Goal: Task Accomplishment & Management: Use online tool/utility

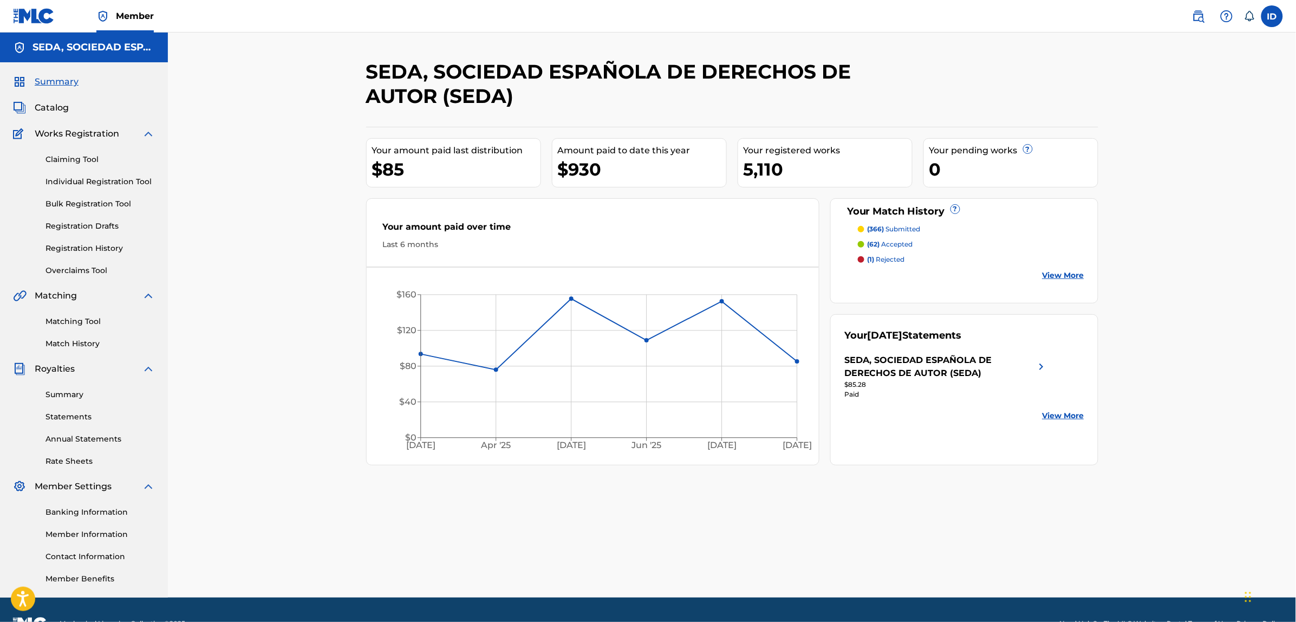
click at [57, 323] on link "Matching Tool" at bounding box center [99, 321] width 109 height 11
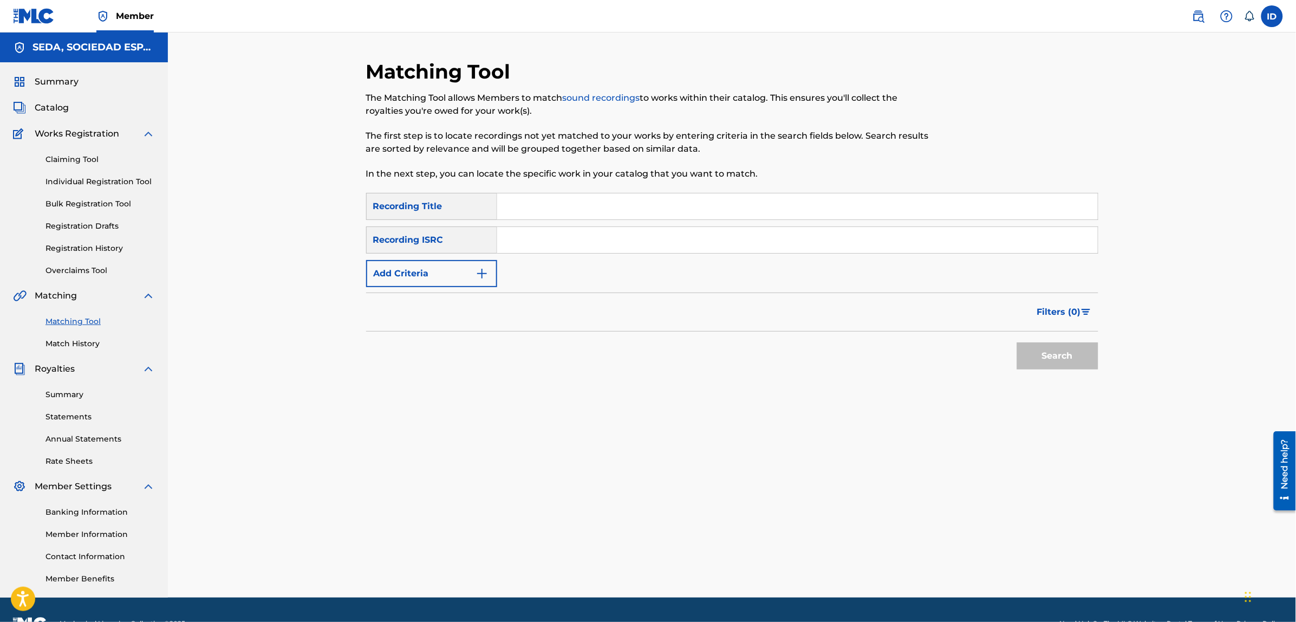
click at [546, 213] on input "Search Form" at bounding box center [797, 206] width 600 height 26
type input "esto no es el fin"
click at [1017, 342] on button "Search" at bounding box center [1057, 355] width 81 height 27
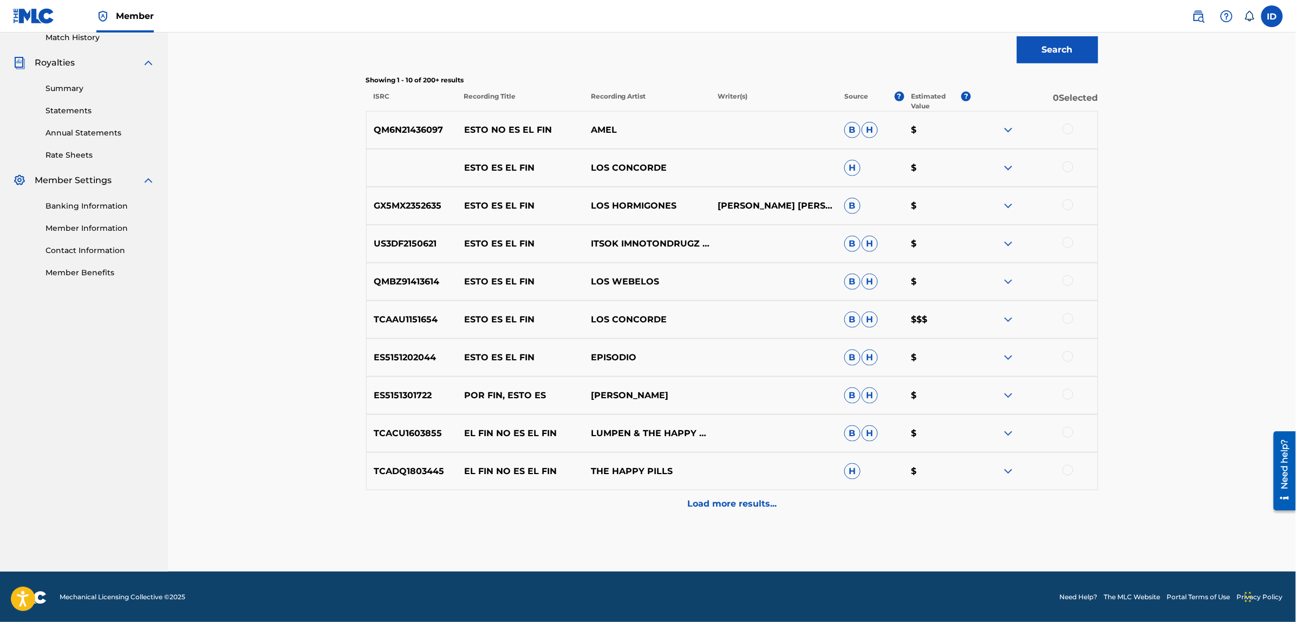
scroll to position [307, 0]
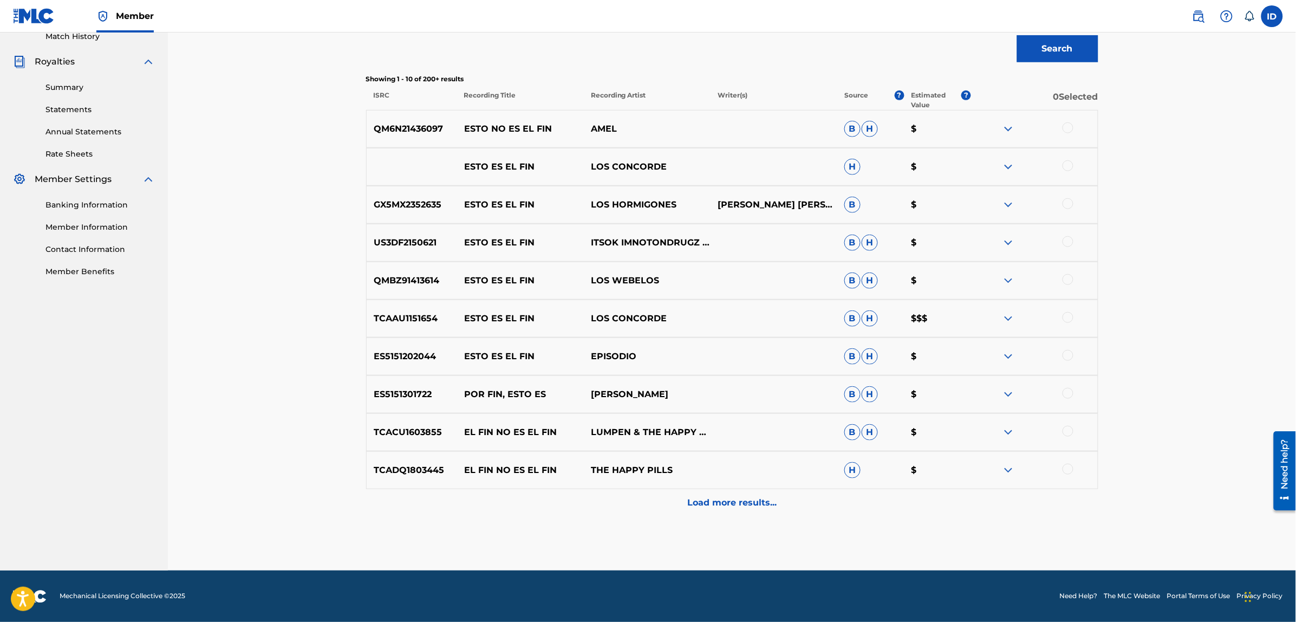
click at [712, 504] on p "Load more results..." at bounding box center [731, 502] width 89 height 13
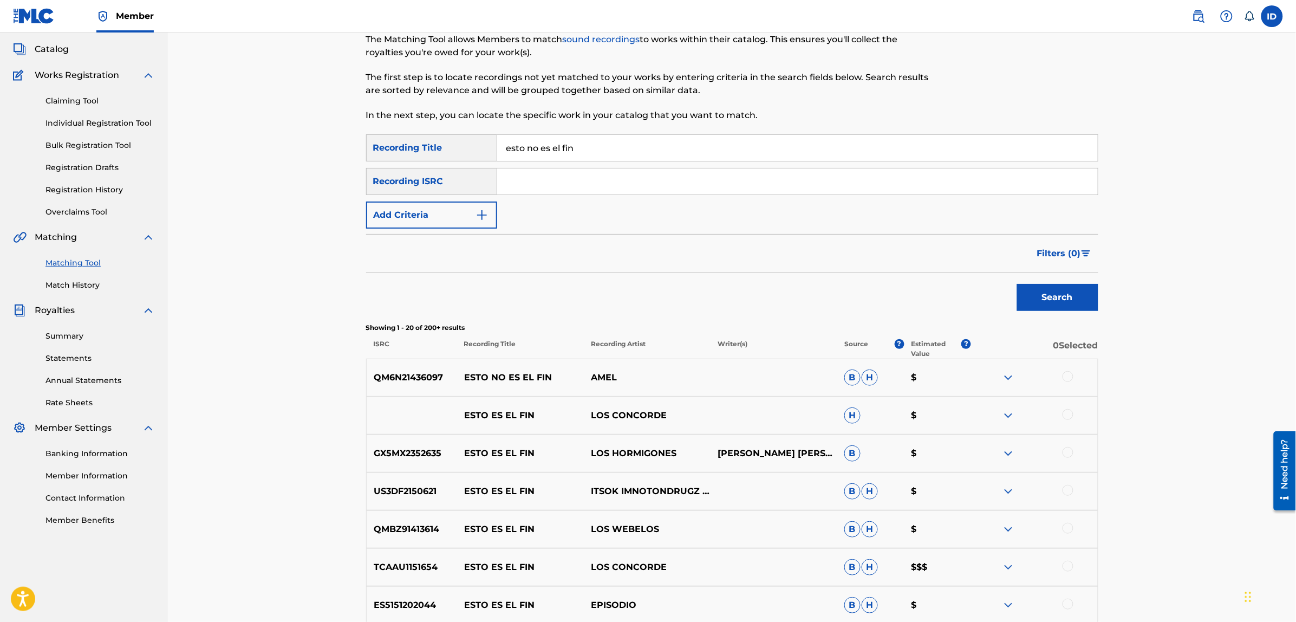
scroll to position [0, 0]
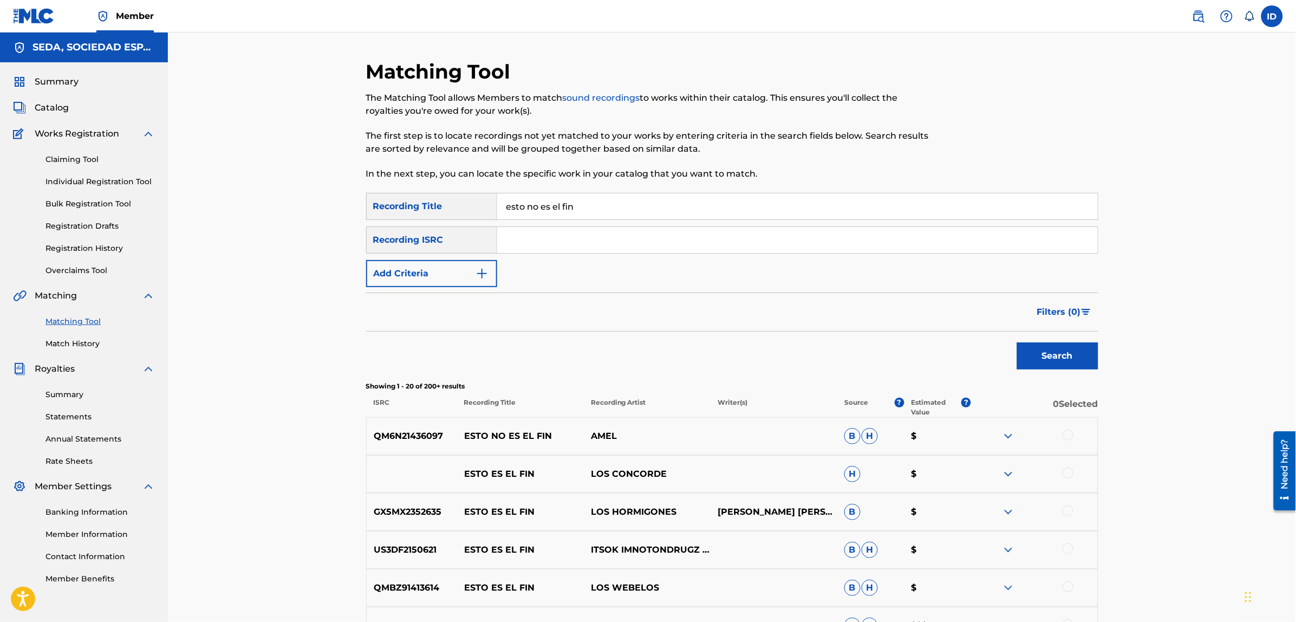
click at [456, 275] on button "Add Criteria" at bounding box center [431, 273] width 131 height 27
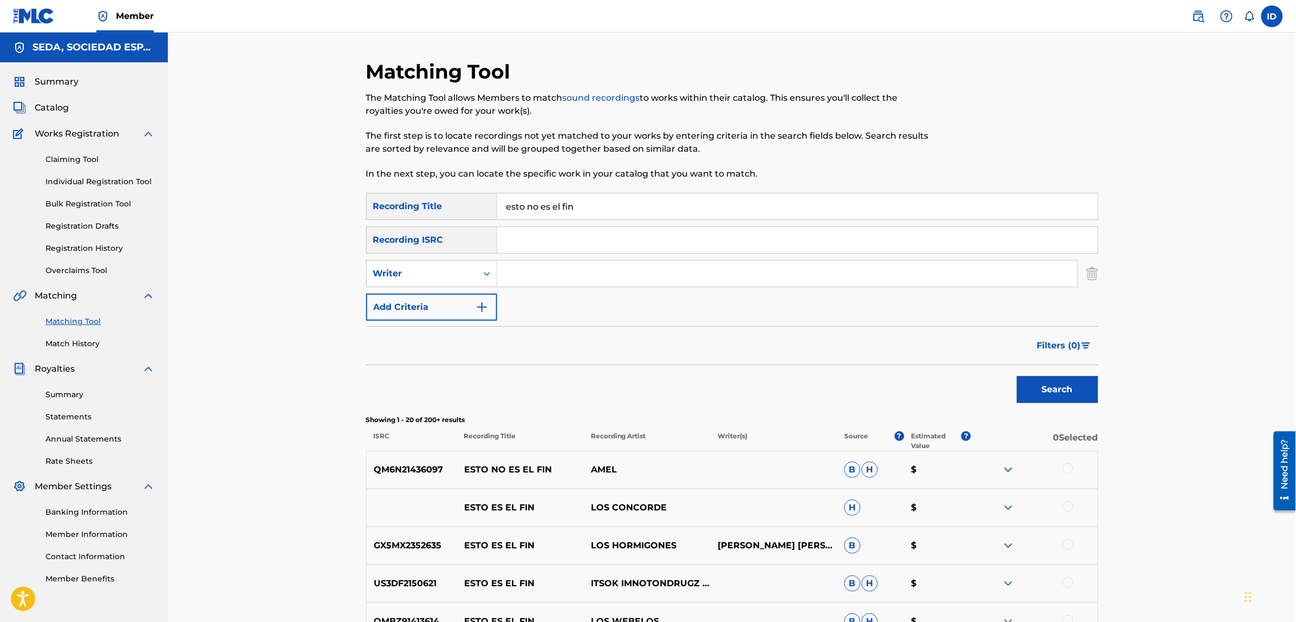
click at [515, 274] on input "Search Form" at bounding box center [787, 273] width 580 height 26
type input "[PERSON_NAME]"
click at [1017, 376] on button "Search" at bounding box center [1057, 389] width 81 height 27
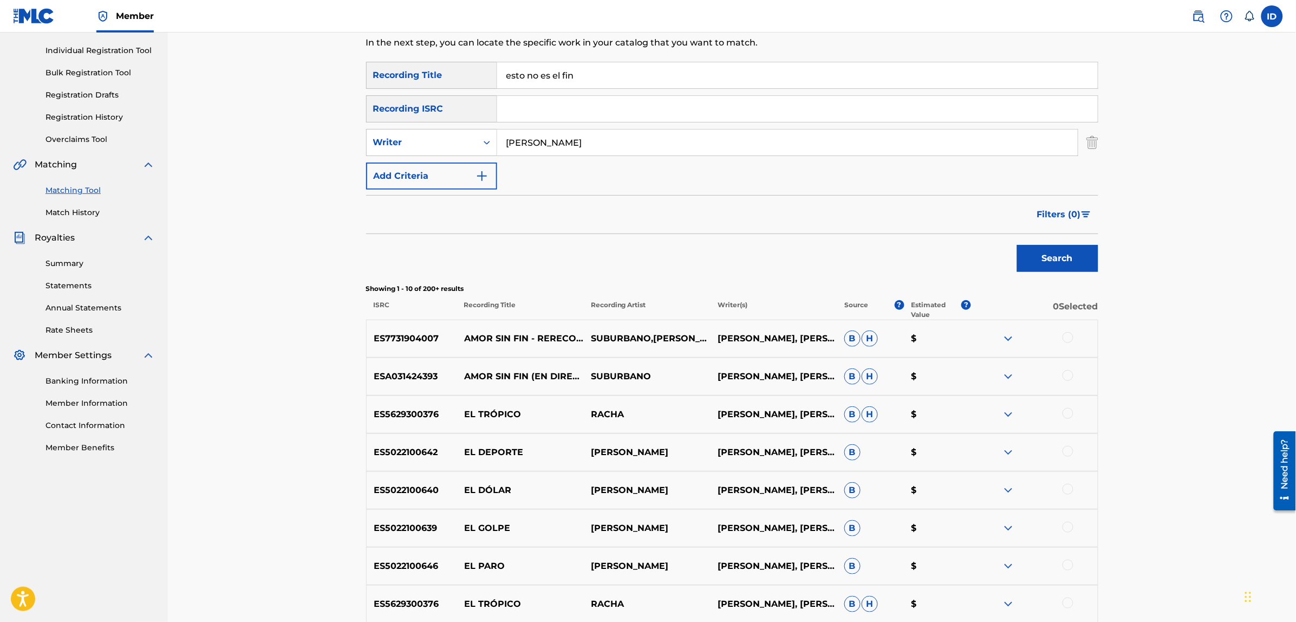
scroll to position [135, 0]
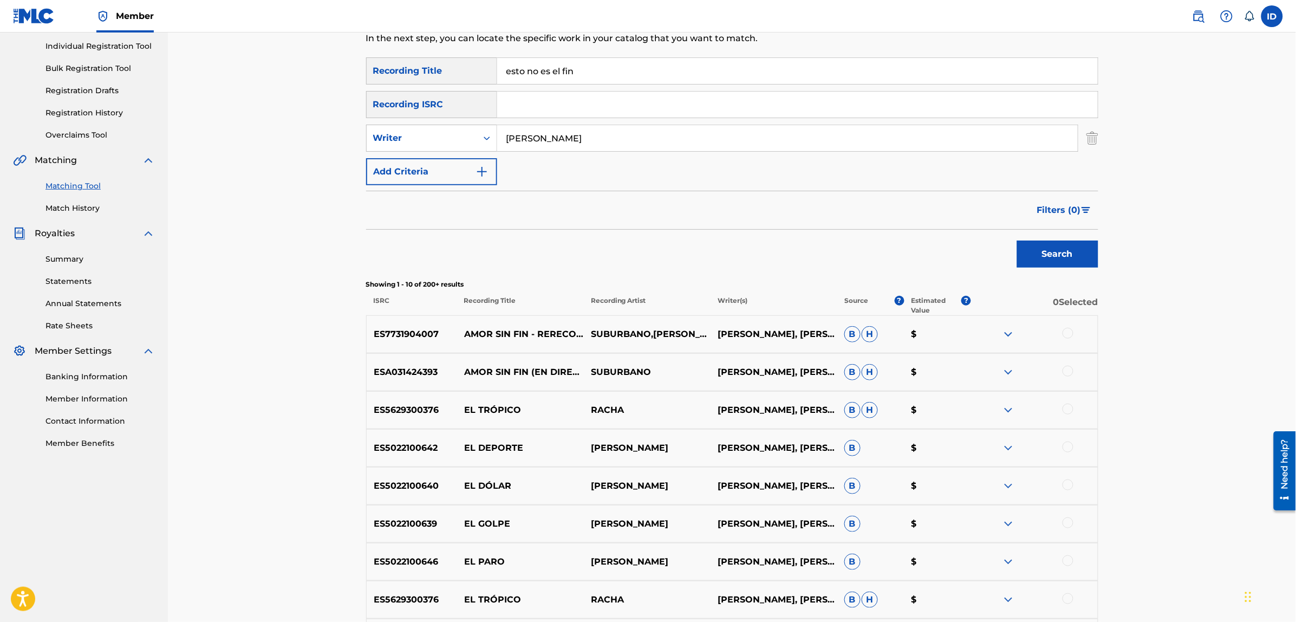
click at [449, 175] on button "Add Criteria" at bounding box center [431, 171] width 131 height 27
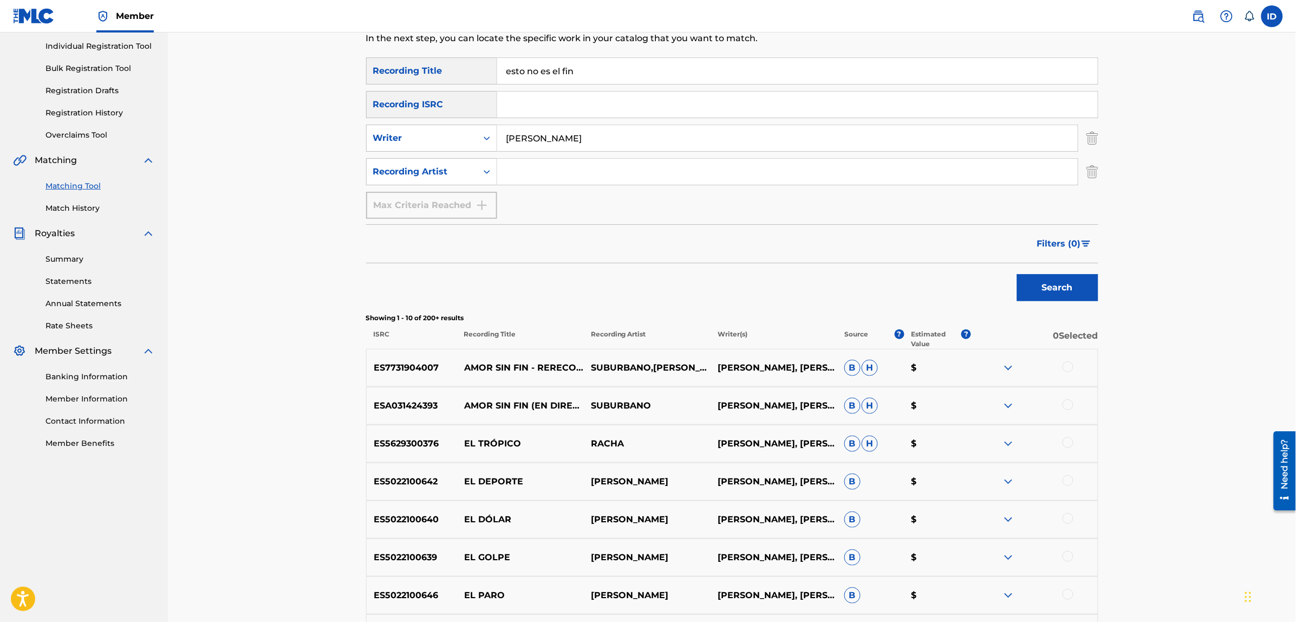
click at [538, 172] on input "Search Form" at bounding box center [787, 172] width 580 height 26
type input "suburbano"
click at [1017, 274] on button "Search" at bounding box center [1057, 287] width 81 height 27
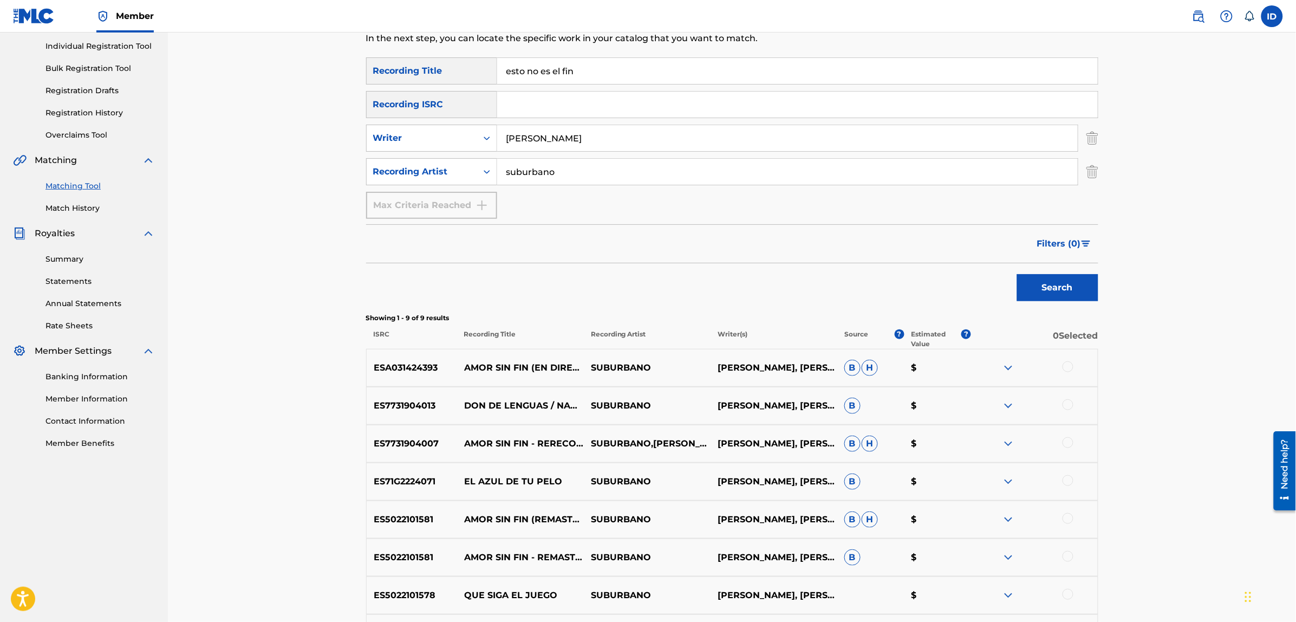
drag, startPoint x: 588, startPoint y: 128, endPoint x: 505, endPoint y: 140, distance: 83.6
click at [507, 139] on input "[PERSON_NAME]" at bounding box center [787, 138] width 580 height 26
click at [1017, 274] on button "Search" at bounding box center [1057, 287] width 81 height 27
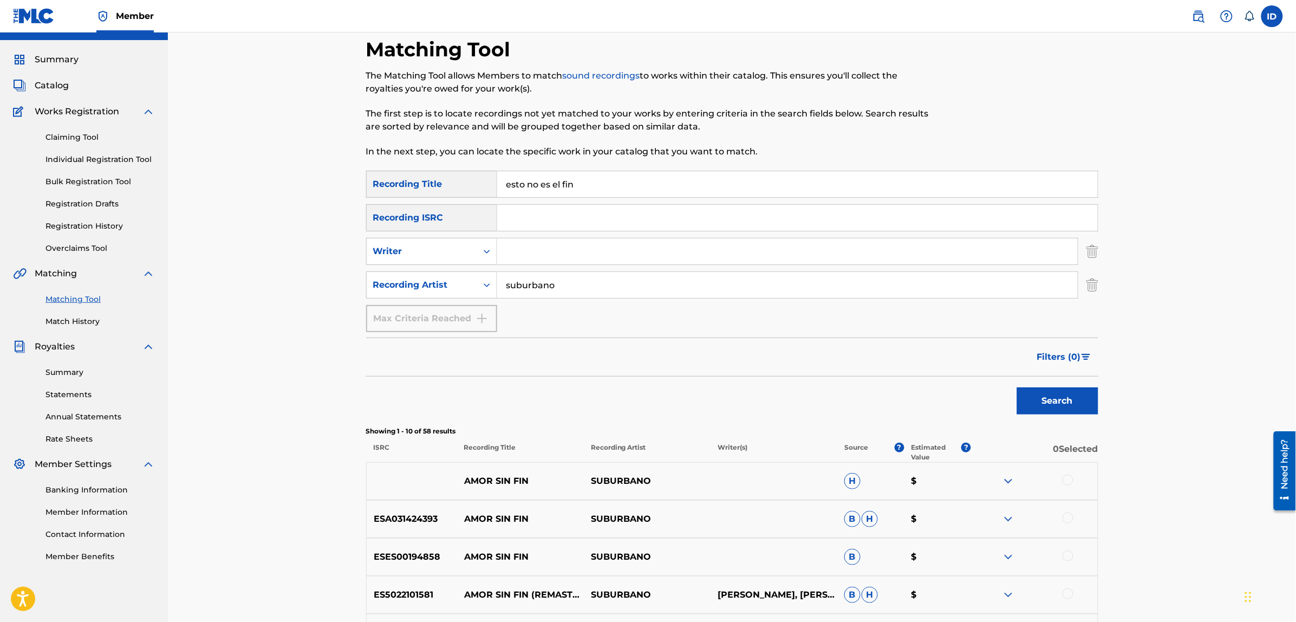
scroll to position [0, 0]
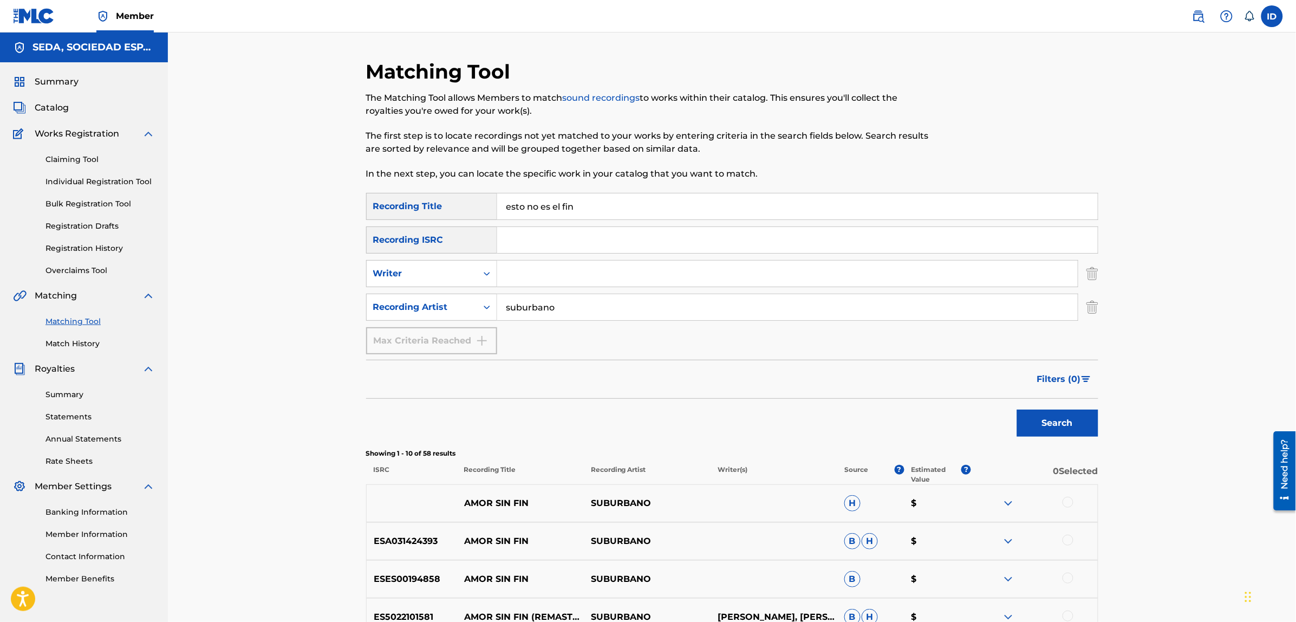
drag, startPoint x: 566, startPoint y: 308, endPoint x: 474, endPoint y: 291, distance: 93.5
click at [474, 291] on div "SearchWithCriteria8cebaadd-dcf6-45ab-8787-8136b1f8b11b Recording Title esto no …" at bounding box center [732, 273] width 732 height 161
click at [1017, 409] on button "Search" at bounding box center [1057, 422] width 81 height 27
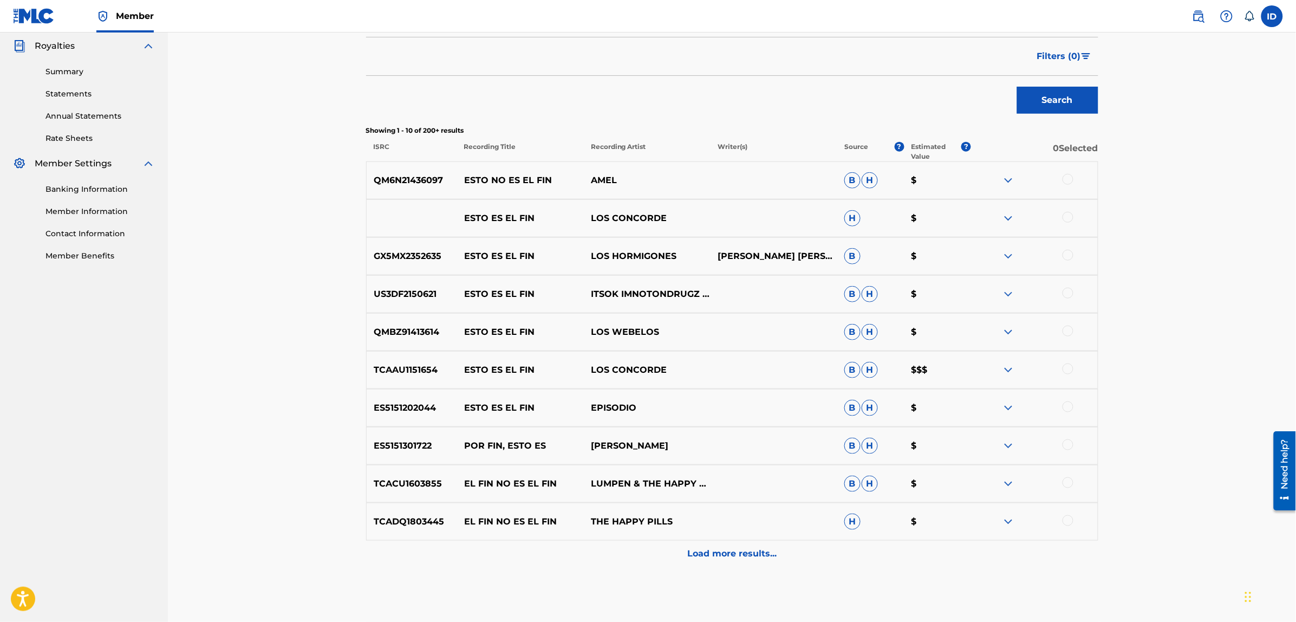
scroll to position [374, 0]
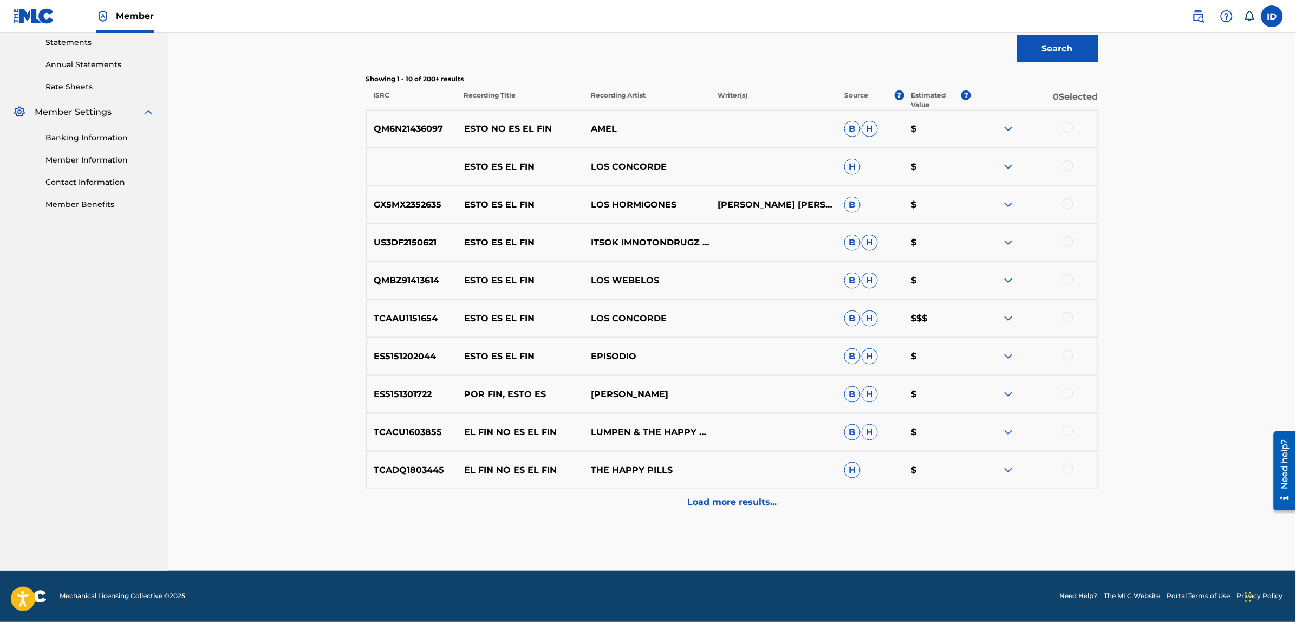
click at [725, 509] on p "Load more results..." at bounding box center [731, 502] width 89 height 13
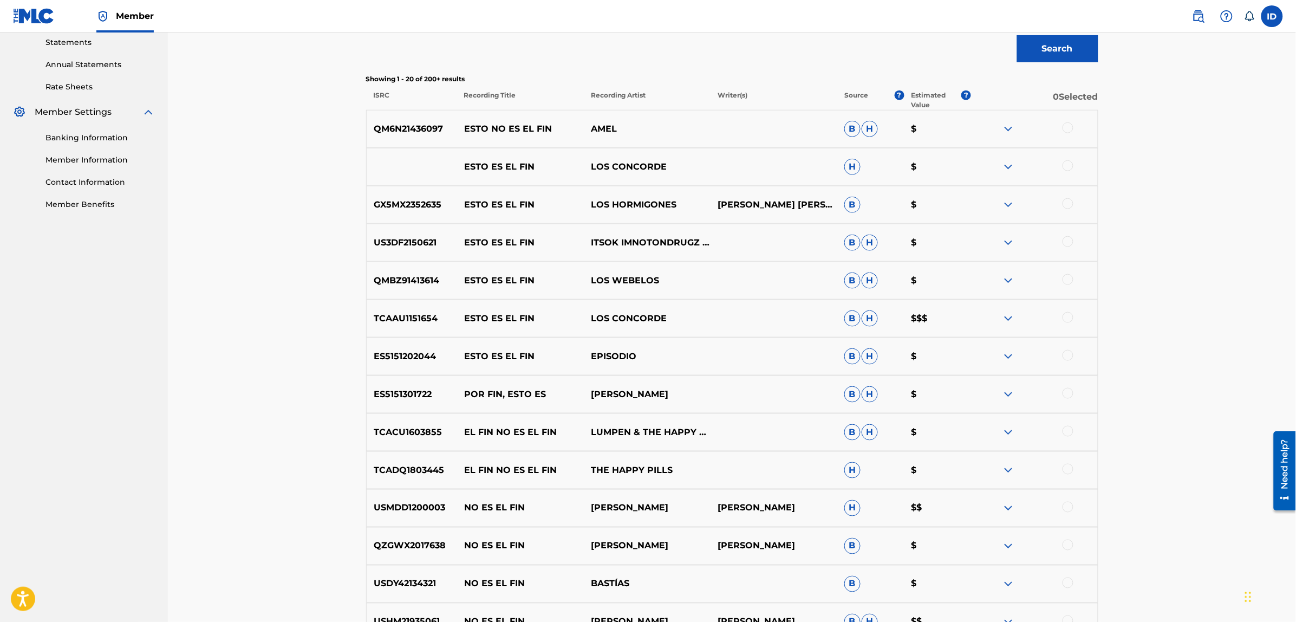
scroll to position [753, 0]
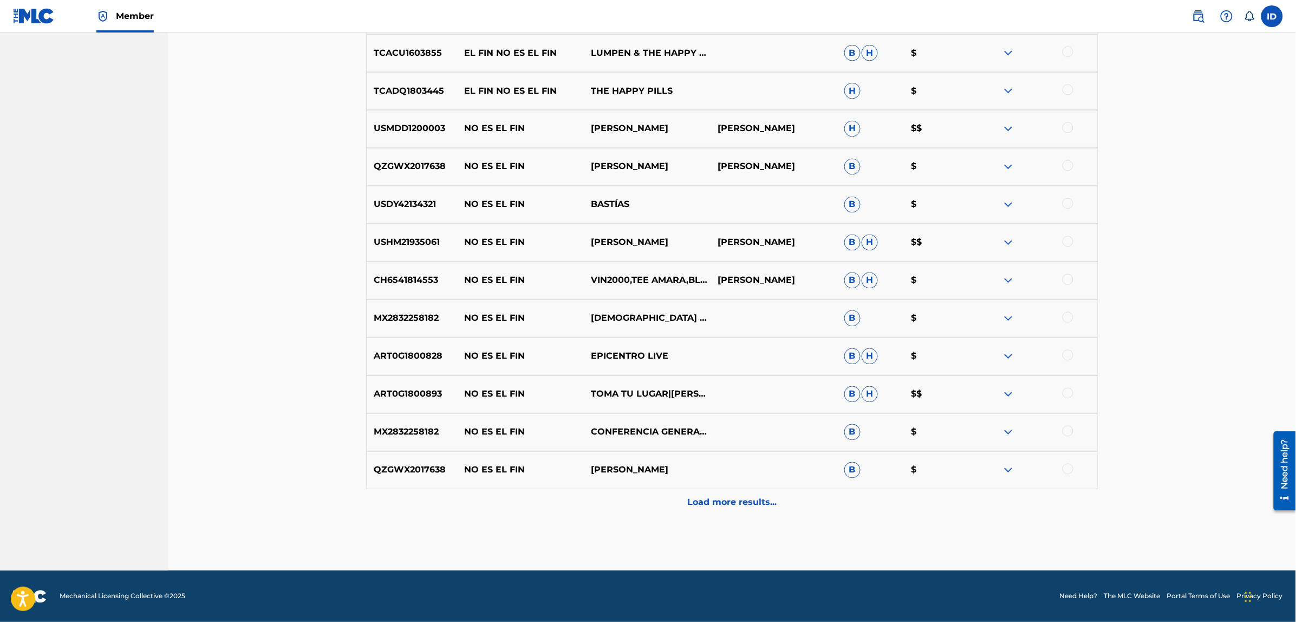
click at [773, 510] on div "Load more results..." at bounding box center [732, 502] width 732 height 27
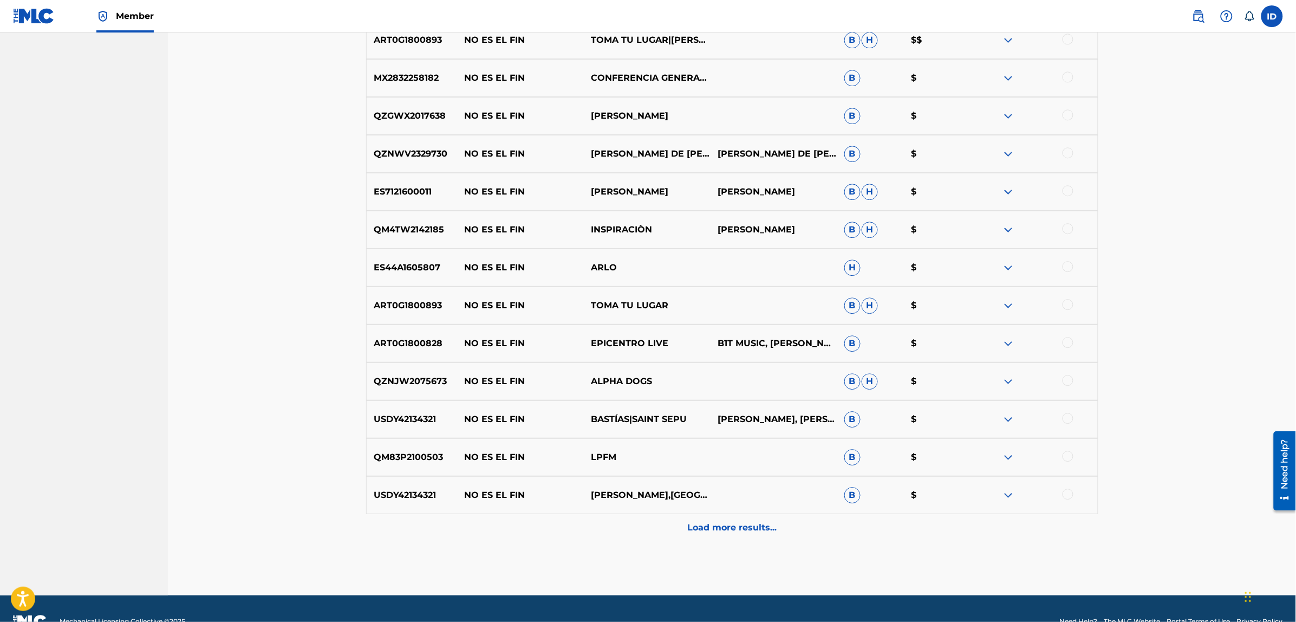
scroll to position [1132, 0]
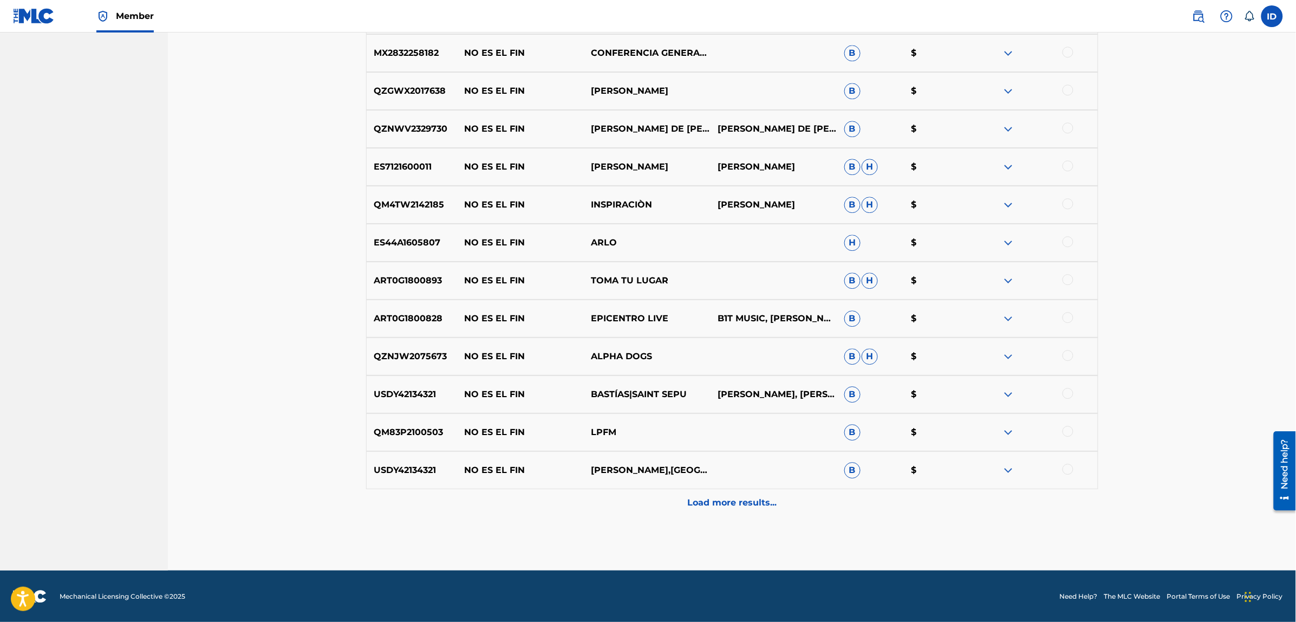
click at [720, 496] on p "Load more results..." at bounding box center [731, 502] width 89 height 13
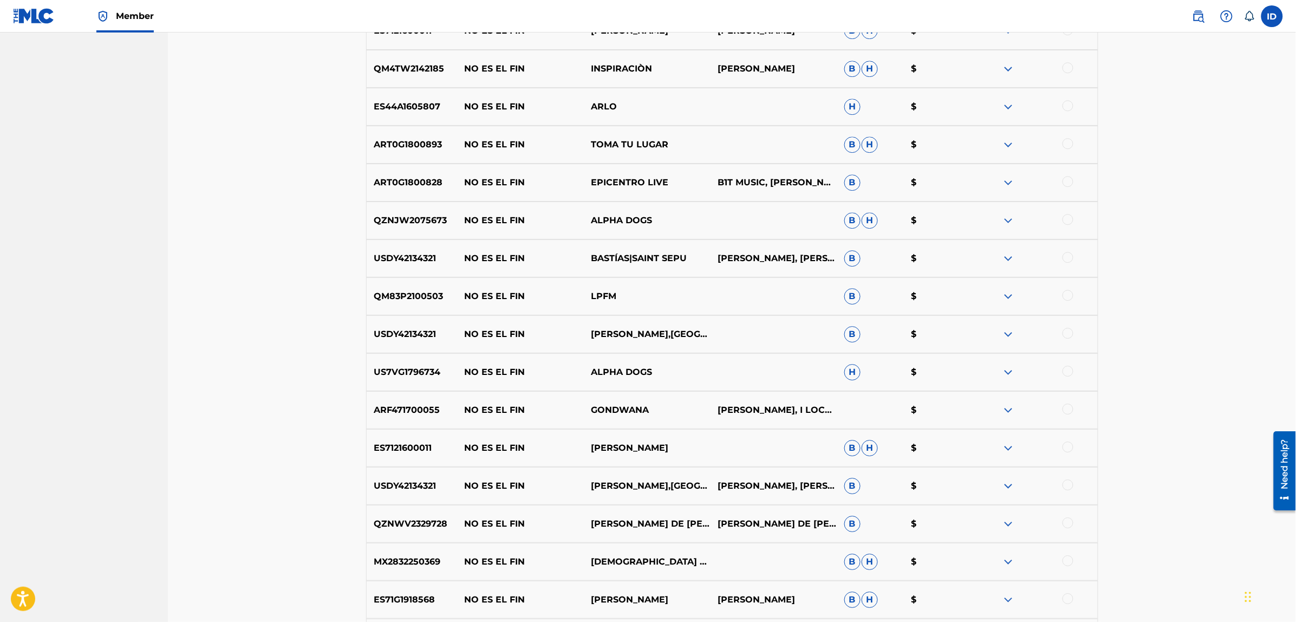
scroll to position [1511, 0]
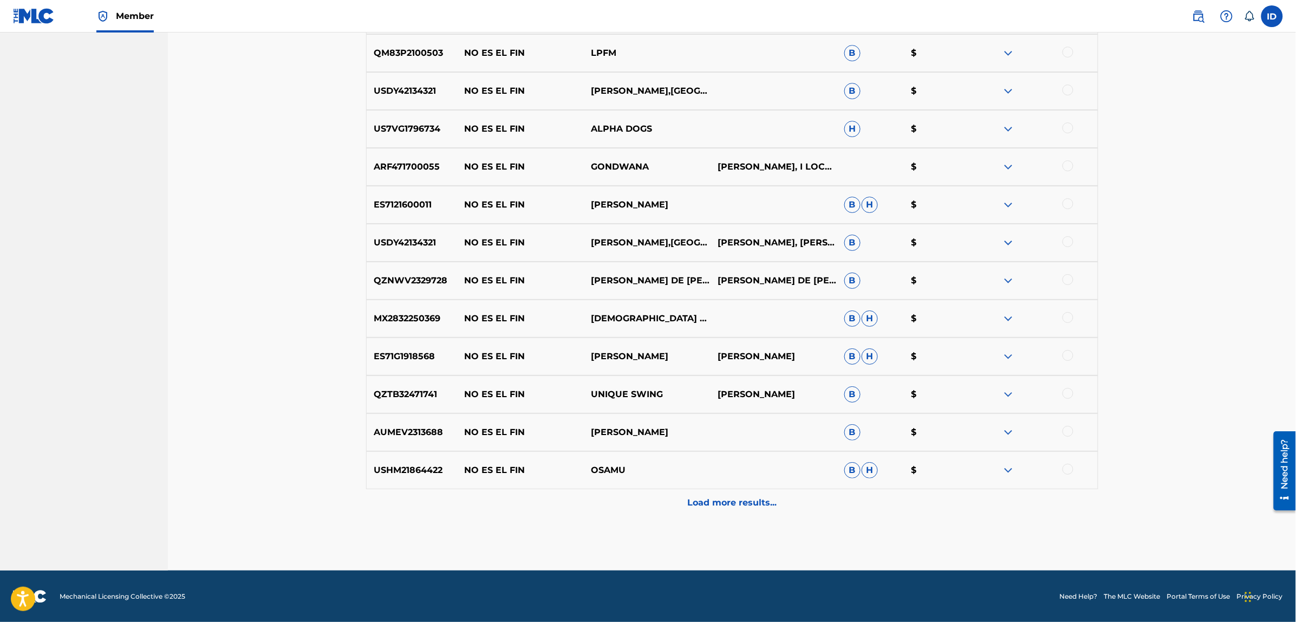
click at [764, 500] on p "Load more results..." at bounding box center [731, 502] width 89 height 13
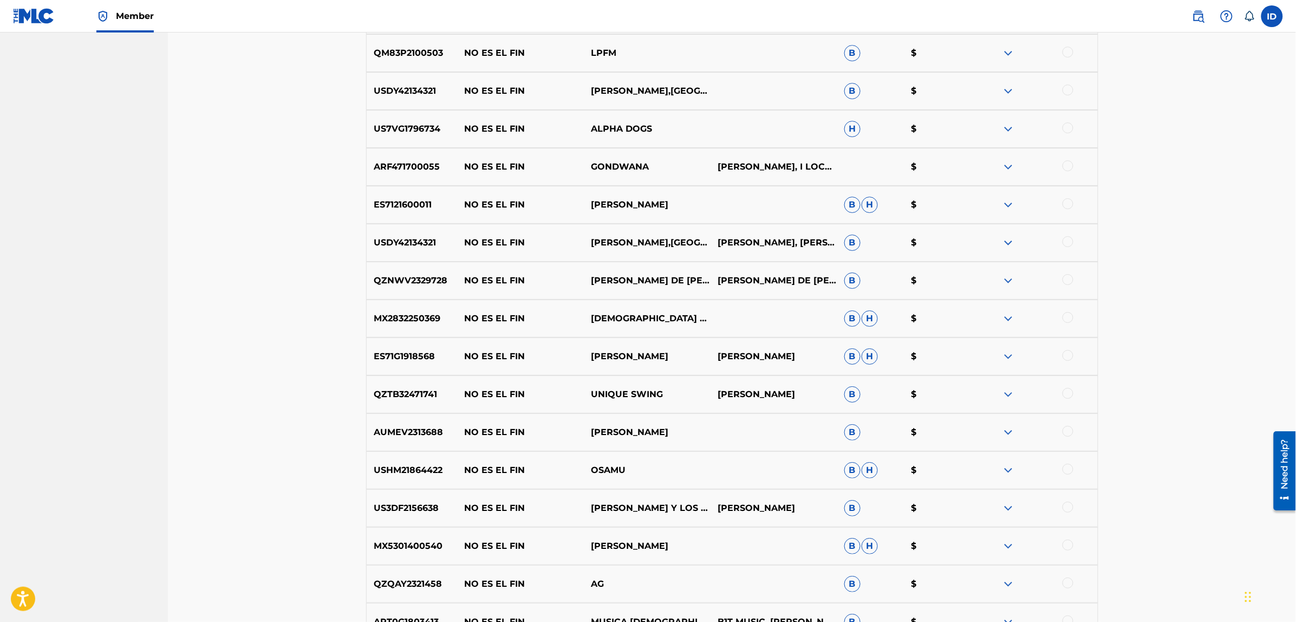
scroll to position [1890, 0]
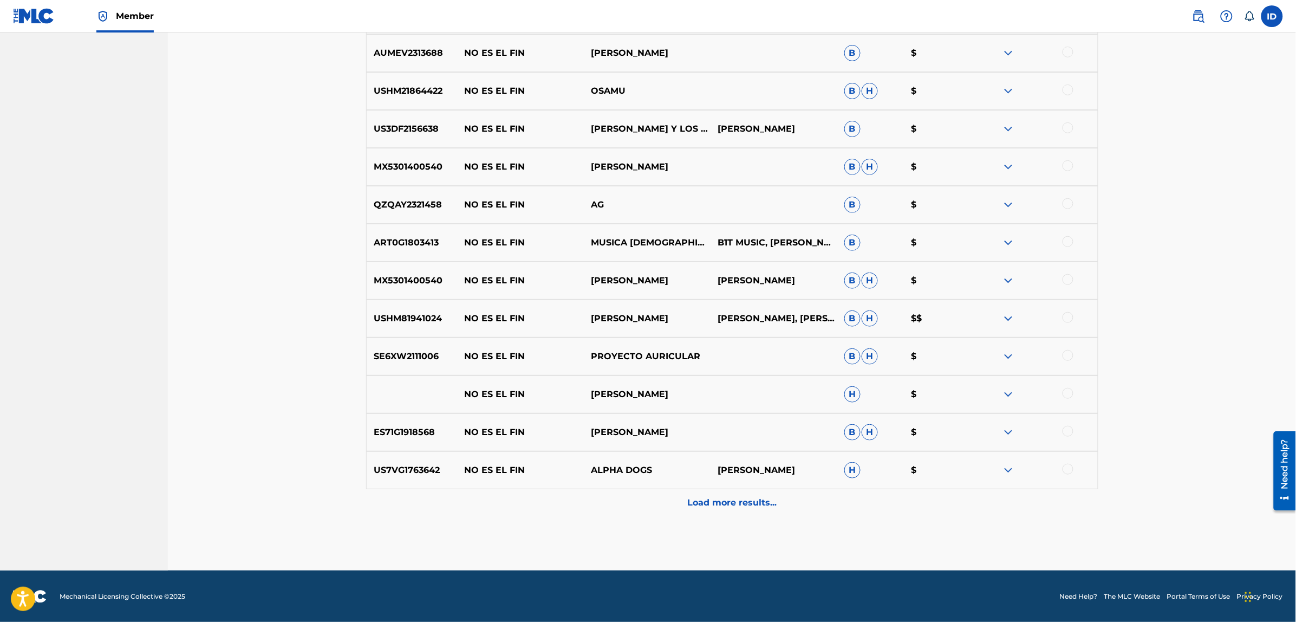
click at [716, 492] on div "Load more results..." at bounding box center [732, 502] width 732 height 27
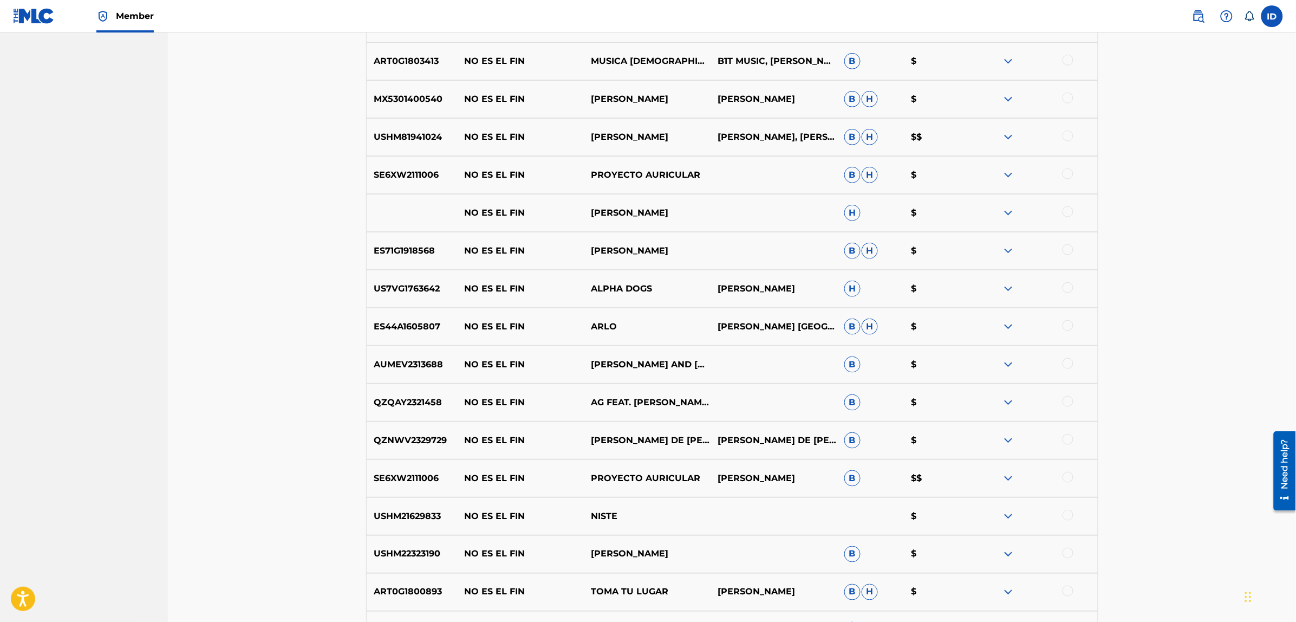
scroll to position [2269, 0]
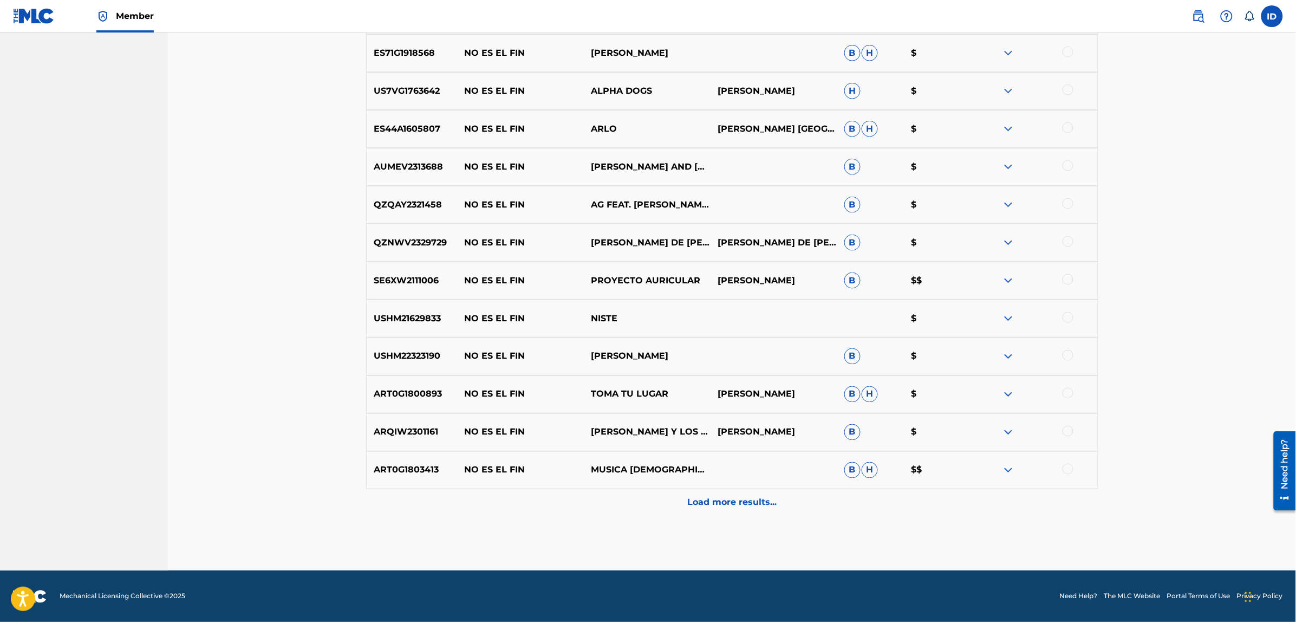
click at [743, 504] on p "Load more results..." at bounding box center [731, 502] width 89 height 13
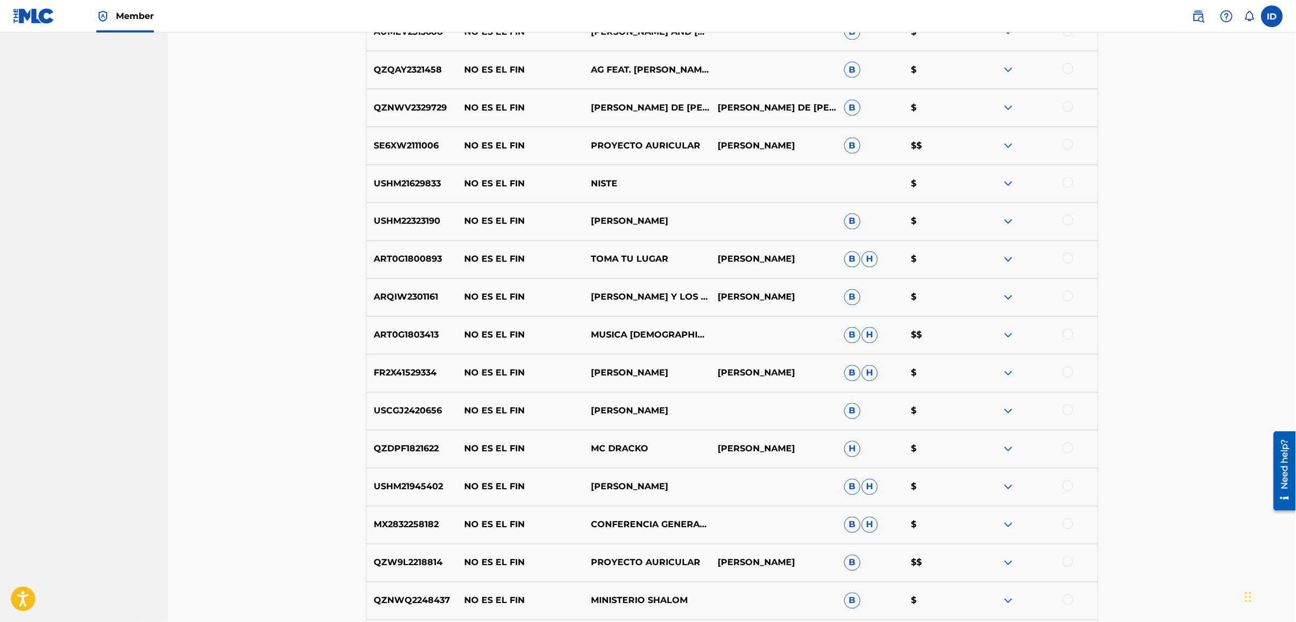
scroll to position [2648, 0]
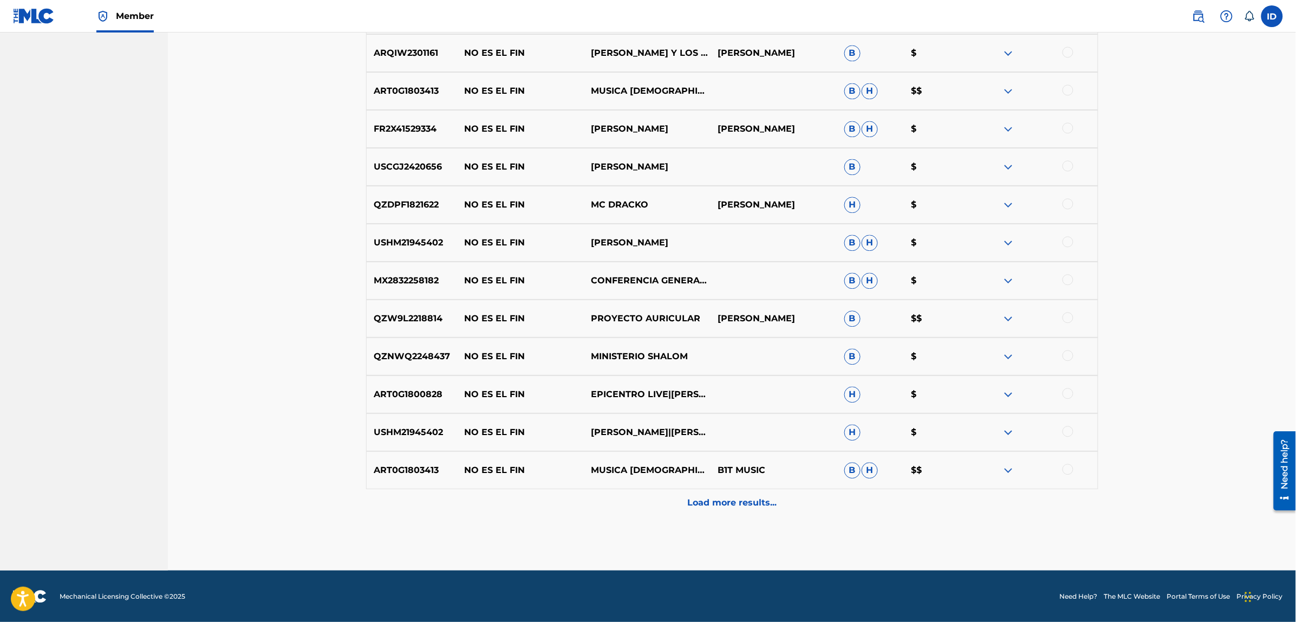
click at [735, 512] on div "Load more results..." at bounding box center [732, 502] width 732 height 27
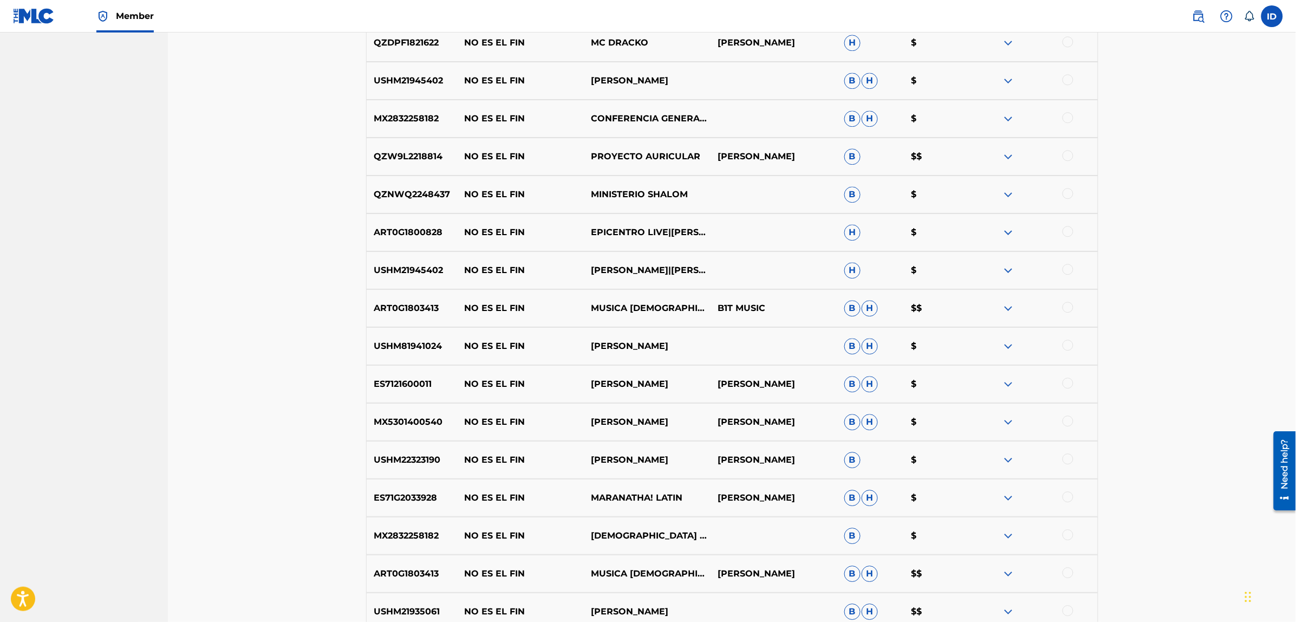
scroll to position [3027, 0]
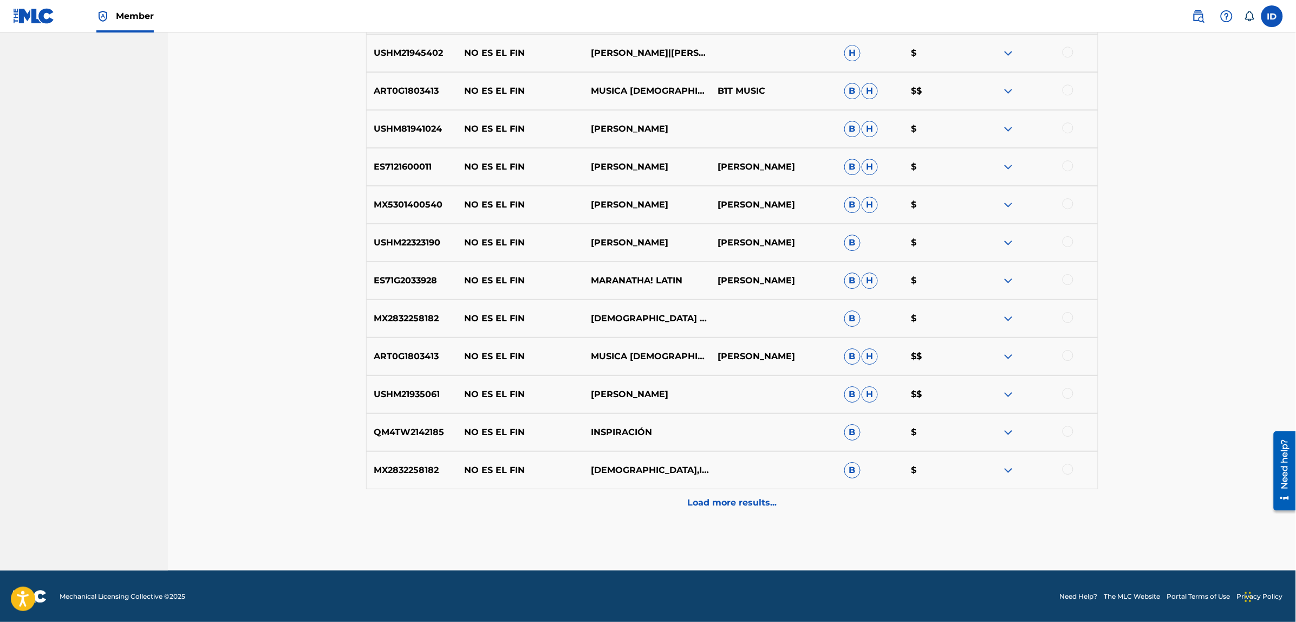
click at [731, 502] on p "Load more results..." at bounding box center [731, 502] width 89 height 13
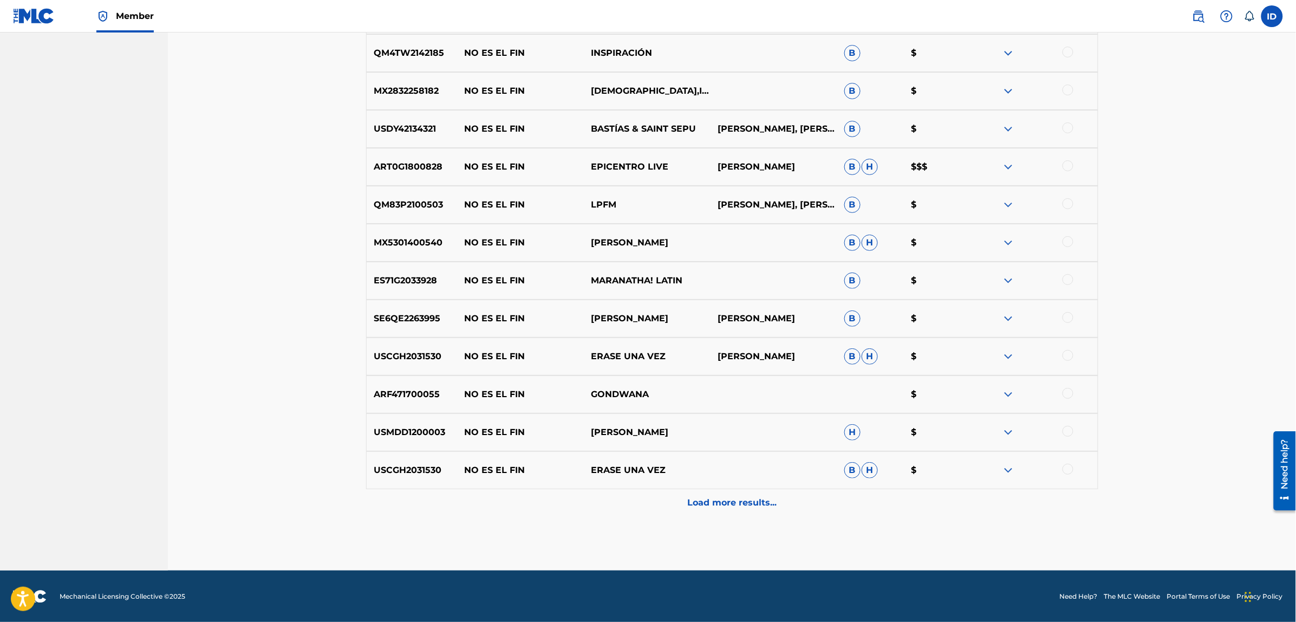
click at [731, 502] on p "Load more results..." at bounding box center [731, 502] width 89 height 13
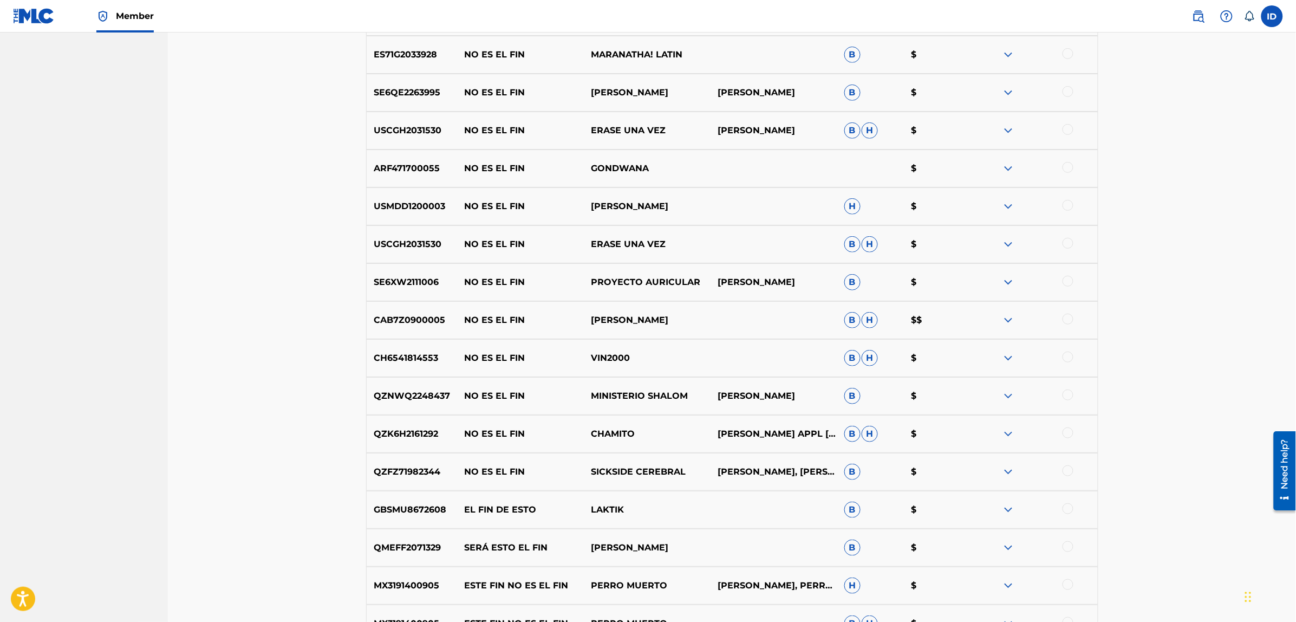
scroll to position [3785, 0]
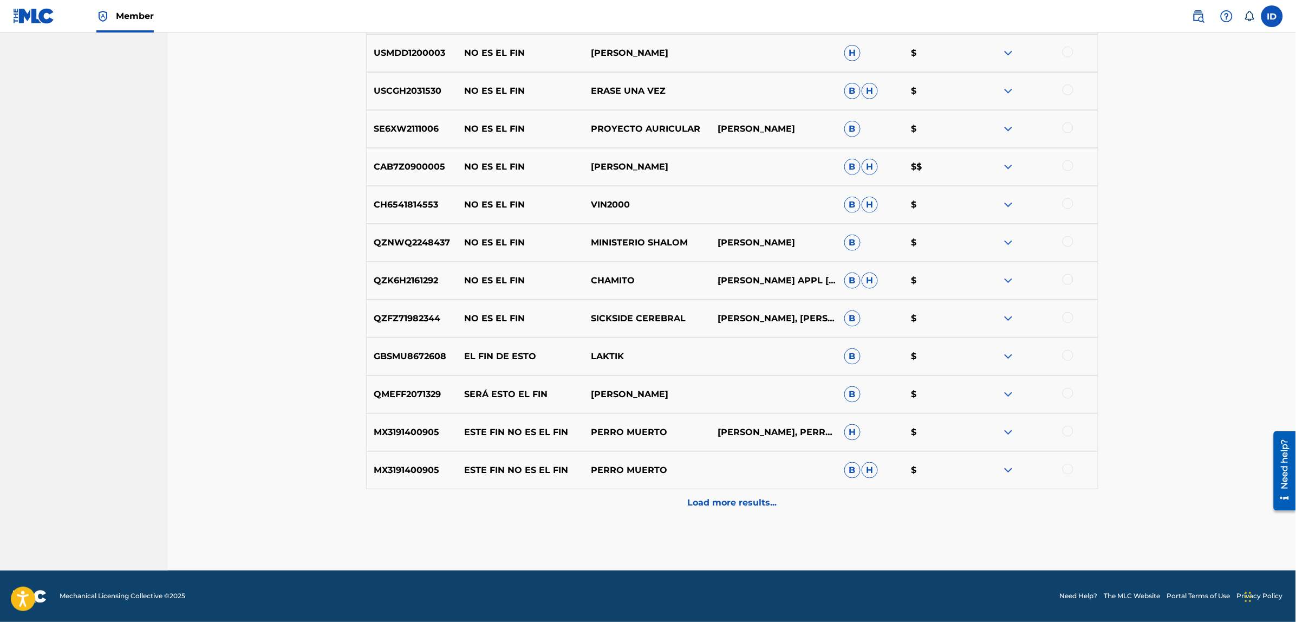
click at [724, 502] on p "Load more results..." at bounding box center [731, 502] width 89 height 13
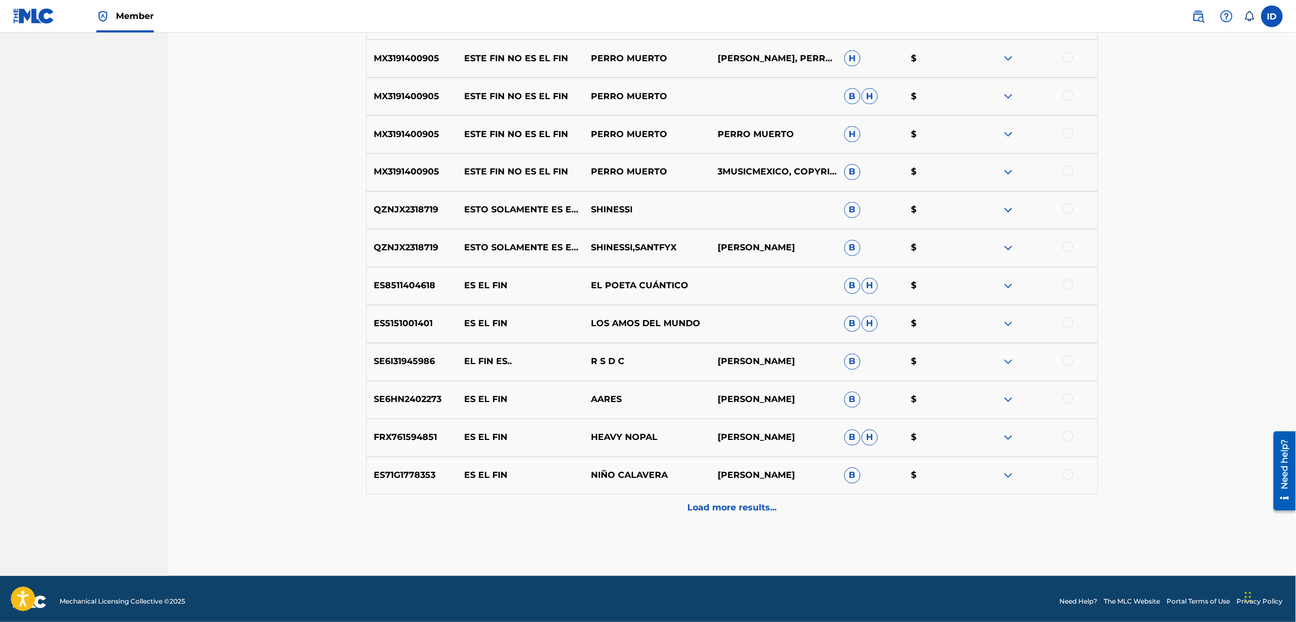
scroll to position [4164, 0]
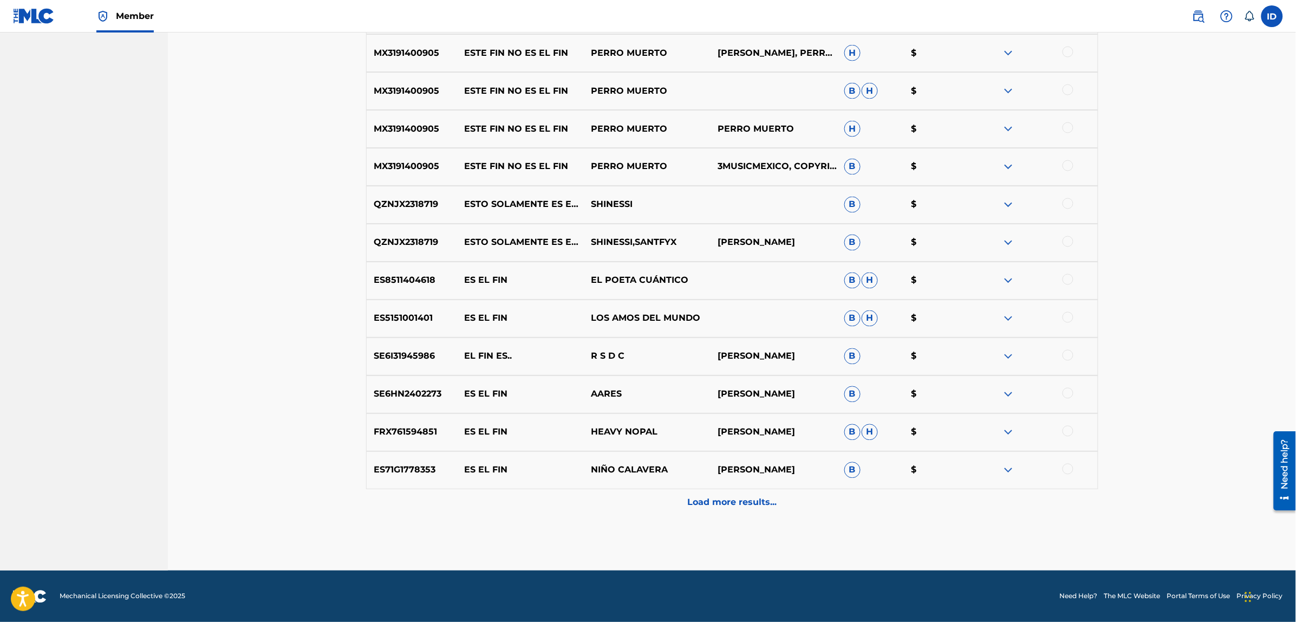
click at [712, 504] on p "Load more results..." at bounding box center [731, 502] width 89 height 13
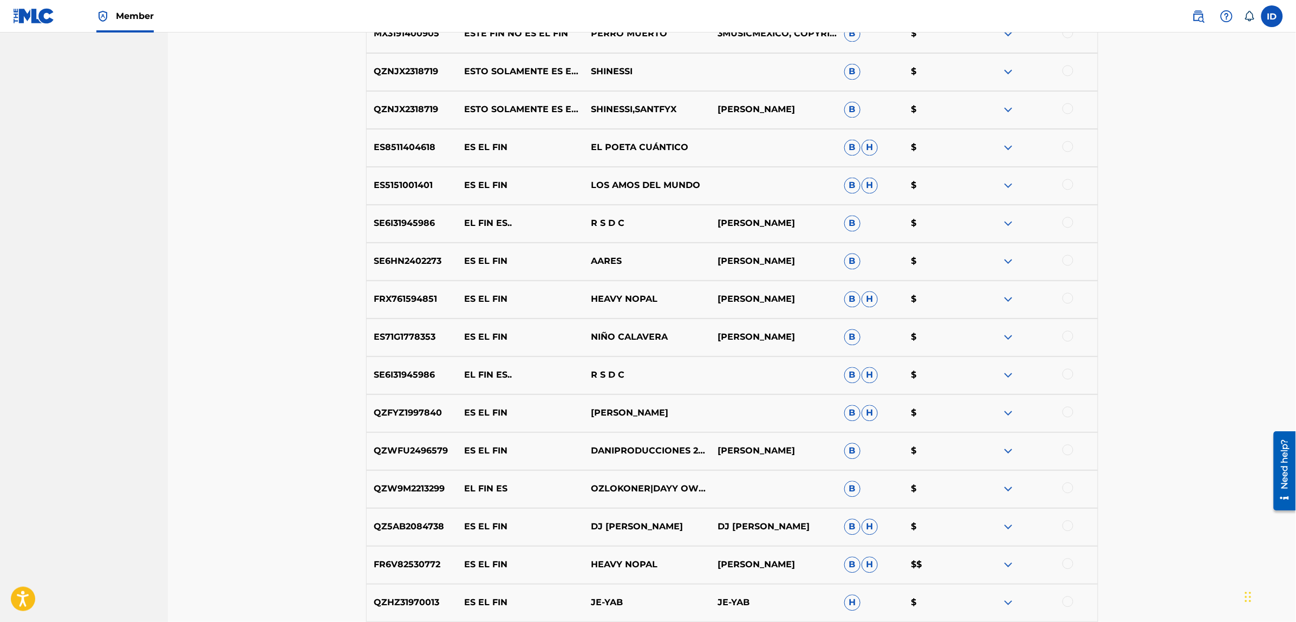
scroll to position [4543, 0]
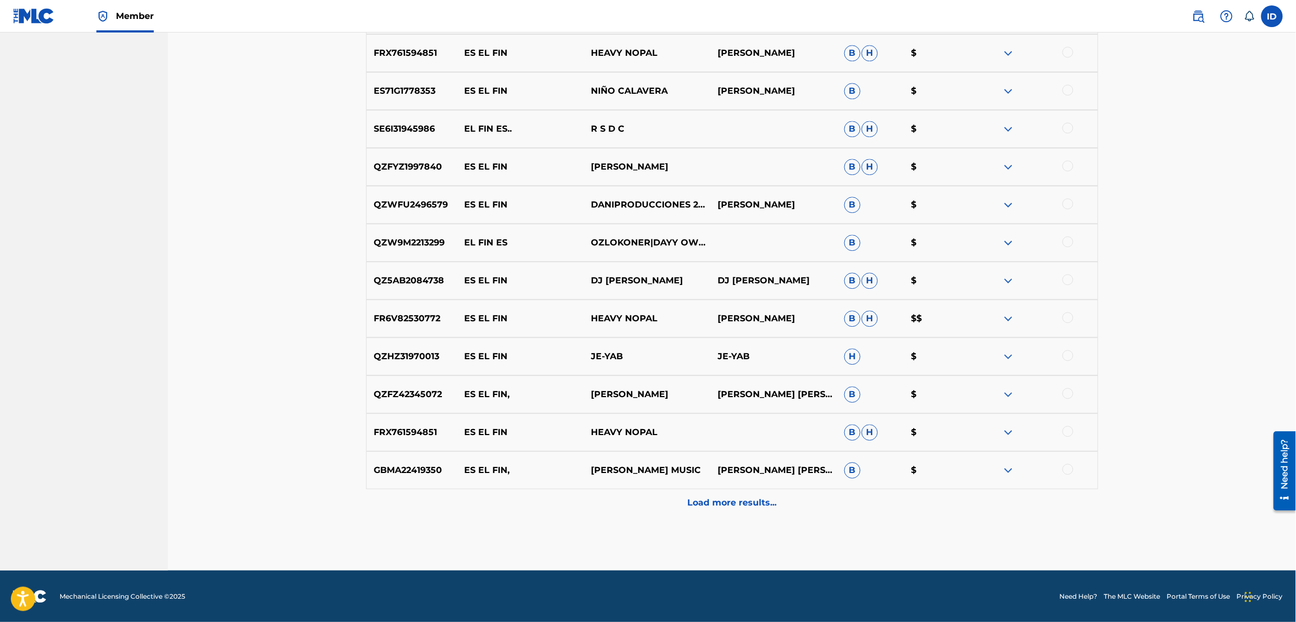
click at [707, 498] on p "Load more results..." at bounding box center [731, 502] width 89 height 13
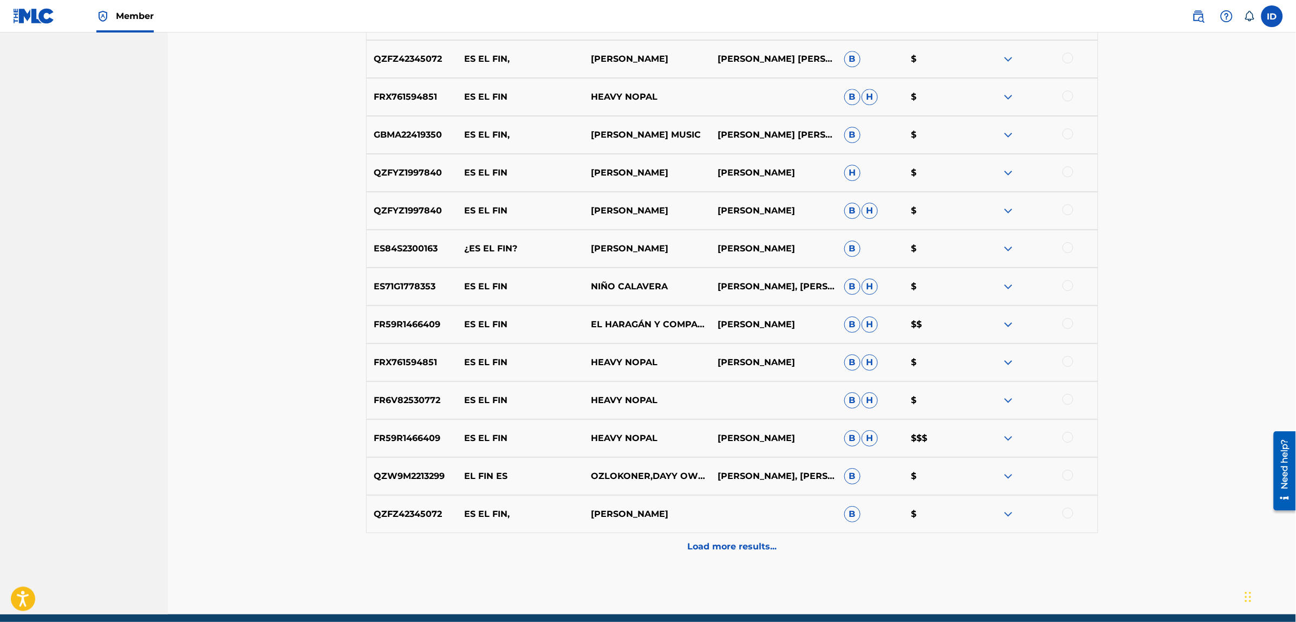
scroll to position [4881, 0]
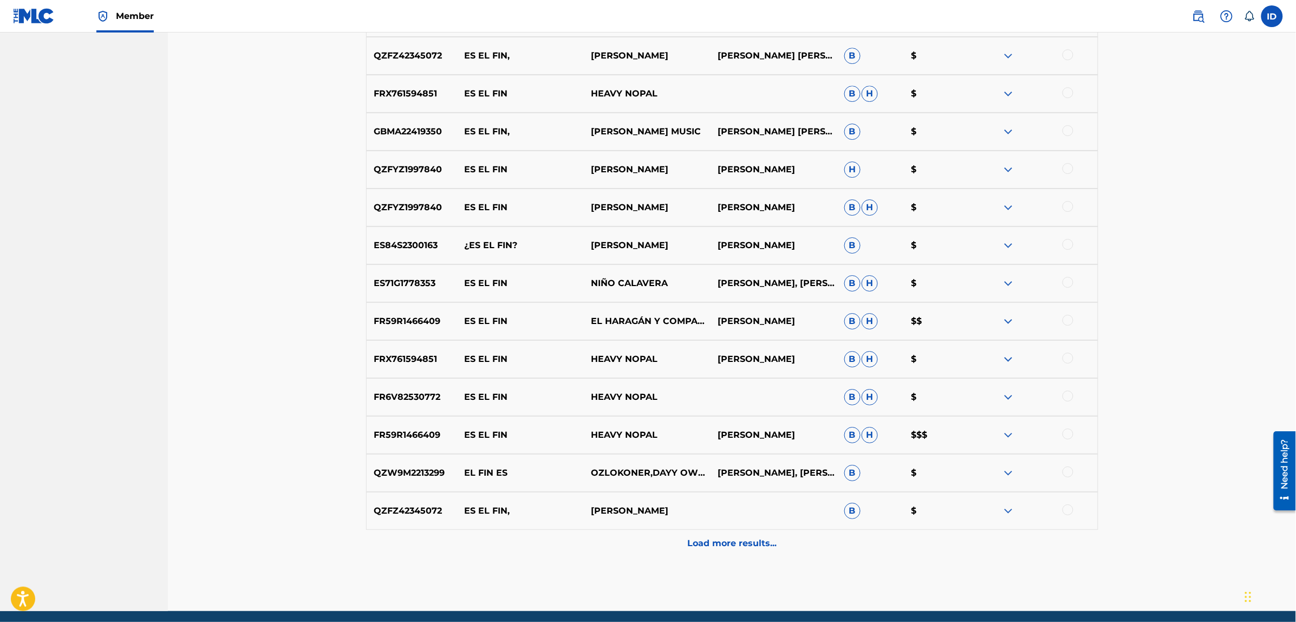
click at [732, 540] on p "Load more results..." at bounding box center [731, 543] width 89 height 13
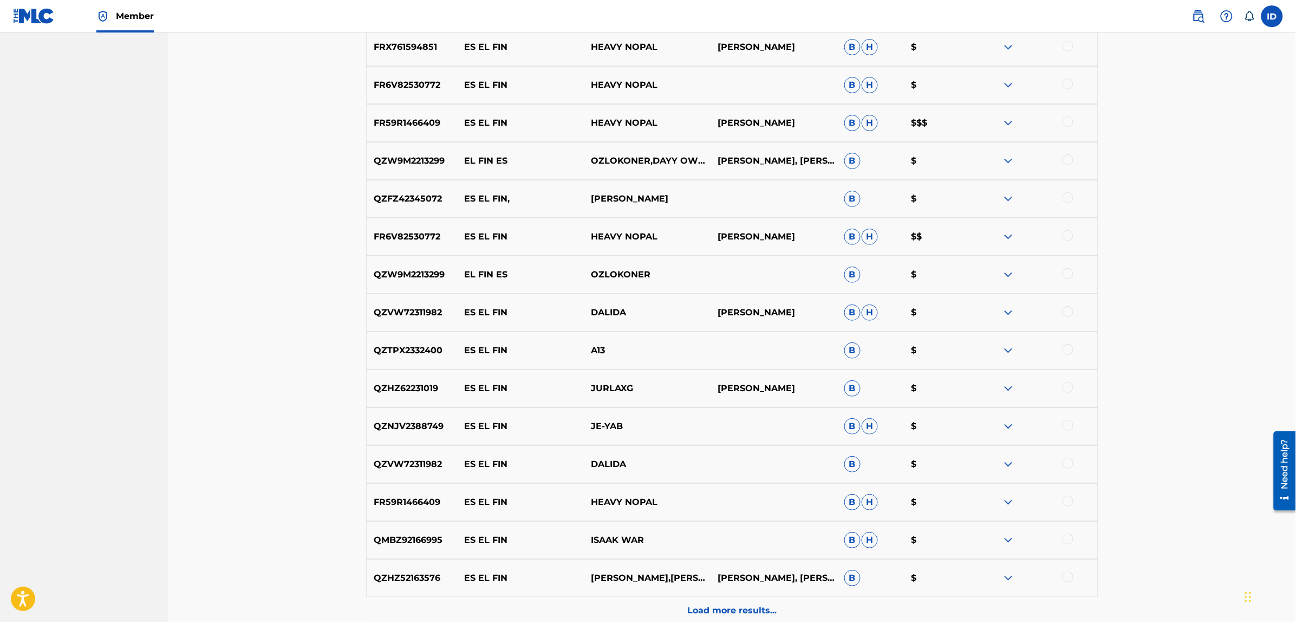
scroll to position [5301, 0]
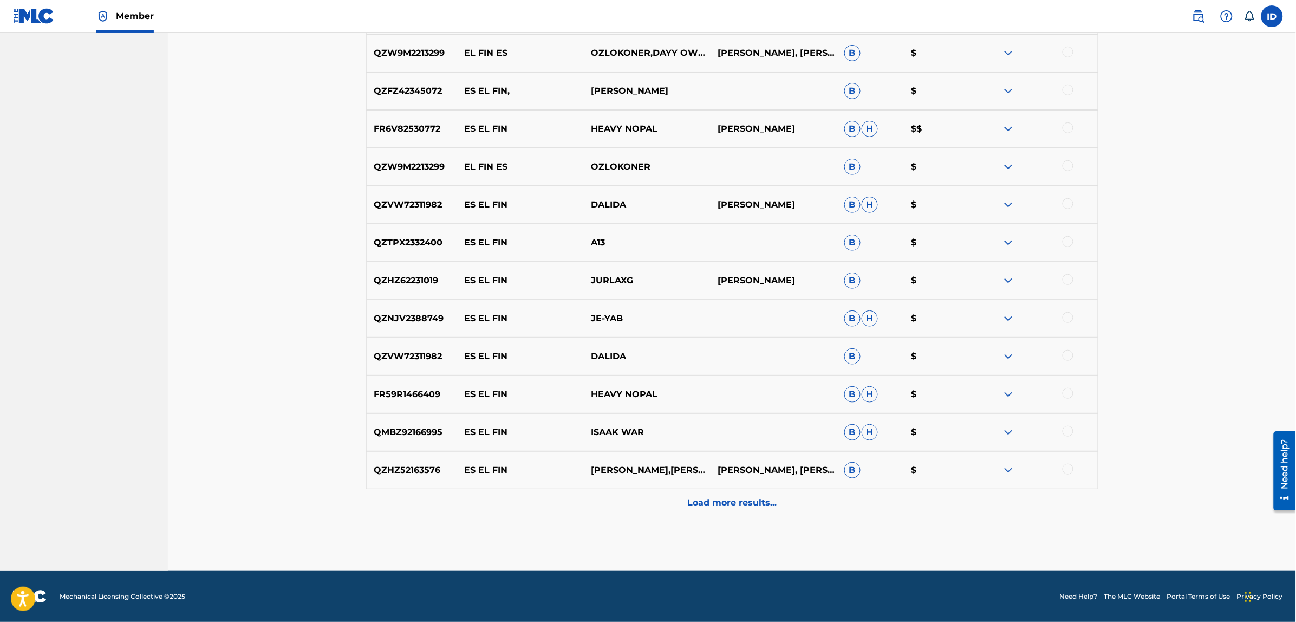
click at [721, 499] on p "Load more results..." at bounding box center [731, 502] width 89 height 13
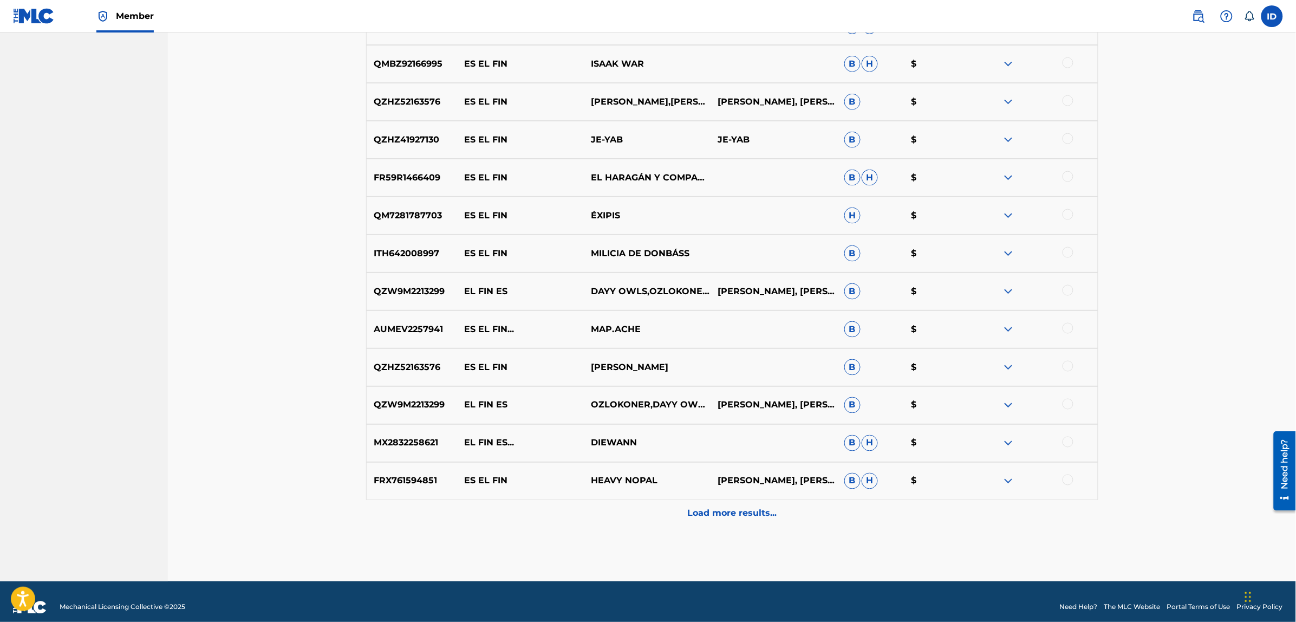
scroll to position [5680, 0]
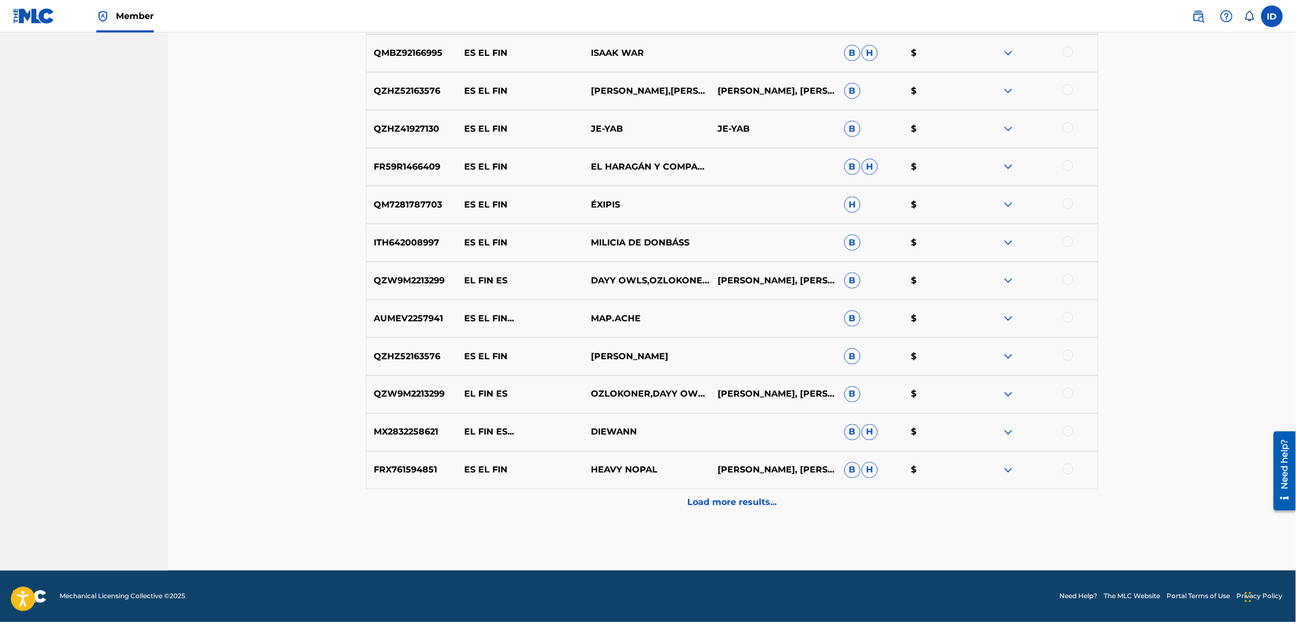
click at [721, 499] on p "Load more results..." at bounding box center [731, 502] width 89 height 13
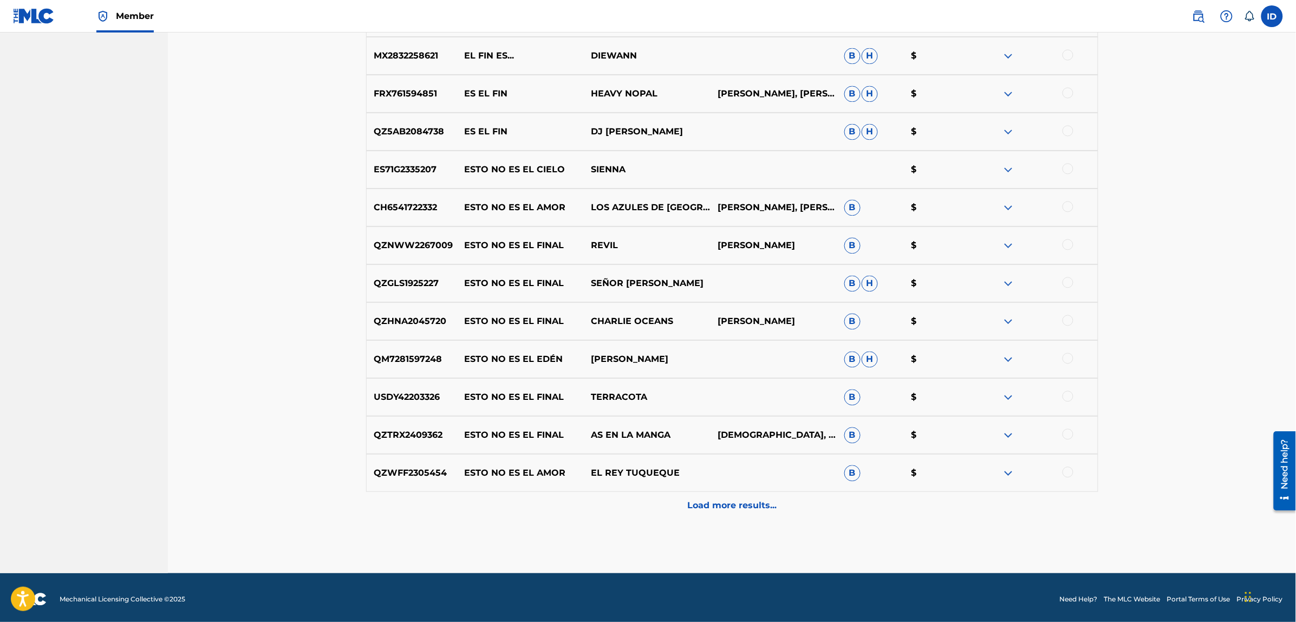
scroll to position [6059, 0]
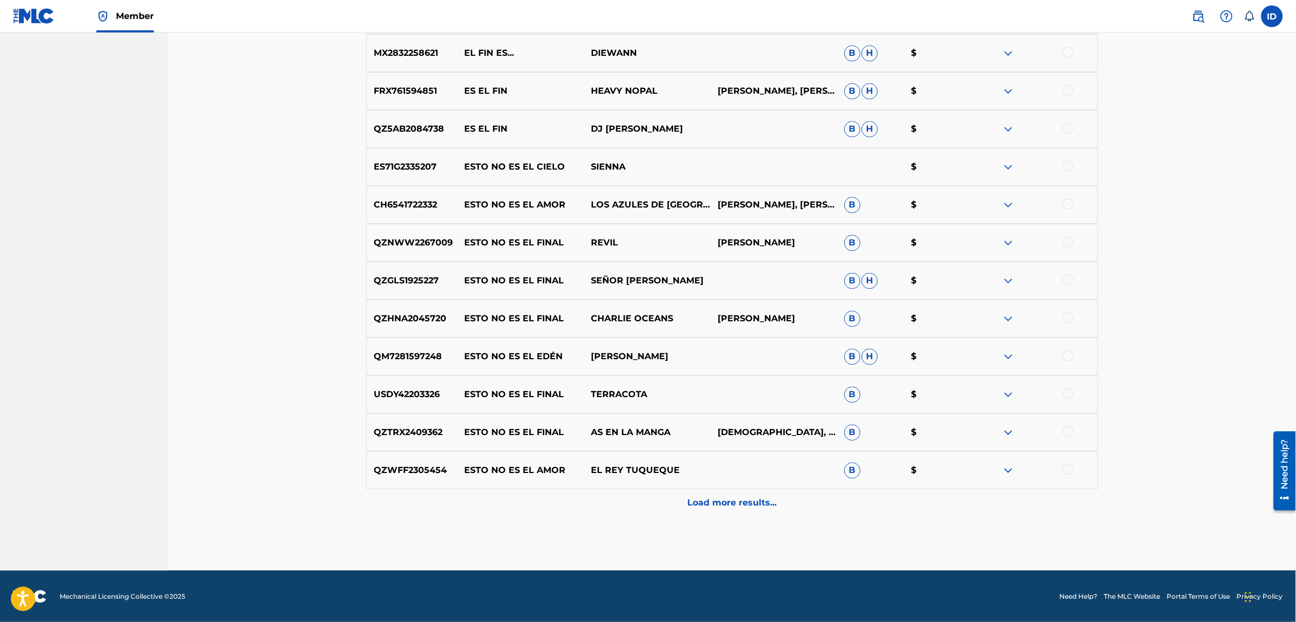
click at [736, 504] on p "Load more results..." at bounding box center [731, 502] width 89 height 13
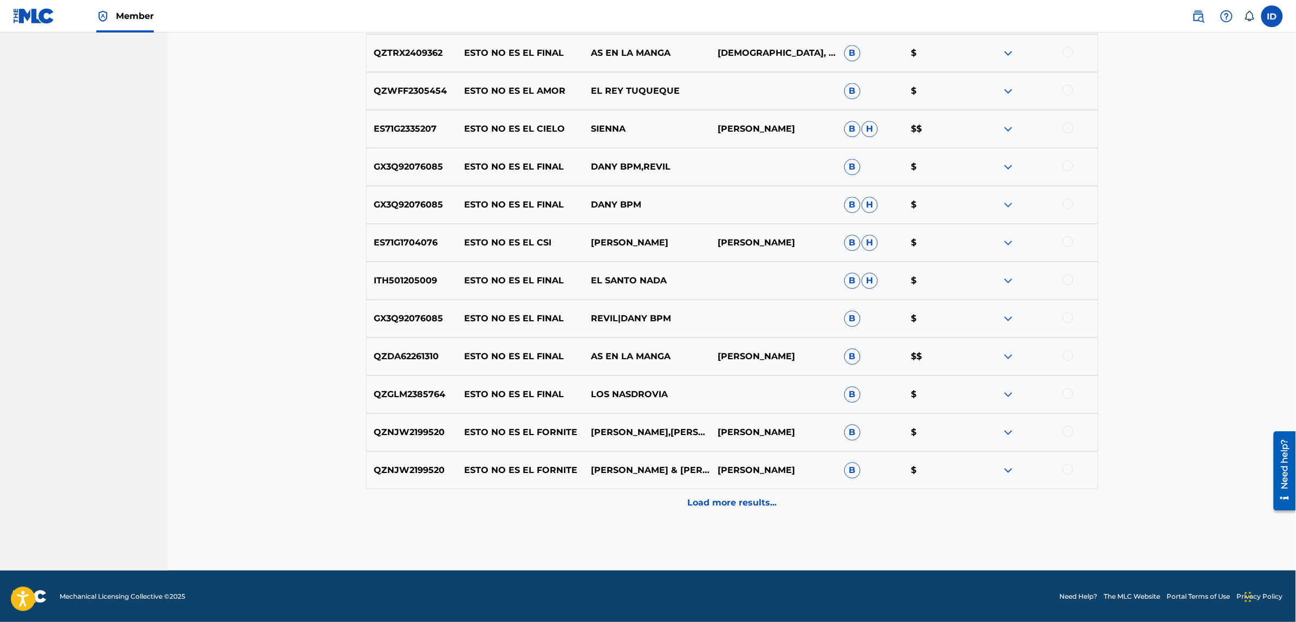
click at [745, 507] on p "Load more results..." at bounding box center [731, 502] width 89 height 13
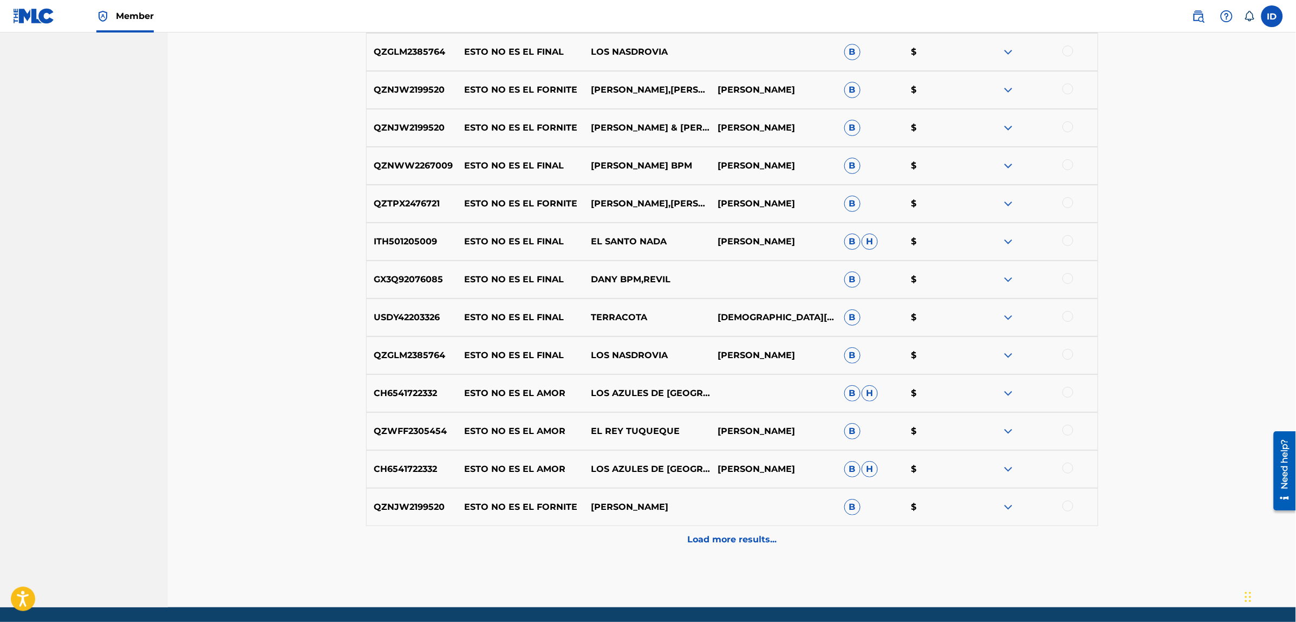
scroll to position [6817, 0]
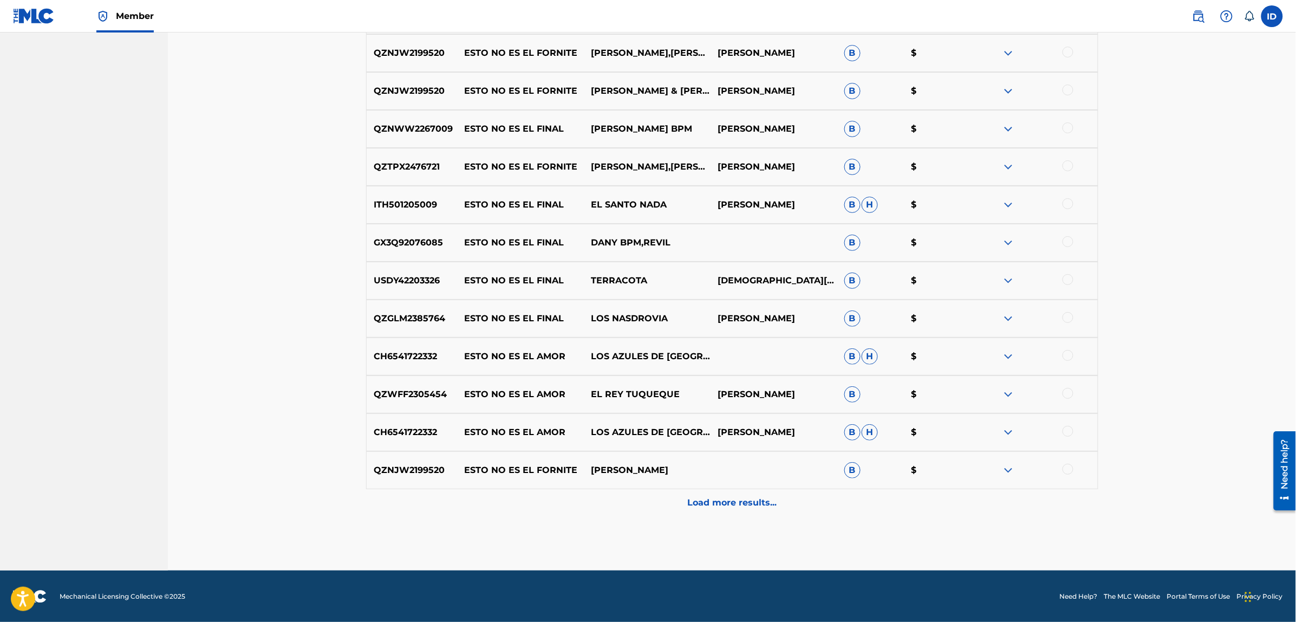
click at [703, 502] on p "Load more results..." at bounding box center [731, 502] width 89 height 13
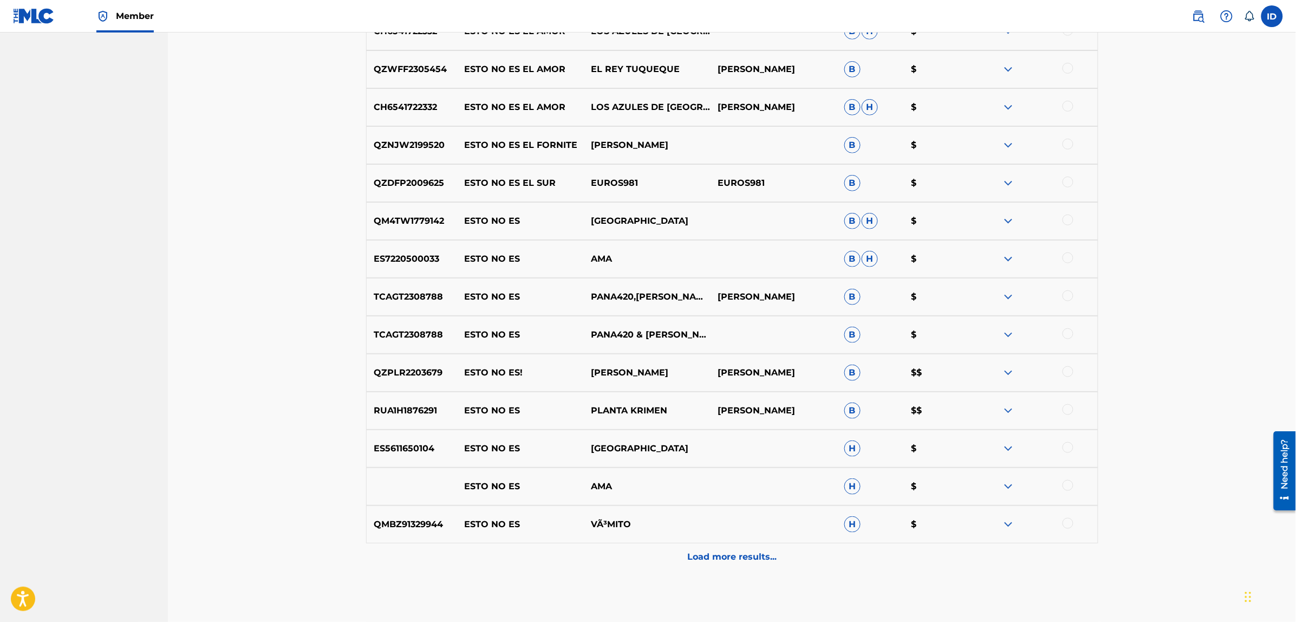
scroll to position [7196, 0]
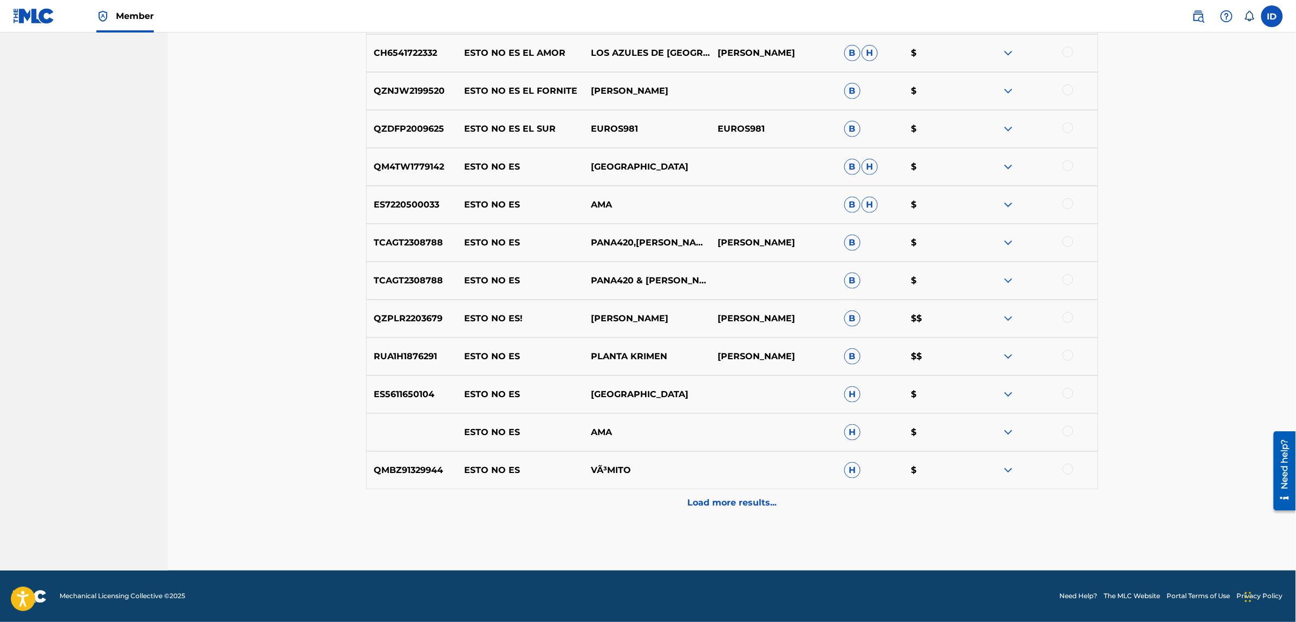
click at [722, 500] on p "Load more results..." at bounding box center [731, 502] width 89 height 13
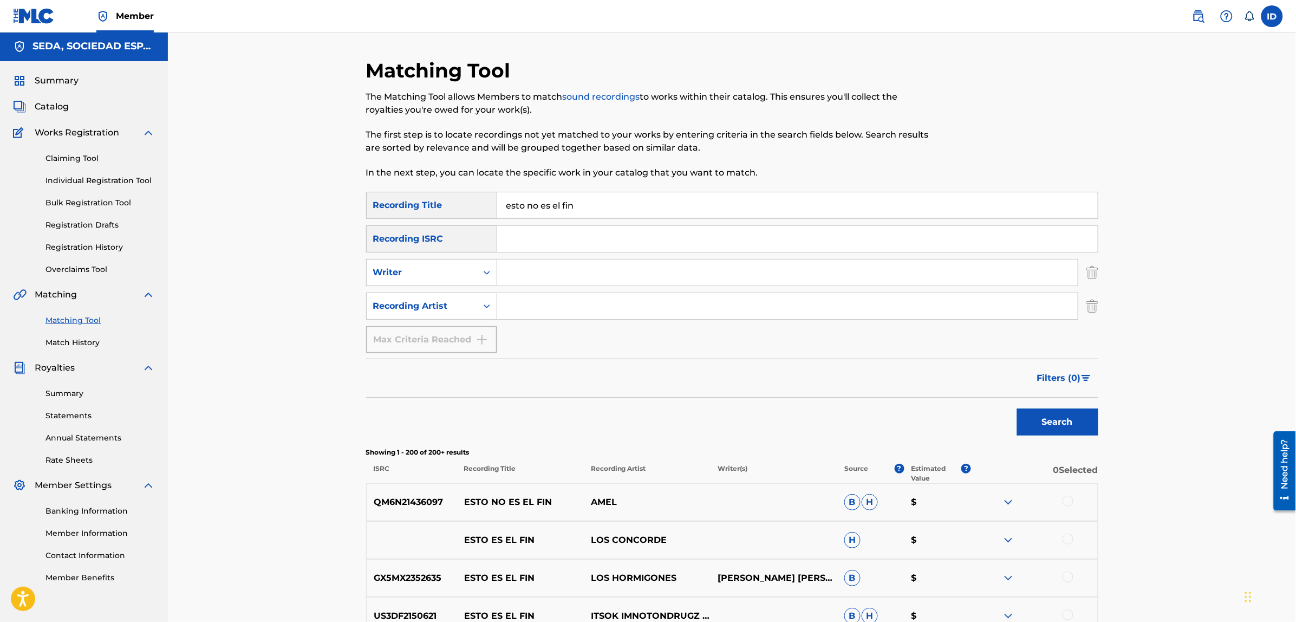
scroll to position [0, 0]
click at [449, 280] on div "Writer" at bounding box center [422, 273] width 110 height 21
click at [460, 277] on div "Writer" at bounding box center [421, 273] width 97 height 13
click at [544, 282] on input "Search Form" at bounding box center [787, 273] width 580 height 26
type input "[PERSON_NAME]"
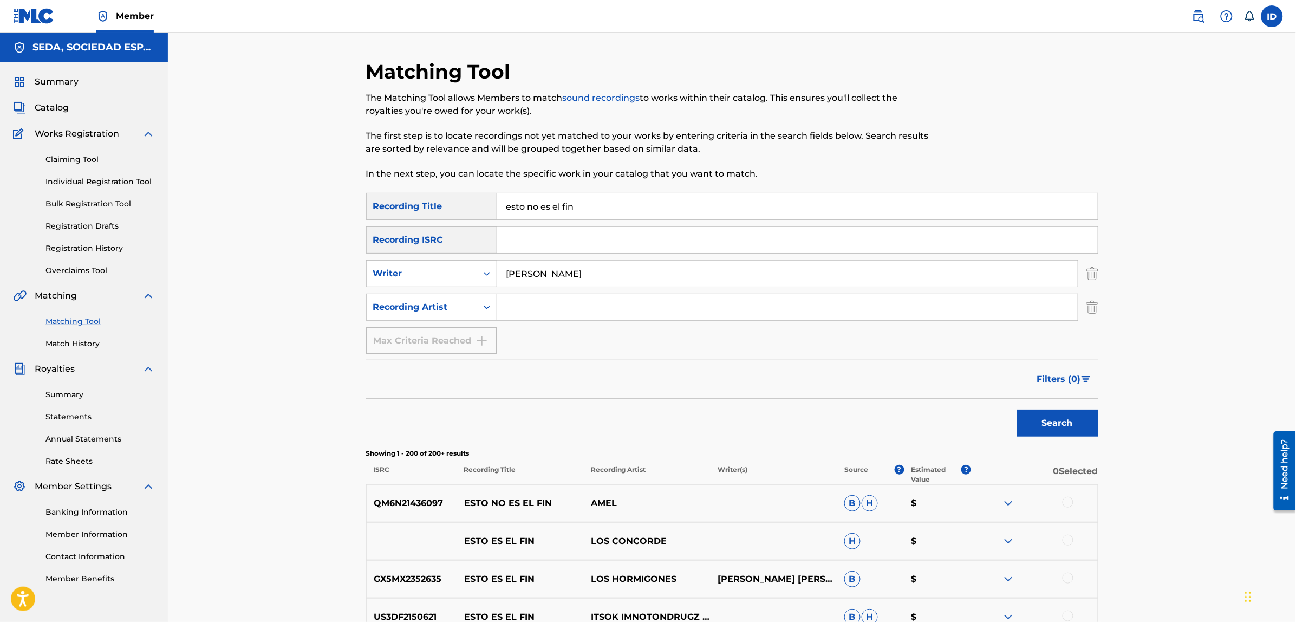
click at [1017, 409] on button "Search" at bounding box center [1057, 422] width 81 height 27
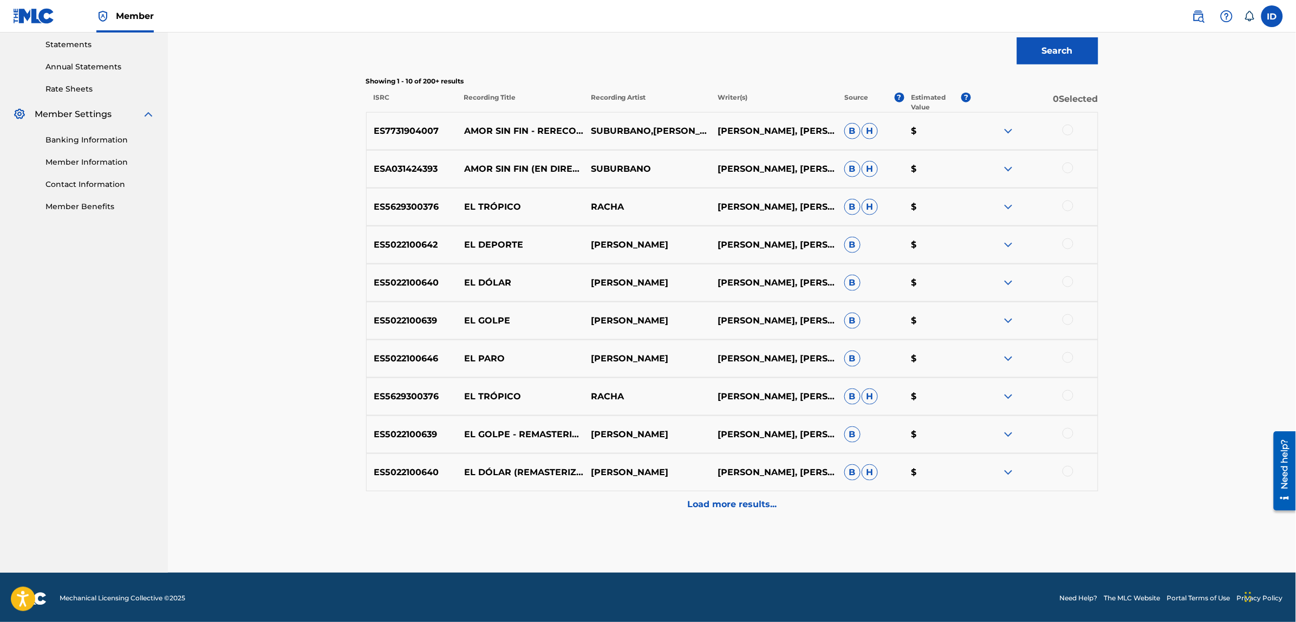
scroll to position [374, 0]
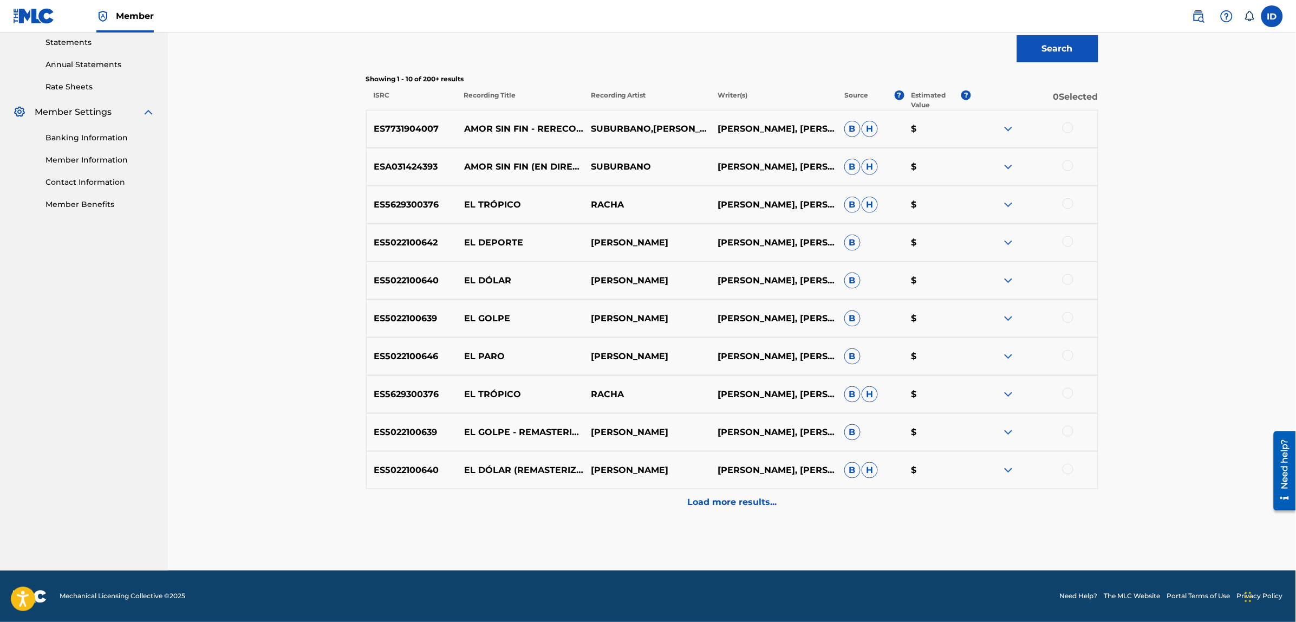
click at [724, 500] on p "Load more results..." at bounding box center [731, 502] width 89 height 13
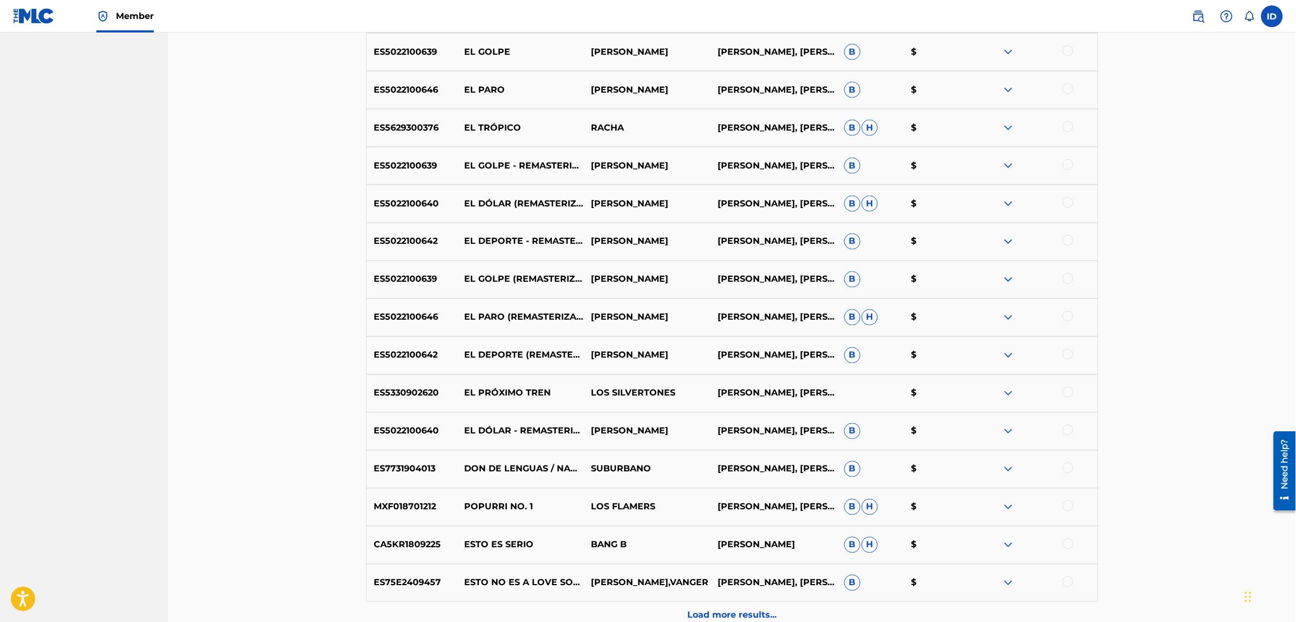
scroll to position [645, 0]
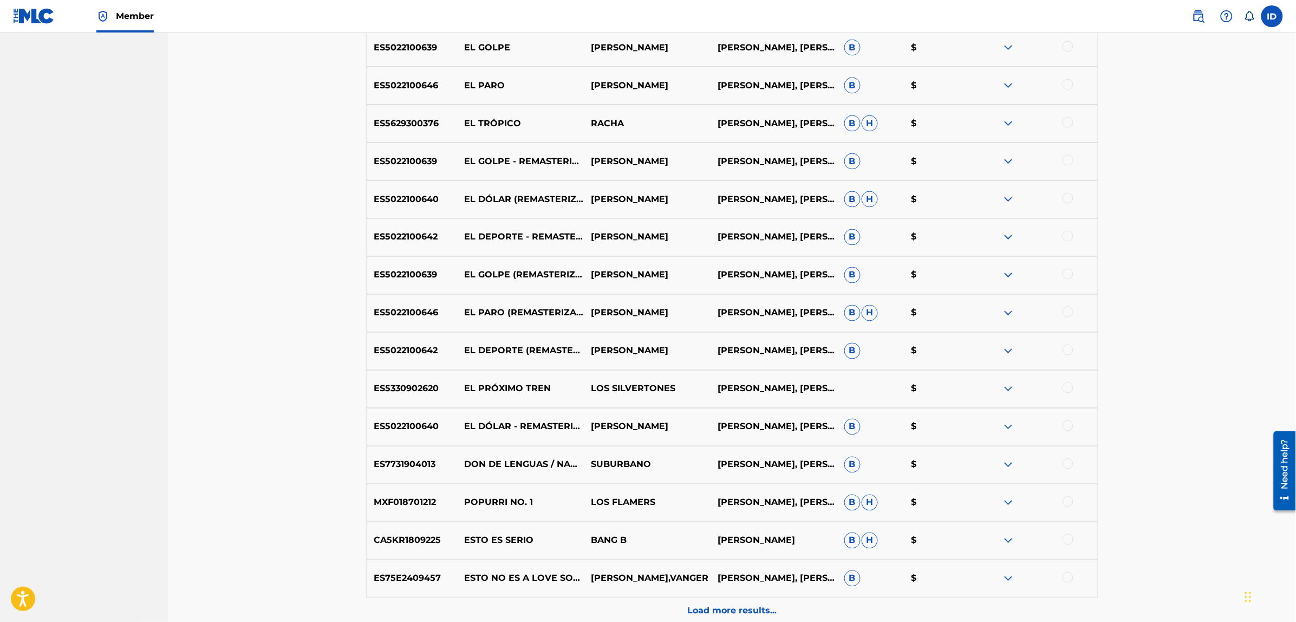
click at [1068, 464] on div at bounding box center [1067, 463] width 11 height 11
click at [744, 533] on button "Match 1 Group" at bounding box center [761, 533] width 120 height 27
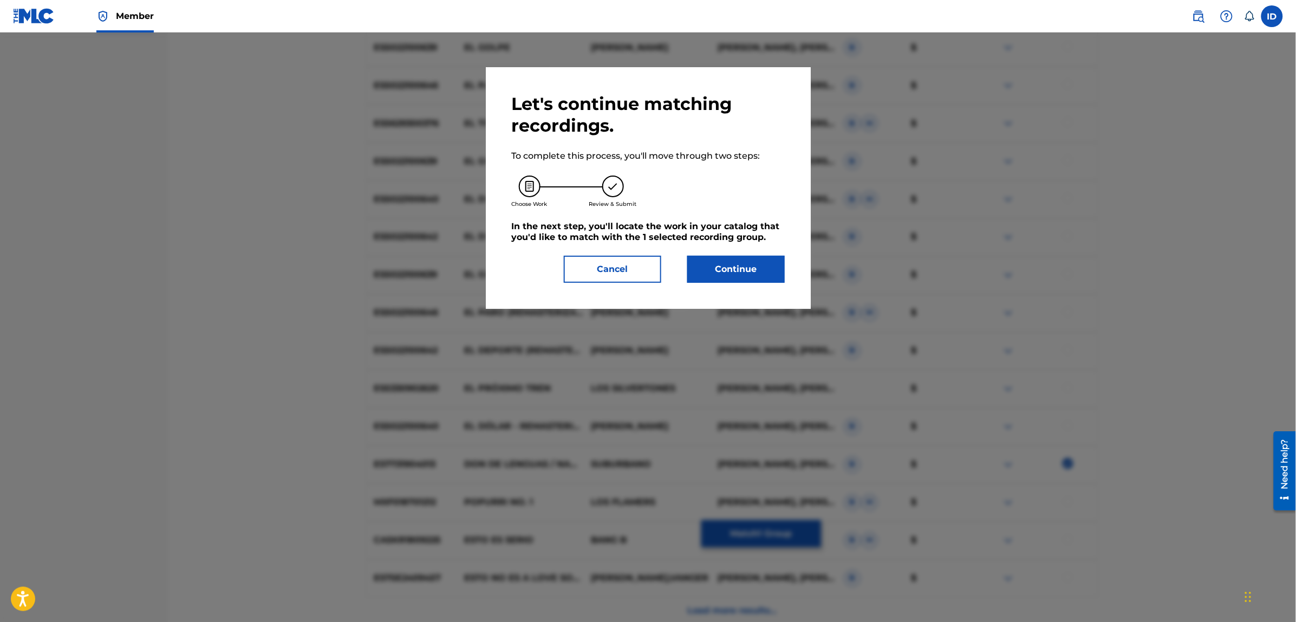
click at [709, 269] on button "Continue" at bounding box center [735, 269] width 97 height 27
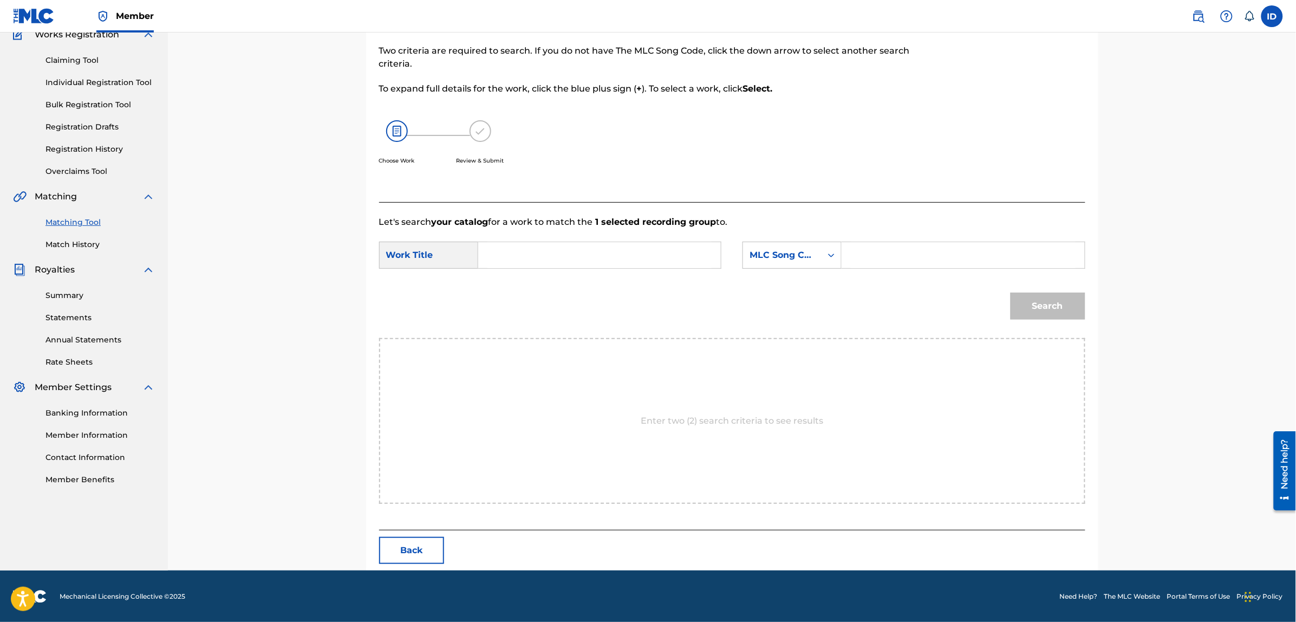
click at [531, 250] on input "Search Form" at bounding box center [599, 255] width 224 height 26
click at [499, 277] on strong "esto" at bounding box center [505, 279] width 19 height 10
type input "esto no es el fin"
drag, startPoint x: 786, startPoint y: 337, endPoint x: 777, endPoint y: 291, distance: 46.8
click at [786, 338] on div "Enter two (2) search criteria to see results" at bounding box center [732, 421] width 706 height 166
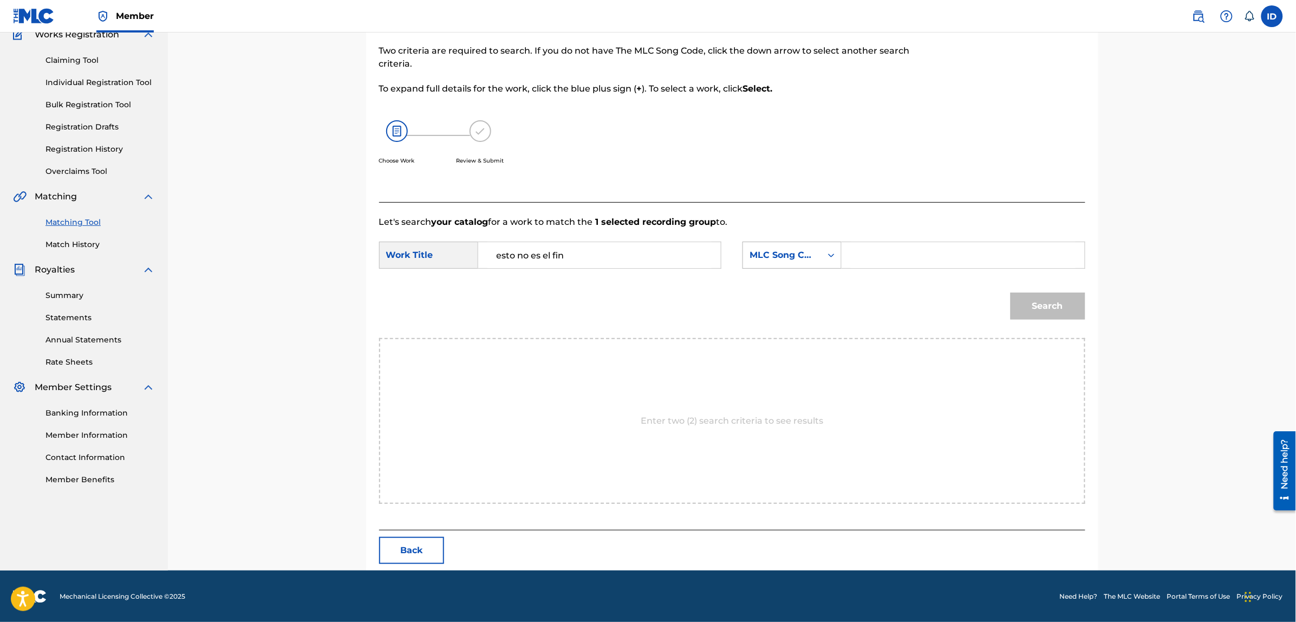
click at [772, 245] on div "MLC Song Code" at bounding box center [782, 255] width 79 height 21
click at [793, 285] on div "Writer Name" at bounding box center [792, 282] width 98 height 27
click at [872, 260] on input "Search Form" at bounding box center [963, 255] width 224 height 26
type input "[PERSON_NAME]"
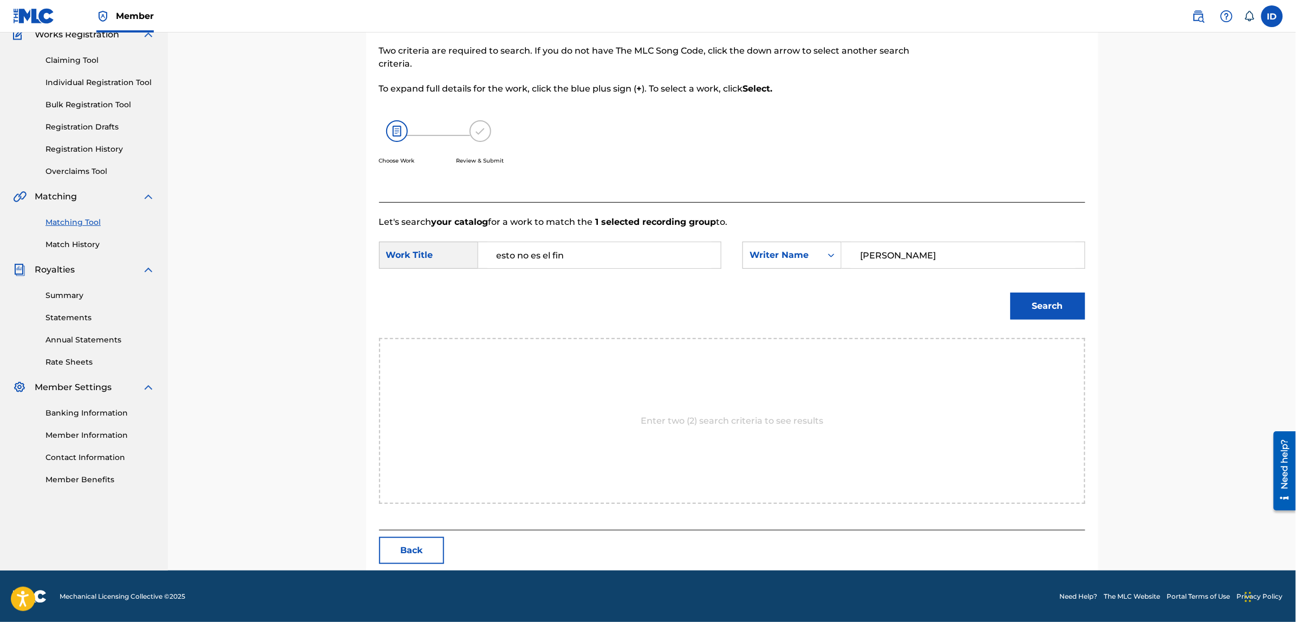
click at [1010, 292] on button "Search" at bounding box center [1047, 305] width 75 height 27
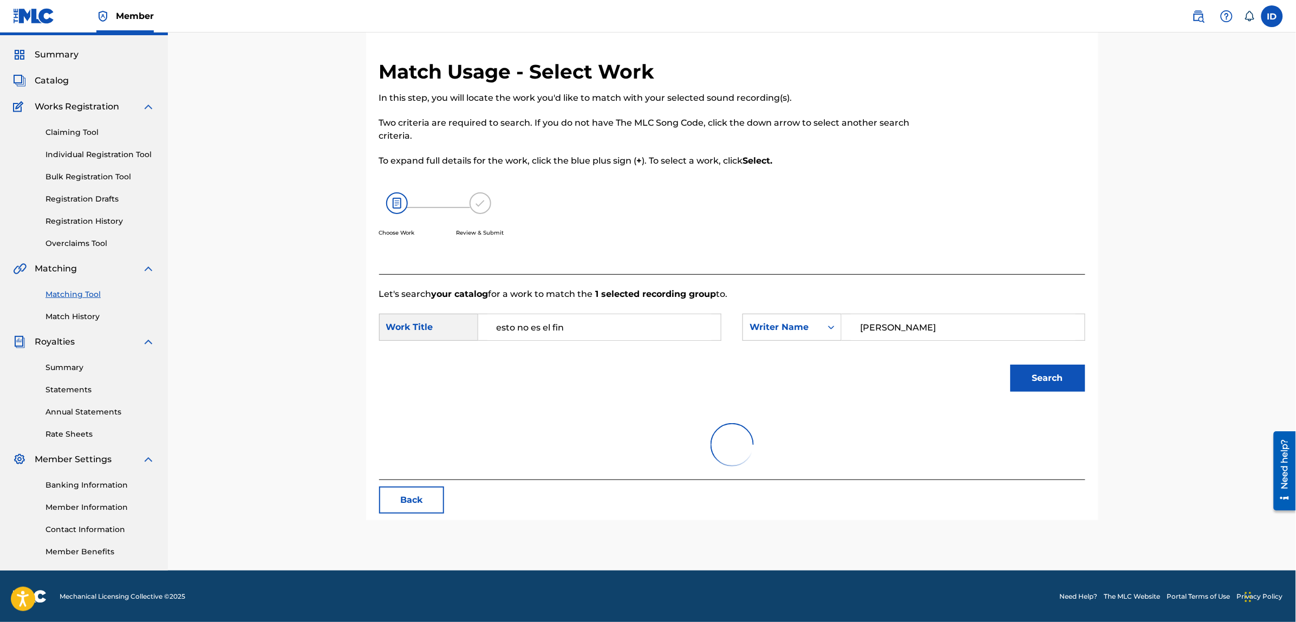
scroll to position [99, 0]
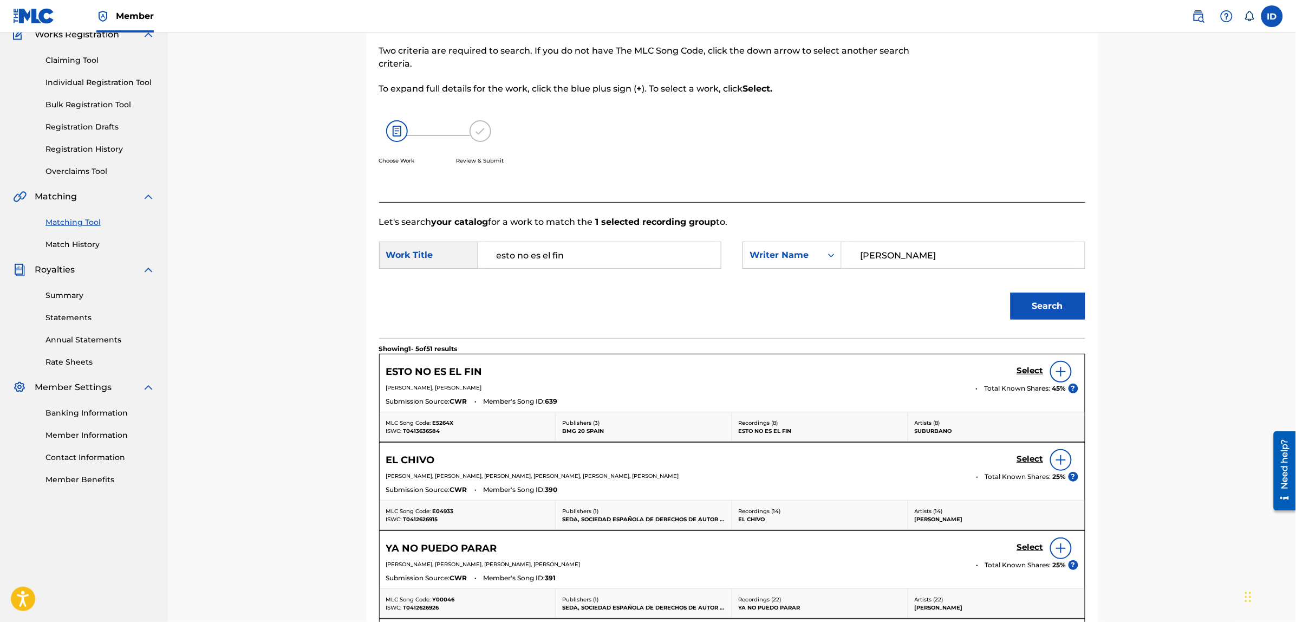
click at [1058, 366] on img at bounding box center [1060, 371] width 13 height 13
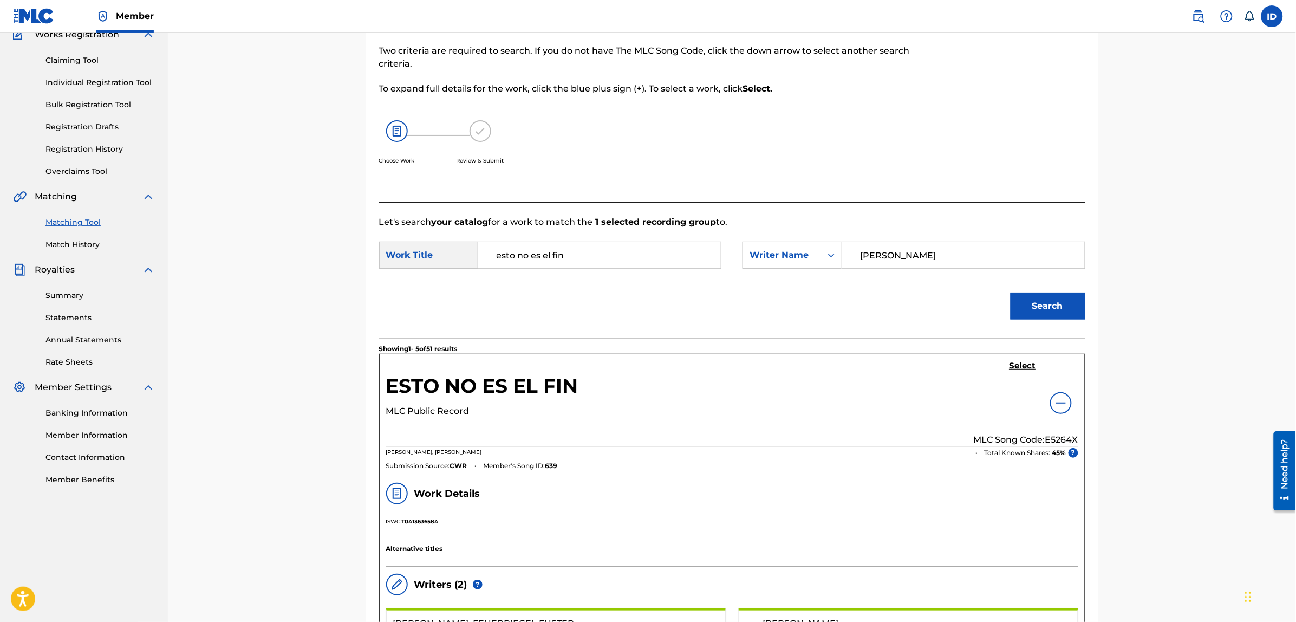
click at [1014, 365] on h5 "Select" at bounding box center [1022, 366] width 27 height 10
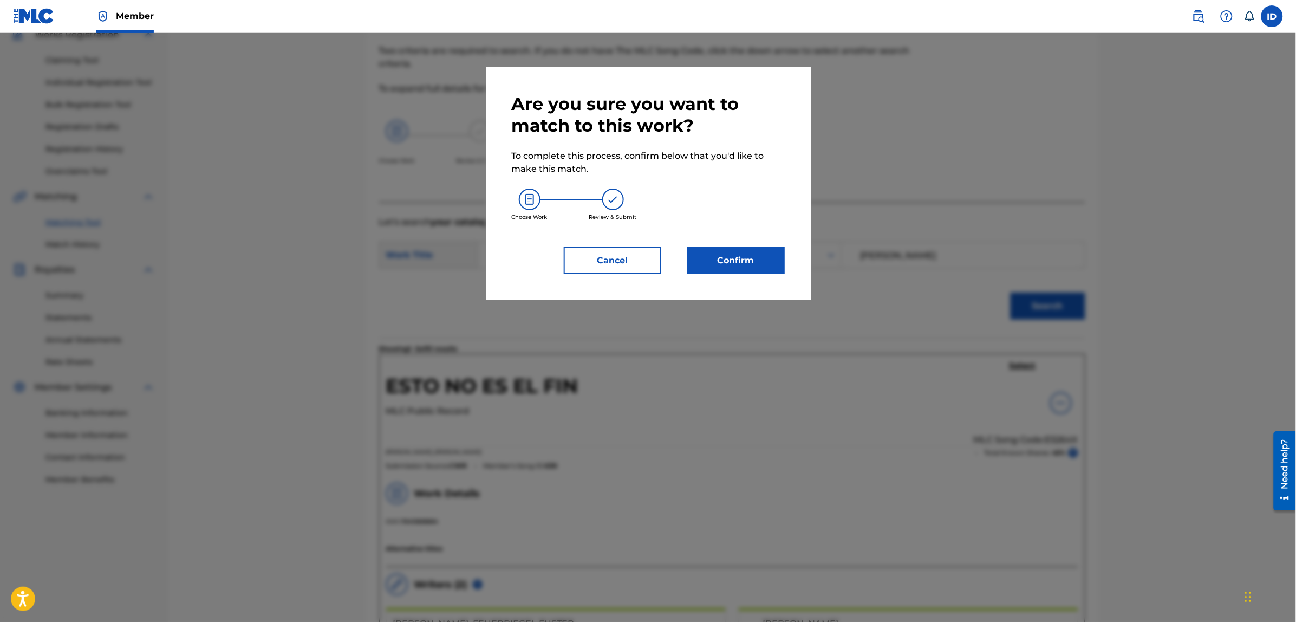
click at [753, 256] on button "Confirm" at bounding box center [735, 260] width 97 height 27
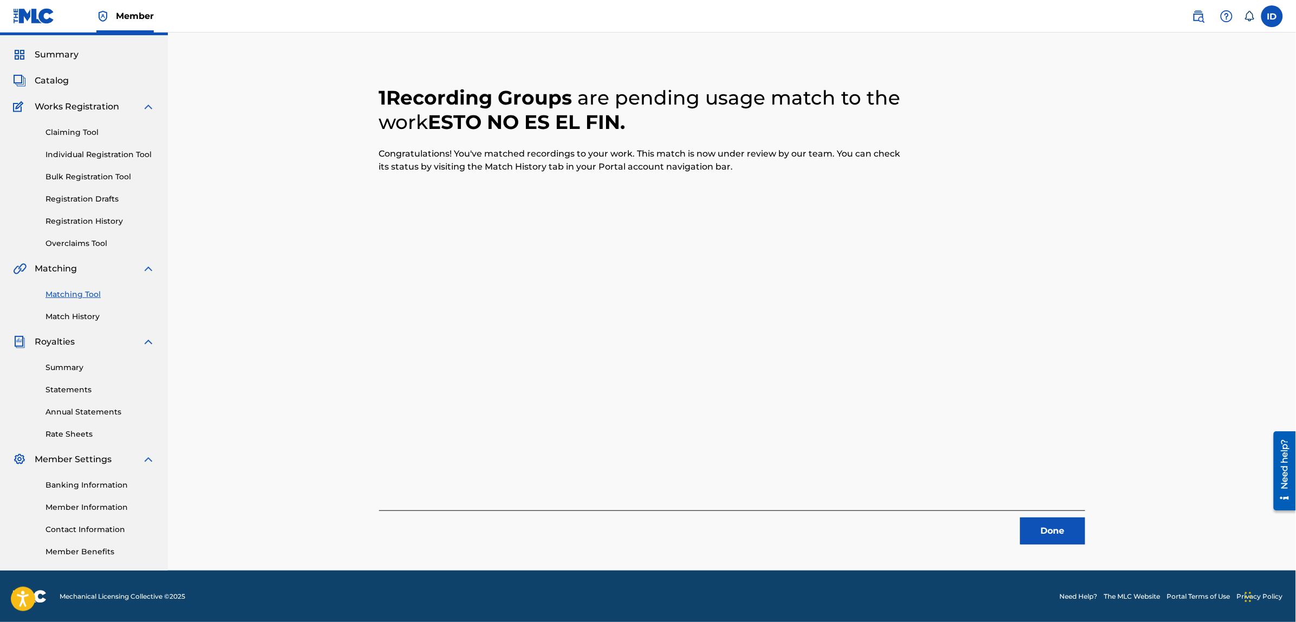
click at [1064, 522] on button "Done" at bounding box center [1052, 530] width 65 height 27
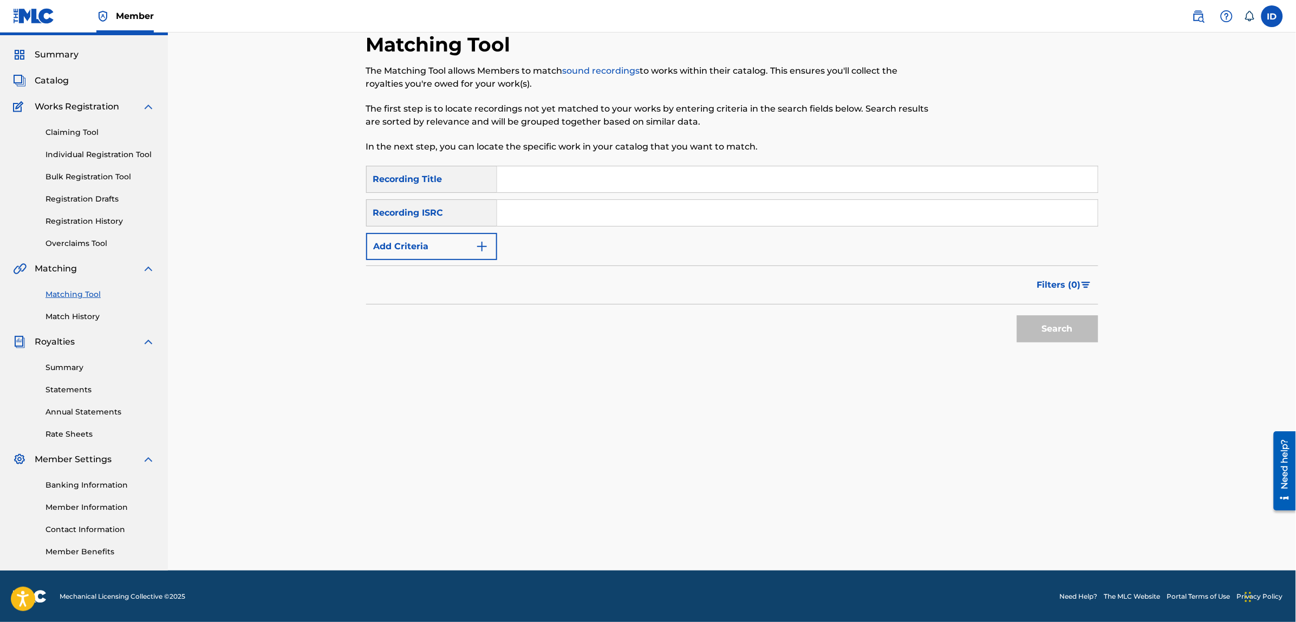
click at [652, 179] on input "Search Form" at bounding box center [797, 179] width 600 height 26
type input "imaginame"
click at [1017, 315] on button "Search" at bounding box center [1057, 328] width 81 height 27
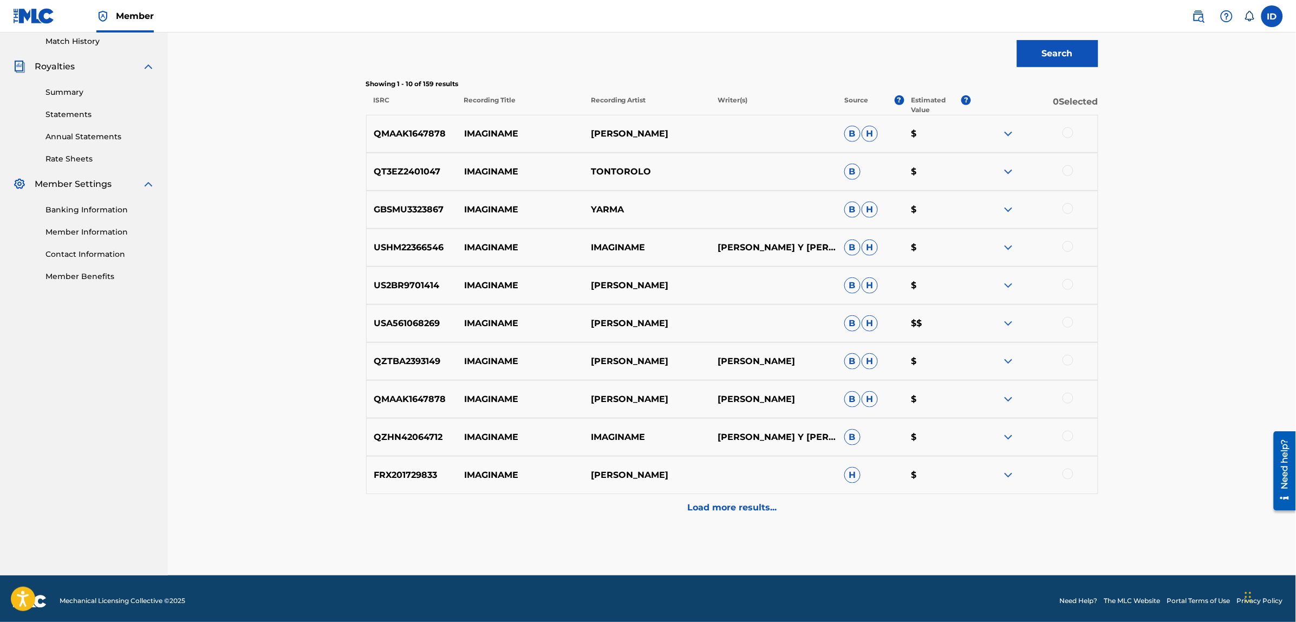
scroll to position [307, 0]
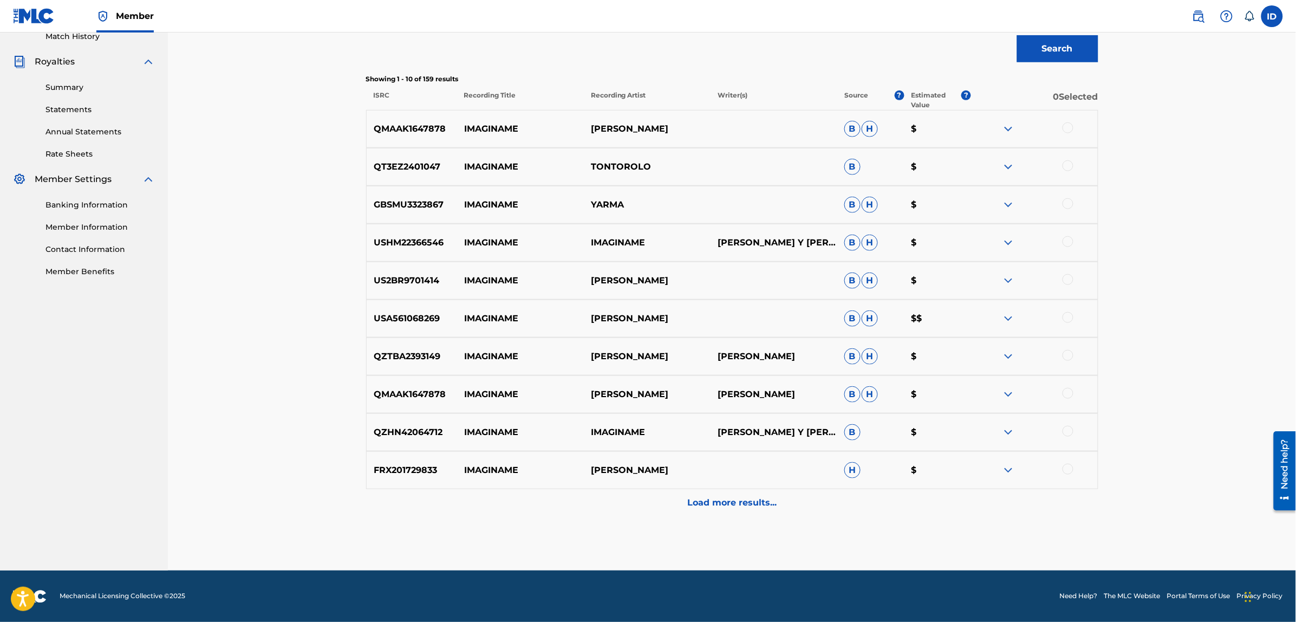
click at [692, 499] on p "Load more results..." at bounding box center [731, 502] width 89 height 13
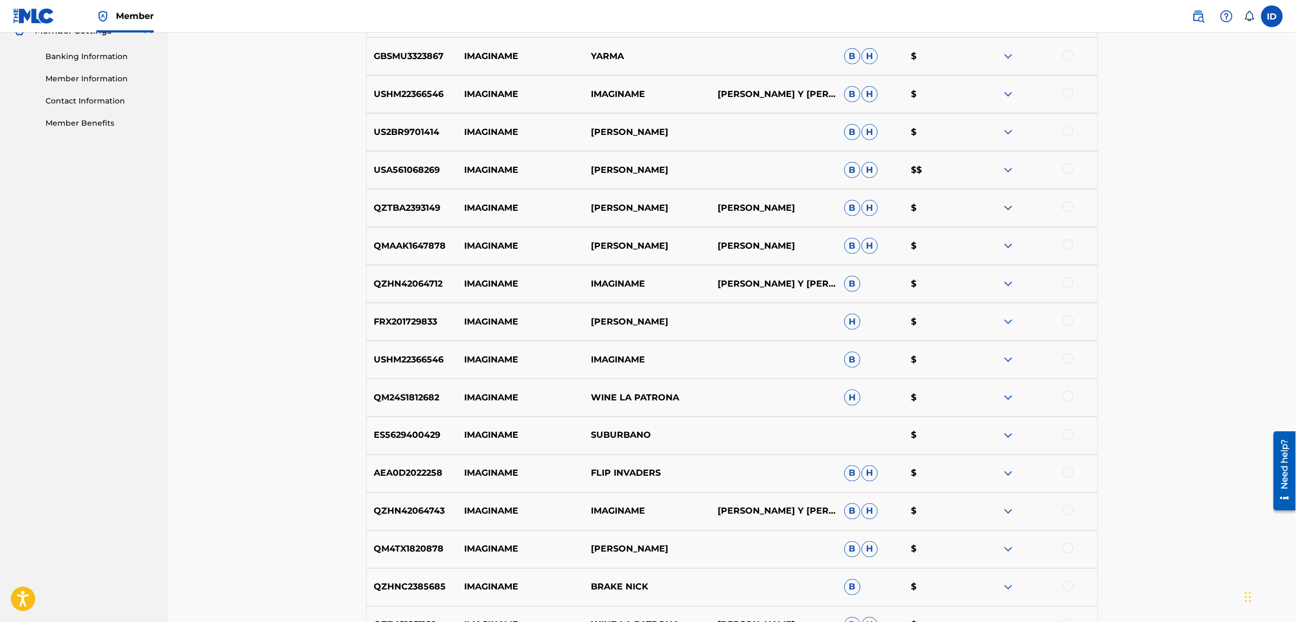
scroll to position [510, 0]
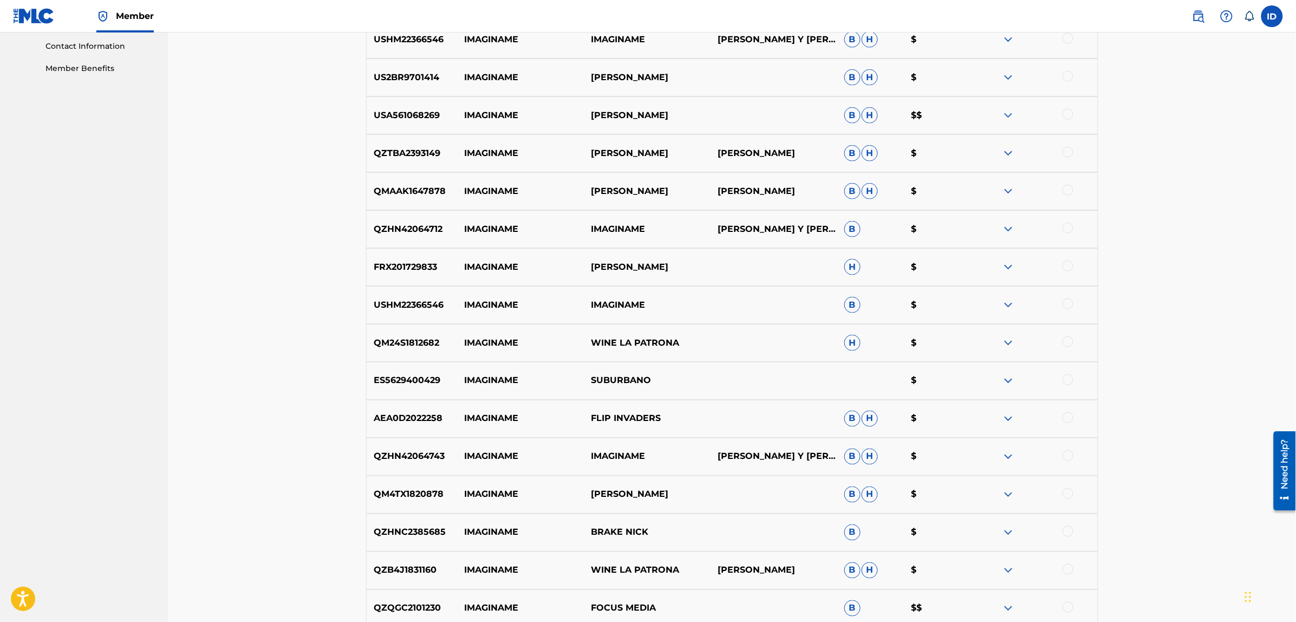
click at [1065, 380] on div at bounding box center [1067, 379] width 11 height 11
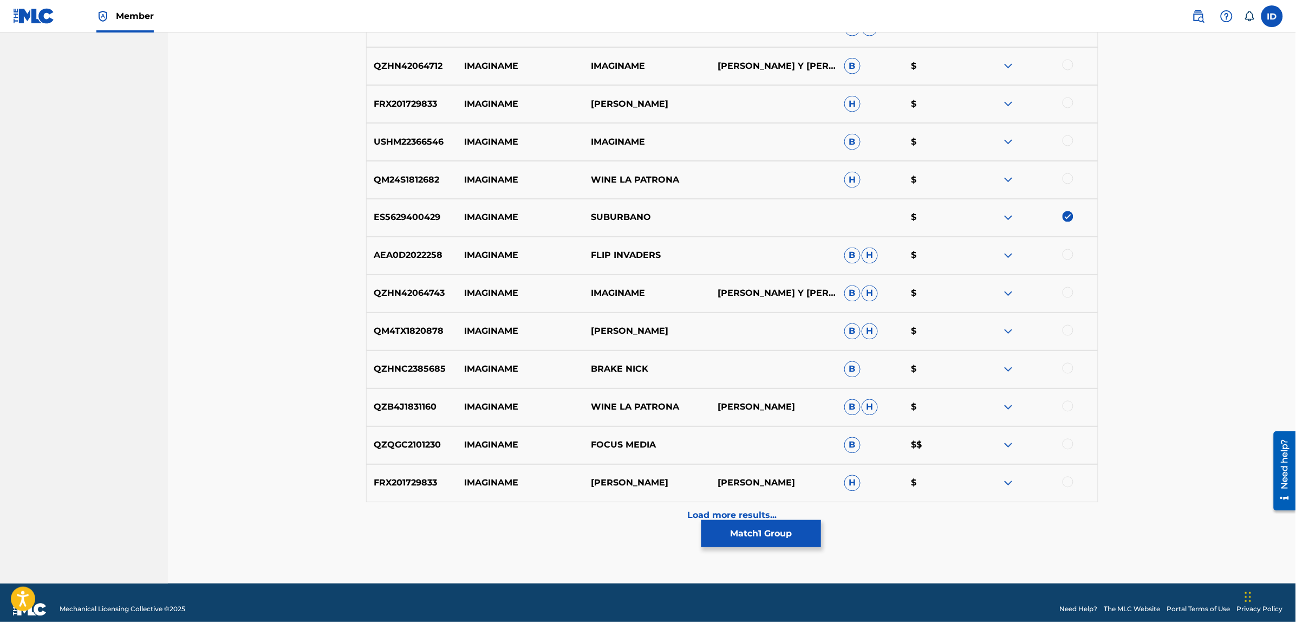
scroll to position [686, 0]
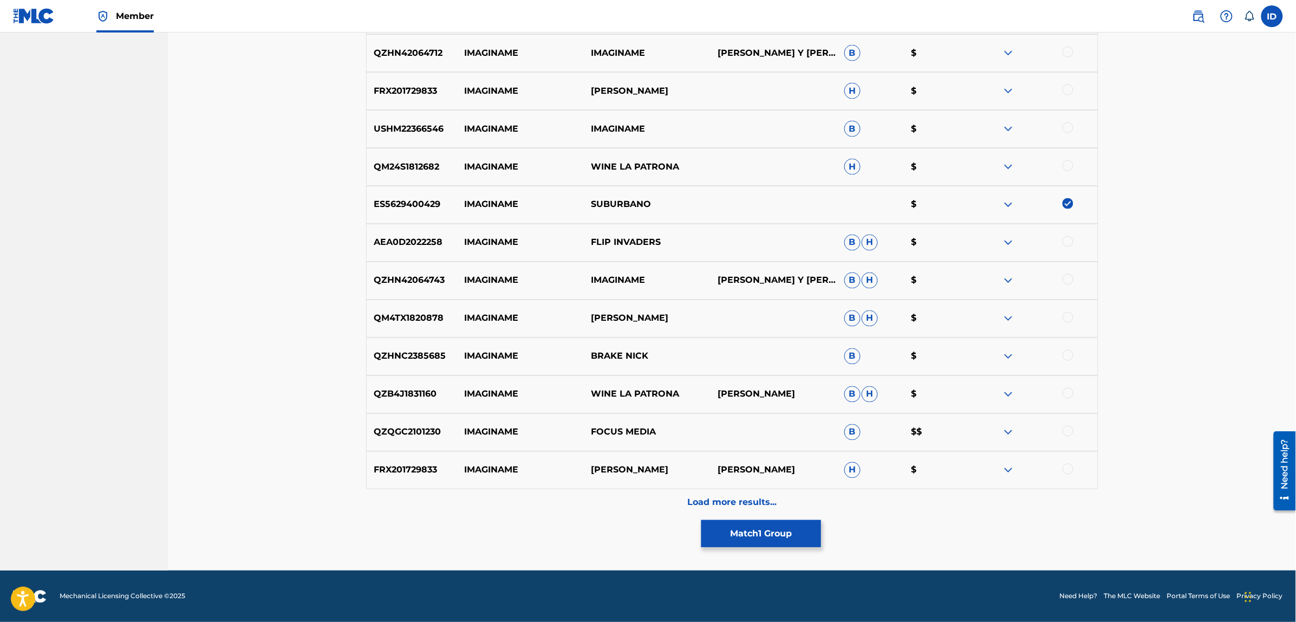
click at [718, 501] on p "Load more results..." at bounding box center [731, 502] width 89 height 13
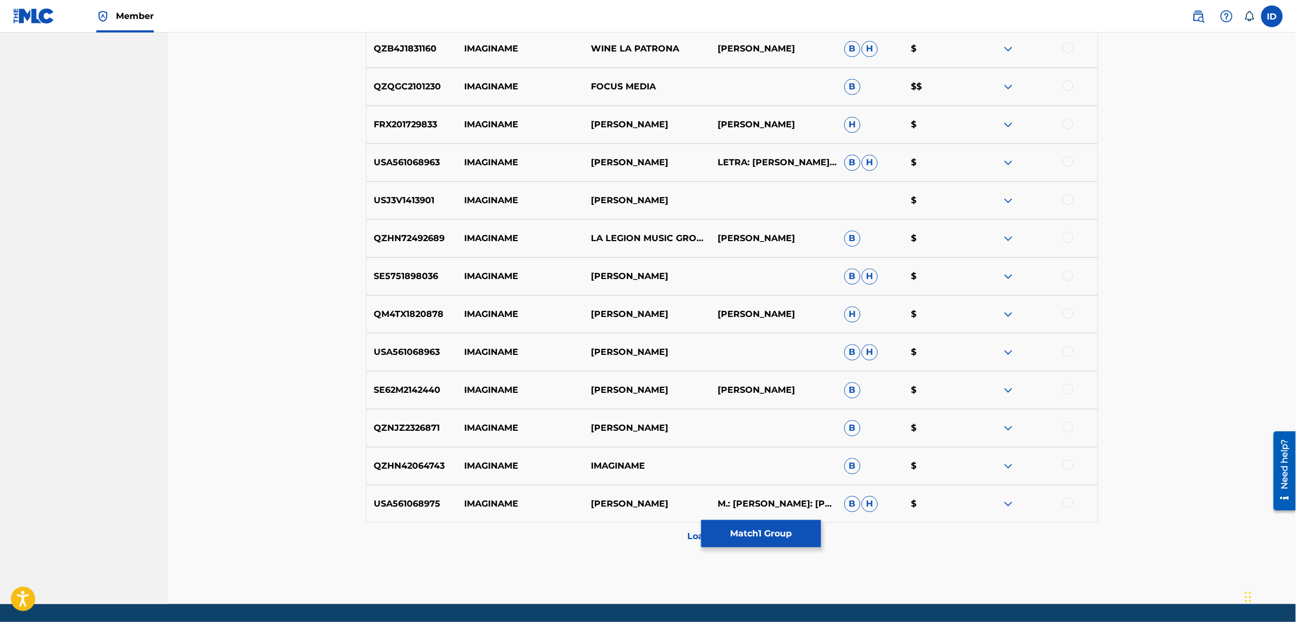
scroll to position [1065, 0]
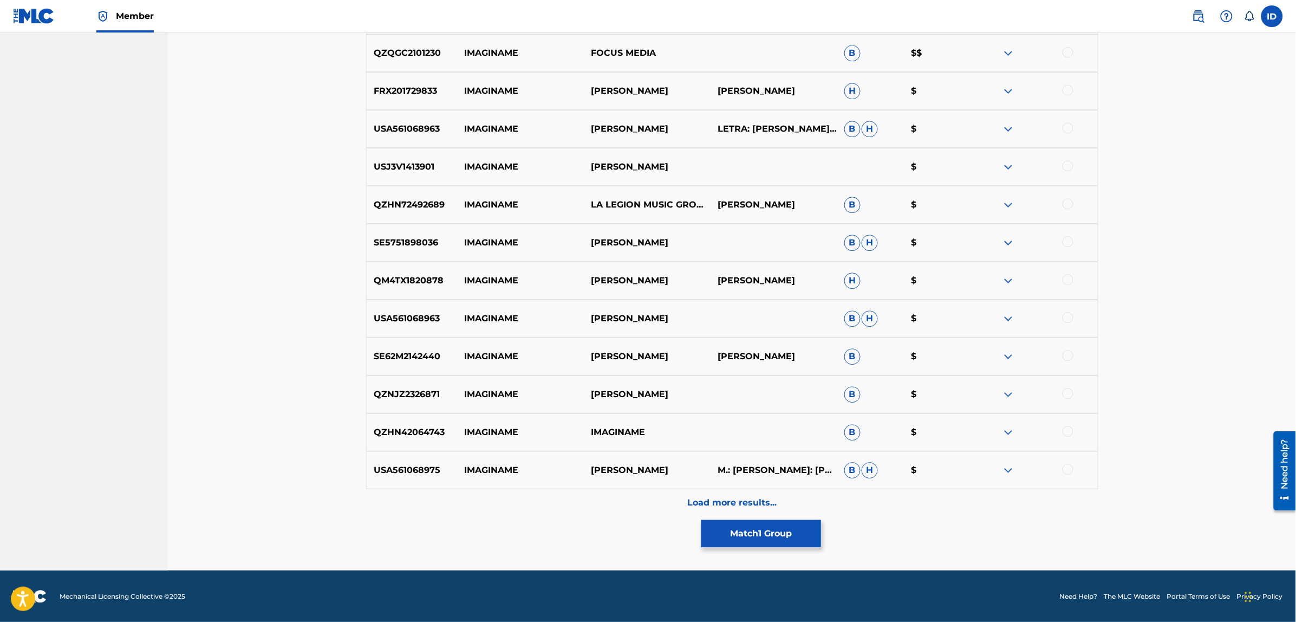
click at [727, 498] on p "Load more results..." at bounding box center [731, 502] width 89 height 13
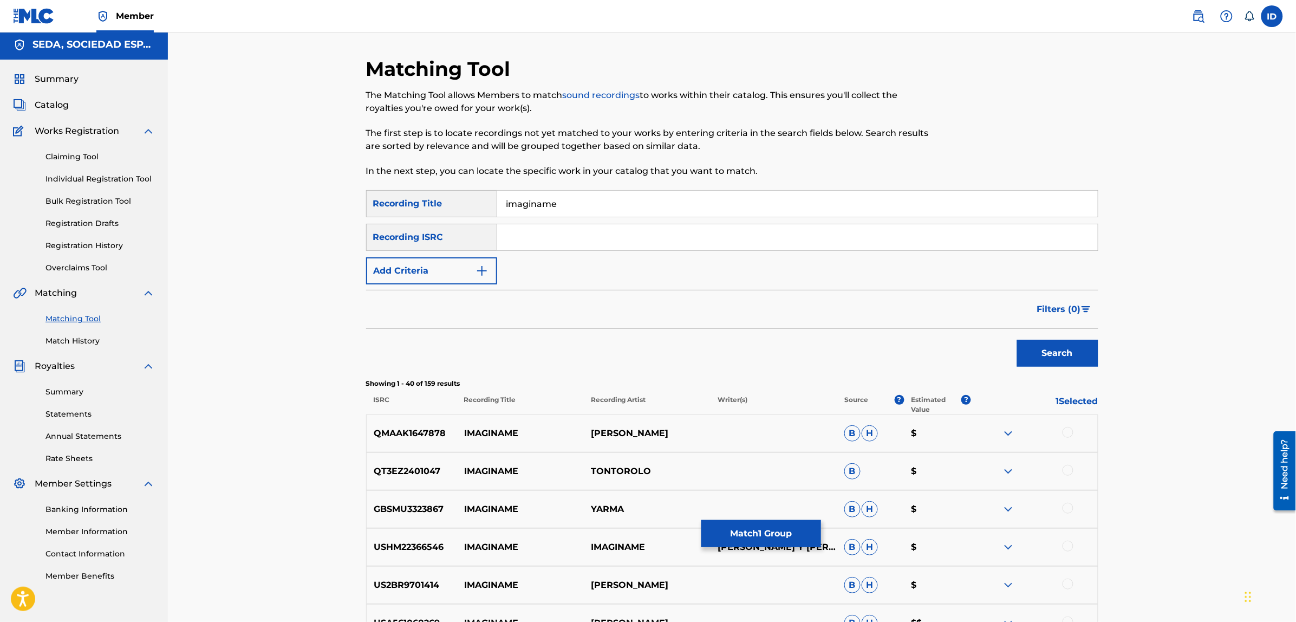
scroll to position [0, 0]
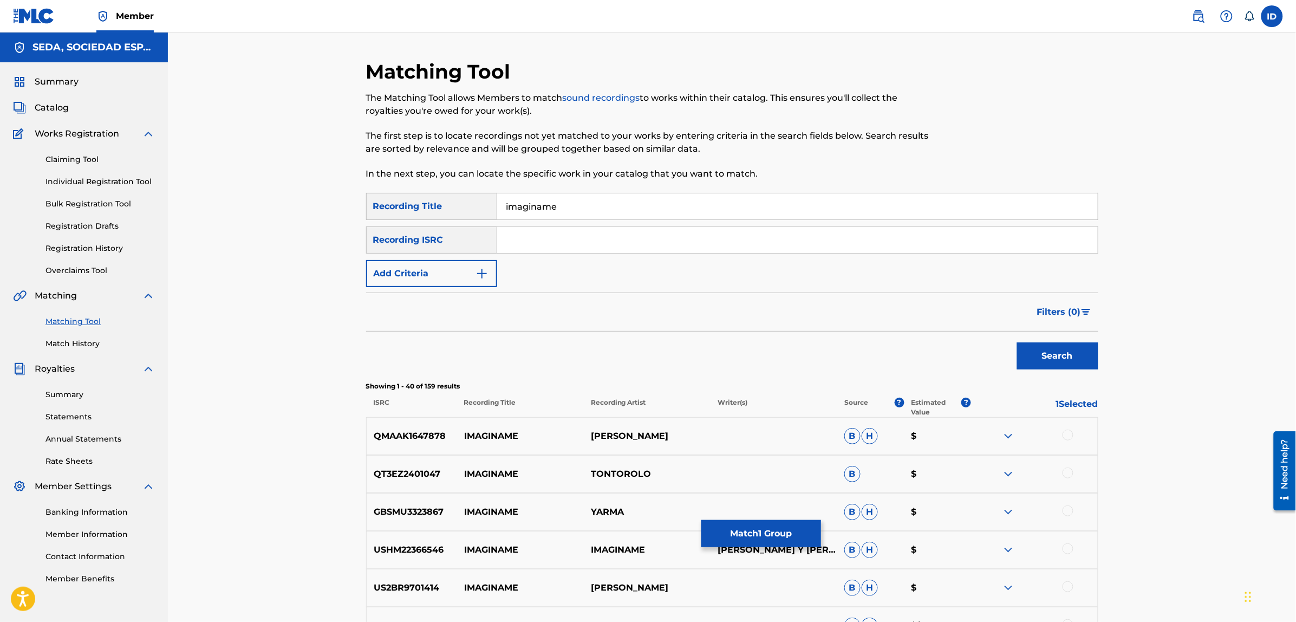
click at [469, 272] on button "Add Criteria" at bounding box center [431, 273] width 131 height 27
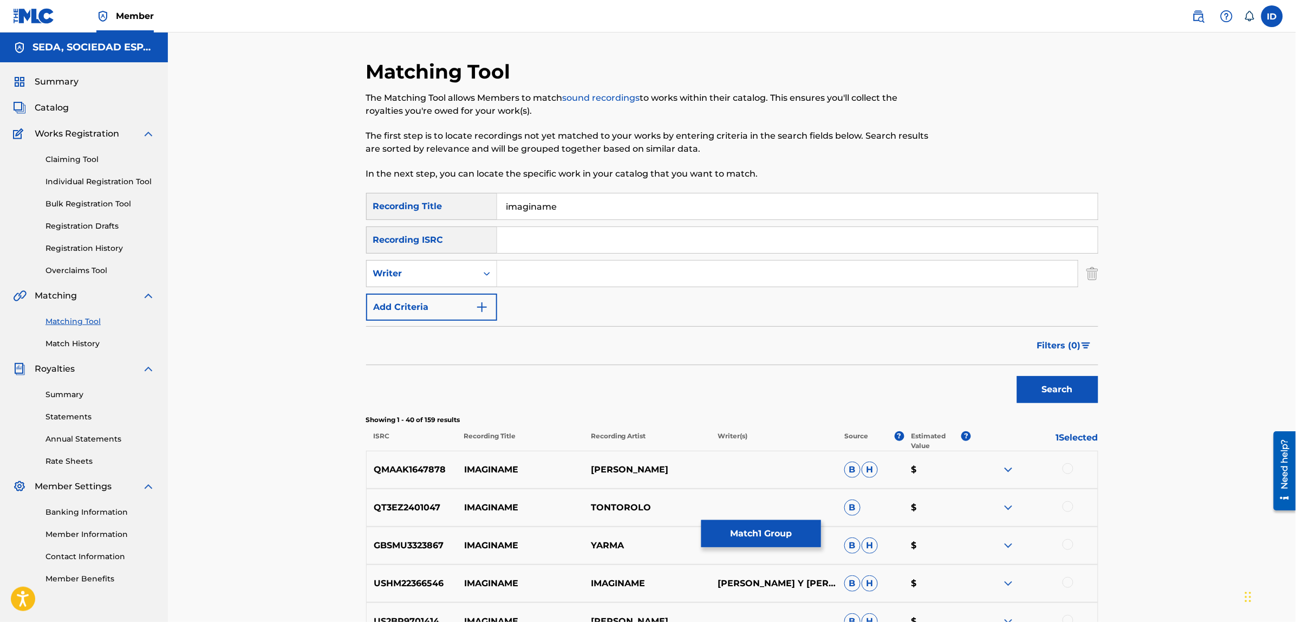
click at [515, 266] on input "Search Form" at bounding box center [787, 273] width 580 height 26
type input "[PERSON_NAME]"
click at [1017, 376] on button "Search" at bounding box center [1057, 389] width 81 height 27
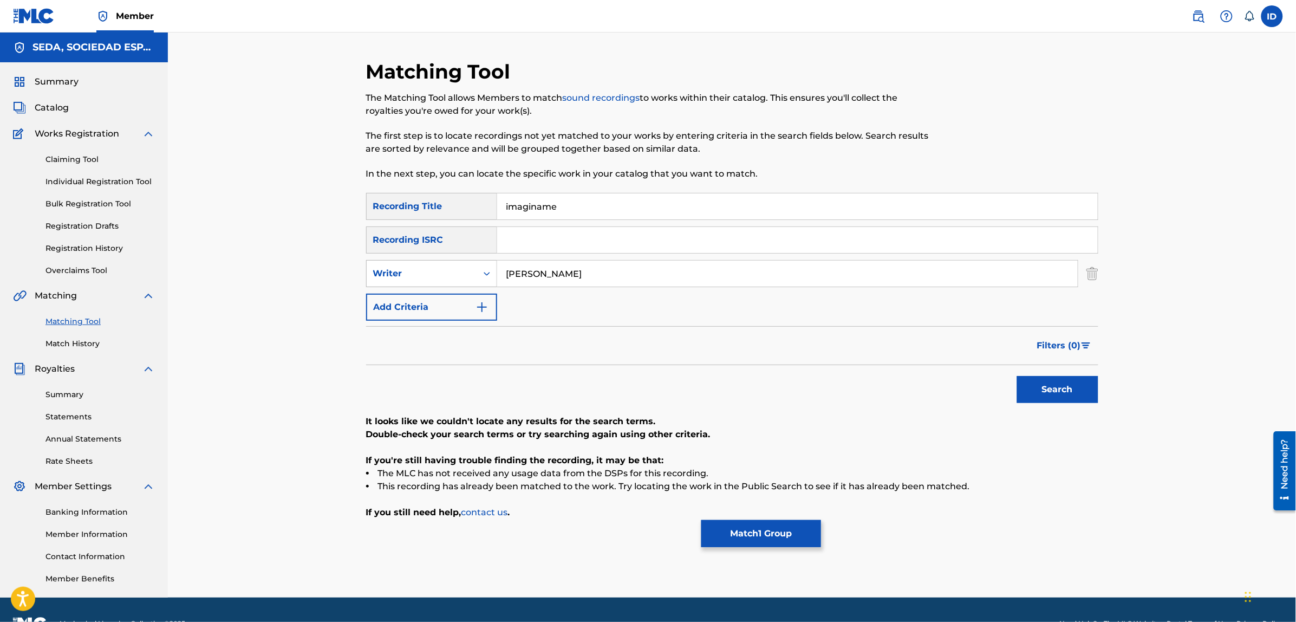
drag, startPoint x: 604, startPoint y: 271, endPoint x: 493, endPoint y: 275, distance: 111.1
click at [493, 275] on div "SearchWithCriteria831afc2e-5228-4a68-9ef5-60441b5e0bef Writer bernardo fuster" at bounding box center [732, 273] width 732 height 27
click at [466, 305] on button "Add Criteria" at bounding box center [431, 306] width 131 height 27
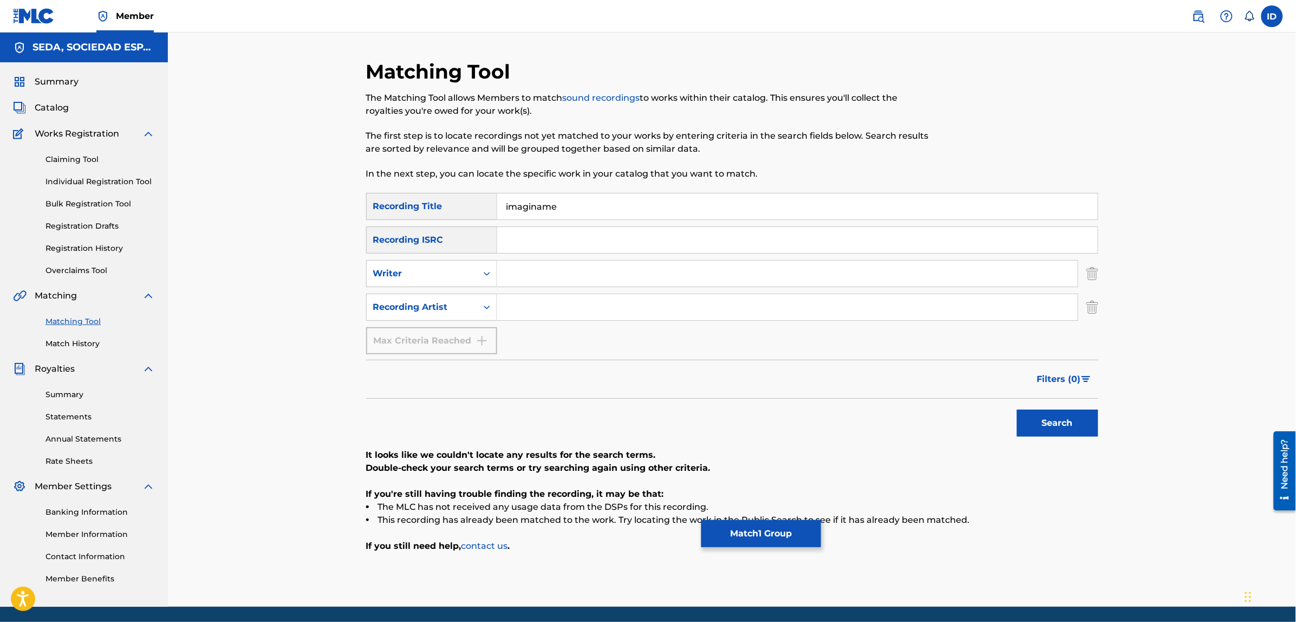
click at [558, 295] on input "Search Form" at bounding box center [787, 307] width 580 height 26
type input "suburbano"
click at [1017, 409] on button "Search" at bounding box center [1057, 422] width 81 height 27
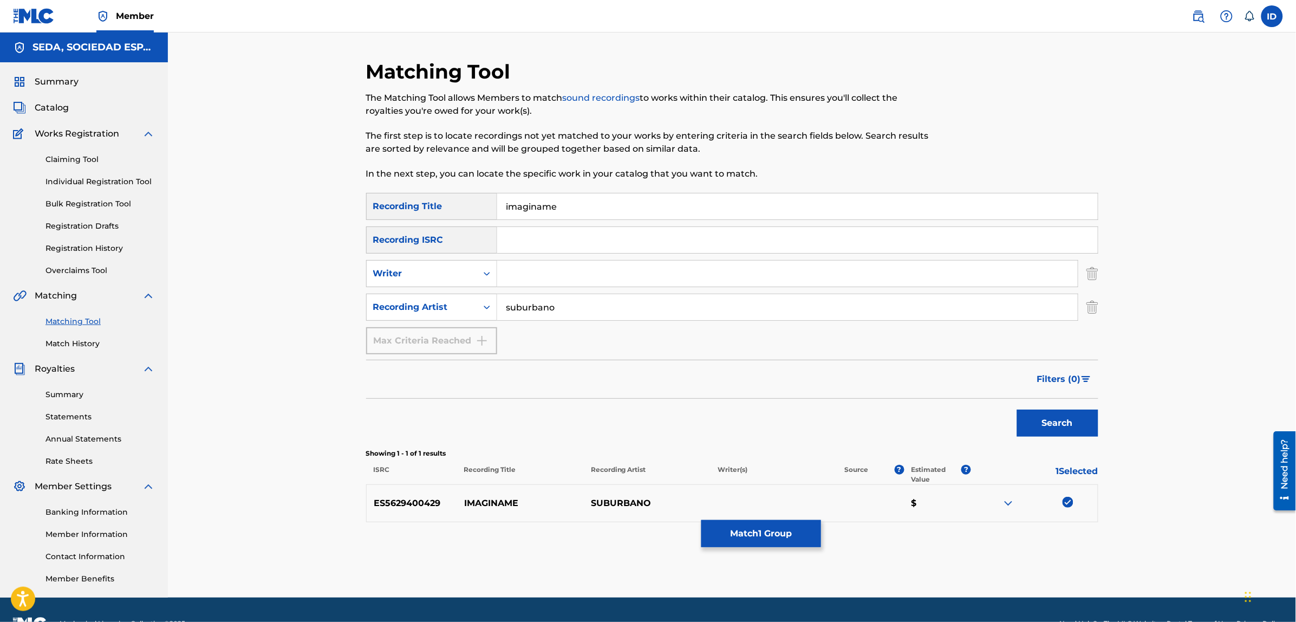
click at [755, 536] on button "Match 1 Group" at bounding box center [761, 533] width 120 height 27
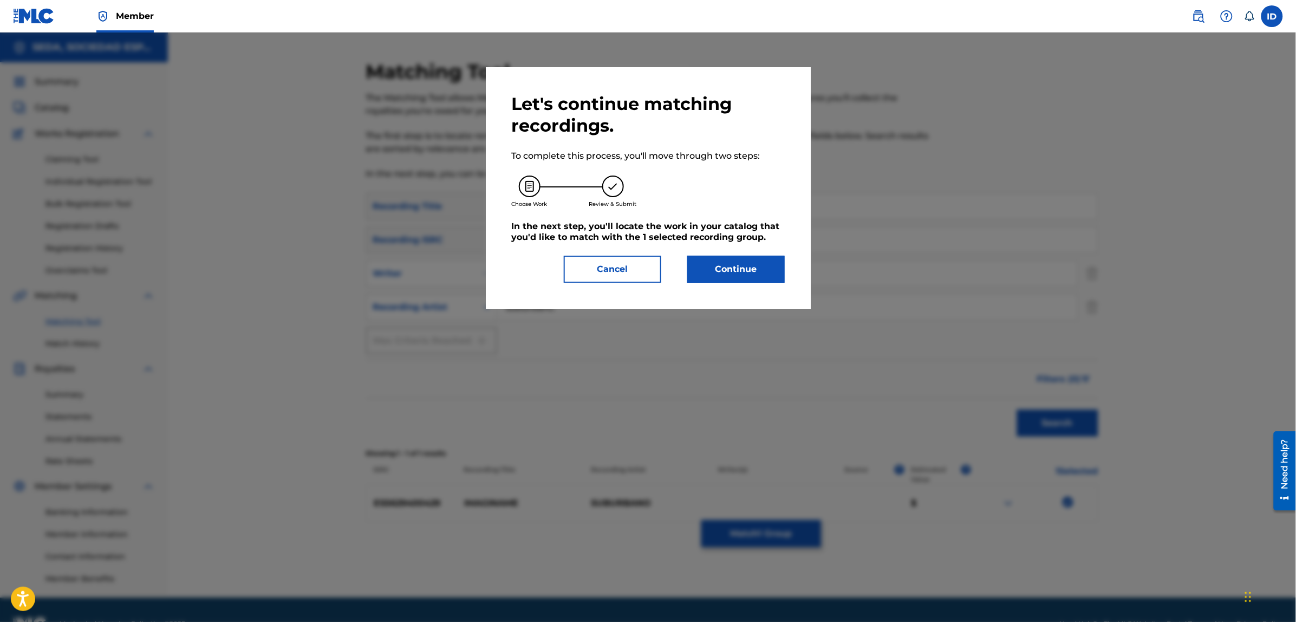
click at [718, 265] on button "Continue" at bounding box center [735, 269] width 97 height 27
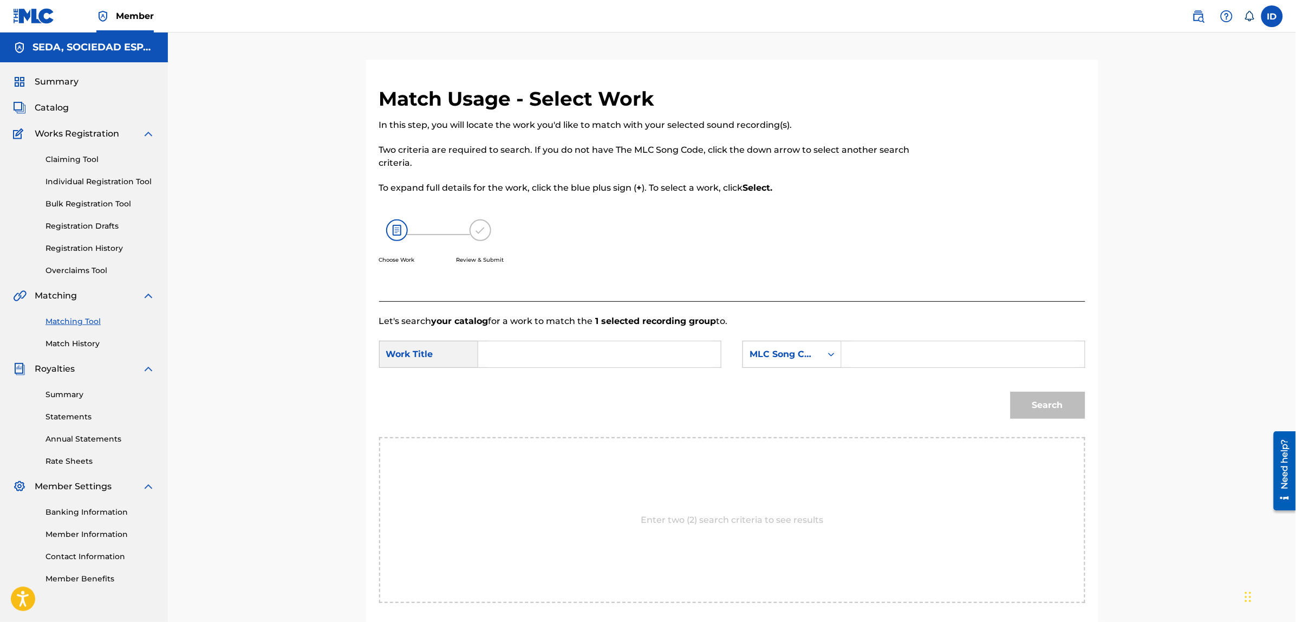
click at [590, 354] on input "Search Form" at bounding box center [599, 354] width 224 height 26
type input "imaginame"
click at [789, 358] on div "MLC Song Code" at bounding box center [782, 354] width 66 height 13
click at [779, 372] on div "Writer Name" at bounding box center [792, 381] width 98 height 27
click at [870, 356] on input "Search Form" at bounding box center [963, 354] width 224 height 26
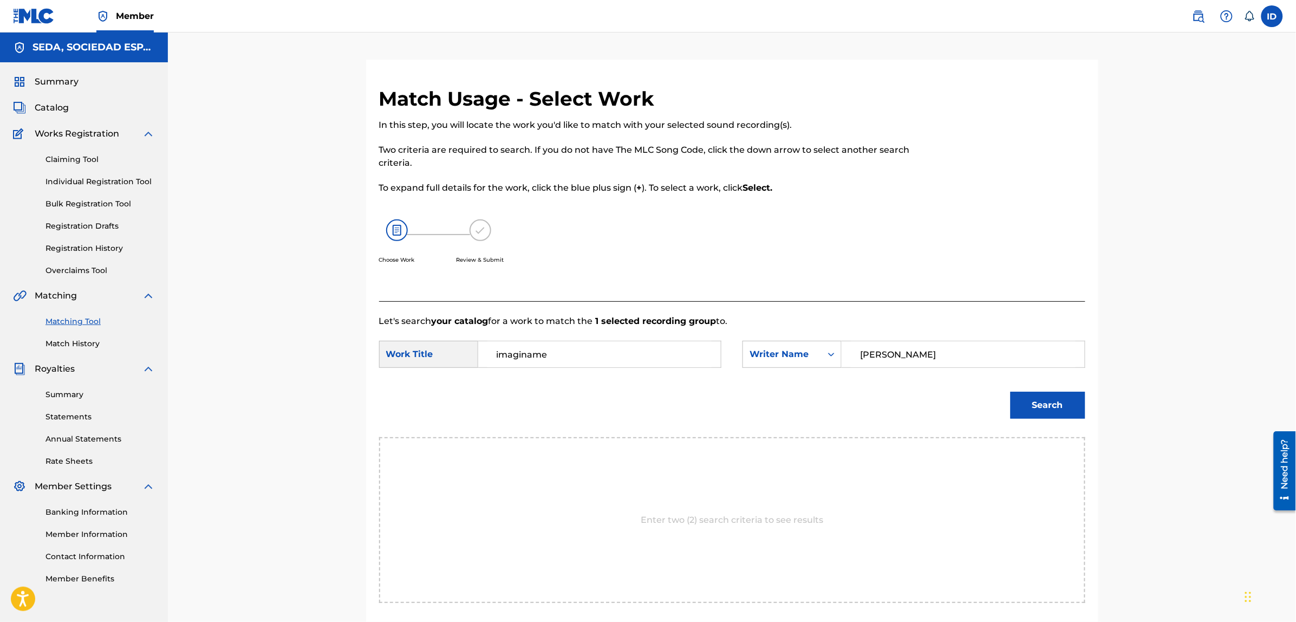
type input "[PERSON_NAME]"
click at [1010, 391] on button "Search" at bounding box center [1047, 404] width 75 height 27
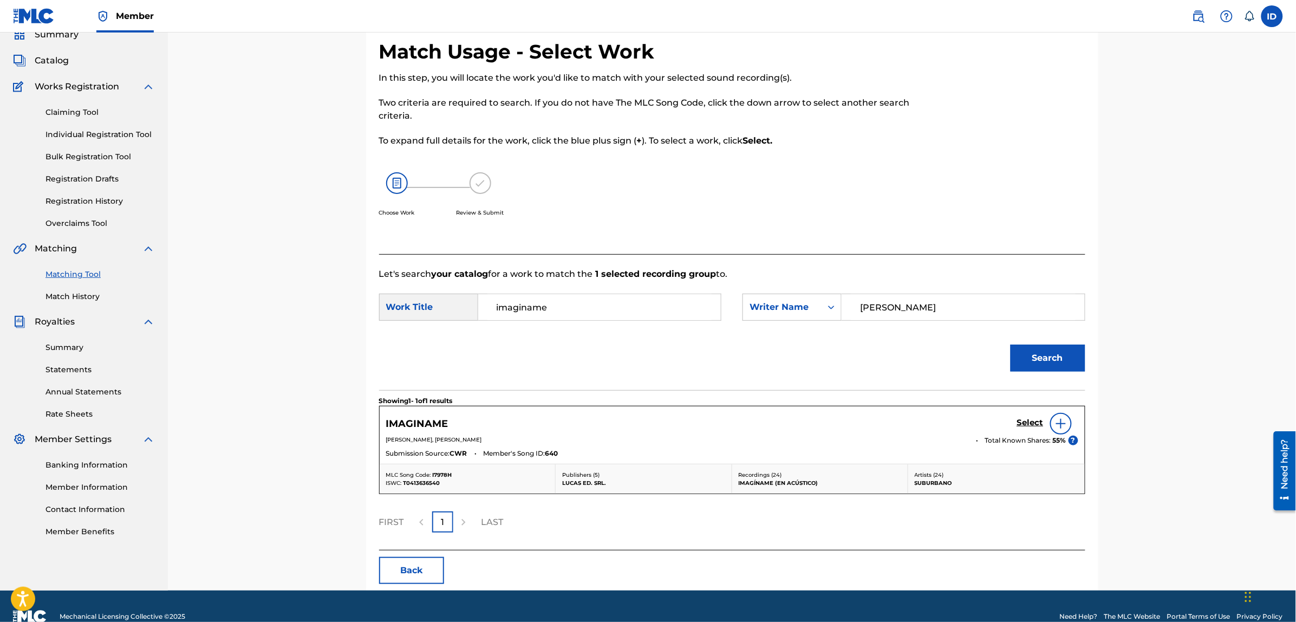
scroll to position [68, 0]
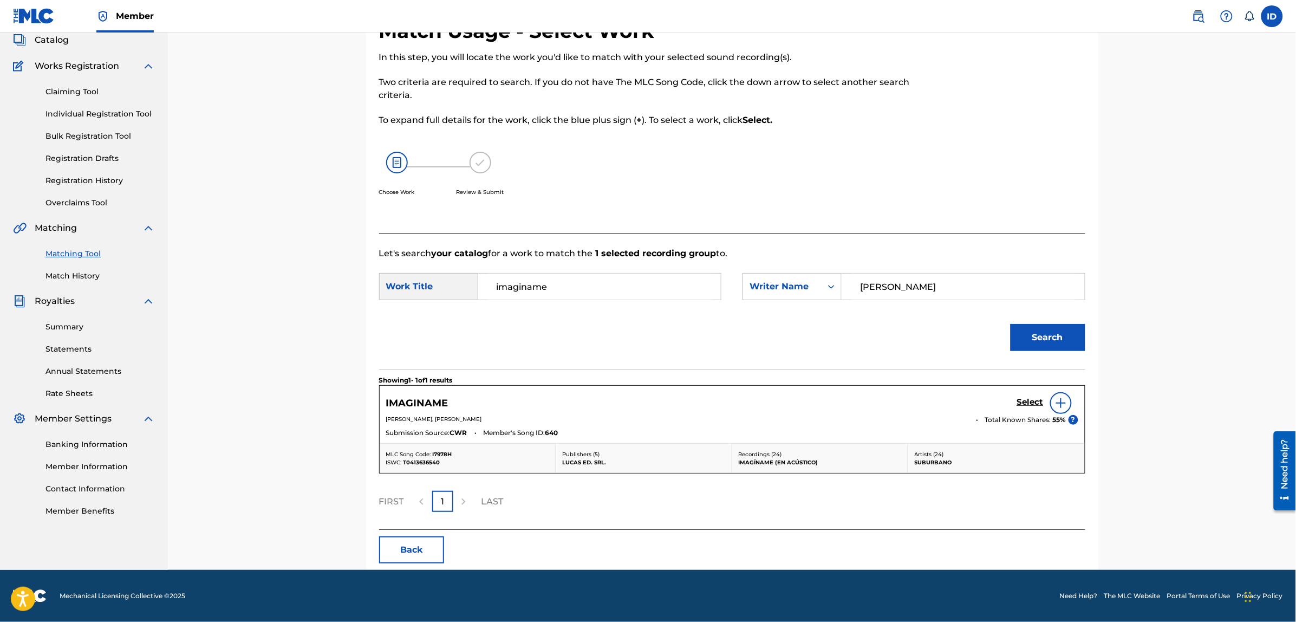
click at [1035, 400] on h5 "Select" at bounding box center [1030, 402] width 27 height 10
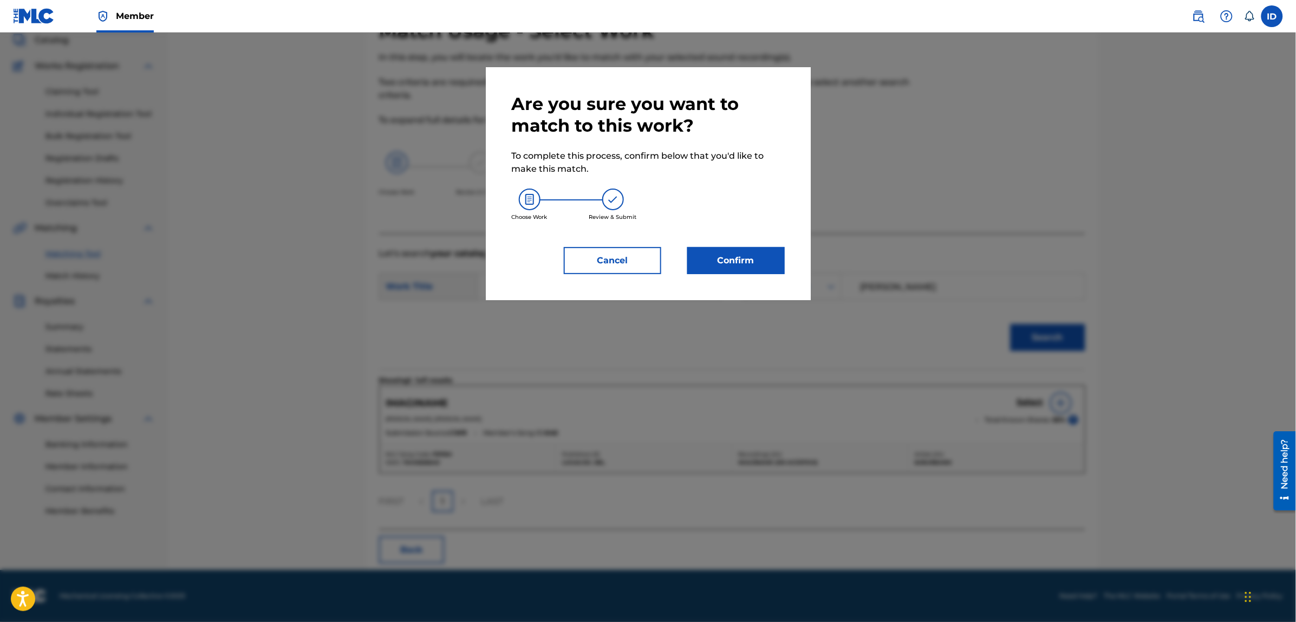
click at [631, 260] on button "Cancel" at bounding box center [612, 260] width 97 height 27
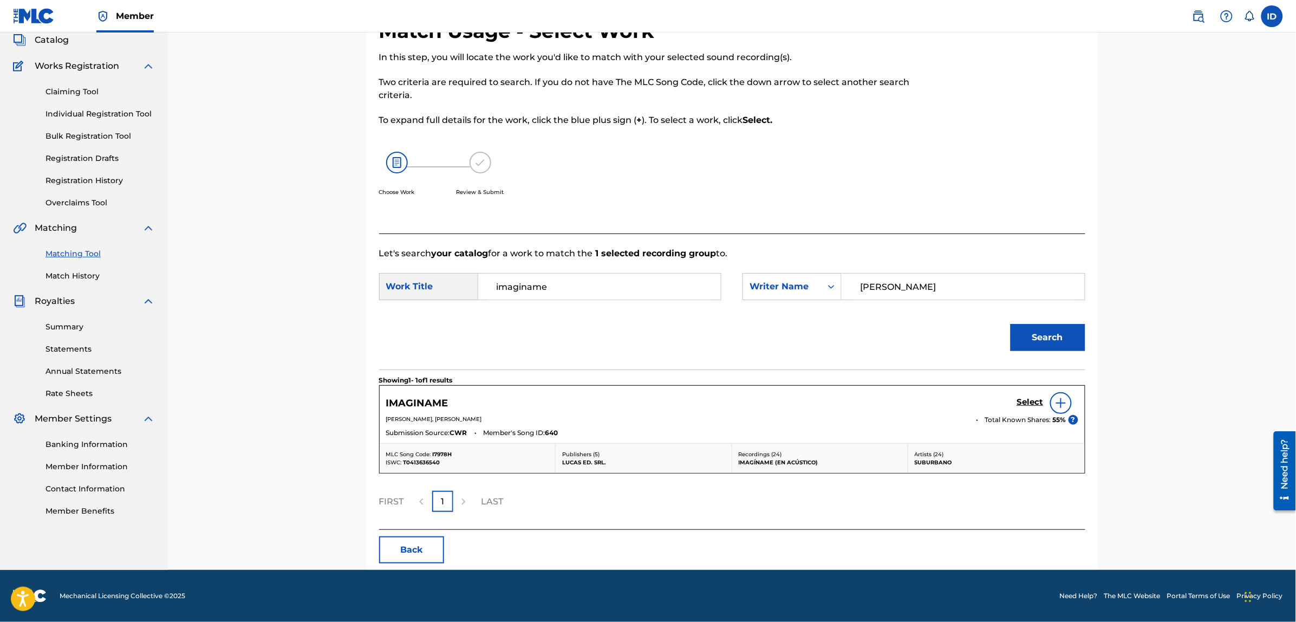
click at [1058, 401] on img at bounding box center [1060, 402] width 13 height 13
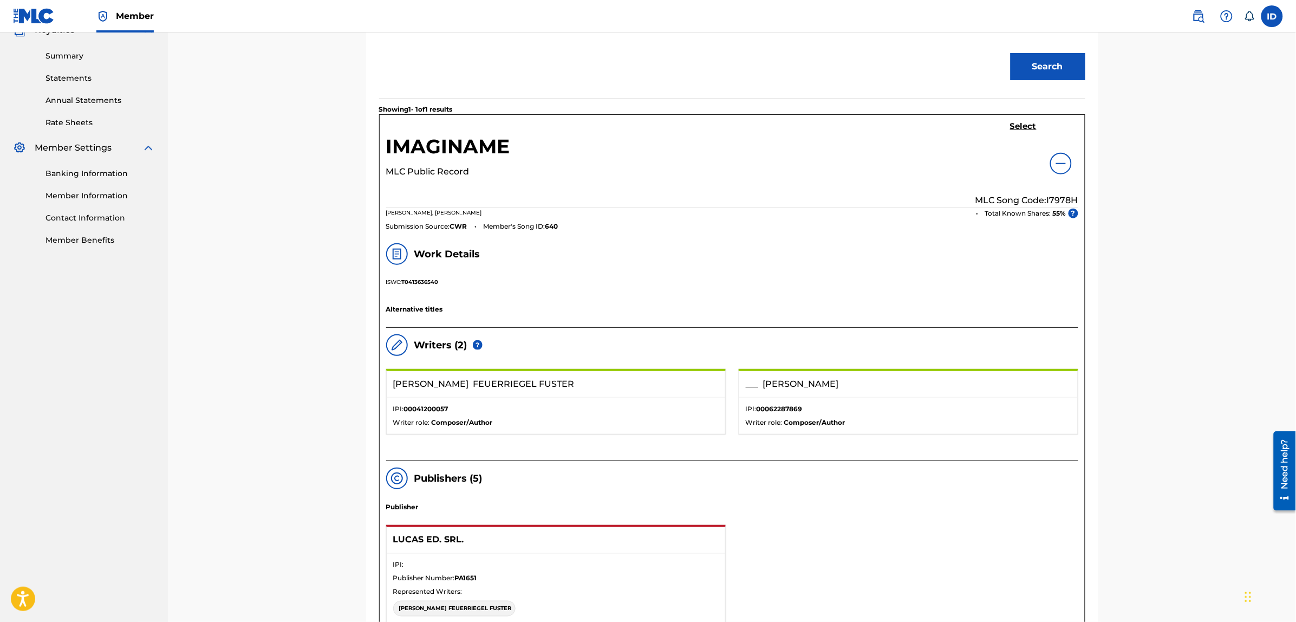
scroll to position [271, 0]
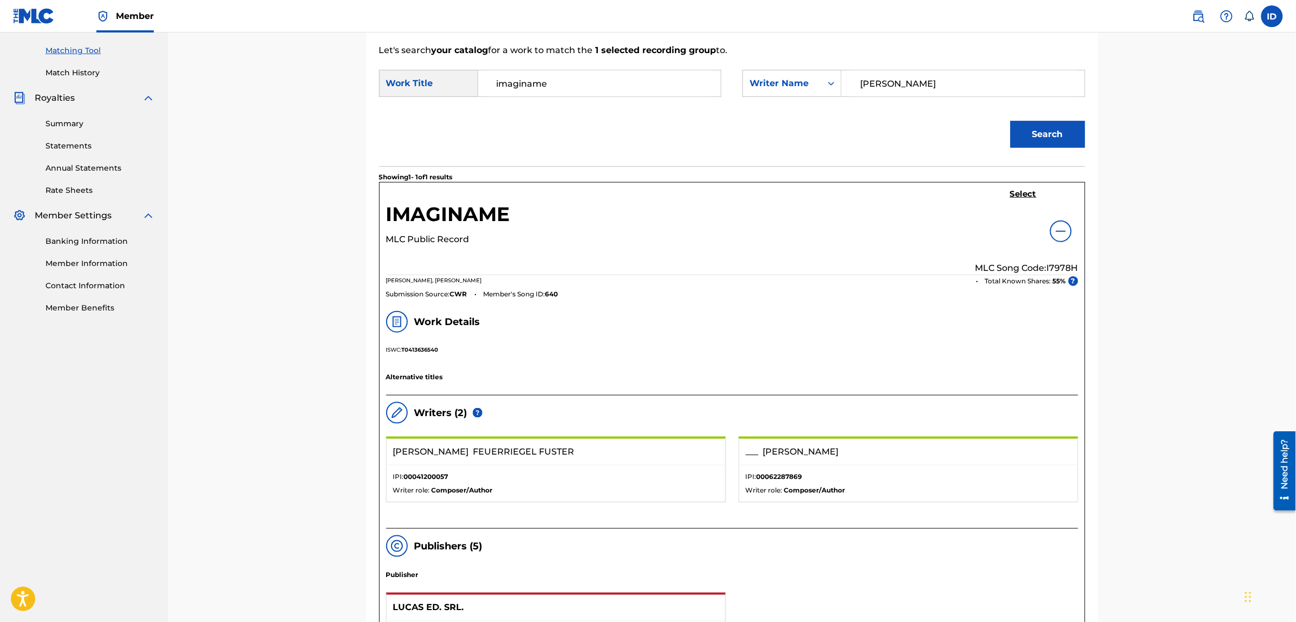
click at [1015, 198] on h5 "Select" at bounding box center [1023, 194] width 27 height 10
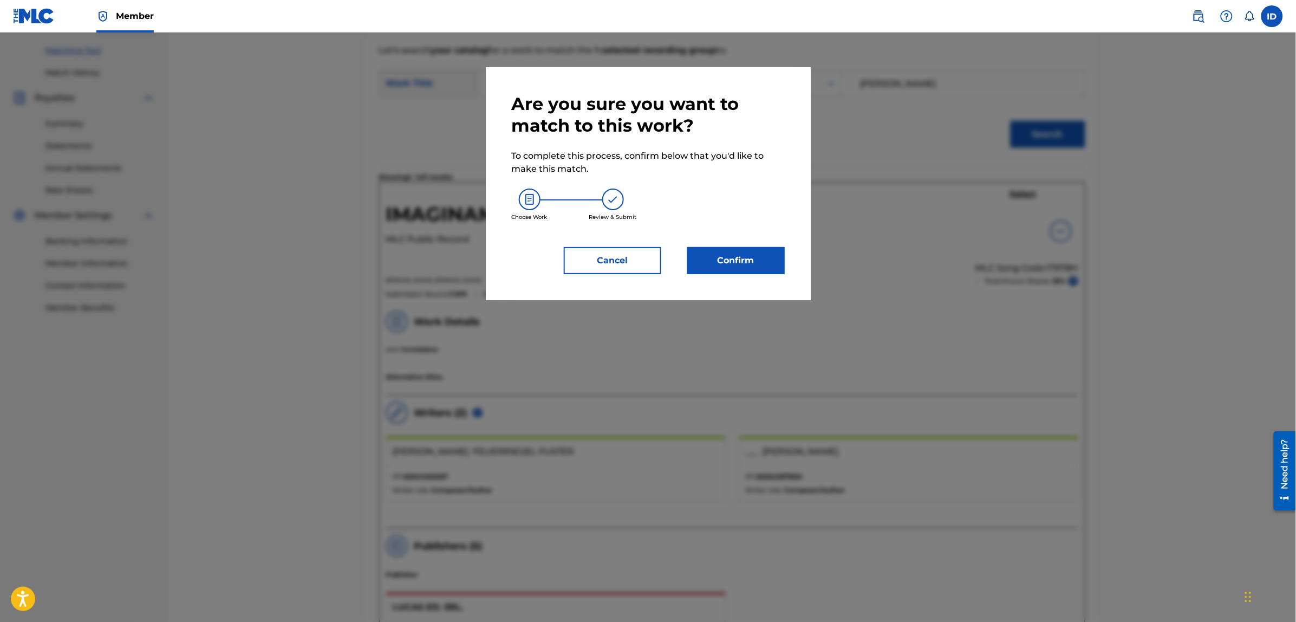
click at [719, 263] on button "Confirm" at bounding box center [735, 260] width 97 height 27
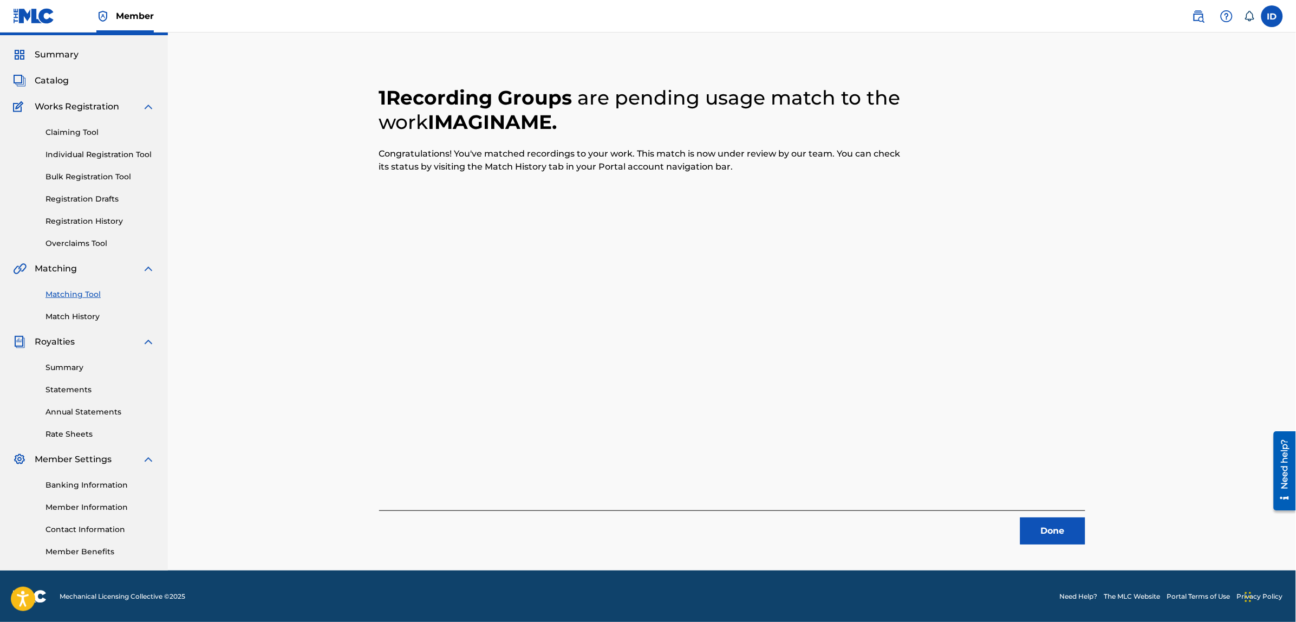
click at [1057, 528] on button "Done" at bounding box center [1052, 530] width 65 height 27
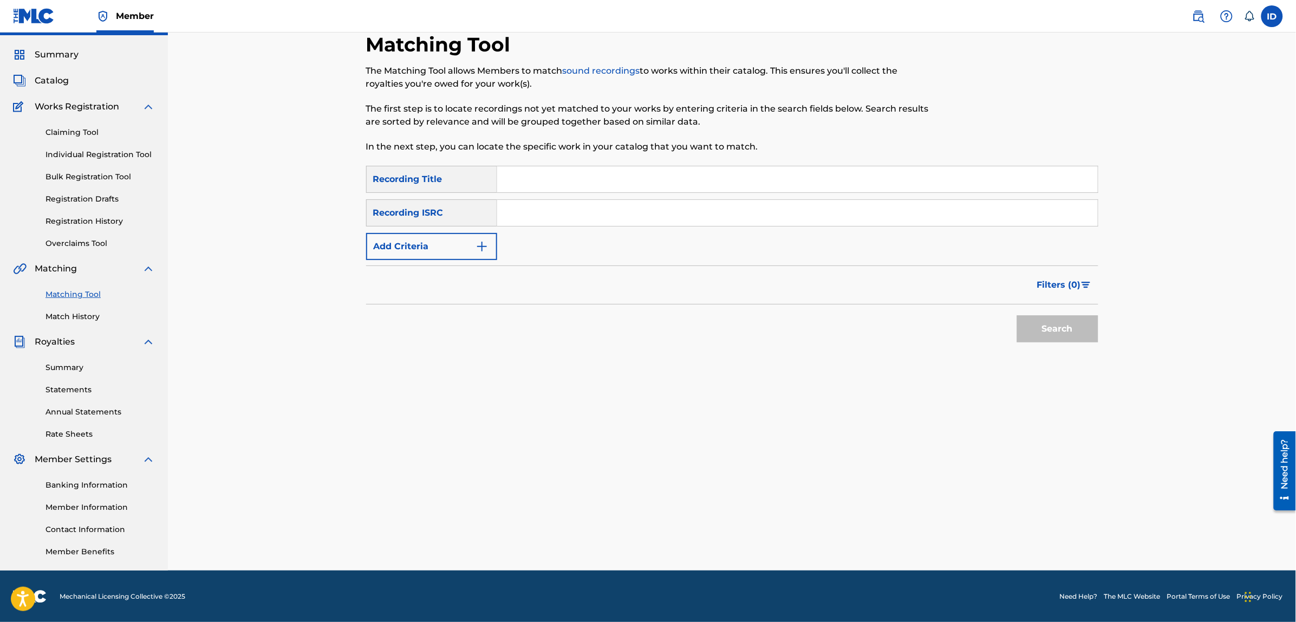
click at [566, 171] on input "Search Form" at bounding box center [797, 179] width 600 height 26
type input "la esperanza"
click at [1017, 315] on button "Search" at bounding box center [1057, 328] width 81 height 27
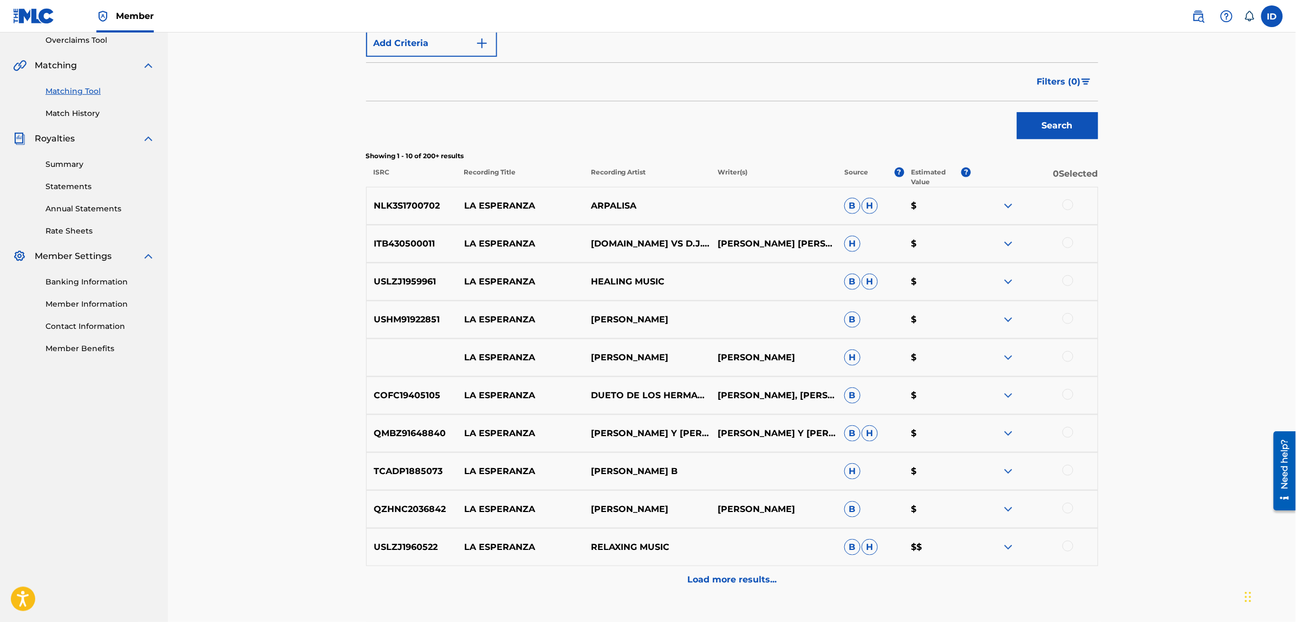
scroll to position [298, 0]
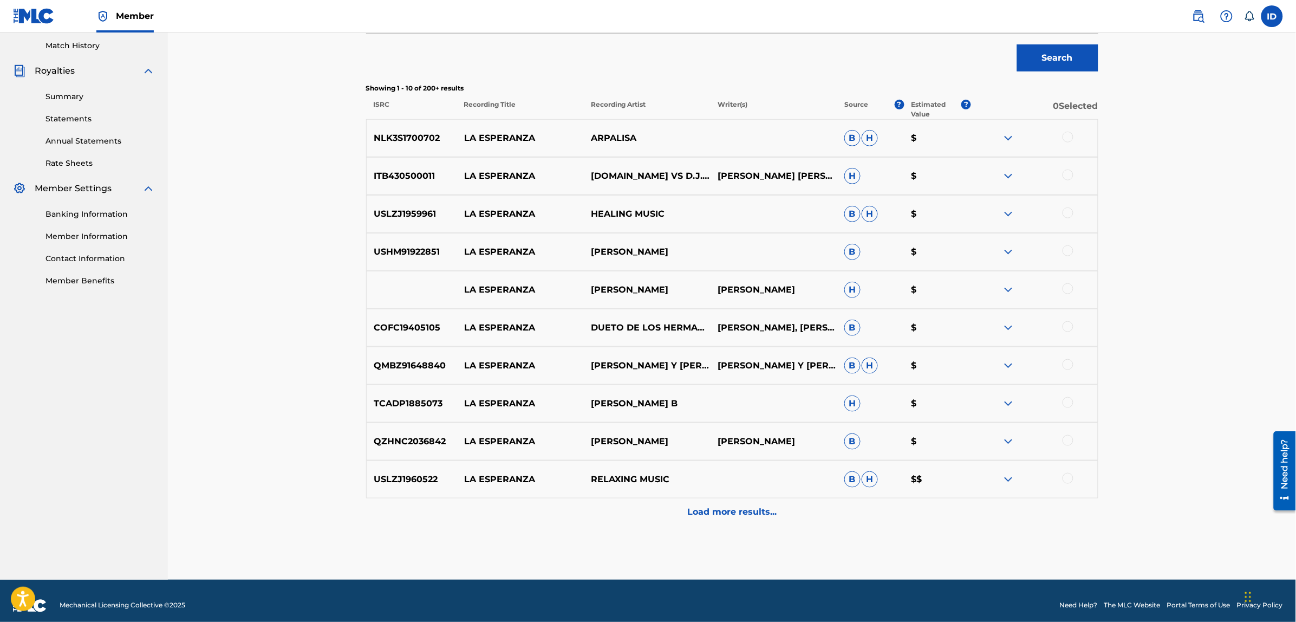
click at [715, 515] on p "Load more results..." at bounding box center [731, 511] width 89 height 13
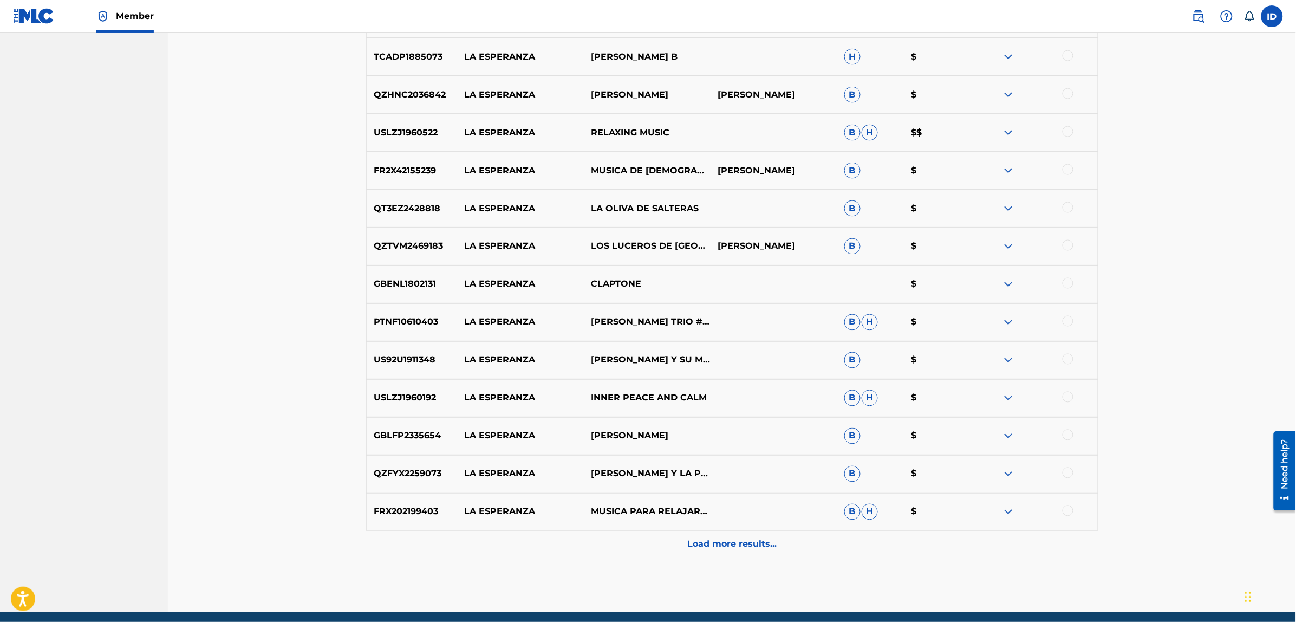
scroll to position [686, 0]
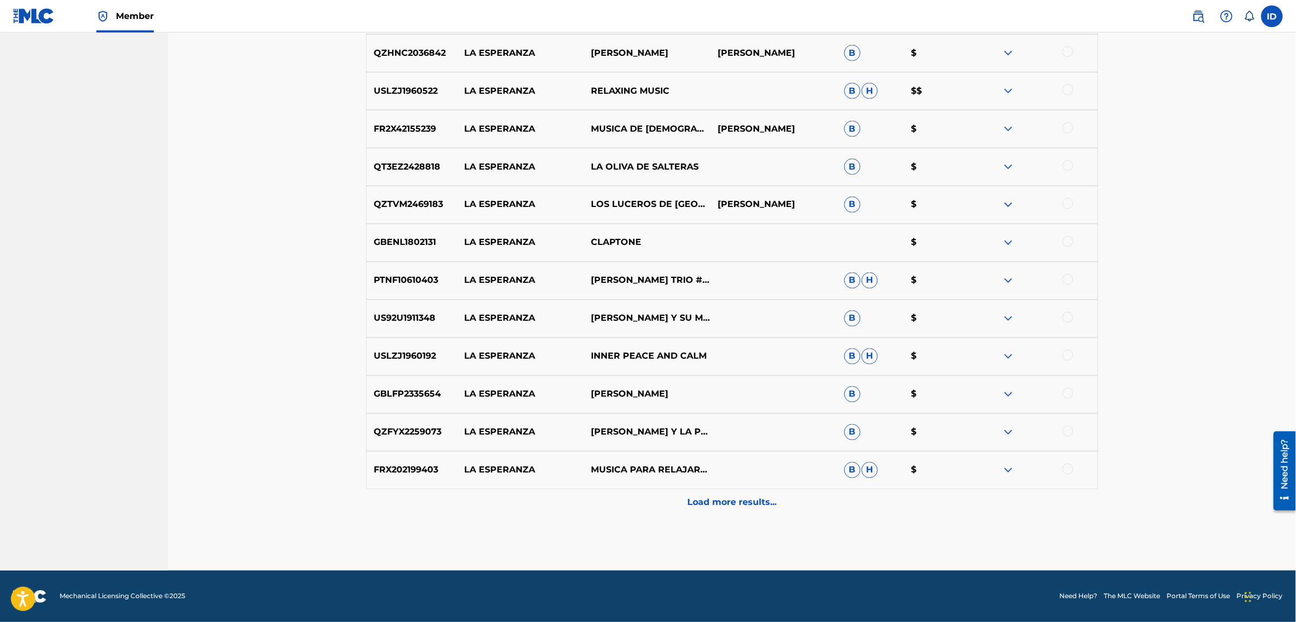
click at [759, 510] on div "Load more results..." at bounding box center [732, 502] width 732 height 27
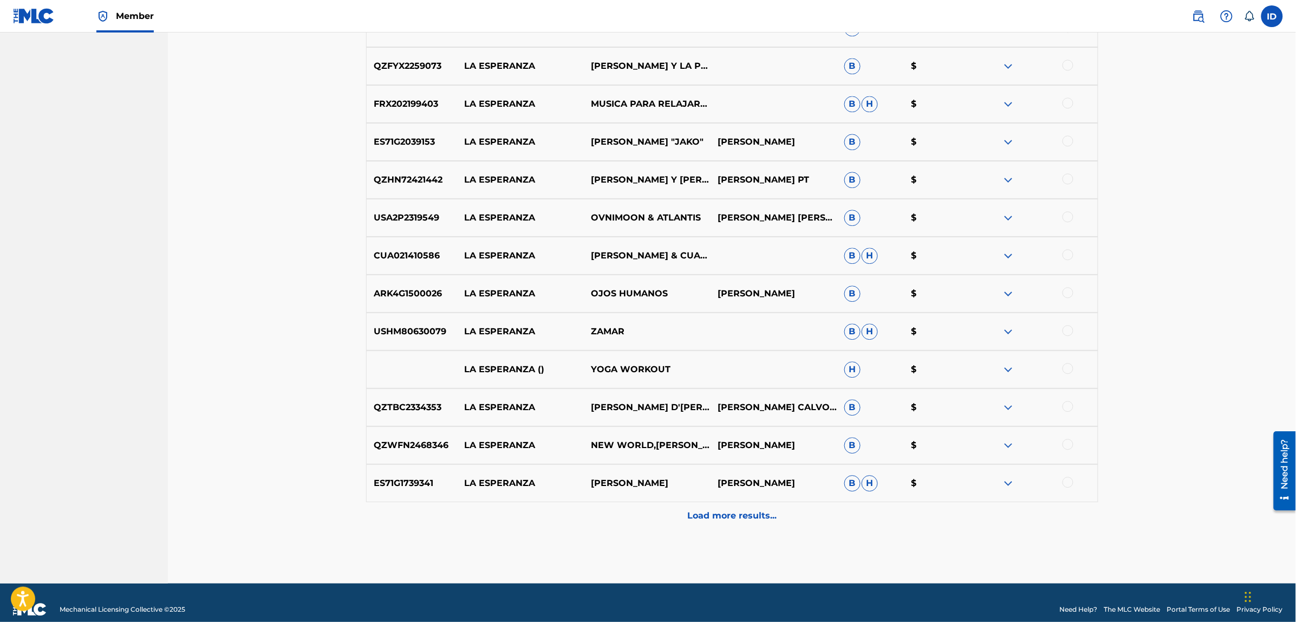
scroll to position [1065, 0]
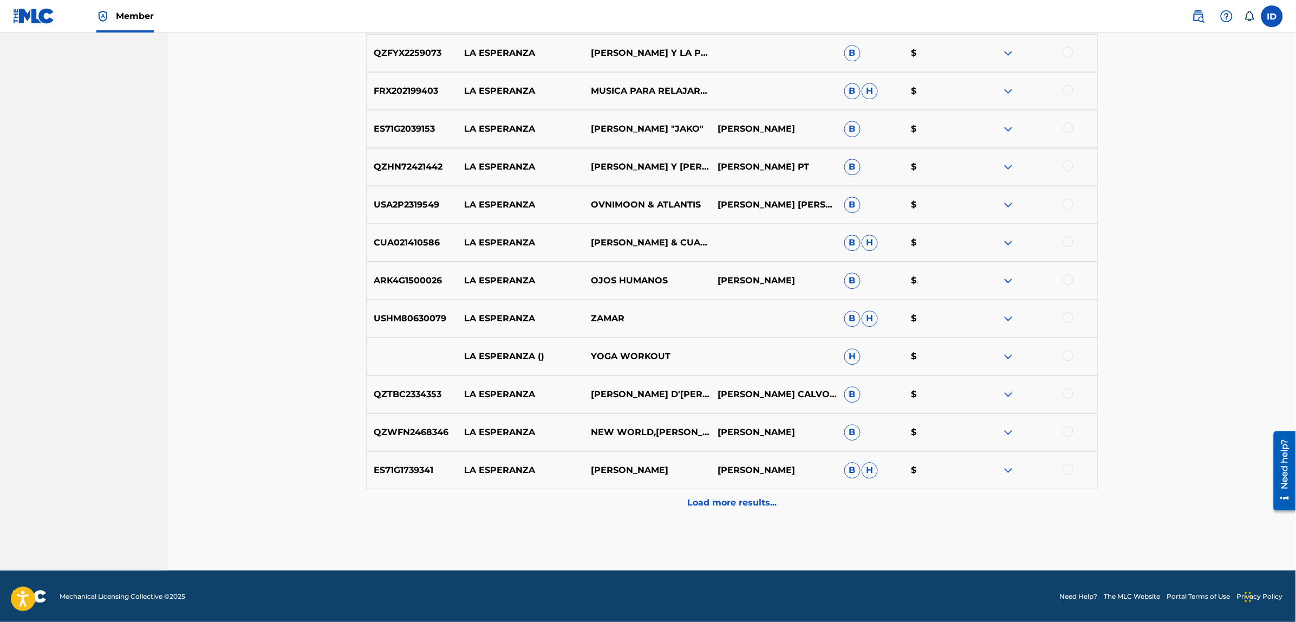
click at [715, 497] on p "Load more results..." at bounding box center [731, 502] width 89 height 13
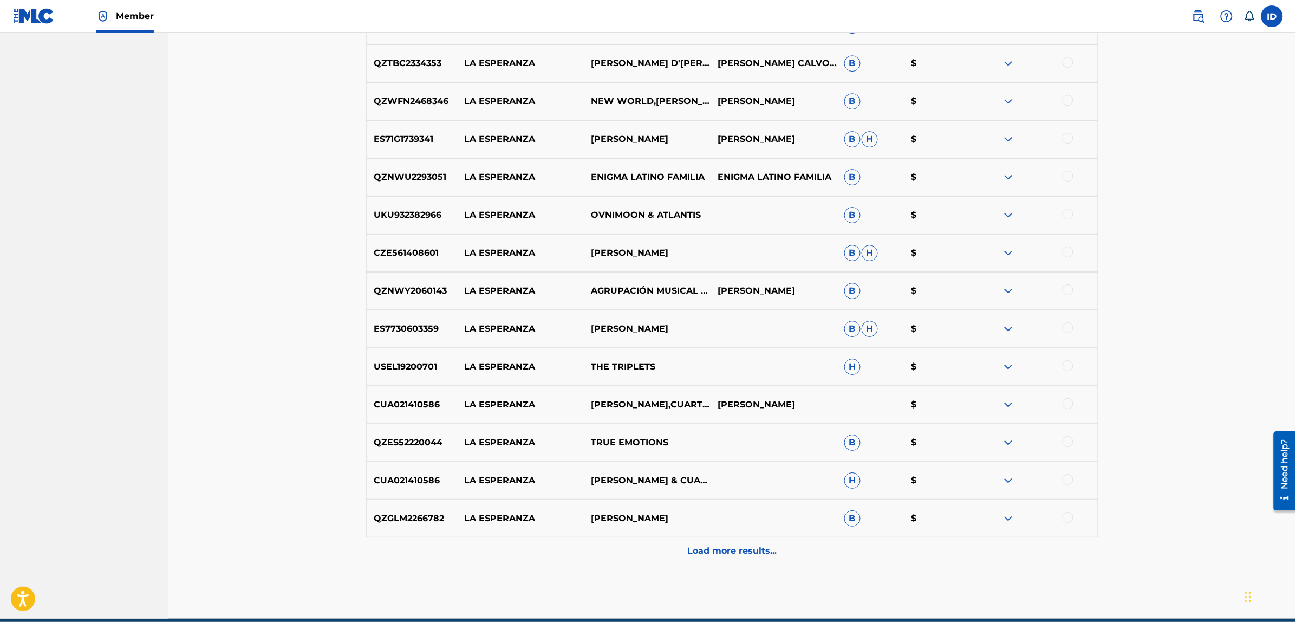
scroll to position [1444, 0]
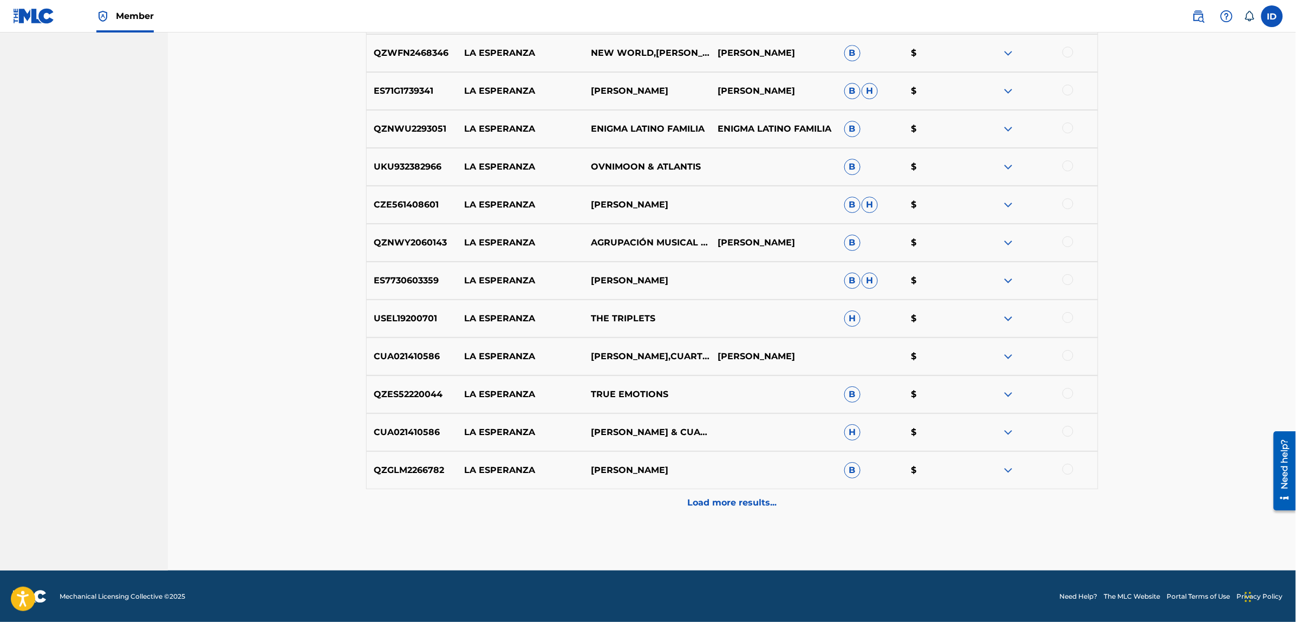
click at [707, 501] on p "Load more results..." at bounding box center [731, 502] width 89 height 13
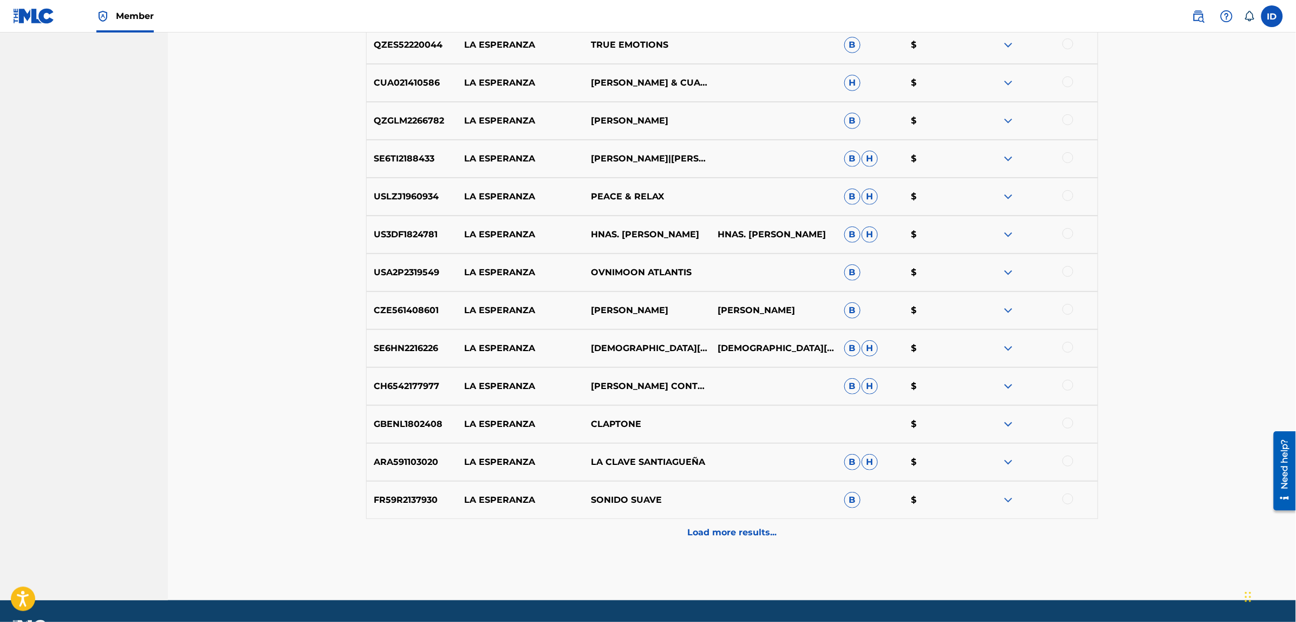
scroll to position [1823, 0]
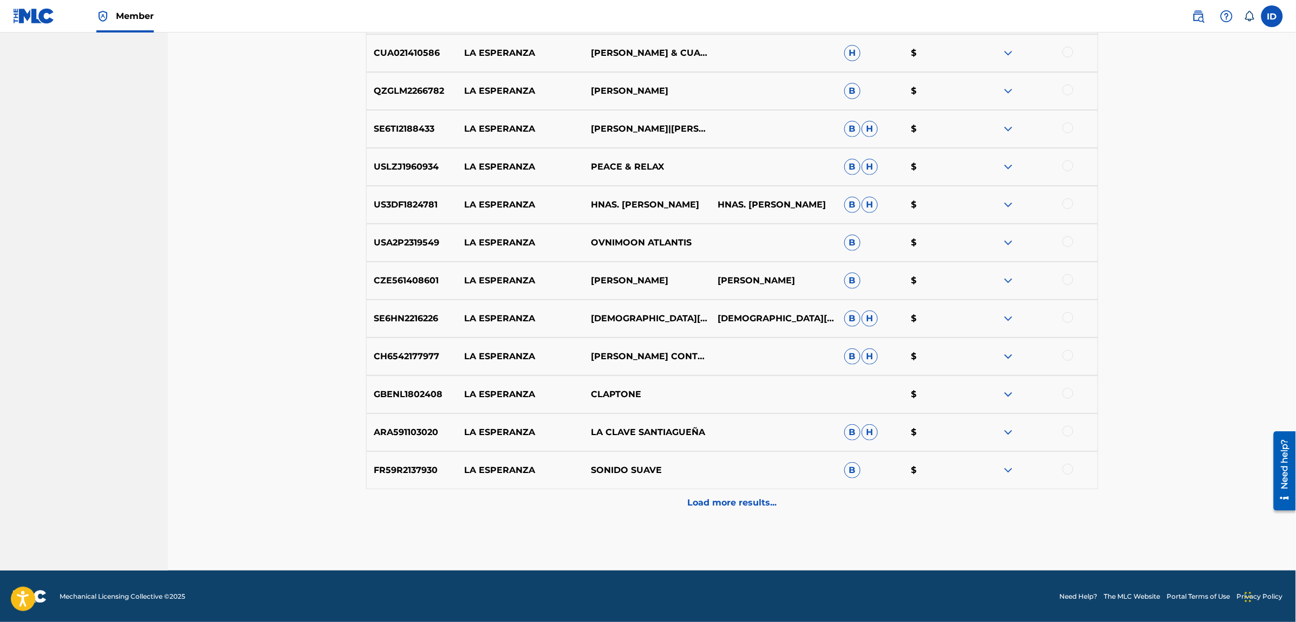
click at [765, 496] on p "Load more results..." at bounding box center [731, 502] width 89 height 13
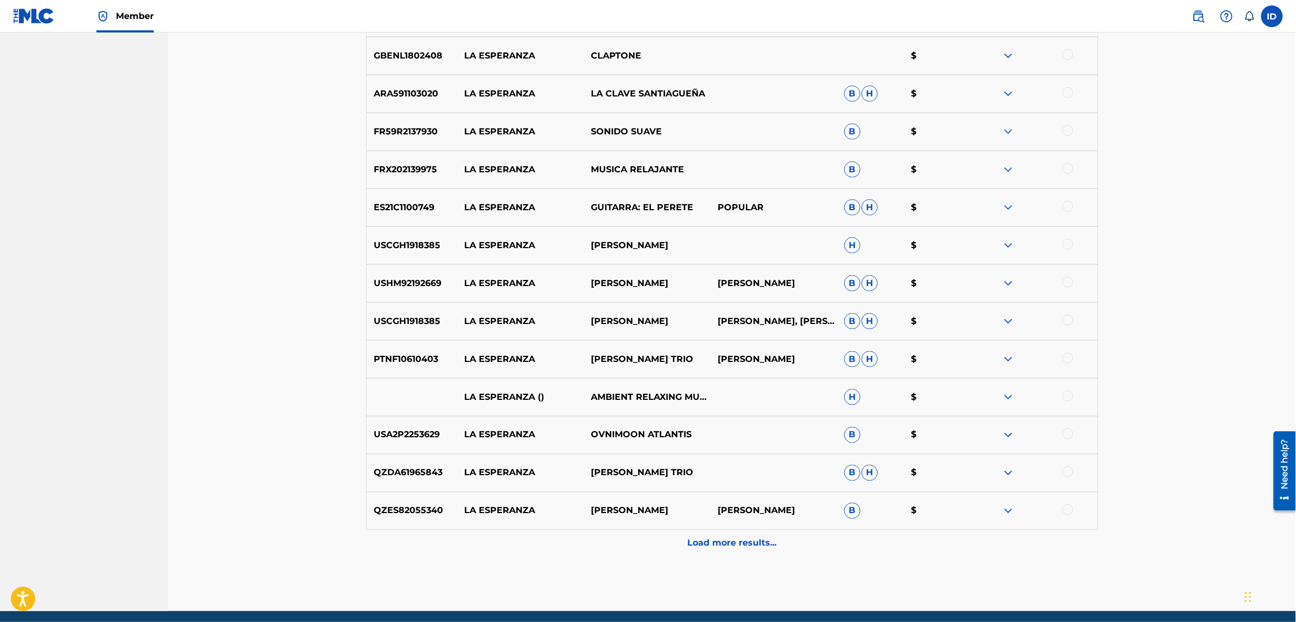
scroll to position [2202, 0]
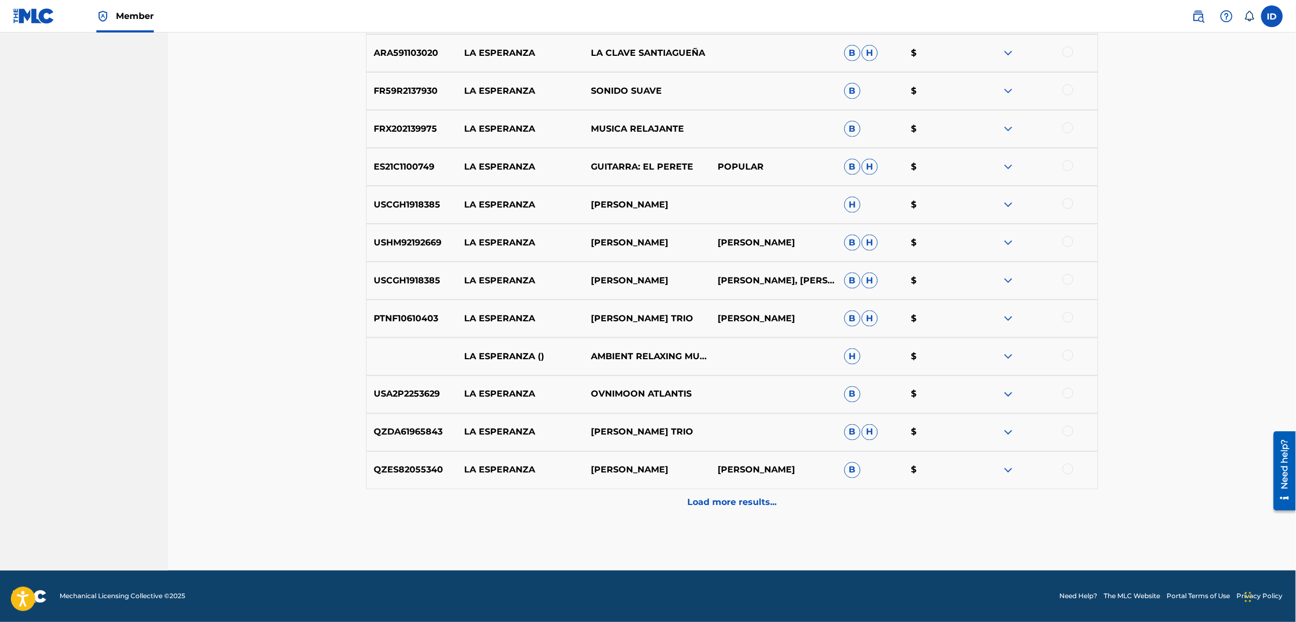
click at [792, 505] on div "Load more results..." at bounding box center [732, 502] width 732 height 27
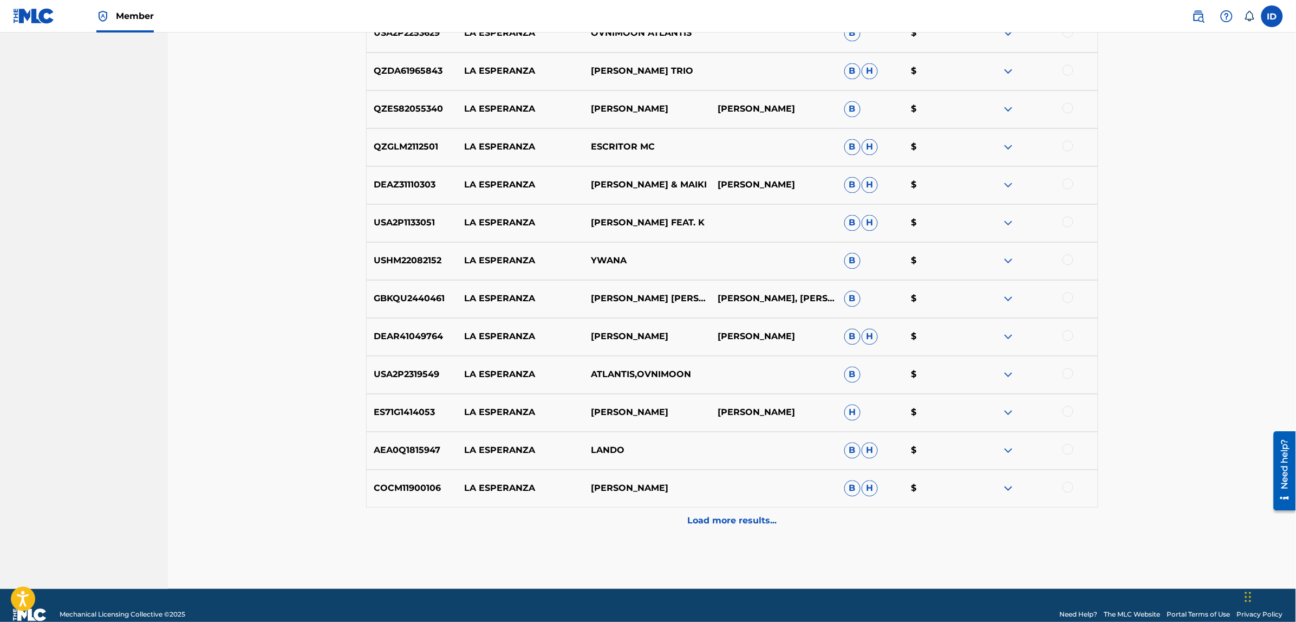
scroll to position [2581, 0]
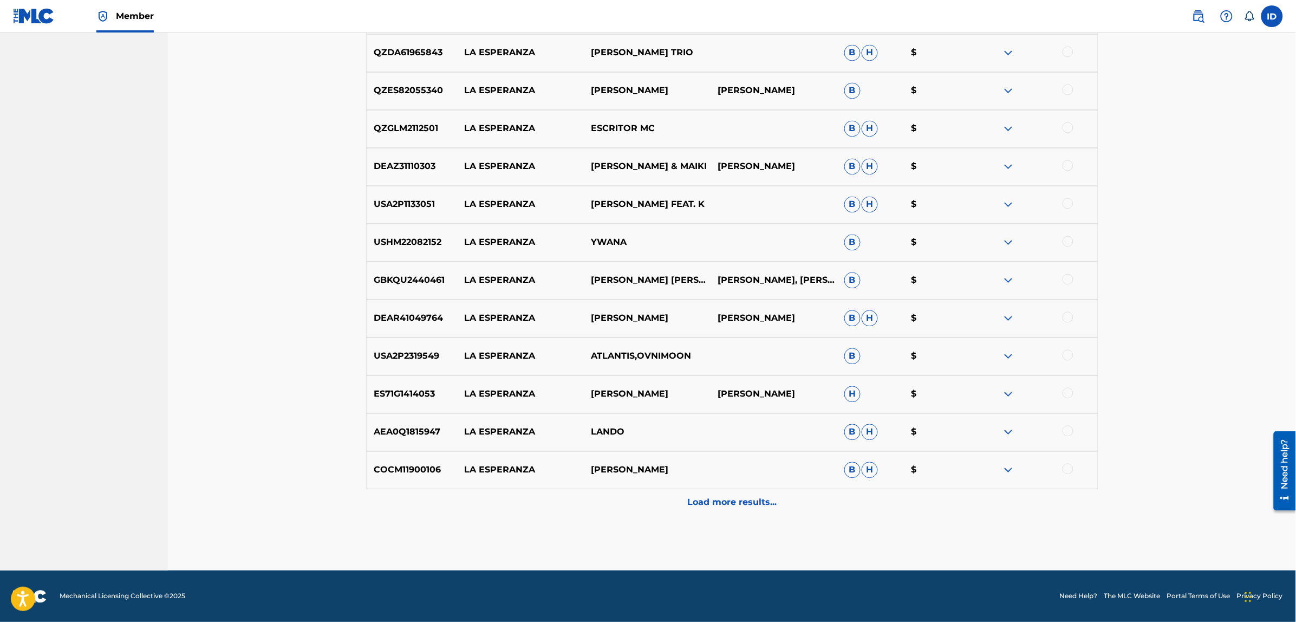
click at [737, 501] on p "Load more results..." at bounding box center [731, 502] width 89 height 13
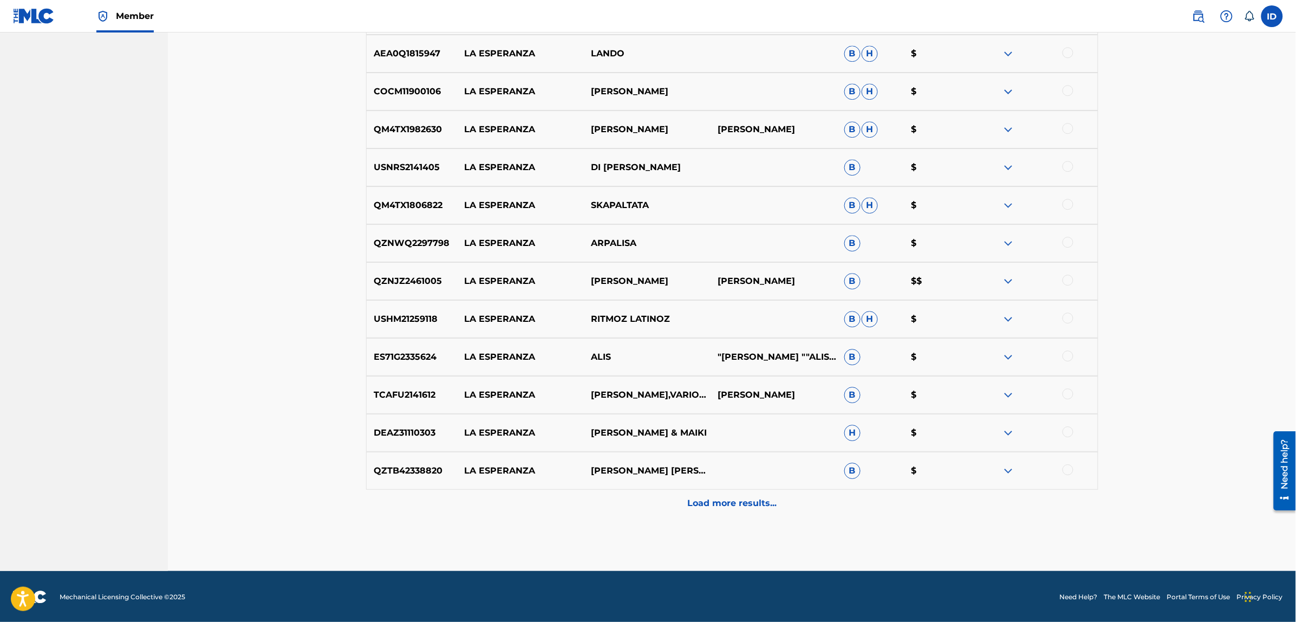
scroll to position [2960, 0]
click at [753, 504] on p "Load more results..." at bounding box center [731, 502] width 89 height 13
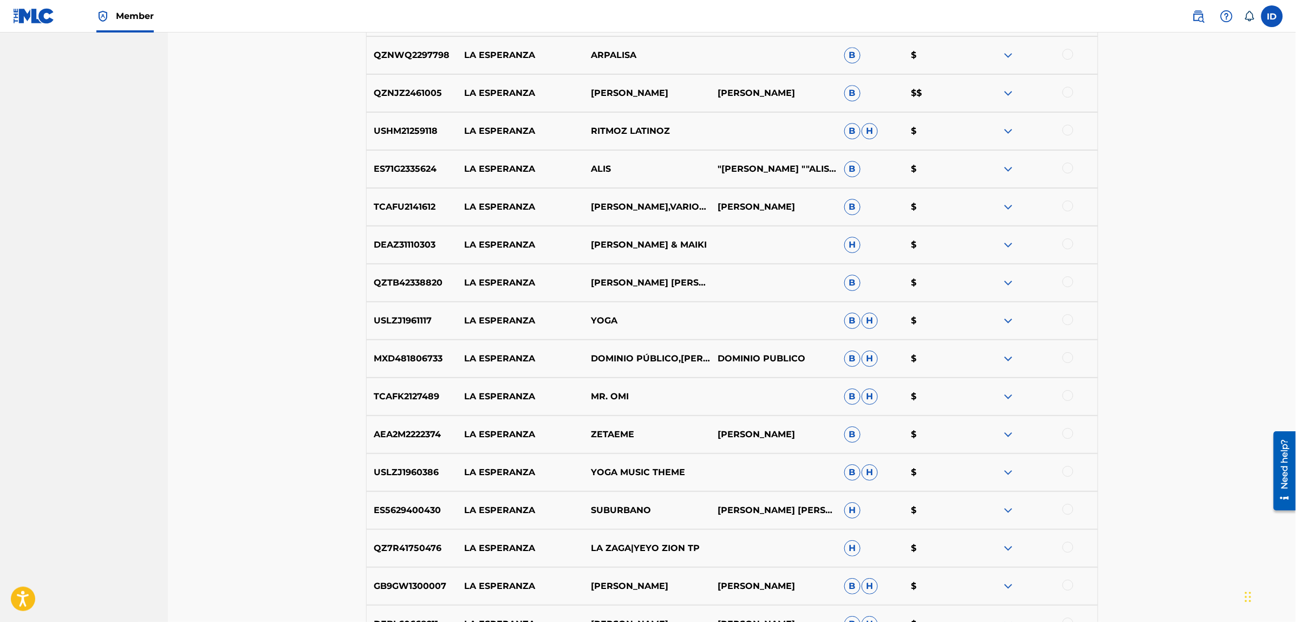
scroll to position [3163, 0]
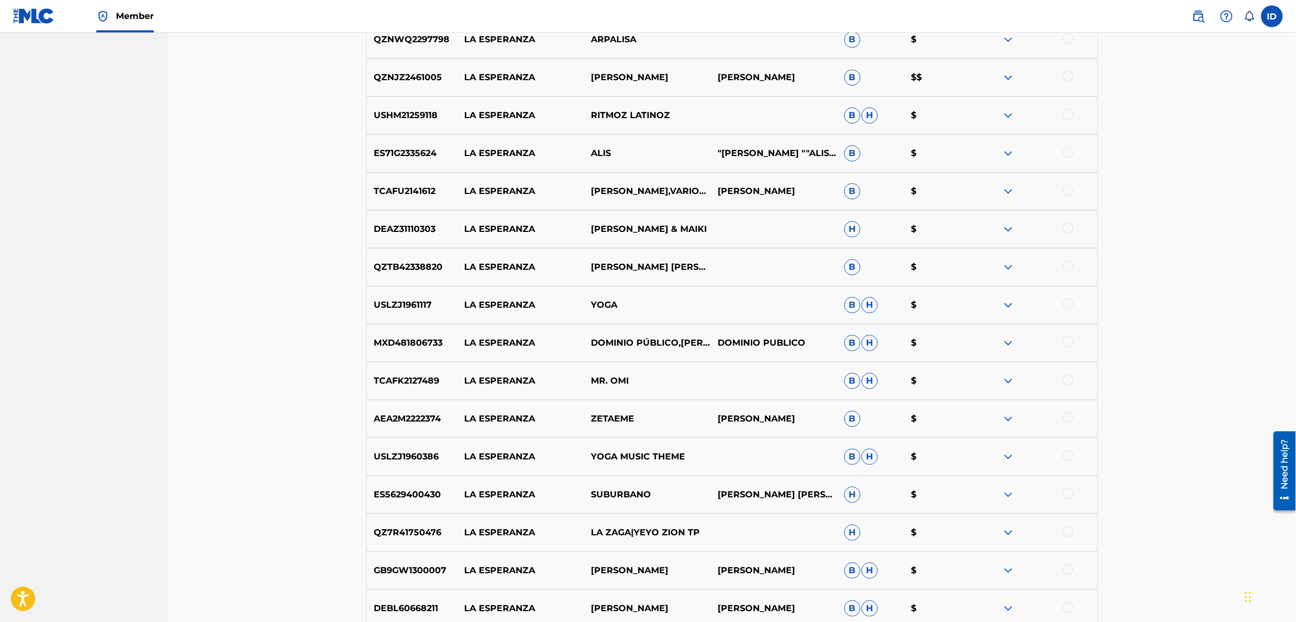
click at [1068, 490] on div at bounding box center [1067, 493] width 11 height 11
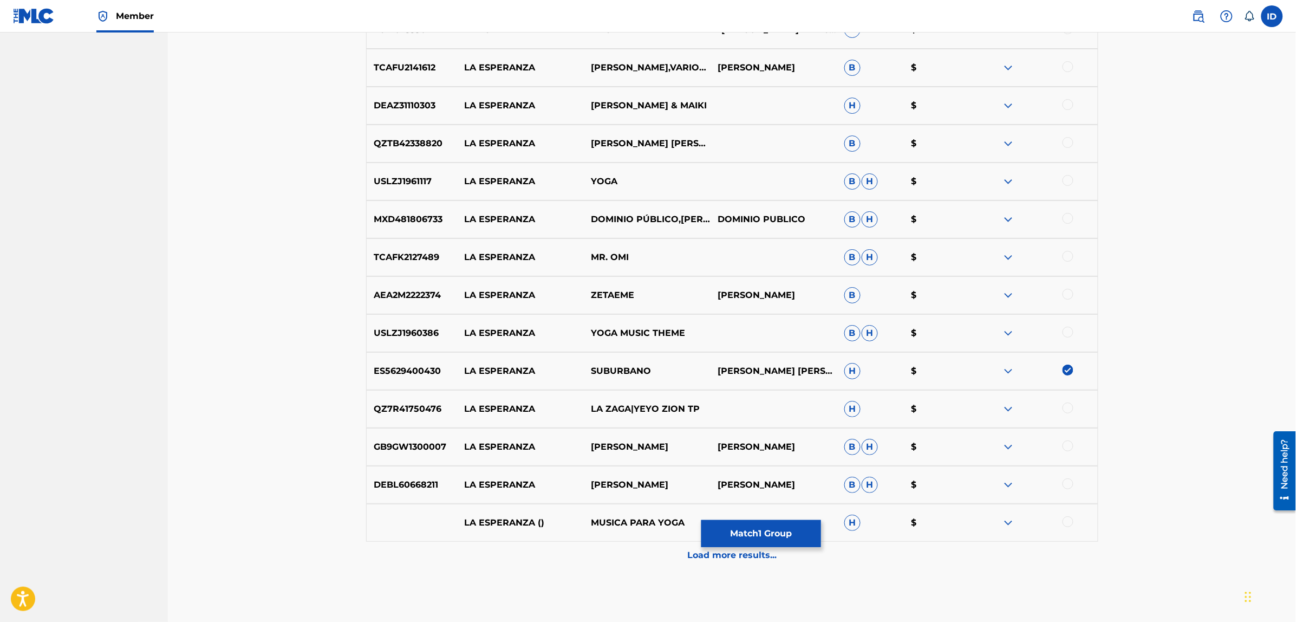
scroll to position [3339, 0]
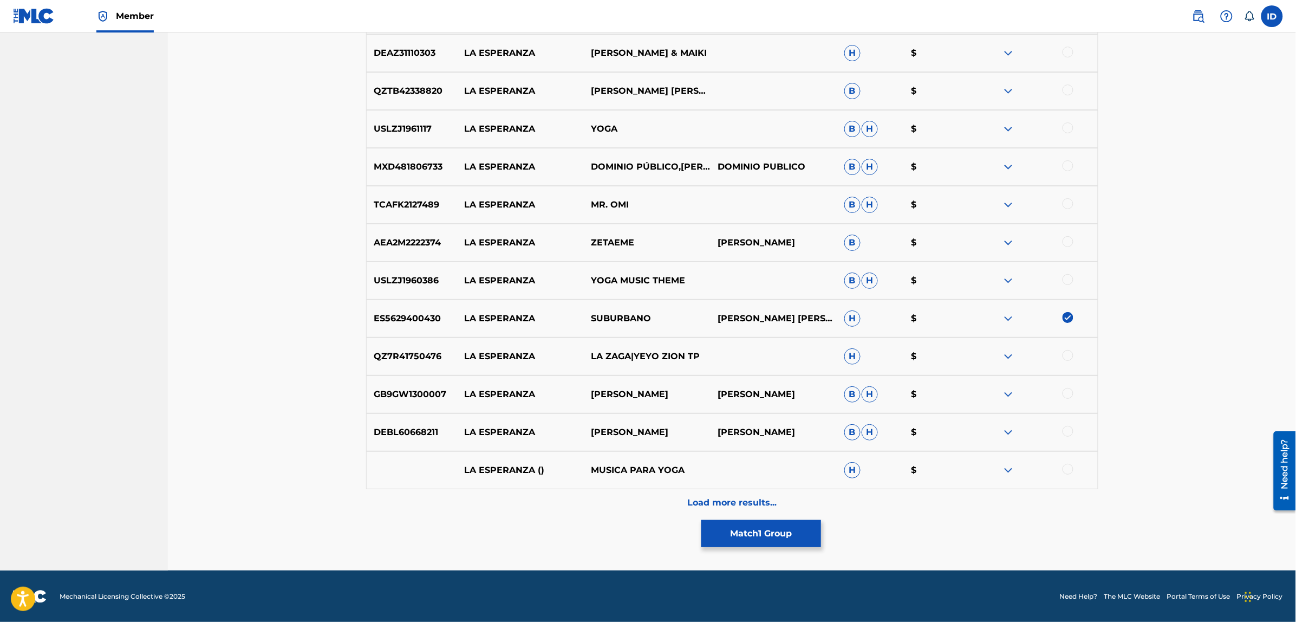
click at [750, 496] on p "Load more results..." at bounding box center [731, 502] width 89 height 13
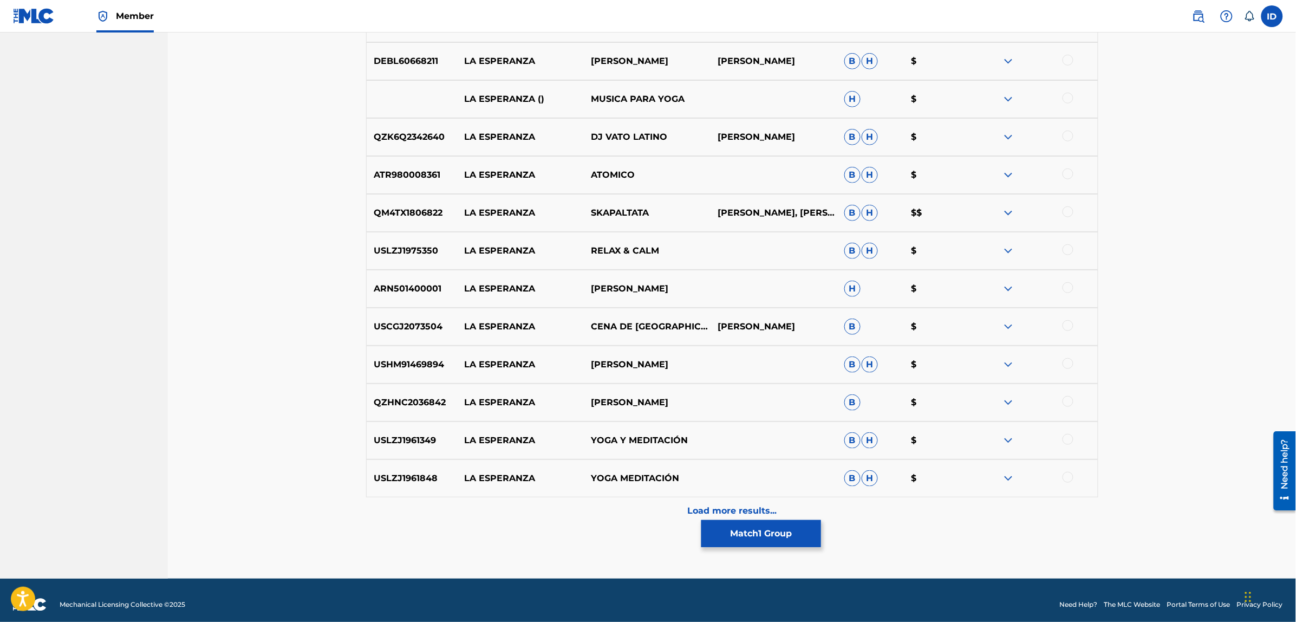
scroll to position [3718, 0]
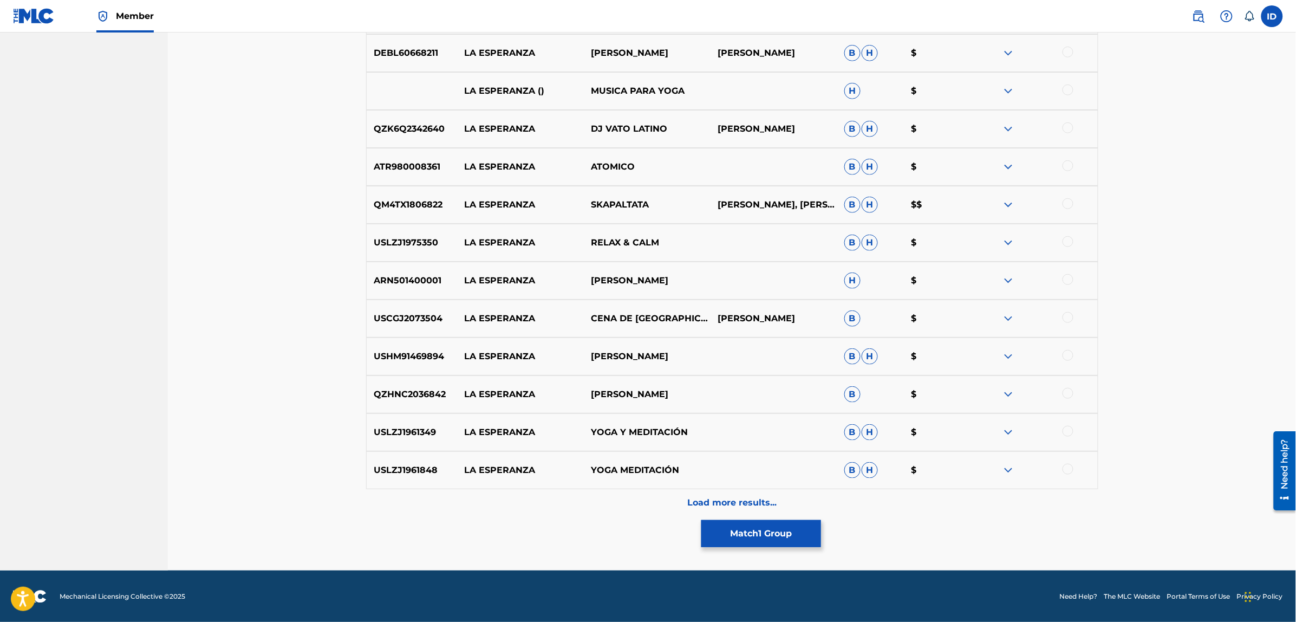
click at [734, 496] on p "Load more results..." at bounding box center [731, 502] width 89 height 13
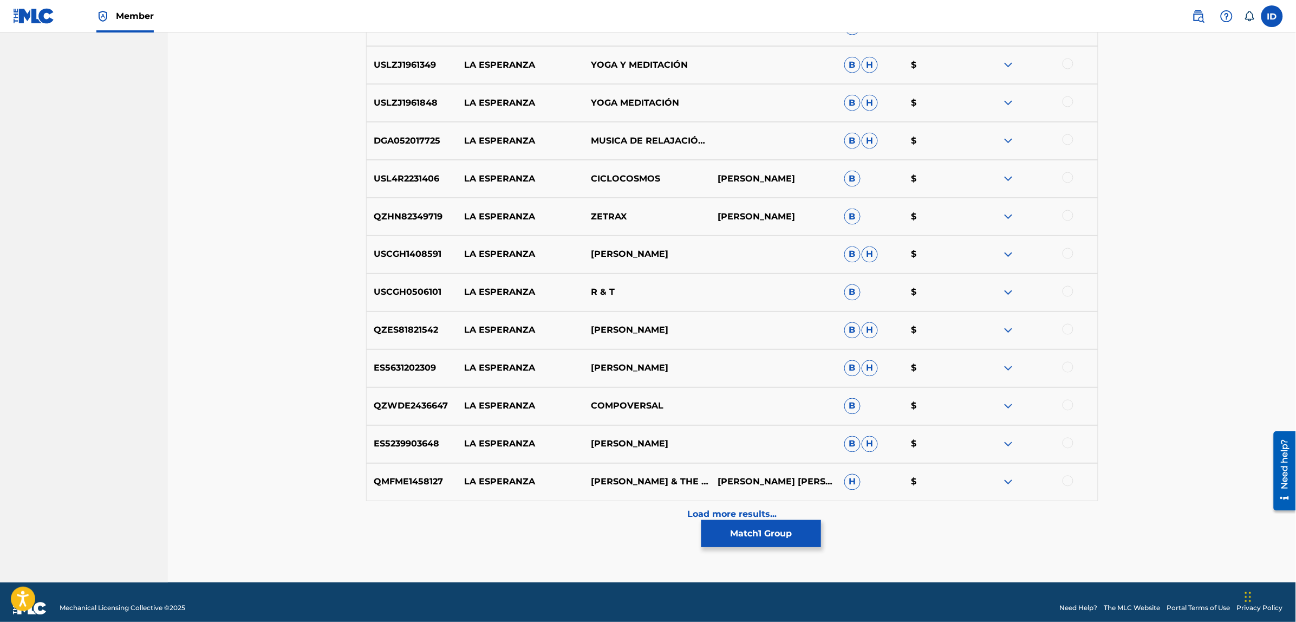
scroll to position [4097, 0]
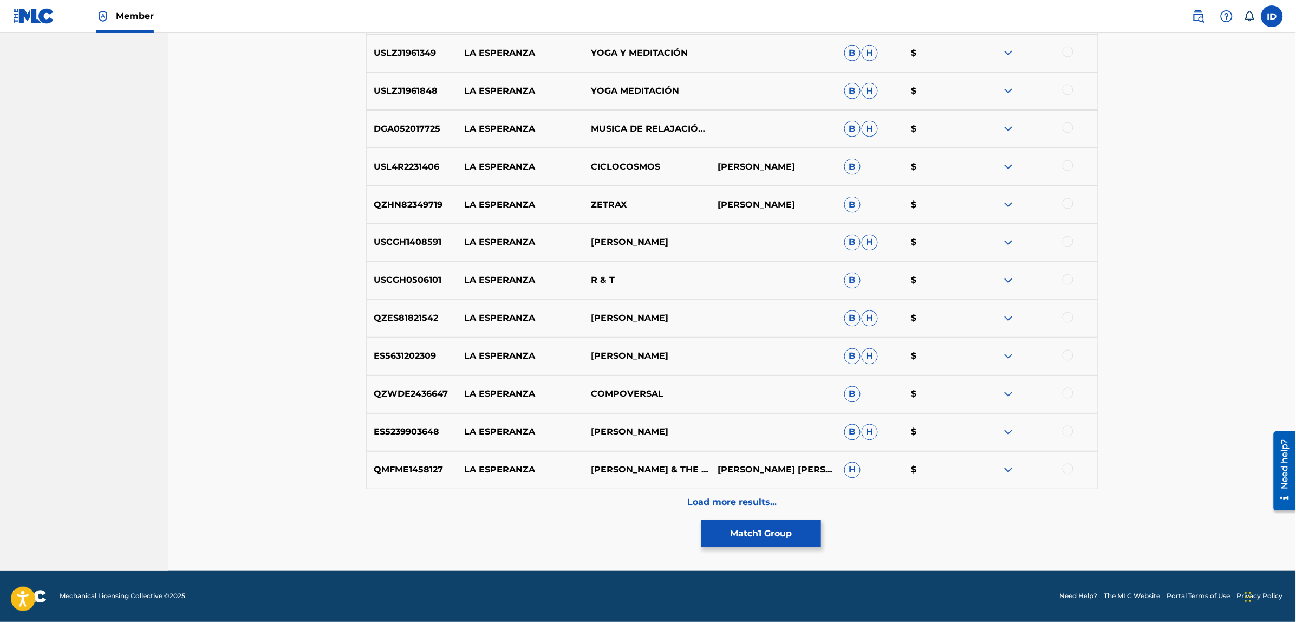
click at [749, 504] on p "Load more results..." at bounding box center [731, 502] width 89 height 13
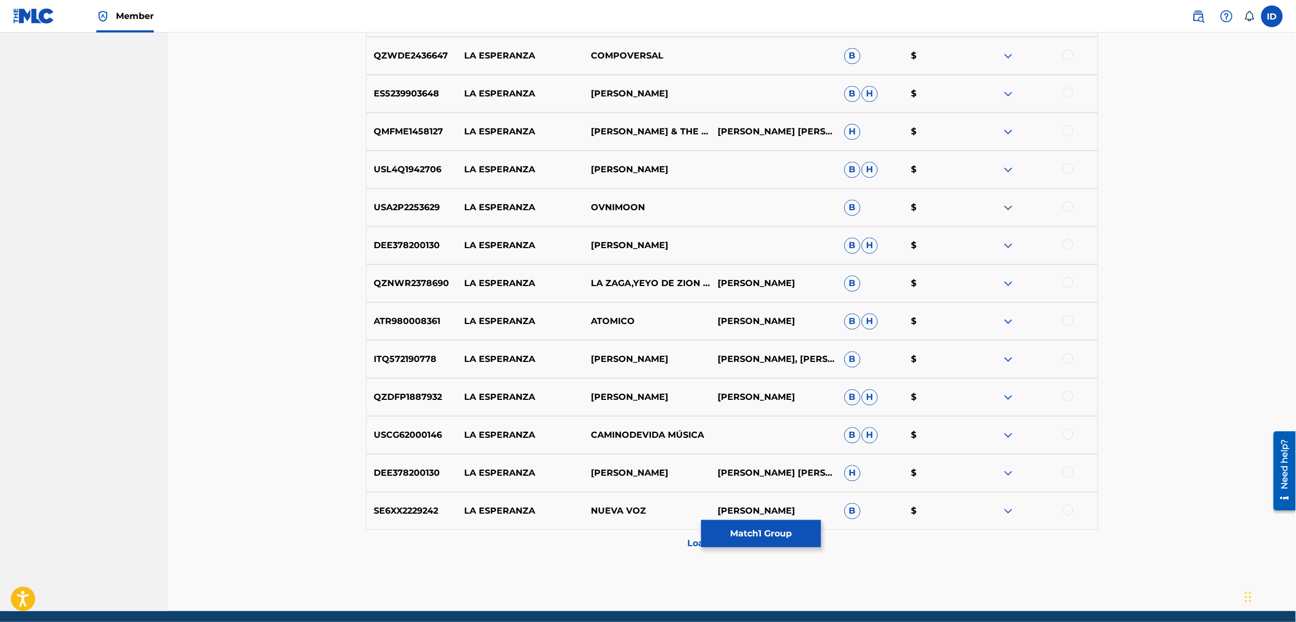
scroll to position [4476, 0]
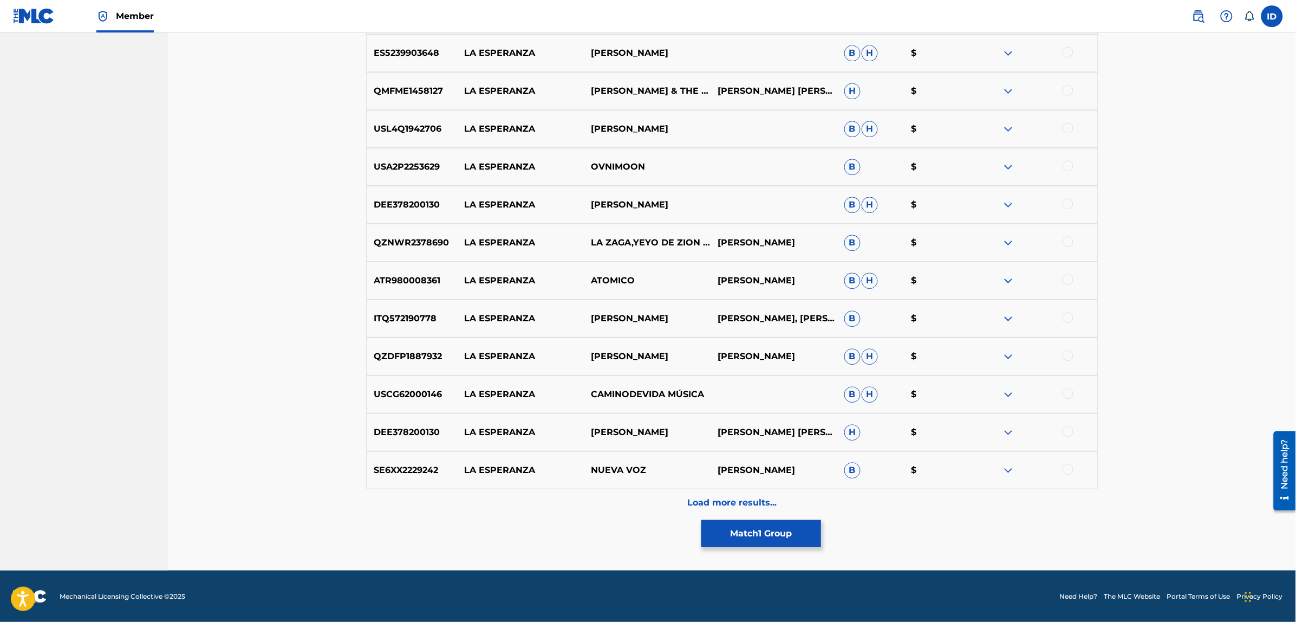
click at [696, 493] on div "Load more results..." at bounding box center [732, 502] width 732 height 27
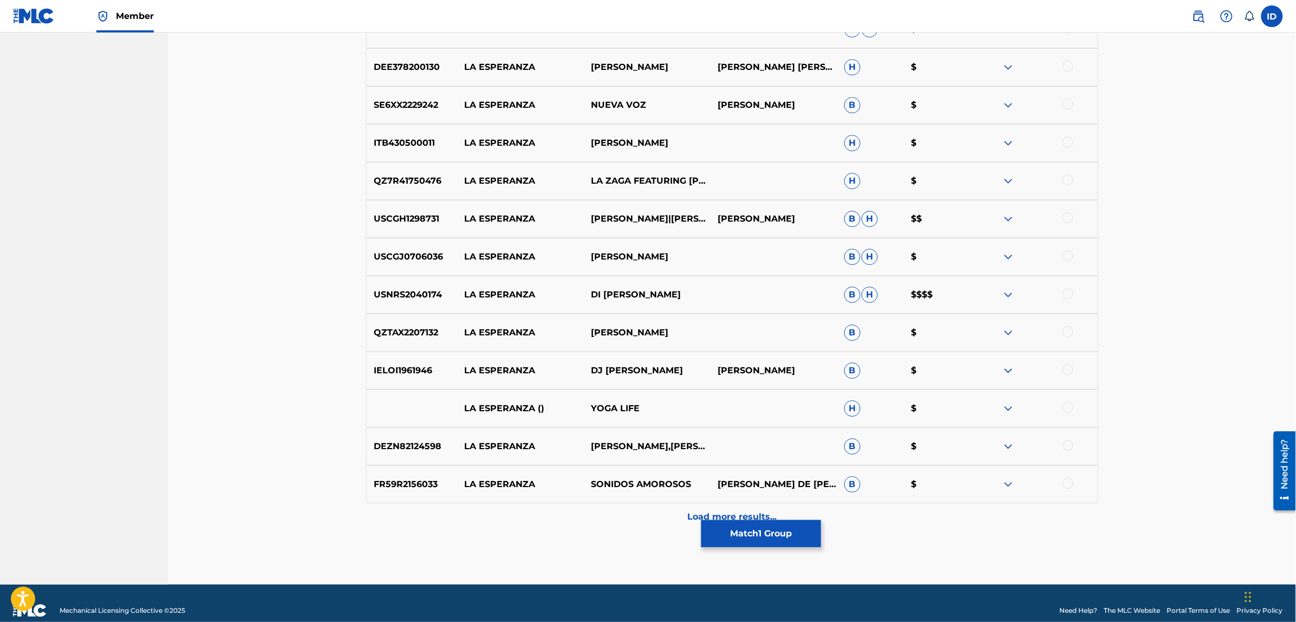
scroll to position [4855, 0]
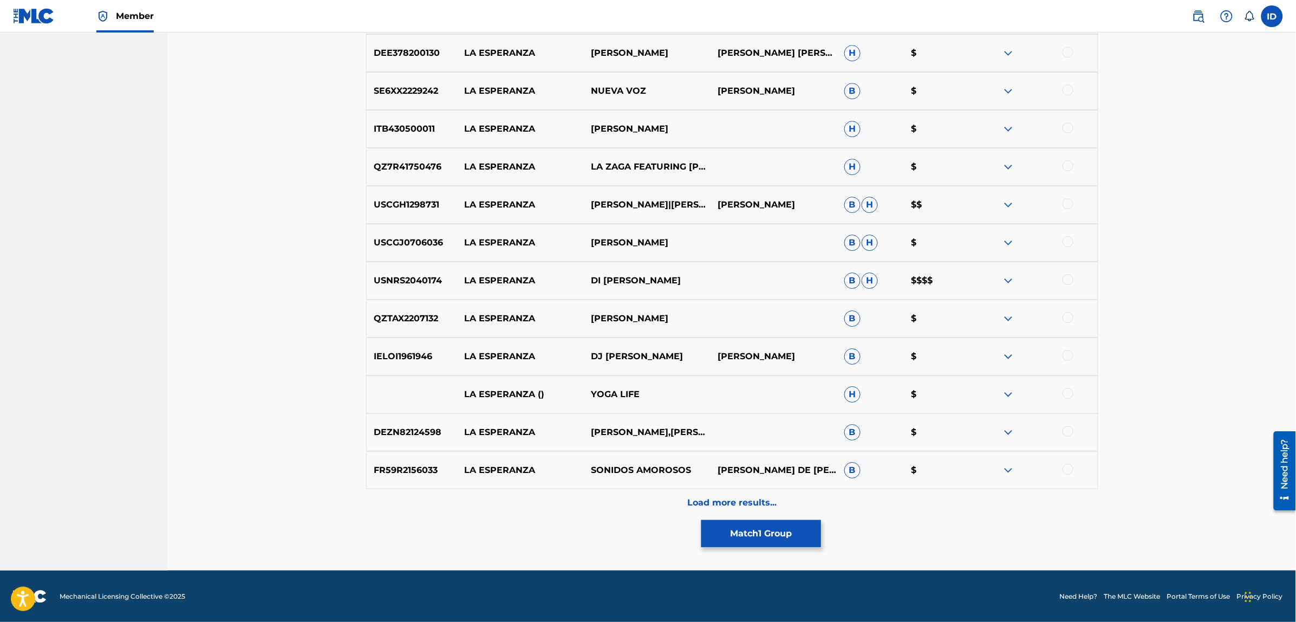
click at [748, 505] on p "Load more results..." at bounding box center [731, 502] width 89 height 13
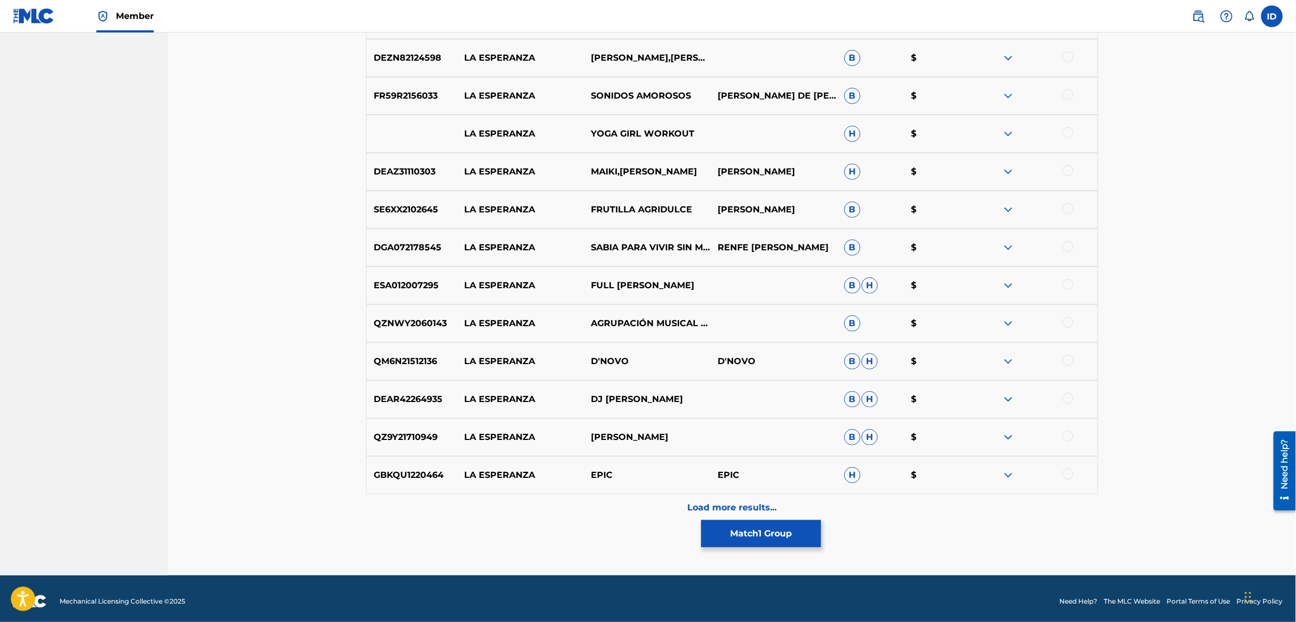
scroll to position [5234, 0]
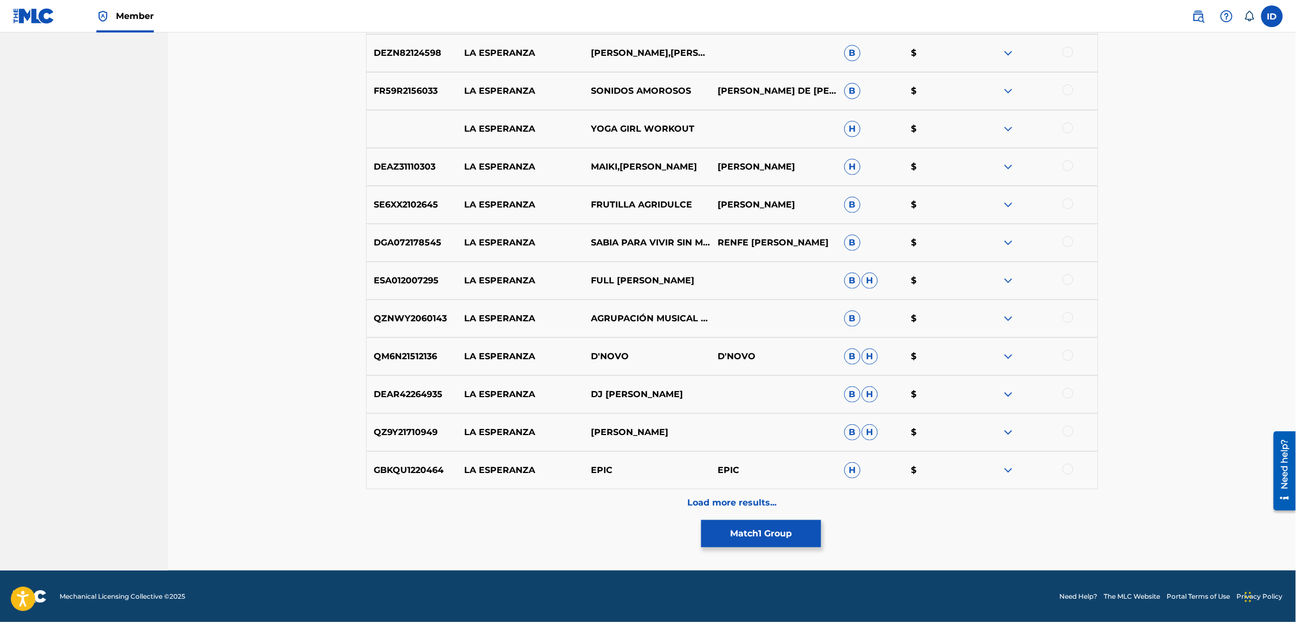
click at [760, 496] on p "Load more results..." at bounding box center [731, 502] width 89 height 13
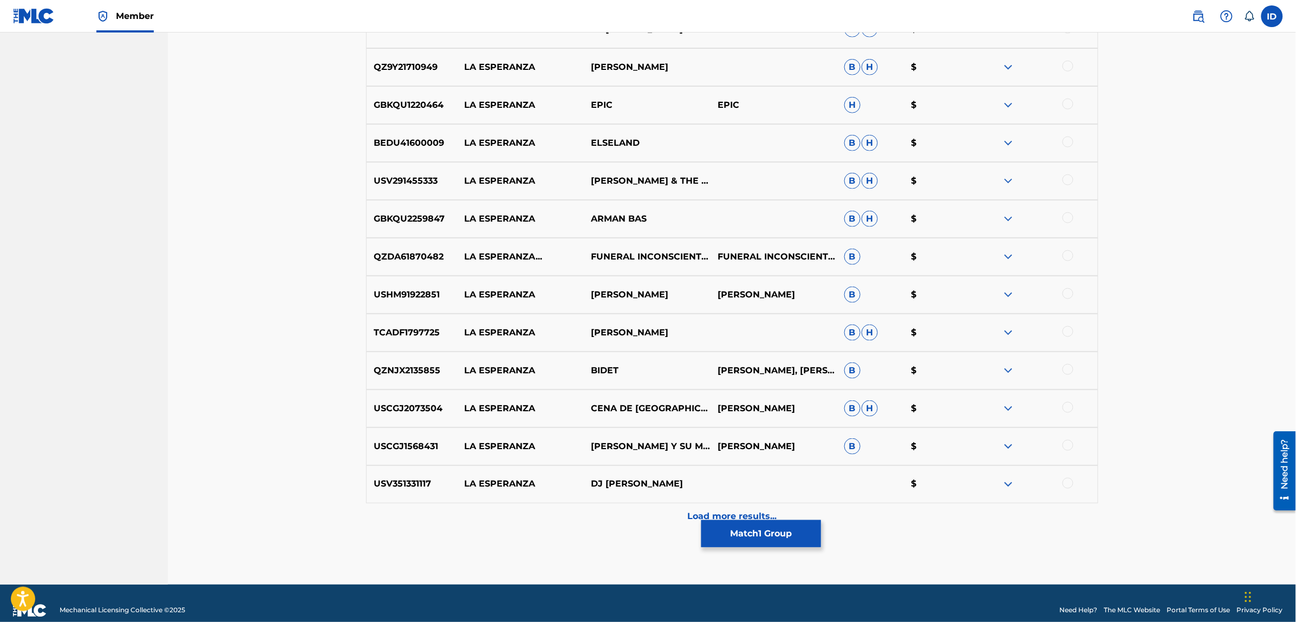
scroll to position [5613, 0]
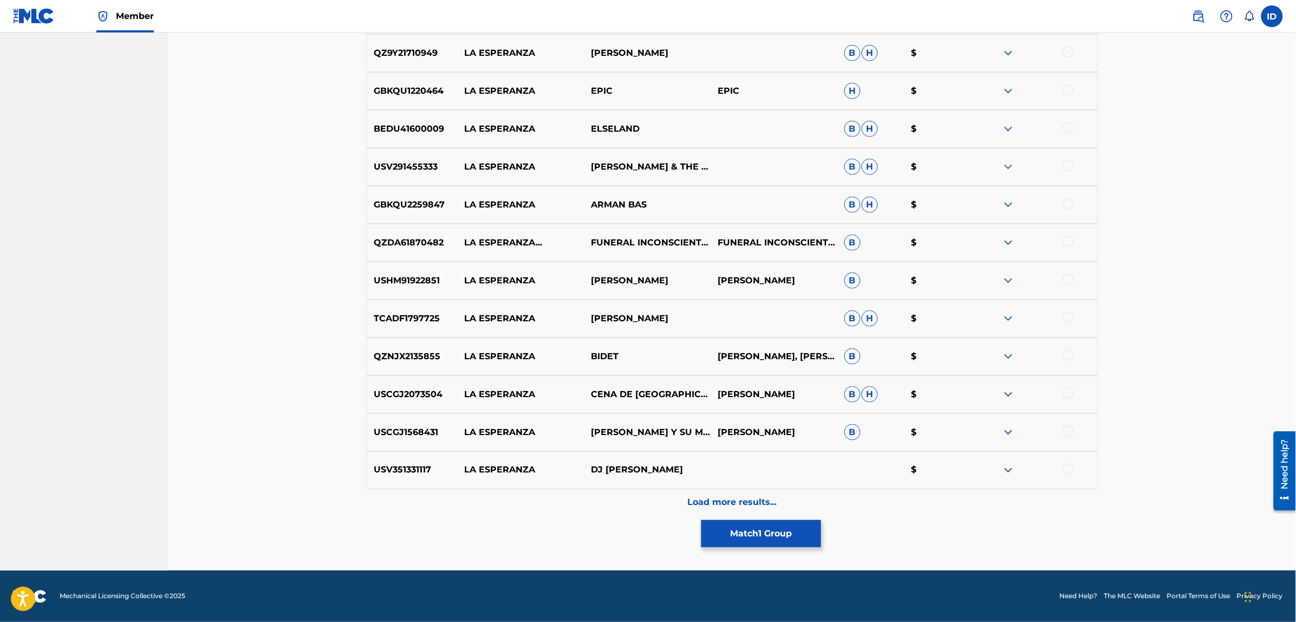
click at [736, 504] on p "Load more results..." at bounding box center [731, 502] width 89 height 13
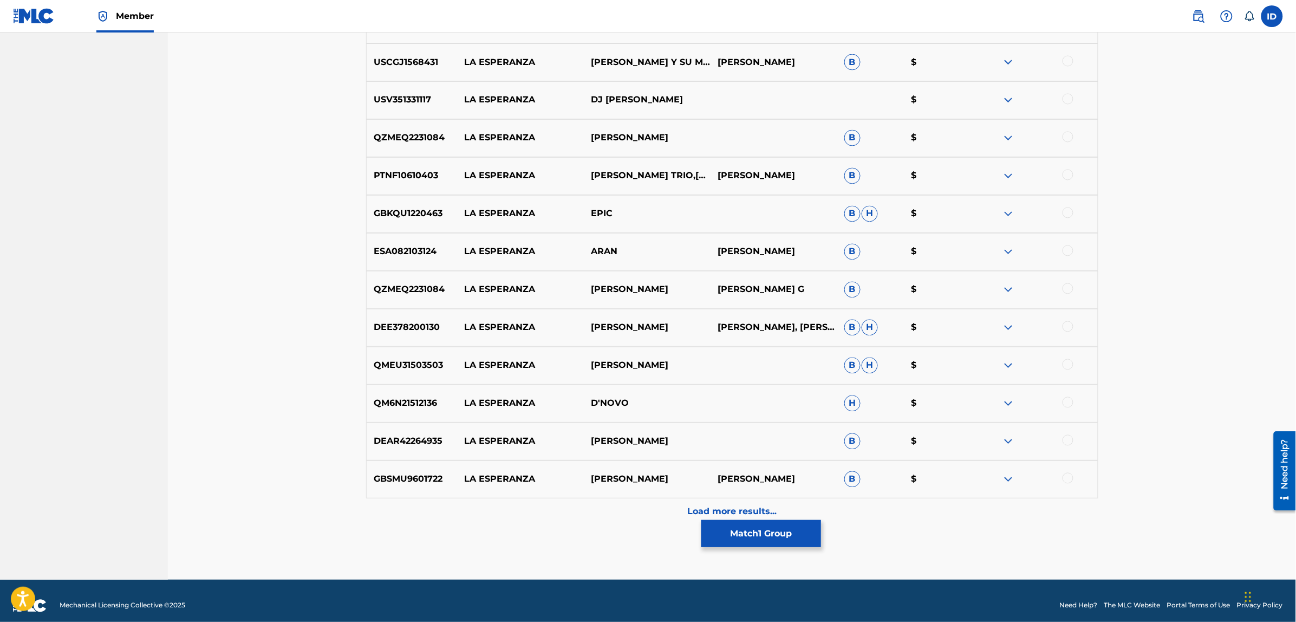
scroll to position [5992, 0]
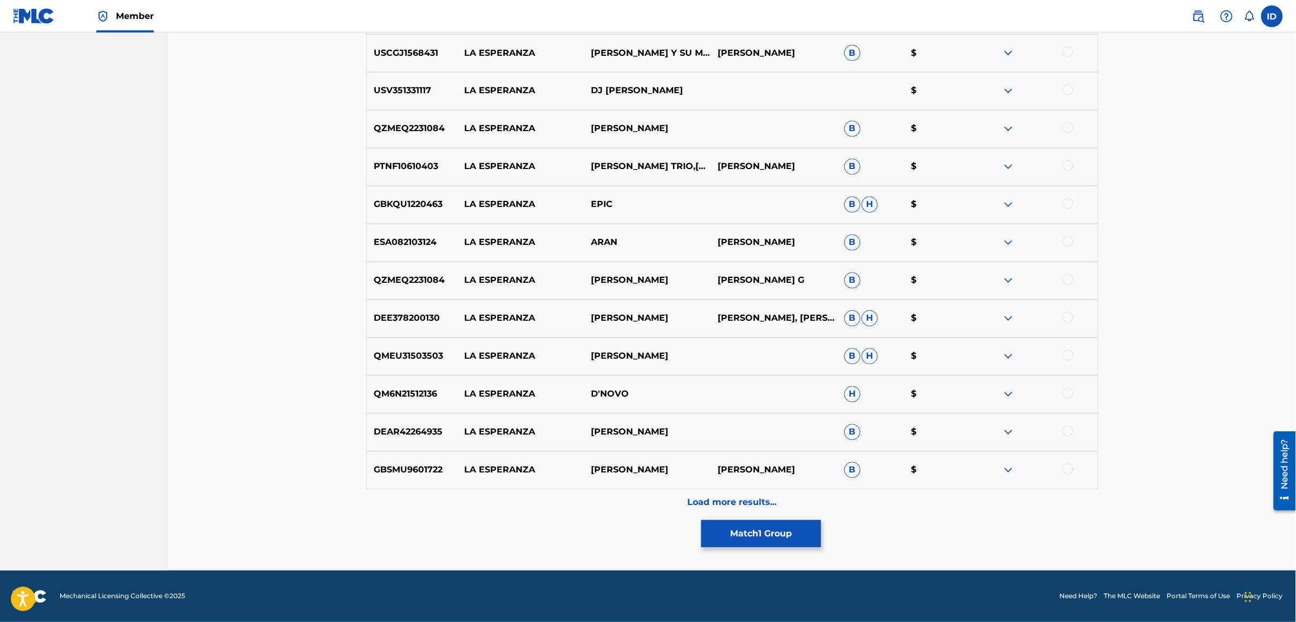
click at [754, 491] on div "Load more results..." at bounding box center [732, 502] width 732 height 27
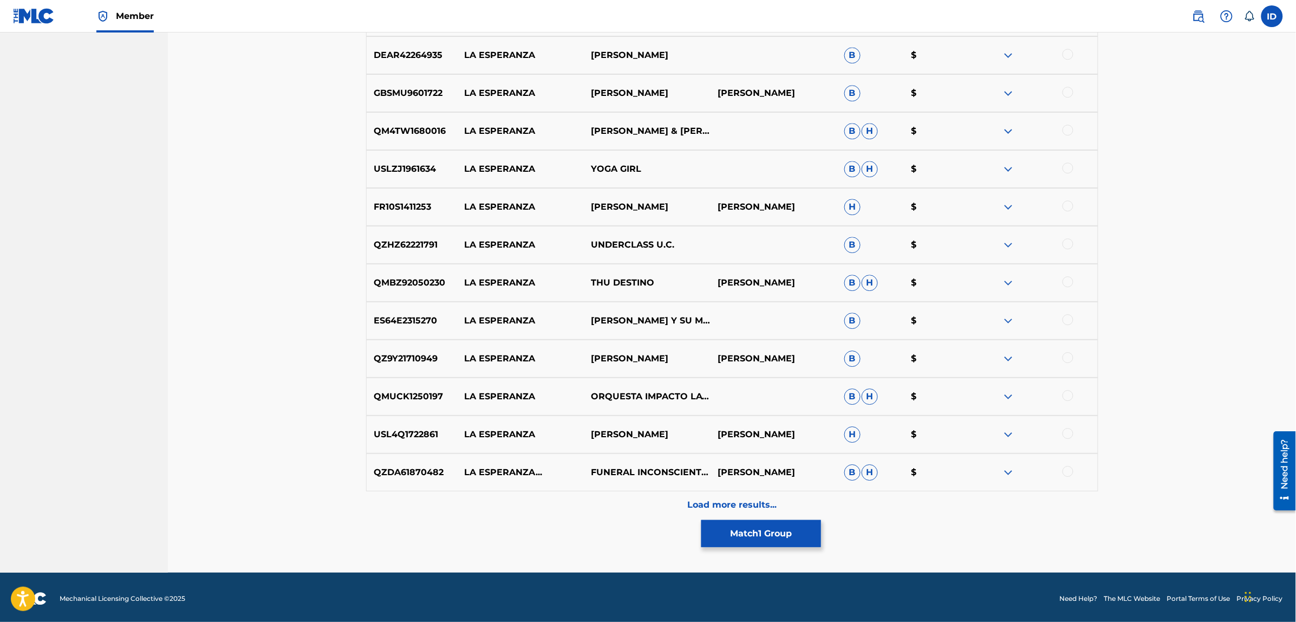
scroll to position [6371, 0]
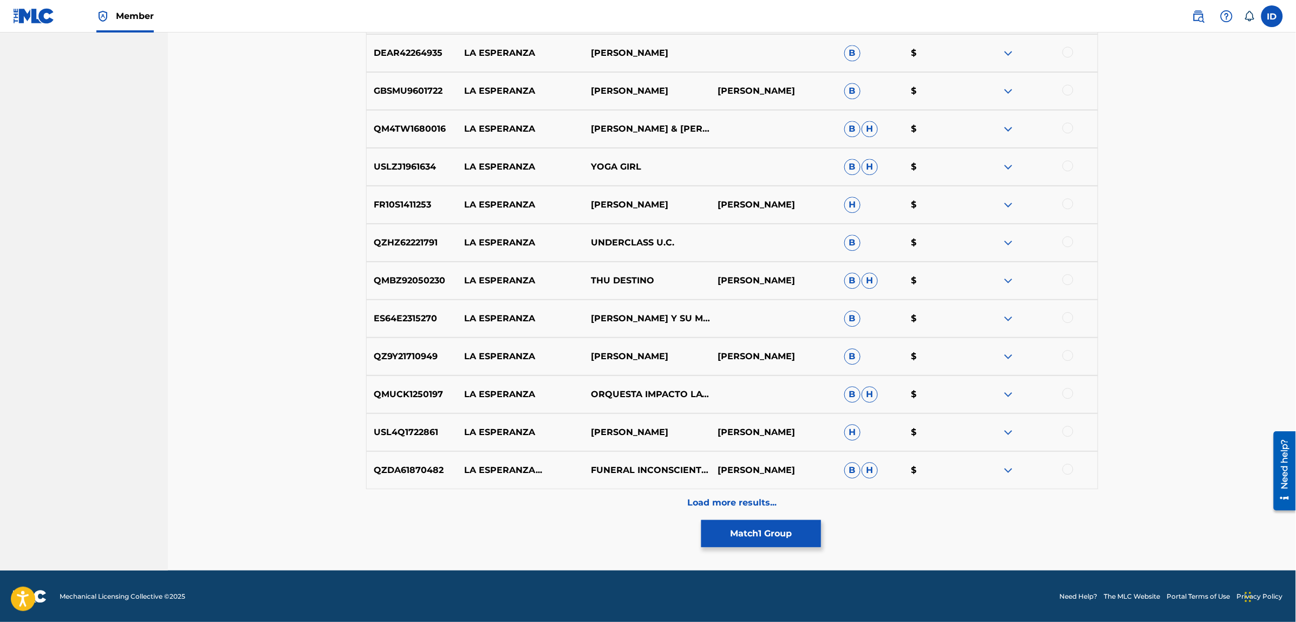
click at [751, 496] on p "Load more results..." at bounding box center [731, 502] width 89 height 13
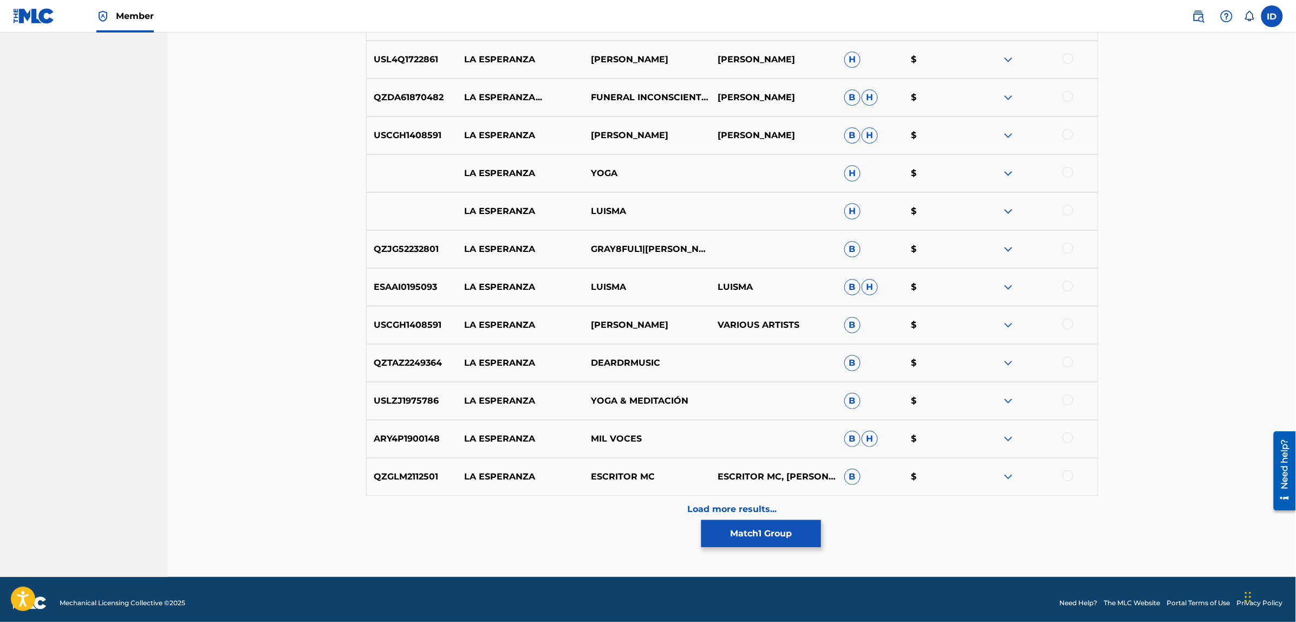
scroll to position [6750, 0]
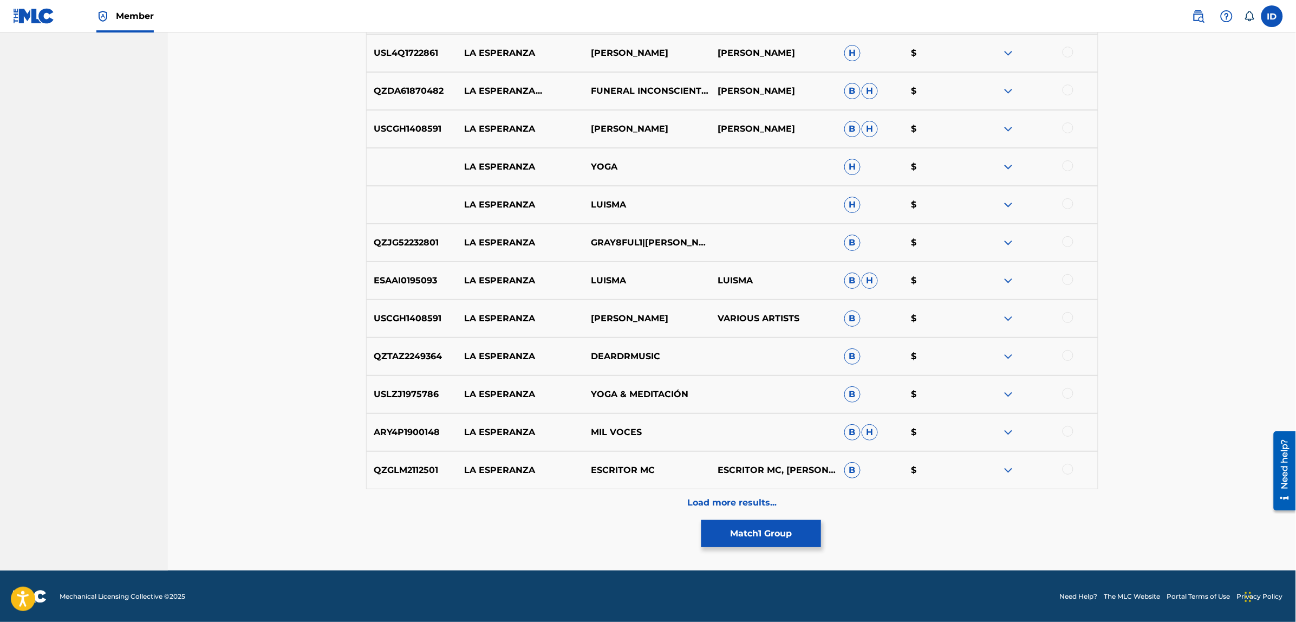
click at [751, 496] on p "Load more results..." at bounding box center [731, 502] width 89 height 13
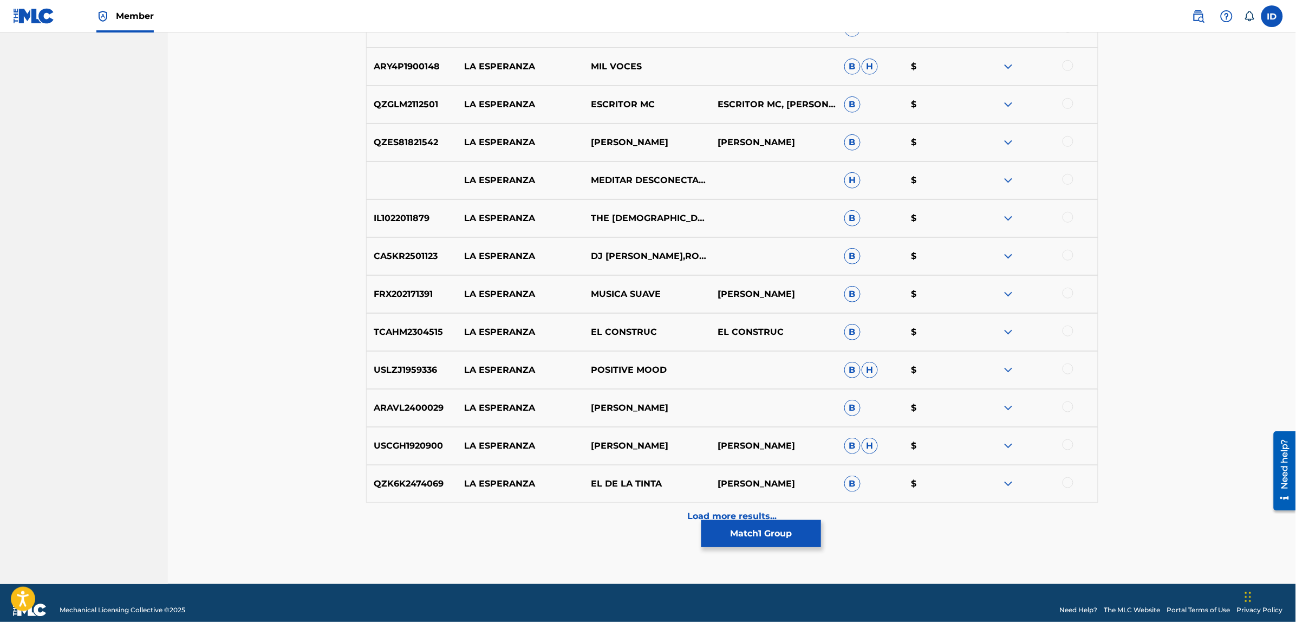
scroll to position [7129, 0]
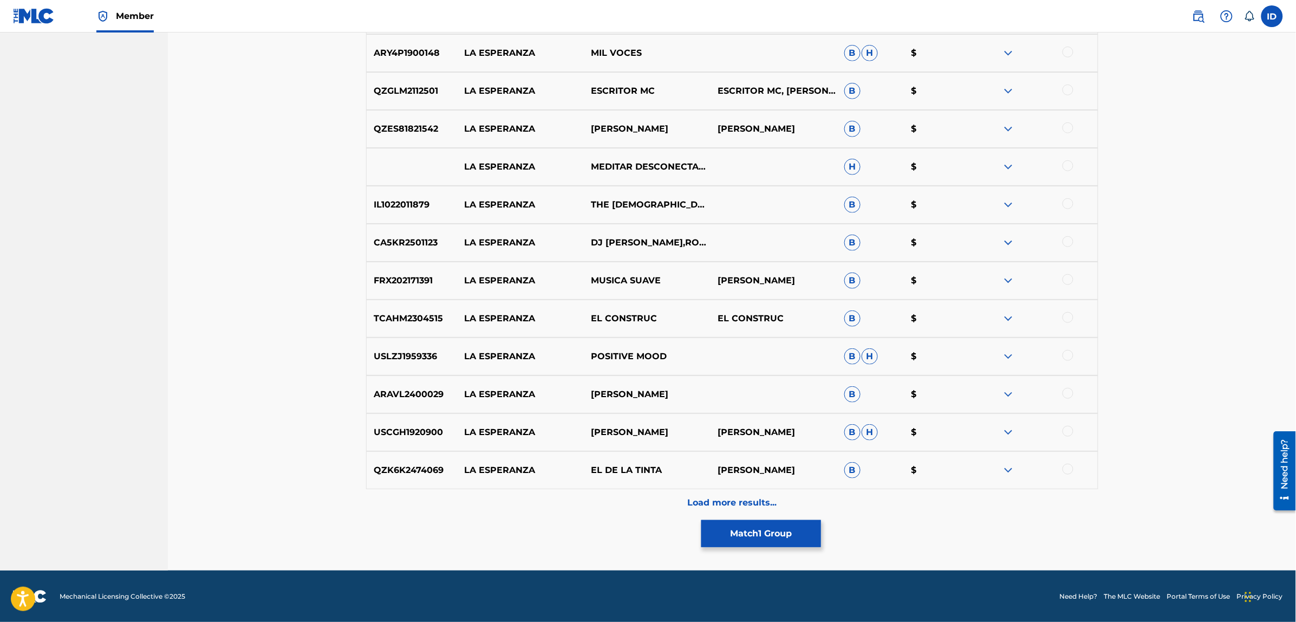
click at [751, 496] on p "Load more results..." at bounding box center [731, 502] width 89 height 13
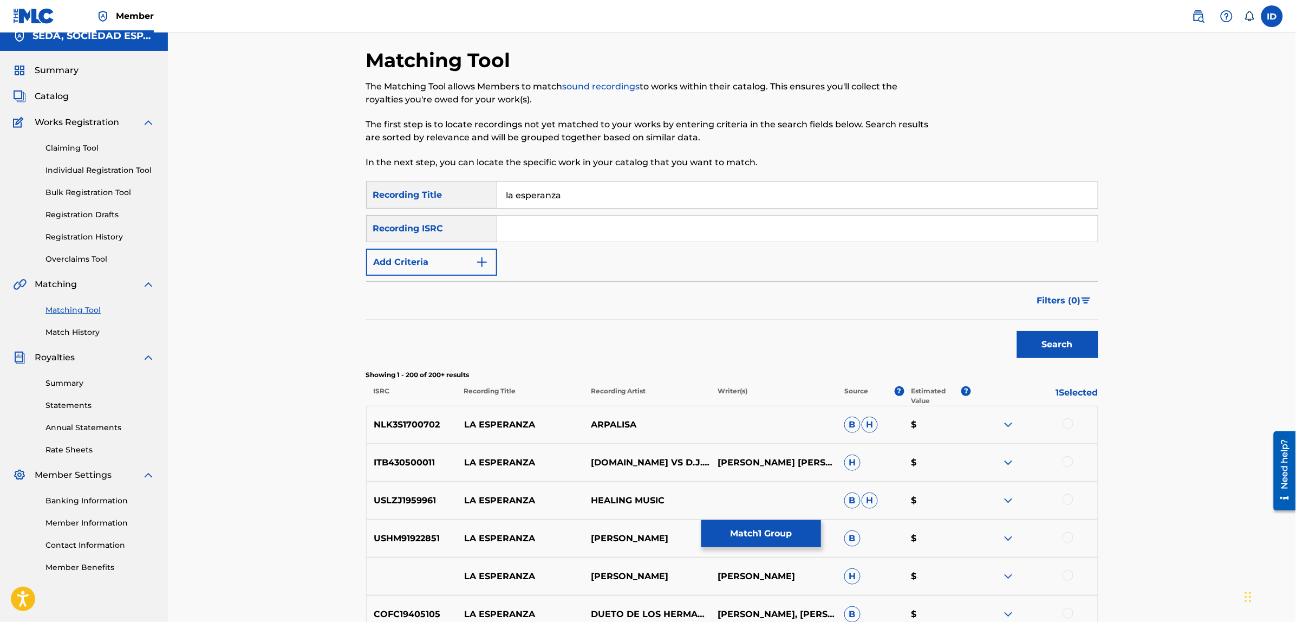
scroll to position [0, 0]
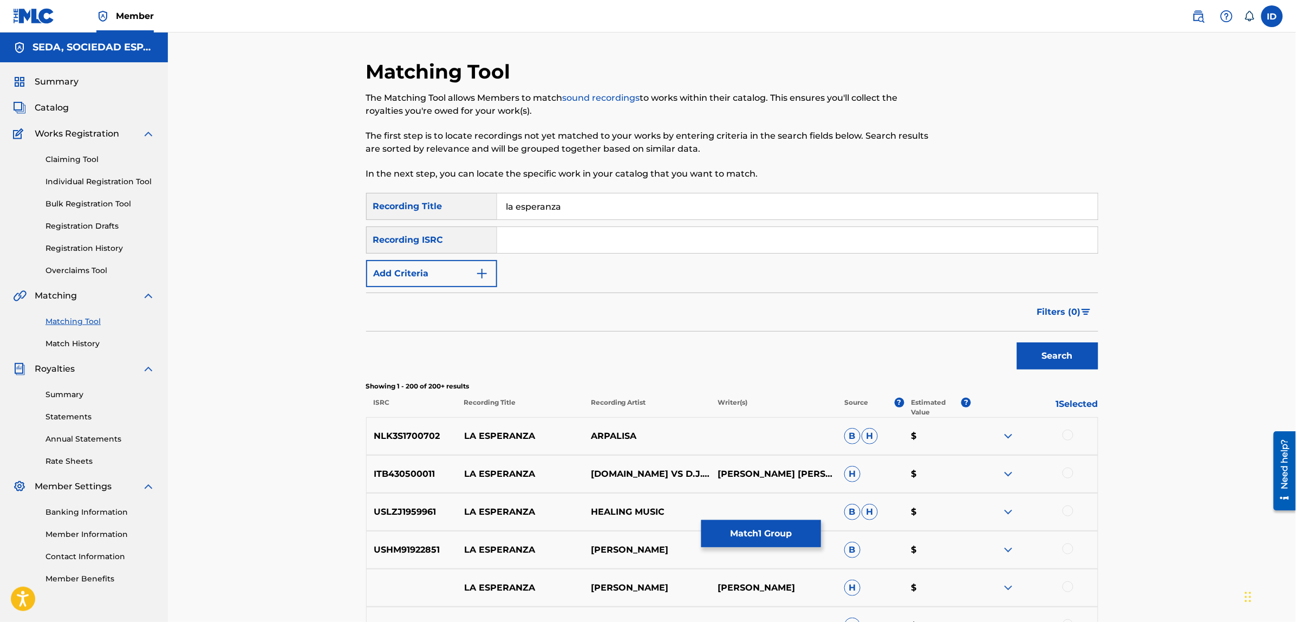
click at [434, 280] on button "Add Criteria" at bounding box center [431, 273] width 131 height 27
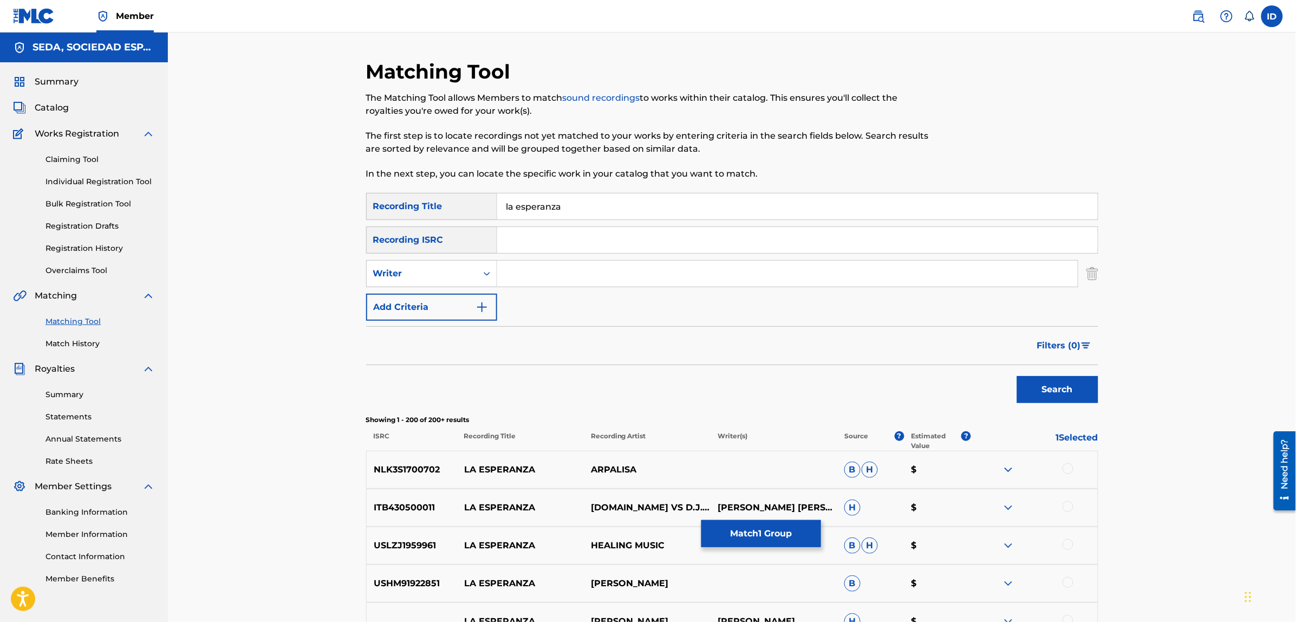
click at [515, 275] on input "Search Form" at bounding box center [787, 273] width 580 height 26
type input "[PERSON_NAME]"
click at [1017, 376] on button "Search" at bounding box center [1057, 389] width 81 height 27
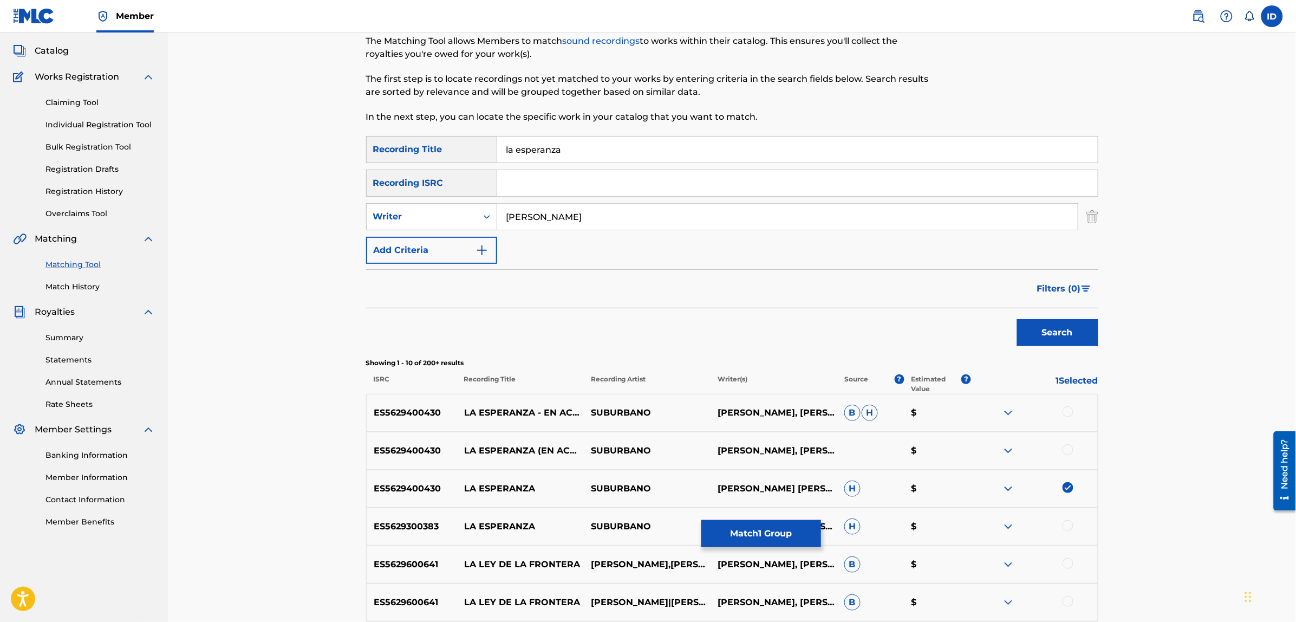
scroll to position [135, 0]
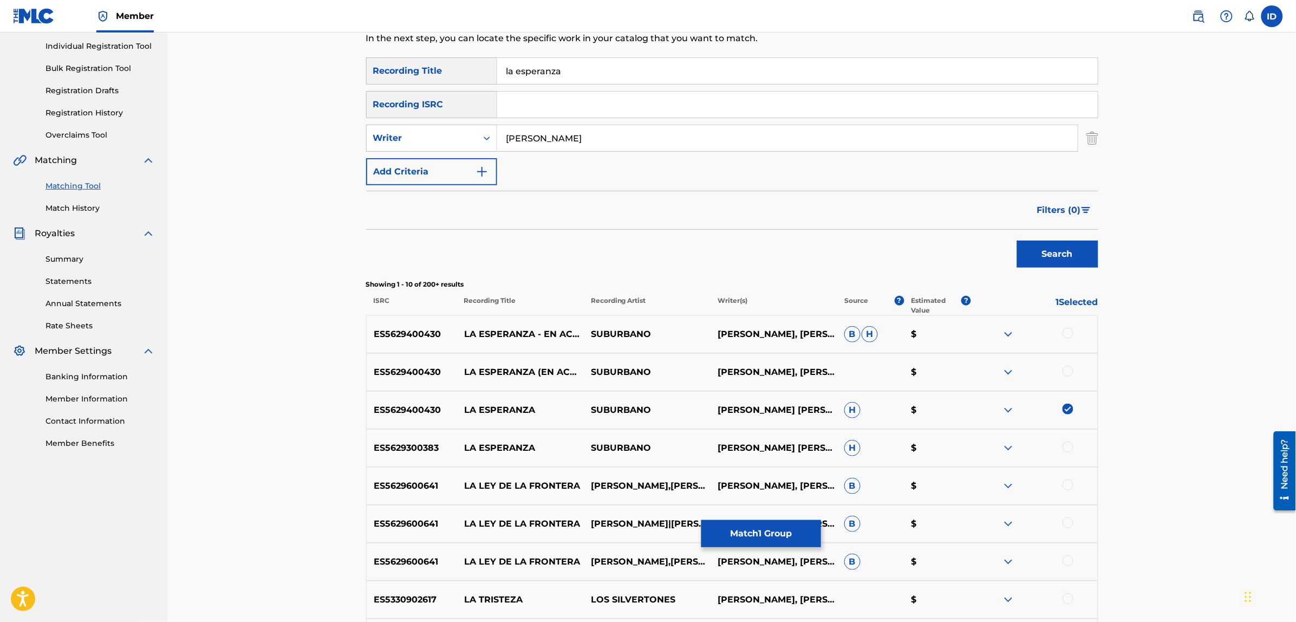
click at [1065, 334] on div at bounding box center [1067, 333] width 11 height 11
click at [1065, 369] on div at bounding box center [1067, 370] width 11 height 11
click at [1067, 445] on div at bounding box center [1067, 446] width 11 height 11
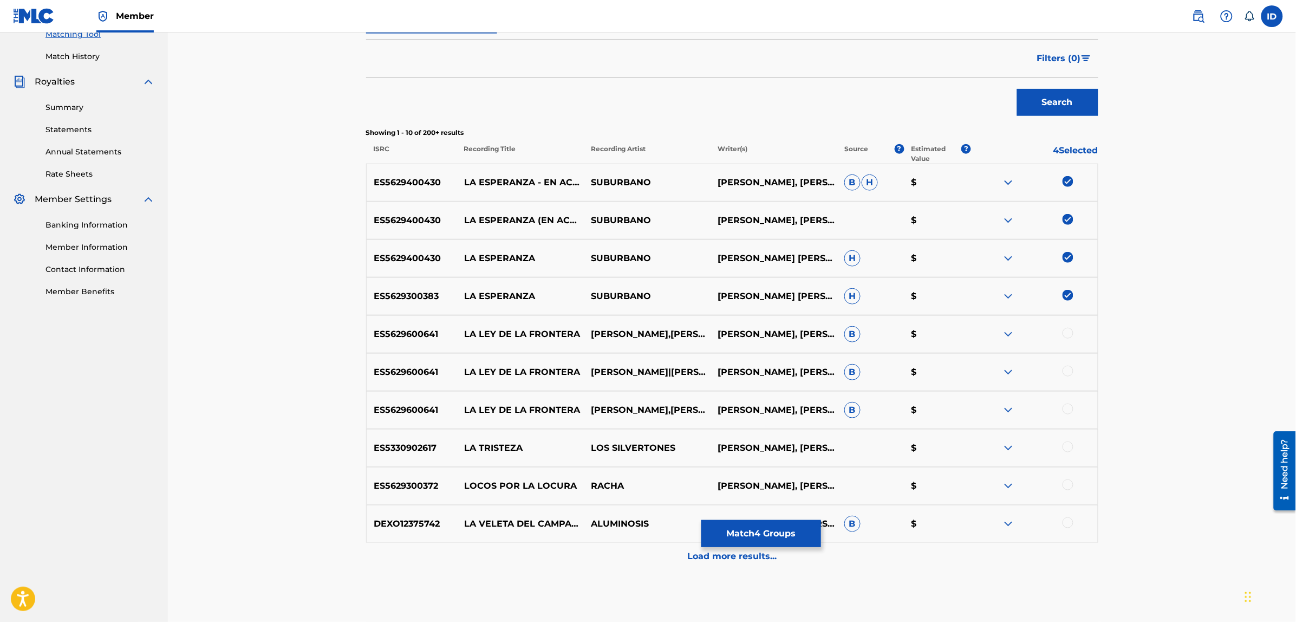
scroll to position [341, 0]
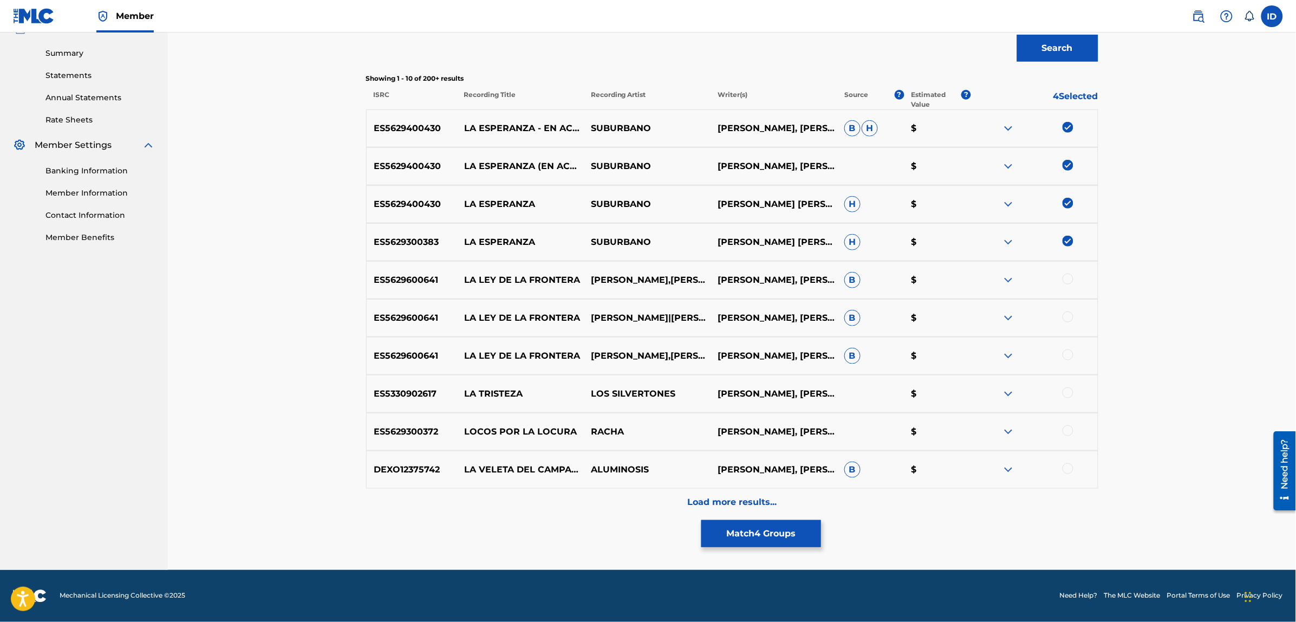
click at [762, 493] on div "Load more results..." at bounding box center [732, 501] width 732 height 27
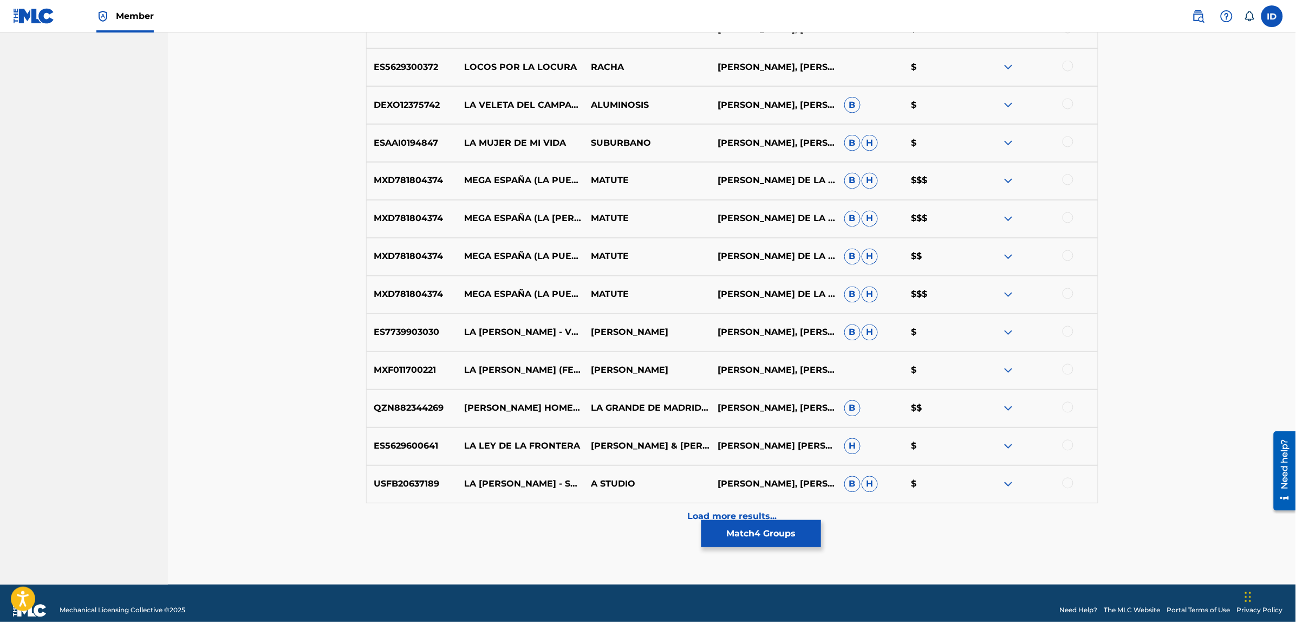
scroll to position [720, 0]
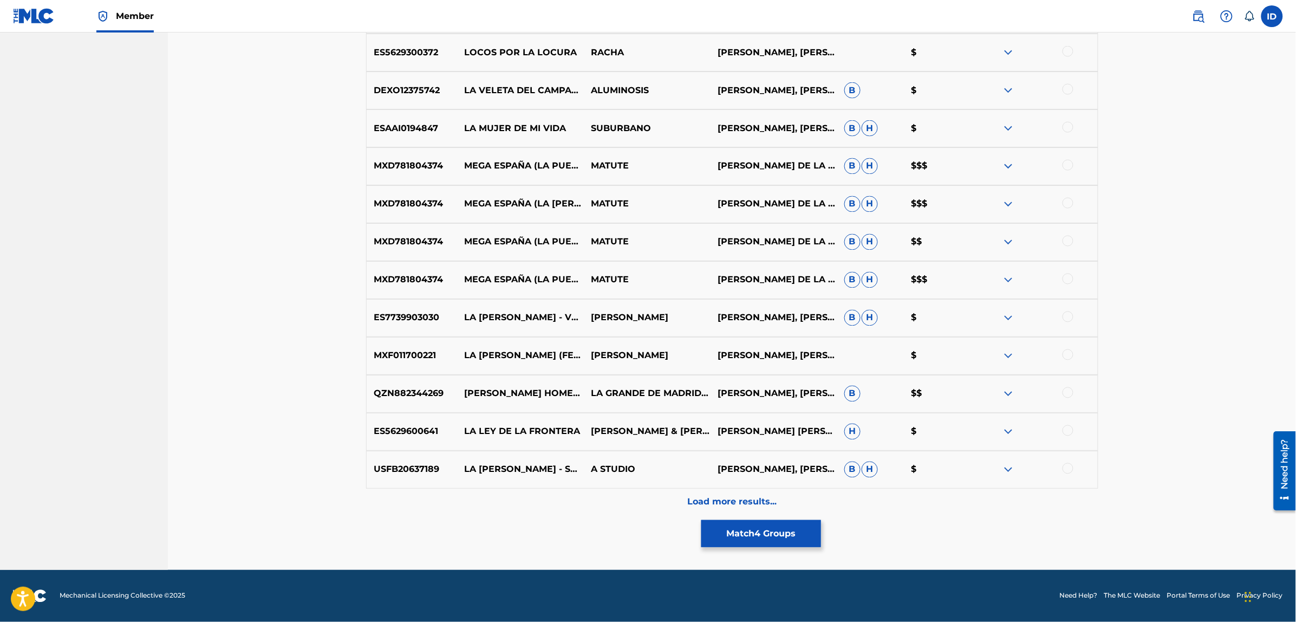
click at [727, 499] on p "Load more results..." at bounding box center [731, 501] width 89 height 13
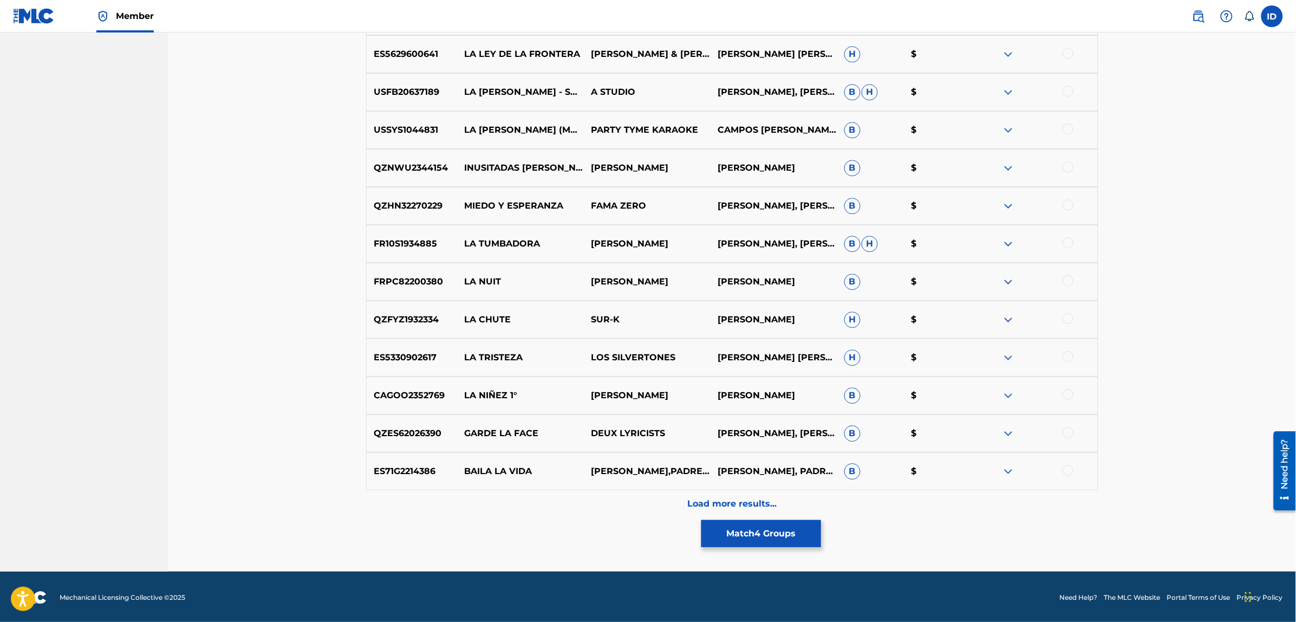
scroll to position [1099, 0]
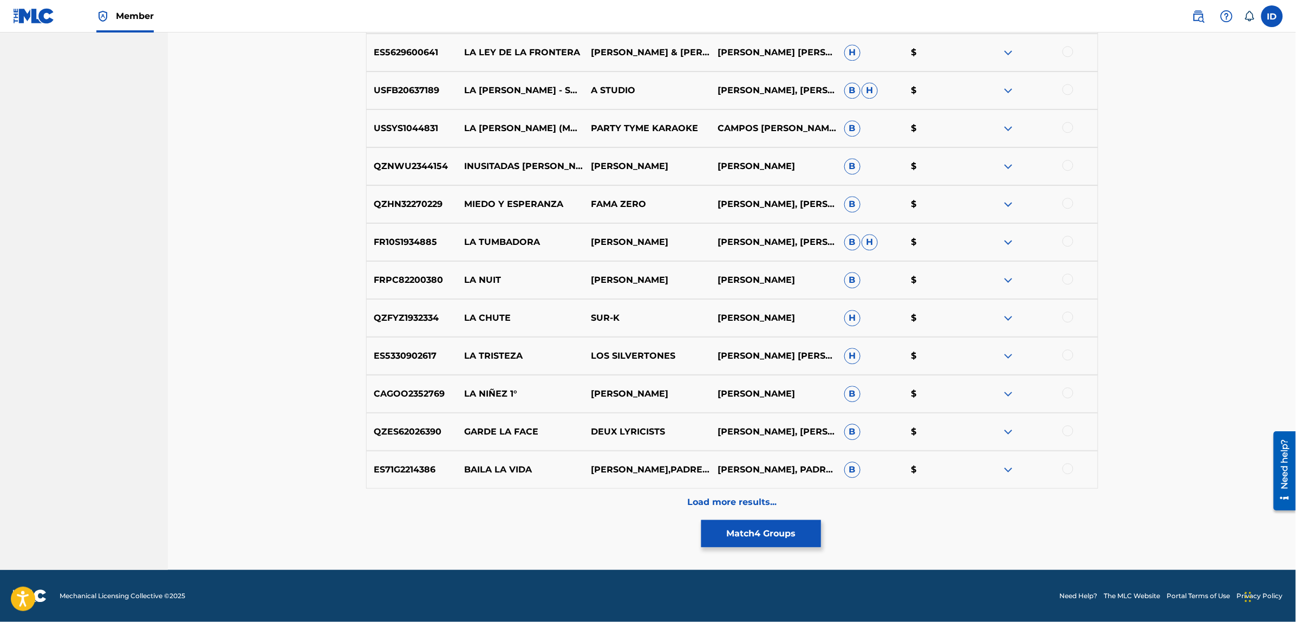
click at [715, 498] on p "Load more results..." at bounding box center [731, 501] width 89 height 13
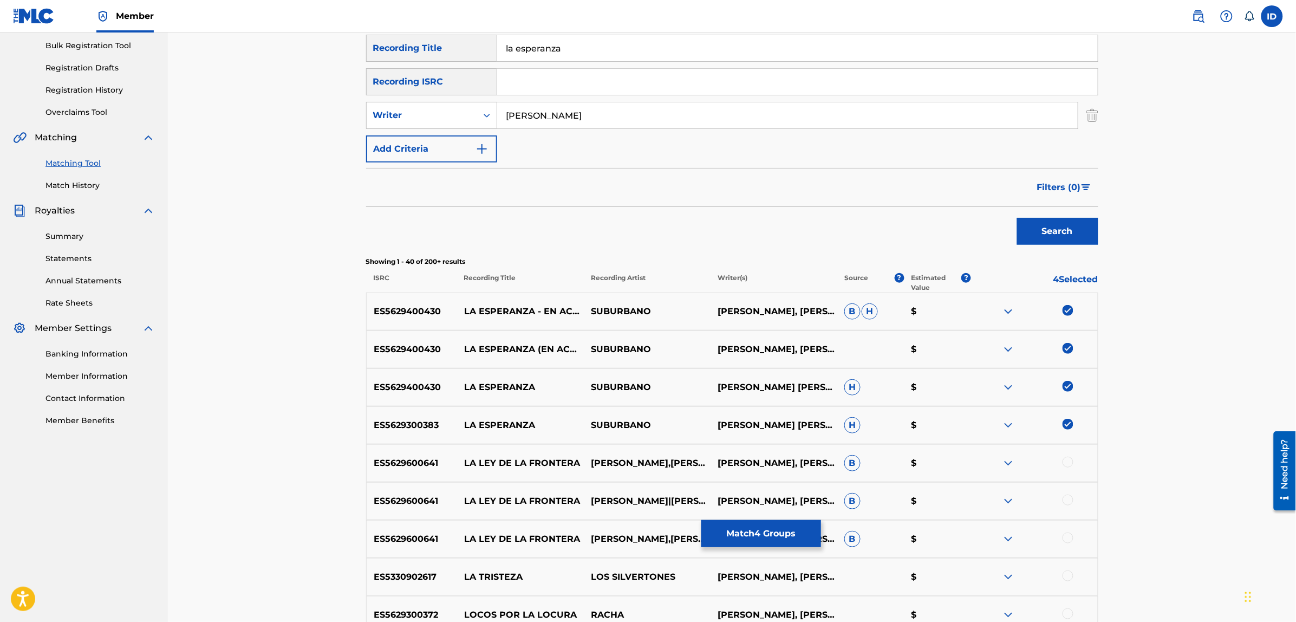
scroll to position [0, 0]
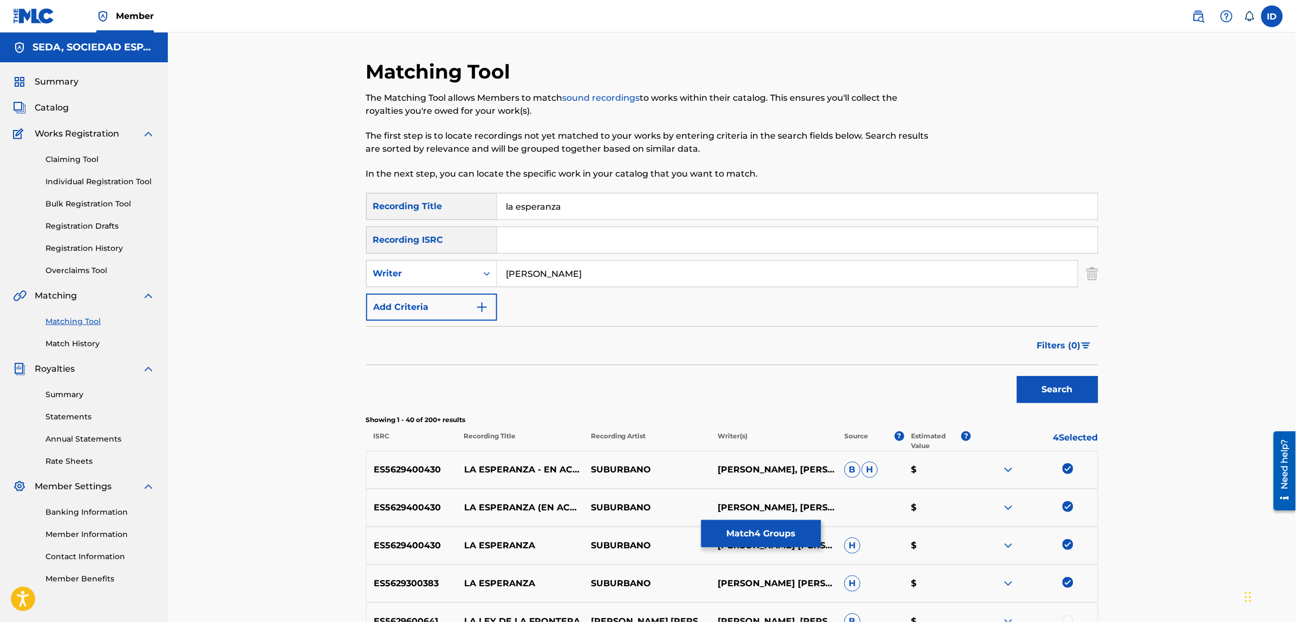
click at [418, 298] on button "Add Criteria" at bounding box center [431, 306] width 131 height 27
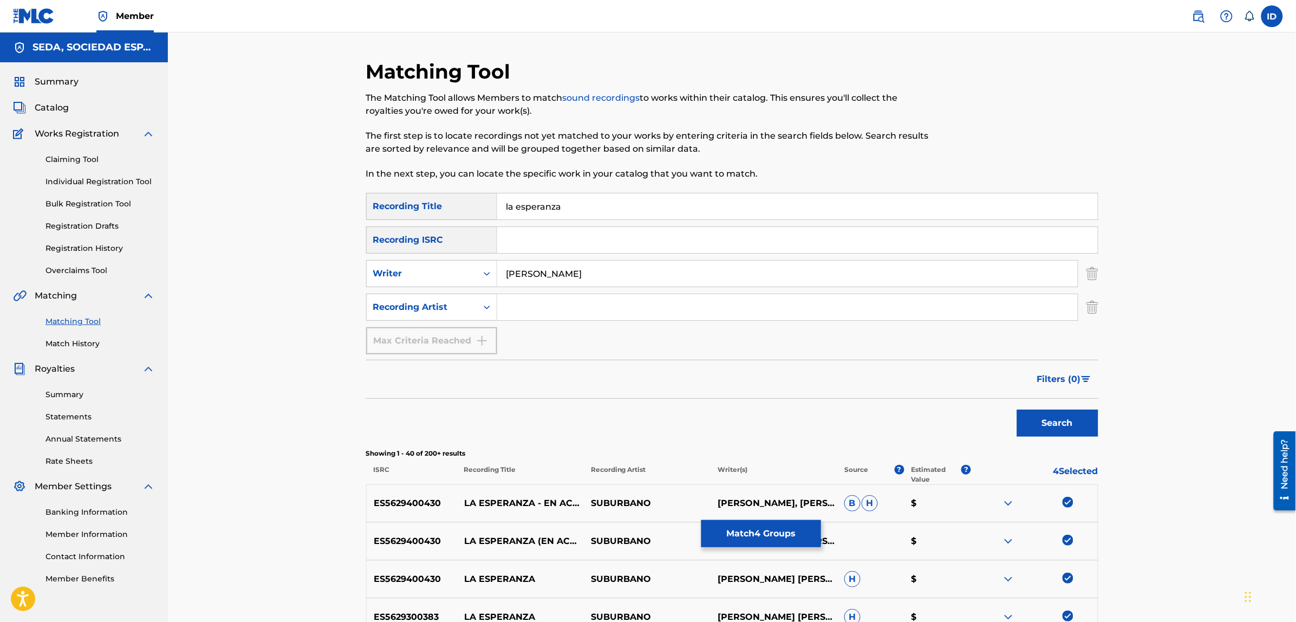
click at [515, 307] on input "Search Form" at bounding box center [787, 307] width 580 height 26
type input "suburbano"
click at [1017, 409] on button "Search" at bounding box center [1057, 422] width 81 height 27
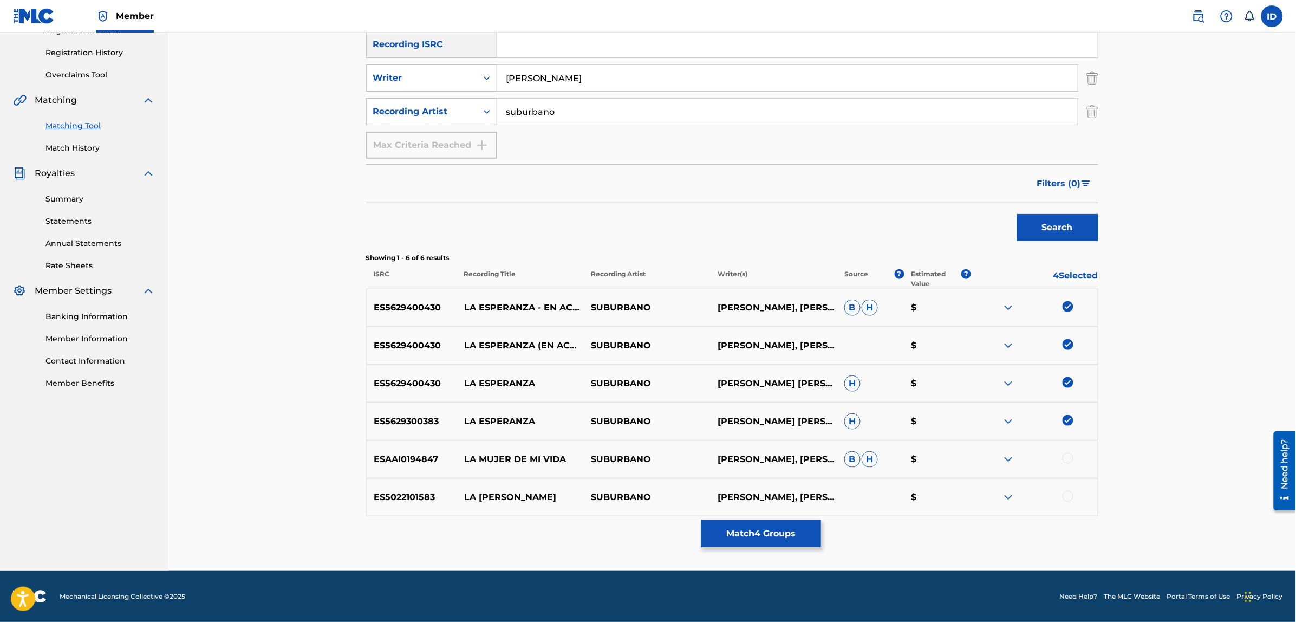
click at [731, 529] on button "Match 4 Groups" at bounding box center [761, 533] width 120 height 27
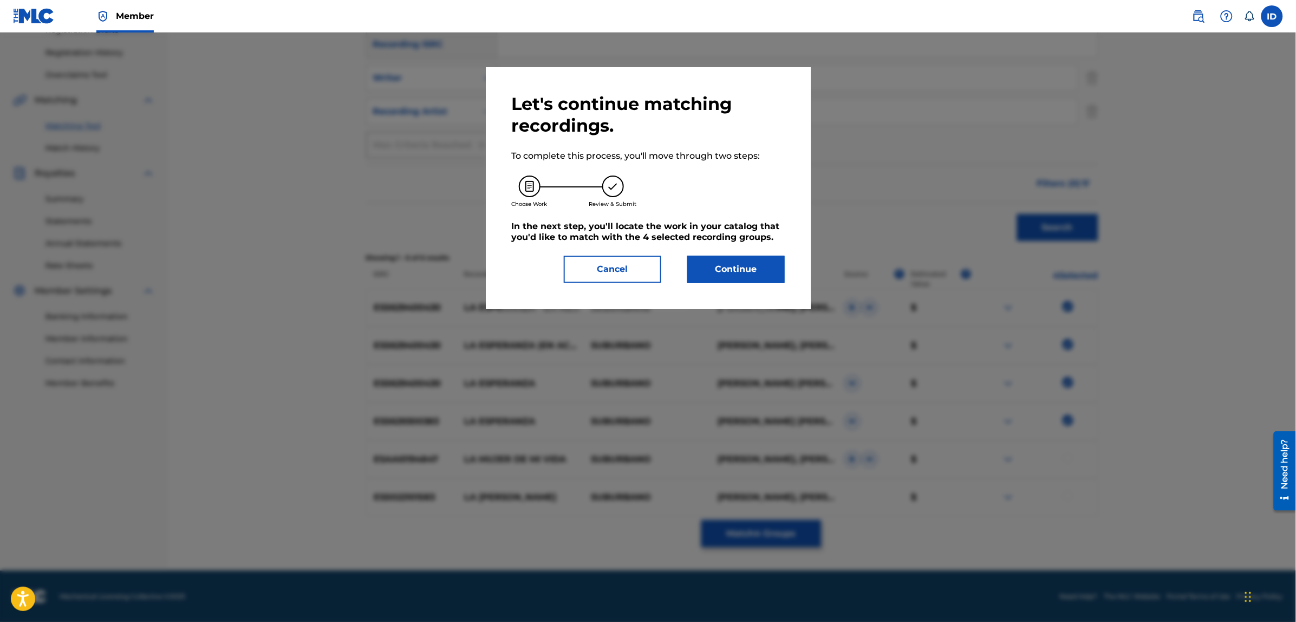
click at [713, 273] on button "Continue" at bounding box center [735, 269] width 97 height 27
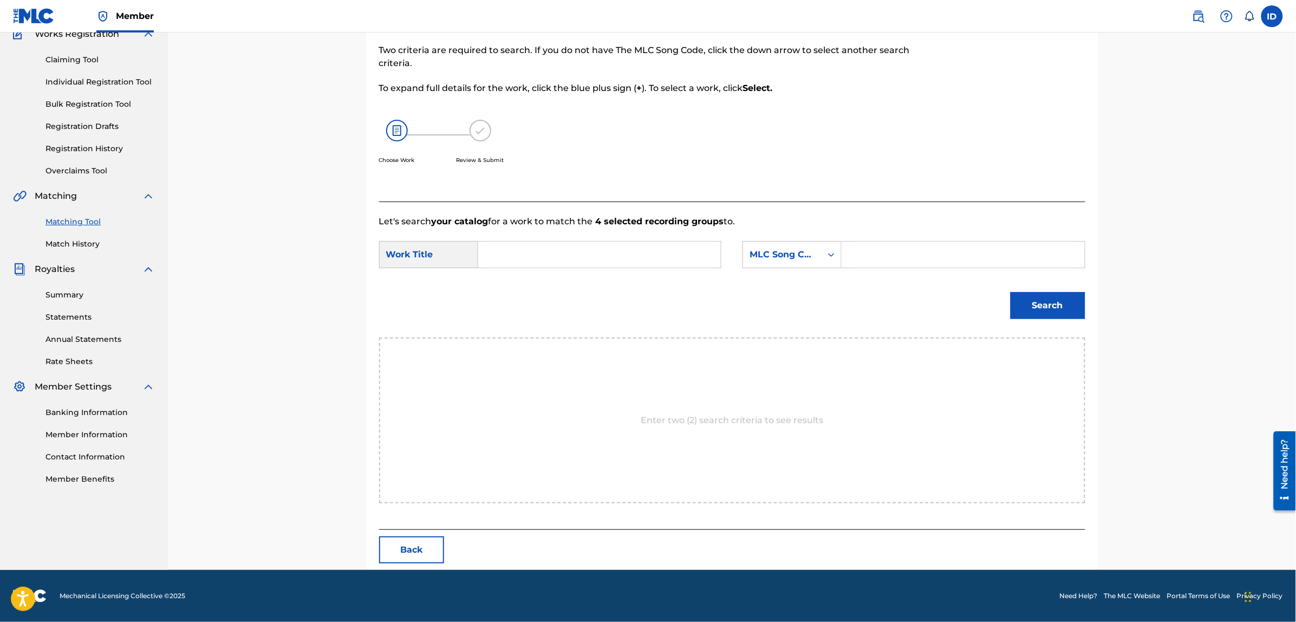
scroll to position [99, 0]
click at [551, 244] on input "Search Form" at bounding box center [599, 255] width 224 height 26
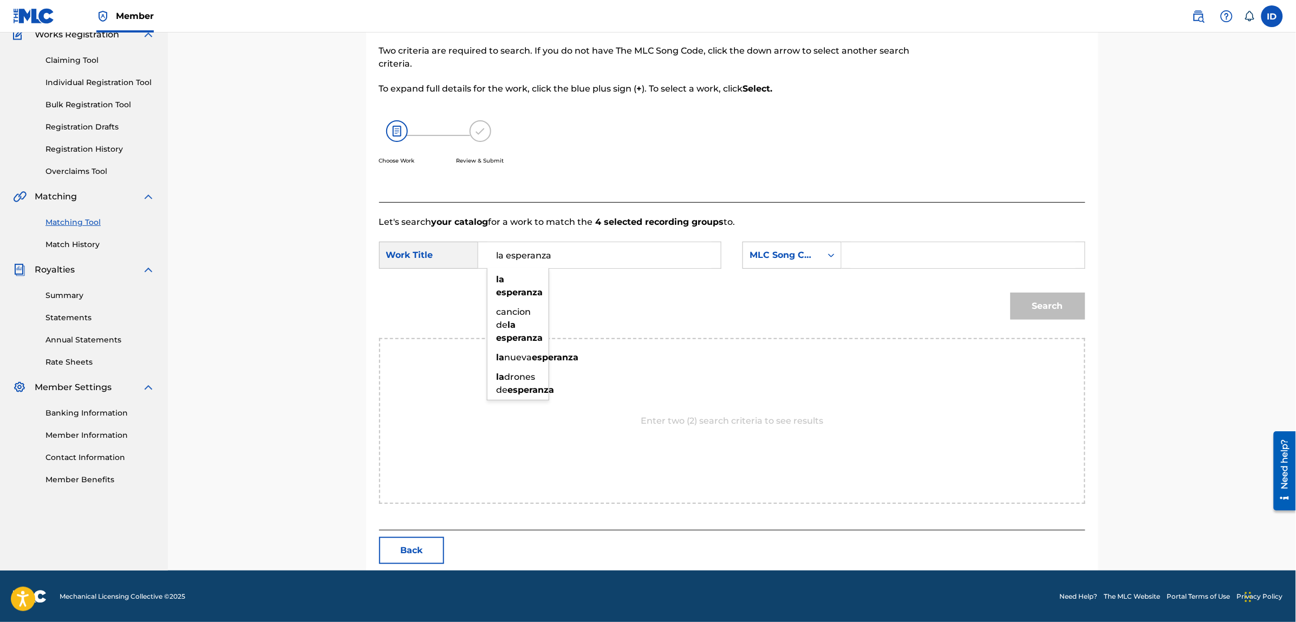
type input "la esperanza"
click at [622, 317] on div "Search" at bounding box center [732, 310] width 706 height 56
click at [819, 256] on div "MLC Song Code" at bounding box center [782, 255] width 79 height 21
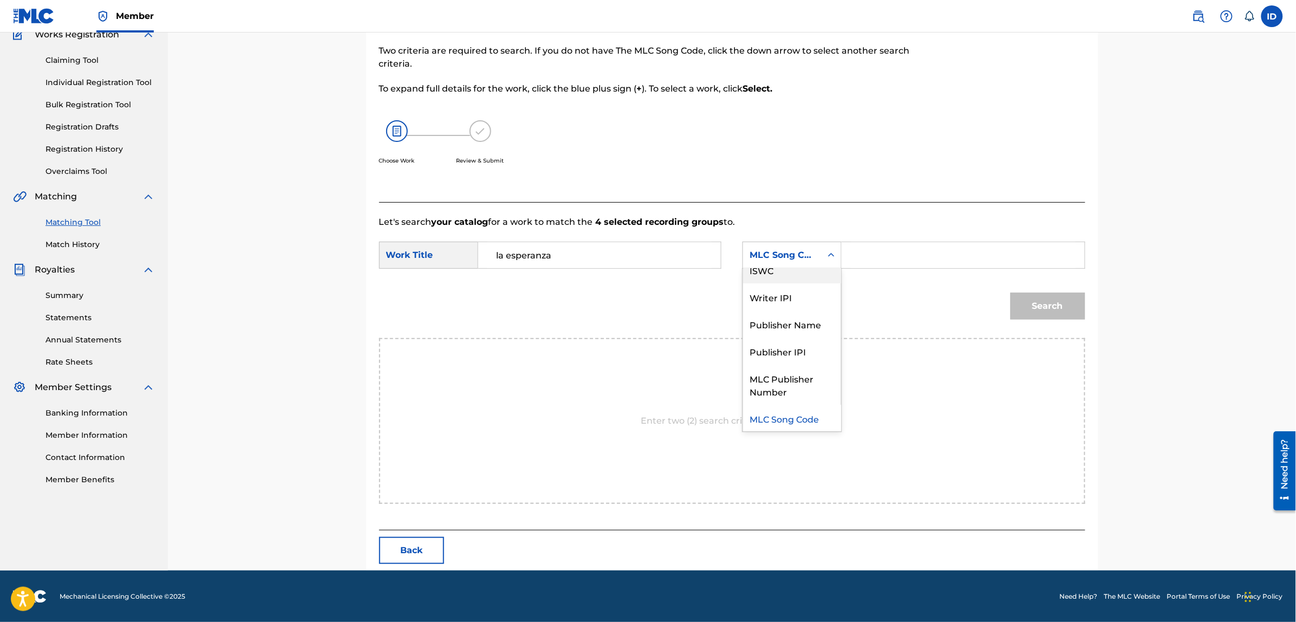
scroll to position [0, 0]
click at [778, 279] on div "Writer Name" at bounding box center [792, 282] width 98 height 27
click at [869, 261] on input "Search Form" at bounding box center [963, 255] width 224 height 26
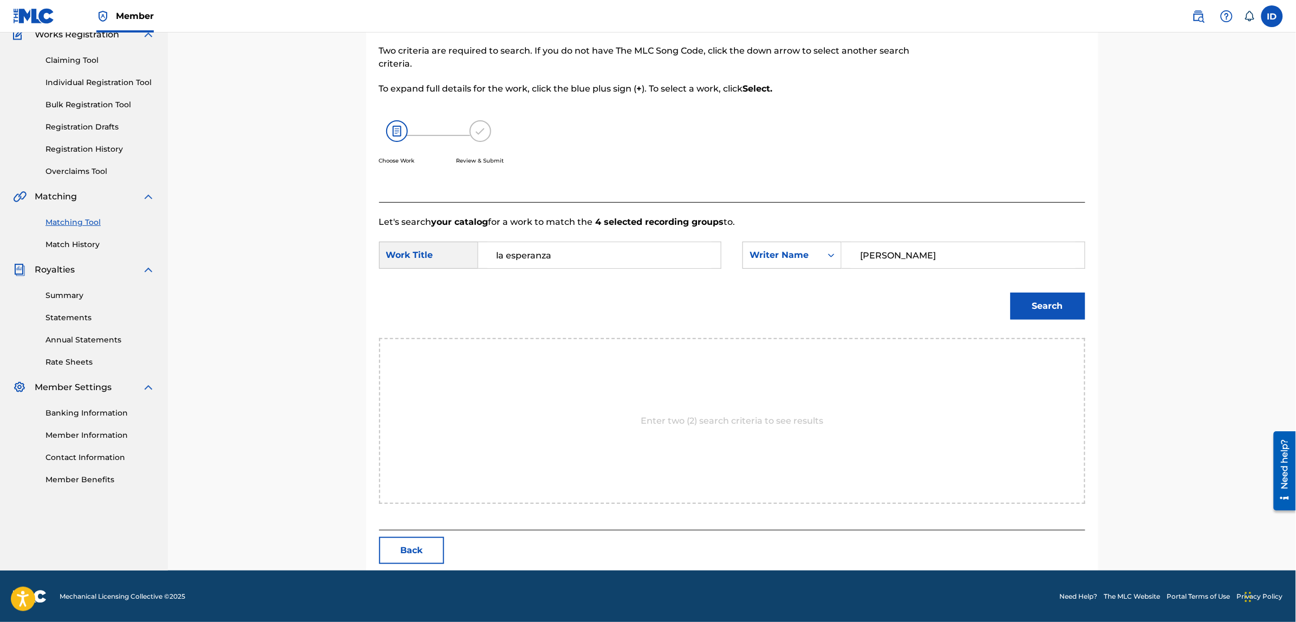
type input "[PERSON_NAME]"
click at [1010, 292] on button "Search" at bounding box center [1047, 305] width 75 height 27
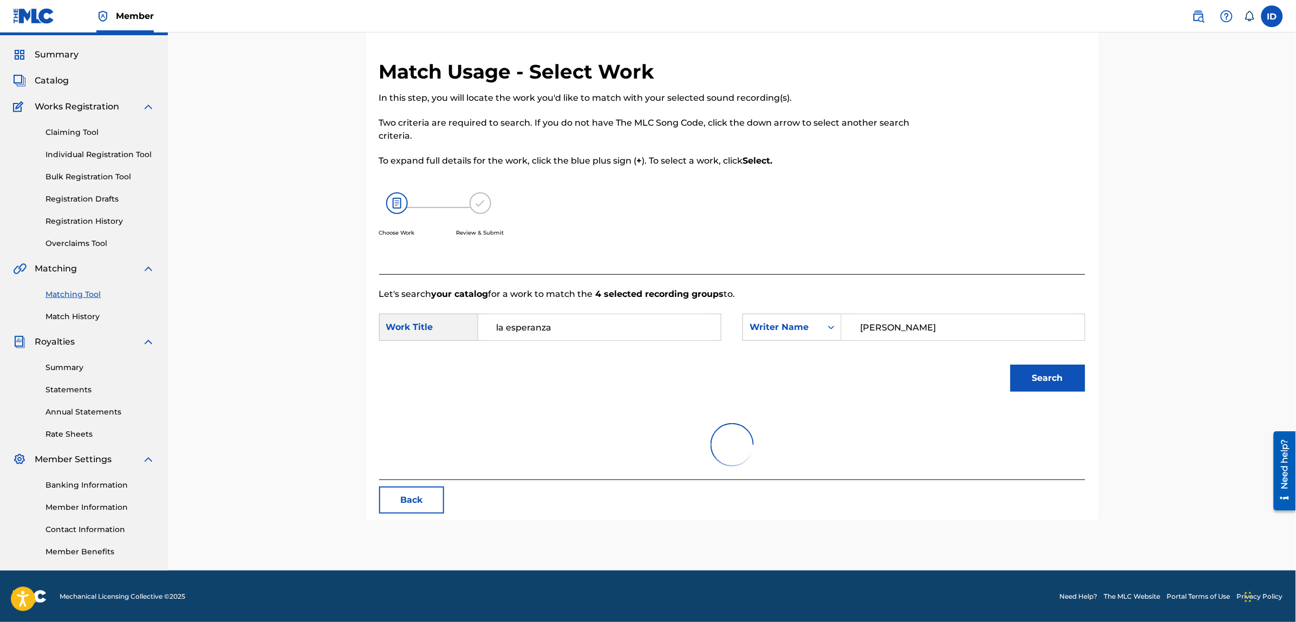
scroll to position [99, 0]
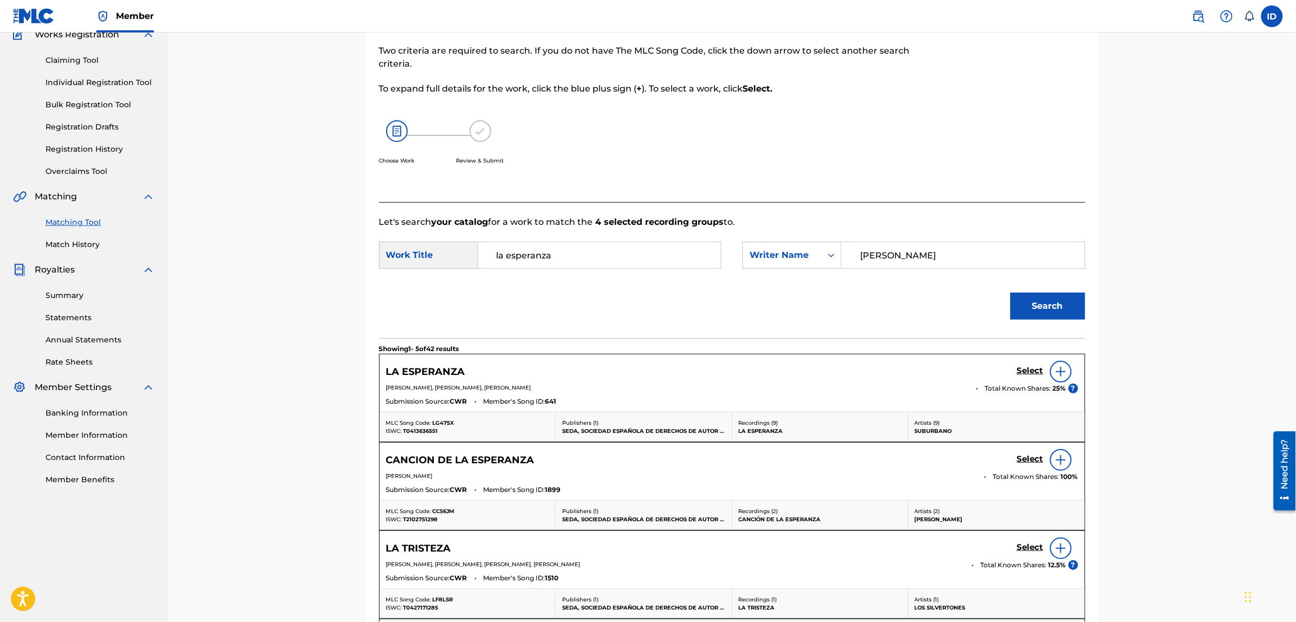
click at [1057, 369] on img at bounding box center [1060, 371] width 13 height 13
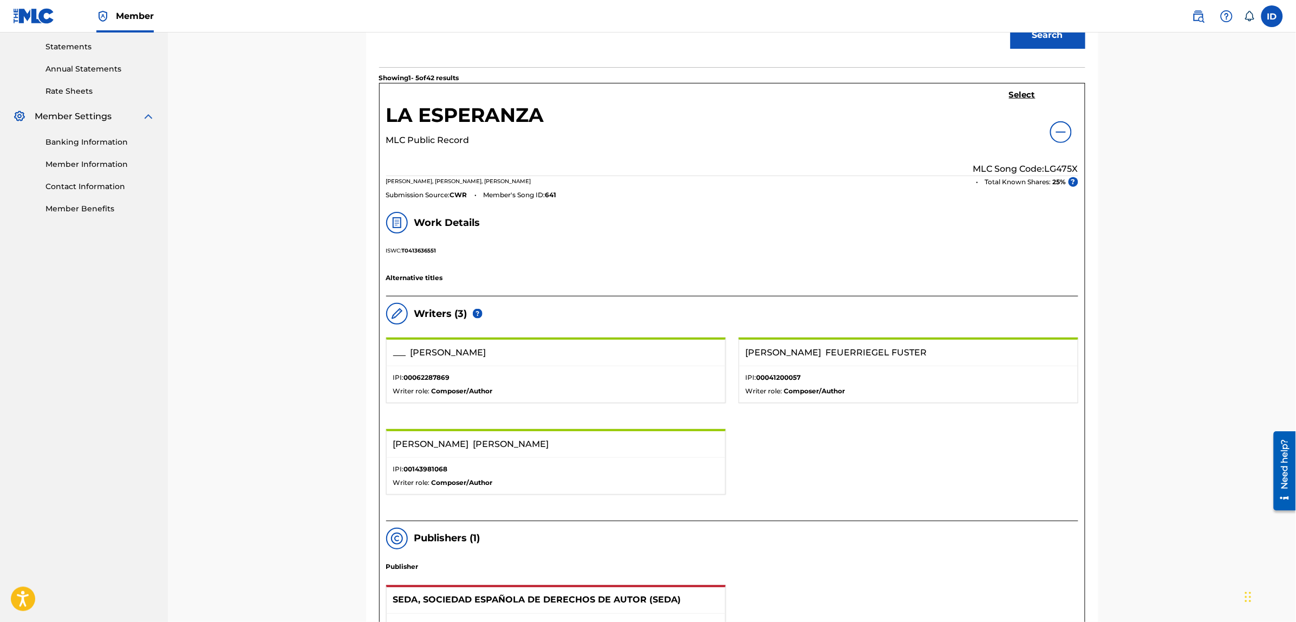
scroll to position [31, 0]
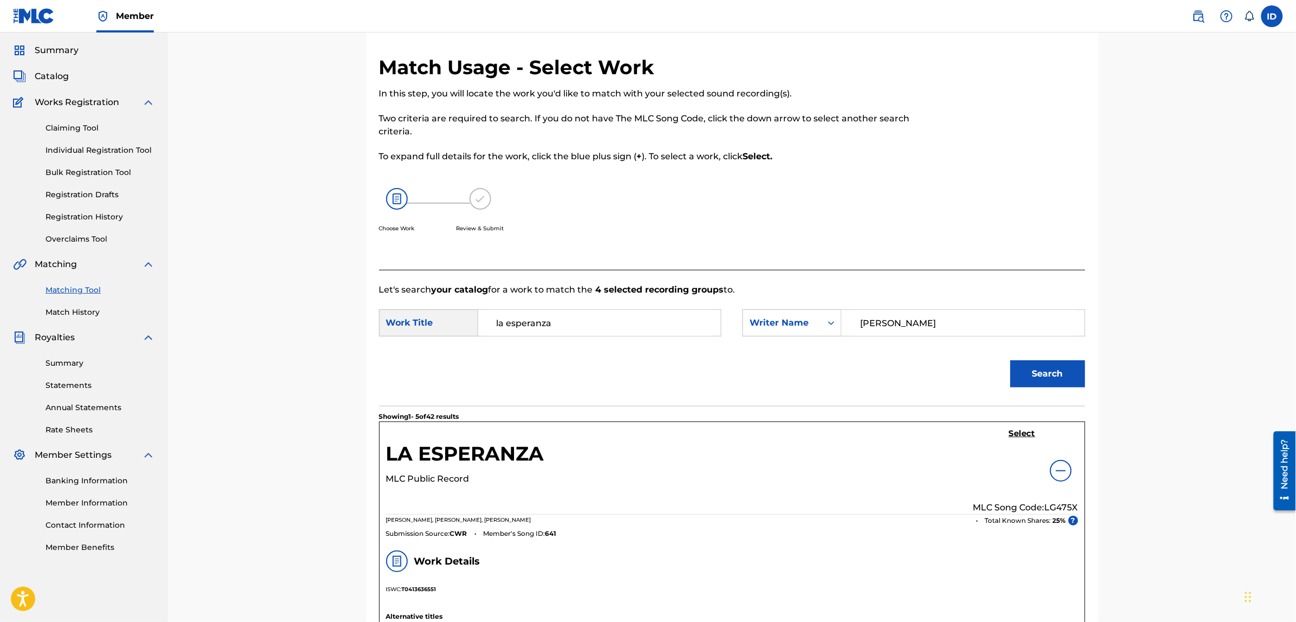
click at [1016, 429] on h5 "Select" at bounding box center [1022, 433] width 27 height 10
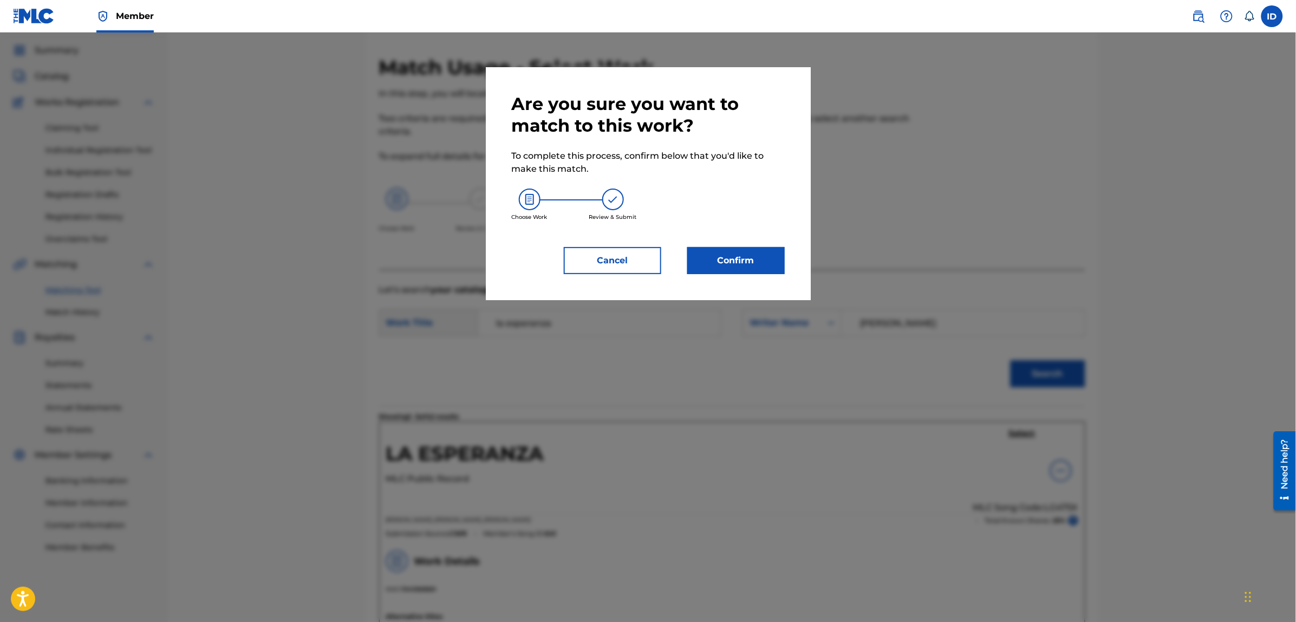
click at [761, 263] on button "Confirm" at bounding box center [735, 260] width 97 height 27
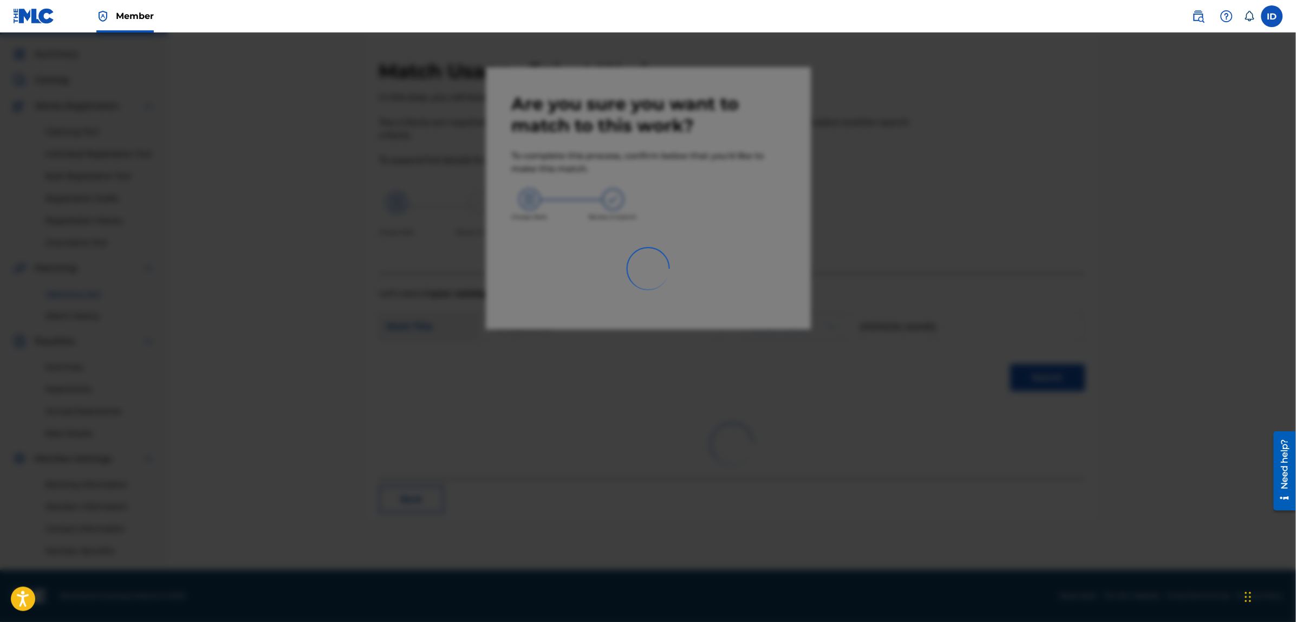
scroll to position [27, 0]
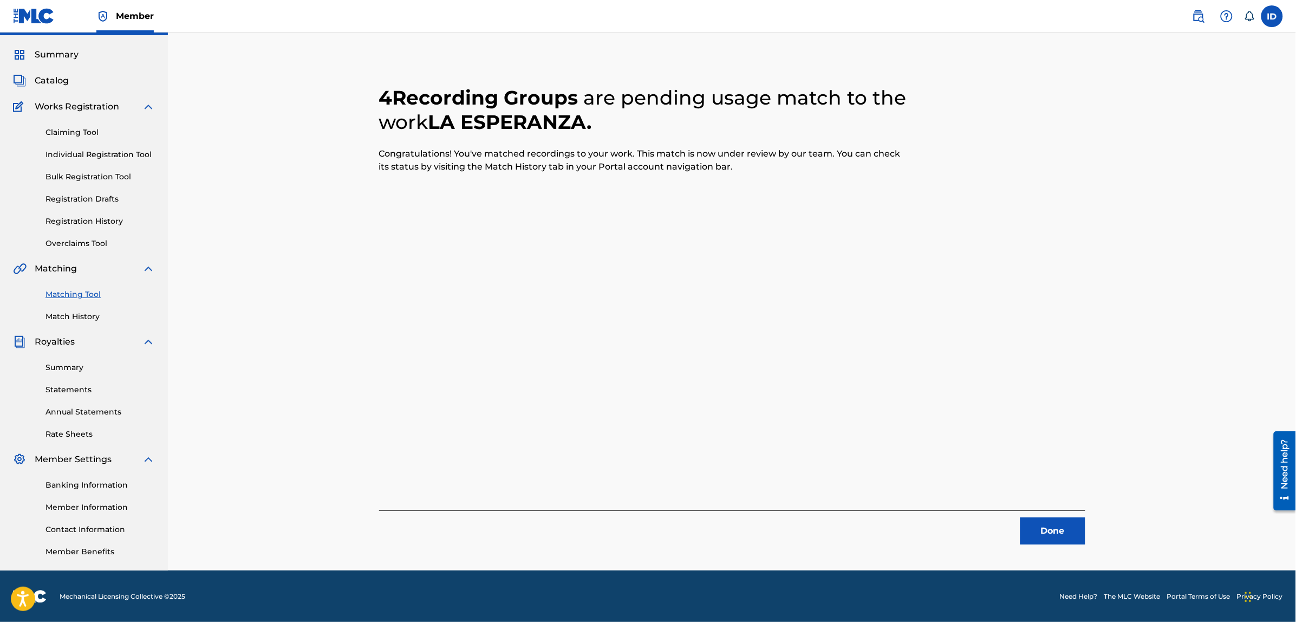
click at [1038, 529] on button "Done" at bounding box center [1052, 530] width 65 height 27
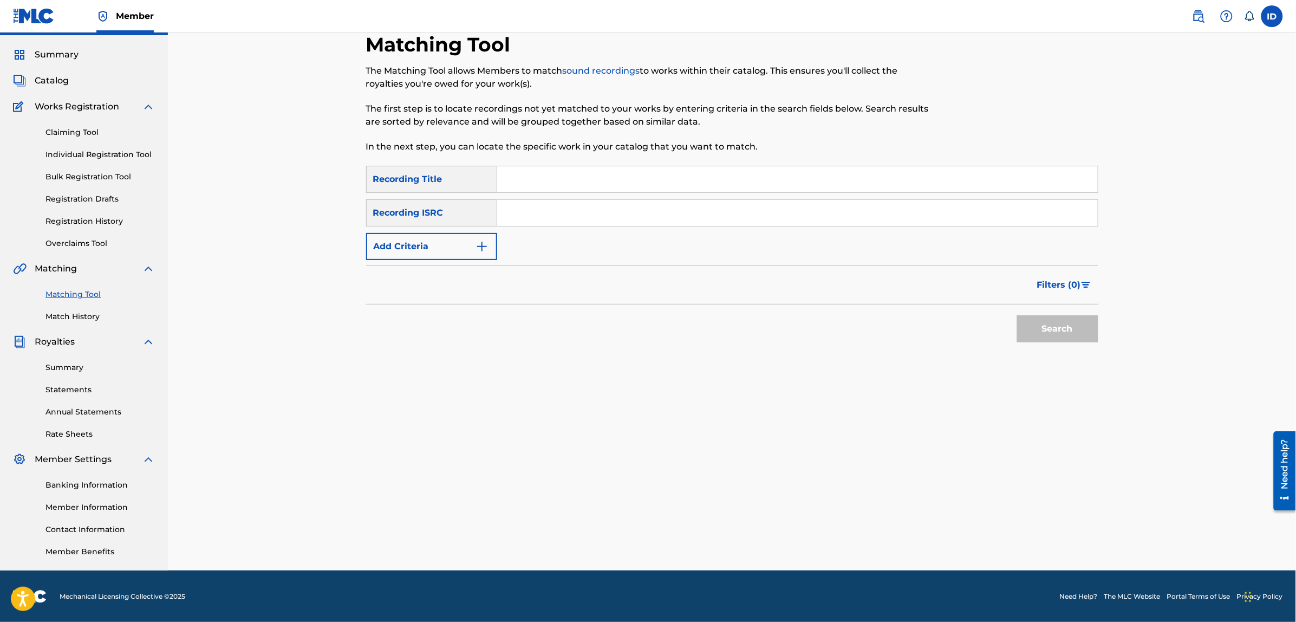
click at [527, 182] on input "Search Form" at bounding box center [797, 179] width 600 height 26
type input "makinavaja"
click at [1017, 315] on button "Search" at bounding box center [1057, 328] width 81 height 27
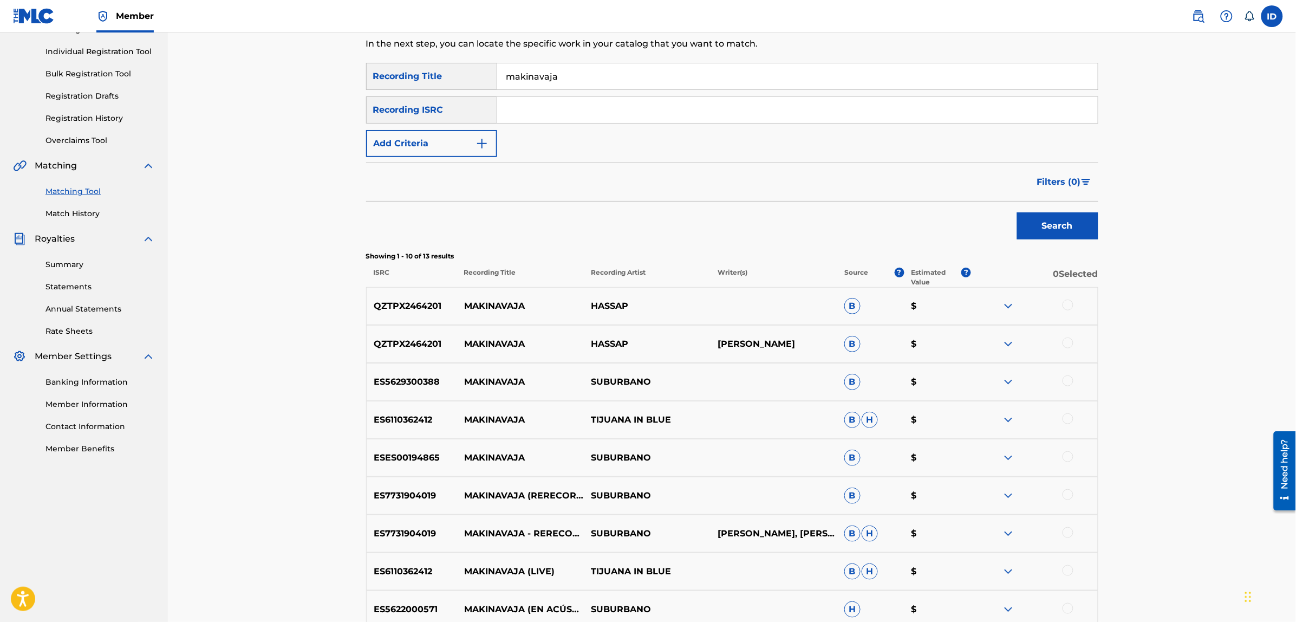
scroll to position [162, 0]
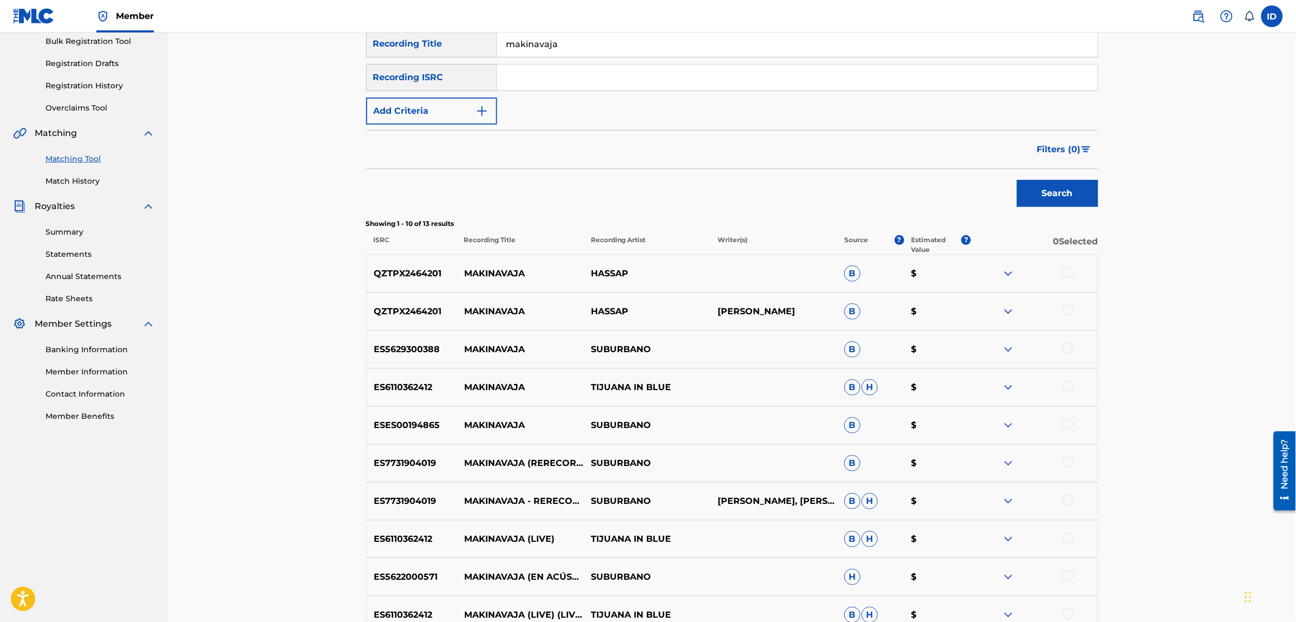
click at [1005, 270] on img at bounding box center [1008, 273] width 13 height 13
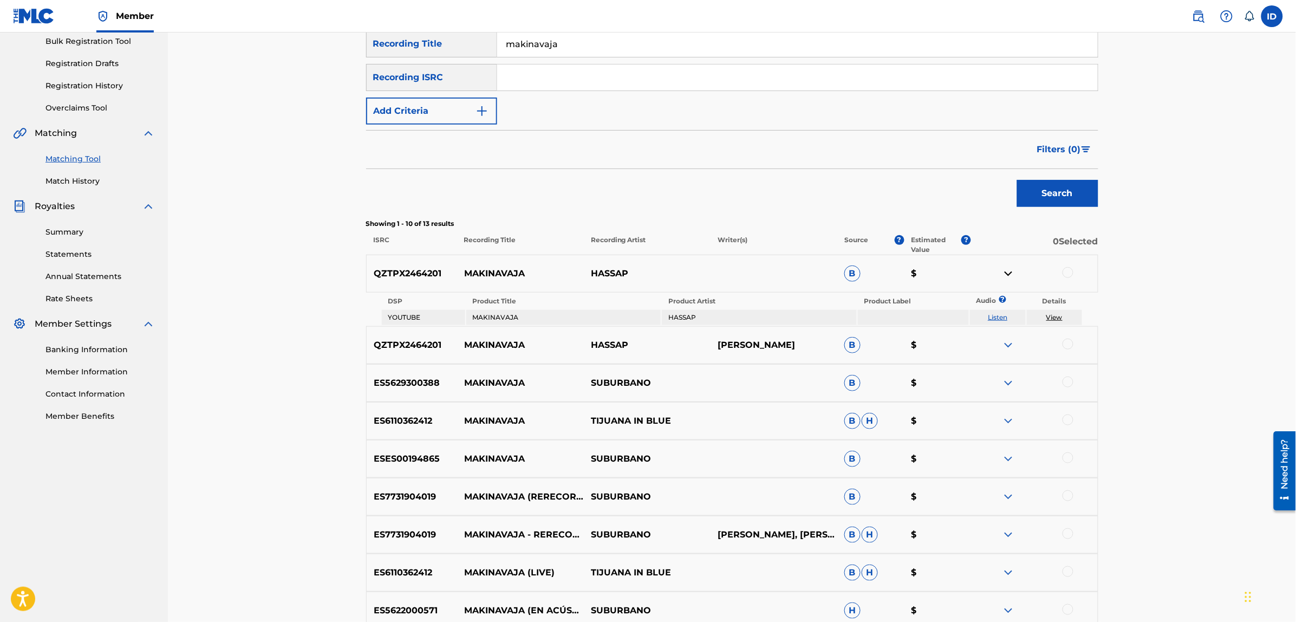
click at [1001, 318] on link "Listen" at bounding box center [997, 317] width 19 height 8
click at [1007, 458] on img at bounding box center [1008, 458] width 13 height 13
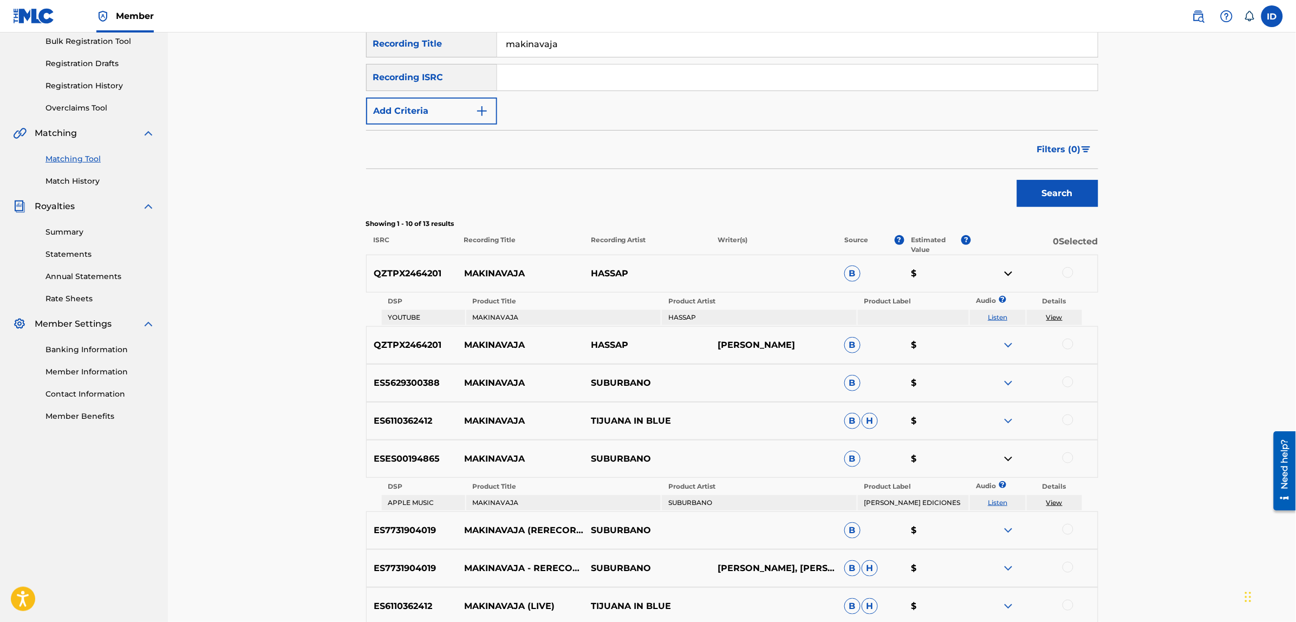
click at [1007, 459] on img at bounding box center [1008, 458] width 13 height 13
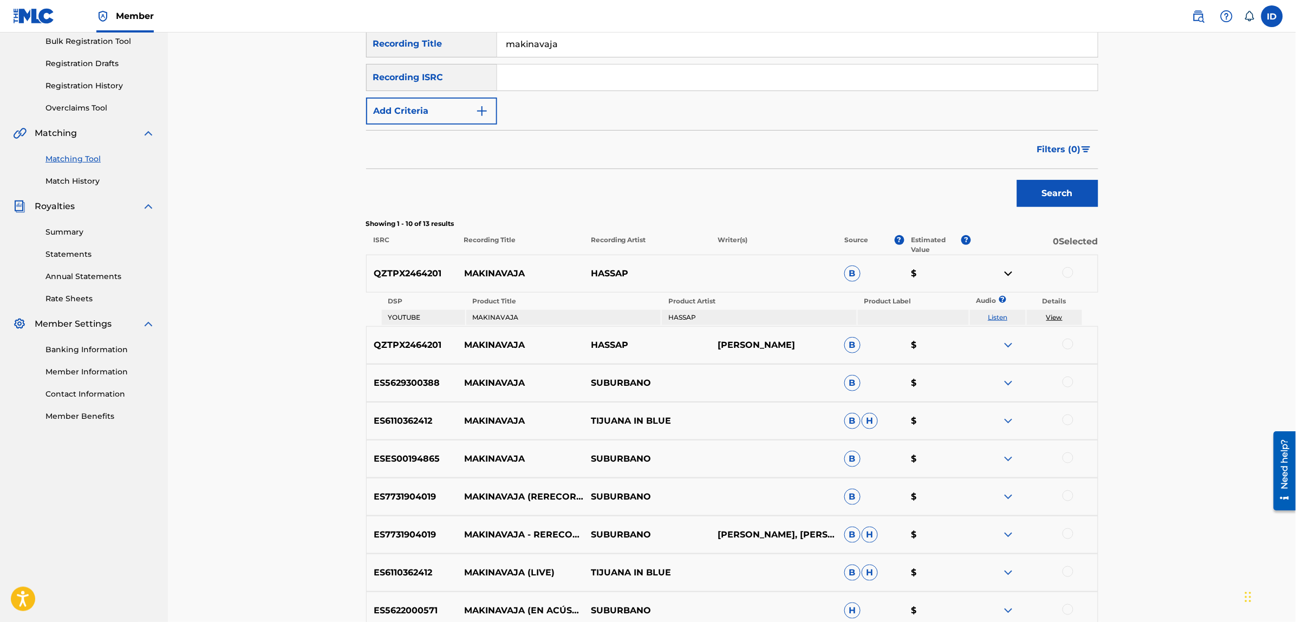
click at [1003, 276] on img at bounding box center [1008, 273] width 13 height 13
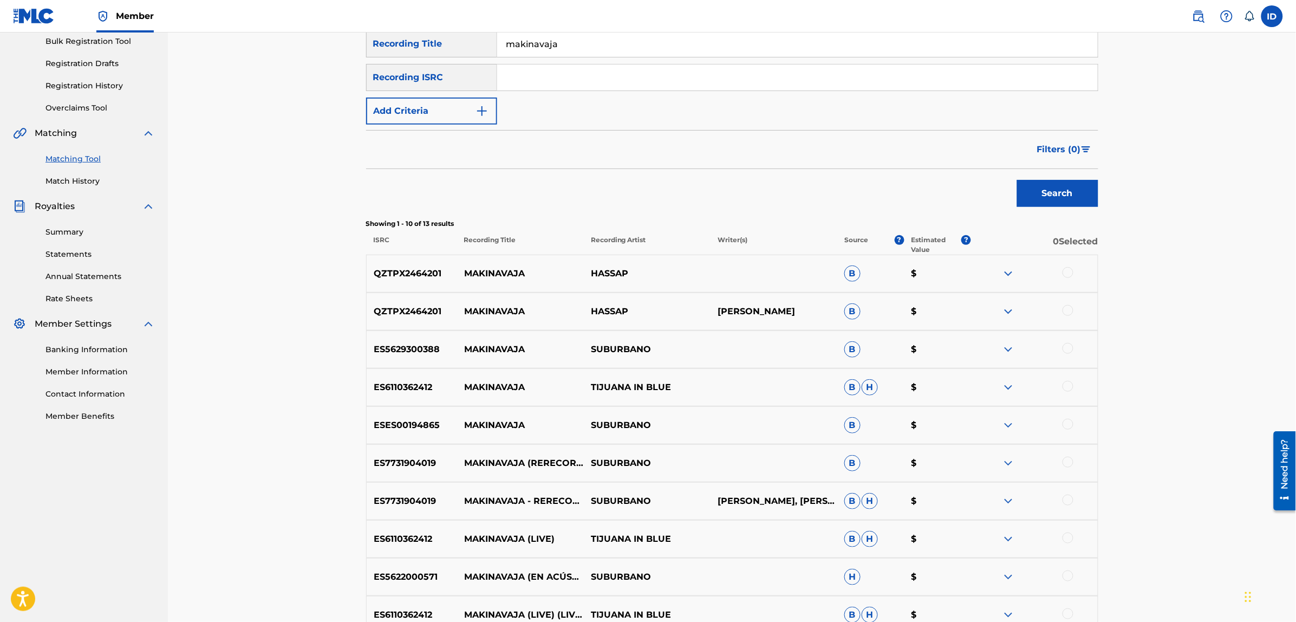
click at [1068, 348] on div at bounding box center [1067, 348] width 11 height 11
click at [1006, 387] on img at bounding box center [1008, 387] width 13 height 13
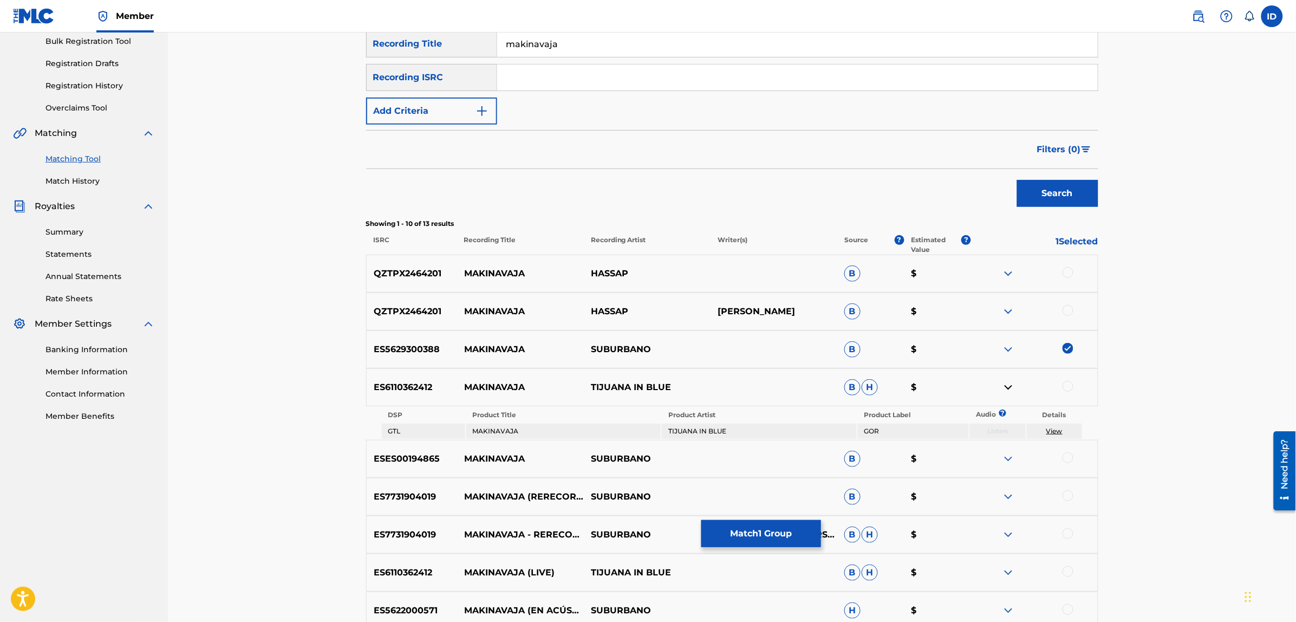
click at [1005, 383] on img at bounding box center [1008, 387] width 13 height 13
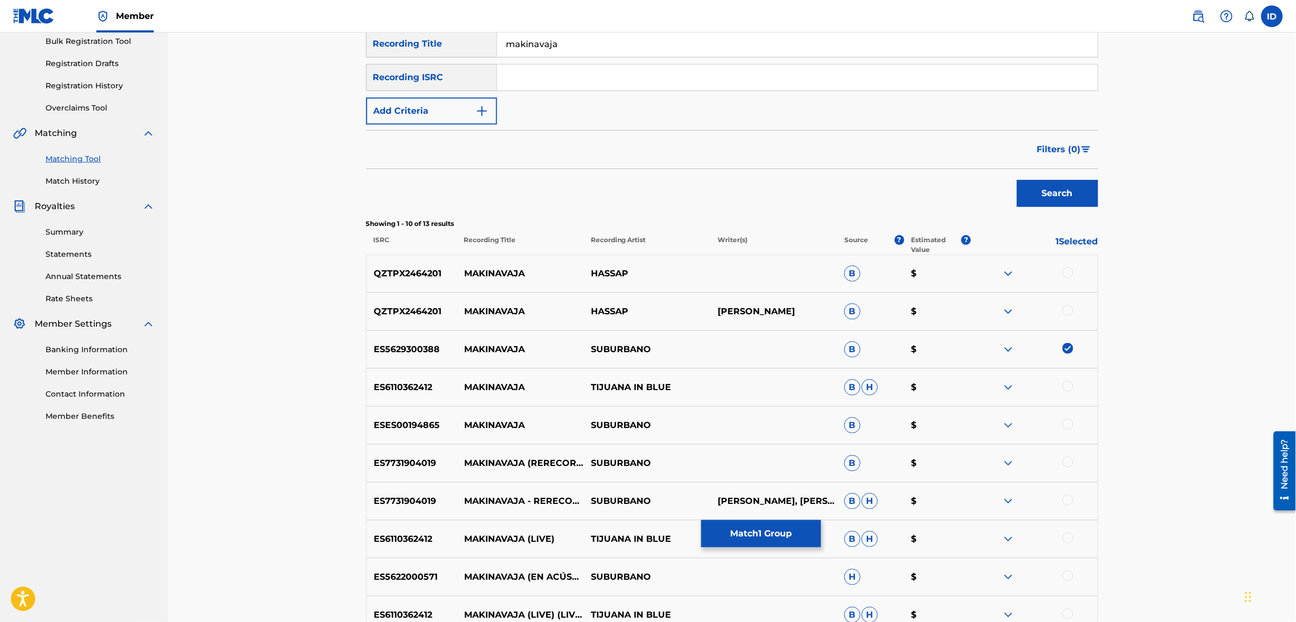
click at [1064, 423] on div at bounding box center [1067, 424] width 11 height 11
click at [1068, 462] on div at bounding box center [1067, 461] width 11 height 11
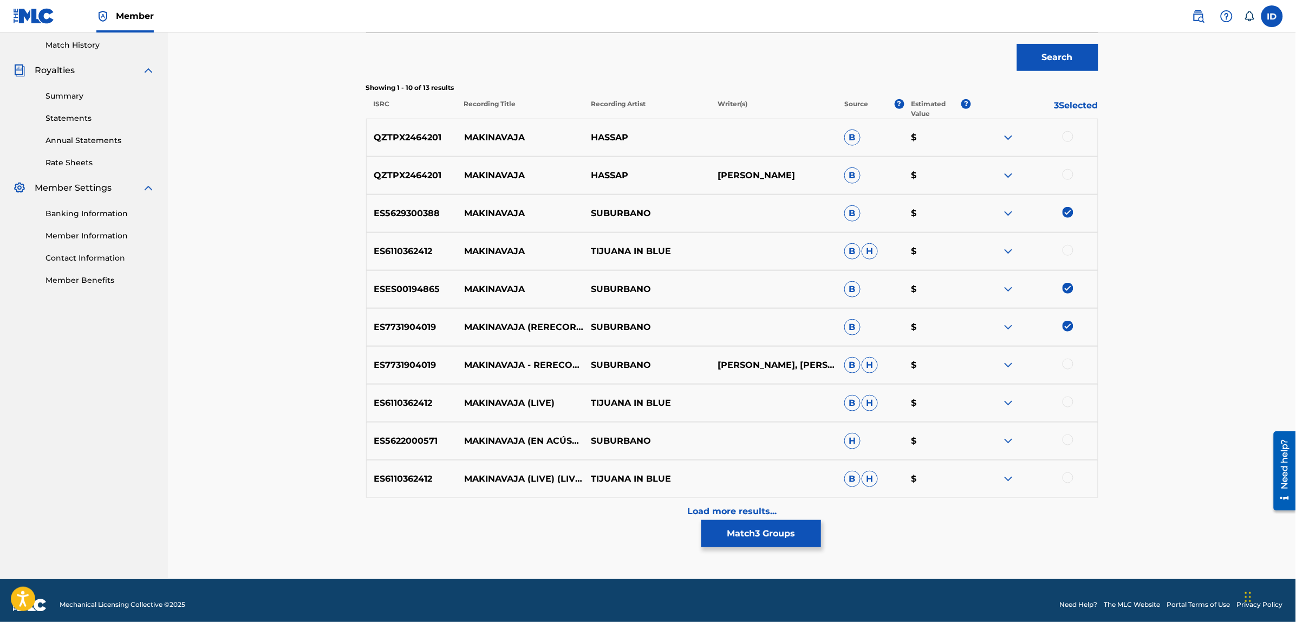
scroll to position [307, 0]
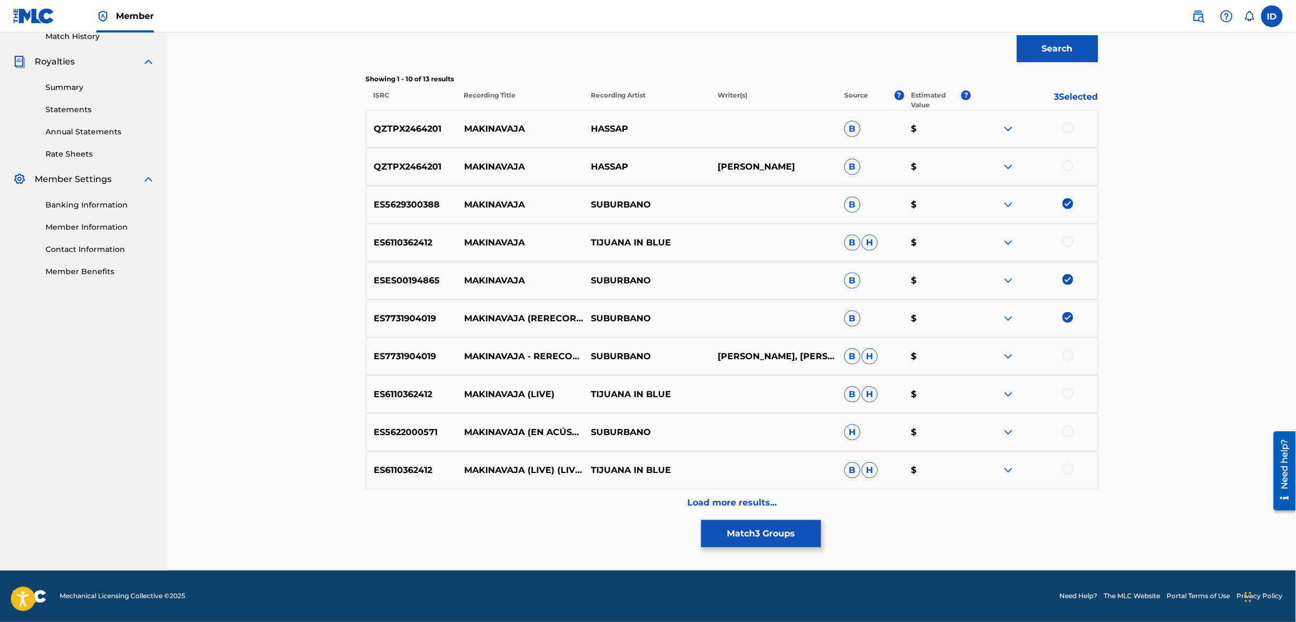
click at [1065, 356] on div at bounding box center [1067, 355] width 11 height 11
click at [1070, 430] on div at bounding box center [1067, 431] width 11 height 11
click at [757, 501] on p "Load more results..." at bounding box center [731, 502] width 89 height 13
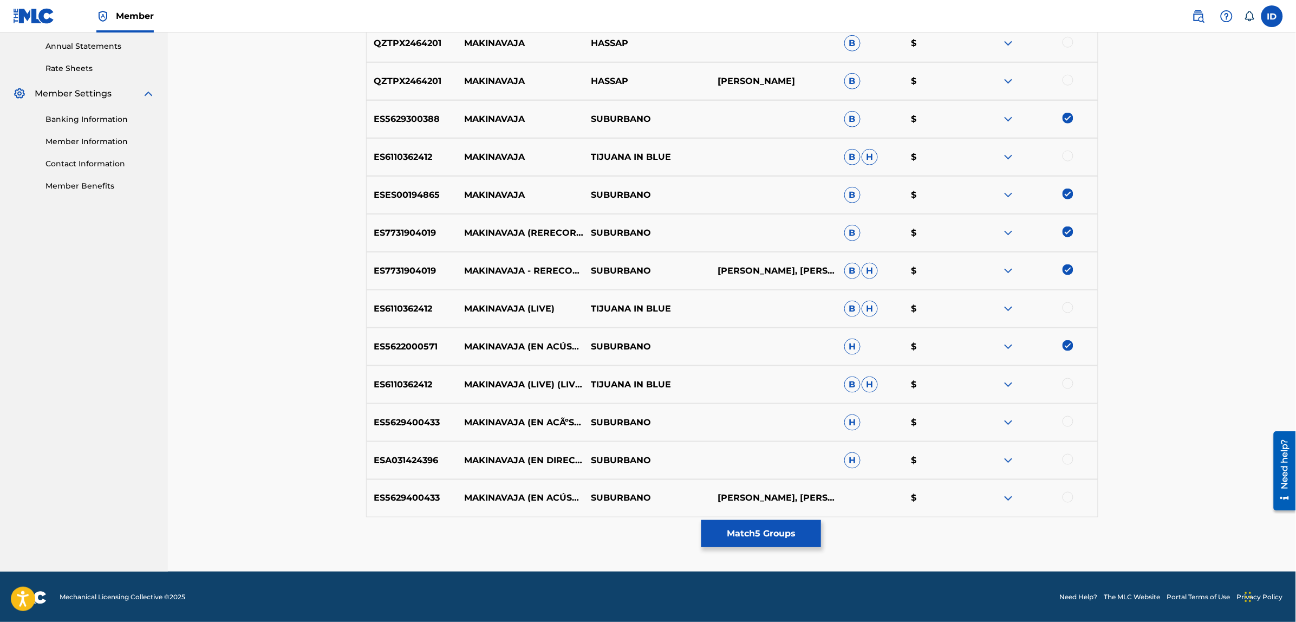
scroll to position [394, 0]
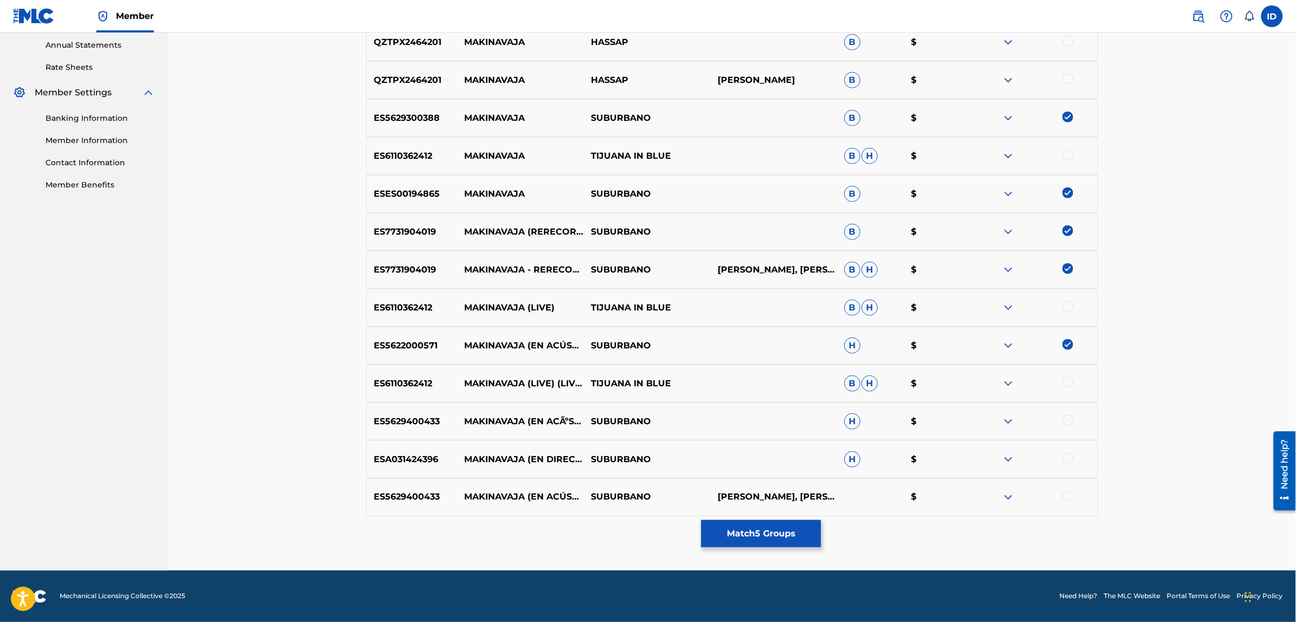
click at [1068, 415] on div at bounding box center [1067, 420] width 11 height 11
click at [1065, 459] on div at bounding box center [1067, 458] width 11 height 11
click at [1067, 495] on div at bounding box center [1067, 496] width 11 height 11
click at [745, 535] on button "Match 8 Groups" at bounding box center [761, 533] width 120 height 27
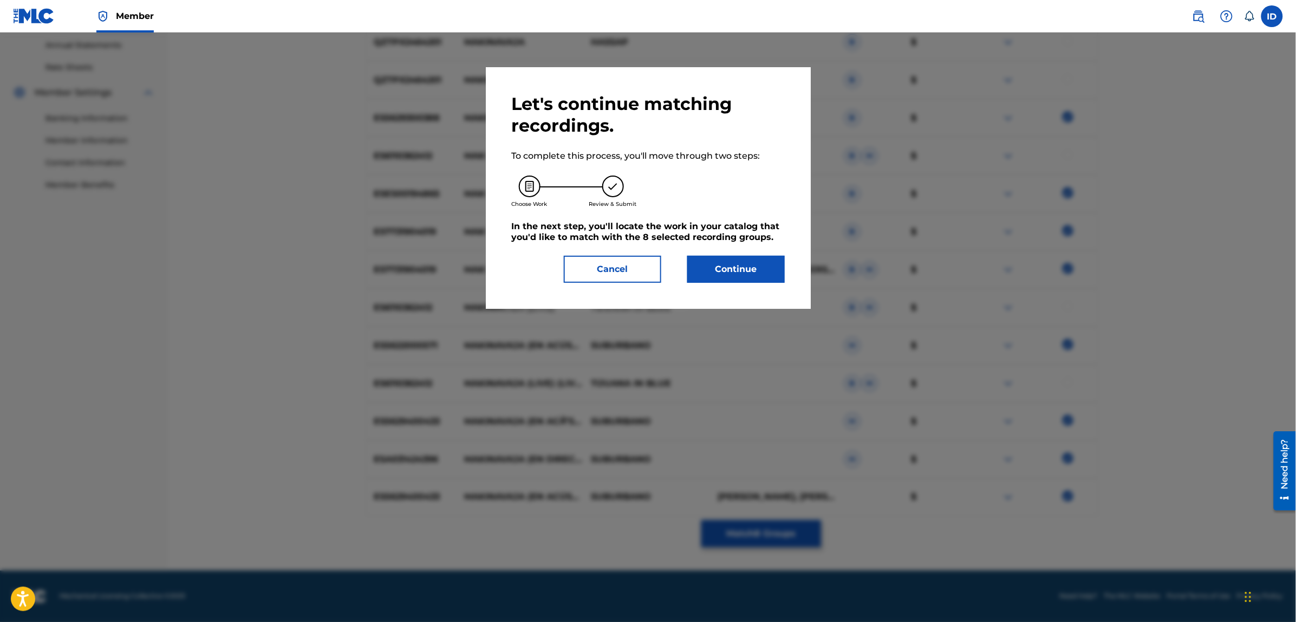
click at [730, 271] on button "Continue" at bounding box center [735, 269] width 97 height 27
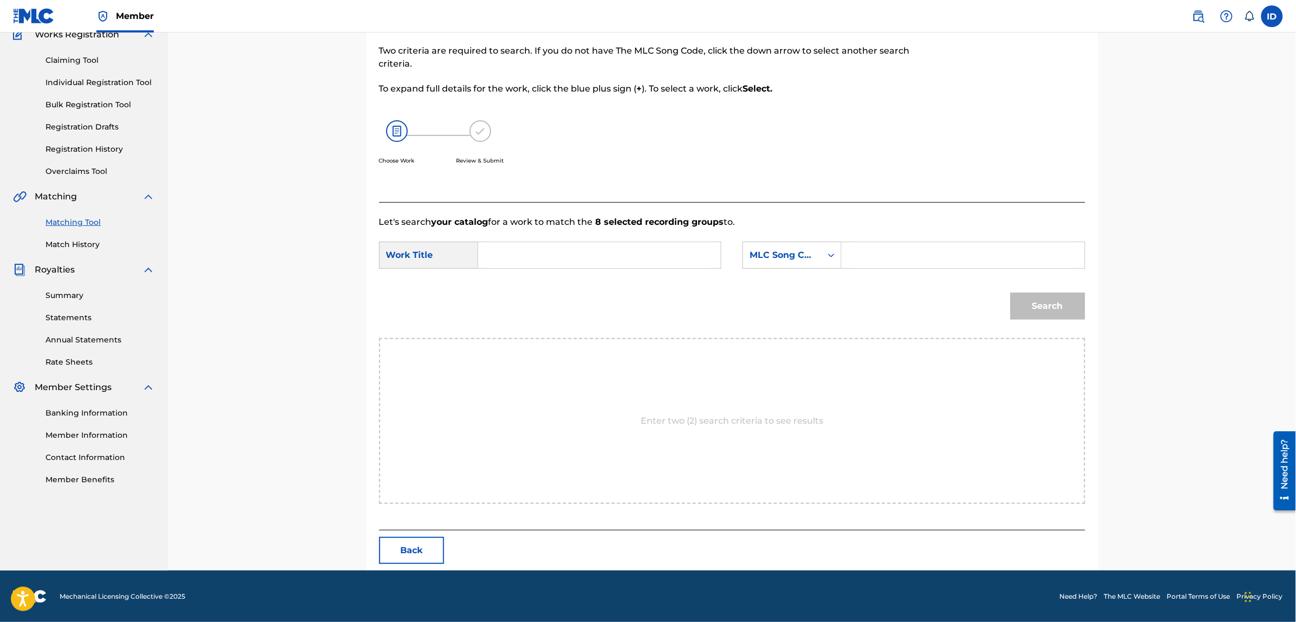
click at [533, 251] on input "Search Form" at bounding box center [599, 255] width 224 height 26
click at [513, 254] on input "malinavaja" at bounding box center [599, 255] width 224 height 26
type input "makinavaja"
click at [762, 256] on div "MLC Song Code" at bounding box center [782, 255] width 66 height 13
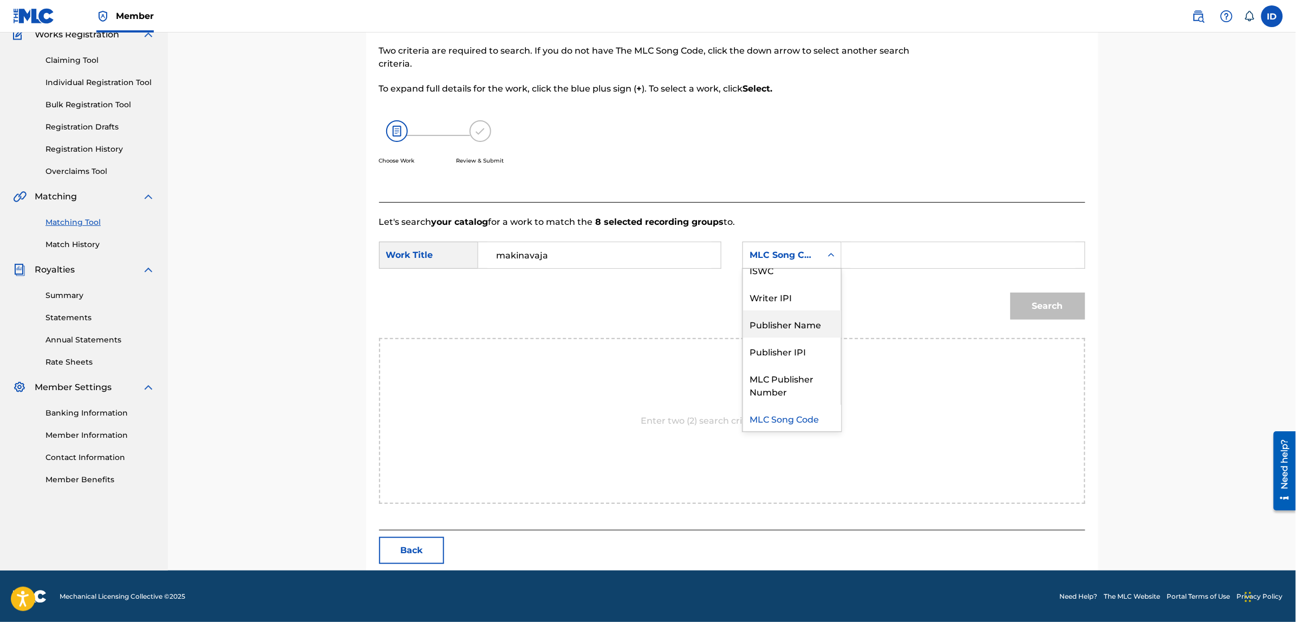
scroll to position [0, 0]
click at [788, 282] on div "Writer Name" at bounding box center [792, 282] width 98 height 27
click at [888, 260] on input "Search Form" at bounding box center [963, 255] width 224 height 26
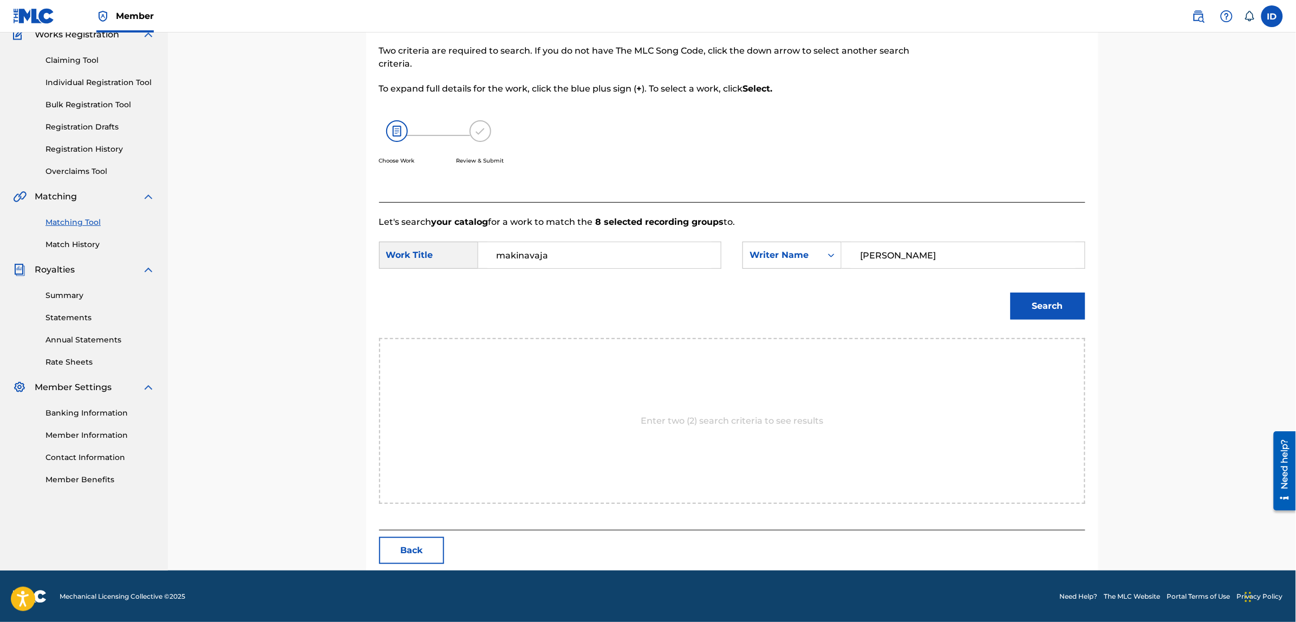
type input "[PERSON_NAME]"
click at [1010, 292] on button "Search" at bounding box center [1047, 305] width 75 height 27
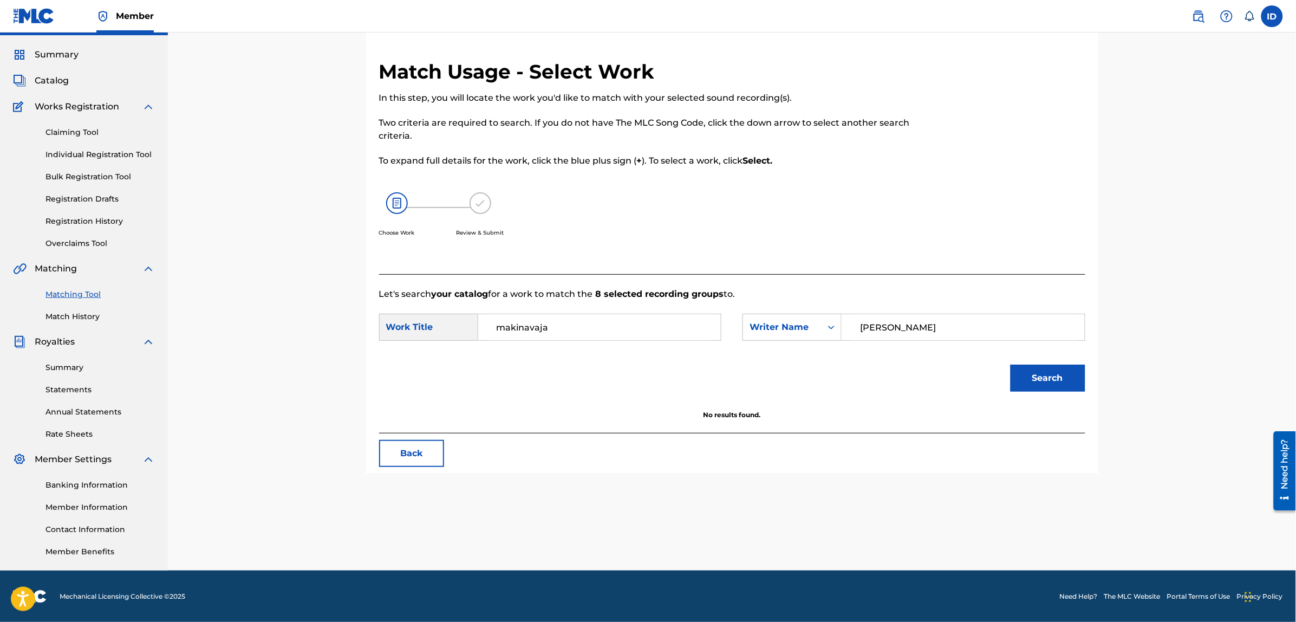
click at [520, 329] on input "makinavaja" at bounding box center [599, 327] width 224 height 26
click at [1010, 364] on button "Search" at bounding box center [1047, 377] width 75 height 27
type input "makinavaja"
click at [1010, 364] on button "Search" at bounding box center [1047, 377] width 75 height 27
drag, startPoint x: 992, startPoint y: 323, endPoint x: 823, endPoint y: 339, distance: 170.2
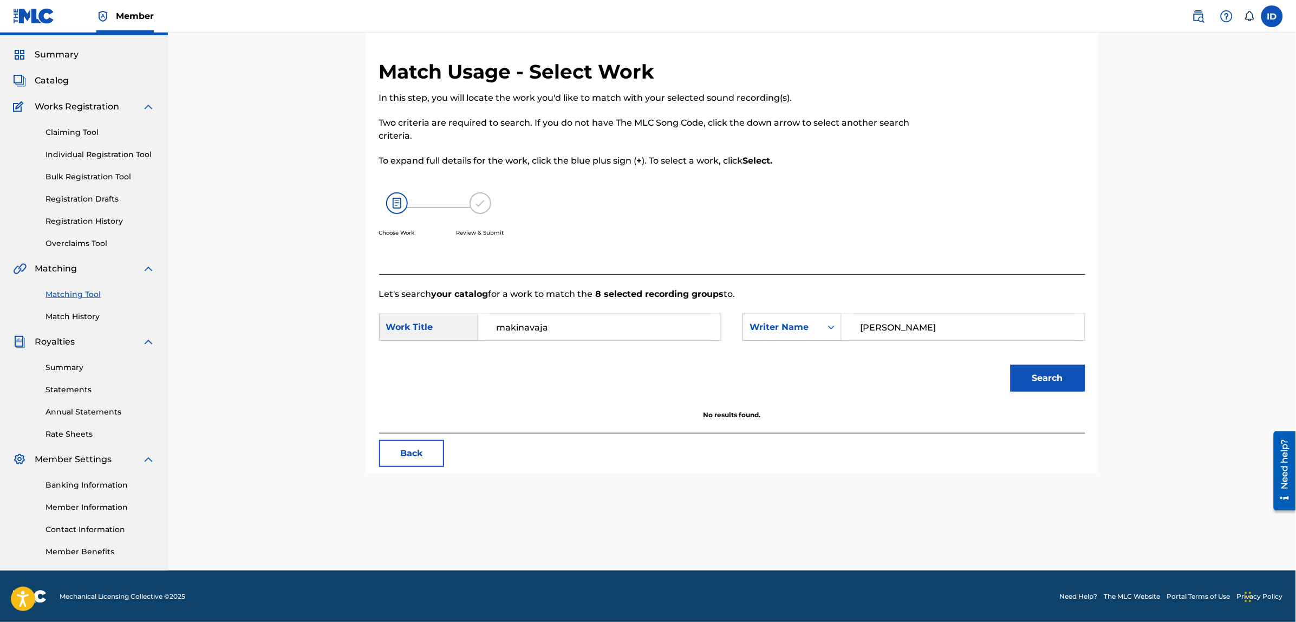
click at [823, 339] on div "SearchWithCriteriad1bd2bdc-78fa-45d7-8d59-1499dcfc9fb2 Writer Name bernardo fus…" at bounding box center [913, 326] width 342 height 27
type input "luis mendo"
click at [1010, 364] on button "Search" at bounding box center [1047, 377] width 75 height 27
drag, startPoint x: 917, startPoint y: 323, endPoint x: 847, endPoint y: 323, distance: 69.3
click at [847, 323] on div "luis mendo" at bounding box center [962, 326] width 243 height 27
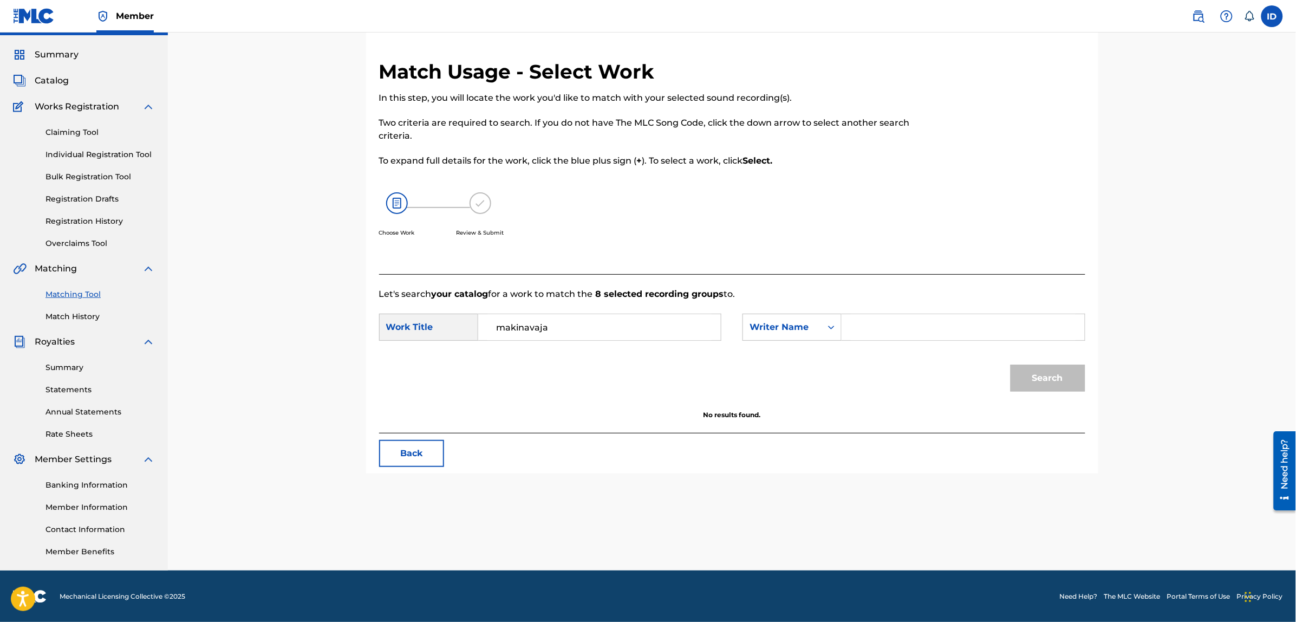
click at [432, 464] on button "Back" at bounding box center [411, 453] width 65 height 27
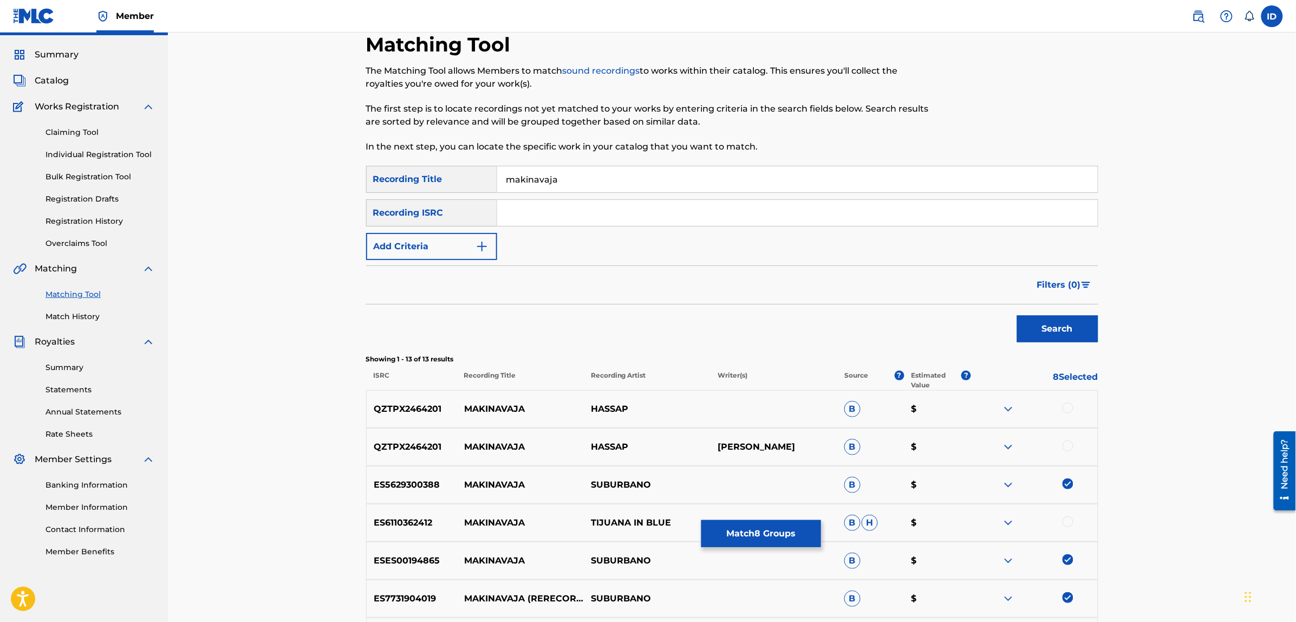
click at [1070, 485] on img at bounding box center [1067, 483] width 11 height 11
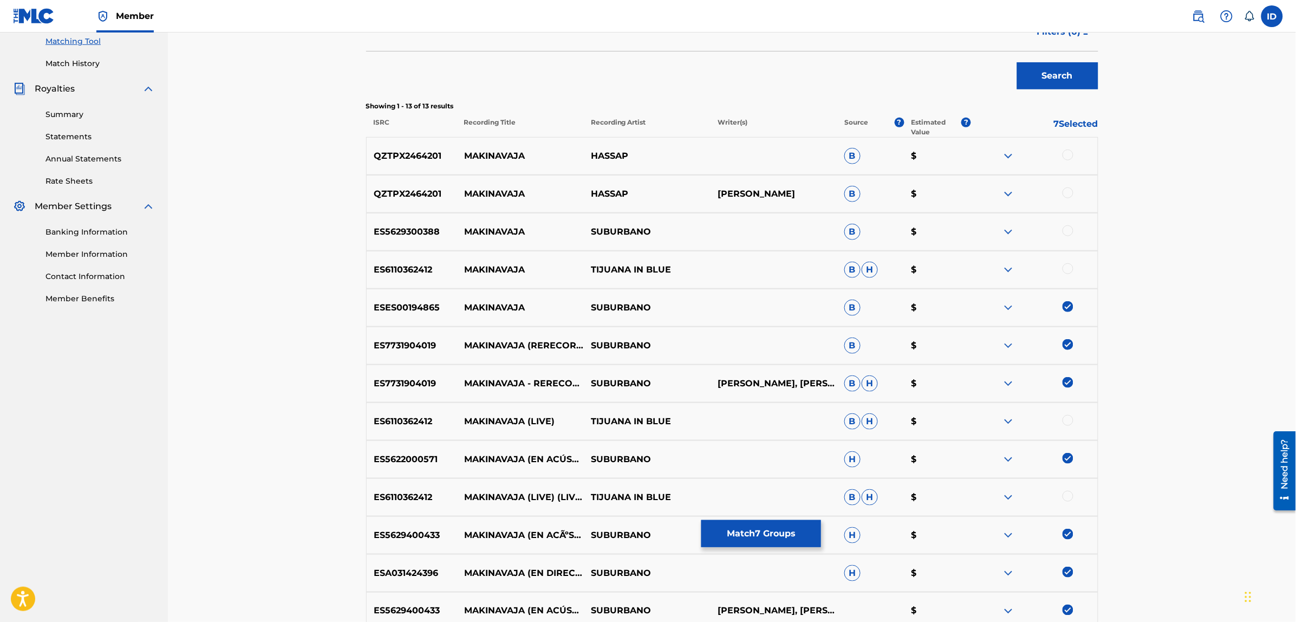
scroll to position [298, 0]
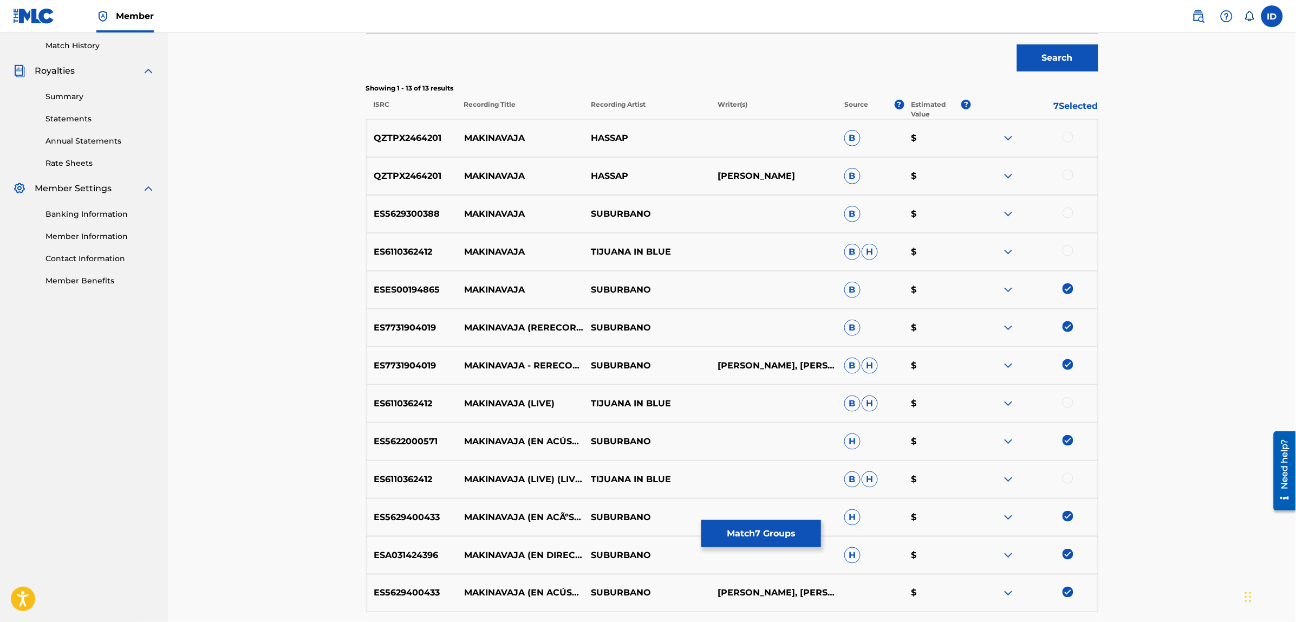
click at [1064, 287] on img at bounding box center [1067, 288] width 11 height 11
click at [1065, 324] on img at bounding box center [1067, 326] width 11 height 11
click at [1068, 365] on img at bounding box center [1067, 364] width 11 height 11
click at [1068, 437] on img at bounding box center [1067, 440] width 11 height 11
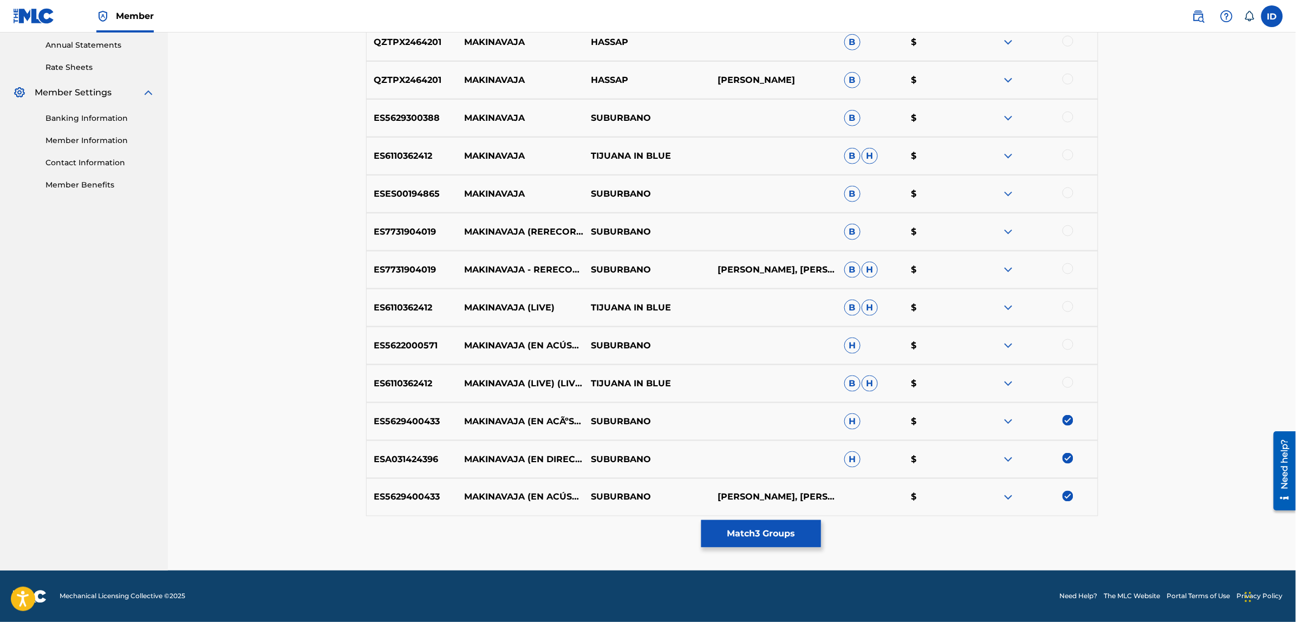
click at [1067, 421] on img at bounding box center [1067, 420] width 11 height 11
click at [1065, 455] on img at bounding box center [1067, 458] width 11 height 11
click at [1070, 494] on img at bounding box center [1067, 496] width 11 height 11
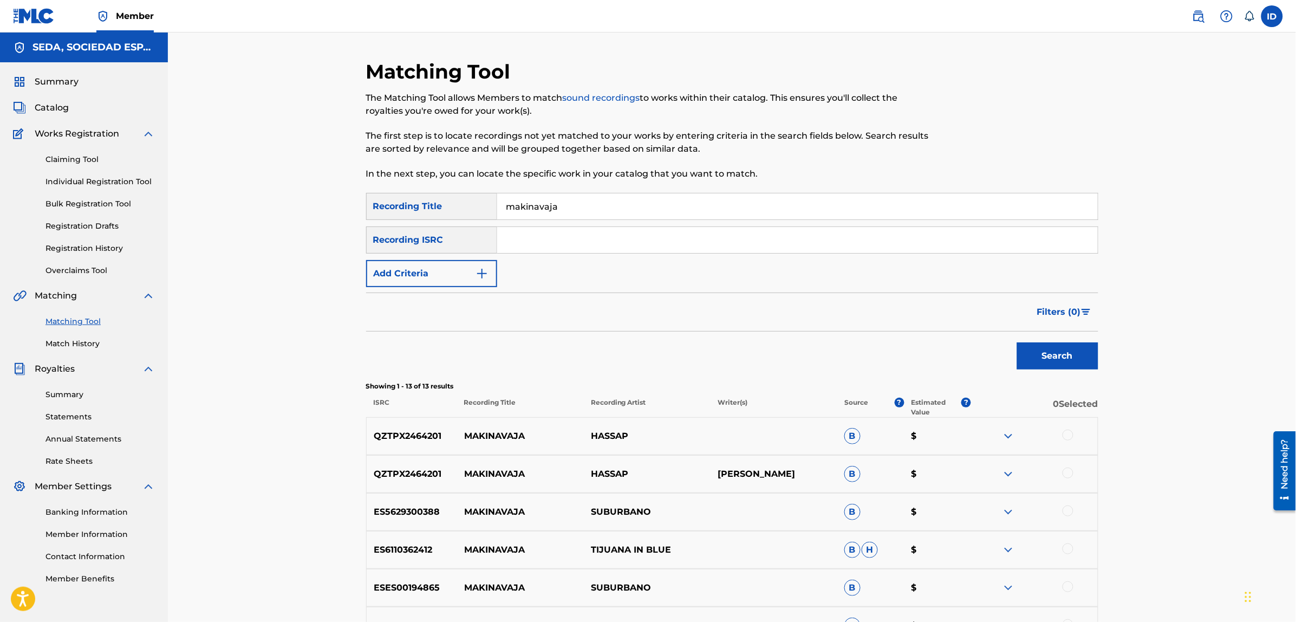
click at [586, 210] on input "makinavaja" at bounding box center [797, 206] width 600 height 26
type input "makinavaja el ultimo choriso"
click at [1017, 342] on button "Search" at bounding box center [1057, 355] width 81 height 27
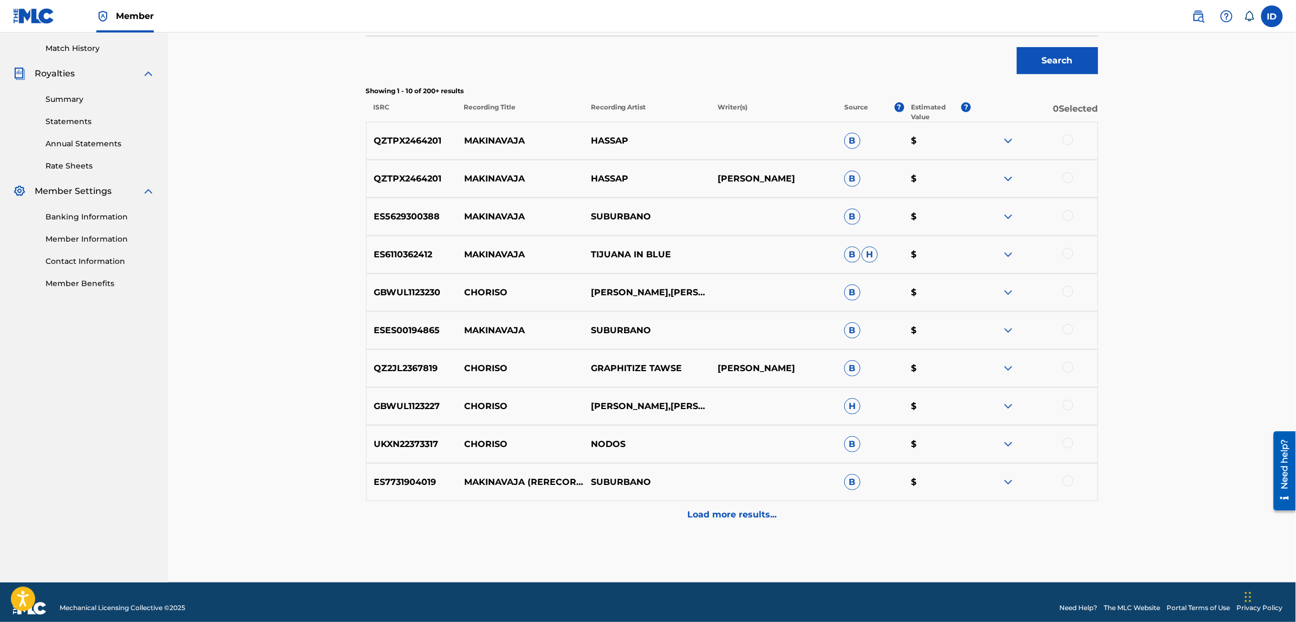
scroll to position [307, 0]
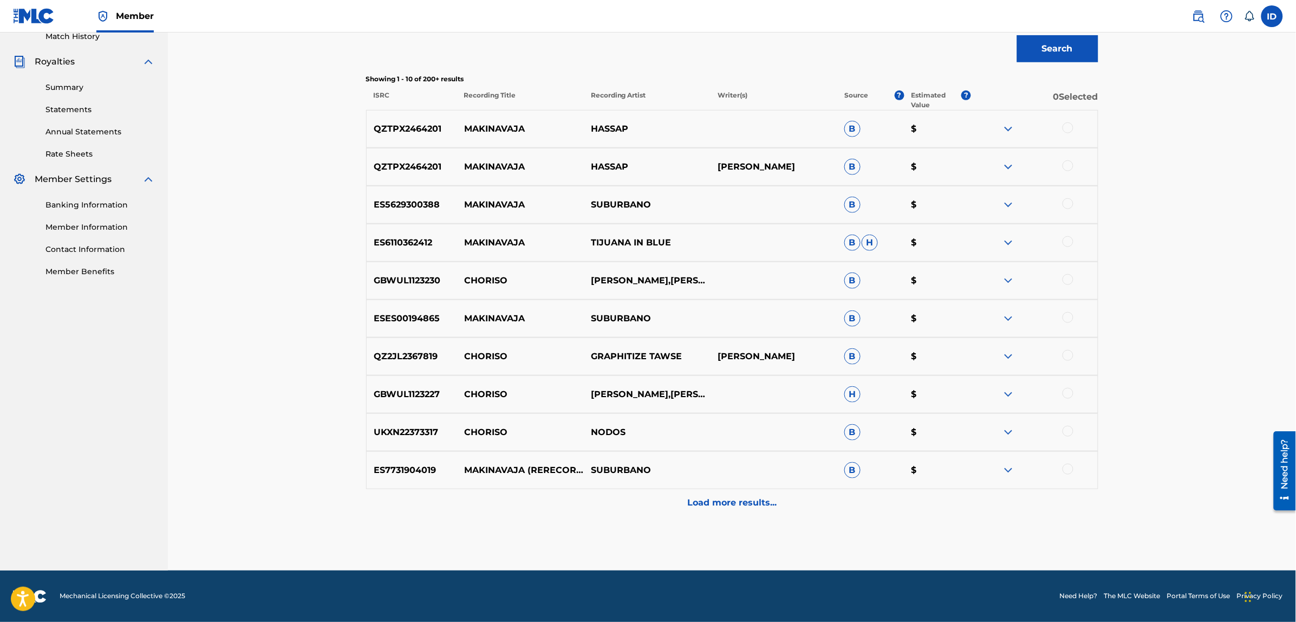
click at [704, 496] on p "Load more results..." at bounding box center [731, 502] width 89 height 13
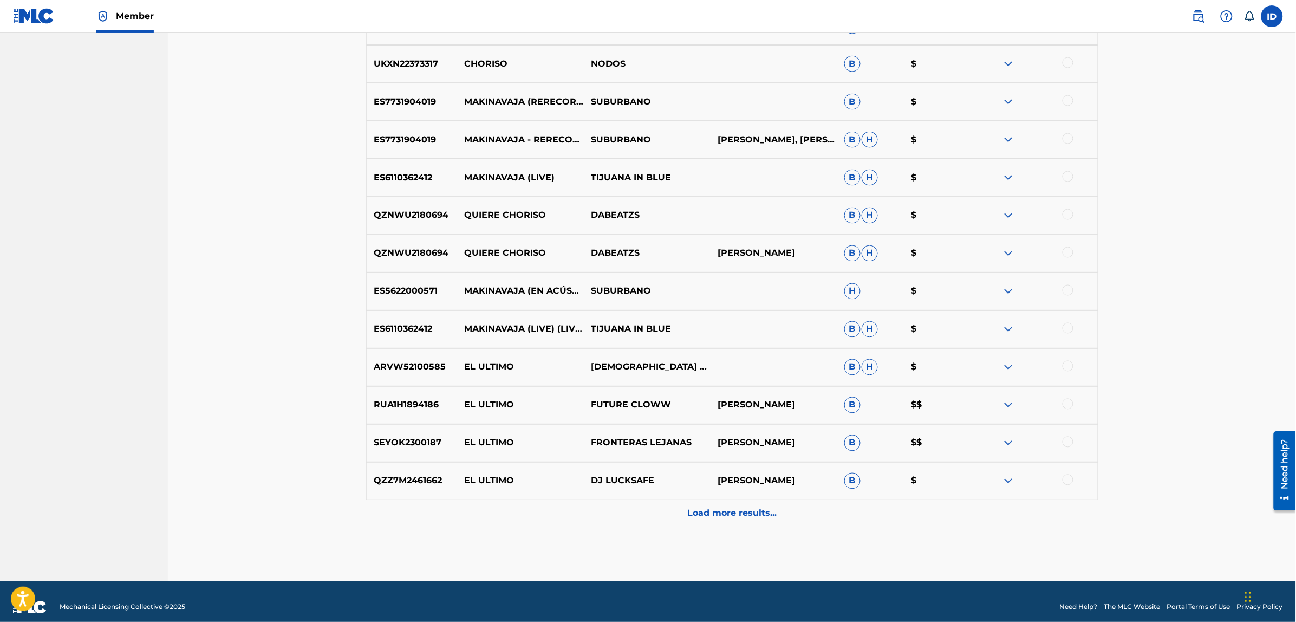
scroll to position [686, 0]
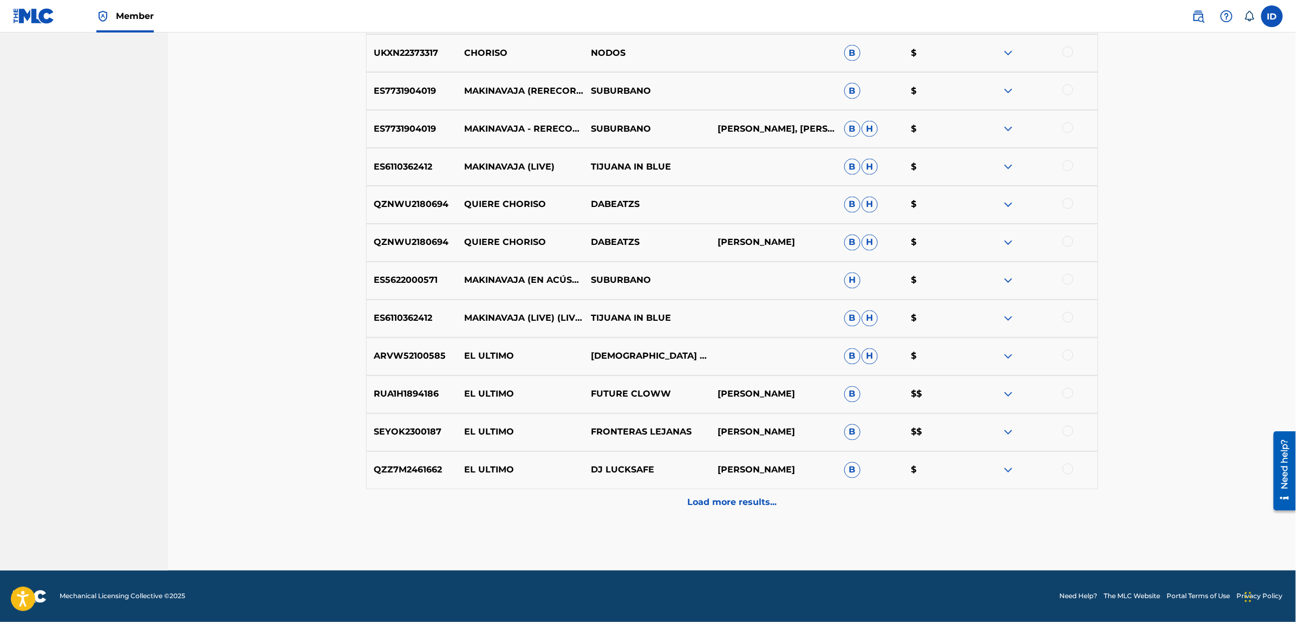
click at [694, 515] on div "Load more results..." at bounding box center [732, 502] width 732 height 27
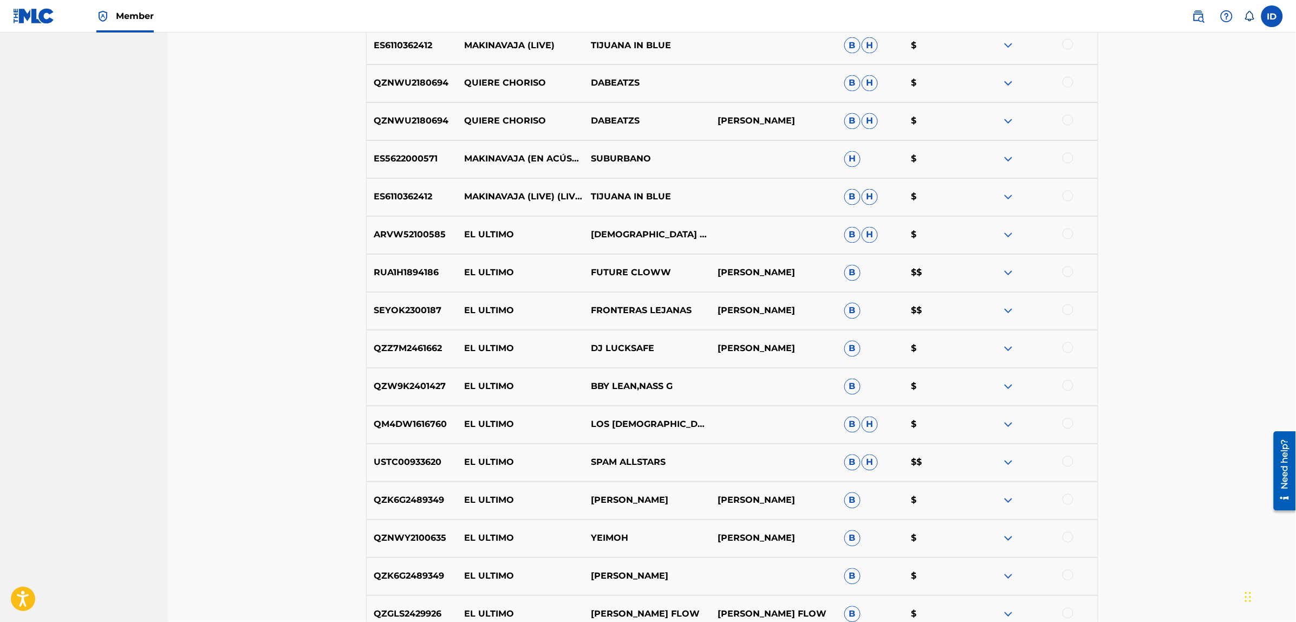
scroll to position [1065, 0]
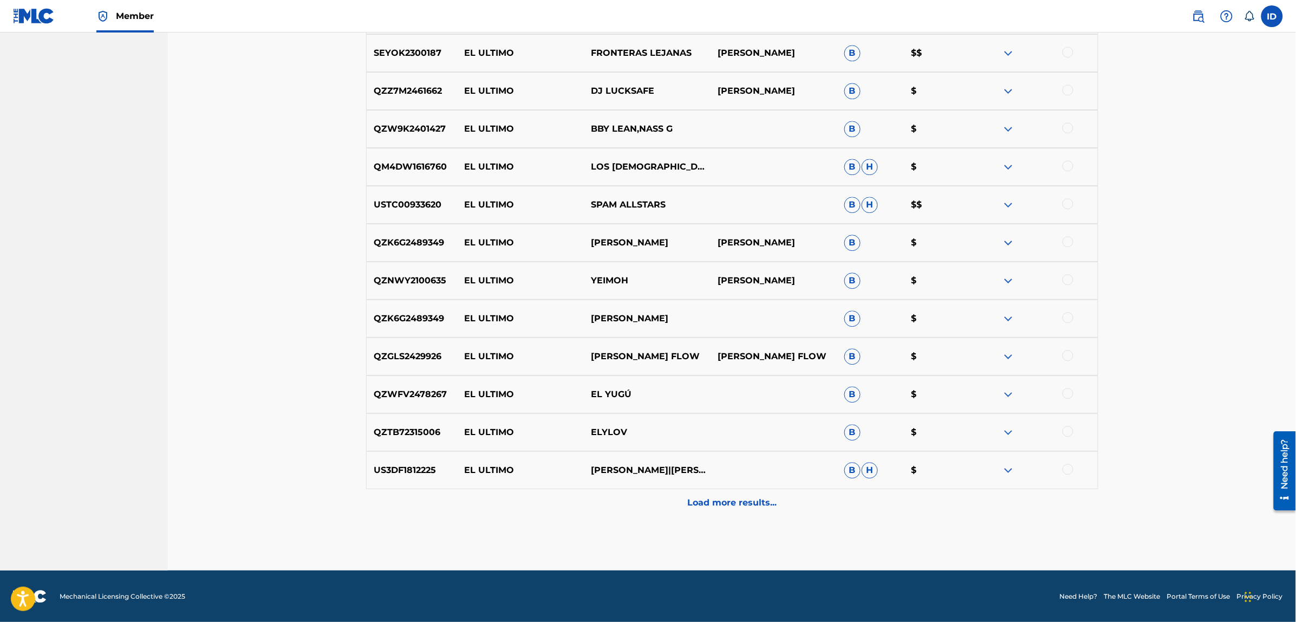
click at [697, 494] on div "Load more results..." at bounding box center [732, 502] width 732 height 27
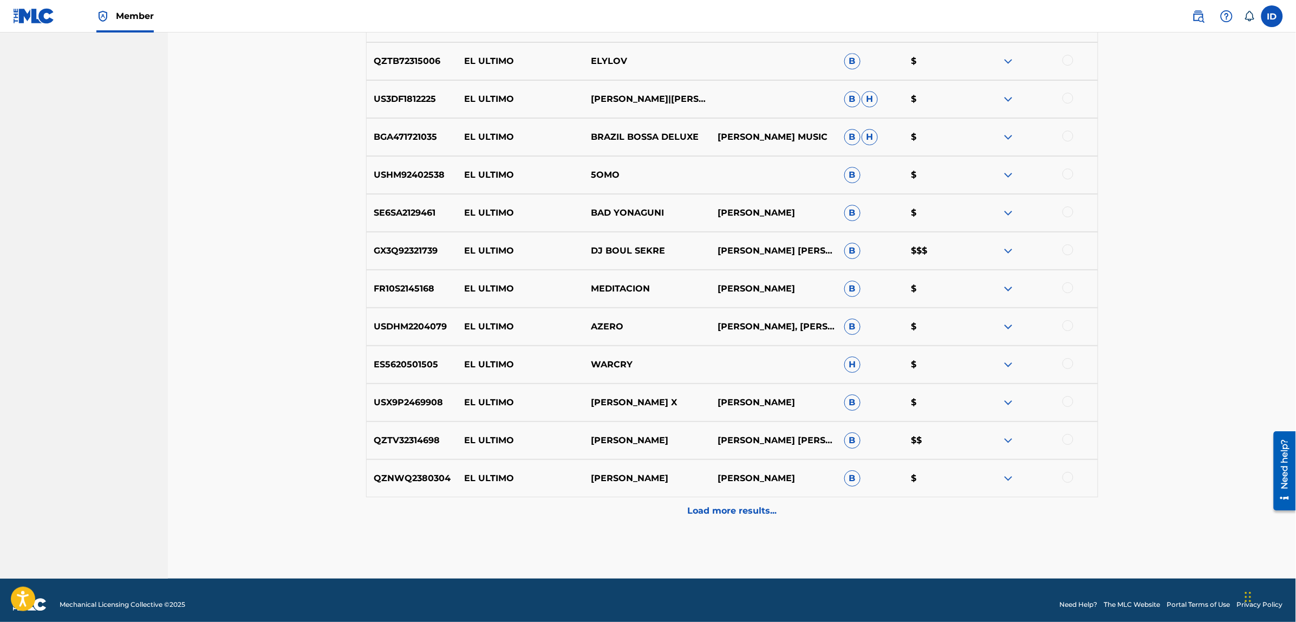
scroll to position [1444, 0]
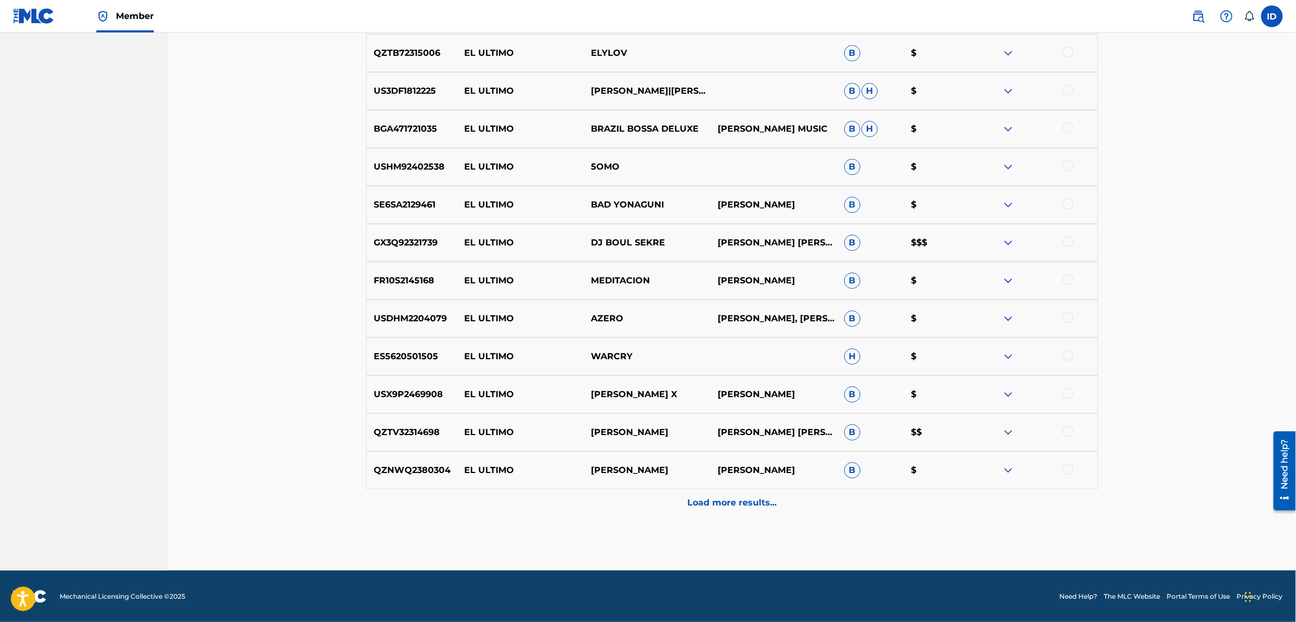
click at [735, 506] on p "Load more results..." at bounding box center [731, 502] width 89 height 13
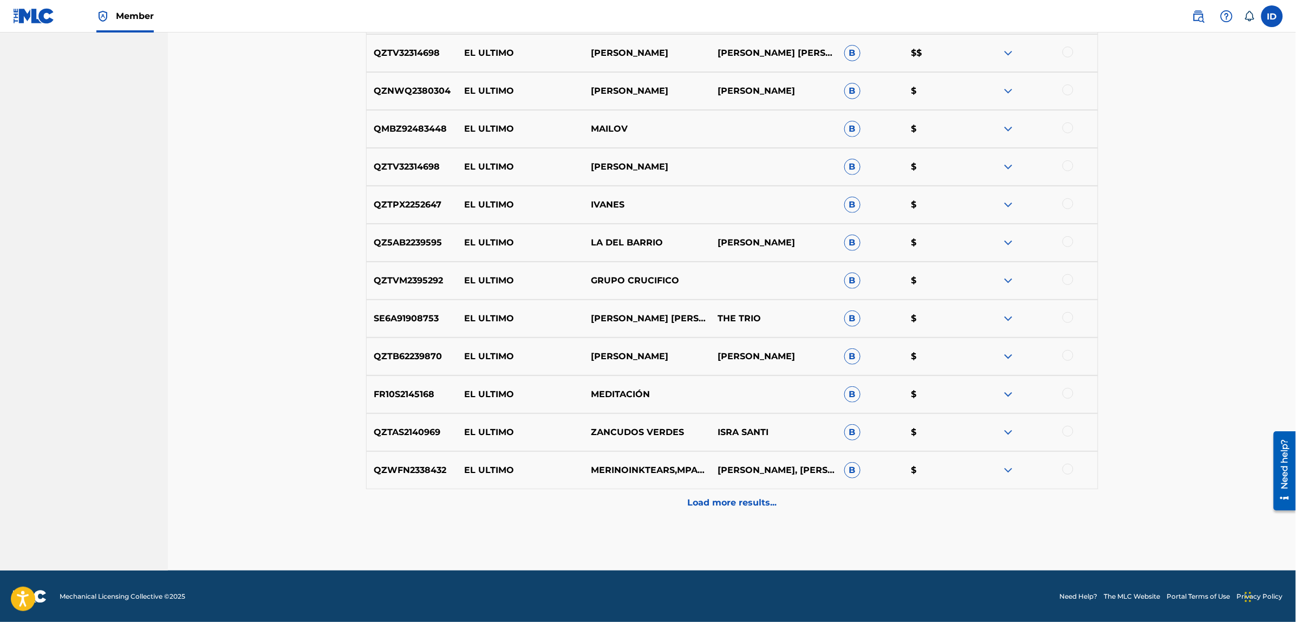
click at [741, 497] on p "Load more results..." at bounding box center [731, 502] width 89 height 13
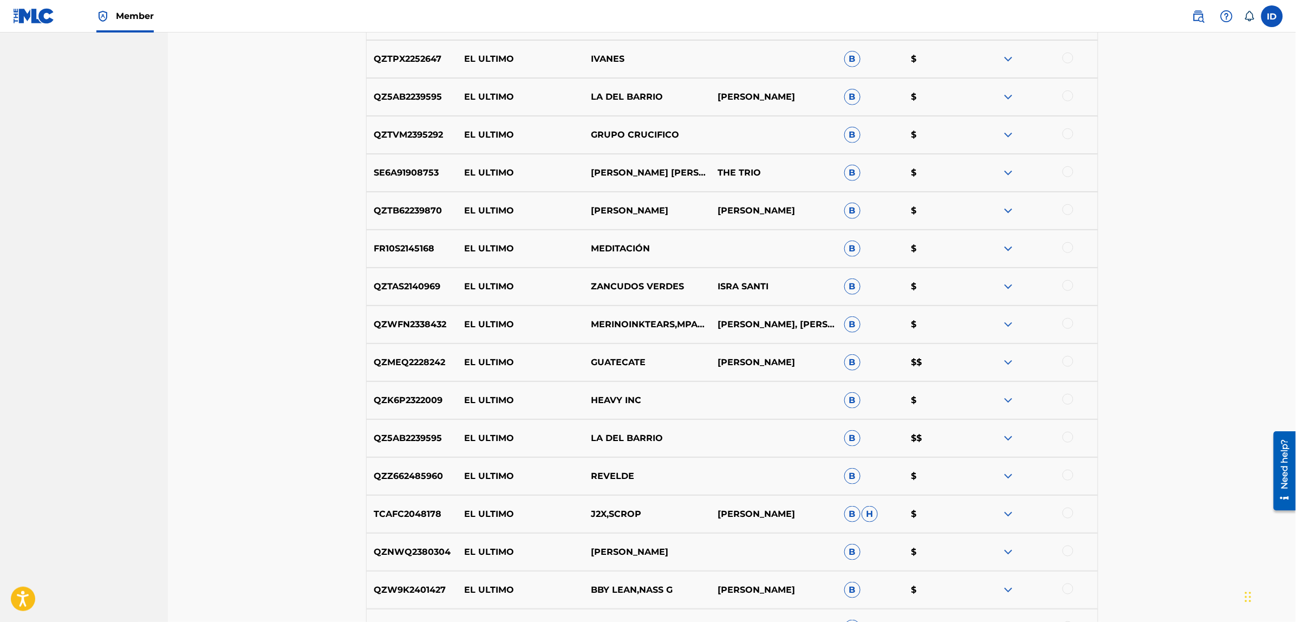
scroll to position [2202, 0]
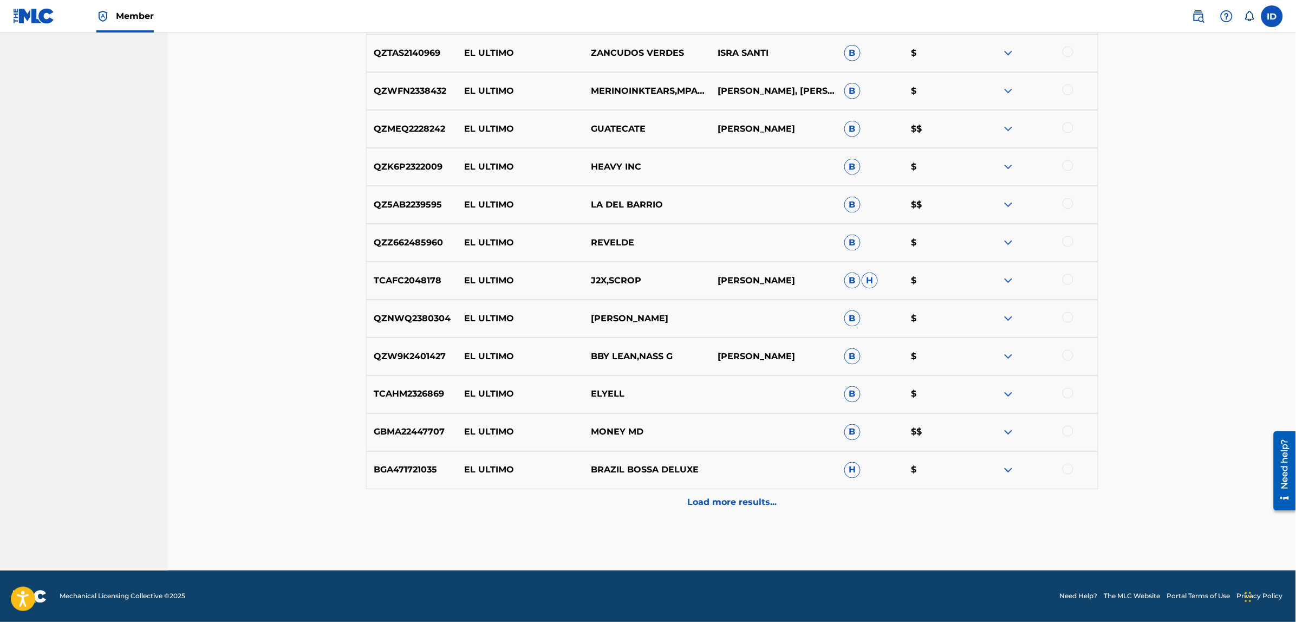
click at [716, 505] on p "Load more results..." at bounding box center [731, 502] width 89 height 13
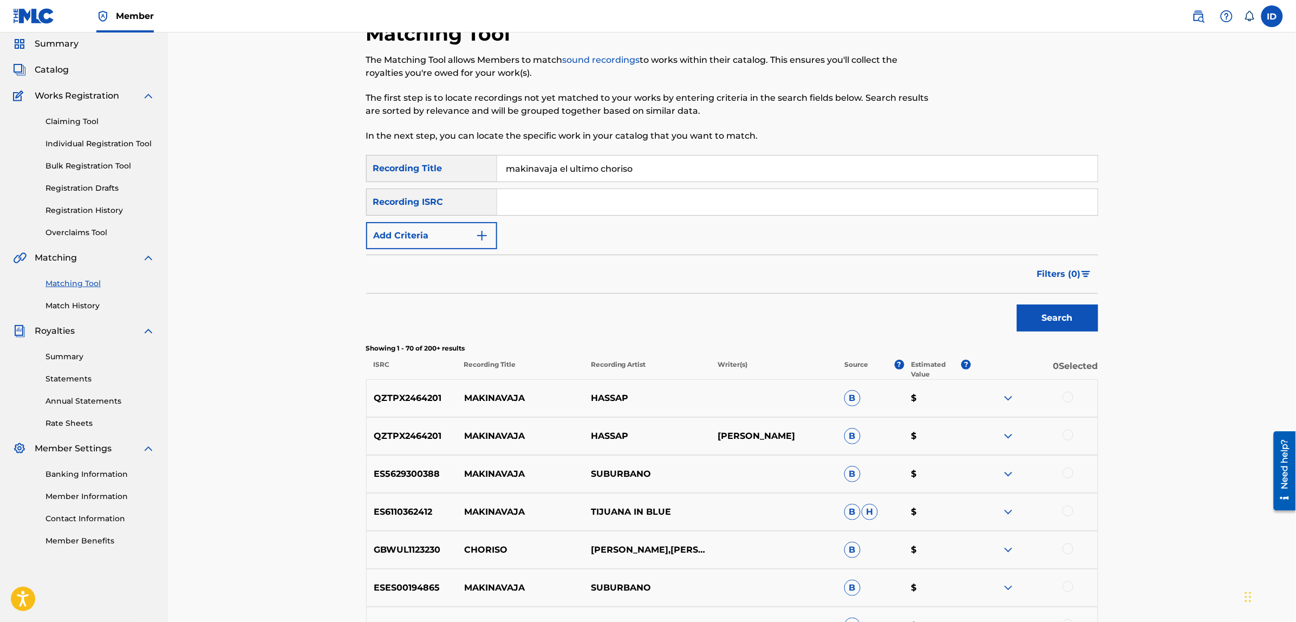
scroll to position [0, 0]
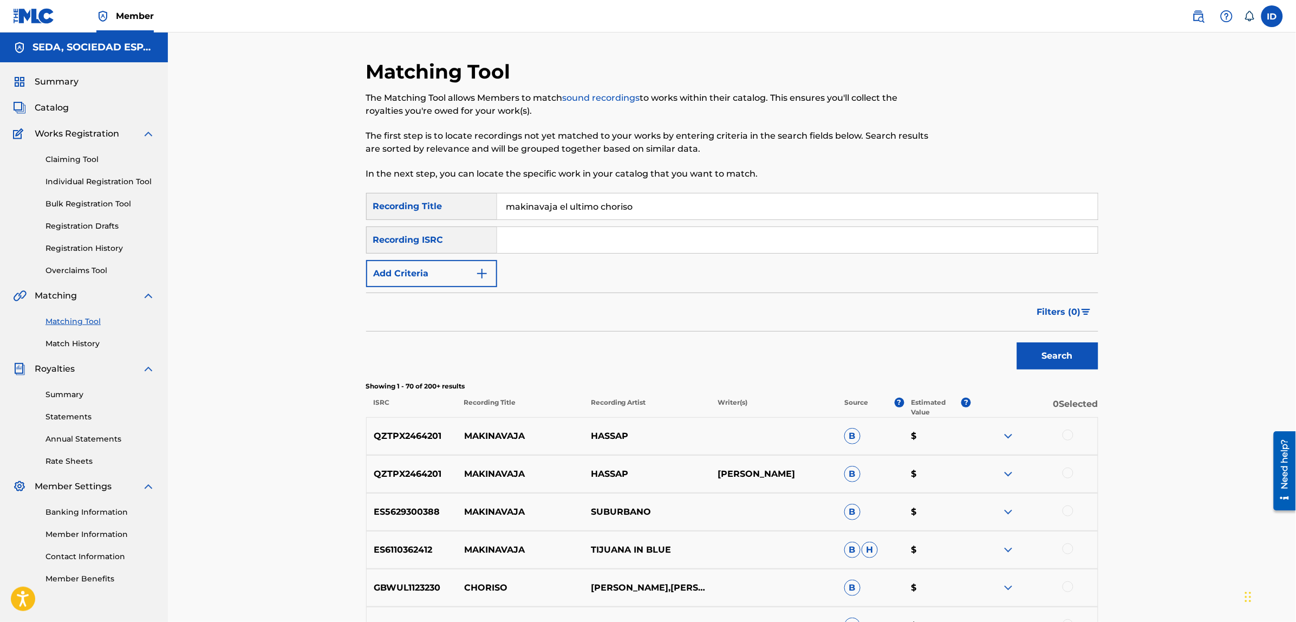
click at [1069, 507] on div at bounding box center [1067, 510] width 11 height 11
click at [802, 528] on button "Match 1 Group" at bounding box center [761, 533] width 120 height 27
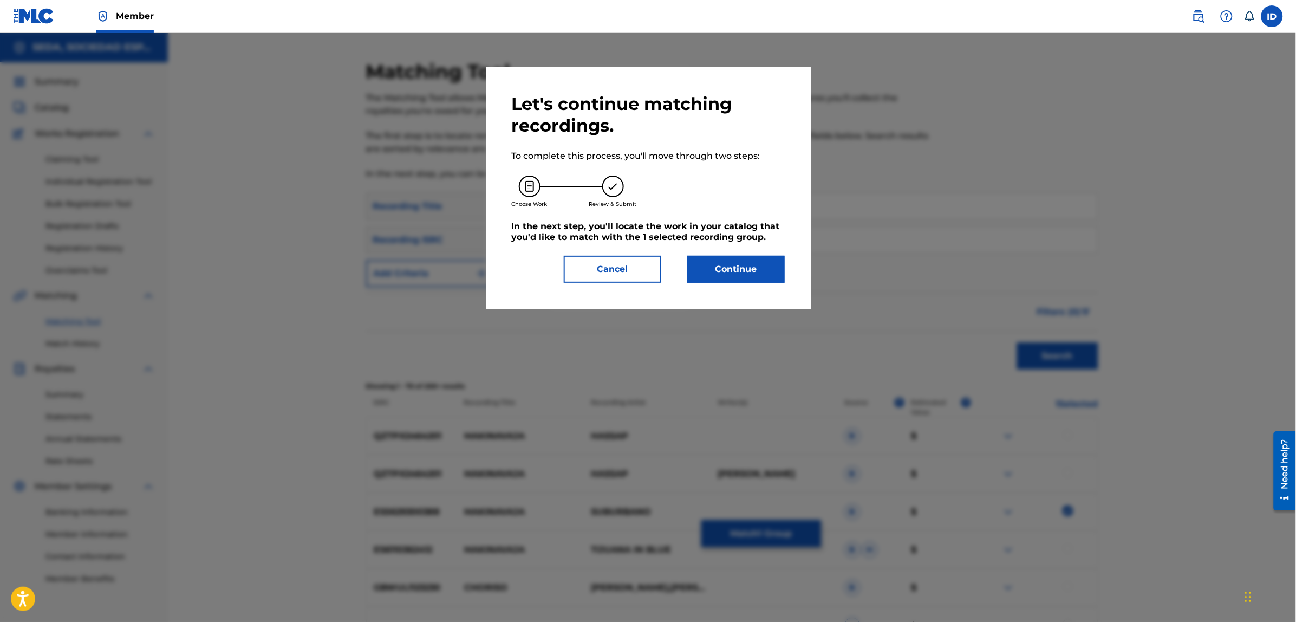
click at [718, 268] on button "Continue" at bounding box center [735, 269] width 97 height 27
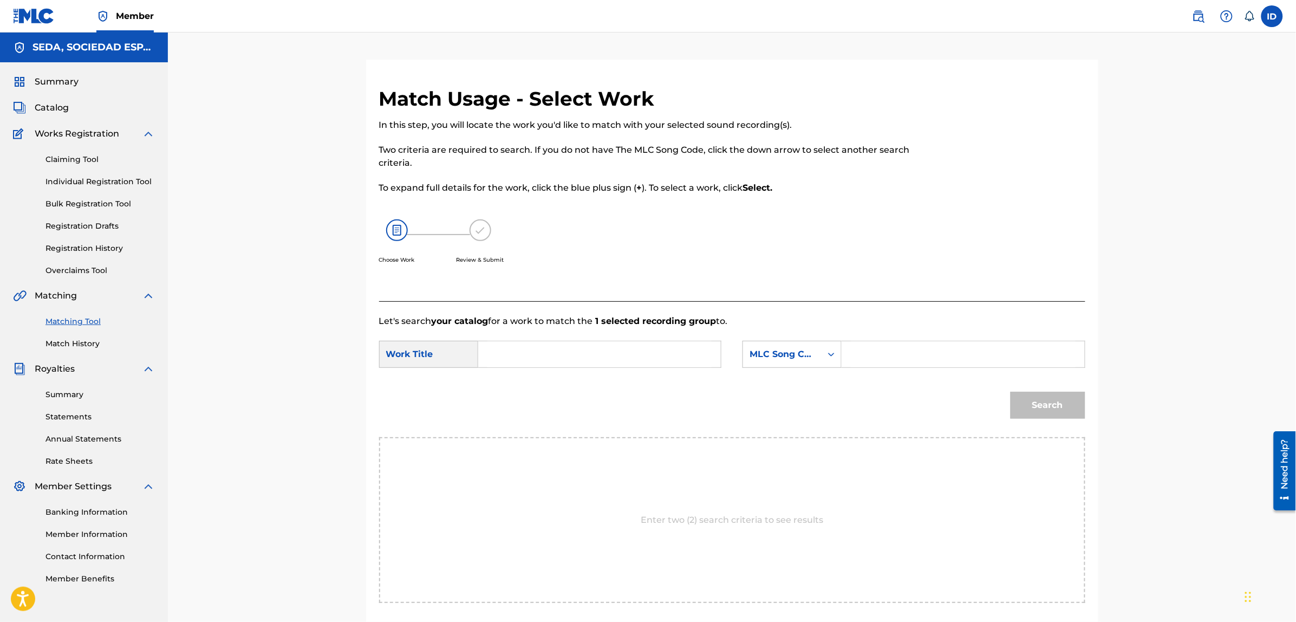
click at [524, 344] on input "Search Form" at bounding box center [599, 354] width 224 height 26
type input "makinavaja el ultimo choriso"
drag, startPoint x: 924, startPoint y: 348, endPoint x: 878, endPoint y: 364, distance: 48.8
click at [924, 348] on input "Search Form" at bounding box center [963, 354] width 224 height 26
click at [797, 355] on div "MLC Song Code" at bounding box center [782, 354] width 66 height 13
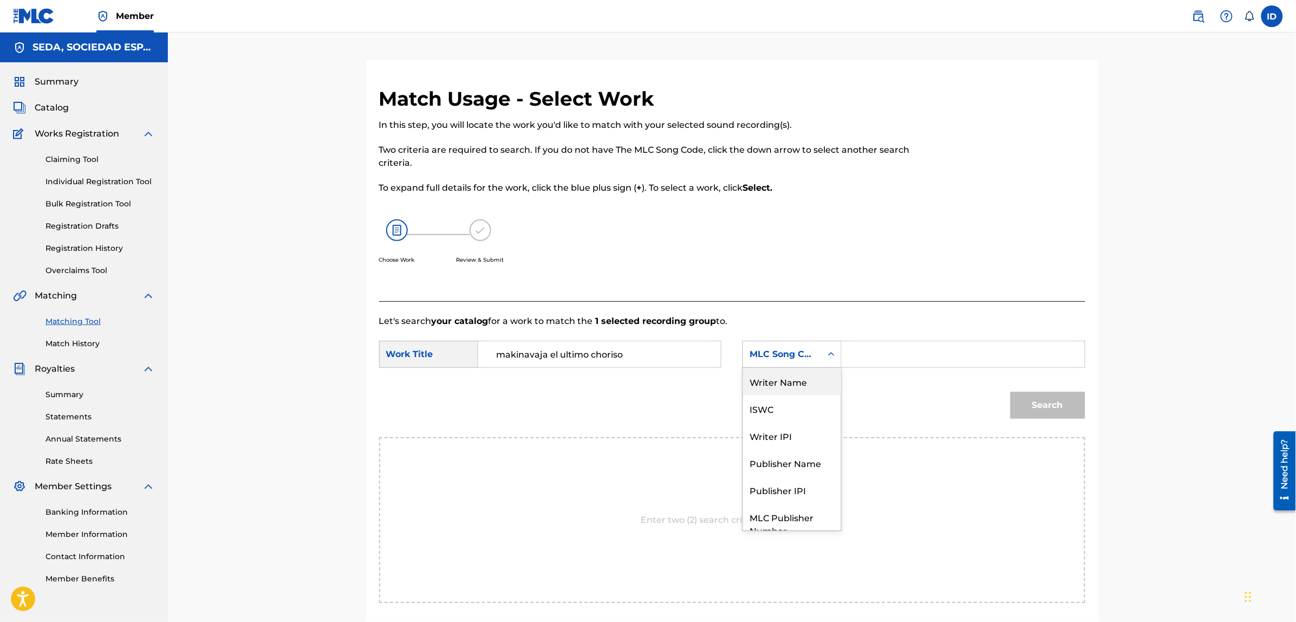
click at [794, 375] on div "Writer Name" at bounding box center [792, 381] width 98 height 27
click at [861, 354] on input "Search Form" at bounding box center [963, 354] width 224 height 26
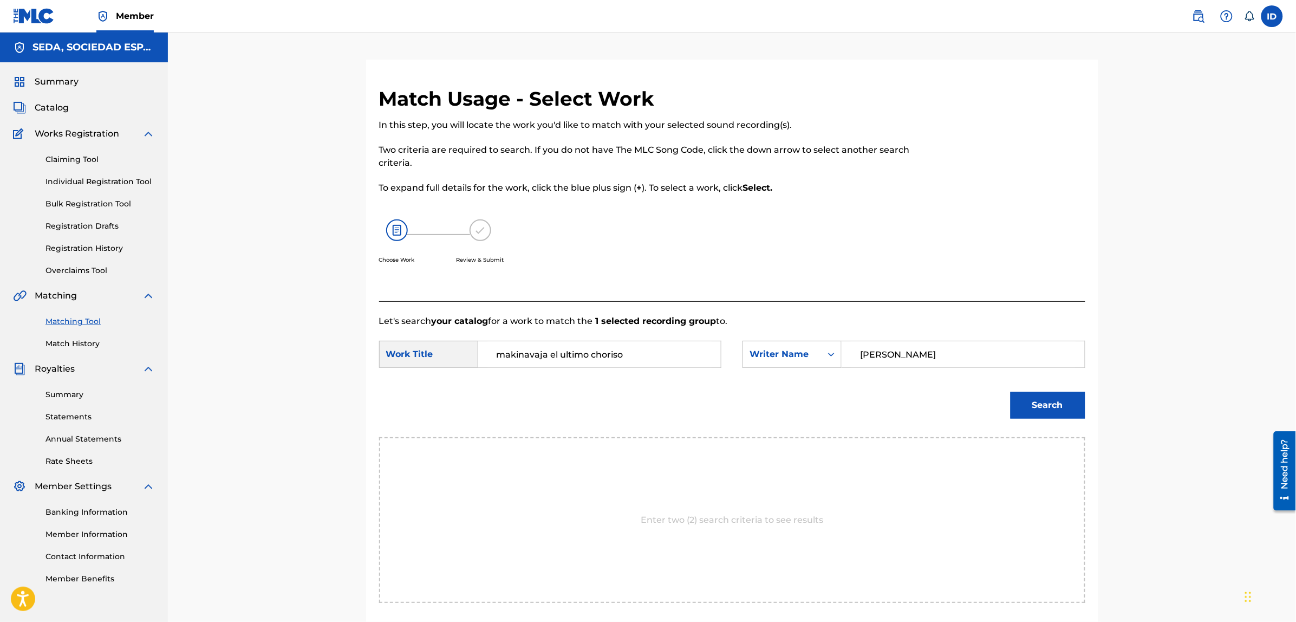
type input "[PERSON_NAME]"
click at [1010, 391] on button "Search" at bounding box center [1047, 404] width 75 height 27
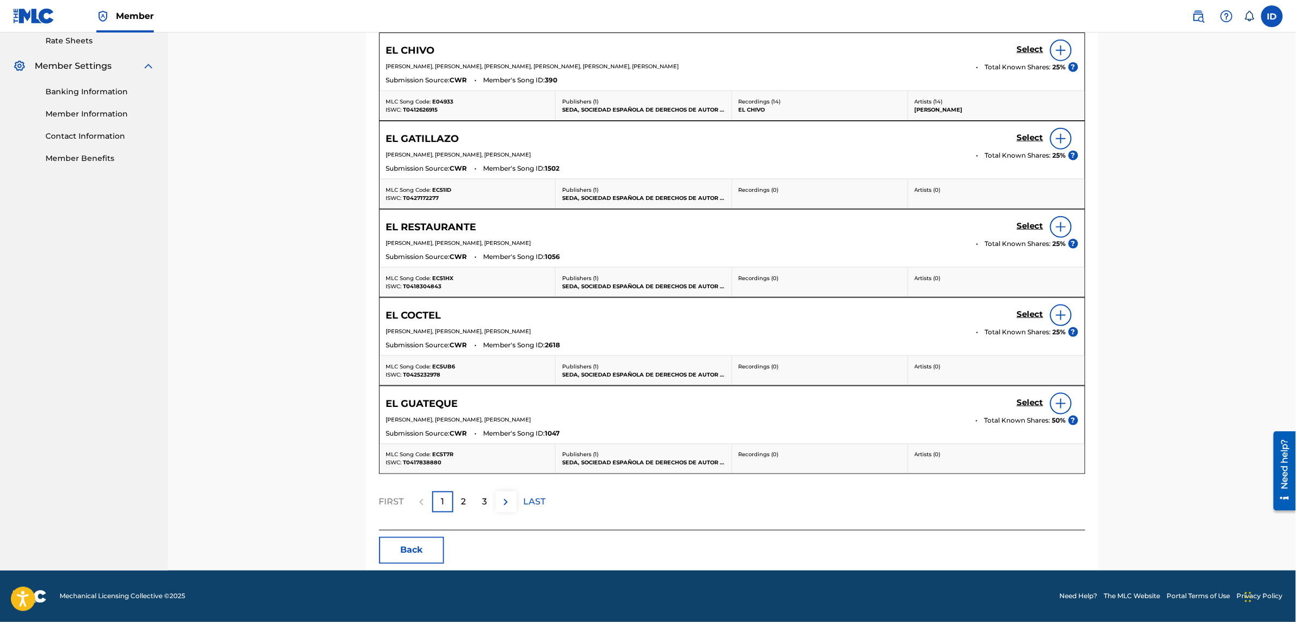
scroll to position [422, 0]
click at [460, 494] on div "2" at bounding box center [463, 501] width 21 height 21
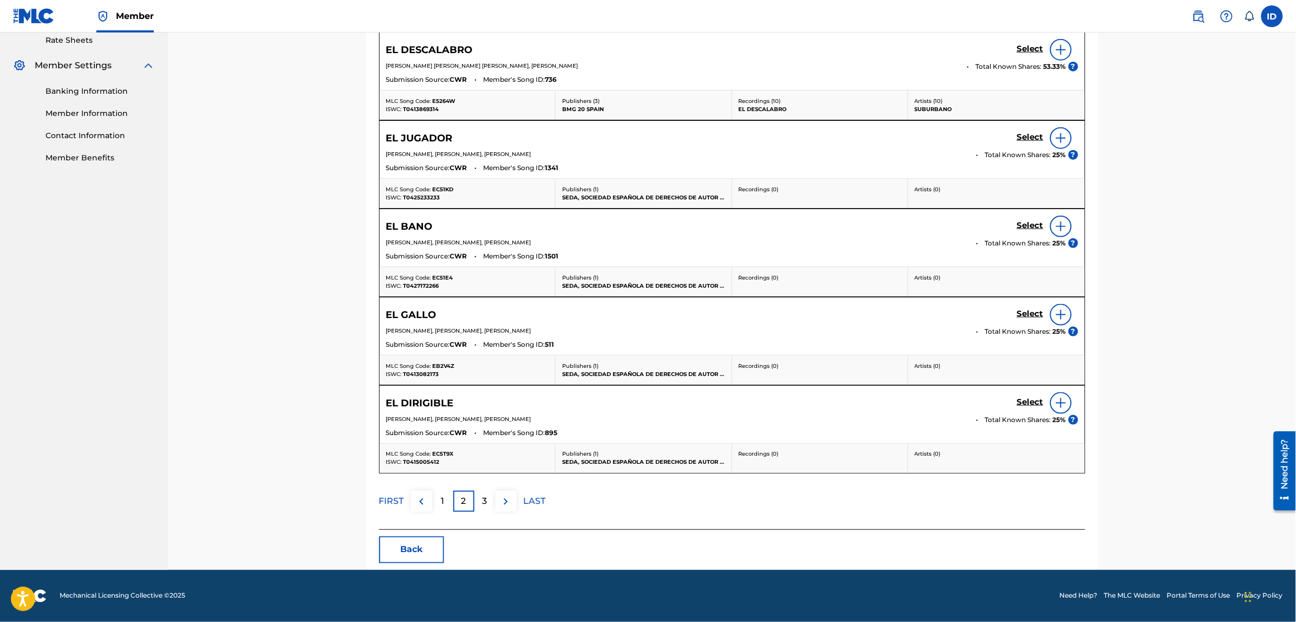
click at [488, 496] on div "3" at bounding box center [484, 501] width 21 height 21
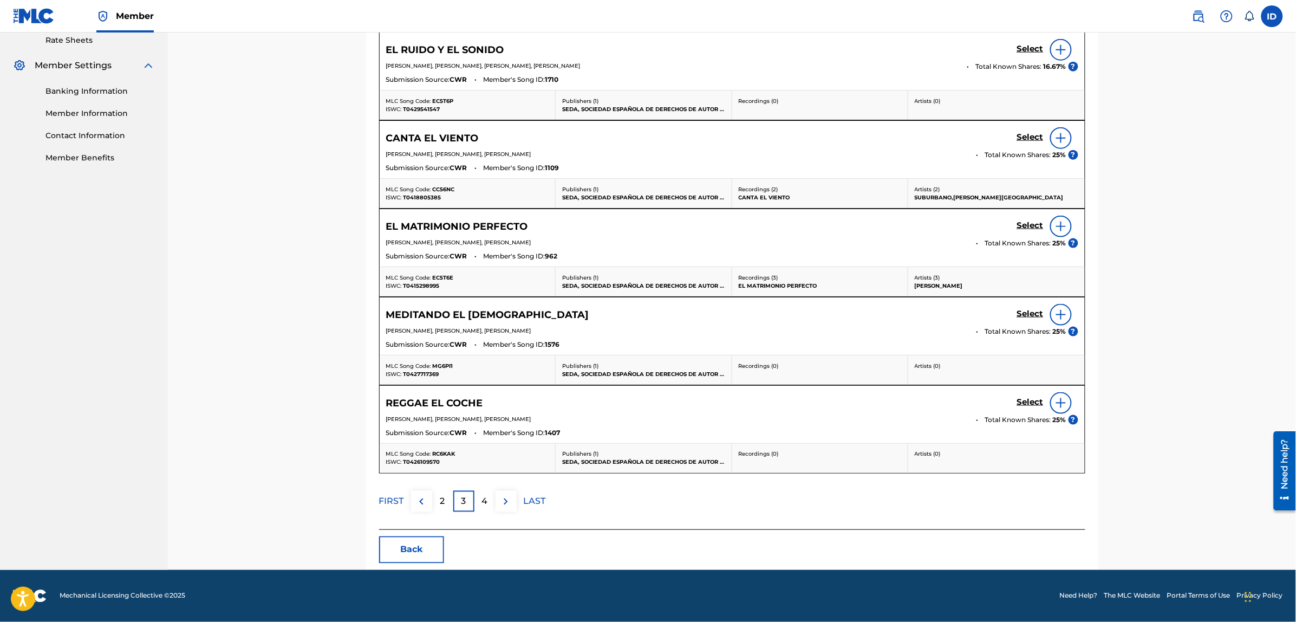
click at [434, 553] on button "Back" at bounding box center [411, 549] width 65 height 27
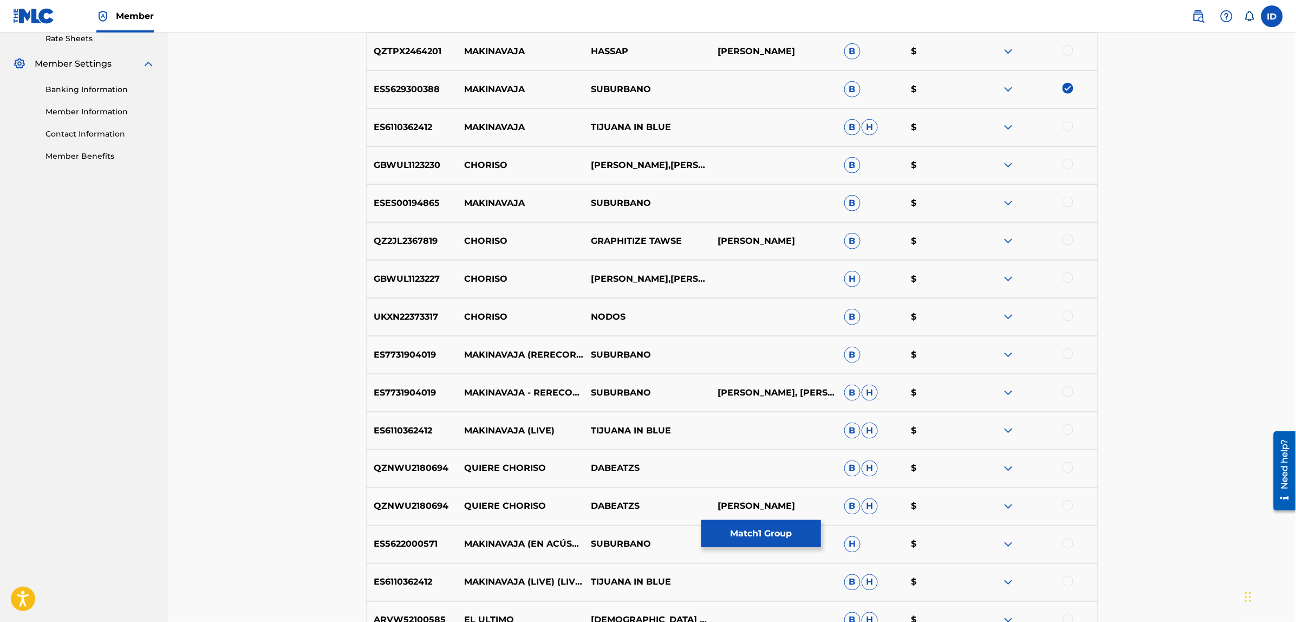
click at [1064, 90] on img at bounding box center [1067, 88] width 11 height 11
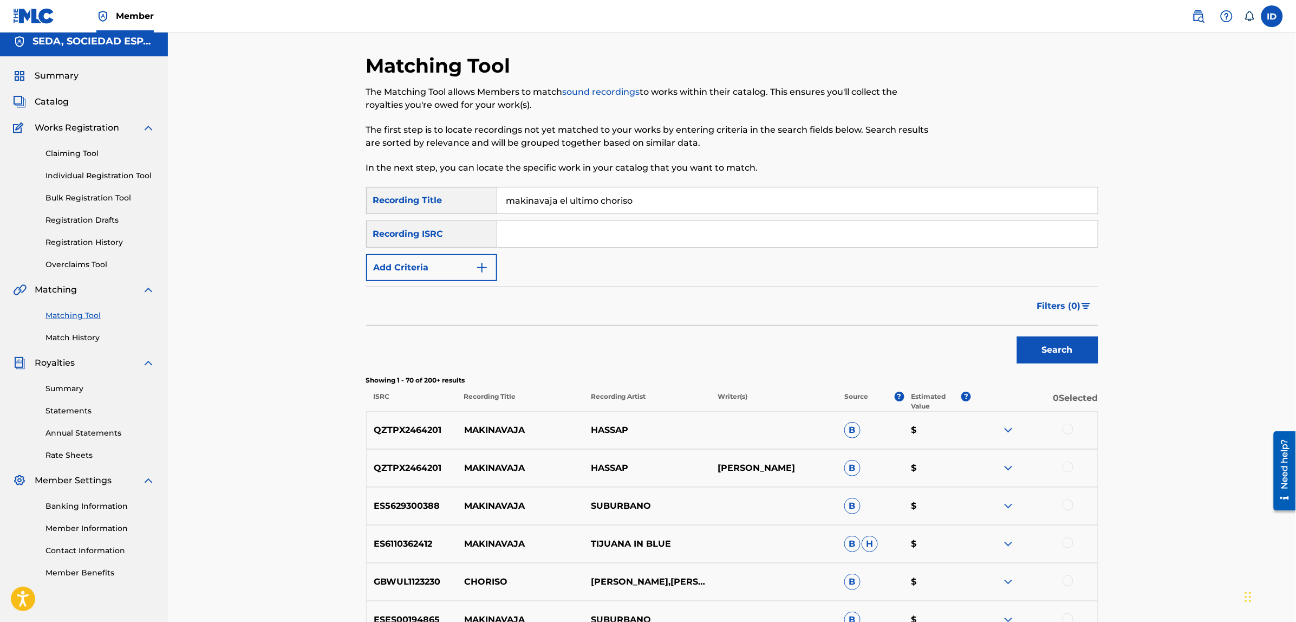
scroll to position [0, 0]
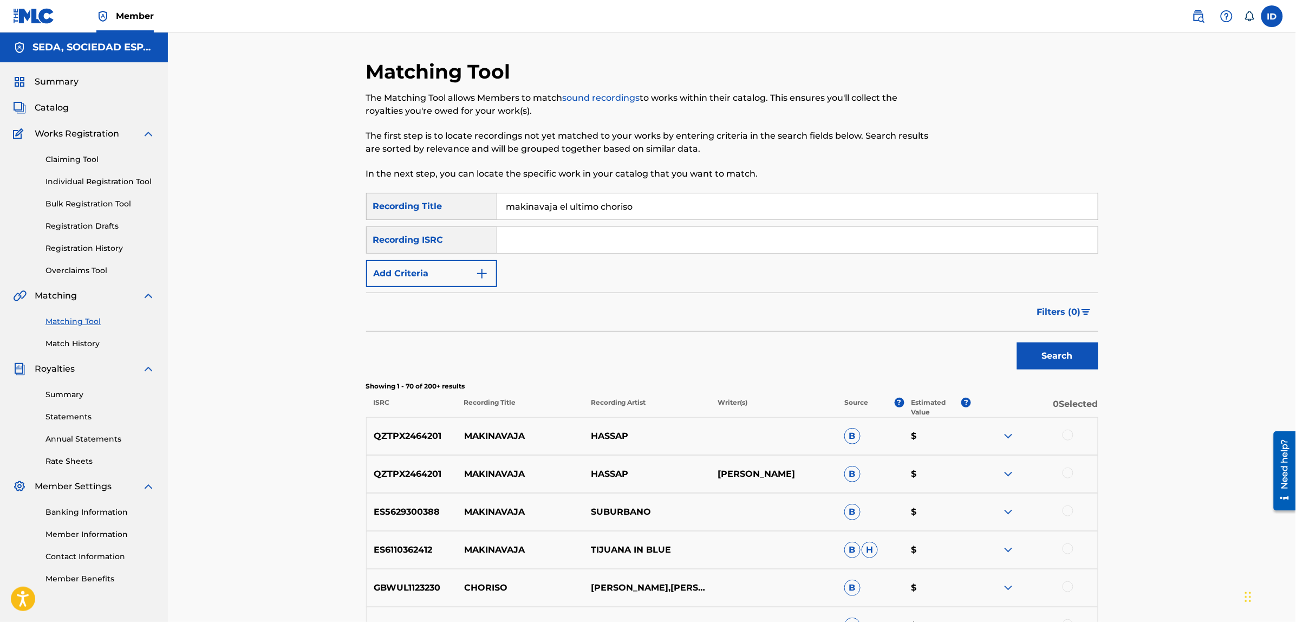
drag, startPoint x: 585, startPoint y: 204, endPoint x: 306, endPoint y: 198, distance: 278.3
type input "nada es igual"
click at [1017, 342] on button "Search" at bounding box center [1057, 355] width 81 height 27
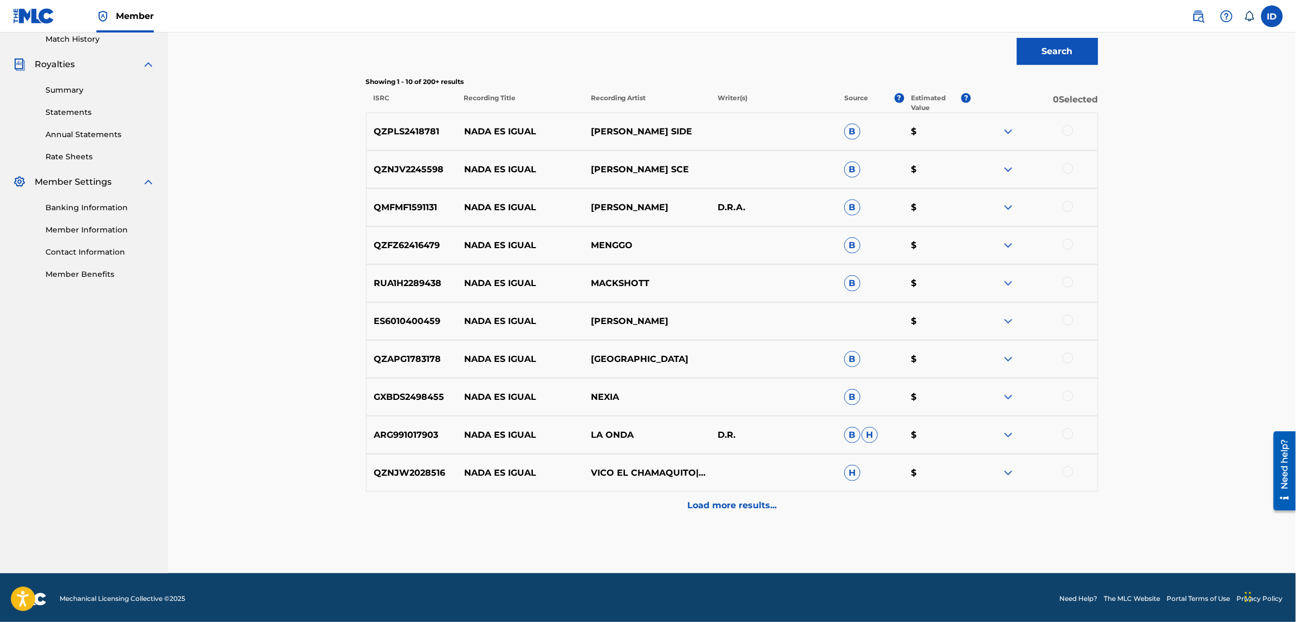
scroll to position [307, 0]
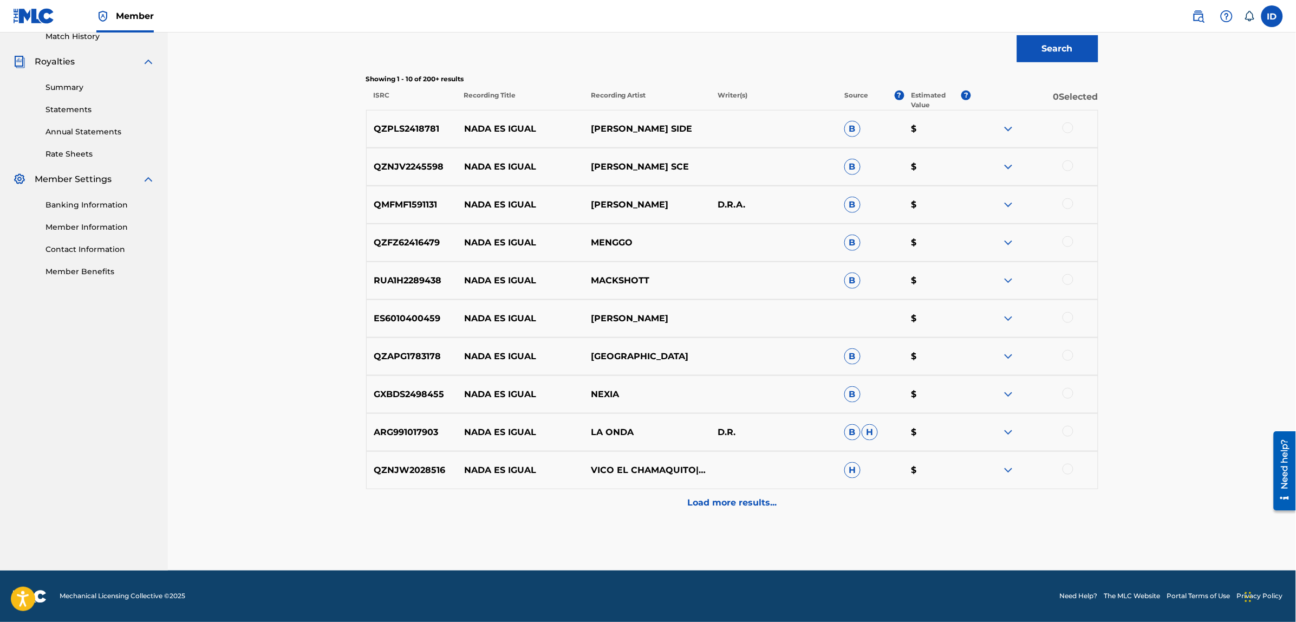
click at [723, 504] on p "Load more results..." at bounding box center [731, 502] width 89 height 13
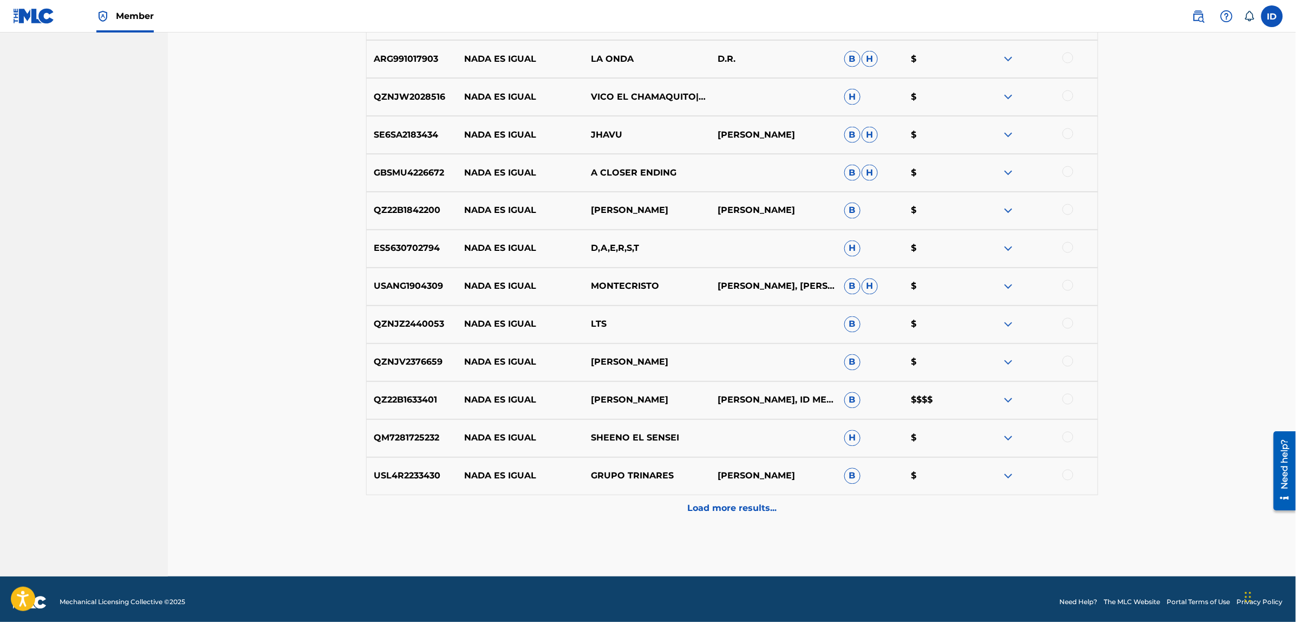
scroll to position [686, 0]
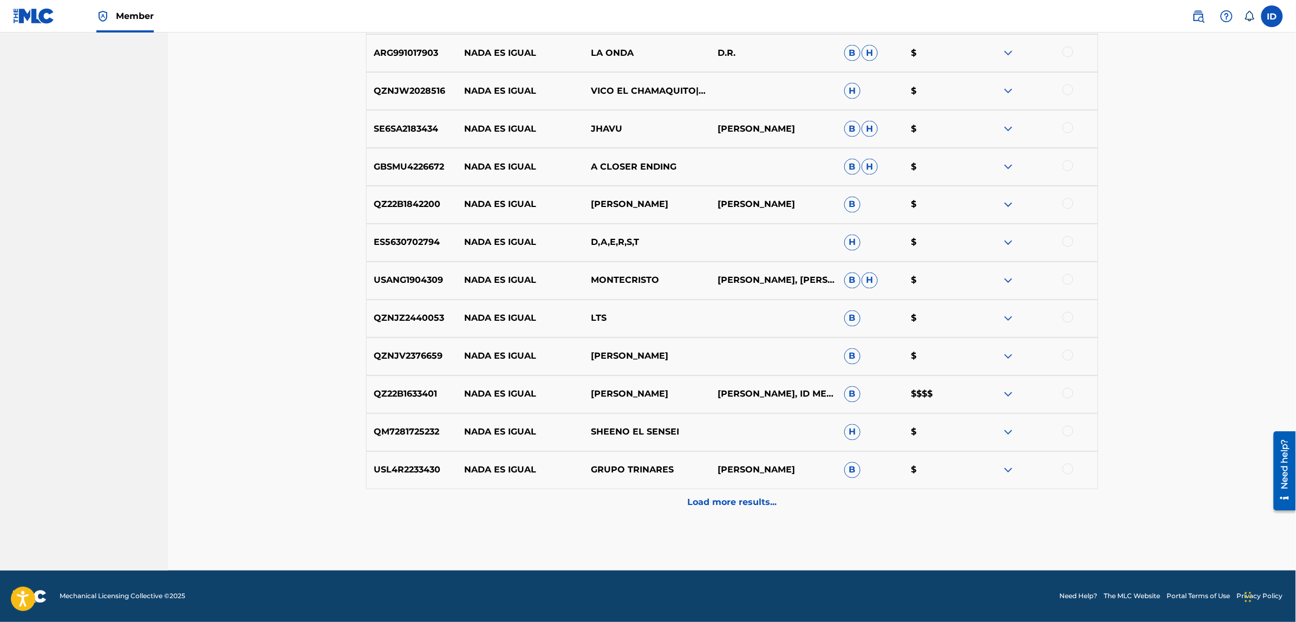
click at [727, 512] on div "Load more results..." at bounding box center [732, 502] width 732 height 27
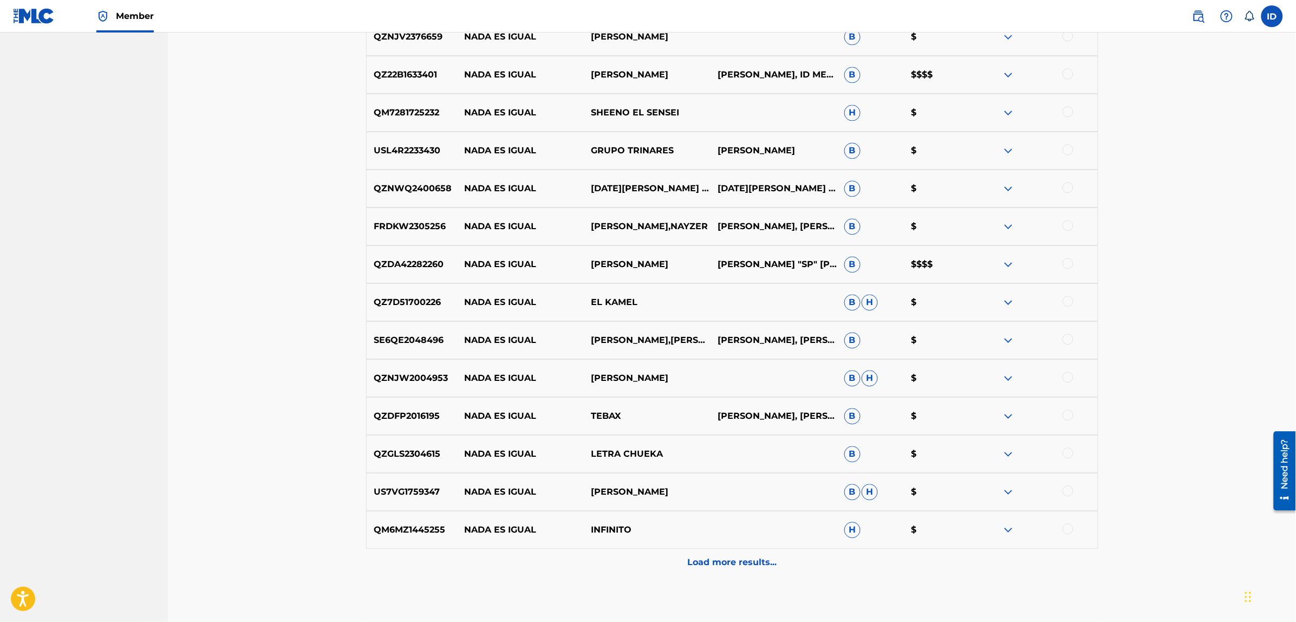
scroll to position [1065, 0]
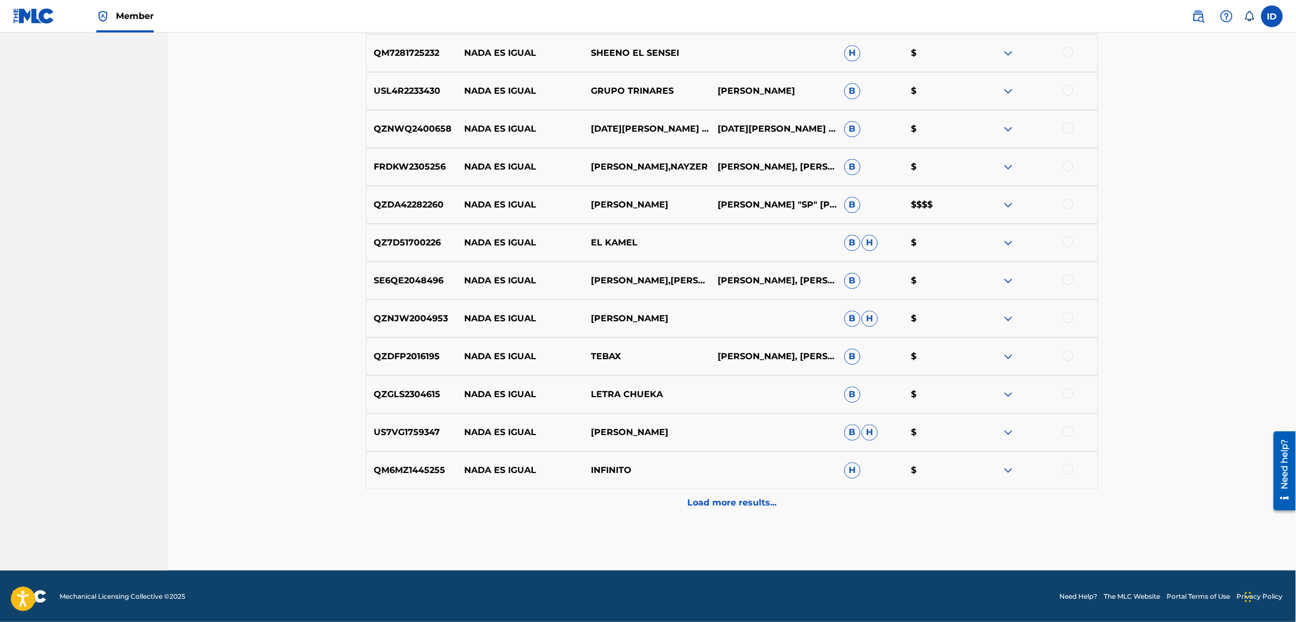
click at [704, 502] on p "Load more results..." at bounding box center [731, 502] width 89 height 13
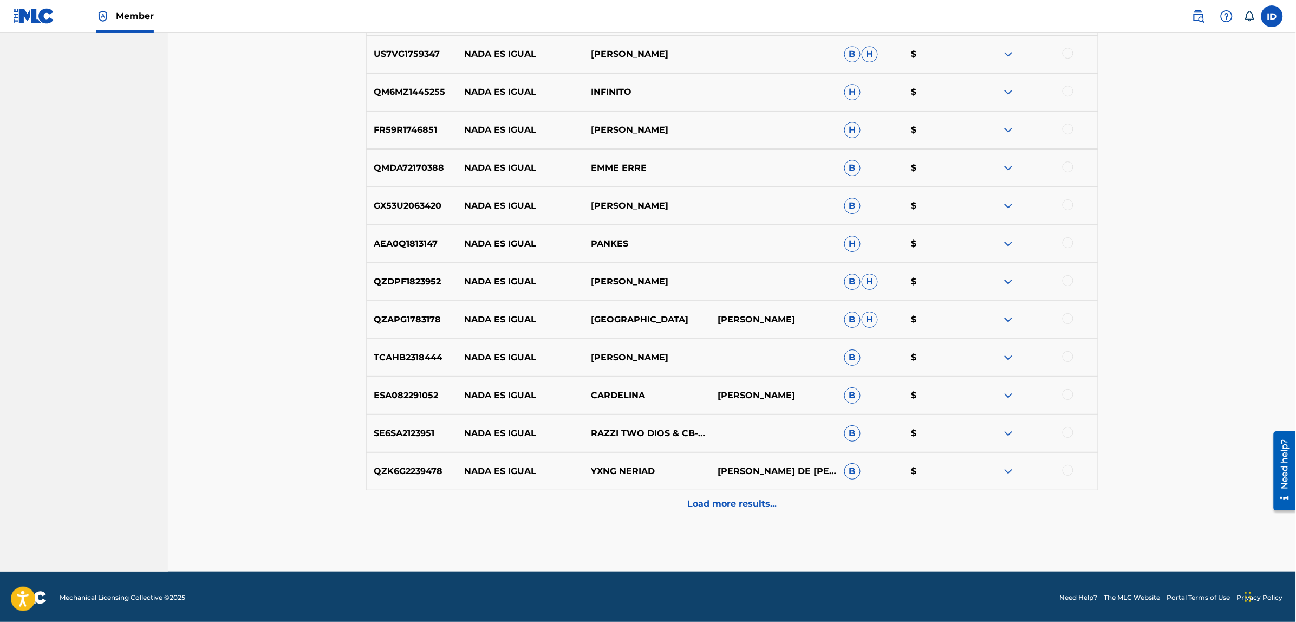
scroll to position [1444, 0]
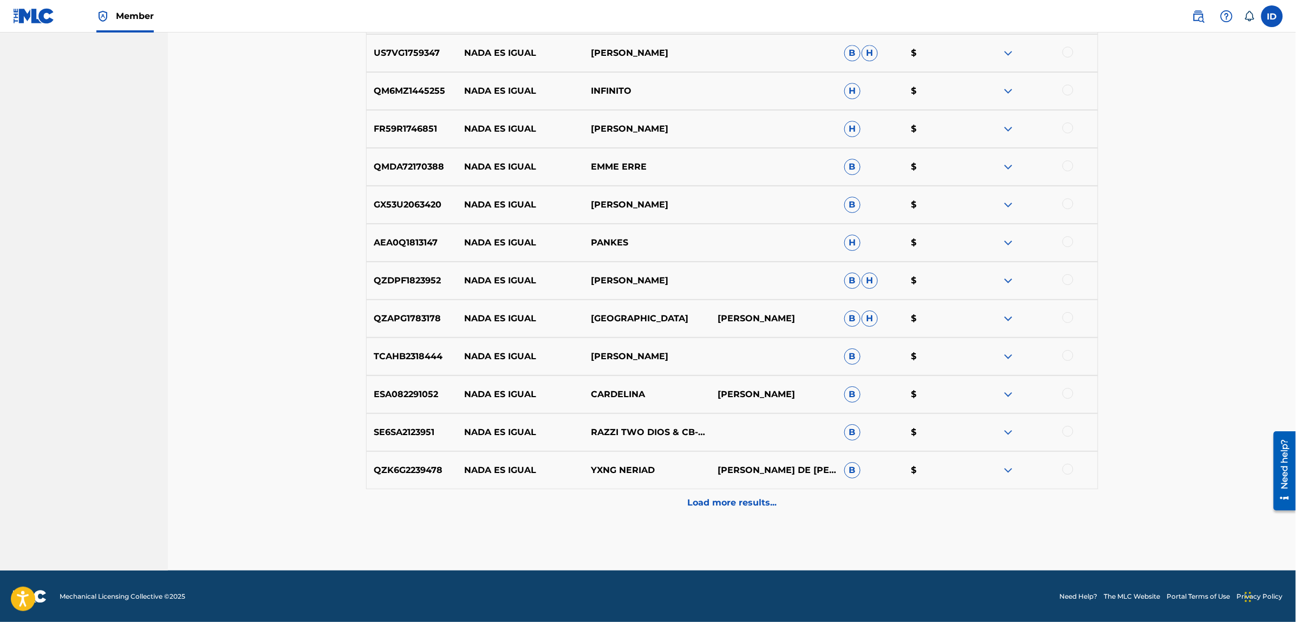
click at [738, 513] on div "Load more results..." at bounding box center [732, 502] width 732 height 27
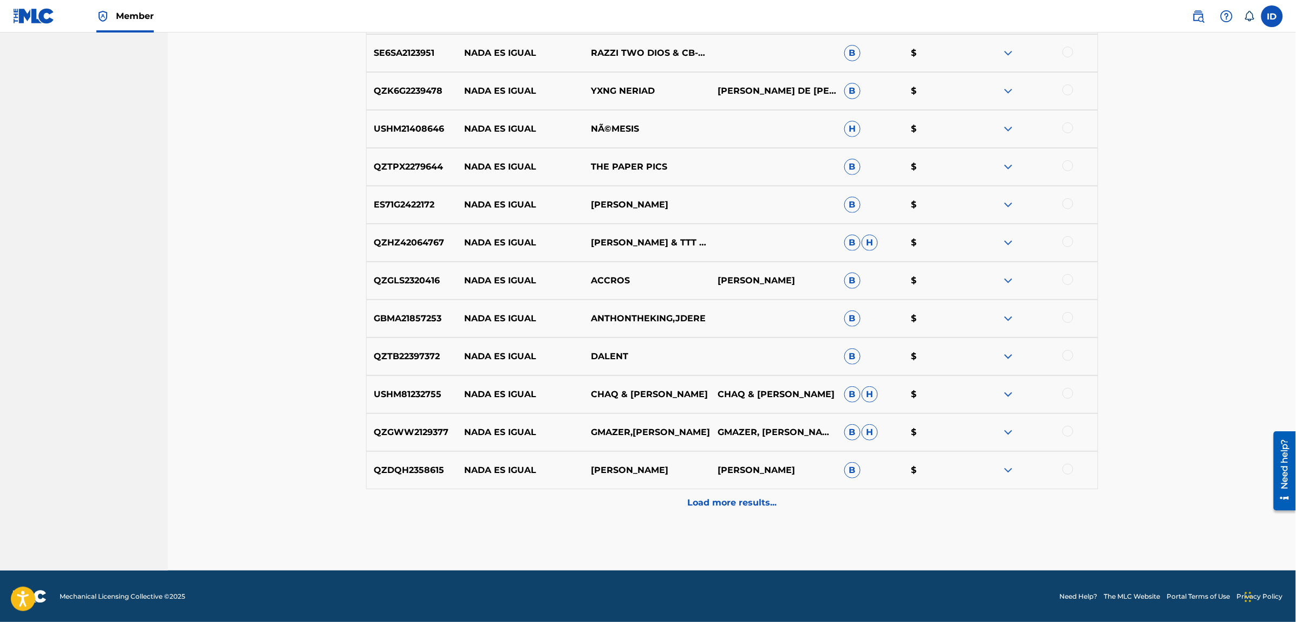
click at [720, 496] on p "Load more results..." at bounding box center [731, 502] width 89 height 13
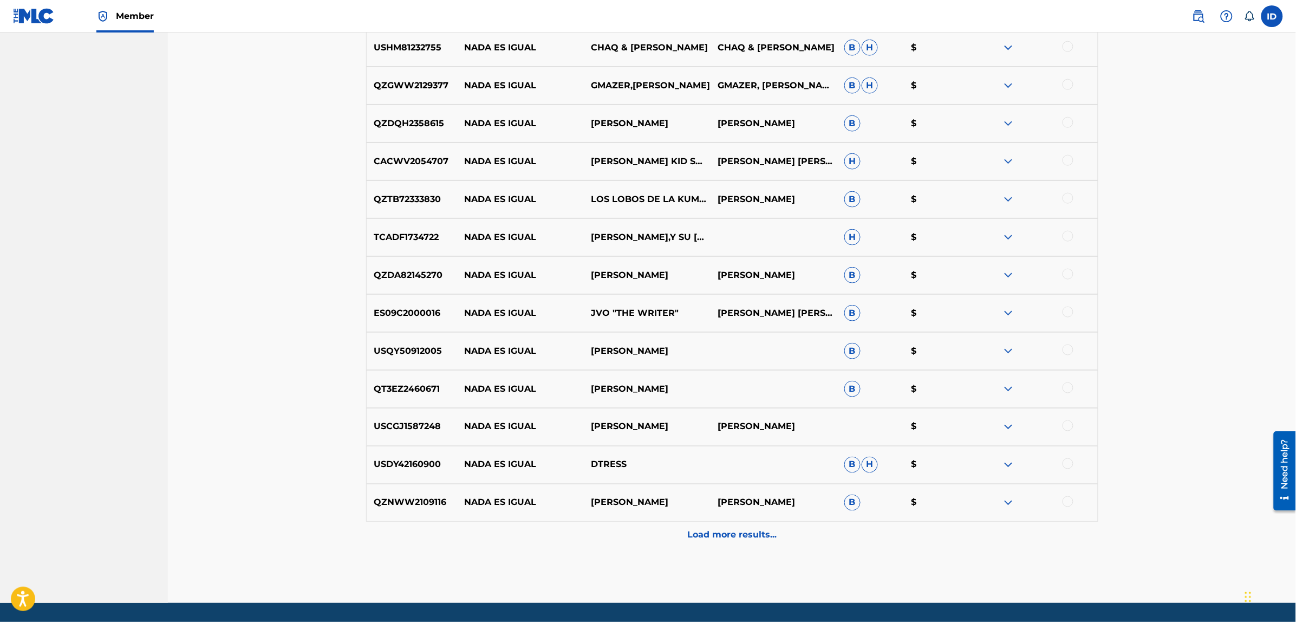
scroll to position [2202, 0]
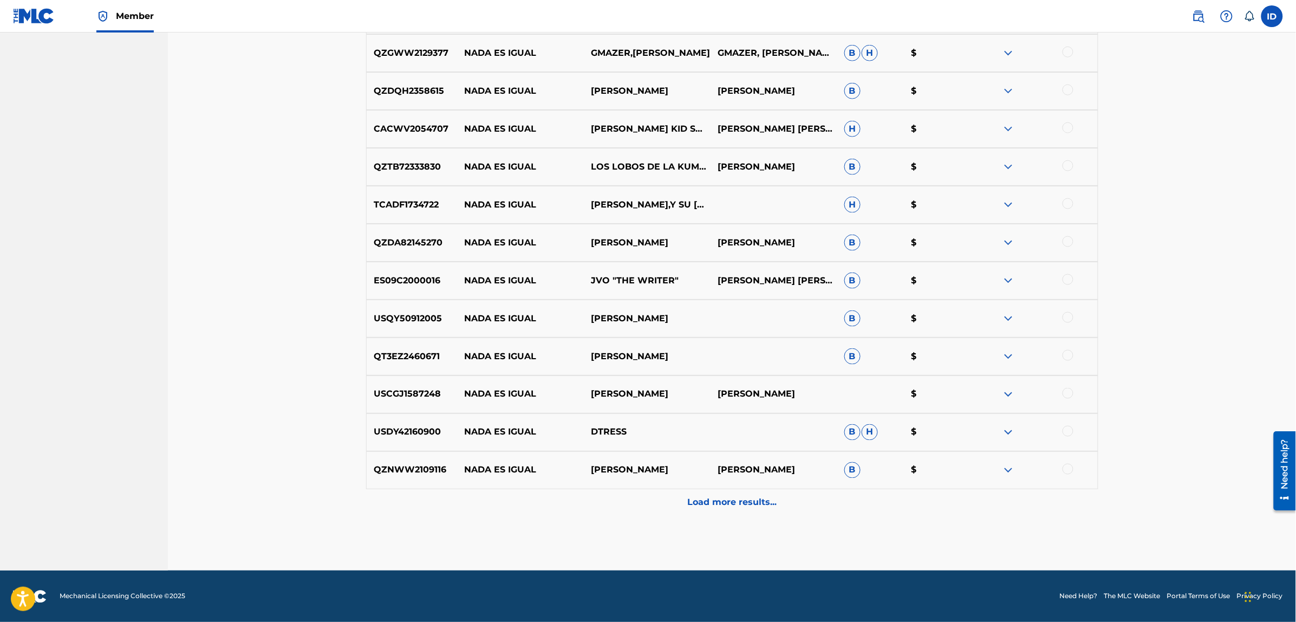
click at [704, 499] on p "Load more results..." at bounding box center [731, 502] width 89 height 13
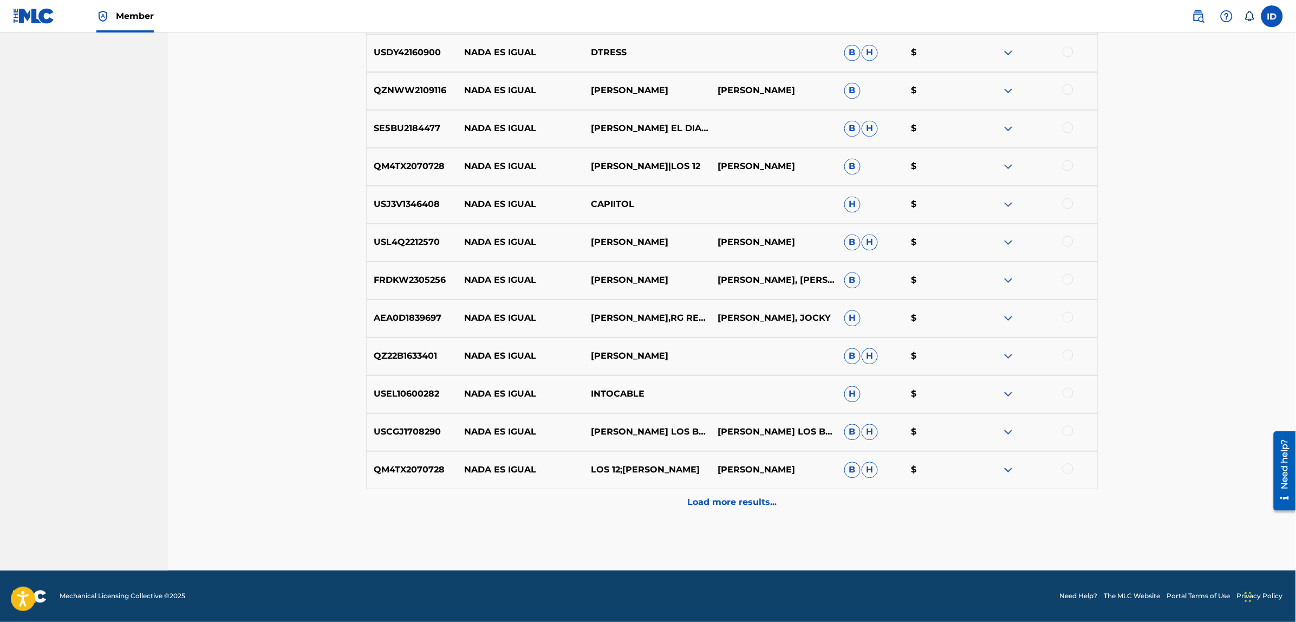
click at [721, 494] on div "Load more results..." at bounding box center [732, 502] width 732 height 27
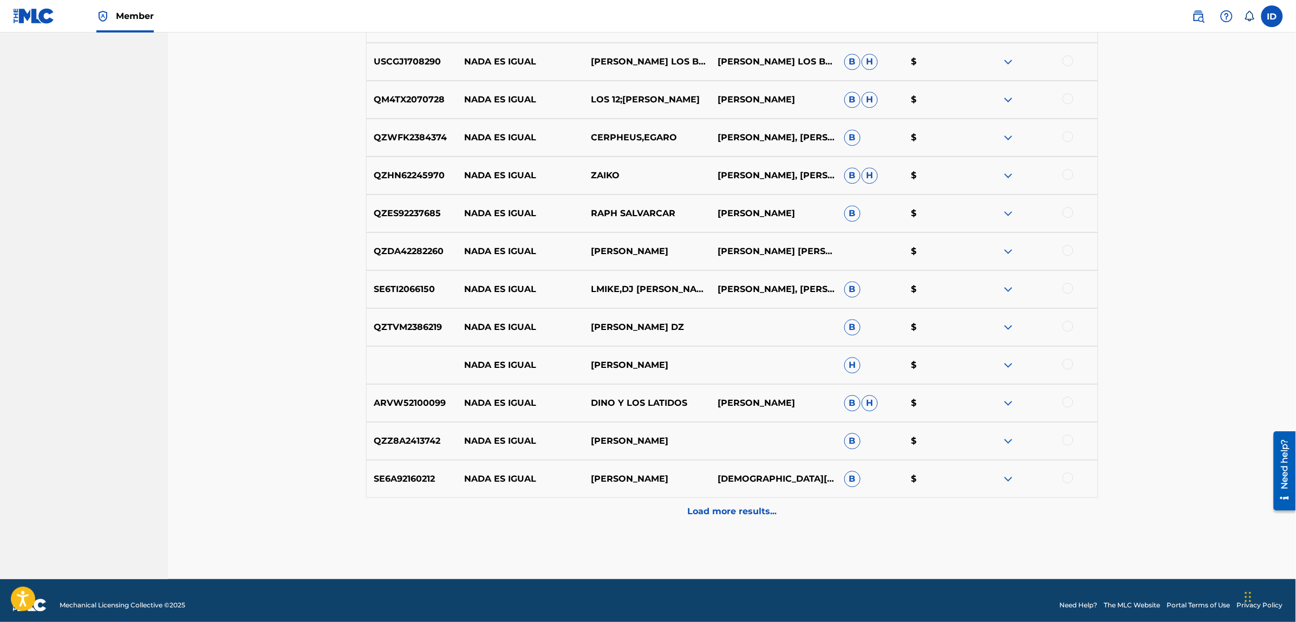
scroll to position [2960, 0]
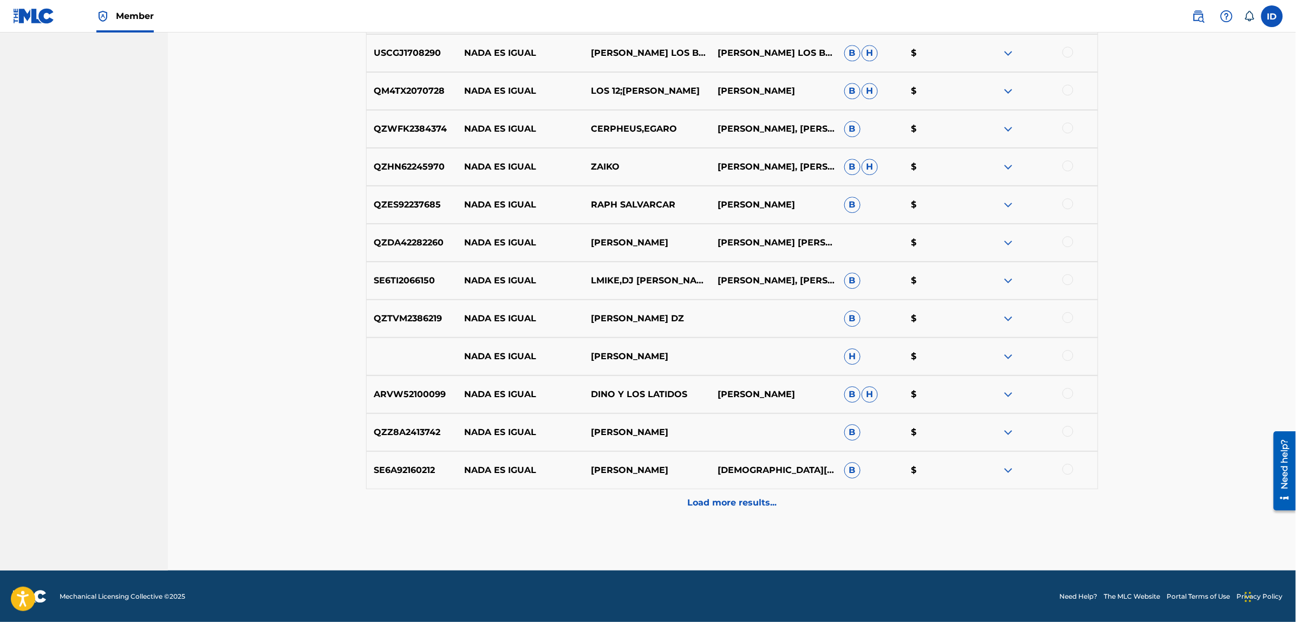
click at [727, 496] on p "Load more results..." at bounding box center [731, 502] width 89 height 13
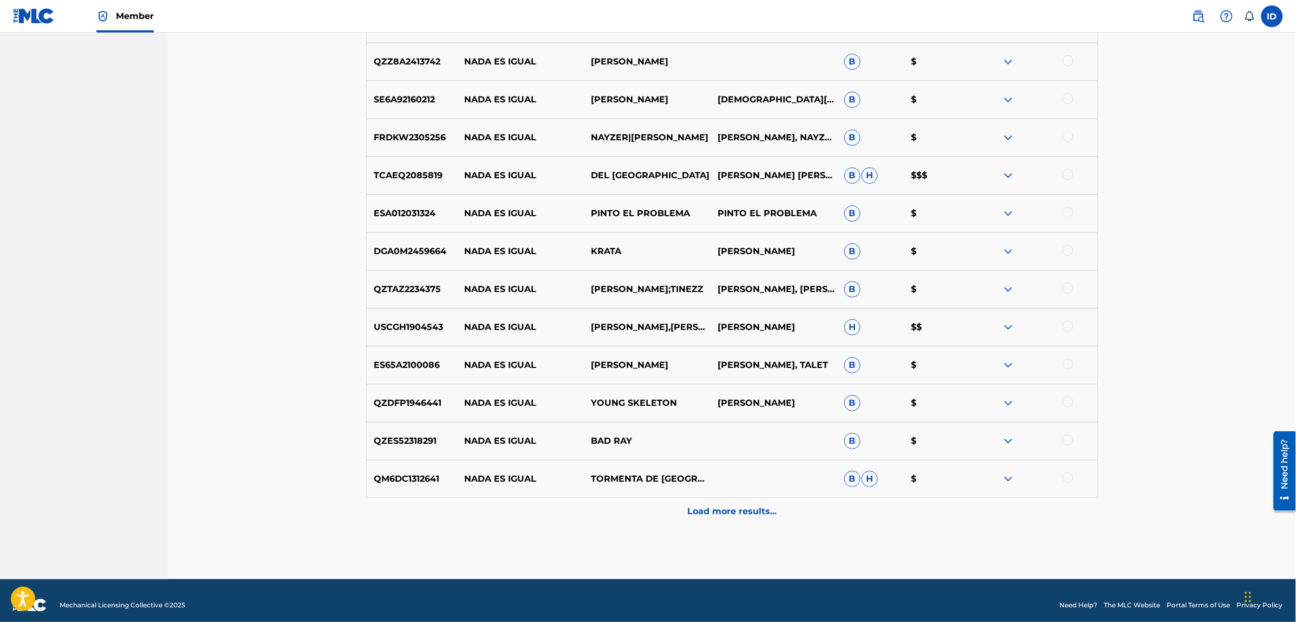
scroll to position [3339, 0]
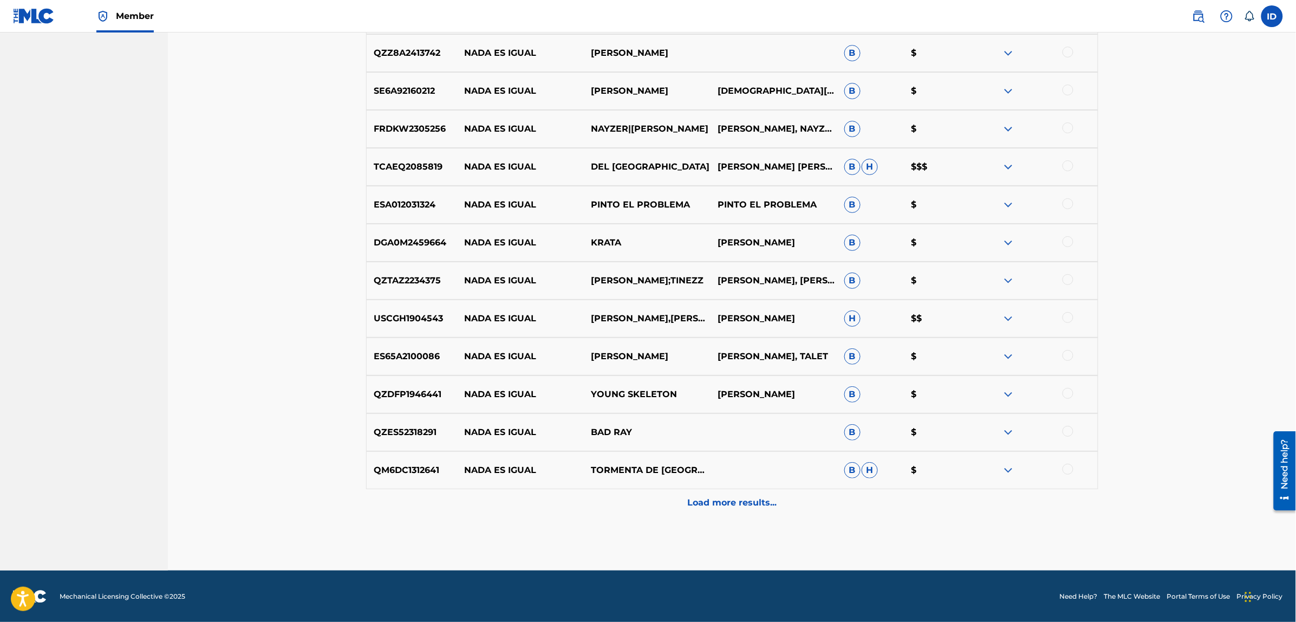
click at [718, 502] on p "Load more results..." at bounding box center [731, 502] width 89 height 13
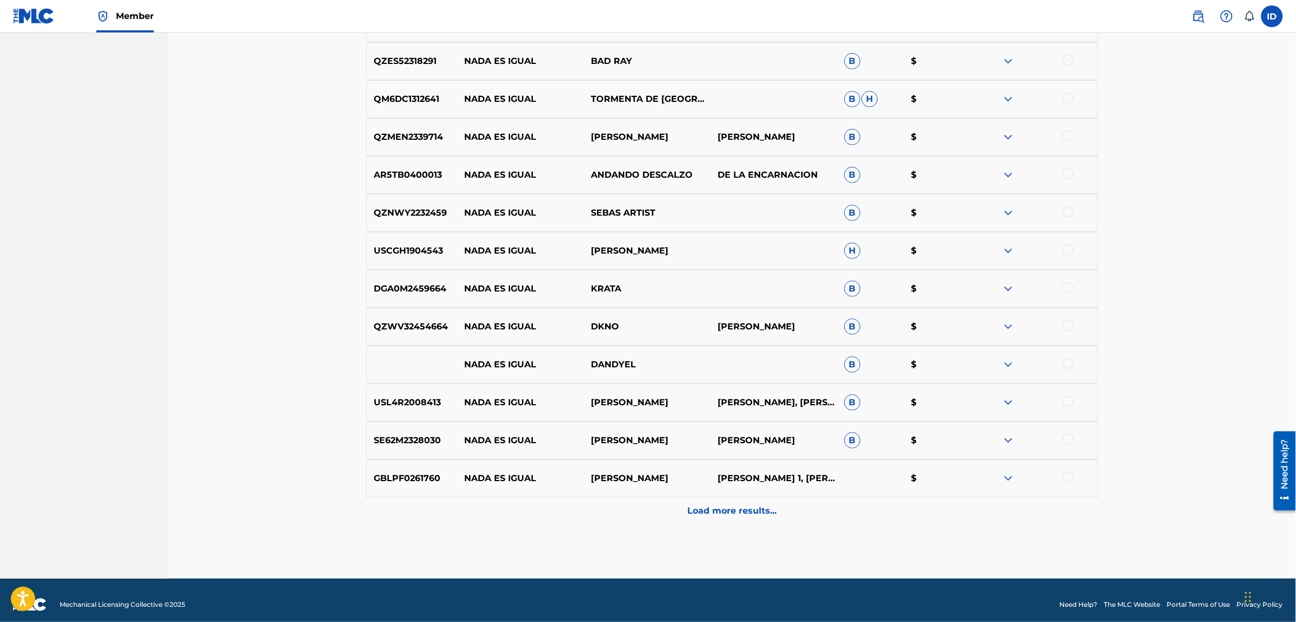
scroll to position [3718, 0]
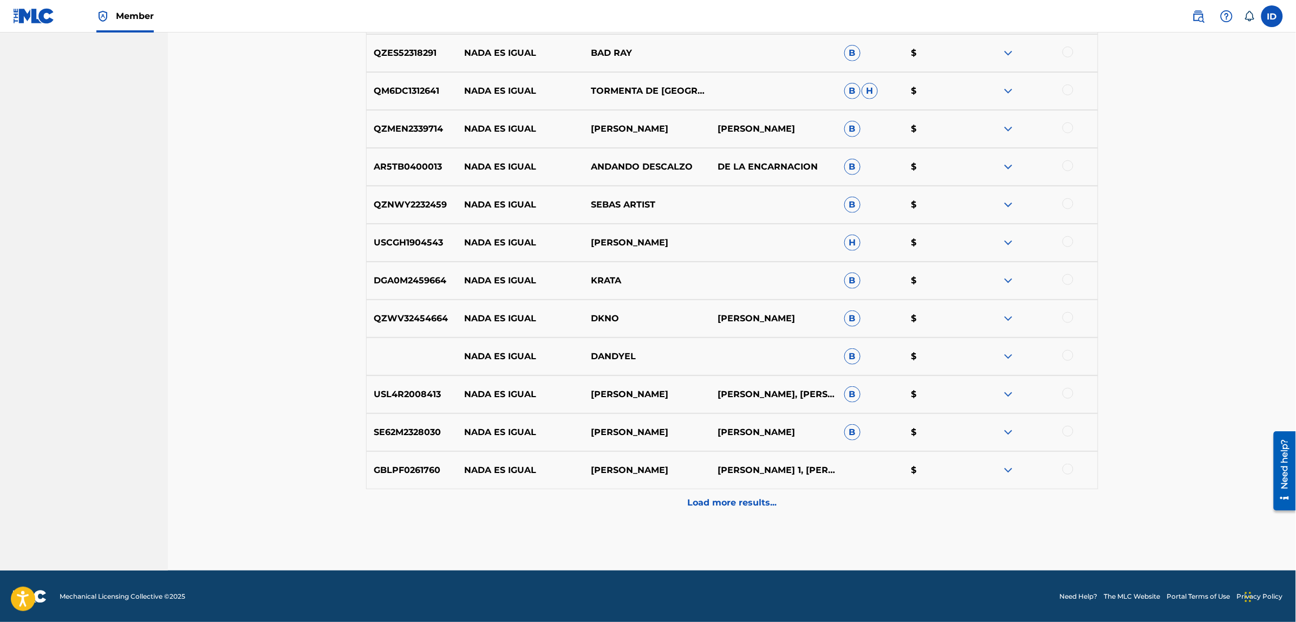
click at [726, 512] on div "Load more results..." at bounding box center [732, 502] width 732 height 27
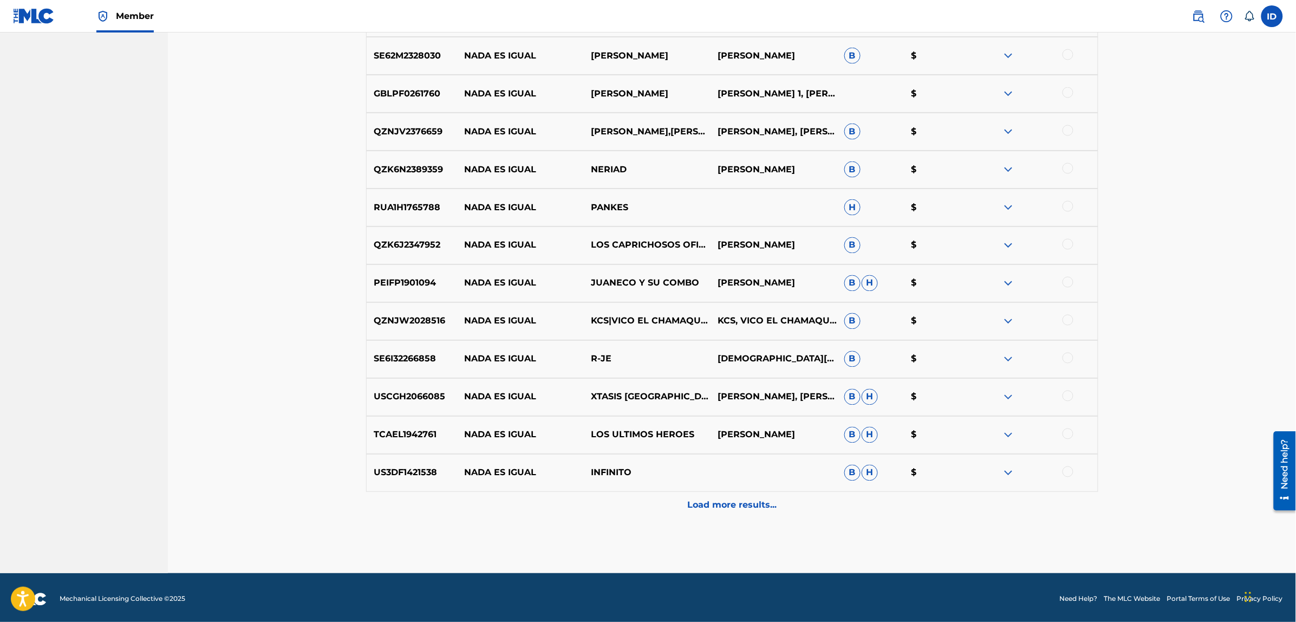
scroll to position [4097, 0]
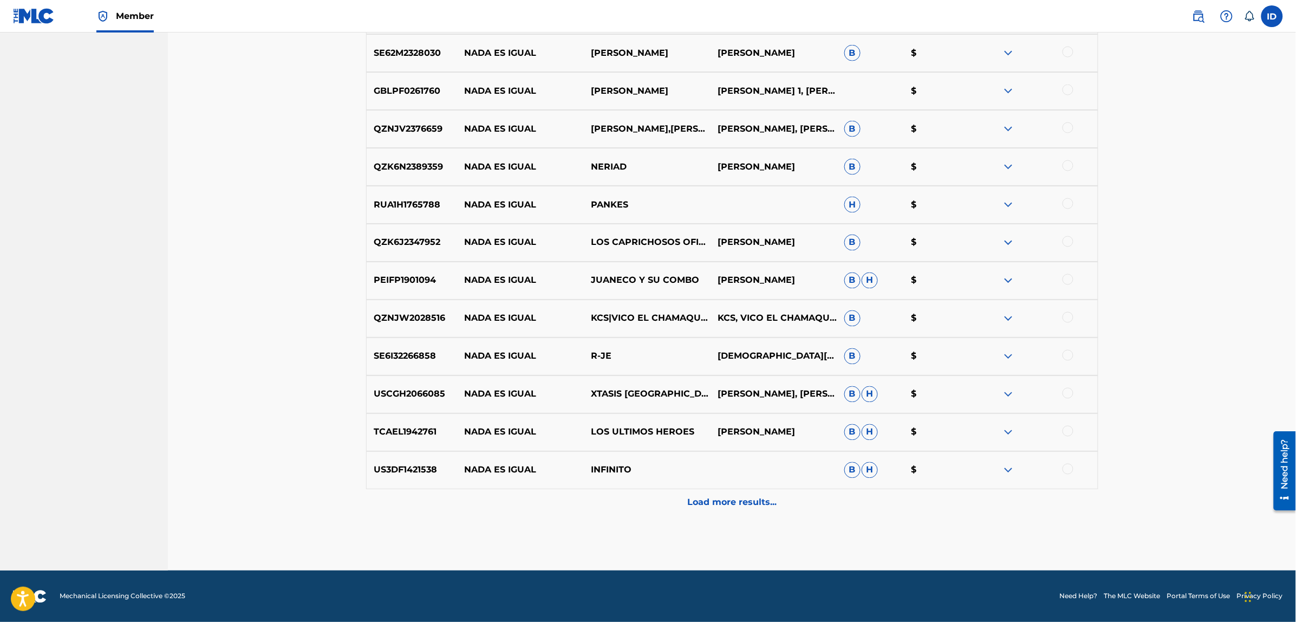
click at [691, 505] on p "Load more results..." at bounding box center [731, 502] width 89 height 13
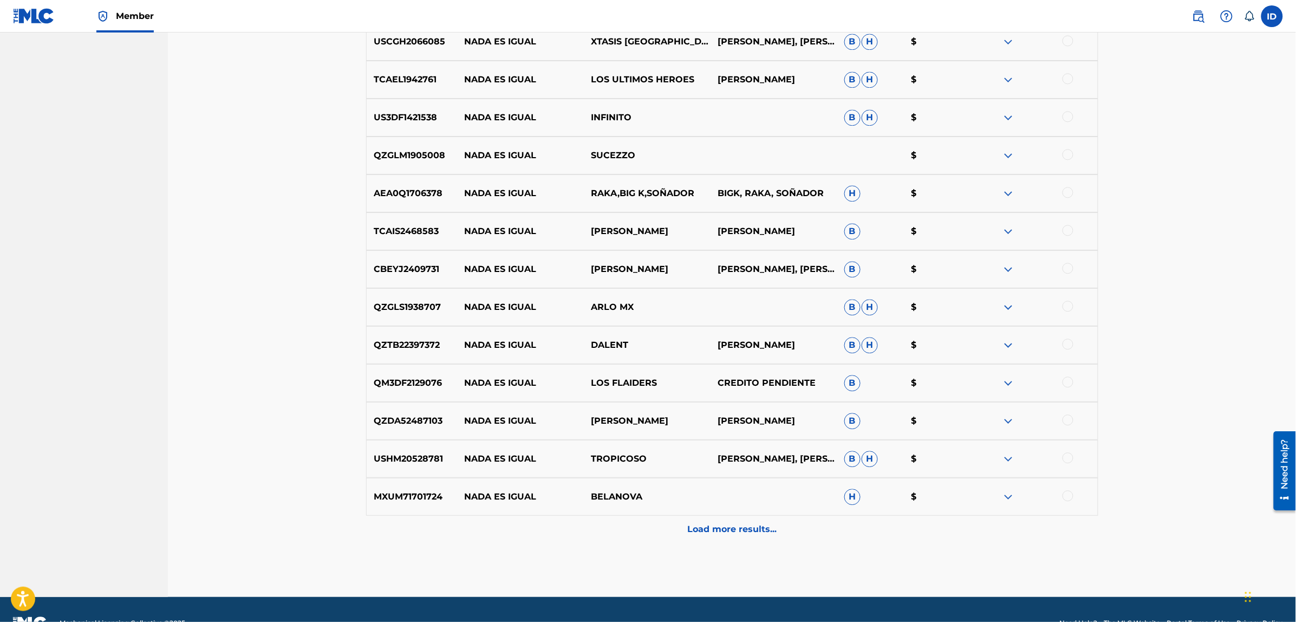
scroll to position [4476, 0]
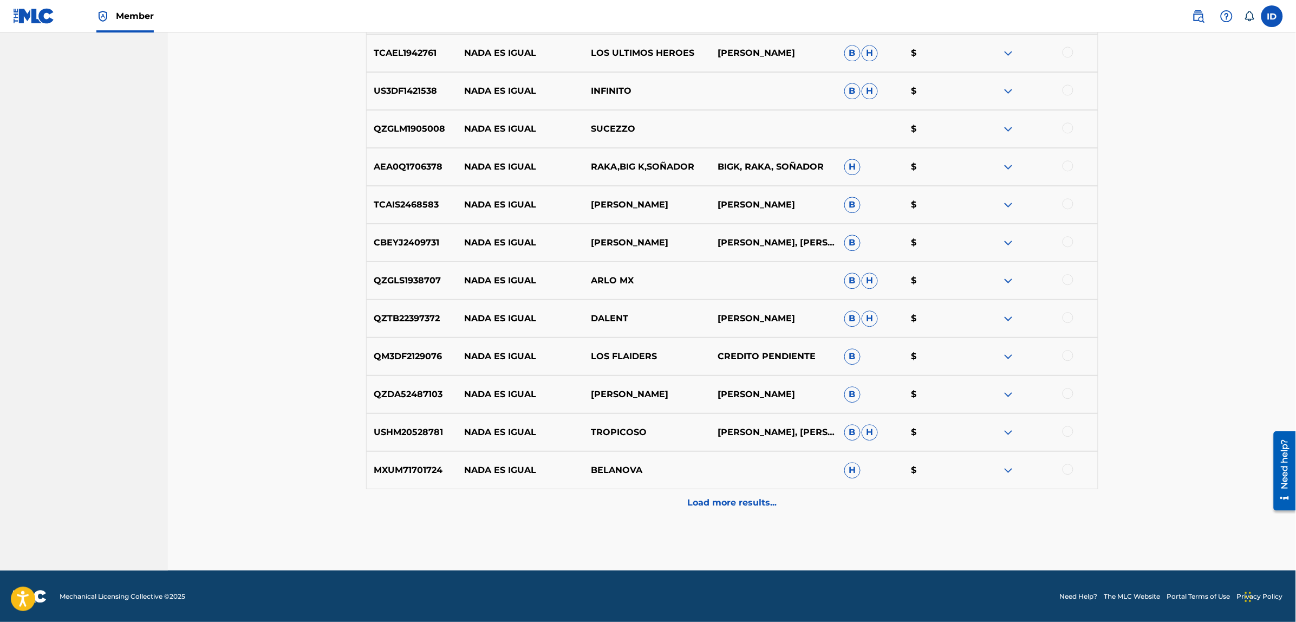
click at [768, 511] on div "Load more results..." at bounding box center [732, 502] width 732 height 27
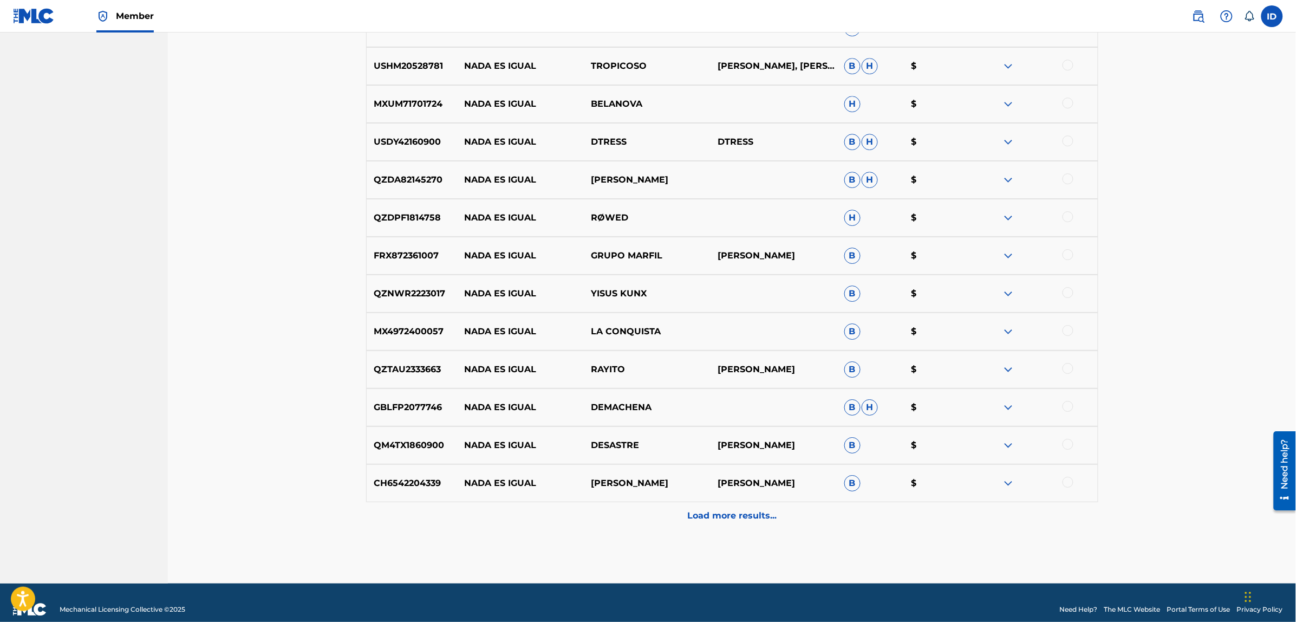
scroll to position [4855, 0]
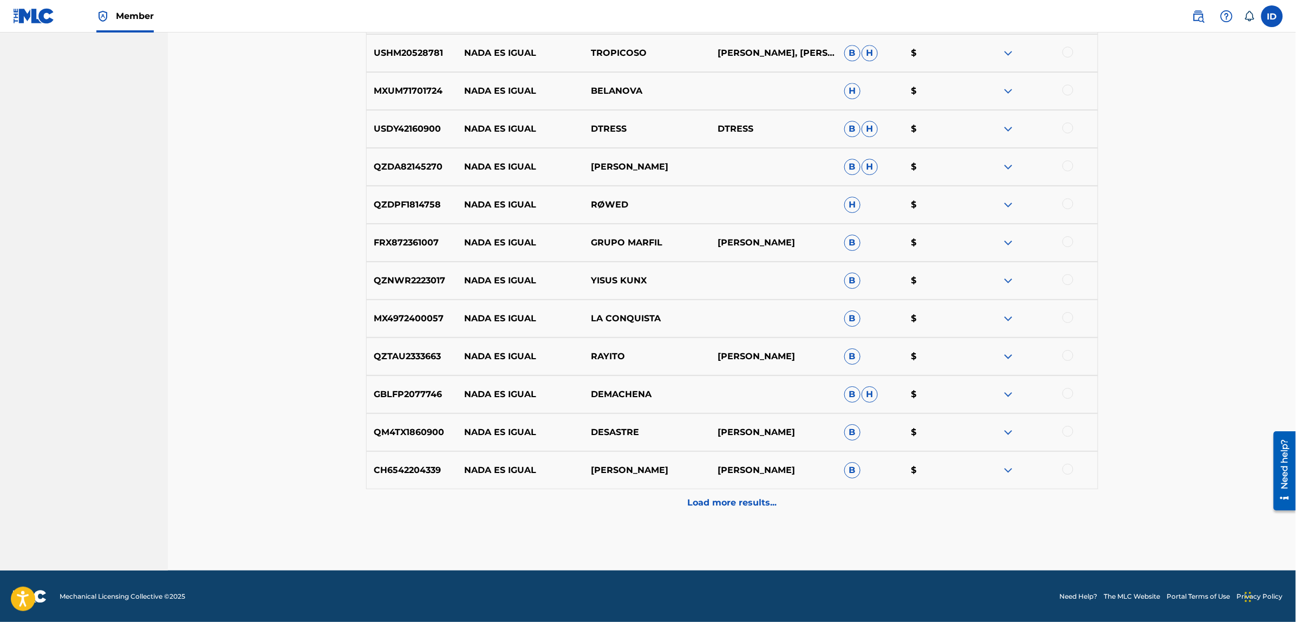
click at [735, 507] on p "Load more results..." at bounding box center [731, 502] width 89 height 13
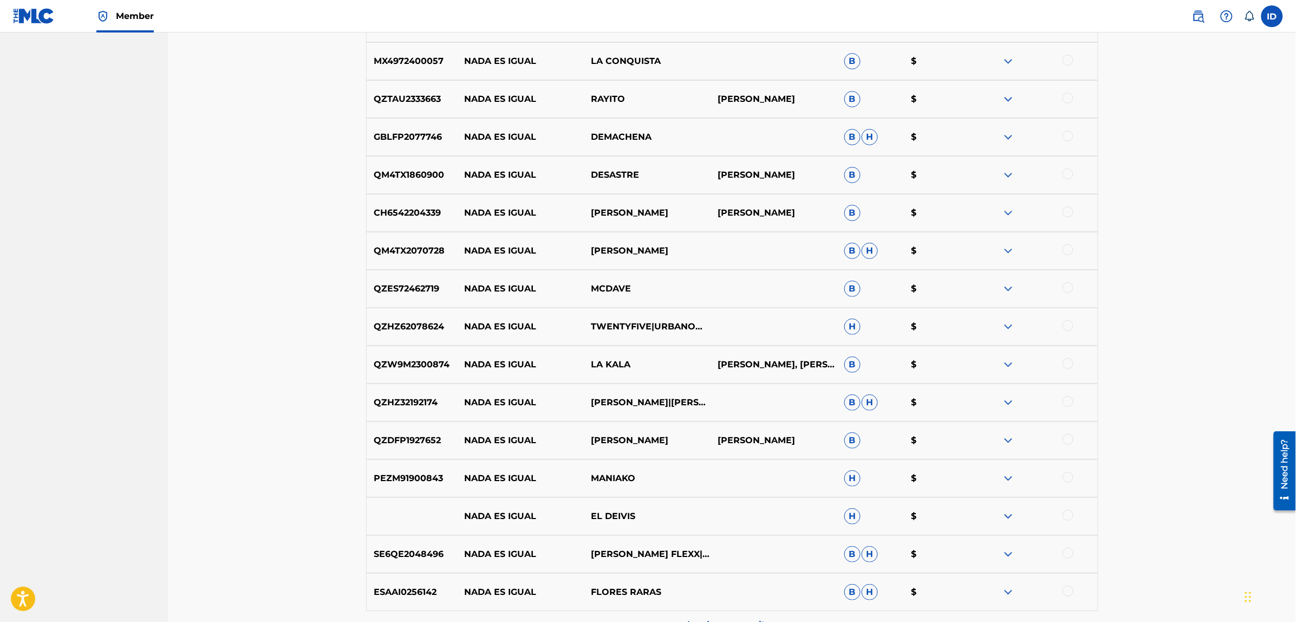
scroll to position [5234, 0]
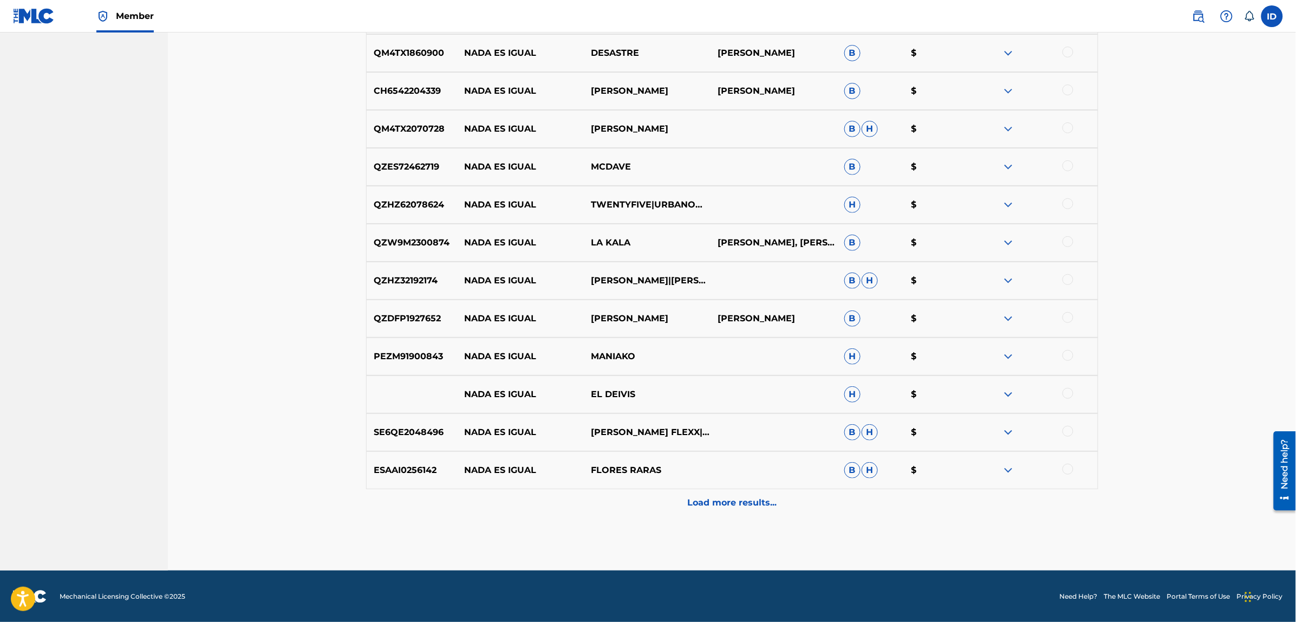
click at [779, 505] on div "Load more results..." at bounding box center [732, 502] width 732 height 27
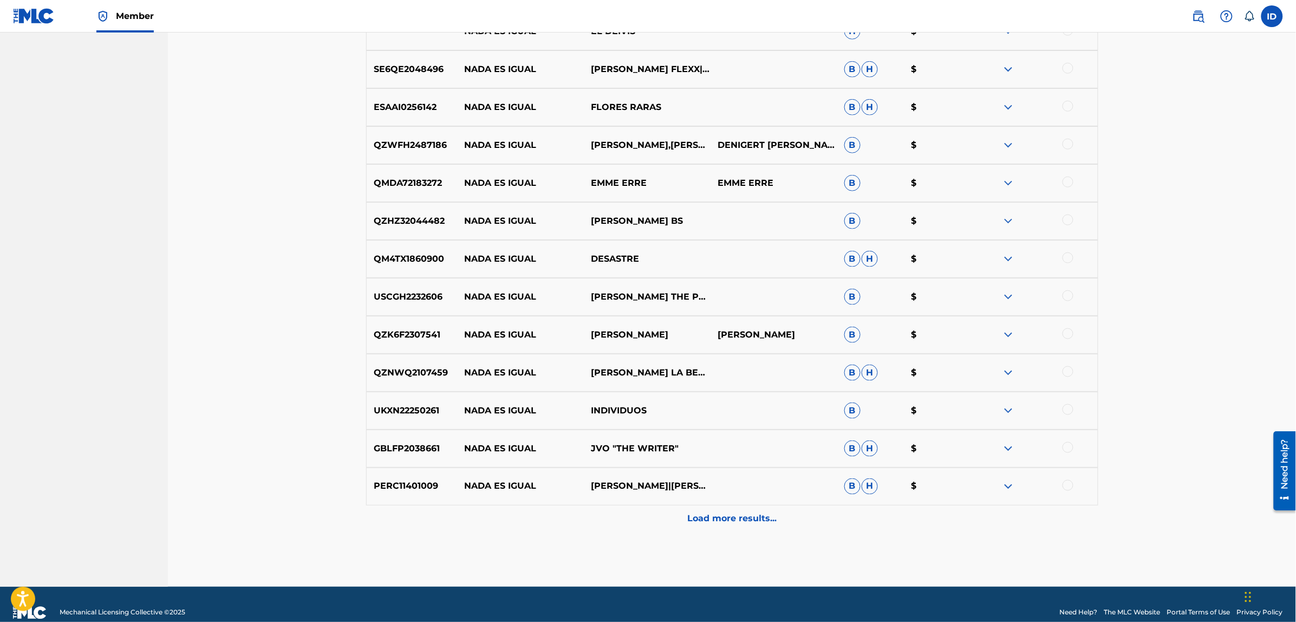
scroll to position [5613, 0]
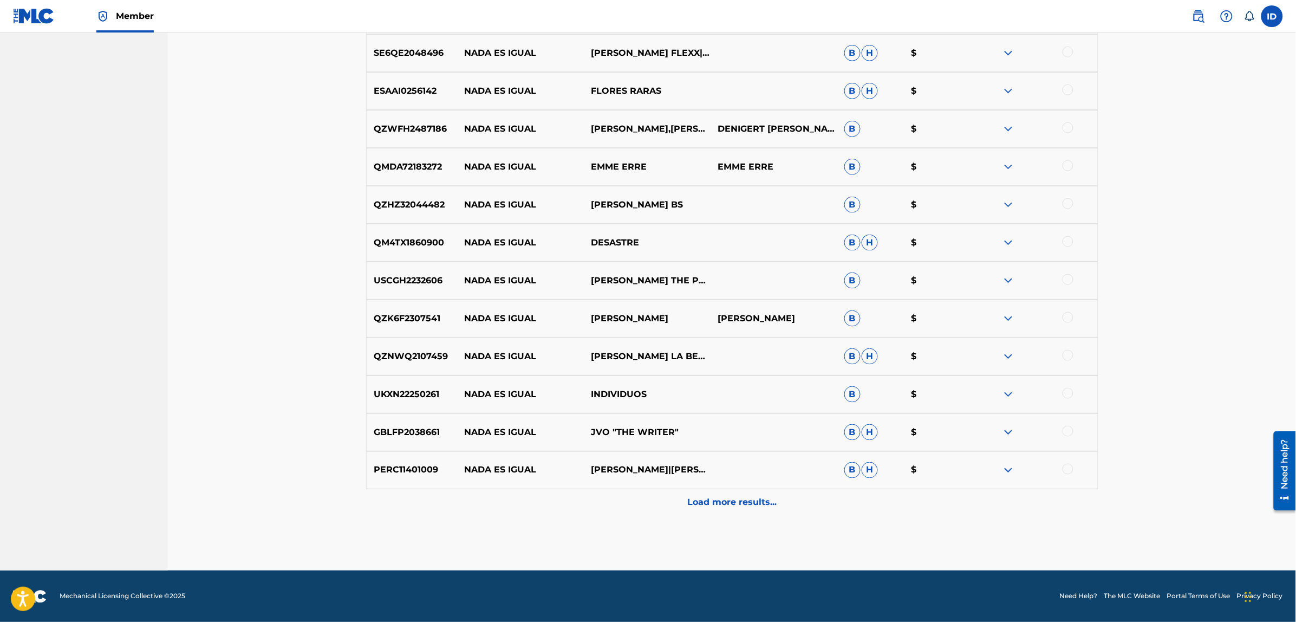
click at [740, 494] on div "Load more results..." at bounding box center [732, 502] width 732 height 27
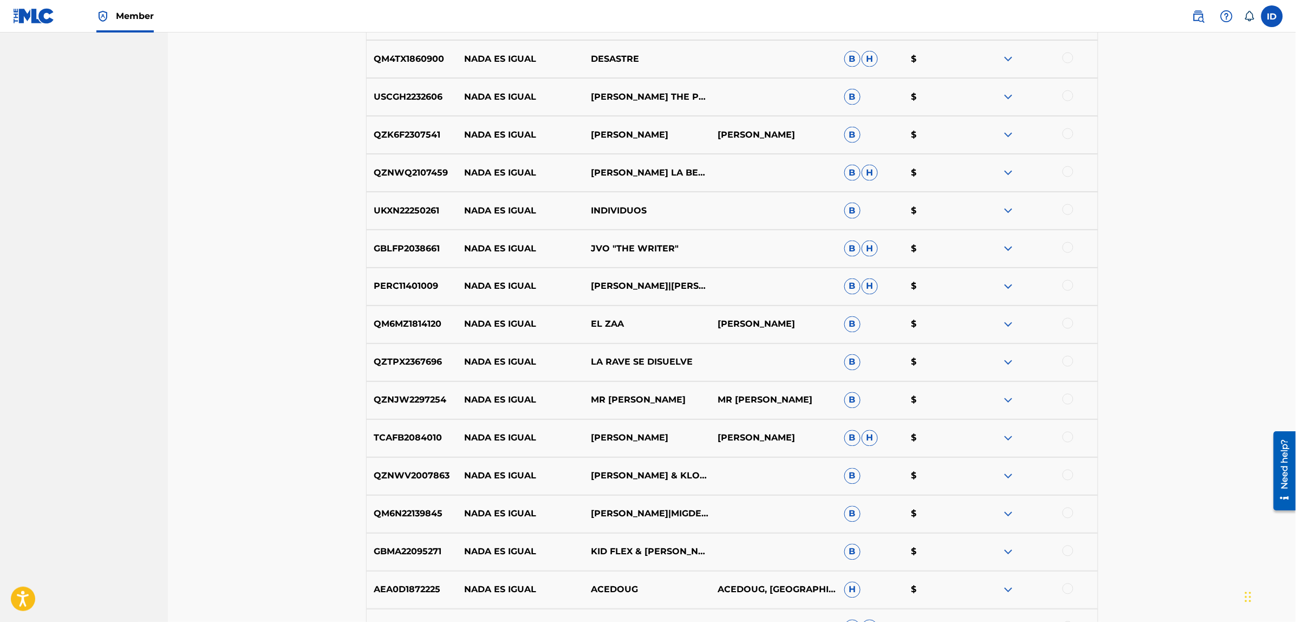
scroll to position [5816, 0]
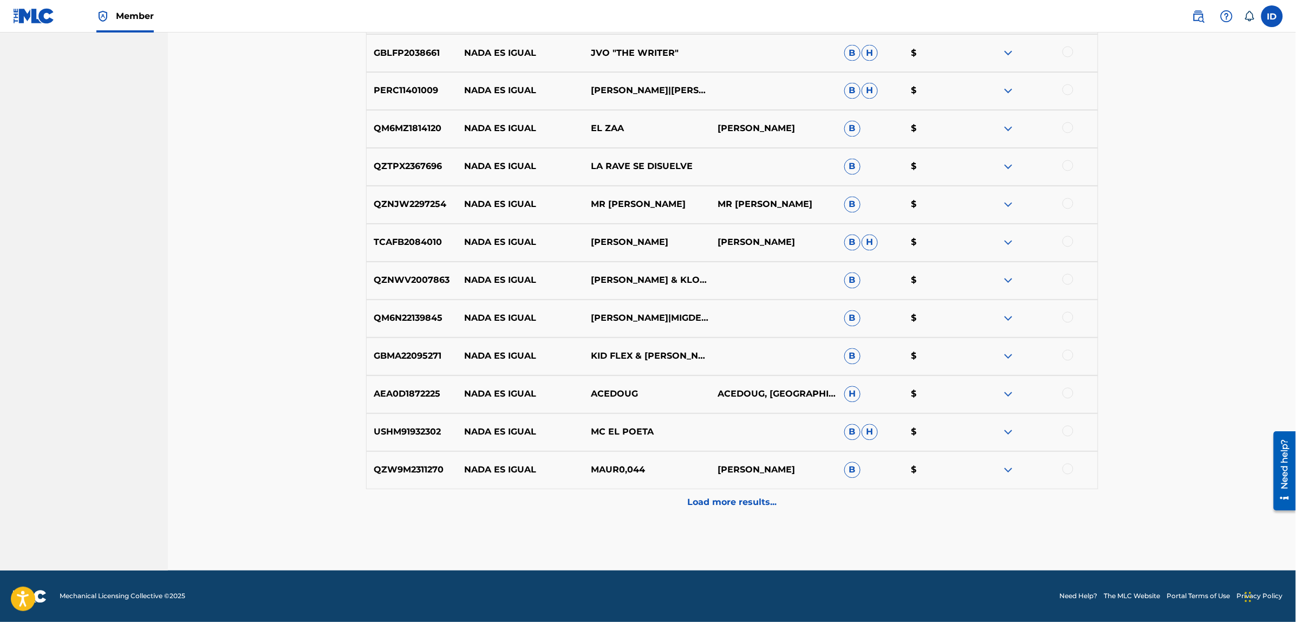
click at [740, 494] on div "Load more results..." at bounding box center [732, 502] width 732 height 27
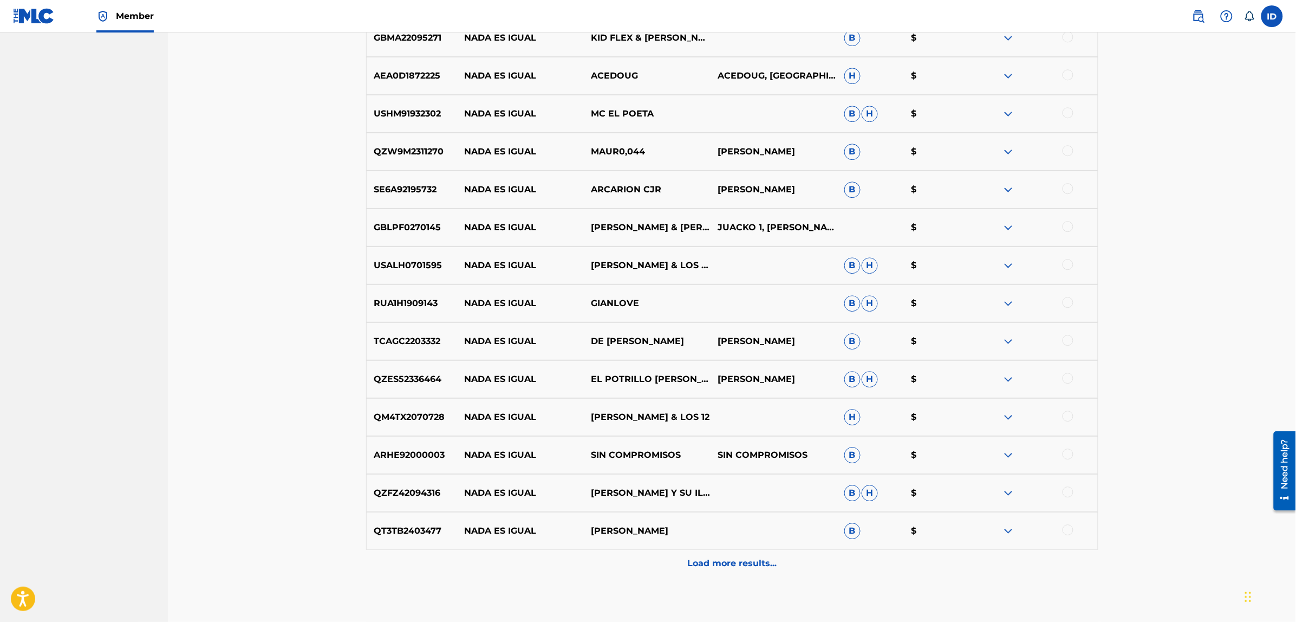
scroll to position [6371, 0]
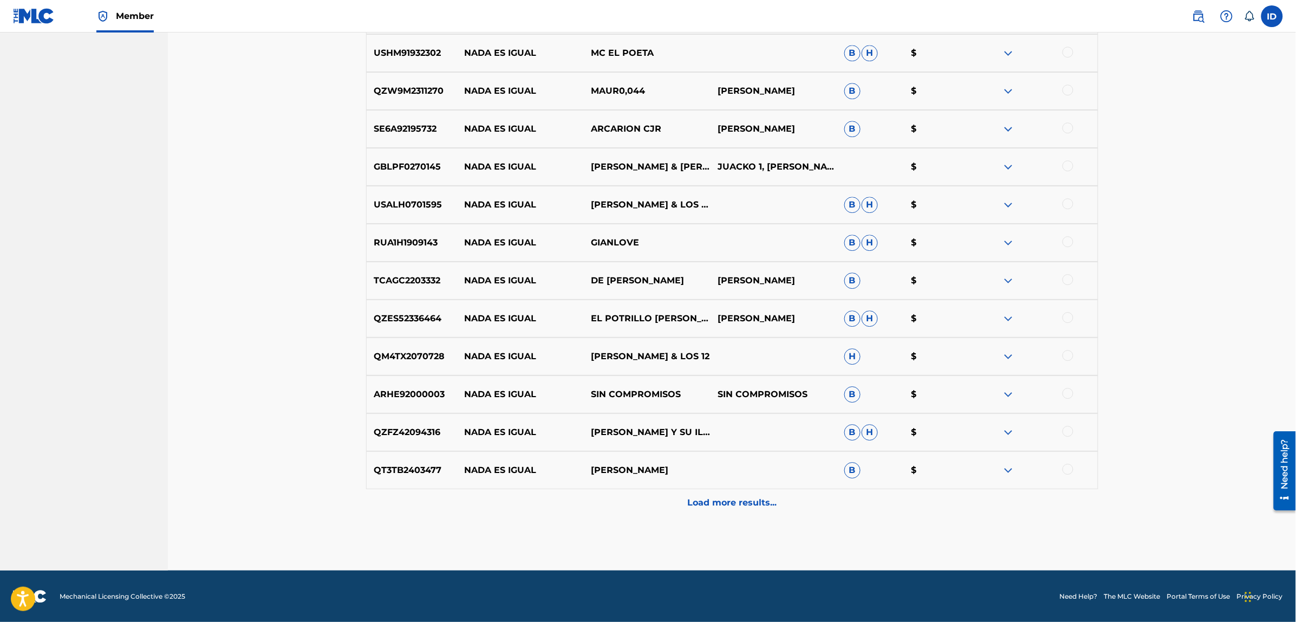
click at [740, 494] on div "Load more results..." at bounding box center [732, 502] width 732 height 27
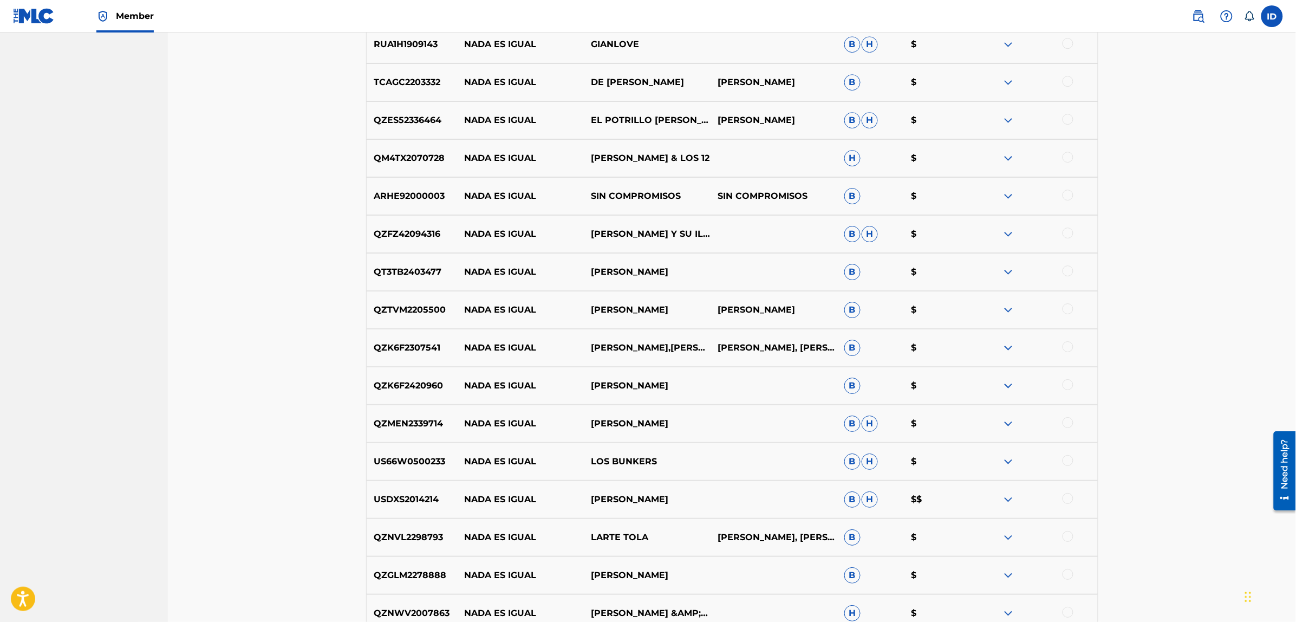
scroll to position [6641, 0]
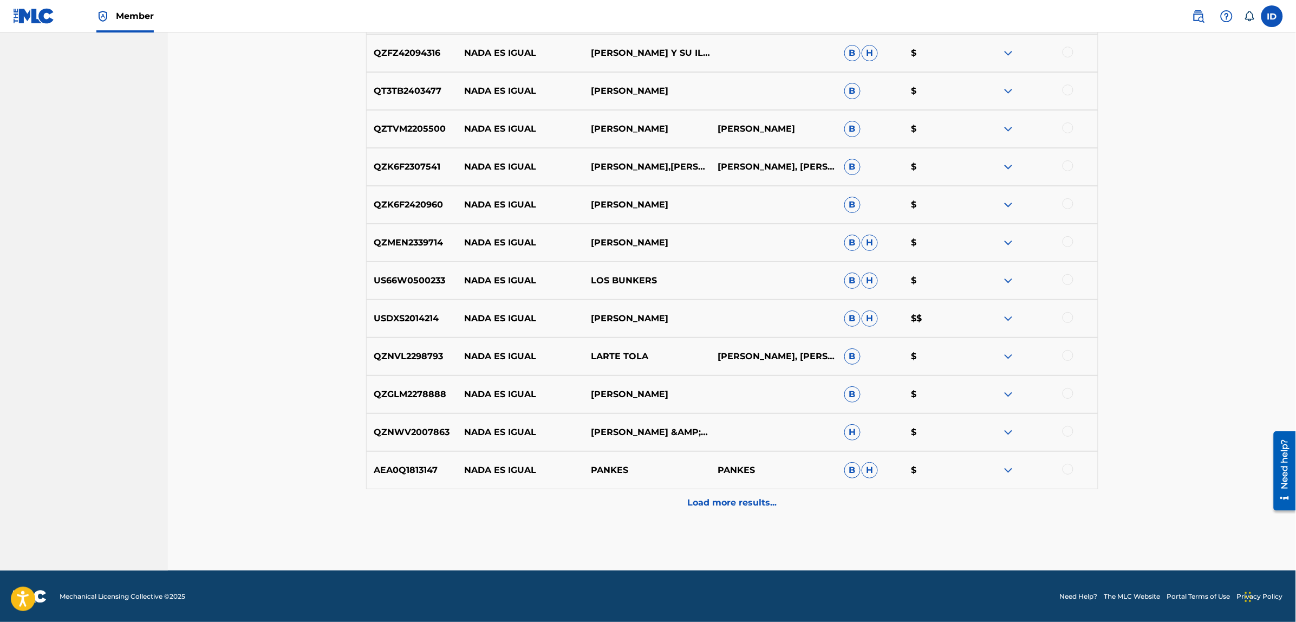
click at [740, 494] on div "Load more results..." at bounding box center [732, 502] width 732 height 27
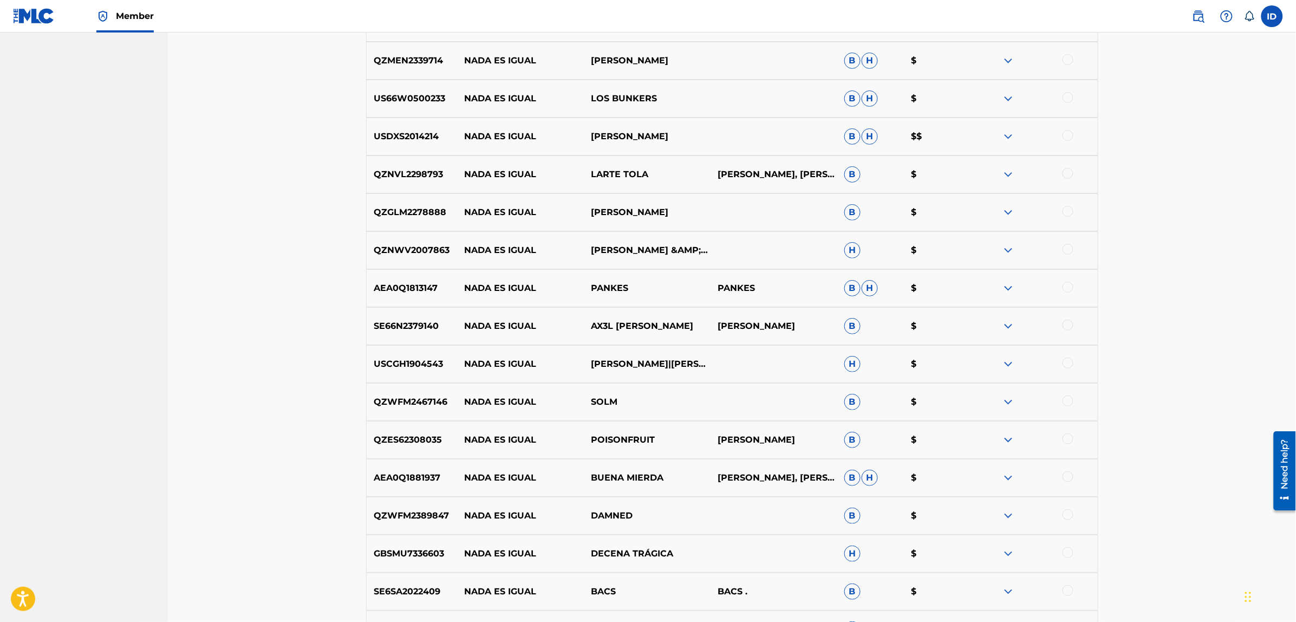
scroll to position [6953, 0]
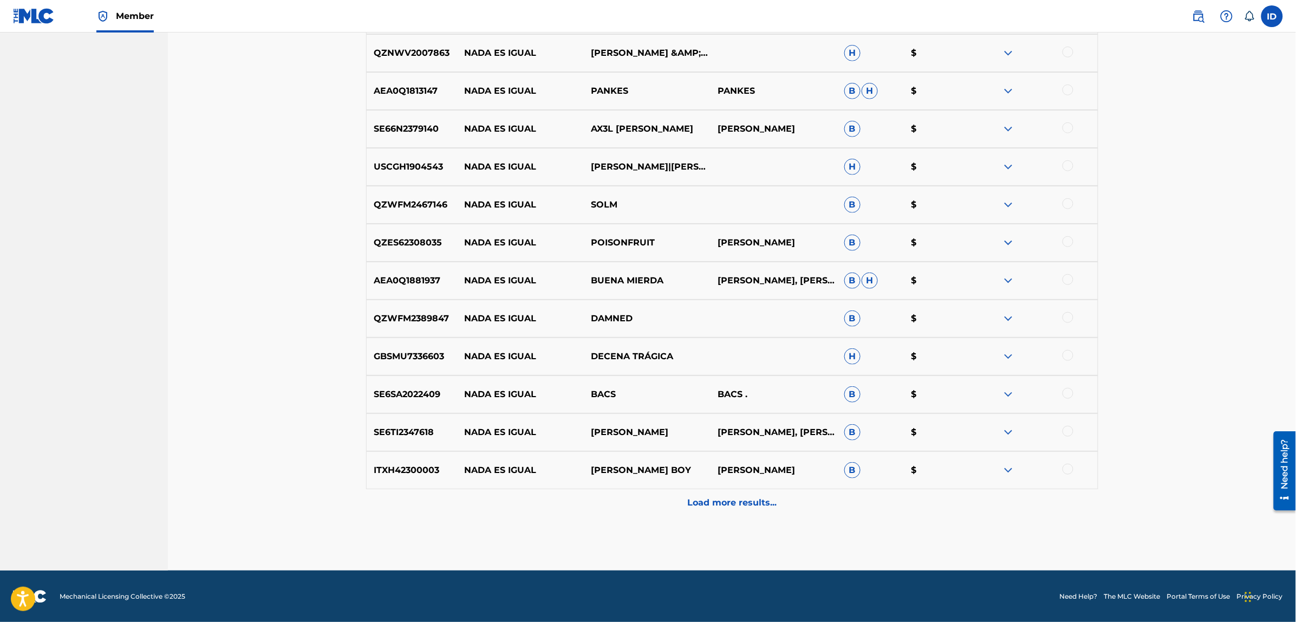
click at [740, 494] on div "Load more results..." at bounding box center [732, 502] width 732 height 27
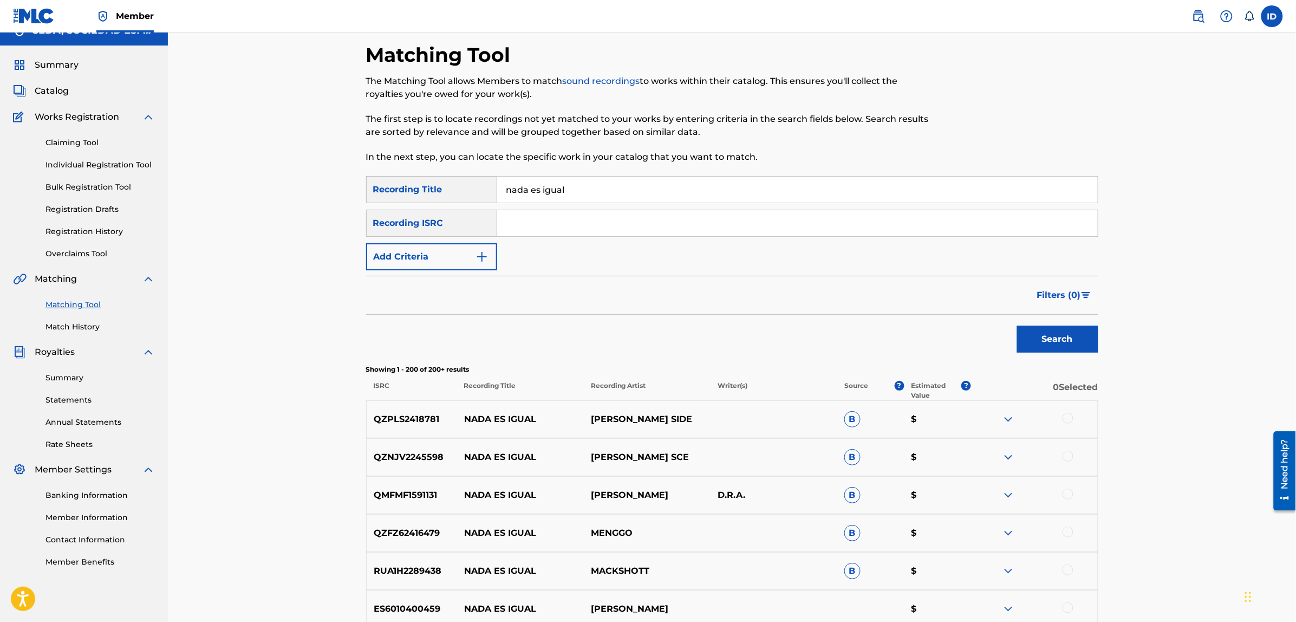
scroll to position [0, 0]
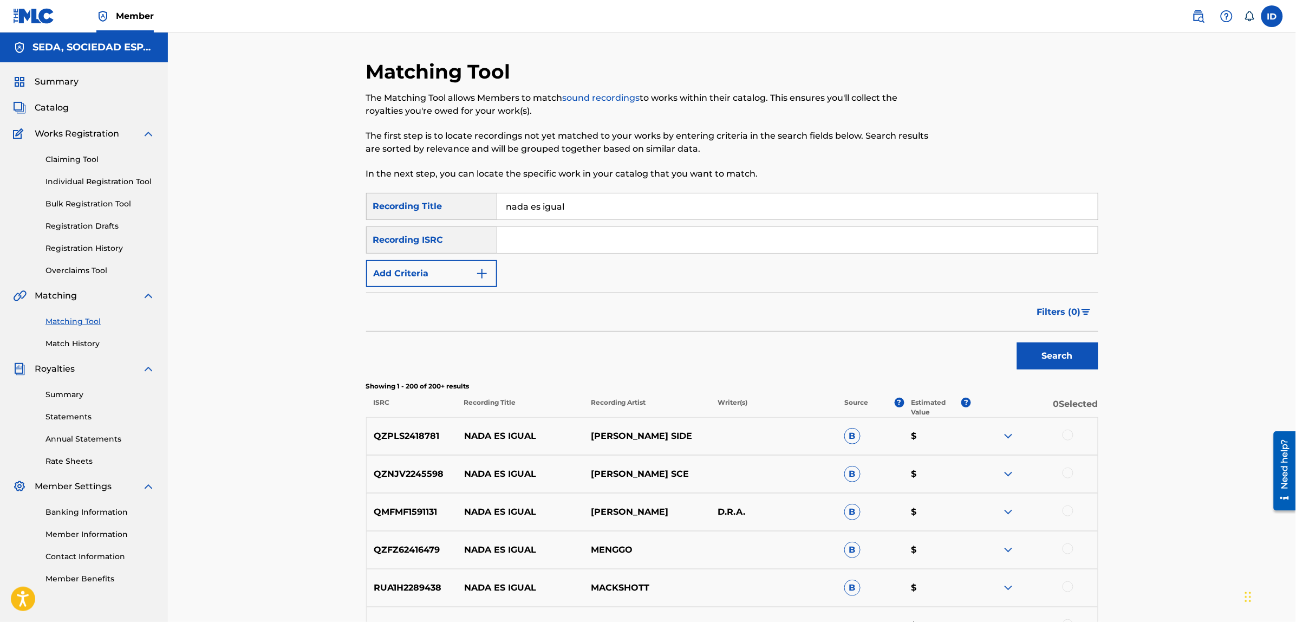
click at [439, 266] on button "Add Criteria" at bounding box center [431, 273] width 131 height 27
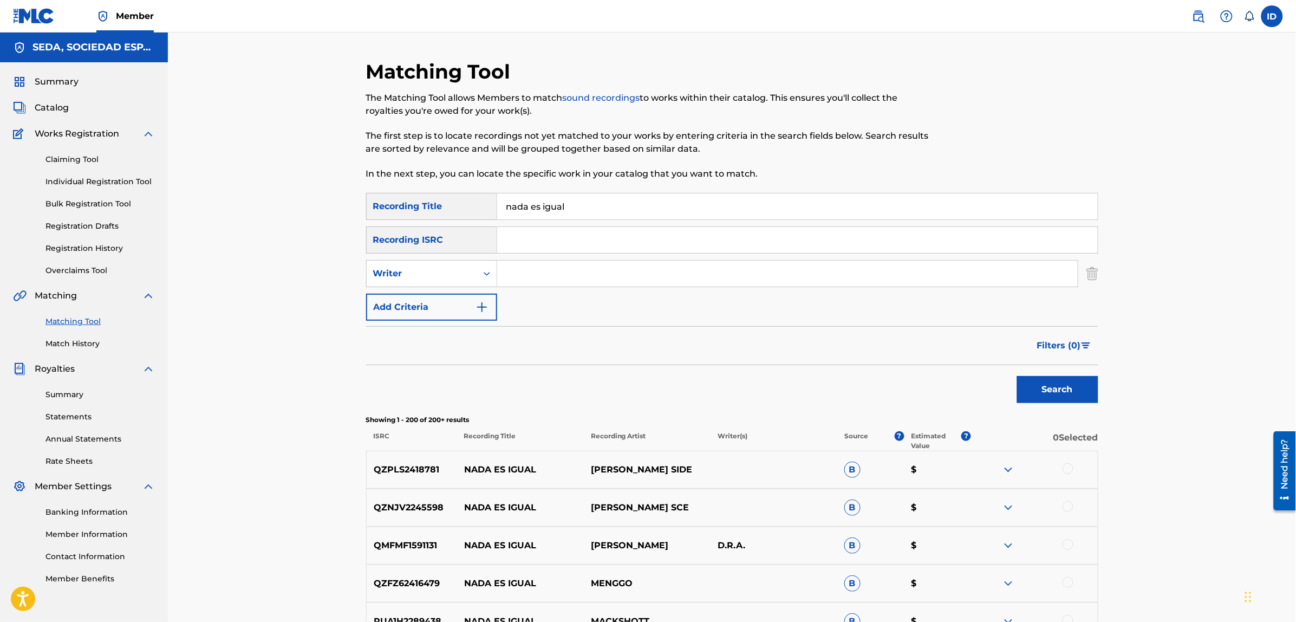
click at [521, 269] on input "Search Form" at bounding box center [787, 273] width 580 height 26
type input "[PERSON_NAME]"
click at [1017, 376] on button "Search" at bounding box center [1057, 389] width 81 height 27
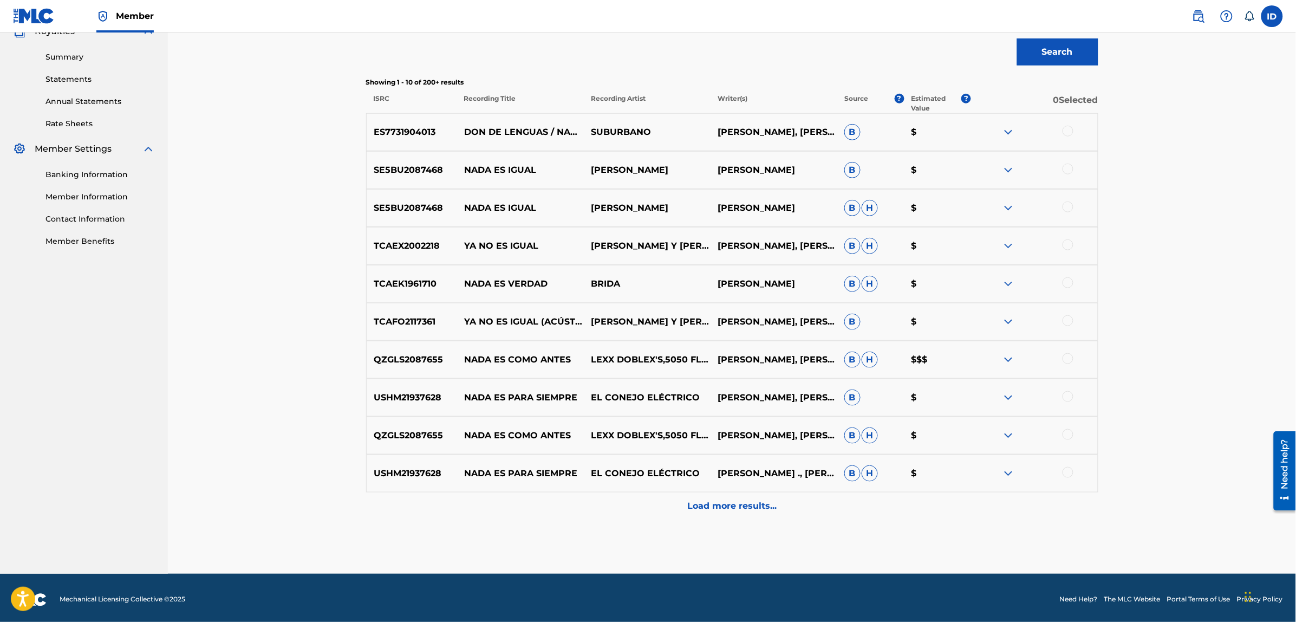
scroll to position [338, 0]
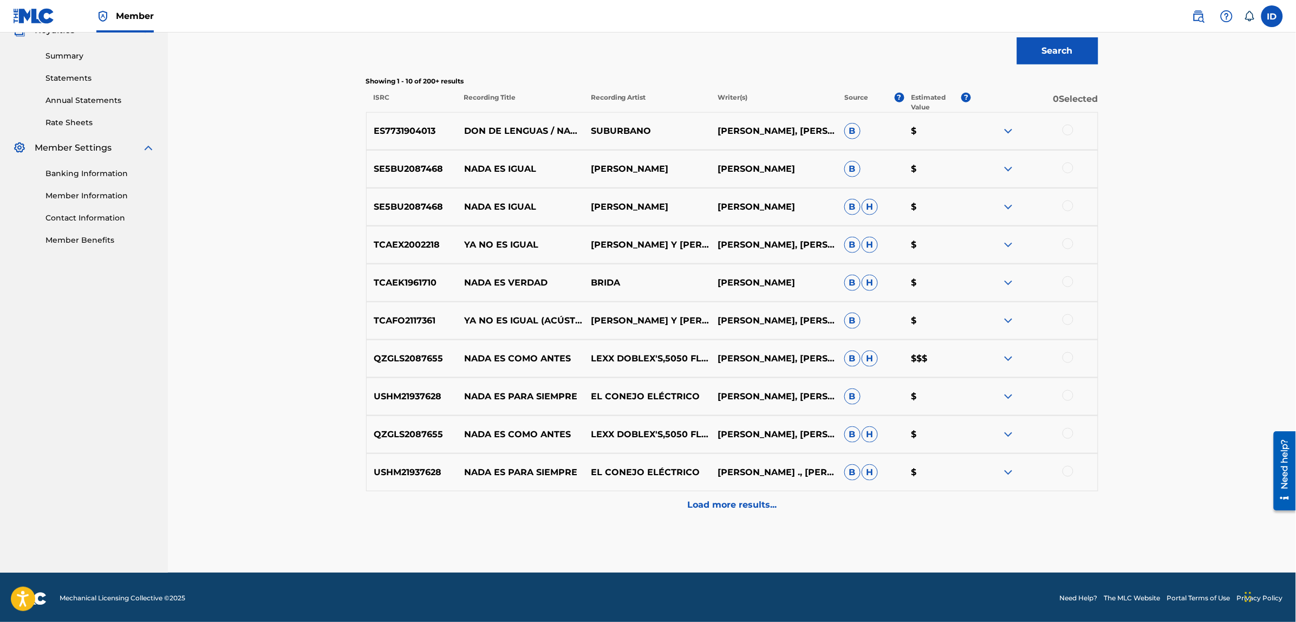
click at [718, 505] on p "Load more results..." at bounding box center [731, 504] width 89 height 13
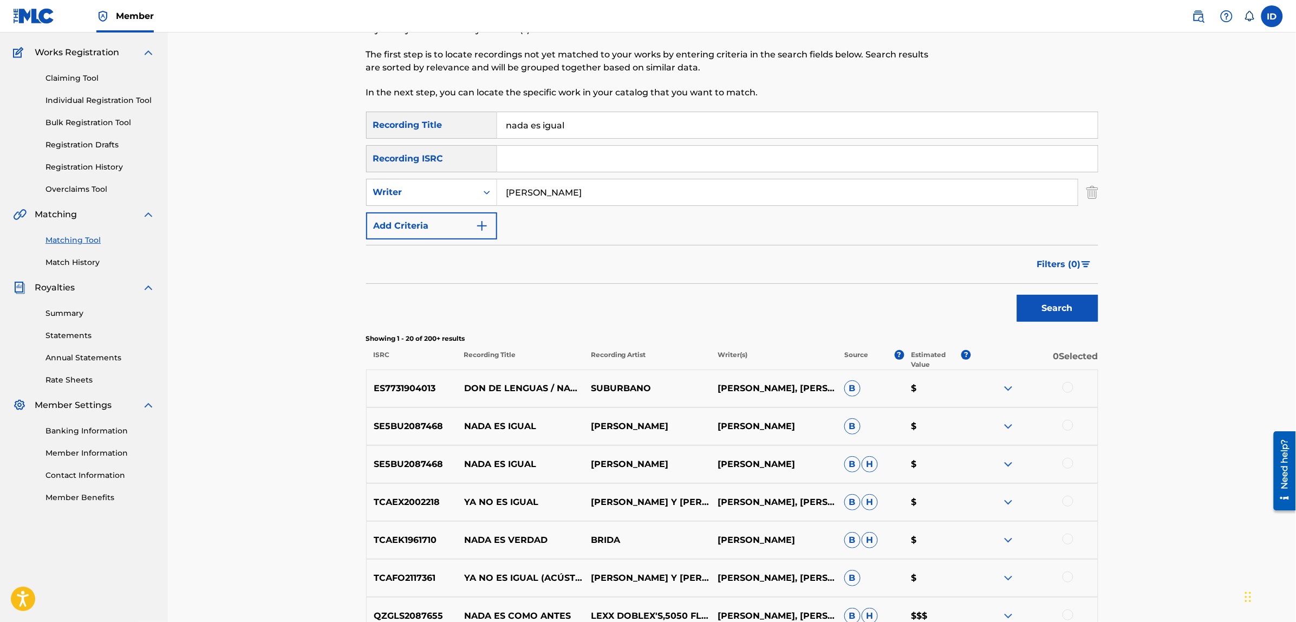
scroll to position [0, 0]
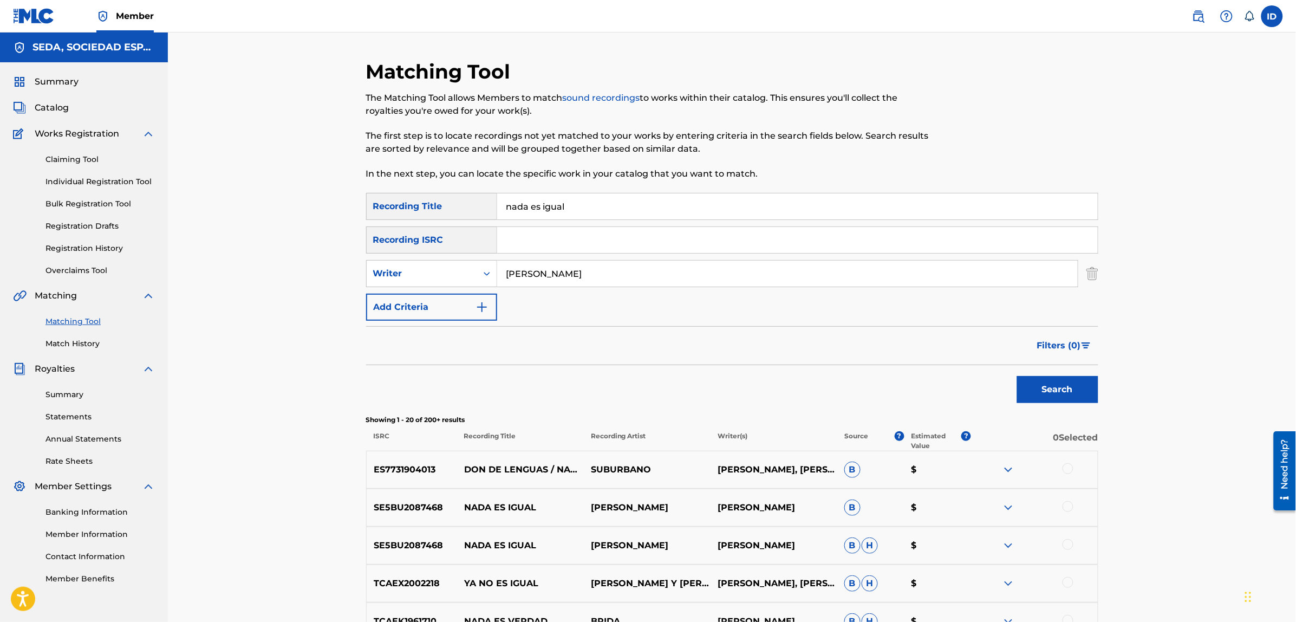
drag, startPoint x: 612, startPoint y: 272, endPoint x: 451, endPoint y: 252, distance: 162.0
click at [451, 252] on div "SearchWithCriteria8cebaadd-dcf6-45ab-8787-8136b1f8b11b Recording Title nada es …" at bounding box center [732, 257] width 732 height 128
click at [447, 312] on button "Add Criteria" at bounding box center [431, 306] width 131 height 27
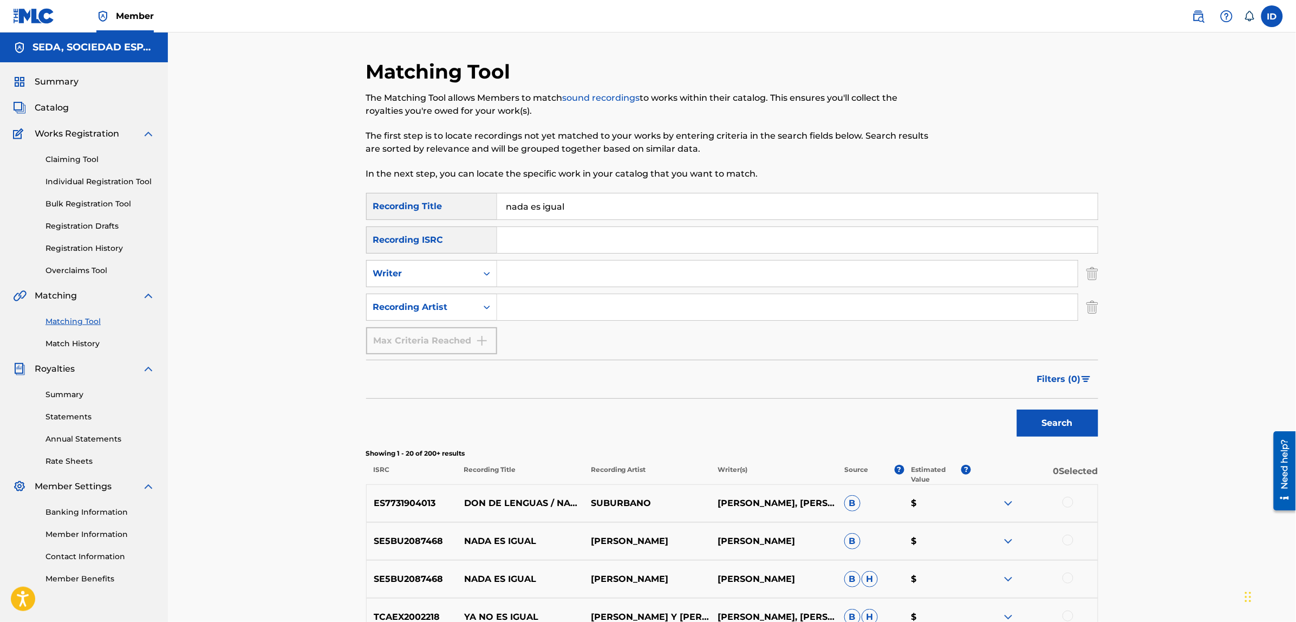
click at [551, 303] on input "Search Form" at bounding box center [787, 307] width 580 height 26
type input "suburbano"
click at [1017, 409] on button "Search" at bounding box center [1057, 422] width 81 height 27
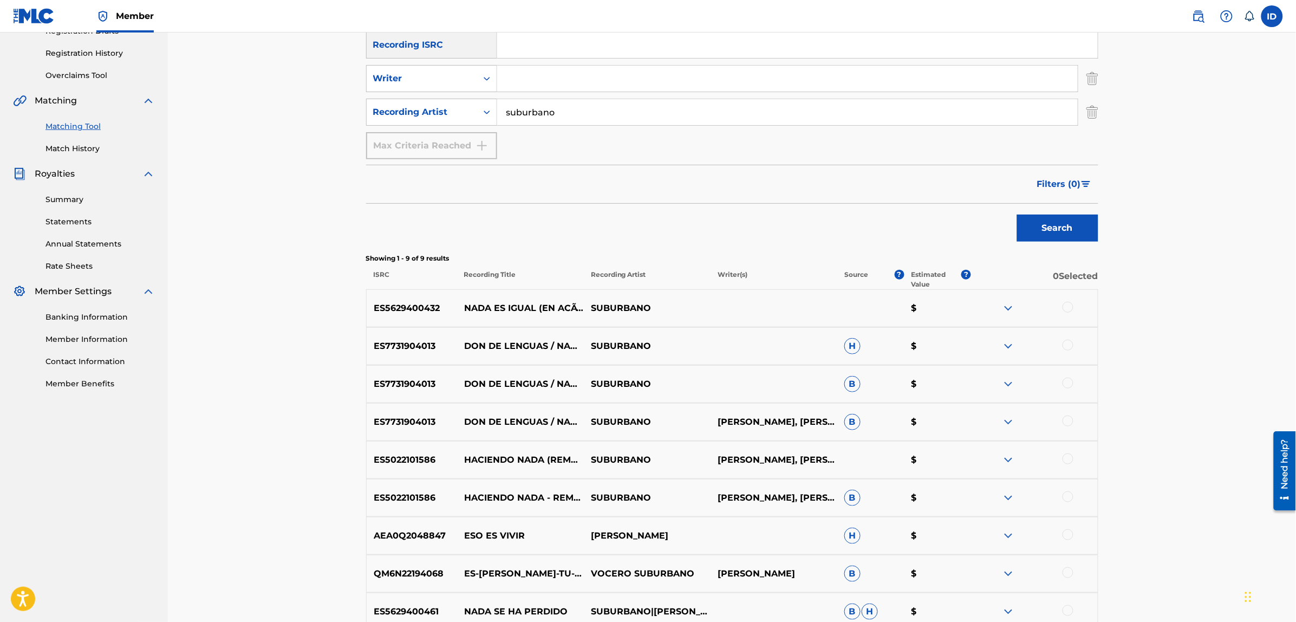
scroll to position [203, 0]
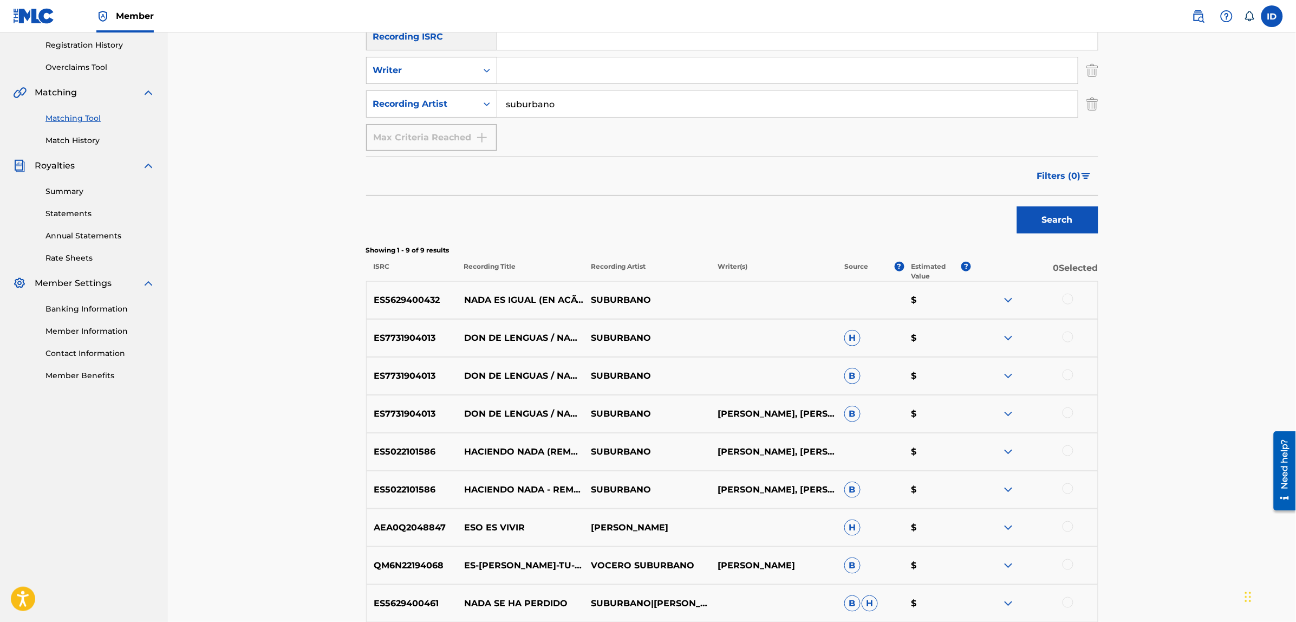
click at [1070, 303] on div at bounding box center [1067, 298] width 11 height 11
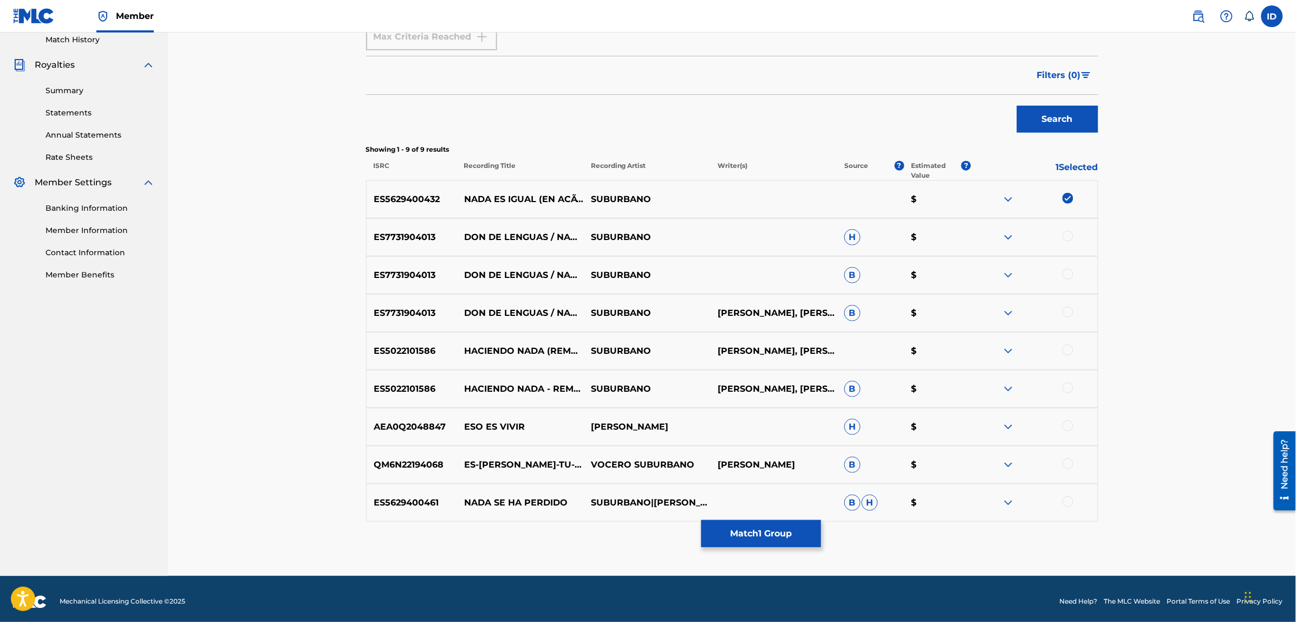
scroll to position [309, 0]
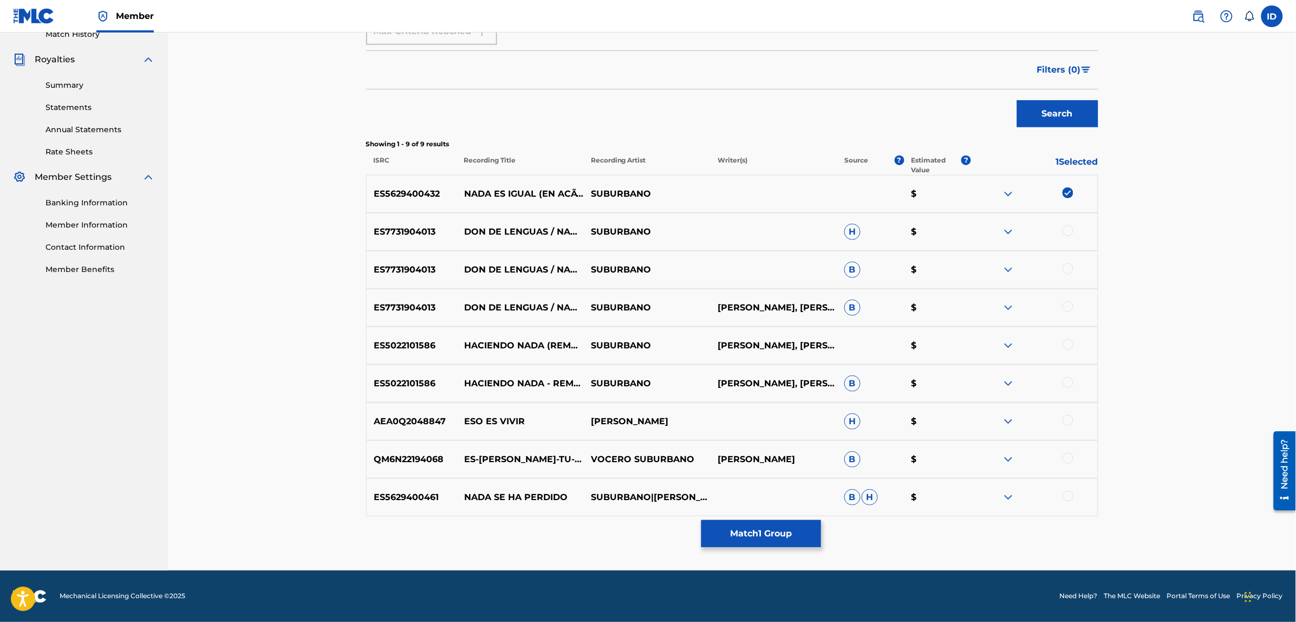
click at [781, 534] on button "Match 1 Group" at bounding box center [761, 533] width 120 height 27
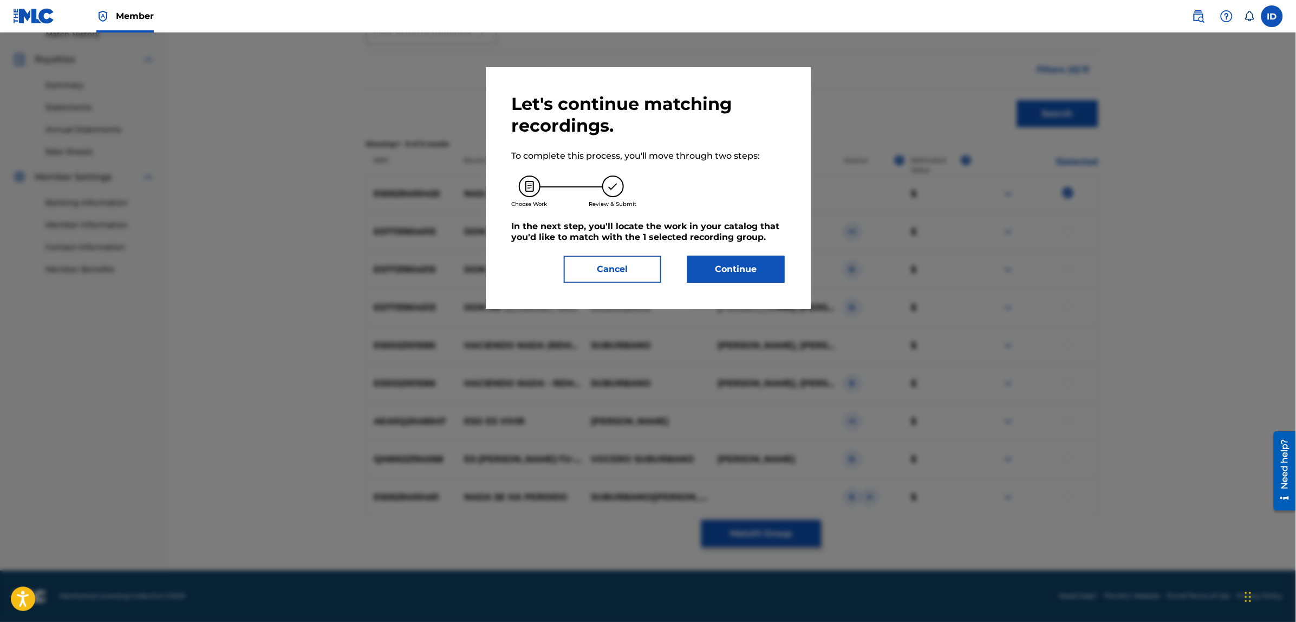
click at [716, 263] on button "Continue" at bounding box center [735, 269] width 97 height 27
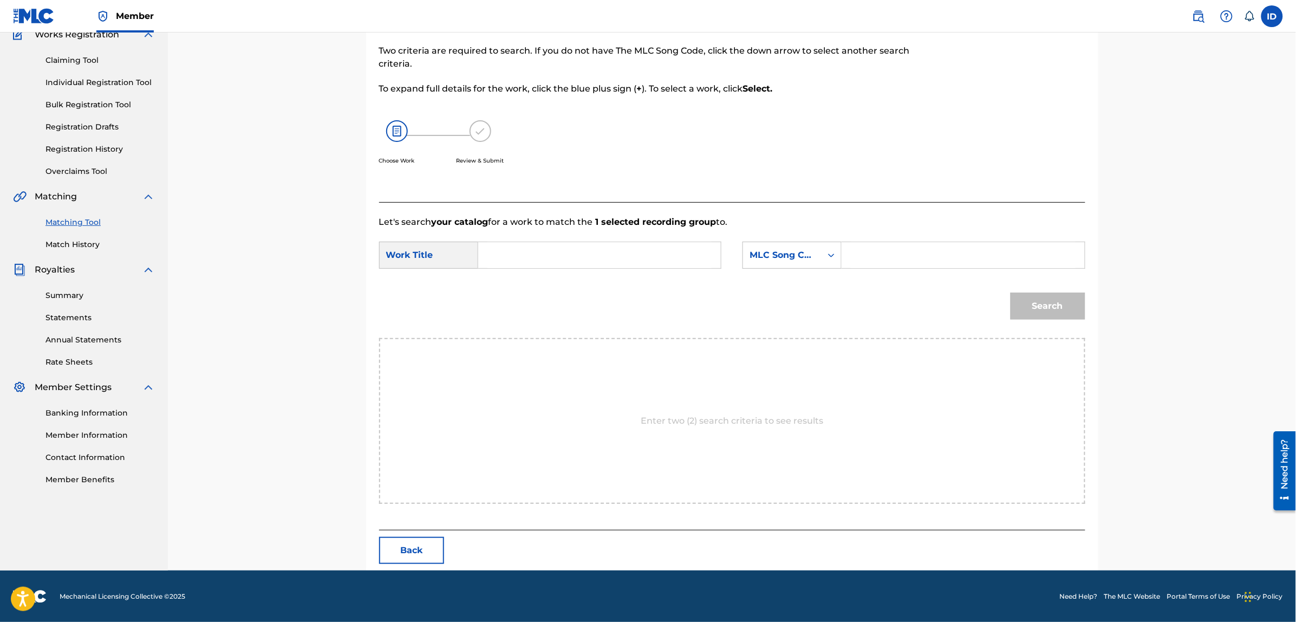
click at [596, 247] on input "Search Form" at bounding box center [599, 255] width 224 height 26
click at [507, 306] on strong "es" at bounding box center [501, 311] width 10 height 10
type input "nada es igual"
click at [808, 253] on div "MLC Song Code" at bounding box center [782, 255] width 66 height 13
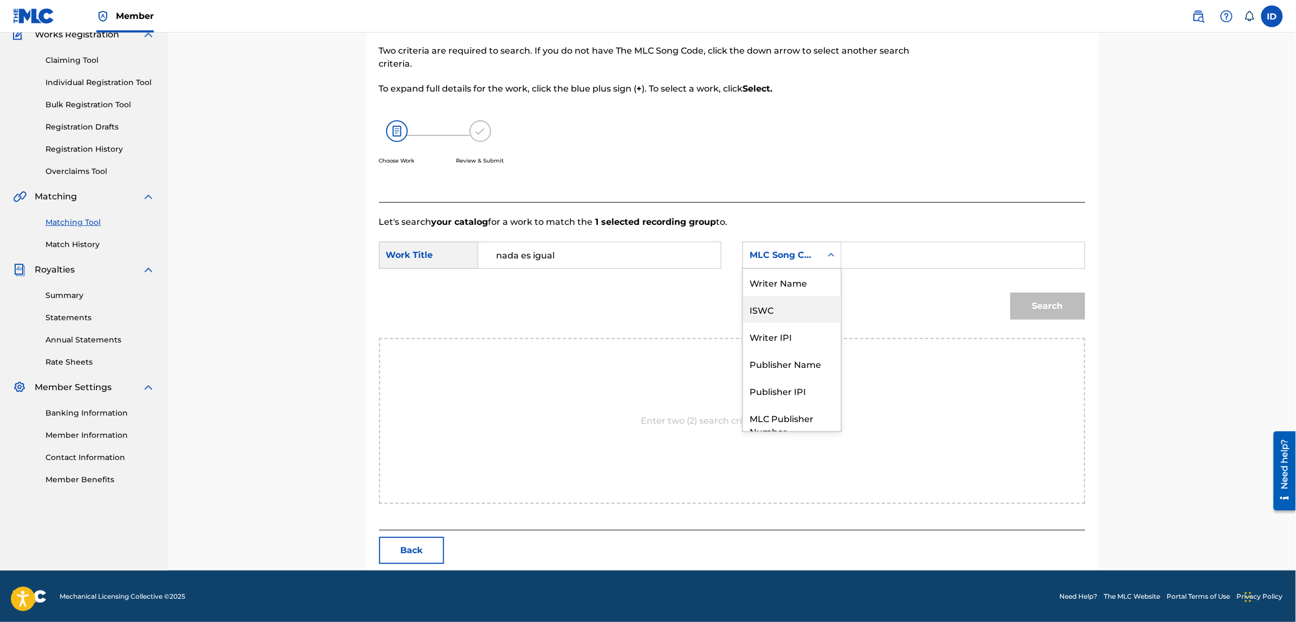
scroll to position [0, 0]
click at [799, 287] on div "Writer Name" at bounding box center [792, 282] width 98 height 27
click at [847, 253] on div "Search Form" at bounding box center [962, 254] width 243 height 27
click at [861, 253] on input "Search Form" at bounding box center [963, 255] width 224 height 26
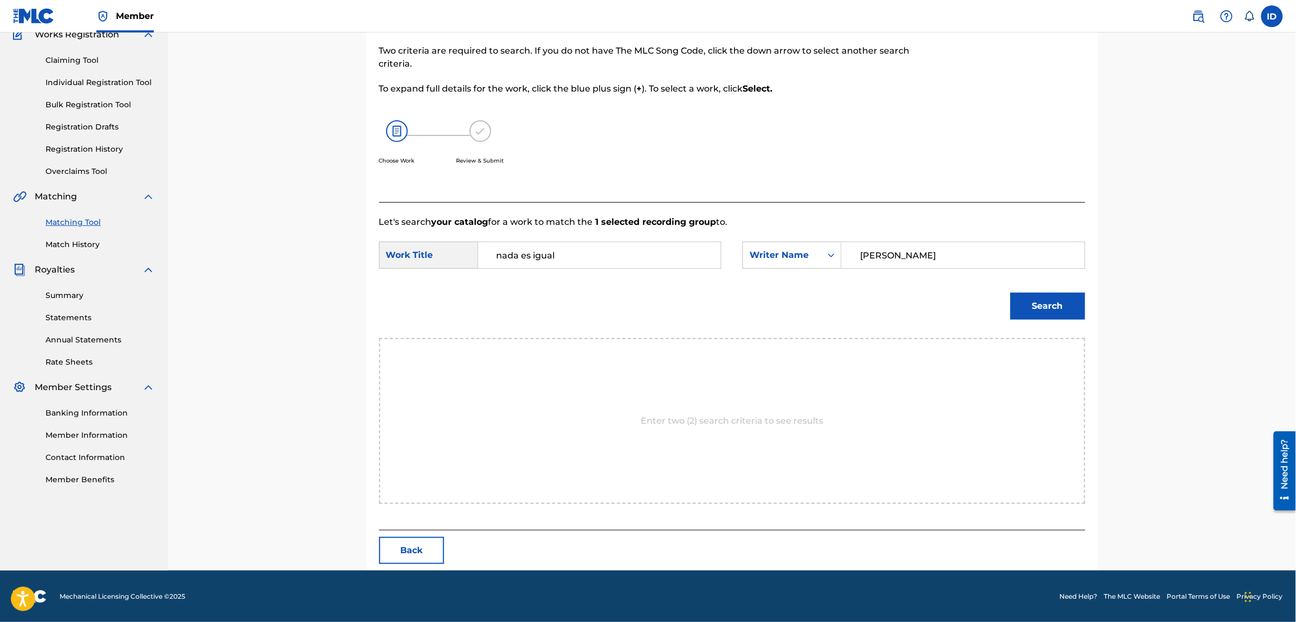
type input "[PERSON_NAME]"
click at [1010, 292] on button "Search" at bounding box center [1047, 305] width 75 height 27
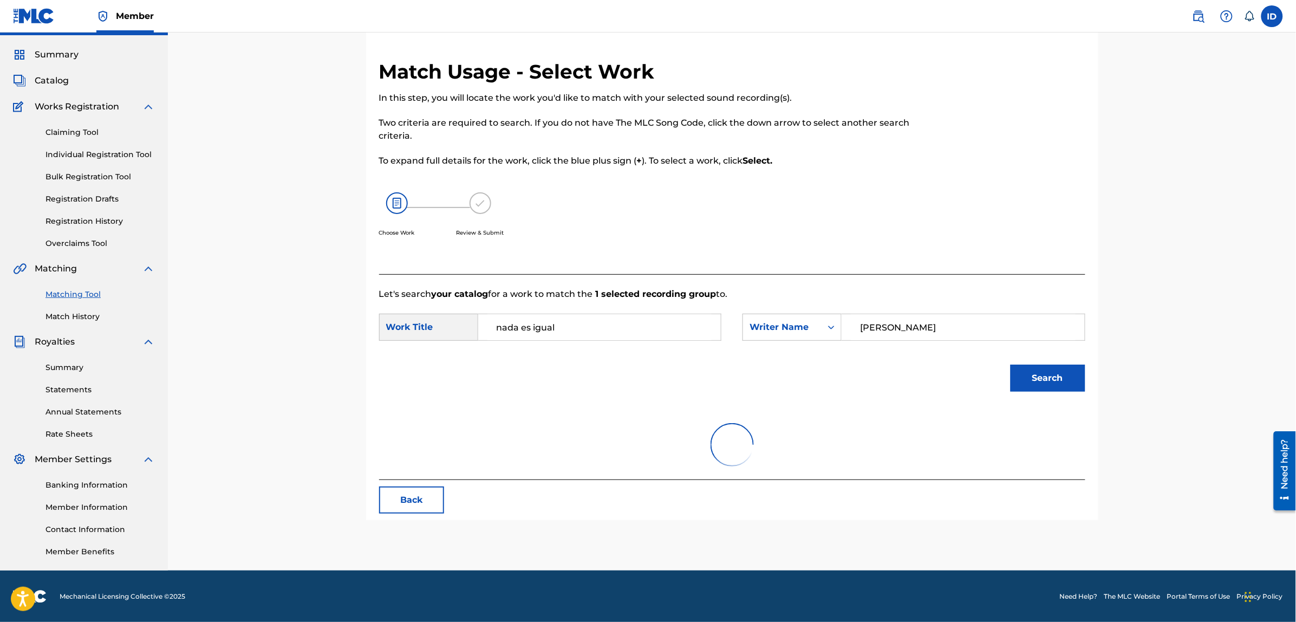
scroll to position [99, 0]
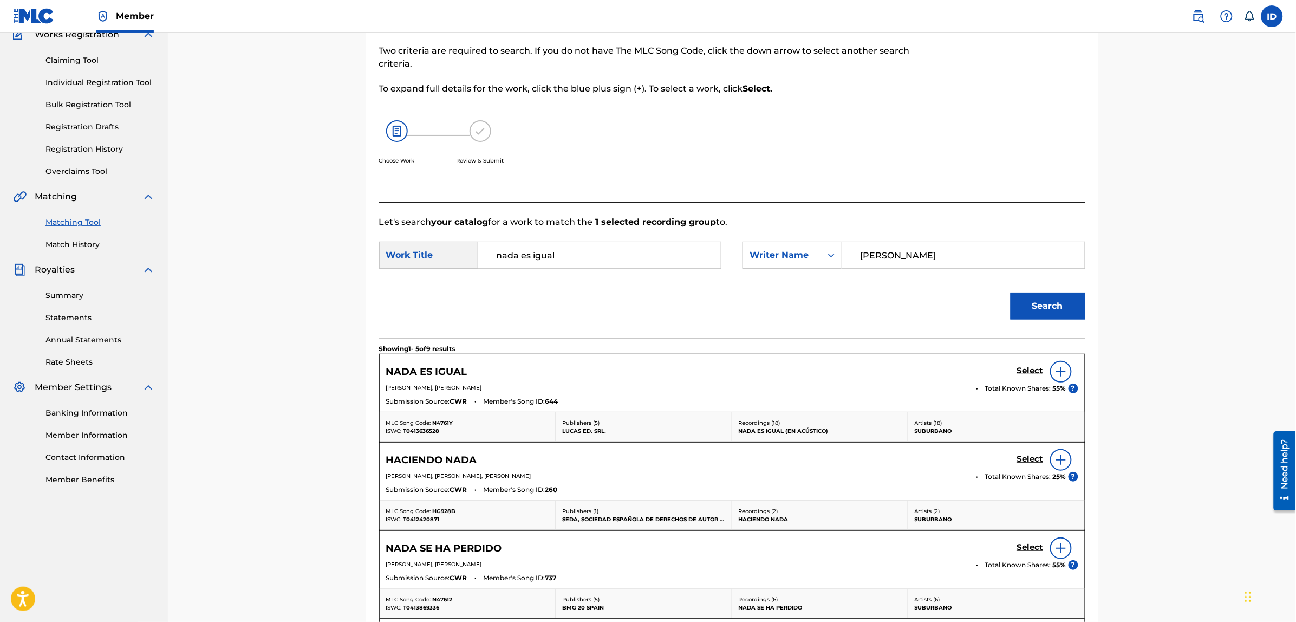
click at [1054, 365] on div at bounding box center [1061, 372] width 22 height 22
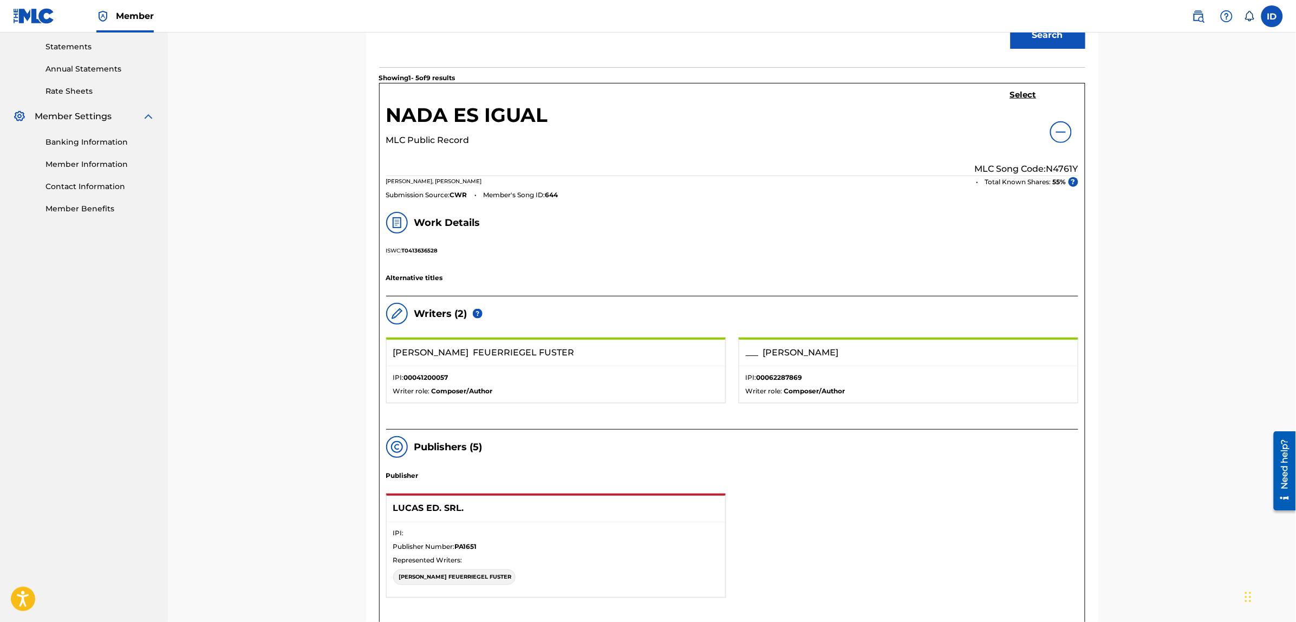
scroll to position [167, 0]
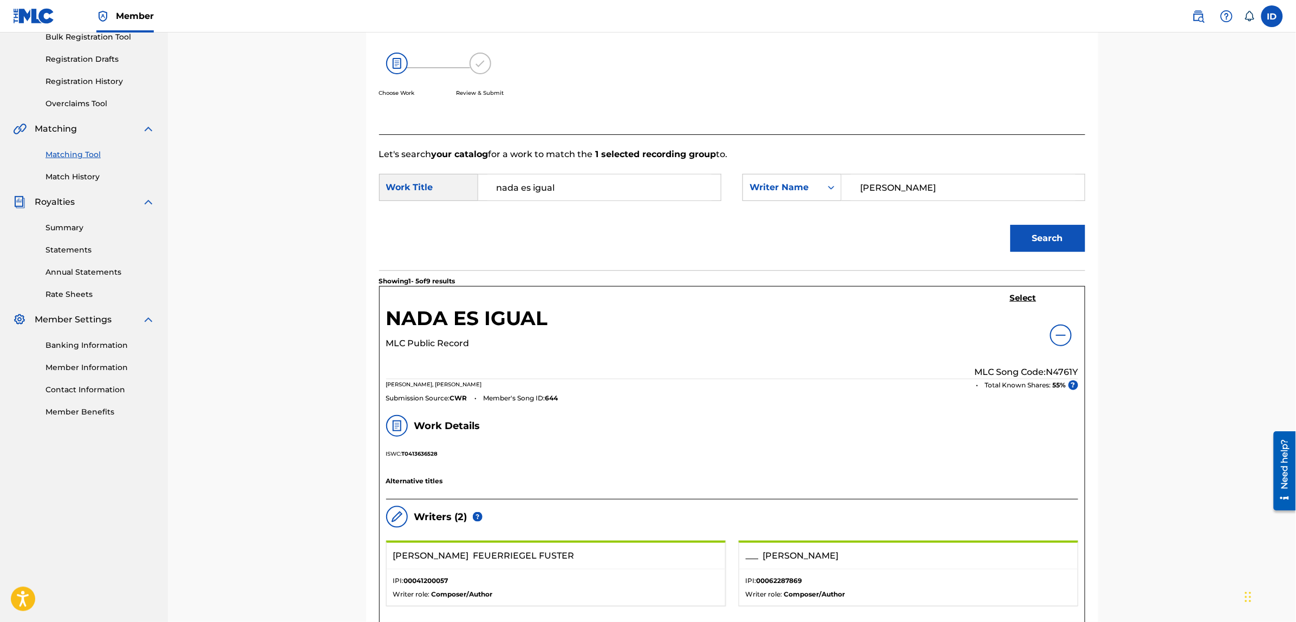
click at [1034, 298] on h5 "Select" at bounding box center [1023, 298] width 27 height 10
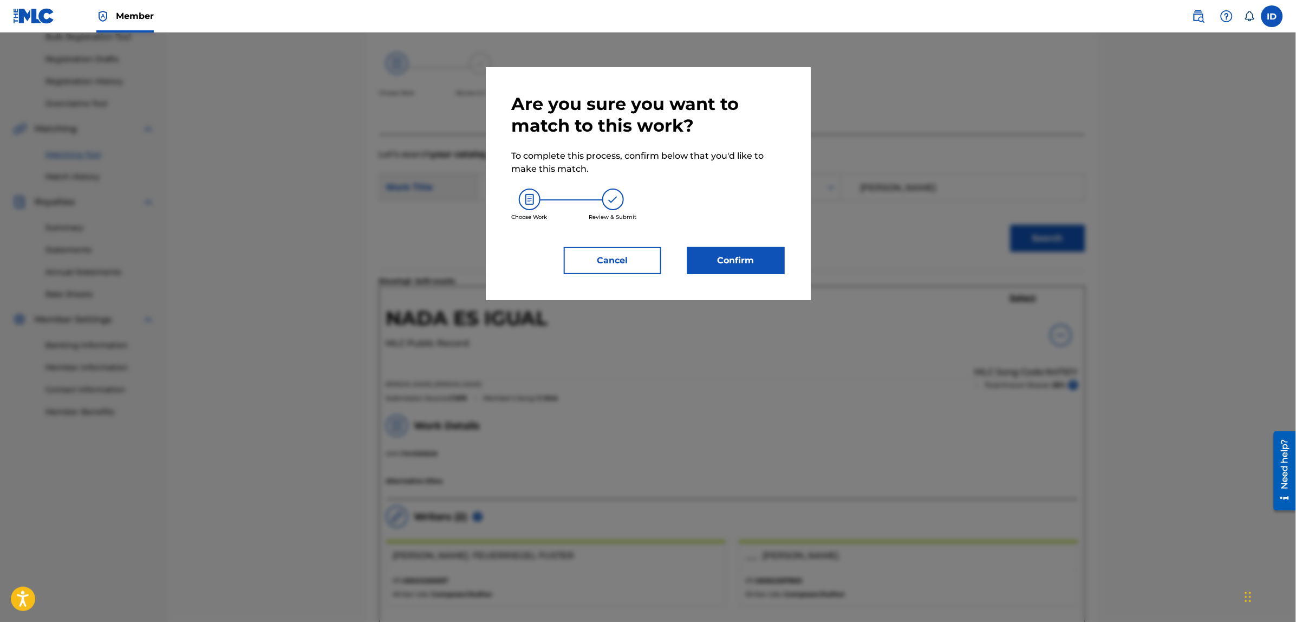
click at [767, 259] on button "Confirm" at bounding box center [735, 260] width 97 height 27
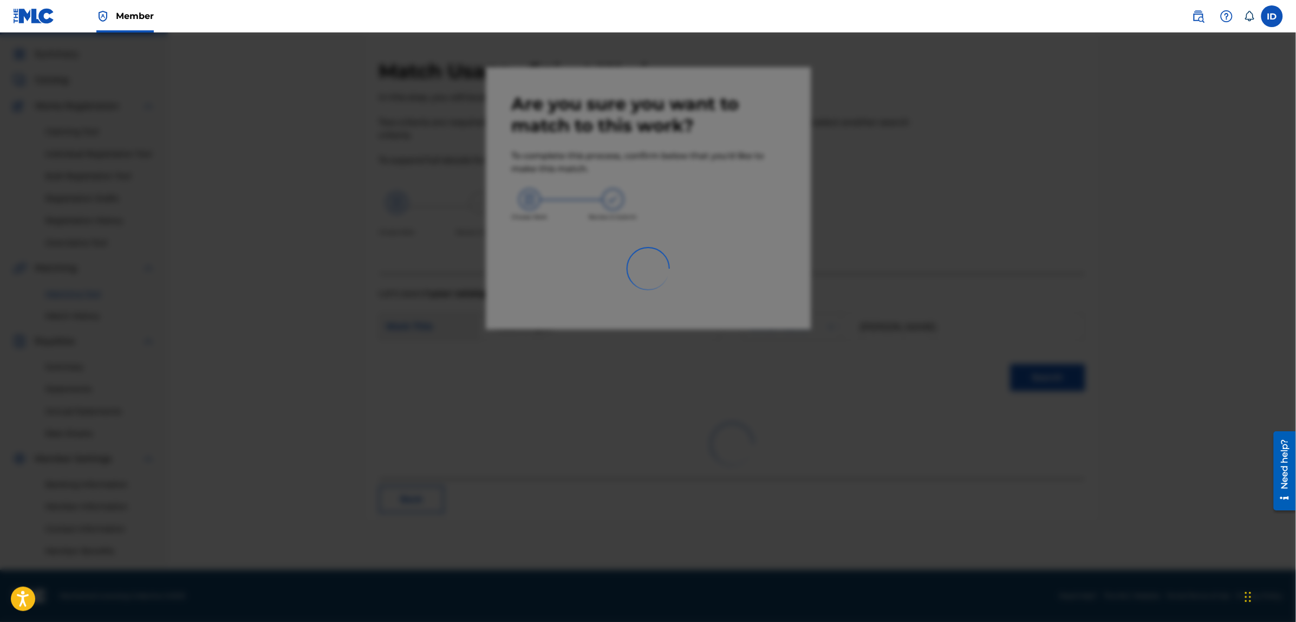
scroll to position [27, 0]
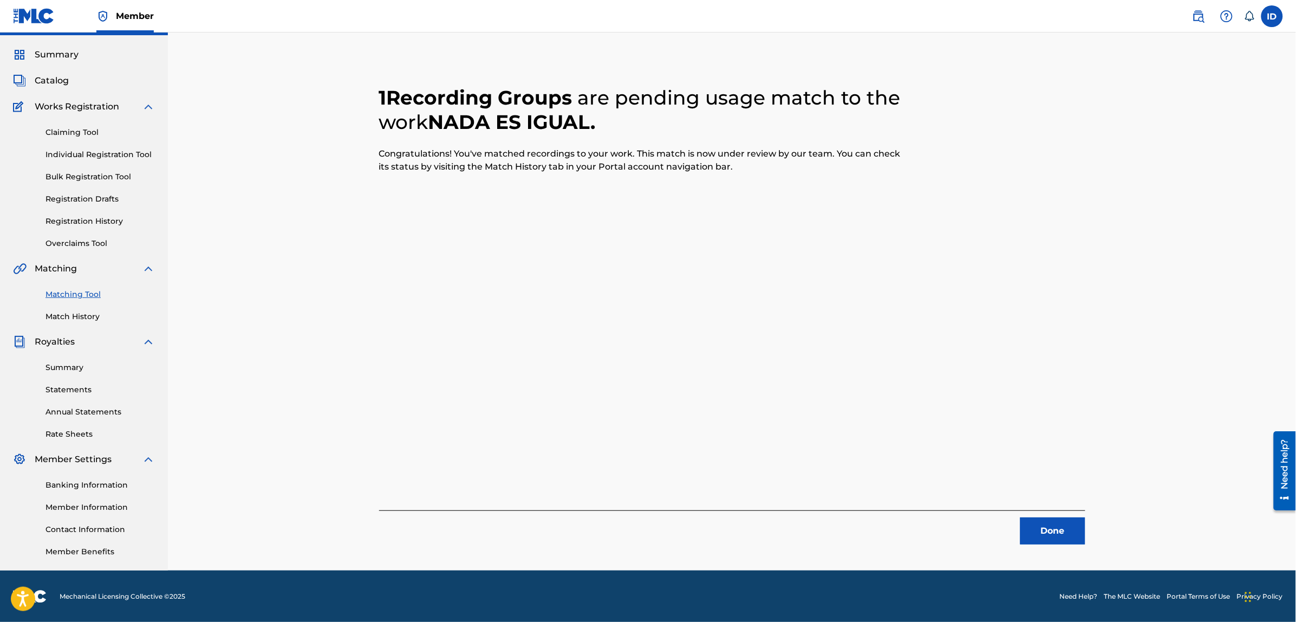
click at [1062, 528] on button "Done" at bounding box center [1052, 530] width 65 height 27
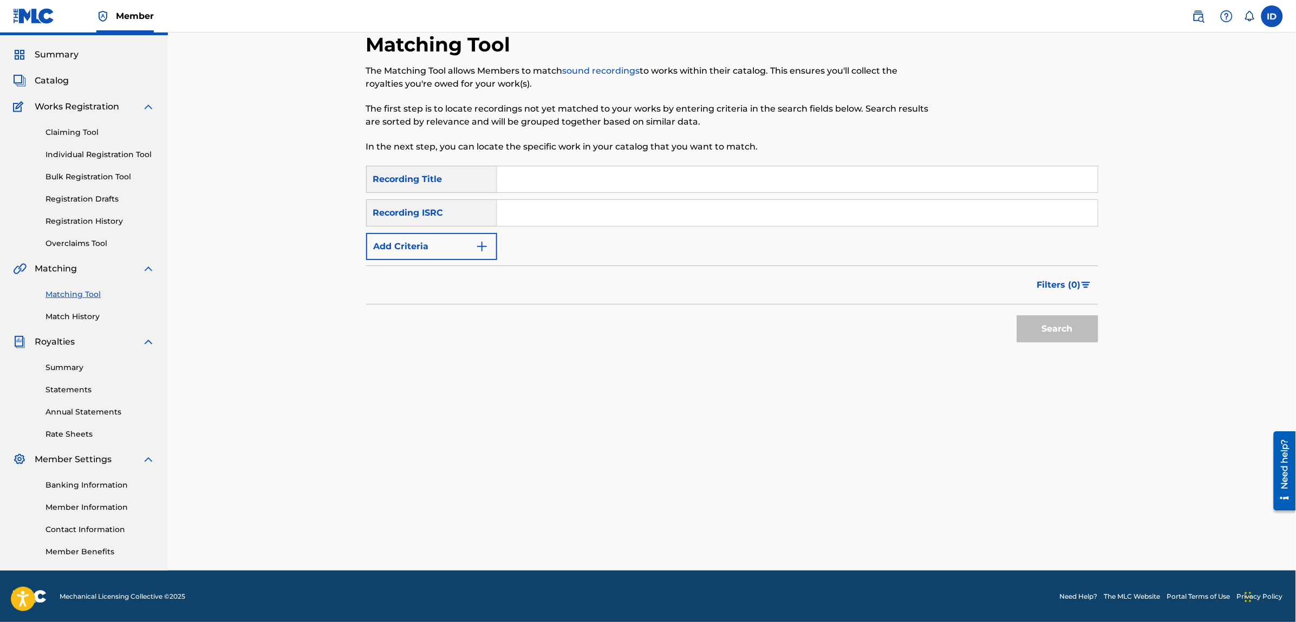
click at [570, 197] on div "SearchWithCriteria8cebaadd-dcf6-45ab-8787-8136b1f8b11b Recording Title SearchWi…" at bounding box center [732, 213] width 732 height 94
click at [570, 189] on input "Search Form" at bounding box center [797, 179] width 600 height 26
type input "que noche más completa"
click at [1017, 315] on button "Search" at bounding box center [1057, 328] width 81 height 27
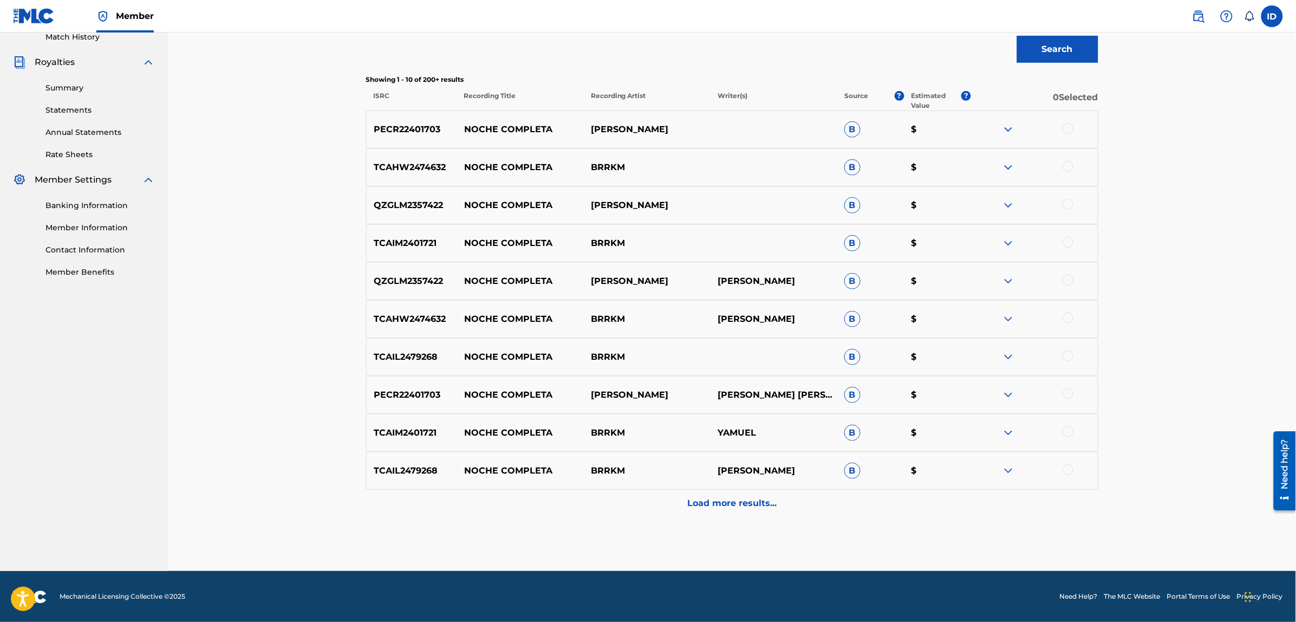
scroll to position [307, 0]
click at [718, 499] on p "Load more results..." at bounding box center [731, 502] width 89 height 13
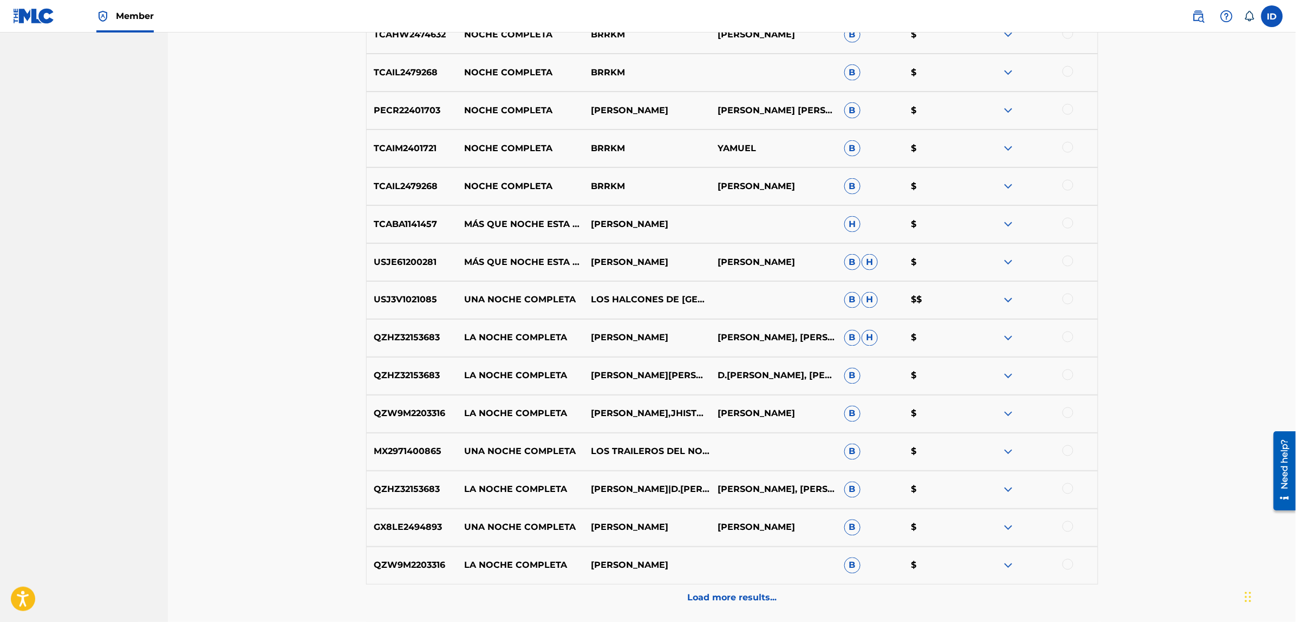
scroll to position [645, 0]
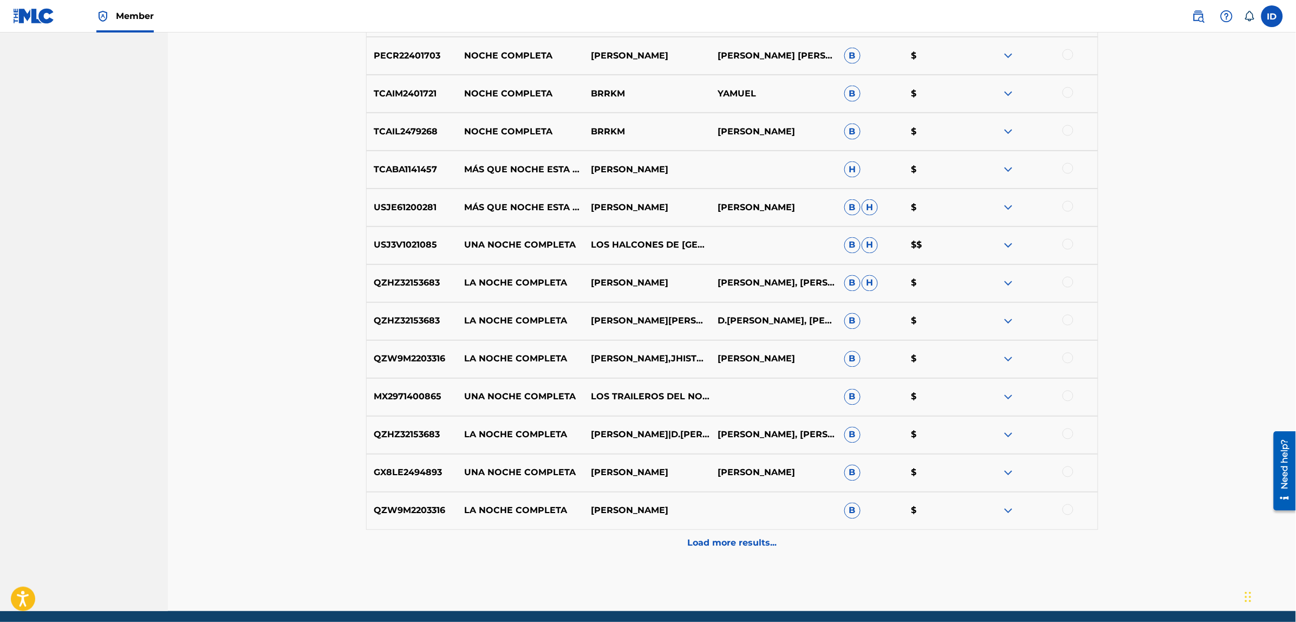
click at [723, 533] on div "Load more results..." at bounding box center [732, 542] width 732 height 27
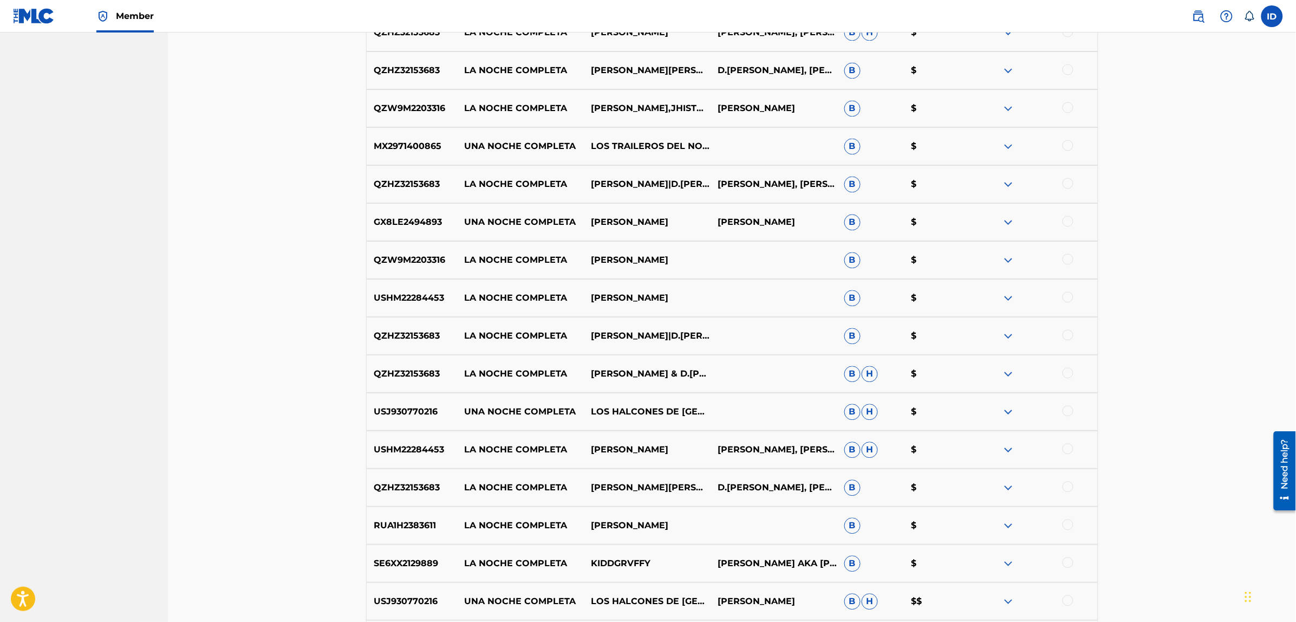
scroll to position [1065, 0]
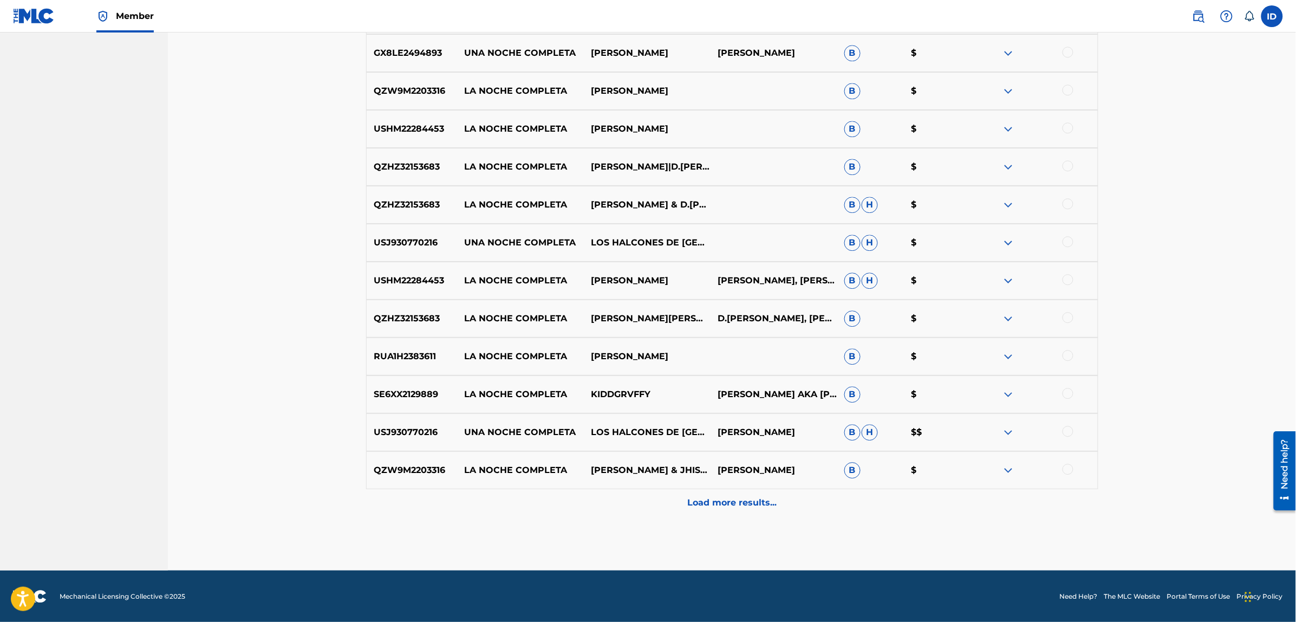
click at [728, 498] on p "Load more results..." at bounding box center [731, 502] width 89 height 13
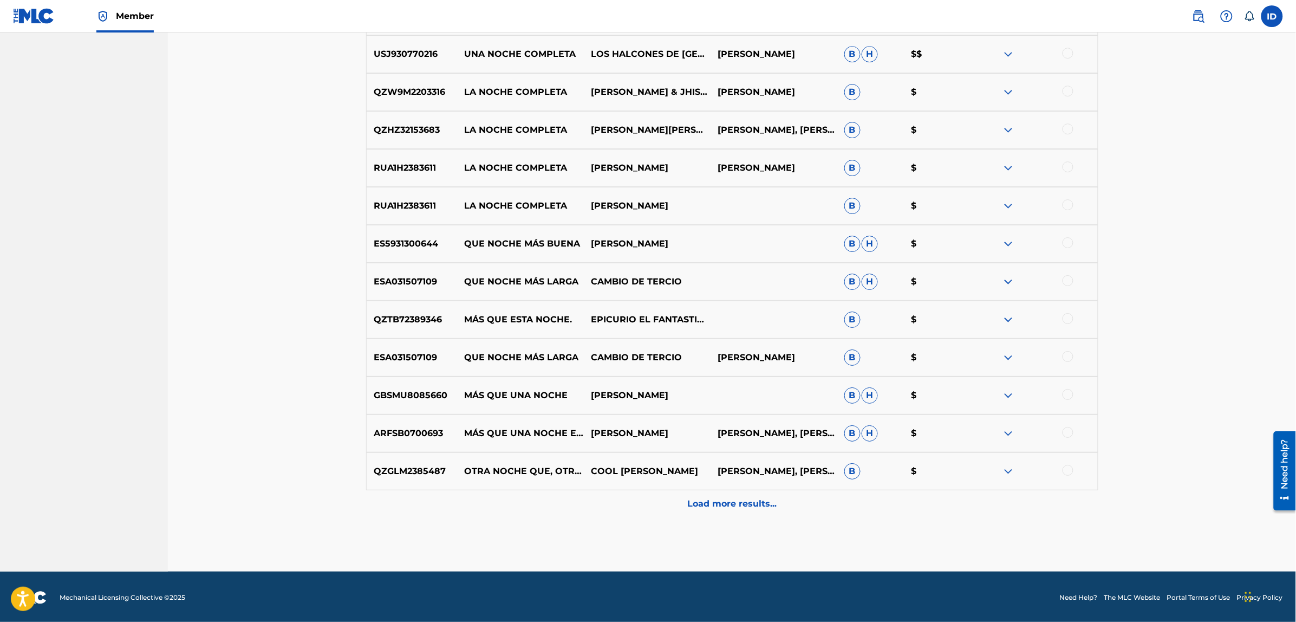
scroll to position [1444, 0]
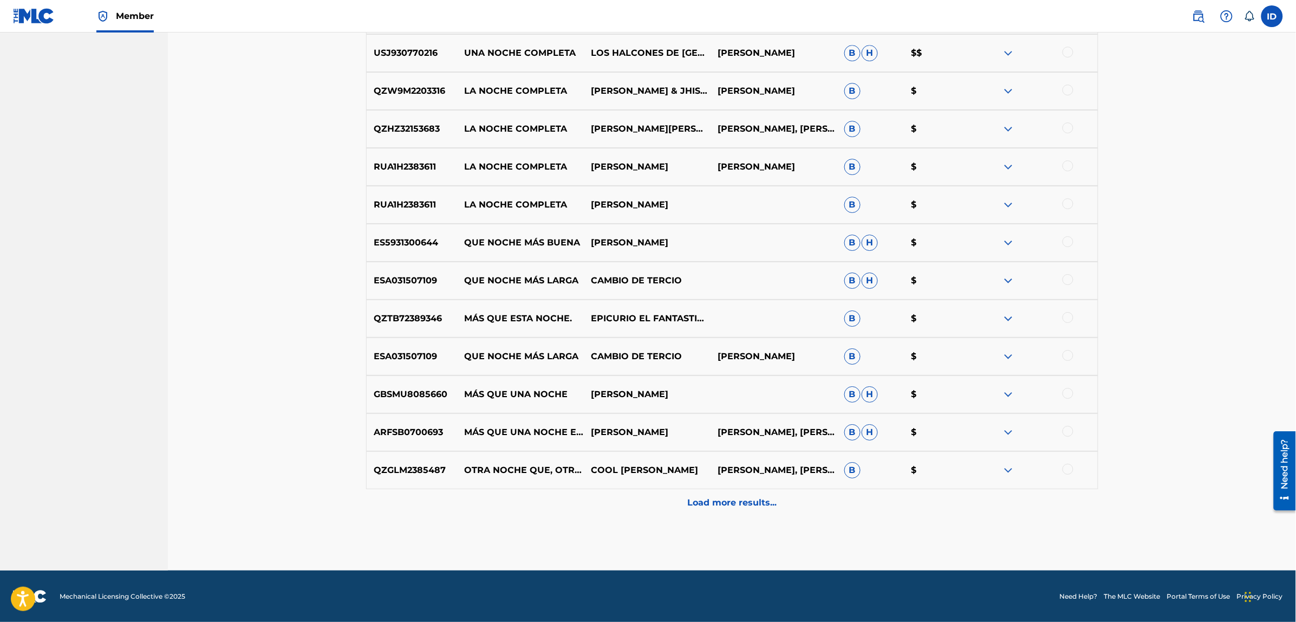
click at [718, 490] on div "Load more results..." at bounding box center [732, 502] width 732 height 27
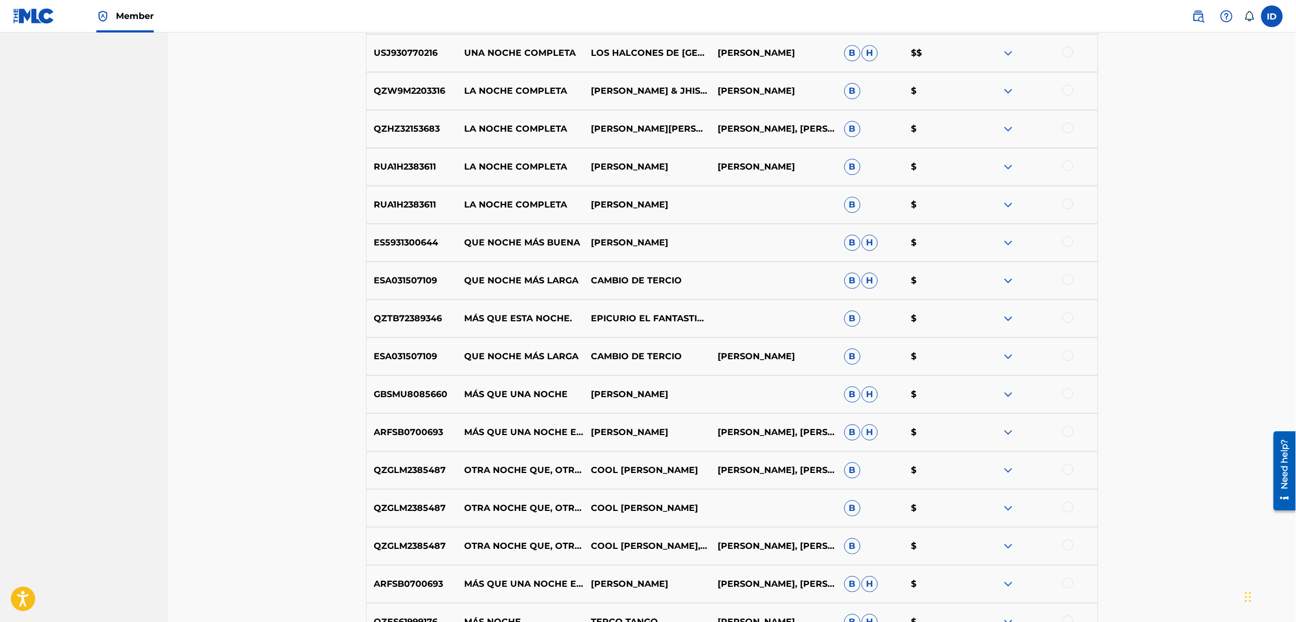
scroll to position [1823, 0]
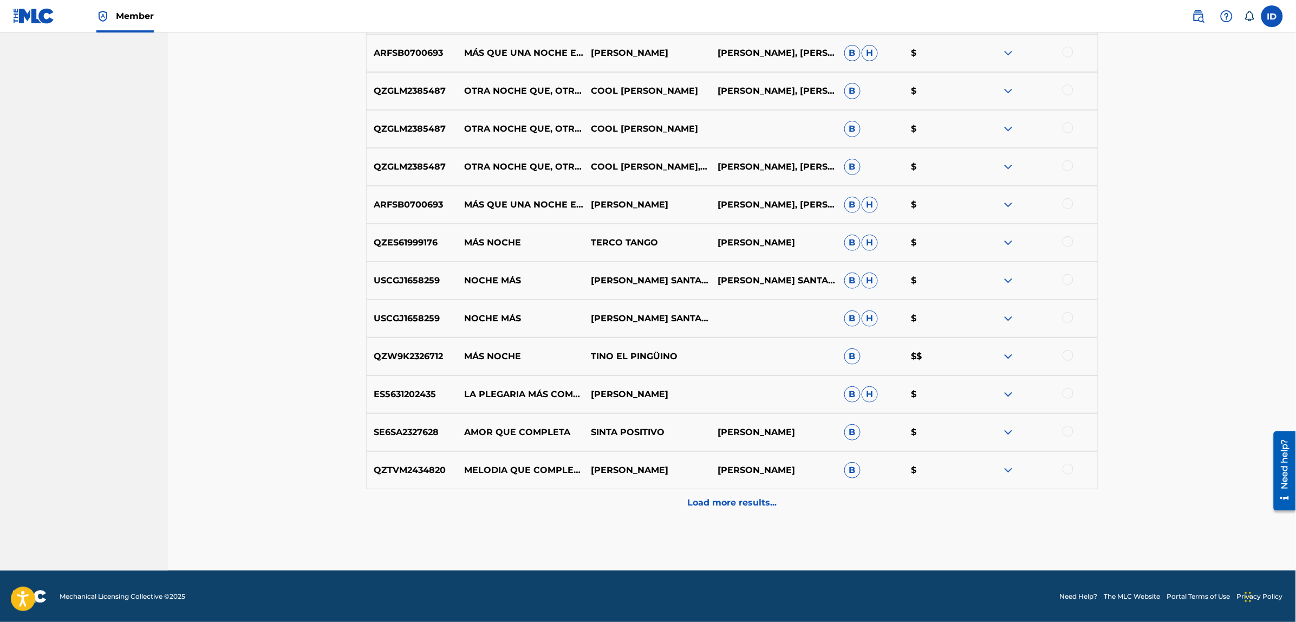
click at [744, 505] on p "Load more results..." at bounding box center [731, 502] width 89 height 13
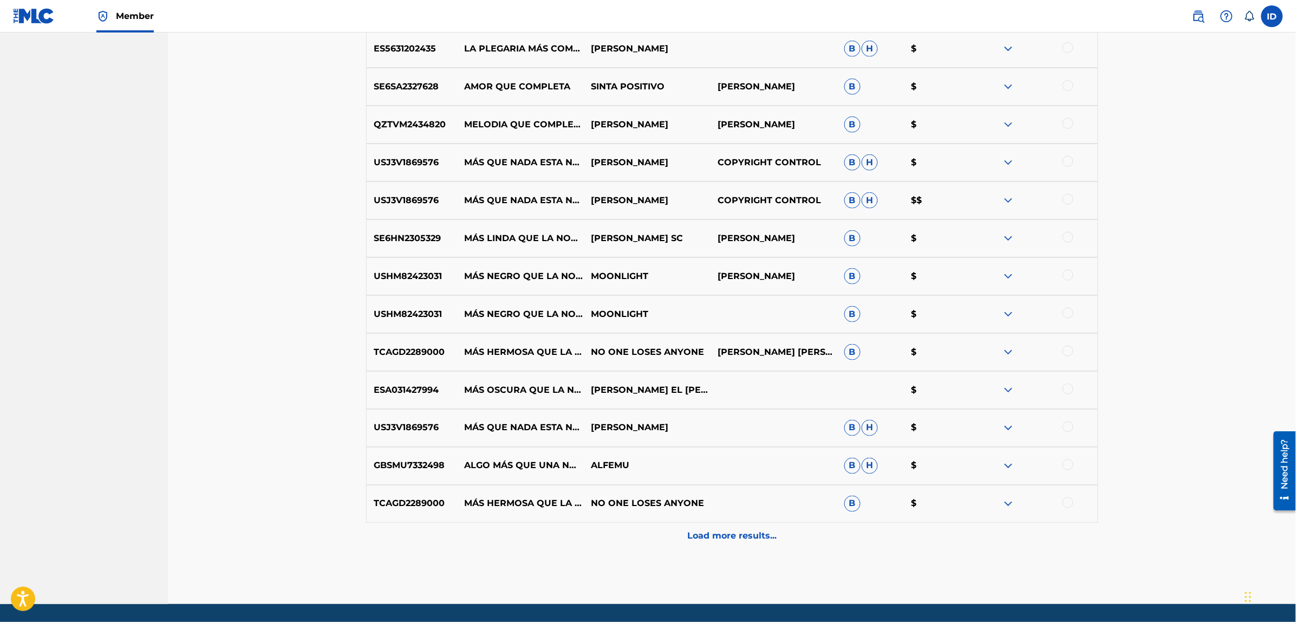
scroll to position [2202, 0]
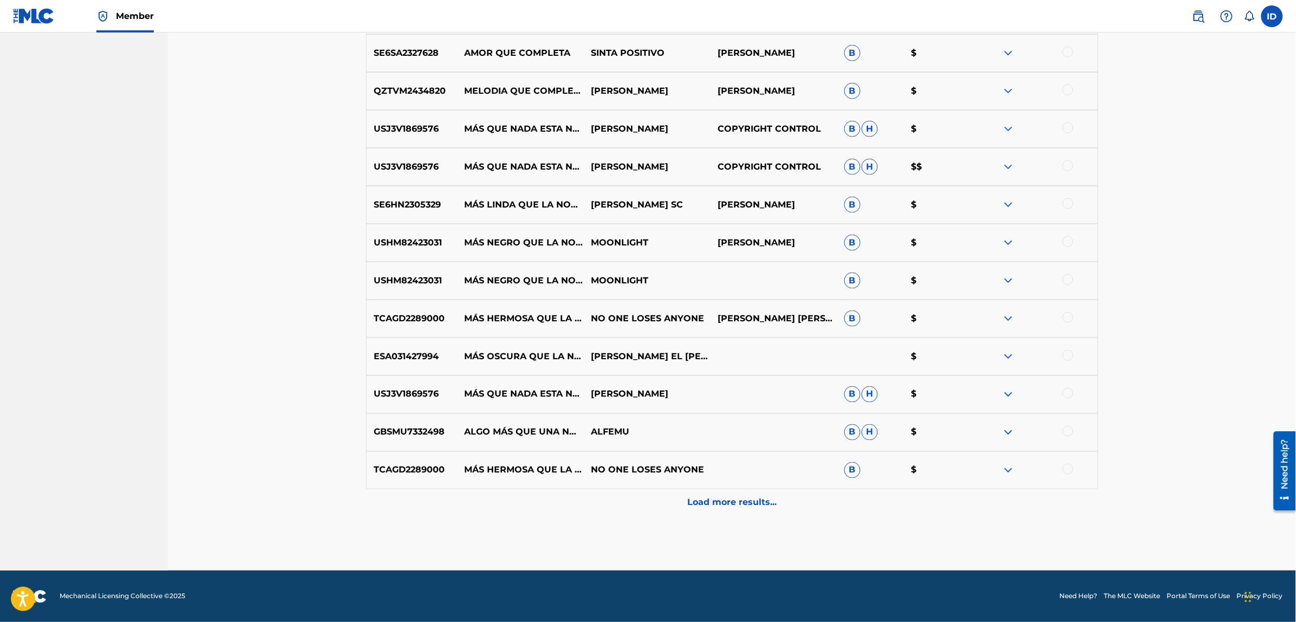
click at [737, 498] on p "Load more results..." at bounding box center [731, 502] width 89 height 13
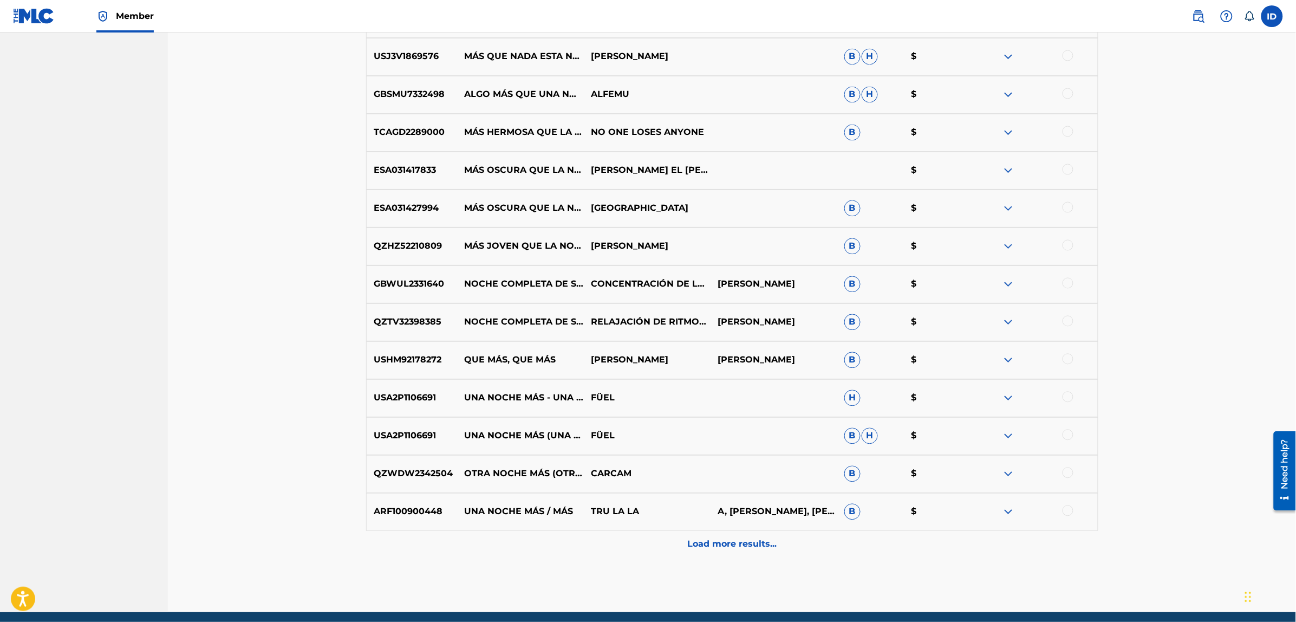
scroll to position [2581, 0]
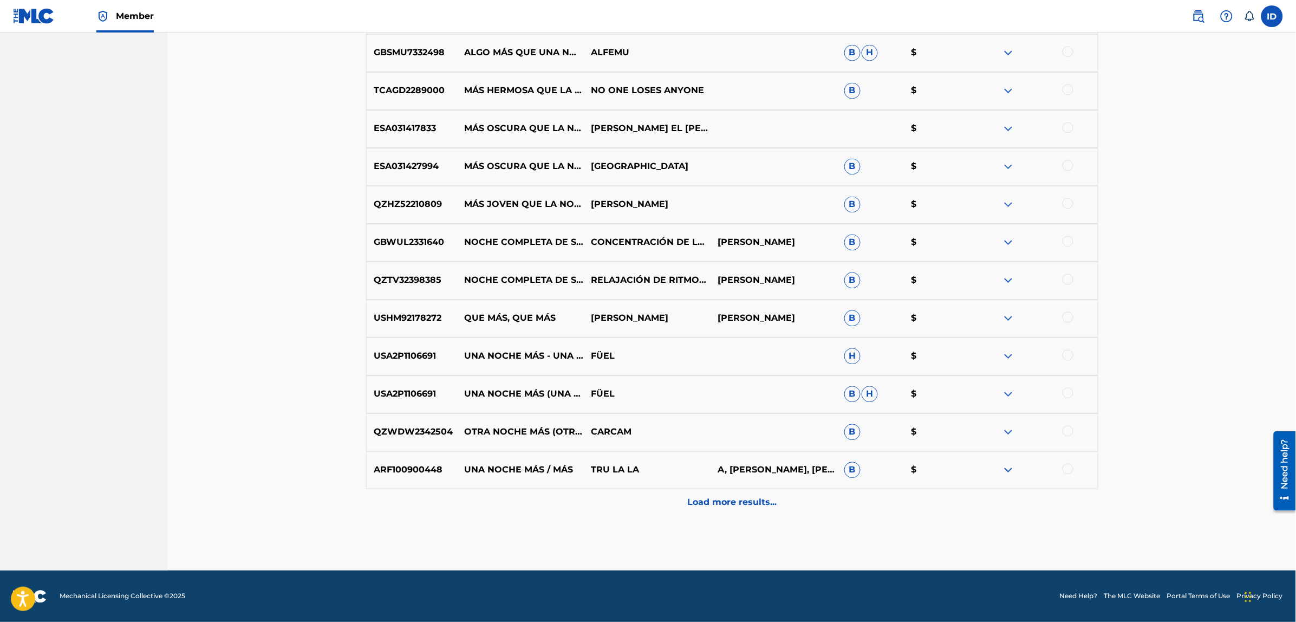
click at [747, 496] on p "Load more results..." at bounding box center [731, 502] width 89 height 13
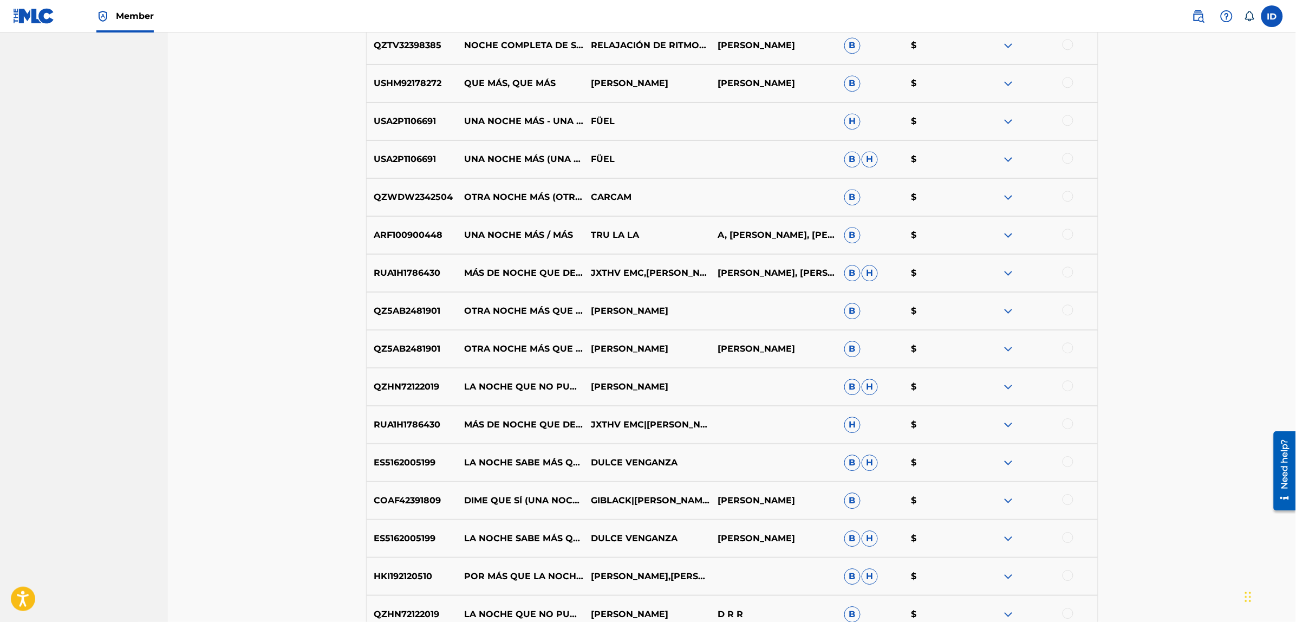
scroll to position [2960, 0]
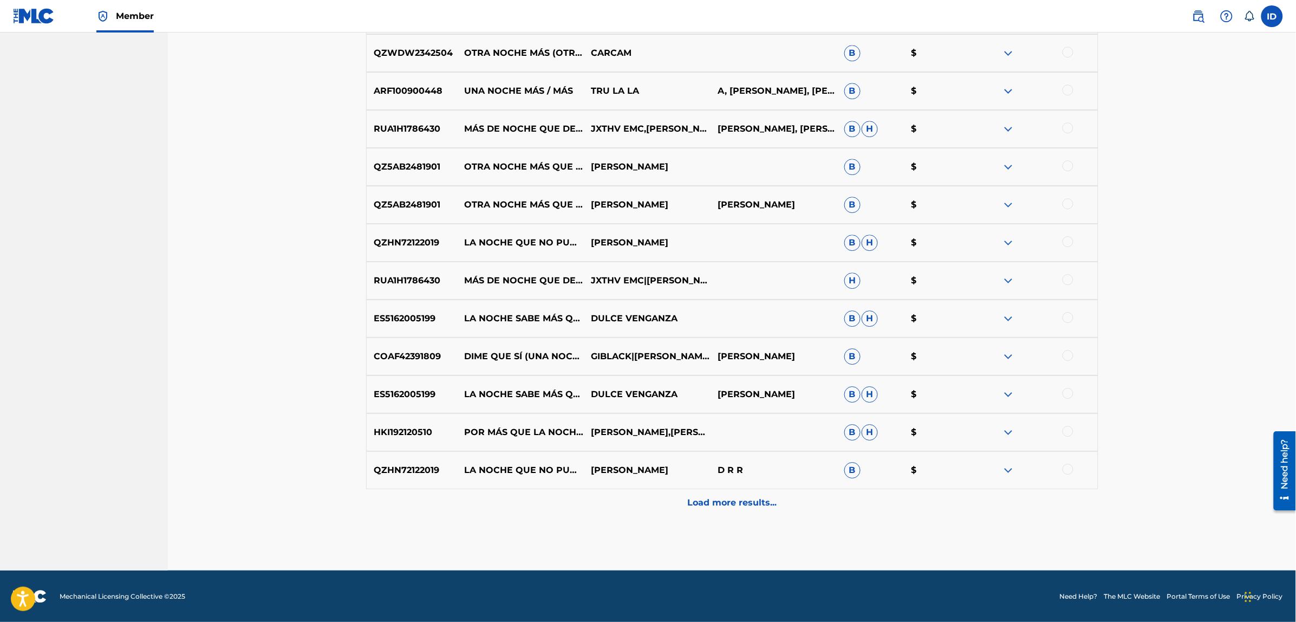
click at [731, 500] on p "Load more results..." at bounding box center [731, 502] width 89 height 13
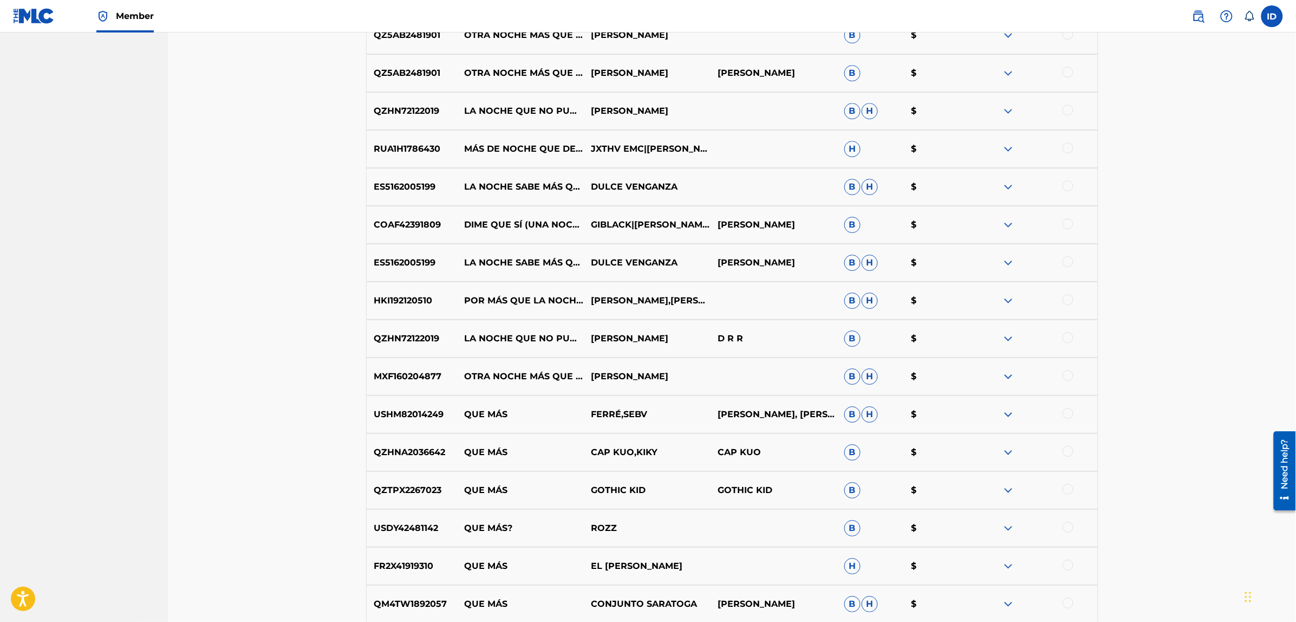
scroll to position [3339, 0]
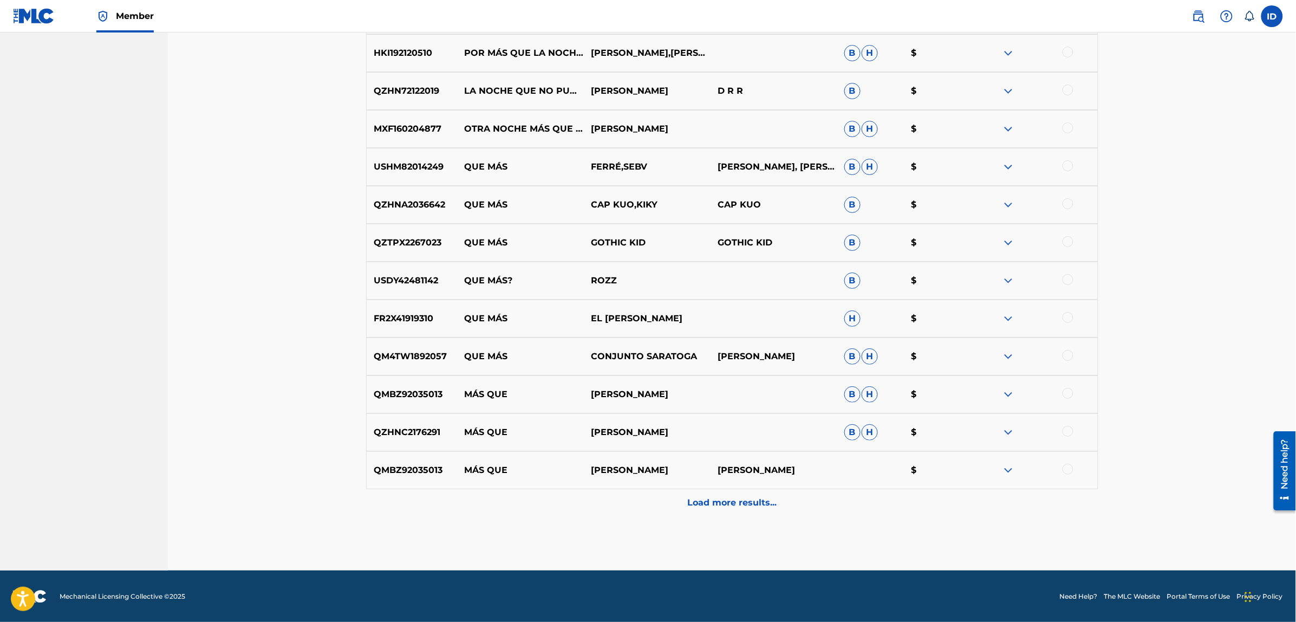
click at [728, 498] on p "Load more results..." at bounding box center [731, 502] width 89 height 13
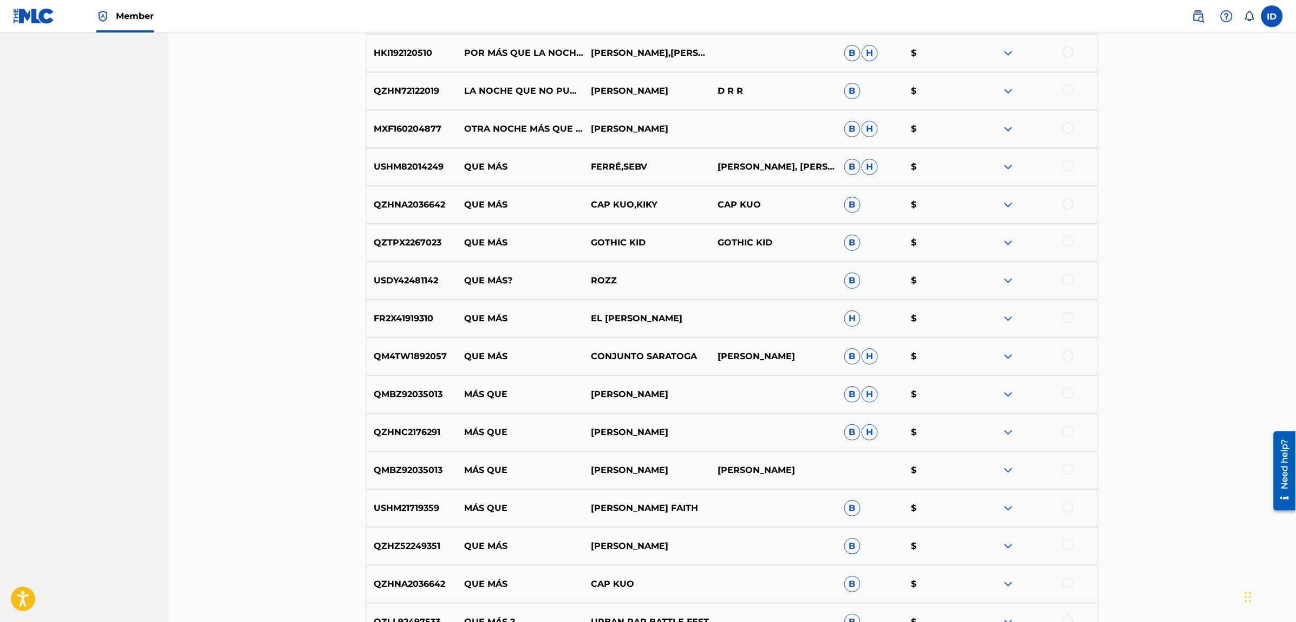
scroll to position [3718, 0]
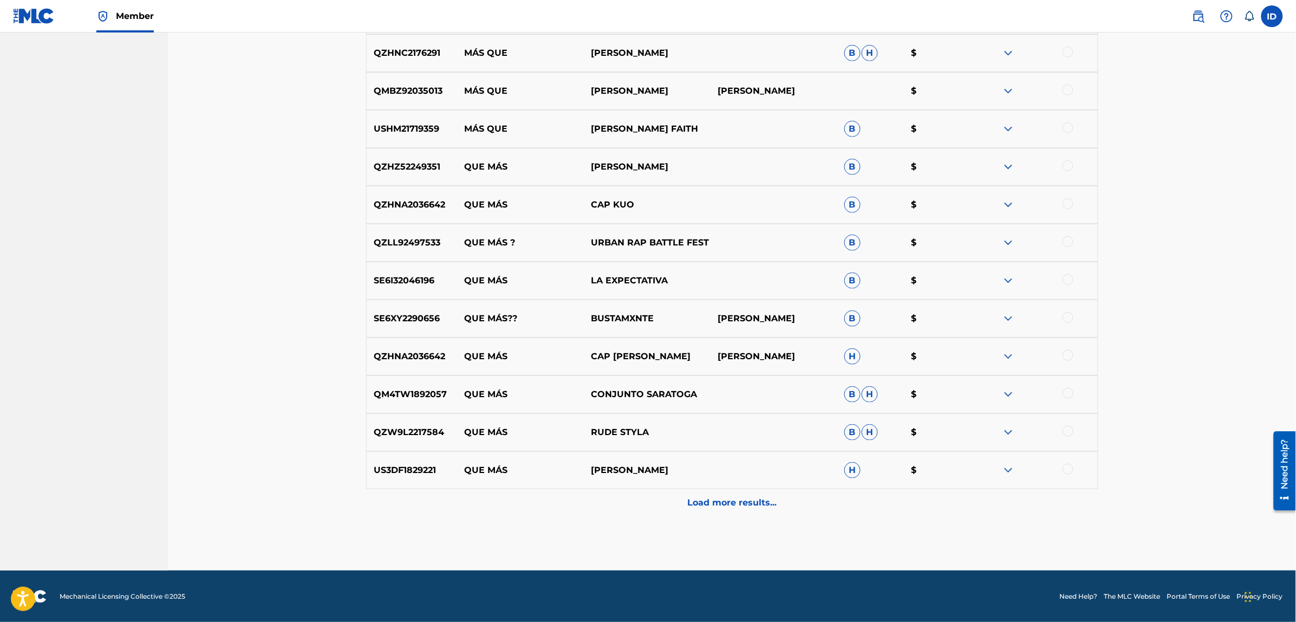
click at [718, 513] on div "Load more results..." at bounding box center [732, 502] width 732 height 27
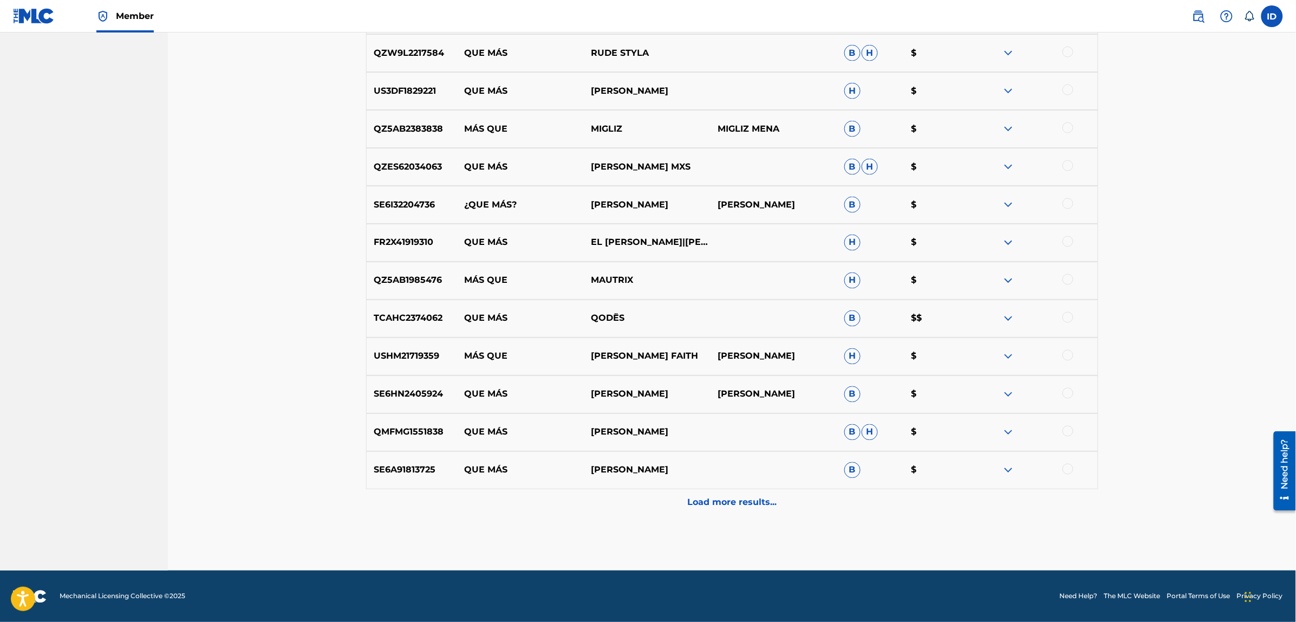
click at [726, 492] on div "Load more results..." at bounding box center [732, 502] width 732 height 27
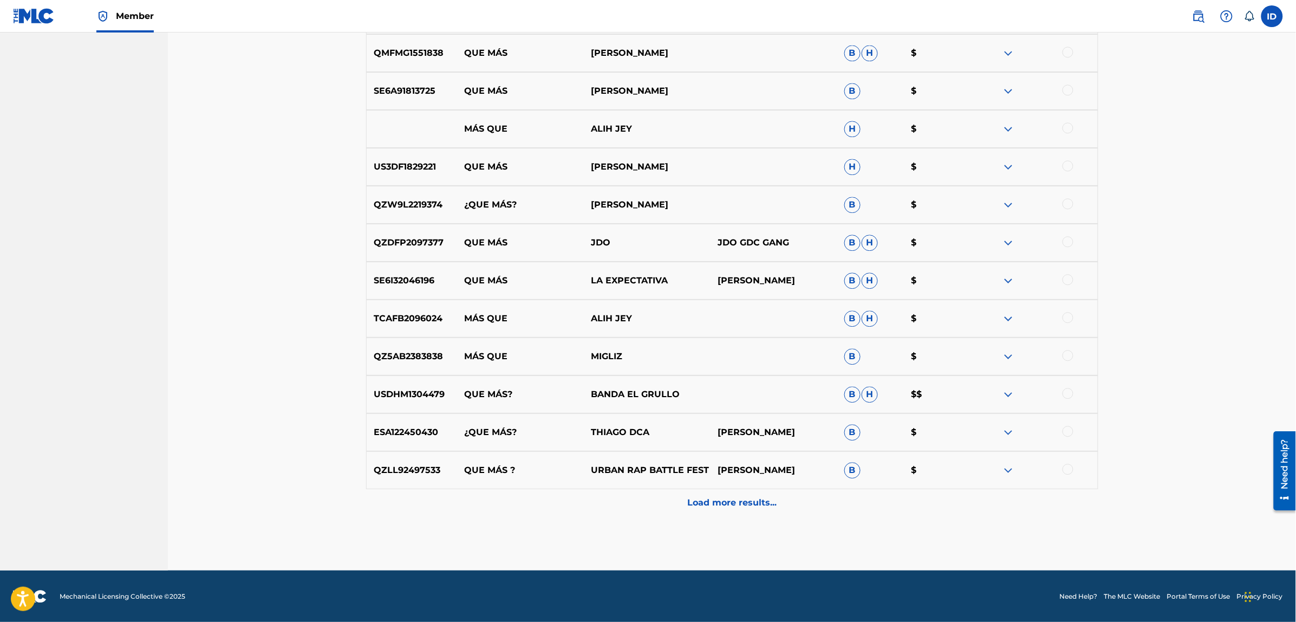
click at [718, 500] on p "Load more results..." at bounding box center [731, 502] width 89 height 13
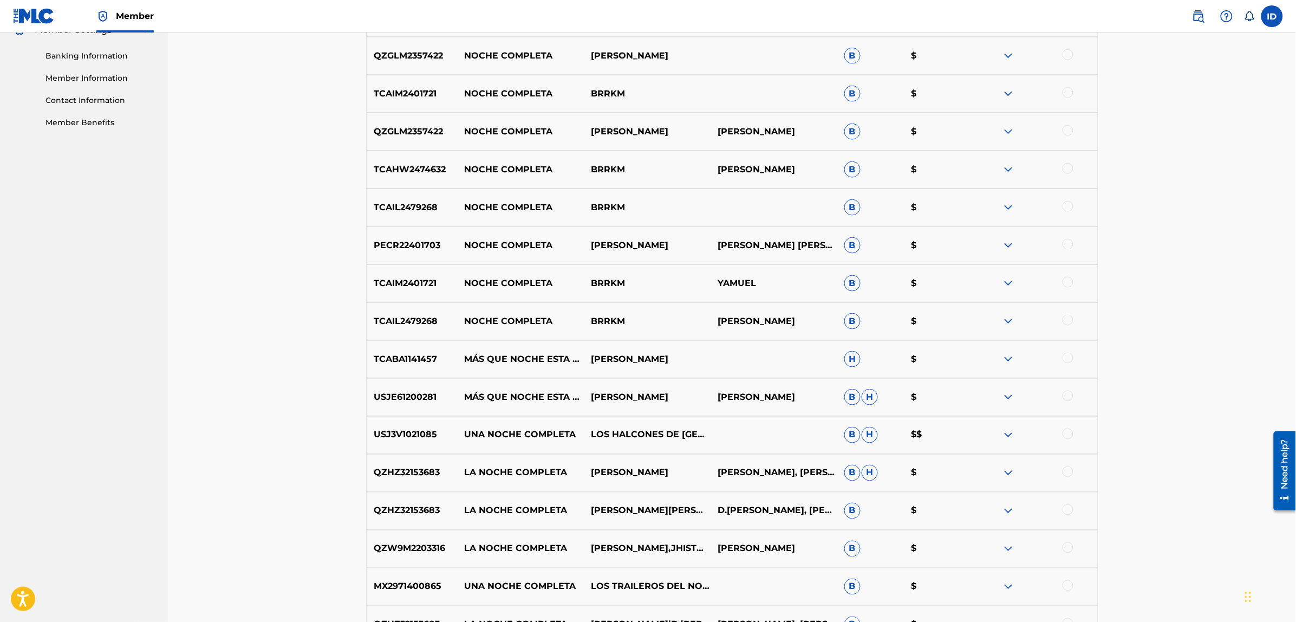
scroll to position [0, 0]
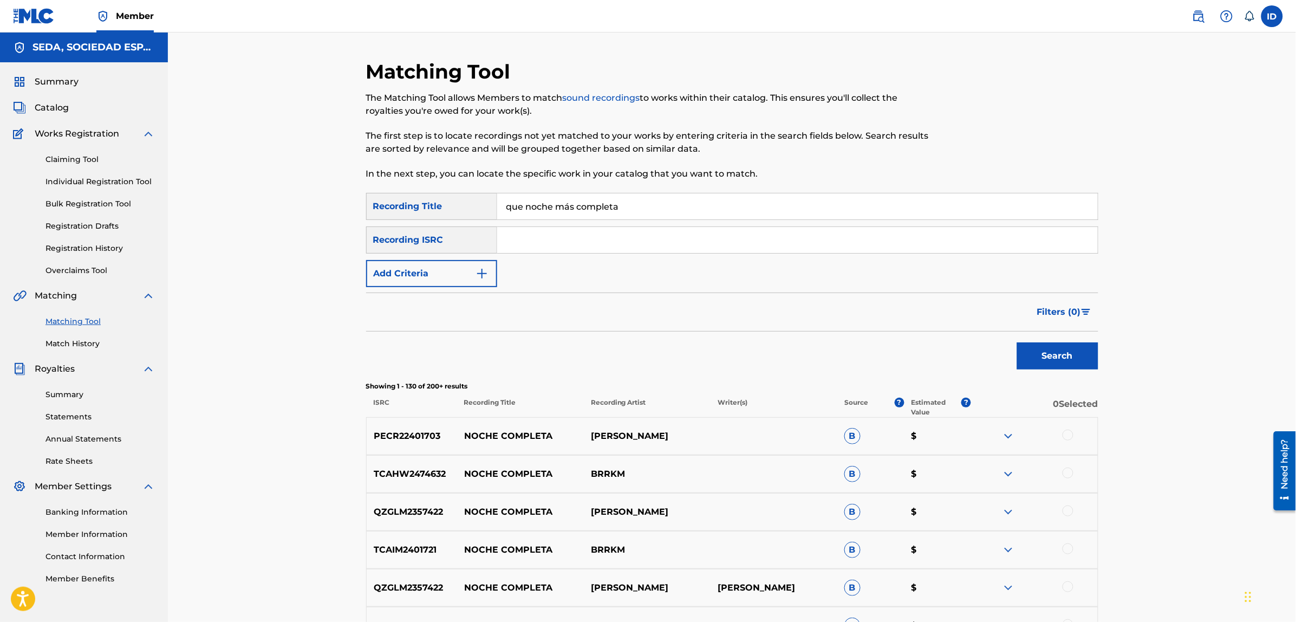
click at [463, 272] on button "Add Criteria" at bounding box center [431, 273] width 131 height 27
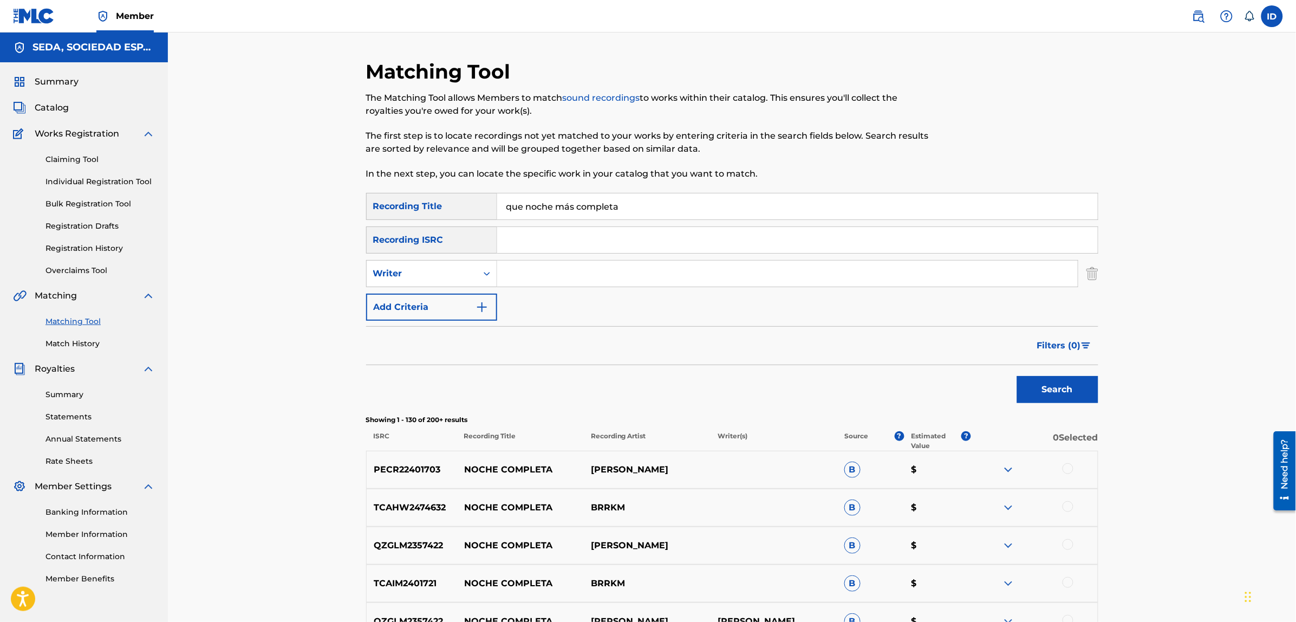
click at [437, 306] on button "Add Criteria" at bounding box center [431, 306] width 131 height 27
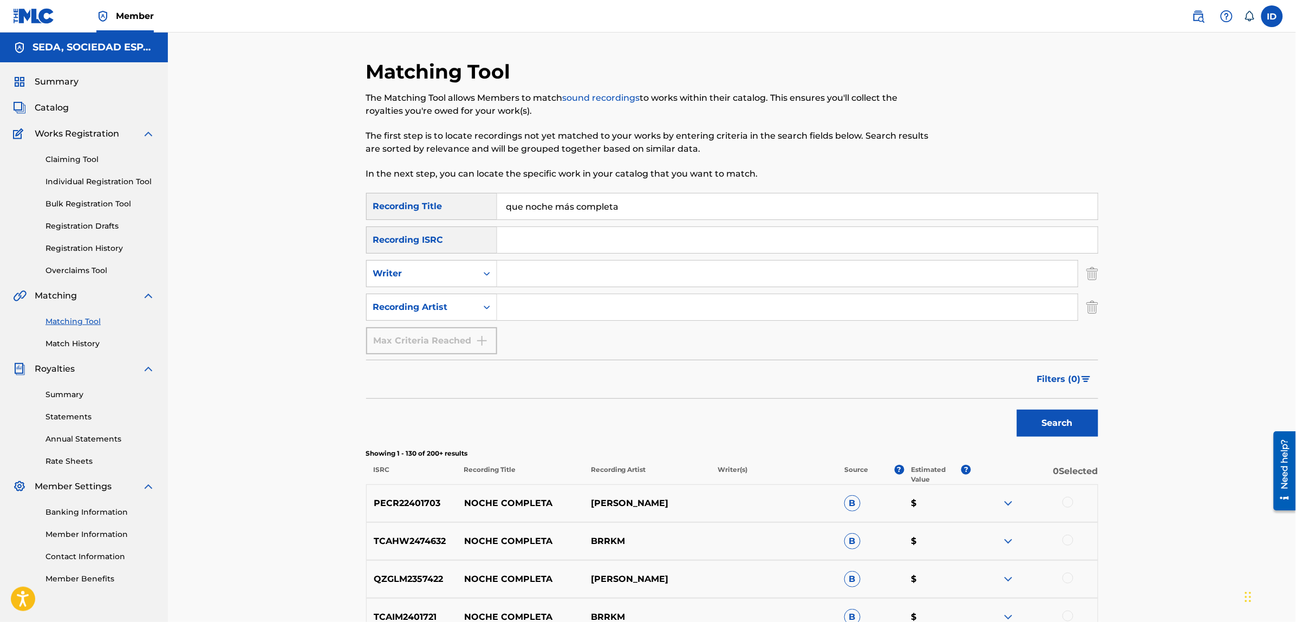
click at [528, 310] on input "Search Form" at bounding box center [787, 307] width 580 height 26
type input "suburbano"
click at [1017, 409] on button "Search" at bounding box center [1057, 422] width 81 height 27
click at [561, 268] on input "Search Form" at bounding box center [787, 273] width 580 height 26
type input "[PERSON_NAME]"
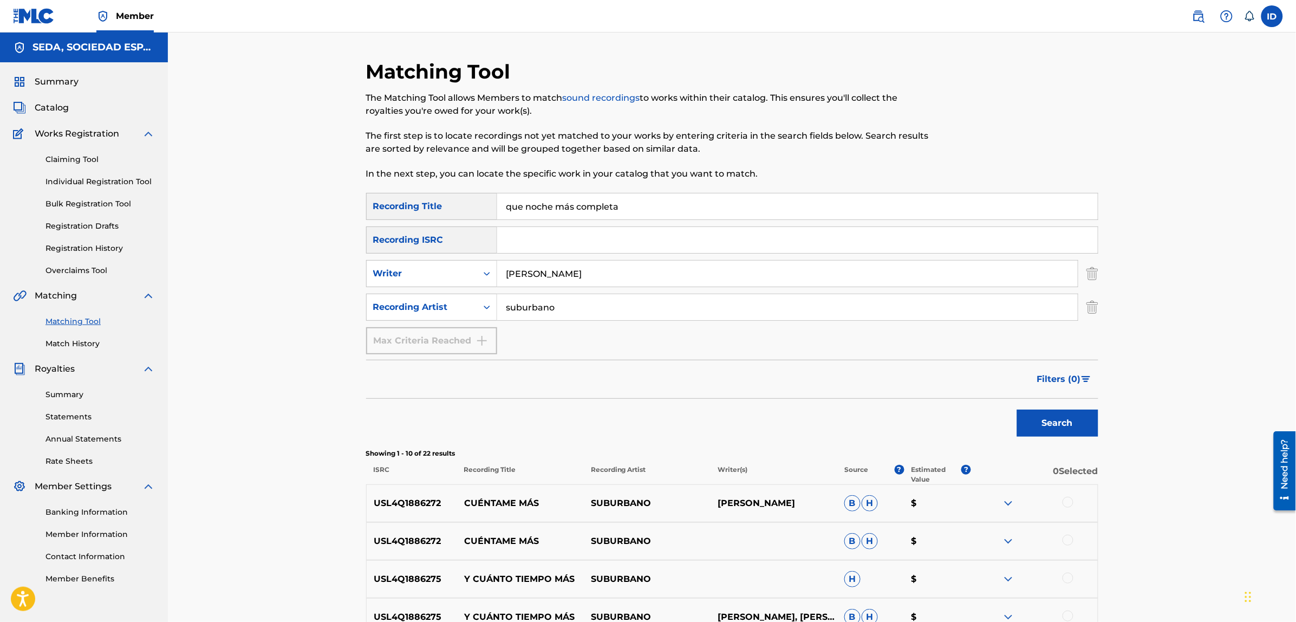
click at [1017, 409] on button "Search" at bounding box center [1057, 422] width 81 height 27
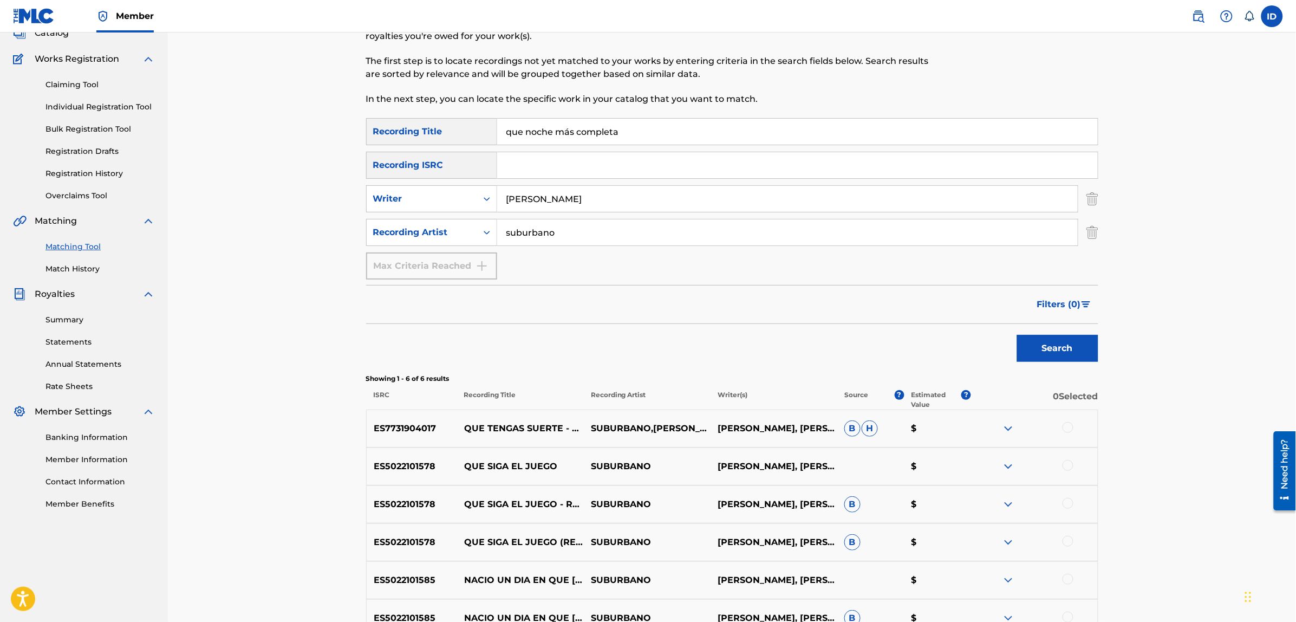
scroll to position [195, 0]
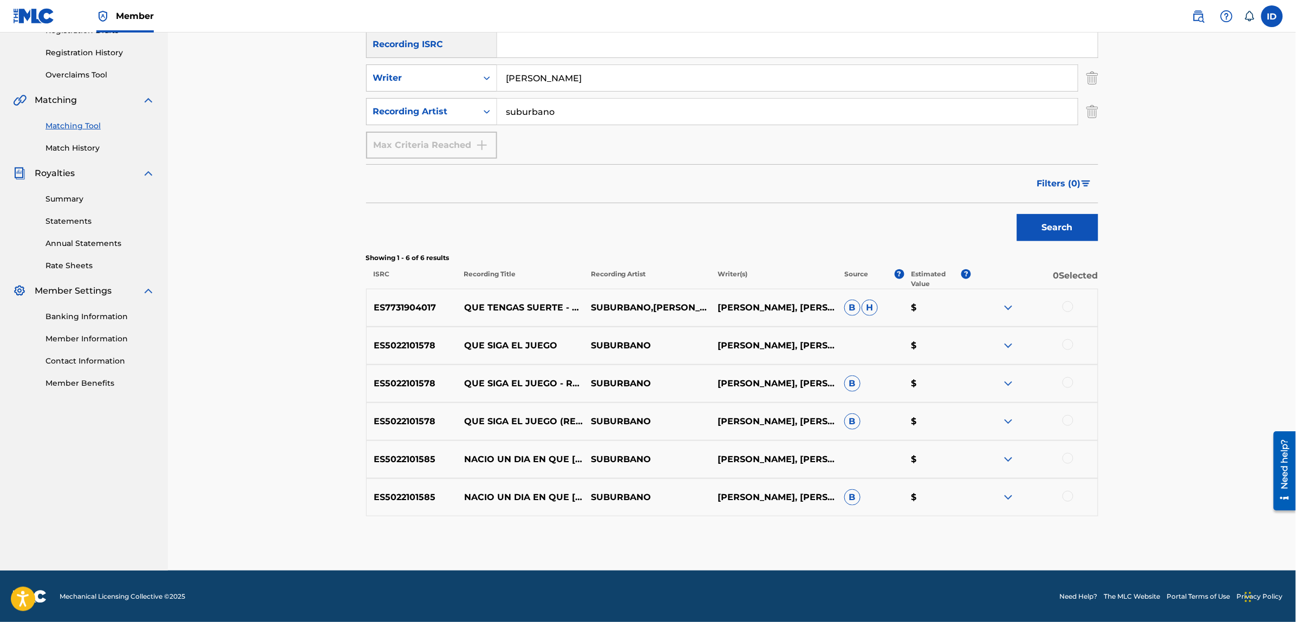
click at [1067, 424] on div at bounding box center [1067, 420] width 11 height 11
click at [763, 532] on button "Match 1 Group" at bounding box center [761, 533] width 120 height 27
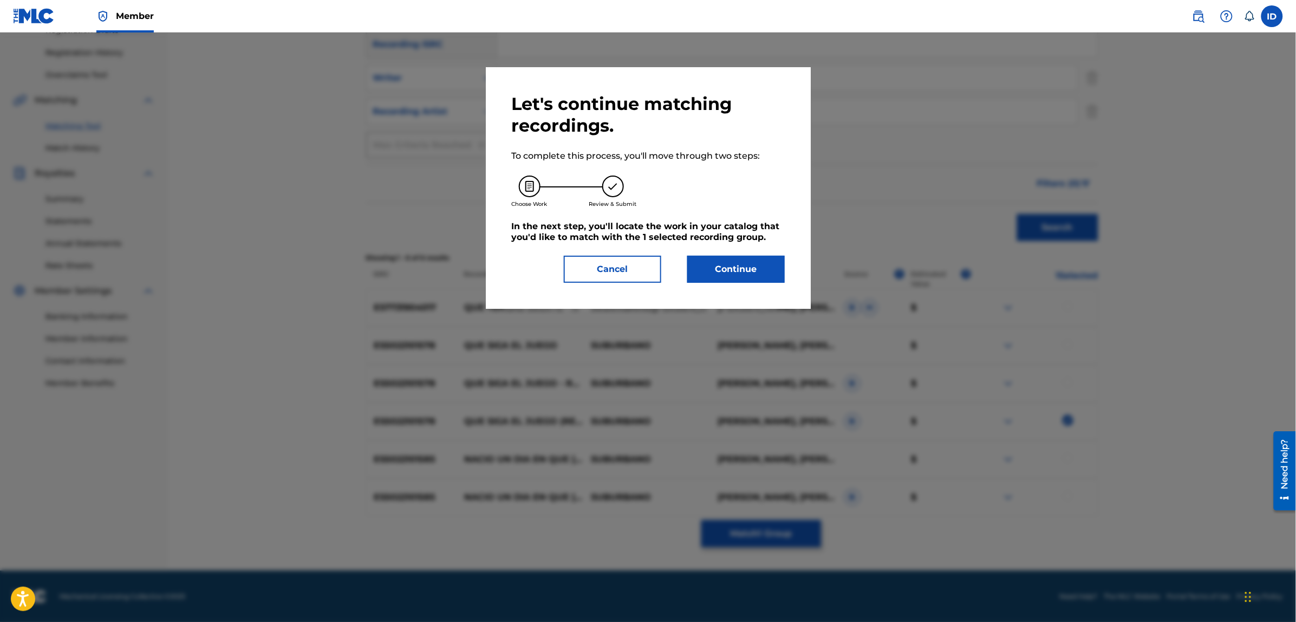
click at [739, 272] on button "Continue" at bounding box center [735, 269] width 97 height 27
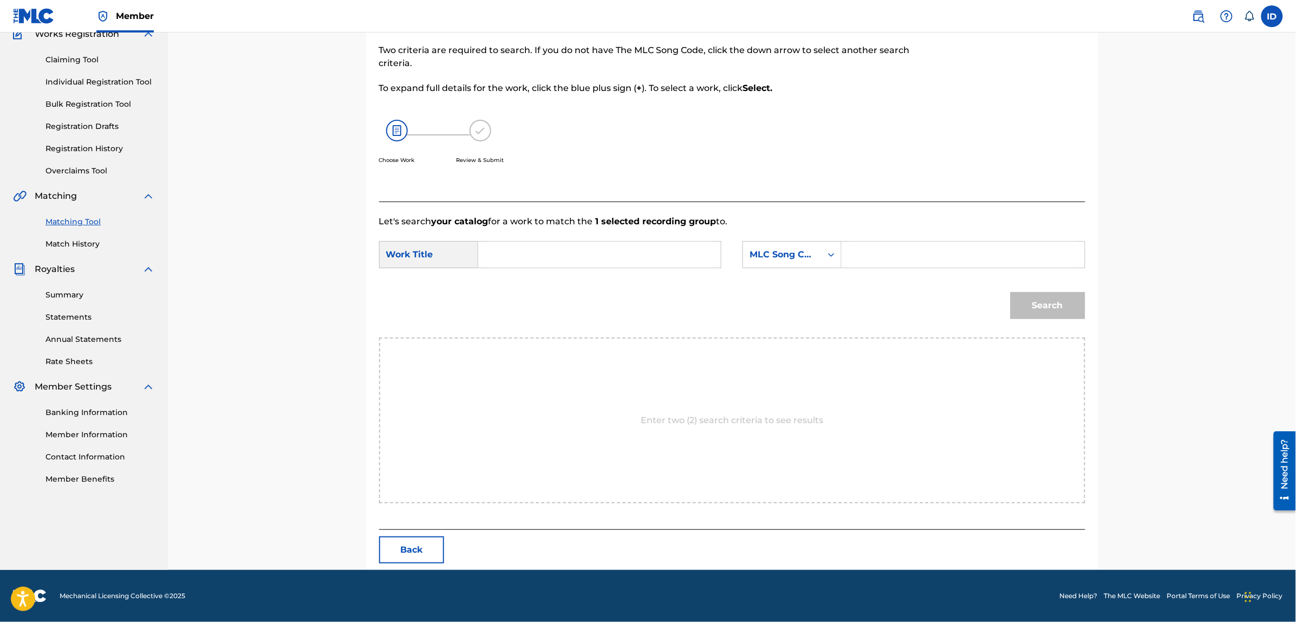
scroll to position [99, 0]
click at [596, 260] on input "Search Form" at bounding box center [599, 255] width 224 height 26
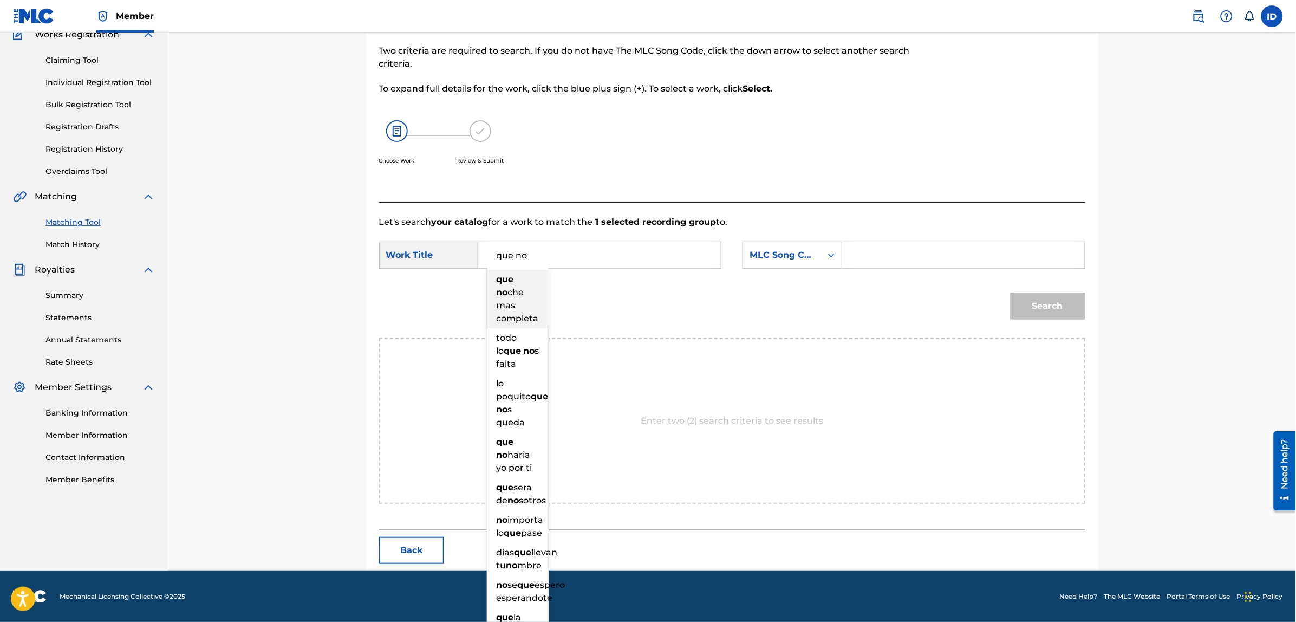
click at [513, 280] on strong "que" at bounding box center [504, 279] width 17 height 10
type input "que noche mas completa"
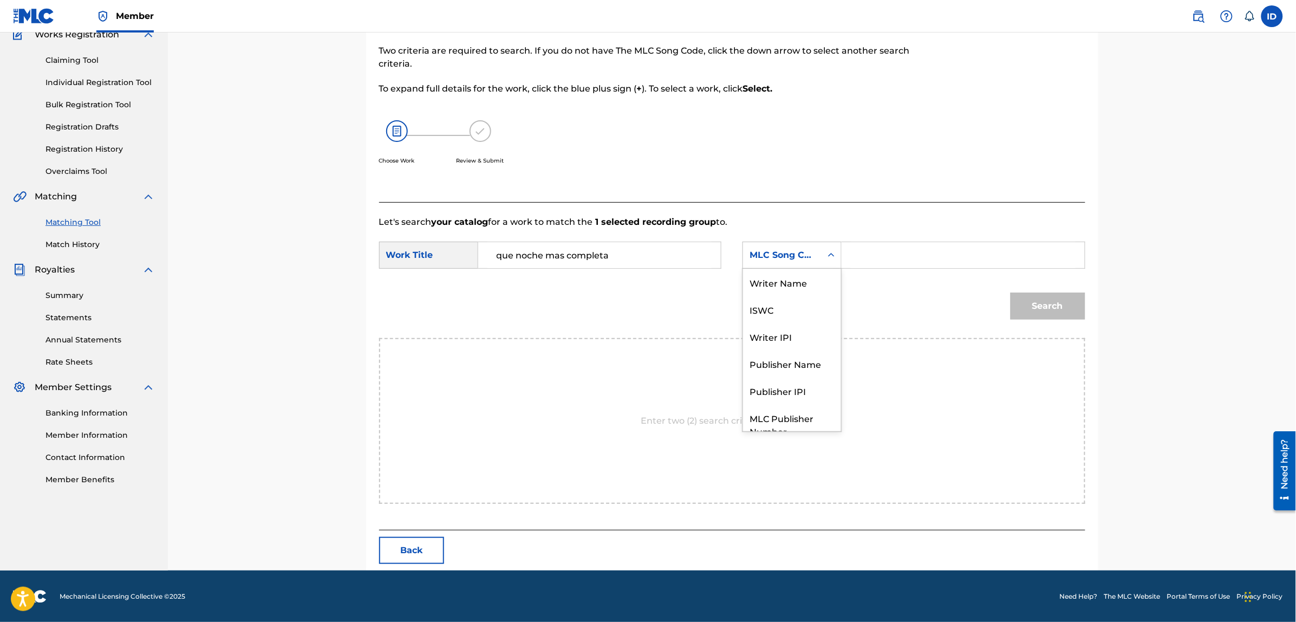
click at [791, 258] on div "MLC Song Code" at bounding box center [782, 255] width 66 height 13
click at [795, 283] on div "Writer Name" at bounding box center [792, 282] width 98 height 27
click at [922, 258] on input "Search Form" at bounding box center [963, 255] width 224 height 26
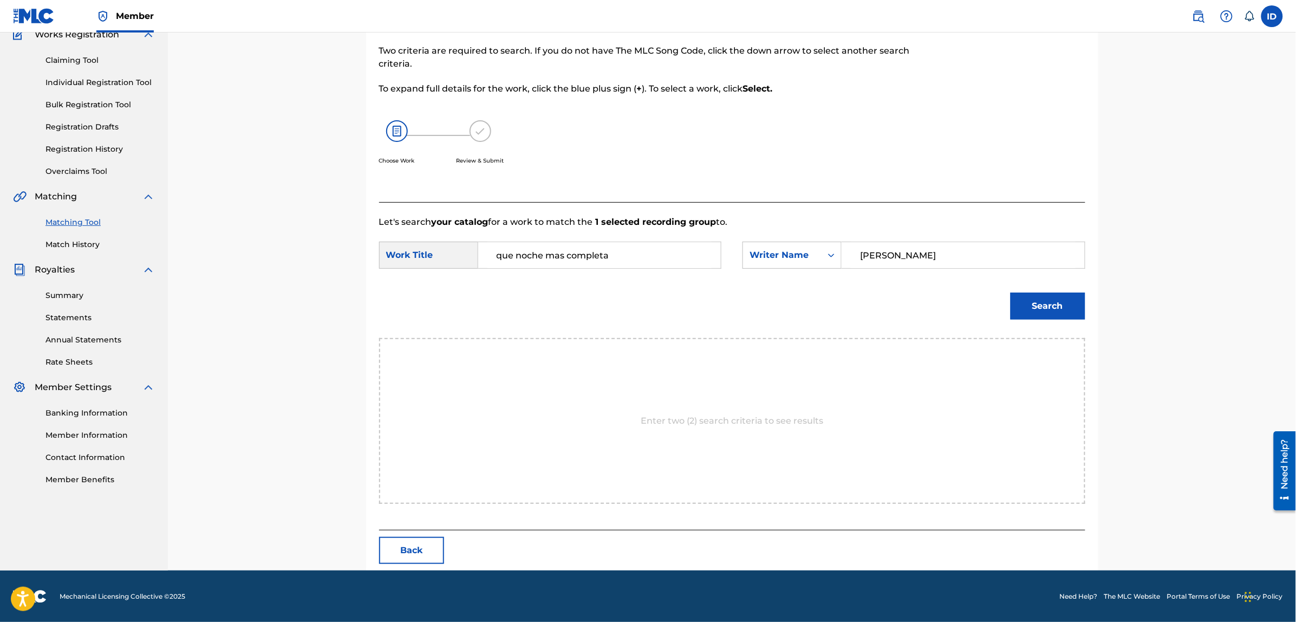
type input "[PERSON_NAME]"
click at [1010, 292] on button "Search" at bounding box center [1047, 305] width 75 height 27
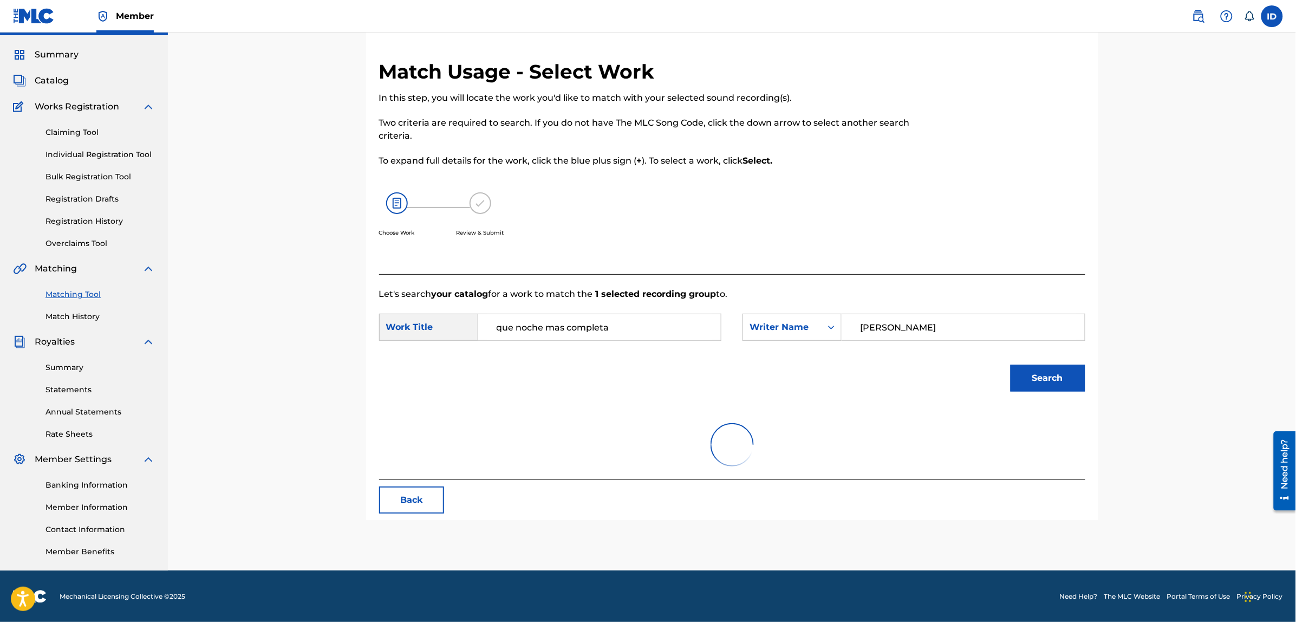
scroll to position [99, 0]
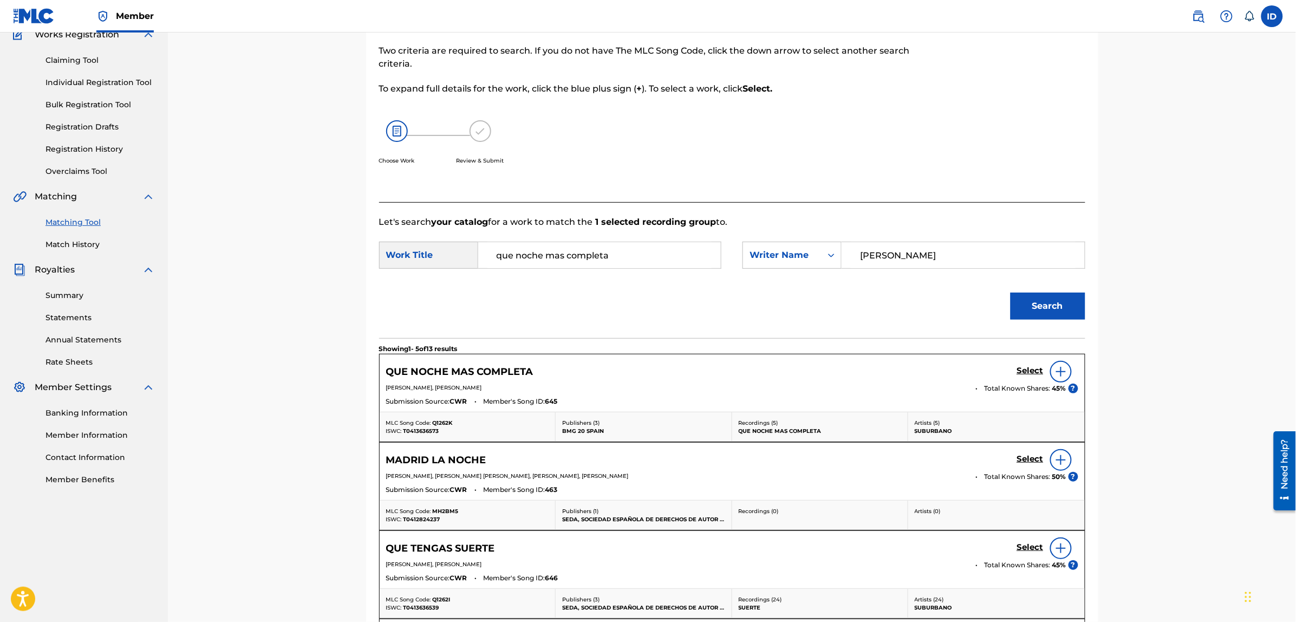
click at [1054, 366] on img at bounding box center [1060, 371] width 13 height 13
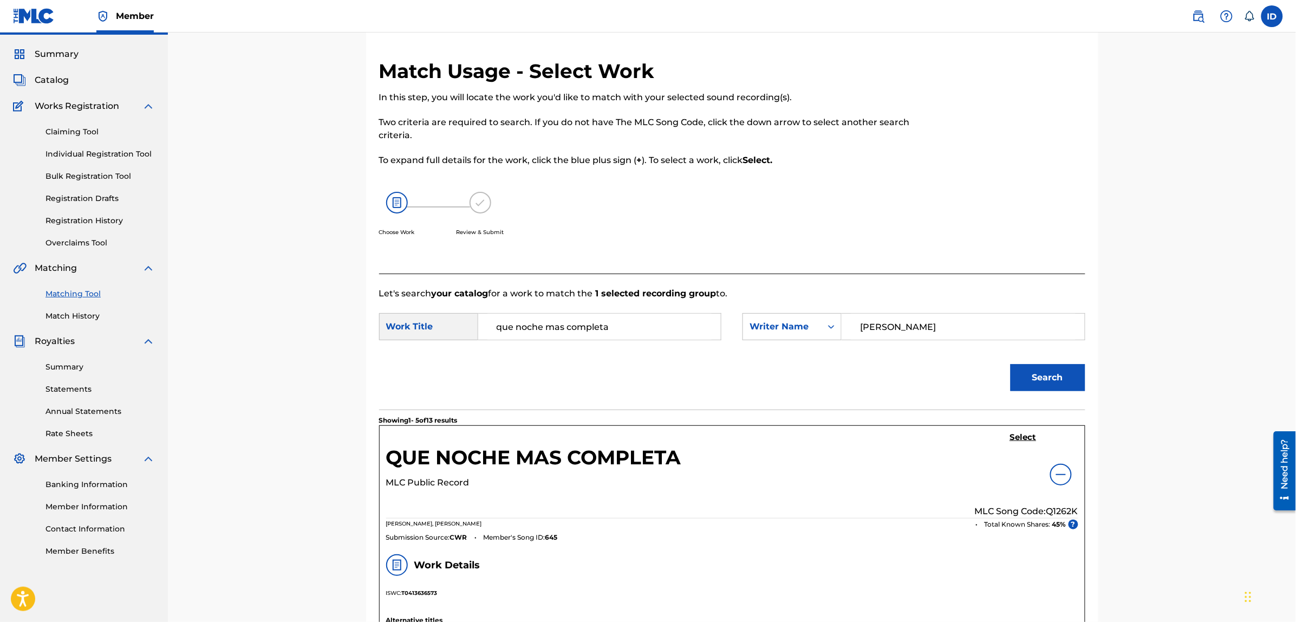
scroll to position [0, 0]
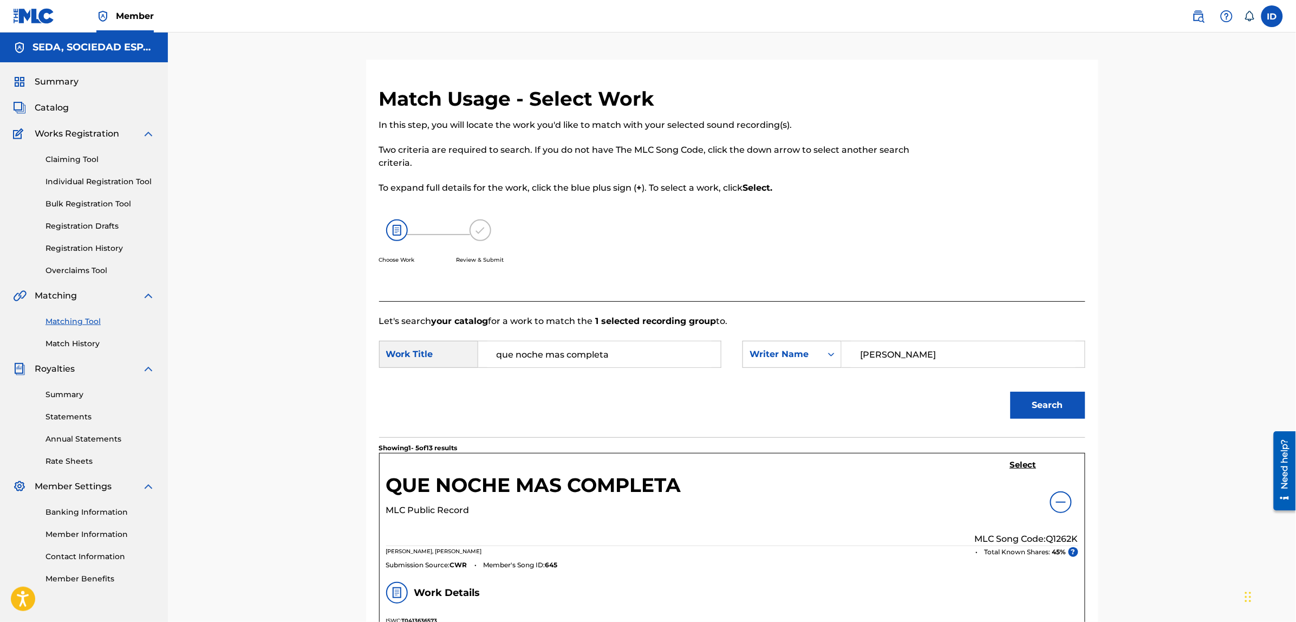
click at [1011, 463] on h5 "Select" at bounding box center [1023, 465] width 27 height 10
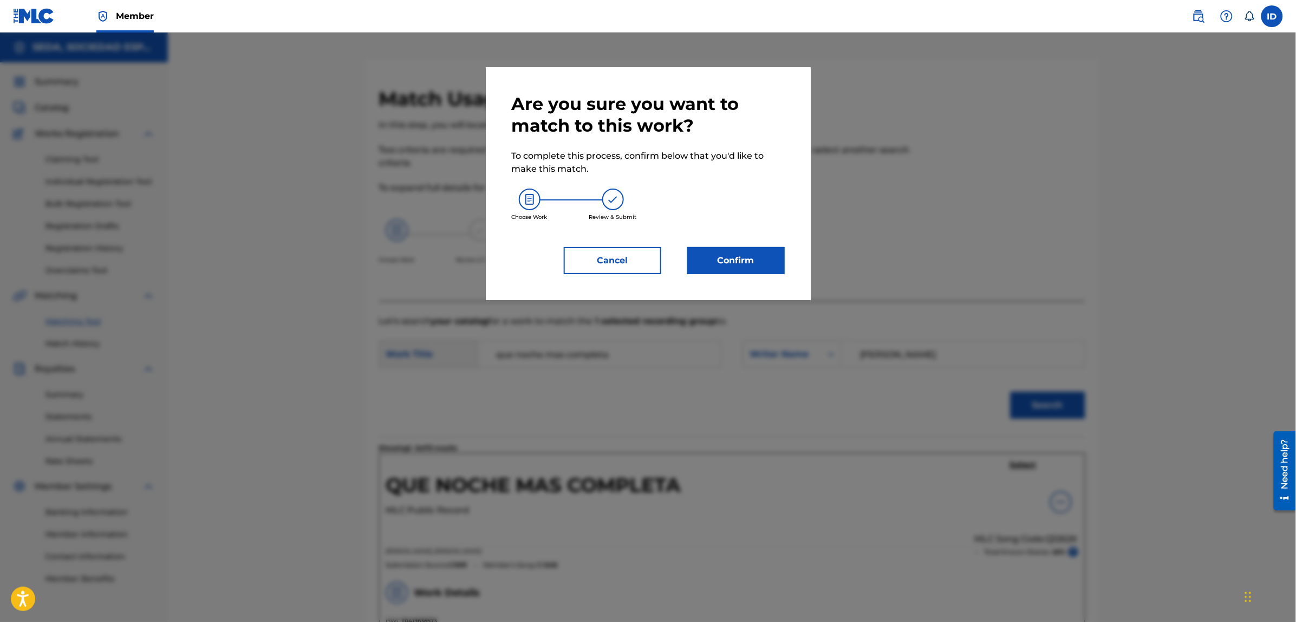
click at [703, 247] on button "Confirm" at bounding box center [735, 260] width 97 height 27
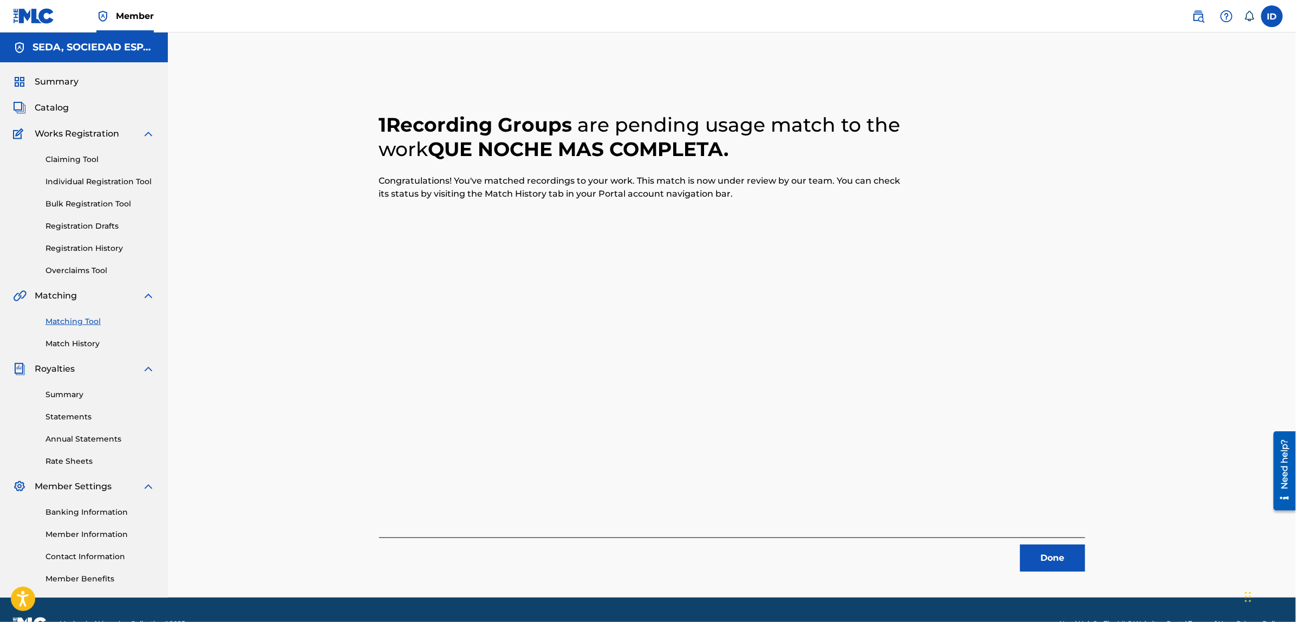
click at [1035, 553] on button "Done" at bounding box center [1052, 557] width 65 height 27
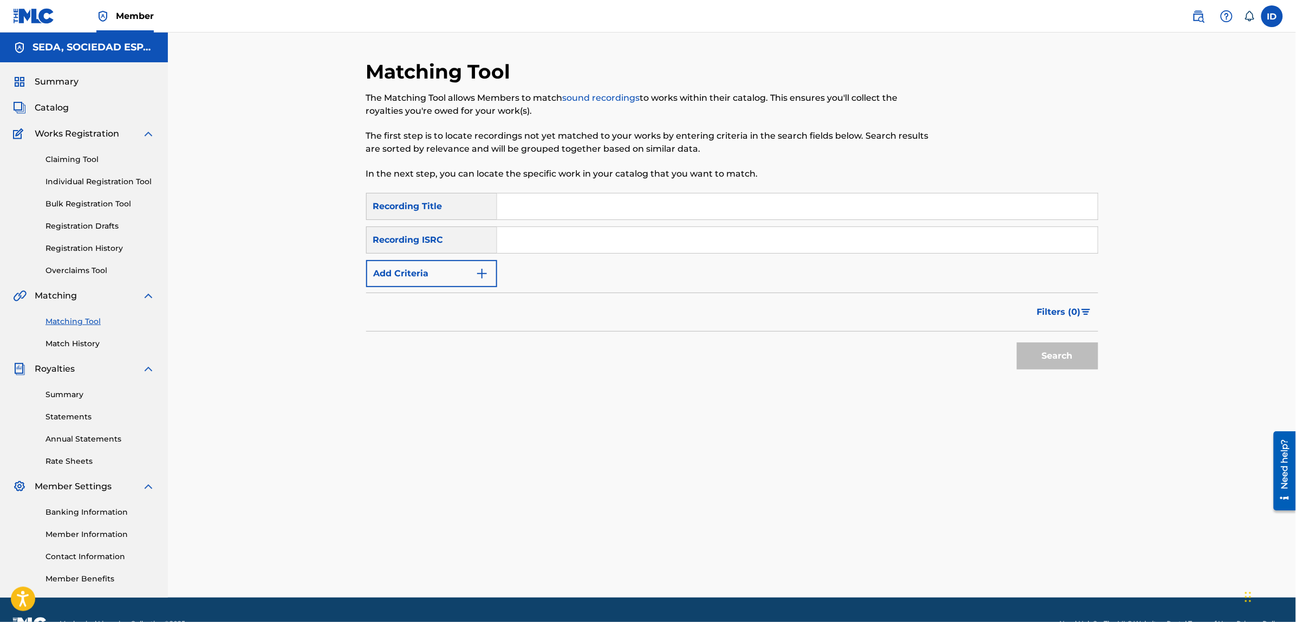
click at [527, 198] on input "Search Form" at bounding box center [797, 206] width 600 height 26
type input "que tengas suerte"
click at [1017, 342] on button "Search" at bounding box center [1057, 355] width 81 height 27
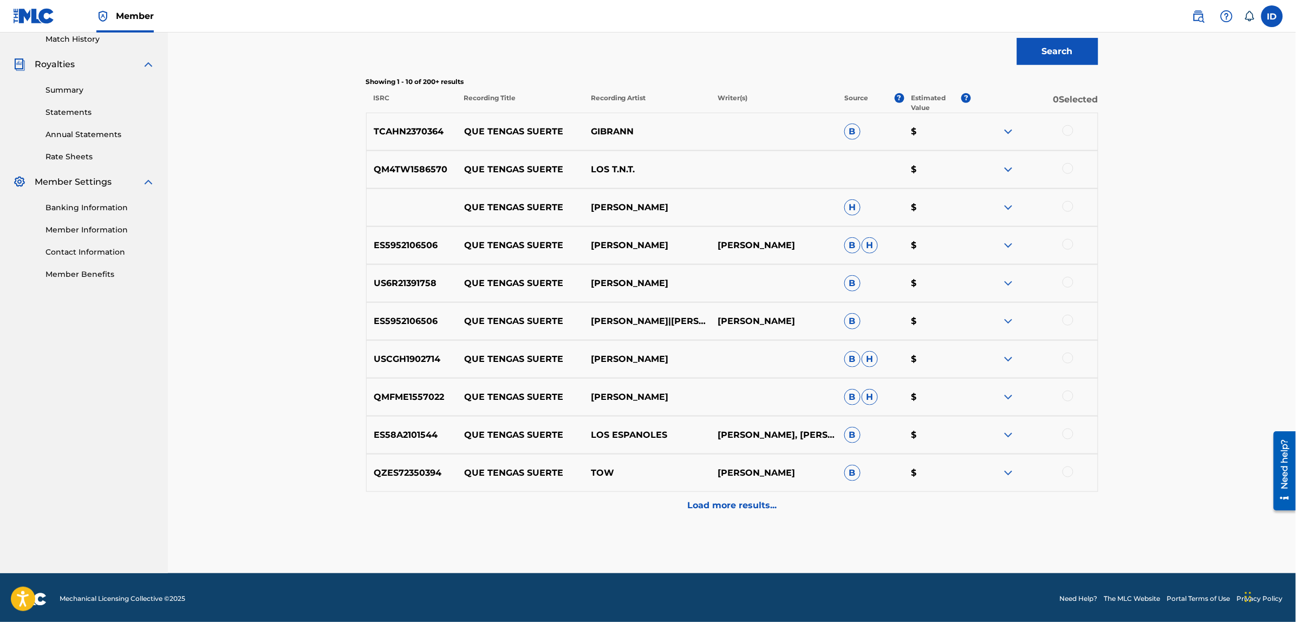
scroll to position [307, 0]
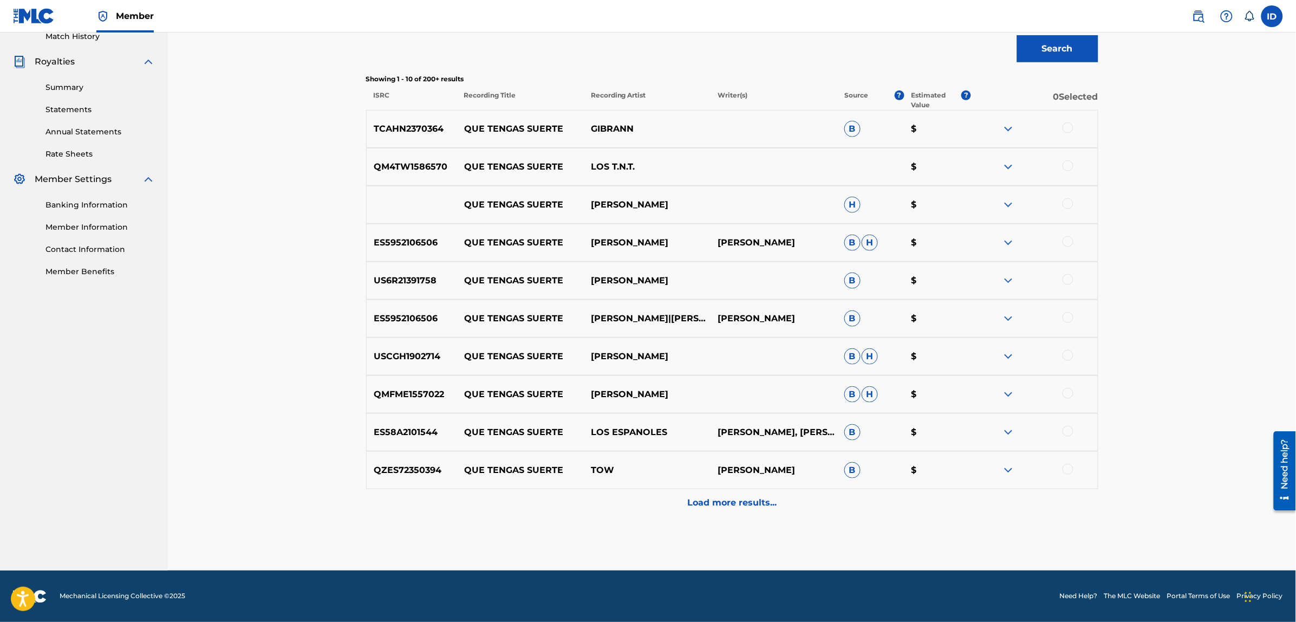
click at [715, 496] on p "Load more results..." at bounding box center [731, 502] width 89 height 13
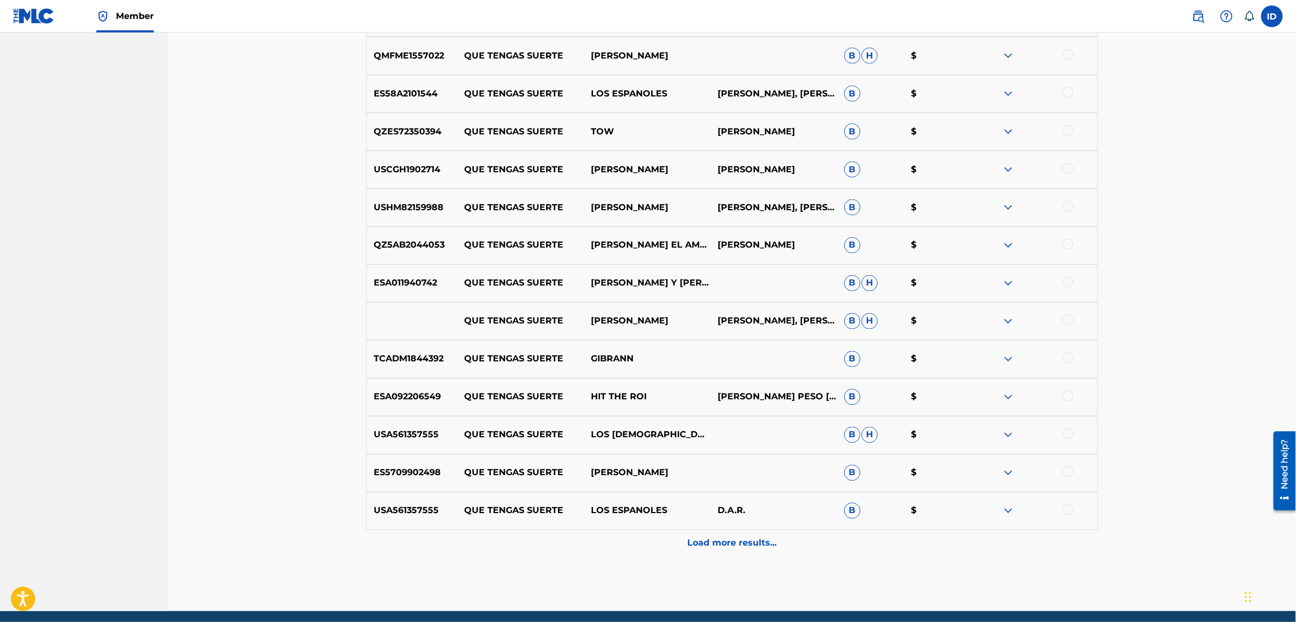
scroll to position [686, 0]
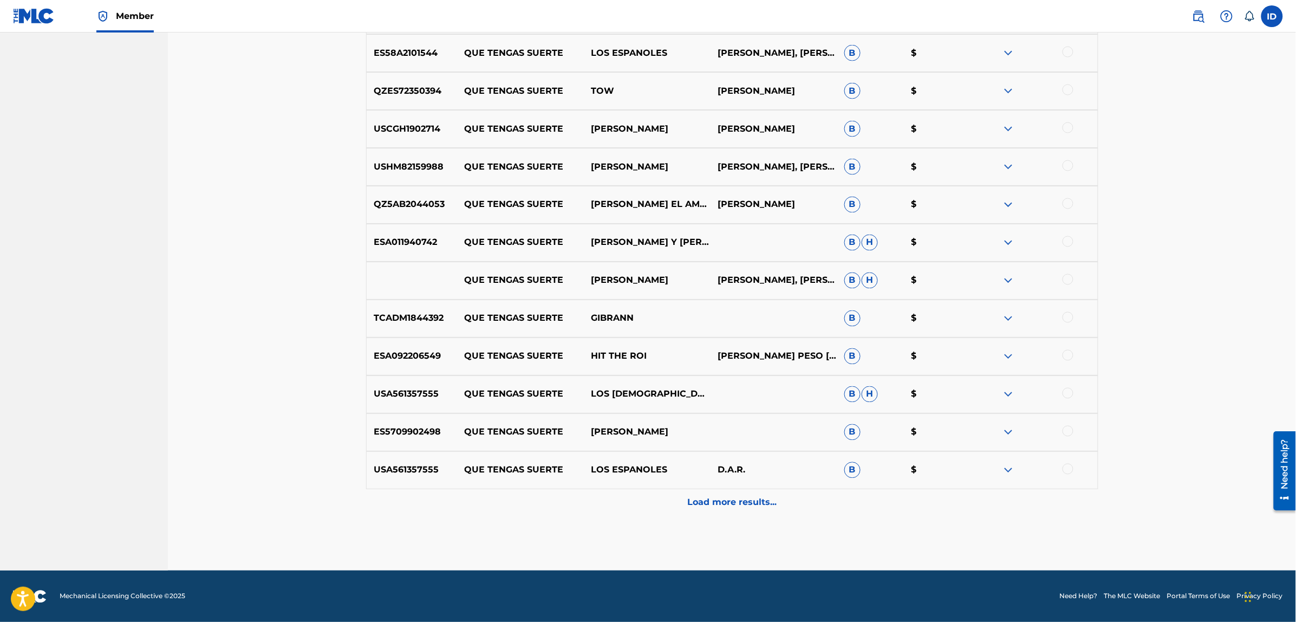
click at [721, 504] on p "Load more results..." at bounding box center [731, 502] width 89 height 13
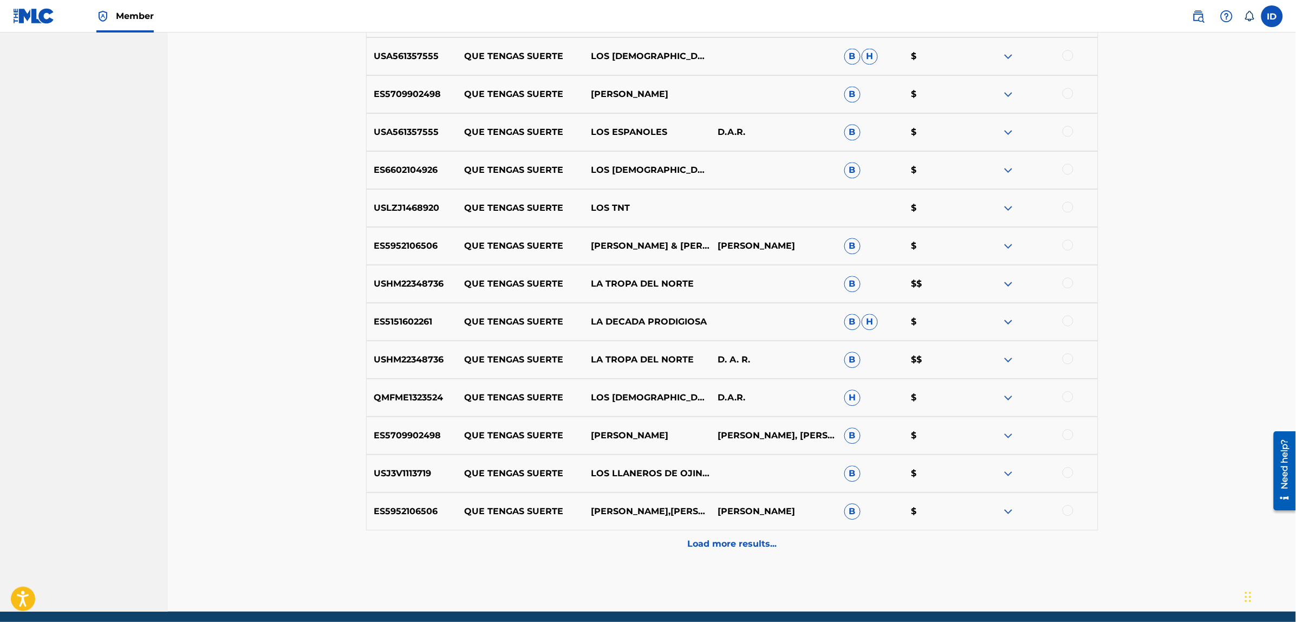
scroll to position [1024, 0]
click at [744, 544] on p "Load more results..." at bounding box center [731, 543] width 89 height 13
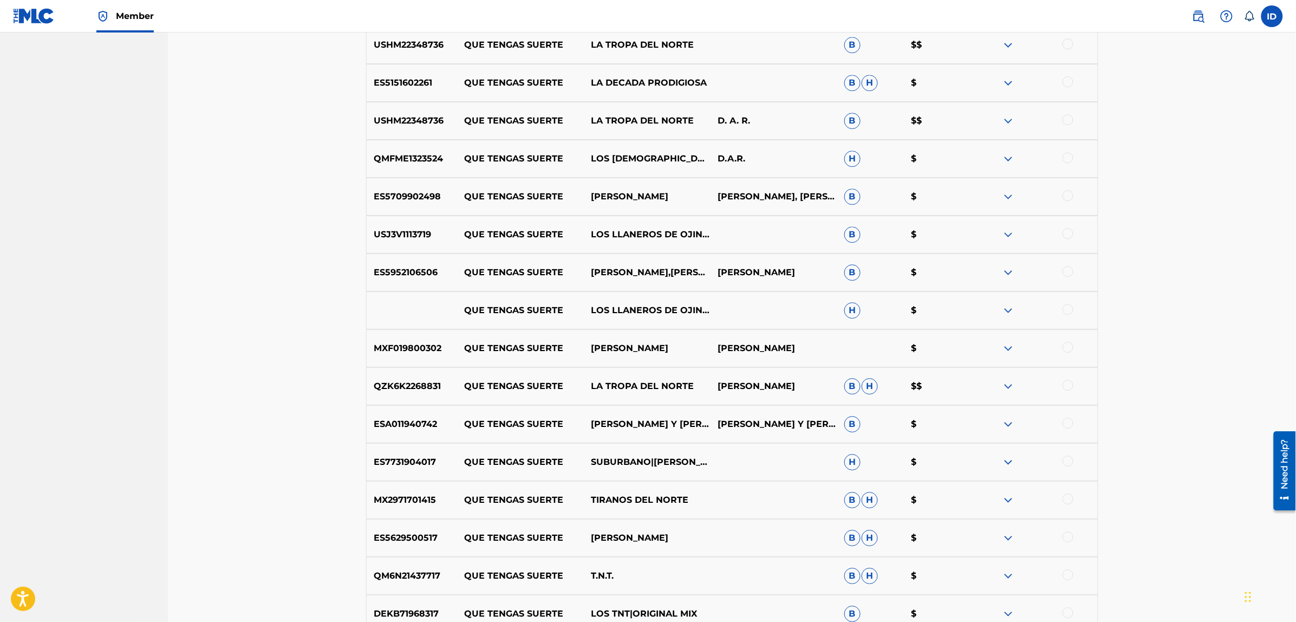
scroll to position [1295, 0]
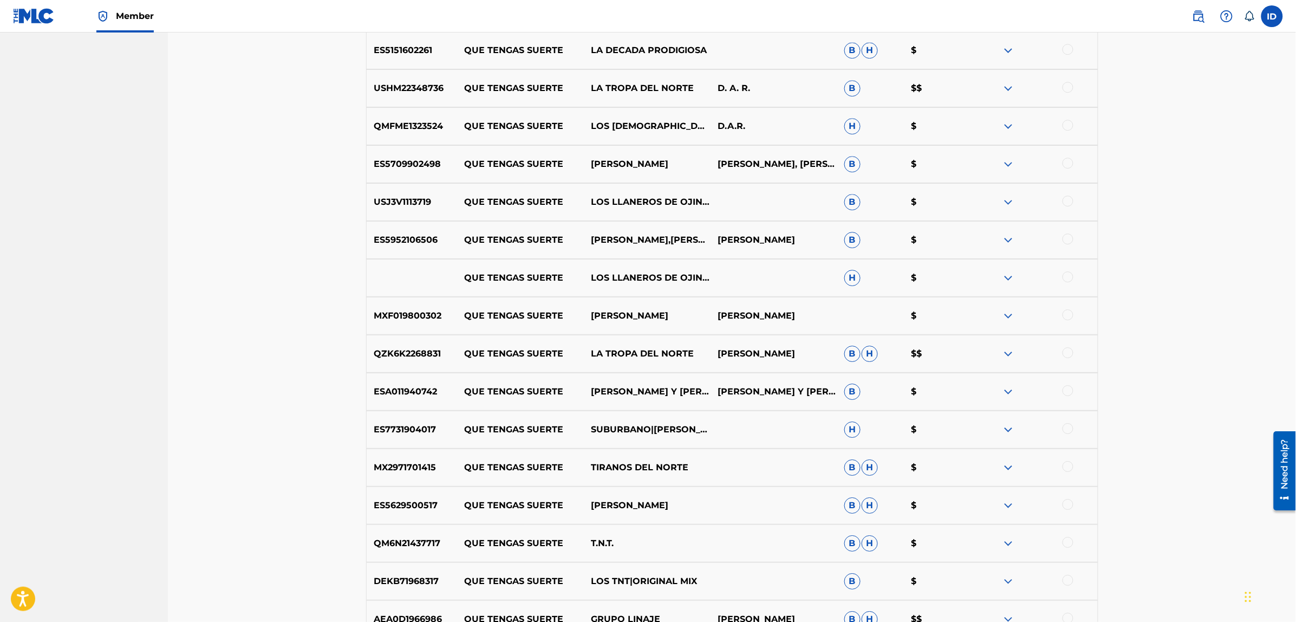
click at [1070, 431] on div at bounding box center [1067, 428] width 11 height 11
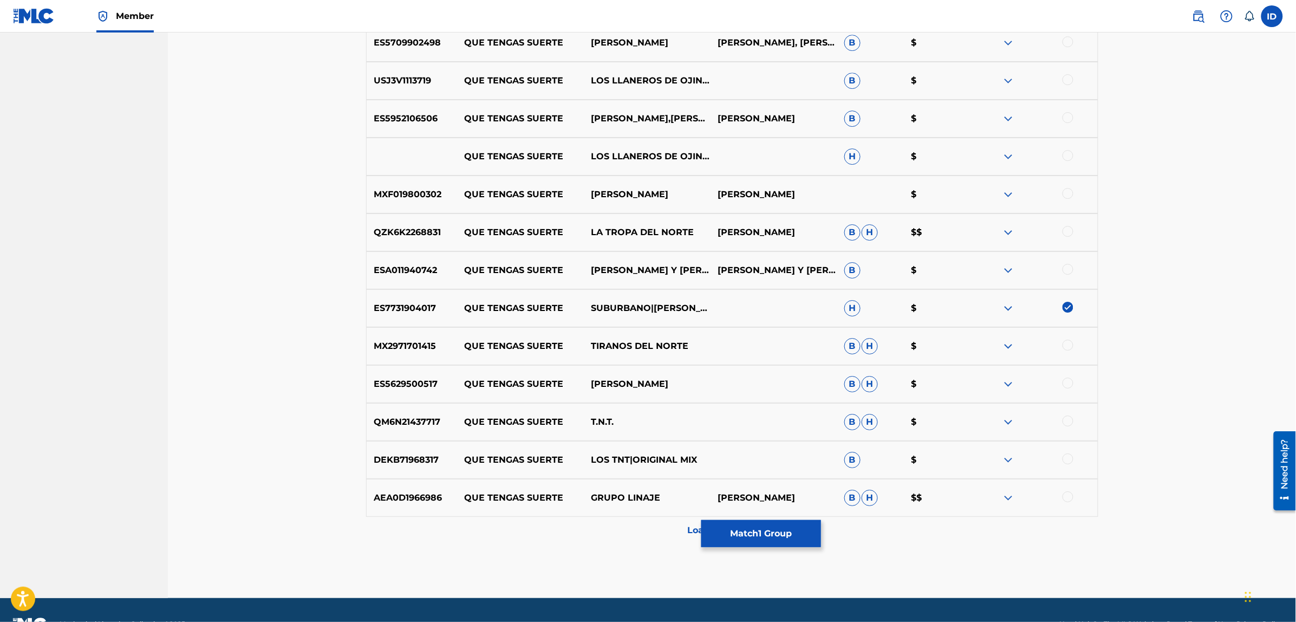
scroll to position [1444, 0]
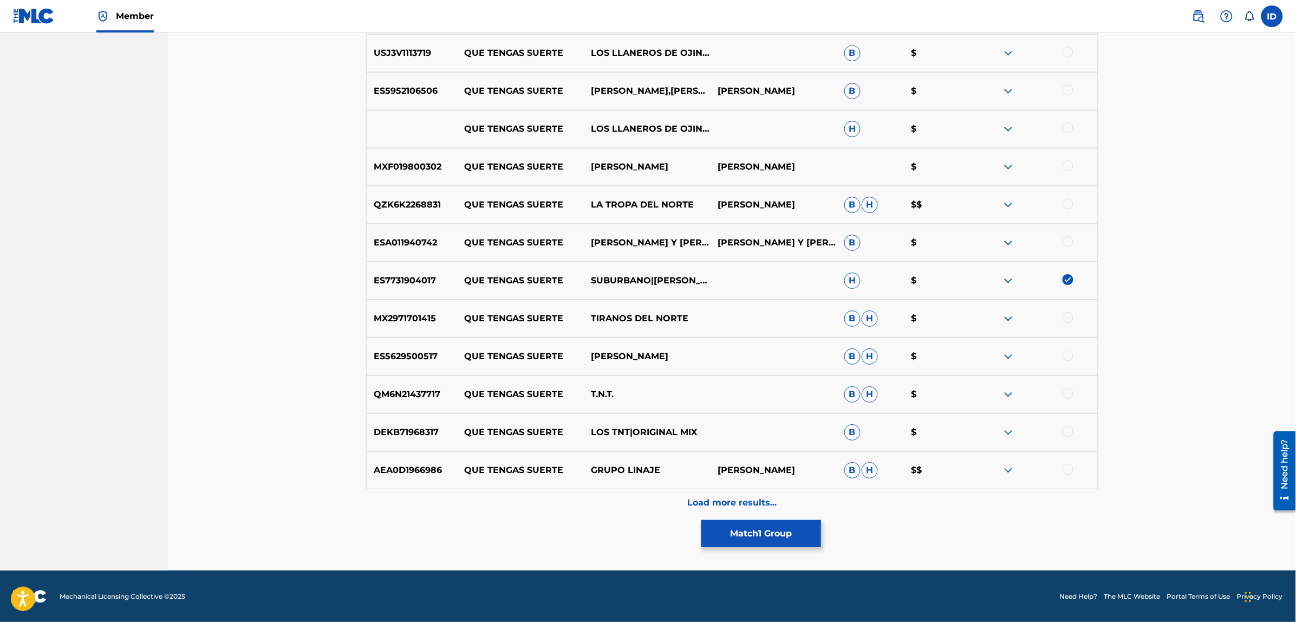
click at [720, 507] on p "Load more results..." at bounding box center [731, 502] width 89 height 13
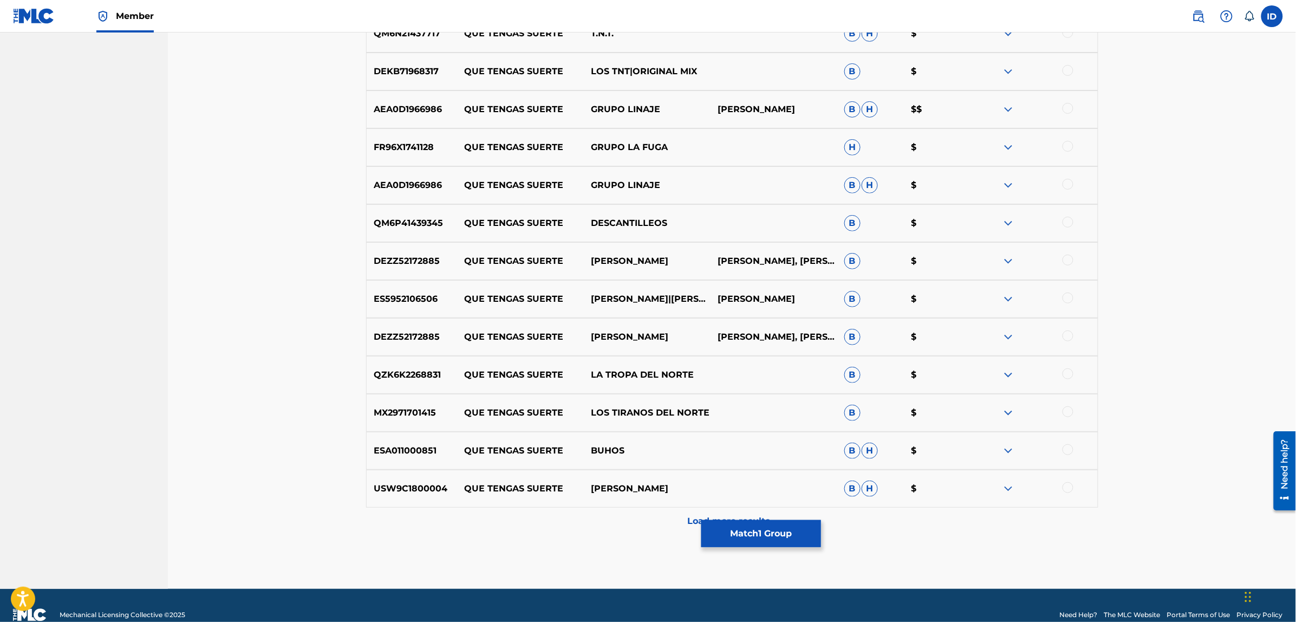
scroll to position [1823, 0]
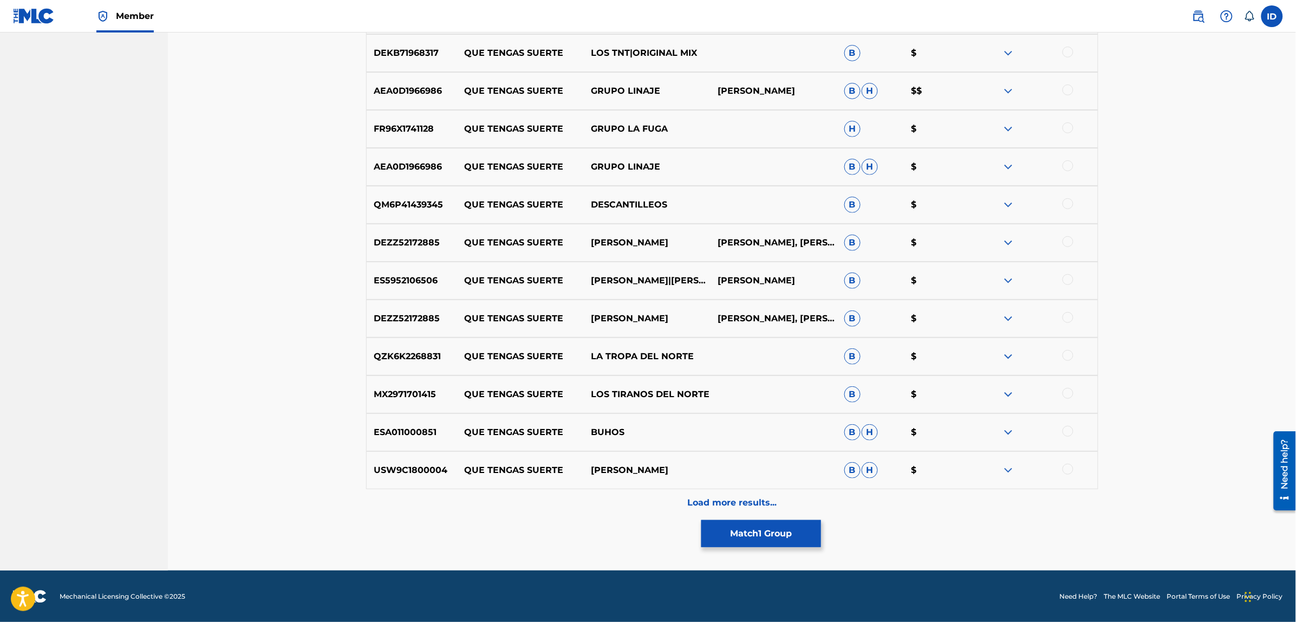
click at [767, 502] on p "Load more results..." at bounding box center [731, 502] width 89 height 13
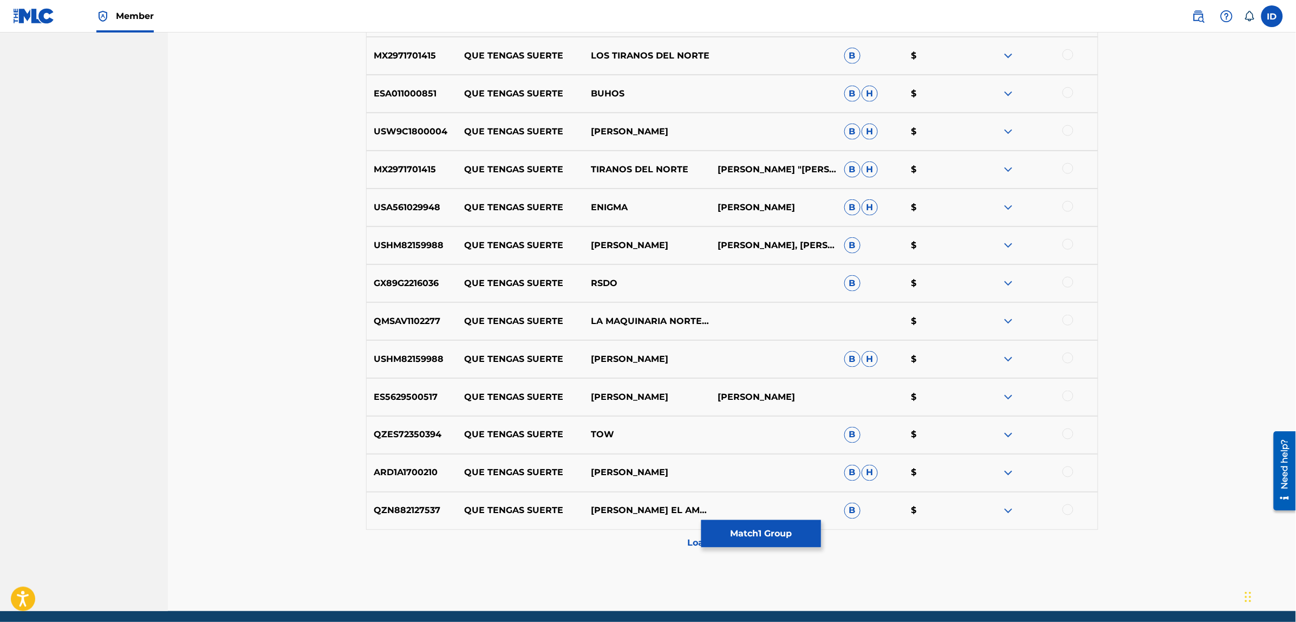
scroll to position [2202, 0]
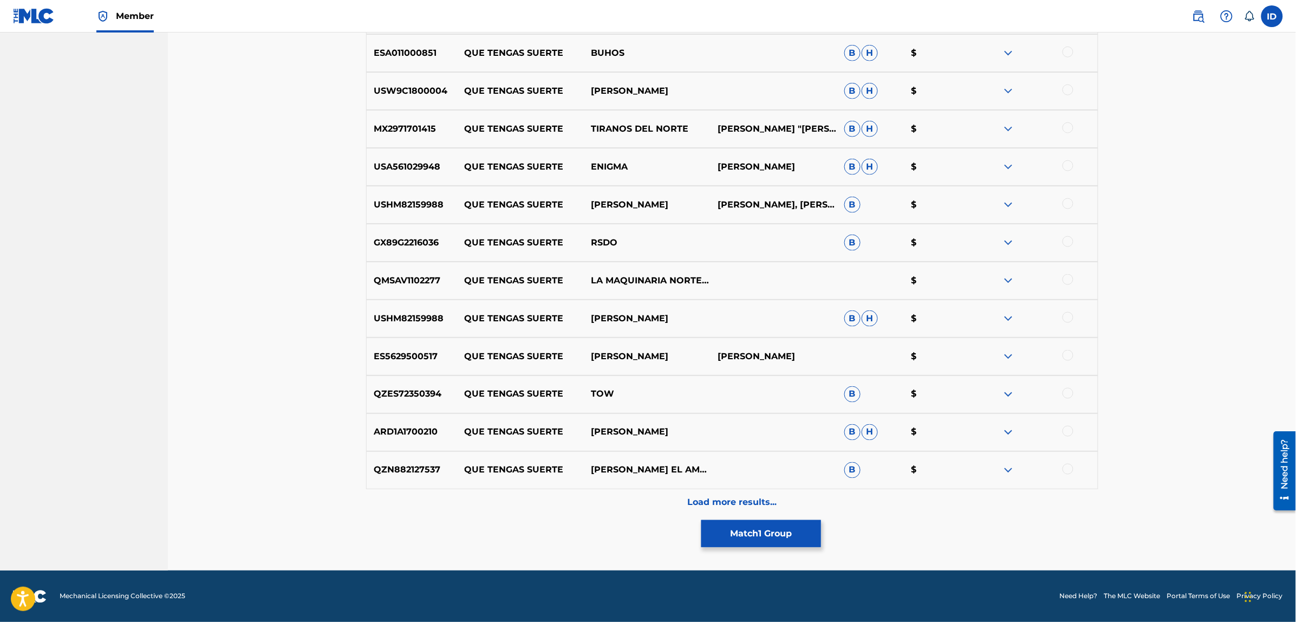
click at [764, 494] on div "Load more results..." at bounding box center [732, 502] width 732 height 27
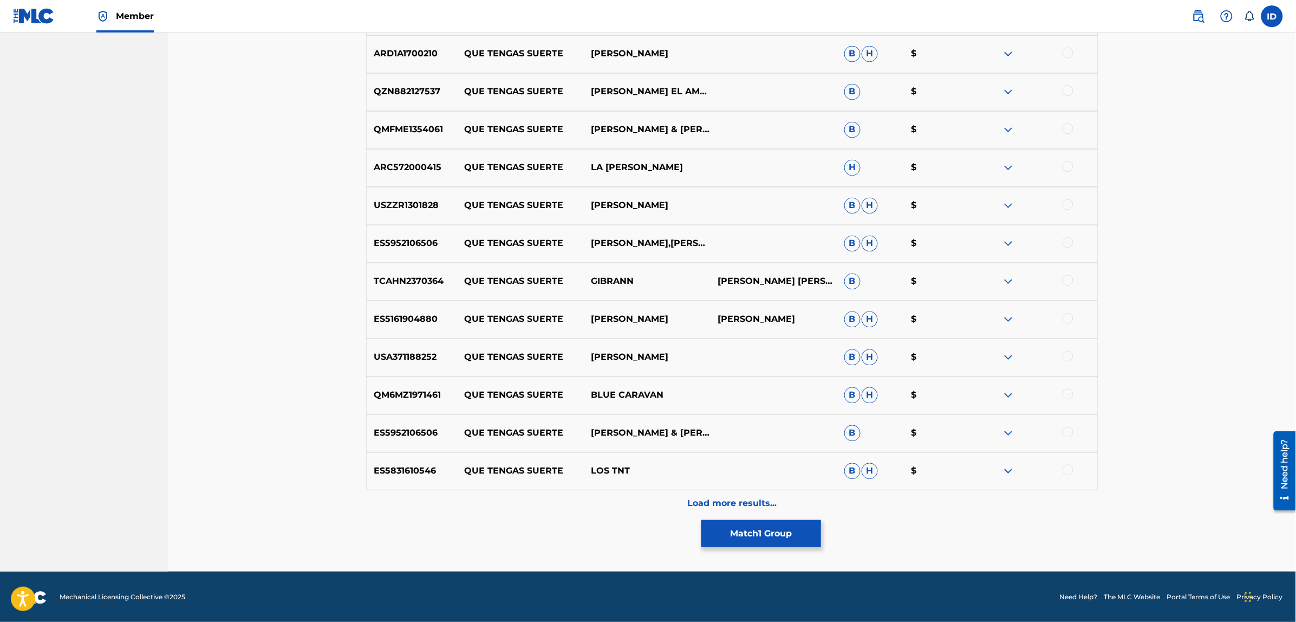
scroll to position [2581, 0]
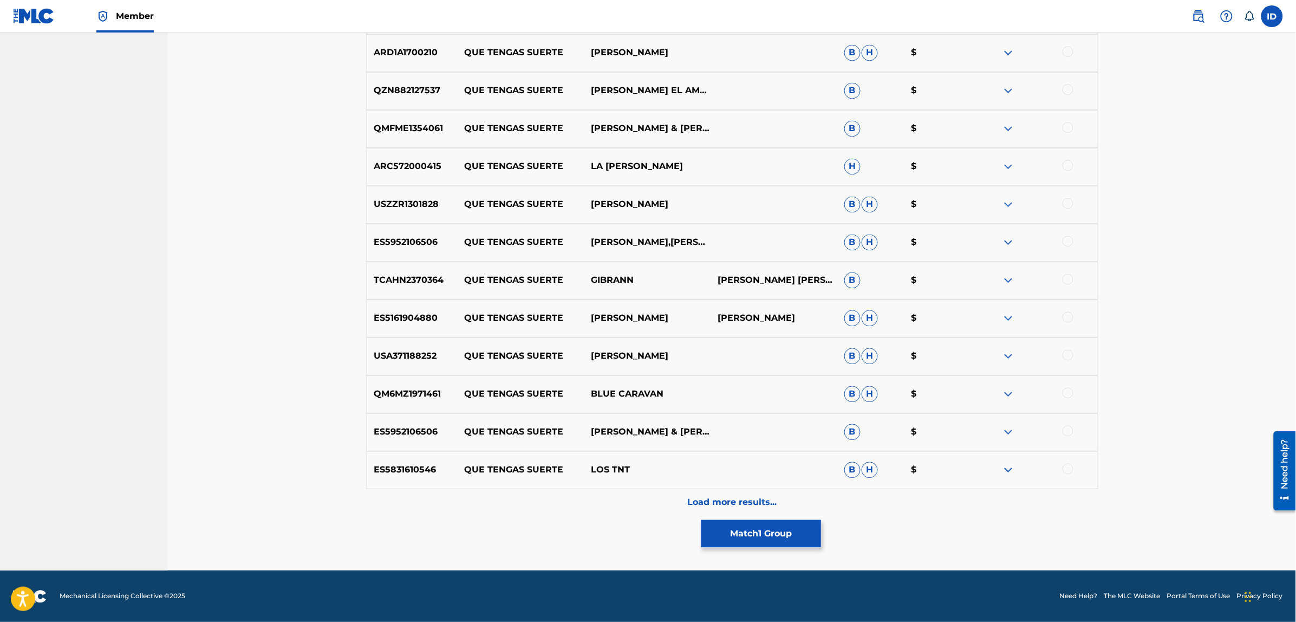
click at [737, 505] on p "Load more results..." at bounding box center [731, 502] width 89 height 13
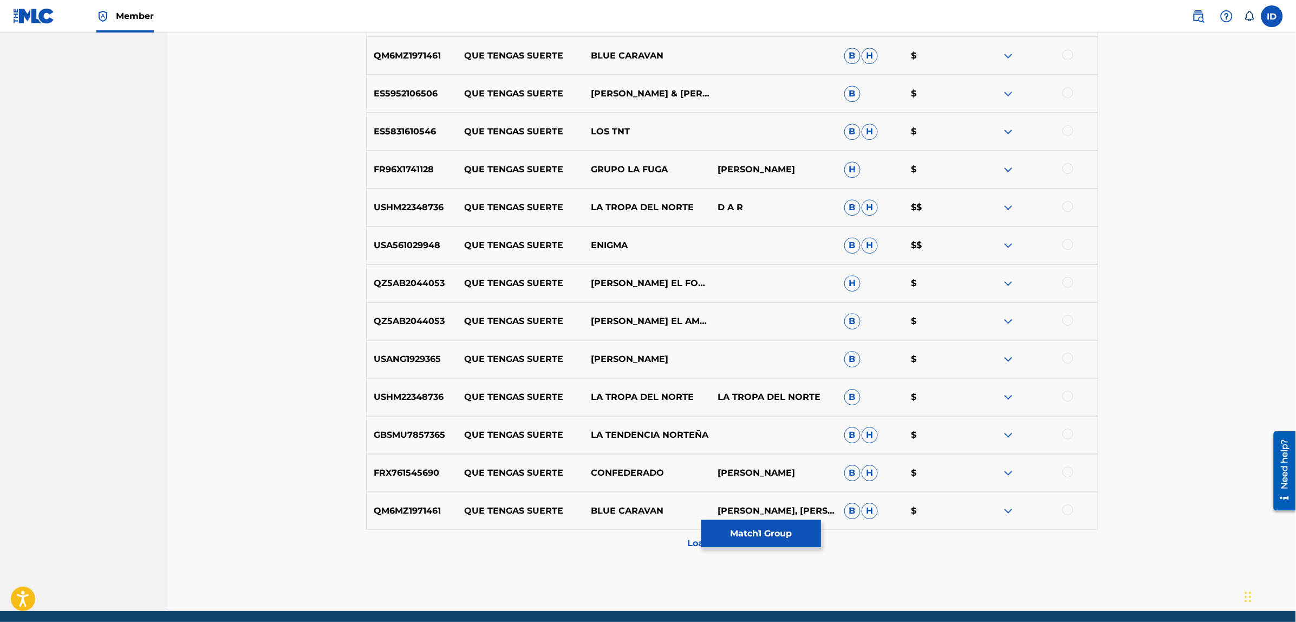
scroll to position [2960, 0]
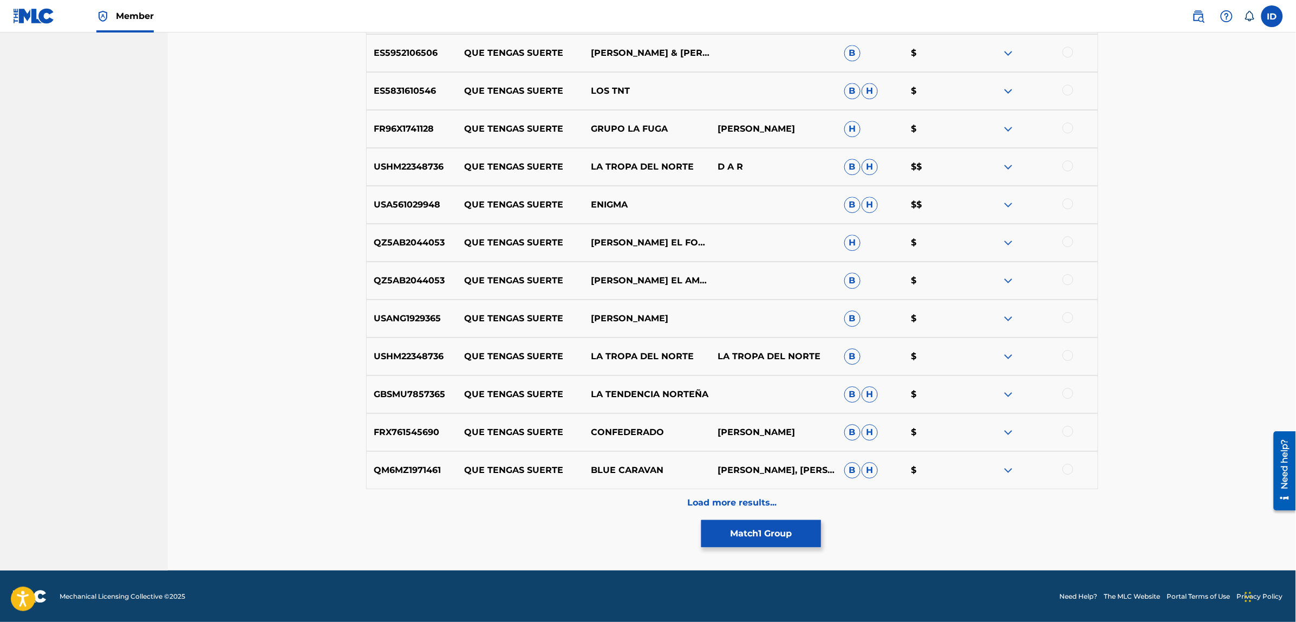
click at [751, 496] on p "Load more results..." at bounding box center [731, 502] width 89 height 13
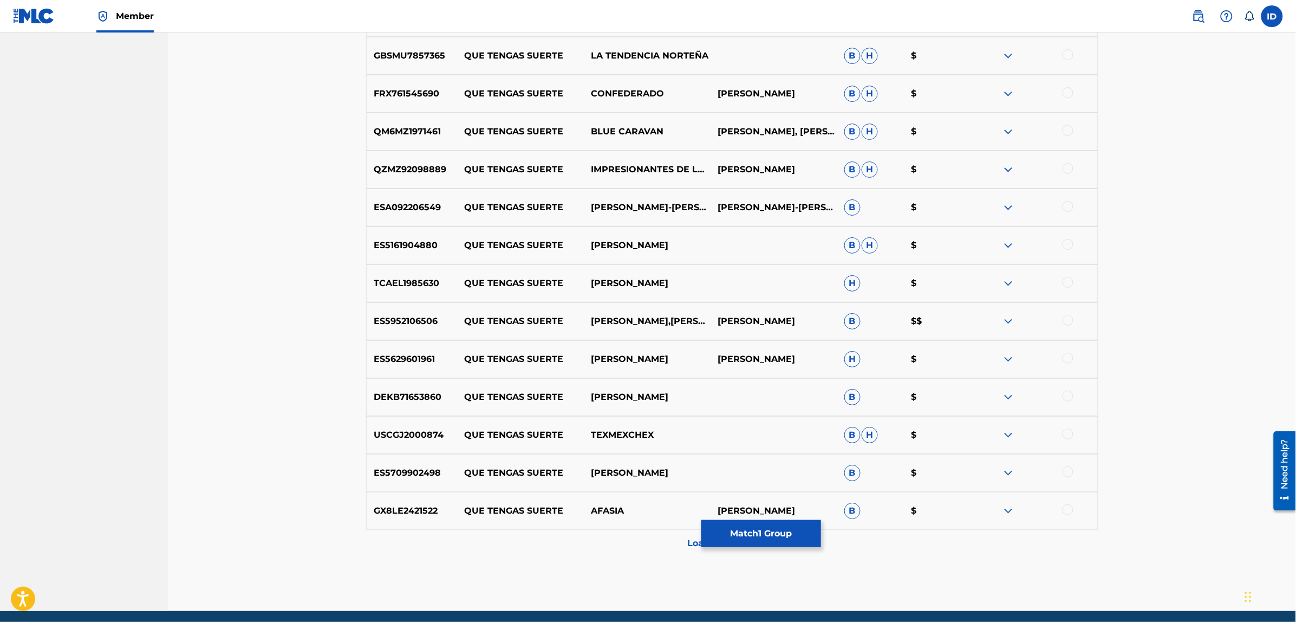
scroll to position [3339, 0]
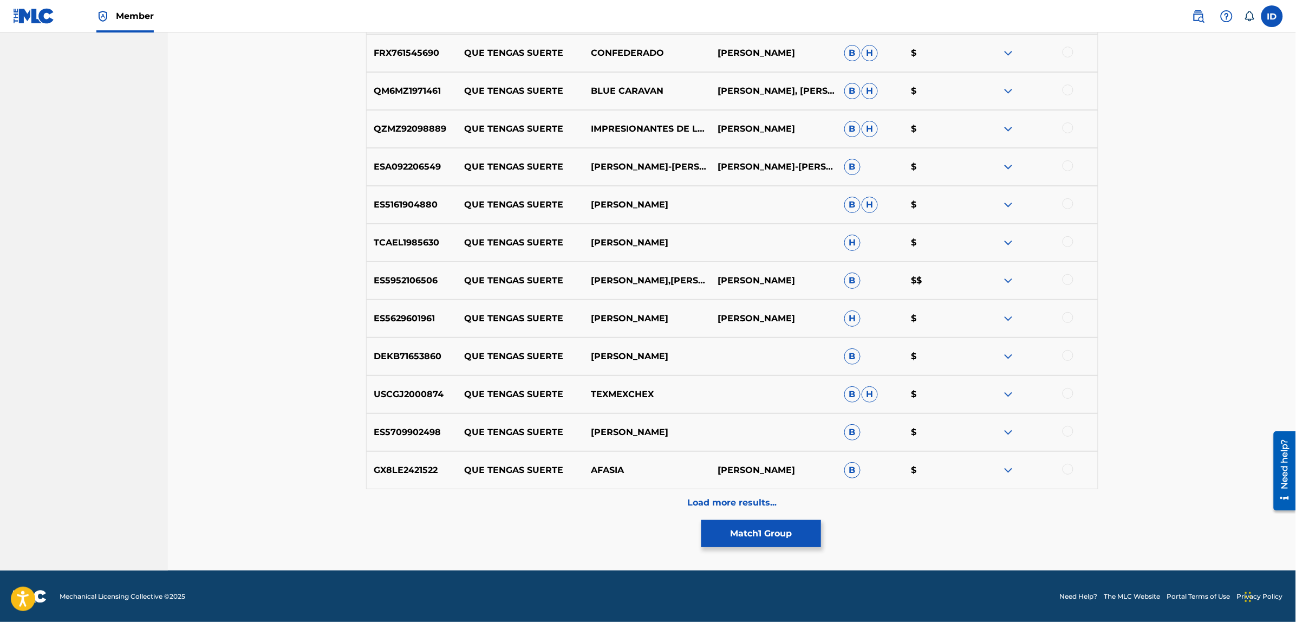
click at [743, 490] on div "Load more results..." at bounding box center [732, 502] width 732 height 27
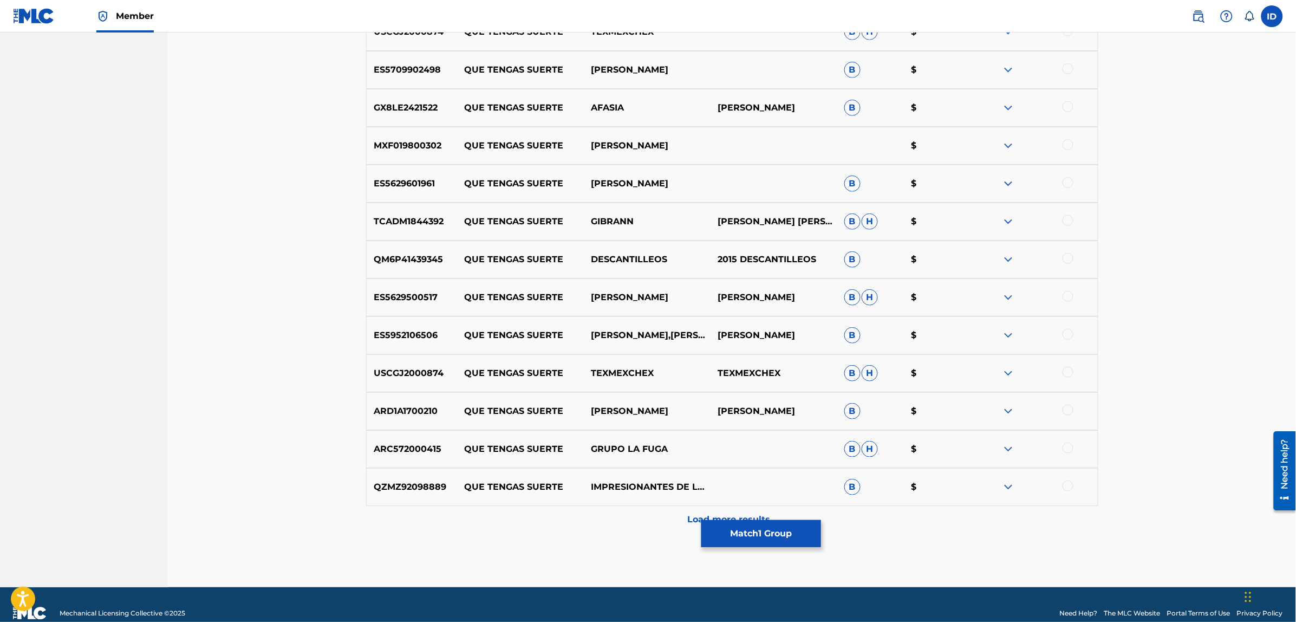
scroll to position [3718, 0]
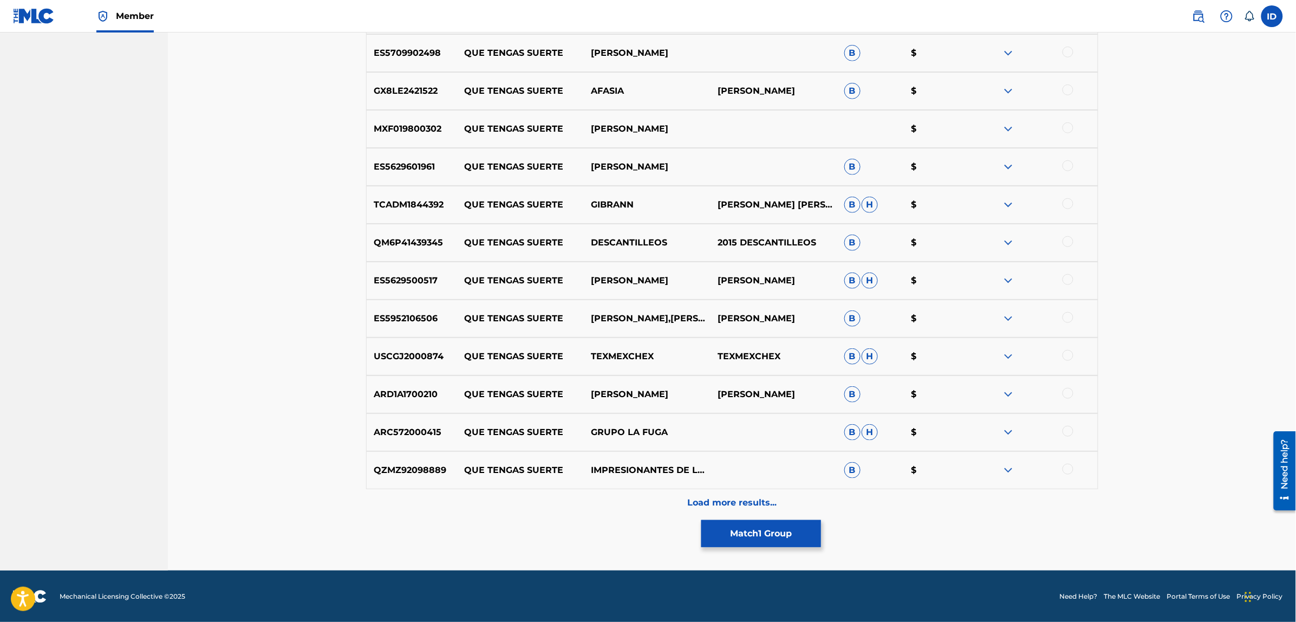
click at [727, 496] on p "Load more results..." at bounding box center [731, 502] width 89 height 13
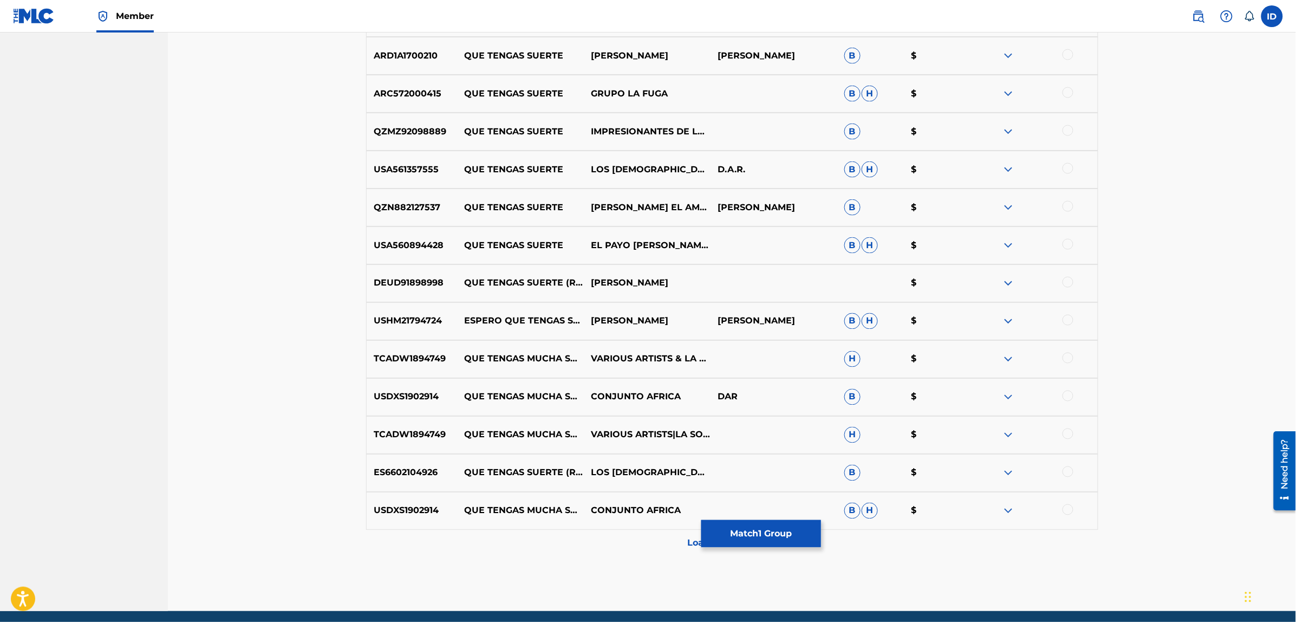
scroll to position [4097, 0]
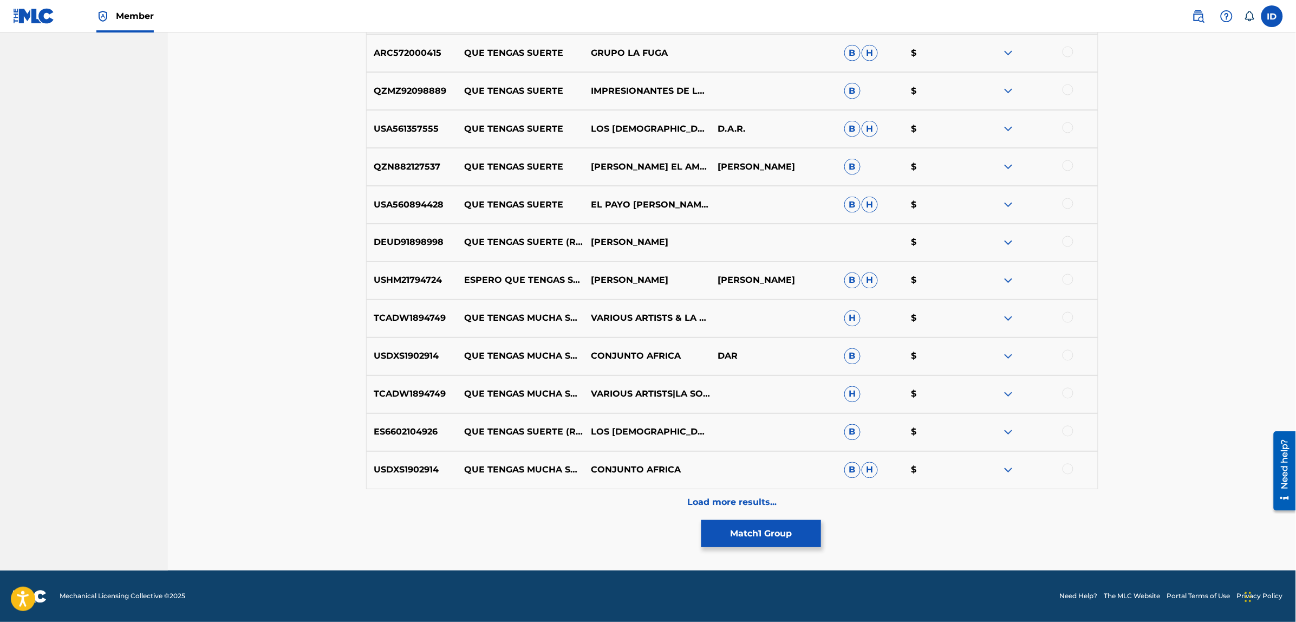
click at [726, 491] on div "Load more results..." at bounding box center [732, 502] width 732 height 27
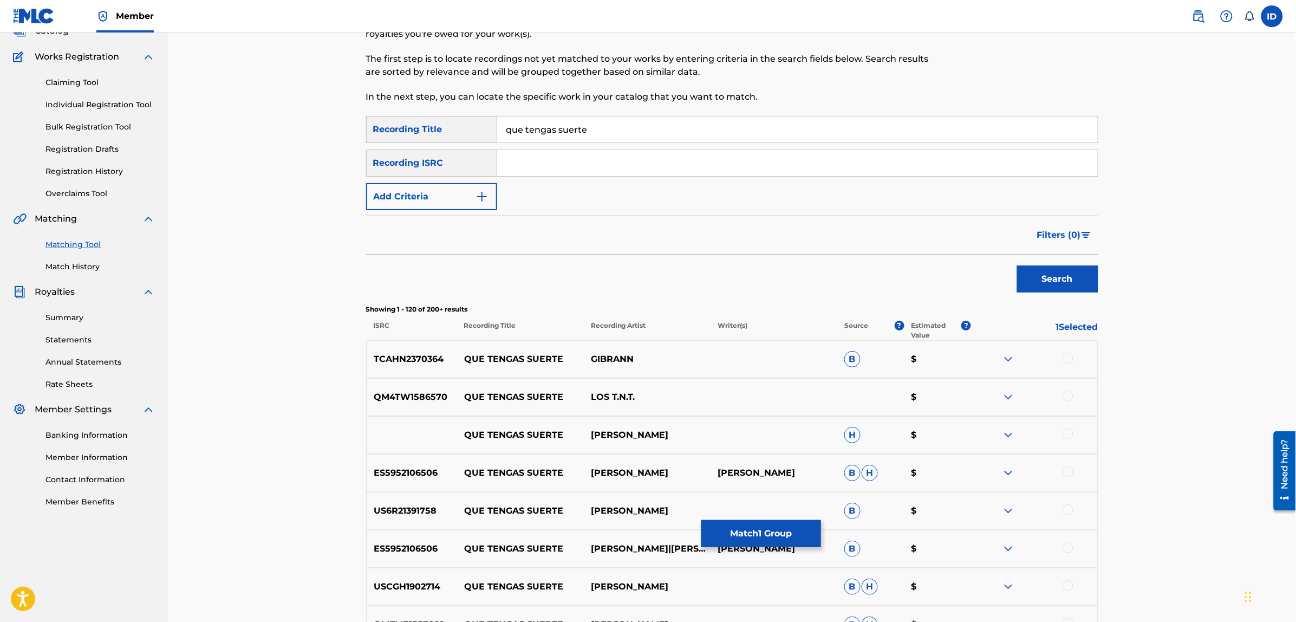
scroll to position [0, 0]
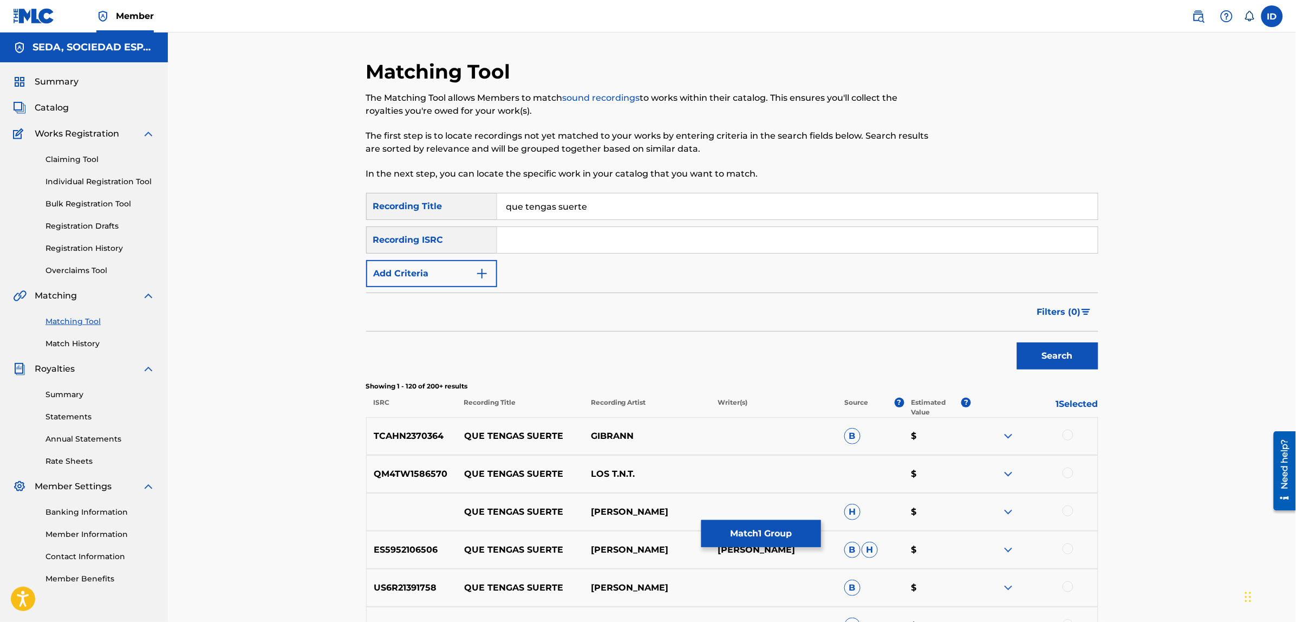
click at [430, 274] on button "Add Criteria" at bounding box center [431, 273] width 131 height 27
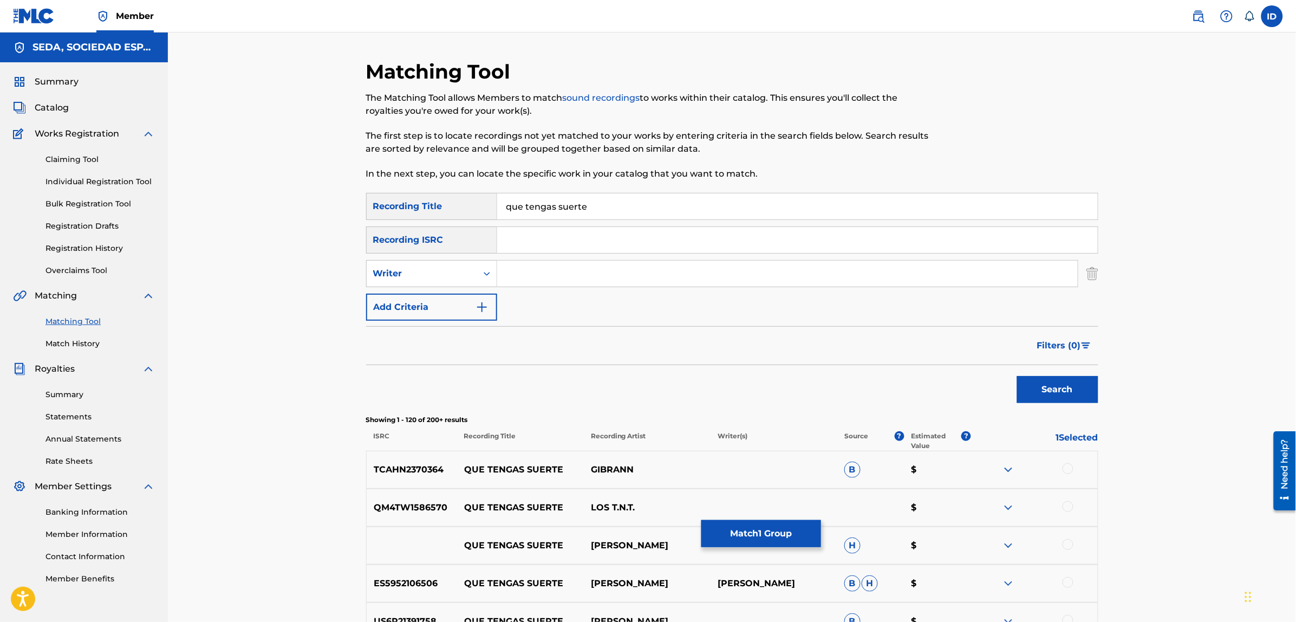
click at [528, 283] on input "Search Form" at bounding box center [787, 273] width 580 height 26
type input "[PERSON_NAME]"
click at [1017, 376] on button "Search" at bounding box center [1057, 389] width 81 height 27
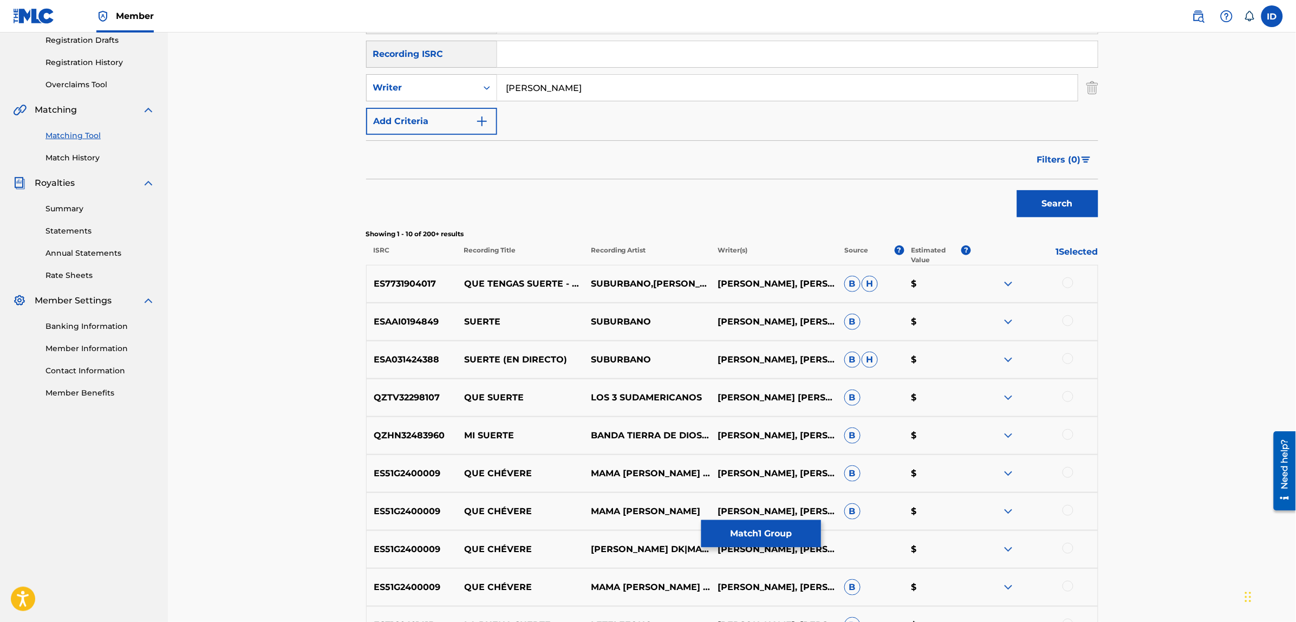
scroll to position [203, 0]
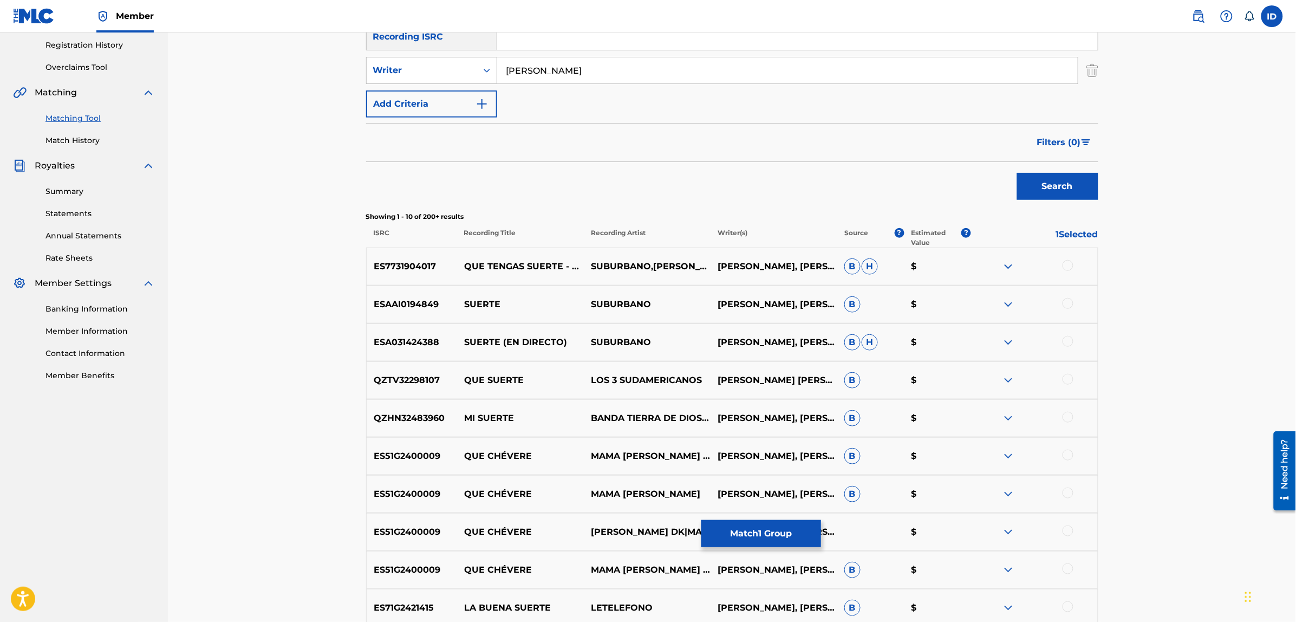
click at [1065, 261] on div at bounding box center [1067, 265] width 11 height 11
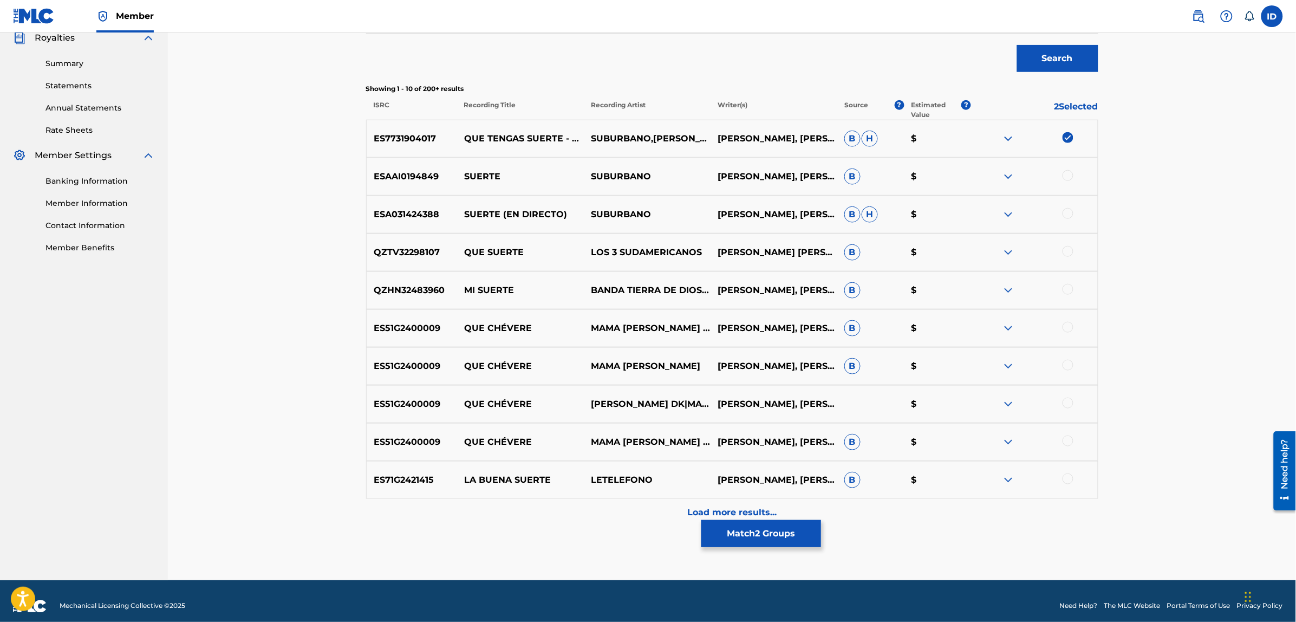
scroll to position [341, 0]
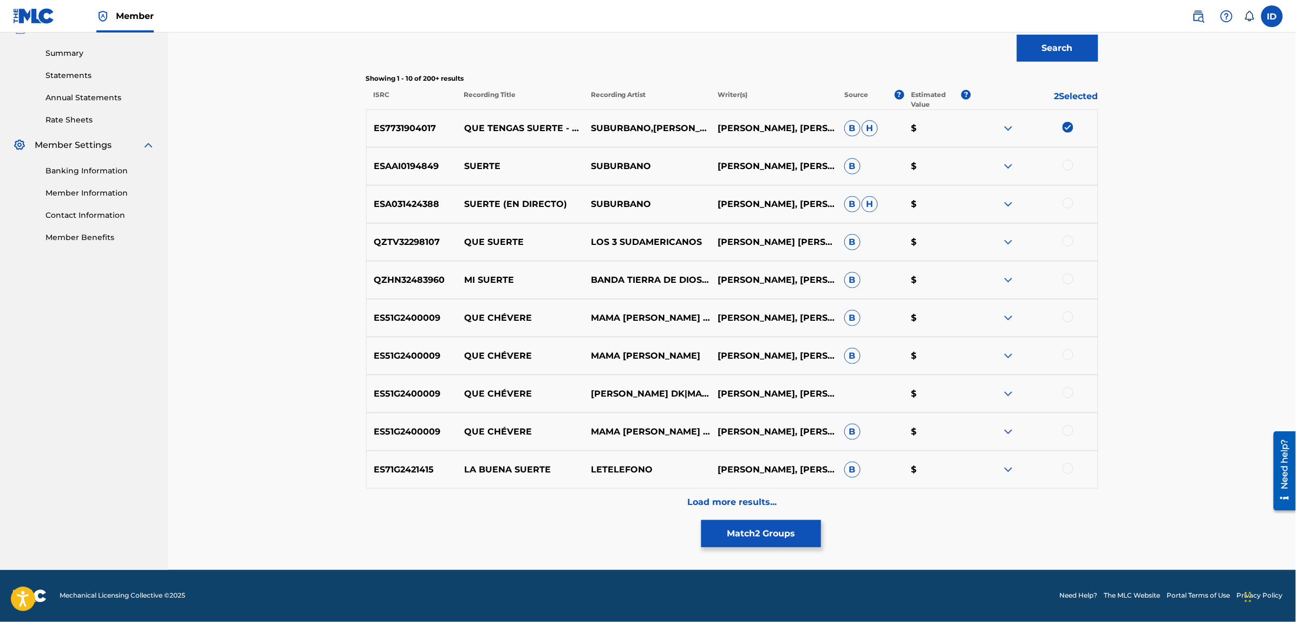
click at [715, 504] on p "Load more results..." at bounding box center [731, 501] width 89 height 13
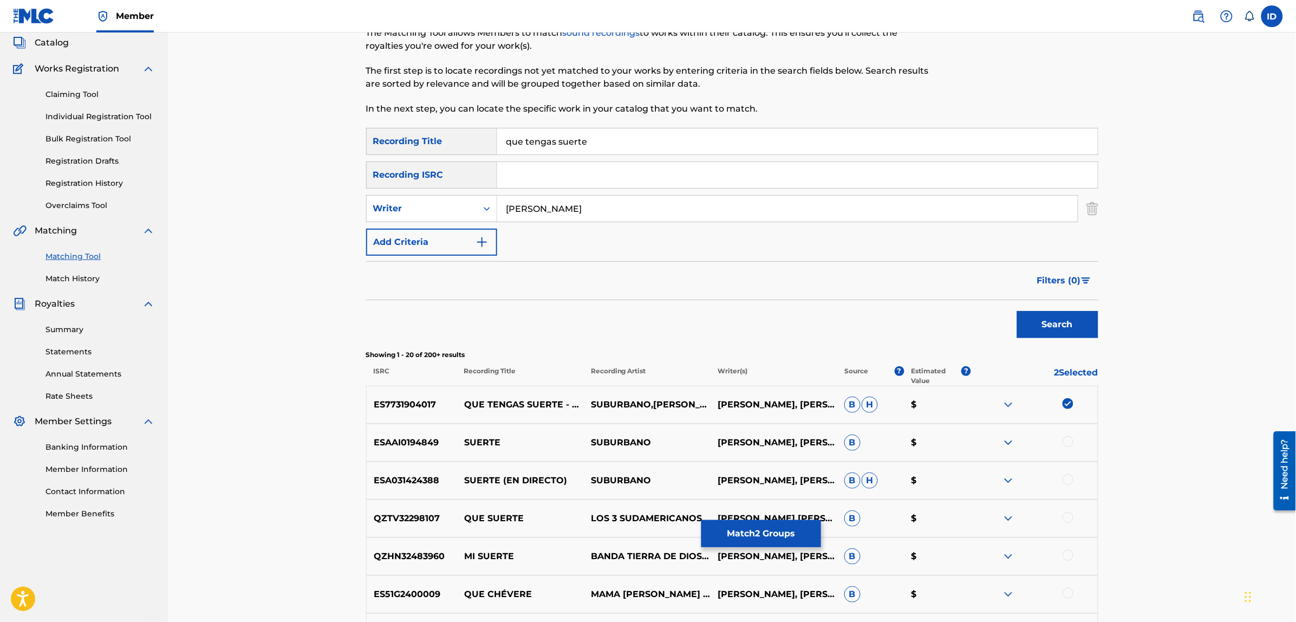
scroll to position [0, 0]
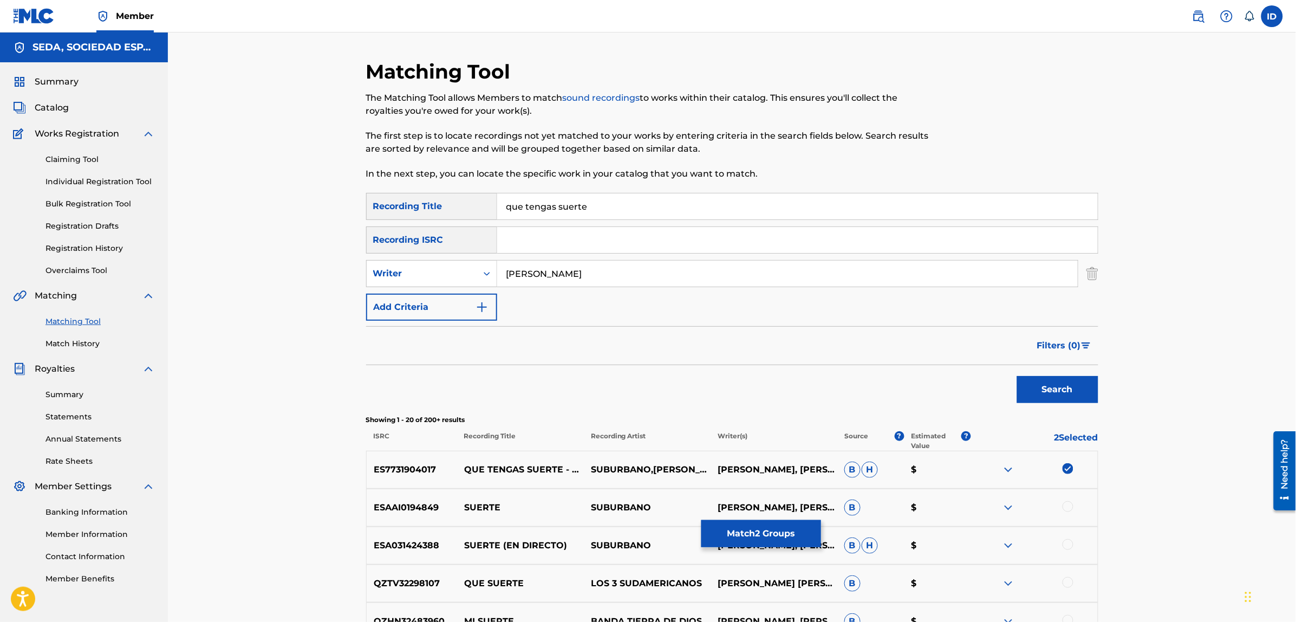
click at [421, 301] on button "Add Criteria" at bounding box center [431, 306] width 131 height 27
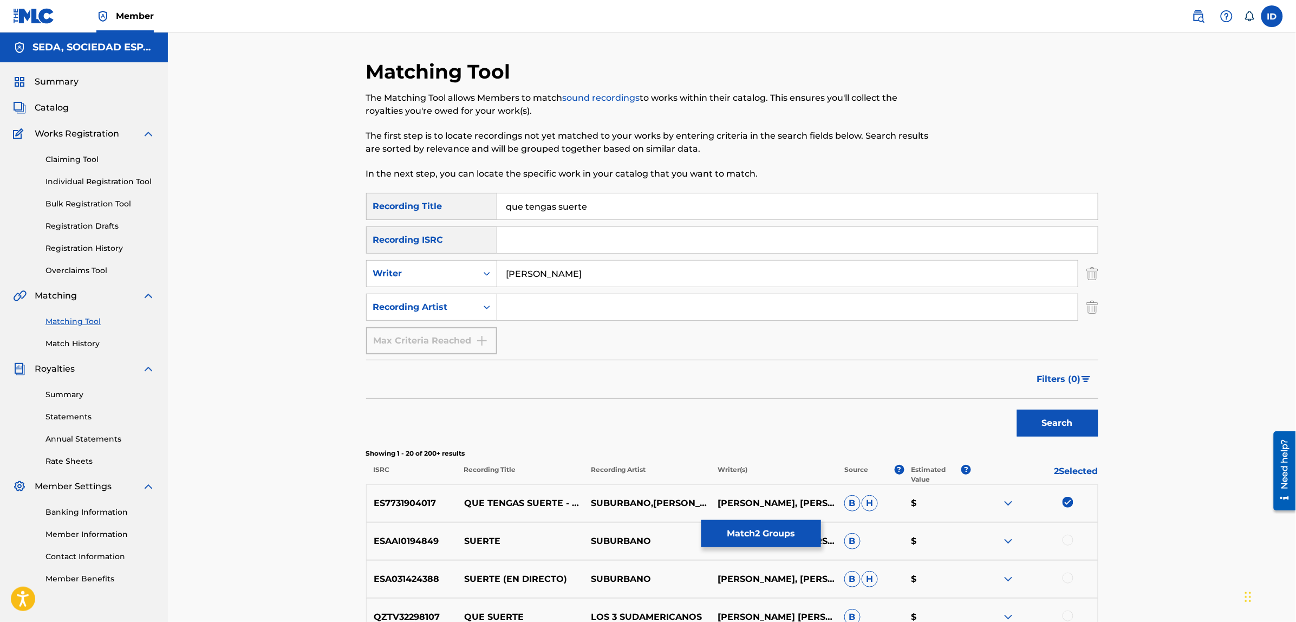
click at [510, 302] on input "Search Form" at bounding box center [787, 307] width 580 height 26
type input "suburbano"
click at [1017, 409] on button "Search" at bounding box center [1057, 422] width 81 height 27
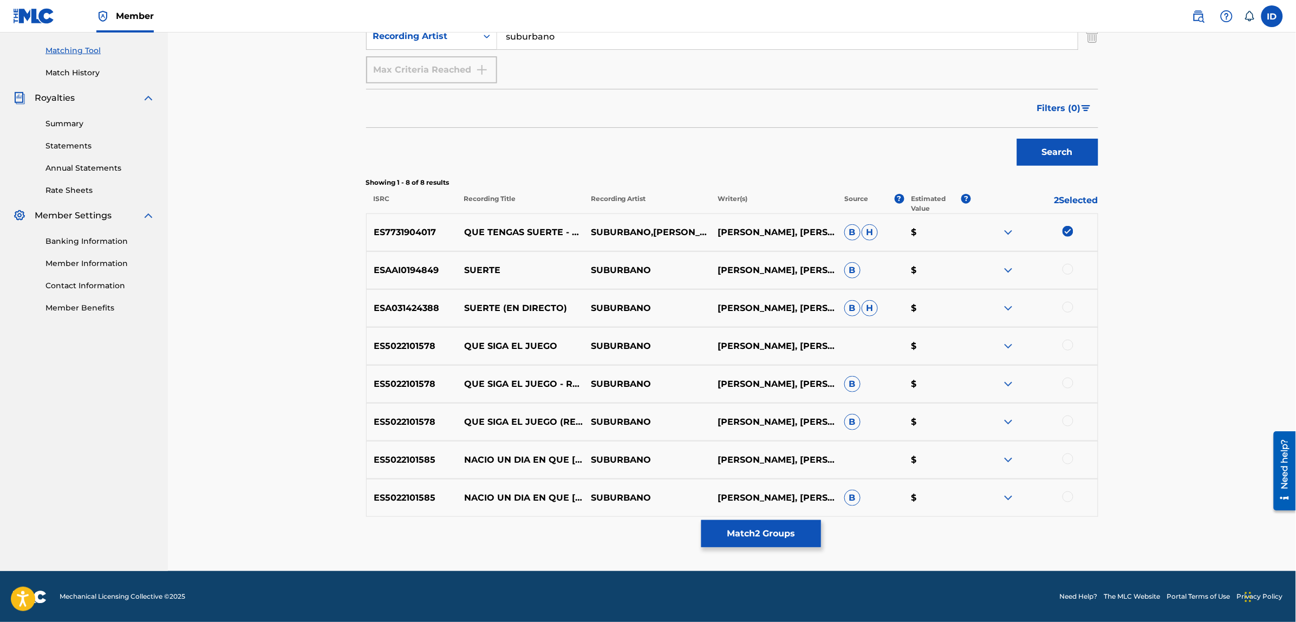
scroll to position [271, 0]
click at [735, 533] on button "Match 2 Groups" at bounding box center [761, 533] width 120 height 27
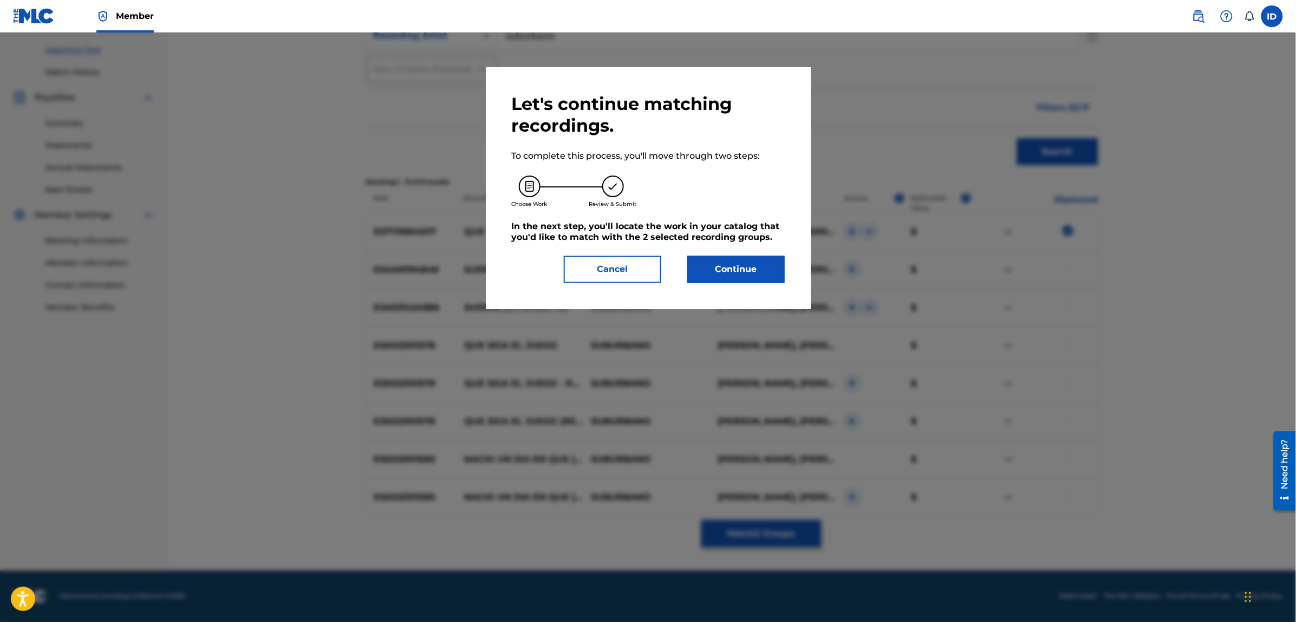
click at [710, 269] on button "Continue" at bounding box center [735, 269] width 97 height 27
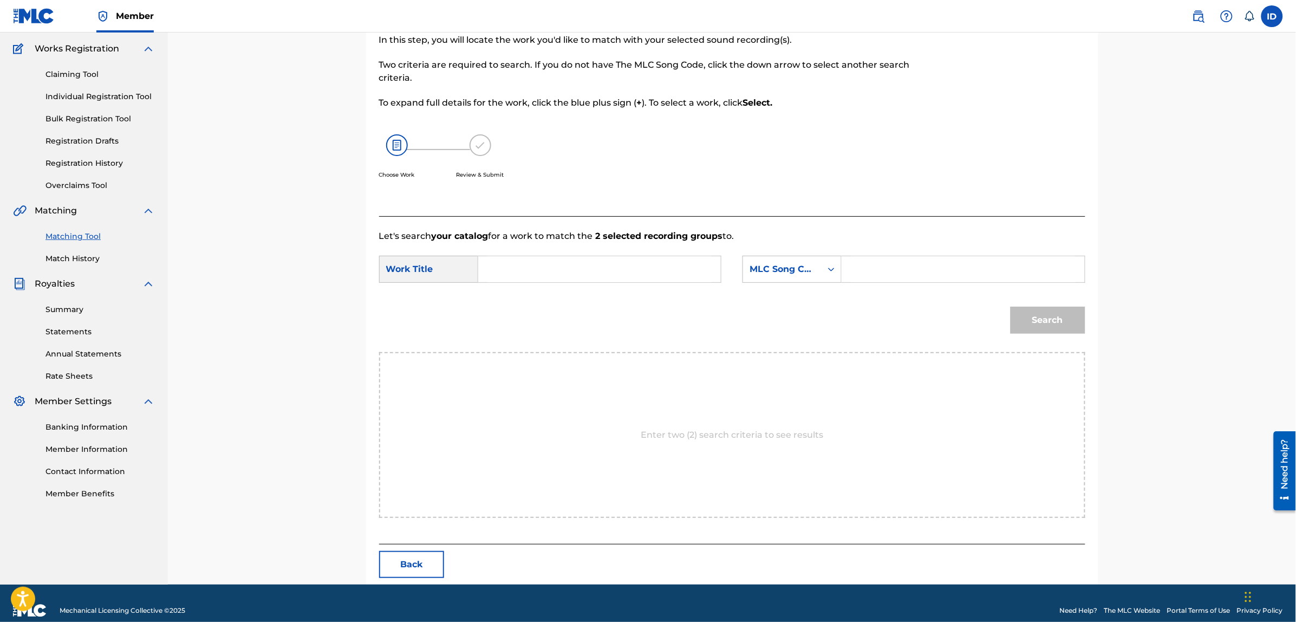
scroll to position [99, 0]
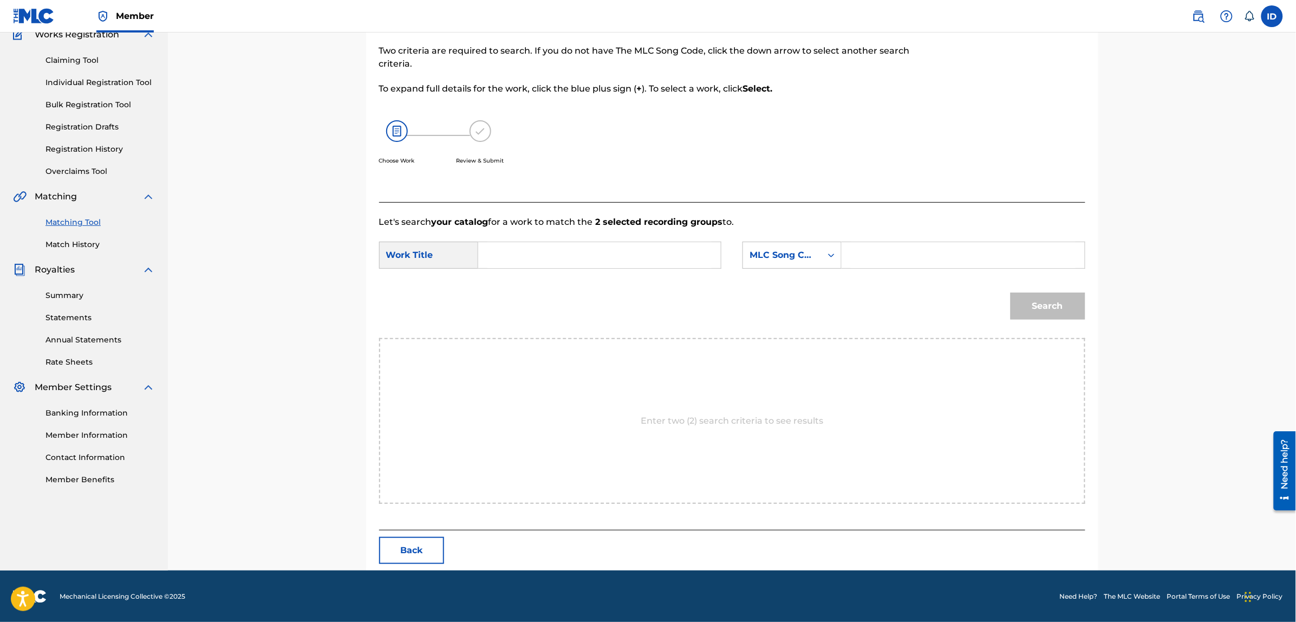
click at [547, 259] on input "Search Form" at bounding box center [599, 255] width 224 height 26
click at [500, 287] on strong "tengas" at bounding box center [511, 292] width 31 height 10
type input "que tengas suerte"
click at [792, 255] on div "MLC Song Code" at bounding box center [782, 255] width 66 height 13
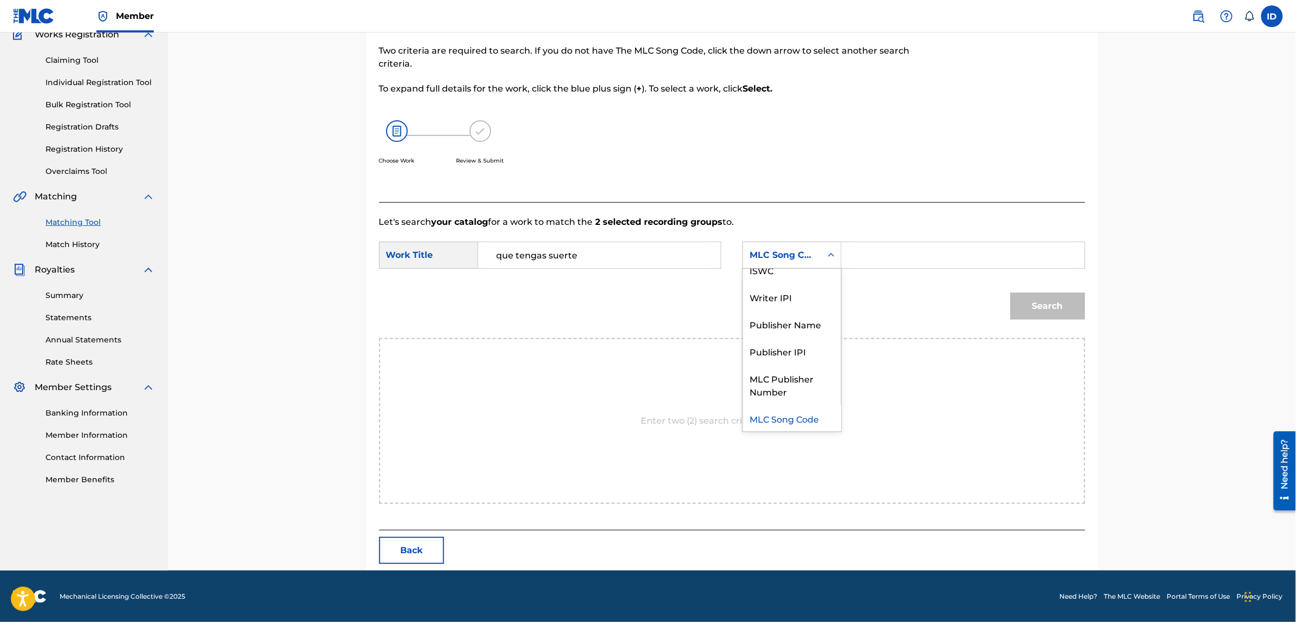
scroll to position [0, 0]
click at [784, 280] on div "Writer Name" at bounding box center [792, 282] width 98 height 27
click at [848, 253] on div "Search Form" at bounding box center [962, 254] width 243 height 27
click at [851, 252] on input "Search Form" at bounding box center [963, 255] width 224 height 26
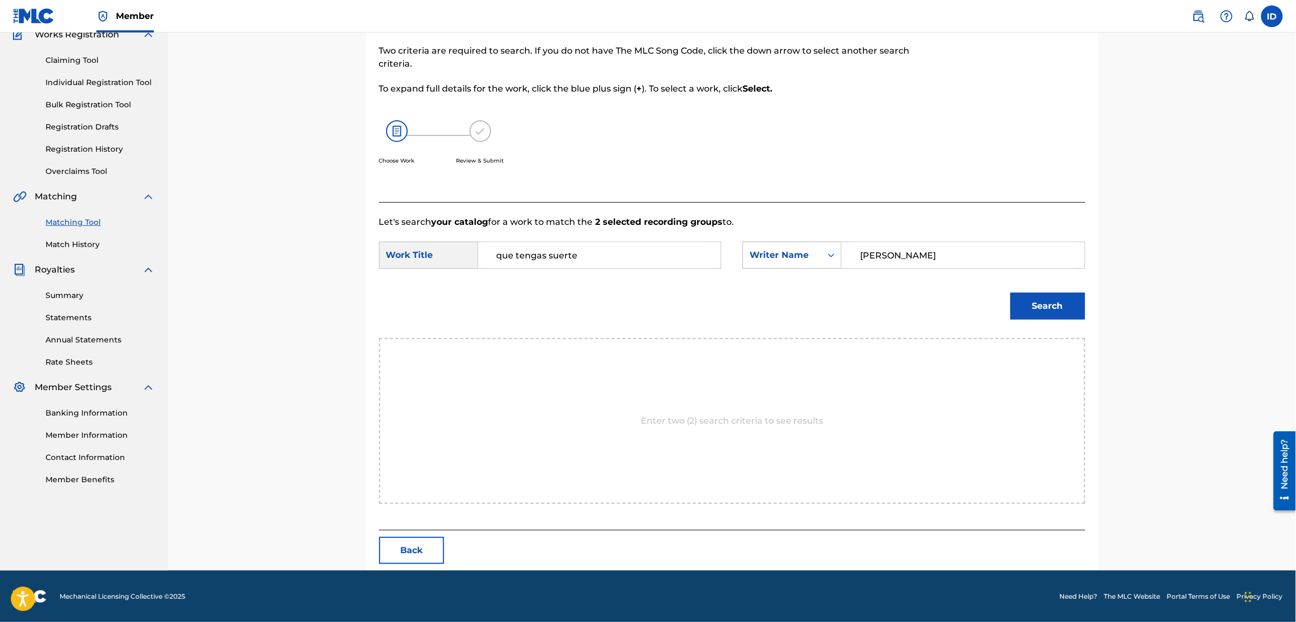
type input "[PERSON_NAME]"
click at [1010, 292] on button "Search" at bounding box center [1047, 305] width 75 height 27
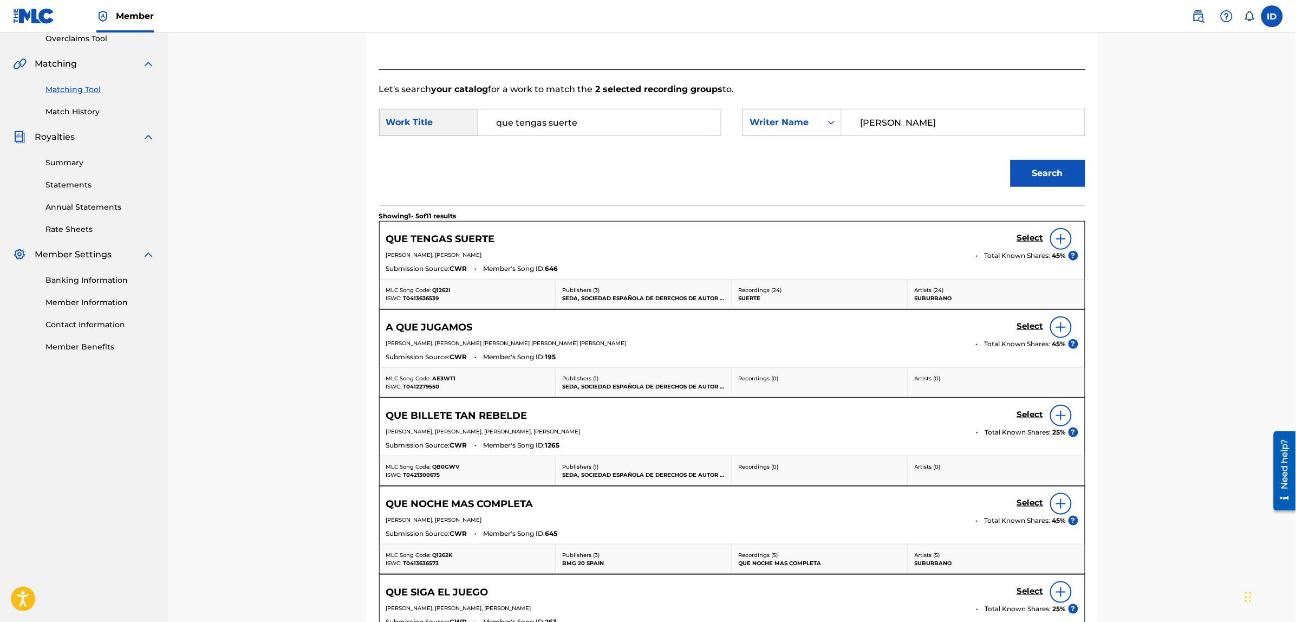
scroll to position [234, 0]
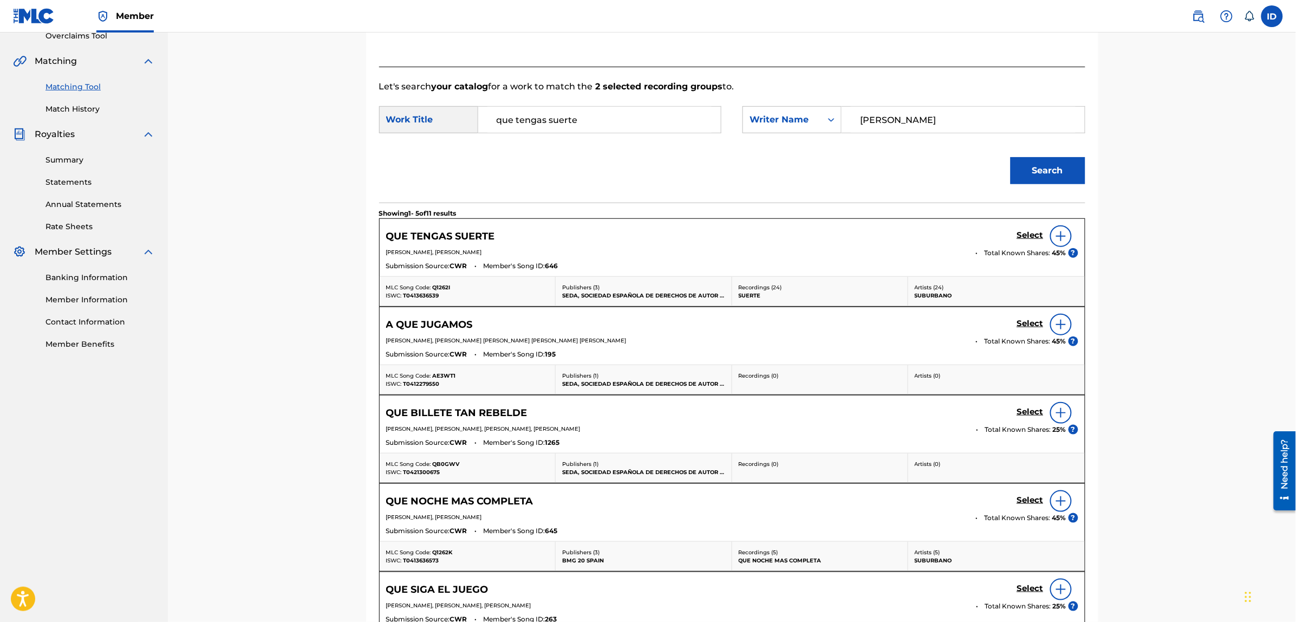
click at [1060, 236] on img at bounding box center [1060, 236] width 13 height 13
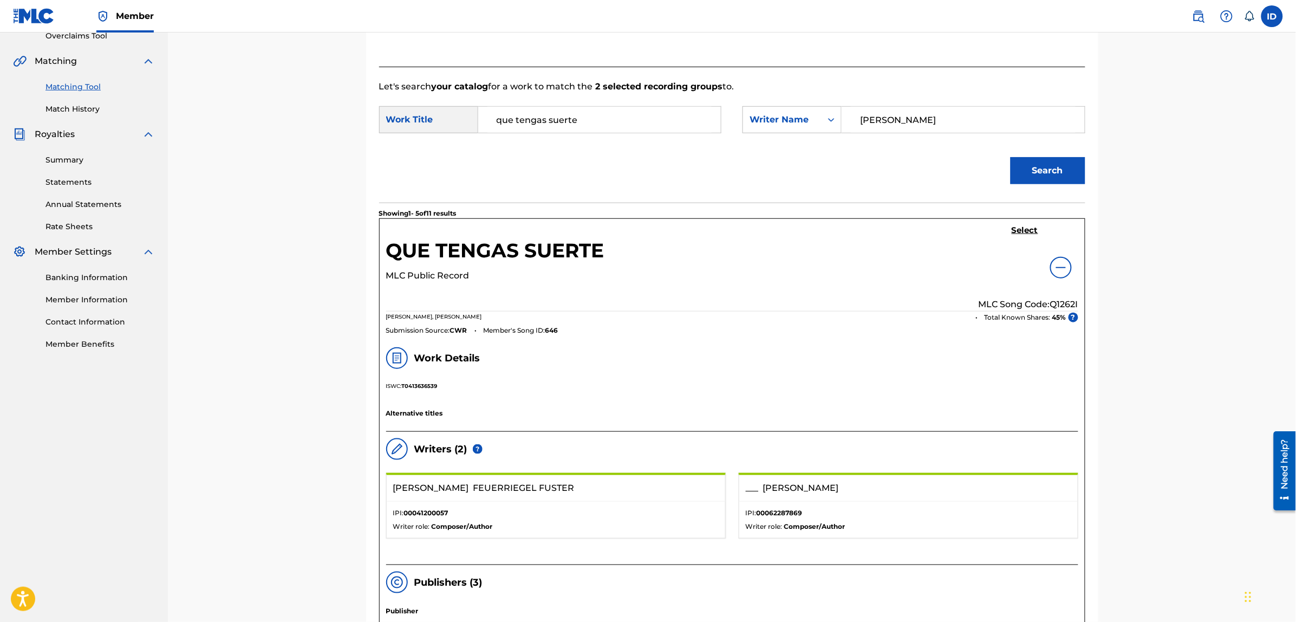
click at [1022, 231] on h5 "Select" at bounding box center [1024, 230] width 27 height 10
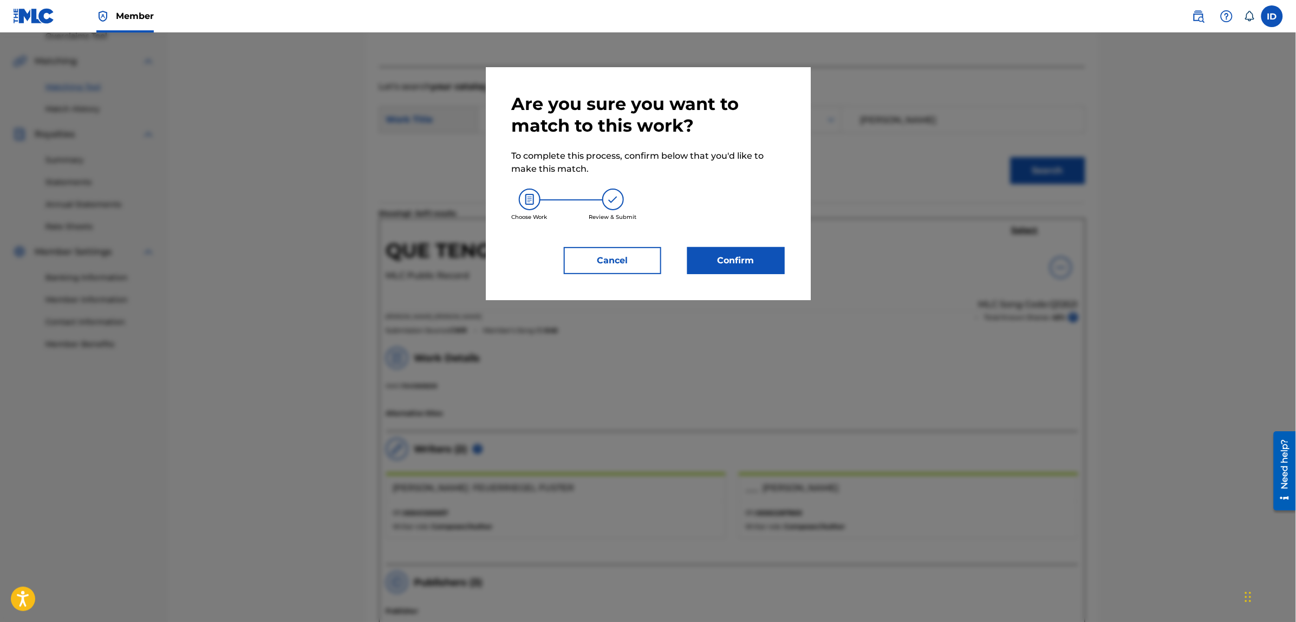
click at [711, 258] on button "Confirm" at bounding box center [735, 260] width 97 height 27
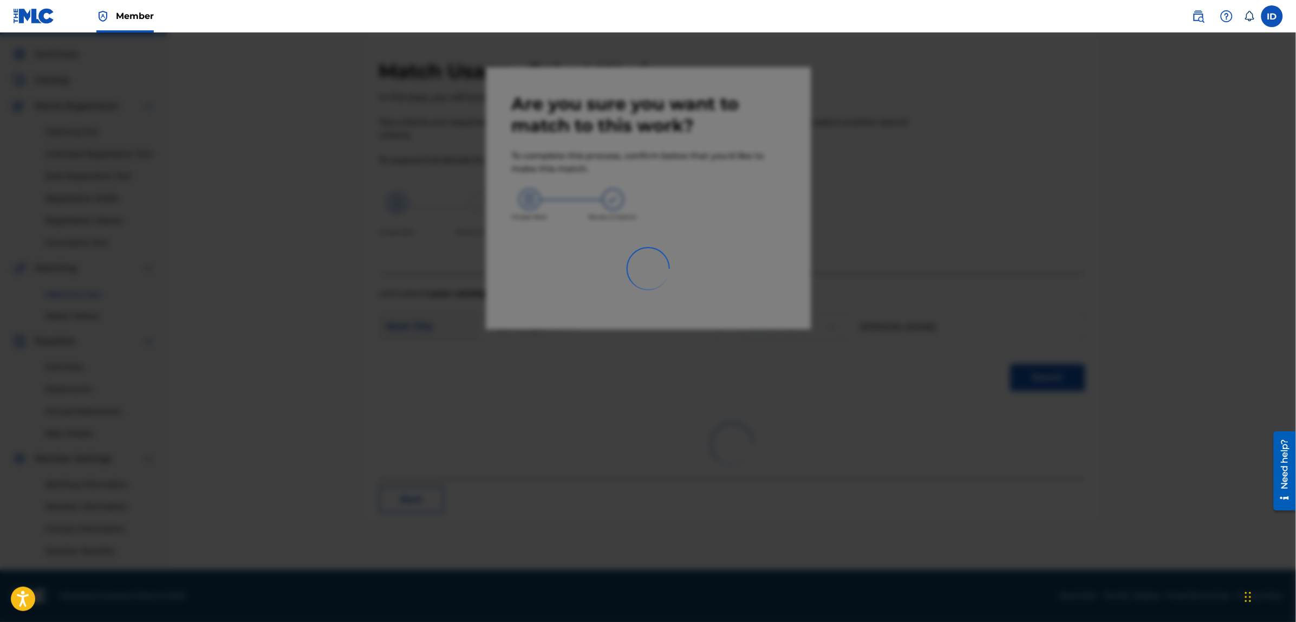
scroll to position [27, 0]
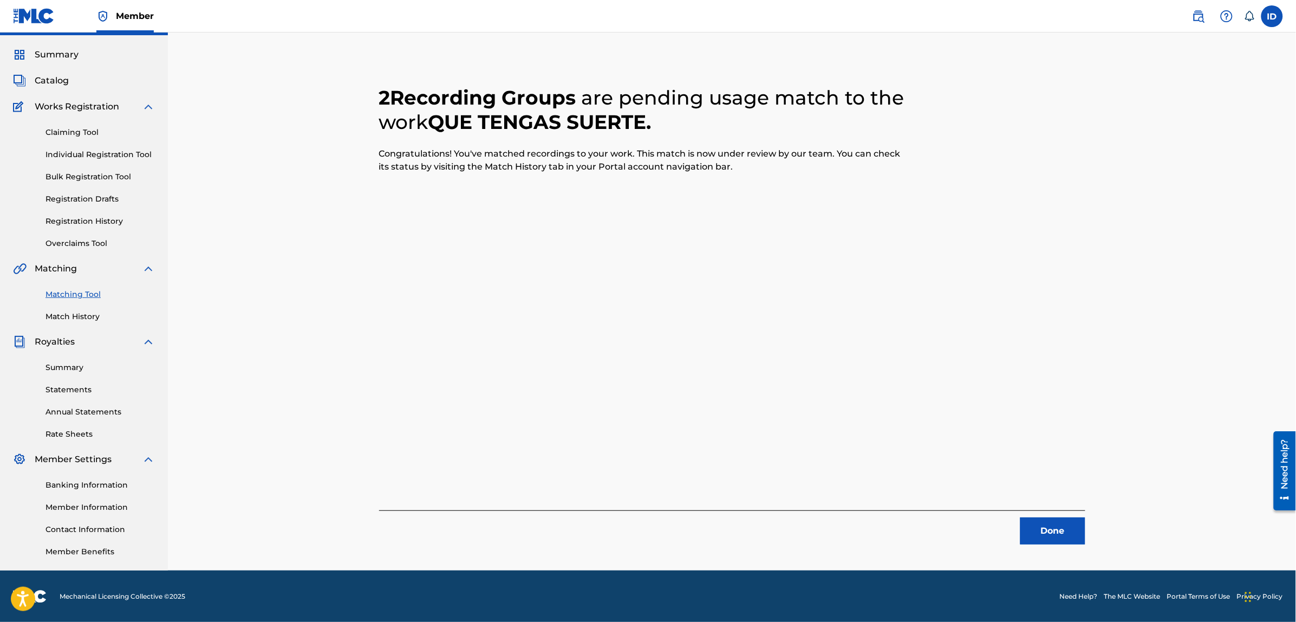
click at [1081, 536] on button "Done" at bounding box center [1052, 530] width 65 height 27
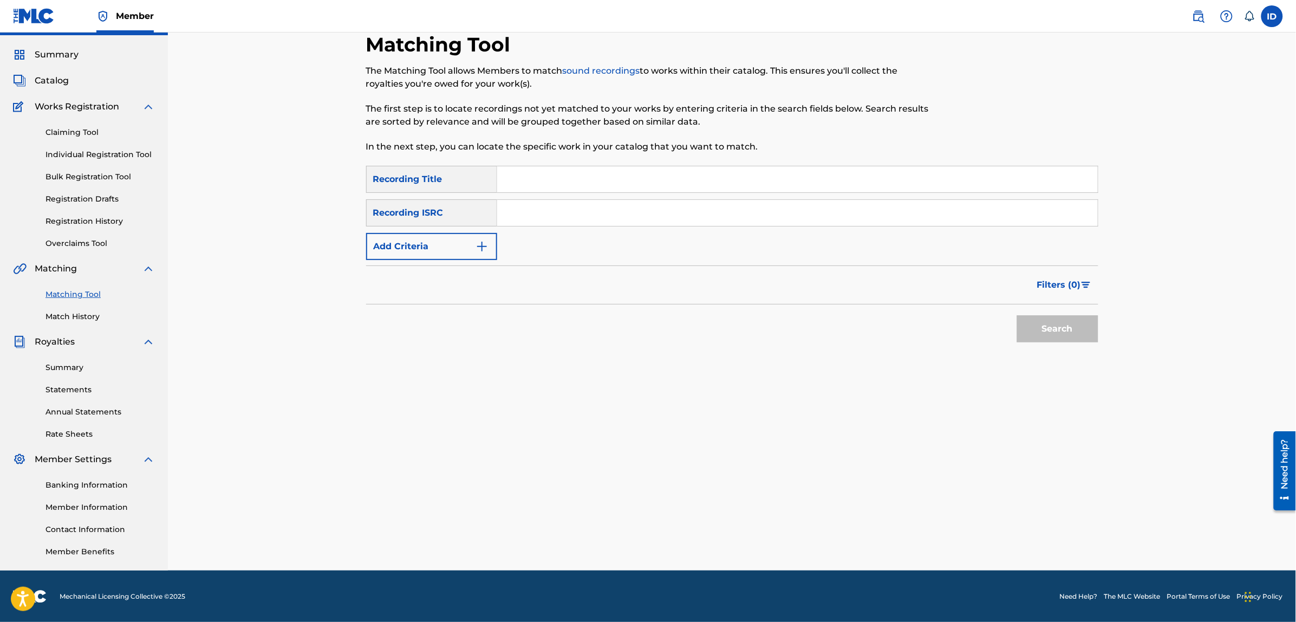
click at [662, 182] on input "Search Form" at bounding box center [797, 179] width 600 height 26
type input "alas de angel"
click at [1017, 315] on button "Search" at bounding box center [1057, 328] width 81 height 27
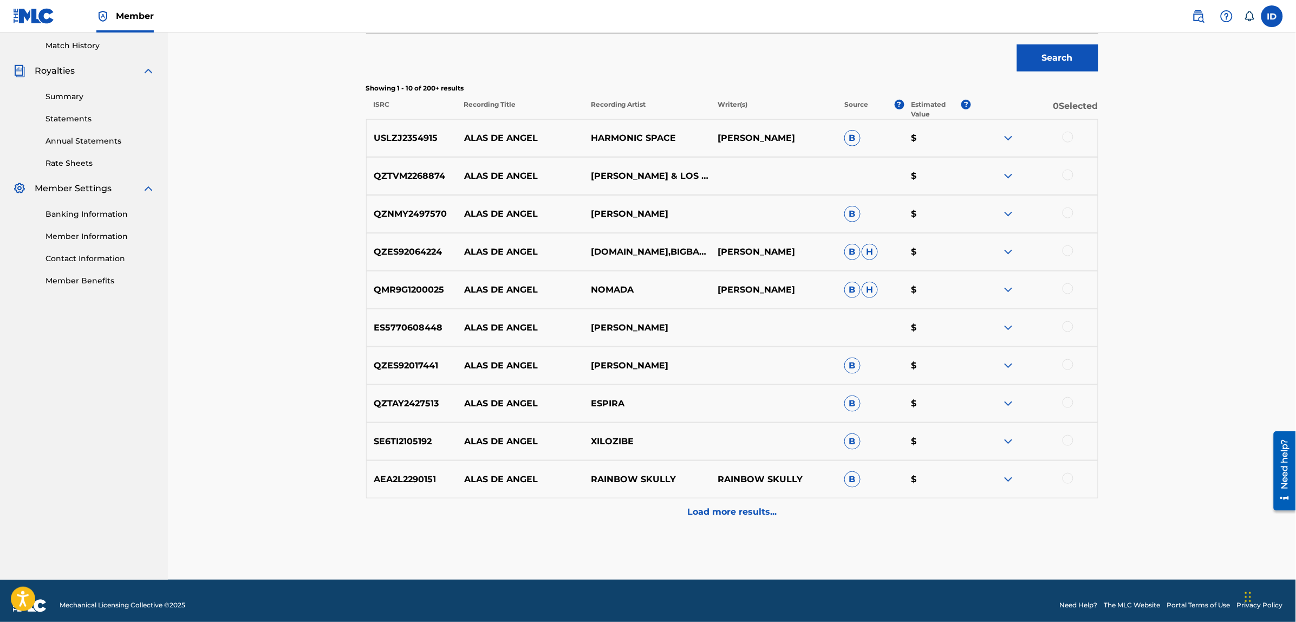
scroll to position [307, 0]
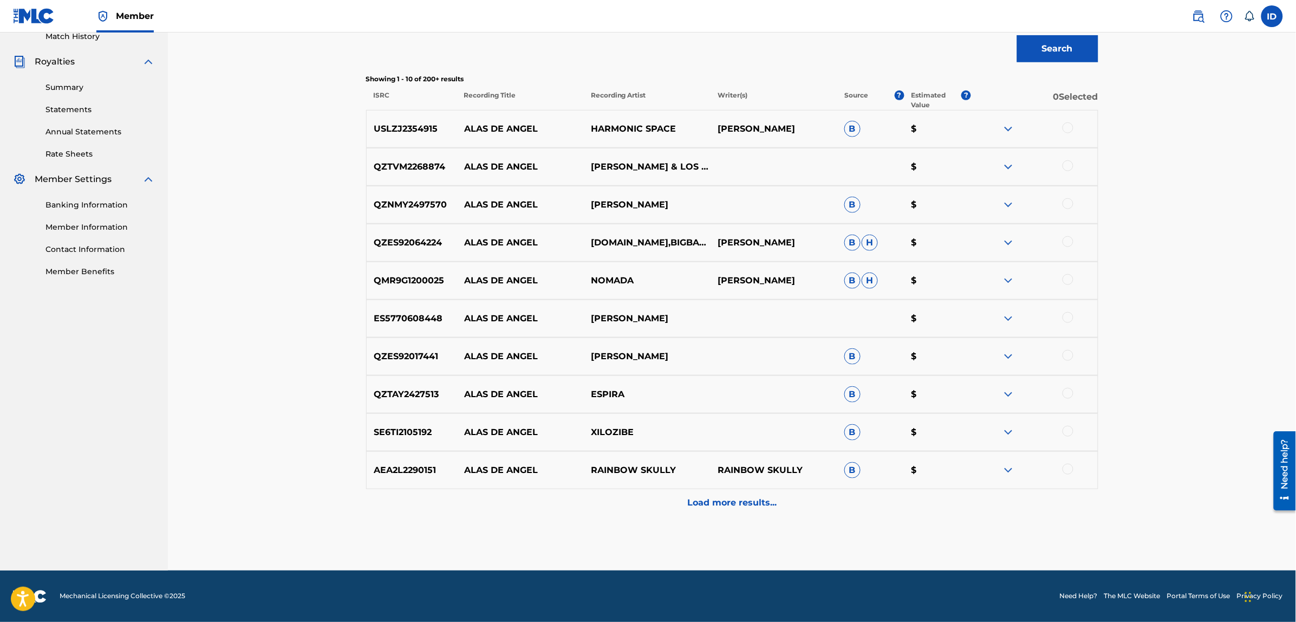
click at [717, 497] on p "Load more results..." at bounding box center [731, 502] width 89 height 13
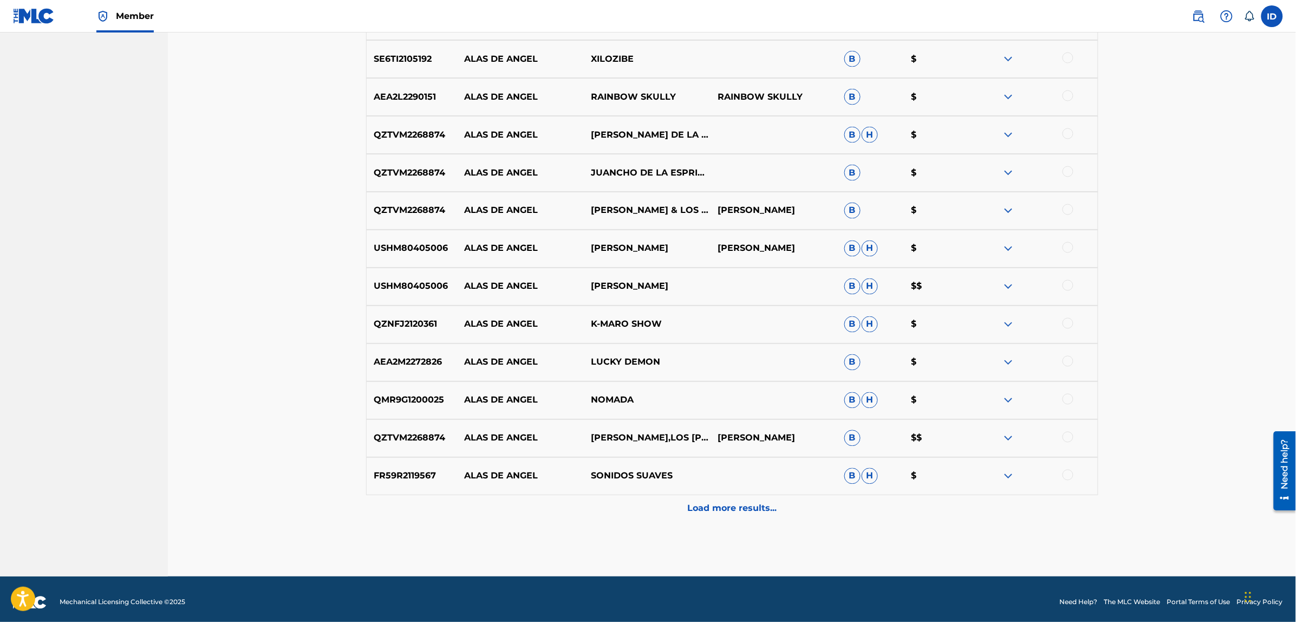
scroll to position [686, 0]
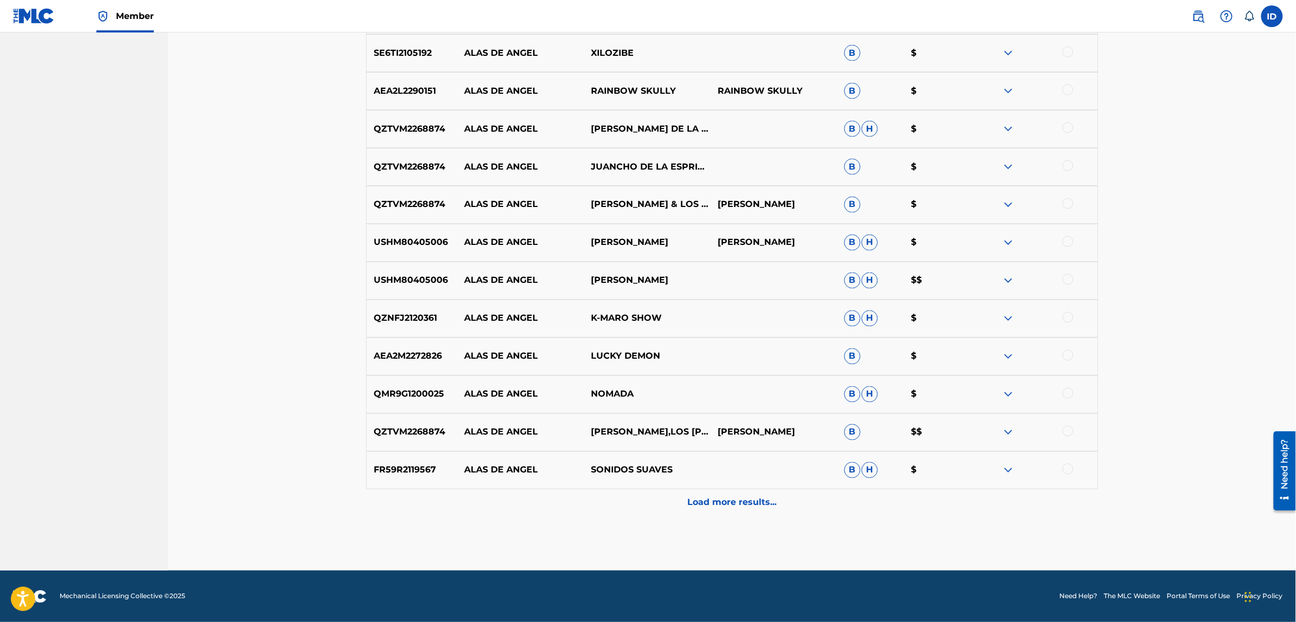
click at [713, 494] on div "Load more results..." at bounding box center [732, 502] width 732 height 27
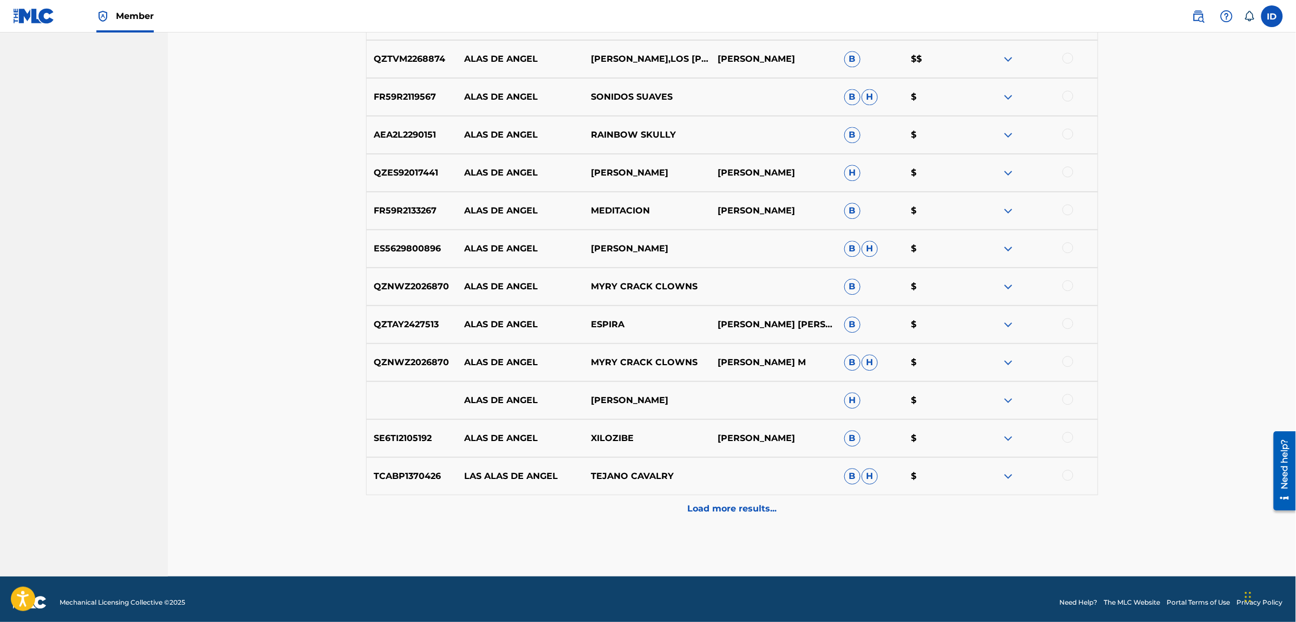
scroll to position [1065, 0]
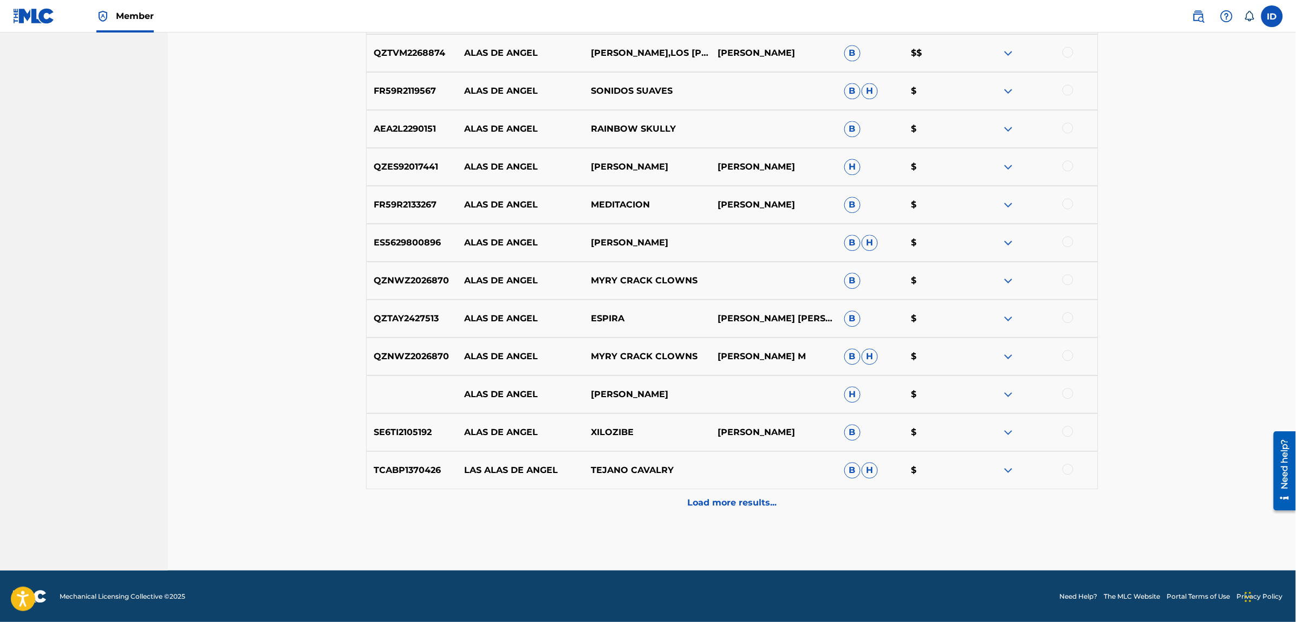
click at [715, 497] on p "Load more results..." at bounding box center [731, 502] width 89 height 13
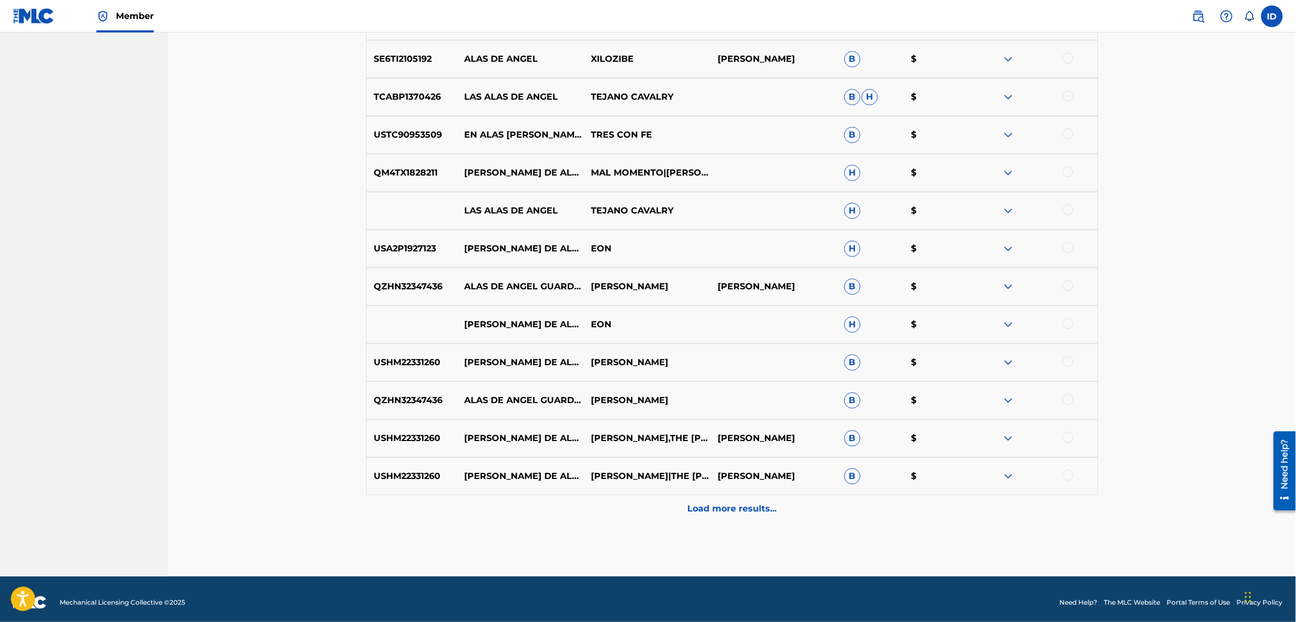
scroll to position [1444, 0]
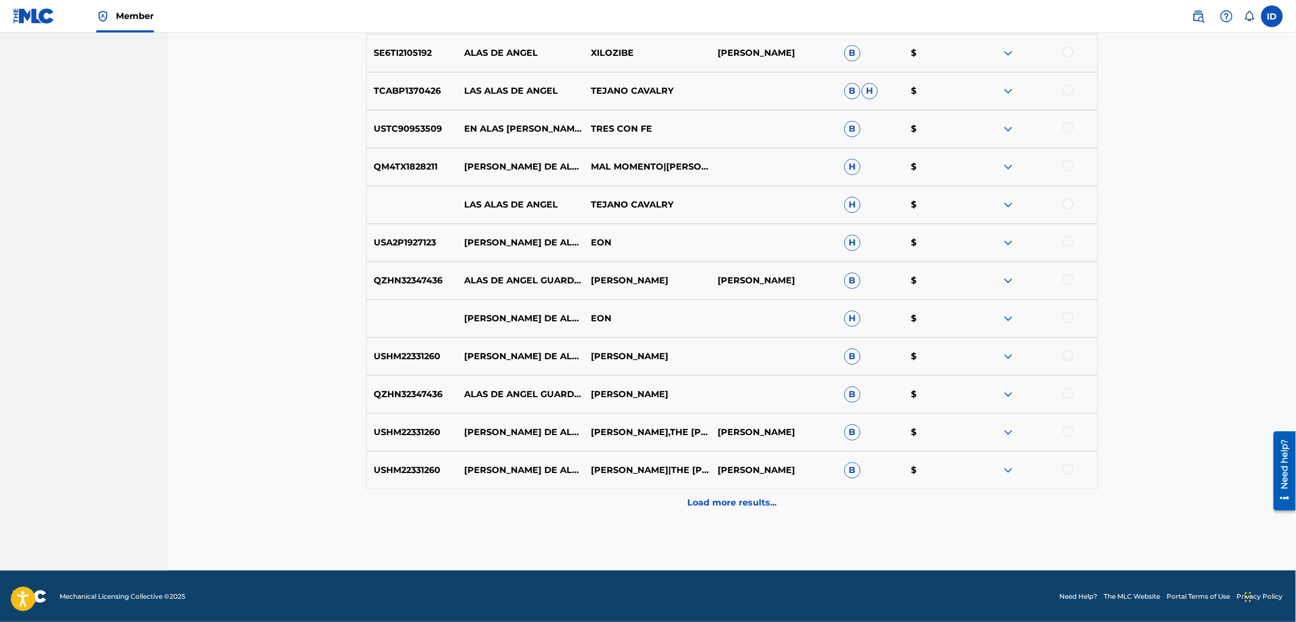
click at [710, 505] on p "Load more results..." at bounding box center [731, 502] width 89 height 13
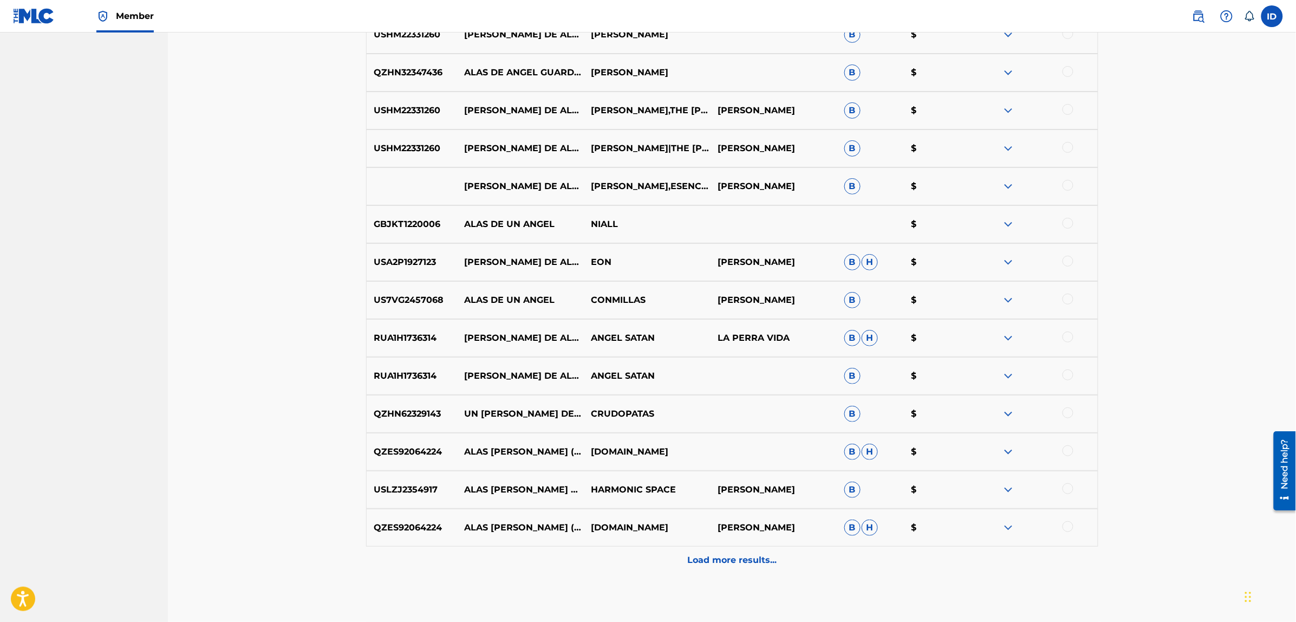
scroll to position [1823, 0]
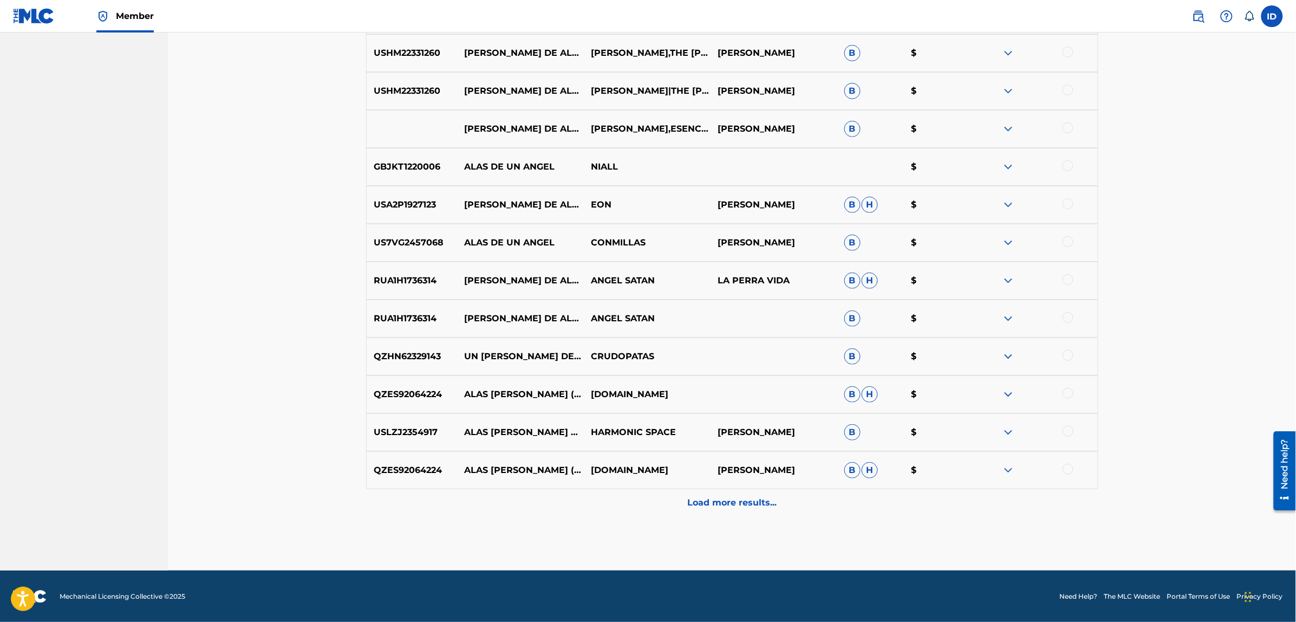
click at [754, 492] on div "Load more results..." at bounding box center [732, 502] width 732 height 27
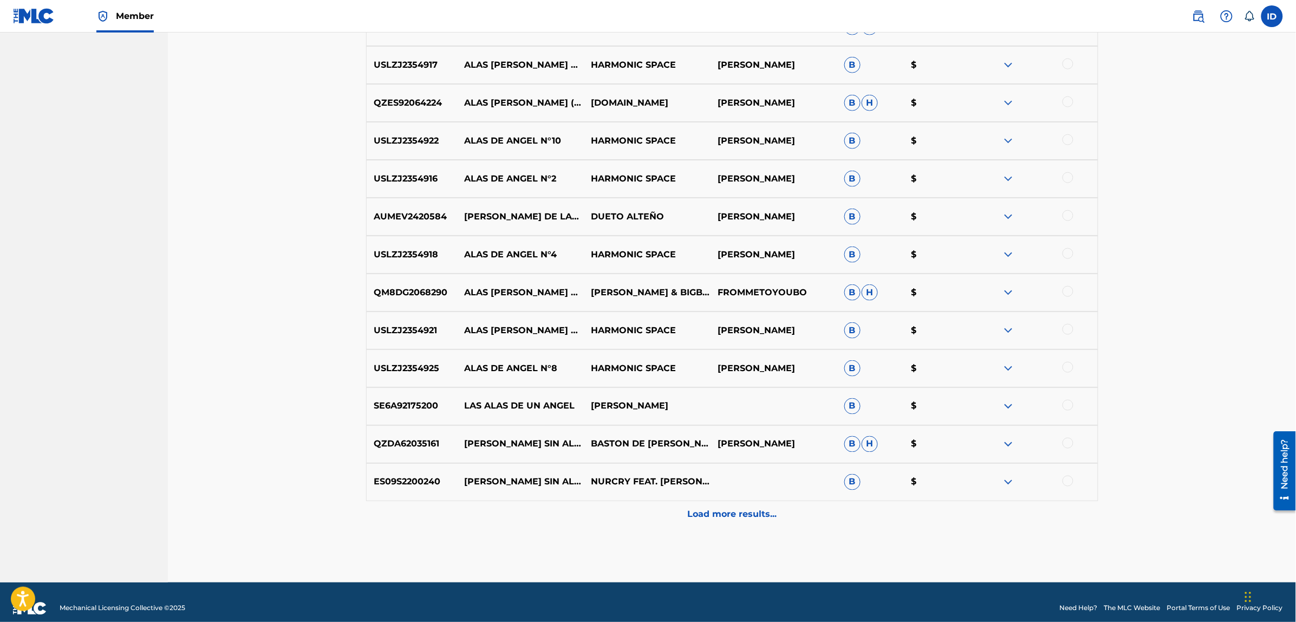
scroll to position [2202, 0]
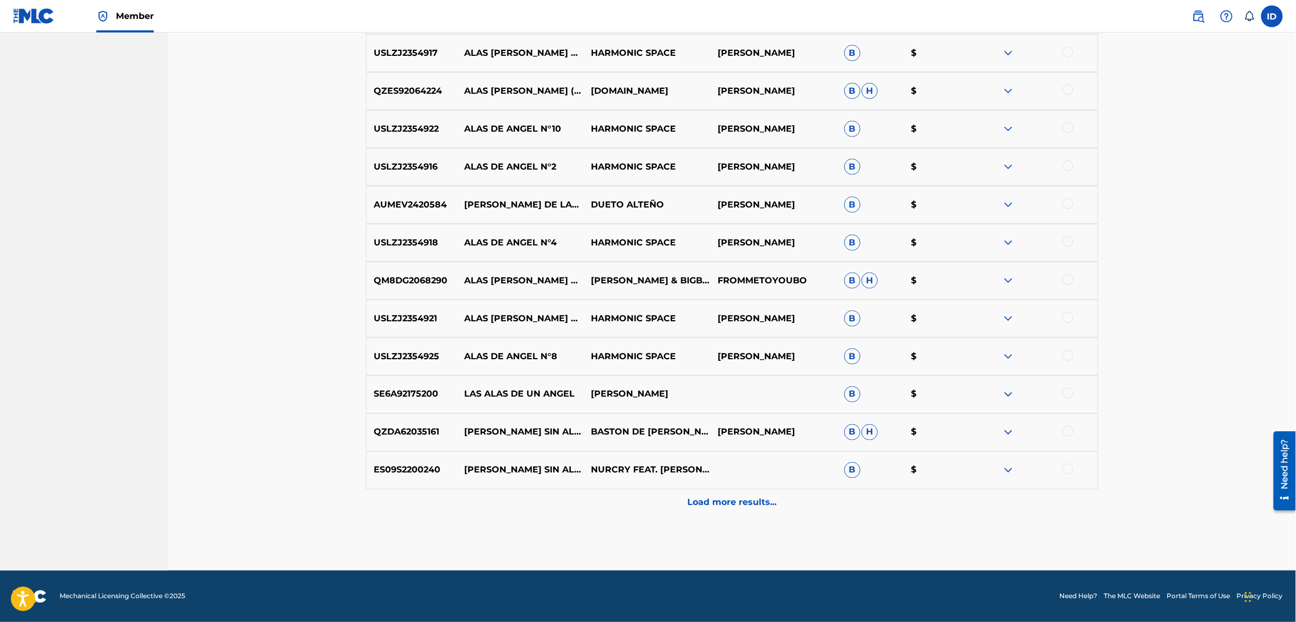
click at [764, 499] on p "Load more results..." at bounding box center [731, 502] width 89 height 13
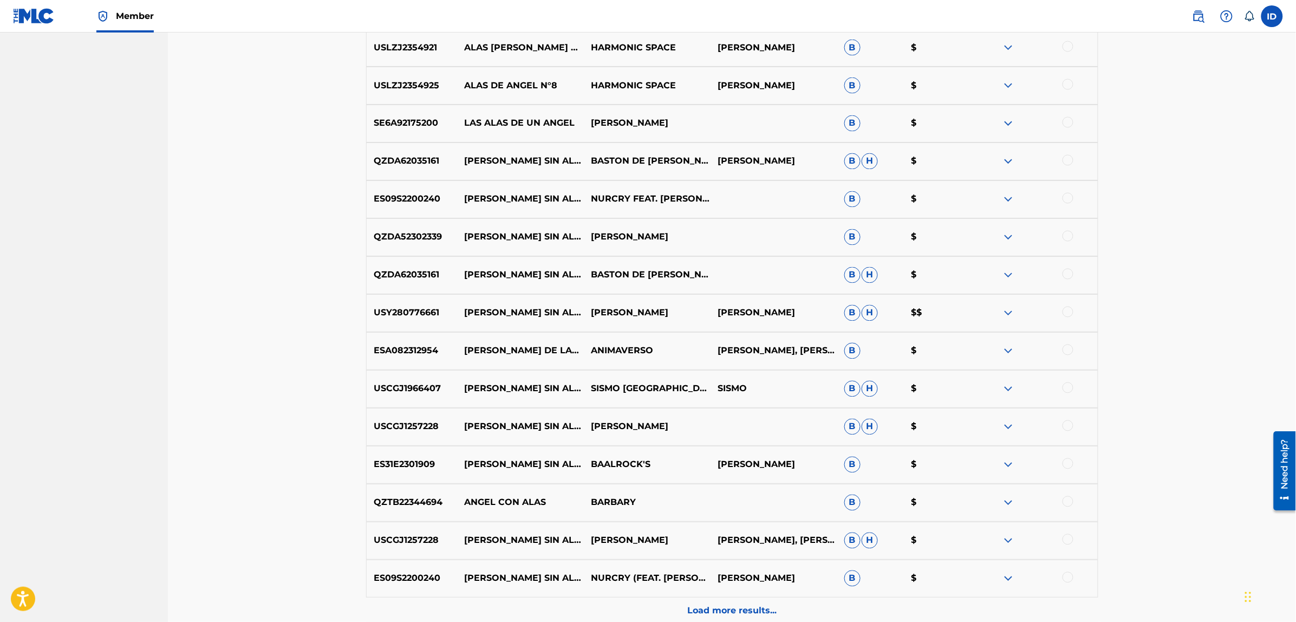
scroll to position [2581, 0]
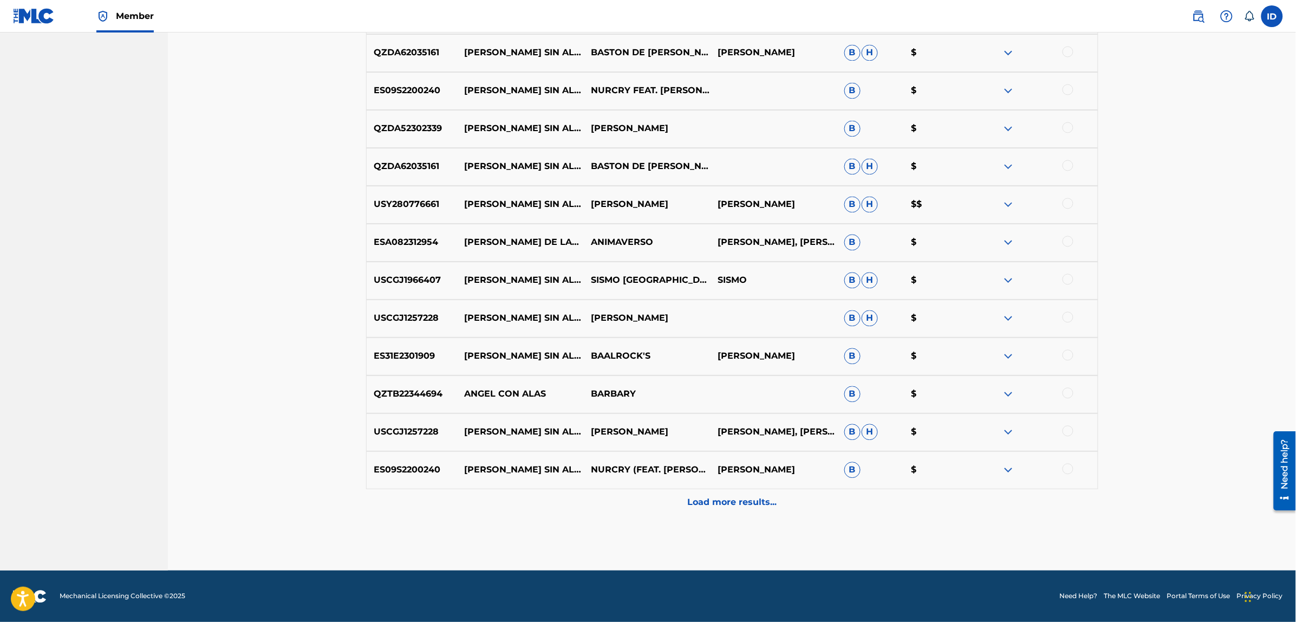
click at [762, 508] on p "Load more results..." at bounding box center [731, 502] width 89 height 13
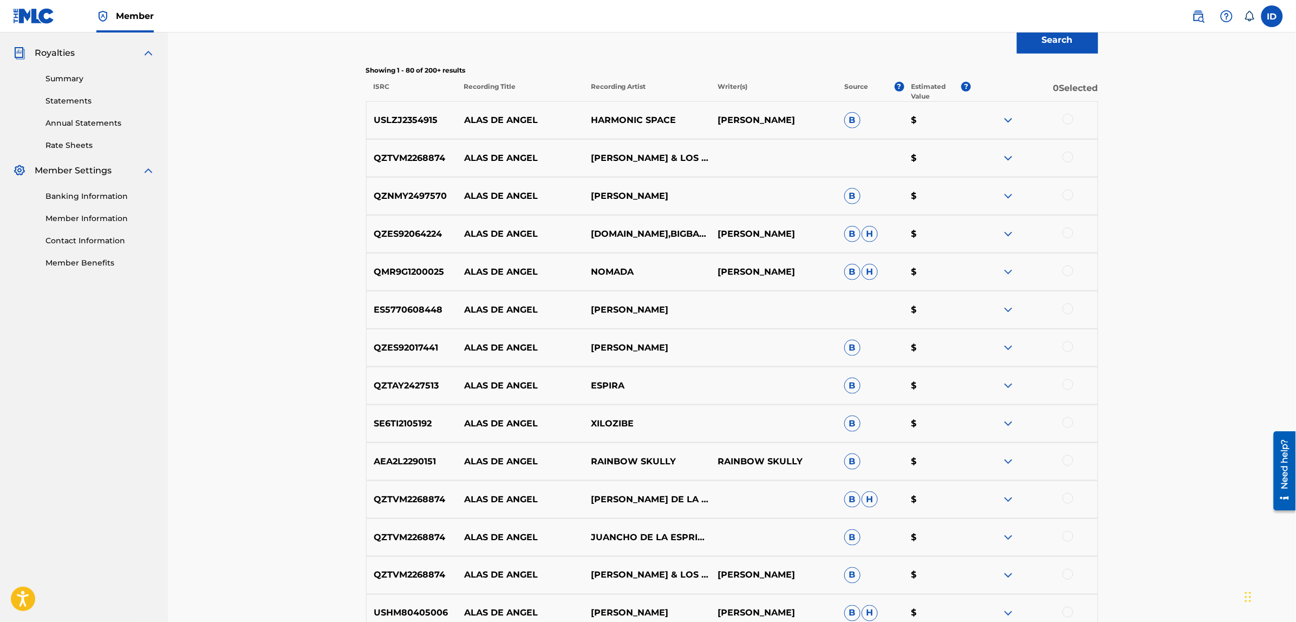
scroll to position [0, 0]
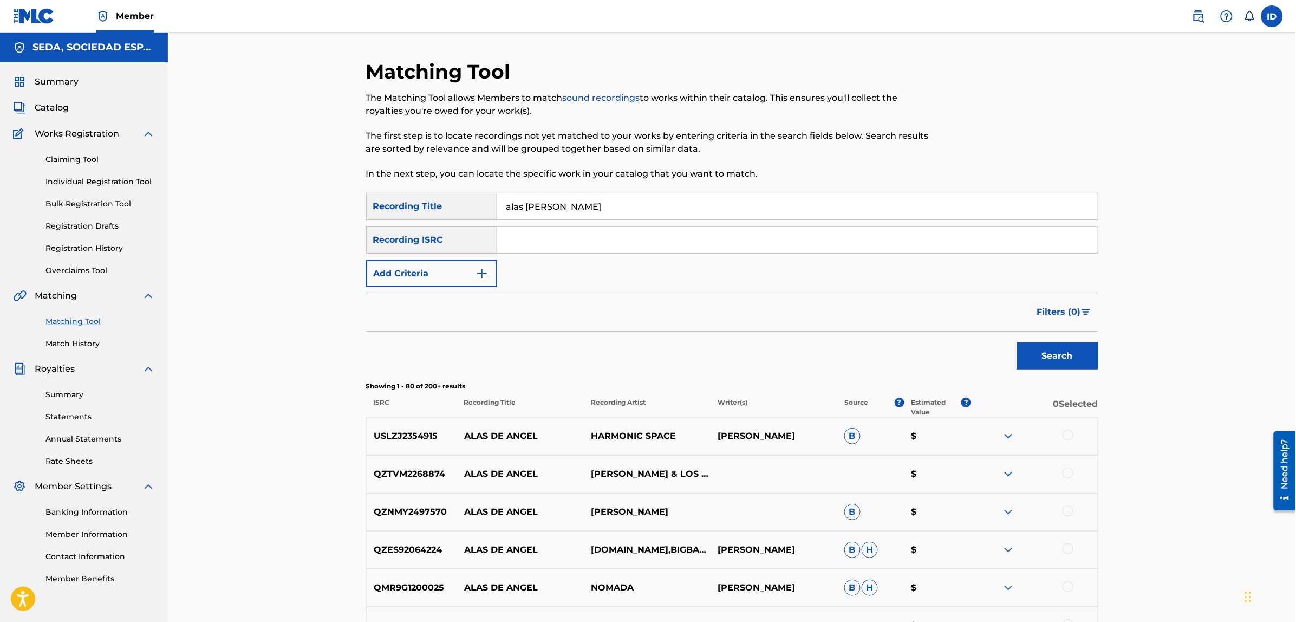
click at [404, 280] on button "Add Criteria" at bounding box center [431, 273] width 131 height 27
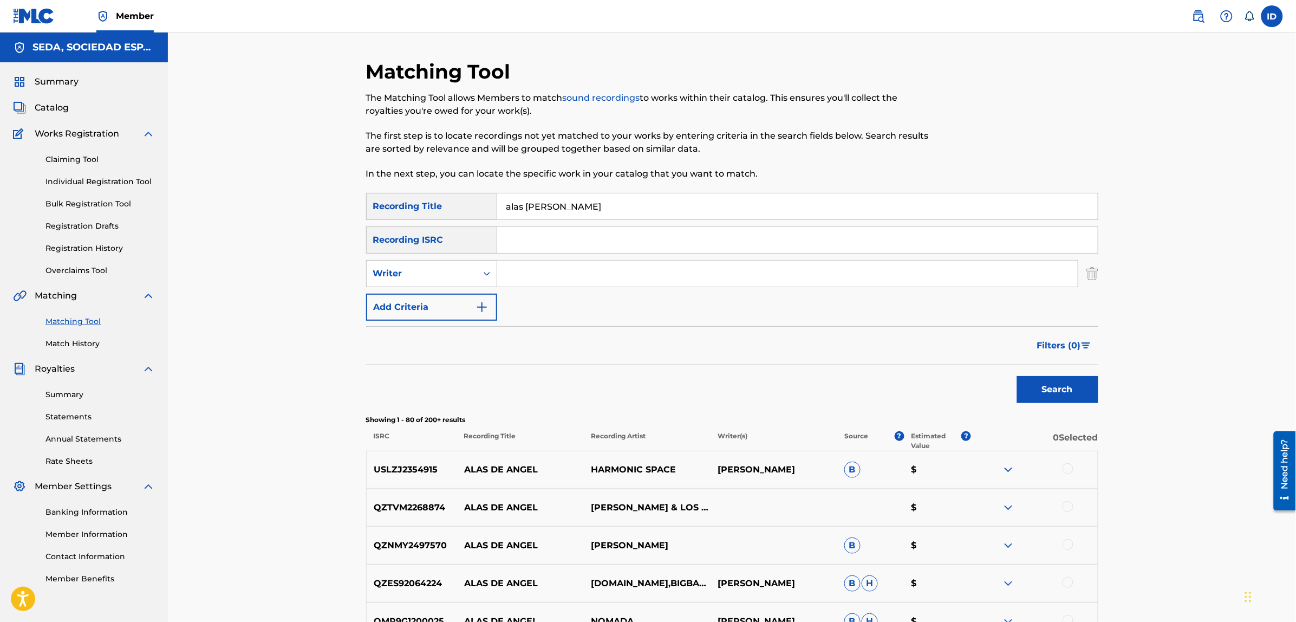
click at [524, 272] on input "Search Form" at bounding box center [787, 273] width 580 height 26
type input "[PERSON_NAME]"
click at [1017, 376] on button "Search" at bounding box center [1057, 389] width 81 height 27
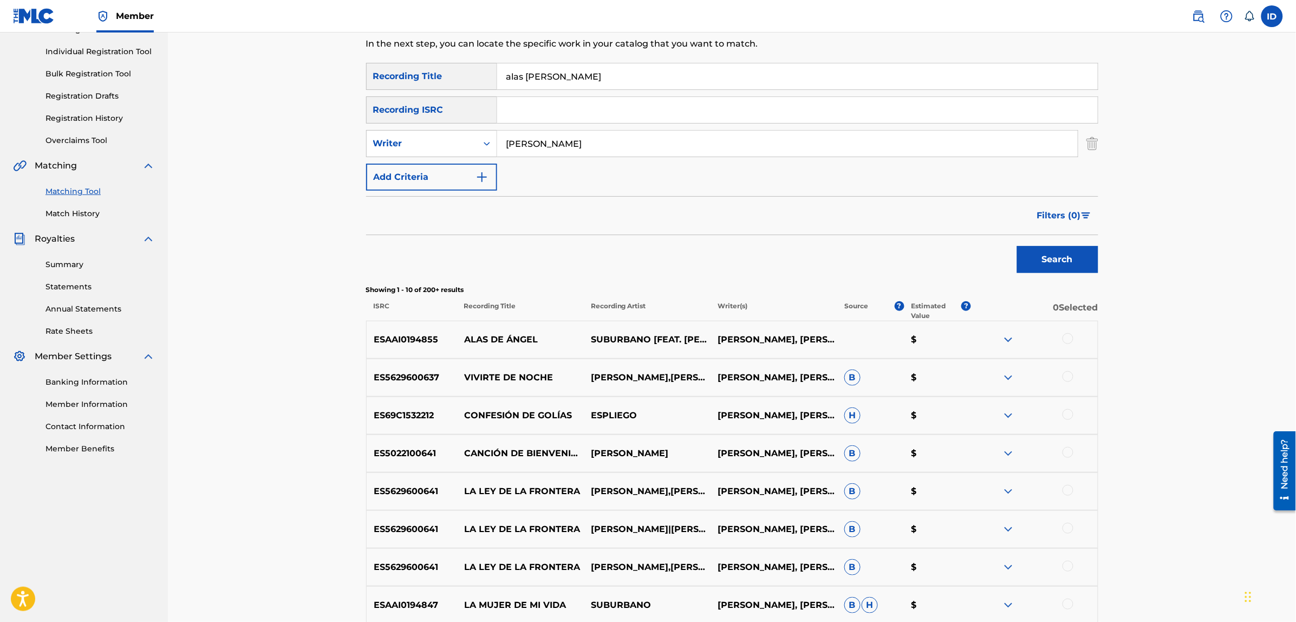
scroll to position [135, 0]
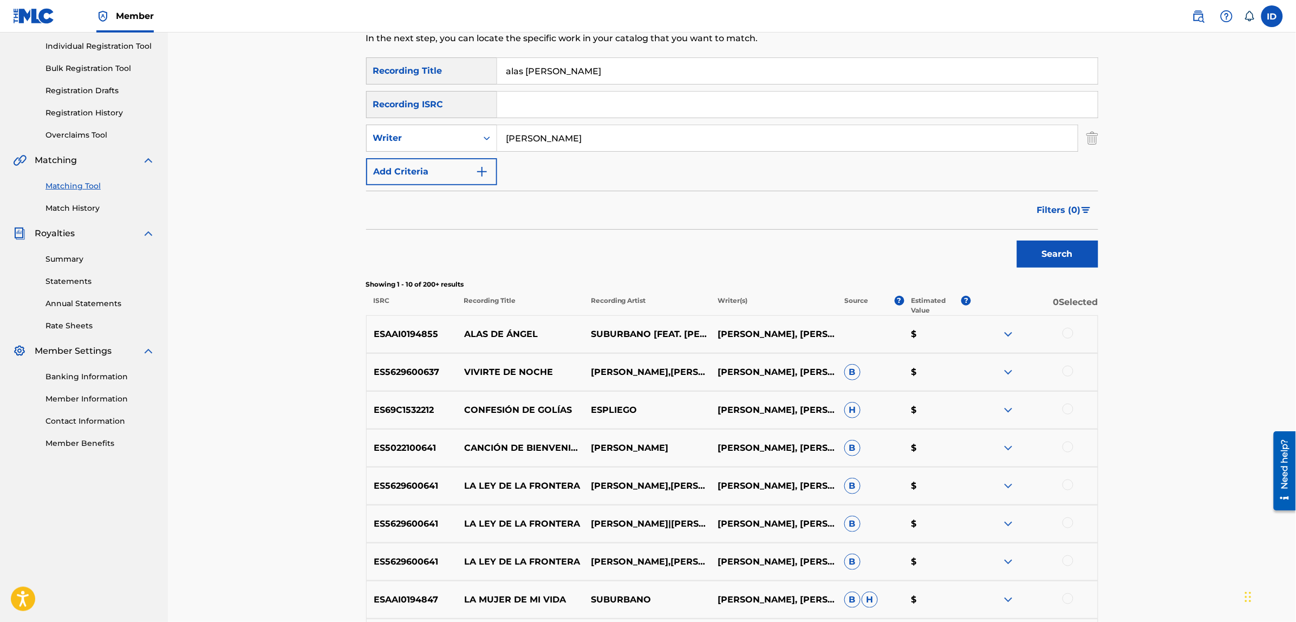
click at [1064, 334] on div at bounding box center [1067, 333] width 11 height 11
click at [444, 175] on button "Add Criteria" at bounding box center [431, 171] width 131 height 27
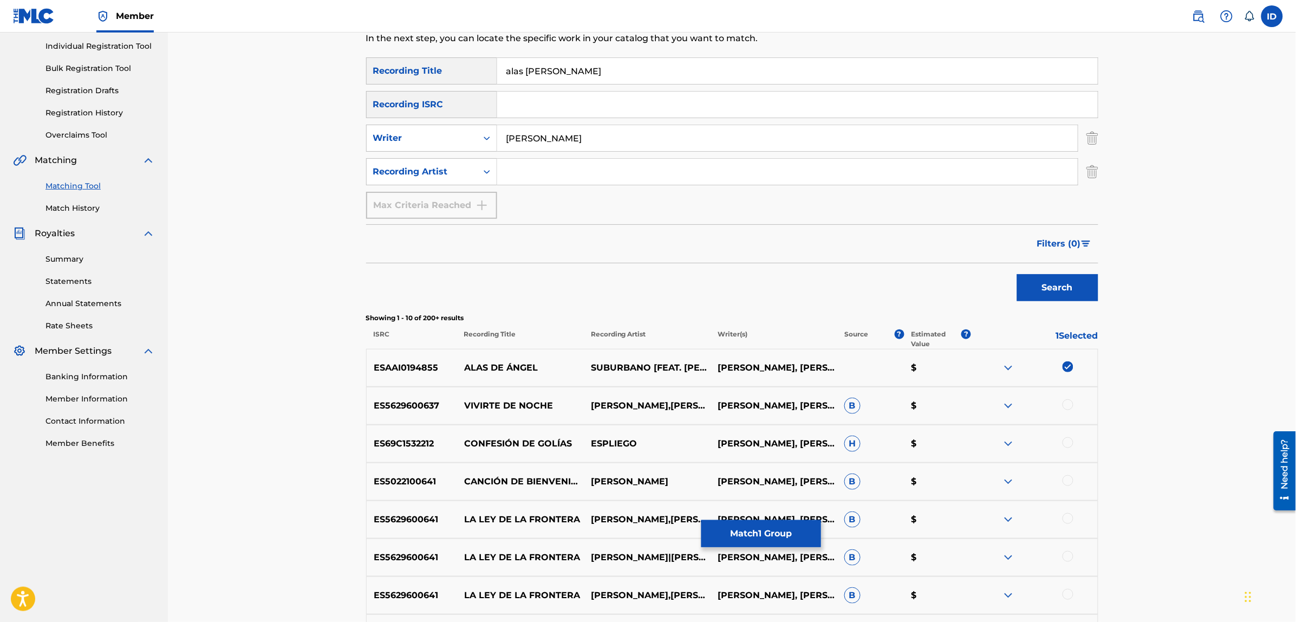
click at [520, 169] on input "Search Form" at bounding box center [787, 172] width 580 height 26
type input "suburbano"
click at [1017, 274] on button "Search" at bounding box center [1057, 287] width 81 height 27
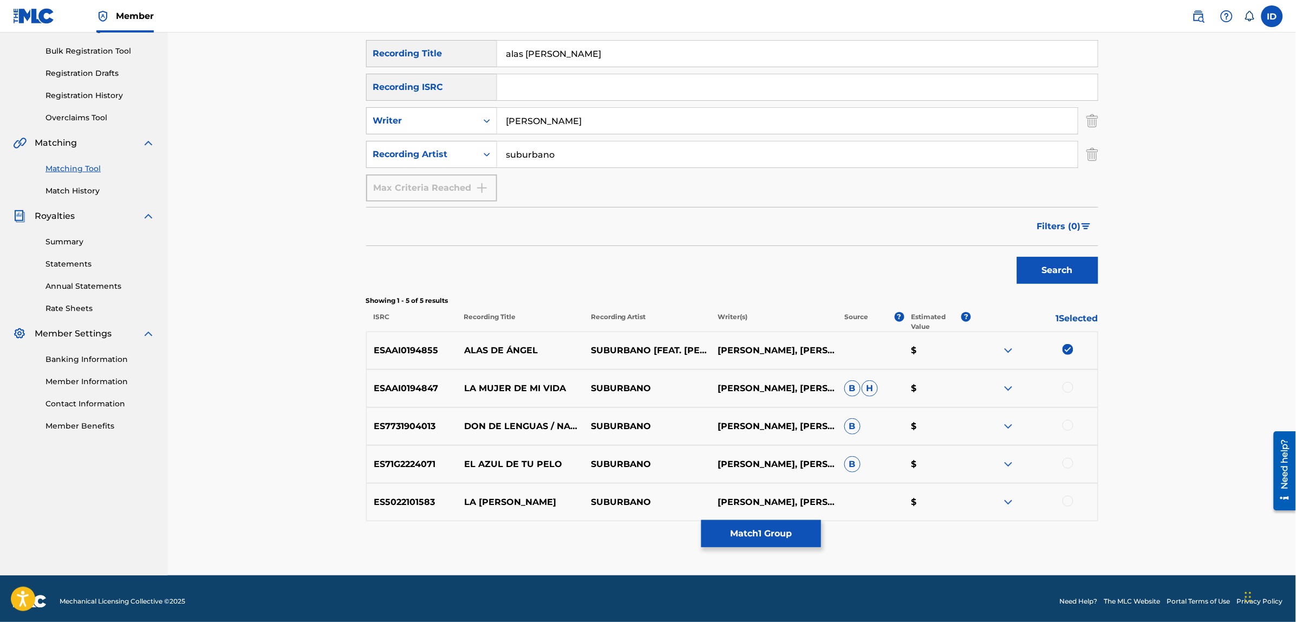
scroll to position [158, 0]
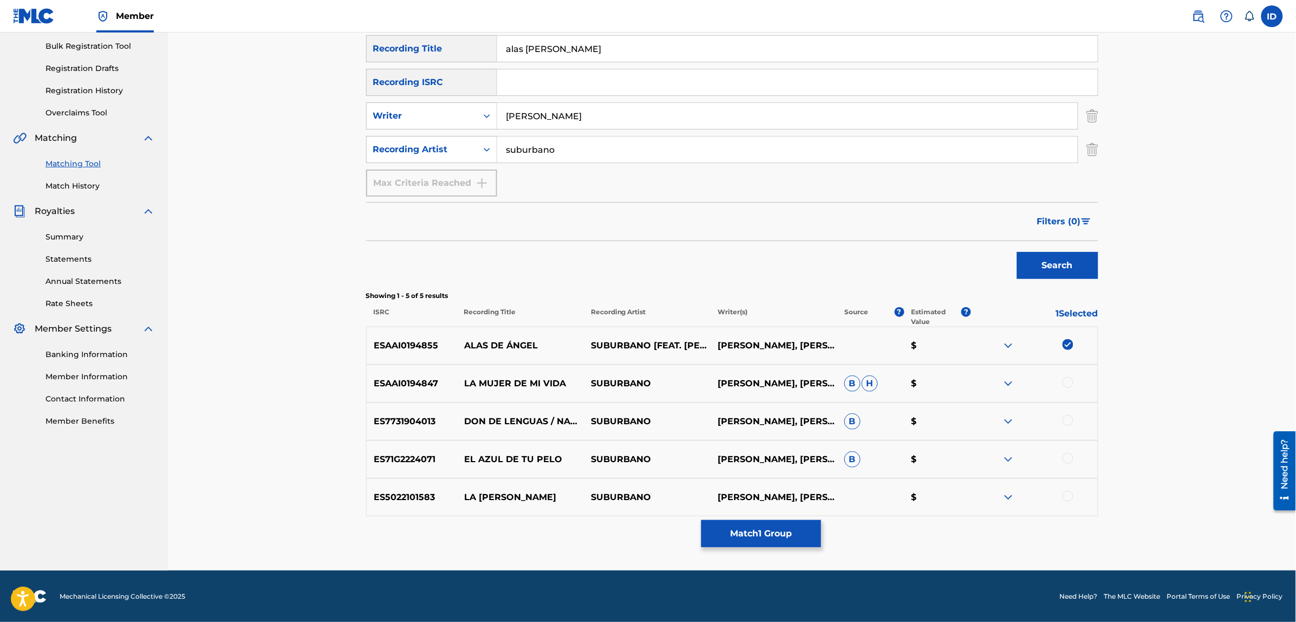
click at [722, 520] on button "Match 1 Group" at bounding box center [761, 533] width 120 height 27
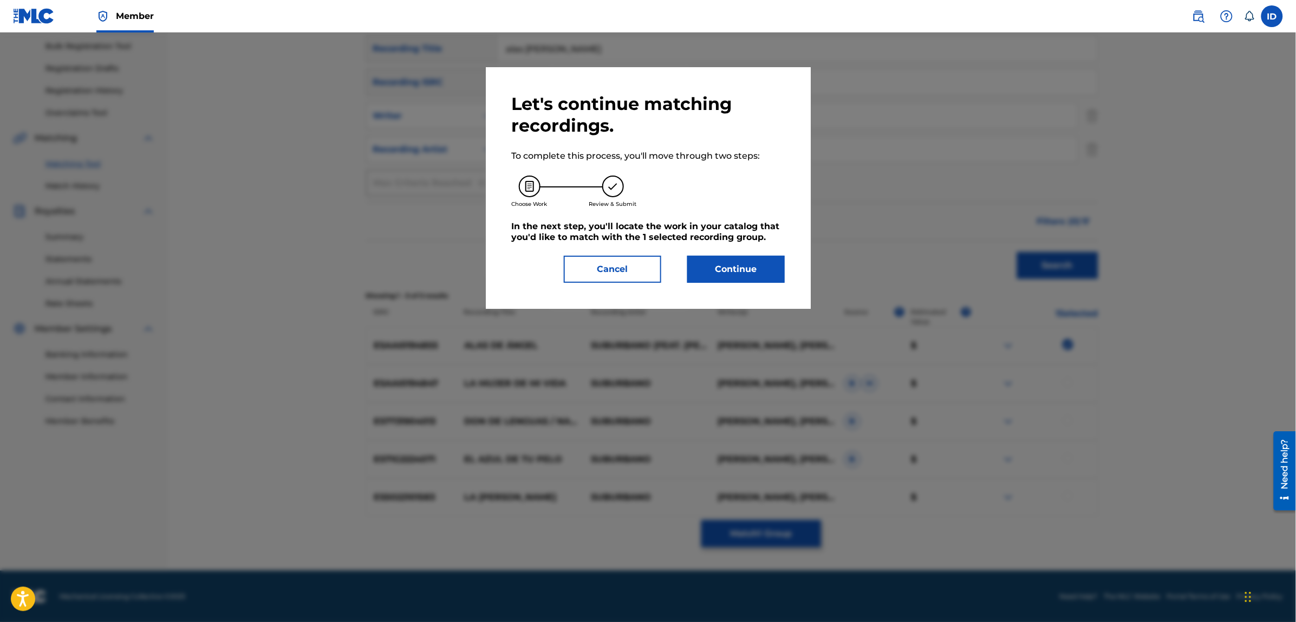
click at [716, 263] on button "Continue" at bounding box center [735, 269] width 97 height 27
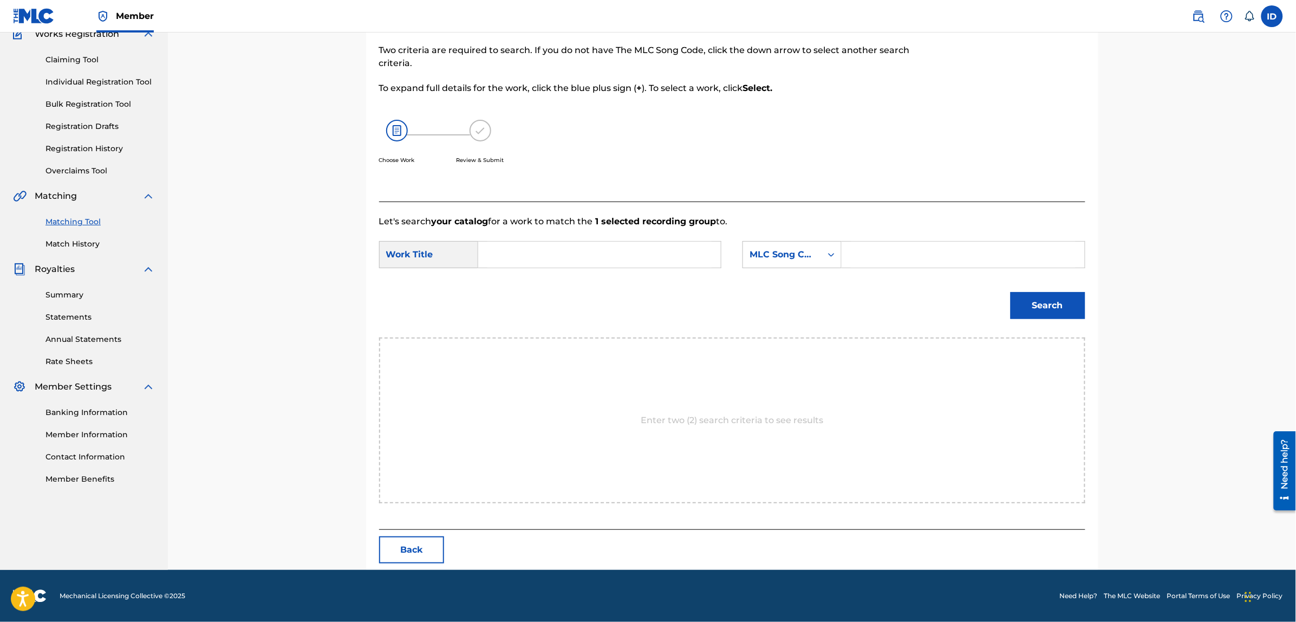
scroll to position [99, 0]
click at [579, 249] on input "Search Form" at bounding box center [599, 255] width 224 height 26
click at [508, 287] on strong "de" at bounding box center [501, 292] width 11 height 10
type input "alas de angel"
click at [662, 293] on div "Search" at bounding box center [732, 310] width 706 height 56
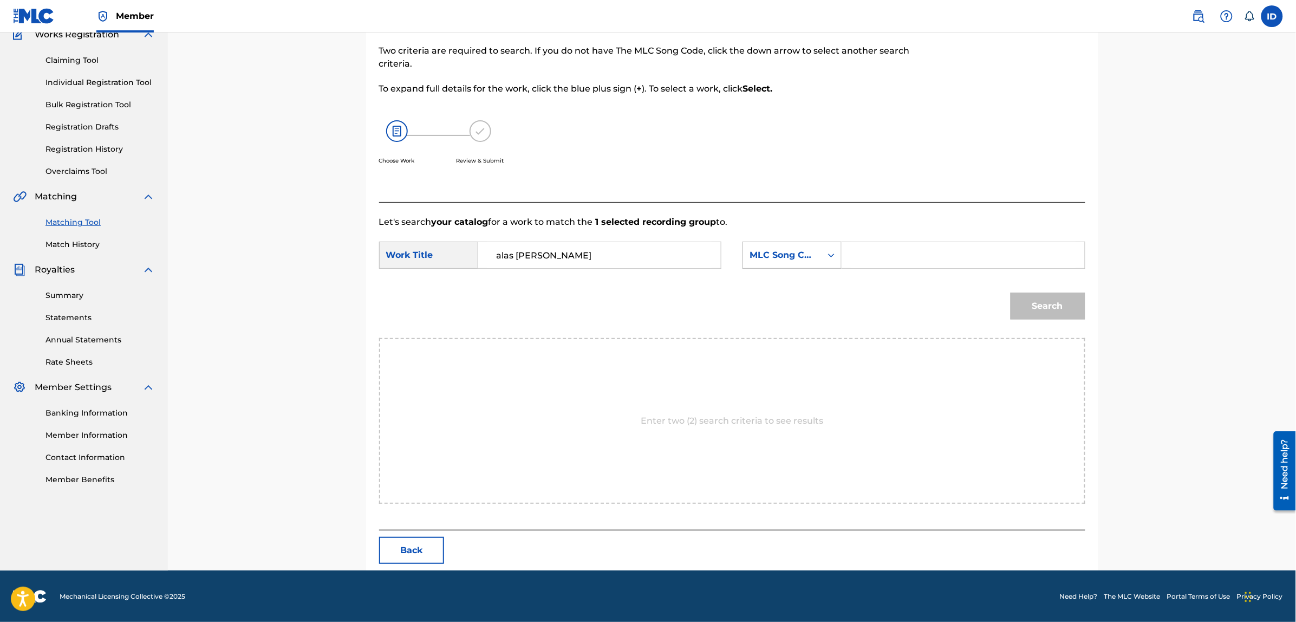
click at [759, 256] on div "MLC Song Code" at bounding box center [782, 255] width 66 height 13
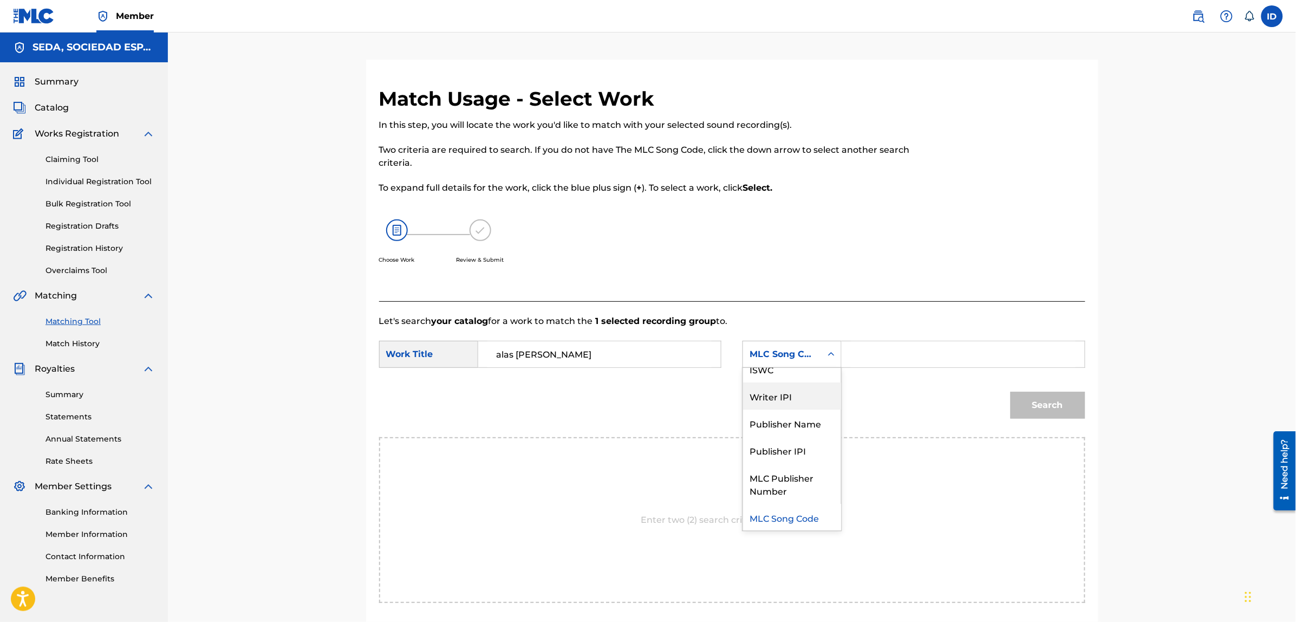
scroll to position [0, 0]
click at [777, 377] on div "Writer Name" at bounding box center [792, 381] width 98 height 27
click at [860, 348] on input "Search Form" at bounding box center [963, 354] width 224 height 26
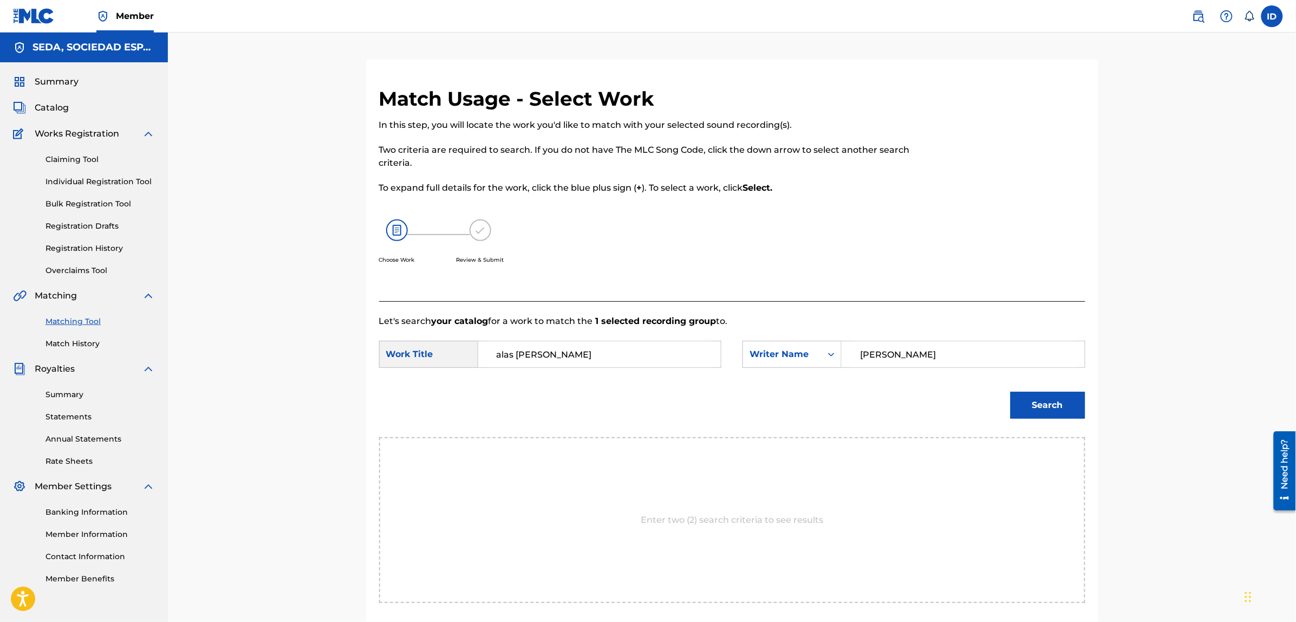
type input "[PERSON_NAME]"
click at [1010, 391] on button "Search" at bounding box center [1047, 404] width 75 height 27
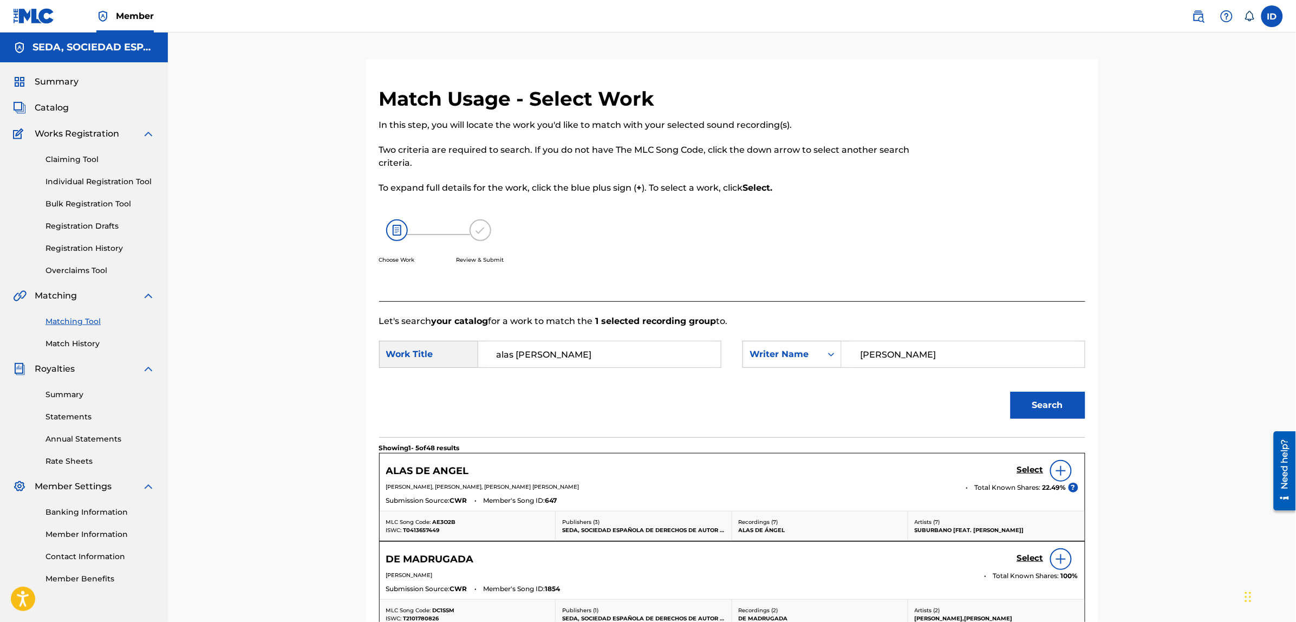
click at [1057, 466] on img at bounding box center [1060, 470] width 13 height 13
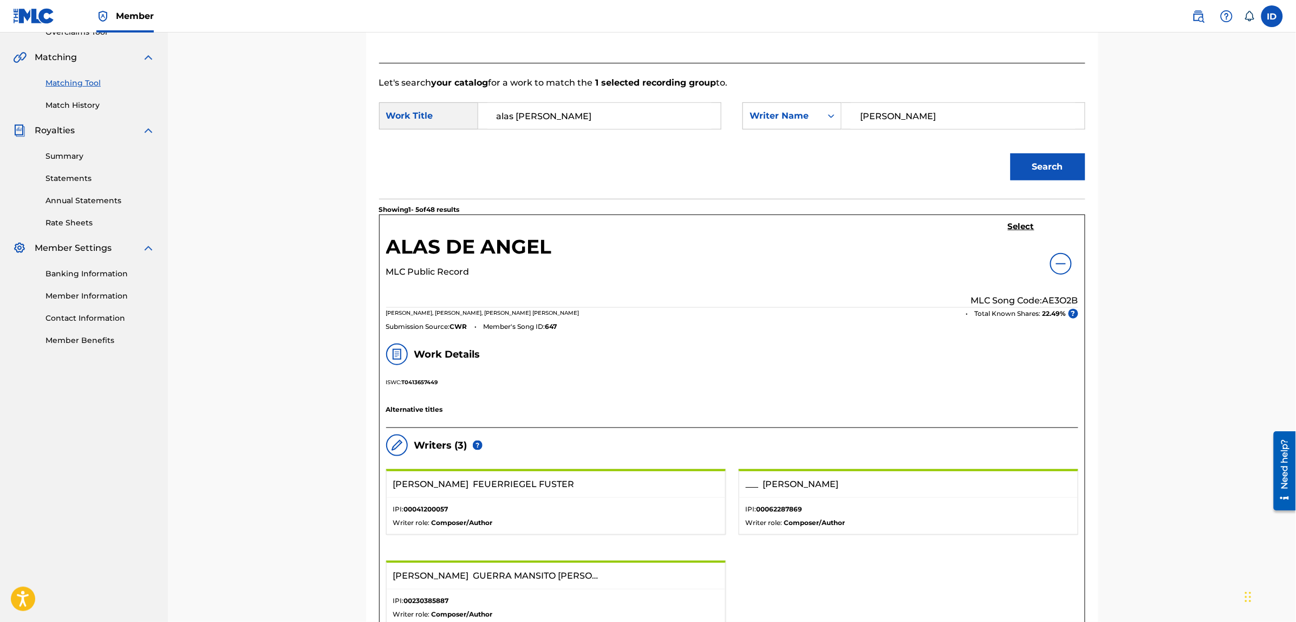
scroll to position [135, 0]
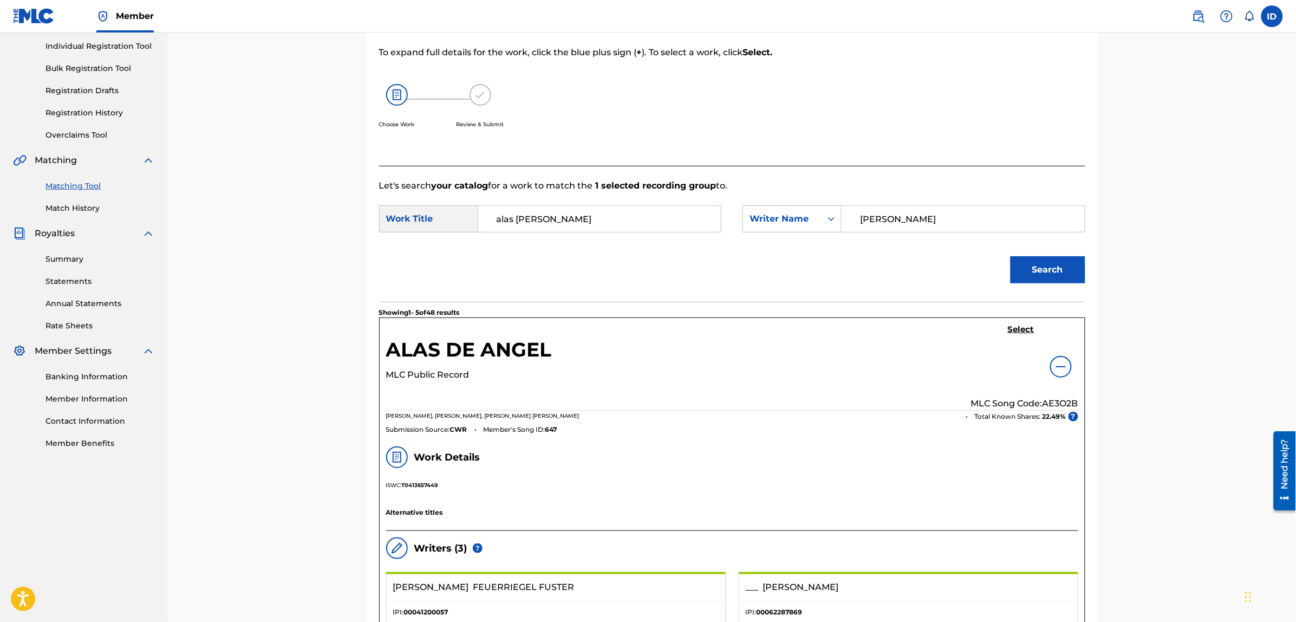
click at [1013, 328] on h5 "Select" at bounding box center [1021, 329] width 27 height 10
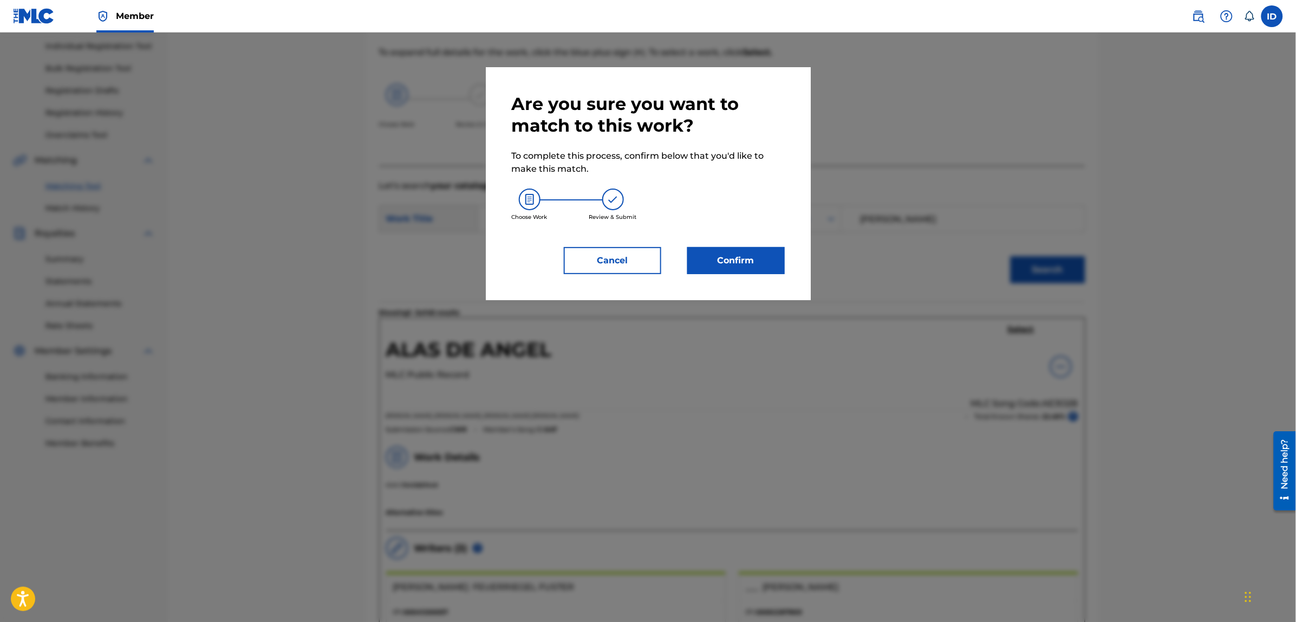
click at [753, 264] on button "Confirm" at bounding box center [735, 260] width 97 height 27
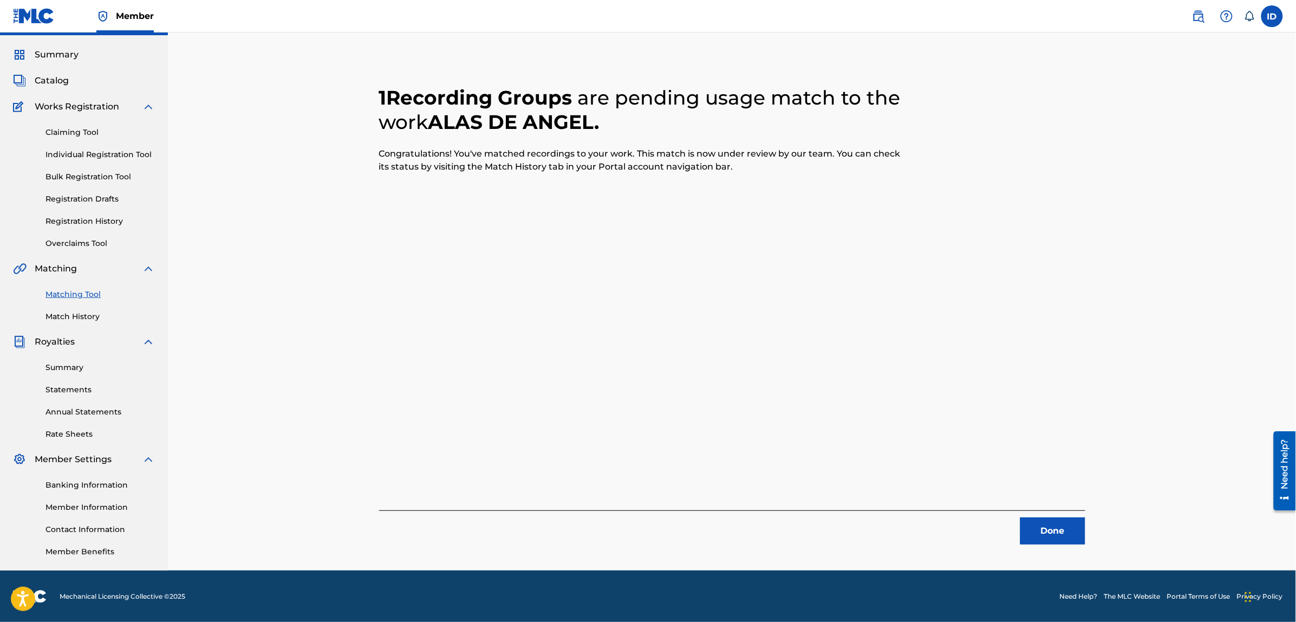
click at [1062, 528] on button "Done" at bounding box center [1052, 530] width 65 height 27
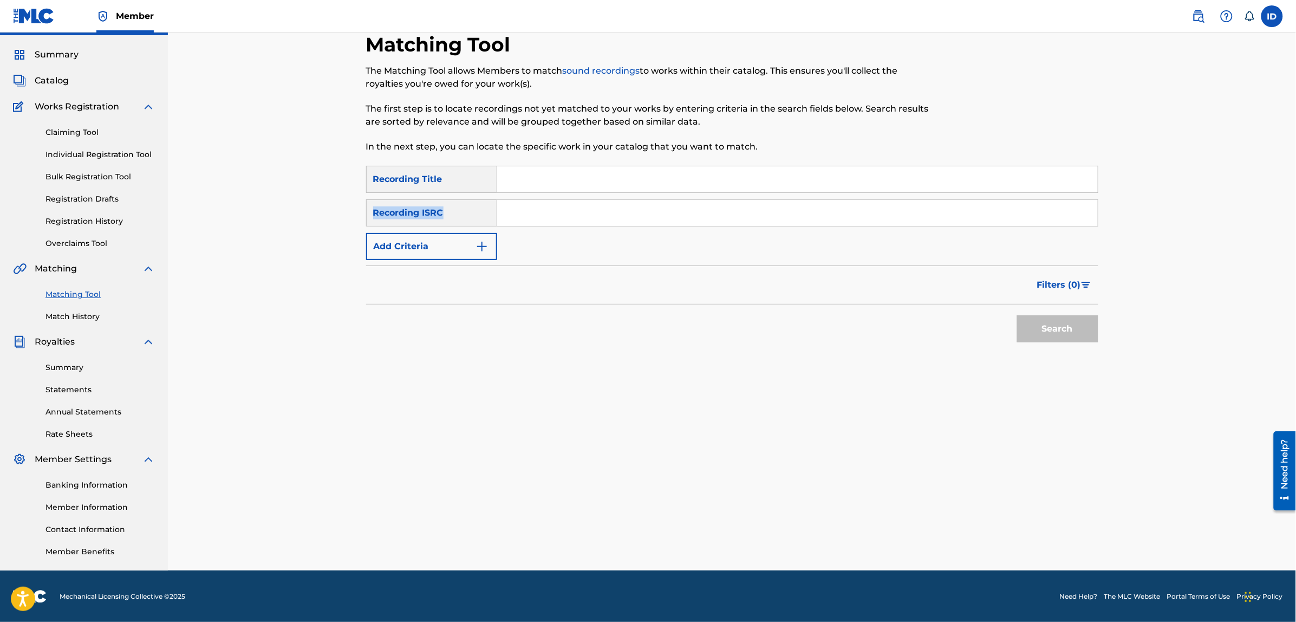
click at [534, 192] on div "SearchWithCriteria8cebaadd-dcf6-45ab-8787-8136b1f8b11b Recording Title SearchWi…" at bounding box center [732, 213] width 732 height 94
click at [534, 177] on input "Search Form" at bounding box center [797, 179] width 600 height 26
type input "colegio mayor"
click at [1017, 315] on button "Search" at bounding box center [1057, 328] width 81 height 27
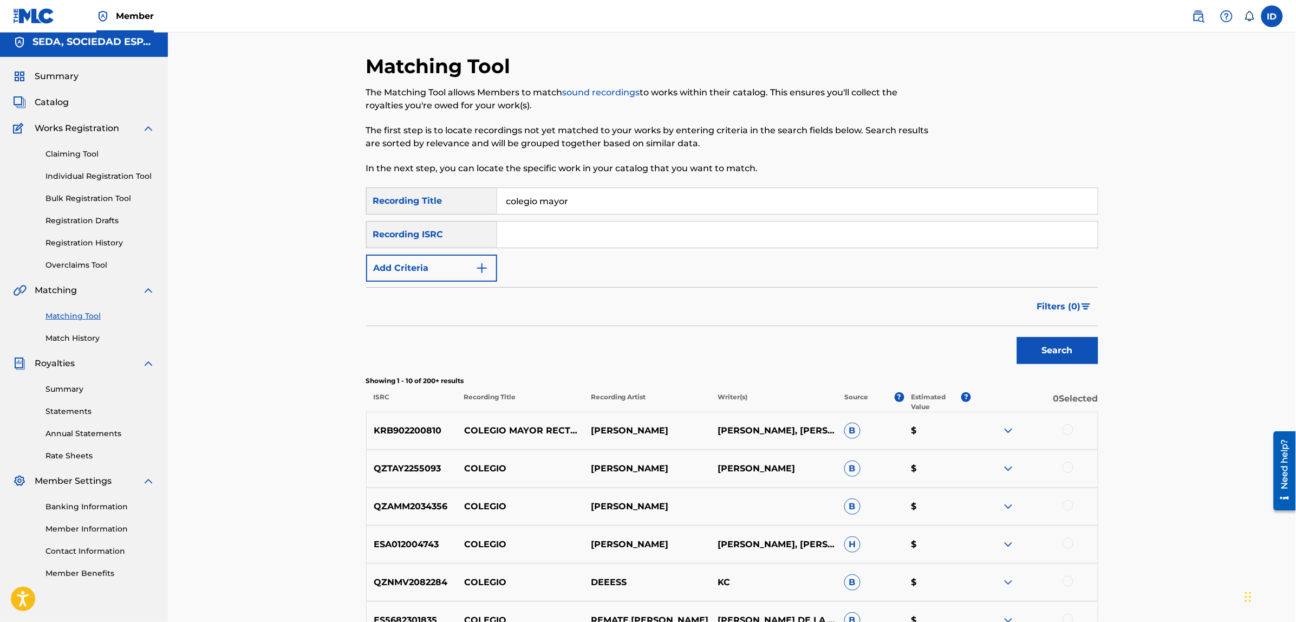
scroll to position [0, 0]
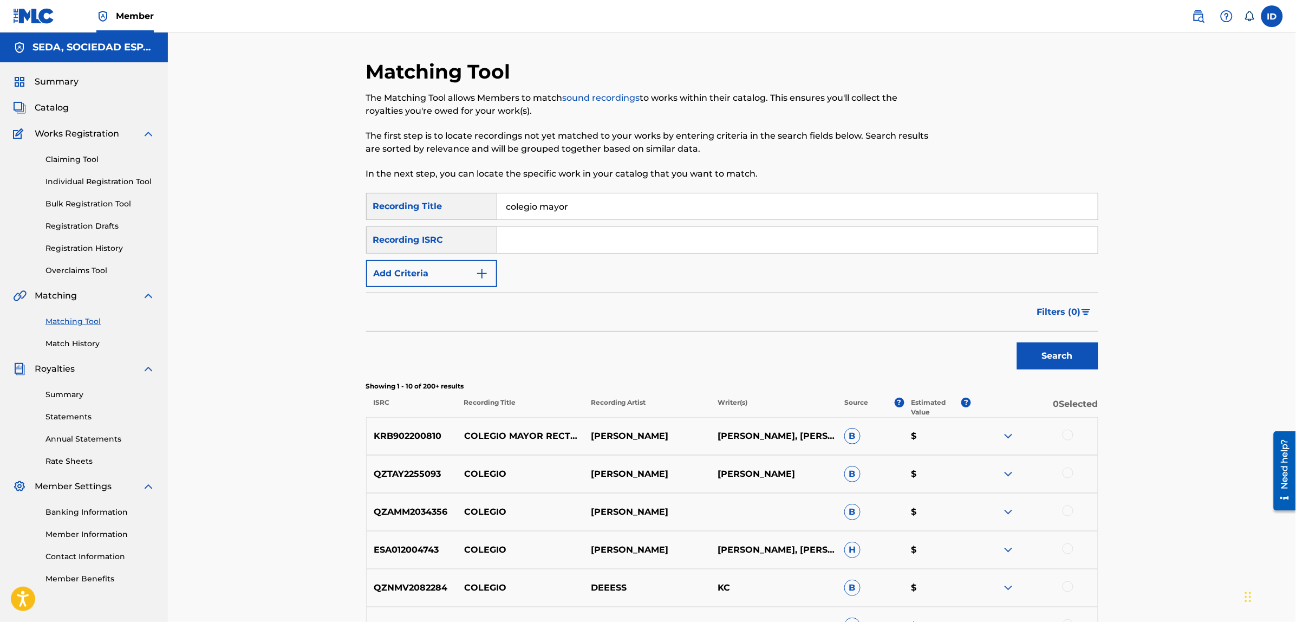
click at [408, 267] on button "Add Criteria" at bounding box center [431, 273] width 131 height 27
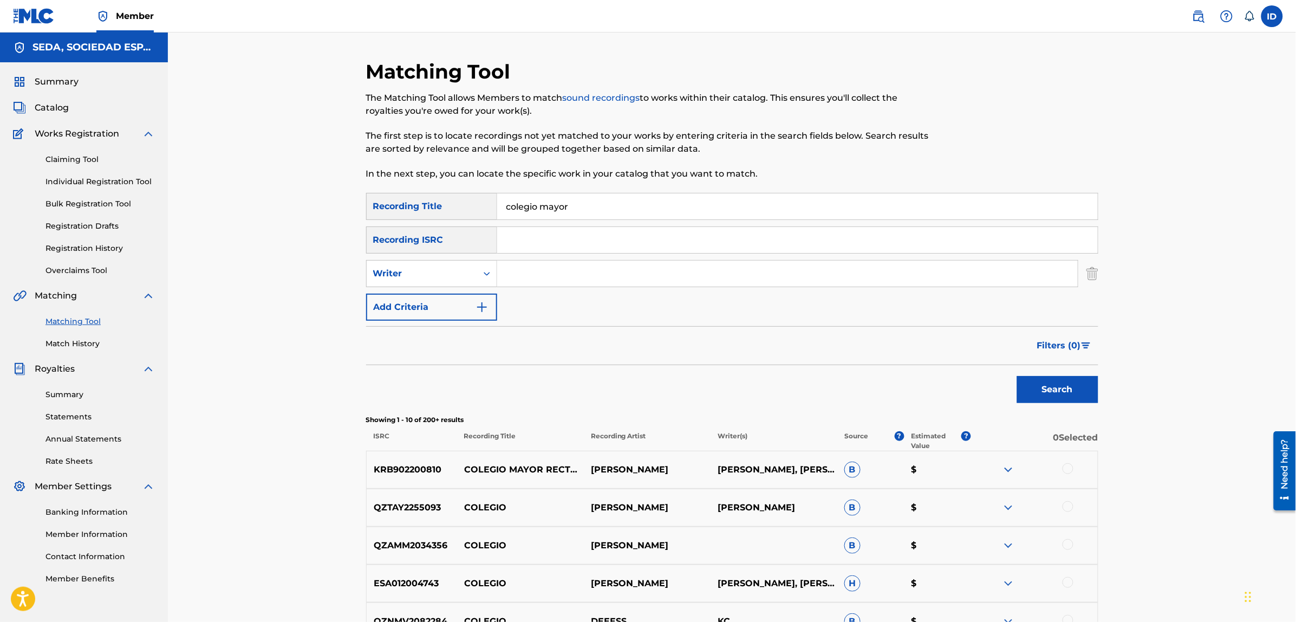
click at [550, 272] on input "Search Form" at bounding box center [787, 273] width 580 height 26
type input "[PERSON_NAME]"
click at [1017, 376] on button "Search" at bounding box center [1057, 389] width 81 height 27
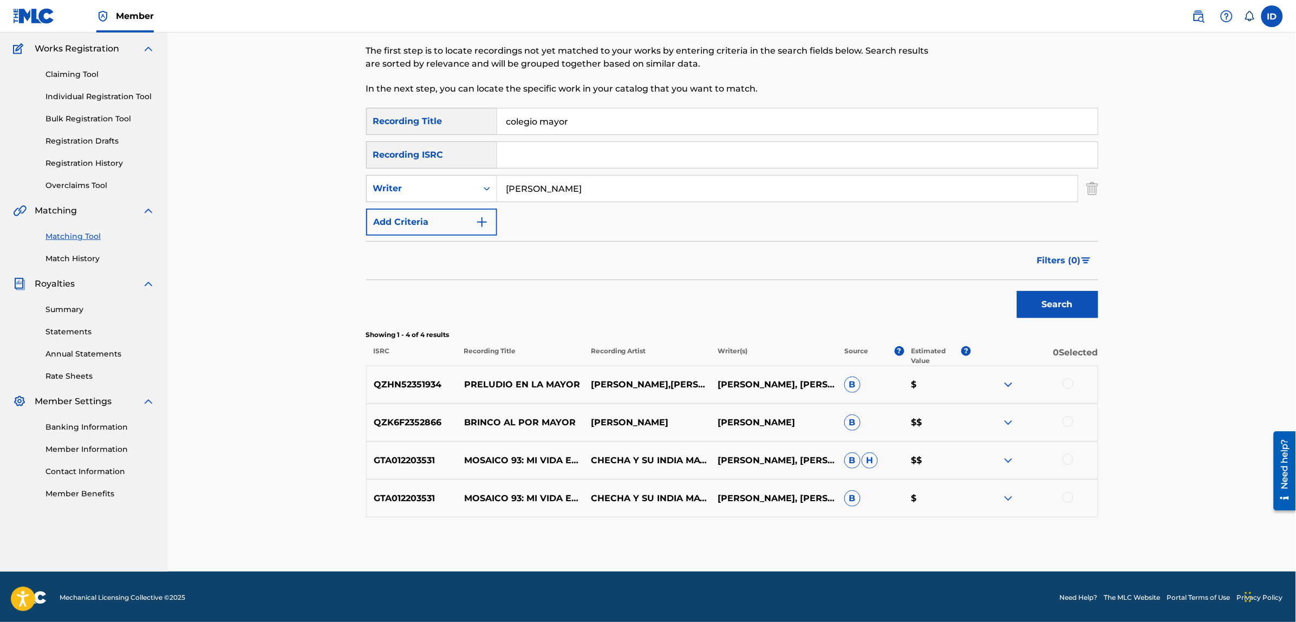
scroll to position [87, 0]
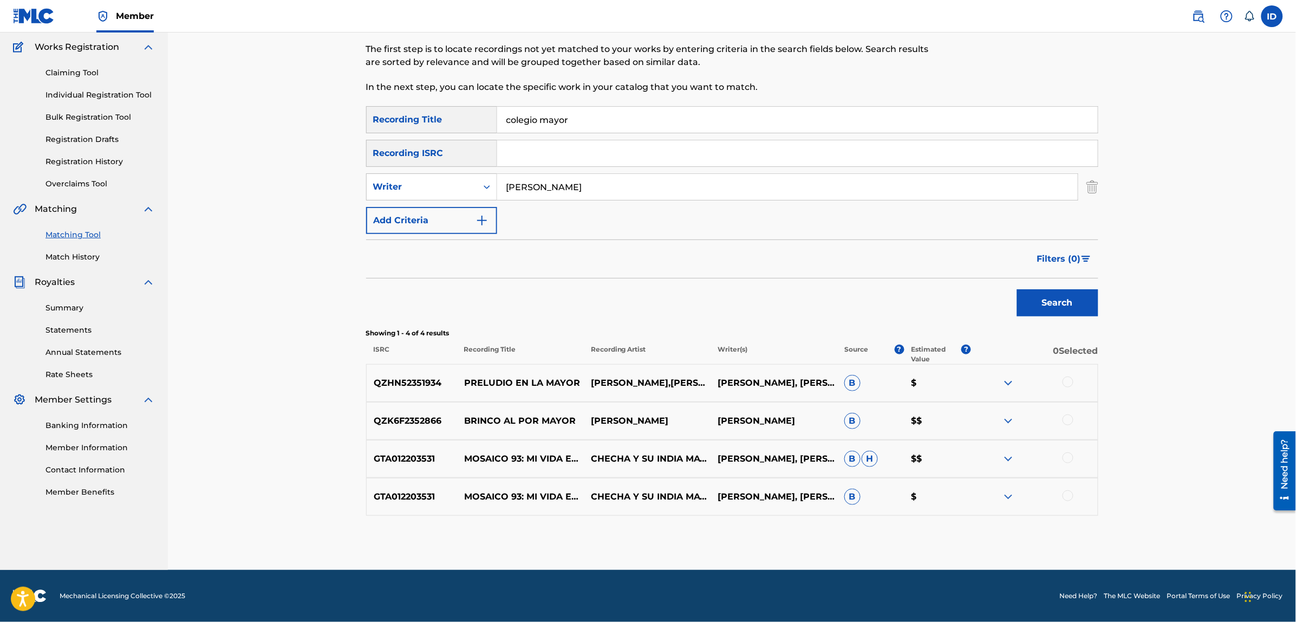
click at [420, 221] on button "Add Criteria" at bounding box center [431, 220] width 131 height 27
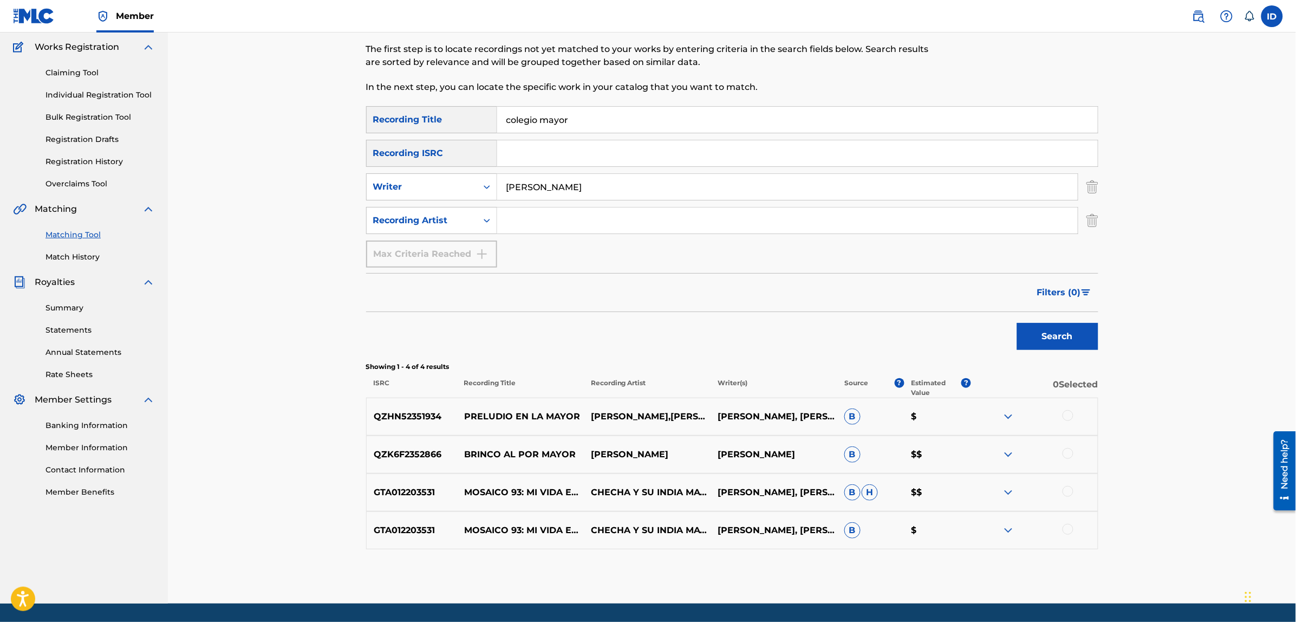
click at [524, 226] on input "Search Form" at bounding box center [787, 220] width 580 height 26
type input "suburbano"
click at [1017, 323] on button "Search" at bounding box center [1057, 336] width 81 height 27
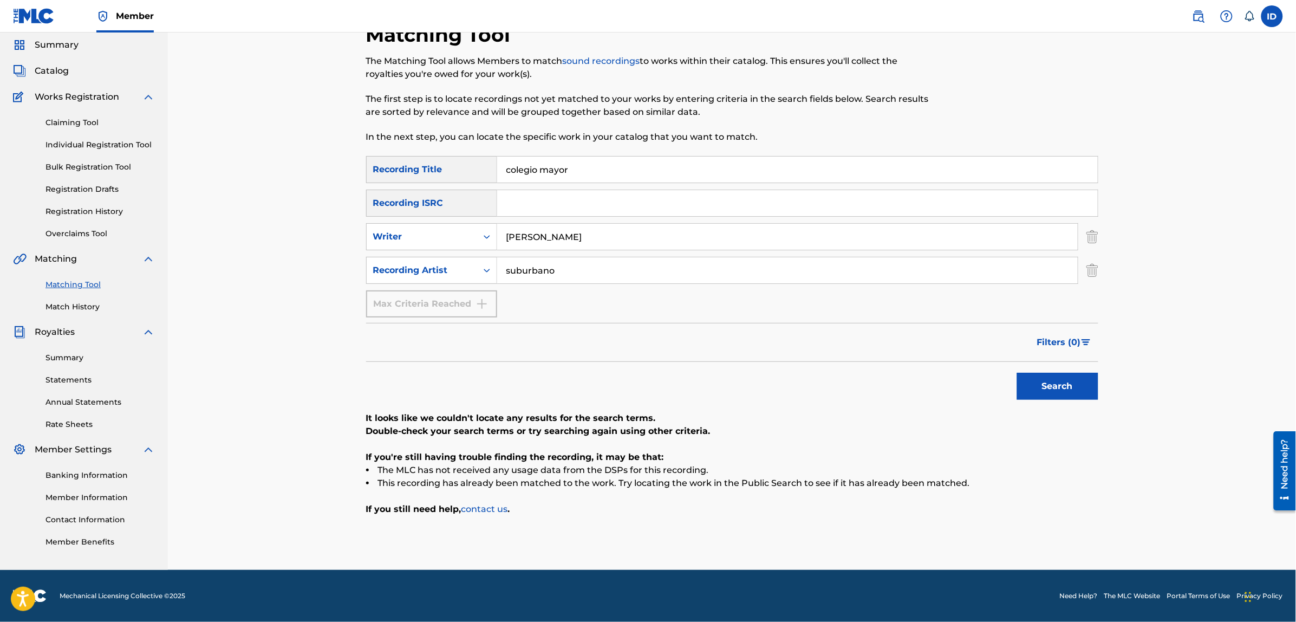
scroll to position [36, 0]
drag, startPoint x: 586, startPoint y: 230, endPoint x: 415, endPoint y: 237, distance: 170.7
click at [416, 237] on div "SearchWithCriteria831afc2e-5228-4a68-9ef5-60441b5e0bef Writer bernardo fuster" at bounding box center [732, 237] width 732 height 27
click at [1017, 373] on button "Search" at bounding box center [1057, 386] width 81 height 27
drag, startPoint x: 564, startPoint y: 270, endPoint x: 486, endPoint y: 269, distance: 78.0
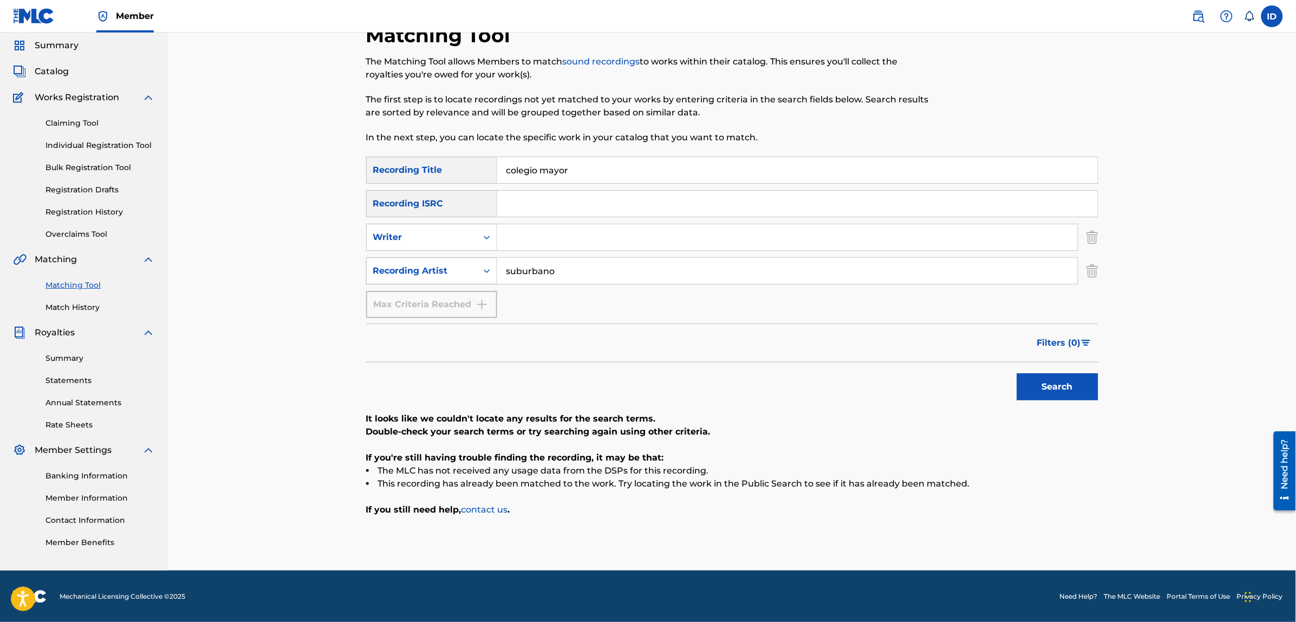
click at [486, 269] on div "SearchWithCriteriac11880a8-50f1-4193-a108-292cd890a573 Recording Artist suburba…" at bounding box center [732, 270] width 732 height 27
click at [1017, 373] on button "Search" at bounding box center [1057, 386] width 81 height 27
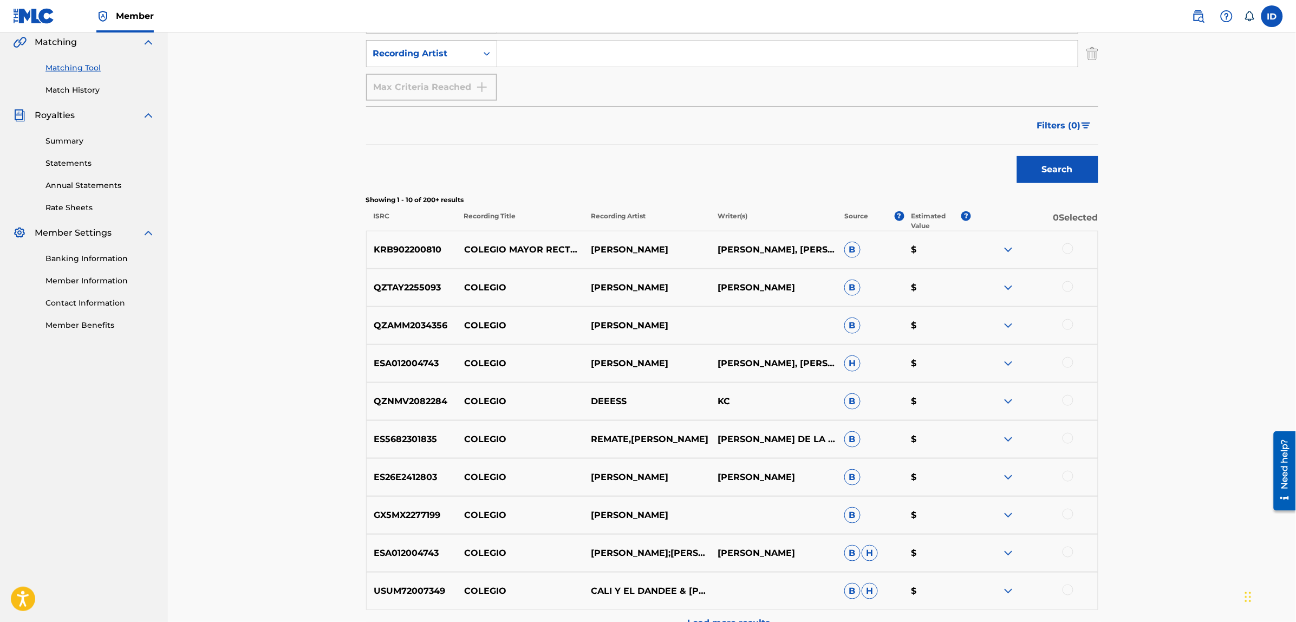
scroll to position [374, 0]
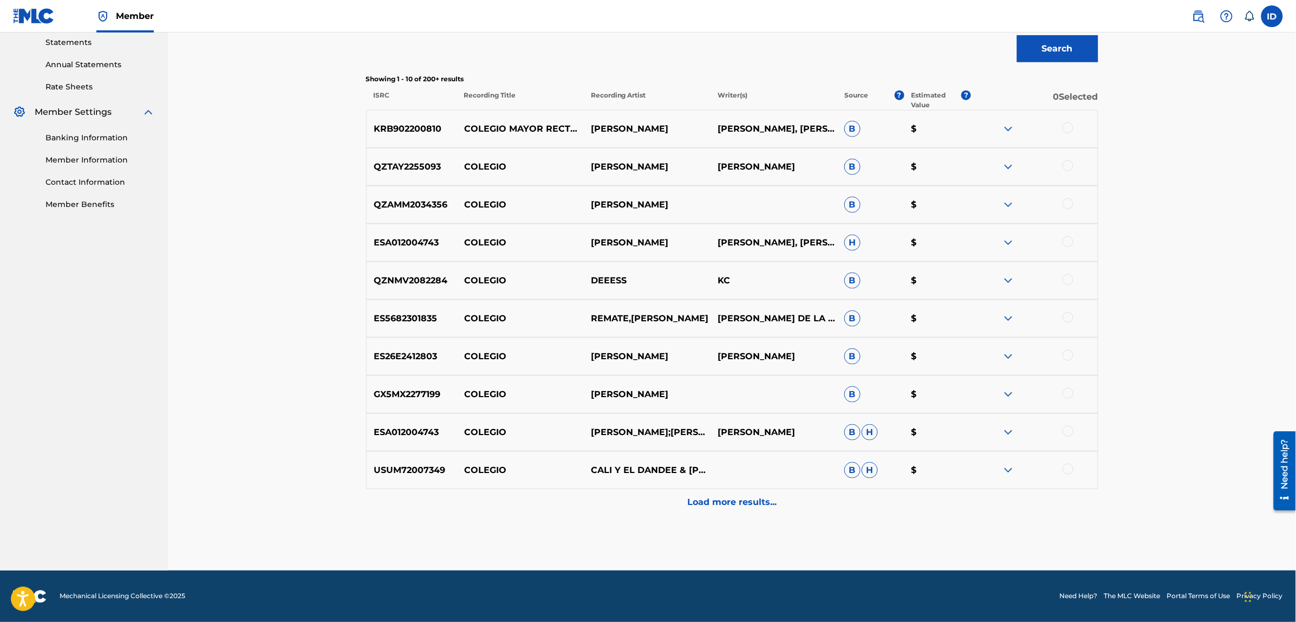
click at [723, 506] on p "Load more results..." at bounding box center [731, 502] width 89 height 13
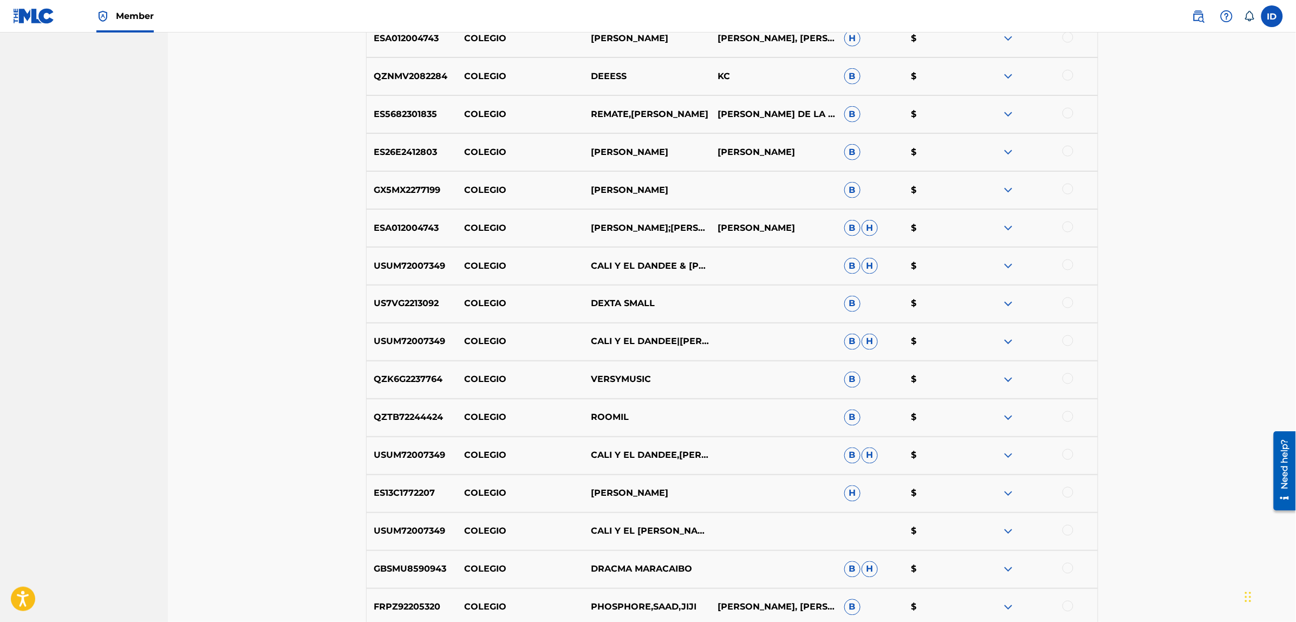
scroll to position [753, 0]
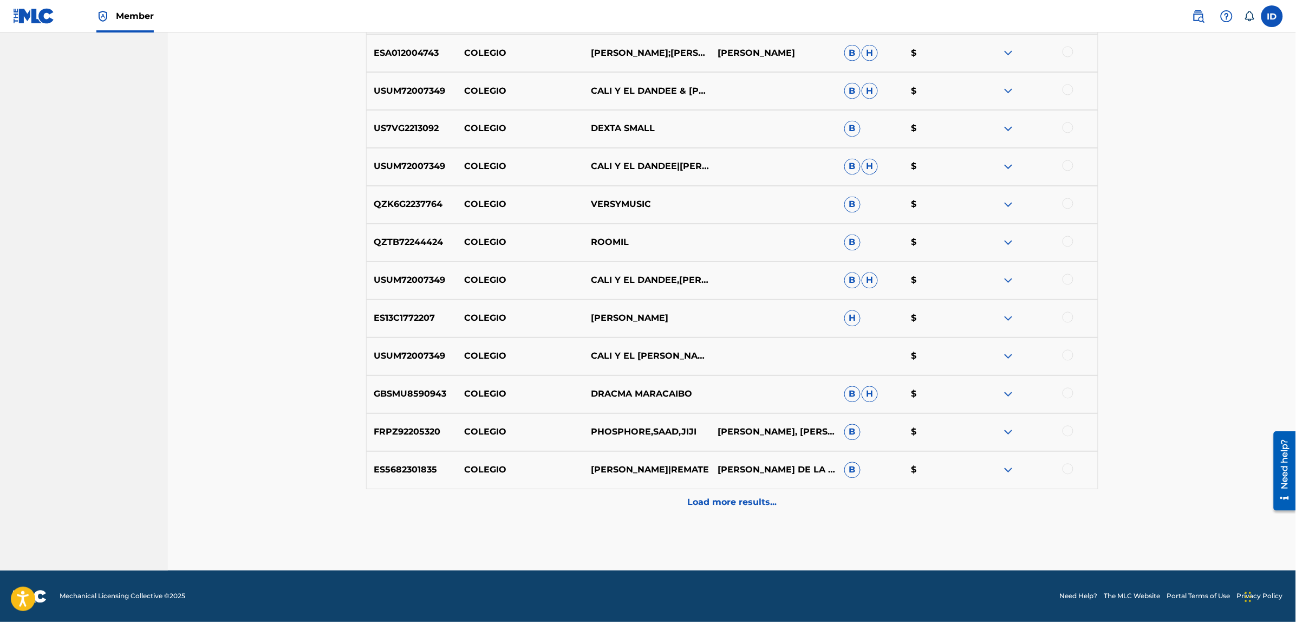
click at [704, 500] on p "Load more results..." at bounding box center [731, 502] width 89 height 13
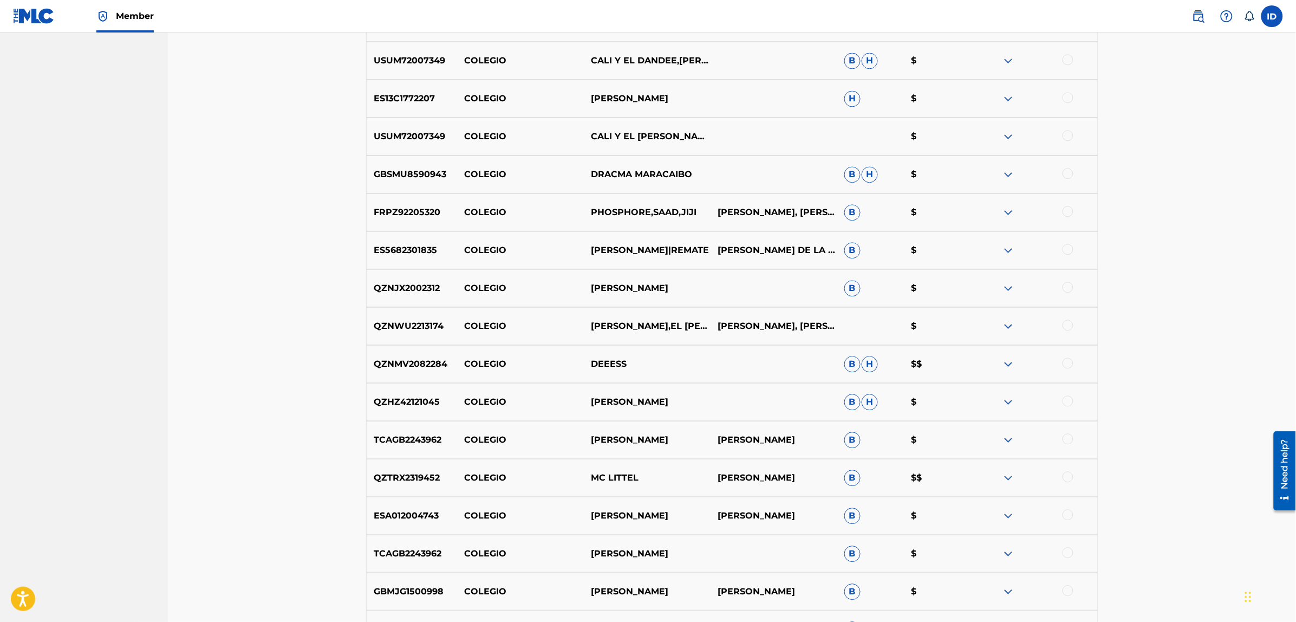
scroll to position [1132, 0]
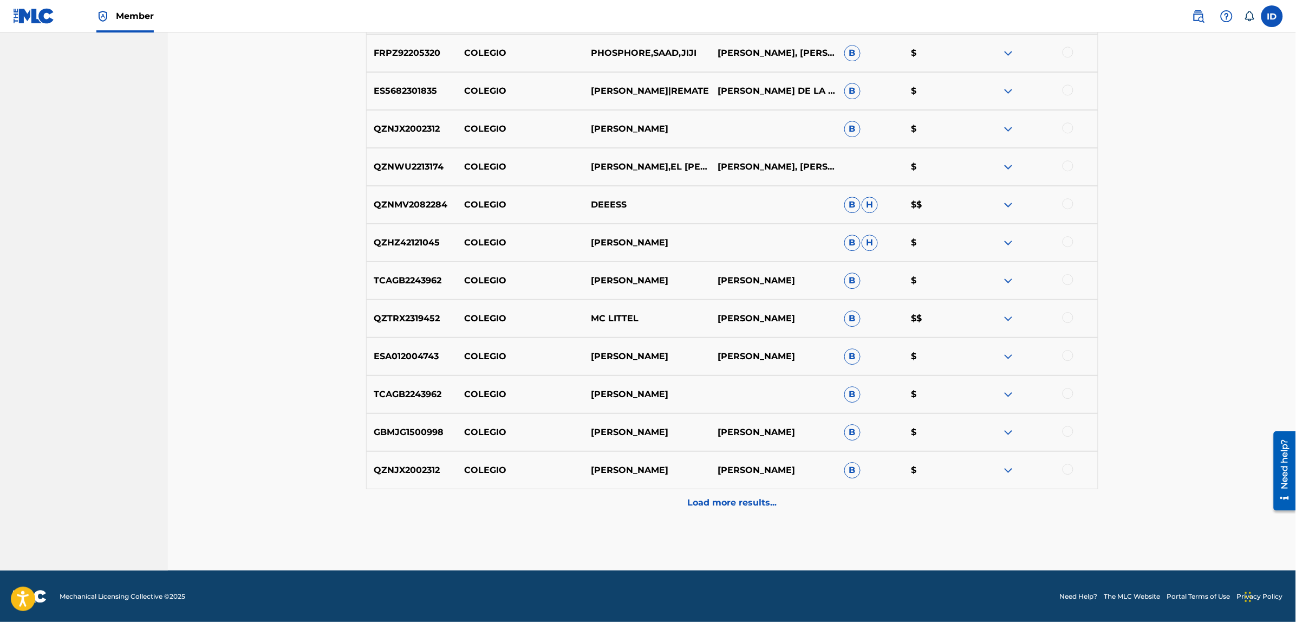
click at [748, 505] on p "Load more results..." at bounding box center [731, 502] width 89 height 13
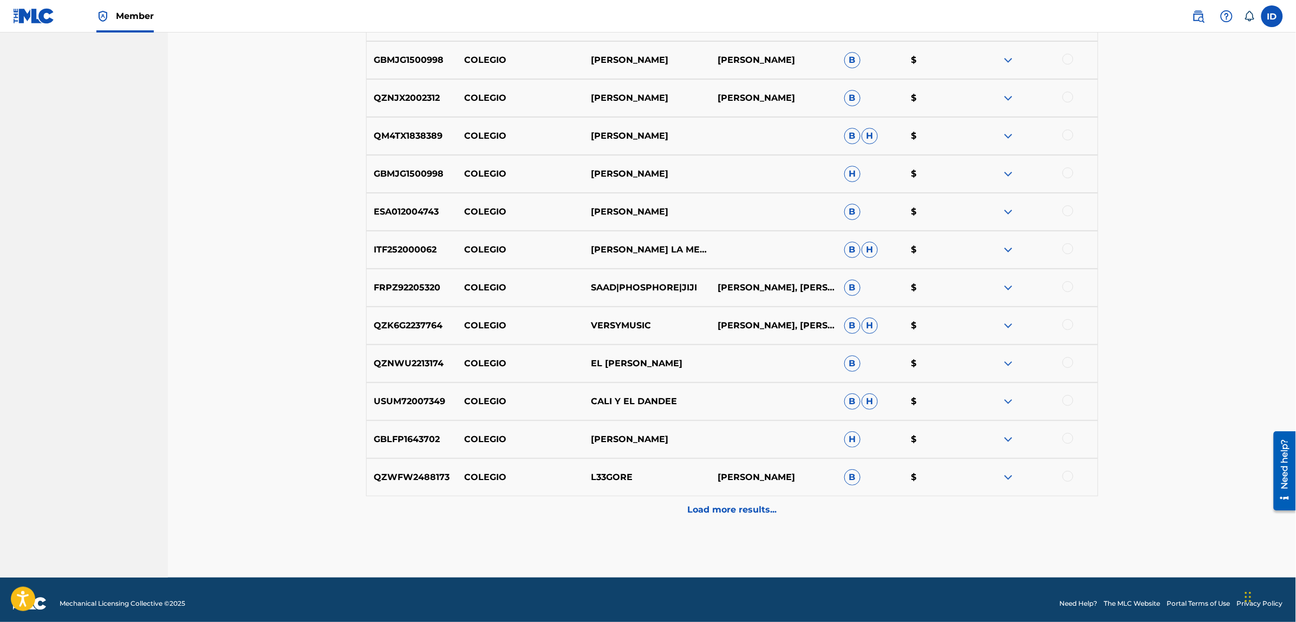
scroll to position [1511, 0]
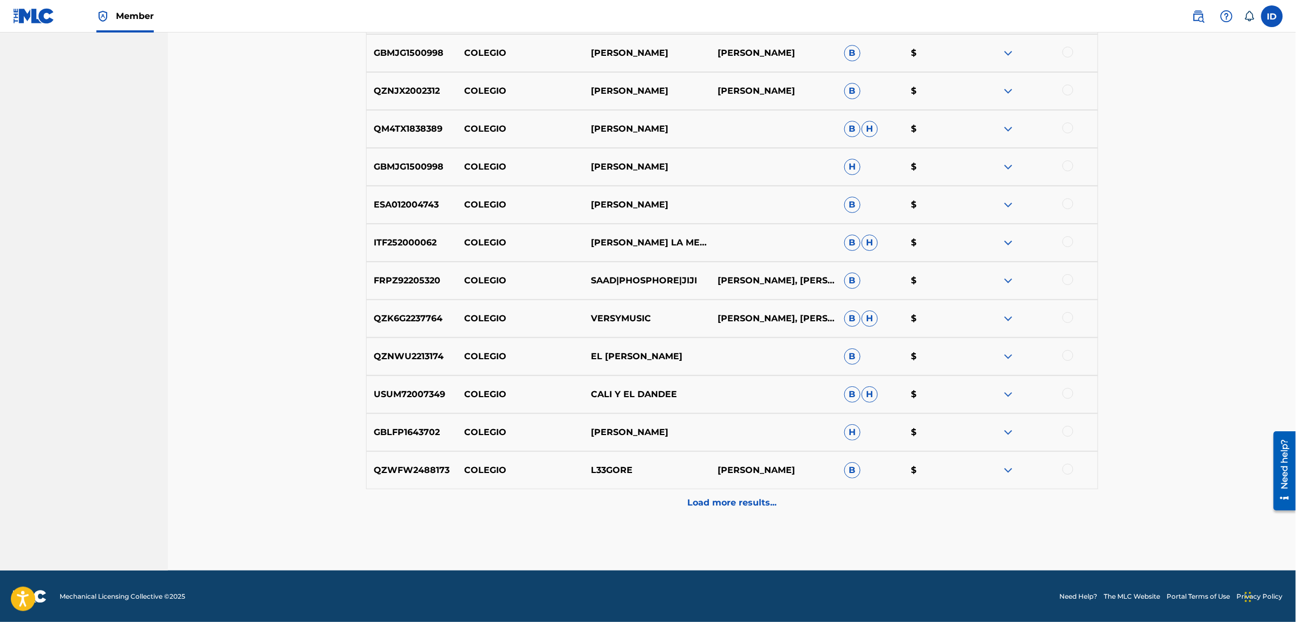
click at [718, 493] on div "Load more results..." at bounding box center [732, 502] width 732 height 27
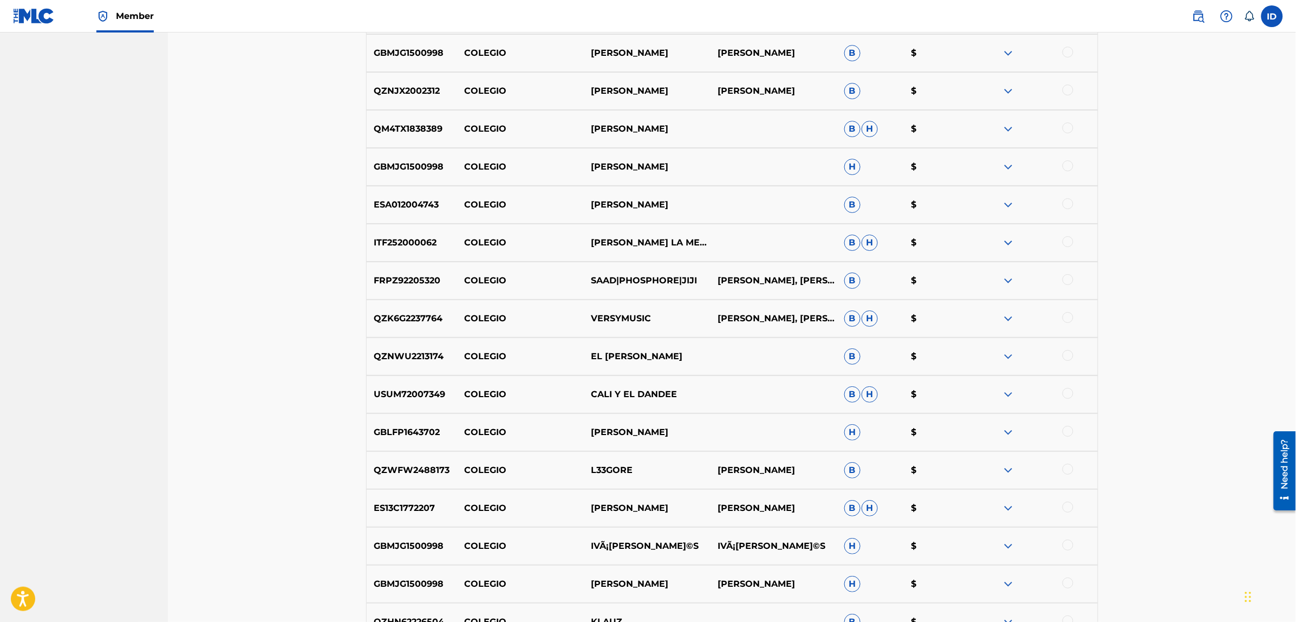
scroll to position [1890, 0]
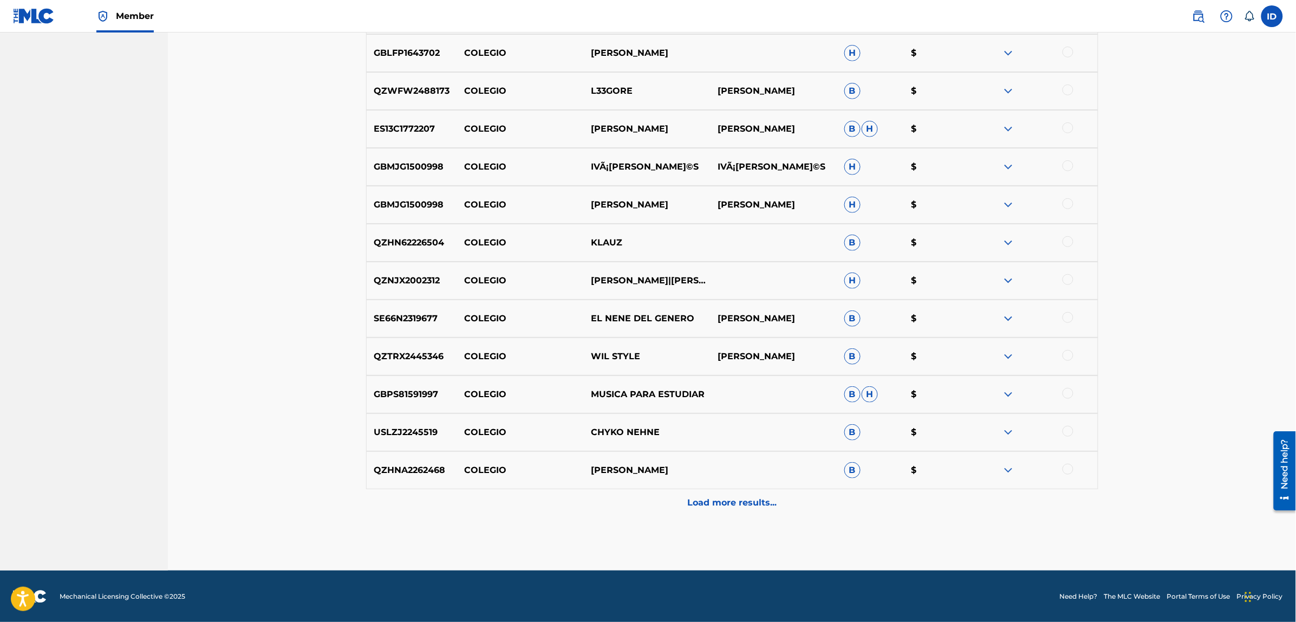
click at [708, 497] on p "Load more results..." at bounding box center [731, 502] width 89 height 13
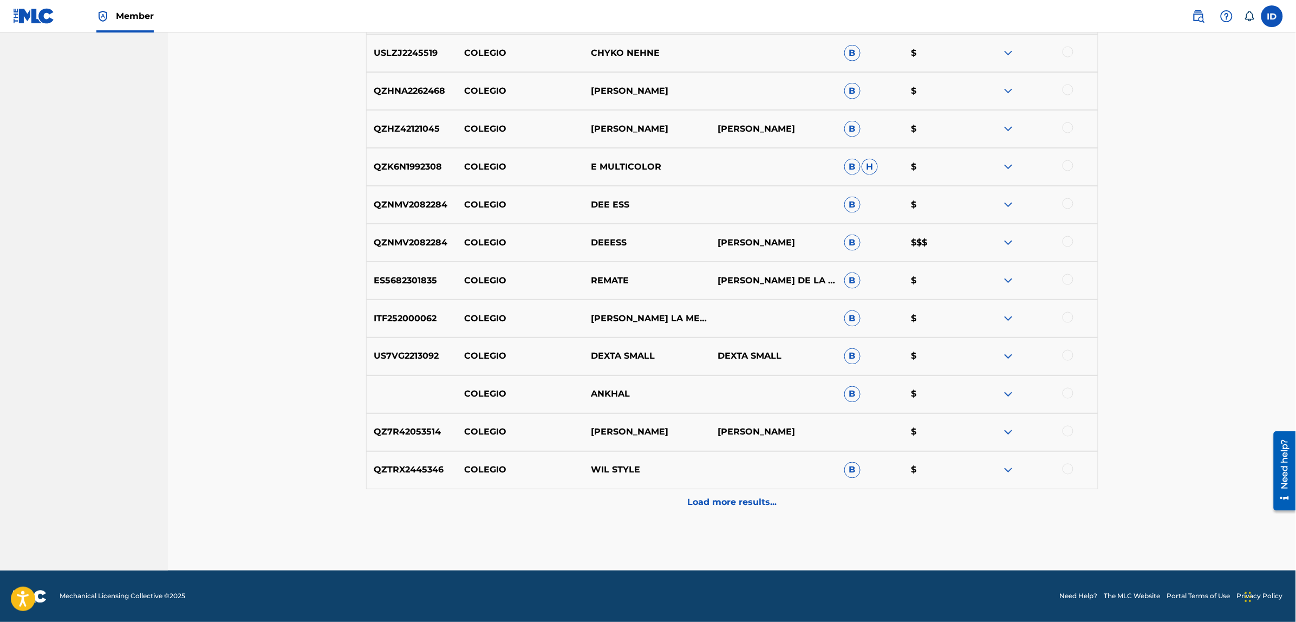
click at [743, 504] on p "Load more results..." at bounding box center [731, 502] width 89 height 13
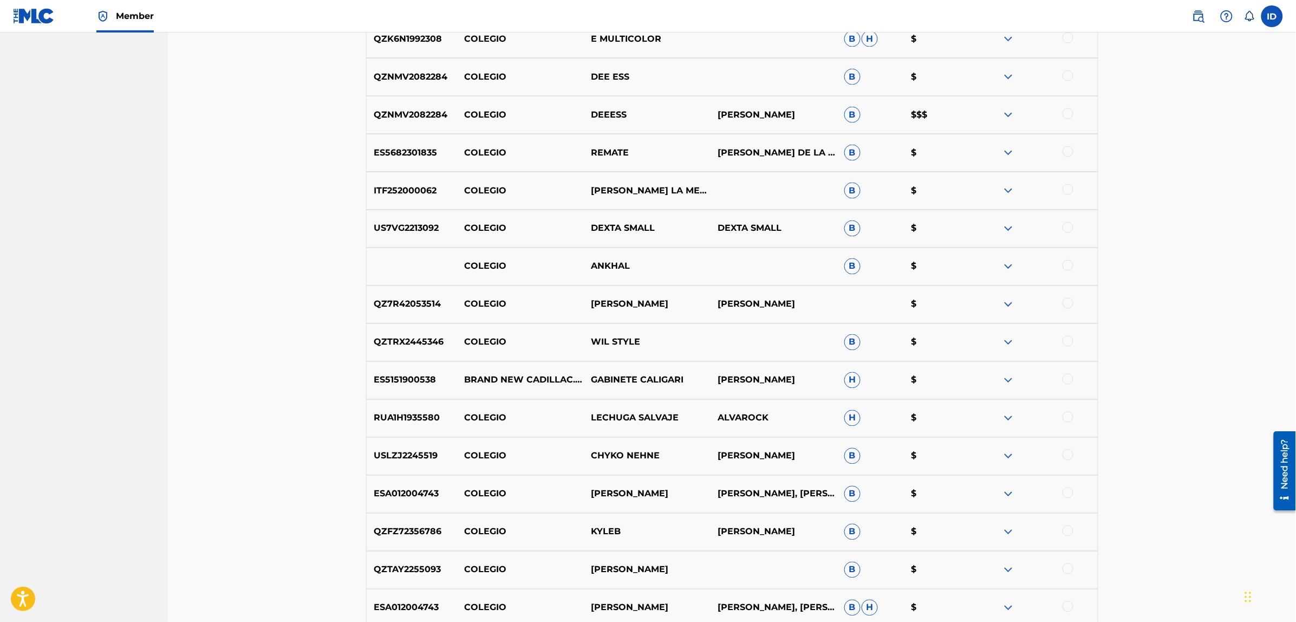
scroll to position [2648, 0]
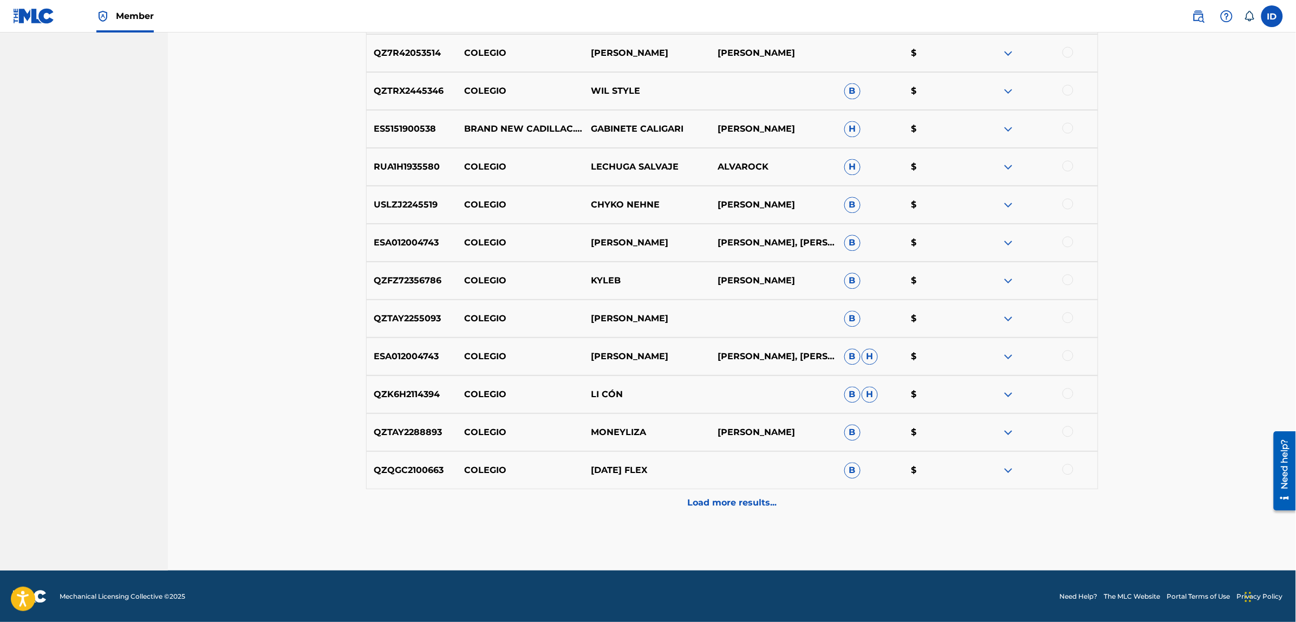
click at [735, 504] on p "Load more results..." at bounding box center [731, 502] width 89 height 13
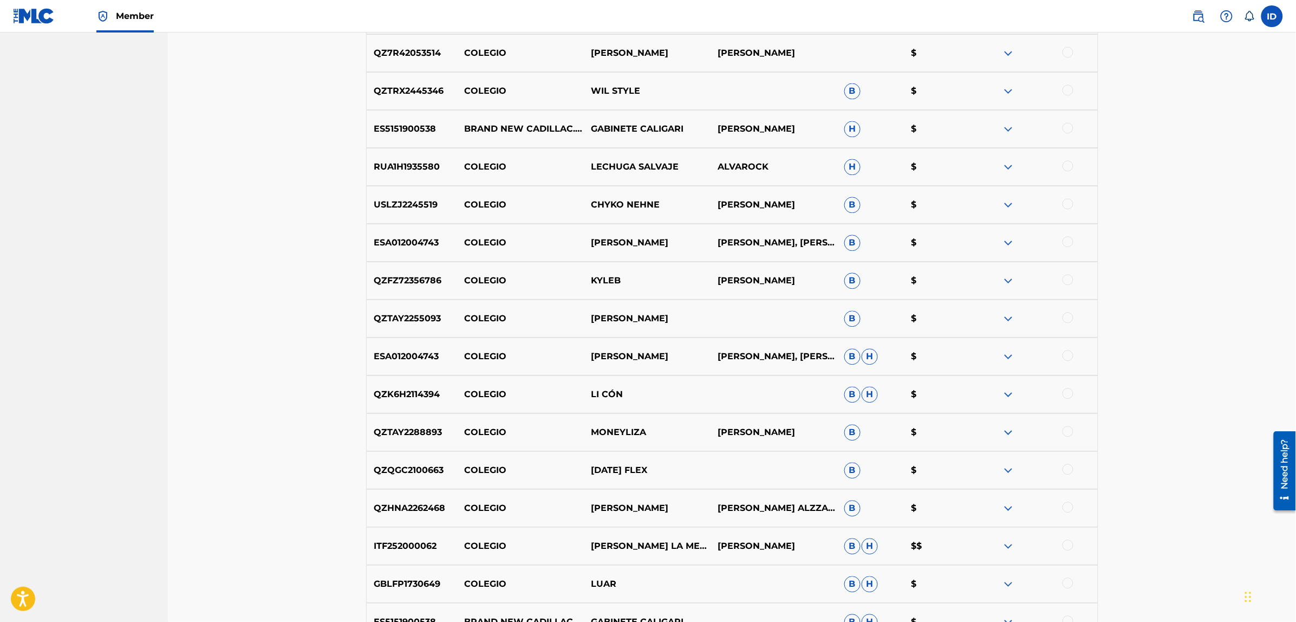
scroll to position [3027, 0]
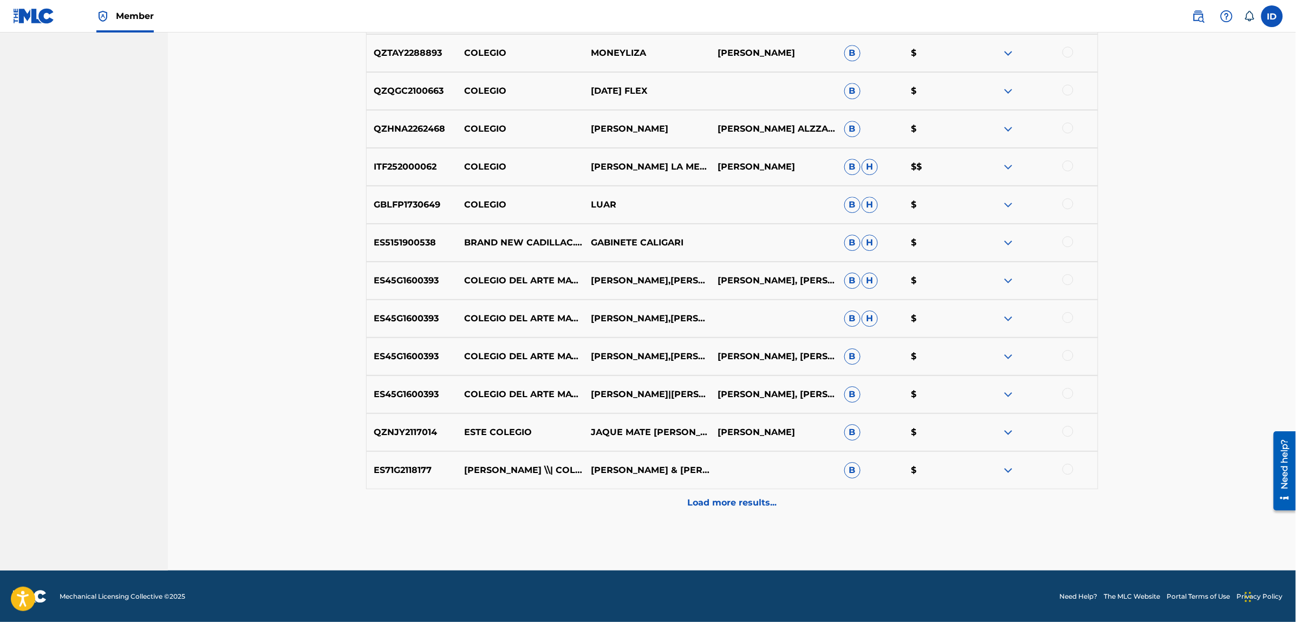
click at [736, 506] on p "Load more results..." at bounding box center [731, 502] width 89 height 13
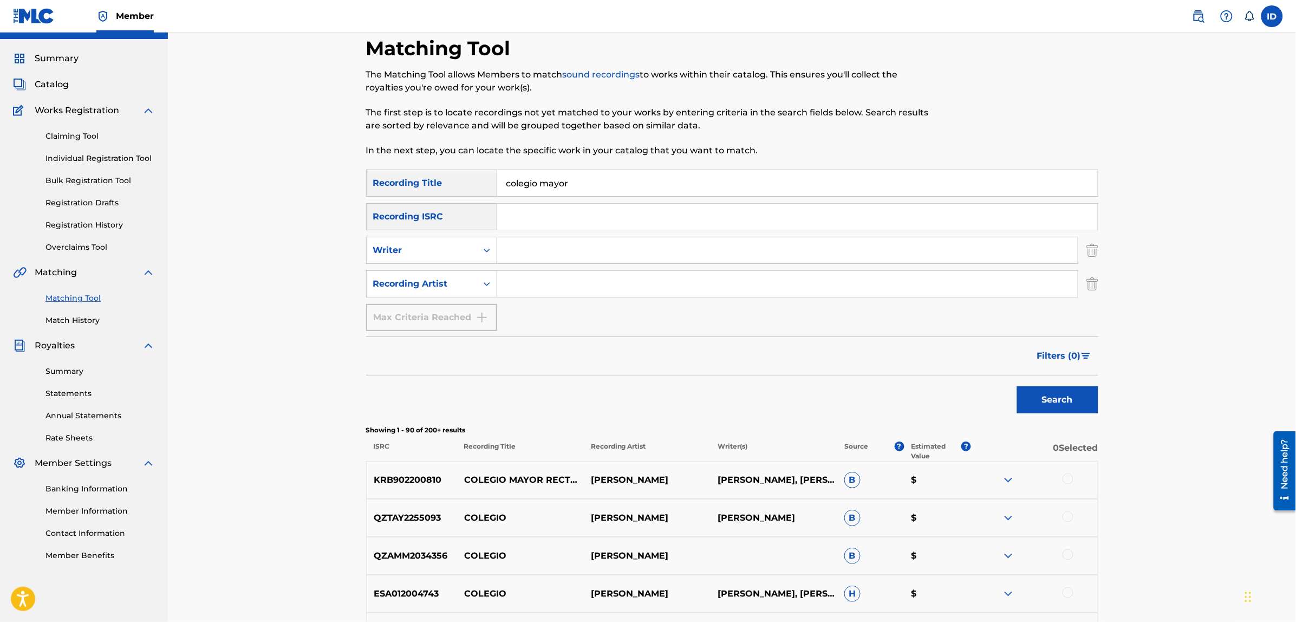
scroll to position [0, 0]
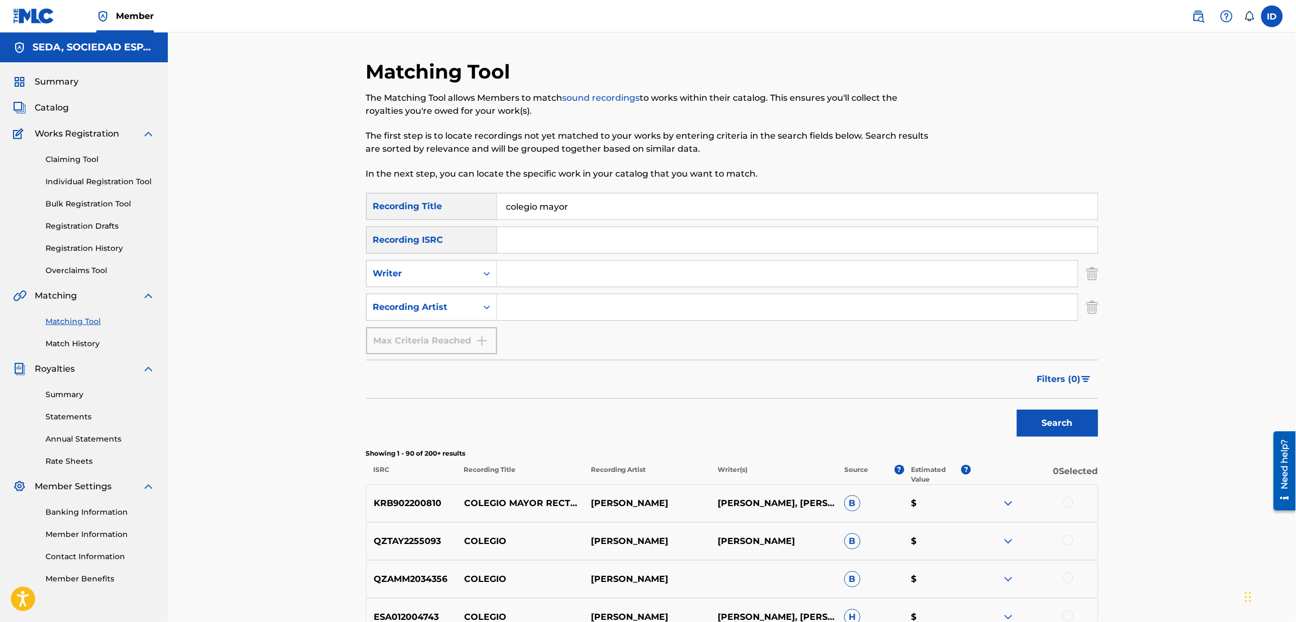
click at [528, 279] on input "Search Form" at bounding box center [787, 273] width 580 height 26
type input "[PERSON_NAME]"
click at [1017, 409] on button "Search" at bounding box center [1057, 422] width 81 height 27
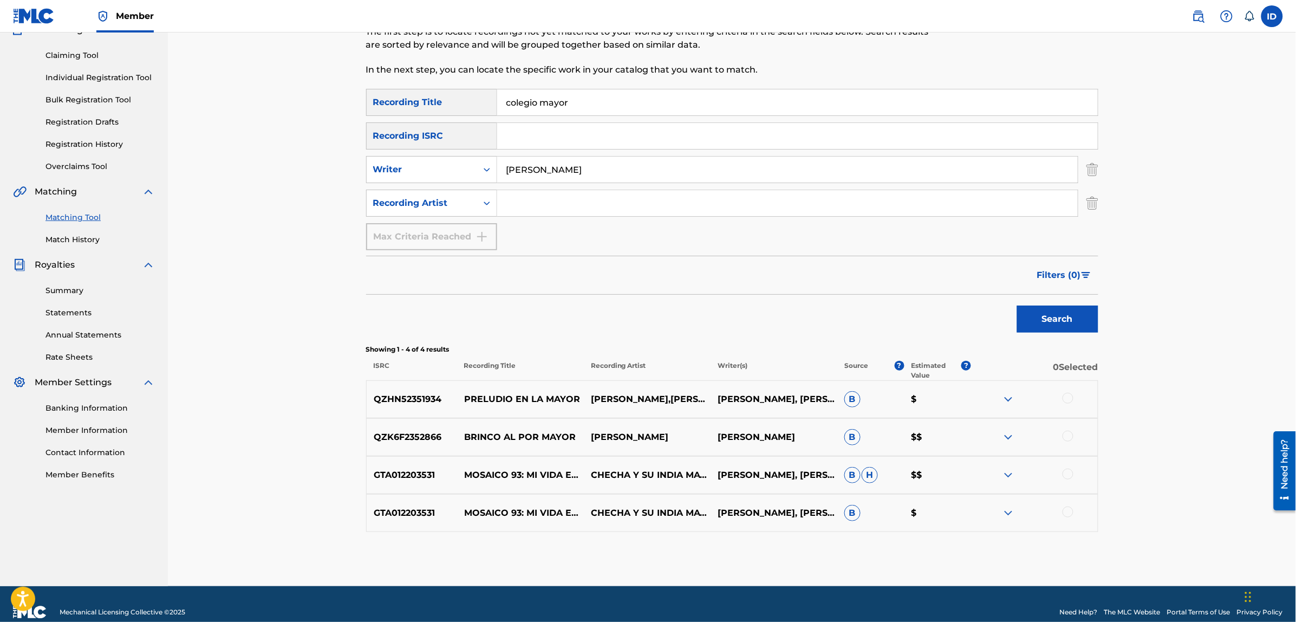
scroll to position [120, 0]
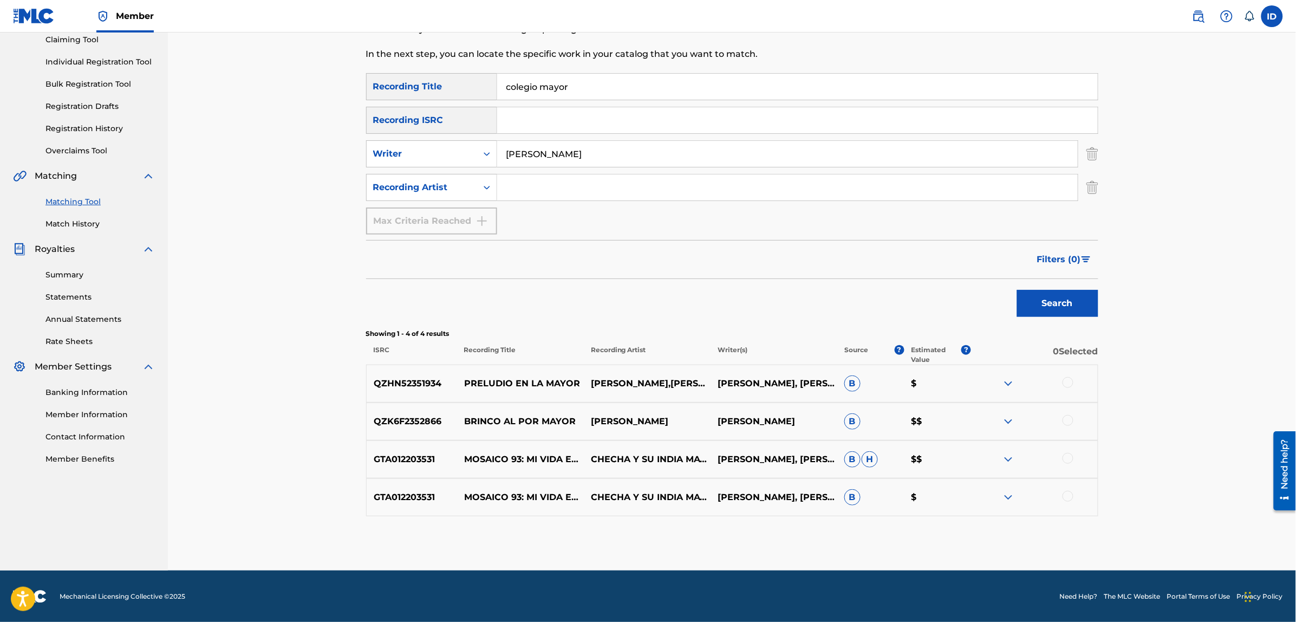
drag, startPoint x: 582, startPoint y: 84, endPoint x: 504, endPoint y: 88, distance: 78.1
click at [504, 88] on input "colegio mayor" at bounding box center [797, 87] width 600 height 26
click at [1017, 290] on button "Search" at bounding box center [1057, 303] width 81 height 27
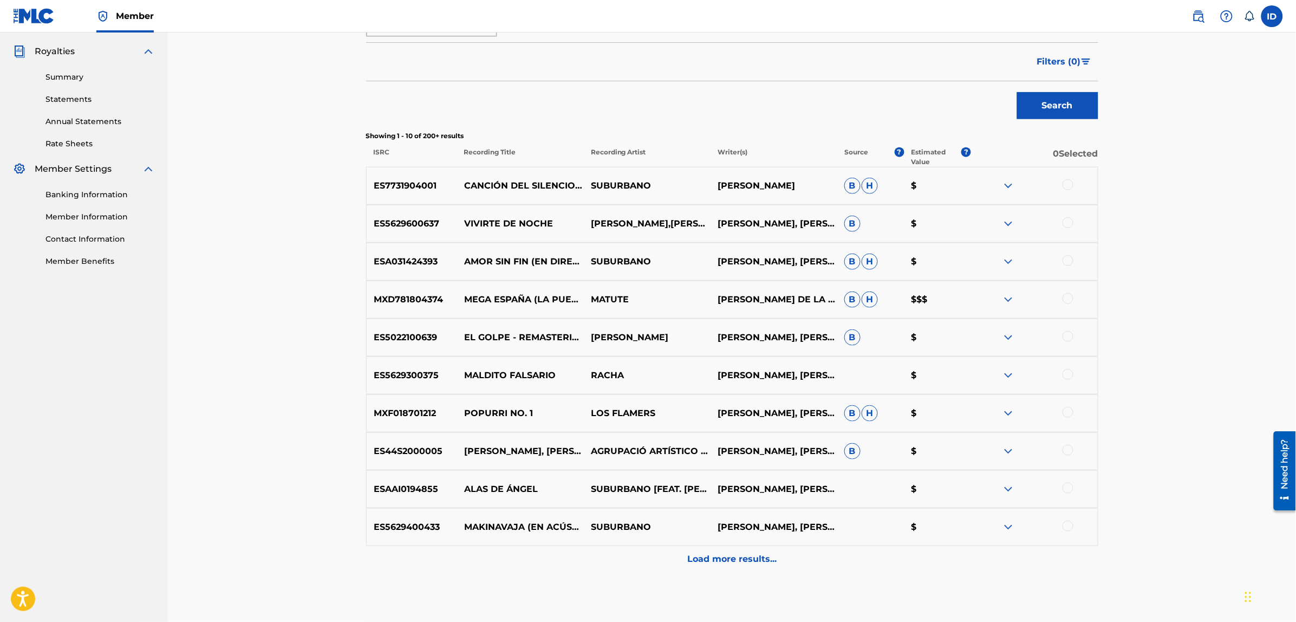
scroll to position [323, 0]
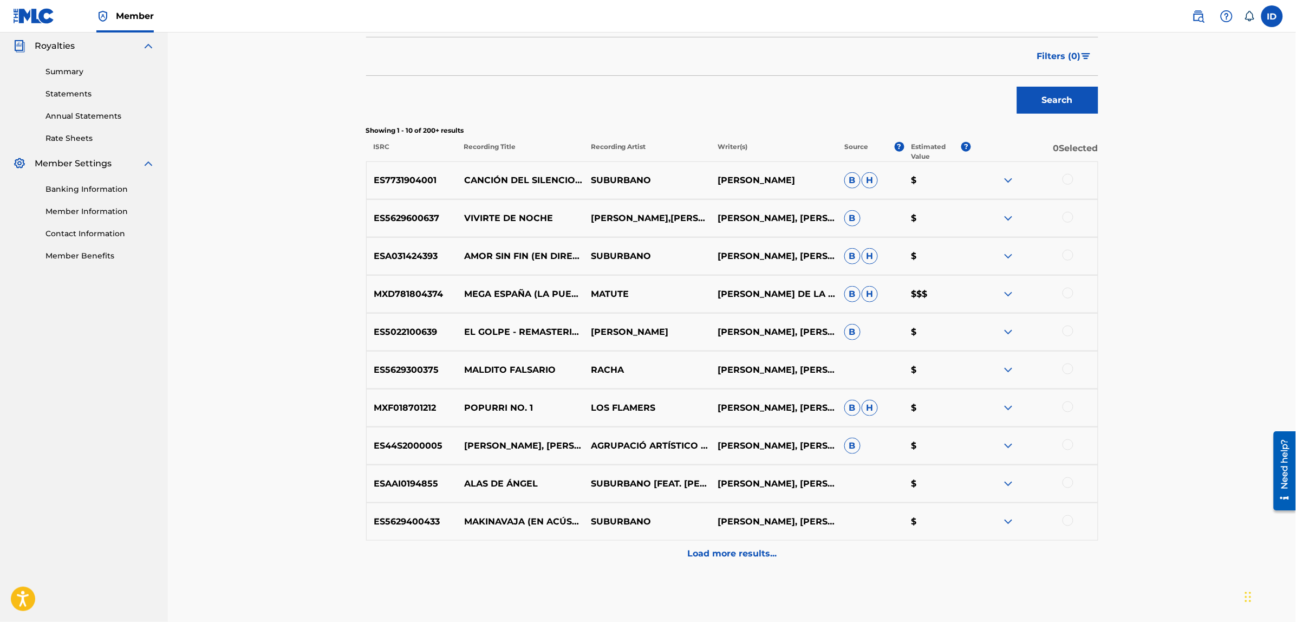
click at [712, 553] on p "Load more results..." at bounding box center [731, 553] width 89 height 13
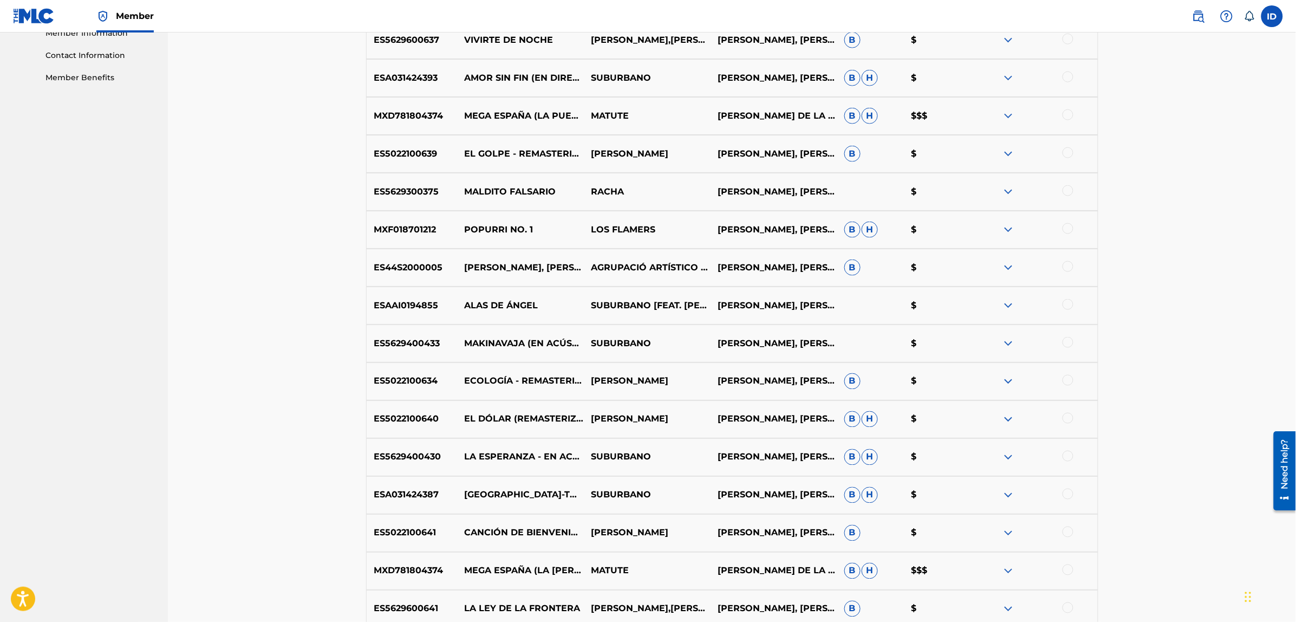
scroll to position [526, 0]
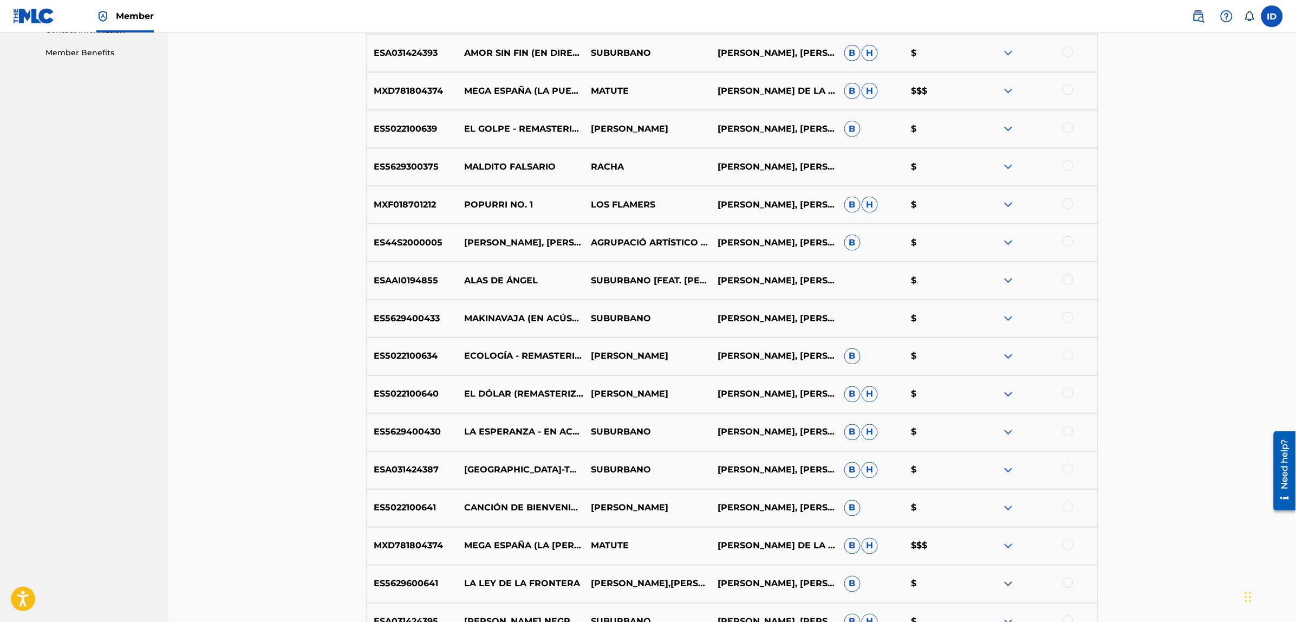
click at [1069, 430] on div at bounding box center [1067, 431] width 11 height 11
click at [780, 539] on button "Match 1 Group" at bounding box center [761, 533] width 120 height 27
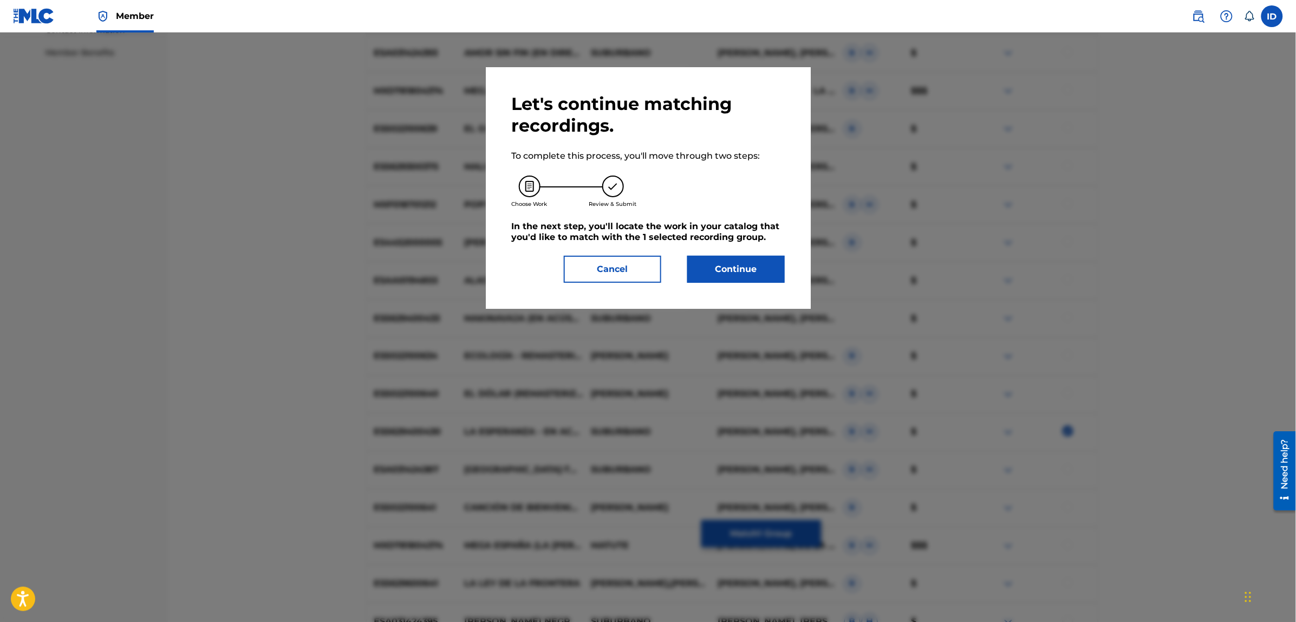
click at [723, 266] on button "Continue" at bounding box center [735, 269] width 97 height 27
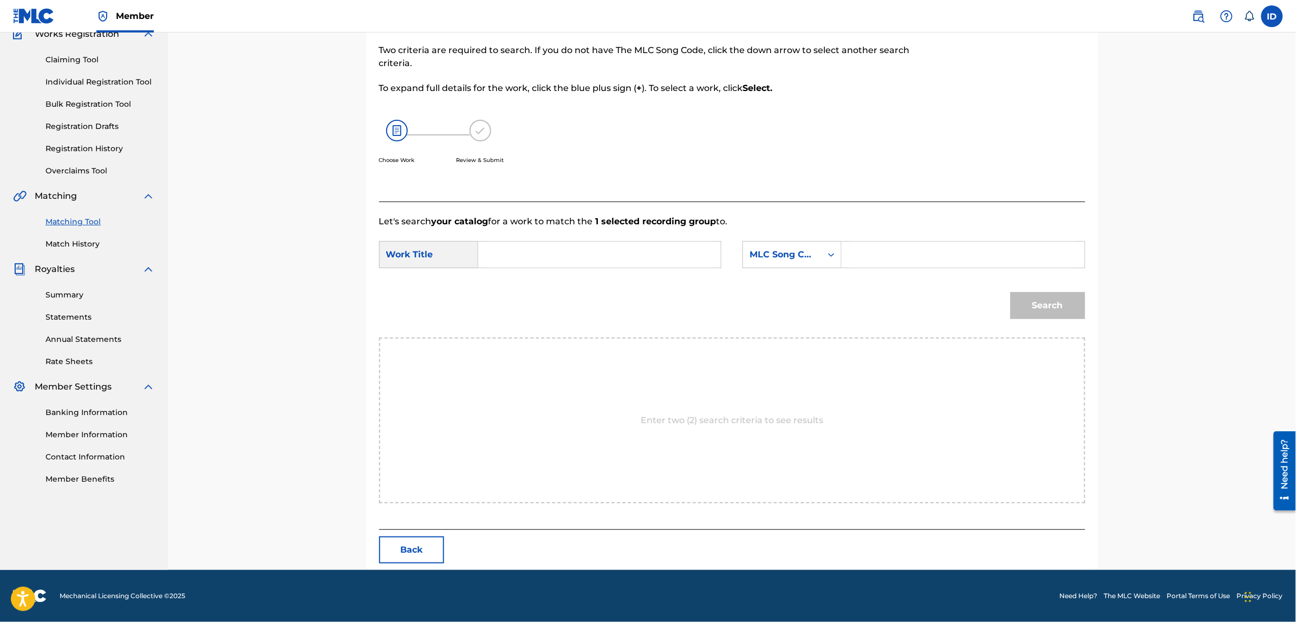
scroll to position [99, 0]
click at [568, 256] on input "Search Form" at bounding box center [599, 255] width 224 height 26
type input "colegio mayor"
click at [773, 253] on div "MLC Song Code" at bounding box center [782, 255] width 66 height 13
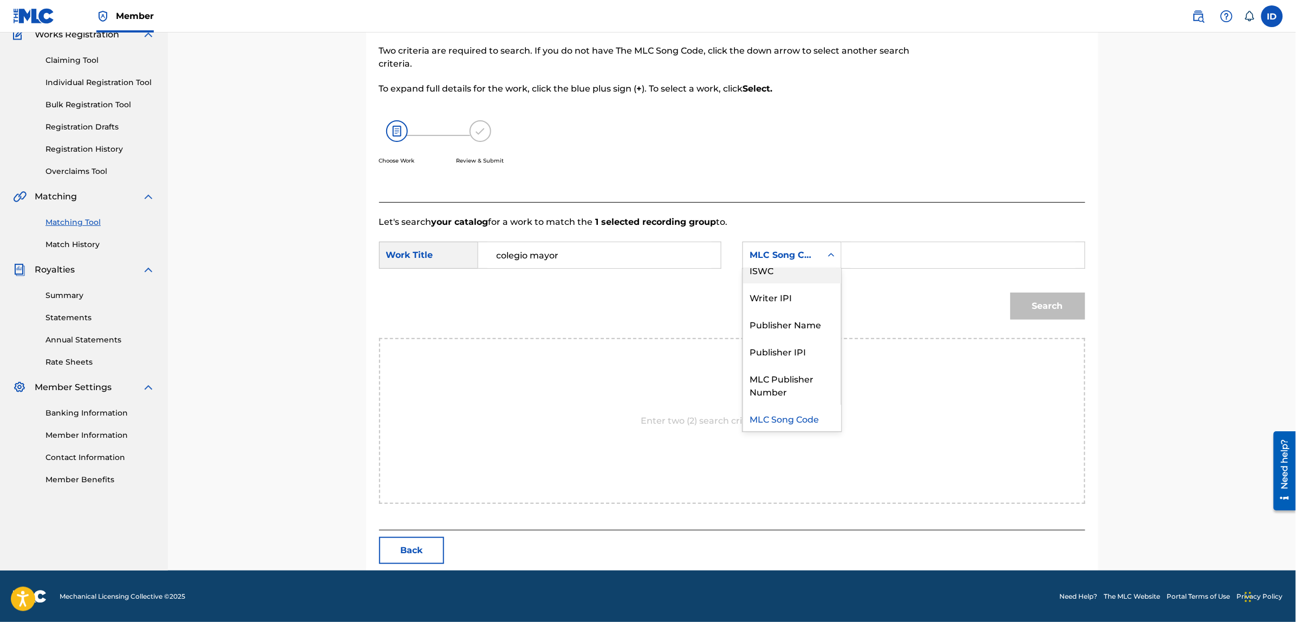
scroll to position [0, 0]
click at [781, 273] on div "Writer Name" at bounding box center [792, 282] width 98 height 27
click at [861, 259] on input "Search Form" at bounding box center [963, 255] width 224 height 26
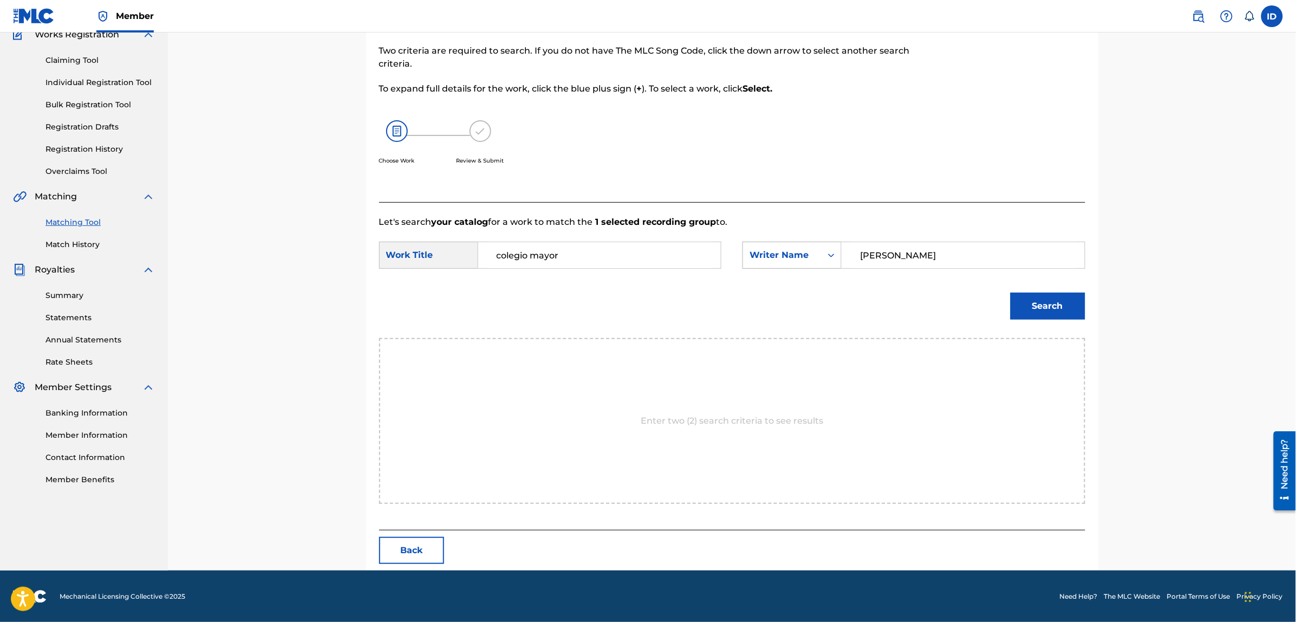
type input "[PERSON_NAME]"
click at [1010, 292] on button "Search" at bounding box center [1047, 305] width 75 height 27
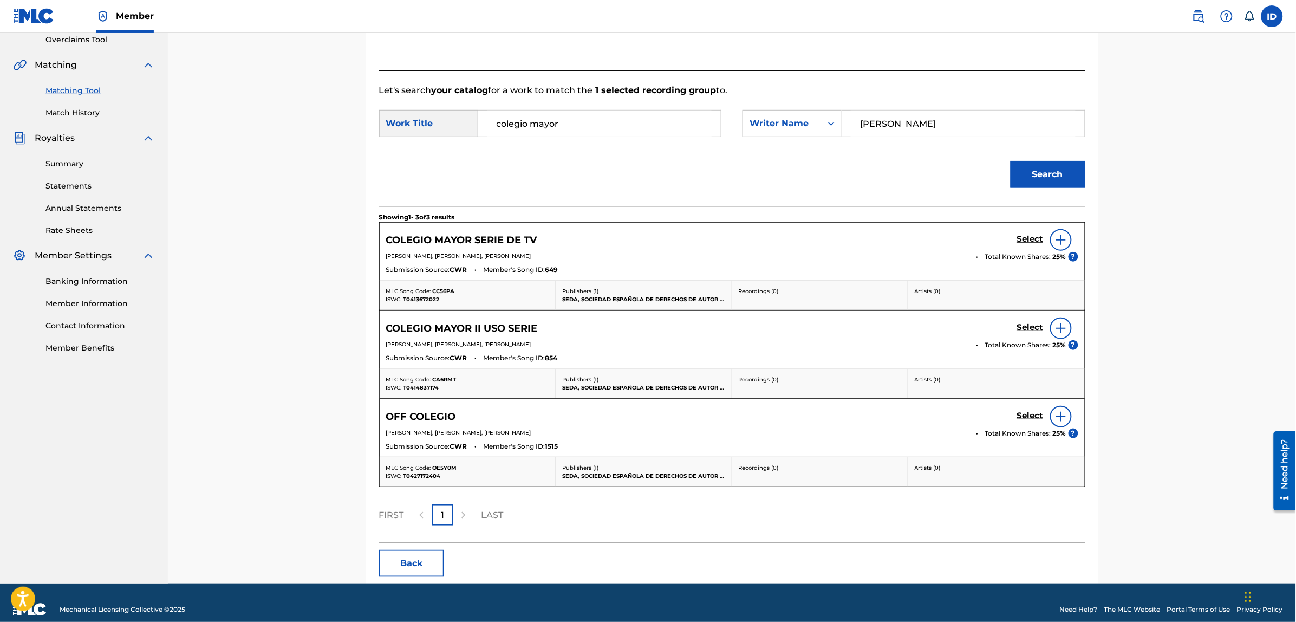
scroll to position [234, 0]
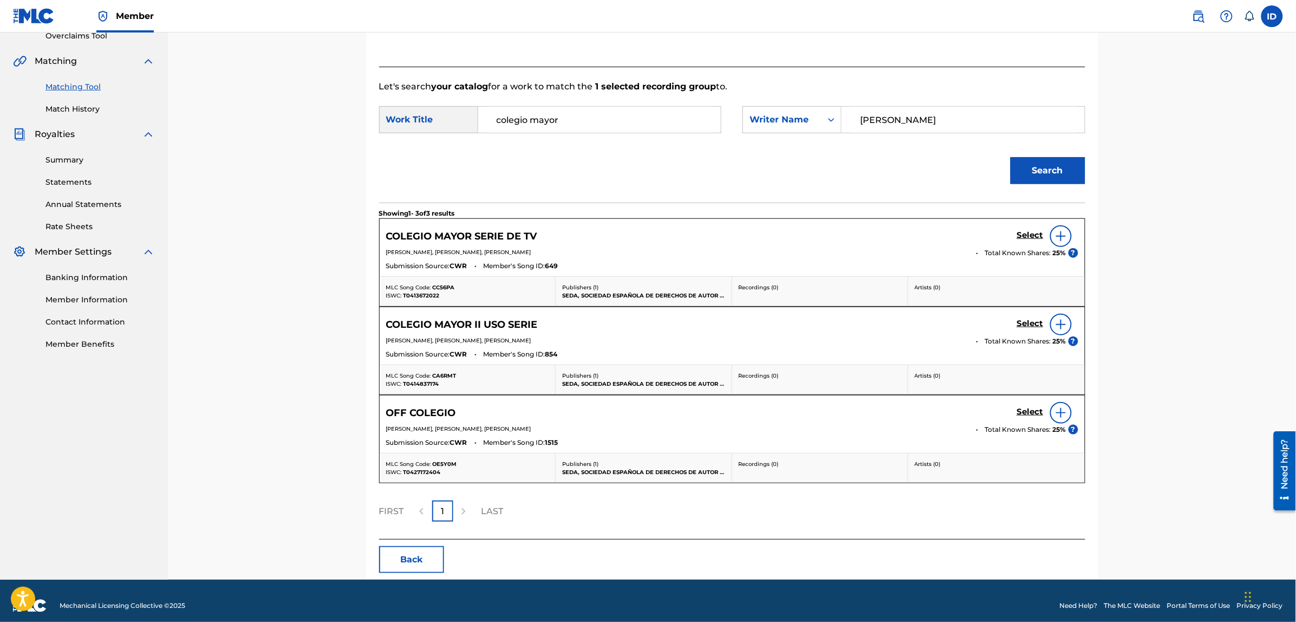
click at [1063, 324] on img at bounding box center [1060, 324] width 13 height 13
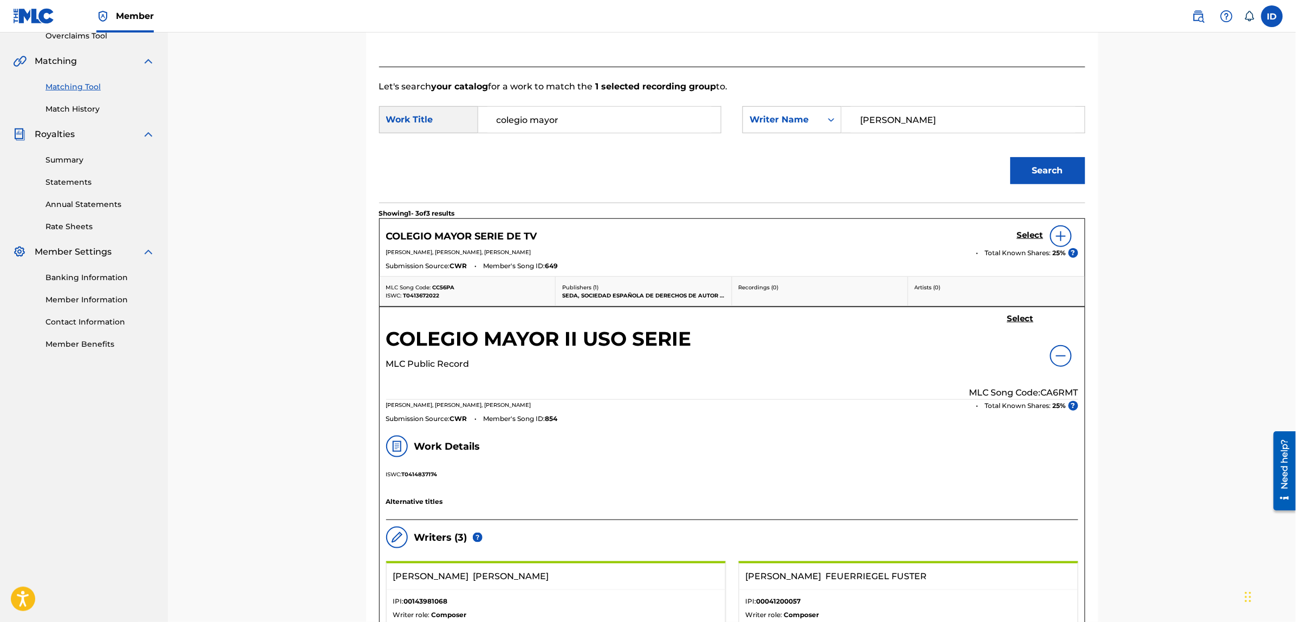
click at [1024, 321] on h5 "Select" at bounding box center [1020, 318] width 27 height 10
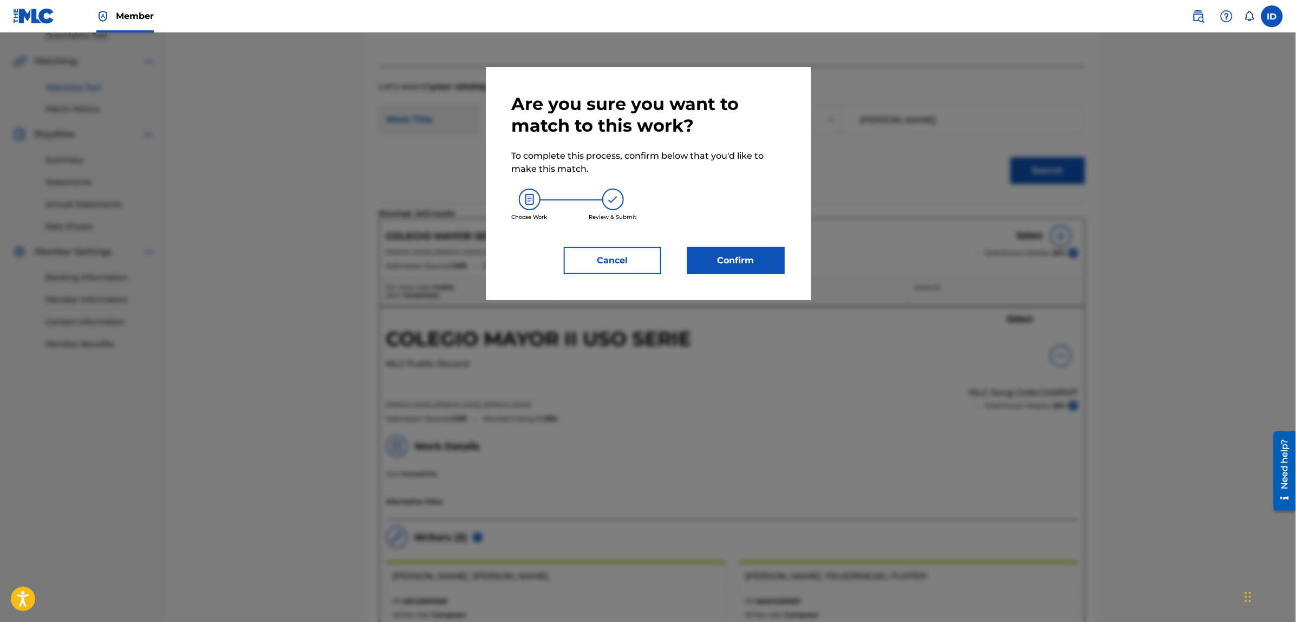
click at [718, 247] on button "Confirm" at bounding box center [735, 260] width 97 height 27
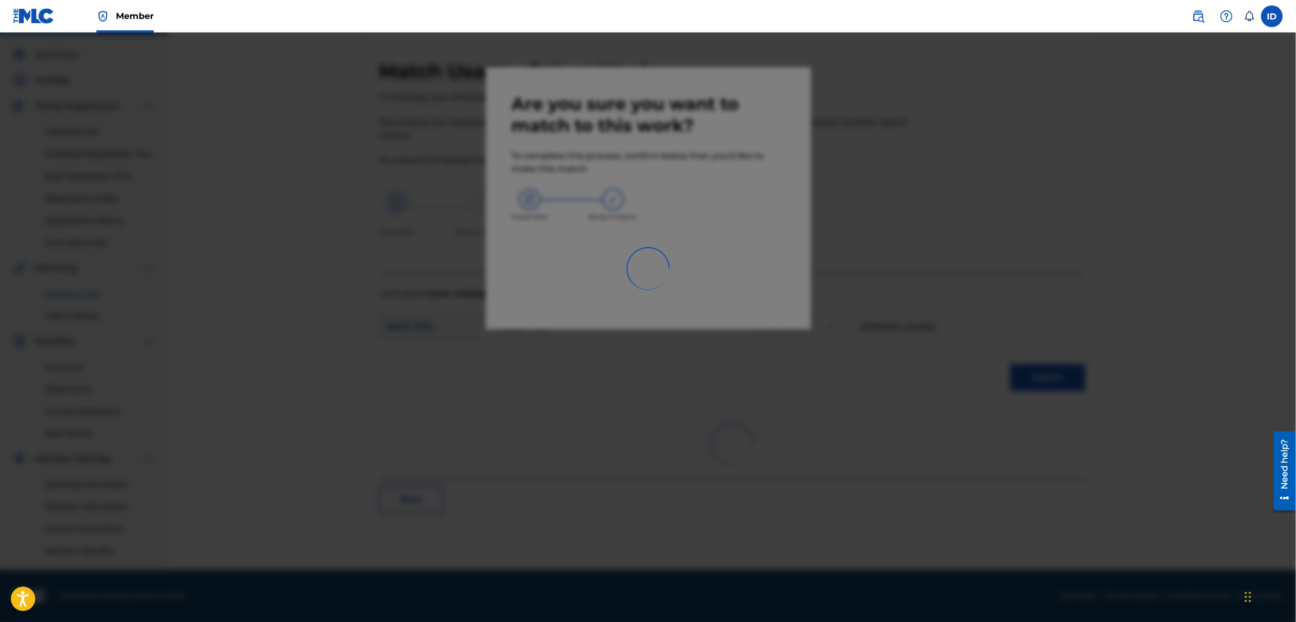
scroll to position [27, 0]
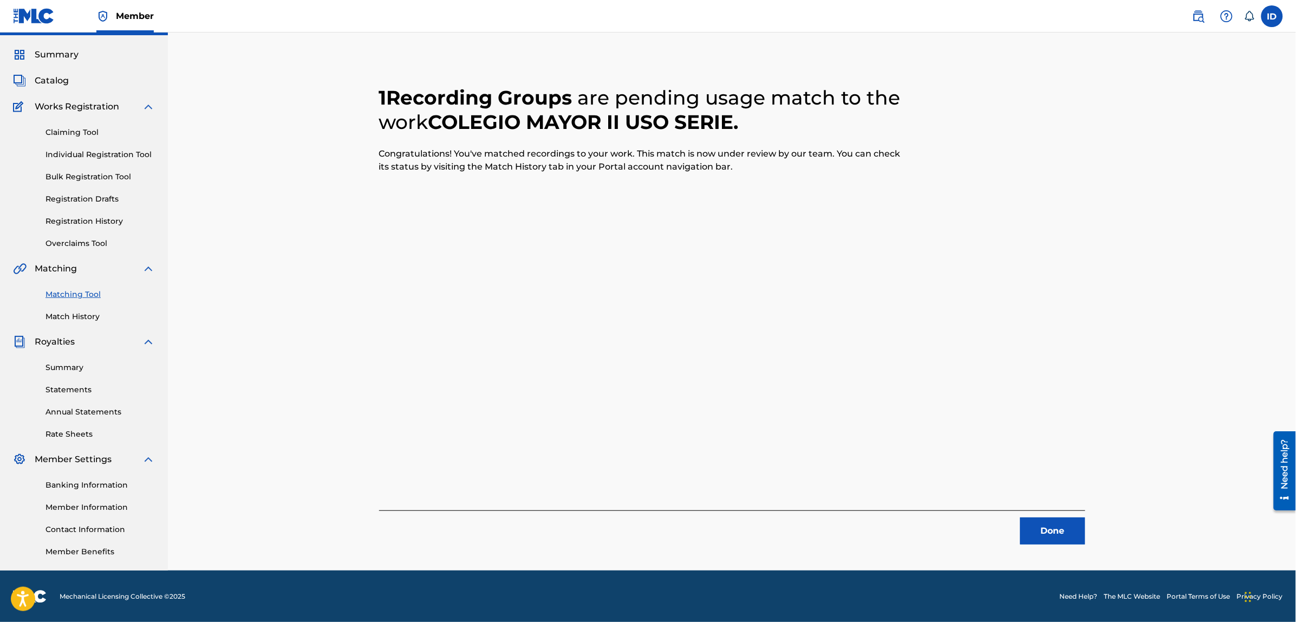
click at [1056, 526] on button "Done" at bounding box center [1052, 530] width 65 height 27
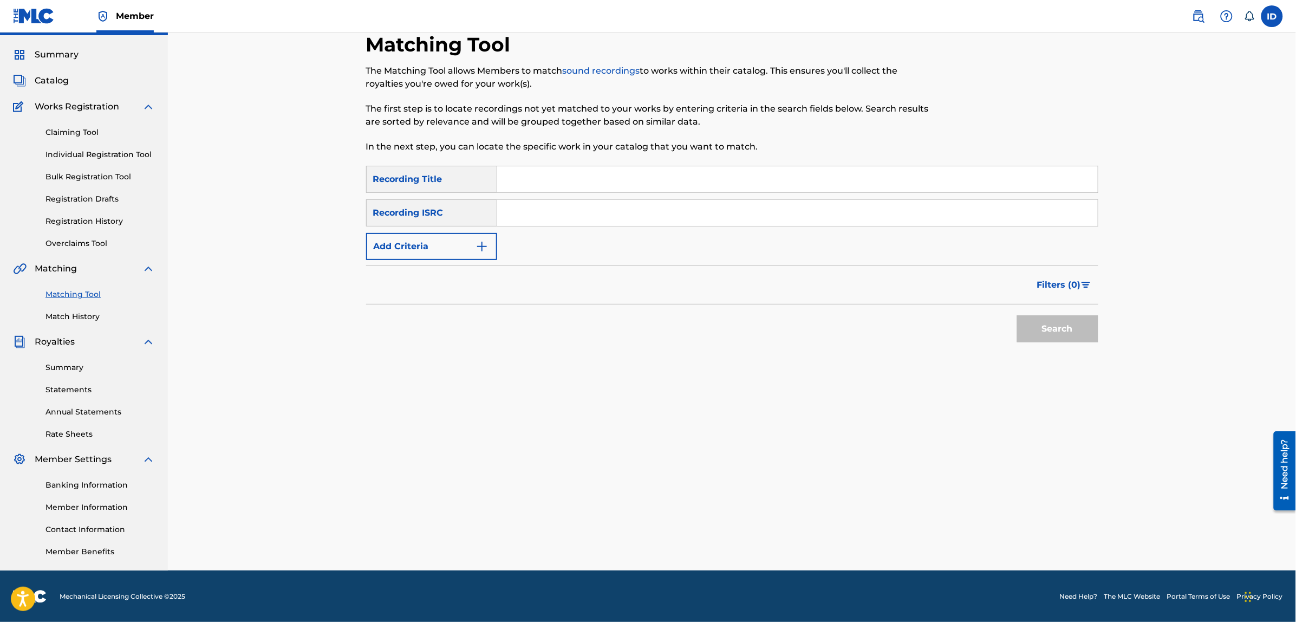
click at [551, 174] on input "Search Form" at bounding box center [797, 179] width 600 height 26
type input "colegio mayor serie de tv"
click at [1017, 315] on button "Search" at bounding box center [1057, 328] width 81 height 27
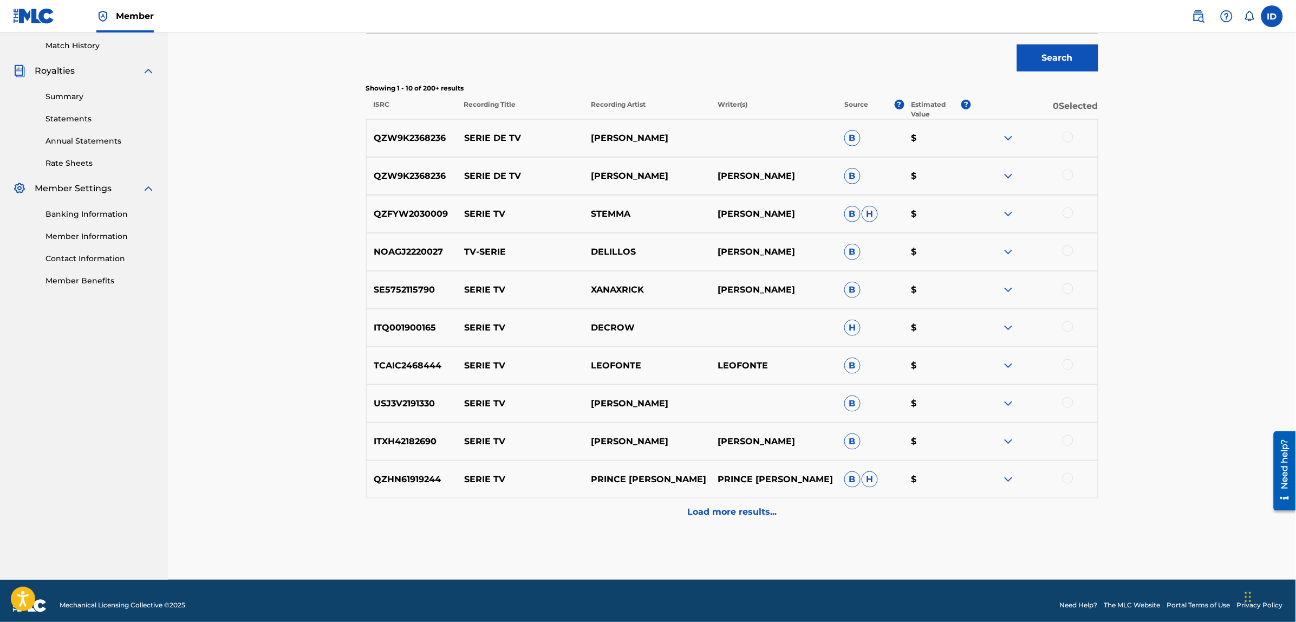
scroll to position [0, 0]
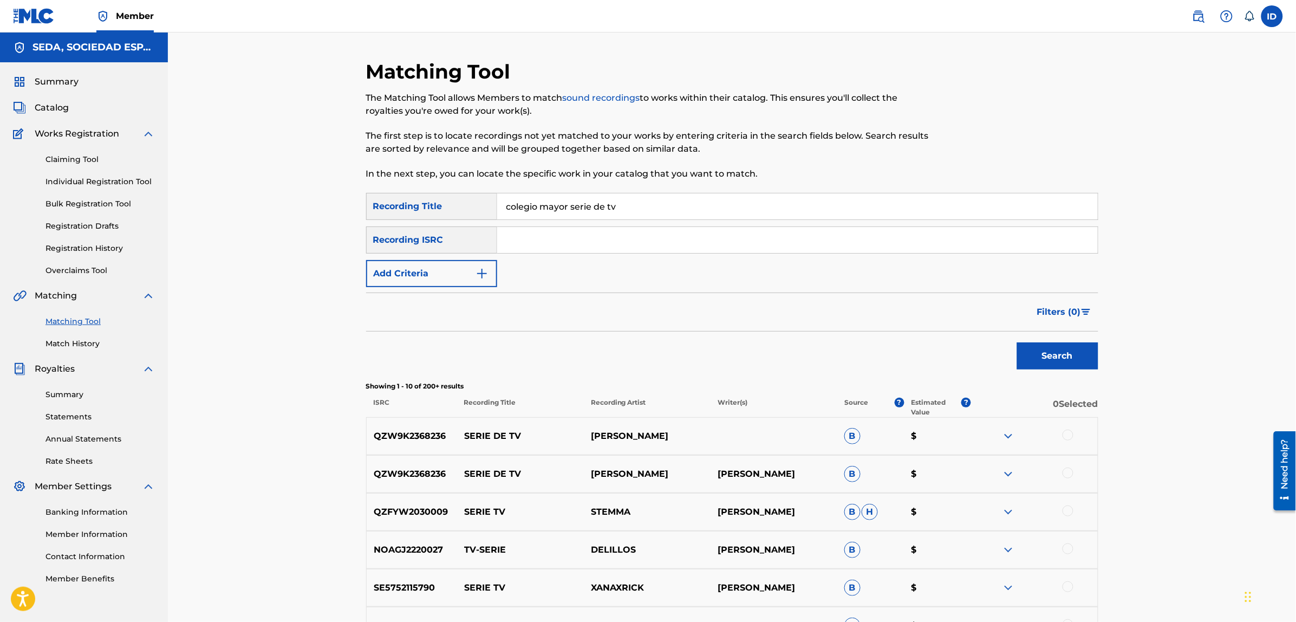
click at [450, 264] on button "Add Criteria" at bounding box center [431, 273] width 131 height 27
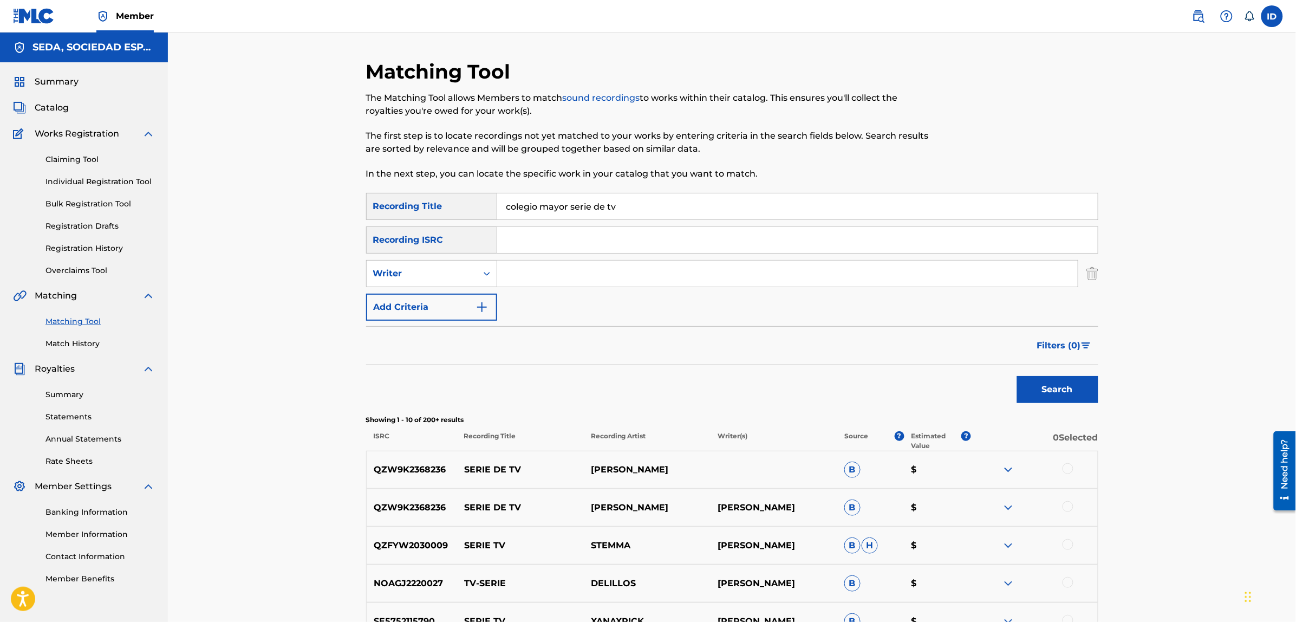
click at [526, 266] on input "Search Form" at bounding box center [787, 273] width 580 height 26
type input "[PERSON_NAME]"
click at [1017, 376] on button "Search" at bounding box center [1057, 389] width 81 height 27
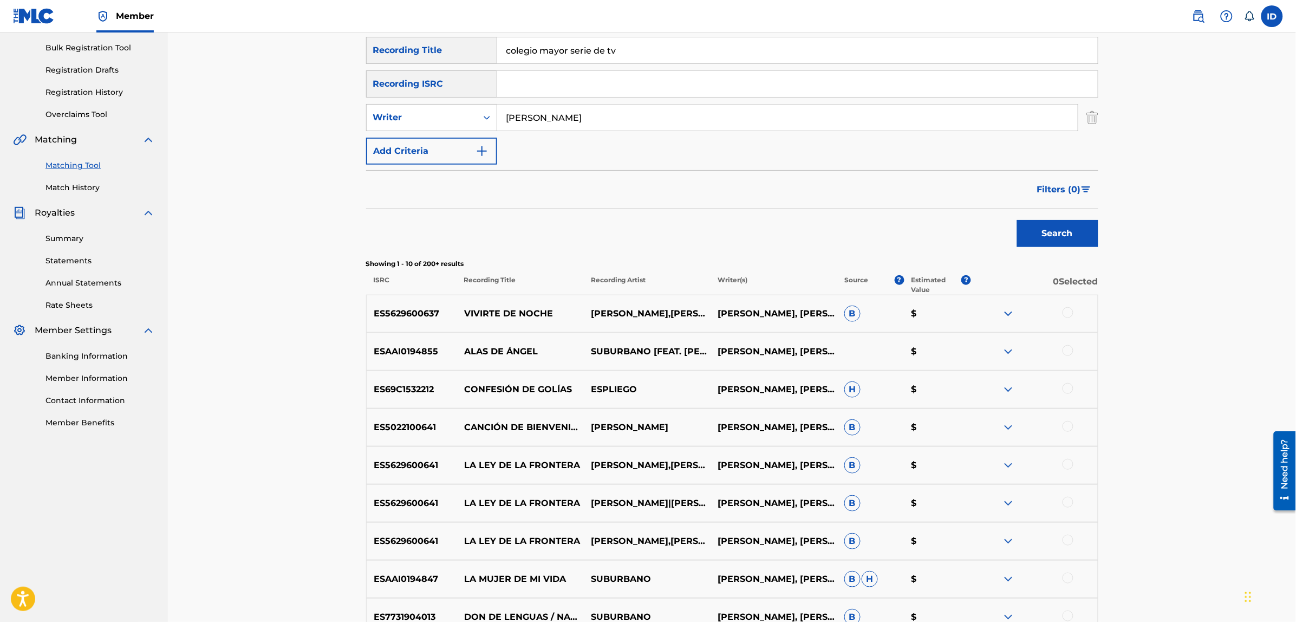
scroll to position [203, 0]
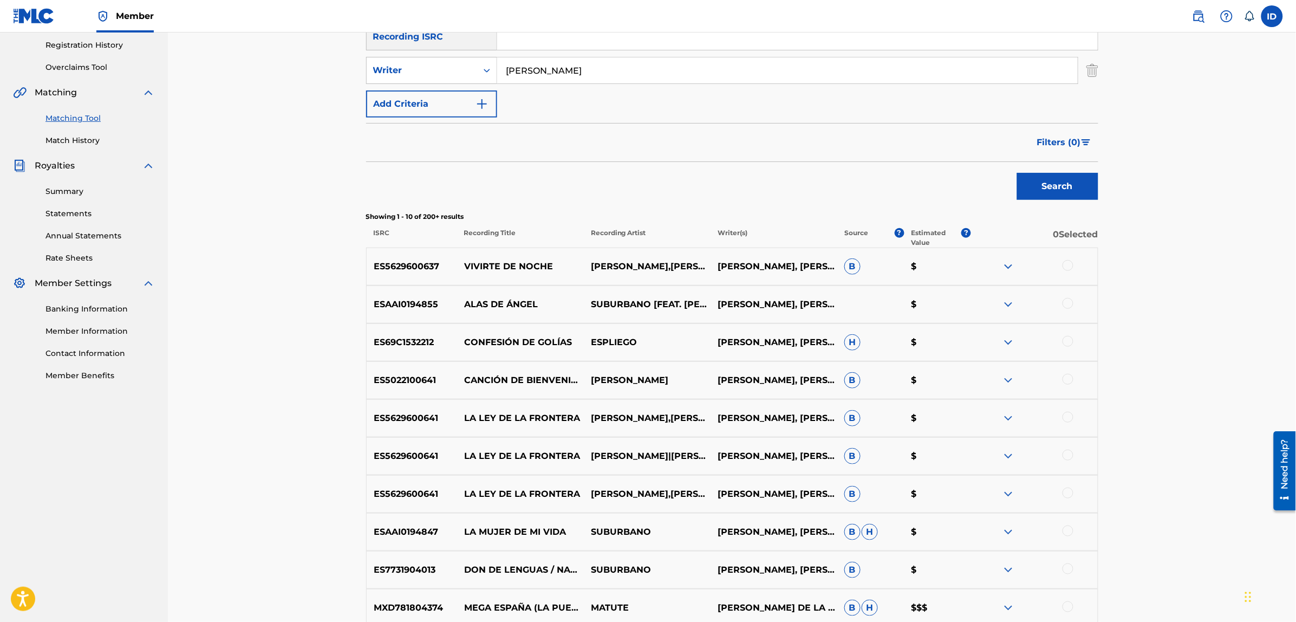
click at [1065, 459] on div at bounding box center [1067, 454] width 11 height 11
click at [781, 529] on button "Match 1 Group" at bounding box center [761, 533] width 120 height 27
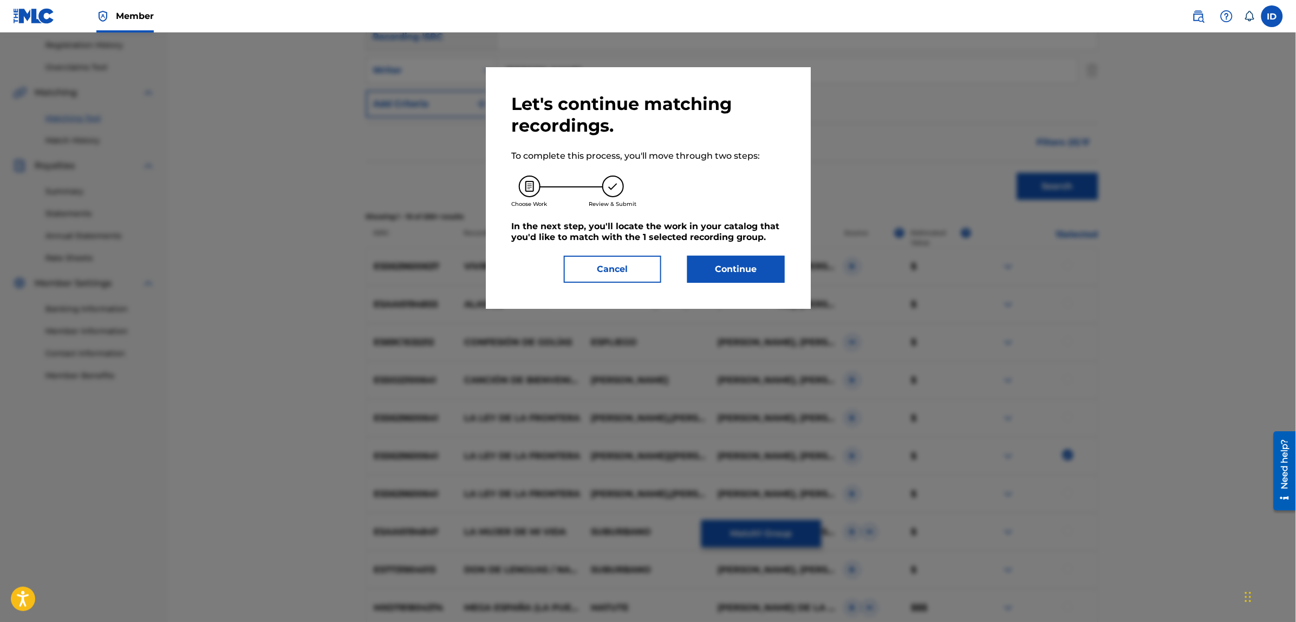
click at [740, 269] on button "Continue" at bounding box center [735, 269] width 97 height 27
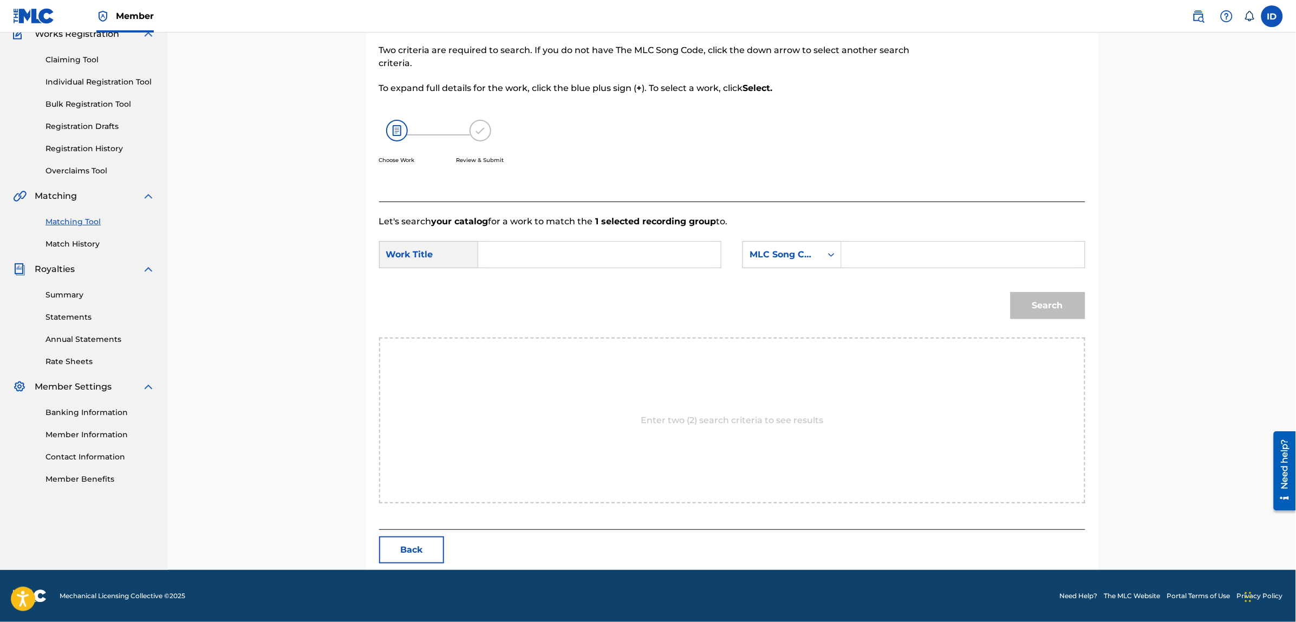
scroll to position [99, 0]
click at [586, 250] on input "Search Form" at bounding box center [599, 255] width 224 height 26
click at [511, 287] on strong "mayor" at bounding box center [510, 292] width 29 height 10
type input "colegio mayor serie de tv"
click at [765, 259] on div "MLC Song Code" at bounding box center [782, 255] width 66 height 13
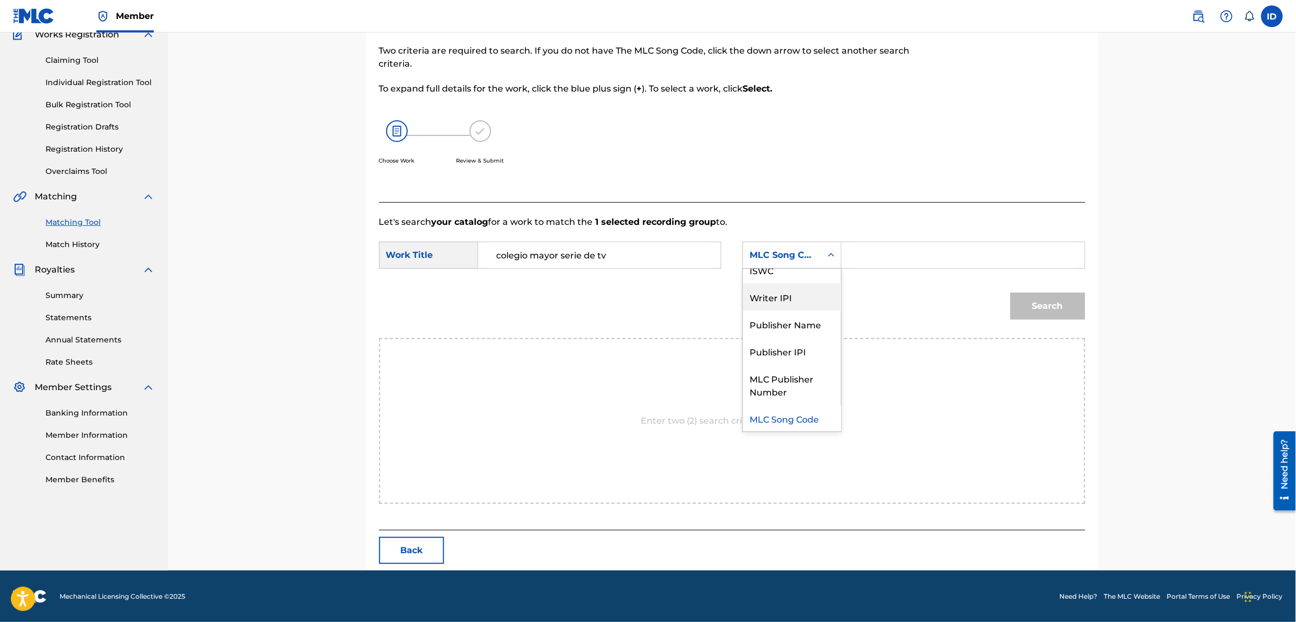
scroll to position [0, 0]
click at [775, 282] on div "Writer Name" at bounding box center [792, 282] width 98 height 27
click at [874, 252] on input "Search Form" at bounding box center [963, 255] width 224 height 26
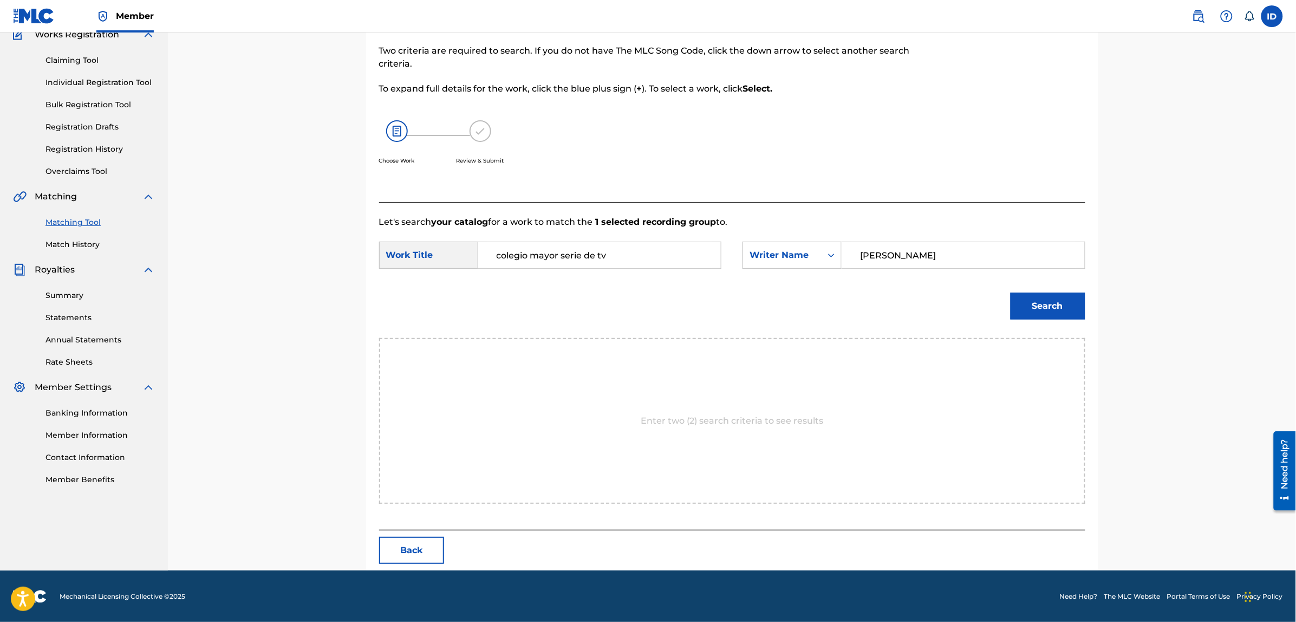
type input "[PERSON_NAME]"
click at [1010, 292] on button "Search" at bounding box center [1047, 305] width 75 height 27
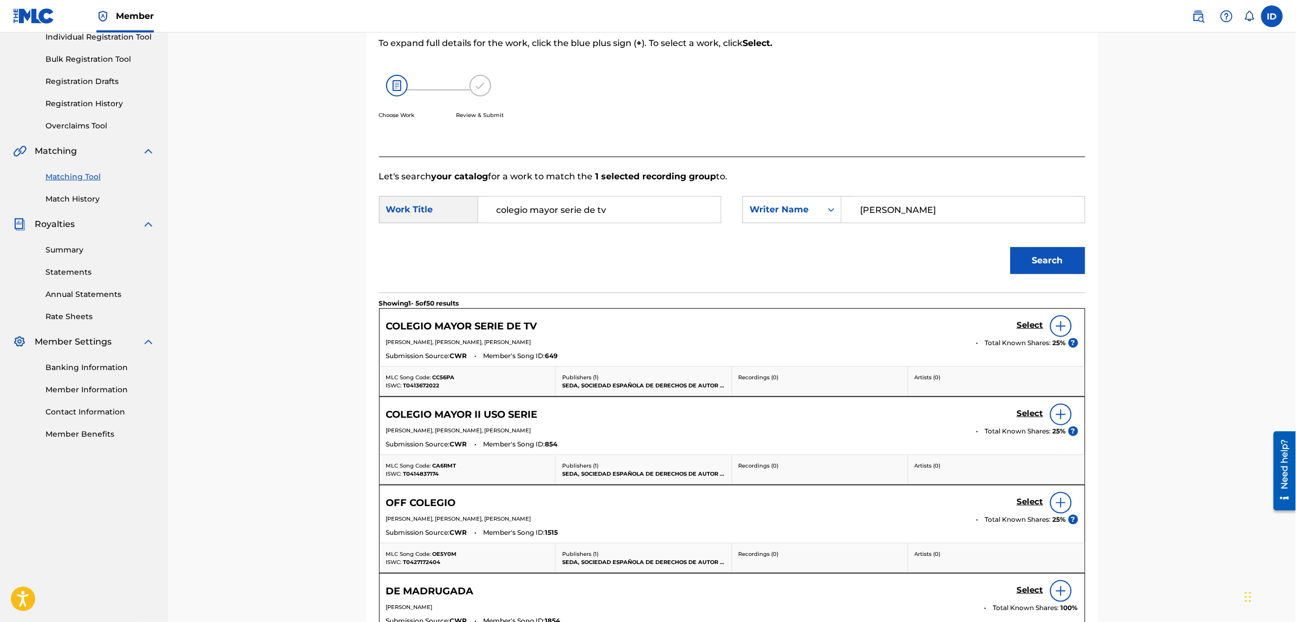
scroll to position [167, 0]
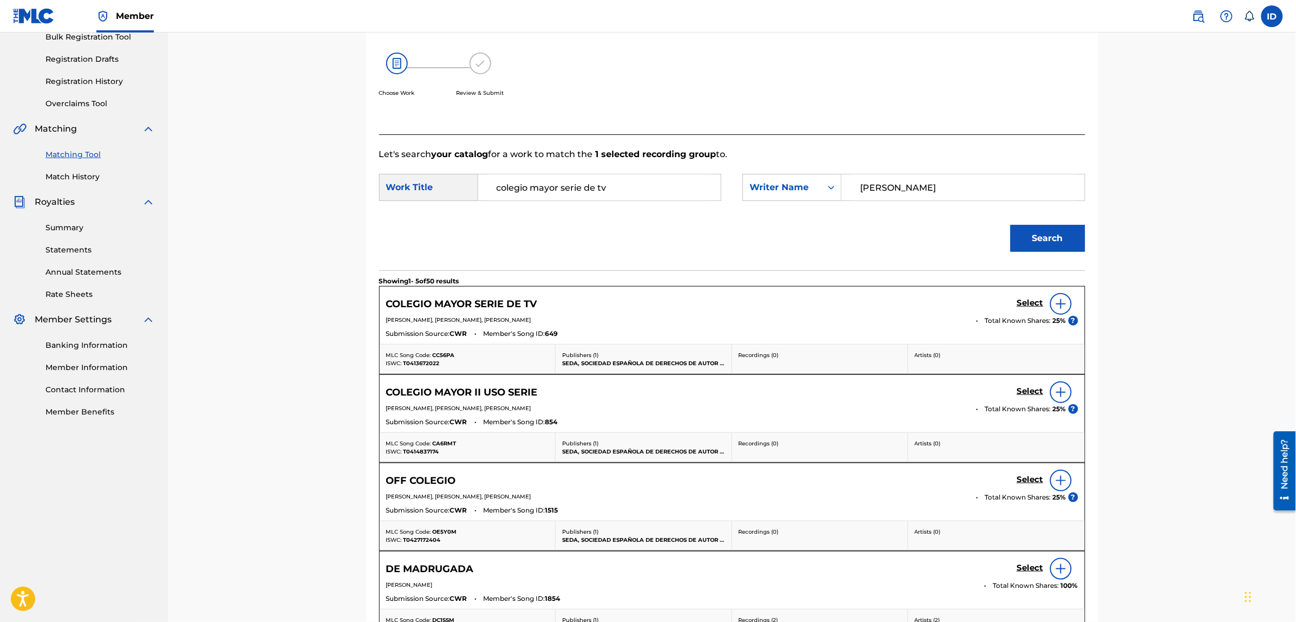
click at [1057, 306] on img at bounding box center [1060, 303] width 13 height 13
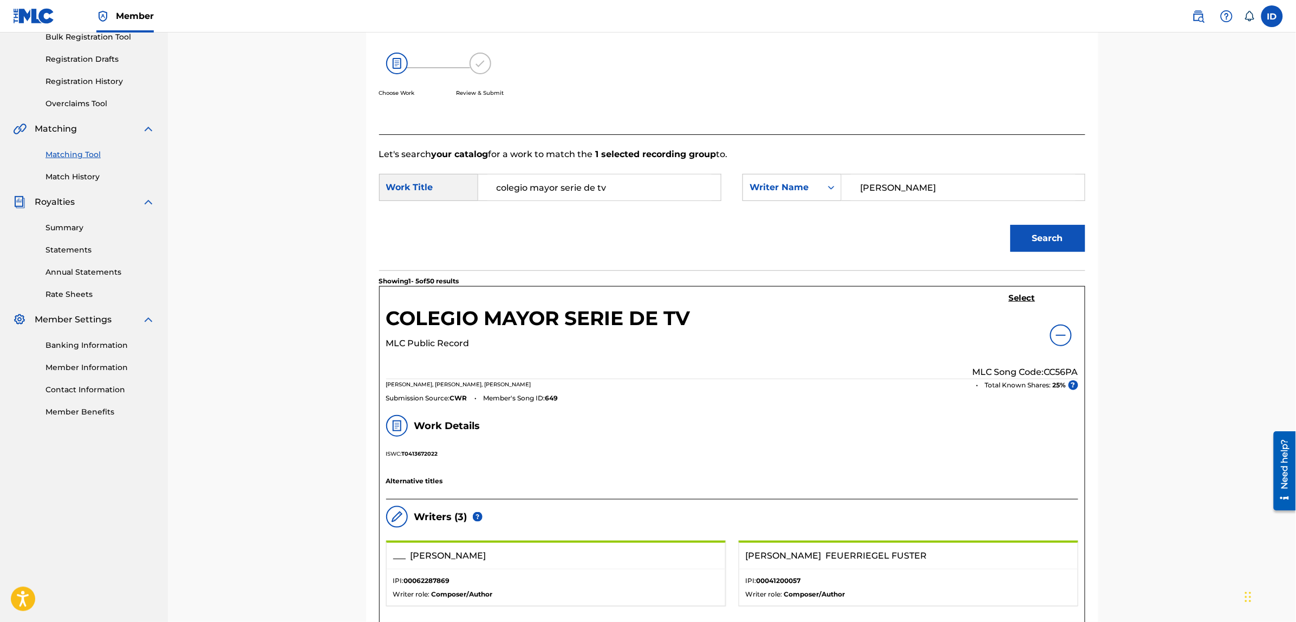
click at [1010, 299] on h5 "Select" at bounding box center [1022, 298] width 27 height 10
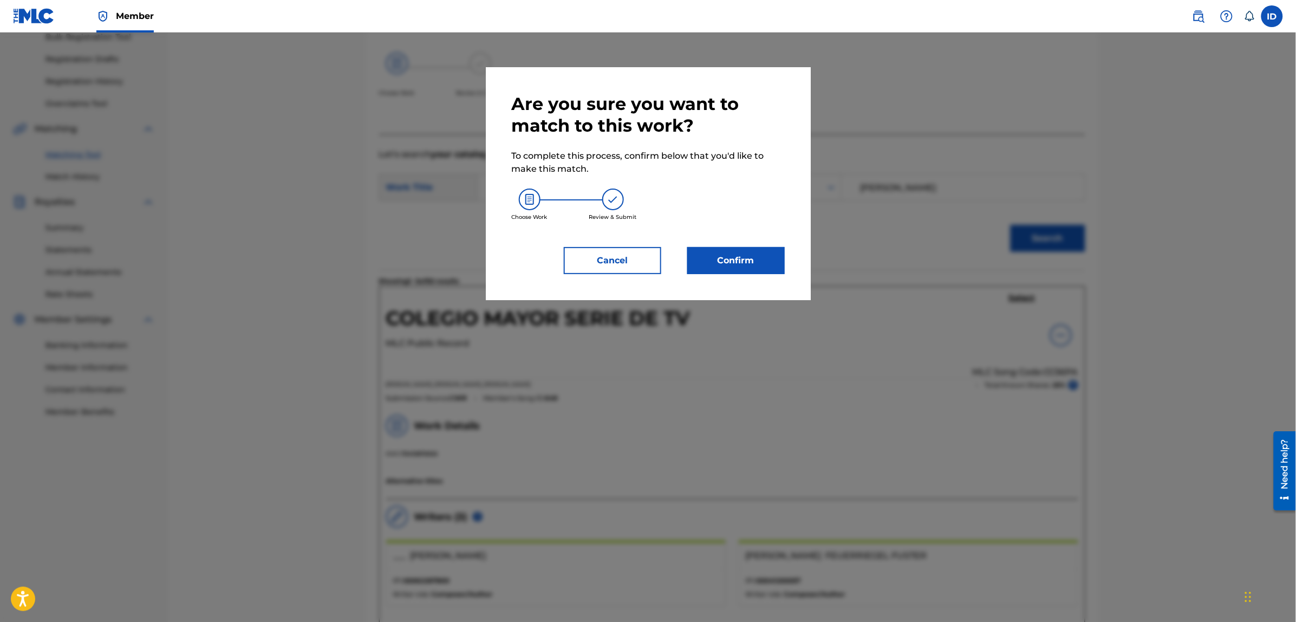
click at [737, 263] on button "Confirm" at bounding box center [735, 260] width 97 height 27
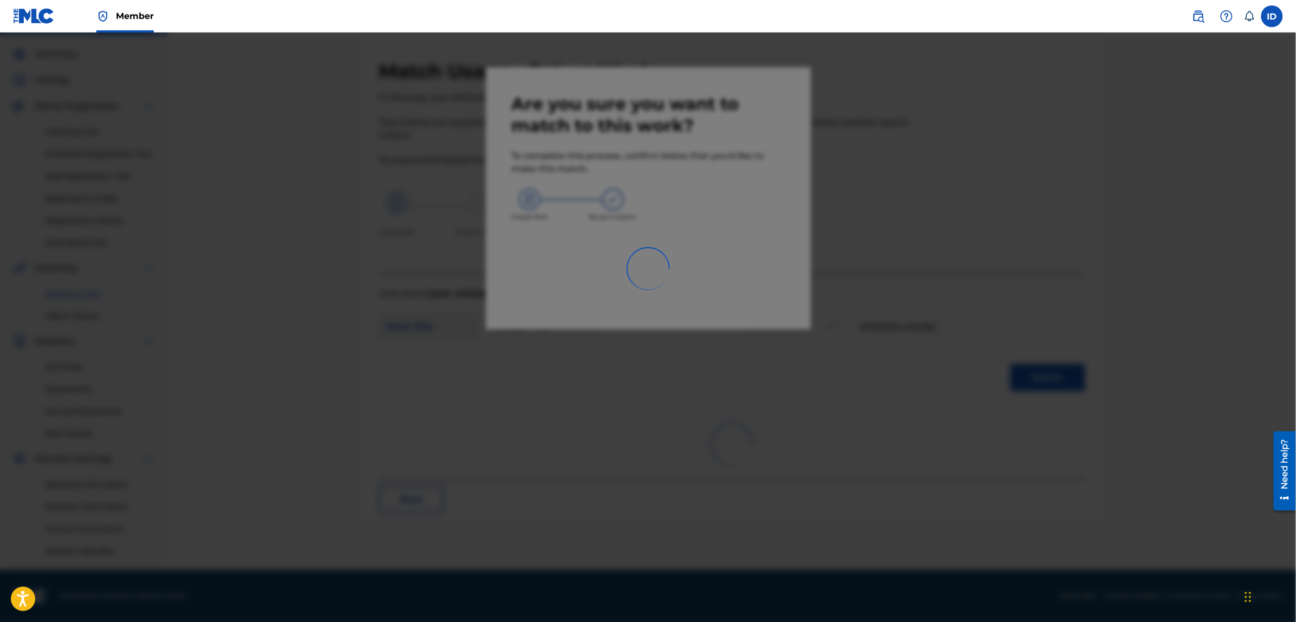
scroll to position [27, 0]
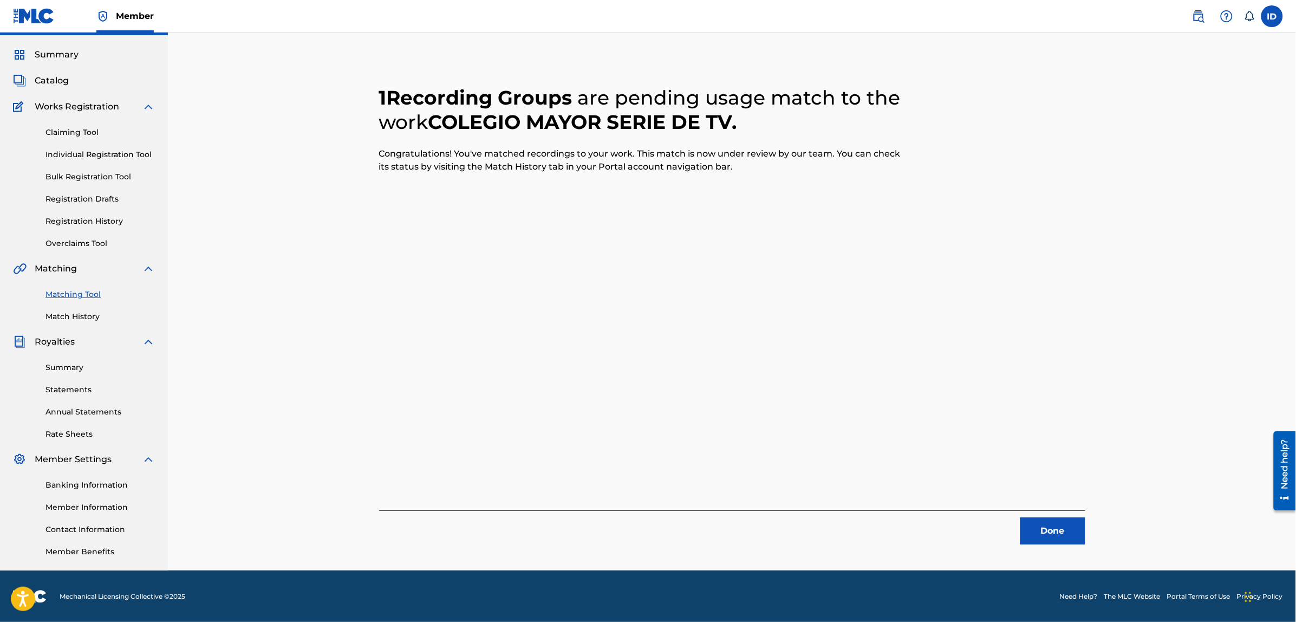
click at [1029, 525] on button "Done" at bounding box center [1052, 530] width 65 height 27
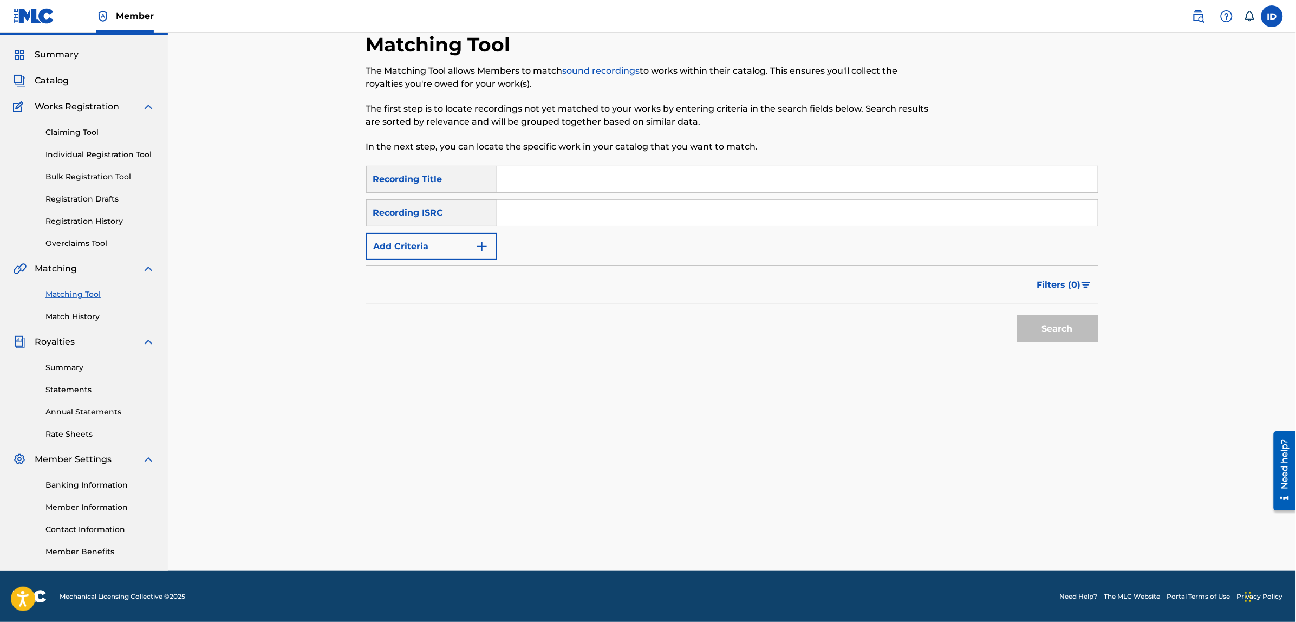
click at [585, 178] on input "Search Form" at bounding box center [797, 179] width 600 height 26
type input "no hay peor ciego que el que no quiere ver"
click at [1017, 315] on button "Search" at bounding box center [1057, 328] width 81 height 27
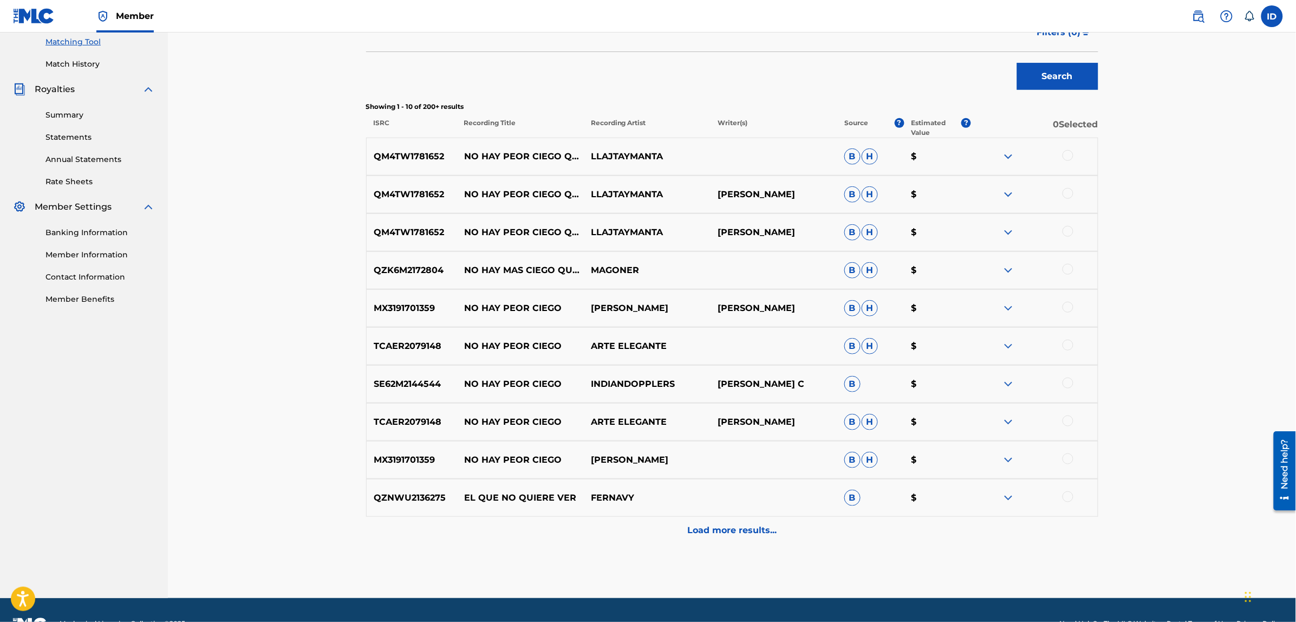
scroll to position [307, 0]
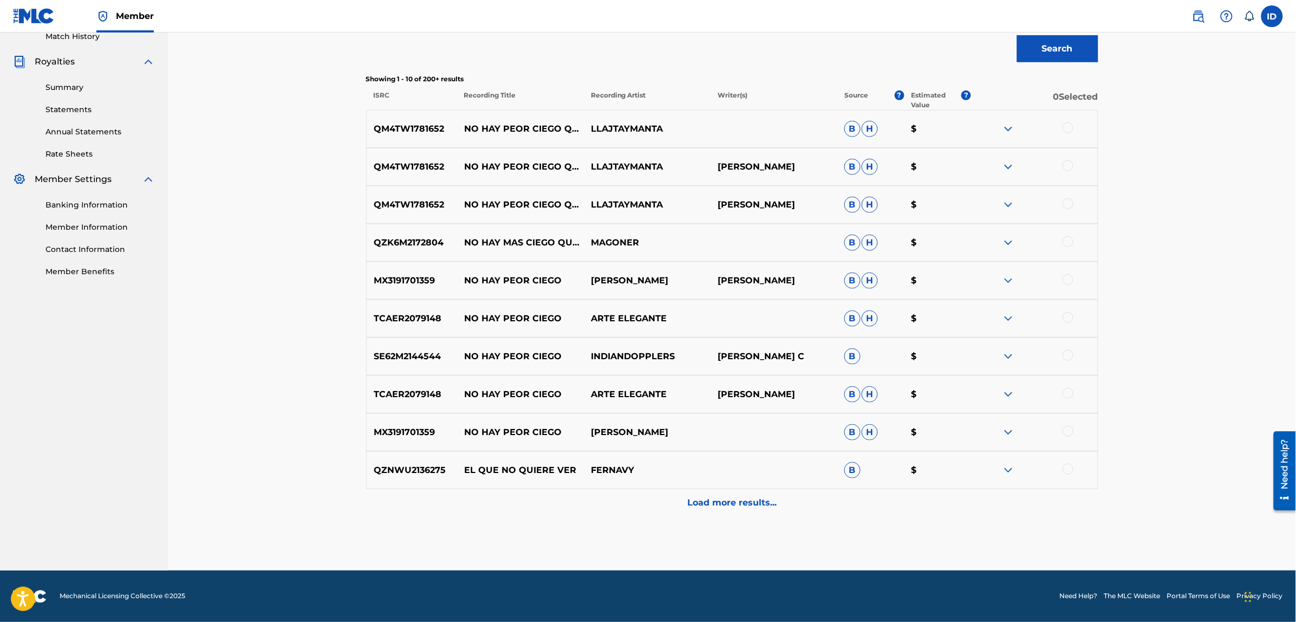
click at [743, 505] on p "Load more results..." at bounding box center [731, 502] width 89 height 13
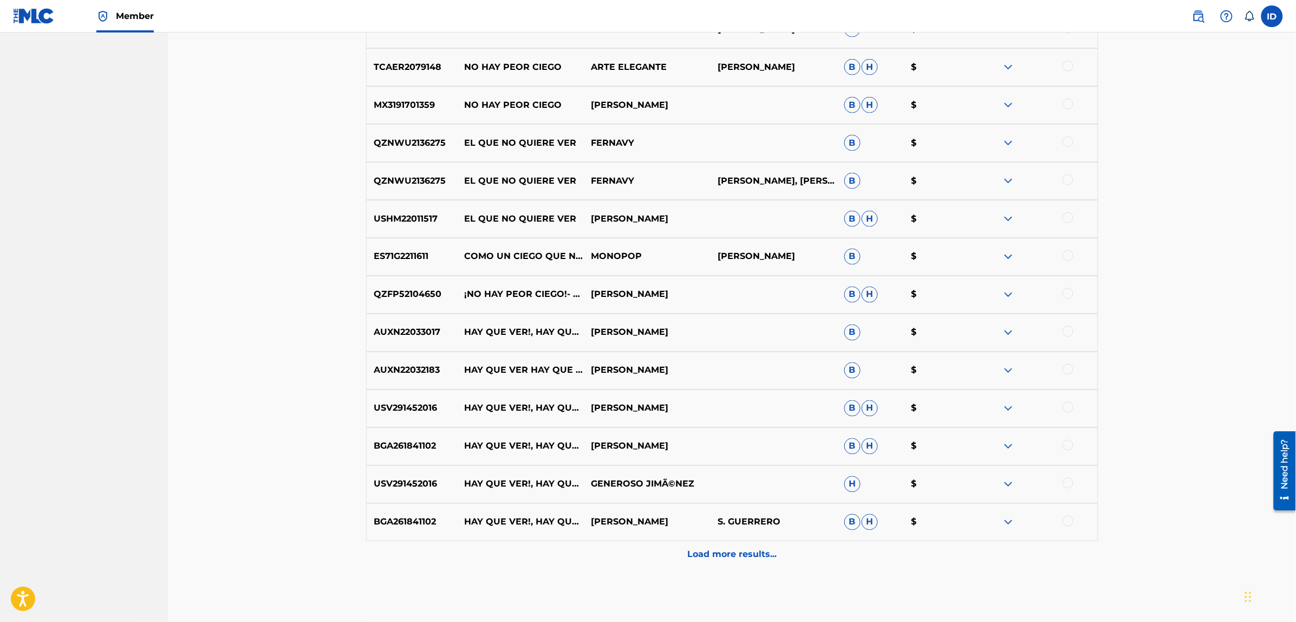
scroll to position [645, 0]
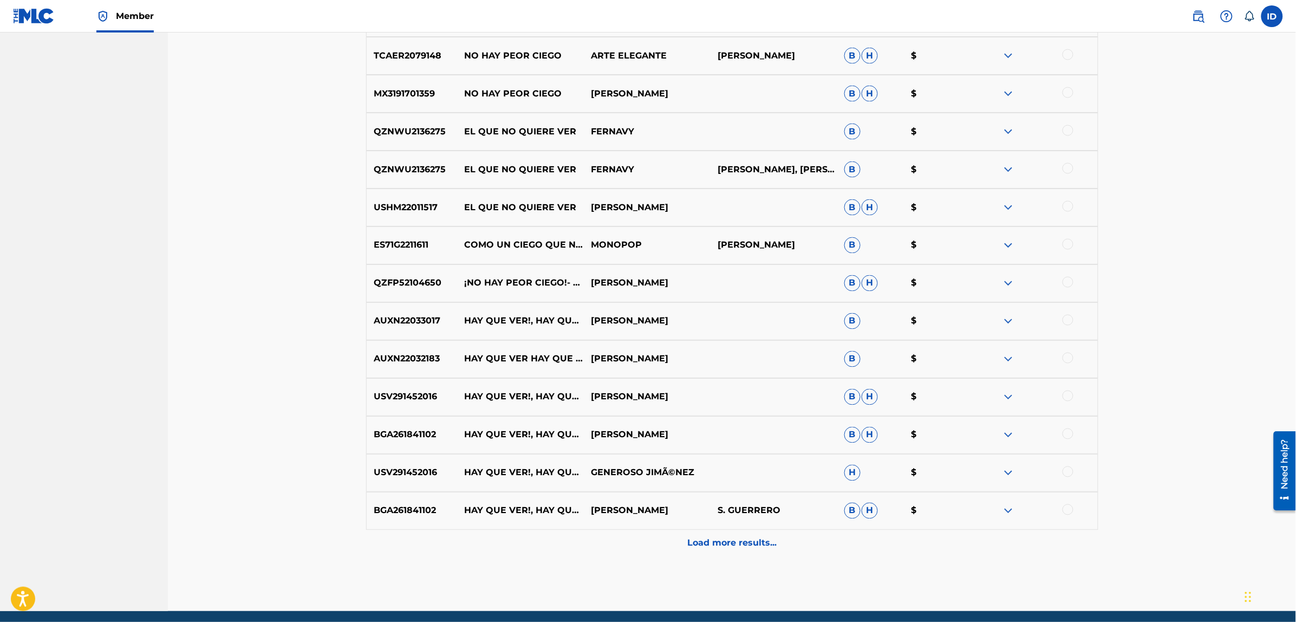
click at [718, 540] on p "Load more results..." at bounding box center [731, 543] width 89 height 13
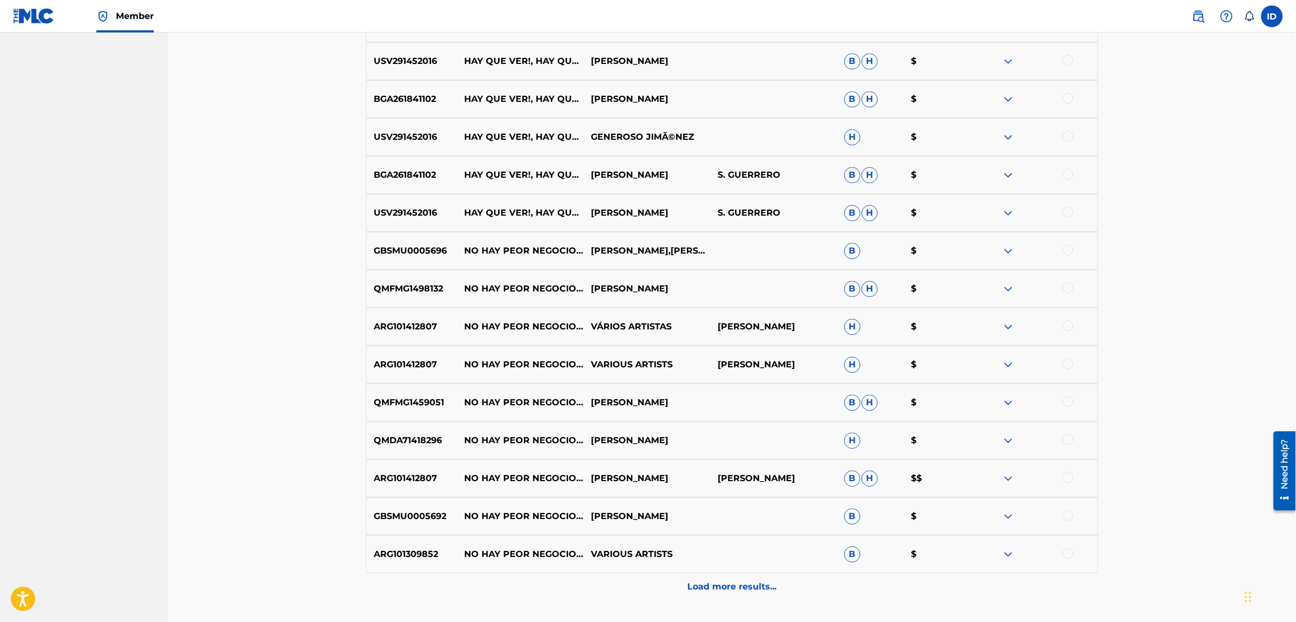
scroll to position [984, 0]
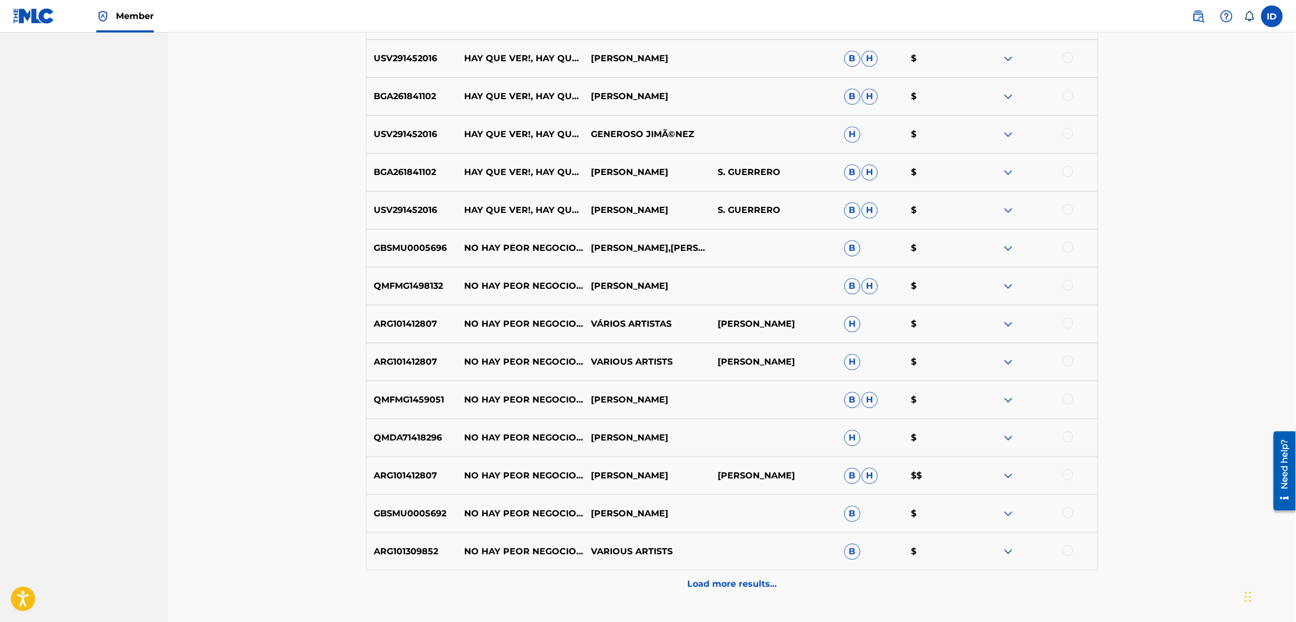
click at [712, 572] on div "Load more results..." at bounding box center [732, 583] width 732 height 27
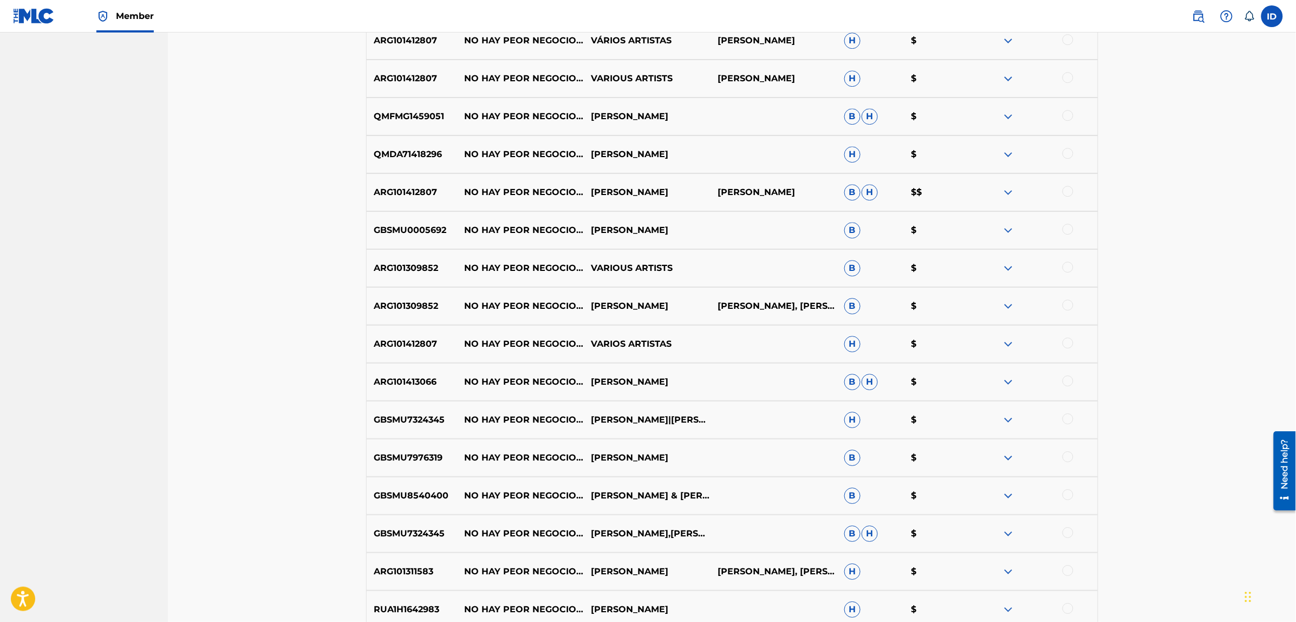
scroll to position [1444, 0]
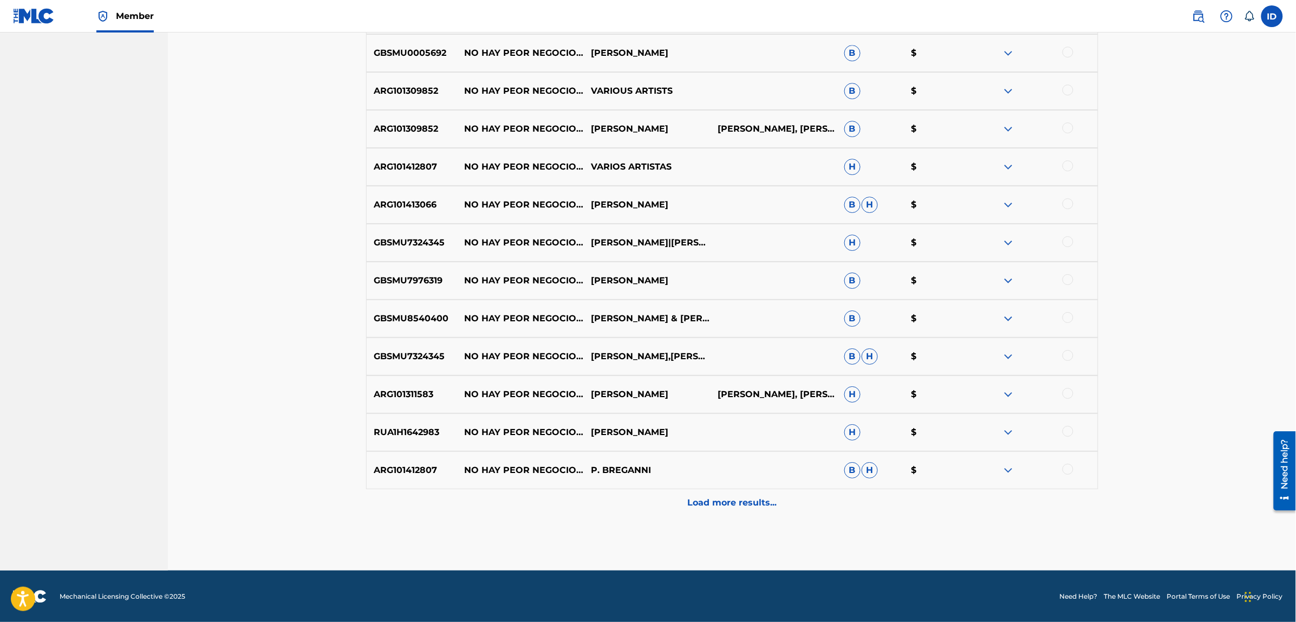
click at [735, 506] on p "Load more results..." at bounding box center [731, 502] width 89 height 13
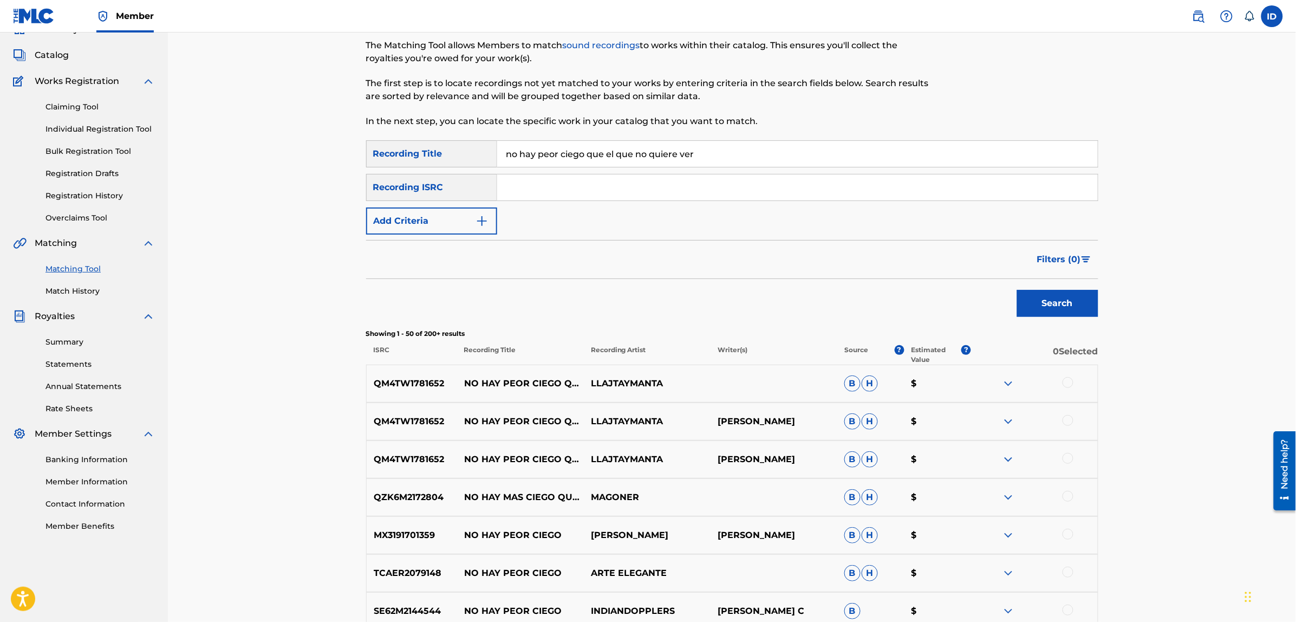
scroll to position [0, 0]
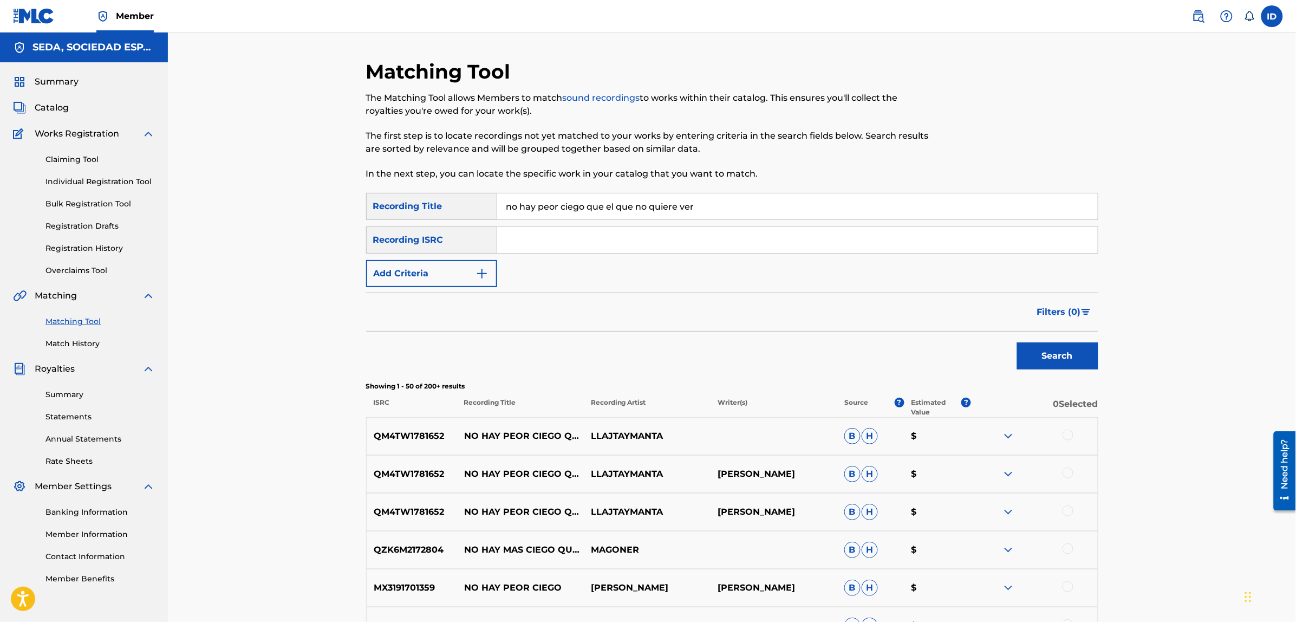
click at [451, 272] on button "Add Criteria" at bounding box center [431, 273] width 131 height 27
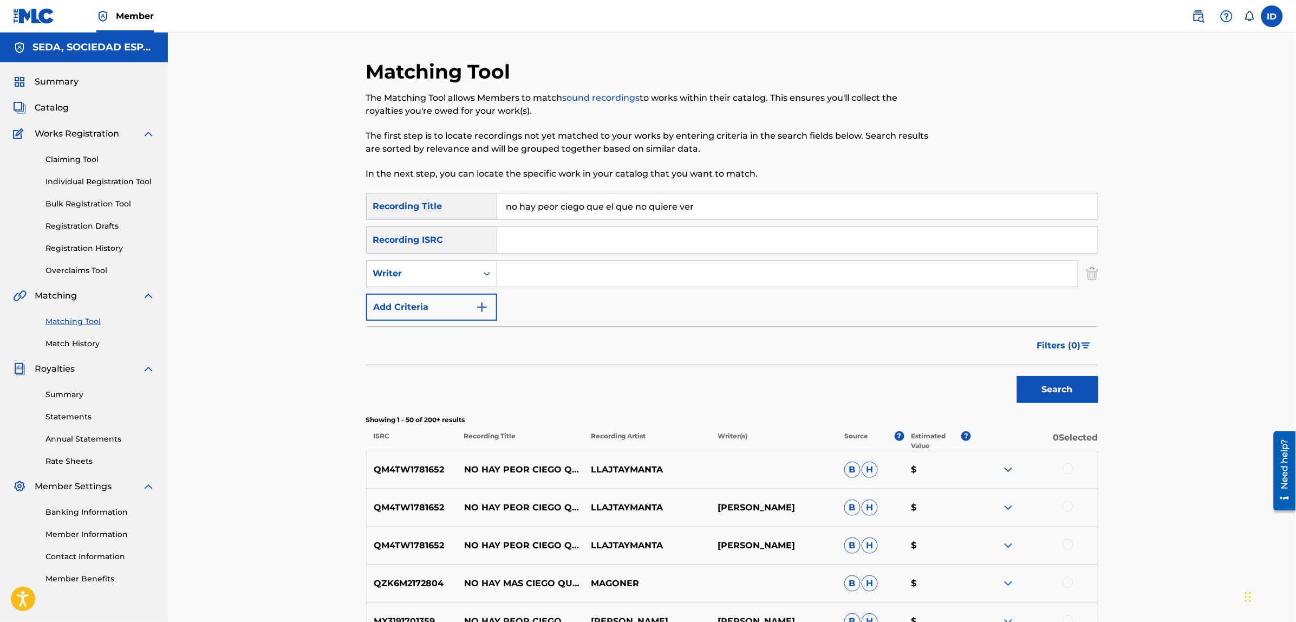
click at [524, 270] on input "Search Form" at bounding box center [787, 273] width 580 height 26
type input "[PERSON_NAME]"
click at [1017, 376] on button "Search" at bounding box center [1057, 389] width 81 height 27
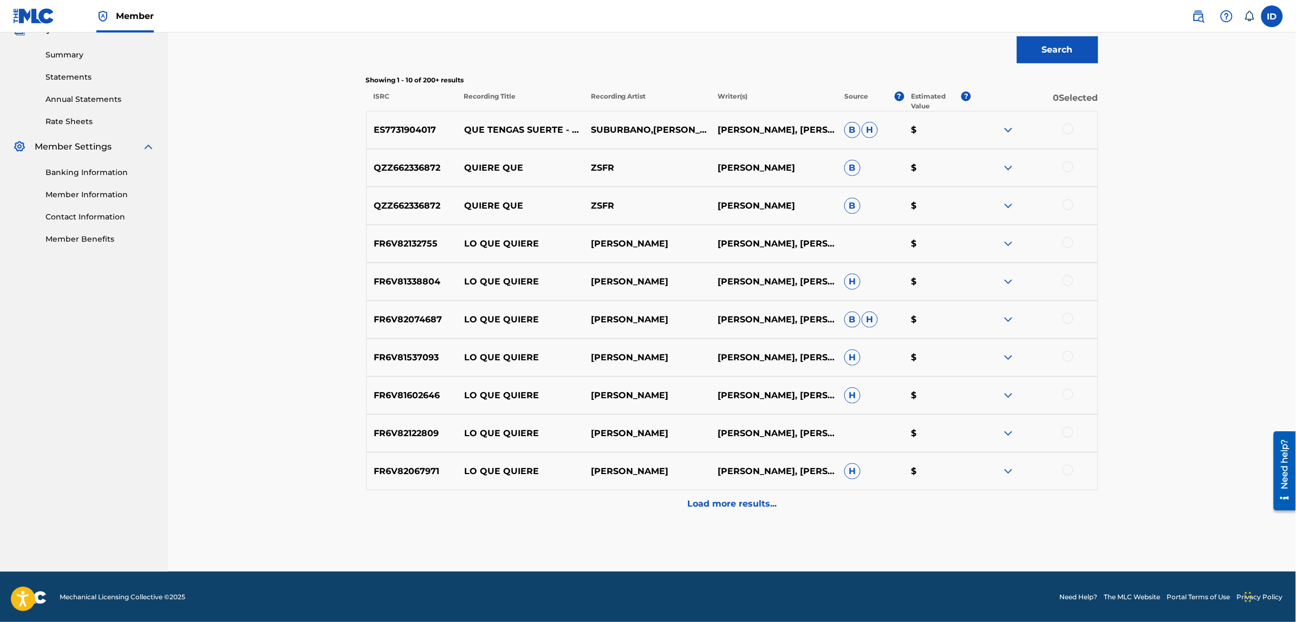
scroll to position [341, 0]
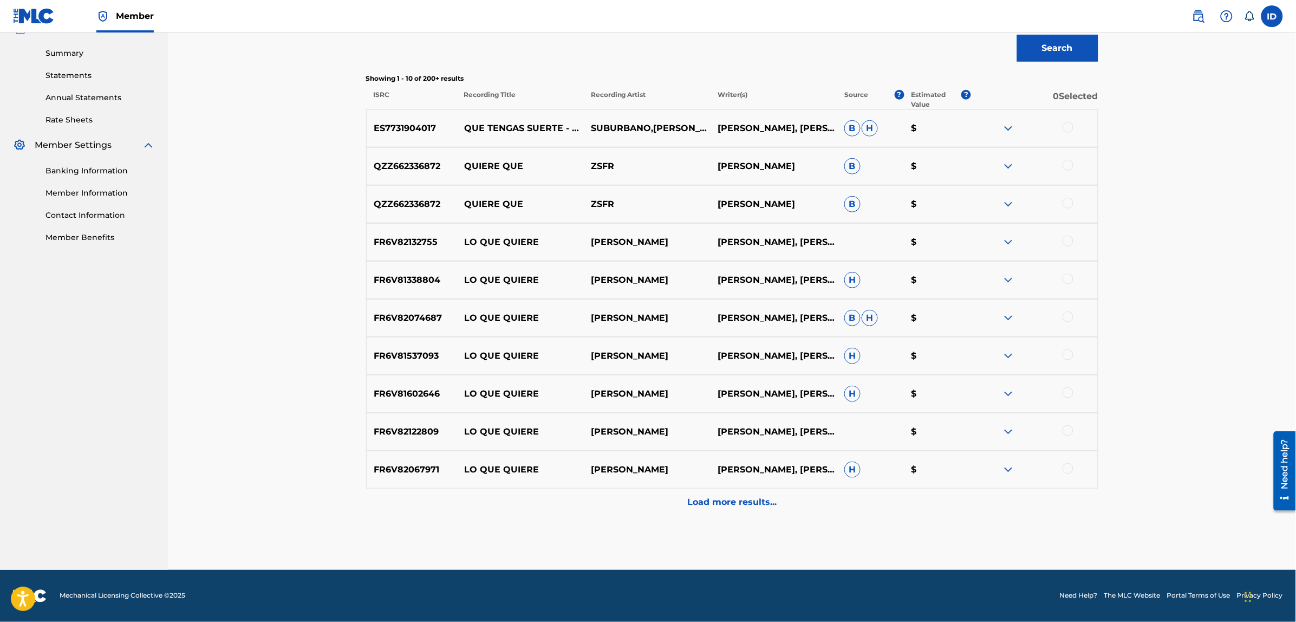
click at [715, 496] on p "Load more results..." at bounding box center [731, 501] width 89 height 13
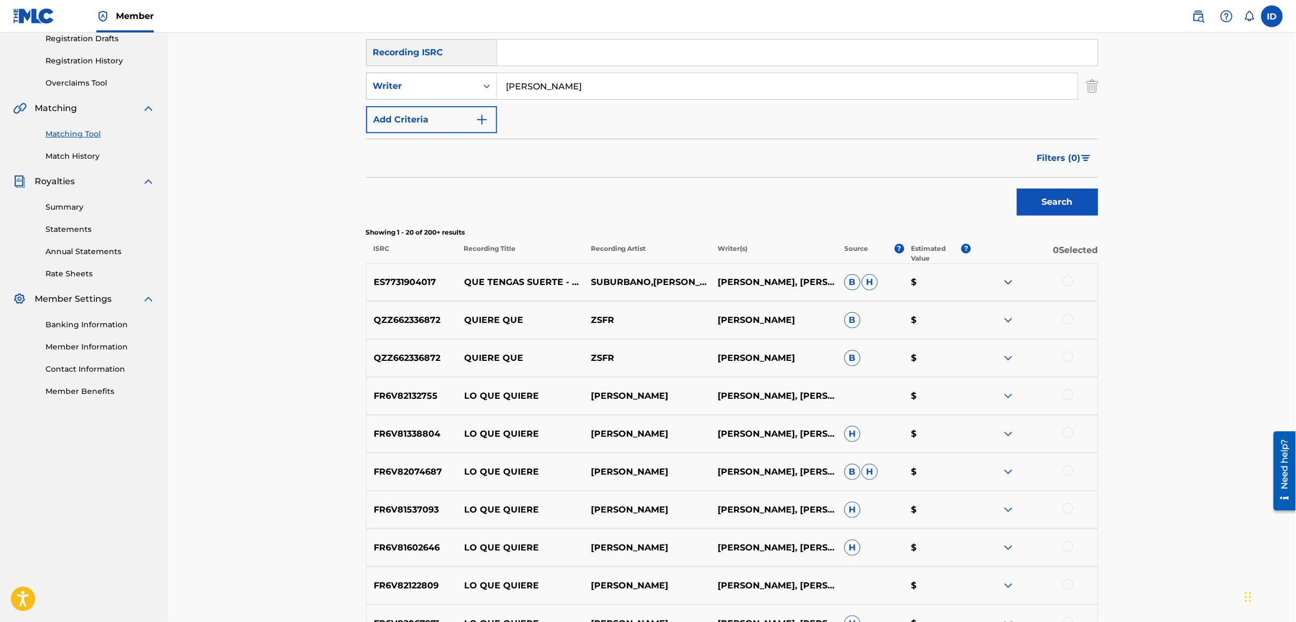
scroll to position [0, 0]
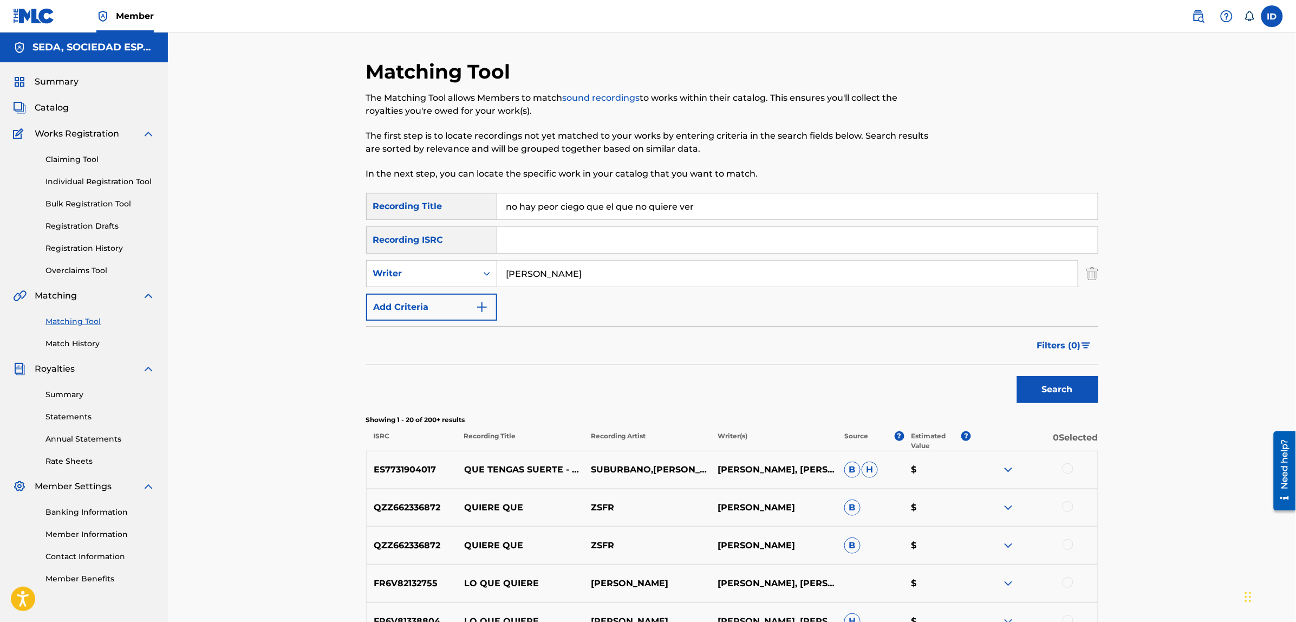
click at [441, 311] on button "Add Criteria" at bounding box center [431, 306] width 131 height 27
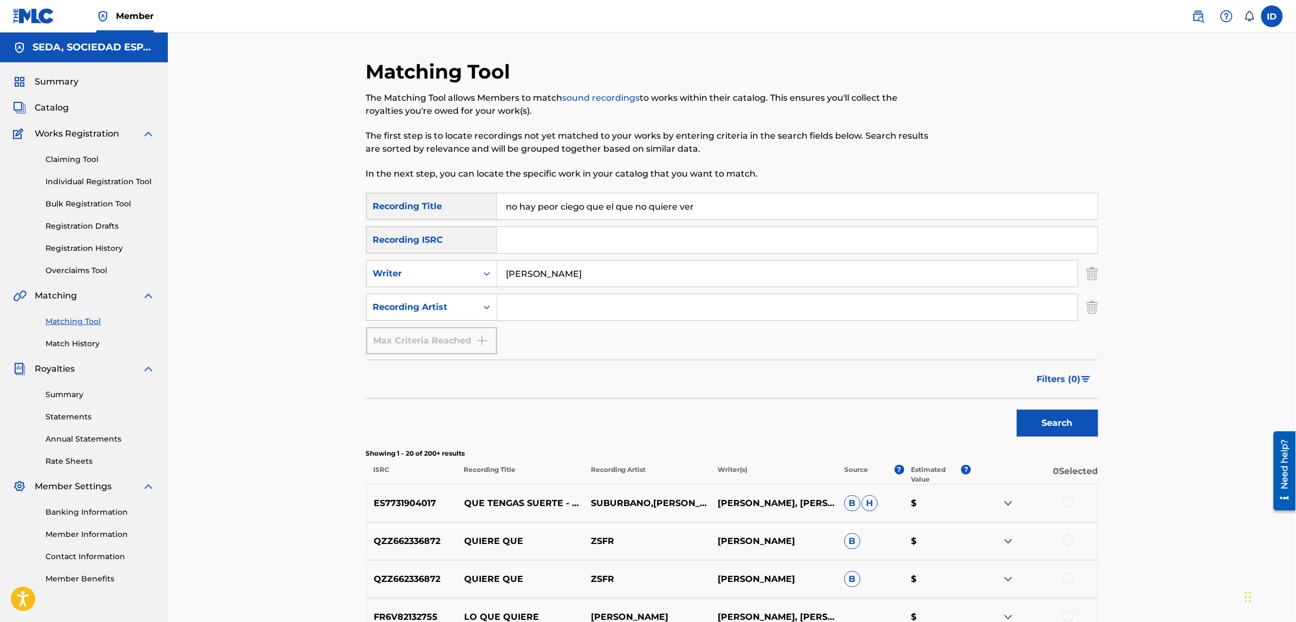
click at [516, 304] on input "Search Form" at bounding box center [787, 307] width 580 height 26
type input "suburbano"
click at [1017, 409] on button "Search" at bounding box center [1057, 422] width 81 height 27
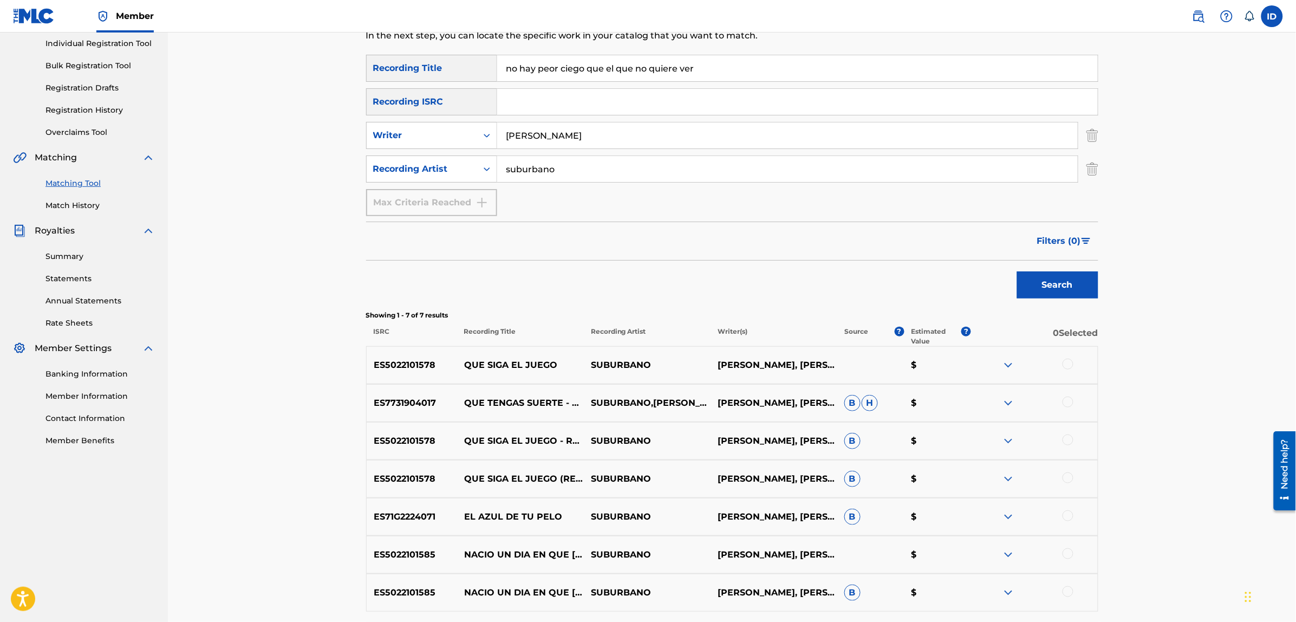
scroll to position [30, 0]
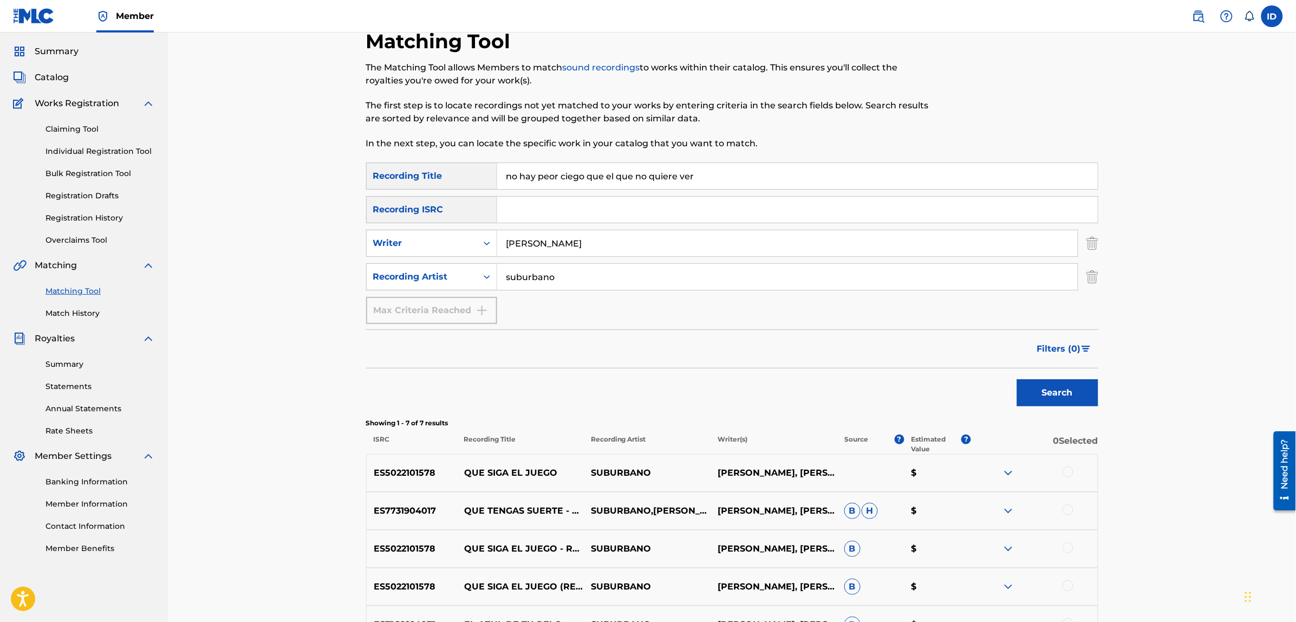
drag, startPoint x: 593, startPoint y: 240, endPoint x: 468, endPoint y: 224, distance: 126.1
click at [468, 224] on div "SearchWithCriteria8cebaadd-dcf6-45ab-8787-8136b1f8b11b Recording Title no hay p…" at bounding box center [732, 242] width 732 height 161
click at [1017, 379] on button "Search" at bounding box center [1057, 392] width 81 height 27
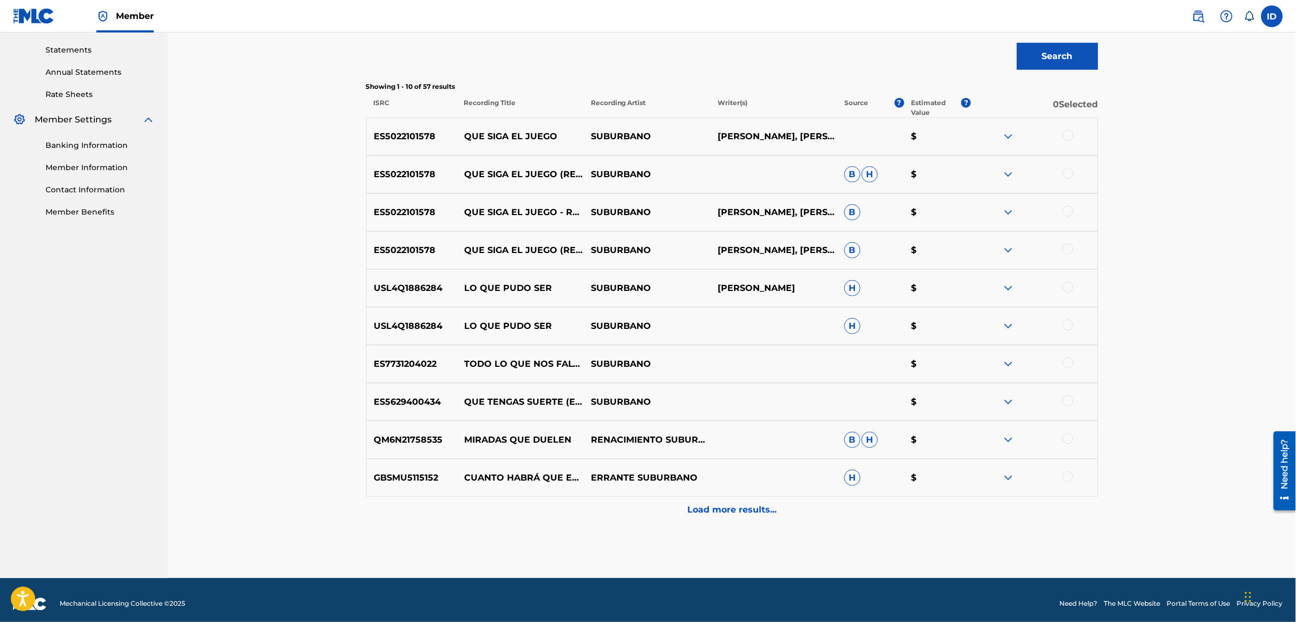
scroll to position [374, 0]
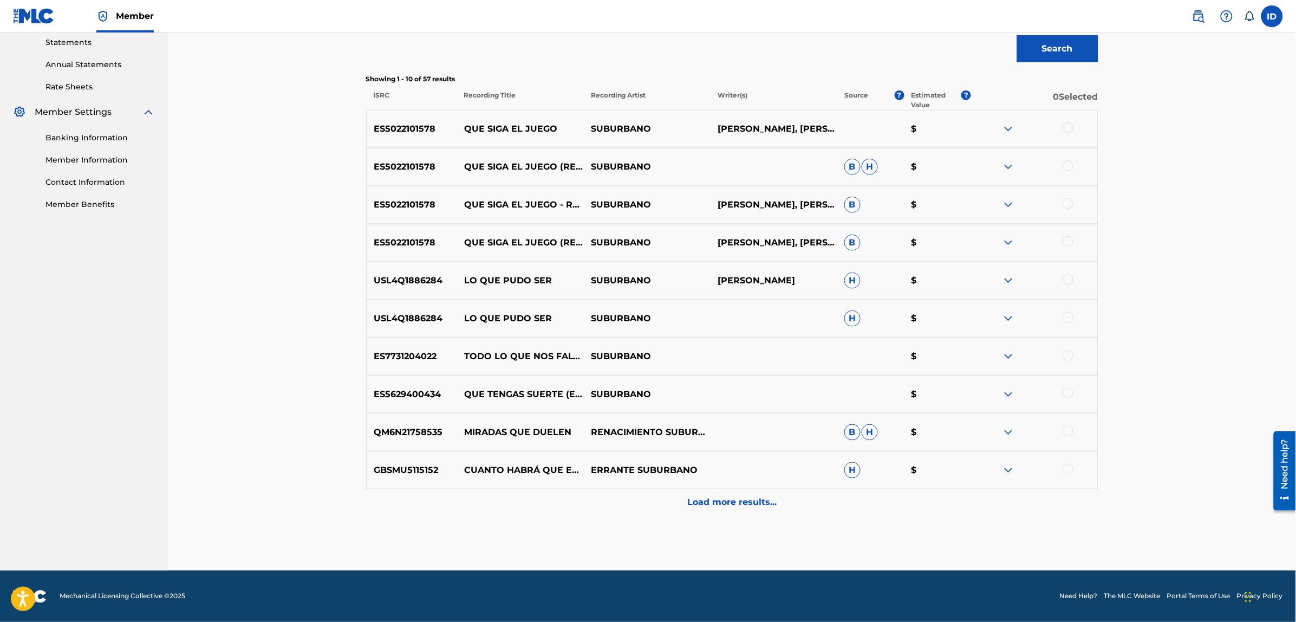
click at [697, 498] on p "Load more results..." at bounding box center [731, 502] width 89 height 13
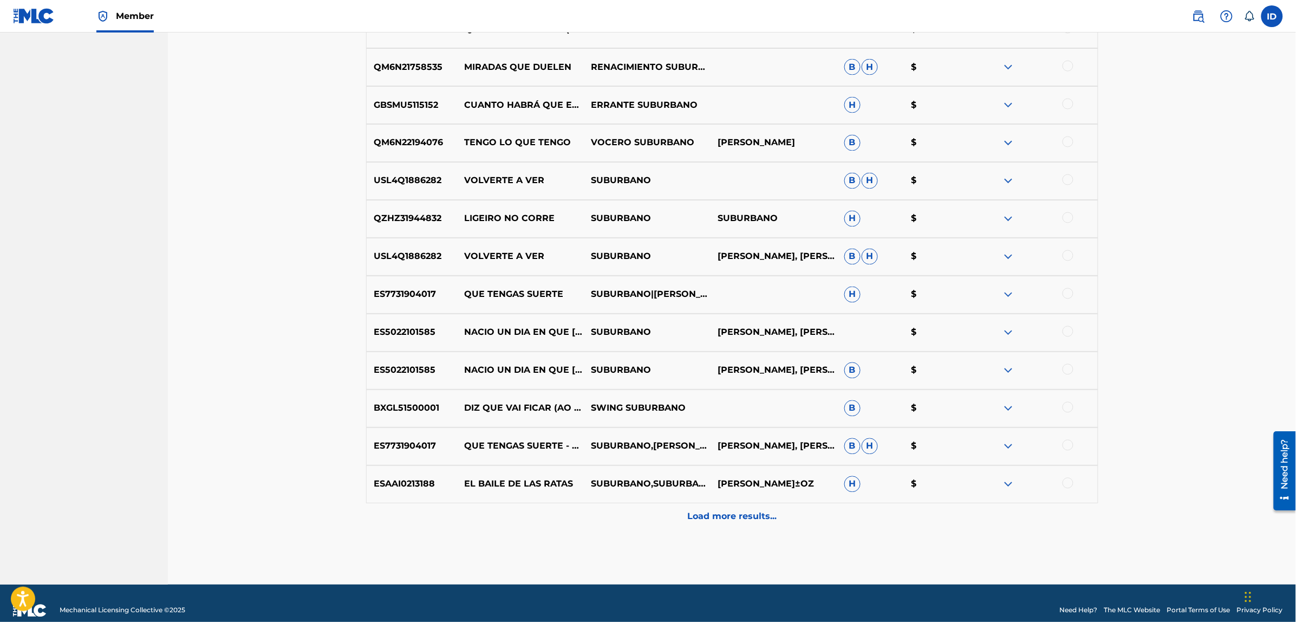
scroll to position [753, 0]
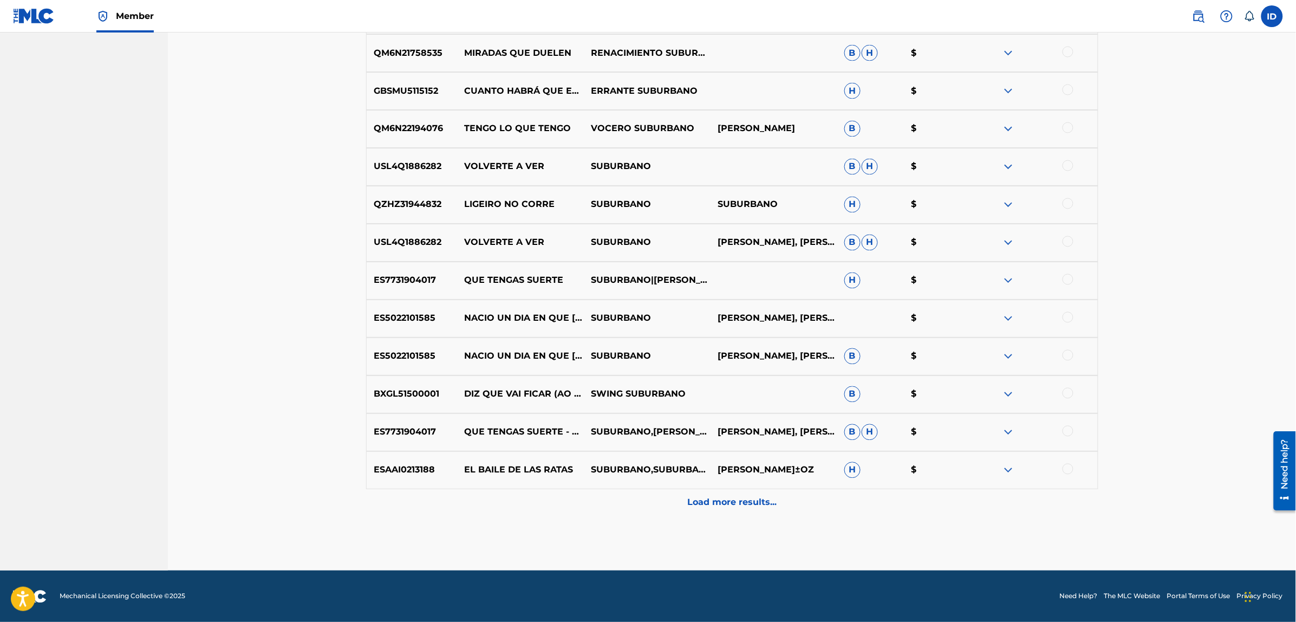
click at [746, 506] on p "Load more results..." at bounding box center [731, 502] width 89 height 13
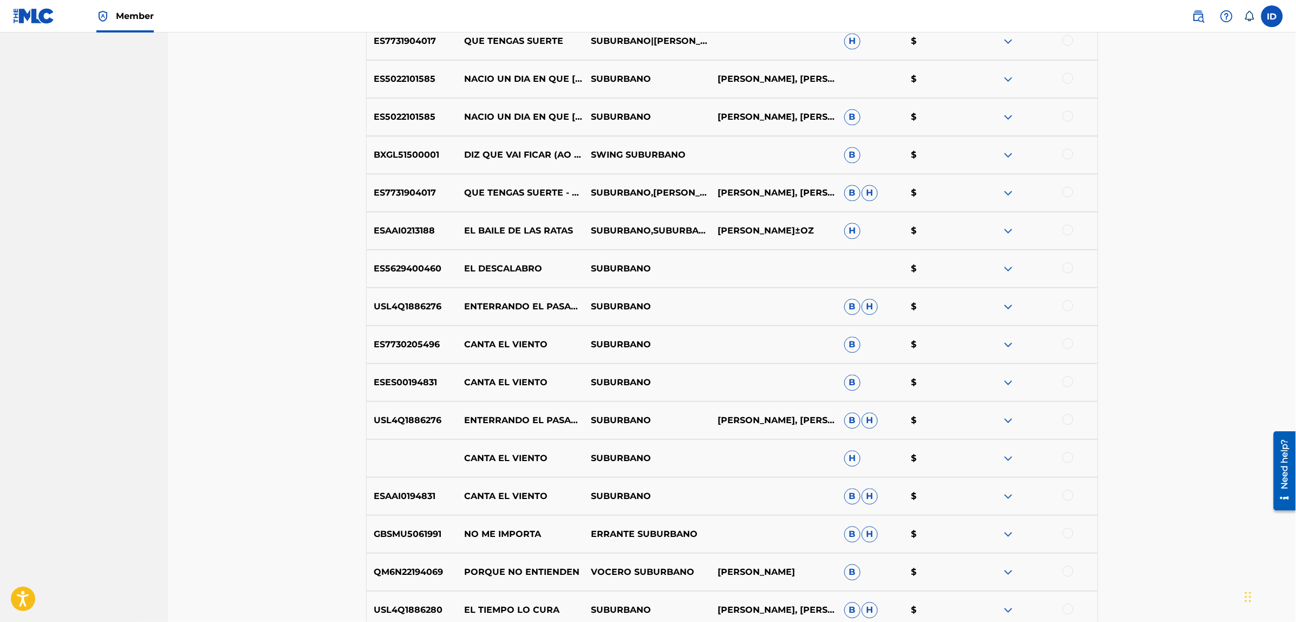
scroll to position [1024, 0]
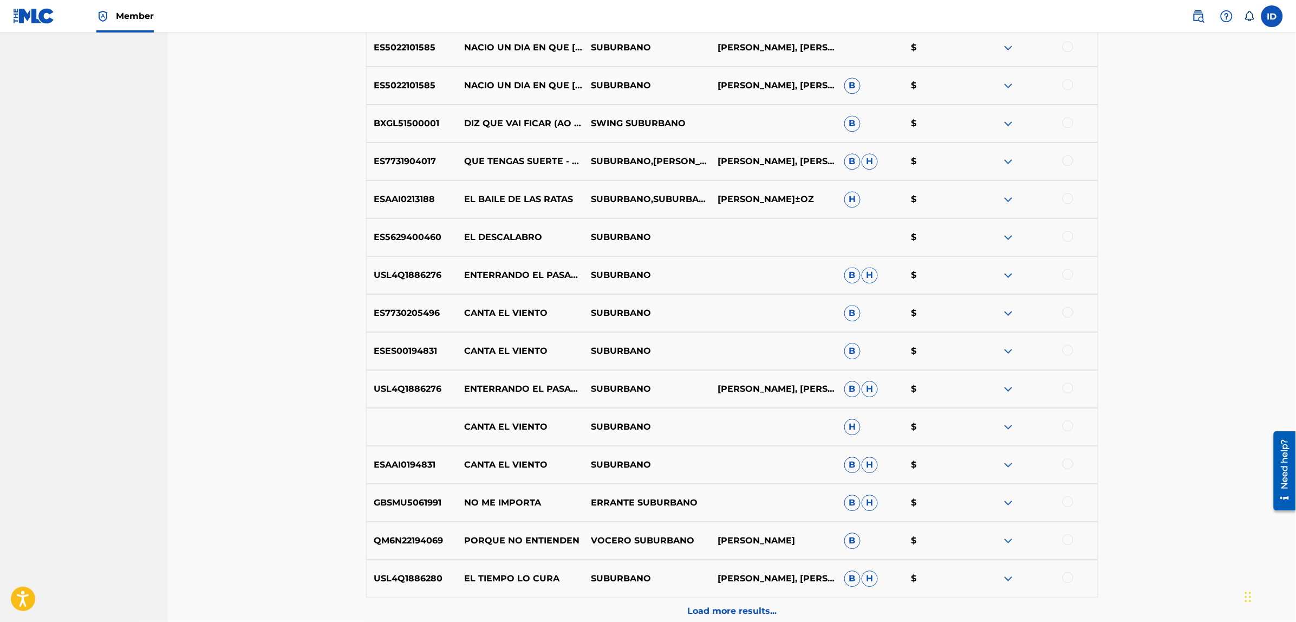
click at [1063, 461] on div at bounding box center [1067, 463] width 11 height 11
click at [782, 534] on button "Match 1 Group" at bounding box center [761, 533] width 120 height 27
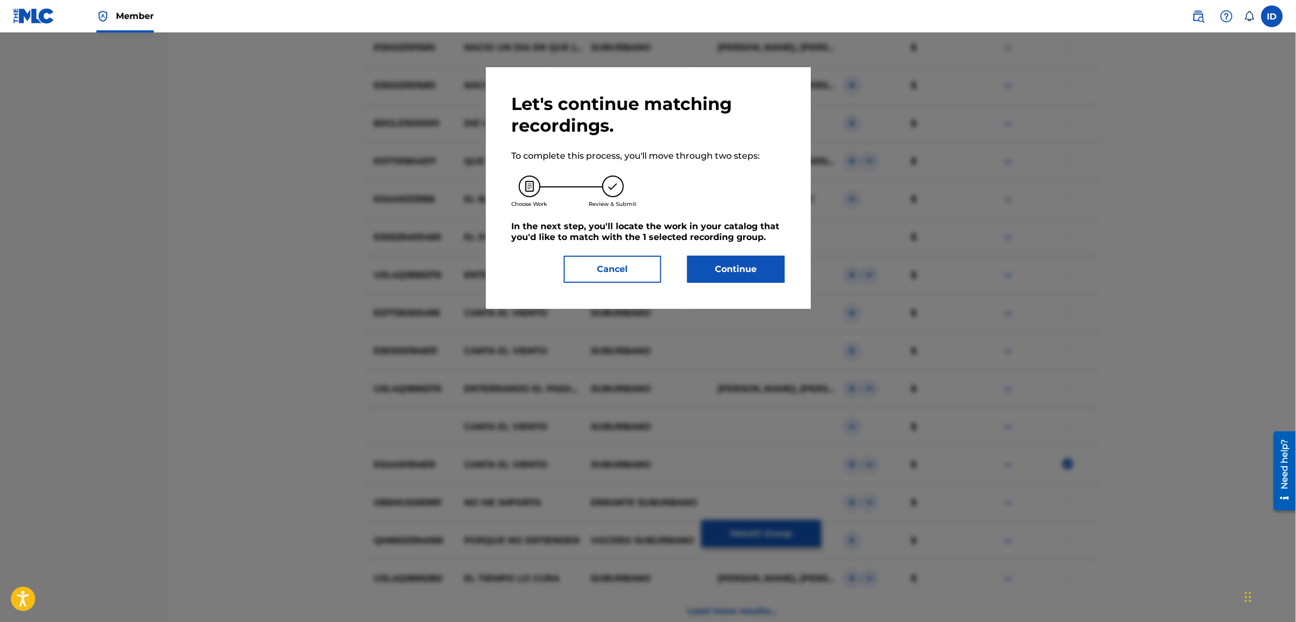
click at [729, 272] on button "Continue" at bounding box center [735, 269] width 97 height 27
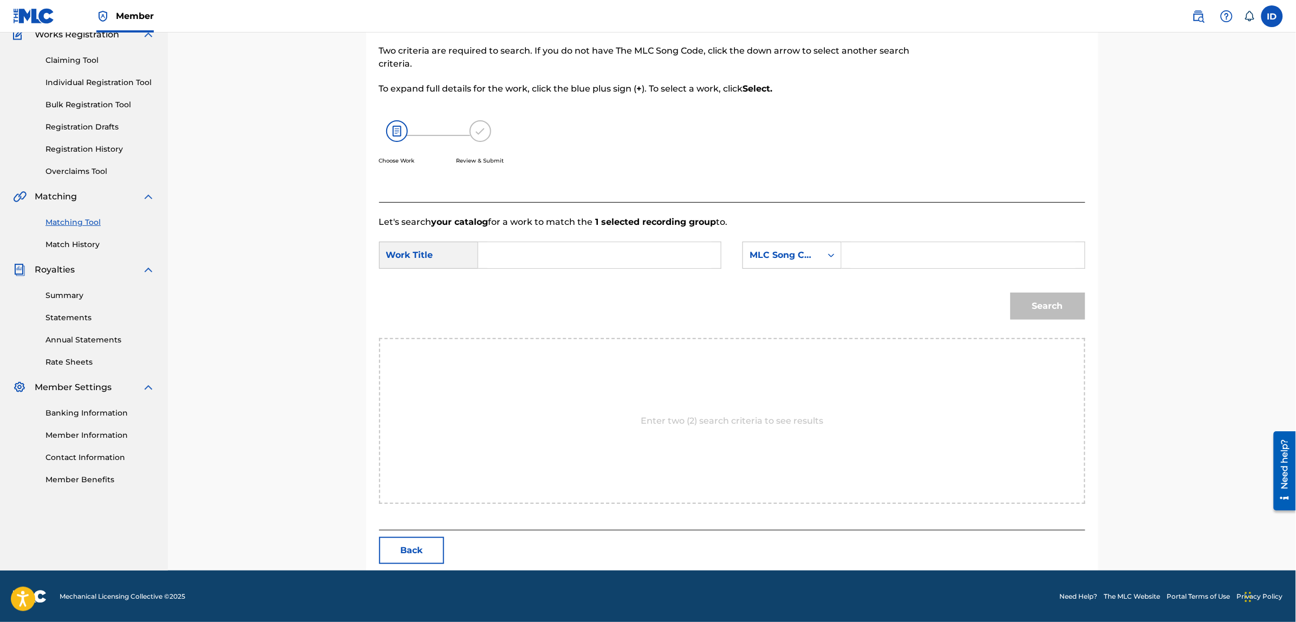
click at [546, 250] on input "Search Form" at bounding box center [599, 255] width 224 height 26
type input "no hay peor ciego que el que no quiere ver"
click at [758, 252] on div "MLC Song Code" at bounding box center [782, 255] width 66 height 13
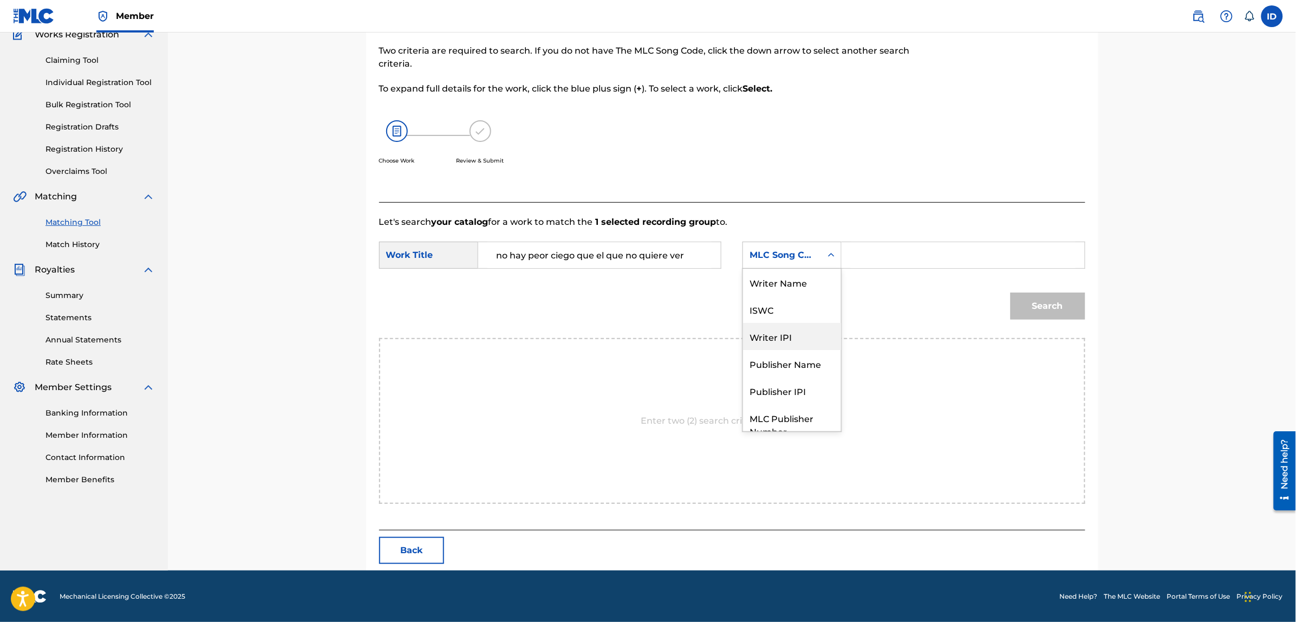
scroll to position [0, 0]
click at [786, 283] on div "Writer Name" at bounding box center [792, 282] width 98 height 27
click at [892, 263] on input "Search Form" at bounding box center [963, 255] width 224 height 26
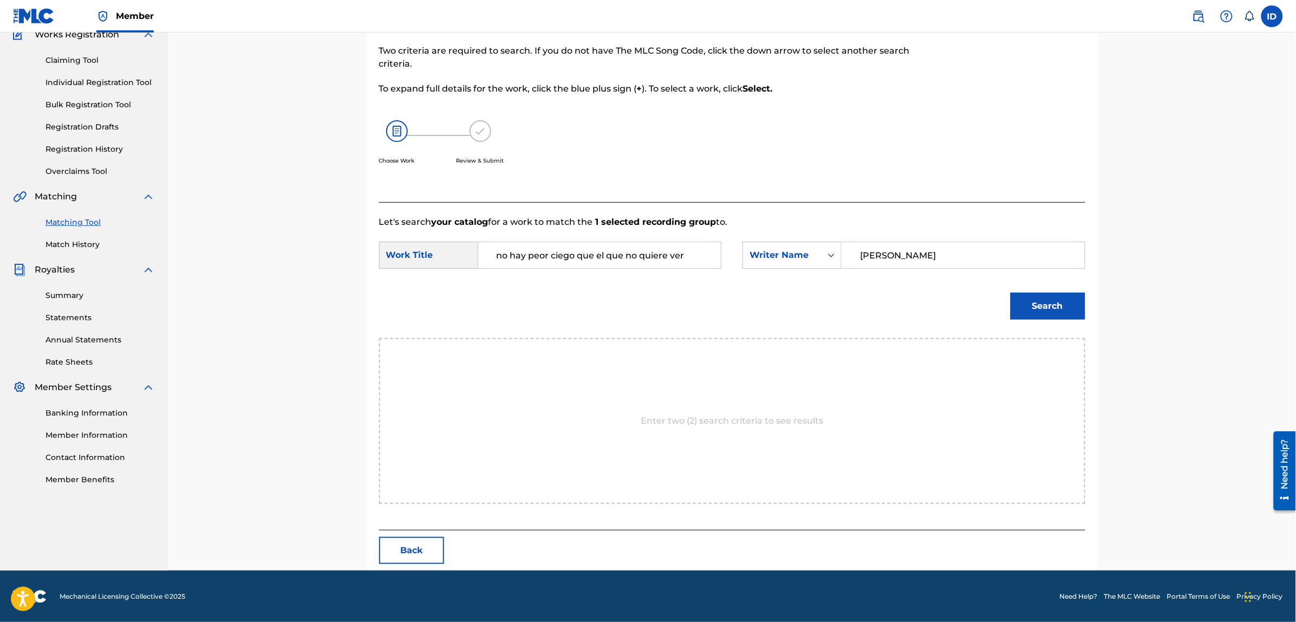
type input "[PERSON_NAME]"
click at [1010, 292] on button "Search" at bounding box center [1047, 305] width 75 height 27
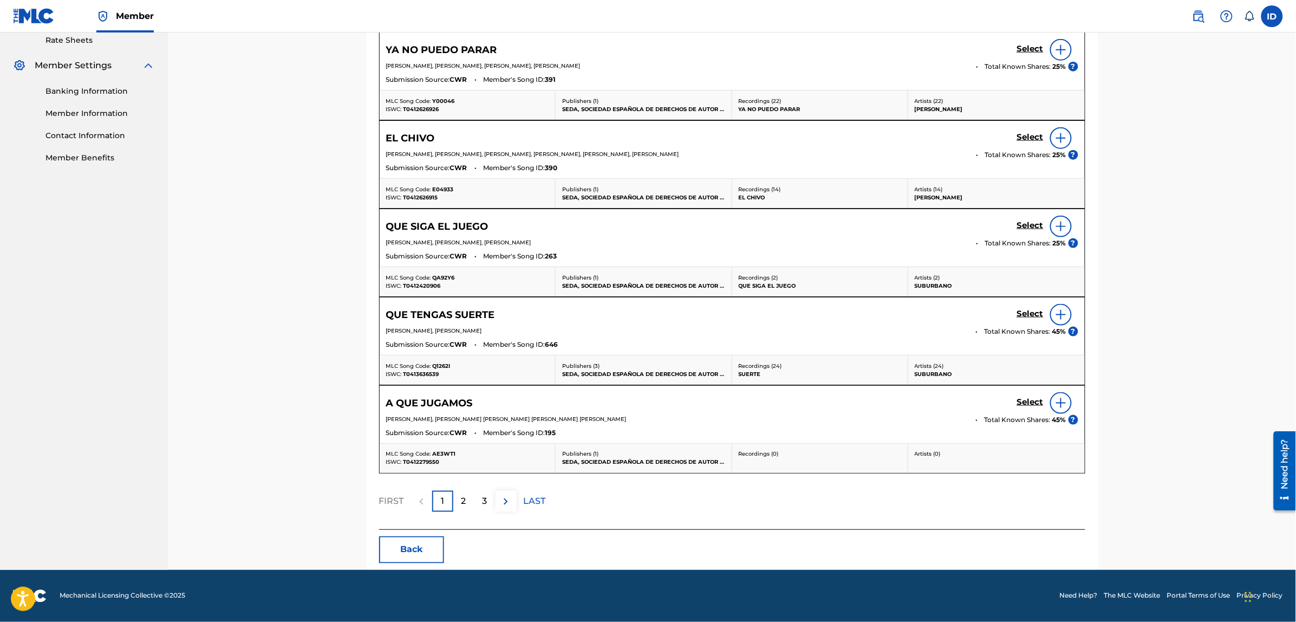
scroll to position [422, 0]
click at [463, 504] on p "2" at bounding box center [463, 501] width 5 height 13
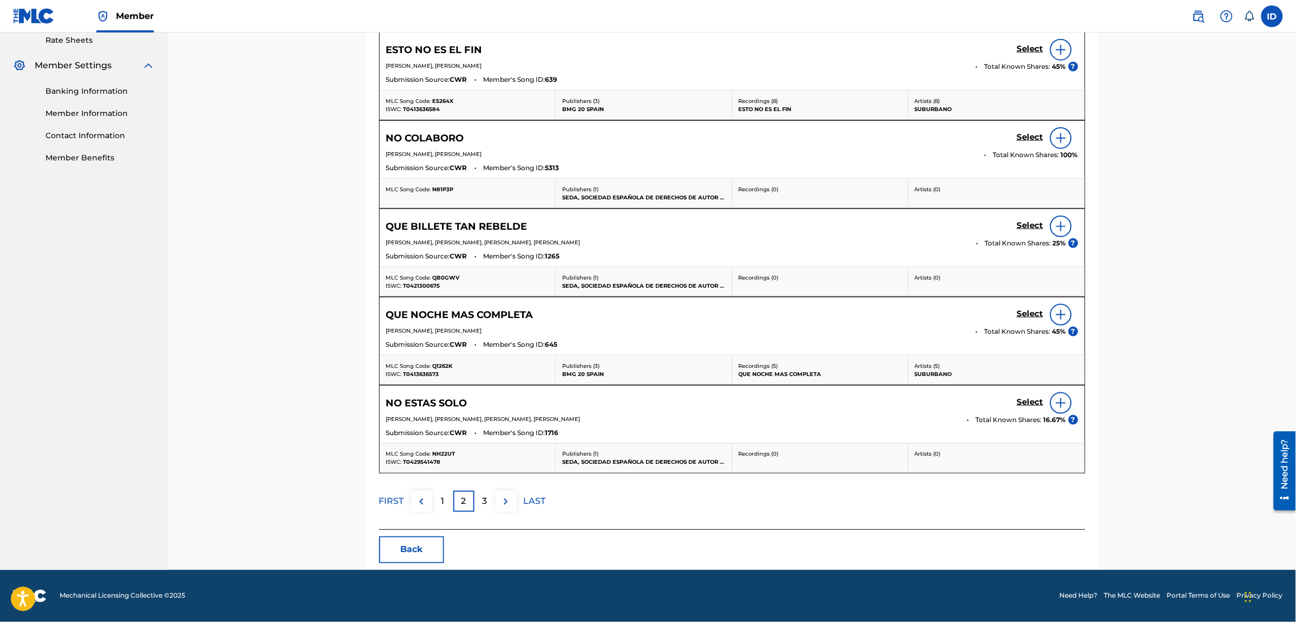
click at [487, 498] on div "3" at bounding box center [484, 501] width 21 height 21
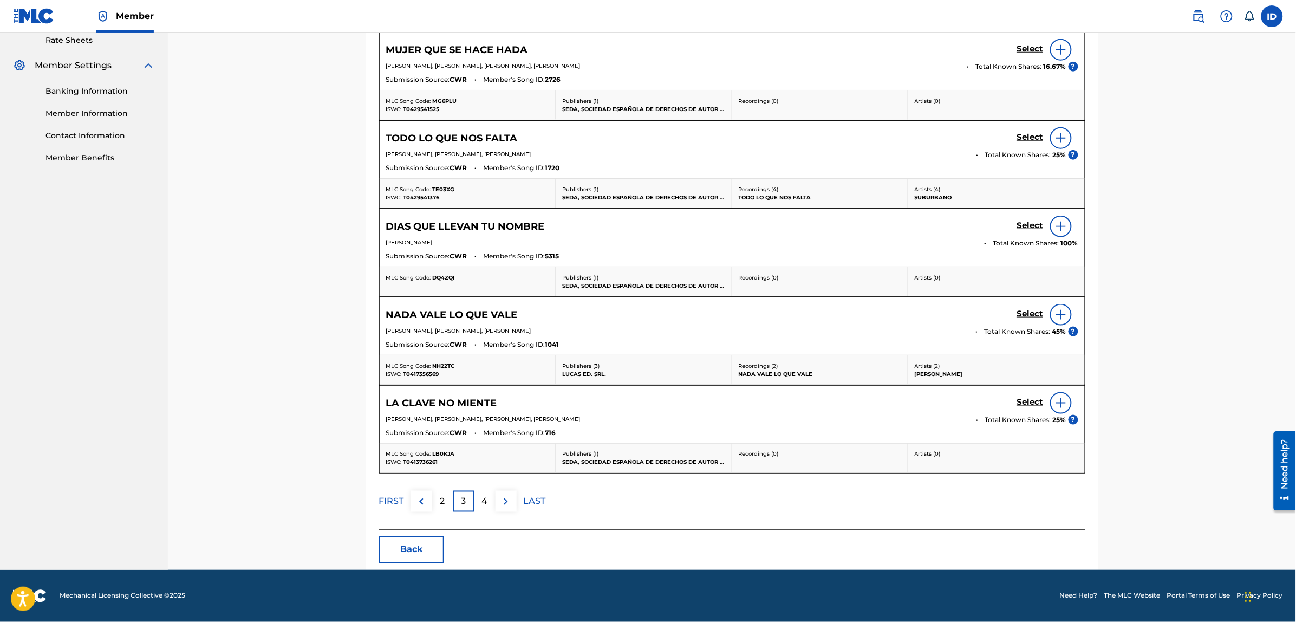
click at [486, 499] on p "4" at bounding box center [485, 501] width 6 height 13
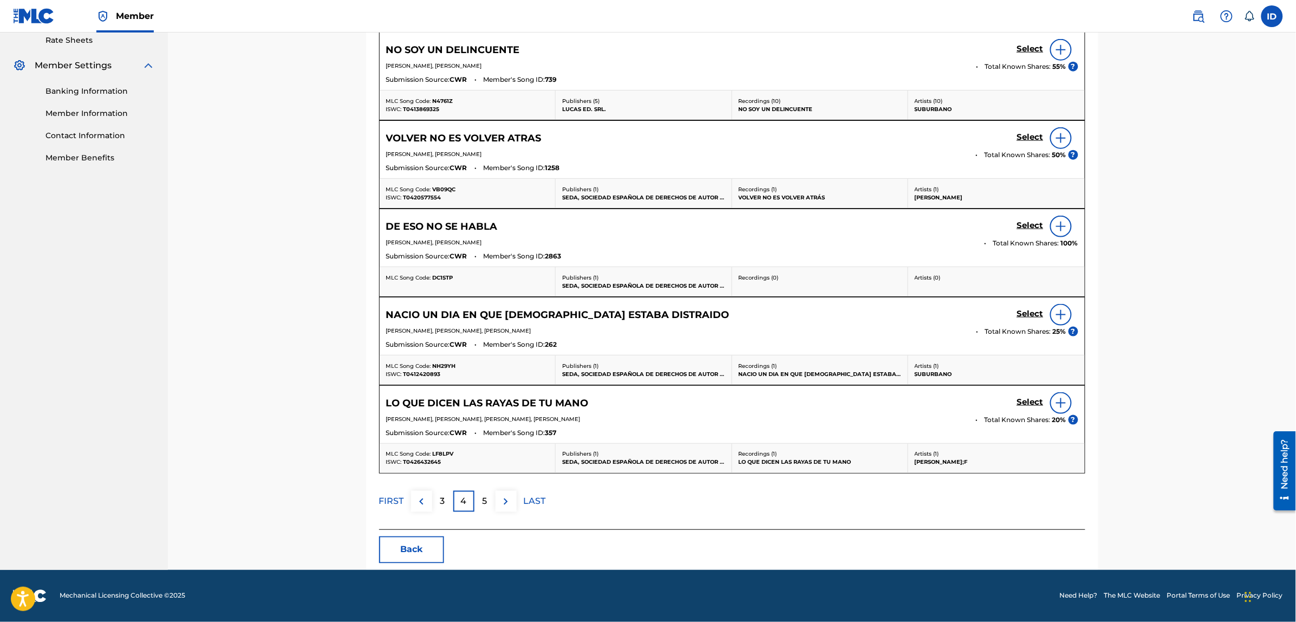
click at [485, 502] on p "5" at bounding box center [484, 501] width 5 height 13
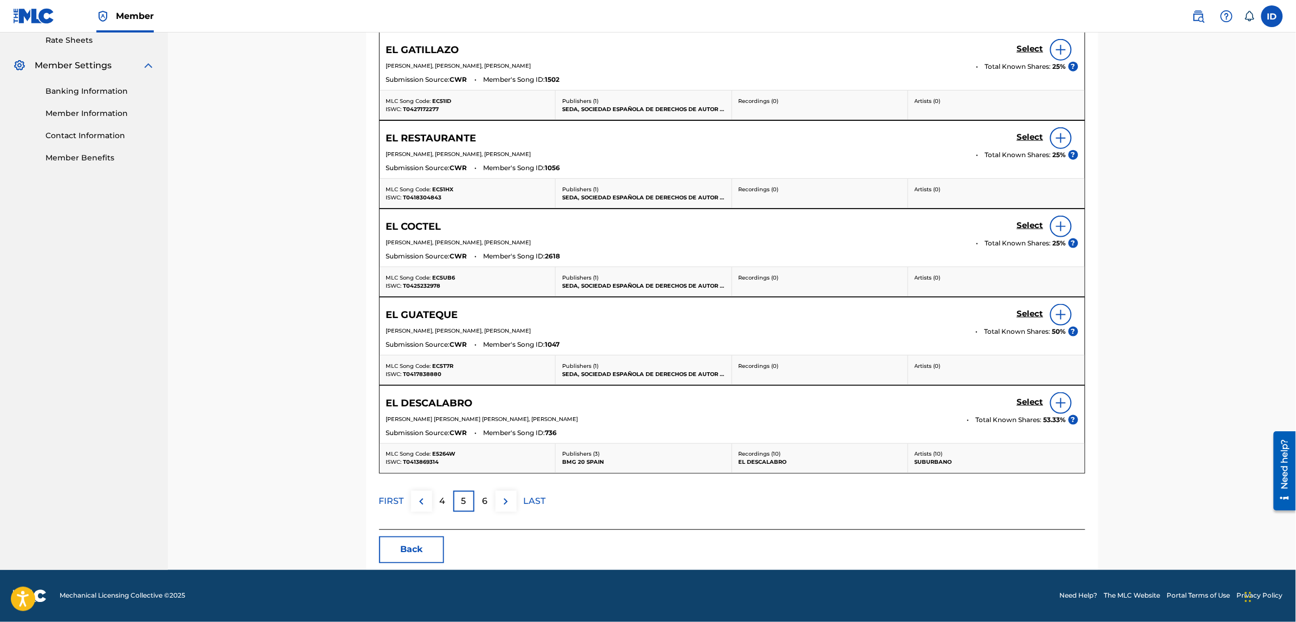
click at [488, 495] on div "6" at bounding box center [484, 501] width 21 height 21
click at [493, 492] on div "7" at bounding box center [484, 501] width 21 height 21
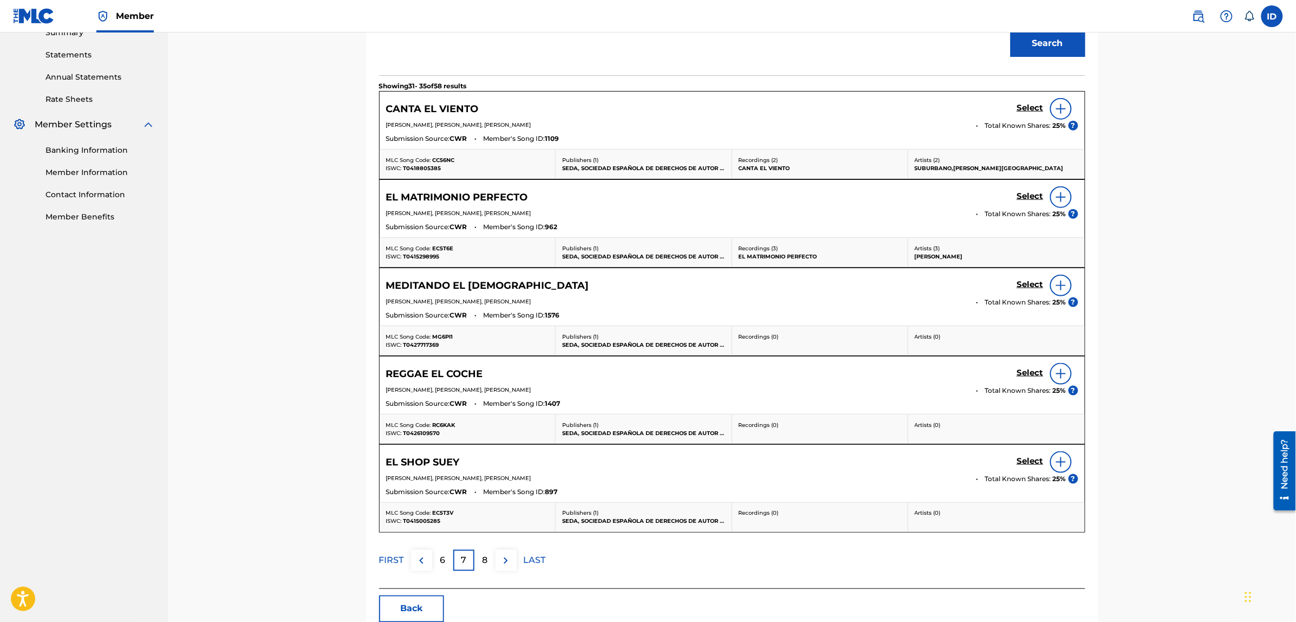
scroll to position [287, 0]
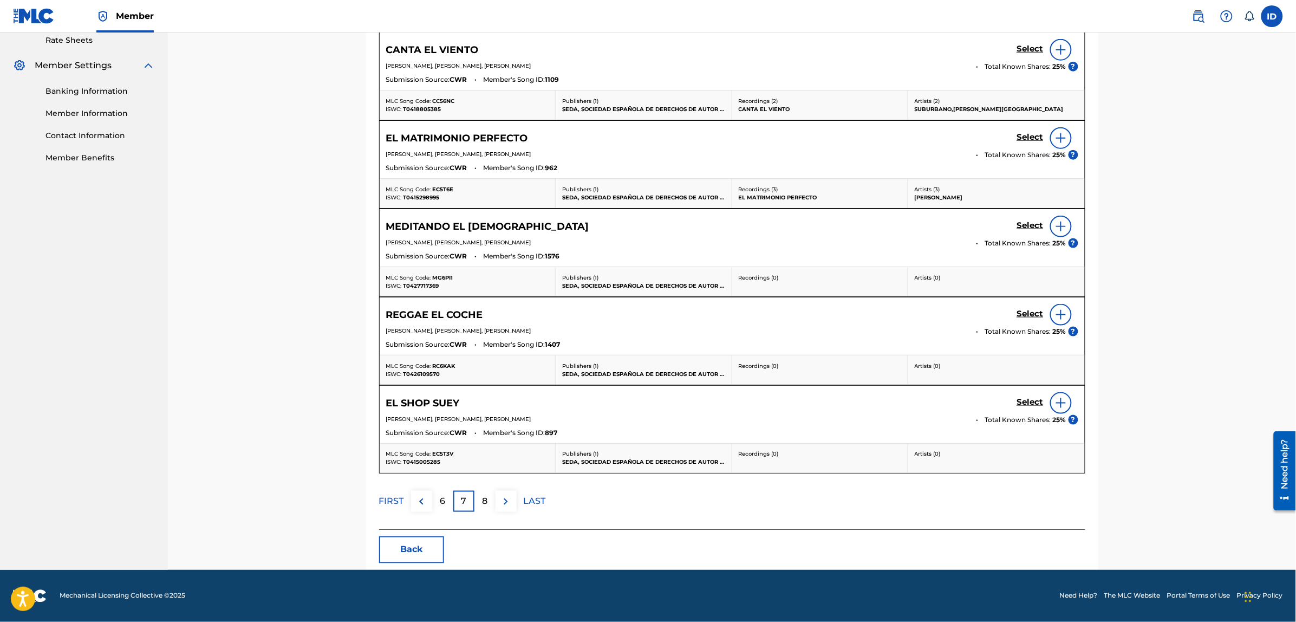
click at [486, 505] on p "8" at bounding box center [484, 501] width 5 height 13
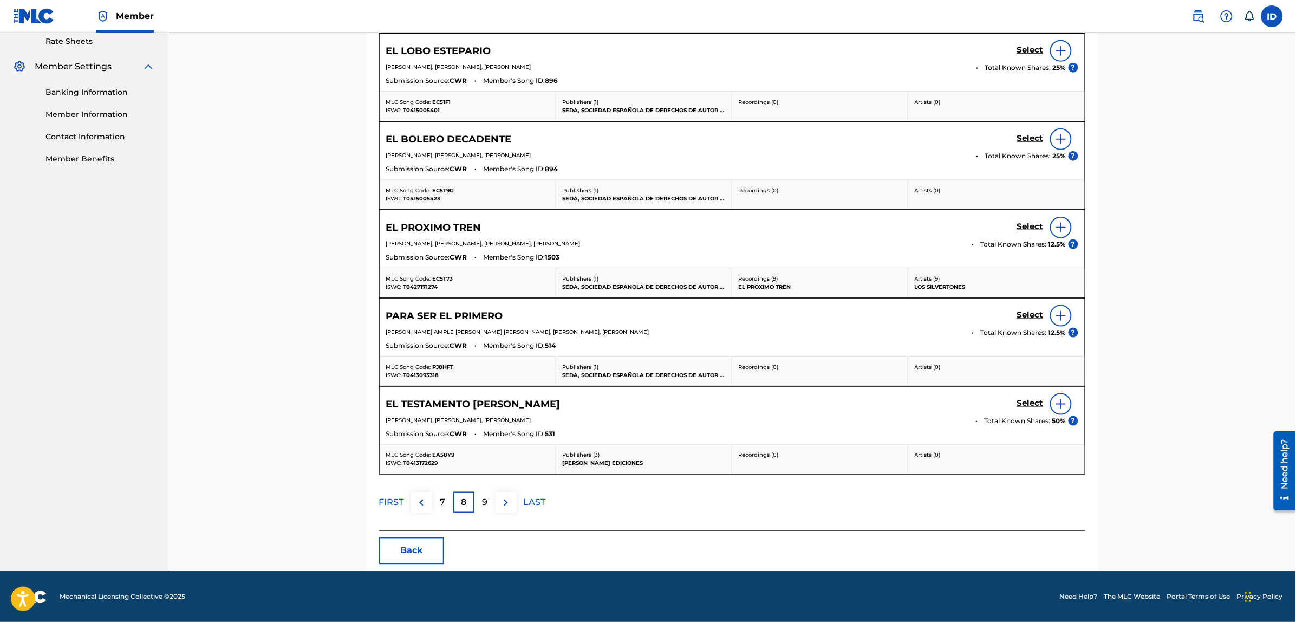
scroll to position [422, 0]
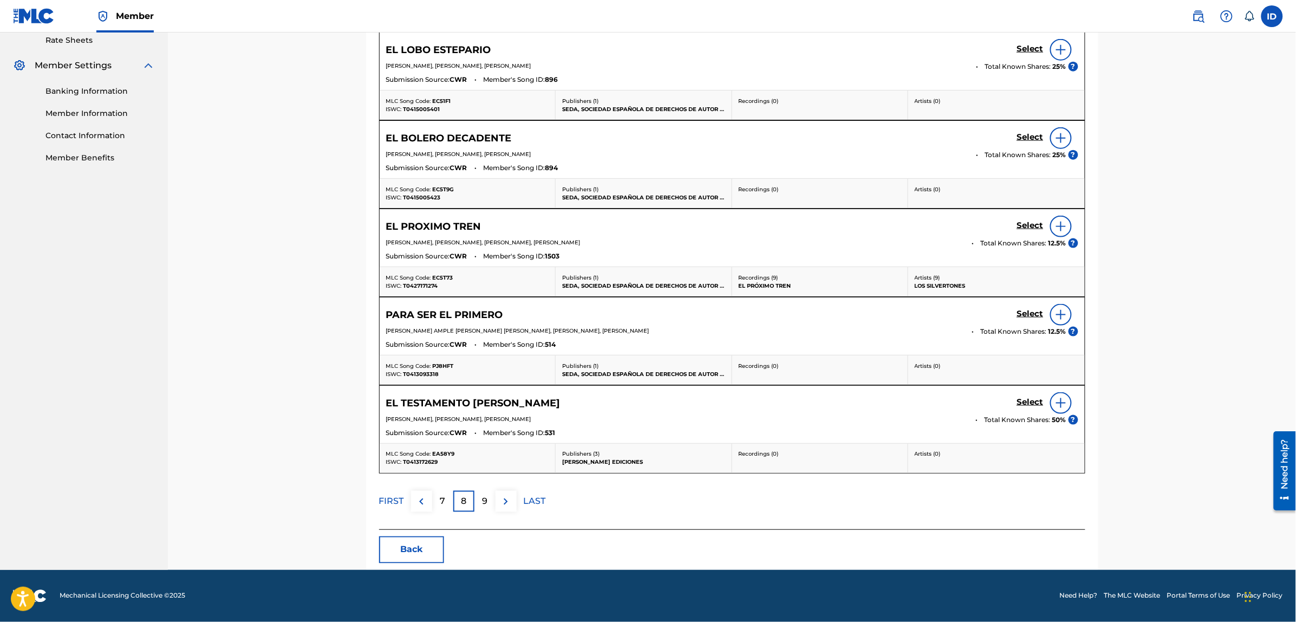
click at [486, 500] on p "9" at bounding box center [484, 501] width 5 height 13
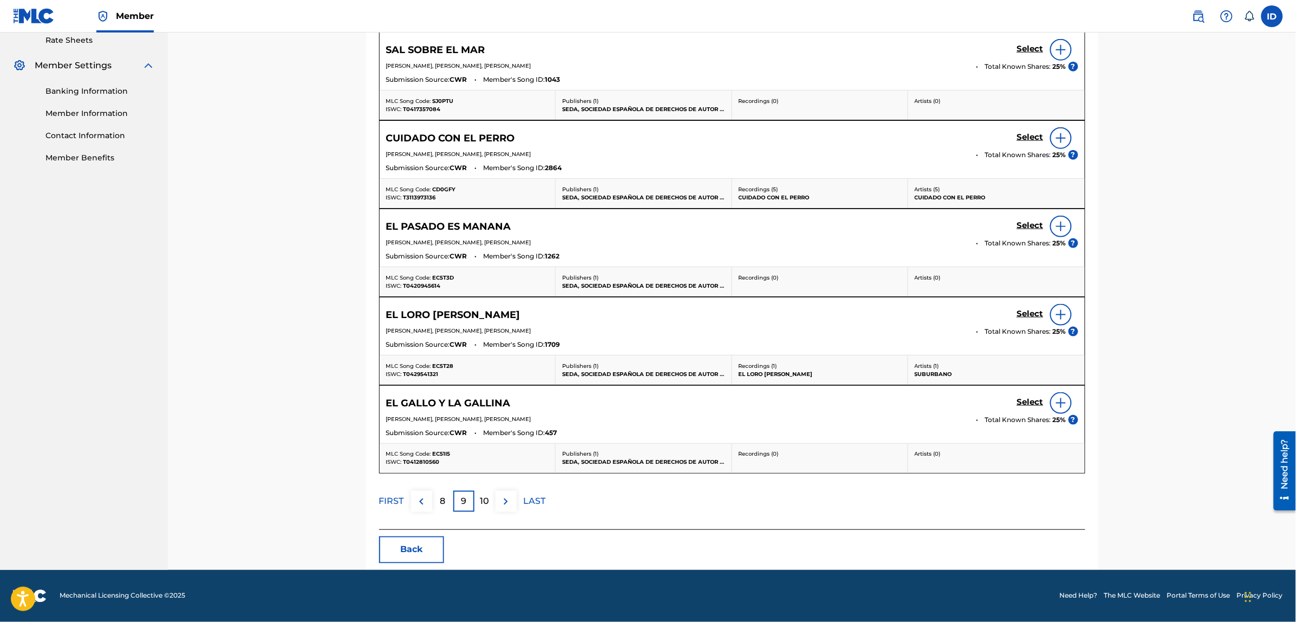
click at [486, 496] on p "10" at bounding box center [484, 501] width 9 height 13
click at [489, 499] on div "11" at bounding box center [484, 501] width 21 height 21
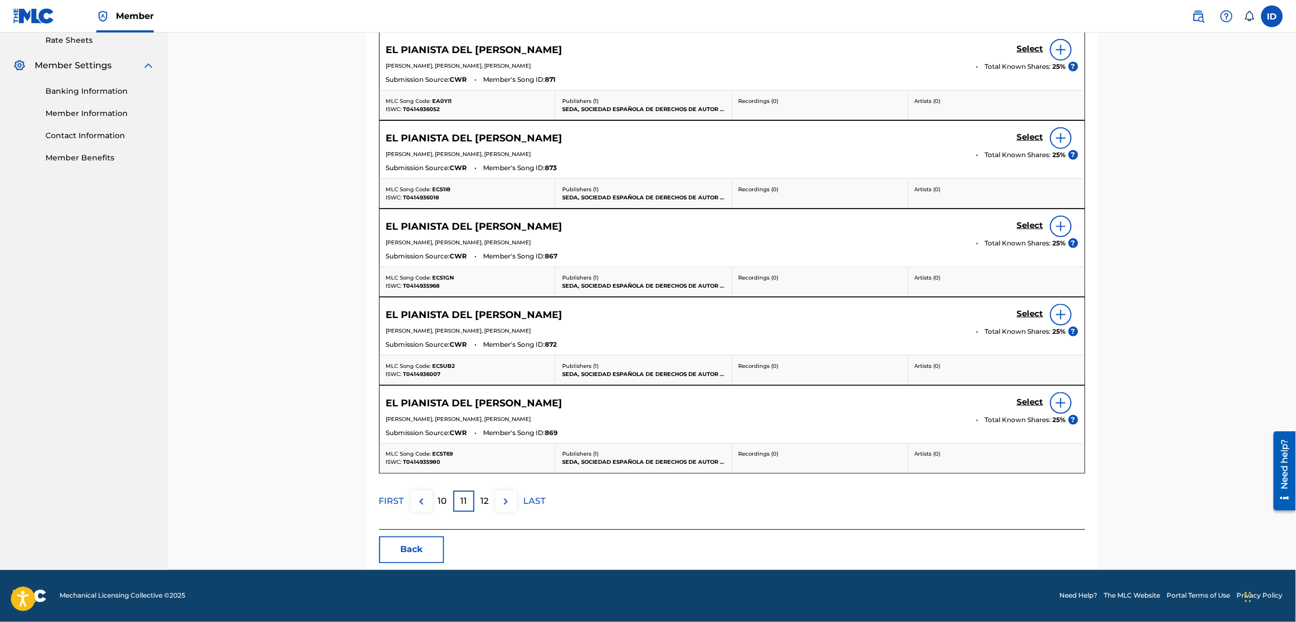
click at [478, 493] on div "12" at bounding box center [484, 501] width 21 height 21
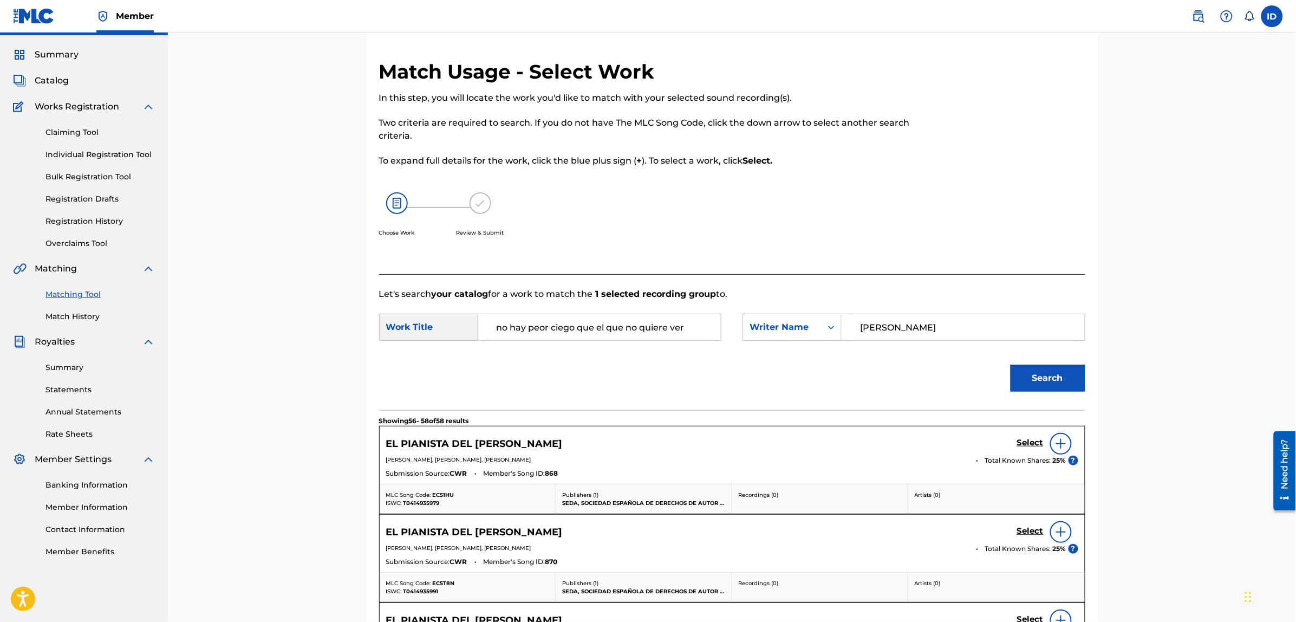
scroll to position [245, 0]
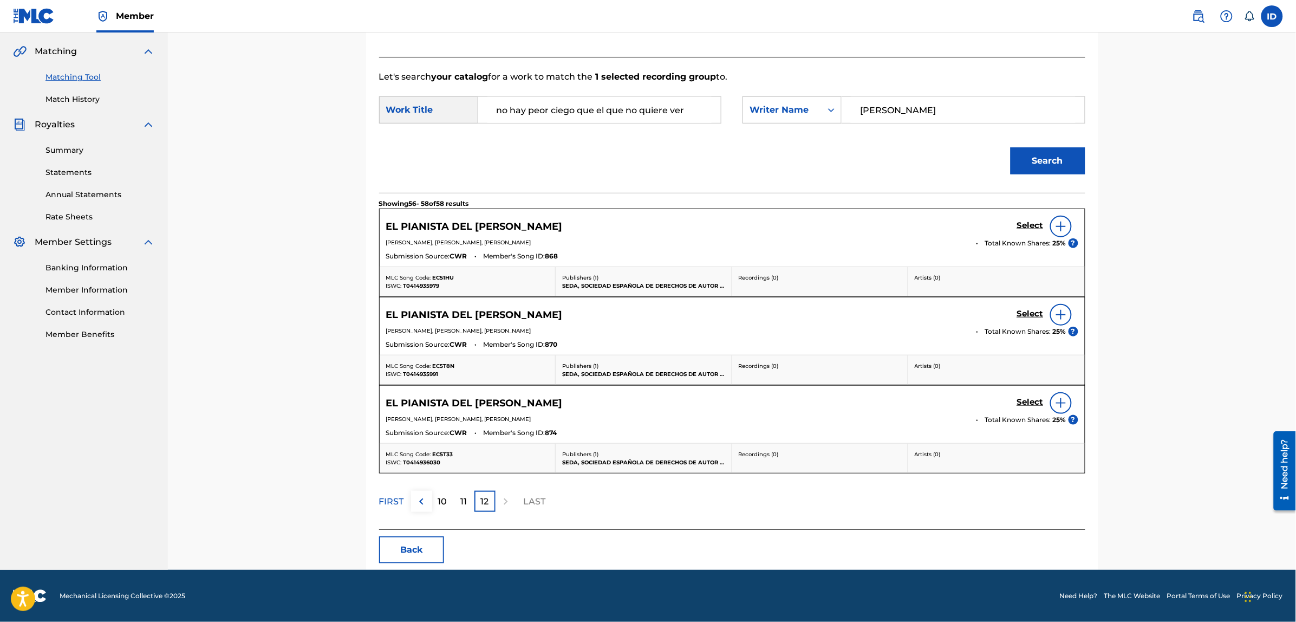
click at [486, 502] on p "12" at bounding box center [485, 501] width 8 height 13
click at [399, 548] on button "Back" at bounding box center [411, 549] width 65 height 27
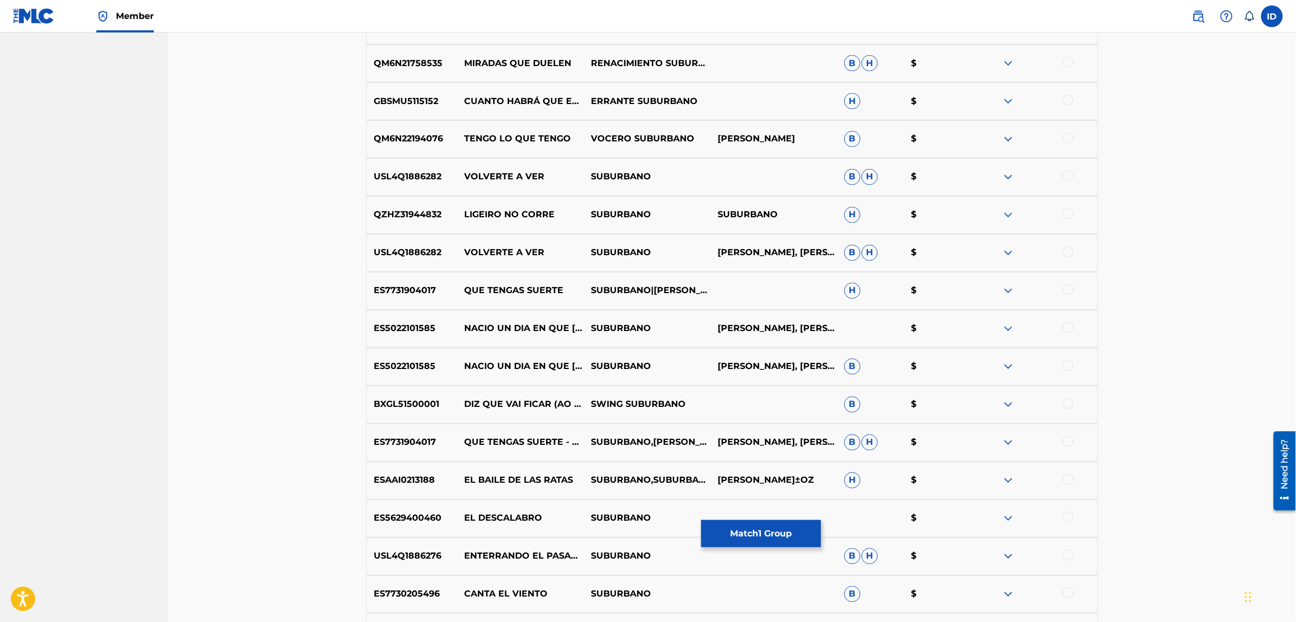
scroll to position [989, 0]
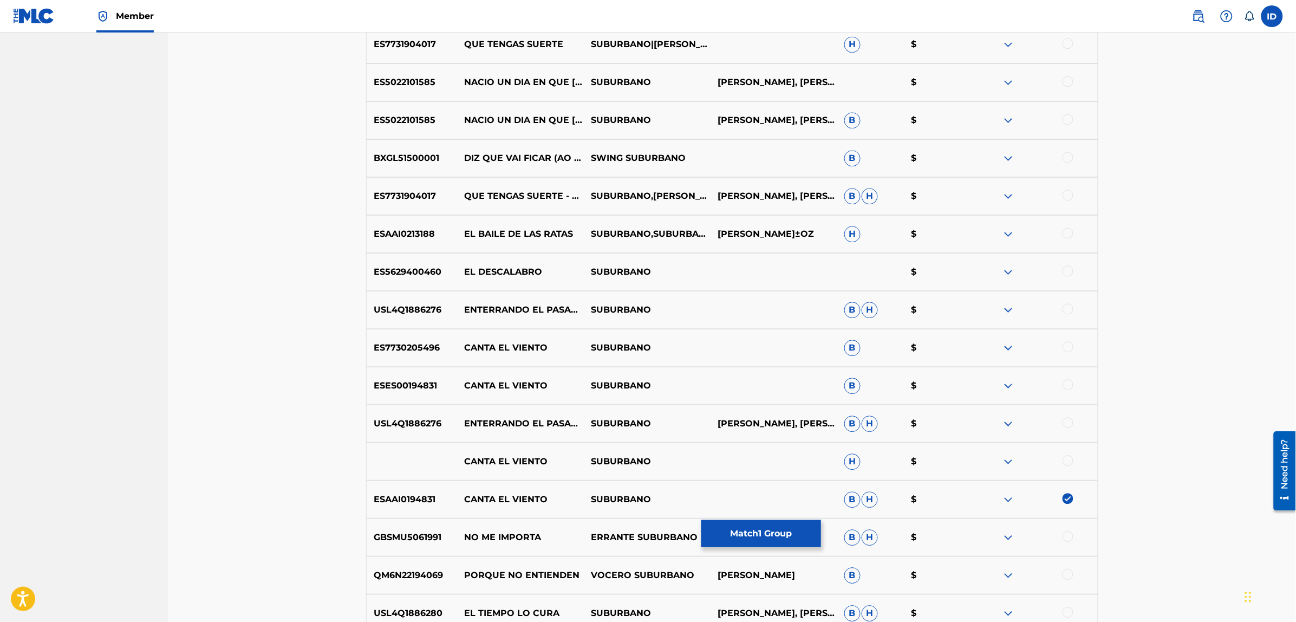
click at [1067, 499] on img at bounding box center [1067, 498] width 11 height 11
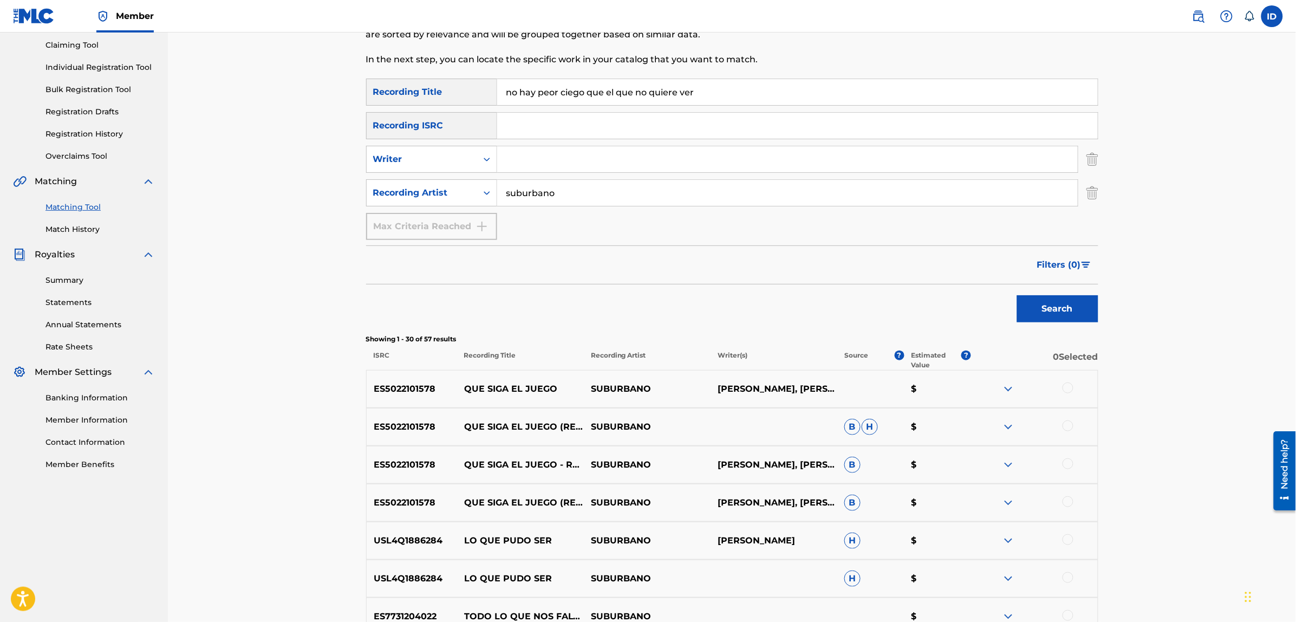
scroll to position [0, 0]
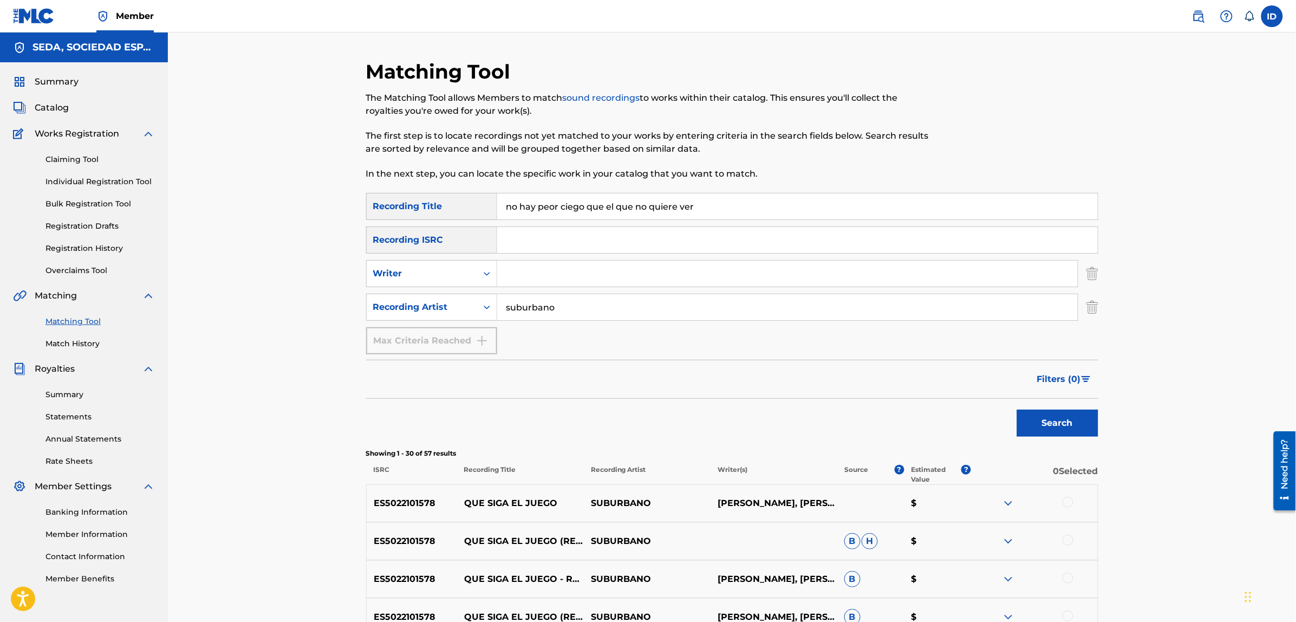
drag, startPoint x: 727, startPoint y: 204, endPoint x: 345, endPoint y: 204, distance: 382.2
type input "sabotaje"
click at [1017, 409] on button "Search" at bounding box center [1057, 422] width 81 height 27
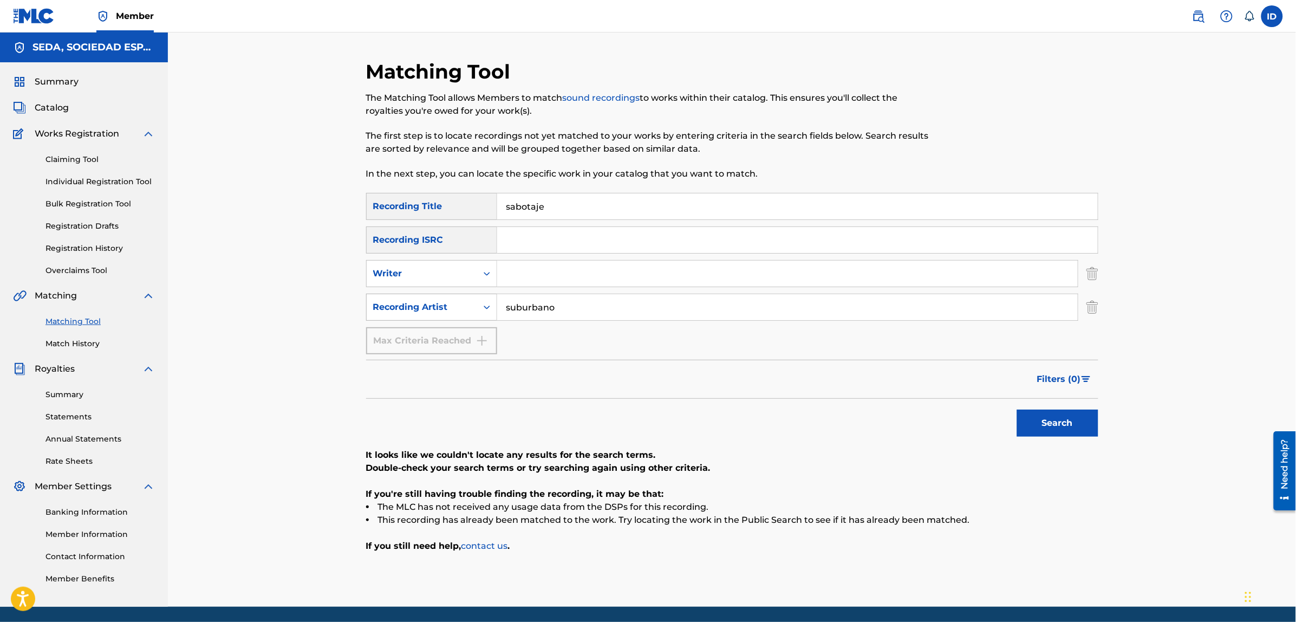
drag, startPoint x: 580, startPoint y: 299, endPoint x: 470, endPoint y: 296, distance: 110.0
click at [470, 296] on div "SearchWithCriteriac11880a8-50f1-4193-a108-292cd890a573 Recording Artist suburba…" at bounding box center [732, 306] width 732 height 27
click at [455, 277] on div "Writer" at bounding box center [421, 273] width 97 height 13
click at [528, 273] on input "Search Form" at bounding box center [787, 273] width 580 height 26
type input "[PERSON_NAME]"
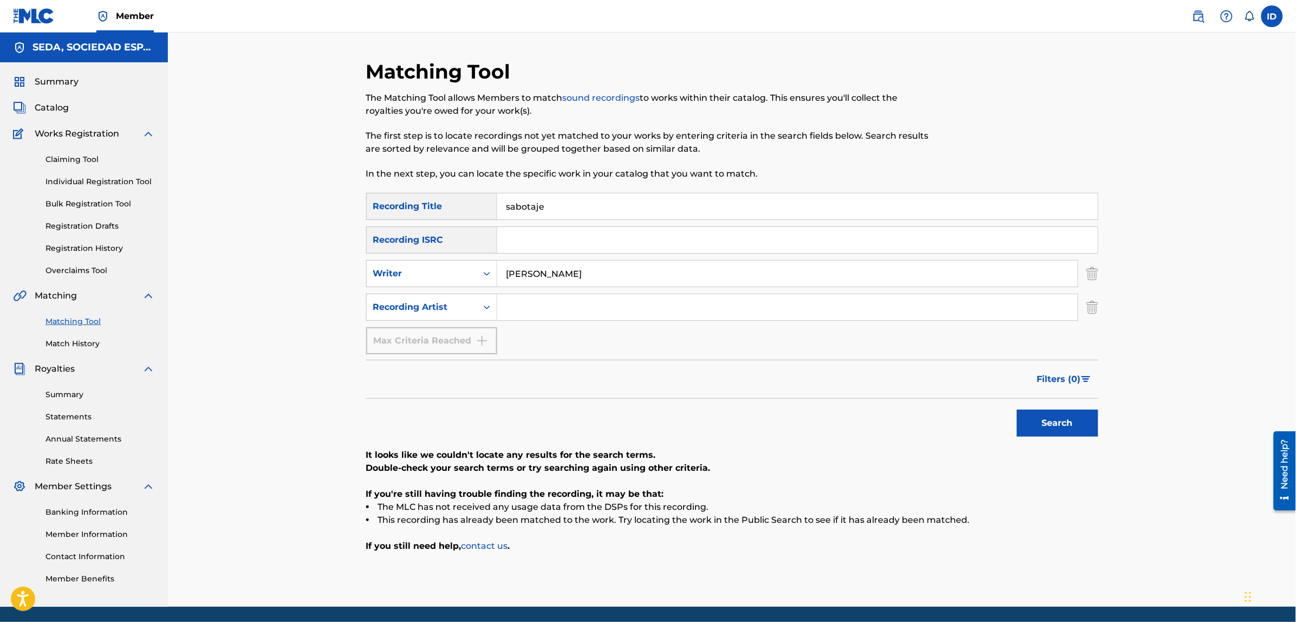
click at [1017, 409] on button "Search" at bounding box center [1057, 422] width 81 height 27
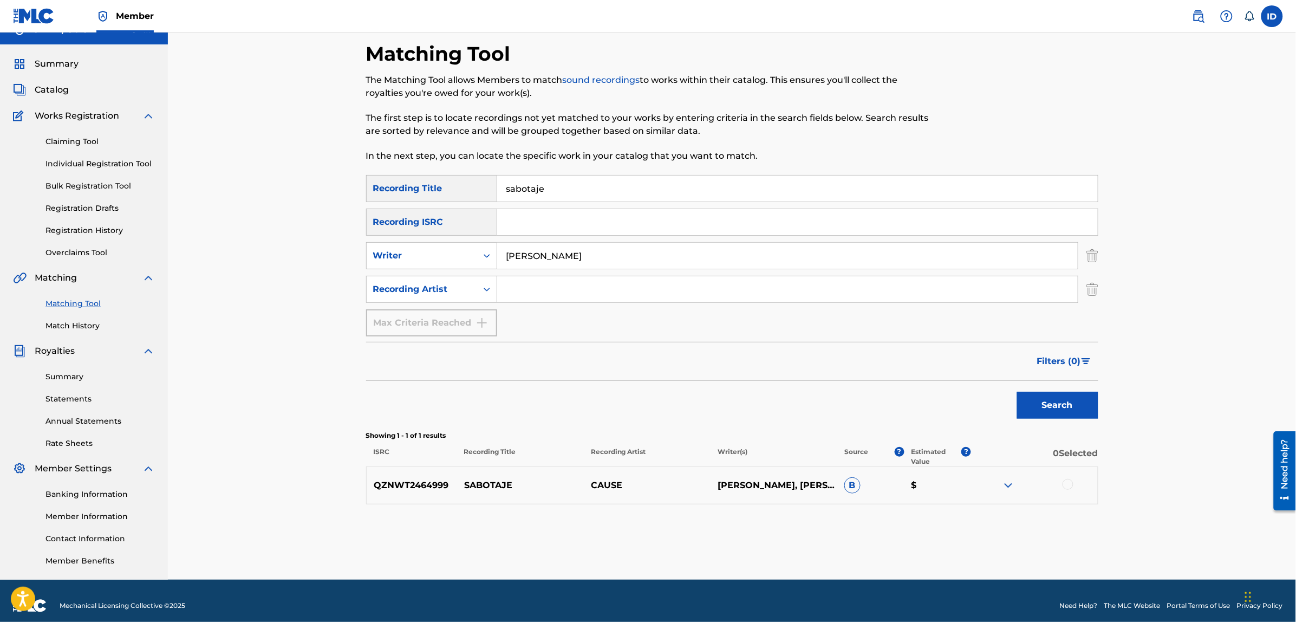
scroll to position [27, 0]
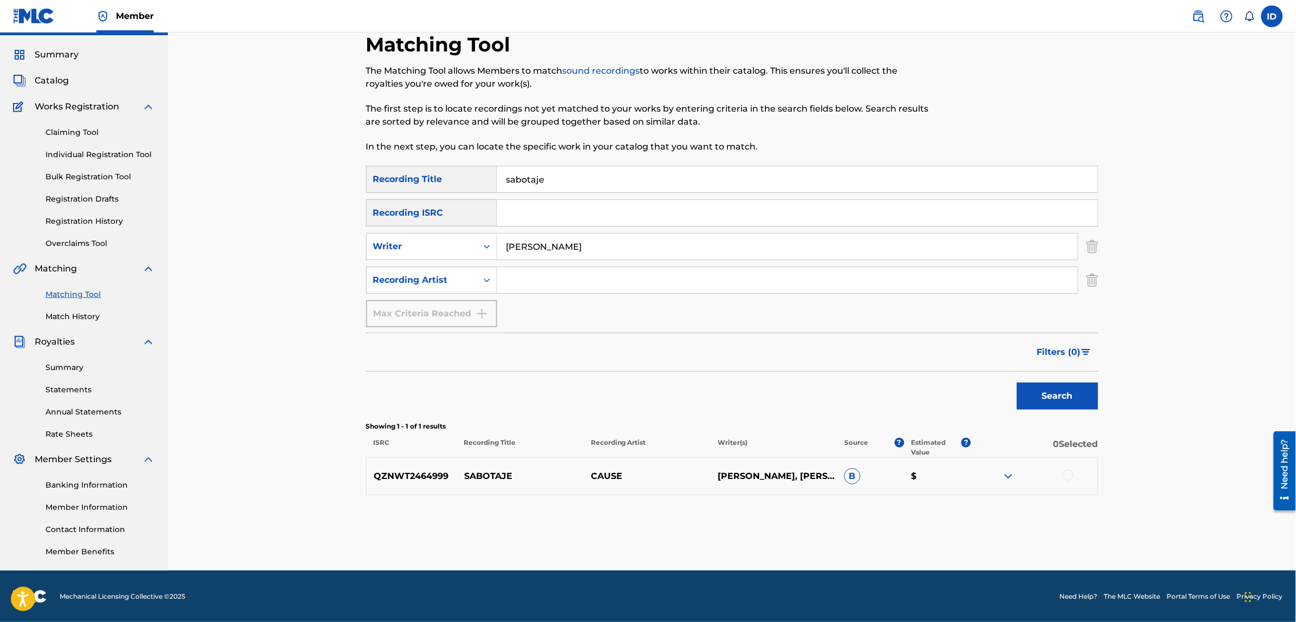
drag, startPoint x: 610, startPoint y: 233, endPoint x: 499, endPoint y: 230, distance: 111.0
click at [499, 230] on div "SearchWithCriteria8cebaadd-dcf6-45ab-8787-8136b1f8b11b Recording Title sabotaje…" at bounding box center [732, 246] width 732 height 161
click at [1017, 382] on button "Search" at bounding box center [1057, 395] width 81 height 27
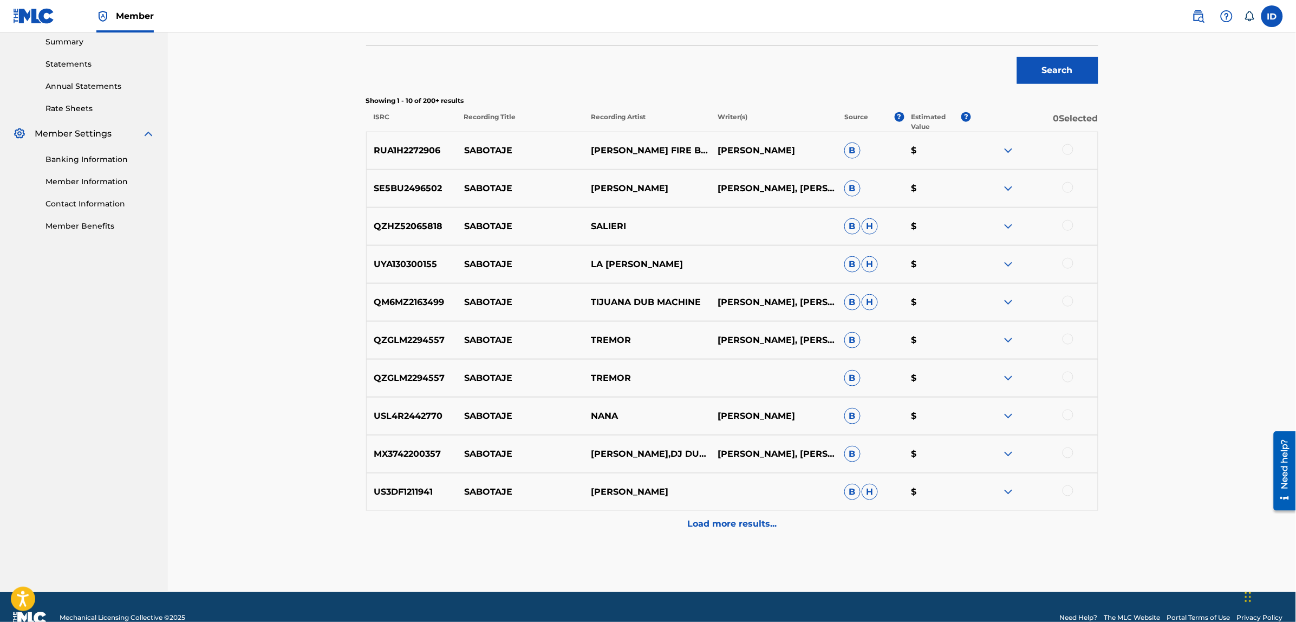
scroll to position [374, 0]
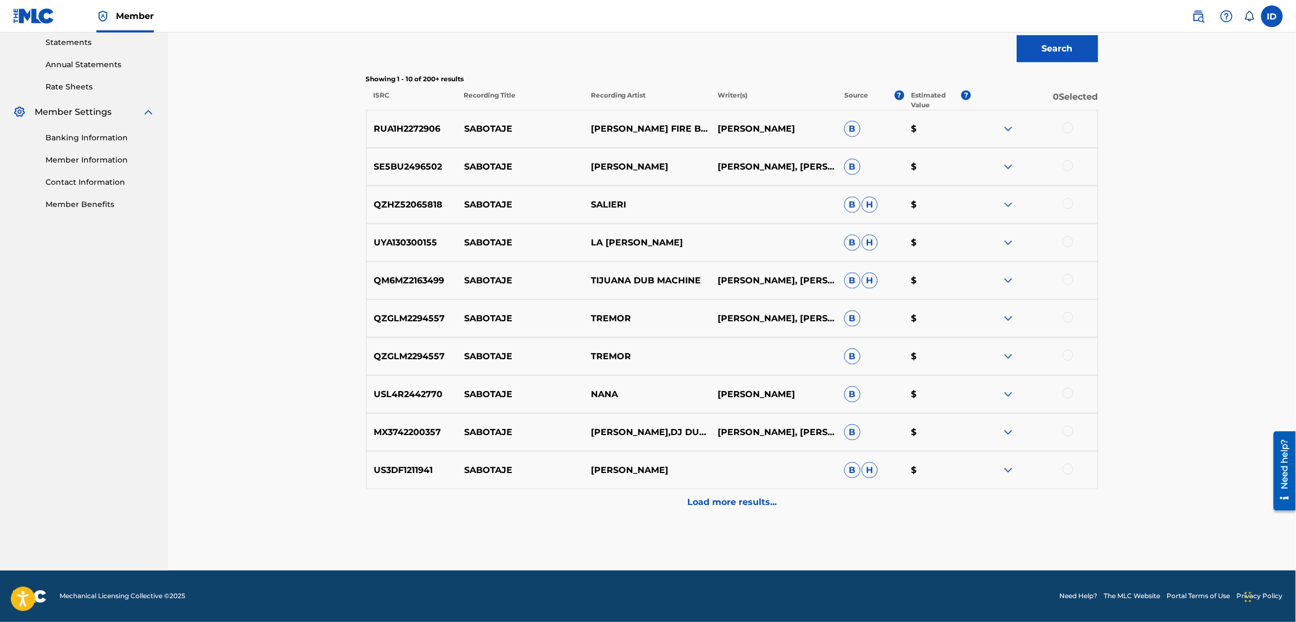
click at [730, 501] on p "Load more results..." at bounding box center [731, 502] width 89 height 13
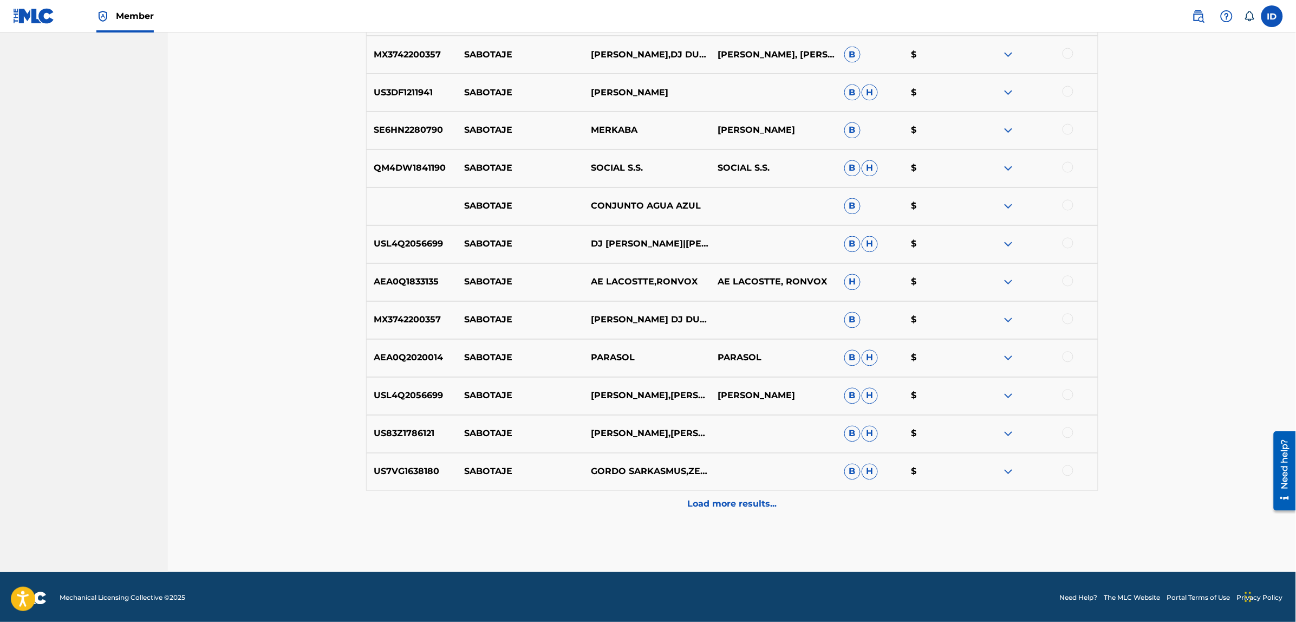
scroll to position [753, 0]
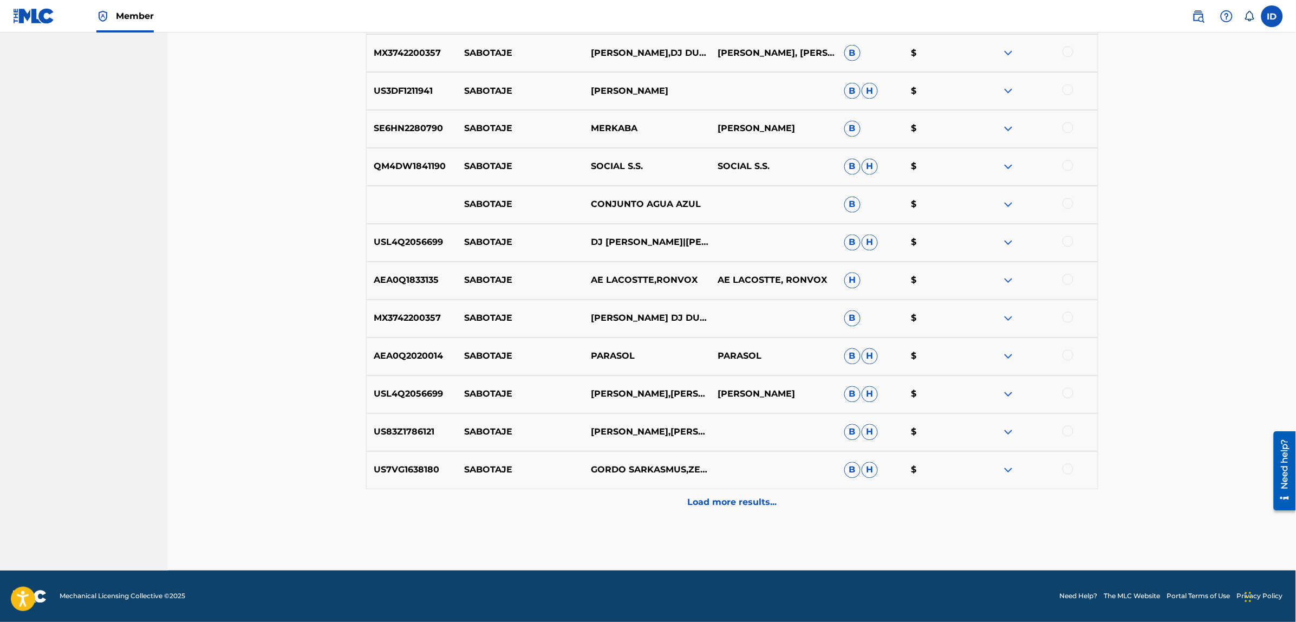
click at [708, 509] on p "Load more results..." at bounding box center [731, 502] width 89 height 13
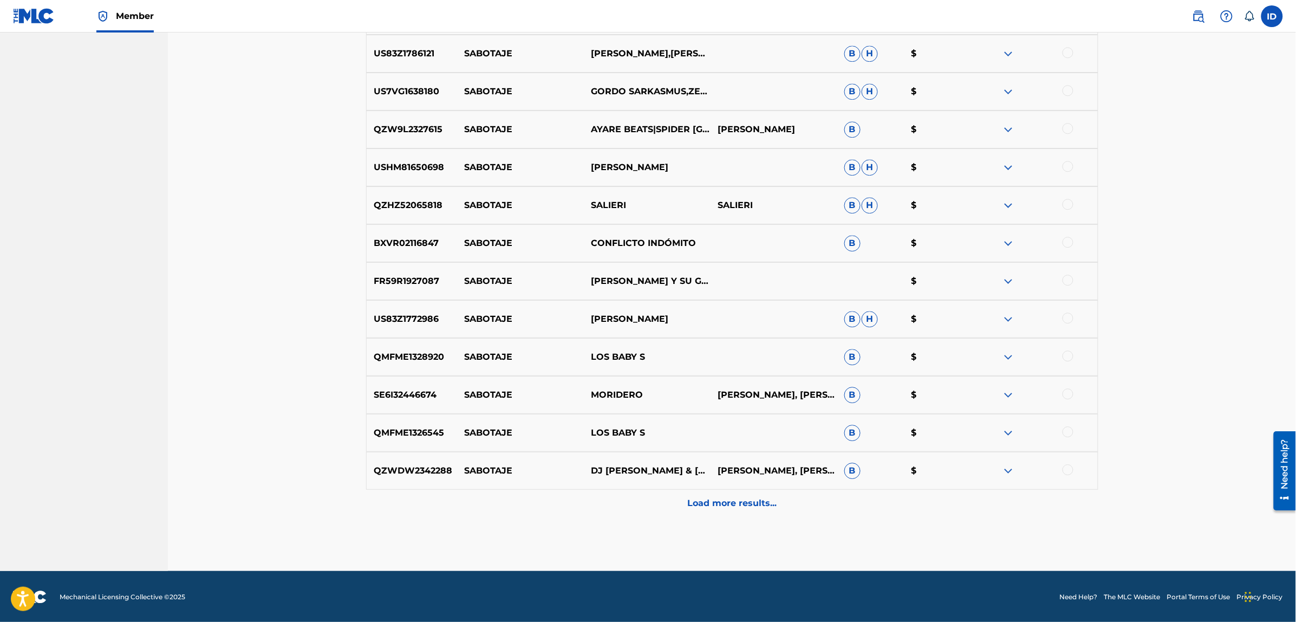
scroll to position [1132, 0]
click at [707, 499] on p "Load more results..." at bounding box center [731, 502] width 89 height 13
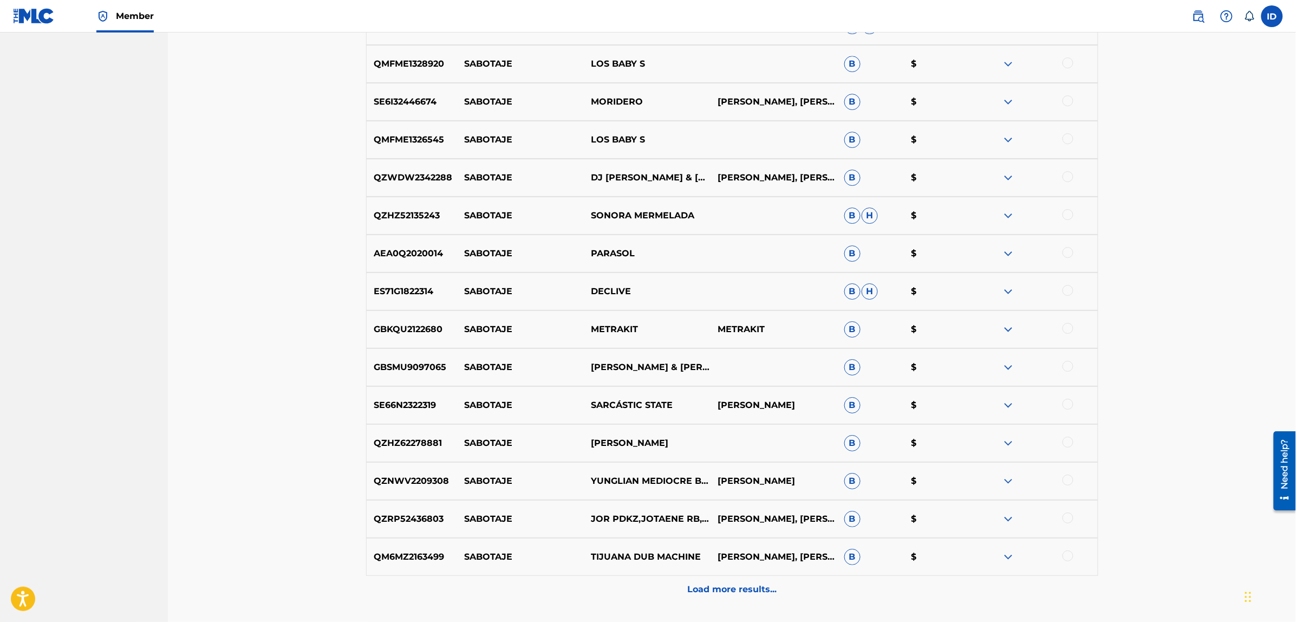
scroll to position [1511, 0]
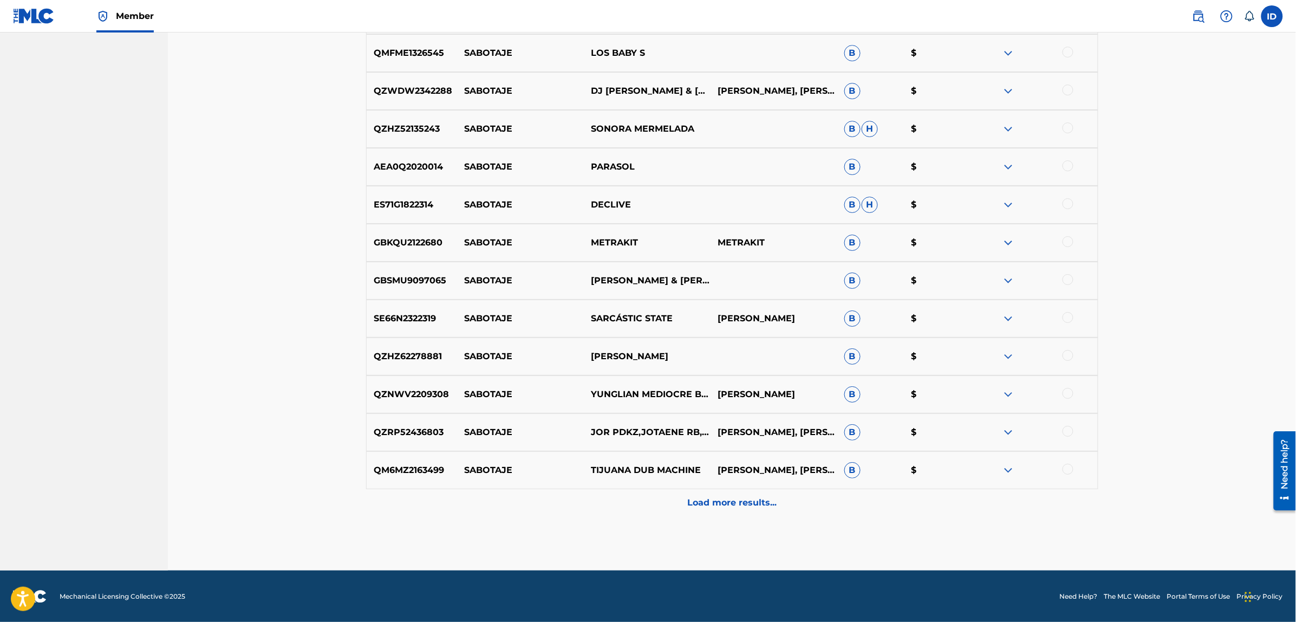
click at [699, 493] on div "Load more results..." at bounding box center [732, 502] width 732 height 27
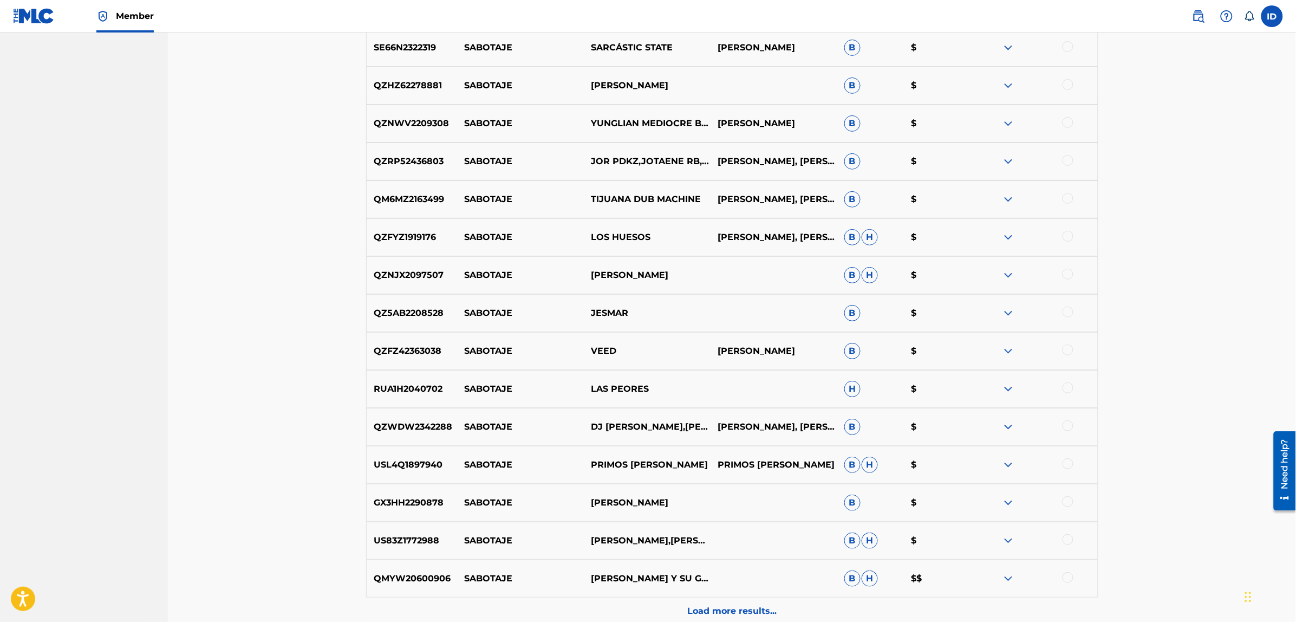
scroll to position [1890, 0]
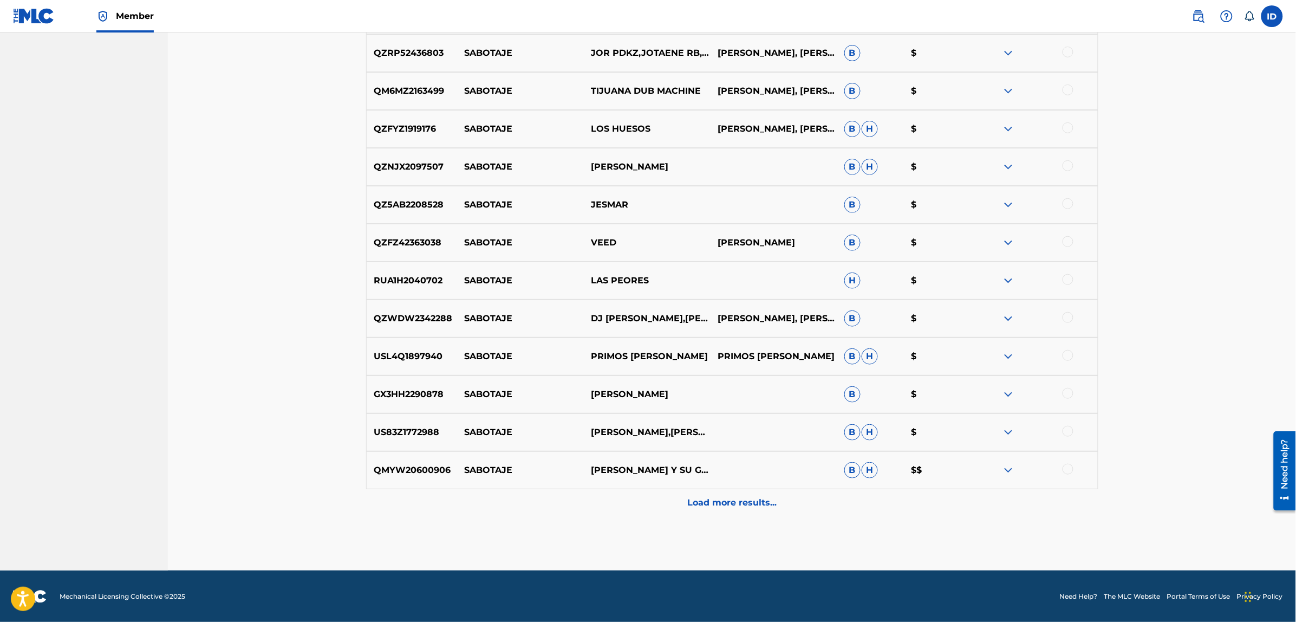
click at [716, 501] on p "Load more results..." at bounding box center [731, 502] width 89 height 13
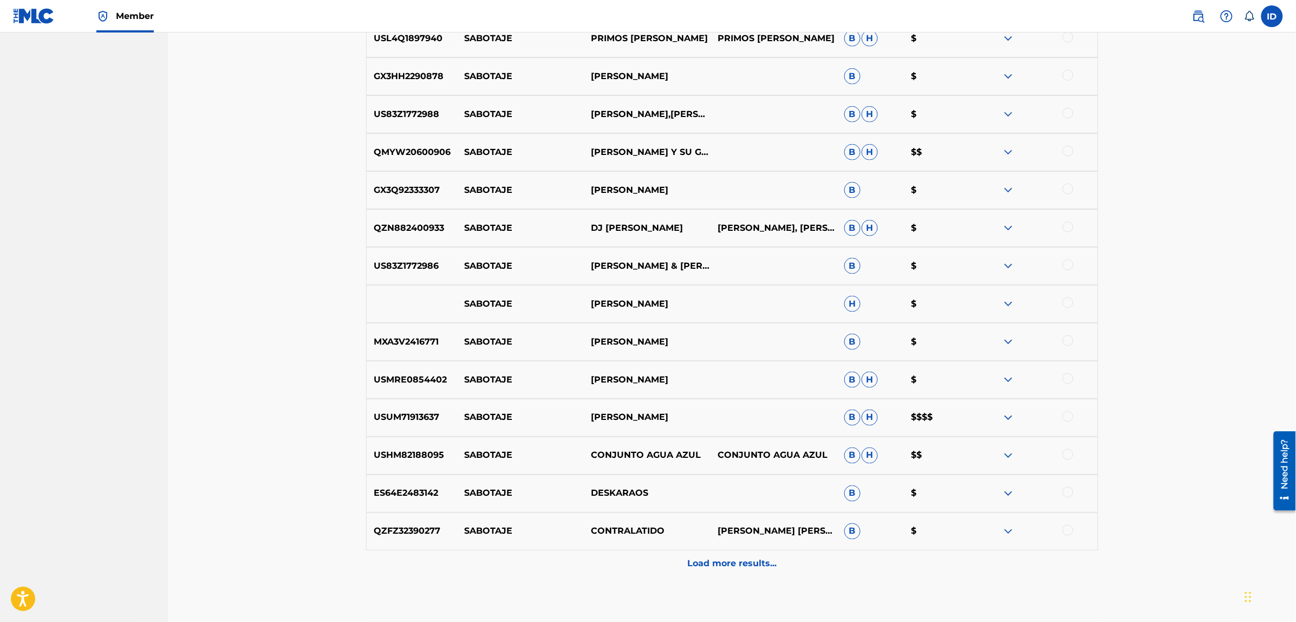
scroll to position [2269, 0]
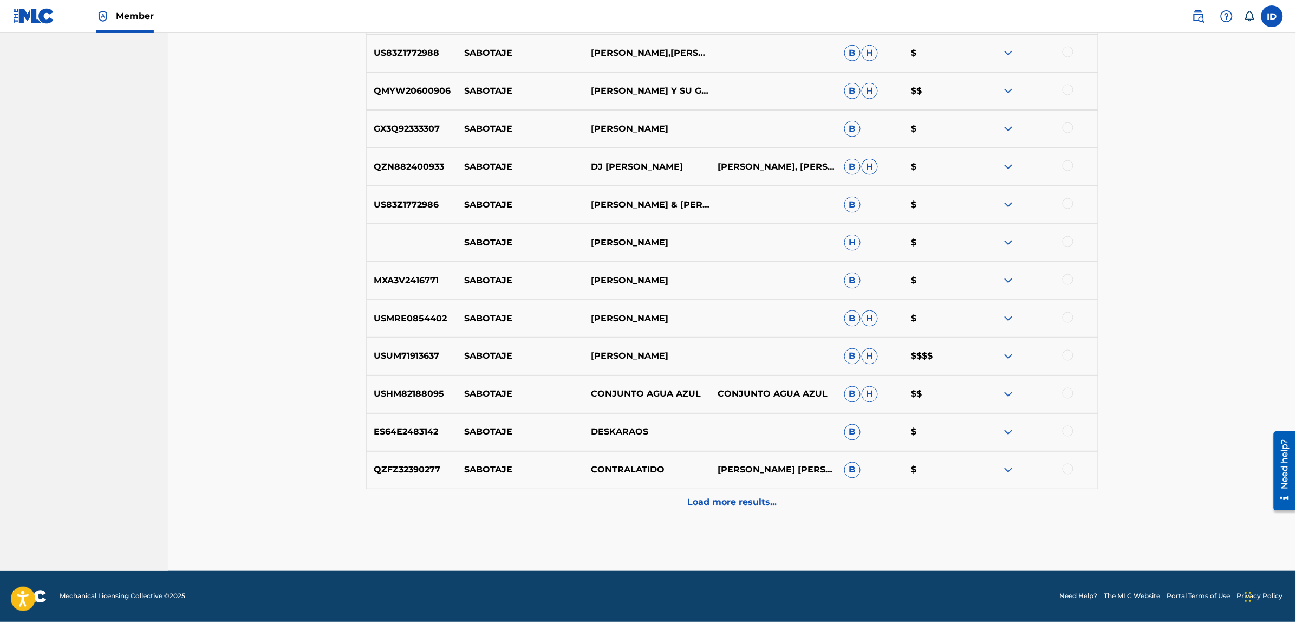
click at [699, 501] on p "Load more results..." at bounding box center [731, 502] width 89 height 13
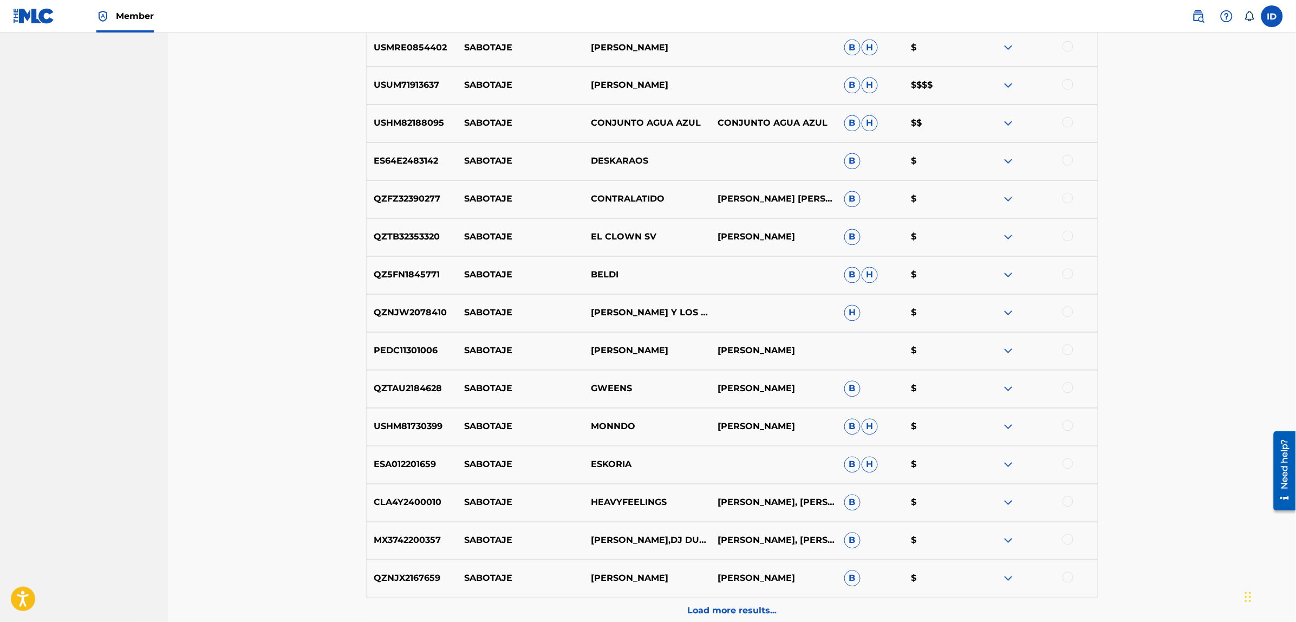
scroll to position [2648, 0]
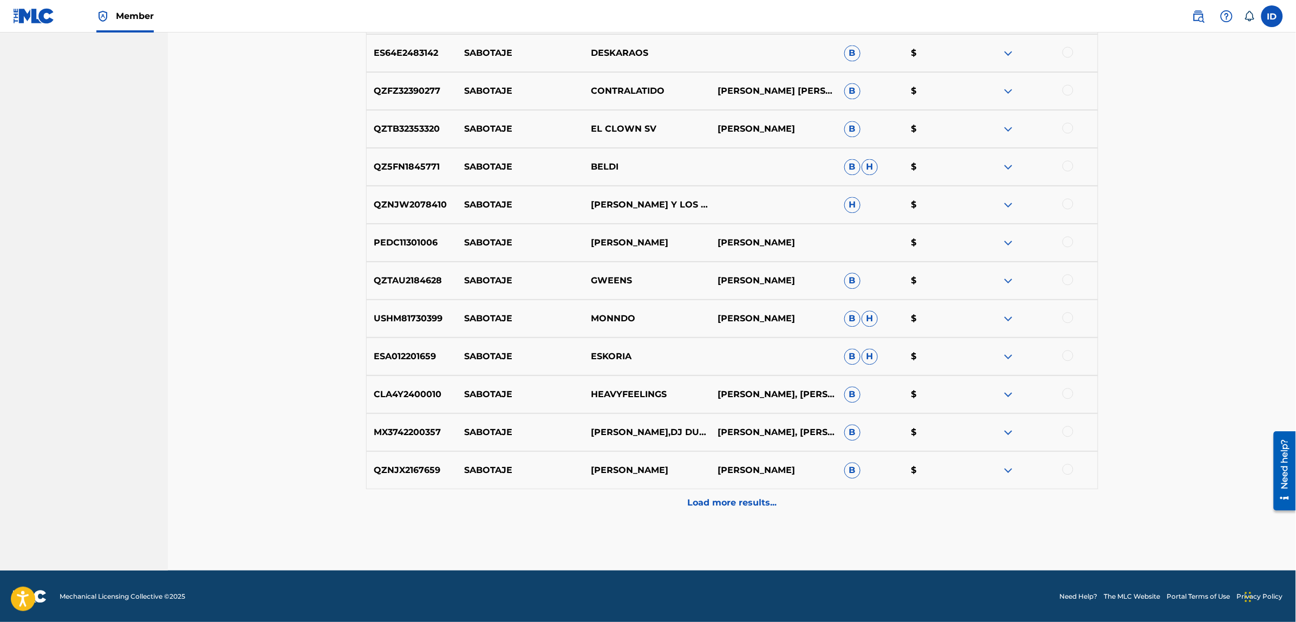
click at [737, 504] on p "Load more results..." at bounding box center [731, 502] width 89 height 13
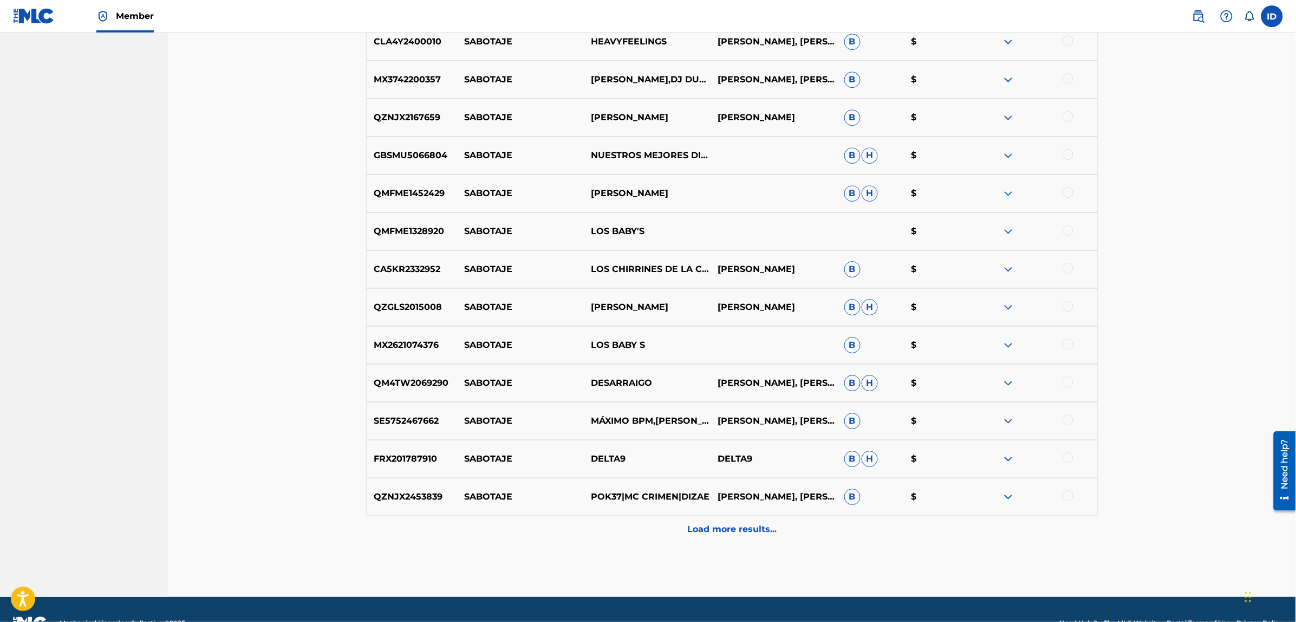
scroll to position [3027, 0]
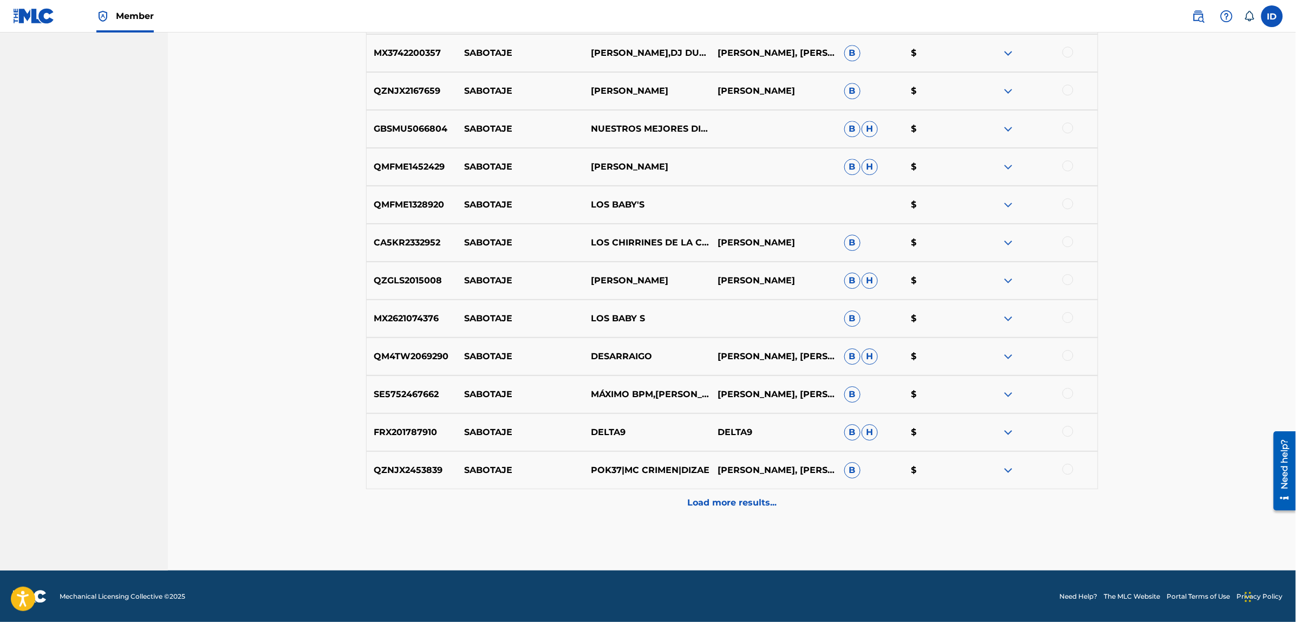
click at [688, 505] on p "Load more results..." at bounding box center [731, 502] width 89 height 13
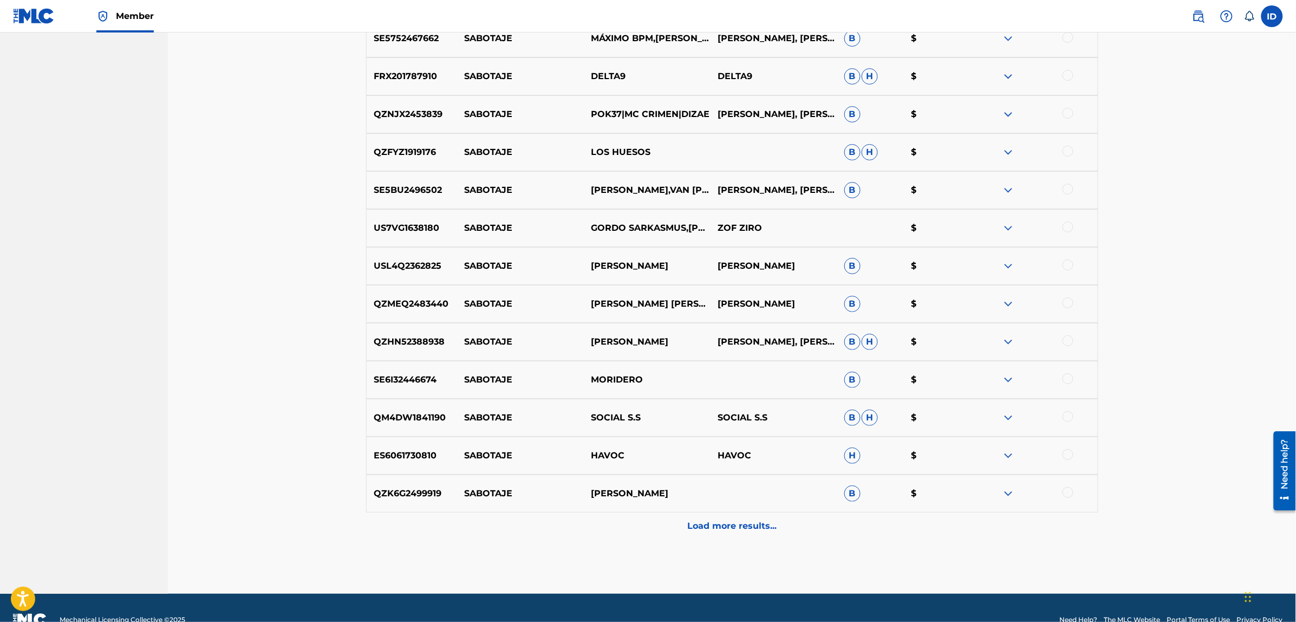
scroll to position [3406, 0]
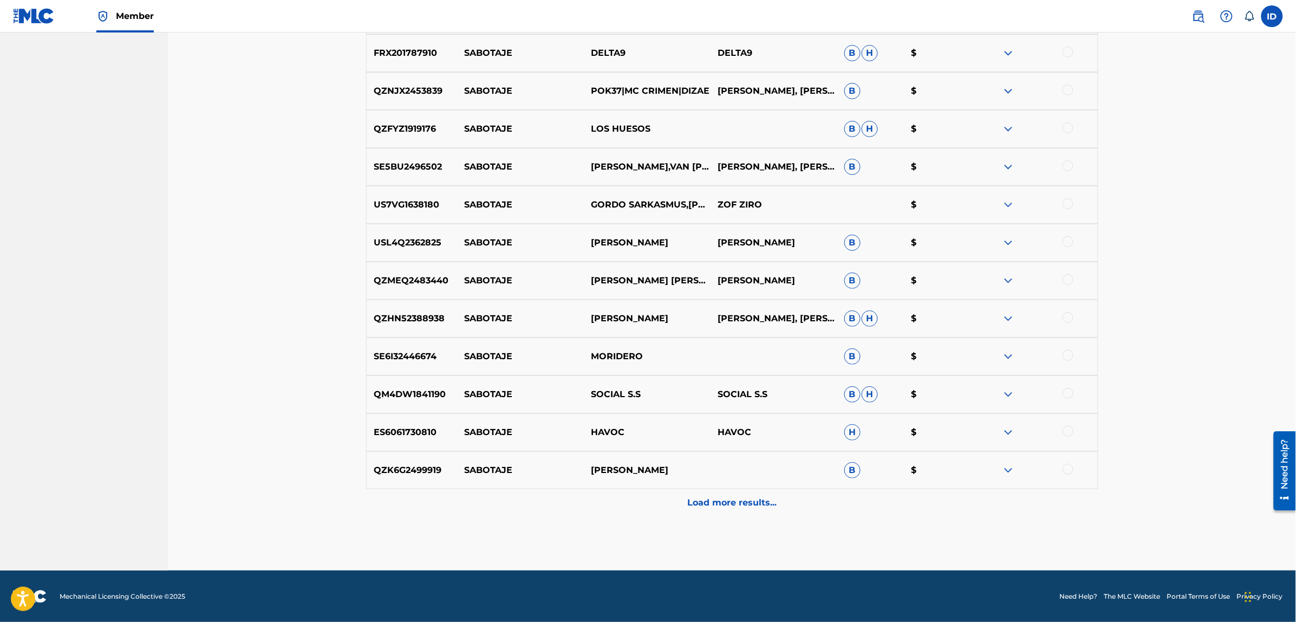
click at [707, 499] on p "Load more results..." at bounding box center [731, 502] width 89 height 13
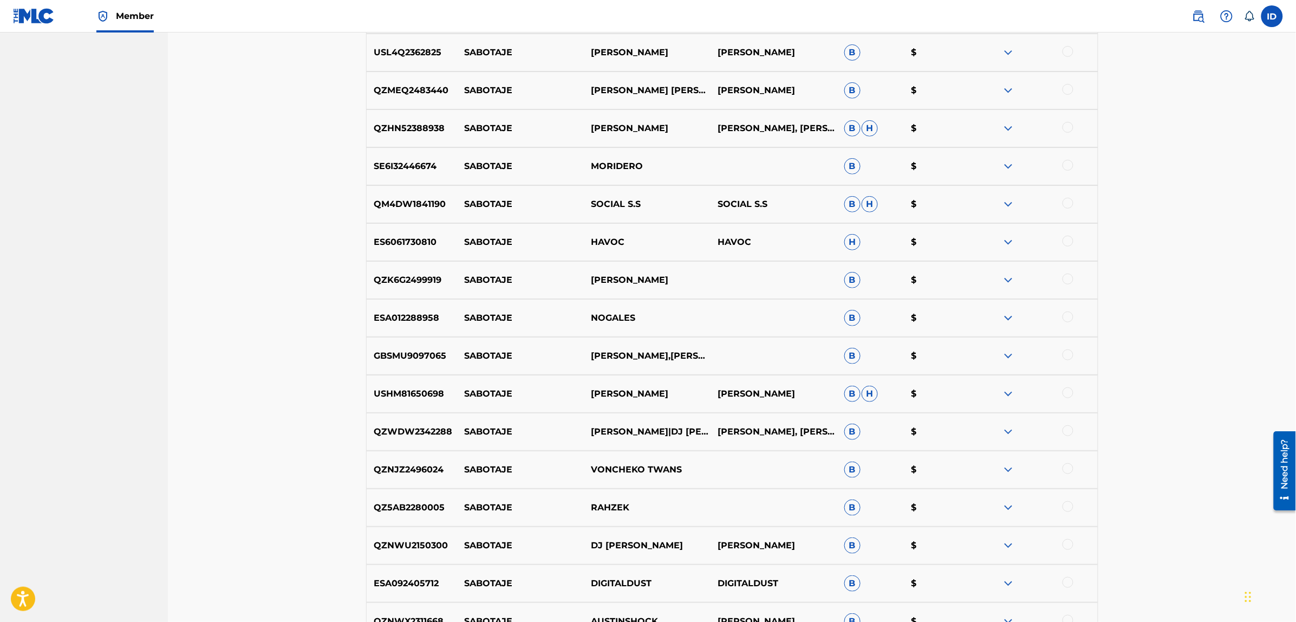
scroll to position [3677, 0]
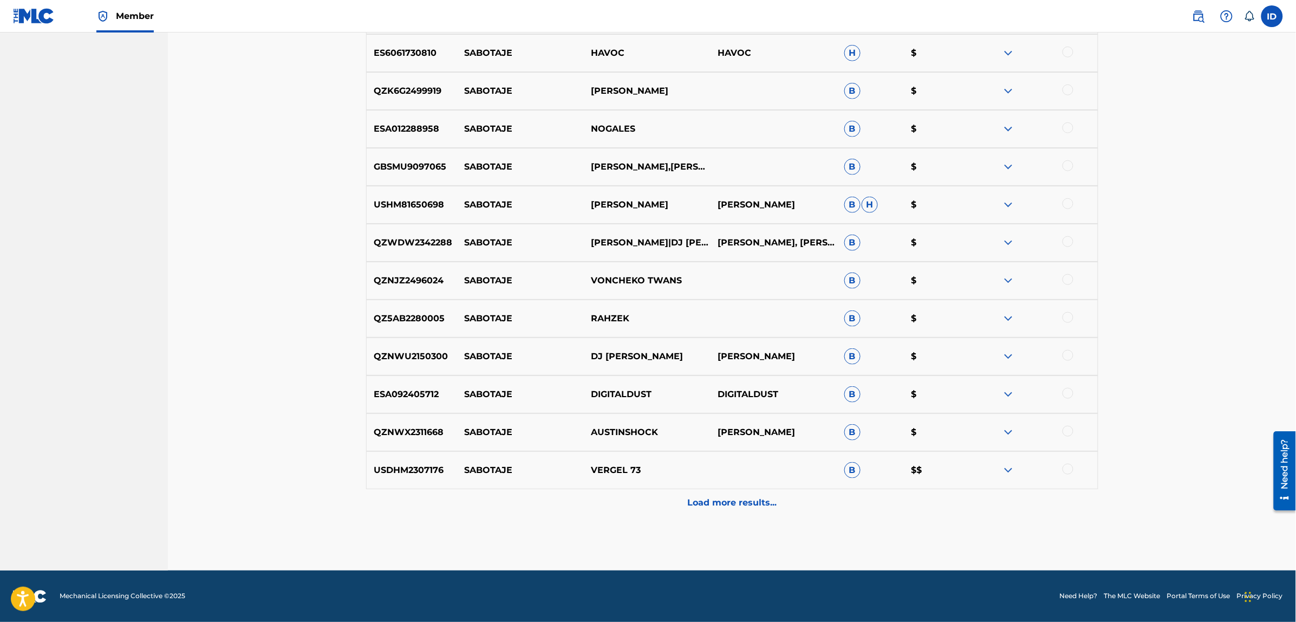
click at [739, 513] on div "Load more results..." at bounding box center [732, 502] width 732 height 27
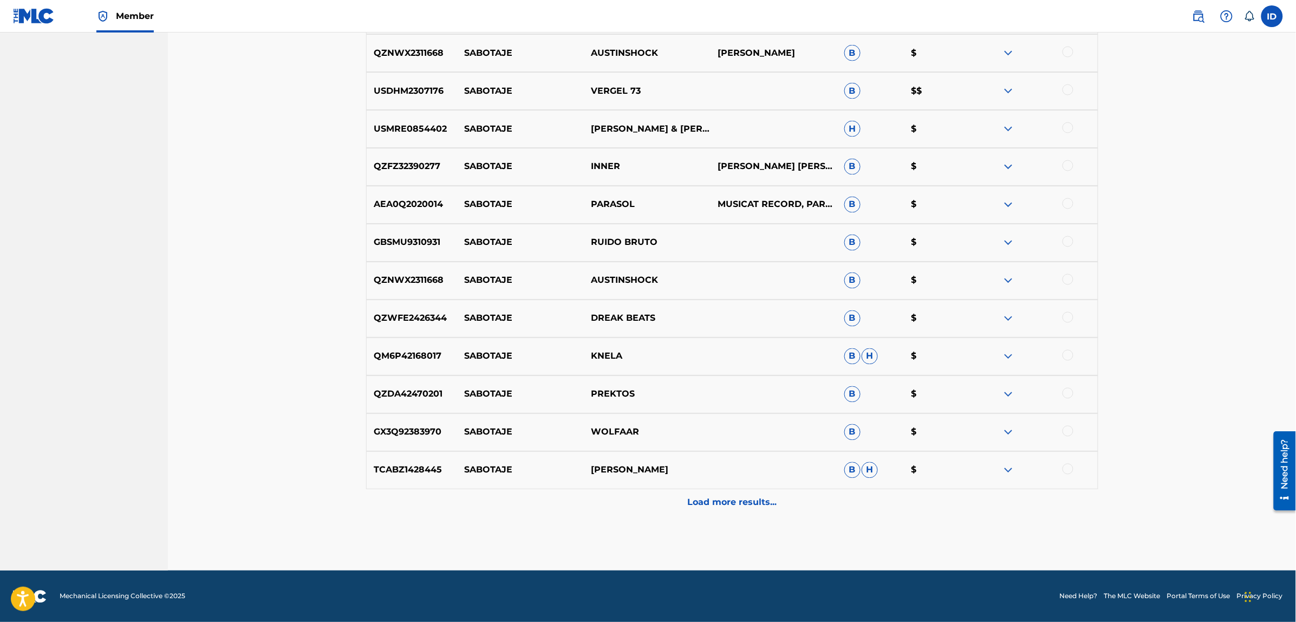
click at [697, 496] on p "Load more results..." at bounding box center [731, 502] width 89 height 13
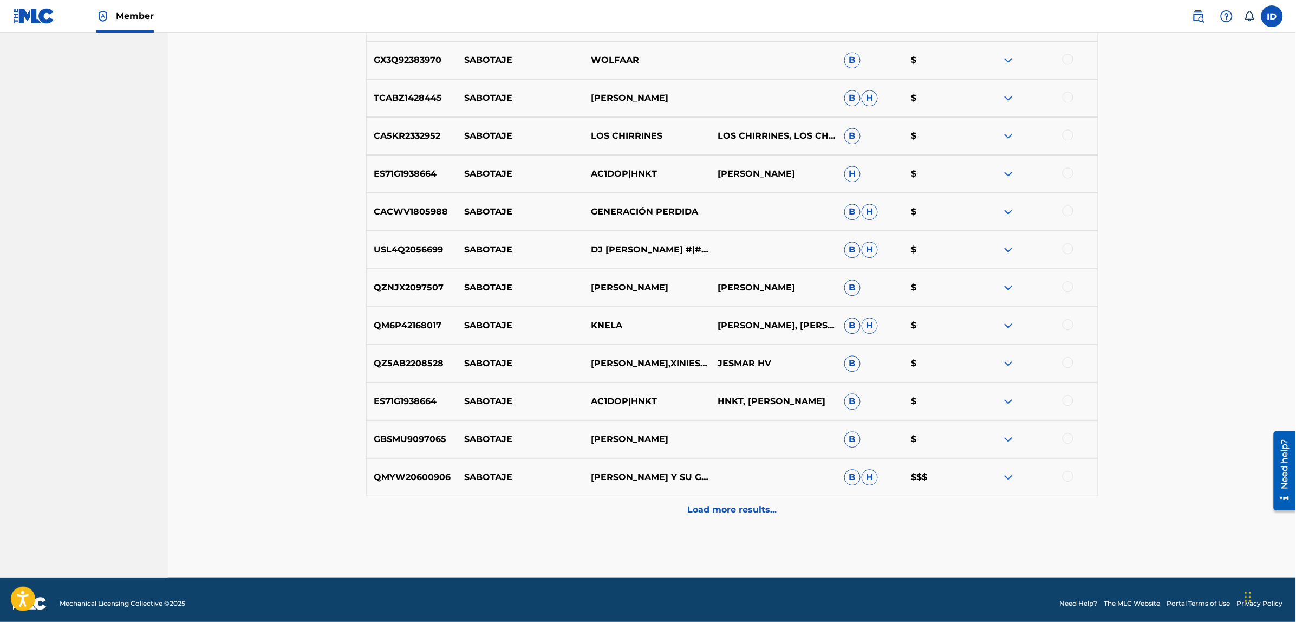
scroll to position [4543, 0]
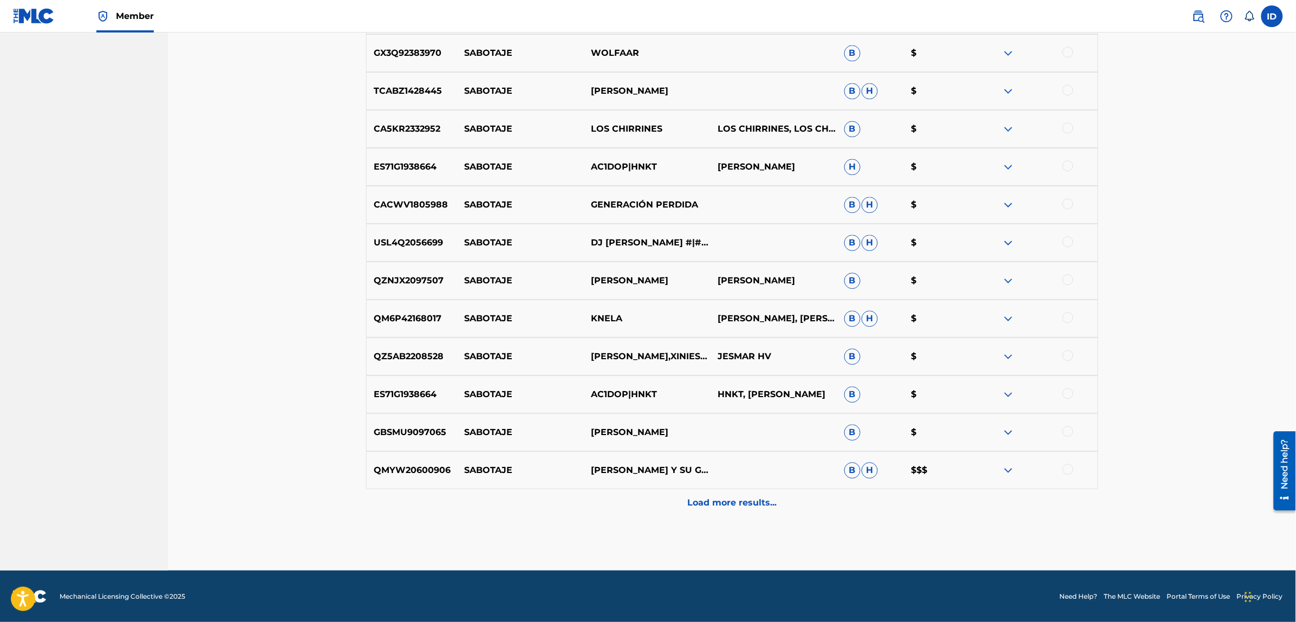
click at [728, 490] on div "Load more results..." at bounding box center [732, 502] width 732 height 27
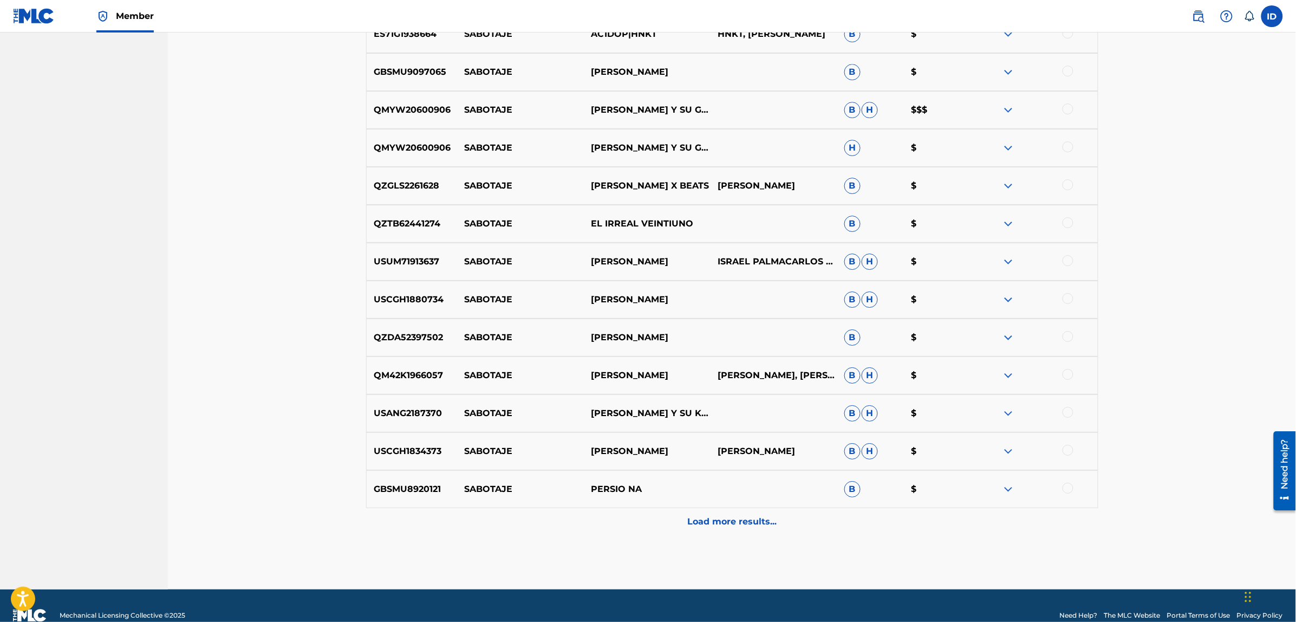
scroll to position [4922, 0]
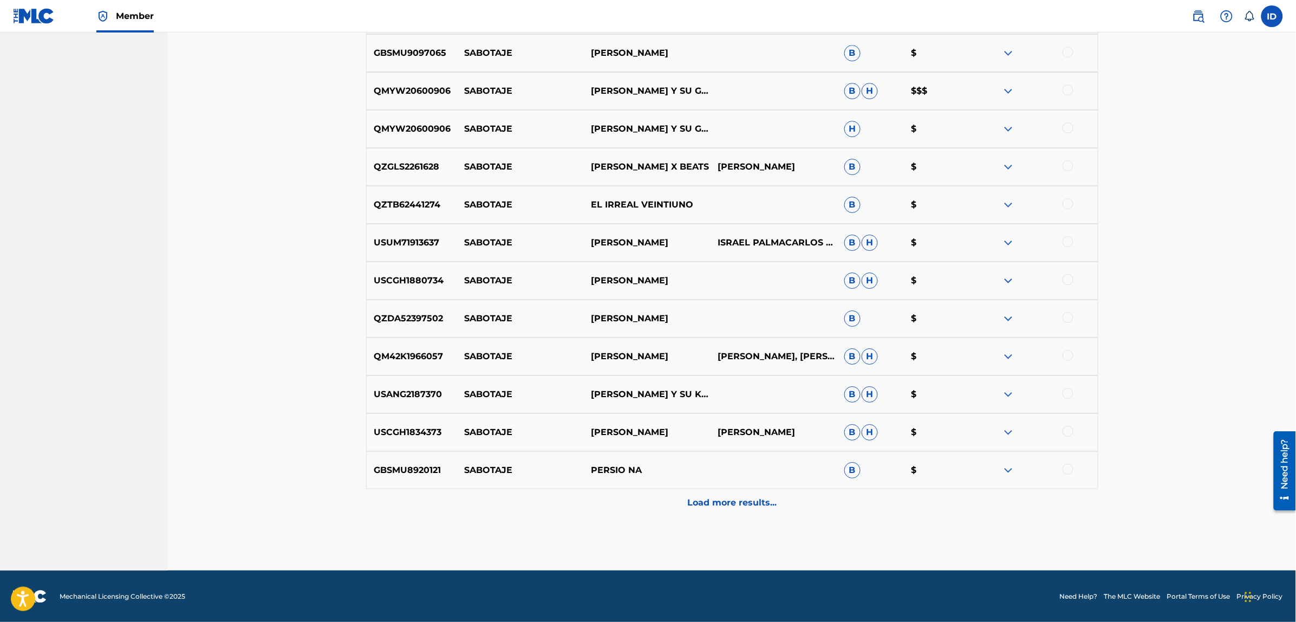
click at [734, 507] on p "Load more results..." at bounding box center [731, 502] width 89 height 13
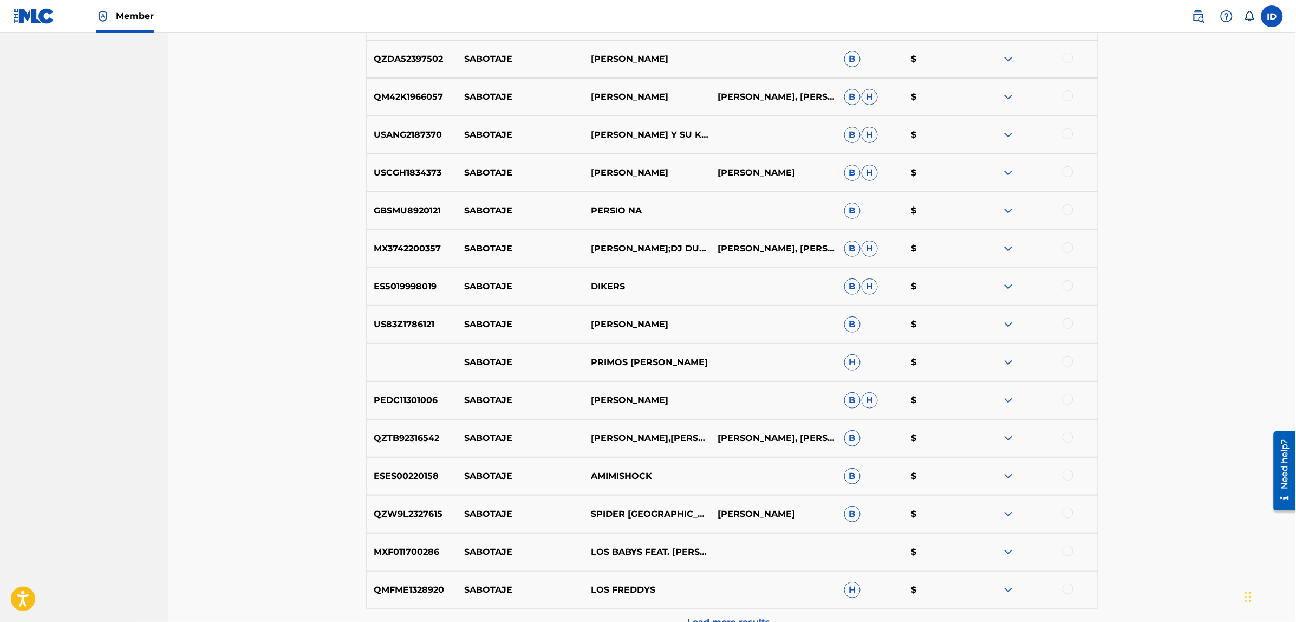
scroll to position [5301, 0]
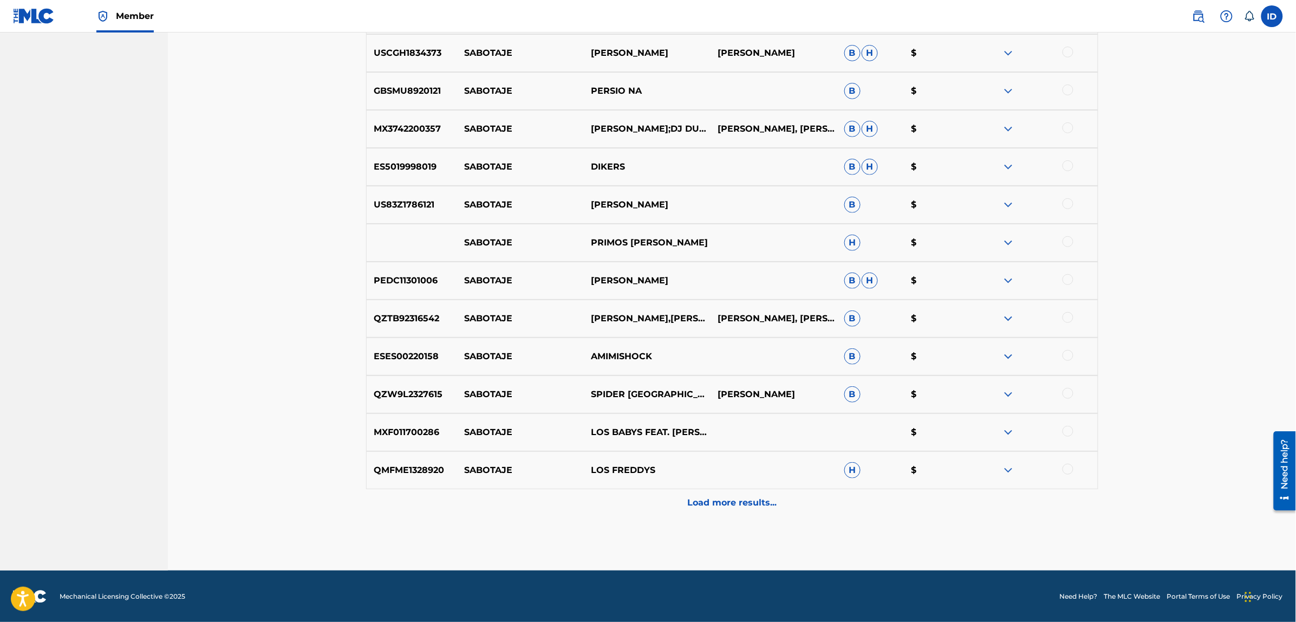
click at [736, 509] on p "Load more results..." at bounding box center [731, 502] width 89 height 13
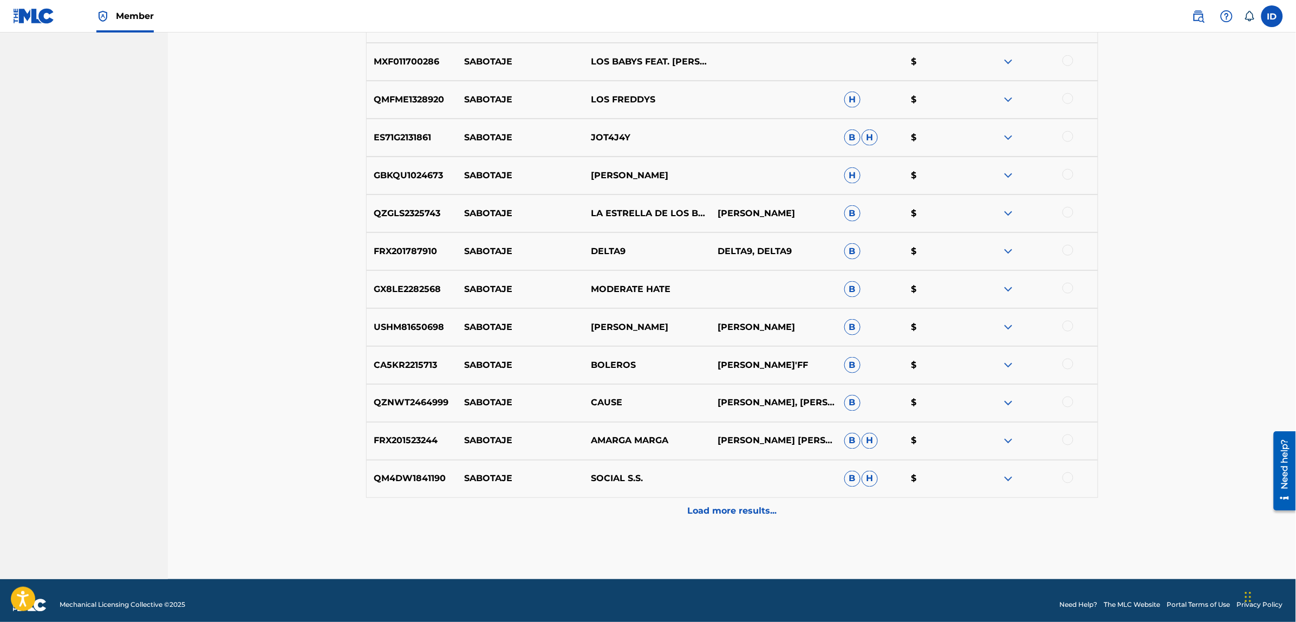
scroll to position [5680, 0]
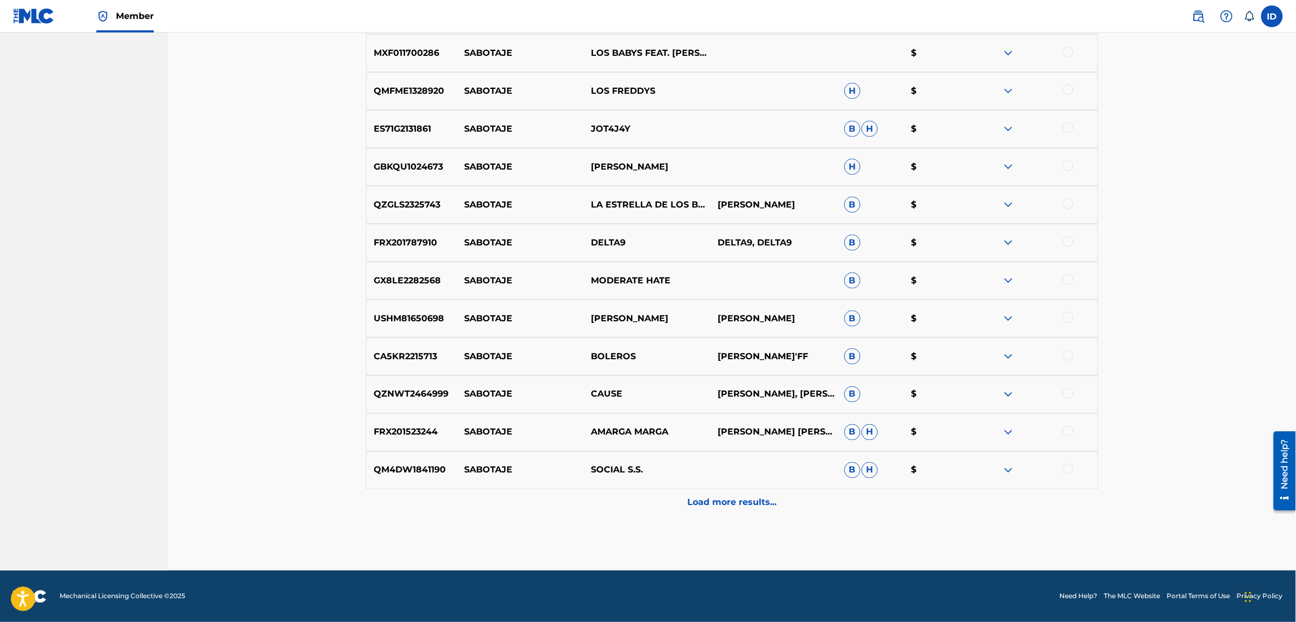
click at [704, 502] on p "Load more results..." at bounding box center [731, 502] width 89 height 13
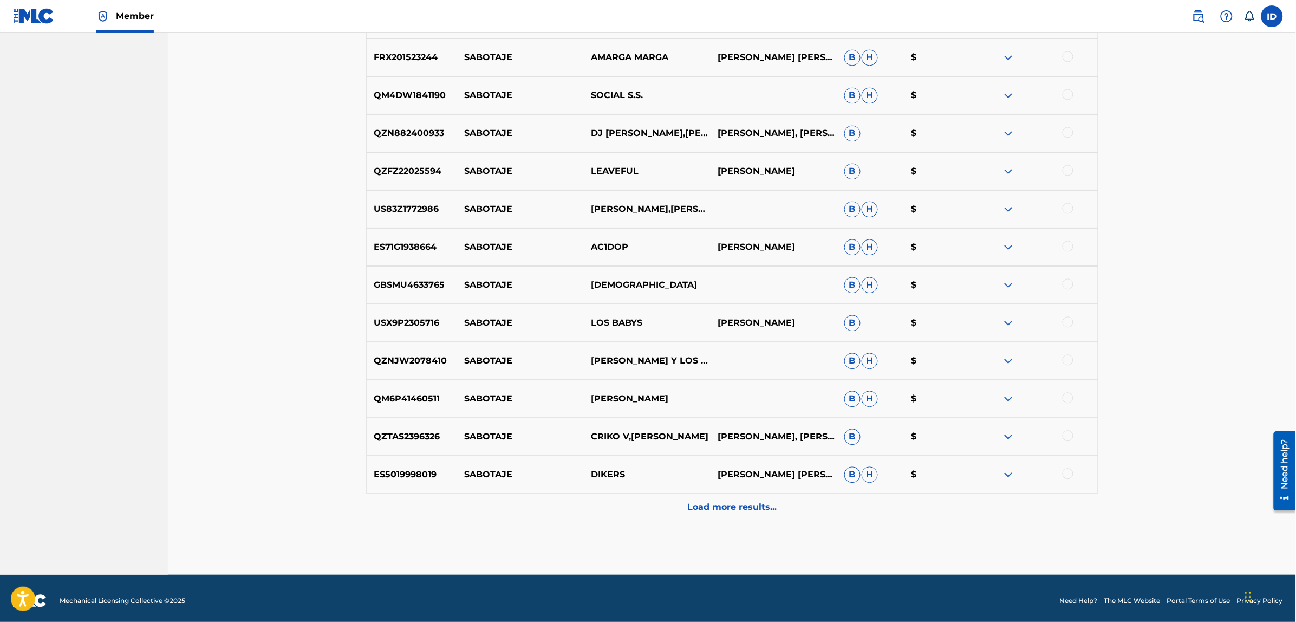
scroll to position [6059, 0]
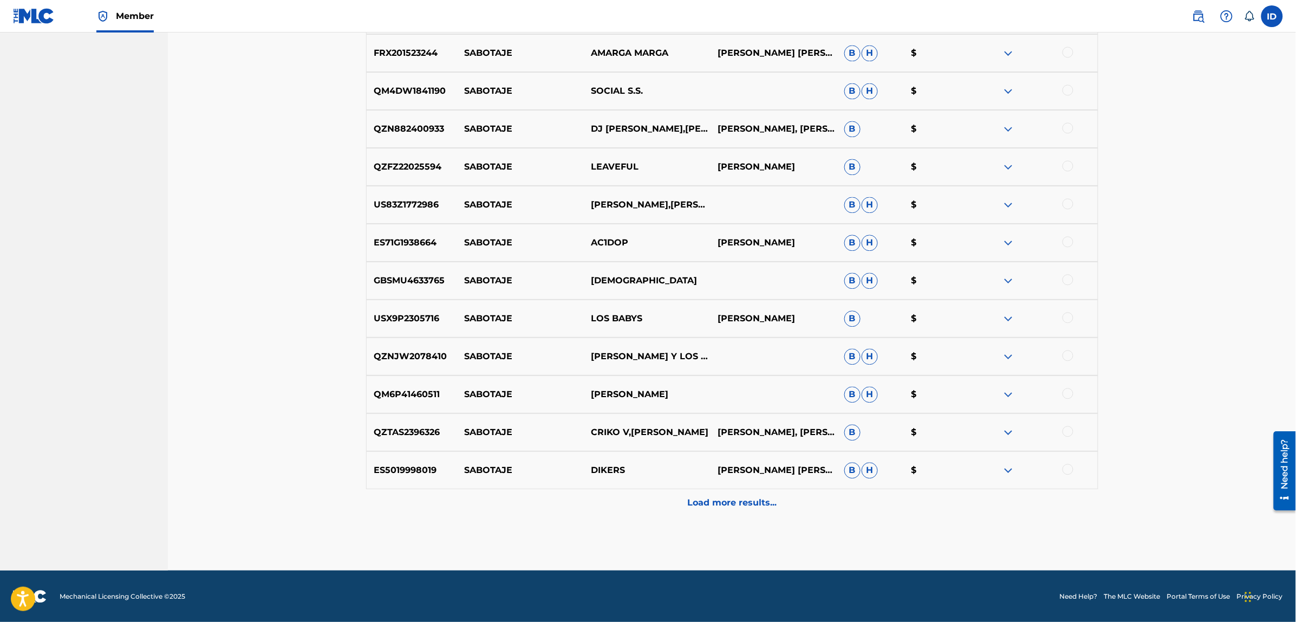
click at [718, 507] on p "Load more results..." at bounding box center [731, 502] width 89 height 13
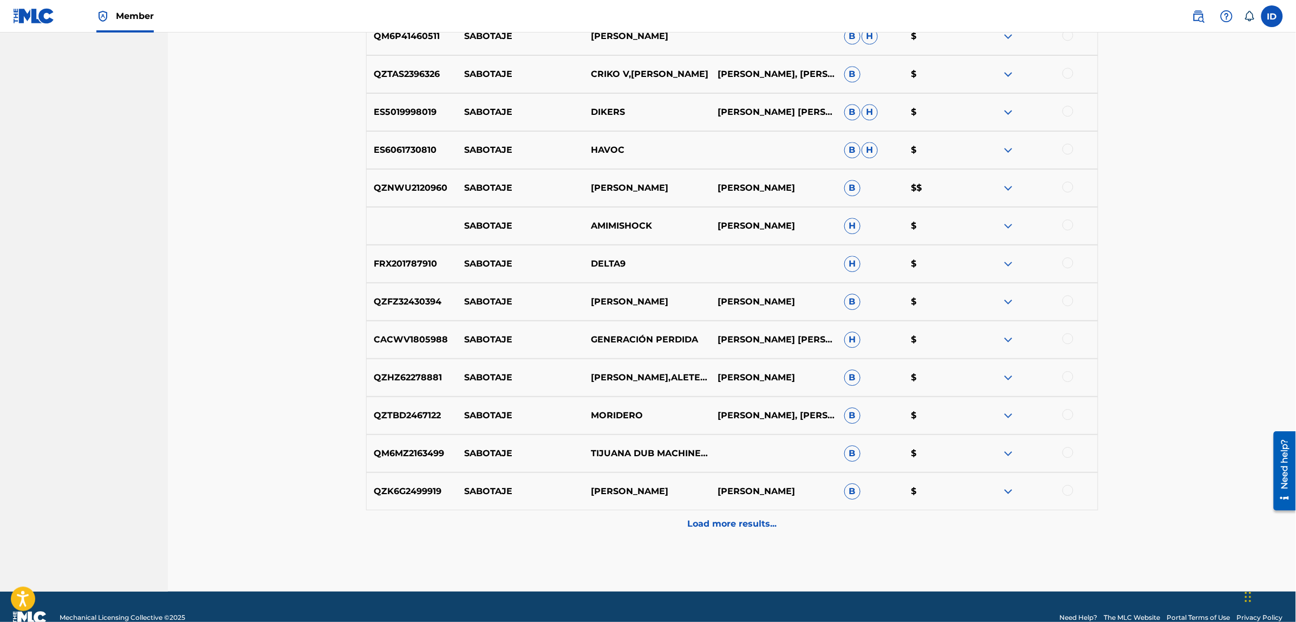
scroll to position [6438, 0]
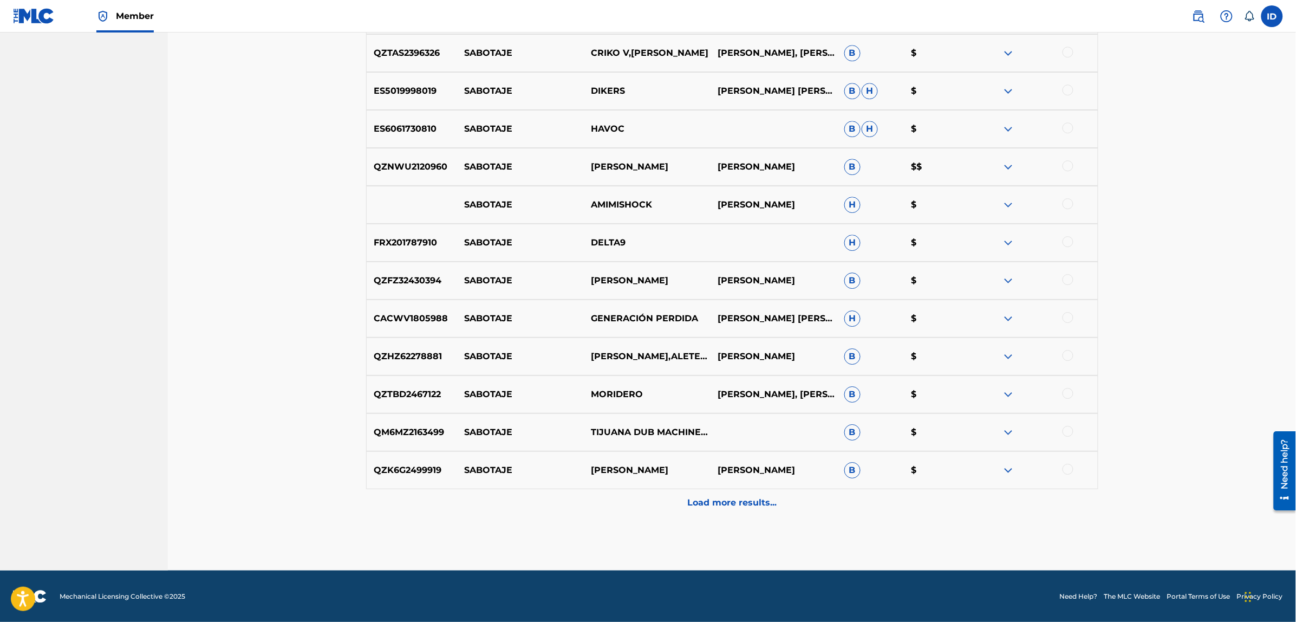
click at [731, 499] on p "Load more results..." at bounding box center [731, 502] width 89 height 13
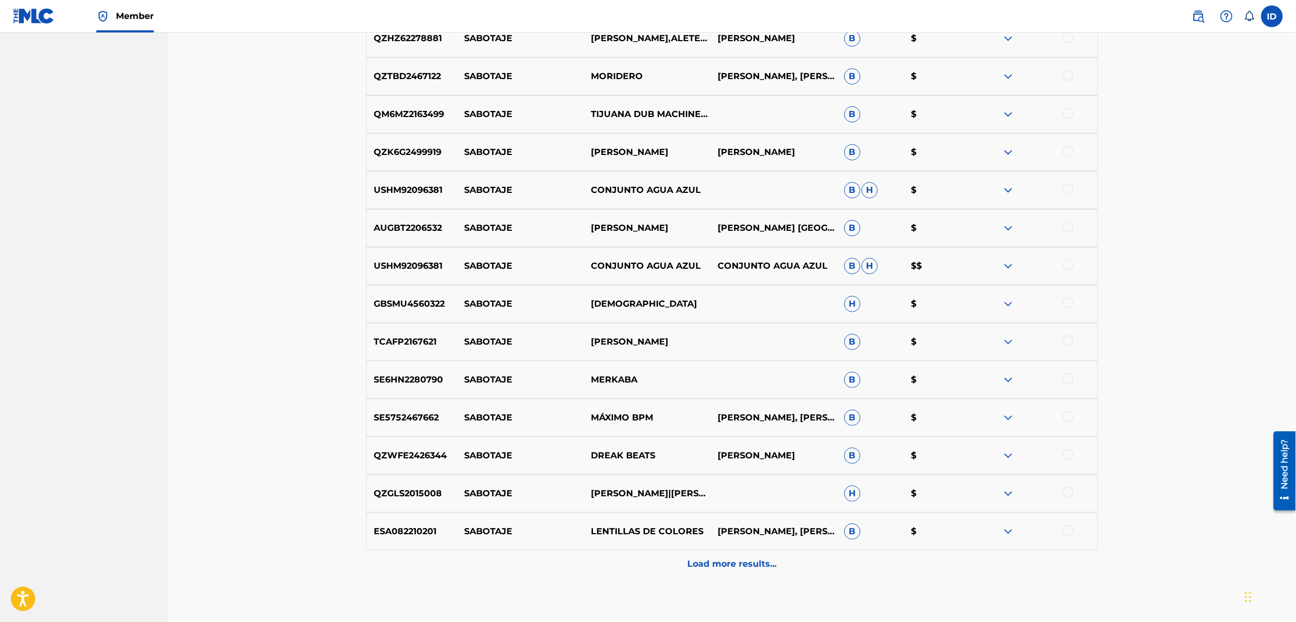
scroll to position [6817, 0]
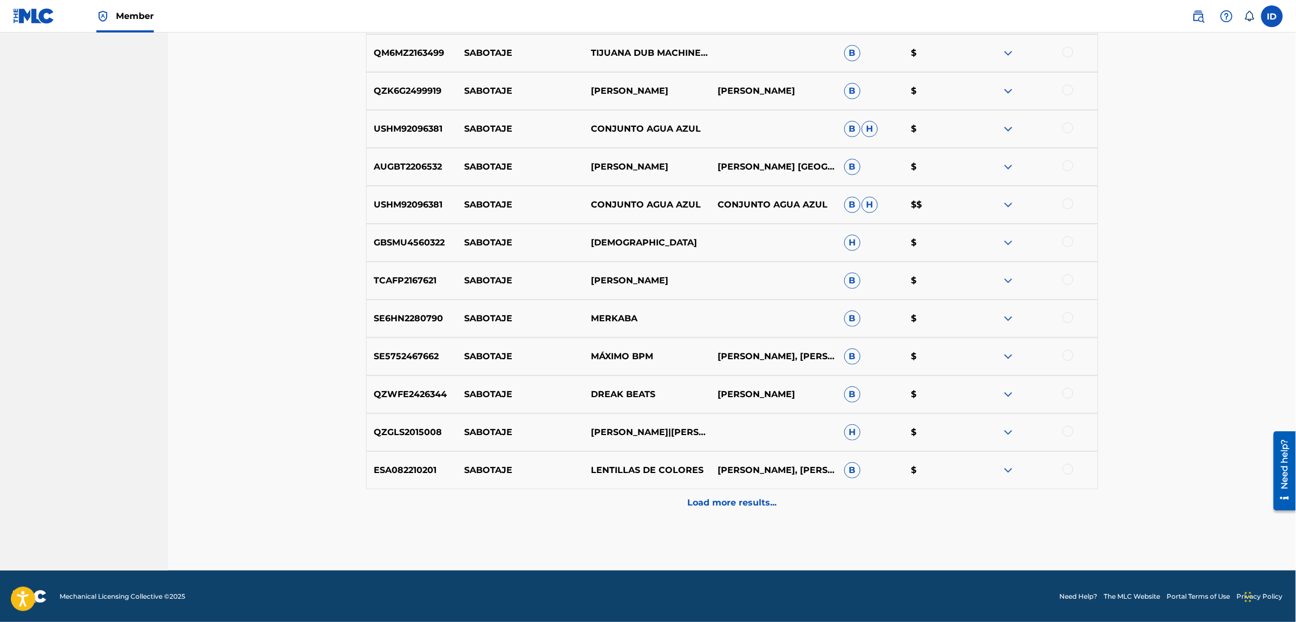
click at [708, 498] on p "Load more results..." at bounding box center [731, 502] width 89 height 13
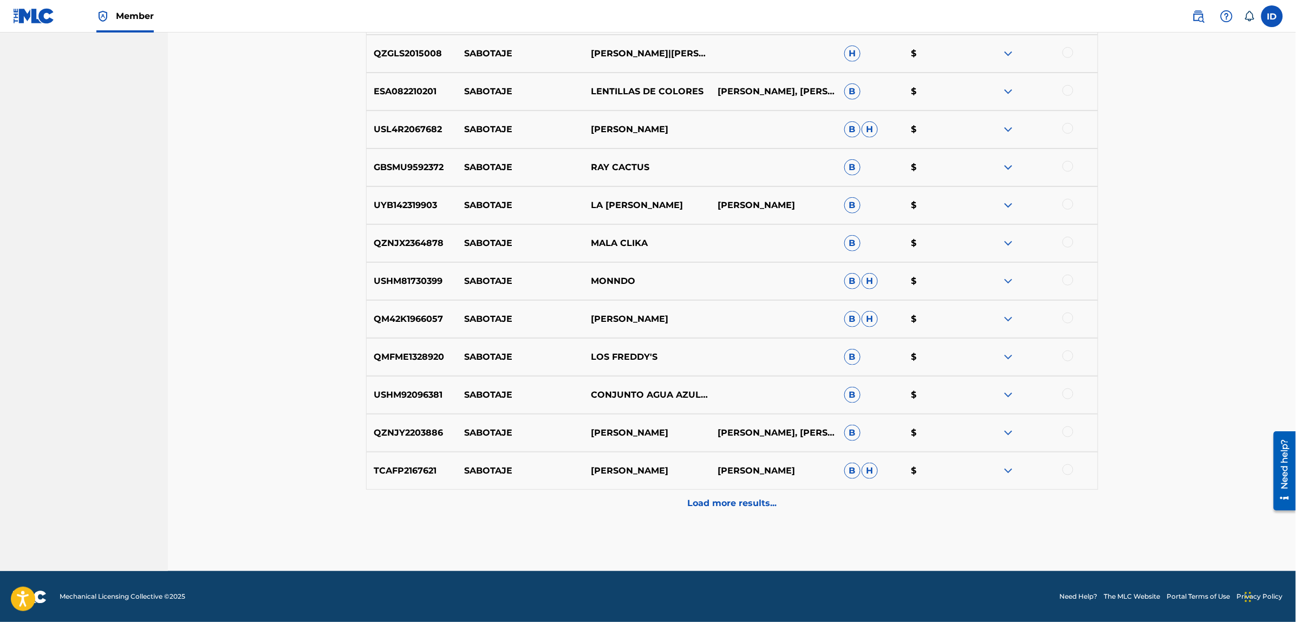
scroll to position [7196, 0]
click at [726, 507] on p "Load more results..." at bounding box center [731, 502] width 89 height 13
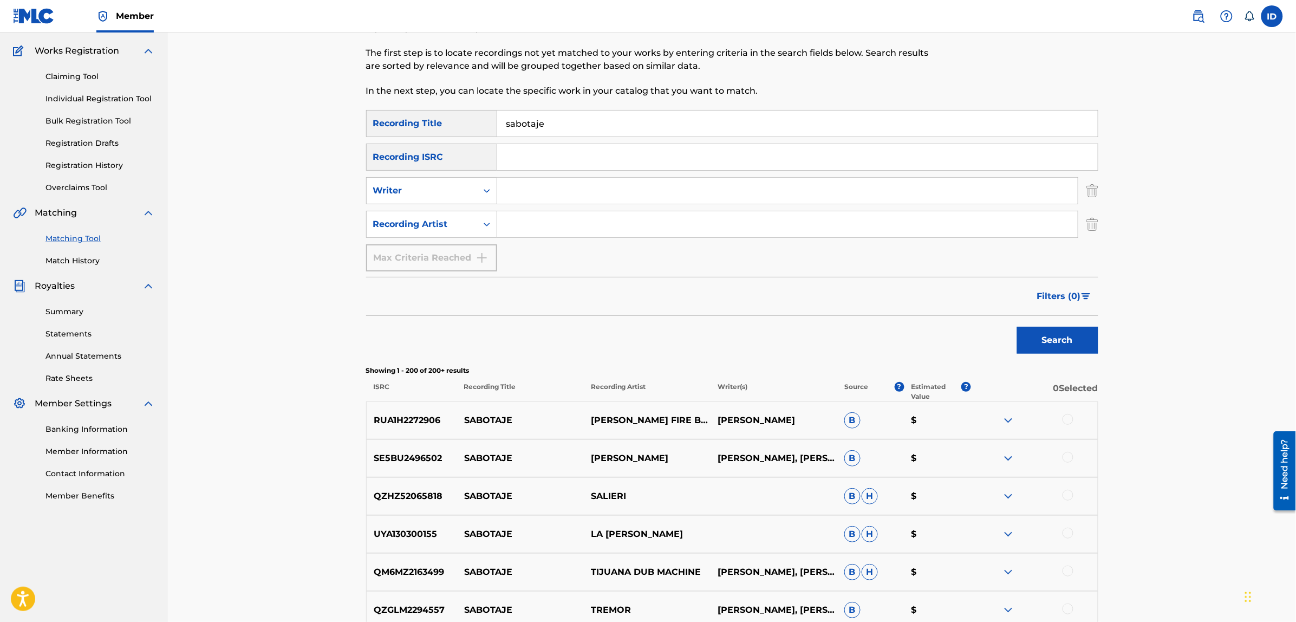
scroll to position [0, 0]
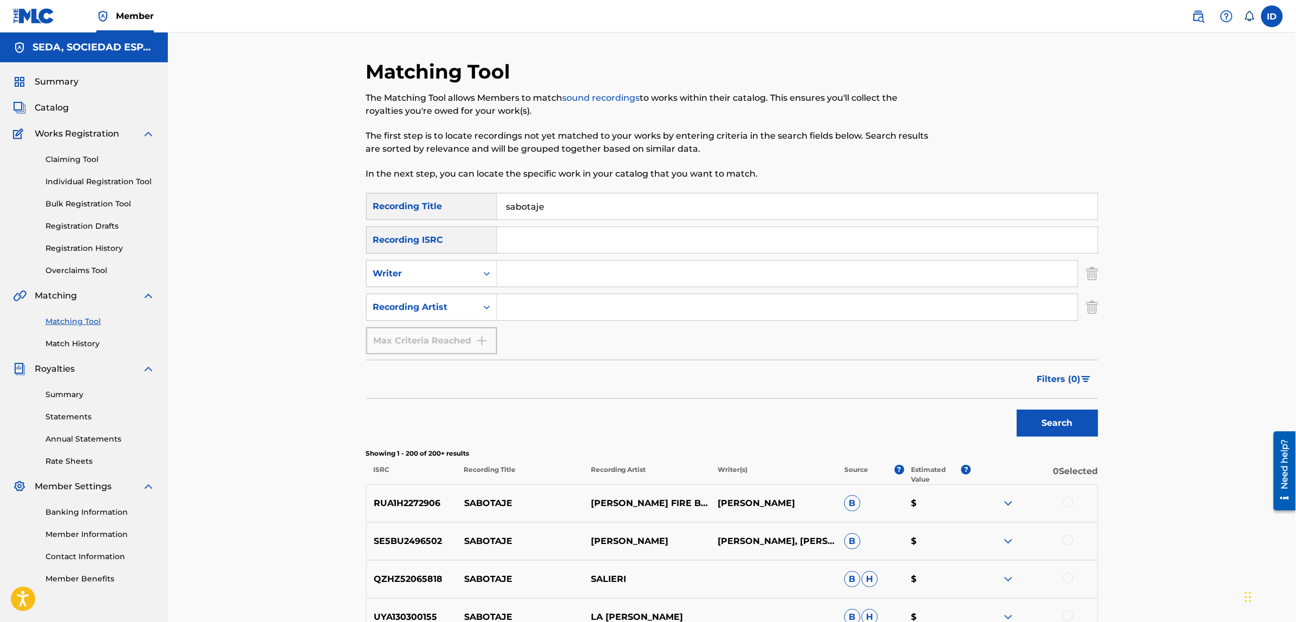
click at [550, 270] on input "Search Form" at bounding box center [787, 273] width 580 height 26
click at [1017, 409] on button "Search" at bounding box center [1057, 422] width 81 height 27
type input "luis mendo"
click at [1017, 409] on button "Search" at bounding box center [1057, 422] width 81 height 27
drag, startPoint x: 577, startPoint y: 271, endPoint x: 453, endPoint y: 286, distance: 124.9
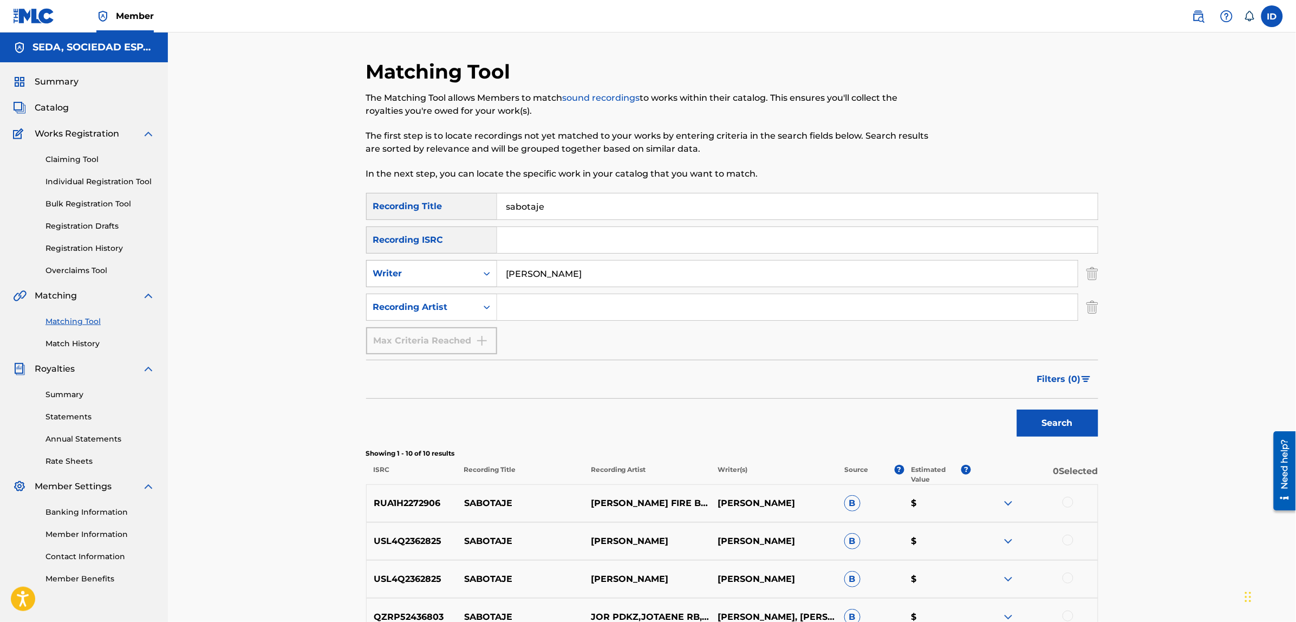
click at [453, 286] on div "SearchWithCriteria831afc2e-5228-4a68-9ef5-60441b5e0bef Writer luis mendo" at bounding box center [732, 273] width 732 height 27
type input "[PERSON_NAME]"
click at [1017, 409] on button "Search" at bounding box center [1057, 422] width 81 height 27
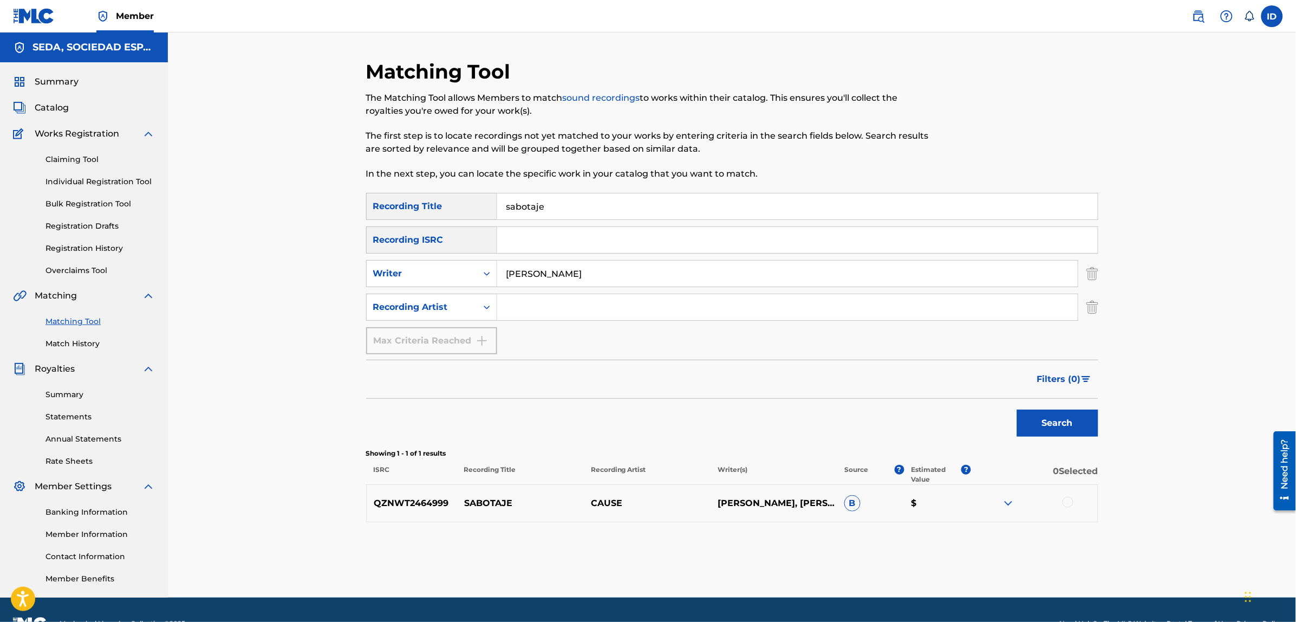
drag, startPoint x: 589, startPoint y: 208, endPoint x: 489, endPoint y: 207, distance: 100.2
click at [489, 207] on div "SearchWithCriteria8cebaadd-dcf6-45ab-8787-8136b1f8b11b Recording Title sabotaje" at bounding box center [732, 206] width 732 height 27
click at [1017, 409] on button "Search" at bounding box center [1057, 422] width 81 height 27
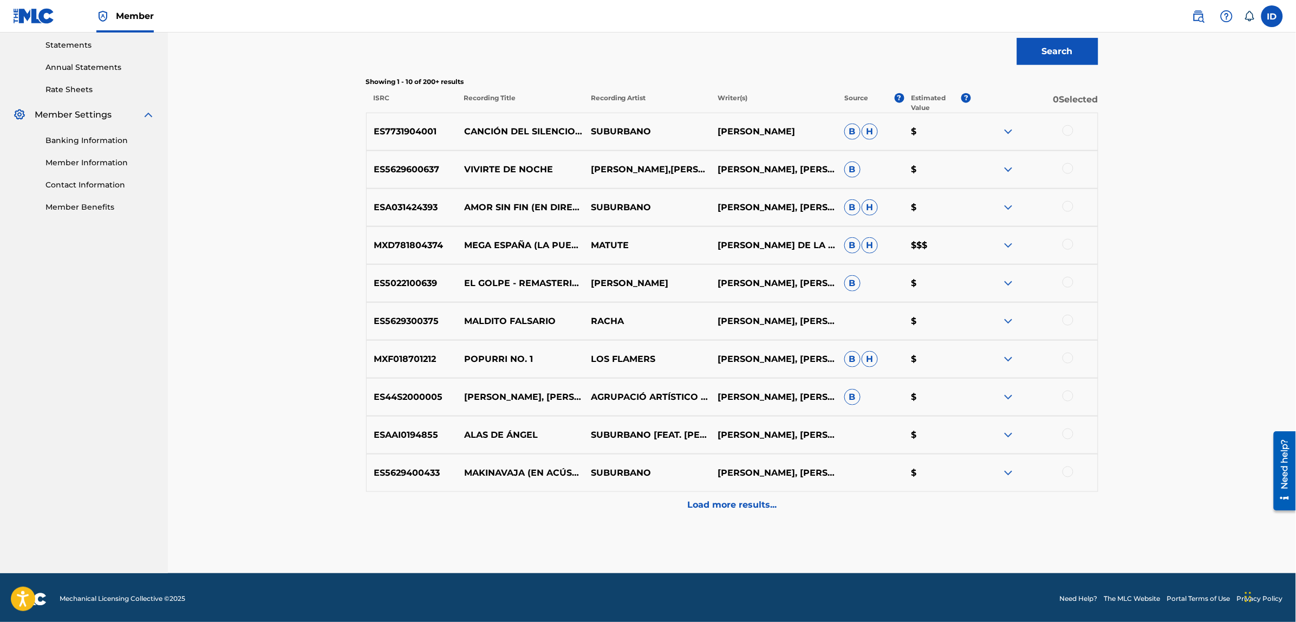
scroll to position [374, 0]
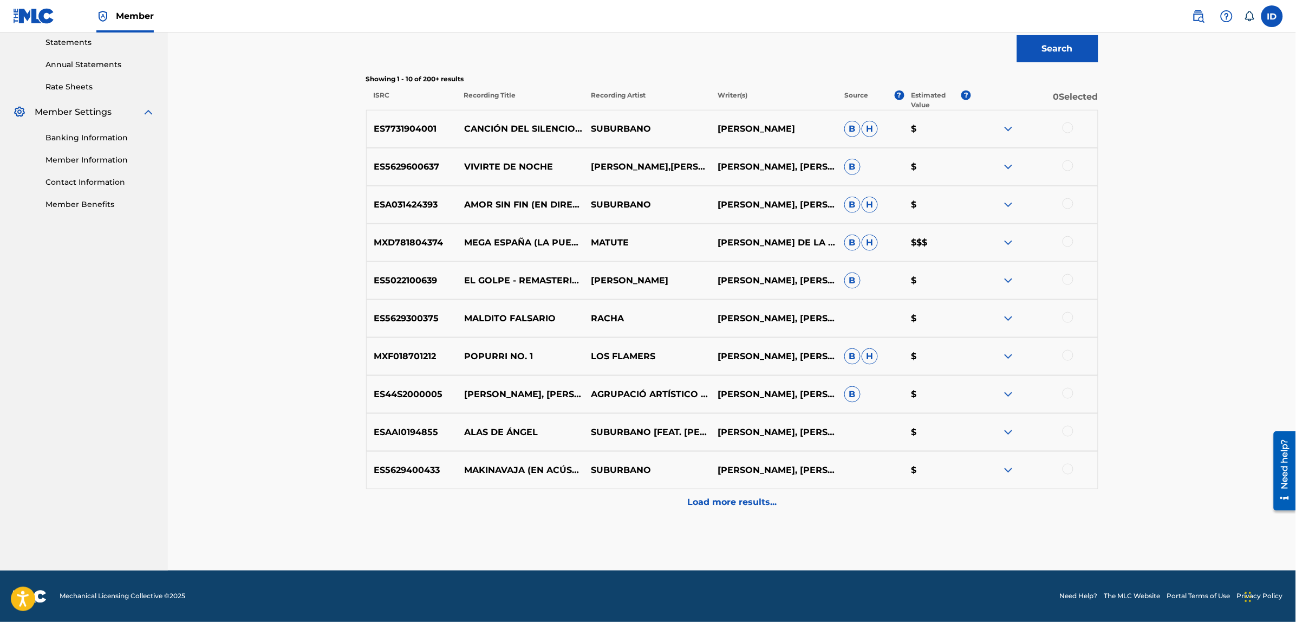
click at [725, 509] on div "Load more results..." at bounding box center [732, 502] width 732 height 27
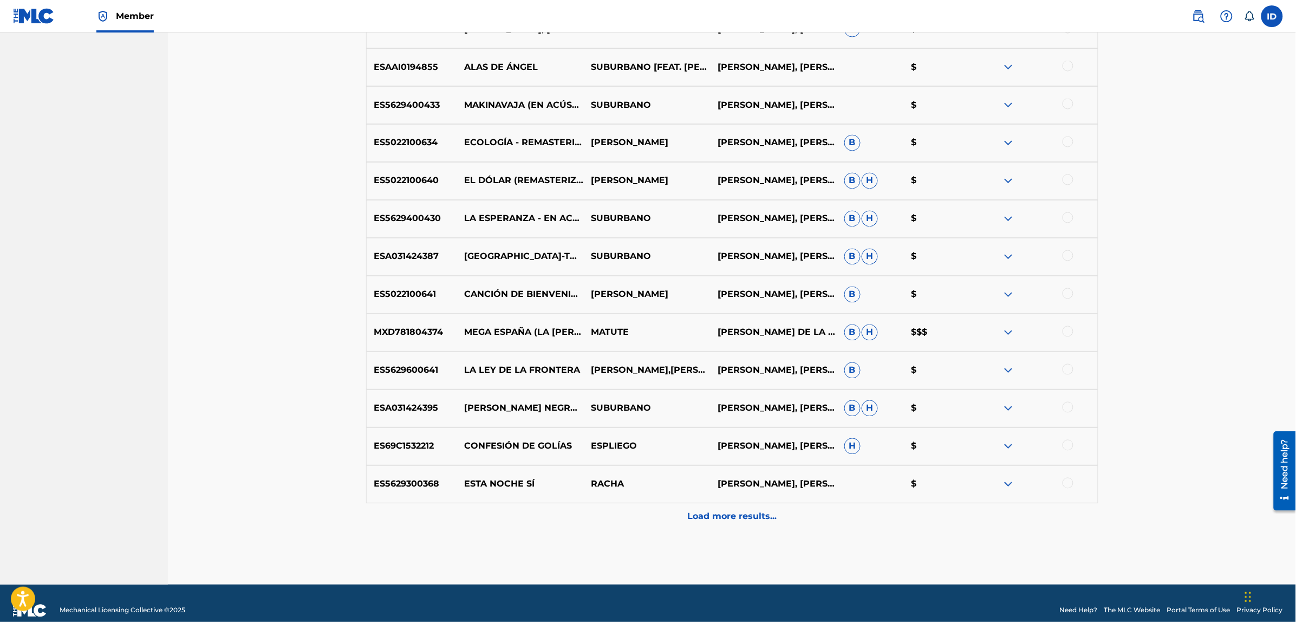
scroll to position [753, 0]
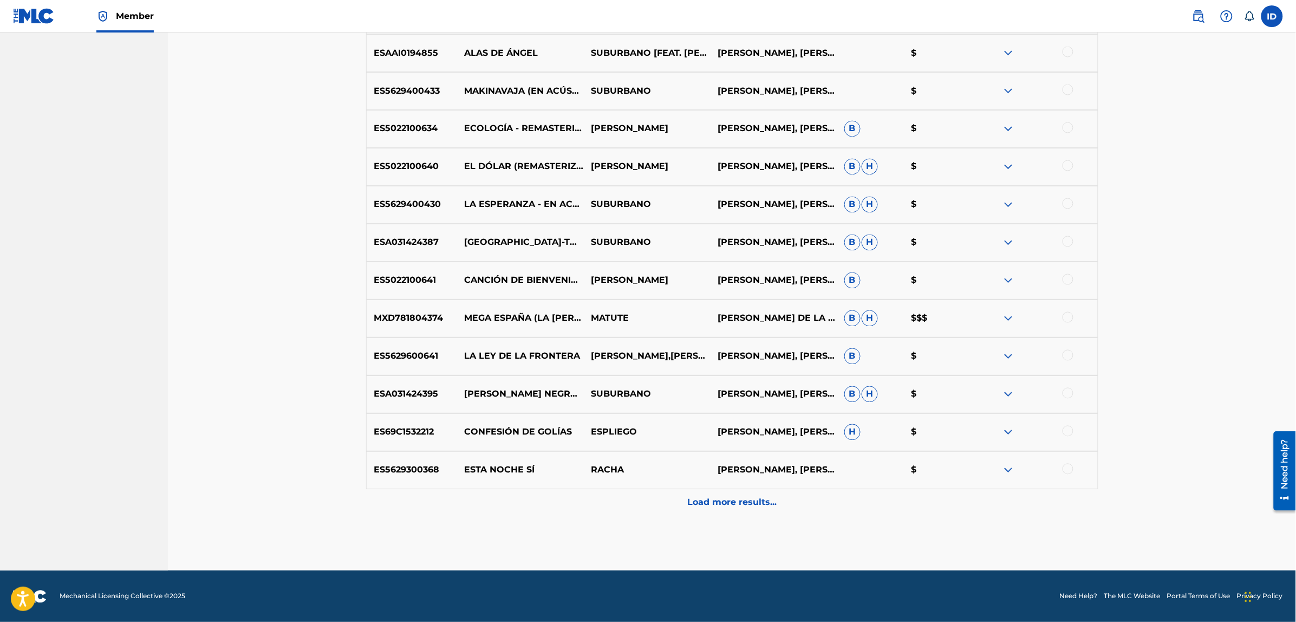
click at [1065, 471] on div at bounding box center [1067, 468] width 11 height 11
click at [816, 536] on button "Match 1 Group" at bounding box center [761, 533] width 120 height 27
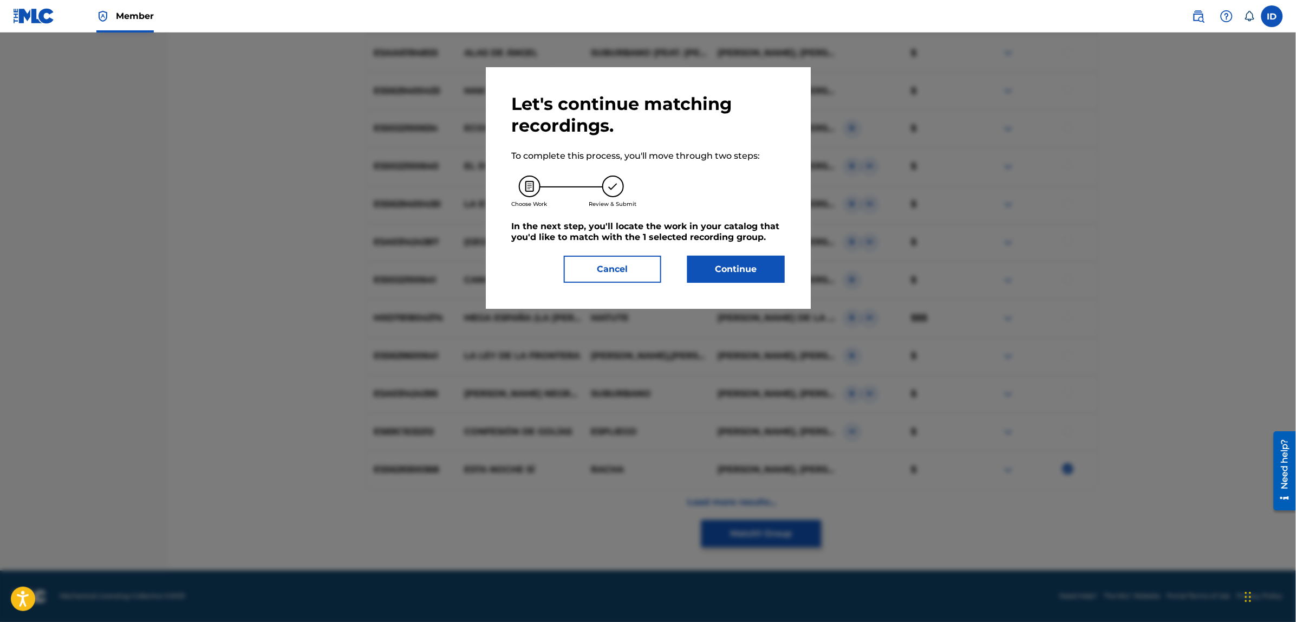
click at [749, 277] on button "Continue" at bounding box center [735, 269] width 97 height 27
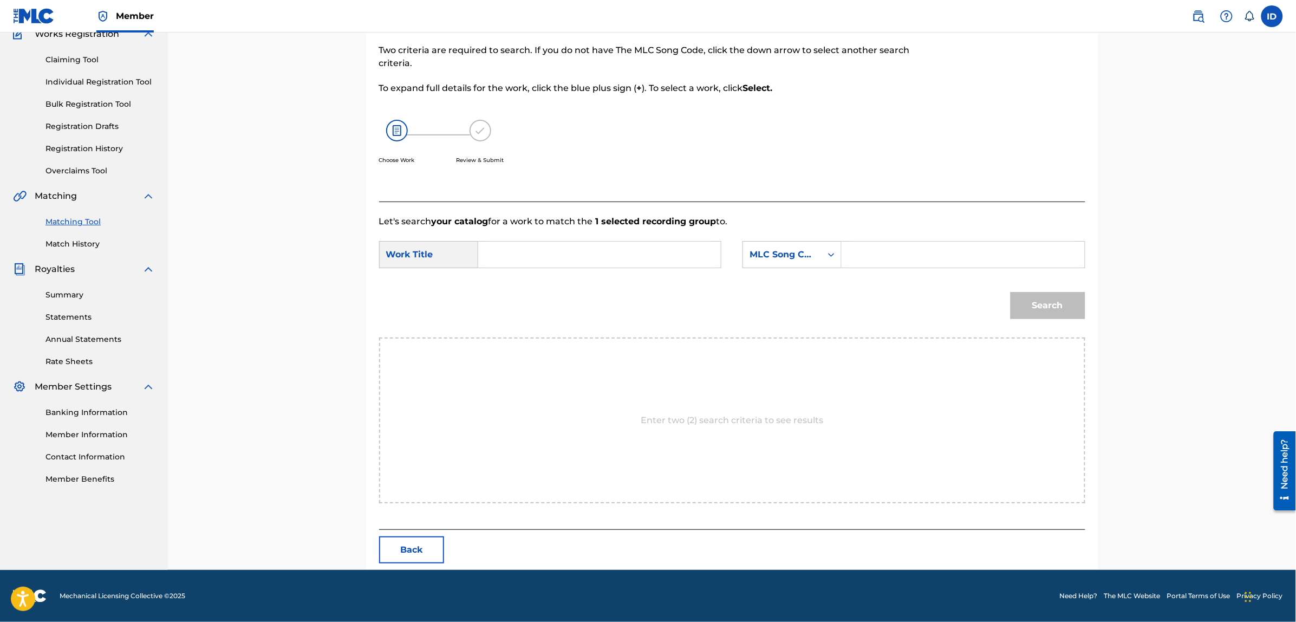
scroll to position [99, 0]
click at [572, 250] on input "Search Form" at bounding box center [599, 255] width 224 height 26
type input "sabotaje"
click at [789, 245] on div "MLC Song Code" at bounding box center [782, 255] width 79 height 21
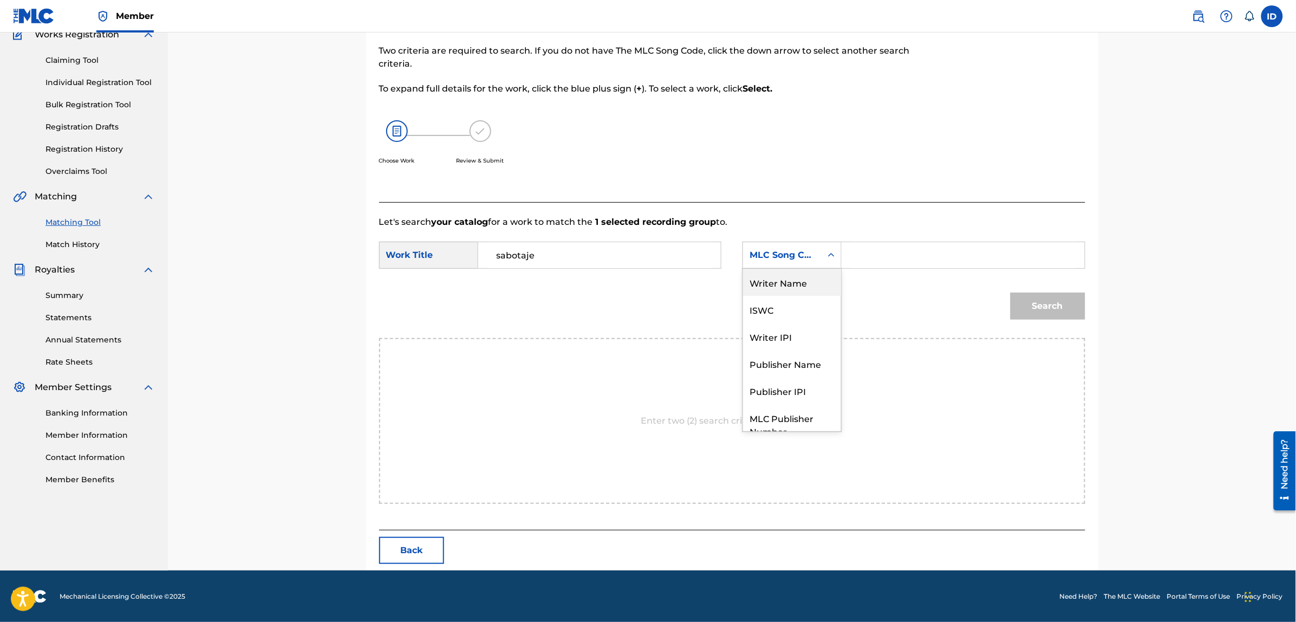
click at [796, 276] on div "Writer Name" at bounding box center [792, 282] width 98 height 27
click at [860, 256] on input "Search Form" at bounding box center [963, 255] width 224 height 26
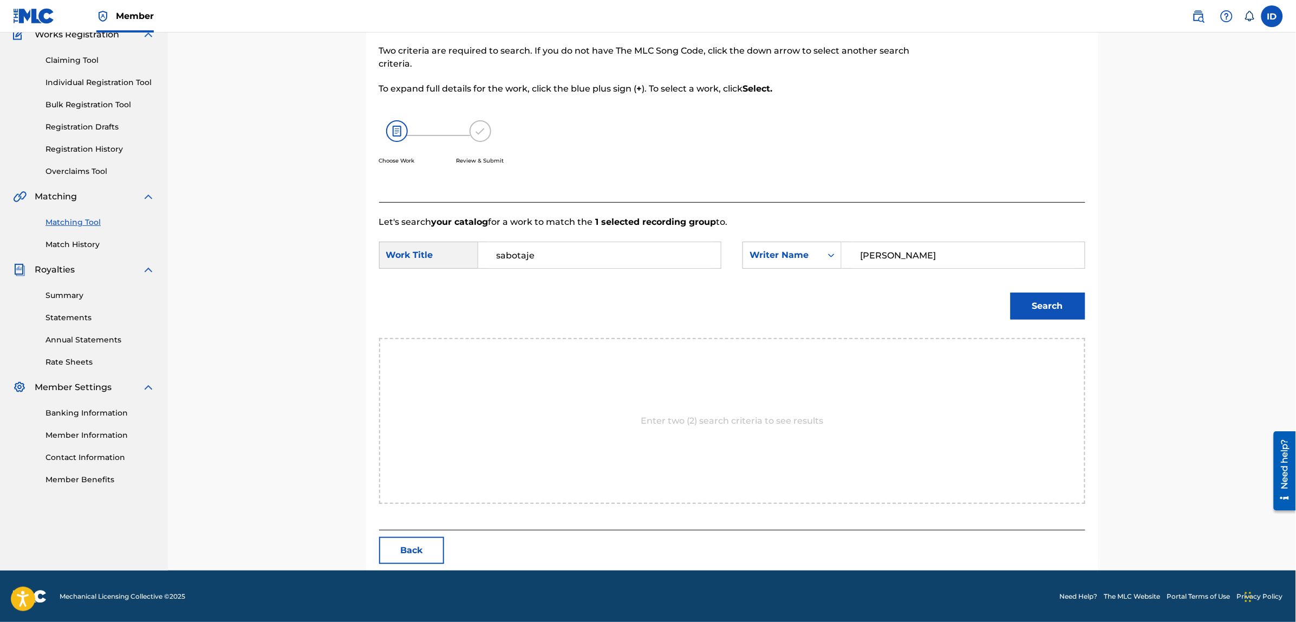
type input "[PERSON_NAME]"
click at [1010, 292] on button "Search" at bounding box center [1047, 305] width 75 height 27
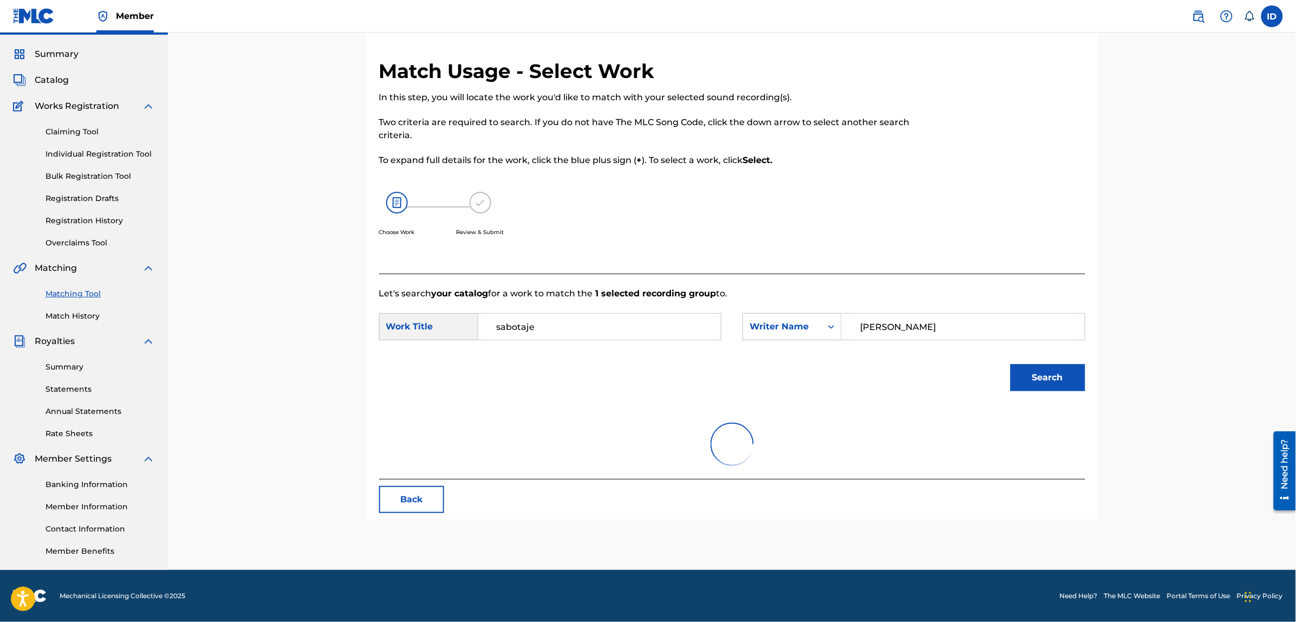
scroll to position [27, 0]
click at [434, 458] on button "Back" at bounding box center [411, 453] width 65 height 27
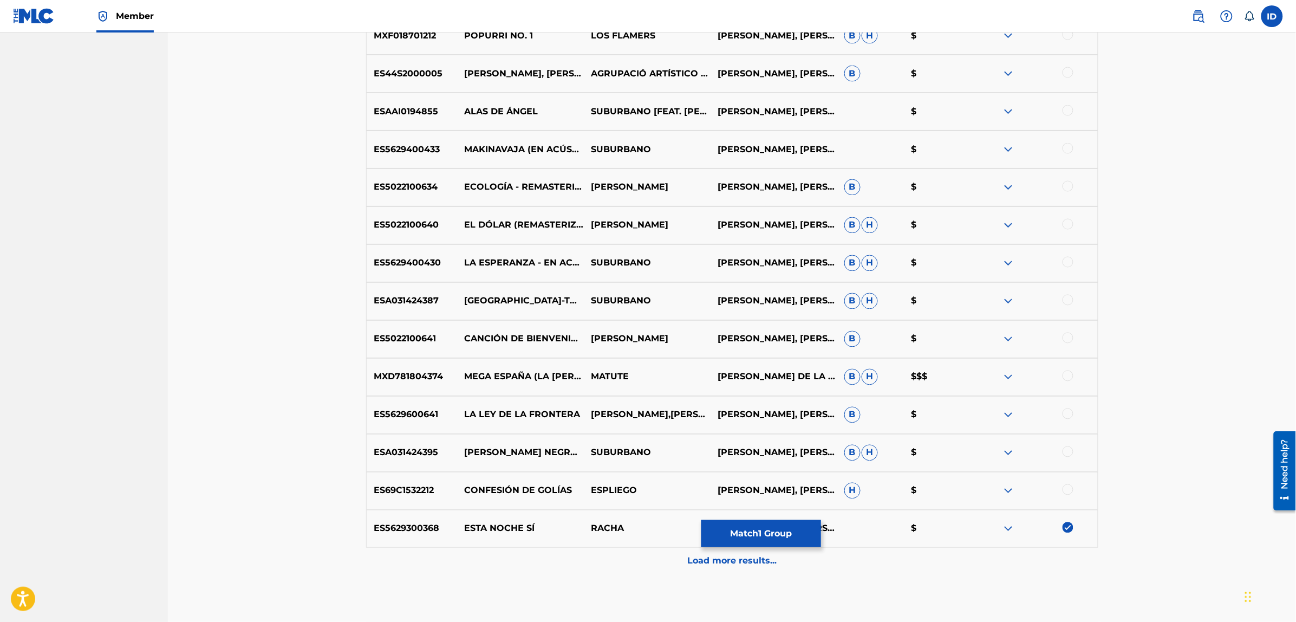
scroll to position [753, 0]
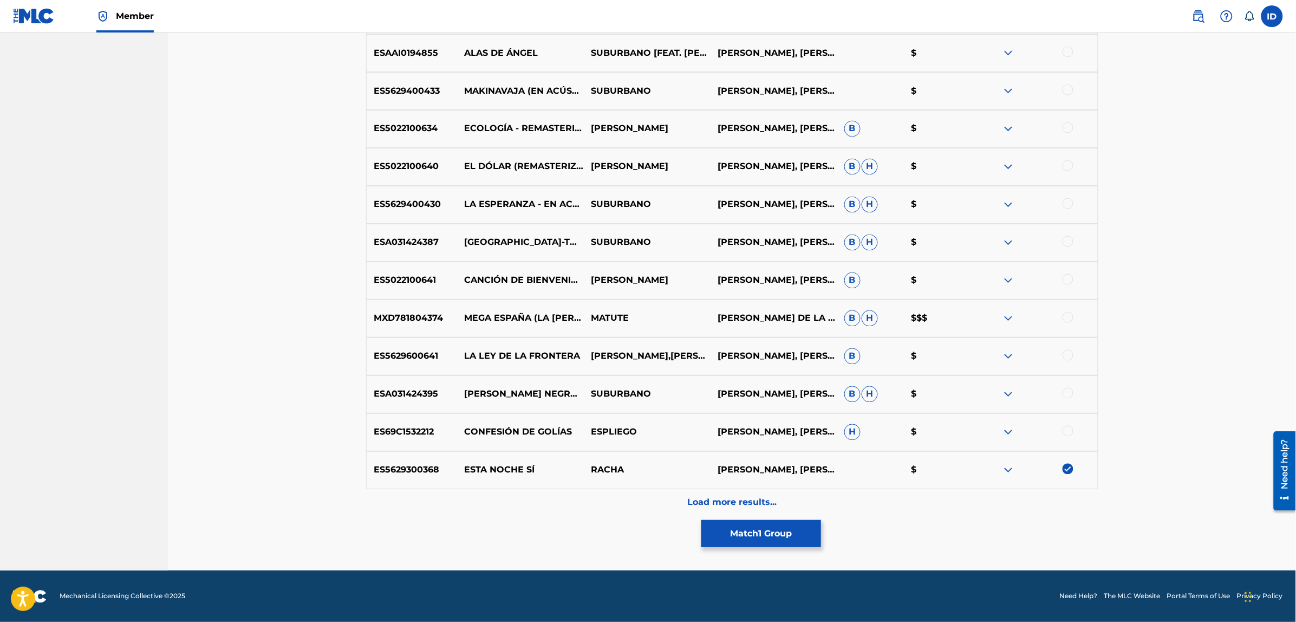
click at [1067, 468] on img at bounding box center [1067, 468] width 11 height 11
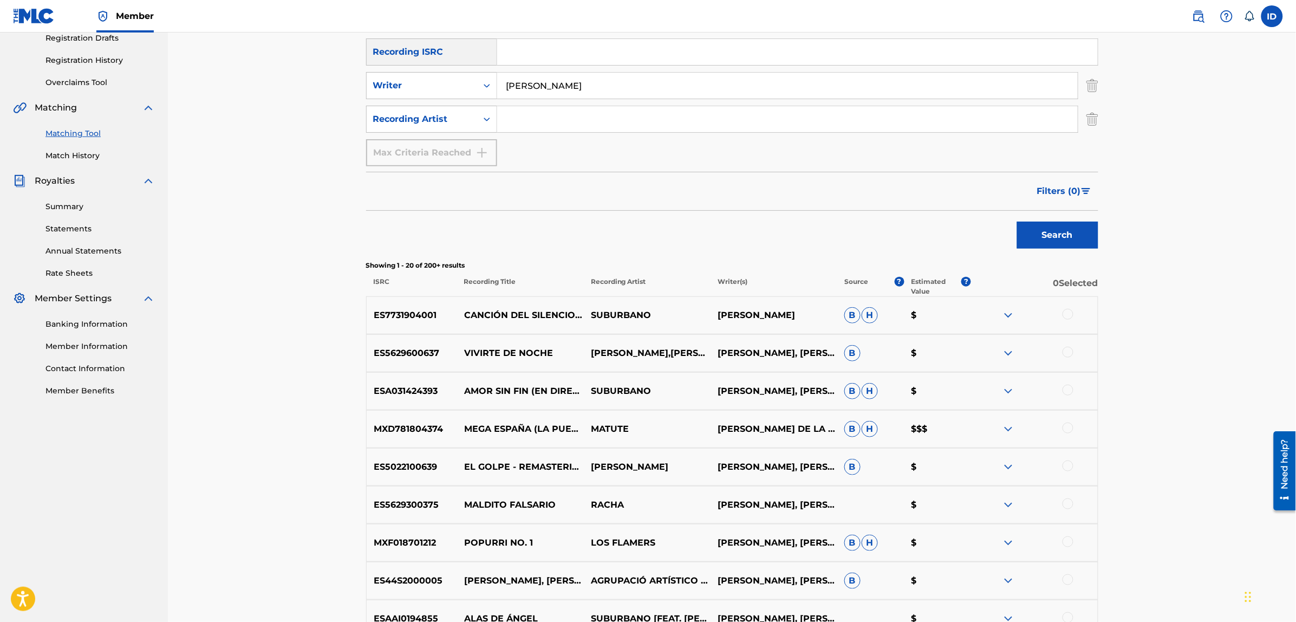
scroll to position [0, 0]
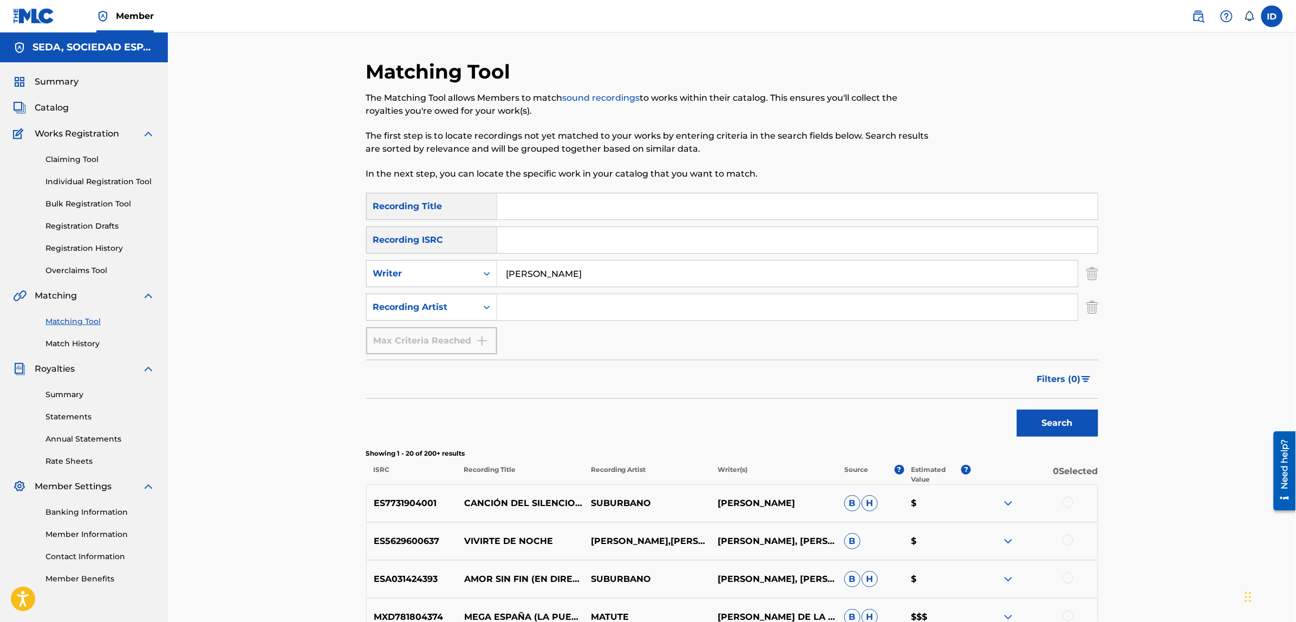
click at [583, 214] on input "Search Form" at bounding box center [797, 206] width 600 height 26
type input "te quiero asi"
click at [1017, 409] on button "Search" at bounding box center [1057, 422] width 81 height 27
click at [439, 308] on div "Recording Artist" at bounding box center [421, 306] width 97 height 13
click at [519, 306] on input "Search Form" at bounding box center [787, 307] width 580 height 26
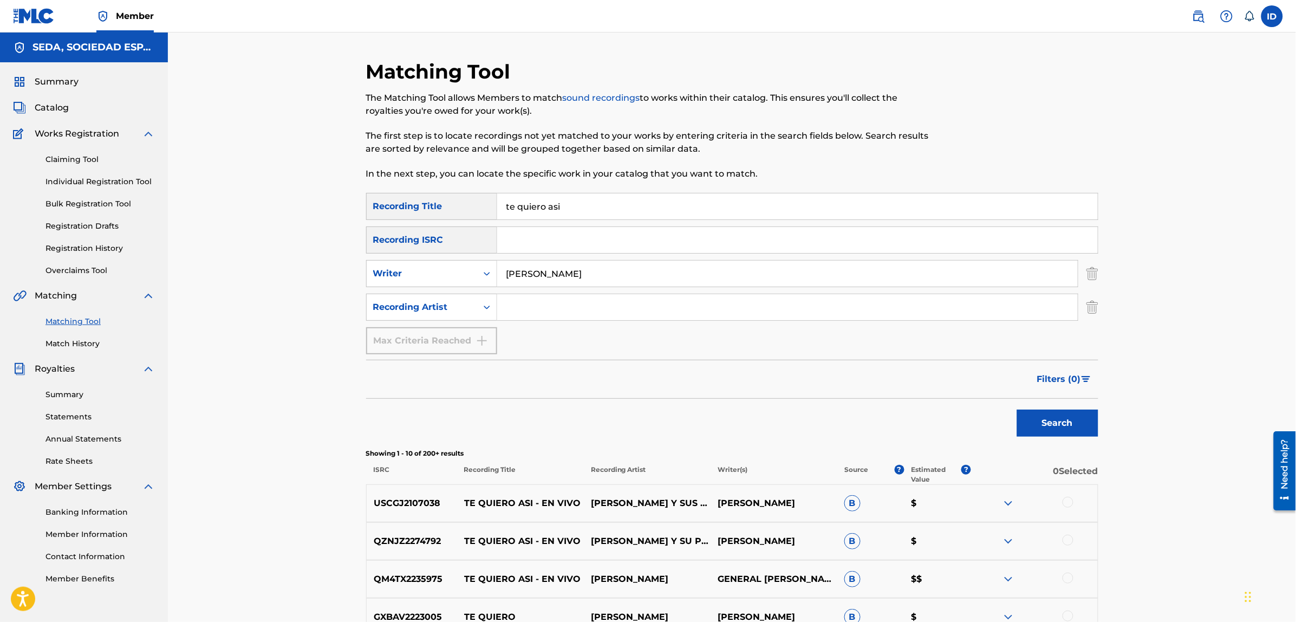
type input "suburbano"
click at [1017, 409] on button "Search" at bounding box center [1057, 422] width 81 height 27
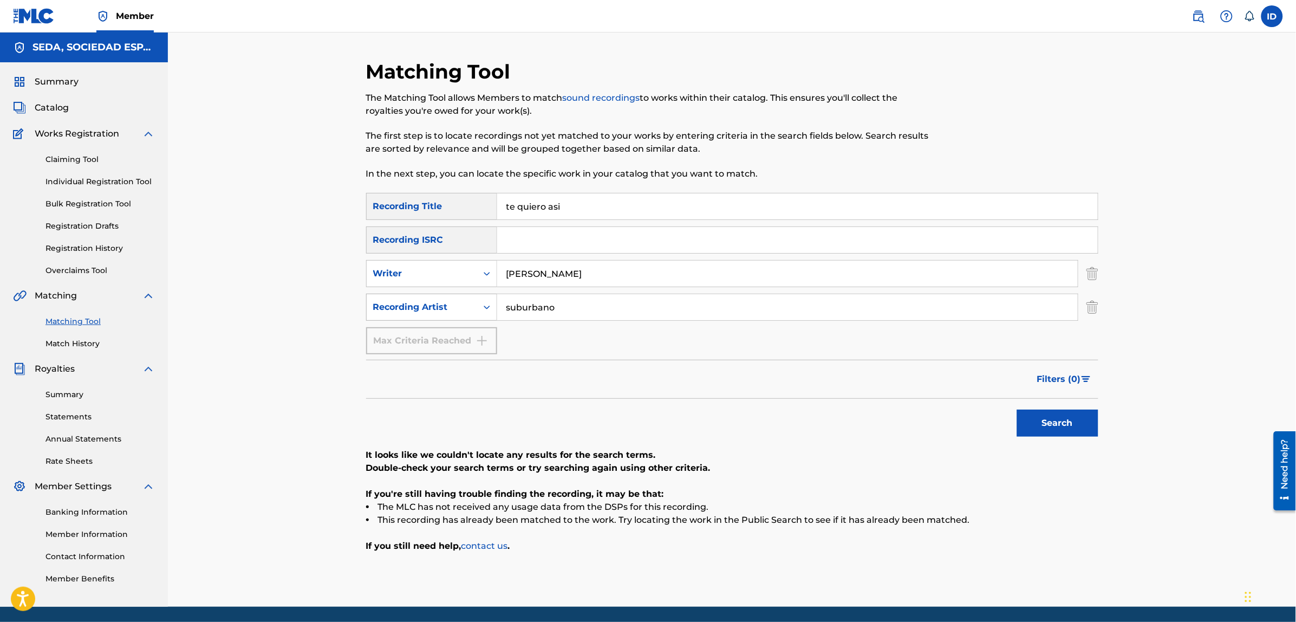
drag, startPoint x: 577, startPoint y: 309, endPoint x: 478, endPoint y: 317, distance: 99.4
click at [478, 317] on div "SearchWithCriteriac11880a8-50f1-4193-a108-292cd890a573 Recording Artist suburba…" at bounding box center [732, 306] width 732 height 27
click at [1017, 409] on button "Search" at bounding box center [1057, 422] width 81 height 27
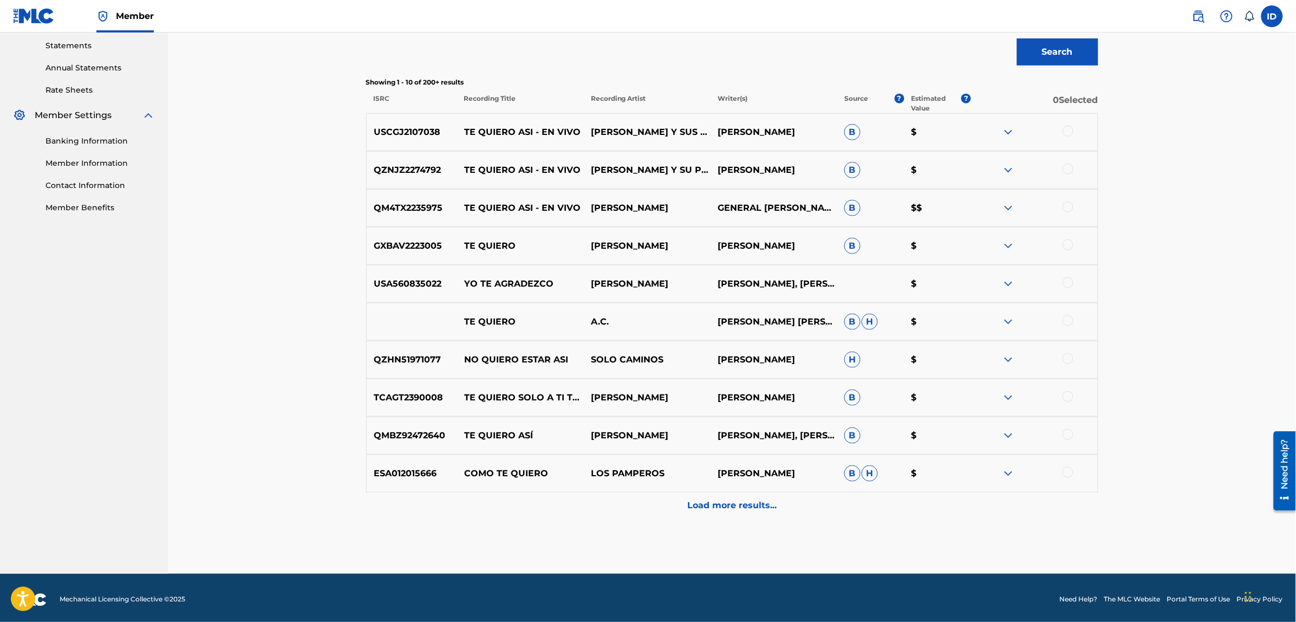
scroll to position [374, 0]
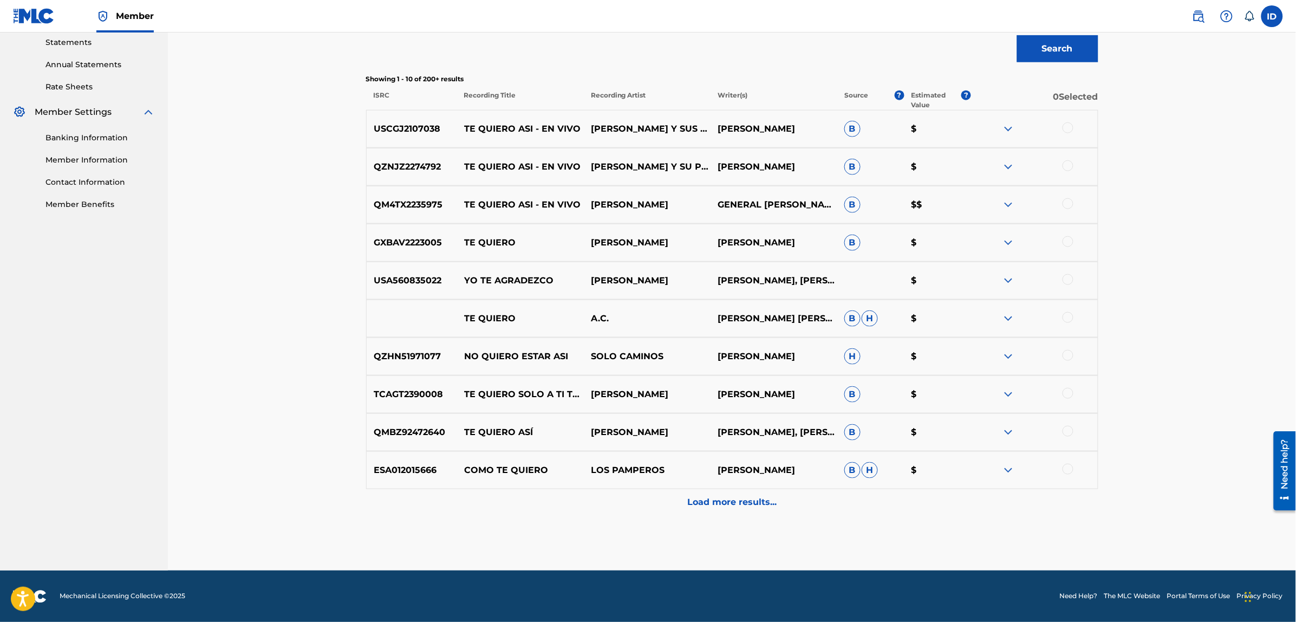
click at [713, 496] on p "Load more results..." at bounding box center [731, 502] width 89 height 13
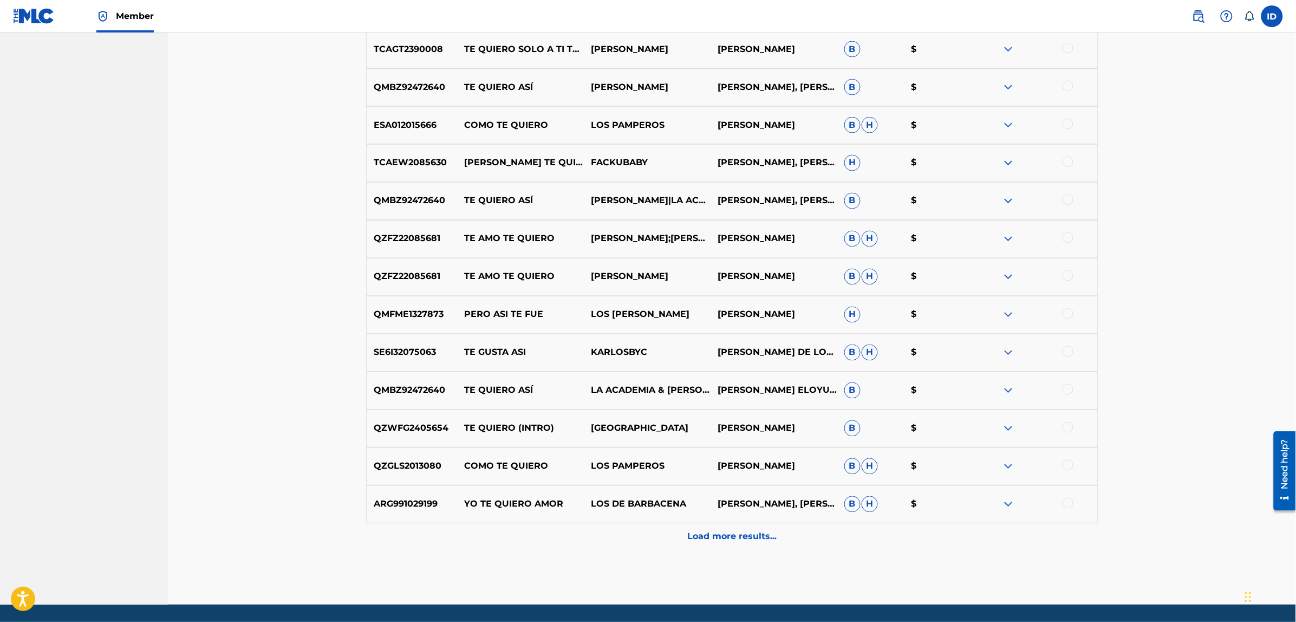
scroll to position [753, 0]
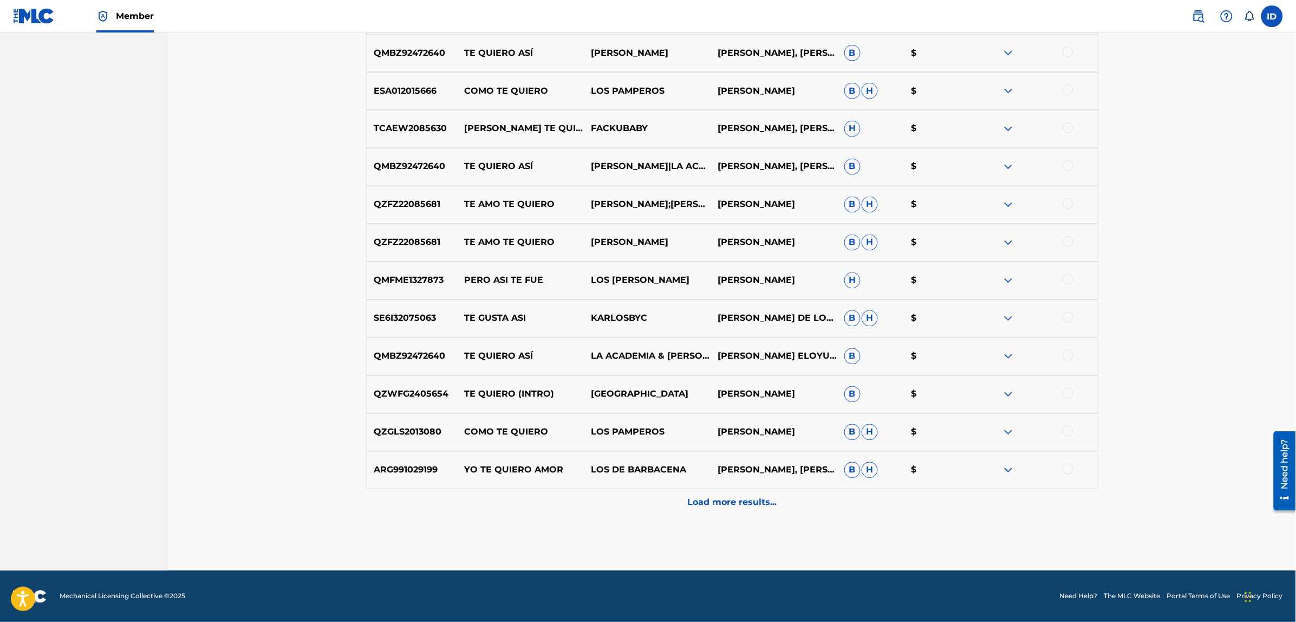
click at [726, 502] on p "Load more results..." at bounding box center [731, 502] width 89 height 13
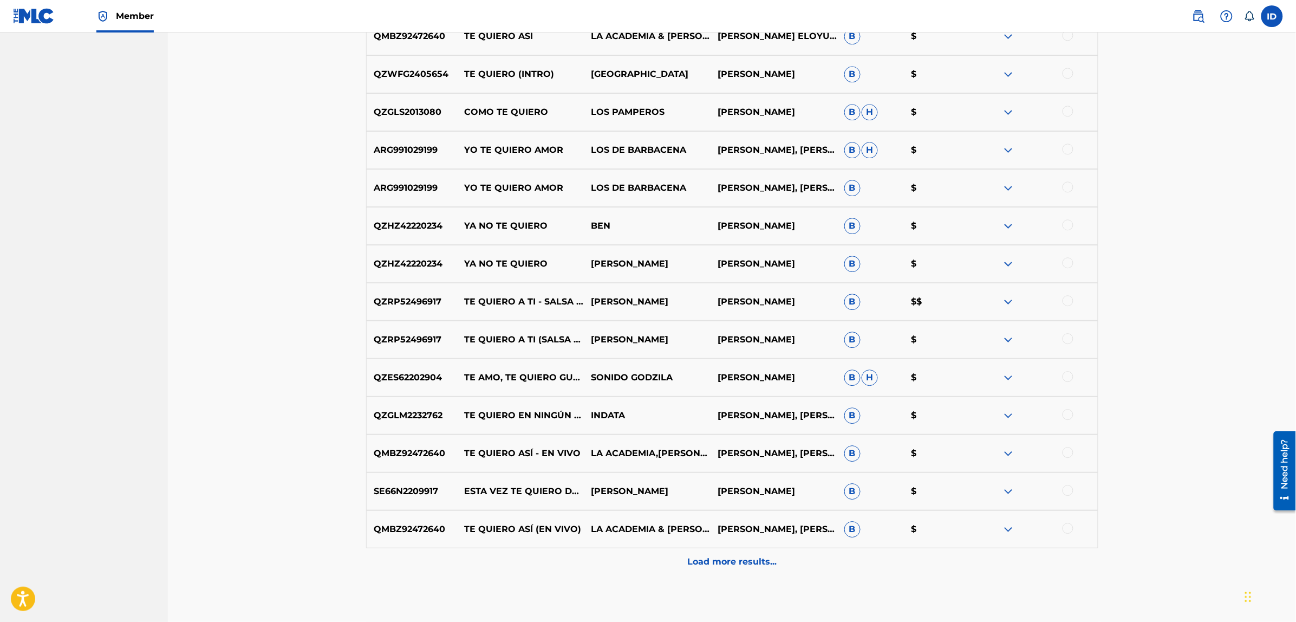
scroll to position [1132, 0]
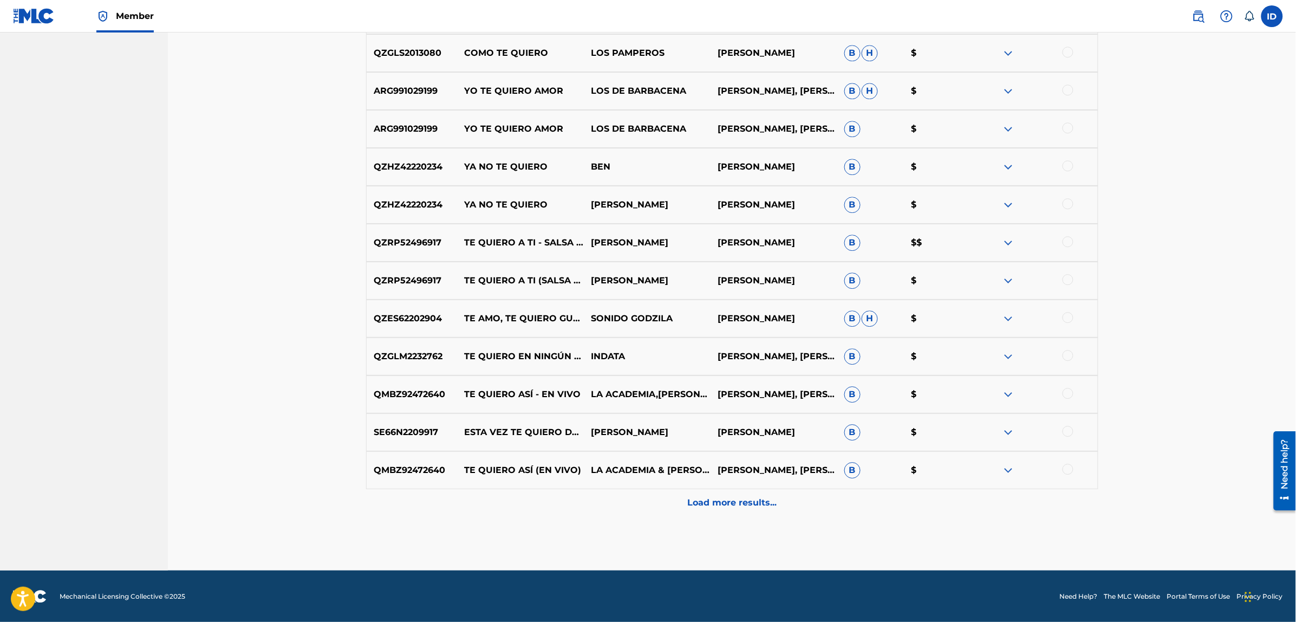
click at [729, 502] on p "Load more results..." at bounding box center [731, 502] width 89 height 13
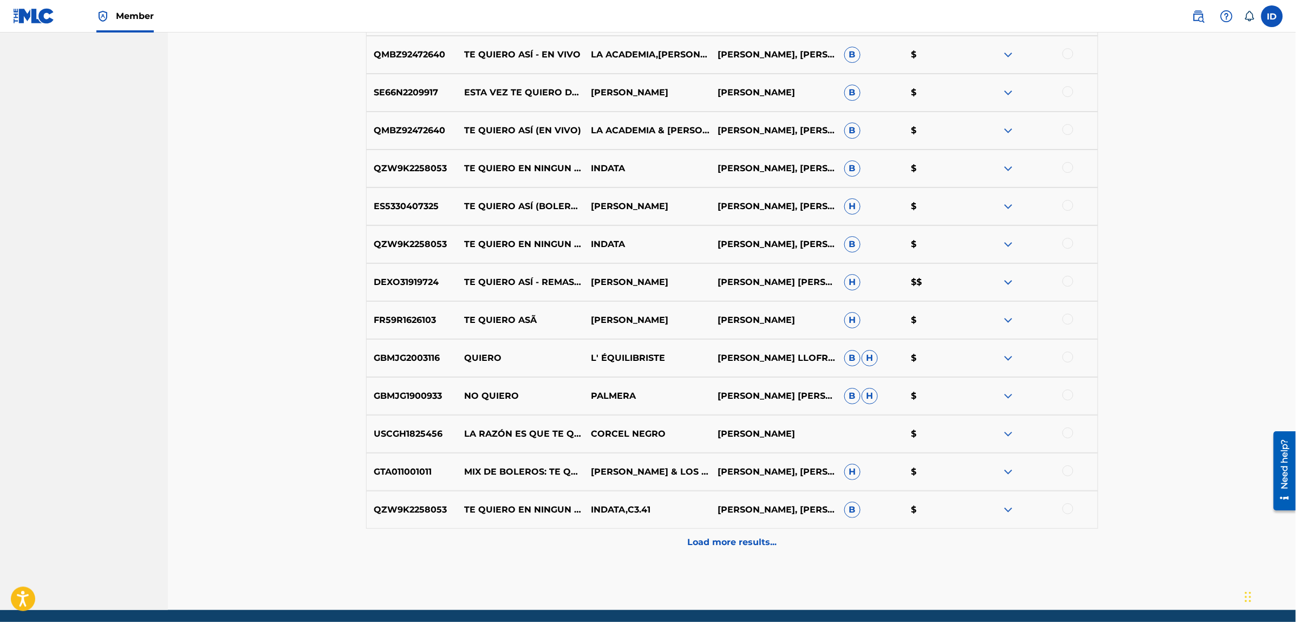
scroll to position [1511, 0]
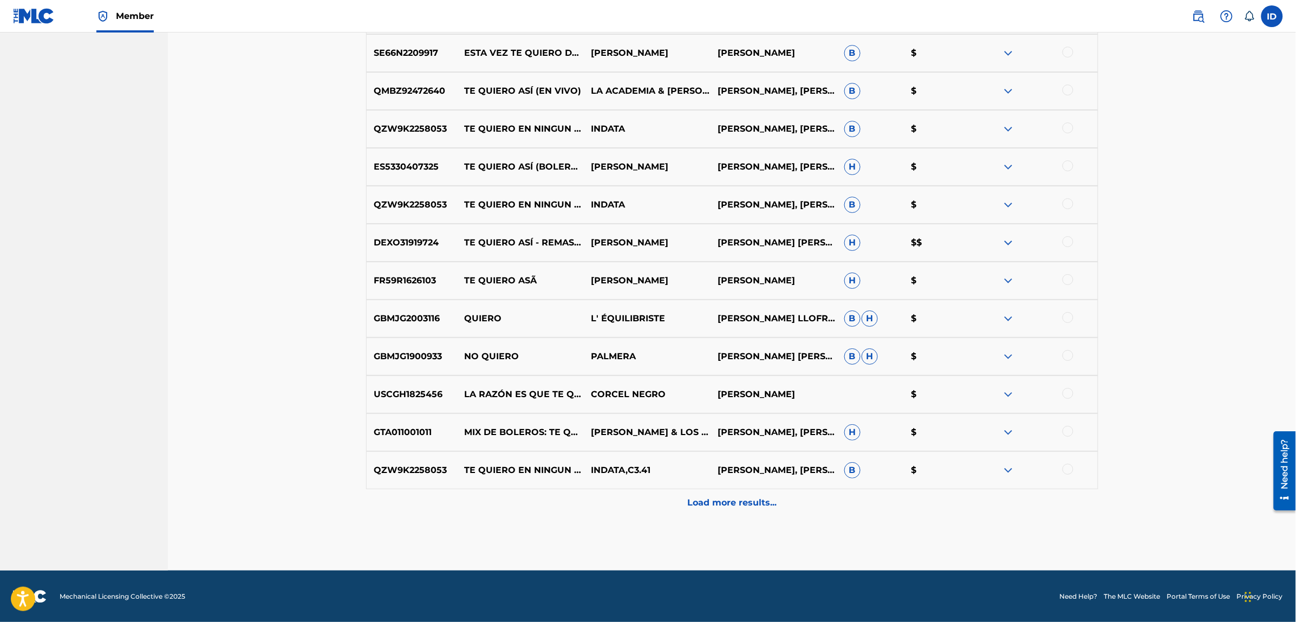
click at [717, 498] on p "Load more results..." at bounding box center [731, 502] width 89 height 13
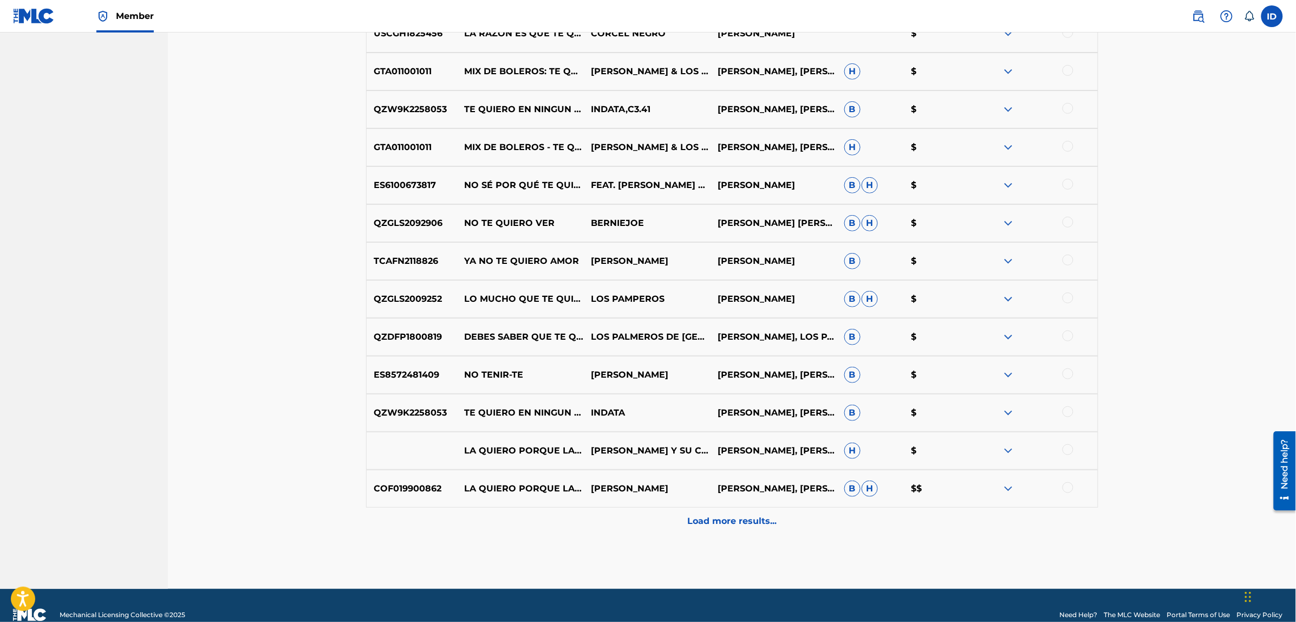
scroll to position [1890, 0]
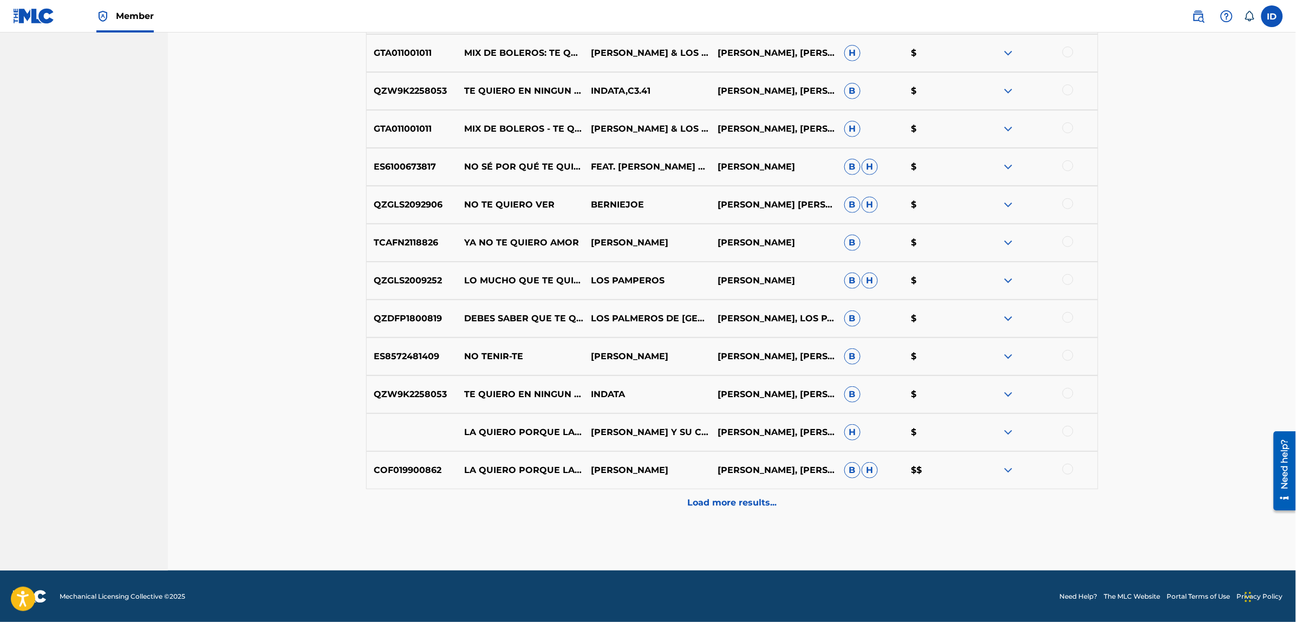
click at [746, 496] on p "Load more results..." at bounding box center [731, 502] width 89 height 13
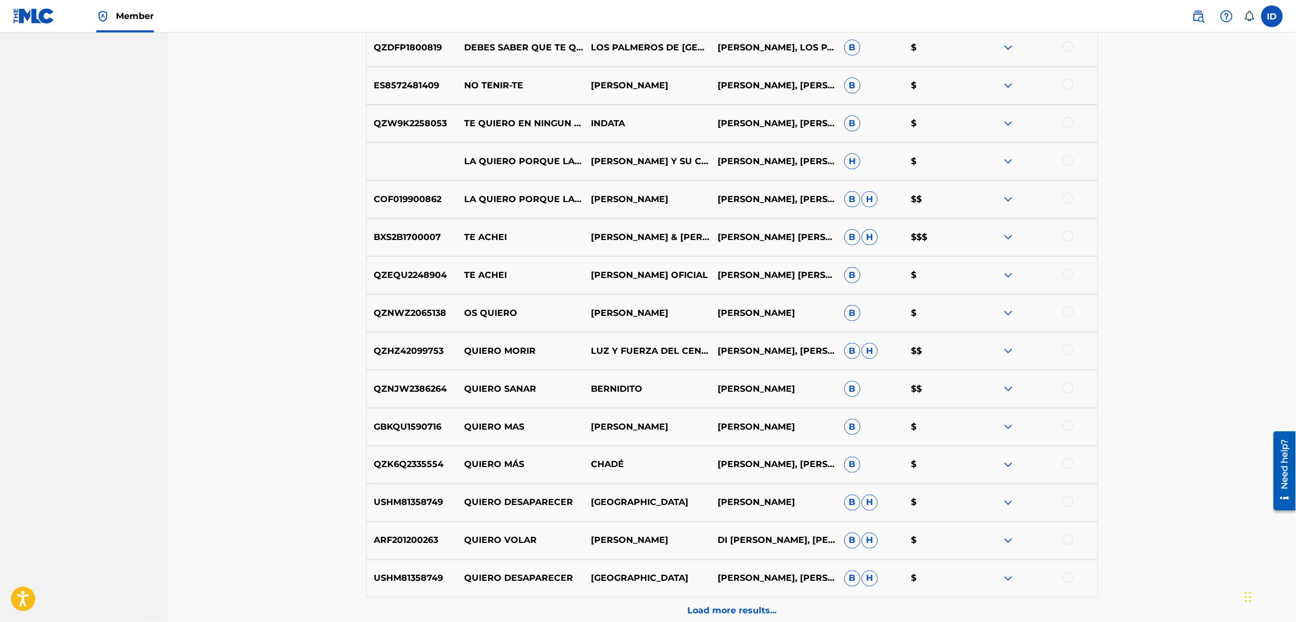
scroll to position [2269, 0]
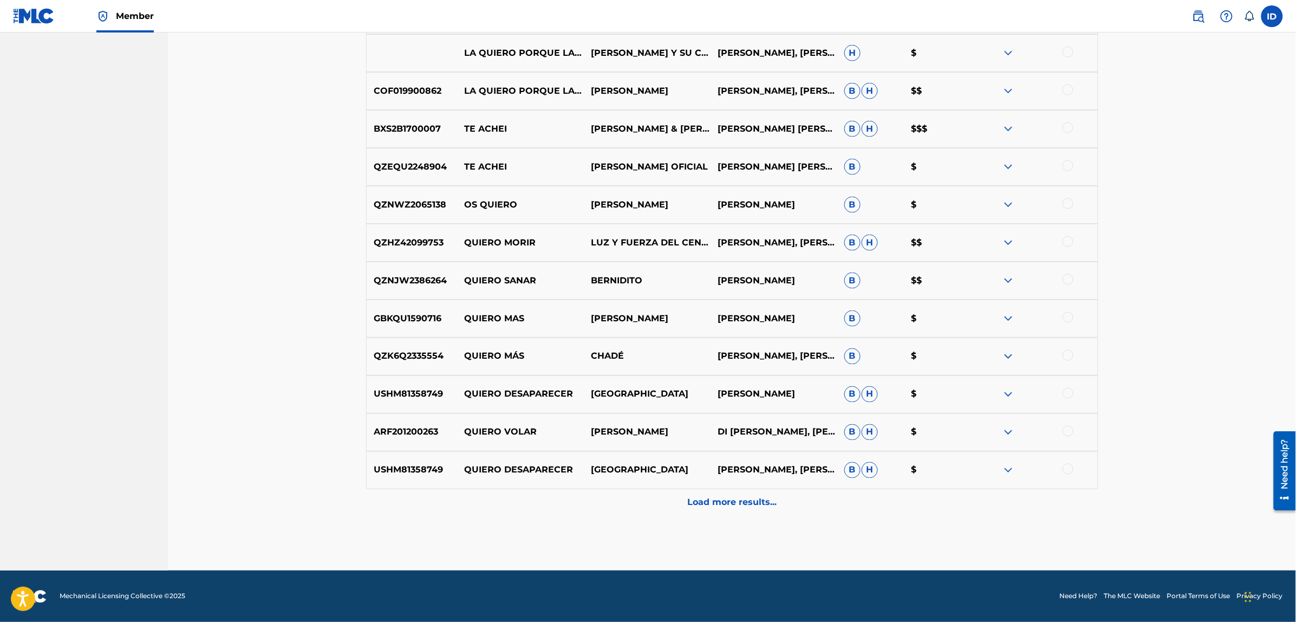
click at [716, 502] on p "Load more results..." at bounding box center [731, 502] width 89 height 13
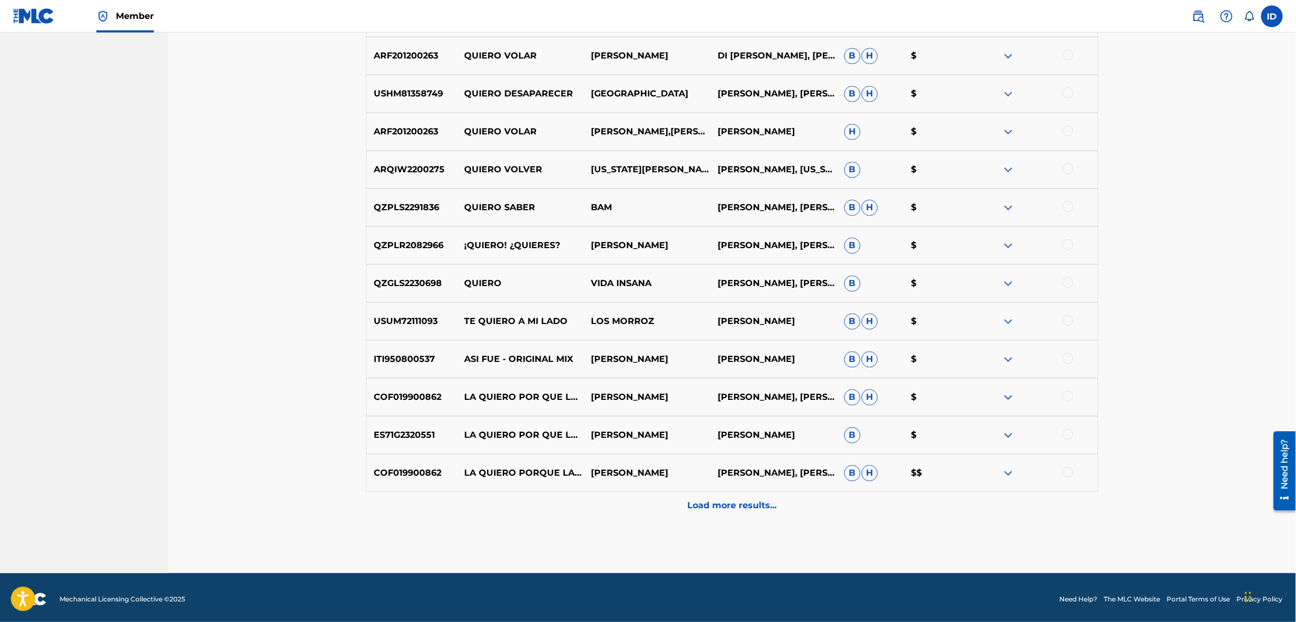
scroll to position [2648, 0]
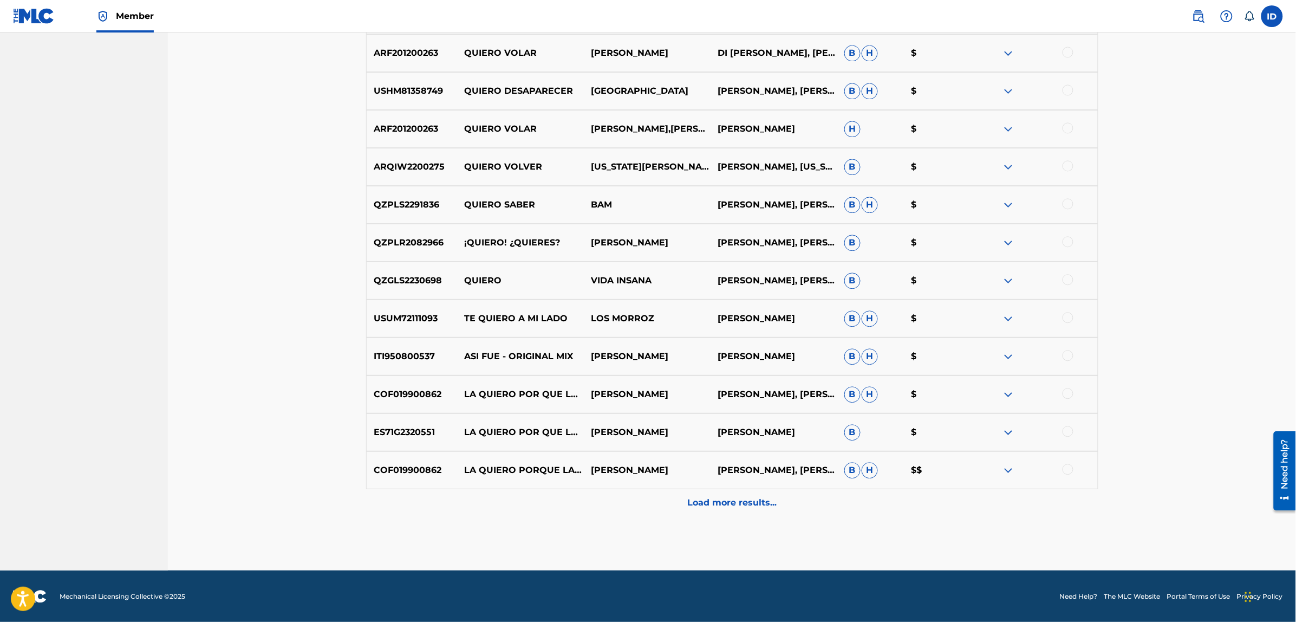
click at [718, 499] on p "Load more results..." at bounding box center [731, 502] width 89 height 13
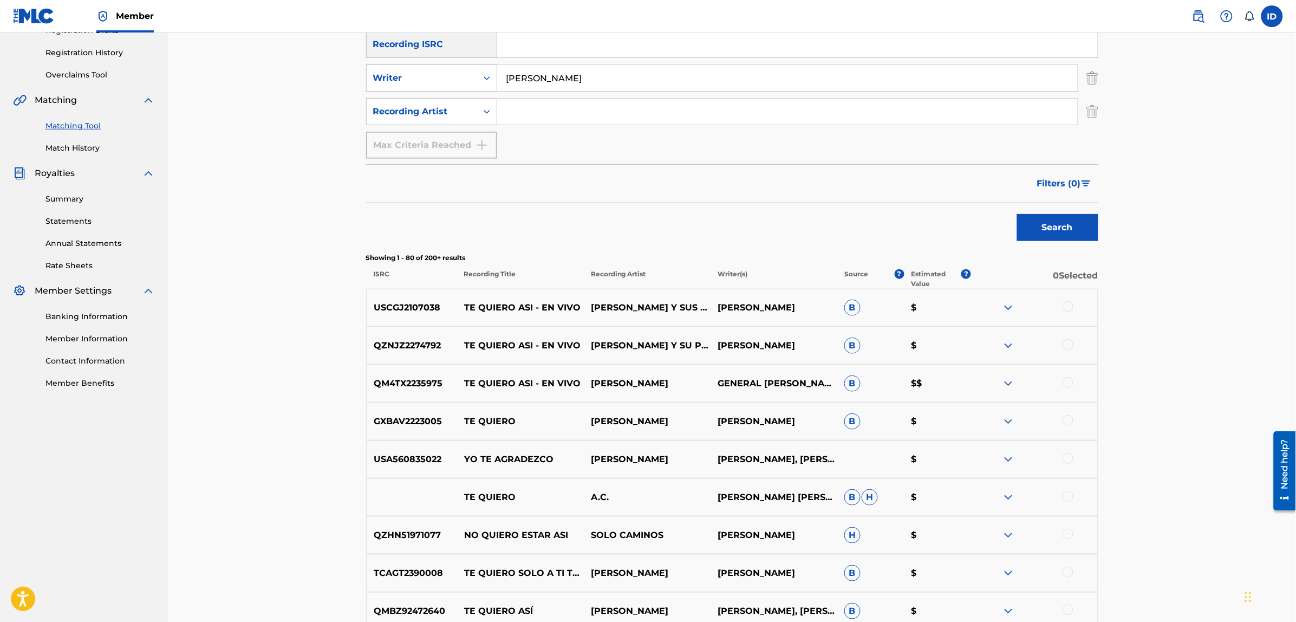
scroll to position [49, 0]
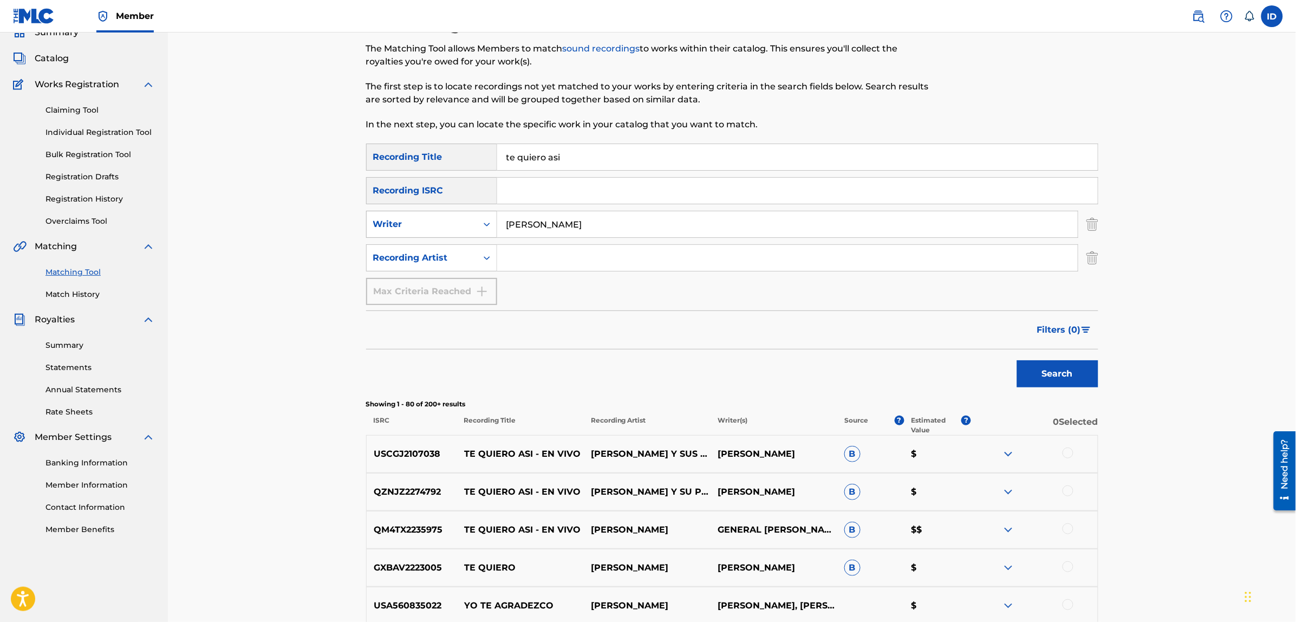
drag, startPoint x: 607, startPoint y: 220, endPoint x: 481, endPoint y: 234, distance: 127.0
click at [481, 234] on div "SearchWithCriteria831afc2e-5228-4a68-9ef5-60441b5e0bef Writer bernardo fuster" at bounding box center [732, 224] width 732 height 27
click at [1017, 360] on button "Search" at bounding box center [1057, 373] width 81 height 27
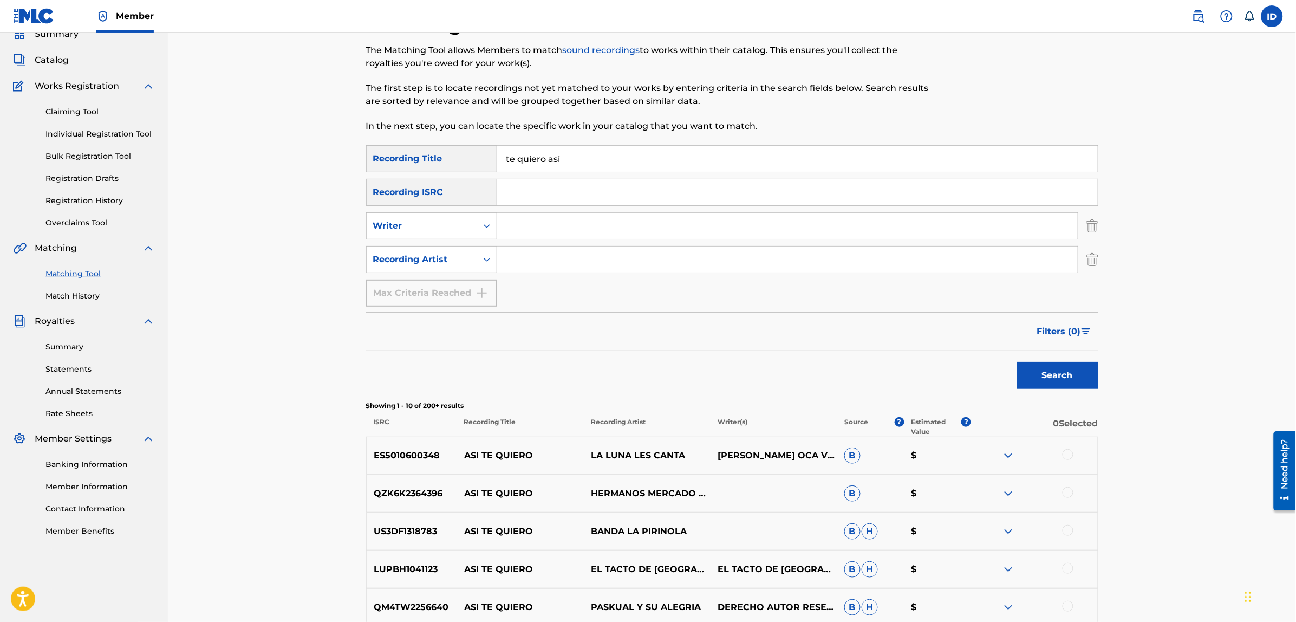
scroll to position [0, 0]
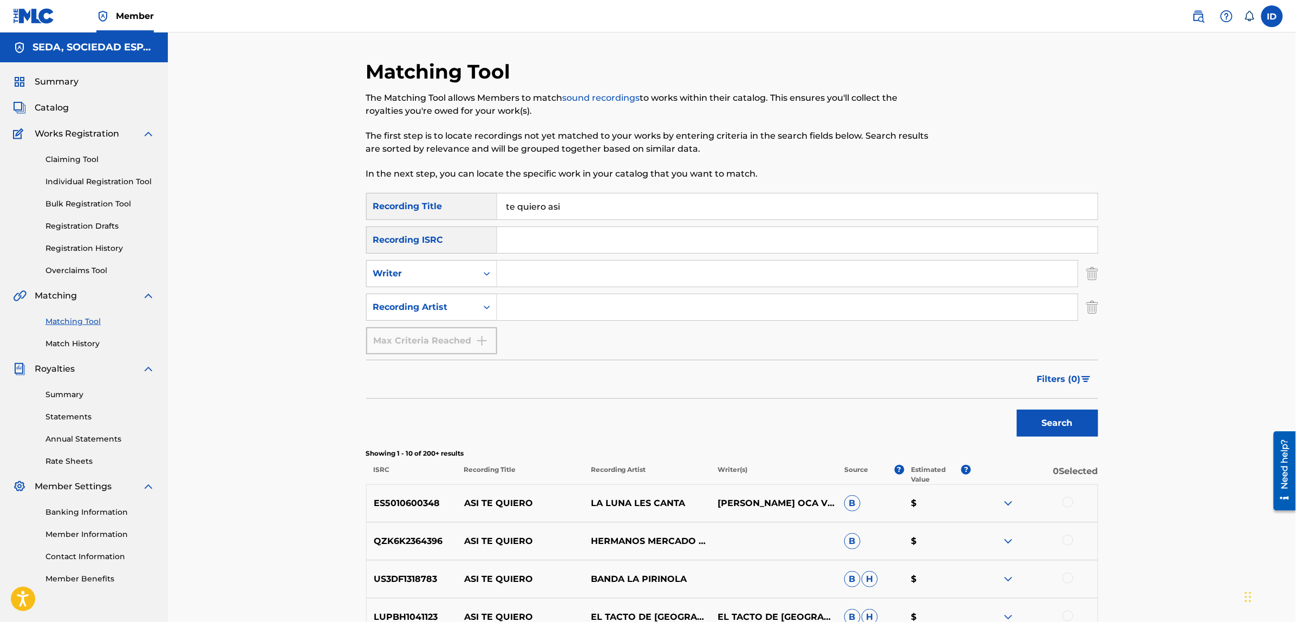
drag, startPoint x: 580, startPoint y: 214, endPoint x: 491, endPoint y: 212, distance: 89.9
click at [491, 212] on div "SearchWithCriteria8cebaadd-dcf6-45ab-8787-8136b1f8b11b Recording Title te quier…" at bounding box center [732, 206] width 732 height 27
click at [540, 267] on input "Search Form" at bounding box center [787, 273] width 580 height 26
type input "[PERSON_NAME]"
click at [1017, 409] on button "Search" at bounding box center [1057, 422] width 81 height 27
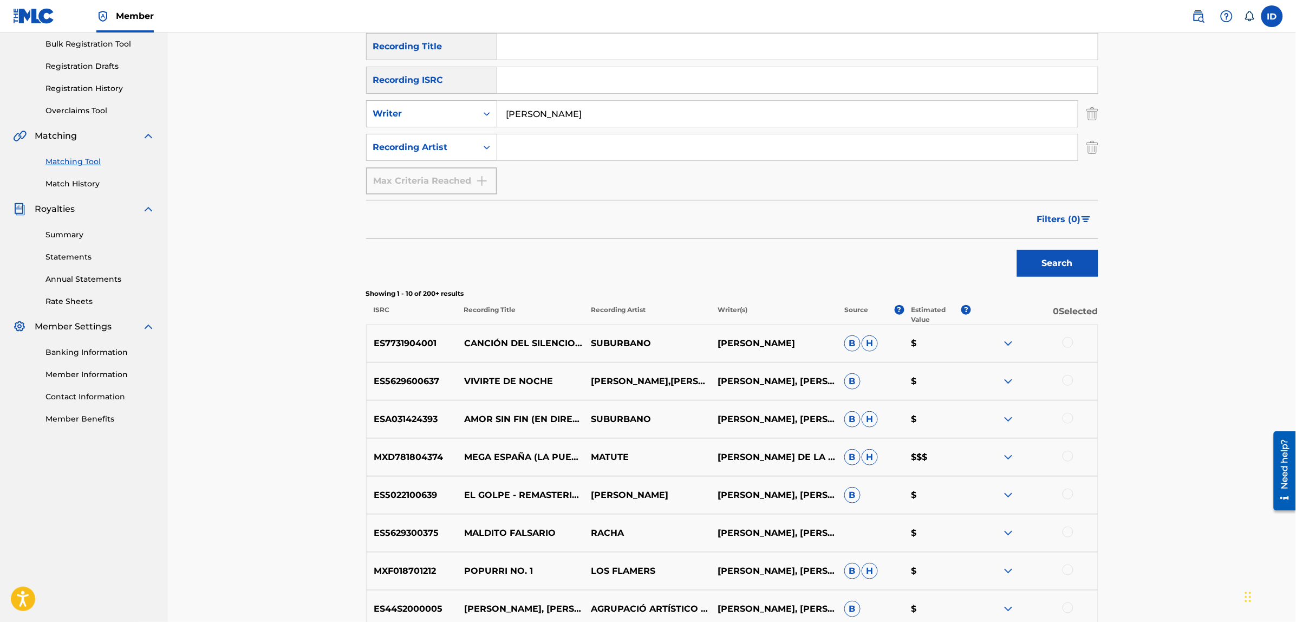
scroll to position [374, 0]
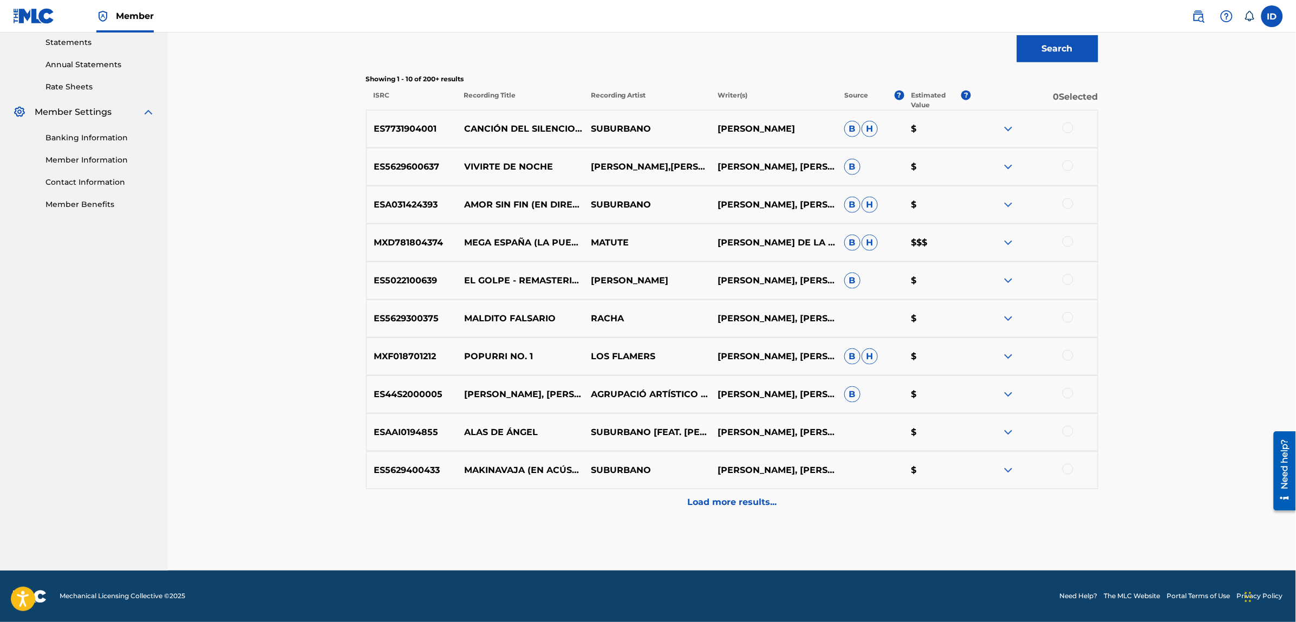
click at [787, 501] on div "Load more results..." at bounding box center [732, 502] width 732 height 27
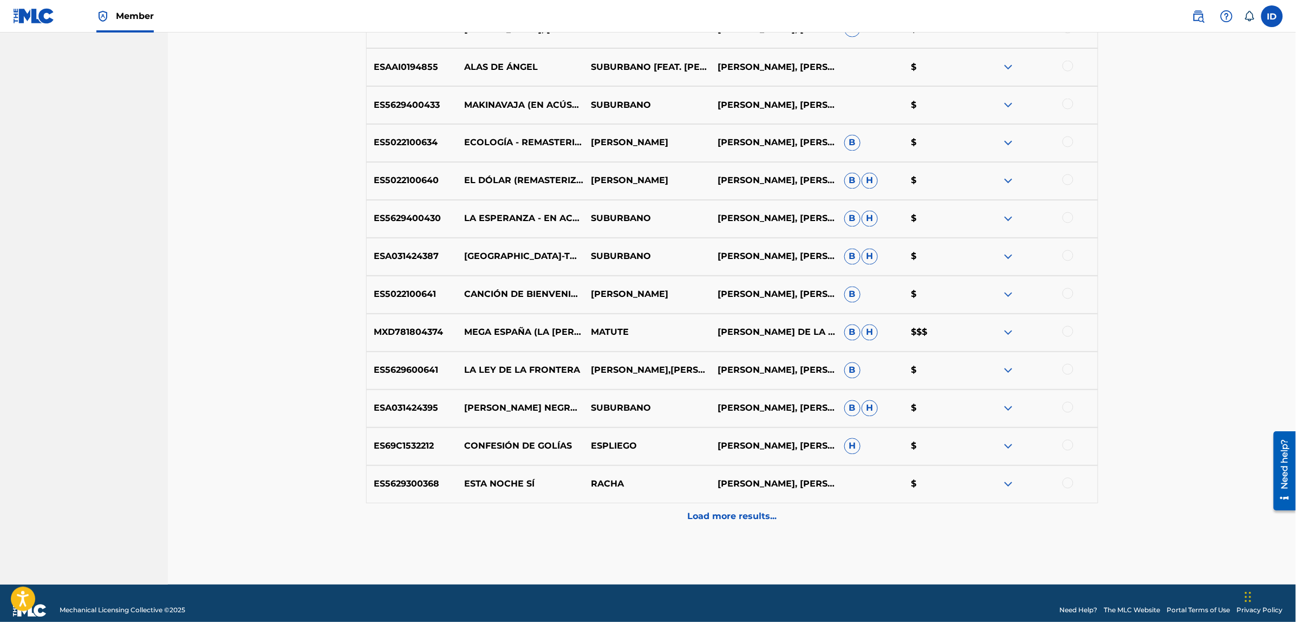
scroll to position [753, 0]
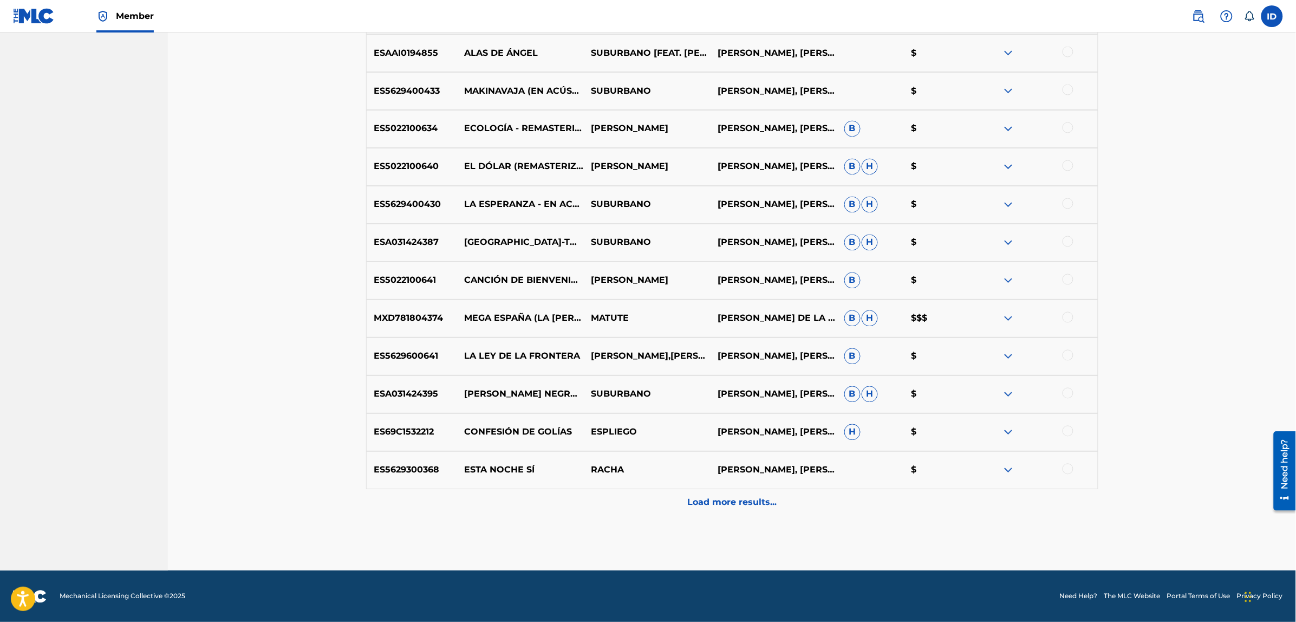
click at [1067, 397] on div at bounding box center [1067, 393] width 11 height 11
click at [753, 526] on button "Match 1 Group" at bounding box center [761, 533] width 120 height 27
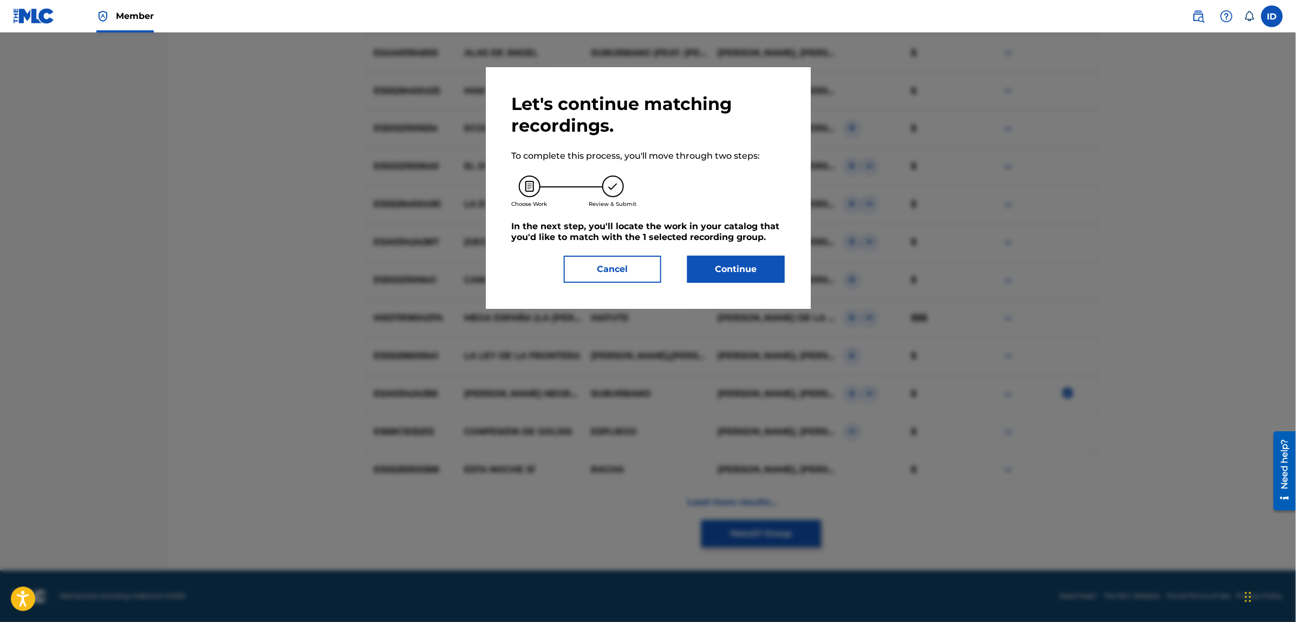
click at [716, 270] on button "Continue" at bounding box center [735, 269] width 97 height 27
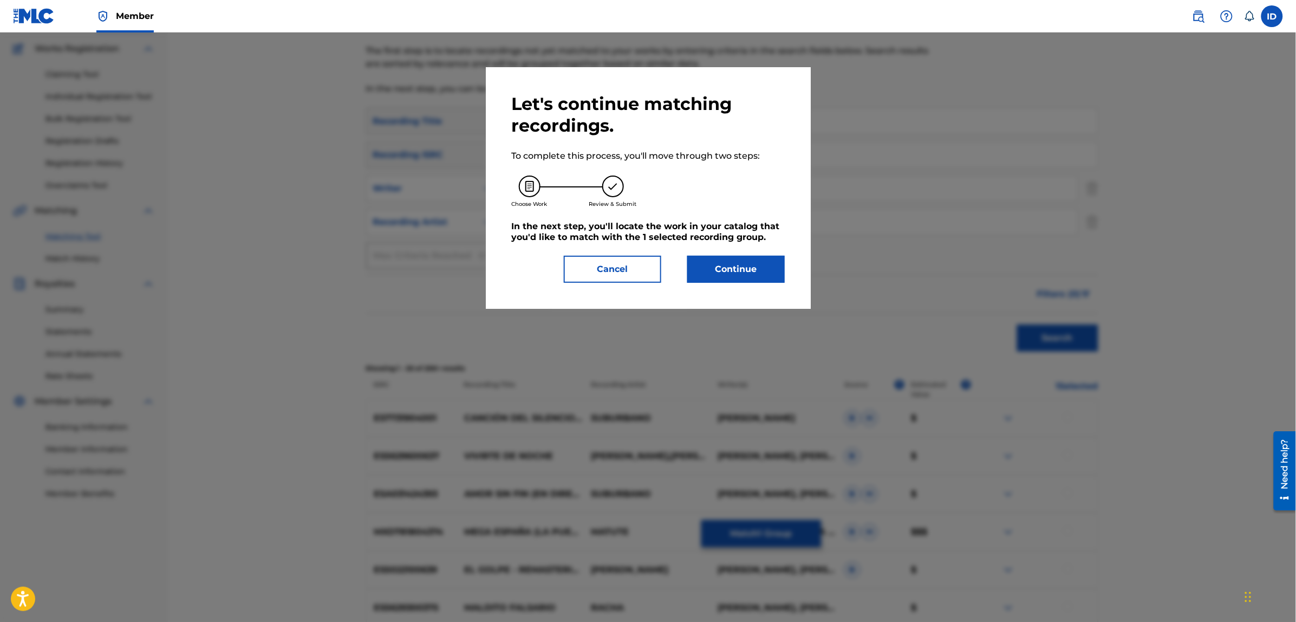
scroll to position [99, 0]
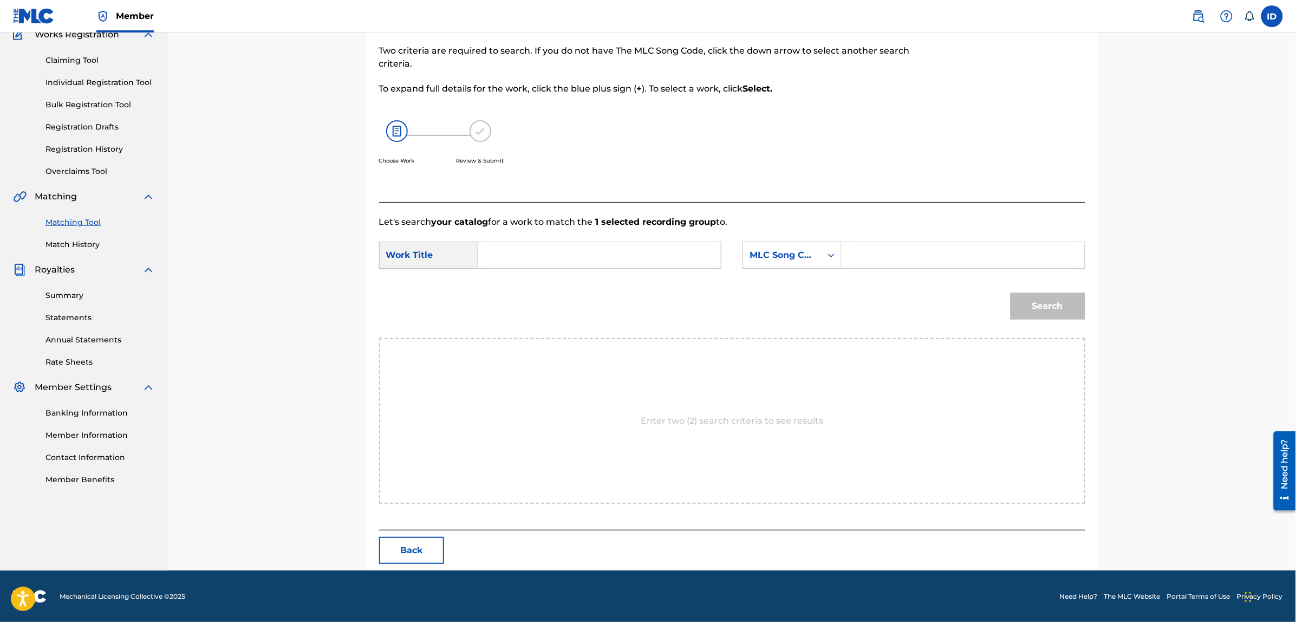
click at [586, 237] on form "SearchWithCriteria7fd232bb-a324-444a-8023-66f80732b0e1 Work Title SearchWithCri…" at bounding box center [732, 282] width 706 height 109
click at [586, 249] on input "Search Form" at bounding box center [599, 255] width 224 height 26
type input "te quiero asoi"
click at [803, 260] on div "MLC Song Code" at bounding box center [782, 255] width 66 height 13
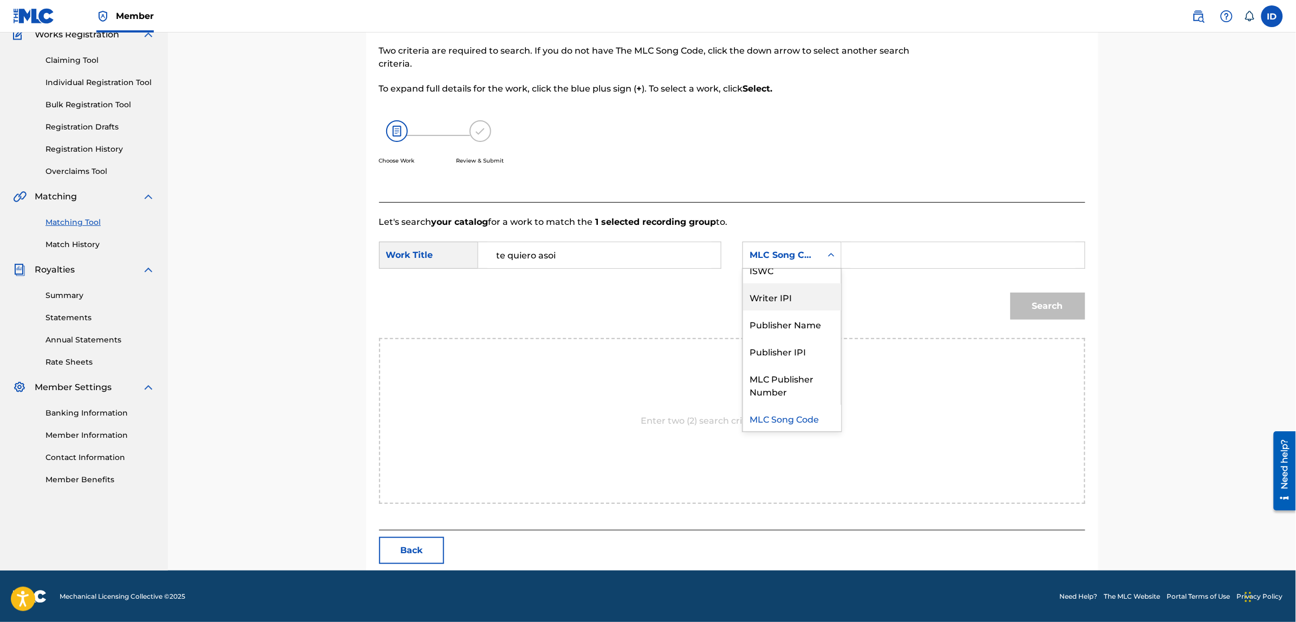
scroll to position [0, 0]
click at [793, 284] on div "Writer Name" at bounding box center [792, 282] width 98 height 27
click at [862, 252] on input "Search Form" at bounding box center [963, 255] width 224 height 26
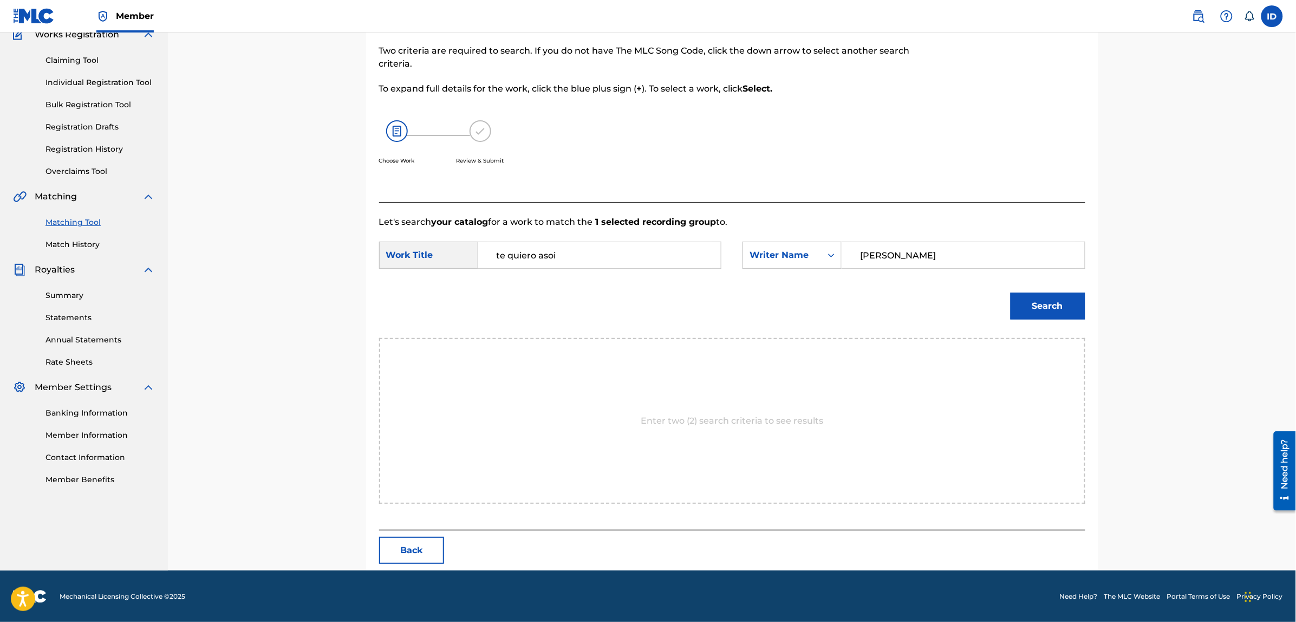
type input "[PERSON_NAME]"
click at [1010, 292] on button "Search" at bounding box center [1047, 305] width 75 height 27
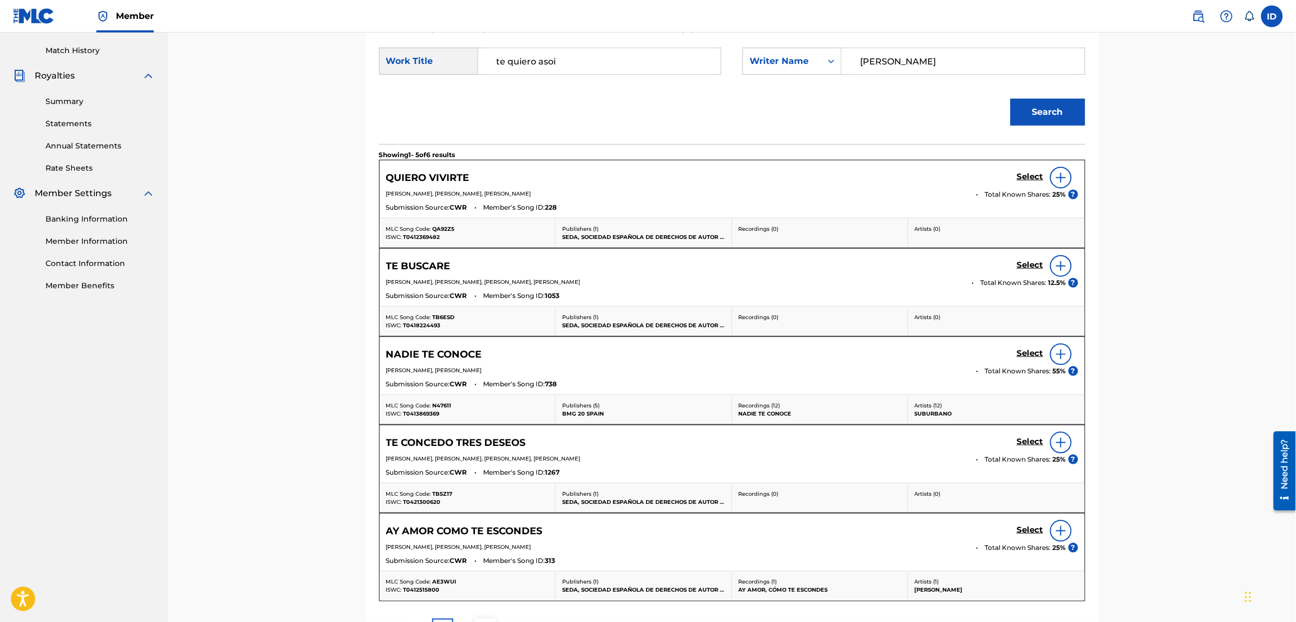
scroll to position [370, 0]
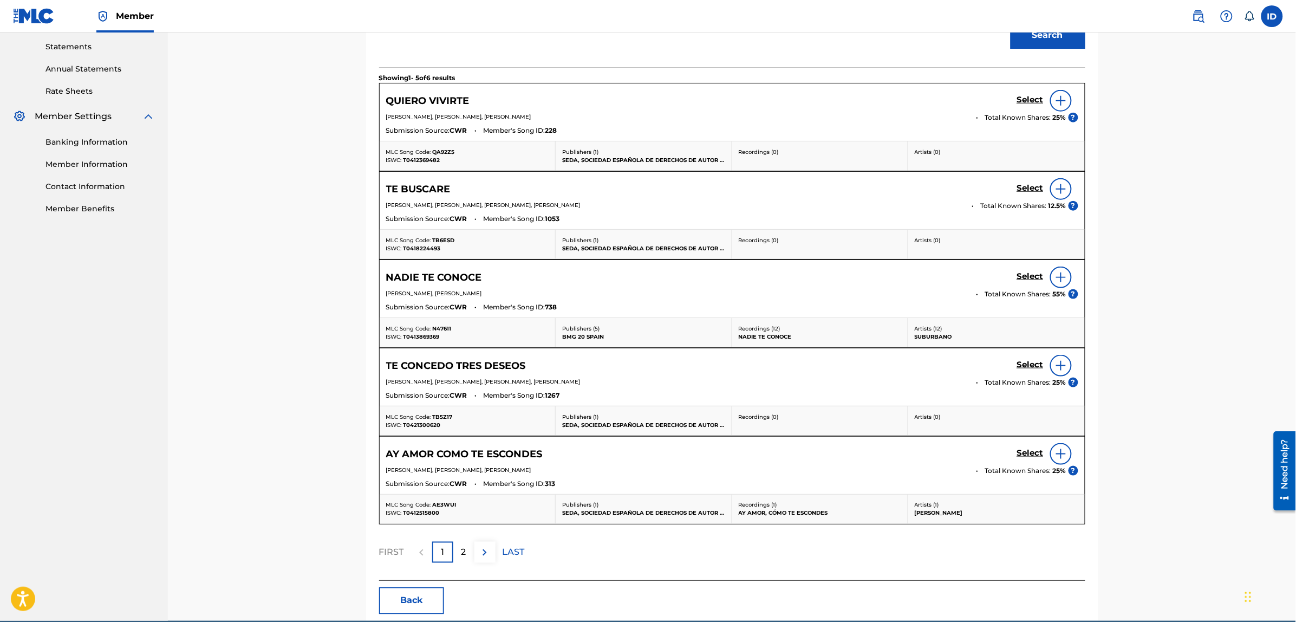
click at [463, 552] on p "2" at bounding box center [463, 552] width 5 height 13
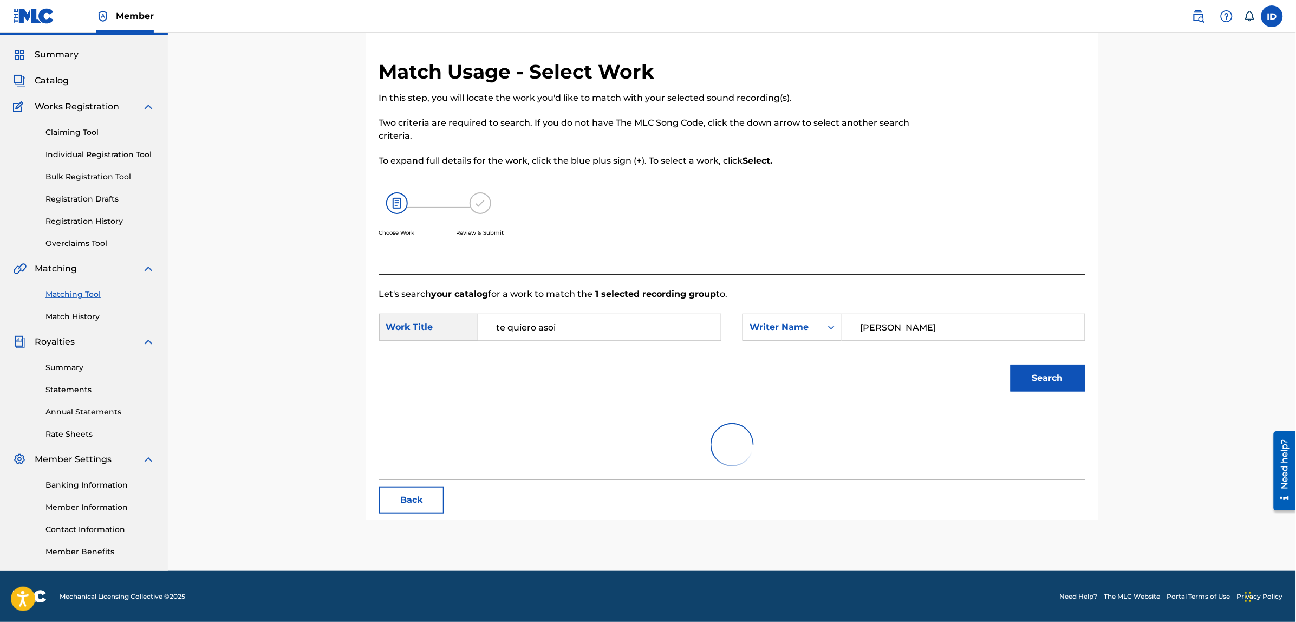
scroll to position [68, 0]
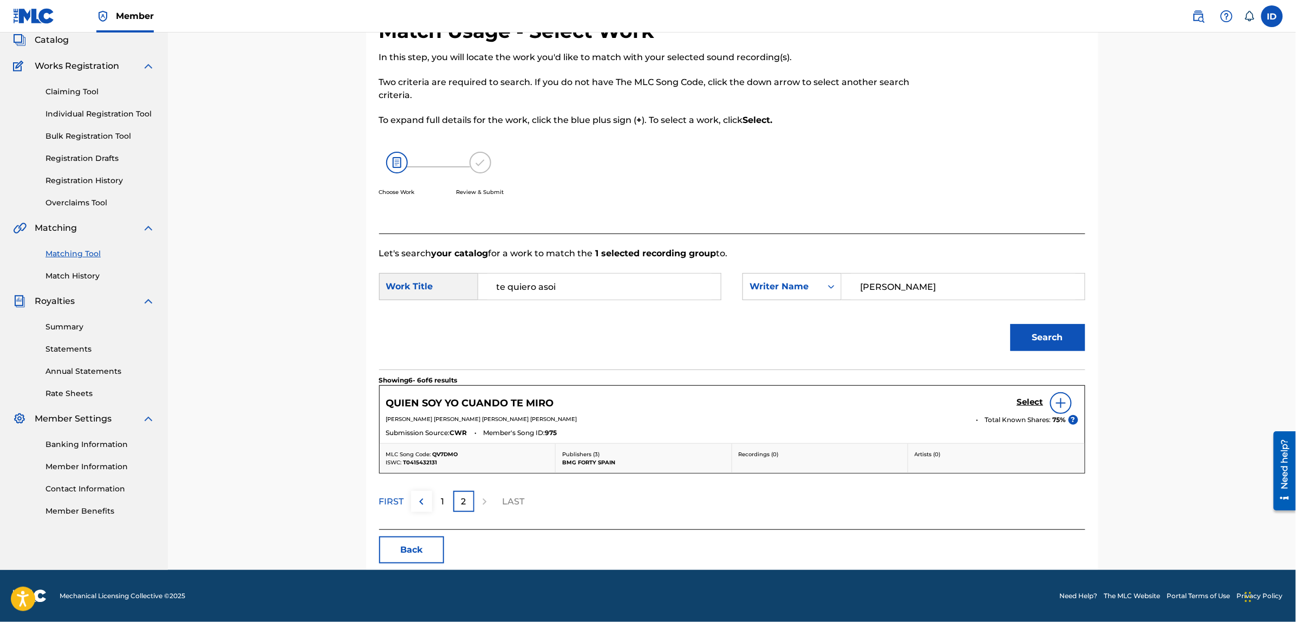
click at [408, 551] on button "Back" at bounding box center [411, 549] width 65 height 27
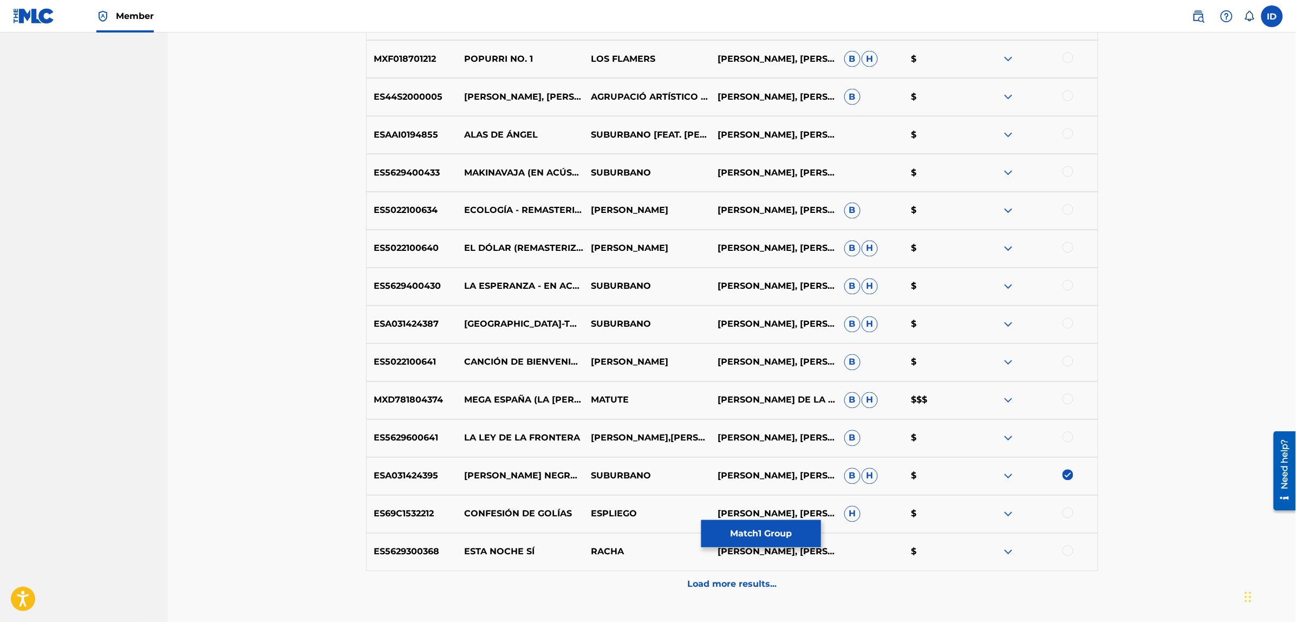
scroll to position [677, 0]
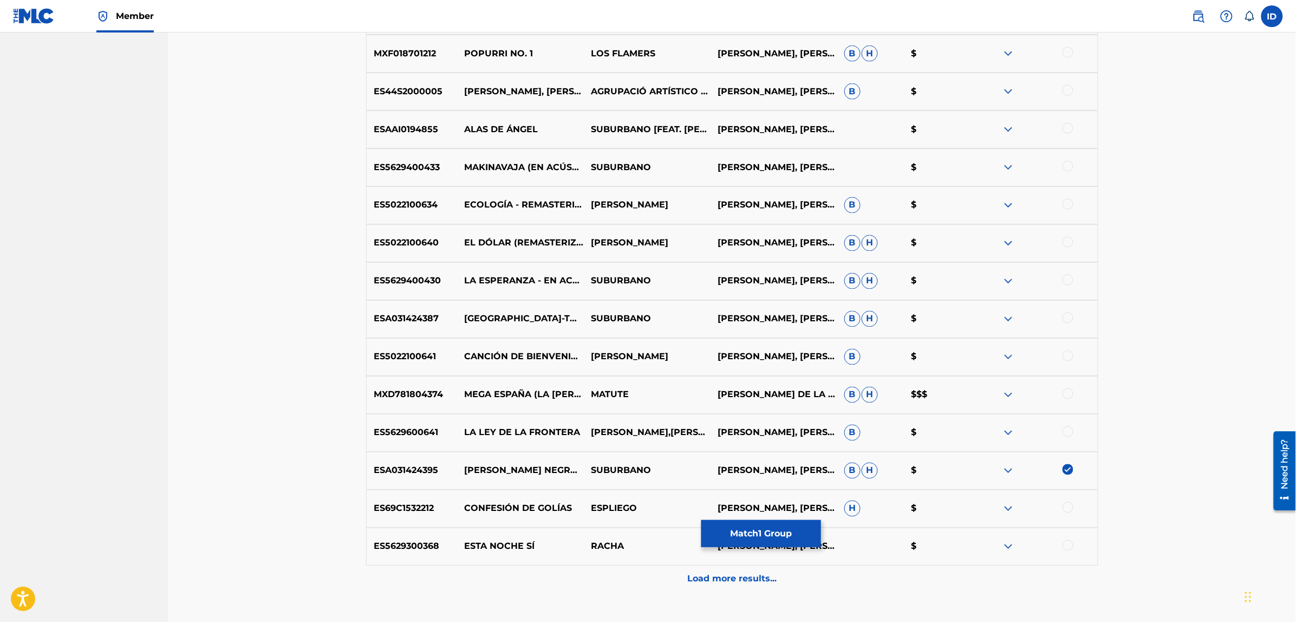
click at [1068, 469] on img at bounding box center [1067, 469] width 11 height 11
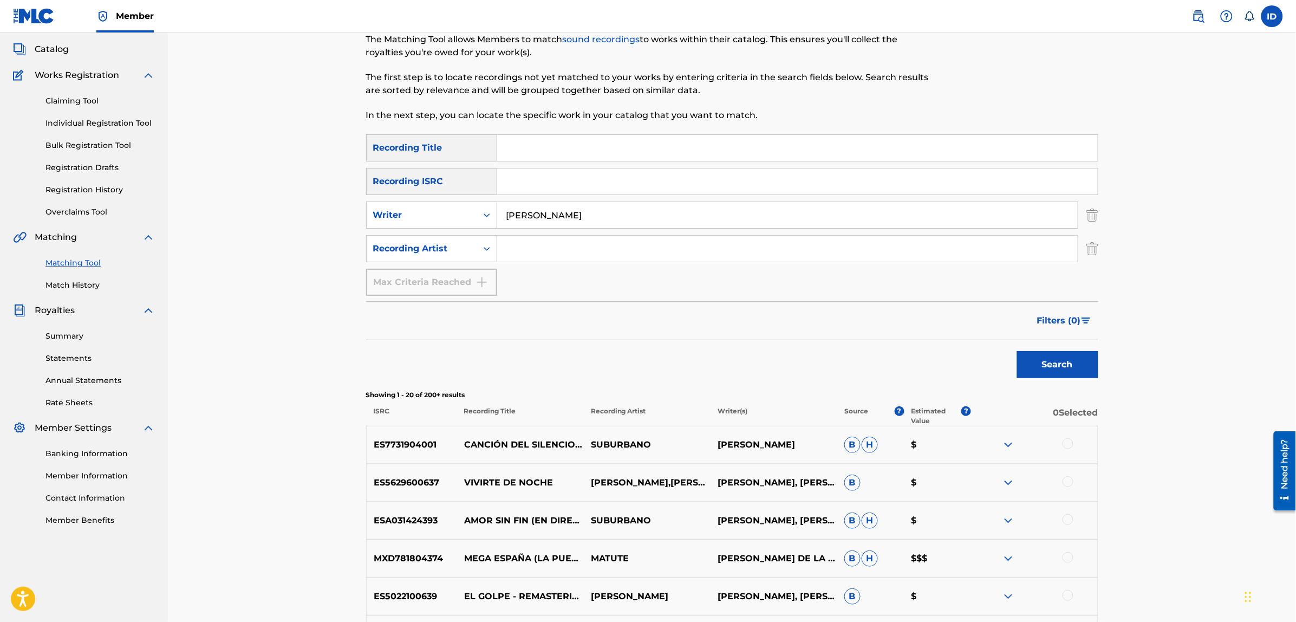
scroll to position [0, 0]
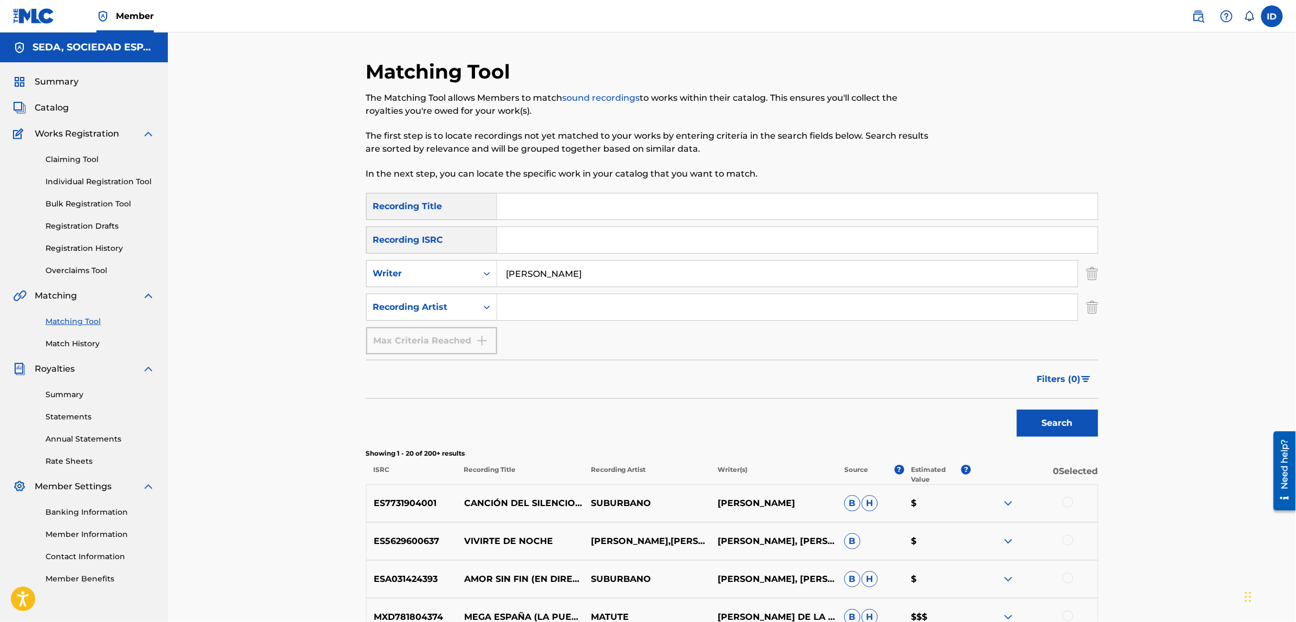
click at [577, 207] on input "Search Form" at bounding box center [797, 206] width 600 height 26
type input "yo tan solo te estaba esperando a ti"
click at [1017, 409] on button "Search" at bounding box center [1057, 422] width 81 height 27
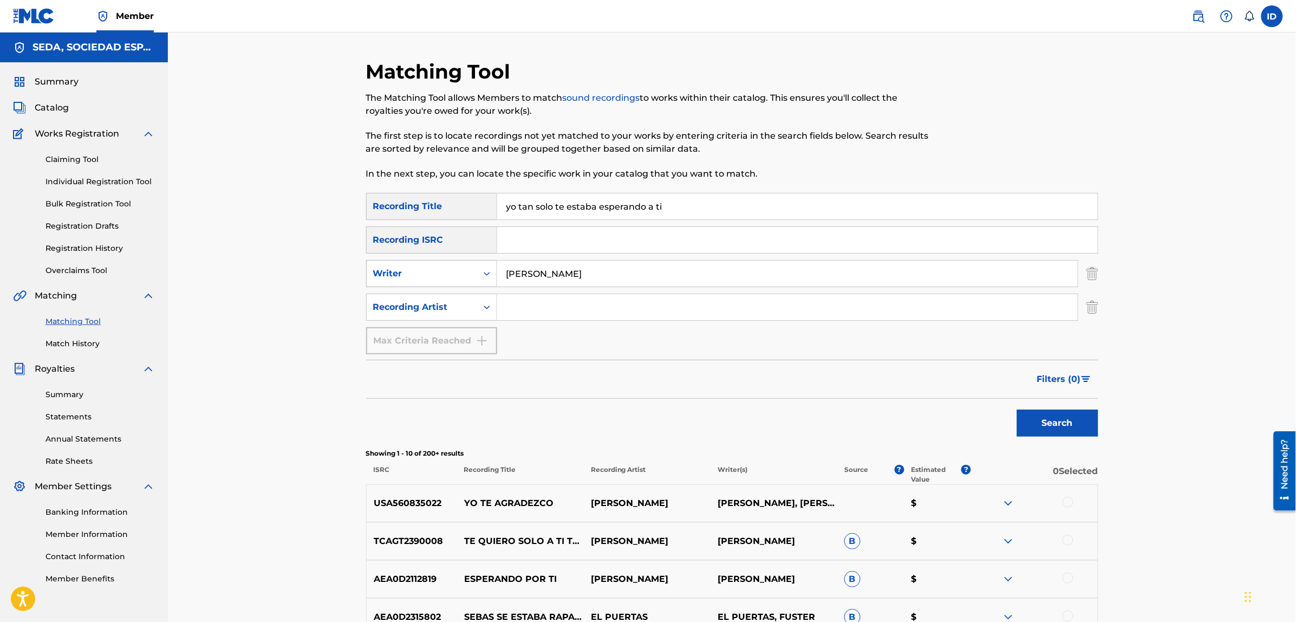
drag, startPoint x: 483, startPoint y: 272, endPoint x: 417, endPoint y: 272, distance: 66.1
click at [417, 272] on div "SearchWithCriteria831afc2e-5228-4a68-9ef5-60441b5e0bef Writer bernardo fuster" at bounding box center [732, 273] width 732 height 27
click at [1017, 409] on button "Search" at bounding box center [1057, 422] width 81 height 27
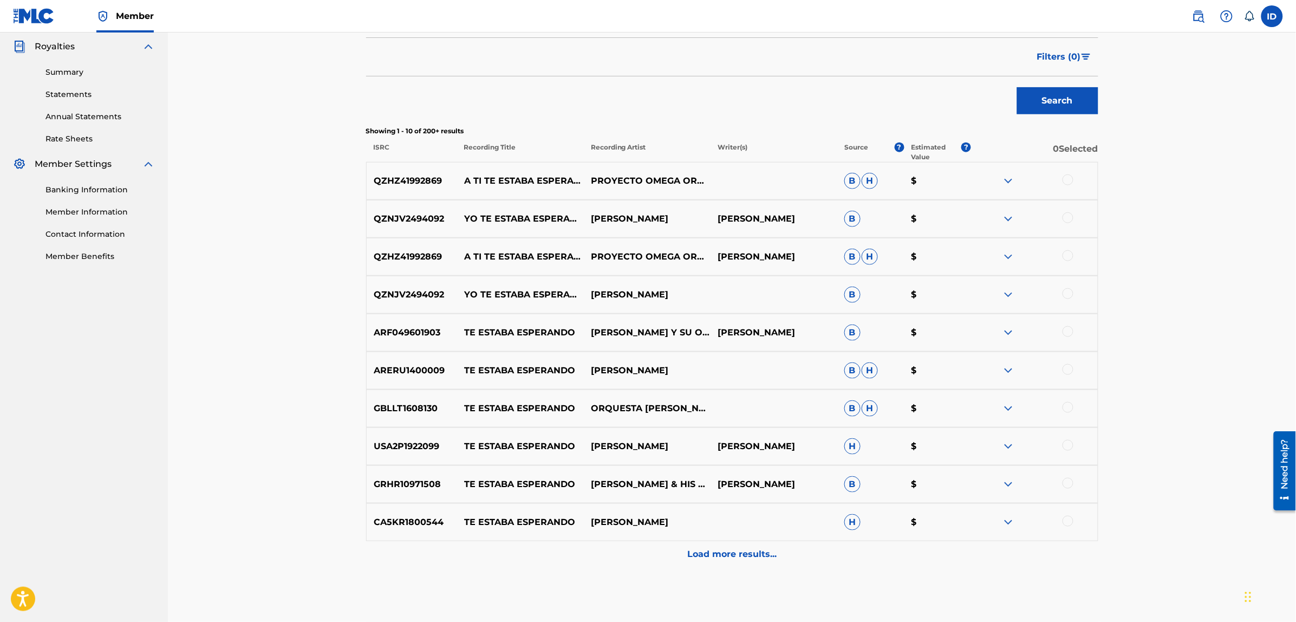
scroll to position [374, 0]
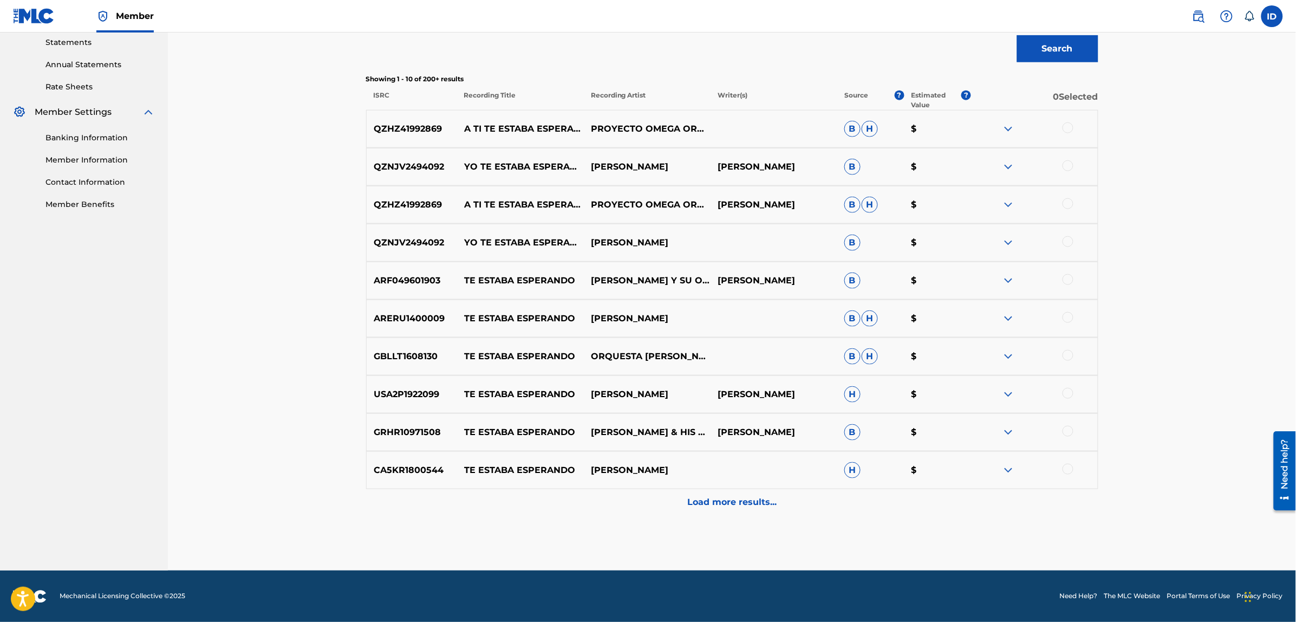
click at [724, 505] on p "Load more results..." at bounding box center [731, 502] width 89 height 13
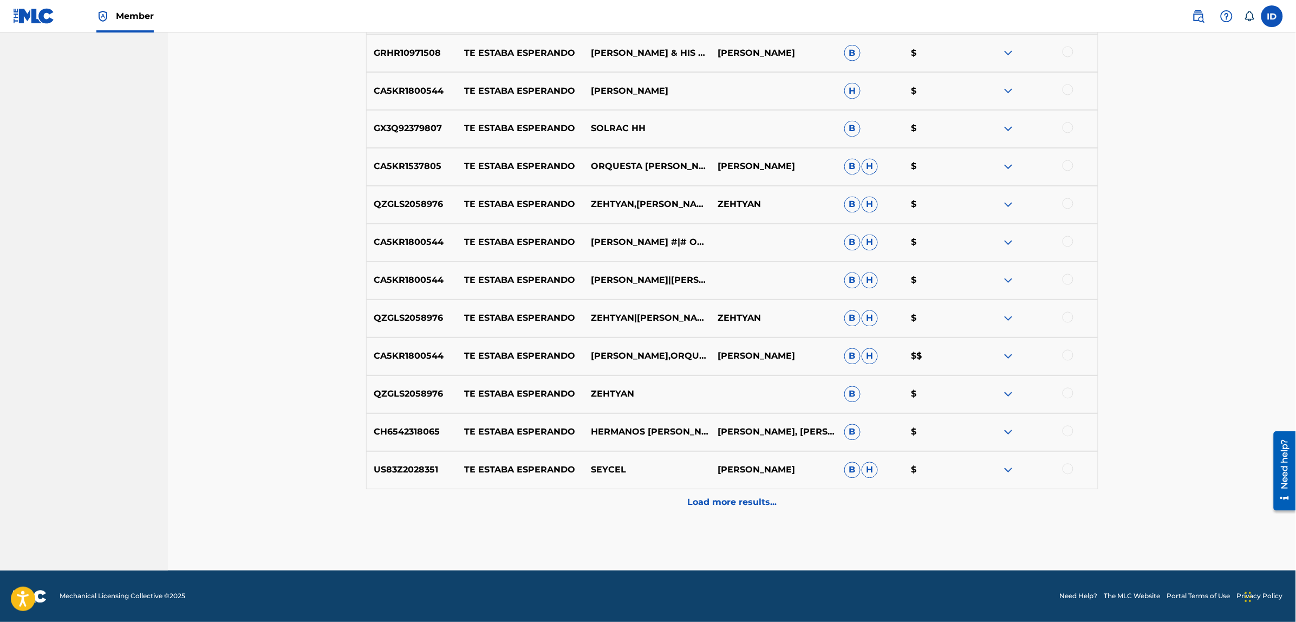
click at [739, 501] on p "Load more results..." at bounding box center [731, 502] width 89 height 13
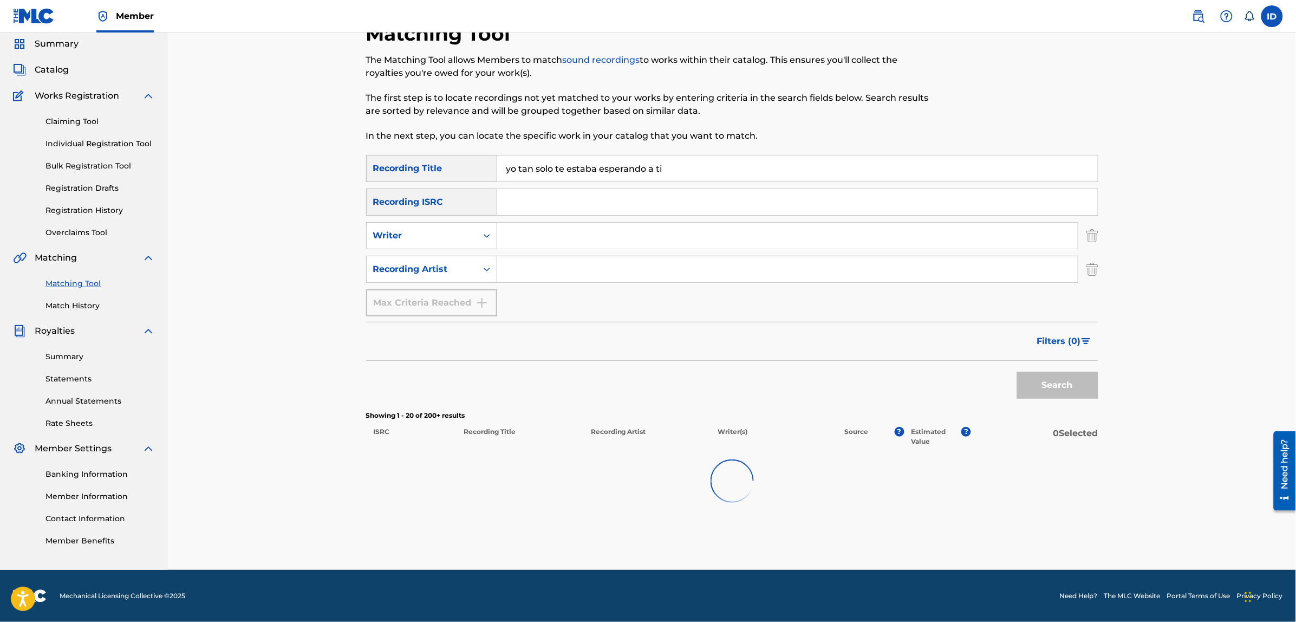
scroll to position [38, 0]
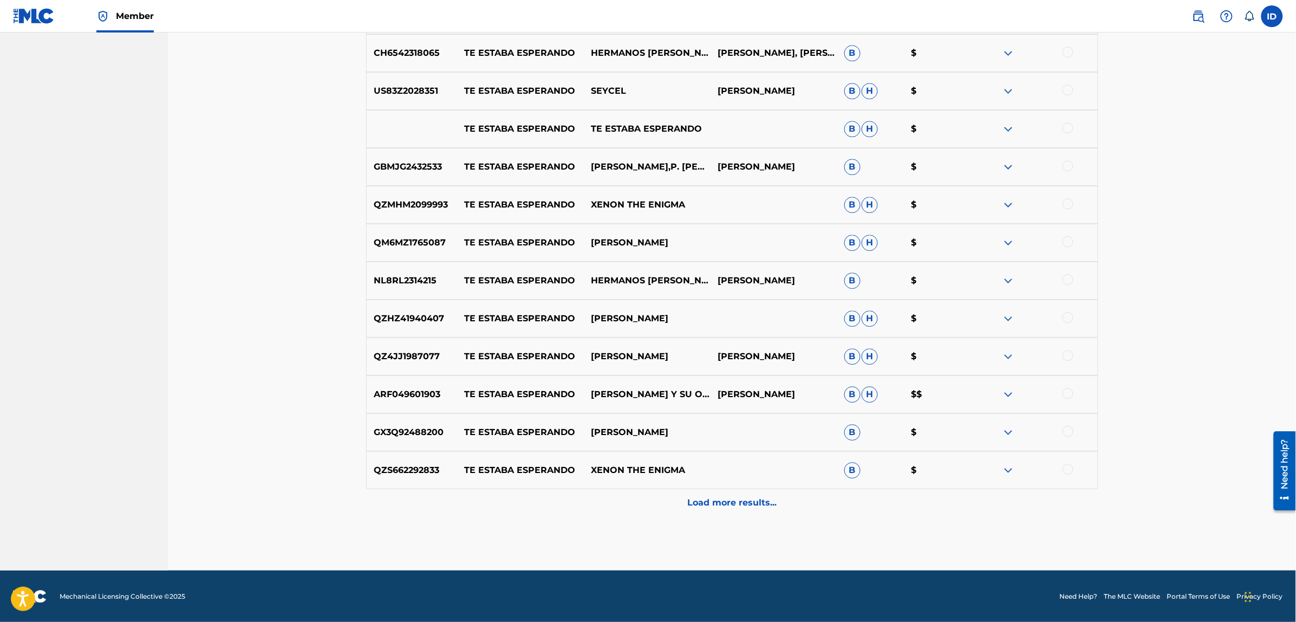
click at [721, 500] on p "Load more results..." at bounding box center [731, 502] width 89 height 13
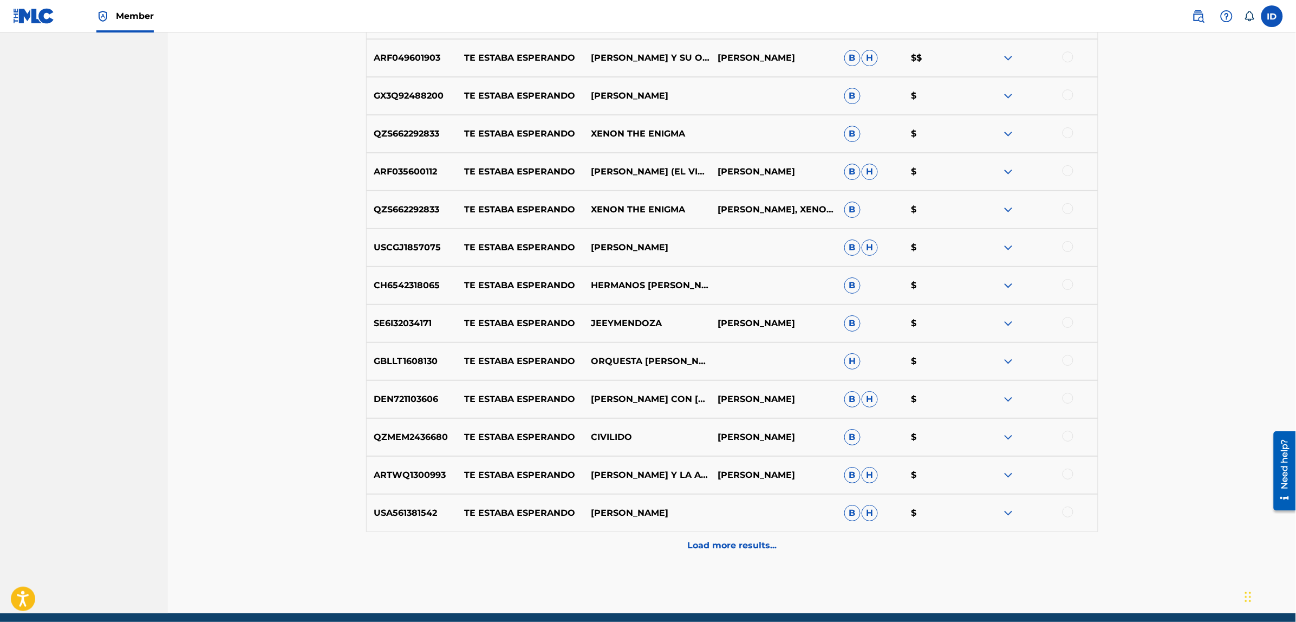
scroll to position [1470, 0]
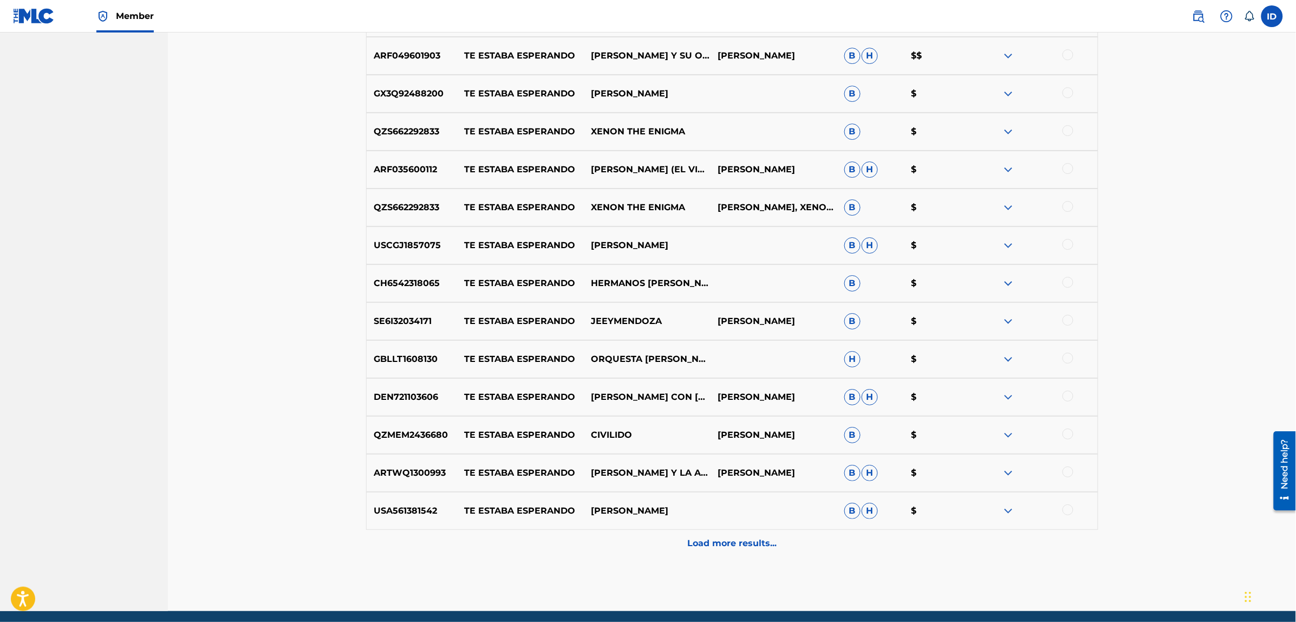
click at [745, 537] on p "Load more results..." at bounding box center [731, 543] width 89 height 13
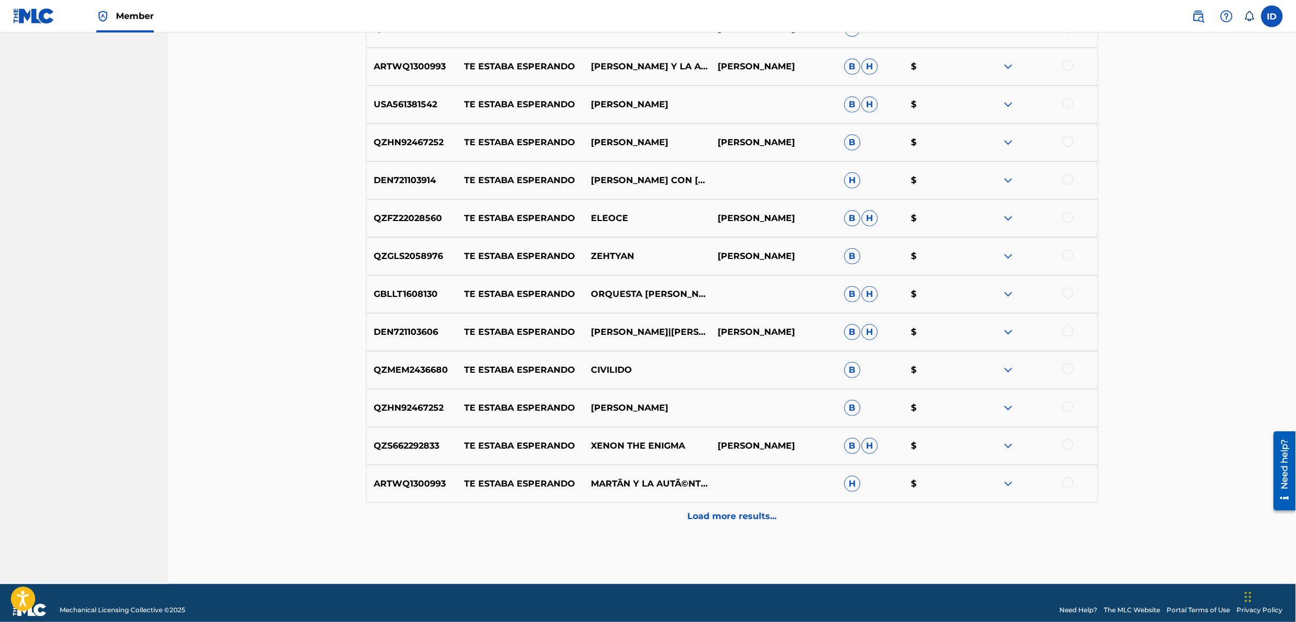
click at [708, 516] on p "Load more results..." at bounding box center [731, 515] width 89 height 13
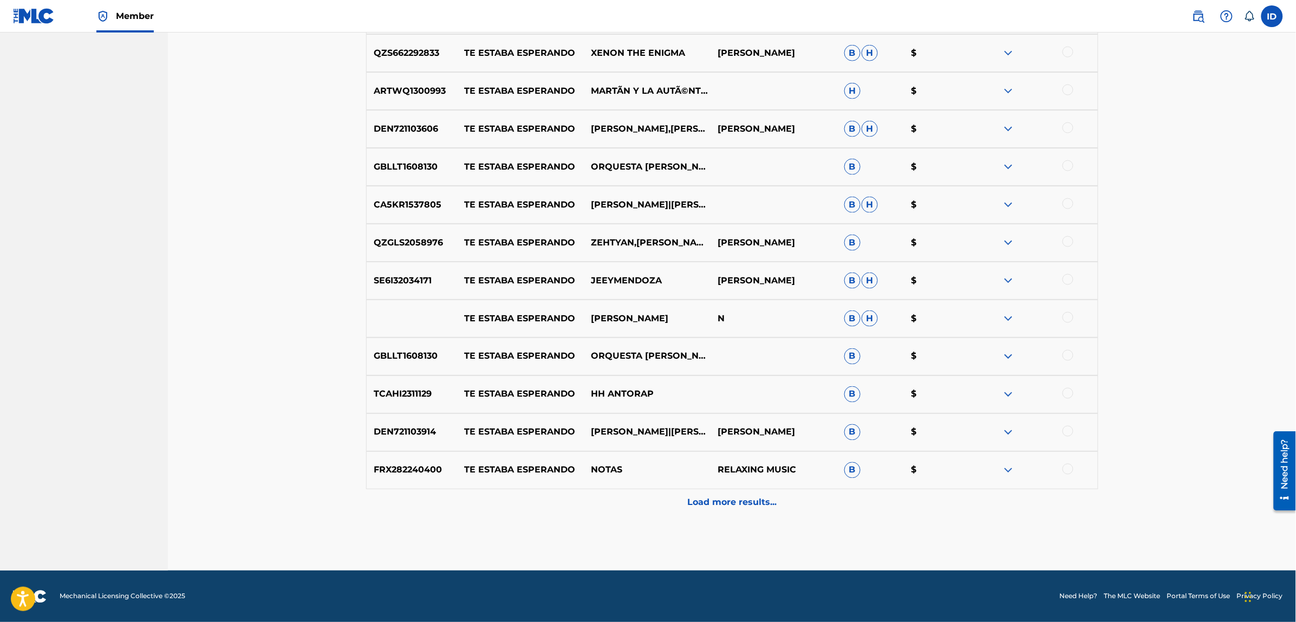
click at [721, 504] on p "Load more results..." at bounding box center [731, 502] width 89 height 13
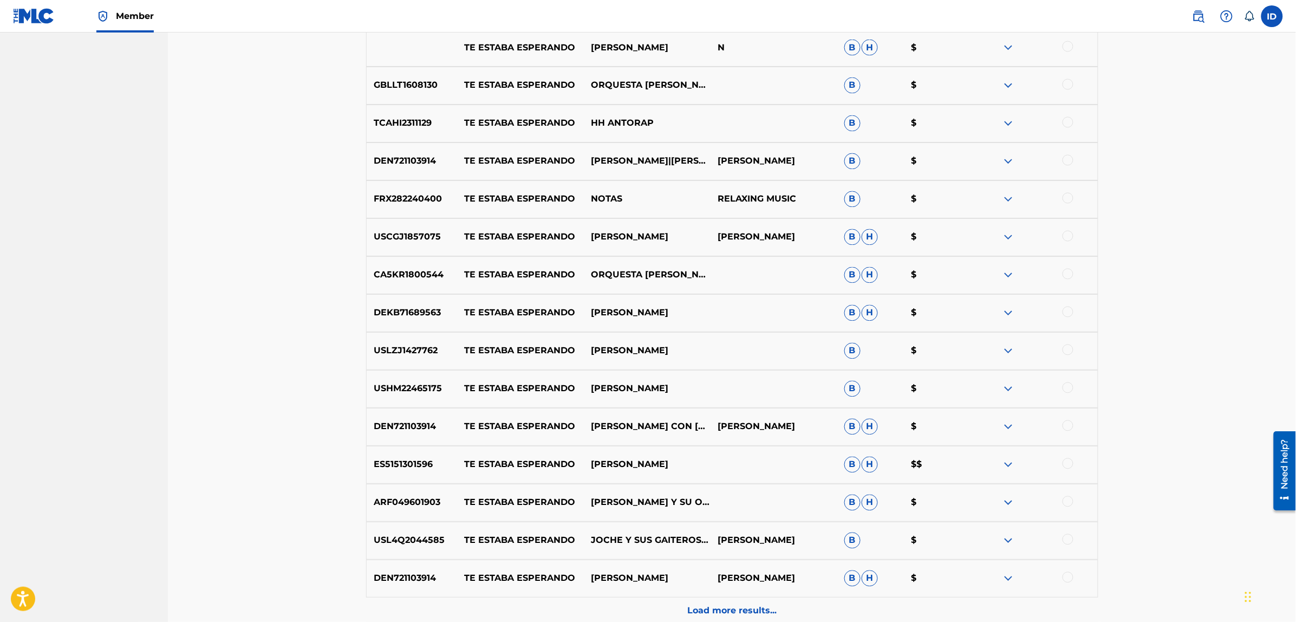
scroll to position [2648, 0]
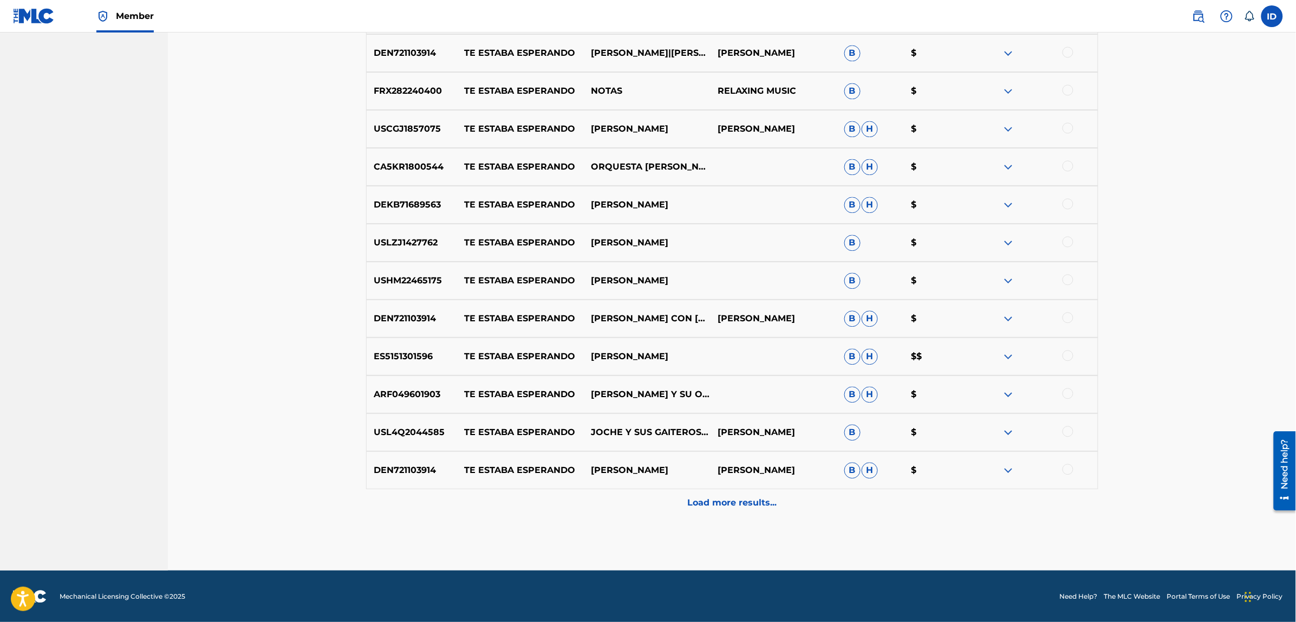
click at [714, 502] on p "Load more results..." at bounding box center [731, 502] width 89 height 13
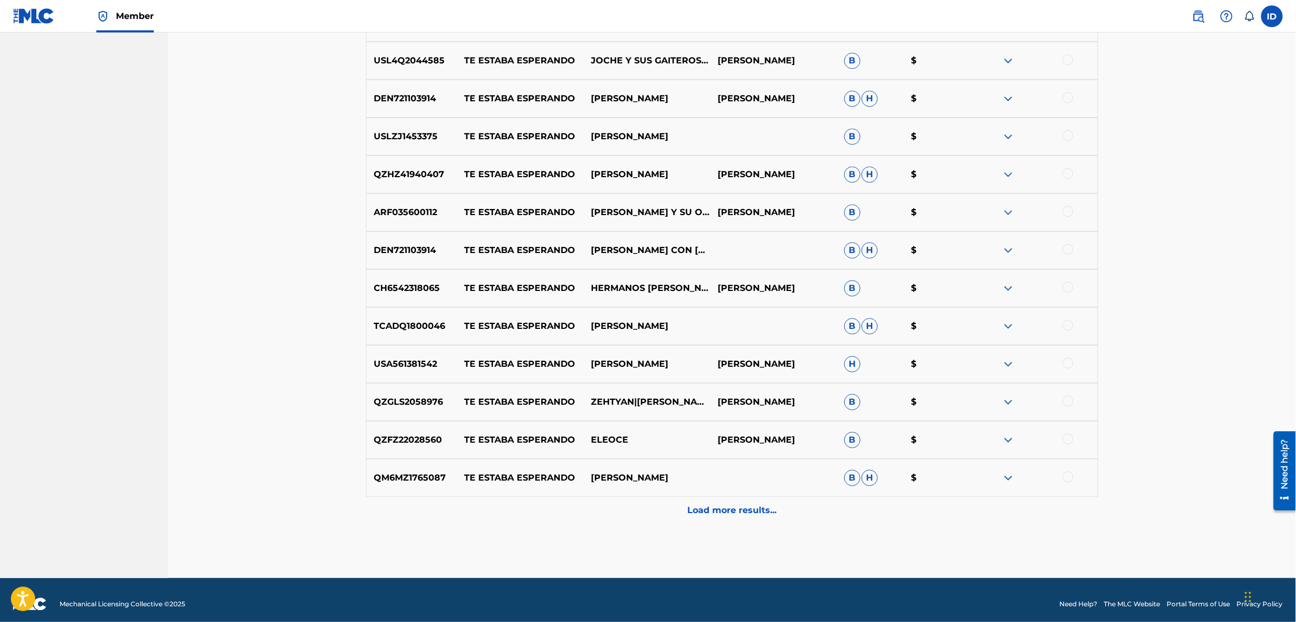
scroll to position [3027, 0]
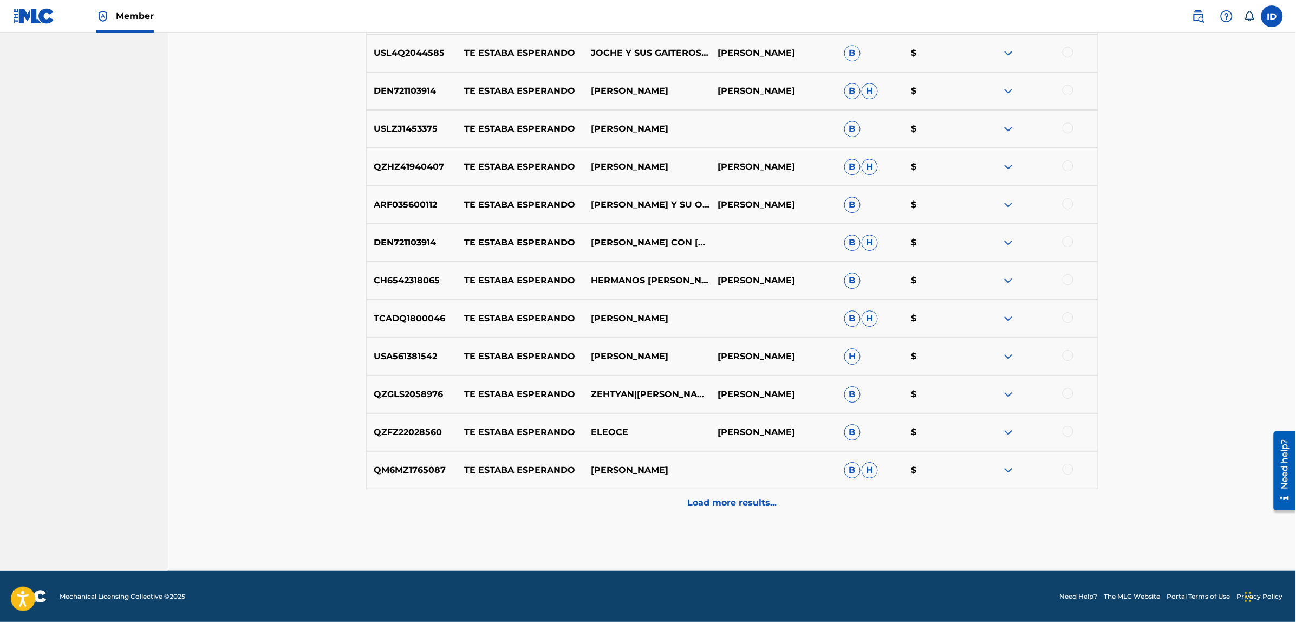
click at [731, 500] on p "Load more results..." at bounding box center [731, 502] width 89 height 13
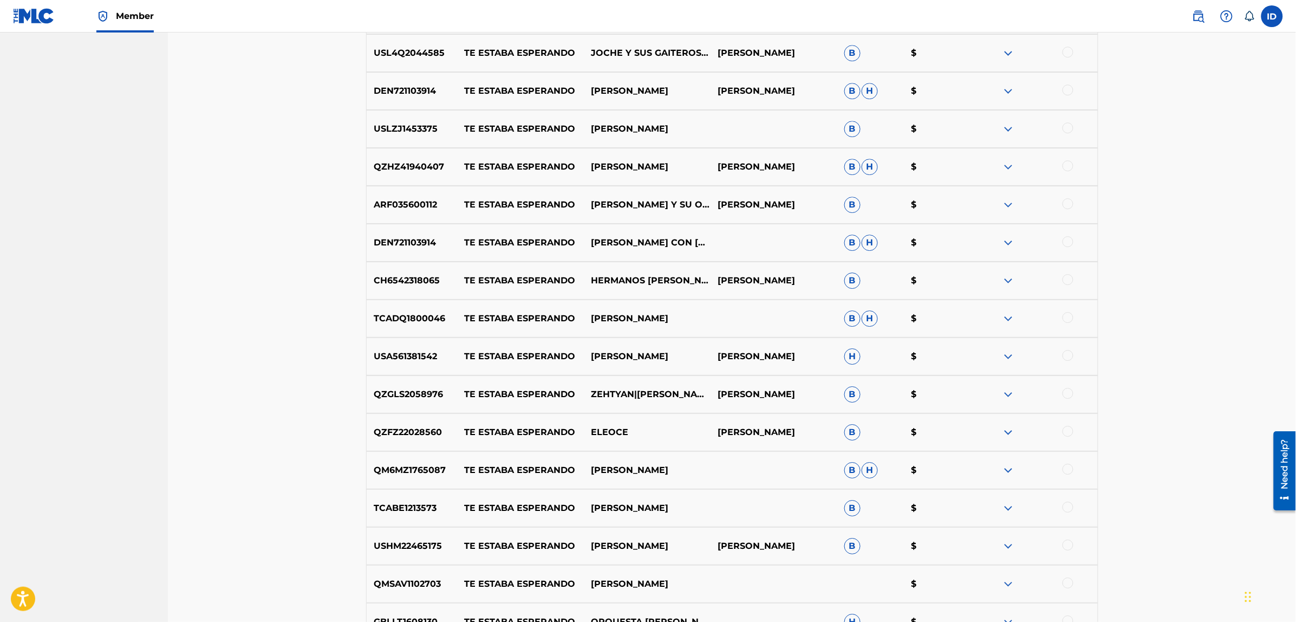
scroll to position [3406, 0]
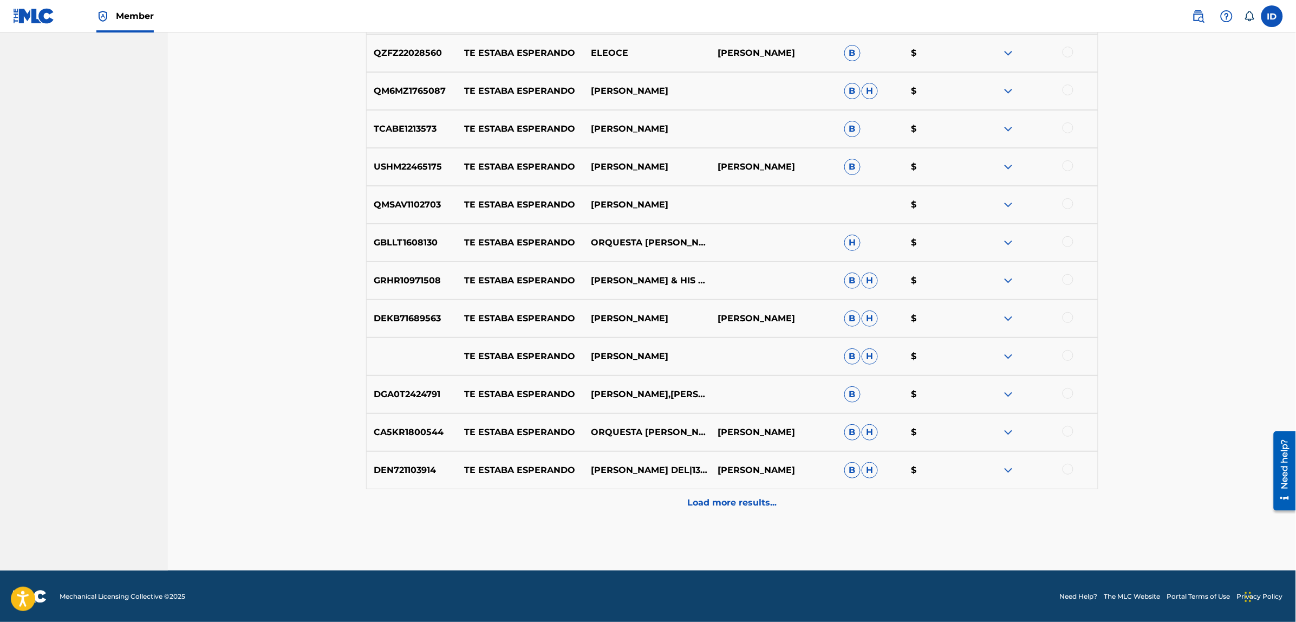
click at [765, 501] on p "Load more results..." at bounding box center [731, 502] width 89 height 13
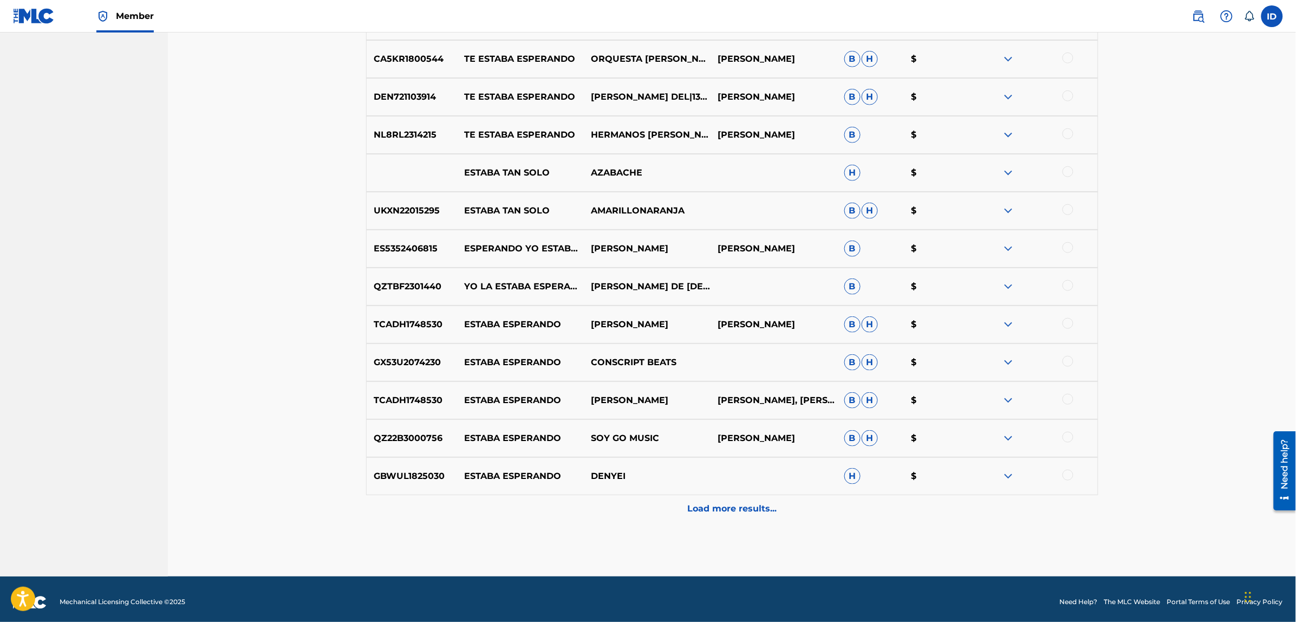
scroll to position [3785, 0]
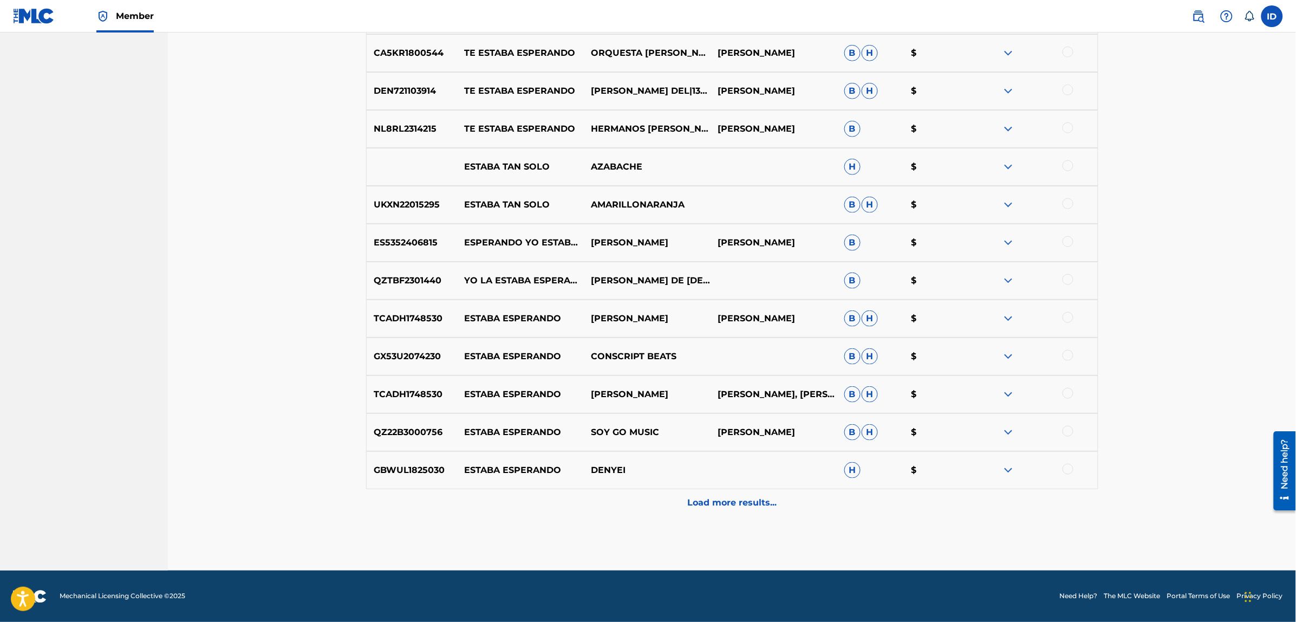
click at [699, 497] on p "Load more results..." at bounding box center [731, 502] width 89 height 13
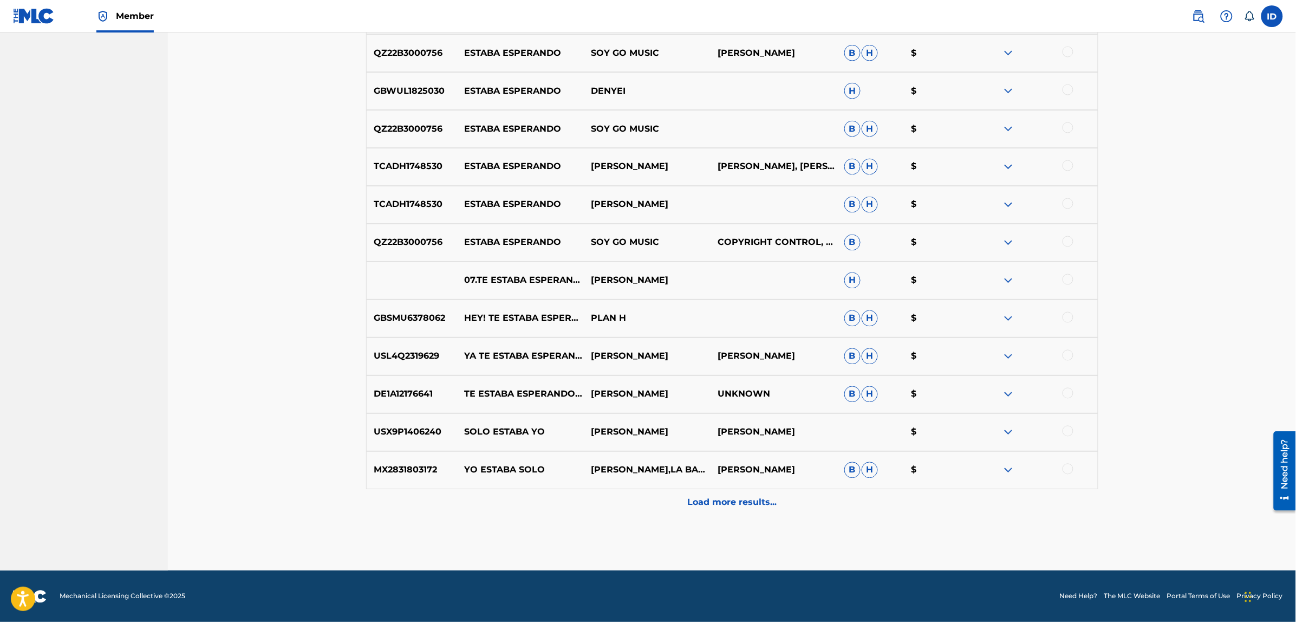
click at [699, 497] on p "Load more results..." at bounding box center [731, 502] width 89 height 13
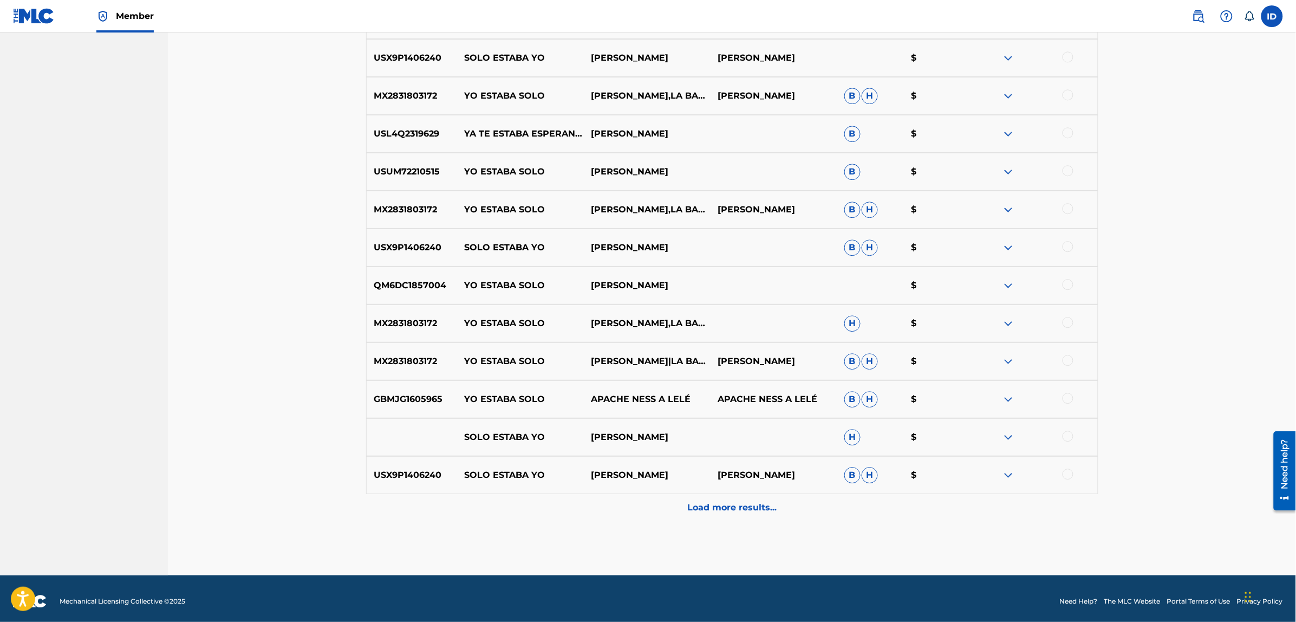
scroll to position [4543, 0]
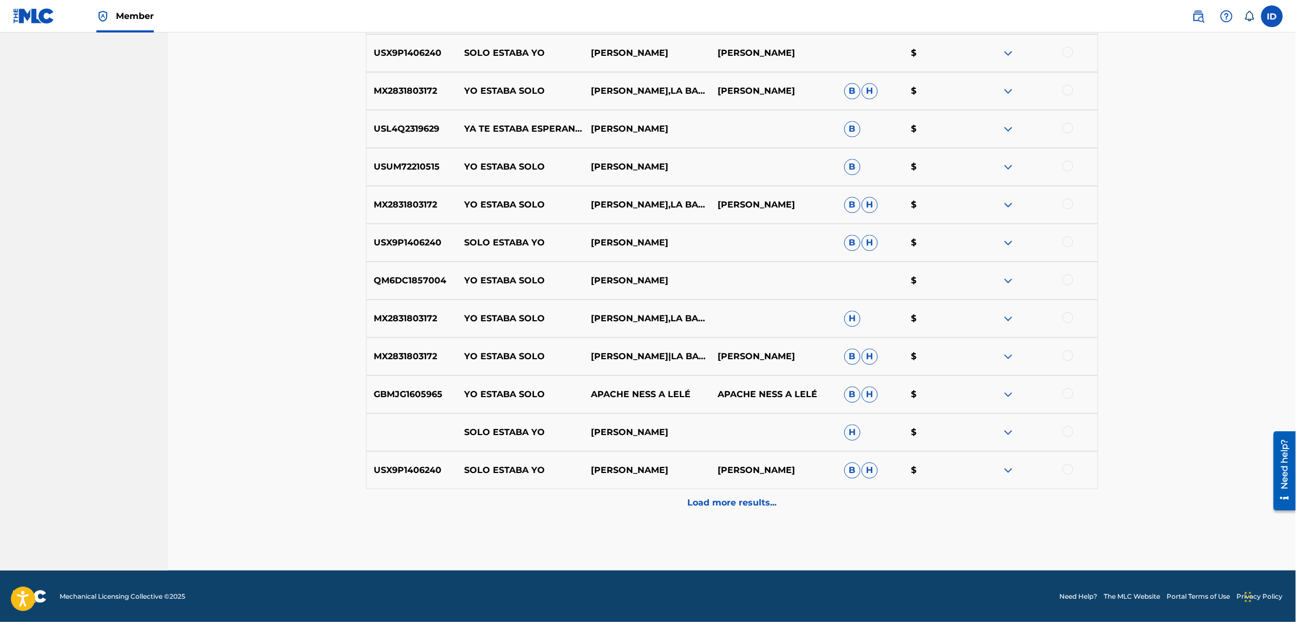
click at [733, 497] on p "Load more results..." at bounding box center [731, 502] width 89 height 13
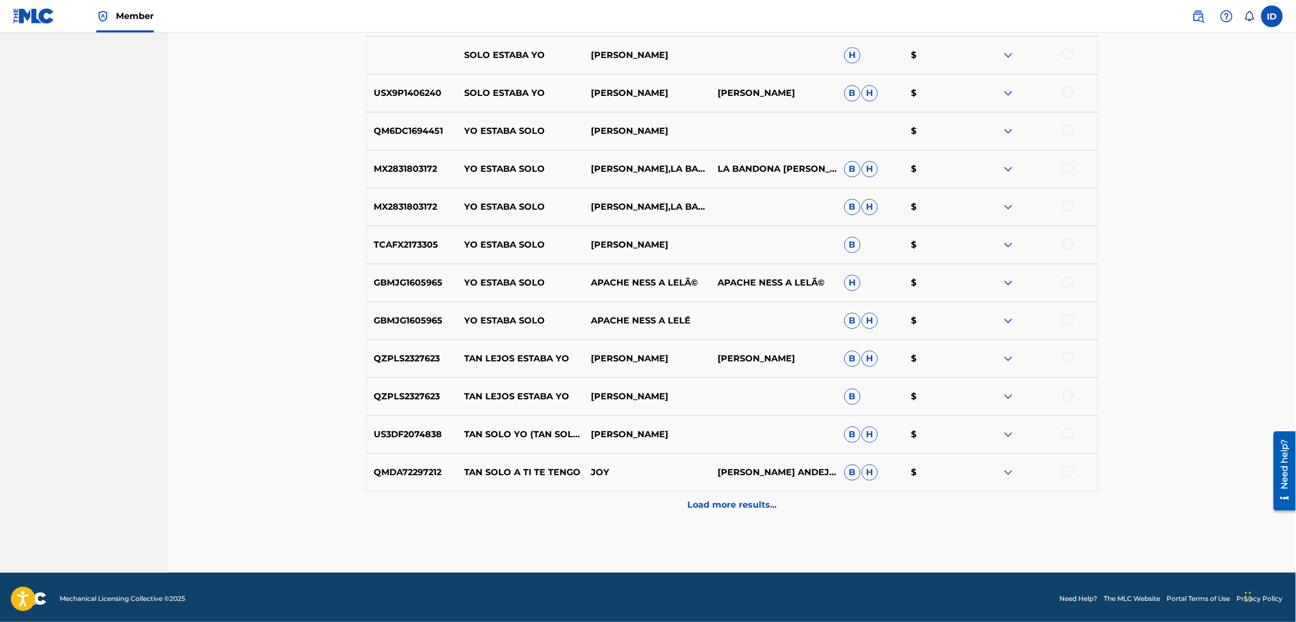
scroll to position [4922, 0]
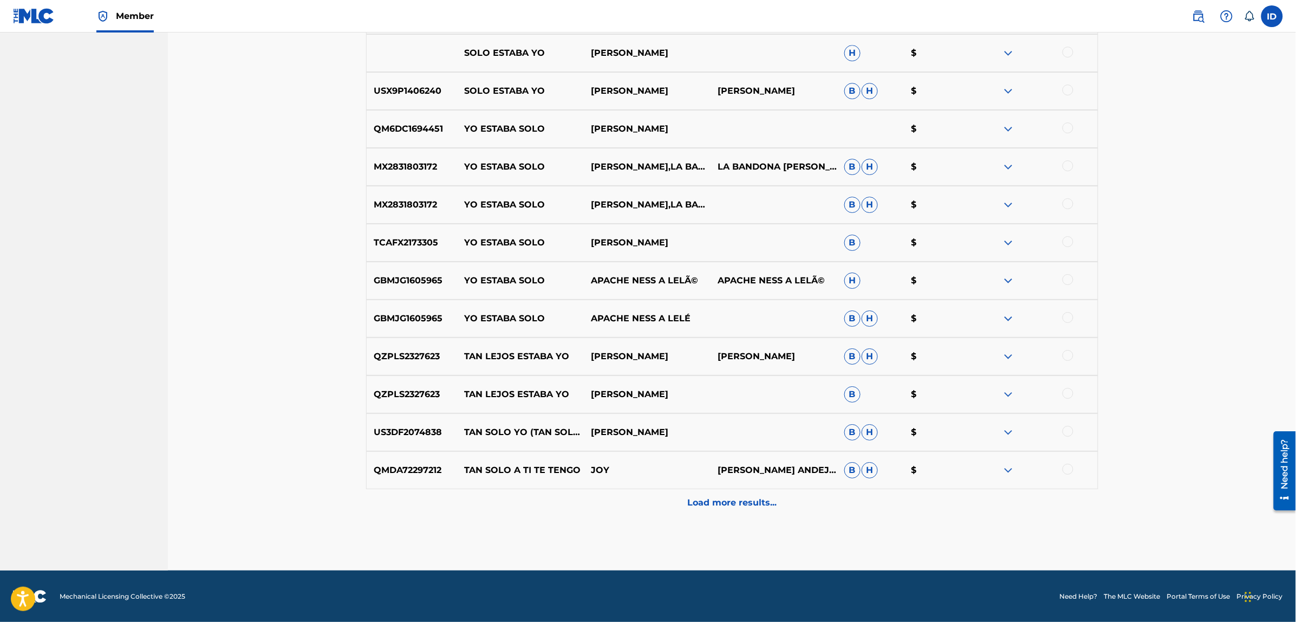
click at [748, 494] on div "Load more results..." at bounding box center [732, 502] width 732 height 27
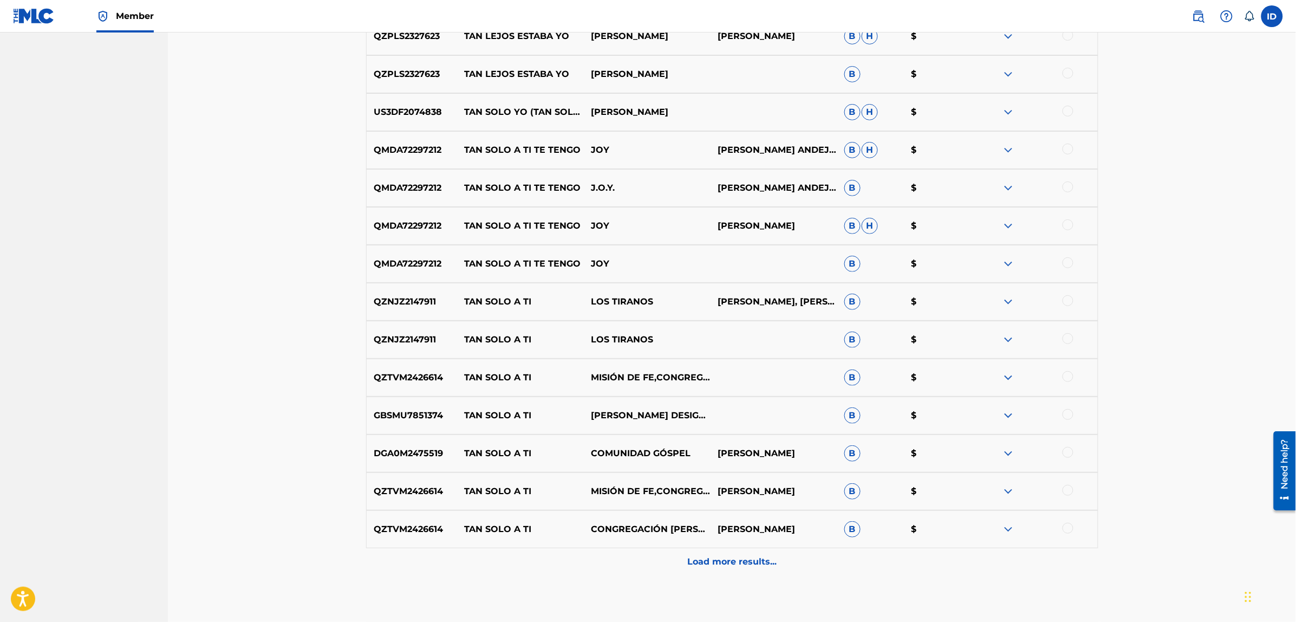
scroll to position [5301, 0]
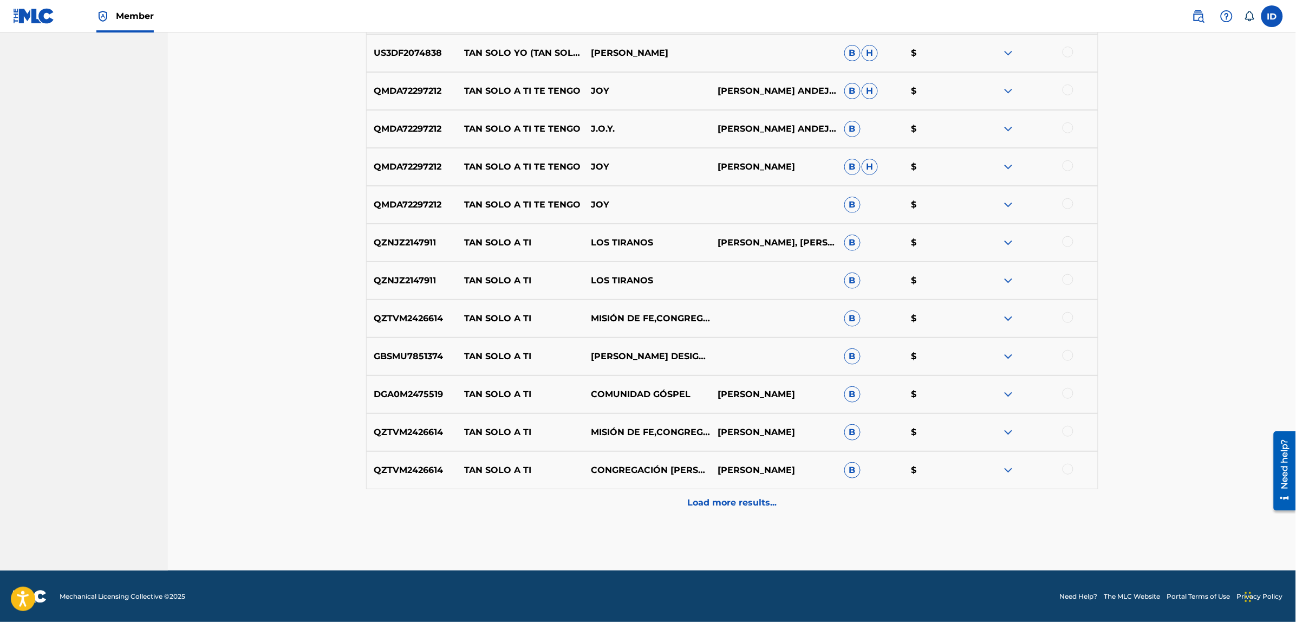
click at [731, 496] on p "Load more results..." at bounding box center [731, 502] width 89 height 13
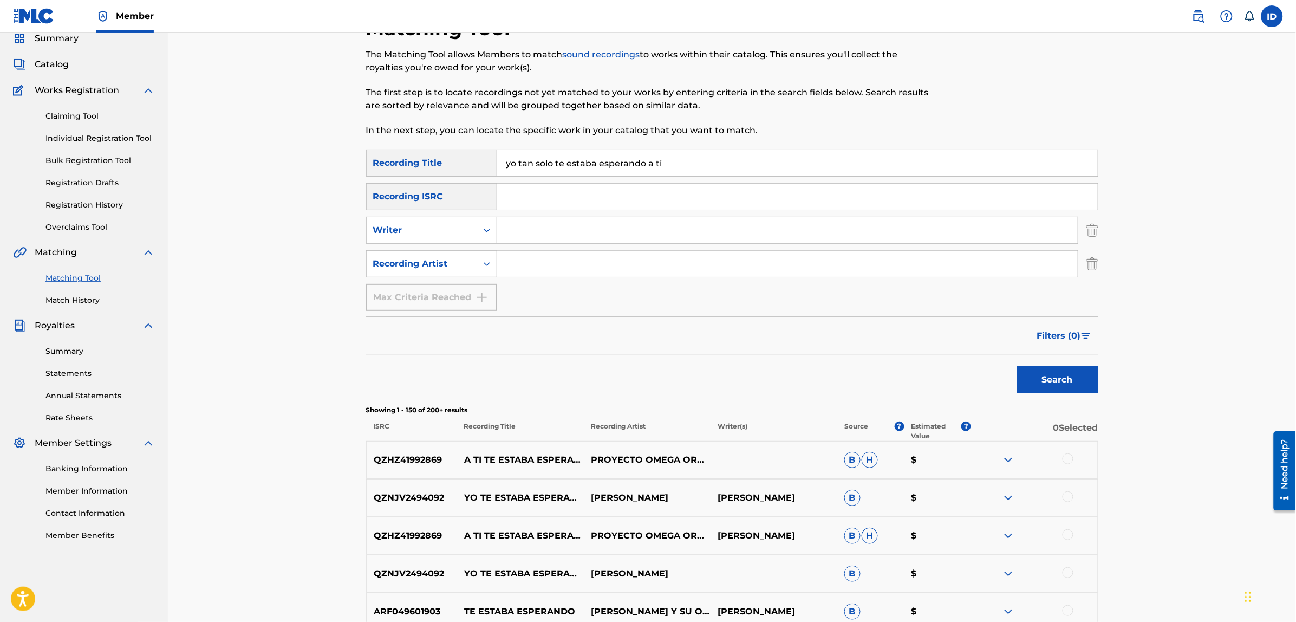
scroll to position [0, 0]
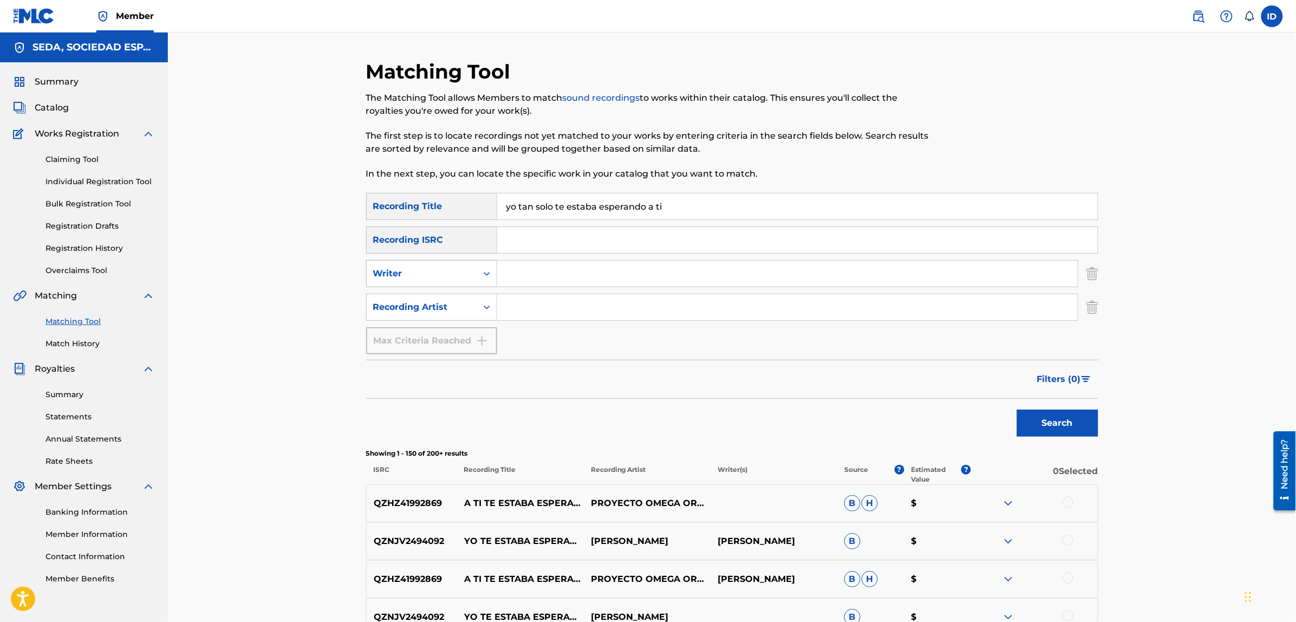
click at [453, 272] on div "Writer" at bounding box center [421, 273] width 97 height 13
click at [577, 280] on input "Search Form" at bounding box center [787, 273] width 580 height 26
type input "[PERSON_NAME]"
drag, startPoint x: 693, startPoint y: 209, endPoint x: 450, endPoint y: 210, distance: 243.1
click at [450, 210] on div "SearchWithCriteria8cebaadd-dcf6-45ab-8787-8136b1f8b11b Recording Title yo tan s…" at bounding box center [732, 206] width 732 height 27
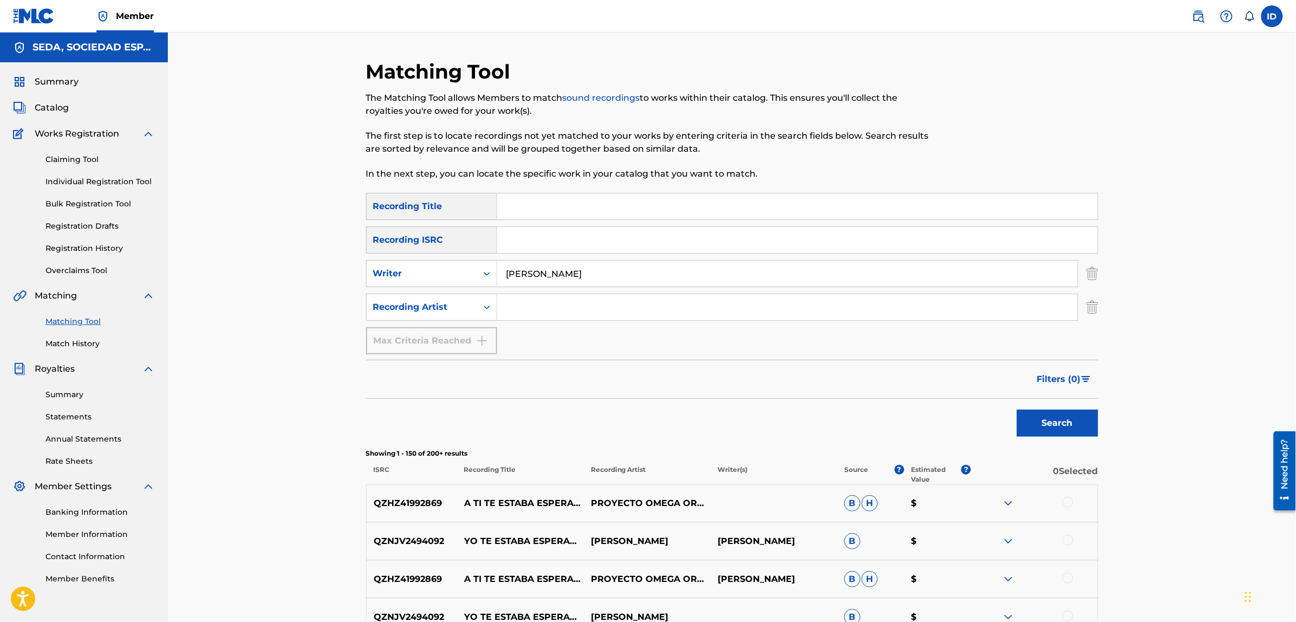
click at [1017, 409] on button "Search" at bounding box center [1057, 422] width 81 height 27
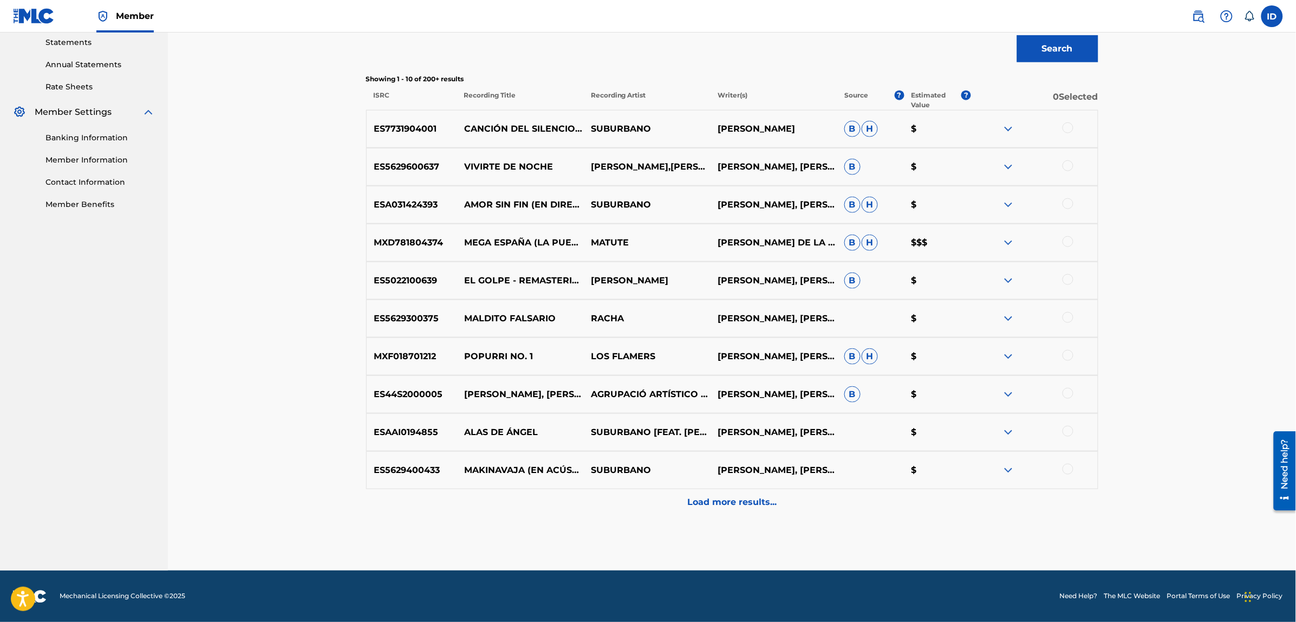
click at [729, 493] on div "Load more results..." at bounding box center [732, 502] width 732 height 27
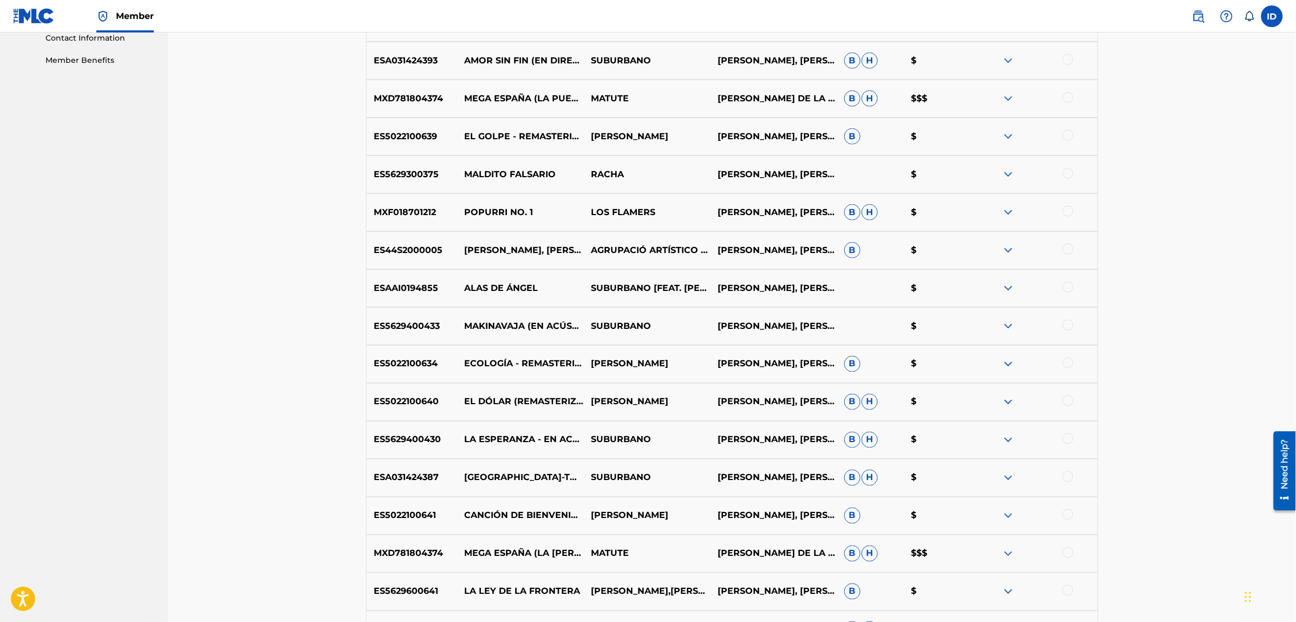
scroll to position [753, 0]
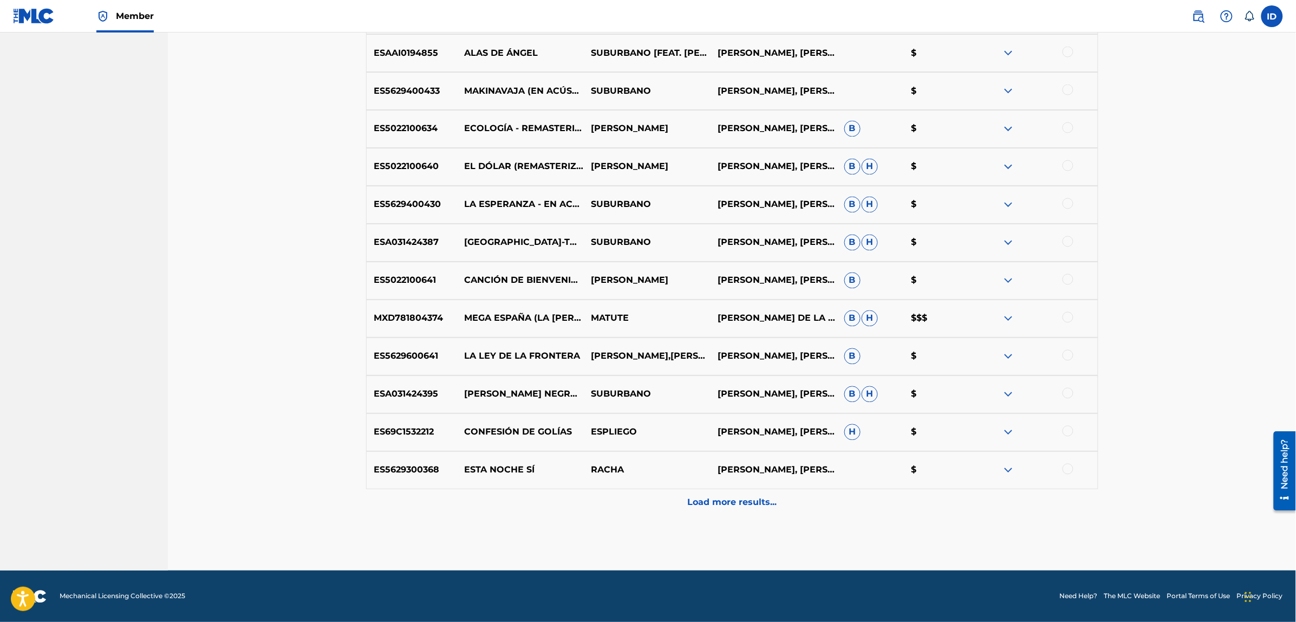
click at [721, 499] on p "Load more results..." at bounding box center [731, 502] width 89 height 13
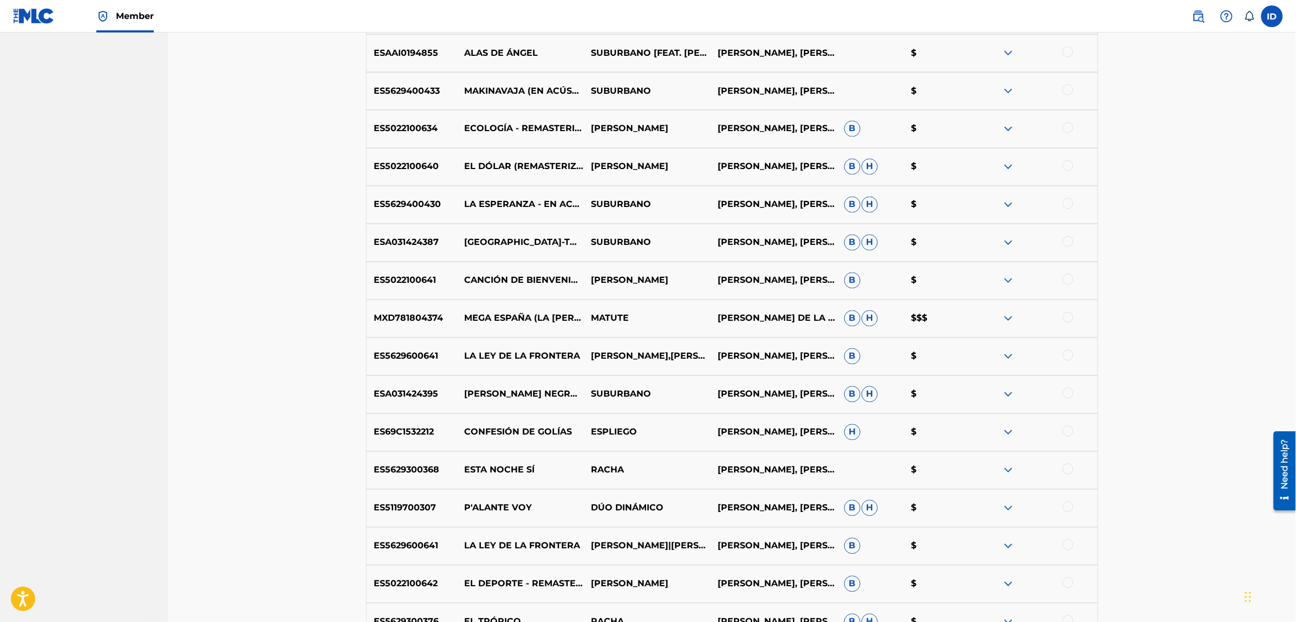
scroll to position [1024, 0]
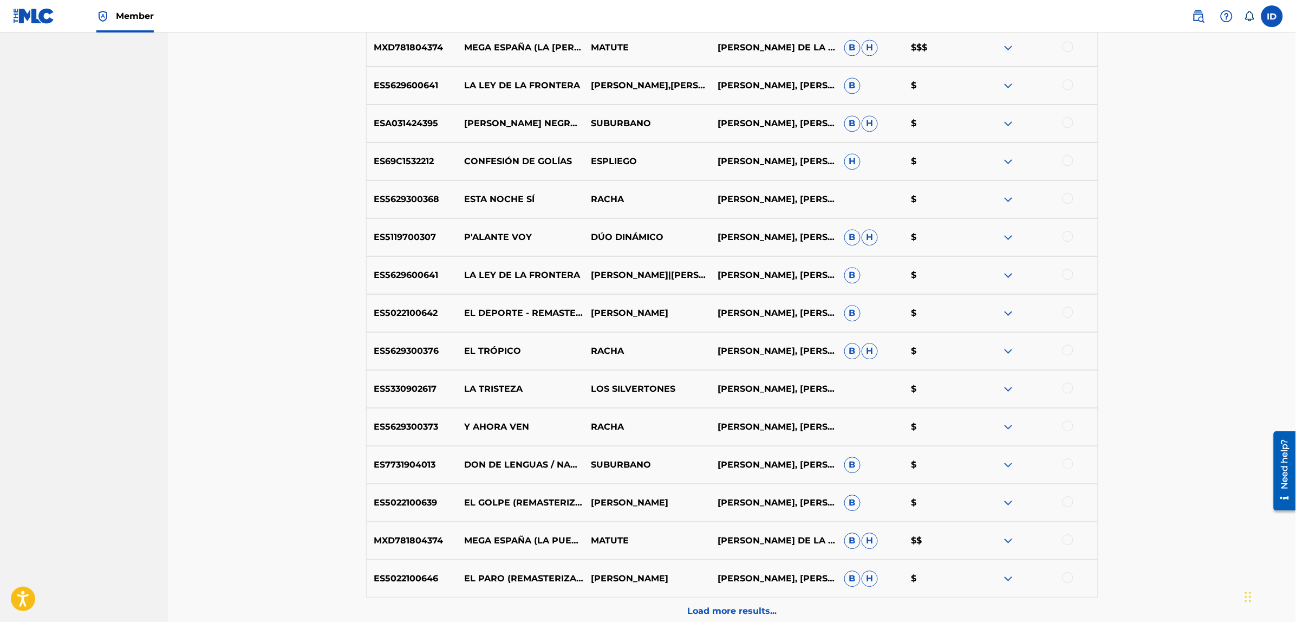
click at [1062, 426] on div at bounding box center [1067, 425] width 11 height 11
click at [770, 529] on button "Match 1 Group" at bounding box center [761, 533] width 120 height 27
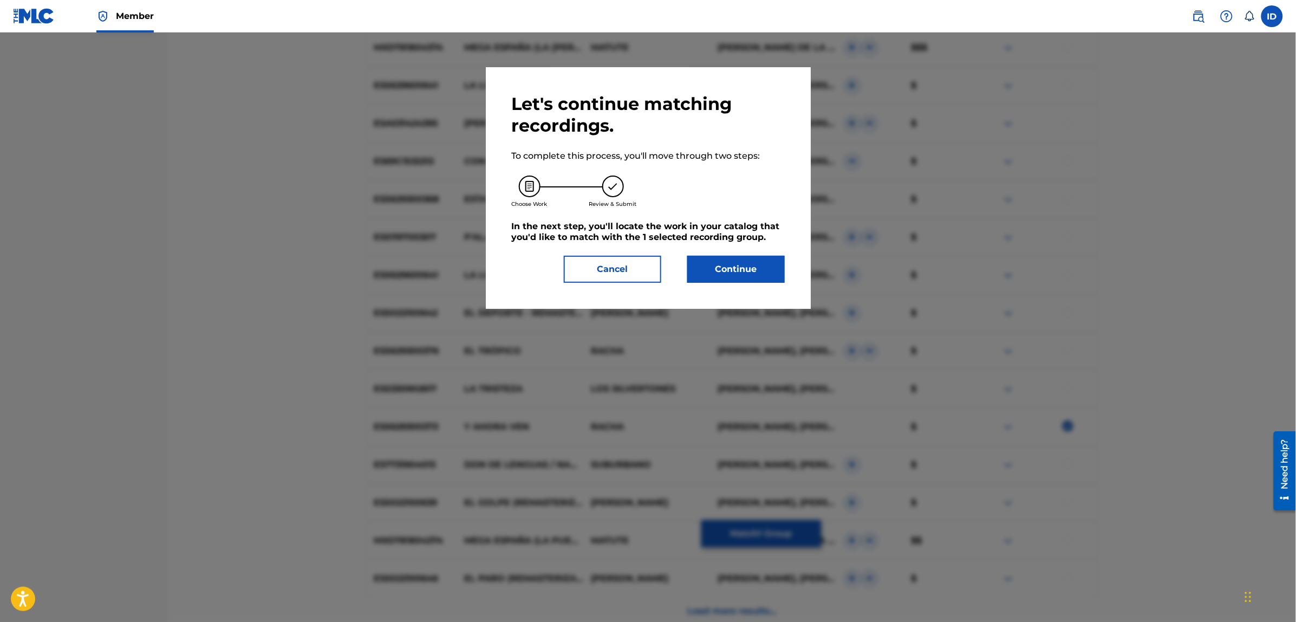
click at [736, 287] on div "Let's continue matching recordings. To complete this process, you'll move throu…" at bounding box center [648, 187] width 325 height 241
click at [736, 276] on button "Continue" at bounding box center [735, 269] width 97 height 27
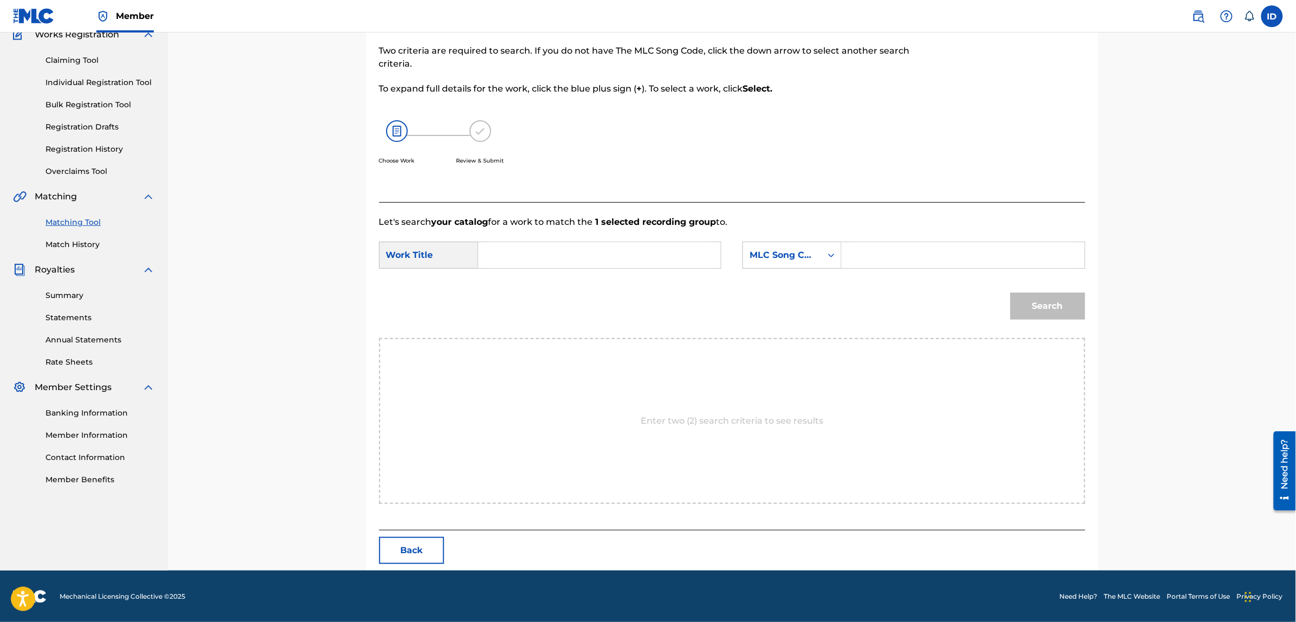
click at [601, 241] on div "Search Form" at bounding box center [599, 254] width 243 height 27
click at [612, 260] on input "Search Form" at bounding box center [599, 255] width 224 height 26
type input "yo tan solo te estaba esperando a ti"
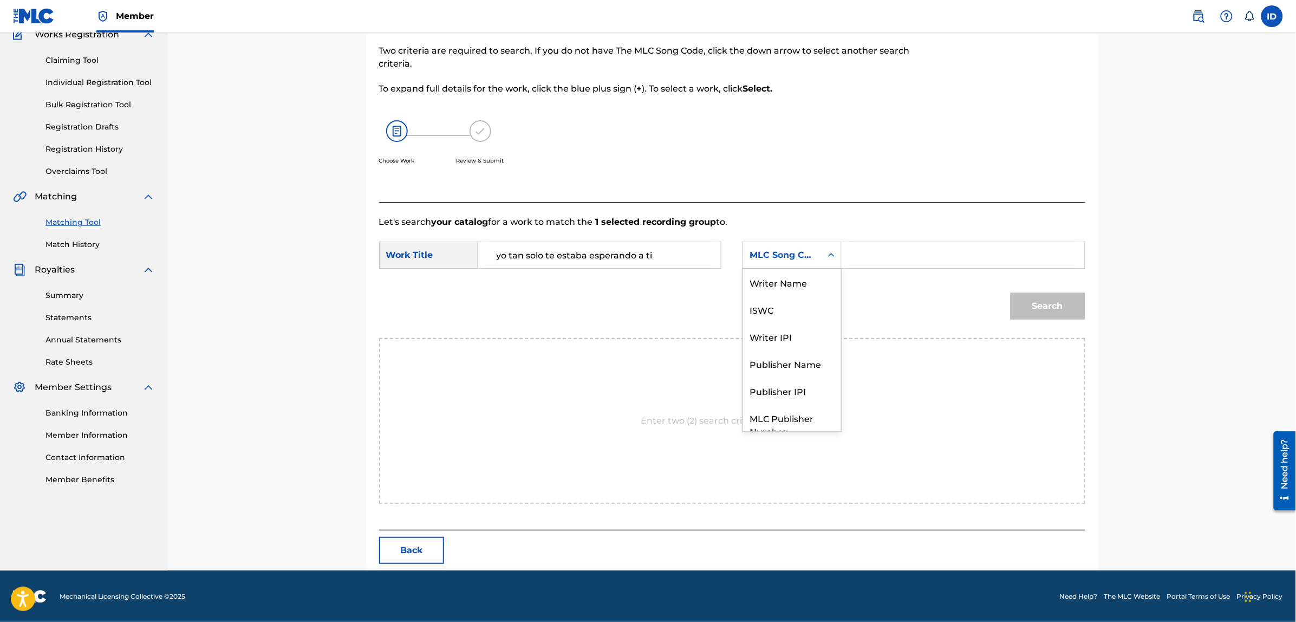
click at [804, 257] on div "MLC Song Code" at bounding box center [782, 255] width 66 height 13
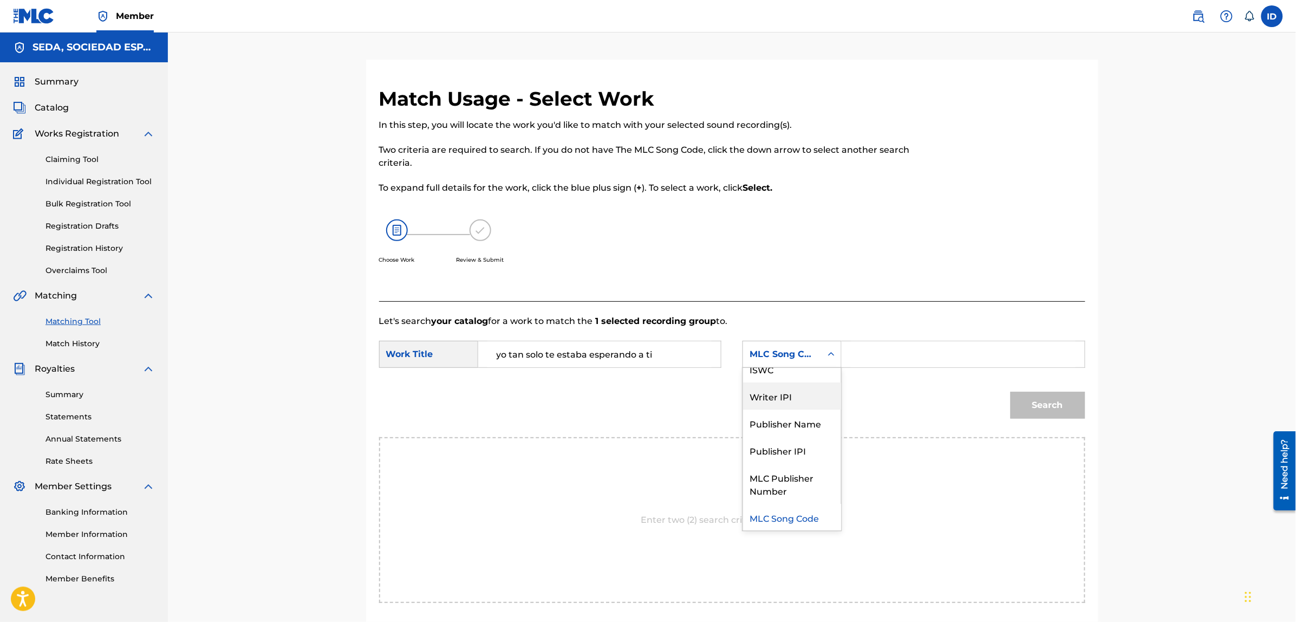
scroll to position [0, 0]
click at [802, 379] on div "Writer Name" at bounding box center [792, 381] width 98 height 27
click at [864, 350] on input "Search Form" at bounding box center [963, 354] width 224 height 26
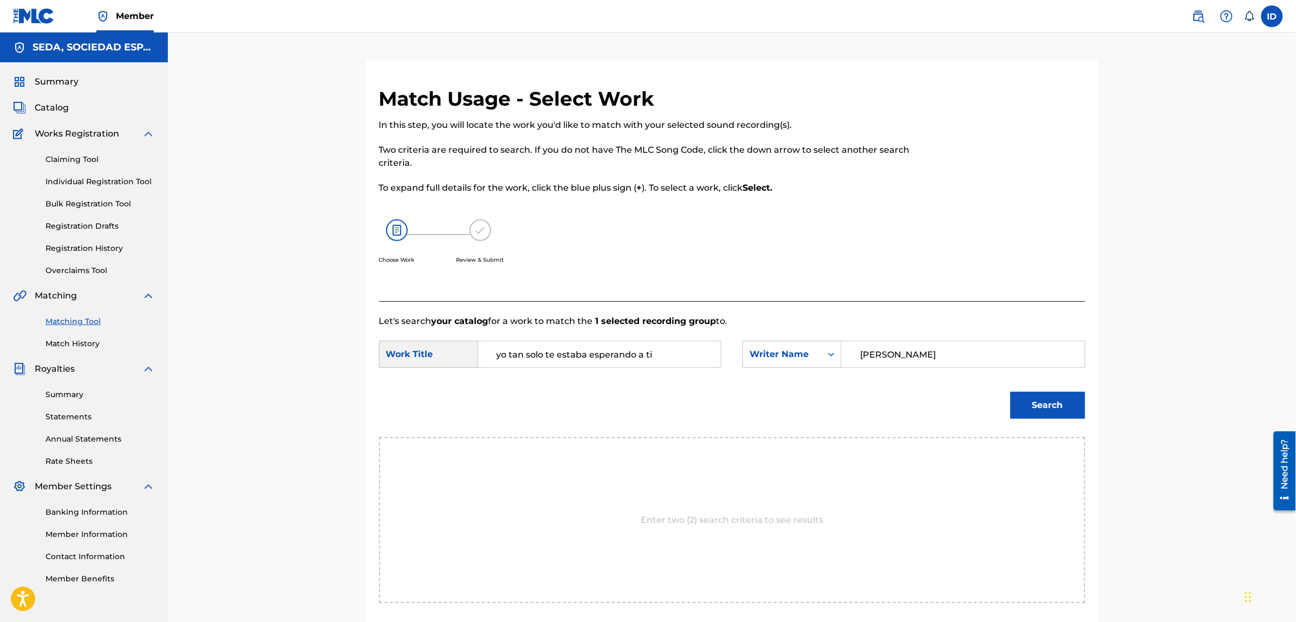
type input "[PERSON_NAME]"
click at [1010, 391] on button "Search" at bounding box center [1047, 404] width 75 height 27
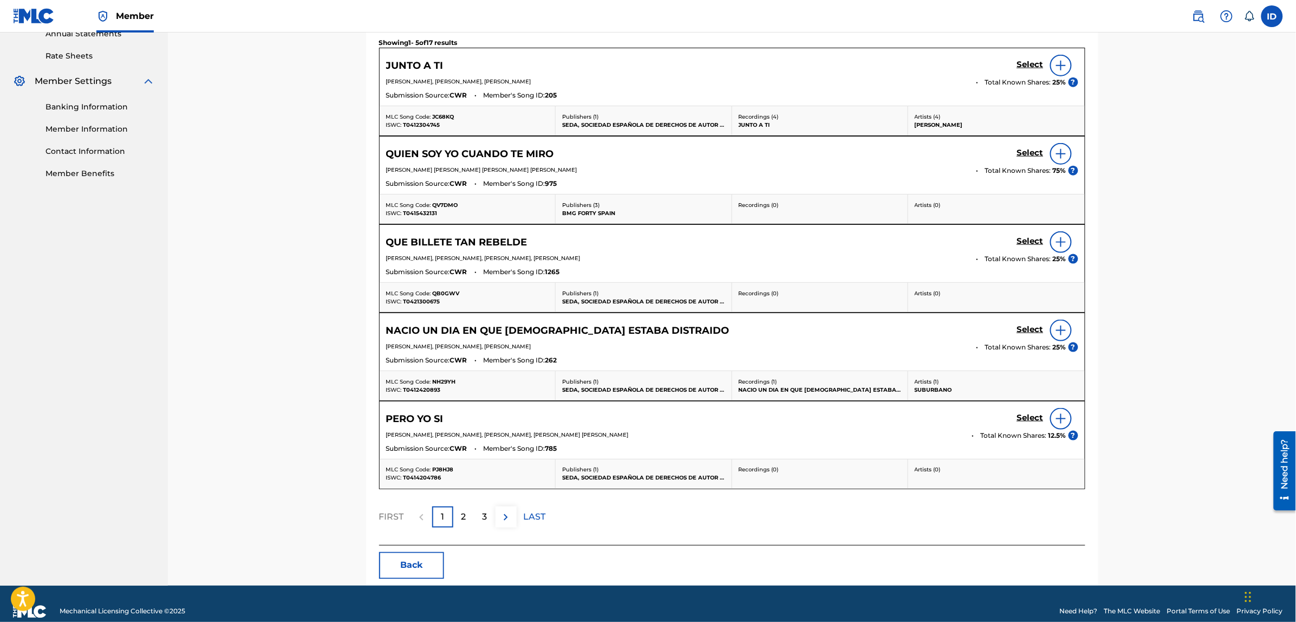
scroll to position [406, 0]
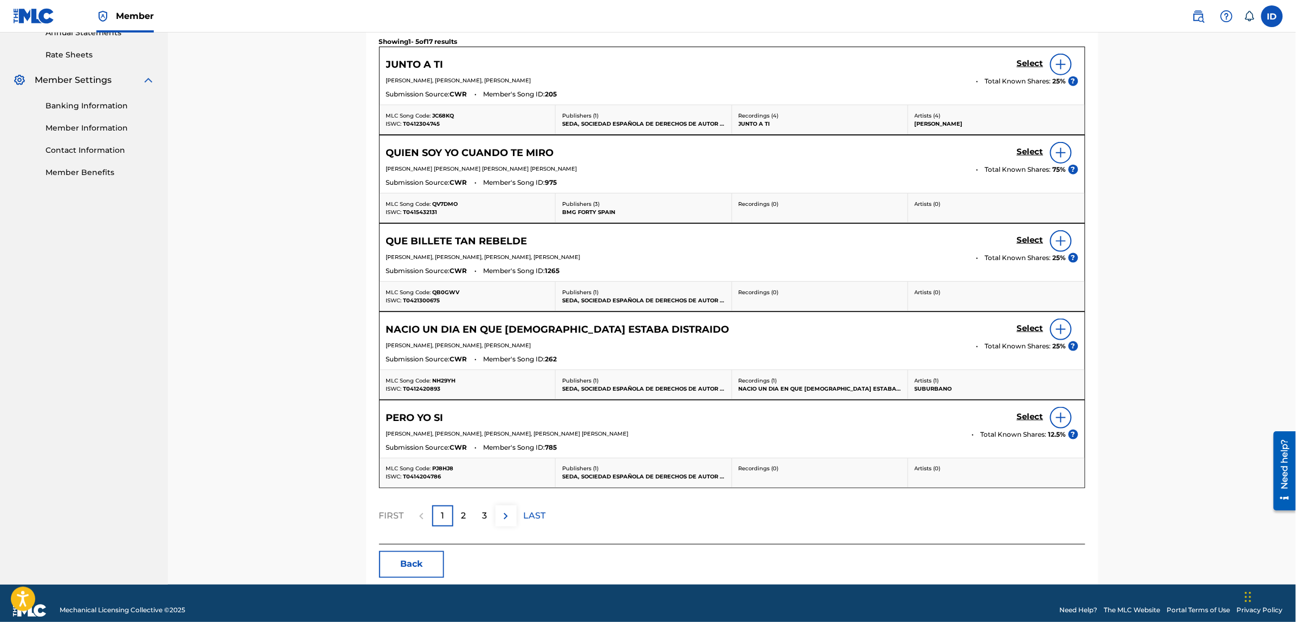
click at [459, 515] on div "2" at bounding box center [463, 515] width 21 height 21
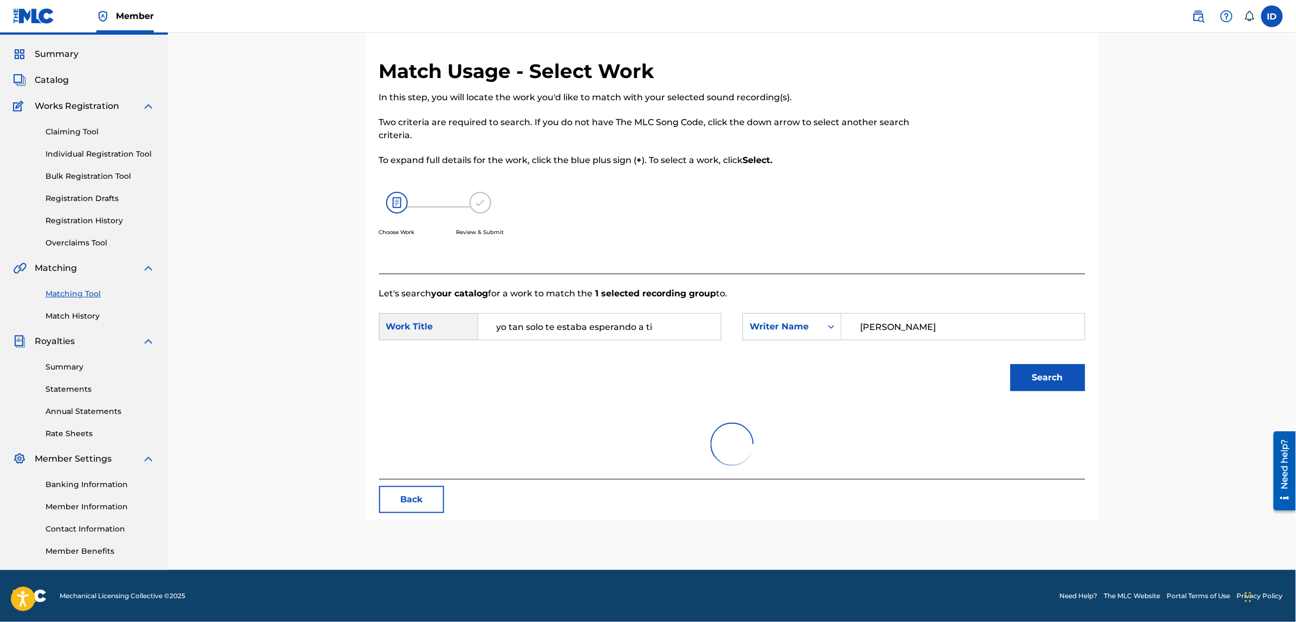
scroll to position [27, 0]
click at [422, 500] on button "Back" at bounding box center [411, 499] width 65 height 27
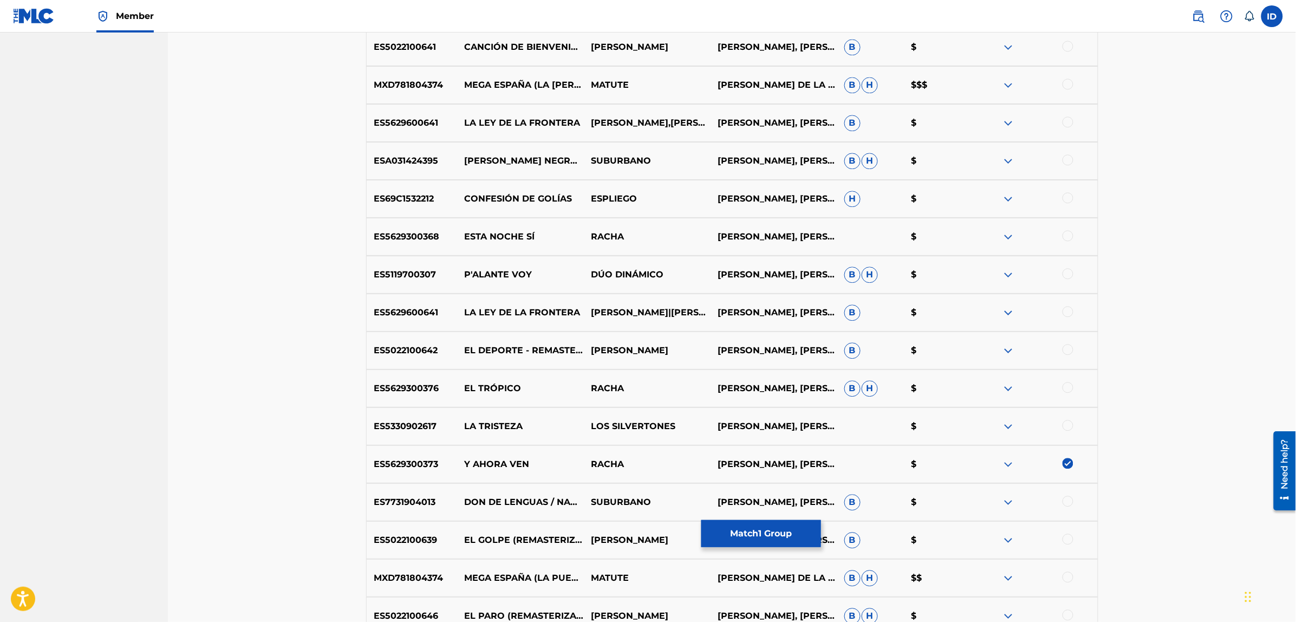
scroll to position [1132, 0]
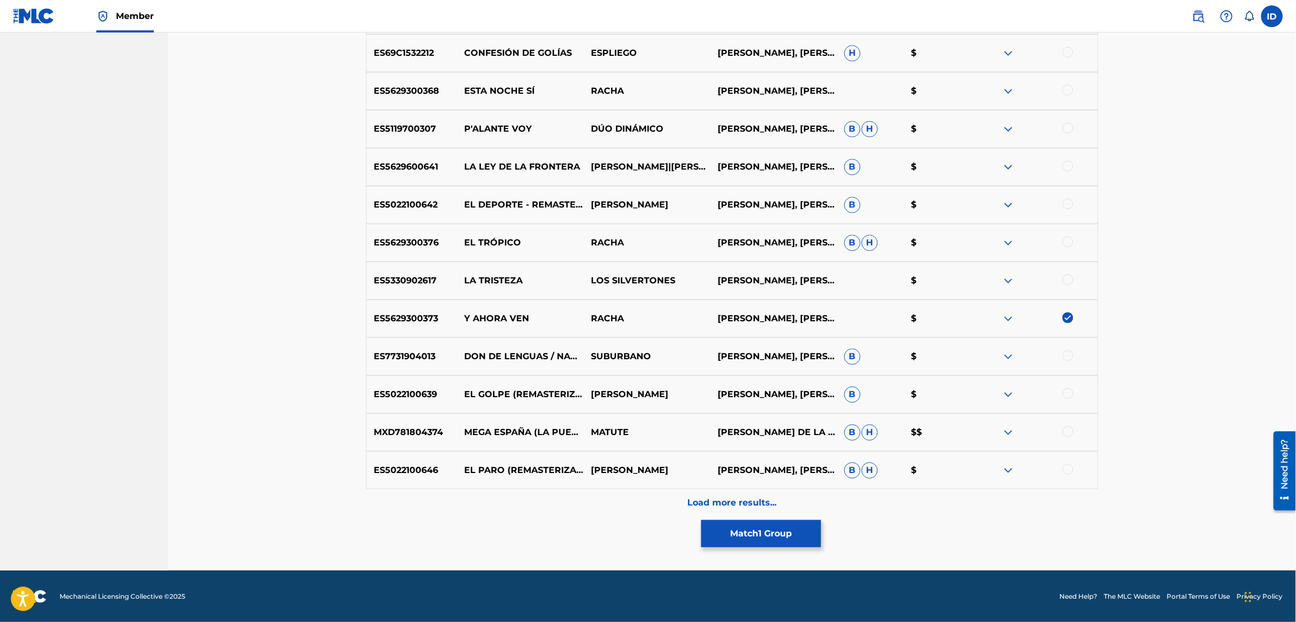
click at [1071, 321] on img at bounding box center [1067, 317] width 11 height 11
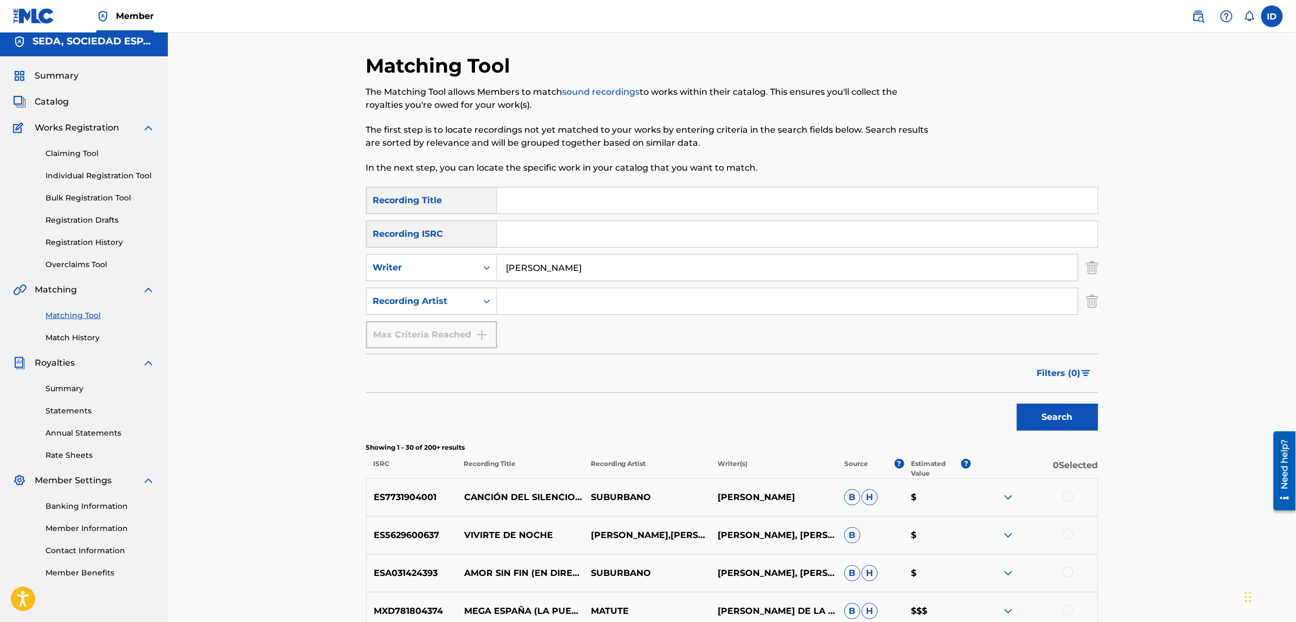
scroll to position [0, 0]
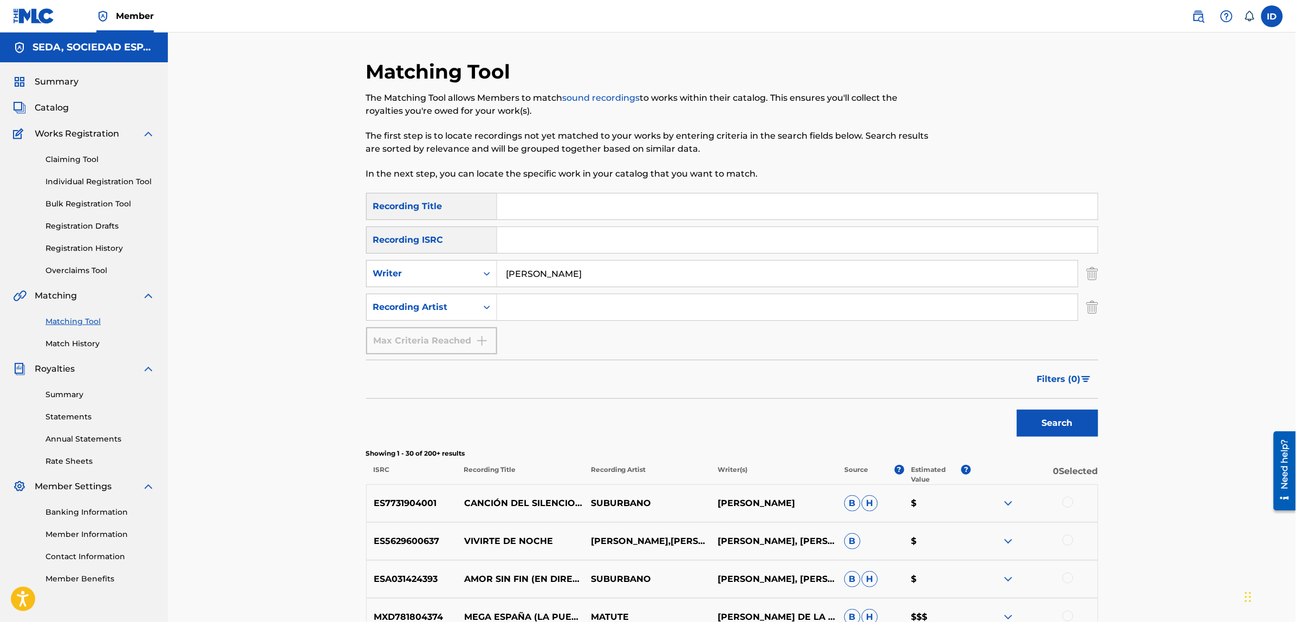
click at [584, 207] on input "Search Form" at bounding box center [797, 206] width 600 height 26
type input "bloque a hostias"
click at [1017, 409] on button "Search" at bounding box center [1057, 422] width 81 height 27
drag, startPoint x: 550, startPoint y: 277, endPoint x: 492, endPoint y: 278, distance: 57.9
click at [504, 277] on input "[PERSON_NAME]" at bounding box center [787, 273] width 580 height 26
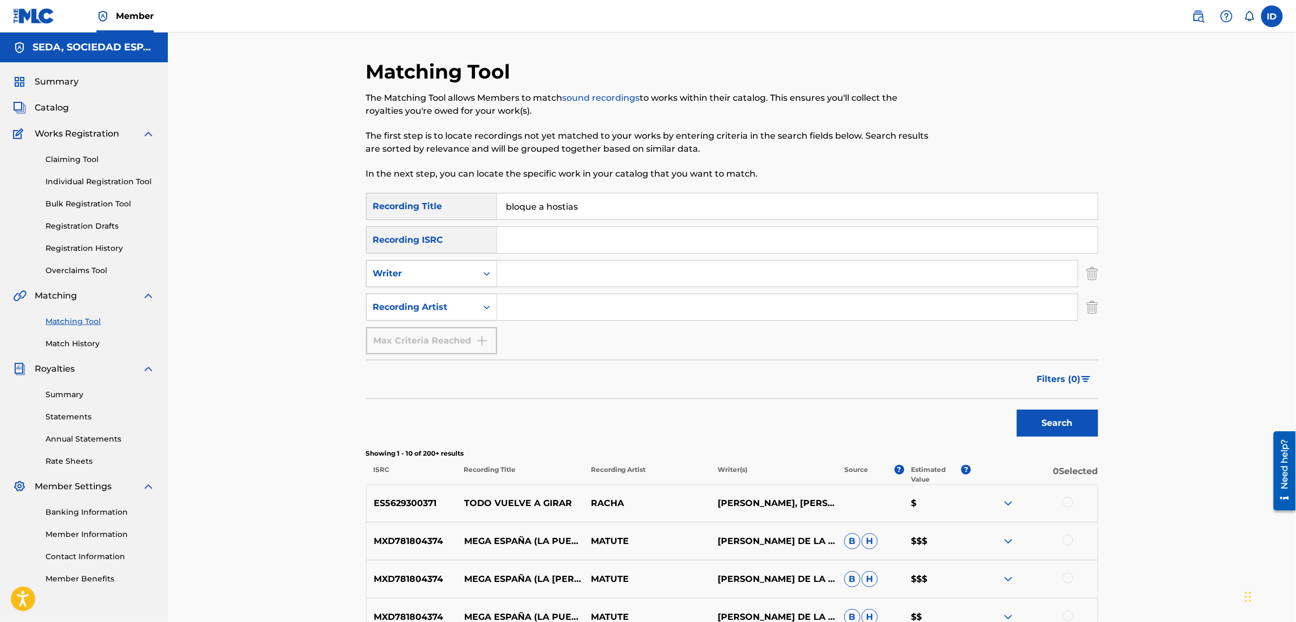
click at [1017, 409] on button "Search" at bounding box center [1057, 422] width 81 height 27
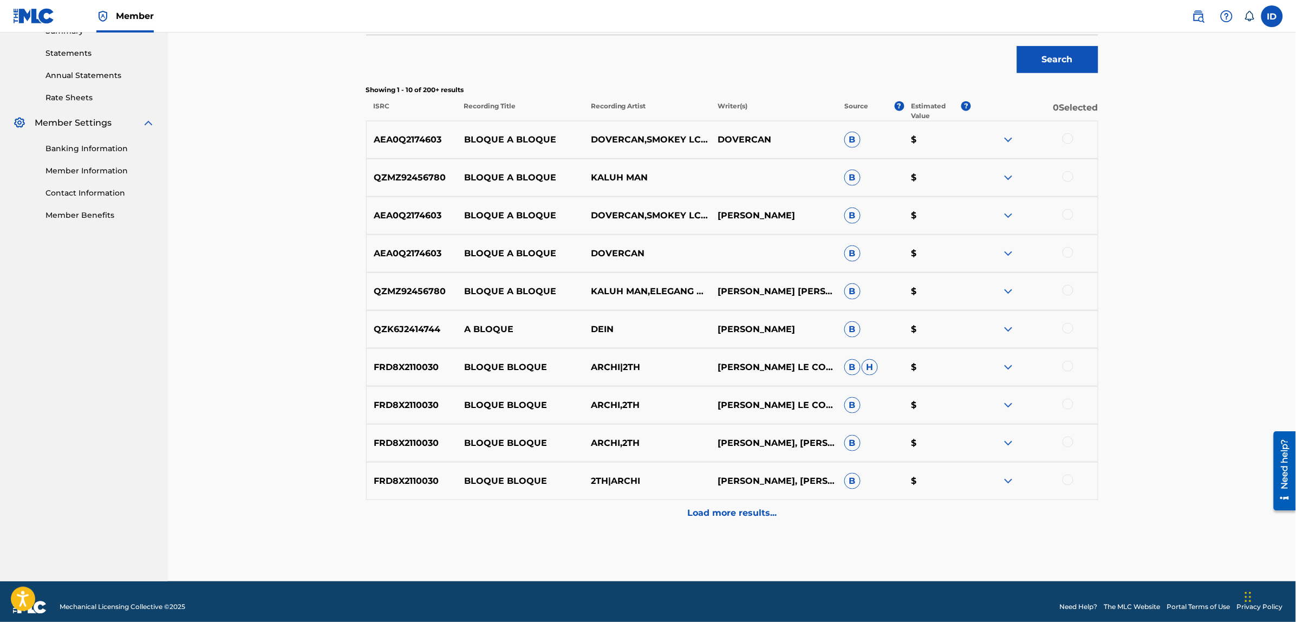
scroll to position [374, 0]
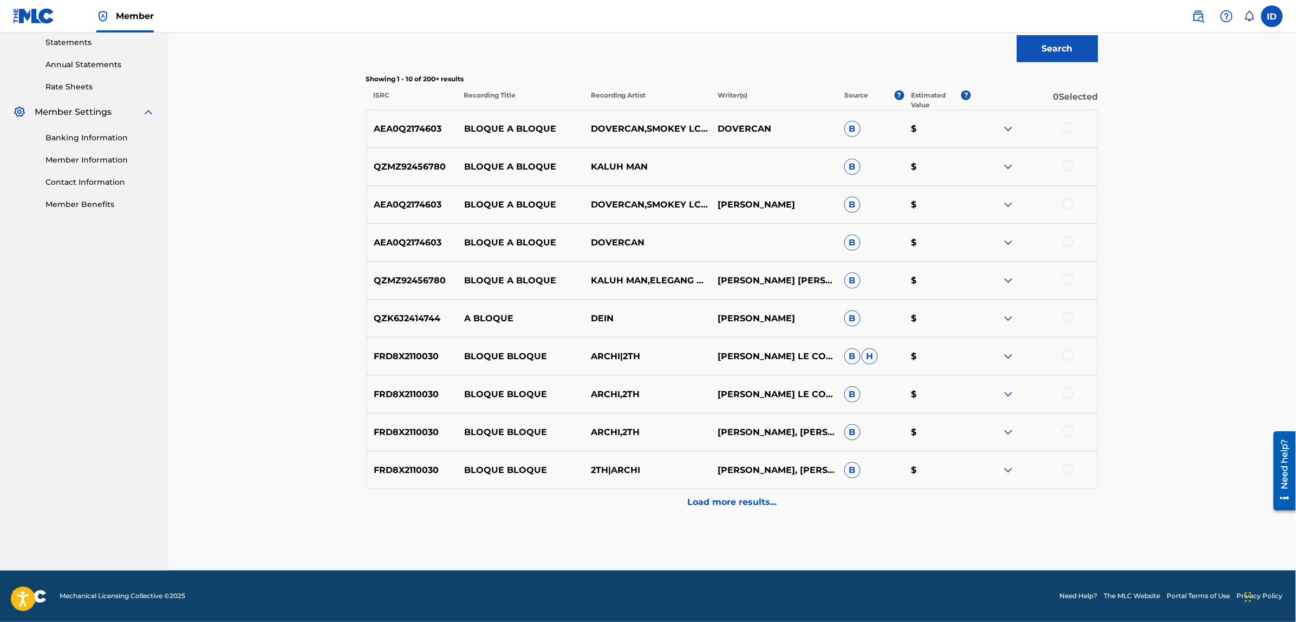
click at [723, 504] on p "Load more results..." at bounding box center [731, 502] width 89 height 13
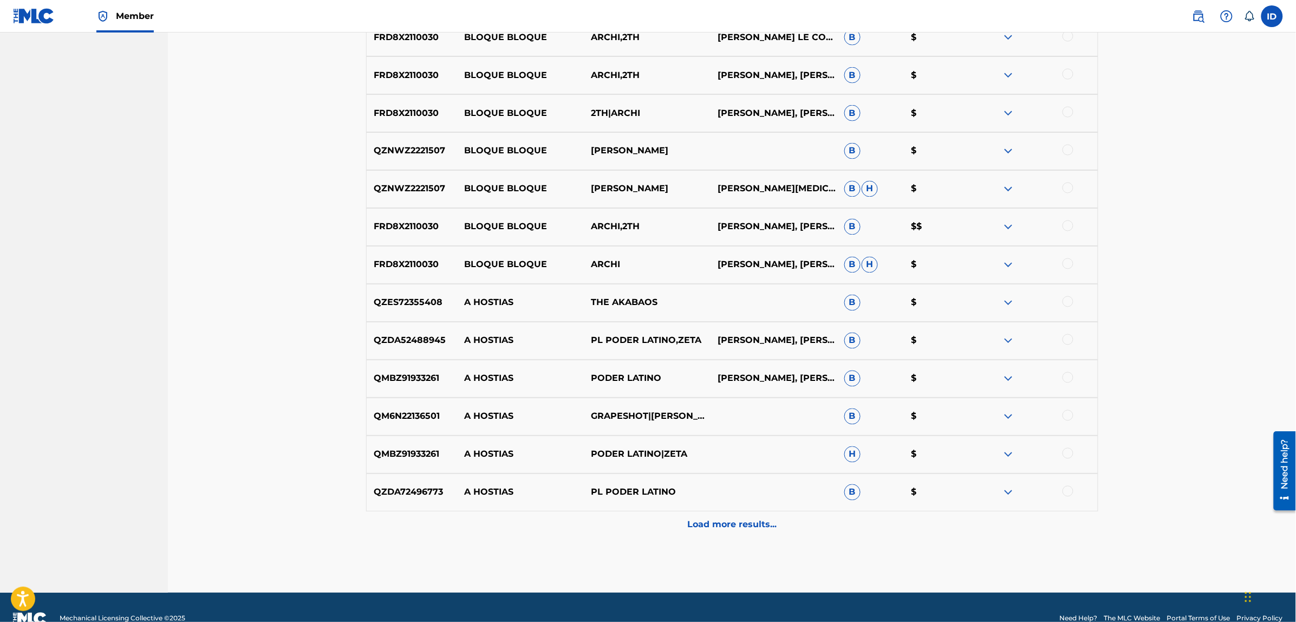
scroll to position [753, 0]
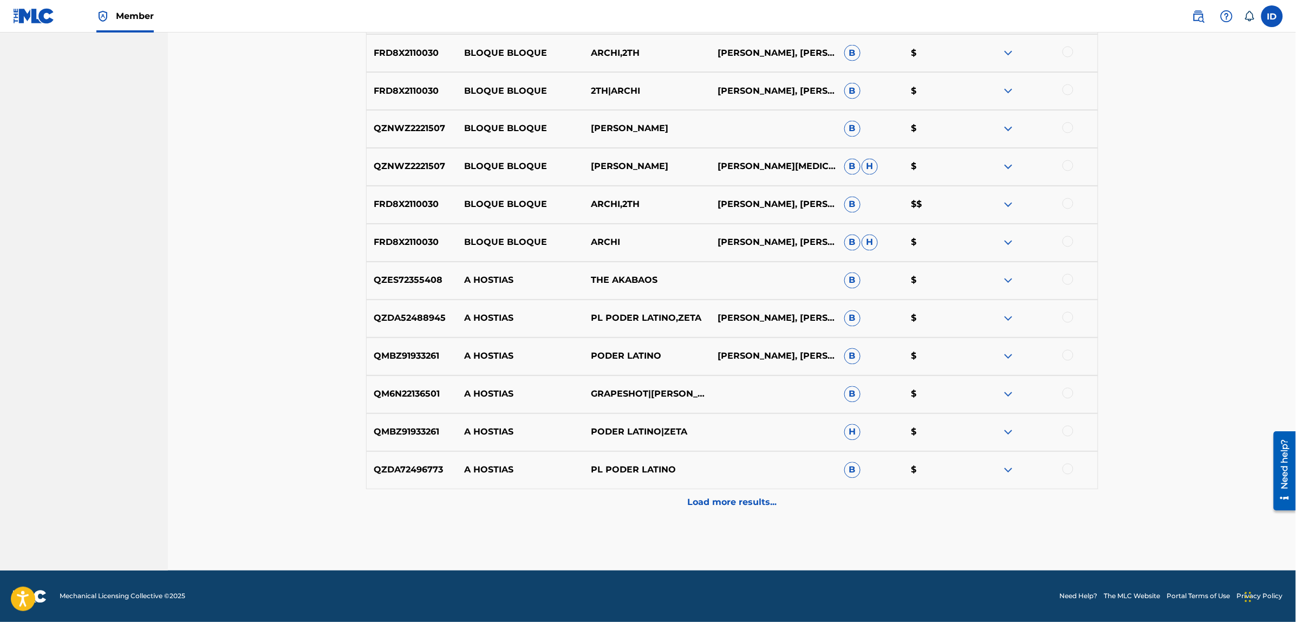
click at [723, 488] on div "QZDA72496773 A HOSTIAS PL PODER LATINO B $" at bounding box center [732, 470] width 732 height 38
click at [728, 500] on p "Load more results..." at bounding box center [731, 502] width 89 height 13
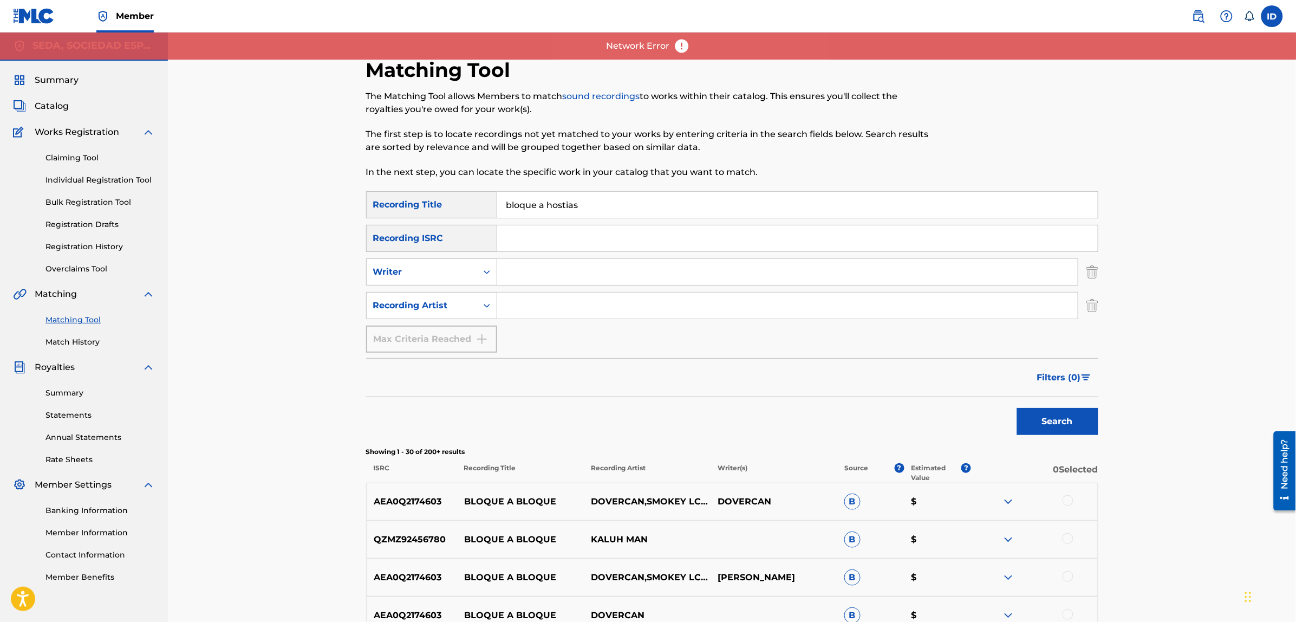
scroll to position [0, 0]
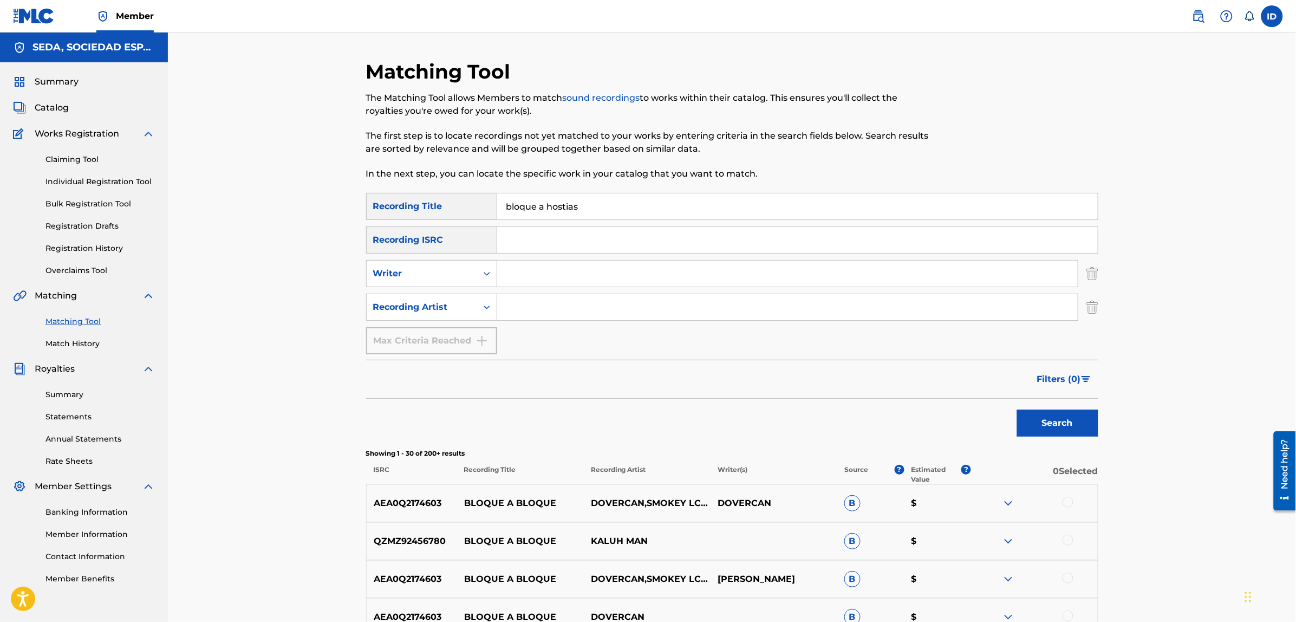
click at [548, 275] on input "Search Form" at bounding box center [787, 273] width 580 height 26
type input "[PERSON_NAME]"
click at [1017, 409] on button "Search" at bounding box center [1057, 422] width 81 height 27
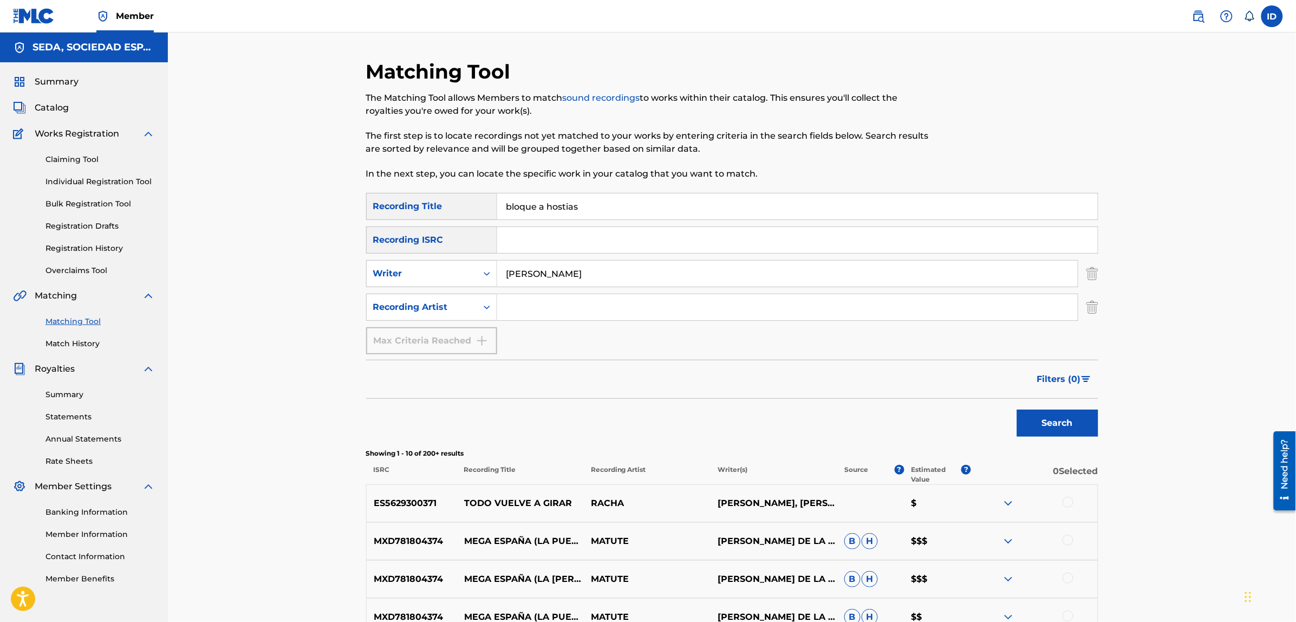
drag, startPoint x: 622, startPoint y: 199, endPoint x: 606, endPoint y: 202, distance: 15.5
click at [606, 202] on input "bloque a hostias" at bounding box center [797, 206] width 600 height 26
click at [1062, 502] on div at bounding box center [1067, 501] width 11 height 11
click at [786, 539] on button "Match 1 Group" at bounding box center [761, 533] width 120 height 27
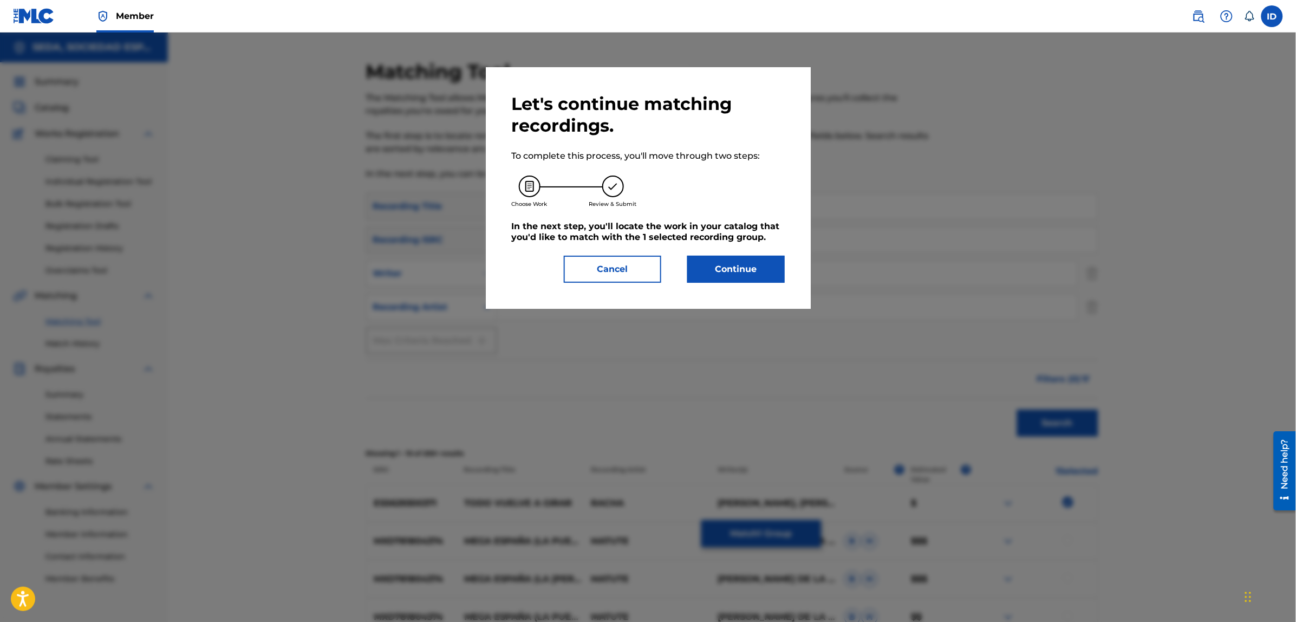
click at [742, 271] on button "Continue" at bounding box center [735, 269] width 97 height 27
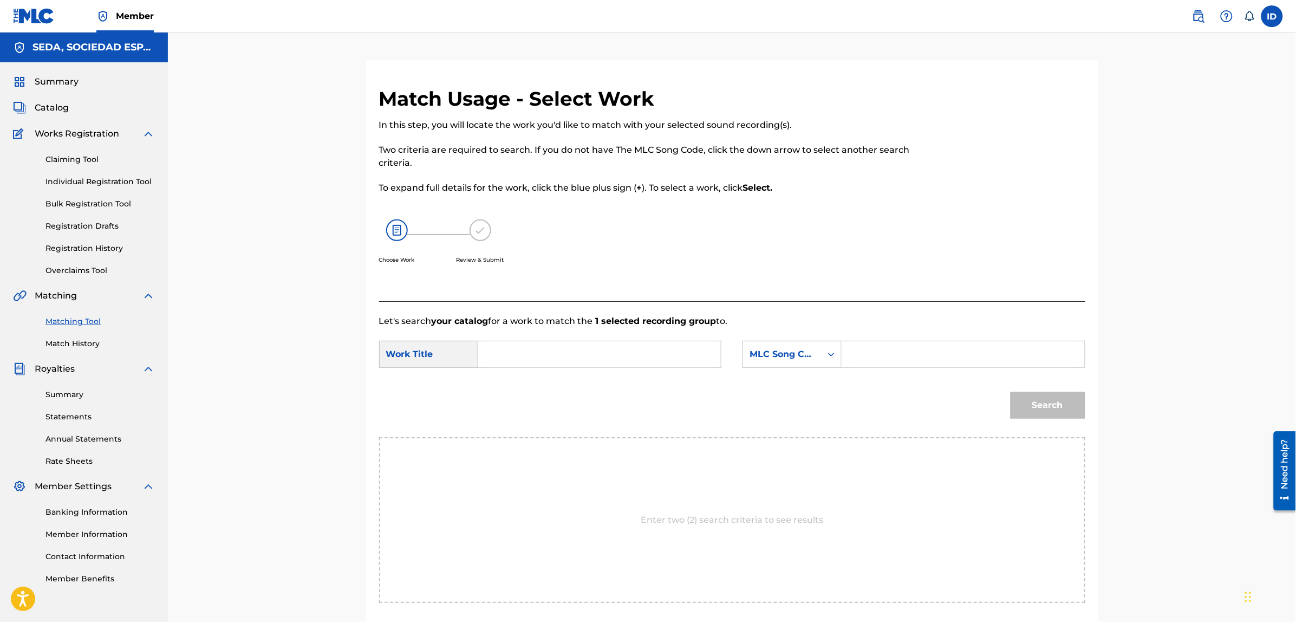
click at [576, 350] on input "Search Form" at bounding box center [599, 354] width 224 height 26
type input "bloque a hostias"
click at [780, 357] on div "MLC Song Code" at bounding box center [782, 354] width 66 height 13
drag, startPoint x: 780, startPoint y: 381, endPoint x: 819, endPoint y: 368, distance: 41.4
click at [781, 379] on div "Writer Name" at bounding box center [792, 381] width 98 height 27
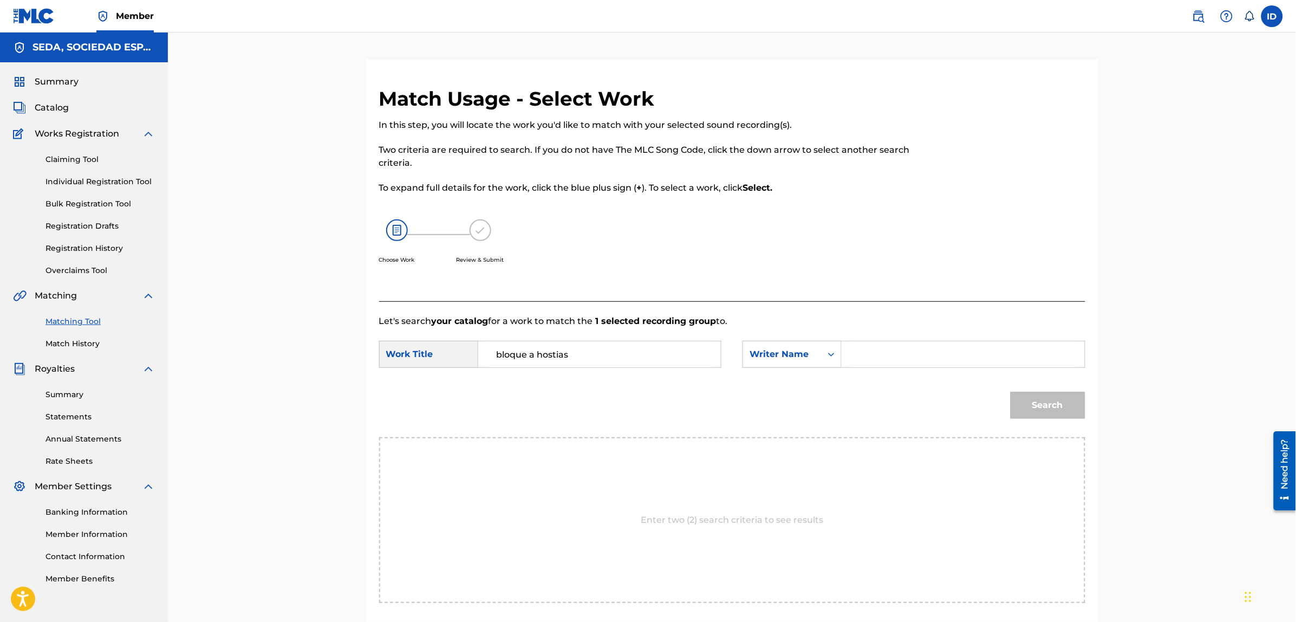
click at [877, 347] on input "Search Form" at bounding box center [963, 354] width 224 height 26
type input "[PERSON_NAME]"
click at [1010, 391] on button "Search" at bounding box center [1047, 404] width 75 height 27
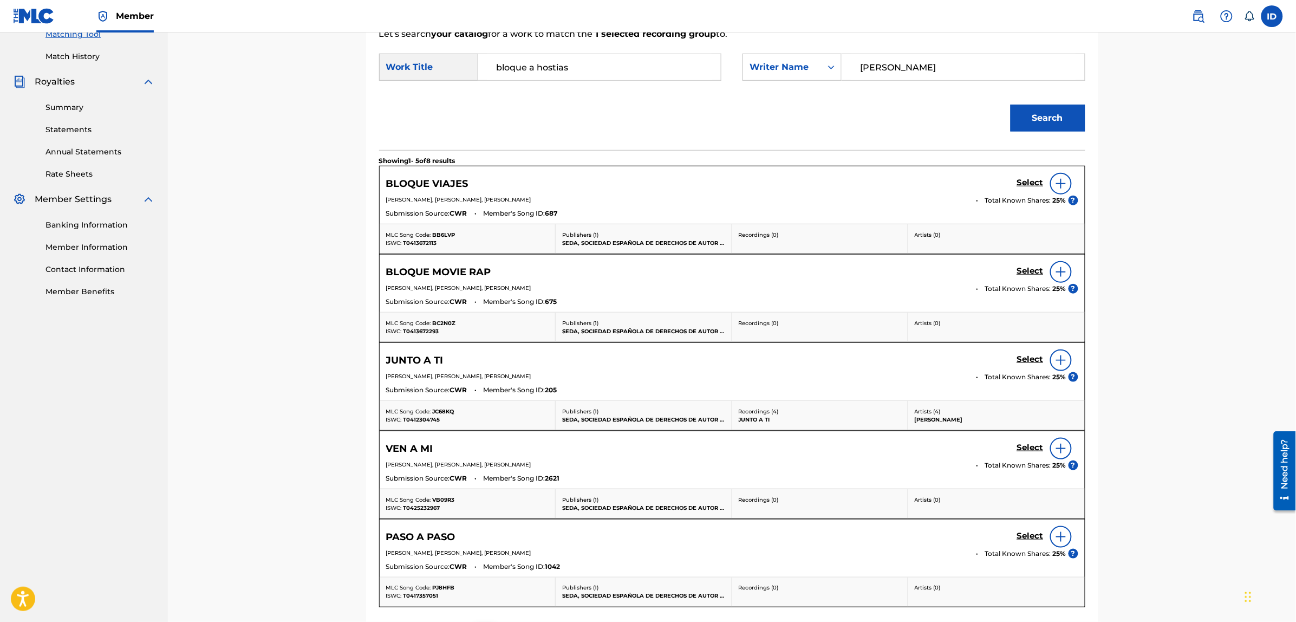
scroll to position [422, 0]
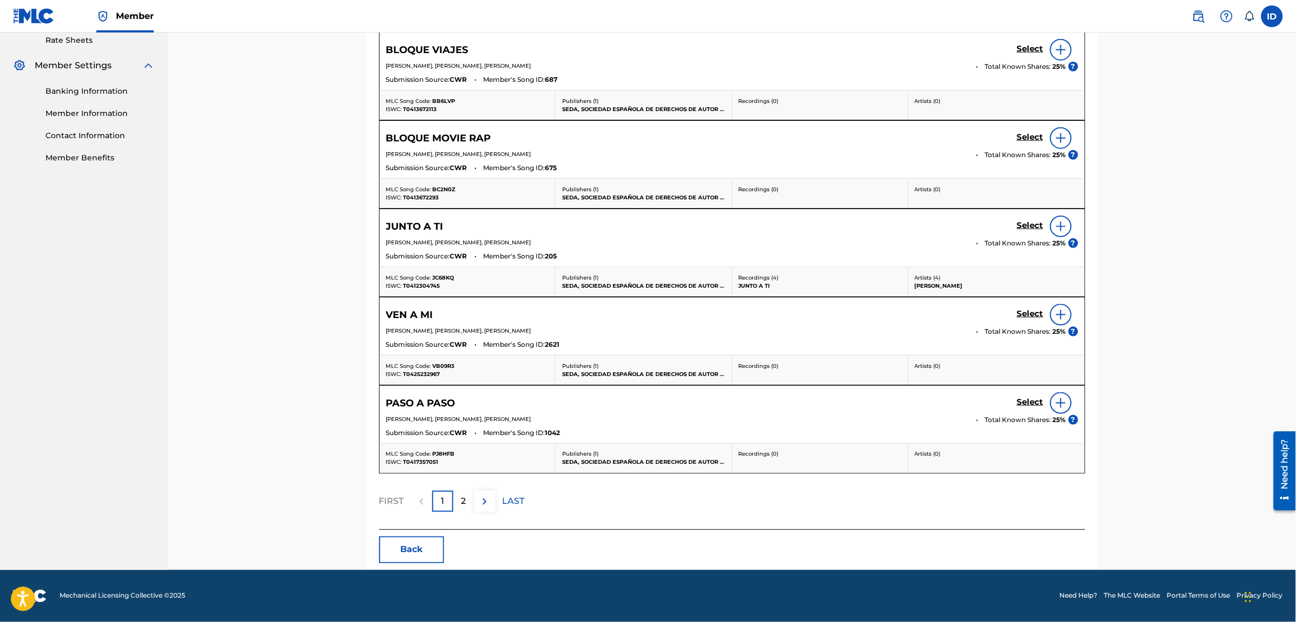
click at [403, 544] on button "Back" at bounding box center [411, 549] width 65 height 27
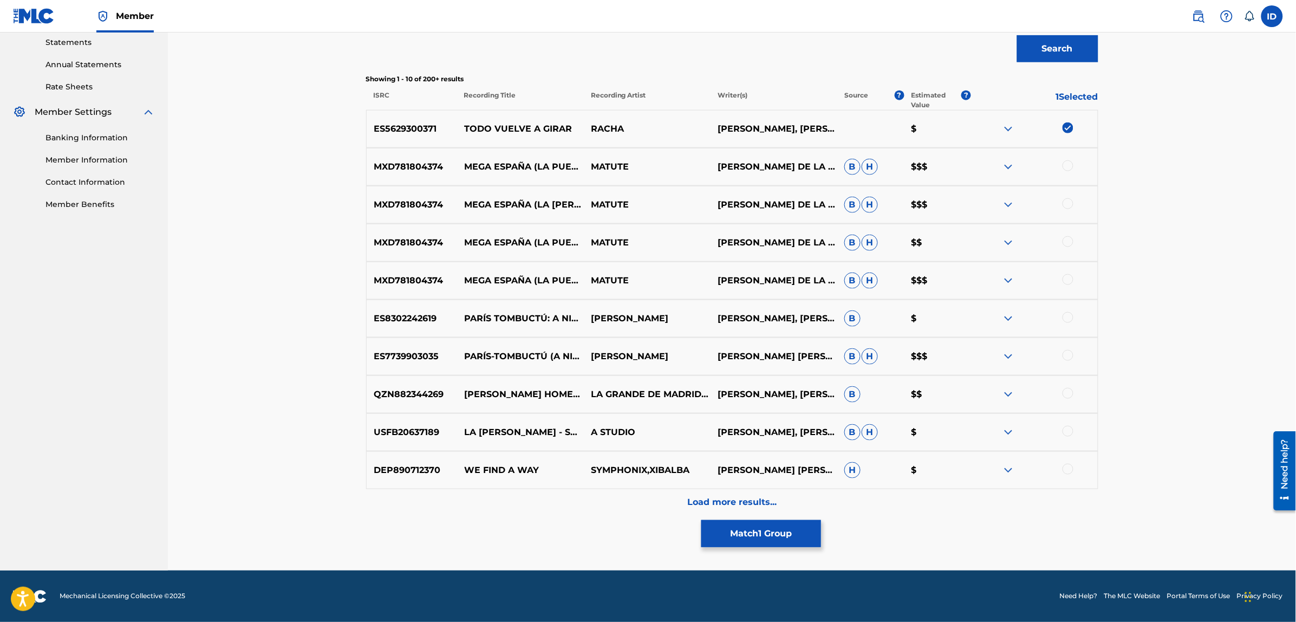
click at [1070, 126] on img at bounding box center [1067, 127] width 11 height 11
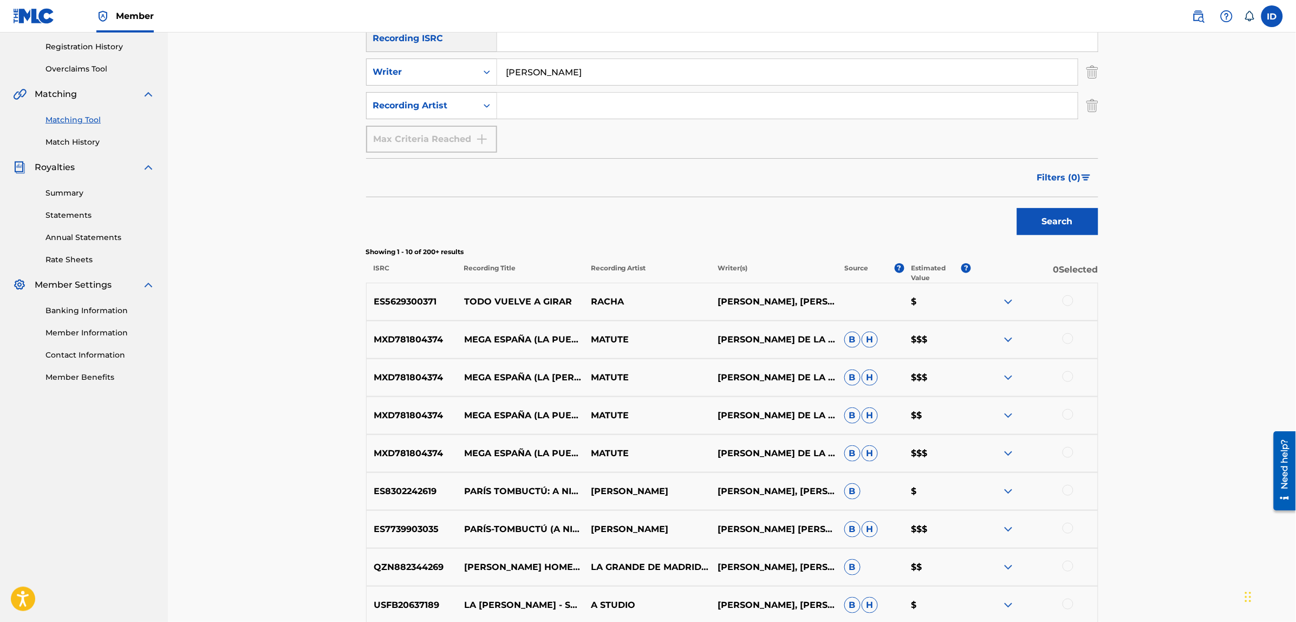
scroll to position [0, 0]
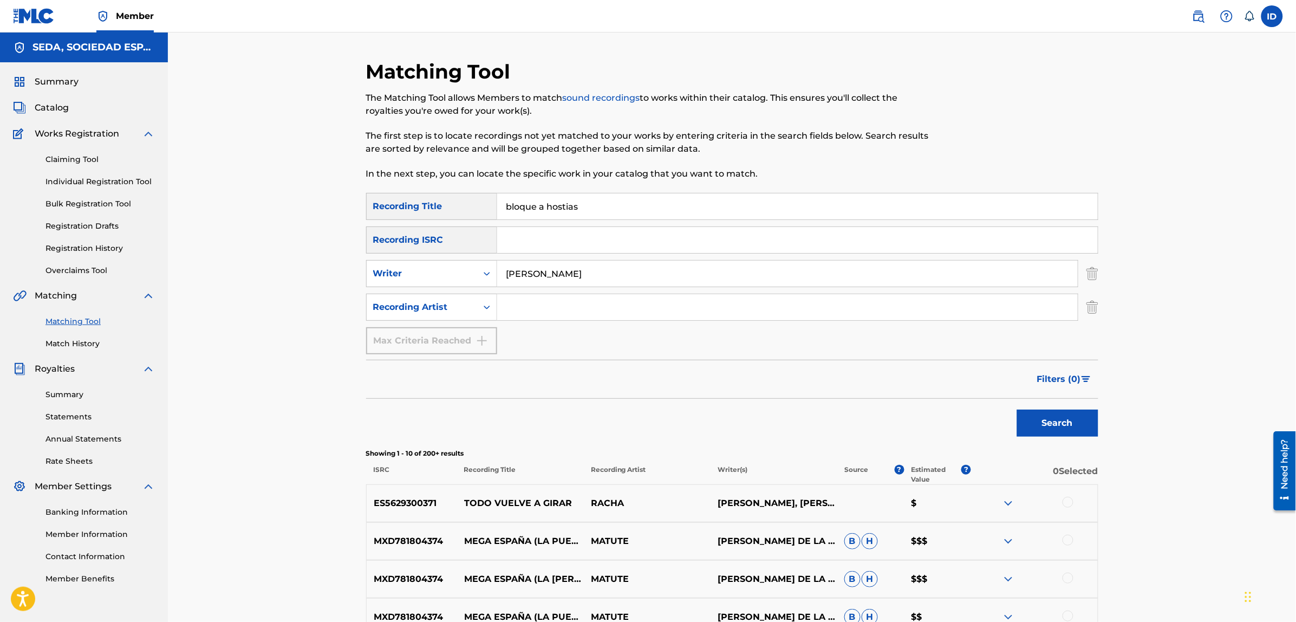
drag, startPoint x: 588, startPoint y: 212, endPoint x: 539, endPoint y: 207, distance: 49.5
click at [539, 207] on input "bloque a hostias" at bounding box center [797, 206] width 600 height 26
type input "bloque alcoholicos anónimos"
click at [1017, 409] on button "Search" at bounding box center [1057, 422] width 81 height 27
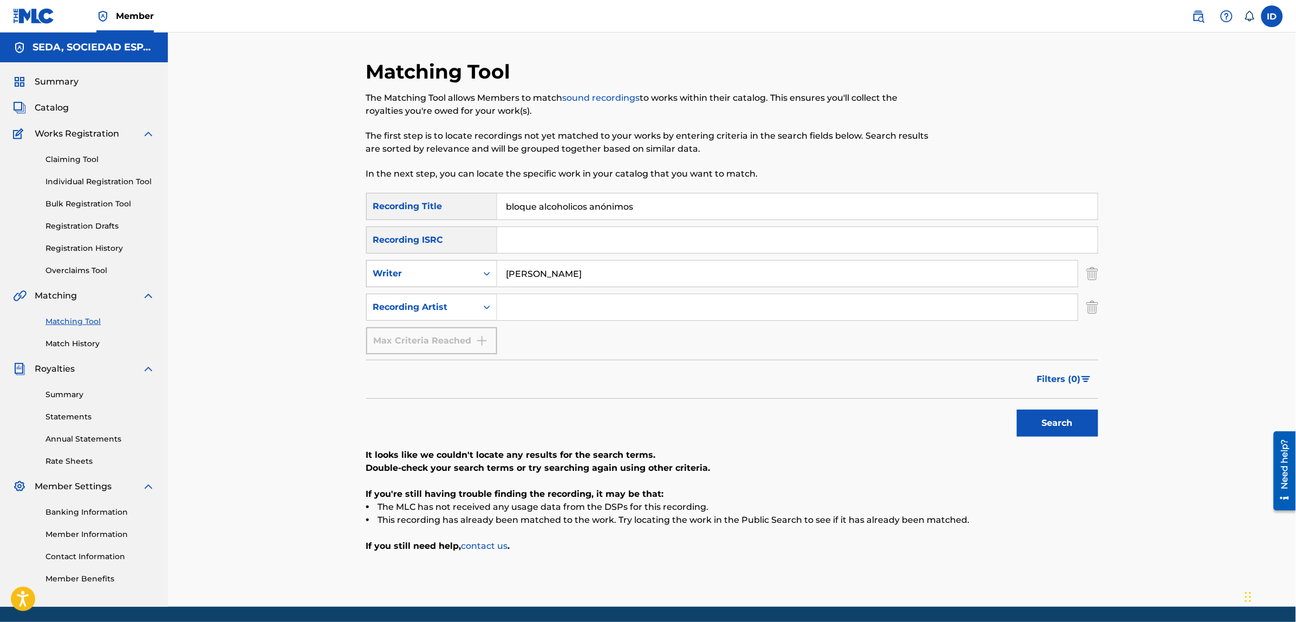
drag, startPoint x: 547, startPoint y: 257, endPoint x: 478, endPoint y: 267, distance: 70.5
click at [478, 267] on div "SearchWithCriteria831afc2e-5228-4a68-9ef5-60441b5e0bef Writer bernardo fuster" at bounding box center [732, 273] width 732 height 27
click at [1017, 409] on button "Search" at bounding box center [1057, 422] width 81 height 27
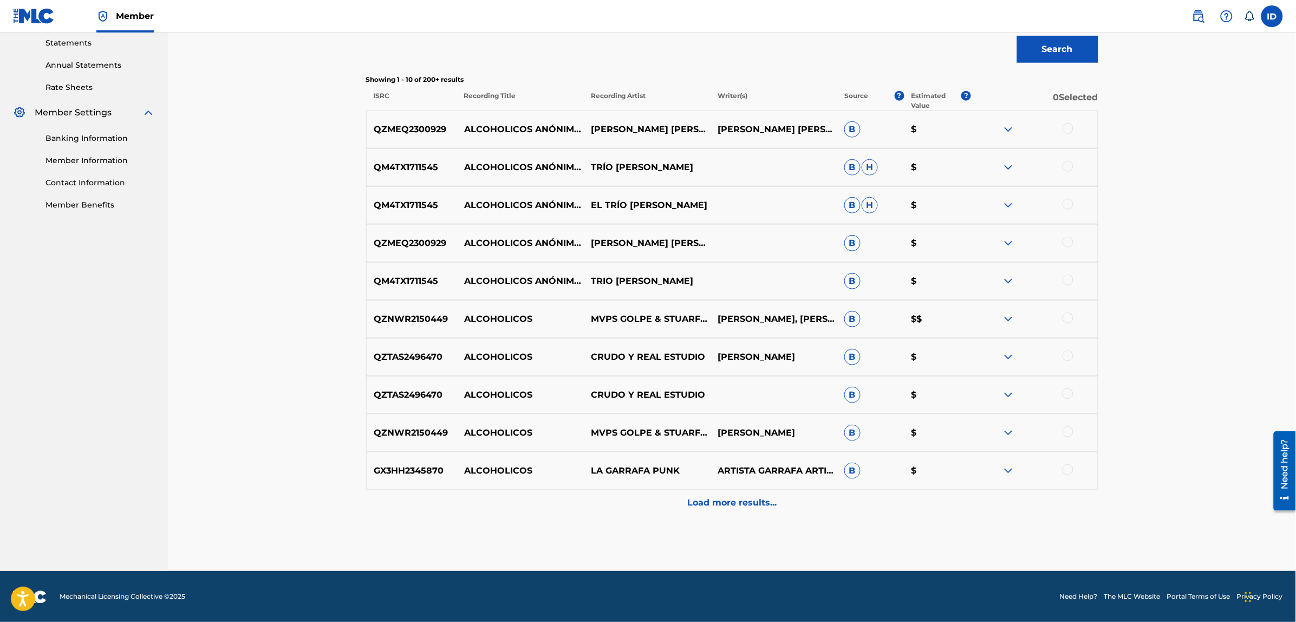
scroll to position [374, 0]
click at [694, 509] on p "Load more results..." at bounding box center [731, 502] width 89 height 13
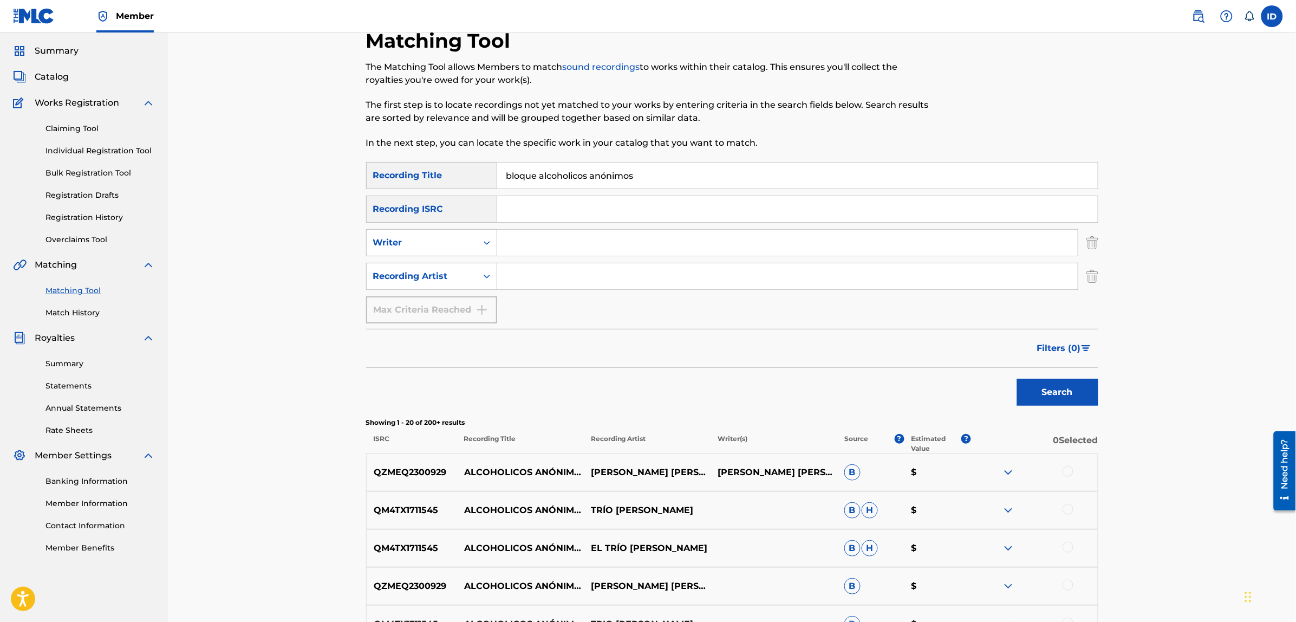
scroll to position [0, 0]
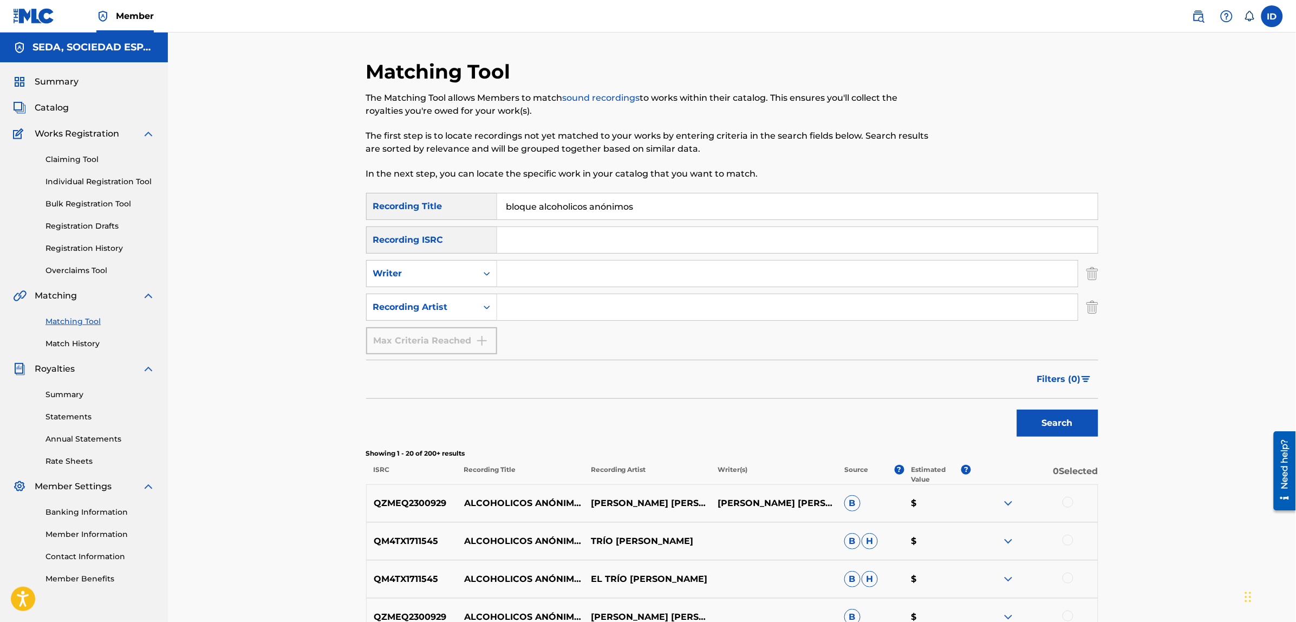
click at [526, 259] on div "SearchWithCriteria8cebaadd-dcf6-45ab-8787-8136b1f8b11b Recording Title bloque a…" at bounding box center [732, 273] width 732 height 161
click at [527, 263] on input "Search Form" at bounding box center [787, 273] width 580 height 26
type input "[PERSON_NAME]"
click at [1017, 409] on button "Search" at bounding box center [1057, 422] width 81 height 27
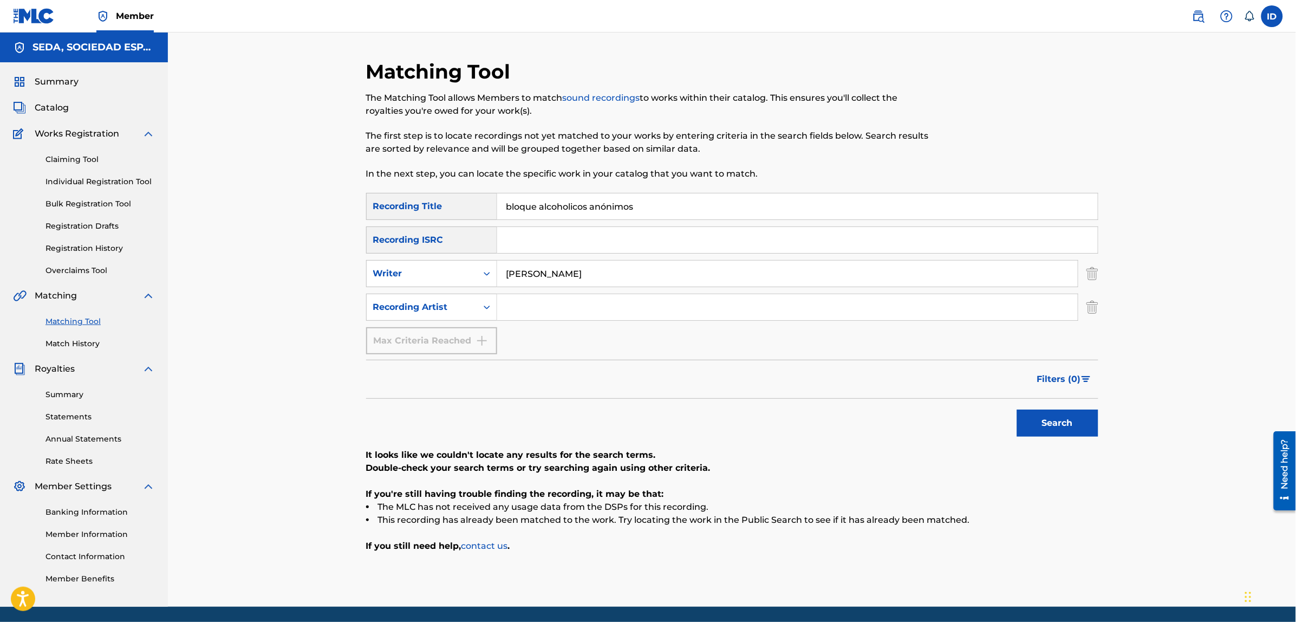
drag, startPoint x: 555, startPoint y: 215, endPoint x: 464, endPoint y: 208, distance: 91.7
click at [465, 209] on div "SearchWithCriteria8cebaadd-dcf6-45ab-8787-8136b1f8b11b Recording Title bloque a…" at bounding box center [732, 206] width 732 height 27
click at [1017, 409] on button "Search" at bounding box center [1057, 422] width 81 height 27
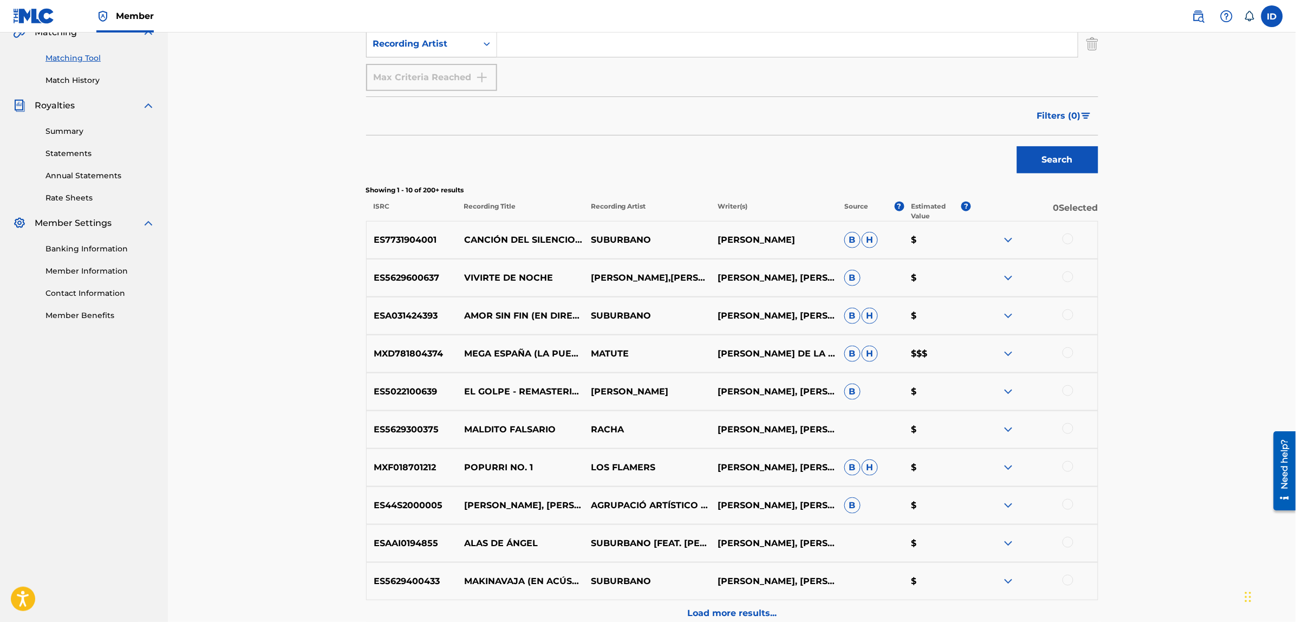
scroll to position [271, 0]
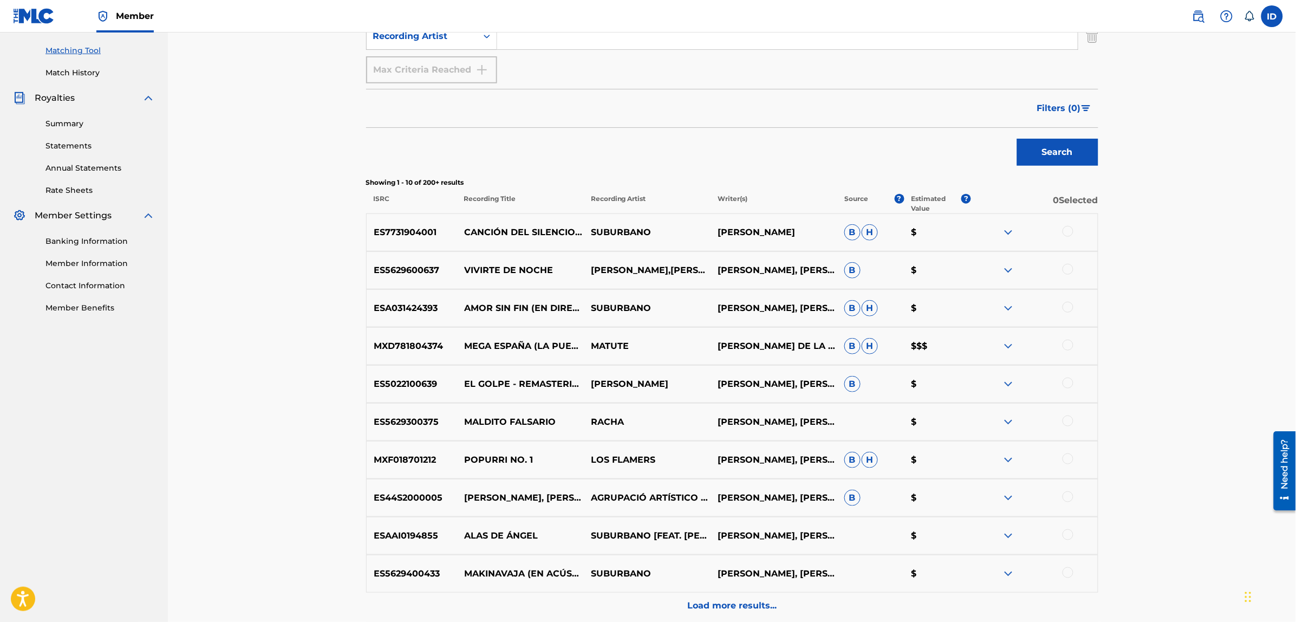
click at [1068, 420] on div at bounding box center [1067, 420] width 11 height 11
click at [751, 529] on button "Match 1 Group" at bounding box center [761, 533] width 120 height 27
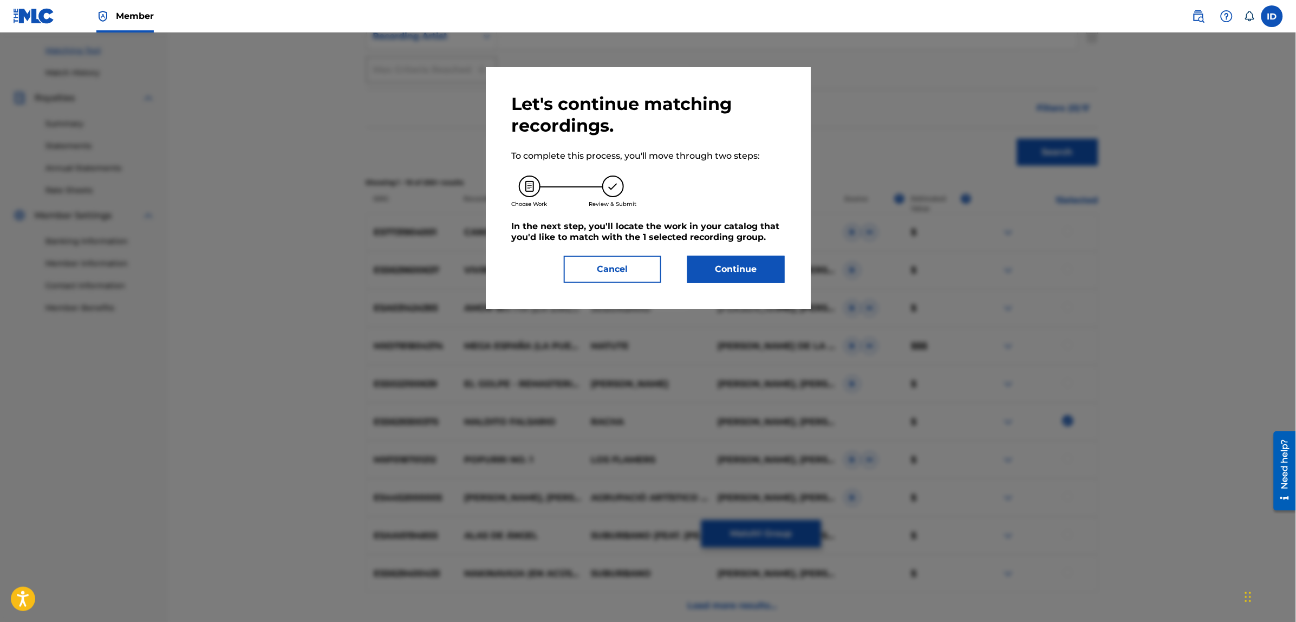
click at [749, 277] on button "Continue" at bounding box center [735, 269] width 97 height 27
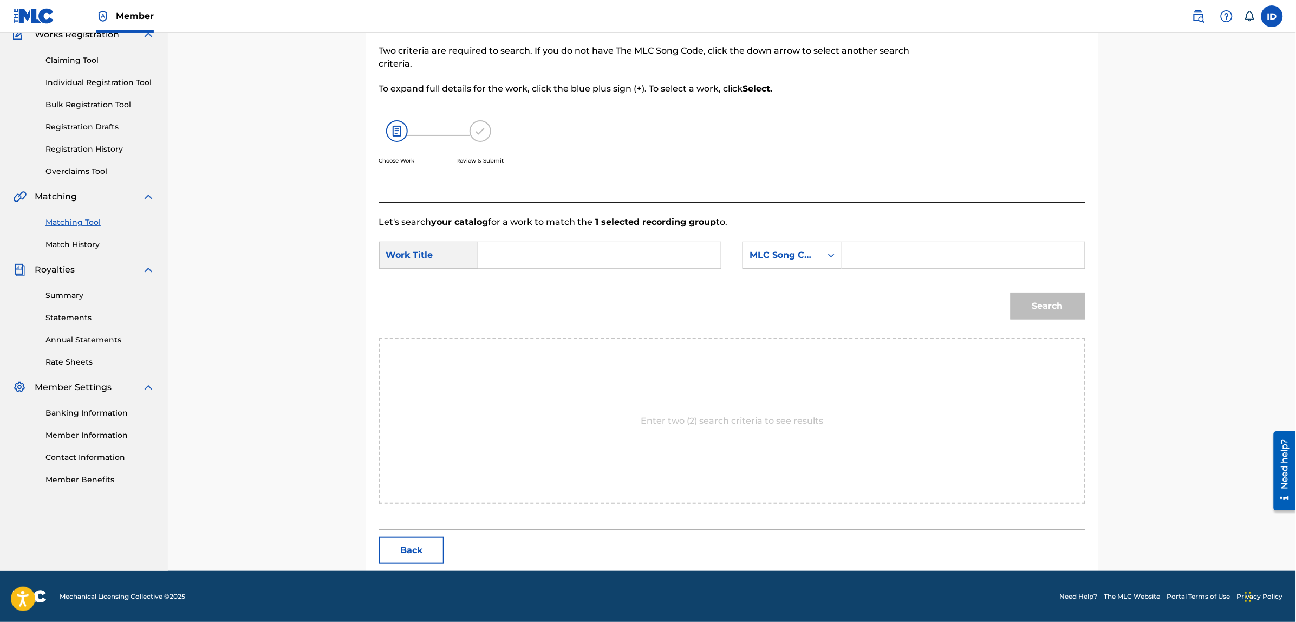
click at [550, 255] on input "Search Form" at bounding box center [599, 255] width 224 height 26
type input "bloque alcoholicos anonimos"
click at [819, 256] on div "MLC Song Code" at bounding box center [782, 255] width 79 height 21
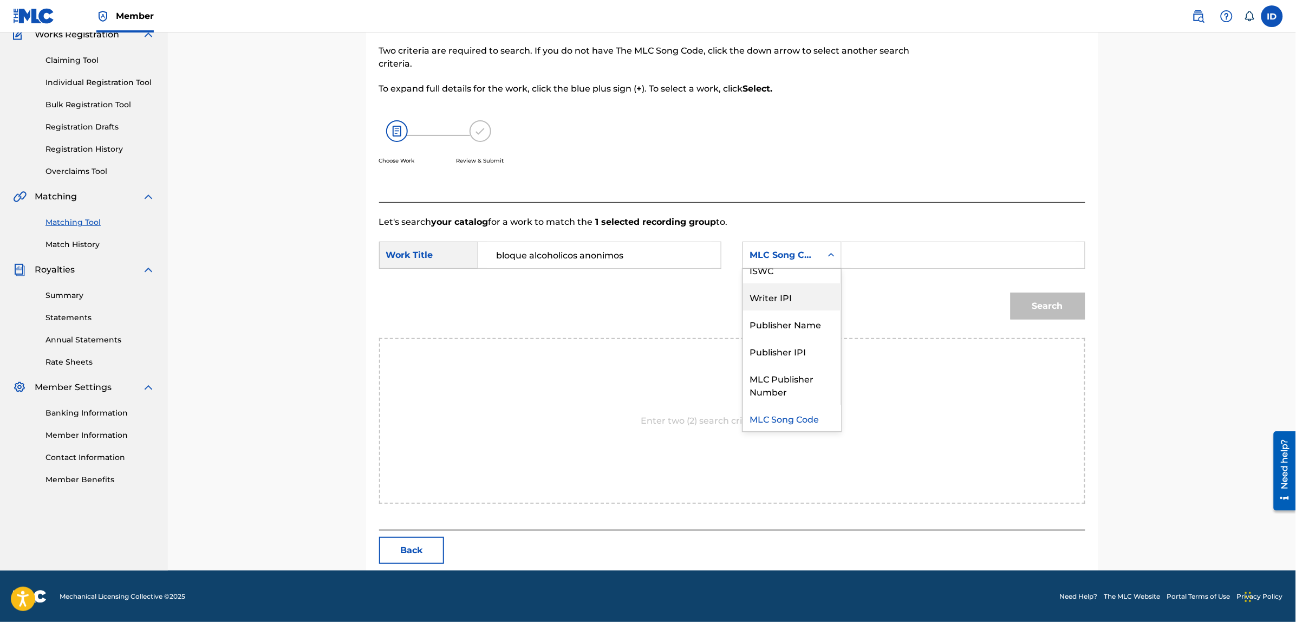
scroll to position [0, 0]
drag, startPoint x: 804, startPoint y: 278, endPoint x: 884, endPoint y: 271, distance: 79.9
click at [805, 277] on div "Writer Name" at bounding box center [792, 282] width 98 height 27
click at [893, 258] on input "Search Form" at bounding box center [963, 255] width 224 height 26
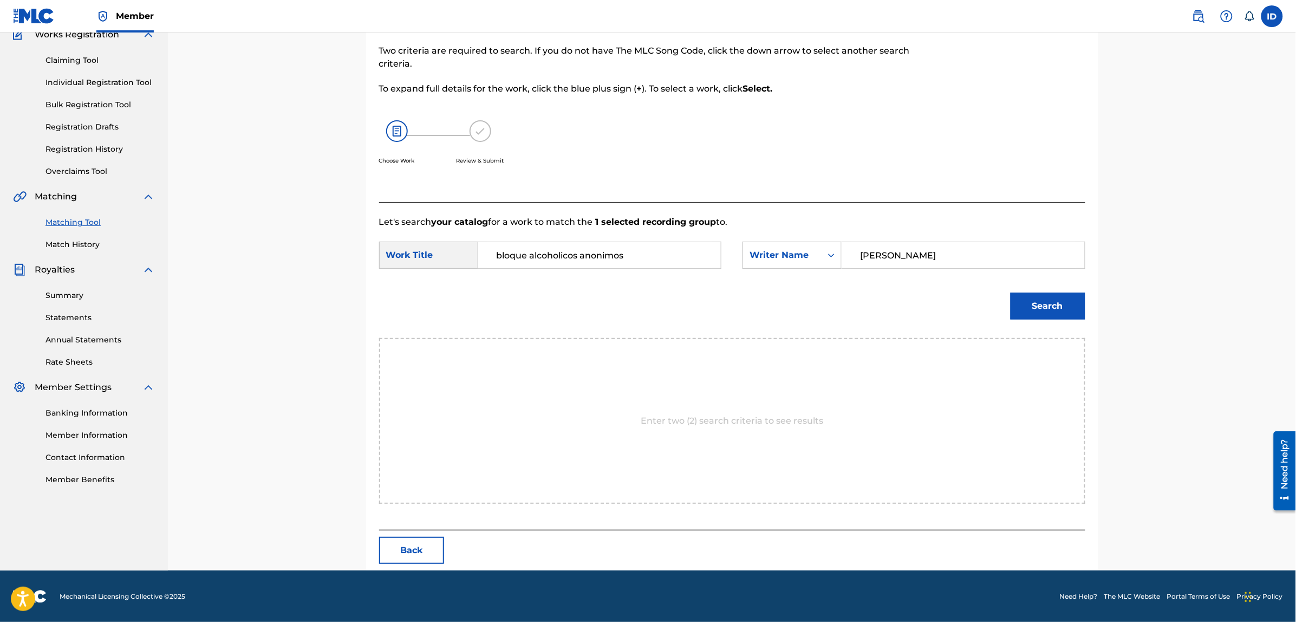
type input "[PERSON_NAME]"
click at [1016, 308] on button "Search" at bounding box center [1047, 305] width 75 height 27
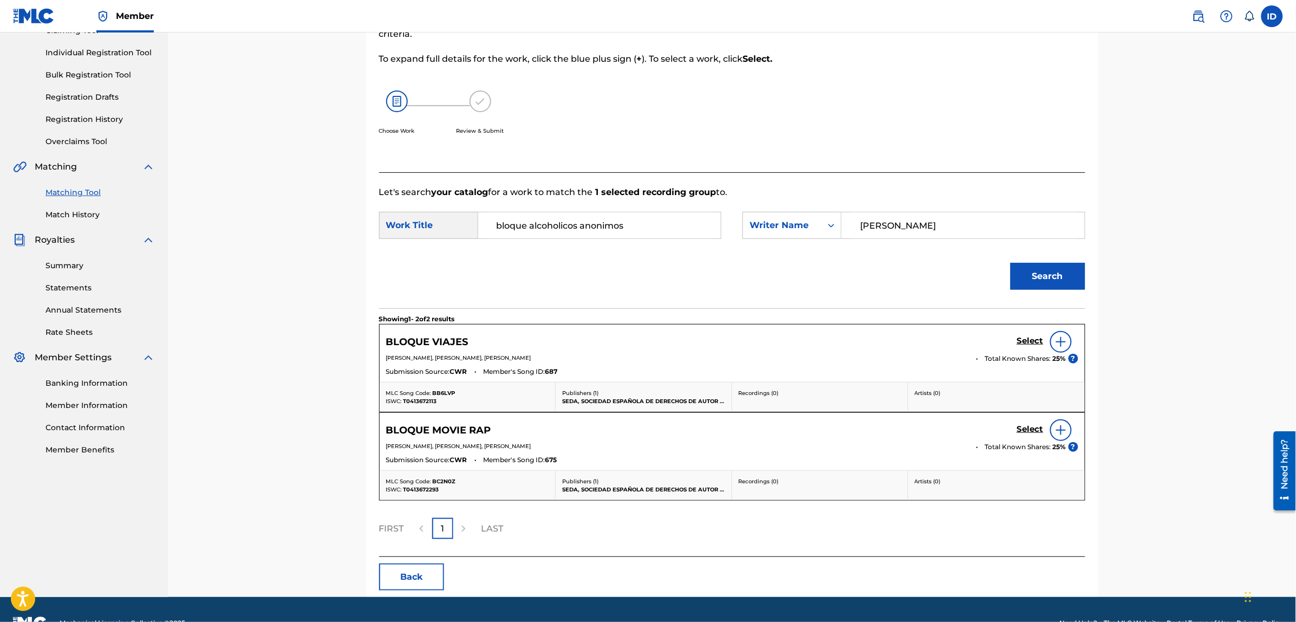
scroll to position [156, 0]
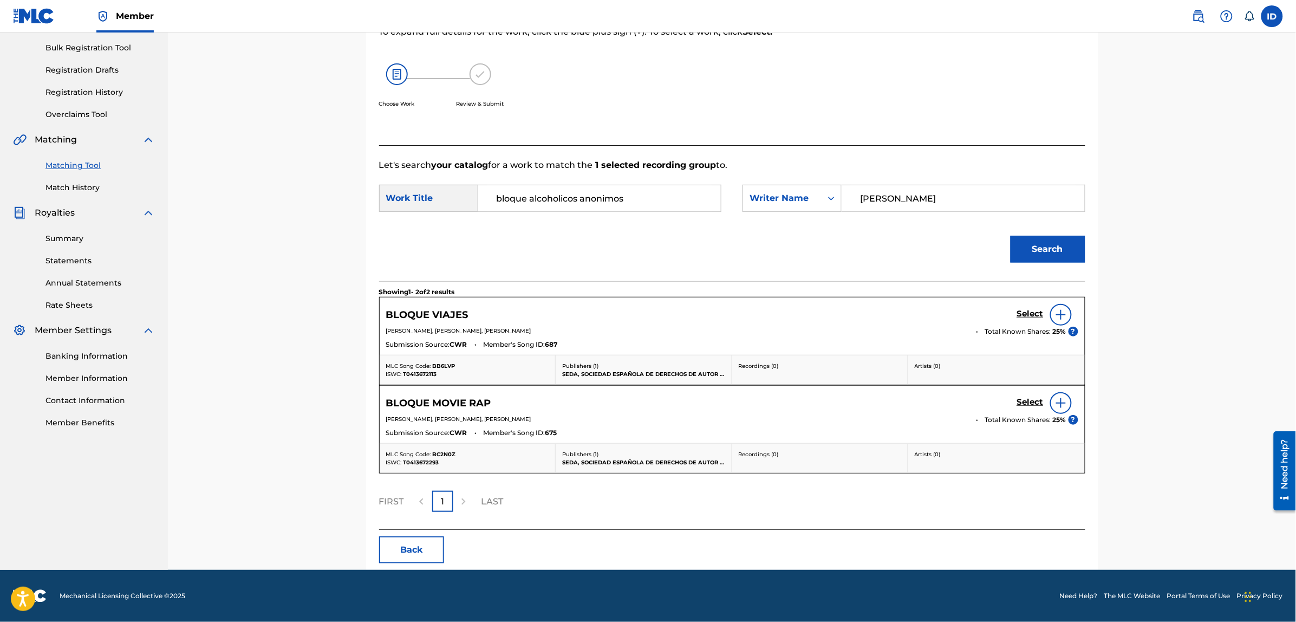
click at [1058, 311] on img at bounding box center [1060, 314] width 13 height 13
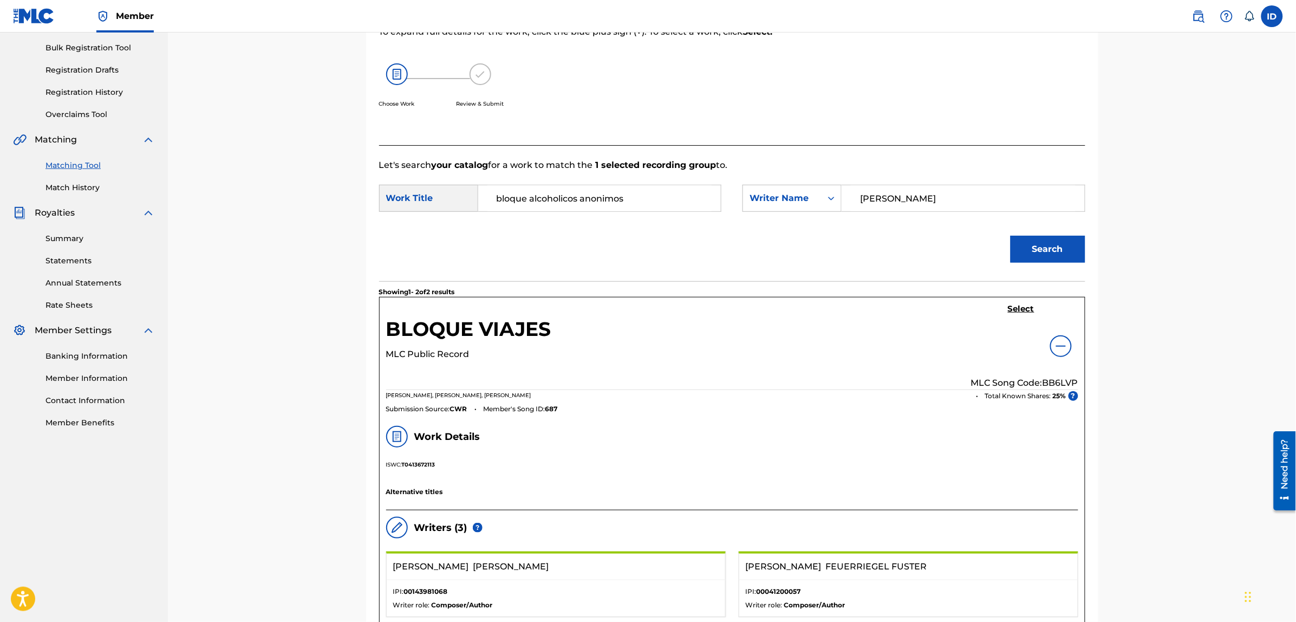
click at [1030, 309] on h5 "Select" at bounding box center [1021, 309] width 27 height 10
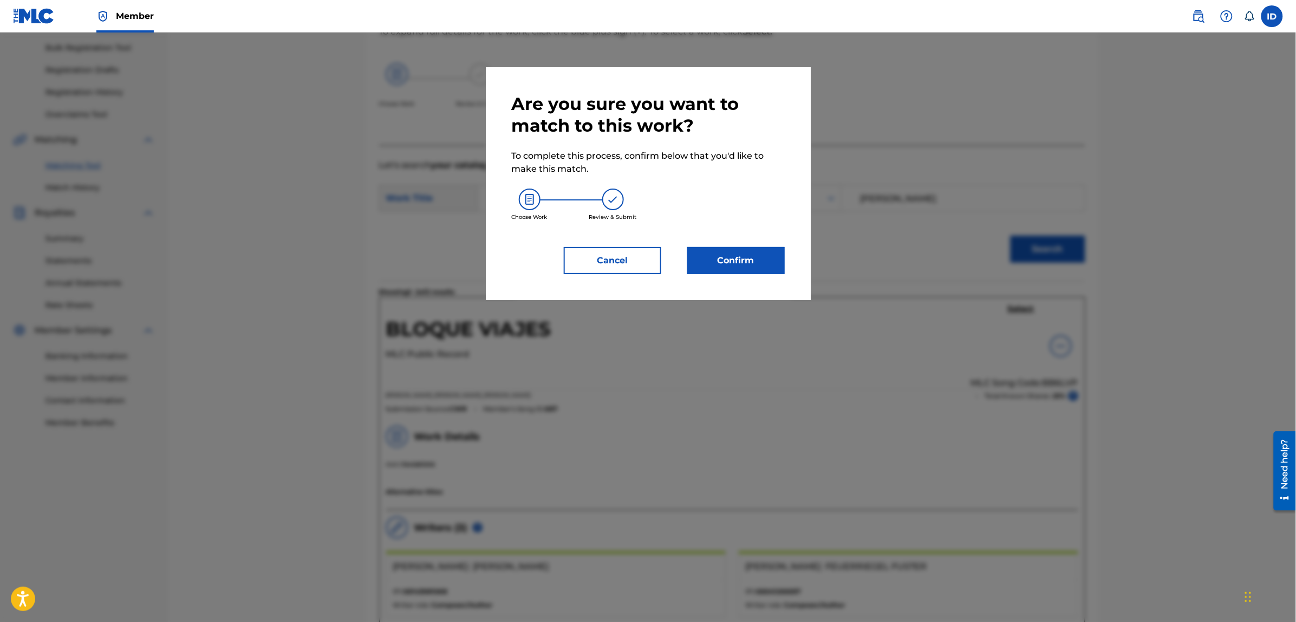
click at [738, 252] on button "Confirm" at bounding box center [735, 260] width 97 height 27
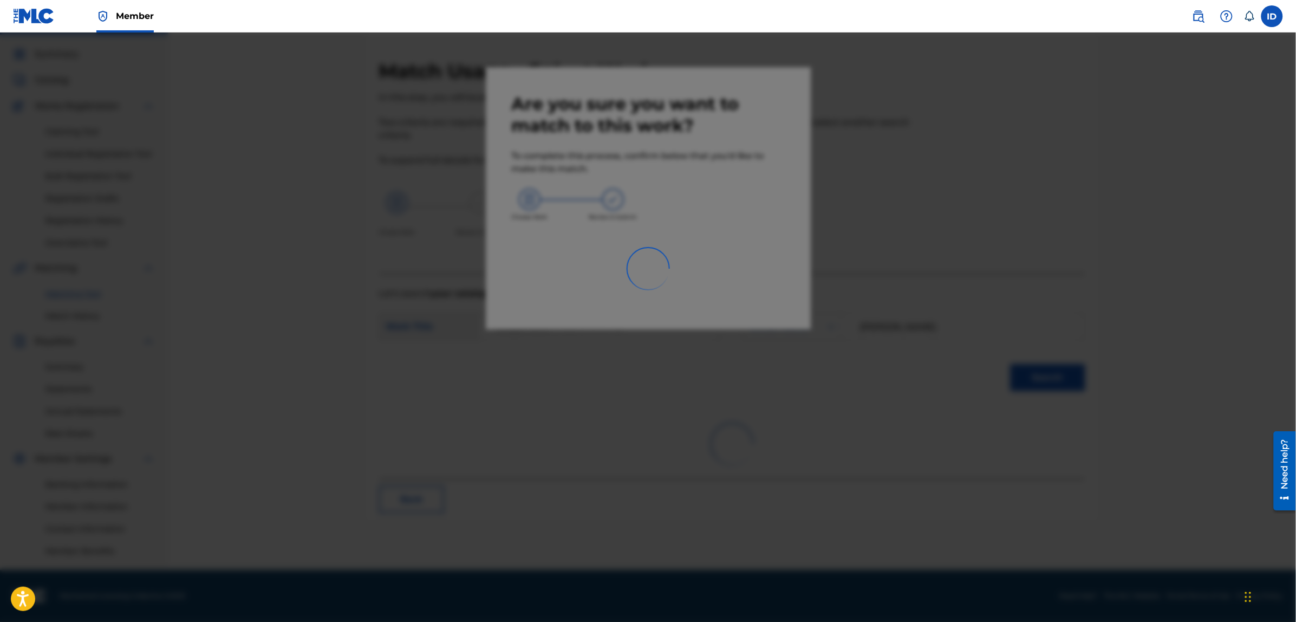
scroll to position [27, 0]
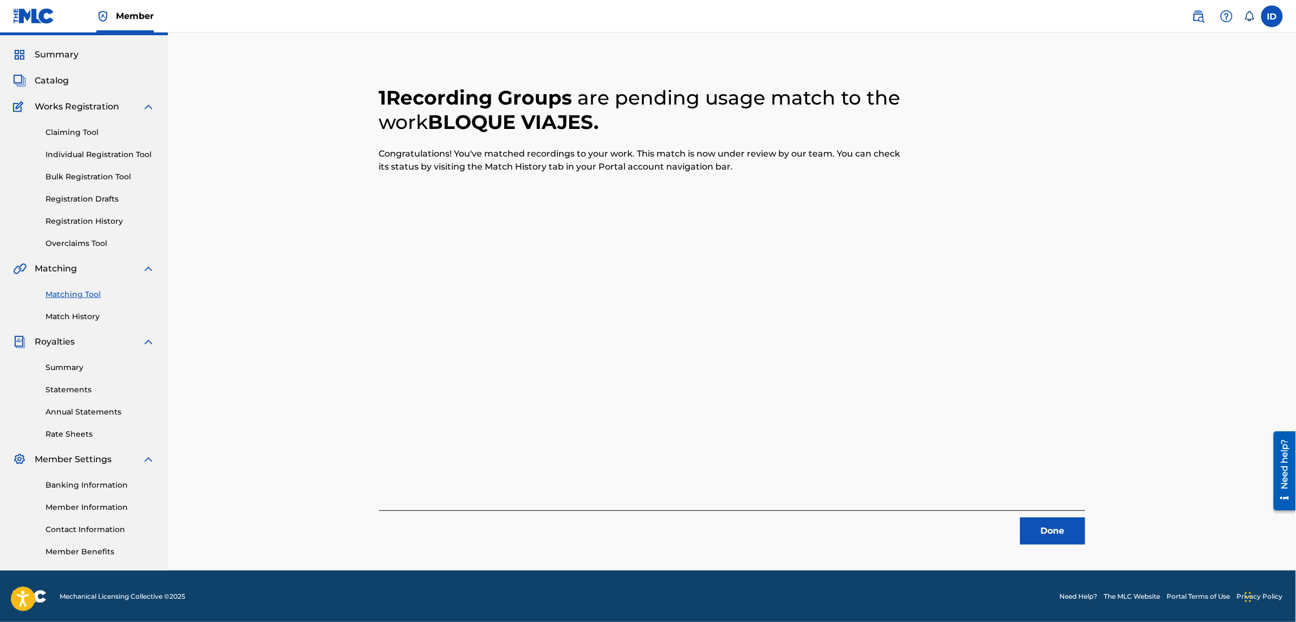
click at [1038, 531] on button "Done" at bounding box center [1052, 530] width 65 height 27
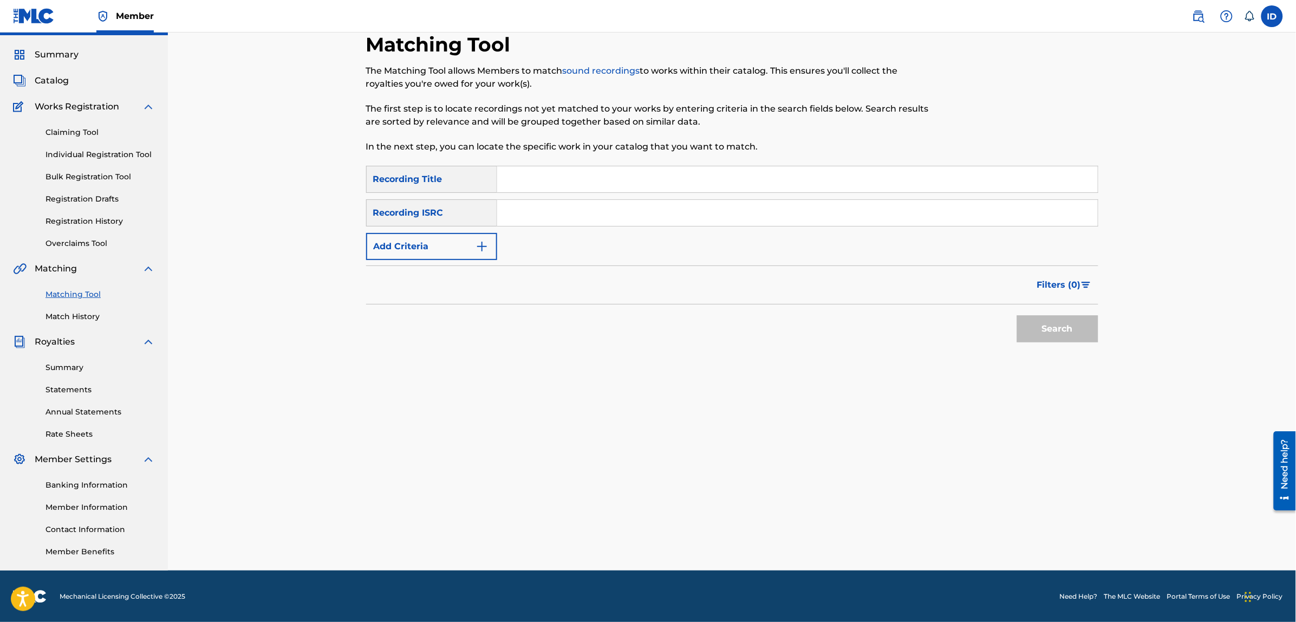
click at [642, 183] on input "Search Form" at bounding box center [797, 179] width 600 height 26
click at [442, 259] on button "Add Criteria" at bounding box center [431, 246] width 131 height 27
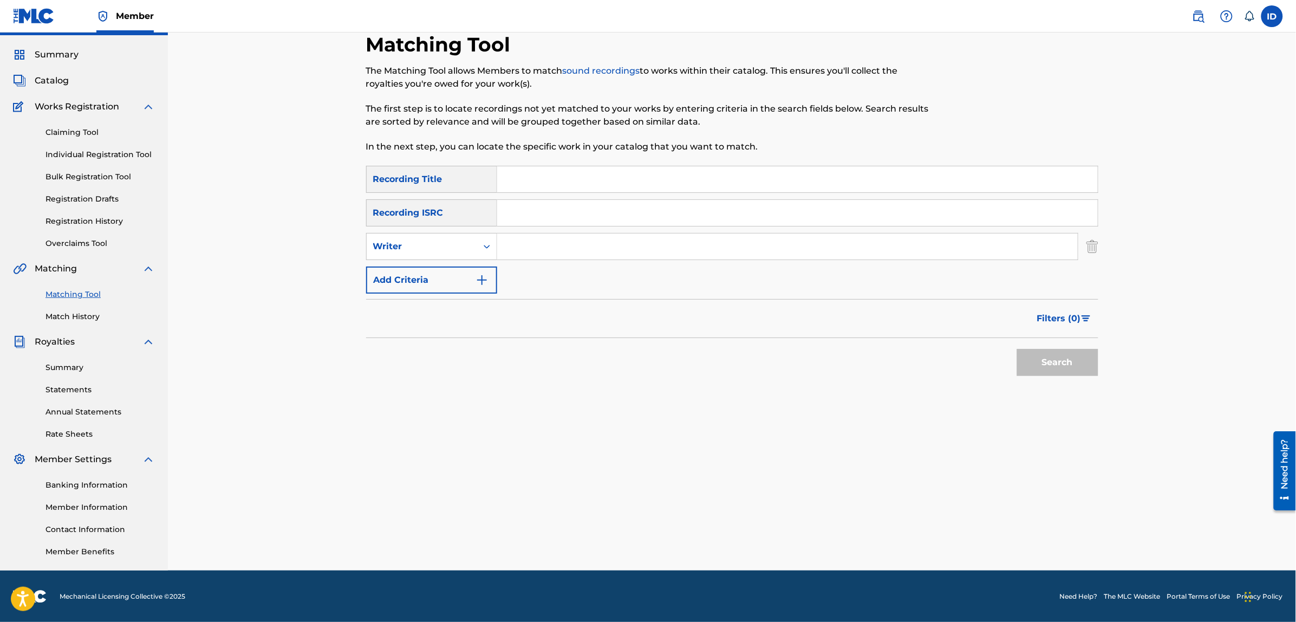
click at [518, 242] on input "Search Form" at bounding box center [787, 246] width 580 height 26
type input "[PERSON_NAME]"
click at [1017, 349] on button "Search" at bounding box center [1057, 362] width 81 height 27
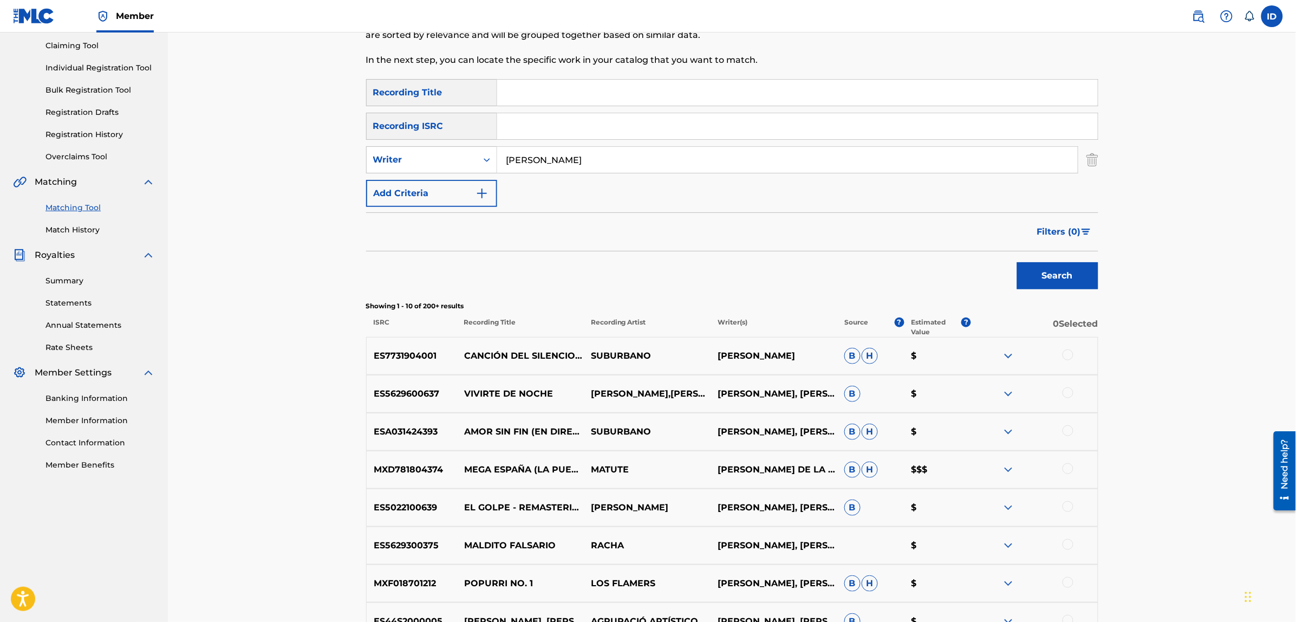
scroll to position [230, 0]
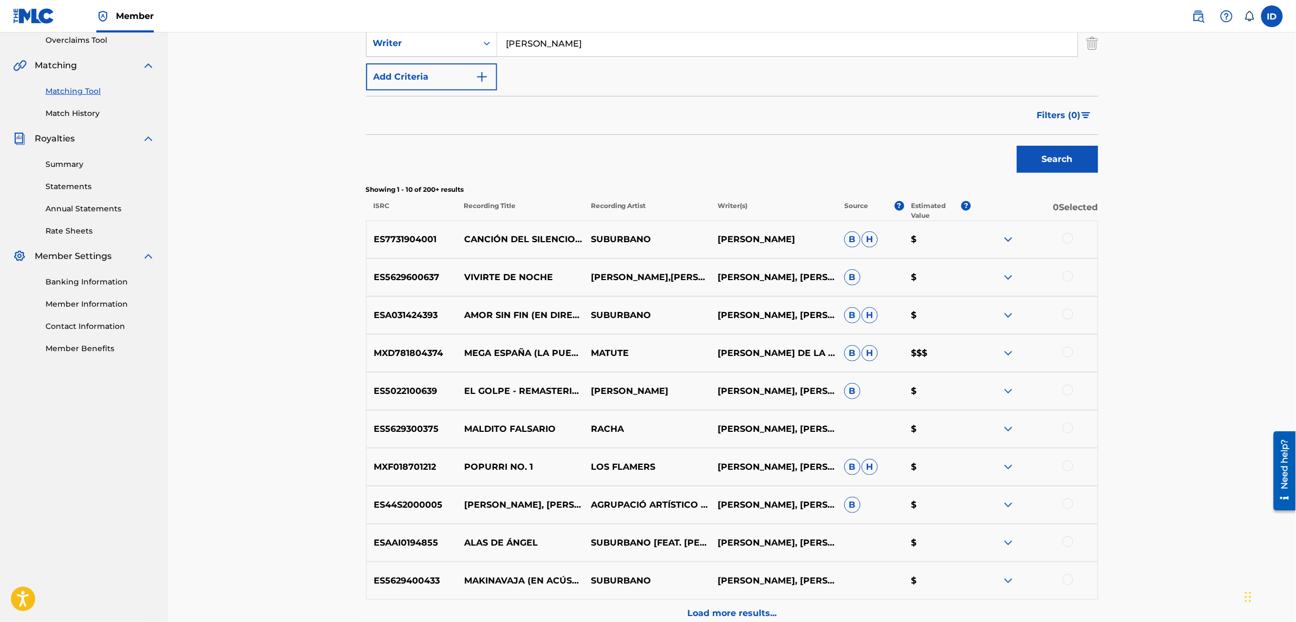
click at [1065, 432] on div at bounding box center [1067, 427] width 11 height 11
click at [748, 524] on button "Match 1 Group" at bounding box center [761, 533] width 120 height 27
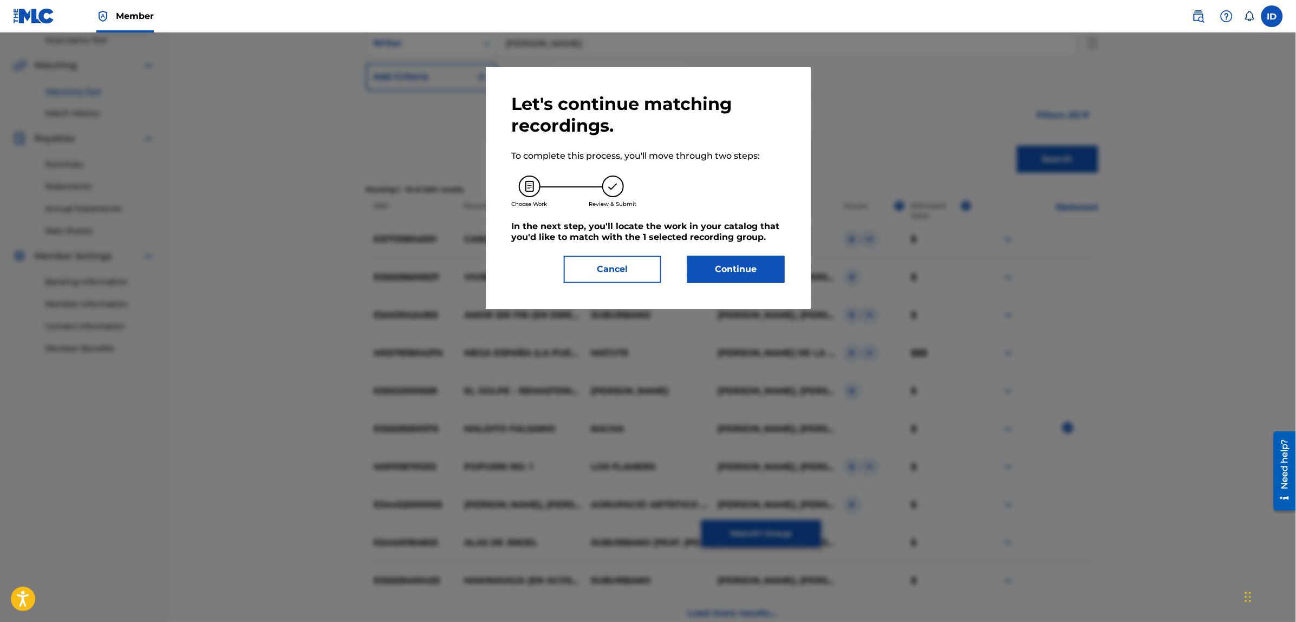
click at [740, 274] on button "Continue" at bounding box center [735, 269] width 97 height 27
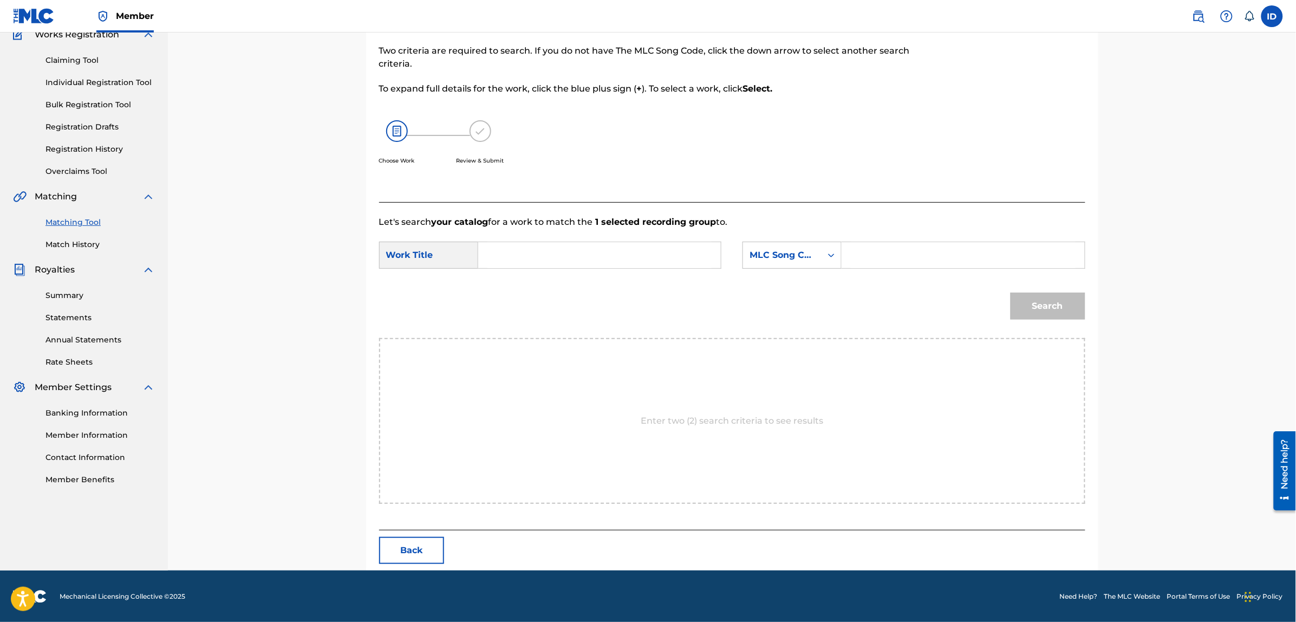
click at [583, 251] on input "Search Form" at bounding box center [599, 255] width 224 height 26
click at [518, 365] on span "movie rap" at bounding box center [525, 363] width 58 height 23
type input "bloque movie rap"
click at [794, 249] on div "MLC Song Code" at bounding box center [782, 255] width 66 height 13
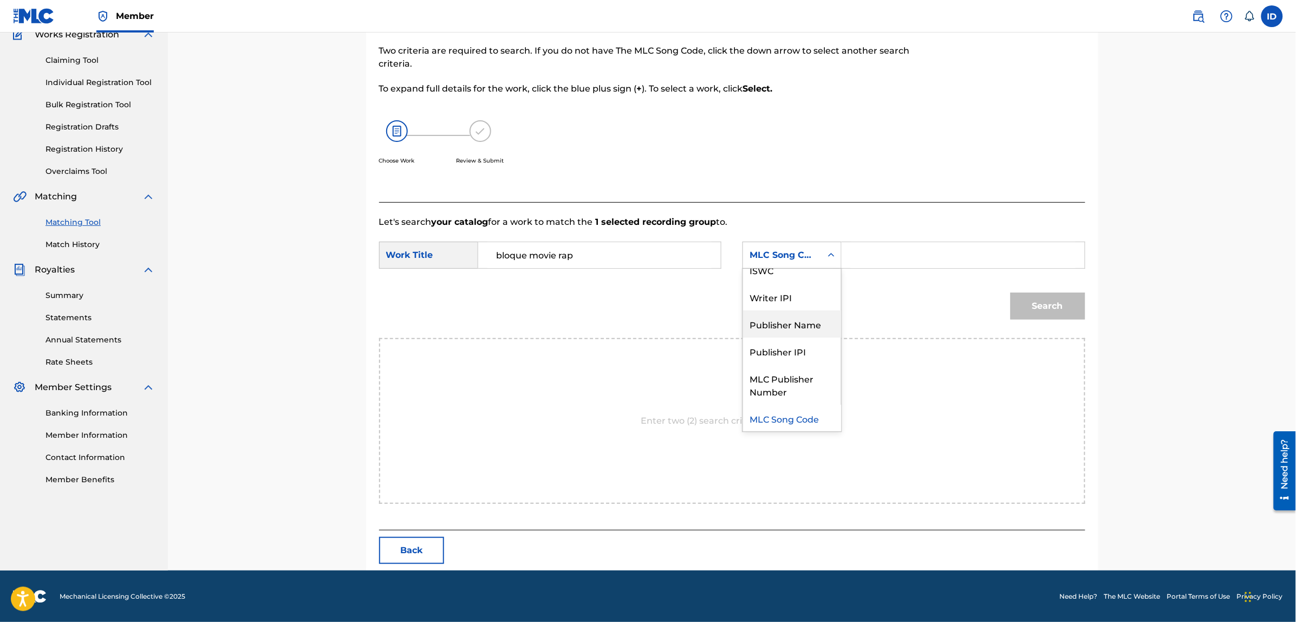
scroll to position [0, 0]
drag, startPoint x: 788, startPoint y: 279, endPoint x: 808, endPoint y: 269, distance: 22.5
click at [789, 274] on div "Writer Name" at bounding box center [792, 282] width 98 height 27
click at [884, 244] on input "Search Form" at bounding box center [963, 255] width 224 height 26
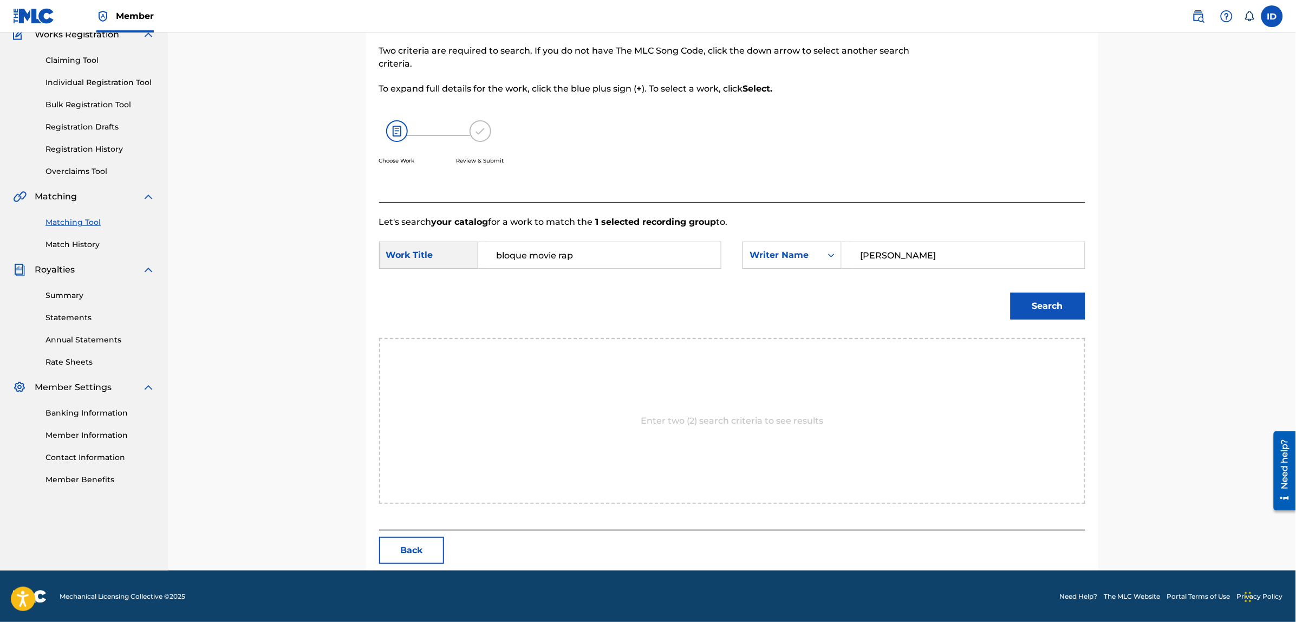
click at [867, 250] on input "brnardo fuster" at bounding box center [963, 255] width 224 height 26
type input "[PERSON_NAME]"
click at [1051, 304] on button "Search" at bounding box center [1047, 305] width 75 height 27
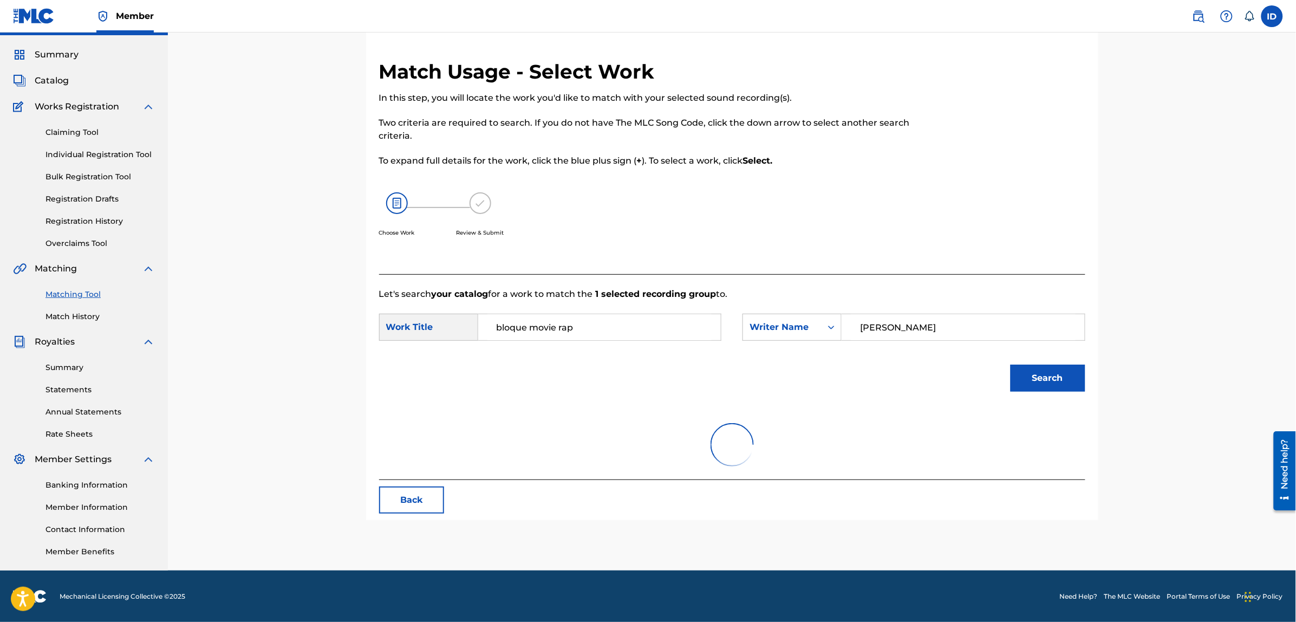
scroll to position [99, 0]
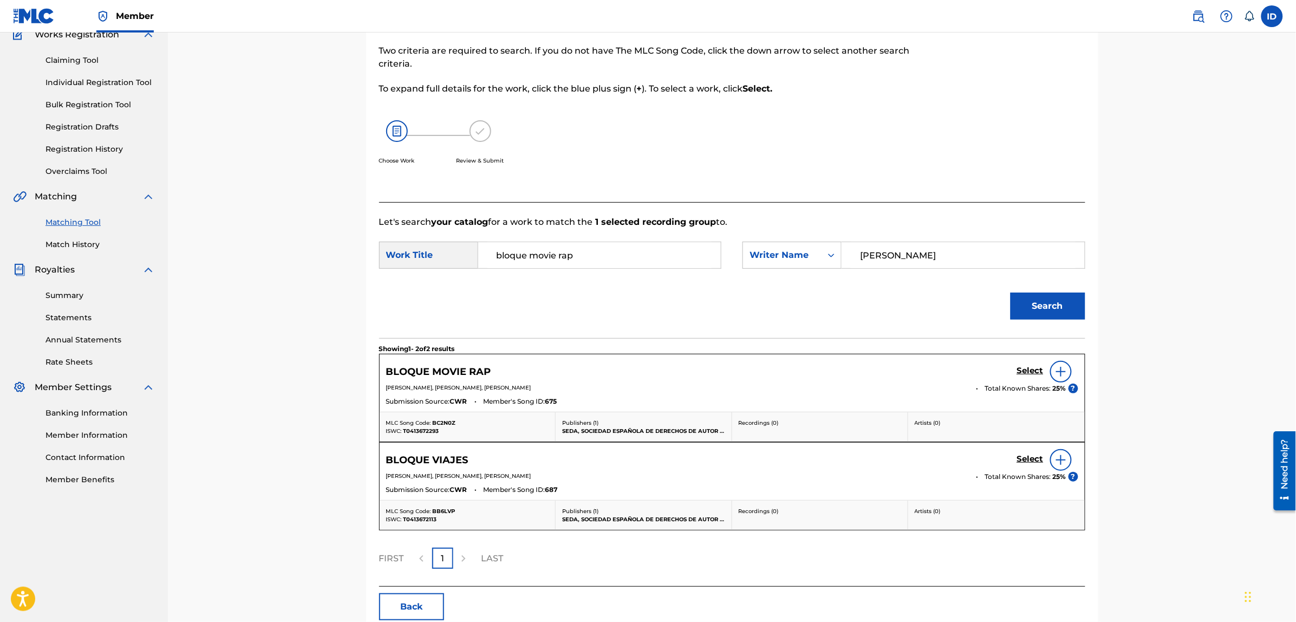
click at [1064, 372] on img at bounding box center [1060, 371] width 13 height 13
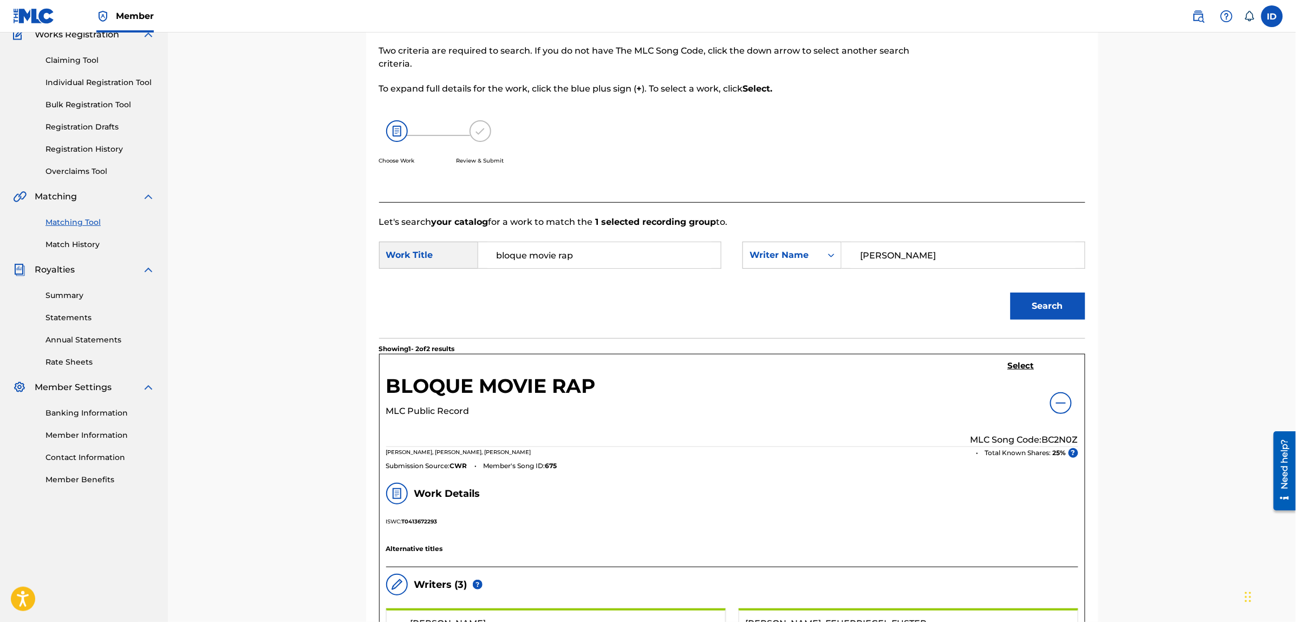
click at [1008, 365] on h5 "Select" at bounding box center [1021, 366] width 27 height 10
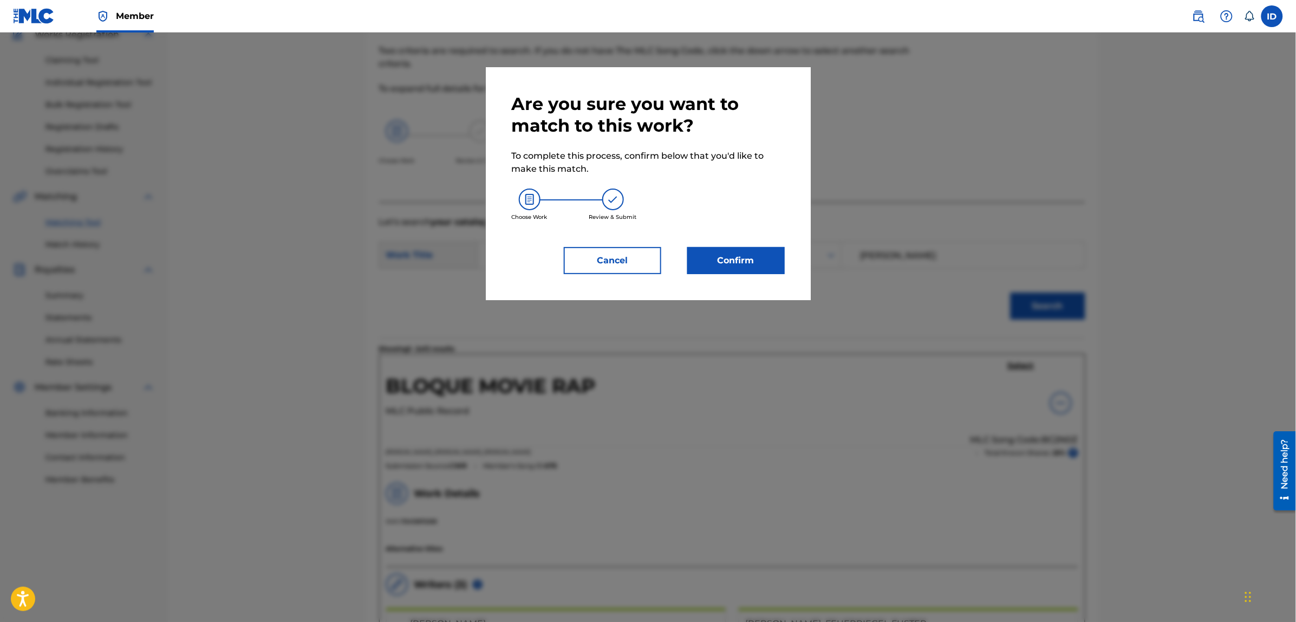
click at [717, 259] on button "Confirm" at bounding box center [735, 260] width 97 height 27
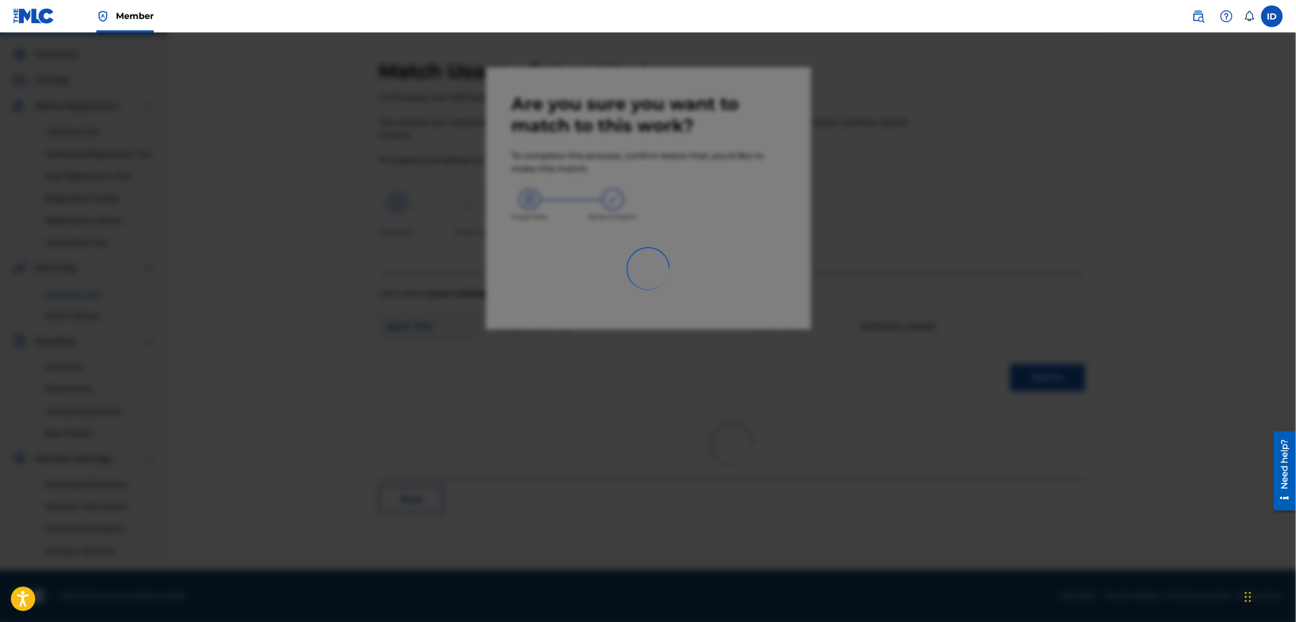
scroll to position [27, 0]
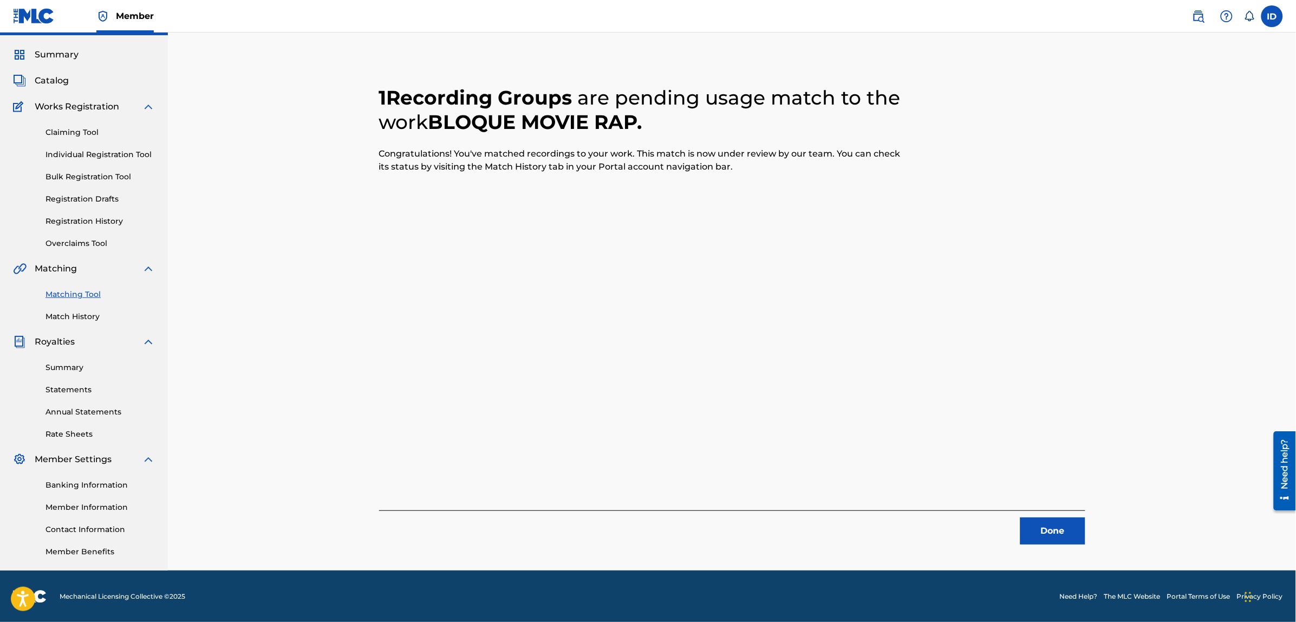
click at [1035, 531] on button "Done" at bounding box center [1052, 530] width 65 height 27
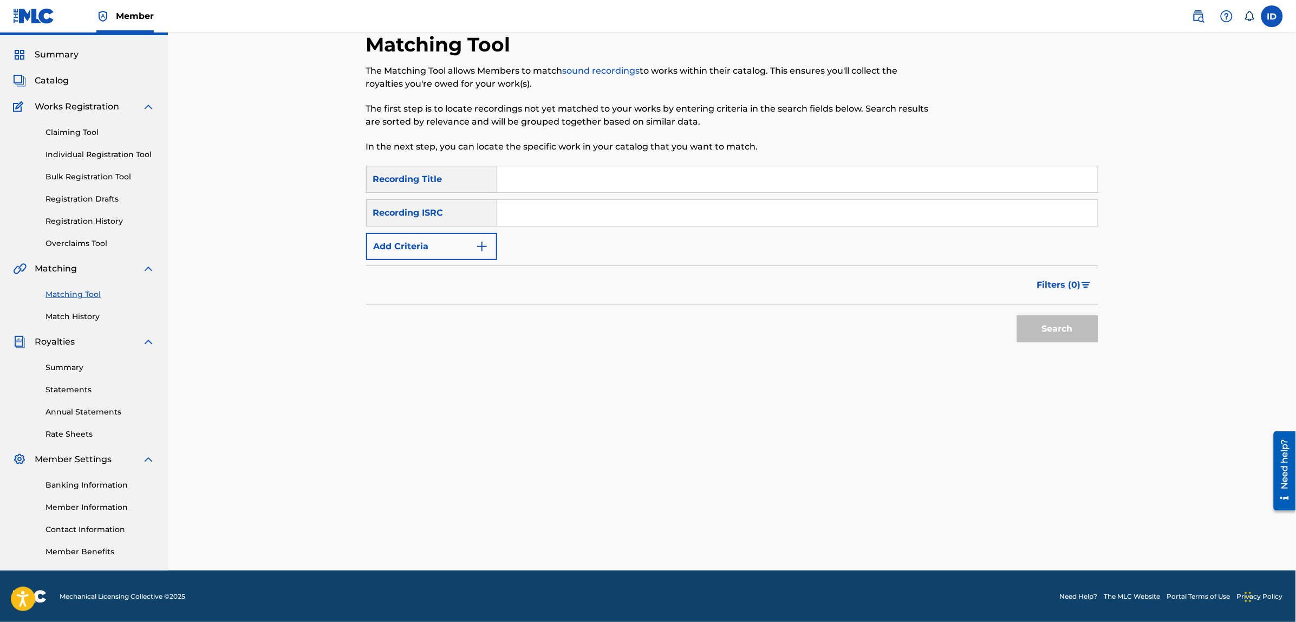
click at [541, 171] on input "Search Form" at bounding box center [797, 179] width 600 height 26
type input "la fuente de la edad"
click at [1017, 315] on button "Search" at bounding box center [1057, 328] width 81 height 27
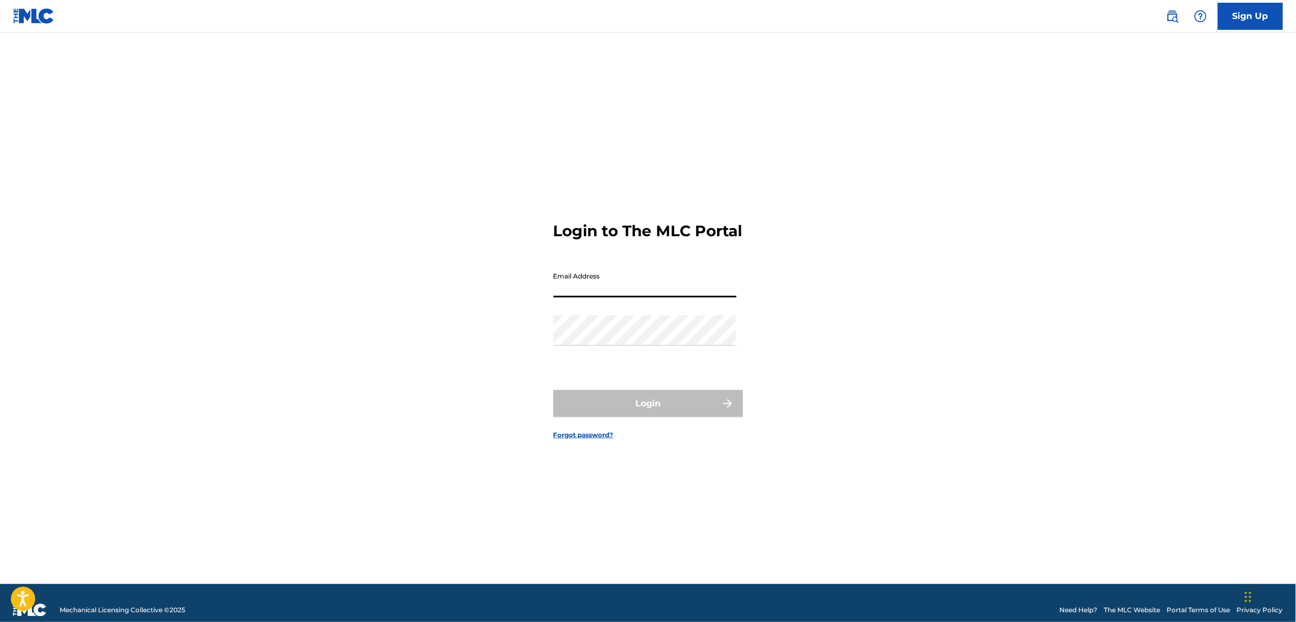
click at [592, 282] on input "Email Address" at bounding box center [644, 281] width 183 height 31
paste input "[EMAIL_ADDRESS][DOMAIN_NAME]"
type input "[EMAIL_ADDRESS][DOMAIN_NAME]"
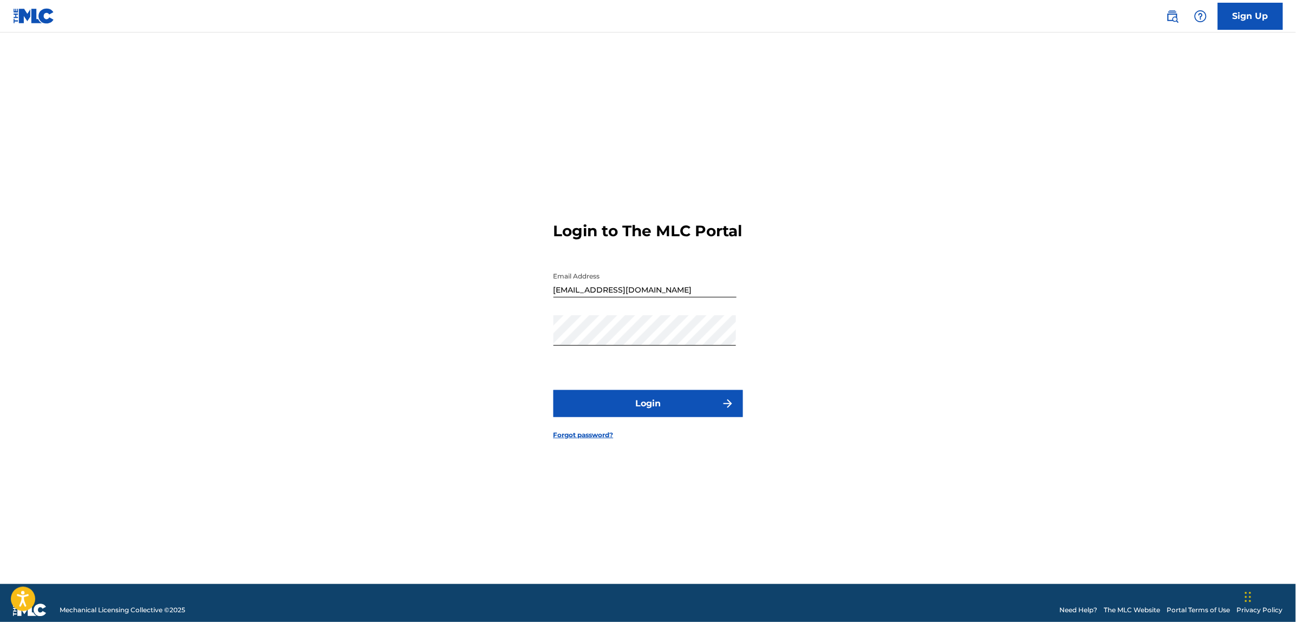
click at [626, 410] on button "Login" at bounding box center [647, 403] width 189 height 27
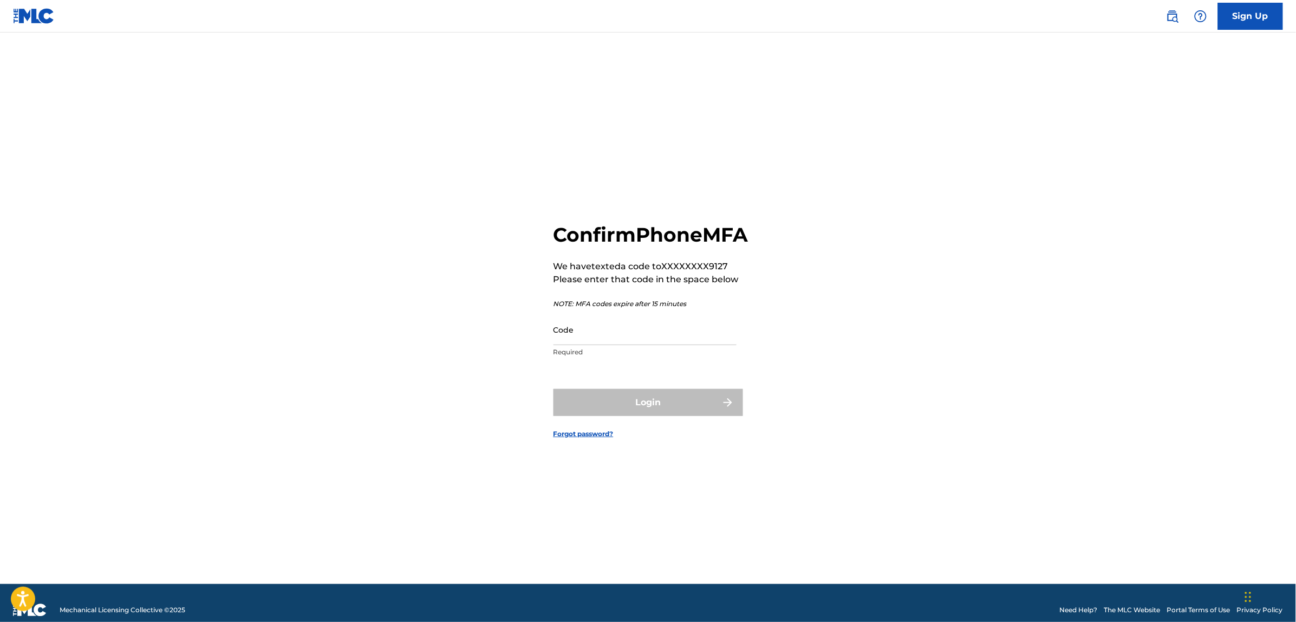
click at [593, 345] on input "Code" at bounding box center [644, 329] width 183 height 31
paste input "730241"
type input "730241"
click at [620, 409] on button "Login" at bounding box center [647, 402] width 189 height 27
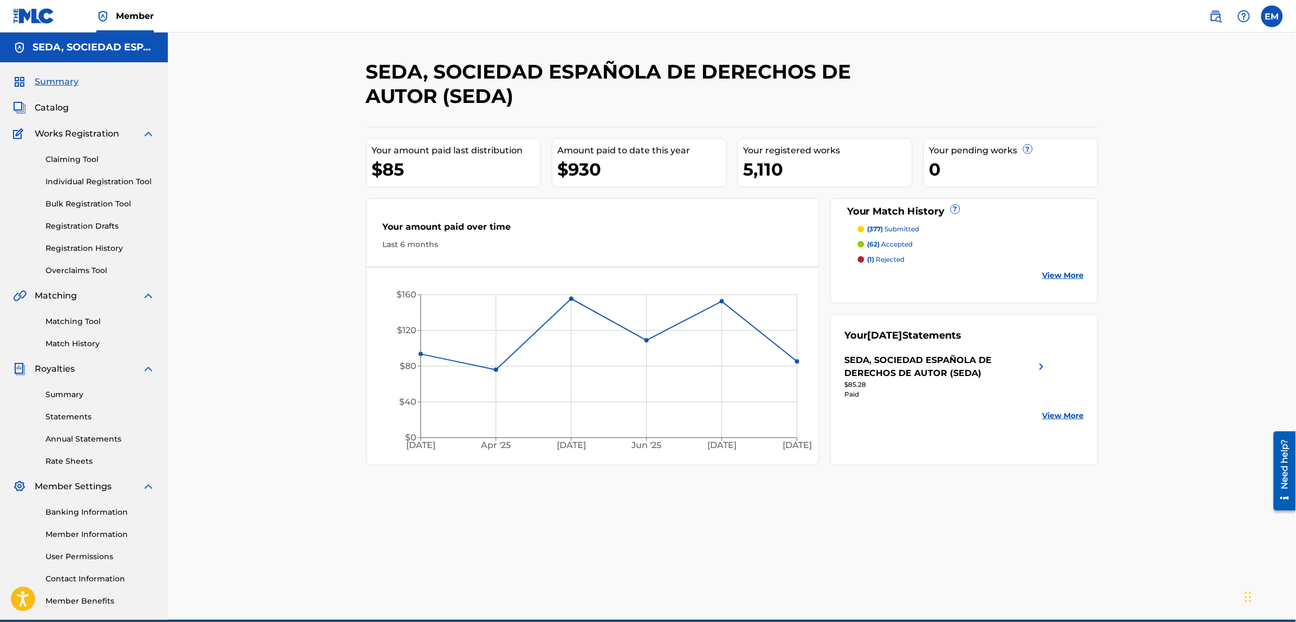
click at [75, 318] on link "Matching Tool" at bounding box center [99, 321] width 109 height 11
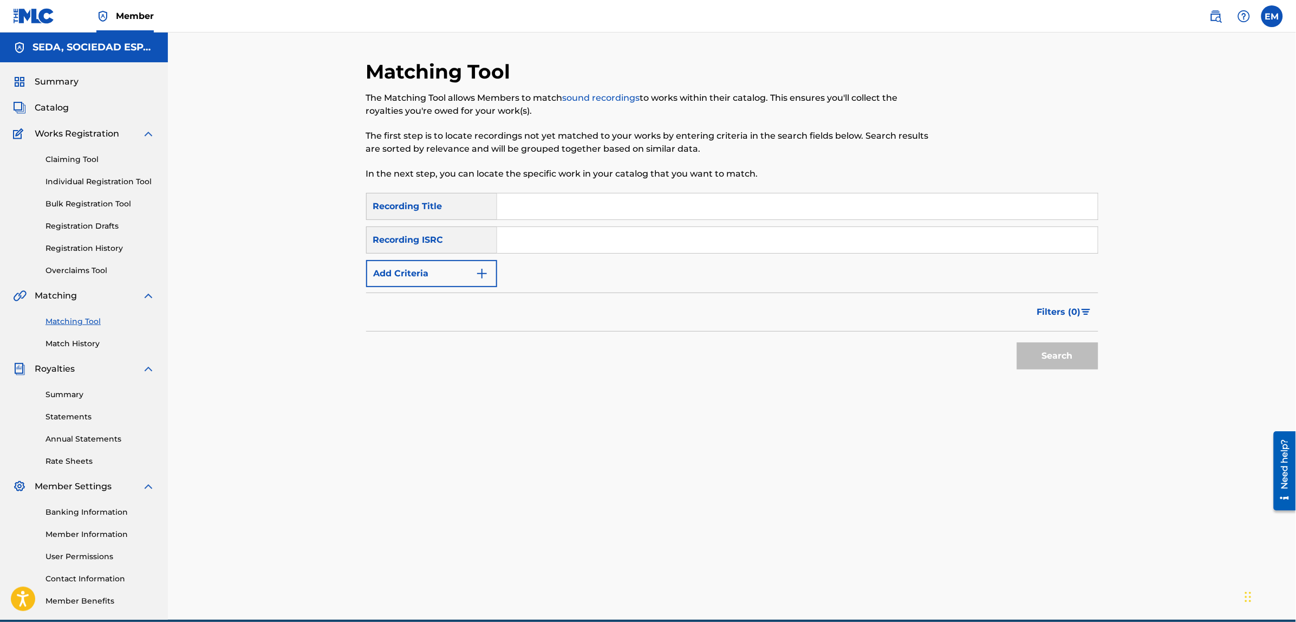
click at [532, 204] on input "Search Form" at bounding box center [797, 206] width 600 height 26
type input "a"
type input "la fuente de la edad"
click at [422, 276] on button "Add Criteria" at bounding box center [431, 273] width 131 height 27
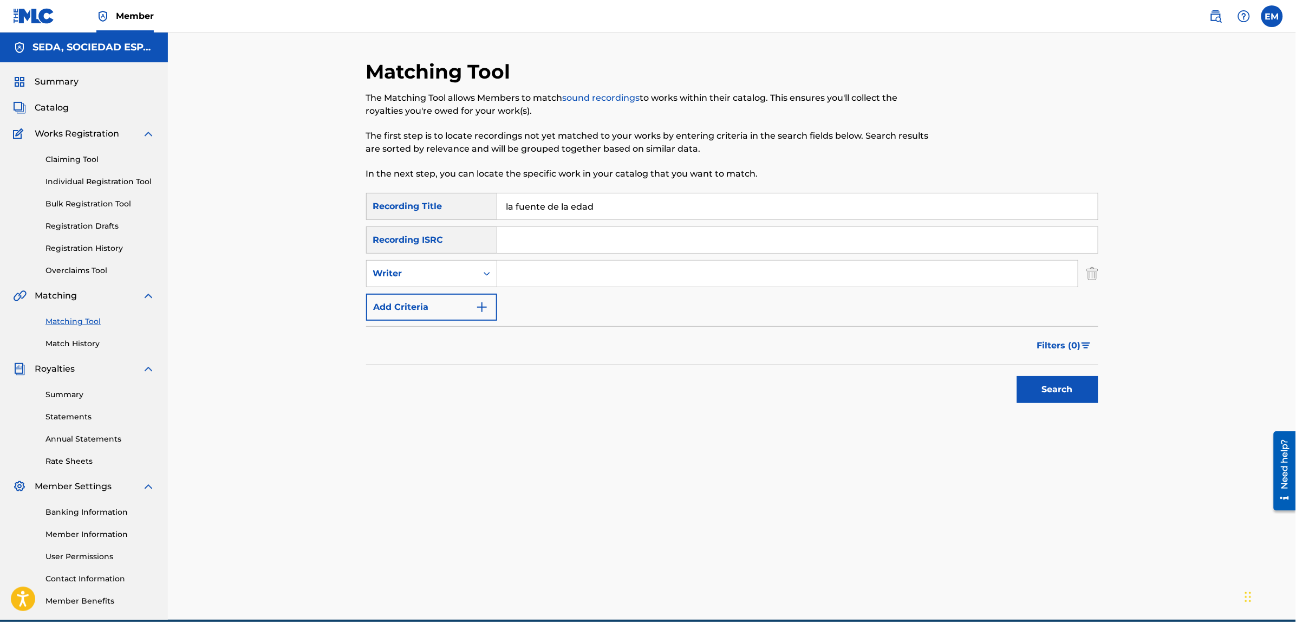
click at [570, 273] on input "Search Form" at bounding box center [787, 273] width 580 height 26
type input "b"
click at [1017, 376] on button "Search" at bounding box center [1057, 389] width 81 height 27
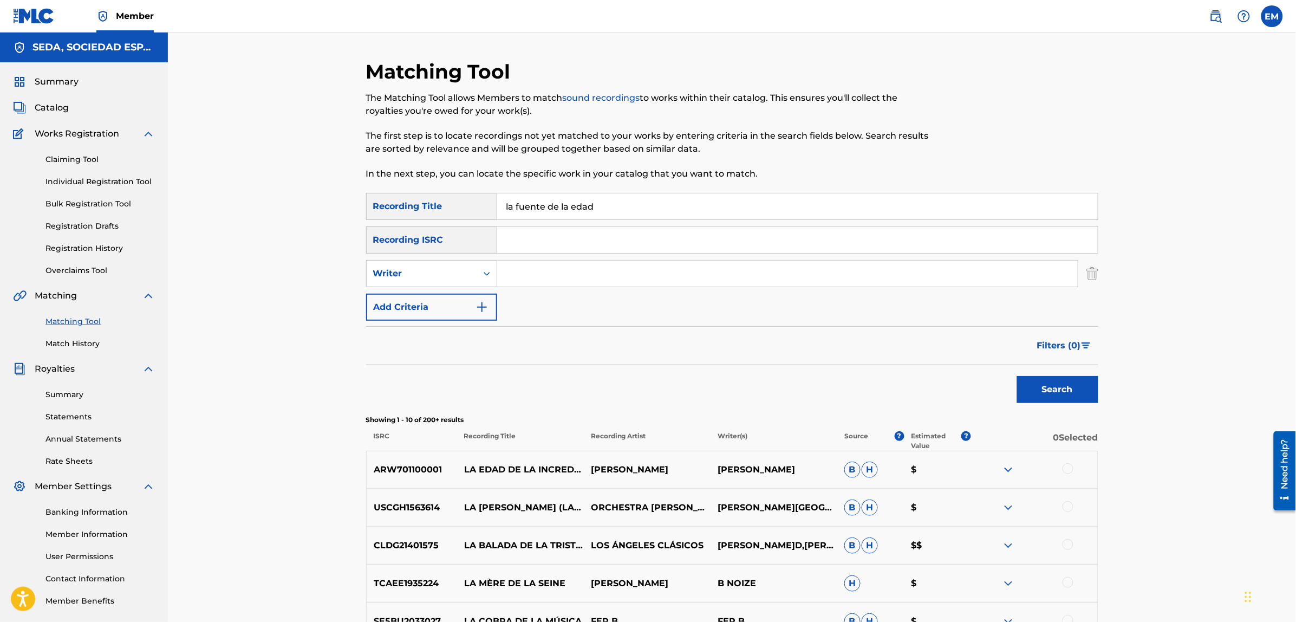
click at [1017, 376] on button "Search" at bounding box center [1057, 389] width 81 height 27
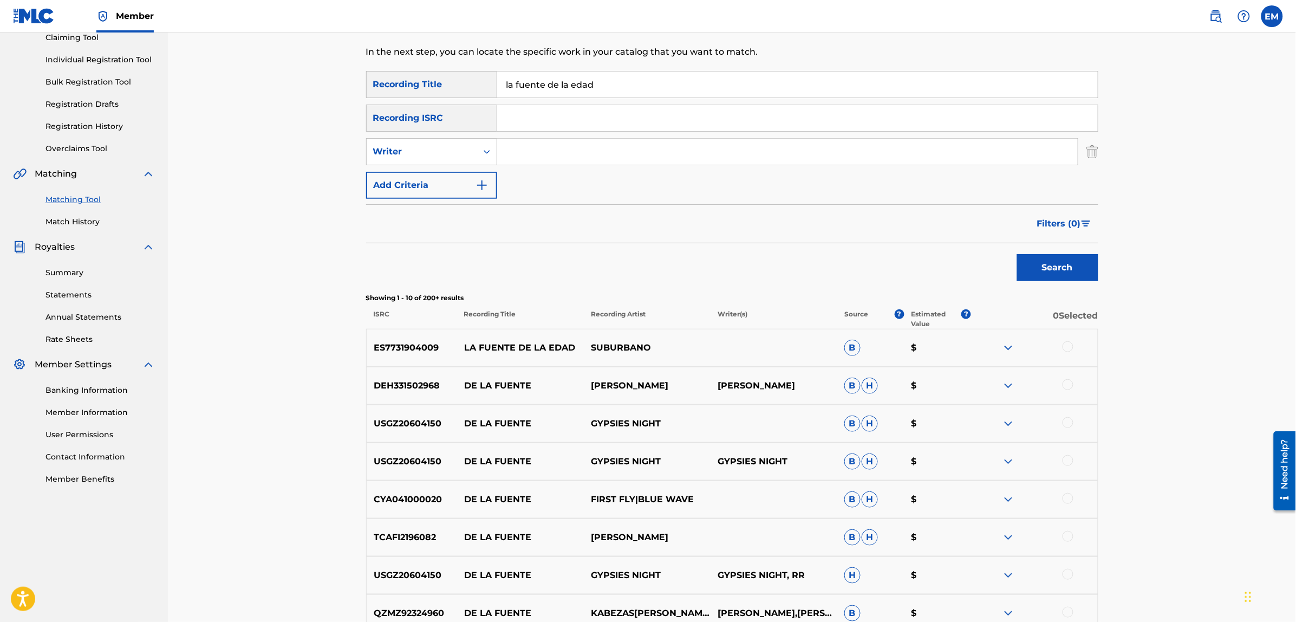
scroll to position [135, 0]
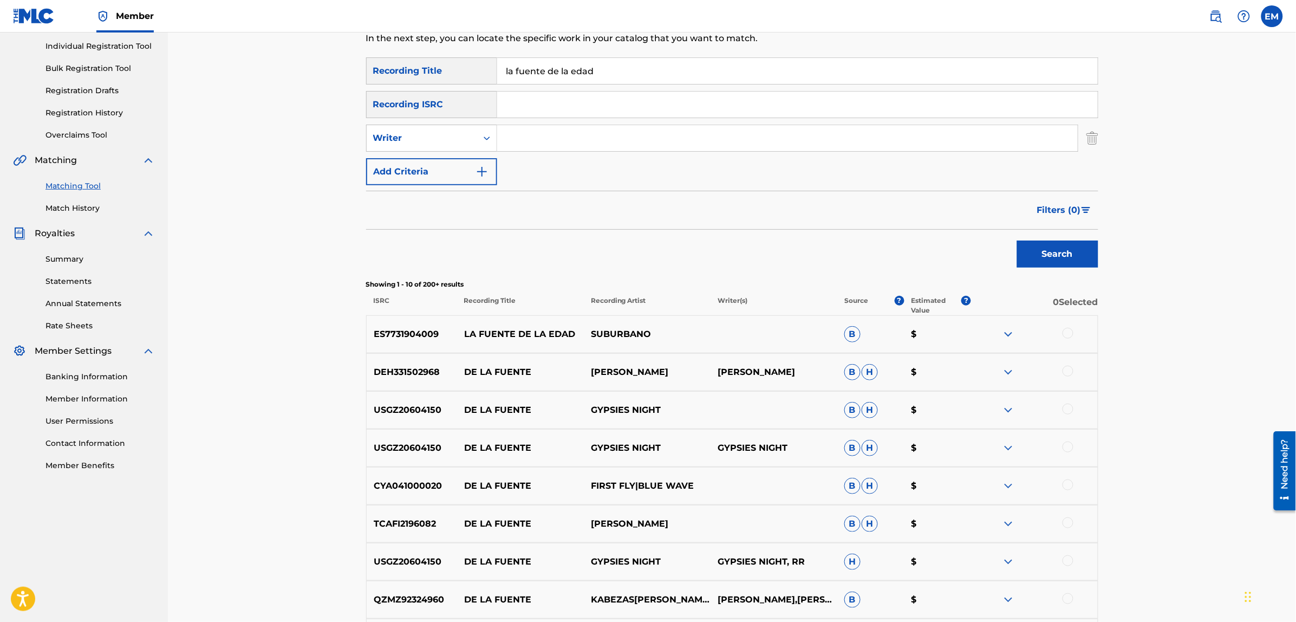
click at [1065, 334] on div at bounding box center [1067, 333] width 11 height 11
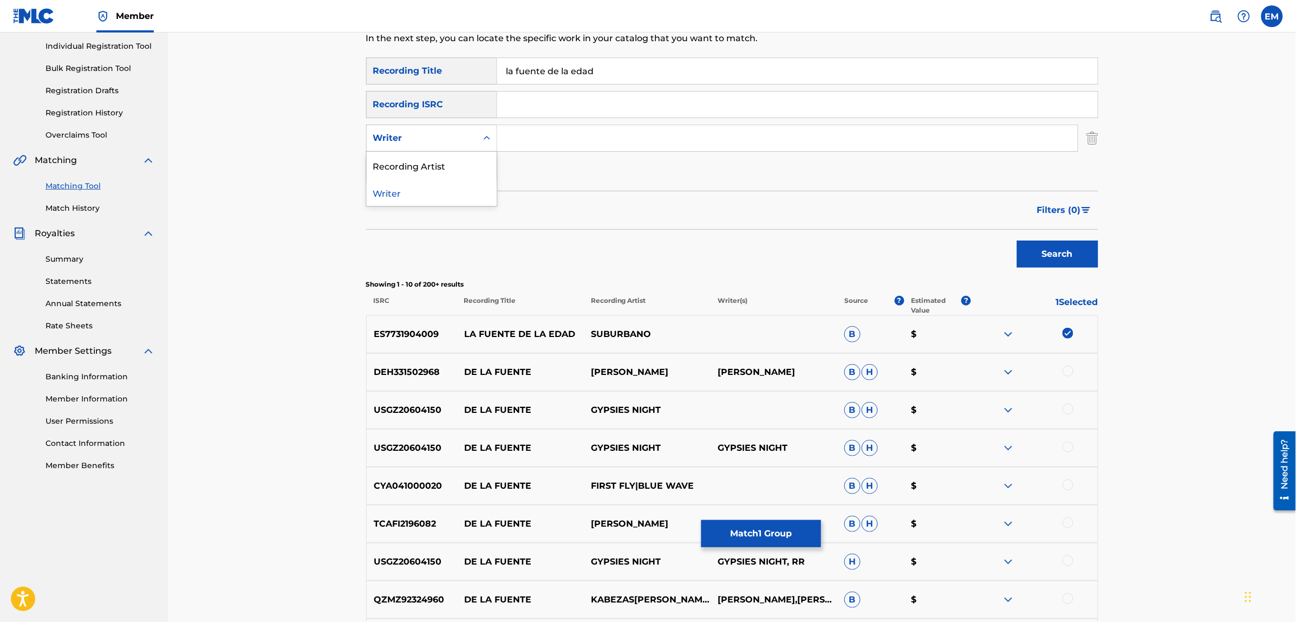
click at [445, 132] on div "Writer" at bounding box center [421, 138] width 97 height 13
click at [524, 133] on input "Search Form" at bounding box center [787, 138] width 580 height 26
type input "[PERSON_NAME]"
click at [1017, 240] on button "Search" at bounding box center [1057, 253] width 81 height 27
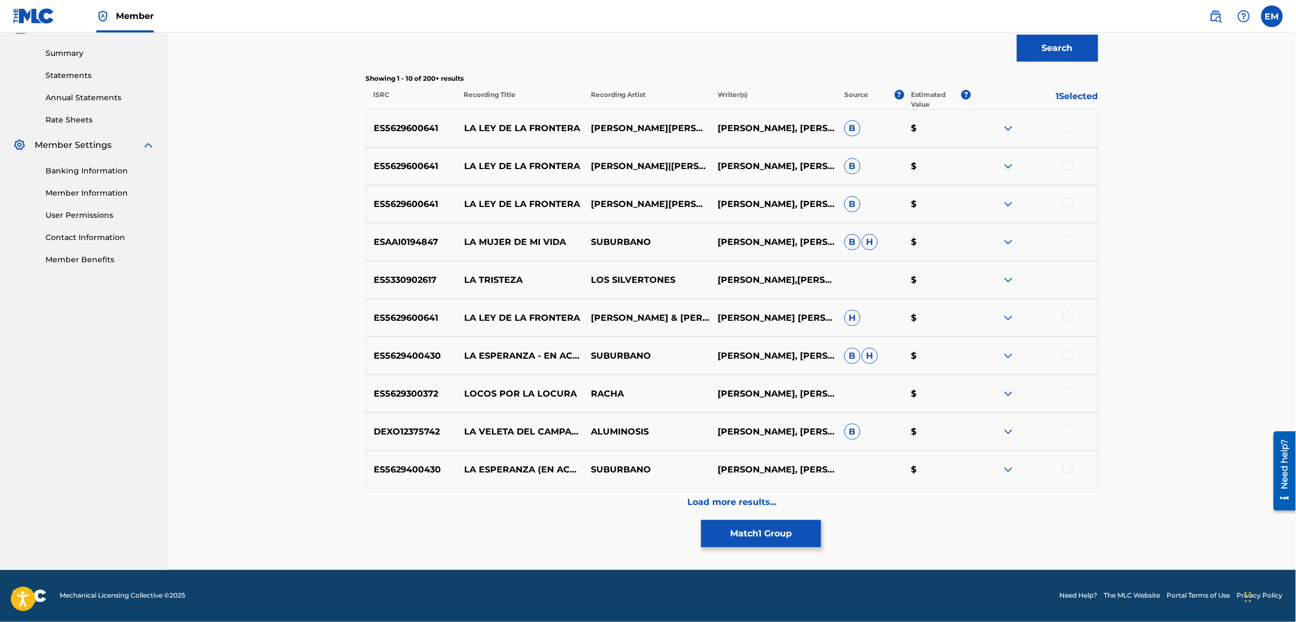
scroll to position [70, 0]
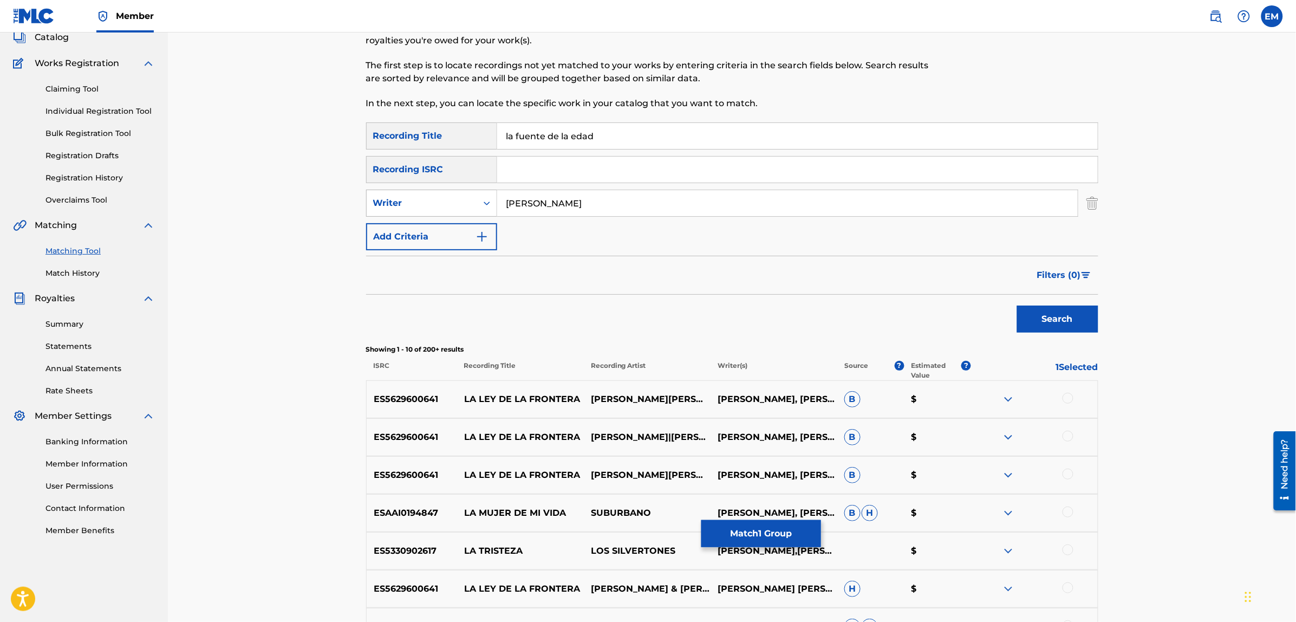
drag, startPoint x: 590, startPoint y: 201, endPoint x: 462, endPoint y: 203, distance: 128.3
click at [462, 203] on div "SearchWithCriteriaf46d2467-7dad-4df4-b4b7-e6d698cece0a Writer [PERSON_NAME]" at bounding box center [732, 202] width 732 height 27
click at [448, 230] on button "Add Criteria" at bounding box center [431, 236] width 131 height 27
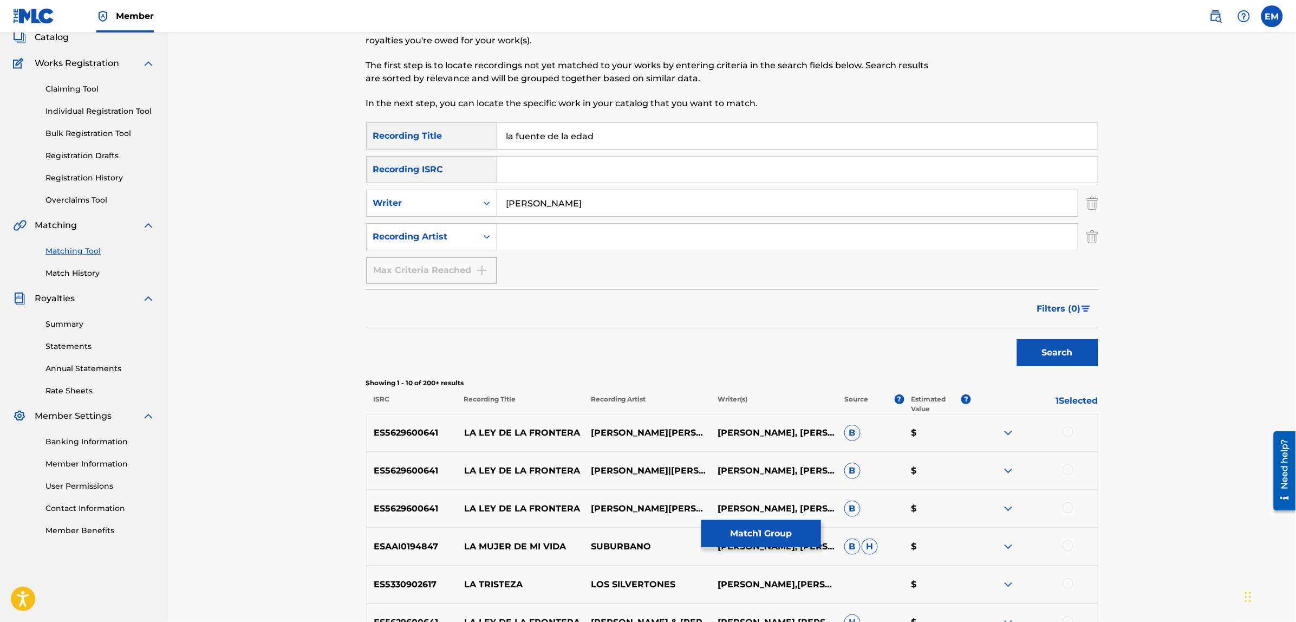
click at [551, 229] on input "Search Form" at bounding box center [787, 237] width 580 height 26
type input "suburbano"
click at [1017, 339] on button "Search" at bounding box center [1057, 352] width 81 height 27
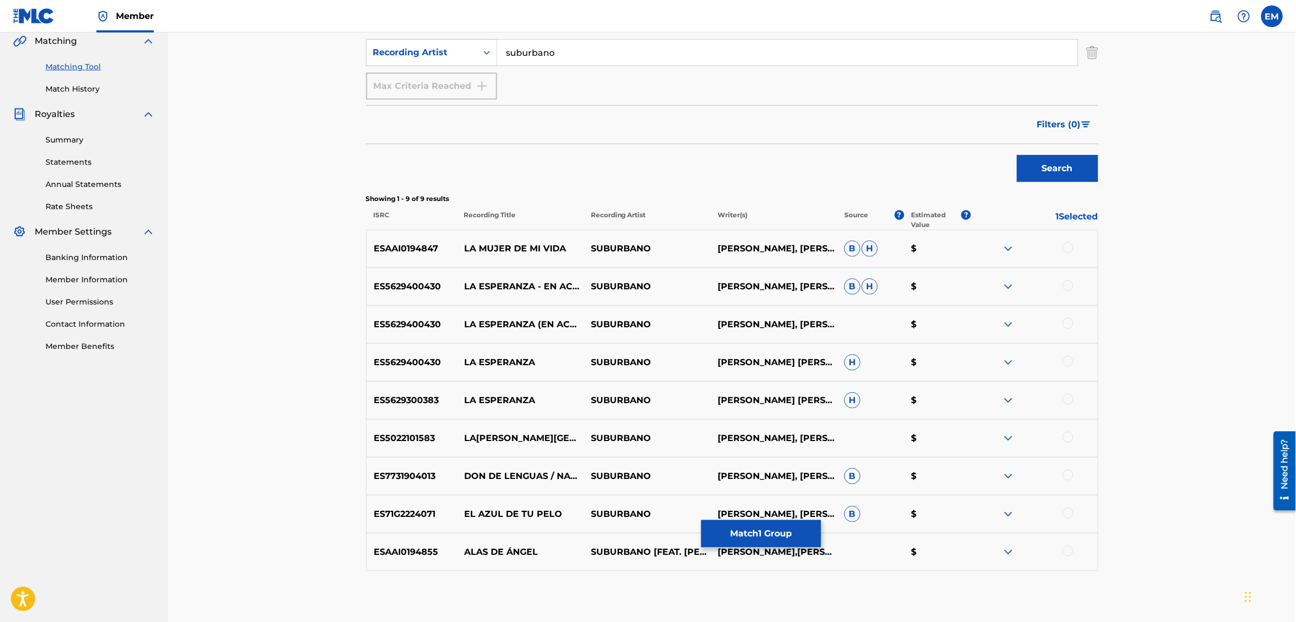
scroll to position [309, 0]
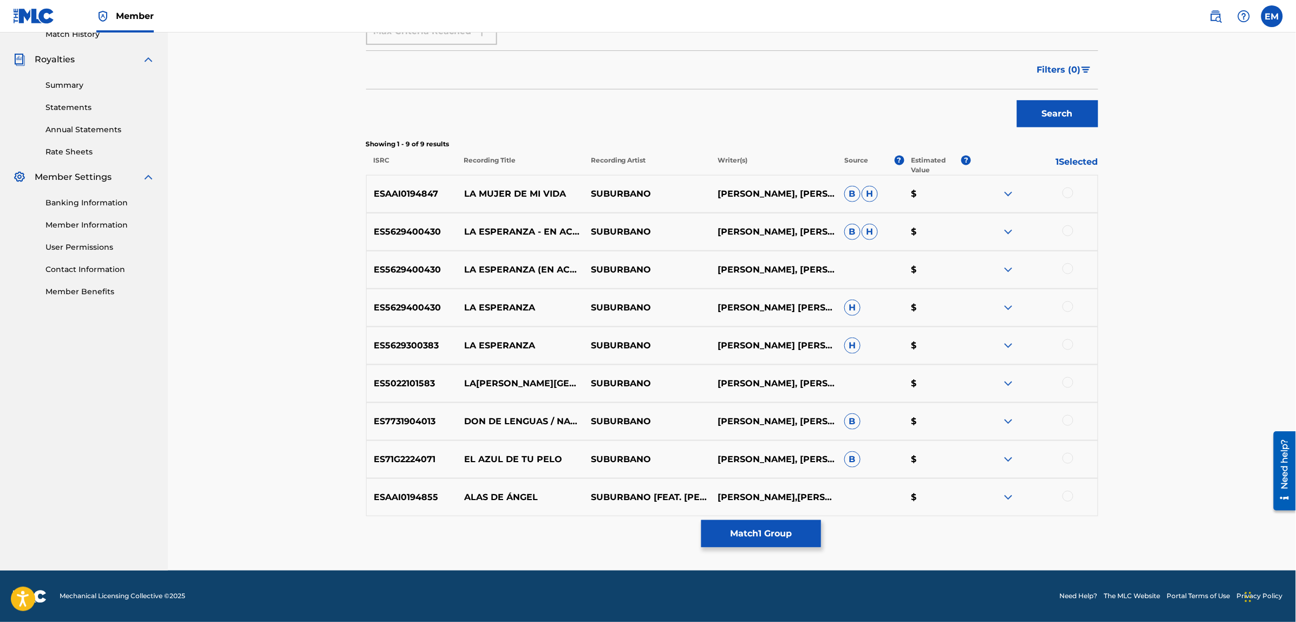
click at [754, 526] on button "Match 1 Group" at bounding box center [761, 533] width 120 height 27
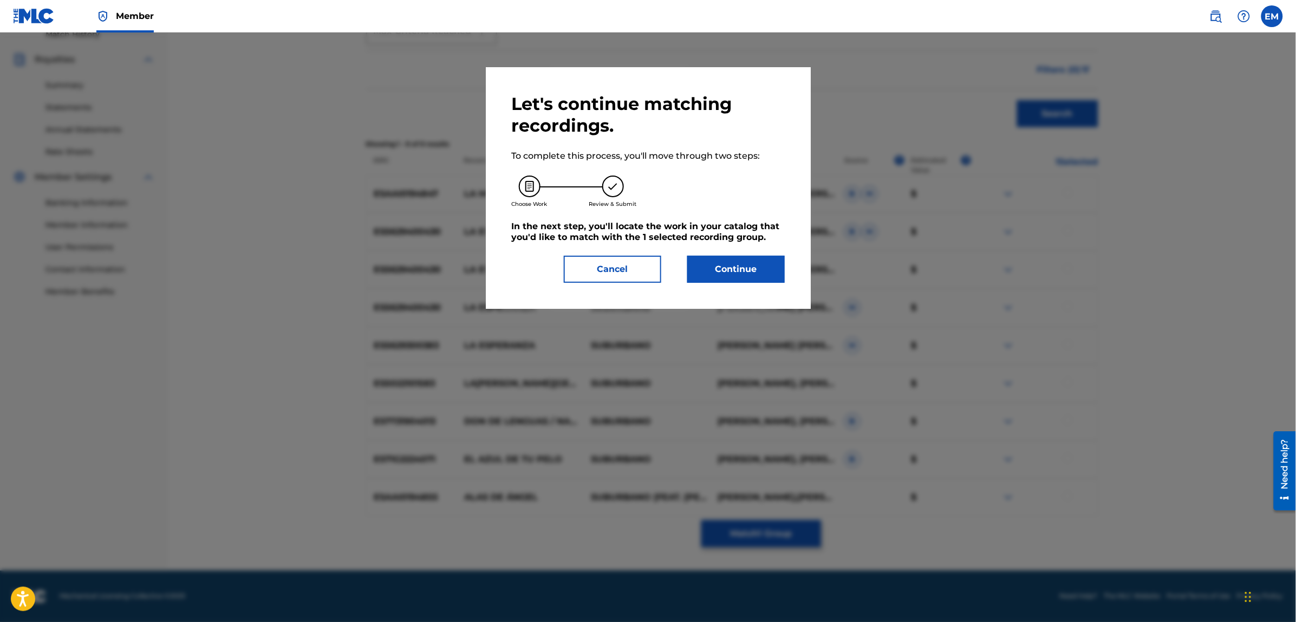
click at [707, 263] on button "Continue" at bounding box center [735, 269] width 97 height 27
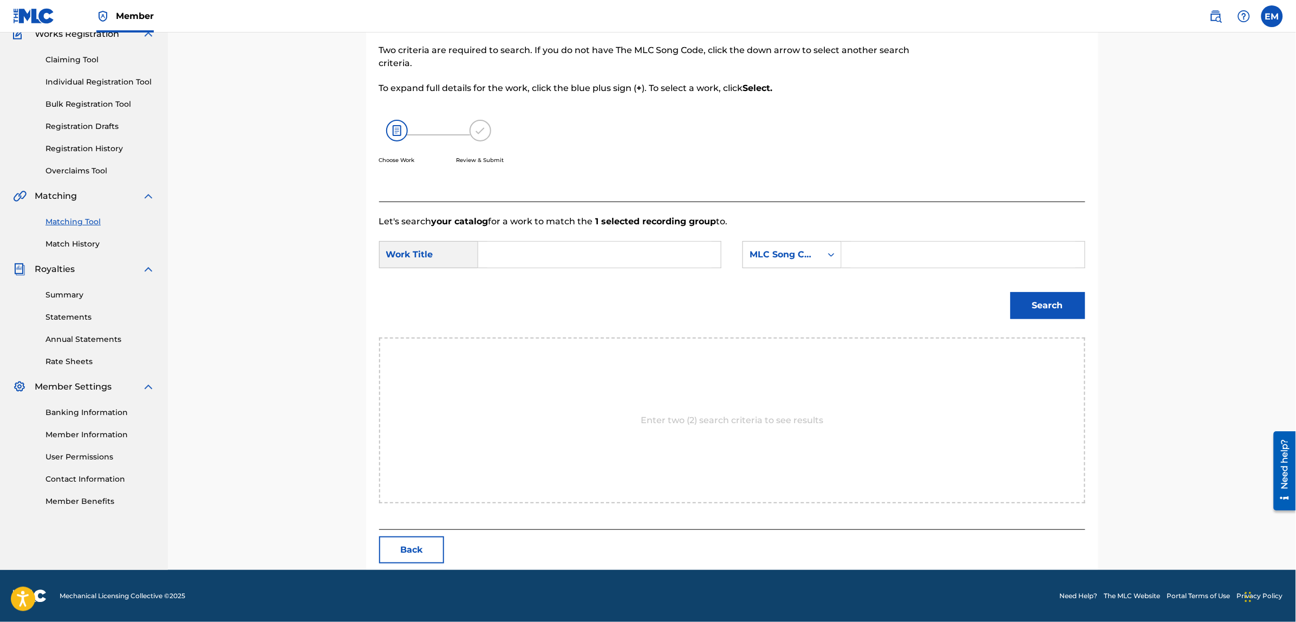
scroll to position [99, 0]
click at [553, 259] on input "Search Form" at bounding box center [599, 255] width 224 height 26
click at [518, 285] on div "la fuente de la edad" at bounding box center [517, 292] width 61 height 45
type input "la fuente de la edad"
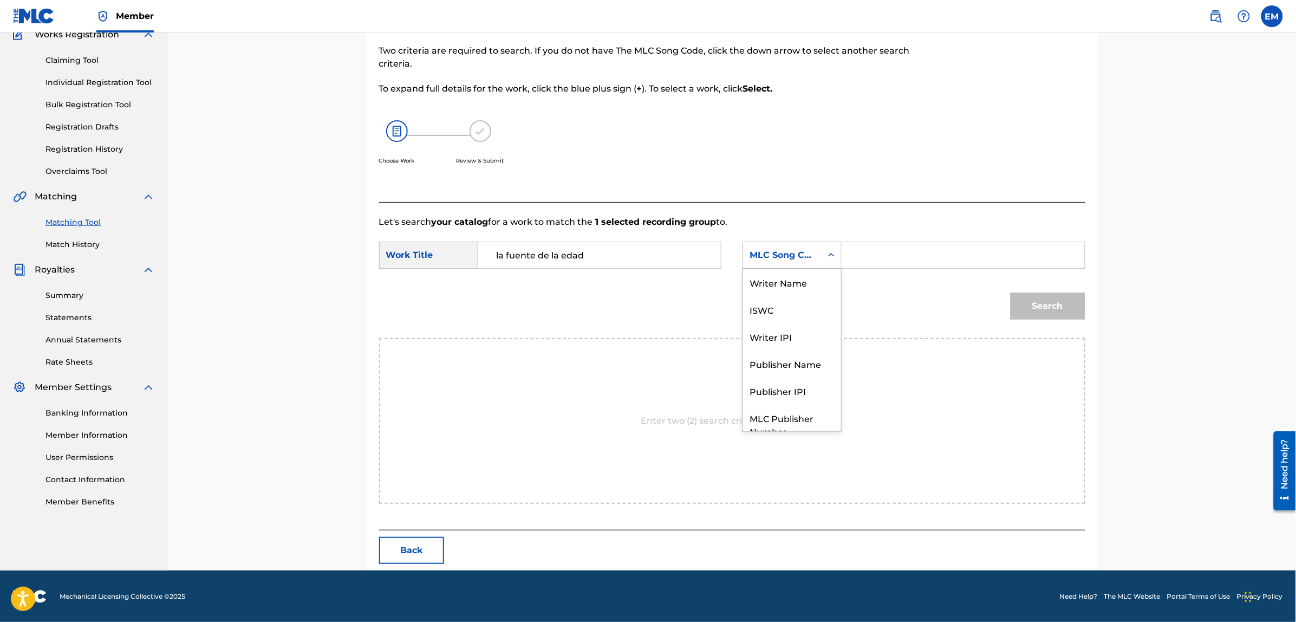
click at [796, 249] on div "MLC Song Code" at bounding box center [782, 255] width 66 height 13
click at [784, 274] on div "Writer Name" at bounding box center [792, 282] width 98 height 27
click at [865, 253] on input "Search Form" at bounding box center [963, 255] width 224 height 26
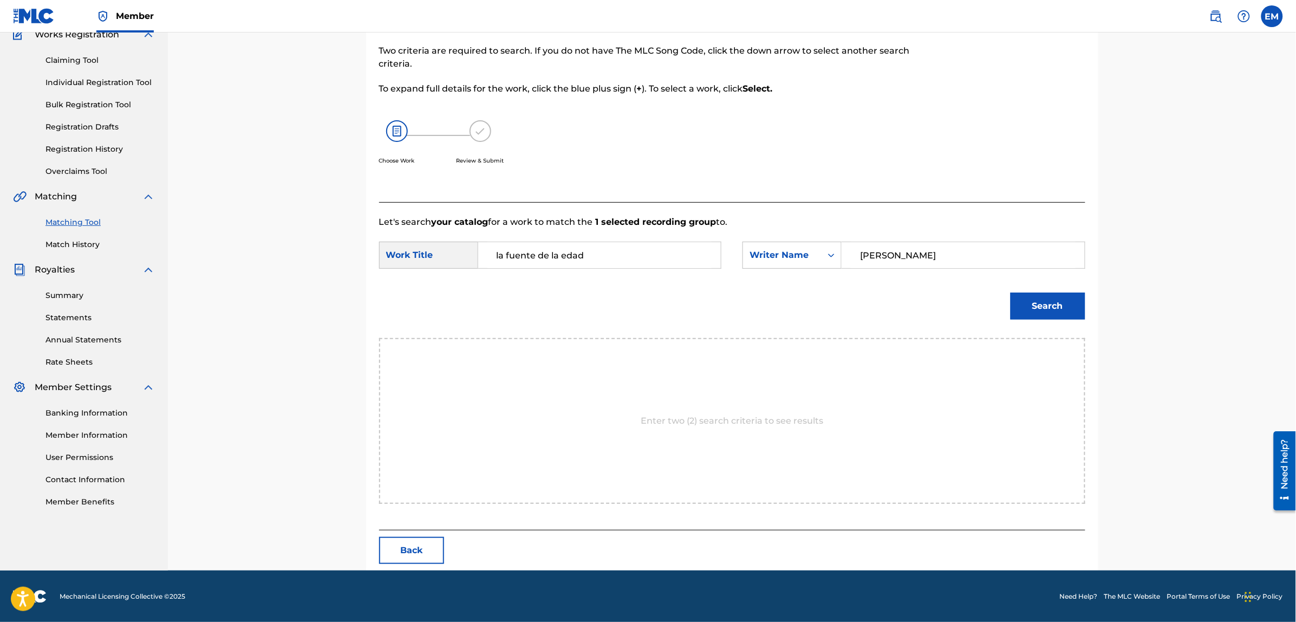
type input "[PERSON_NAME]"
click at [1010, 292] on button "Search" at bounding box center [1047, 305] width 75 height 27
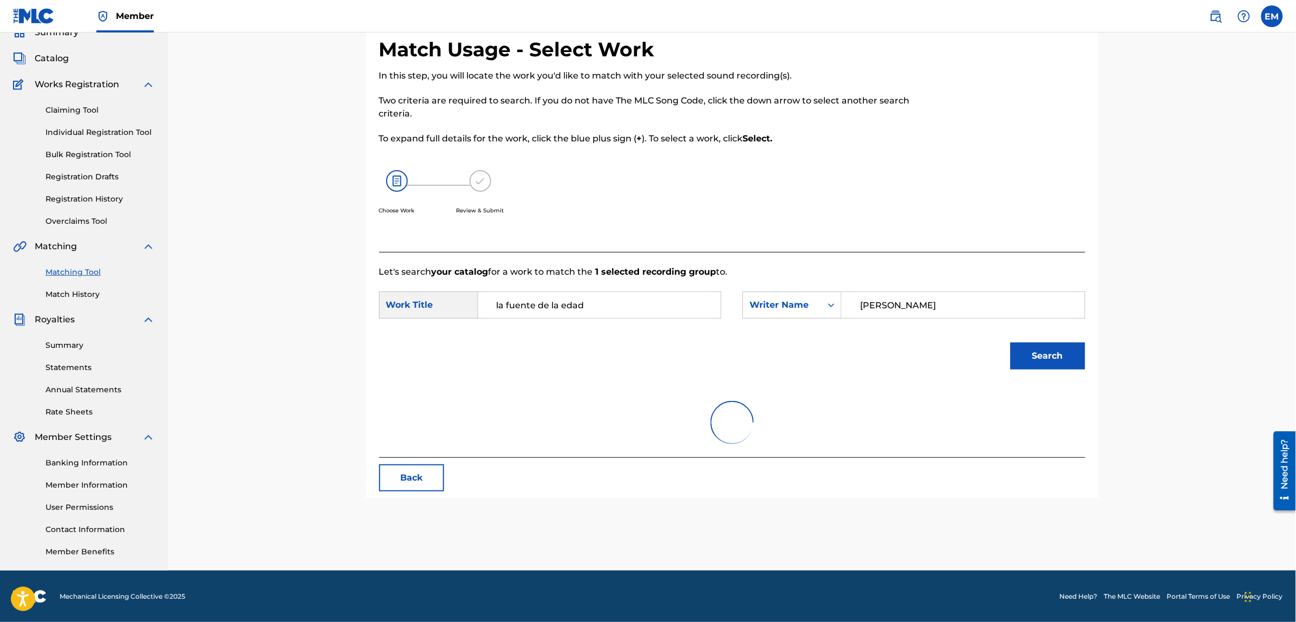
scroll to position [99, 0]
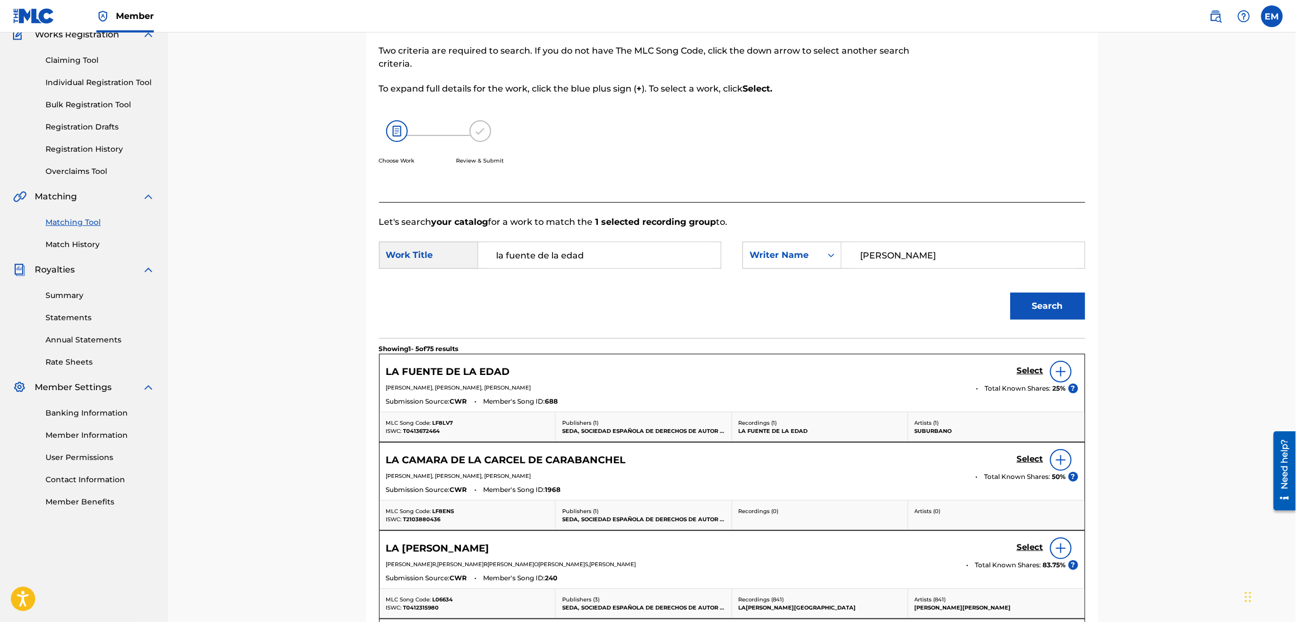
click at [1054, 369] on img at bounding box center [1060, 371] width 13 height 13
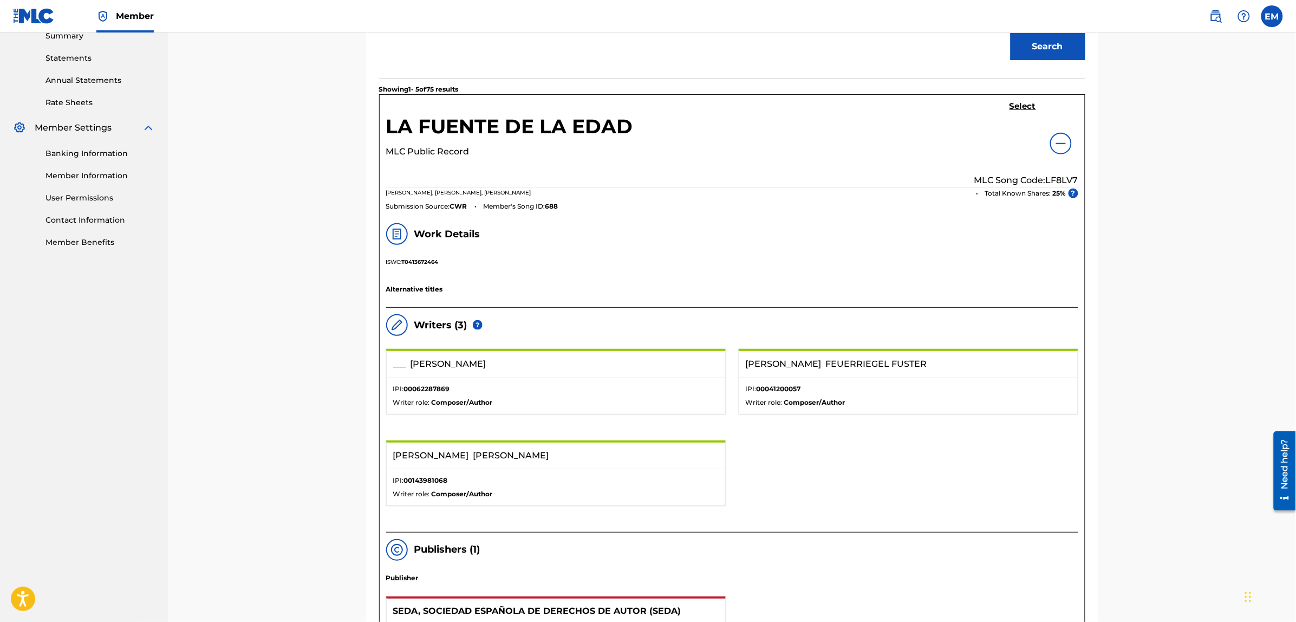
scroll to position [234, 0]
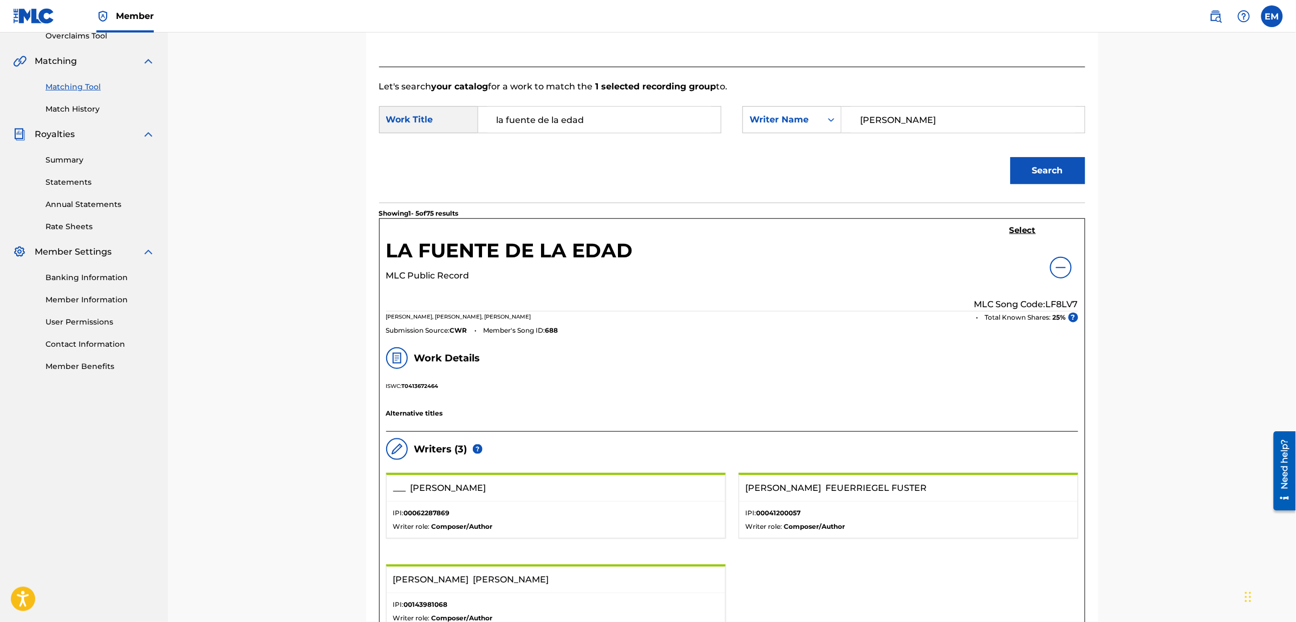
click at [1017, 231] on h5 "Select" at bounding box center [1022, 230] width 27 height 10
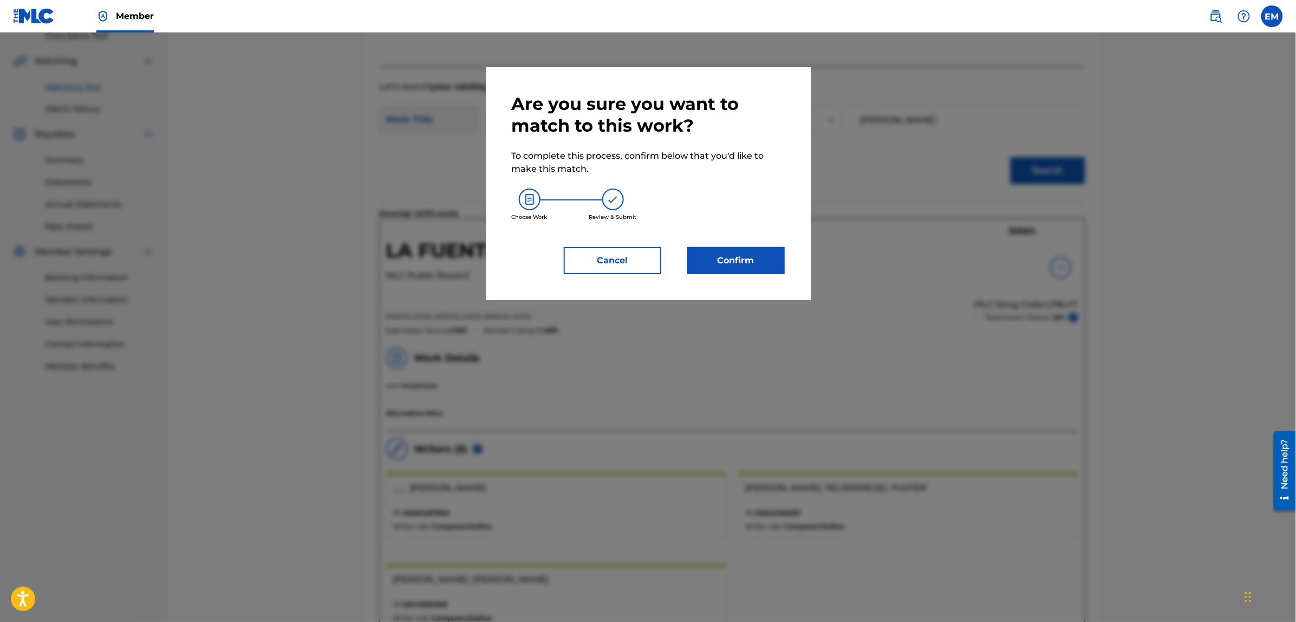
click at [737, 267] on button "Confirm" at bounding box center [735, 260] width 97 height 27
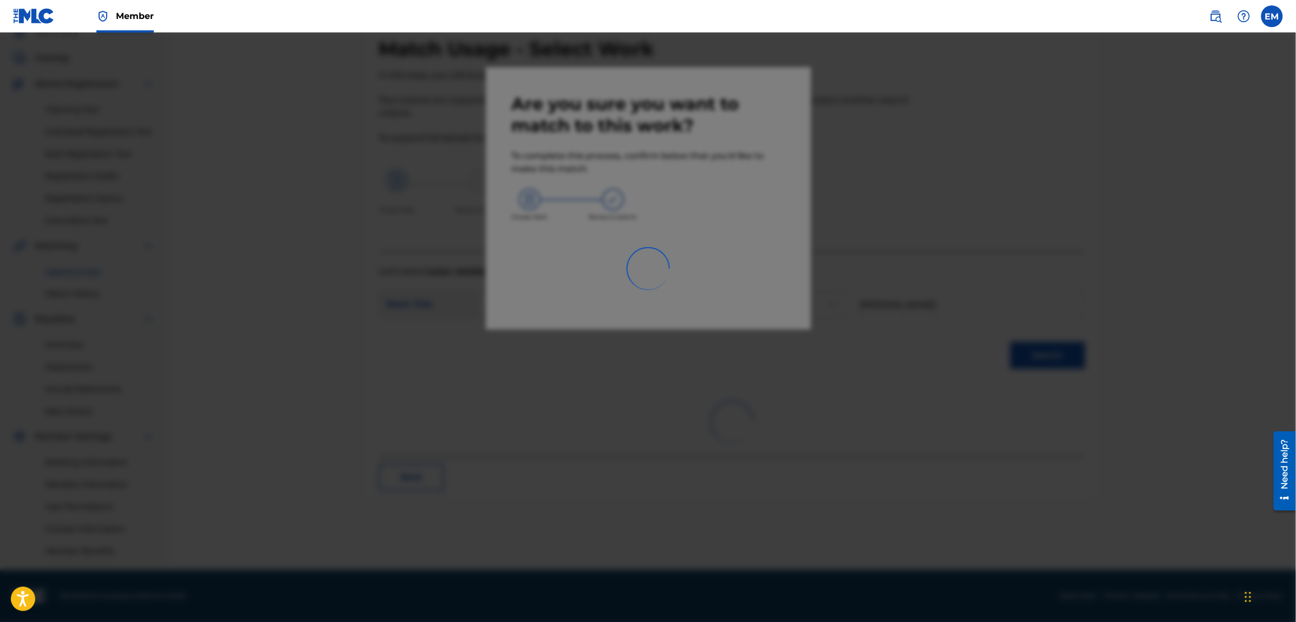
scroll to position [49, 0]
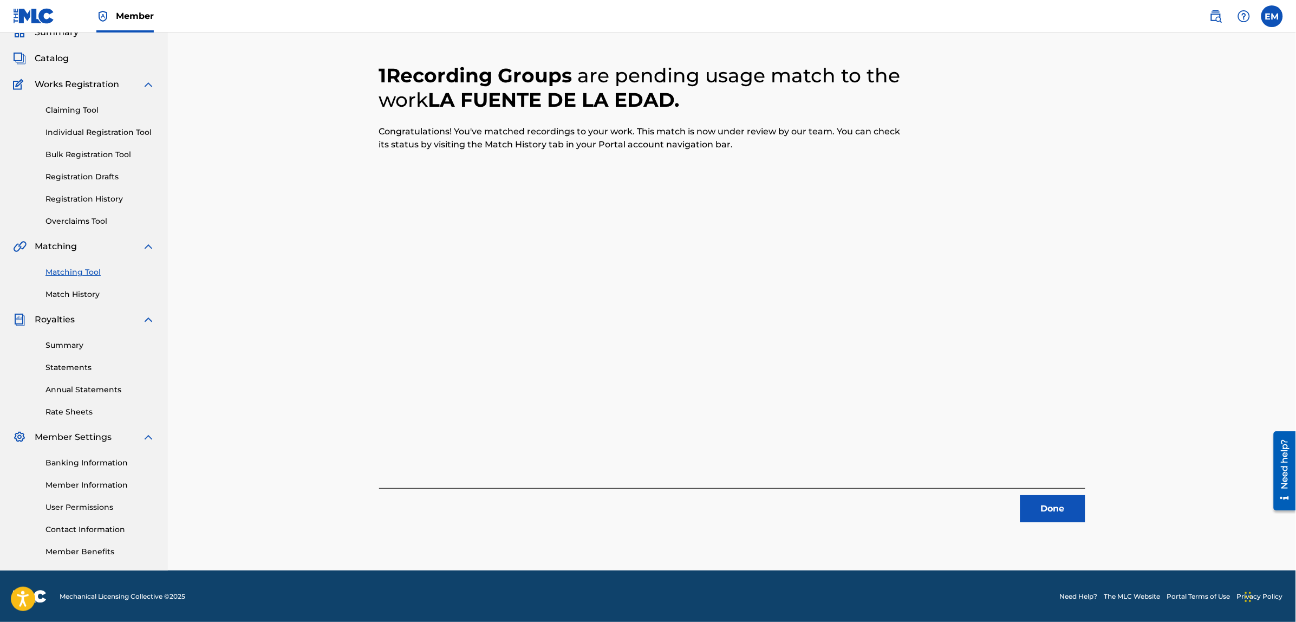
click at [1025, 512] on button "Done" at bounding box center [1052, 508] width 65 height 27
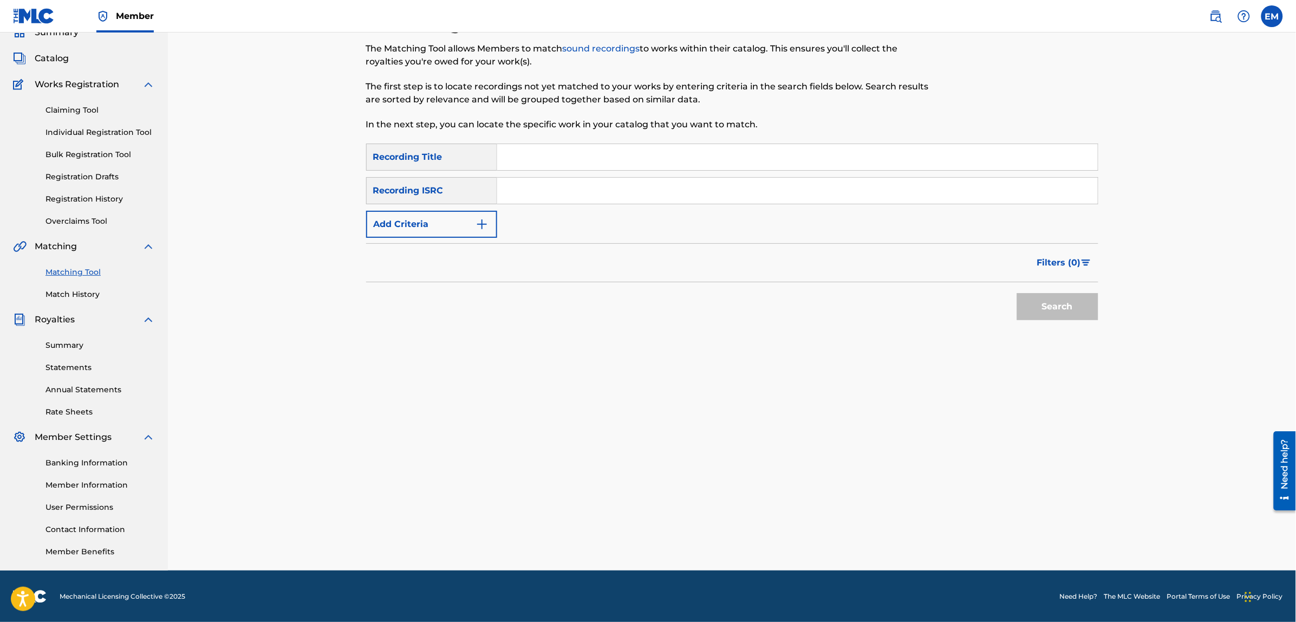
click at [618, 161] on input "Search Form" at bounding box center [797, 157] width 600 height 26
type input "todos a la carcel"
click at [1017, 293] on button "Search" at bounding box center [1057, 306] width 81 height 27
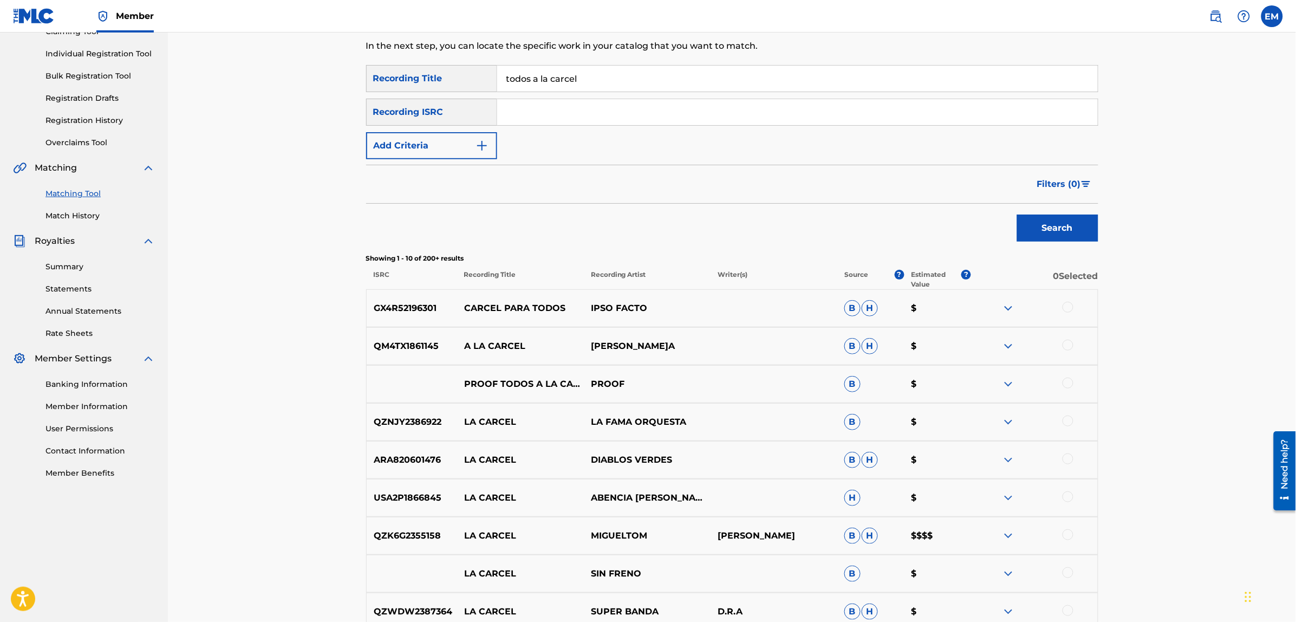
scroll to position [307, 0]
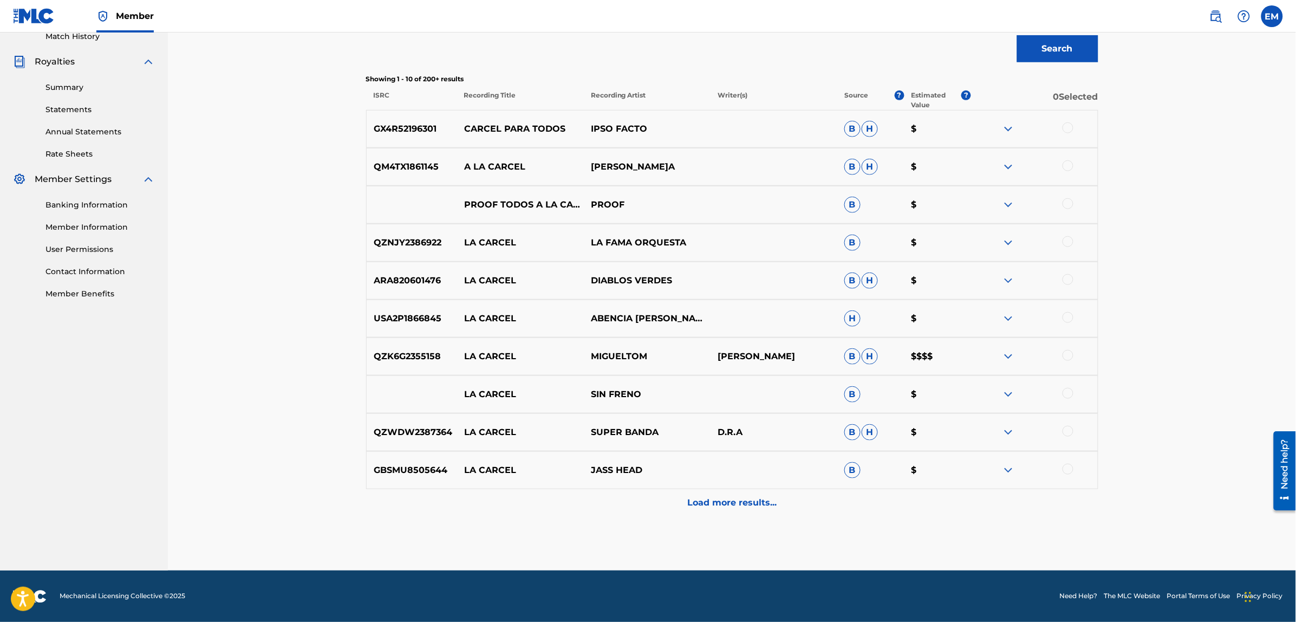
click at [750, 512] on div "Load more results..." at bounding box center [732, 502] width 732 height 27
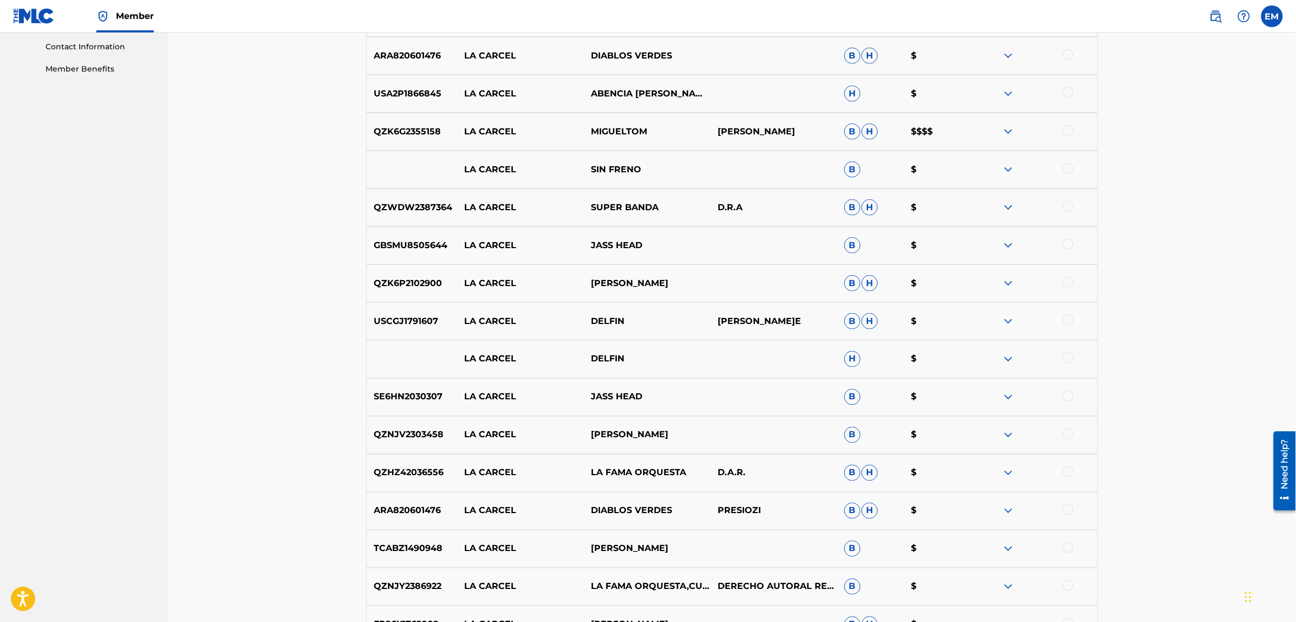
scroll to position [686, 0]
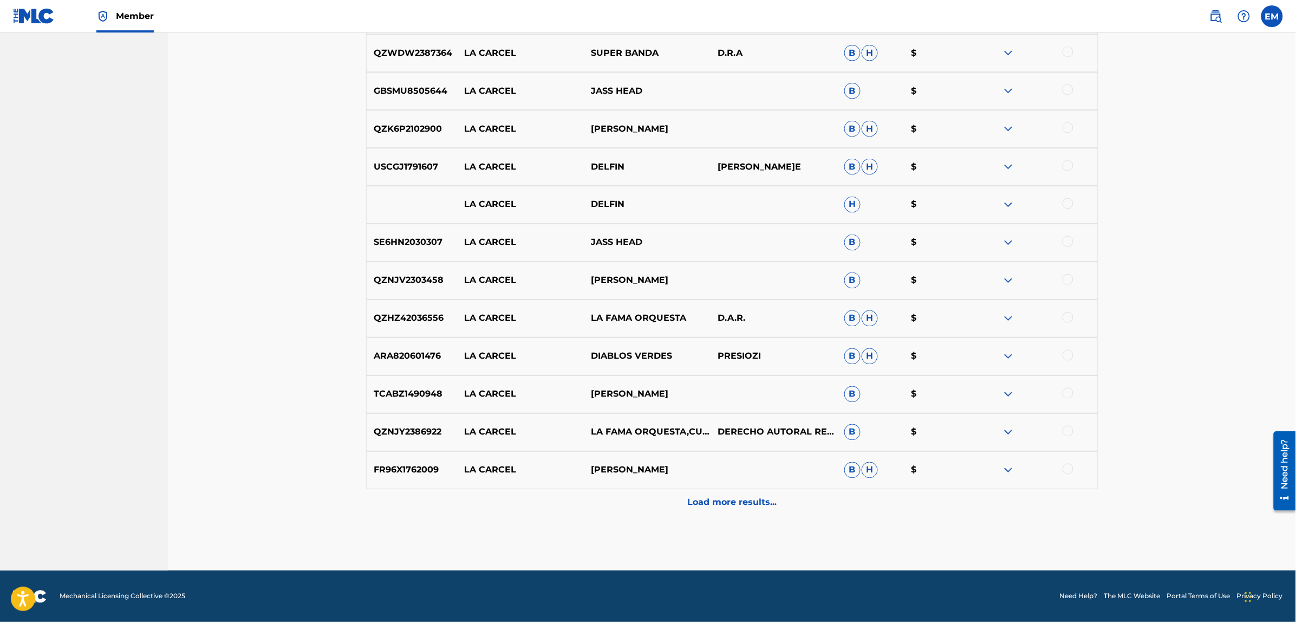
click at [715, 499] on p "Load more results..." at bounding box center [731, 502] width 89 height 13
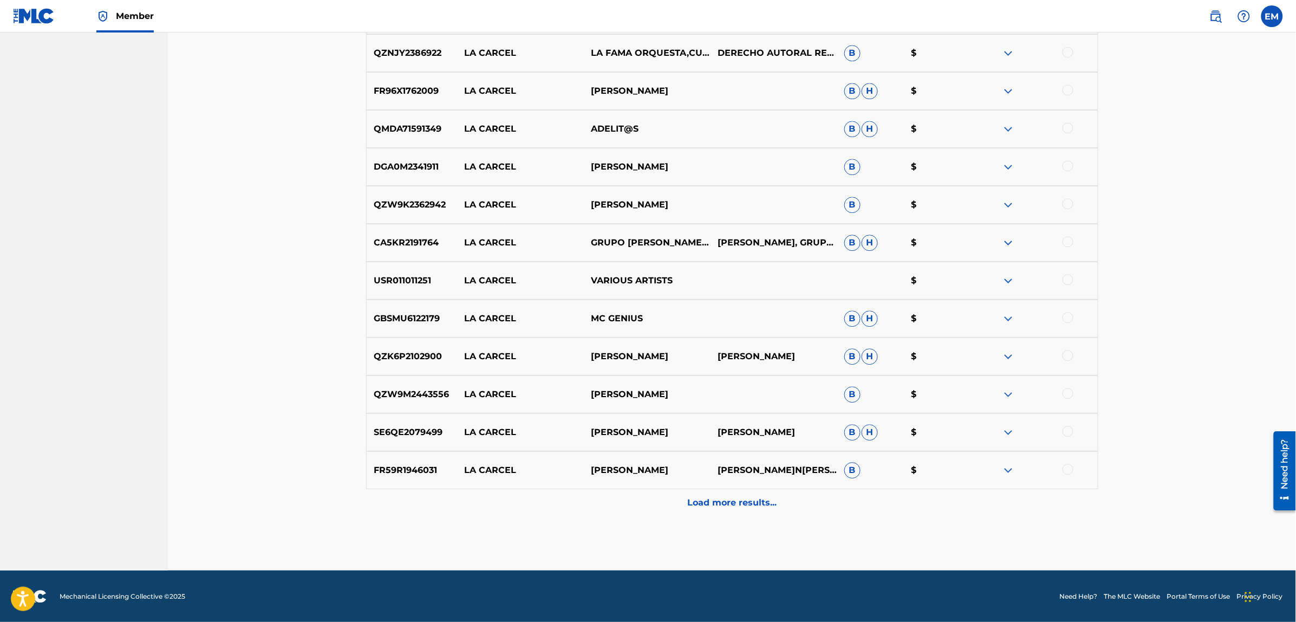
click at [702, 498] on p "Load more results..." at bounding box center [731, 502] width 89 height 13
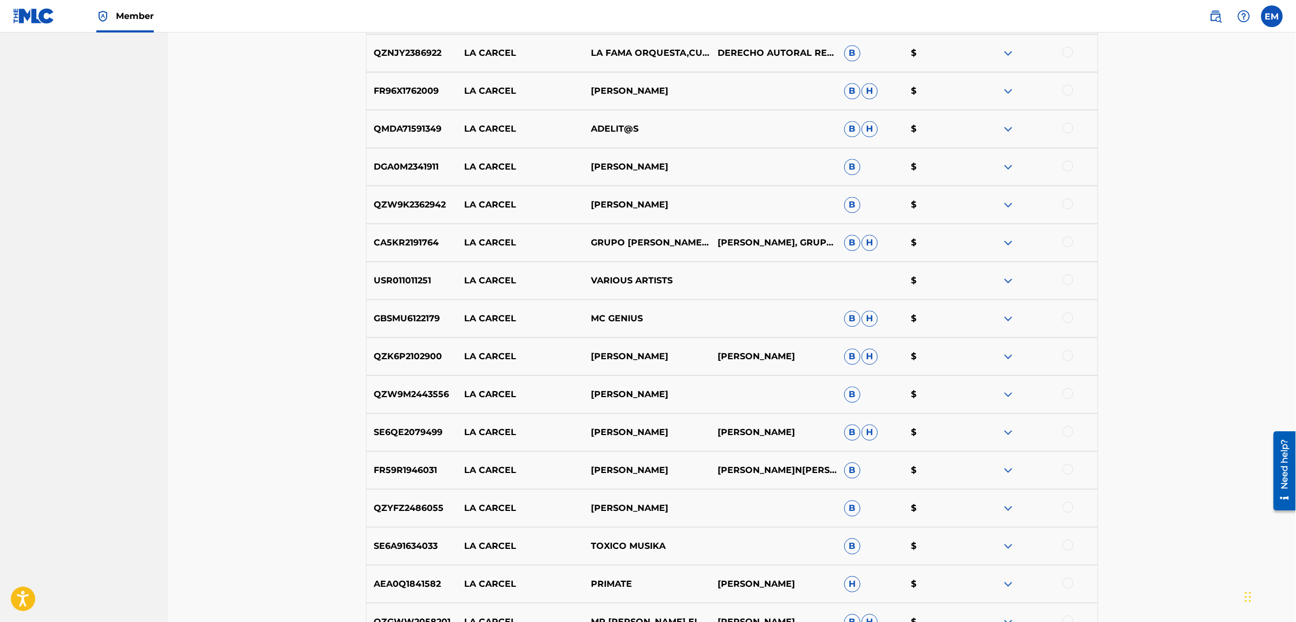
scroll to position [1444, 0]
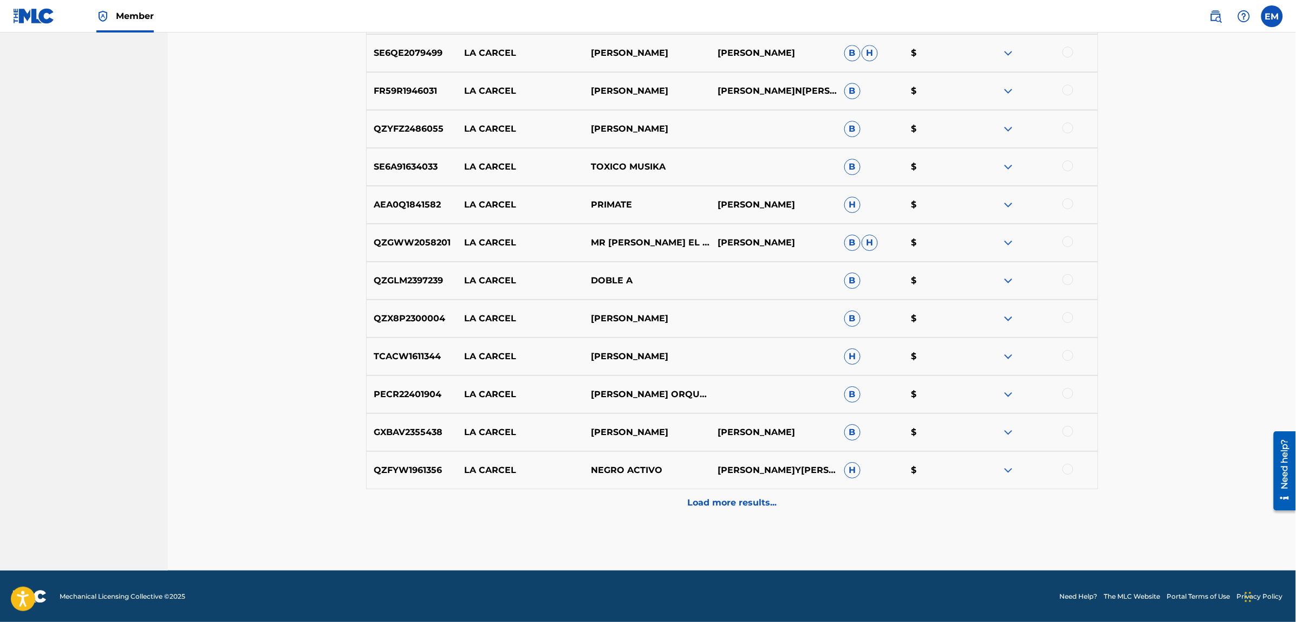
click at [694, 498] on p "Load more results..." at bounding box center [731, 502] width 89 height 13
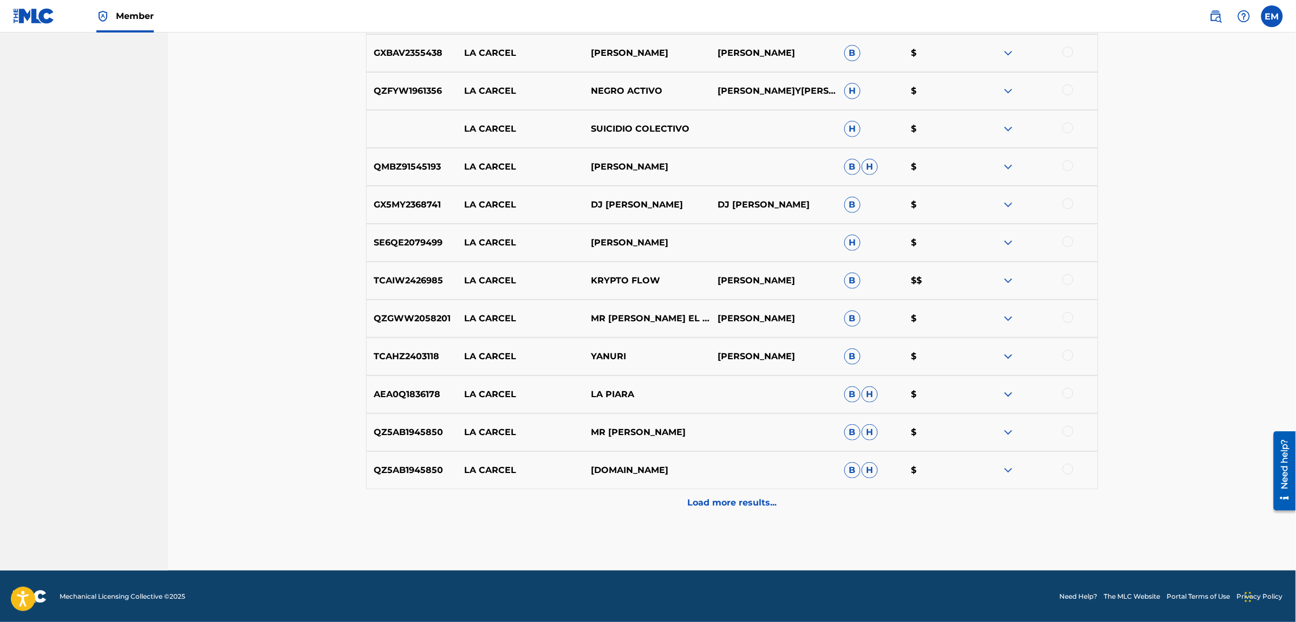
click at [712, 494] on div "Load more results..." at bounding box center [732, 502] width 732 height 27
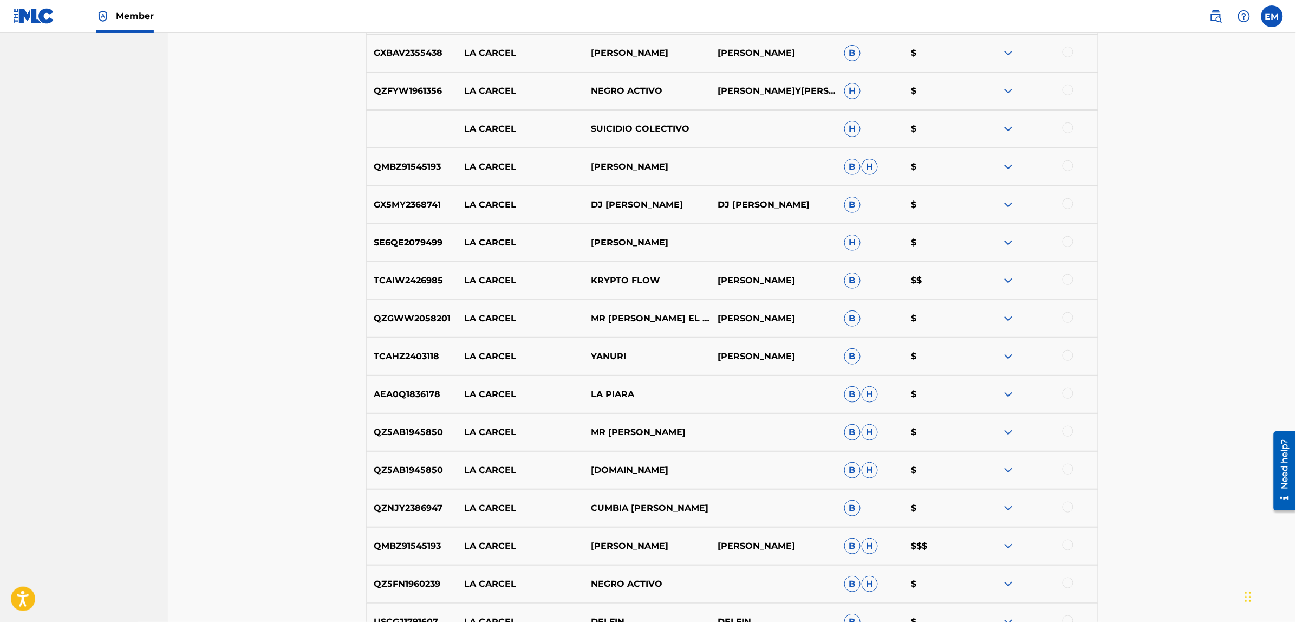
scroll to position [2202, 0]
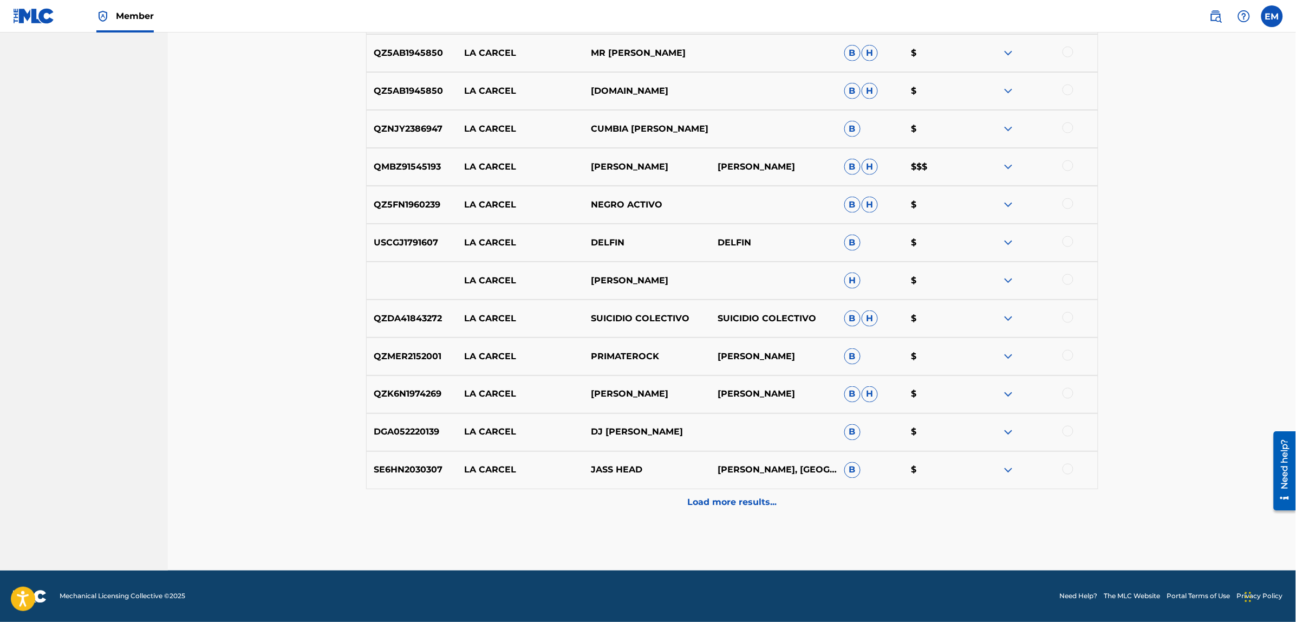
click at [727, 496] on p "Load more results..." at bounding box center [731, 502] width 89 height 13
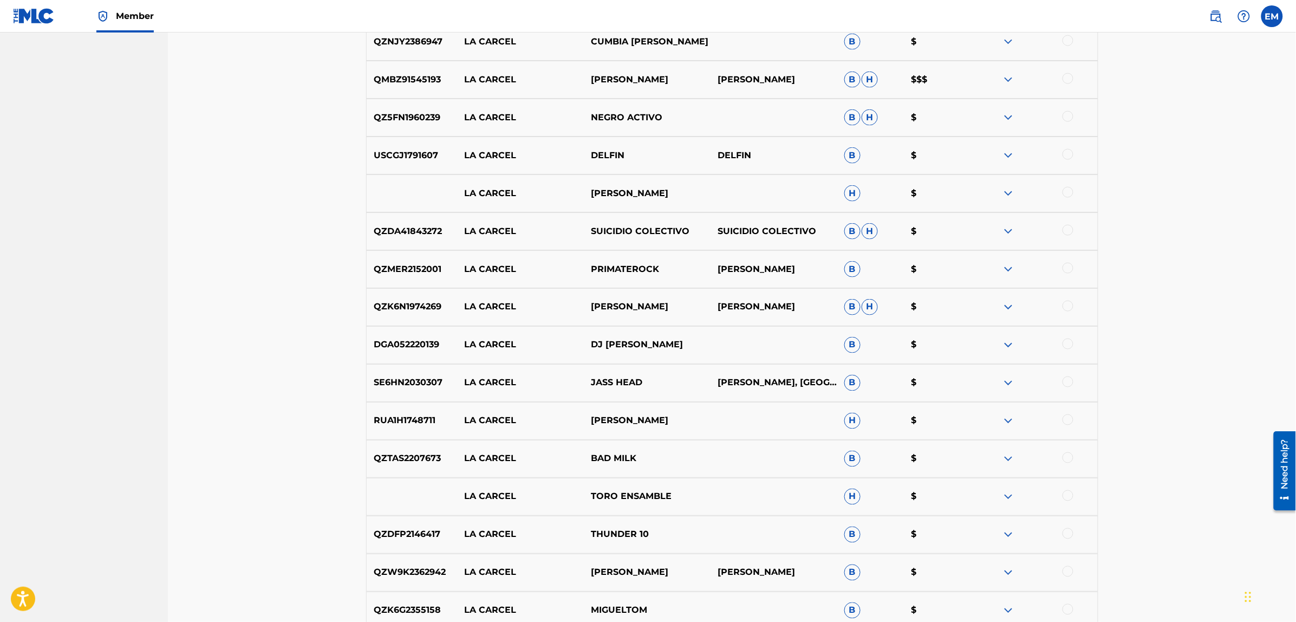
scroll to position [2581, 0]
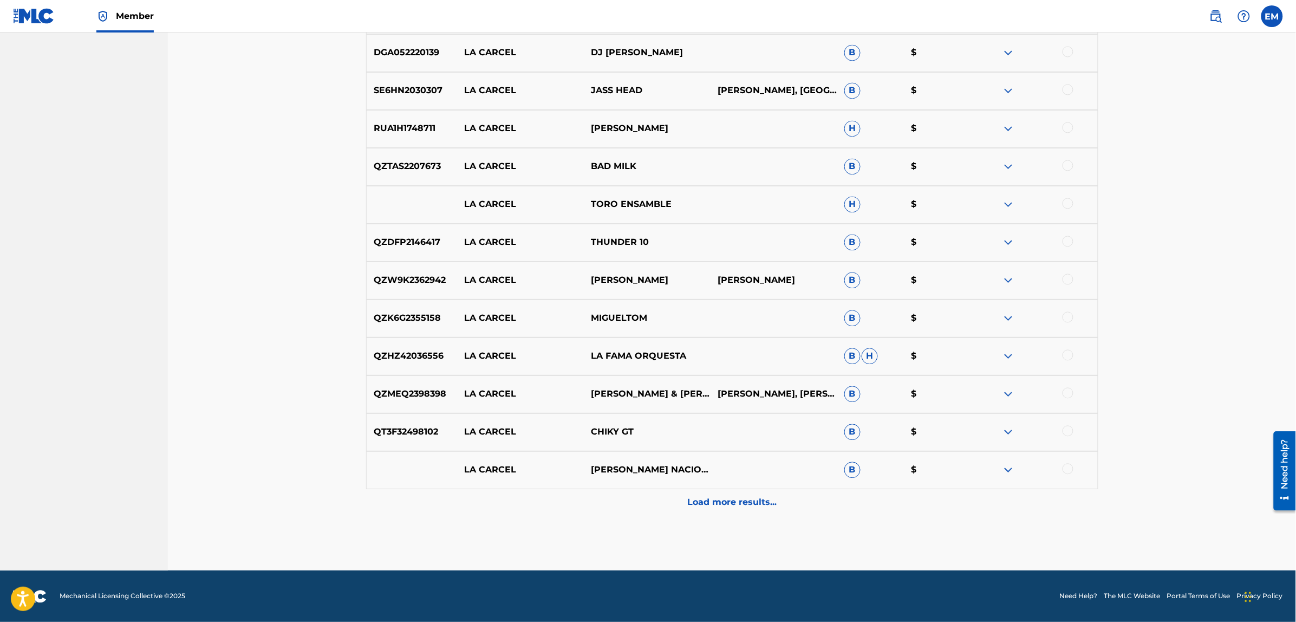
click at [760, 492] on div "Load more results..." at bounding box center [732, 502] width 732 height 27
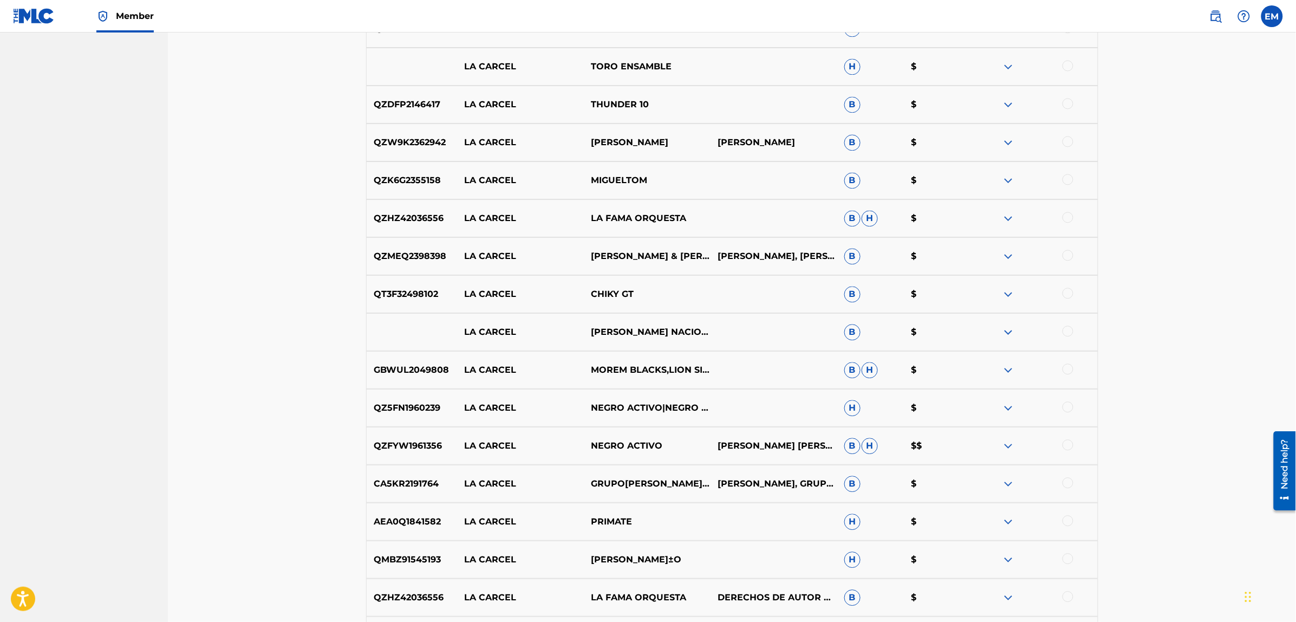
scroll to position [2960, 0]
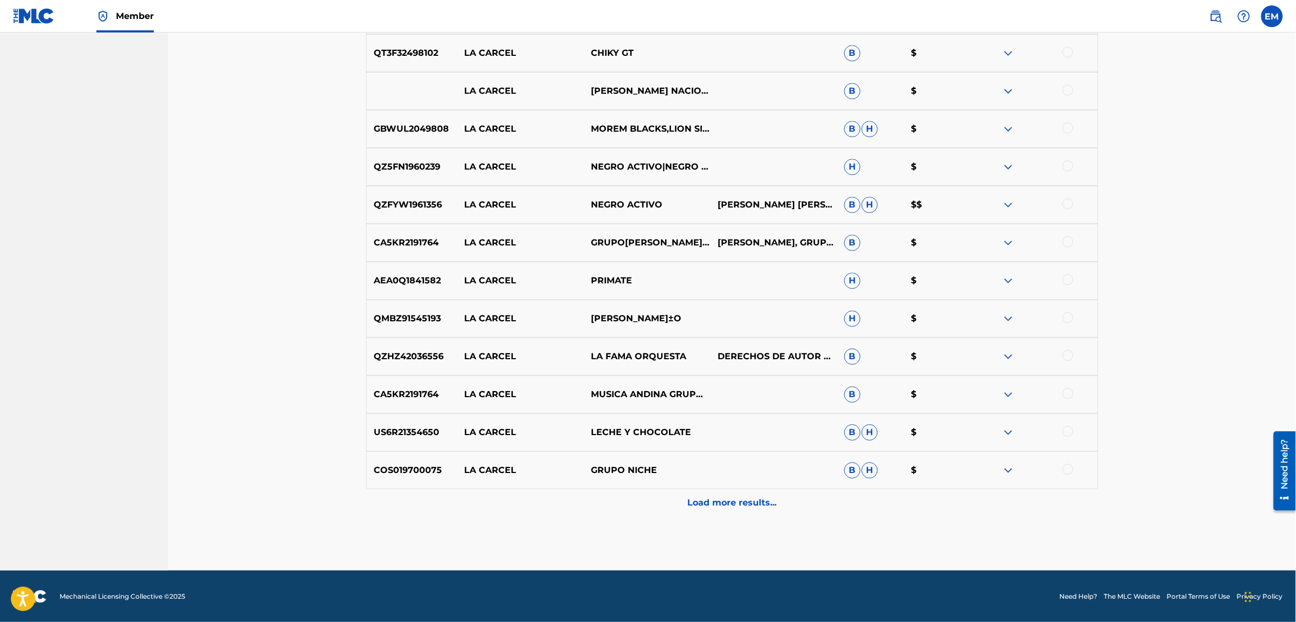
click at [705, 502] on p "Load more results..." at bounding box center [731, 502] width 89 height 13
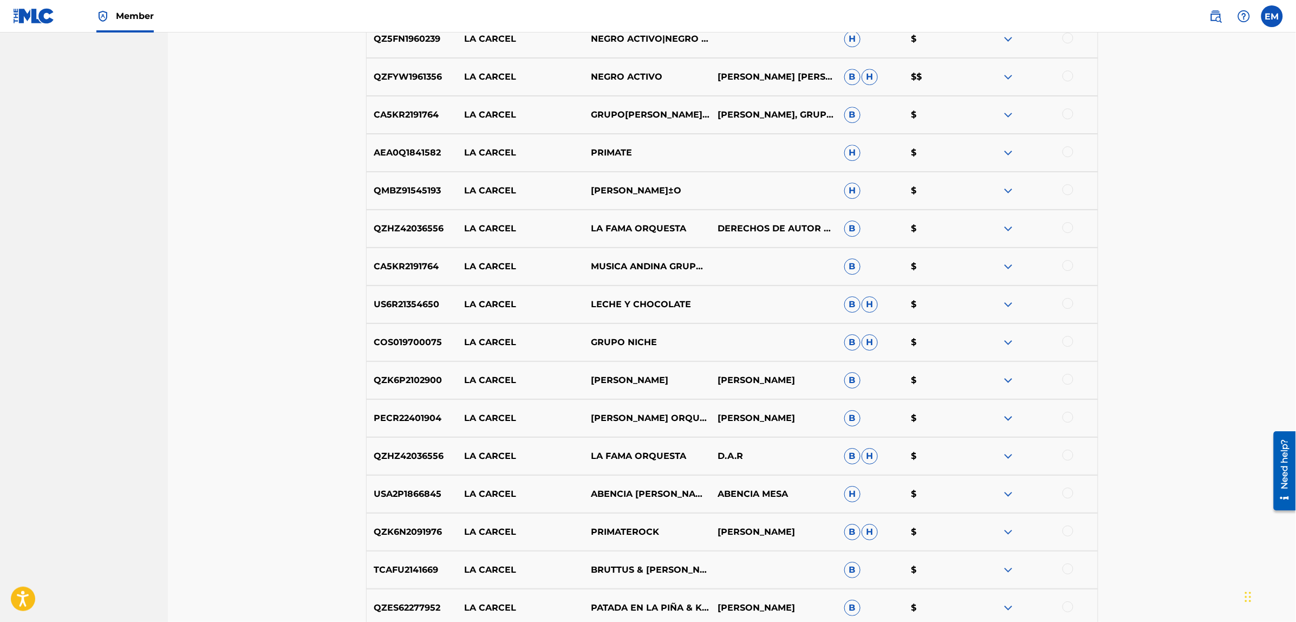
scroll to position [3339, 0]
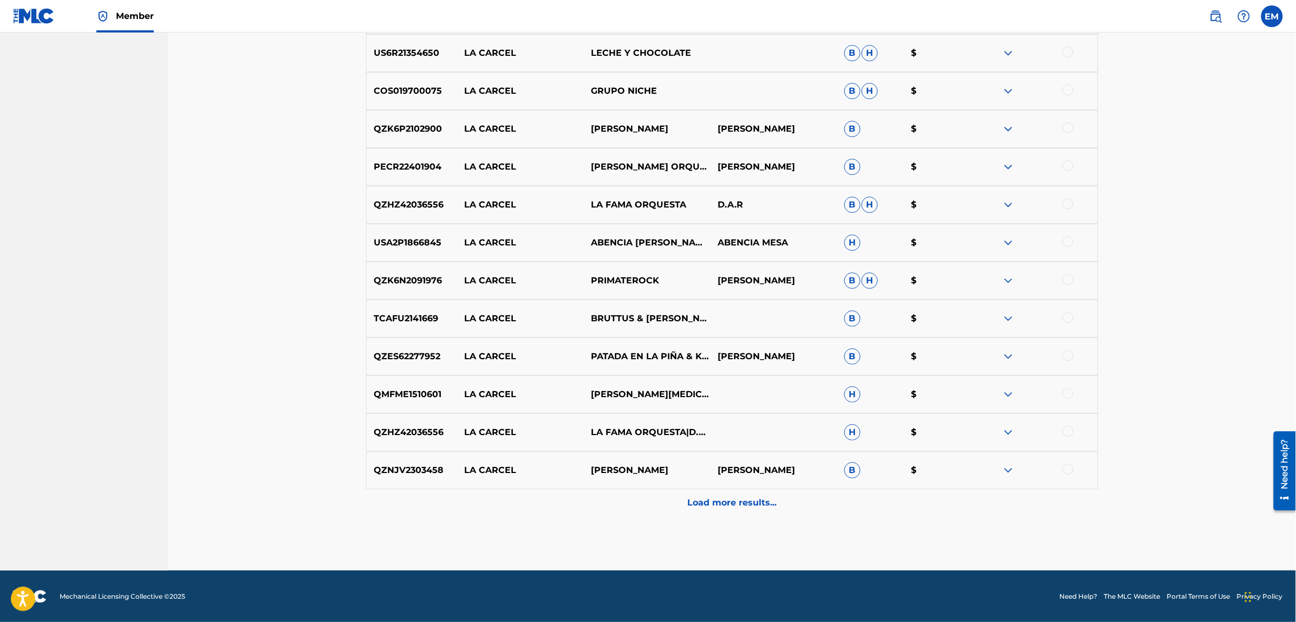
click at [770, 504] on p "Load more results..." at bounding box center [731, 502] width 89 height 13
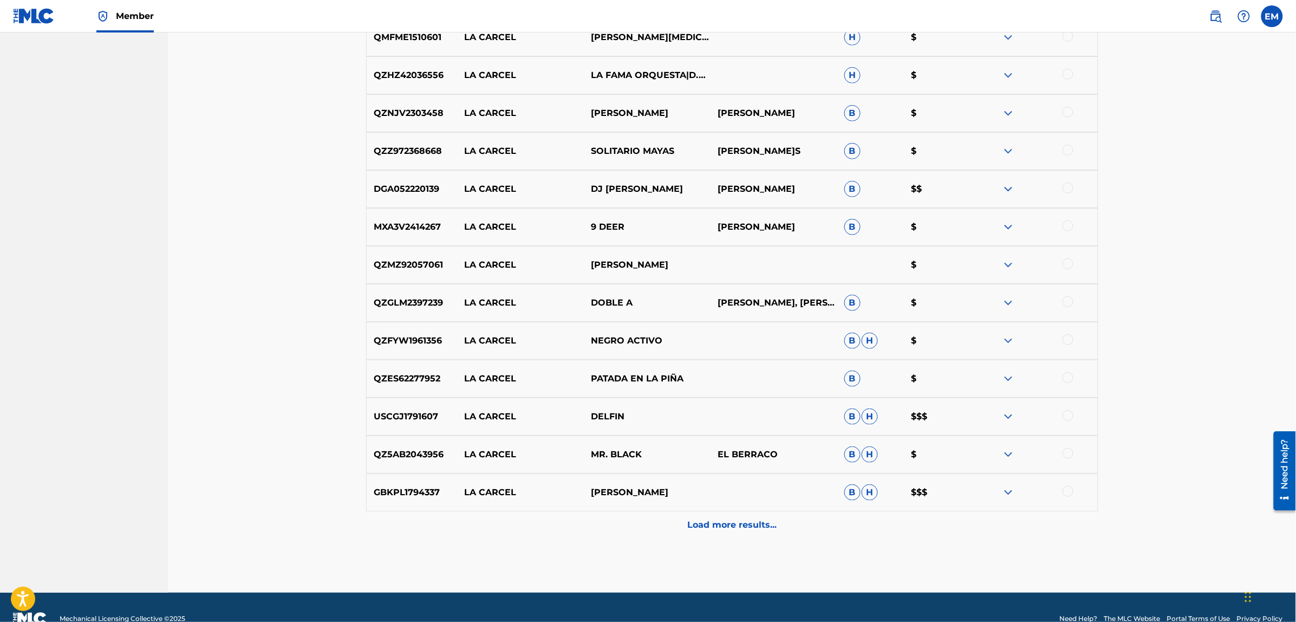
scroll to position [3718, 0]
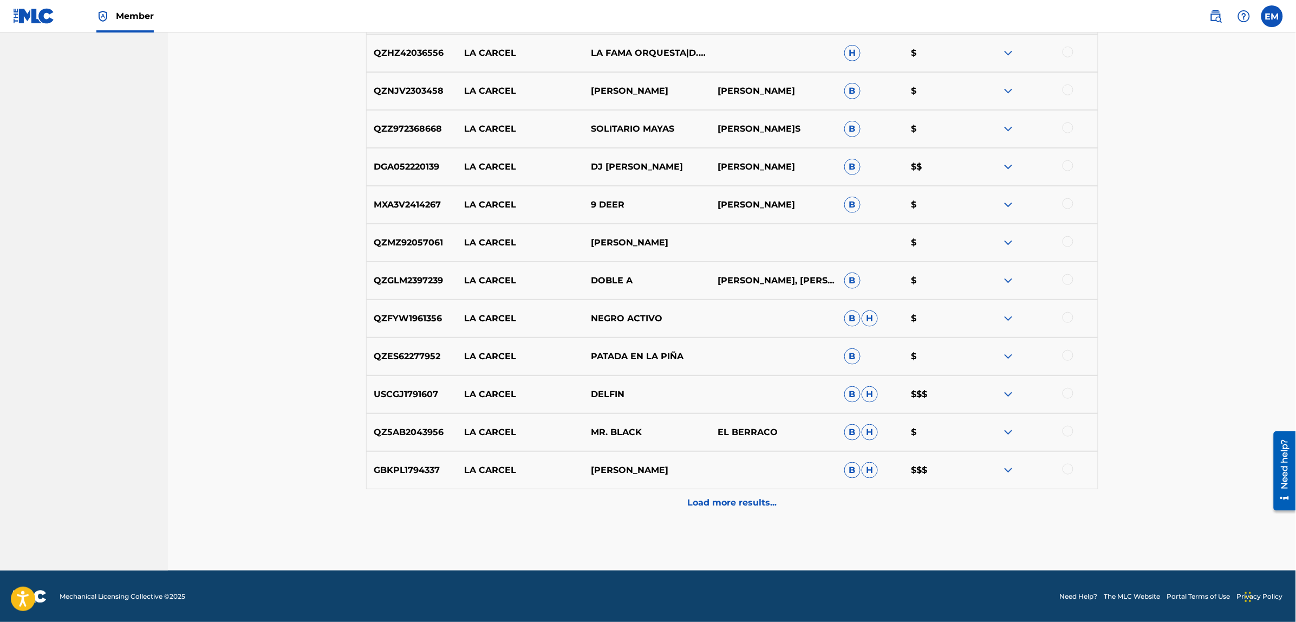
click at [713, 497] on p "Load more results..." at bounding box center [731, 502] width 89 height 13
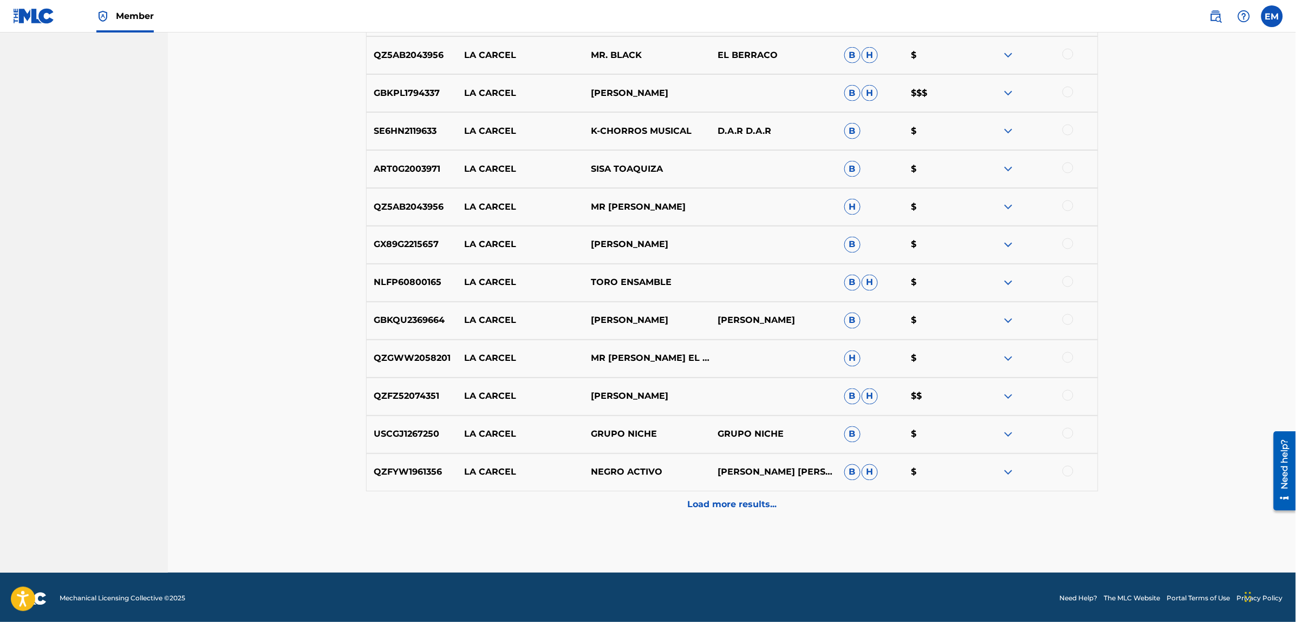
scroll to position [4097, 0]
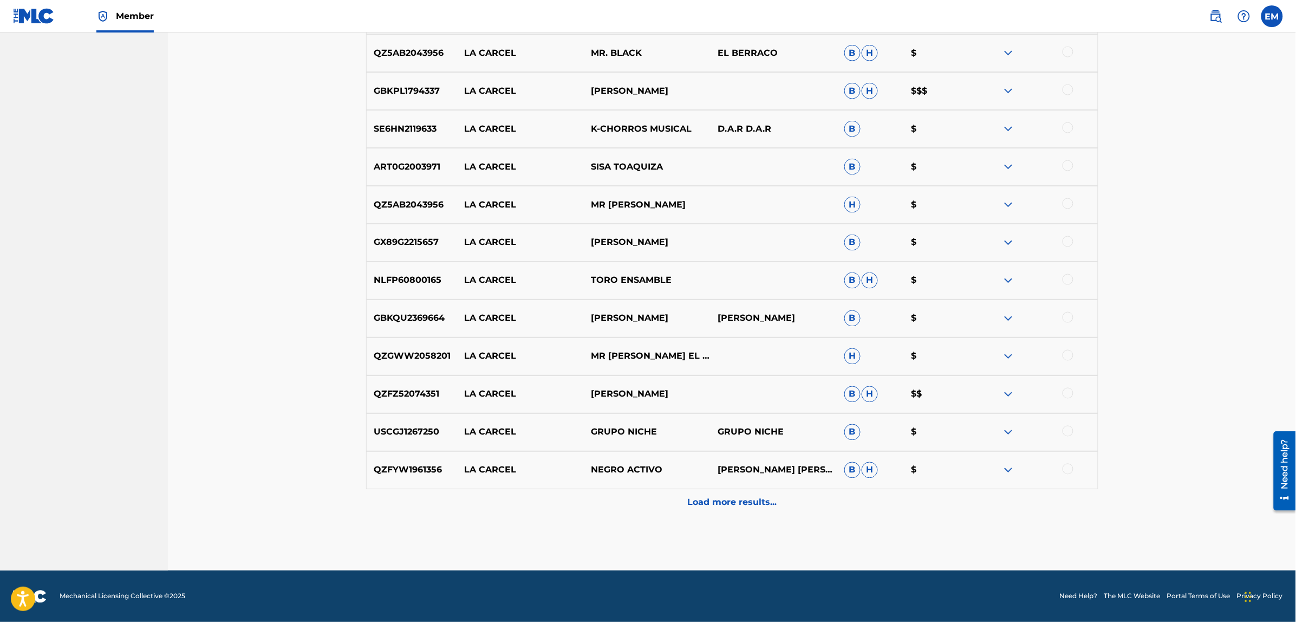
click at [726, 497] on p "Load more results..." at bounding box center [731, 502] width 89 height 13
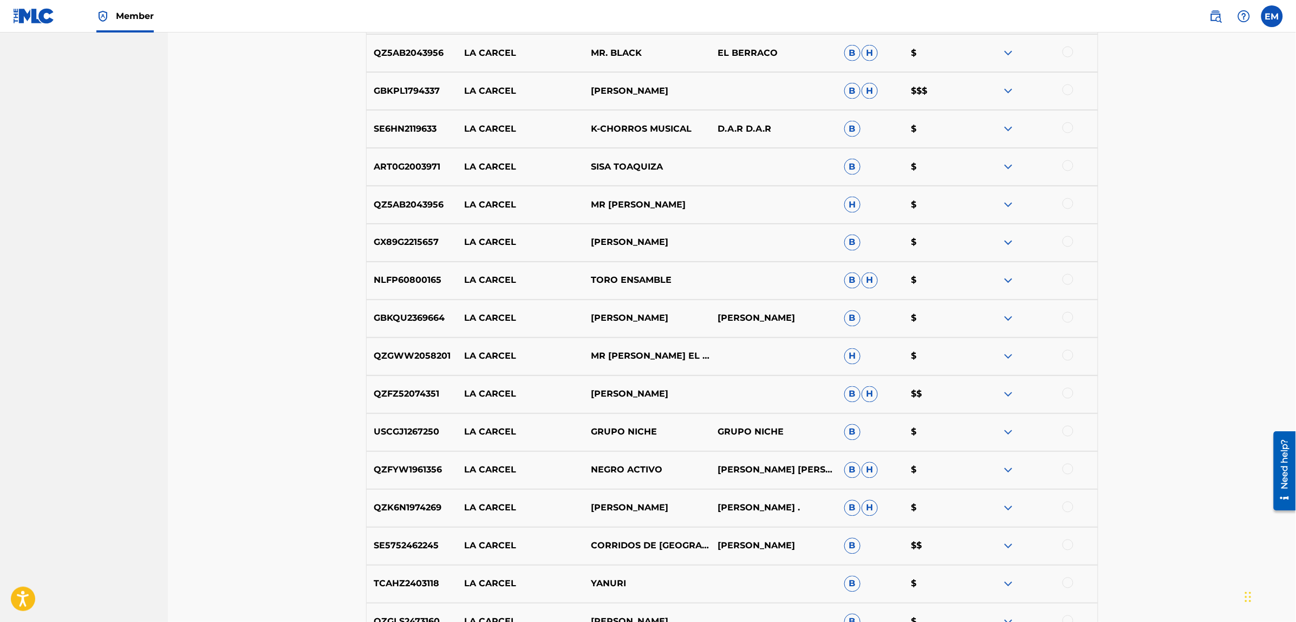
scroll to position [4476, 0]
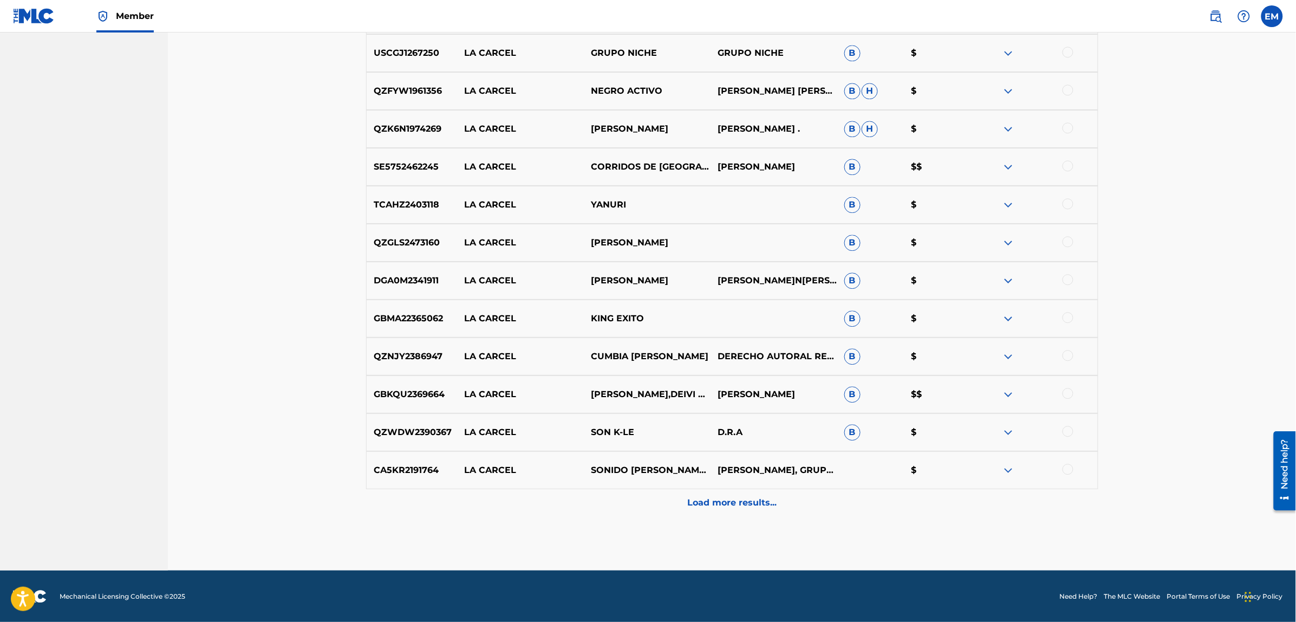
click at [729, 504] on p "Load more results..." at bounding box center [731, 502] width 89 height 13
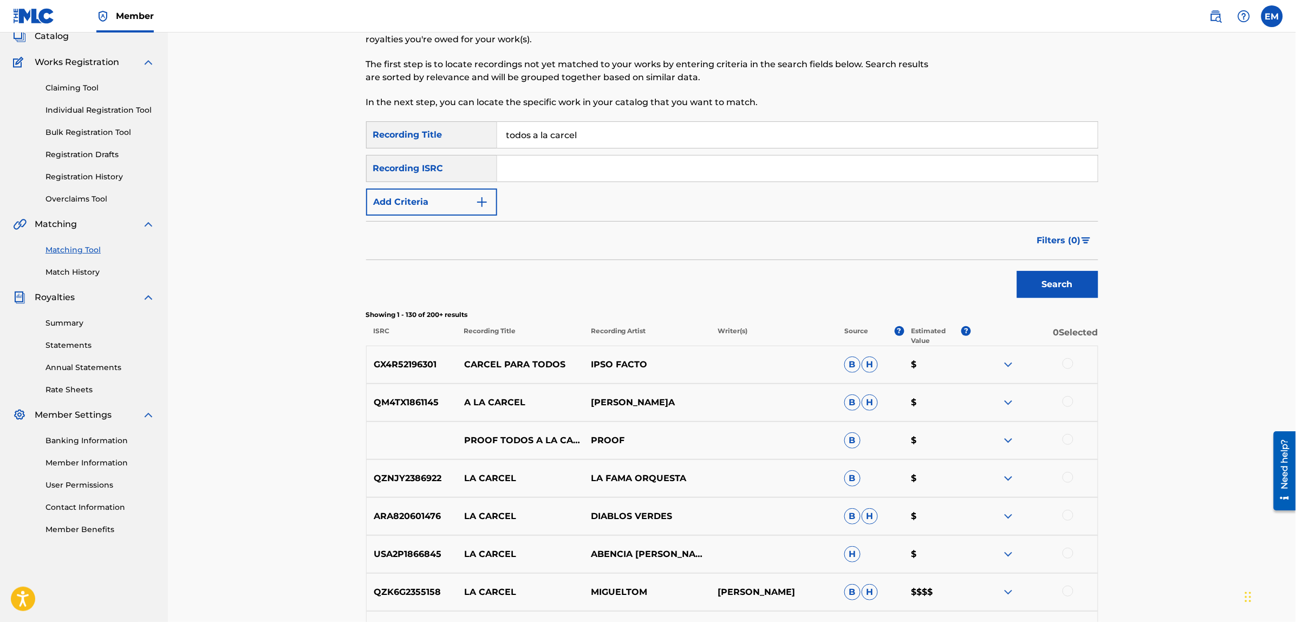
scroll to position [0, 0]
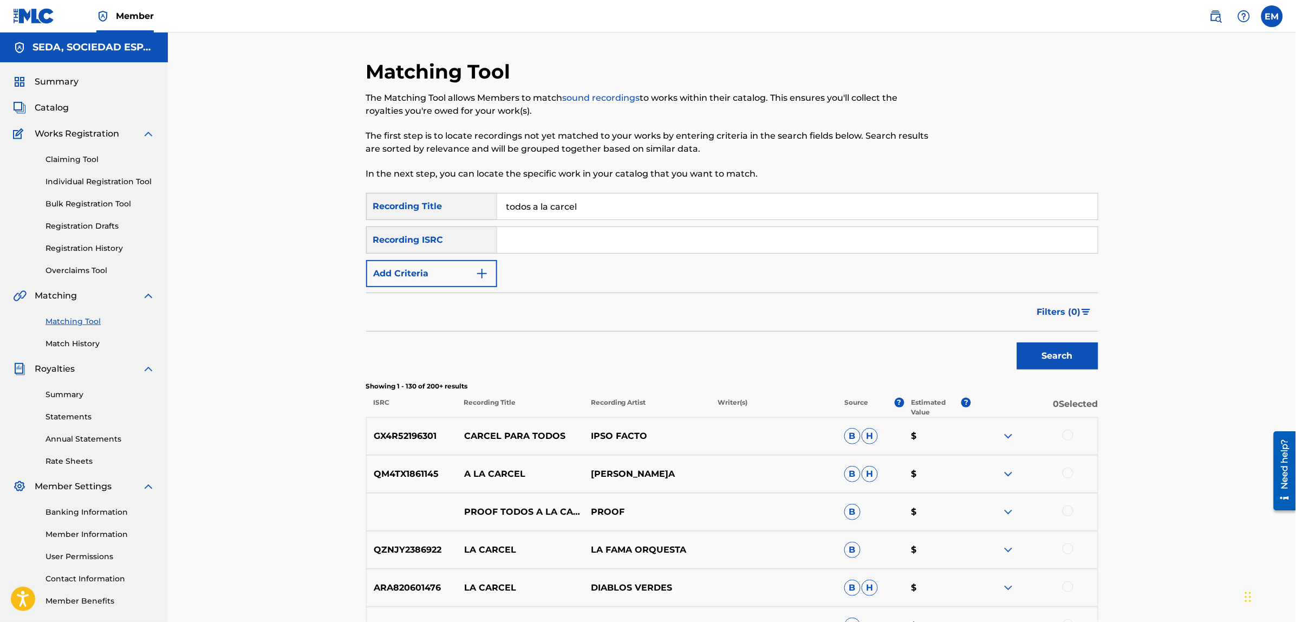
click at [450, 271] on button "Add Criteria" at bounding box center [431, 273] width 131 height 27
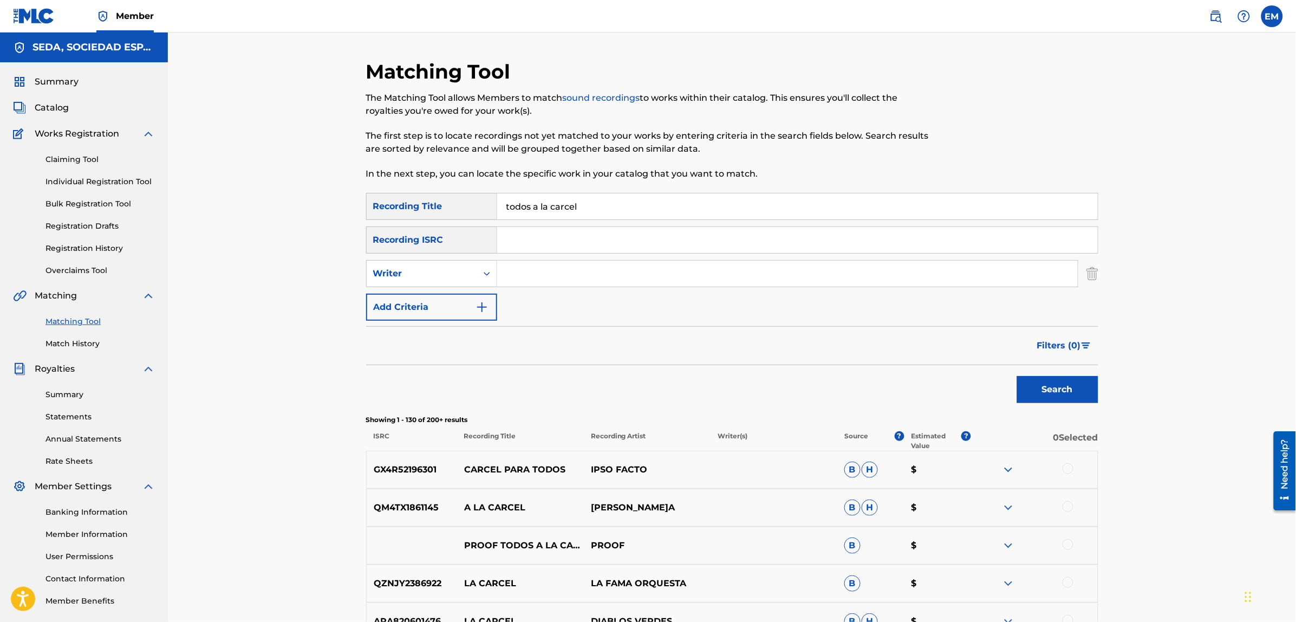
click at [513, 265] on input "Search Form" at bounding box center [787, 273] width 580 height 26
type input "[PERSON_NAME]"
click at [1017, 376] on button "Search" at bounding box center [1057, 389] width 81 height 27
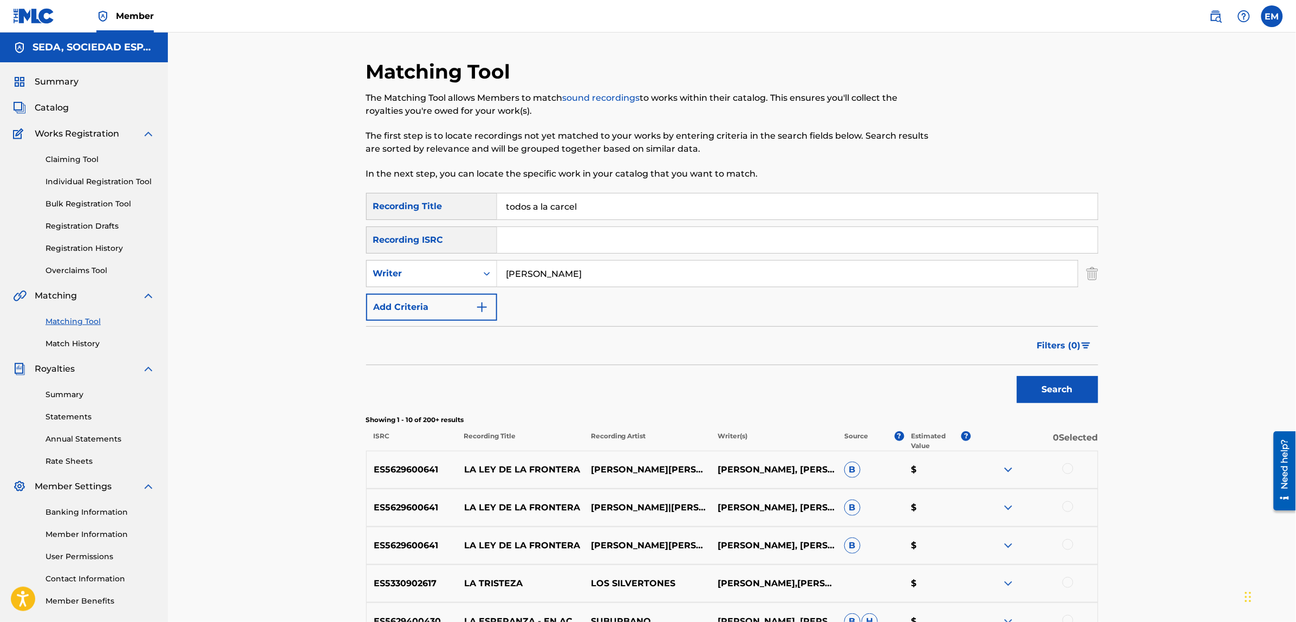
click at [432, 305] on button "Add Criteria" at bounding box center [431, 306] width 131 height 27
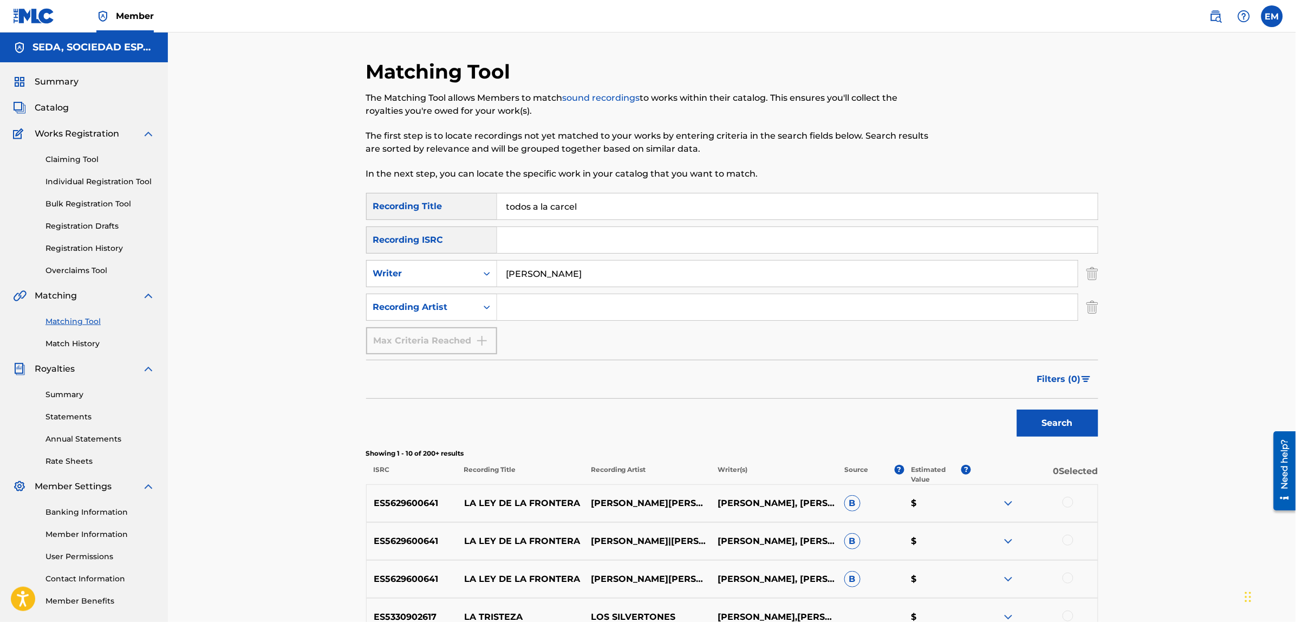
click at [518, 304] on input "Search Form" at bounding box center [787, 307] width 580 height 26
type input "suburbano"
click at [1017, 409] on button "Search" at bounding box center [1057, 422] width 81 height 27
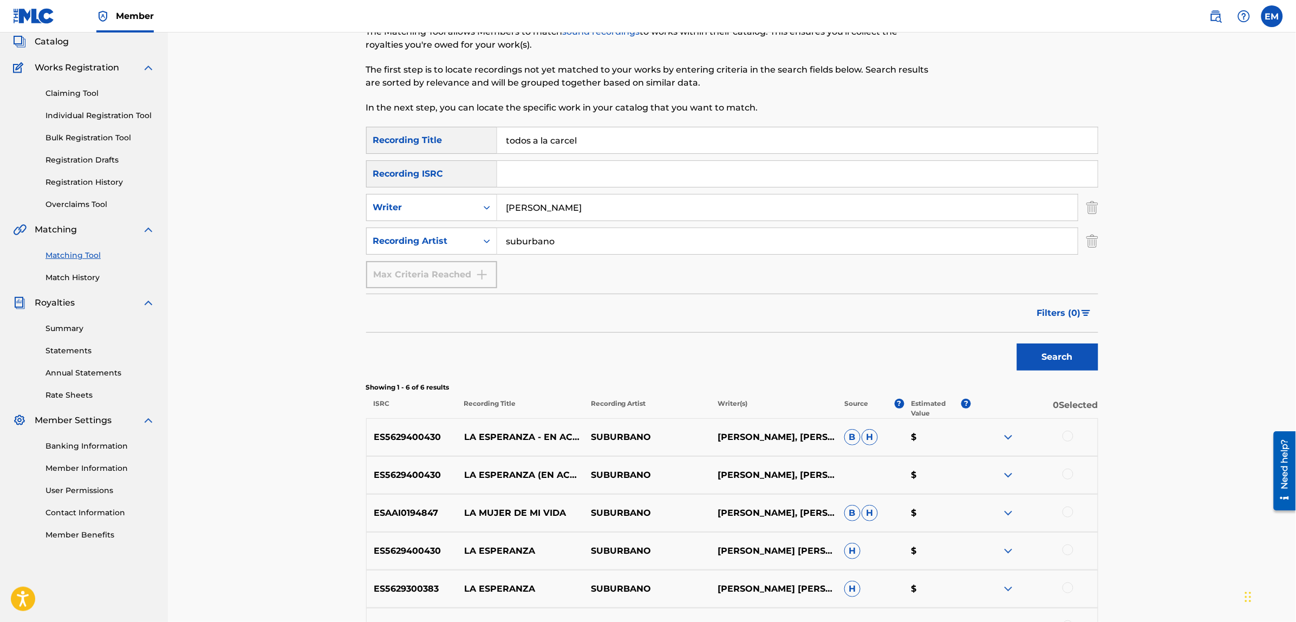
scroll to position [195, 0]
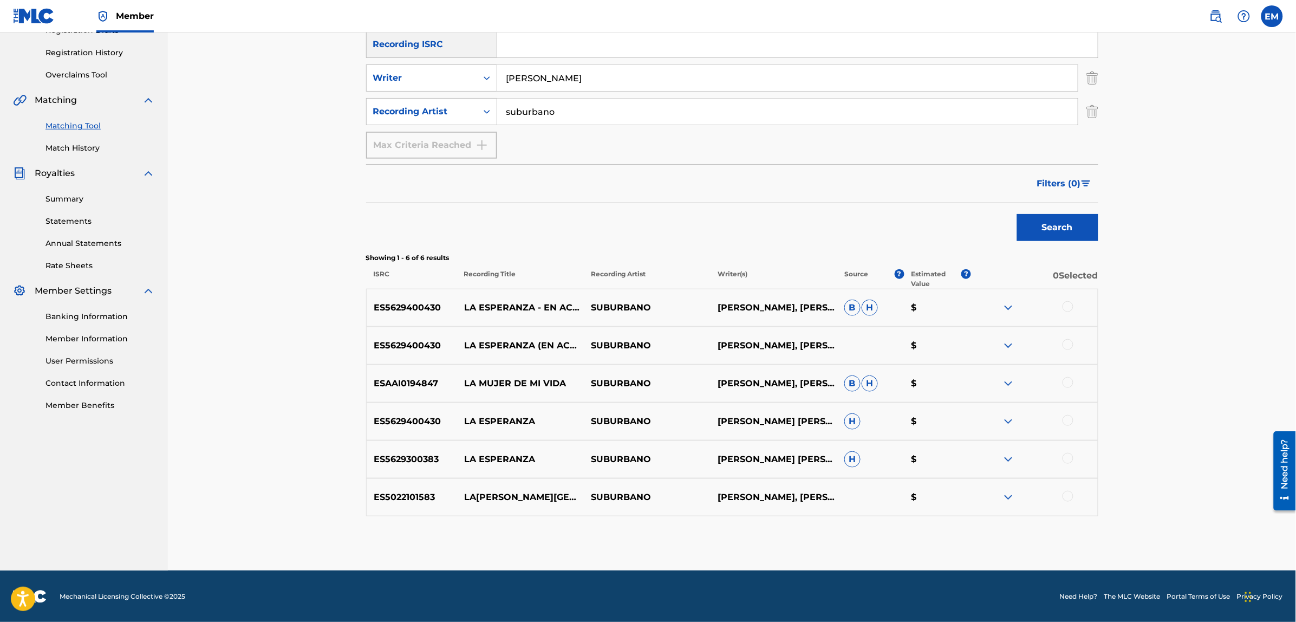
click at [1067, 499] on div at bounding box center [1067, 496] width 11 height 11
click at [804, 534] on button "Match 1 Group" at bounding box center [761, 533] width 120 height 27
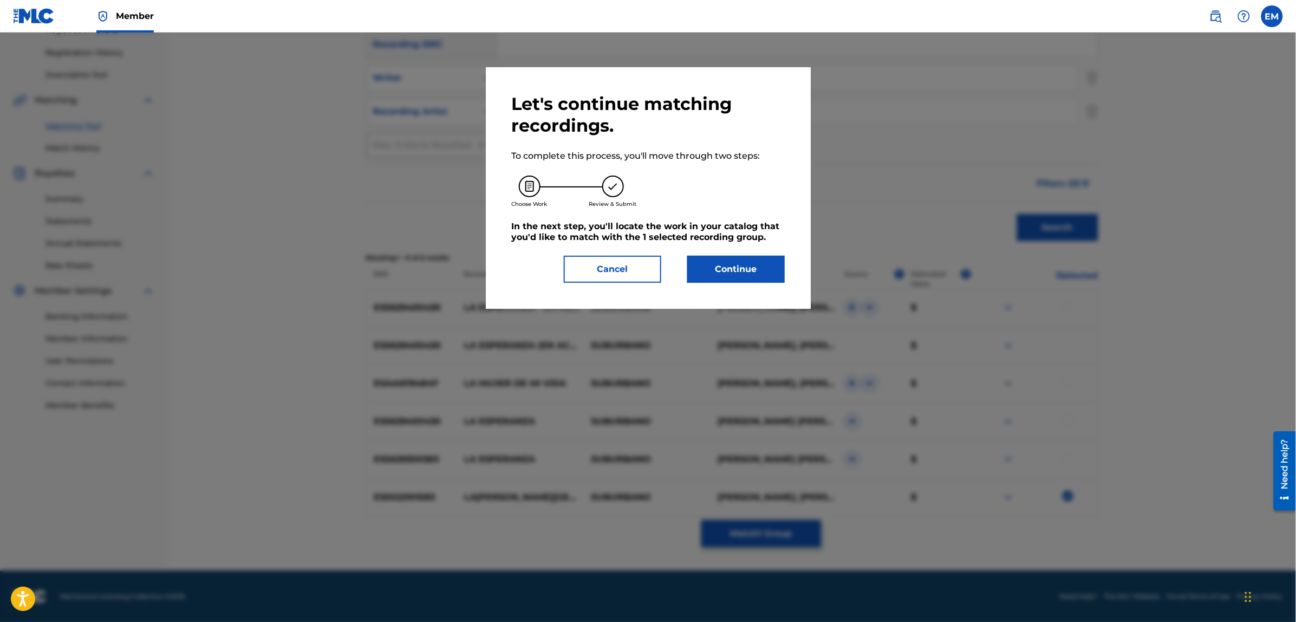
click at [697, 270] on button "Continue" at bounding box center [735, 269] width 97 height 27
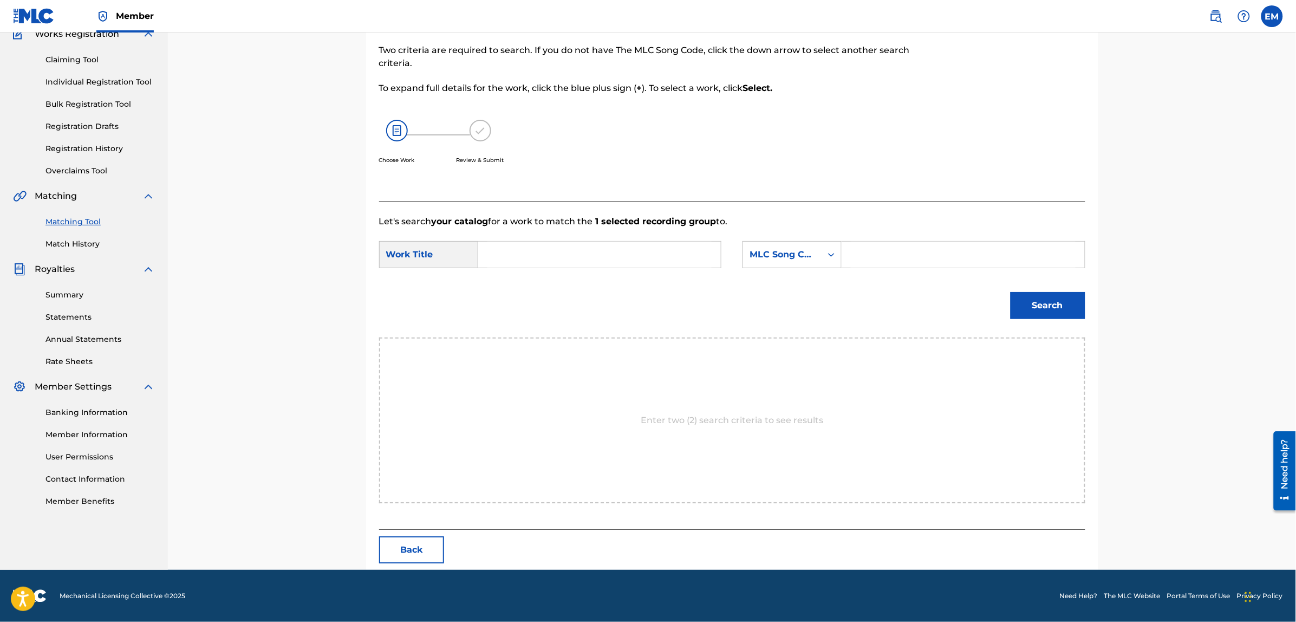
scroll to position [99, 0]
click at [487, 250] on input "Search Form" at bounding box center [599, 255] width 224 height 26
type input "todos a la carcel"
click at [772, 260] on div "MLC Song Code" at bounding box center [782, 255] width 66 height 13
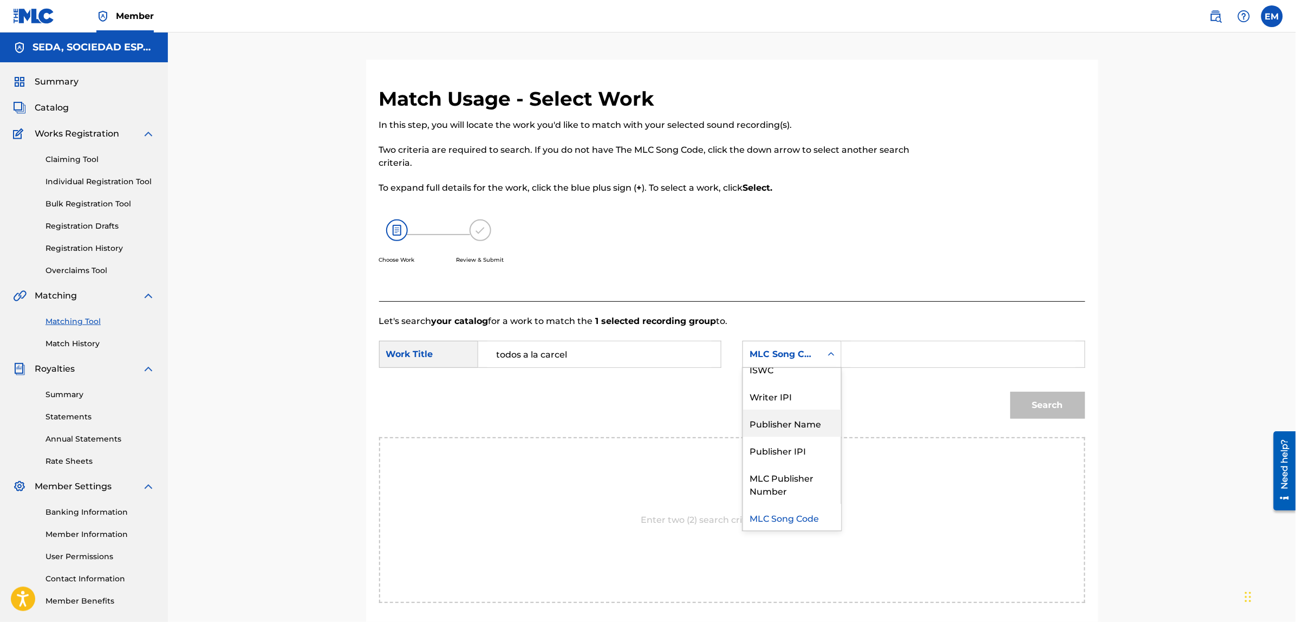
scroll to position [0, 0]
click at [802, 382] on div "Writer Name" at bounding box center [792, 381] width 98 height 27
click at [874, 353] on input "Search Form" at bounding box center [963, 354] width 224 height 26
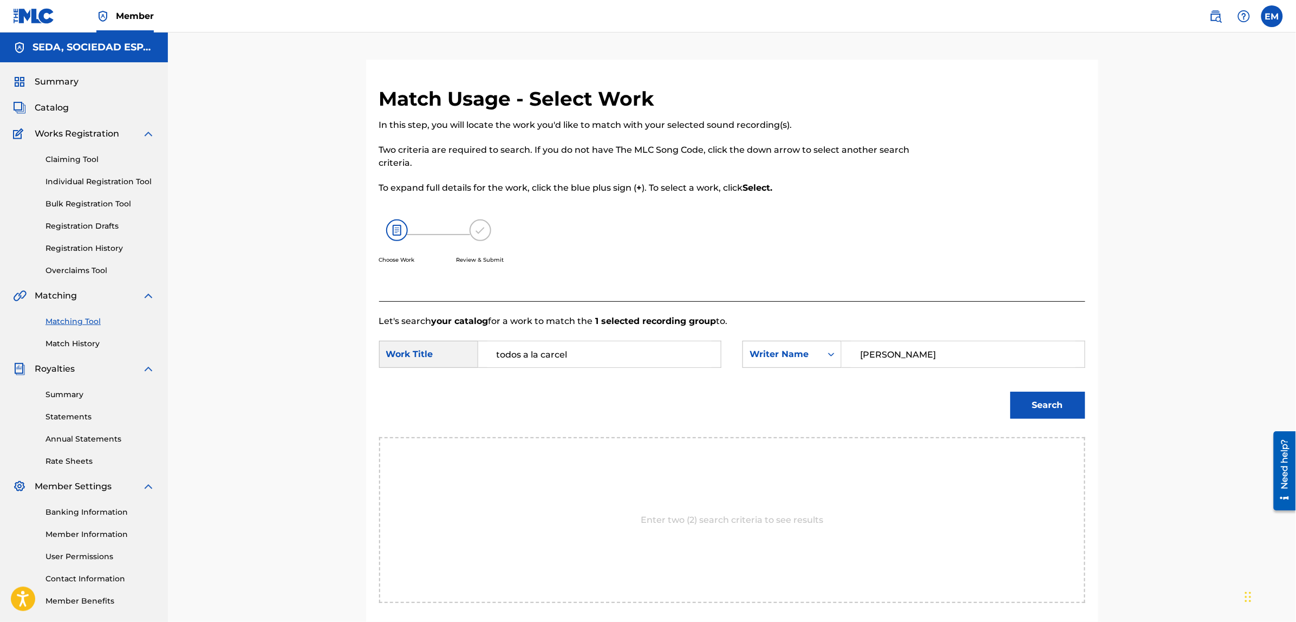
type input "[PERSON_NAME]"
click at [1010, 391] on button "Search" at bounding box center [1047, 404] width 75 height 27
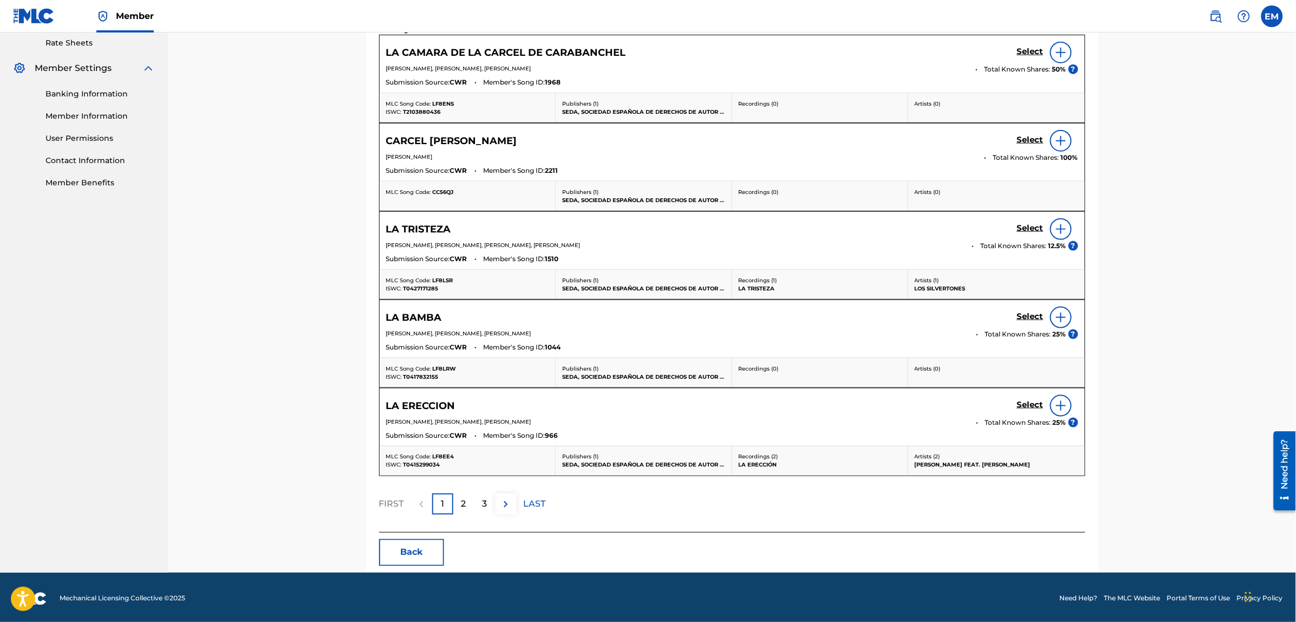
scroll to position [422, 0]
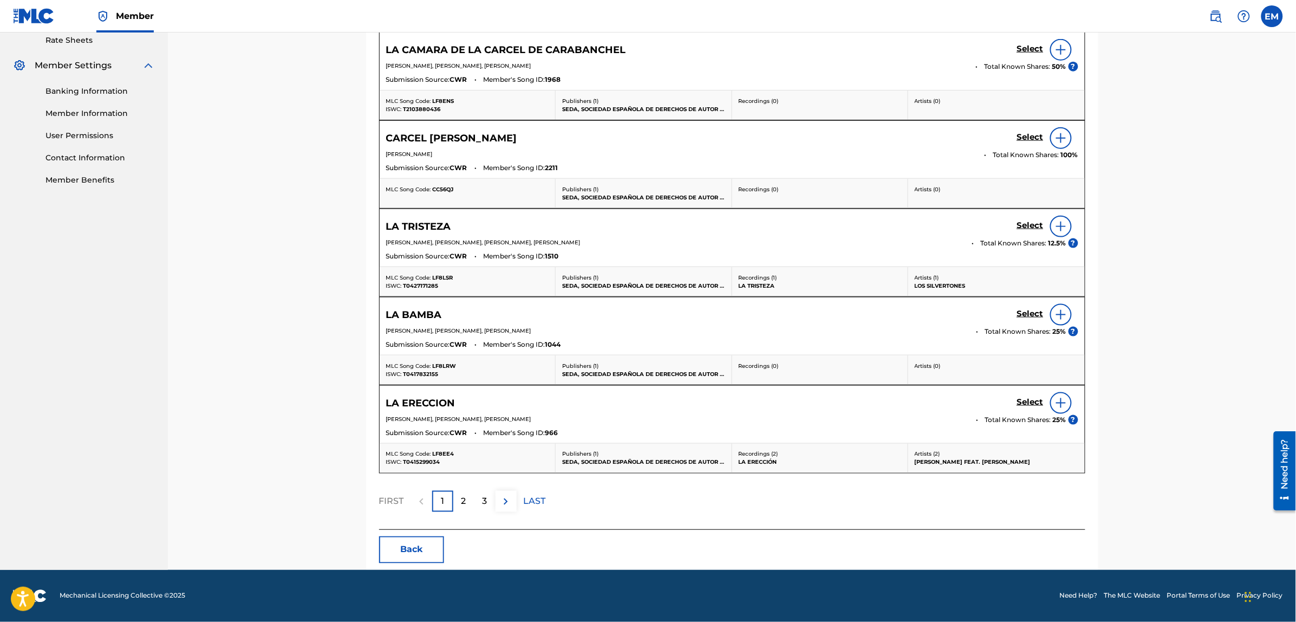
click at [459, 501] on div "2" at bounding box center [463, 501] width 21 height 21
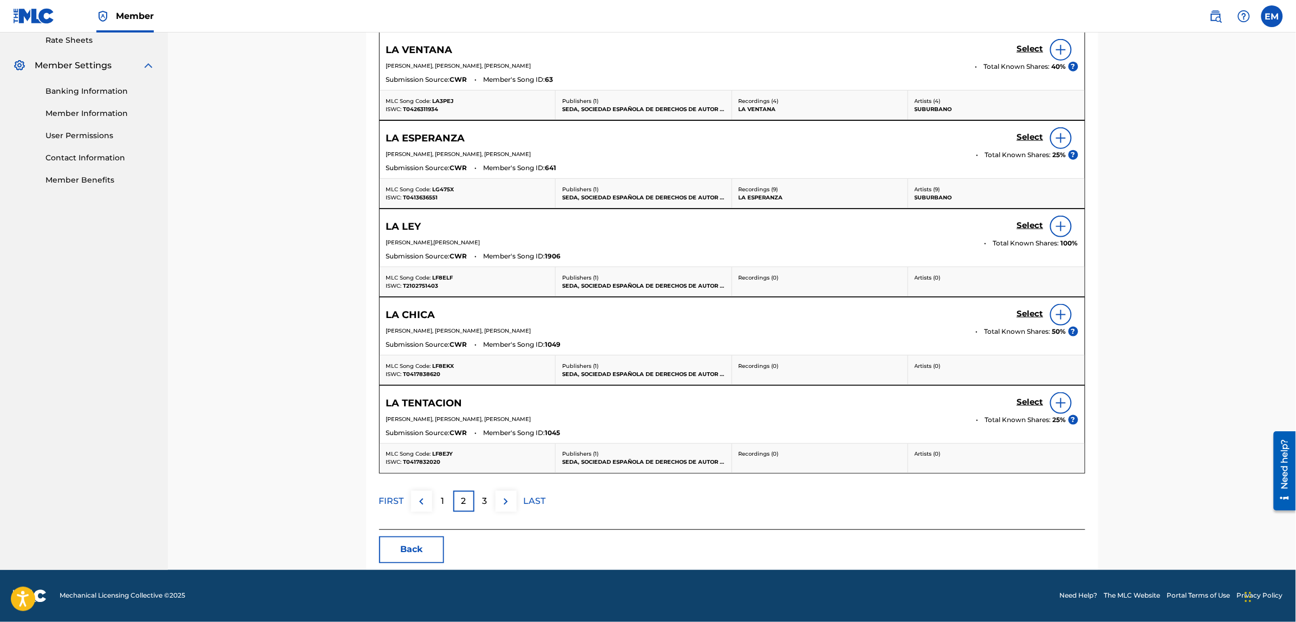
click at [483, 502] on p "3" at bounding box center [484, 501] width 5 height 13
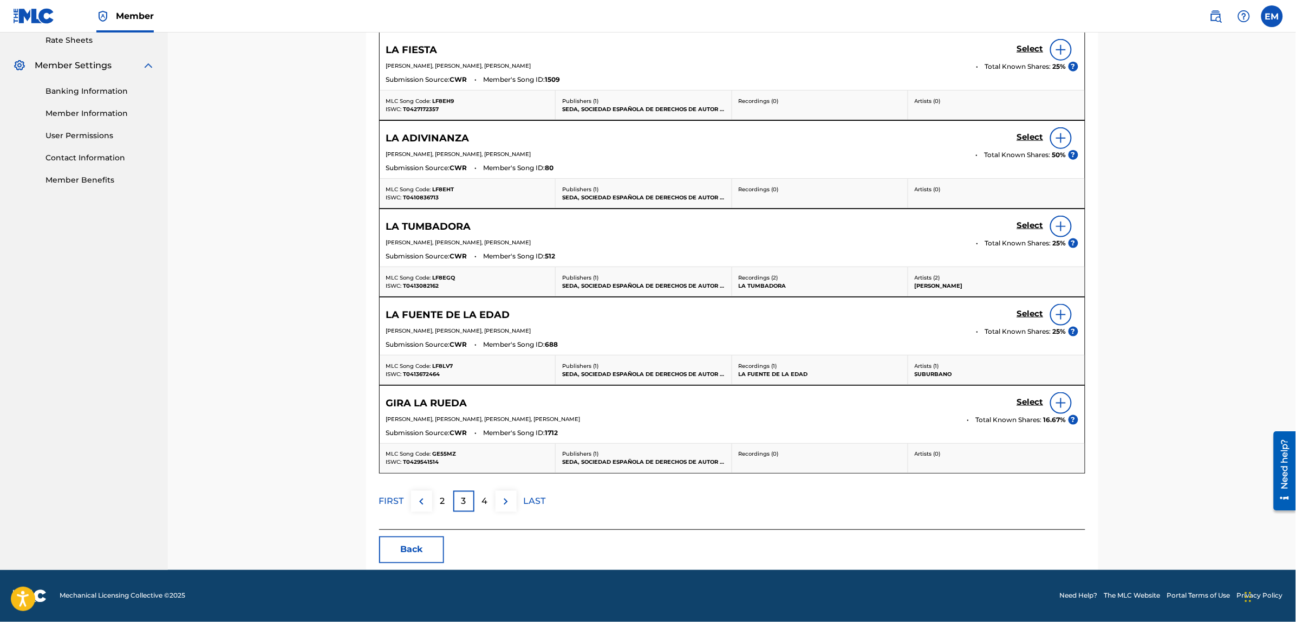
click at [482, 500] on p "4" at bounding box center [485, 501] width 6 height 13
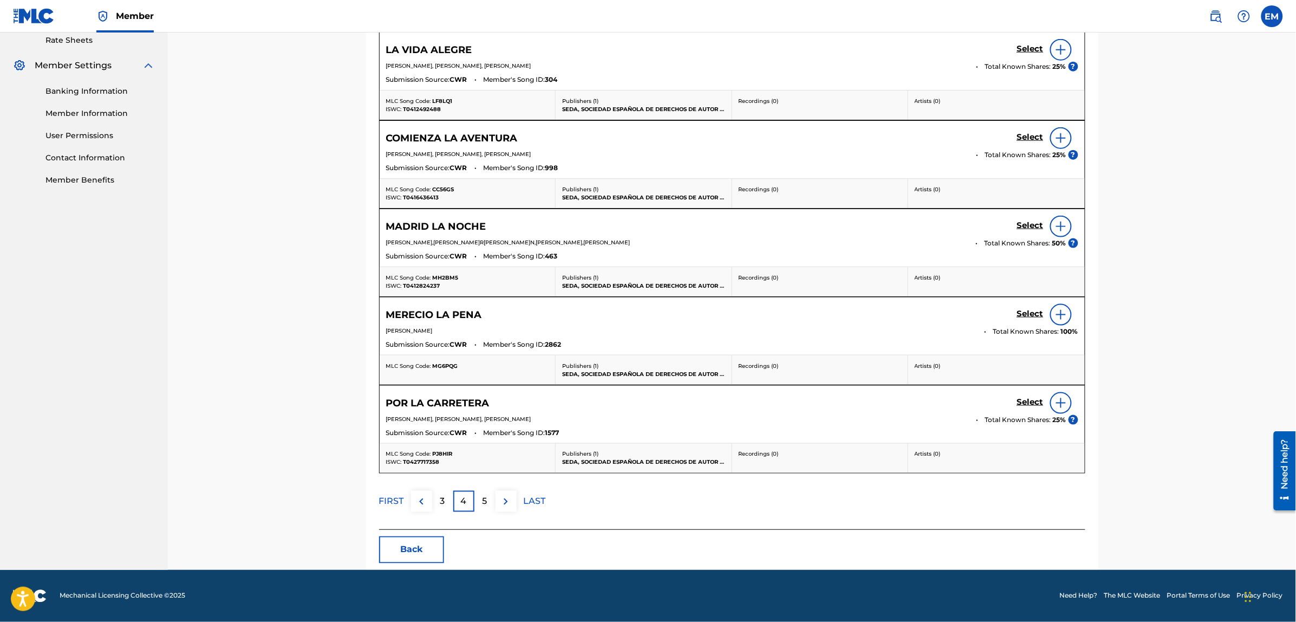
scroll to position [355, 0]
click at [482, 500] on p "5" at bounding box center [484, 501] width 5 height 13
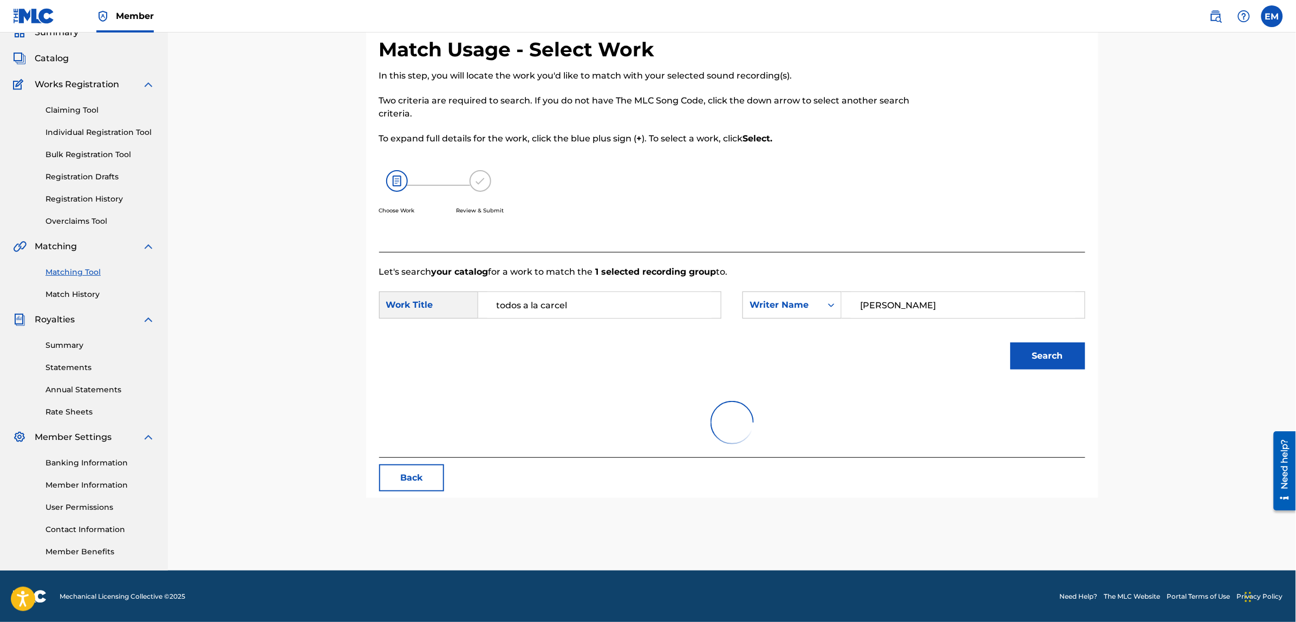
scroll to position [422, 0]
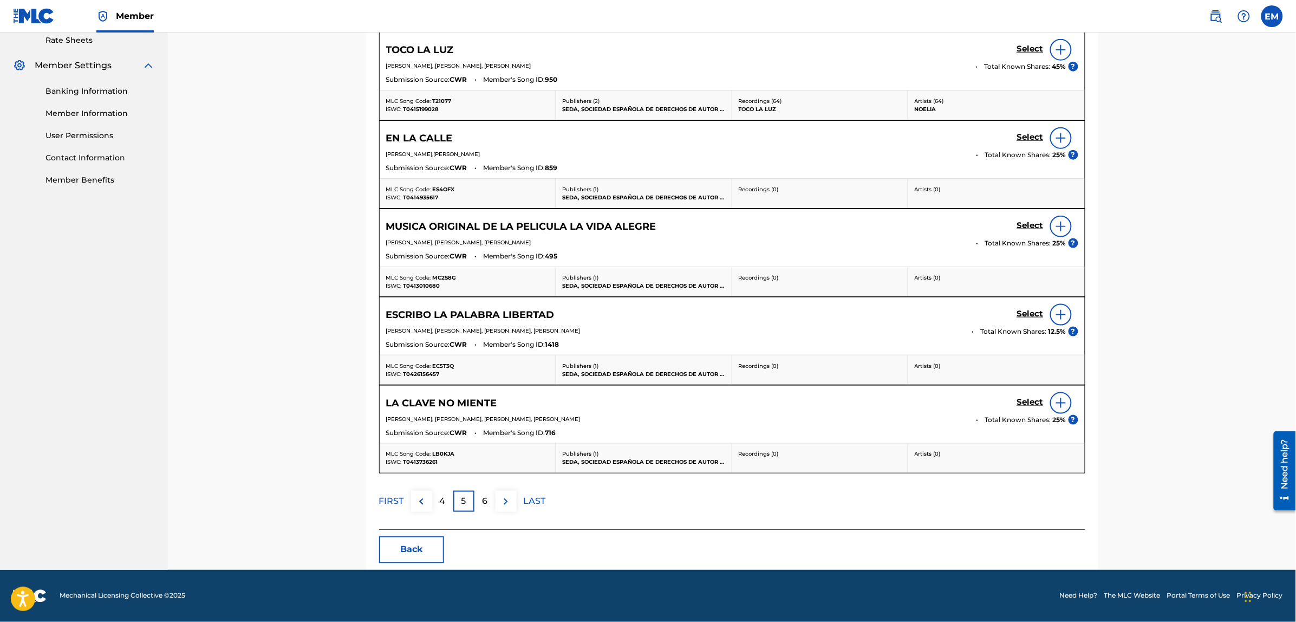
click at [420, 550] on button "Back" at bounding box center [411, 549] width 65 height 27
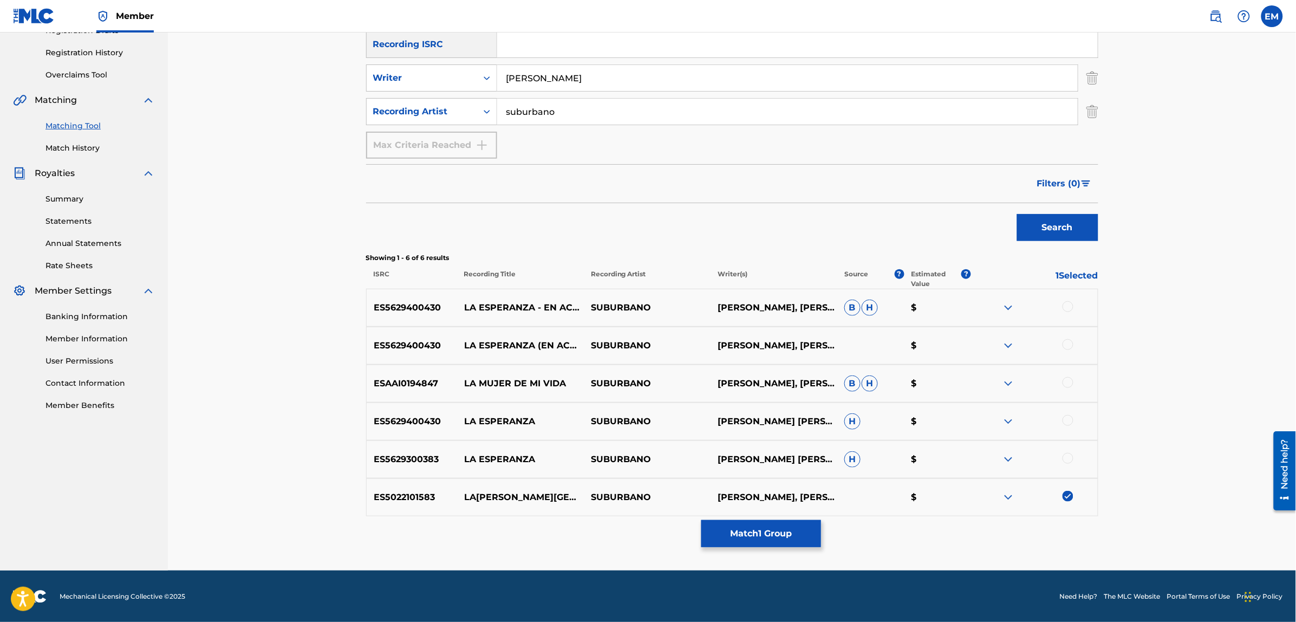
click at [1067, 495] on img at bounding box center [1067, 496] width 11 height 11
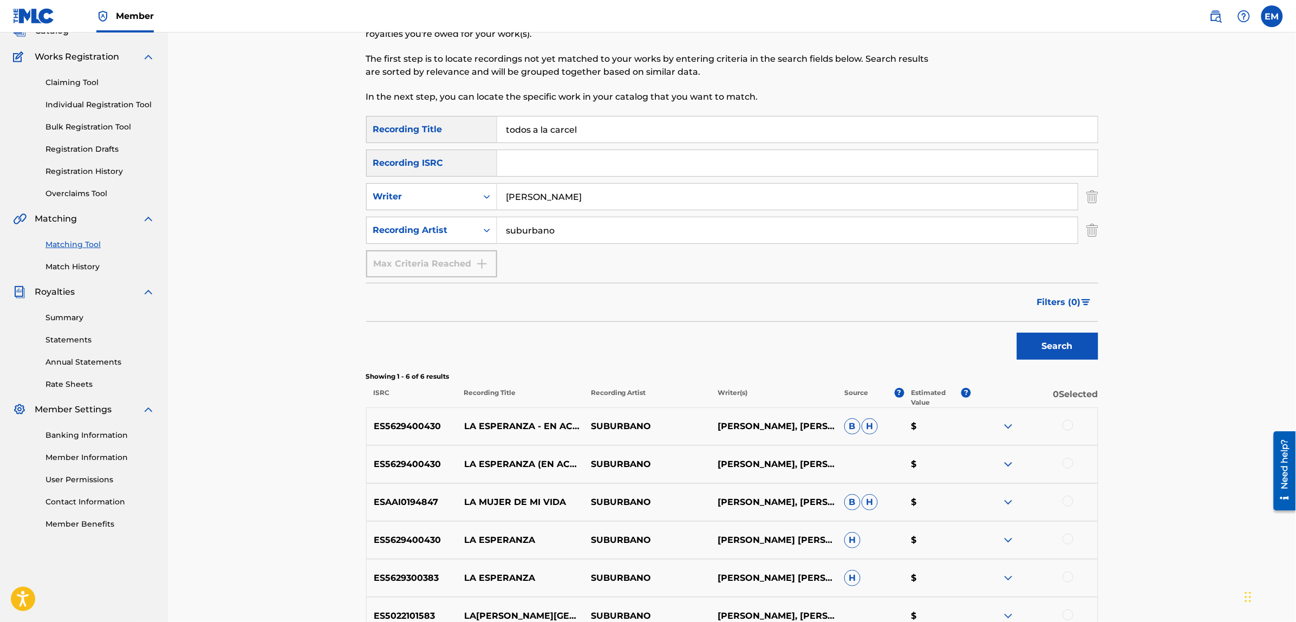
scroll to position [0, 0]
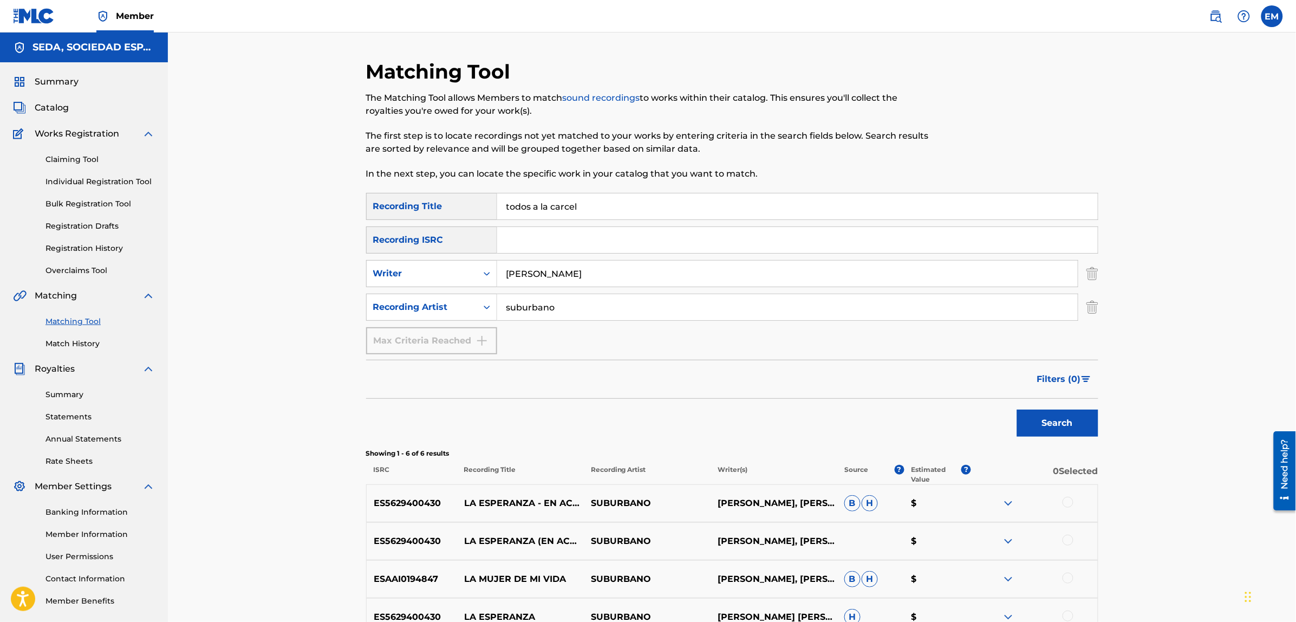
drag, startPoint x: 626, startPoint y: 204, endPoint x: 518, endPoint y: 208, distance: 108.4
click at [518, 208] on input "todos a la carcel" at bounding box center [797, 206] width 600 height 26
type input "t"
type input "[PERSON_NAME]"
click at [1017, 409] on button "Search" at bounding box center [1057, 422] width 81 height 27
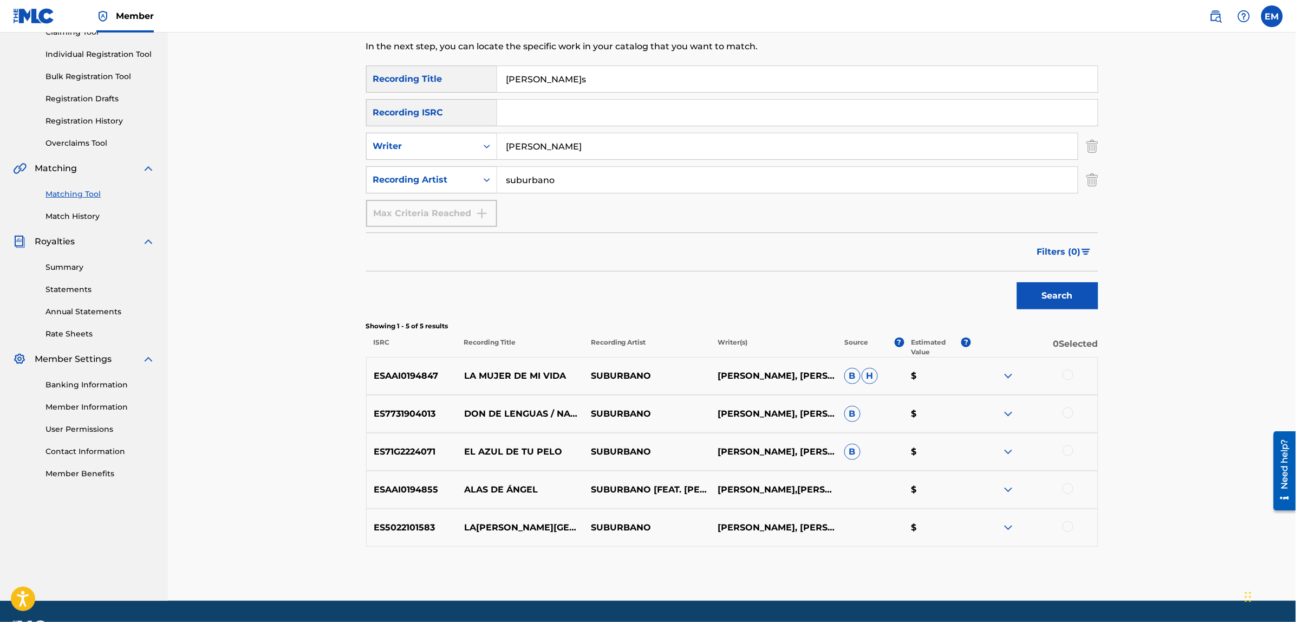
scroll to position [135, 0]
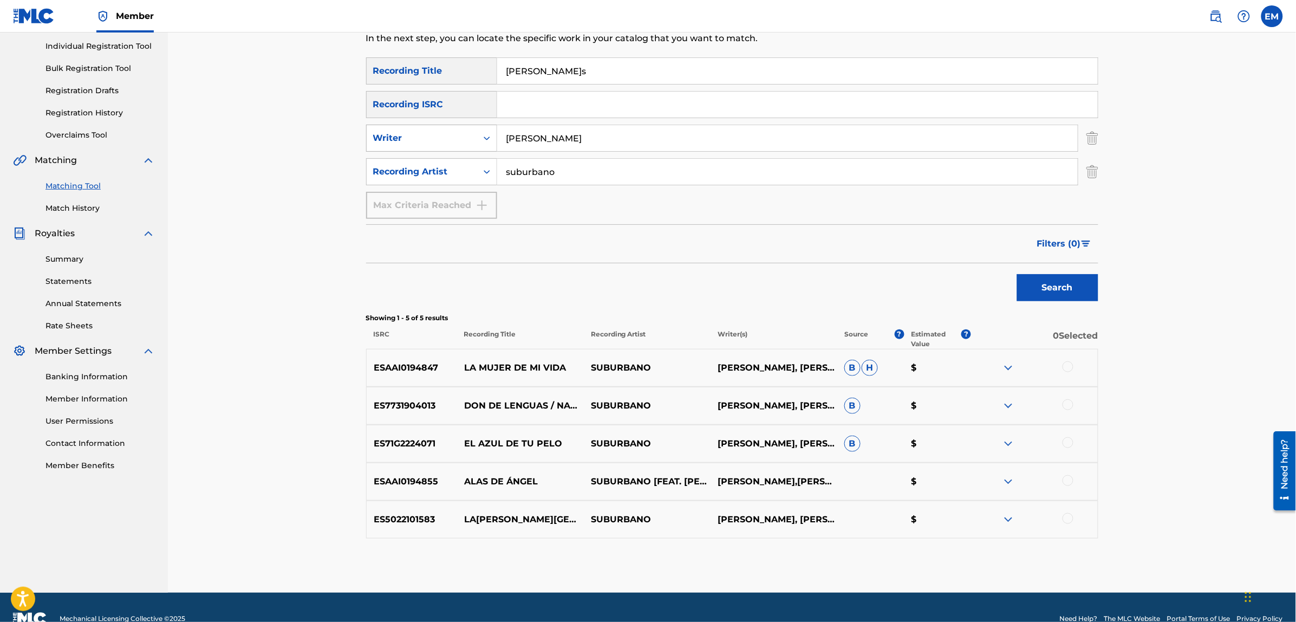
drag, startPoint x: 587, startPoint y: 133, endPoint x: 459, endPoint y: 134, distance: 128.9
click at [459, 134] on div "SearchWithCriteriaf46d2467-7dad-4df4-b4b7-e6d698cece0a Writer [PERSON_NAME]" at bounding box center [732, 138] width 732 height 27
click at [1017, 274] on button "Search" at bounding box center [1057, 287] width 81 height 27
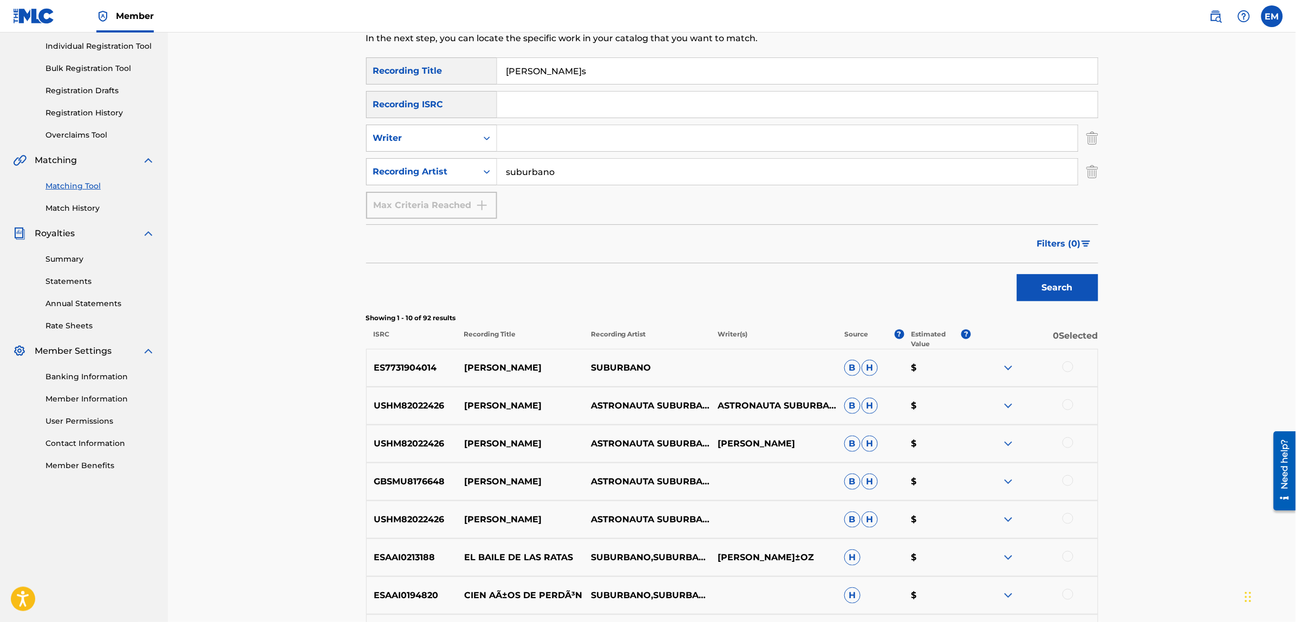
click at [1067, 364] on div at bounding box center [1067, 366] width 11 height 11
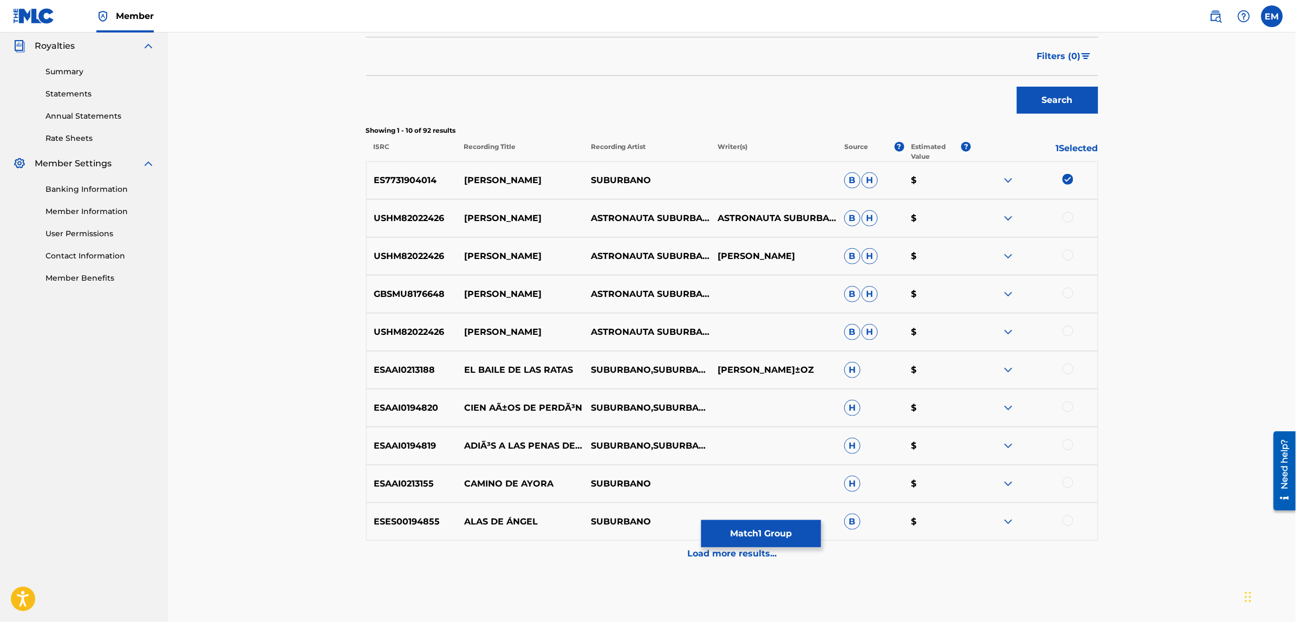
scroll to position [374, 0]
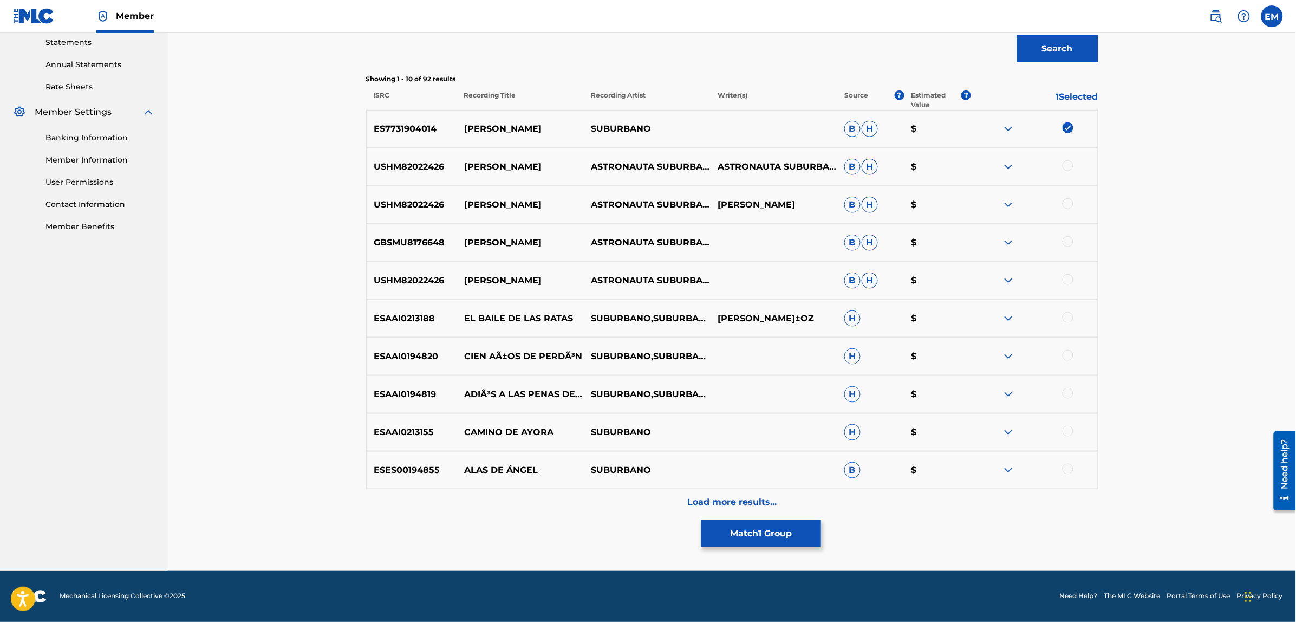
click at [728, 504] on p "Load more results..." at bounding box center [731, 502] width 89 height 13
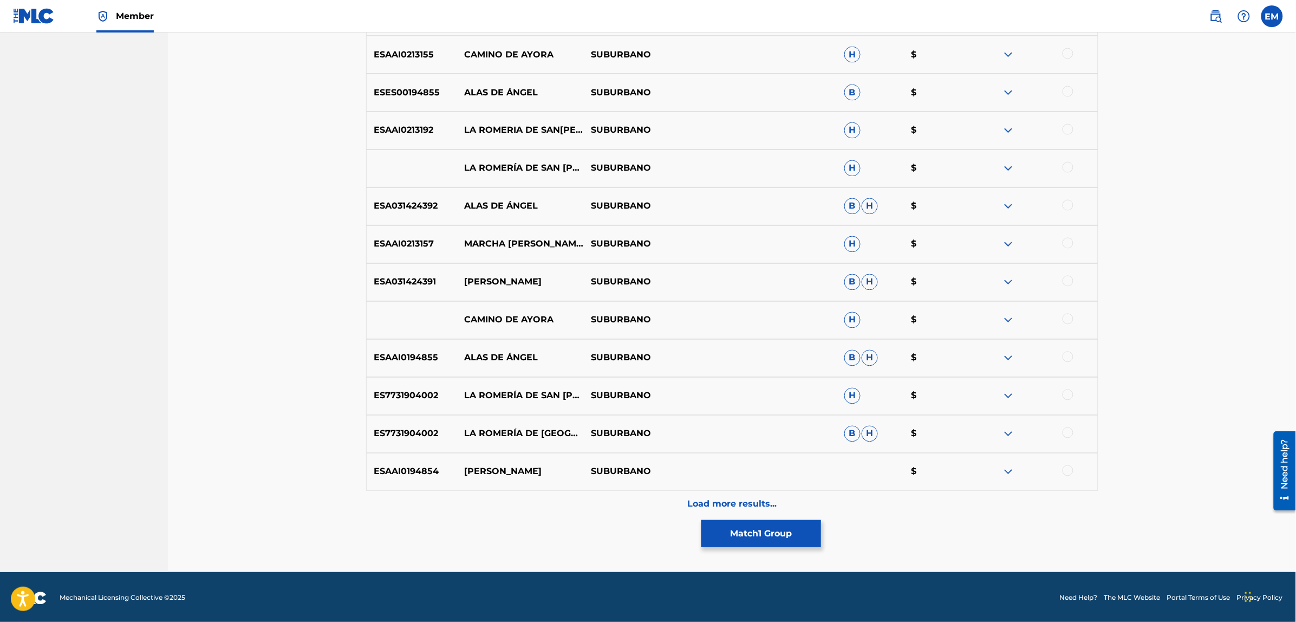
scroll to position [753, 0]
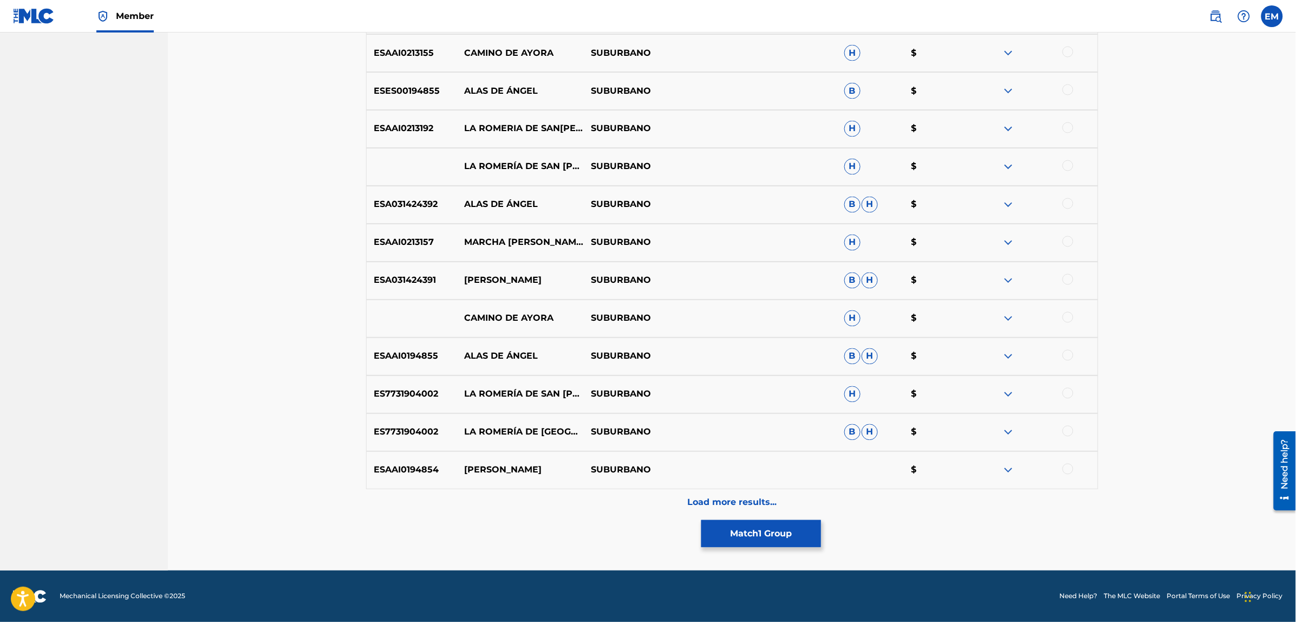
click at [738, 509] on div "Load more results..." at bounding box center [732, 502] width 732 height 27
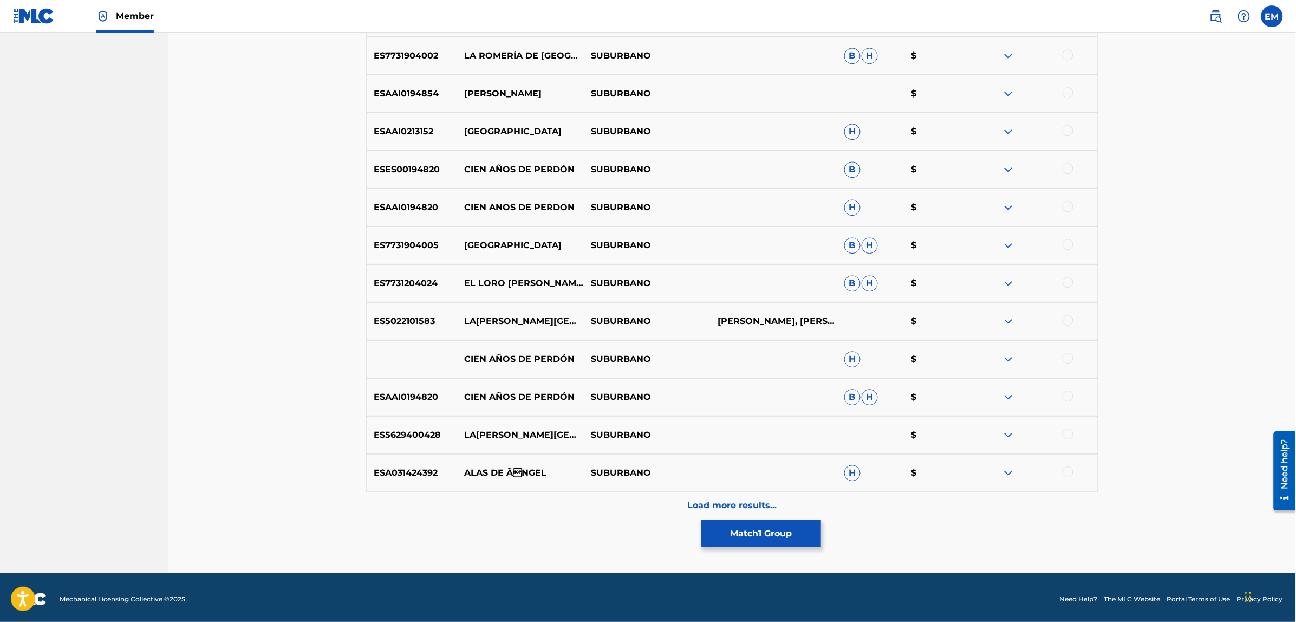
scroll to position [1132, 0]
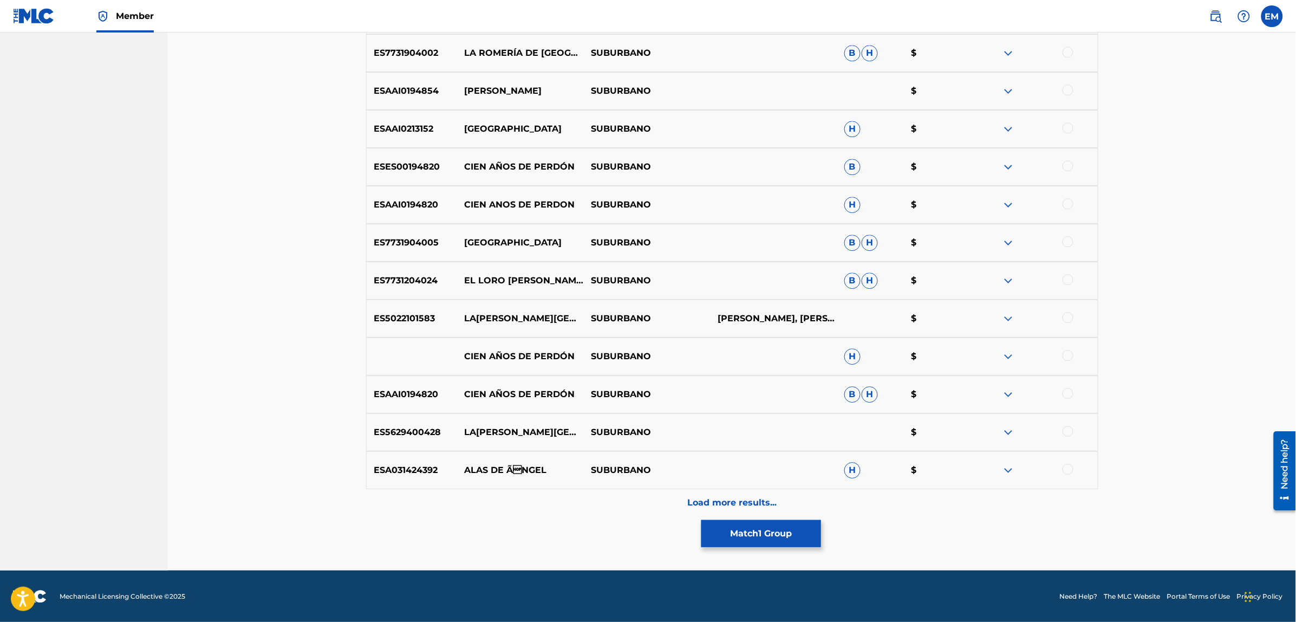
click at [737, 499] on p "Load more results..." at bounding box center [731, 502] width 89 height 13
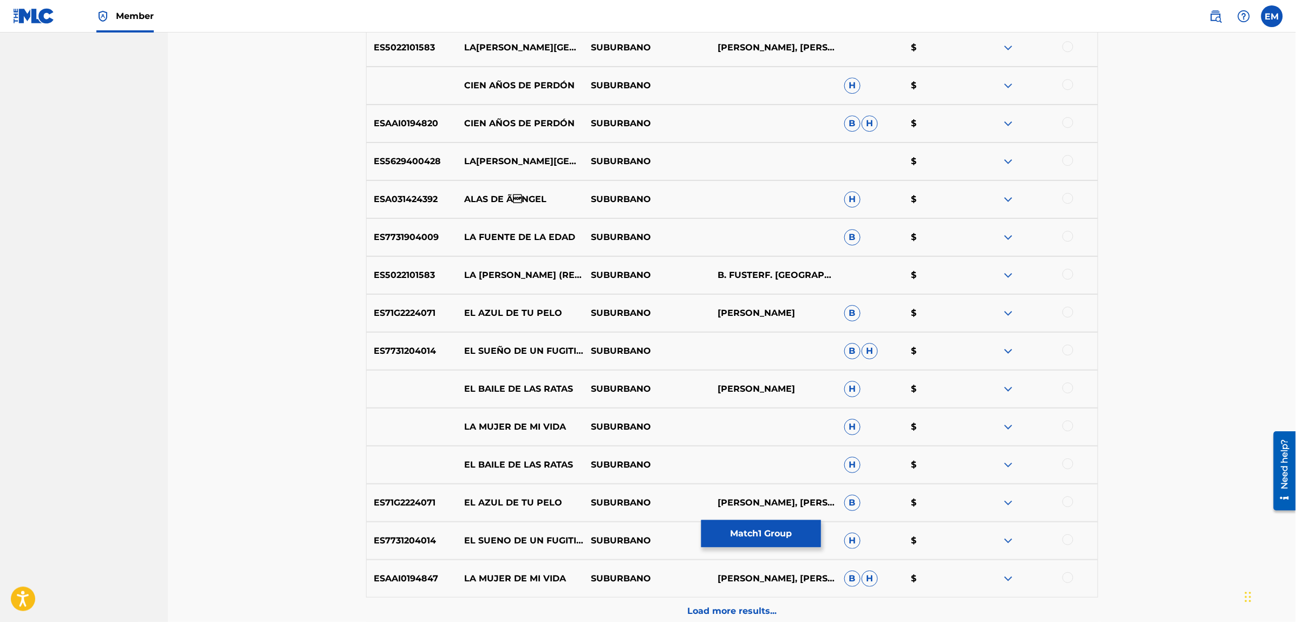
scroll to position [1511, 0]
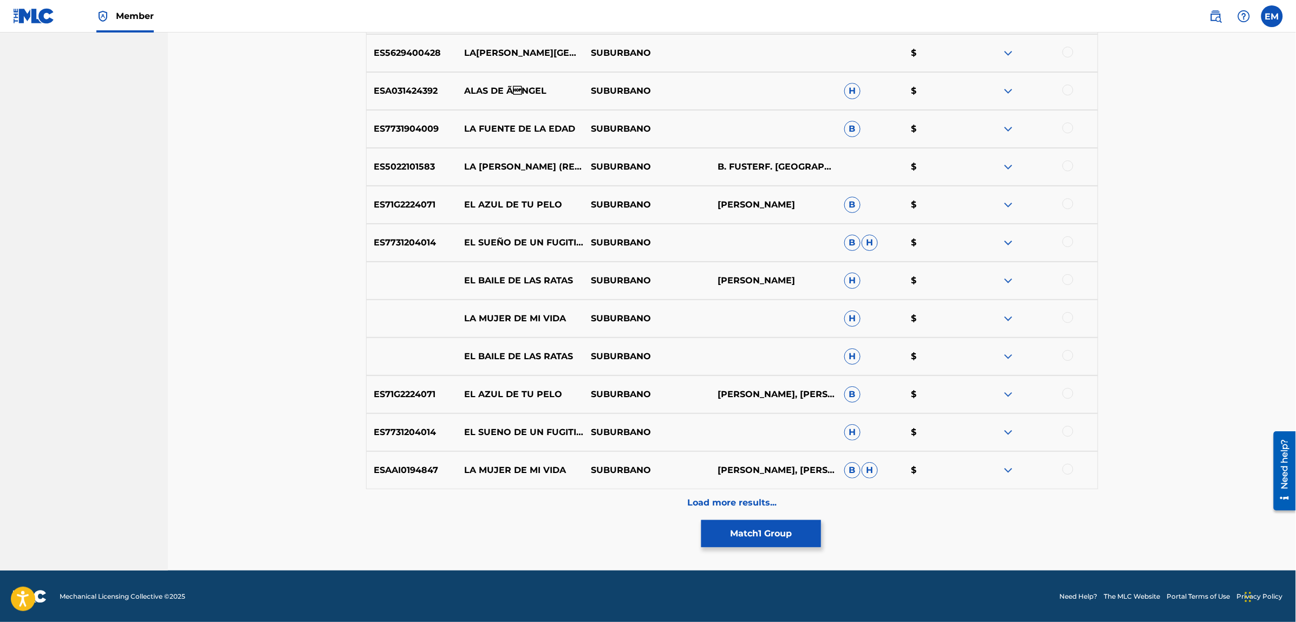
click at [731, 494] on div "Load more results..." at bounding box center [732, 502] width 732 height 27
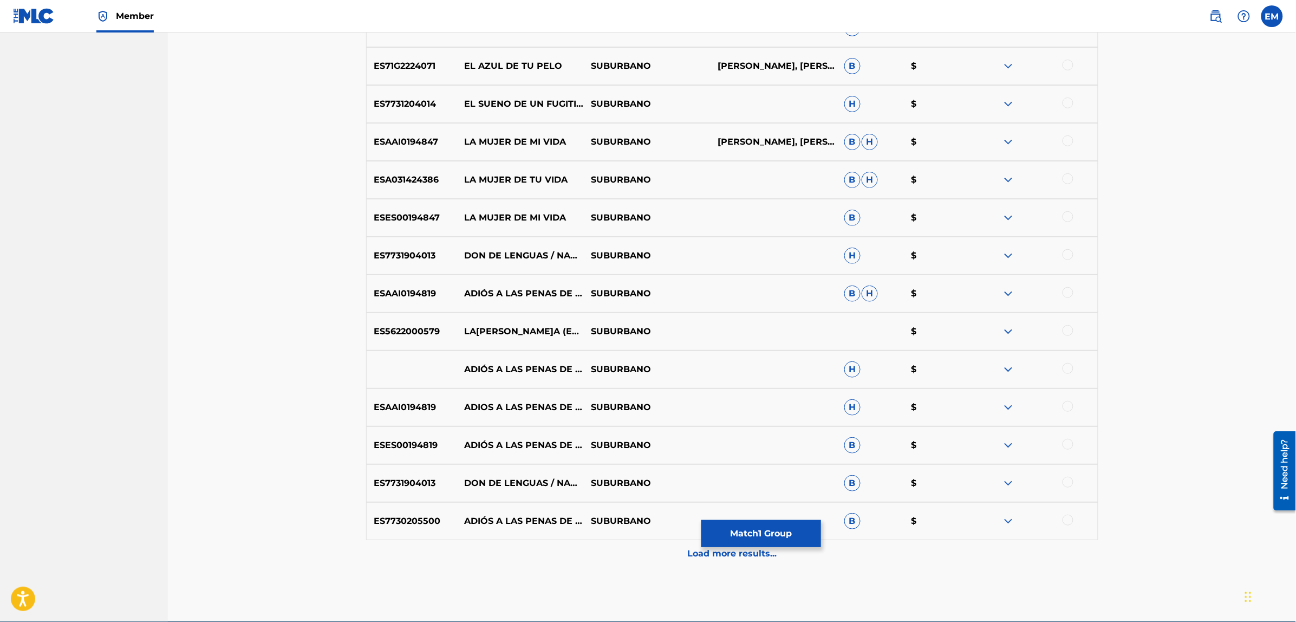
scroll to position [1890, 0]
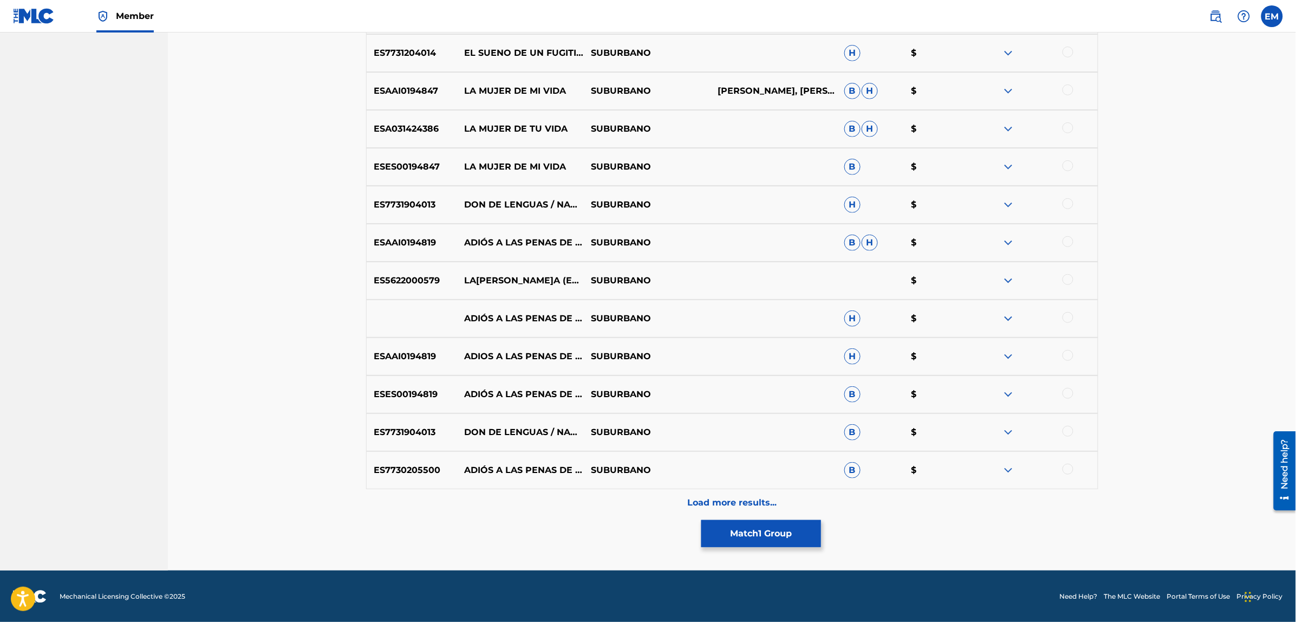
click at [716, 497] on p "Load more results..." at bounding box center [731, 502] width 89 height 13
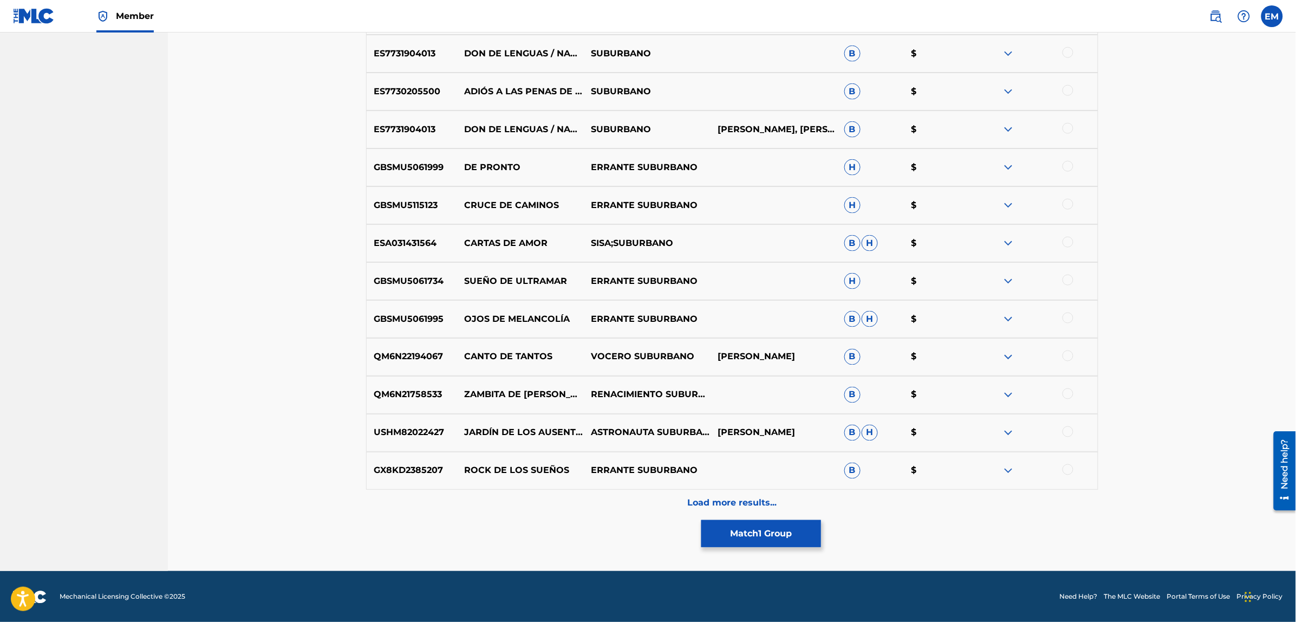
scroll to position [2269, 0]
click at [758, 489] on div "Load more results..." at bounding box center [732, 502] width 732 height 27
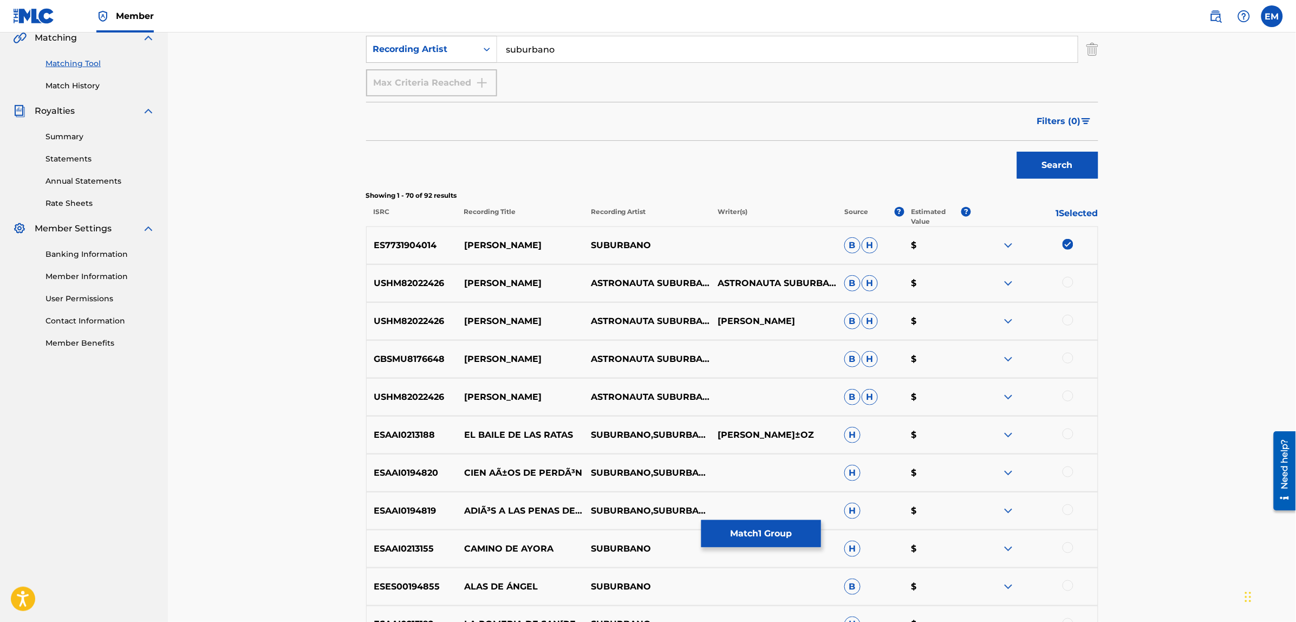
scroll to position [0, 0]
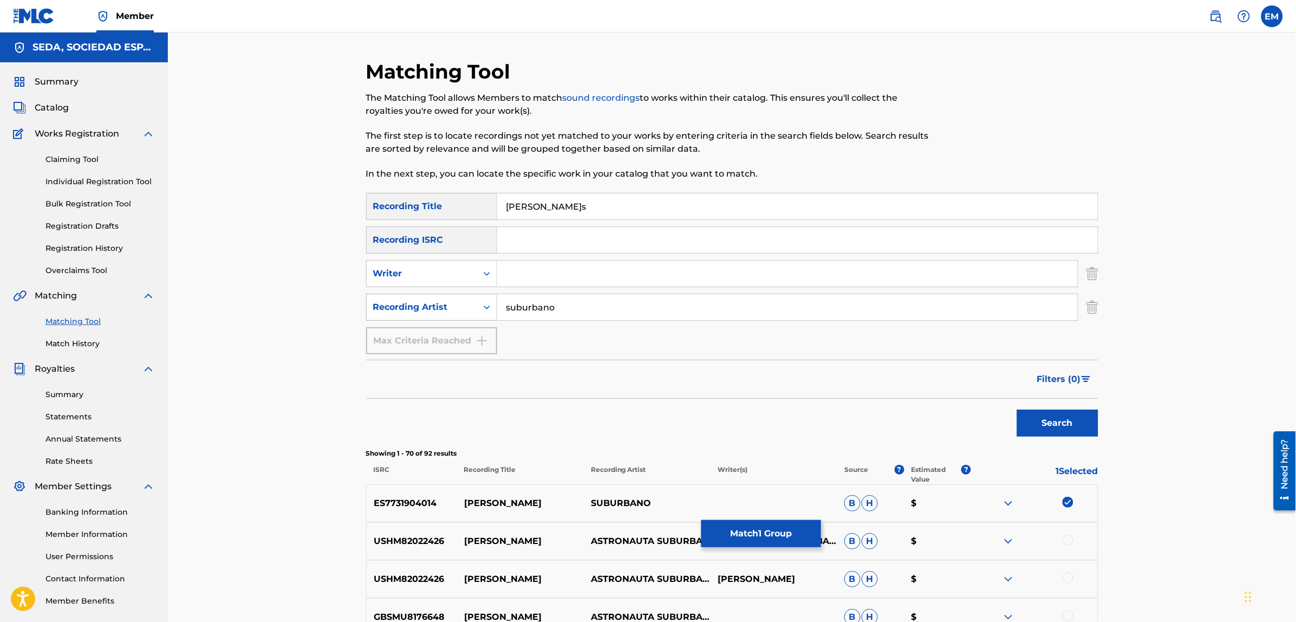
drag, startPoint x: 594, startPoint y: 309, endPoint x: 447, endPoint y: 309, distance: 146.7
click at [447, 309] on div "SearchWithCriteria9437b957-98ef-4d3d-b15f-ffa02e2389b9 Recording Artist suburba…" at bounding box center [732, 306] width 732 height 27
click at [1017, 409] on button "Search" at bounding box center [1057, 422] width 81 height 27
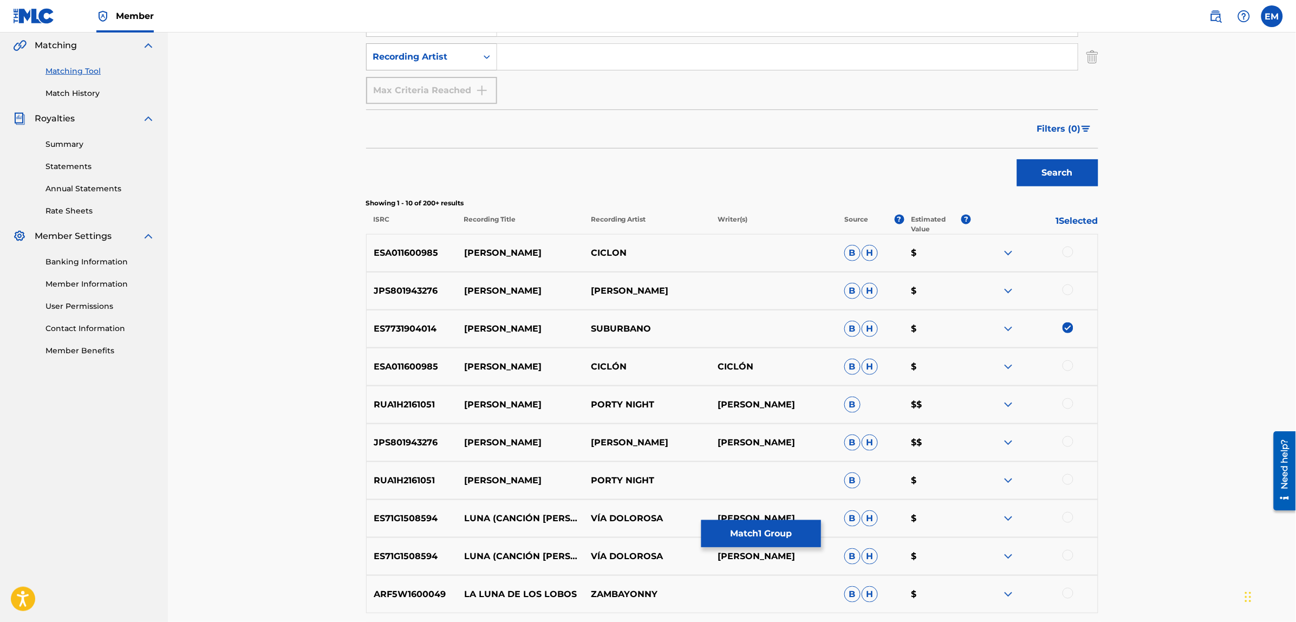
scroll to position [271, 0]
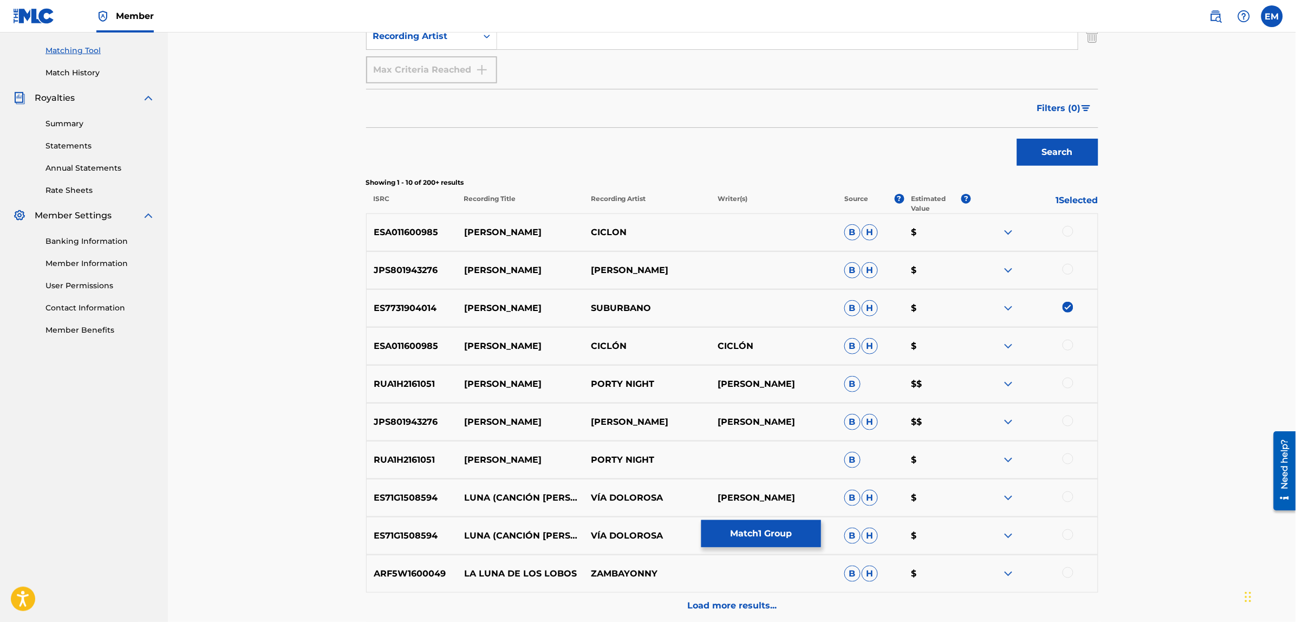
click at [1008, 312] on img at bounding box center [1008, 308] width 13 height 13
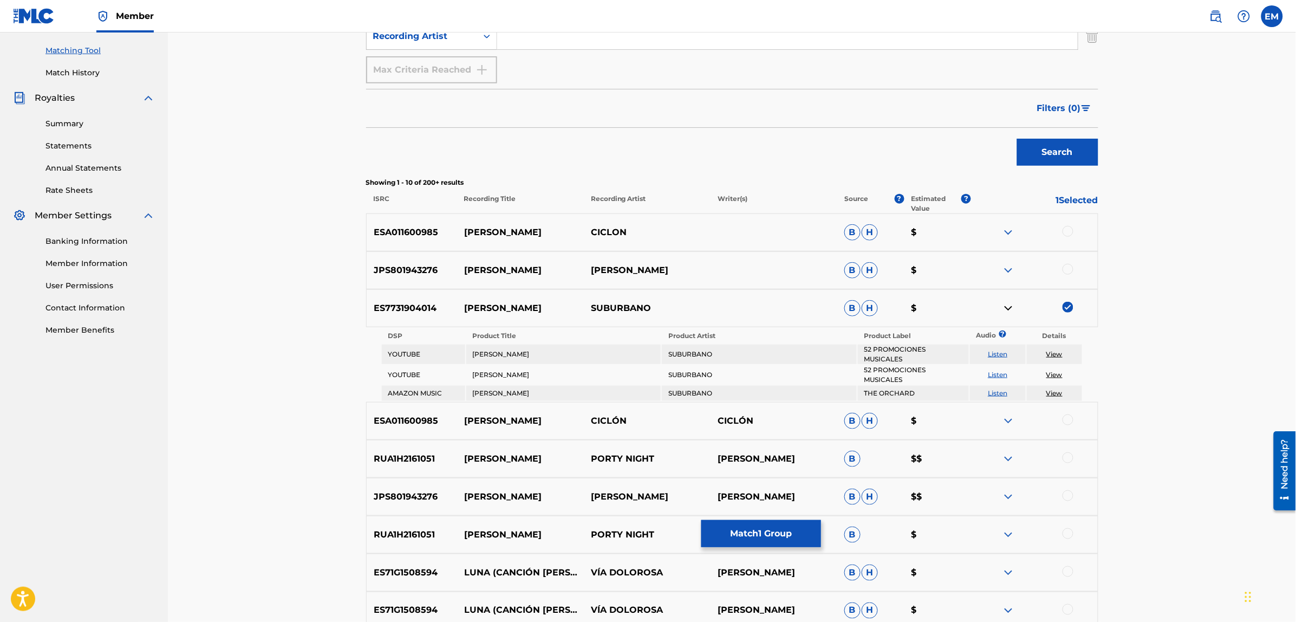
click at [996, 356] on td "Listen" at bounding box center [998, 353] width 56 height 19
click at [998, 353] on link "Listen" at bounding box center [997, 354] width 19 height 8
click at [1005, 309] on img at bounding box center [1008, 308] width 13 height 13
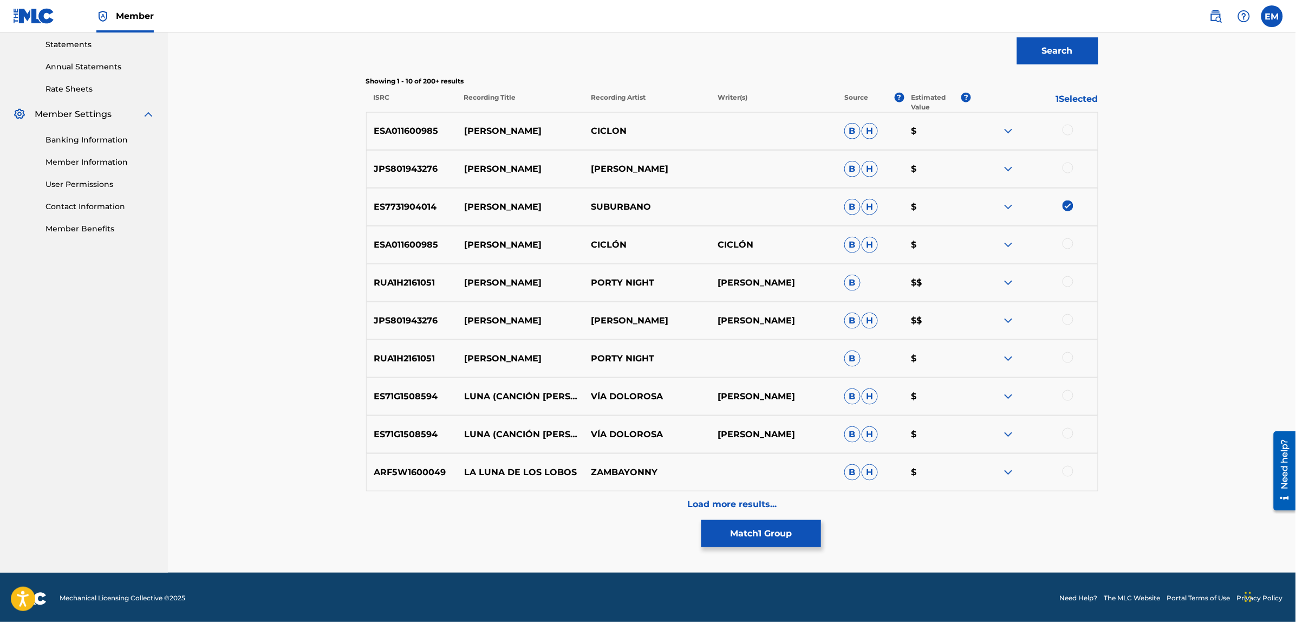
scroll to position [374, 0]
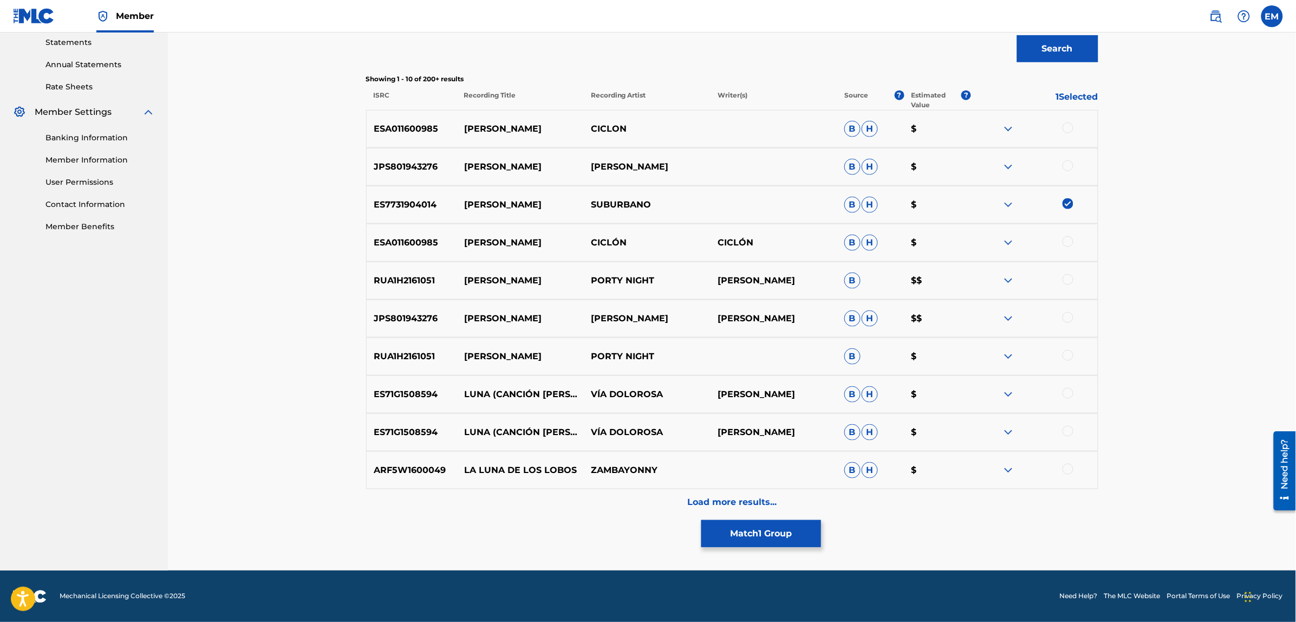
click at [740, 505] on p "Load more results..." at bounding box center [731, 502] width 89 height 13
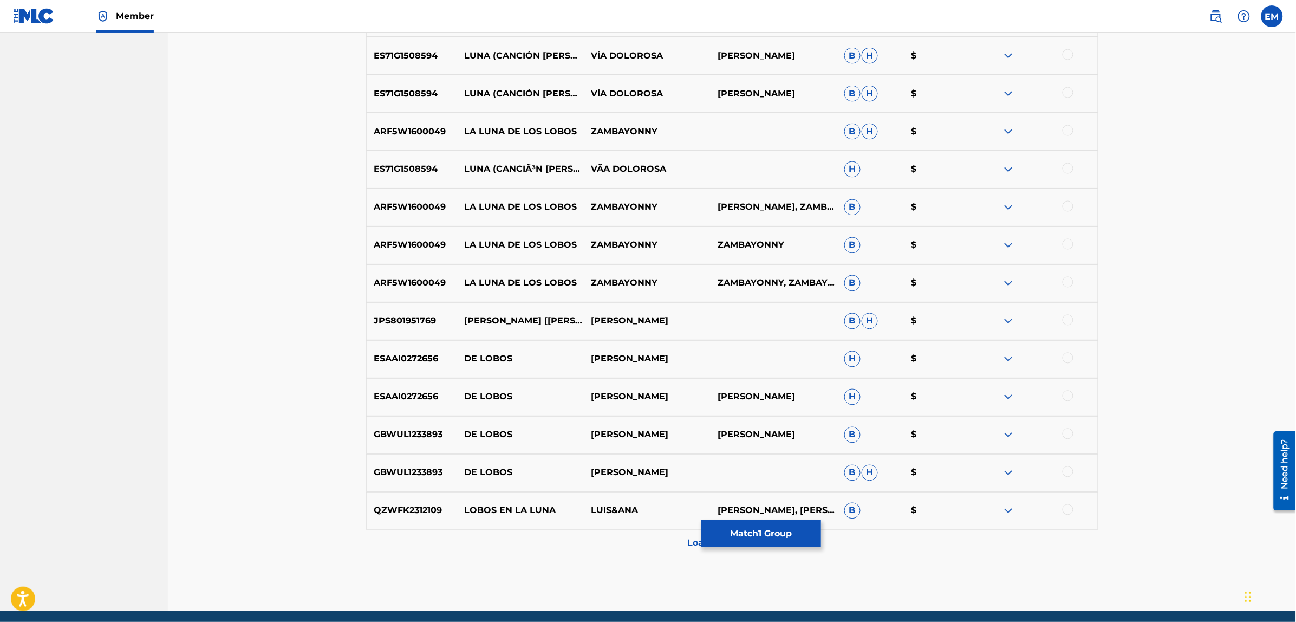
scroll to position [753, 0]
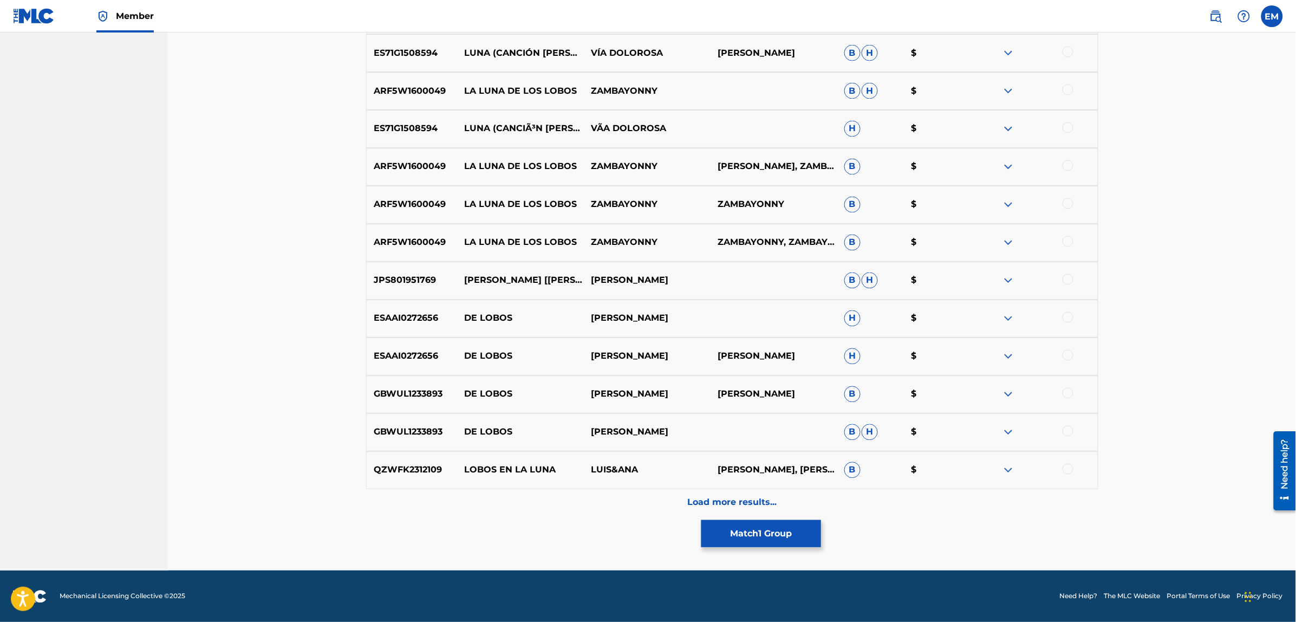
click at [750, 500] on p "Load more results..." at bounding box center [731, 502] width 89 height 13
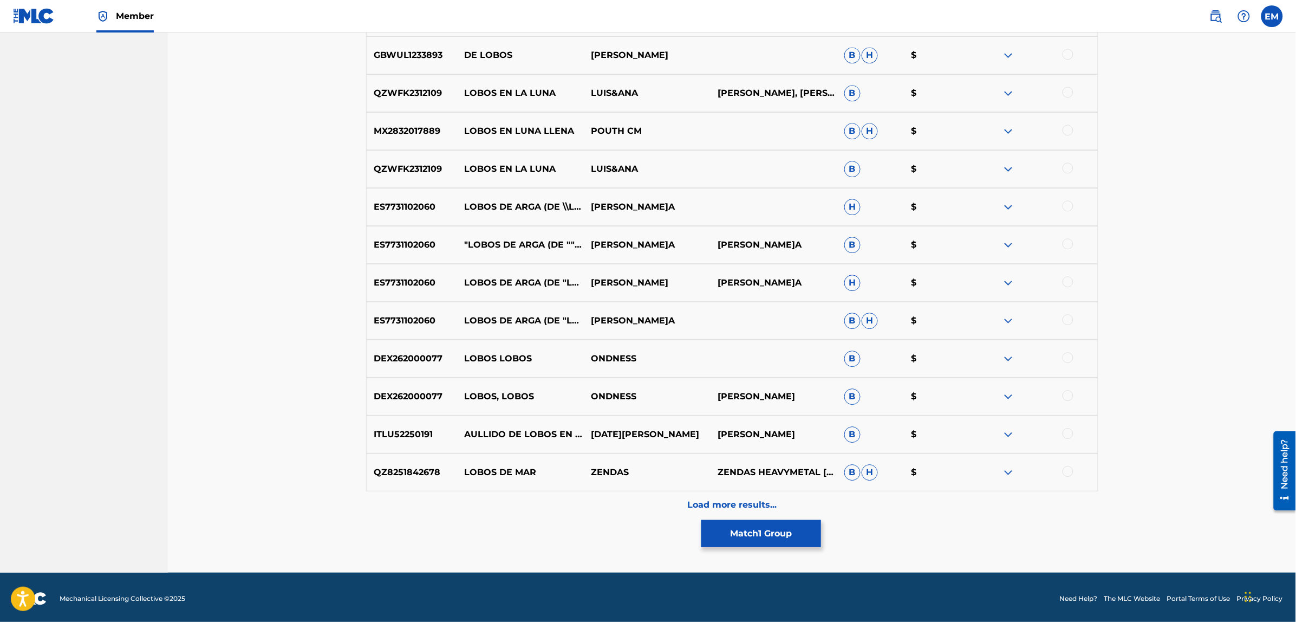
scroll to position [1132, 0]
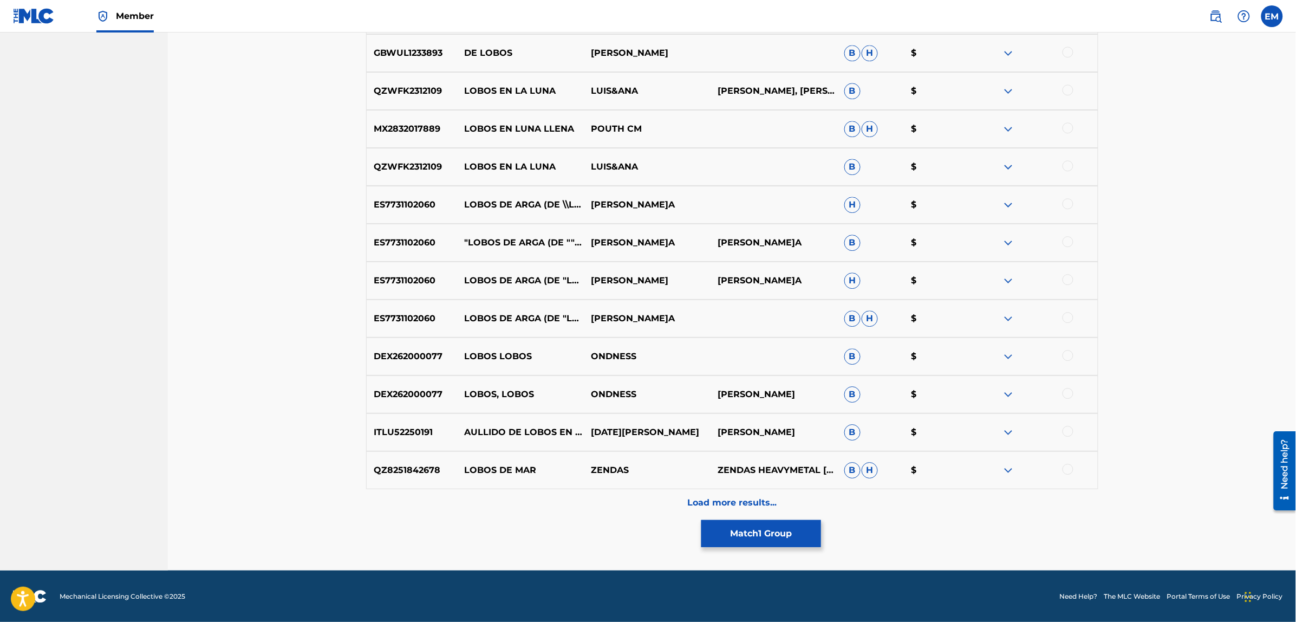
click at [715, 490] on div "Load more results..." at bounding box center [732, 502] width 732 height 27
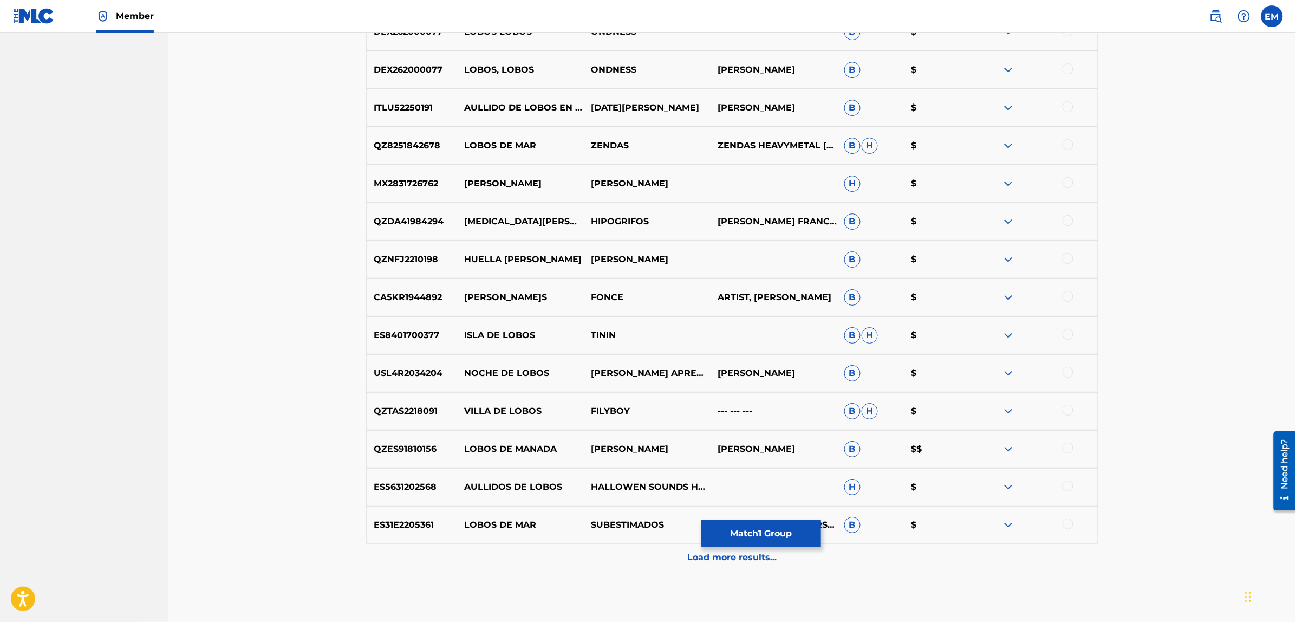
scroll to position [1511, 0]
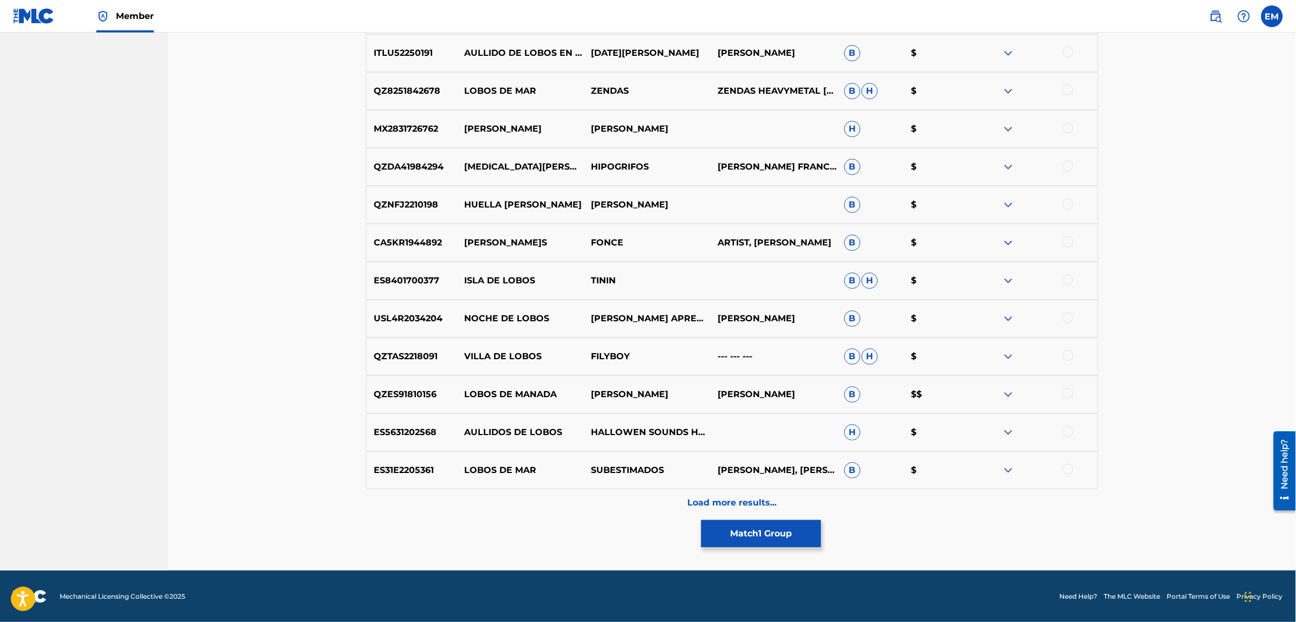
click at [743, 540] on button "Match 1 Group" at bounding box center [761, 533] width 120 height 27
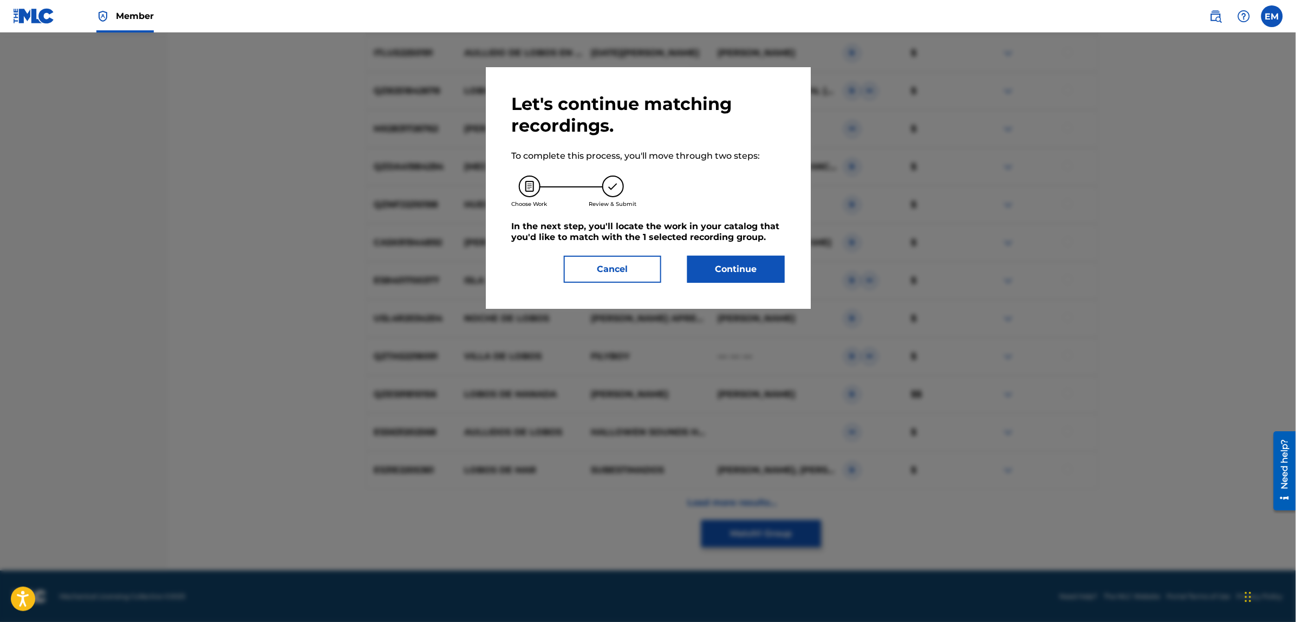
click at [727, 272] on button "Continue" at bounding box center [735, 269] width 97 height 27
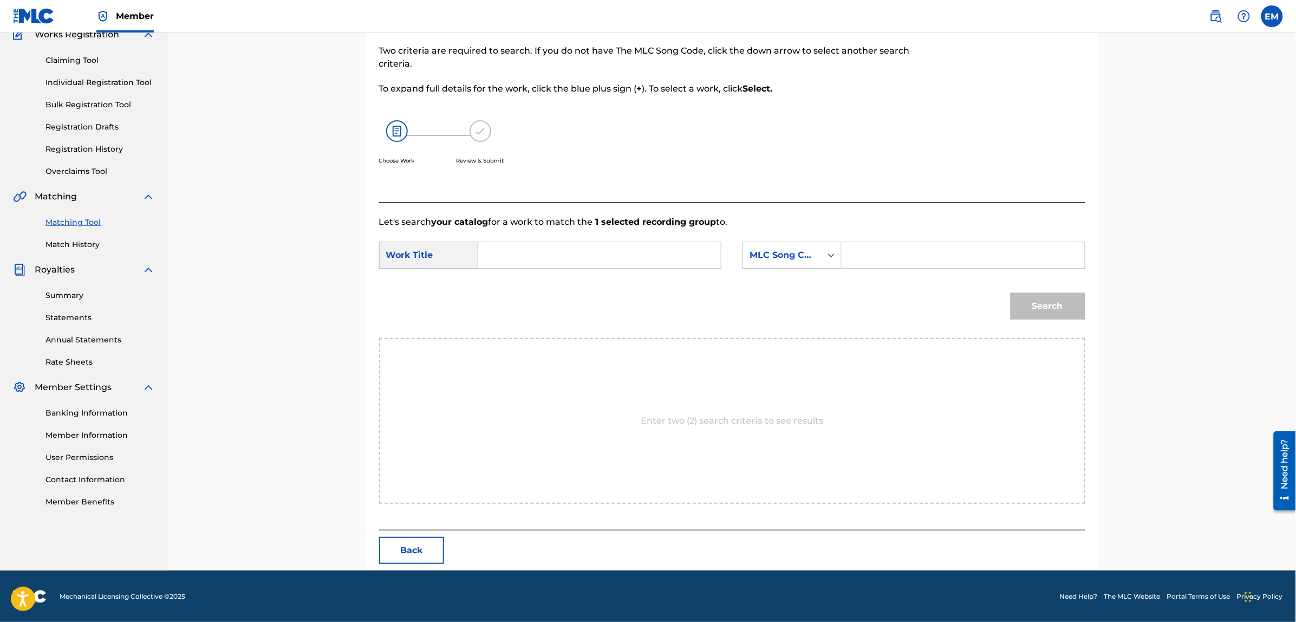
click at [605, 242] on input "Search Form" at bounding box center [599, 255] width 224 height 26
type input "[PERSON_NAME]"
click at [749, 254] on div "MLC Song Code" at bounding box center [782, 255] width 66 height 13
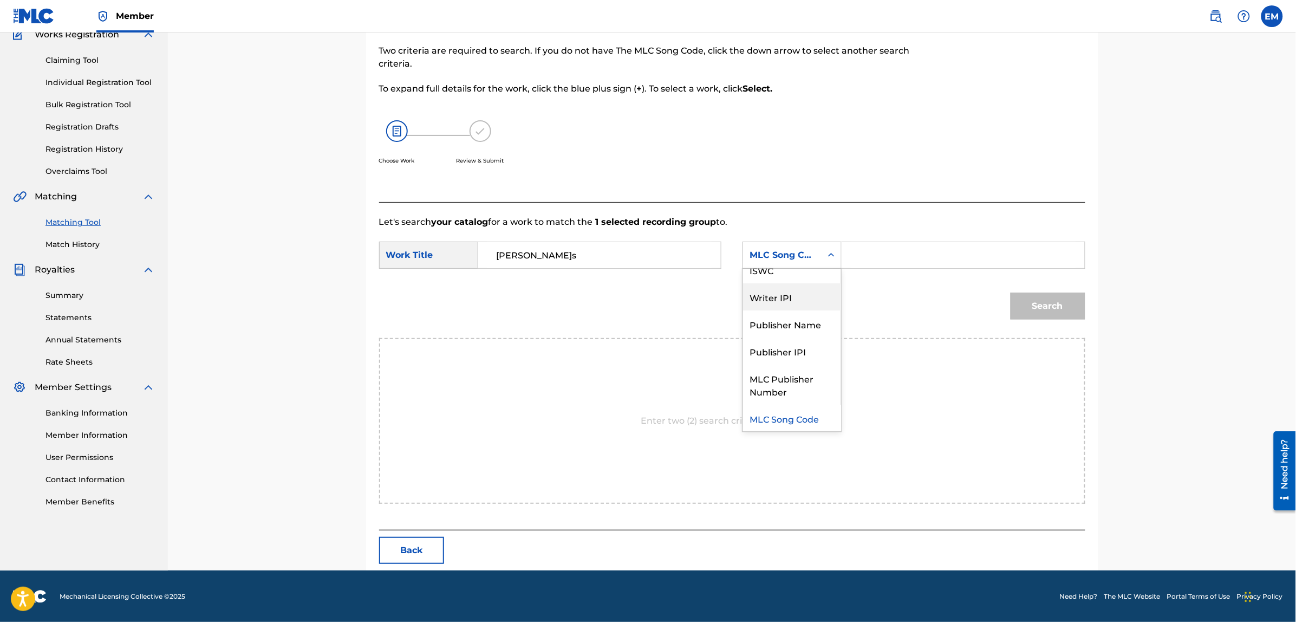
scroll to position [0, 0]
click at [810, 279] on div "Writer Name" at bounding box center [792, 282] width 98 height 27
click at [875, 259] on input "Search Form" at bounding box center [963, 255] width 224 height 26
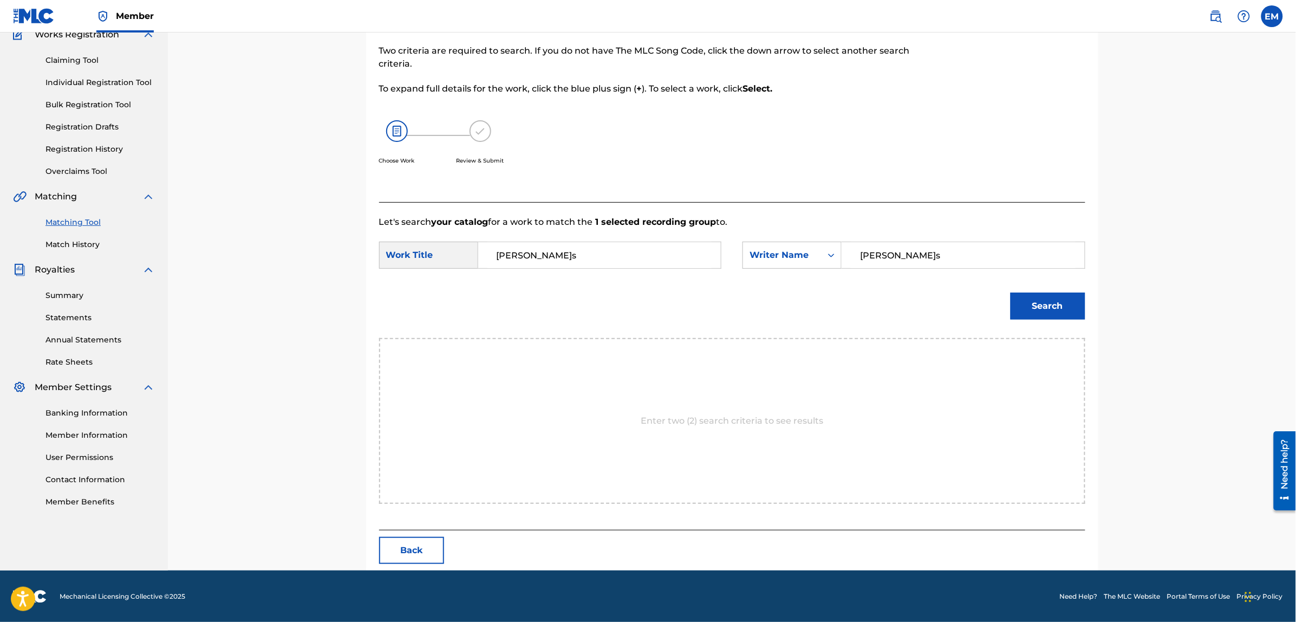
click at [1010, 292] on button "Search" at bounding box center [1047, 305] width 75 height 27
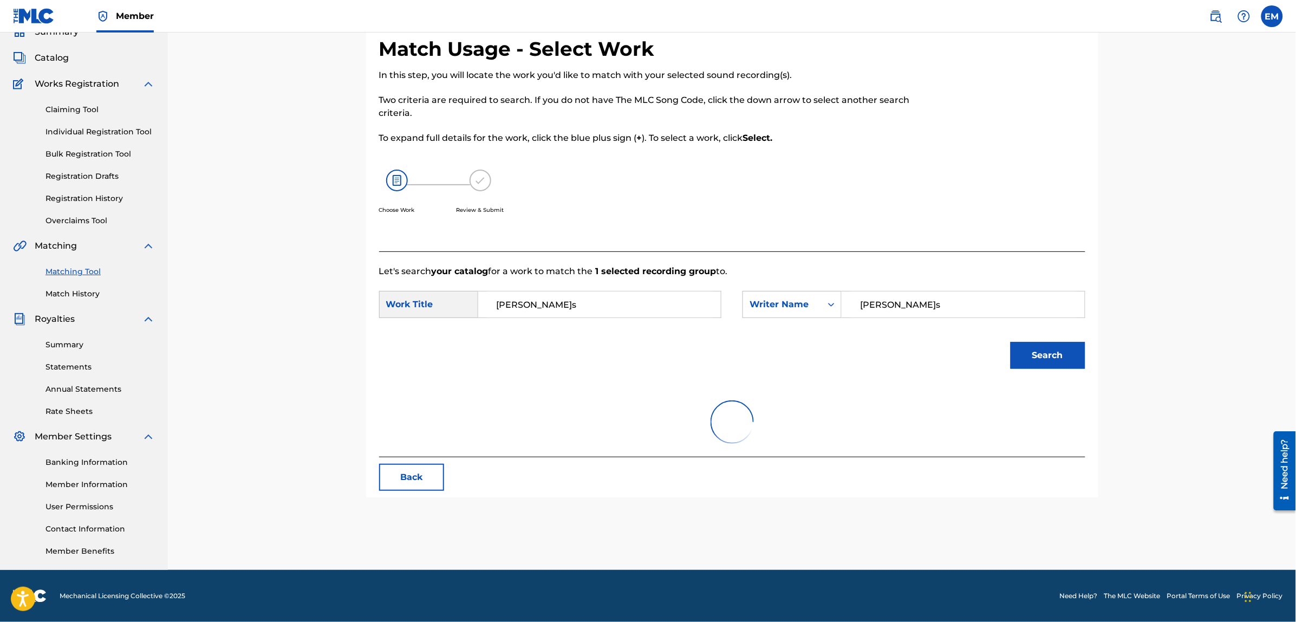
scroll to position [49, 0]
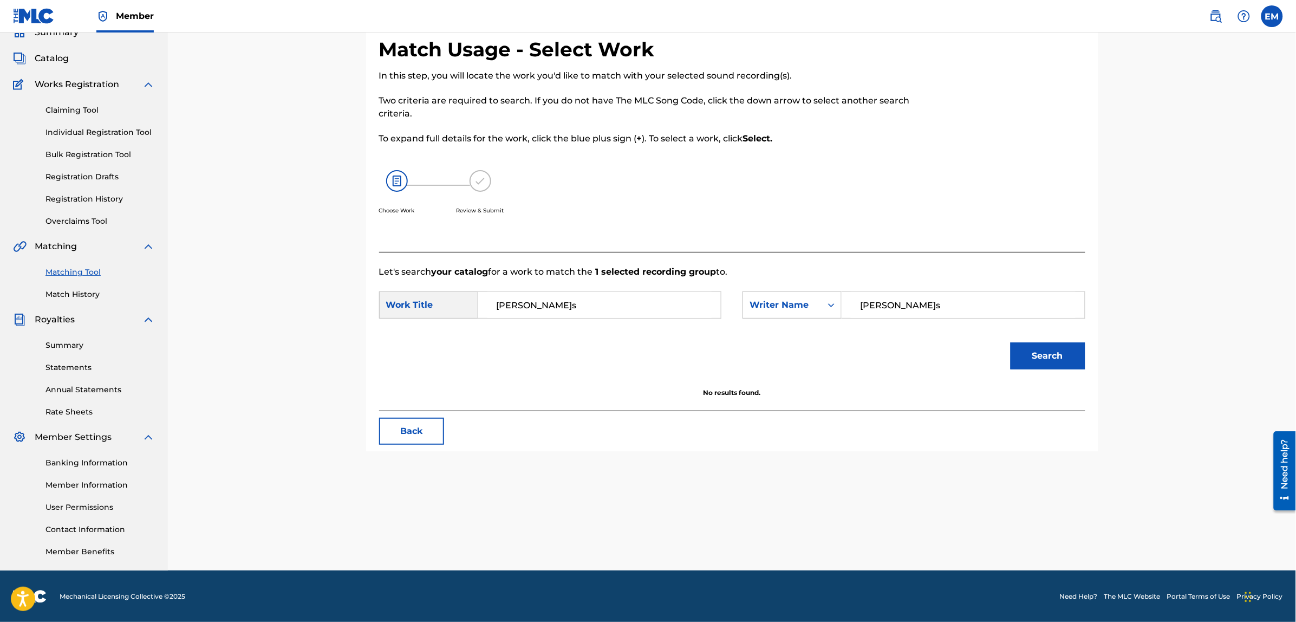
drag, startPoint x: 926, startPoint y: 309, endPoint x: 815, endPoint y: 325, distance: 112.2
click at [815, 325] on form "SearchWithCriteriaa07c5a93-2462-446a-8a20-df992c60b0e1 Work Title [PERSON_NAME]…" at bounding box center [732, 332] width 706 height 109
type input "[PERSON_NAME]"
click at [1010, 342] on button "Search" at bounding box center [1047, 355] width 75 height 27
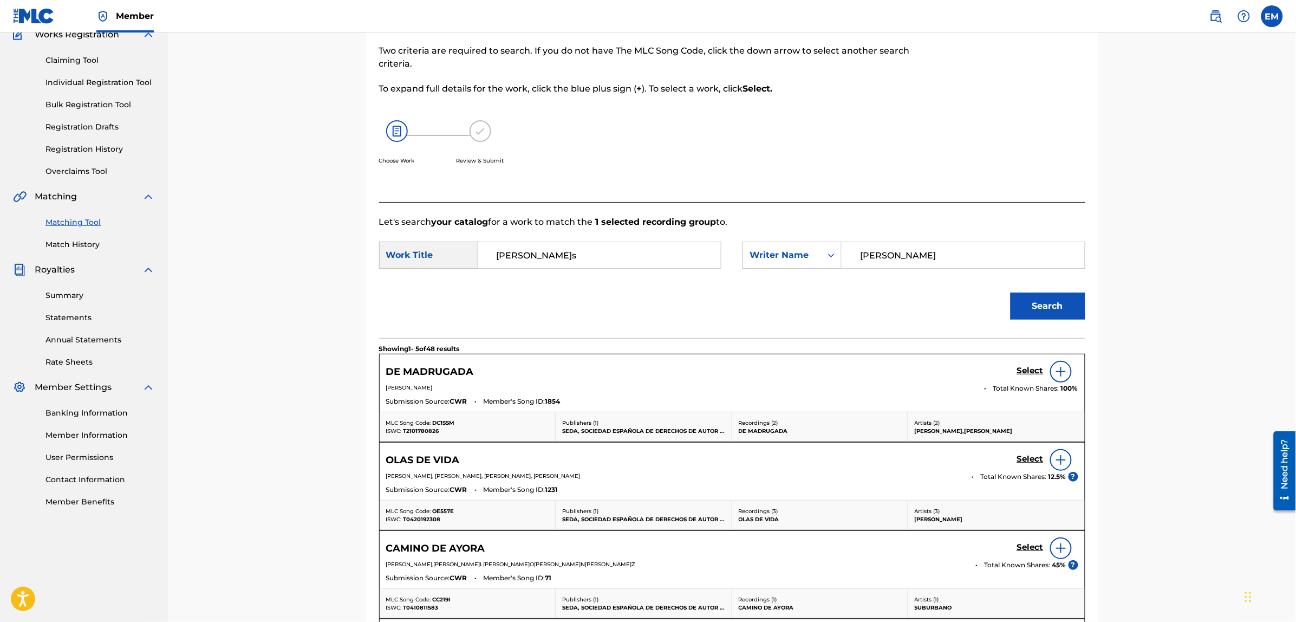
scroll to position [422, 0]
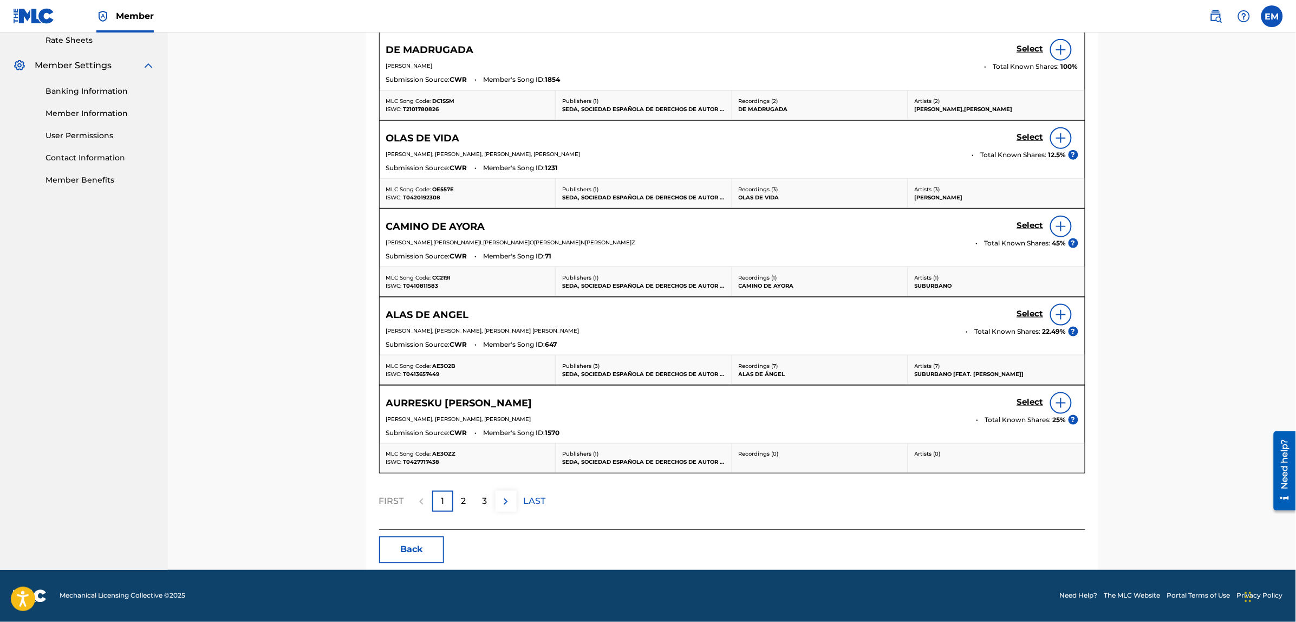
click at [466, 500] on p "2" at bounding box center [463, 501] width 5 height 13
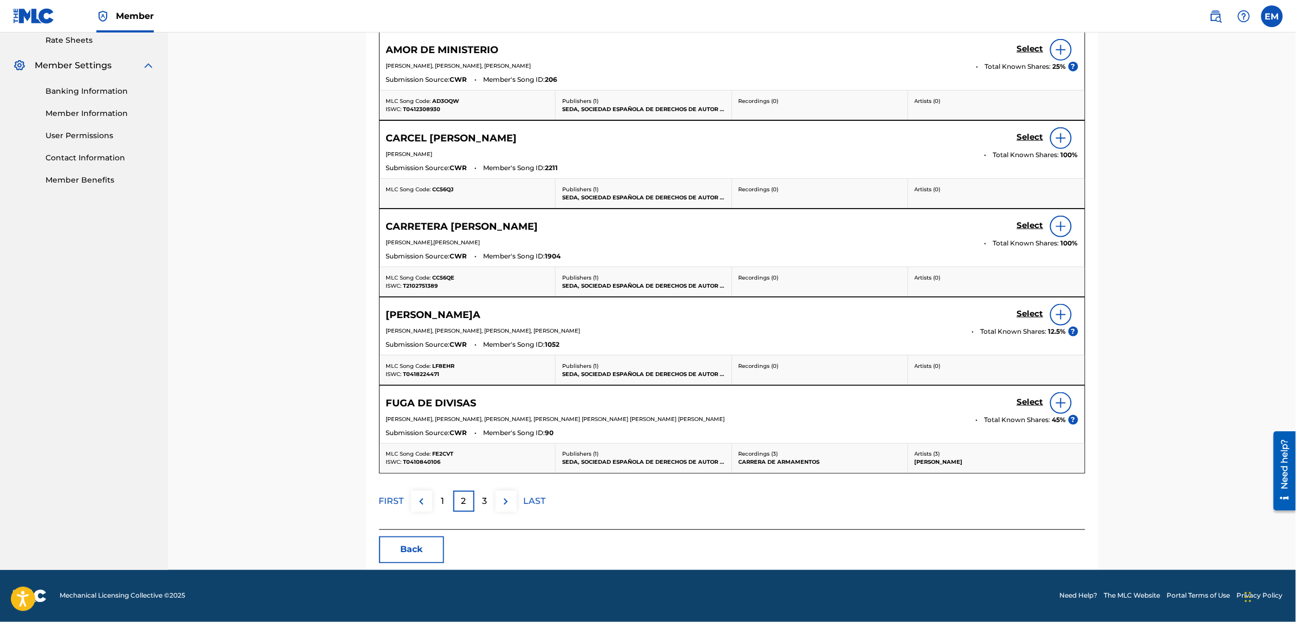
click at [404, 550] on button "Back" at bounding box center [411, 549] width 65 height 27
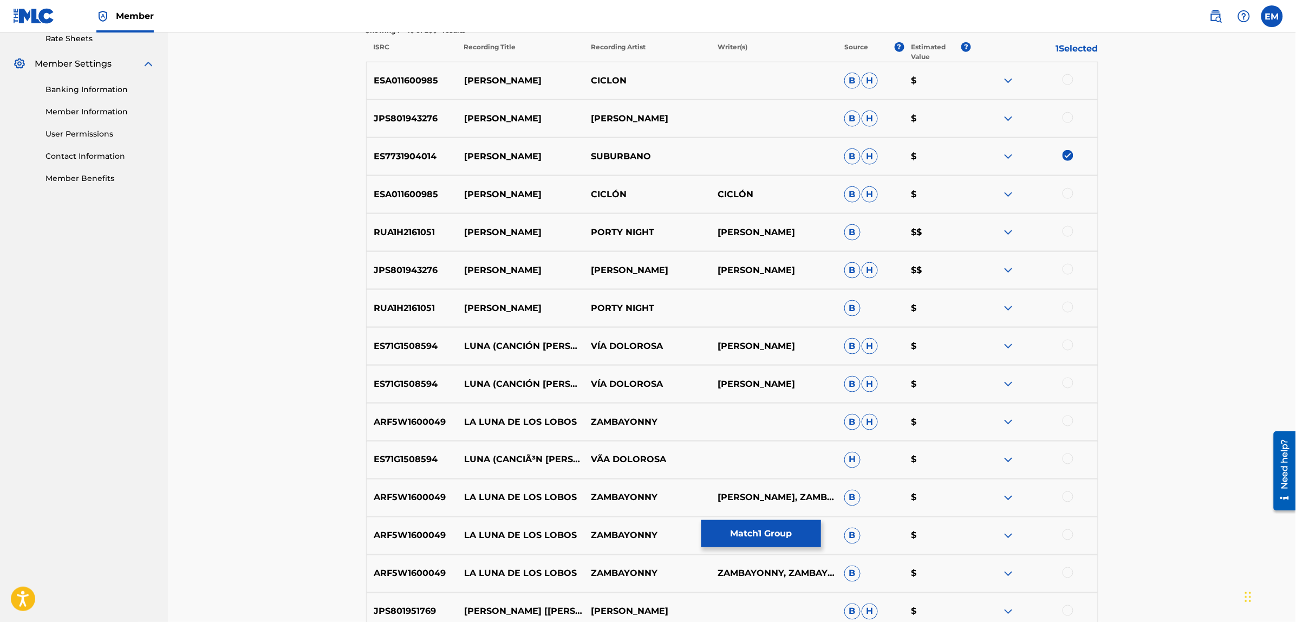
click at [1064, 155] on img at bounding box center [1067, 155] width 11 height 11
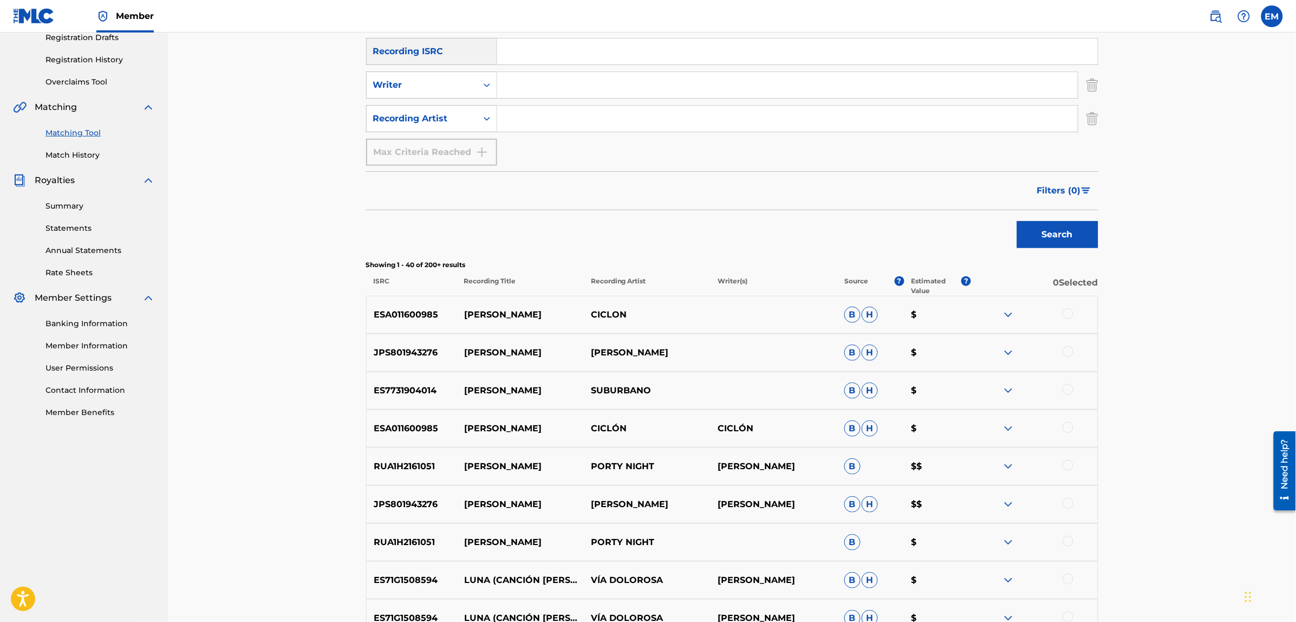
scroll to position [0, 0]
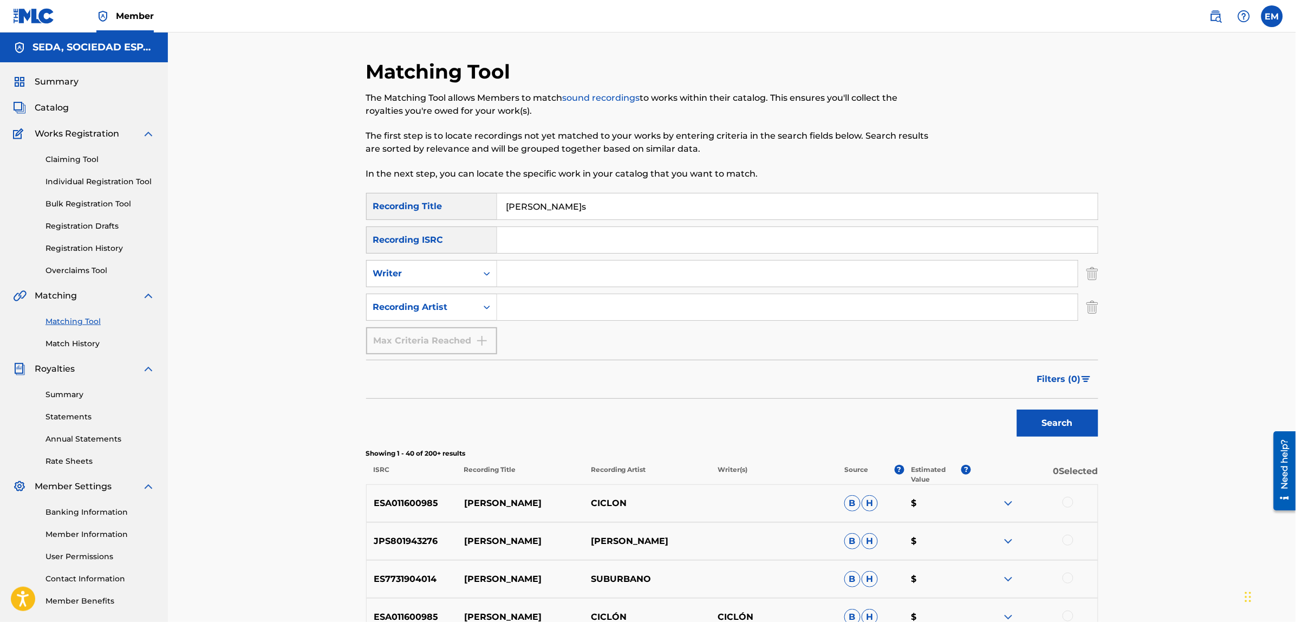
drag, startPoint x: 589, startPoint y: 206, endPoint x: 465, endPoint y: 222, distance: 125.0
click at [467, 222] on div "SearchWithCriteria4cb5dad6-b85f-4516-9888-0e568c27dd13 Recording Title [PERSON_…" at bounding box center [732, 273] width 732 height 161
type input "semos peligrosos"
click at [1017, 409] on button "Search" at bounding box center [1057, 422] width 81 height 27
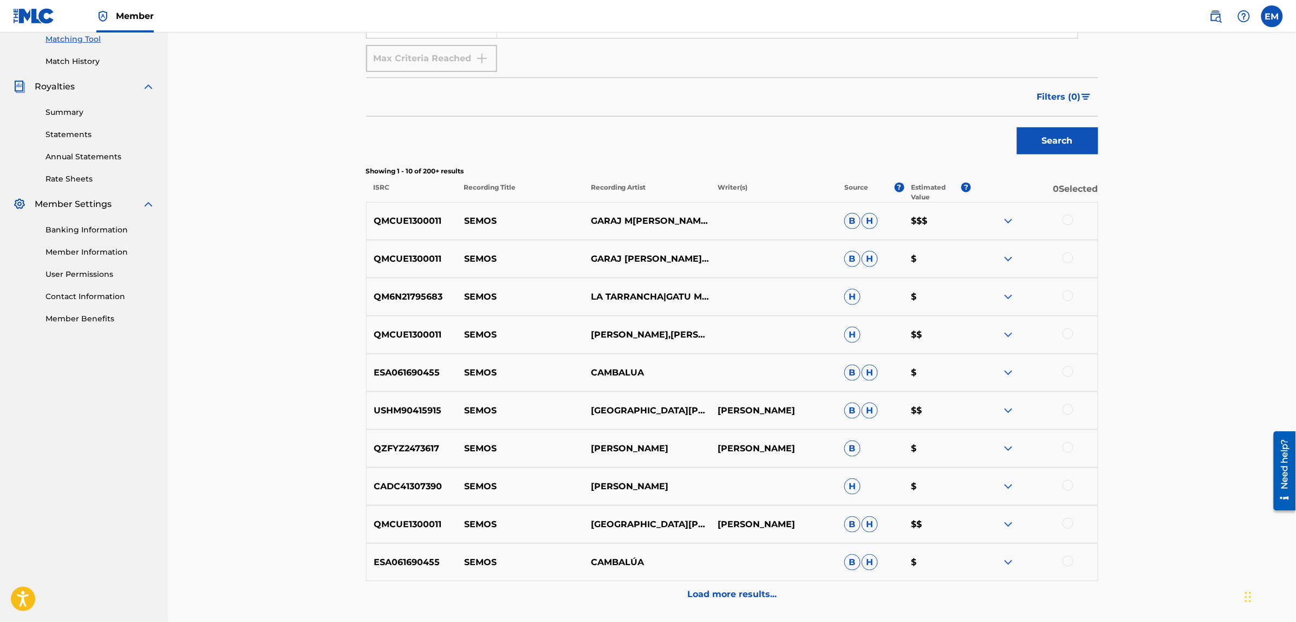
scroll to position [374, 0]
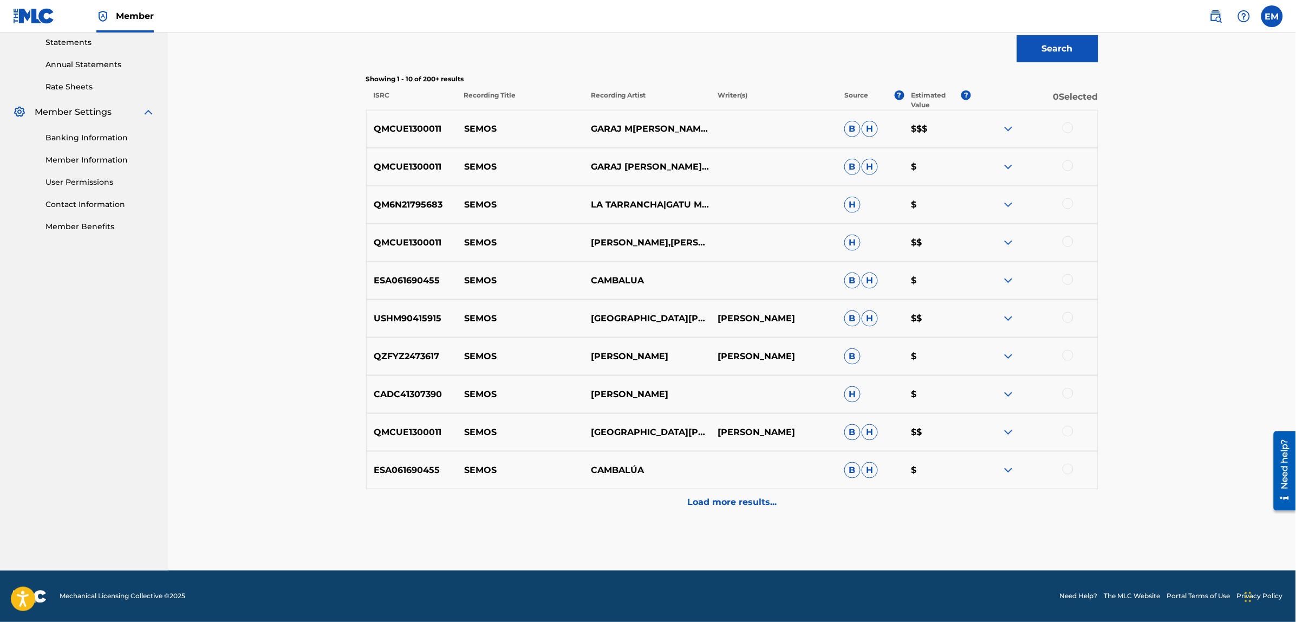
click at [716, 494] on div "Load more results..." at bounding box center [732, 502] width 732 height 27
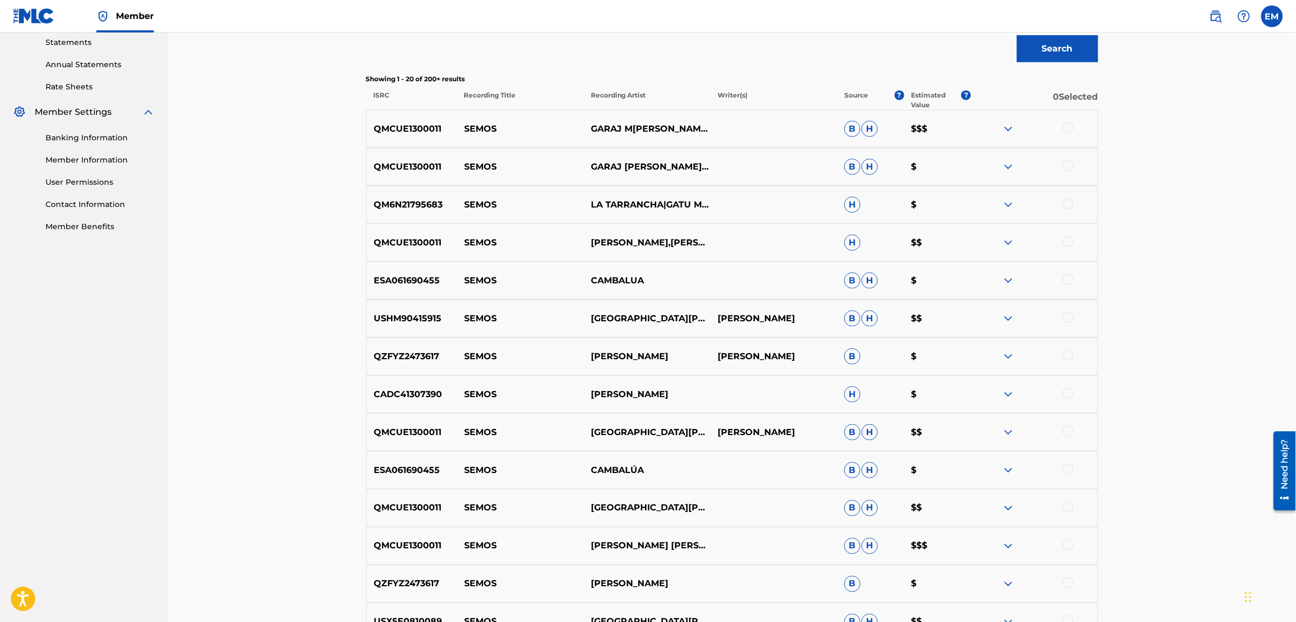
scroll to position [753, 0]
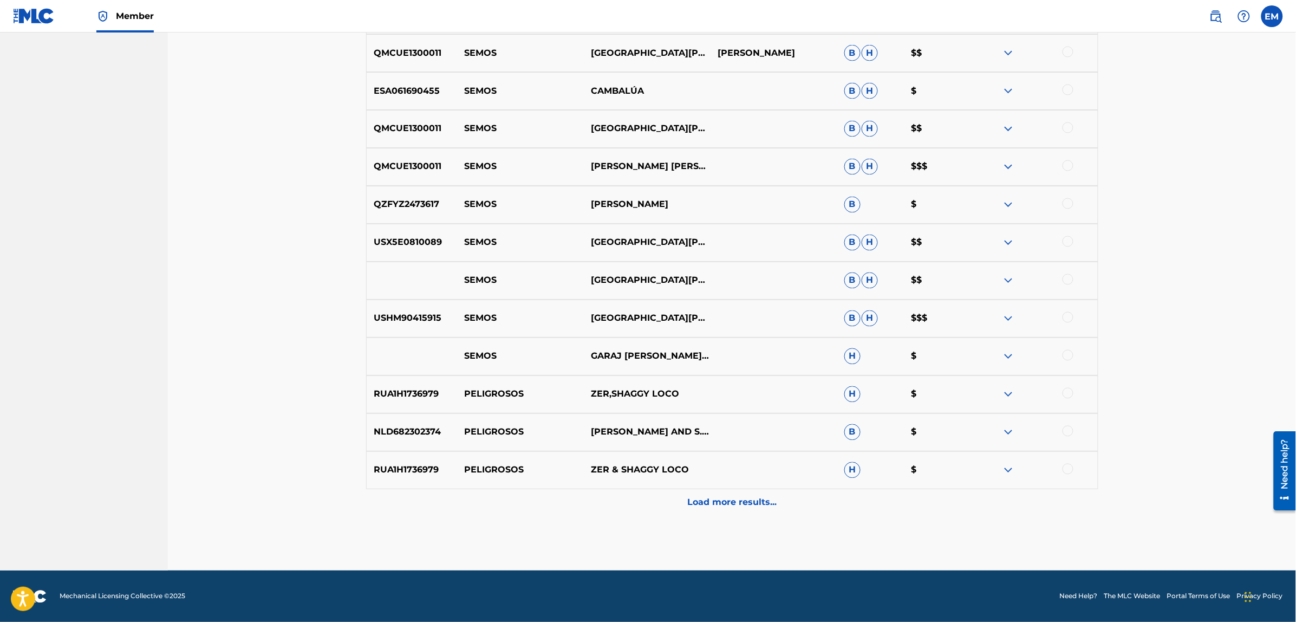
click at [751, 500] on p "Load more results..." at bounding box center [731, 502] width 89 height 13
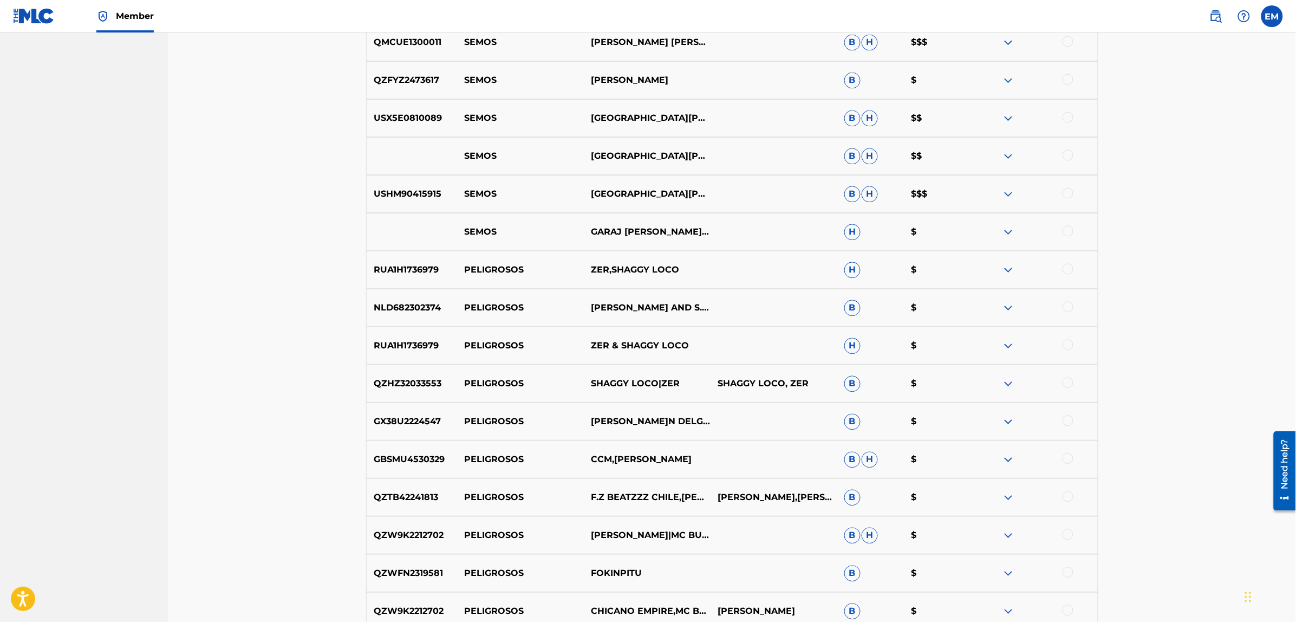
scroll to position [1132, 0]
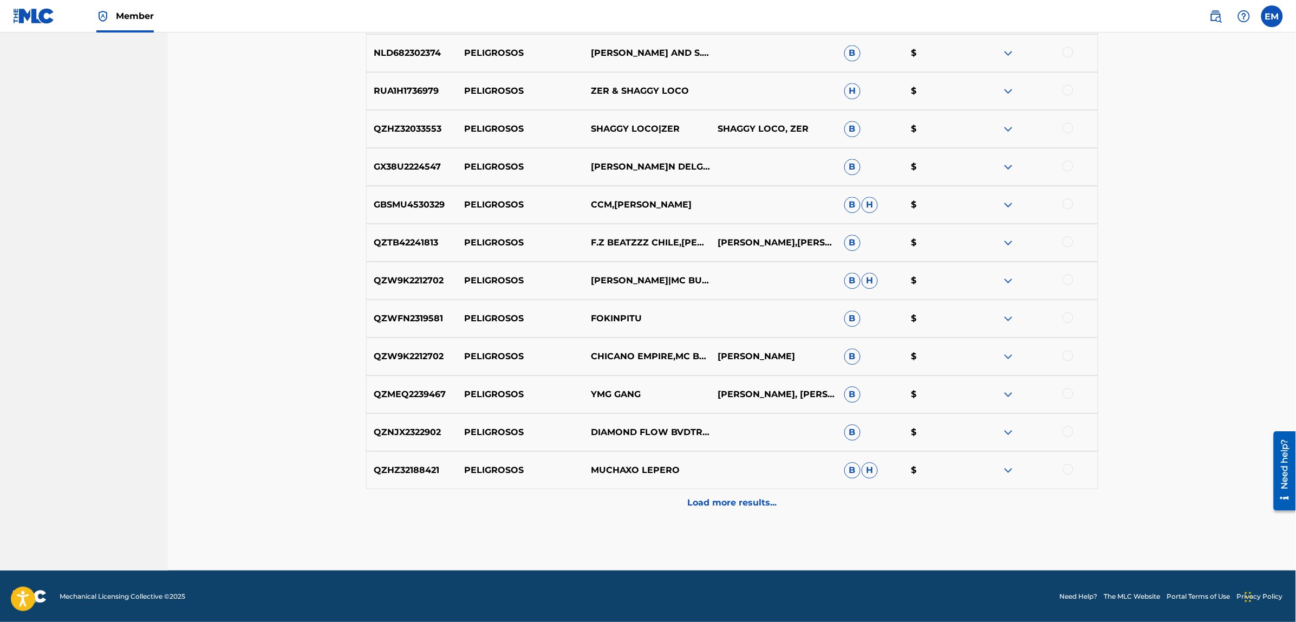
click at [712, 489] on div "Load more results..." at bounding box center [732, 502] width 732 height 27
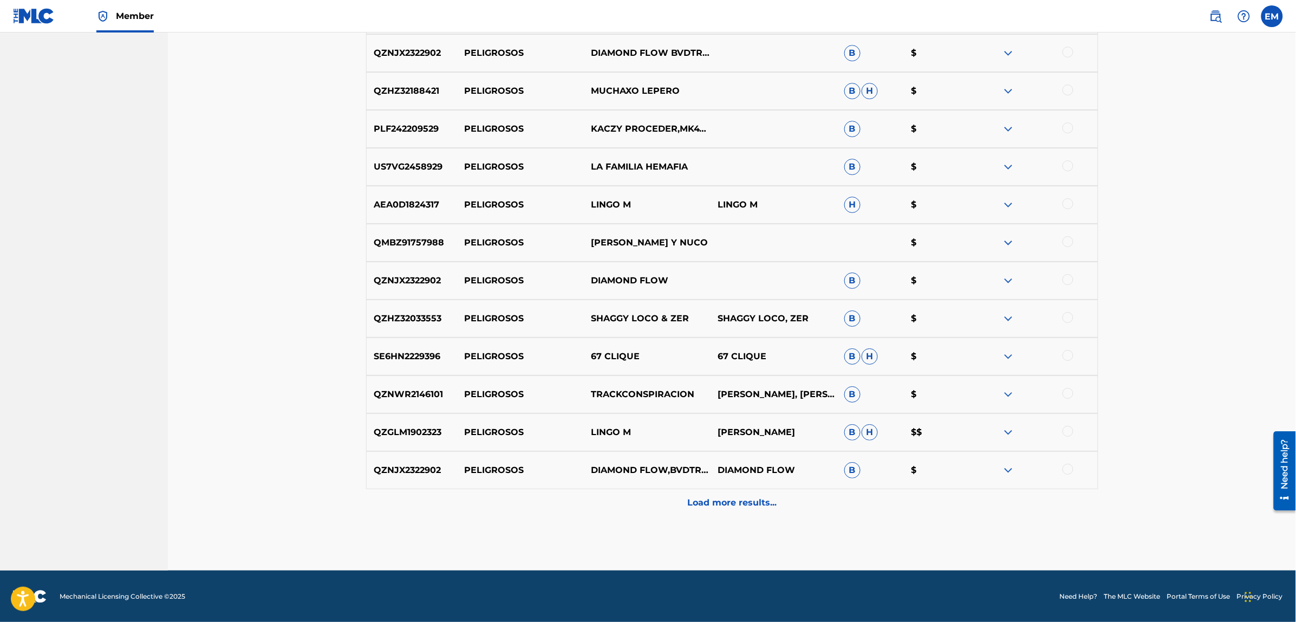
click at [697, 500] on p "Load more results..." at bounding box center [731, 502] width 89 height 13
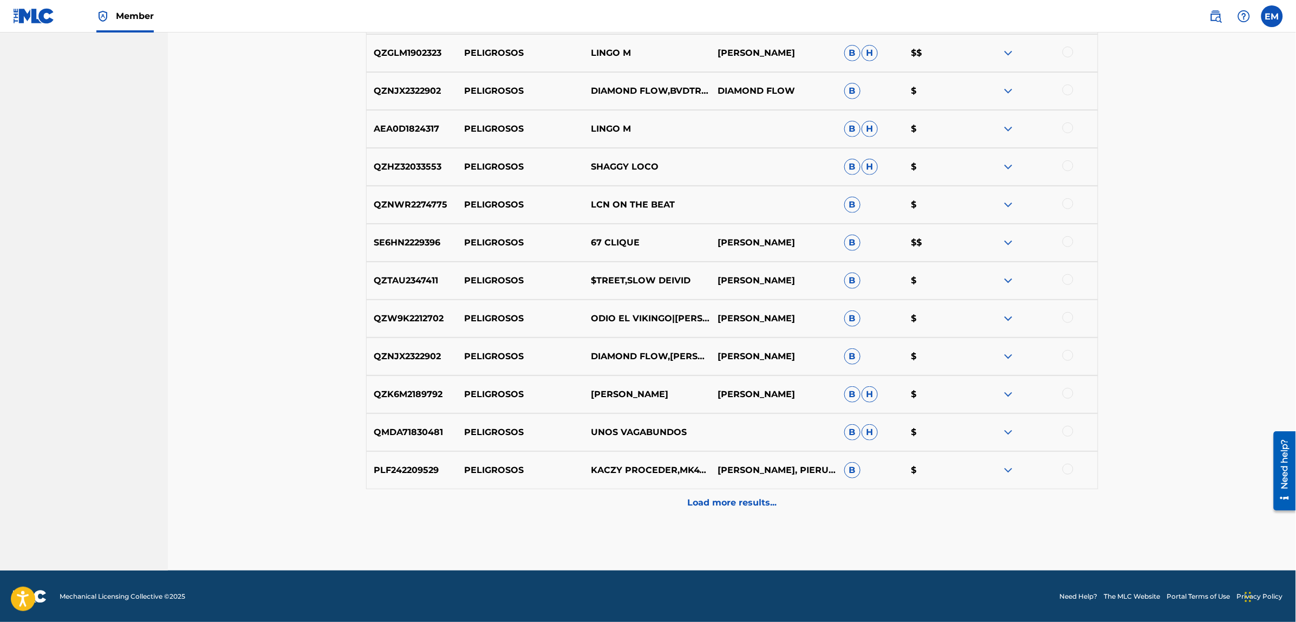
click at [702, 504] on p "Load more results..." at bounding box center [731, 502] width 89 height 13
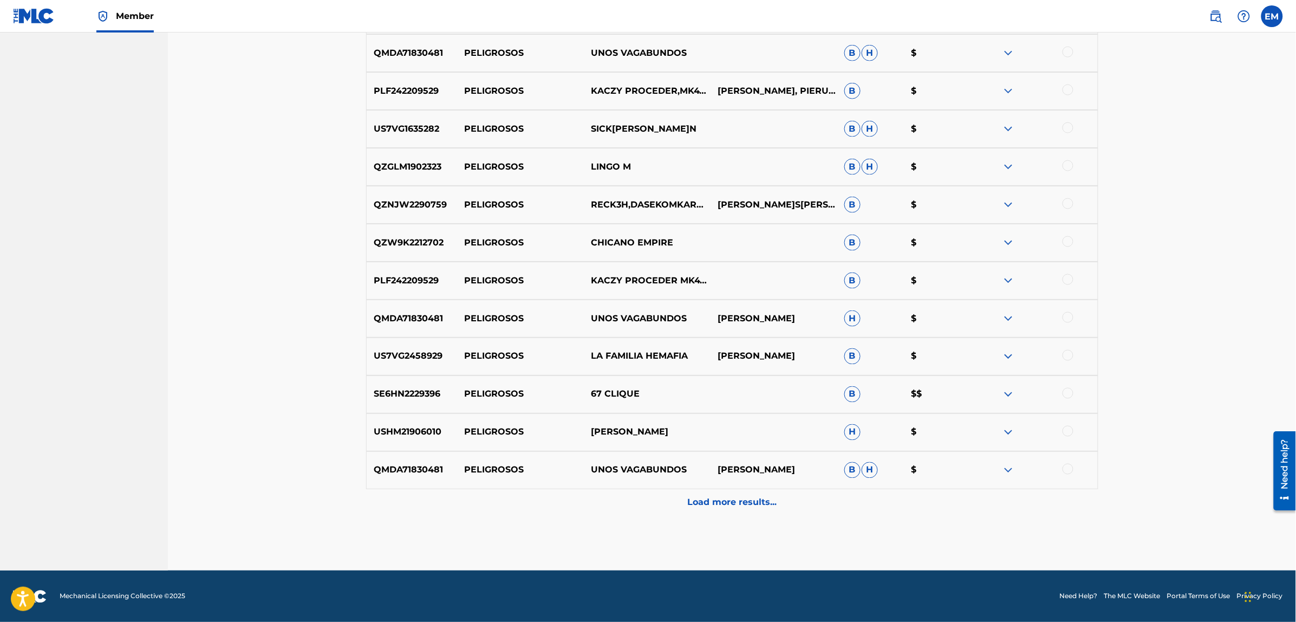
click at [739, 513] on div "Load more results..." at bounding box center [732, 502] width 732 height 27
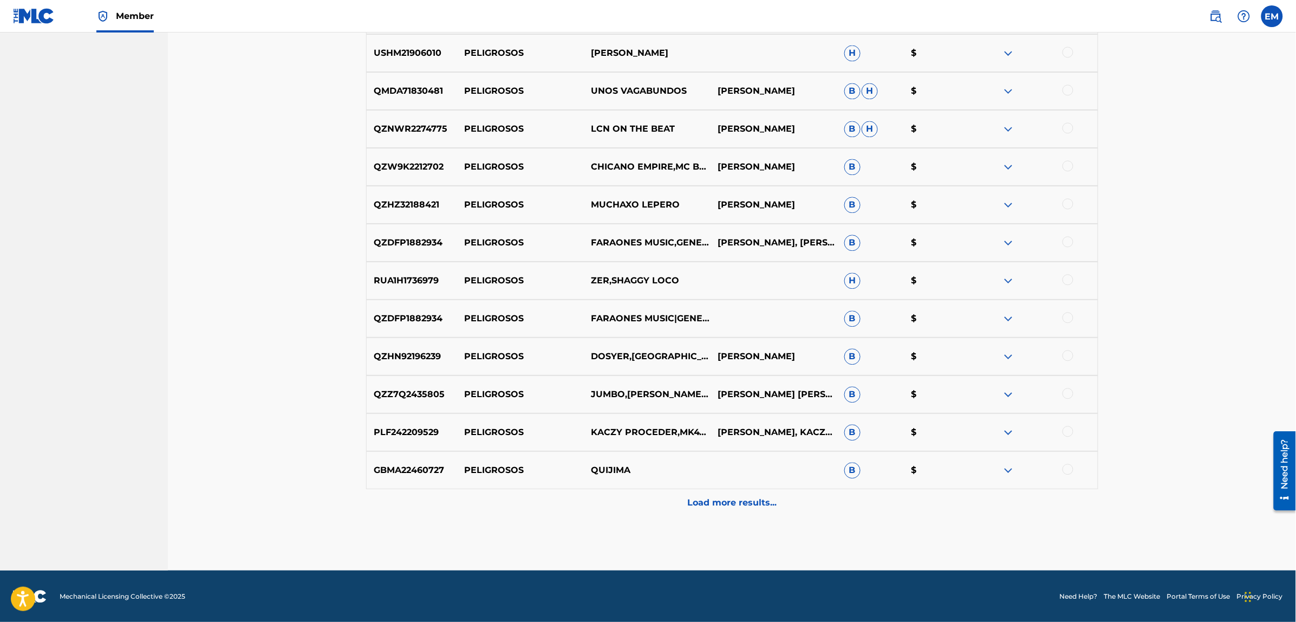
click at [740, 492] on div "Load more results..." at bounding box center [732, 502] width 732 height 27
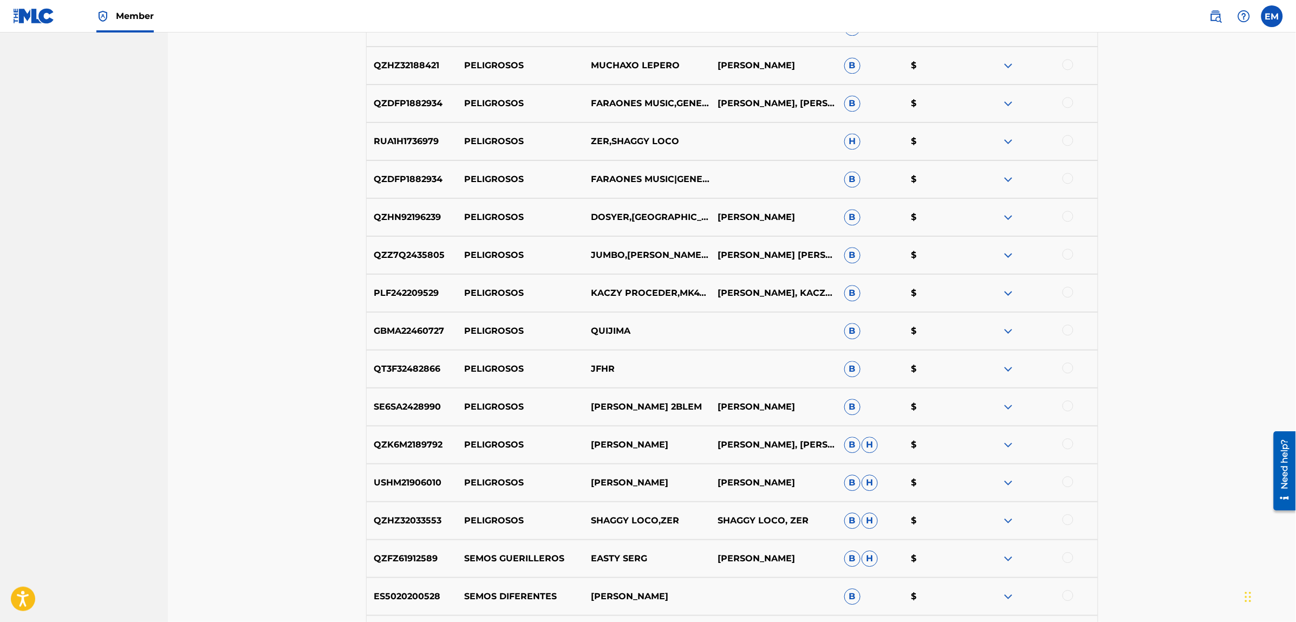
scroll to position [3027, 0]
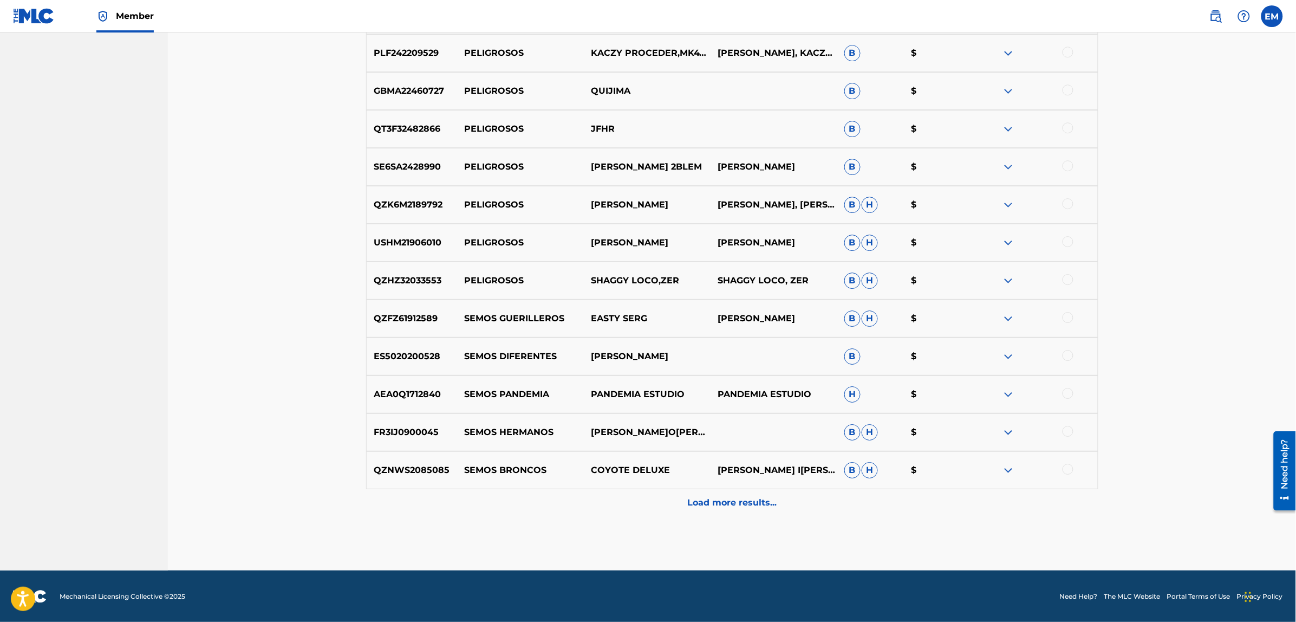
click at [702, 497] on p "Load more results..." at bounding box center [731, 502] width 89 height 13
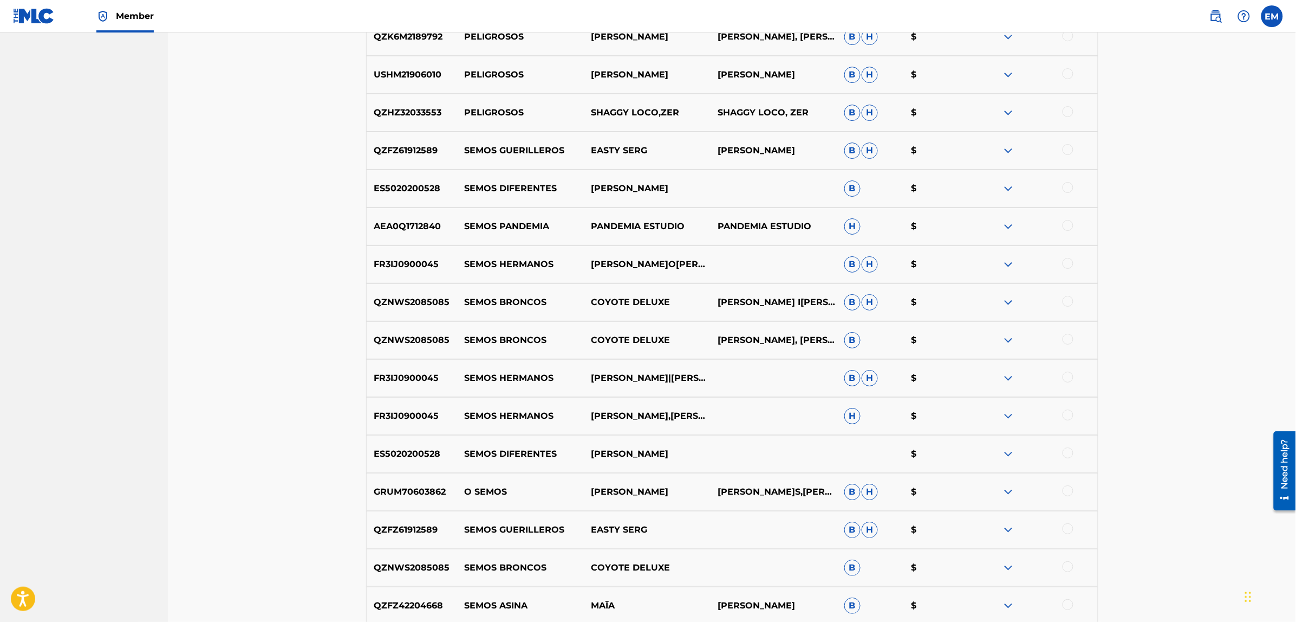
scroll to position [3298, 0]
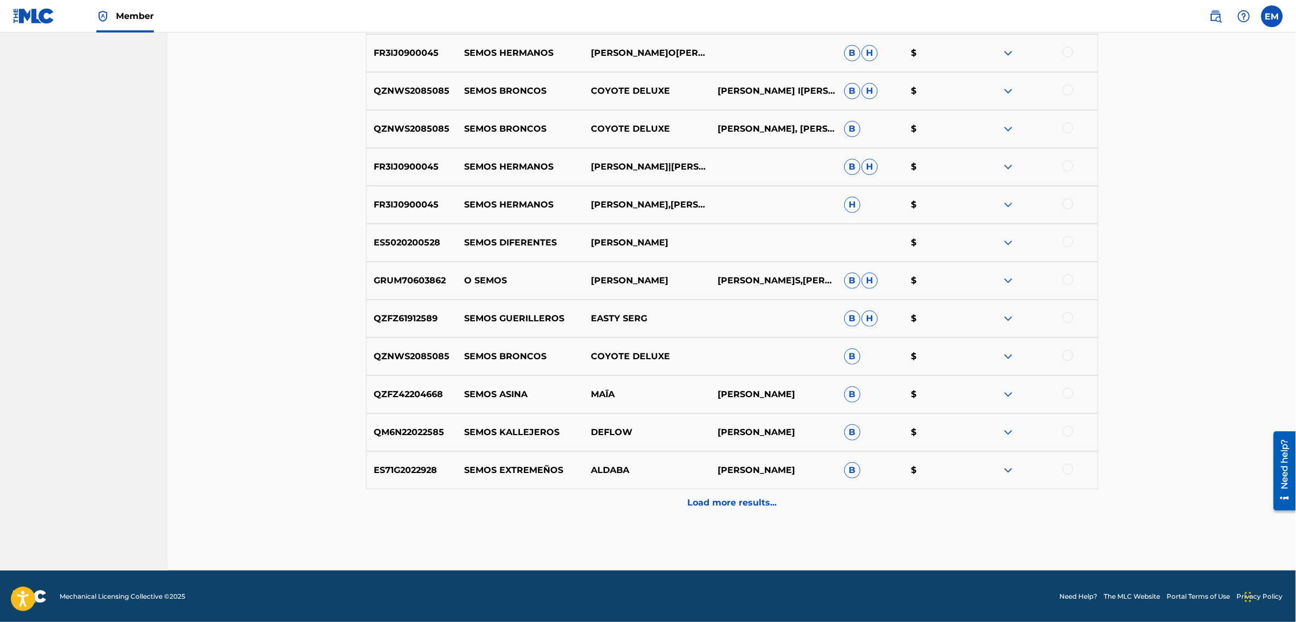
click at [712, 501] on p "Load more results..." at bounding box center [731, 502] width 89 height 13
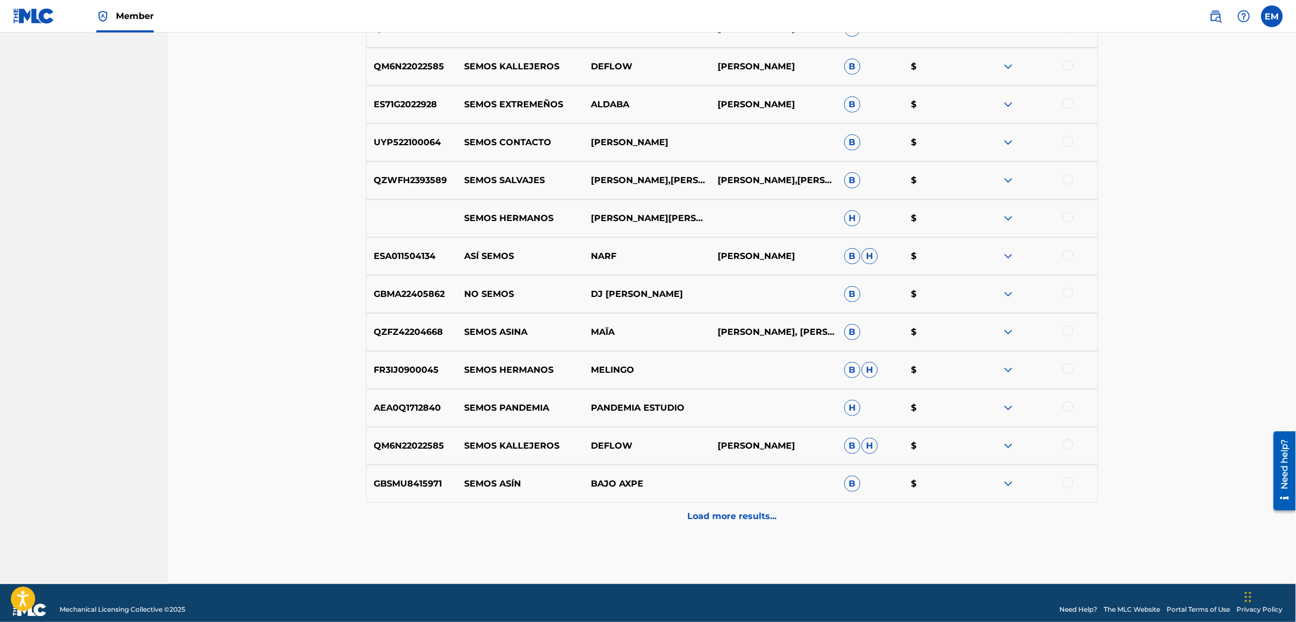
scroll to position [3785, 0]
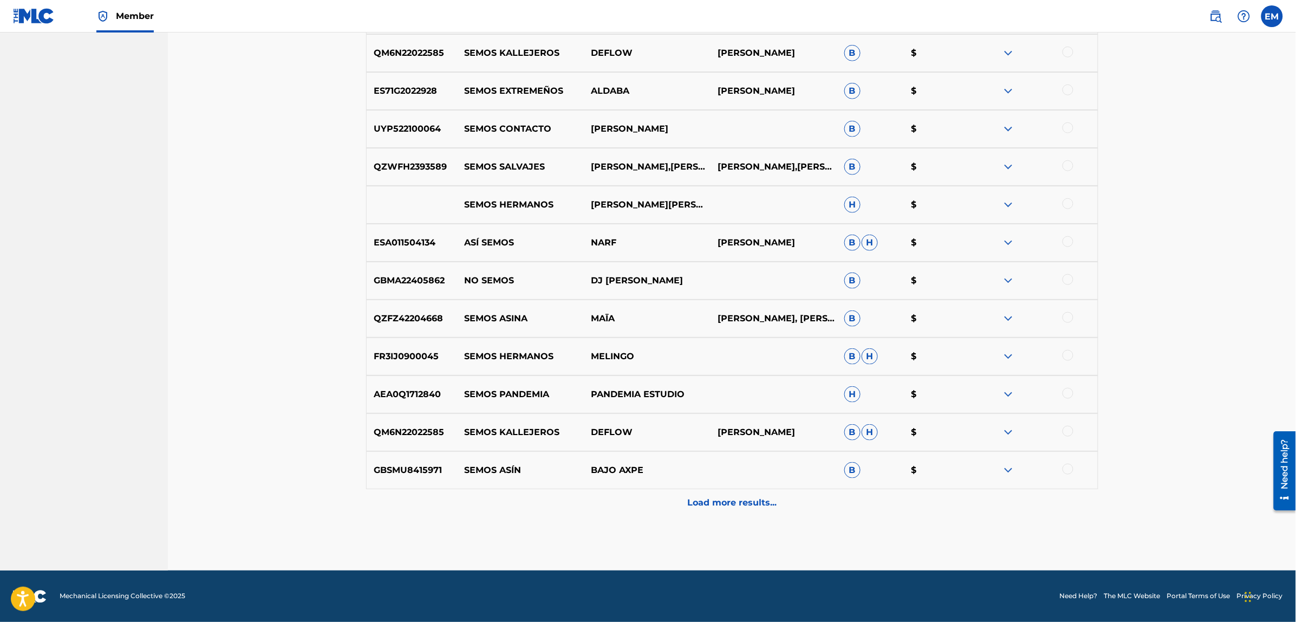
click at [712, 501] on p "Load more results..." at bounding box center [731, 502] width 89 height 13
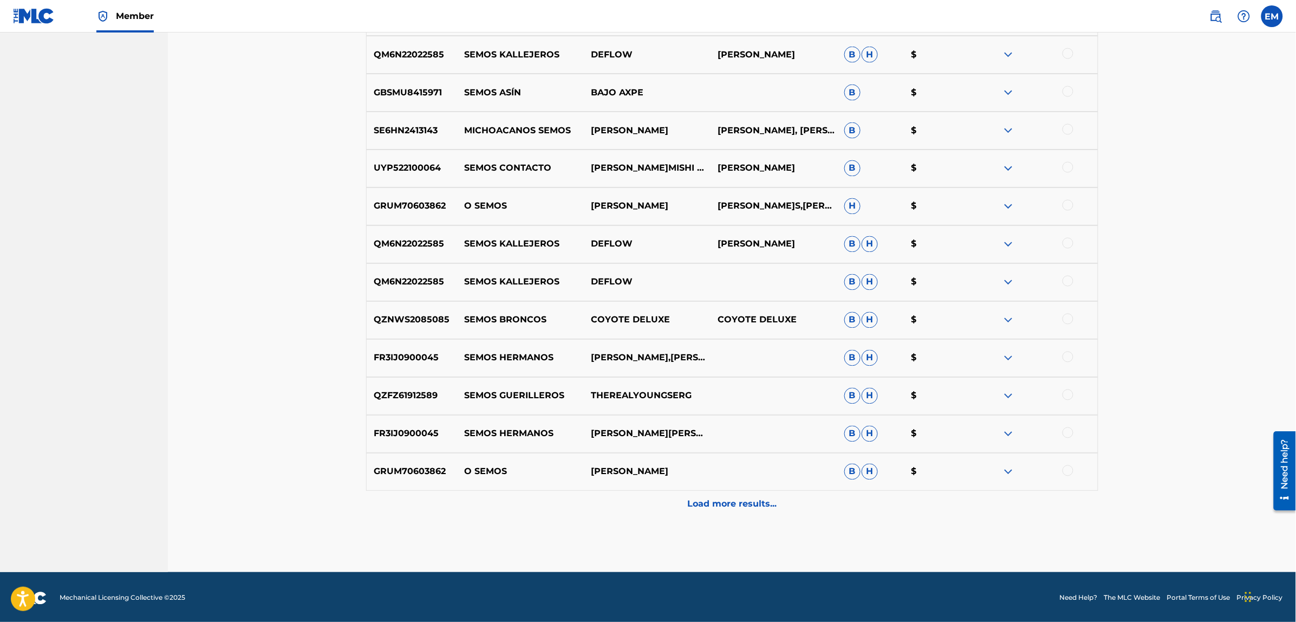
scroll to position [4164, 0]
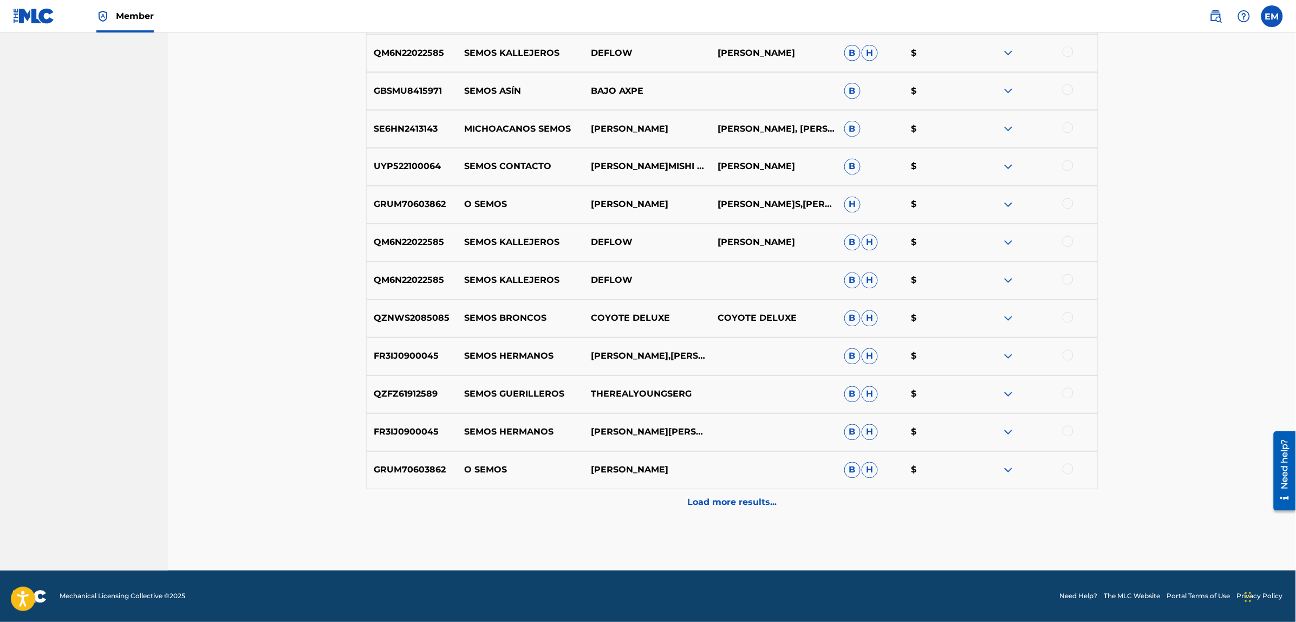
click at [712, 501] on p "Load more results..." at bounding box center [731, 502] width 89 height 13
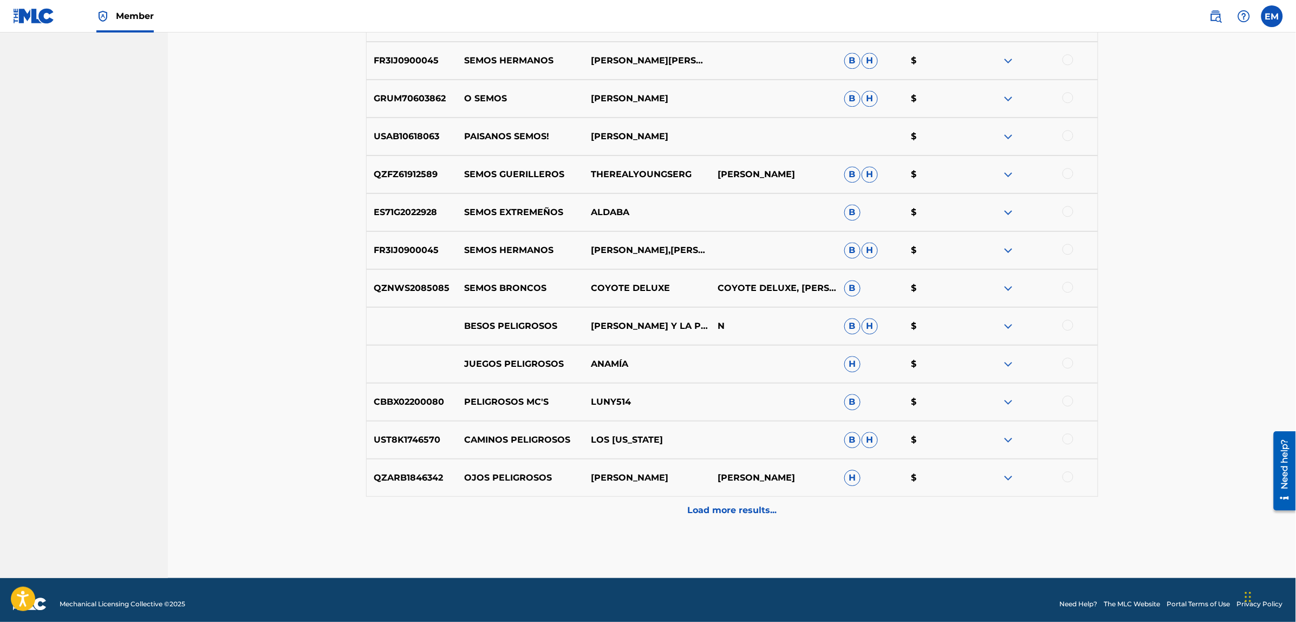
scroll to position [4543, 0]
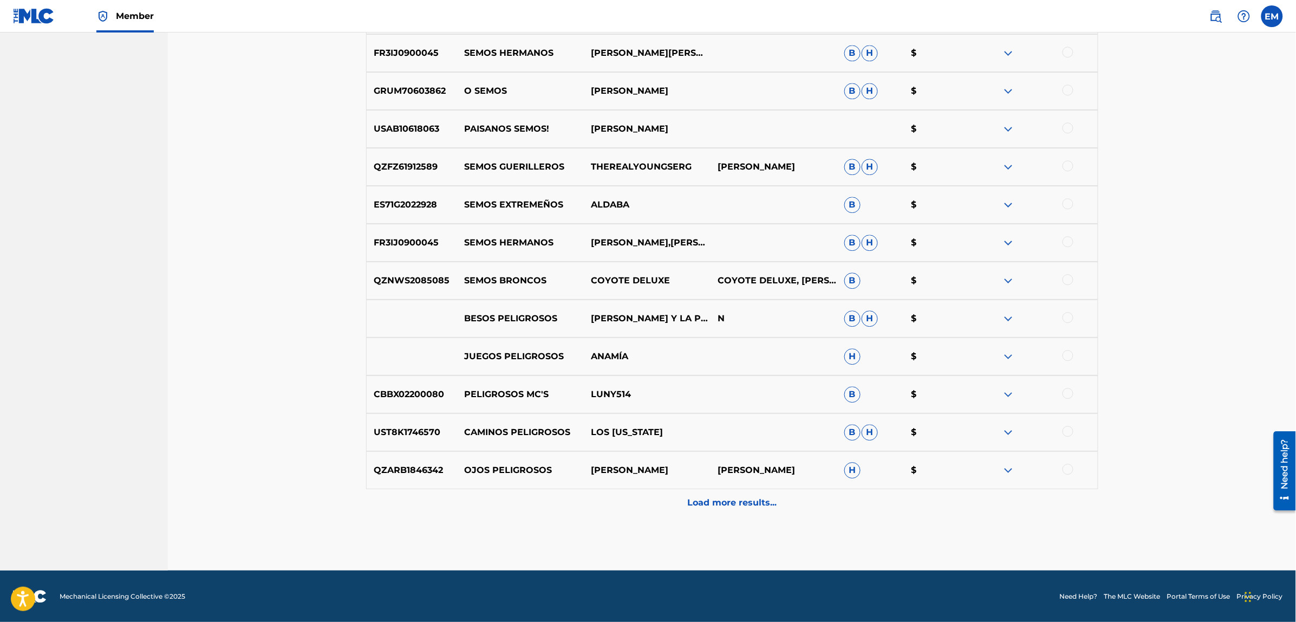
click at [712, 502] on p "Load more results..." at bounding box center [731, 502] width 89 height 13
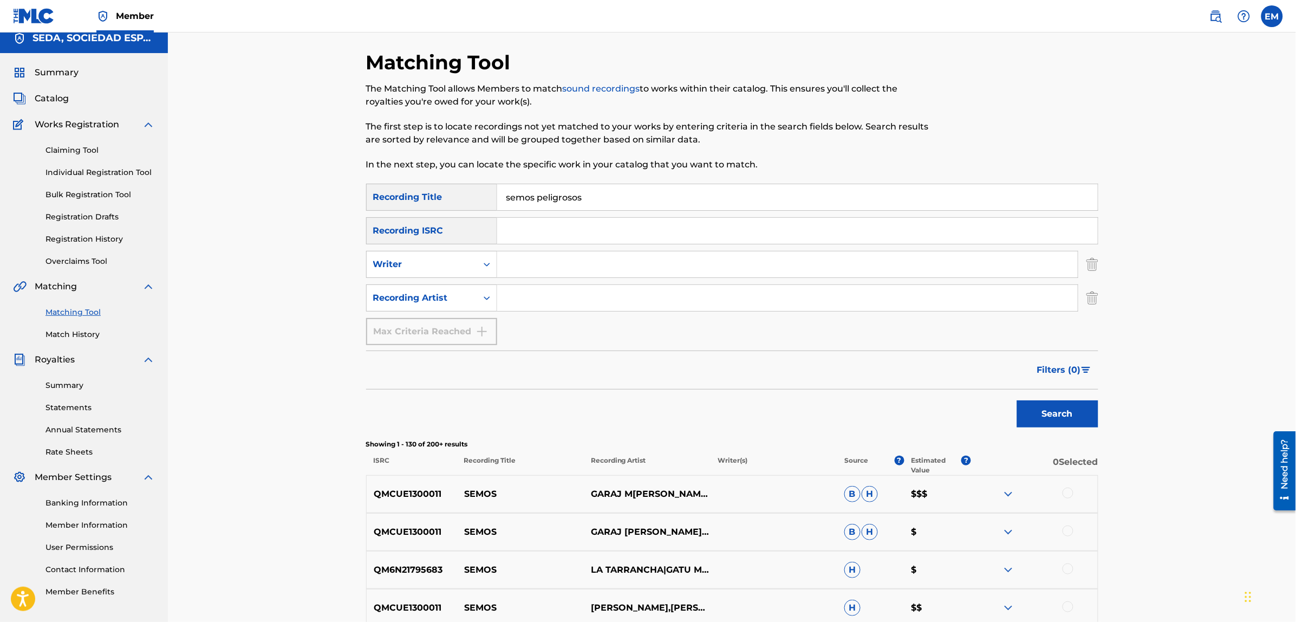
scroll to position [0, 0]
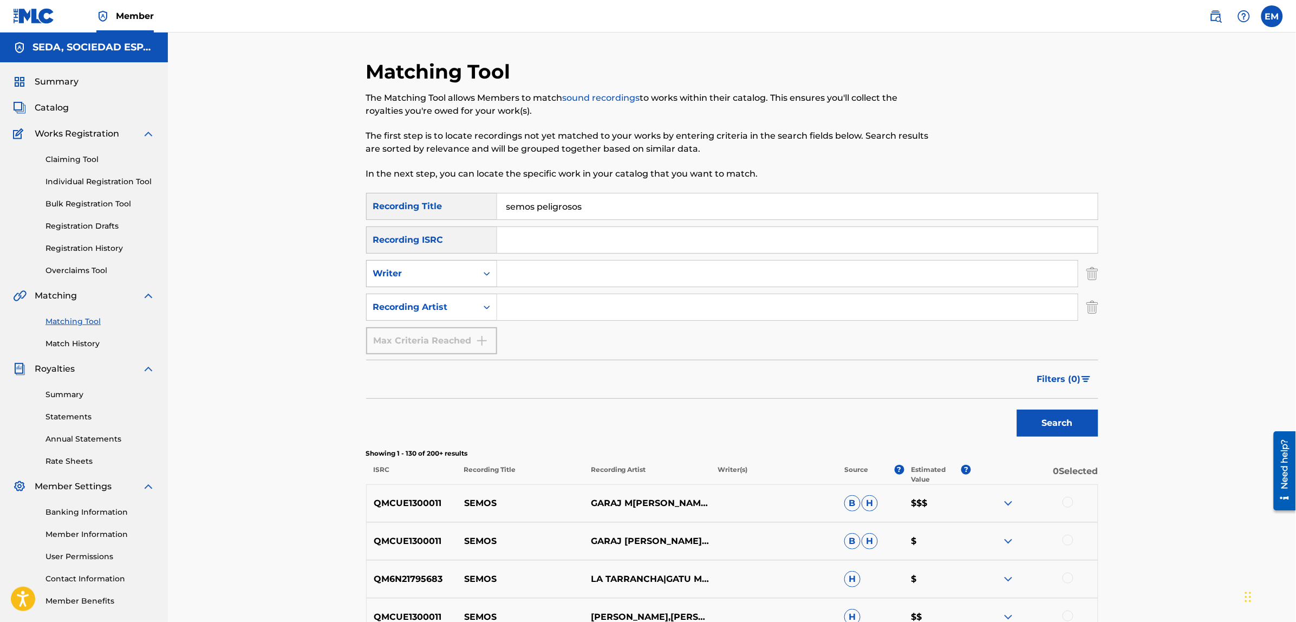
click at [409, 275] on div "Writer" at bounding box center [421, 273] width 97 height 13
click at [531, 283] on input "Search Form" at bounding box center [787, 273] width 580 height 26
type input "[PERSON_NAME]"
click at [1017, 409] on button "Search" at bounding box center [1057, 422] width 81 height 27
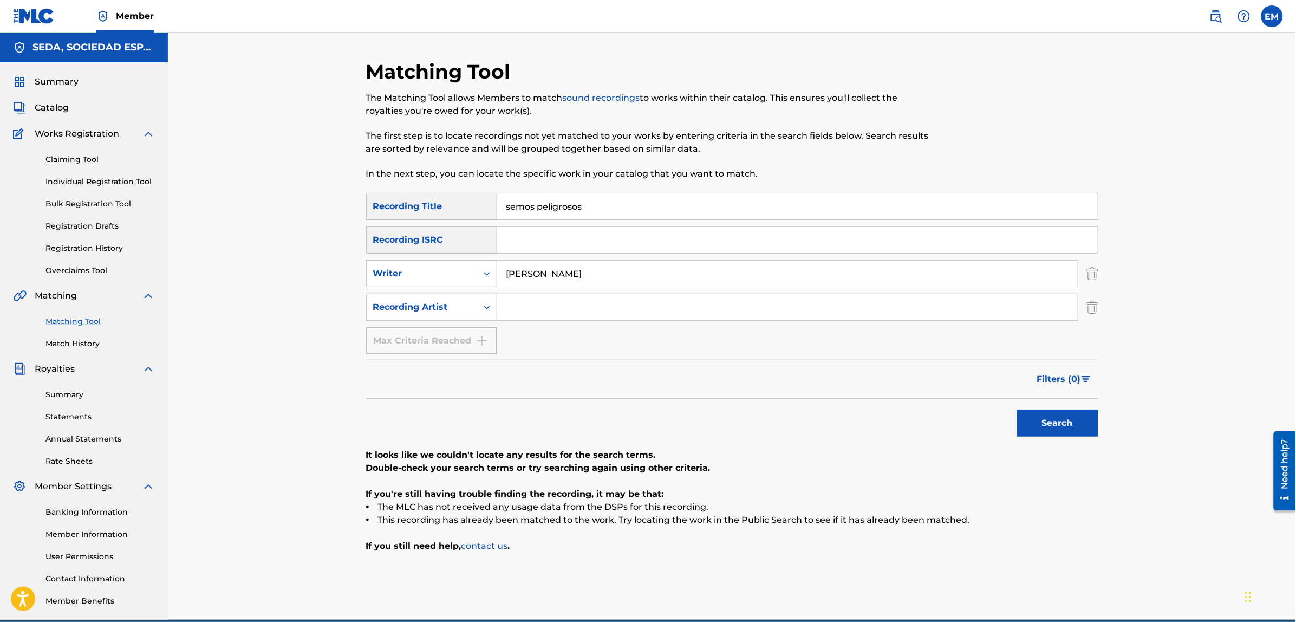
drag, startPoint x: 571, startPoint y: 212, endPoint x: 496, endPoint y: 207, distance: 74.9
click at [497, 207] on input "semos peligrosos" at bounding box center [797, 206] width 600 height 26
click at [1017, 409] on button "Search" at bounding box center [1057, 422] width 81 height 27
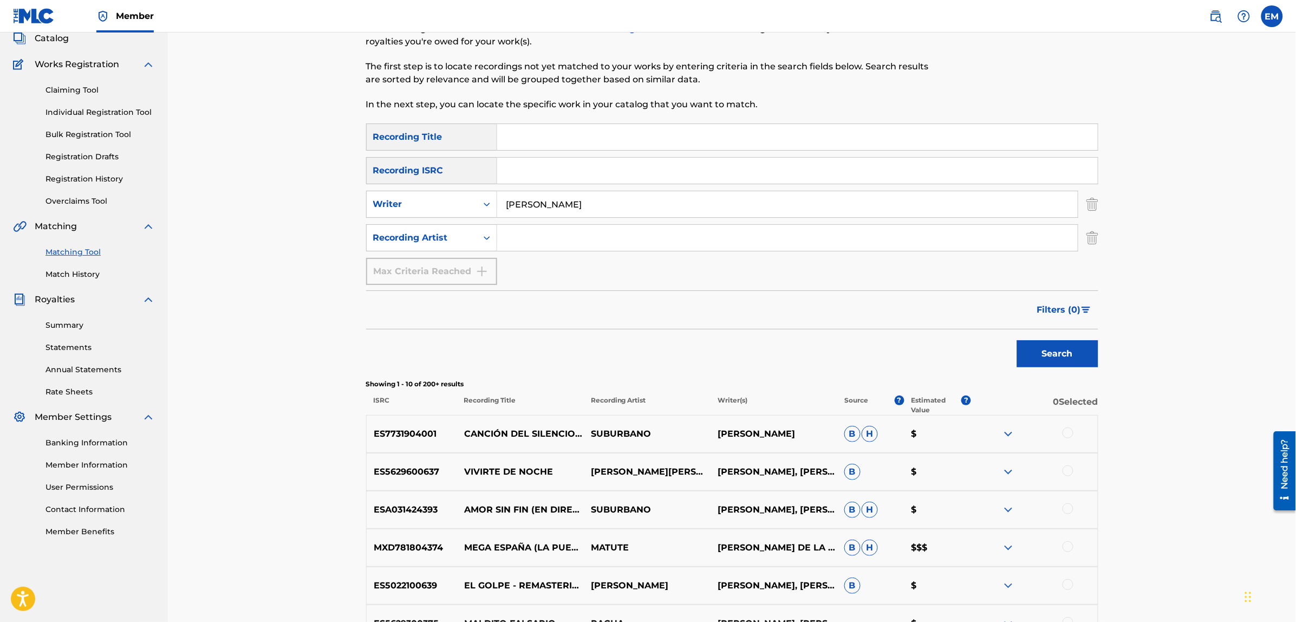
scroll to position [338, 0]
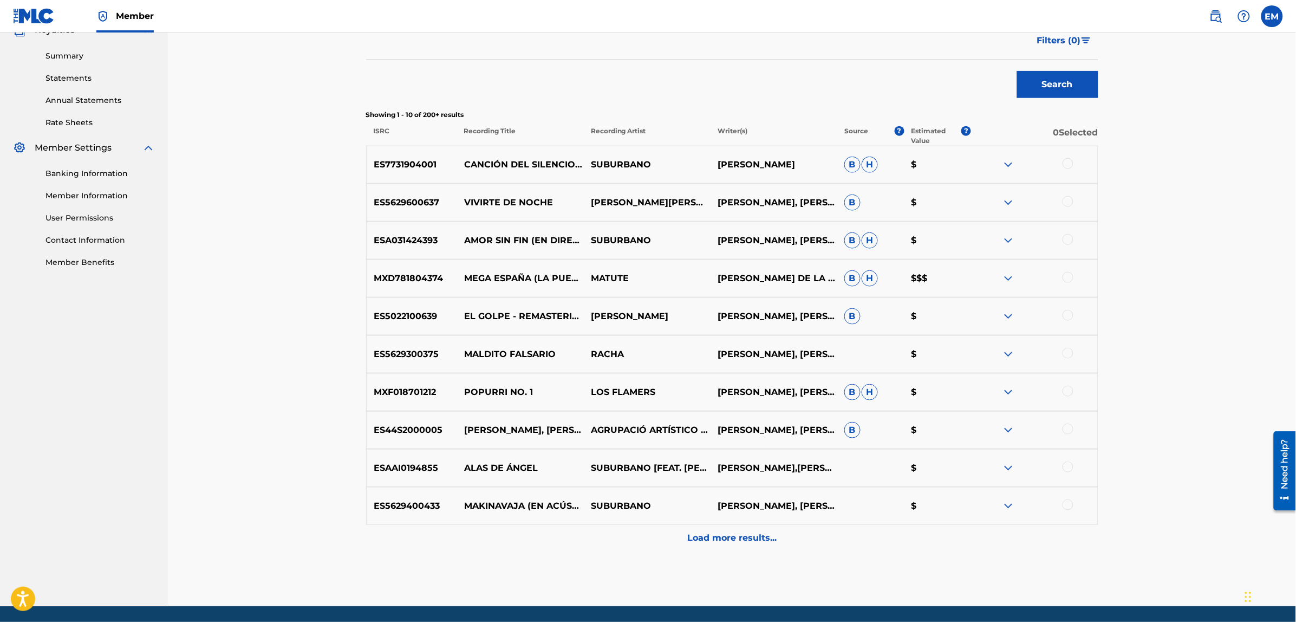
click at [1069, 505] on div at bounding box center [1067, 504] width 11 height 11
click at [754, 532] on button "Match 1 Group" at bounding box center [761, 533] width 120 height 27
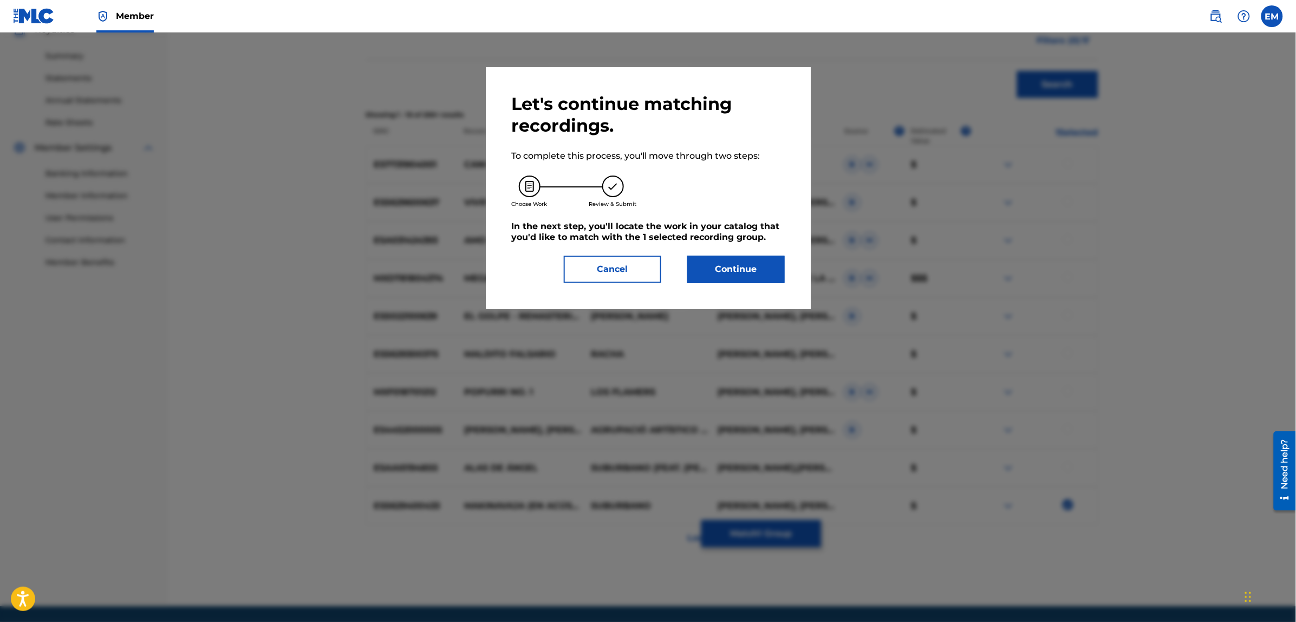
click at [696, 269] on button "Continue" at bounding box center [735, 269] width 97 height 27
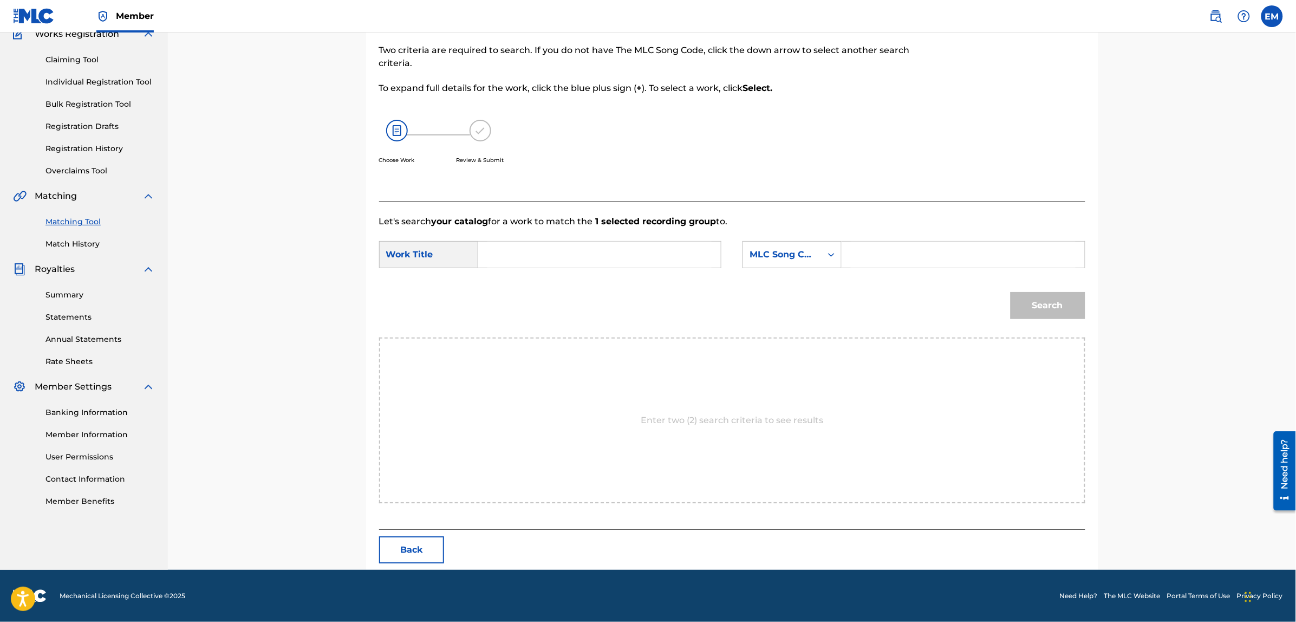
scroll to position [99, 0]
click at [524, 265] on input "Search Form" at bounding box center [599, 255] width 224 height 26
type input "w"
type input "semos peligrosos"
click at [801, 260] on div "MLC Song Code" at bounding box center [782, 255] width 66 height 13
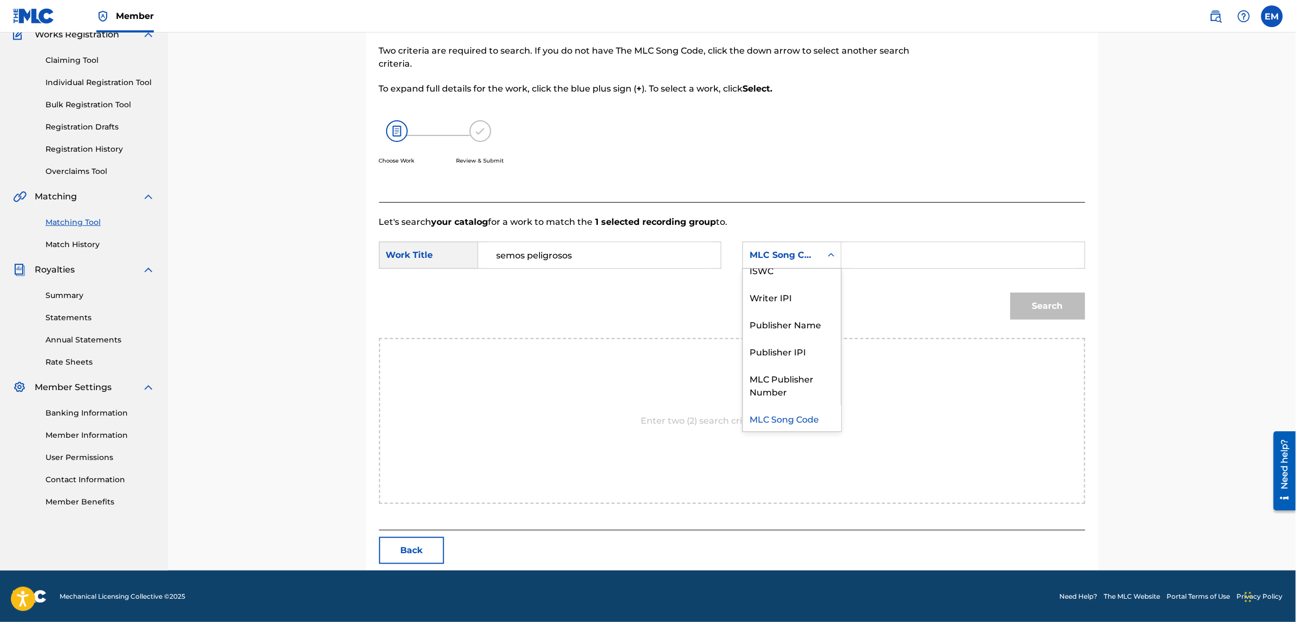
scroll to position [0, 0]
click at [791, 285] on div "Writer Name" at bounding box center [792, 282] width 98 height 27
click at [869, 250] on input "Search Form" at bounding box center [963, 255] width 224 height 26
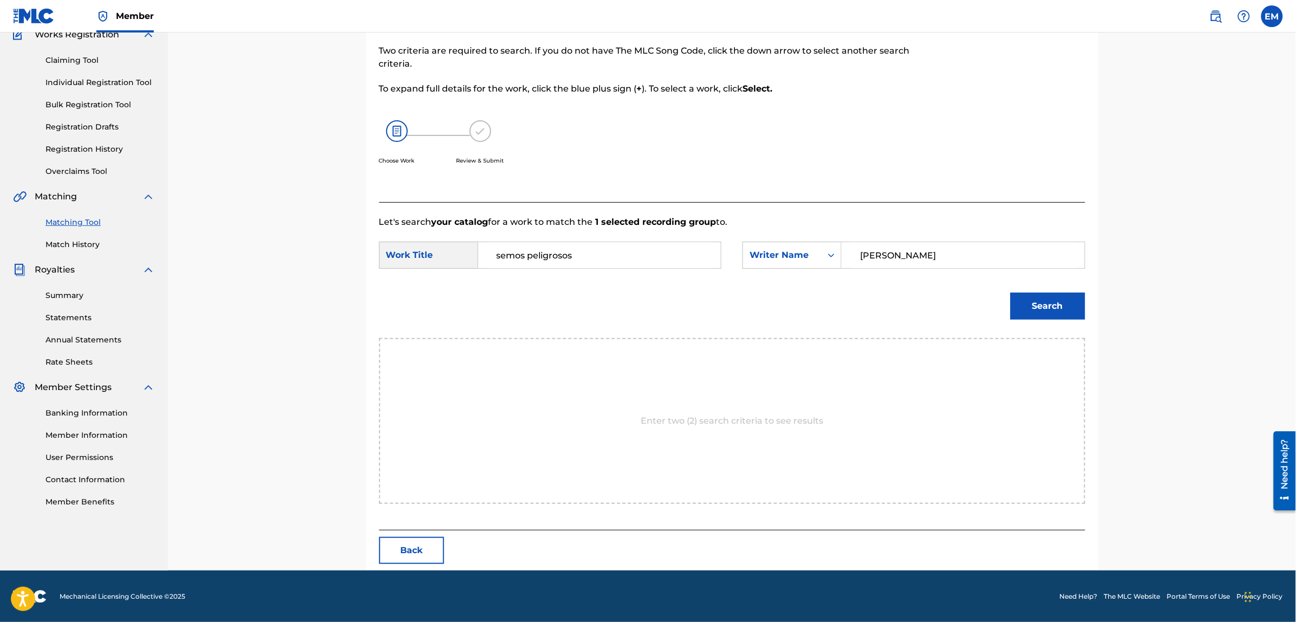
type input "[PERSON_NAME]"
click at [1010, 292] on button "Search" at bounding box center [1047, 305] width 75 height 27
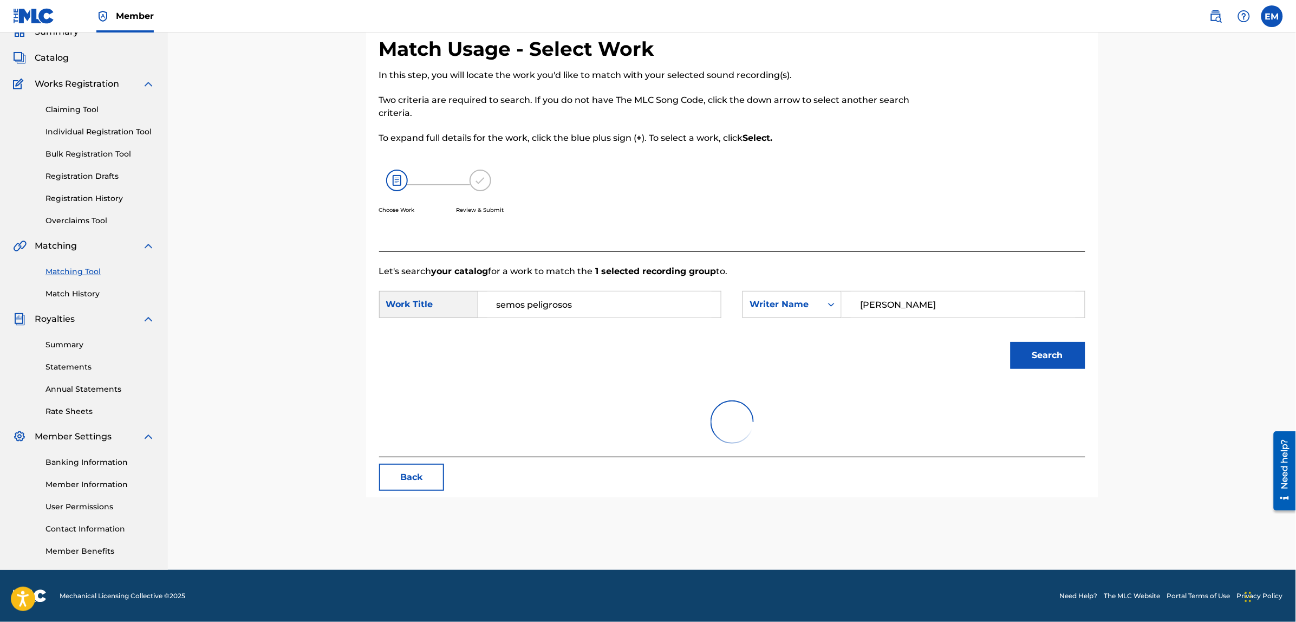
scroll to position [49, 0]
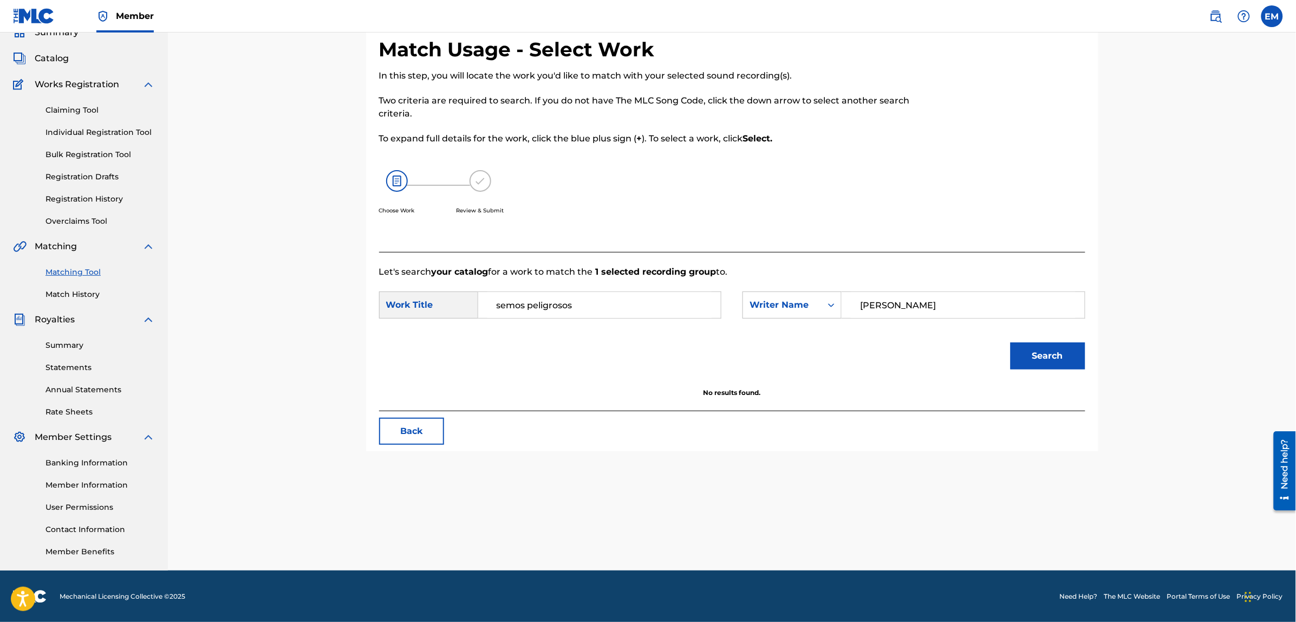
click at [428, 434] on button "Back" at bounding box center [411, 430] width 65 height 27
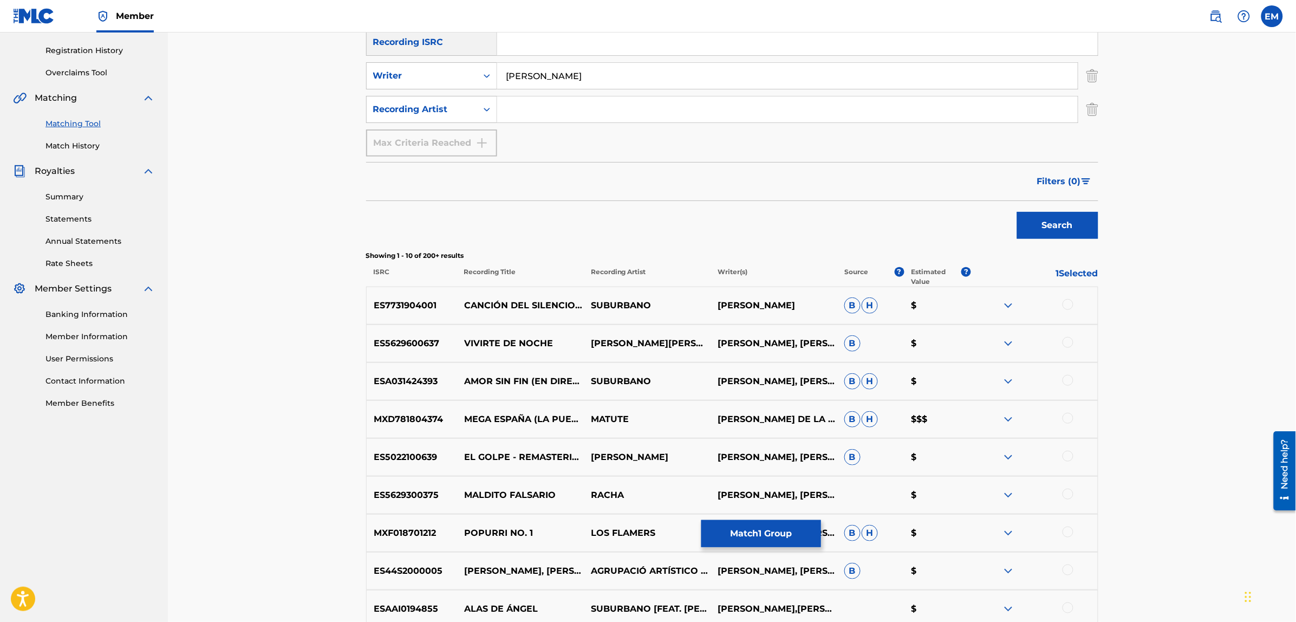
scroll to position [374, 0]
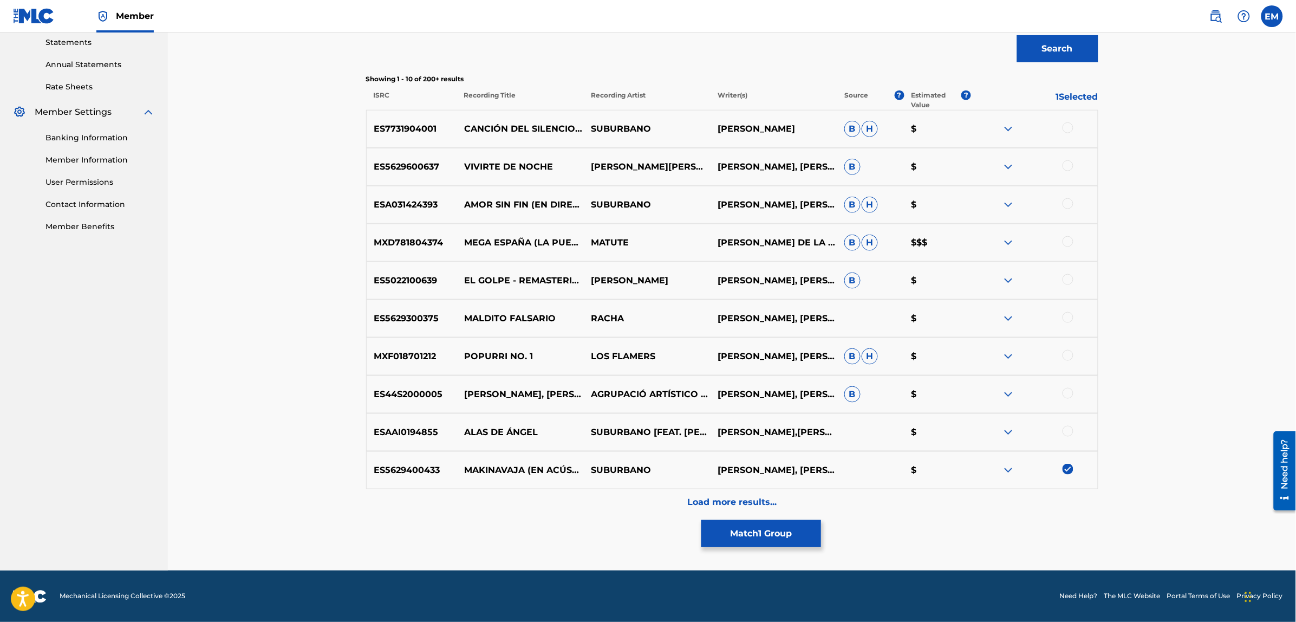
click at [1065, 466] on img at bounding box center [1067, 468] width 11 height 11
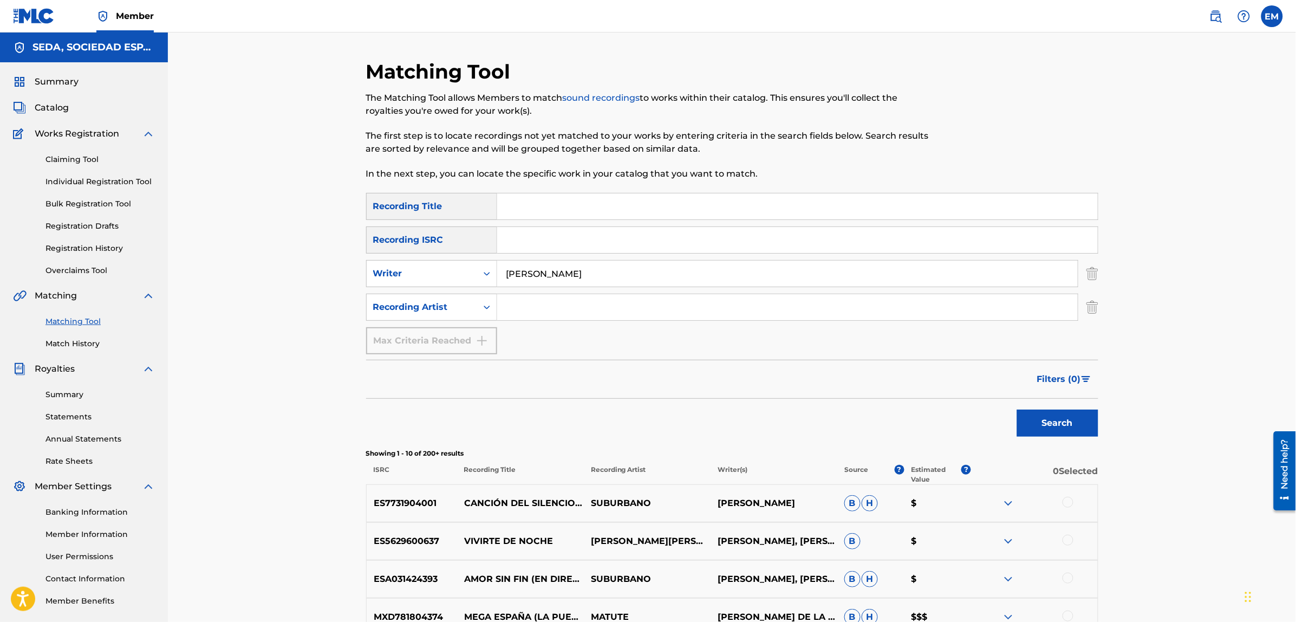
click at [550, 202] on input "Search Form" at bounding box center [797, 206] width 600 height 26
type input "cientonia de [DATE]"
click at [1017, 409] on button "Search" at bounding box center [1057, 422] width 81 height 27
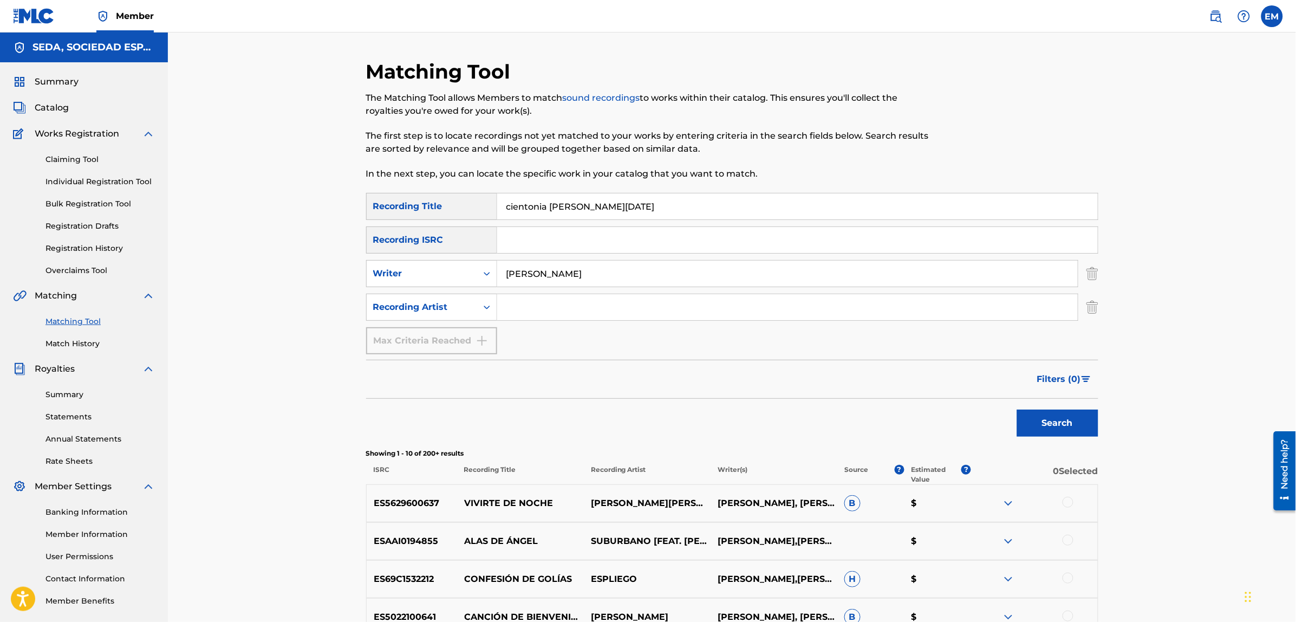
drag, startPoint x: 580, startPoint y: 270, endPoint x: 415, endPoint y: 291, distance: 166.5
click at [415, 291] on div "SearchWithCriteria4cb5dad6-b85f-4516-9888-0e568c27dd13 Recording Title cientoni…" at bounding box center [732, 273] width 732 height 161
click at [1017, 409] on button "Search" at bounding box center [1057, 422] width 81 height 27
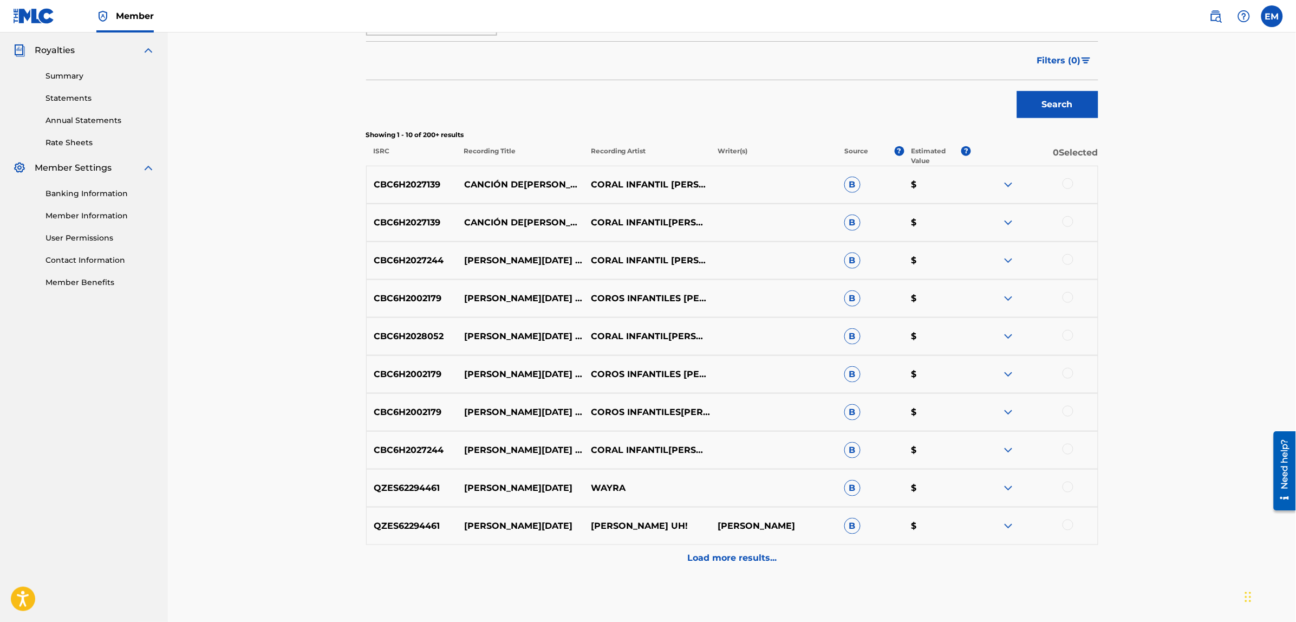
scroll to position [374, 0]
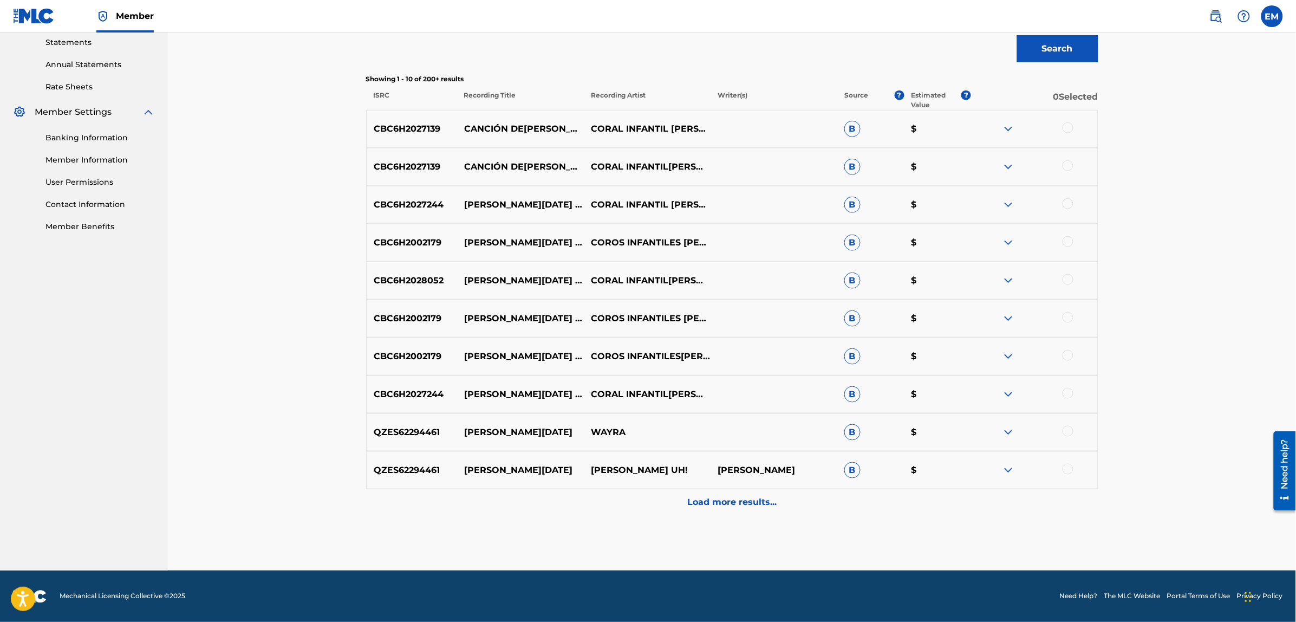
click at [729, 513] on div "Load more results..." at bounding box center [732, 502] width 732 height 27
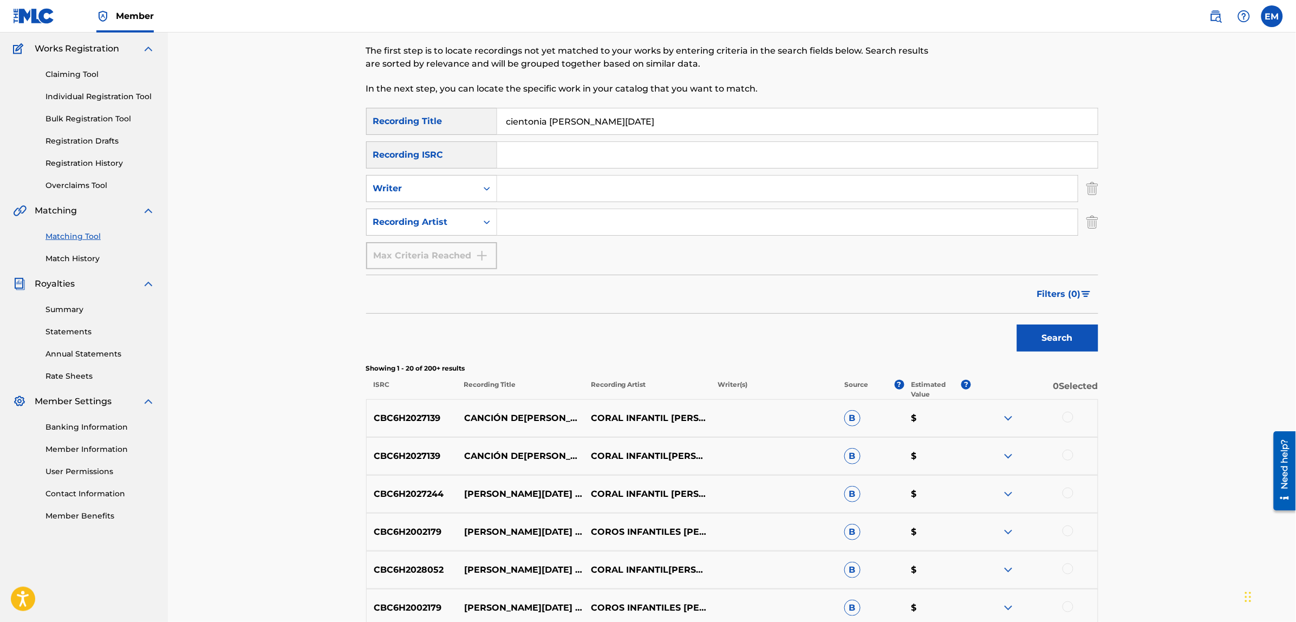
scroll to position [0, 0]
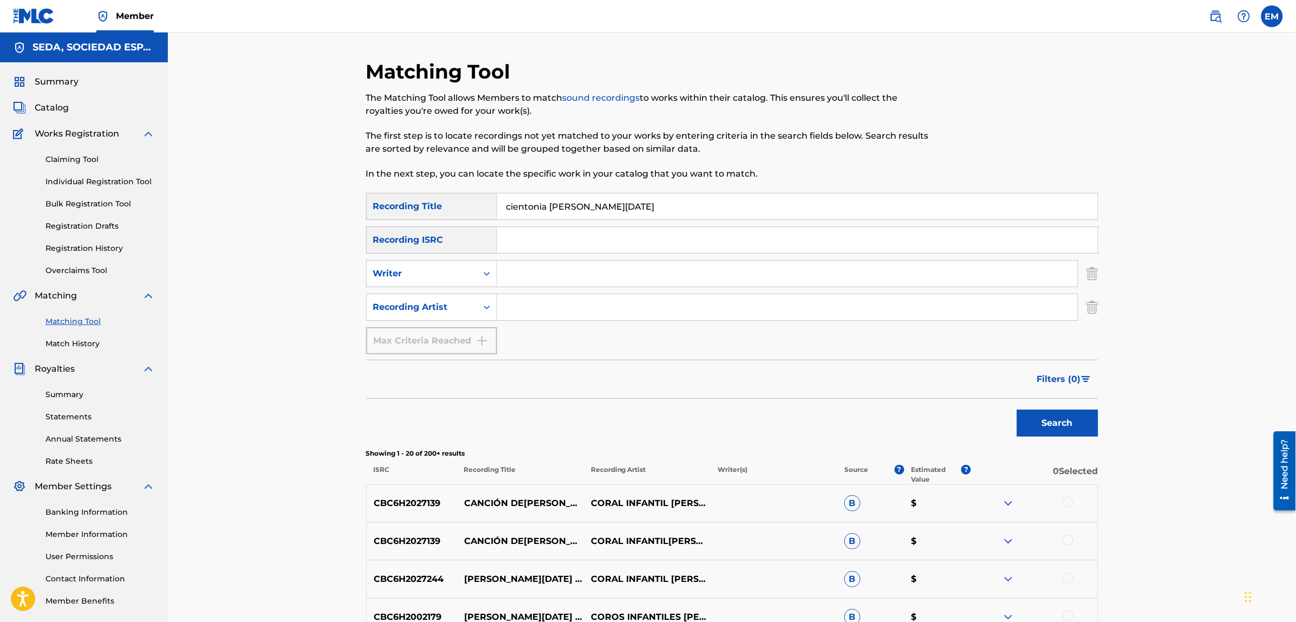
click at [531, 270] on input "Search Form" at bounding box center [787, 273] width 580 height 26
click at [531, 313] on input "Search Form" at bounding box center [787, 307] width 580 height 26
type input "suburbano"
click at [1017, 409] on button "Search" at bounding box center [1057, 422] width 81 height 27
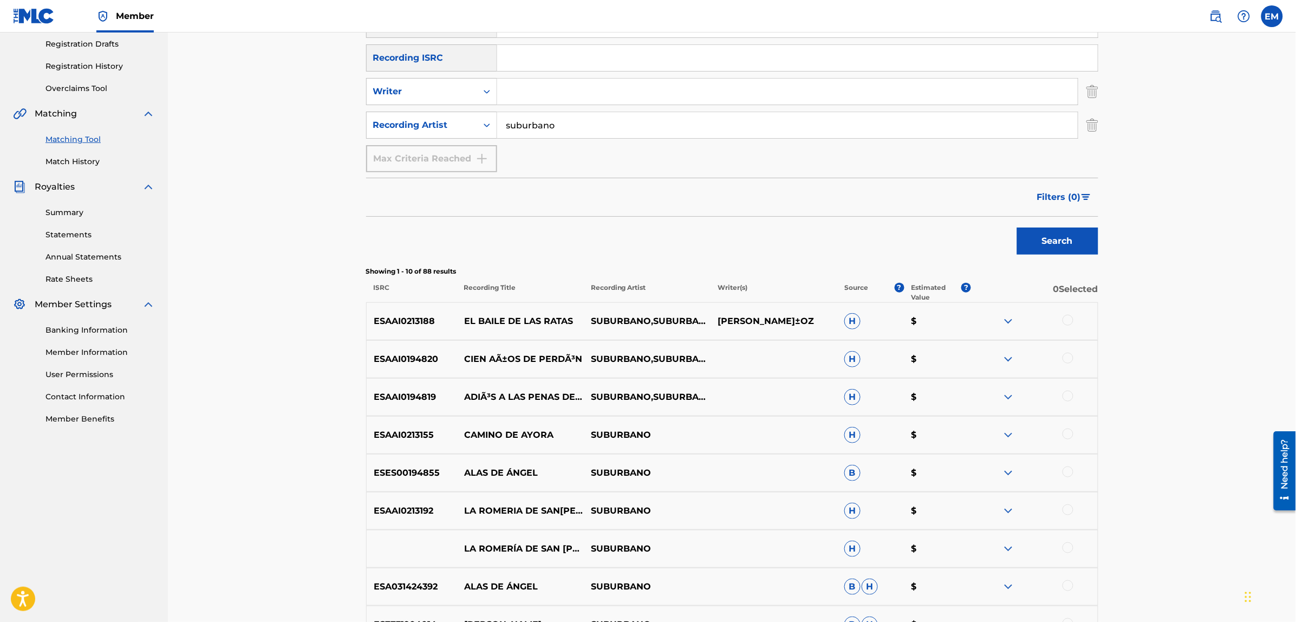
scroll to position [203, 0]
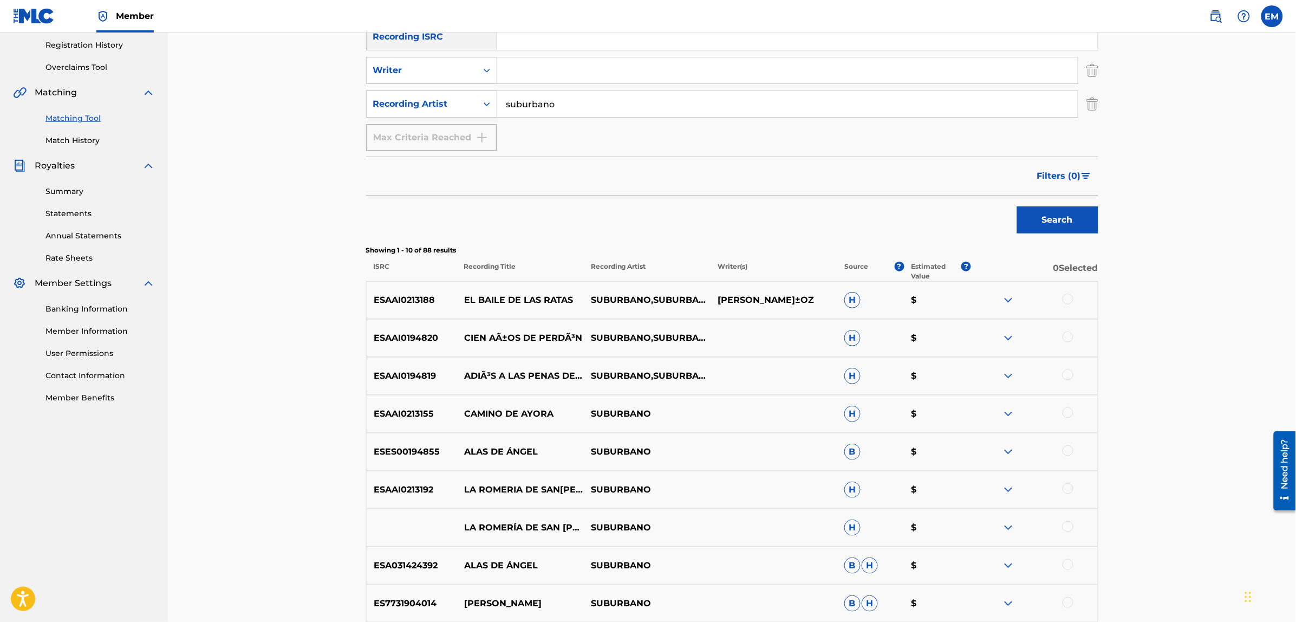
click at [1070, 333] on div at bounding box center [1067, 336] width 11 height 11
click at [756, 534] on button "Match 1 Group" at bounding box center [761, 533] width 120 height 27
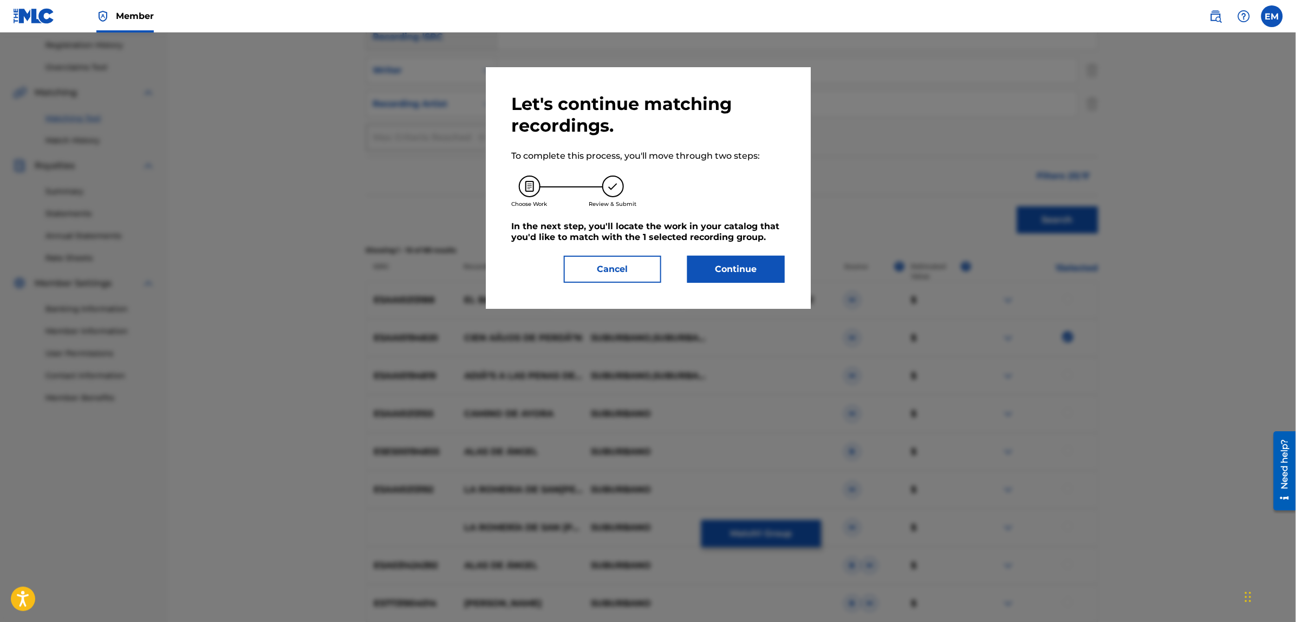
click at [713, 266] on button "Continue" at bounding box center [735, 269] width 97 height 27
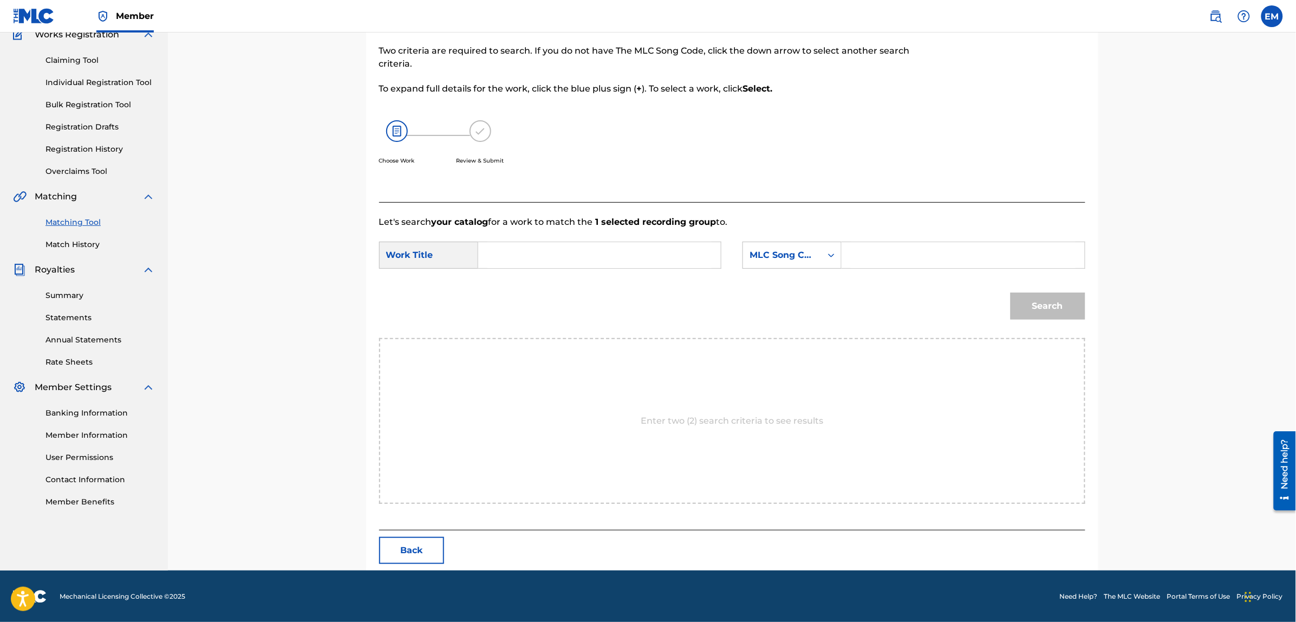
click at [588, 263] on input "Search Form" at bounding box center [599, 255] width 224 height 26
click at [518, 285] on div "cientonia de [DATE]" at bounding box center [517, 286] width 61 height 32
type input "cientonia de [DATE]"
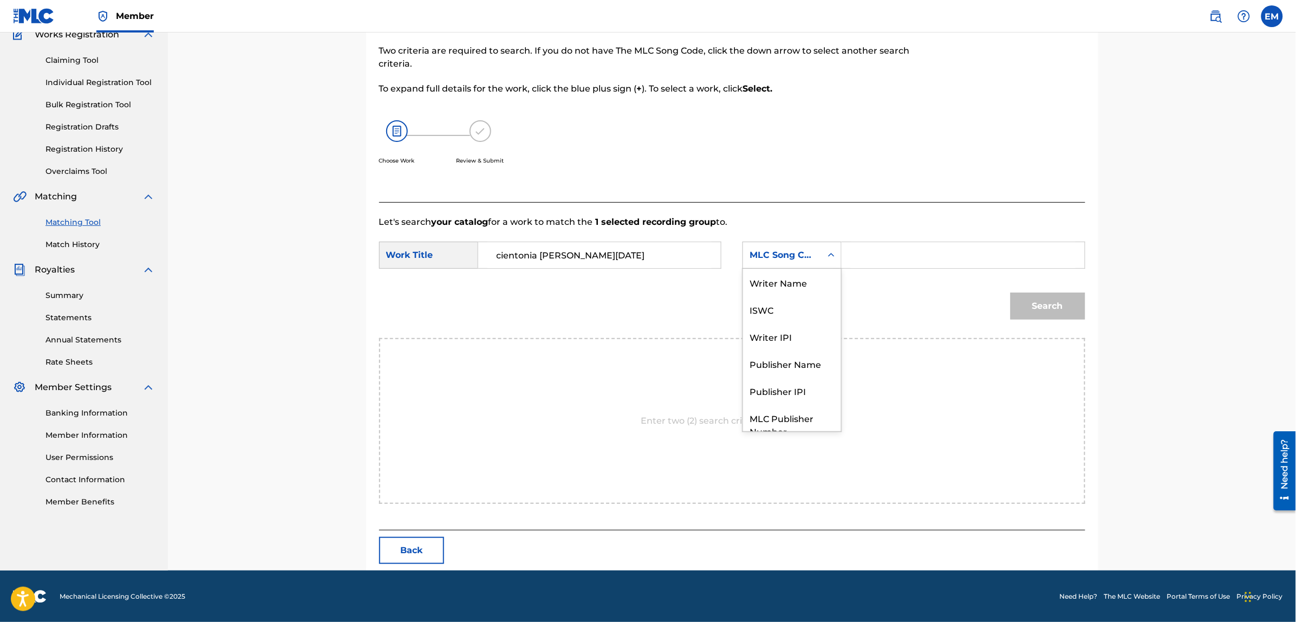
click at [799, 260] on div "MLC Song Code" at bounding box center [782, 255] width 66 height 13
click at [792, 280] on div "Writer Name" at bounding box center [792, 282] width 98 height 27
click at [856, 249] on input "Search Form" at bounding box center [963, 255] width 224 height 26
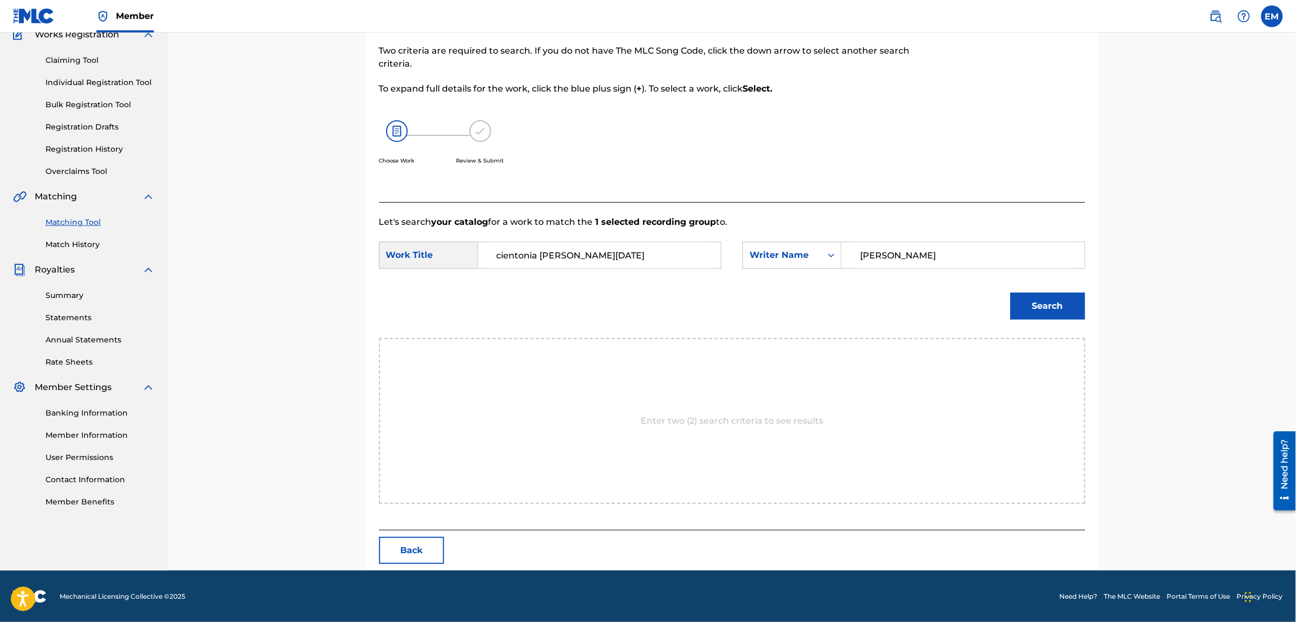
type input "[PERSON_NAME]"
click at [1010, 292] on button "Search" at bounding box center [1047, 305] width 75 height 27
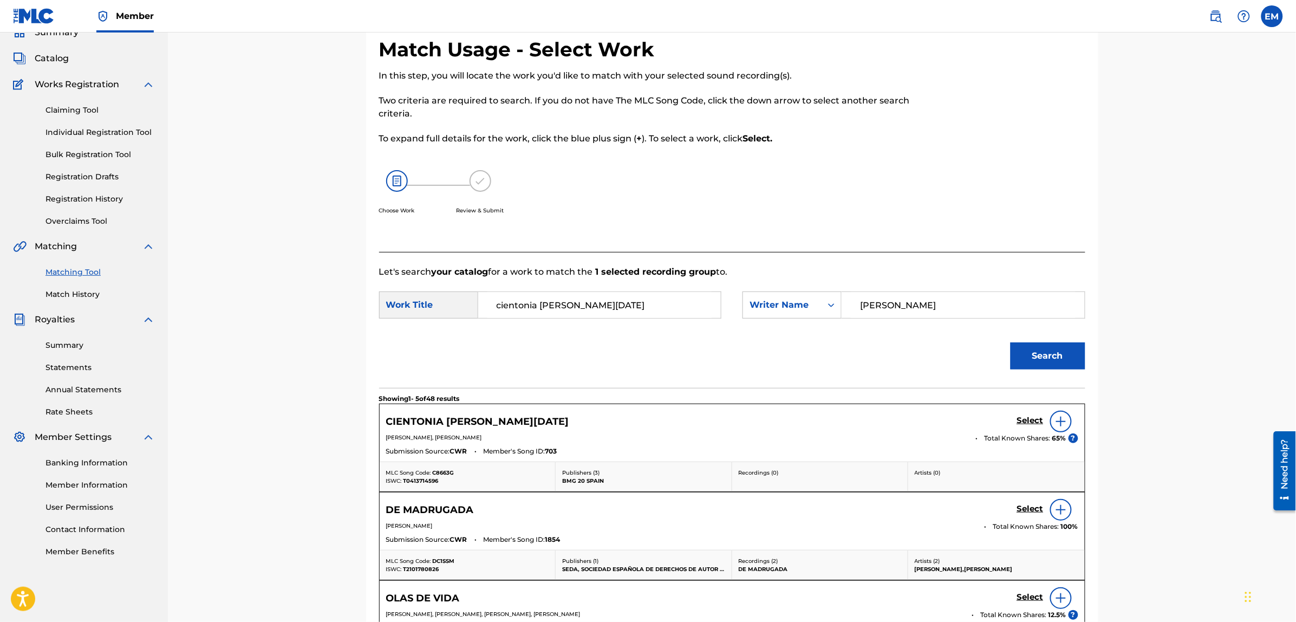
scroll to position [99, 0]
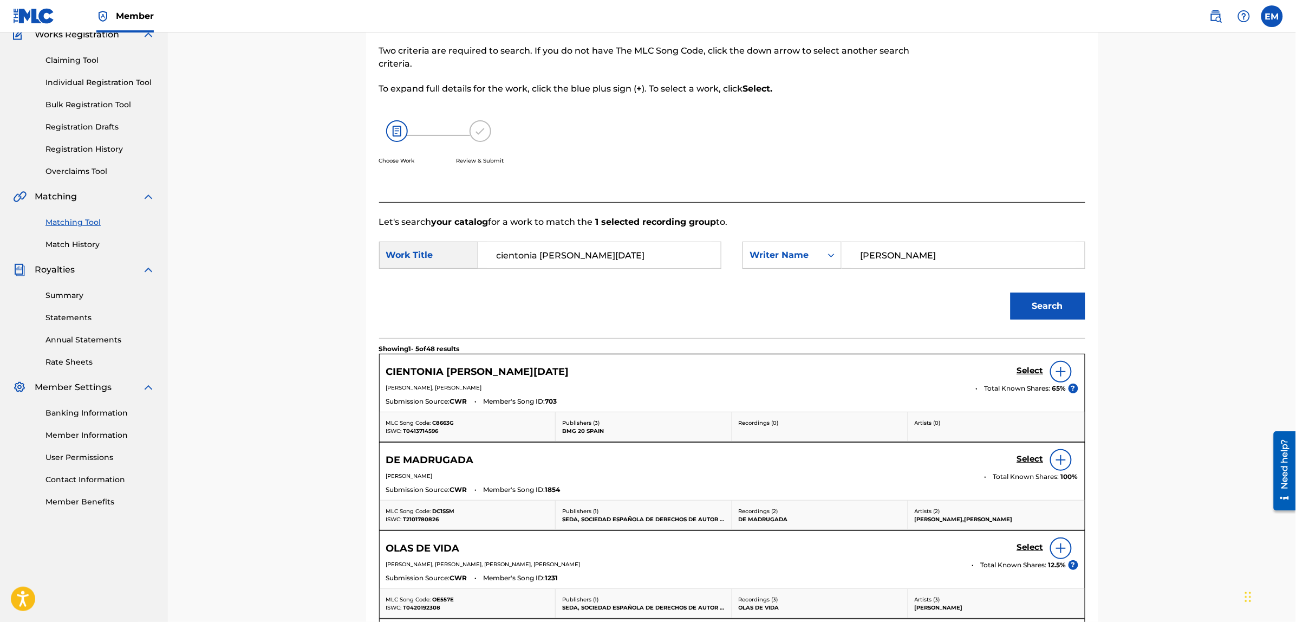
click at [1054, 375] on img at bounding box center [1060, 371] width 13 height 13
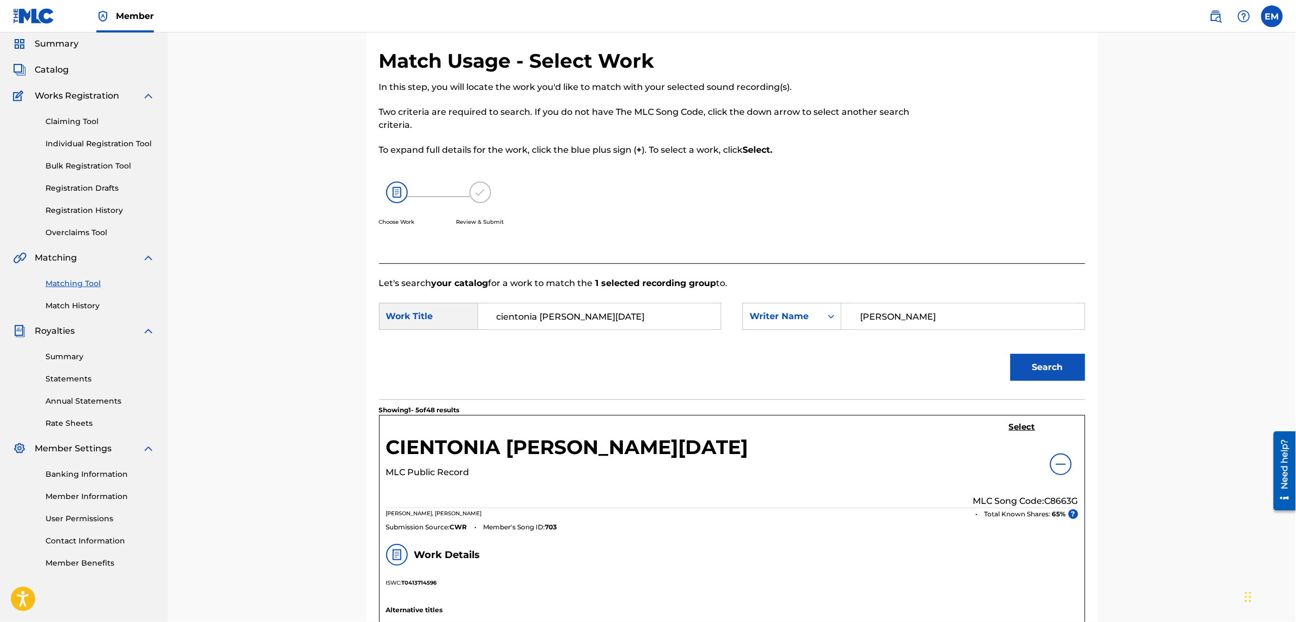
scroll to position [31, 0]
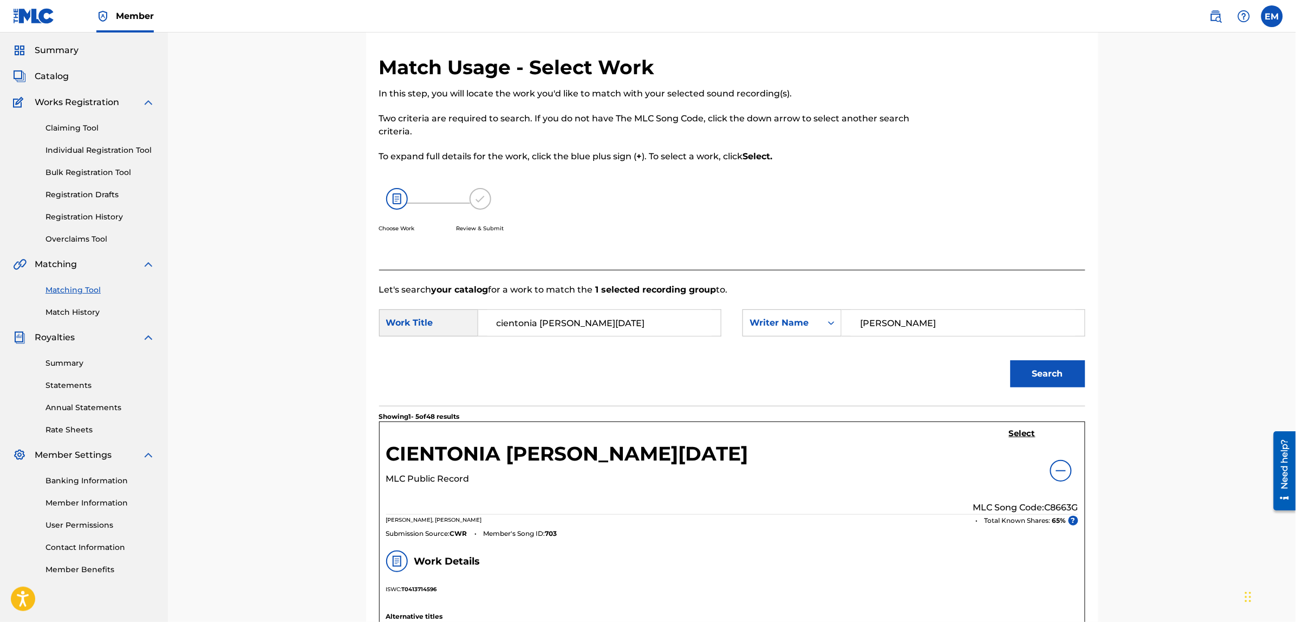
click at [1012, 435] on h5 "Select" at bounding box center [1022, 433] width 27 height 10
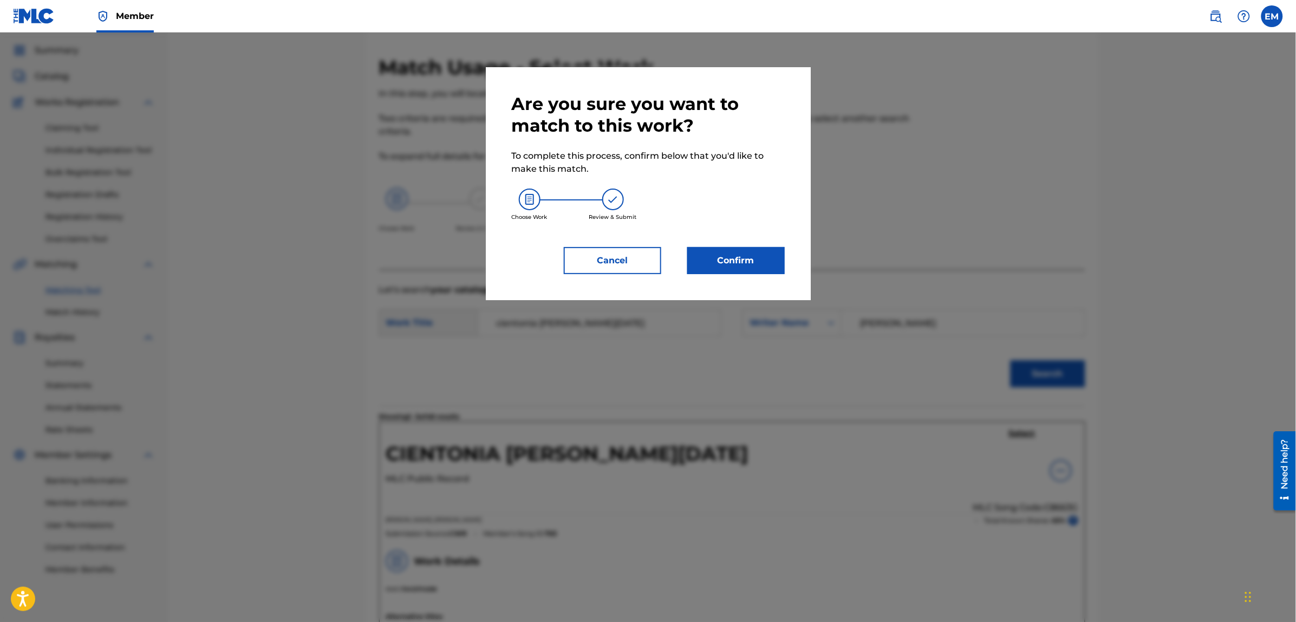
click at [751, 253] on button "Confirm" at bounding box center [735, 260] width 97 height 27
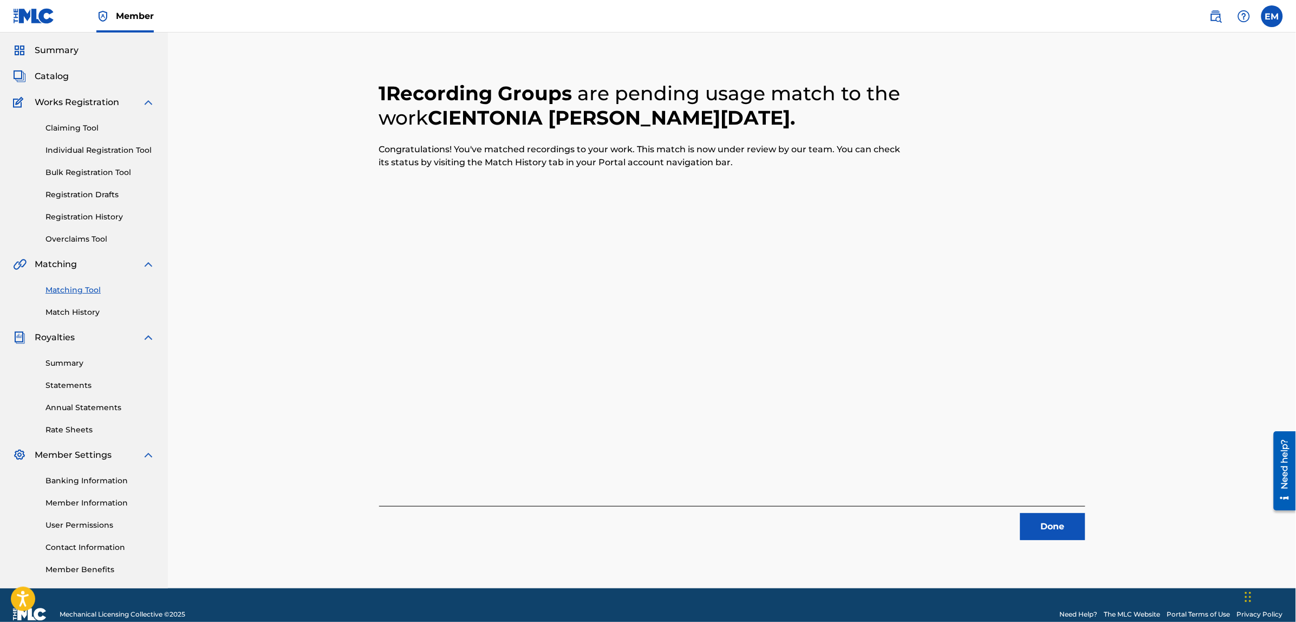
click at [1060, 523] on button "Done" at bounding box center [1052, 526] width 65 height 27
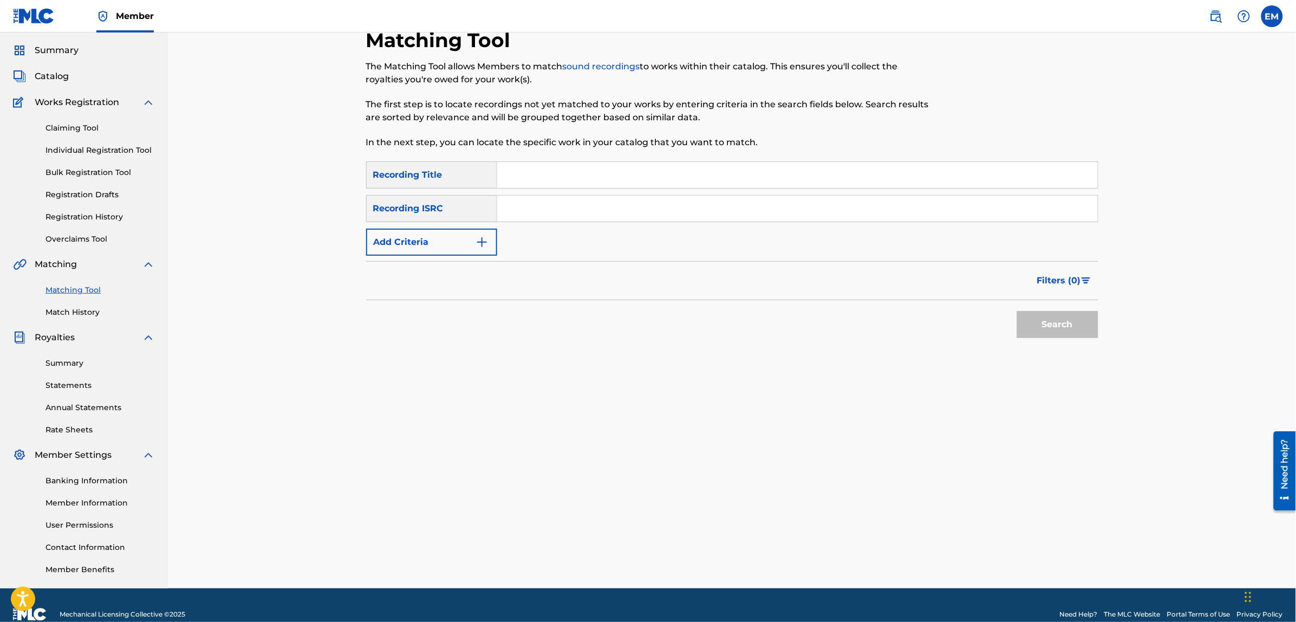
click at [567, 185] on input "Search Form" at bounding box center [797, 175] width 600 height 26
type input "la clave no miente"
click at [1017, 311] on button "Search" at bounding box center [1057, 324] width 81 height 27
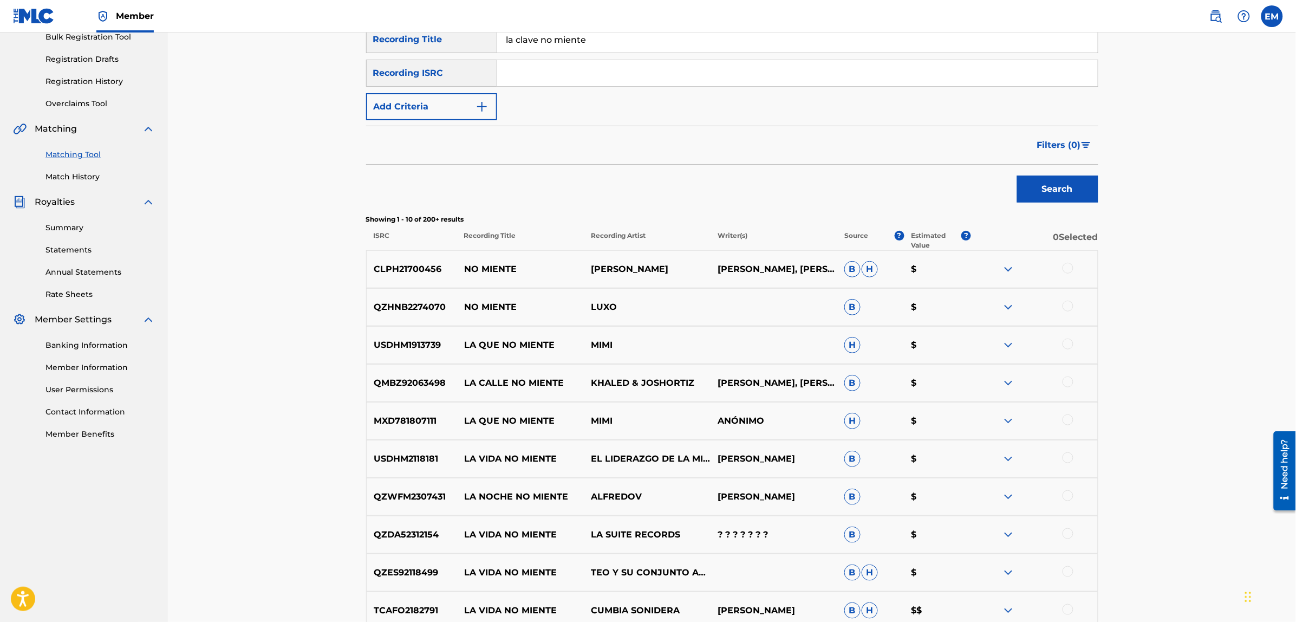
scroll to position [99, 0]
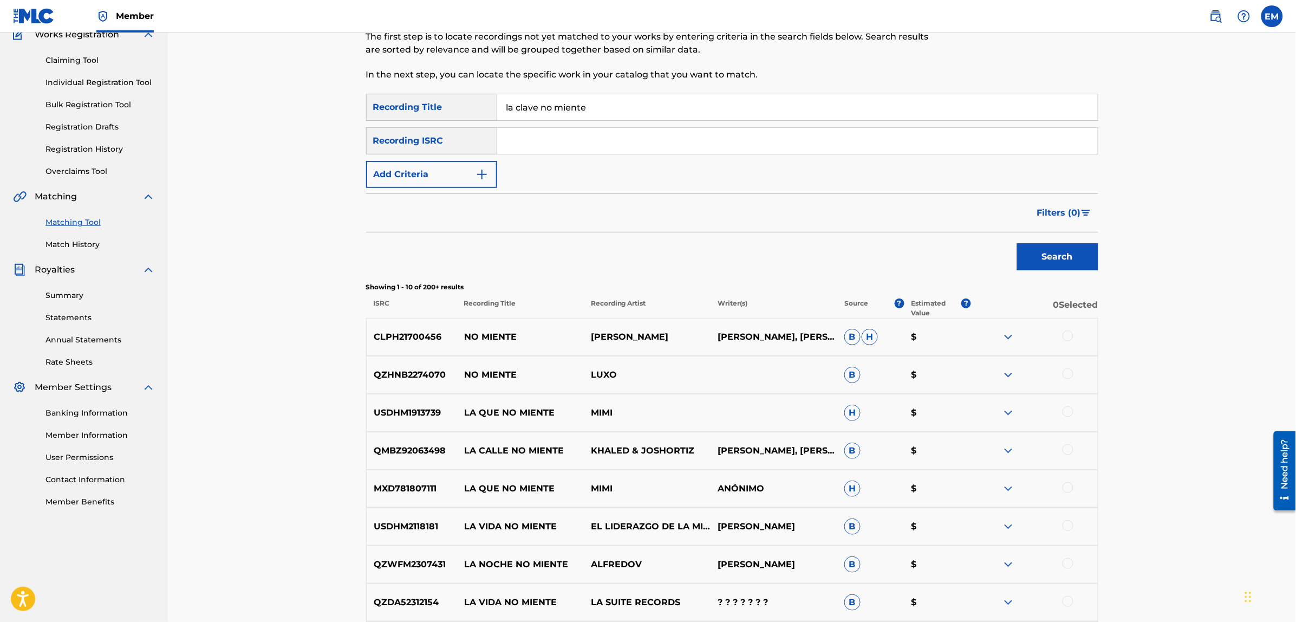
click at [472, 180] on button "Add Criteria" at bounding box center [431, 174] width 131 height 27
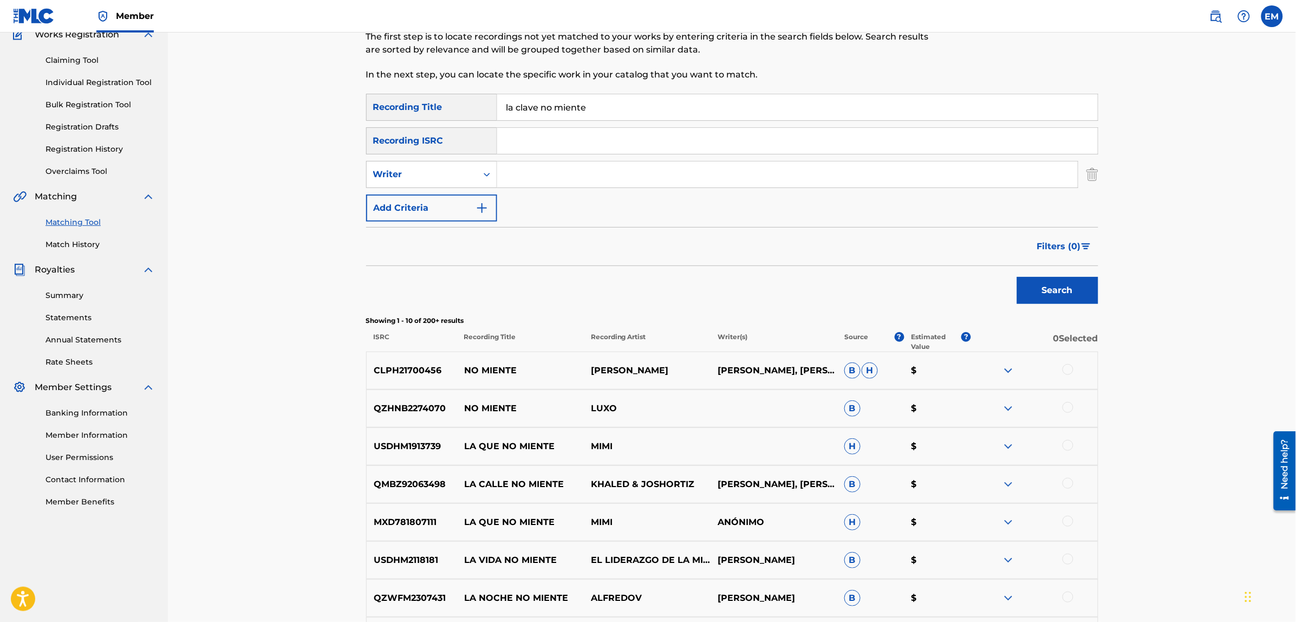
click at [524, 179] on input "Search Form" at bounding box center [787, 174] width 580 height 26
type input "[PERSON_NAME]"
click at [1017, 277] on button "Search" at bounding box center [1057, 290] width 81 height 27
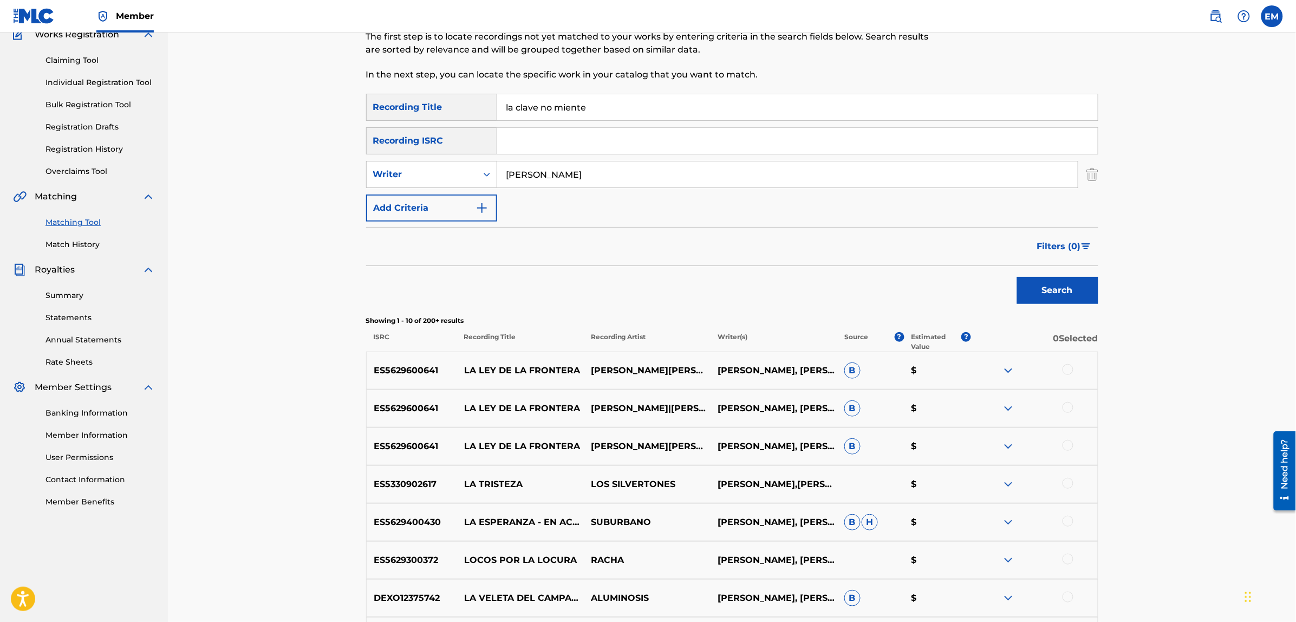
click at [412, 201] on button "Add Criteria" at bounding box center [431, 207] width 131 height 27
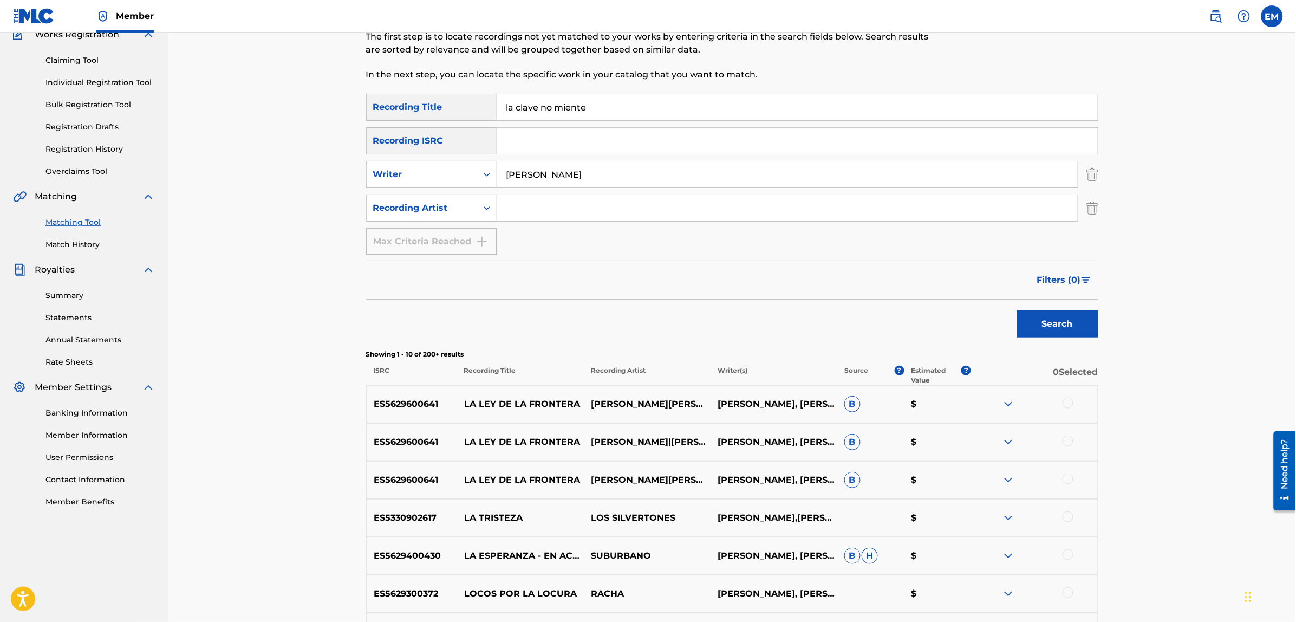
click at [540, 212] on input "Search Form" at bounding box center [787, 208] width 580 height 26
type input "suburbano"
click at [1017, 310] on button "Search" at bounding box center [1057, 323] width 81 height 27
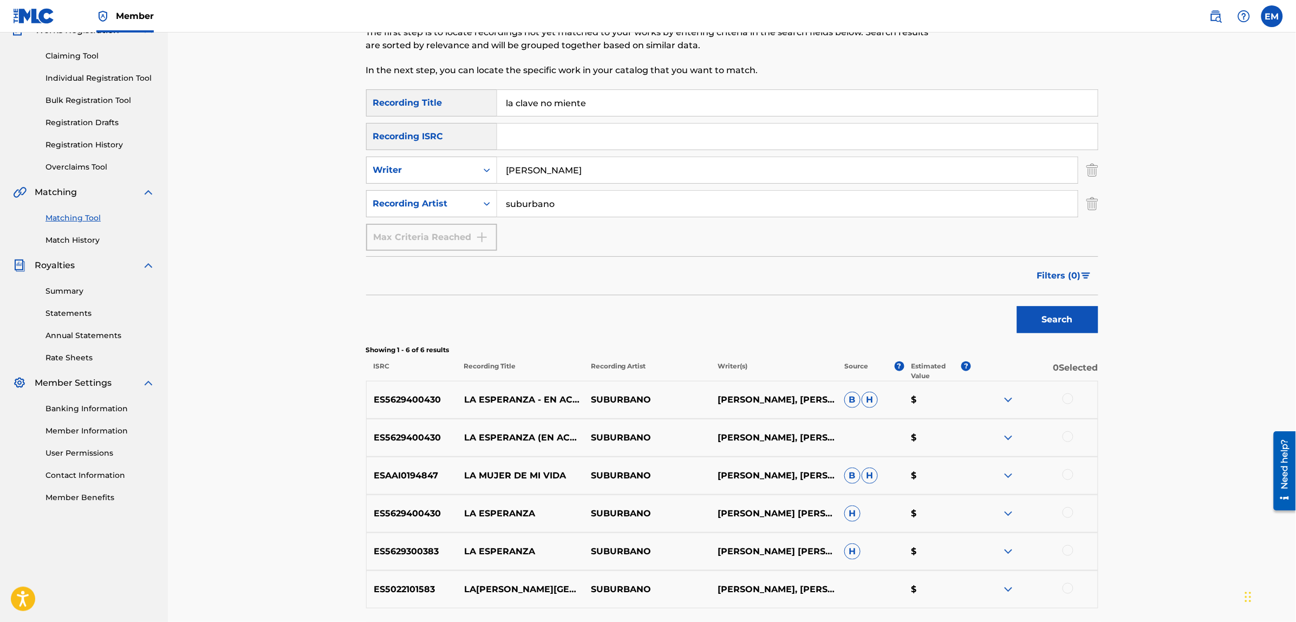
scroll to position [195, 0]
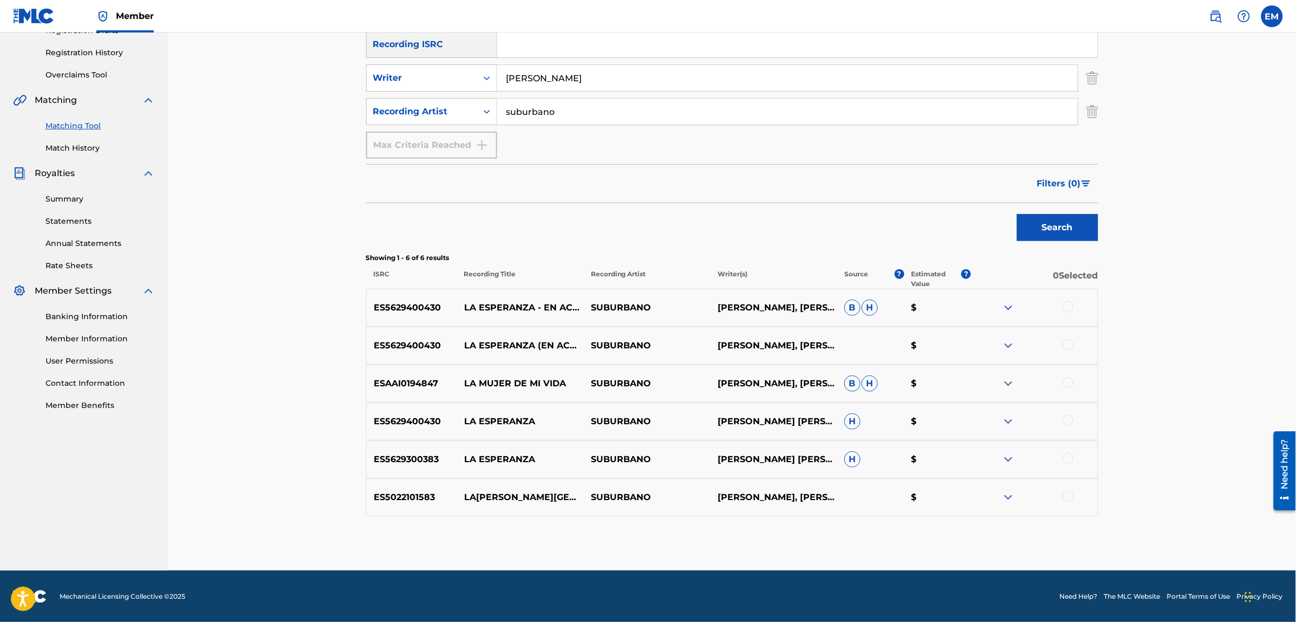
click at [1068, 456] on div at bounding box center [1067, 458] width 11 height 11
click at [775, 532] on button "Match 1 Group" at bounding box center [761, 533] width 120 height 27
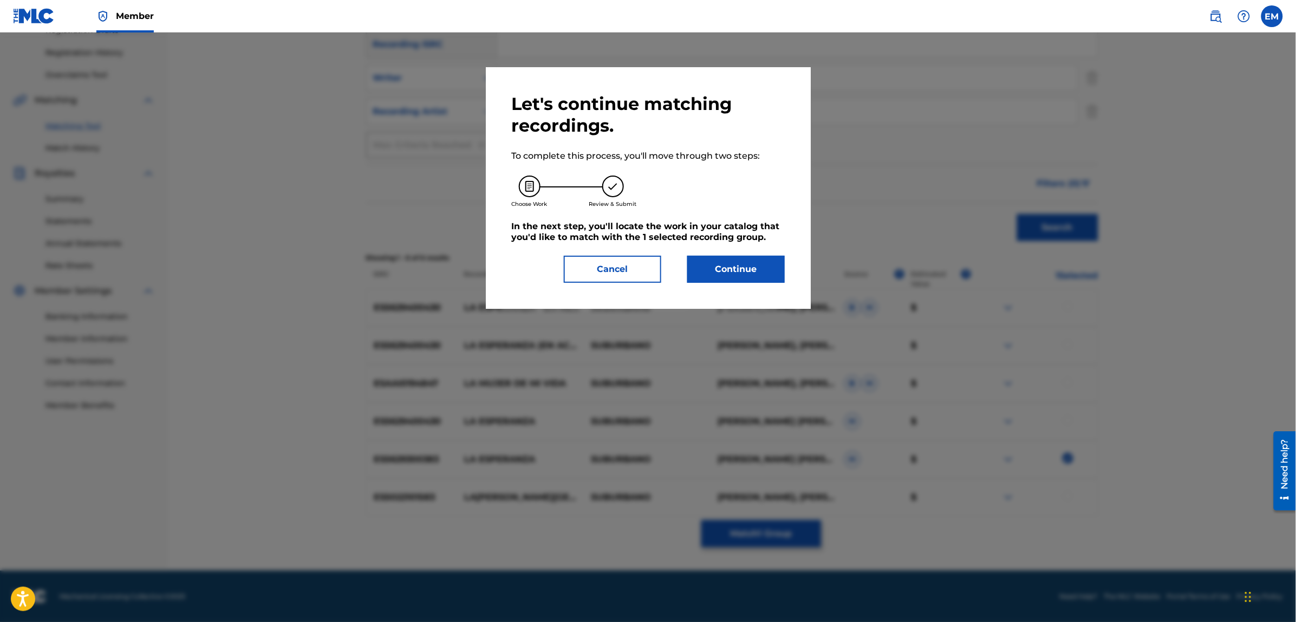
click at [705, 272] on button "Continue" at bounding box center [735, 269] width 97 height 27
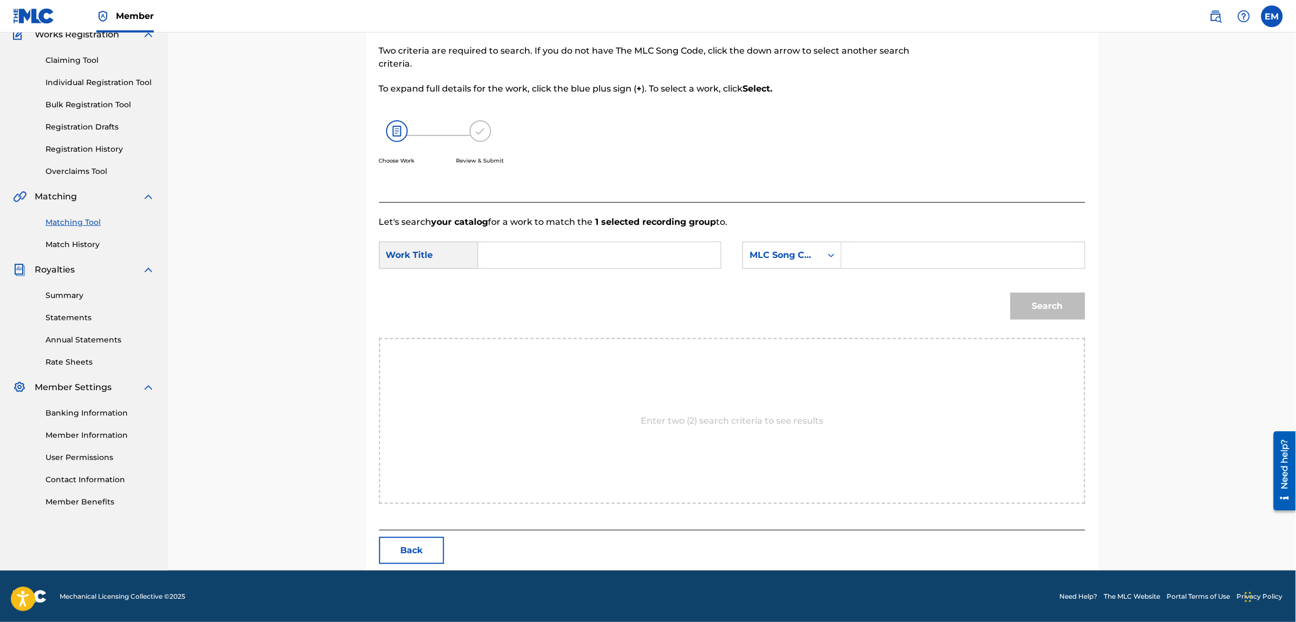
click at [635, 237] on form "SearchWithCriteriaa07c5a93-2462-446a-8a20-df992c60b0e1 Work Title SearchWithCri…" at bounding box center [732, 282] width 706 height 109
click at [630, 255] on input "Search Form" at bounding box center [599, 255] width 224 height 26
click at [511, 319] on div "la clave no miente" at bounding box center [517, 324] width 61 height 45
type input "la clave no miente"
click at [767, 255] on div "MLC Song Code" at bounding box center [782, 255] width 66 height 13
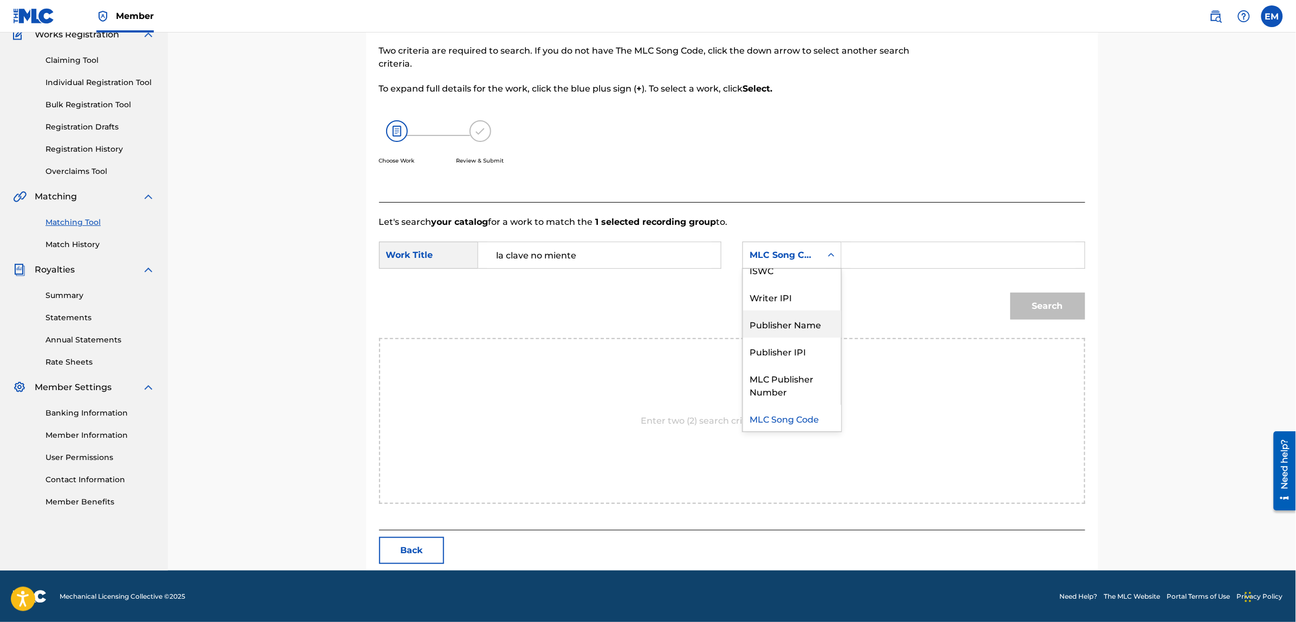
scroll to position [0, 0]
click at [792, 269] on div "Writer Name" at bounding box center [792, 282] width 98 height 27
click at [866, 256] on input "Search Form" at bounding box center [963, 255] width 224 height 26
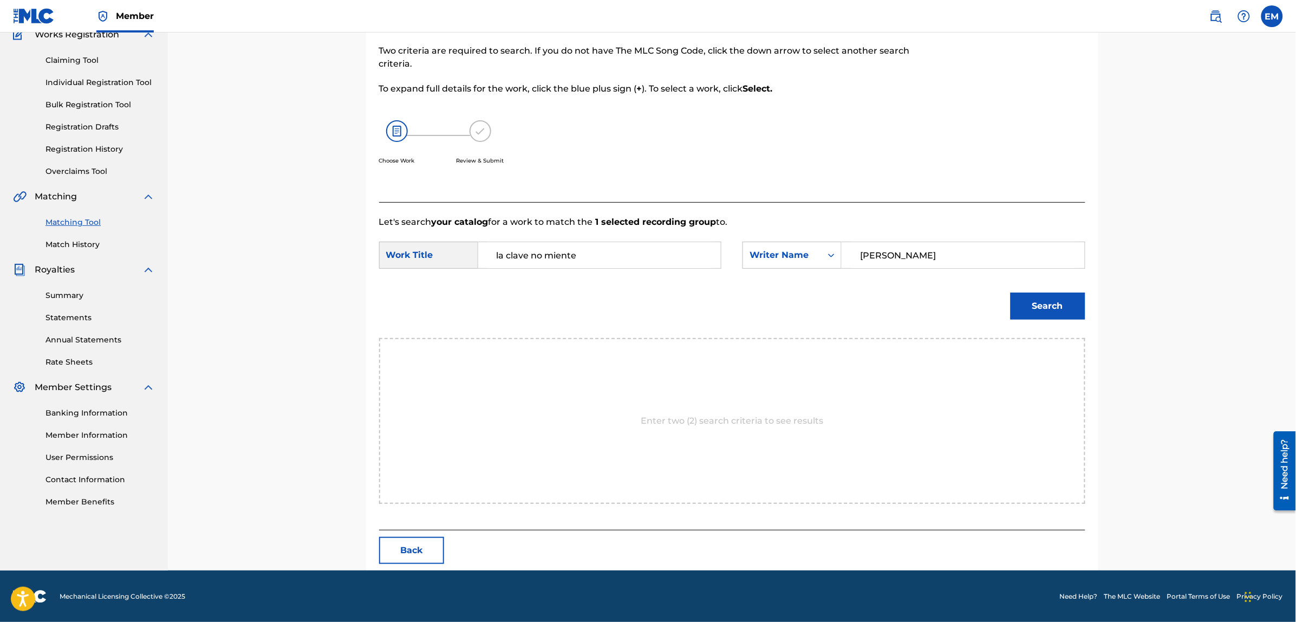
type input "[PERSON_NAME]"
click at [1010, 292] on button "Search" at bounding box center [1047, 305] width 75 height 27
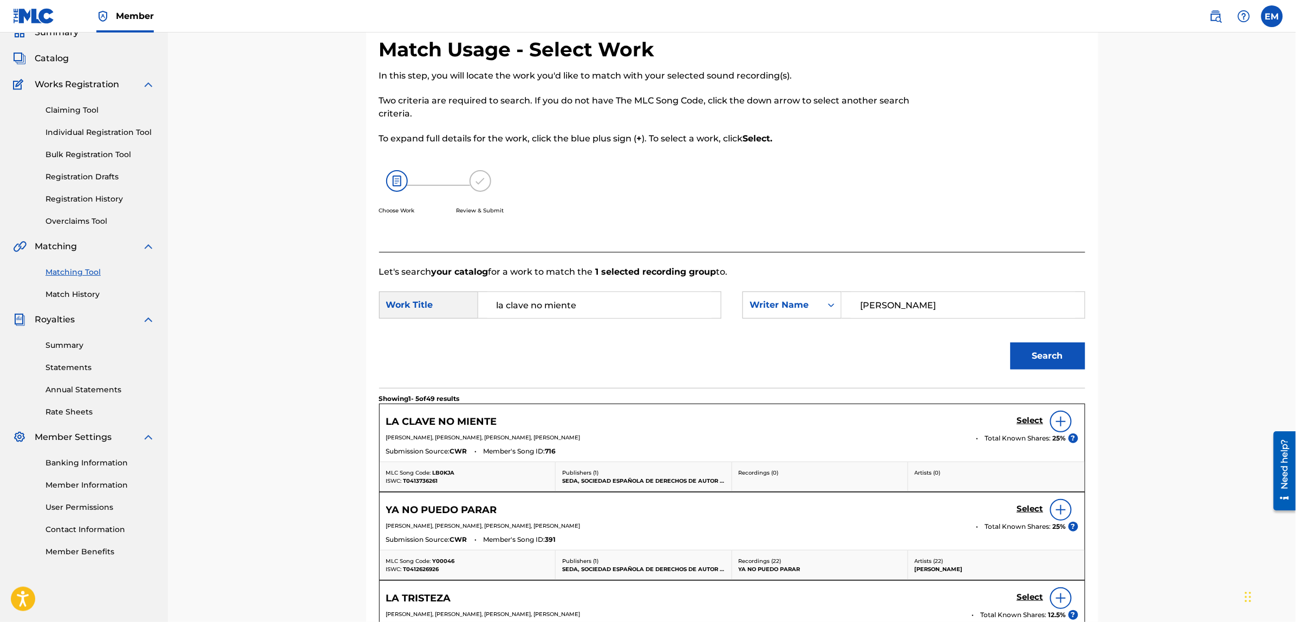
scroll to position [99, 0]
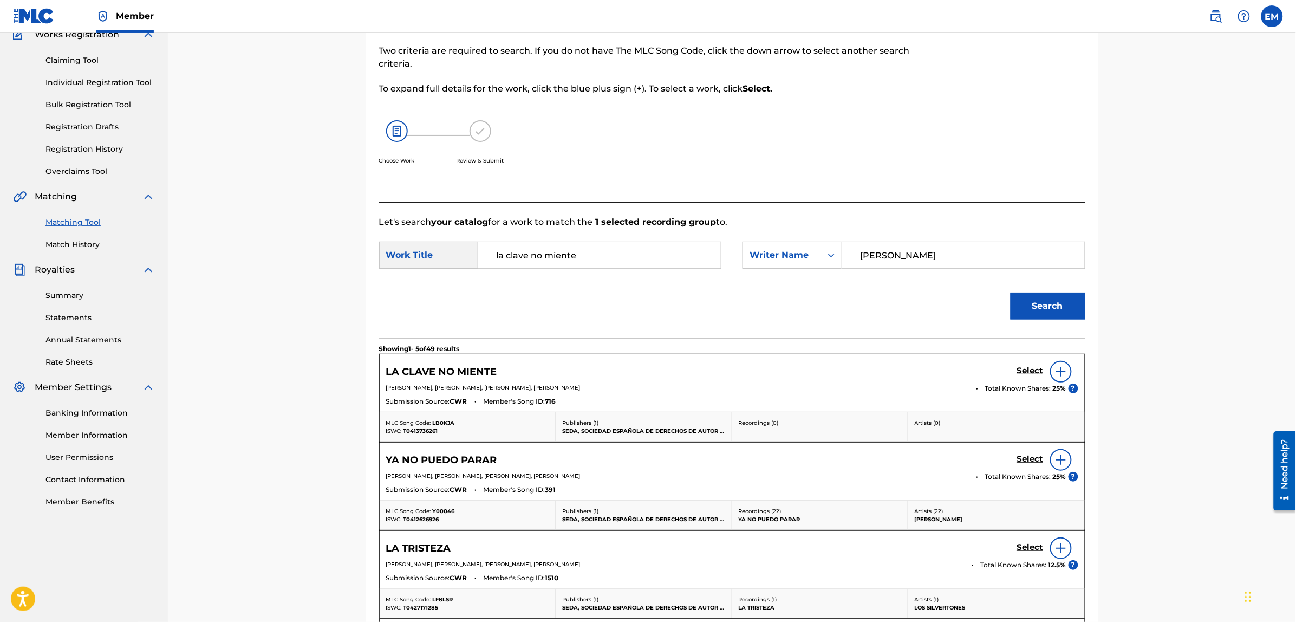
click at [1055, 377] on img at bounding box center [1060, 371] width 13 height 13
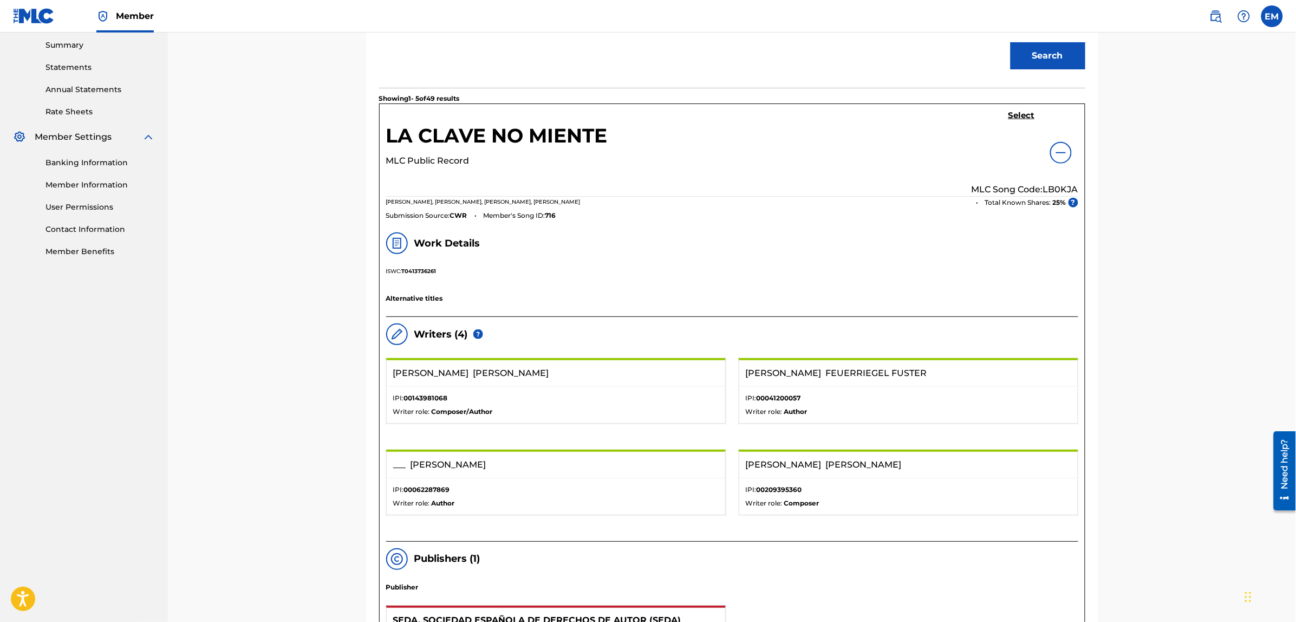
scroll to position [370, 0]
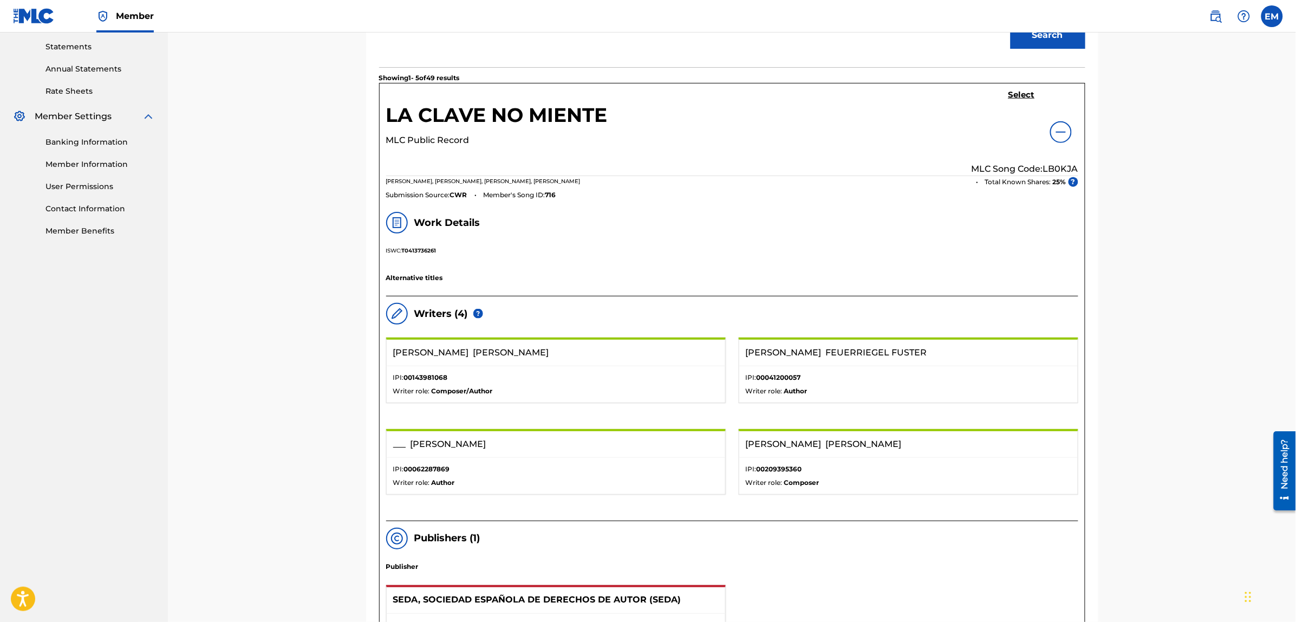
click at [1011, 96] on h5 "Select" at bounding box center [1021, 95] width 27 height 10
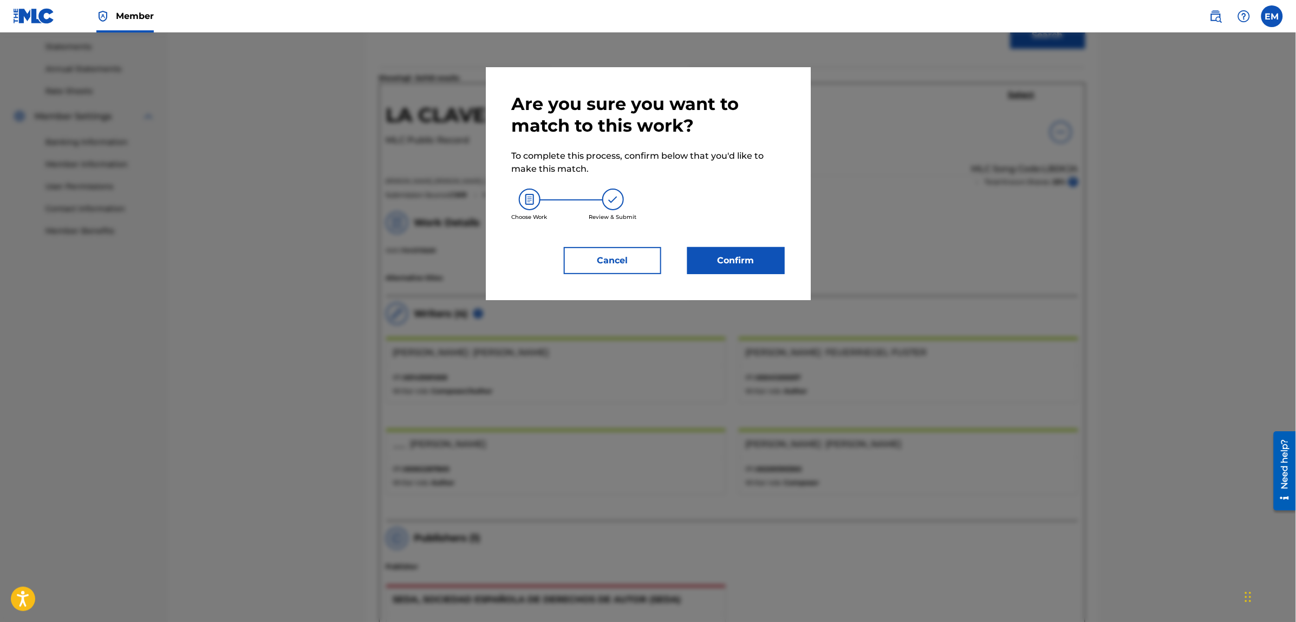
click at [772, 258] on button "Confirm" at bounding box center [735, 260] width 97 height 27
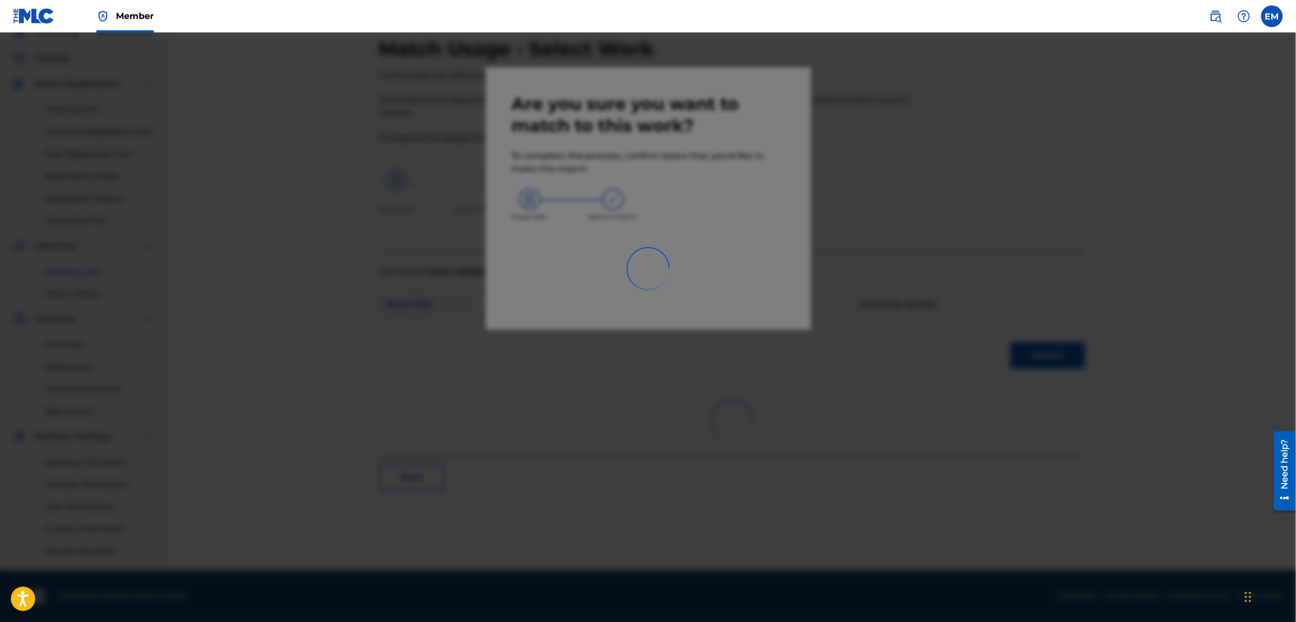
scroll to position [49, 0]
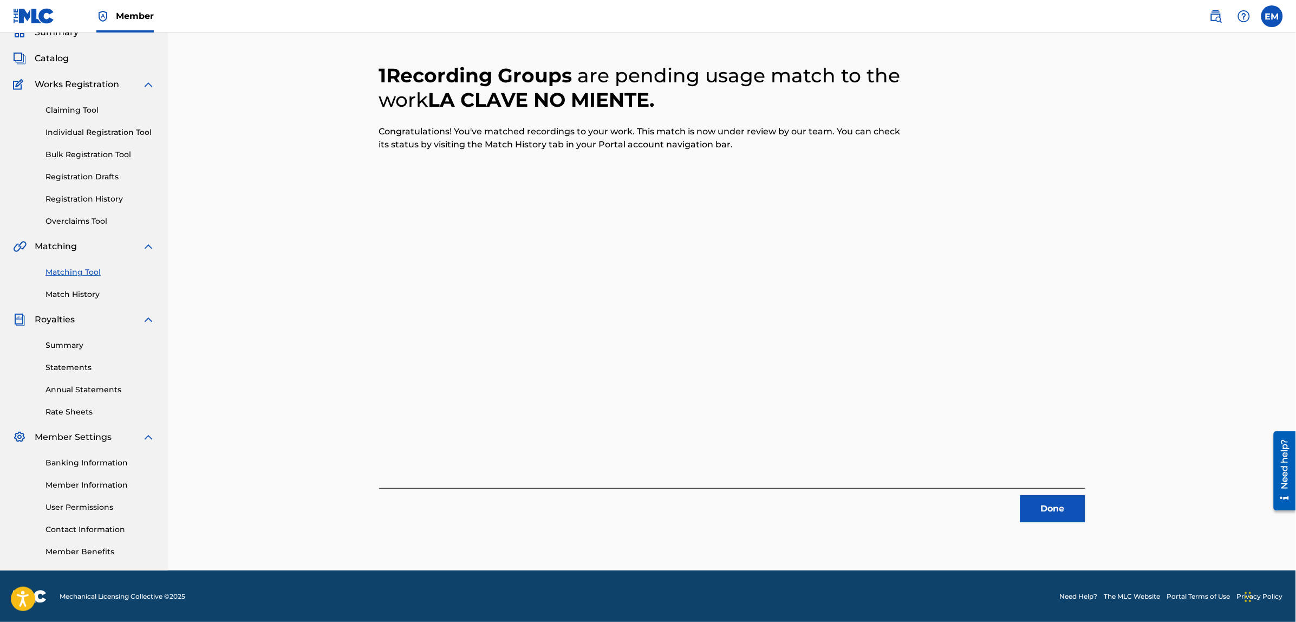
click at [1032, 509] on button "Done" at bounding box center [1052, 508] width 65 height 27
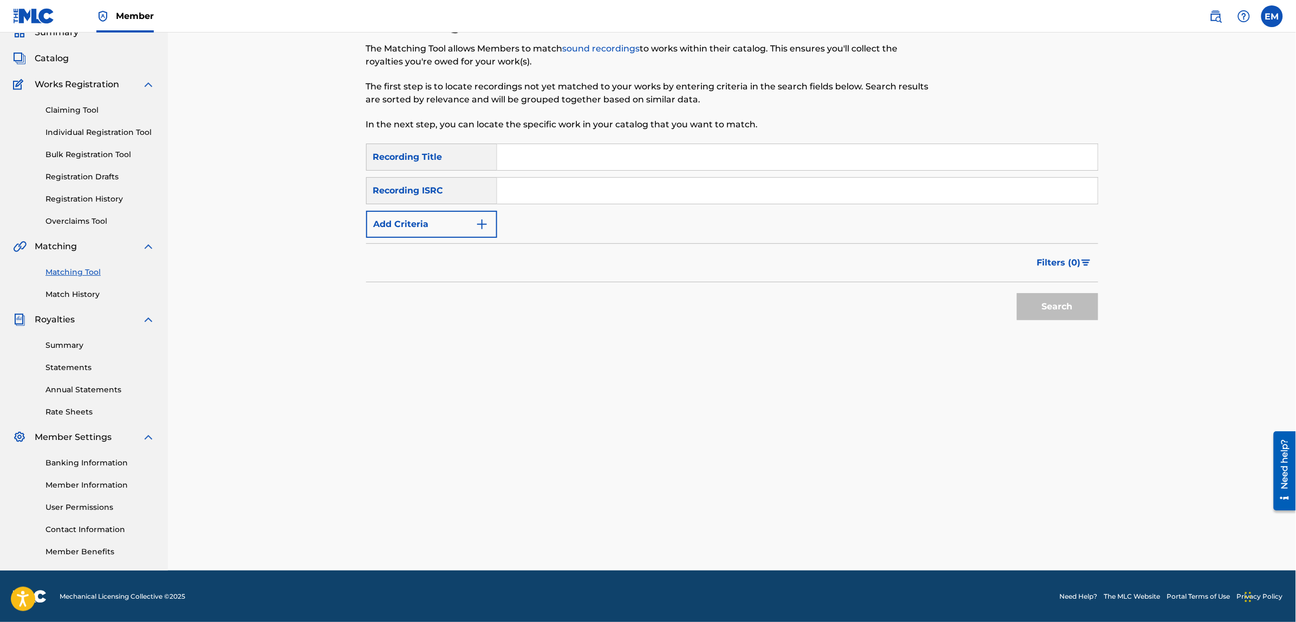
click at [556, 151] on input "Search Form" at bounding box center [797, 157] width 600 height 26
type input "salud al navegante"
click at [1017, 293] on button "Search" at bounding box center [1057, 306] width 81 height 27
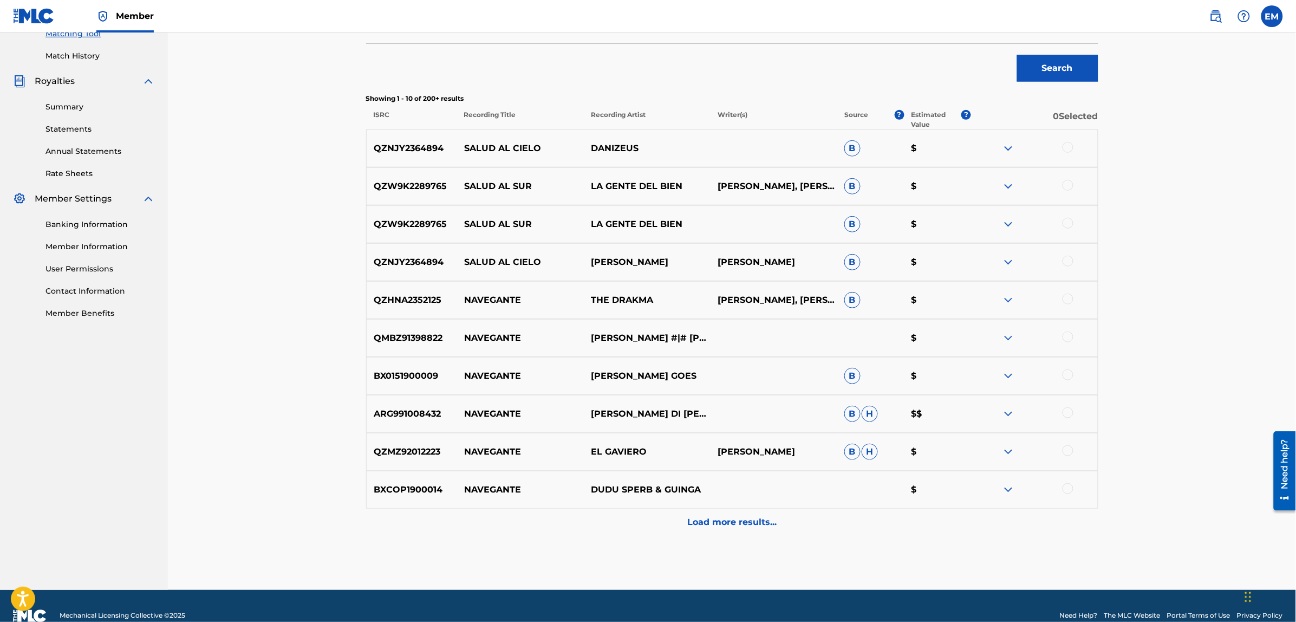
scroll to position [307, 0]
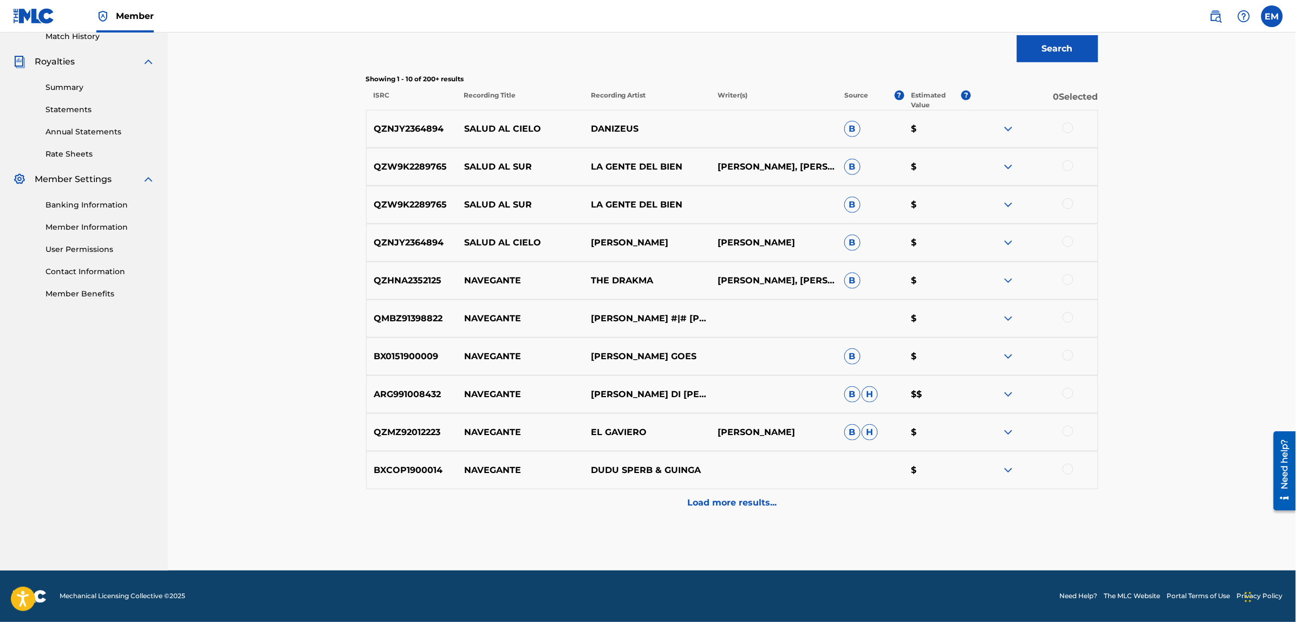
click at [724, 501] on p "Load more results..." at bounding box center [731, 502] width 89 height 13
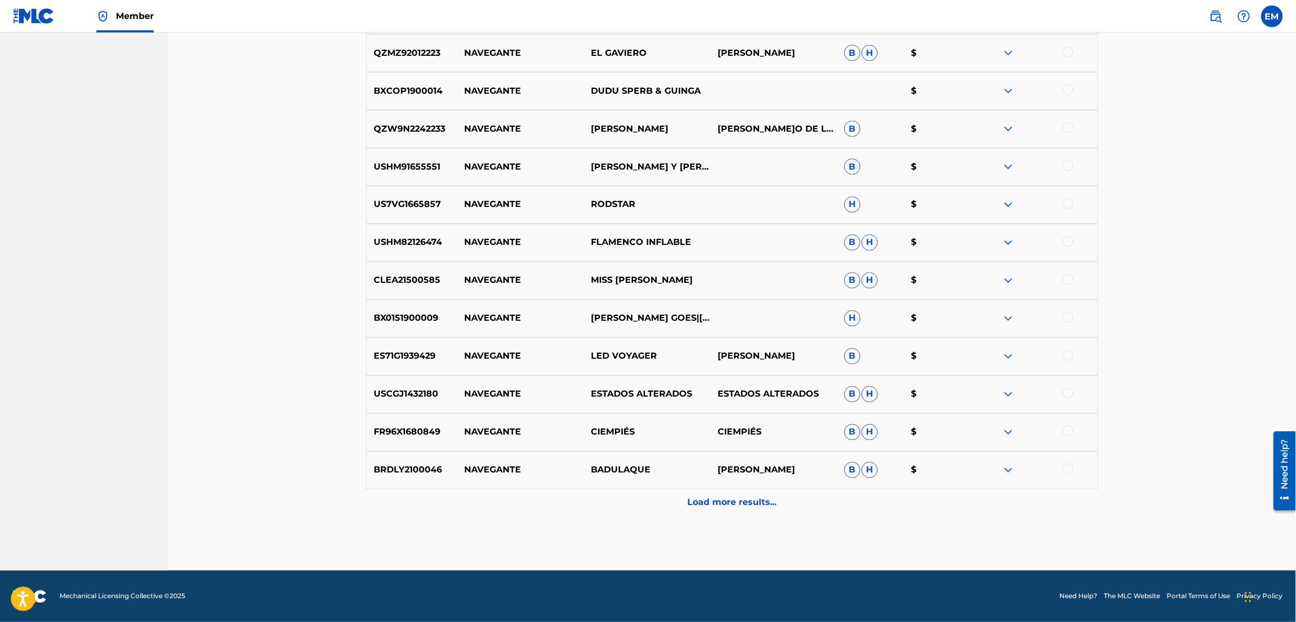
click at [703, 496] on p "Load more results..." at bounding box center [731, 502] width 89 height 13
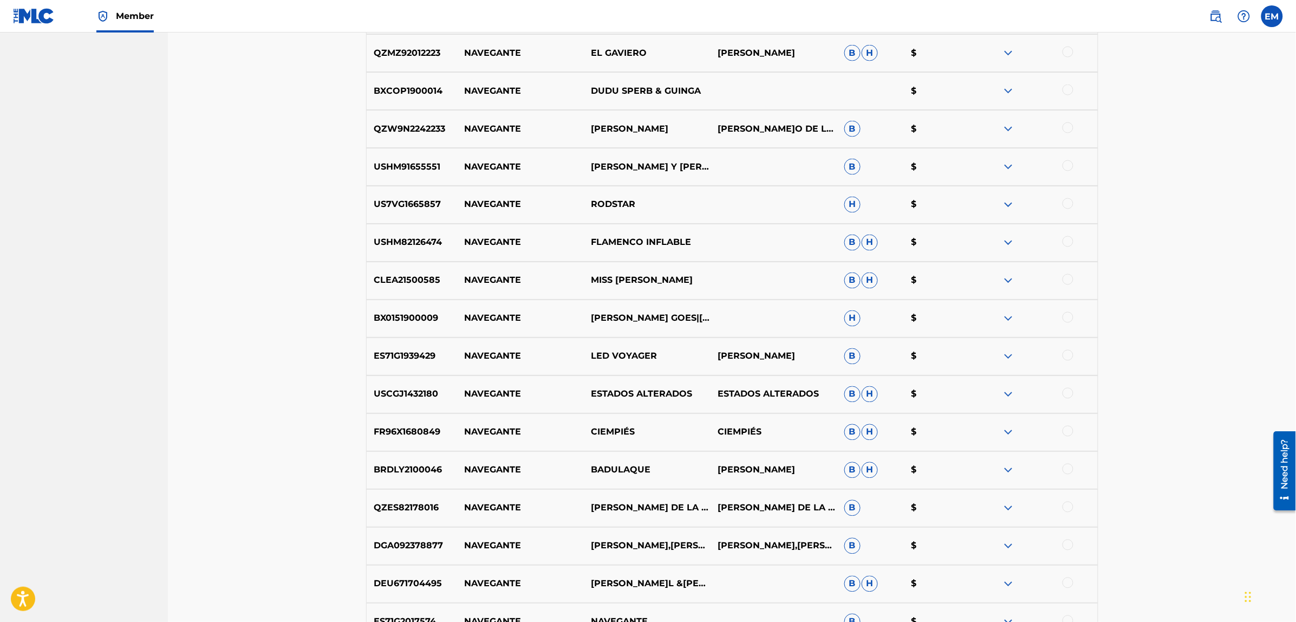
scroll to position [1065, 0]
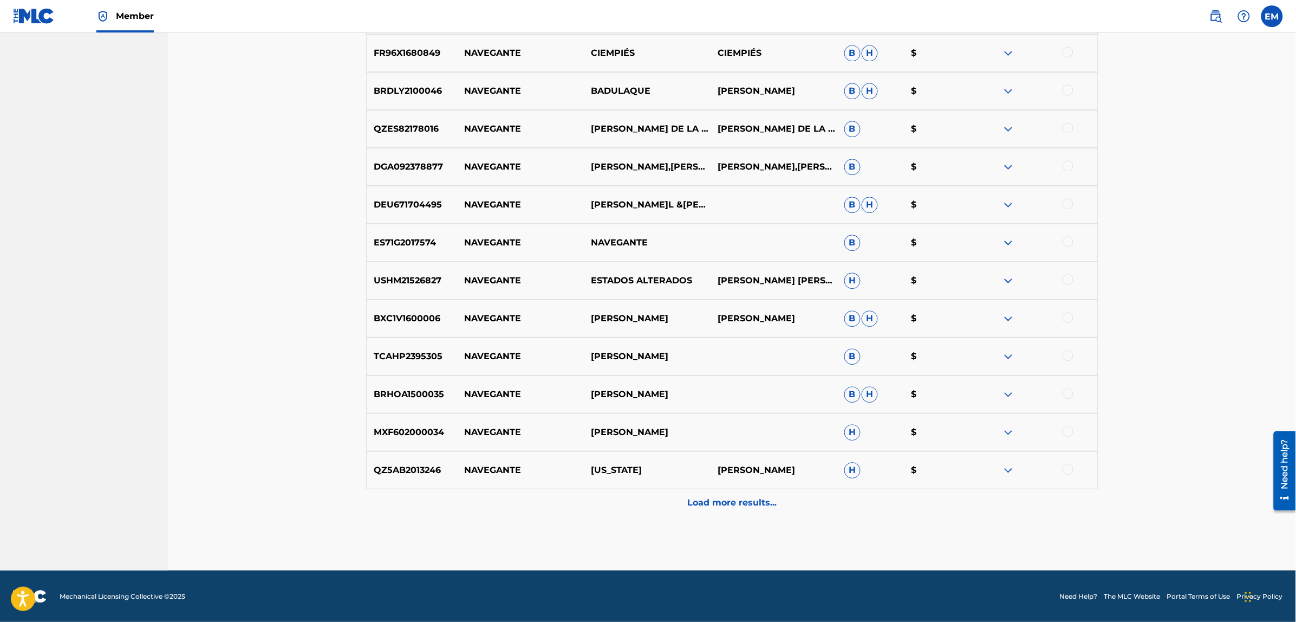
click at [757, 501] on p "Load more results..." at bounding box center [731, 502] width 89 height 13
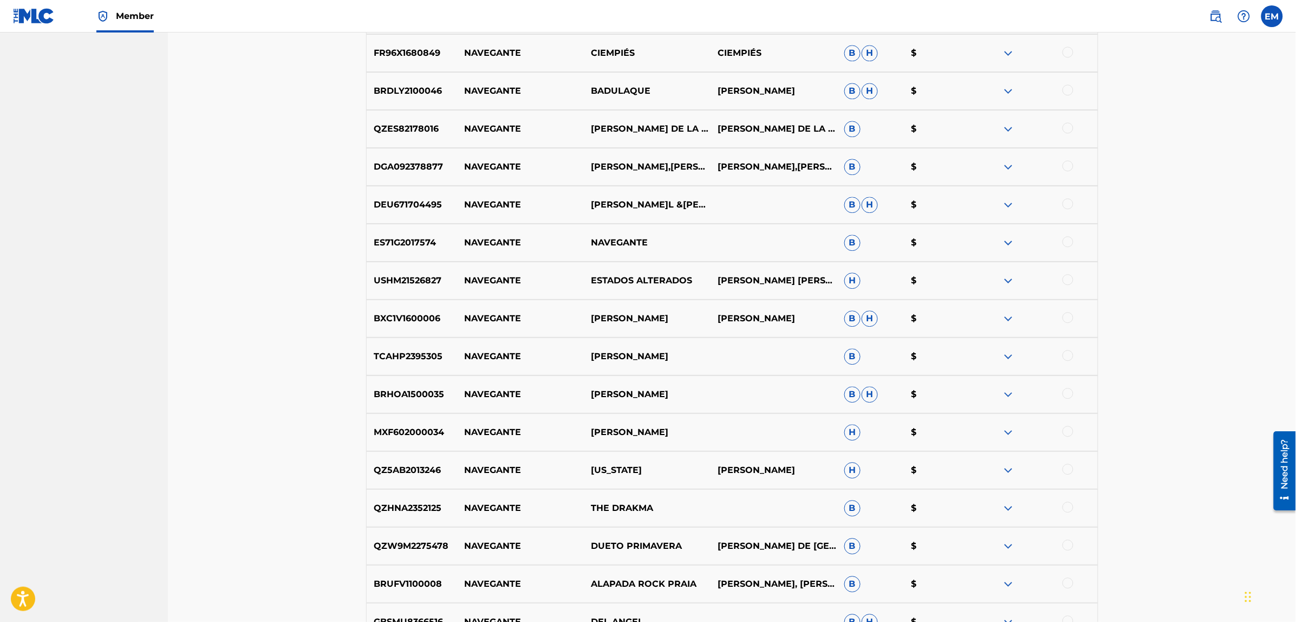
scroll to position [1444, 0]
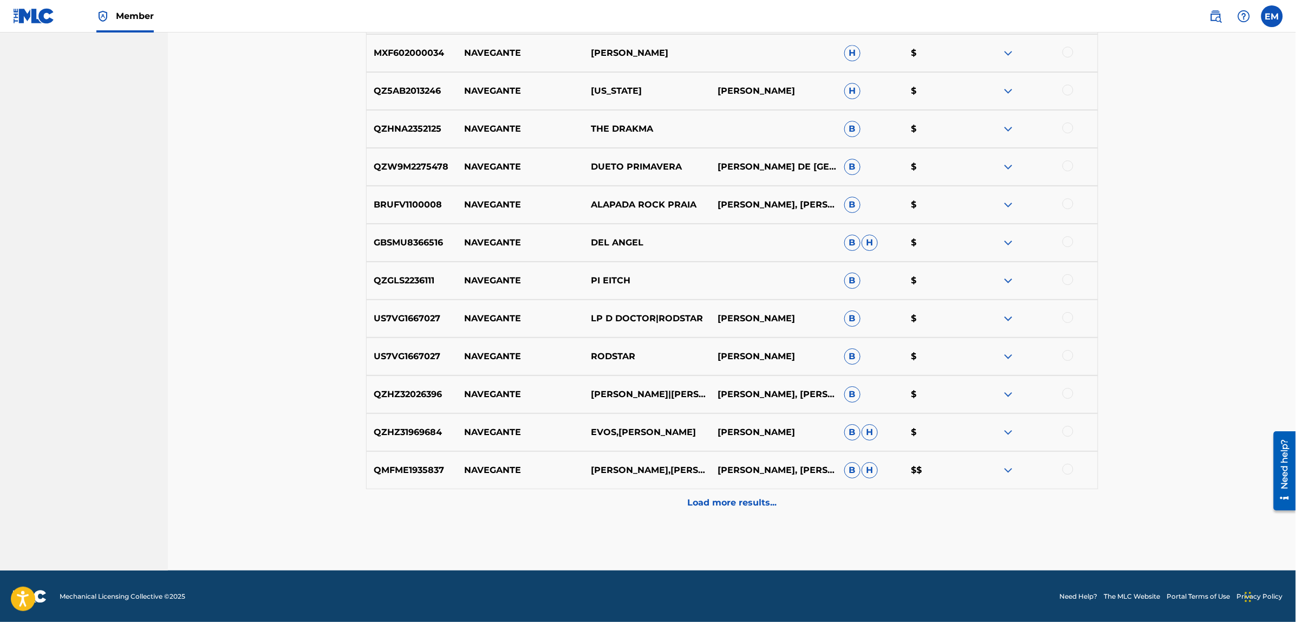
click at [711, 498] on p "Load more results..." at bounding box center [731, 502] width 89 height 13
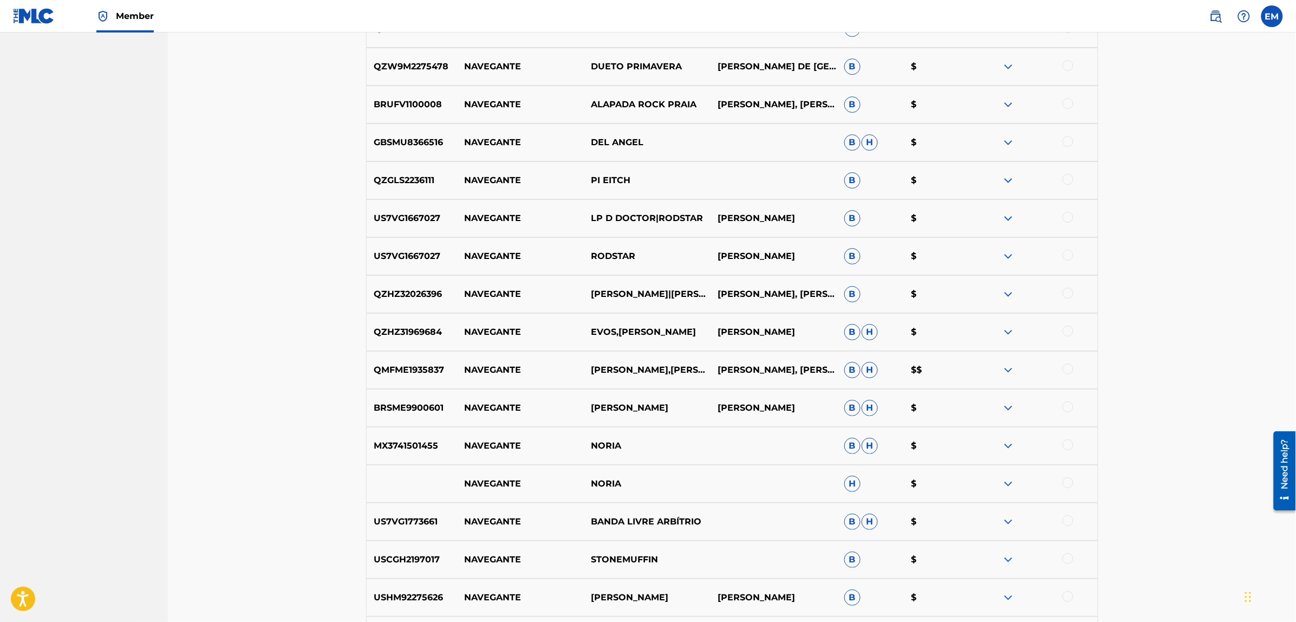
scroll to position [1823, 0]
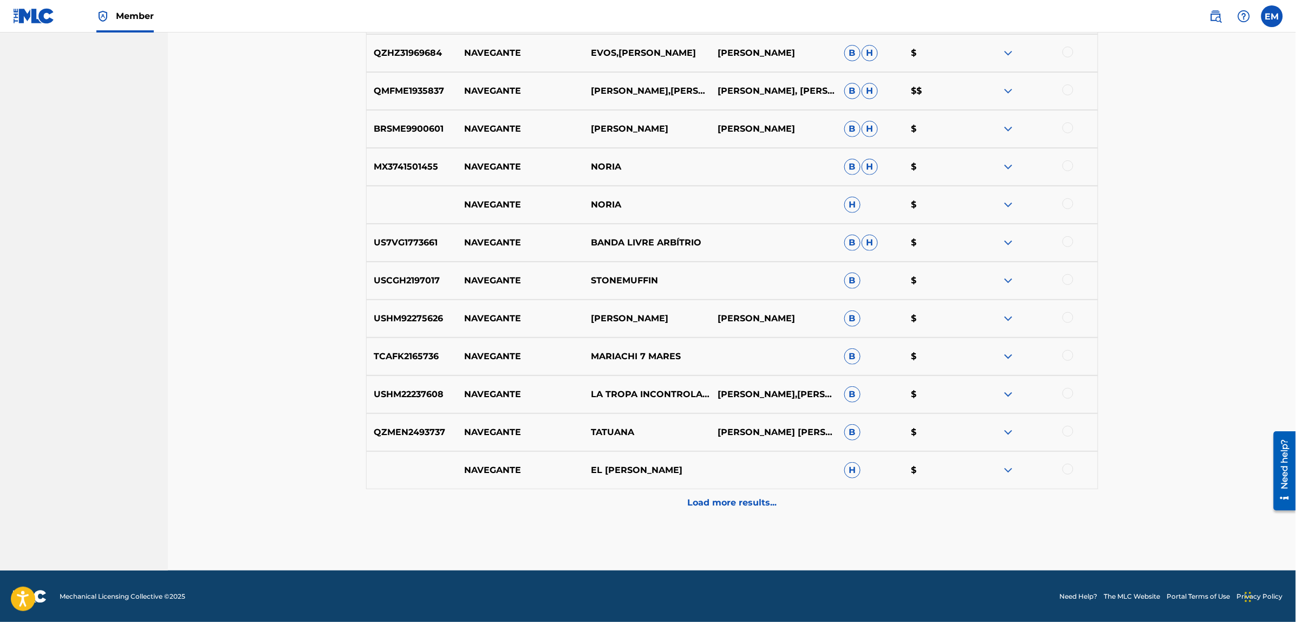
click at [728, 504] on p "Load more results..." at bounding box center [731, 502] width 89 height 13
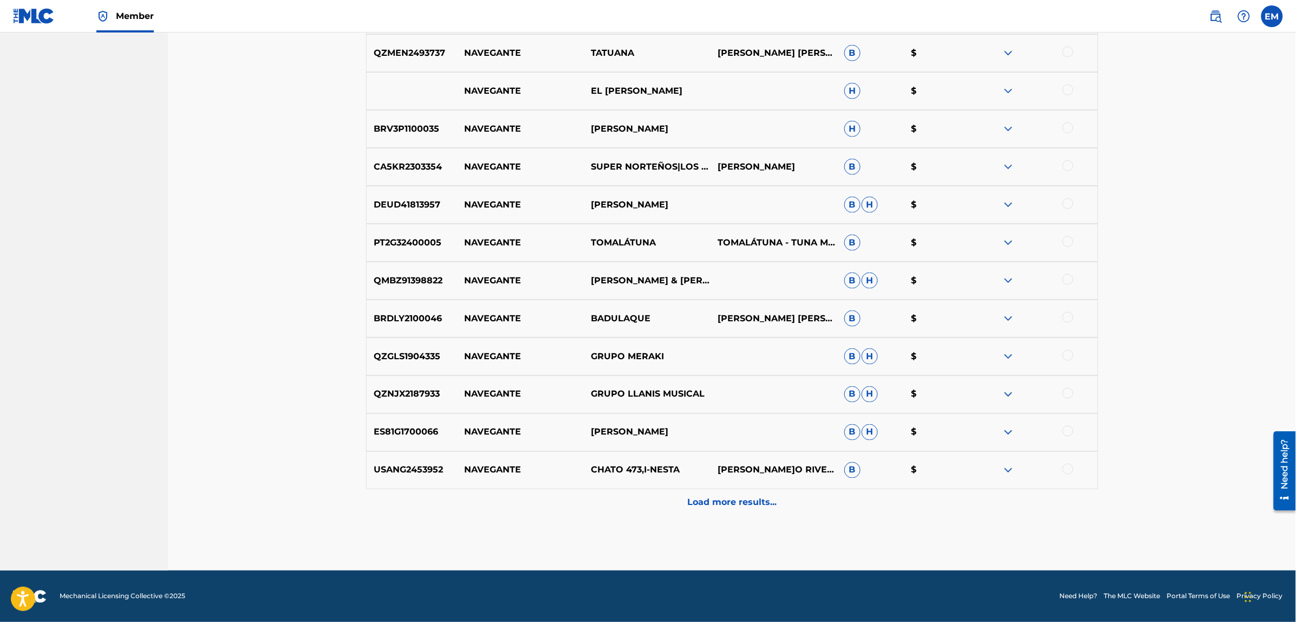
click at [737, 498] on p "Load more results..." at bounding box center [731, 502] width 89 height 13
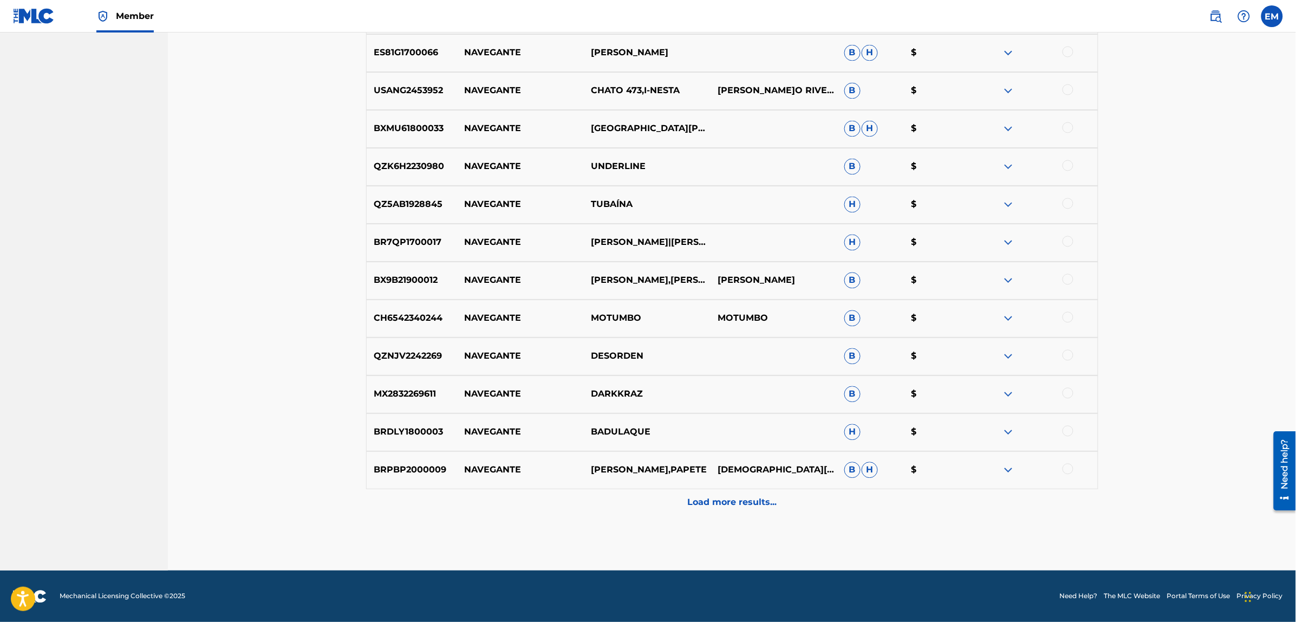
click at [737, 498] on p "Load more results..." at bounding box center [731, 502] width 89 height 13
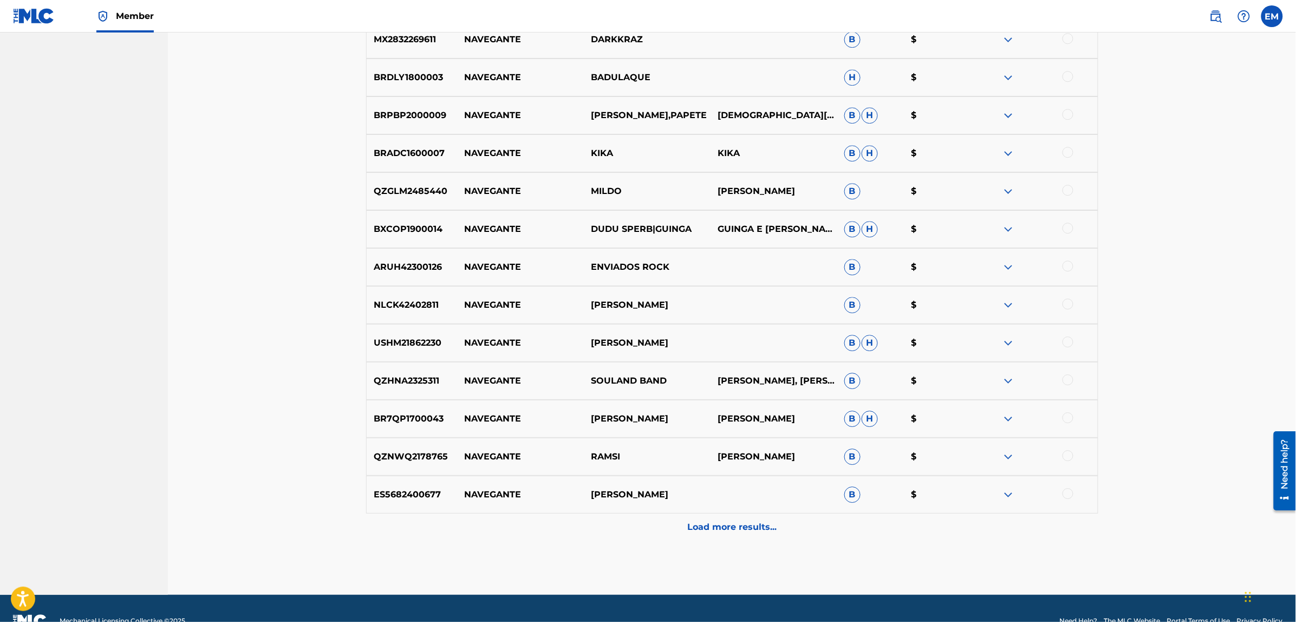
scroll to position [2960, 0]
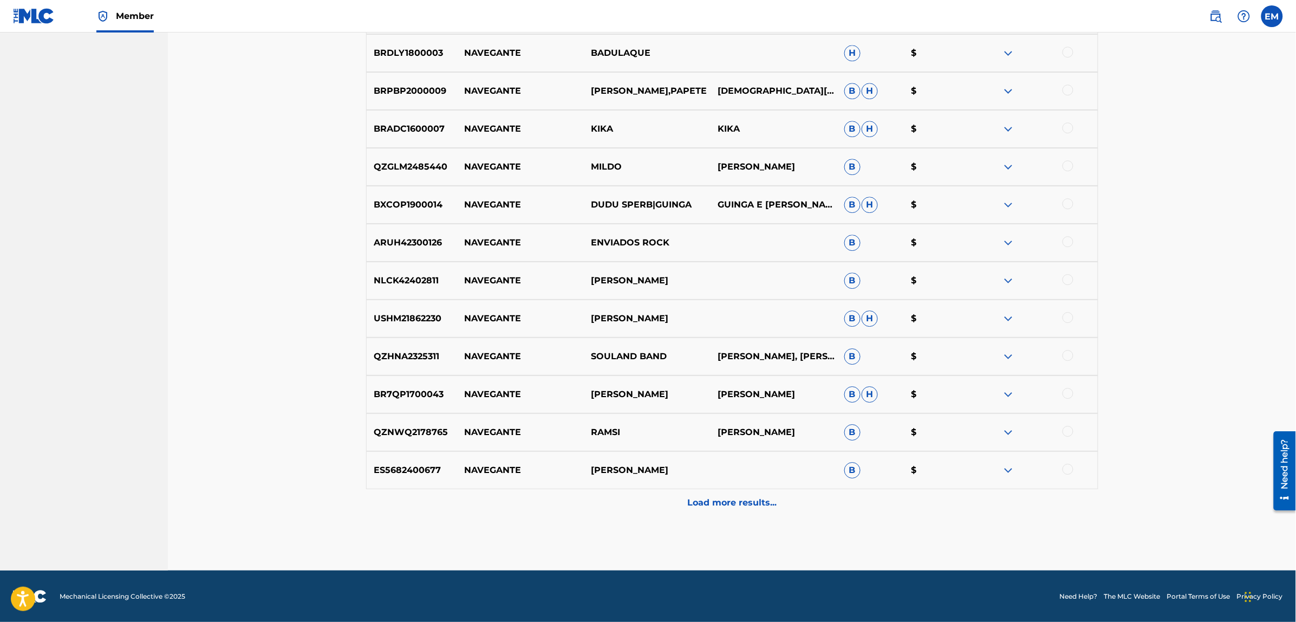
click at [730, 496] on p "Load more results..." at bounding box center [731, 502] width 89 height 13
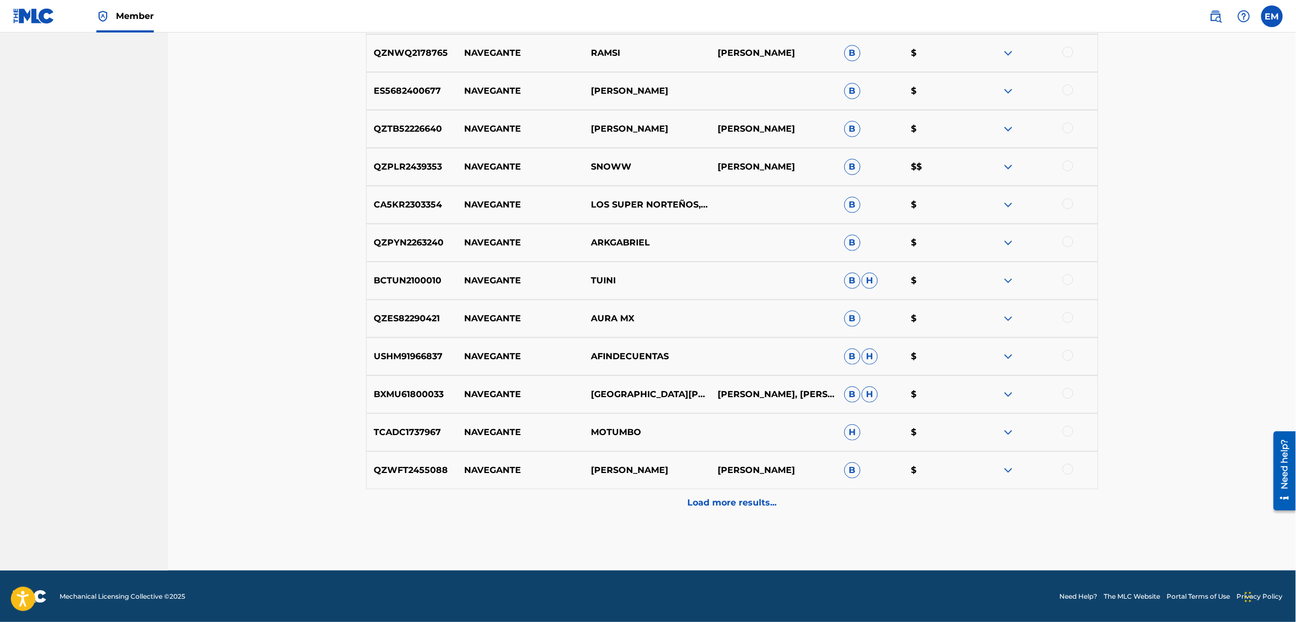
click at [730, 496] on p "Load more results..." at bounding box center [731, 502] width 89 height 13
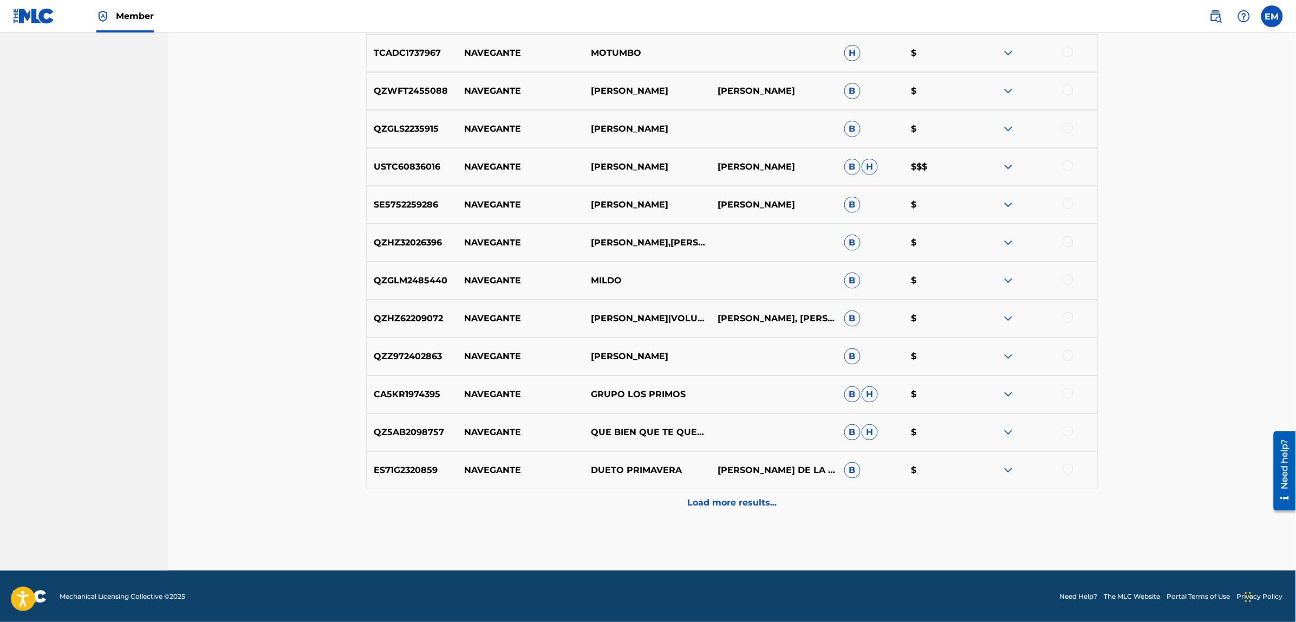
click at [730, 496] on p "Load more results..." at bounding box center [731, 502] width 89 height 13
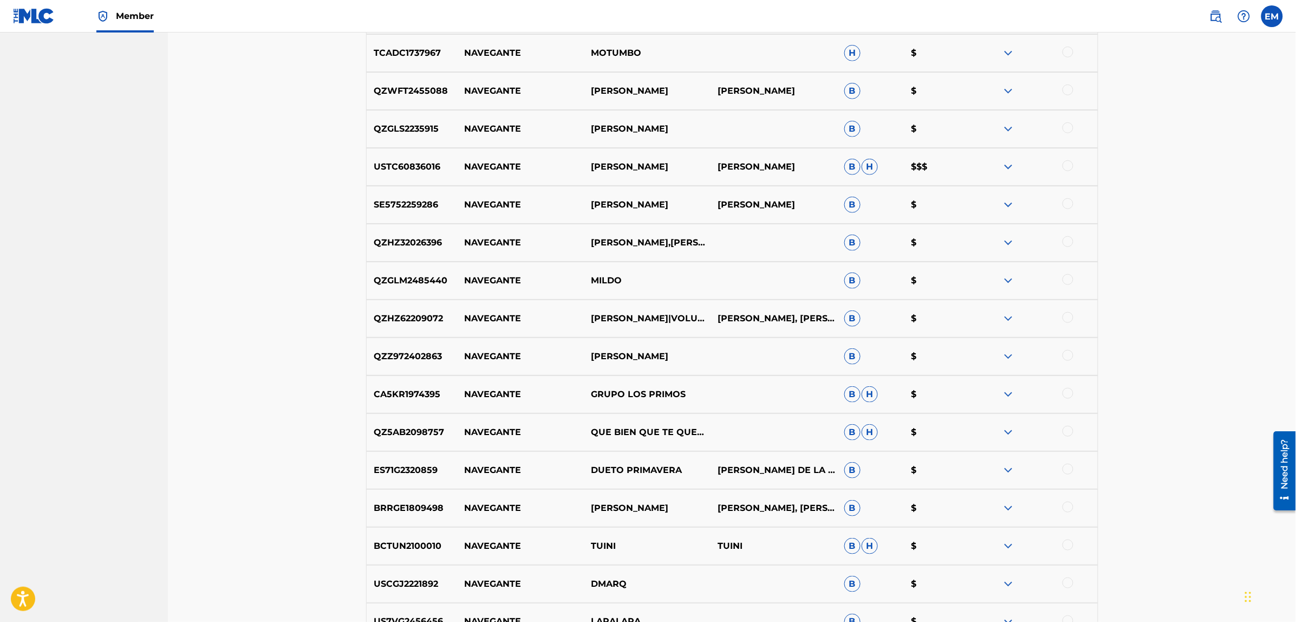
scroll to position [4097, 0]
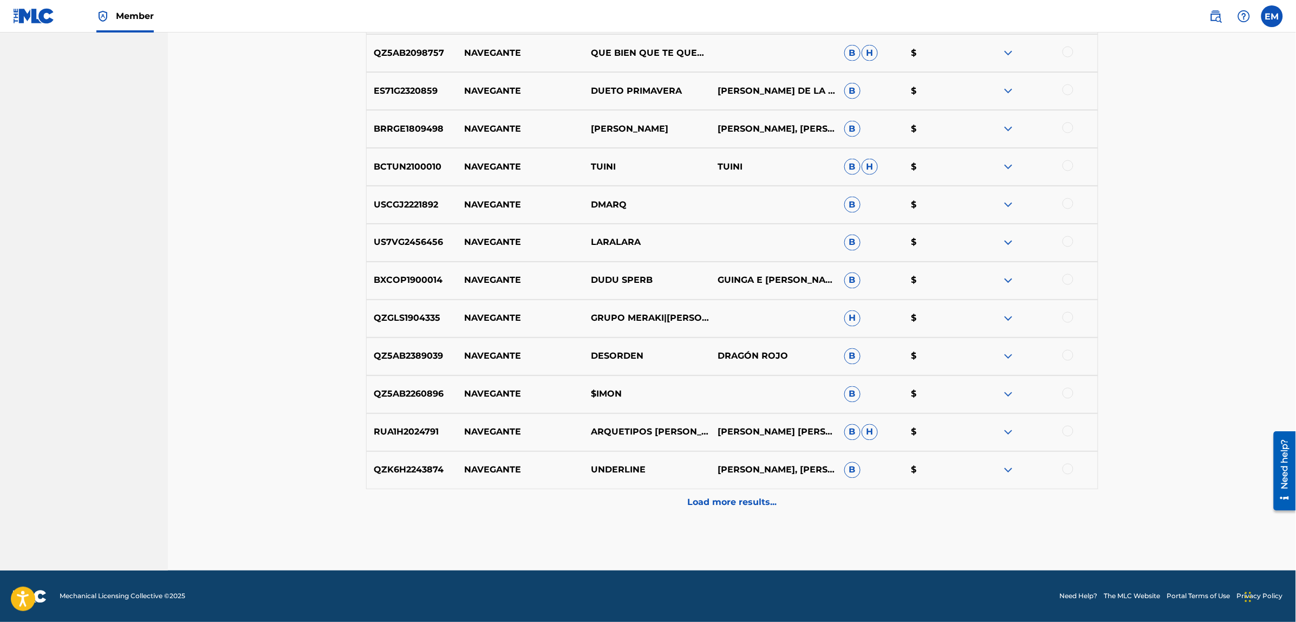
click at [730, 496] on p "Load more results..." at bounding box center [731, 502] width 89 height 13
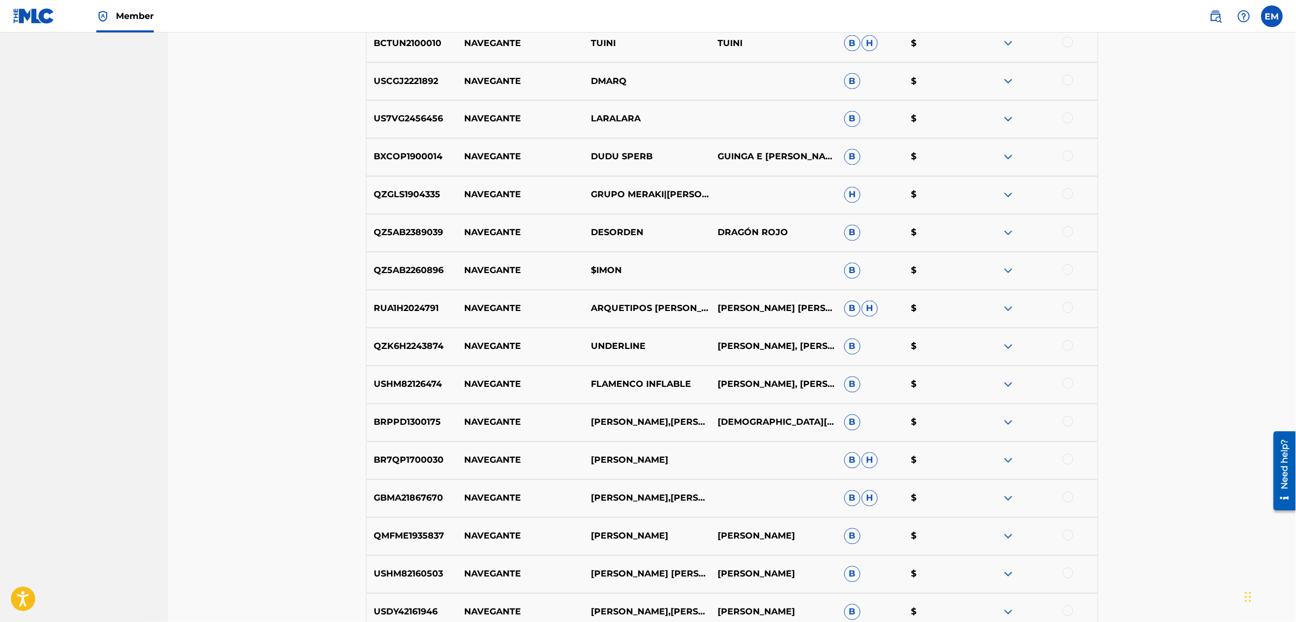
scroll to position [4476, 0]
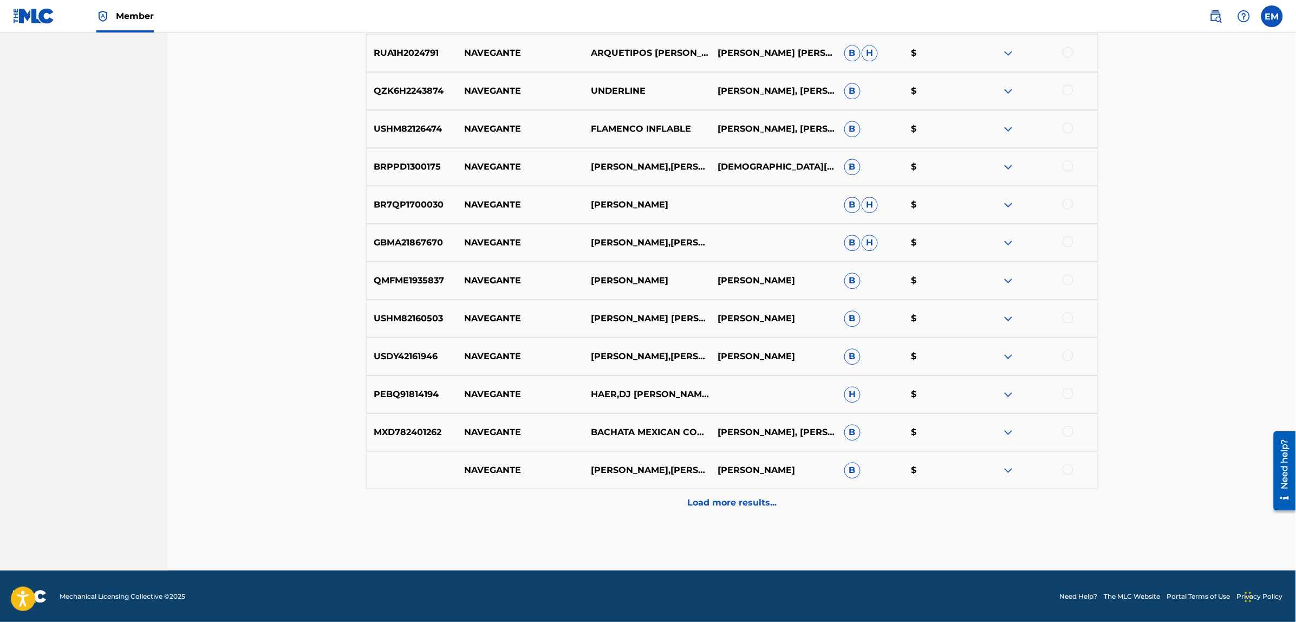
click at [730, 497] on p "Load more results..." at bounding box center [731, 502] width 89 height 13
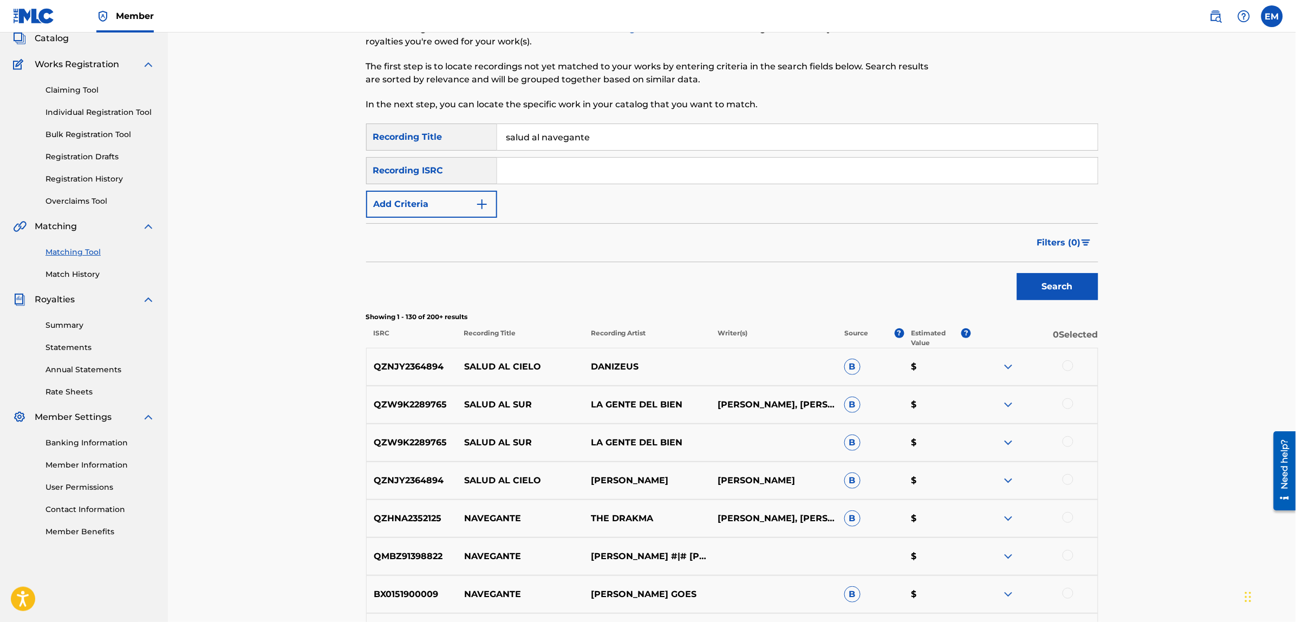
scroll to position [0, 0]
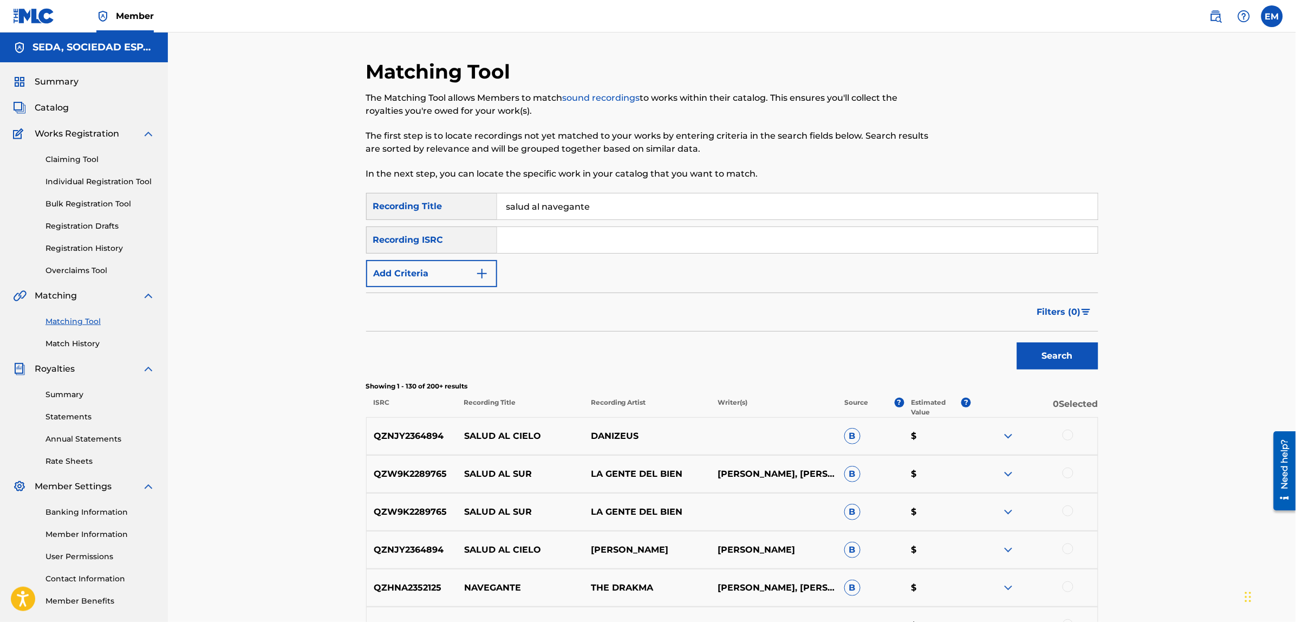
click at [448, 280] on button "Add Criteria" at bounding box center [431, 273] width 131 height 27
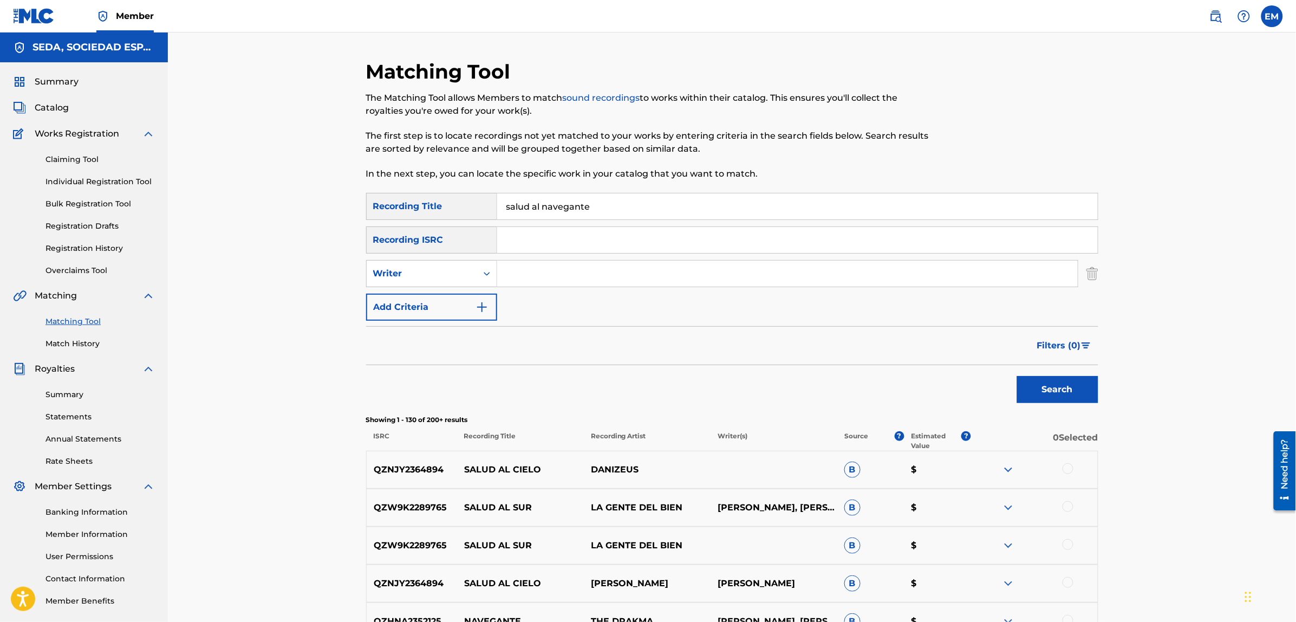
click at [594, 276] on input "Search Form" at bounding box center [787, 273] width 580 height 26
type input "[PERSON_NAME]"
click at [1017, 376] on button "Search" at bounding box center [1057, 389] width 81 height 27
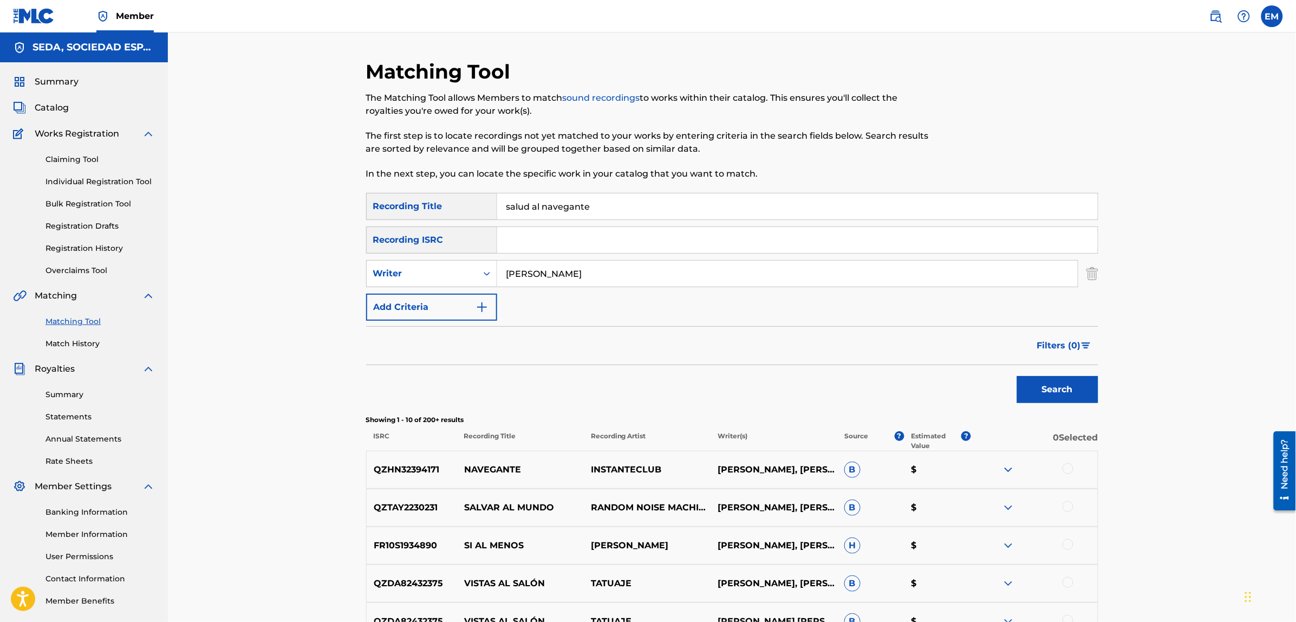
click at [432, 305] on button "Add Criteria" at bounding box center [431, 306] width 131 height 27
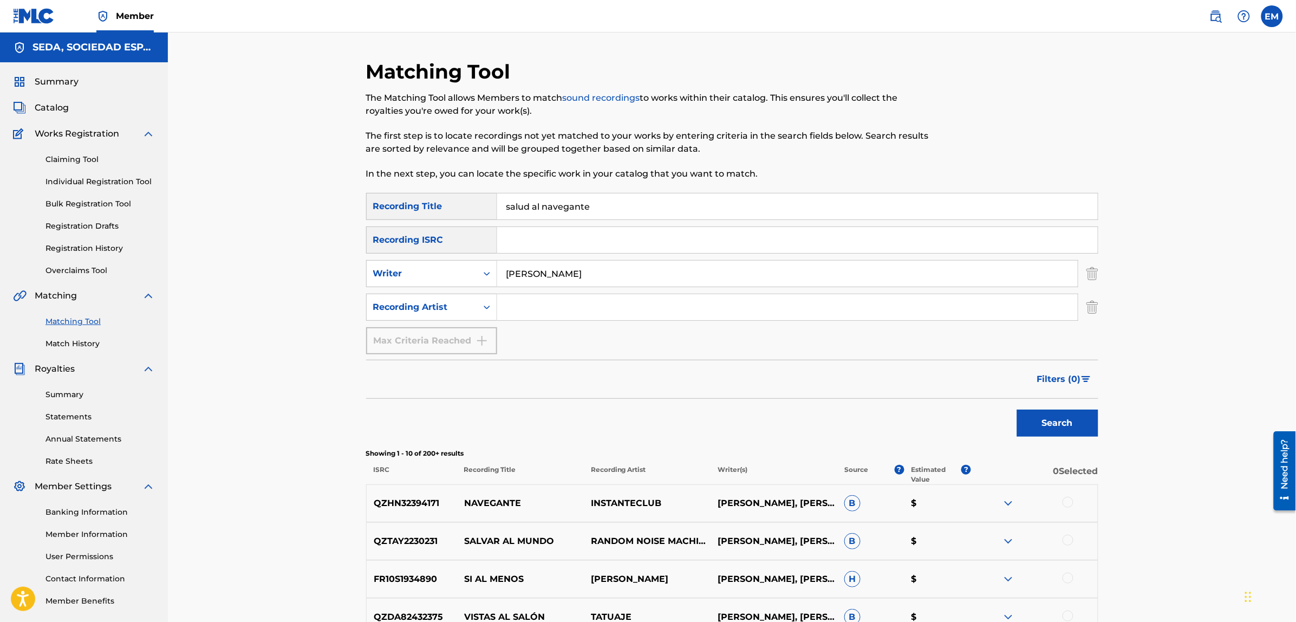
click at [515, 303] on input "Search Form" at bounding box center [787, 307] width 580 height 26
click at [1017, 409] on button "Search" at bounding box center [1057, 422] width 81 height 27
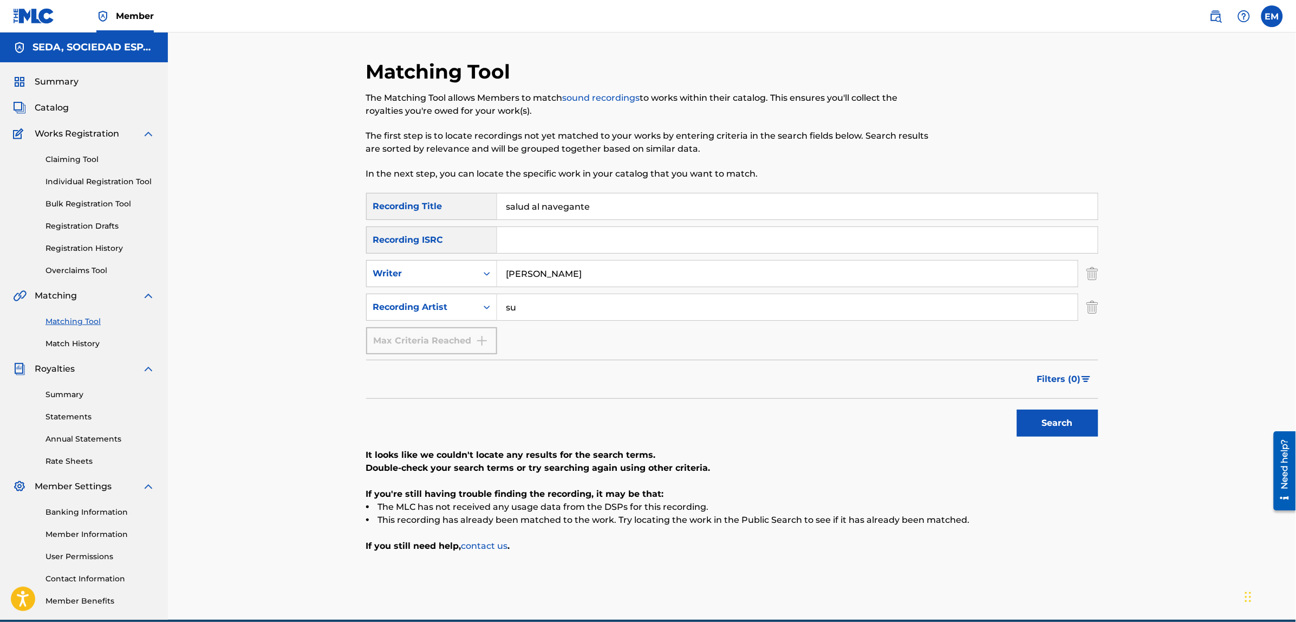
type input "s"
click at [1017, 409] on button "Search" at bounding box center [1057, 422] width 81 height 27
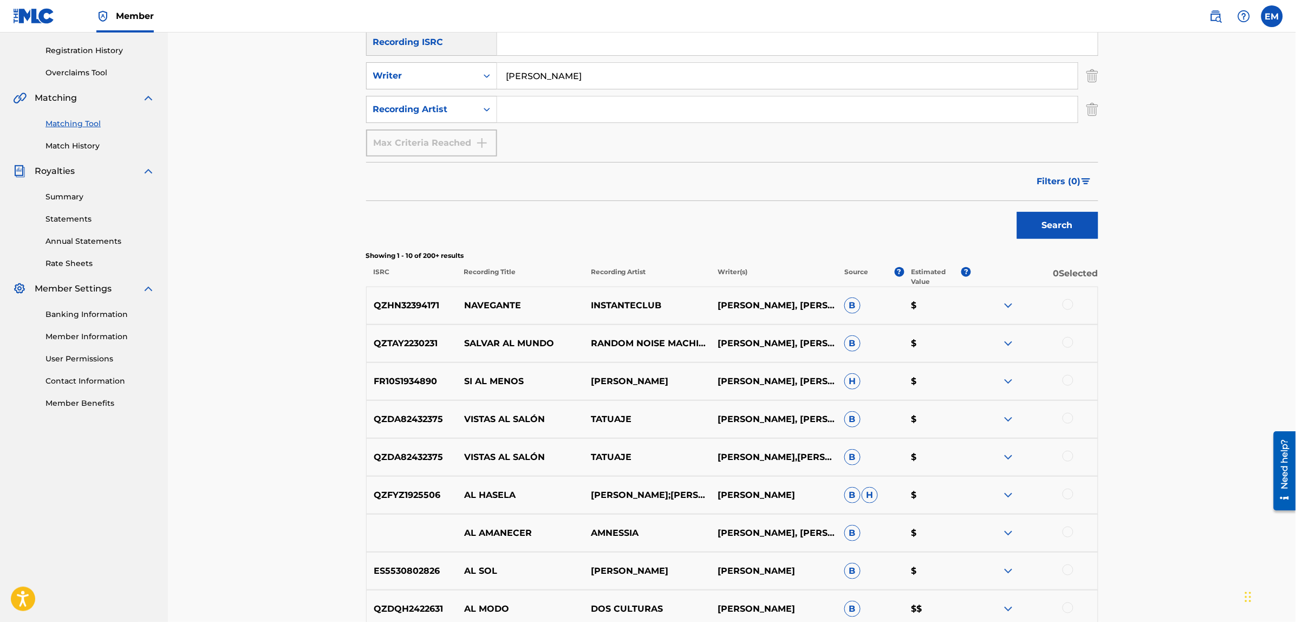
scroll to position [203, 0]
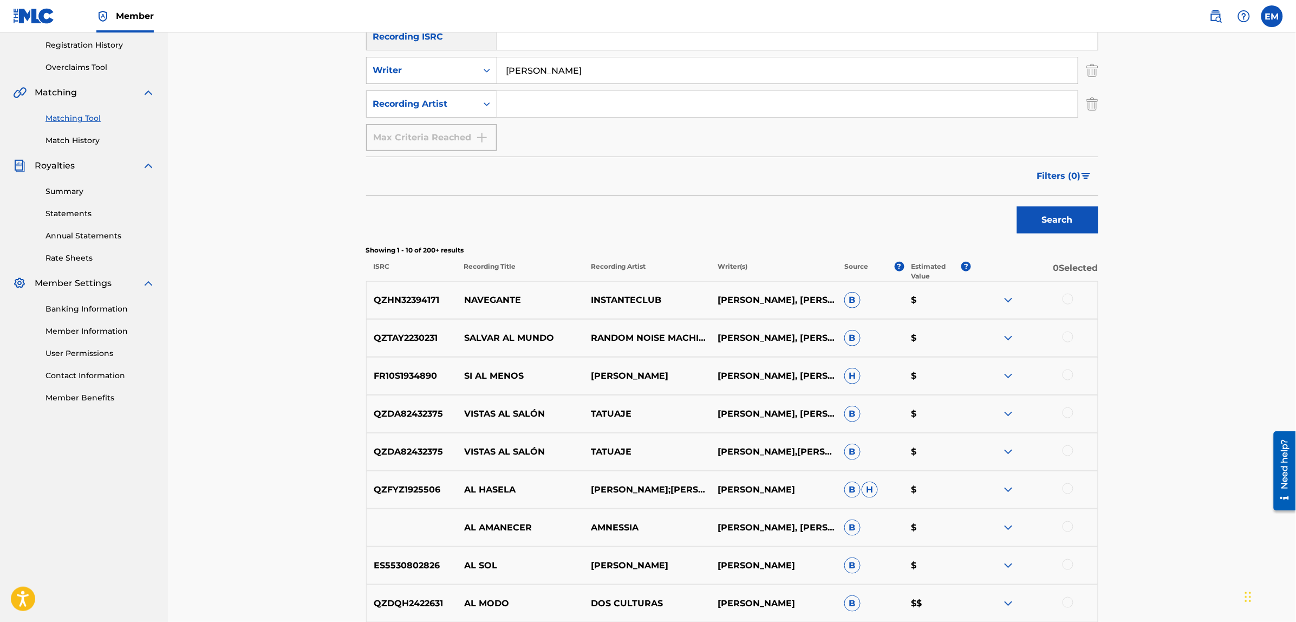
click at [1065, 374] on div at bounding box center [1067, 374] width 11 height 11
click at [729, 524] on button "Match 1 Group" at bounding box center [761, 533] width 120 height 27
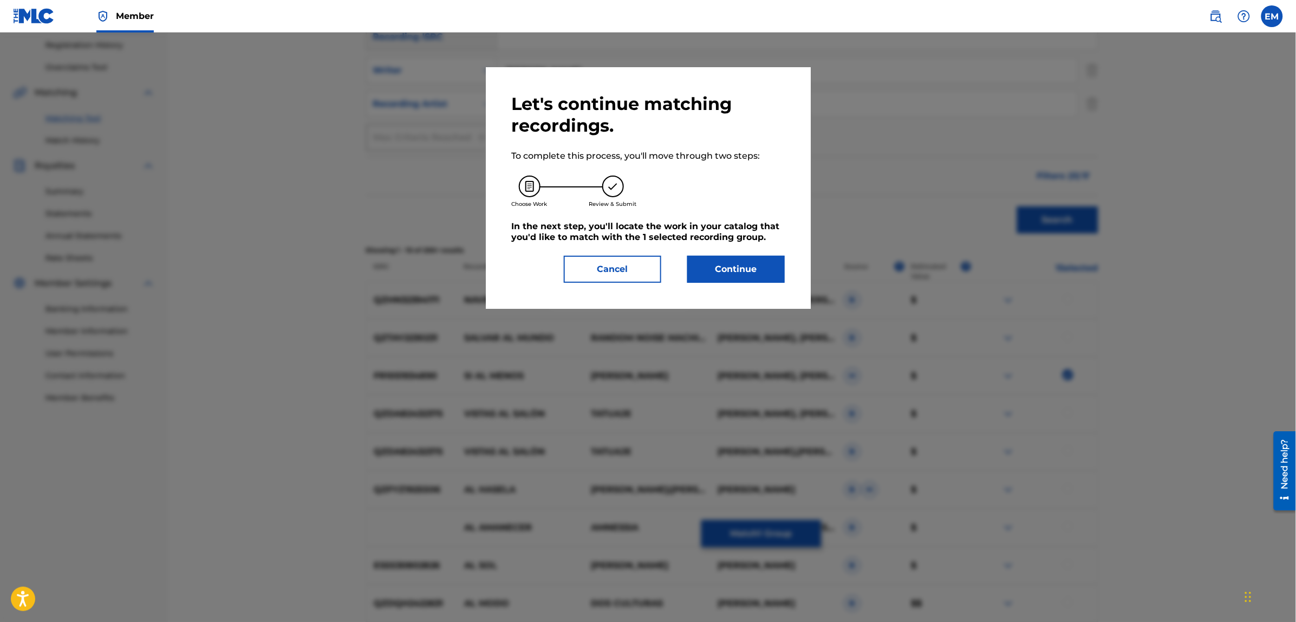
click at [729, 282] on button "Continue" at bounding box center [735, 269] width 97 height 27
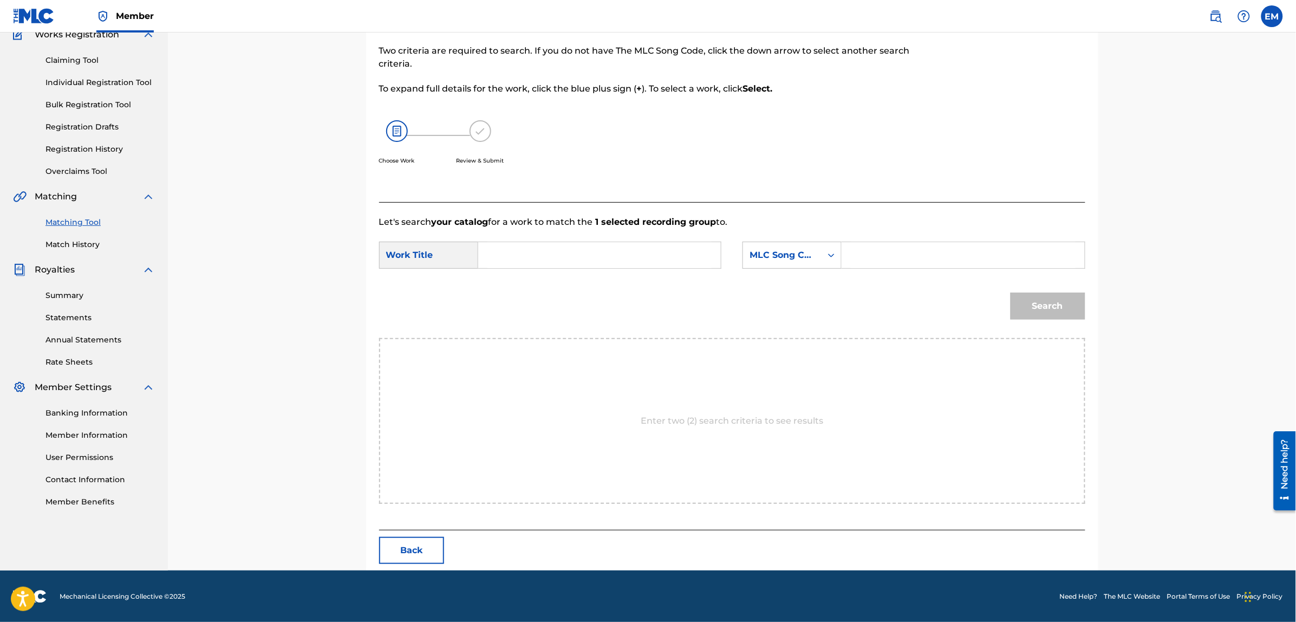
click at [570, 261] on input "Search Form" at bounding box center [599, 255] width 224 height 26
click at [518, 282] on strong "salud" at bounding box center [508, 279] width 25 height 10
type input "salud al navegante"
click at [796, 261] on div "MLC Song Code" at bounding box center [782, 255] width 79 height 21
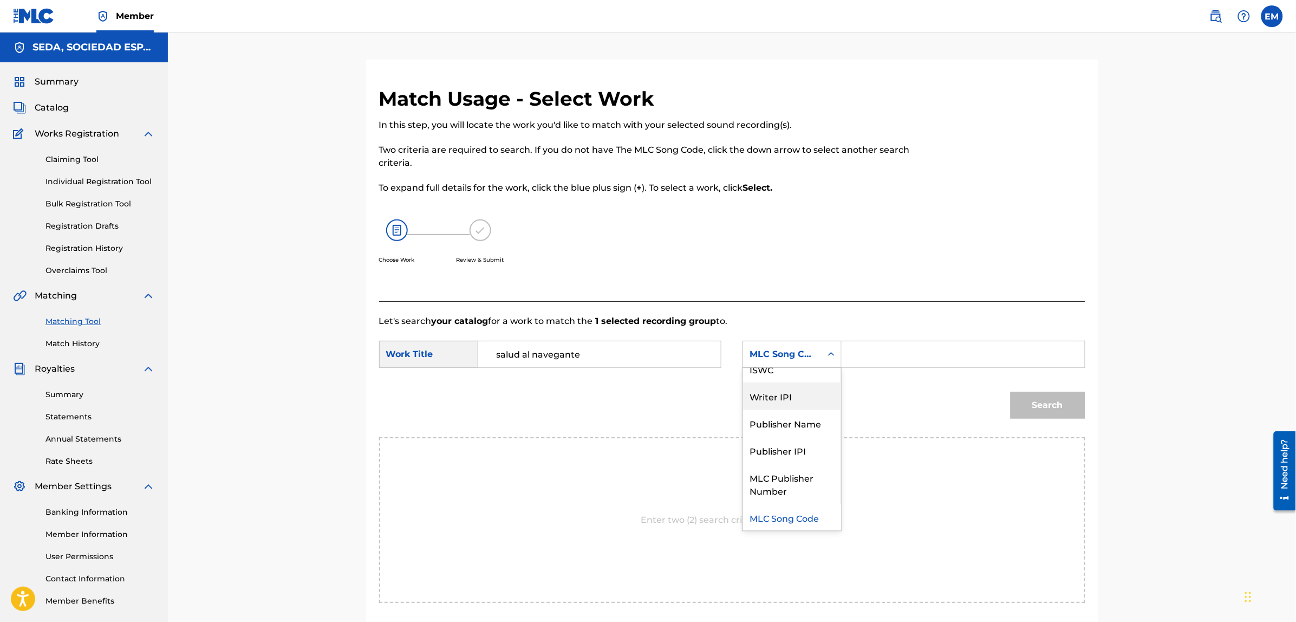
scroll to position [0, 0]
click at [805, 372] on div "Writer Name" at bounding box center [792, 381] width 98 height 27
click at [882, 344] on input "Search Form" at bounding box center [963, 354] width 224 height 26
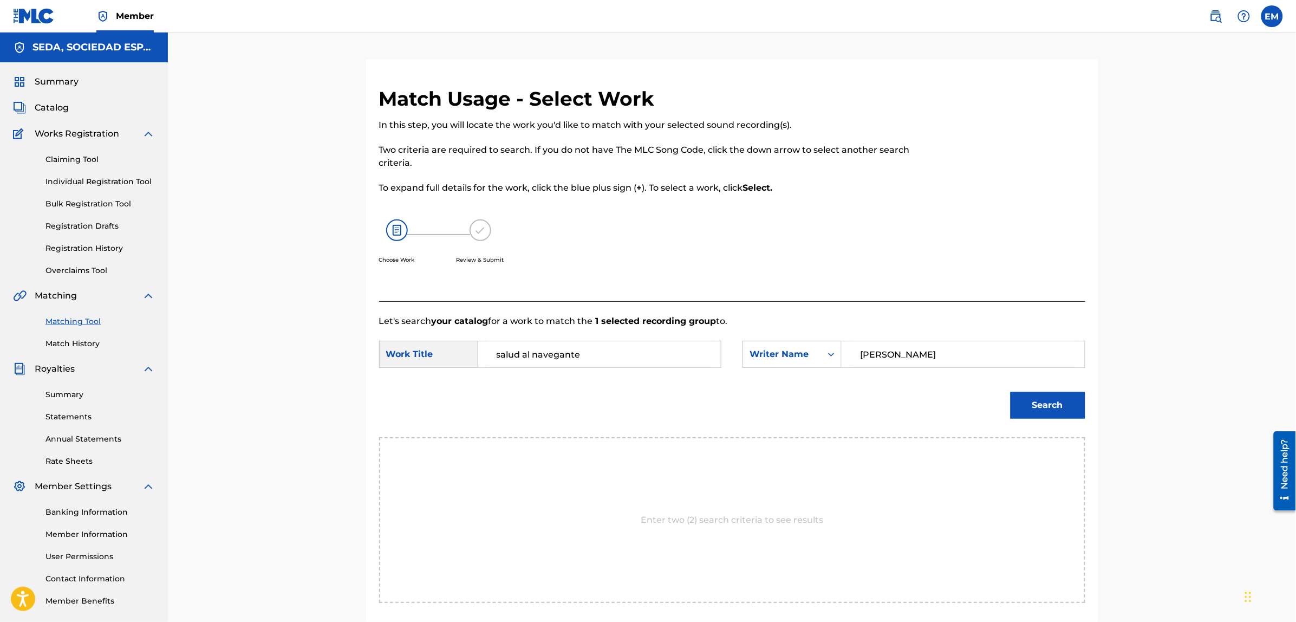
type input "[PERSON_NAME]"
click at [1010, 391] on button "Search" at bounding box center [1047, 404] width 75 height 27
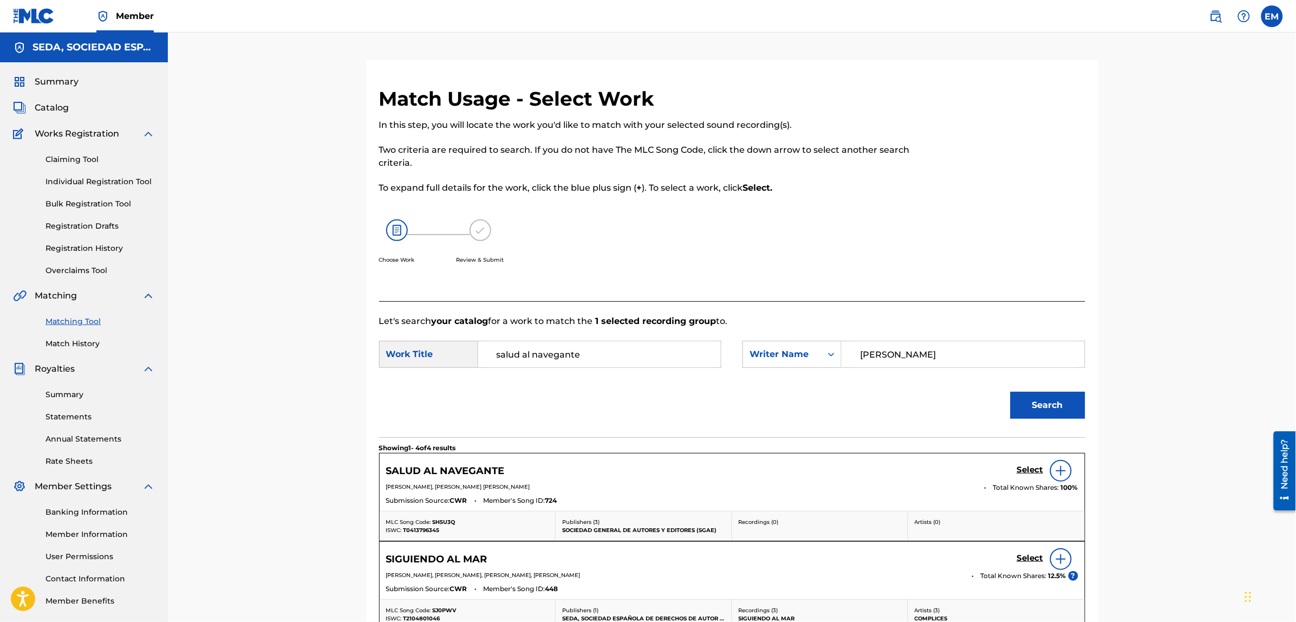
click at [1056, 474] on img at bounding box center [1060, 470] width 13 height 13
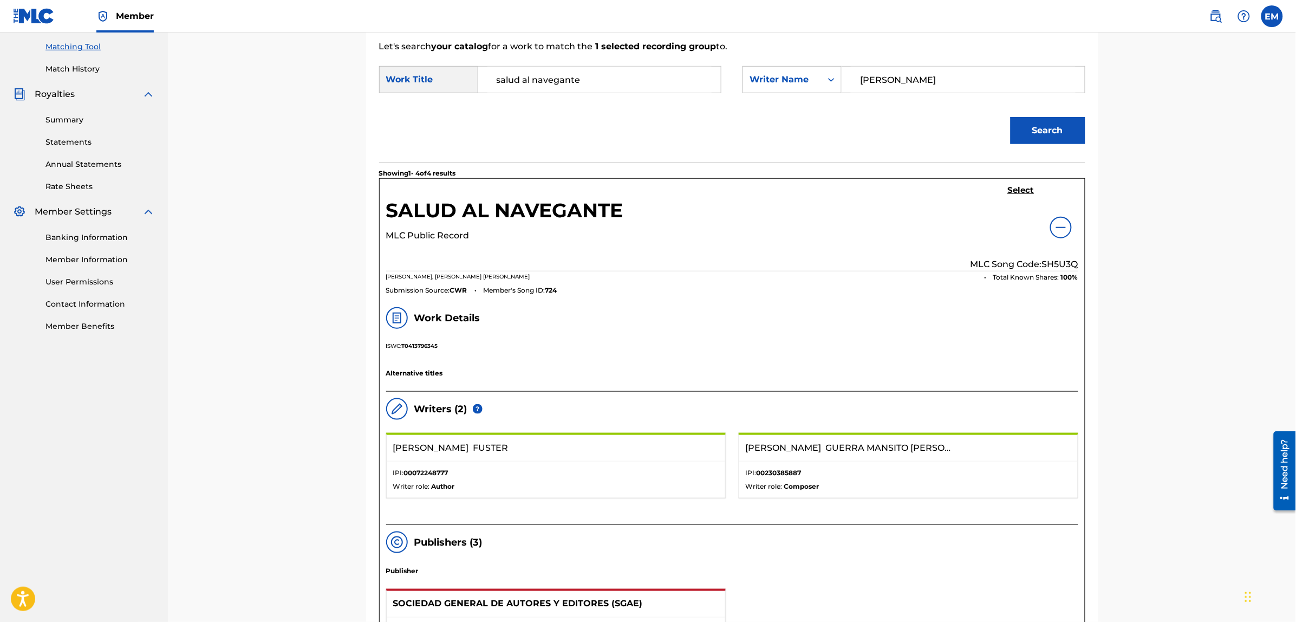
scroll to position [135, 0]
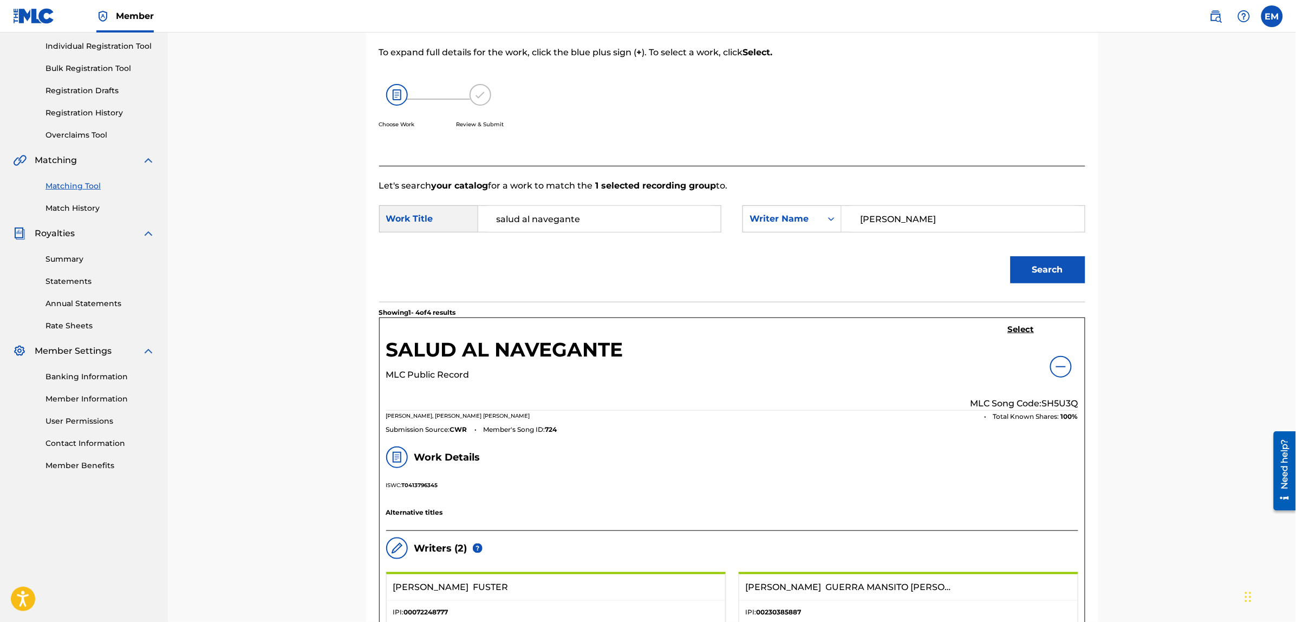
click at [1014, 331] on h5 "Select" at bounding box center [1021, 329] width 27 height 10
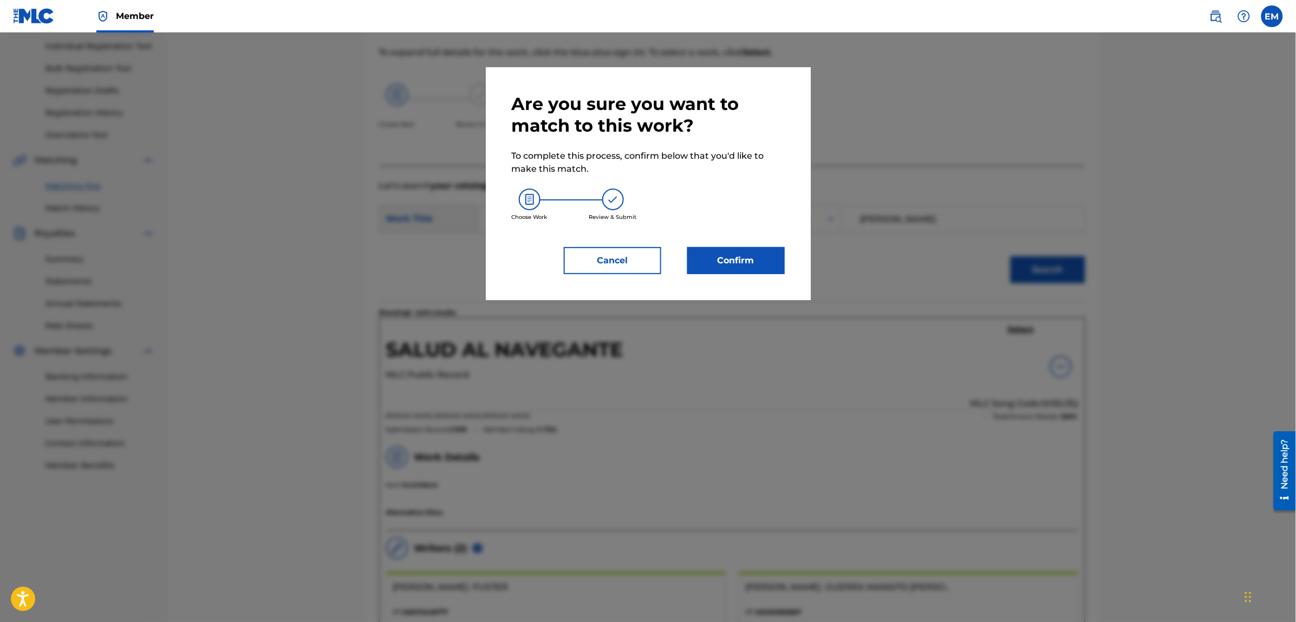
click at [754, 263] on button "Confirm" at bounding box center [735, 260] width 97 height 27
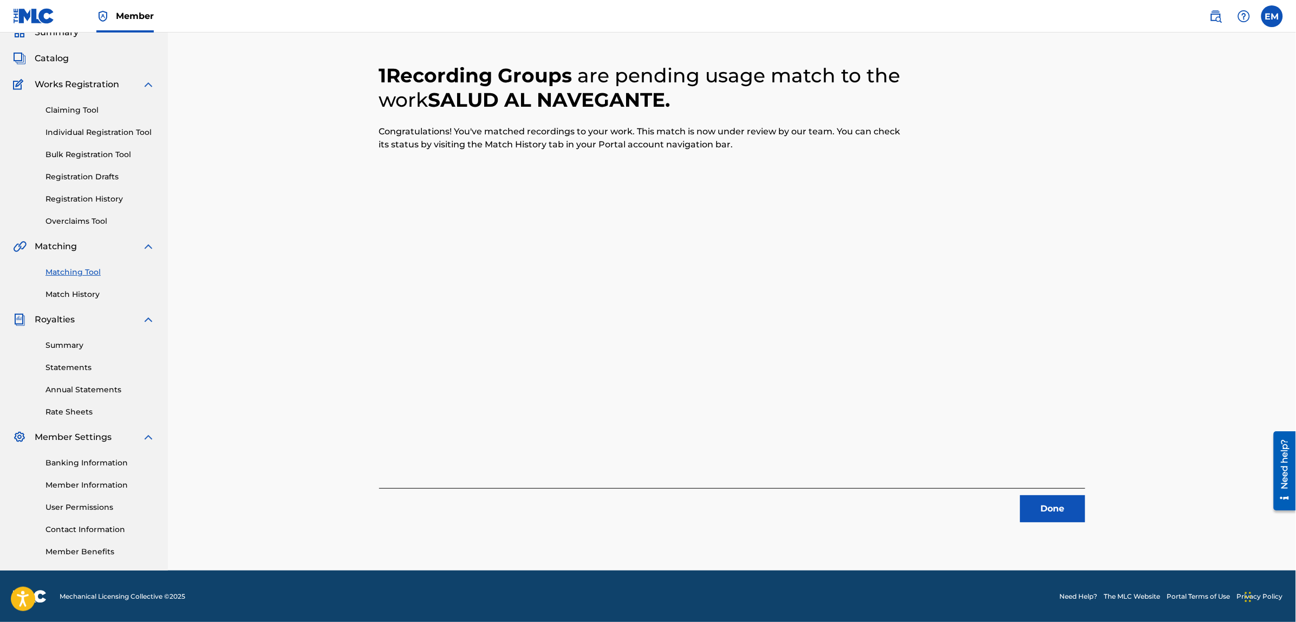
click at [1067, 502] on button "Done" at bounding box center [1052, 508] width 65 height 27
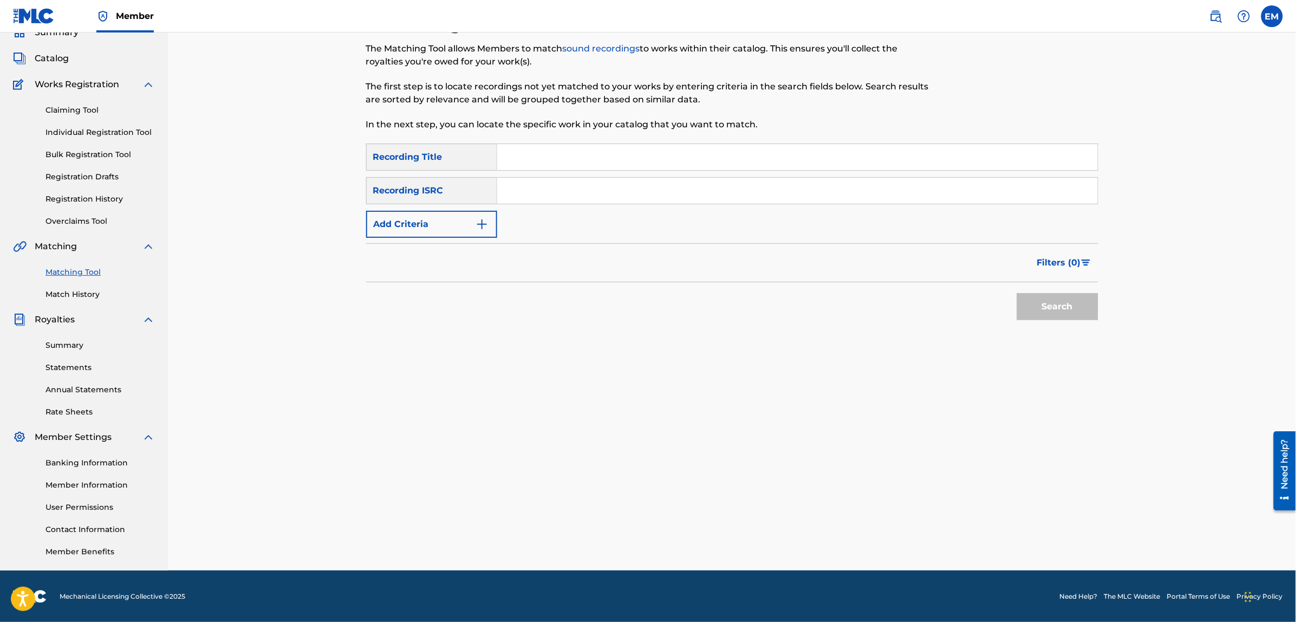
click at [591, 163] on input "Search Form" at bounding box center [797, 157] width 600 height 26
type input "salud al navegante"
click at [419, 228] on button "Add Criteria" at bounding box center [431, 224] width 131 height 27
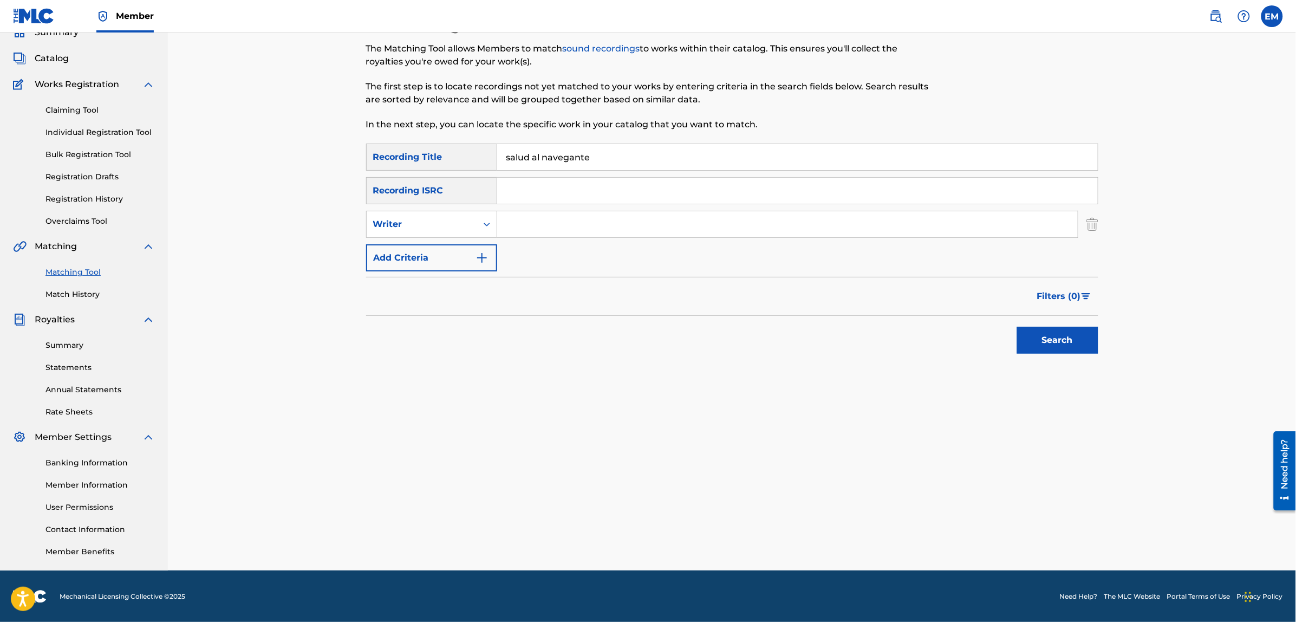
click at [422, 255] on button "Add Criteria" at bounding box center [431, 257] width 131 height 27
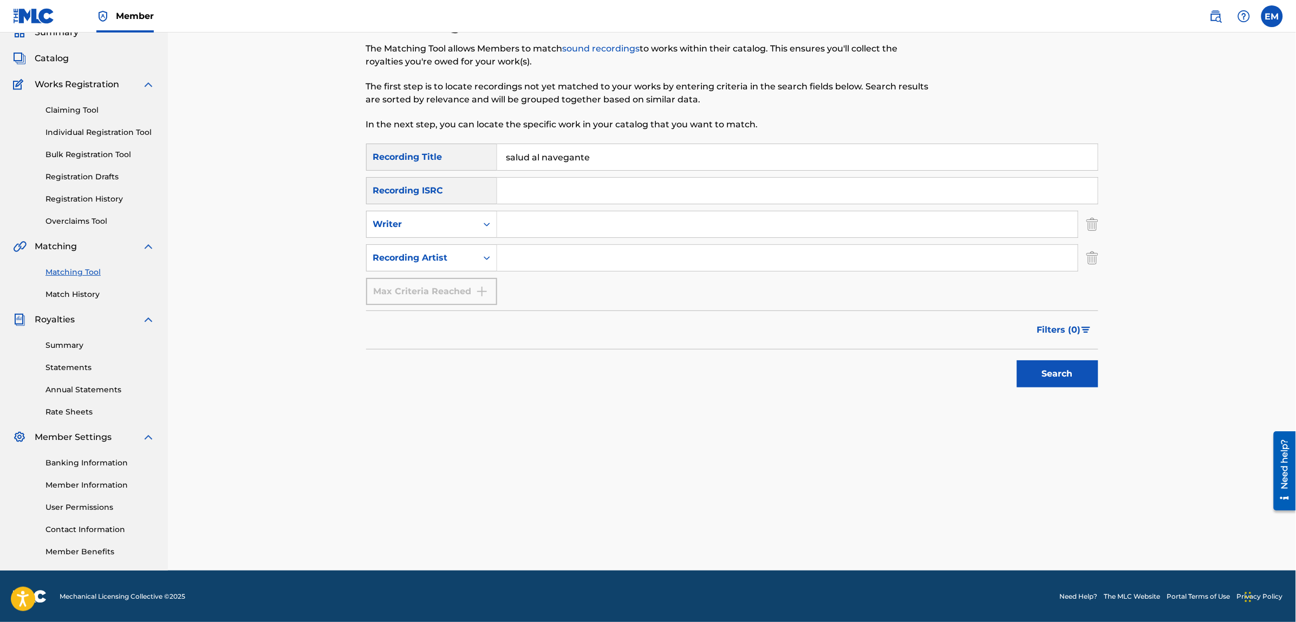
click at [513, 258] on input "Search Form" at bounding box center [787, 258] width 580 height 26
type input "[PERSON_NAME]"
click at [1017, 360] on button "Search" at bounding box center [1057, 373] width 81 height 27
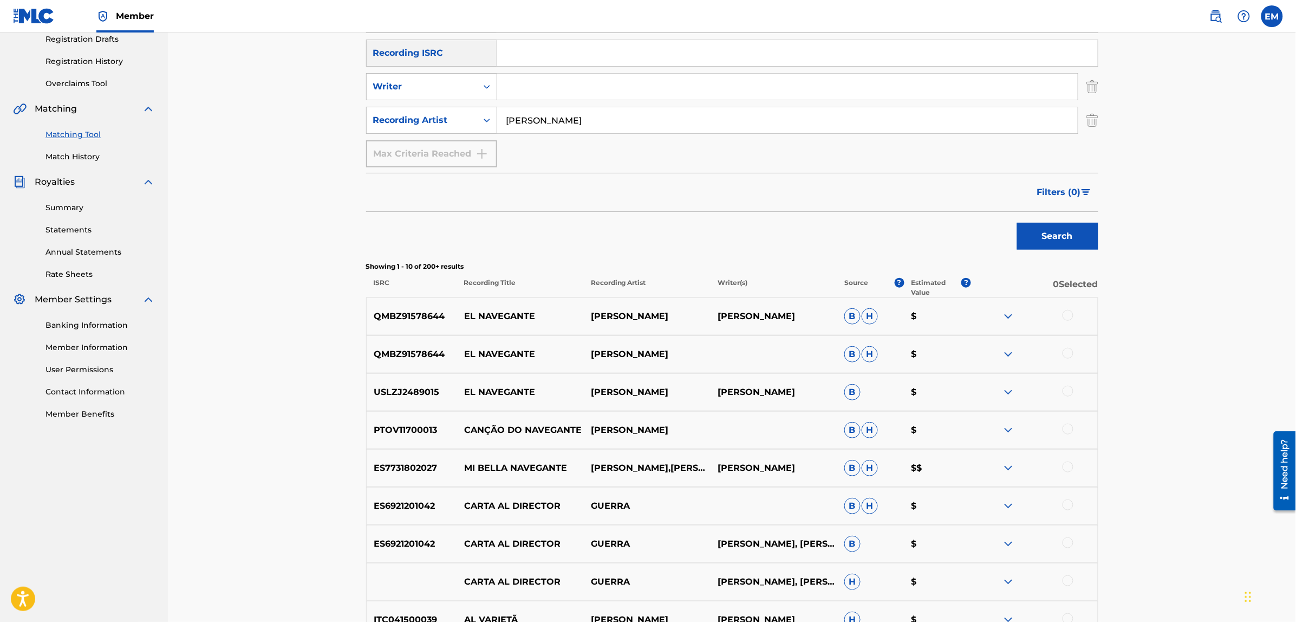
scroll to position [0, 0]
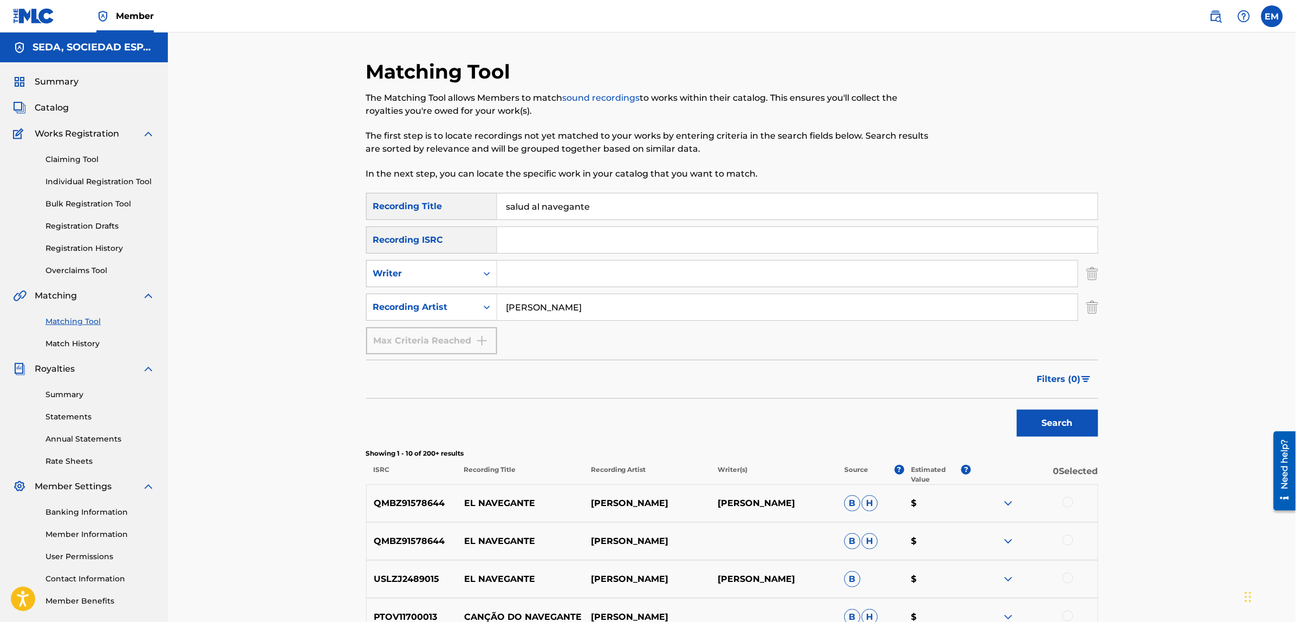
drag, startPoint x: 603, startPoint y: 207, endPoint x: 515, endPoint y: 213, distance: 87.3
click at [515, 213] on input "salud al navegante" at bounding box center [797, 206] width 600 height 26
type input "s"
type input "buscando un pais"
click at [1017, 409] on button "Search" at bounding box center [1057, 422] width 81 height 27
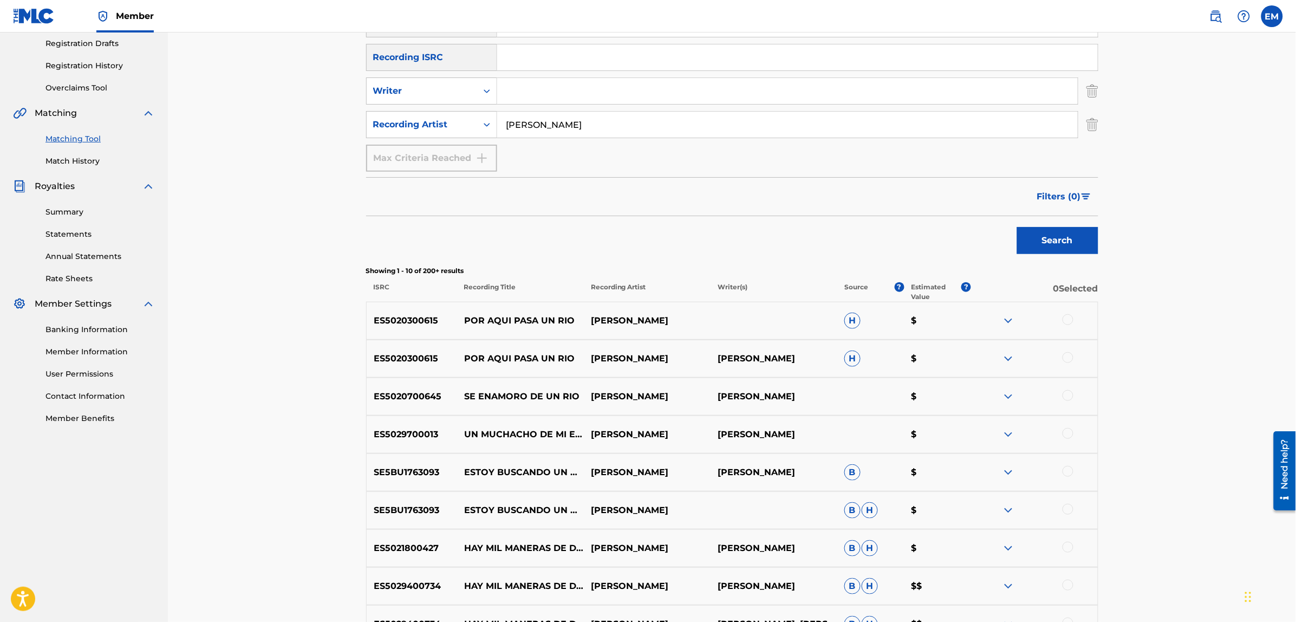
scroll to position [203, 0]
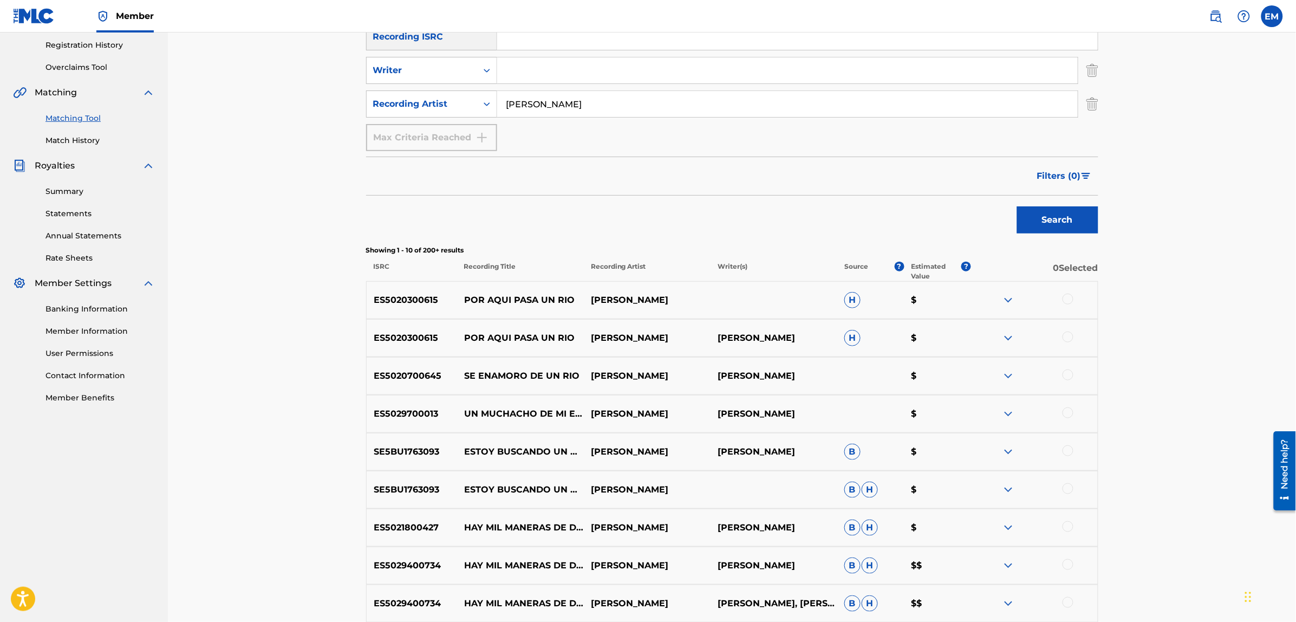
drag, startPoint x: 586, startPoint y: 102, endPoint x: 445, endPoint y: 125, distance: 142.7
click at [445, 125] on div "SearchWithCriteria4cb5dad6-b85f-4516-9888-0e568c27dd13 Recording Title buscando…" at bounding box center [732, 70] width 732 height 161
click at [1017, 206] on button "Search" at bounding box center [1057, 219] width 81 height 27
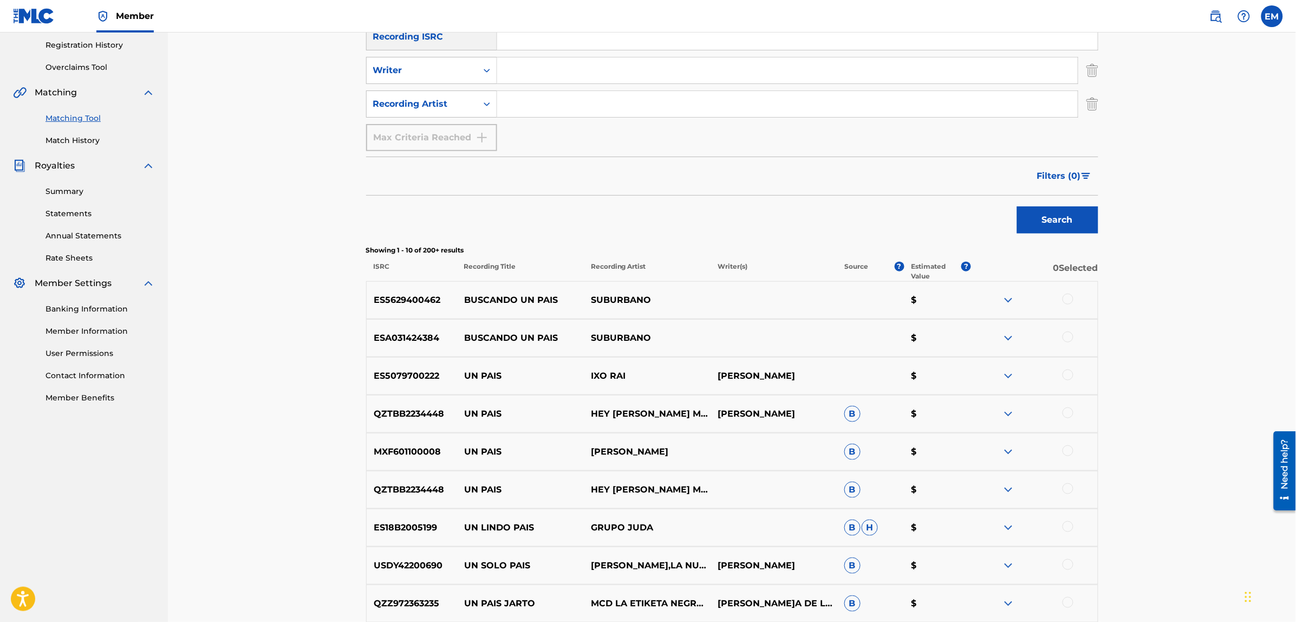
click at [1065, 298] on div at bounding box center [1067, 298] width 11 height 11
click at [1068, 338] on div at bounding box center [1067, 336] width 11 height 11
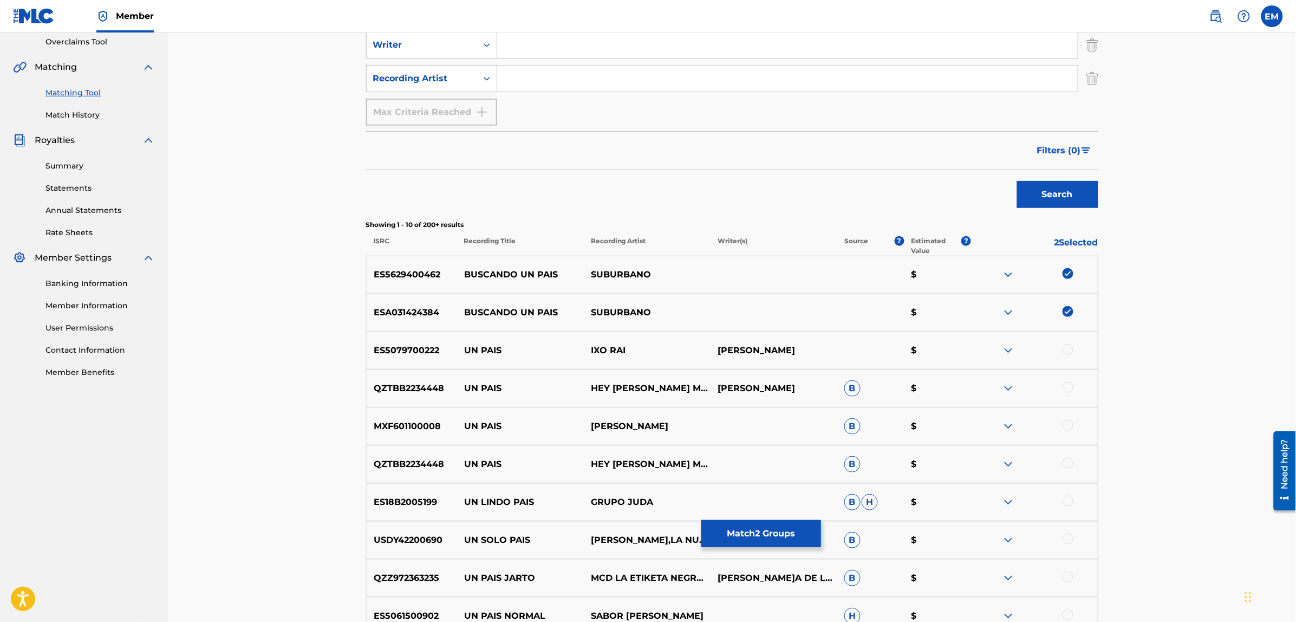
scroll to position [36, 0]
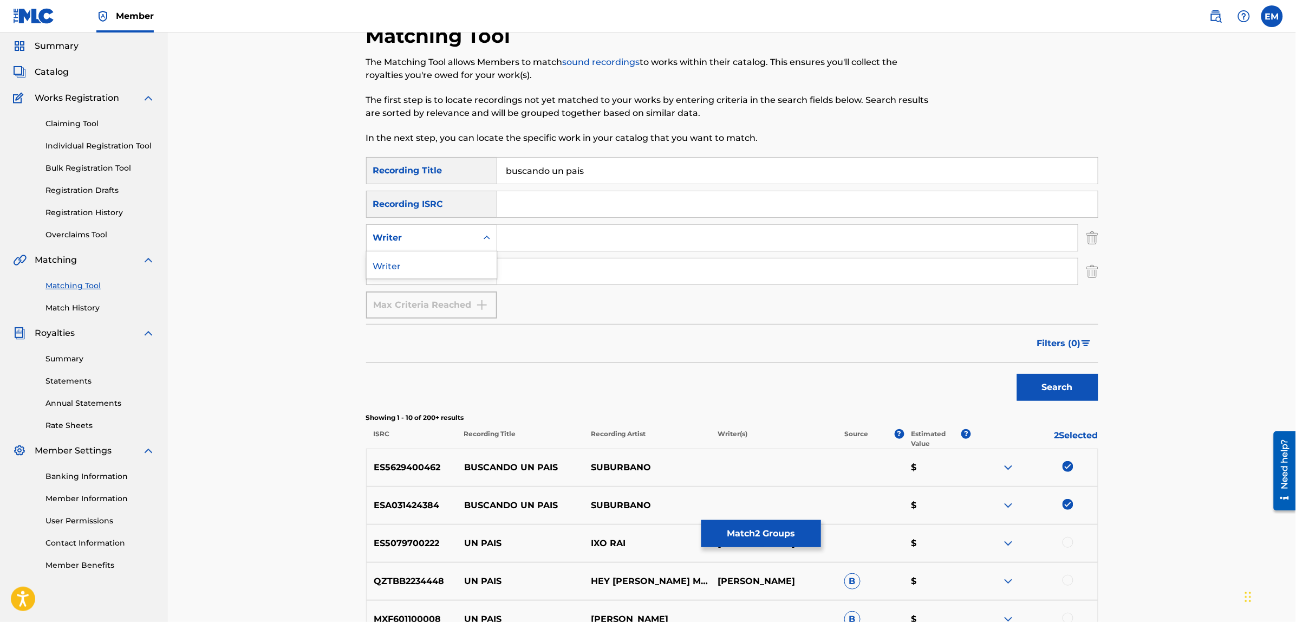
click at [446, 246] on div "Writer" at bounding box center [422, 237] width 110 height 21
click at [429, 239] on div "Writer" at bounding box center [421, 237] width 97 height 13
click at [522, 230] on input "Search Form" at bounding box center [787, 238] width 580 height 26
type input "[PERSON_NAME]"
click at [1017, 374] on button "Search" at bounding box center [1057, 387] width 81 height 27
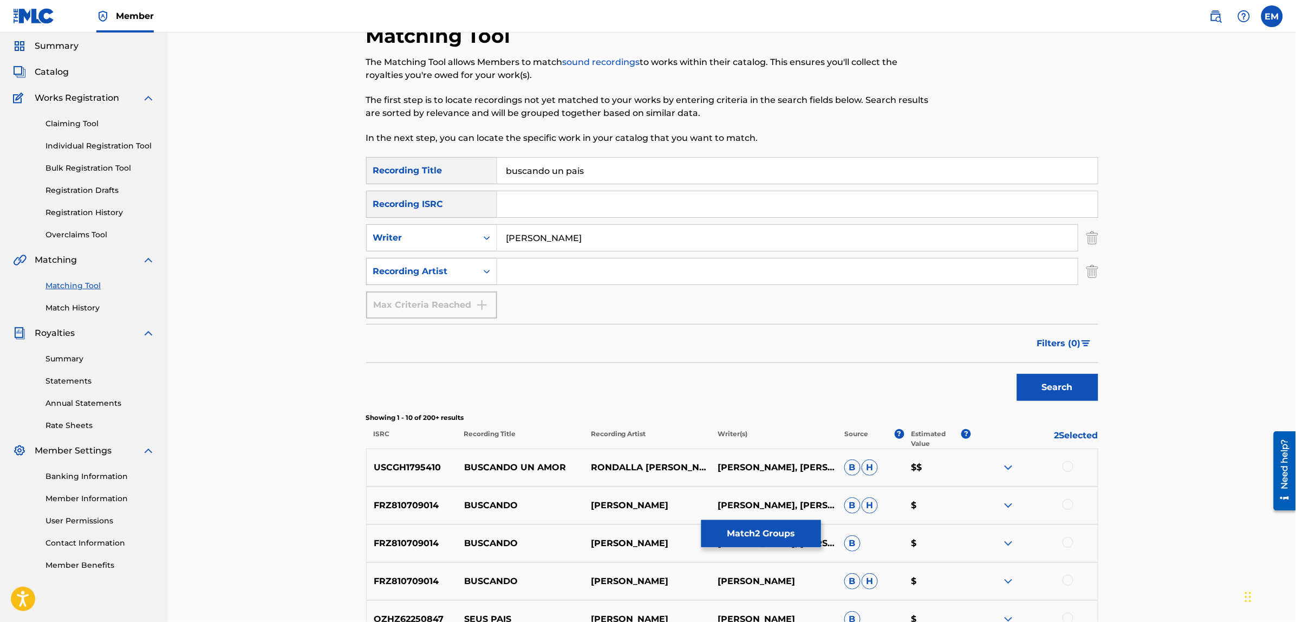
click at [423, 272] on div "Recording Artist" at bounding box center [421, 271] width 97 height 13
click at [521, 268] on input "Search Form" at bounding box center [787, 271] width 580 height 26
type input "suburbano"
click at [1017, 374] on button "Search" at bounding box center [1057, 387] width 81 height 27
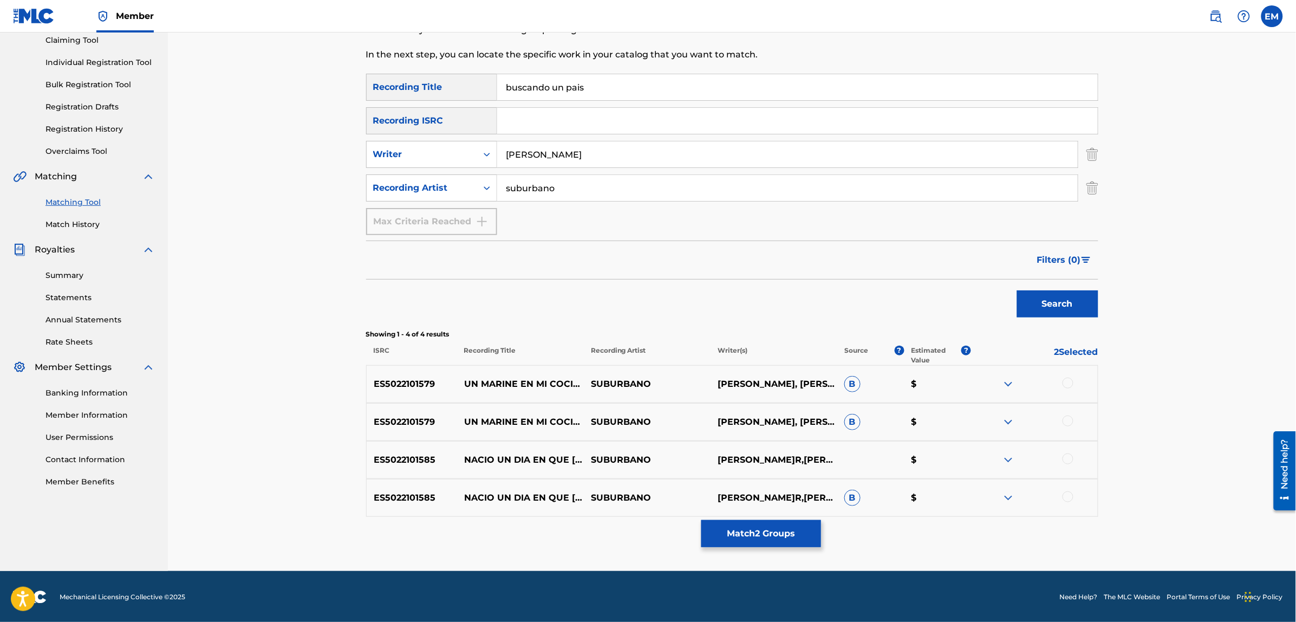
scroll to position [120, 0]
drag, startPoint x: 585, startPoint y: 153, endPoint x: 479, endPoint y: 162, distance: 106.0
click at [479, 162] on div "SearchWithCriteriaf46d2467-7dad-4df4-b4b7-e6d698cece0a Writer [PERSON_NAME]" at bounding box center [732, 153] width 732 height 27
click at [1017, 290] on button "Search" at bounding box center [1057, 303] width 81 height 27
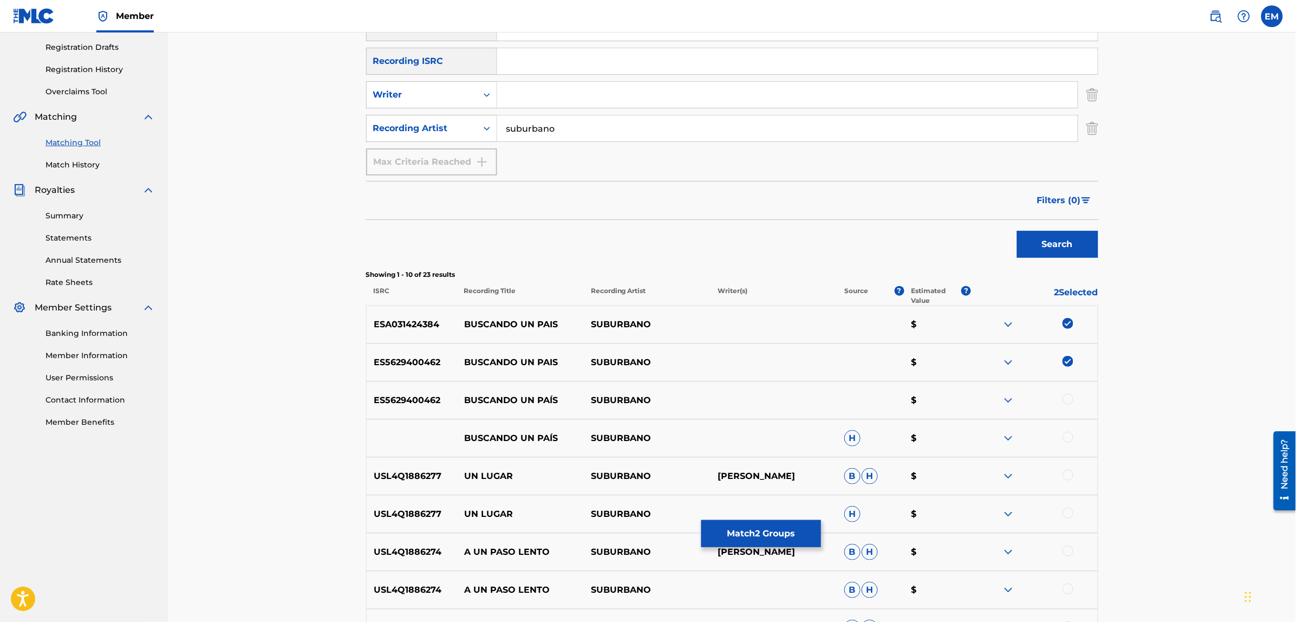
scroll to position [255, 0]
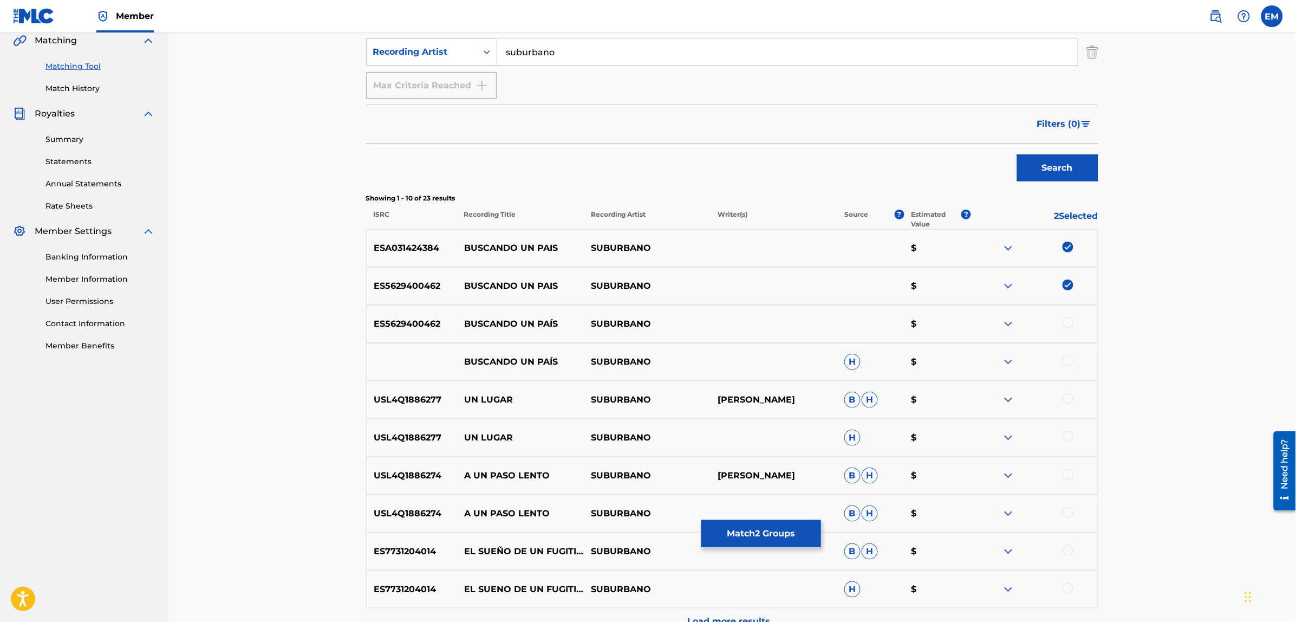
click at [1065, 319] on div at bounding box center [1067, 322] width 11 height 11
click at [1067, 359] on div at bounding box center [1067, 360] width 11 height 11
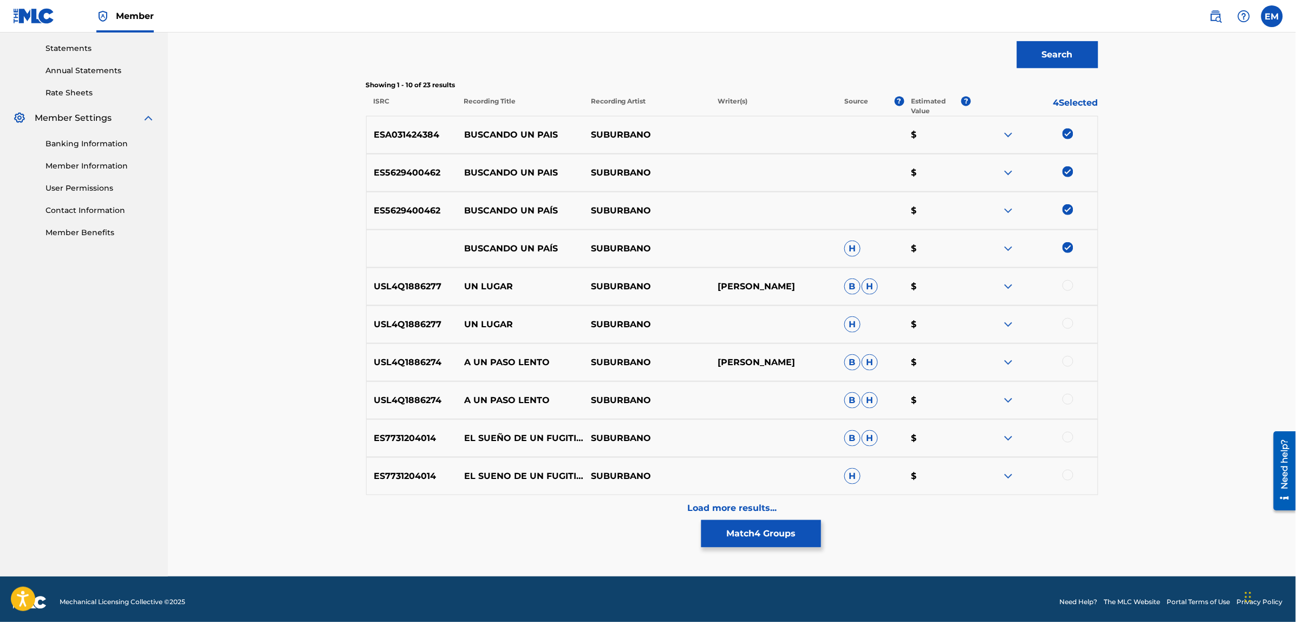
scroll to position [374, 0]
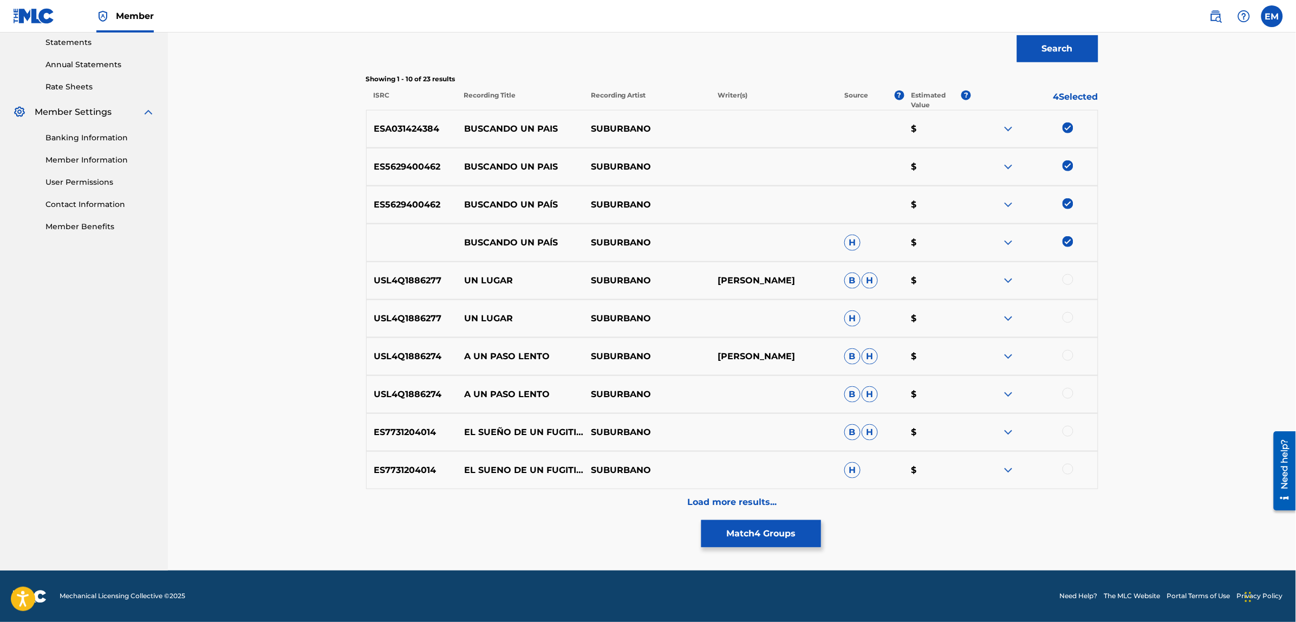
click at [759, 504] on p "Load more results..." at bounding box center [731, 502] width 89 height 13
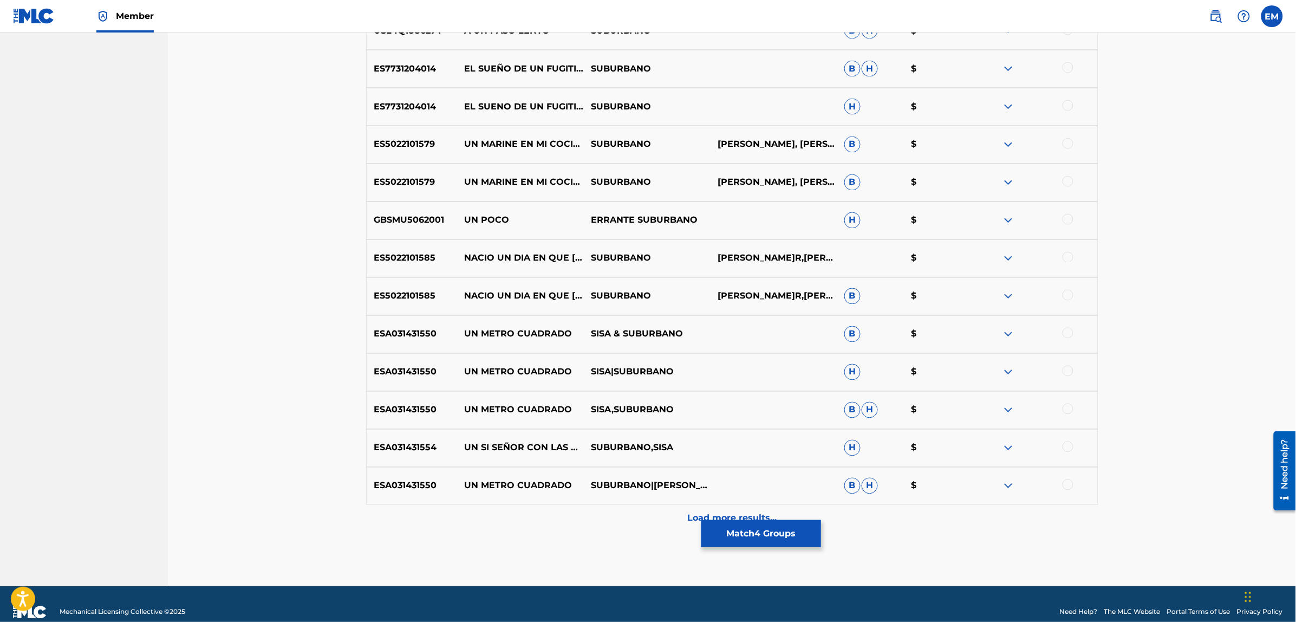
scroll to position [753, 0]
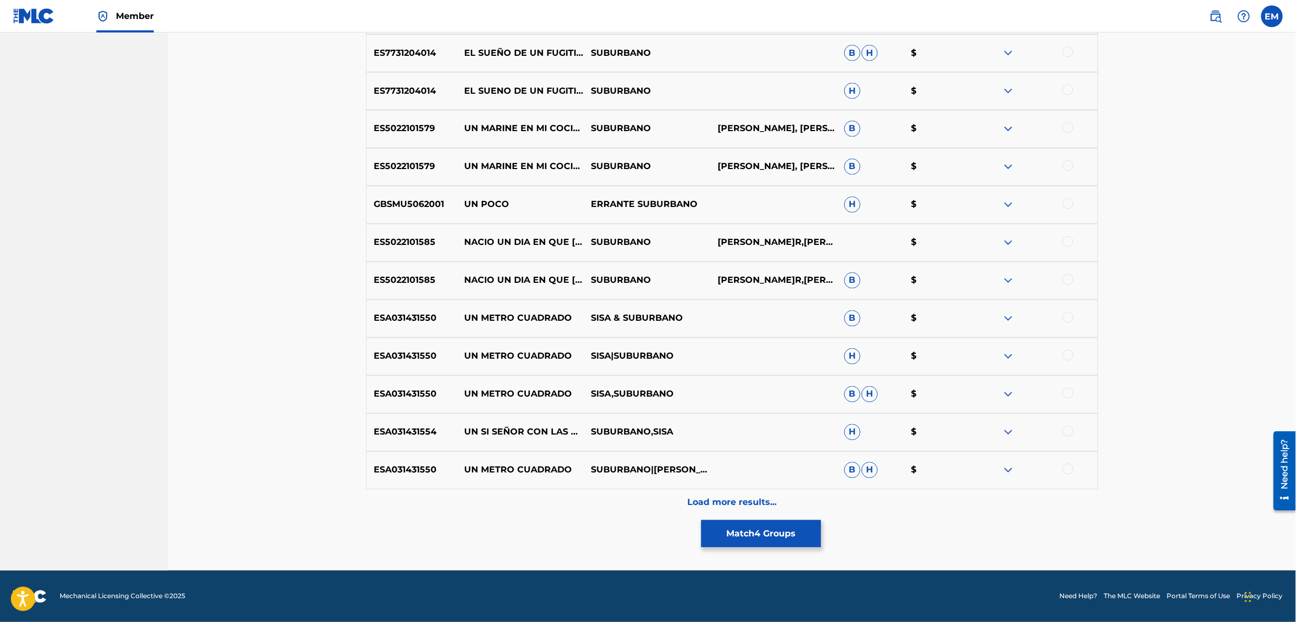
click at [728, 497] on p "Load more results..." at bounding box center [731, 502] width 89 height 13
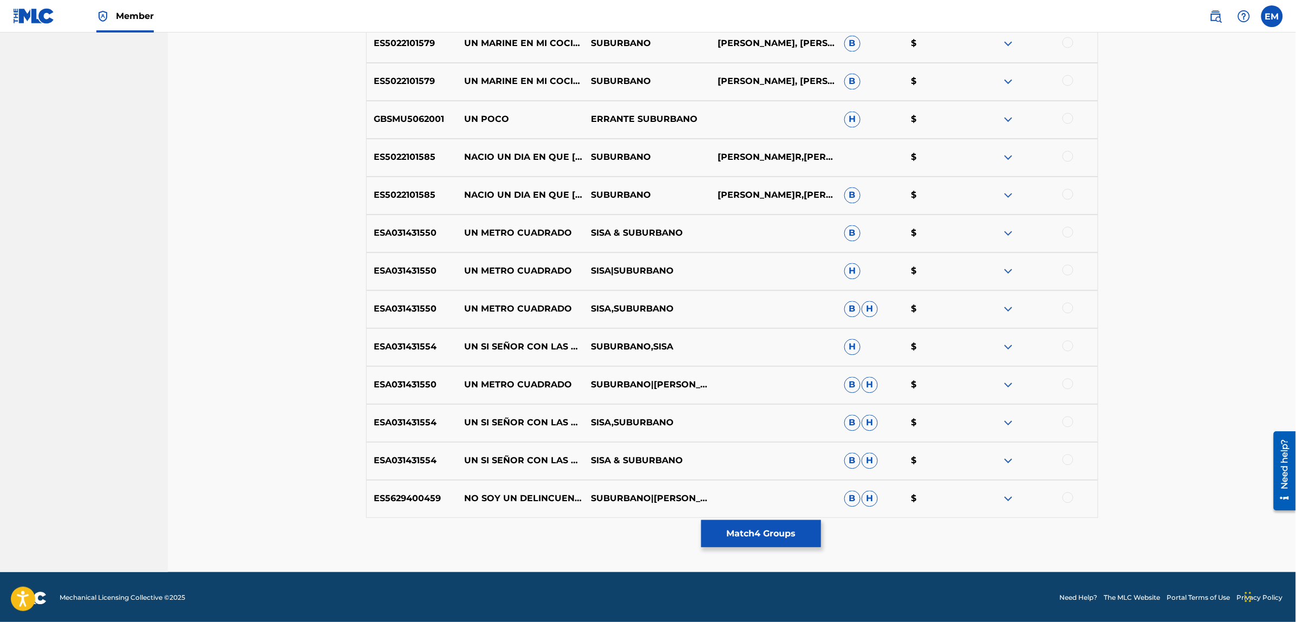
scroll to position [840, 0]
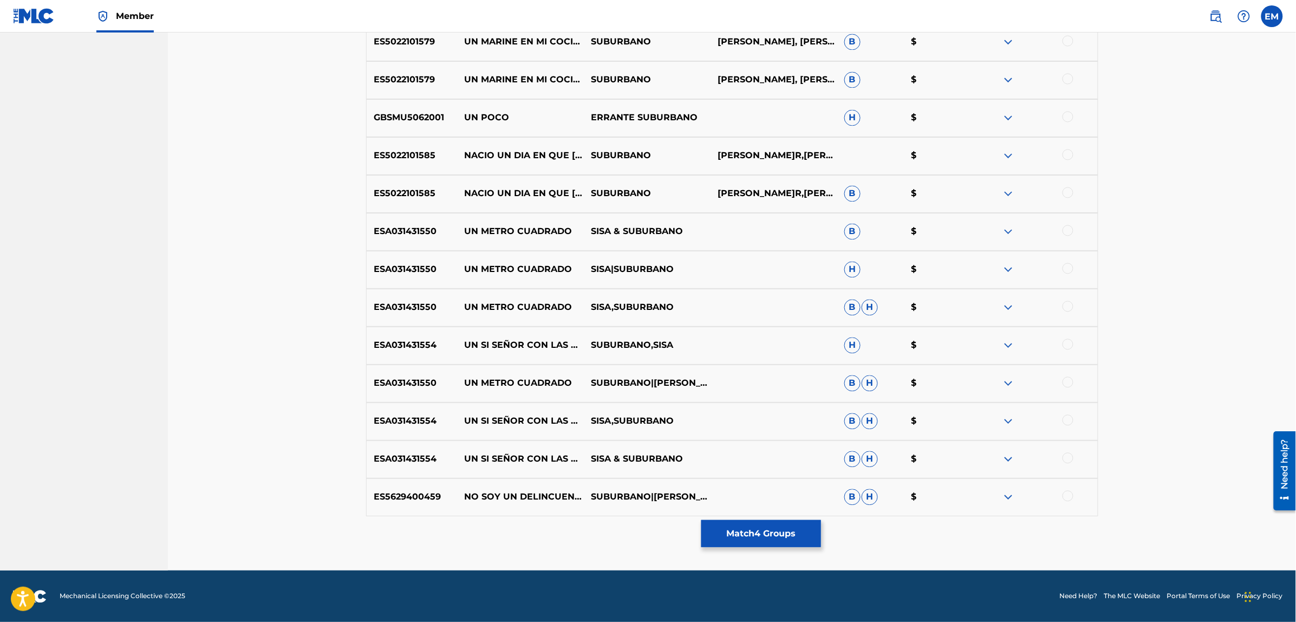
click at [749, 529] on button "Match 4 Groups" at bounding box center [761, 533] width 120 height 27
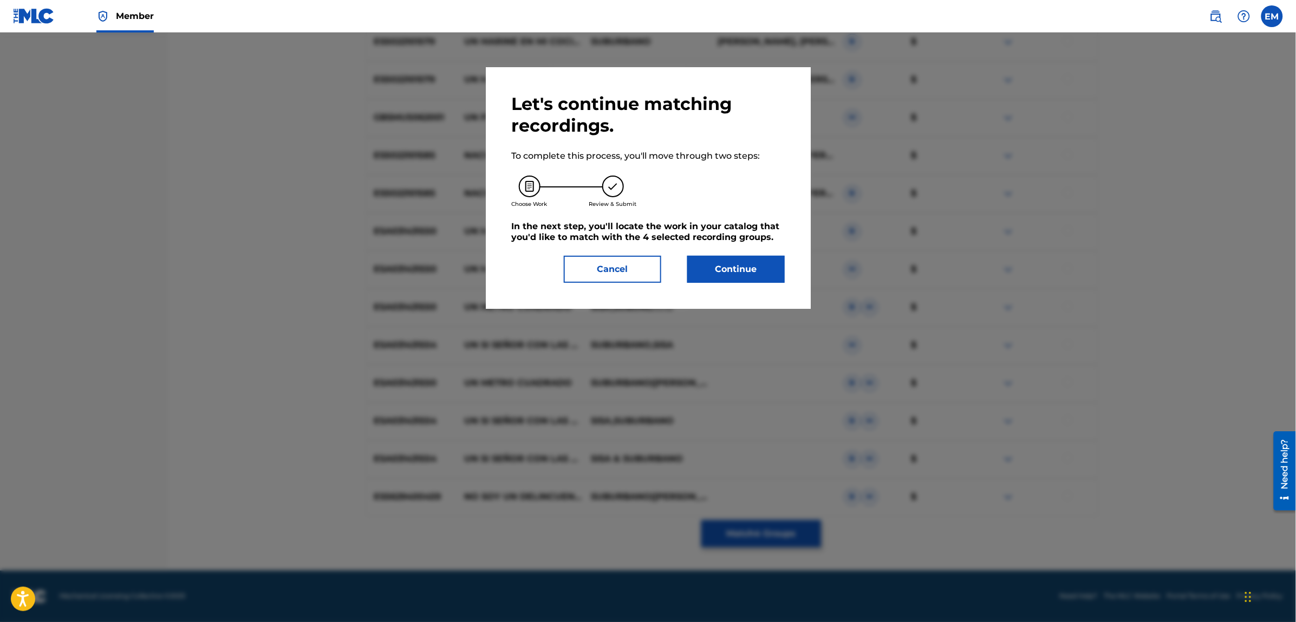
click at [748, 277] on button "Continue" at bounding box center [735, 269] width 97 height 27
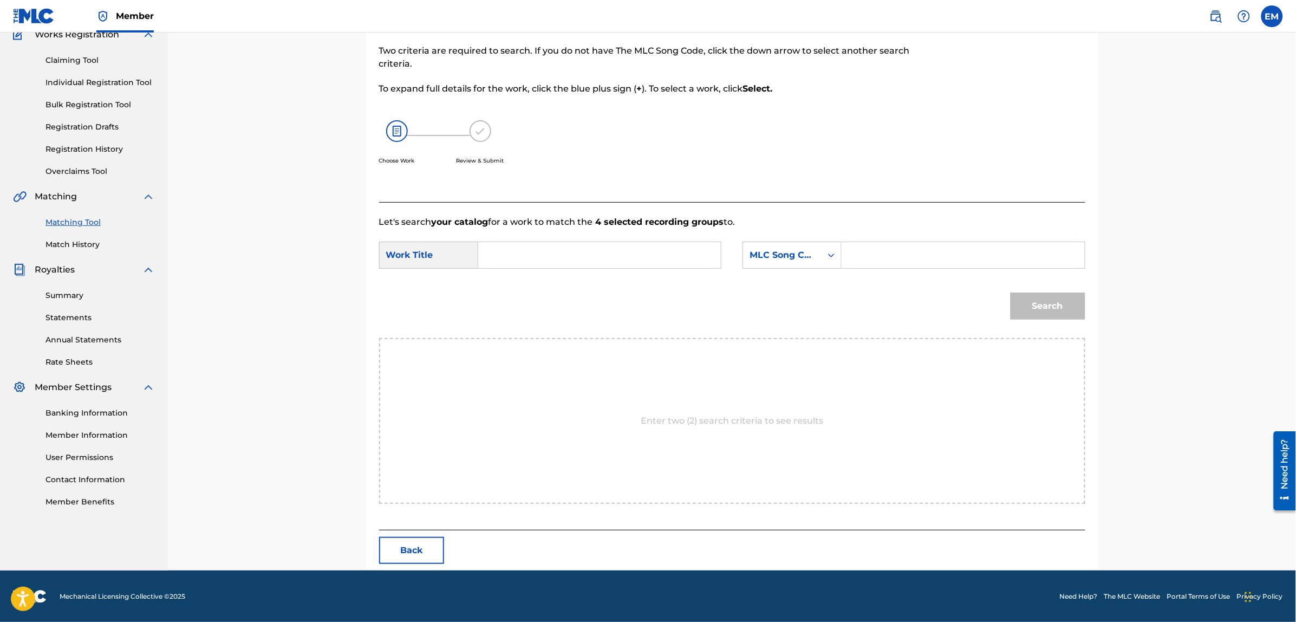
click at [608, 258] on input "Search Form" at bounding box center [599, 255] width 224 height 26
click at [533, 414] on strong "buscando" at bounding box center [518, 409] width 44 height 10
type input "buscando un pais"
click at [779, 265] on div "MLC Song Code" at bounding box center [791, 254] width 99 height 27
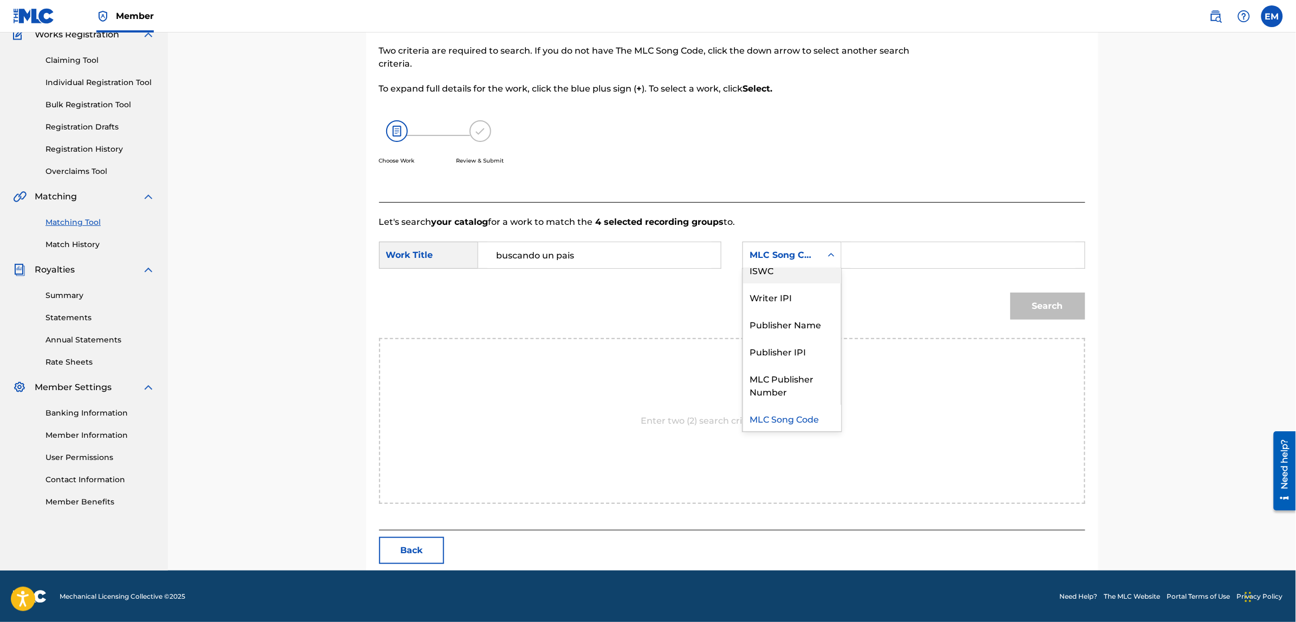
scroll to position [0, 0]
click at [800, 282] on div "Writer Name" at bounding box center [792, 282] width 98 height 27
click at [899, 261] on input "Search Form" at bounding box center [963, 255] width 224 height 26
type input "g"
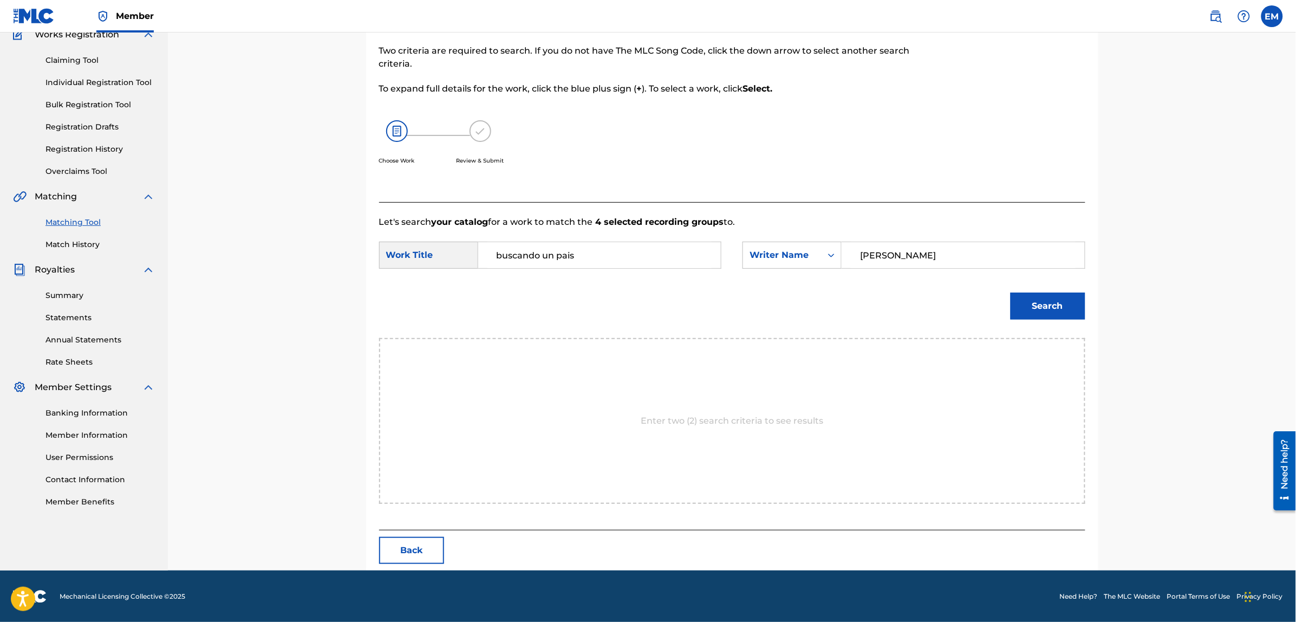
type input "[PERSON_NAME]"
click at [1010, 292] on button "Search" at bounding box center [1047, 305] width 75 height 27
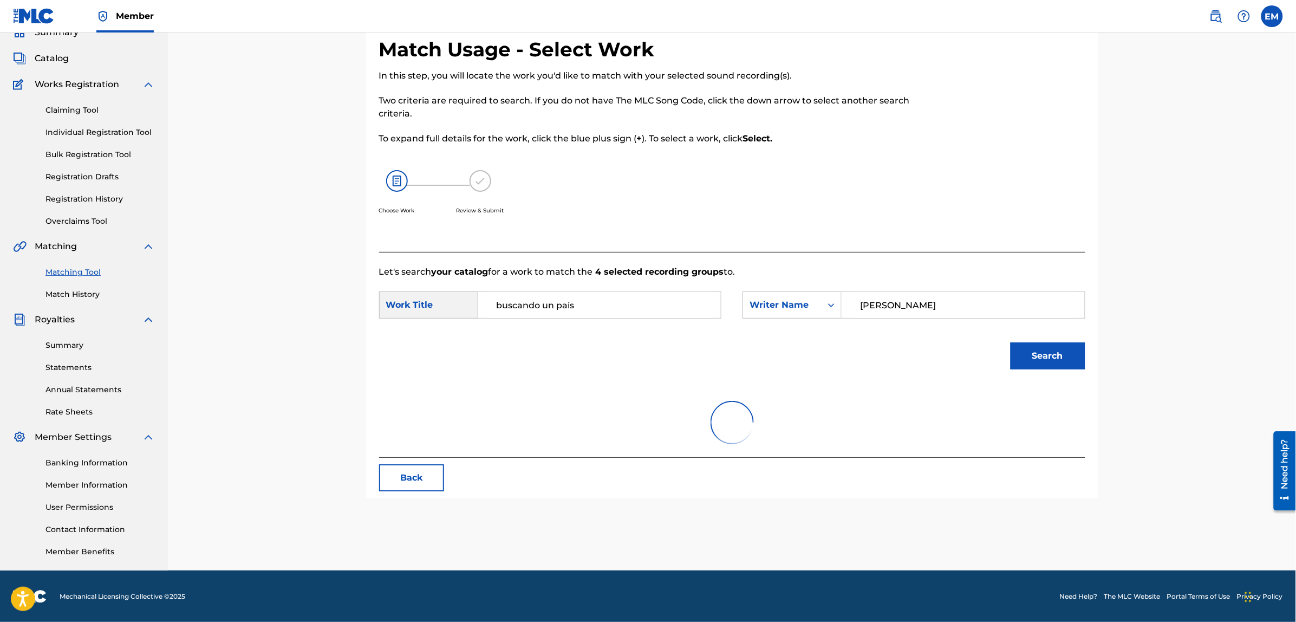
scroll to position [99, 0]
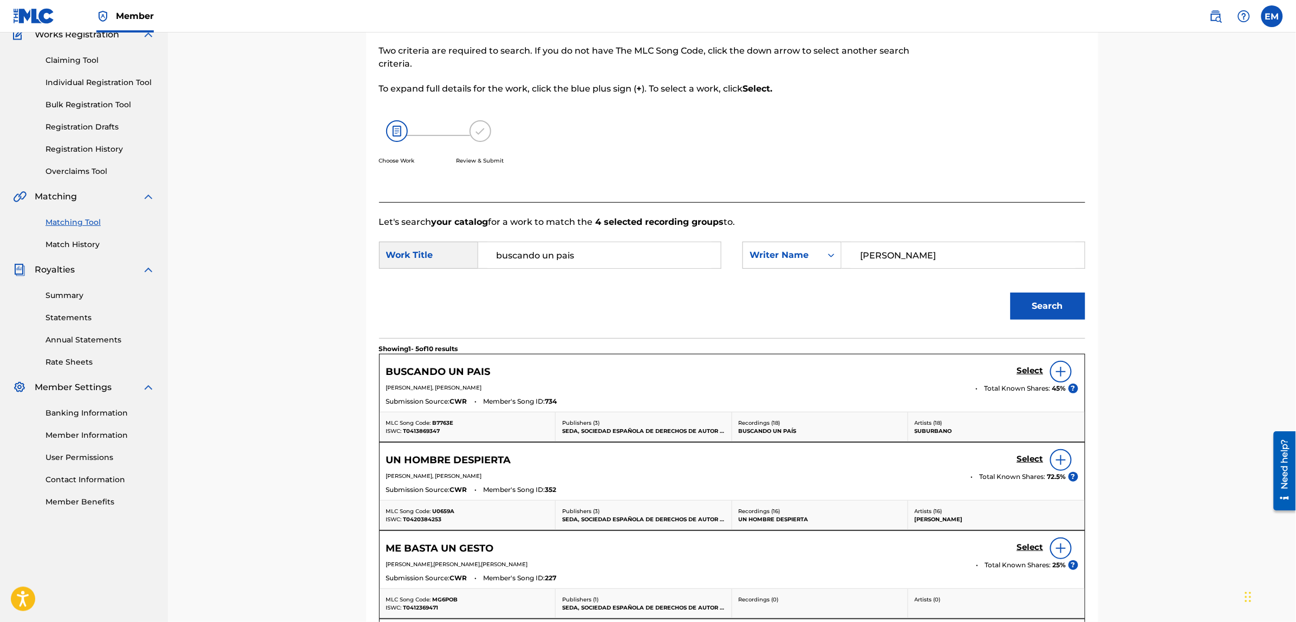
click at [1060, 375] on img at bounding box center [1060, 371] width 13 height 13
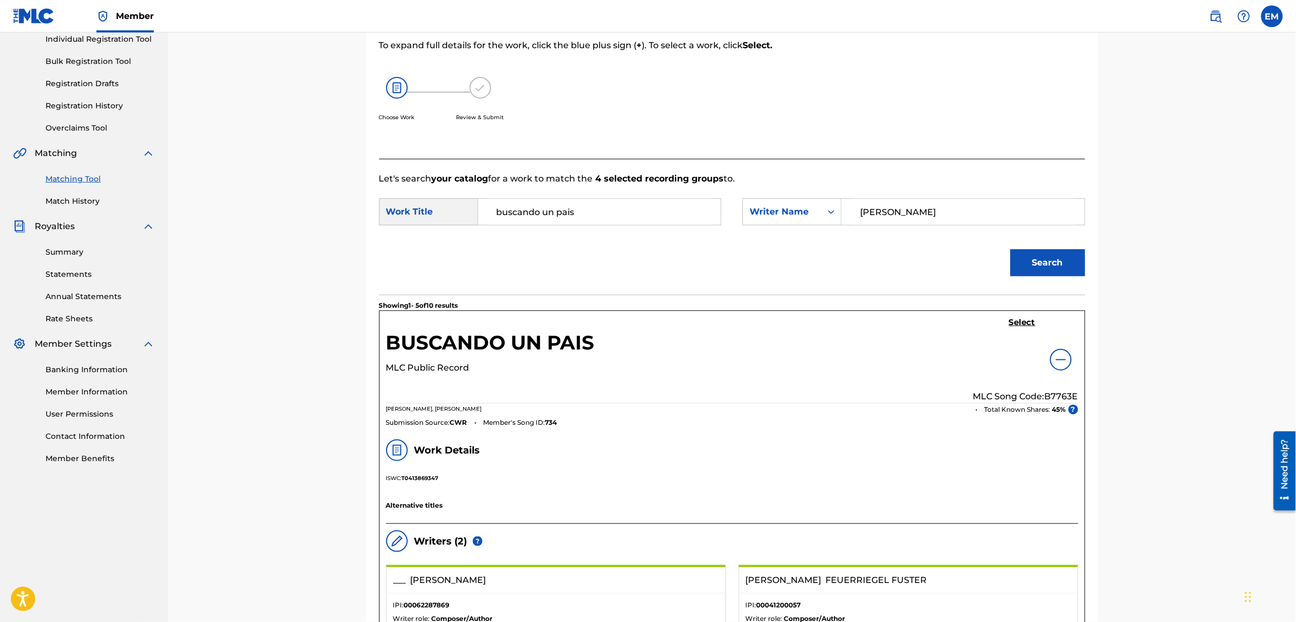
scroll to position [302, 0]
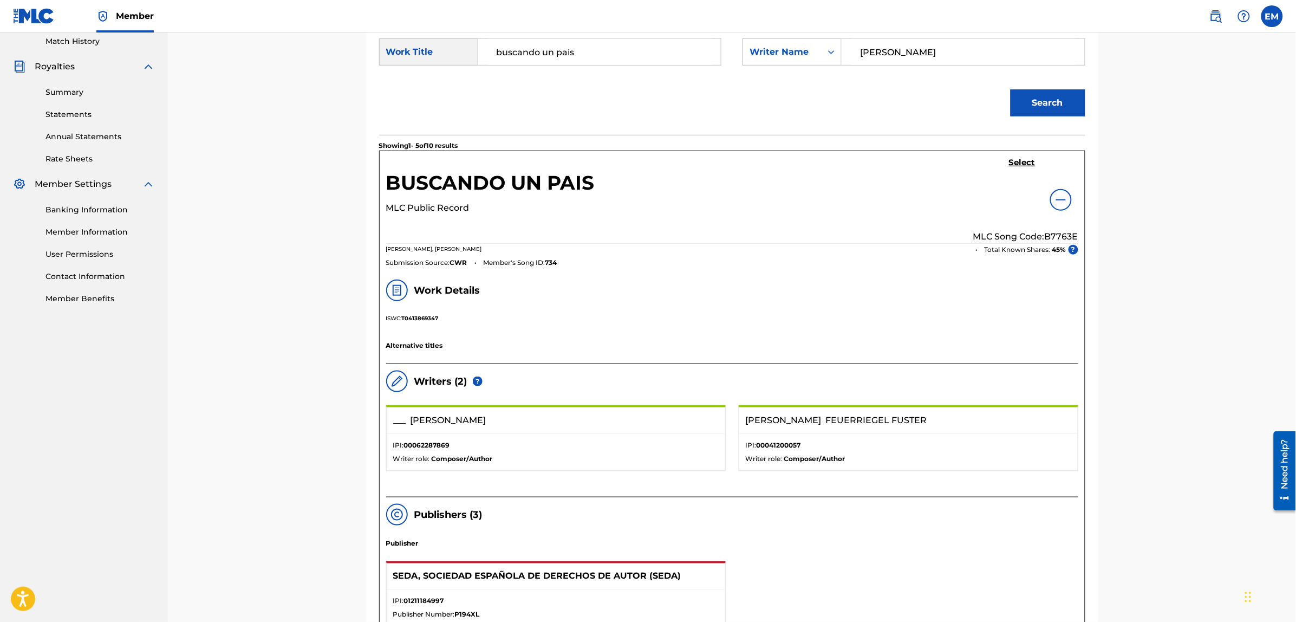
click at [1014, 167] on h5 "Select" at bounding box center [1022, 163] width 27 height 10
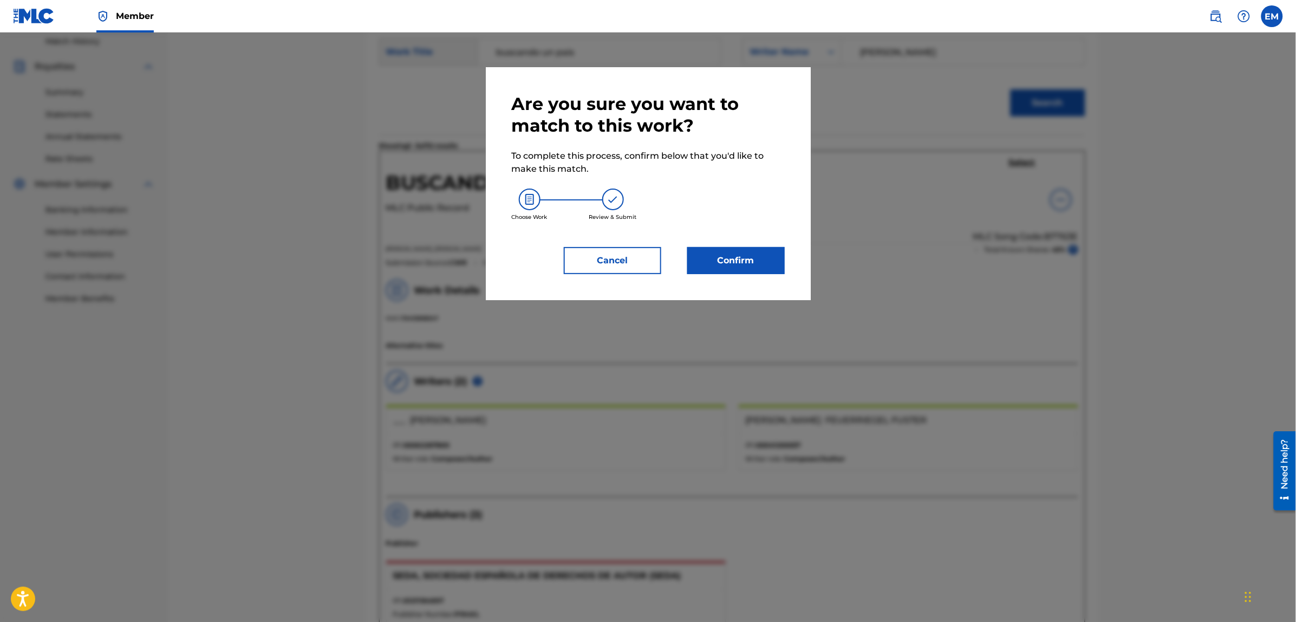
click at [723, 251] on button "Confirm" at bounding box center [735, 260] width 97 height 27
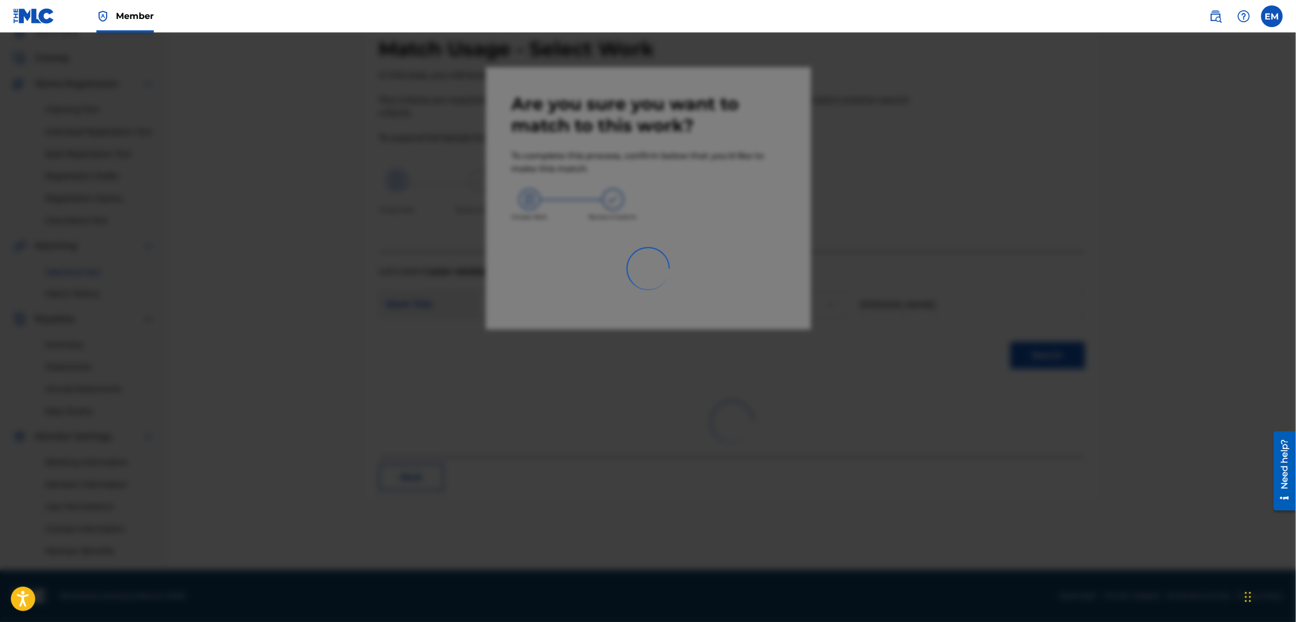
scroll to position [49, 0]
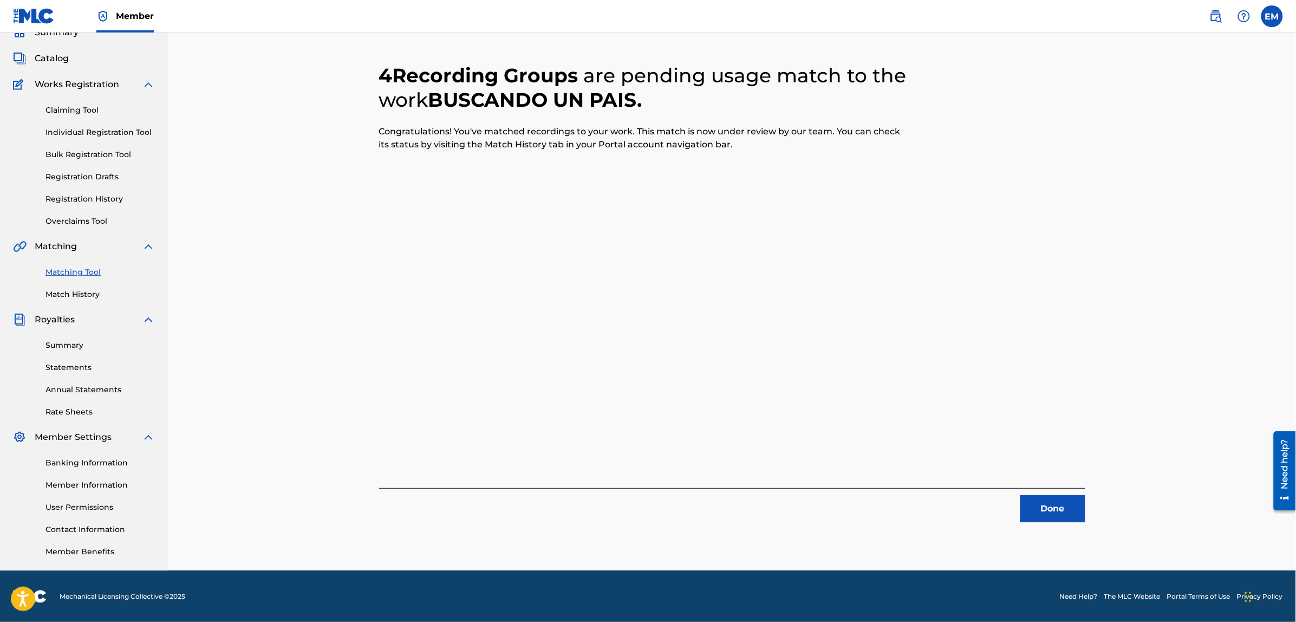
click at [1040, 502] on button "Done" at bounding box center [1052, 508] width 65 height 27
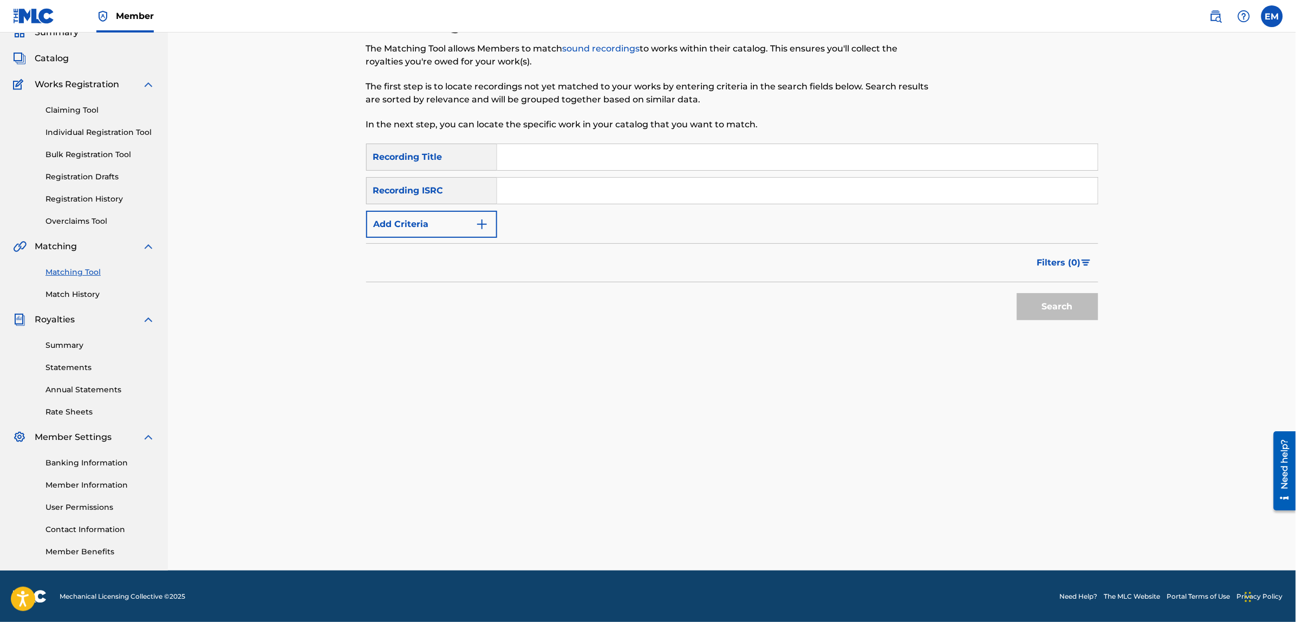
click at [545, 154] on input "Search Form" at bounding box center [797, 157] width 600 height 26
type input "diez estrellas negras"
click at [1017, 293] on button "Search" at bounding box center [1057, 306] width 81 height 27
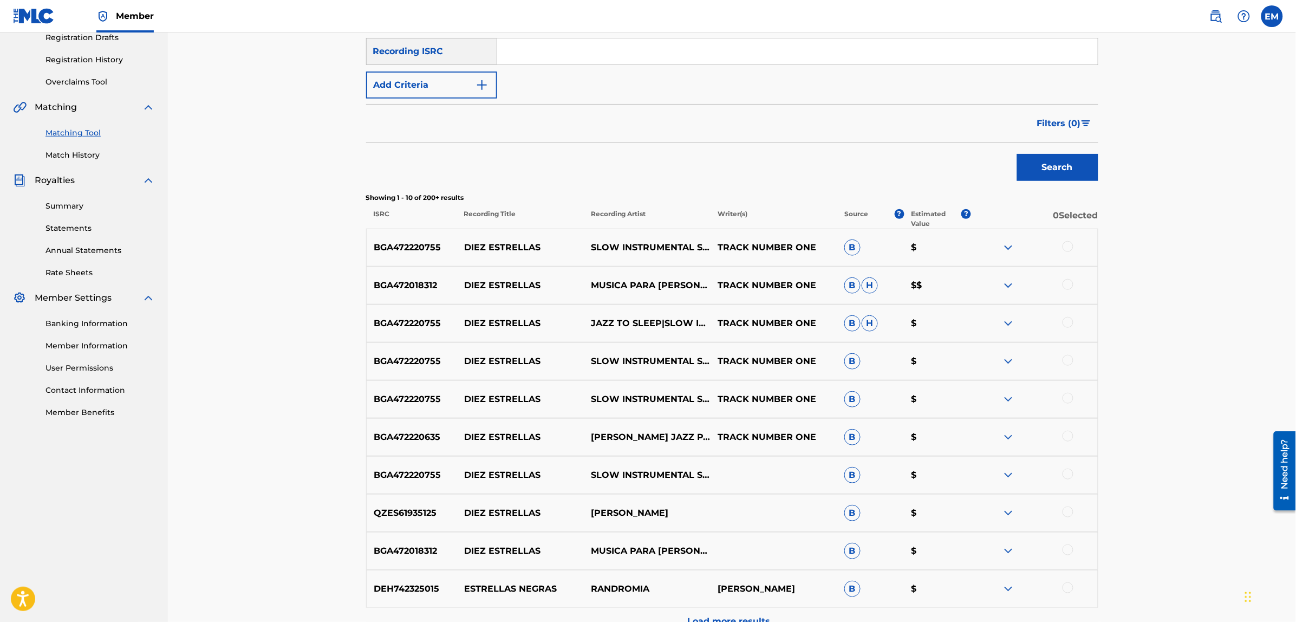
scroll to position [0, 0]
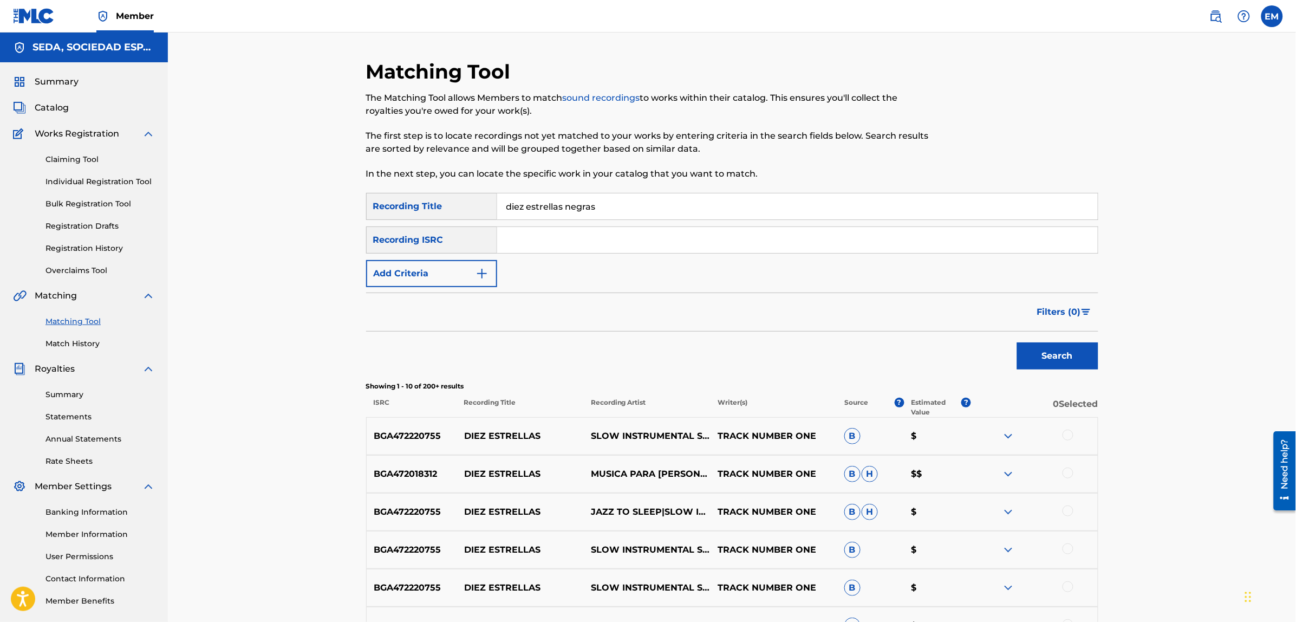
click at [459, 270] on button "Add Criteria" at bounding box center [431, 273] width 131 height 27
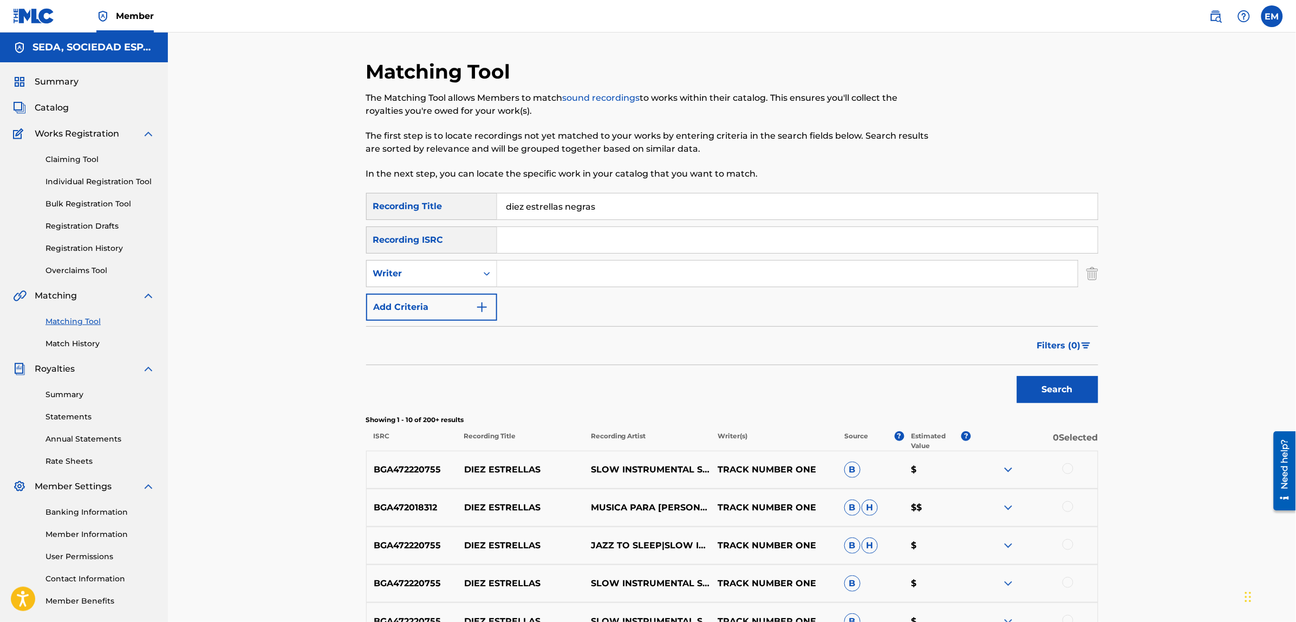
click at [512, 271] on input "Search Form" at bounding box center [787, 273] width 580 height 26
type input "[PERSON_NAME]"
click at [1017, 376] on button "Search" at bounding box center [1057, 389] width 81 height 27
drag, startPoint x: 589, startPoint y: 272, endPoint x: 485, endPoint y: 284, distance: 104.6
click at [485, 284] on div "SearchWithCriteriaf46d2467-7dad-4df4-b4b7-e6d698cece0a Writer [PERSON_NAME]" at bounding box center [732, 273] width 732 height 27
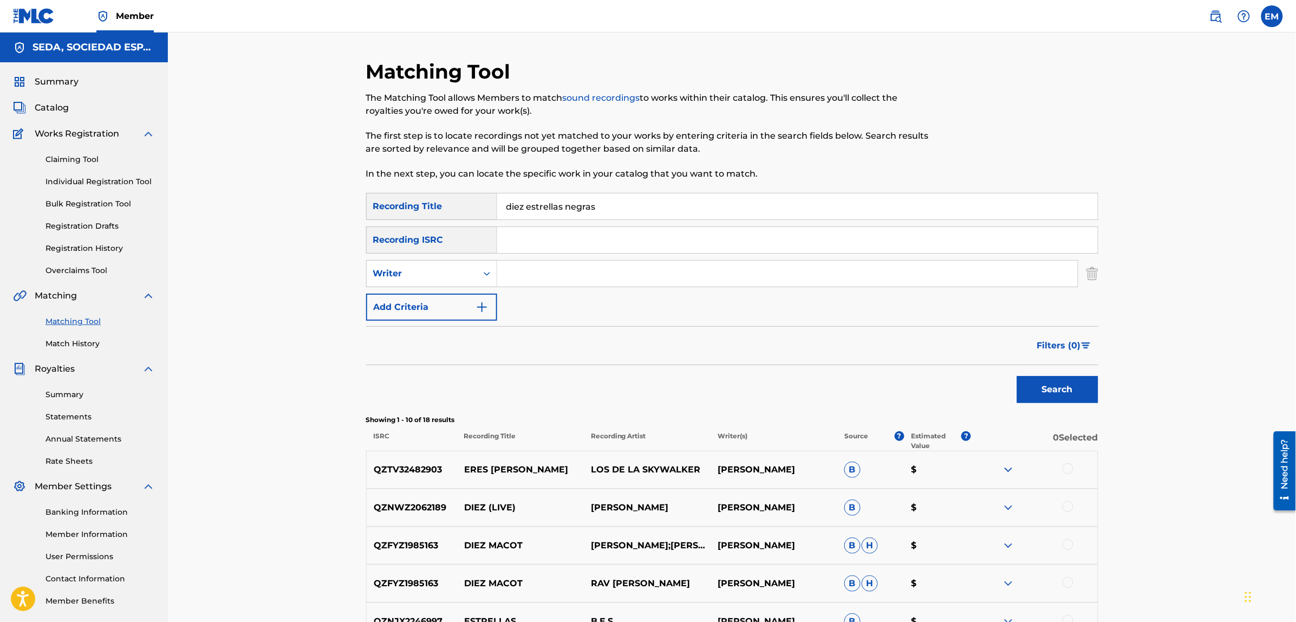
click at [454, 308] on button "Add Criteria" at bounding box center [431, 306] width 131 height 27
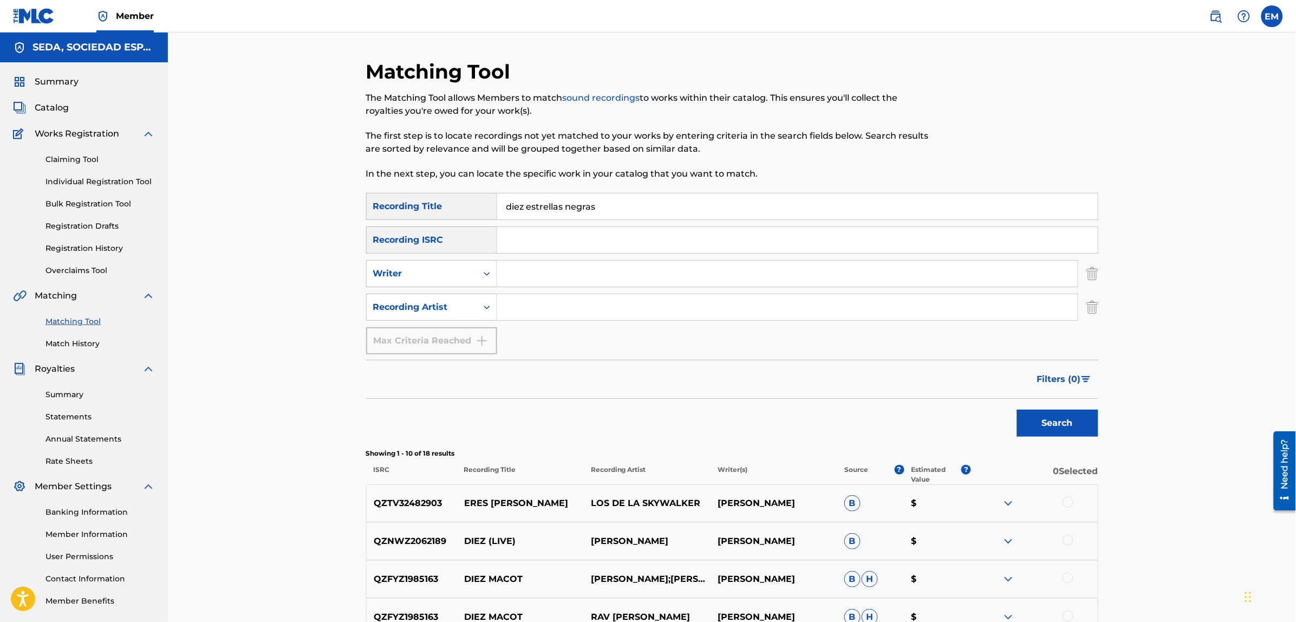
click at [528, 307] on input "Search Form" at bounding box center [787, 307] width 580 height 26
type input "suburbano"
click at [1017, 409] on button "Search" at bounding box center [1057, 422] width 81 height 27
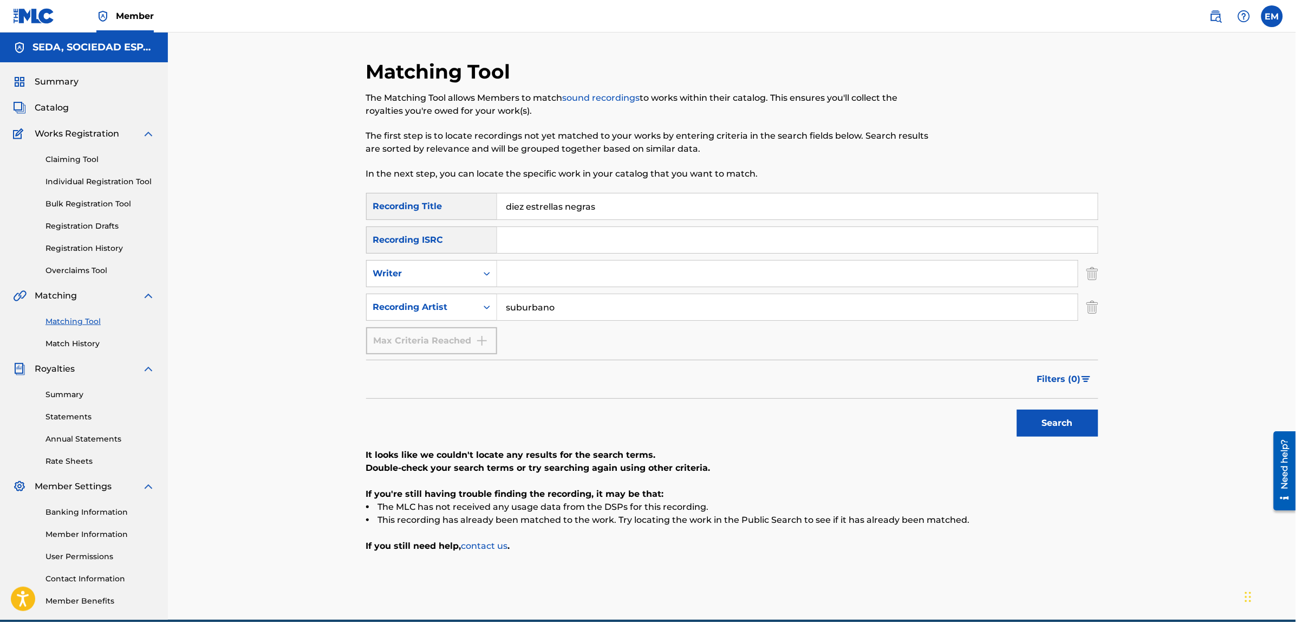
scroll to position [49, 0]
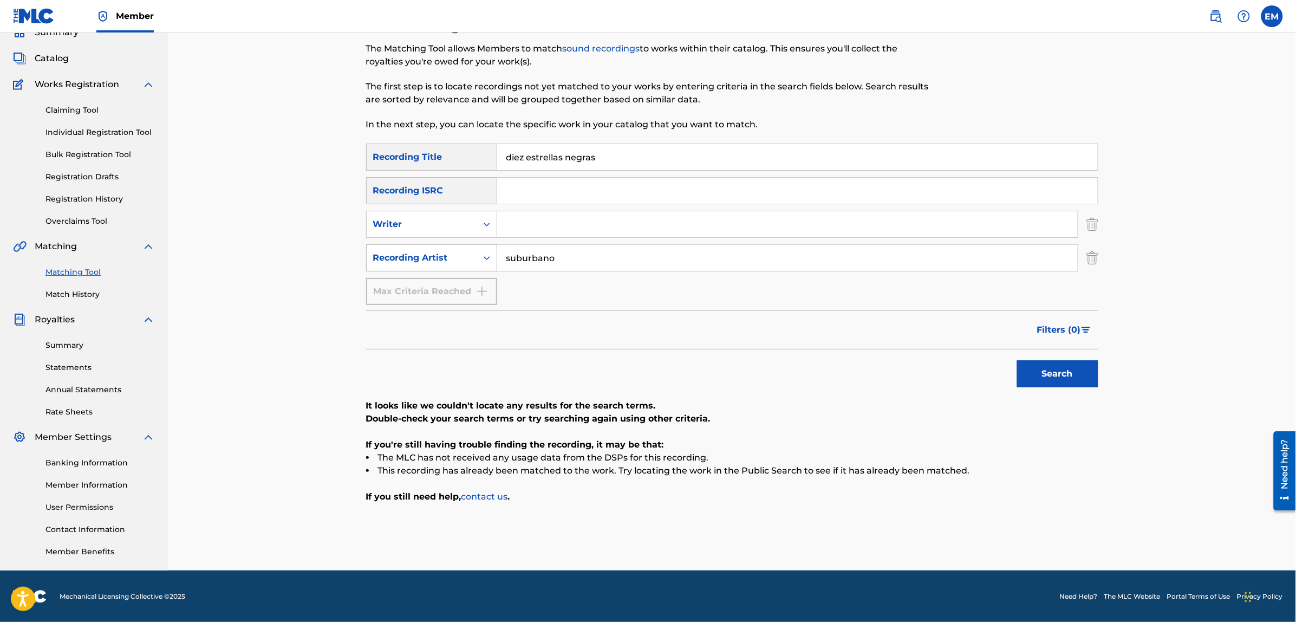
drag, startPoint x: 578, startPoint y: 244, endPoint x: 489, endPoint y: 265, distance: 91.9
click at [489, 265] on div "SearchWithCriteria9437b957-98ef-4d3d-b15f-ffa02e2389b9 Recording Artist suburba…" at bounding box center [732, 257] width 732 height 27
drag, startPoint x: 553, startPoint y: 257, endPoint x: 440, endPoint y: 264, distance: 113.3
click at [440, 264] on div "SearchWithCriteria9437b957-98ef-4d3d-b15f-ffa02e2389b9 Recording Artist suburba…" at bounding box center [732, 257] width 732 height 27
click at [448, 223] on div "Writer" at bounding box center [421, 224] width 97 height 13
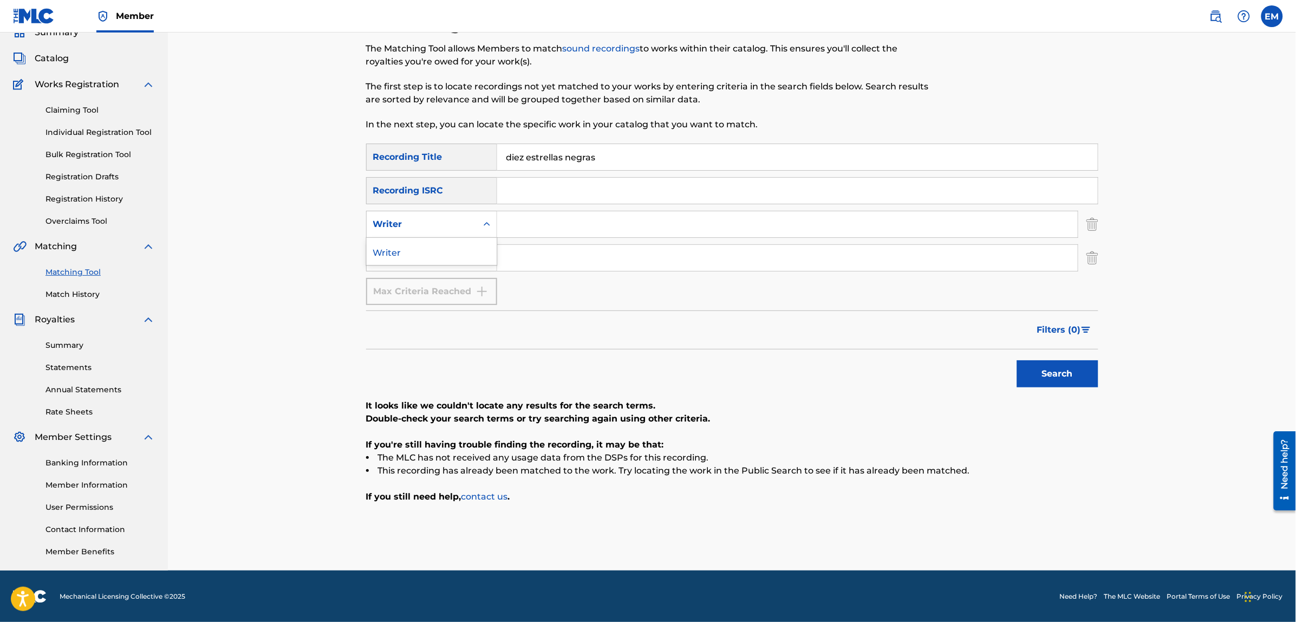
click at [545, 221] on input "Search Form" at bounding box center [787, 224] width 580 height 26
type input "[PERSON_NAME]"
click at [1017, 360] on button "Search" at bounding box center [1057, 373] width 81 height 27
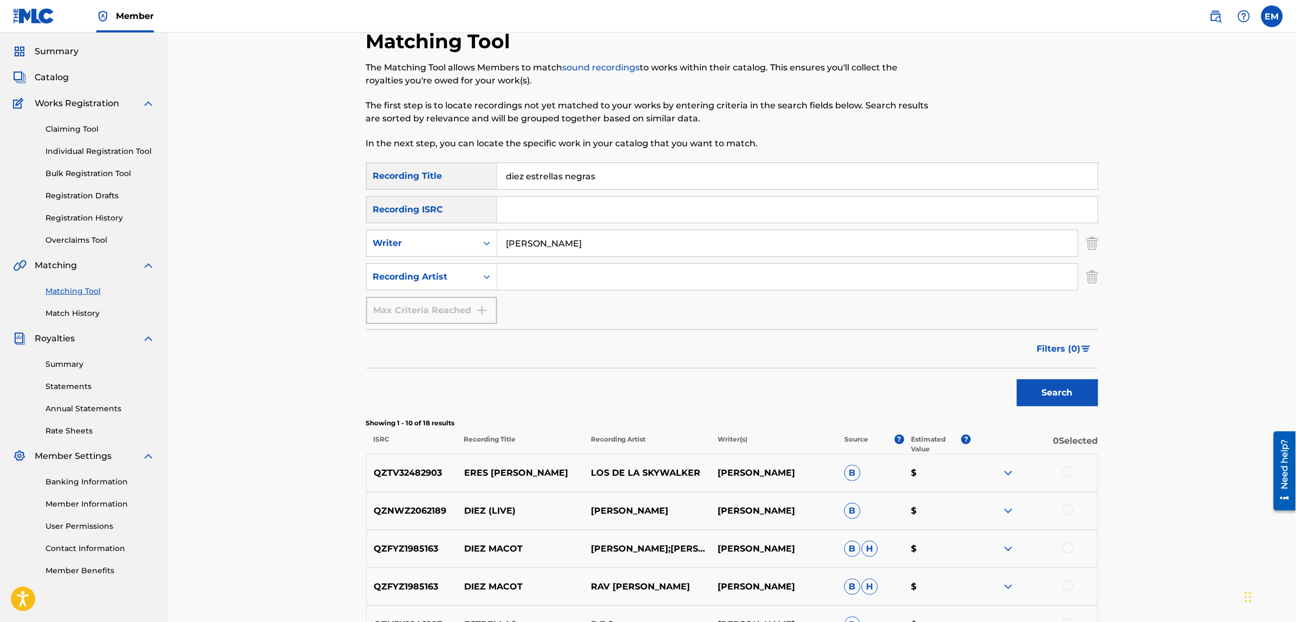
scroll to position [0, 0]
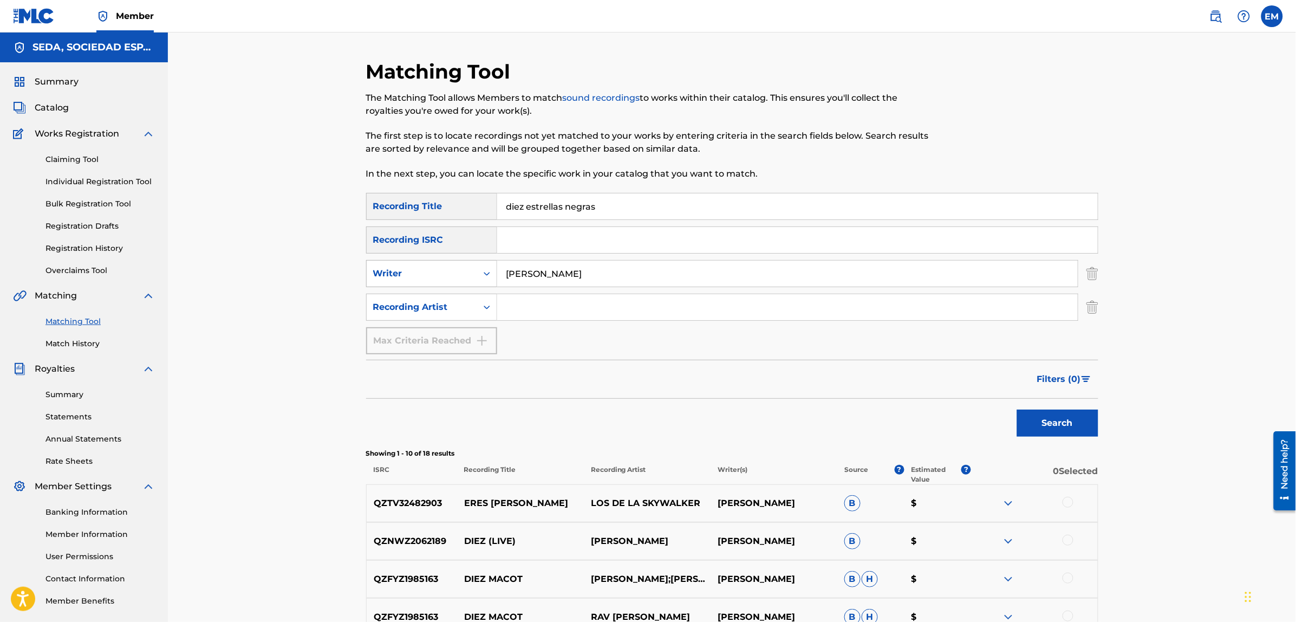
drag, startPoint x: 581, startPoint y: 264, endPoint x: 385, endPoint y: 286, distance: 196.7
click at [385, 286] on div "SearchWithCriteriaf46d2467-7dad-4df4-b4b7-e6d698cece0a Writer [PERSON_NAME]" at bounding box center [732, 273] width 732 height 27
click at [1017, 409] on button "Search" at bounding box center [1057, 422] width 81 height 27
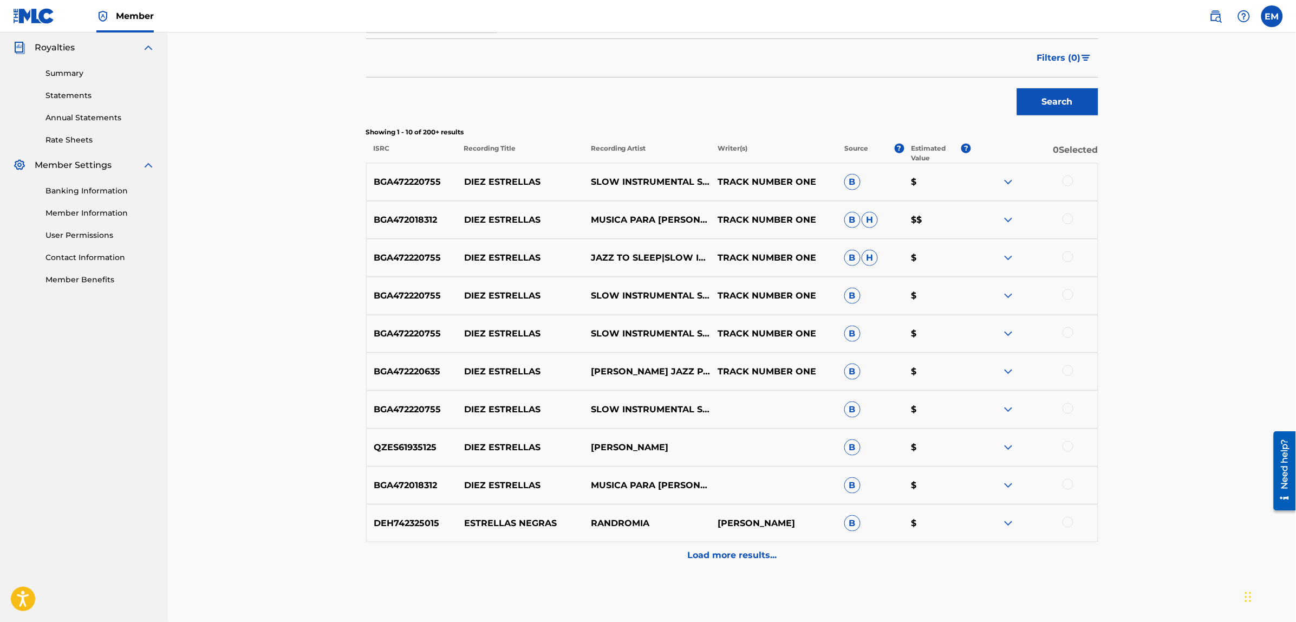
scroll to position [374, 0]
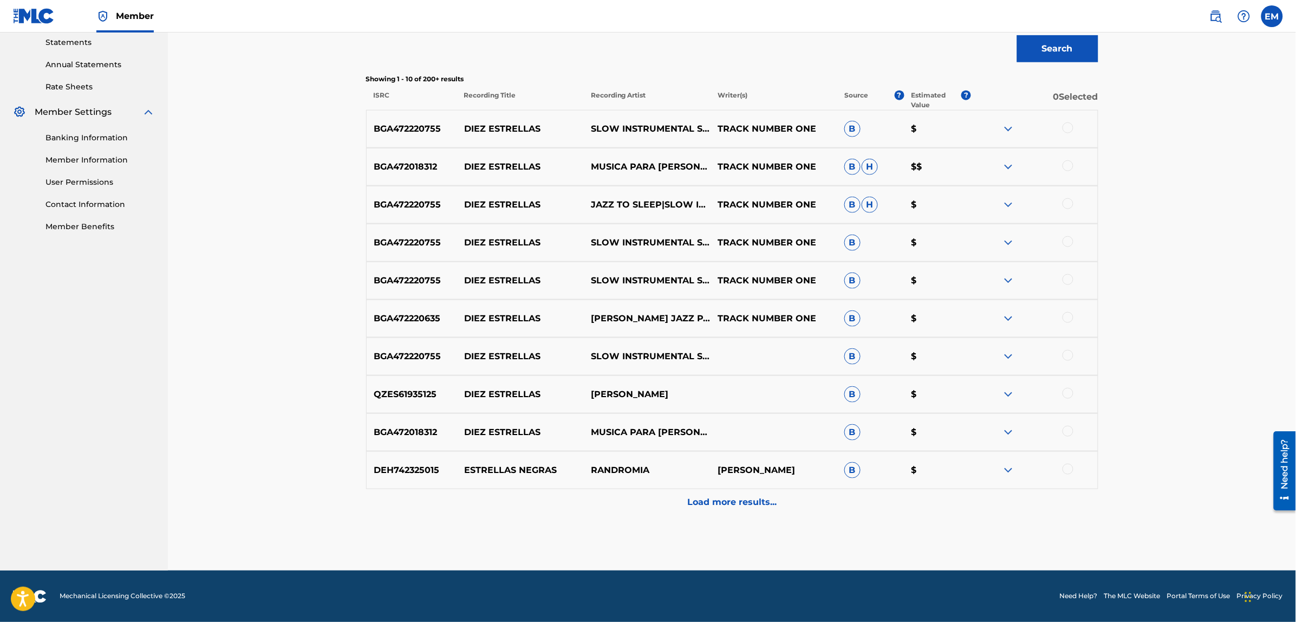
click at [722, 497] on p "Load more results..." at bounding box center [731, 502] width 89 height 13
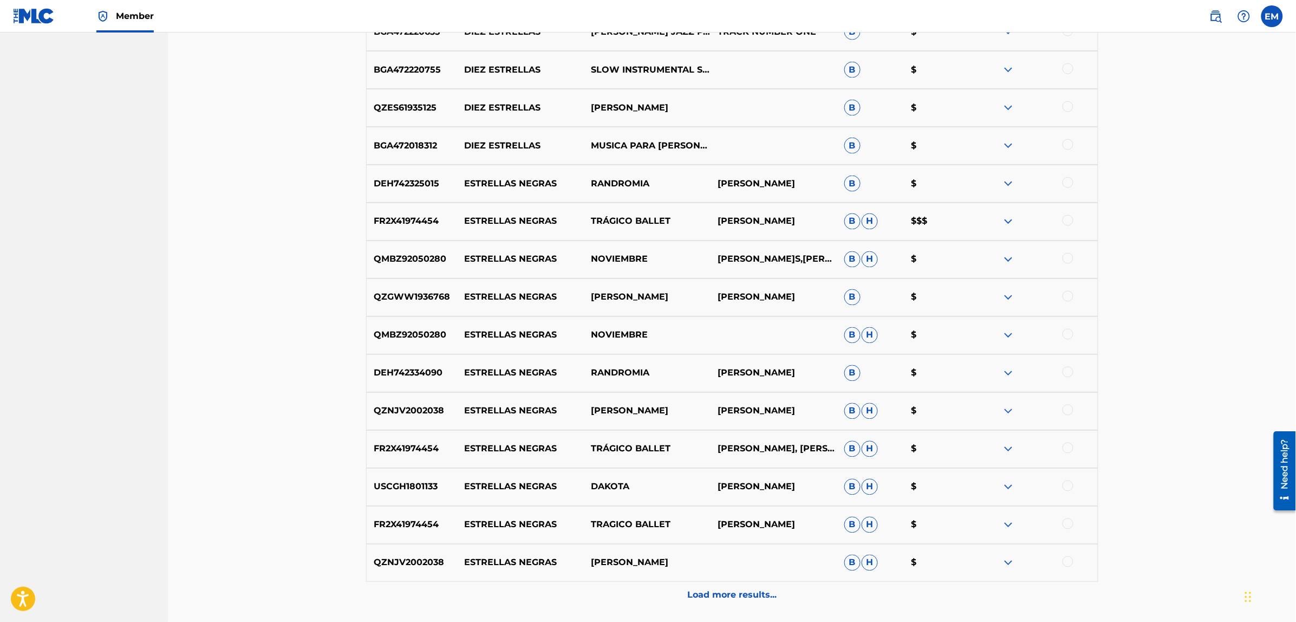
scroll to position [712, 0]
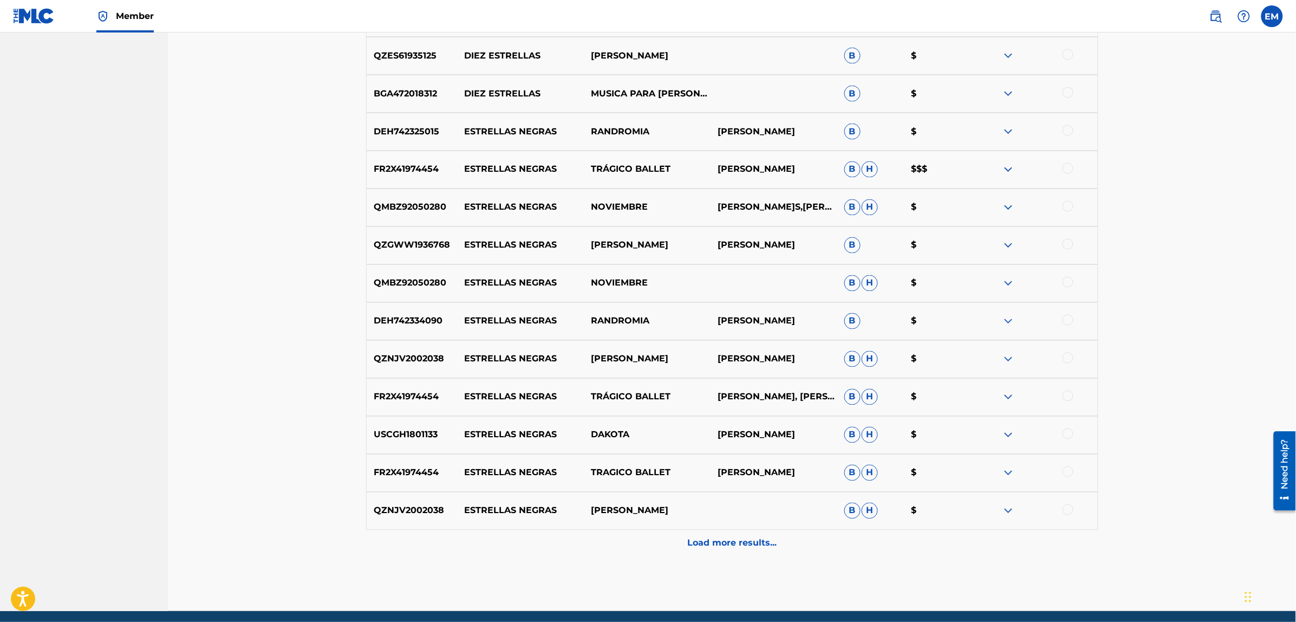
click at [734, 537] on p "Load more results..." at bounding box center [731, 543] width 89 height 13
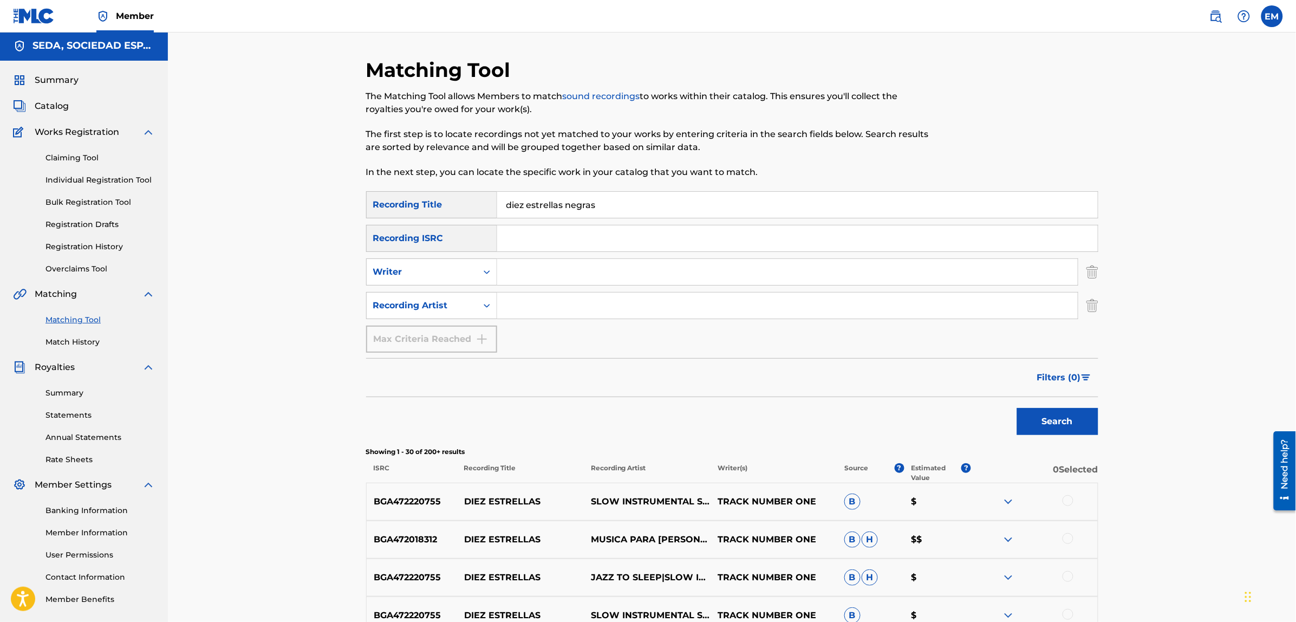
scroll to position [0, 0]
click at [539, 273] on input "Search Form" at bounding box center [787, 273] width 580 height 26
type input "[PERSON_NAME]"
click at [1017, 409] on button "Search" at bounding box center [1057, 422] width 81 height 27
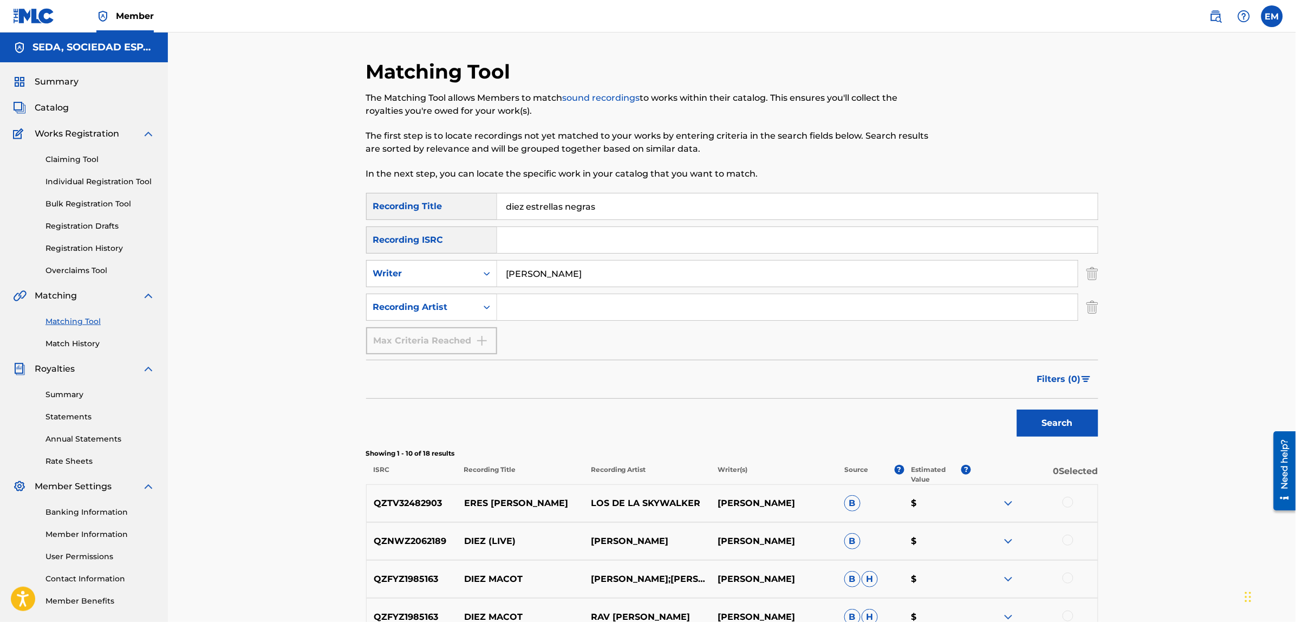
drag, startPoint x: 618, startPoint y: 201, endPoint x: 457, endPoint y: 213, distance: 161.2
click at [463, 213] on div "SearchWithCriteria4cb5dad6-b85f-4516-9888-0e568c27dd13 Recording Title diez est…" at bounding box center [732, 206] width 732 height 27
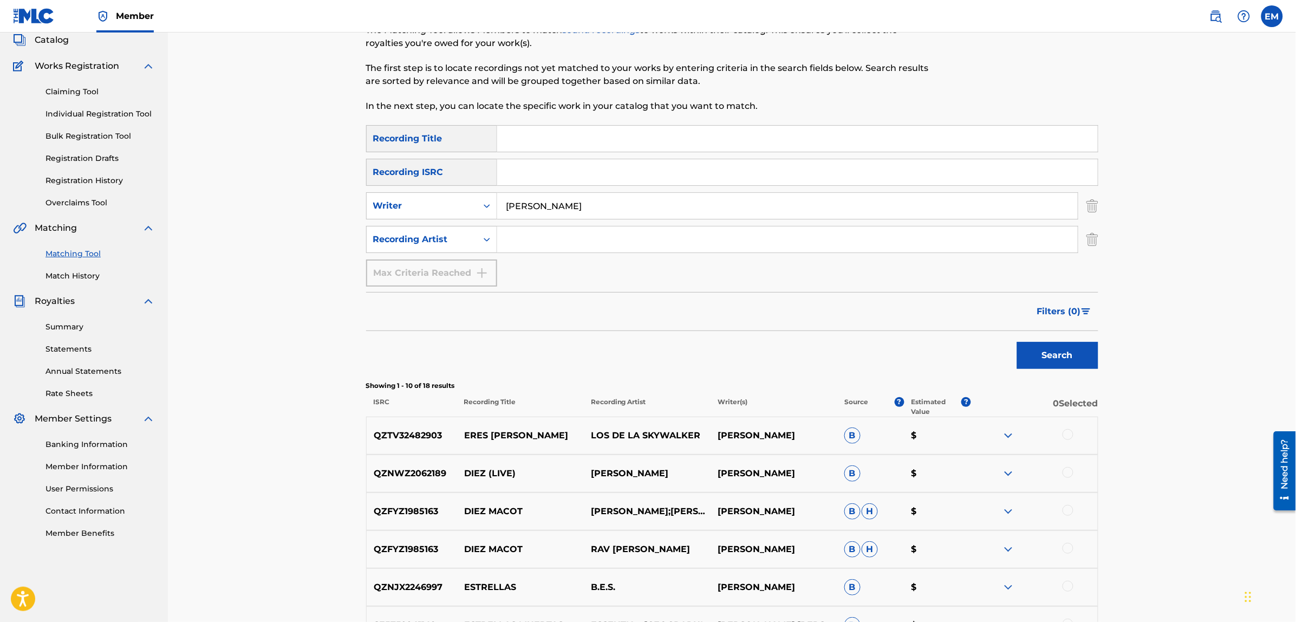
click at [1017, 342] on button "Search" at bounding box center [1057, 355] width 81 height 27
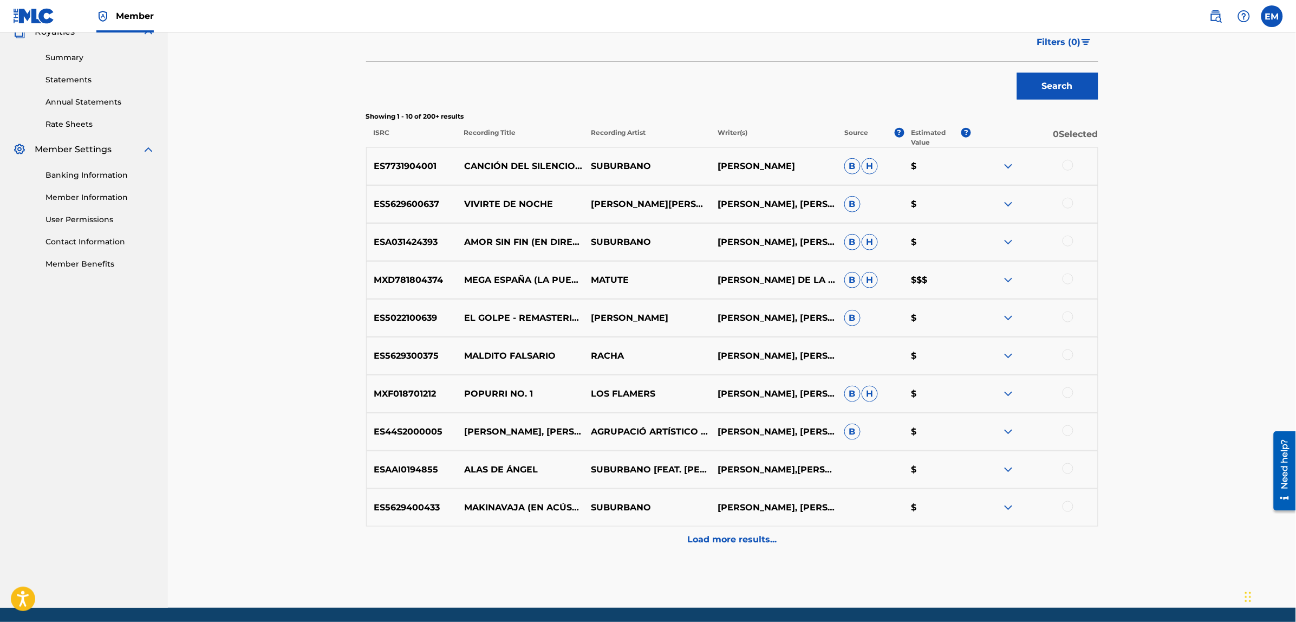
scroll to position [338, 0]
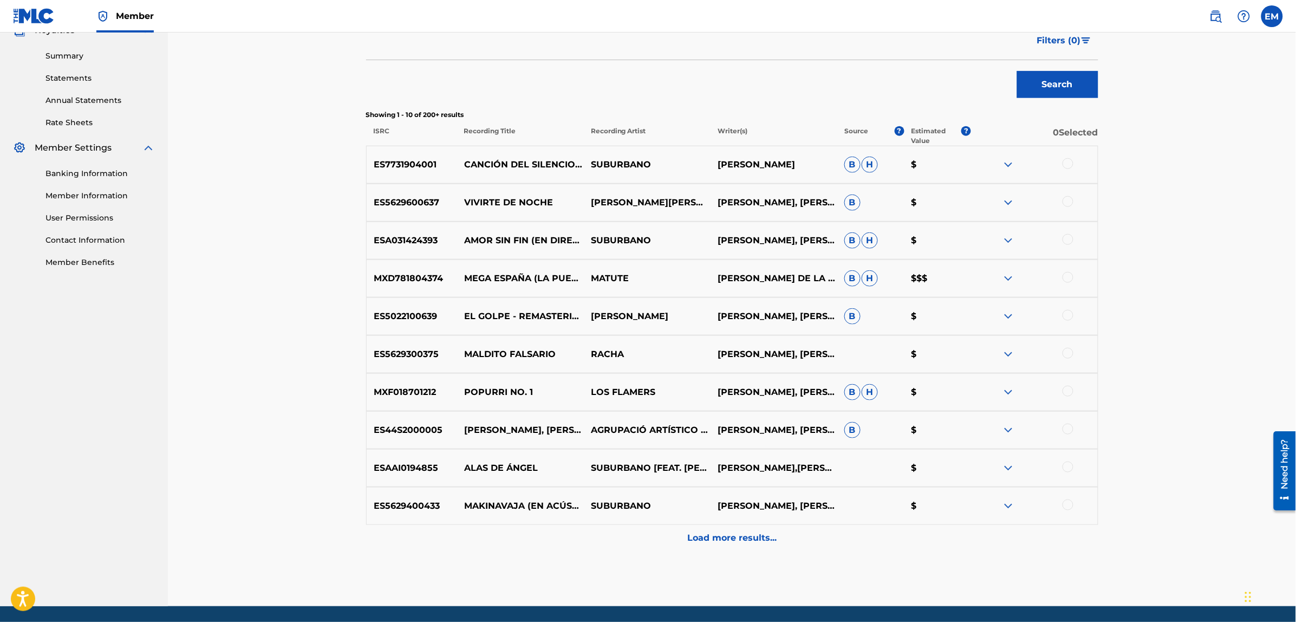
click at [720, 534] on p "Load more results..." at bounding box center [731, 538] width 89 height 13
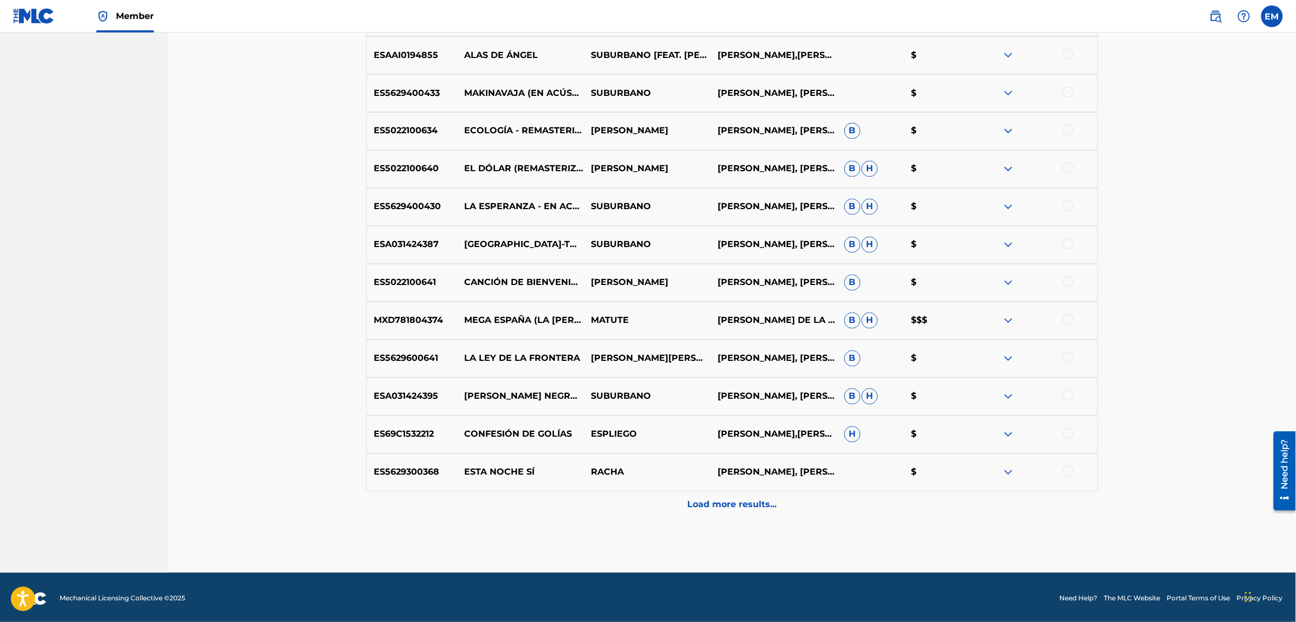
scroll to position [753, 0]
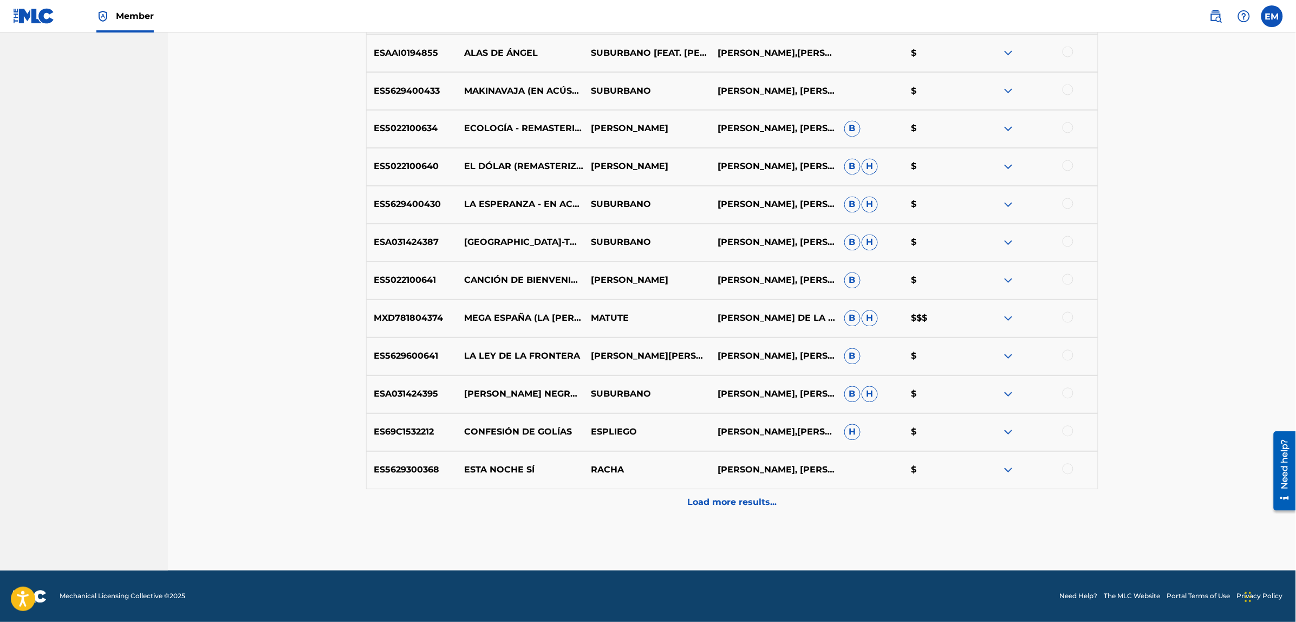
click at [729, 507] on p "Load more results..." at bounding box center [731, 502] width 89 height 13
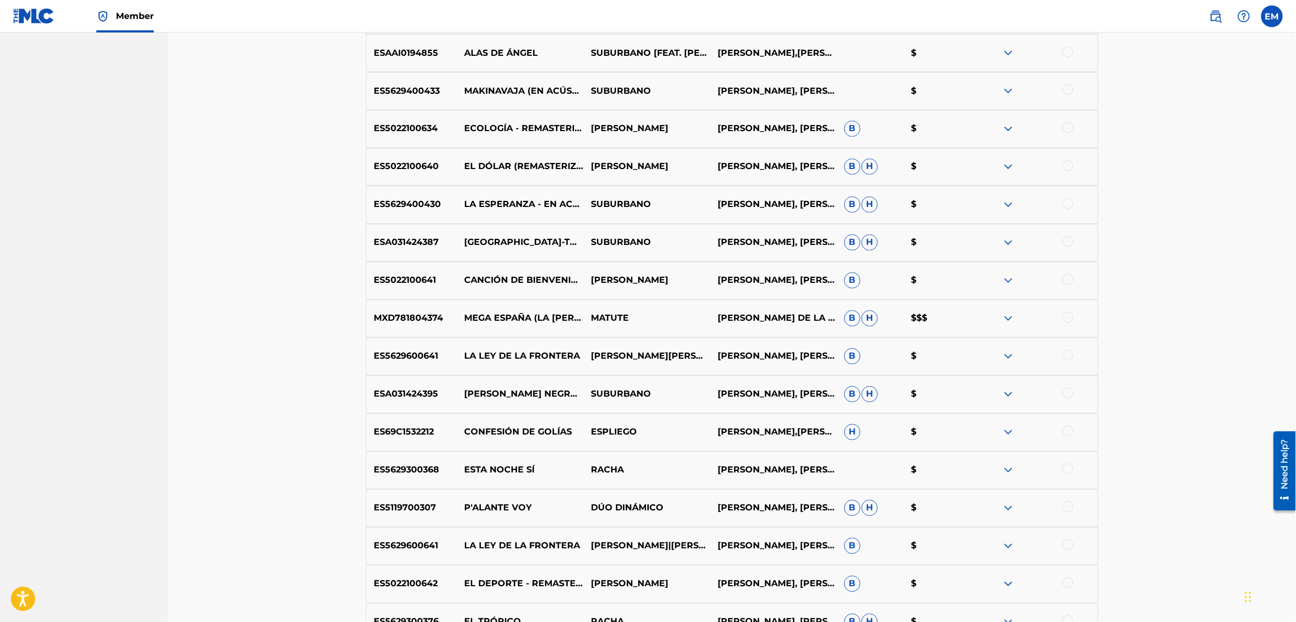
scroll to position [1132, 0]
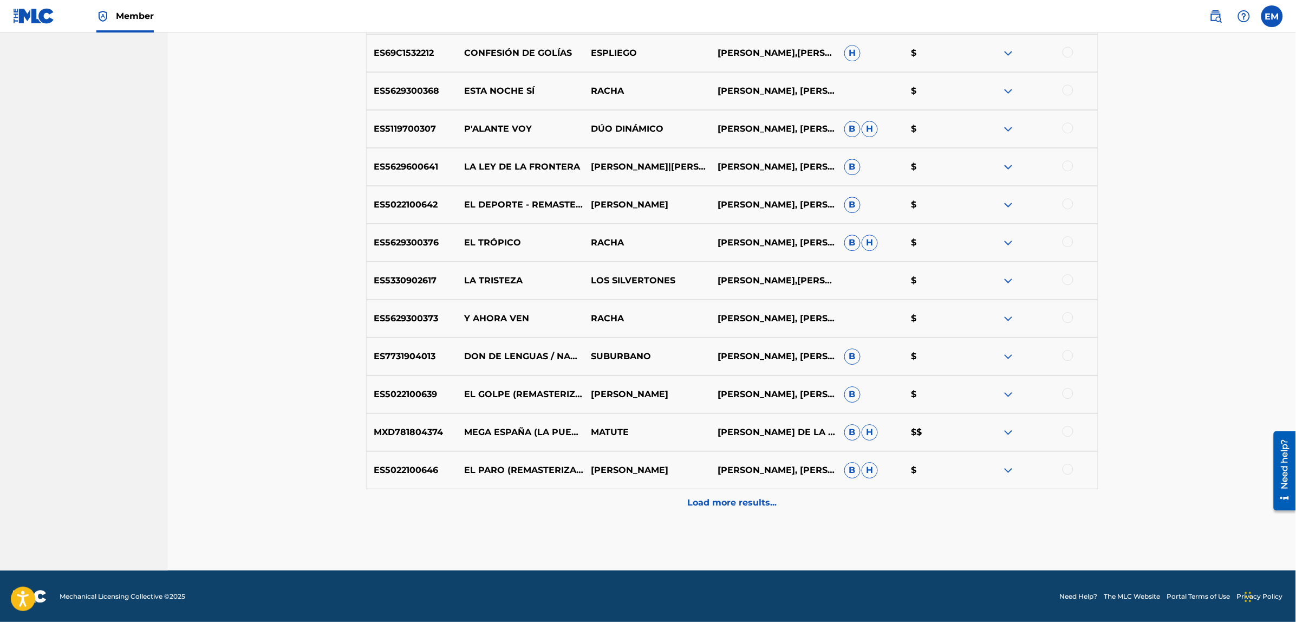
click at [1068, 355] on div at bounding box center [1067, 355] width 11 height 11
click at [755, 527] on button "Match 1 Group" at bounding box center [761, 533] width 120 height 27
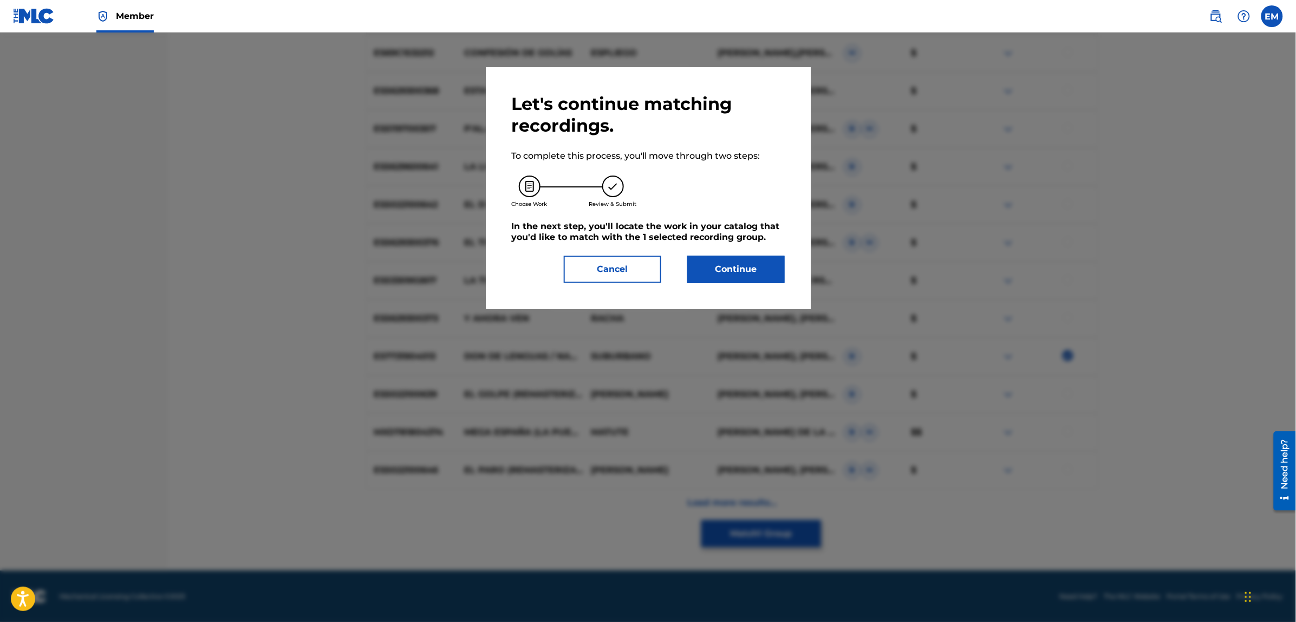
click at [708, 270] on button "Continue" at bounding box center [735, 269] width 97 height 27
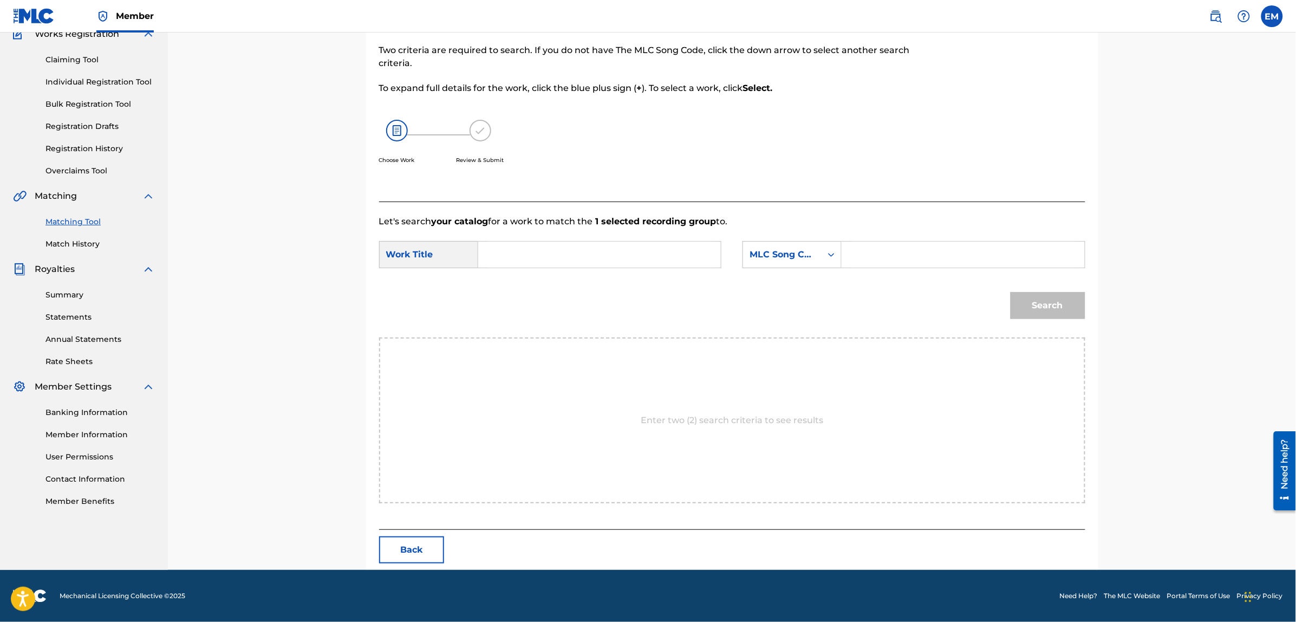
scroll to position [99, 0]
click at [591, 250] on input "Search Form" at bounding box center [599, 255] width 224 height 26
click at [524, 290] on span "trellas negras" at bounding box center [514, 298] width 37 height 23
type input "diez estrellas negras"
click at [837, 302] on div "Search" at bounding box center [732, 310] width 706 height 56
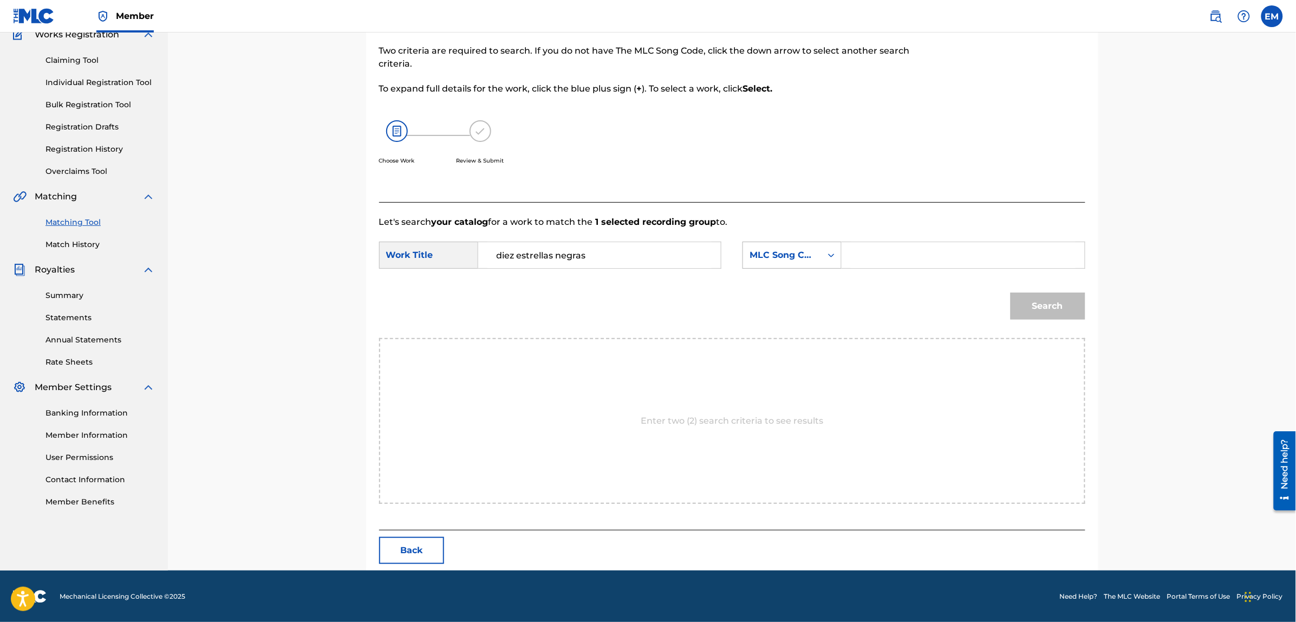
click at [816, 251] on div "MLC Song Code" at bounding box center [782, 255] width 79 height 21
click at [780, 282] on div "Writer Name" at bounding box center [792, 282] width 98 height 27
click at [857, 250] on input "Search Form" at bounding box center [963, 255] width 224 height 26
click at [865, 254] on input "[PERSON_NAME]" at bounding box center [963, 255] width 224 height 26
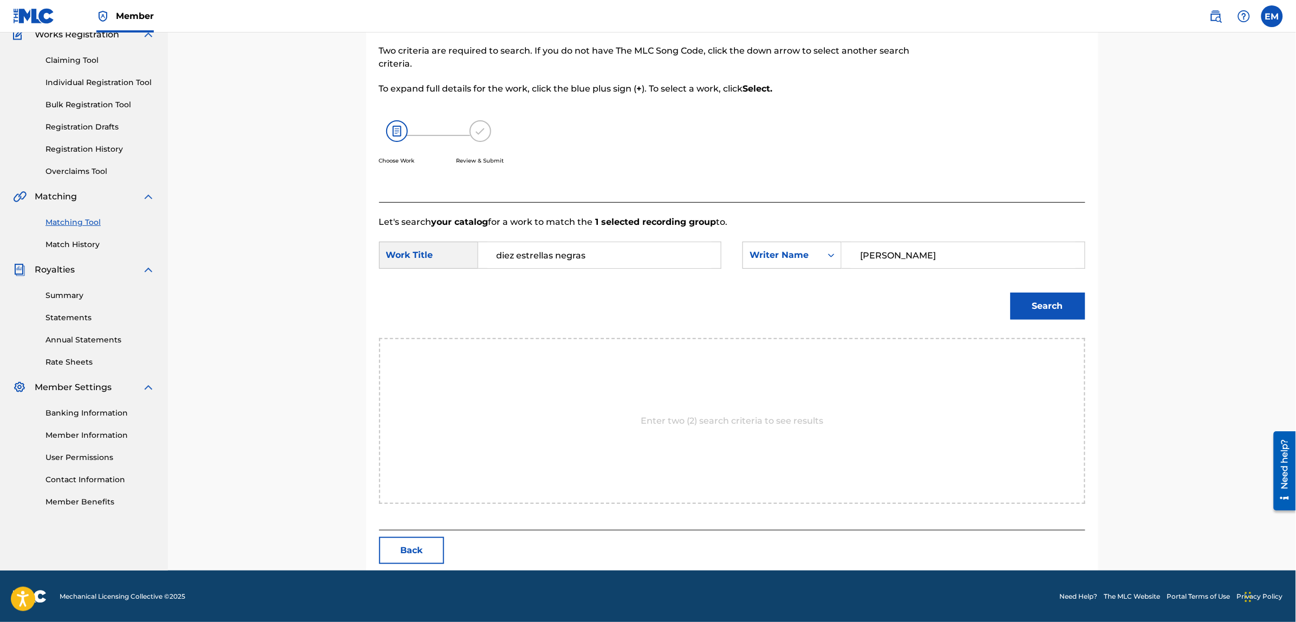
click at [865, 254] on input "[PERSON_NAME]" at bounding box center [963, 255] width 224 height 26
type input "[PERSON_NAME]"
click at [876, 298] on div "Search" at bounding box center [732, 310] width 706 height 56
click at [1038, 308] on button "Search" at bounding box center [1047, 305] width 75 height 27
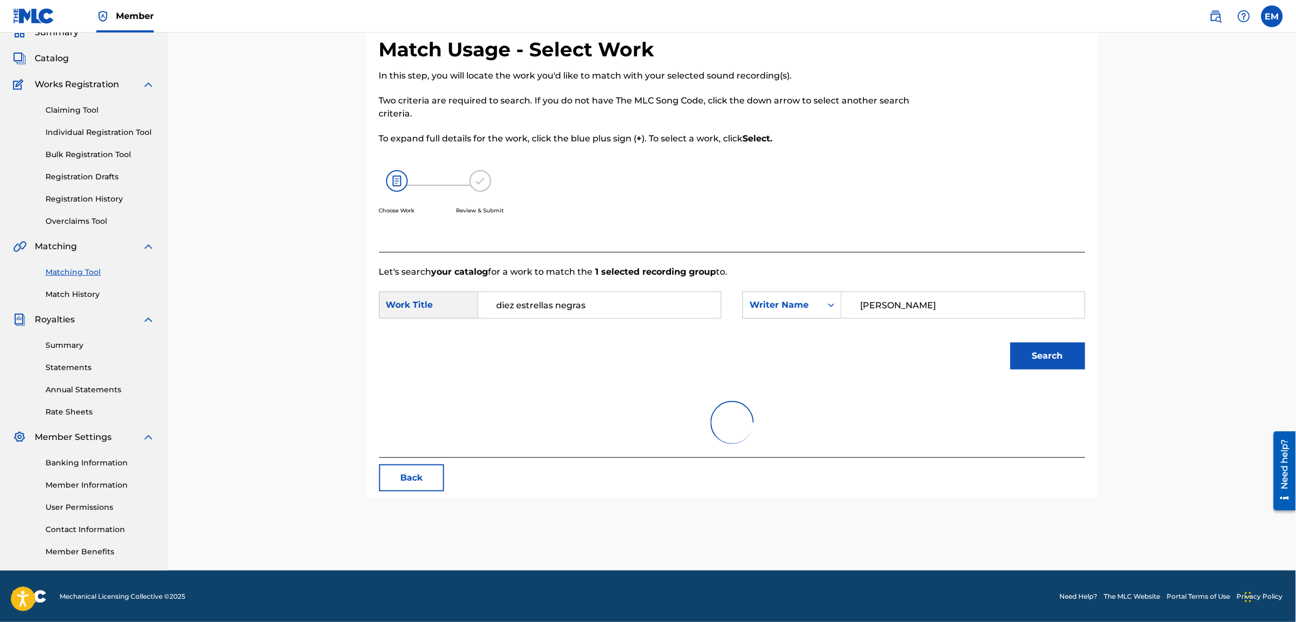
scroll to position [68, 0]
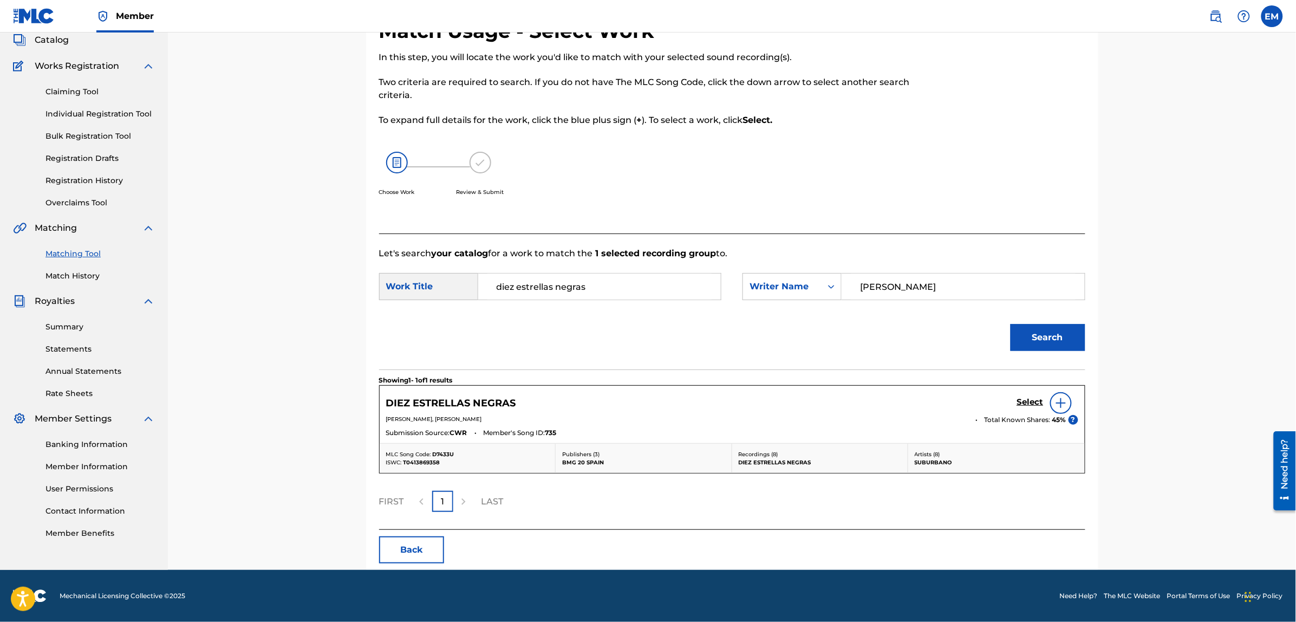
click at [1062, 404] on img at bounding box center [1060, 402] width 13 height 13
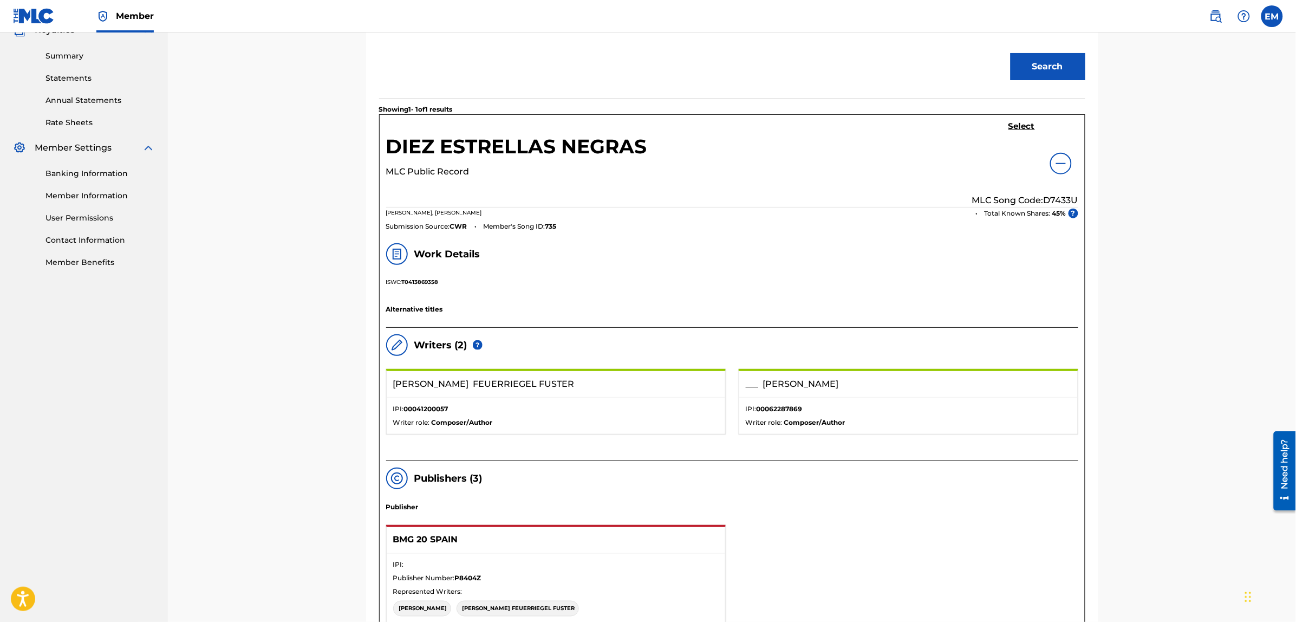
scroll to position [135, 0]
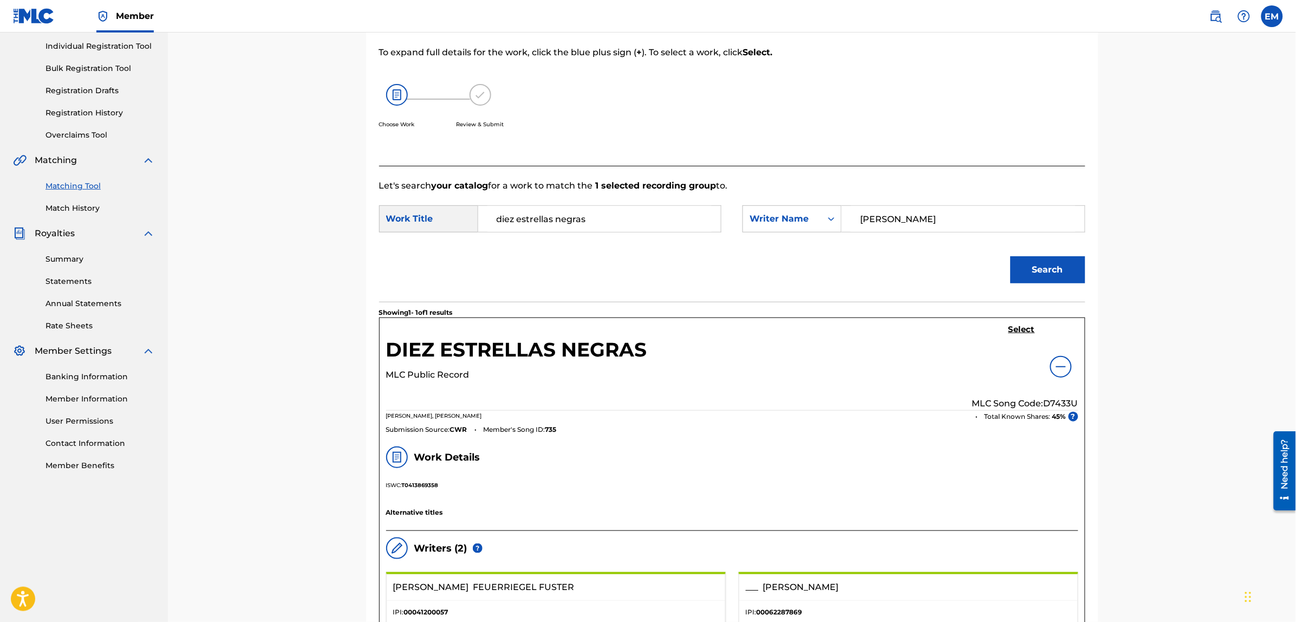
click at [1012, 331] on h5 "Select" at bounding box center [1021, 329] width 27 height 10
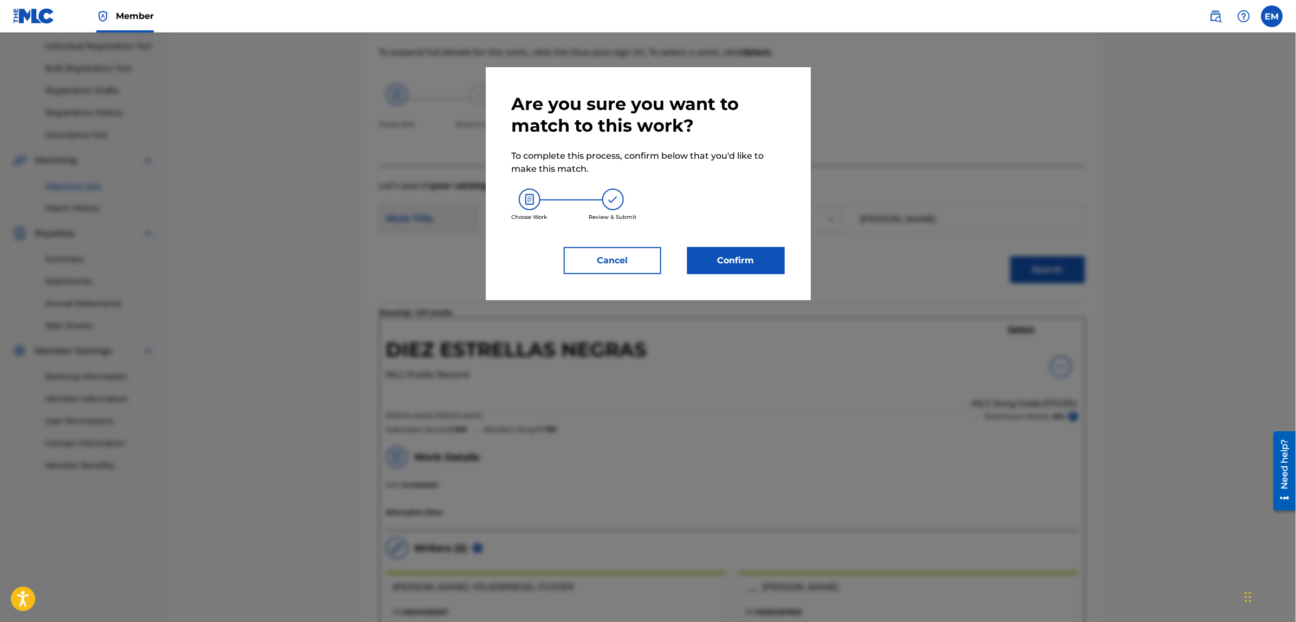
click at [732, 267] on button "Confirm" at bounding box center [735, 260] width 97 height 27
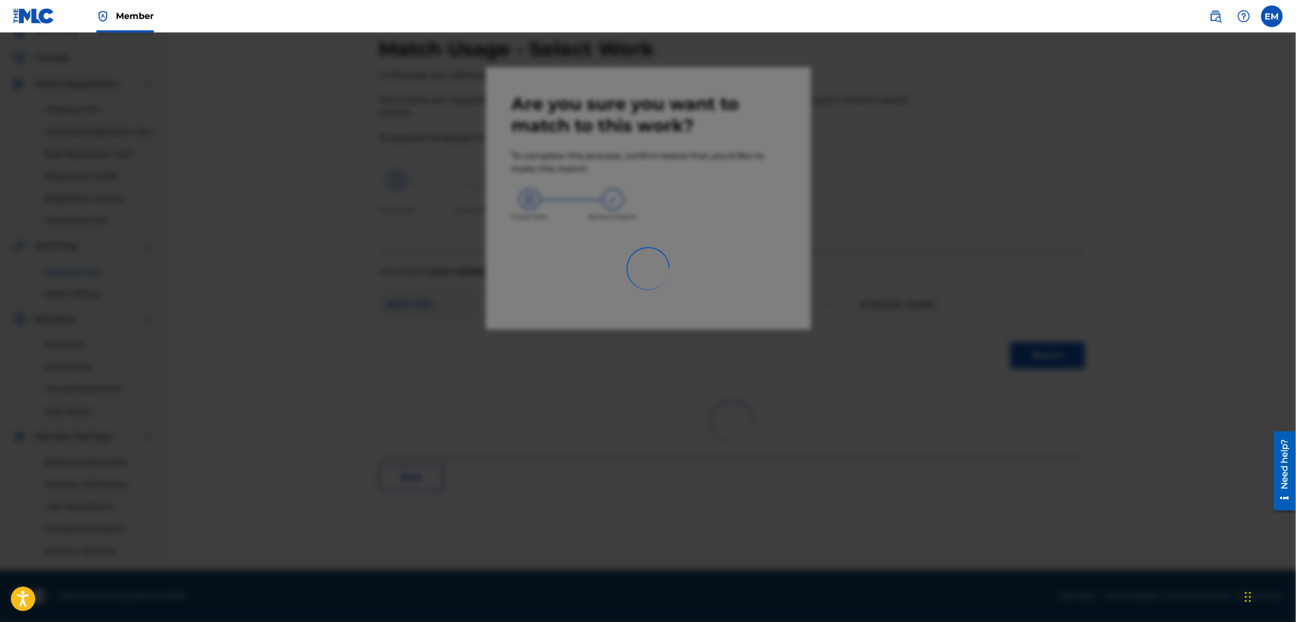
scroll to position [49, 0]
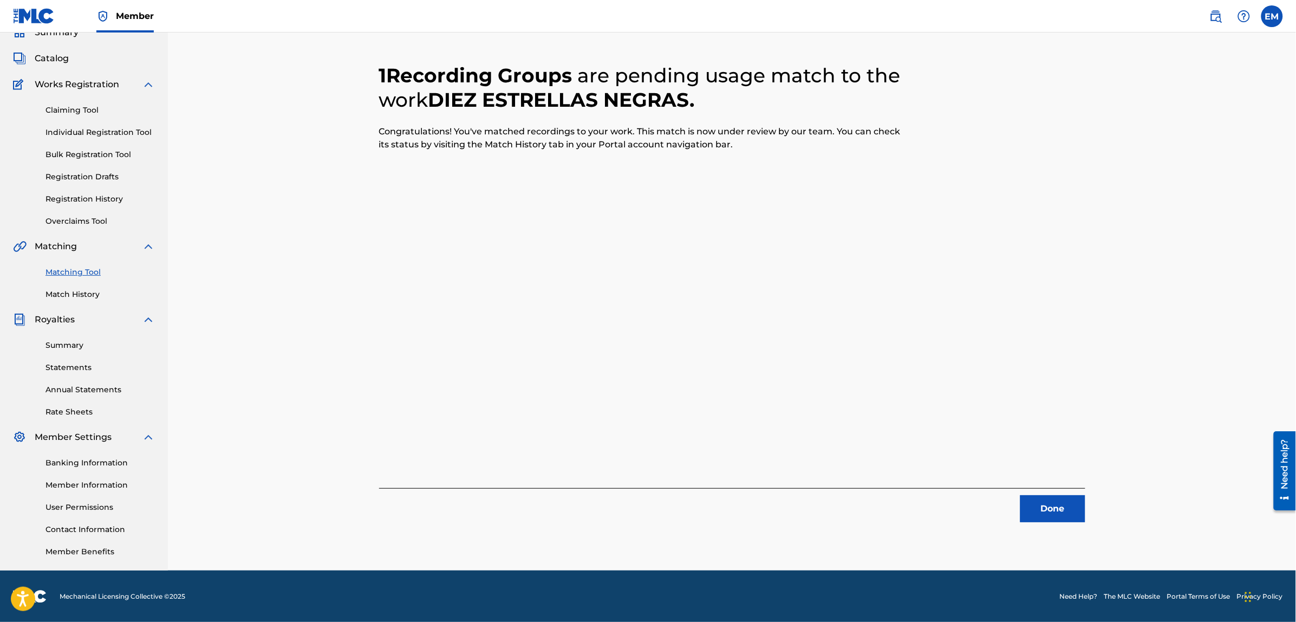
click at [1032, 504] on button "Done" at bounding box center [1052, 508] width 65 height 27
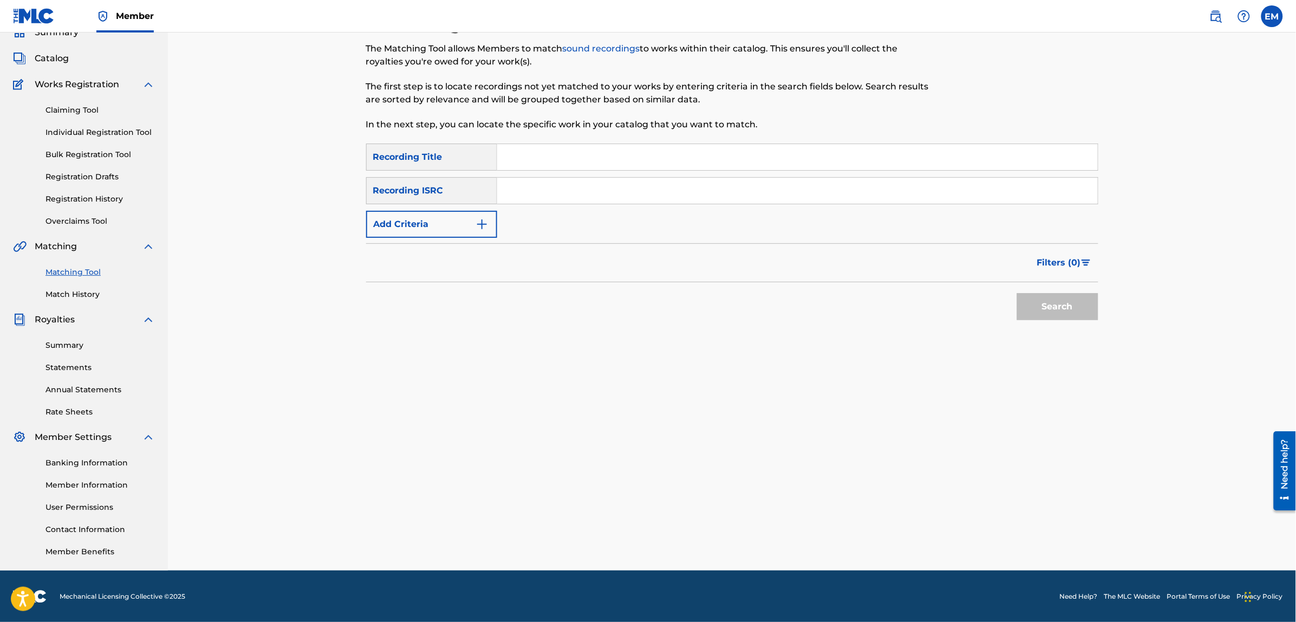
click at [552, 160] on input "Search Form" at bounding box center [797, 157] width 600 height 26
type input "el descalabro"
click at [1017, 293] on button "Search" at bounding box center [1057, 306] width 81 height 27
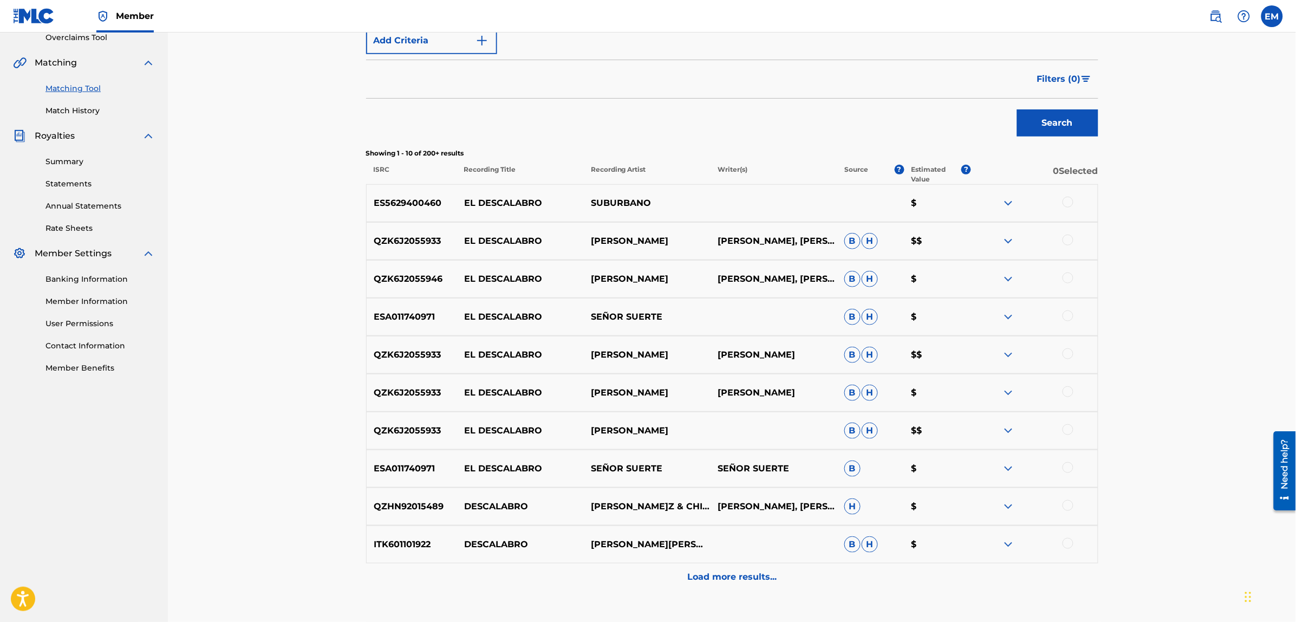
scroll to position [252, 0]
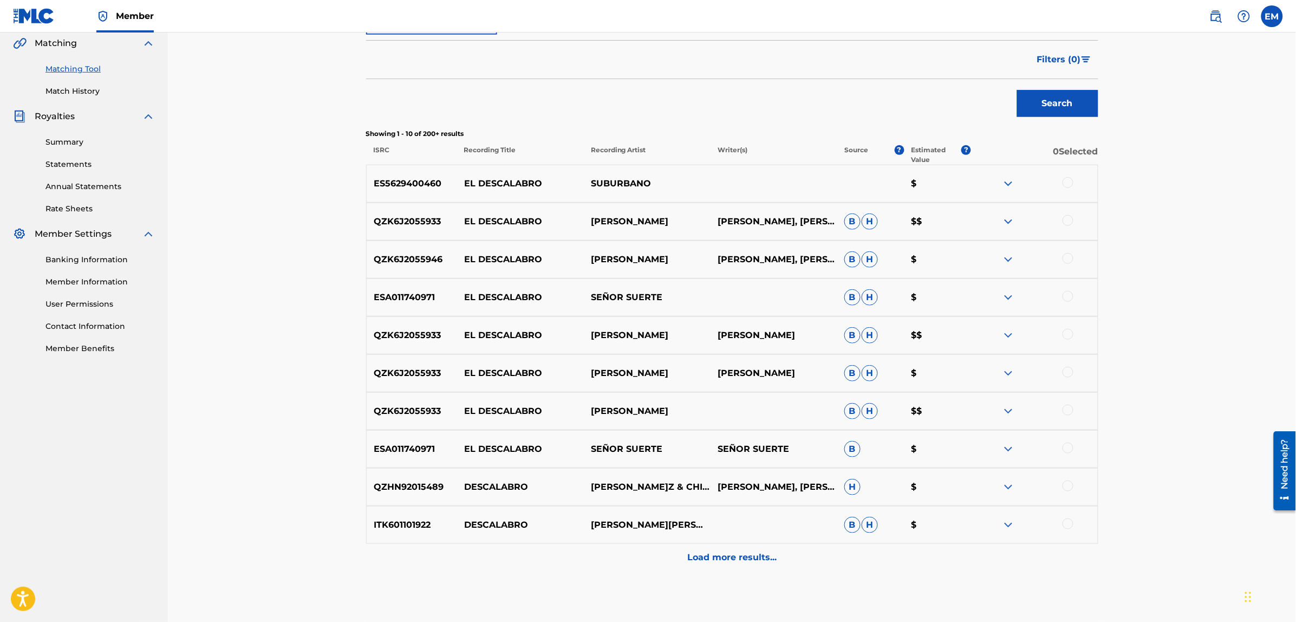
click at [1067, 182] on div at bounding box center [1067, 182] width 11 height 11
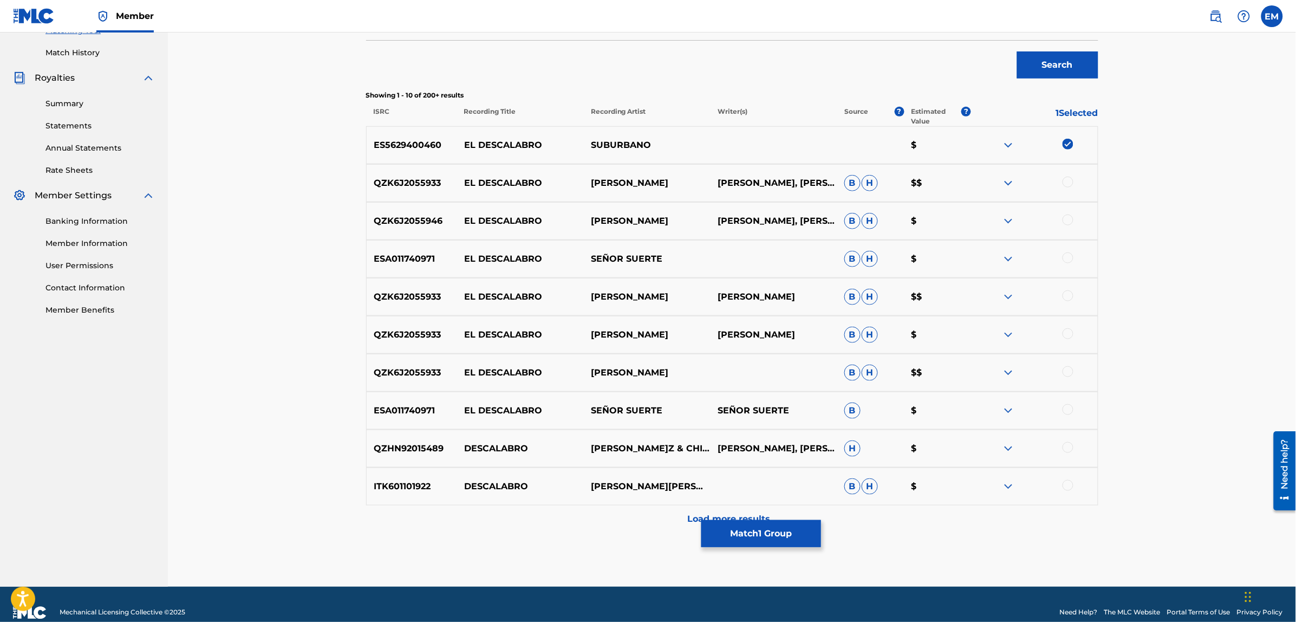
scroll to position [307, 0]
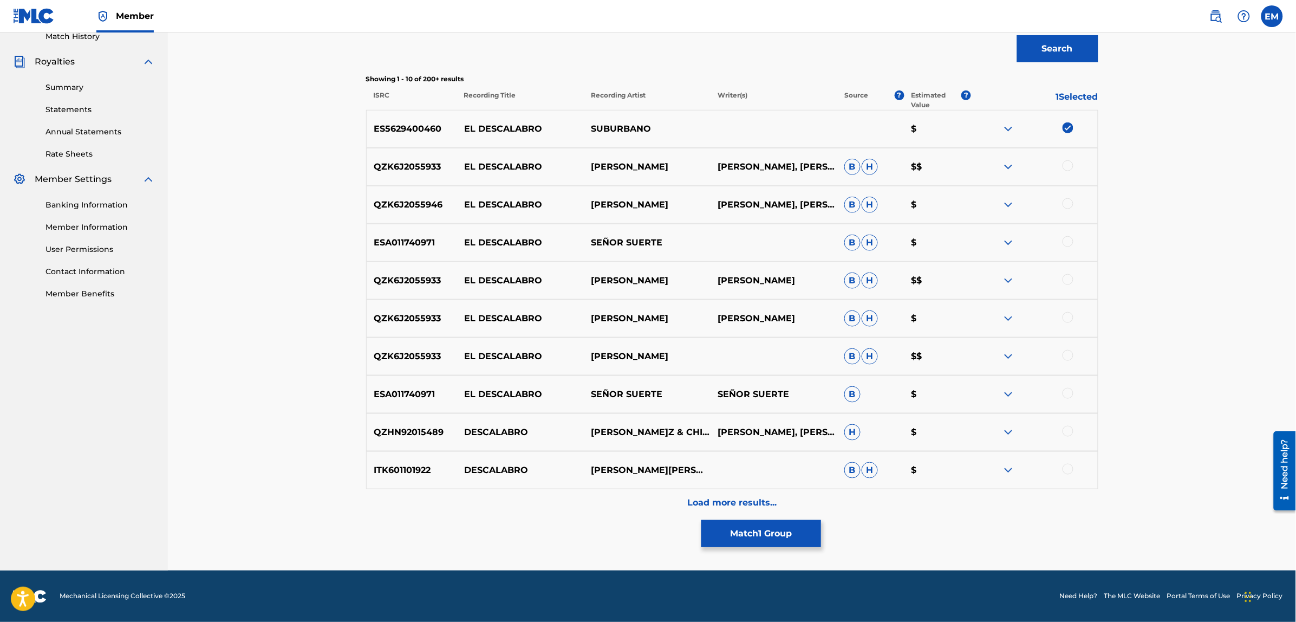
click at [726, 489] on div "Load more results..." at bounding box center [732, 502] width 732 height 27
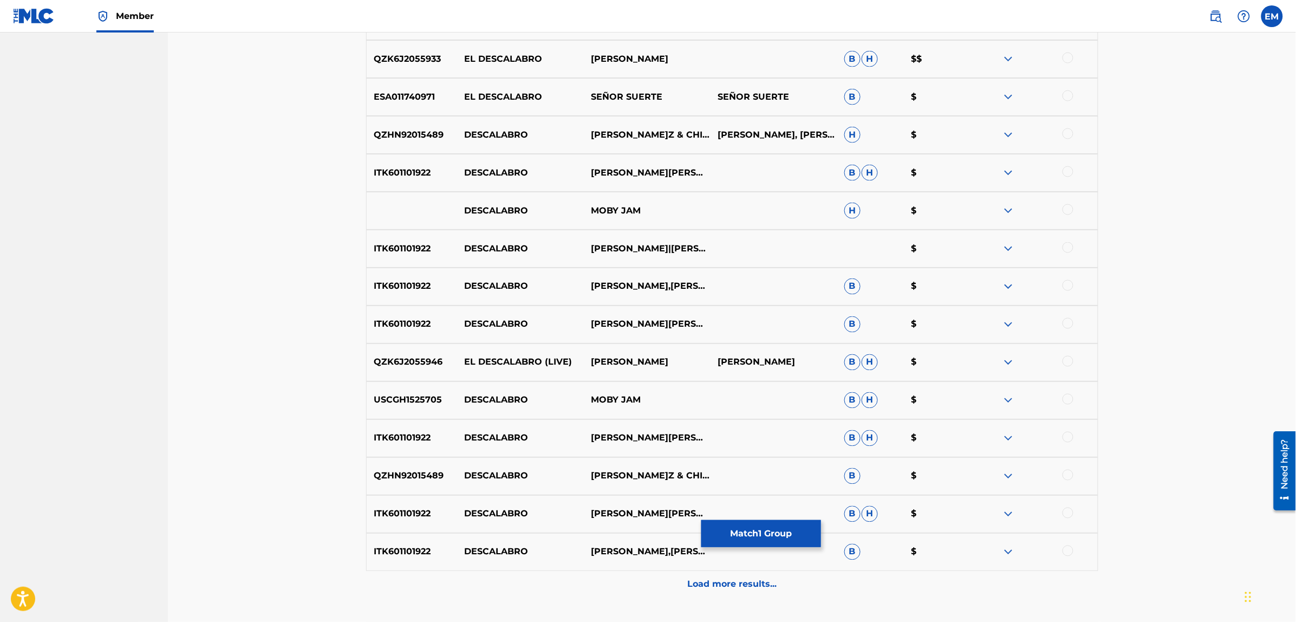
scroll to position [686, 0]
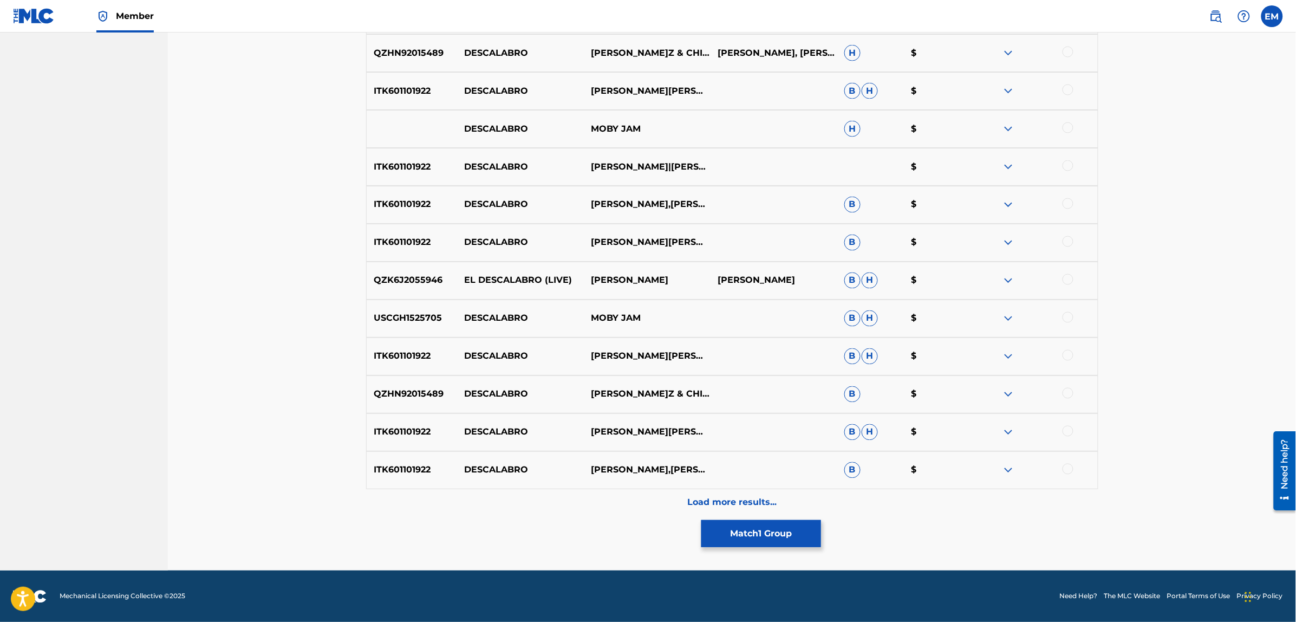
click at [718, 496] on p "Load more results..." at bounding box center [731, 502] width 89 height 13
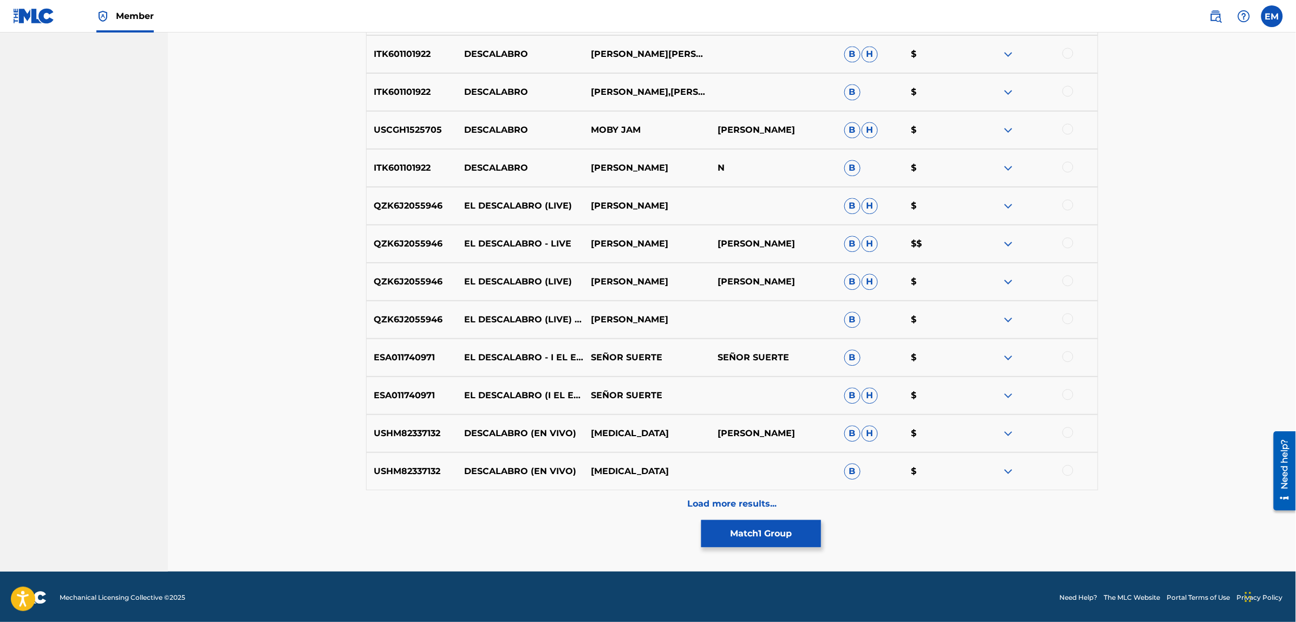
scroll to position [1065, 0]
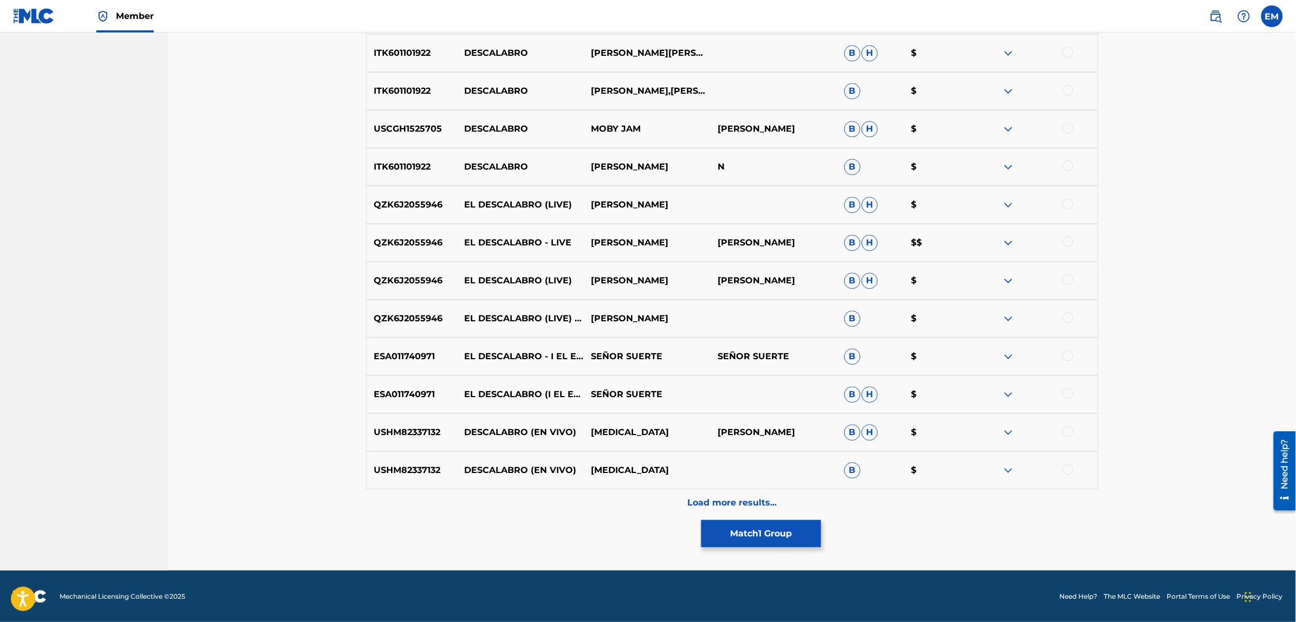
click at [710, 493] on div "Load more results..." at bounding box center [732, 502] width 732 height 27
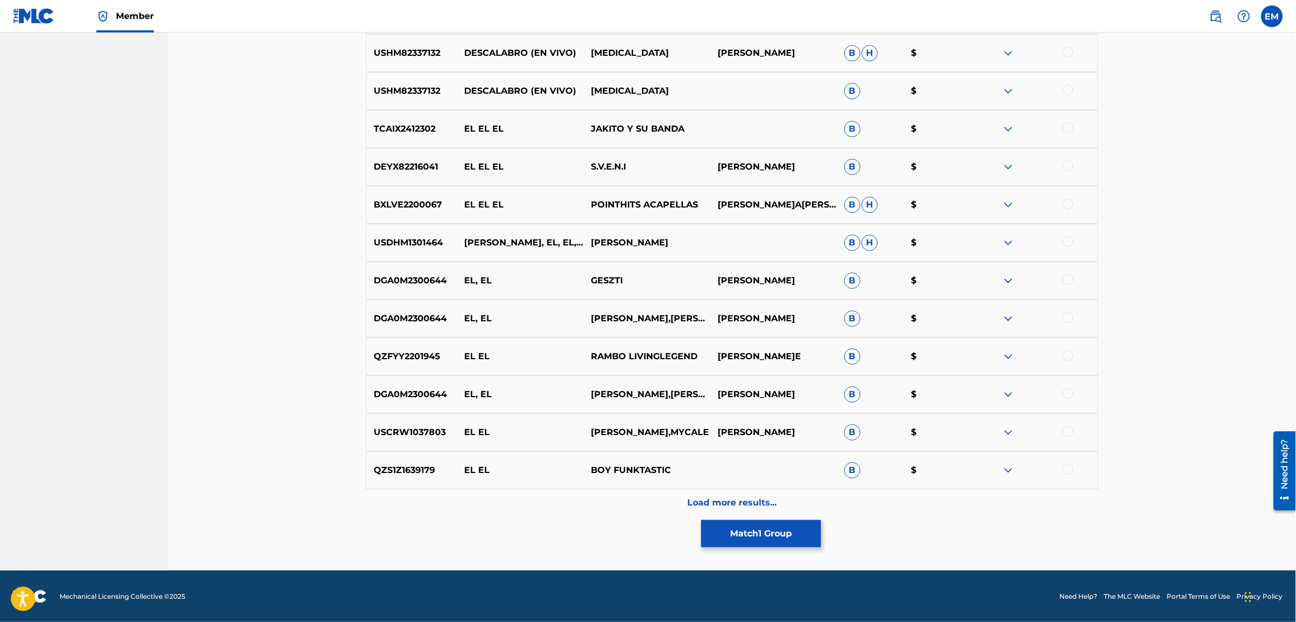
click at [750, 492] on div "Load more results..." at bounding box center [732, 502] width 732 height 27
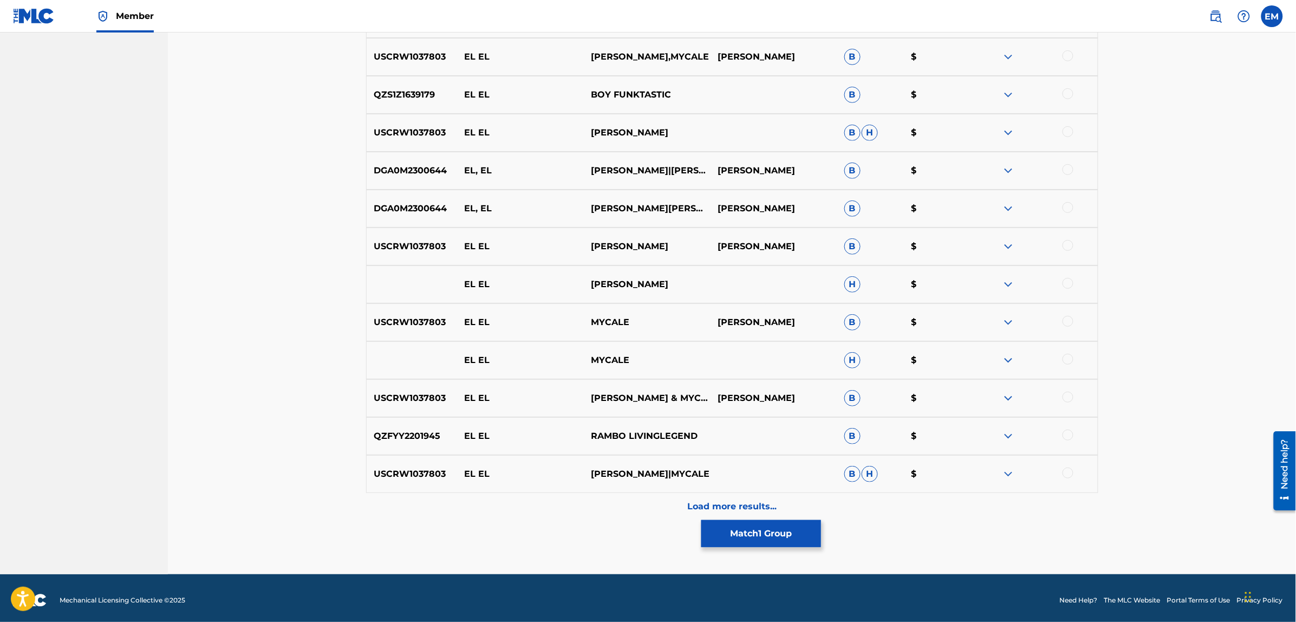
scroll to position [1823, 0]
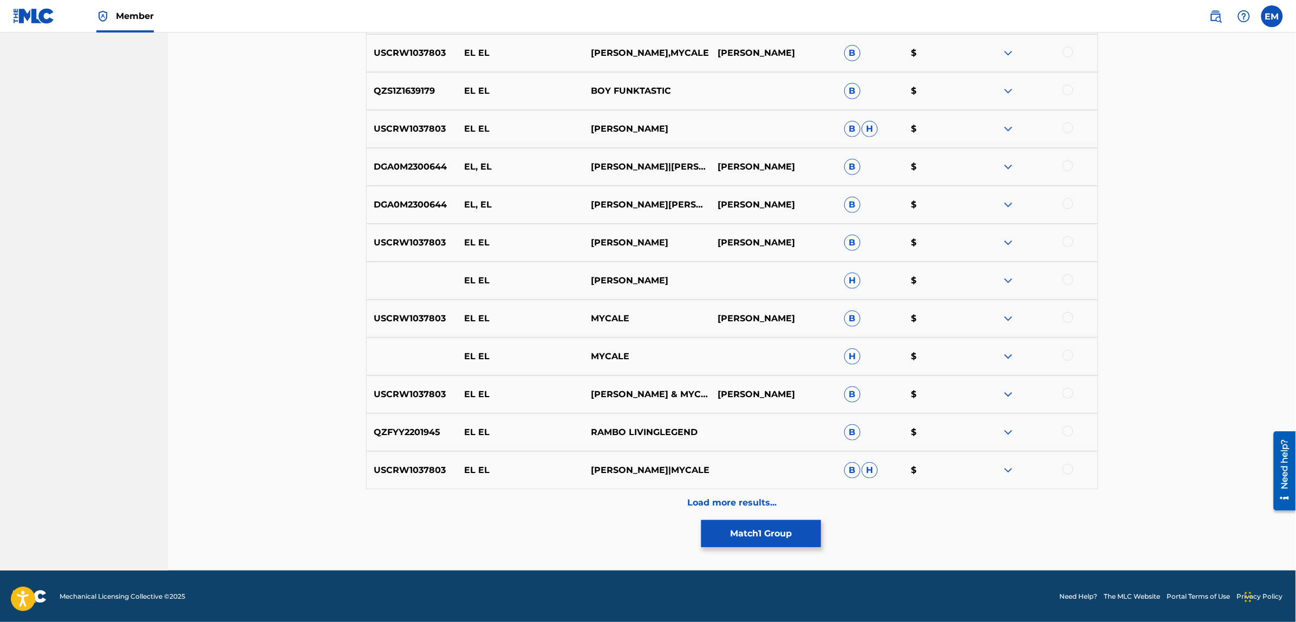
click at [747, 507] on p "Load more results..." at bounding box center [731, 502] width 89 height 13
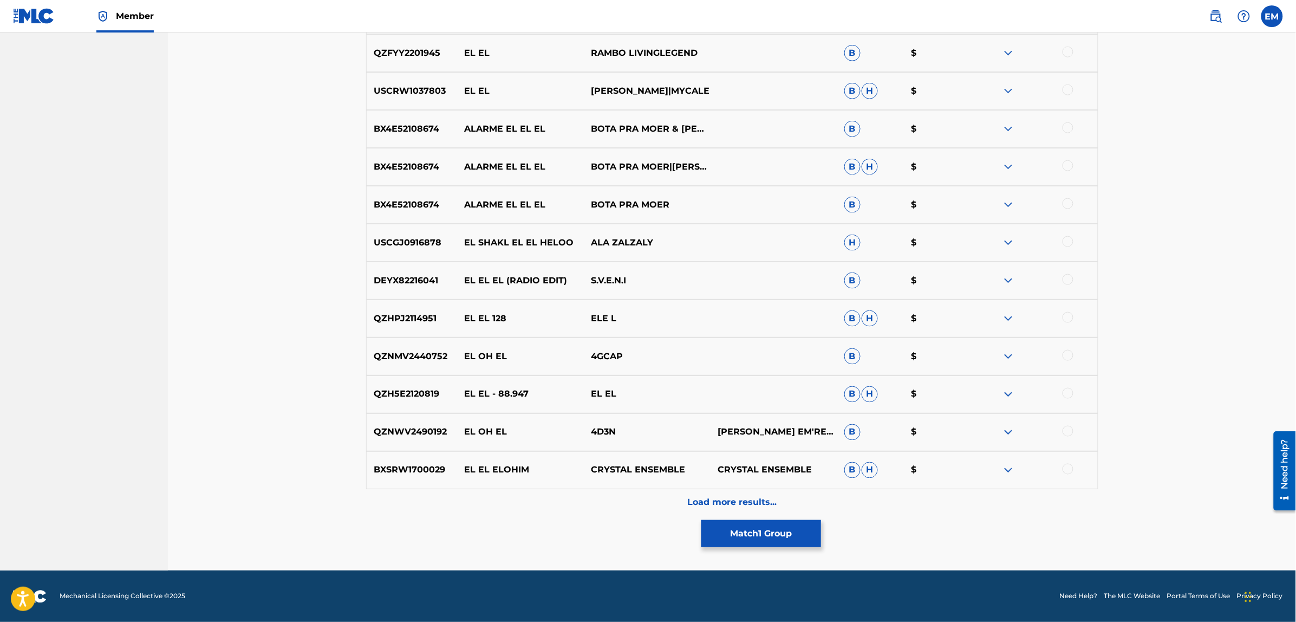
click at [697, 502] on p "Load more results..." at bounding box center [731, 502] width 89 height 13
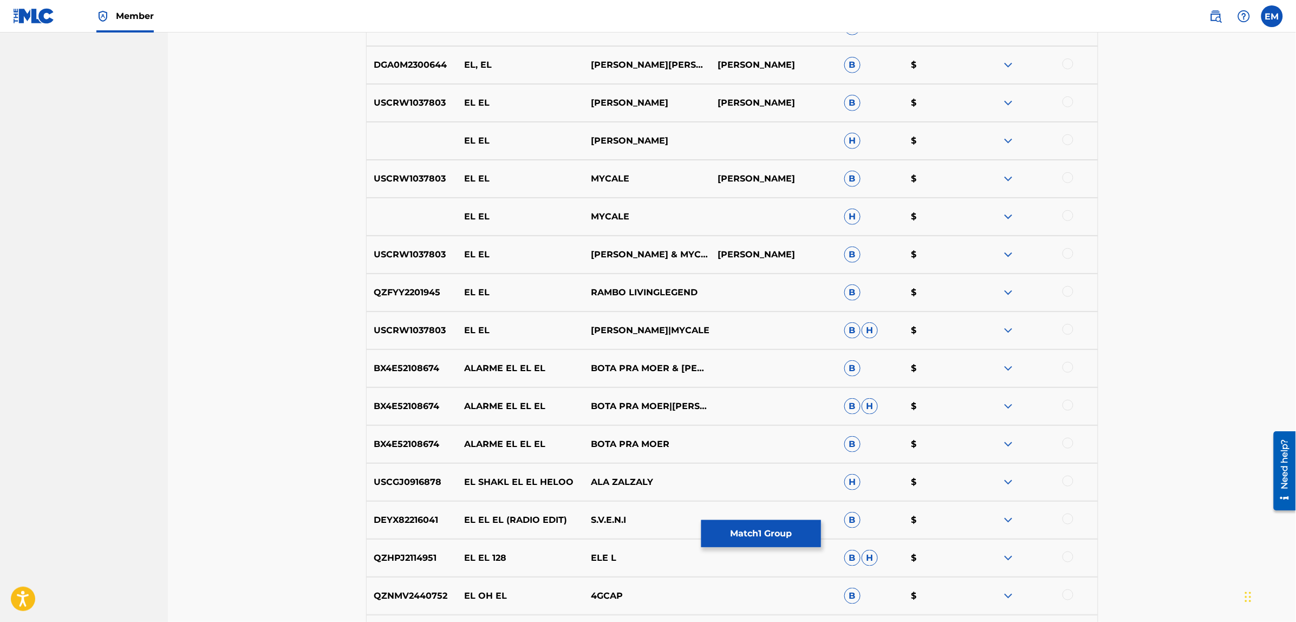
scroll to position [1566, 0]
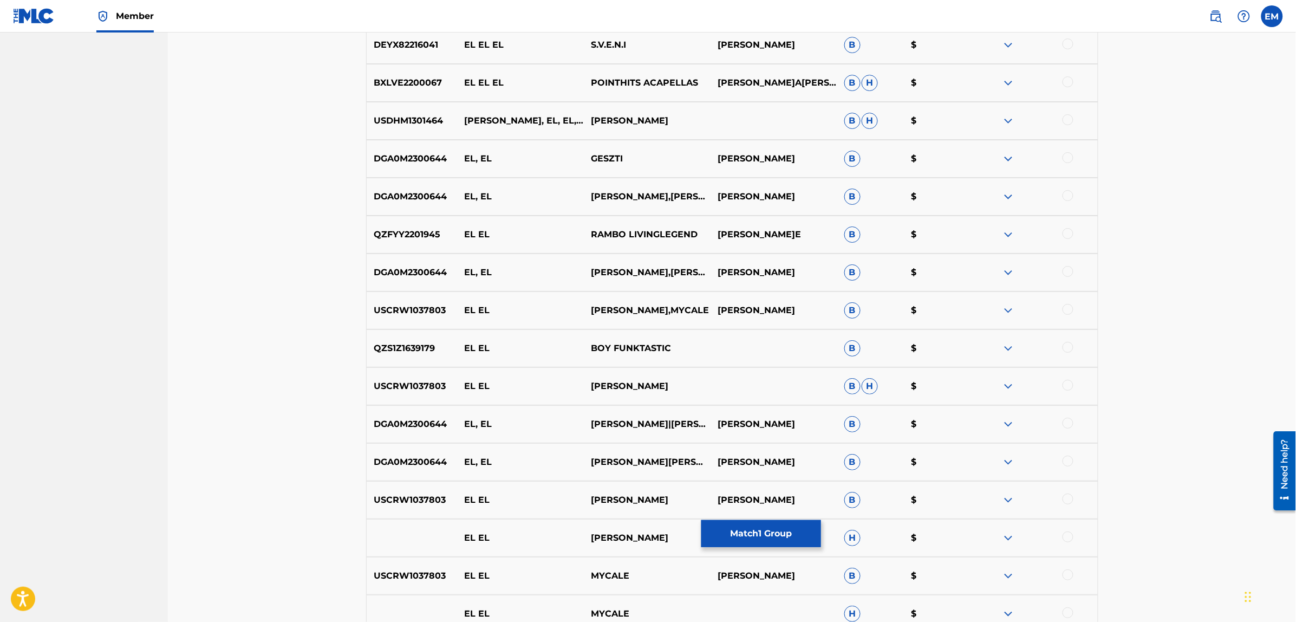
click at [736, 535] on button "Match 1 Group" at bounding box center [761, 533] width 120 height 27
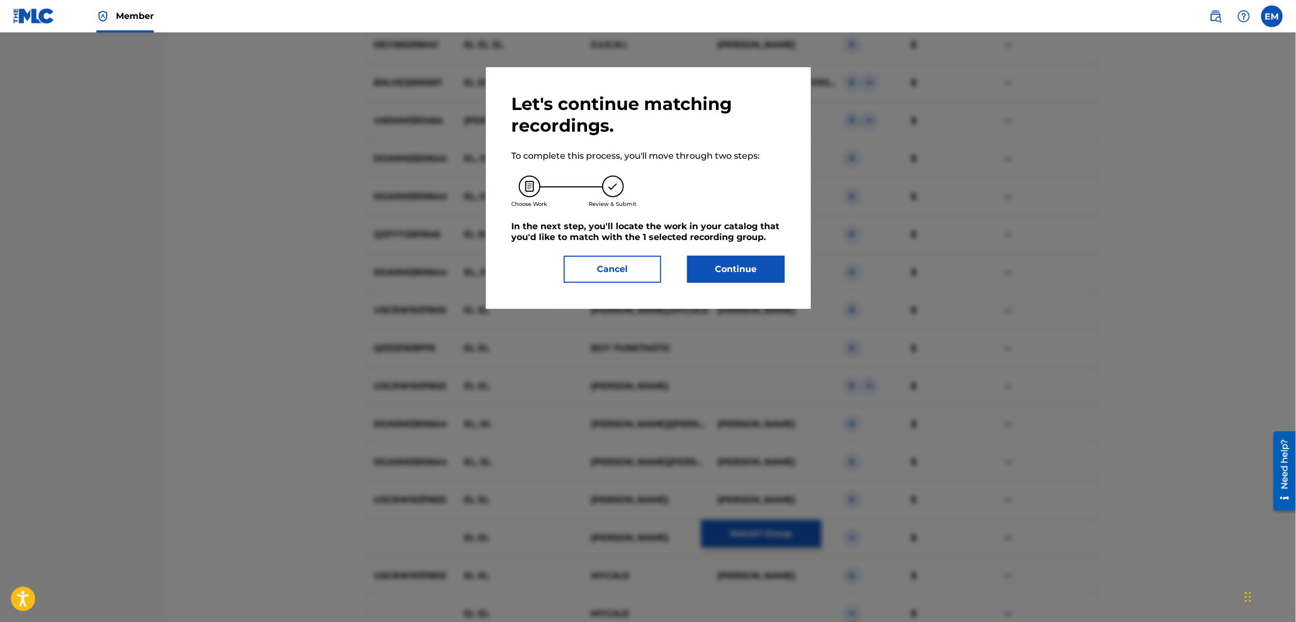
click at [748, 267] on button "Continue" at bounding box center [735, 269] width 97 height 27
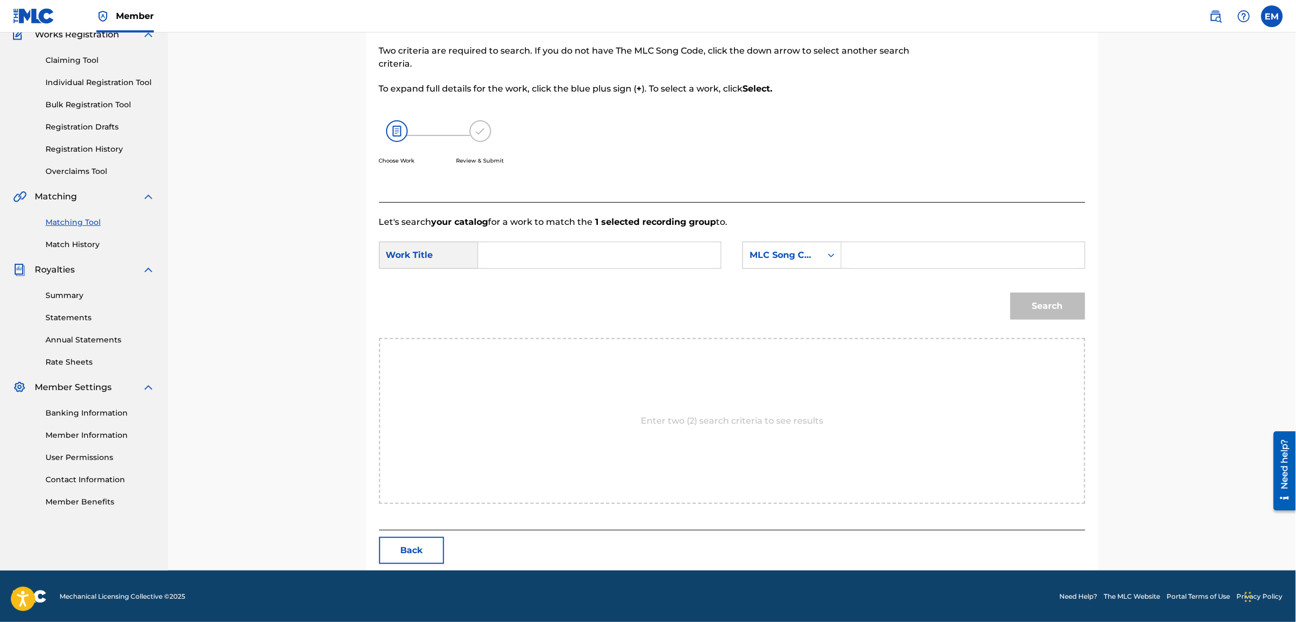
click at [606, 258] on input "Search Form" at bounding box center [599, 255] width 224 height 26
click at [502, 282] on strong "el" at bounding box center [500, 279] width 8 height 10
type input "el descalabro"
click at [770, 253] on div "MLC Song Code" at bounding box center [782, 255] width 66 height 13
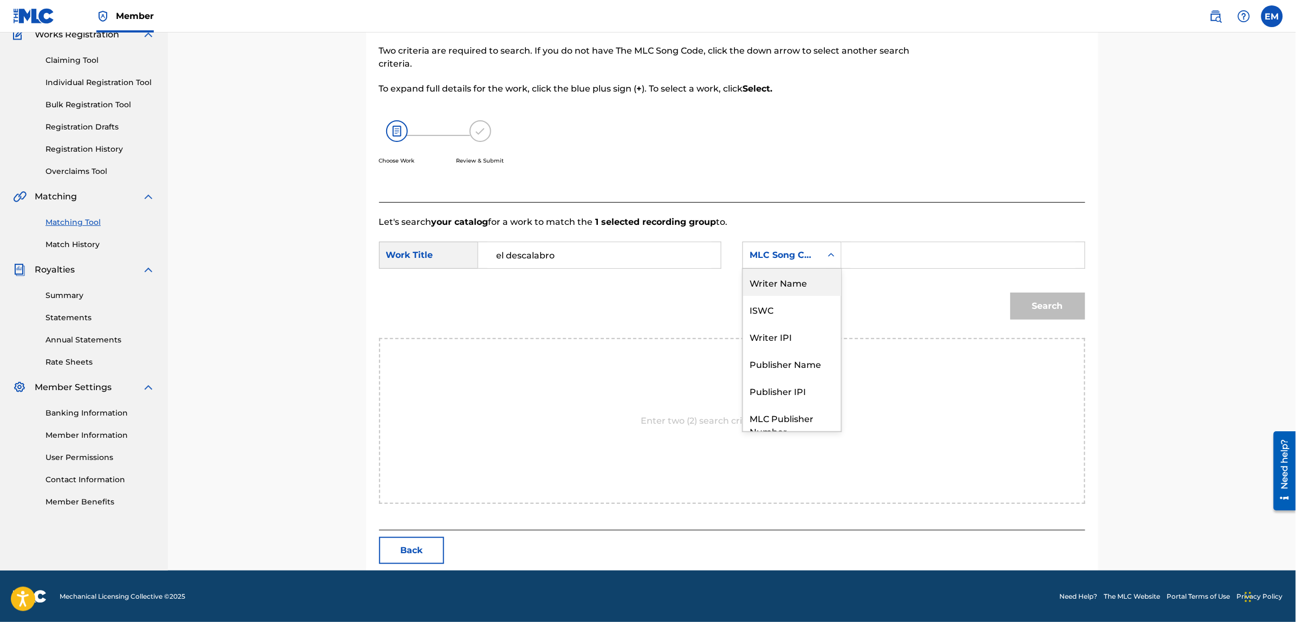
click at [787, 290] on div "Writer Name" at bounding box center [792, 282] width 98 height 27
click at [855, 253] on input "Search Form" at bounding box center [963, 255] width 224 height 26
paste input "[PERSON_NAME]"
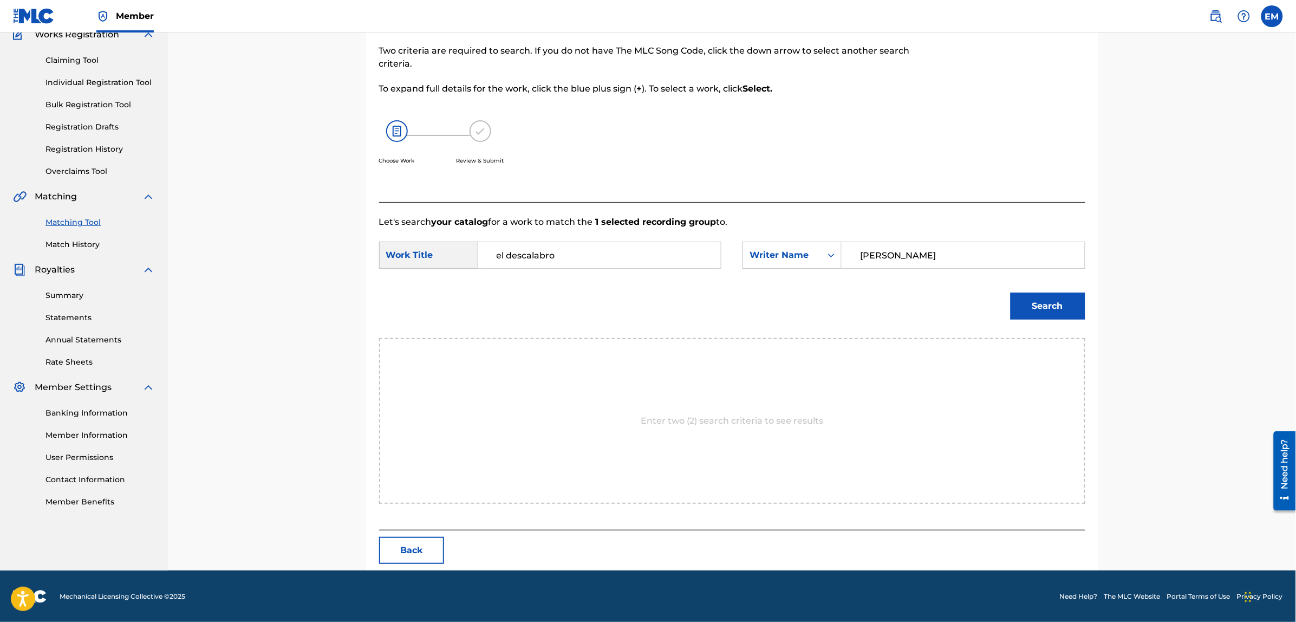
type input "[PERSON_NAME]"
click at [1010, 292] on button "Search" at bounding box center [1047, 305] width 75 height 27
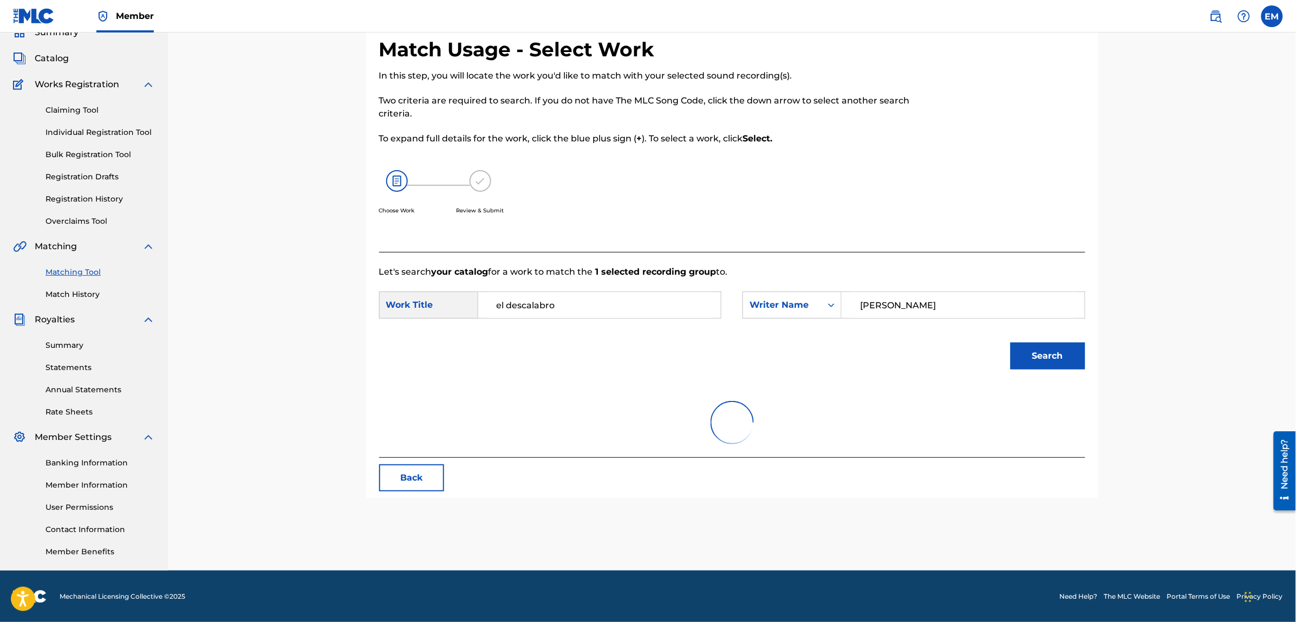
scroll to position [99, 0]
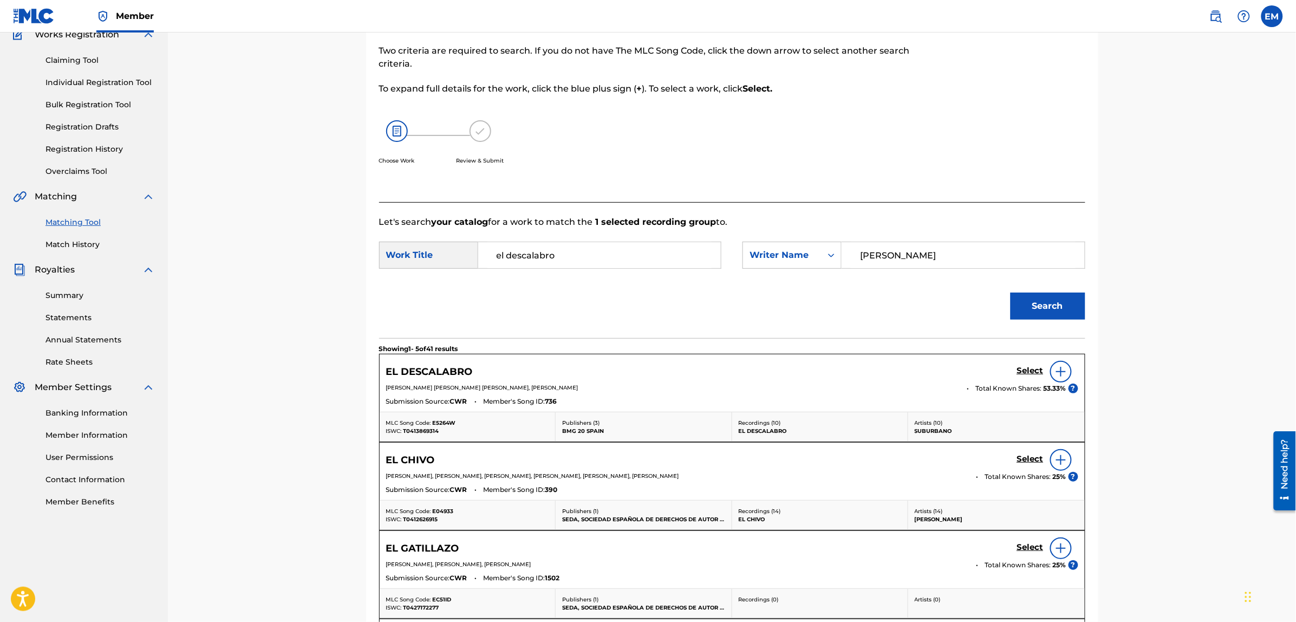
click at [1051, 375] on div at bounding box center [1061, 372] width 22 height 22
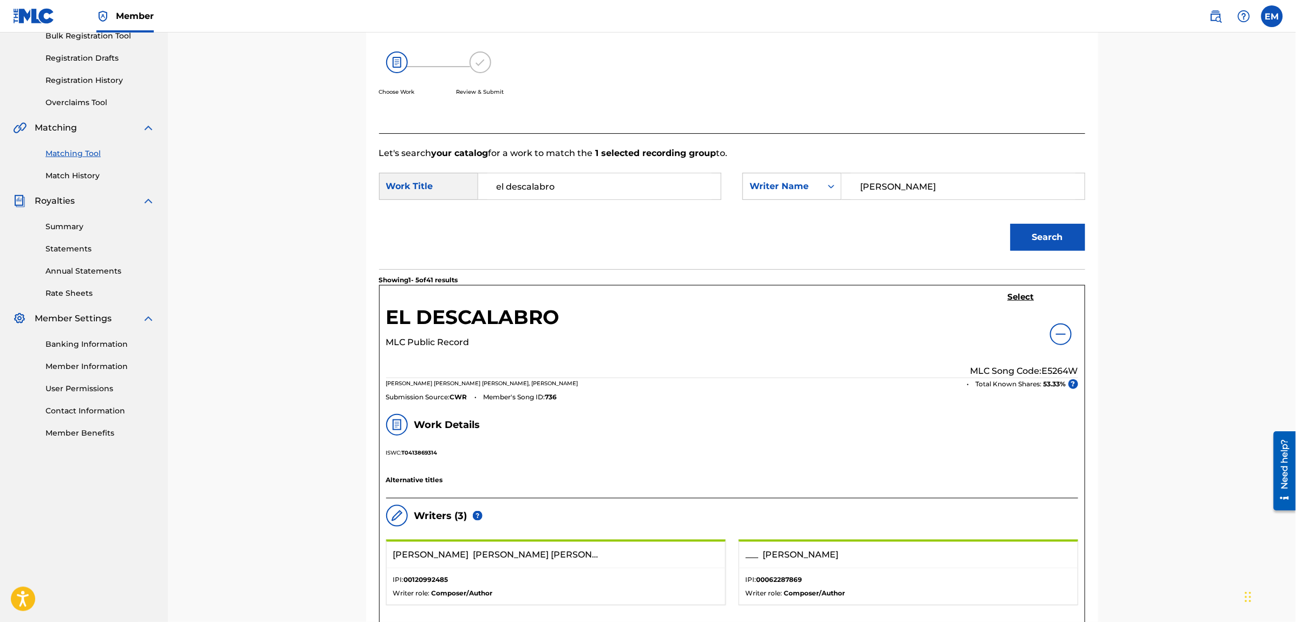
scroll to position [167, 0]
click at [1011, 300] on h5 "Select" at bounding box center [1021, 298] width 27 height 10
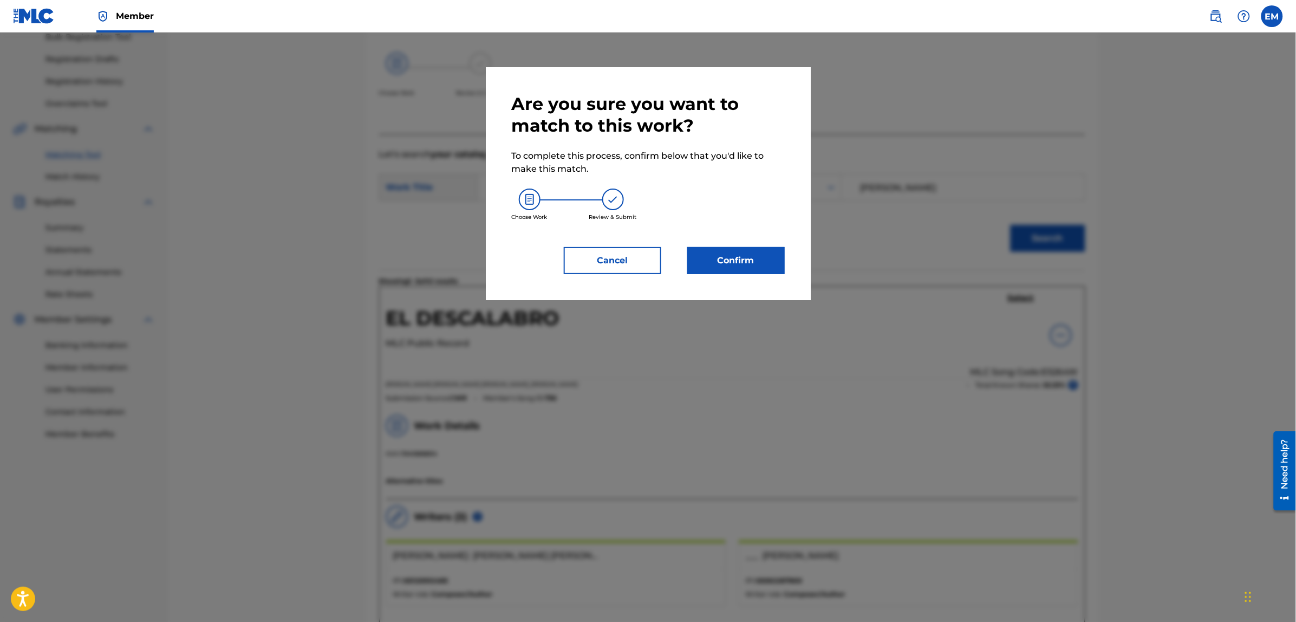
click at [759, 271] on button "Confirm" at bounding box center [735, 260] width 97 height 27
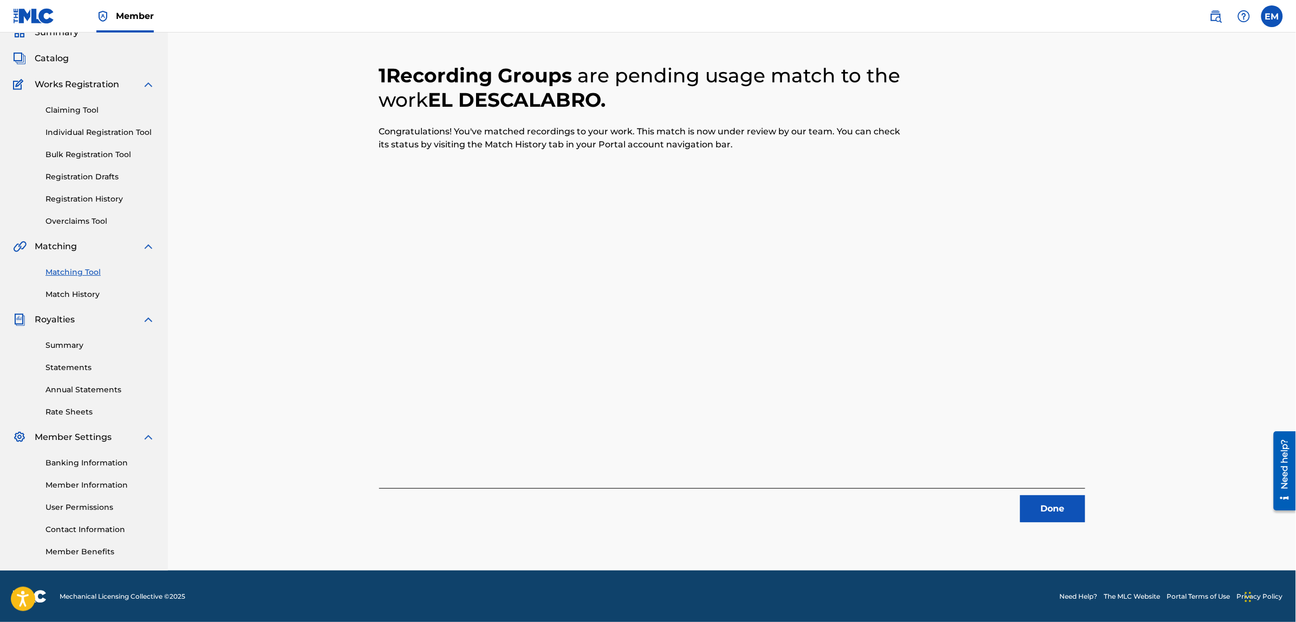
click at [1038, 504] on button "Done" at bounding box center [1052, 508] width 65 height 27
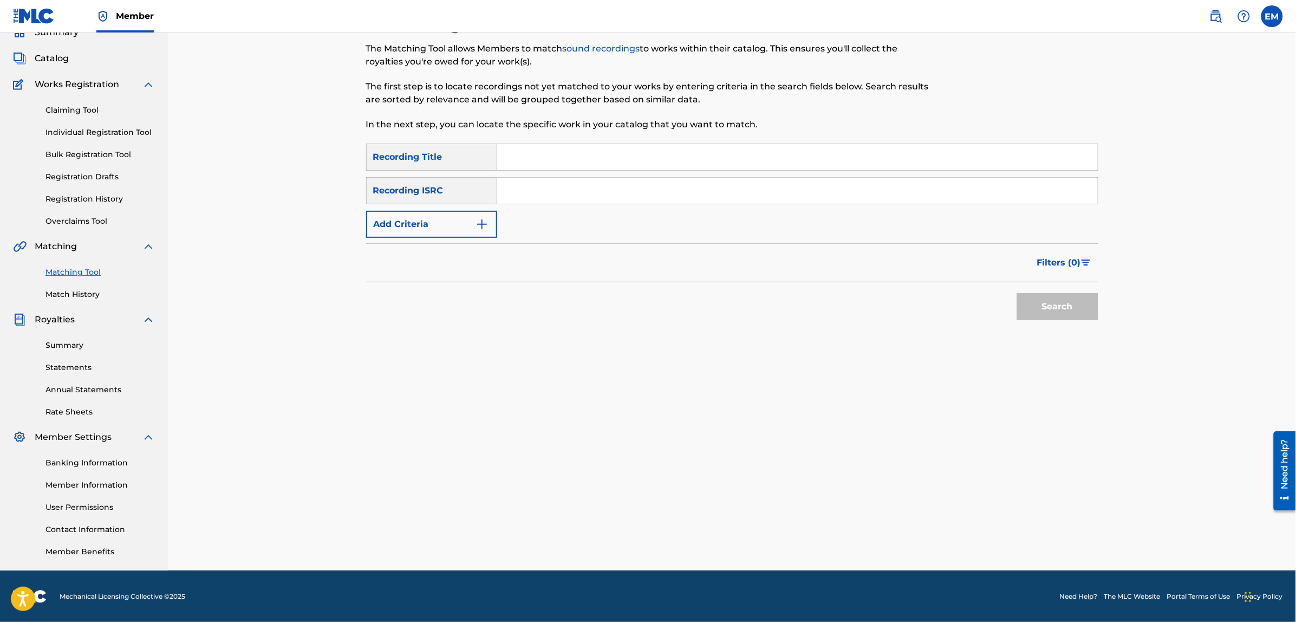
click at [521, 158] on input "Search Form" at bounding box center [797, 157] width 600 height 26
type input "nada se ha perdido"
click at [1017, 293] on button "Search" at bounding box center [1057, 306] width 81 height 27
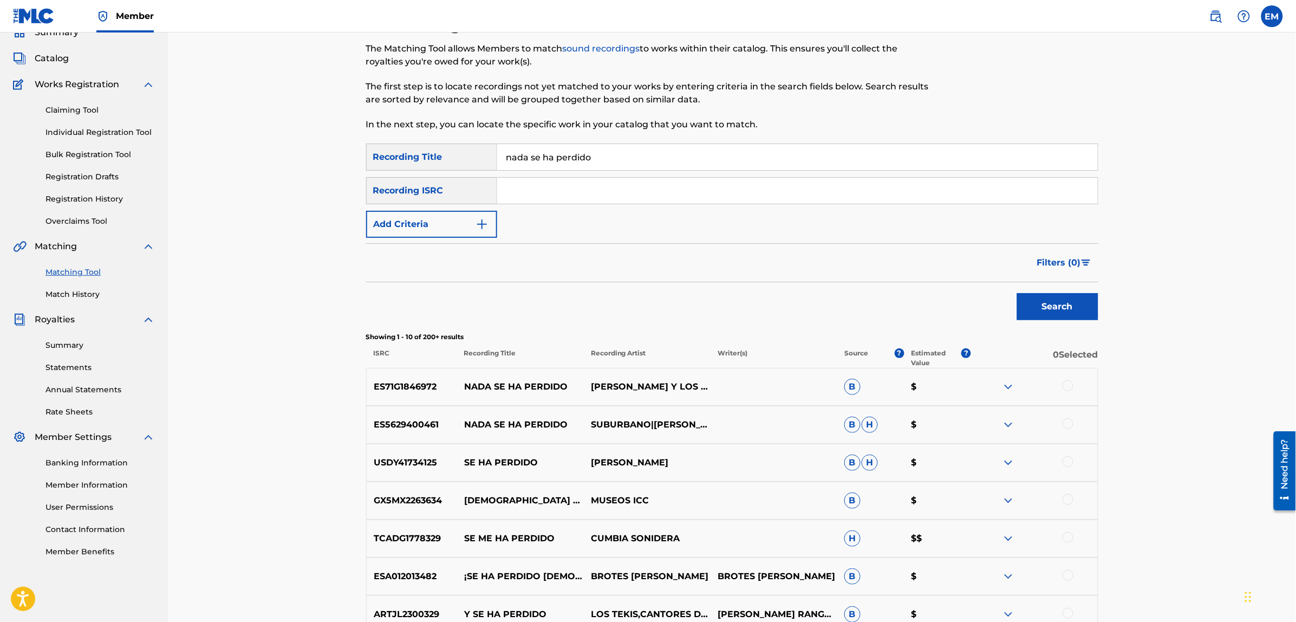
scroll to position [117, 0]
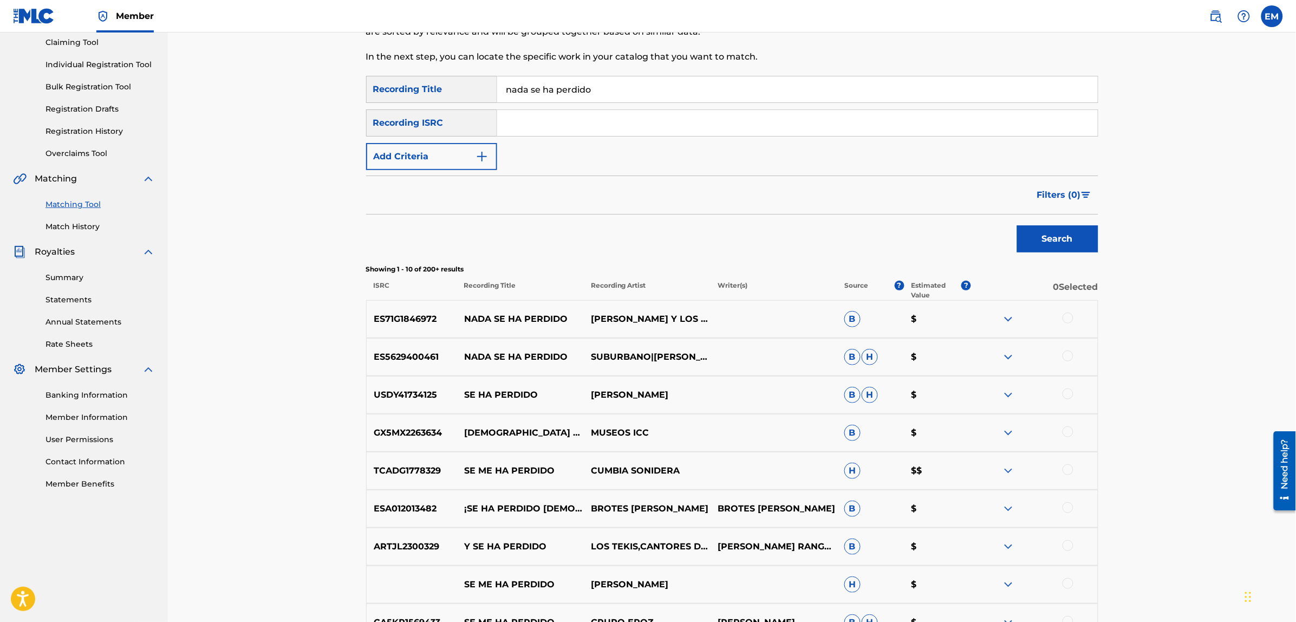
click at [1065, 356] on div at bounding box center [1067, 355] width 11 height 11
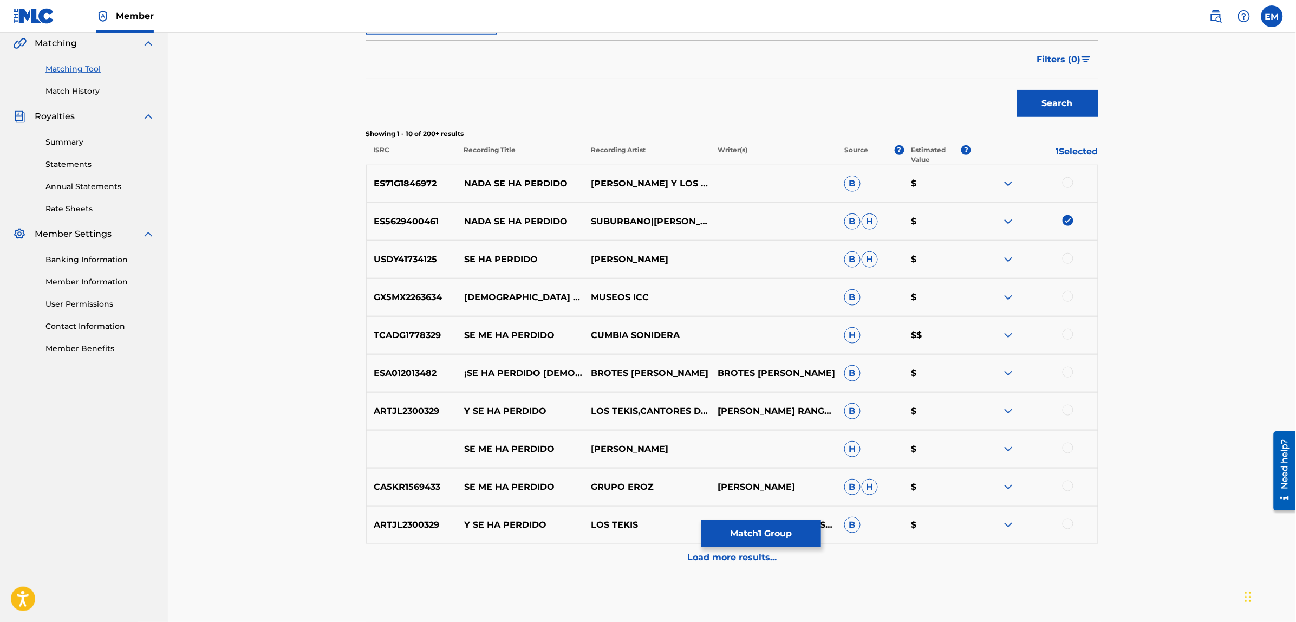
scroll to position [49, 0]
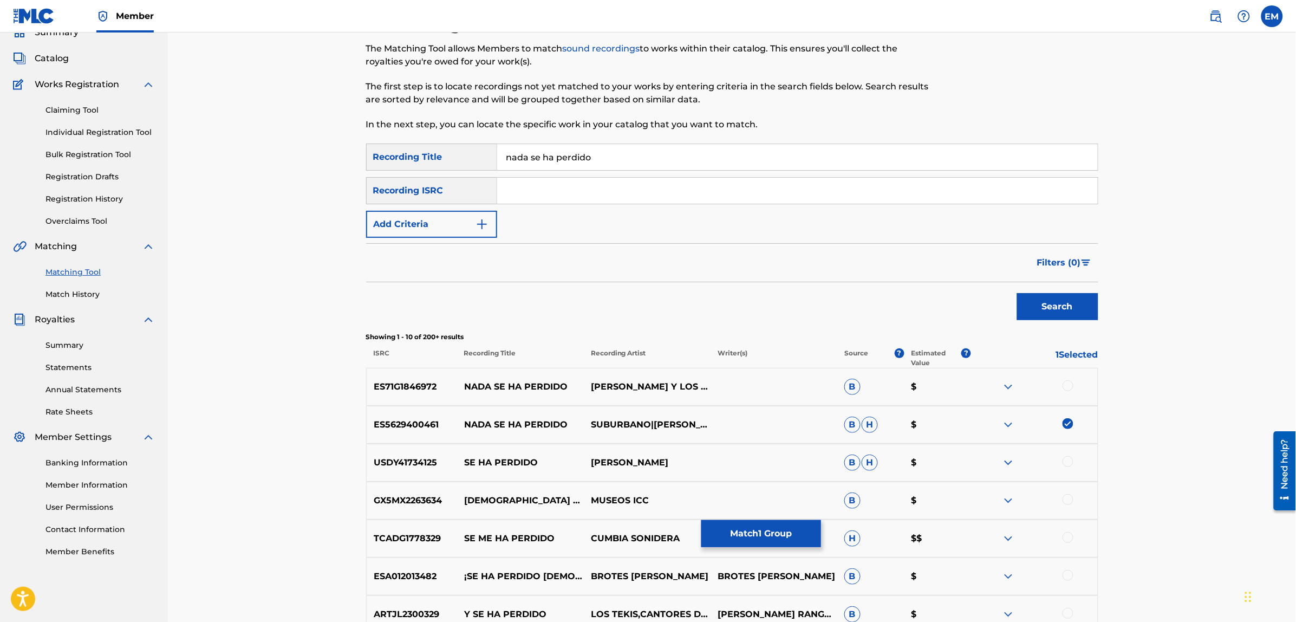
click at [439, 223] on button "Add Criteria" at bounding box center [431, 224] width 131 height 27
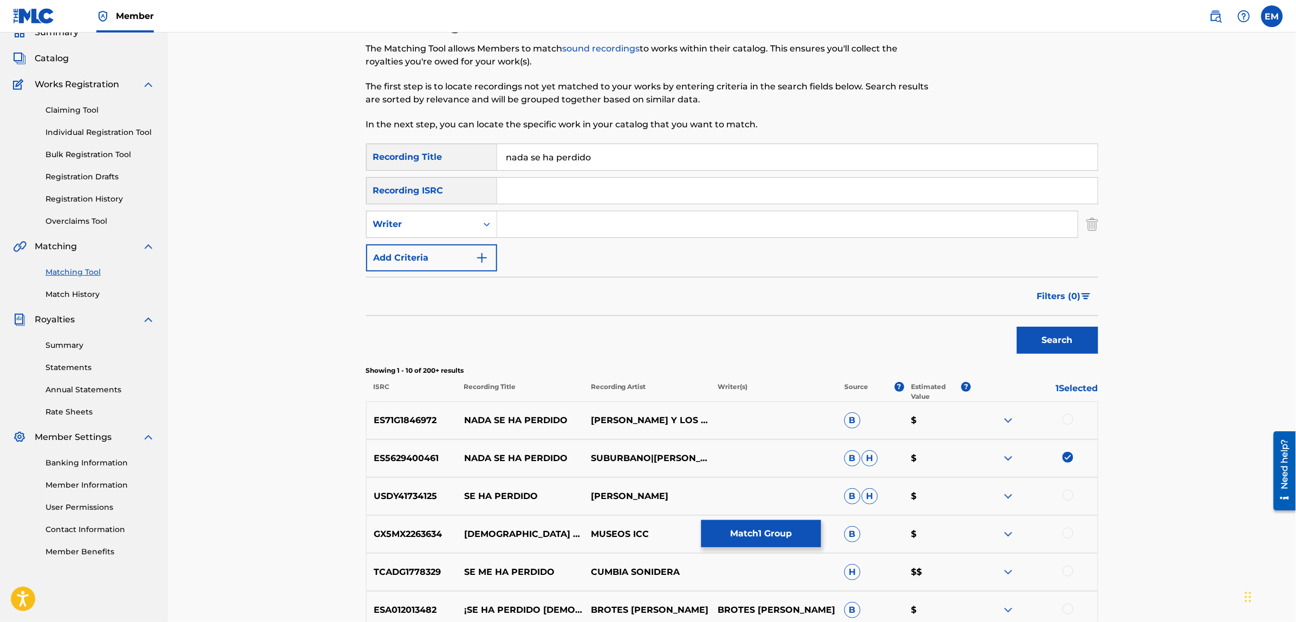
click at [552, 224] on input "Search Form" at bounding box center [787, 224] width 580 height 26
type input "[PERSON_NAME]"
click at [1017, 326] on button "Search" at bounding box center [1057, 339] width 81 height 27
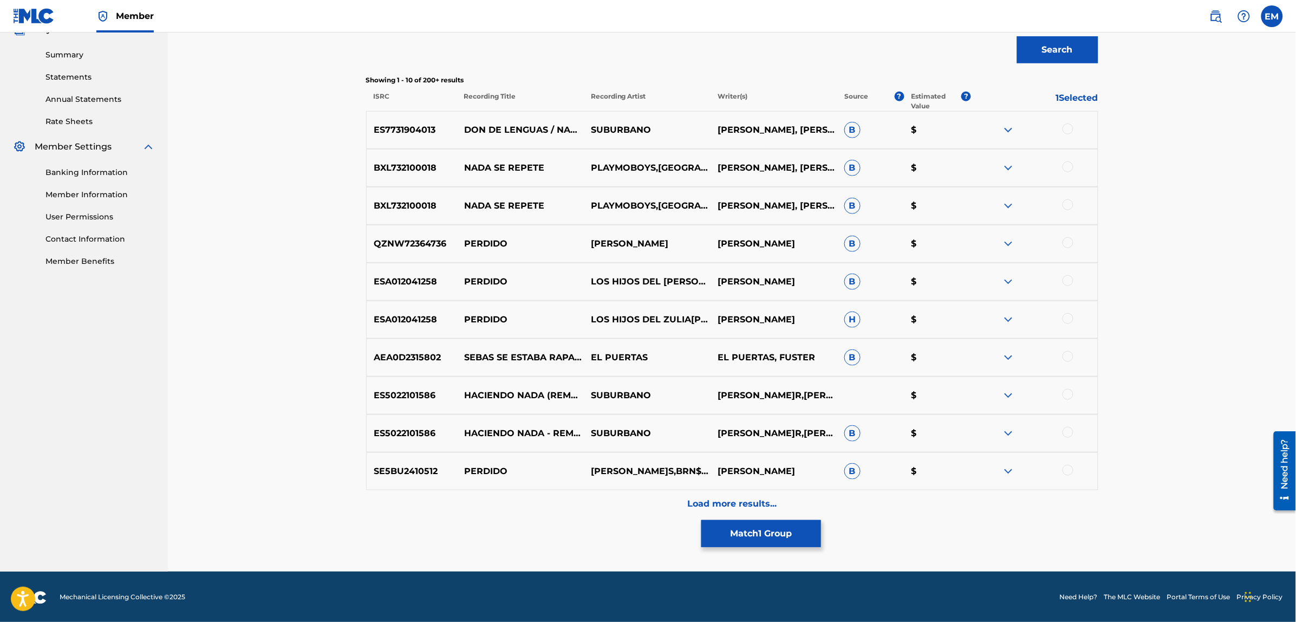
scroll to position [341, 0]
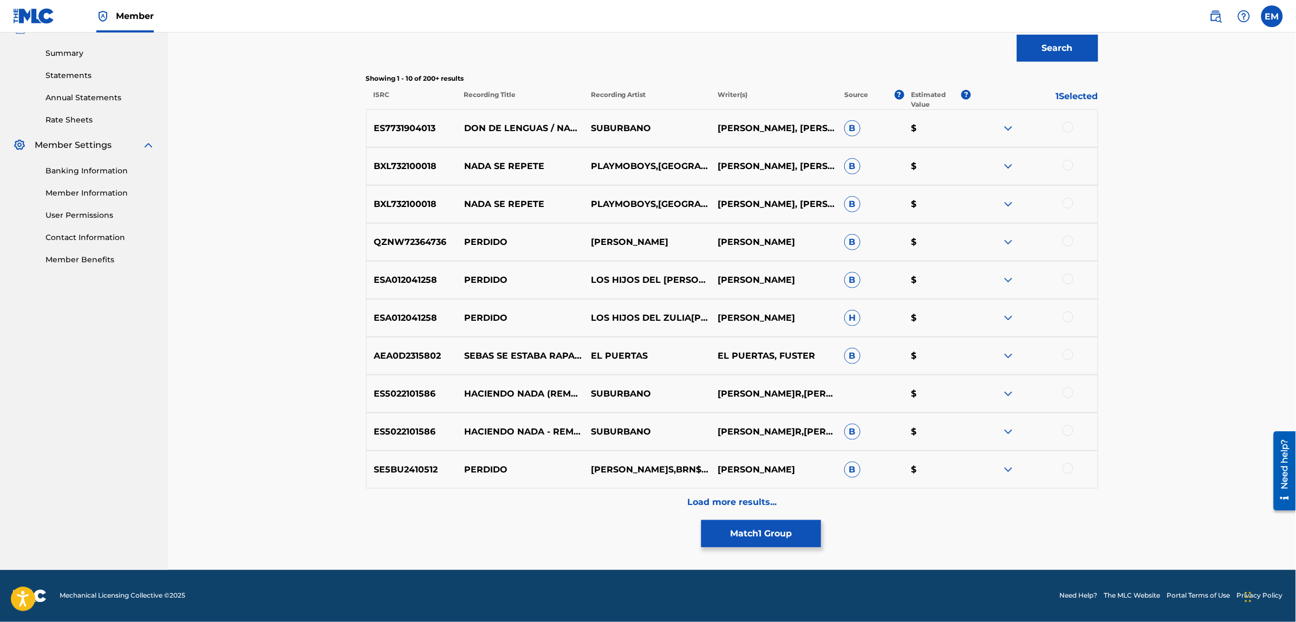
click at [726, 496] on p "Load more results..." at bounding box center [731, 501] width 89 height 13
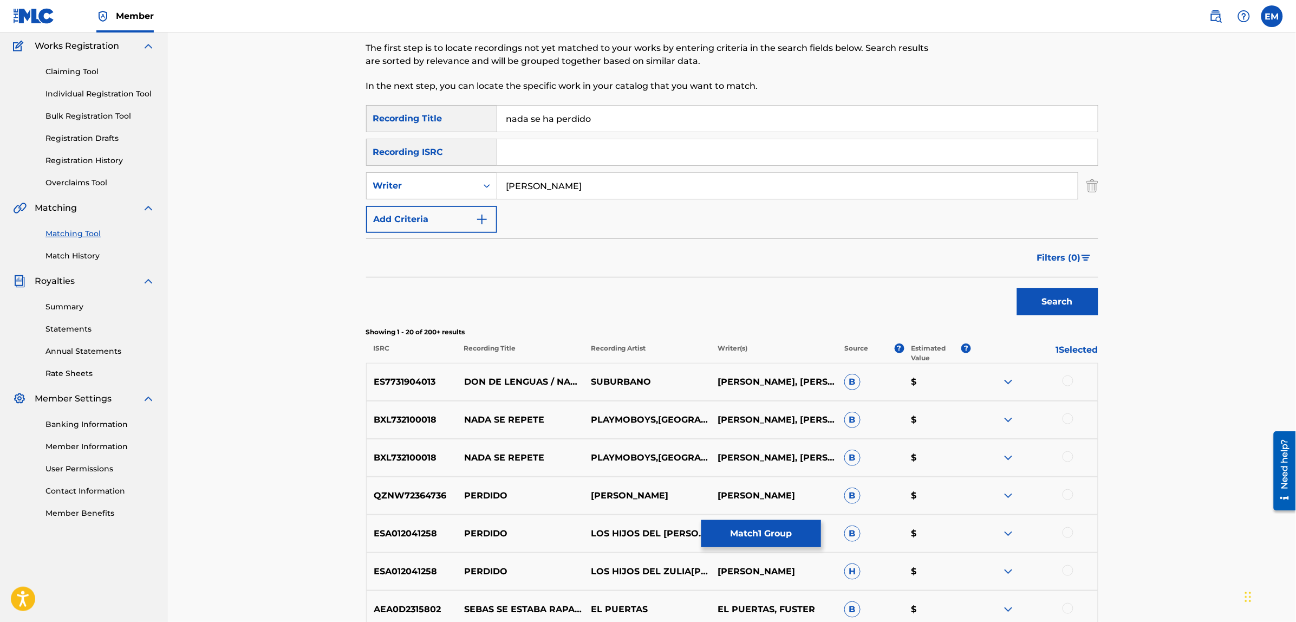
scroll to position [0, 0]
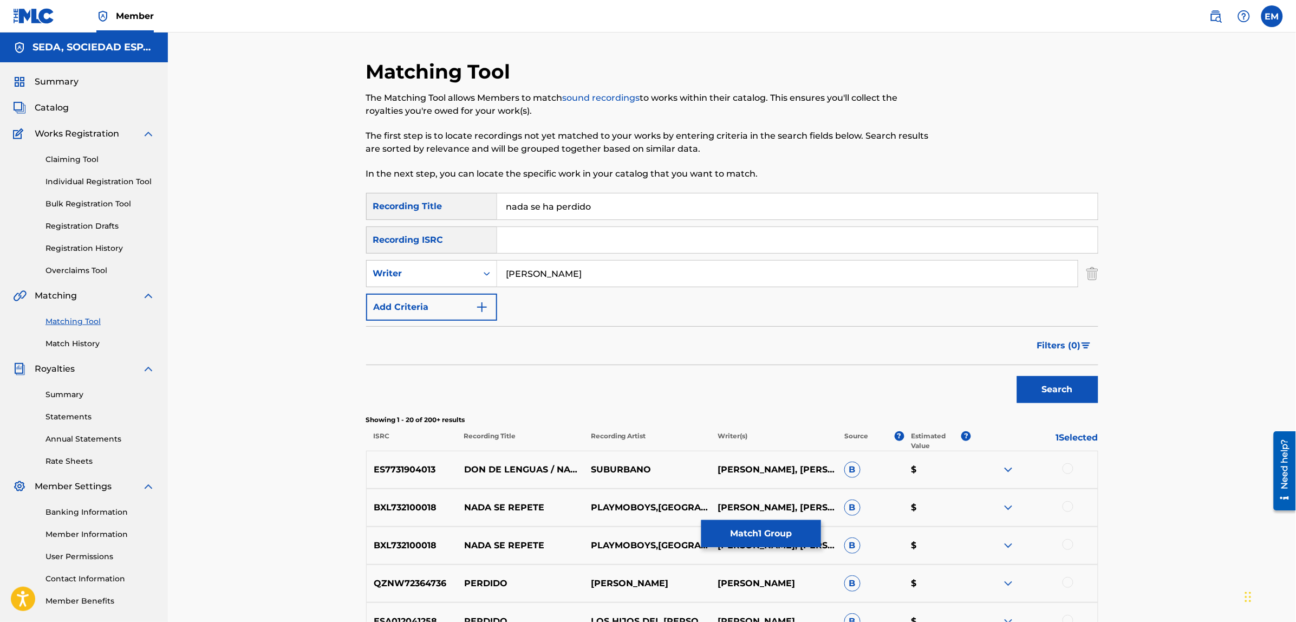
click at [447, 300] on button "Add Criteria" at bounding box center [431, 306] width 131 height 27
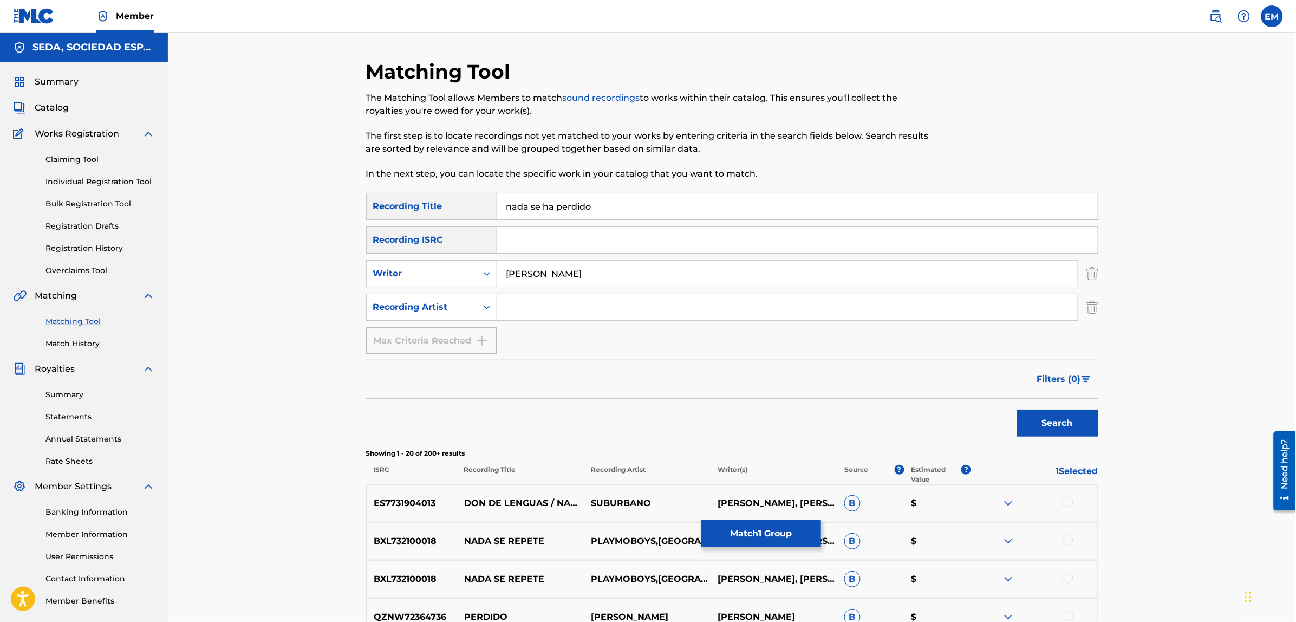
click at [513, 306] on input "Search Form" at bounding box center [787, 307] width 580 height 26
type input "suburbano"
click at [1017, 409] on button "Search" at bounding box center [1057, 422] width 81 height 27
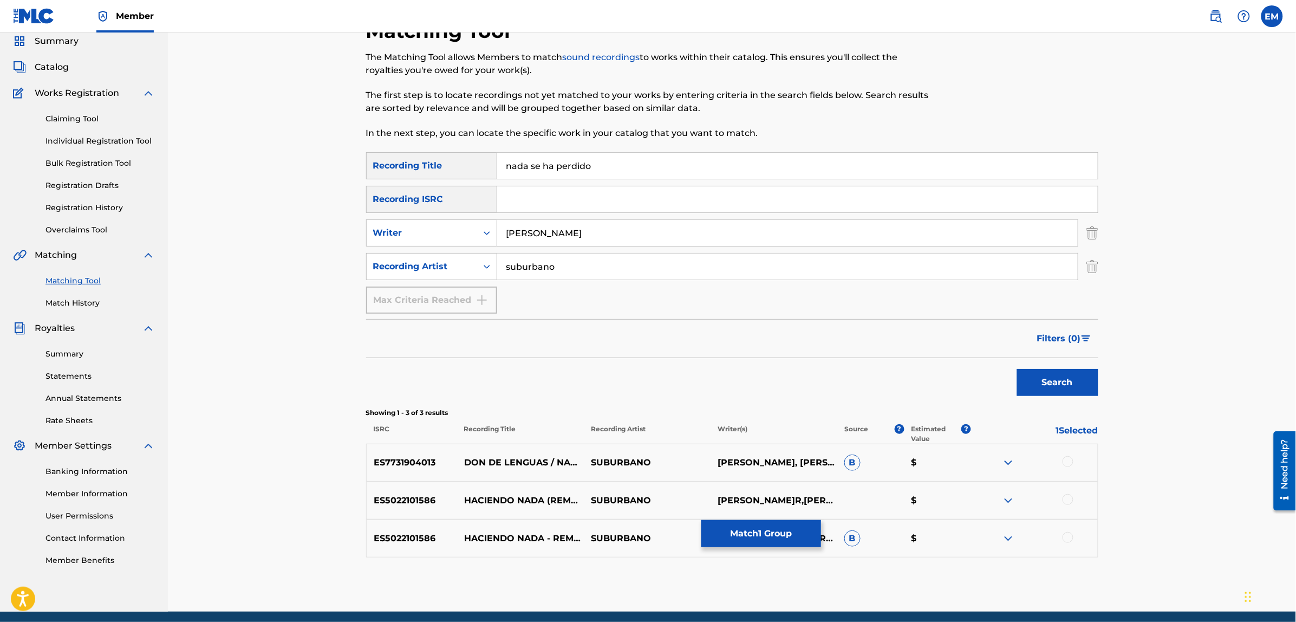
scroll to position [82, 0]
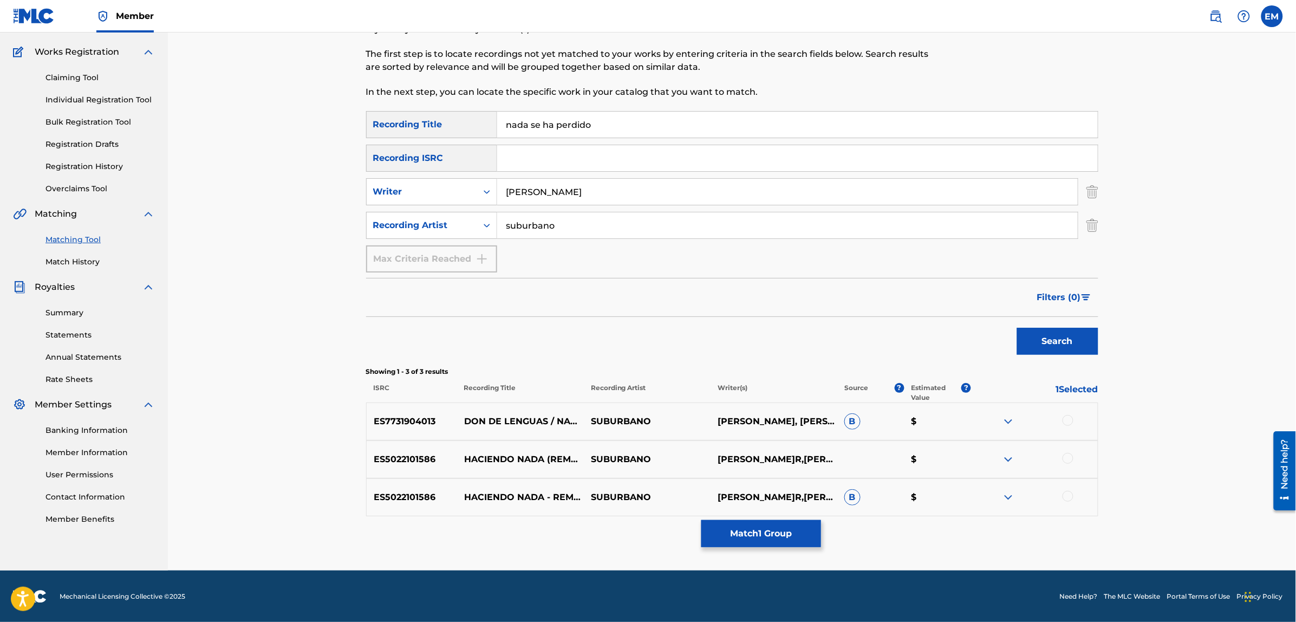
drag, startPoint x: 604, startPoint y: 121, endPoint x: 453, endPoint y: 128, distance: 151.8
click at [453, 128] on div "SearchWithCriteria4cb5dad6-b85f-4516-9888-0e568c27dd13 Recording Title nada se …" at bounding box center [732, 124] width 732 height 27
drag, startPoint x: 613, startPoint y: 191, endPoint x: 440, endPoint y: 185, distance: 172.8
click at [440, 185] on div "SearchWithCriteriaf46d2467-7dad-4df4-b4b7-e6d698cece0a Writer [PERSON_NAME]" at bounding box center [732, 191] width 732 height 27
click at [1017, 328] on button "Search" at bounding box center [1057, 341] width 81 height 27
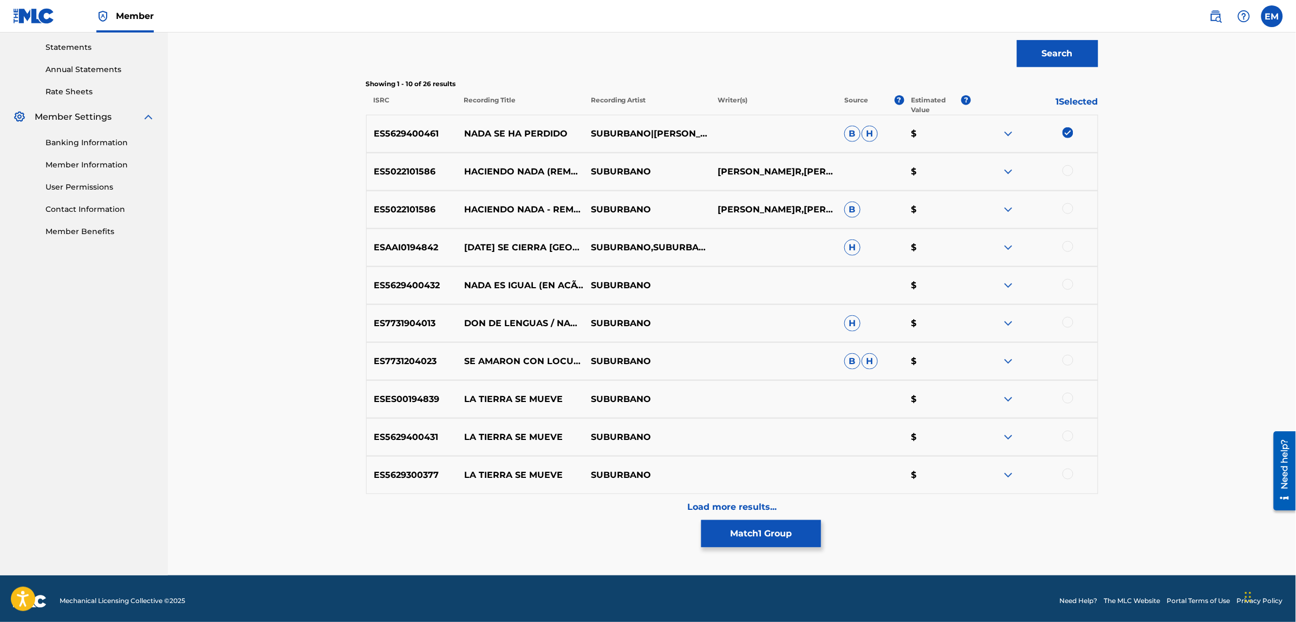
scroll to position [374, 0]
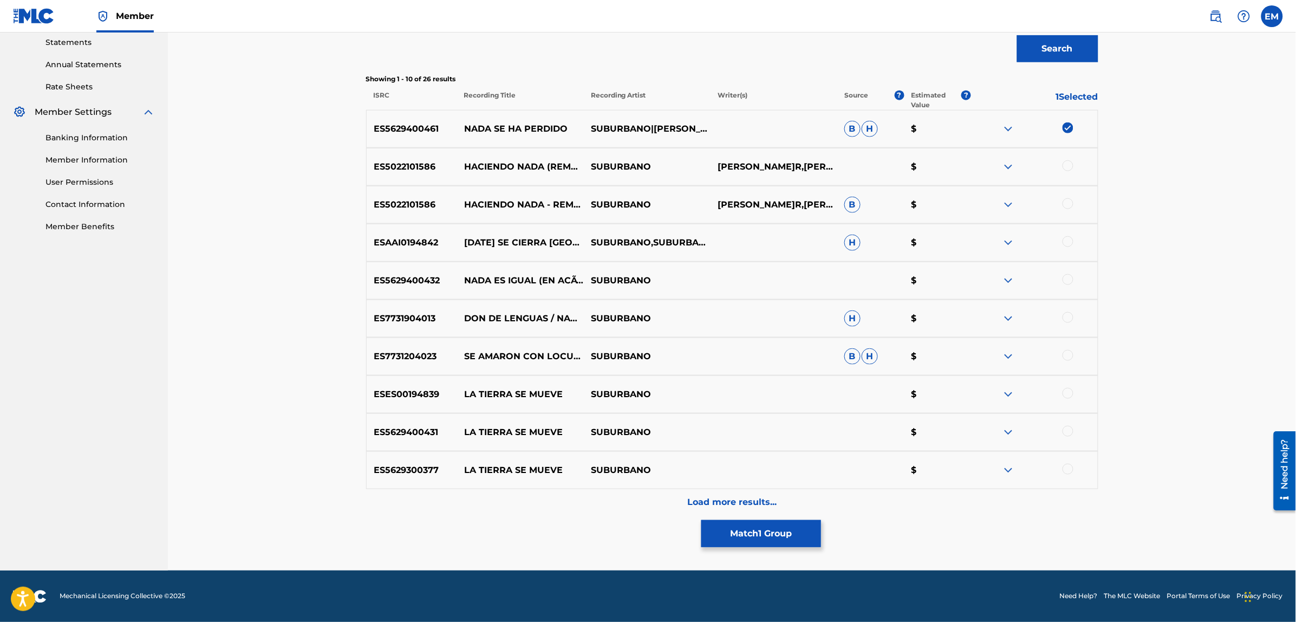
click at [731, 492] on div "Load more results..." at bounding box center [732, 502] width 732 height 27
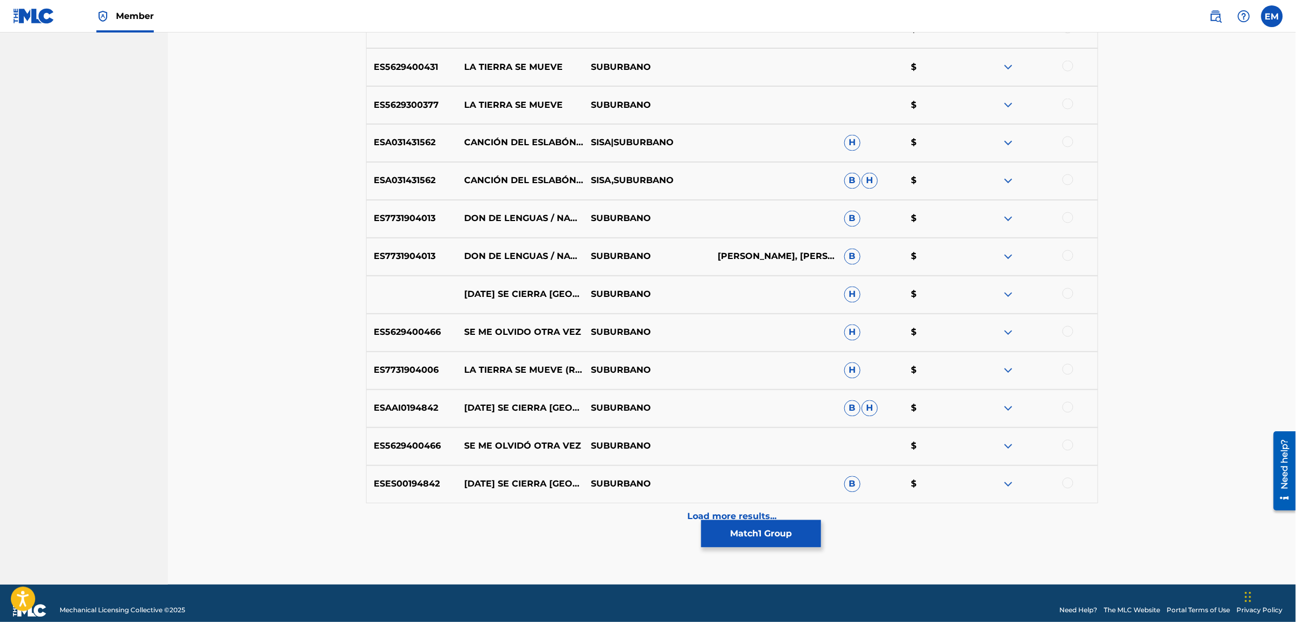
scroll to position [753, 0]
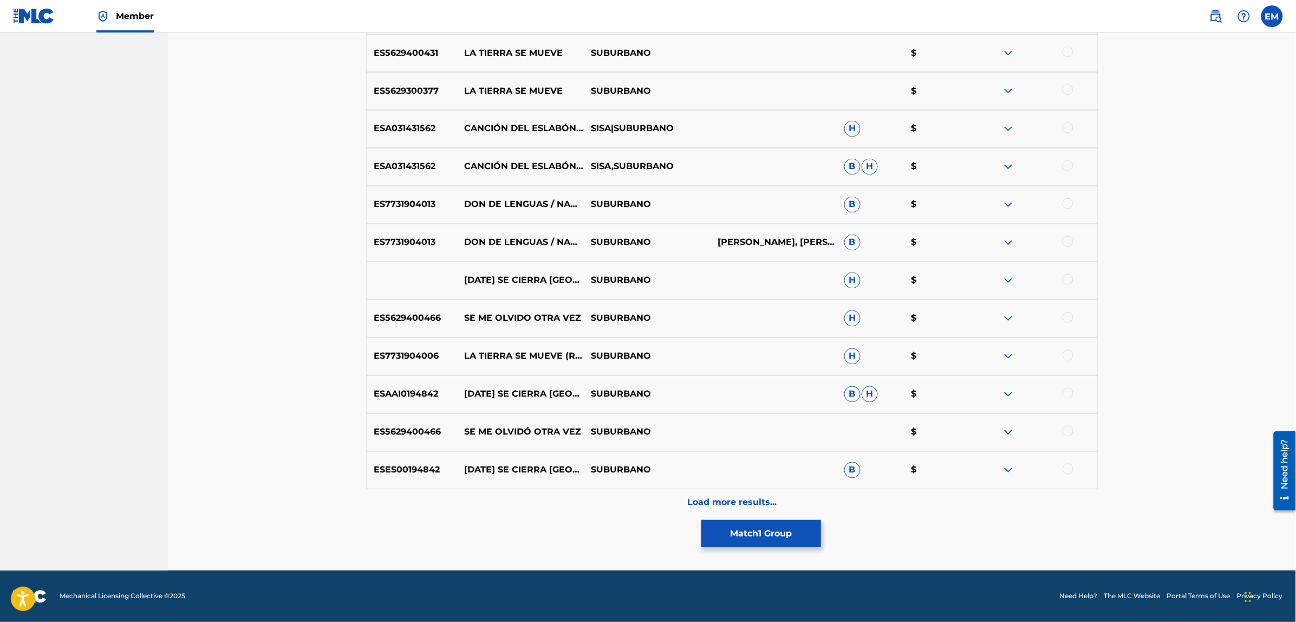
click at [708, 500] on p "Load more results..." at bounding box center [731, 502] width 89 height 13
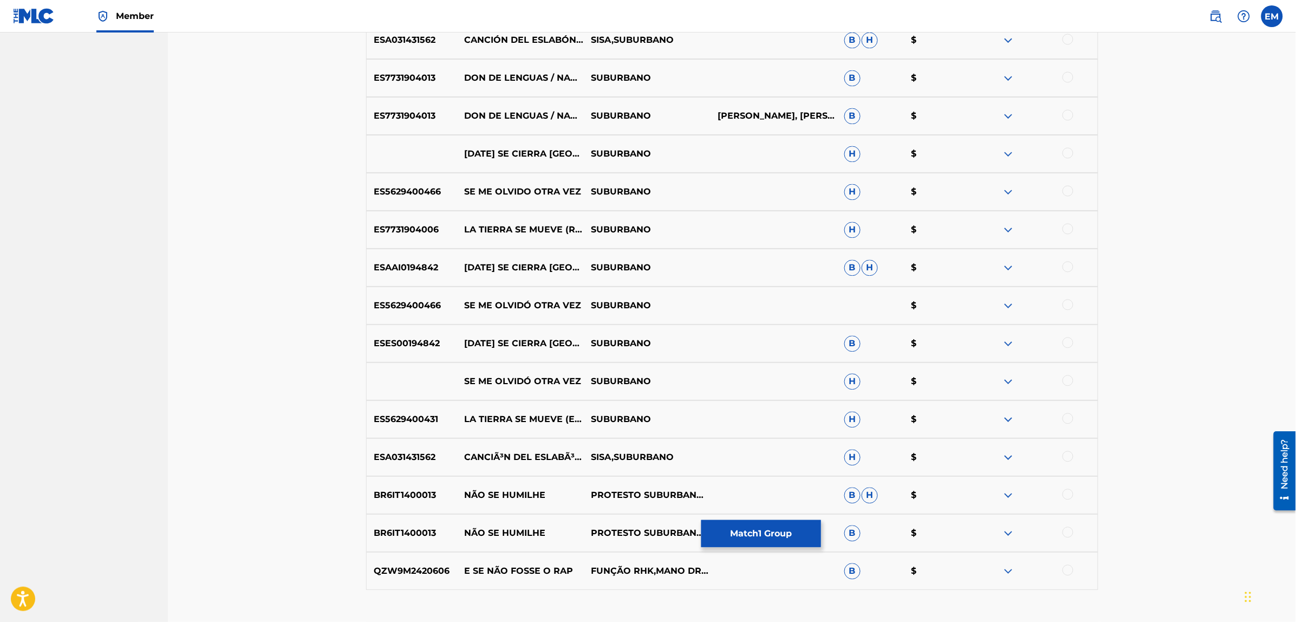
scroll to position [953, 0]
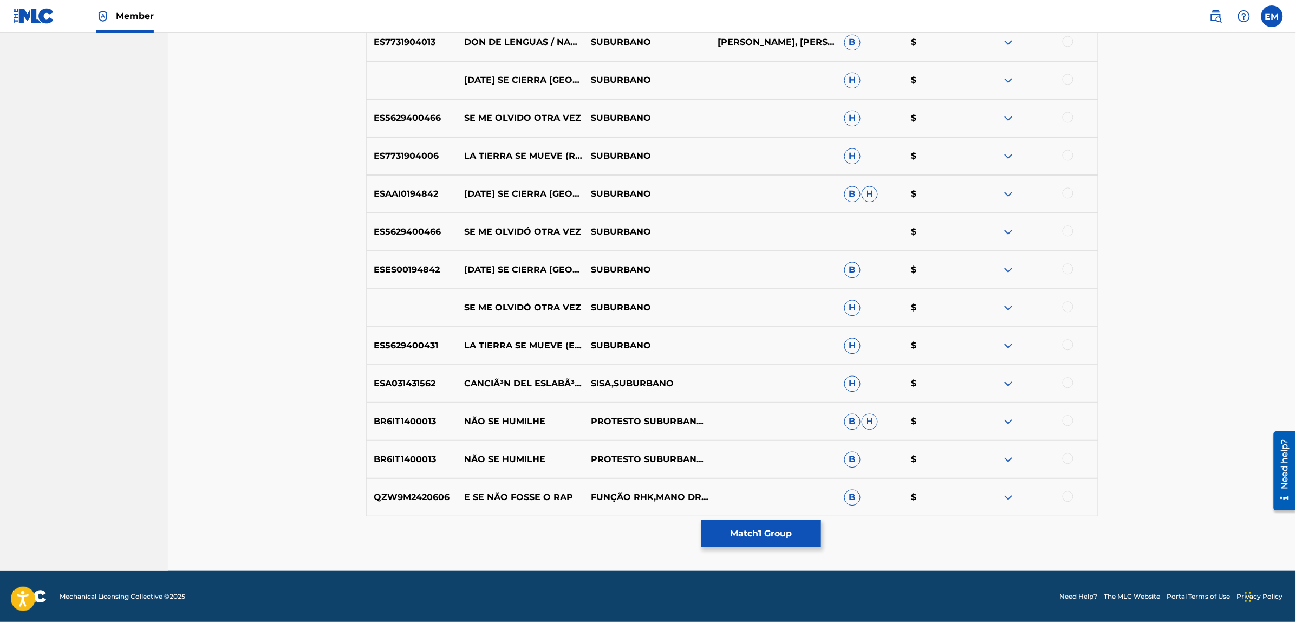
click at [762, 528] on button "Match 1 Group" at bounding box center [761, 533] width 120 height 27
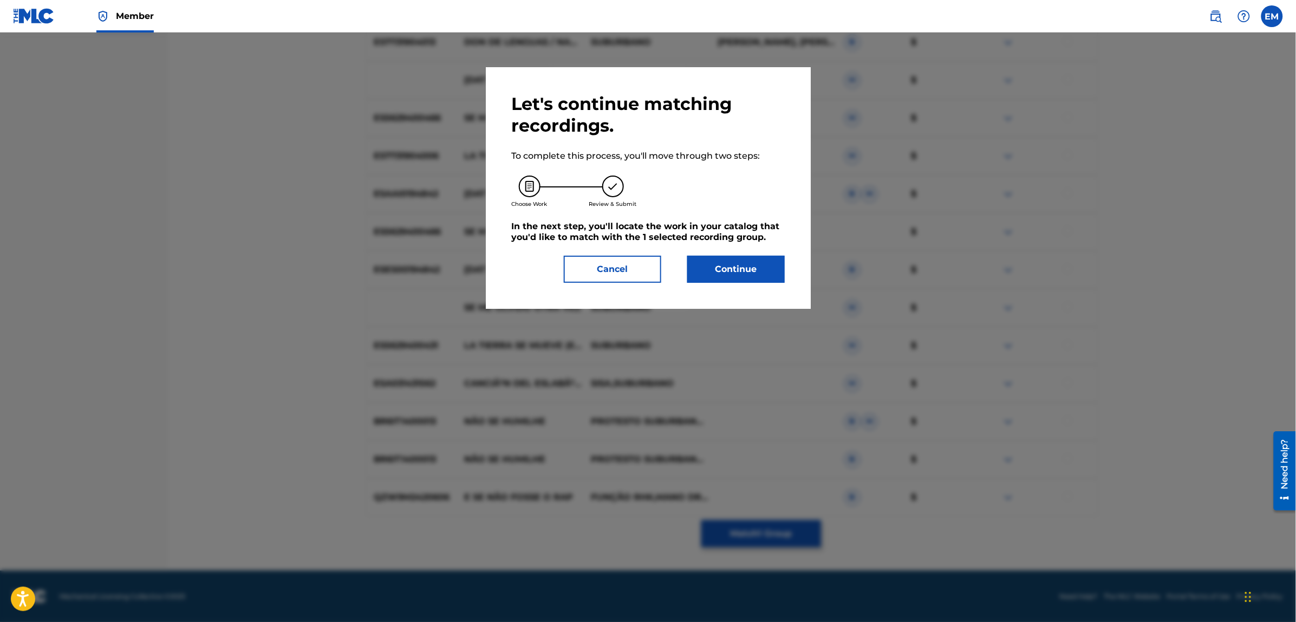
click at [692, 264] on button "Continue" at bounding box center [735, 269] width 97 height 27
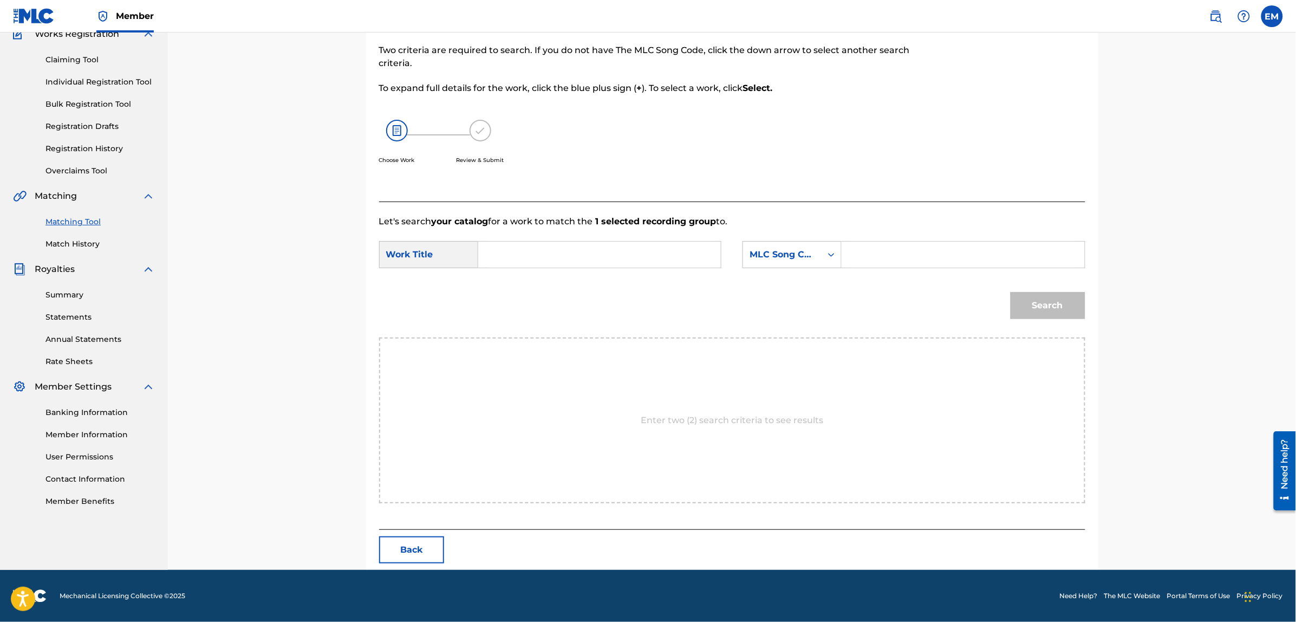
scroll to position [99, 0]
click at [601, 257] on input "Search Form" at bounding box center [599, 255] width 224 height 26
click at [521, 305] on div "nada se ha perdido" at bounding box center [517, 311] width 61 height 45
type input "nada se ha perdido"
click at [762, 259] on div "MLC Song Code" at bounding box center [782, 255] width 66 height 13
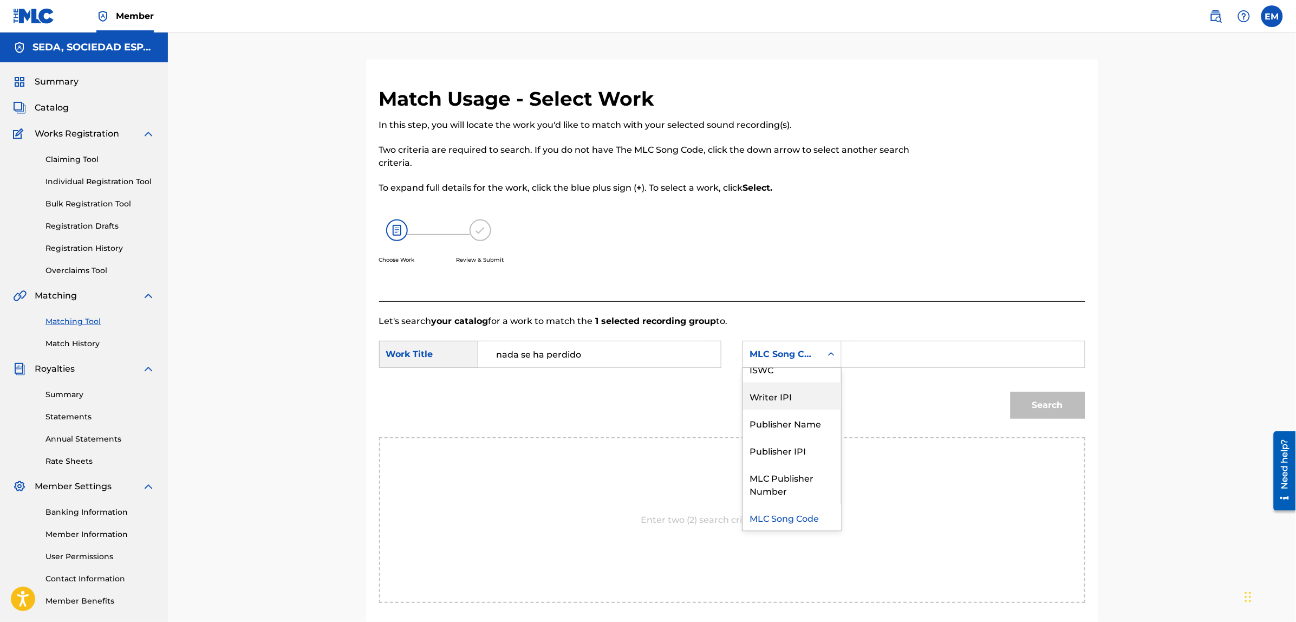
scroll to position [0, 0]
click at [787, 385] on div "Writer Name" at bounding box center [792, 381] width 98 height 27
click at [891, 348] on input "Search Form" at bounding box center [963, 354] width 224 height 26
paste input "[PERSON_NAME]"
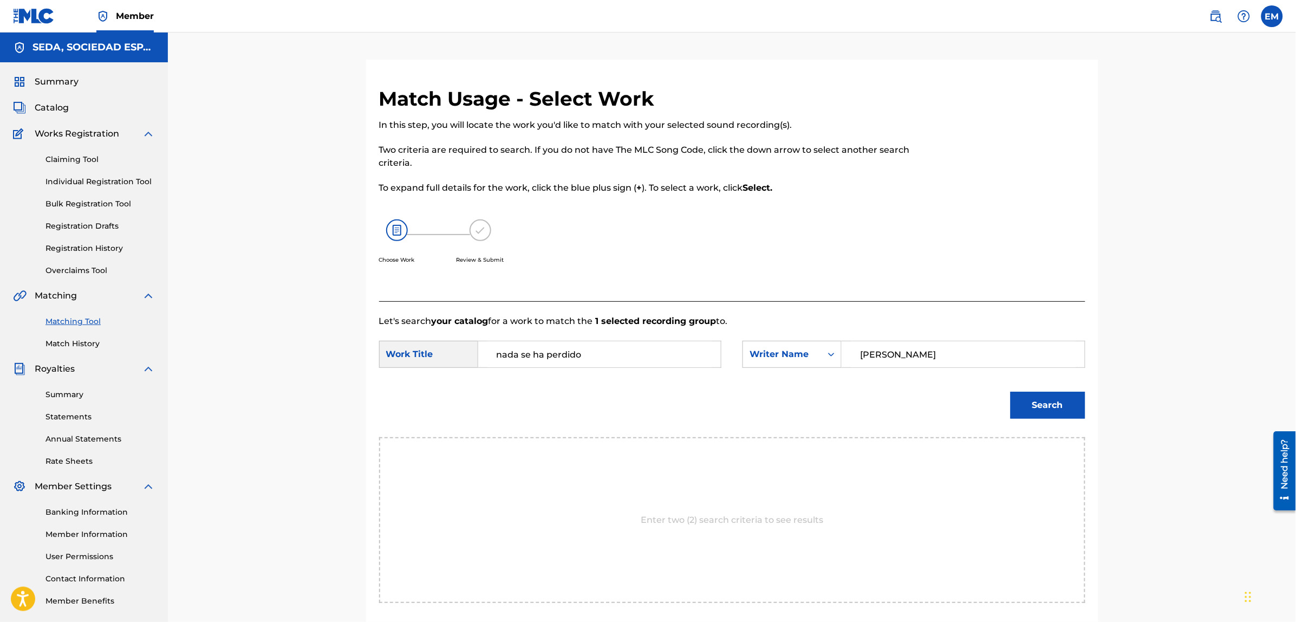
type input "[PERSON_NAME]"
click at [1010, 391] on button "Search" at bounding box center [1047, 404] width 75 height 27
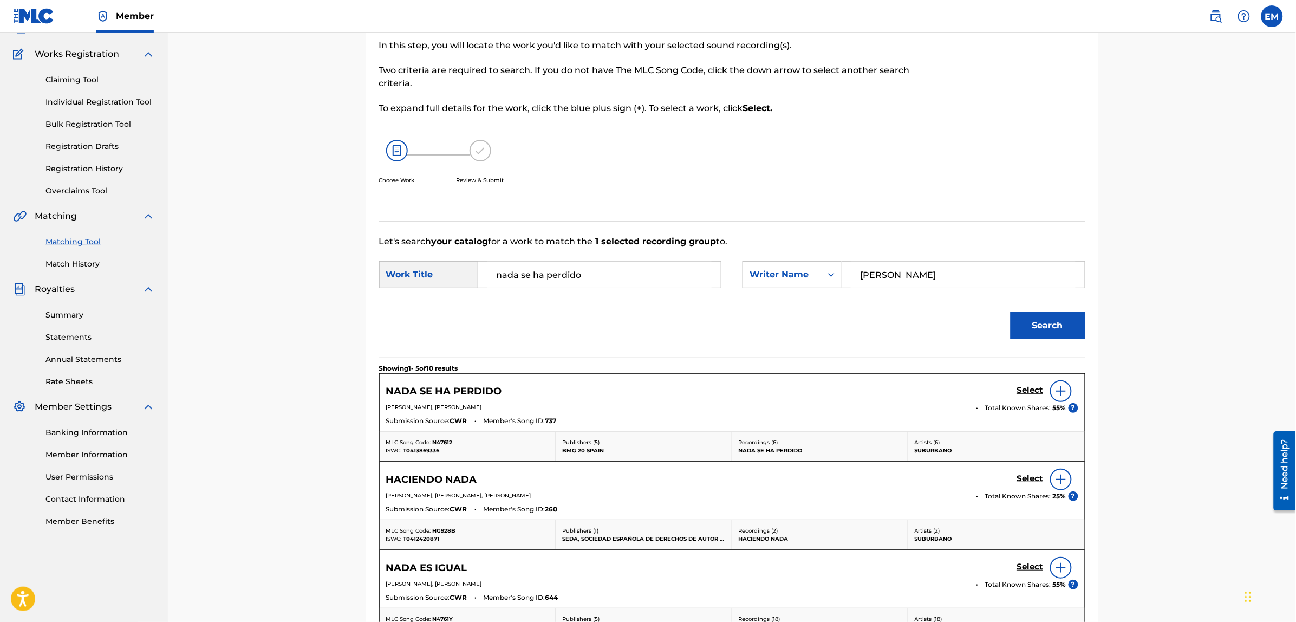
scroll to position [203, 0]
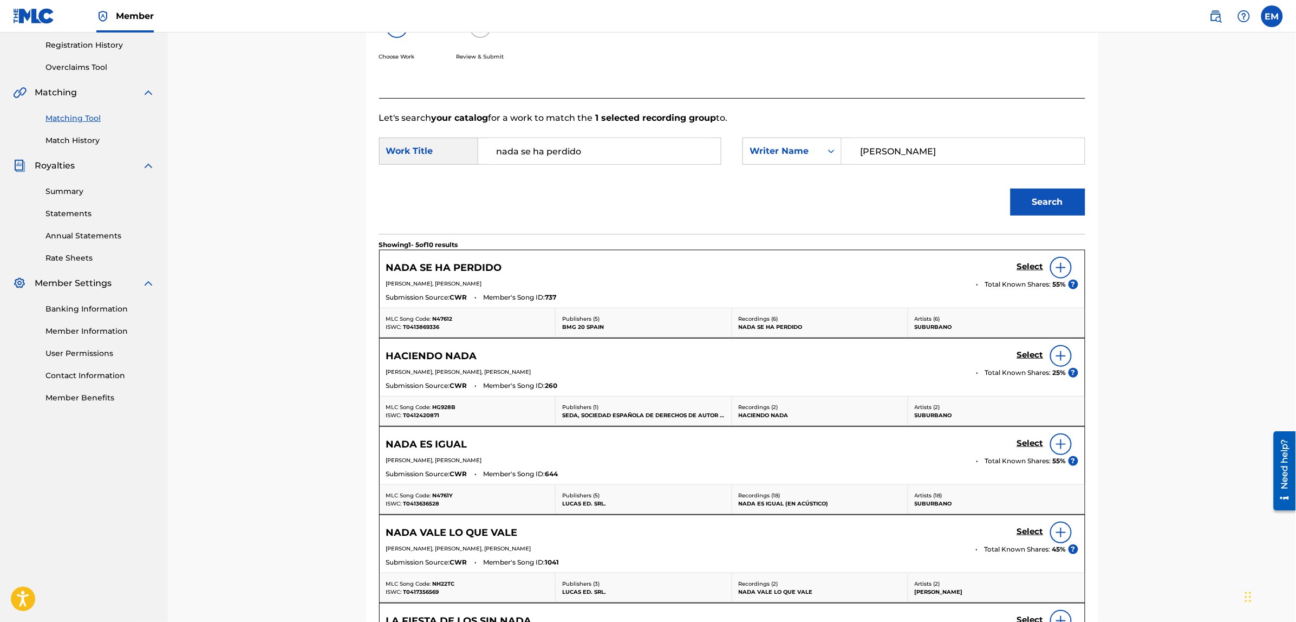
click at [1056, 266] on img at bounding box center [1060, 267] width 13 height 13
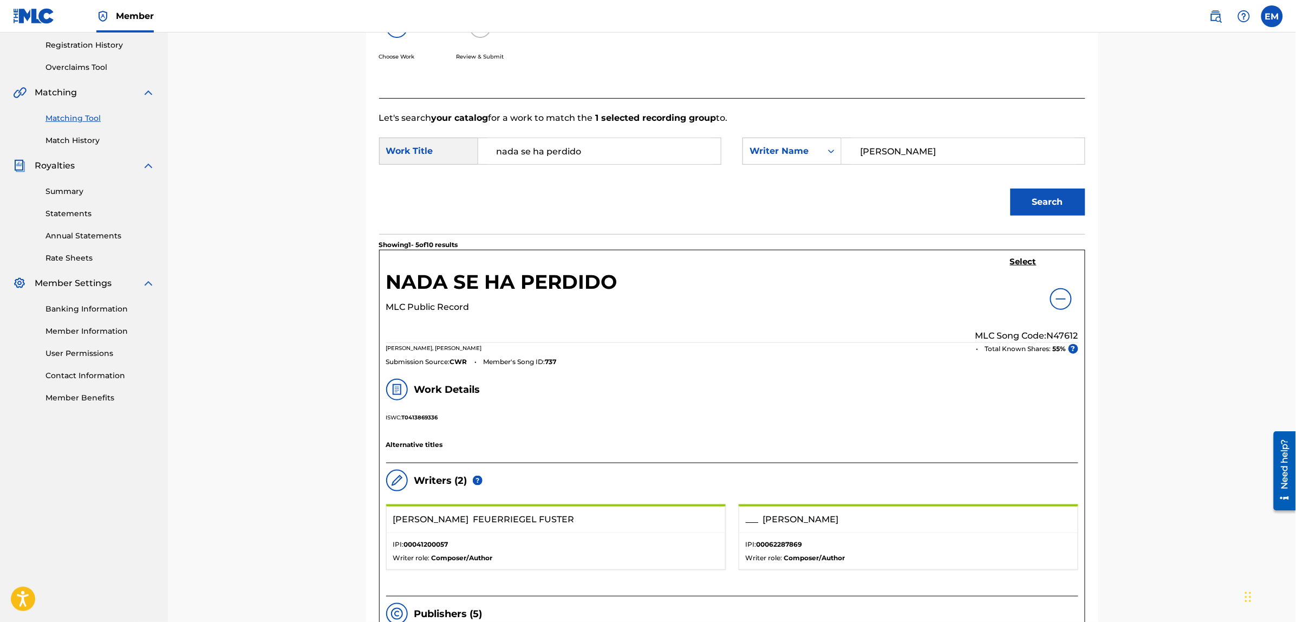
click at [1010, 264] on h5 "Select" at bounding box center [1023, 262] width 27 height 10
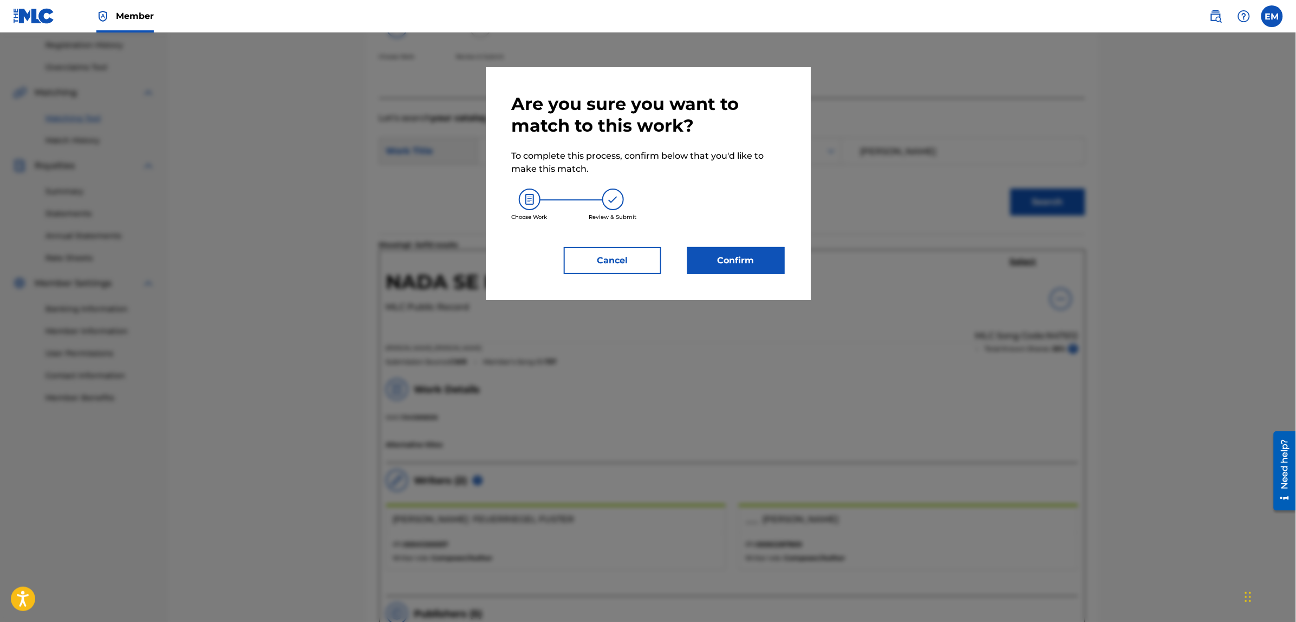
click at [761, 259] on button "Confirm" at bounding box center [735, 260] width 97 height 27
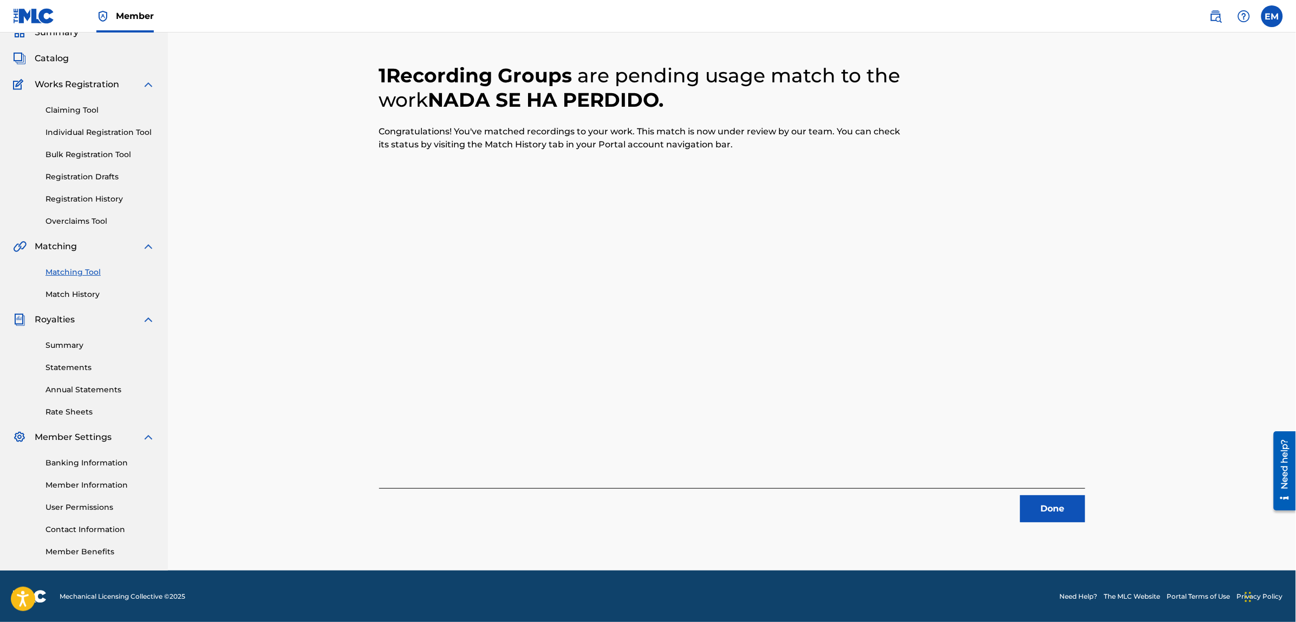
click at [1030, 504] on button "Done" at bounding box center [1052, 508] width 65 height 27
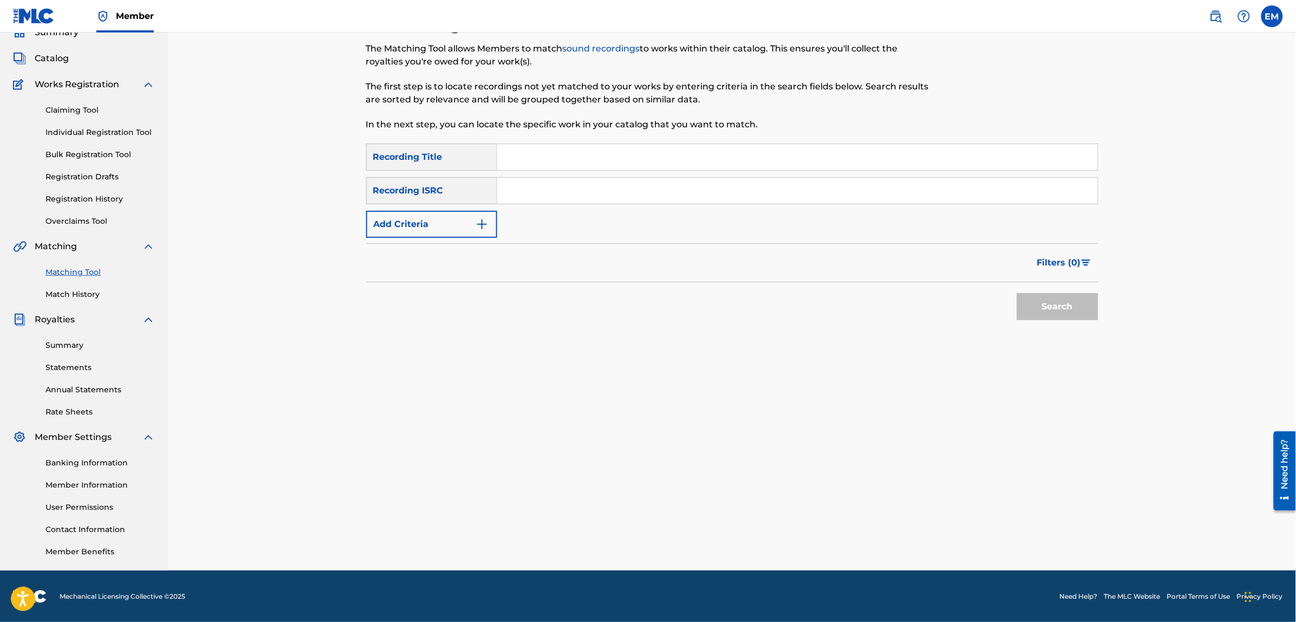
click at [529, 162] on input "Search Form" at bounding box center [797, 157] width 600 height 26
type input "nadie te conoce"
click at [1017, 293] on button "Search" at bounding box center [1057, 306] width 81 height 27
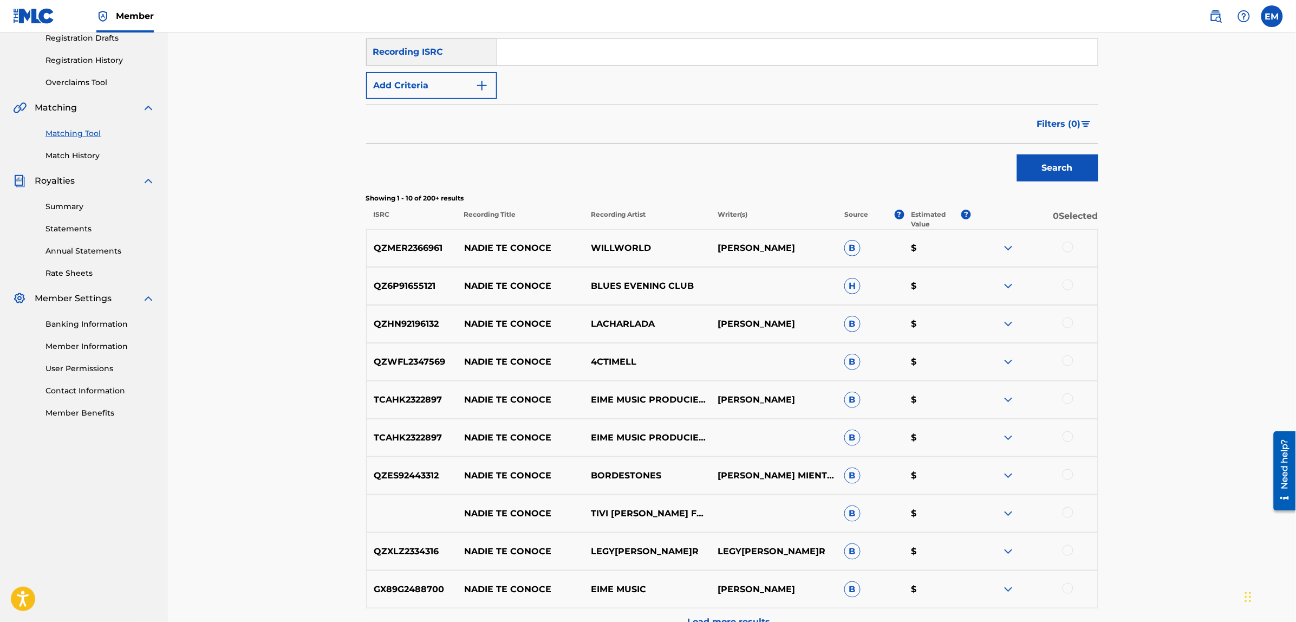
scroll to position [0, 0]
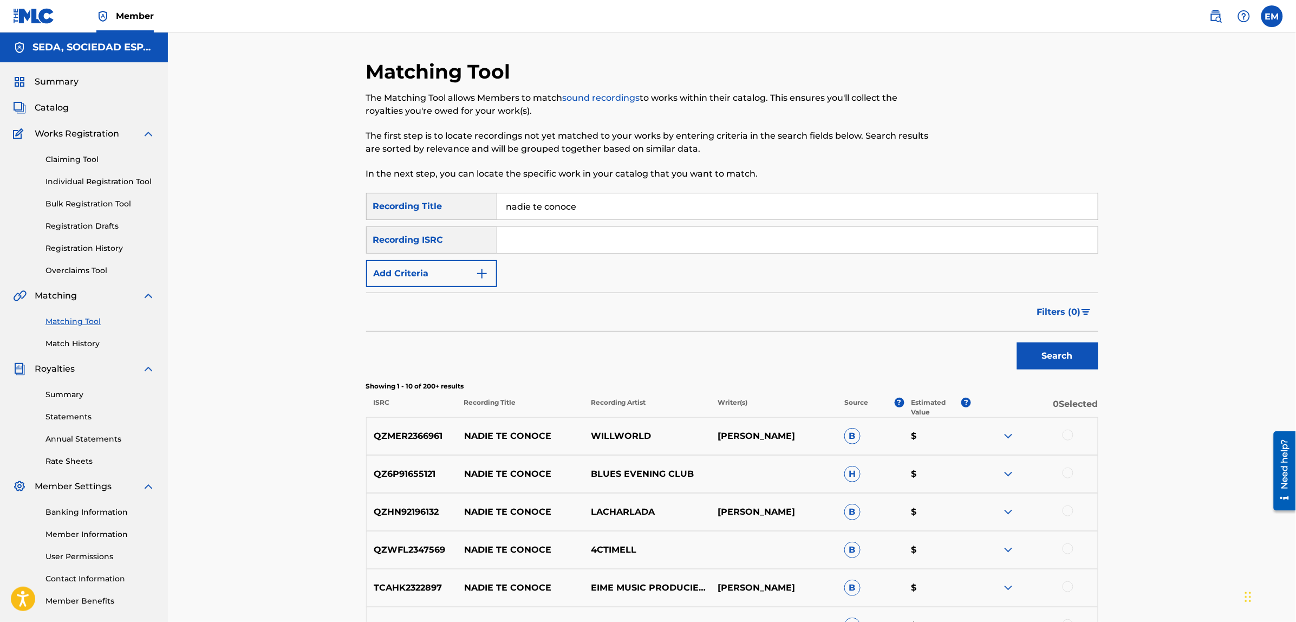
click at [423, 276] on button "Add Criteria" at bounding box center [431, 273] width 131 height 27
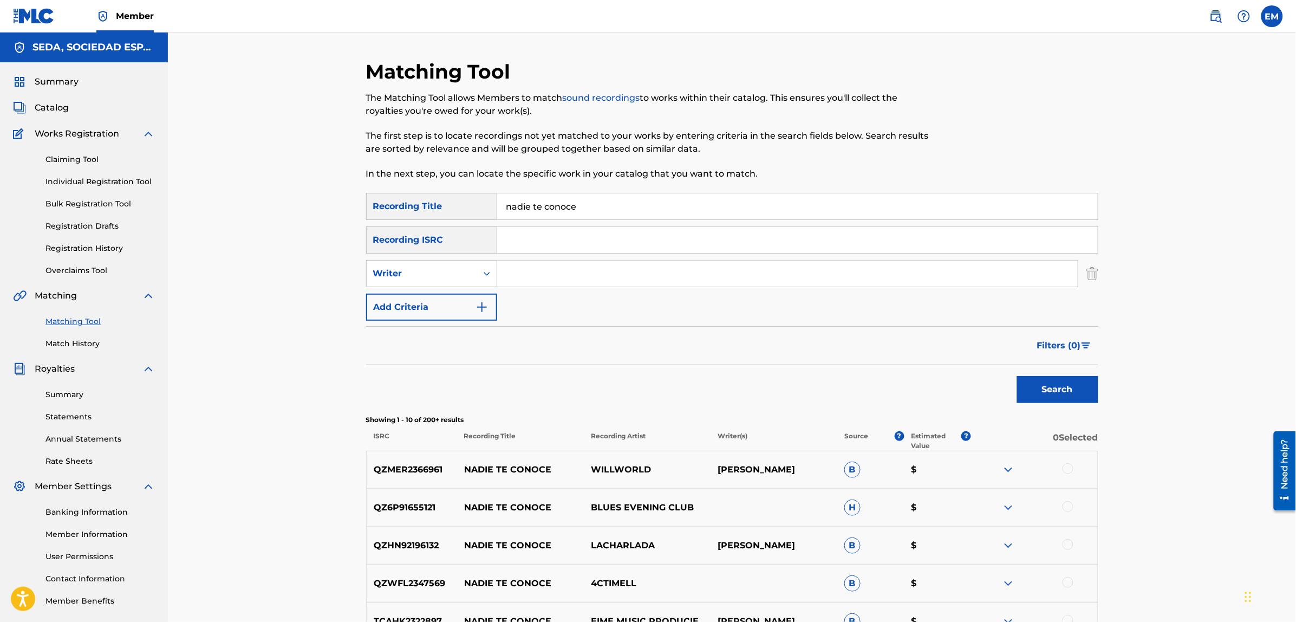
click at [517, 271] on input "Search Form" at bounding box center [787, 273] width 580 height 26
type input "[PERSON_NAME]"
click at [1017, 376] on button "Search" at bounding box center [1057, 389] width 81 height 27
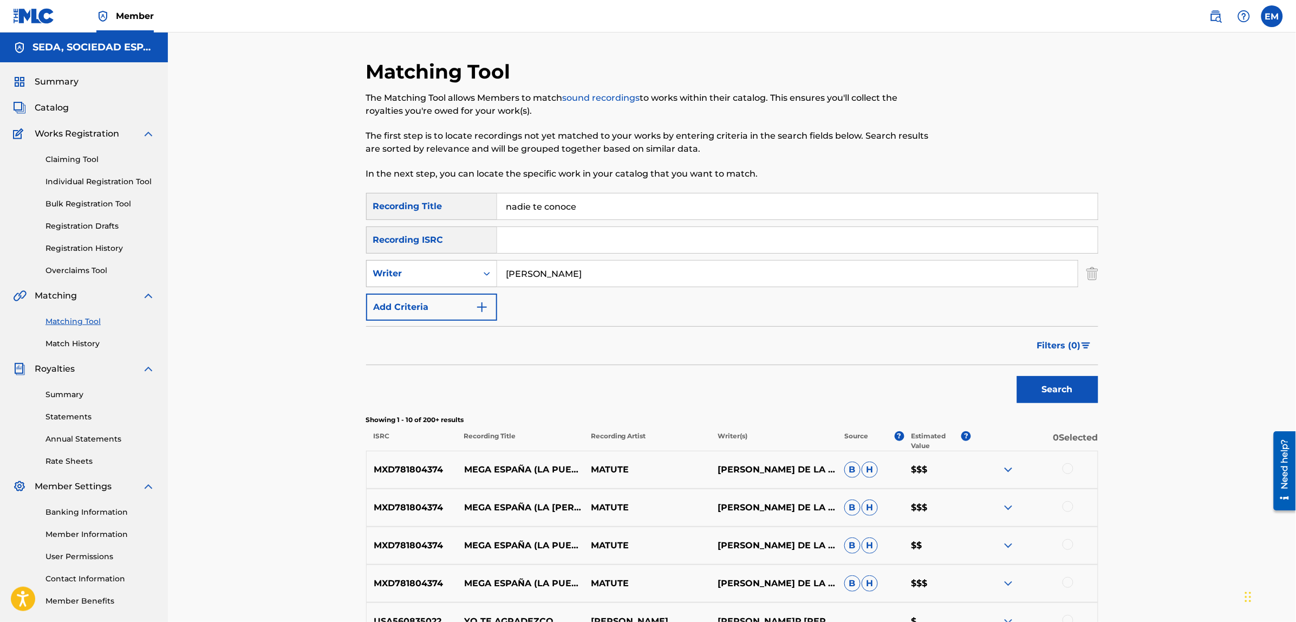
drag, startPoint x: 583, startPoint y: 268, endPoint x: 491, endPoint y: 276, distance: 91.9
click at [491, 276] on div "SearchWithCriteriaf46d2467-7dad-4df4-b4b7-e6d698cece0a Writer [PERSON_NAME]" at bounding box center [732, 273] width 732 height 27
click at [429, 306] on button "Add Criteria" at bounding box center [431, 306] width 131 height 27
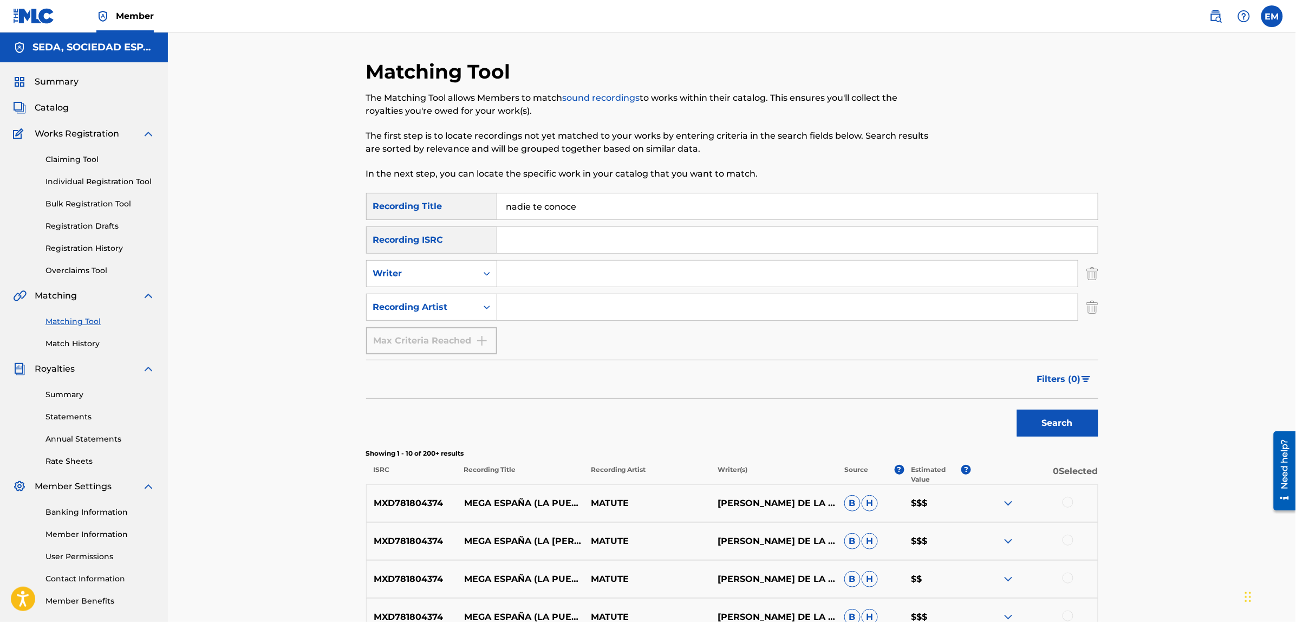
click at [519, 307] on input "Search Form" at bounding box center [787, 307] width 580 height 26
click at [1017, 409] on button "Search" at bounding box center [1057, 422] width 81 height 27
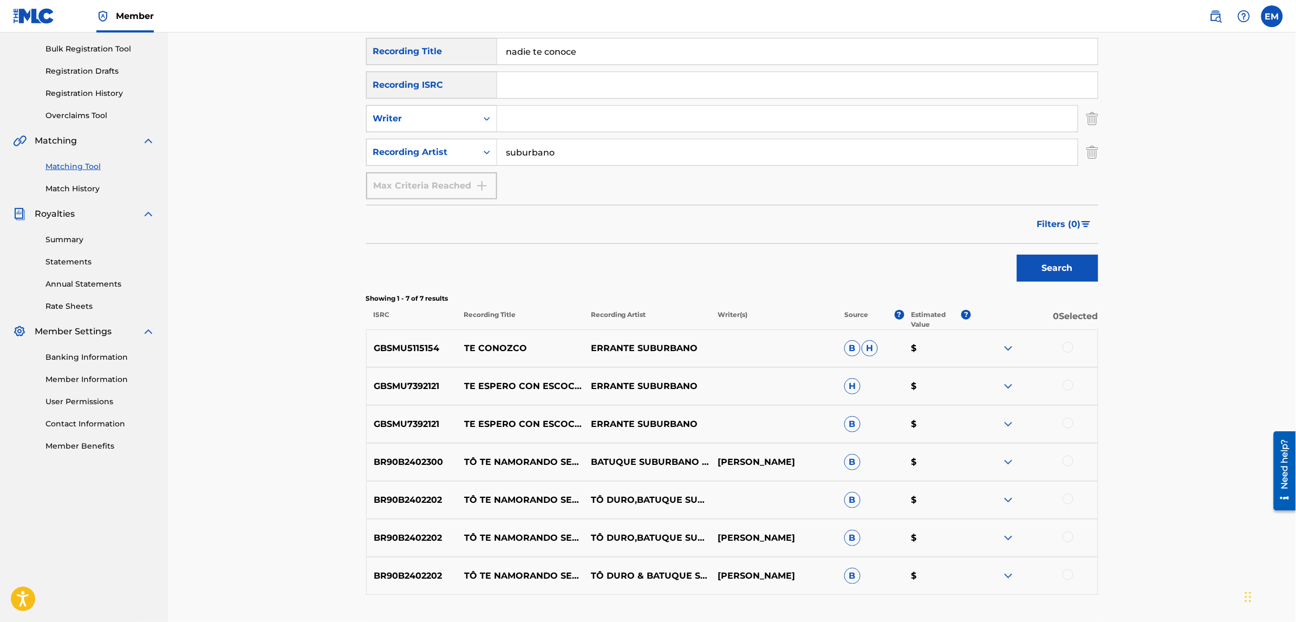
scroll to position [98, 0]
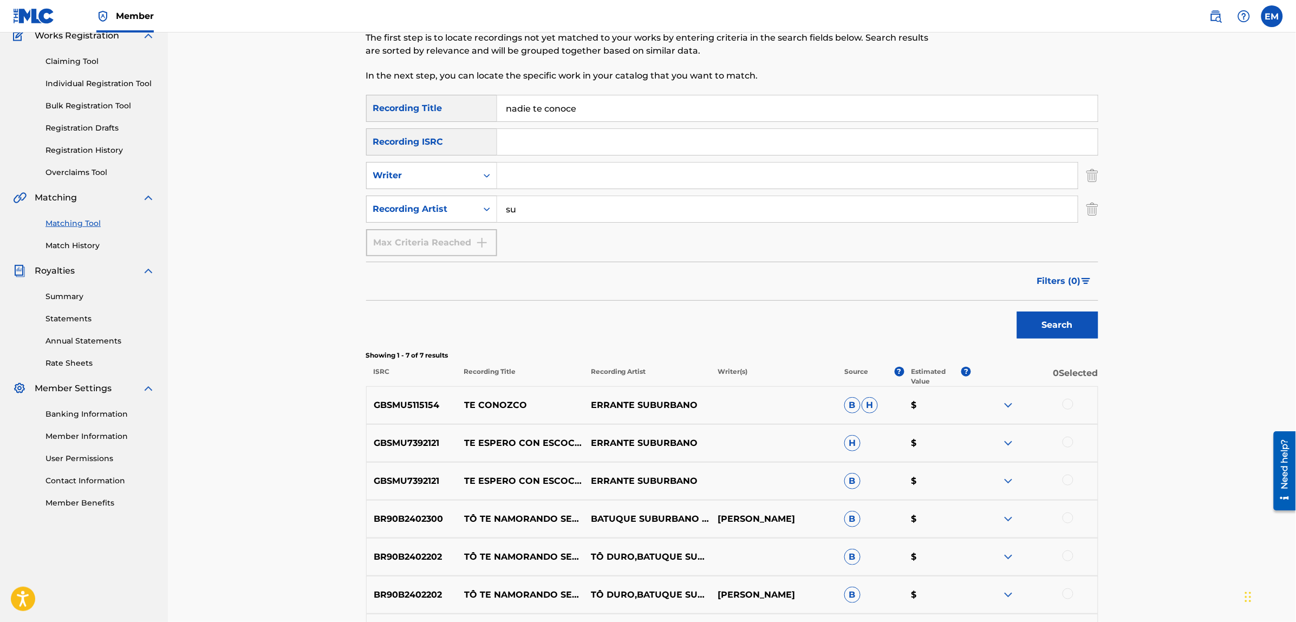
type input "s"
click at [1017, 311] on button "Search" at bounding box center [1057, 324] width 81 height 27
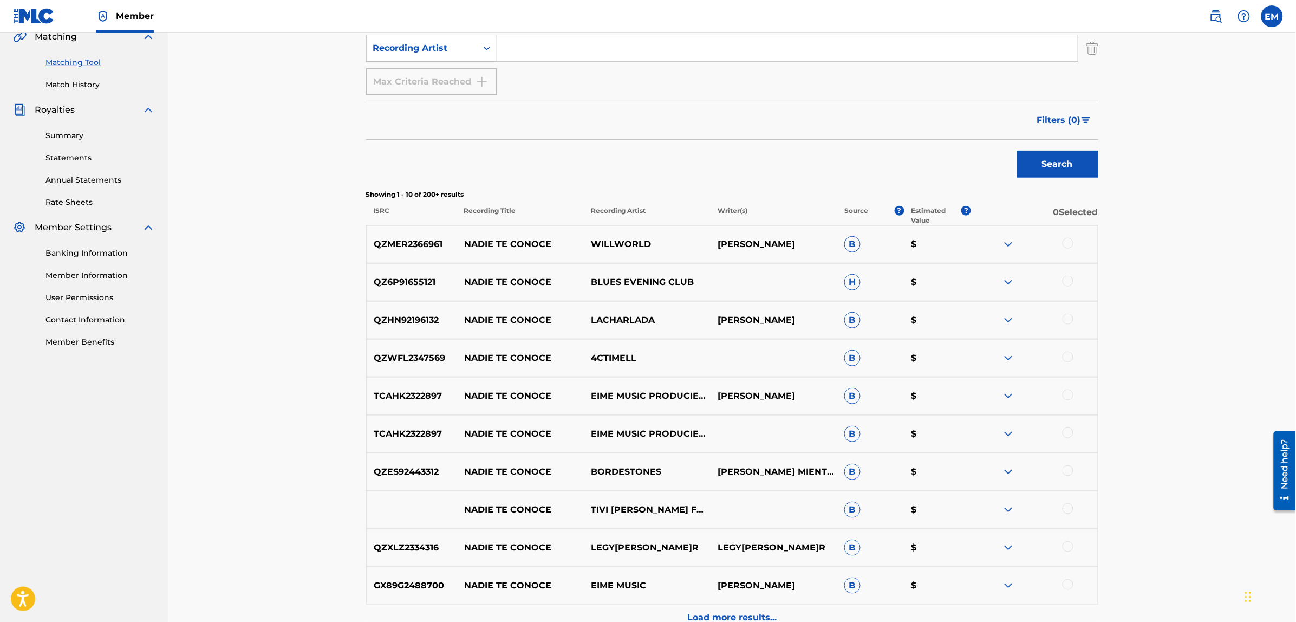
scroll to position [301, 0]
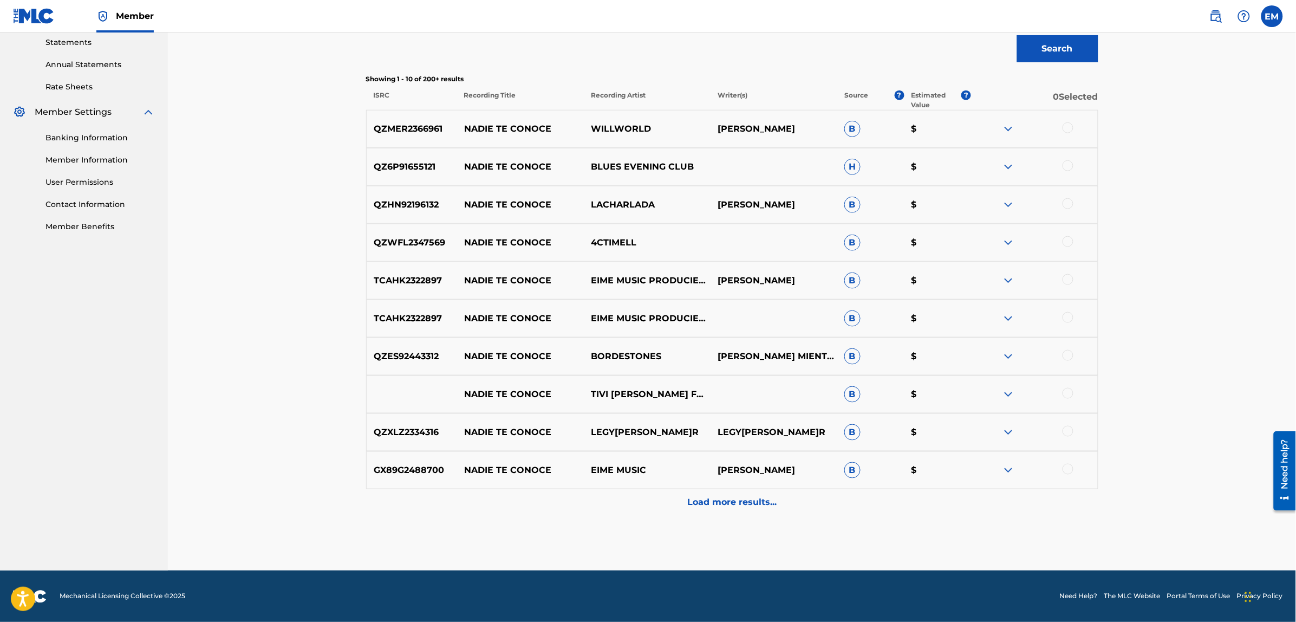
click at [754, 499] on p "Load more results..." at bounding box center [731, 502] width 89 height 13
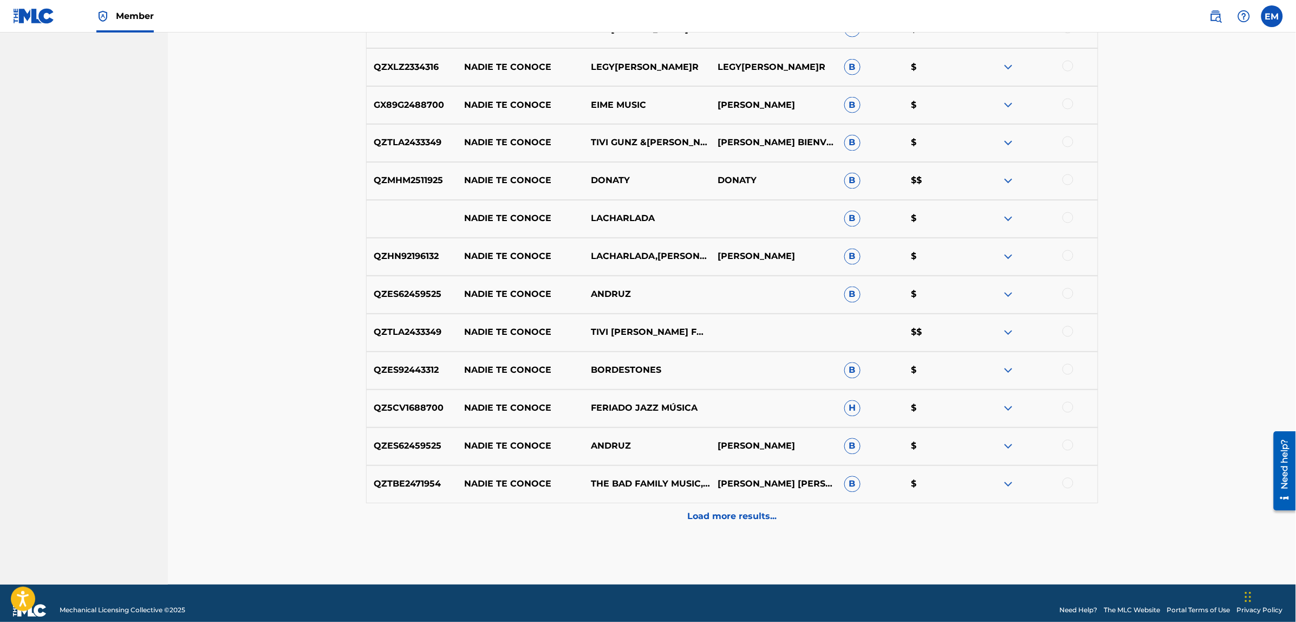
scroll to position [753, 0]
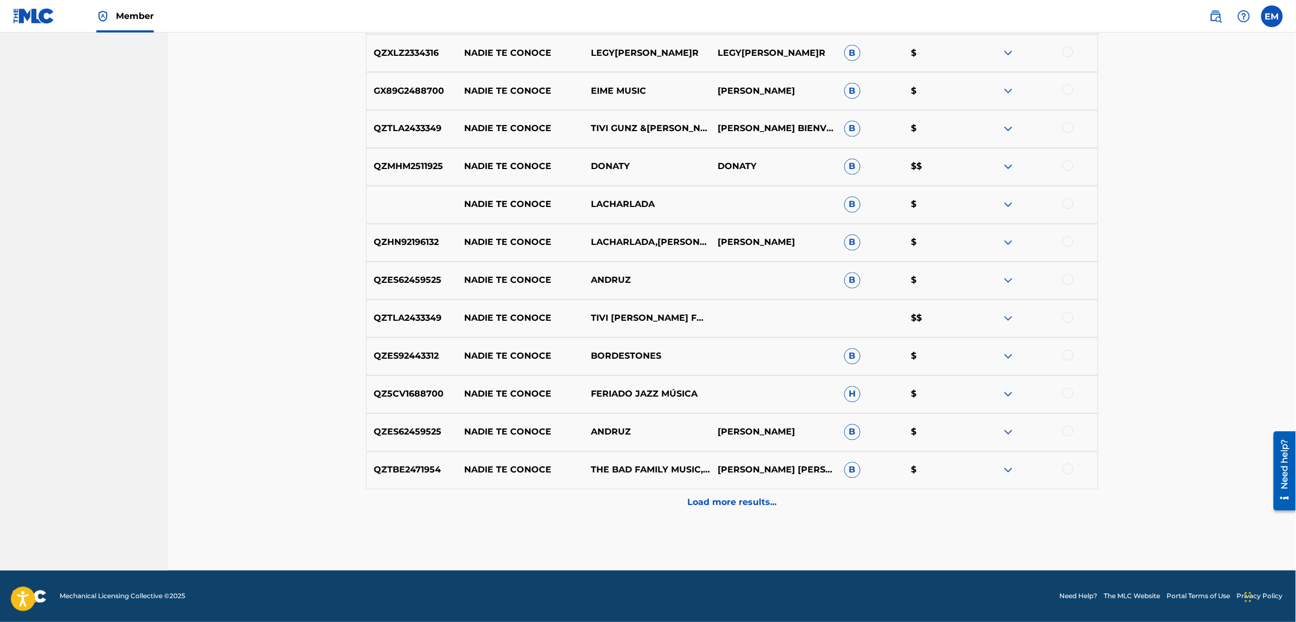
click at [751, 509] on div "Load more results..." at bounding box center [732, 502] width 732 height 27
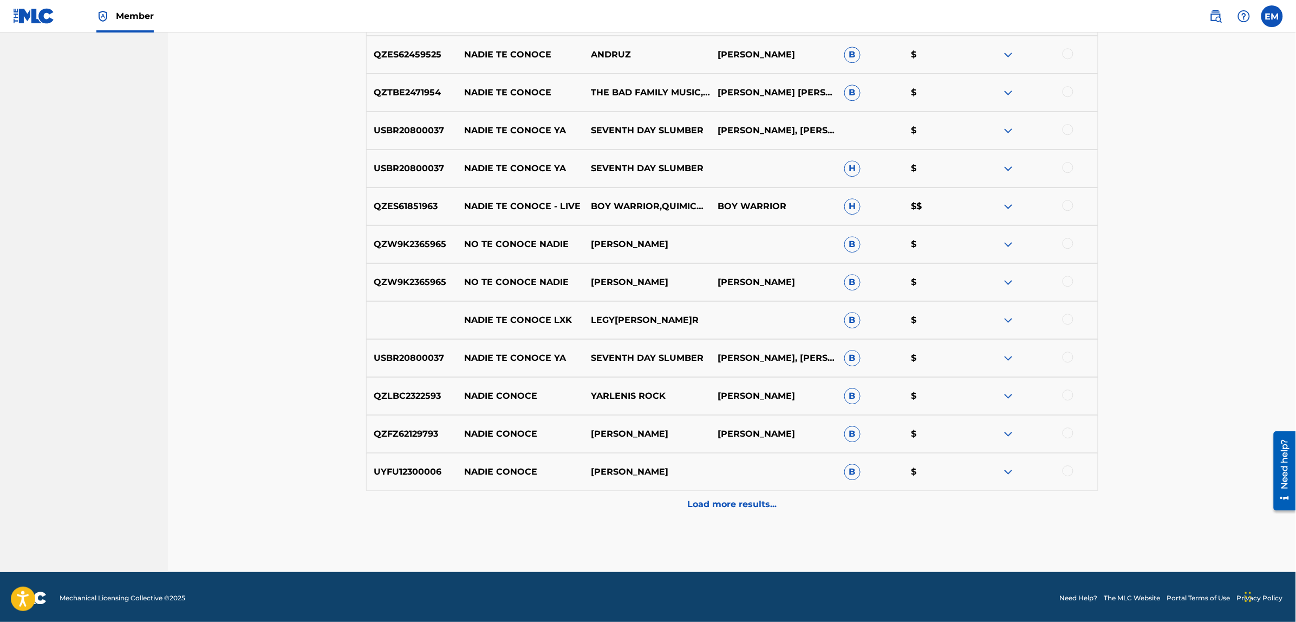
scroll to position [1132, 0]
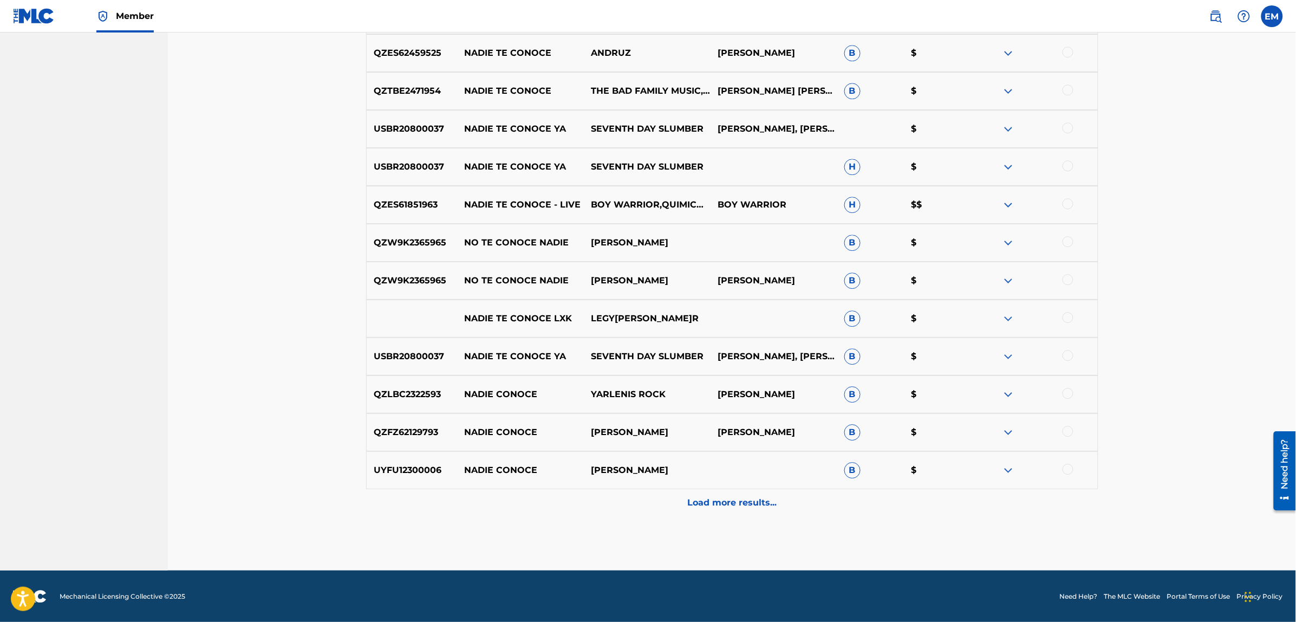
click at [692, 497] on p "Load more results..." at bounding box center [731, 502] width 89 height 13
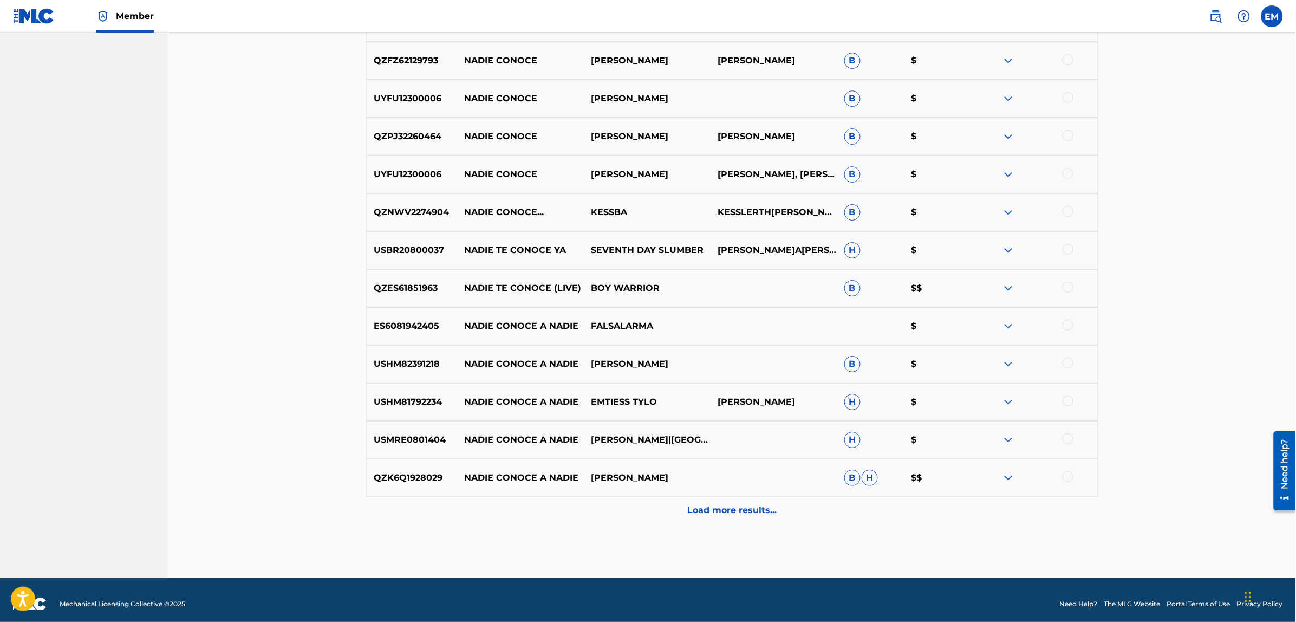
scroll to position [1511, 0]
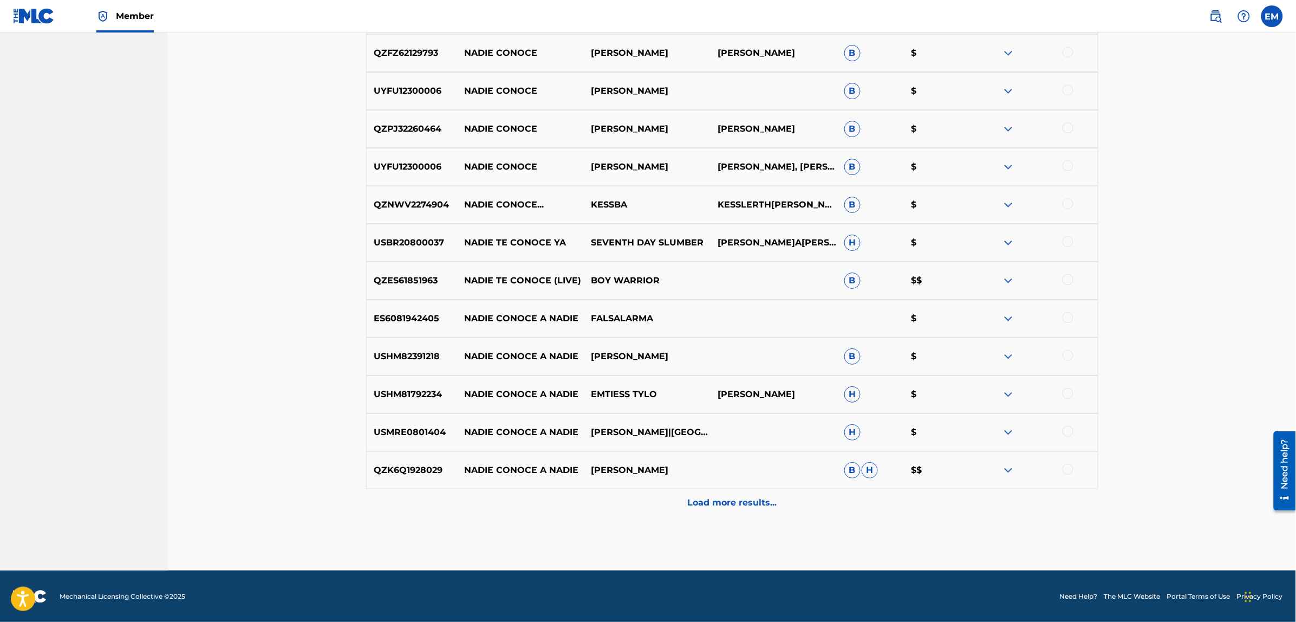
click at [692, 497] on p "Load more results..." at bounding box center [731, 502] width 89 height 13
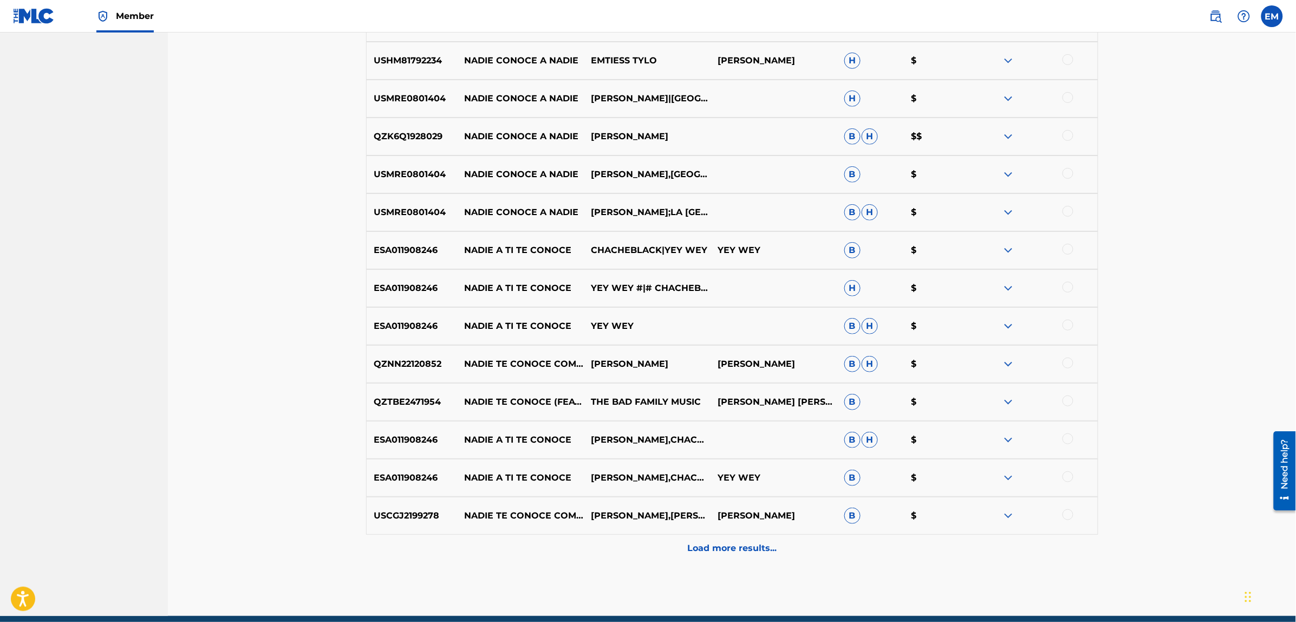
scroll to position [1849, 0]
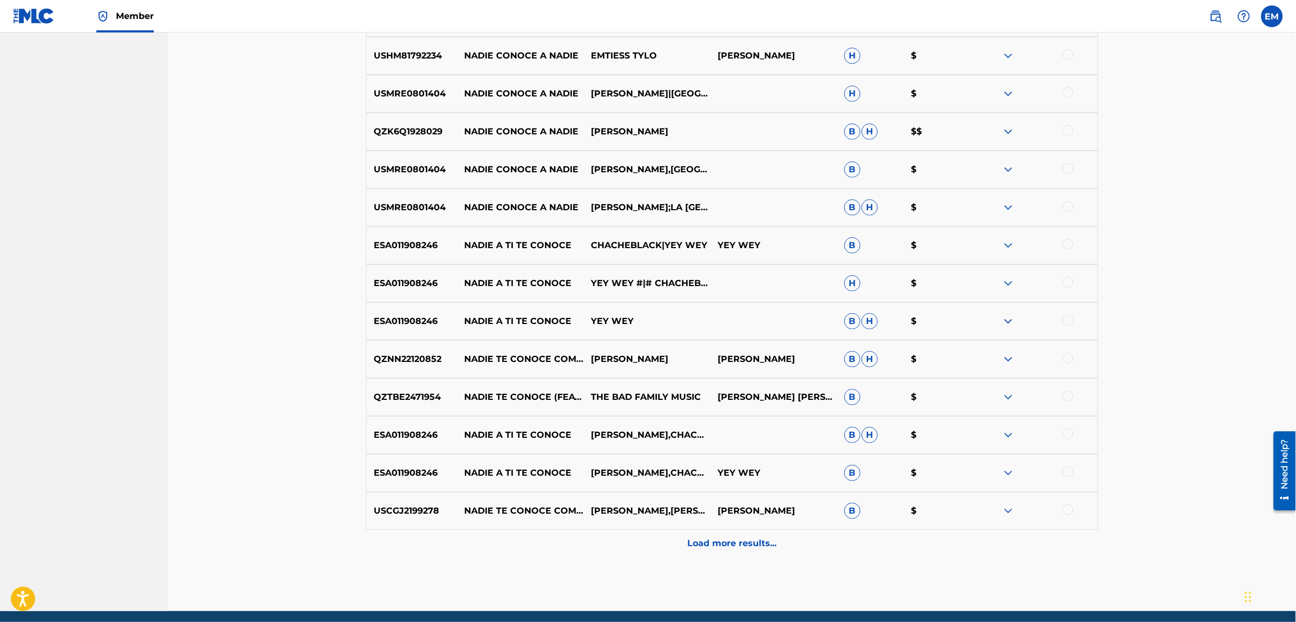
click at [705, 539] on p "Load more results..." at bounding box center [731, 543] width 89 height 13
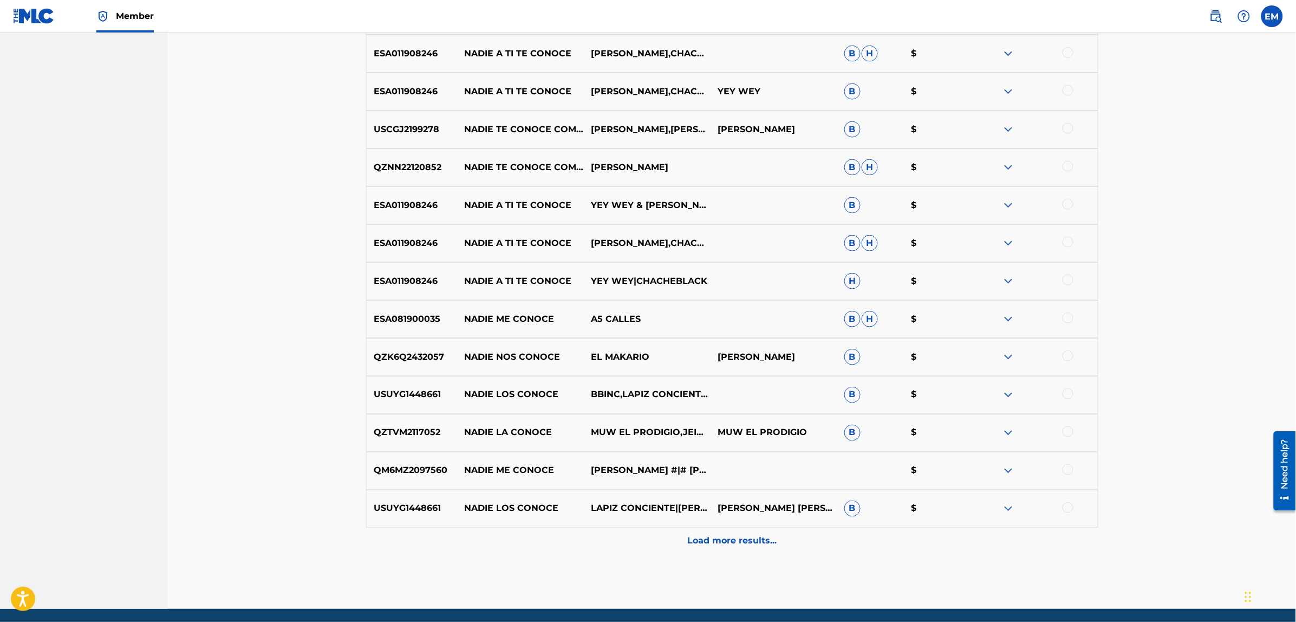
scroll to position [2255, 0]
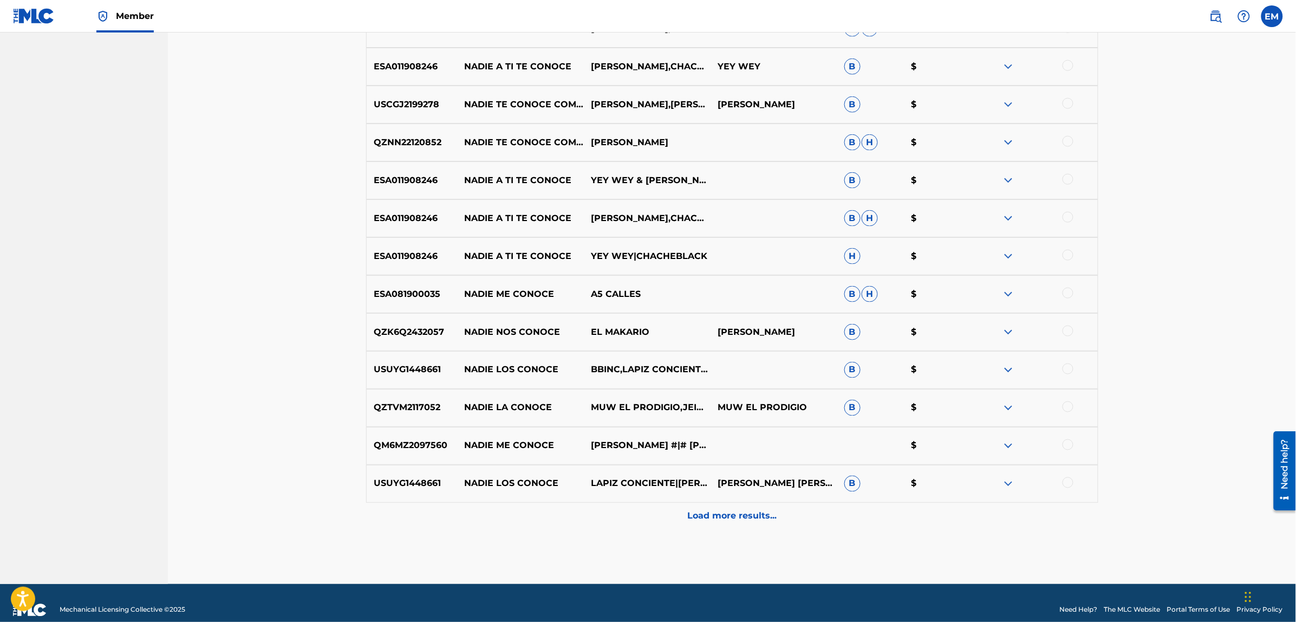
click at [697, 509] on p "Load more results..." at bounding box center [731, 515] width 89 height 13
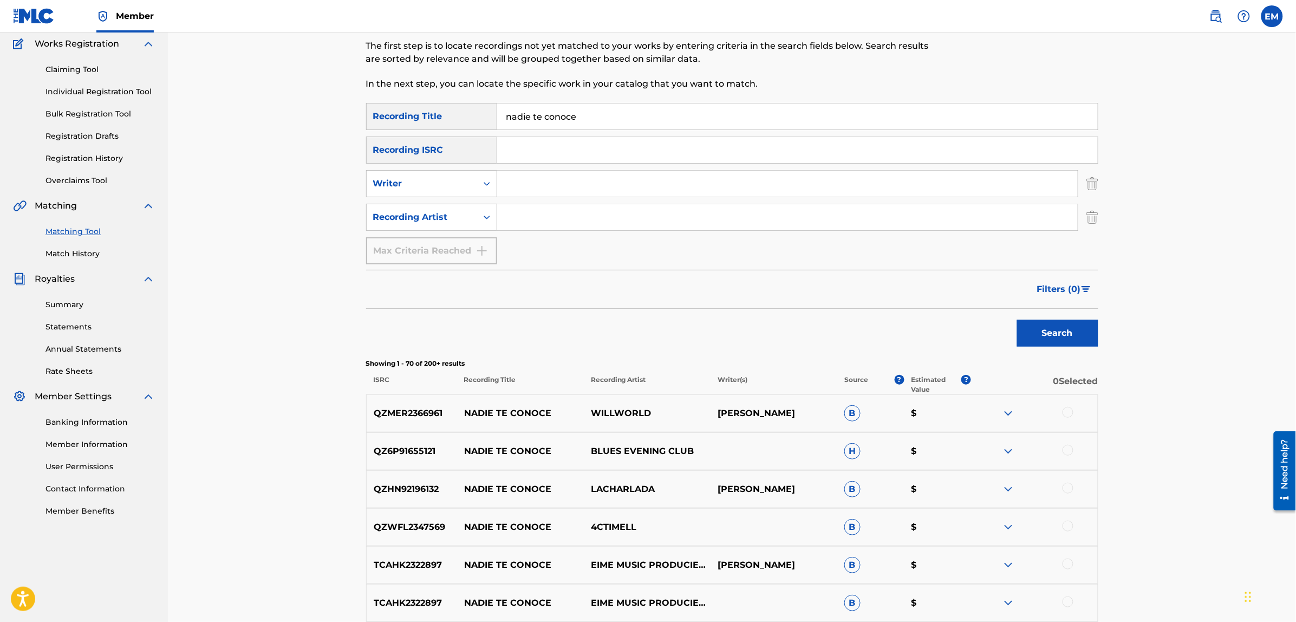
scroll to position [0, 0]
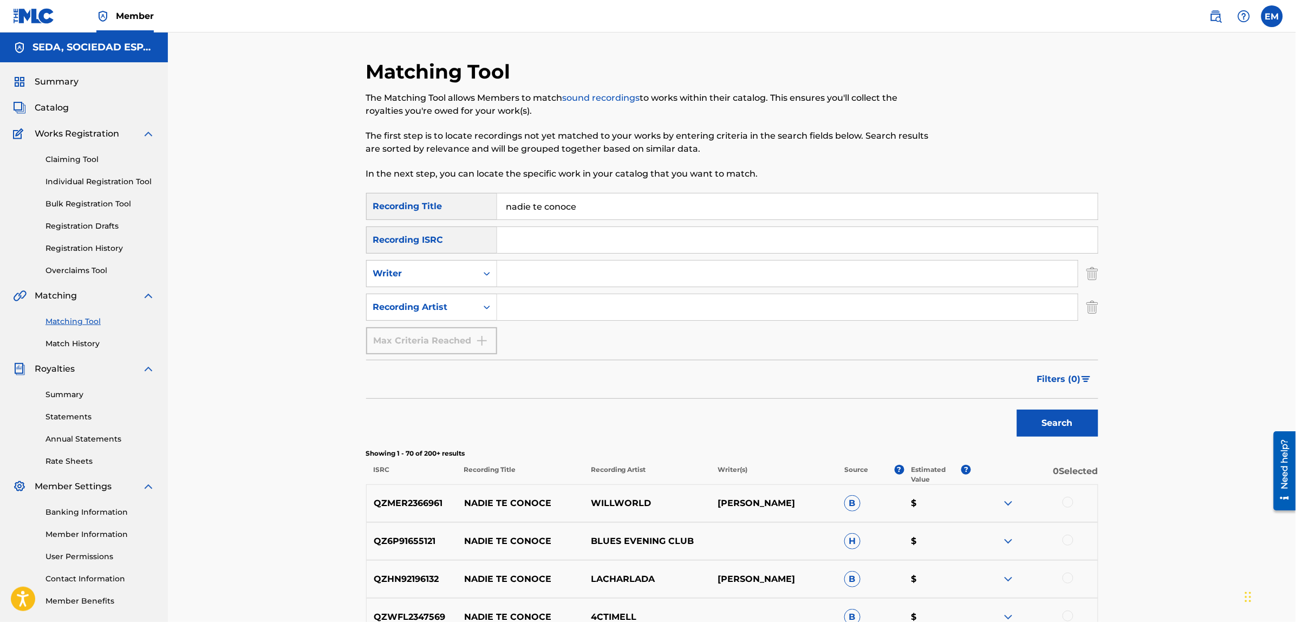
click at [539, 277] on input "Search Form" at bounding box center [787, 273] width 580 height 26
type input "[PERSON_NAME]"
drag, startPoint x: 593, startPoint y: 269, endPoint x: 443, endPoint y: 272, distance: 150.5
click at [443, 272] on div "SearchWithCriteriaf46d2467-7dad-4df4-b4b7-e6d698cece0a Writer [PERSON_NAME]" at bounding box center [732, 273] width 732 height 27
click at [442, 272] on div "Writer" at bounding box center [421, 273] width 97 height 13
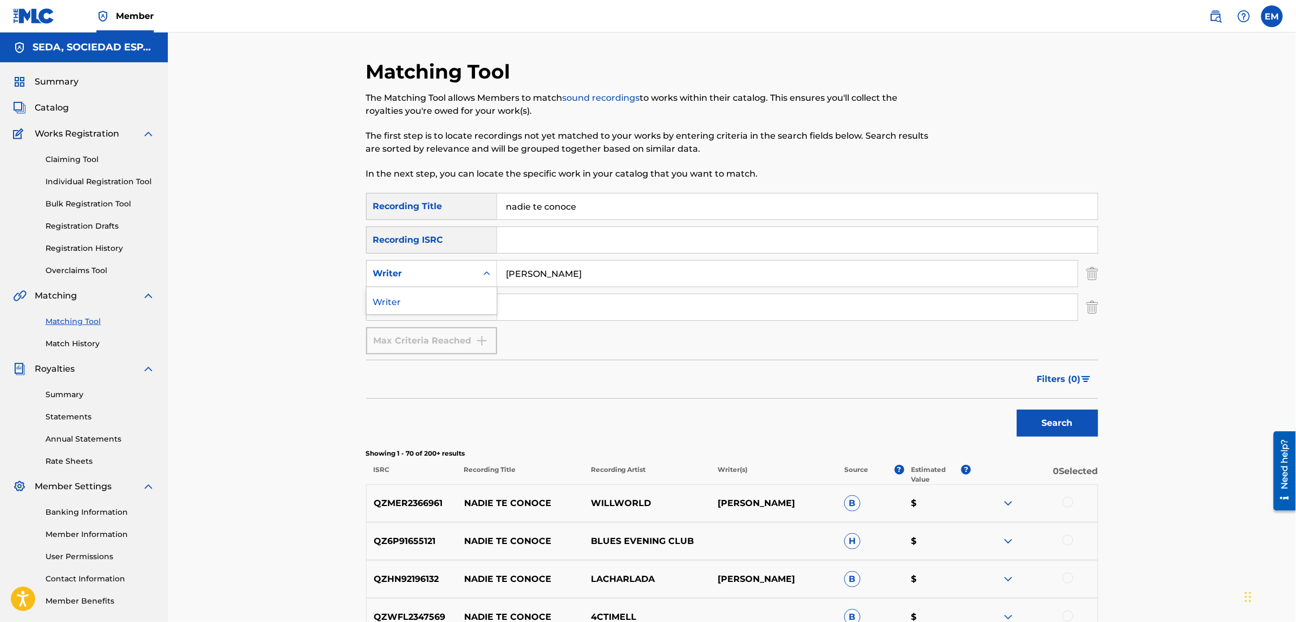
click at [545, 272] on input "[PERSON_NAME]" at bounding box center [787, 273] width 580 height 26
click at [521, 273] on input "Search Form" at bounding box center [787, 273] width 580 height 26
type input "[PERSON_NAME]"
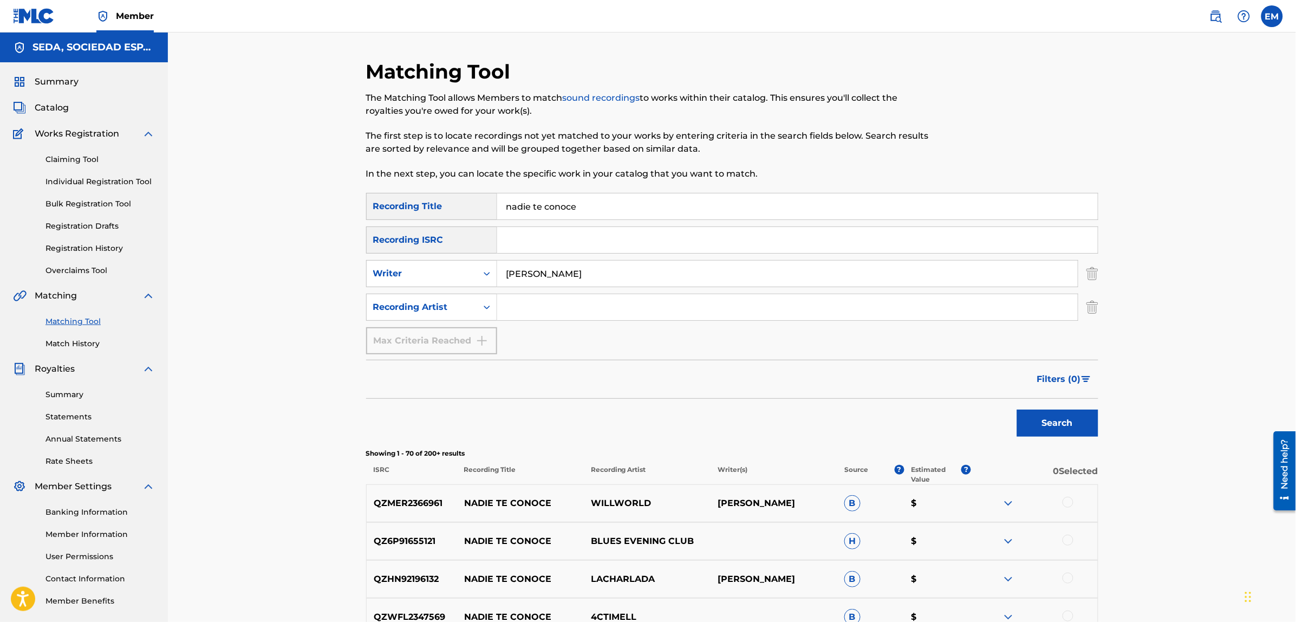
click at [1017, 409] on button "Search" at bounding box center [1057, 422] width 81 height 27
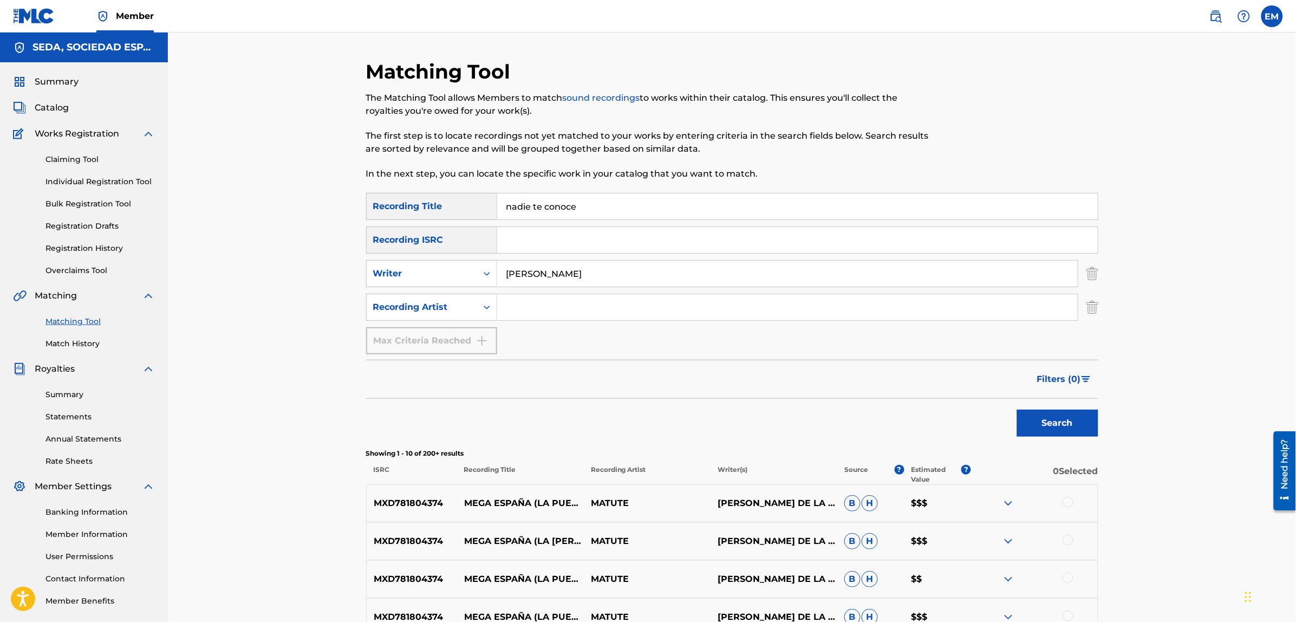
drag, startPoint x: 587, startPoint y: 199, endPoint x: 502, endPoint y: 225, distance: 89.4
click at [502, 225] on div "SearchWithCriteria4cb5dad6-b85f-4516-9888-0e568c27dd13 Recording Title nadie te…" at bounding box center [732, 273] width 732 height 161
click at [1017, 409] on button "Search" at bounding box center [1057, 422] width 81 height 27
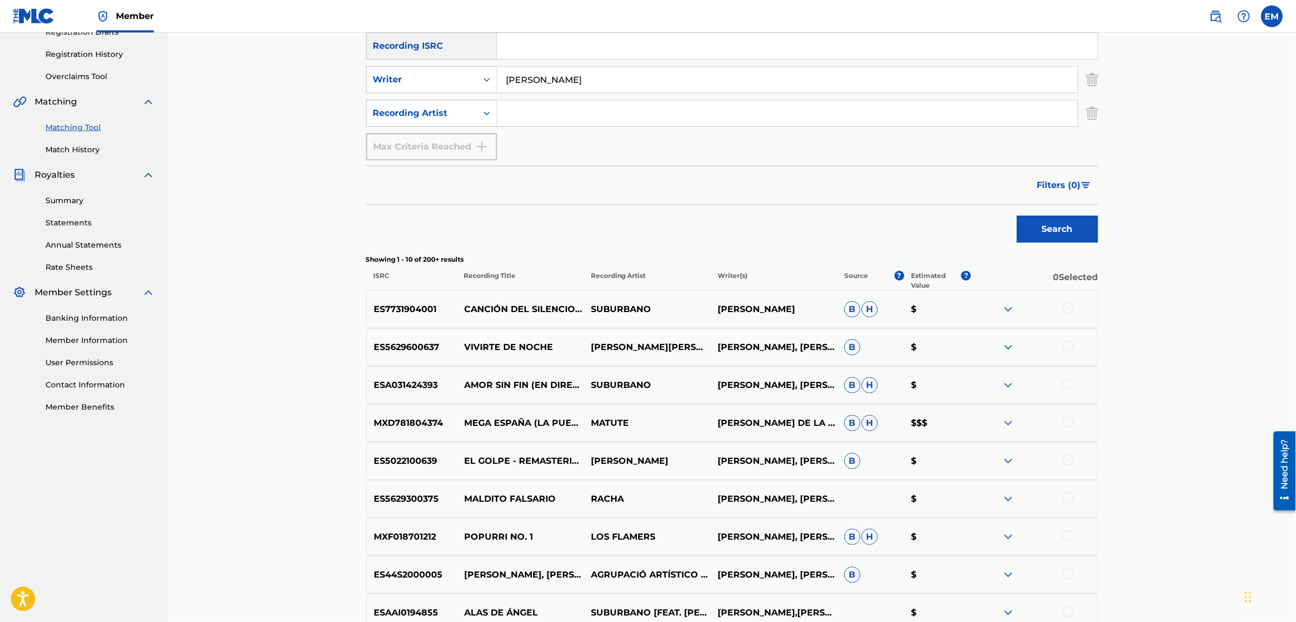
scroll to position [374, 0]
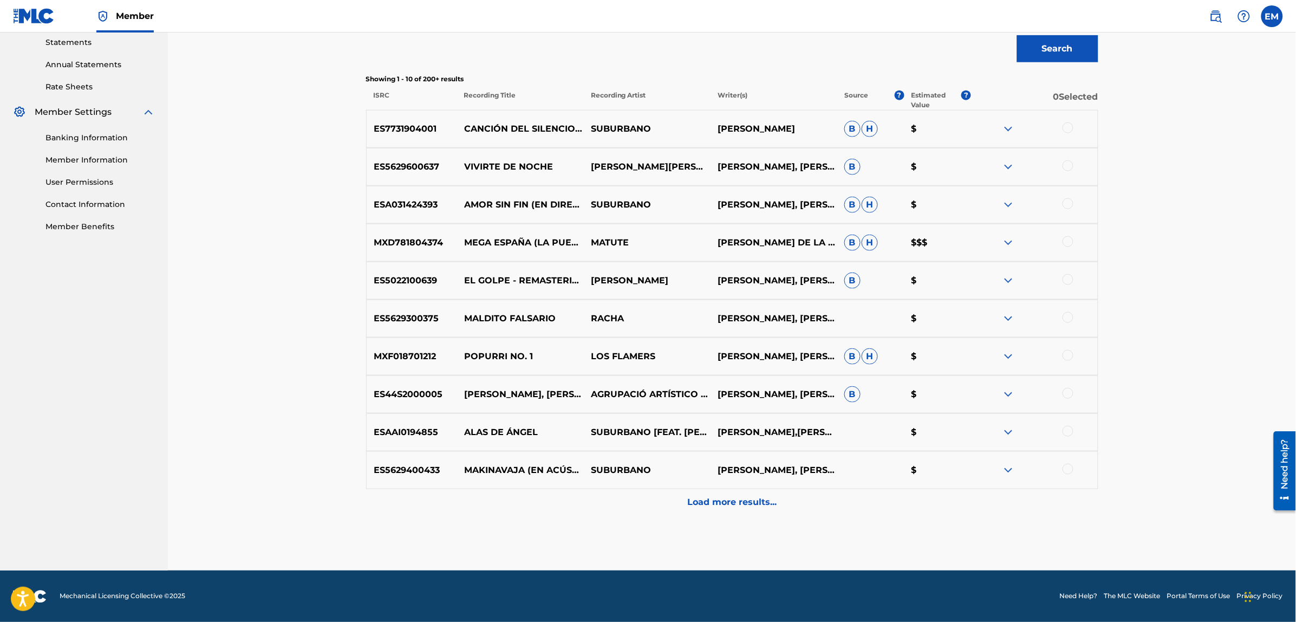
click at [699, 493] on div "Load more results..." at bounding box center [732, 502] width 732 height 27
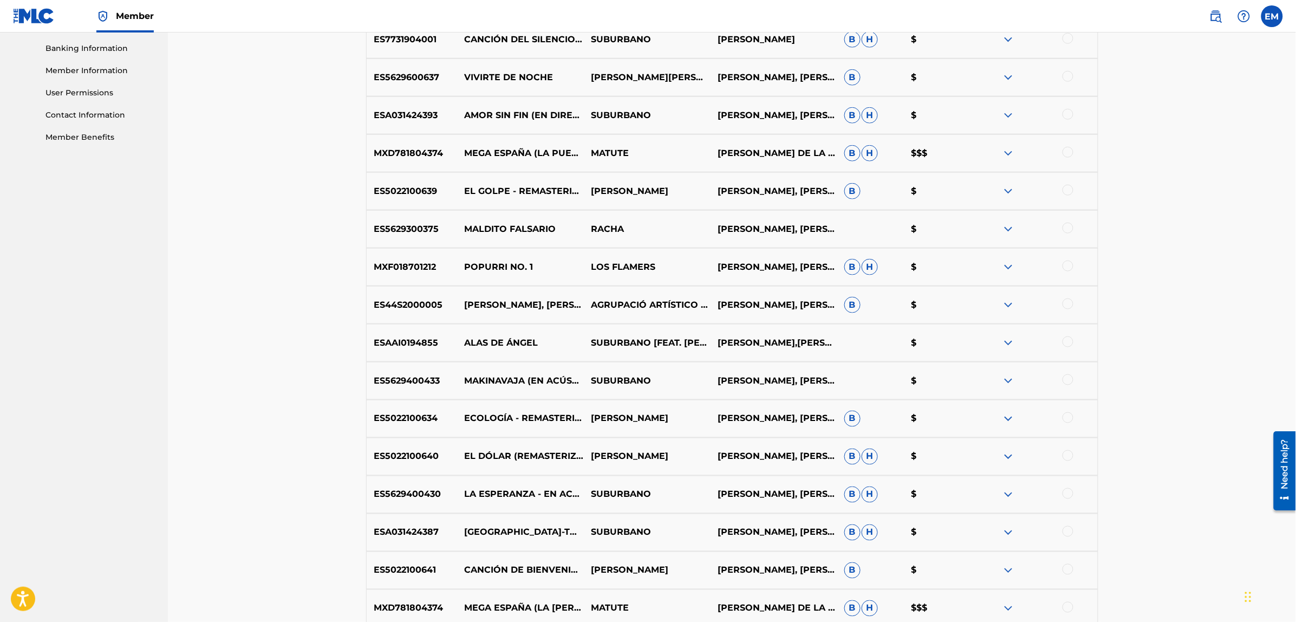
scroll to position [753, 0]
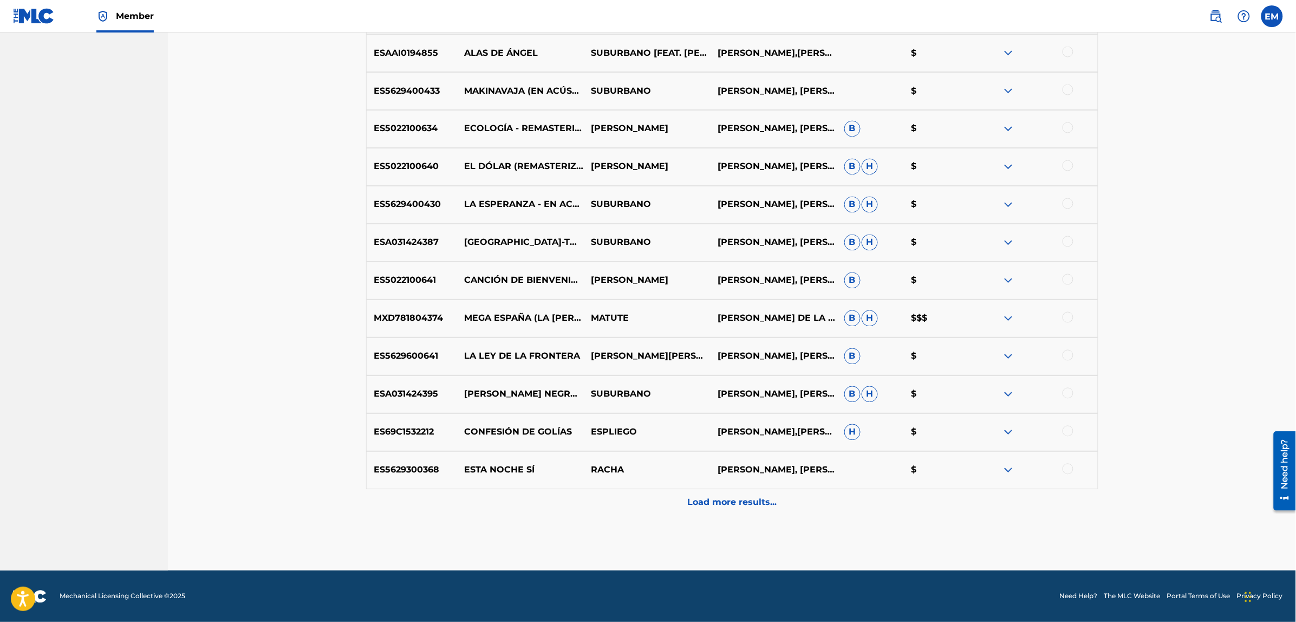
click at [716, 496] on p "Load more results..." at bounding box center [731, 502] width 89 height 13
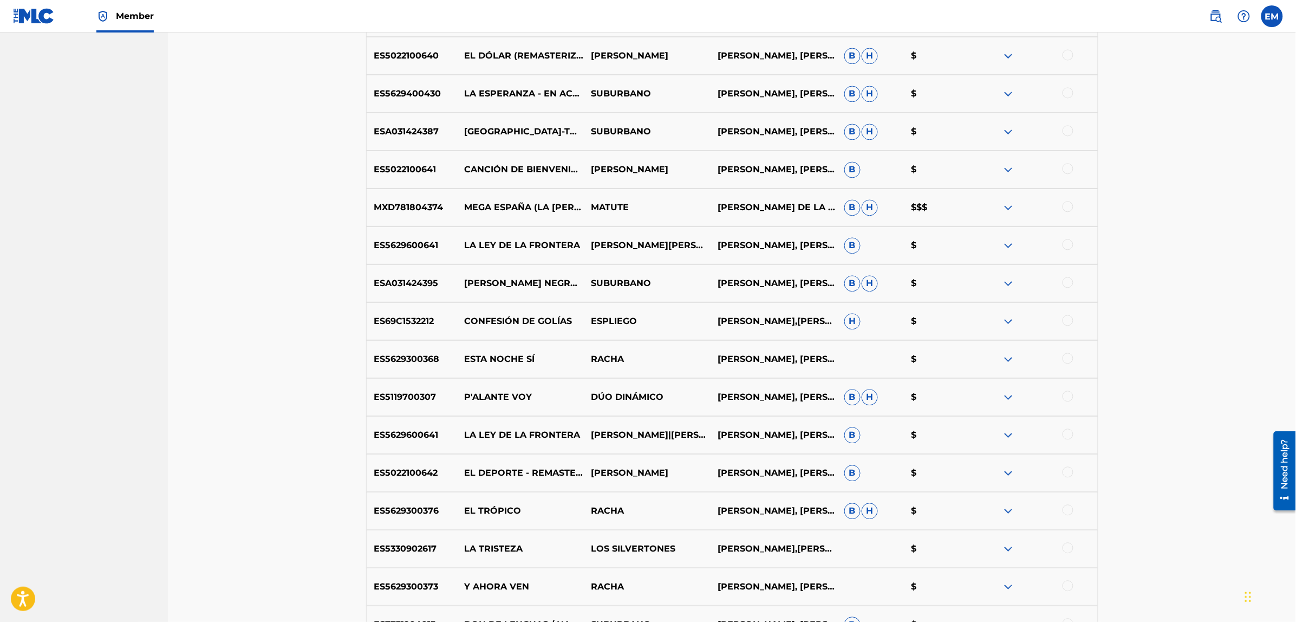
scroll to position [1132, 0]
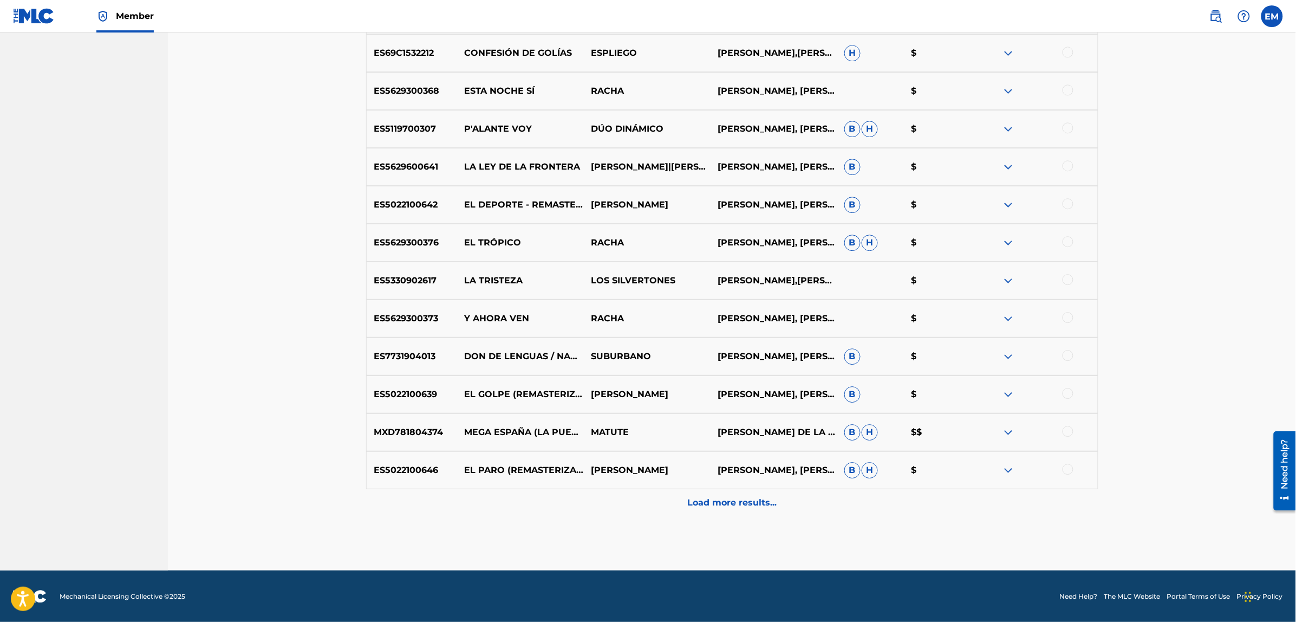
click at [1068, 394] on div at bounding box center [1067, 393] width 11 height 11
click at [727, 534] on button "Match 1 Group" at bounding box center [761, 533] width 120 height 27
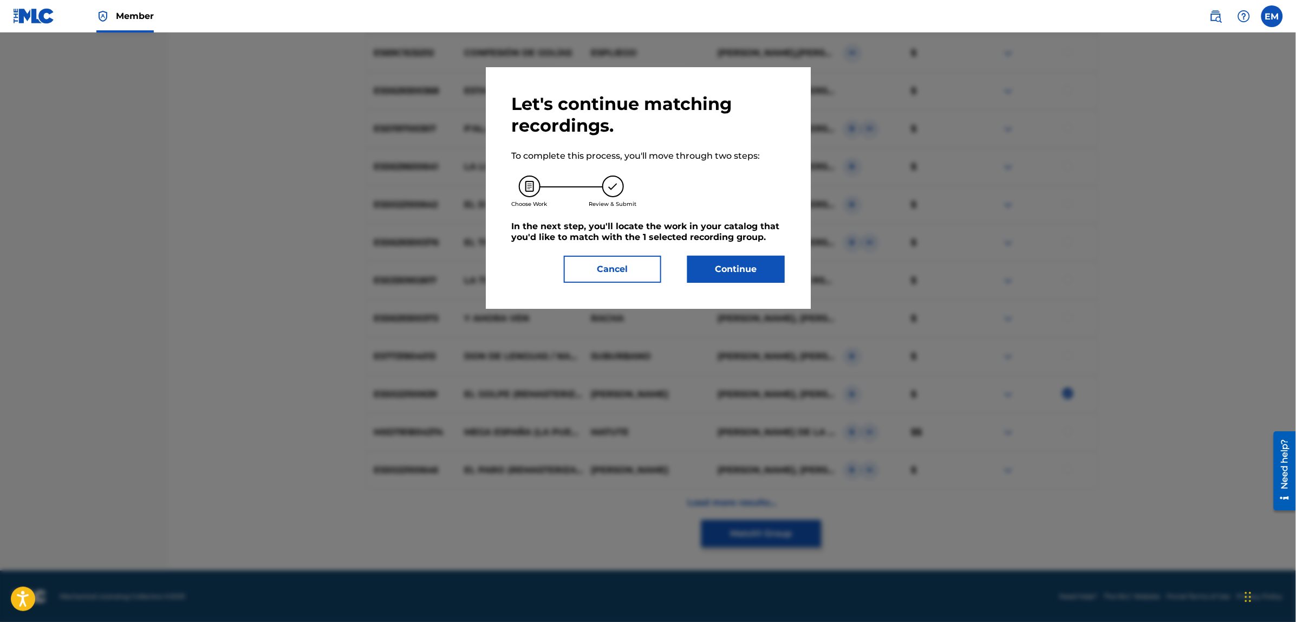
click at [718, 269] on button "Continue" at bounding box center [735, 269] width 97 height 27
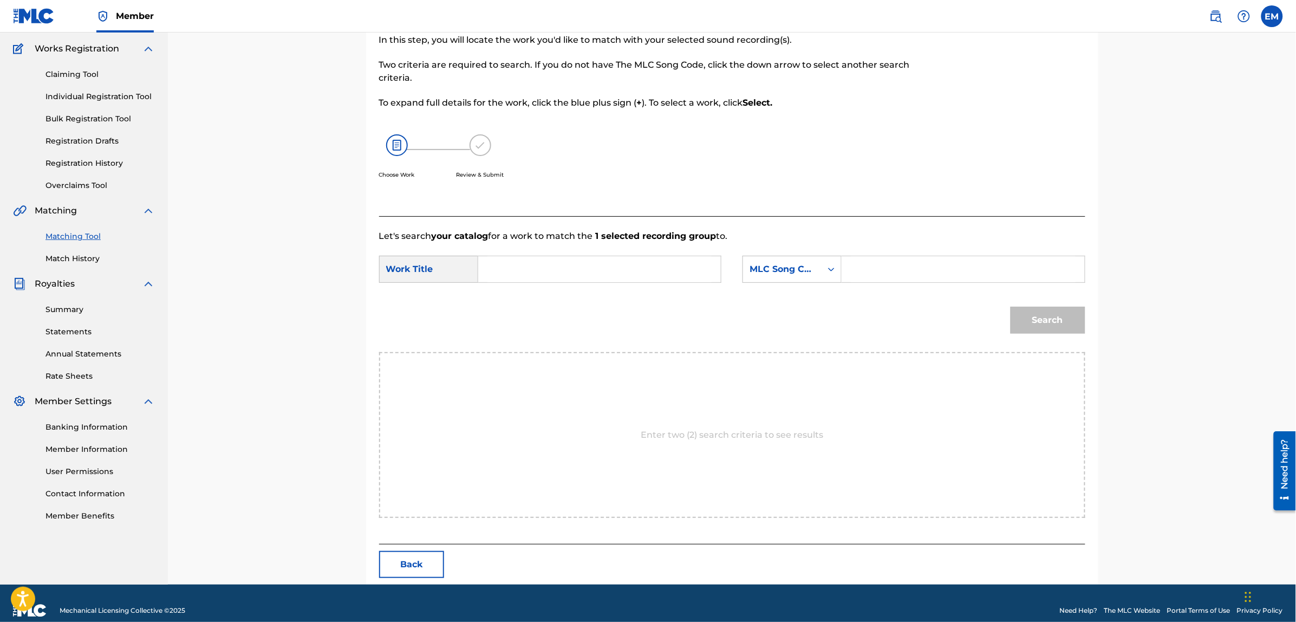
scroll to position [99, 0]
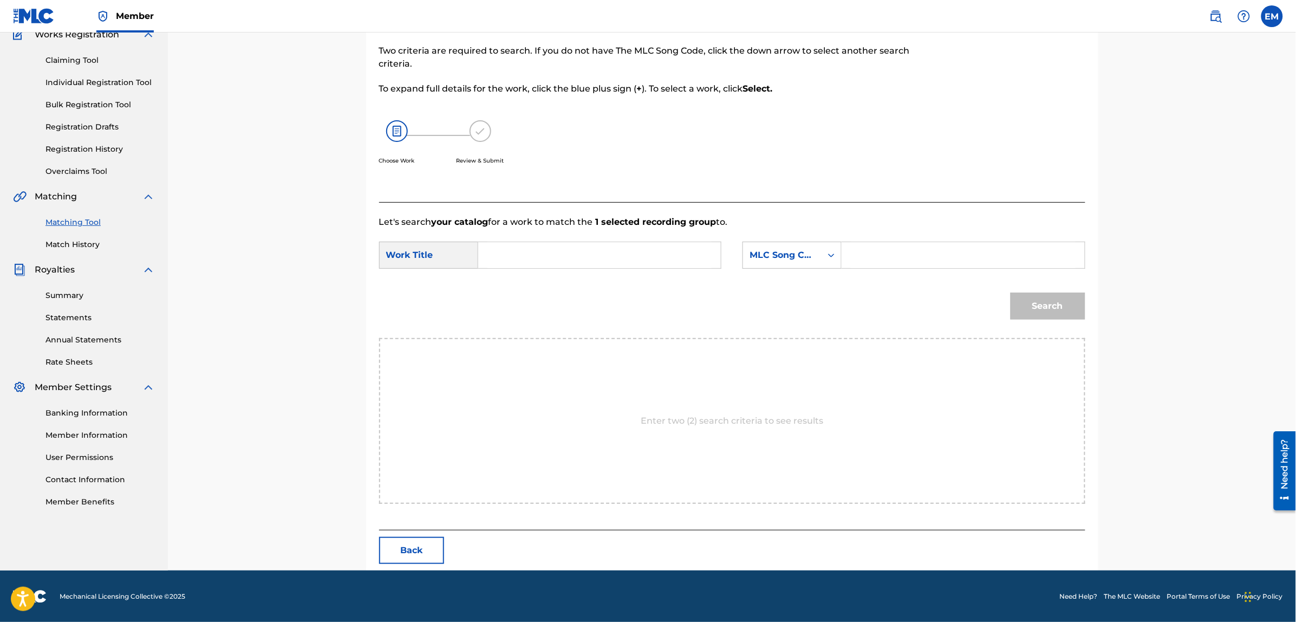
click at [567, 244] on input "Search Form" at bounding box center [599, 255] width 224 height 26
click at [512, 291] on span "conoce" at bounding box center [522, 292] width 32 height 10
type input "nadie te conoce"
click at [750, 260] on div "MLC Song Code" at bounding box center [782, 255] width 66 height 13
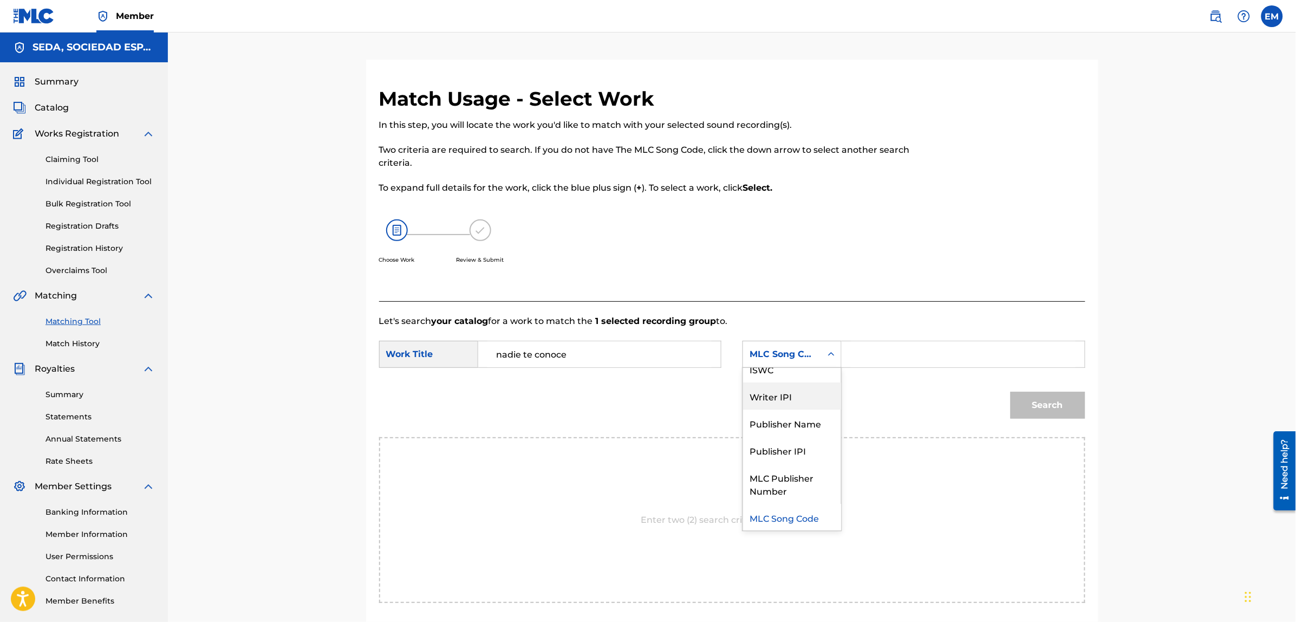
scroll to position [0, 0]
click at [786, 380] on div "Writer Name" at bounding box center [792, 381] width 98 height 27
click at [867, 345] on input "Search Form" at bounding box center [963, 354] width 224 height 26
paste input "[PERSON_NAME]"
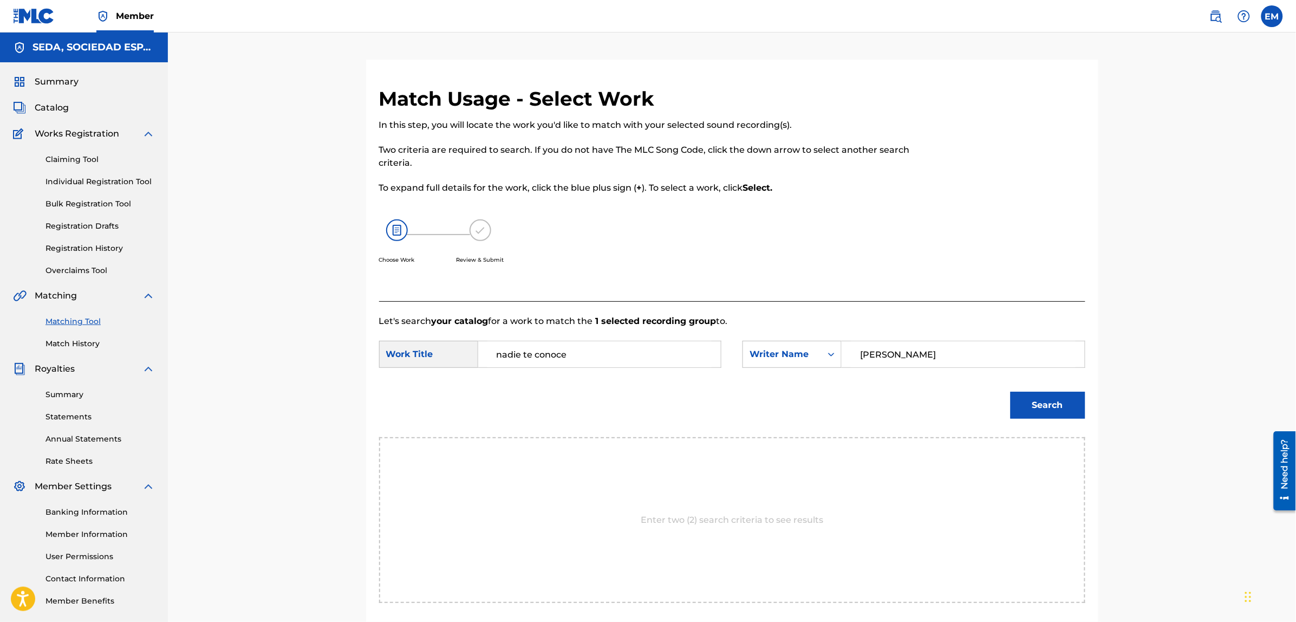
type input "[PERSON_NAME]"
click at [1010, 391] on button "Search" at bounding box center [1047, 404] width 75 height 27
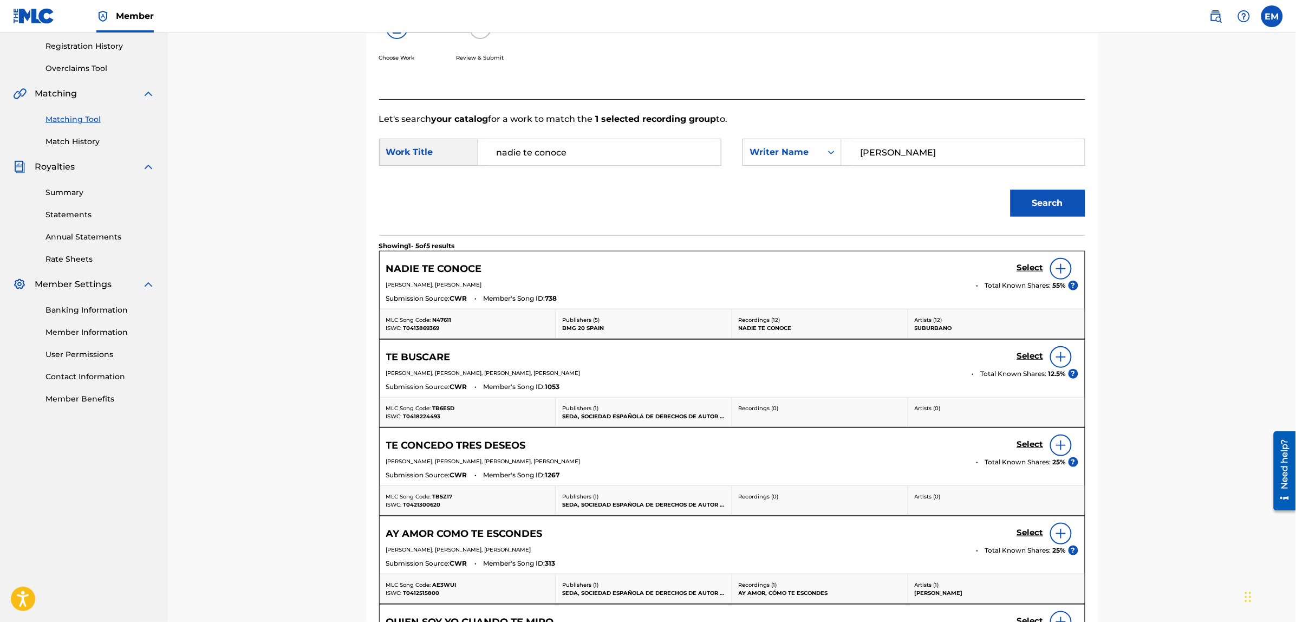
scroll to position [203, 0]
click at [1057, 265] on img at bounding box center [1060, 267] width 13 height 13
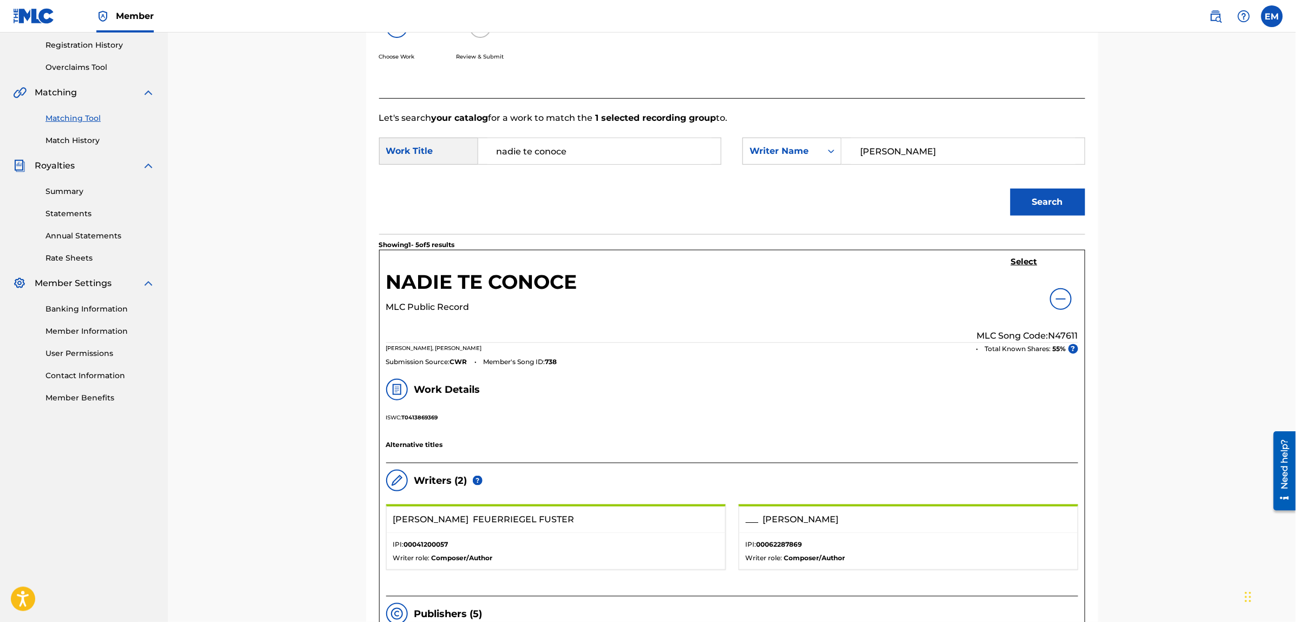
click at [1031, 261] on h5 "Select" at bounding box center [1024, 262] width 27 height 10
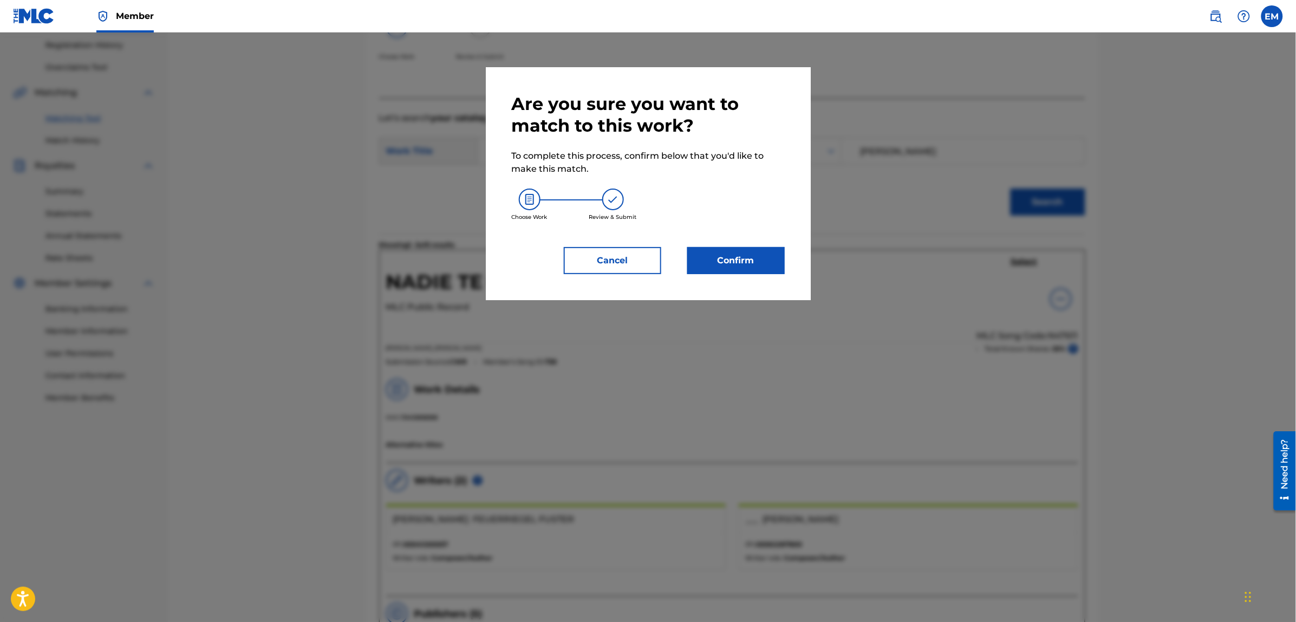
click at [737, 258] on button "Confirm" at bounding box center [735, 260] width 97 height 27
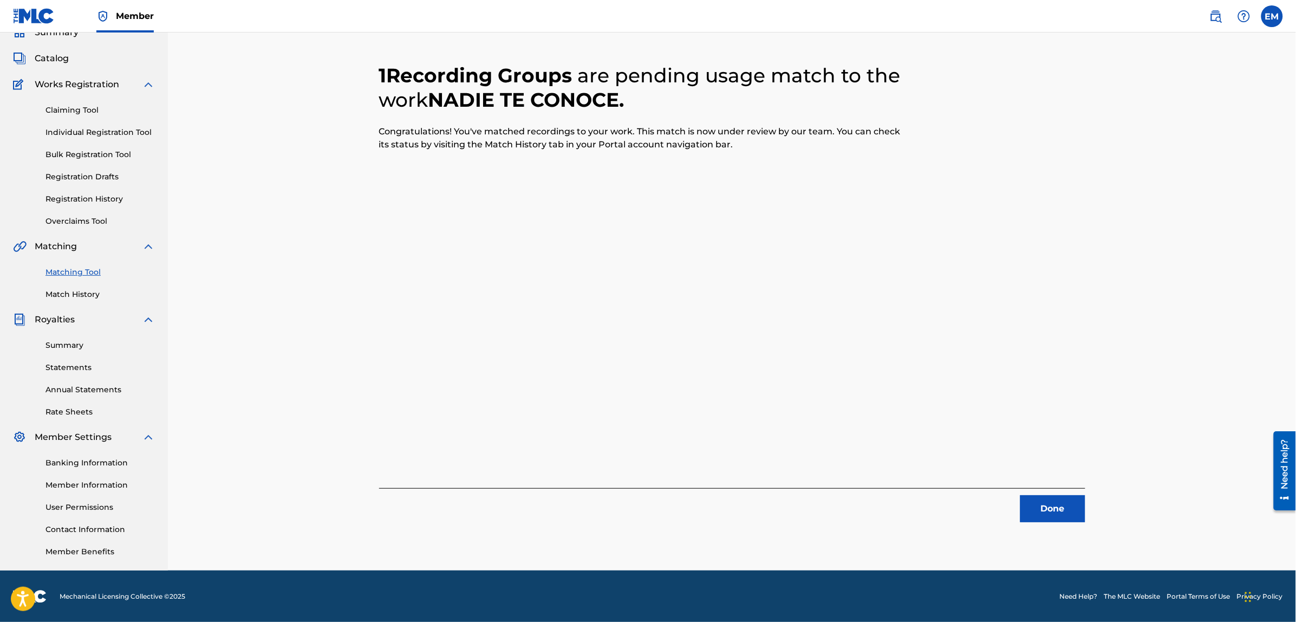
click at [1035, 510] on button "Done" at bounding box center [1052, 508] width 65 height 27
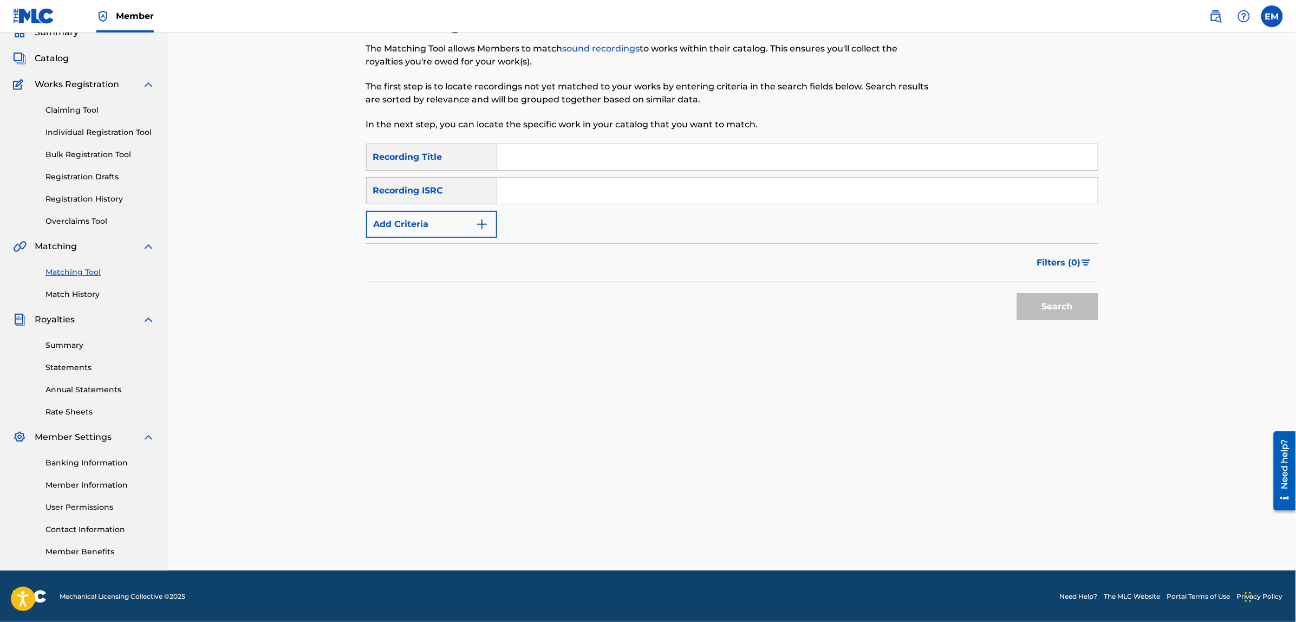
click at [540, 145] on input "Search Form" at bounding box center [797, 157] width 600 height 26
type input "no soy un delincuente"
click at [1017, 293] on button "Search" at bounding box center [1057, 306] width 81 height 27
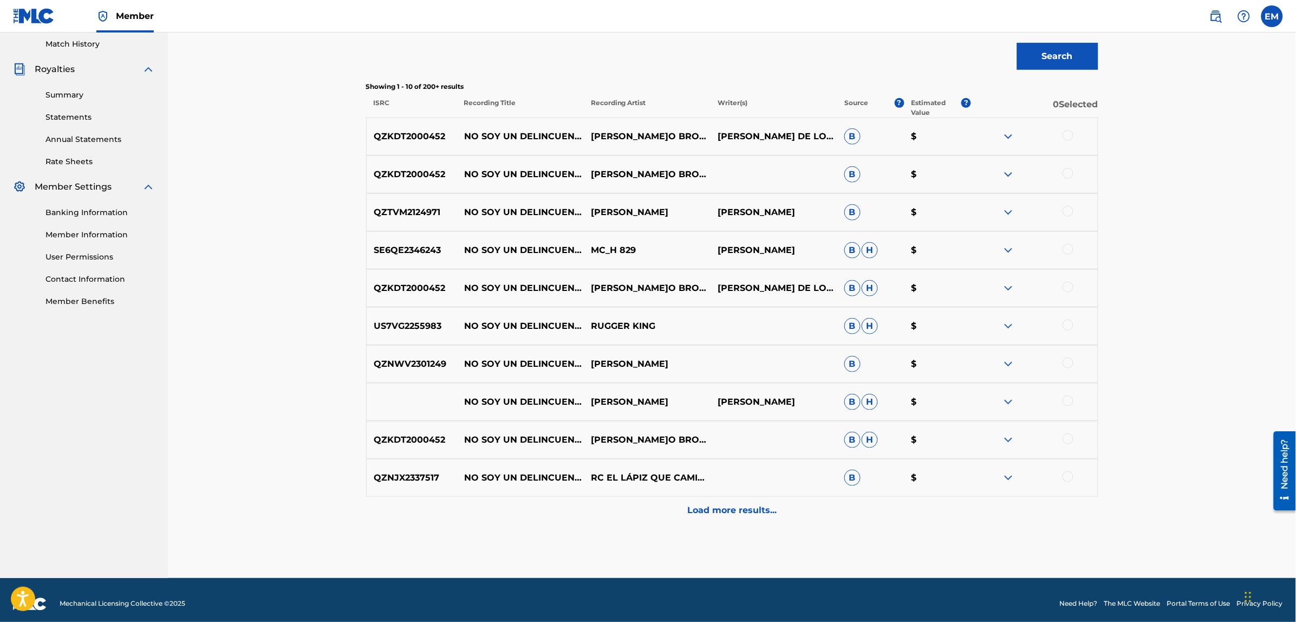
scroll to position [307, 0]
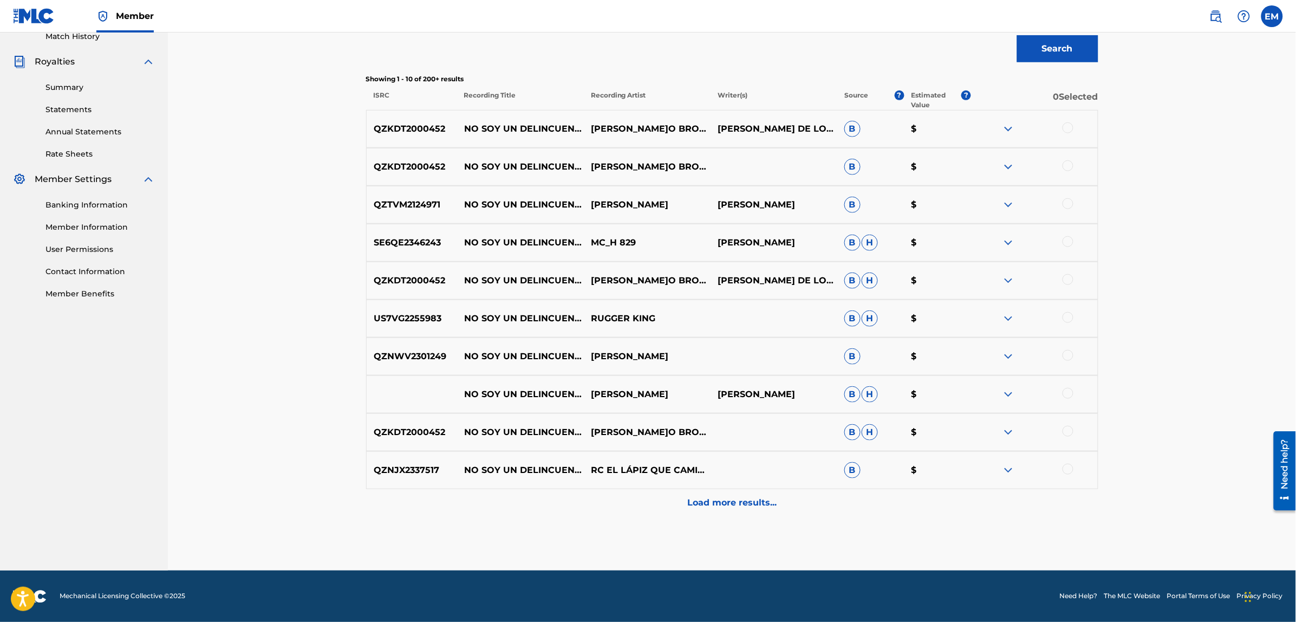
click at [711, 505] on p "Load more results..." at bounding box center [731, 502] width 89 height 13
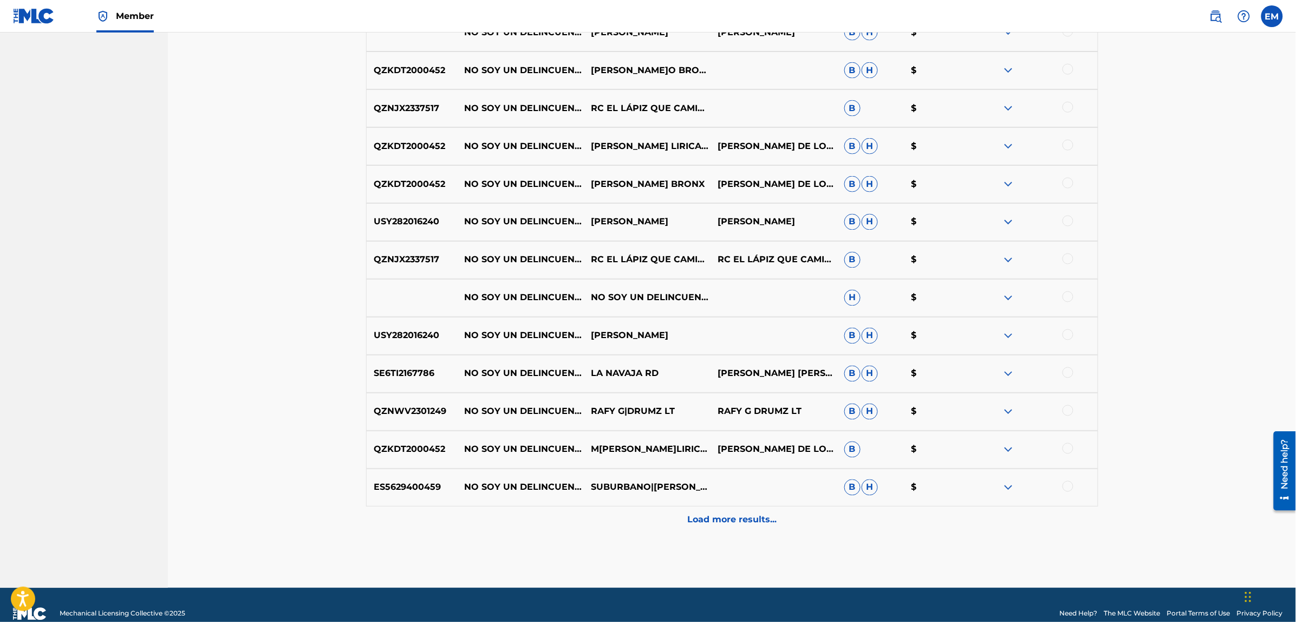
scroll to position [686, 0]
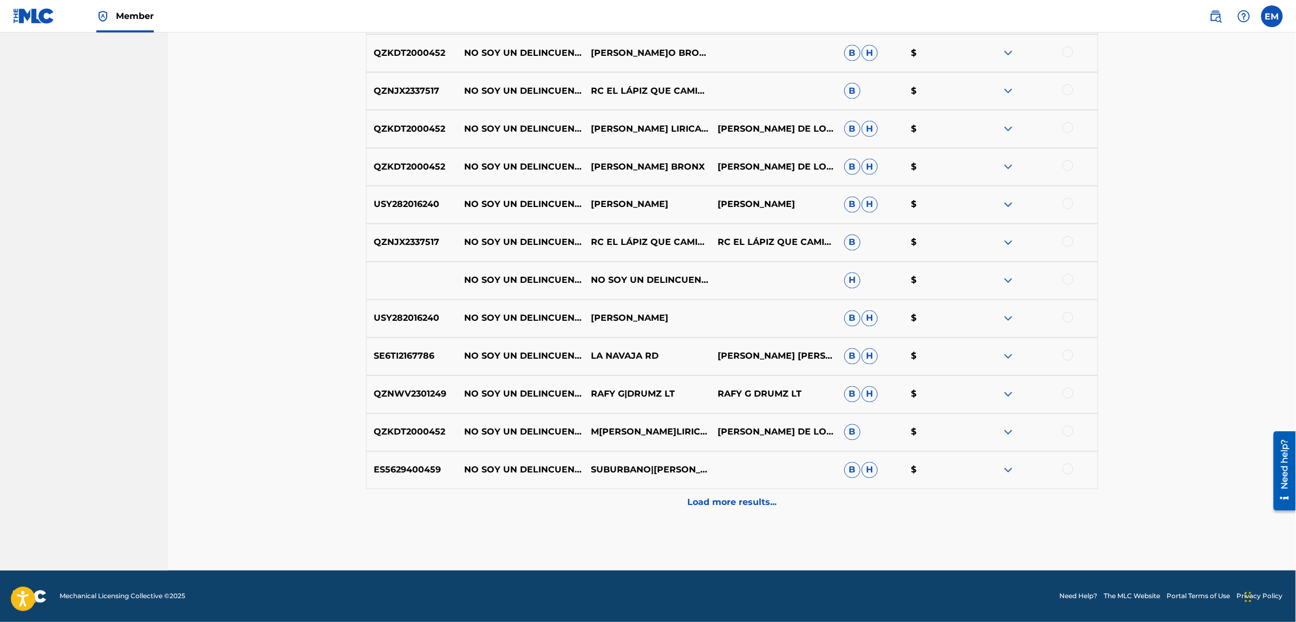
click at [1068, 467] on div at bounding box center [1067, 468] width 11 height 11
click at [757, 501] on p "Load more results..." at bounding box center [731, 502] width 89 height 13
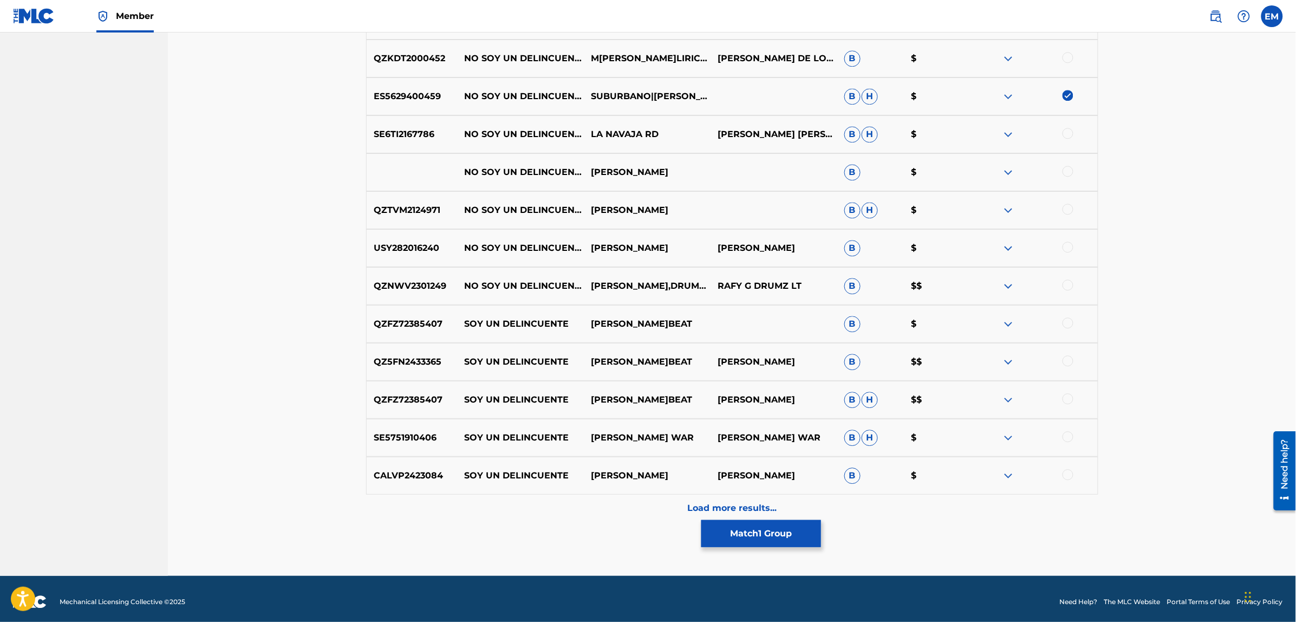
scroll to position [1065, 0]
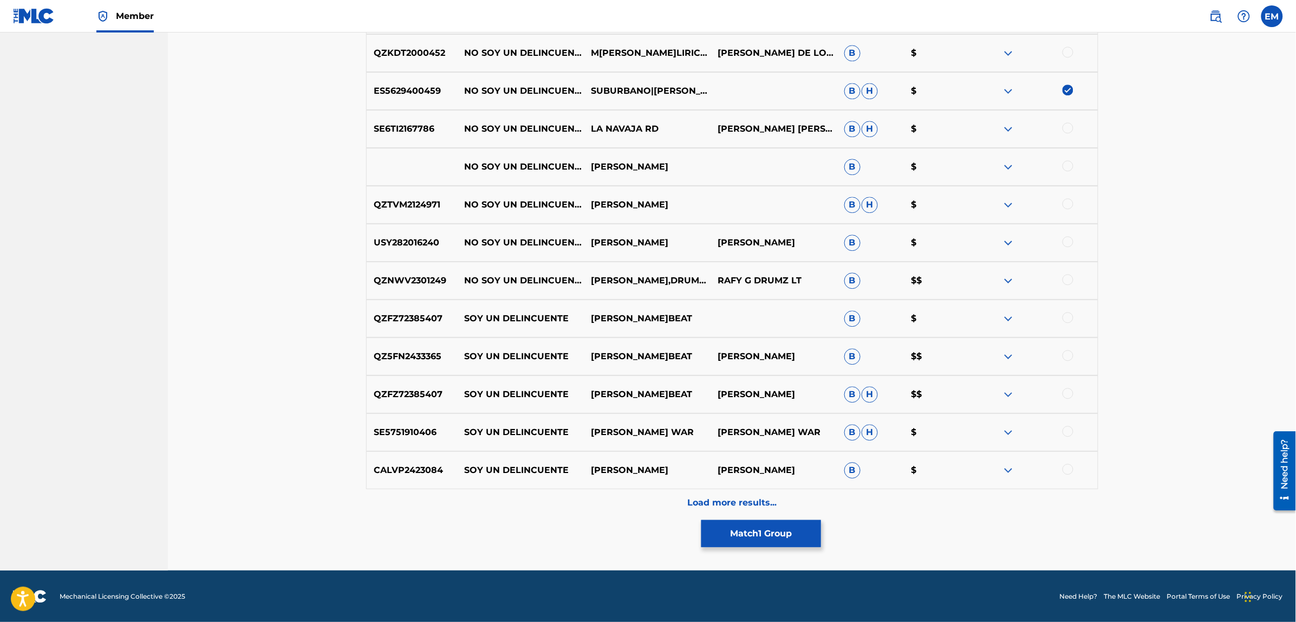
click at [728, 501] on p "Load more results..." at bounding box center [731, 502] width 89 height 13
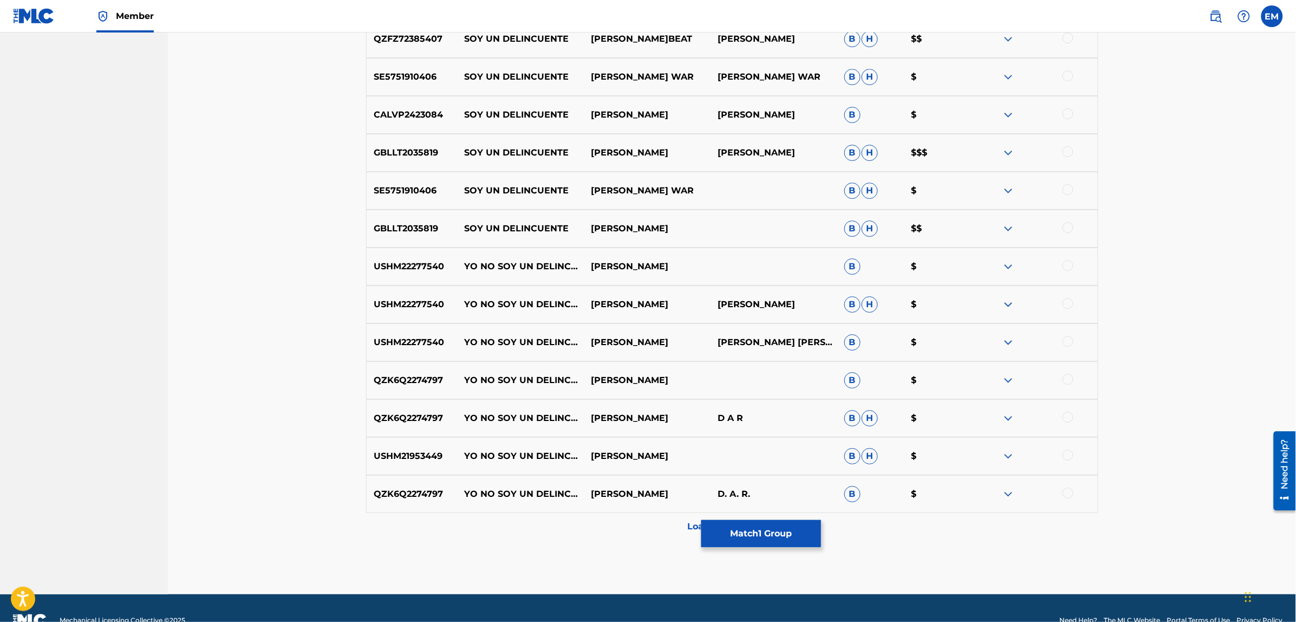
scroll to position [1444, 0]
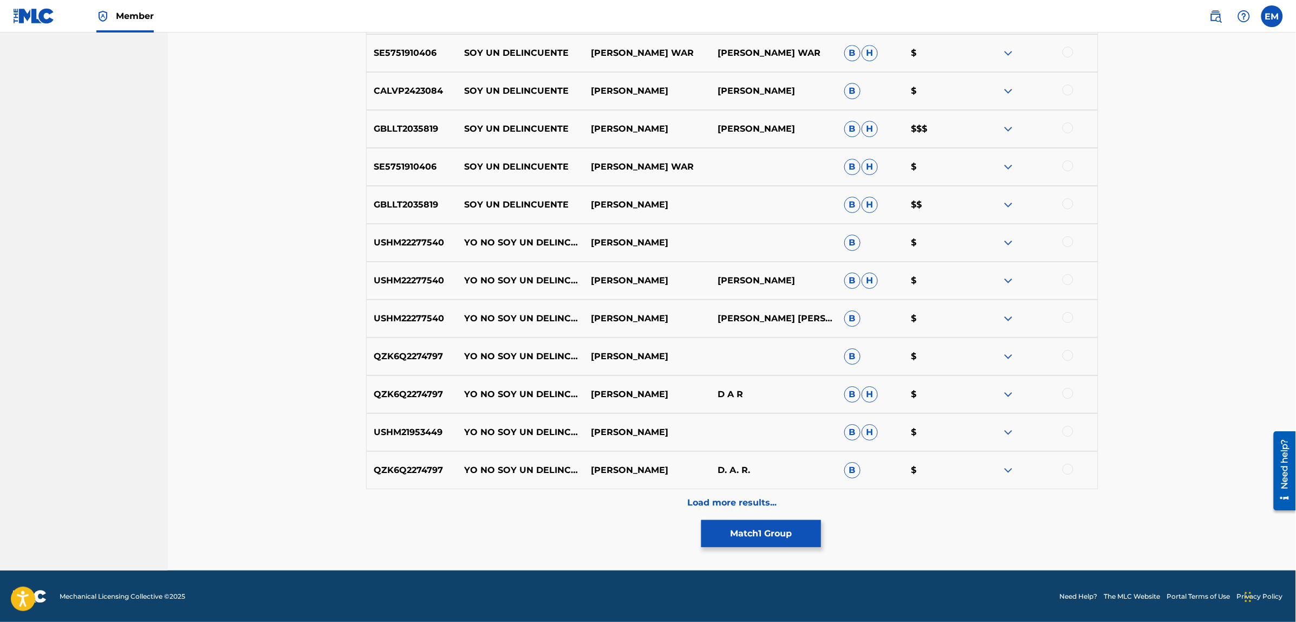
click at [749, 493] on div "Load more results..." at bounding box center [732, 502] width 732 height 27
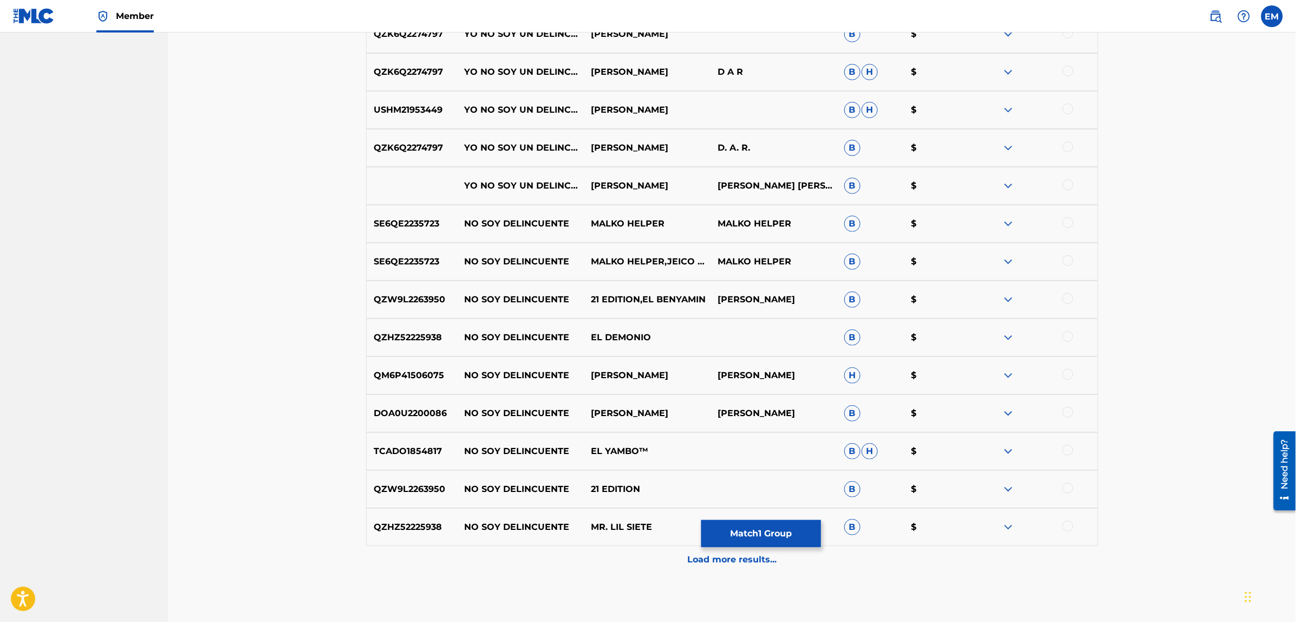
scroll to position [1823, 0]
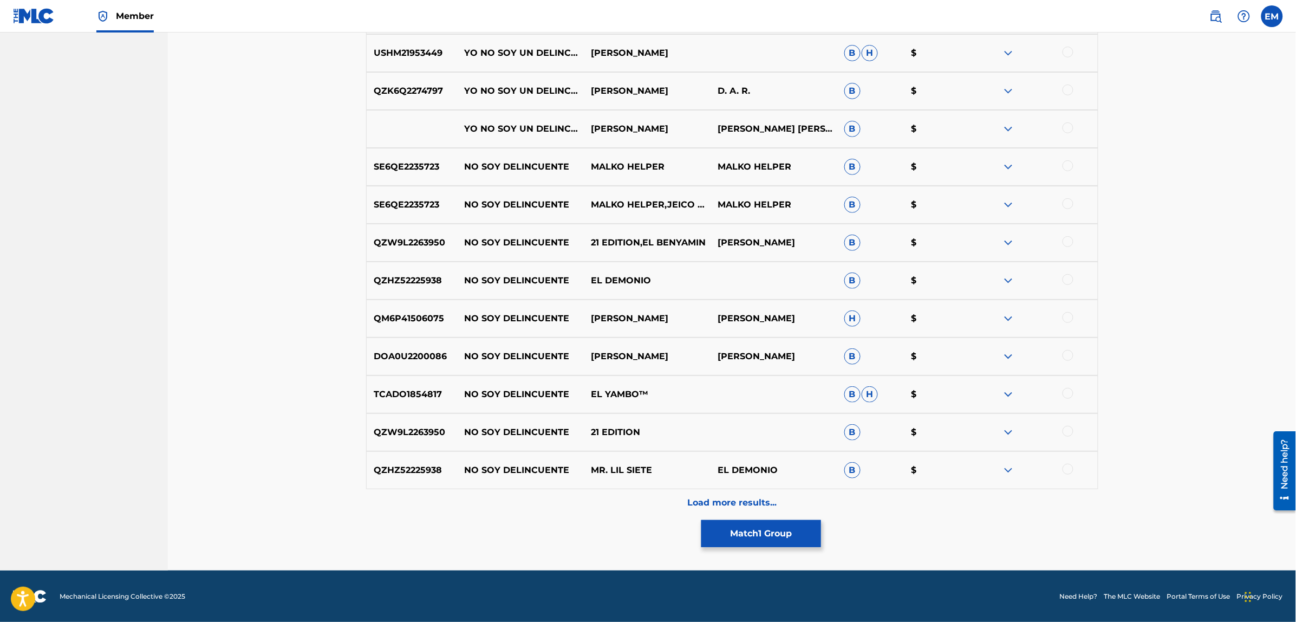
click at [740, 498] on p "Load more results..." at bounding box center [731, 502] width 89 height 13
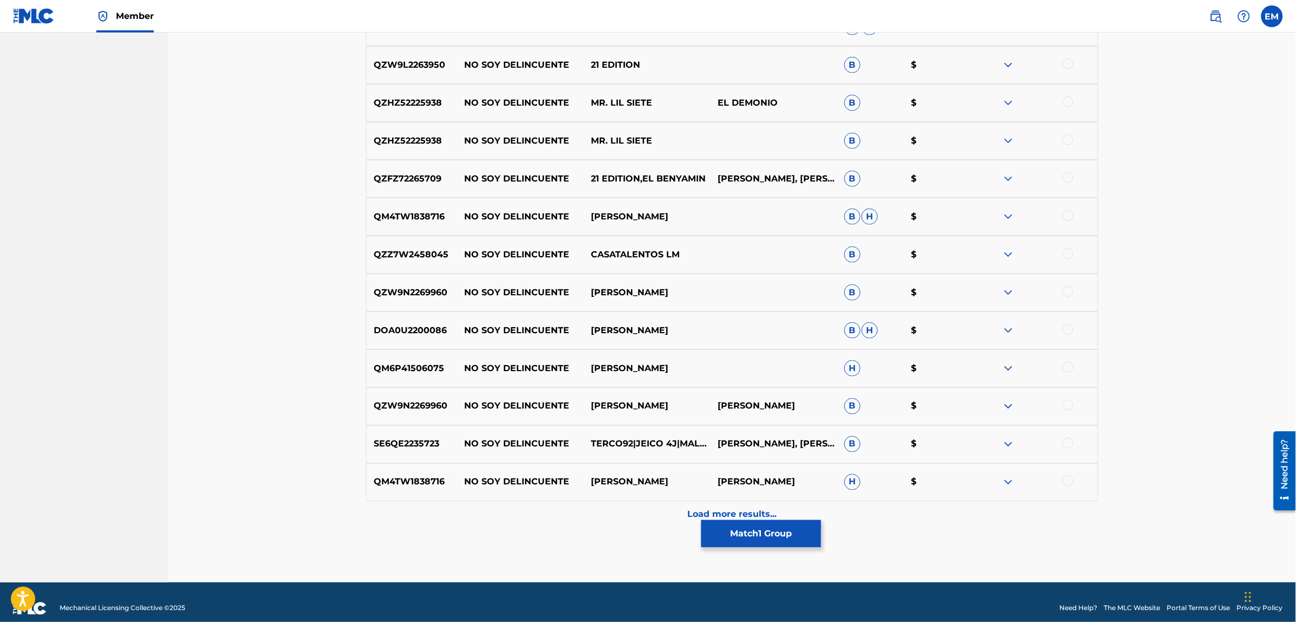
scroll to position [2202, 0]
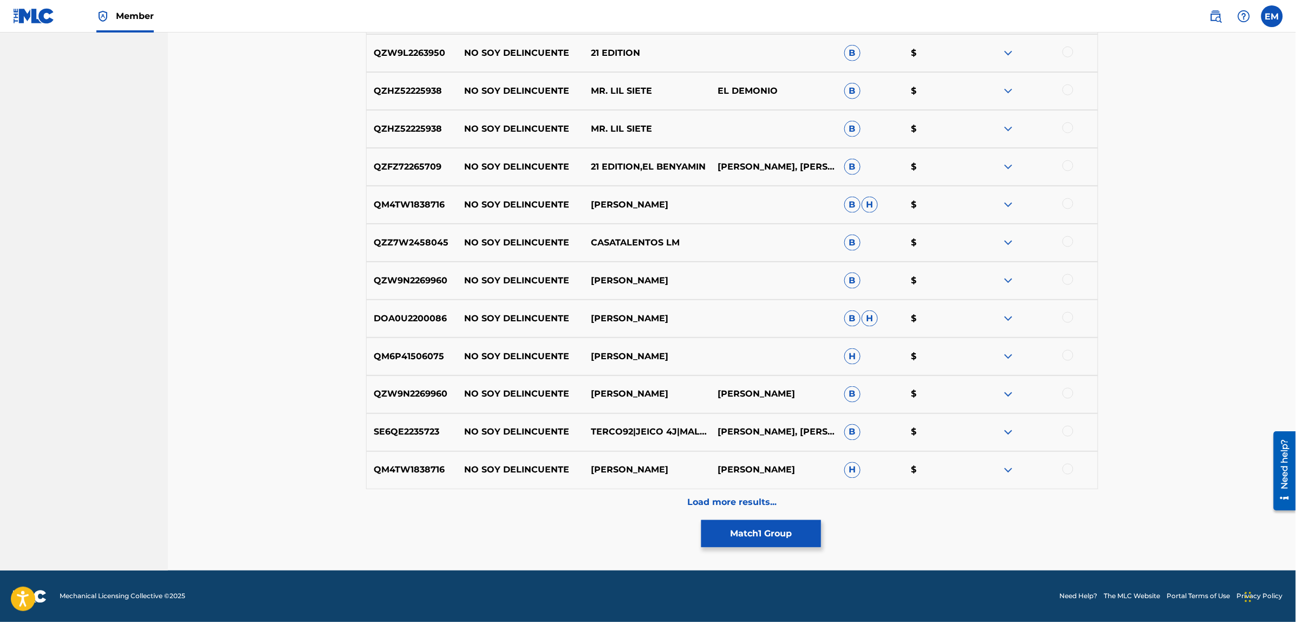
click at [747, 499] on p "Load more results..." at bounding box center [731, 502] width 89 height 13
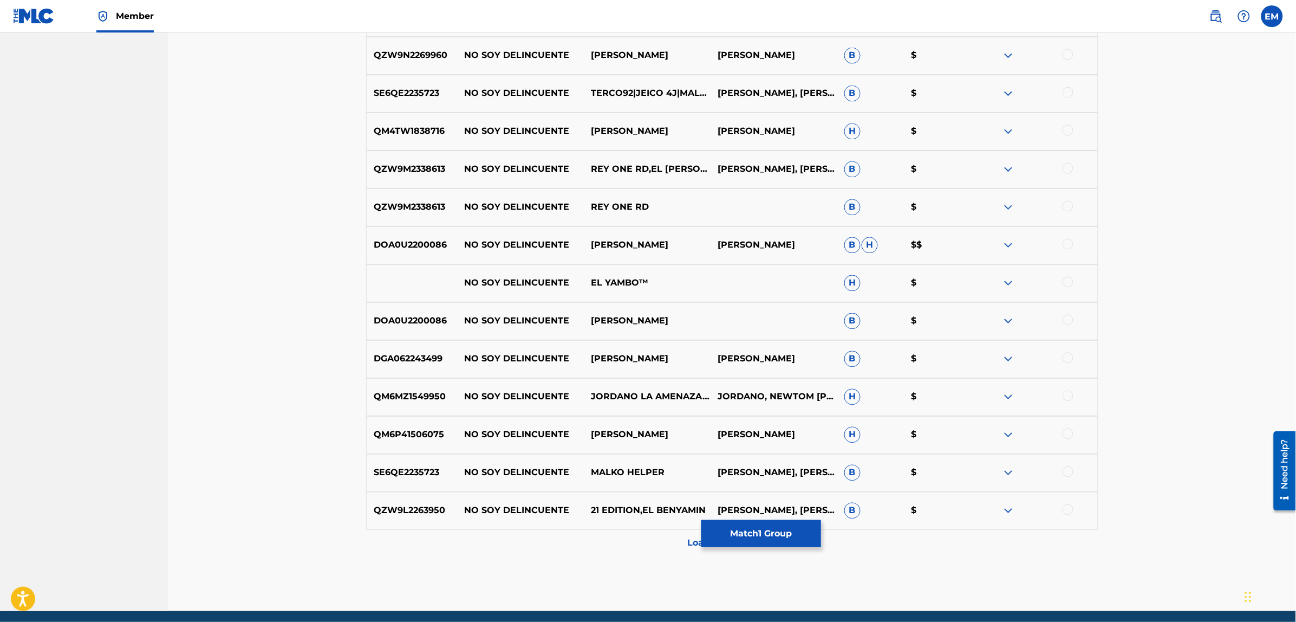
scroll to position [2581, 0]
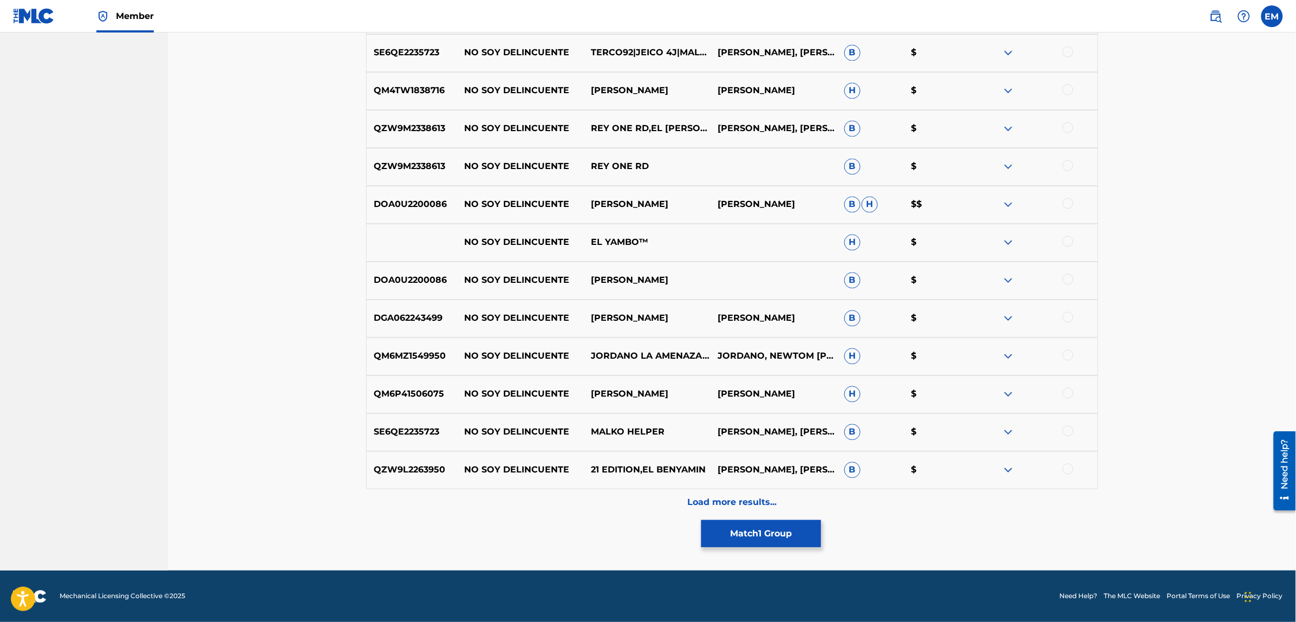
click at [746, 489] on div "Load more results..." at bounding box center [732, 502] width 732 height 27
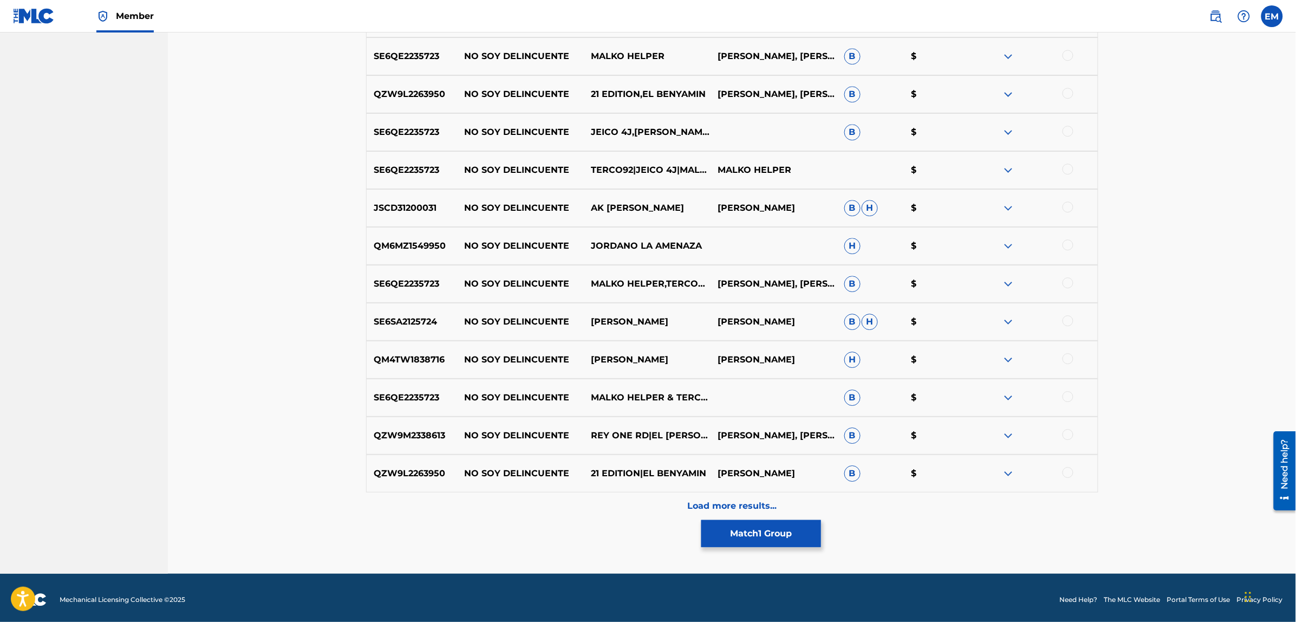
scroll to position [2960, 0]
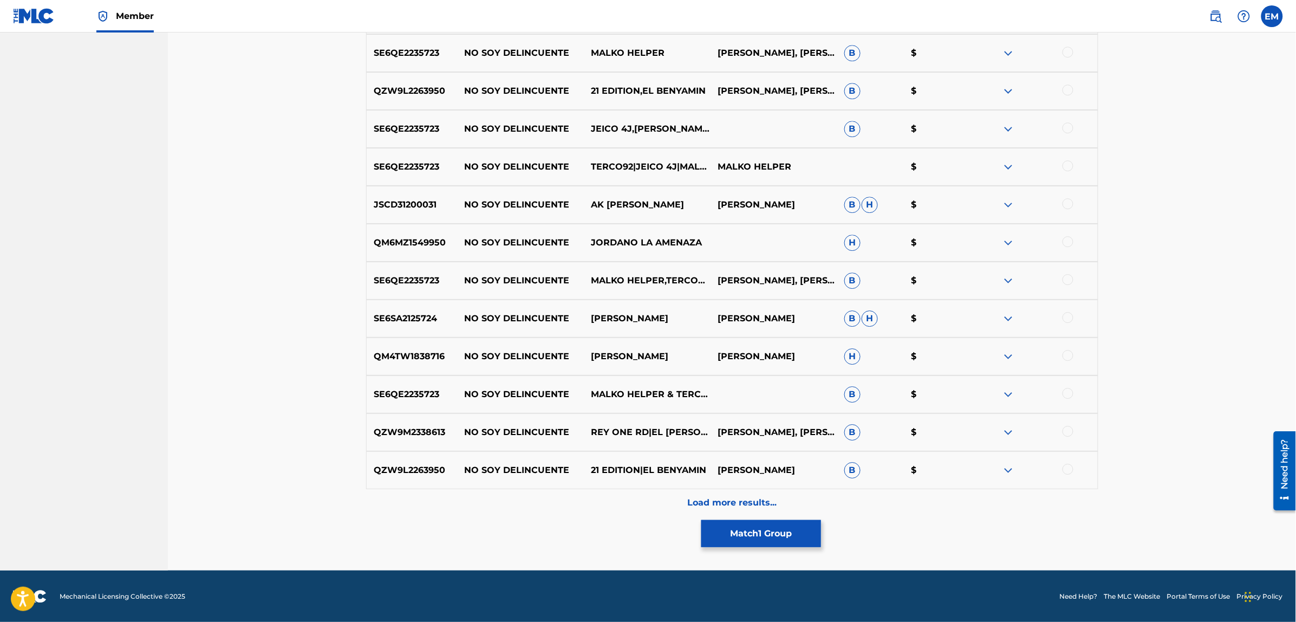
click at [743, 493] on div "Load more results..." at bounding box center [732, 502] width 732 height 27
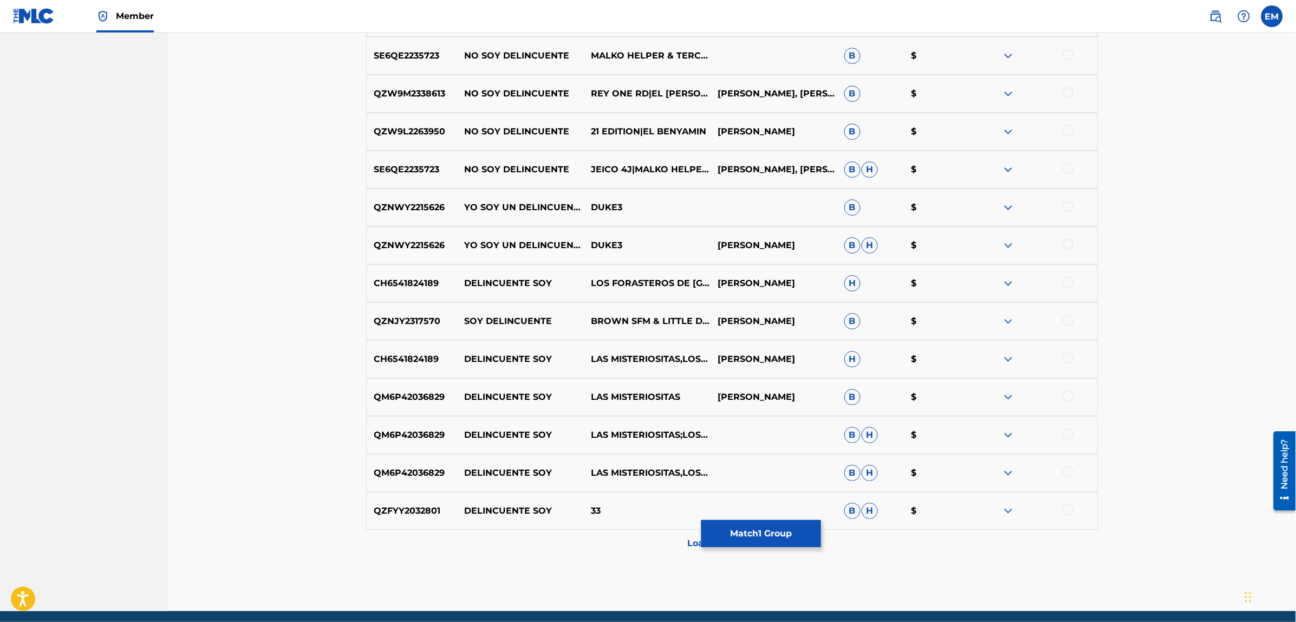
scroll to position [3339, 0]
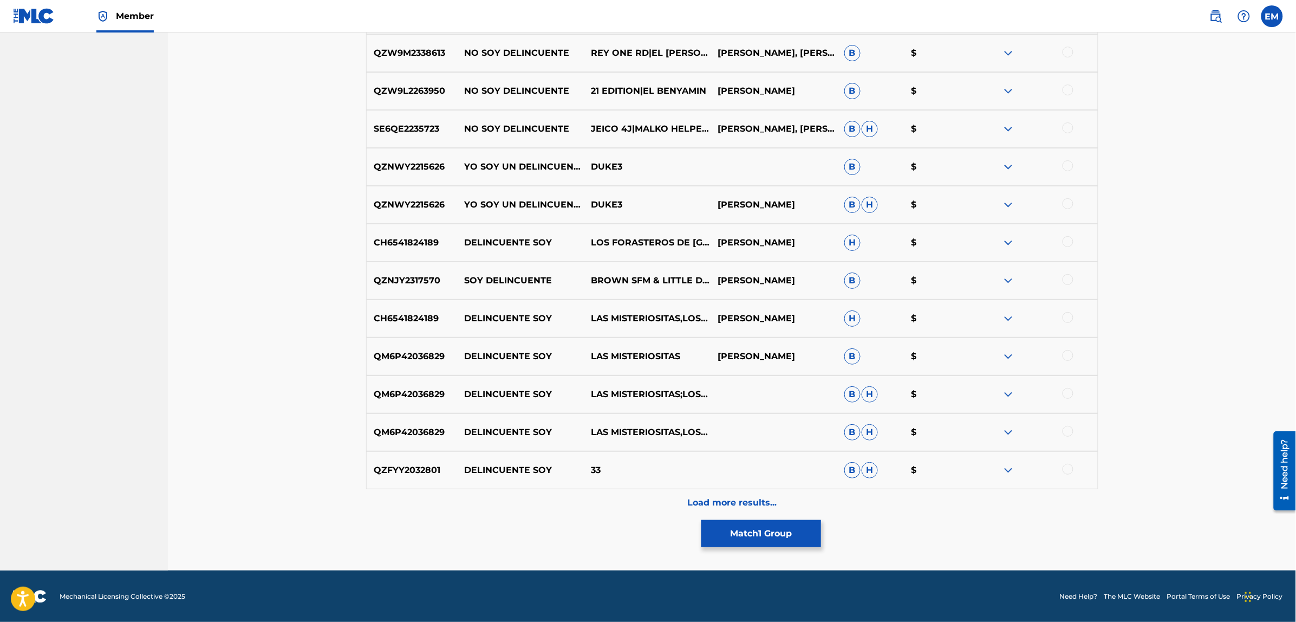
click at [737, 505] on p "Load more results..." at bounding box center [731, 502] width 89 height 13
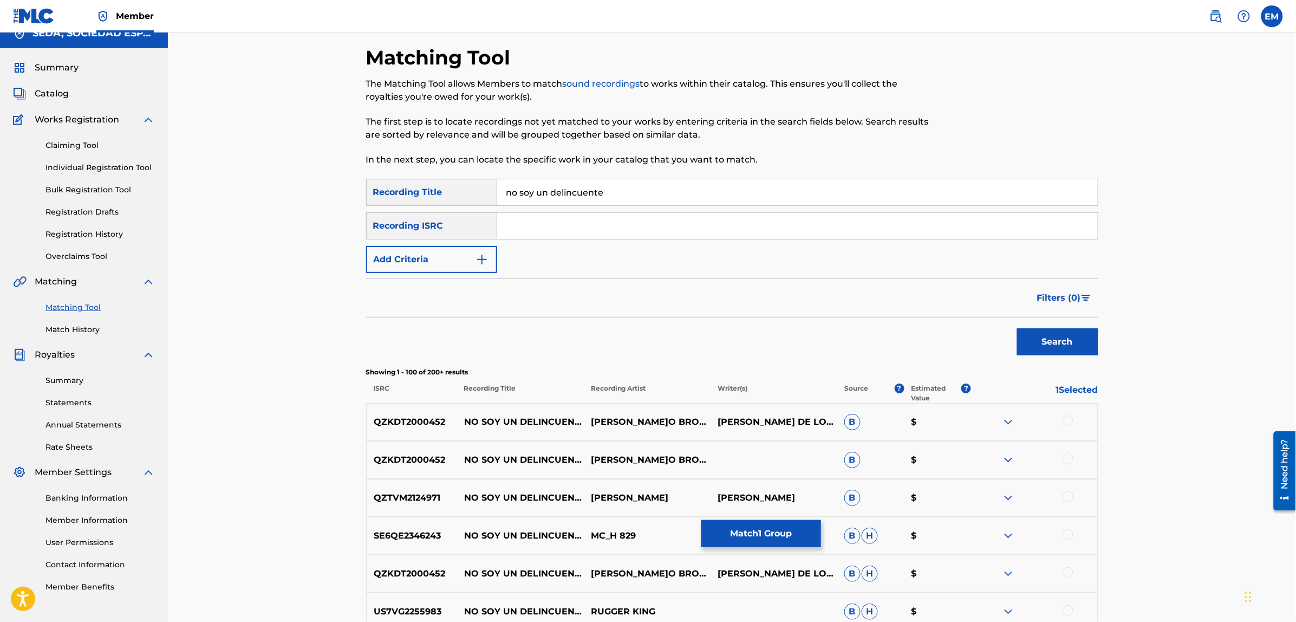
scroll to position [0, 0]
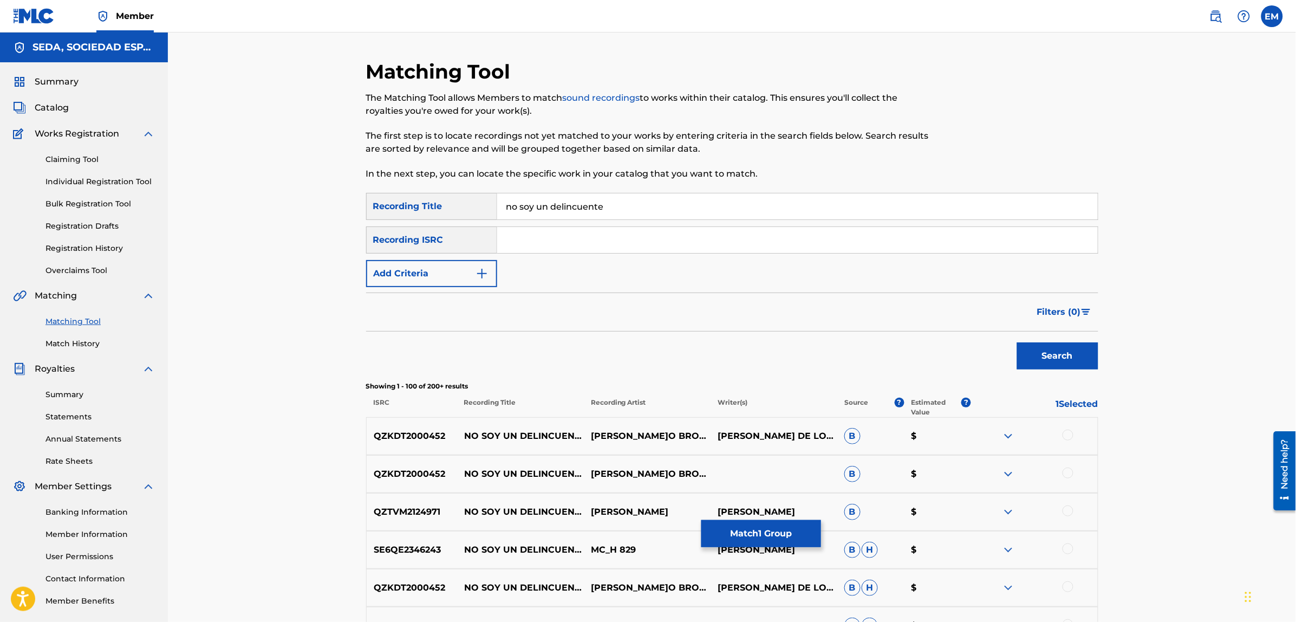
click at [417, 271] on button "Add Criteria" at bounding box center [431, 273] width 131 height 27
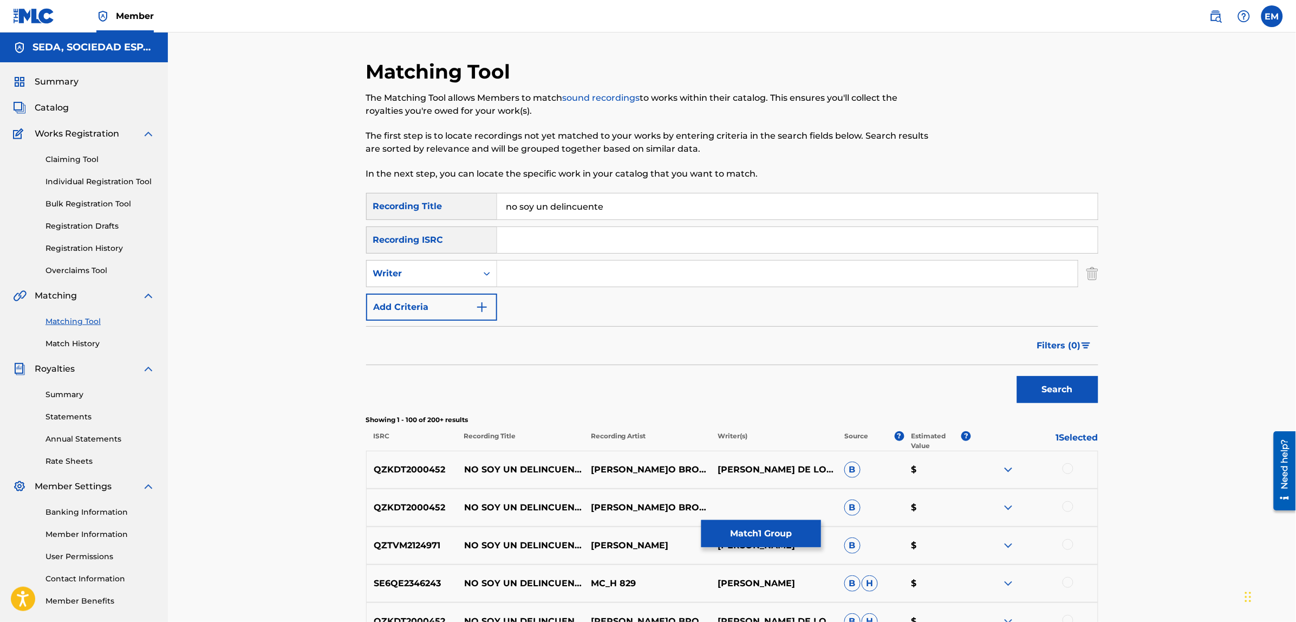
click at [540, 266] on input "Search Form" at bounding box center [787, 273] width 580 height 26
type input "[PERSON_NAME]"
click at [1017, 376] on button "Search" at bounding box center [1057, 389] width 81 height 27
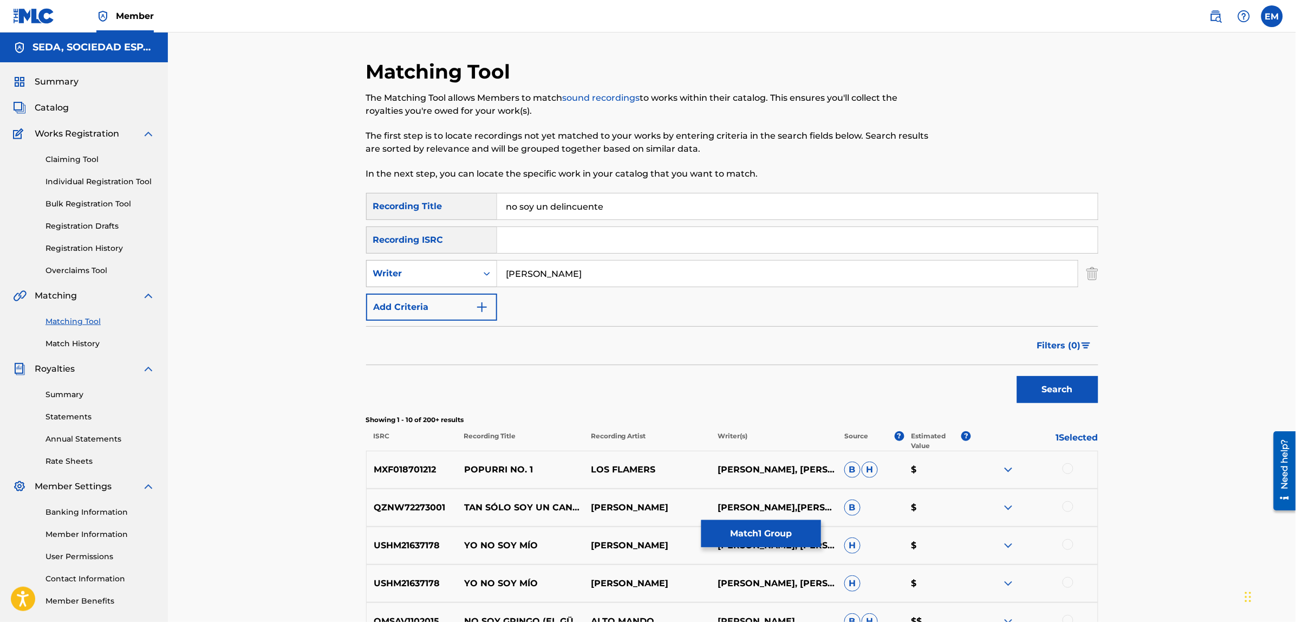
drag, startPoint x: 599, startPoint y: 270, endPoint x: 474, endPoint y: 275, distance: 124.6
click at [474, 275] on div "SearchWithCriteriaf46d2467-7dad-4df4-b4b7-e6d698cece0a Writer [PERSON_NAME]" at bounding box center [732, 273] width 732 height 27
click at [447, 309] on button "Add Criteria" at bounding box center [431, 306] width 131 height 27
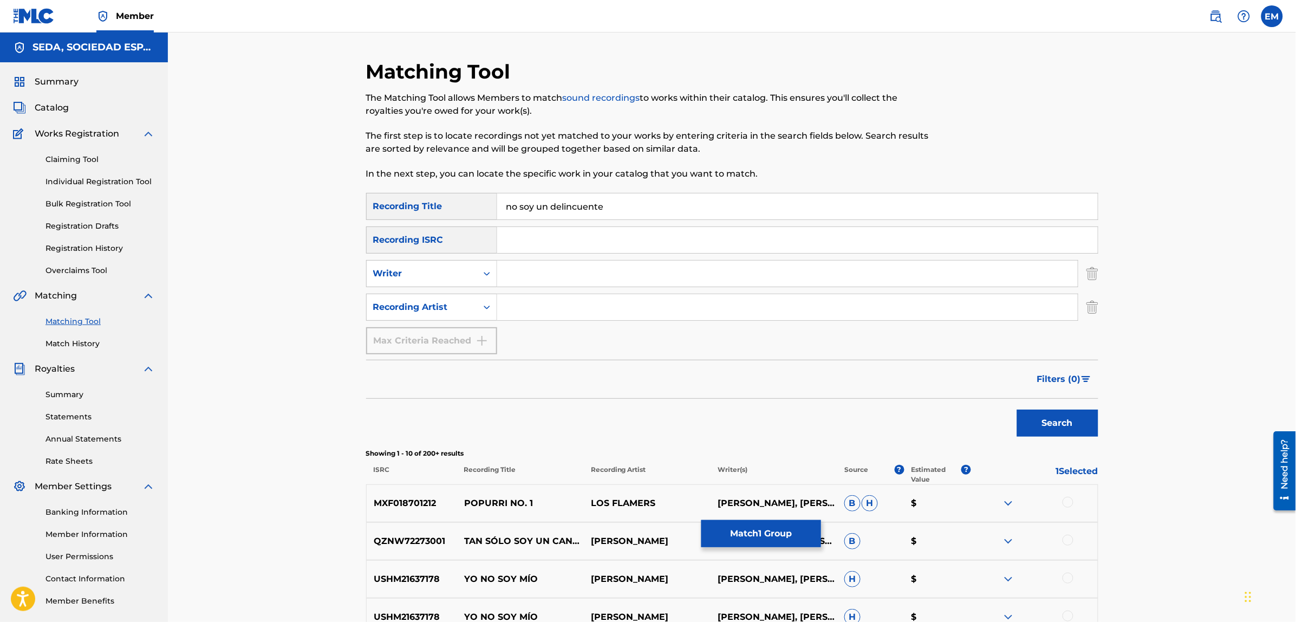
click at [537, 305] on input "Search Form" at bounding box center [787, 307] width 580 height 26
type input "suburbano"
click at [1017, 409] on button "Search" at bounding box center [1057, 422] width 81 height 27
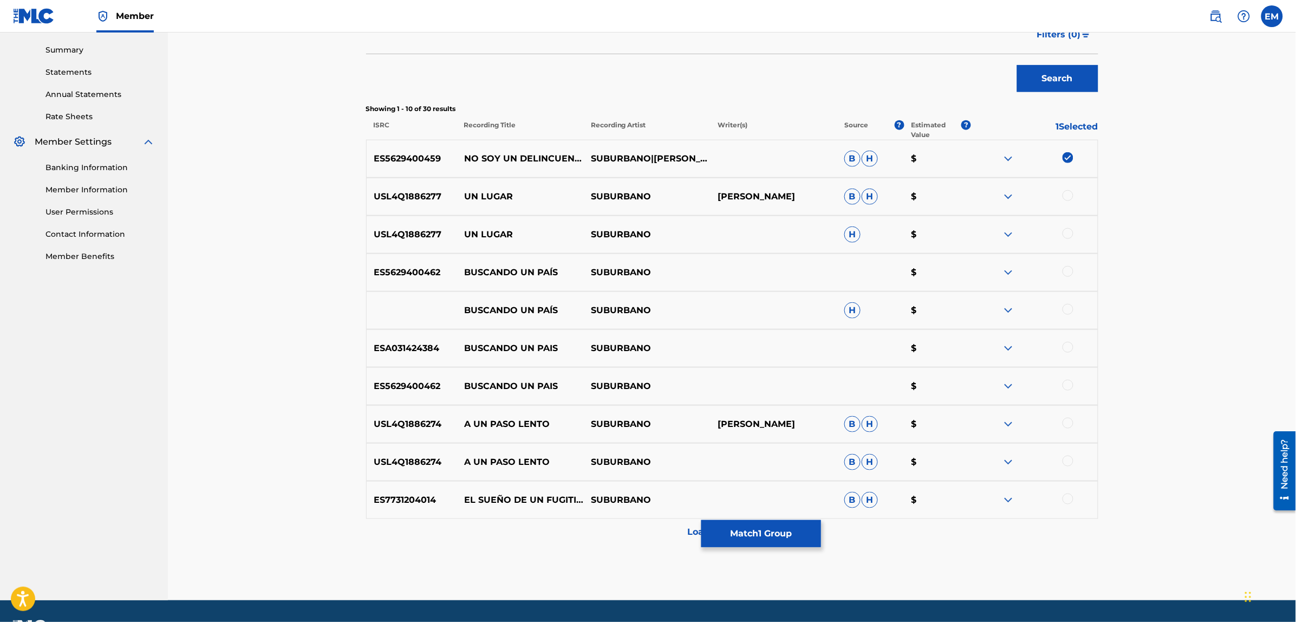
scroll to position [374, 0]
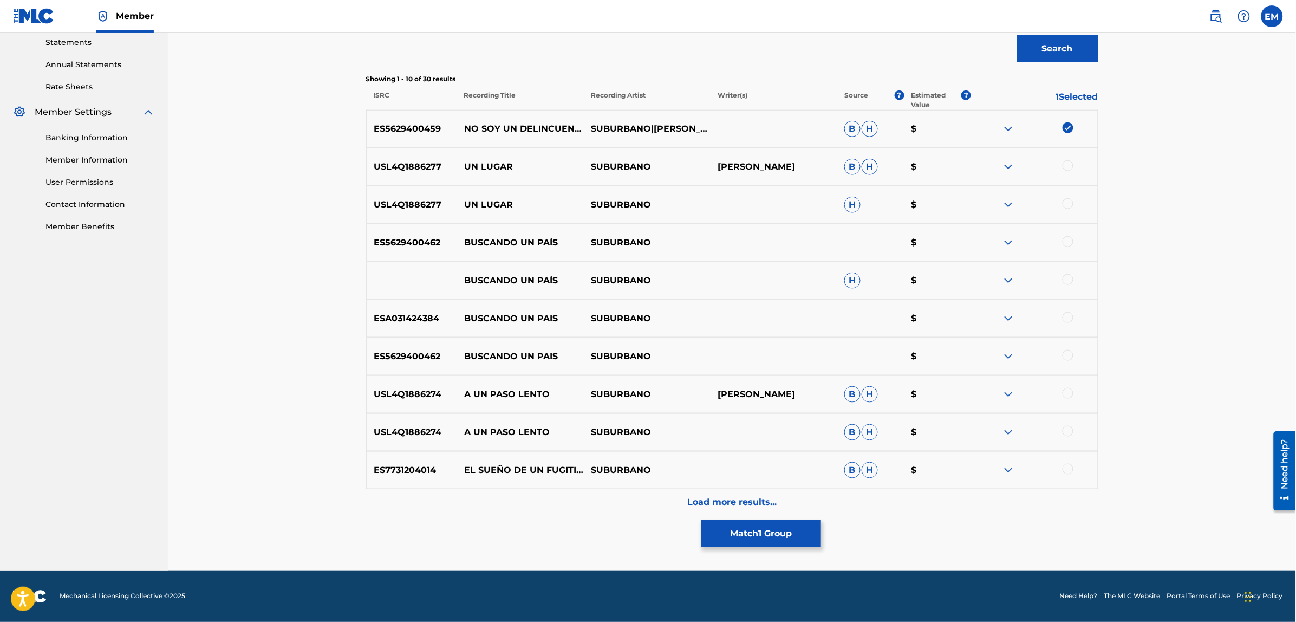
click at [738, 527] on button "Match 1 Group" at bounding box center [761, 533] width 120 height 27
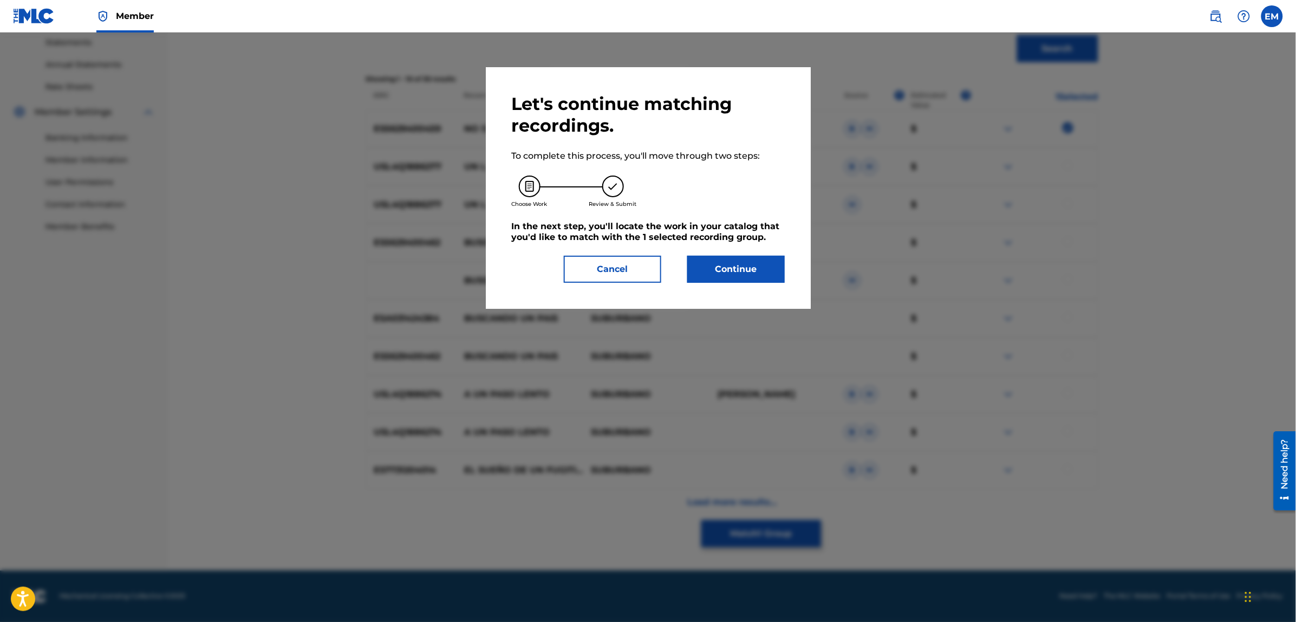
click at [751, 274] on button "Continue" at bounding box center [735, 269] width 97 height 27
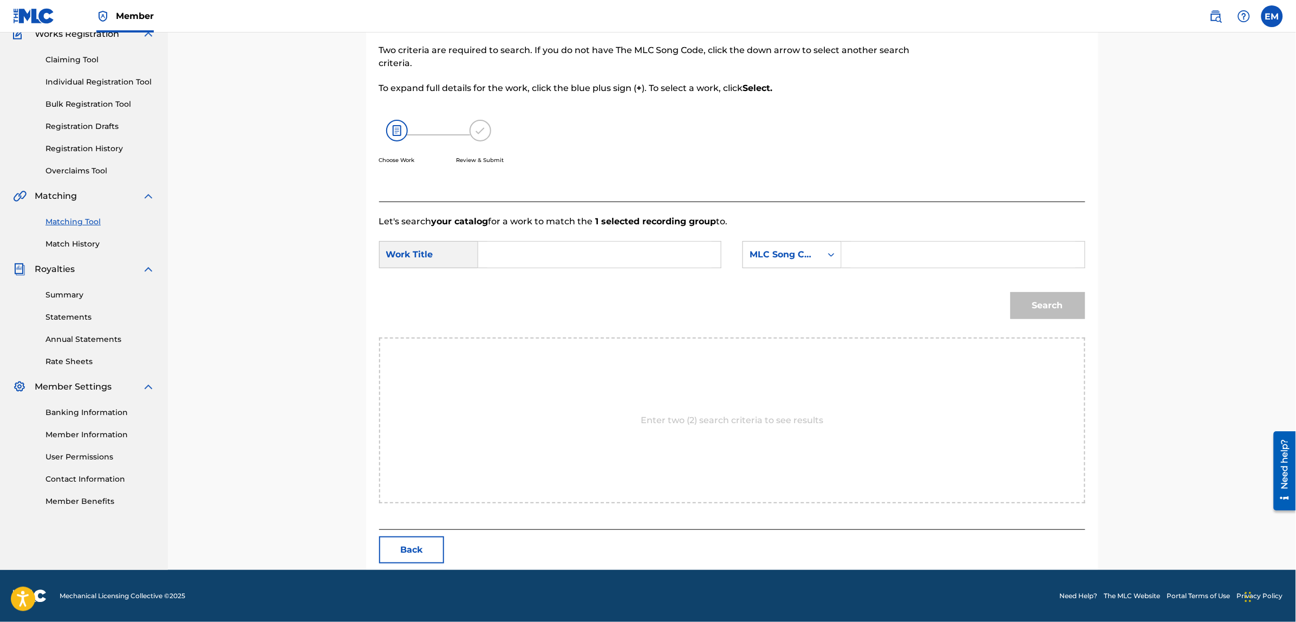
scroll to position [99, 0]
click at [620, 250] on input "Search Form" at bounding box center [599, 255] width 224 height 26
click at [524, 298] on div "no soy un delincuente" at bounding box center [517, 286] width 61 height 32
type input "no soy un delincuente"
click at [776, 256] on div "MLC Song Code" at bounding box center [782, 255] width 66 height 13
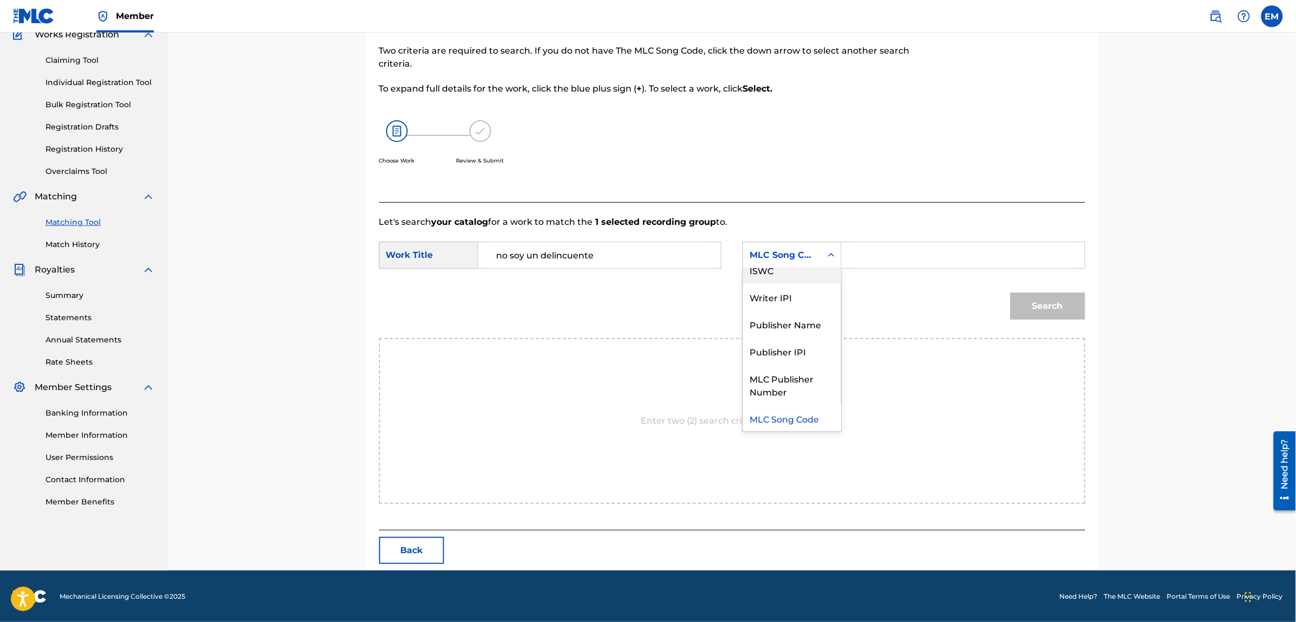
scroll to position [0, 0]
click at [789, 275] on div "Writer Name" at bounding box center [792, 282] width 98 height 27
drag, startPoint x: 881, startPoint y: 271, endPoint x: 889, endPoint y: 265, distance: 9.3
click at [889, 265] on input "Search Form" at bounding box center [963, 255] width 224 height 26
paste input "[PERSON_NAME]"
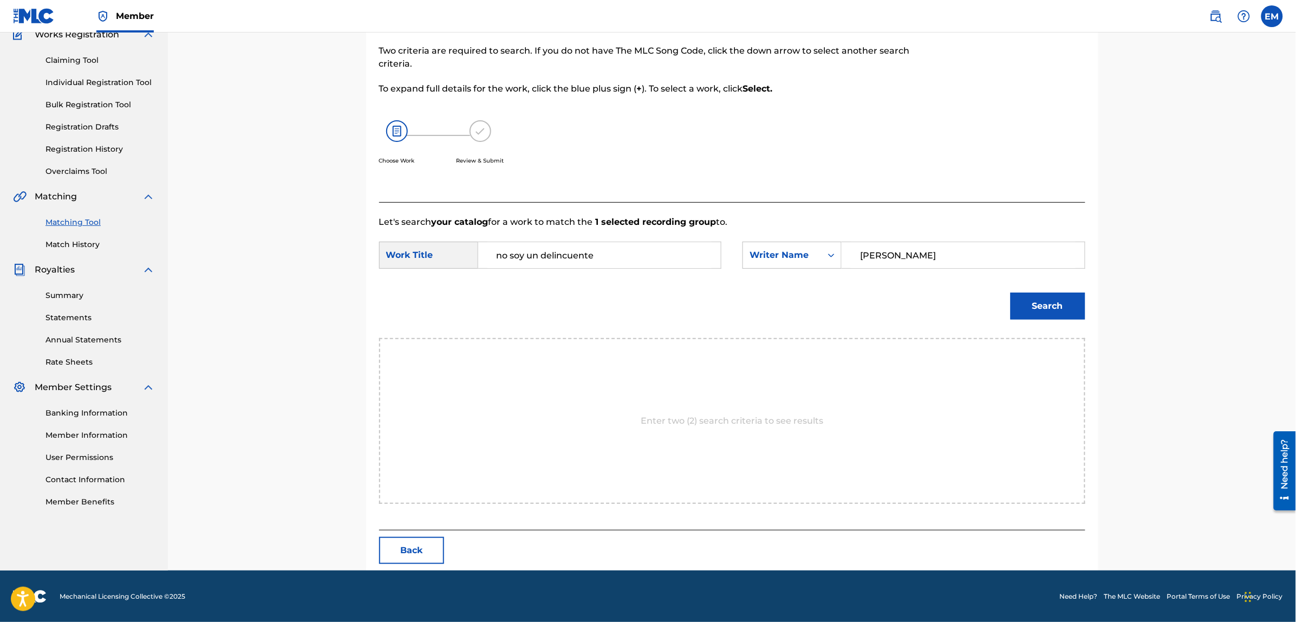
type input "[PERSON_NAME]"
click at [1010, 292] on button "Search" at bounding box center [1047, 305] width 75 height 27
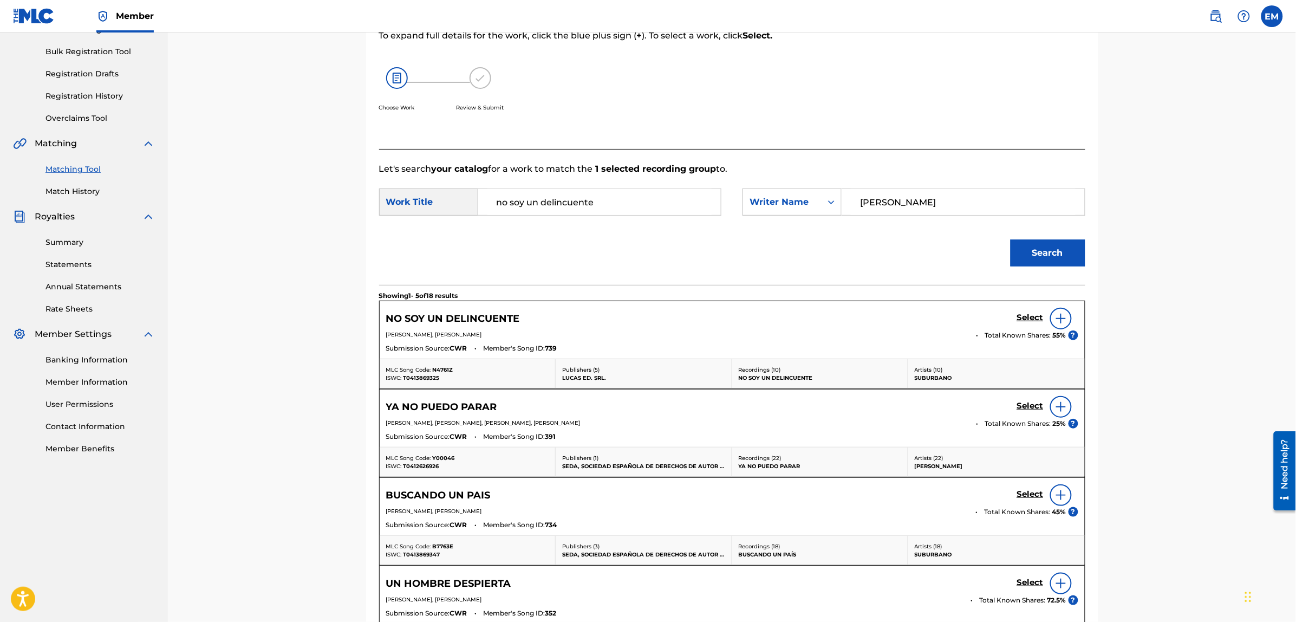
scroll to position [234, 0]
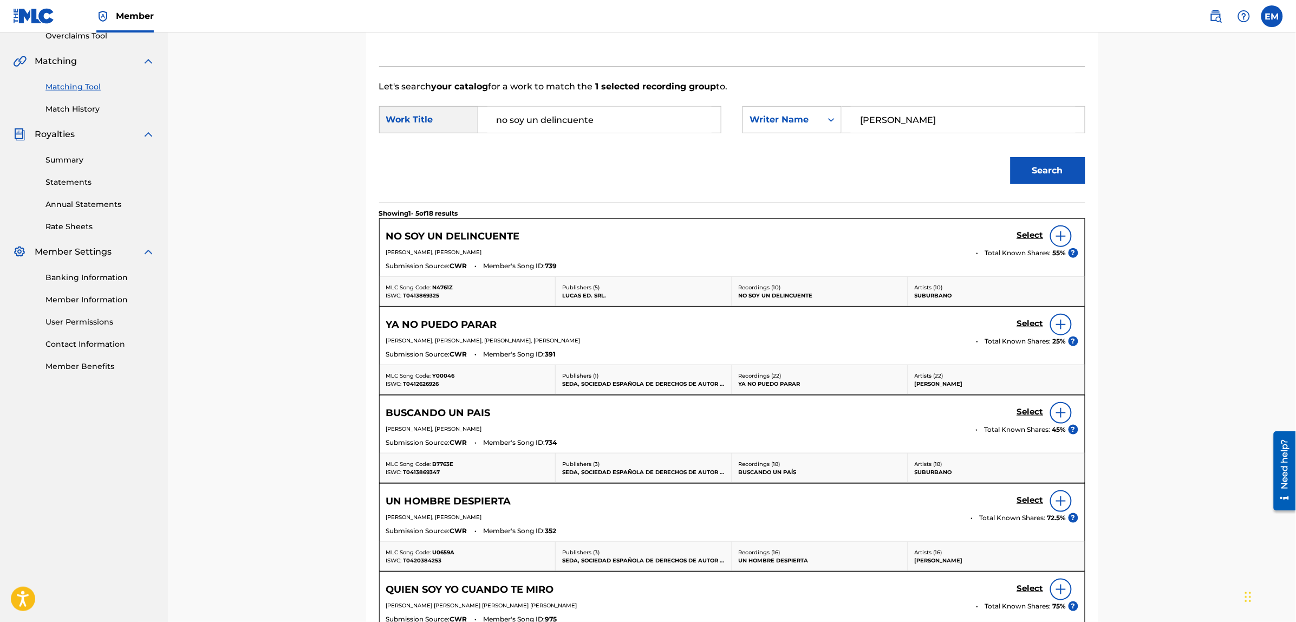
click at [1064, 230] on img at bounding box center [1060, 236] width 13 height 13
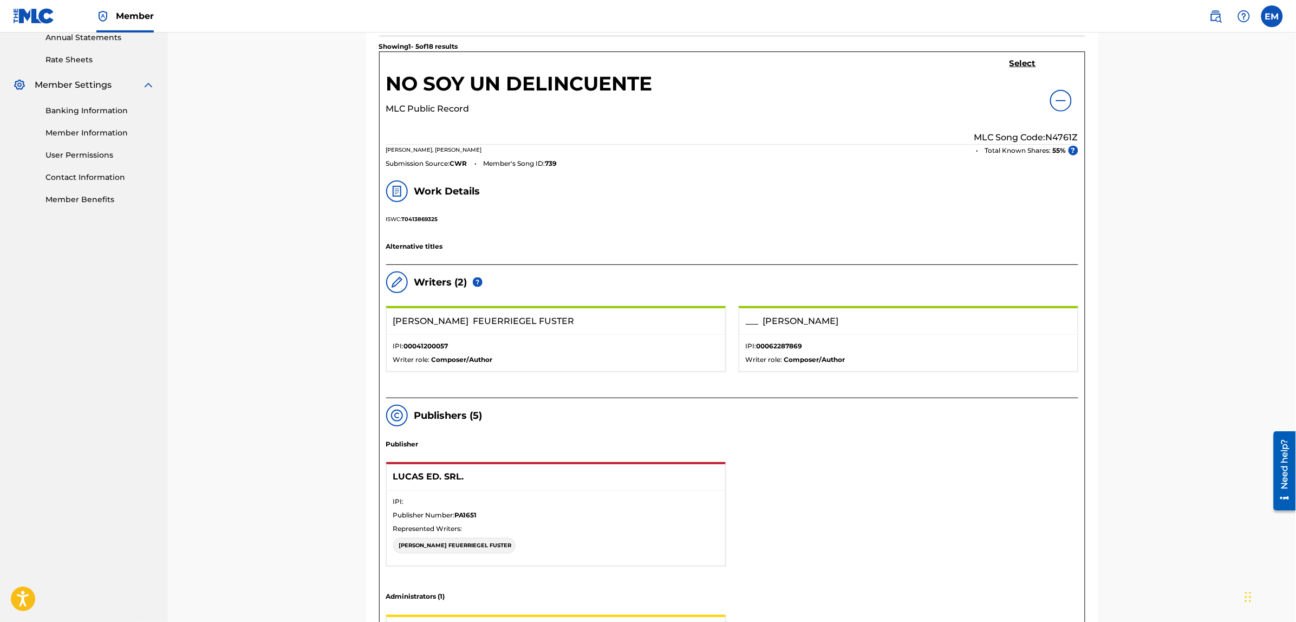
scroll to position [167, 0]
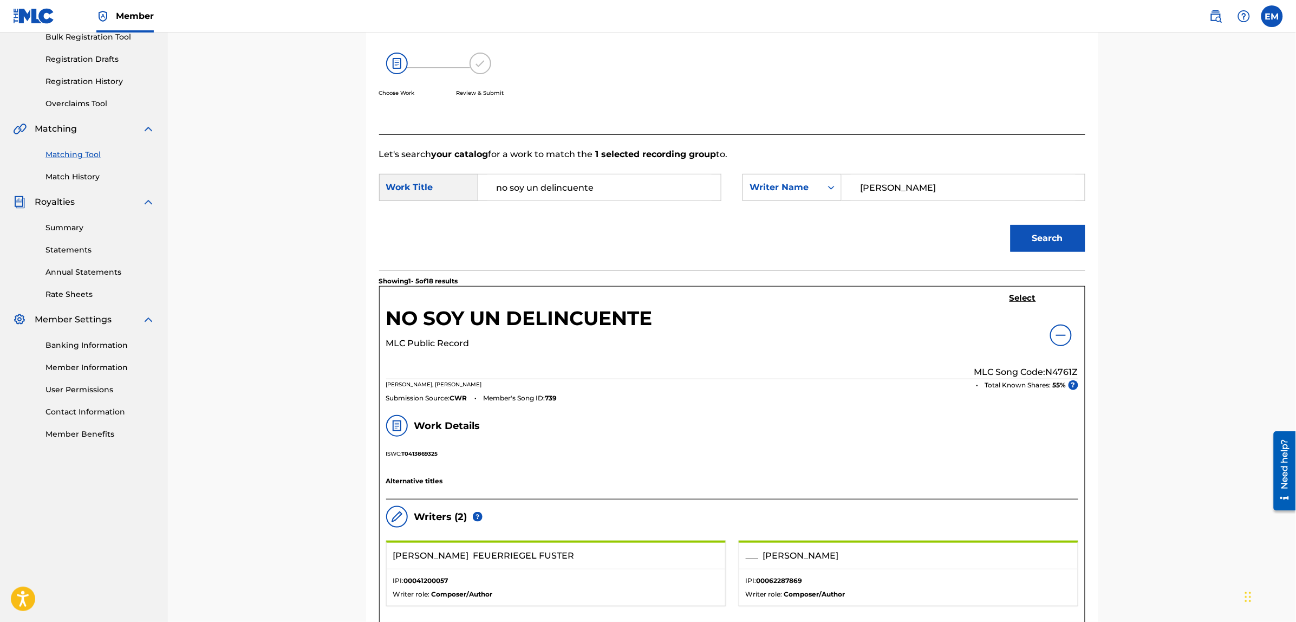
click at [1018, 301] on h5 "Select" at bounding box center [1022, 298] width 27 height 10
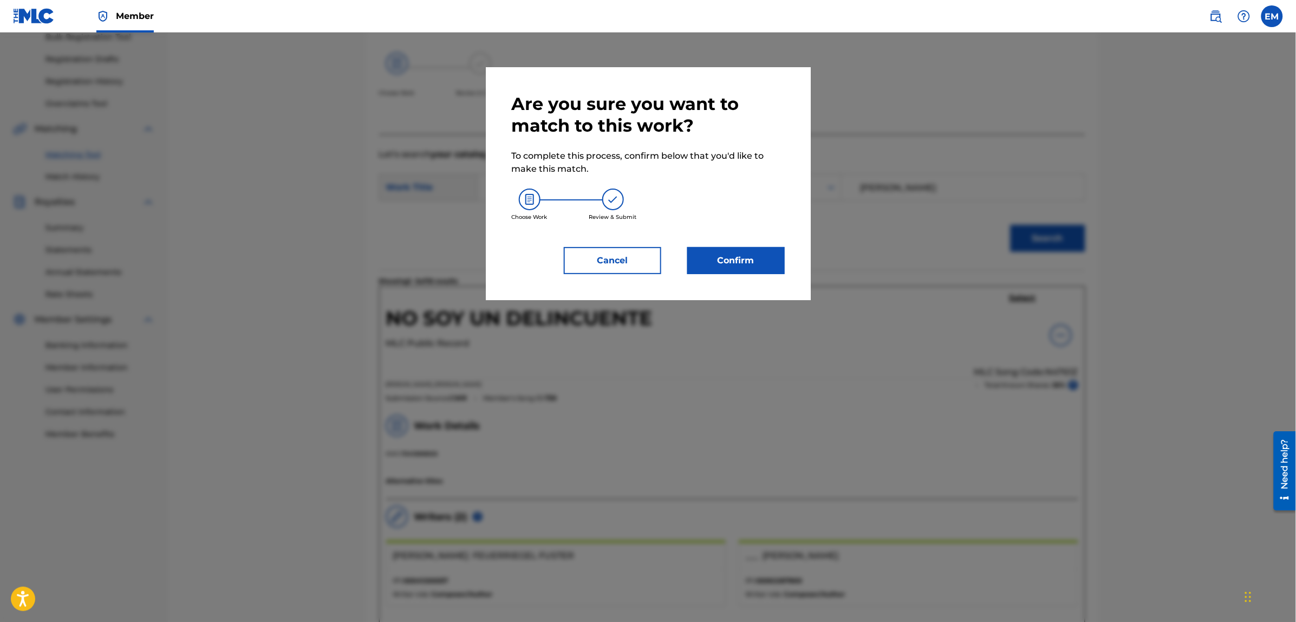
click at [697, 252] on button "Confirm" at bounding box center [735, 260] width 97 height 27
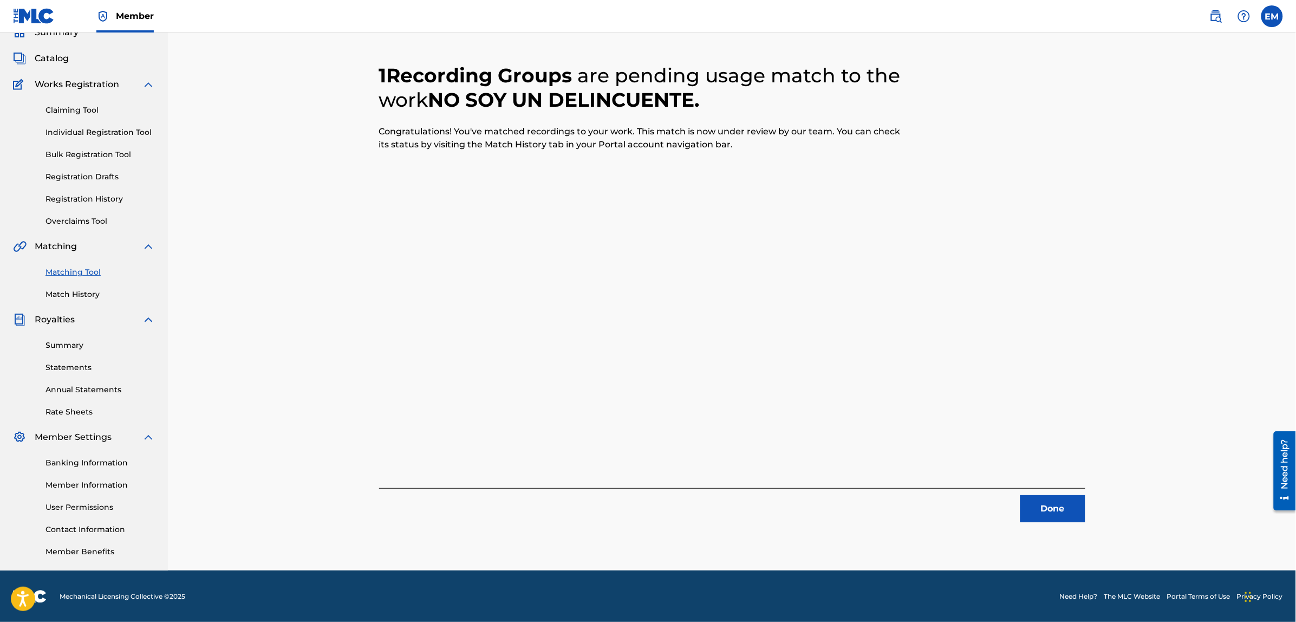
click at [1037, 513] on button "Done" at bounding box center [1052, 508] width 65 height 27
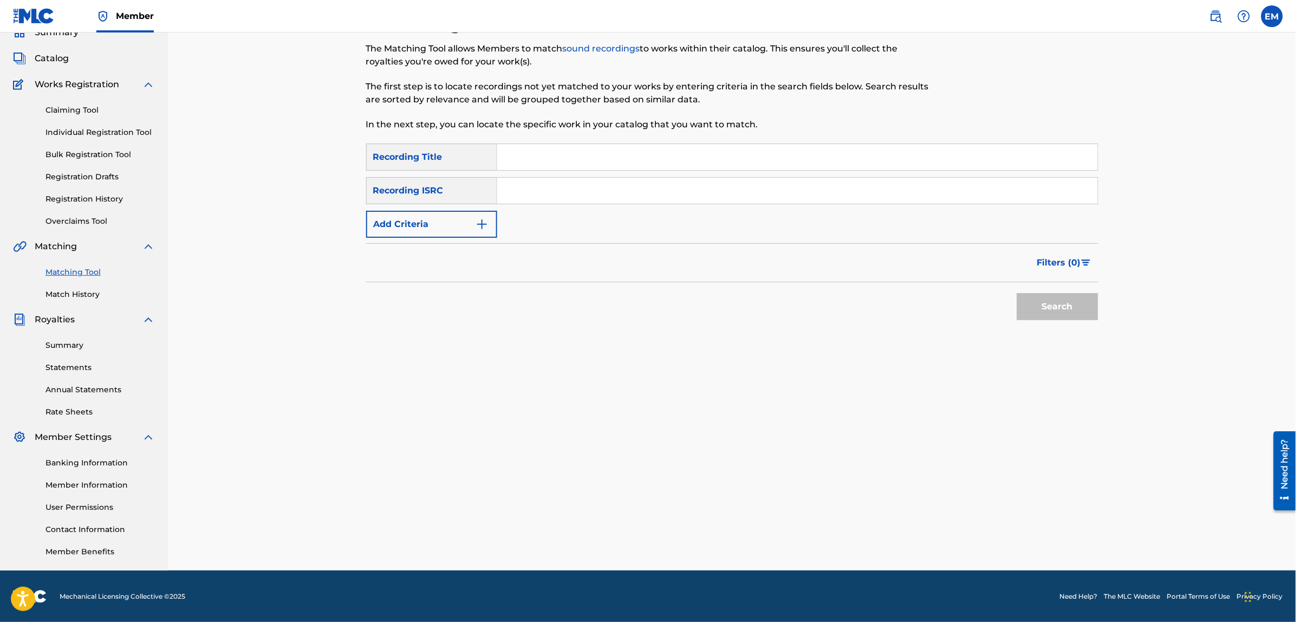
click at [589, 157] on input "Search Form" at bounding box center [797, 157] width 600 height 26
click at [1017, 293] on button "Search" at bounding box center [1057, 306] width 81 height 27
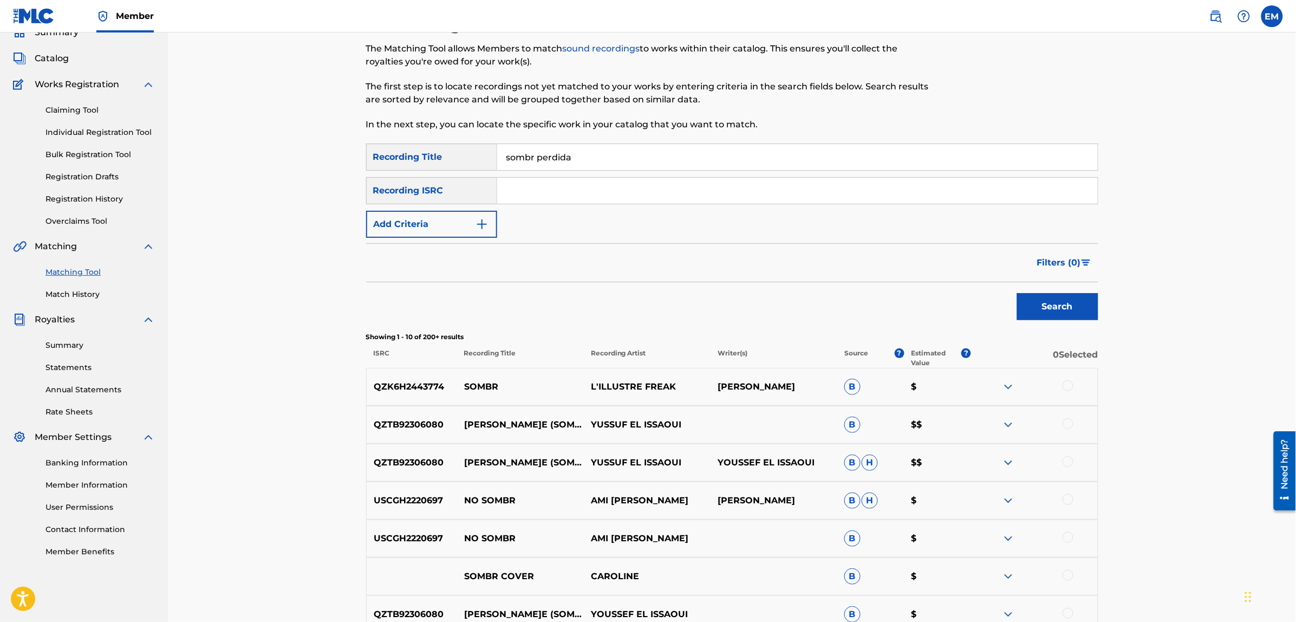
click at [533, 153] on input "sombr perdida" at bounding box center [797, 157] width 600 height 26
type input "sombra perdida"
click at [1017, 293] on button "Search" at bounding box center [1057, 306] width 81 height 27
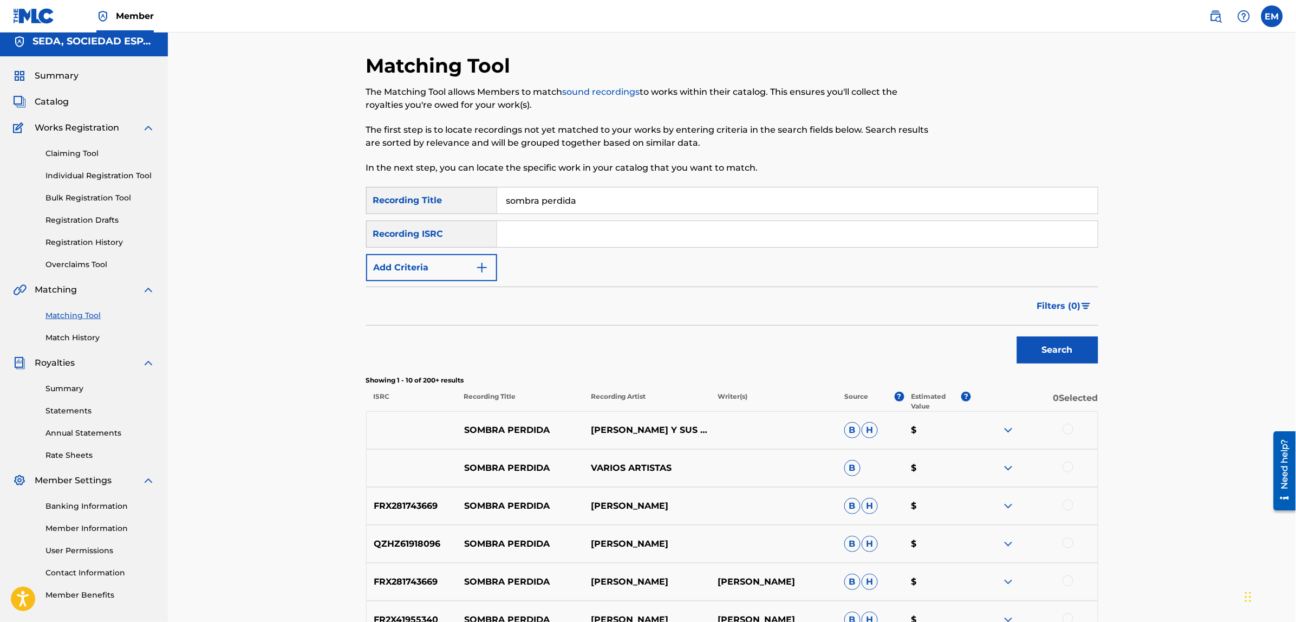
scroll to position [0, 0]
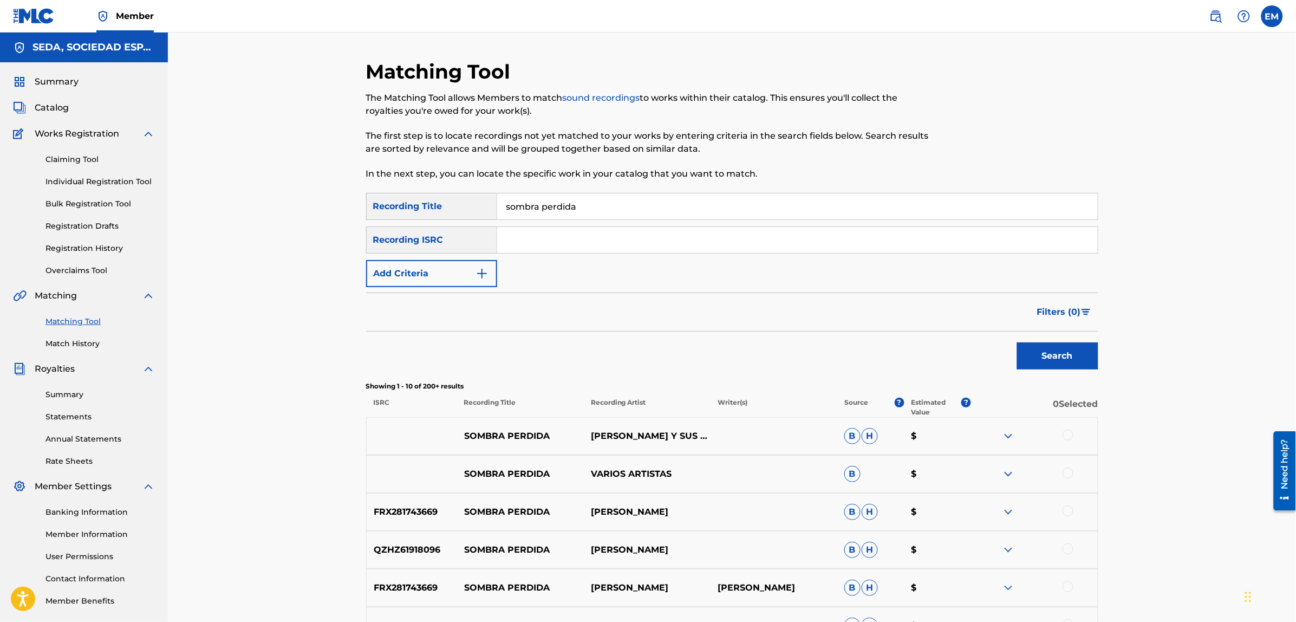
click at [456, 278] on button "Add Criteria" at bounding box center [431, 273] width 131 height 27
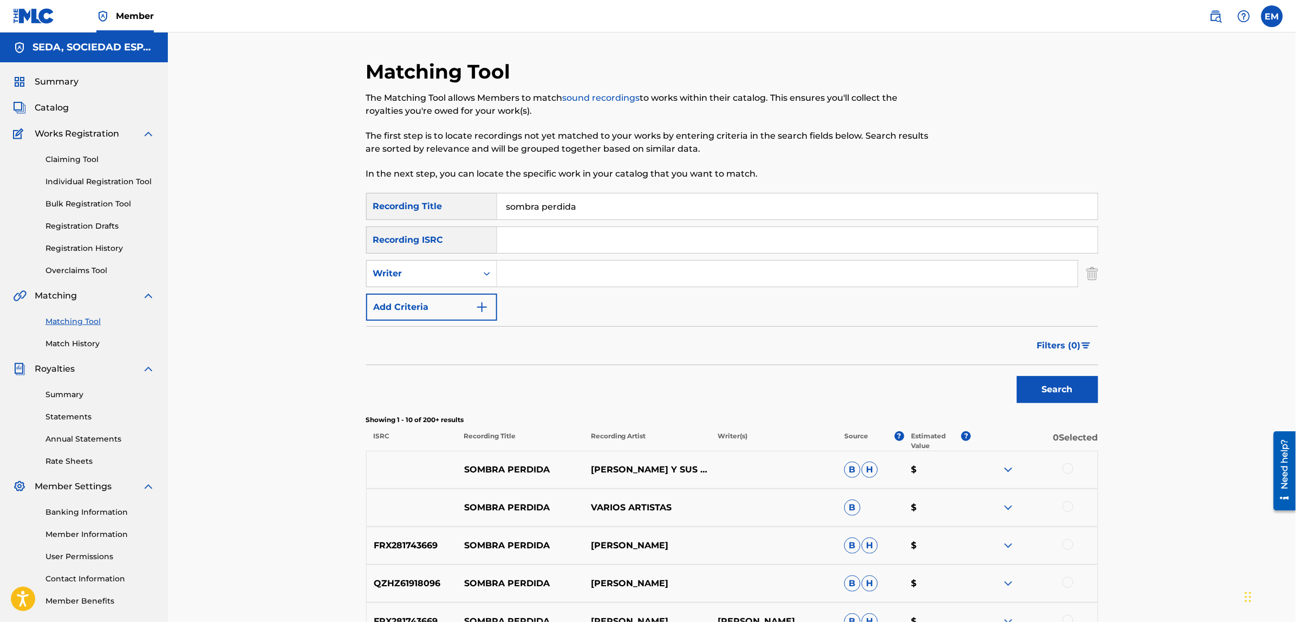
click at [520, 264] on input "Search Form" at bounding box center [787, 273] width 580 height 26
type input "[PERSON_NAME]"
click at [1017, 376] on button "Search" at bounding box center [1057, 389] width 81 height 27
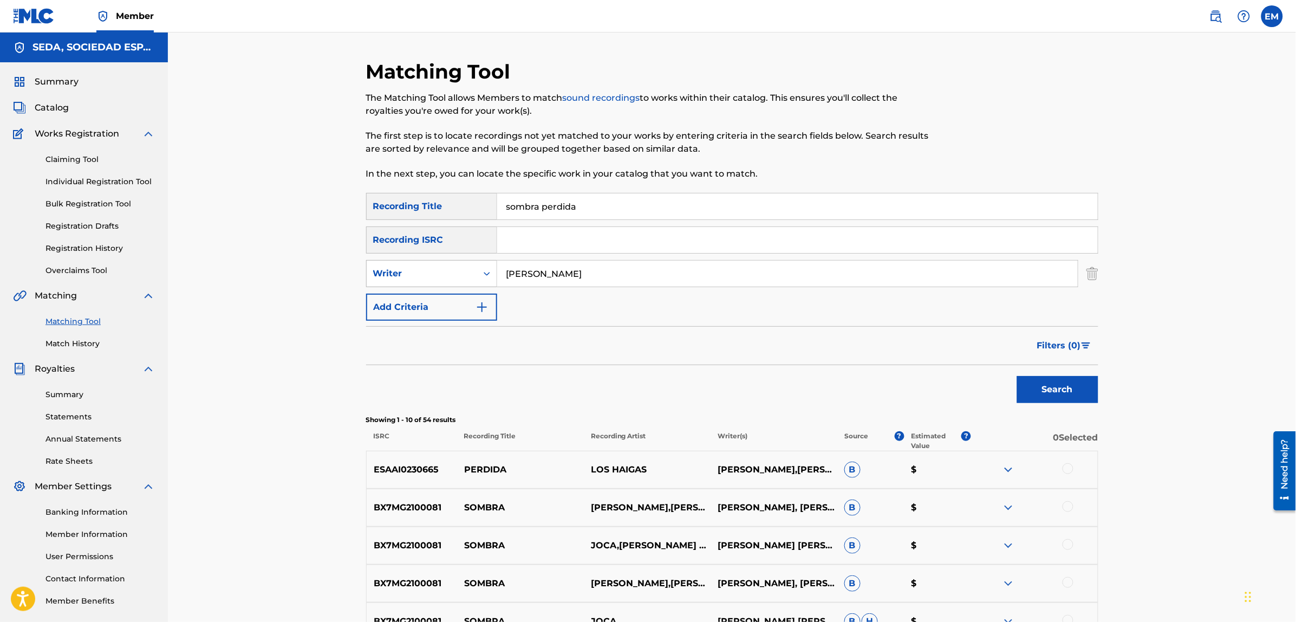
drag, startPoint x: 593, startPoint y: 278, endPoint x: 445, endPoint y: 280, distance: 147.8
click at [445, 280] on div "SearchWithCriteriaf46d2467-7dad-4df4-b4b7-e6d698cece0a Writer [PERSON_NAME]" at bounding box center [732, 273] width 732 height 27
click at [415, 304] on button "Add Criteria" at bounding box center [431, 306] width 131 height 27
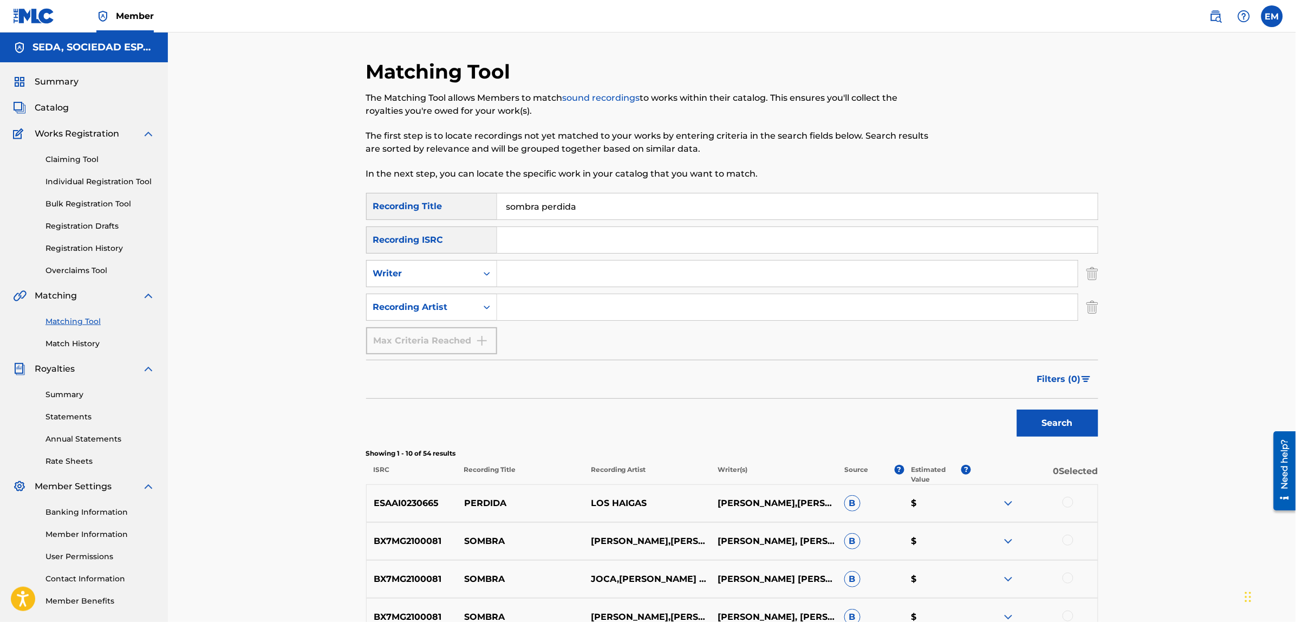
click at [509, 306] on input "Search Form" at bounding box center [787, 307] width 580 height 26
type input "suburbano"
click at [1017, 409] on button "Search" at bounding box center [1057, 422] width 81 height 27
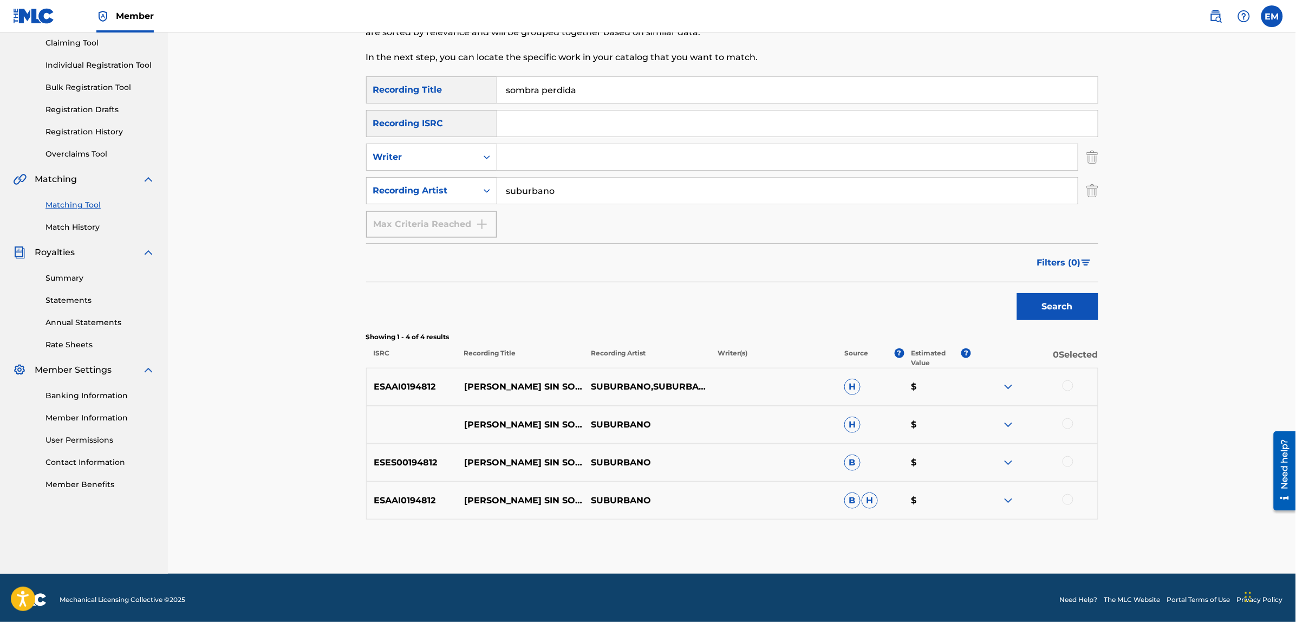
scroll to position [120, 0]
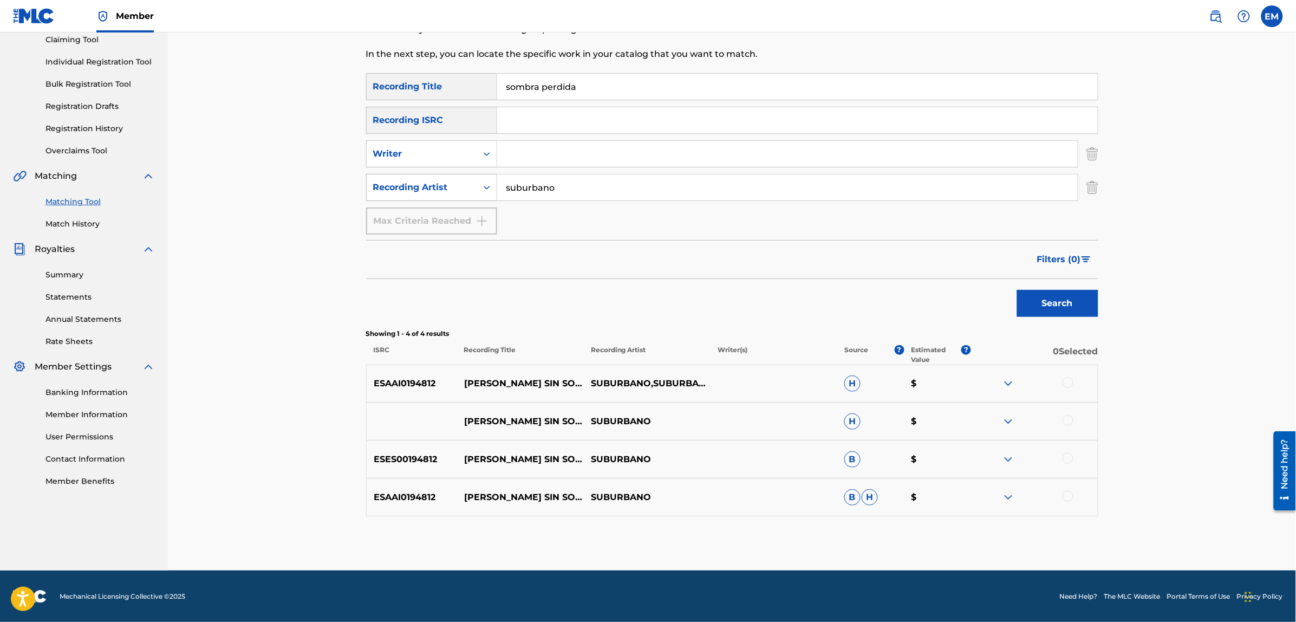
drag, startPoint x: 591, startPoint y: 189, endPoint x: 455, endPoint y: 195, distance: 136.5
click at [455, 195] on div "SearchWithCriteria9437b957-98ef-4d3d-b15f-ffa02e2389b9 Recording Artist suburba…" at bounding box center [732, 187] width 732 height 27
click at [1017, 290] on button "Search" at bounding box center [1057, 303] width 81 height 27
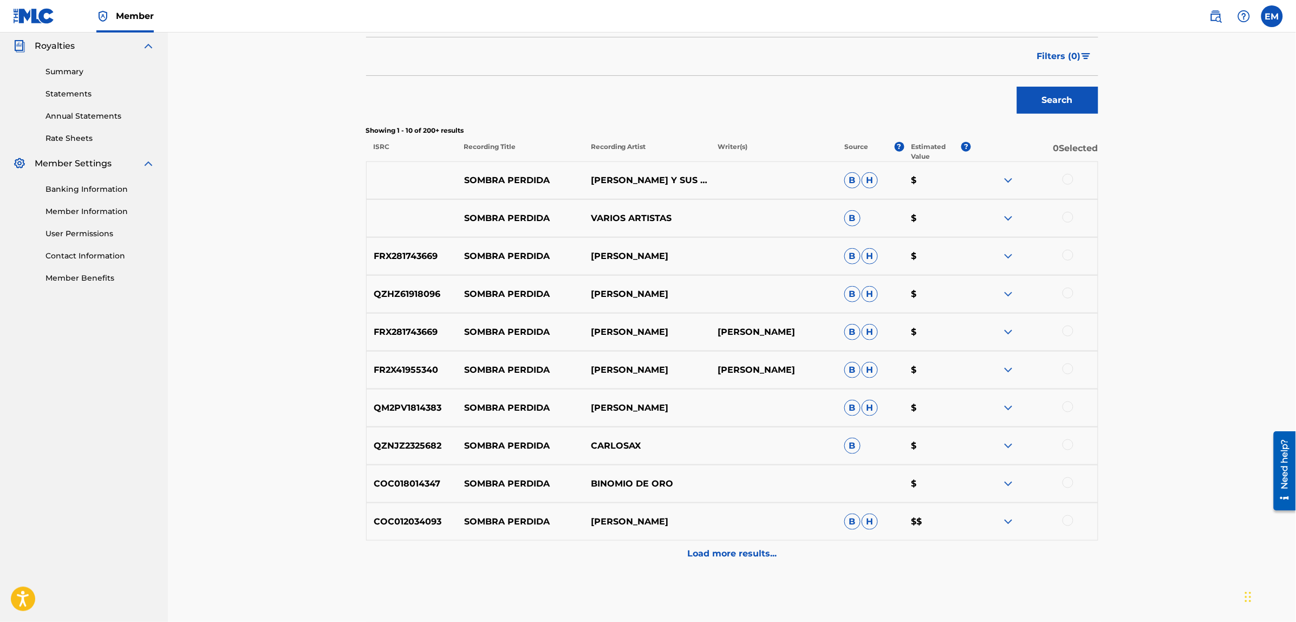
scroll to position [374, 0]
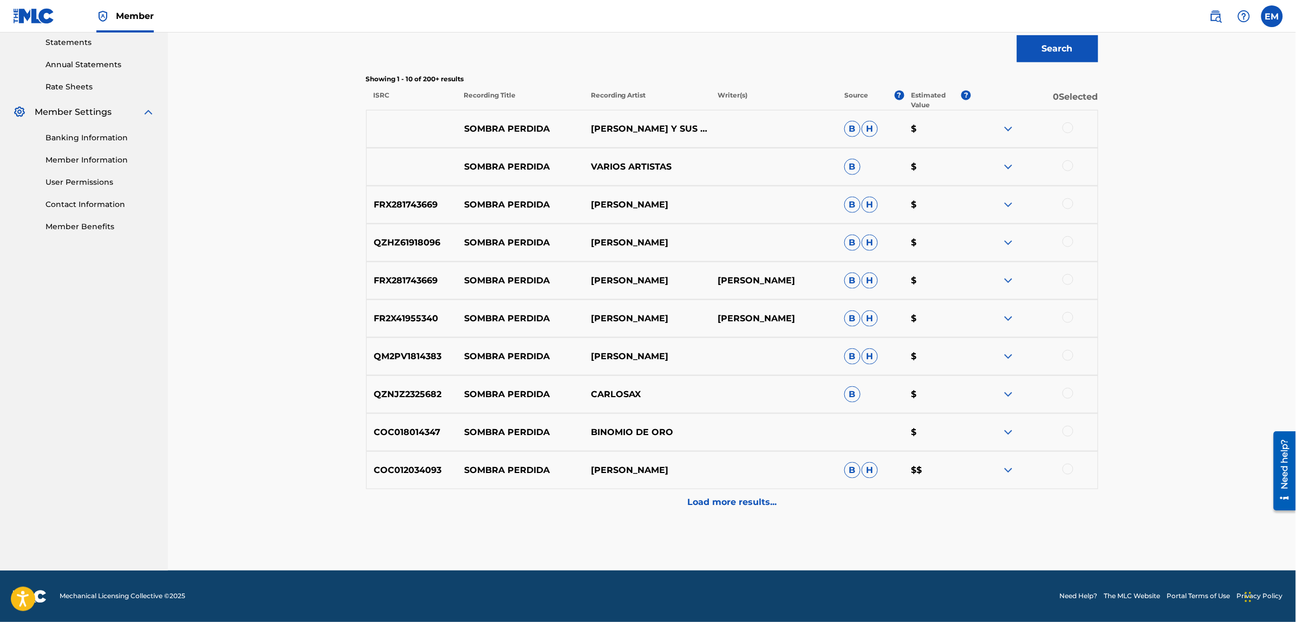
click at [720, 502] on p "Load more results..." at bounding box center [731, 502] width 89 height 13
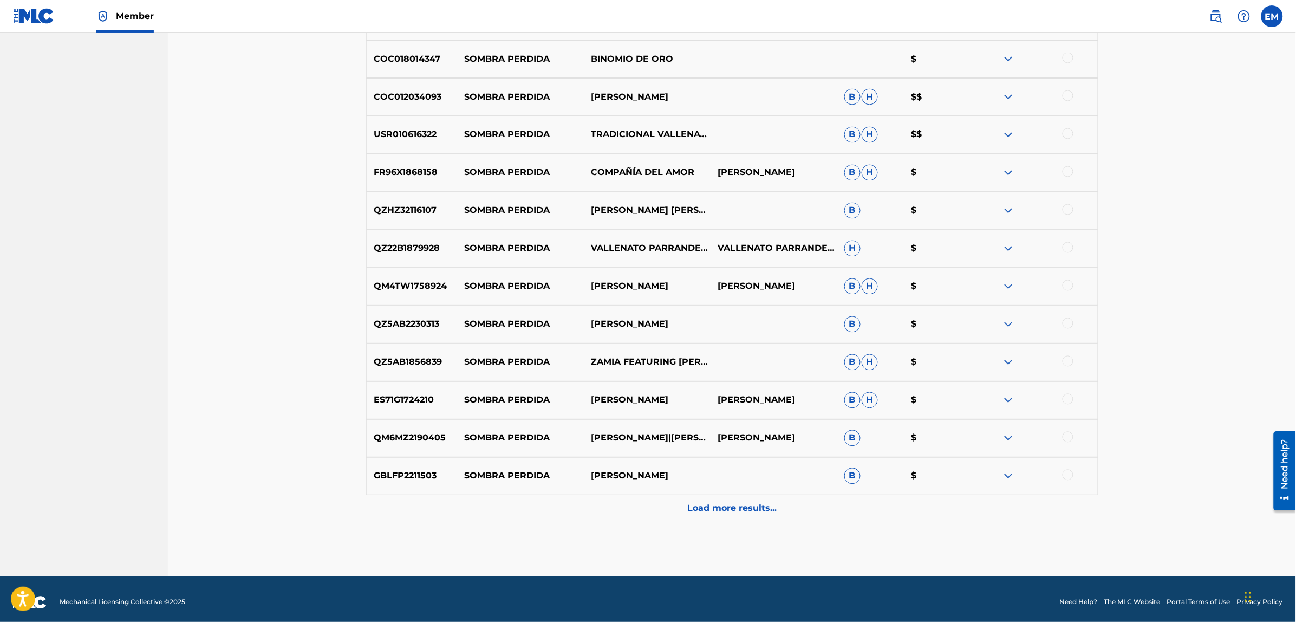
scroll to position [753, 0]
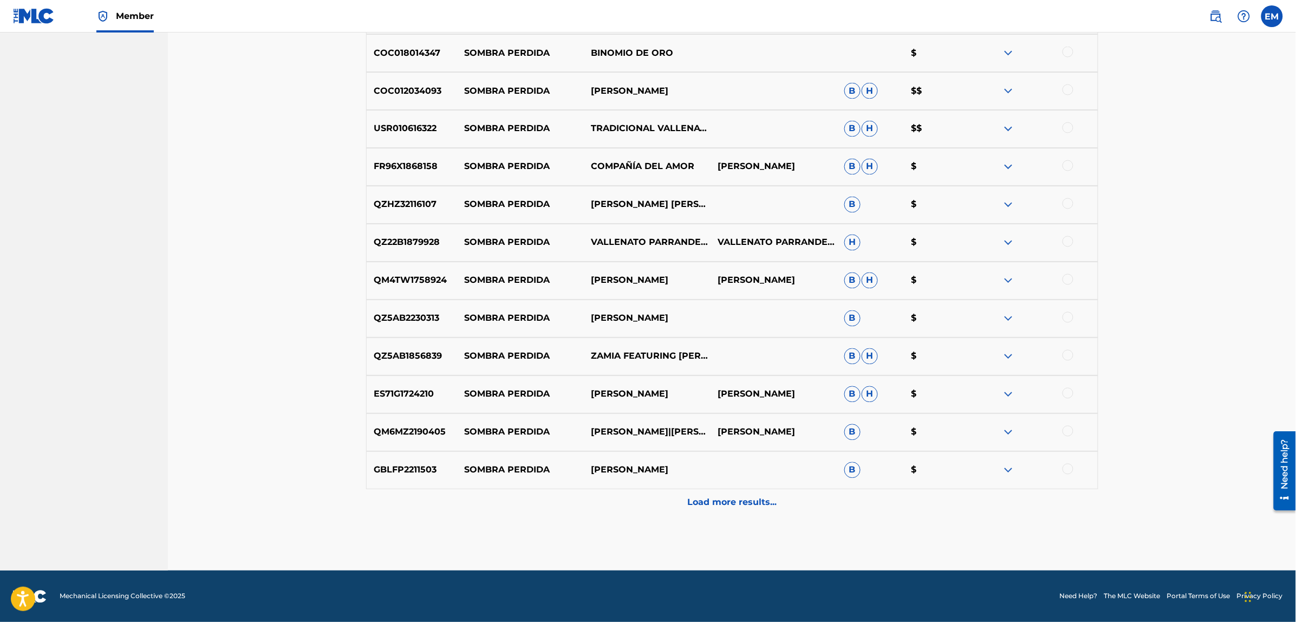
click at [770, 509] on div "Load more results..." at bounding box center [732, 502] width 732 height 27
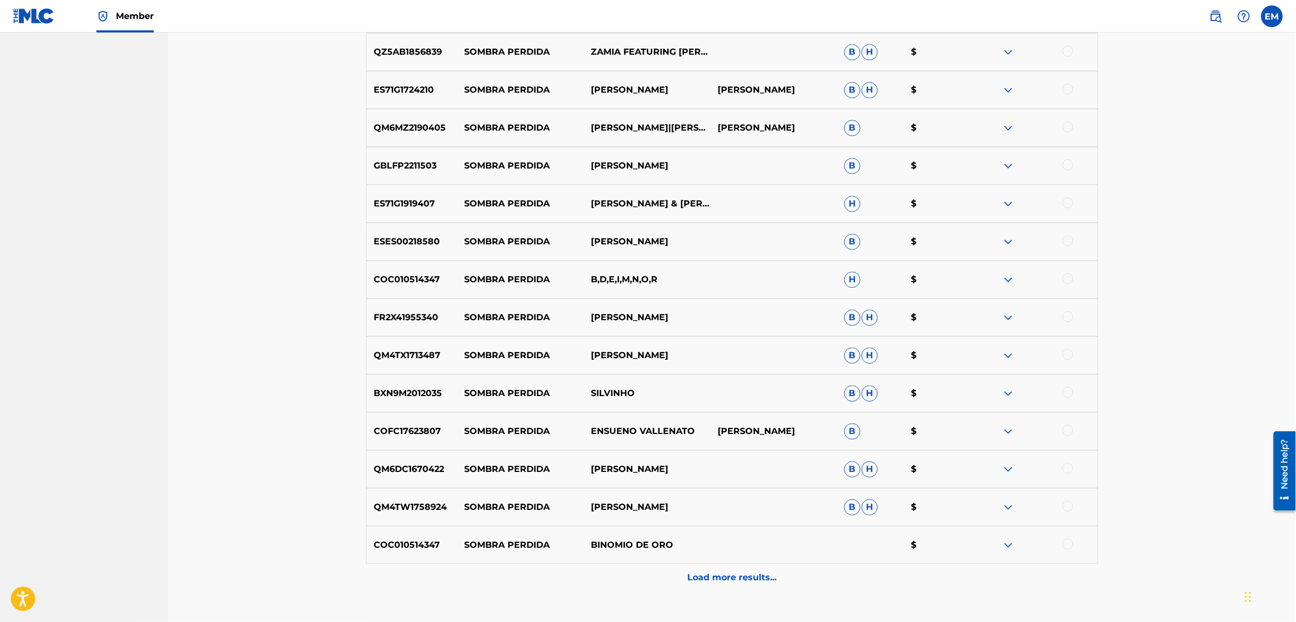
scroll to position [1091, 0]
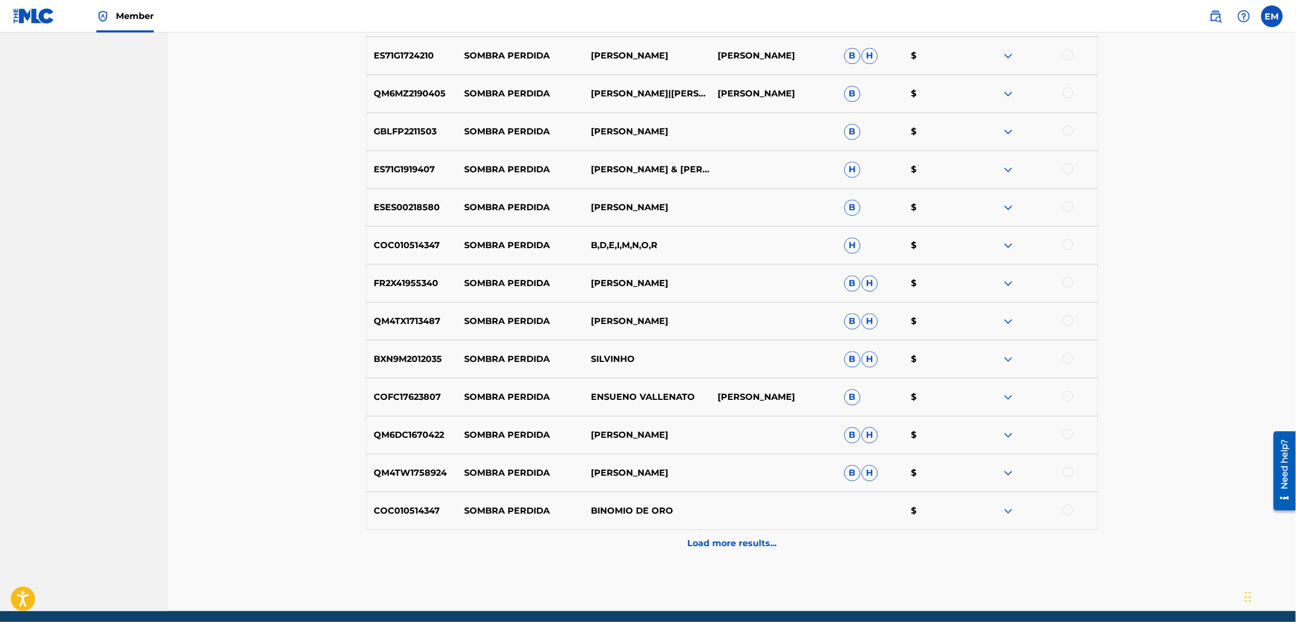
click at [740, 537] on p "Load more results..." at bounding box center [731, 543] width 89 height 13
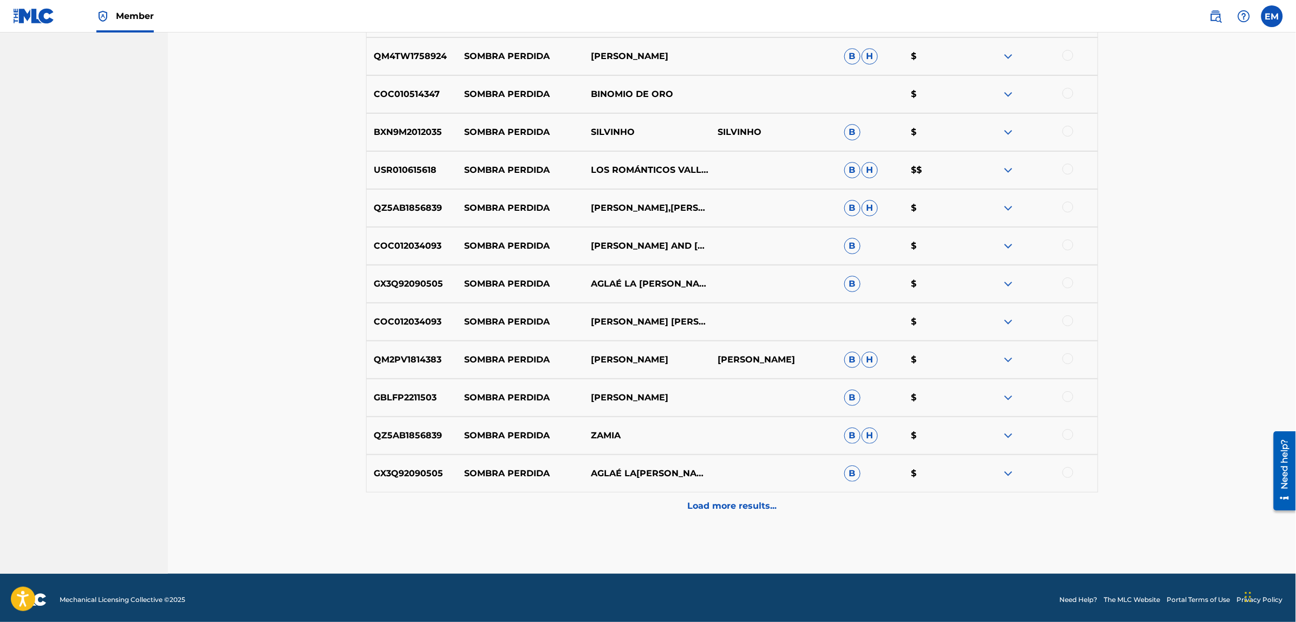
scroll to position [1511, 0]
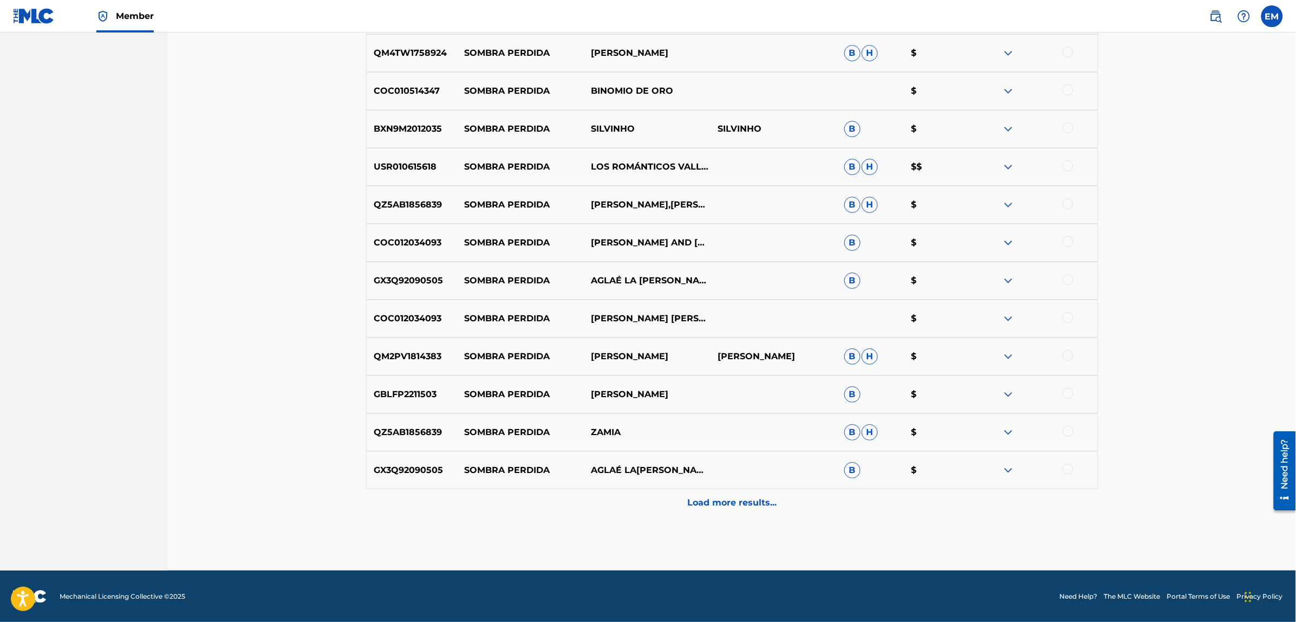
click at [714, 501] on p "Load more results..." at bounding box center [731, 502] width 89 height 13
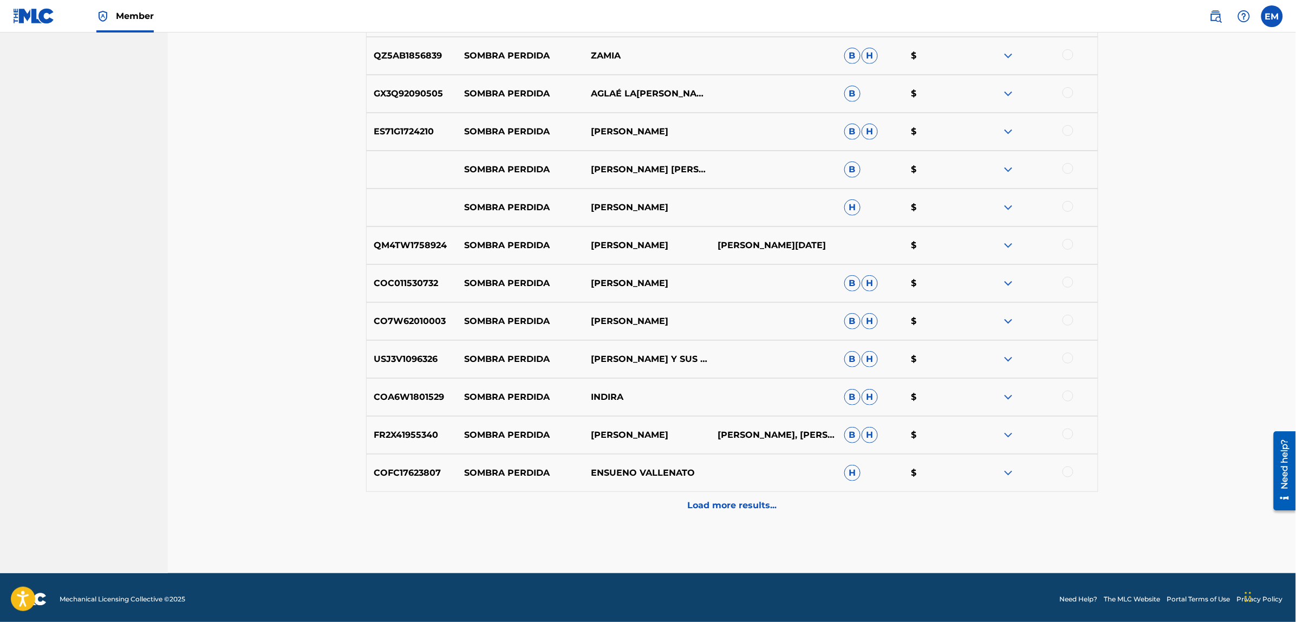
scroll to position [1890, 0]
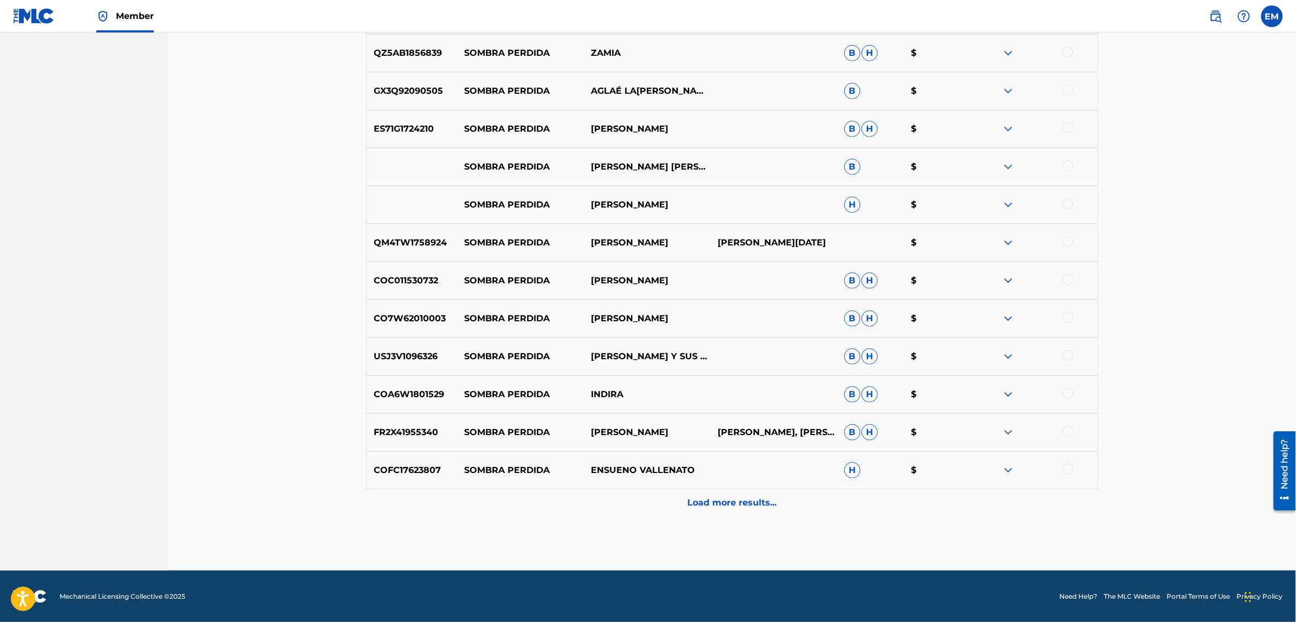
click at [735, 506] on p "Load more results..." at bounding box center [731, 502] width 89 height 13
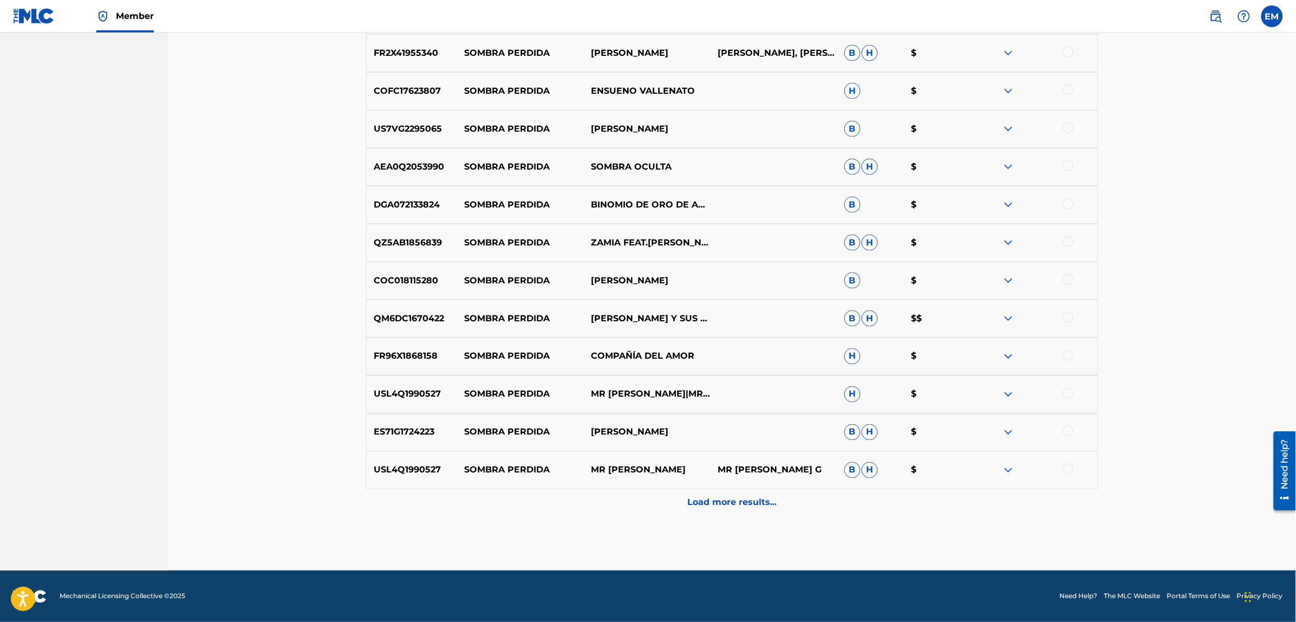
click at [735, 506] on p "Load more results..." at bounding box center [731, 502] width 89 height 13
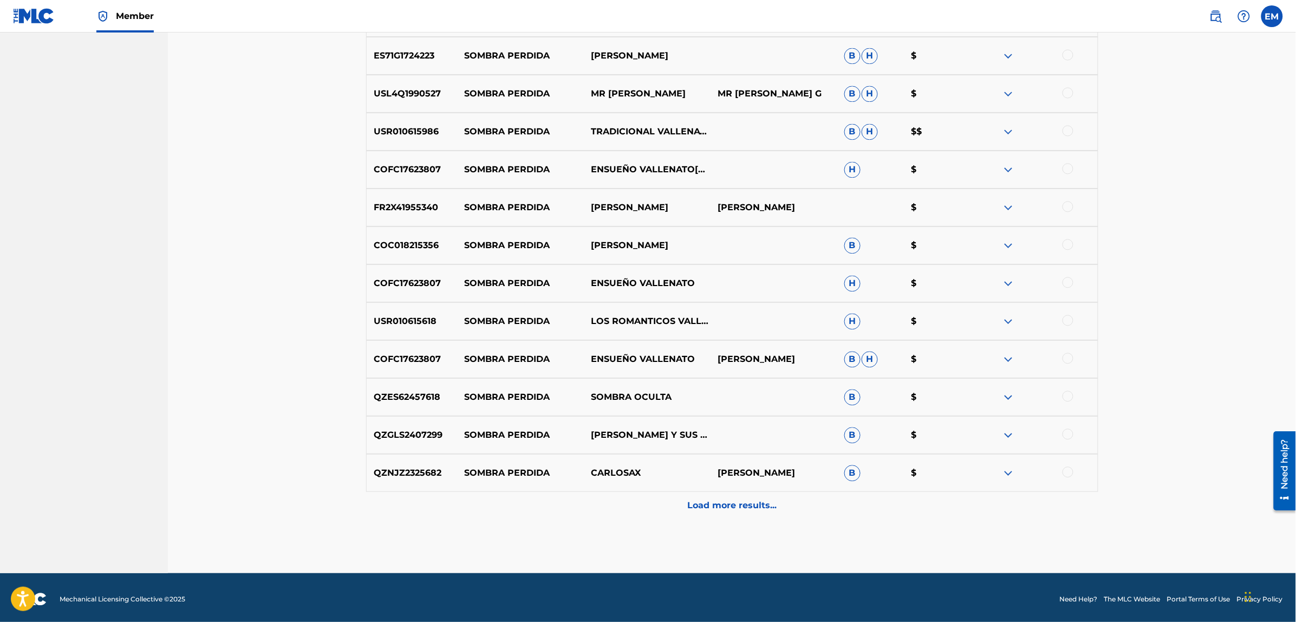
scroll to position [2648, 0]
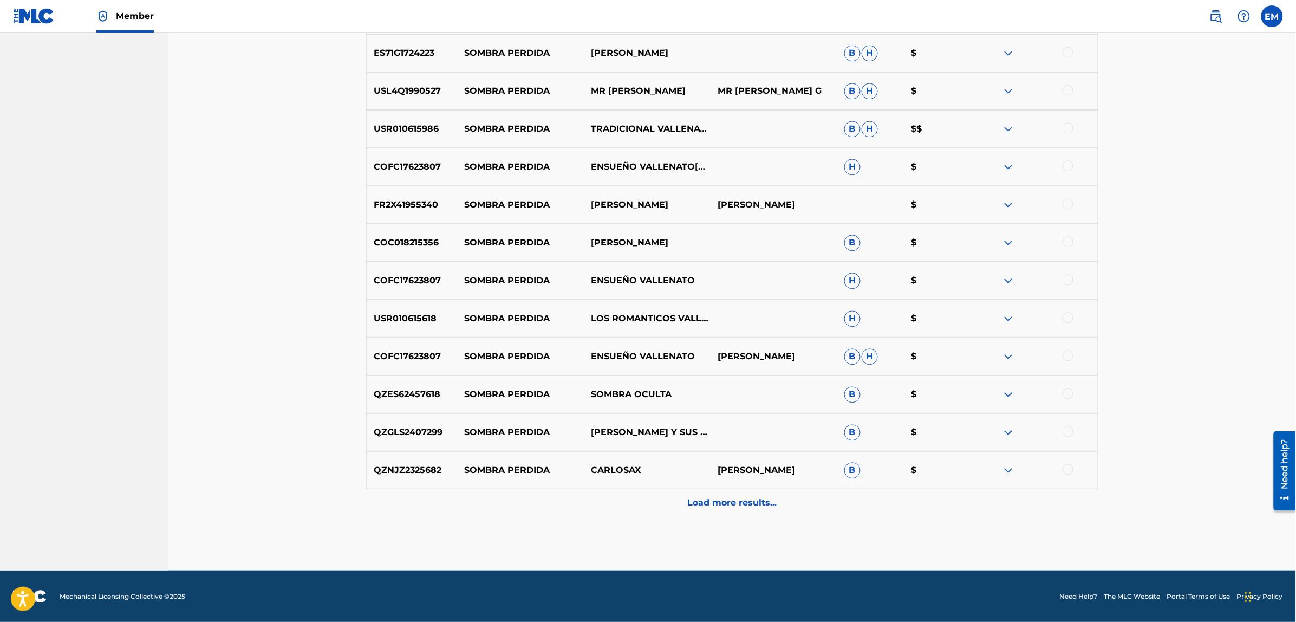
click at [735, 506] on p "Load more results..." at bounding box center [731, 502] width 89 height 13
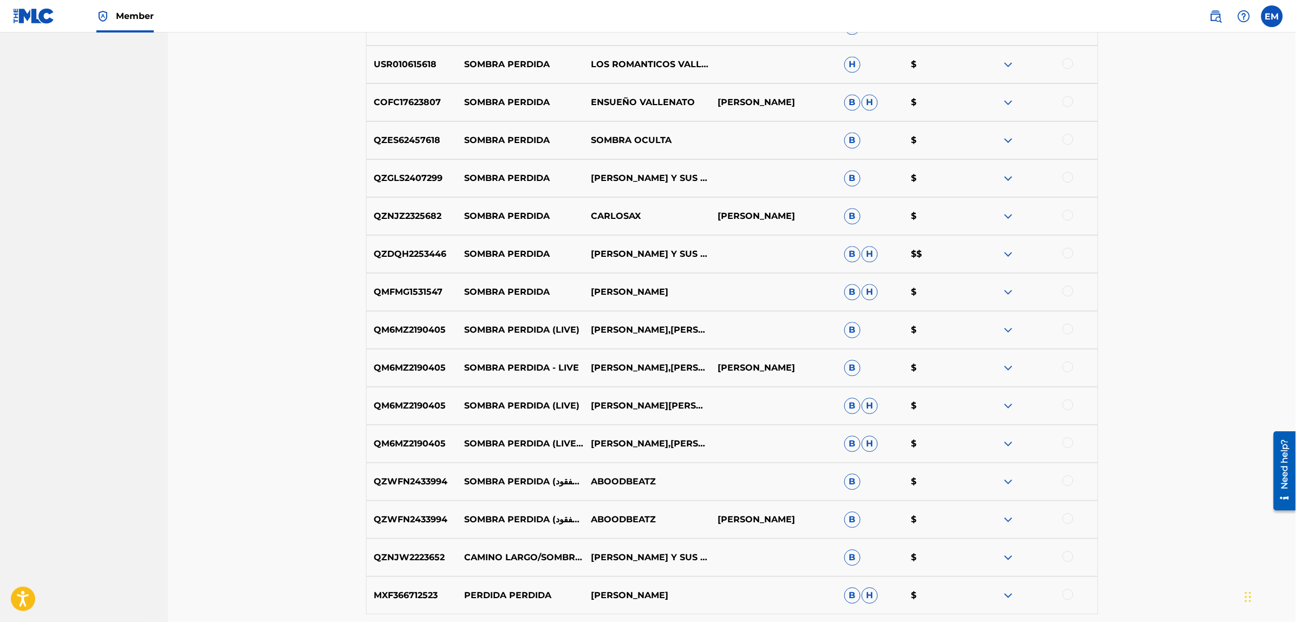
scroll to position [3027, 0]
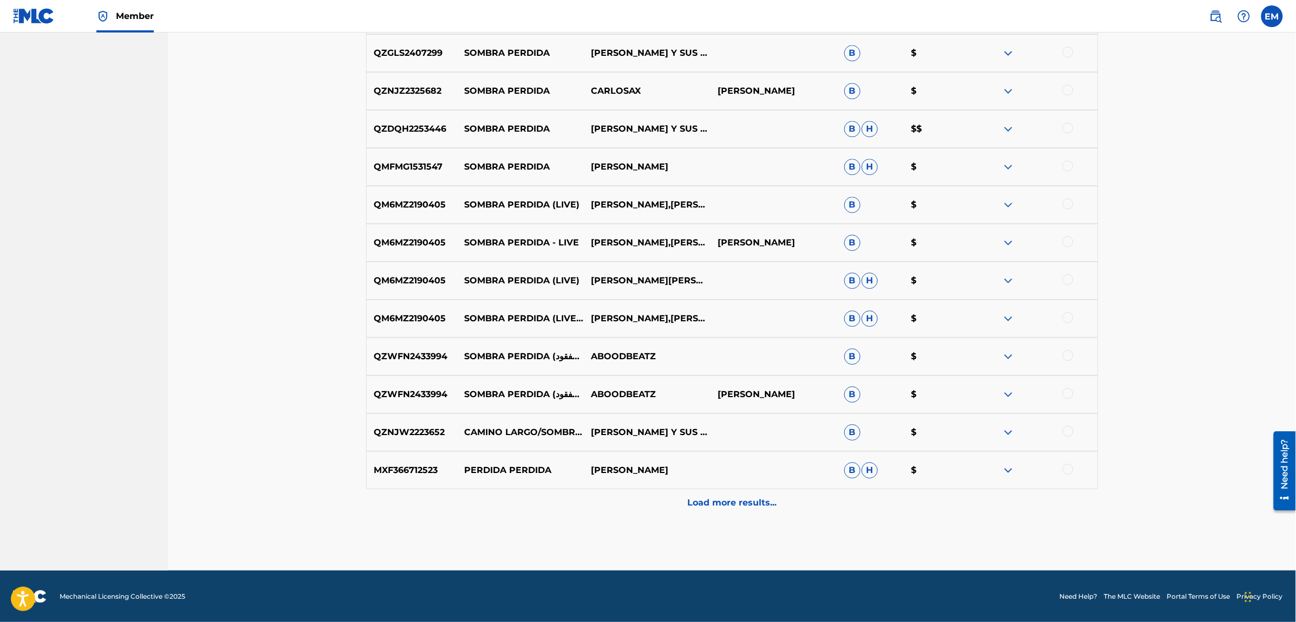
click at [742, 499] on p "Load more results..." at bounding box center [731, 502] width 89 height 13
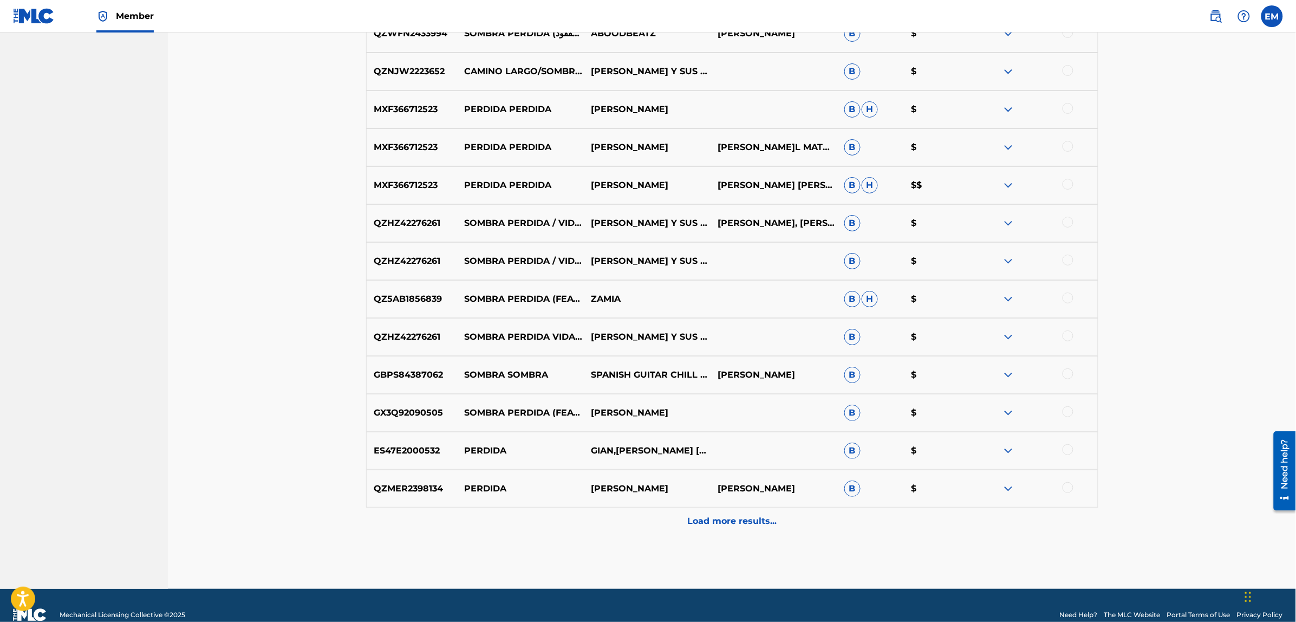
scroll to position [3406, 0]
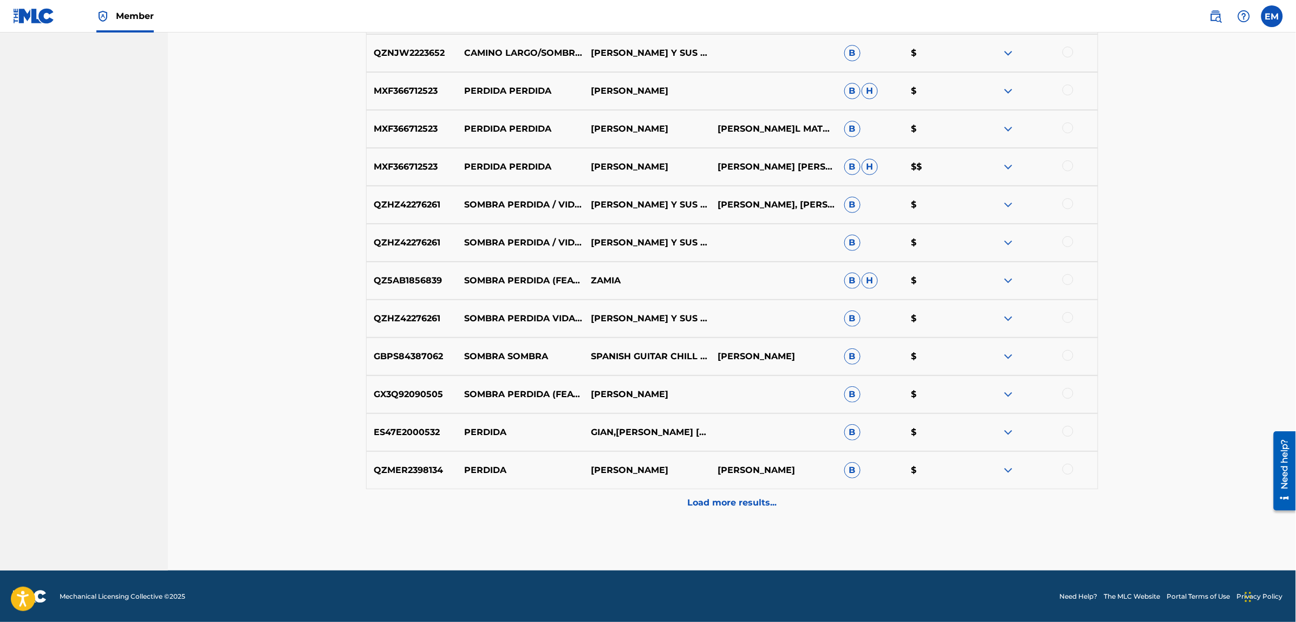
click at [721, 506] on p "Load more results..." at bounding box center [731, 502] width 89 height 13
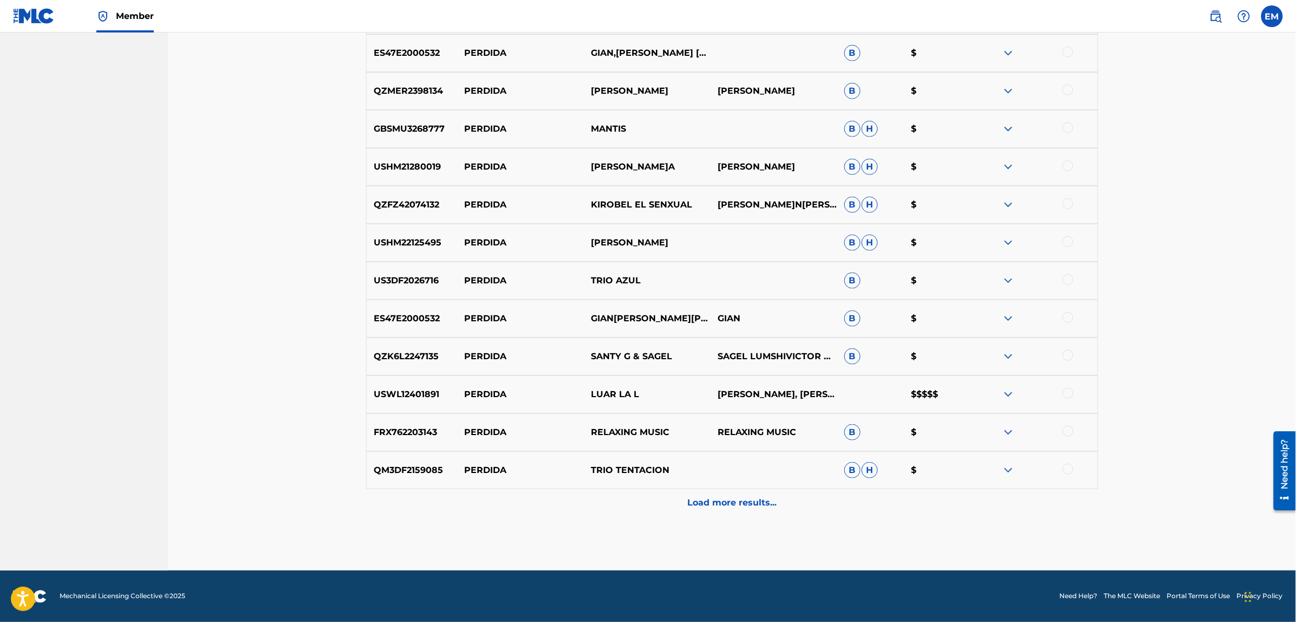
click at [737, 499] on p "Load more results..." at bounding box center [731, 502] width 89 height 13
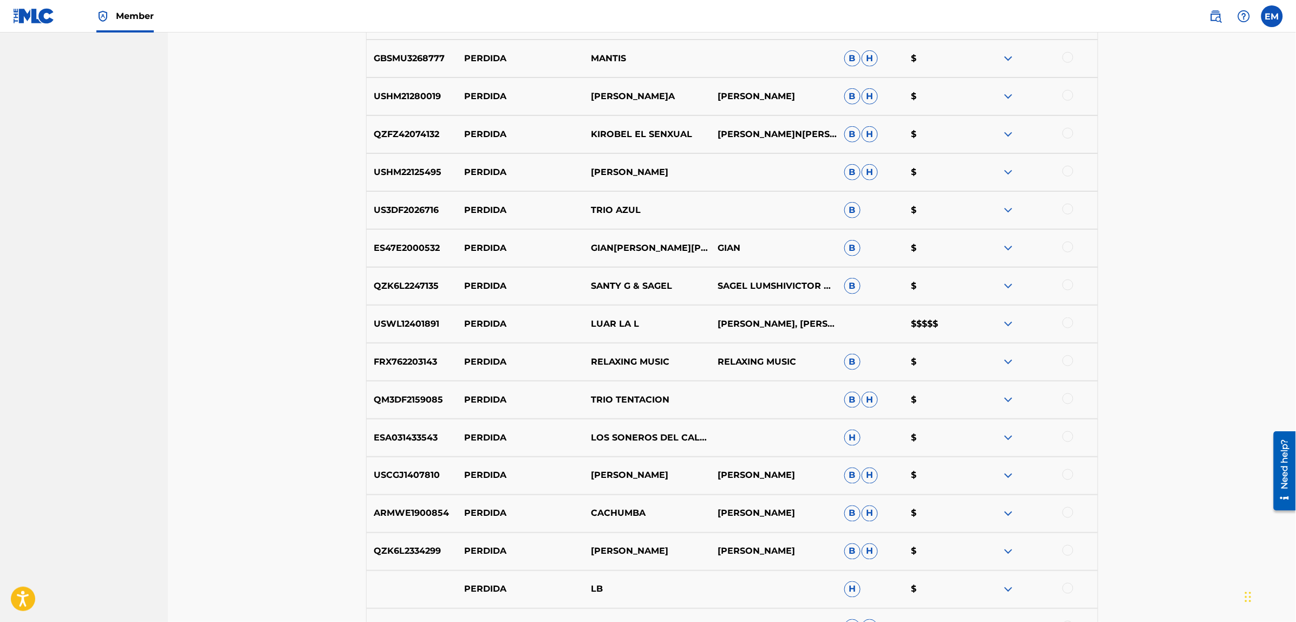
scroll to position [4164, 0]
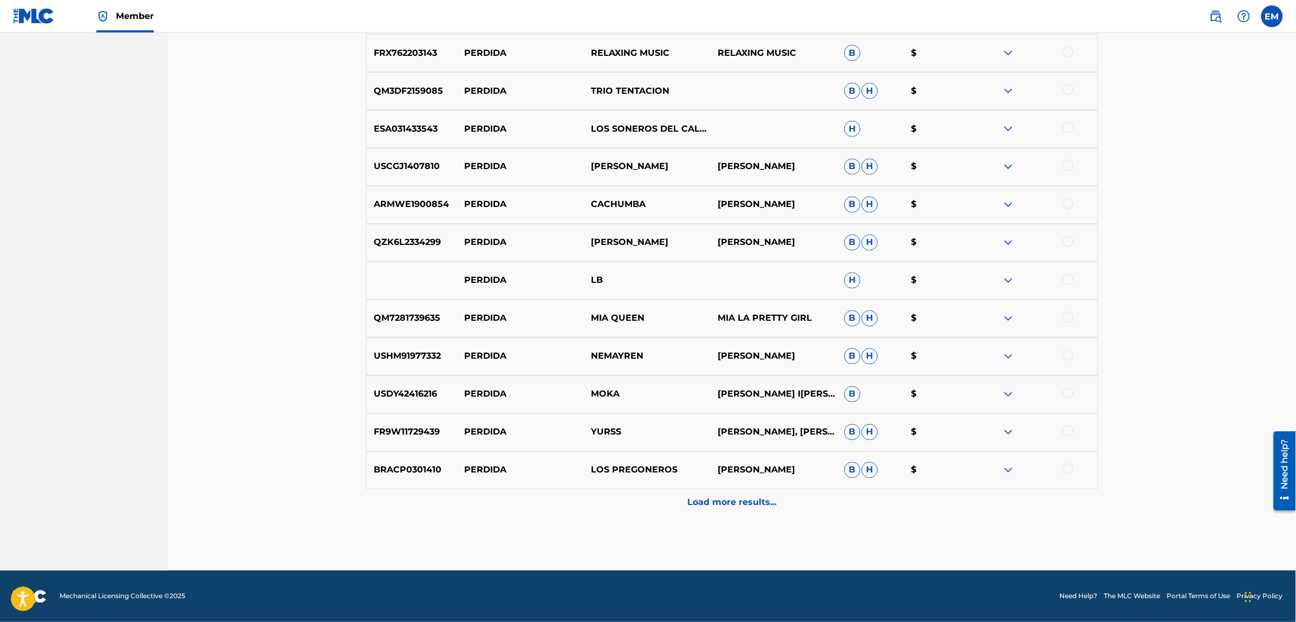
click at [724, 494] on div "Load more results..." at bounding box center [732, 502] width 732 height 27
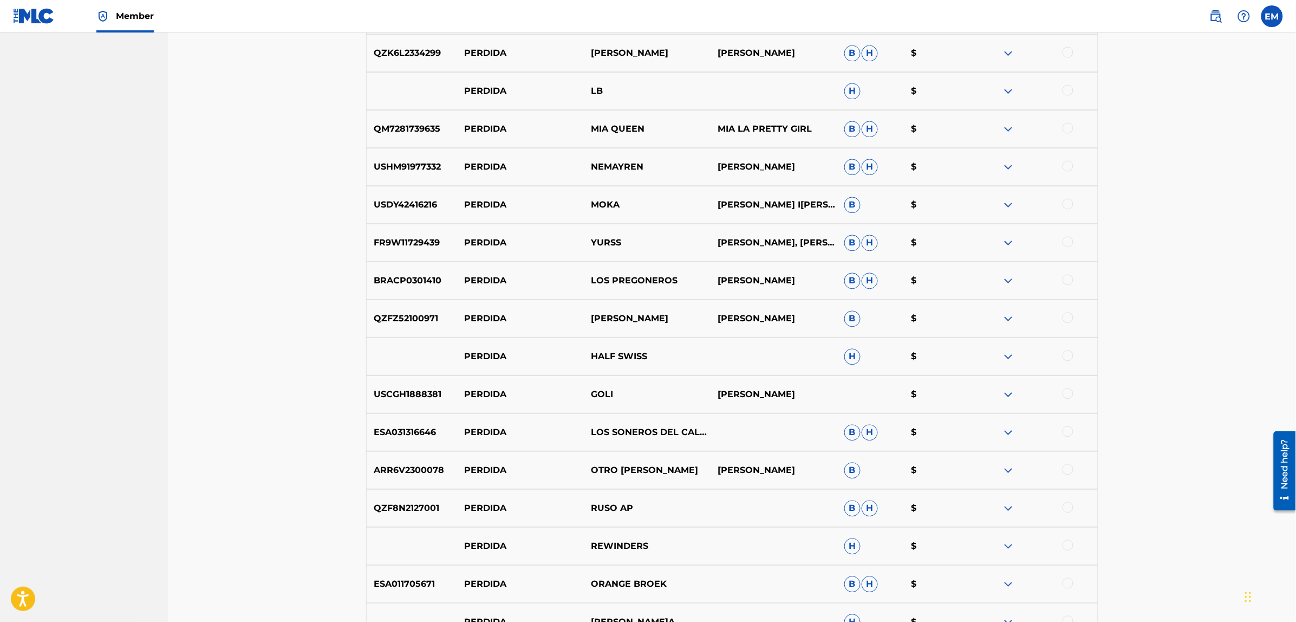
scroll to position [4543, 0]
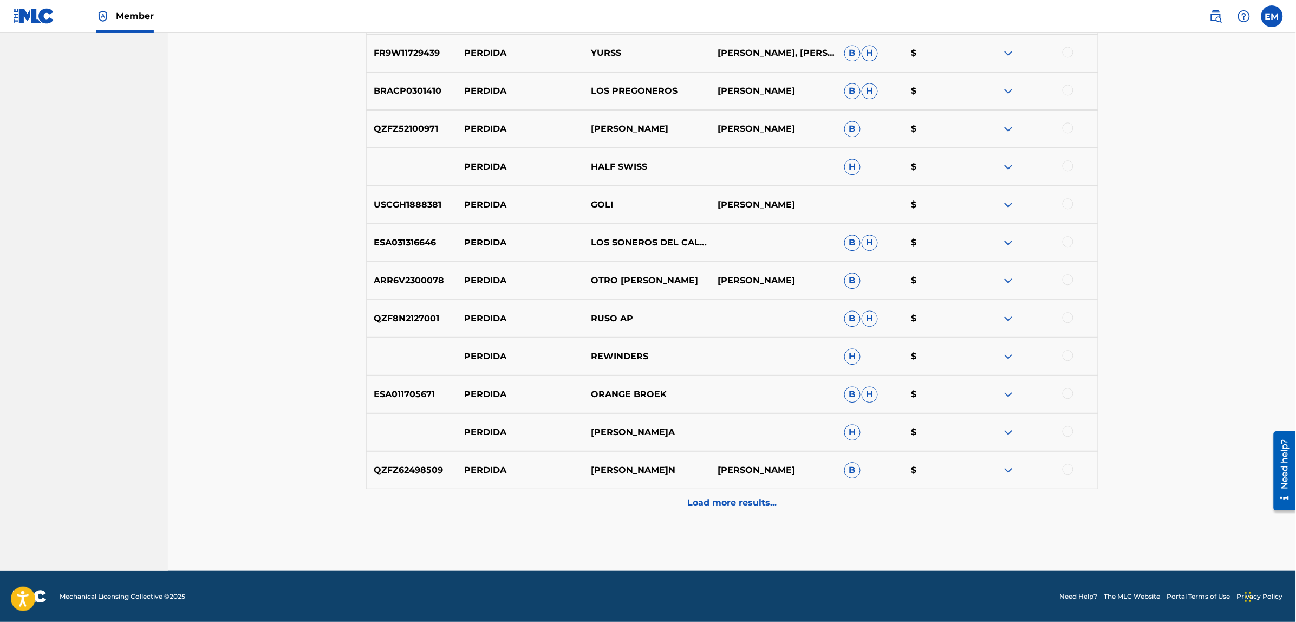
click at [723, 491] on div "Load more results..." at bounding box center [732, 502] width 732 height 27
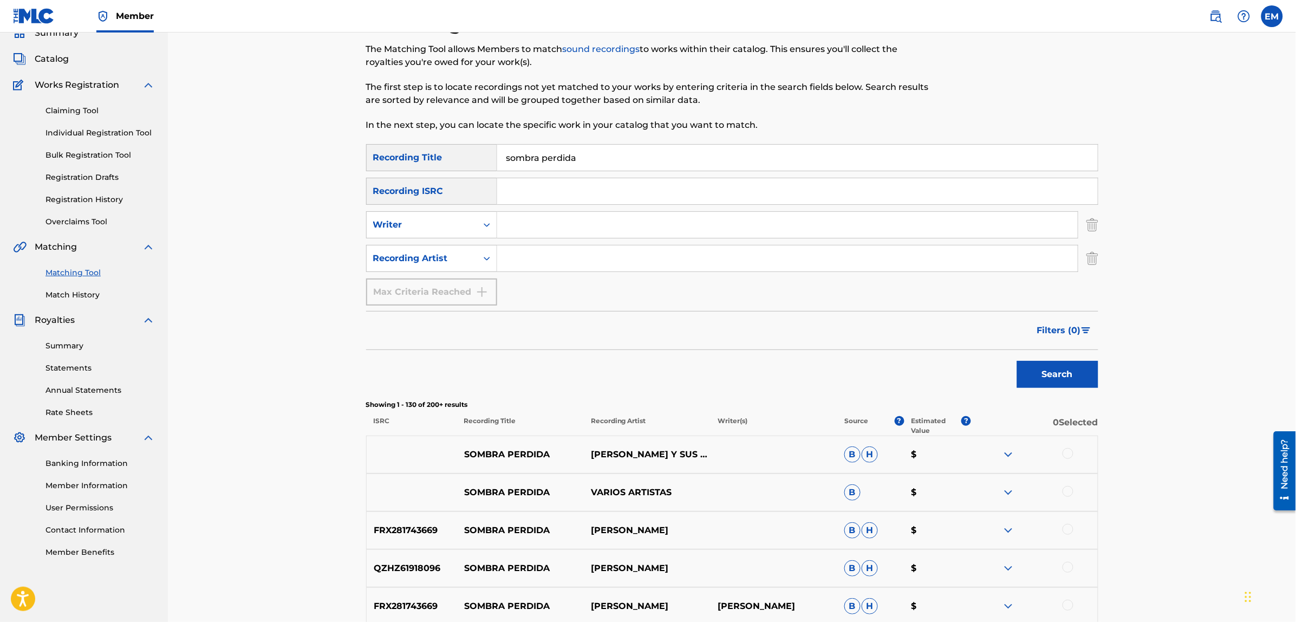
scroll to position [0, 0]
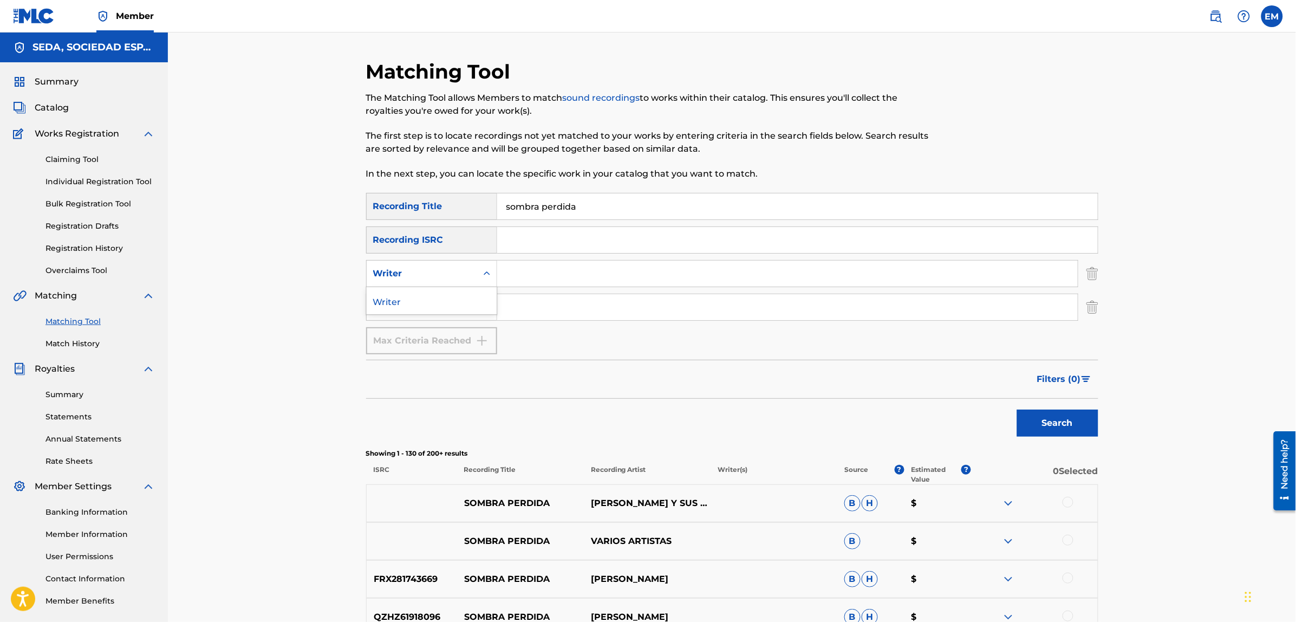
click at [443, 277] on div "Writer" at bounding box center [421, 273] width 97 height 13
drag, startPoint x: 533, startPoint y: 282, endPoint x: 540, endPoint y: 283, distance: 6.5
click at [533, 282] on input "Search Form" at bounding box center [787, 273] width 580 height 26
type input "[PERSON_NAME]"
click at [1017, 409] on button "Search" at bounding box center [1057, 422] width 81 height 27
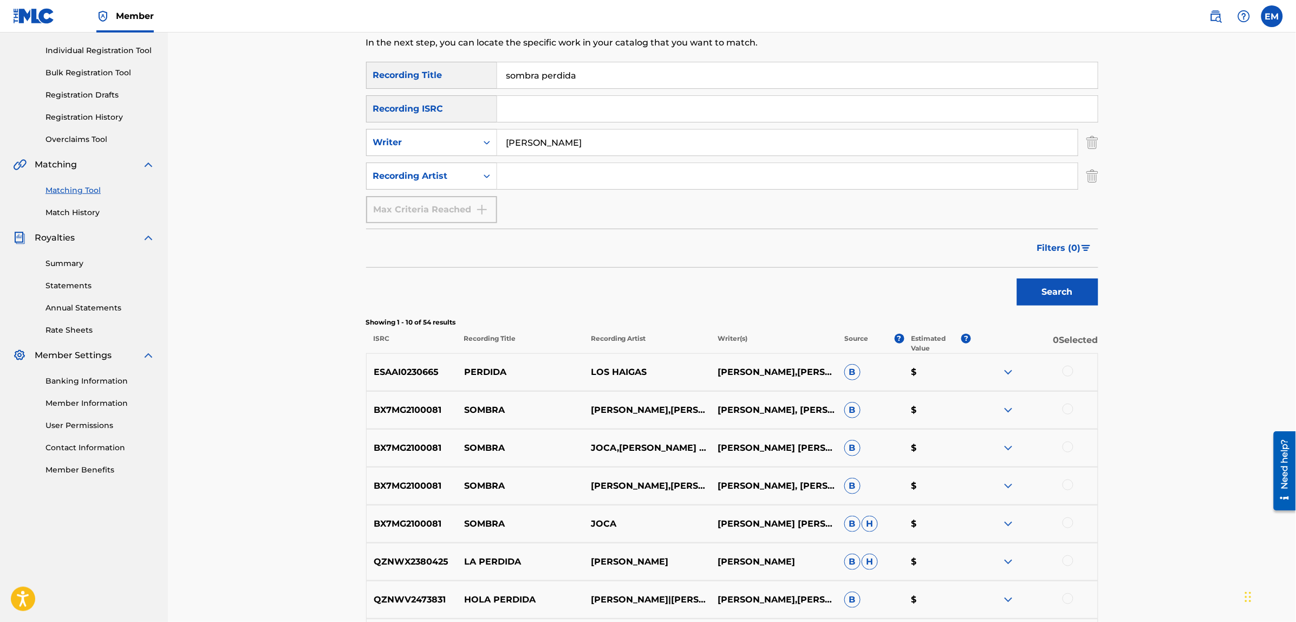
scroll to position [135, 0]
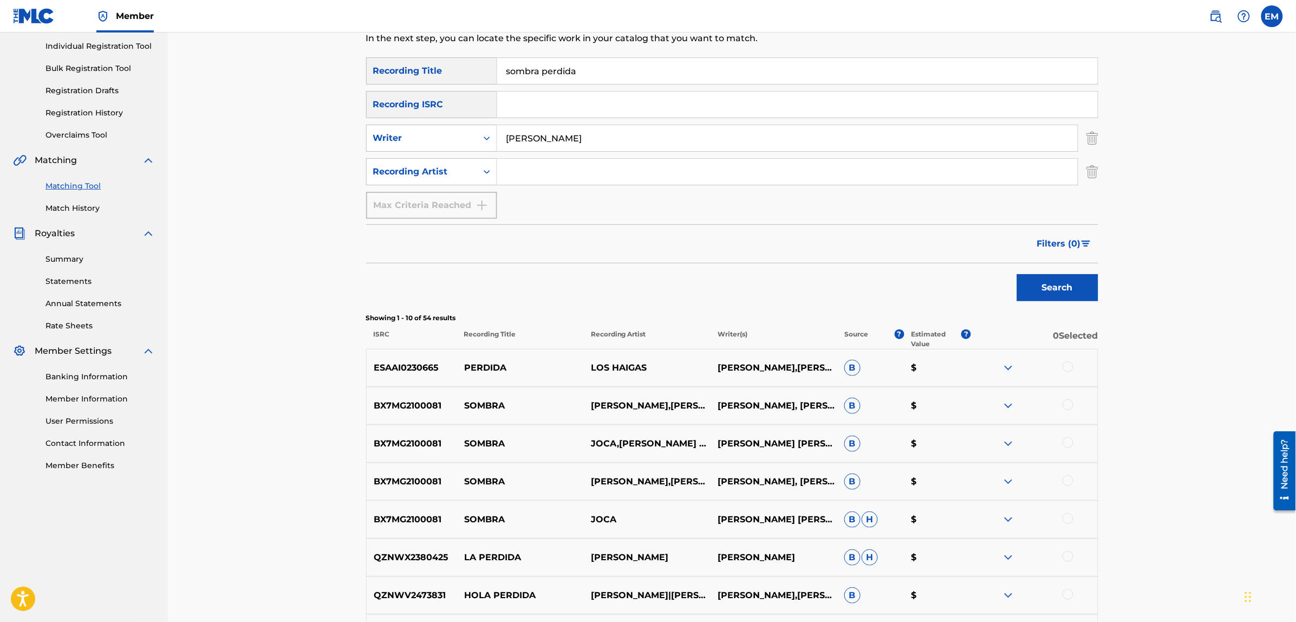
drag, startPoint x: 598, startPoint y: 73, endPoint x: 499, endPoint y: 77, distance: 99.7
click at [499, 77] on input "sombra perdida" at bounding box center [797, 71] width 600 height 26
click at [1017, 274] on button "Search" at bounding box center [1057, 287] width 81 height 27
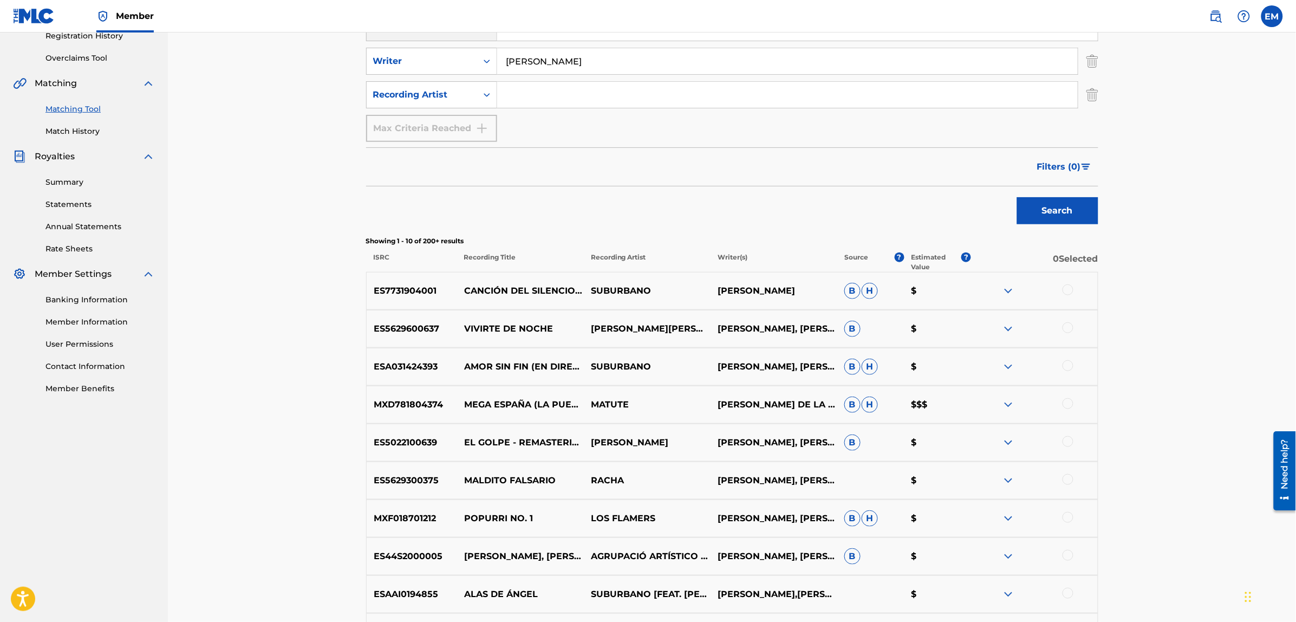
scroll to position [338, 0]
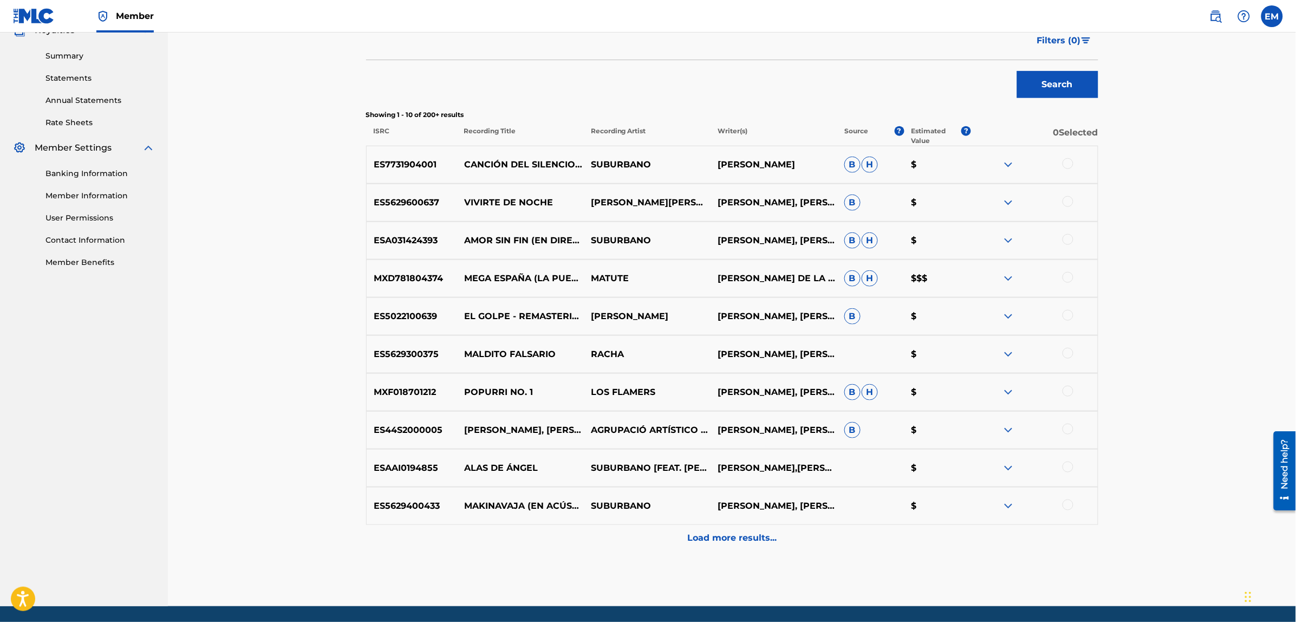
click at [1064, 239] on div at bounding box center [1067, 239] width 11 height 11
click at [759, 537] on button "Match 1 Group" at bounding box center [761, 533] width 120 height 27
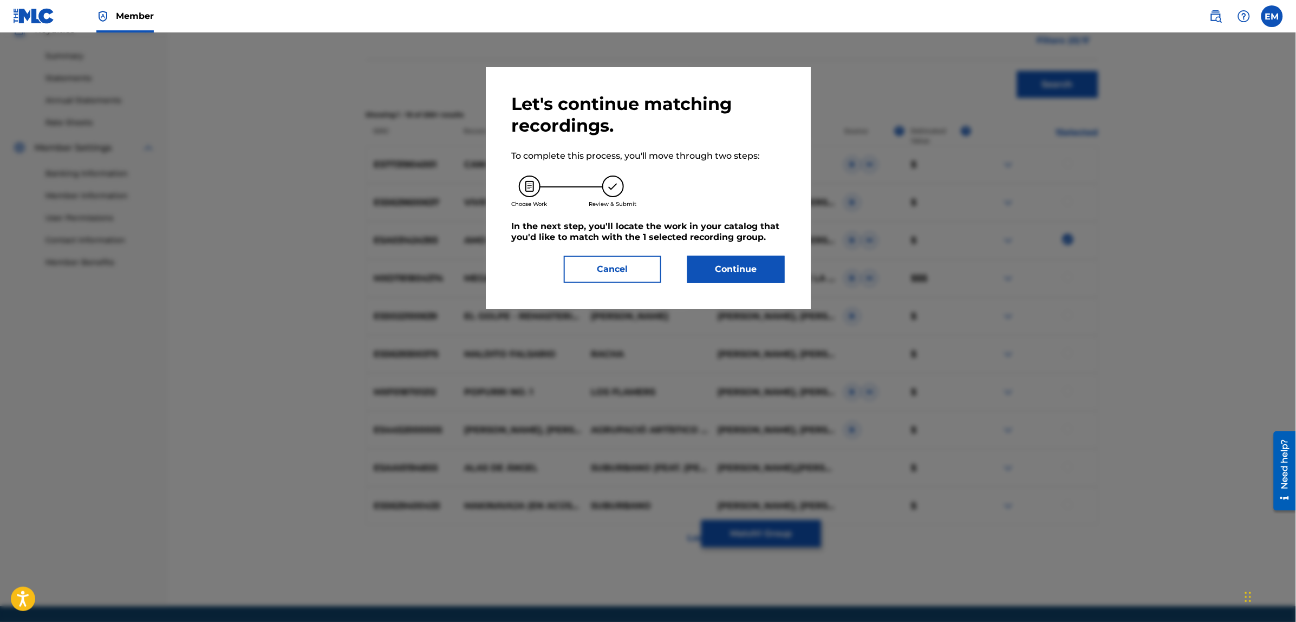
click at [729, 275] on button "Continue" at bounding box center [735, 269] width 97 height 27
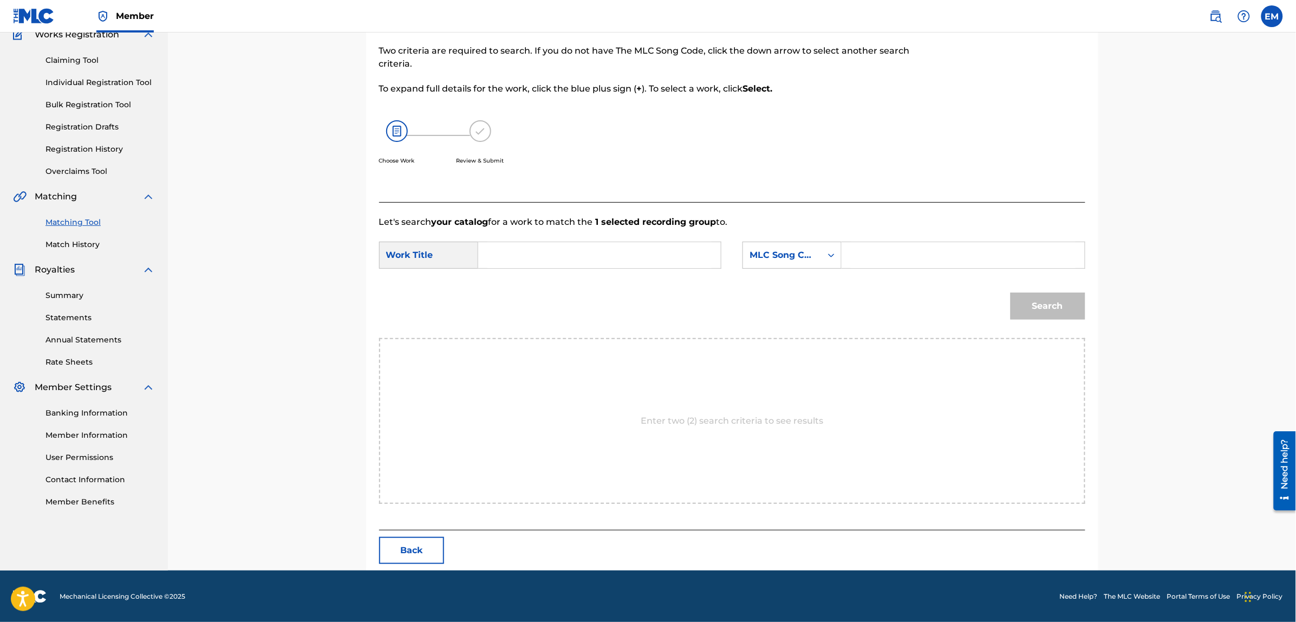
click at [577, 242] on input "Search Form" at bounding box center [599, 255] width 224 height 26
click at [502, 284] on div "sombra per dida" at bounding box center [517, 286] width 61 height 32
type input "sombra perdida"
click at [788, 253] on div "MLC Song Code" at bounding box center [782, 255] width 66 height 13
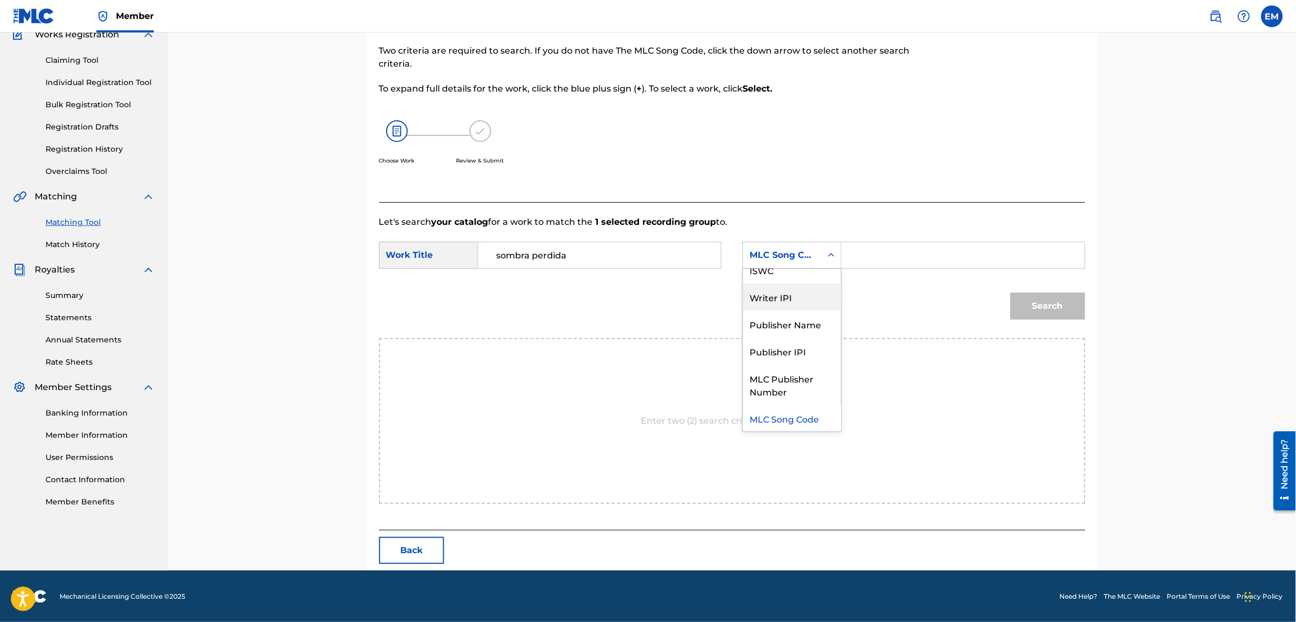
scroll to position [0, 0]
click at [801, 278] on div "Writer Name" at bounding box center [792, 282] width 98 height 27
click at [865, 255] on input "Search Form" at bounding box center [963, 255] width 224 height 26
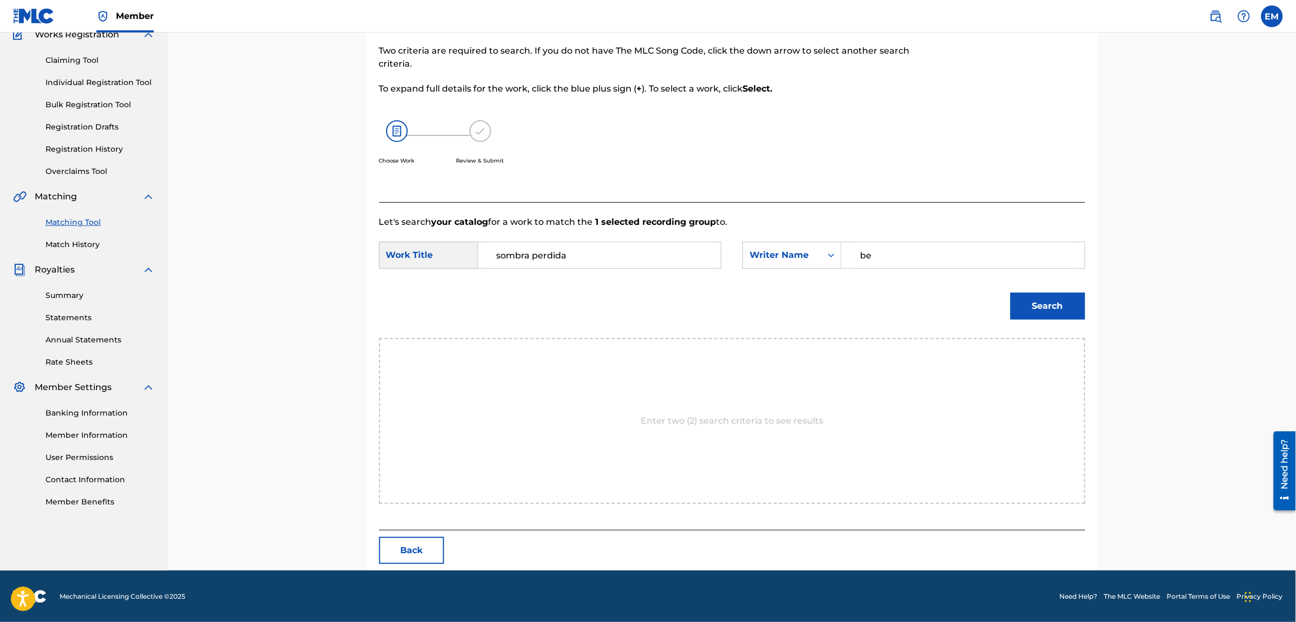
type input "b"
paste input "[PERSON_NAME]"
type input "[PERSON_NAME]"
click at [1010, 292] on button "Search" at bounding box center [1047, 305] width 75 height 27
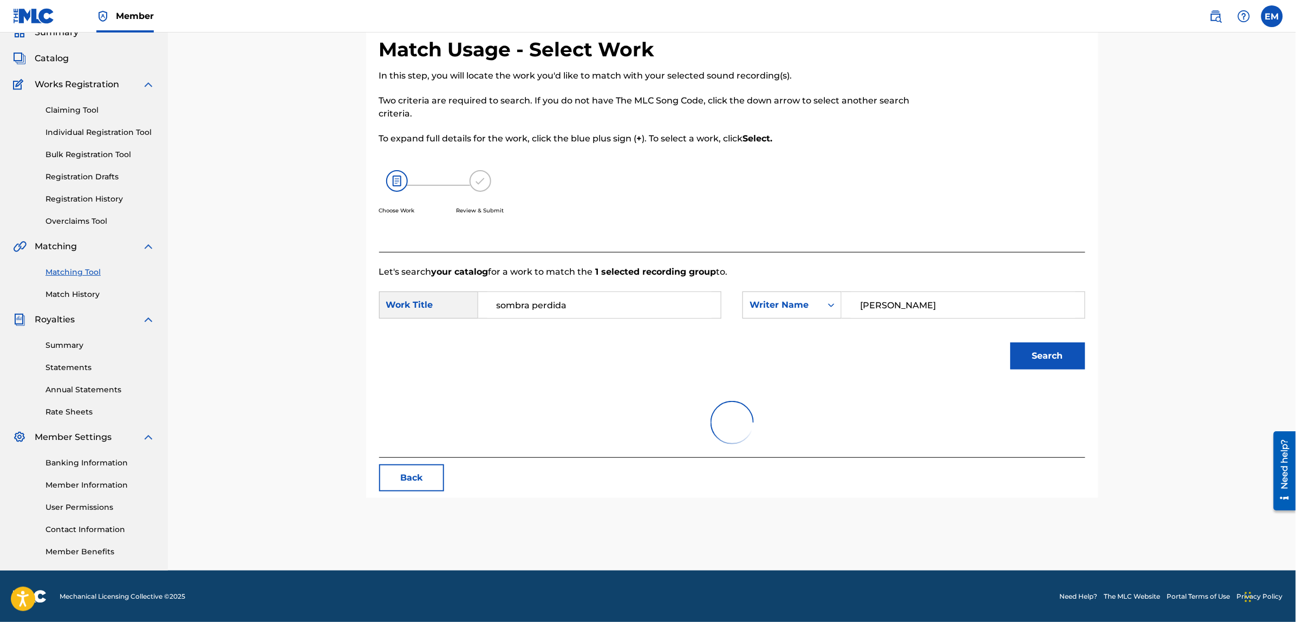
scroll to position [99, 0]
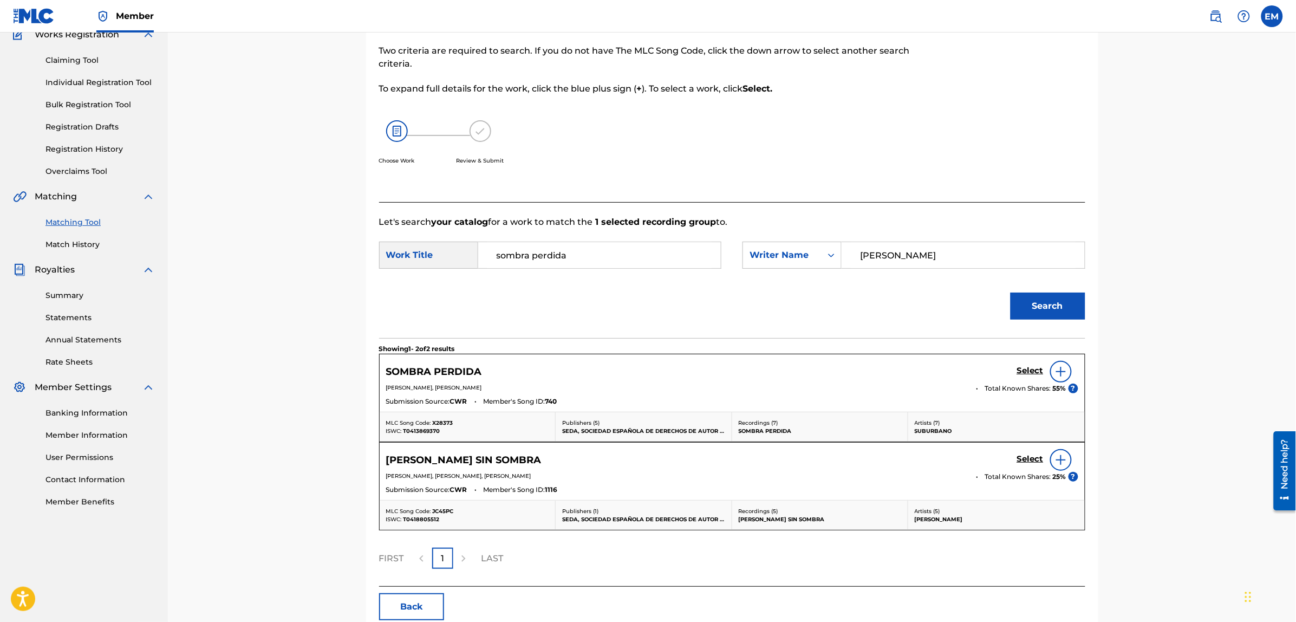
click at [1057, 375] on img at bounding box center [1060, 371] width 13 height 13
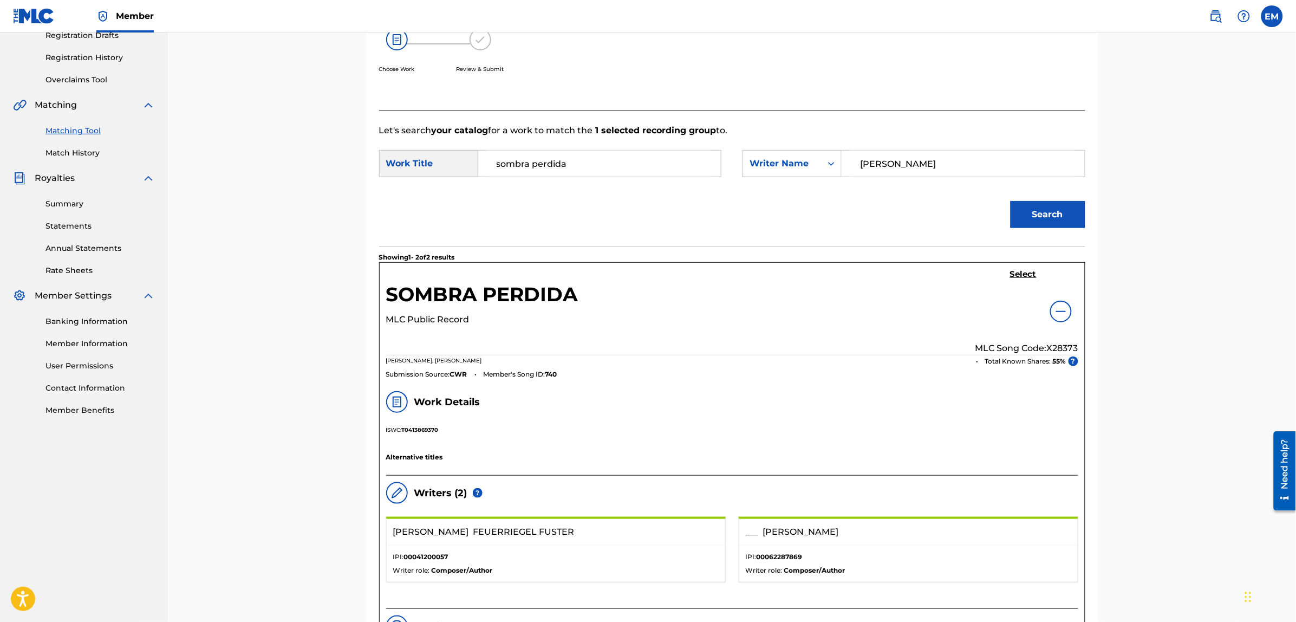
scroll to position [167, 0]
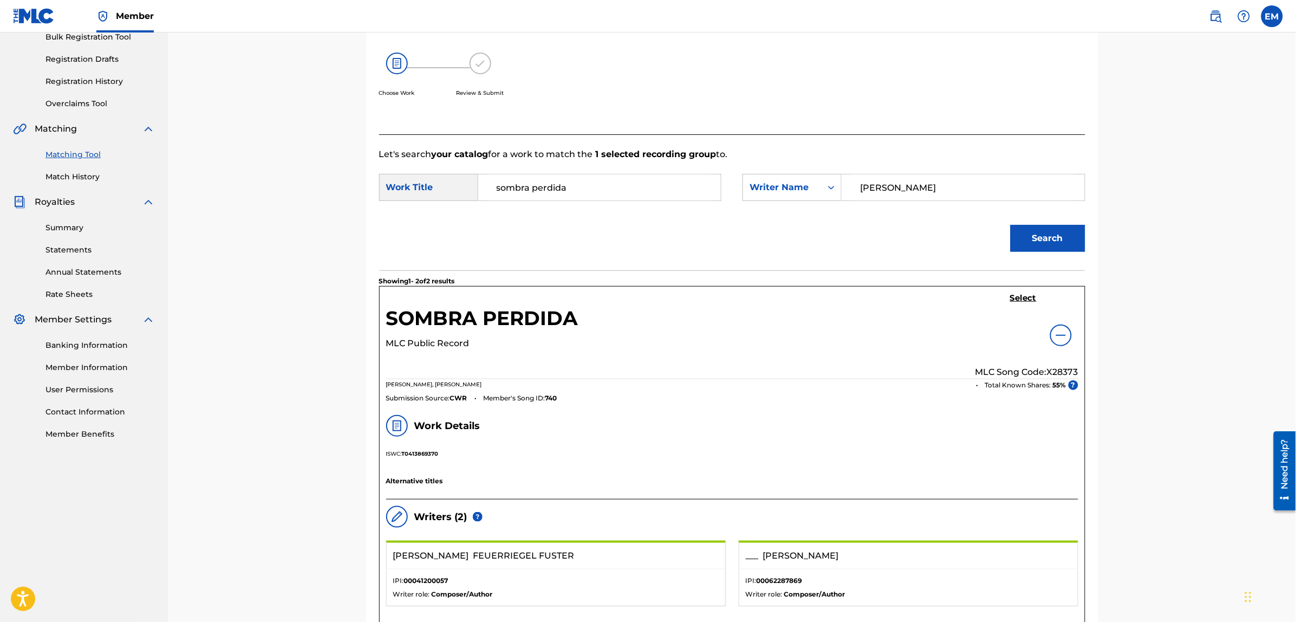
click at [1015, 301] on h5 "Select" at bounding box center [1023, 298] width 27 height 10
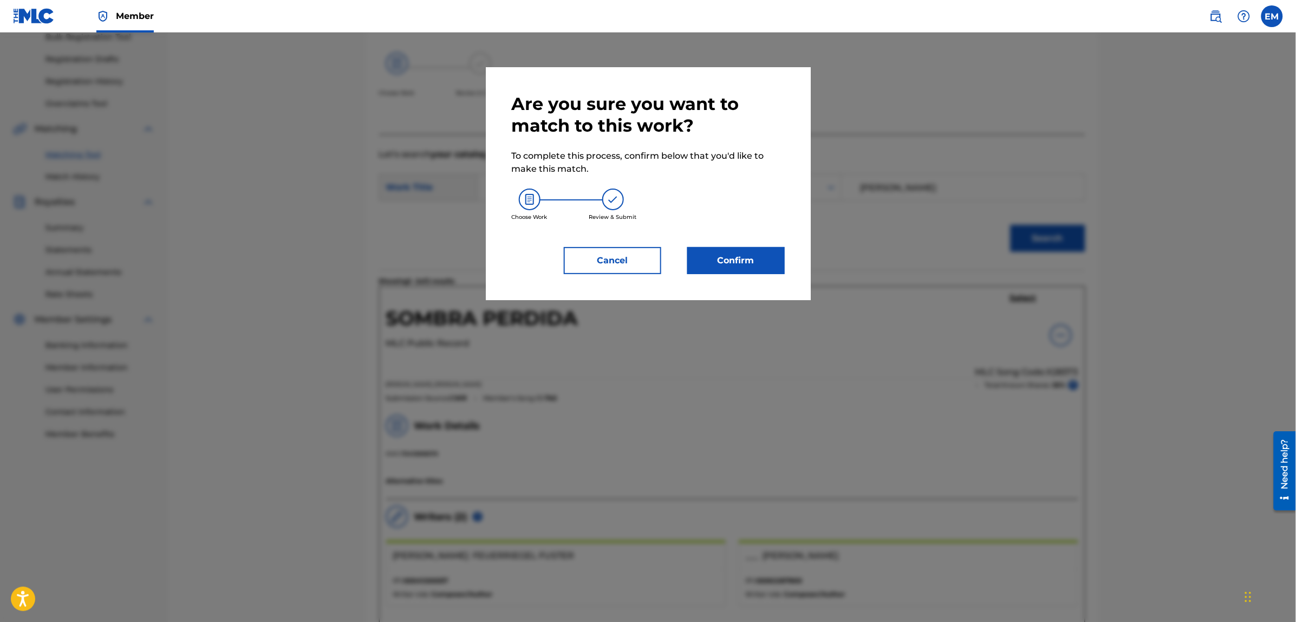
click at [751, 263] on button "Confirm" at bounding box center [735, 260] width 97 height 27
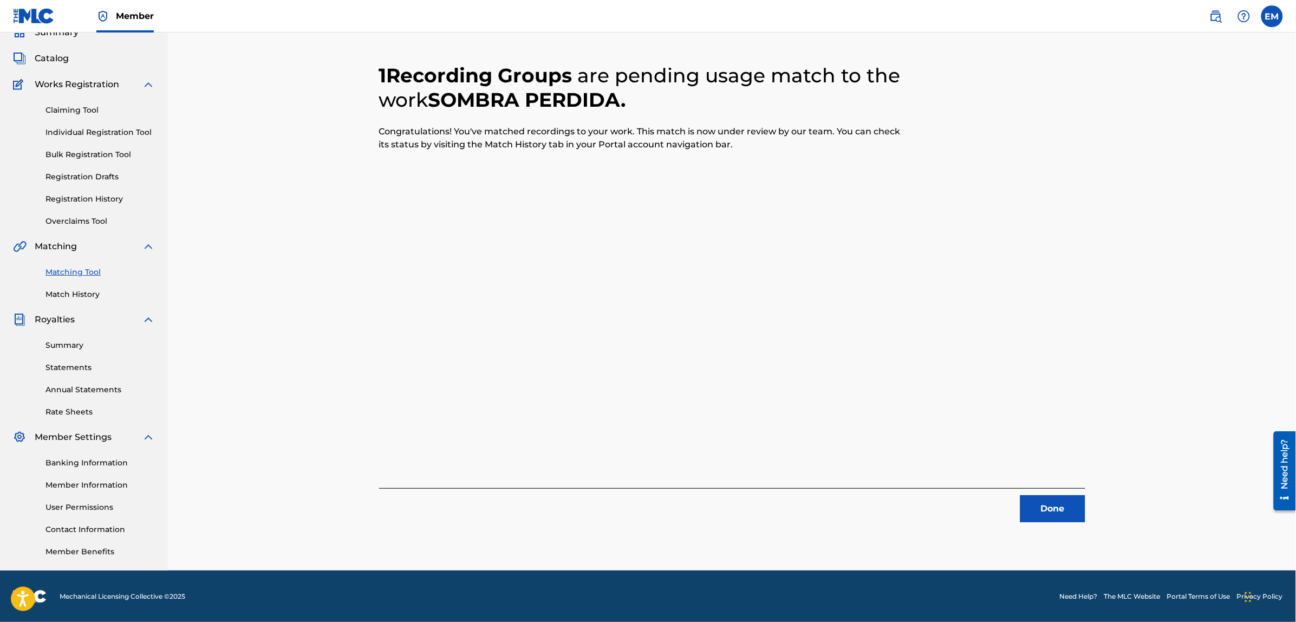
click at [1049, 513] on button "Done" at bounding box center [1052, 508] width 65 height 27
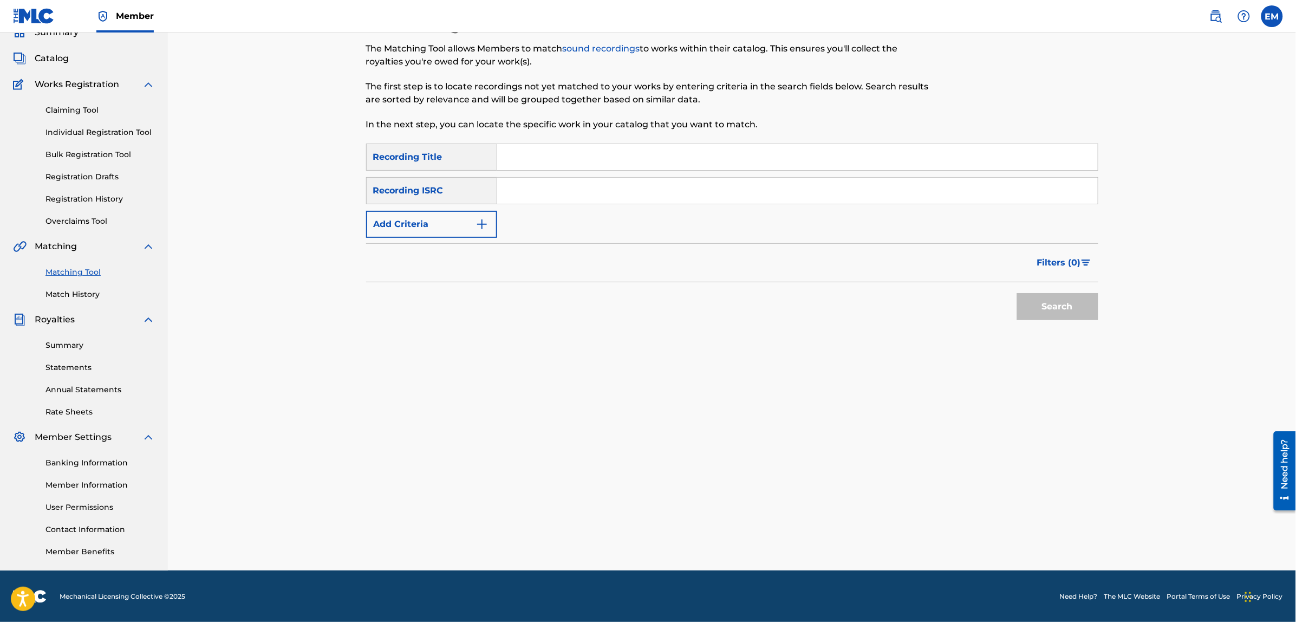
click at [600, 167] on input "Search Form" at bounding box center [797, 157] width 600 height 26
type input "y [PERSON_NAME]"
click at [1017, 293] on button "Search" at bounding box center [1057, 306] width 81 height 27
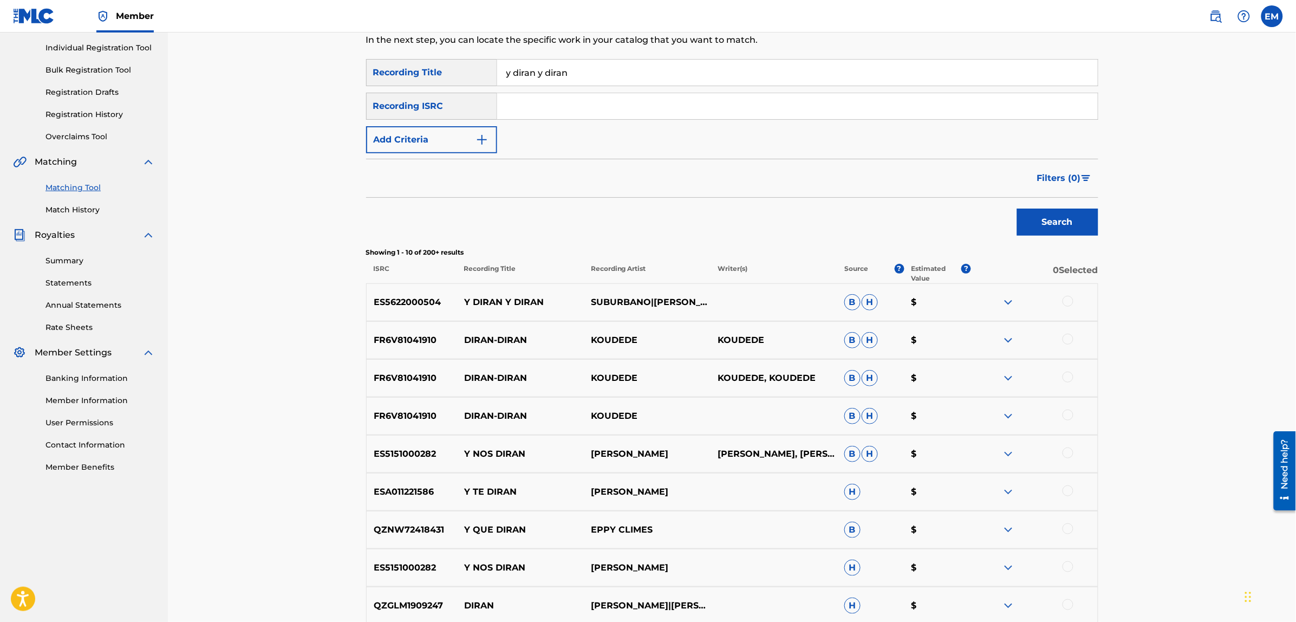
scroll to position [252, 0]
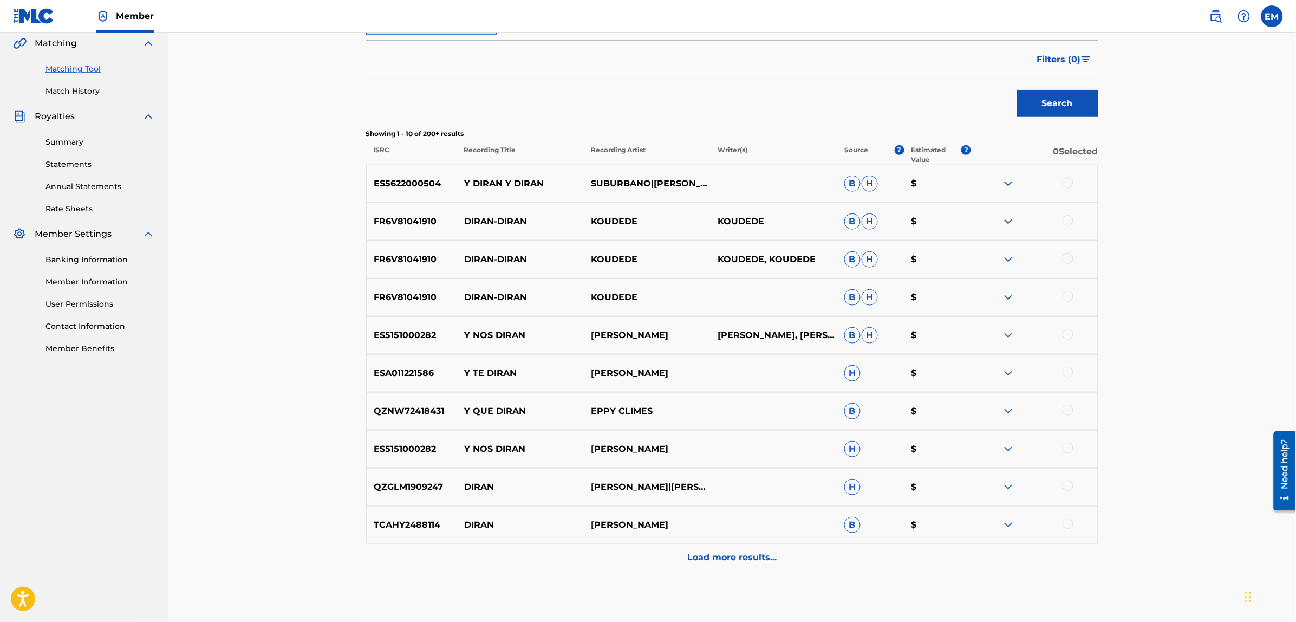
click at [1070, 186] on div at bounding box center [1067, 182] width 11 height 11
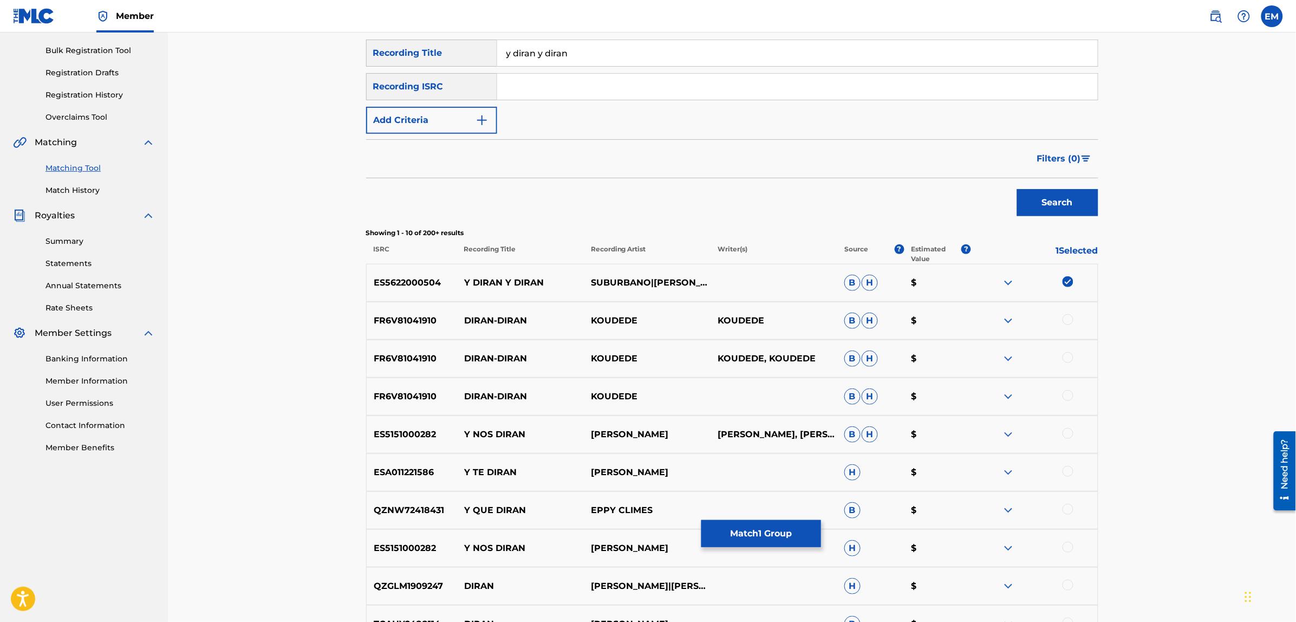
scroll to position [0, 0]
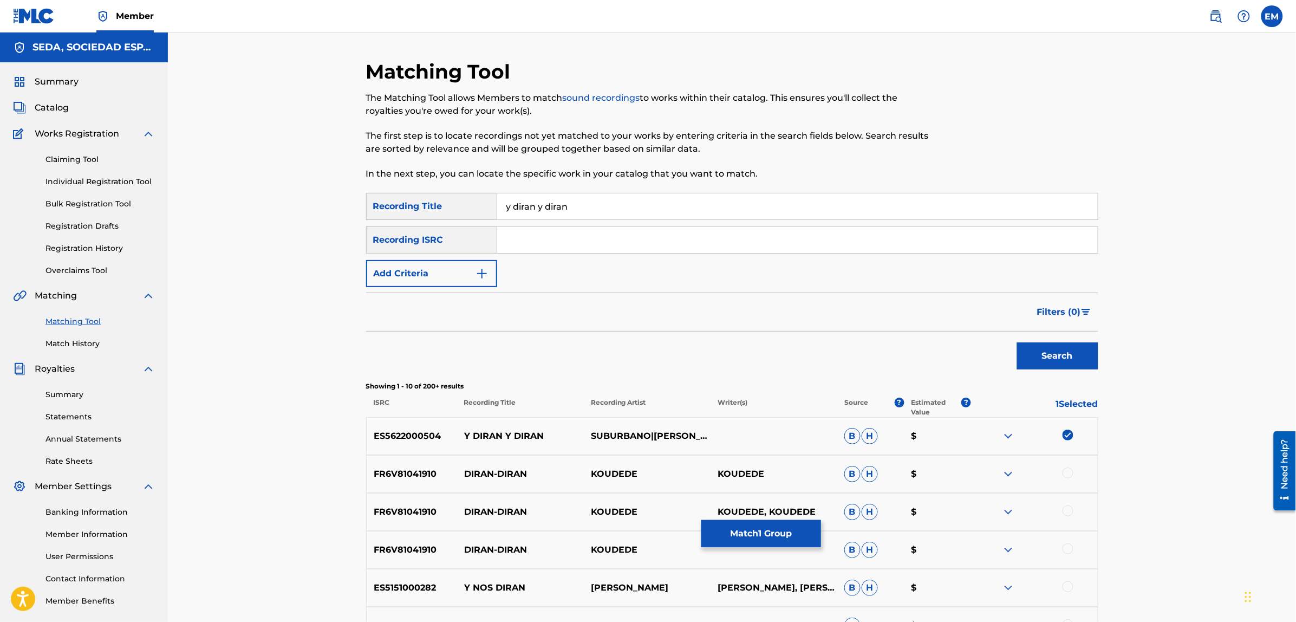
click at [469, 265] on button "Add Criteria" at bounding box center [431, 273] width 131 height 27
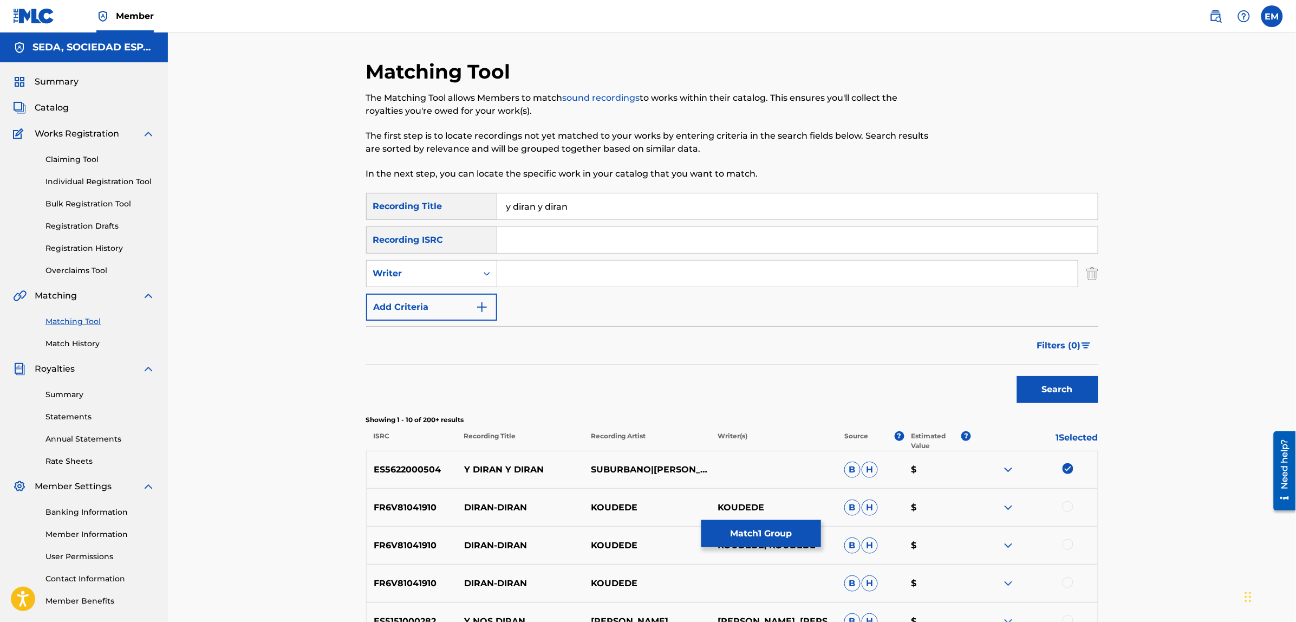
click at [552, 275] on input "Search Form" at bounding box center [787, 273] width 580 height 26
type input "[PERSON_NAME]"
click at [1017, 376] on button "Search" at bounding box center [1057, 389] width 81 height 27
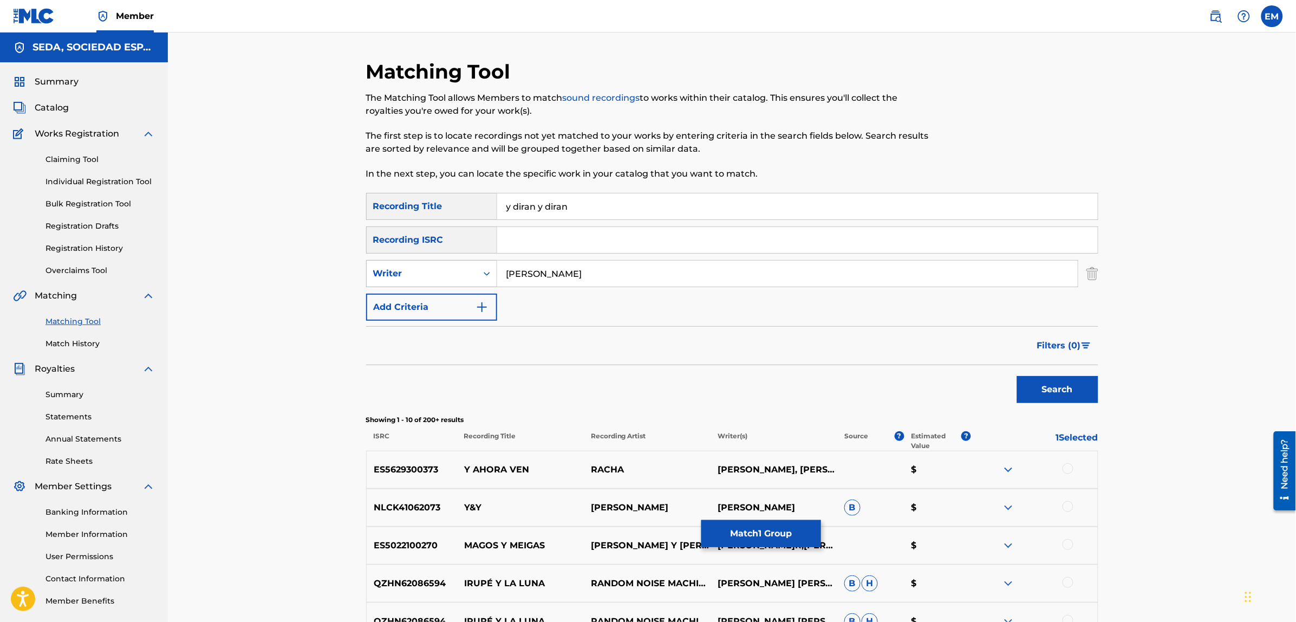
drag, startPoint x: 589, startPoint y: 282, endPoint x: 453, endPoint y: 274, distance: 136.1
click at [453, 274] on div "SearchWithCriteriaf46d2467-7dad-4df4-b4b7-e6d698cece0a Writer [PERSON_NAME]" at bounding box center [732, 273] width 732 height 27
click at [418, 298] on button "Add Criteria" at bounding box center [431, 306] width 131 height 27
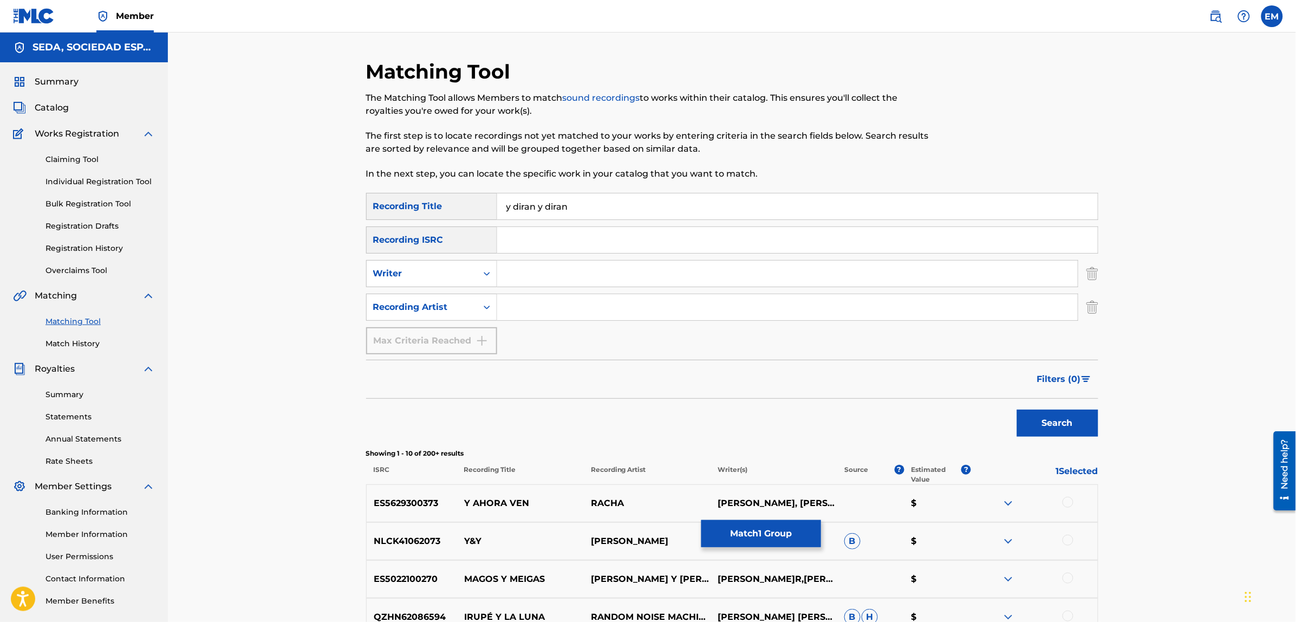
click at [507, 302] on input "Search Form" at bounding box center [787, 307] width 580 height 26
type input "suburbano"
click at [1017, 409] on button "Search" at bounding box center [1057, 422] width 81 height 27
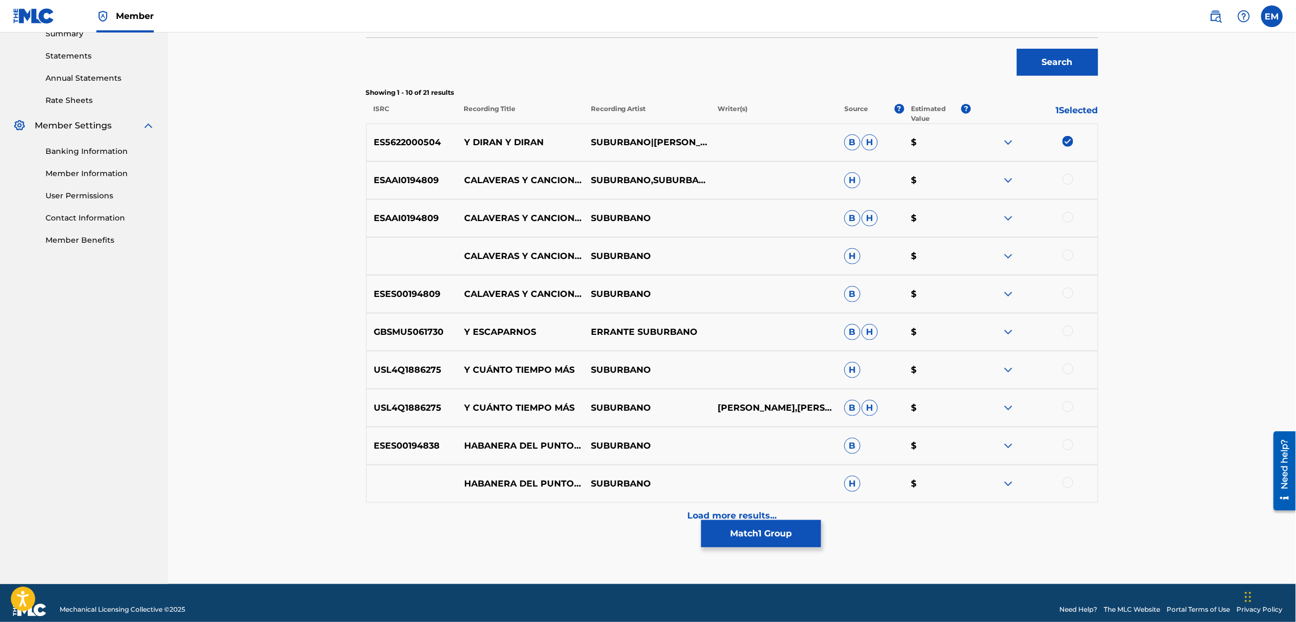
scroll to position [374, 0]
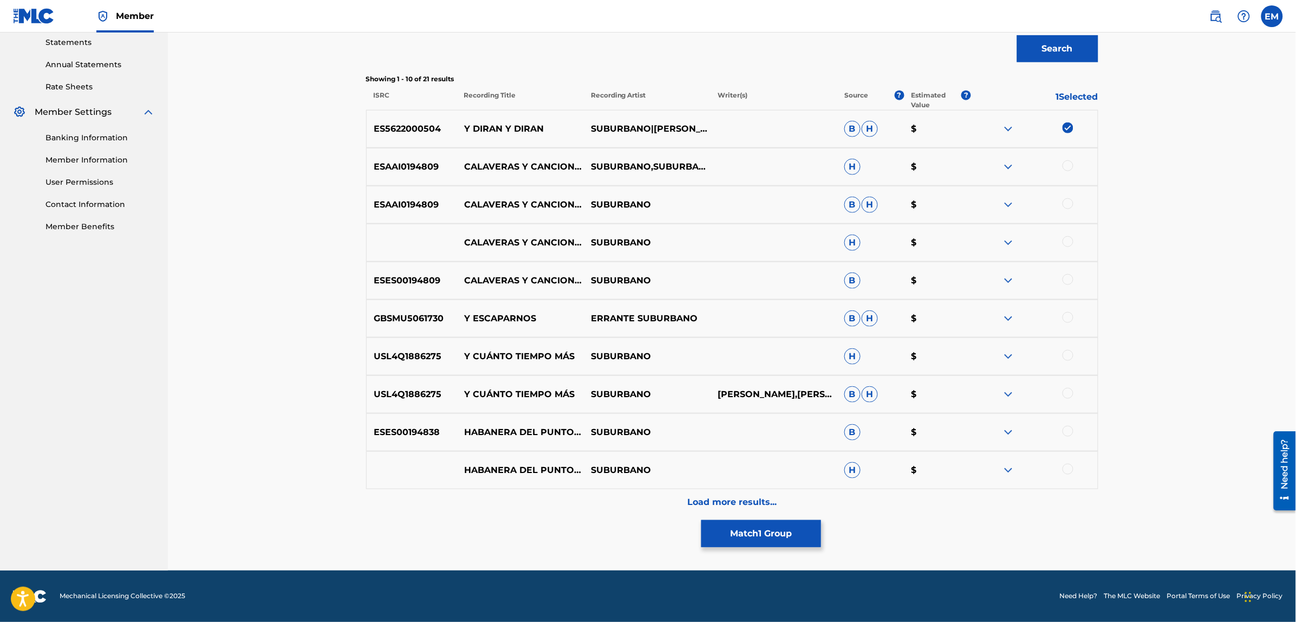
click at [723, 493] on div "Load more results..." at bounding box center [732, 502] width 732 height 27
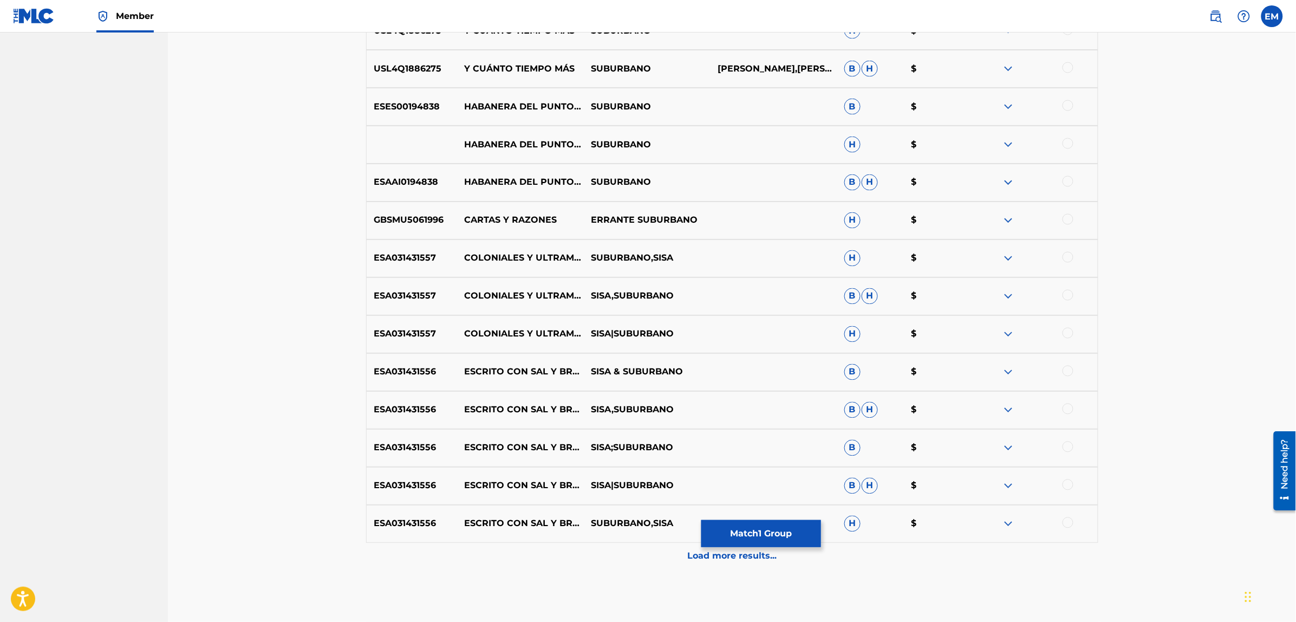
scroll to position [753, 0]
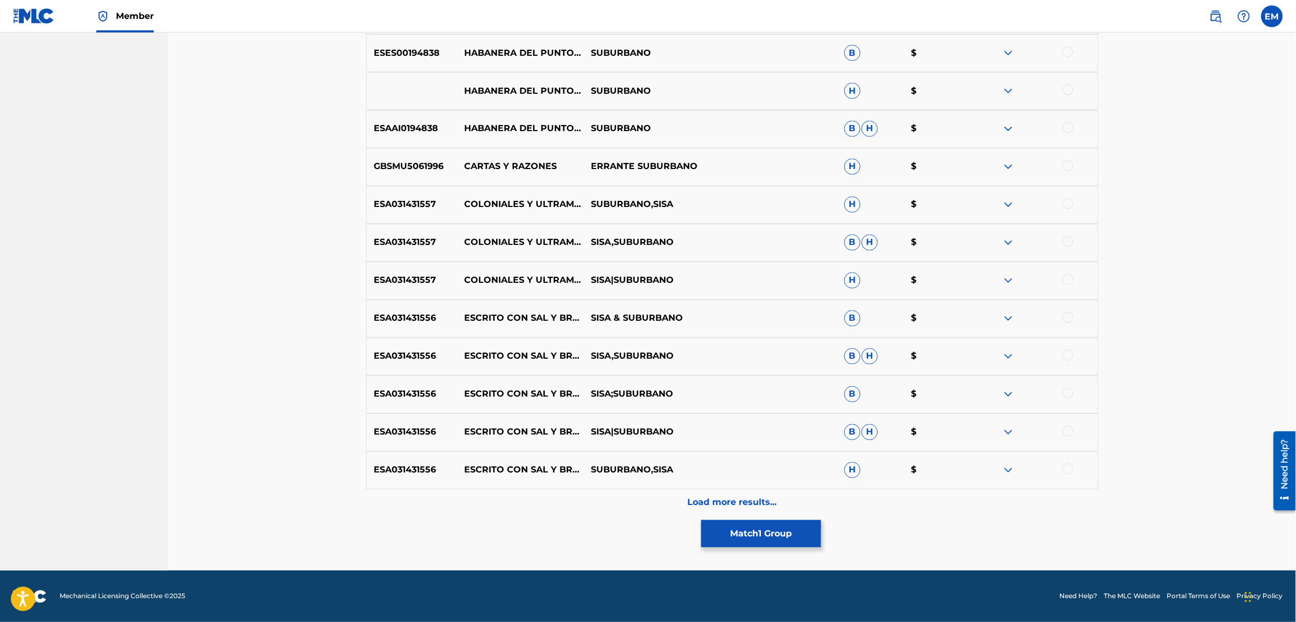
click at [722, 494] on div "Load more results..." at bounding box center [732, 502] width 732 height 27
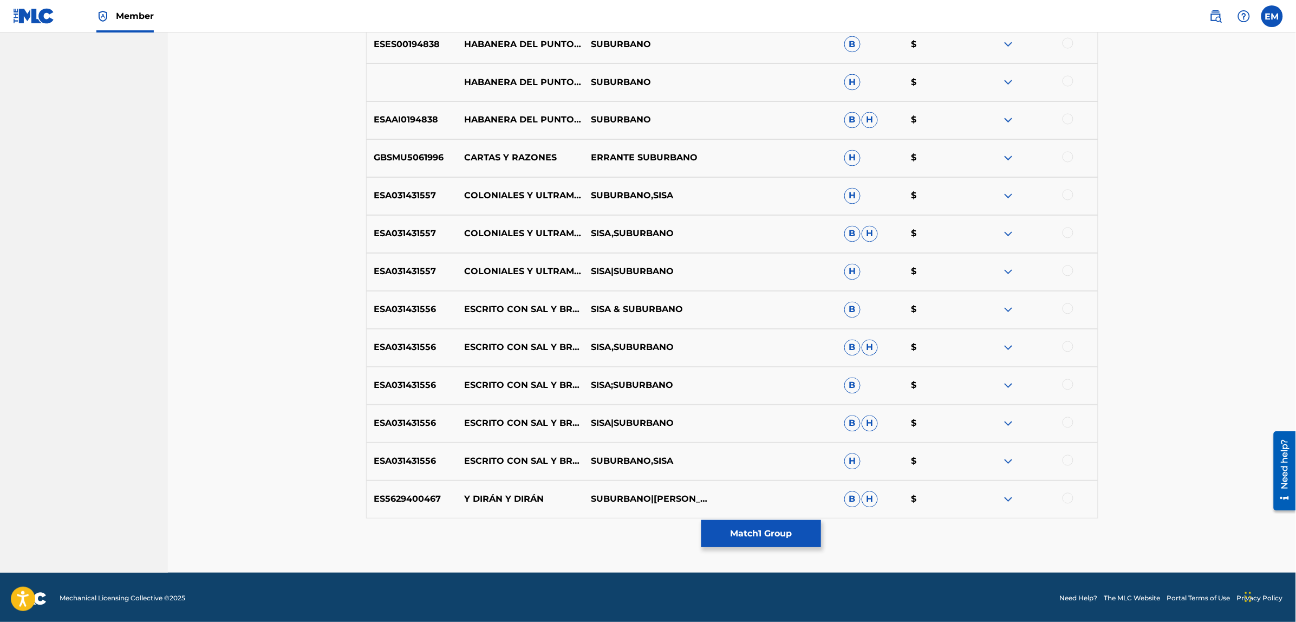
scroll to position [764, 0]
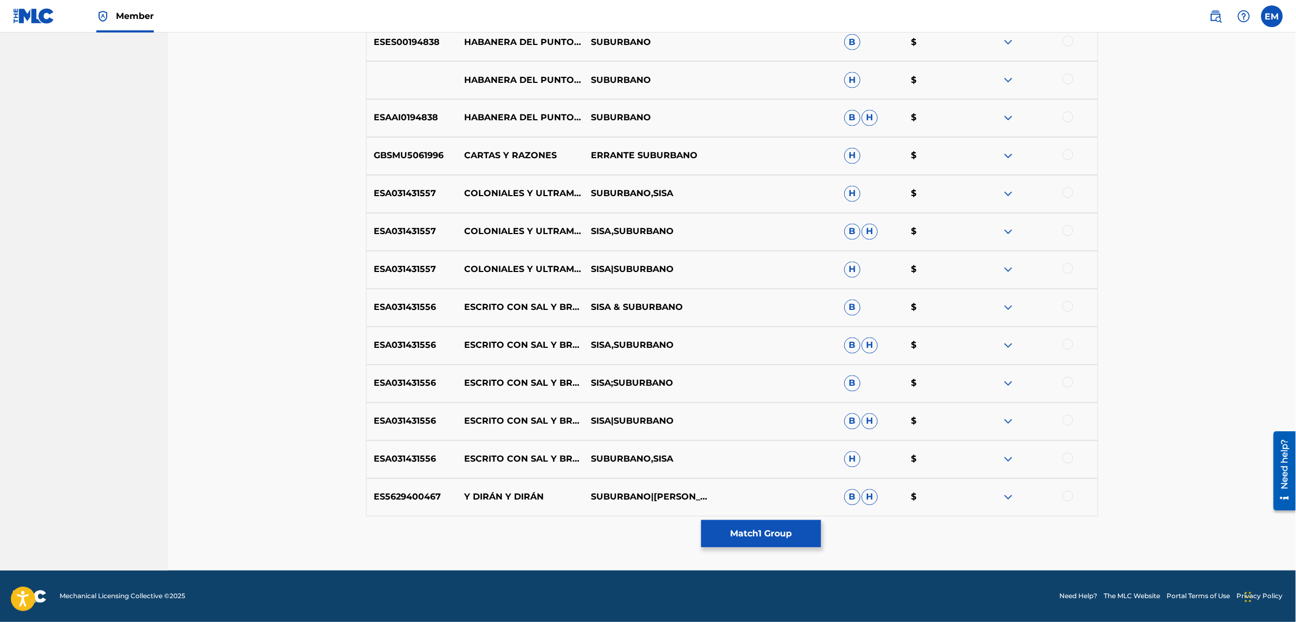
click at [1065, 495] on div at bounding box center [1067, 496] width 11 height 11
click at [747, 527] on button "Match 2 Groups" at bounding box center [761, 533] width 120 height 27
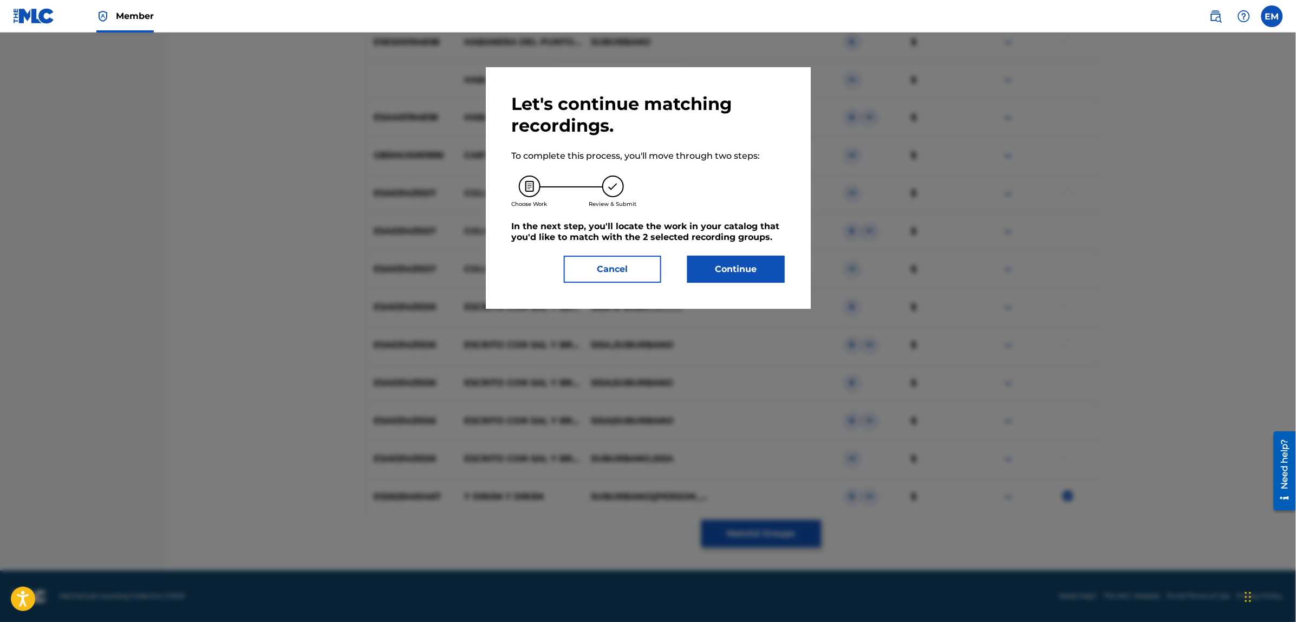
click at [733, 264] on button "Continue" at bounding box center [735, 269] width 97 height 27
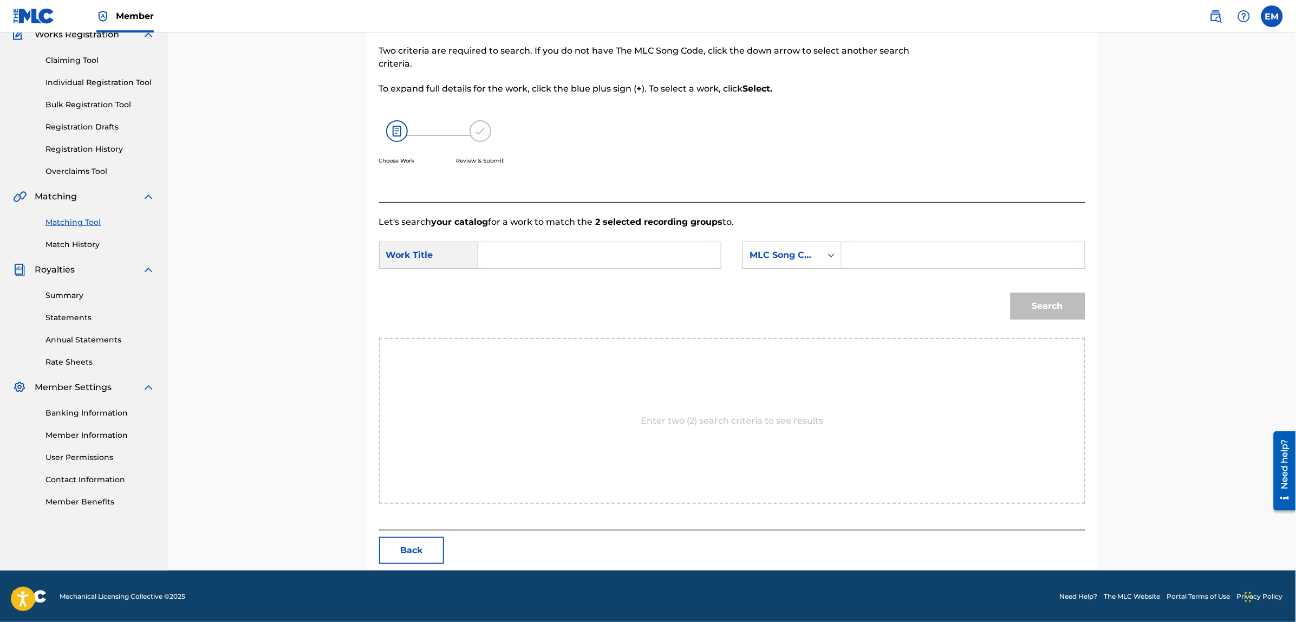
click at [638, 253] on input "Search Form" at bounding box center [599, 255] width 224 height 26
click at [499, 285] on div "y [PERSON_NAME]" at bounding box center [517, 286] width 61 height 32
type input "y [PERSON_NAME]"
click at [780, 260] on div "MLC Song Code" at bounding box center [782, 255] width 66 height 13
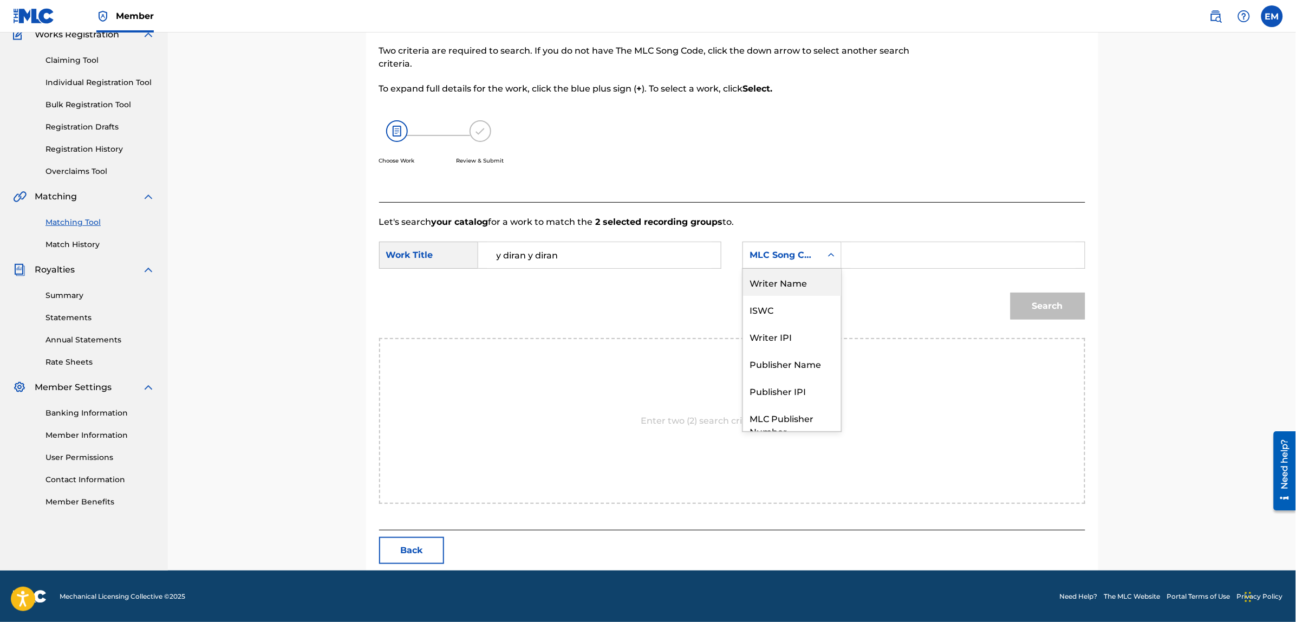
click at [795, 278] on div "Writer Name" at bounding box center [792, 282] width 98 height 27
click at [861, 256] on input "Search Form" at bounding box center [963, 255] width 224 height 26
paste input "[PERSON_NAME]"
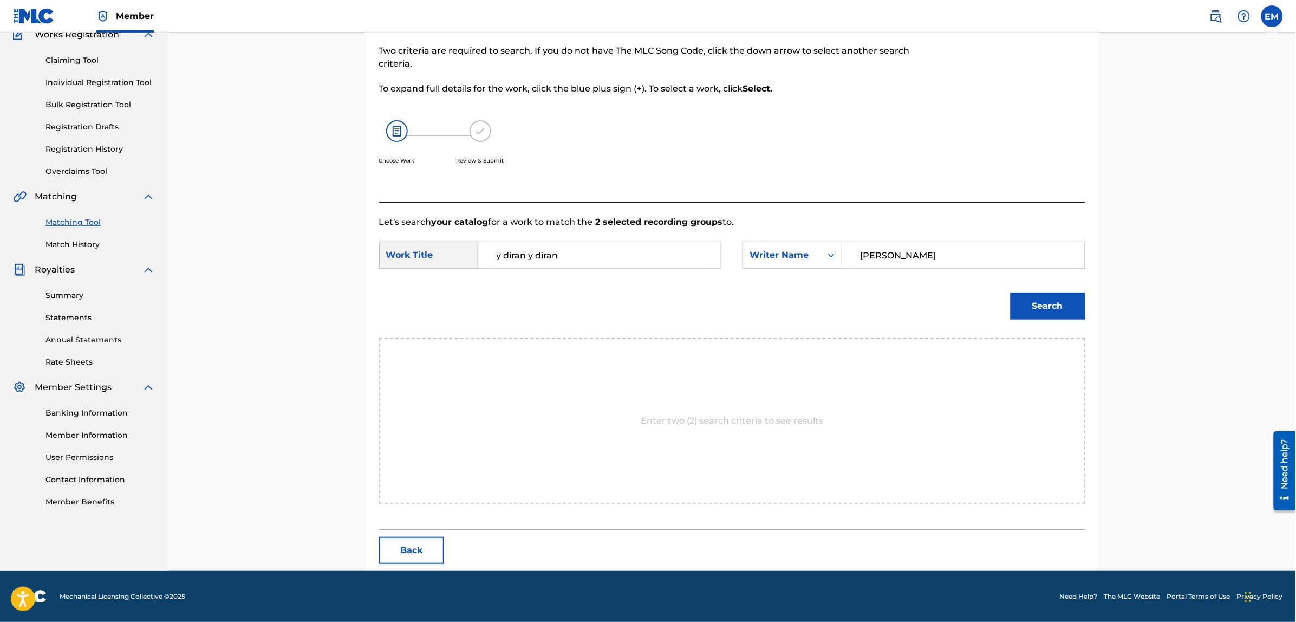
type input "[PERSON_NAME]"
click at [1010, 292] on button "Search" at bounding box center [1047, 305] width 75 height 27
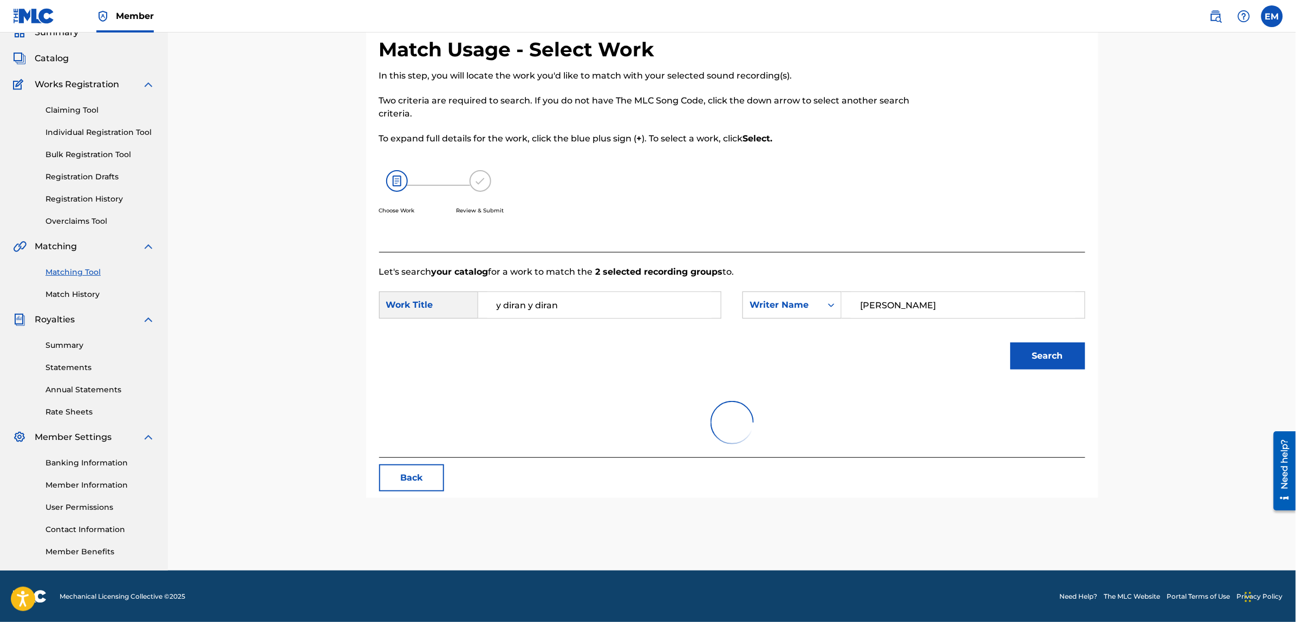
scroll to position [99, 0]
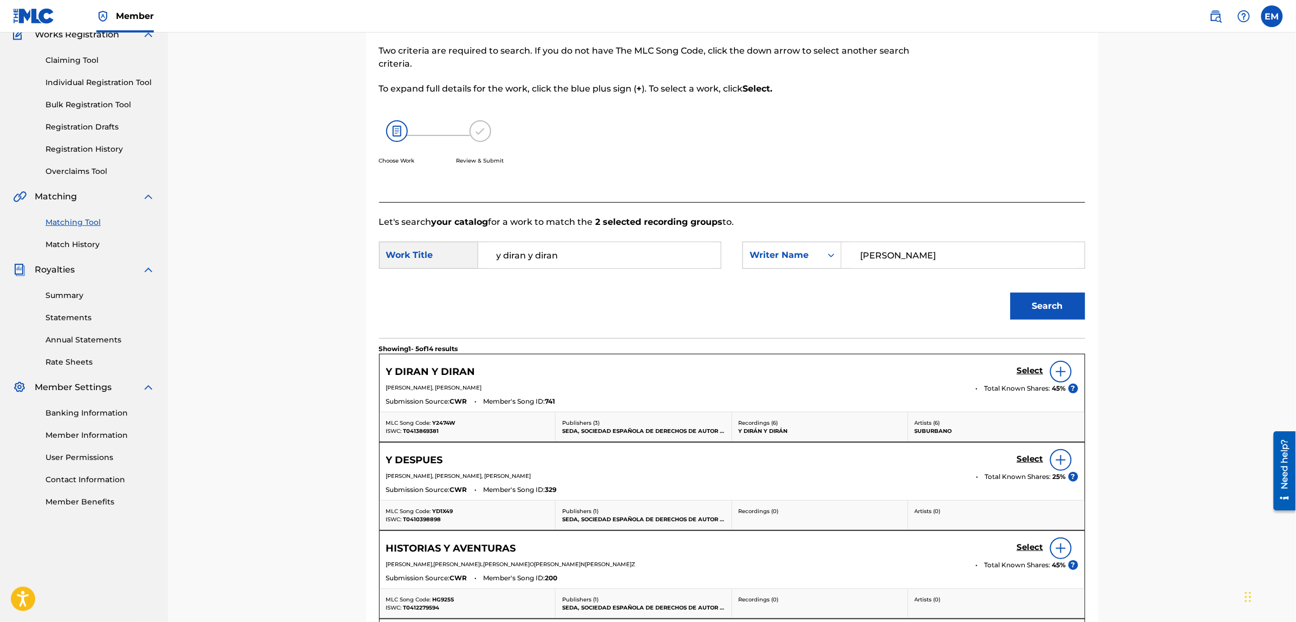
click at [1059, 372] on img at bounding box center [1060, 371] width 13 height 13
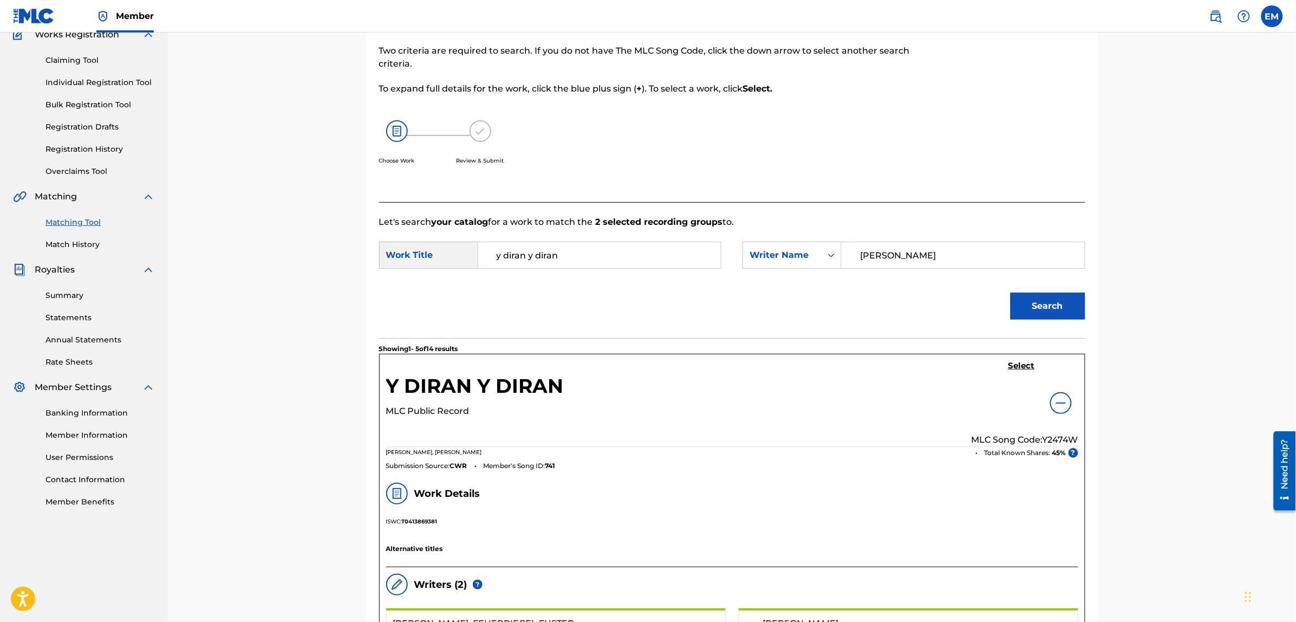
click at [1016, 367] on h5 "Select" at bounding box center [1021, 366] width 27 height 10
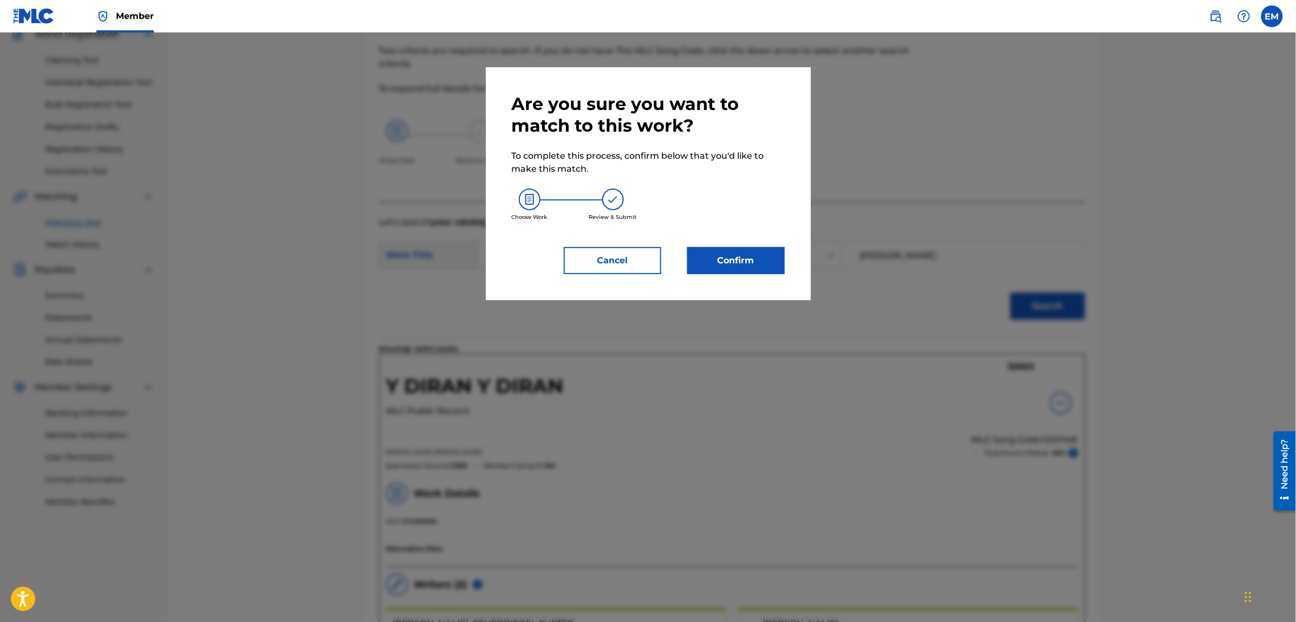
click at [705, 258] on button "Confirm" at bounding box center [735, 260] width 97 height 27
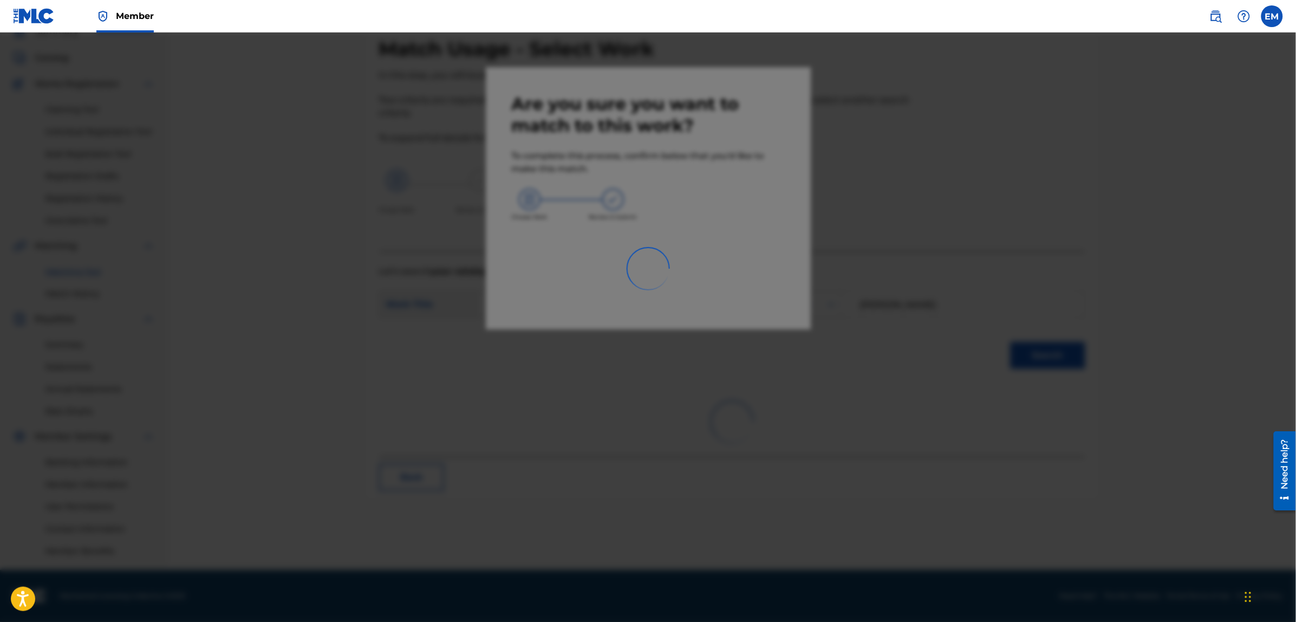
scroll to position [49, 0]
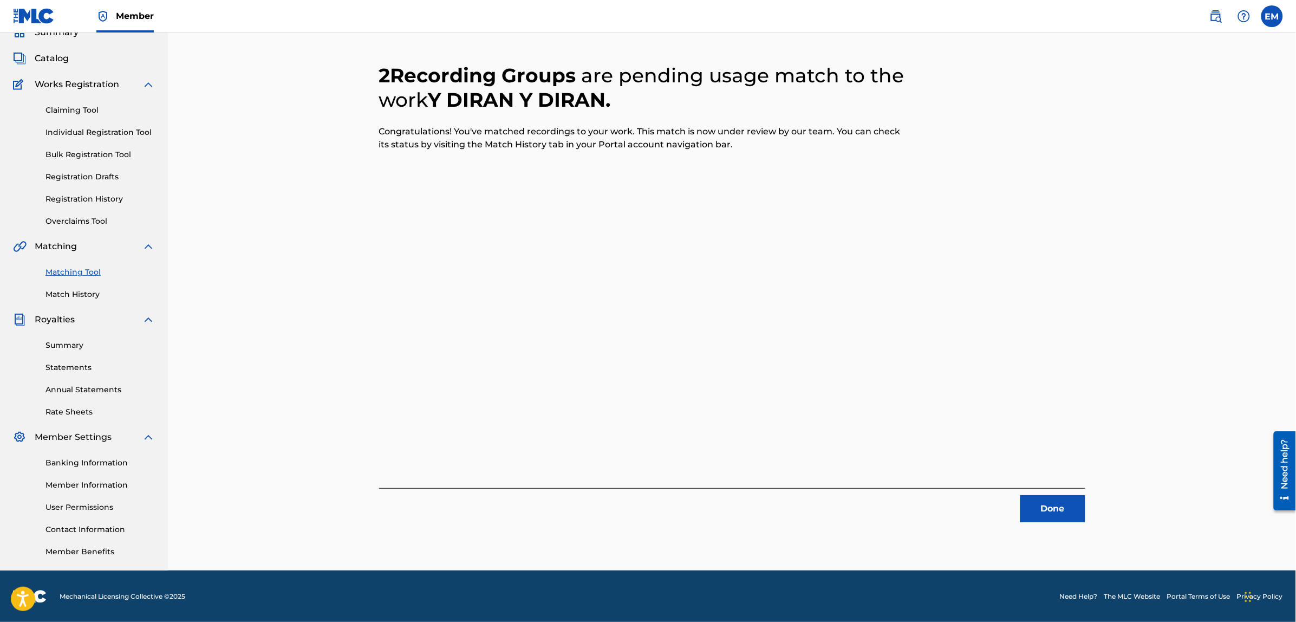
click at [1067, 513] on button "Done" at bounding box center [1052, 508] width 65 height 27
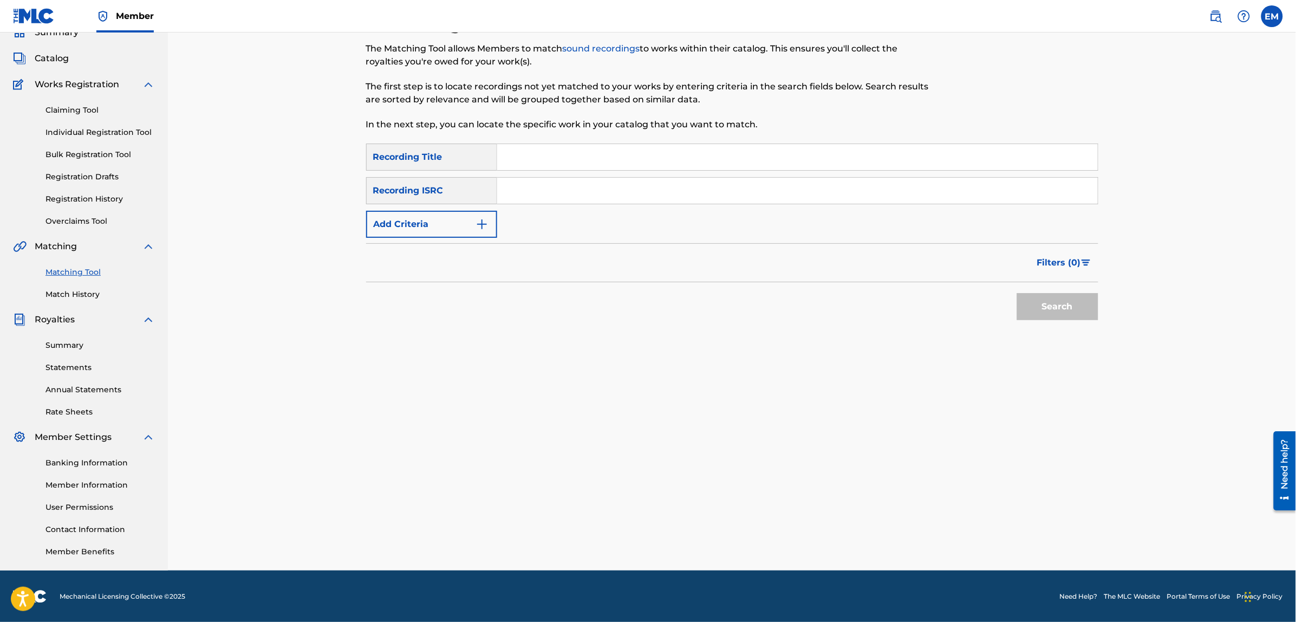
click at [563, 158] on input "Search Form" at bounding box center [797, 157] width 600 height 26
type input "entre [PERSON_NAME]"
click at [1017, 293] on button "Search" at bounding box center [1057, 306] width 81 height 27
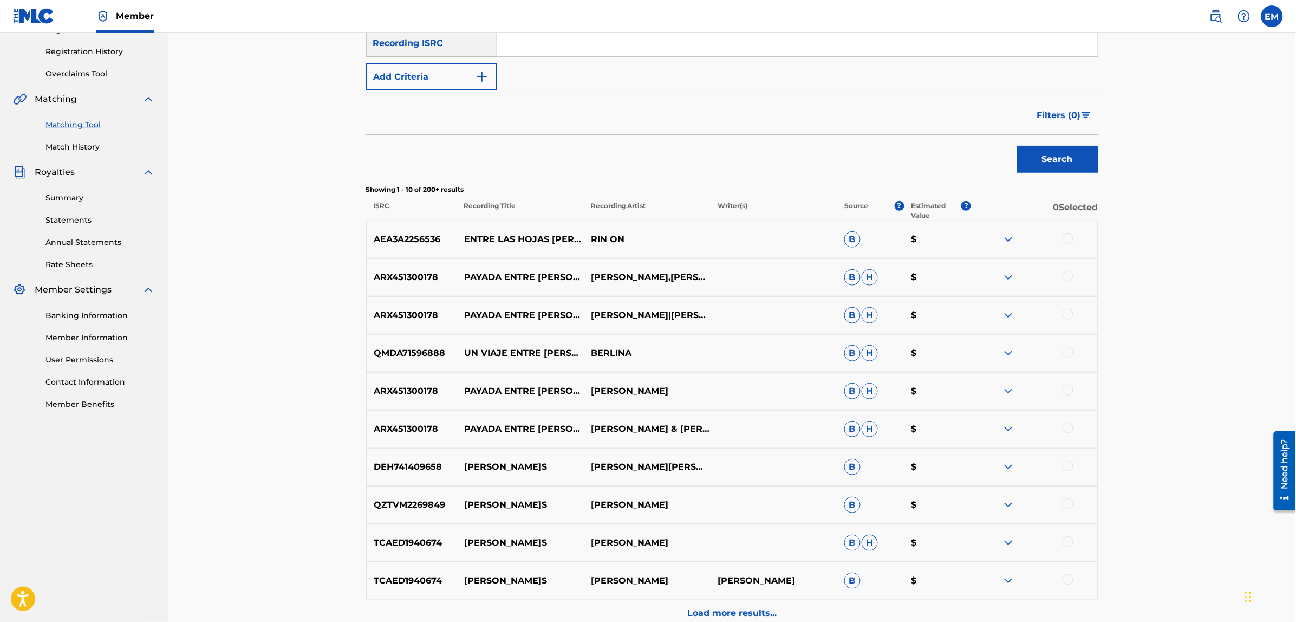
scroll to position [36, 0]
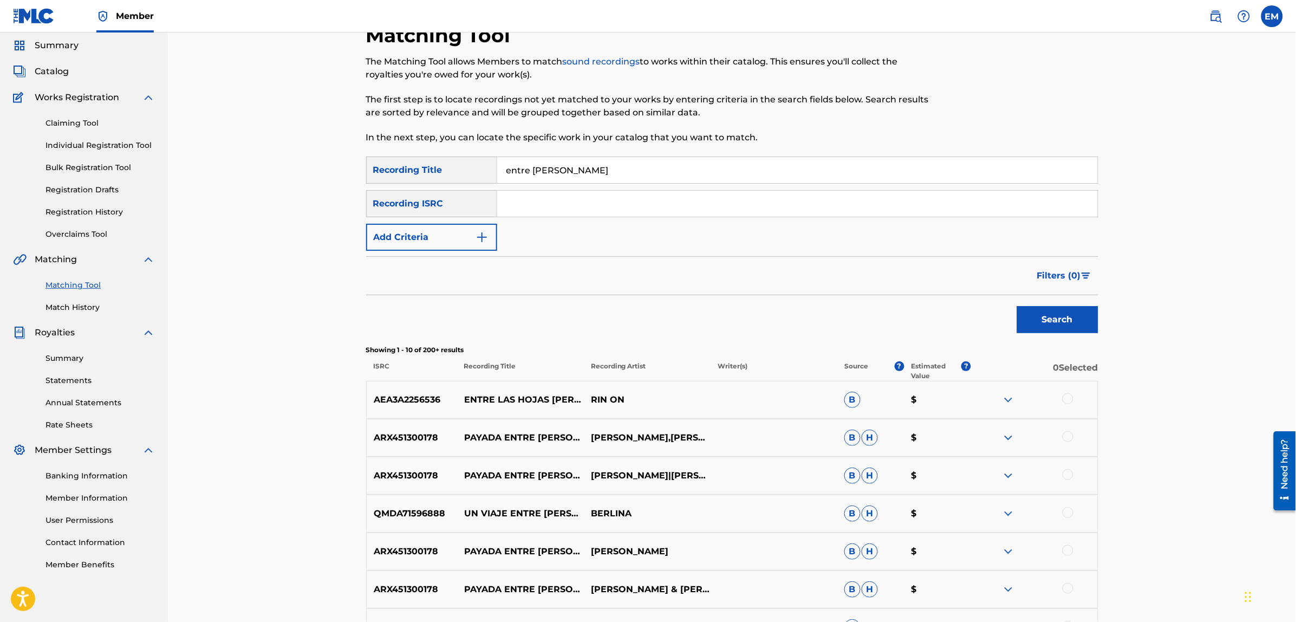
click at [452, 239] on button "Add Criteria" at bounding box center [431, 237] width 131 height 27
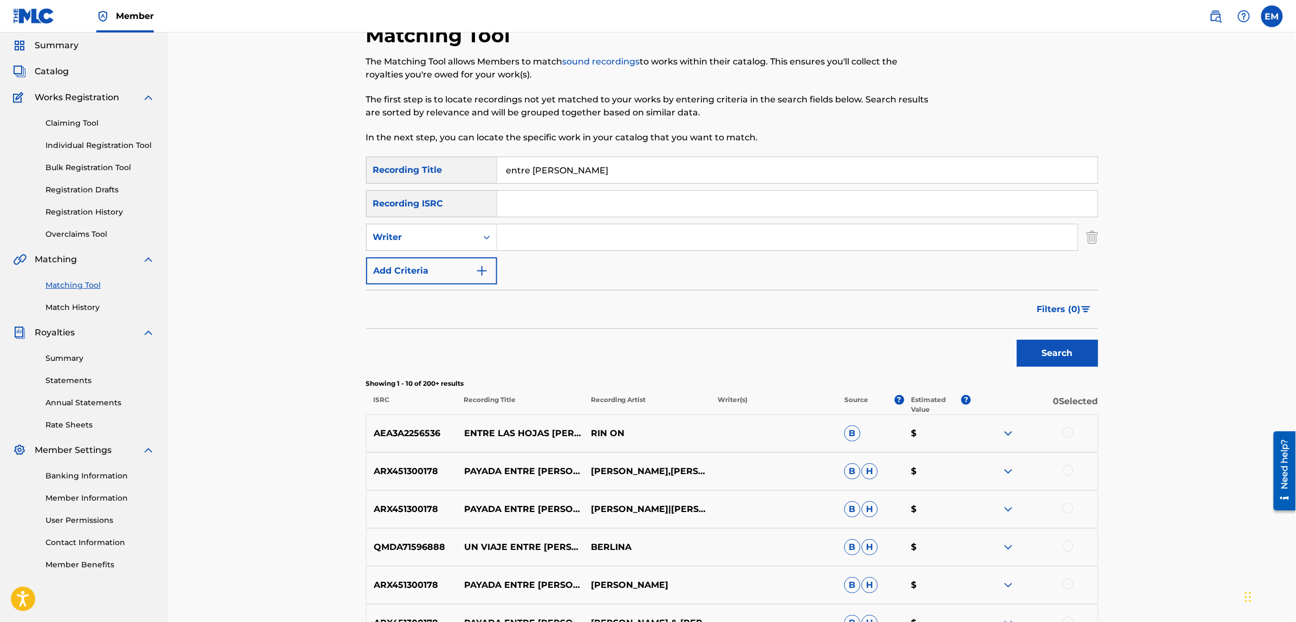
click at [513, 236] on input "Search Form" at bounding box center [787, 237] width 580 height 26
type input "[PERSON_NAME]"
click at [1017, 339] on button "Search" at bounding box center [1057, 352] width 81 height 27
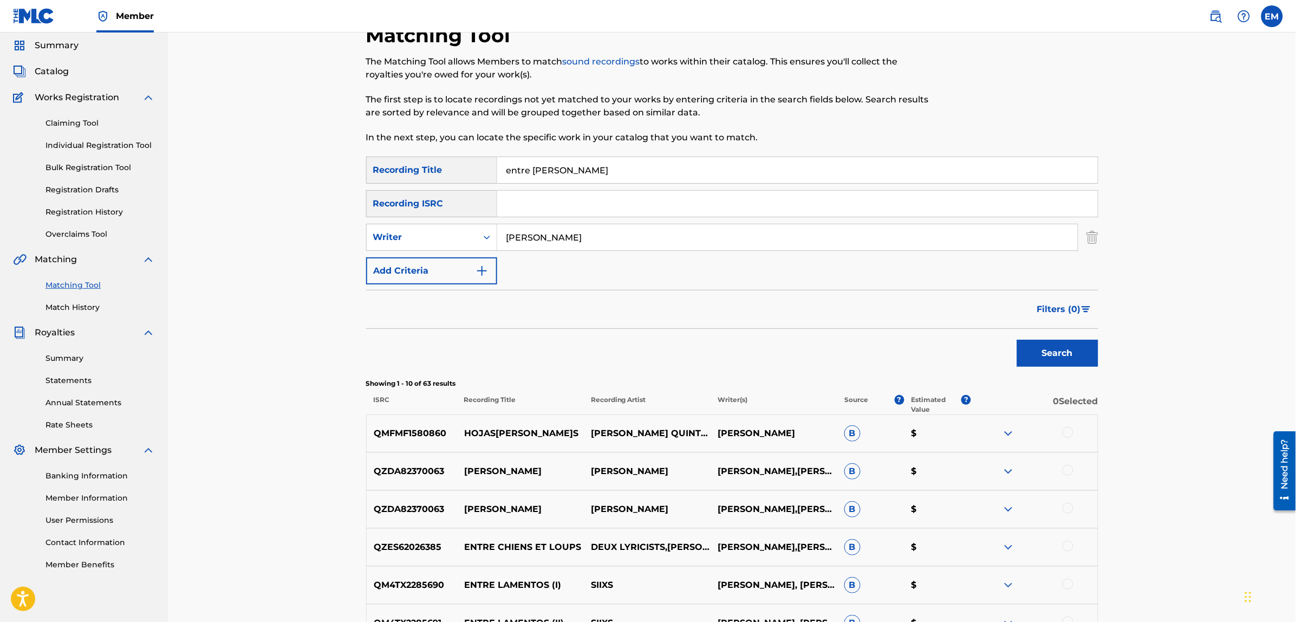
click at [448, 268] on button "Add Criteria" at bounding box center [431, 270] width 131 height 27
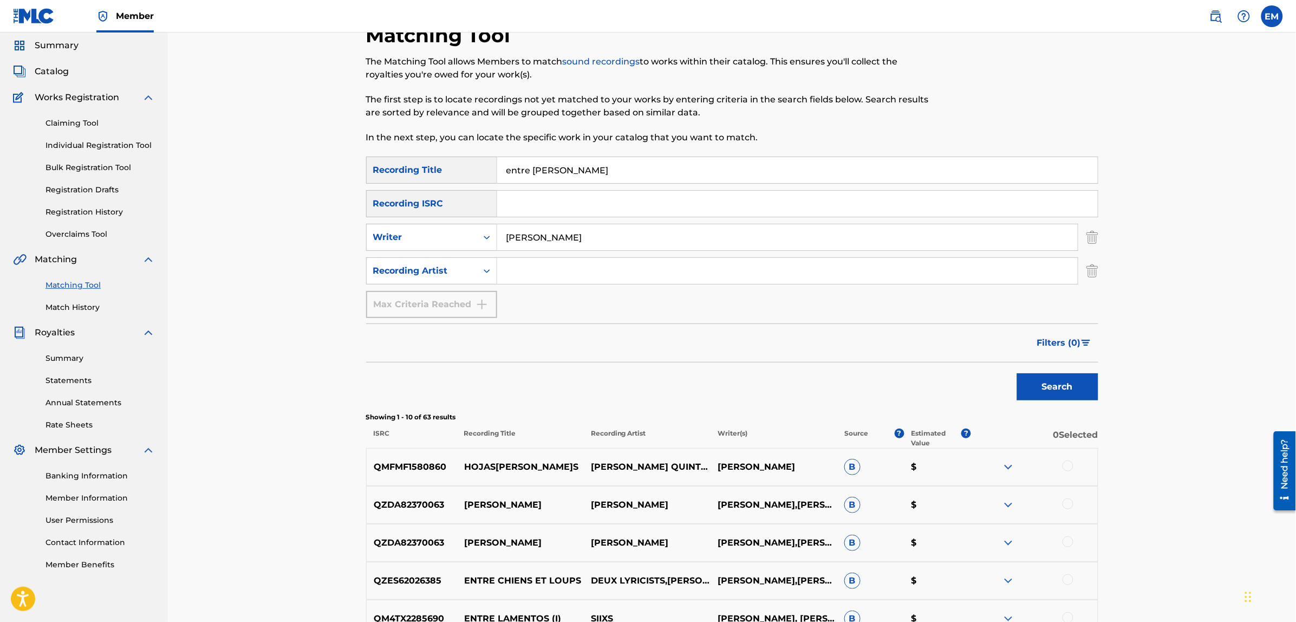
click at [516, 264] on input "Search Form" at bounding box center [787, 271] width 580 height 26
type input "suburbano"
click at [1017, 373] on button "Search" at bounding box center [1057, 386] width 81 height 27
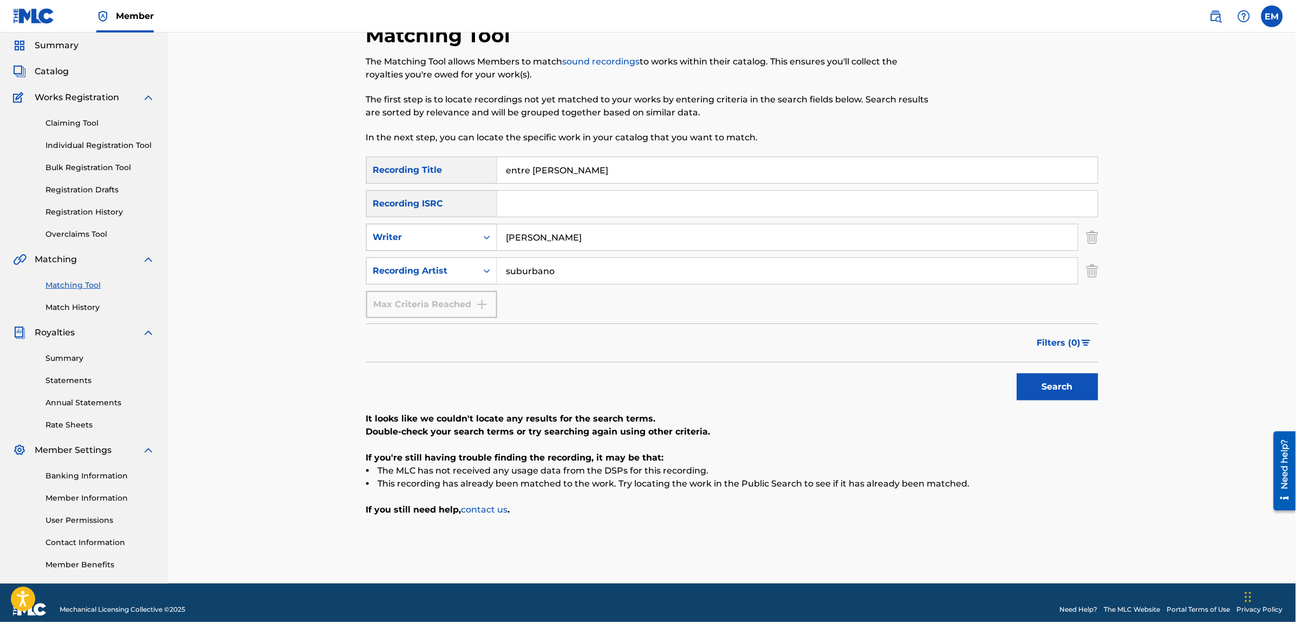
drag, startPoint x: 596, startPoint y: 240, endPoint x: 493, endPoint y: 239, distance: 103.4
click at [493, 239] on div "SearchWithCriteriaf46d2467-7dad-4df4-b4b7-e6d698cece0a Writer [PERSON_NAME]" at bounding box center [732, 237] width 732 height 27
click at [1017, 373] on button "Search" at bounding box center [1057, 386] width 81 height 27
drag, startPoint x: 561, startPoint y: 274, endPoint x: 498, endPoint y: 289, distance: 64.9
click at [498, 289] on div "SearchWithCriteria4cb5dad6-b85f-4516-9888-0e568c27dd13 Recording Title entre r[…" at bounding box center [732, 236] width 732 height 161
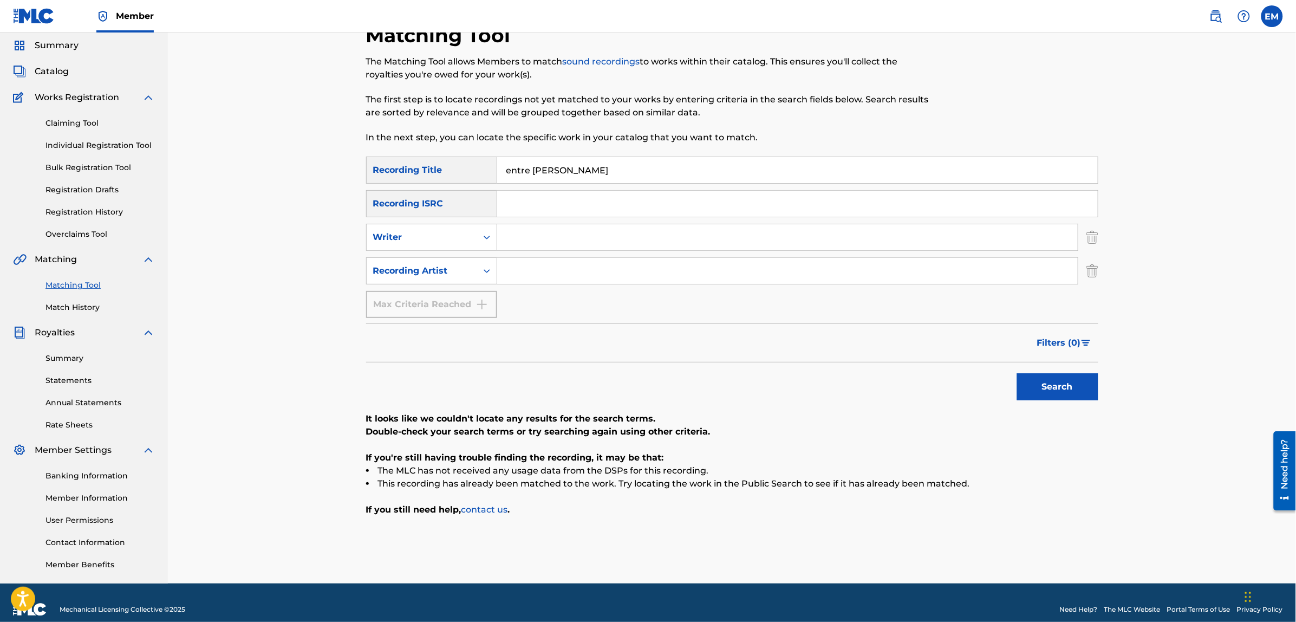
click at [1017, 373] on button "Search" at bounding box center [1057, 386] width 81 height 27
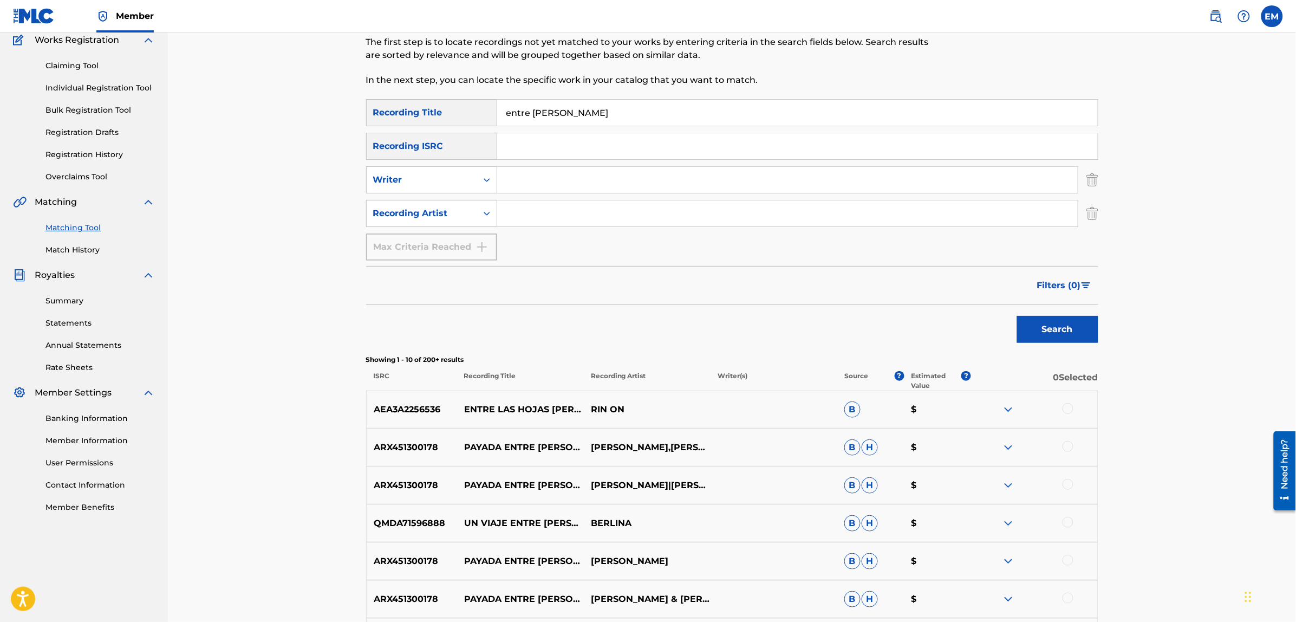
scroll to position [172, 0]
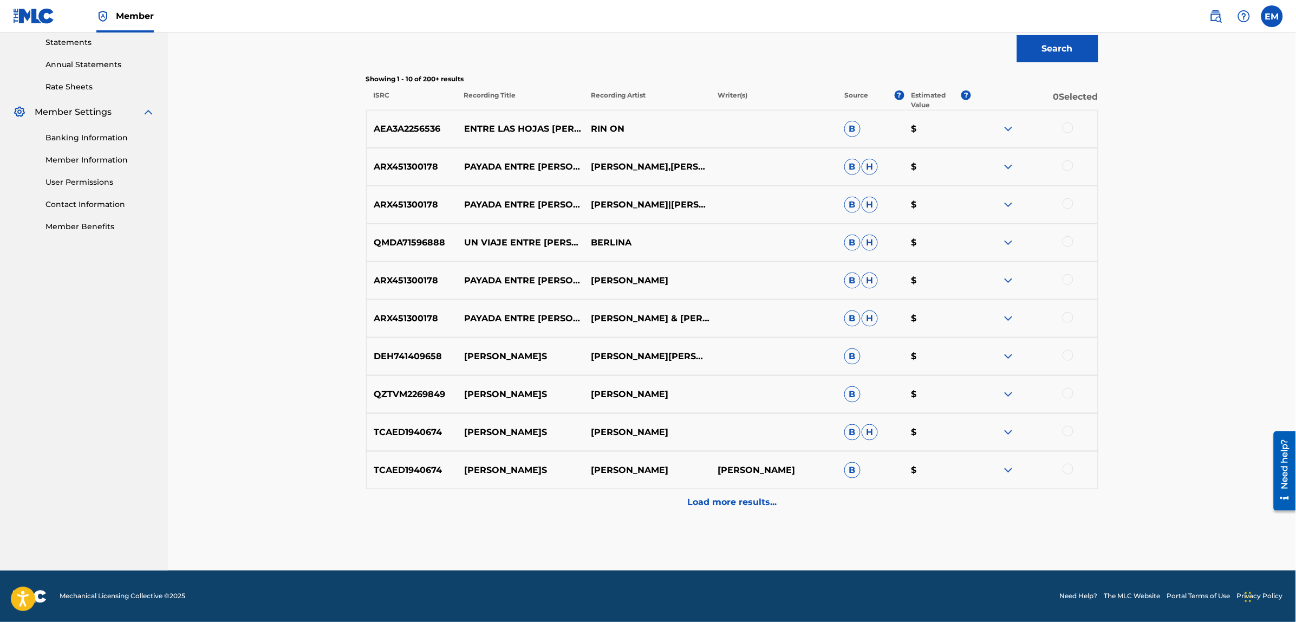
click at [708, 505] on p "Load more results..." at bounding box center [731, 502] width 89 height 13
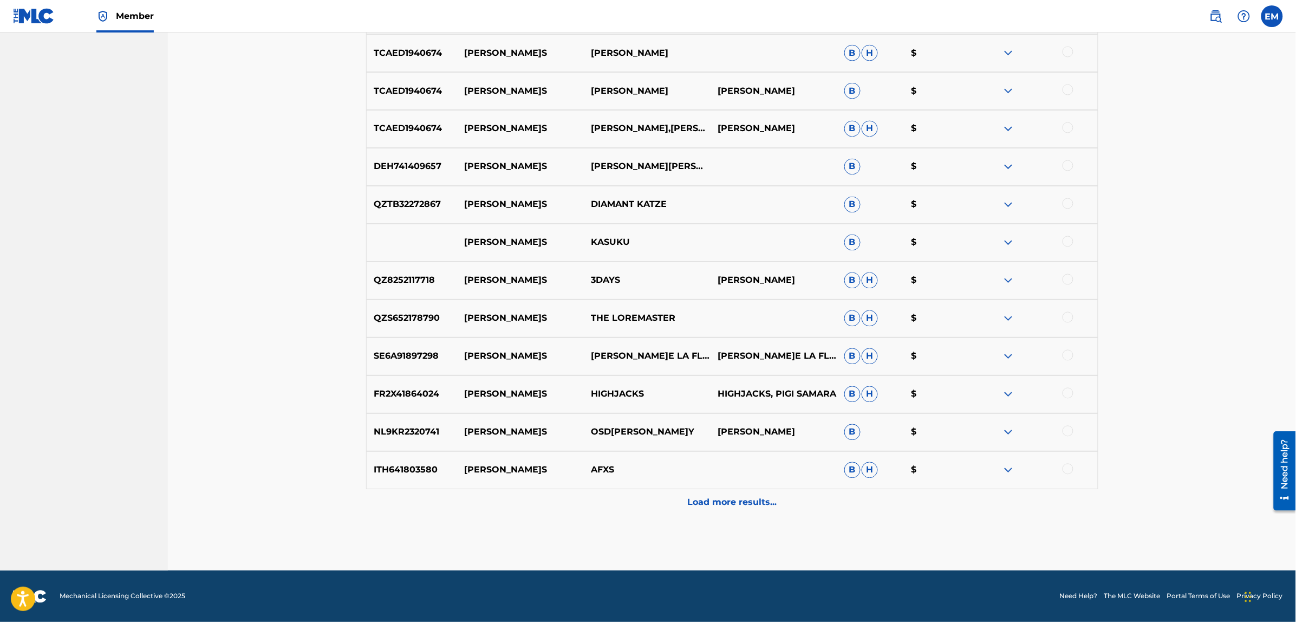
click at [710, 504] on p "Load more results..." at bounding box center [731, 502] width 89 height 13
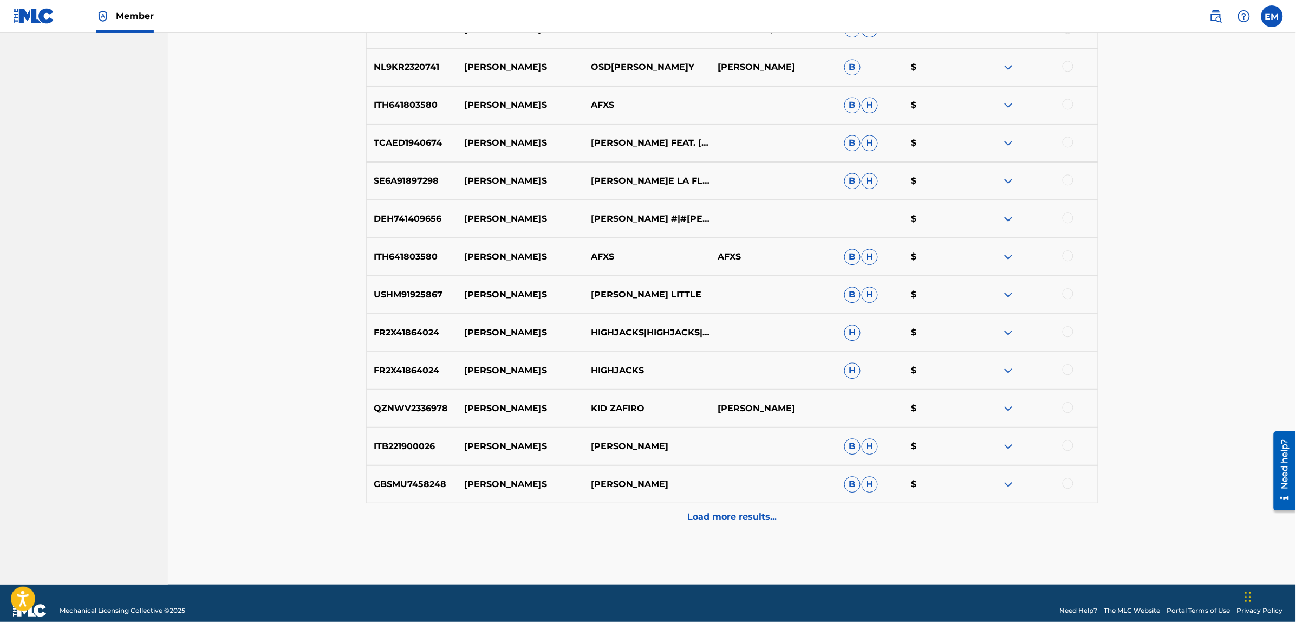
scroll to position [1132, 0]
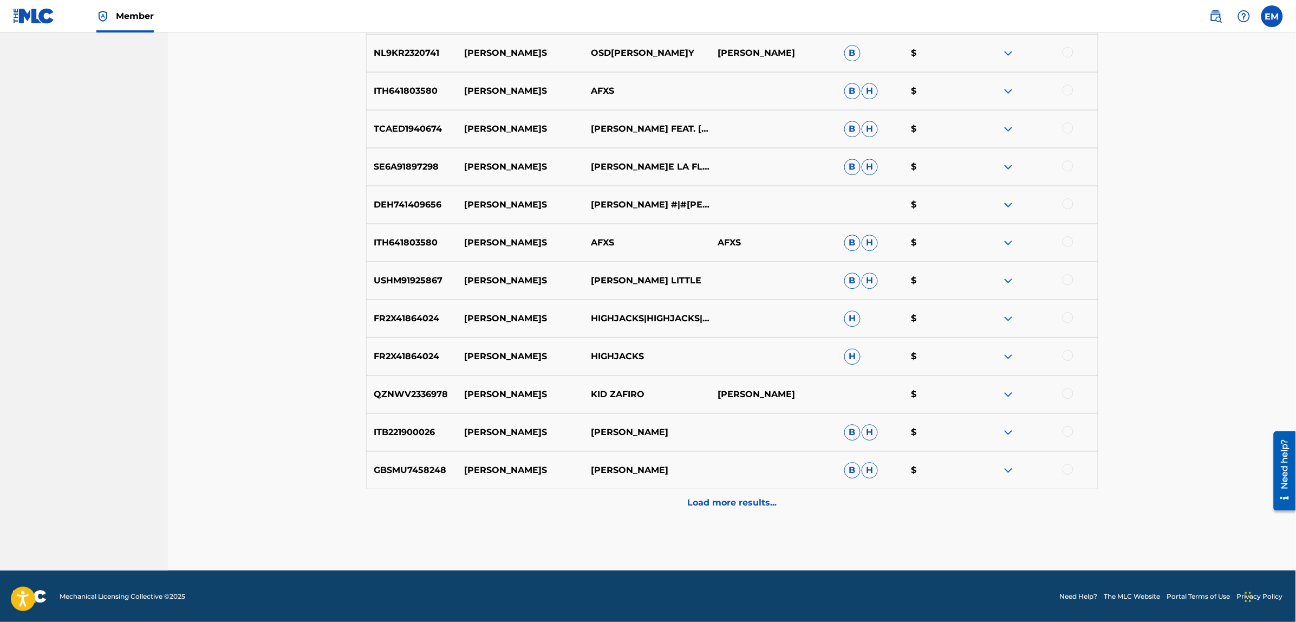
click at [720, 507] on p "Load more results..." at bounding box center [731, 502] width 89 height 13
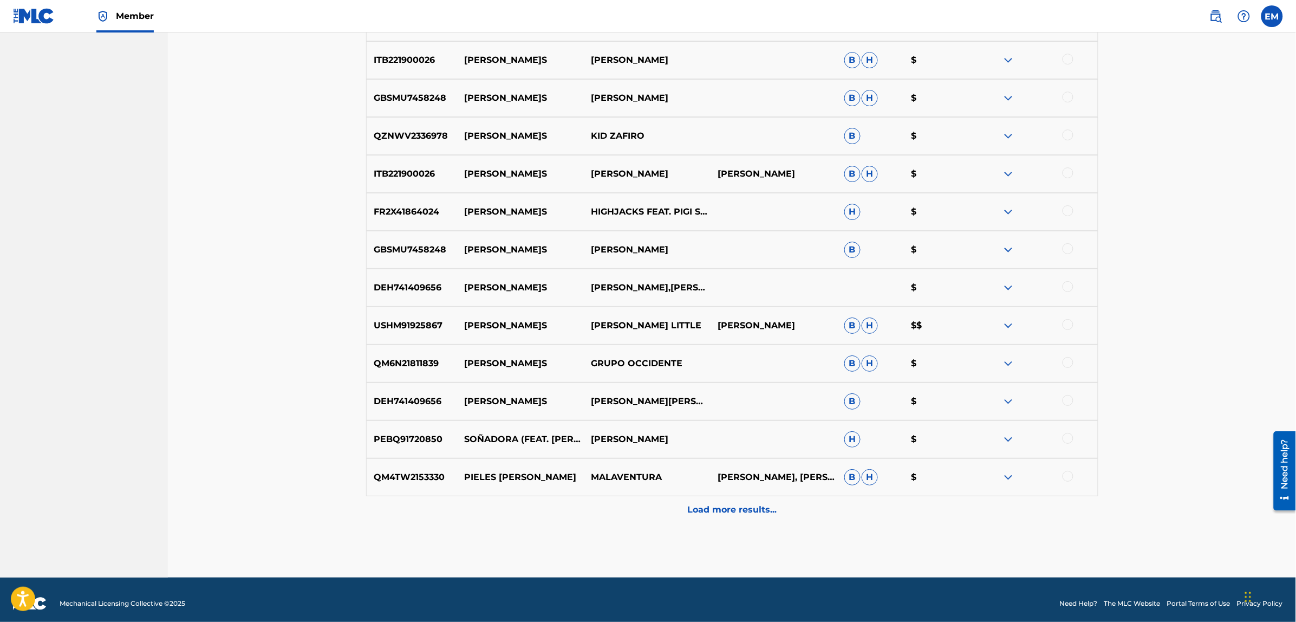
scroll to position [1511, 0]
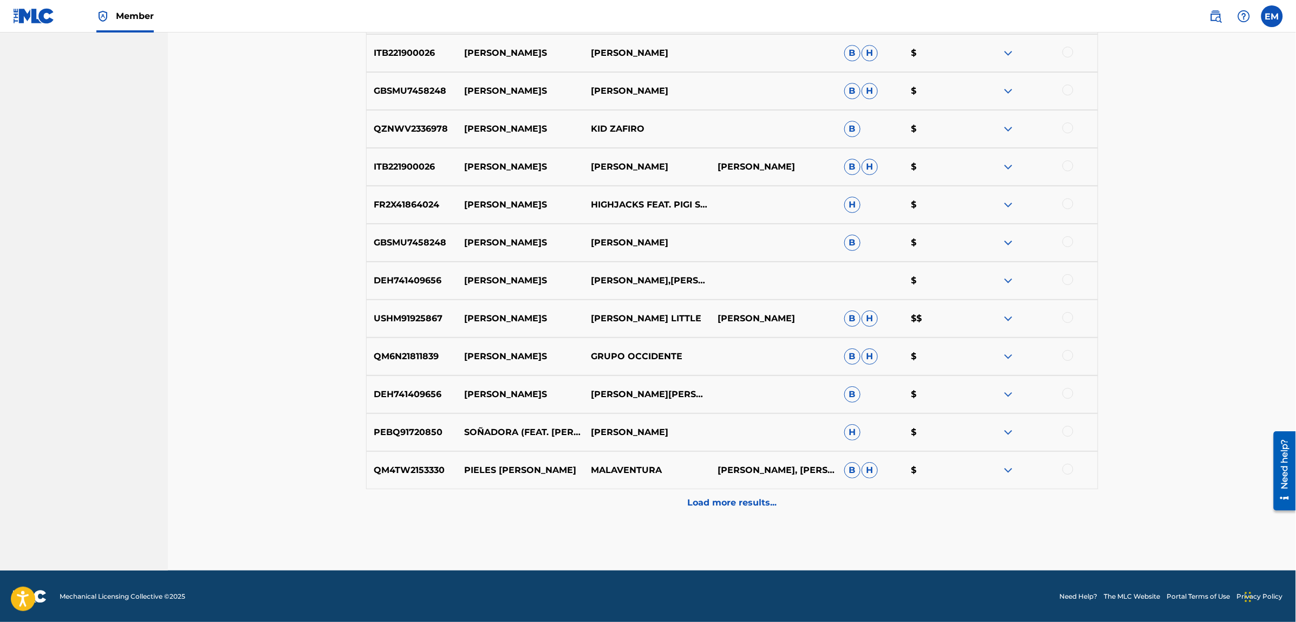
click at [746, 505] on p "Load more results..." at bounding box center [731, 502] width 89 height 13
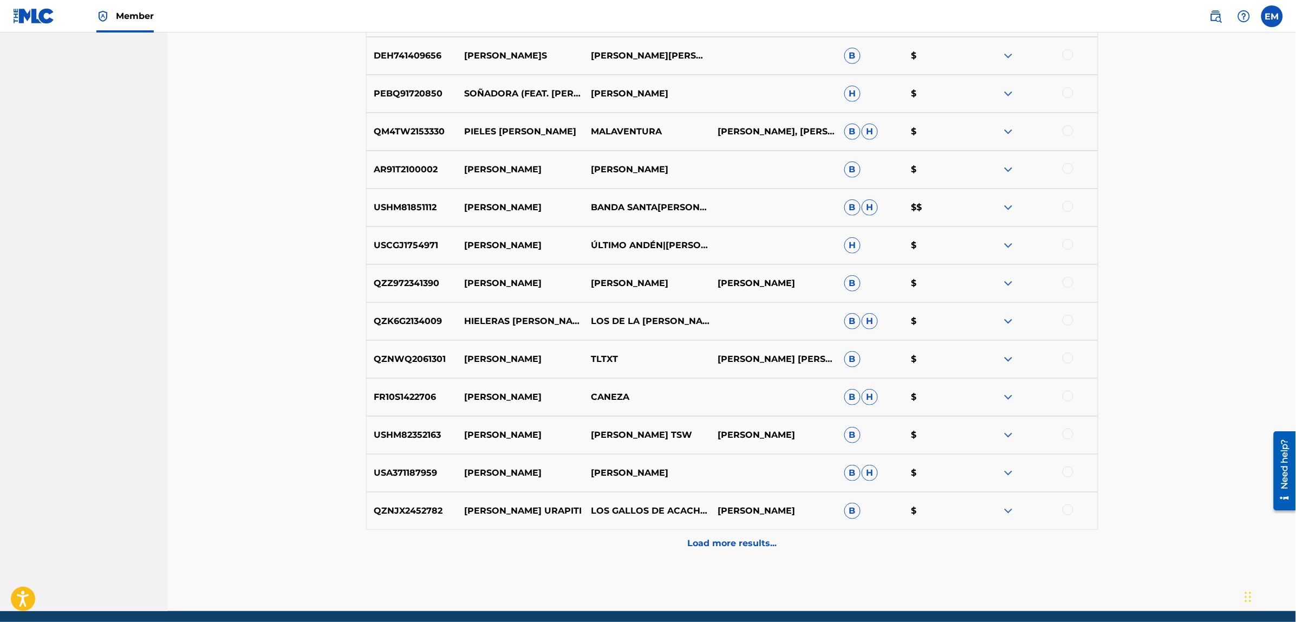
scroll to position [1890, 0]
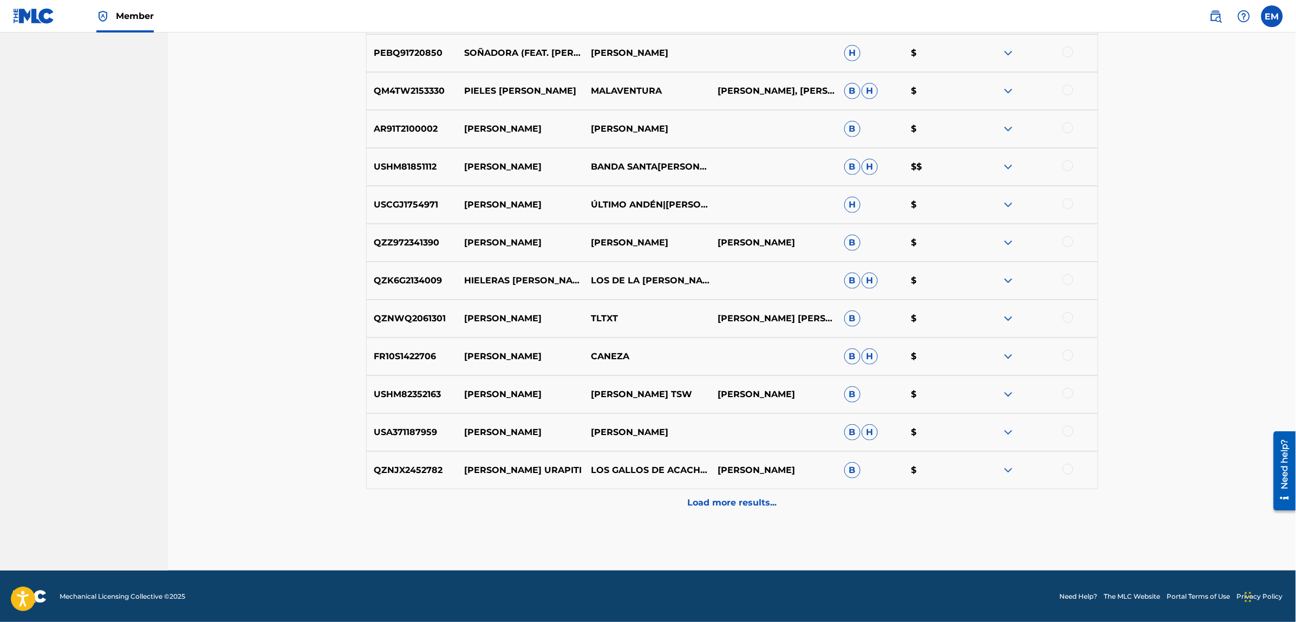
click at [716, 491] on div "Load more results..." at bounding box center [732, 502] width 732 height 27
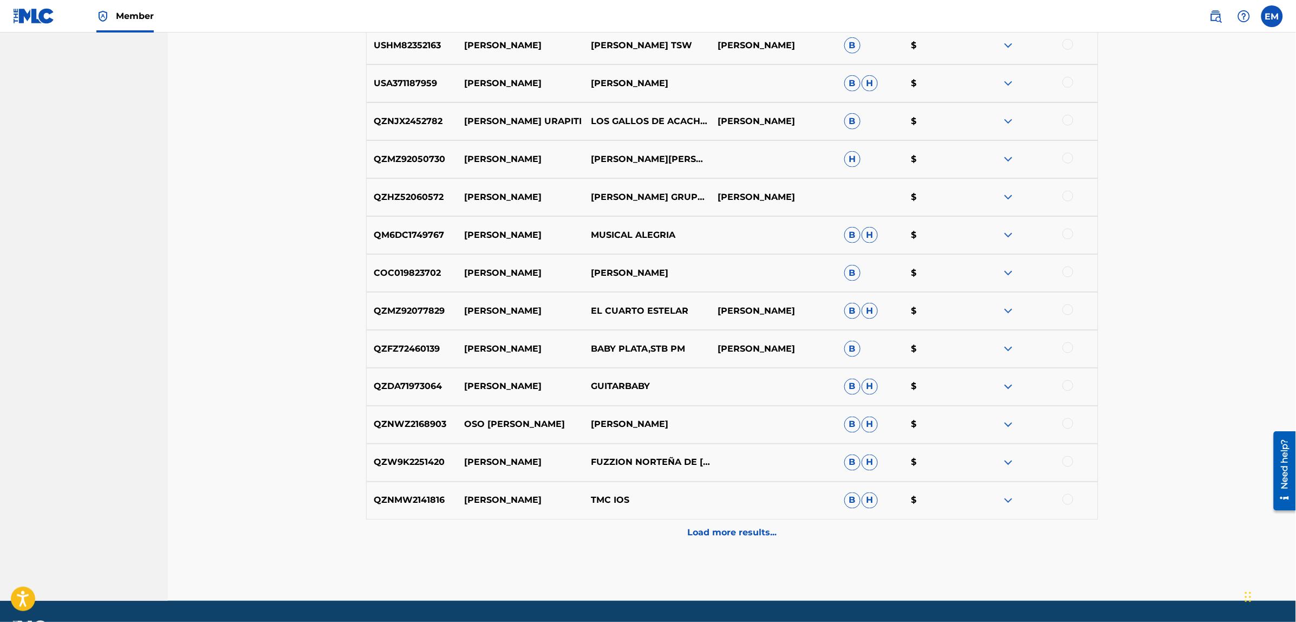
scroll to position [2269, 0]
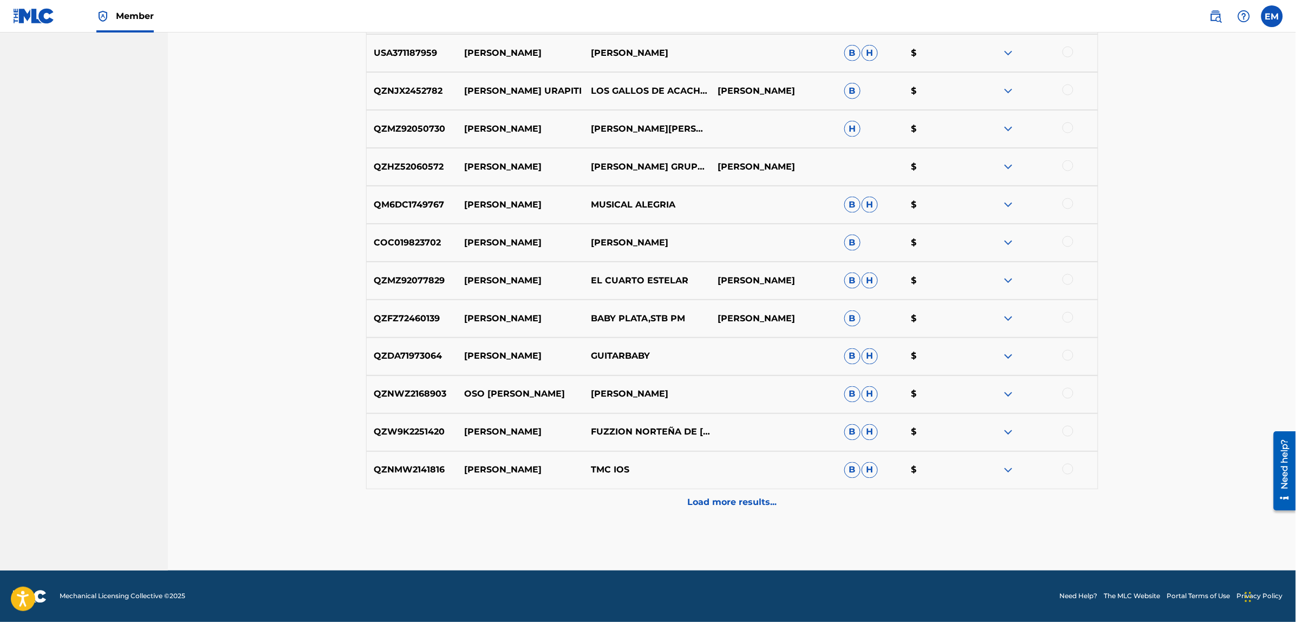
click at [724, 501] on p "Load more results..." at bounding box center [731, 502] width 89 height 13
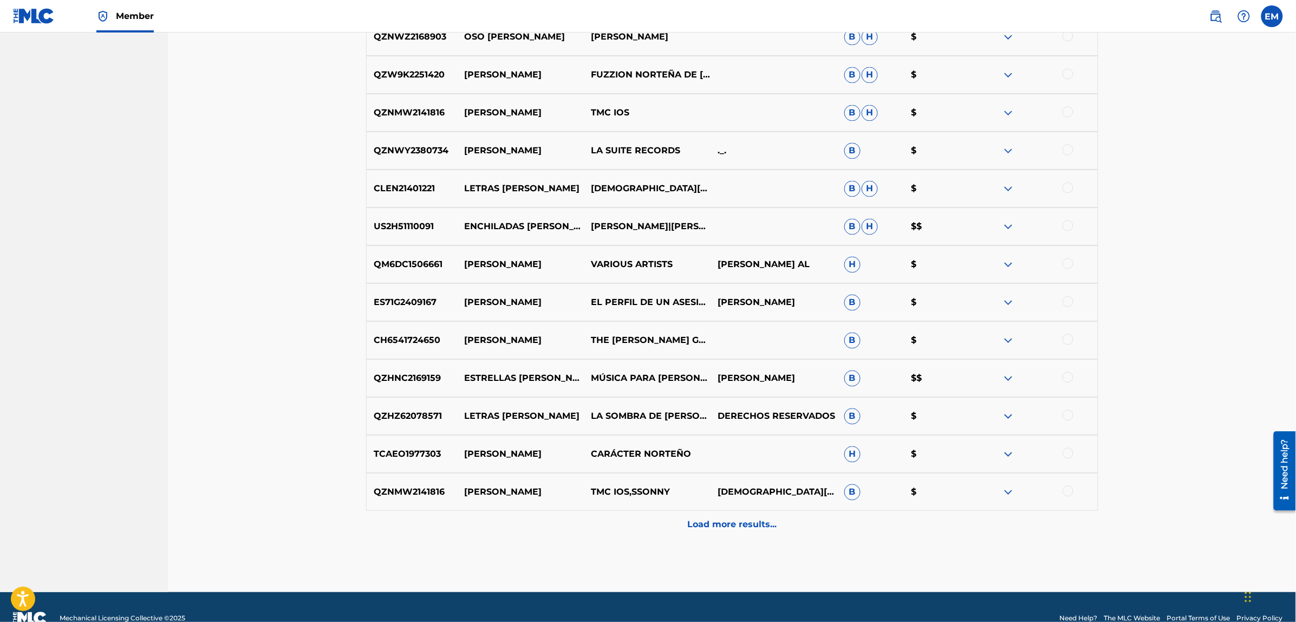
scroll to position [2648, 0]
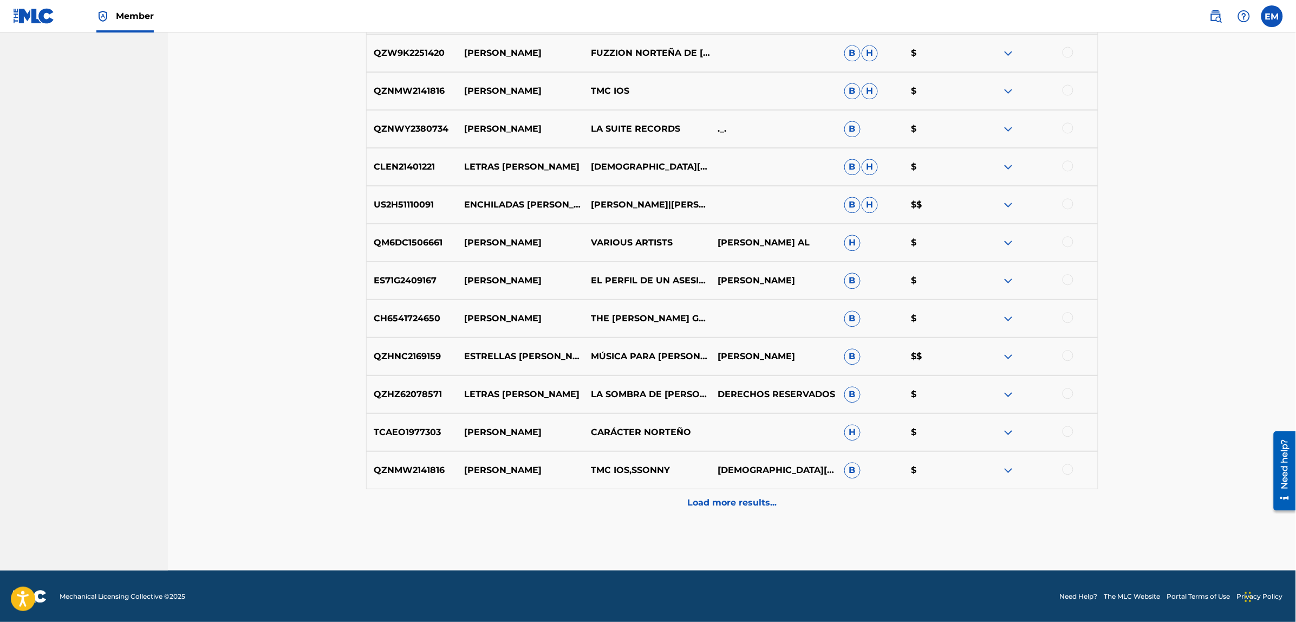
click at [724, 501] on p "Load more results..." at bounding box center [731, 502] width 89 height 13
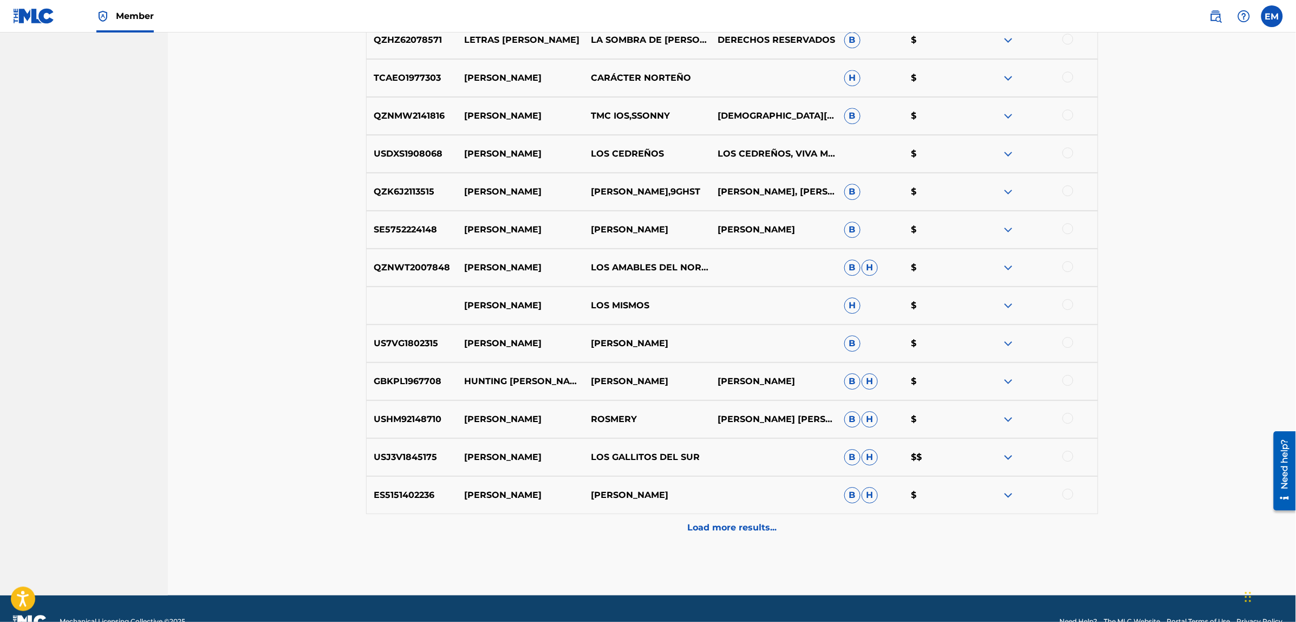
scroll to position [3027, 0]
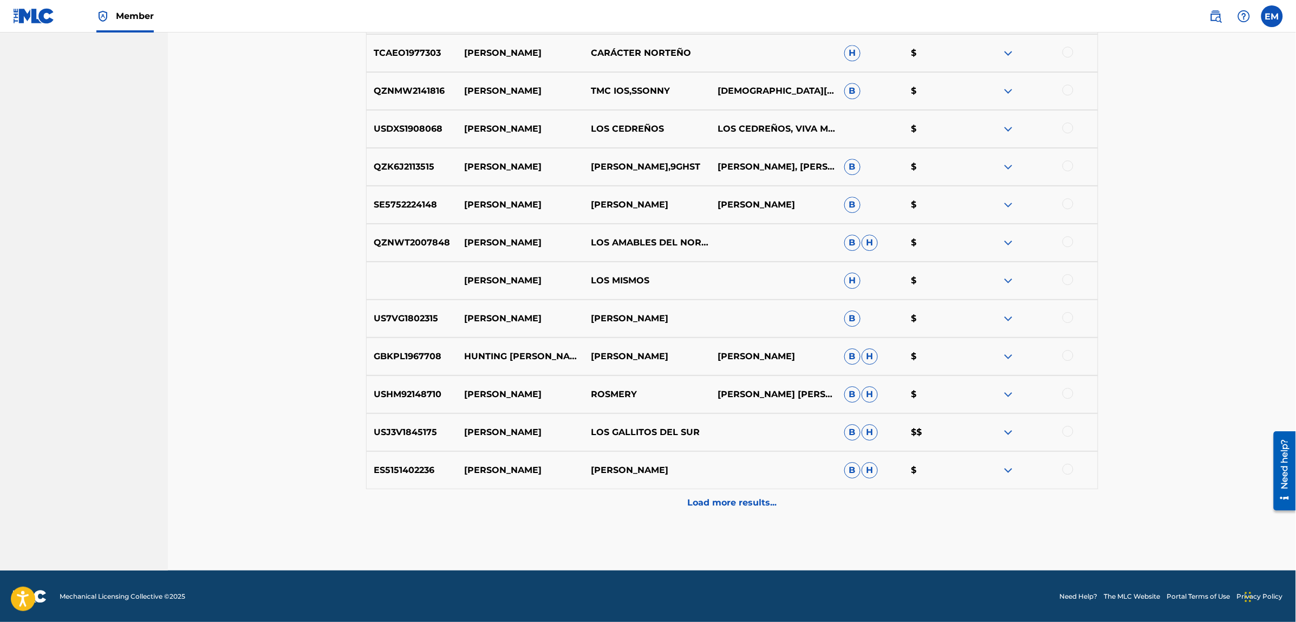
click at [723, 493] on div "Load more results..." at bounding box center [732, 502] width 732 height 27
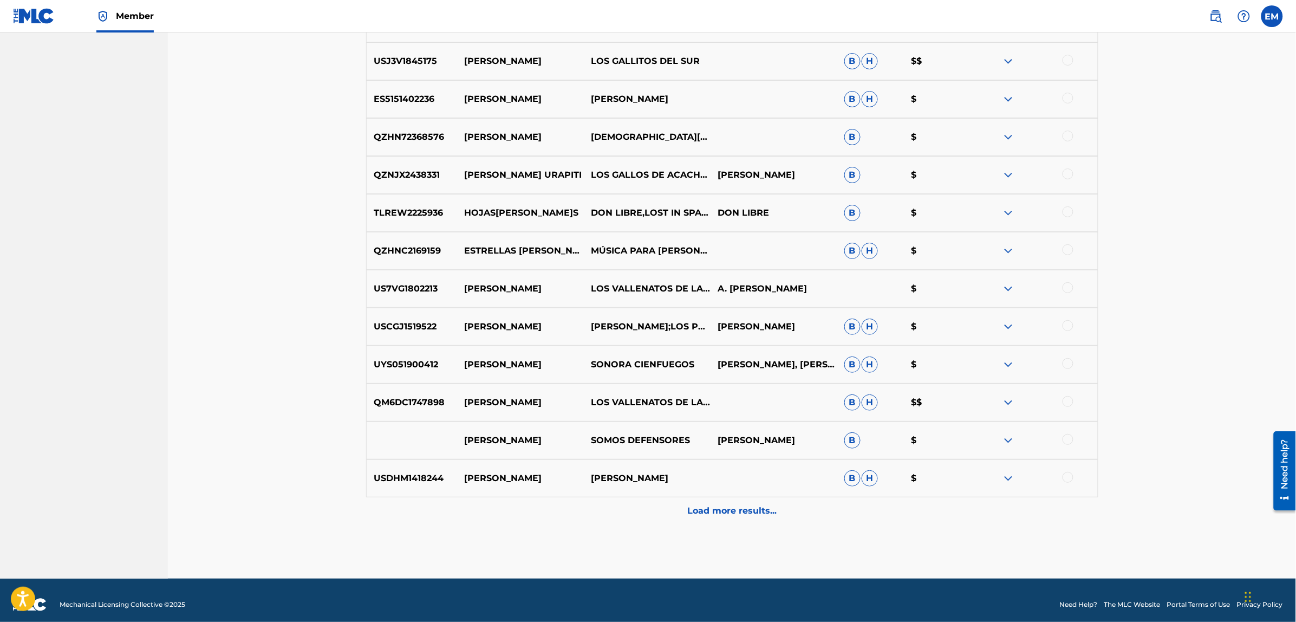
scroll to position [3406, 0]
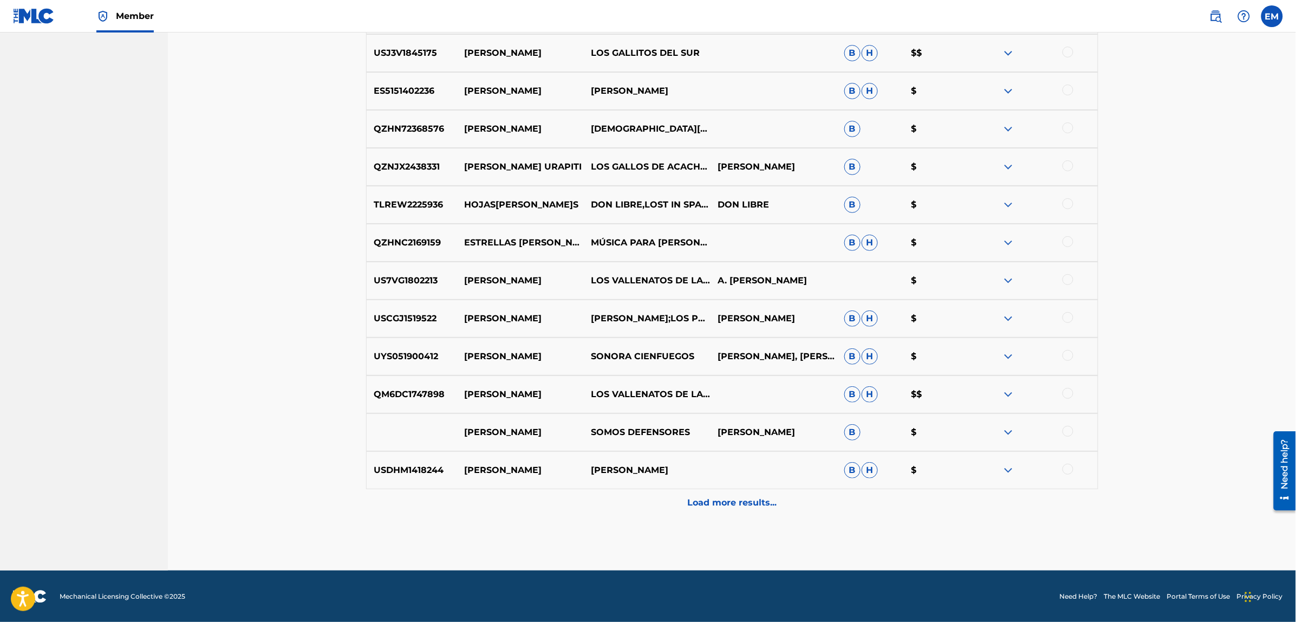
click at [723, 493] on div "Load more results..." at bounding box center [732, 502] width 732 height 27
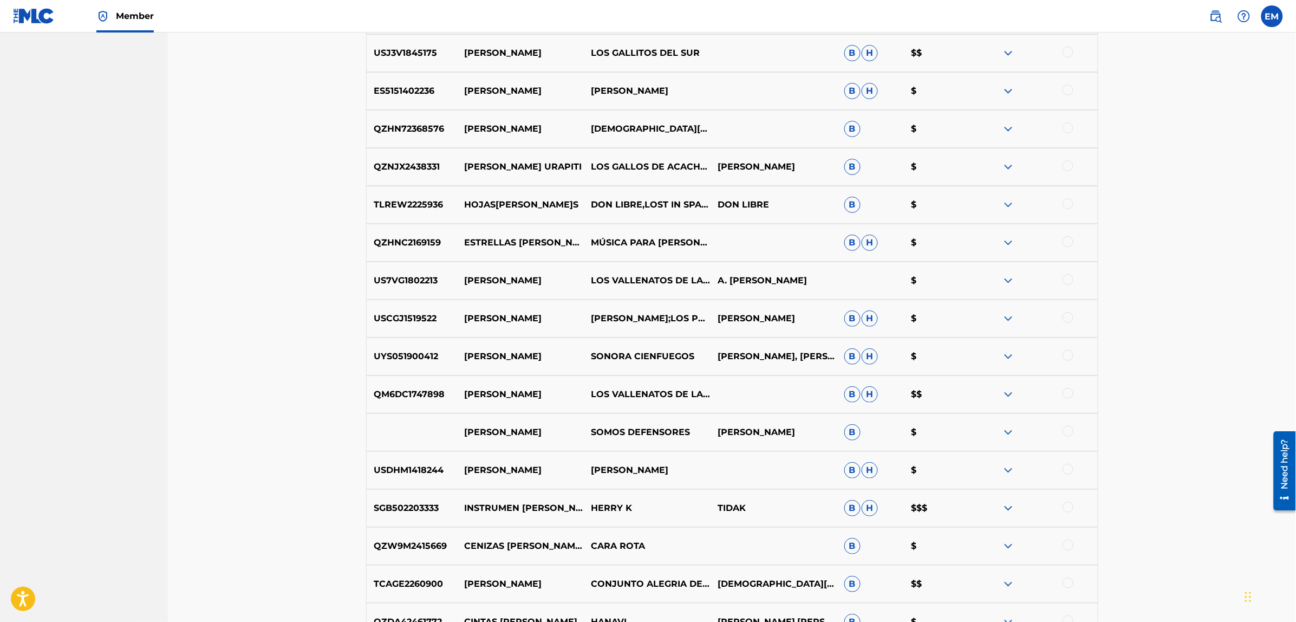
scroll to position [3785, 0]
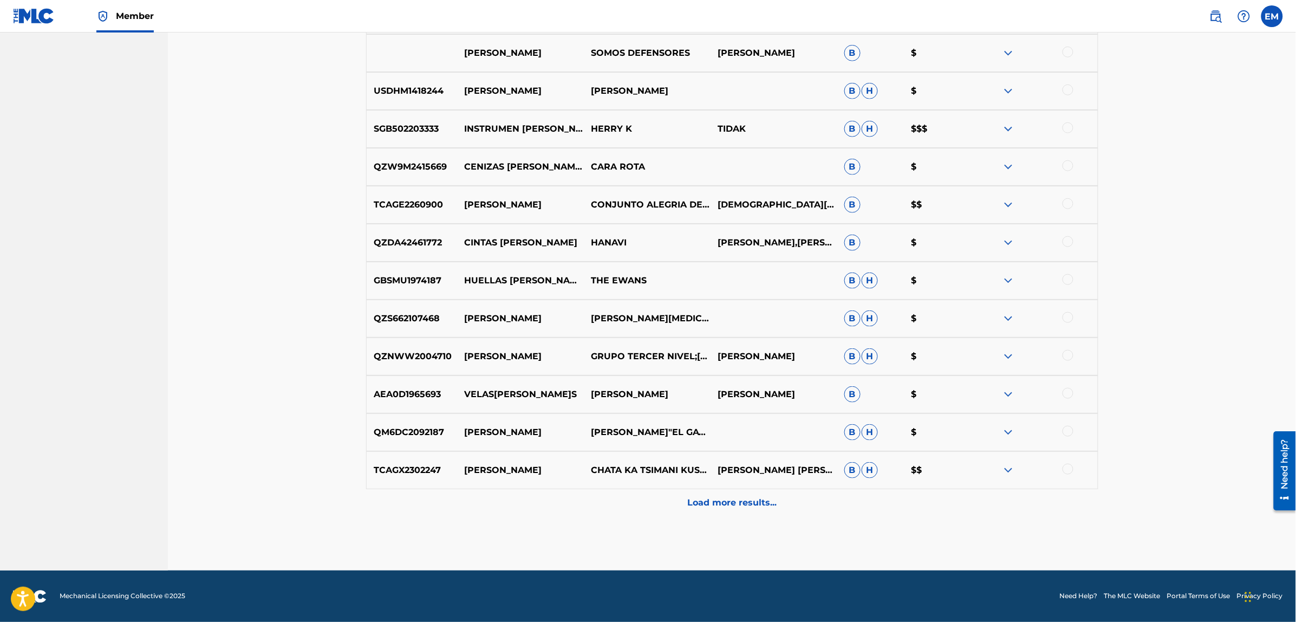
click at [744, 497] on p "Load more results..." at bounding box center [731, 502] width 89 height 13
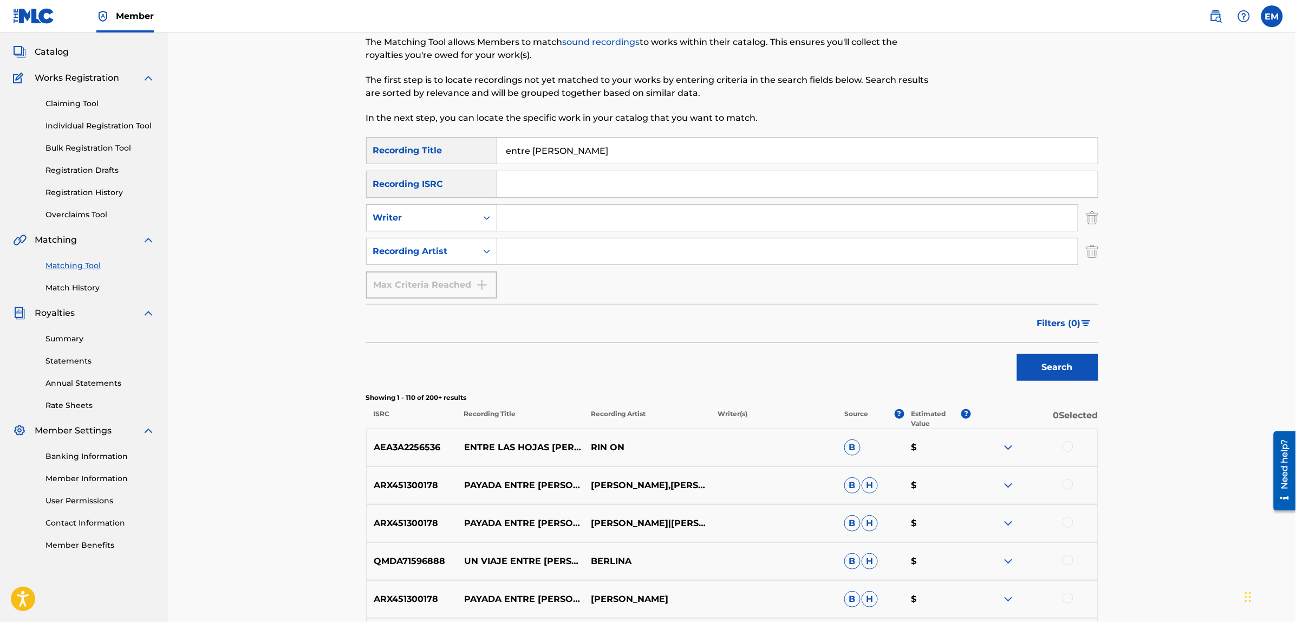
scroll to position [0, 0]
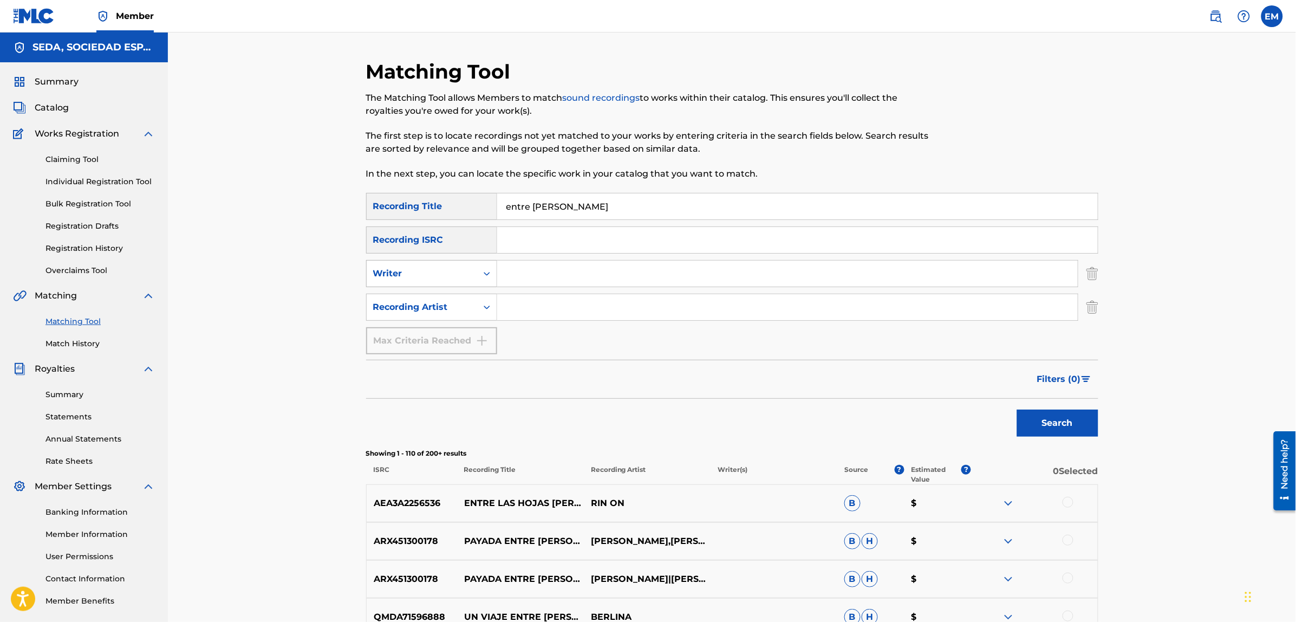
click at [434, 283] on div "Writer" at bounding box center [422, 273] width 110 height 21
click at [517, 279] on input "Search Form" at bounding box center [787, 273] width 580 height 26
type input "[PERSON_NAME]"
click at [1017, 409] on button "Search" at bounding box center [1057, 422] width 81 height 27
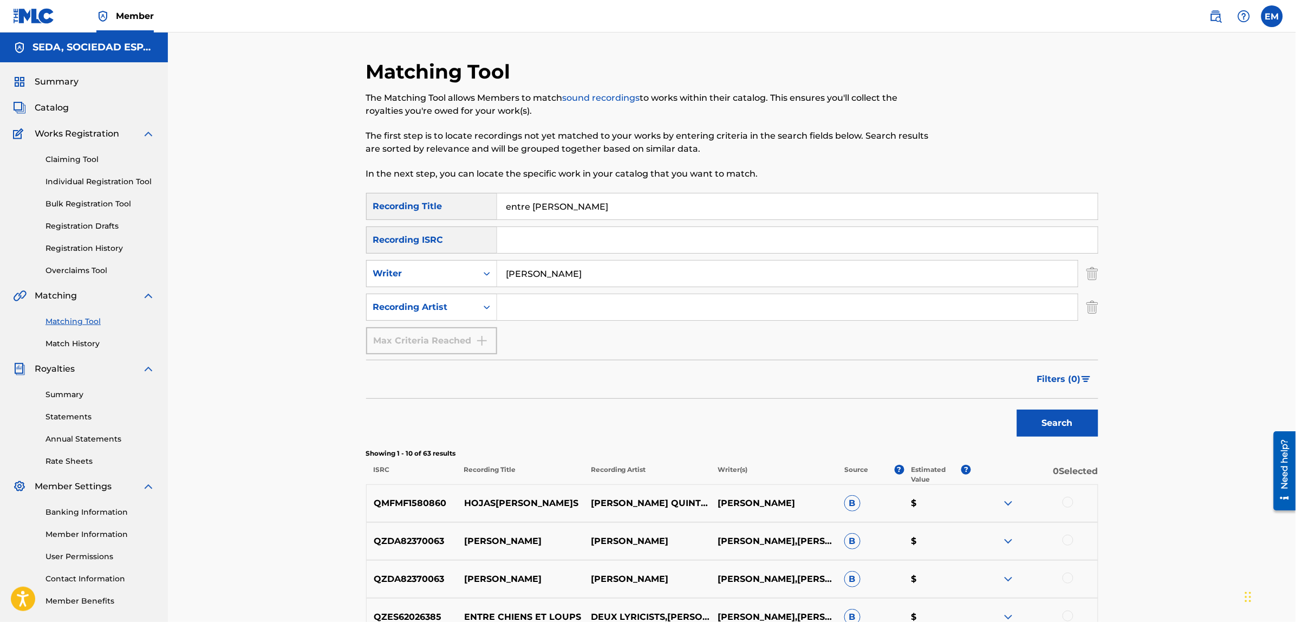
drag, startPoint x: 586, startPoint y: 199, endPoint x: 482, endPoint y: 212, distance: 104.8
click at [482, 212] on div "SearchWithCriteria4cb5dad6-b85f-4516-9888-0e568c27dd13 Recording Title entre [P…" at bounding box center [732, 206] width 732 height 27
click at [1017, 409] on button "Search" at bounding box center [1057, 422] width 81 height 27
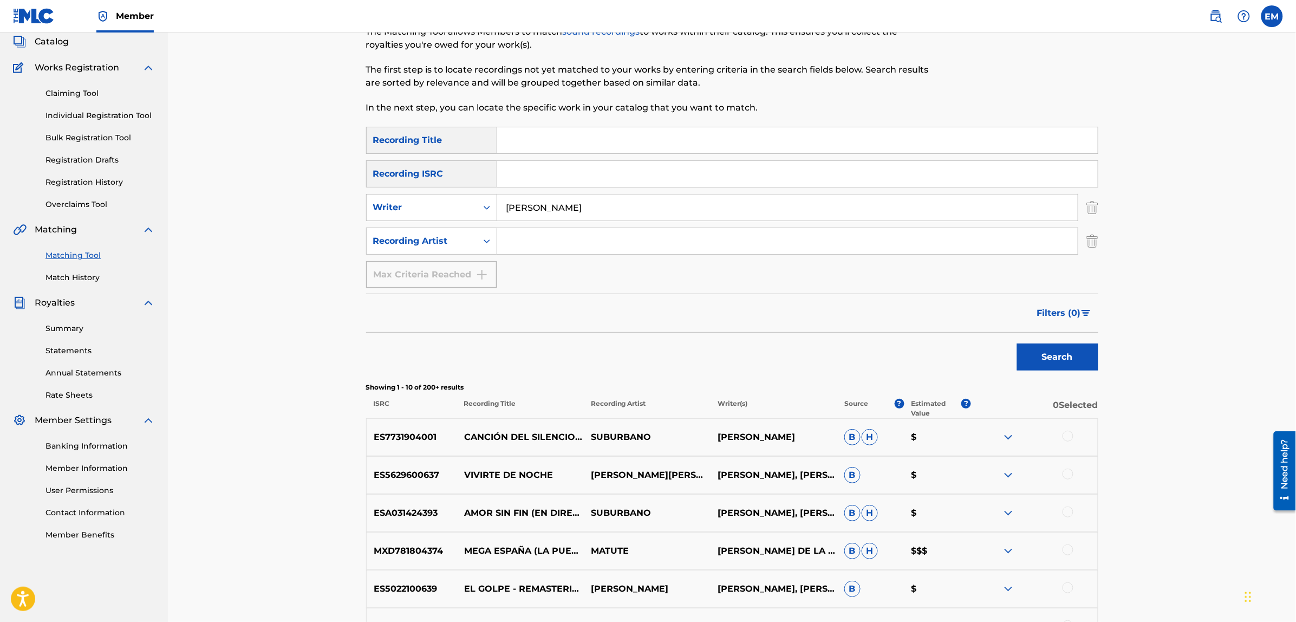
scroll to position [271, 0]
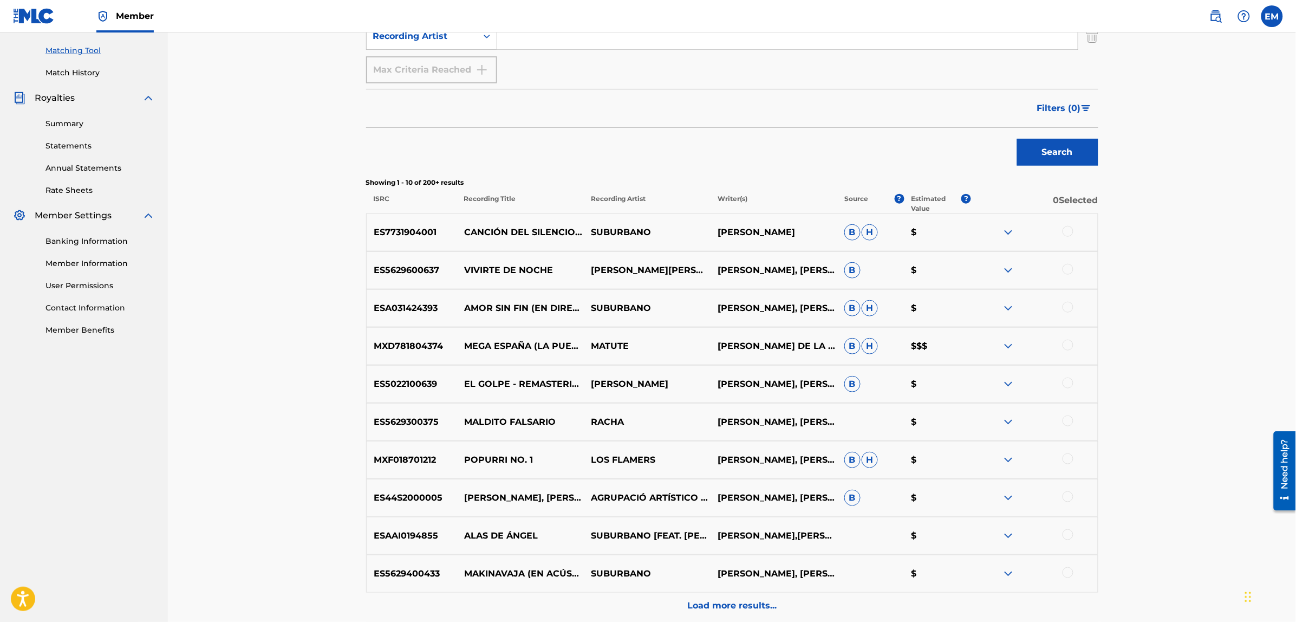
click at [1065, 420] on div at bounding box center [1067, 420] width 11 height 11
click at [766, 526] on button "Match 1 Group" at bounding box center [761, 533] width 120 height 27
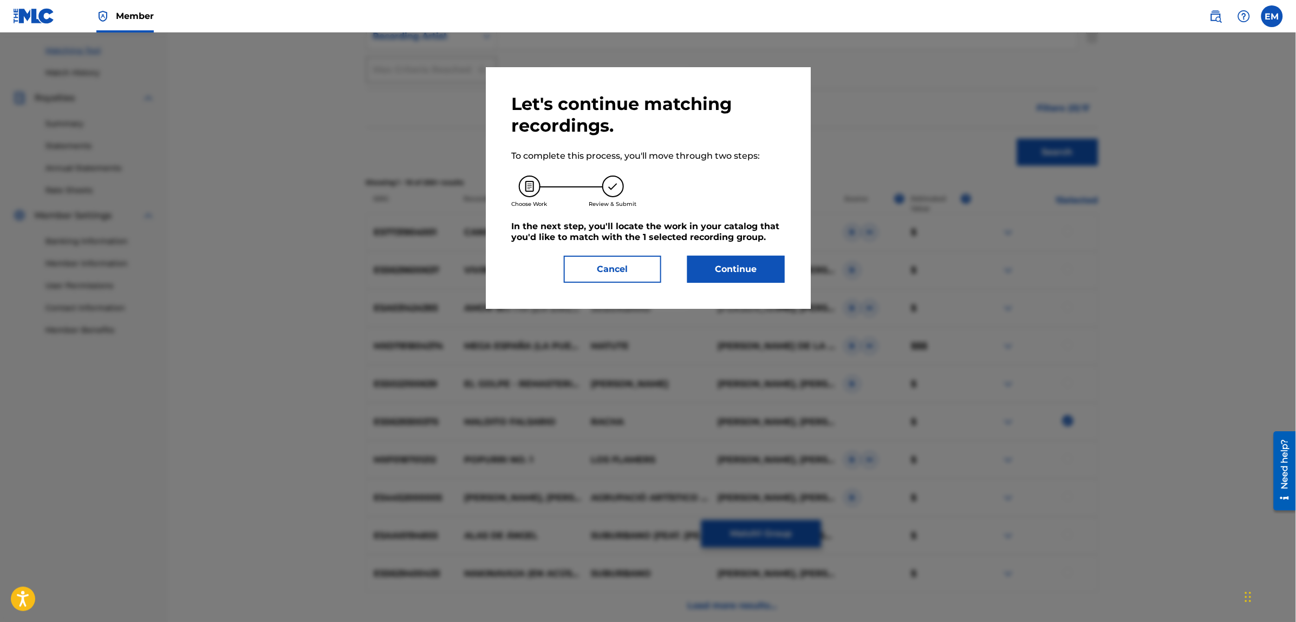
click at [746, 264] on button "Continue" at bounding box center [735, 269] width 97 height 27
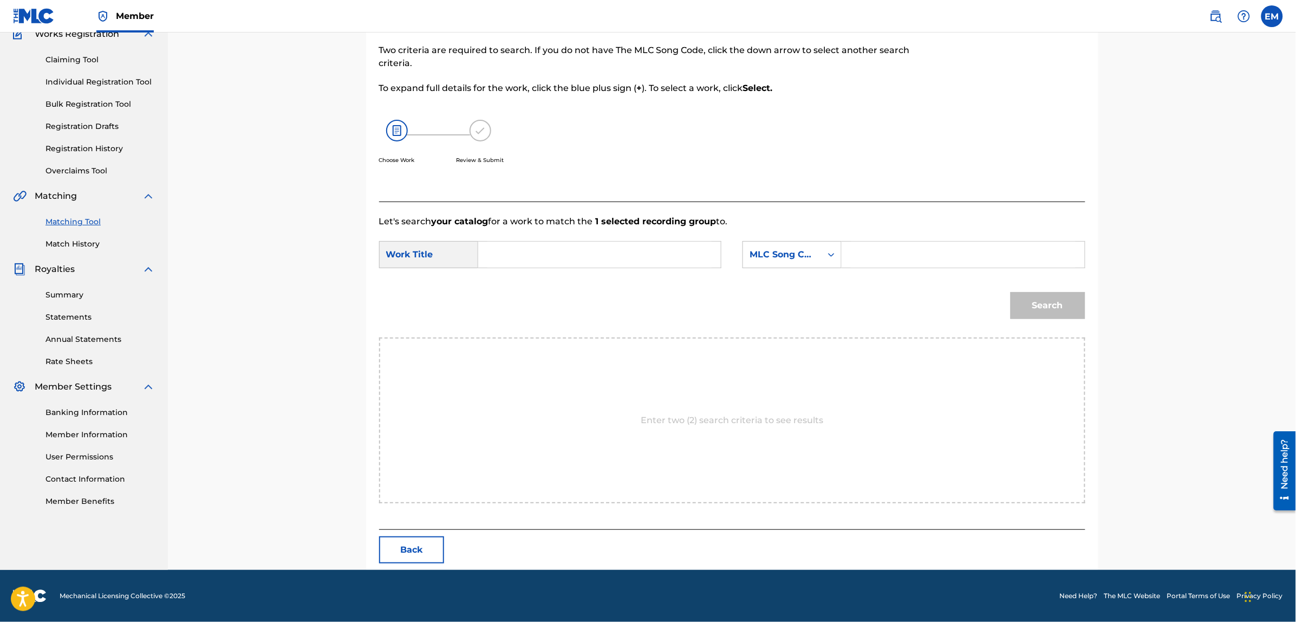
scroll to position [99, 0]
click at [513, 263] on input "Search Form" at bounding box center [599, 255] width 224 height 26
type input "entre [PERSON_NAME]"
click at [792, 261] on div "MLC Song Code" at bounding box center [782, 255] width 79 height 21
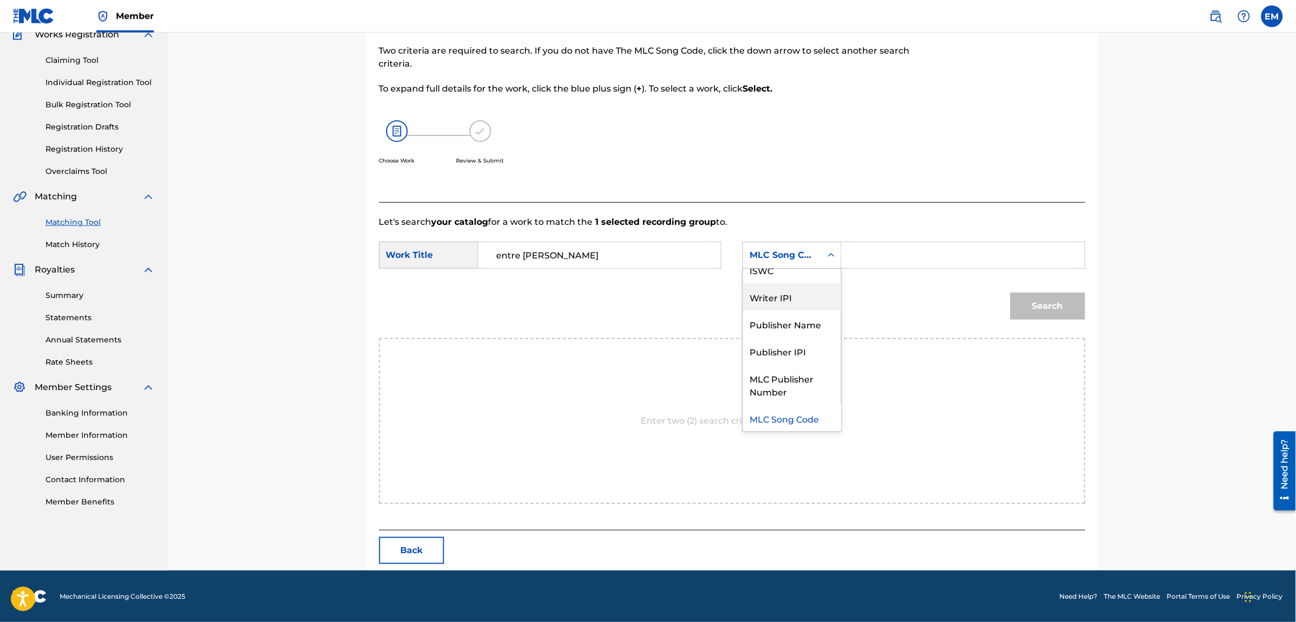
scroll to position [0, 0]
click at [799, 282] on div "Writer Name" at bounding box center [792, 282] width 98 height 27
click at [870, 253] on input "Search Form" at bounding box center [963, 255] width 224 height 26
paste input "[PERSON_NAME]"
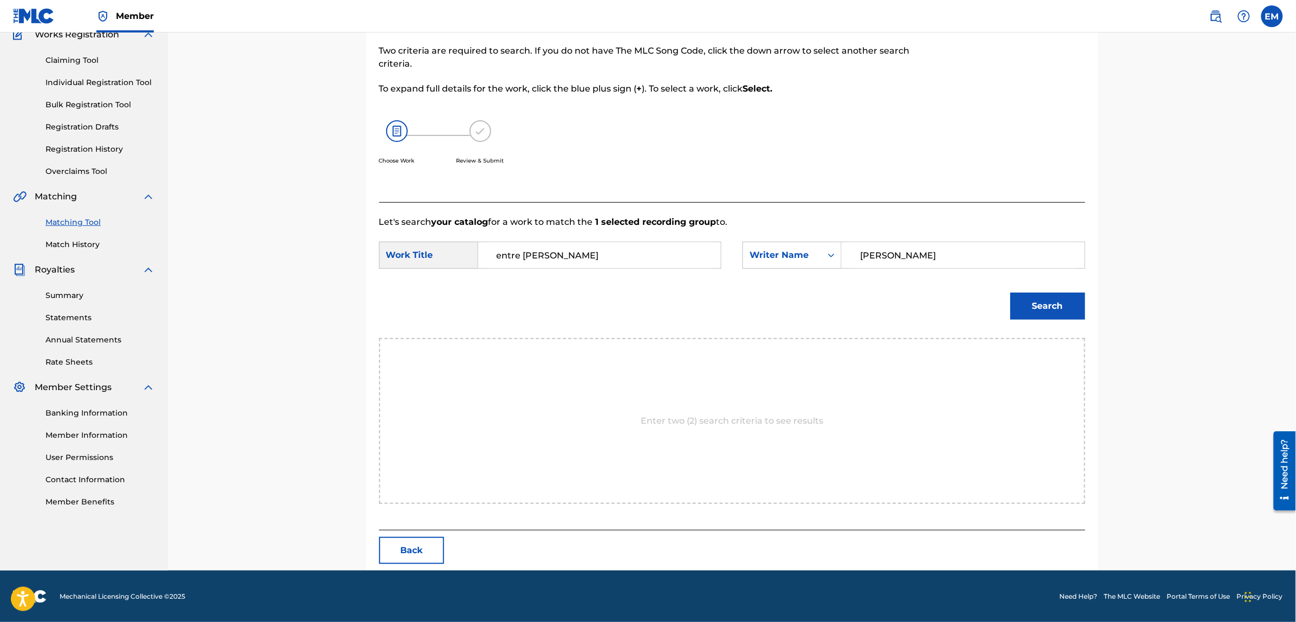
type input "[PERSON_NAME]"
click at [1010, 292] on button "Search" at bounding box center [1047, 305] width 75 height 27
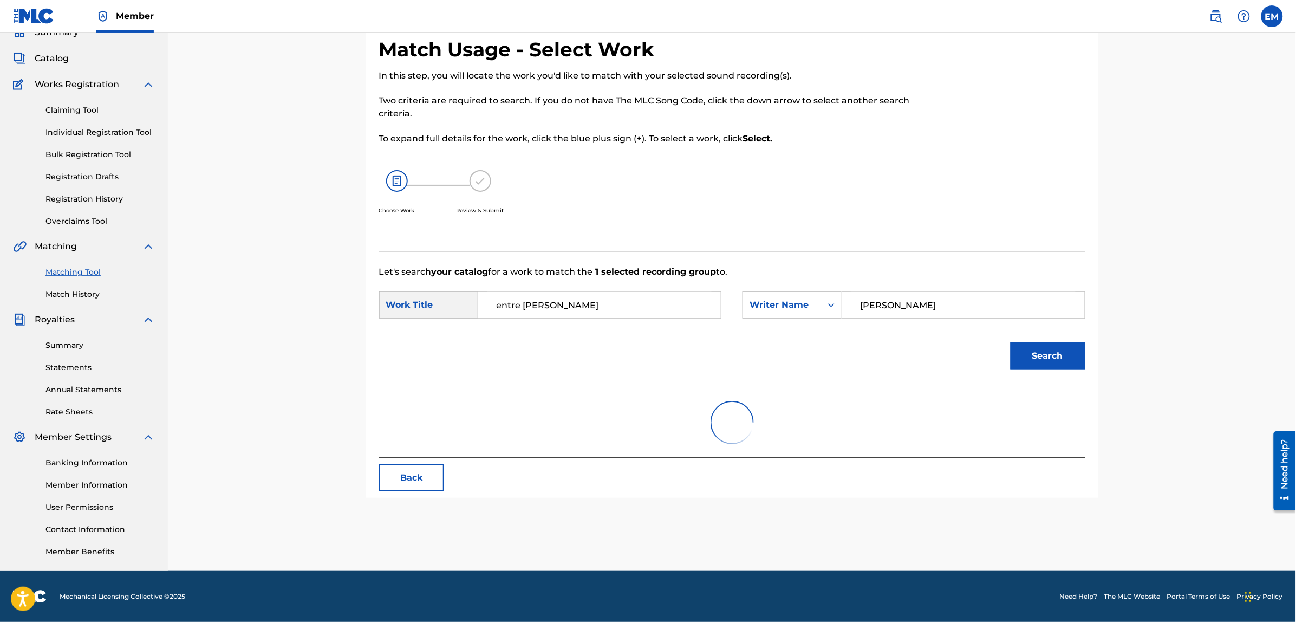
scroll to position [68, 0]
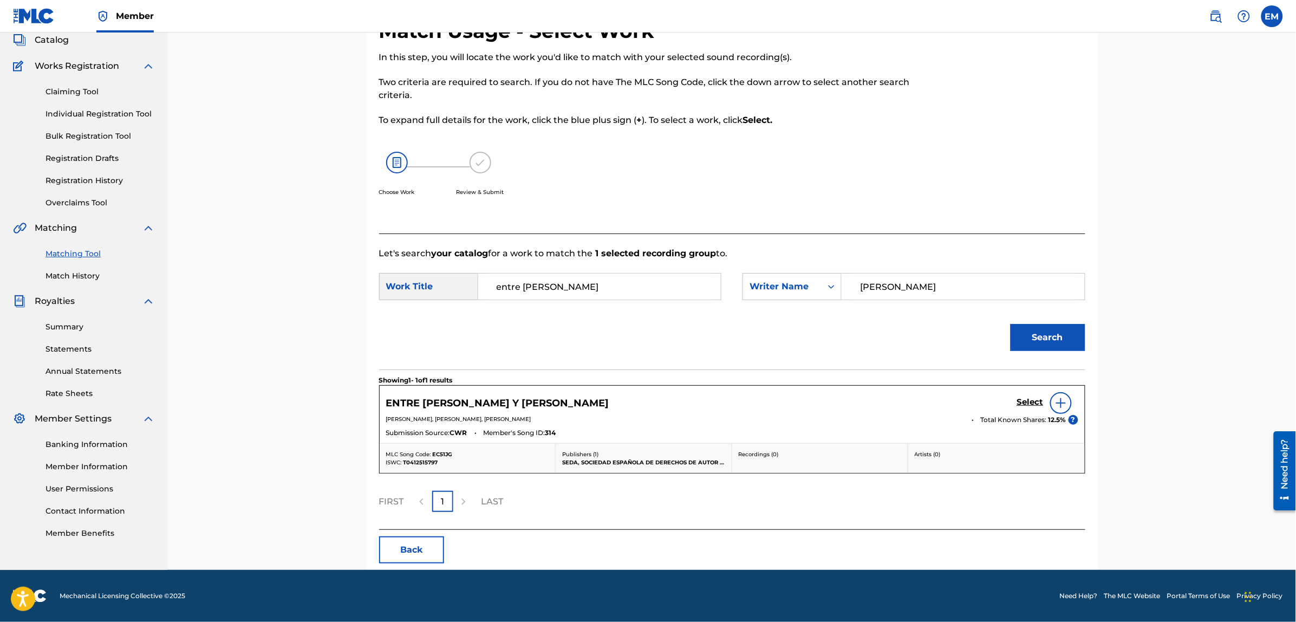
click at [418, 558] on button "Back" at bounding box center [411, 549] width 65 height 27
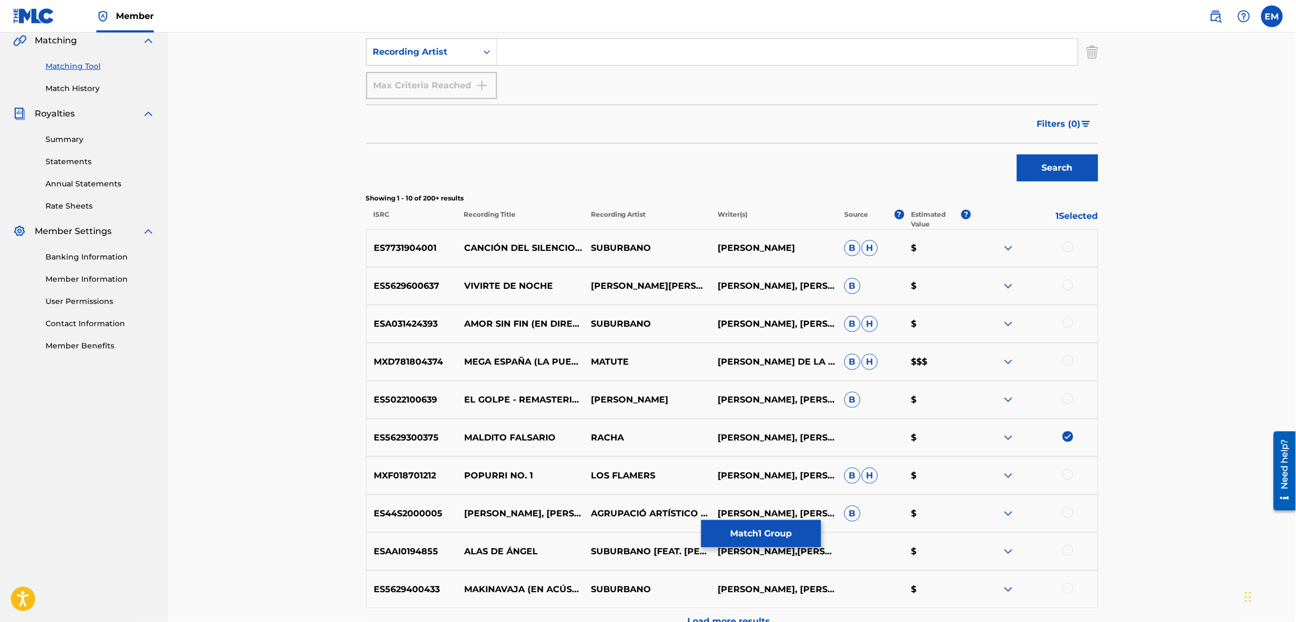
scroll to position [271, 0]
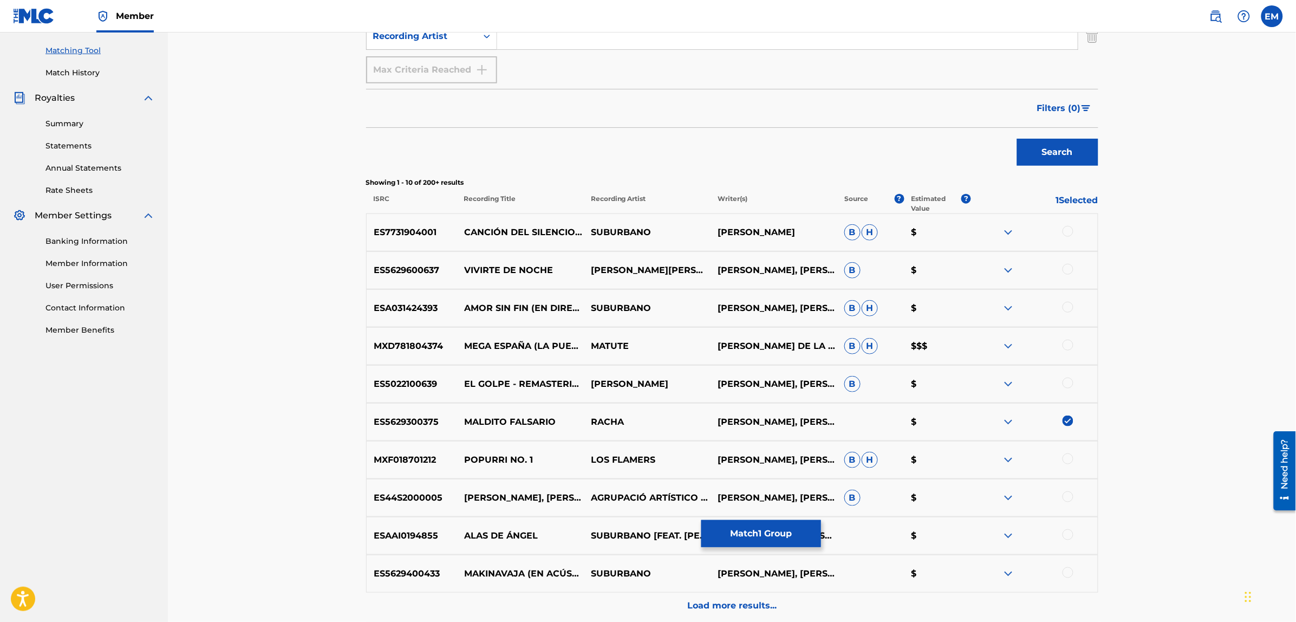
click at [1067, 419] on img at bounding box center [1067, 420] width 11 height 11
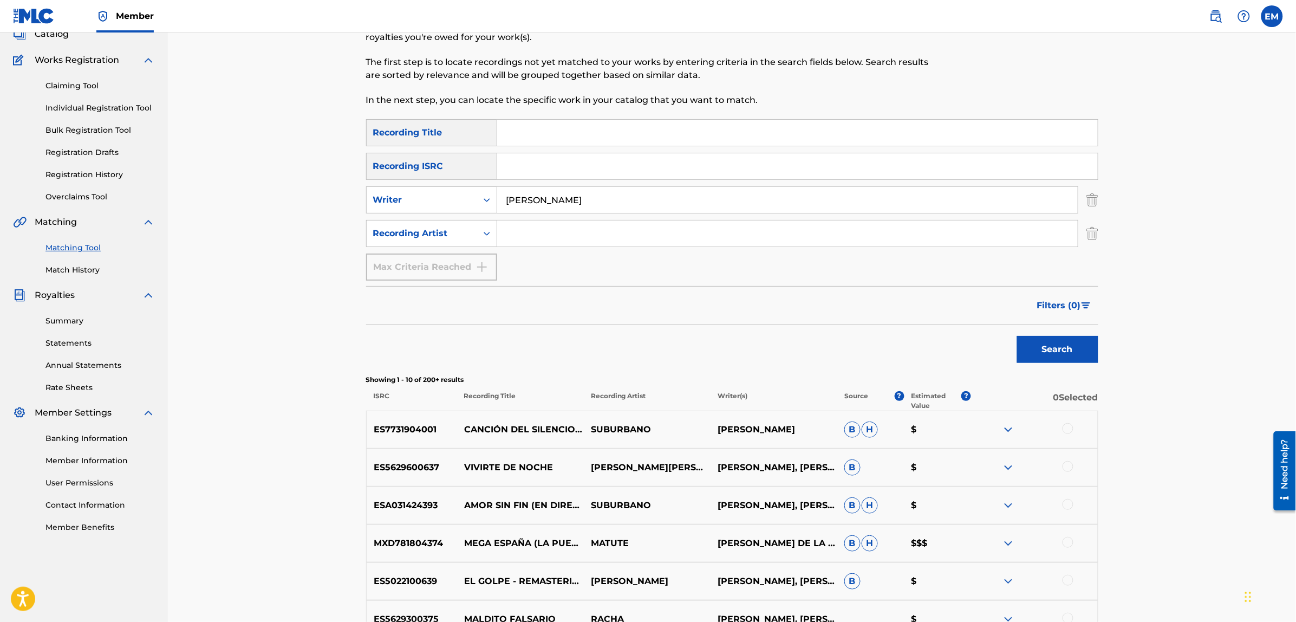
scroll to position [0, 0]
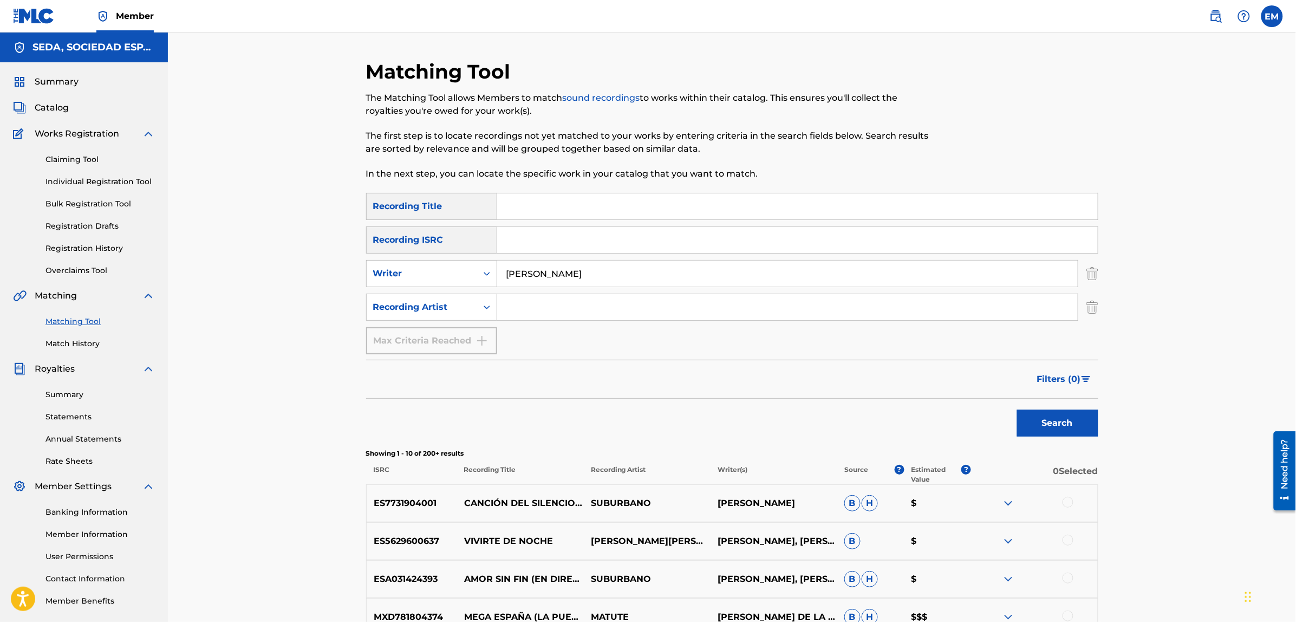
click at [579, 204] on input "Search Form" at bounding box center [797, 206] width 600 height 26
type input "la niña de tus sueños"
click at [1017, 409] on button "Search" at bounding box center [1057, 422] width 81 height 27
drag, startPoint x: 580, startPoint y: 272, endPoint x: 507, endPoint y: 276, distance: 73.8
click at [507, 276] on input "[PERSON_NAME]" at bounding box center [787, 273] width 580 height 26
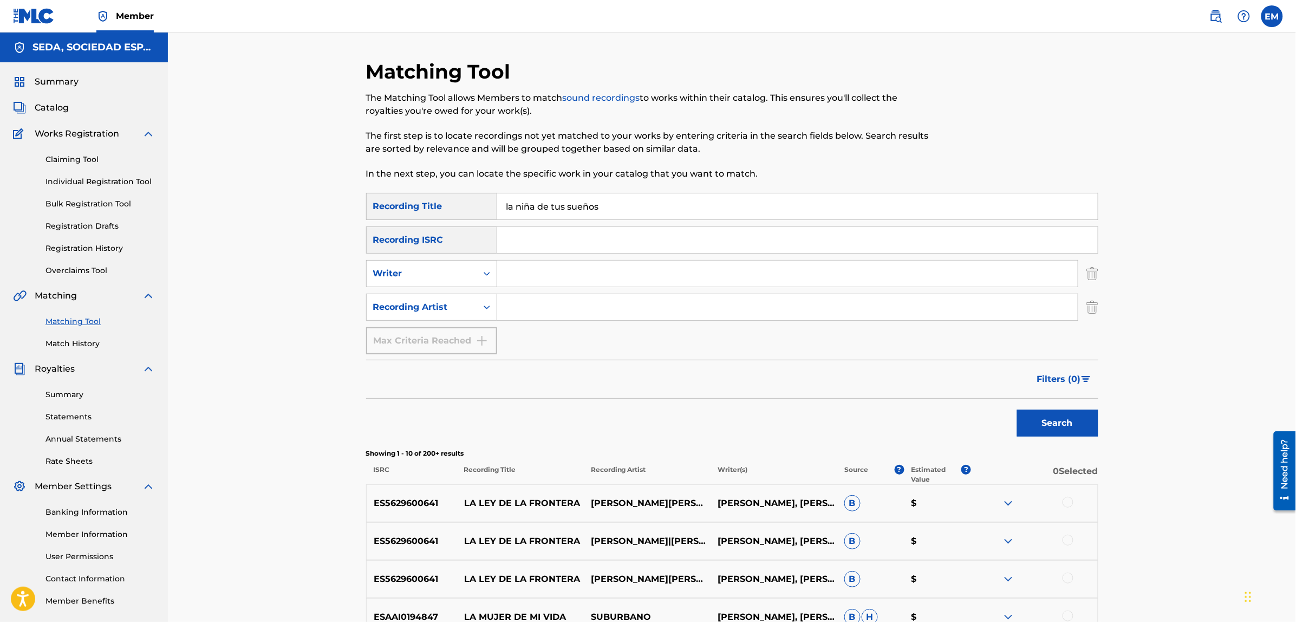
click at [1017, 409] on button "Search" at bounding box center [1057, 422] width 81 height 27
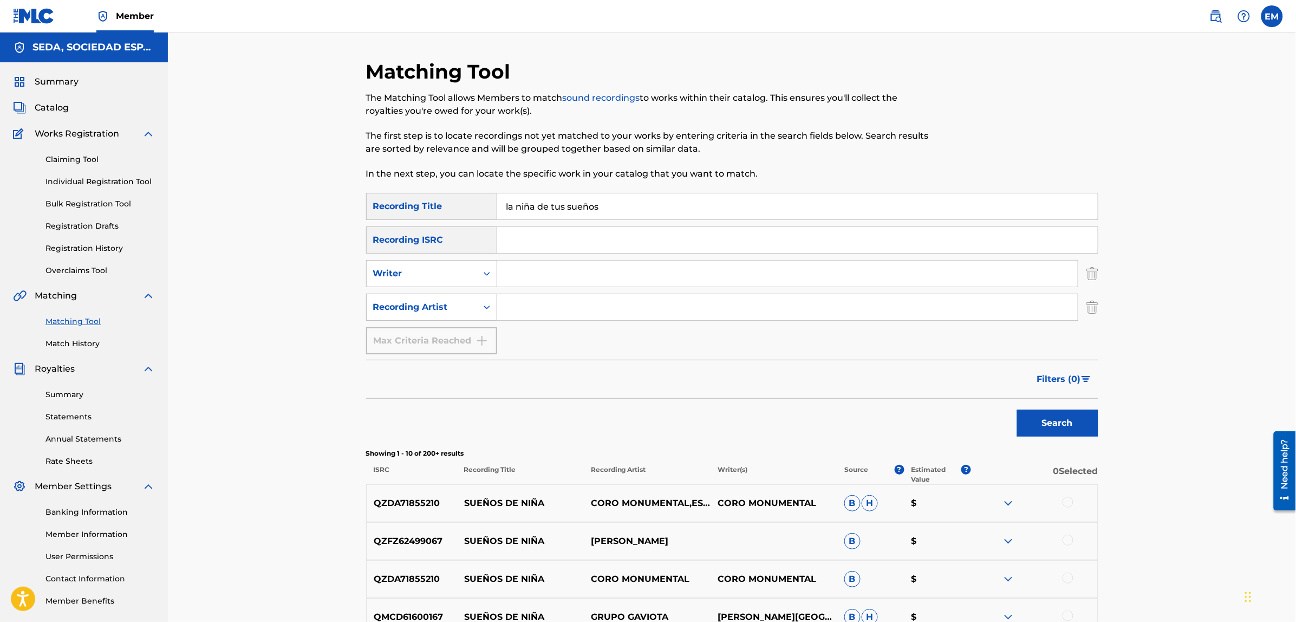
click at [453, 309] on div "Recording Artist" at bounding box center [421, 306] width 97 height 13
click at [524, 308] on input "Search Form" at bounding box center [787, 307] width 580 height 26
type input "suburbano"
click at [1017, 409] on button "Search" at bounding box center [1057, 422] width 81 height 27
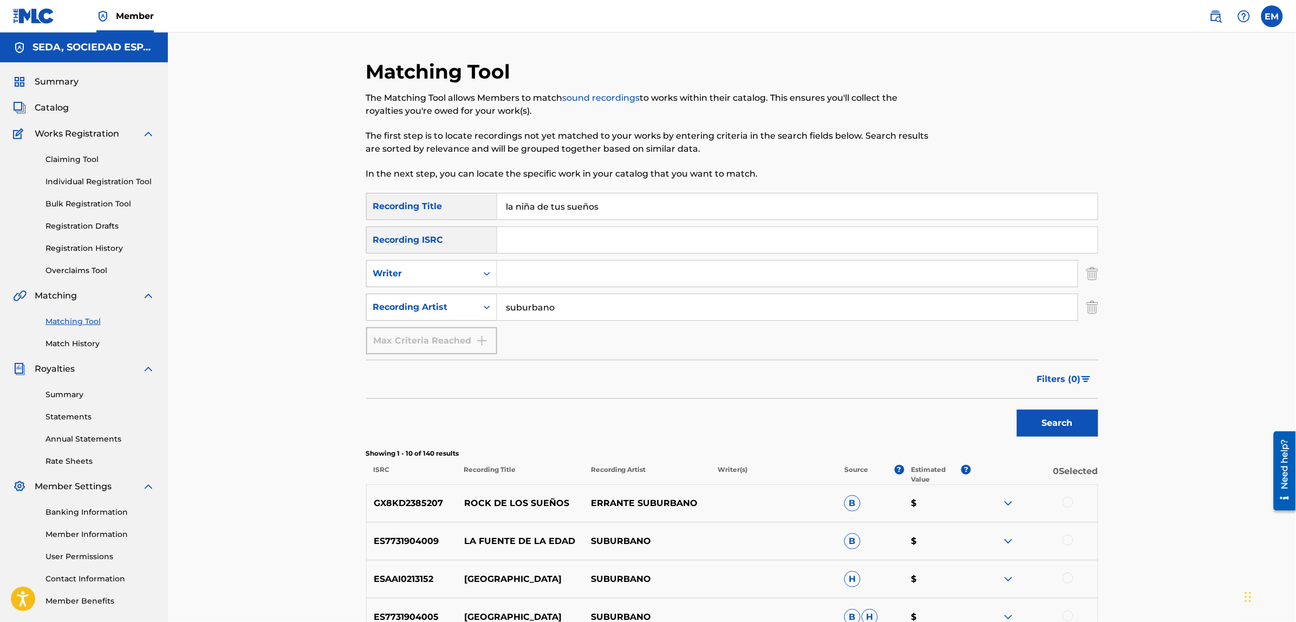
drag, startPoint x: 574, startPoint y: 299, endPoint x: 445, endPoint y: 318, distance: 130.9
click at [445, 318] on div "SearchWithCriteria9437b957-98ef-4d3d-b15f-ffa02e2389b9 Recording Artist suburba…" at bounding box center [732, 306] width 732 height 27
click at [1017, 409] on button "Search" at bounding box center [1057, 422] width 81 height 27
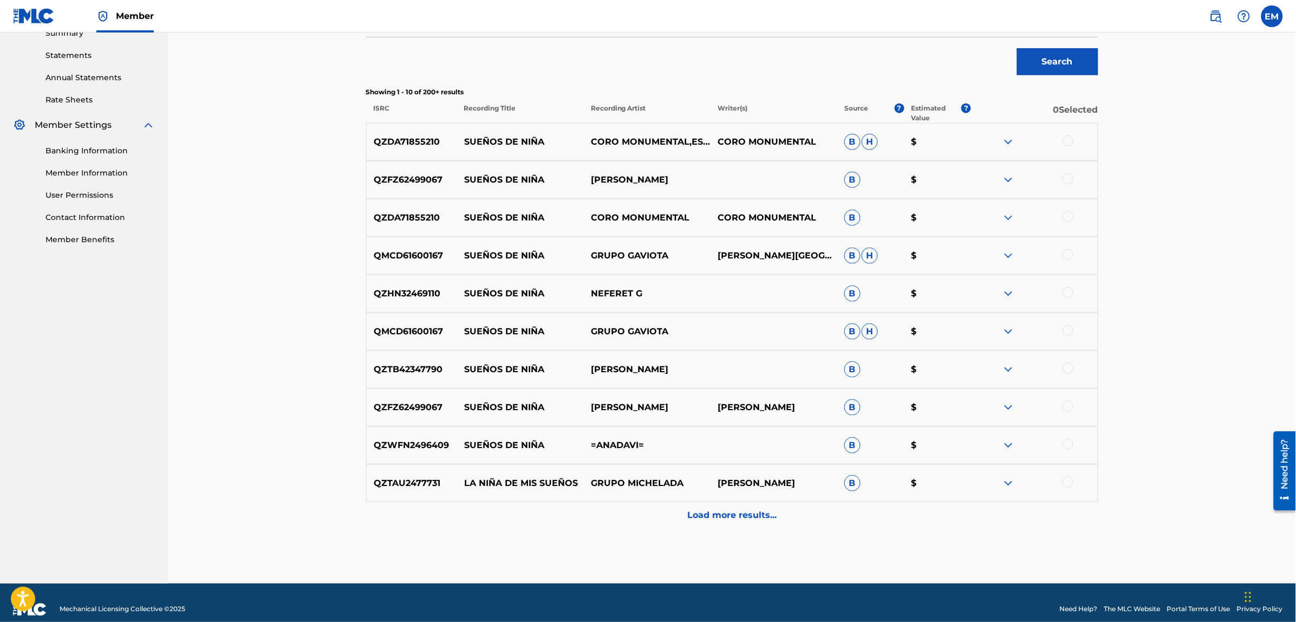
scroll to position [374, 0]
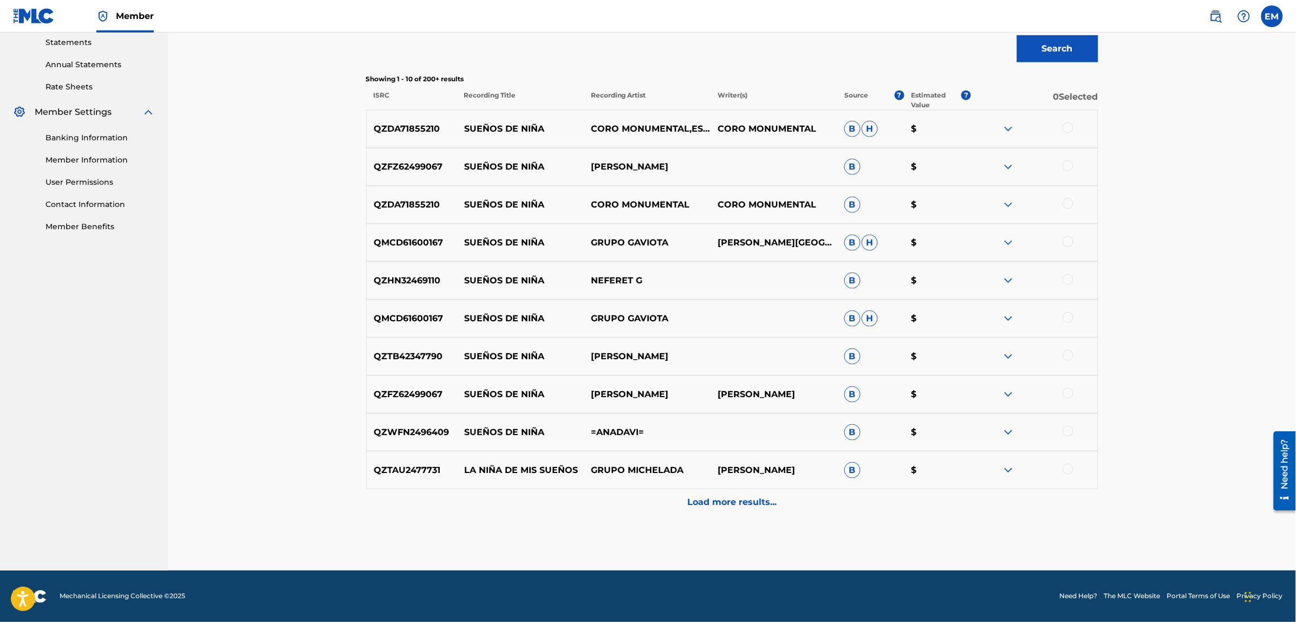
click at [712, 504] on p "Load more results..." at bounding box center [731, 502] width 89 height 13
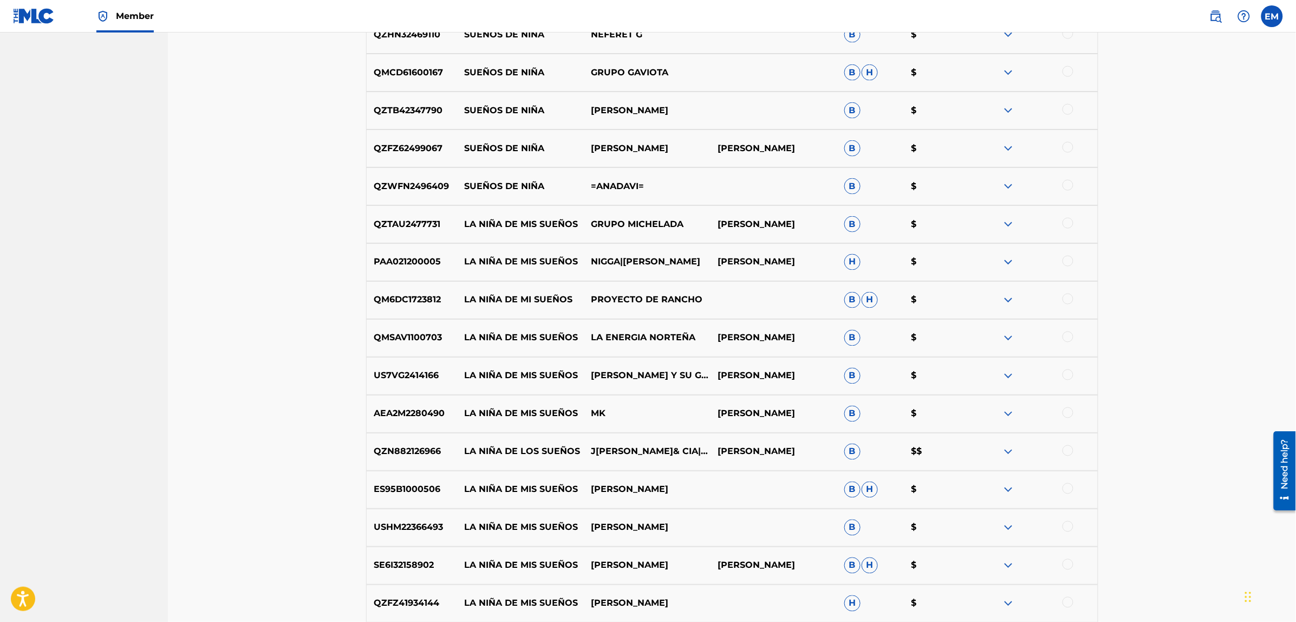
scroll to position [645, 0]
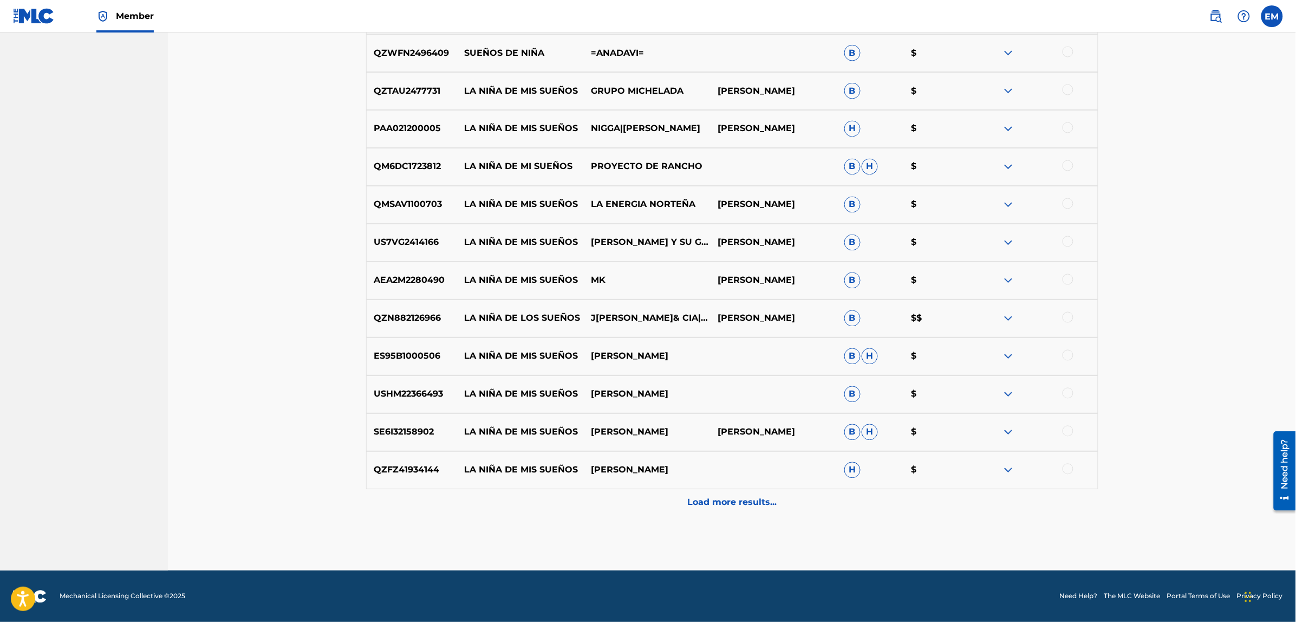
click at [723, 505] on p "Load more results..." at bounding box center [731, 502] width 89 height 13
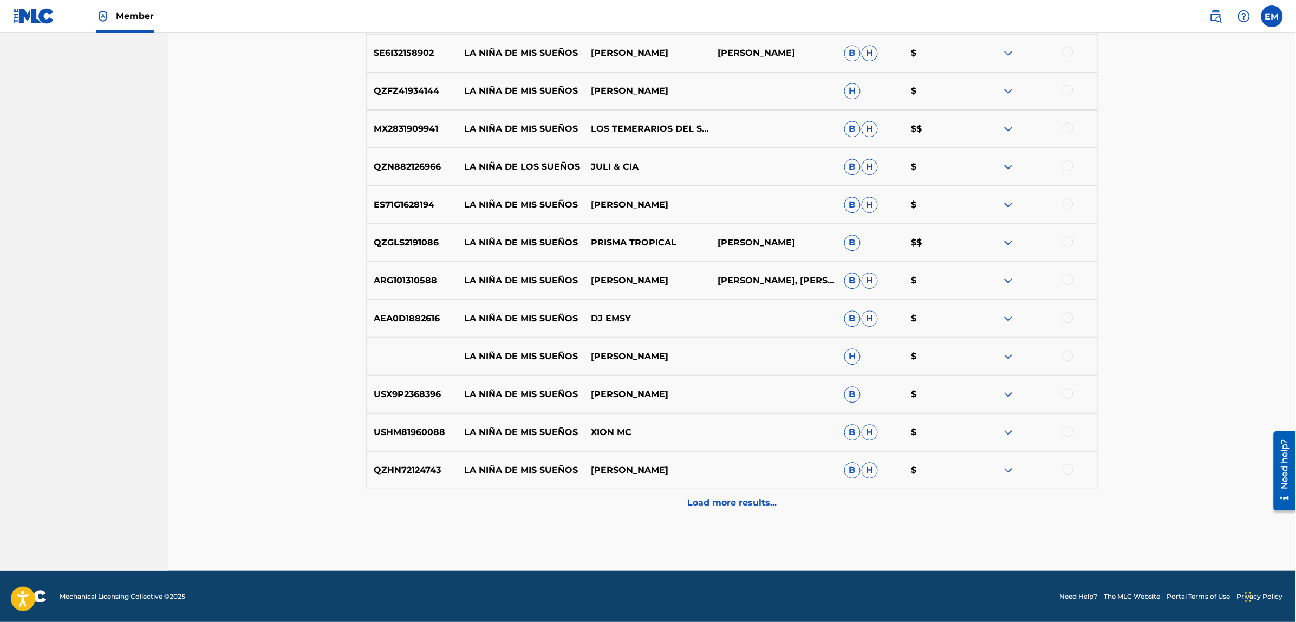
click at [724, 513] on div "Load more results..." at bounding box center [732, 502] width 732 height 27
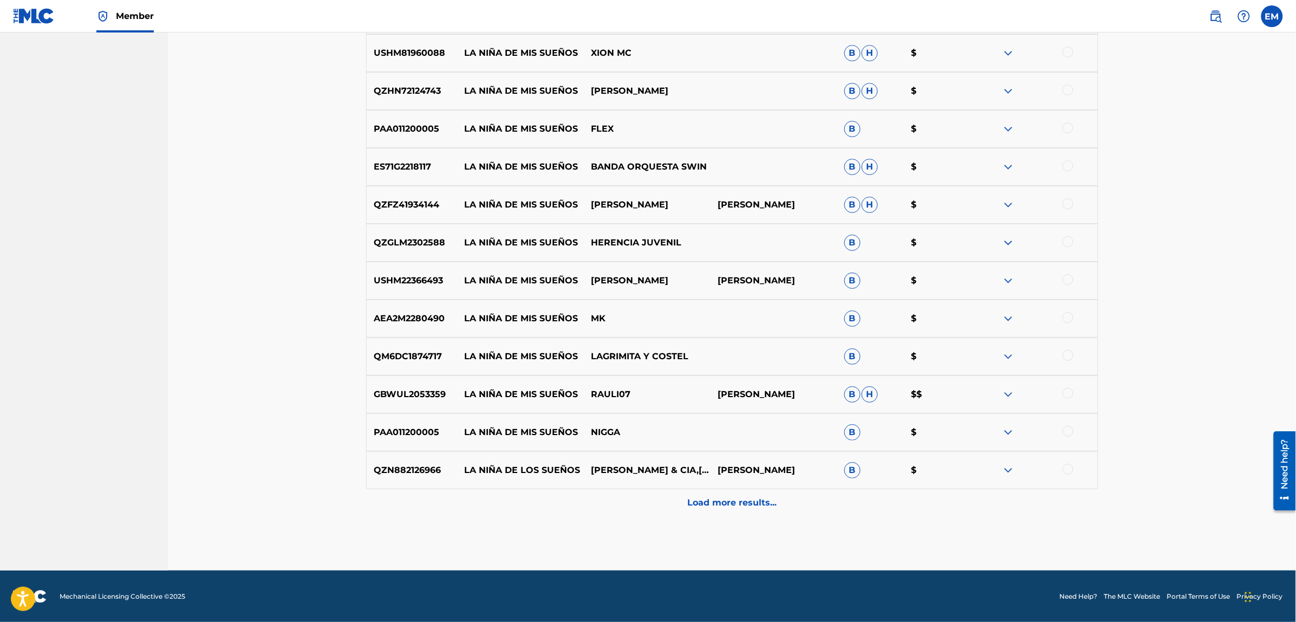
click at [748, 505] on p "Load more results..." at bounding box center [731, 502] width 89 height 13
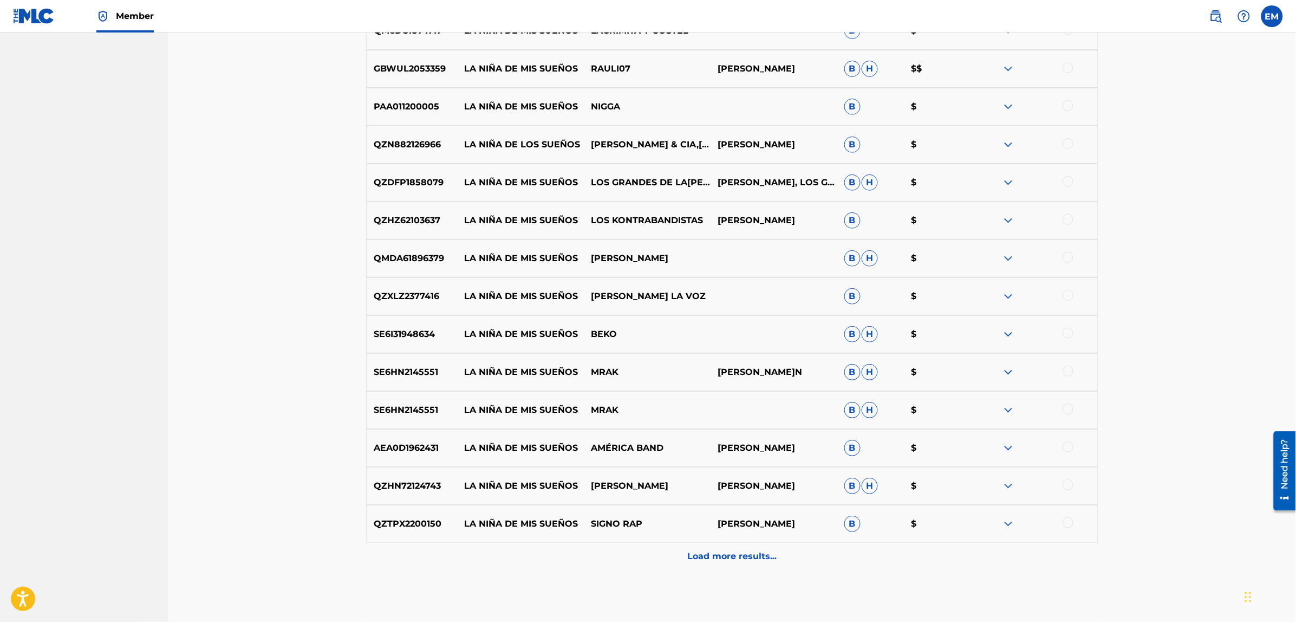
scroll to position [1849, 0]
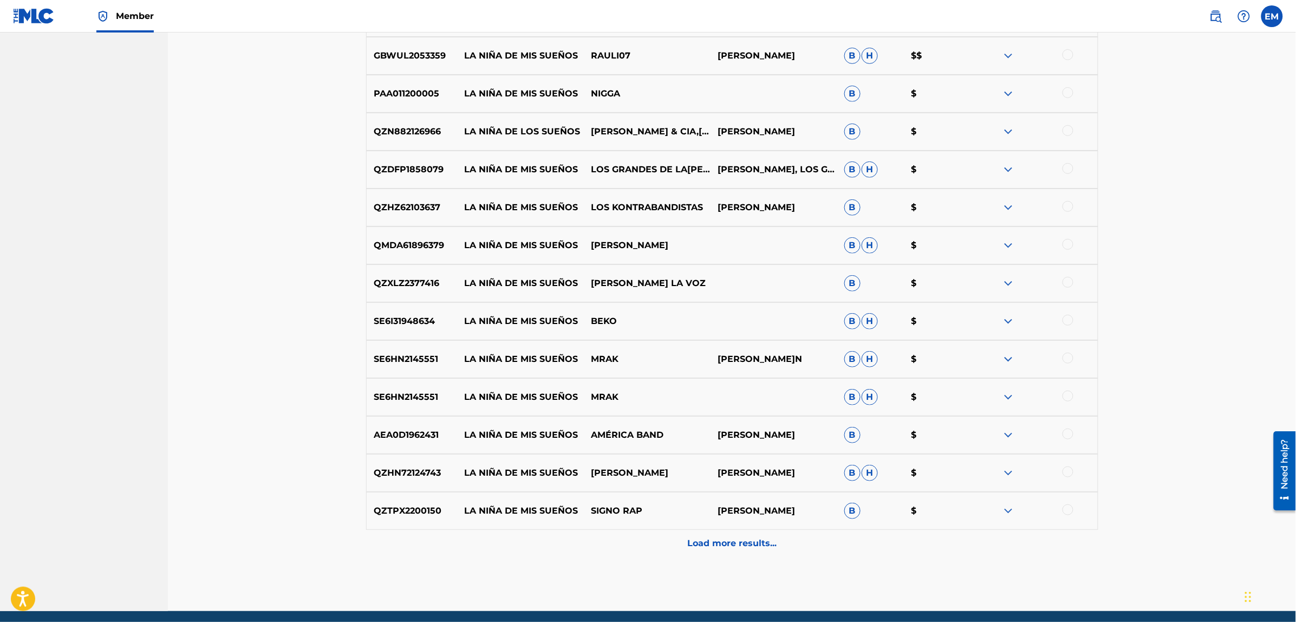
click at [753, 547] on p "Load more results..." at bounding box center [731, 543] width 89 height 13
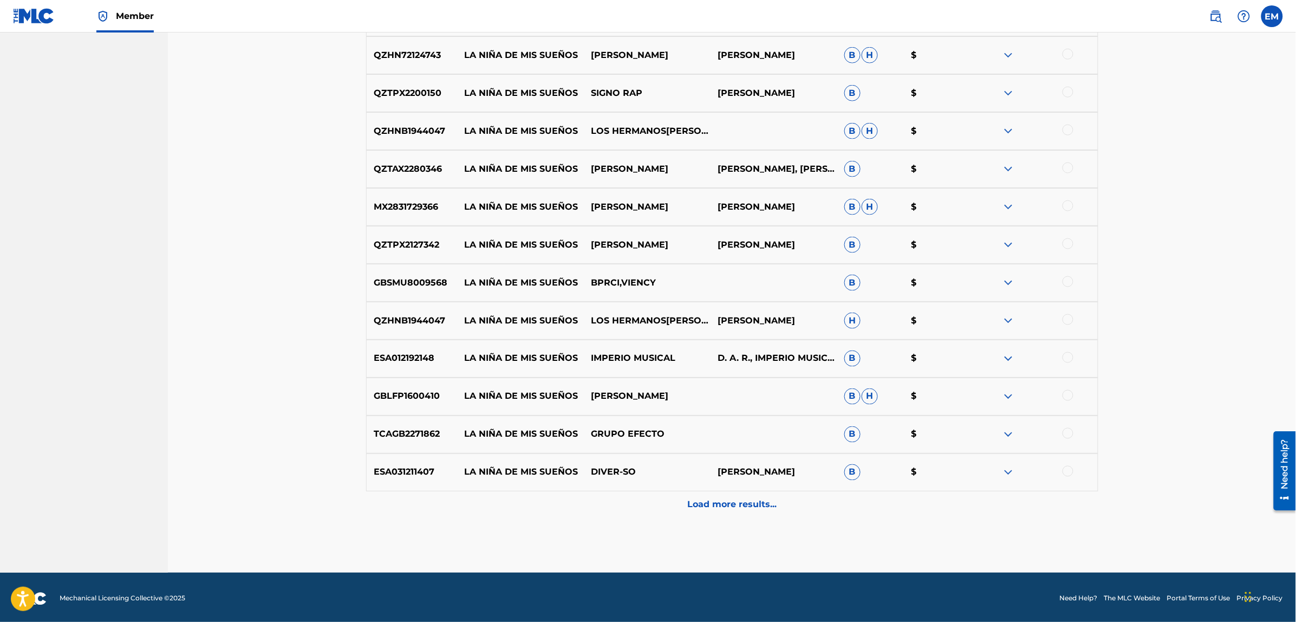
scroll to position [2269, 0]
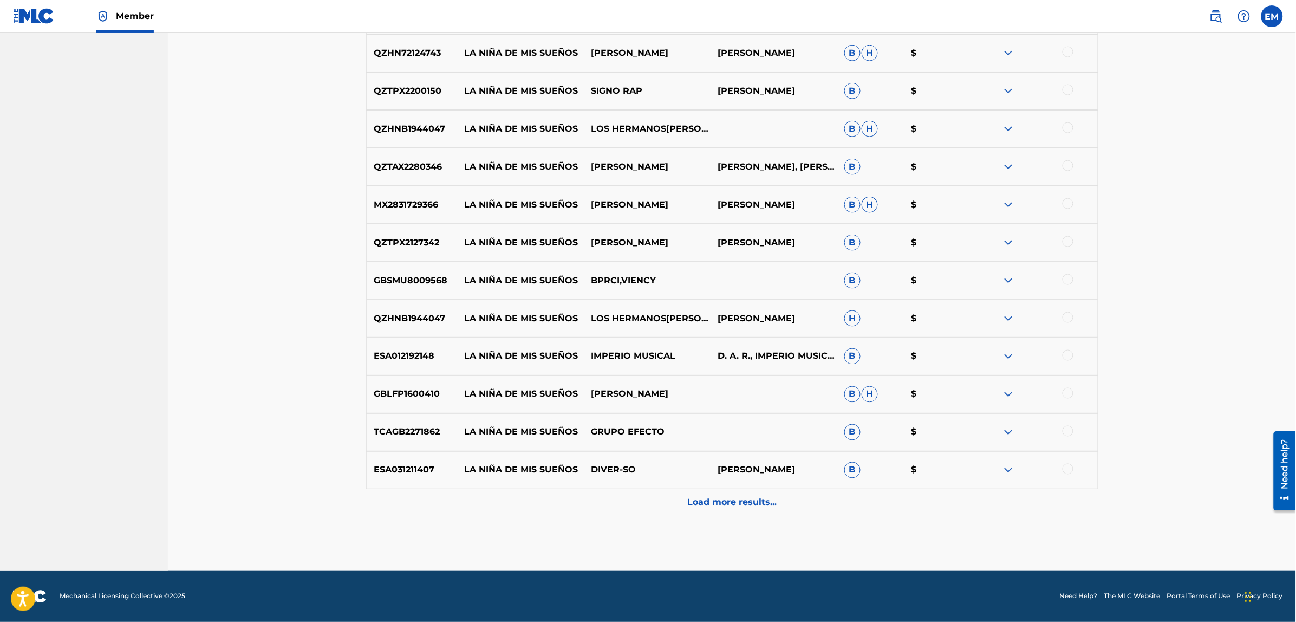
click at [729, 499] on p "Load more results..." at bounding box center [731, 502] width 89 height 13
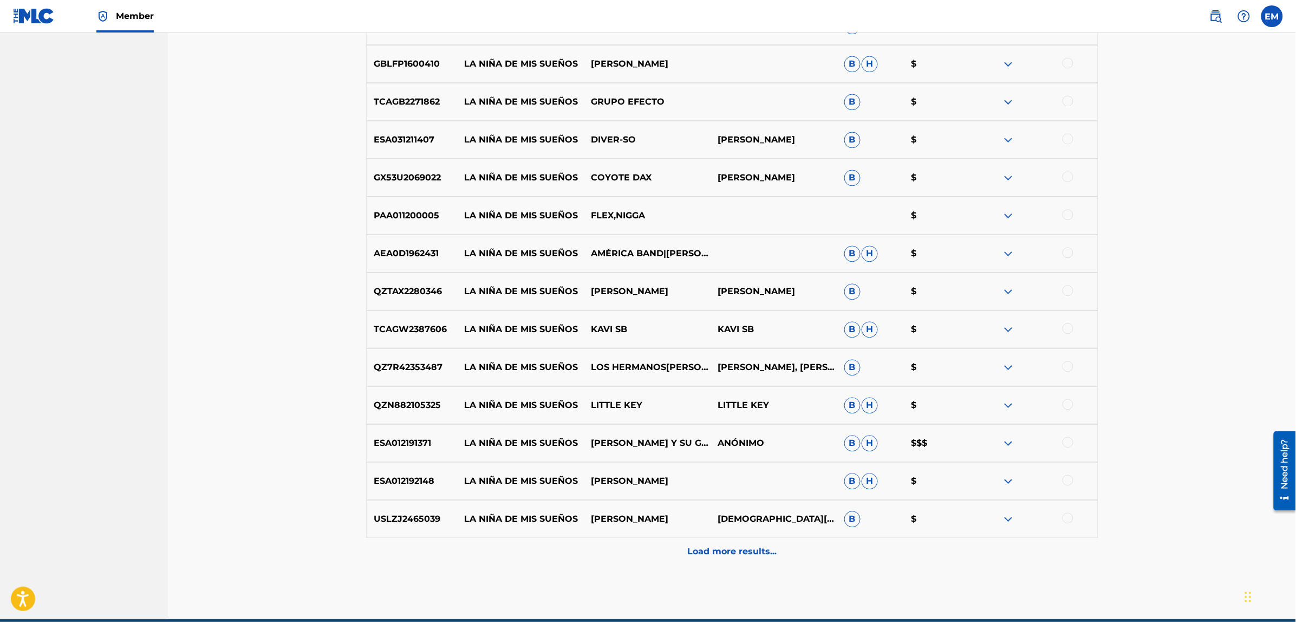
scroll to position [2648, 0]
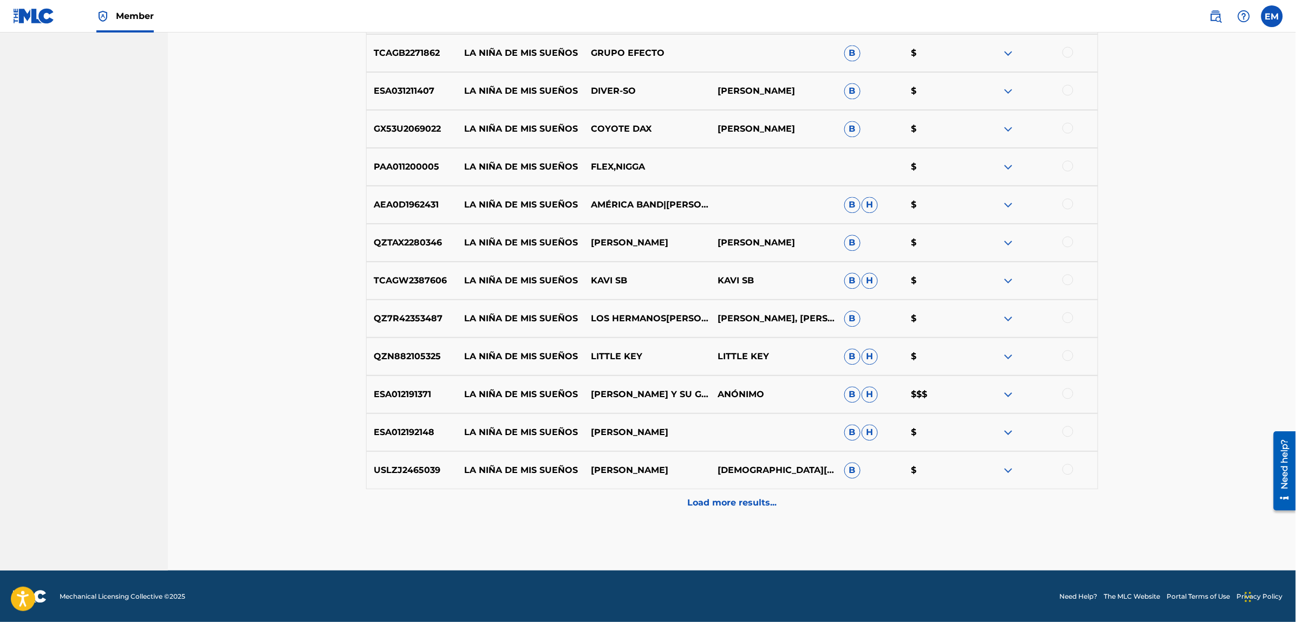
click at [723, 494] on div "Load more results..." at bounding box center [732, 502] width 732 height 27
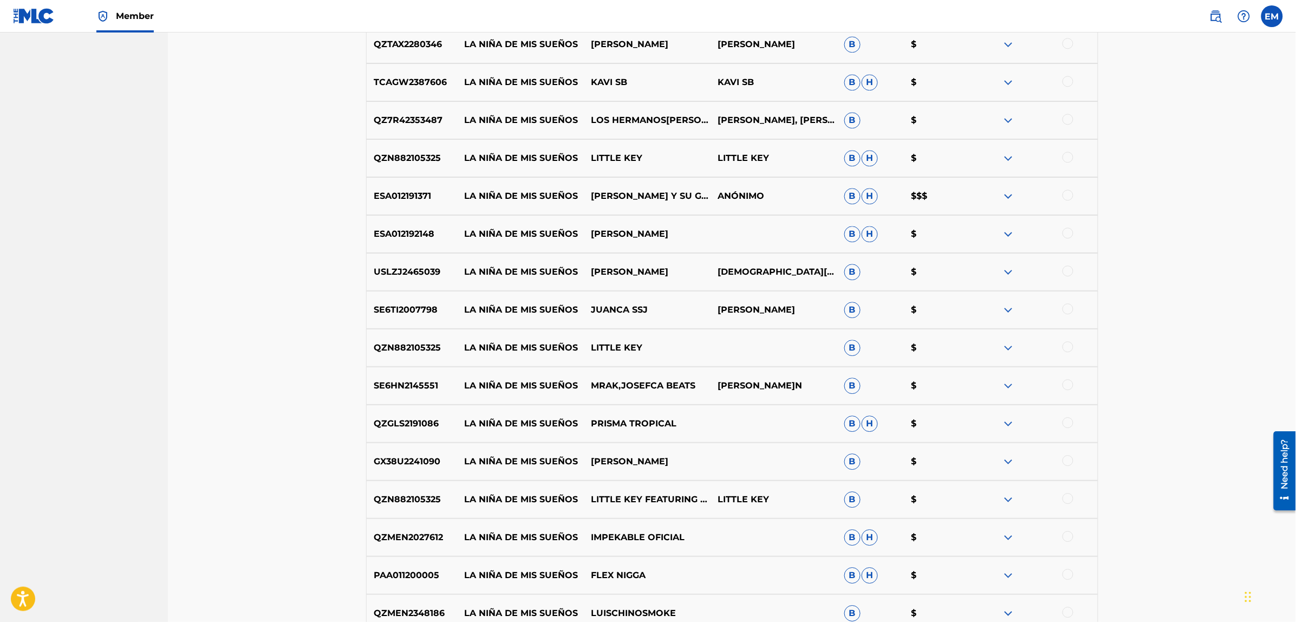
scroll to position [2919, 0]
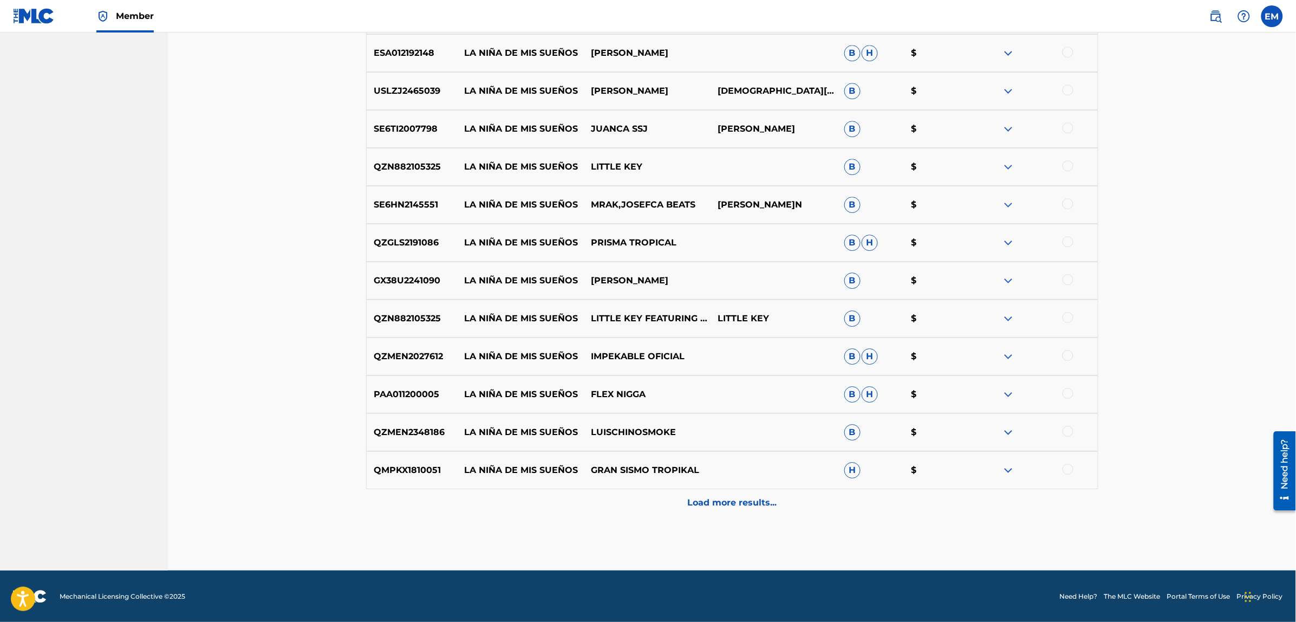
click at [713, 498] on p "Load more results..." at bounding box center [731, 502] width 89 height 13
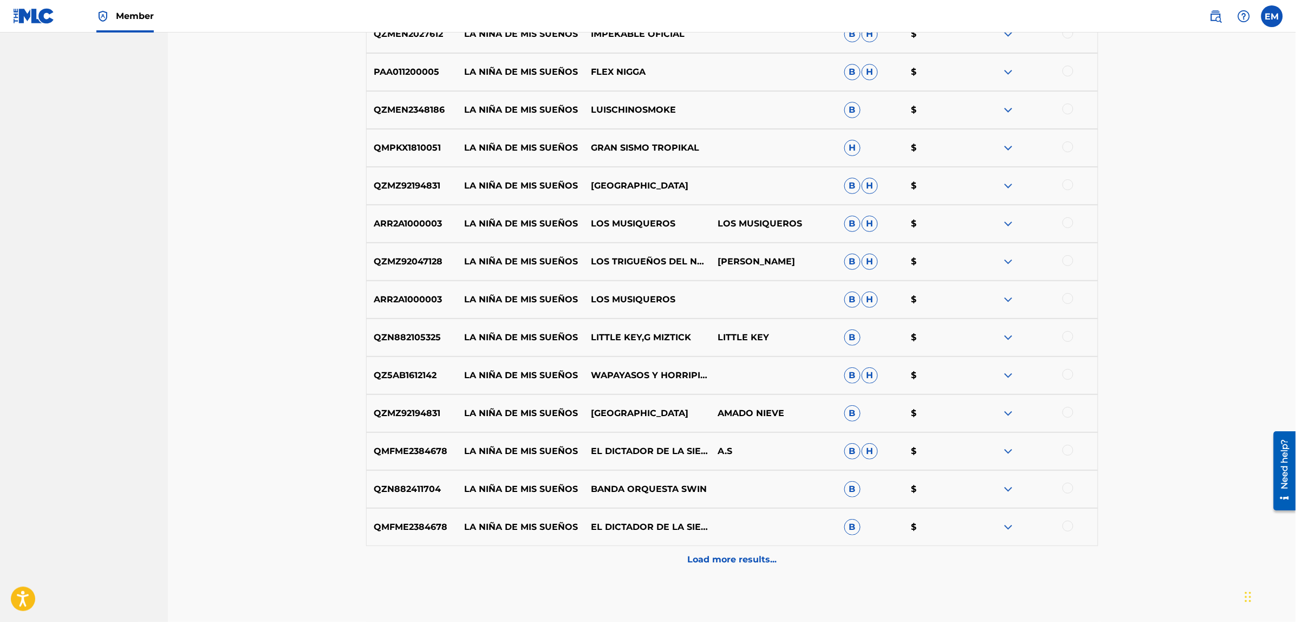
scroll to position [3406, 0]
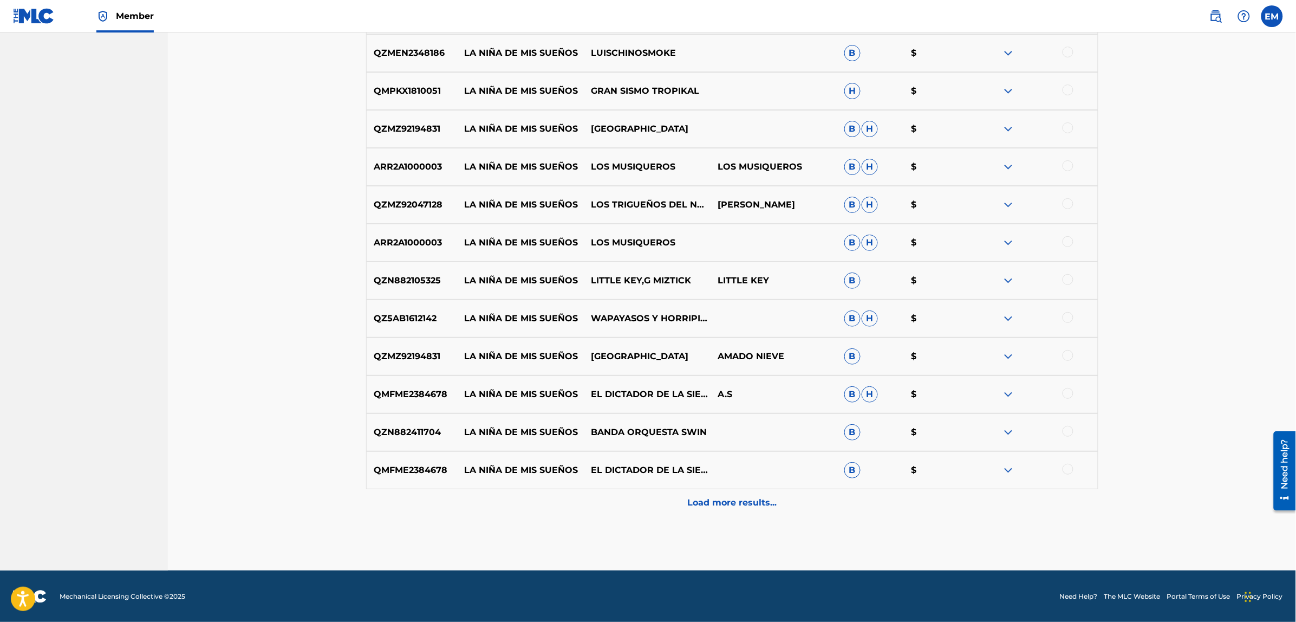
click at [729, 496] on p "Load more results..." at bounding box center [731, 502] width 89 height 13
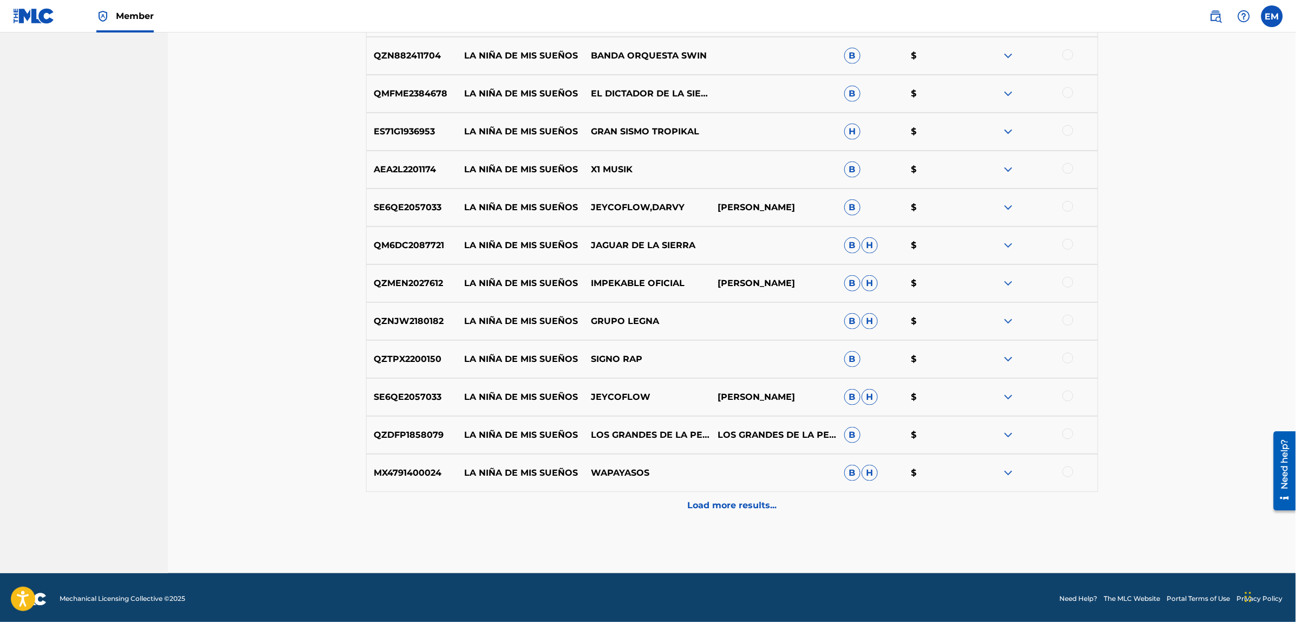
scroll to position [3785, 0]
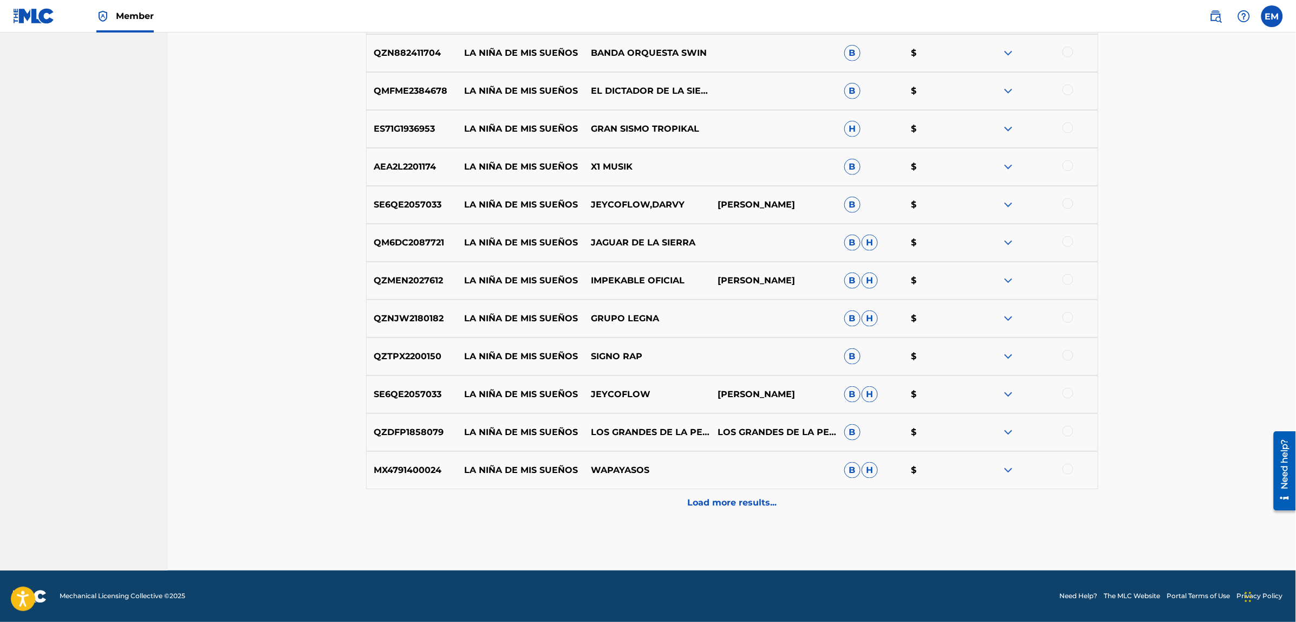
click at [723, 494] on div "Load more results..." at bounding box center [732, 502] width 732 height 27
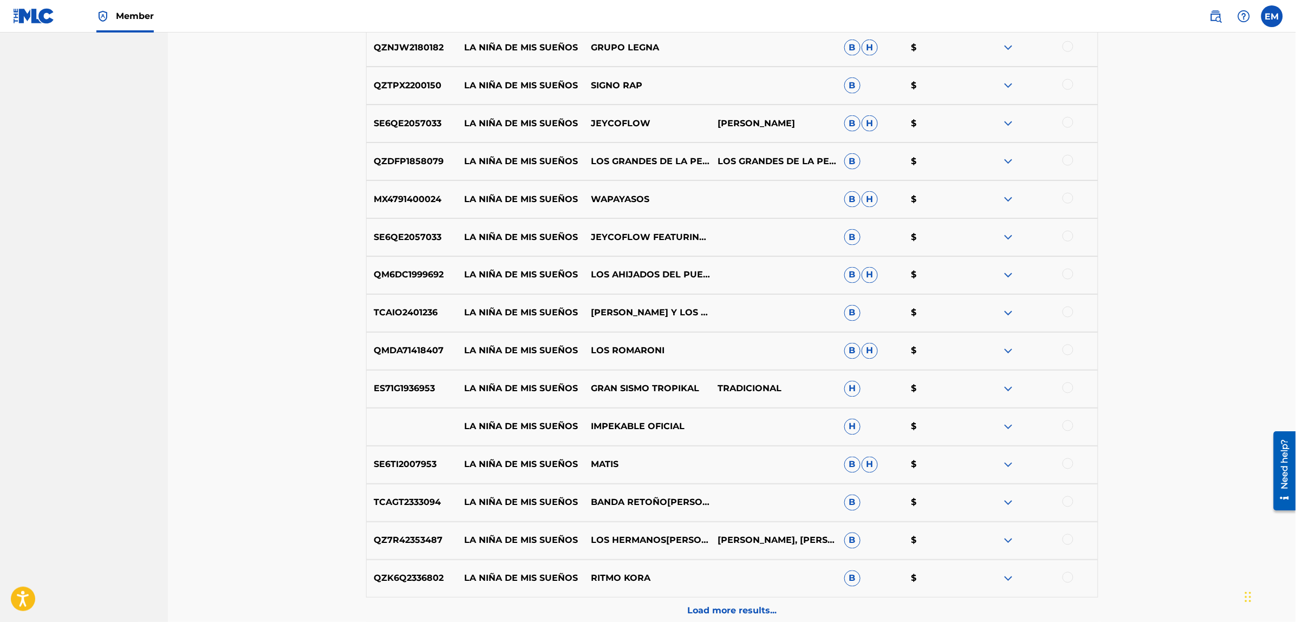
scroll to position [4164, 0]
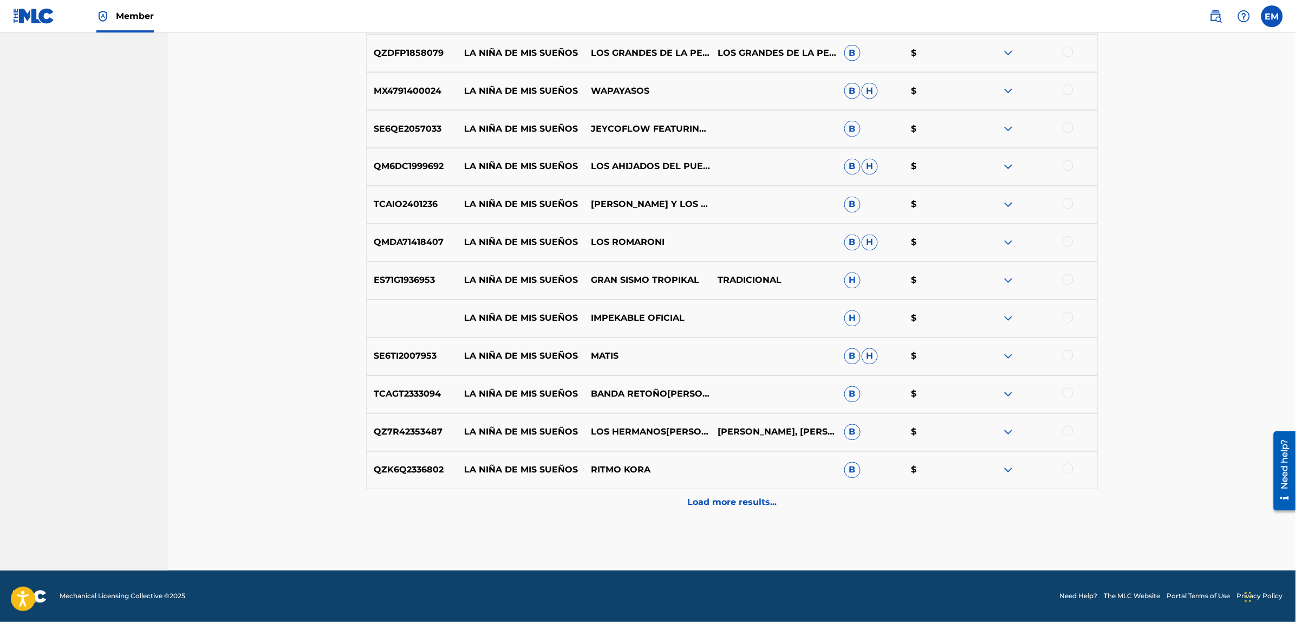
click at [733, 500] on p "Load more results..." at bounding box center [731, 502] width 89 height 13
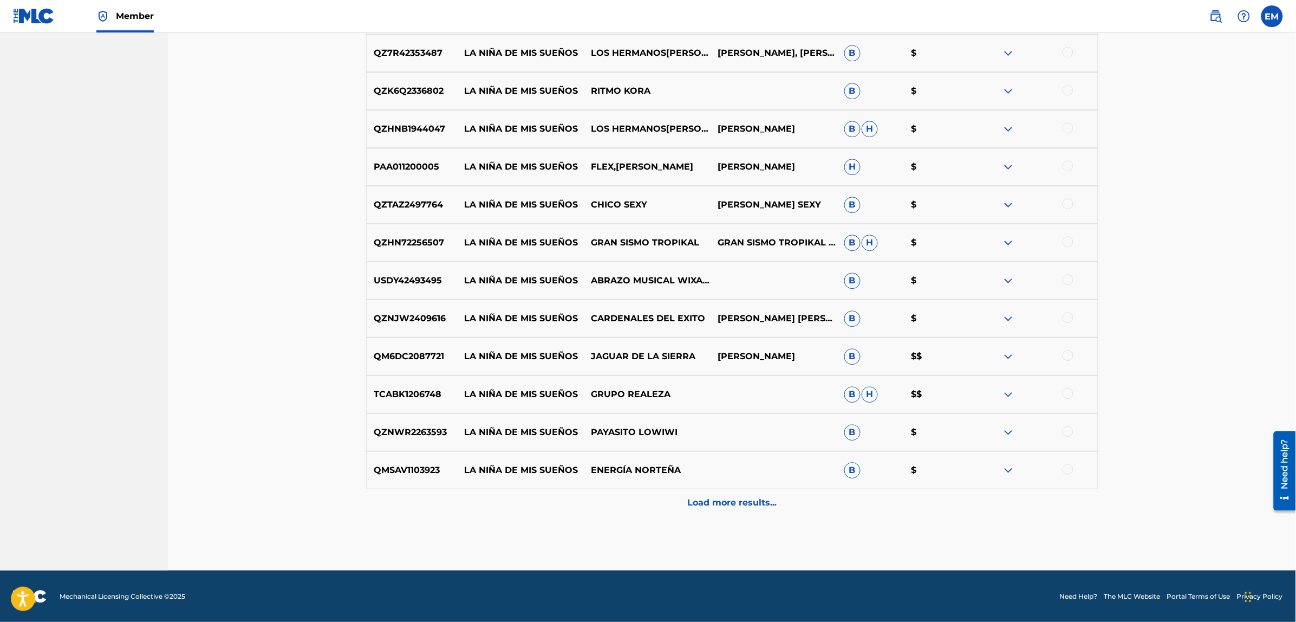
click at [727, 494] on div "Load more results..." at bounding box center [732, 502] width 732 height 27
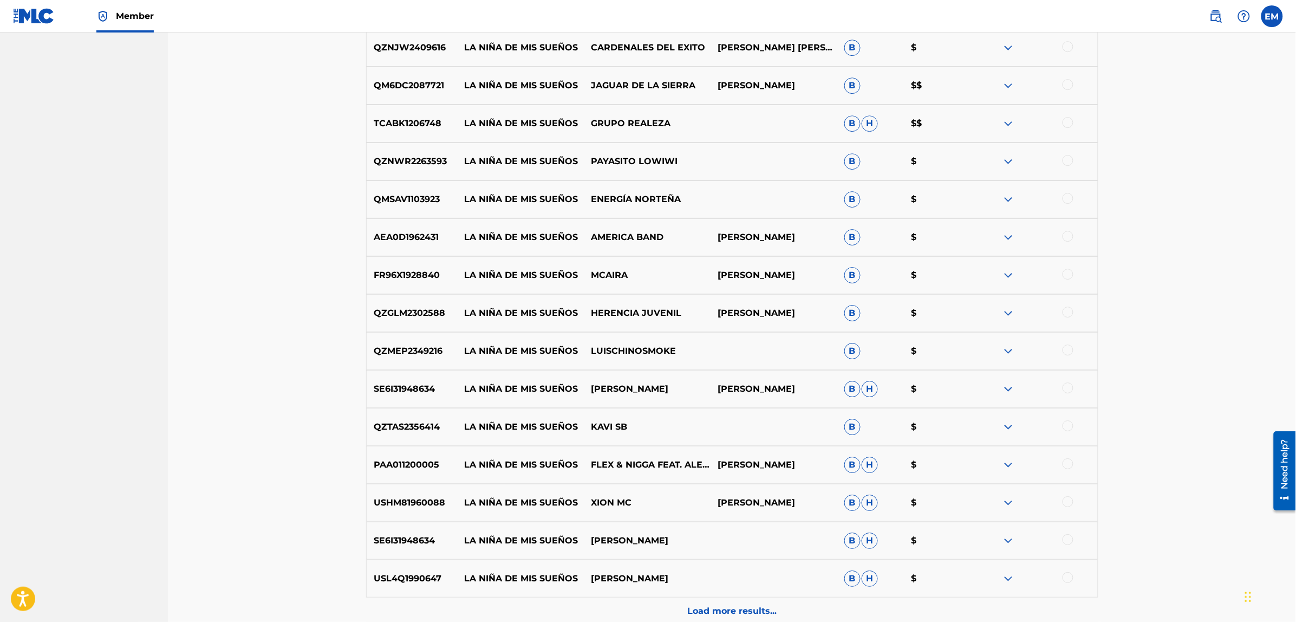
scroll to position [4922, 0]
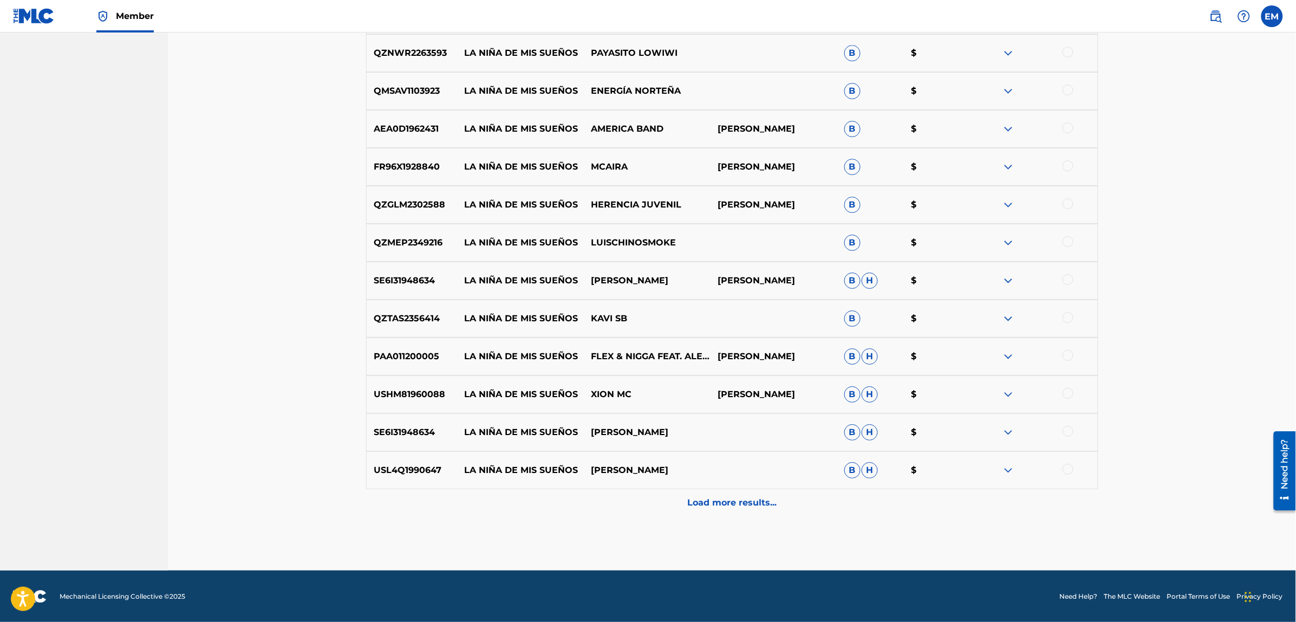
click at [733, 496] on p "Load more results..." at bounding box center [731, 502] width 89 height 13
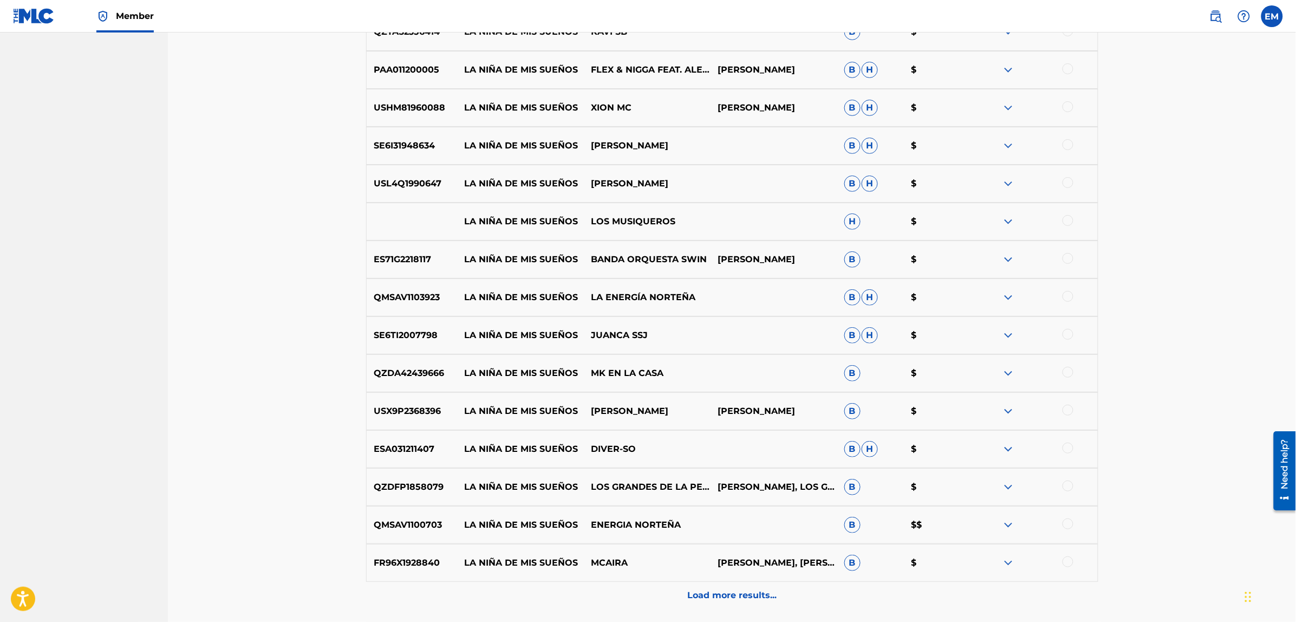
scroll to position [5301, 0]
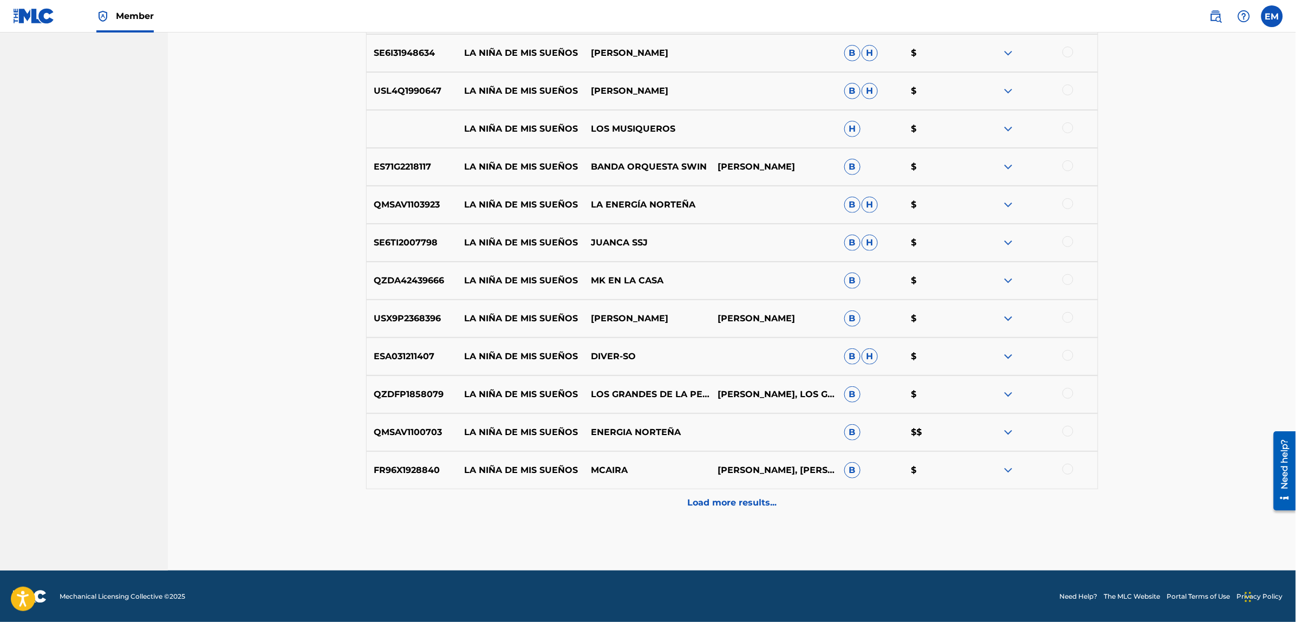
click at [753, 505] on p "Load more results..." at bounding box center [731, 502] width 89 height 13
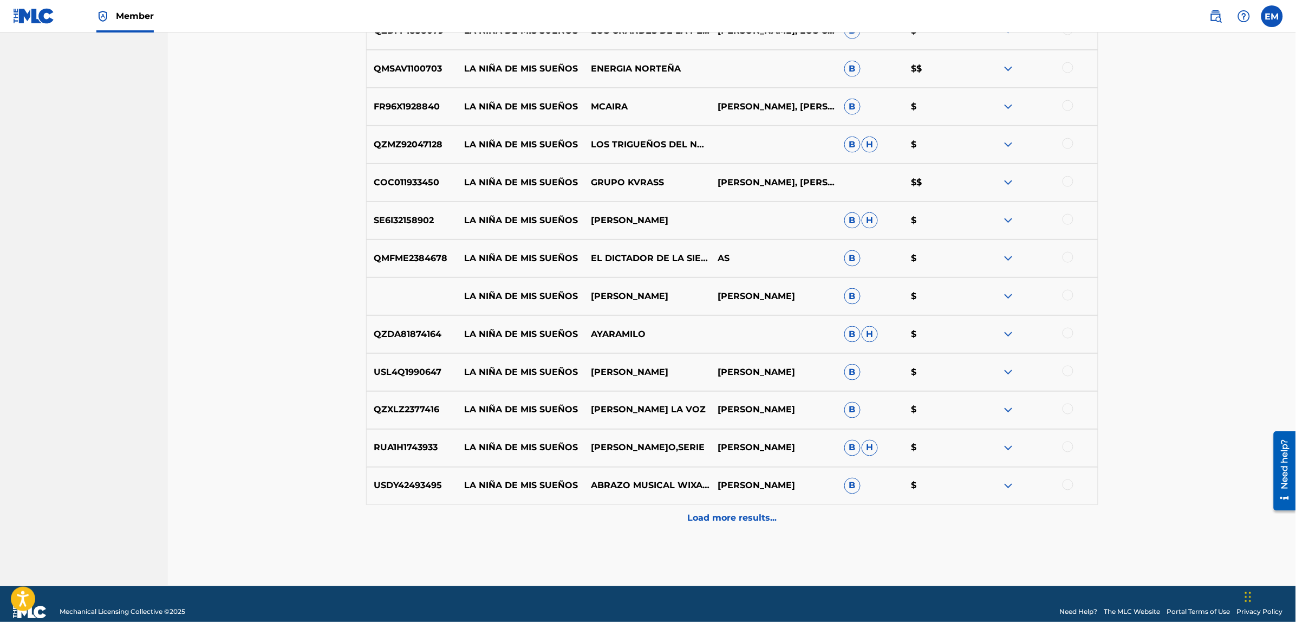
scroll to position [5680, 0]
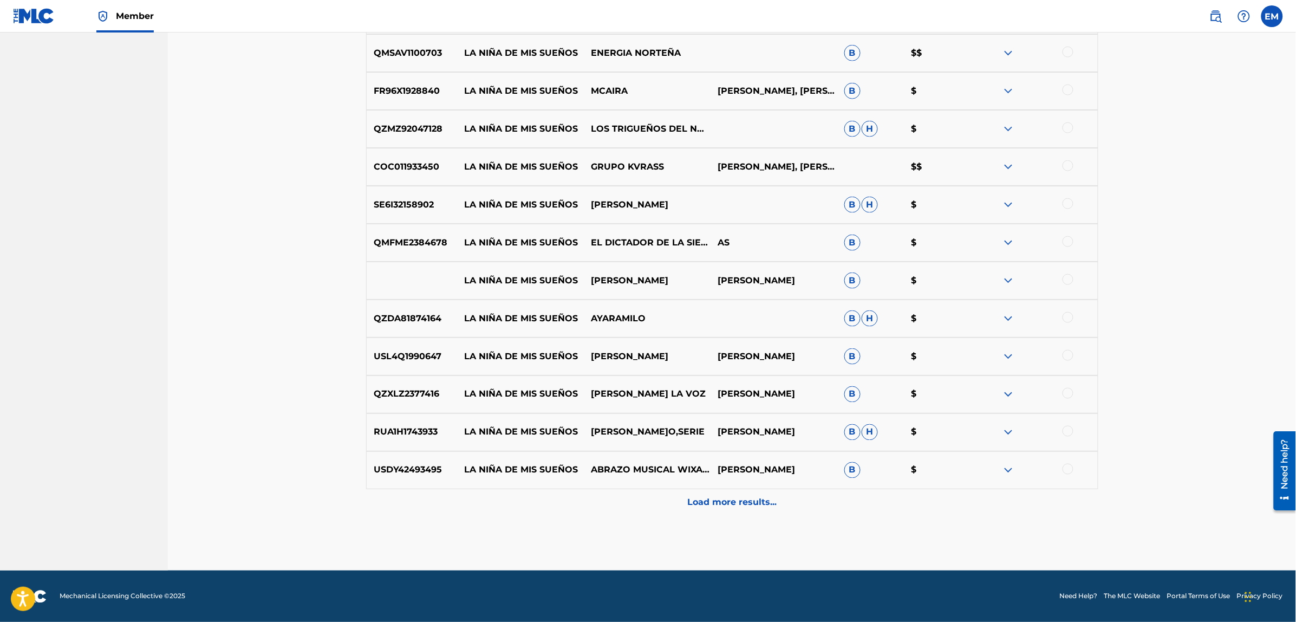
click at [741, 502] on p "Load more results..." at bounding box center [731, 502] width 89 height 13
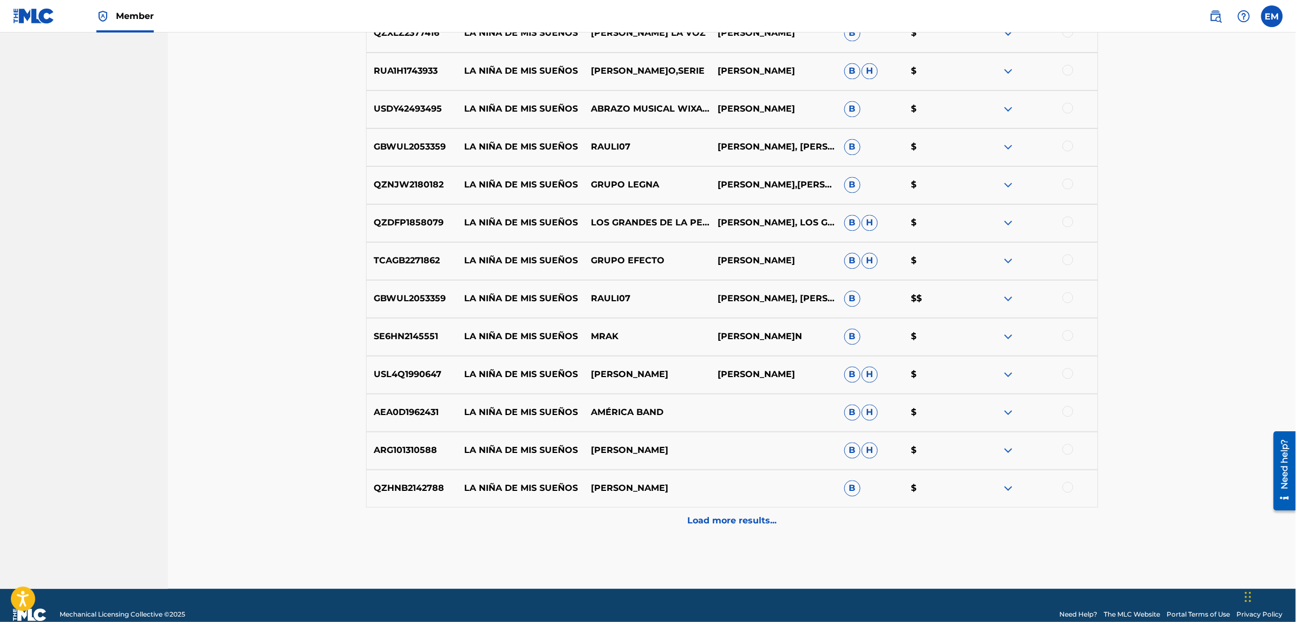
scroll to position [6059, 0]
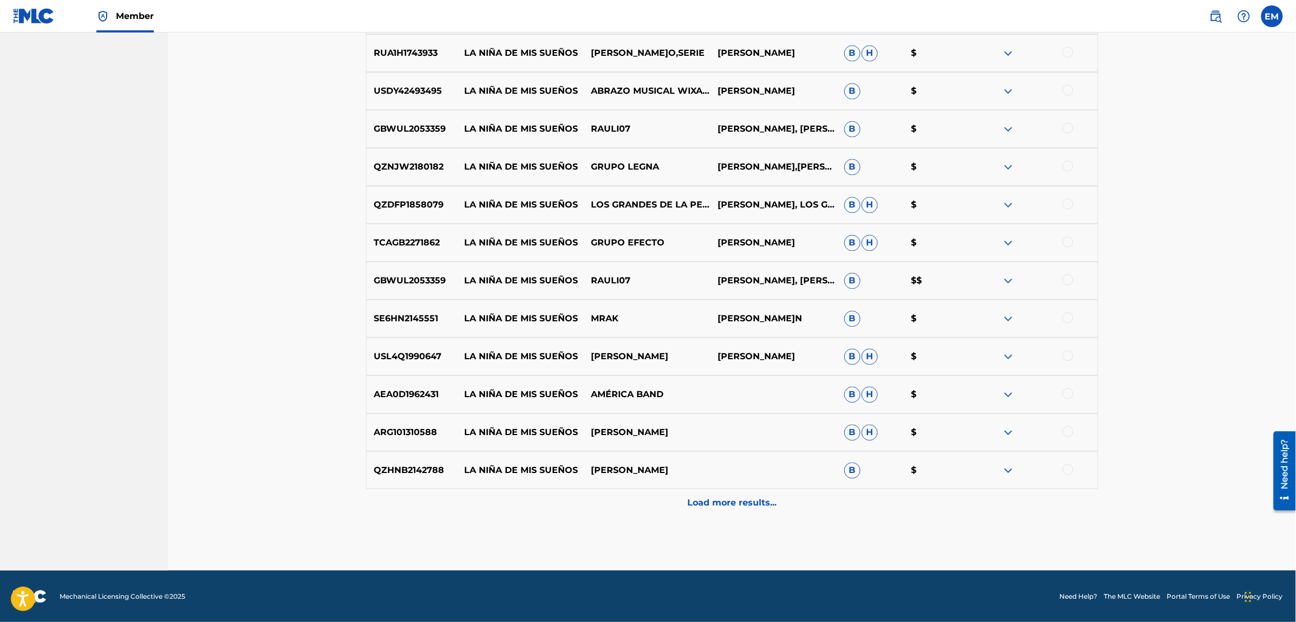
click at [731, 492] on div "Load more results..." at bounding box center [732, 502] width 732 height 27
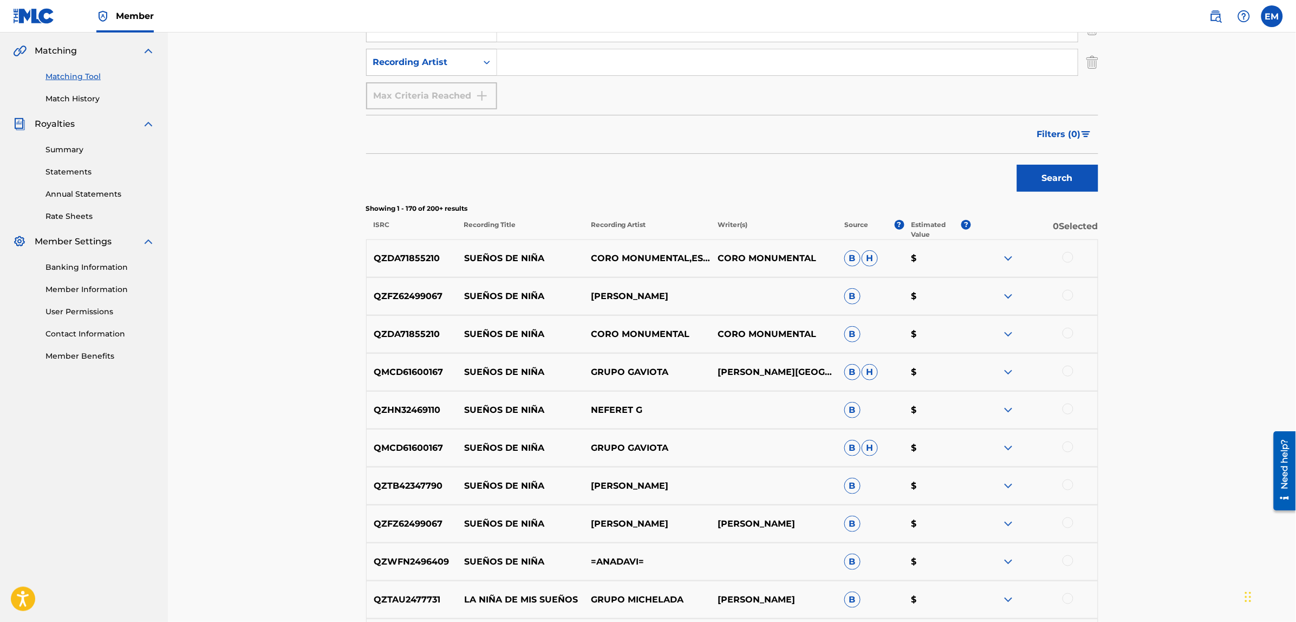
scroll to position [0, 0]
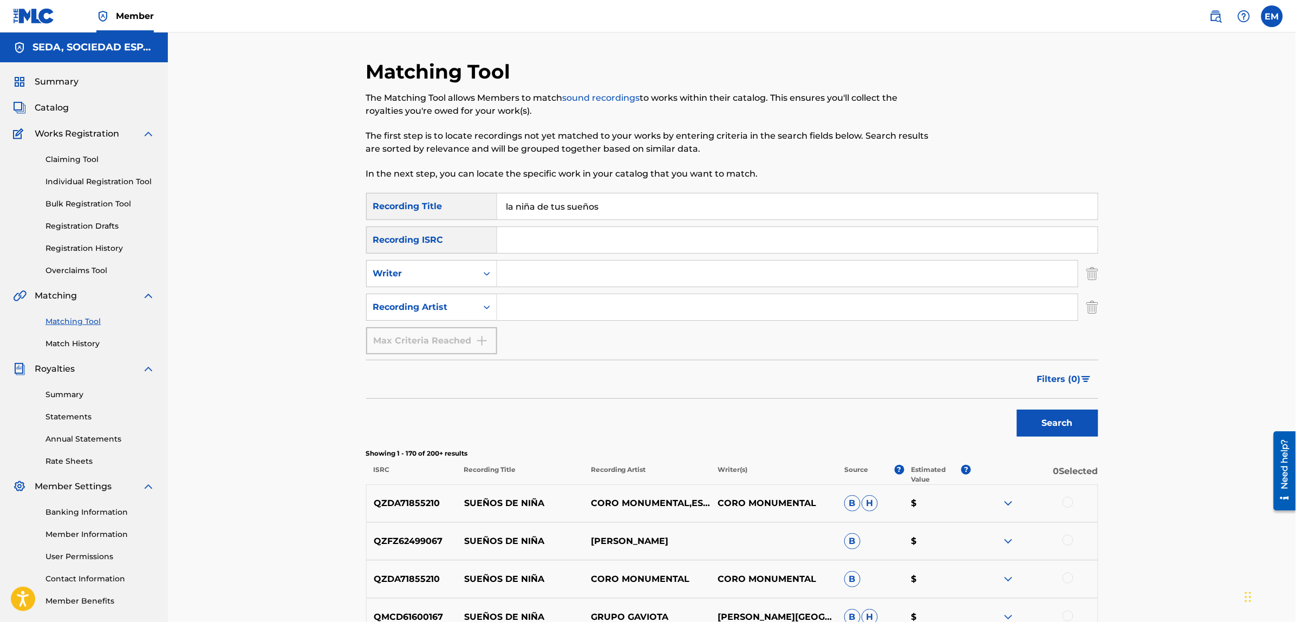
click at [553, 274] on input "Search Form" at bounding box center [787, 273] width 580 height 26
type input "[PERSON_NAME]"
click at [1017, 409] on button "Search" at bounding box center [1057, 422] width 81 height 27
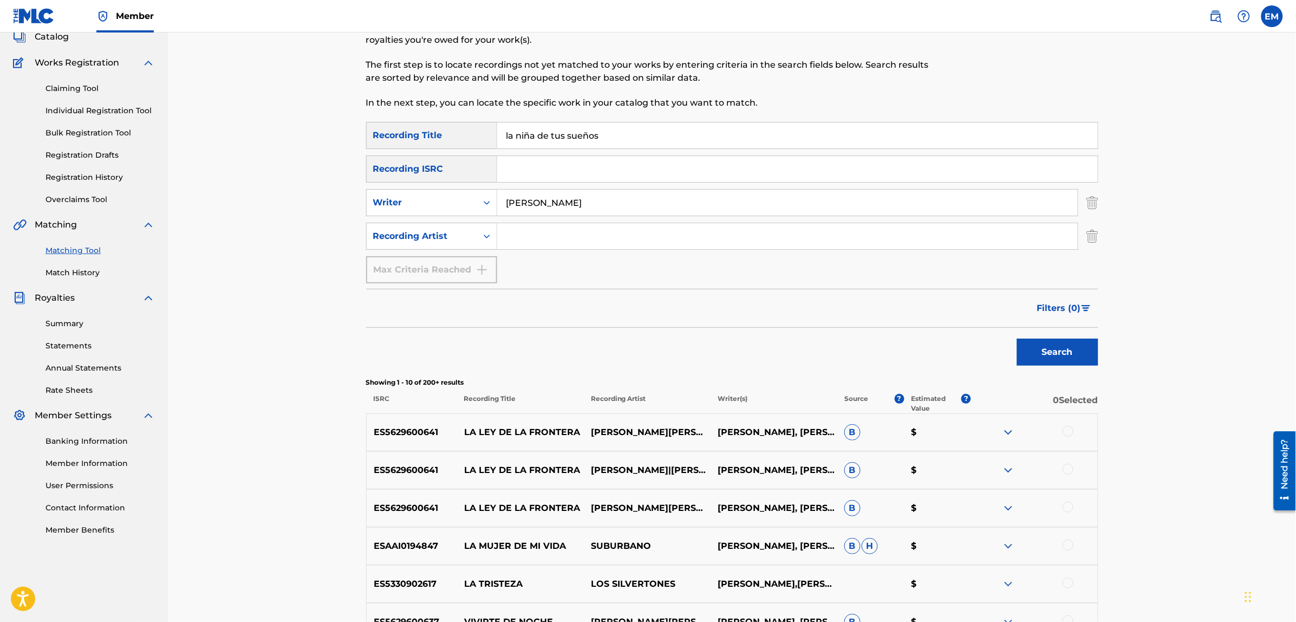
scroll to position [135, 0]
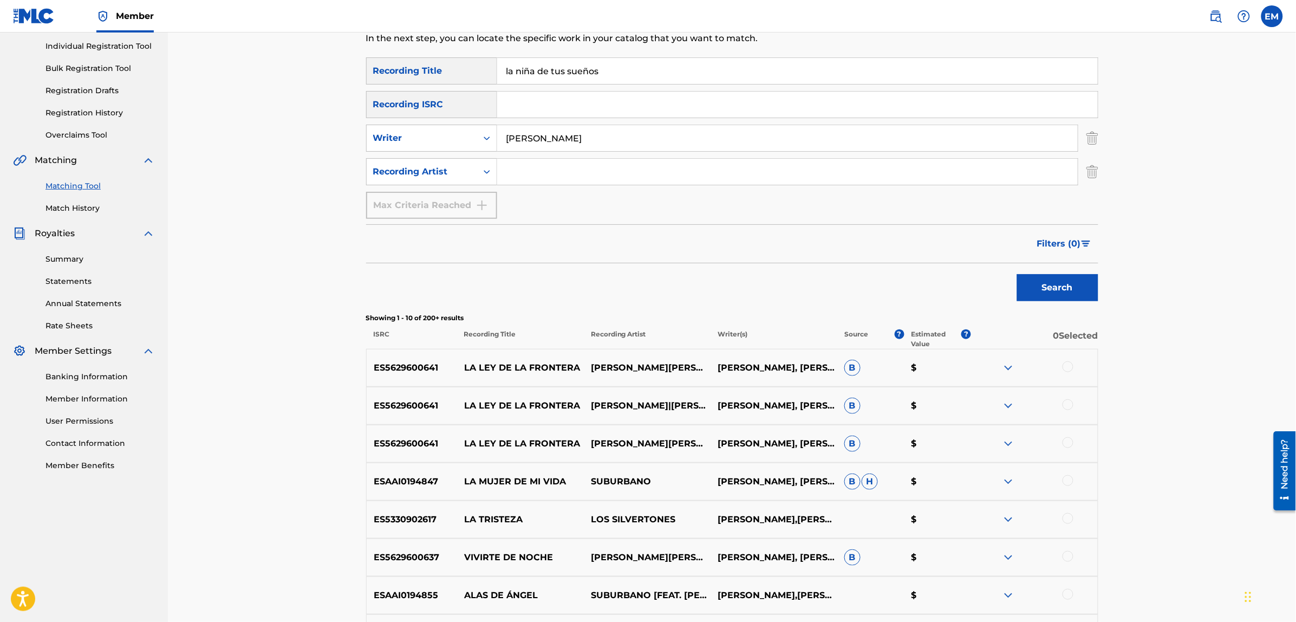
click at [1065, 365] on div at bounding box center [1067, 366] width 11 height 11
click at [766, 539] on button "Match 1 Group" at bounding box center [761, 533] width 120 height 27
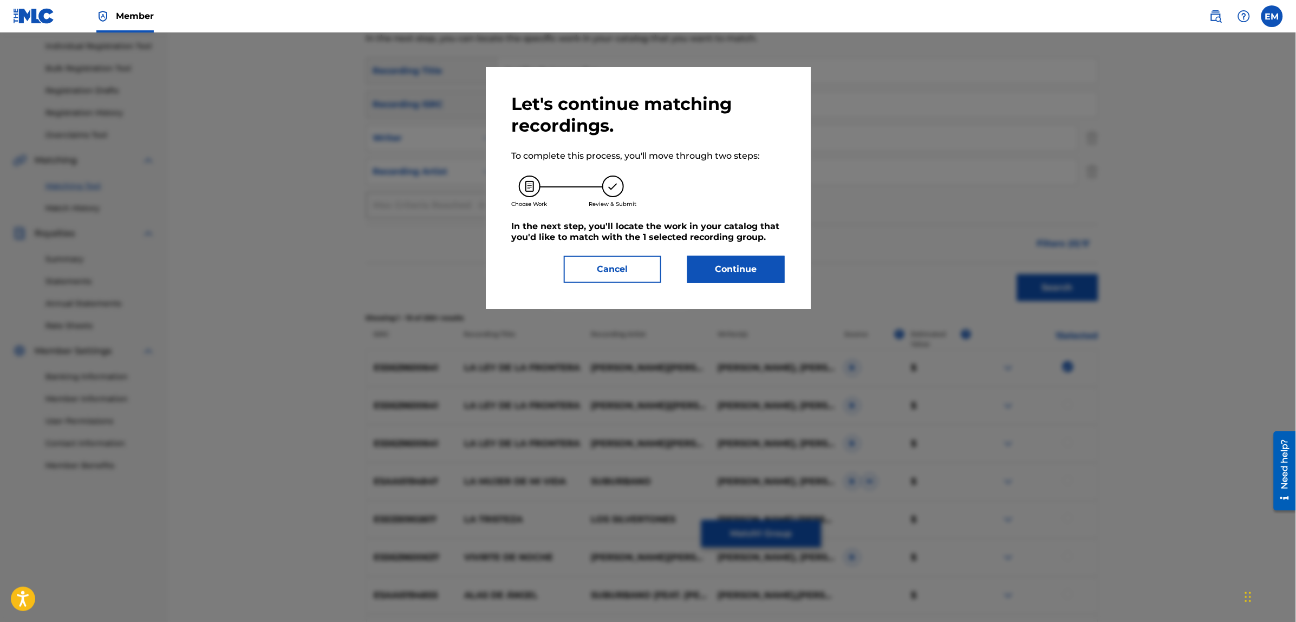
click at [715, 265] on button "Continue" at bounding box center [735, 269] width 97 height 27
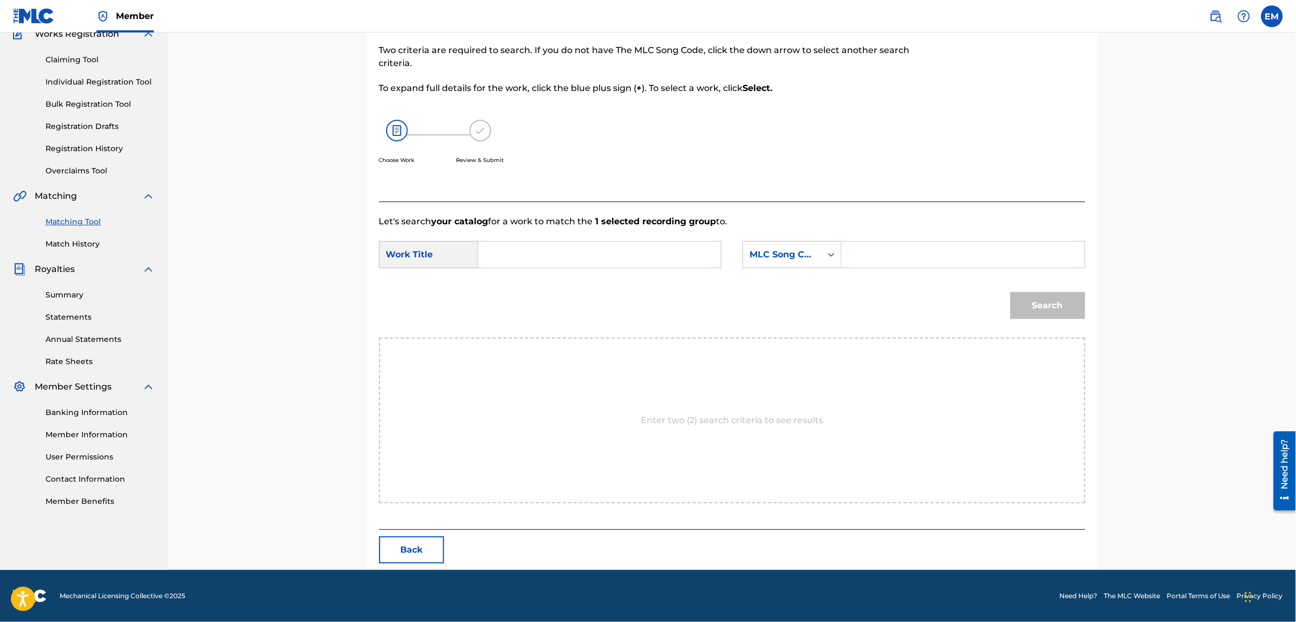
scroll to position [99, 0]
click at [536, 252] on input "Search Form" at bounding box center [599, 255] width 224 height 26
type input "la niña de tus sueños"
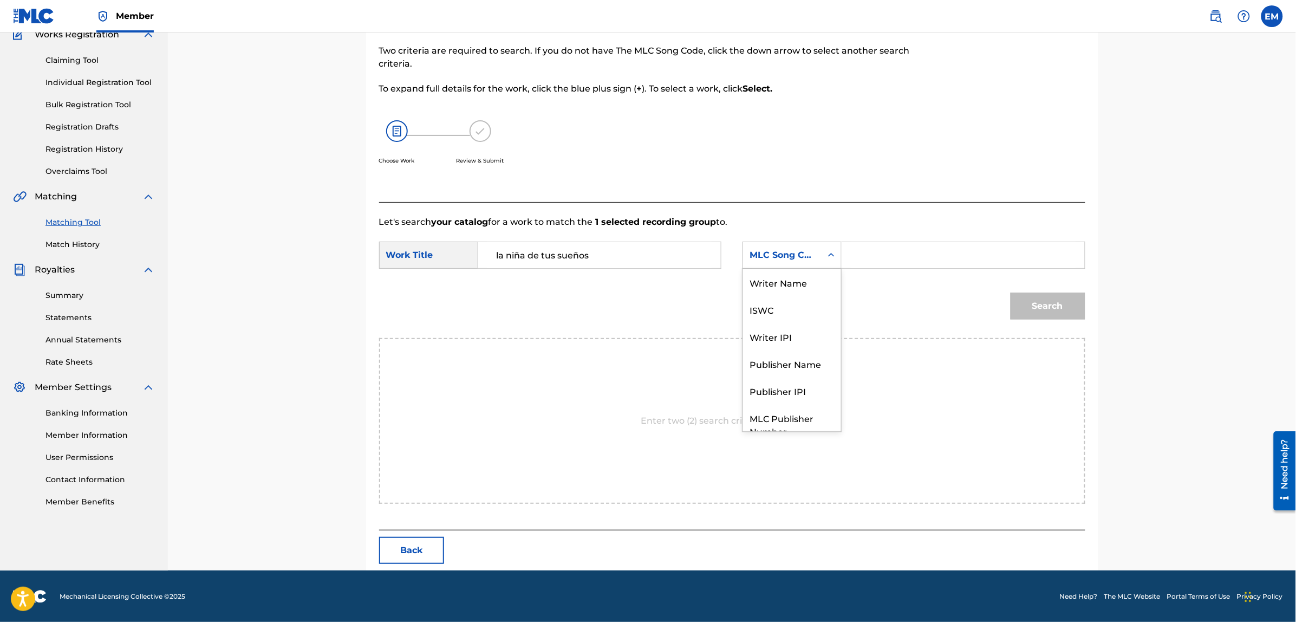
click at [764, 255] on div "MLC Song Code" at bounding box center [782, 255] width 66 height 13
click at [779, 283] on div "Writer Name" at bounding box center [792, 282] width 98 height 27
click at [886, 252] on input "Search Form" at bounding box center [963, 255] width 224 height 26
paste input "[PERSON_NAME]"
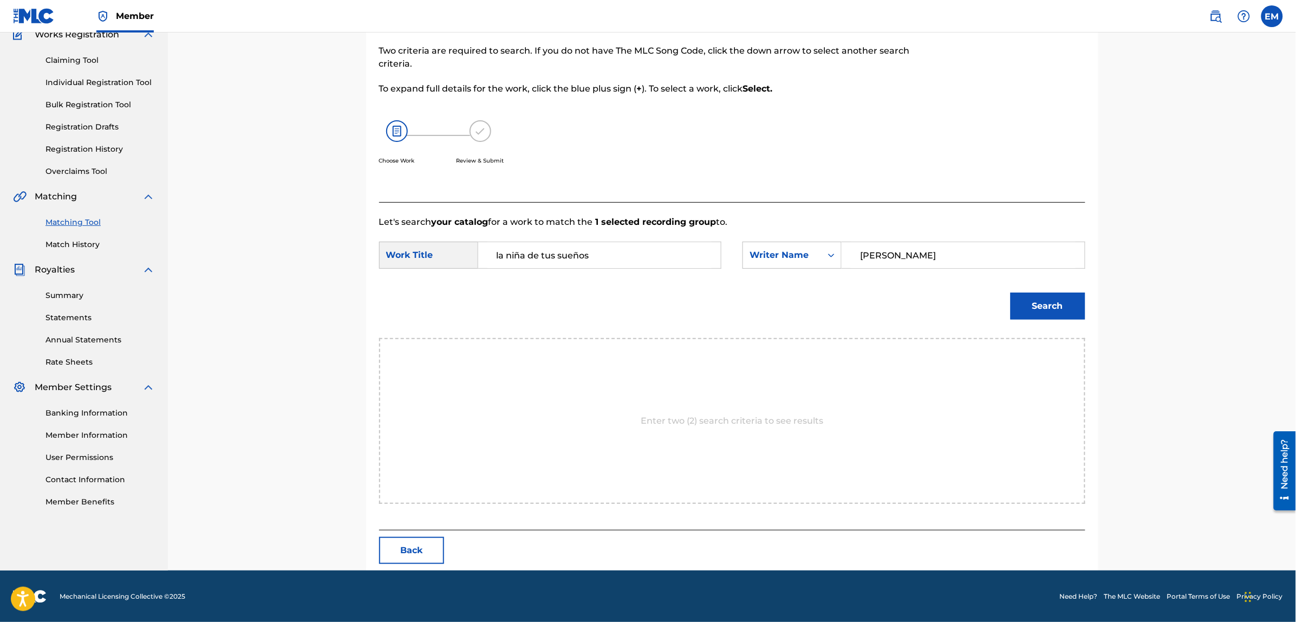
type input "[PERSON_NAME]"
click at [1010, 292] on button "Search" at bounding box center [1047, 305] width 75 height 27
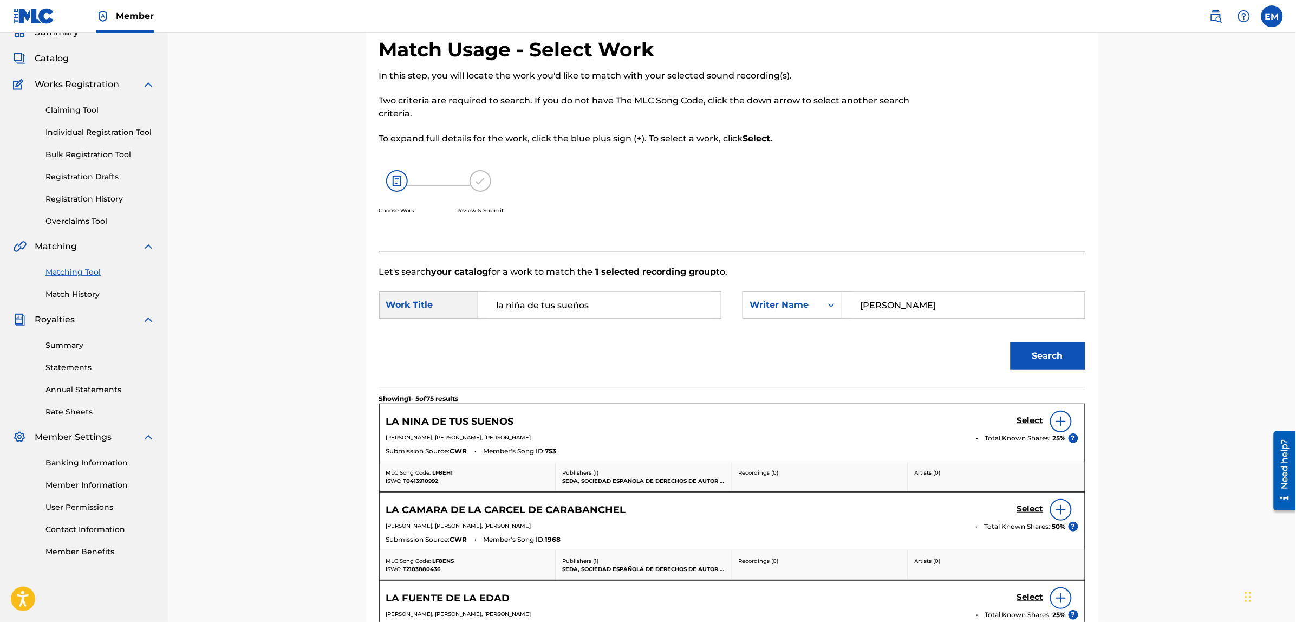
scroll to position [99, 0]
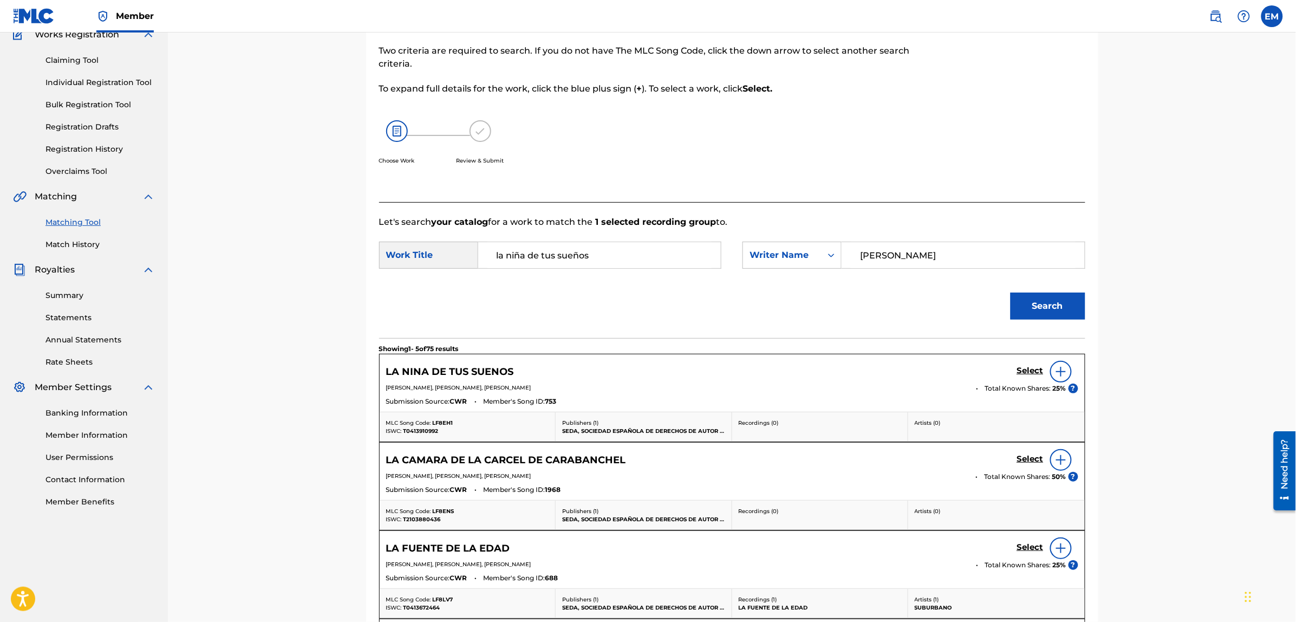
click at [1054, 370] on img at bounding box center [1060, 371] width 13 height 13
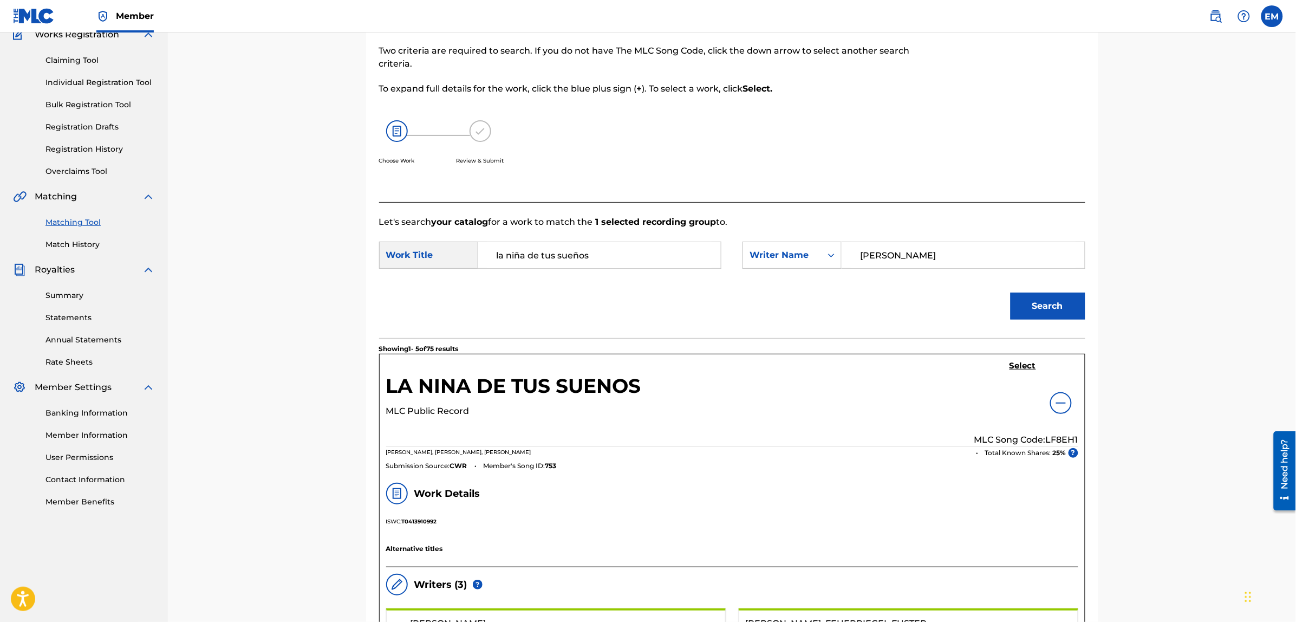
click at [1029, 364] on h5 "Select" at bounding box center [1022, 366] width 27 height 10
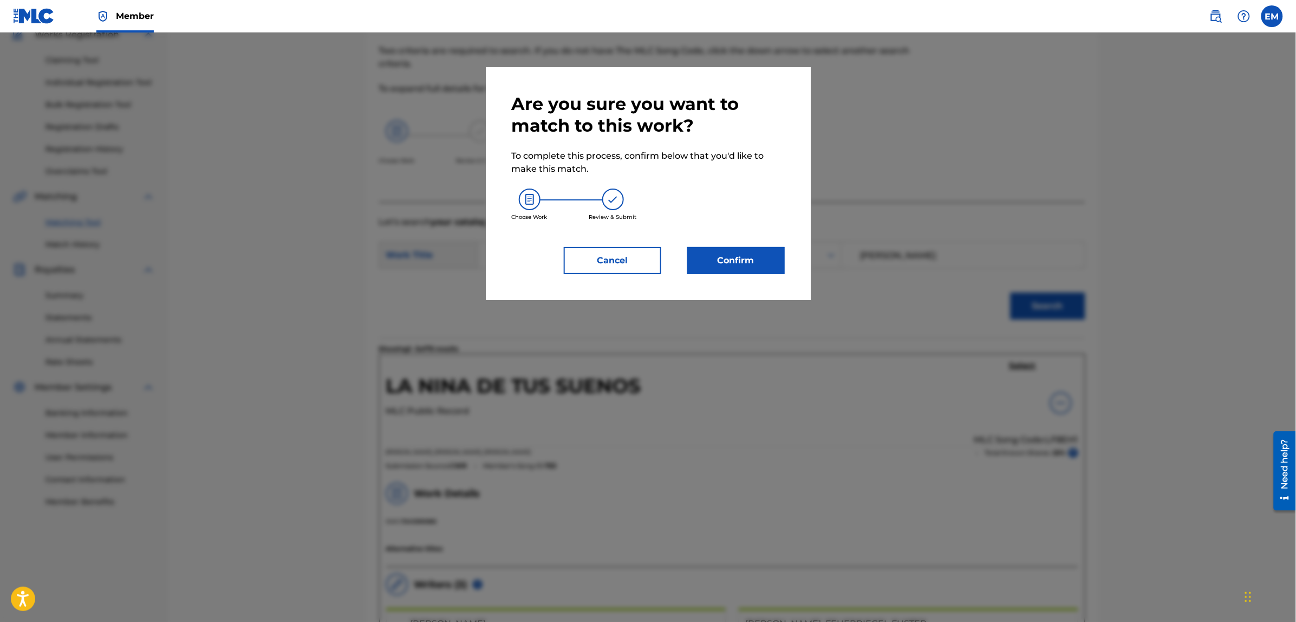
click at [705, 261] on button "Confirm" at bounding box center [735, 260] width 97 height 27
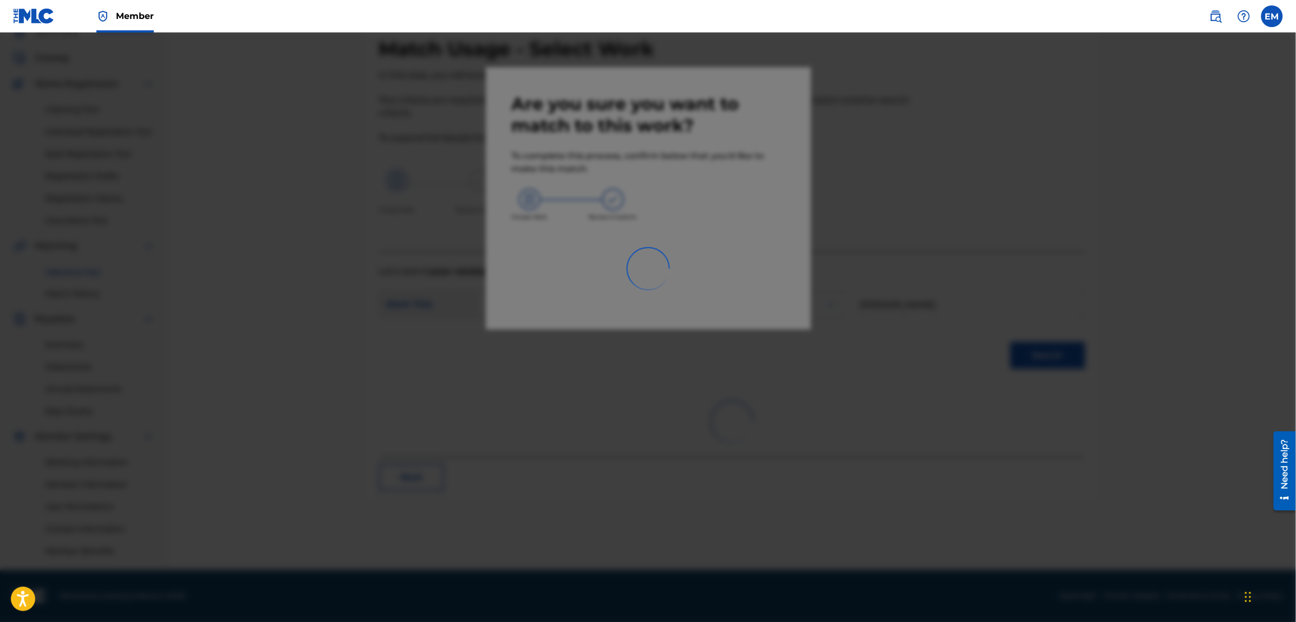
scroll to position [49, 0]
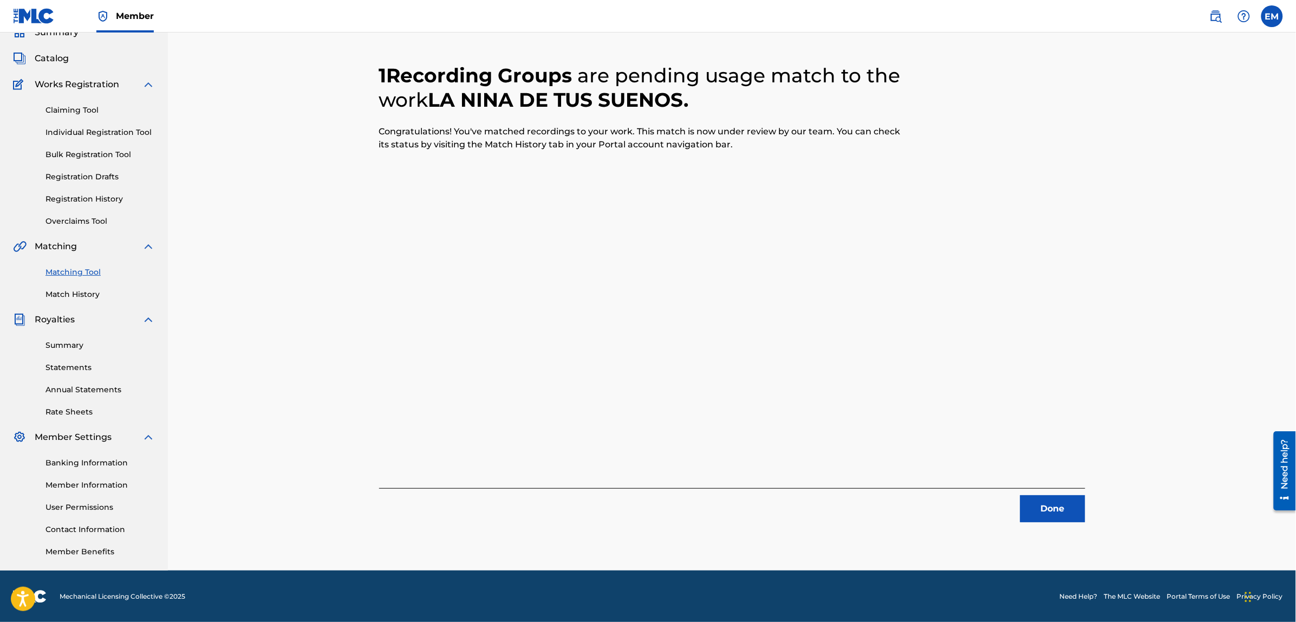
click at [1064, 506] on button "Done" at bounding box center [1052, 508] width 65 height 27
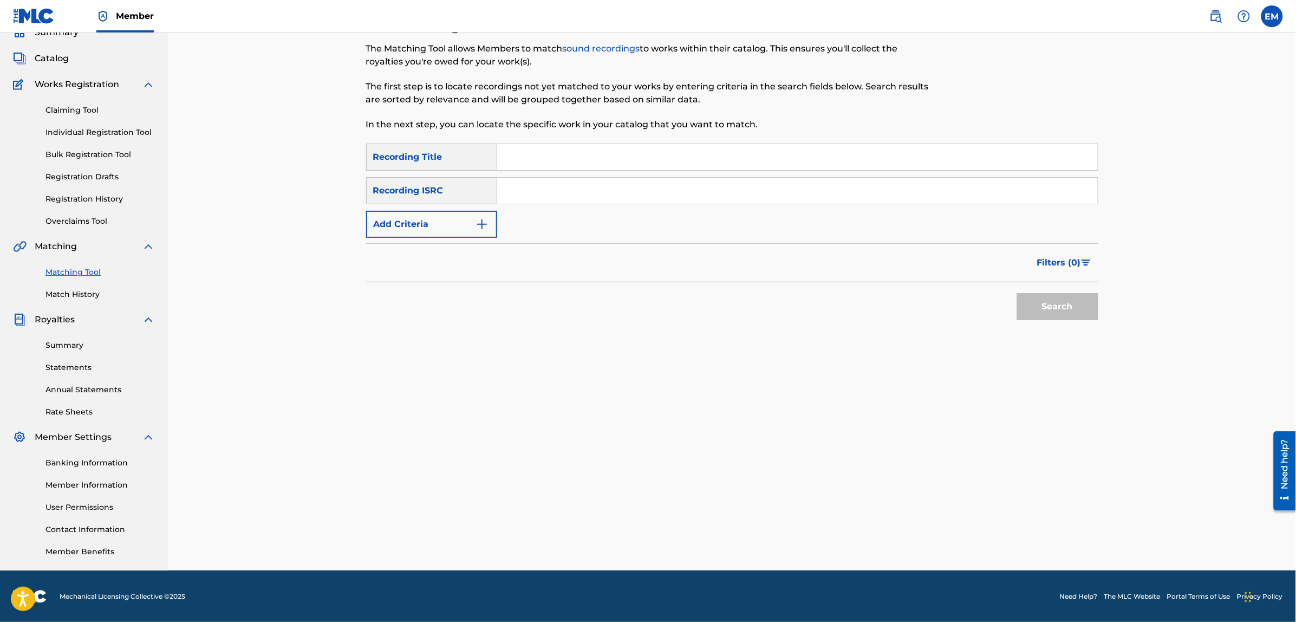
click at [626, 166] on input "Search Form" at bounding box center [797, 157] width 600 height 26
type input "cinco de la tarde"
click at [1017, 293] on button "Search" at bounding box center [1057, 306] width 81 height 27
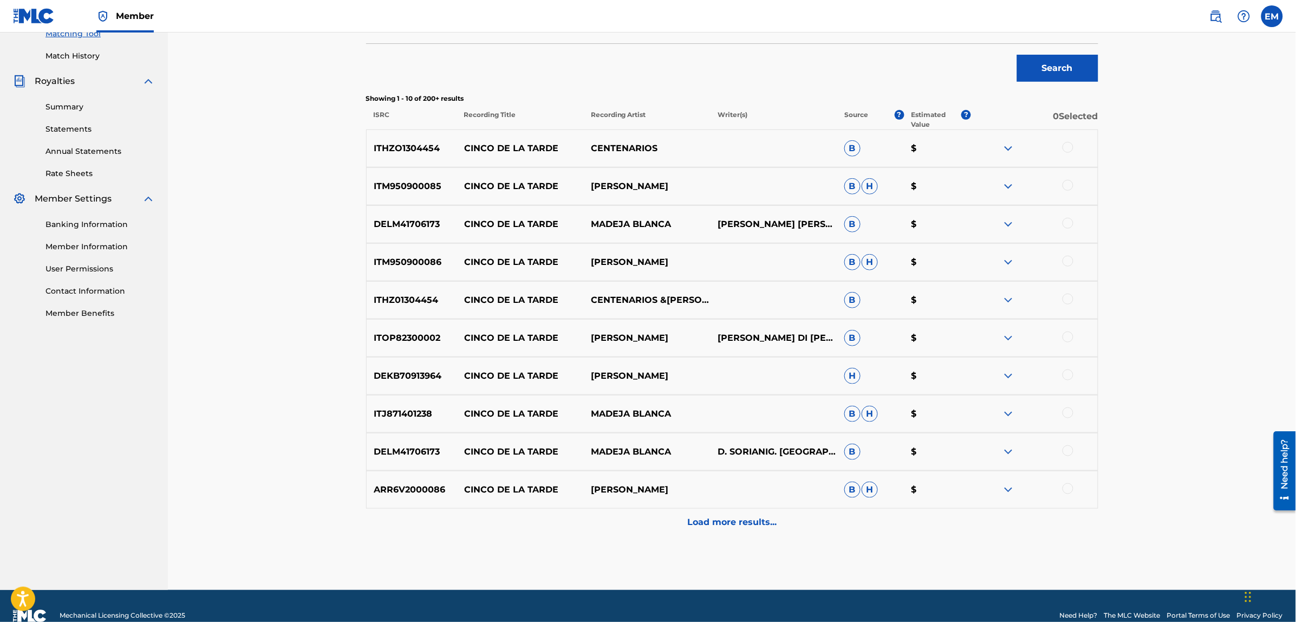
scroll to position [307, 0]
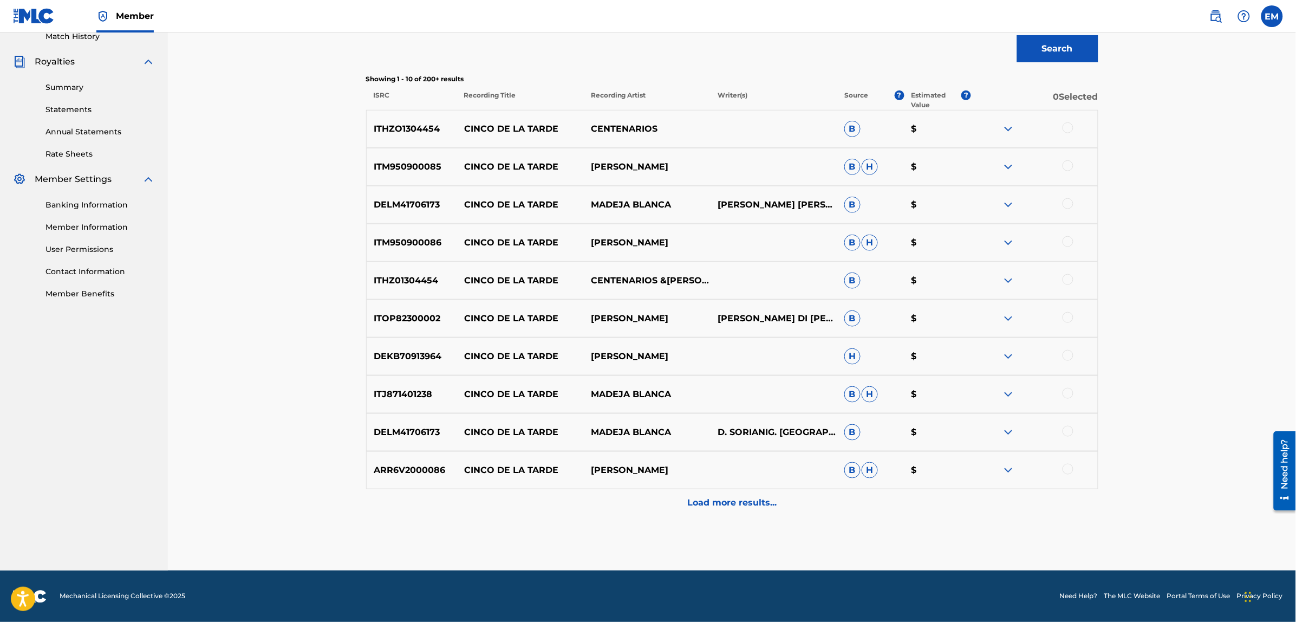
click at [701, 501] on p "Load more results..." at bounding box center [731, 502] width 89 height 13
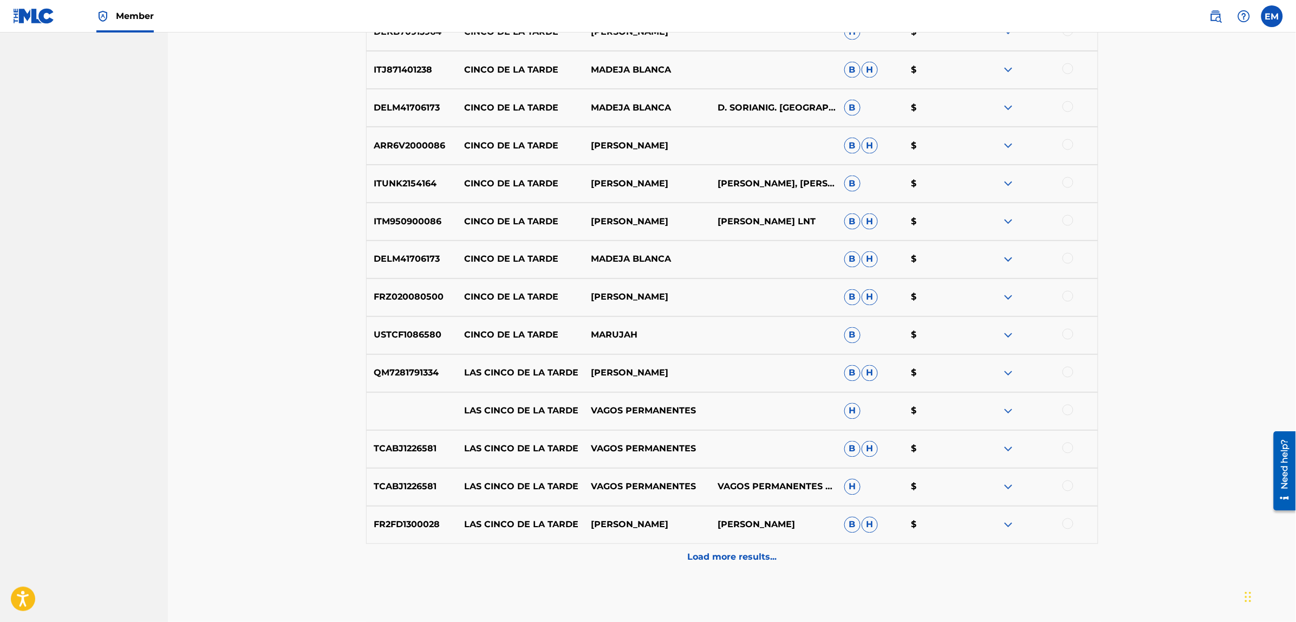
scroll to position [686, 0]
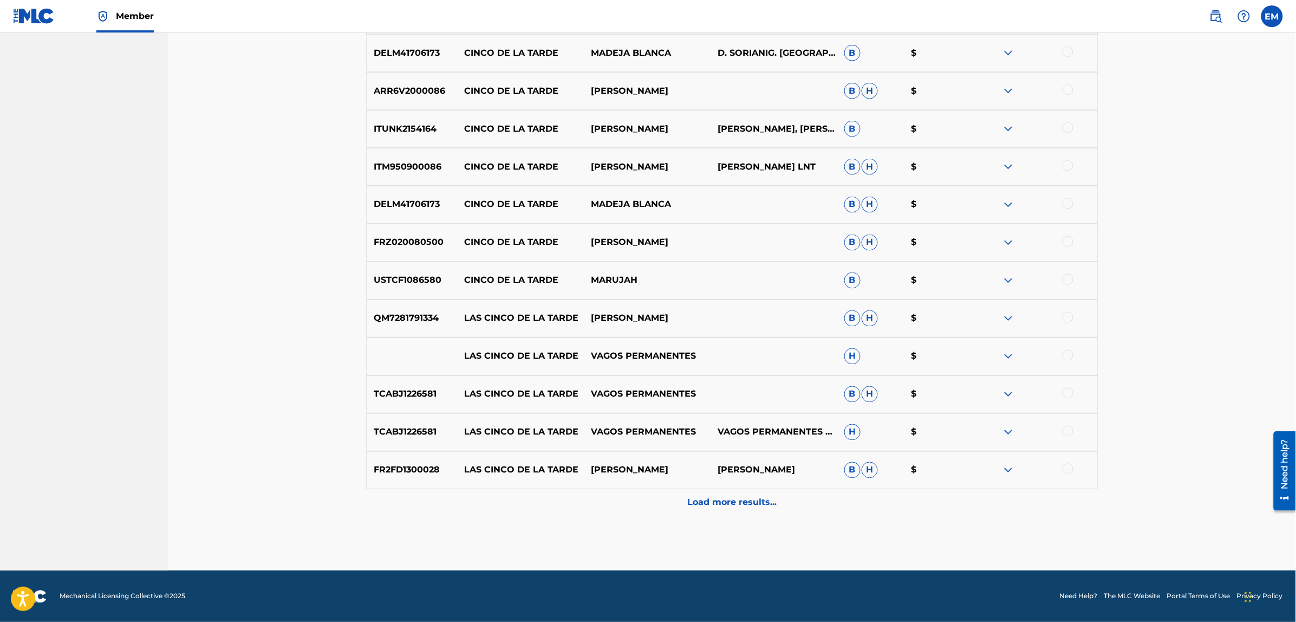
click at [718, 494] on div "Load more results..." at bounding box center [732, 502] width 732 height 27
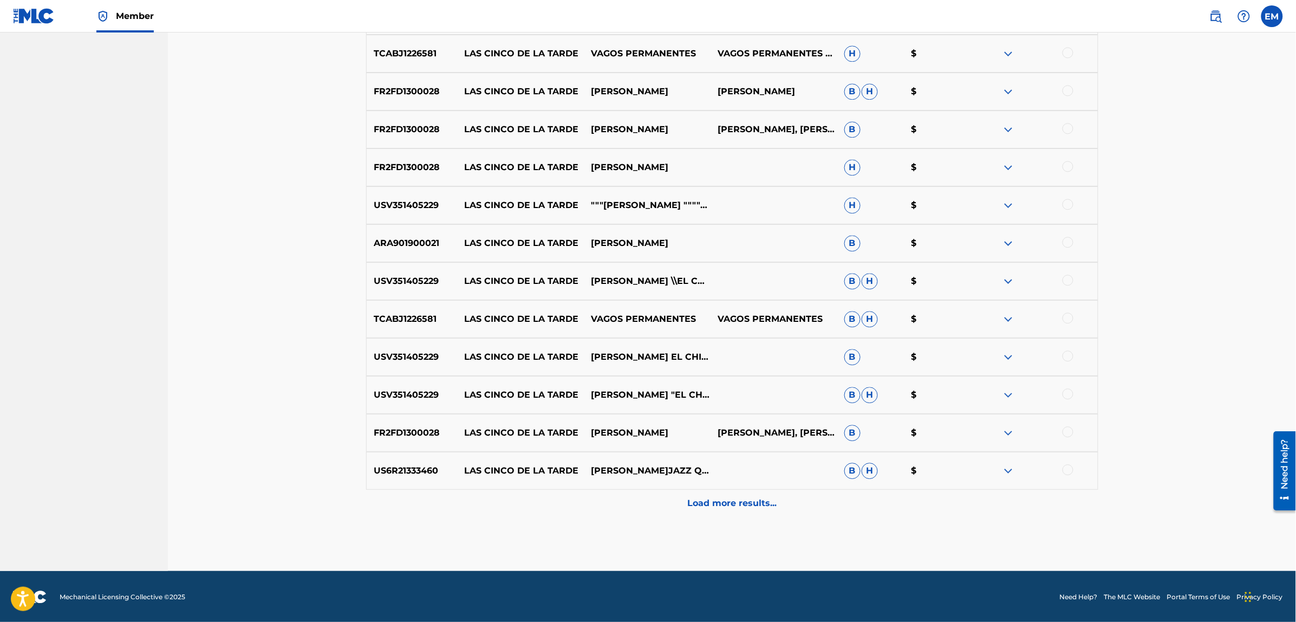
scroll to position [1065, 0]
click at [734, 505] on p "Load more results..." at bounding box center [731, 502] width 89 height 13
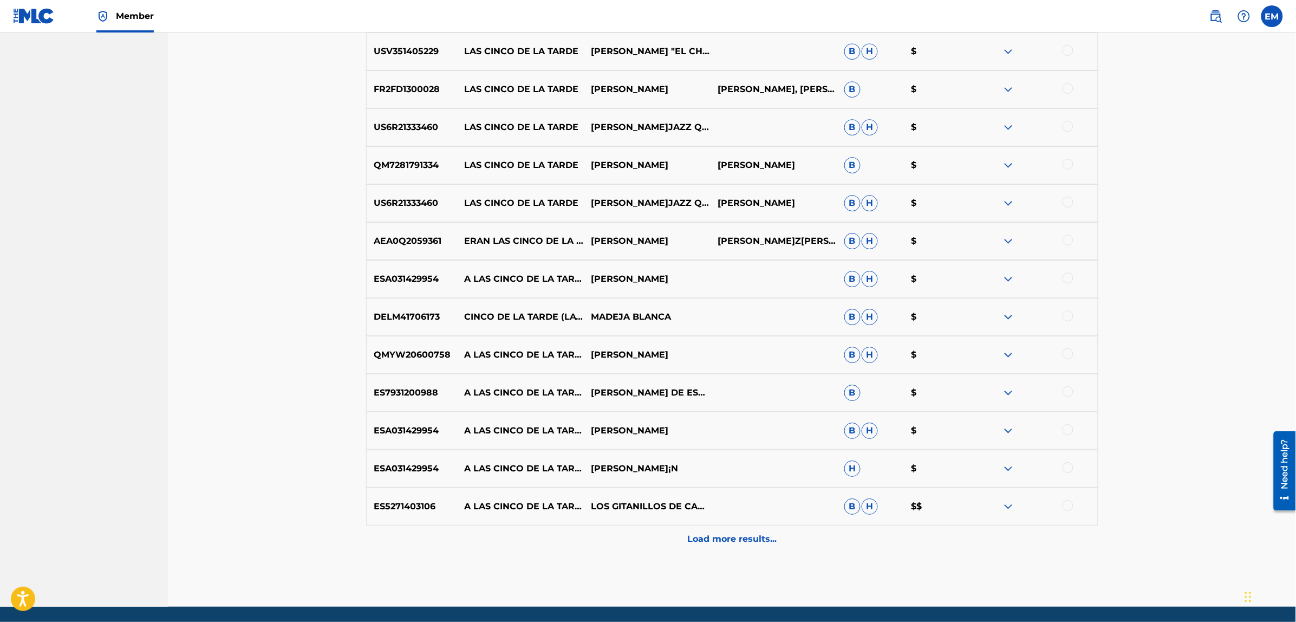
scroll to position [1444, 0]
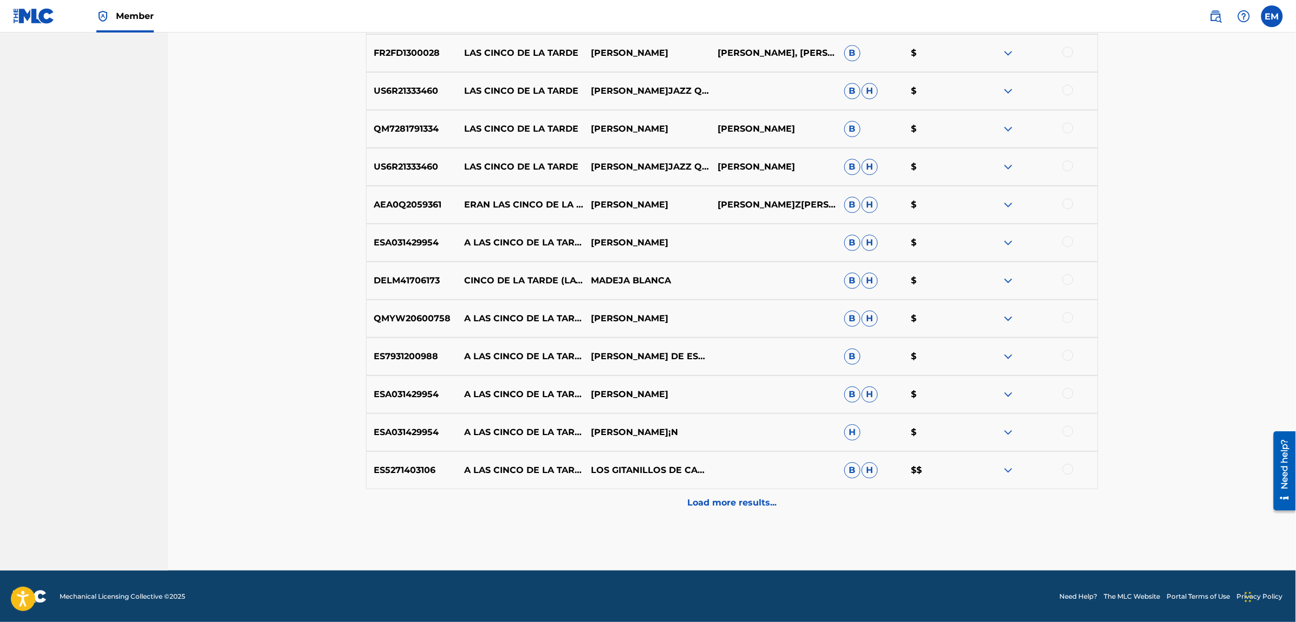
click at [715, 505] on p "Load more results..." at bounding box center [731, 502] width 89 height 13
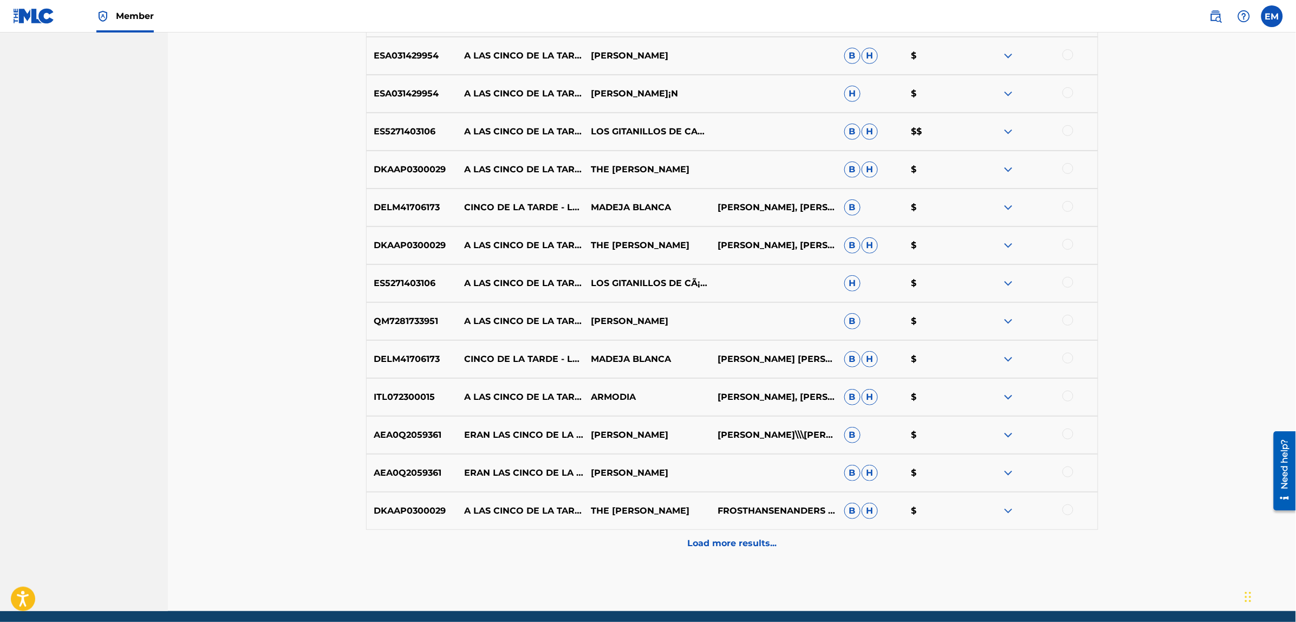
scroll to position [1823, 0]
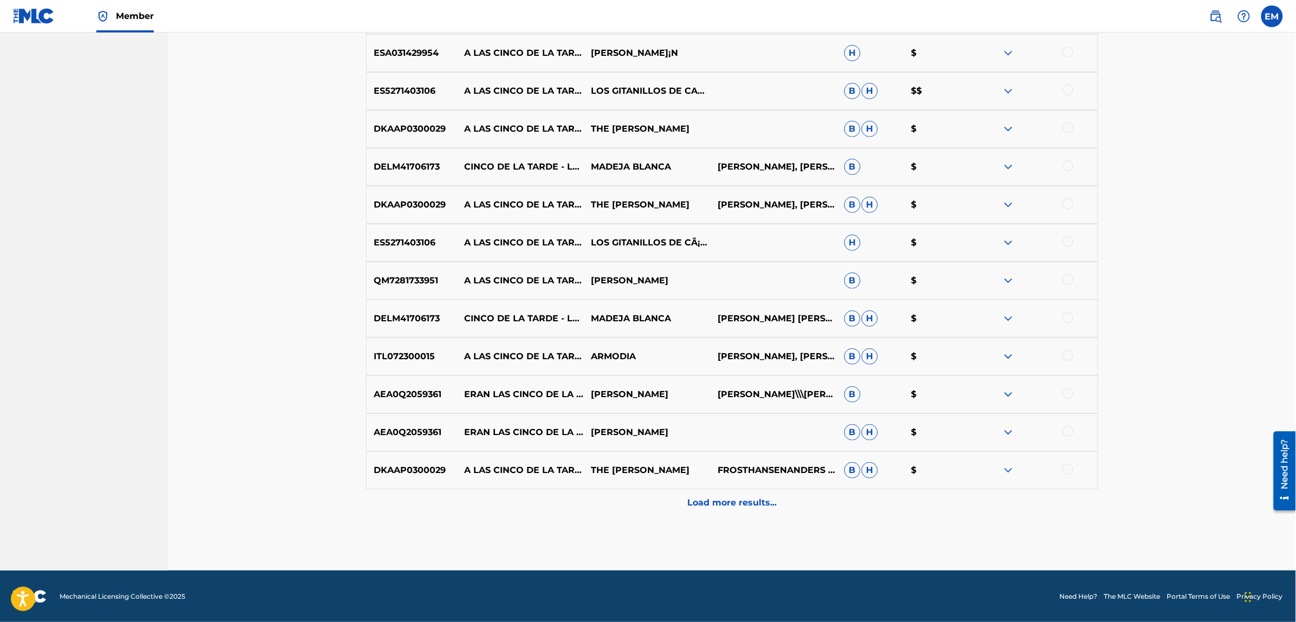
click at [721, 506] on p "Load more results..." at bounding box center [731, 502] width 89 height 13
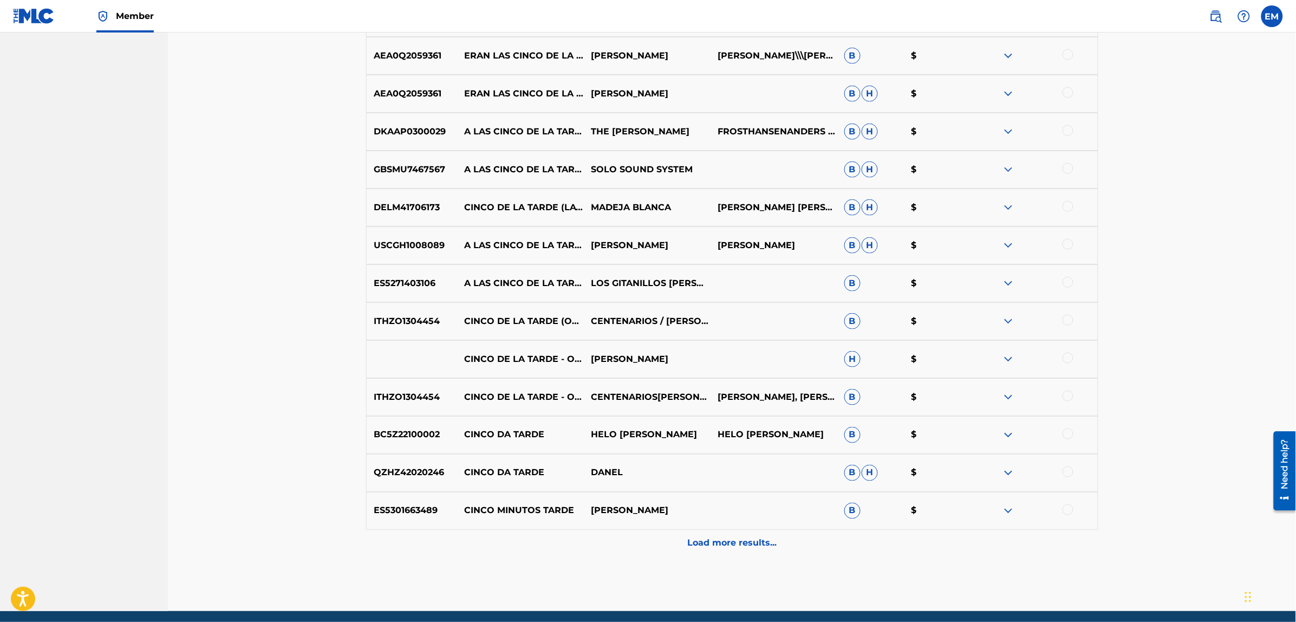
scroll to position [2202, 0]
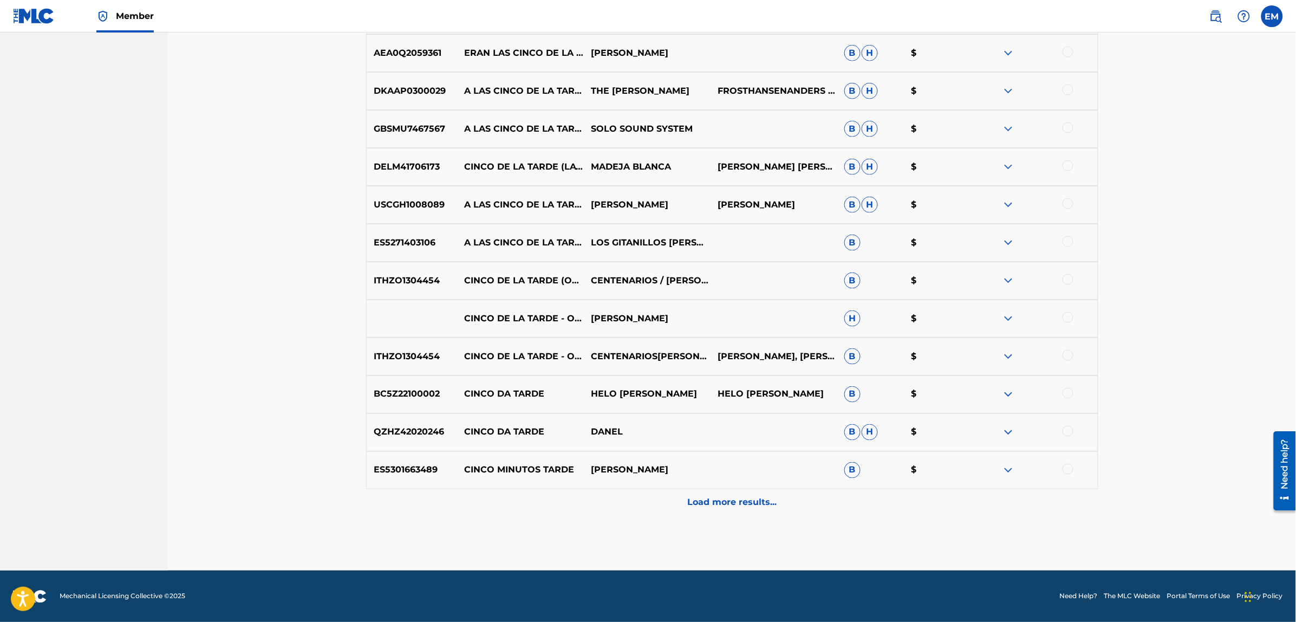
click at [715, 496] on p "Load more results..." at bounding box center [731, 502] width 89 height 13
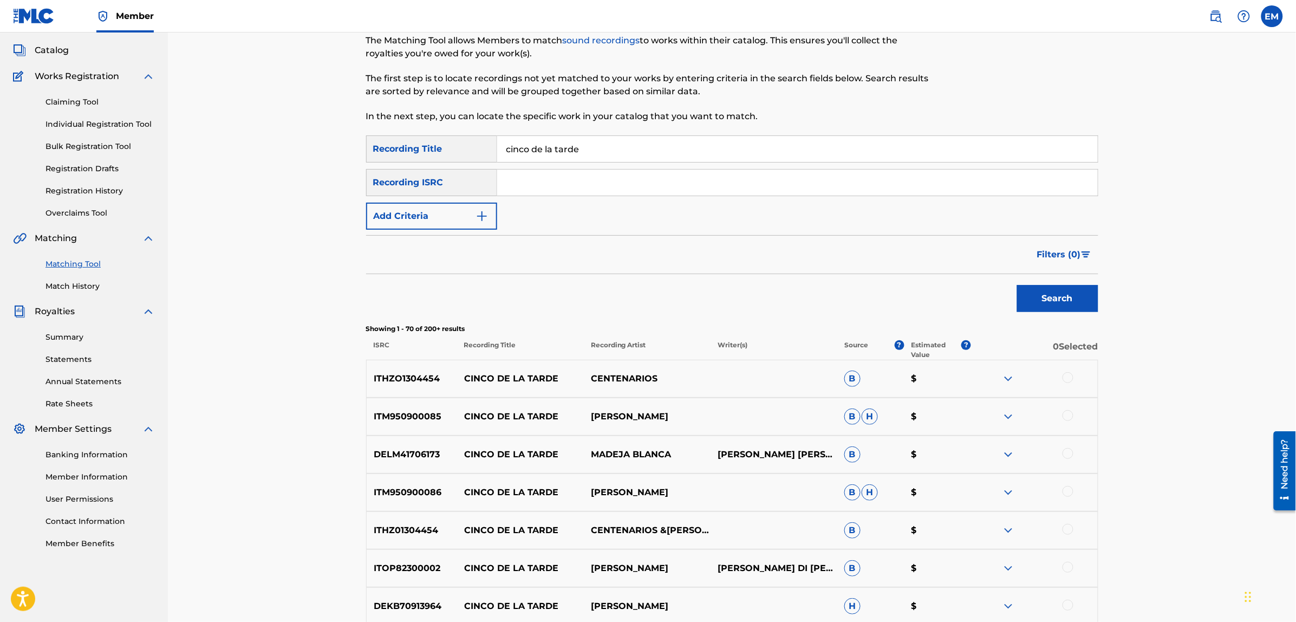
scroll to position [0, 0]
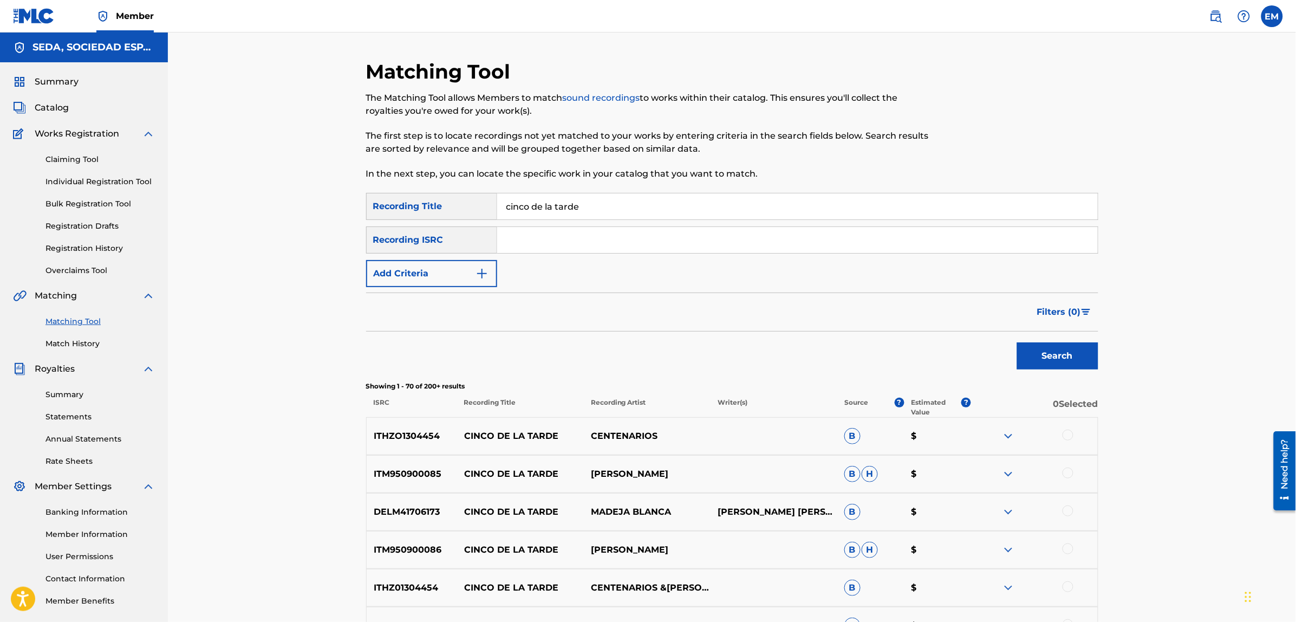
click at [446, 276] on button "Add Criteria" at bounding box center [431, 273] width 131 height 27
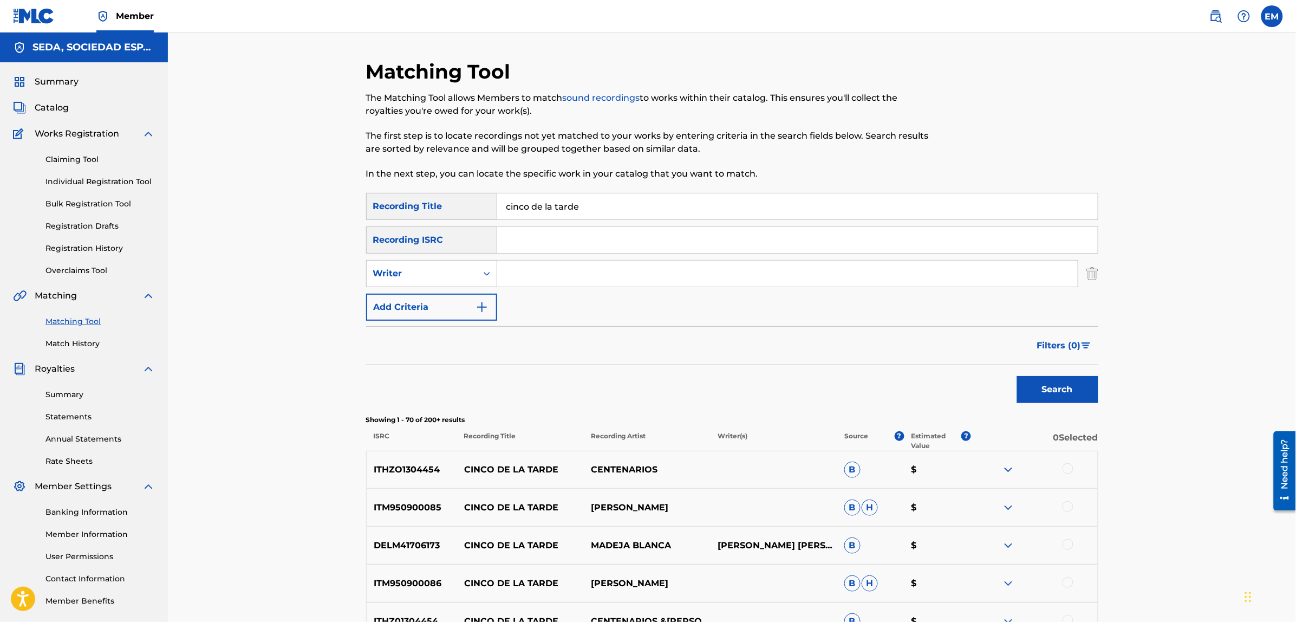
click at [523, 274] on input "Search Form" at bounding box center [787, 273] width 580 height 26
type input "[PERSON_NAME]"
click at [1017, 376] on button "Search" at bounding box center [1057, 389] width 81 height 27
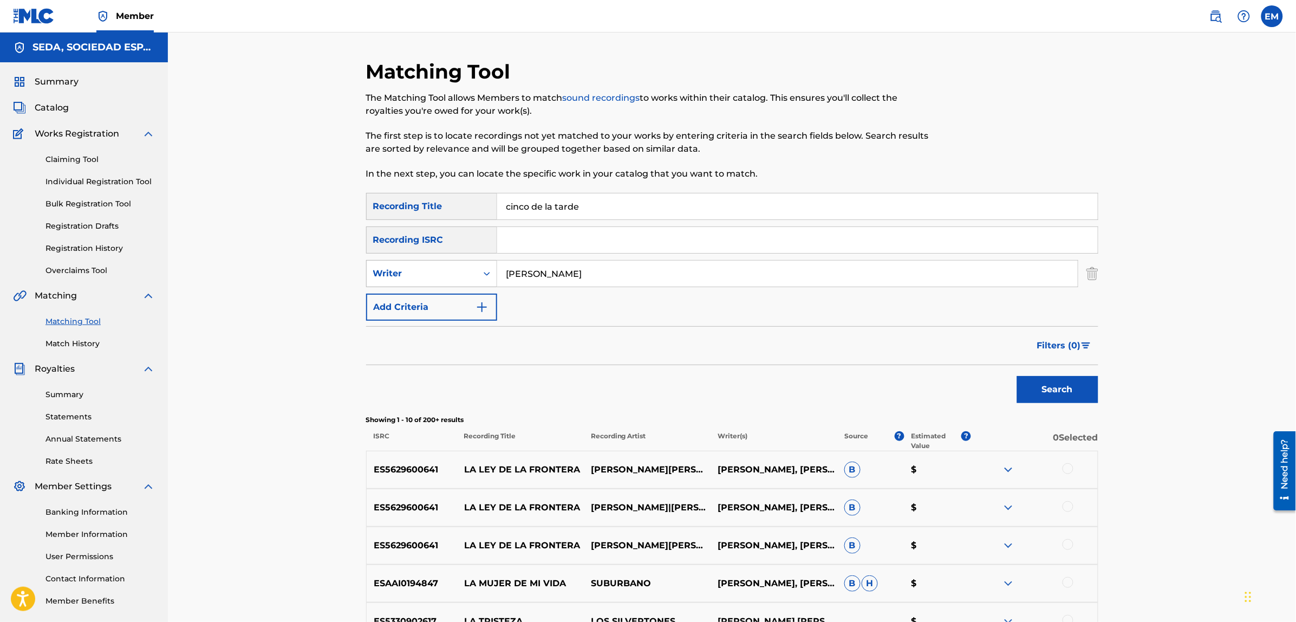
drag, startPoint x: 516, startPoint y: 274, endPoint x: 477, endPoint y: 273, distance: 39.0
click at [477, 273] on div "SearchWithCriteriaf46d2467-7dad-4df4-b4b7-e6d698cece0a Writer [PERSON_NAME]" at bounding box center [732, 273] width 732 height 27
click at [409, 305] on button "Add Criteria" at bounding box center [431, 306] width 131 height 27
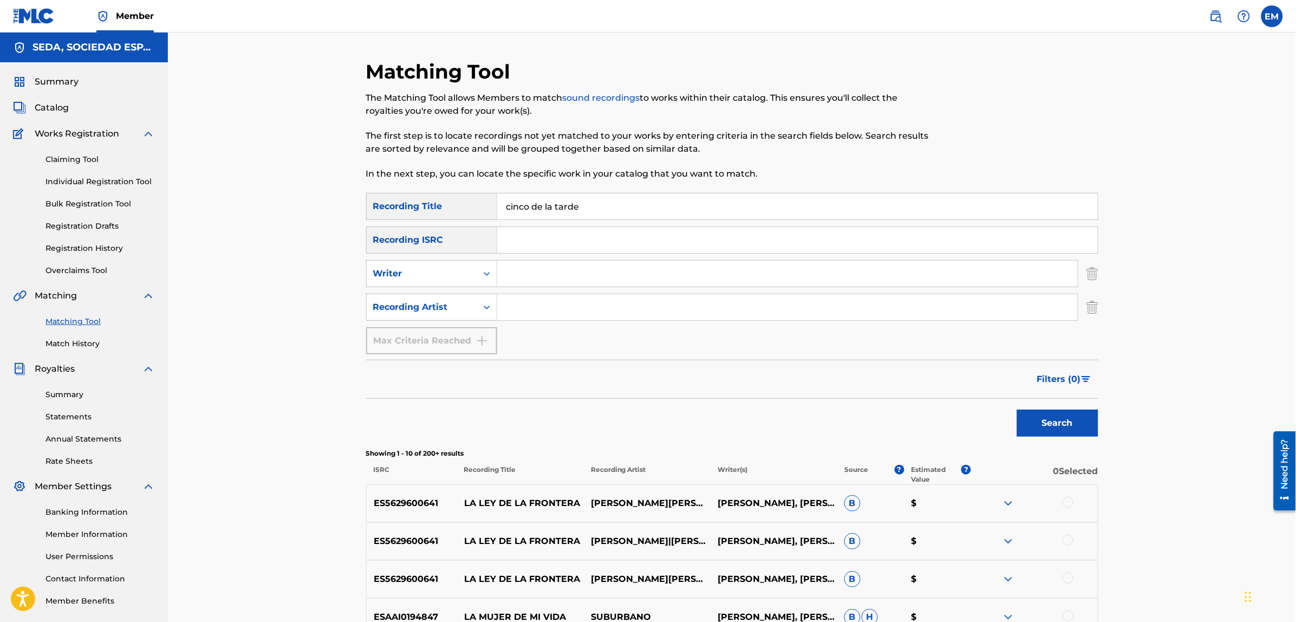
click at [518, 300] on input "Search Form" at bounding box center [787, 307] width 580 height 26
type input "suburbano"
click at [1017, 409] on button "Search" at bounding box center [1057, 422] width 81 height 27
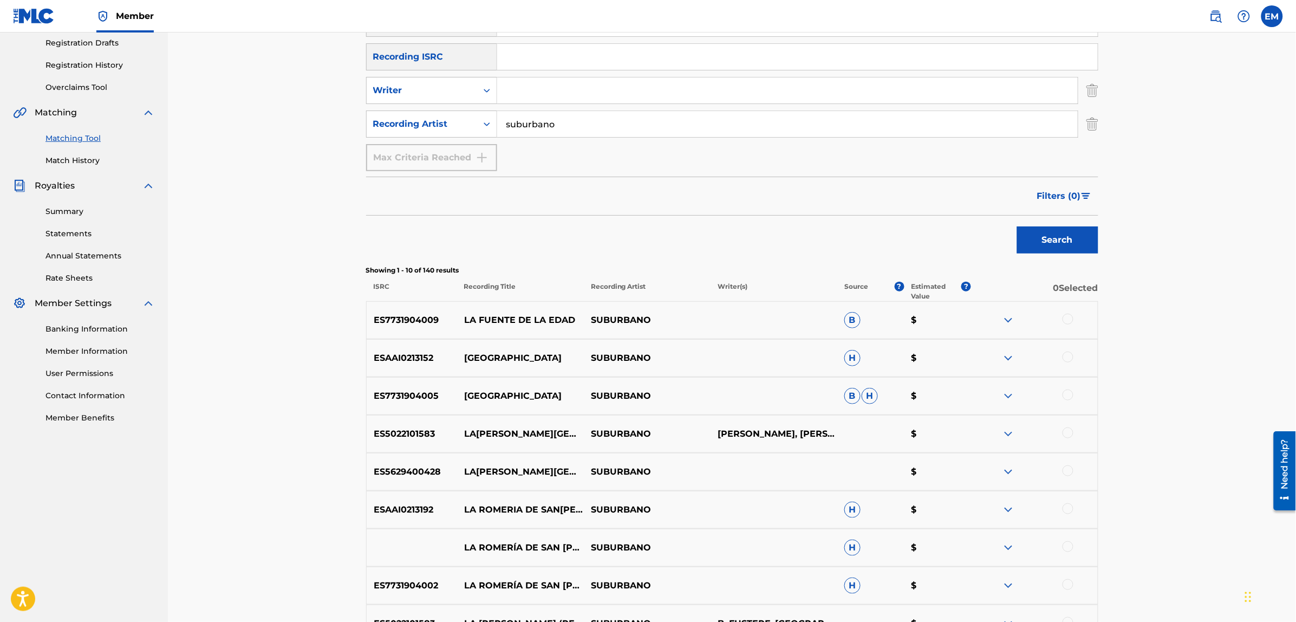
scroll to position [203, 0]
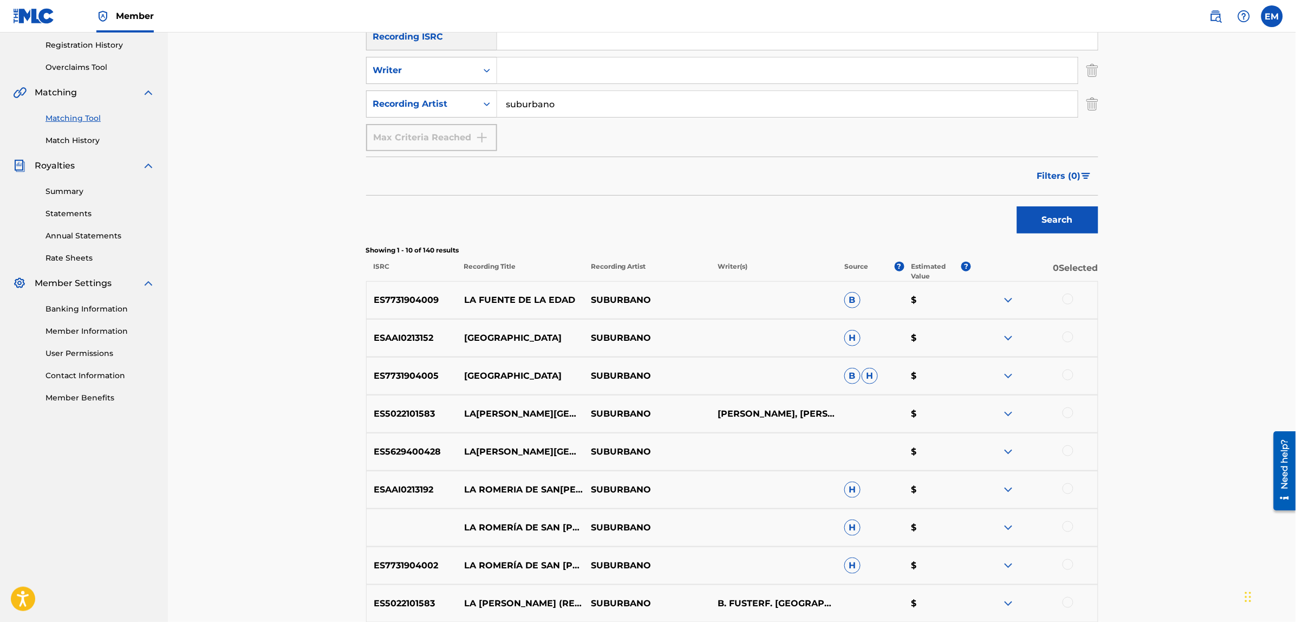
click at [1069, 339] on div at bounding box center [1067, 336] width 11 height 11
click at [776, 534] on button "Match 1 Group" at bounding box center [761, 533] width 120 height 27
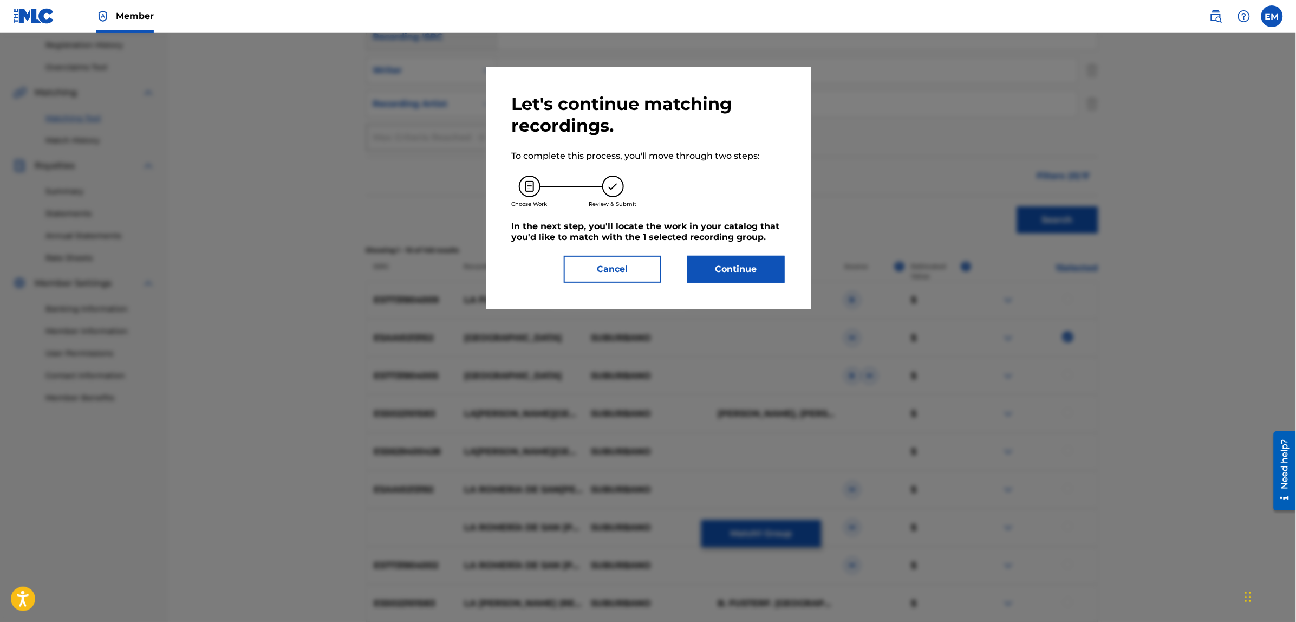
click at [705, 266] on button "Continue" at bounding box center [735, 269] width 97 height 27
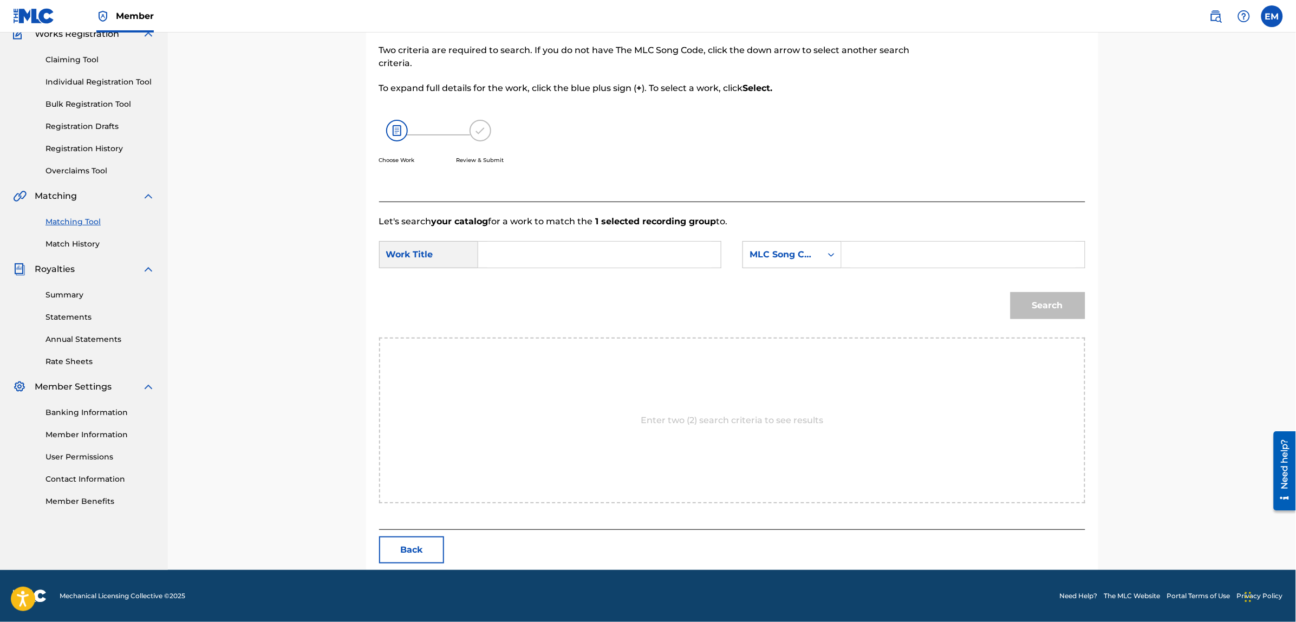
scroll to position [99, 0]
click at [601, 255] on input "Search Form" at bounding box center [599, 255] width 224 height 26
click at [521, 284] on div "cinco de la tarde" at bounding box center [517, 286] width 61 height 32
type input "cinco de la tarde"
click at [754, 257] on div "MLC Song Code" at bounding box center [782, 255] width 66 height 13
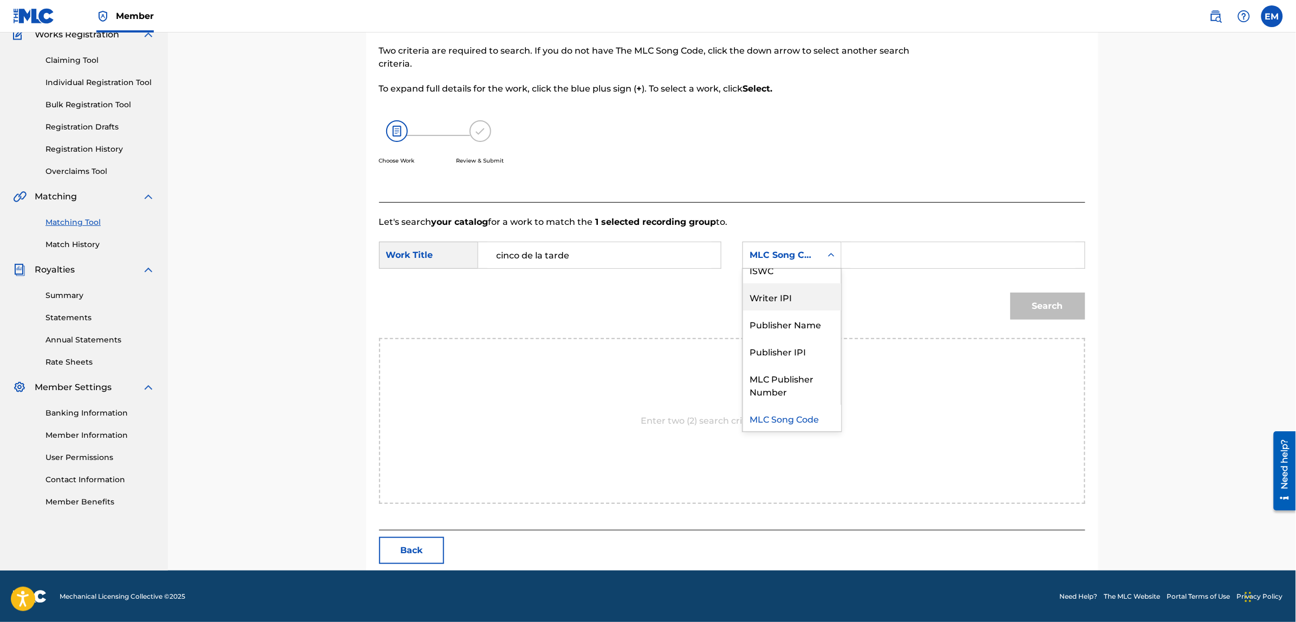
scroll to position [0, 0]
click at [788, 290] on div "Writer Name" at bounding box center [792, 282] width 98 height 27
click at [857, 247] on input "Search Form" at bounding box center [963, 255] width 224 height 26
paste input "[PERSON_NAME]"
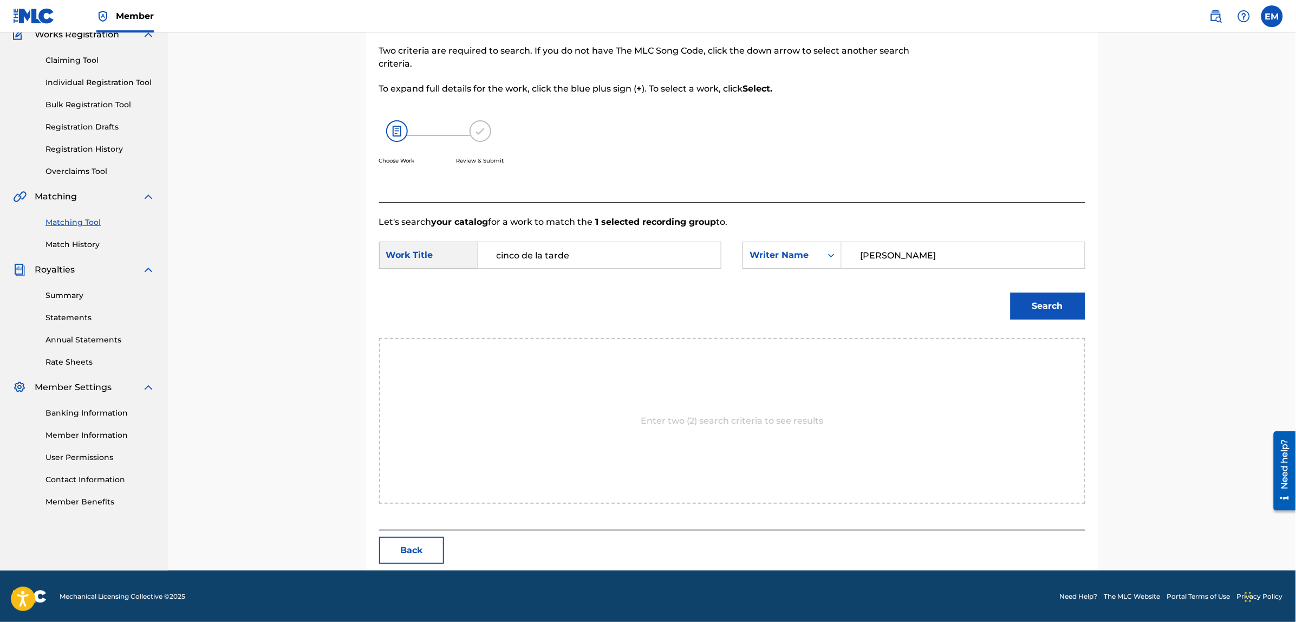
type input "[PERSON_NAME]"
click at [1010, 292] on button "Search" at bounding box center [1047, 305] width 75 height 27
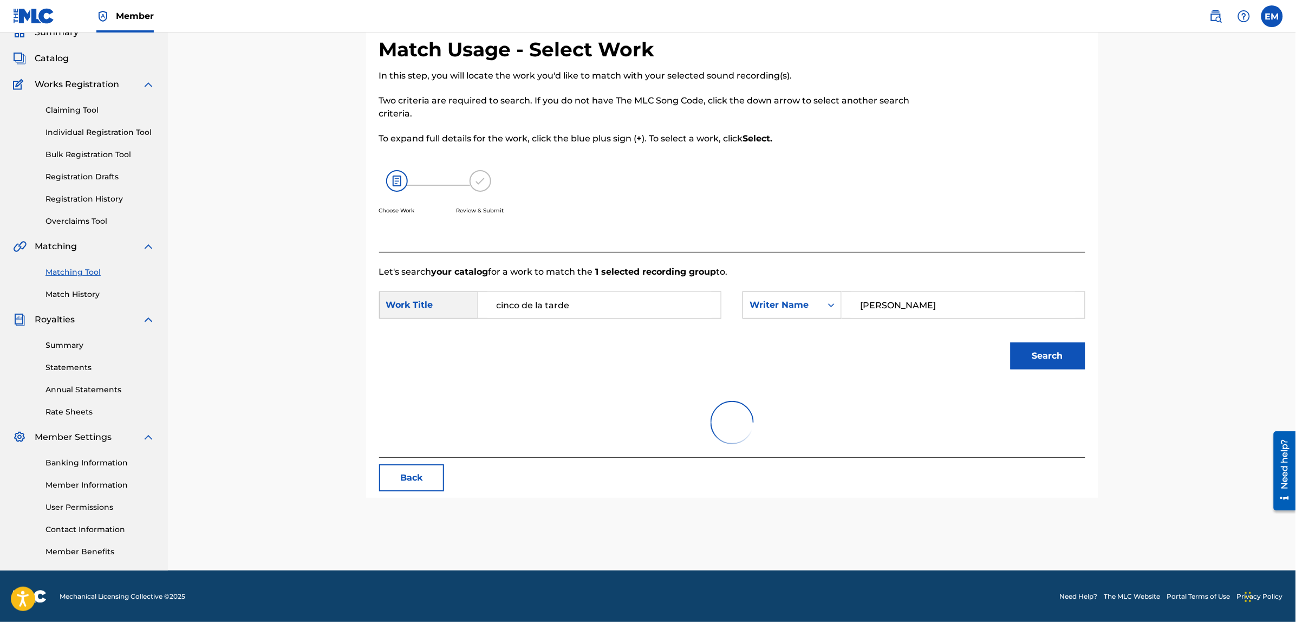
scroll to position [99, 0]
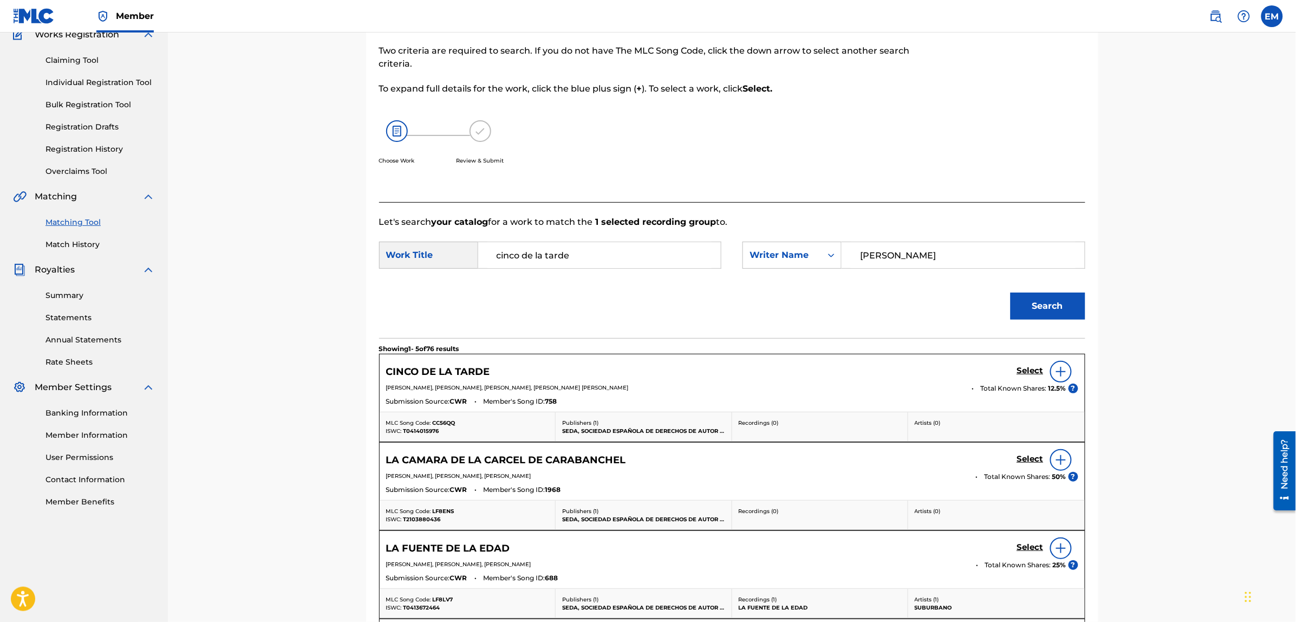
click at [1056, 372] on img at bounding box center [1060, 371] width 13 height 13
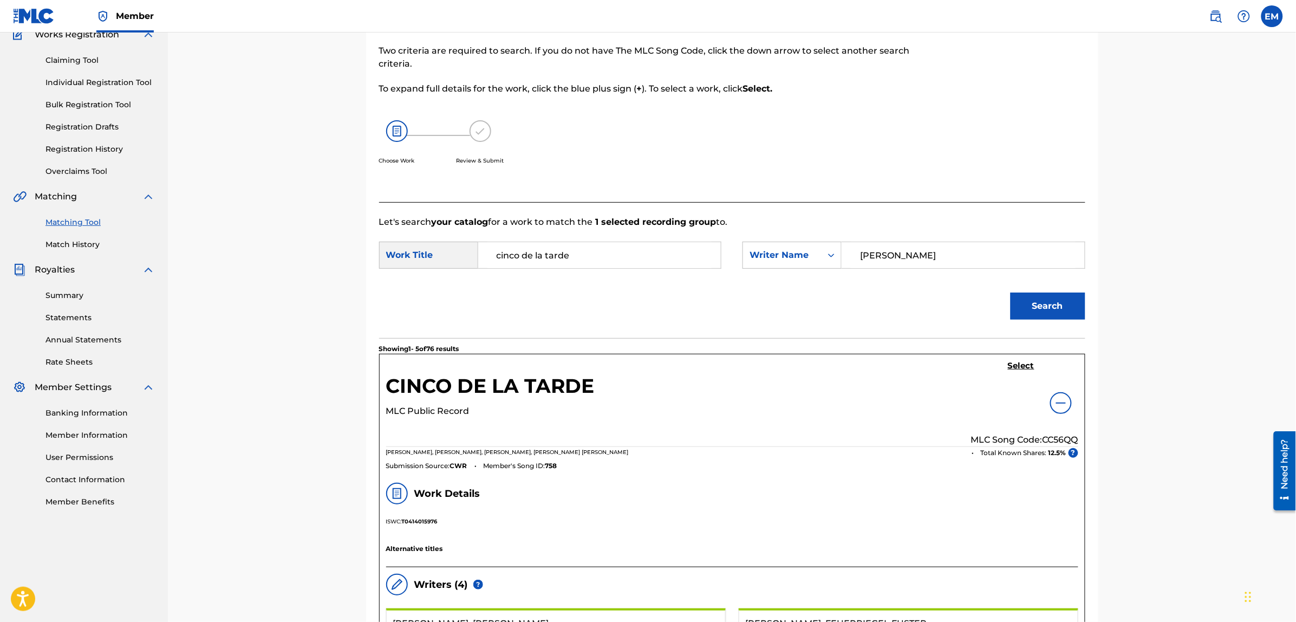
click at [1022, 367] on h5 "Select" at bounding box center [1021, 366] width 27 height 10
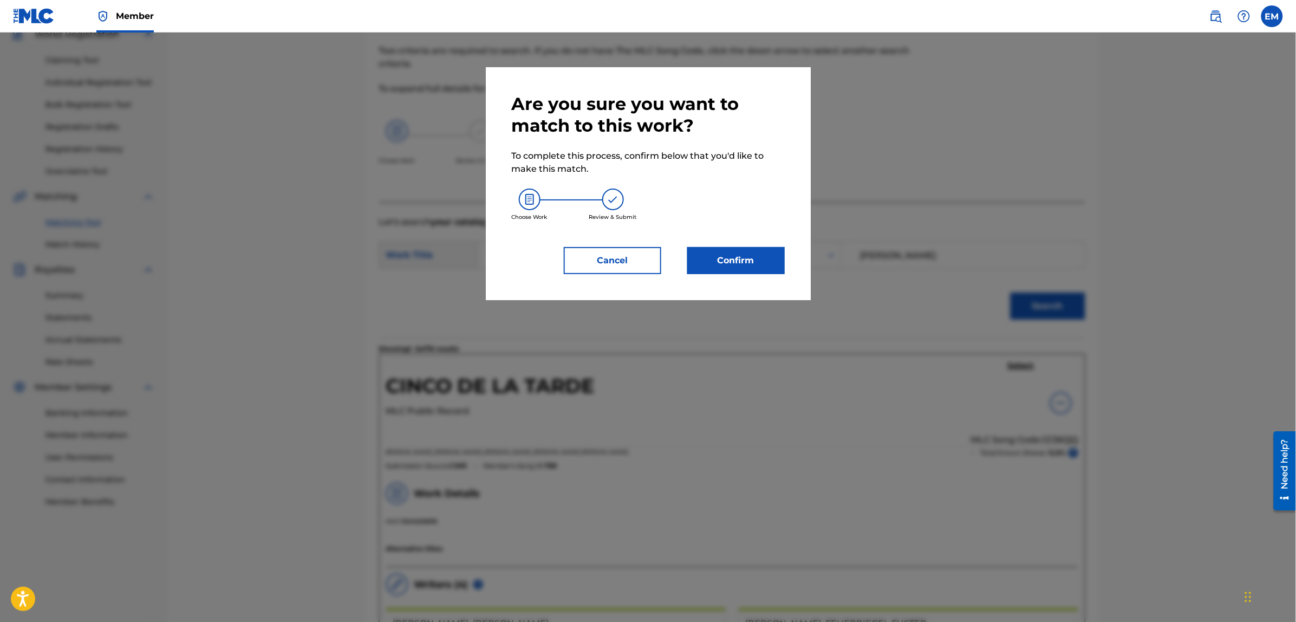
click at [718, 268] on button "Confirm" at bounding box center [735, 260] width 97 height 27
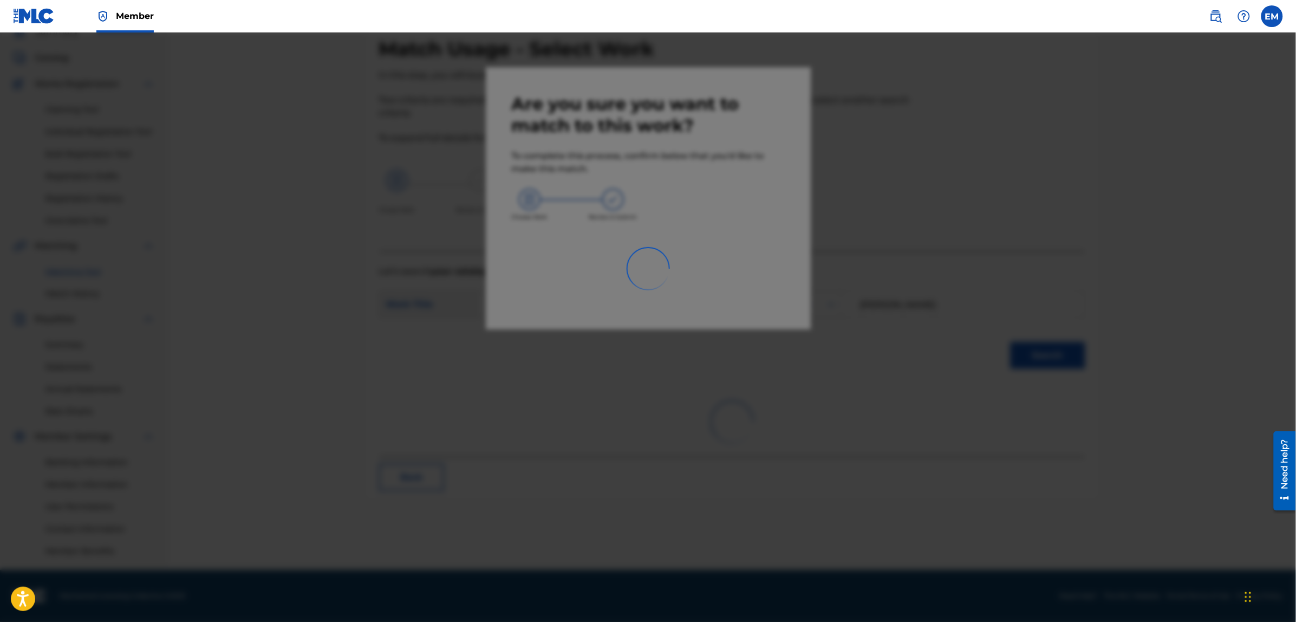
scroll to position [49, 0]
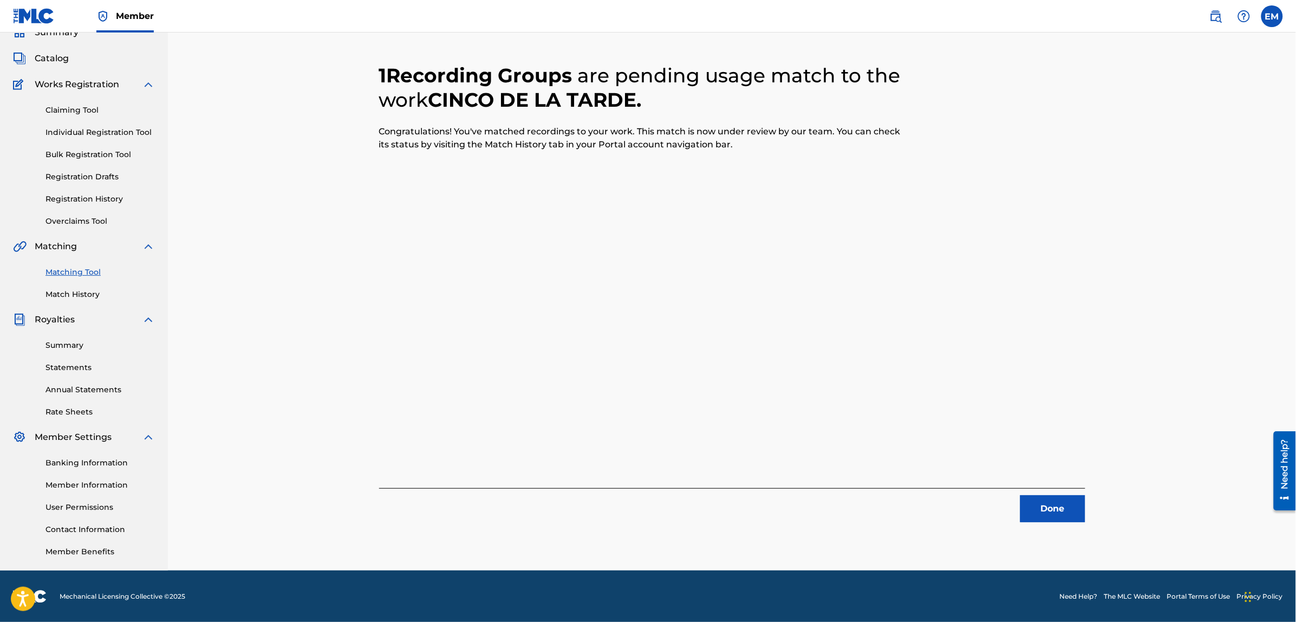
click at [1062, 507] on button "Done" at bounding box center [1052, 508] width 65 height 27
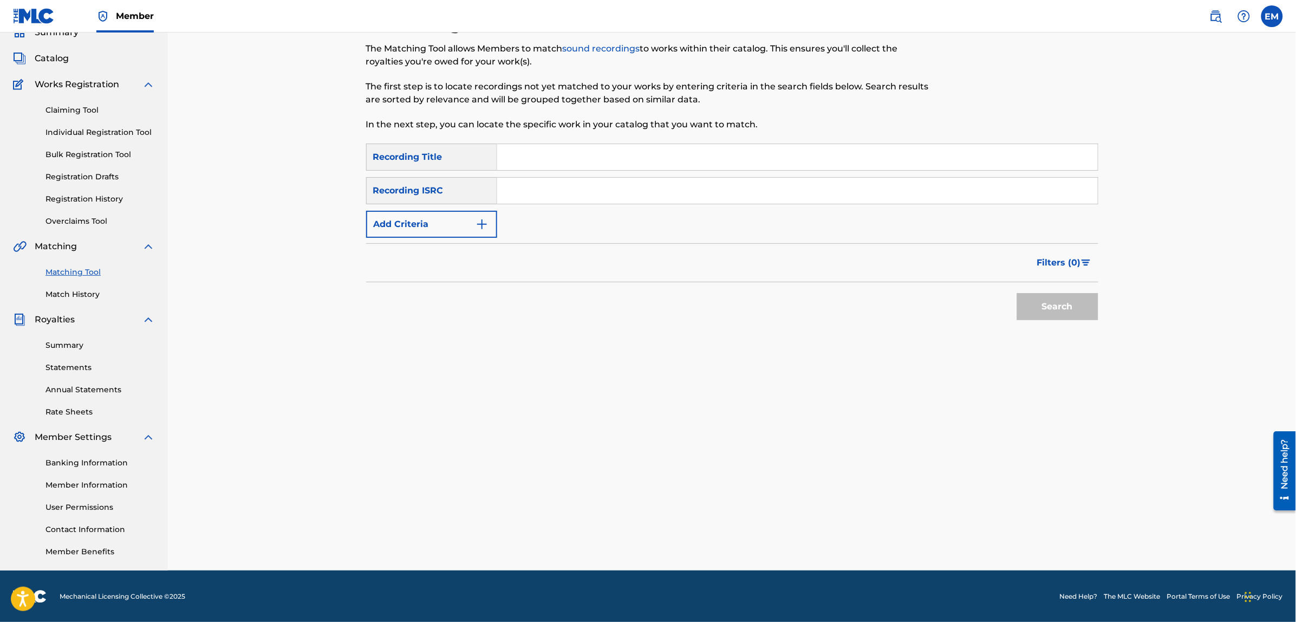
click at [528, 152] on input "Search Form" at bounding box center [797, 157] width 600 height 26
type input "cuando acabe esta guerra de mirar y no verte"
click at [1017, 293] on button "Search" at bounding box center [1057, 306] width 81 height 27
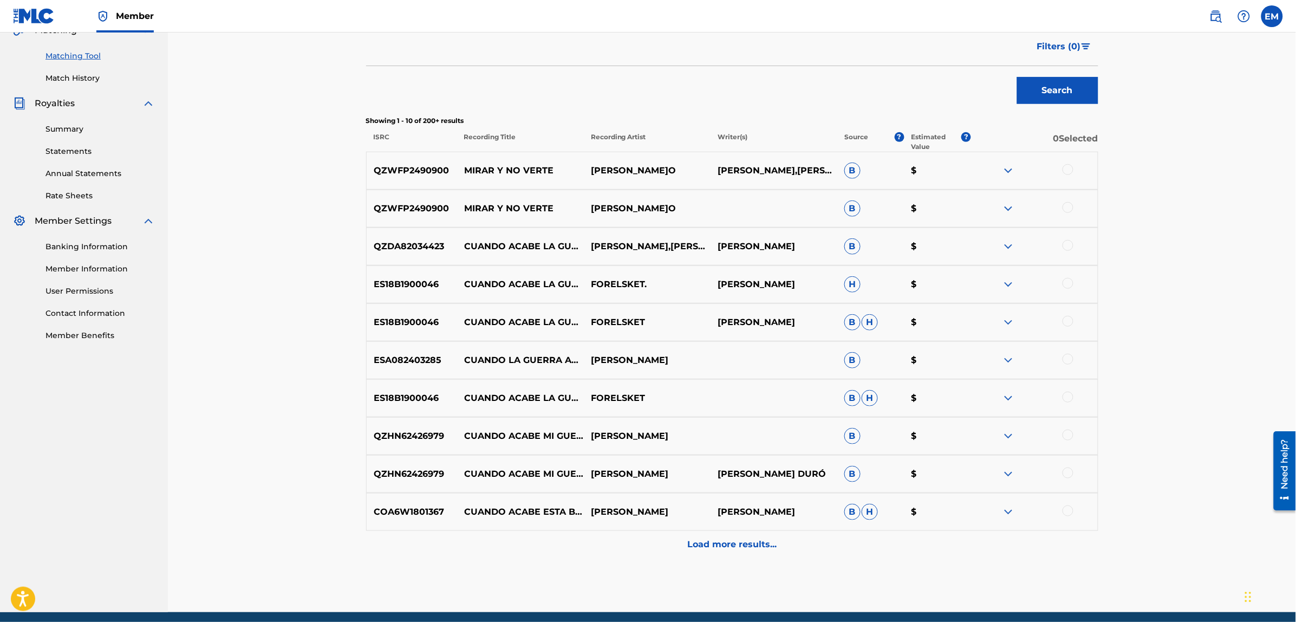
scroll to position [307, 0]
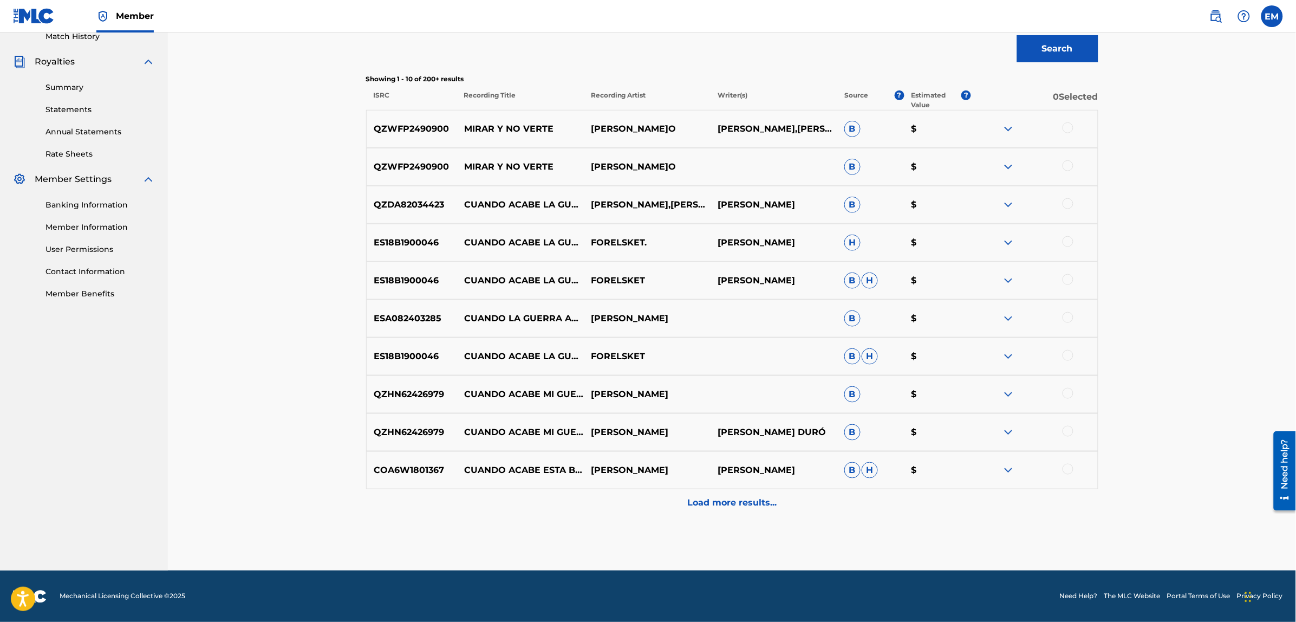
click at [704, 508] on p "Load more results..." at bounding box center [731, 502] width 89 height 13
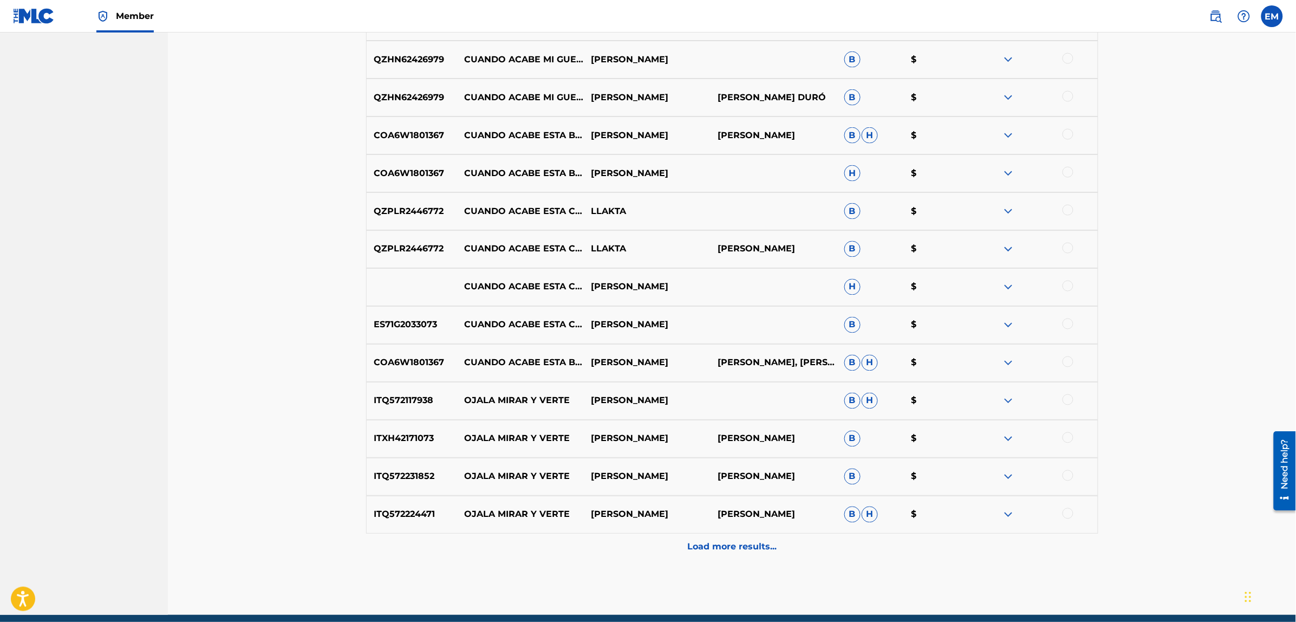
scroll to position [645, 0]
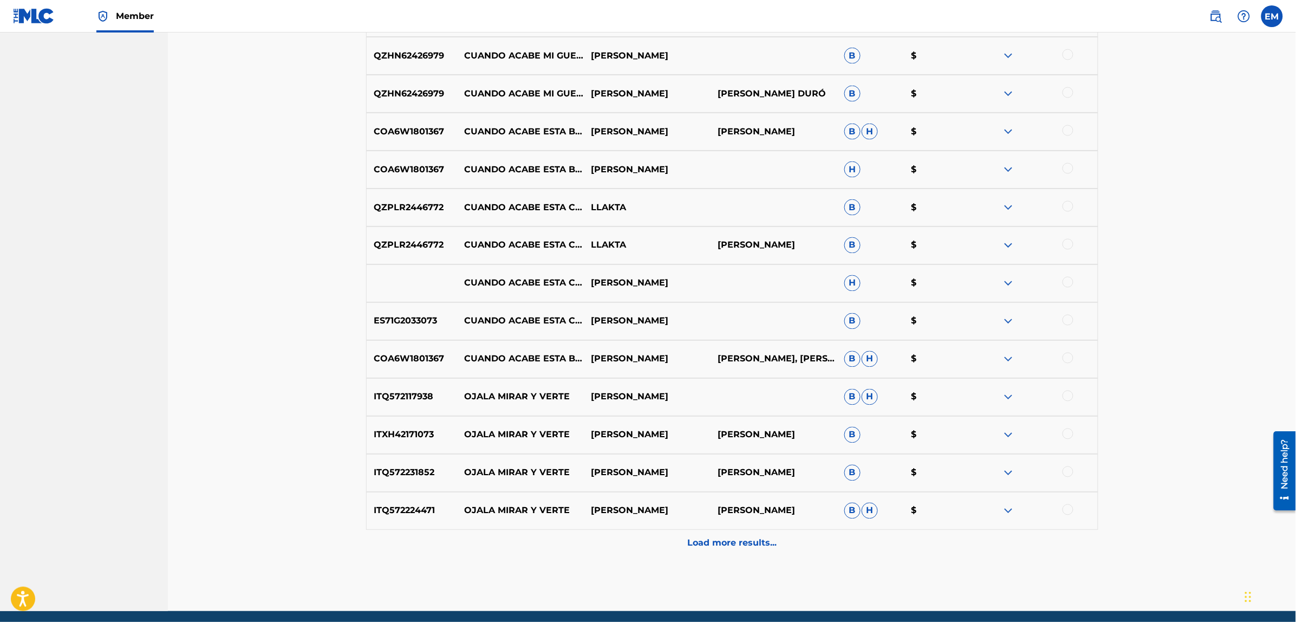
click at [712, 540] on p "Load more results..." at bounding box center [731, 543] width 89 height 13
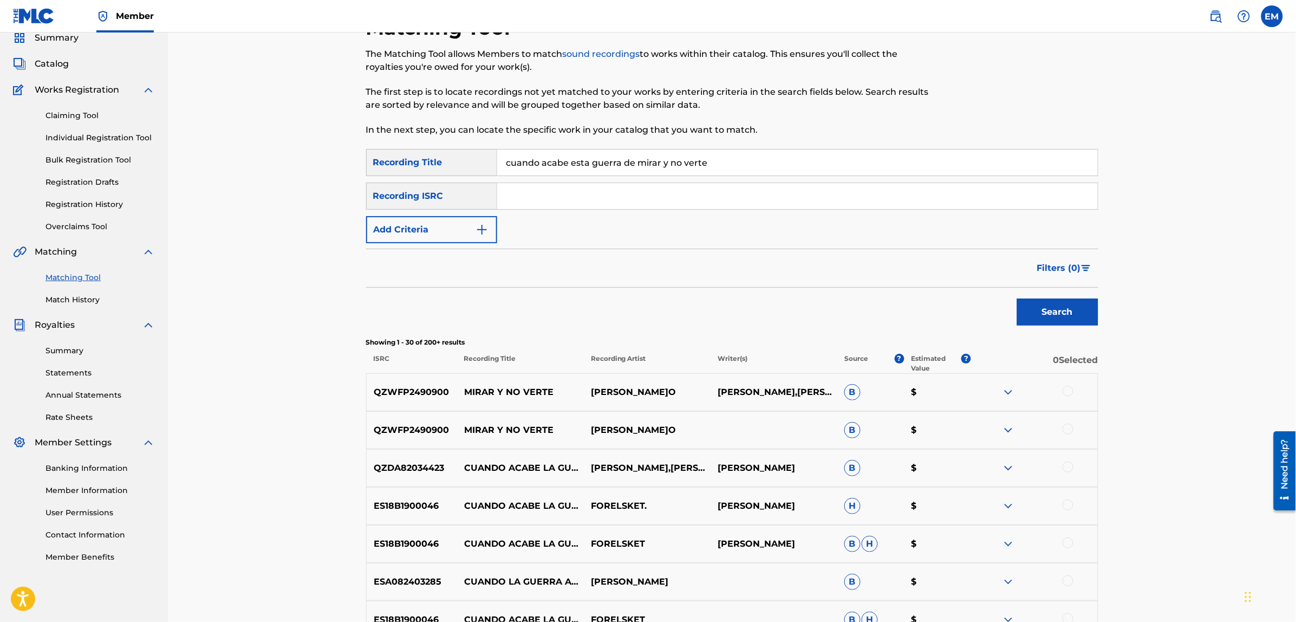
scroll to position [0, 0]
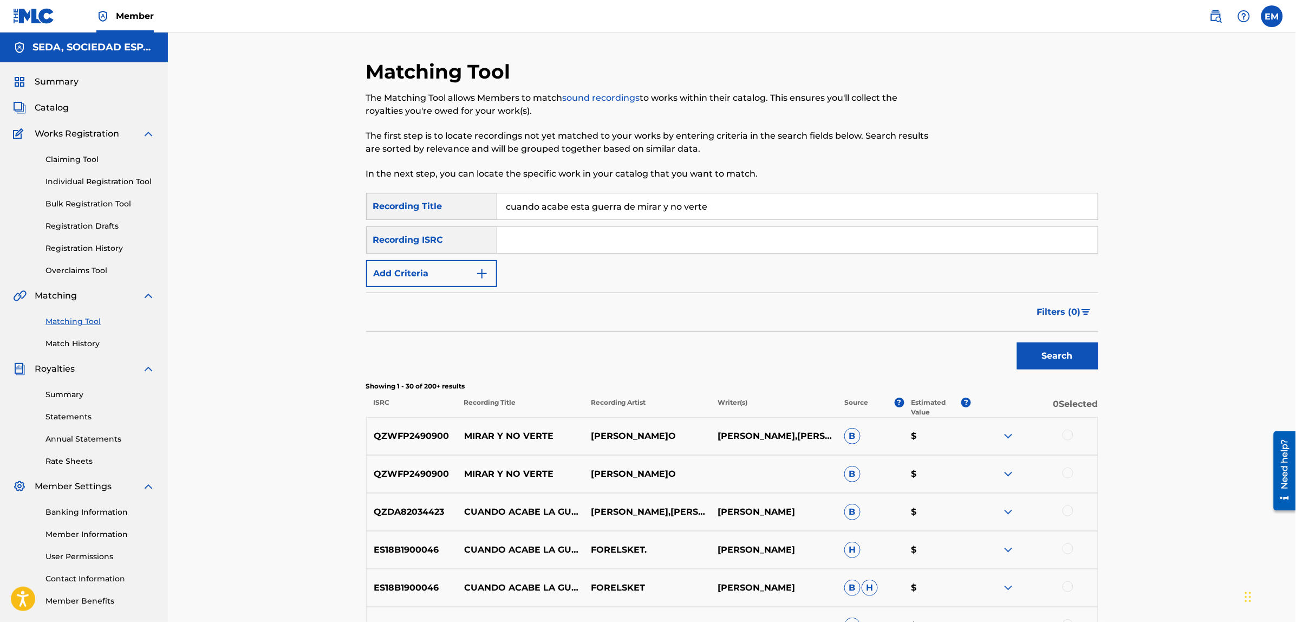
click at [442, 273] on button "Add Criteria" at bounding box center [431, 273] width 131 height 27
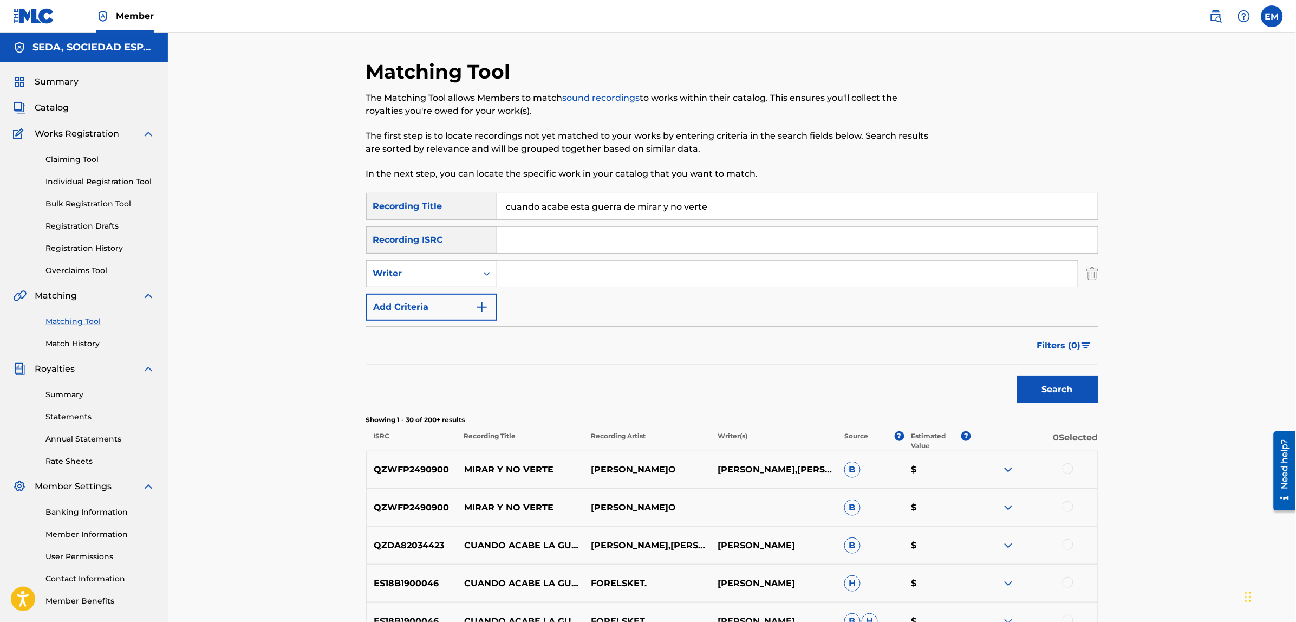
click at [522, 273] on input "Search Form" at bounding box center [787, 273] width 580 height 26
type input "[PERSON_NAME]"
click at [1017, 376] on button "Search" at bounding box center [1057, 389] width 81 height 27
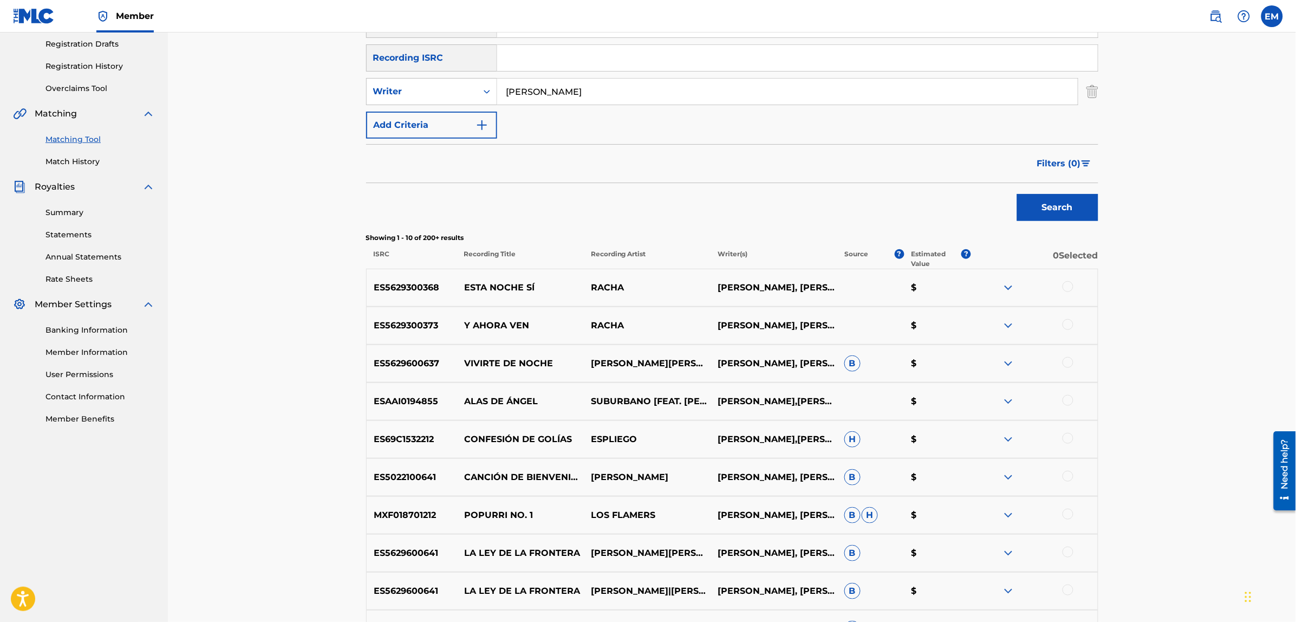
scroll to position [203, 0]
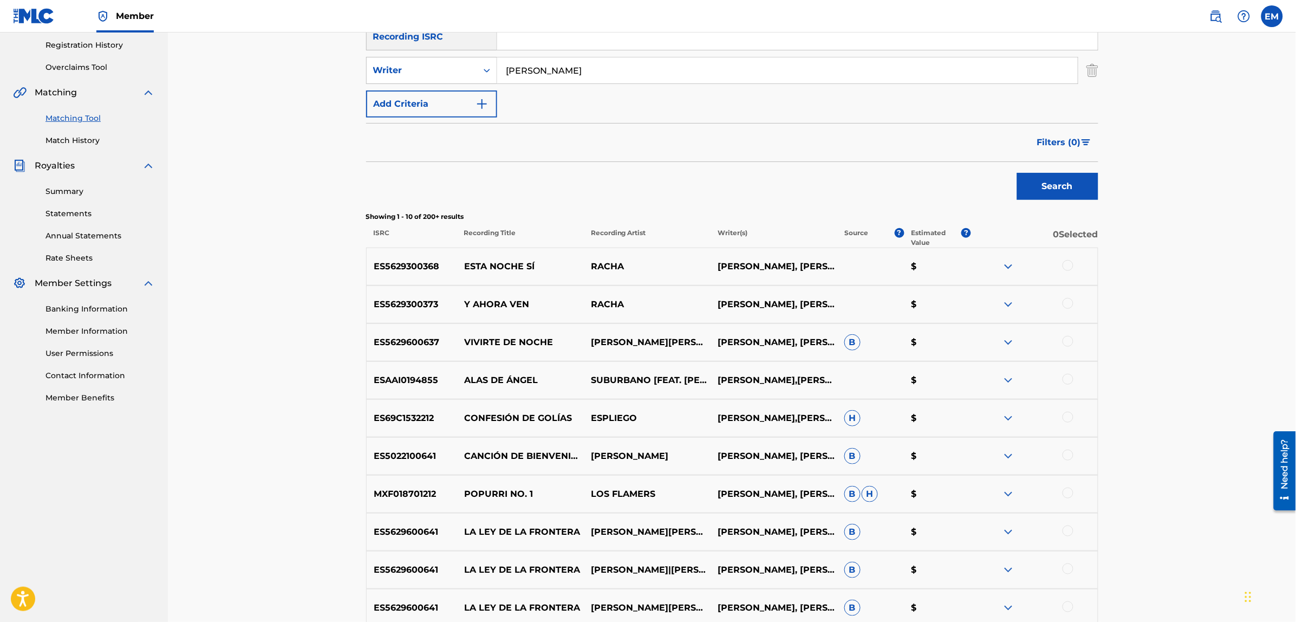
click at [454, 103] on button "Add Criteria" at bounding box center [431, 103] width 131 height 27
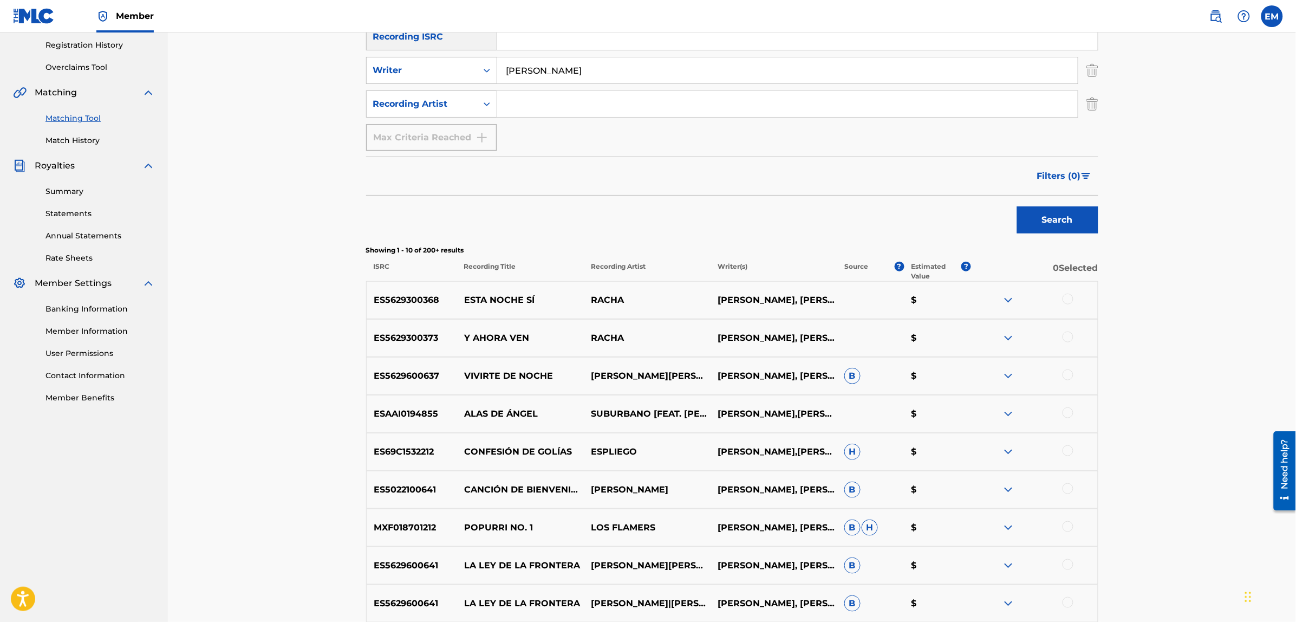
drag, startPoint x: 454, startPoint y: 103, endPoint x: 527, endPoint y: 100, distance: 73.2
click at [527, 100] on input "Search Form" at bounding box center [787, 104] width 580 height 26
type input "suburbano"
click at [1017, 206] on button "Search" at bounding box center [1057, 219] width 81 height 27
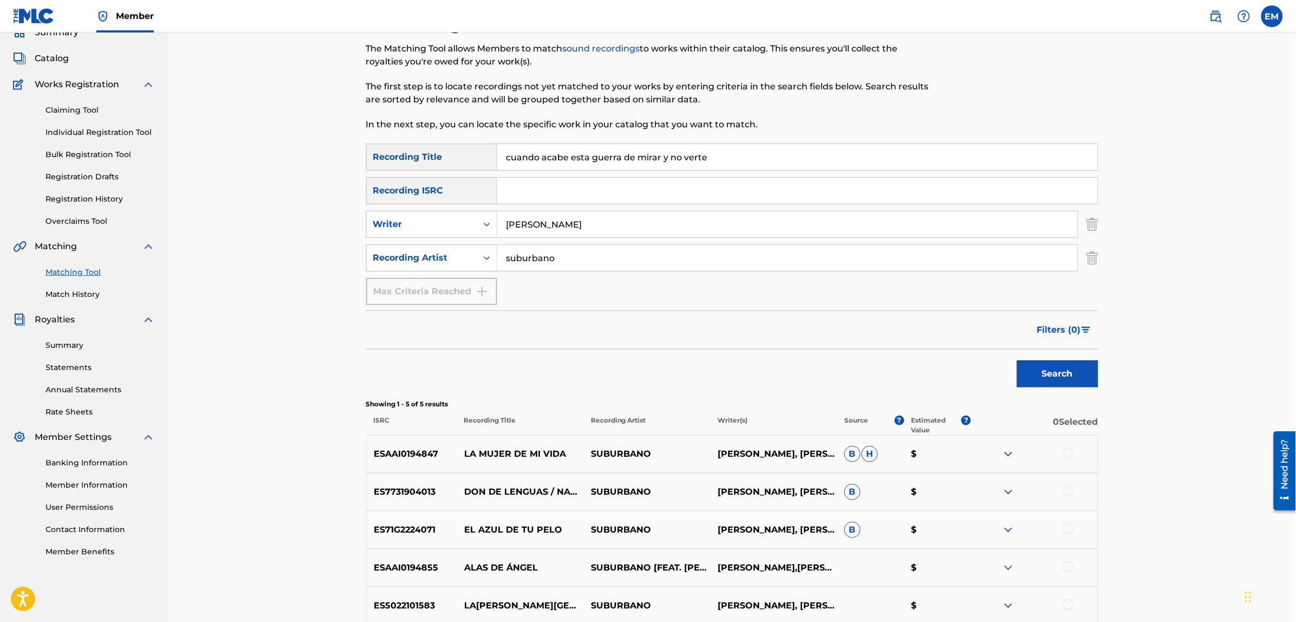
scroll to position [158, 0]
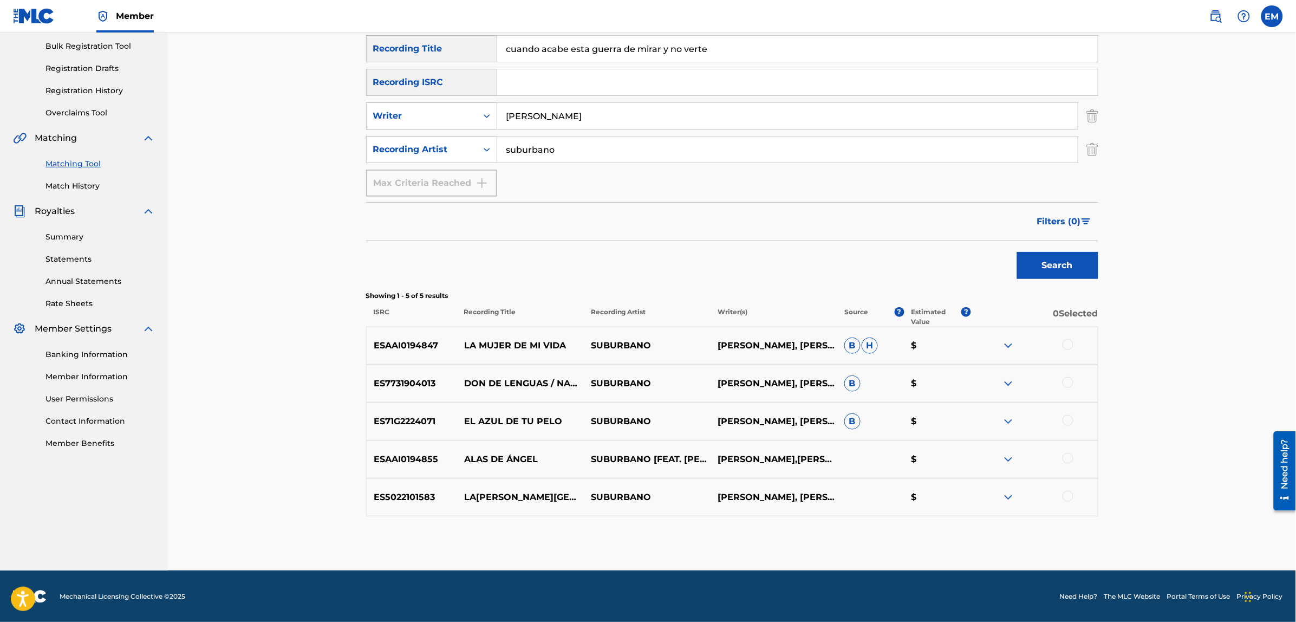
click at [1064, 348] on div at bounding box center [1067, 344] width 11 height 11
click at [762, 540] on button "Match 1 Group" at bounding box center [761, 533] width 120 height 27
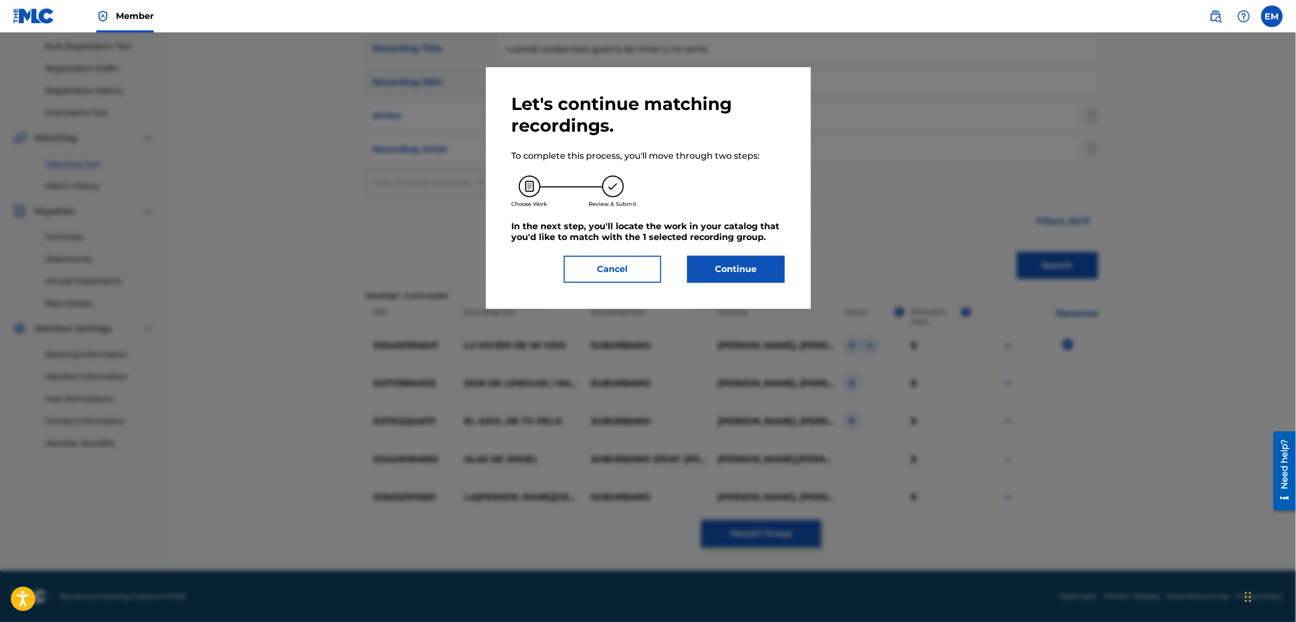
click at [750, 271] on button "Continue" at bounding box center [735, 269] width 97 height 27
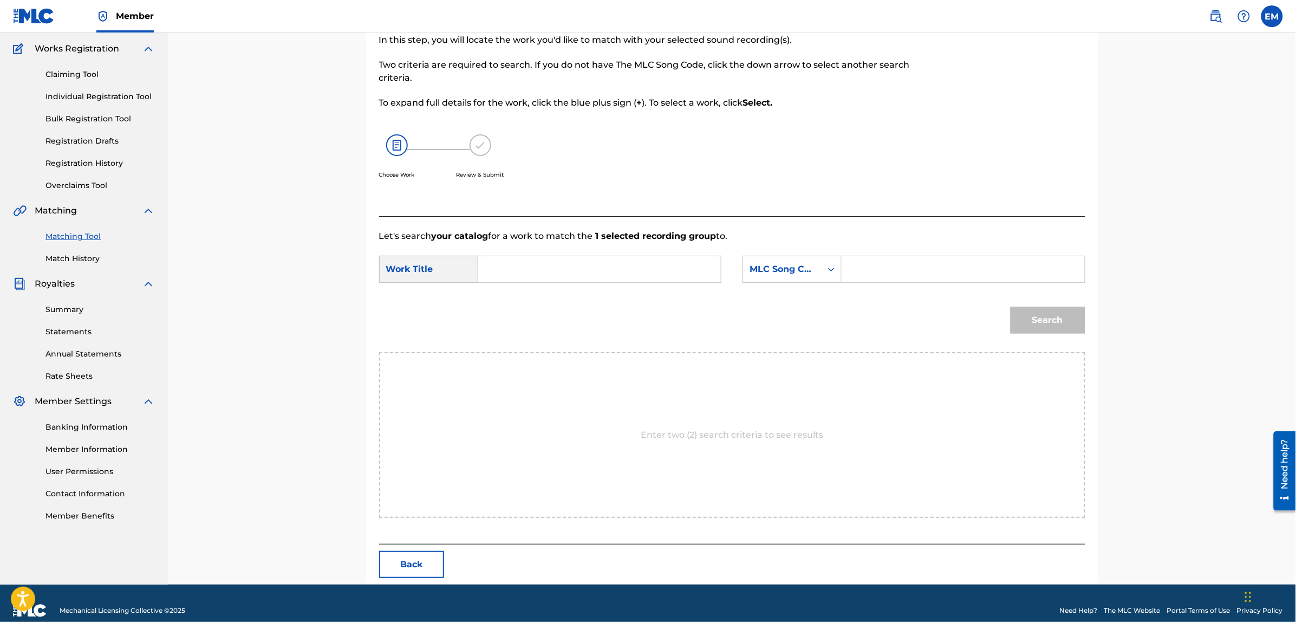
scroll to position [99, 0]
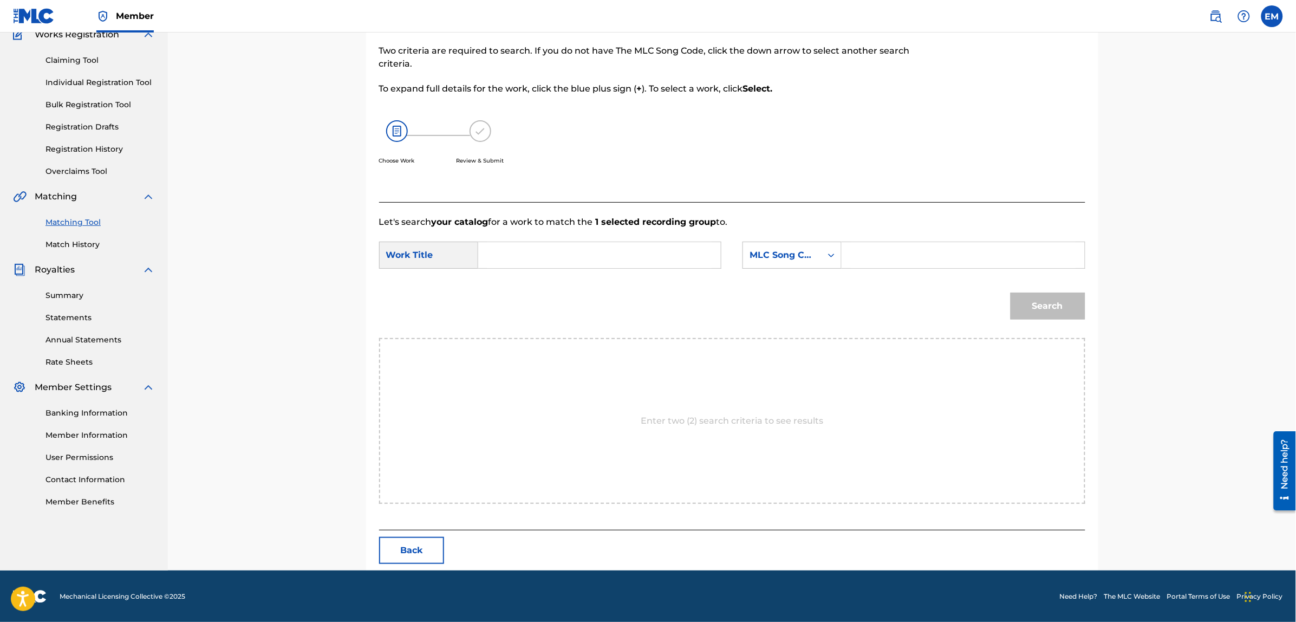
click at [633, 254] on input "Search Form" at bounding box center [599, 255] width 224 height 26
type input "cuando acabe esta guerra de mirar y no verte"
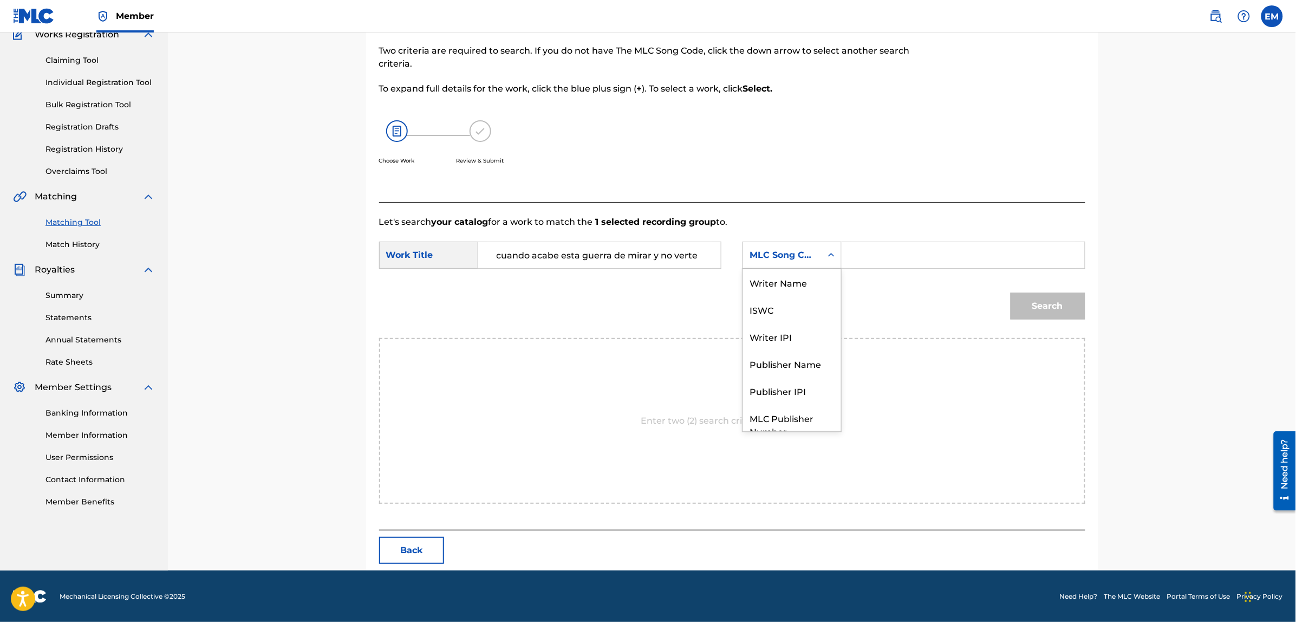
click at [812, 252] on div "MLC Song Code" at bounding box center [782, 255] width 66 height 13
click at [797, 282] on div "Writer Name" at bounding box center [792, 282] width 98 height 27
click at [859, 250] on input "Search Form" at bounding box center [963, 255] width 224 height 26
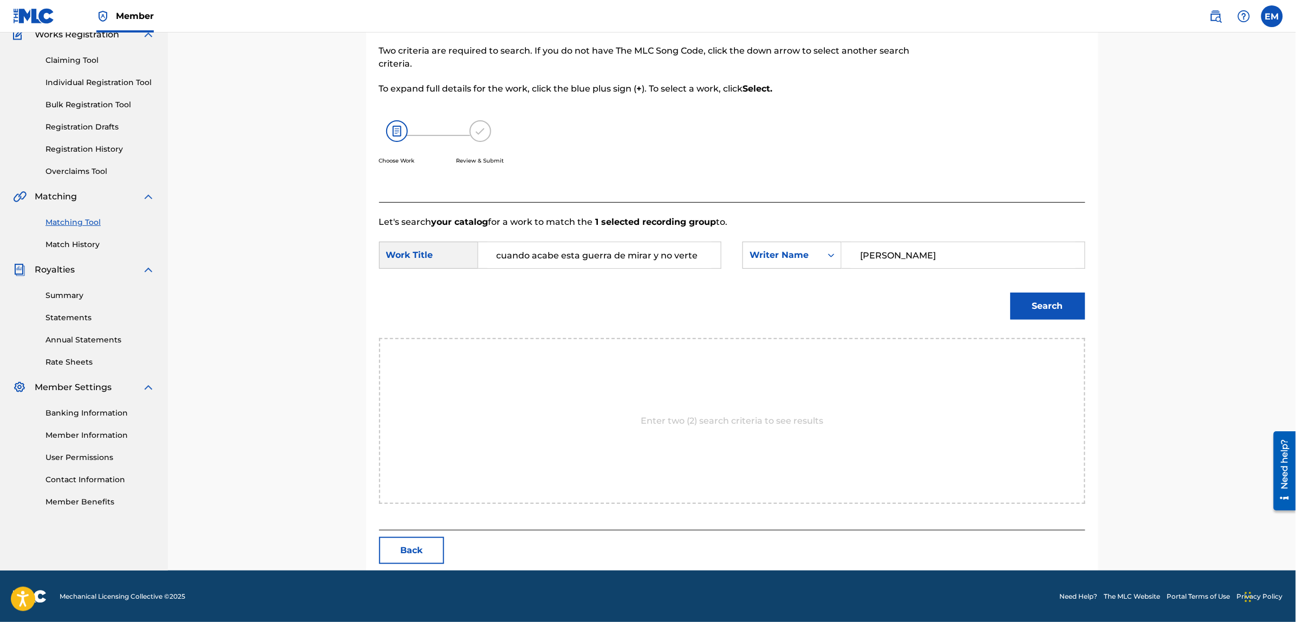
type input "[PERSON_NAME]"
click at [1010, 292] on button "Search" at bounding box center [1047, 305] width 75 height 27
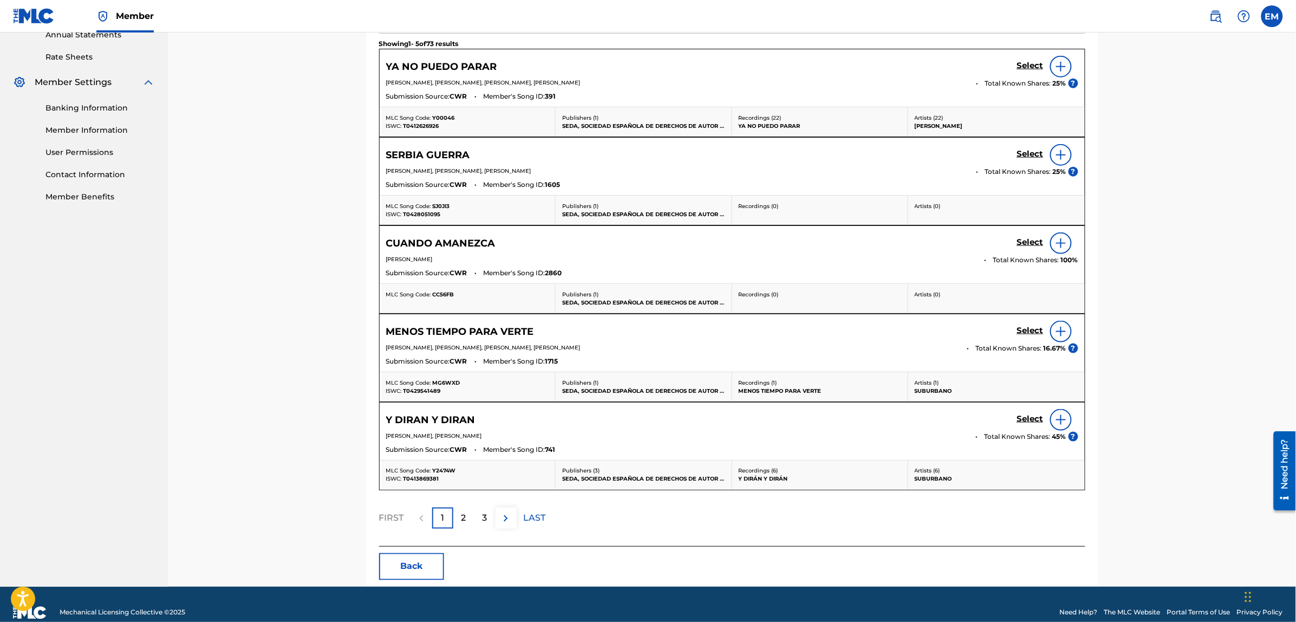
scroll to position [422, 0]
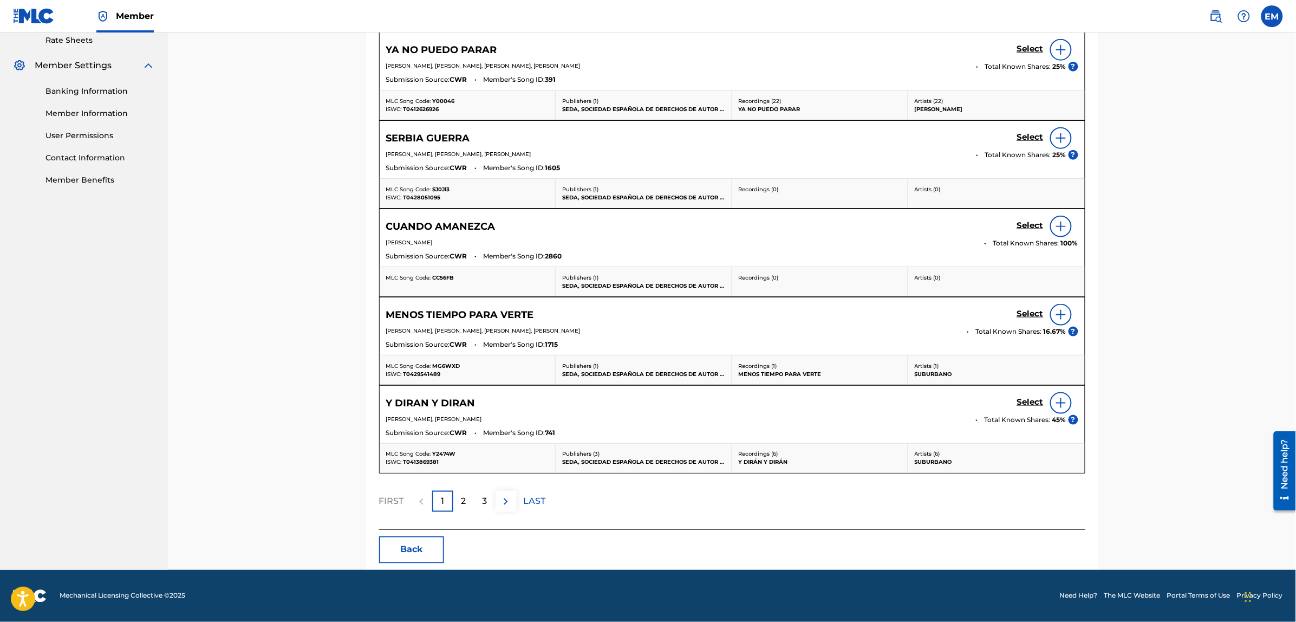
click at [458, 499] on div "2" at bounding box center [463, 501] width 21 height 21
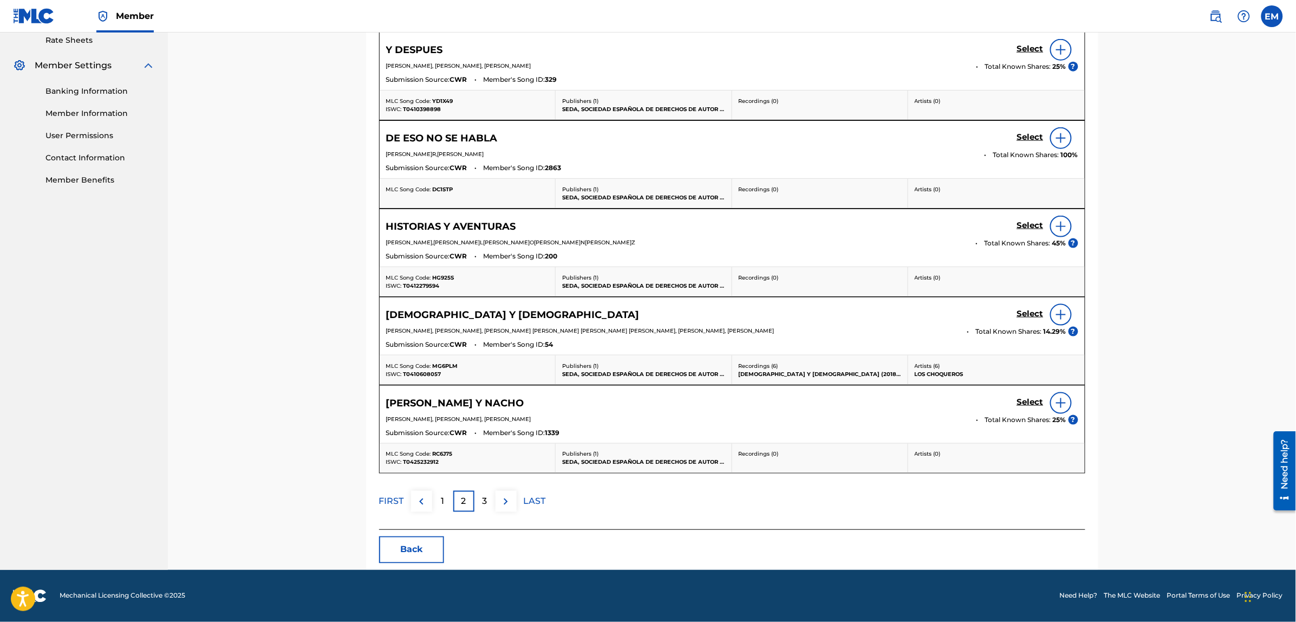
click at [419, 547] on button "Back" at bounding box center [411, 549] width 65 height 27
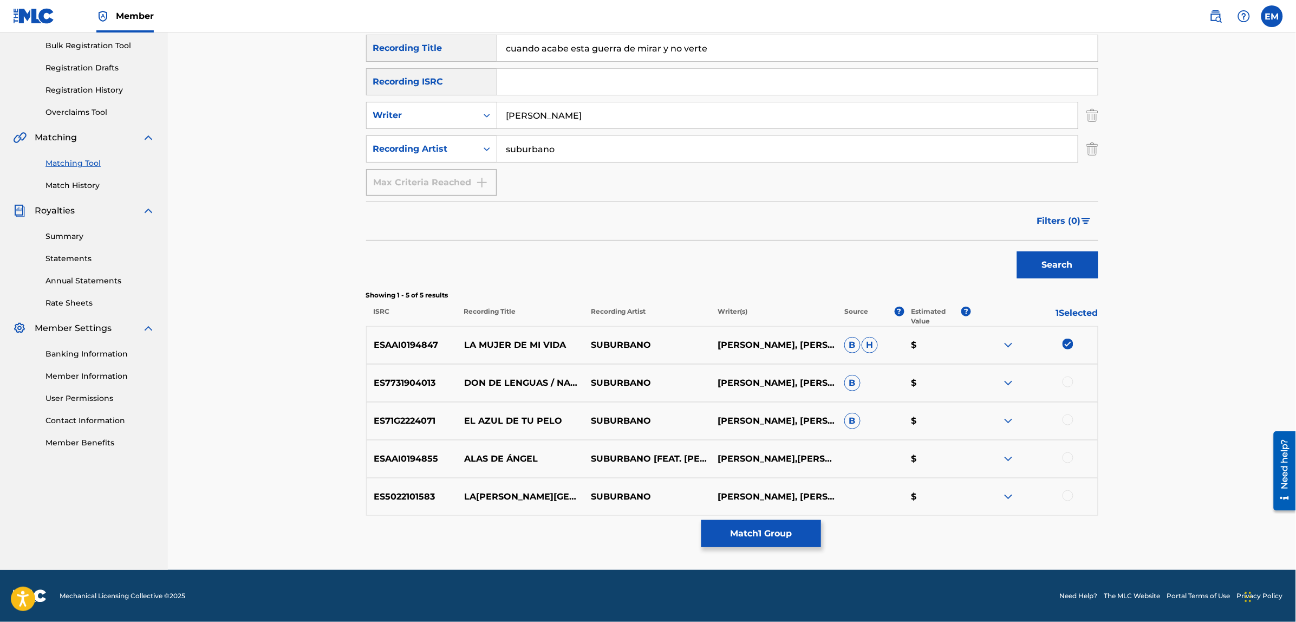
scroll to position [158, 0]
click at [1065, 342] on img at bounding box center [1067, 344] width 11 height 11
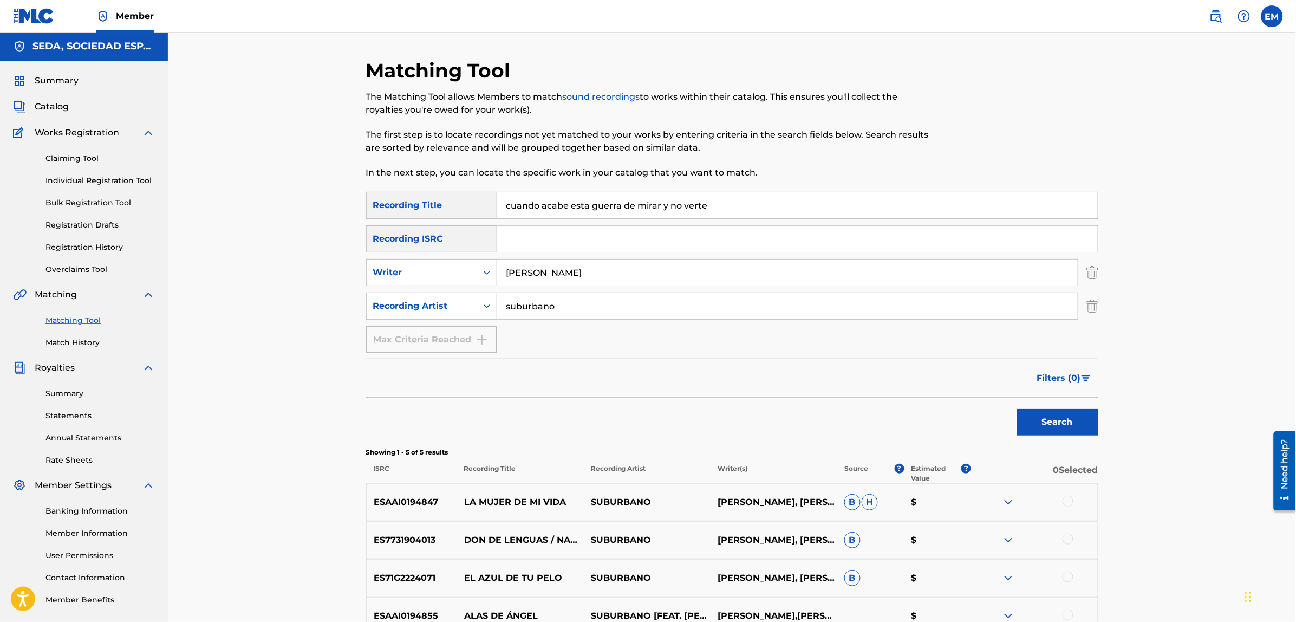
scroll to position [0, 0]
drag, startPoint x: 712, startPoint y: 201, endPoint x: 491, endPoint y: 196, distance: 221.5
click at [491, 196] on div "SearchWithCriteria4cb5dad6-b85f-4516-9888-0e568c27dd13 Recording Title cuando a…" at bounding box center [732, 206] width 732 height 27
type input "fuego"
click at [1017, 409] on button "Search" at bounding box center [1057, 422] width 81 height 27
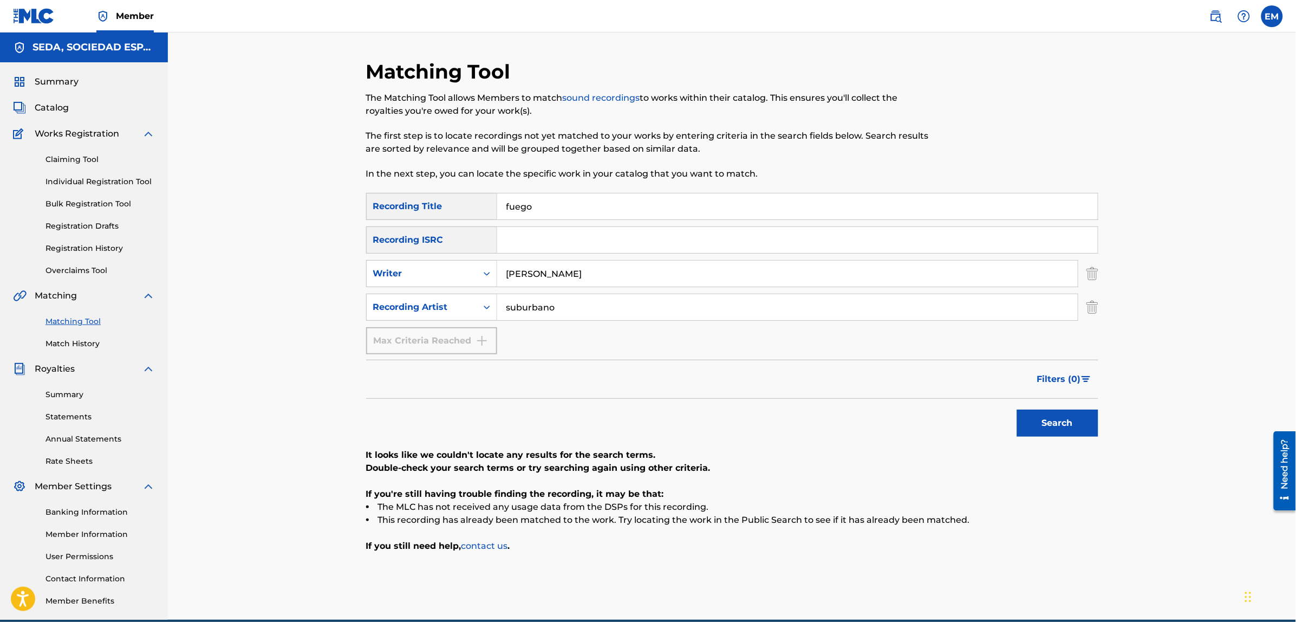
drag, startPoint x: 561, startPoint y: 301, endPoint x: 488, endPoint y: 321, distance: 75.6
click at [489, 321] on div "SearchWithCriteria4cb5dad6-b85f-4516-9888-0e568c27dd13 Recording Title fuego Se…" at bounding box center [732, 273] width 732 height 161
click at [1017, 409] on button "Search" at bounding box center [1057, 422] width 81 height 27
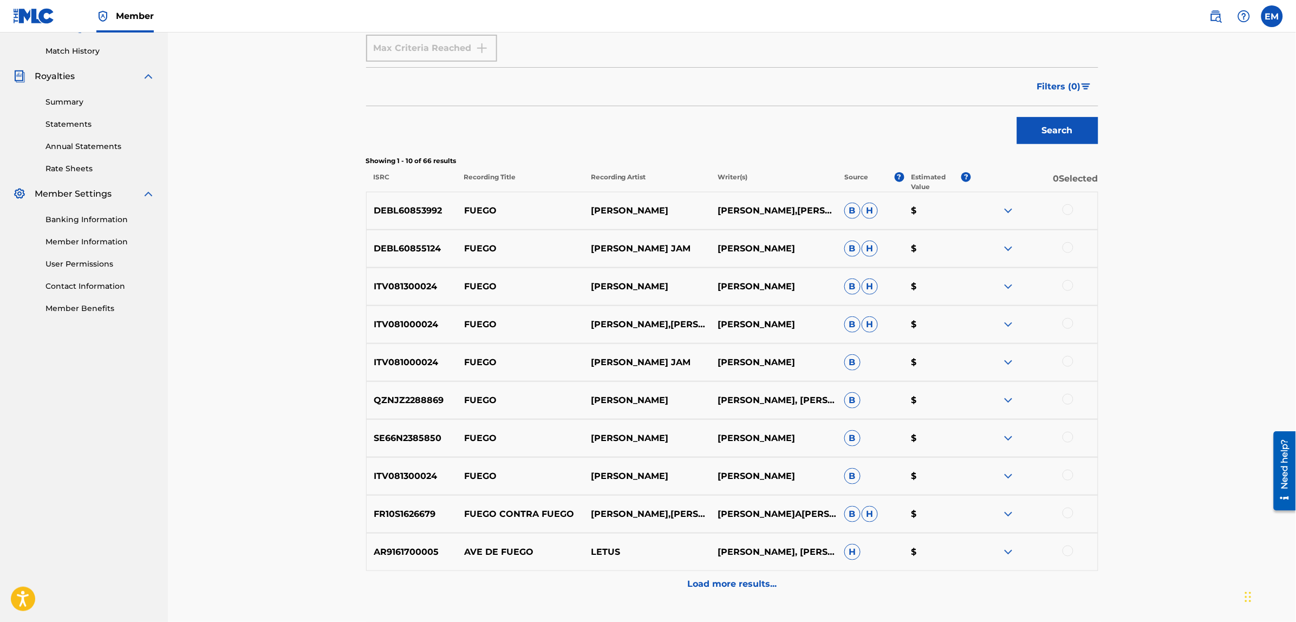
scroll to position [338, 0]
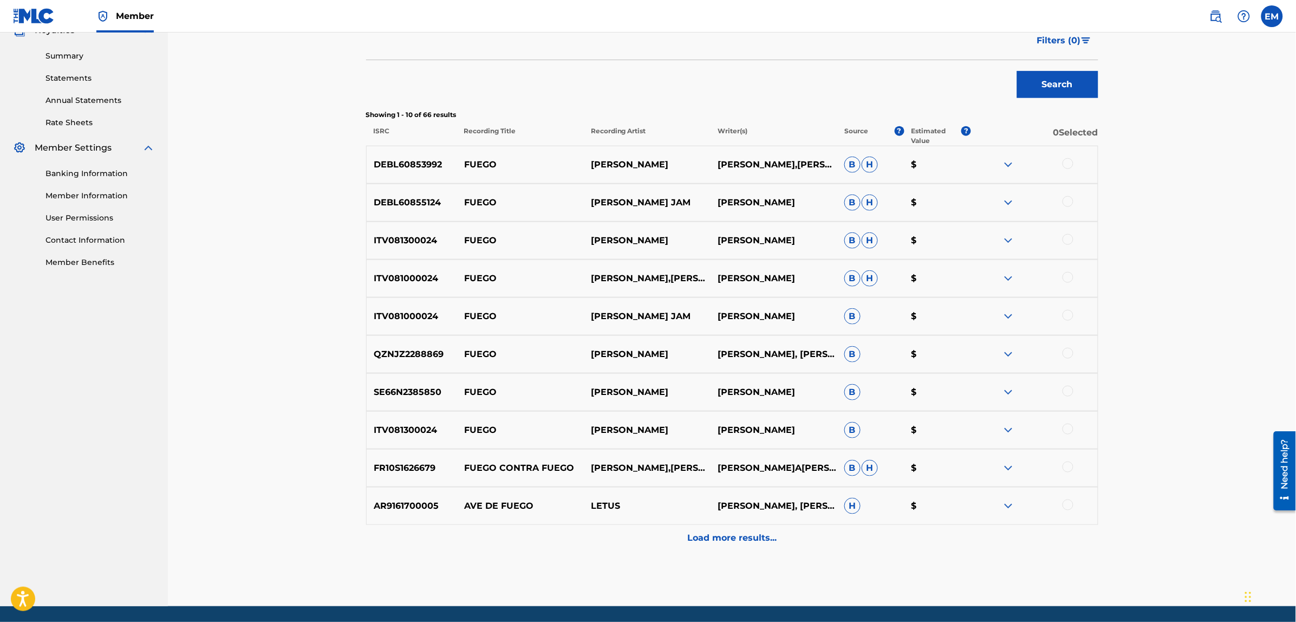
click at [720, 532] on p "Load more results..." at bounding box center [731, 538] width 89 height 13
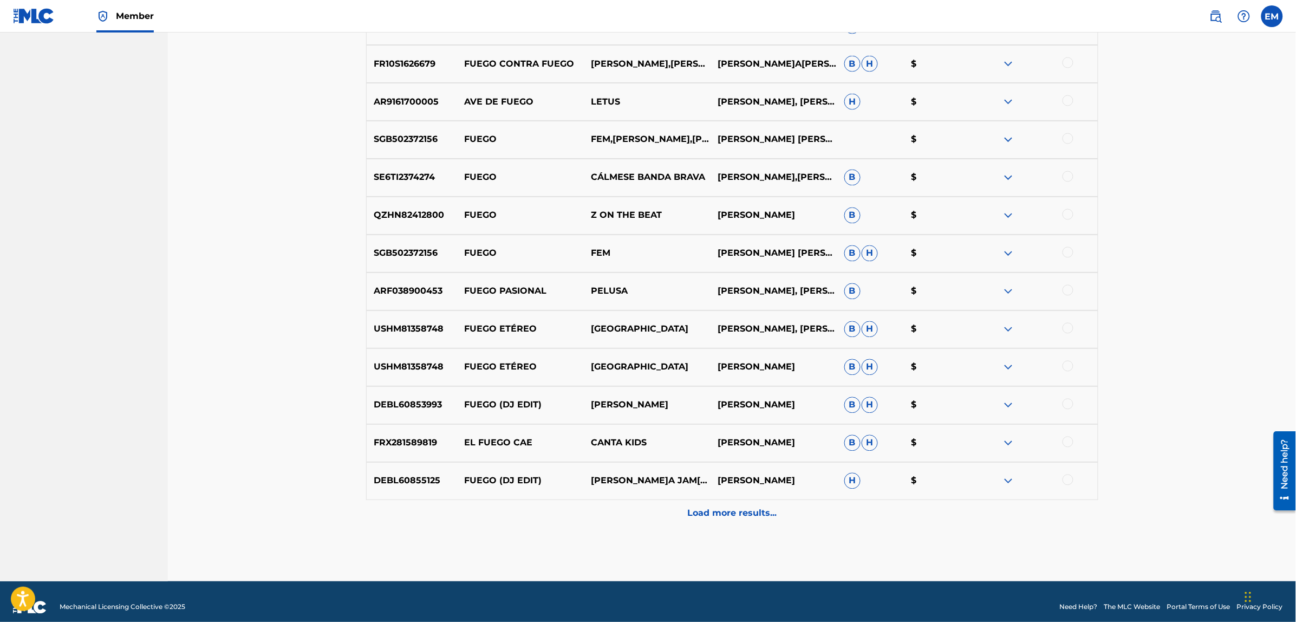
scroll to position [753, 0]
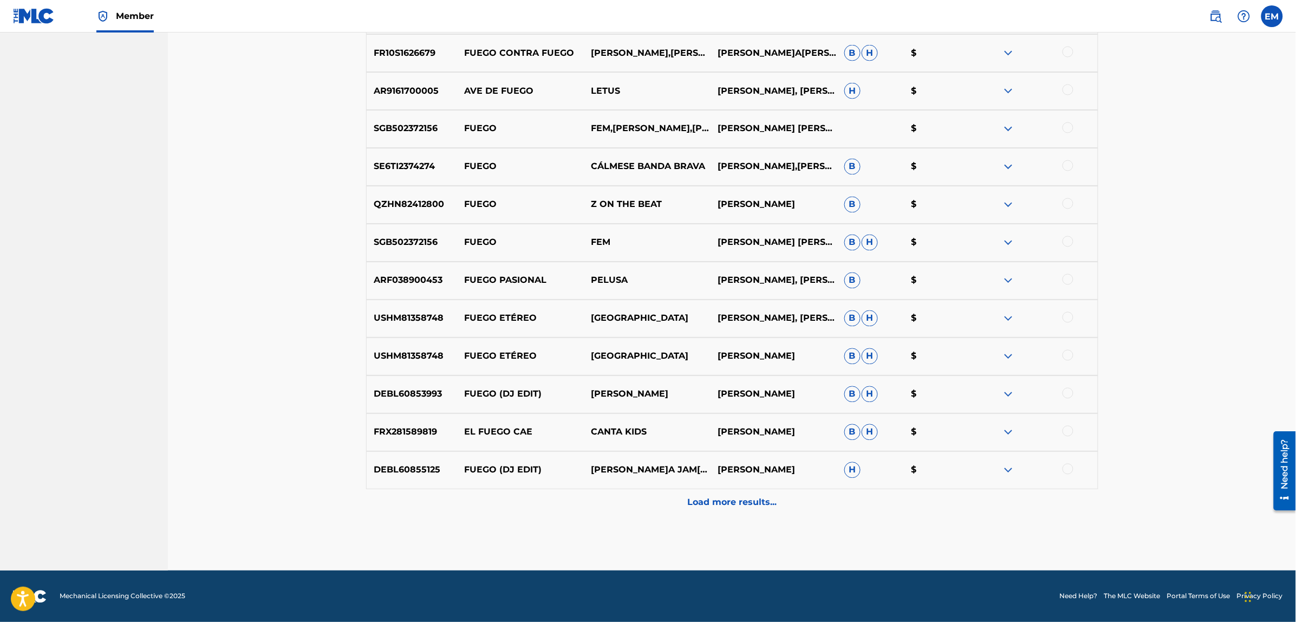
click at [712, 497] on p "Load more results..." at bounding box center [731, 502] width 89 height 13
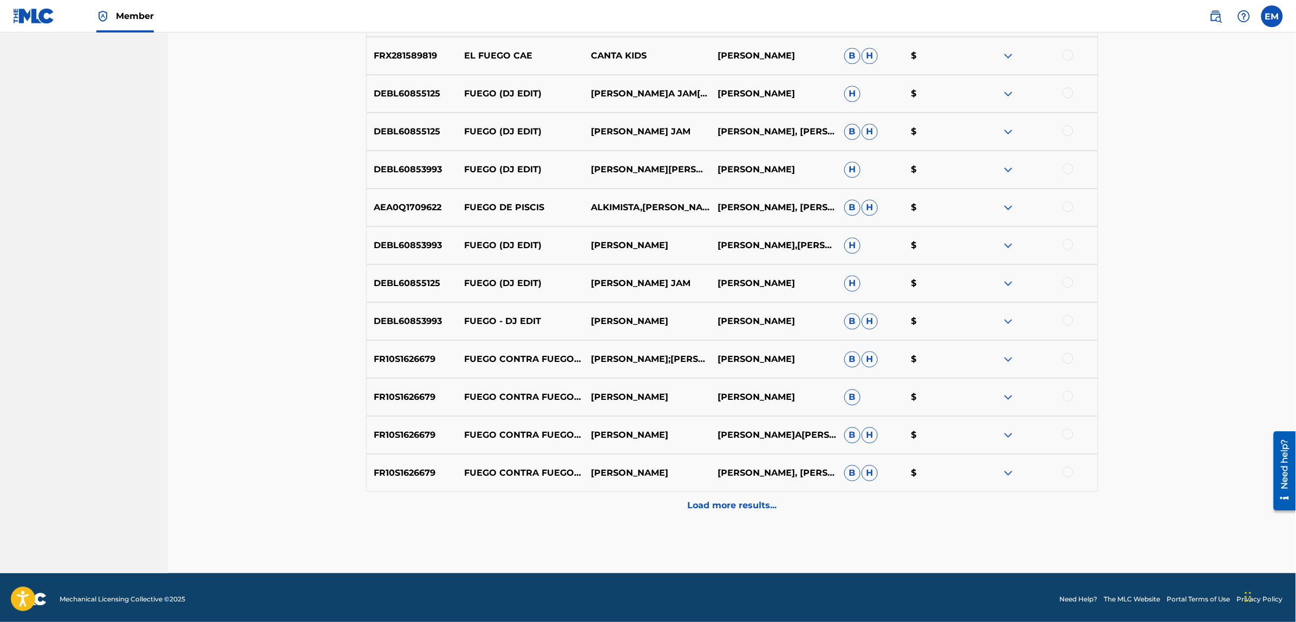
scroll to position [1132, 0]
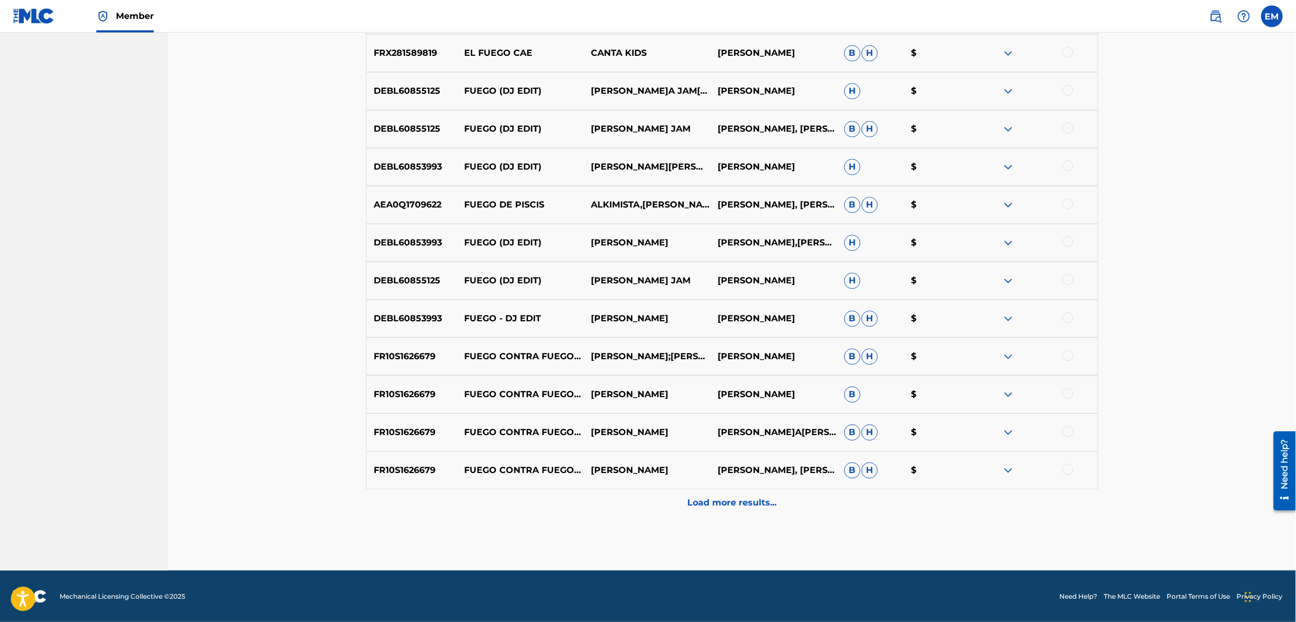
click at [705, 497] on p "Load more results..." at bounding box center [731, 502] width 89 height 13
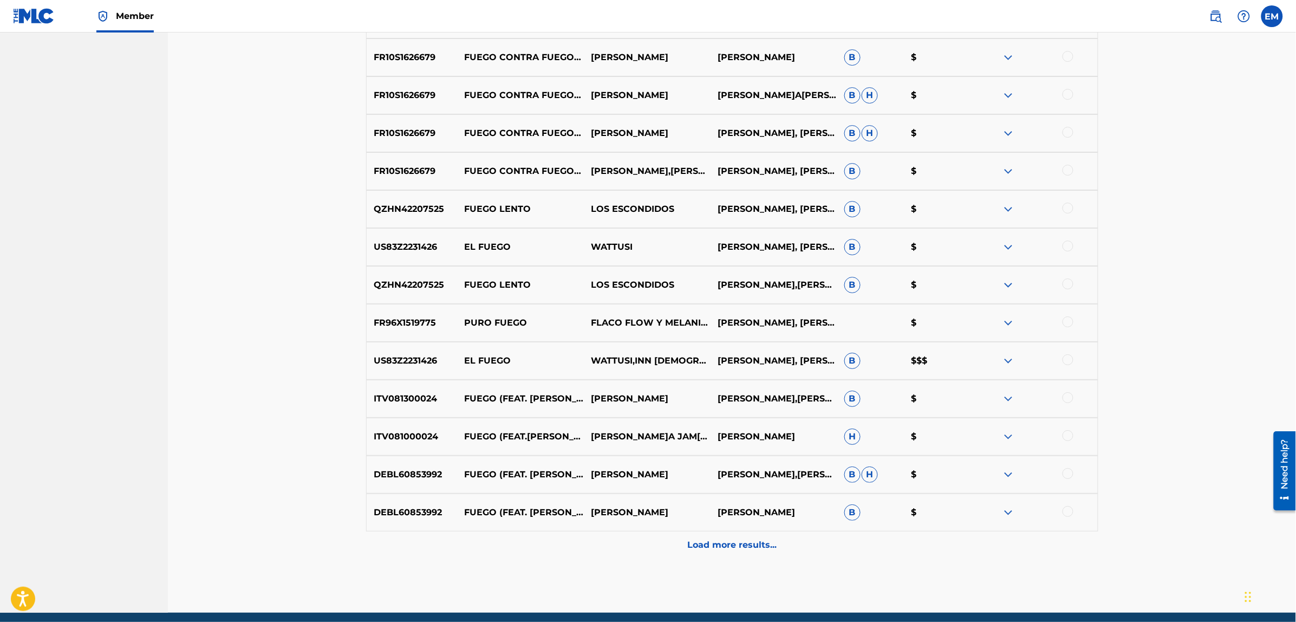
scroll to position [1470, 0]
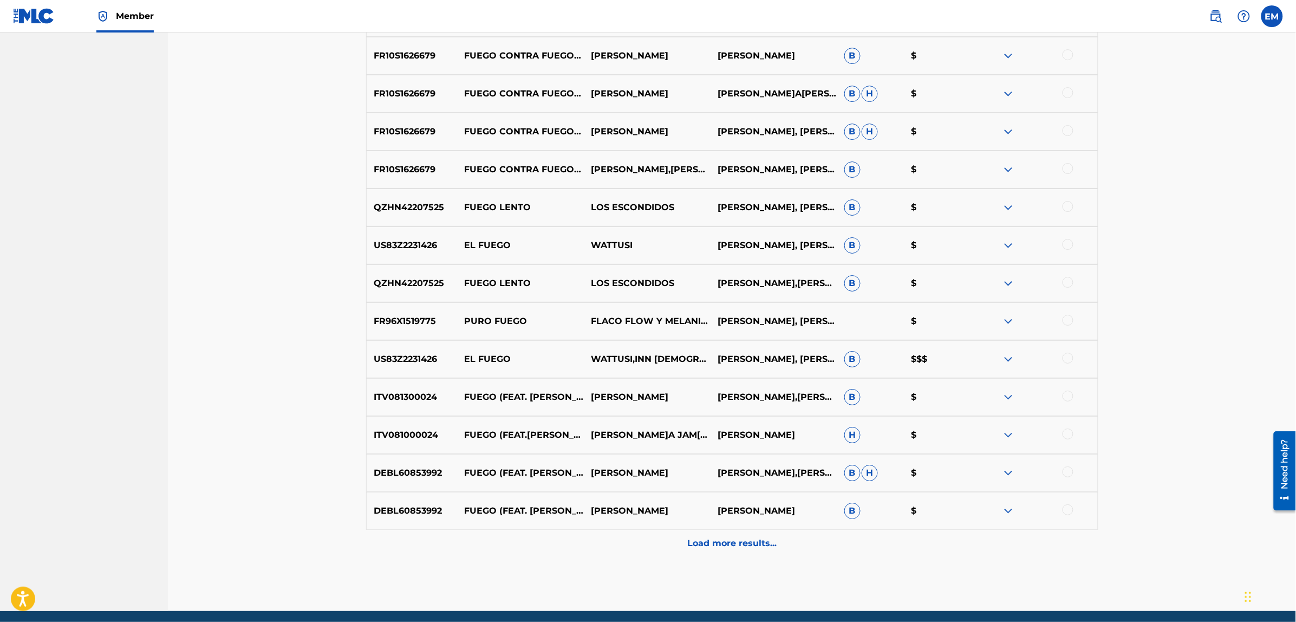
click at [737, 550] on div "Load more results..." at bounding box center [732, 542] width 732 height 27
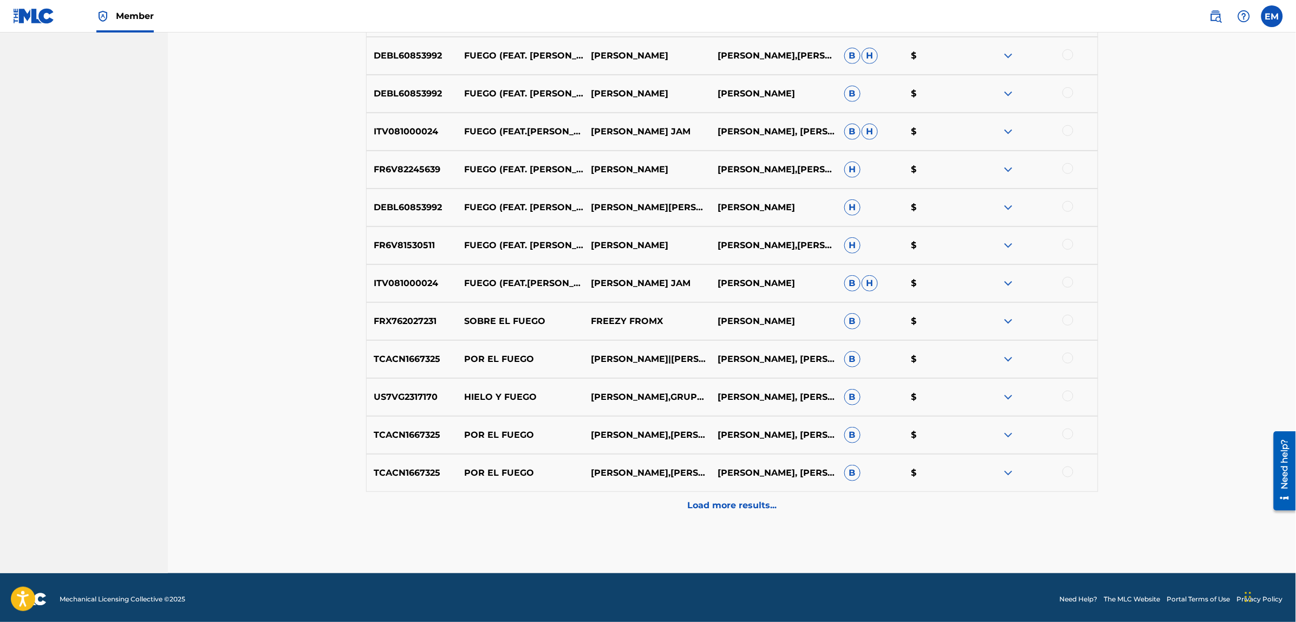
scroll to position [1890, 0]
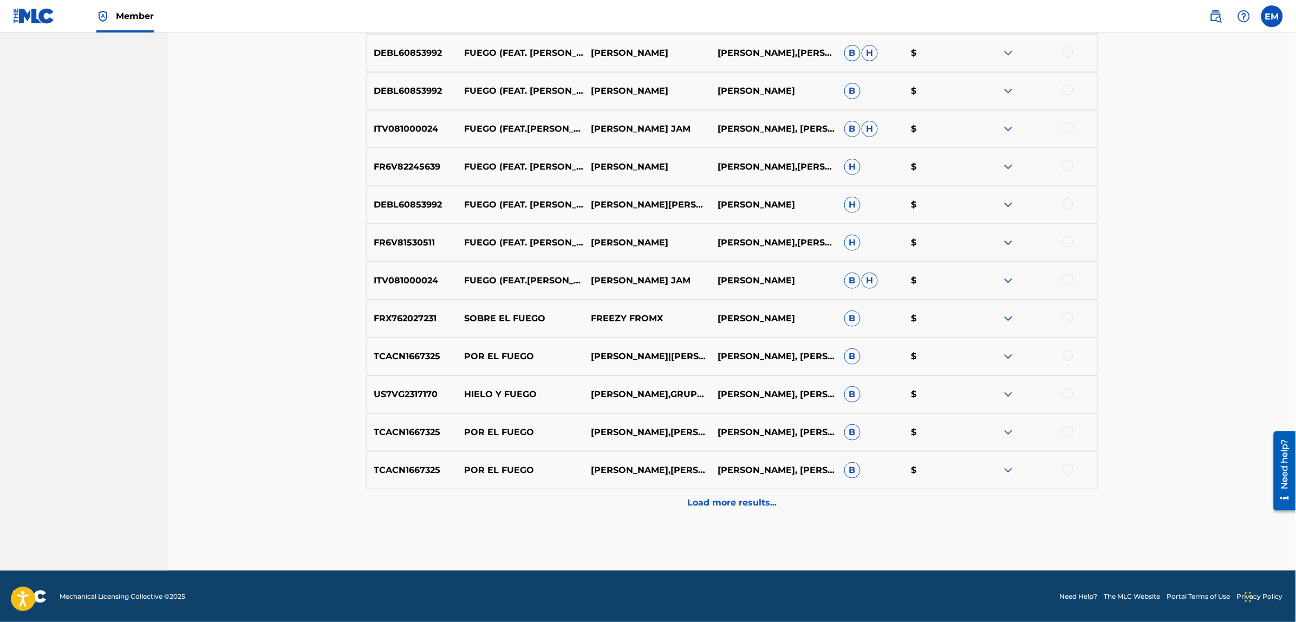
click at [743, 493] on div "Load more results..." at bounding box center [732, 502] width 732 height 27
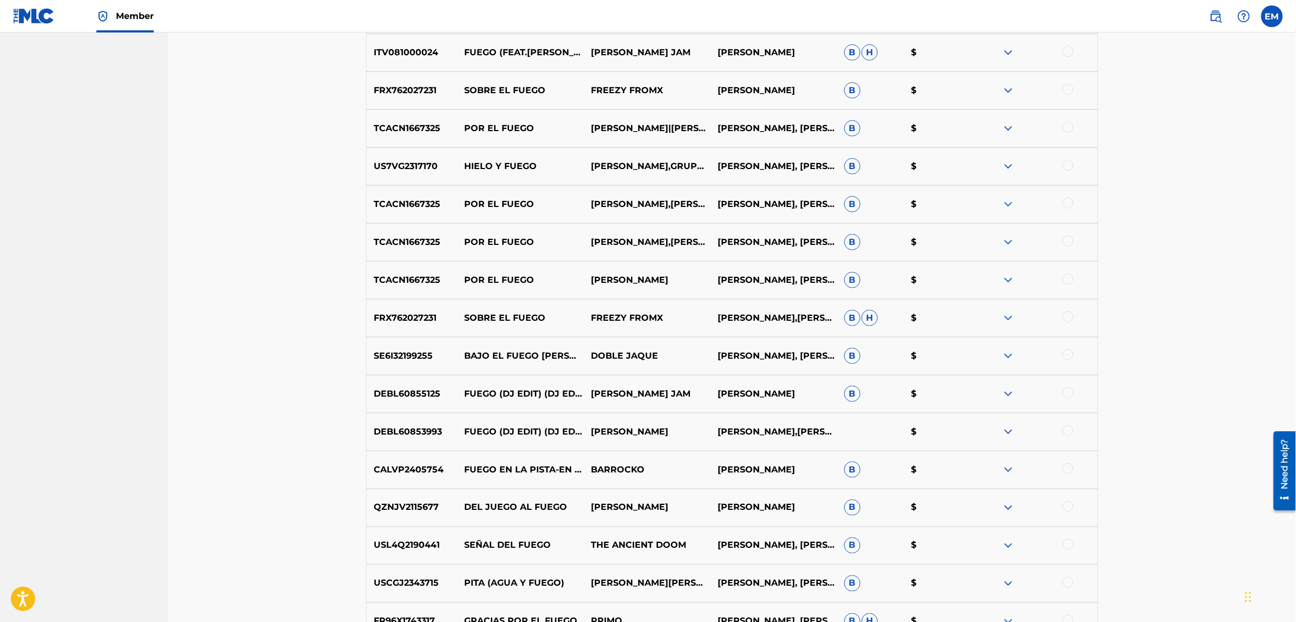
scroll to position [2269, 0]
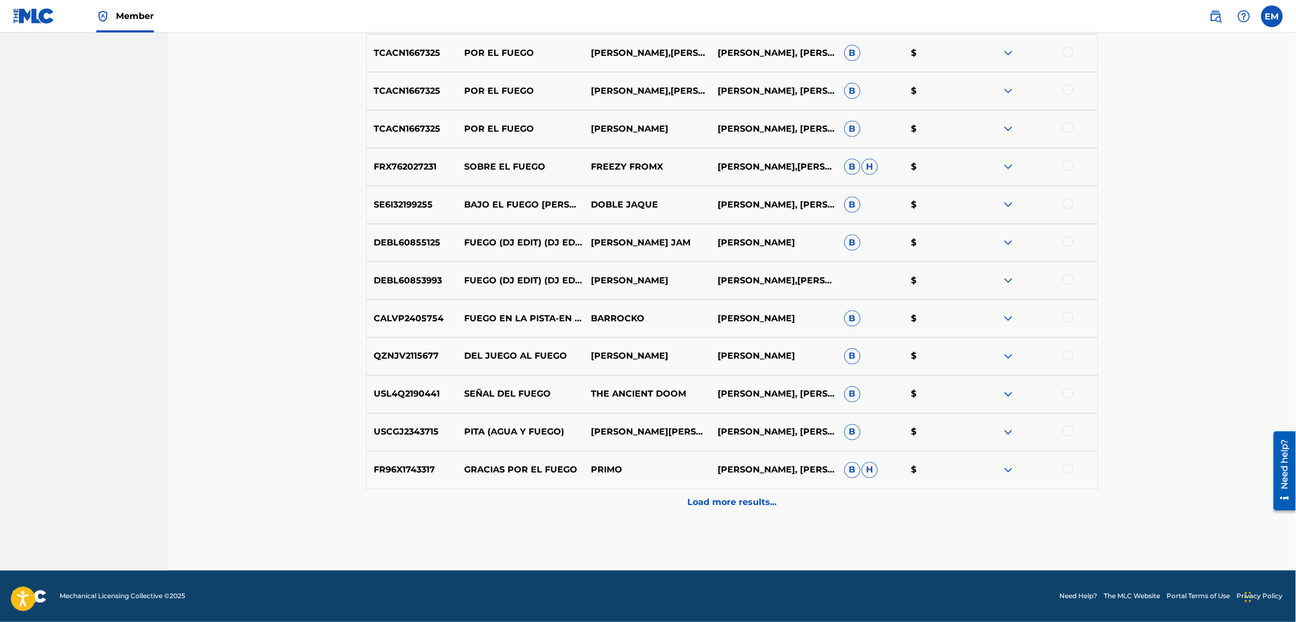
click at [764, 505] on p "Load more results..." at bounding box center [731, 502] width 89 height 13
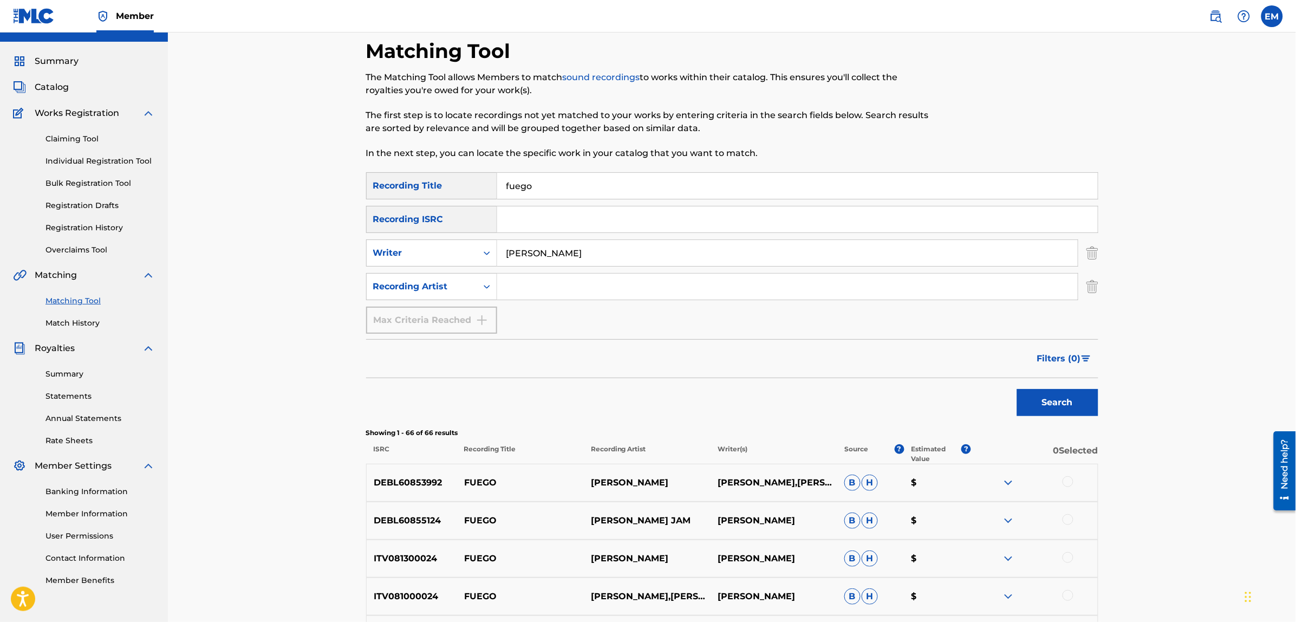
scroll to position [0, 0]
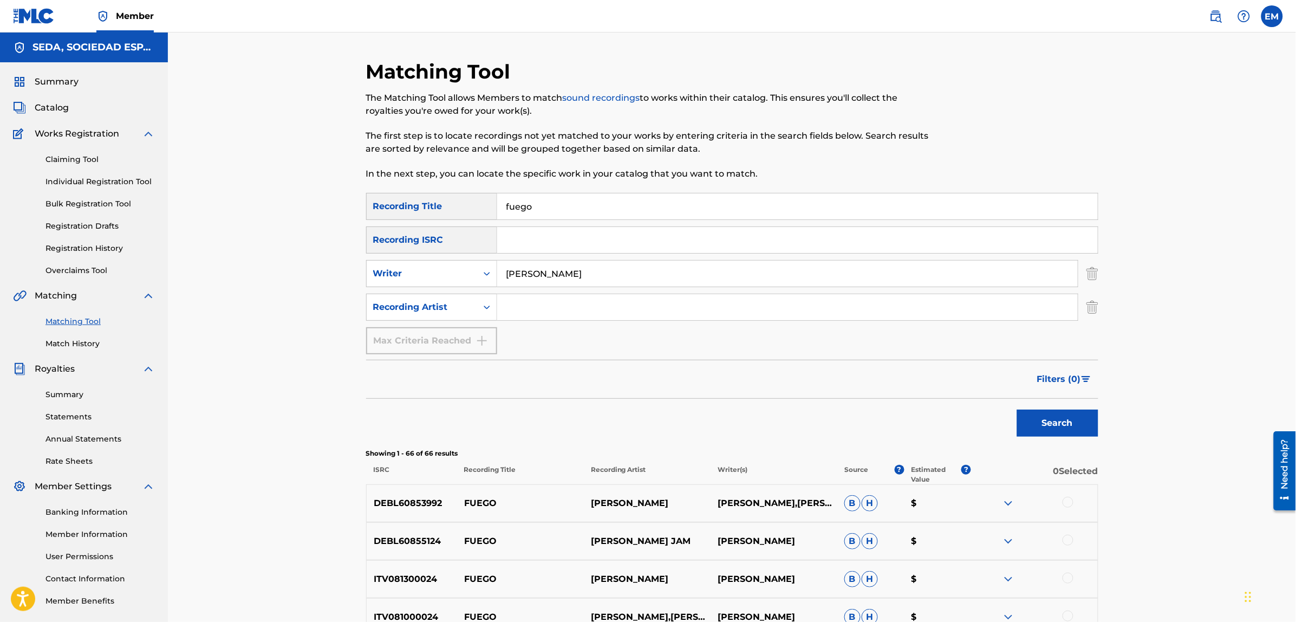
drag, startPoint x: 550, startPoint y: 203, endPoint x: 501, endPoint y: 207, distance: 49.4
click at [501, 207] on input "fuego" at bounding box center [797, 206] width 600 height 26
click at [1017, 409] on button "Search" at bounding box center [1057, 422] width 81 height 27
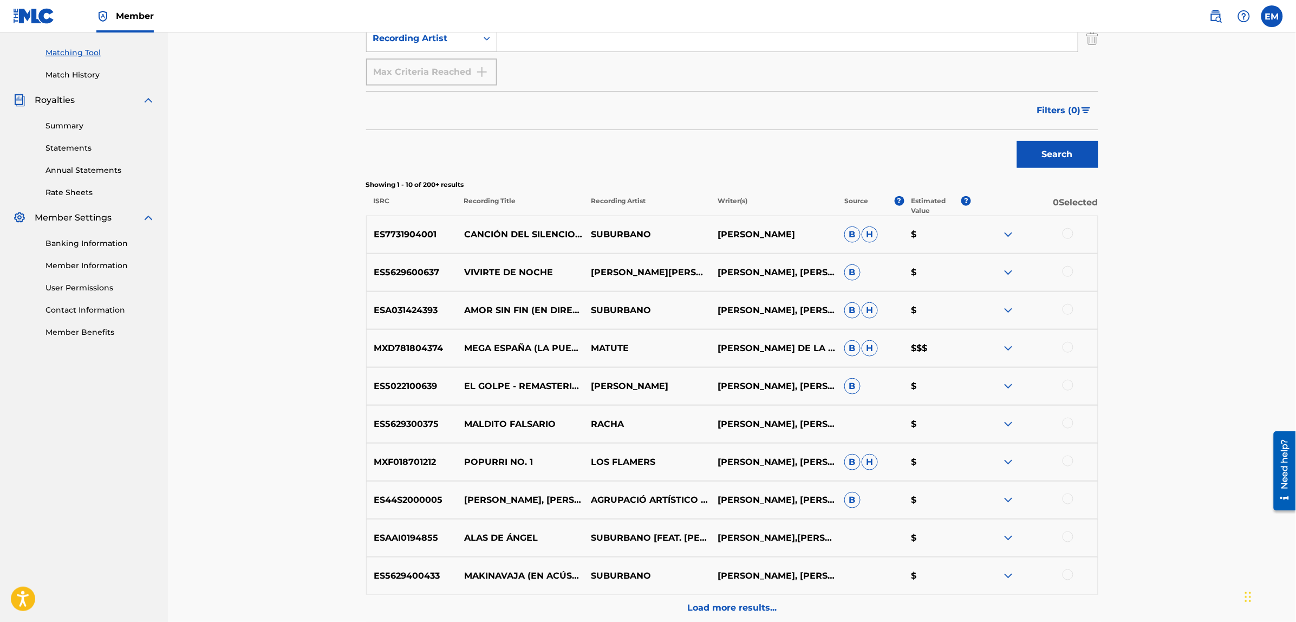
scroll to position [374, 0]
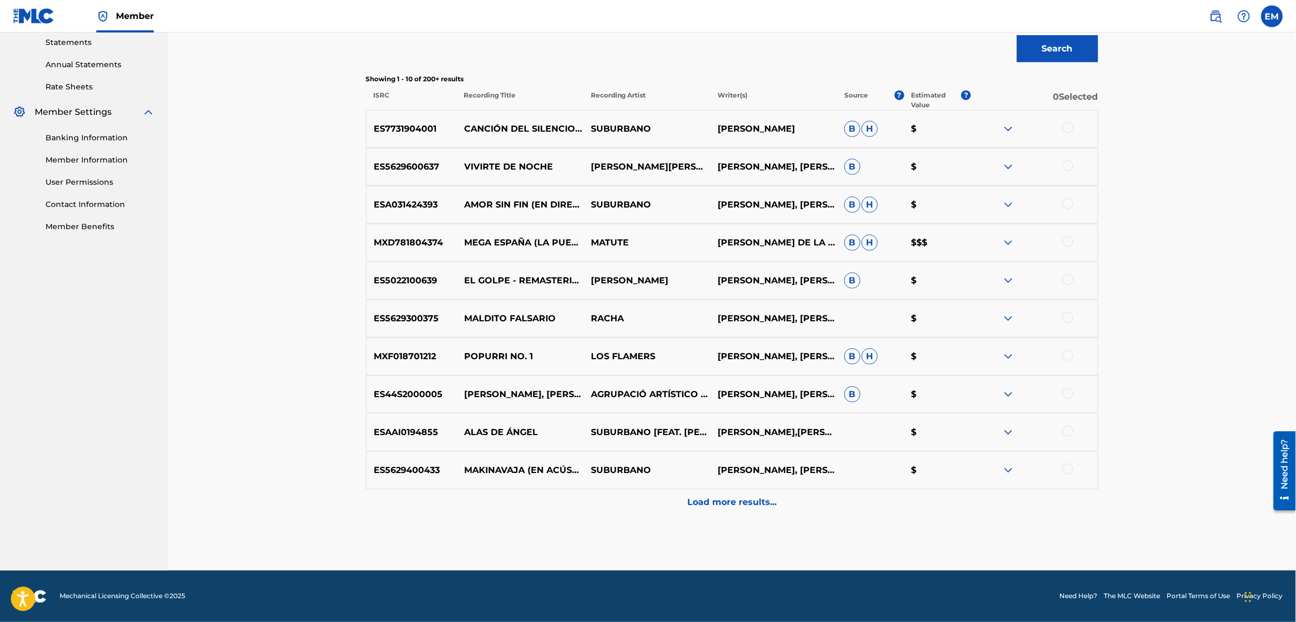
click at [705, 499] on p "Load more results..." at bounding box center [731, 502] width 89 height 13
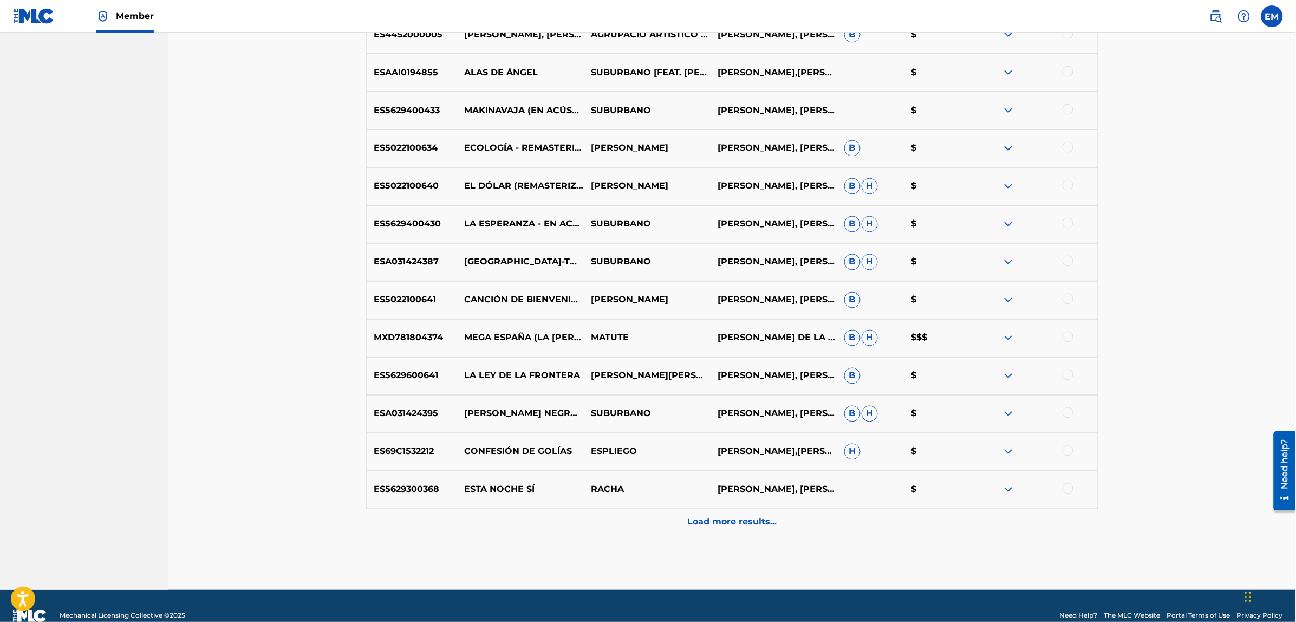
scroll to position [753, 0]
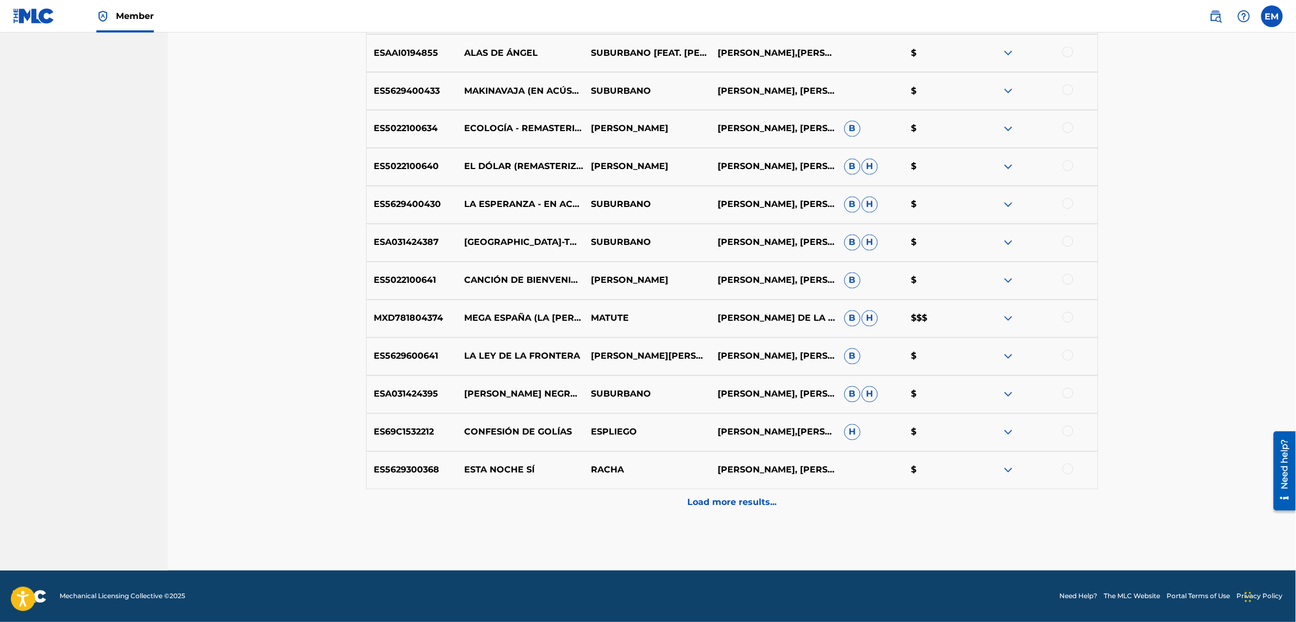
click at [718, 496] on p "Load more results..." at bounding box center [731, 502] width 89 height 13
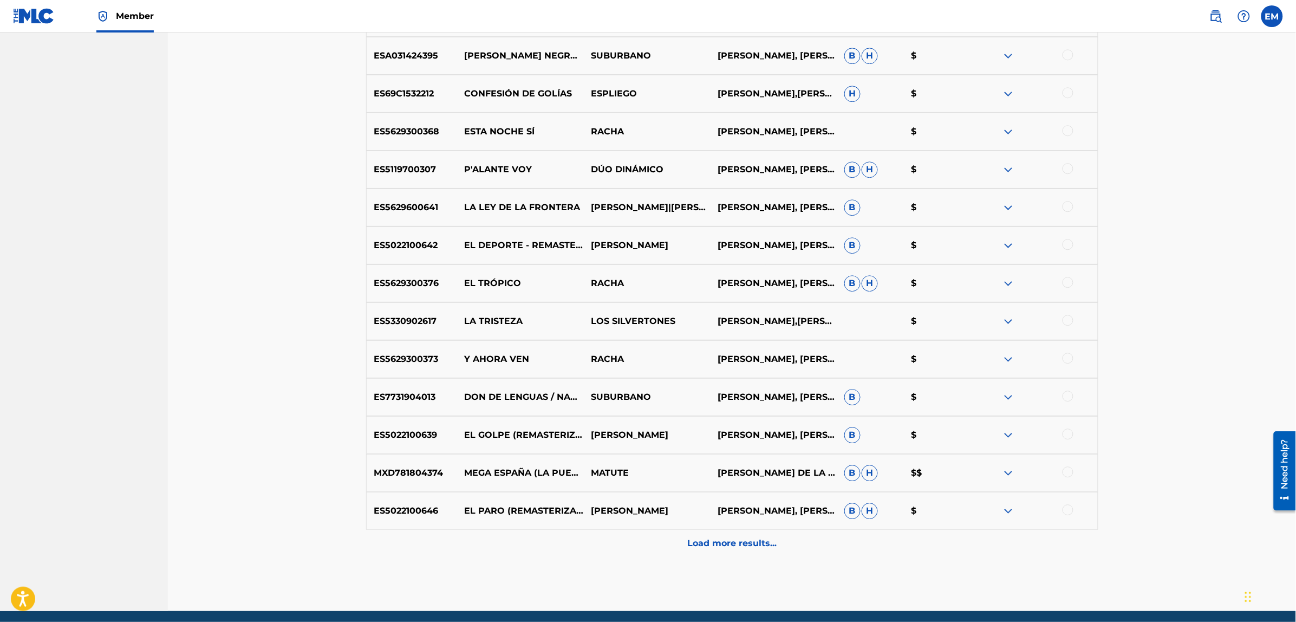
scroll to position [1132, 0]
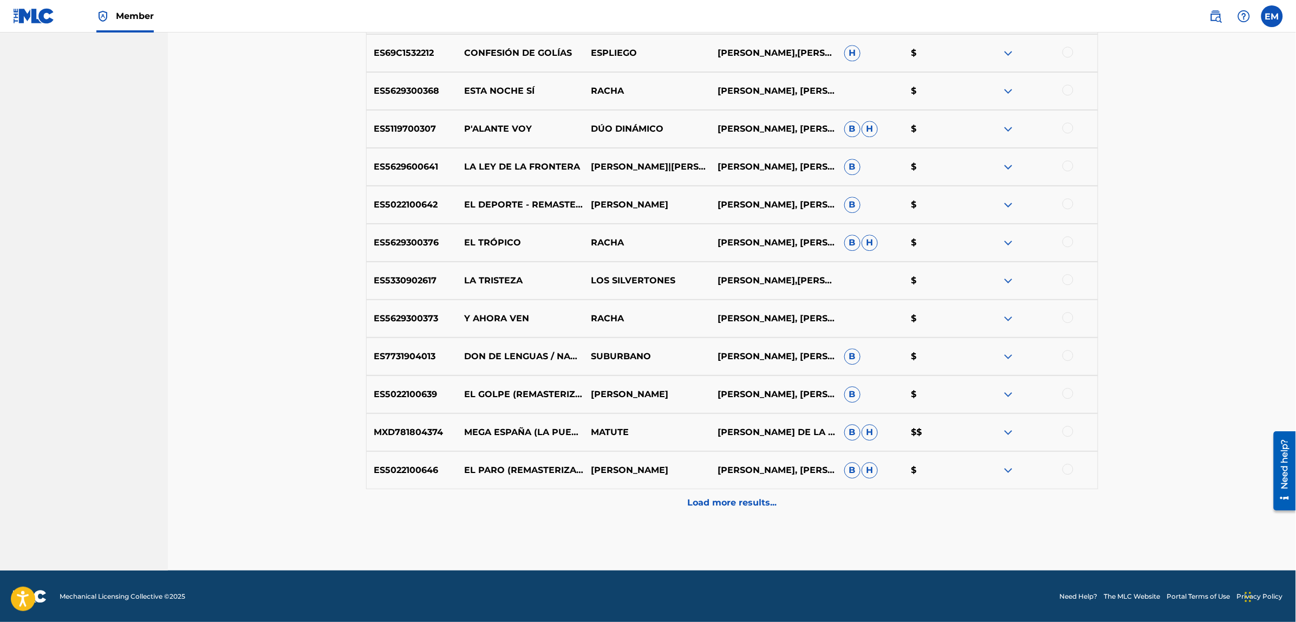
click at [710, 500] on p "Load more results..." at bounding box center [731, 502] width 89 height 13
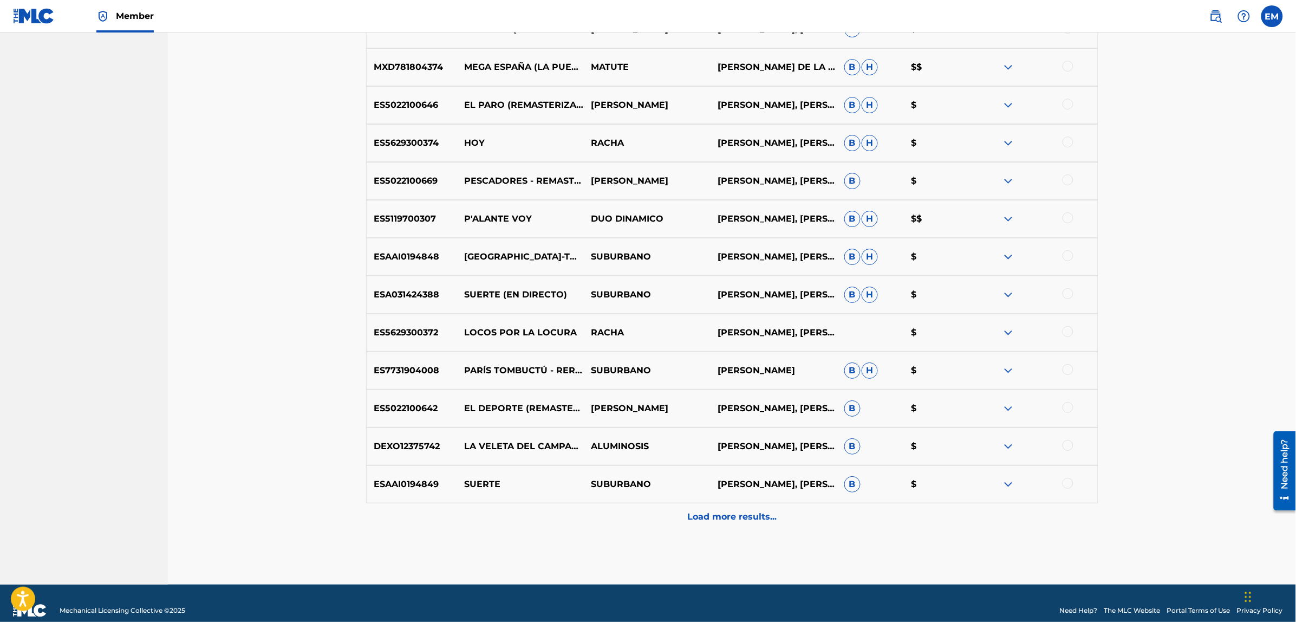
scroll to position [1511, 0]
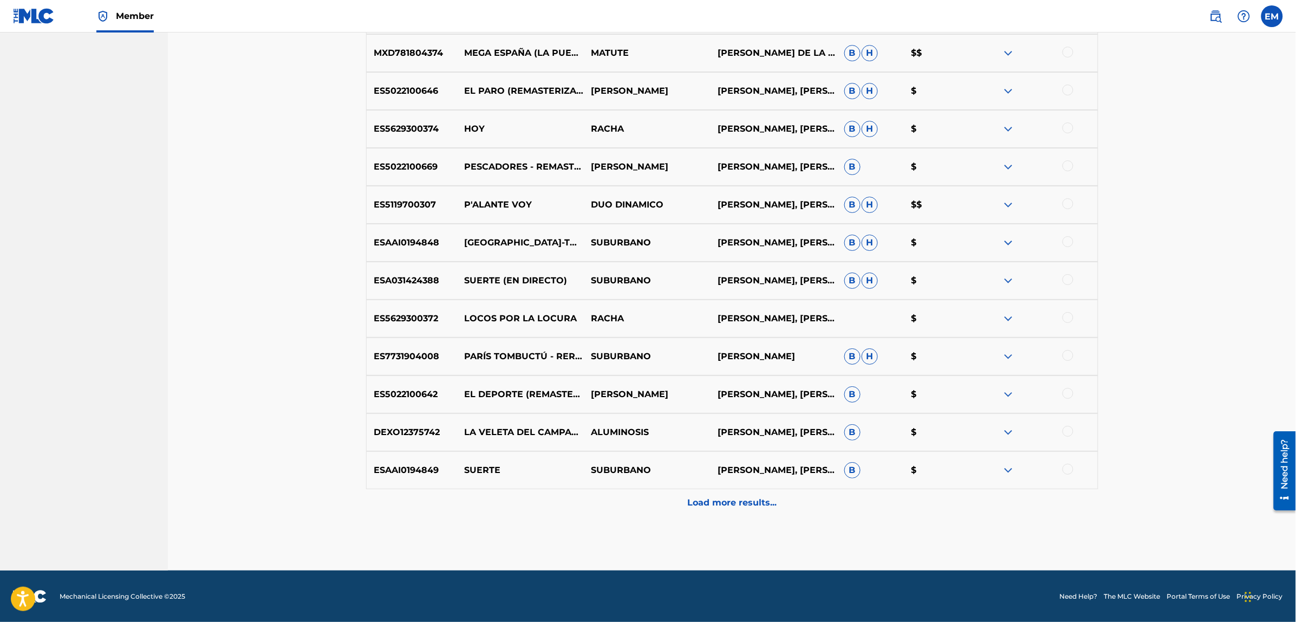
click at [722, 501] on p "Load more results..." at bounding box center [731, 502] width 89 height 13
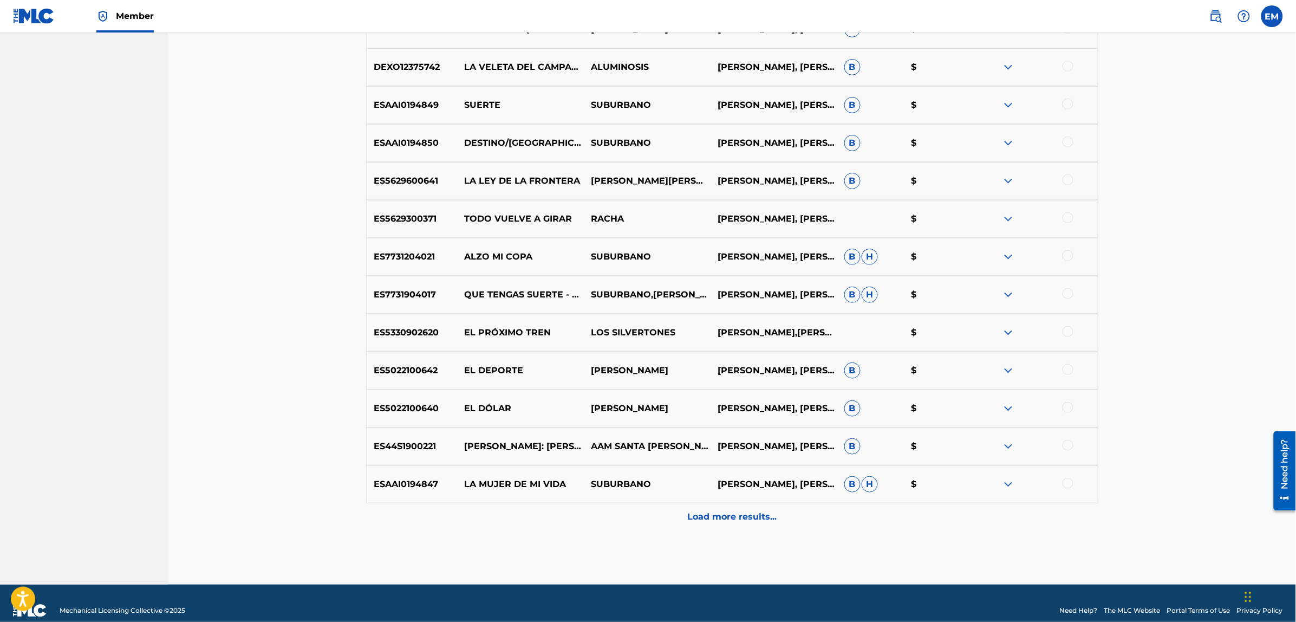
scroll to position [1890, 0]
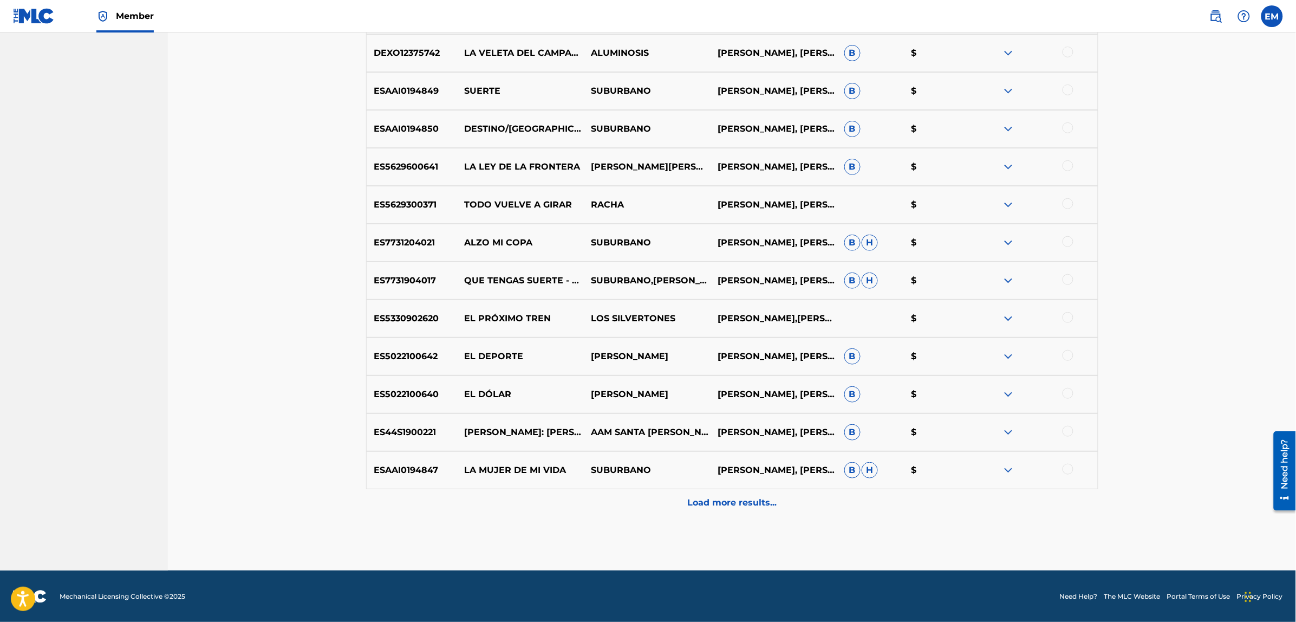
click at [734, 509] on p "Load more results..." at bounding box center [731, 502] width 89 height 13
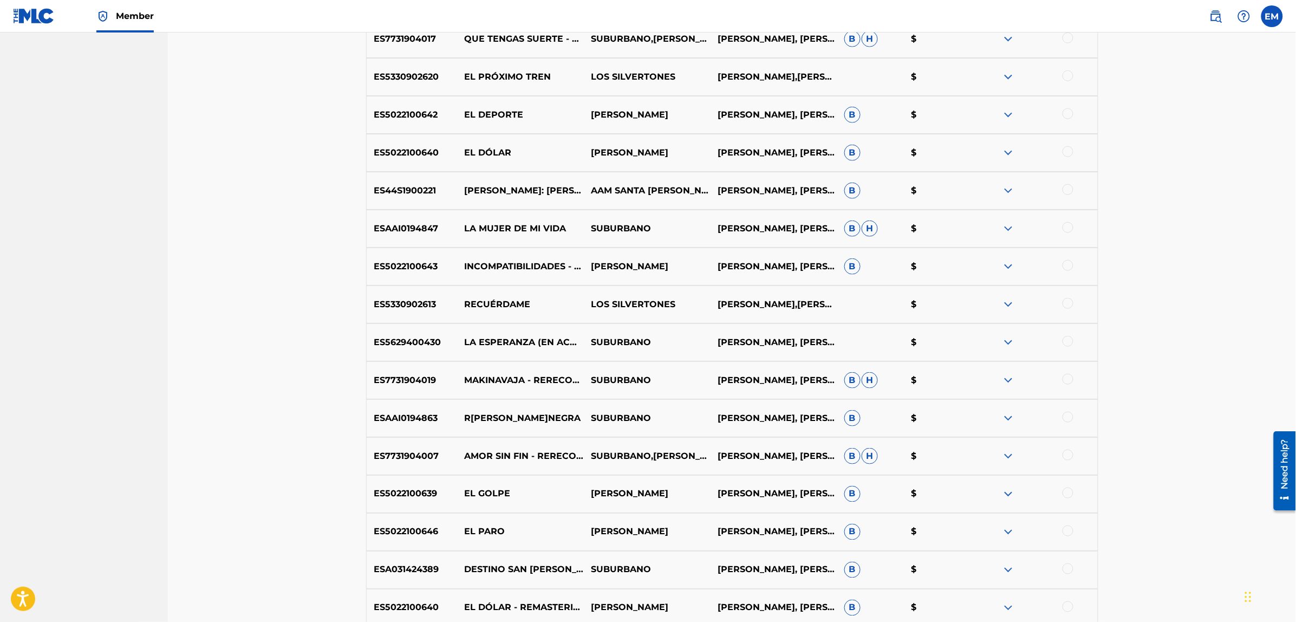
scroll to position [2269, 0]
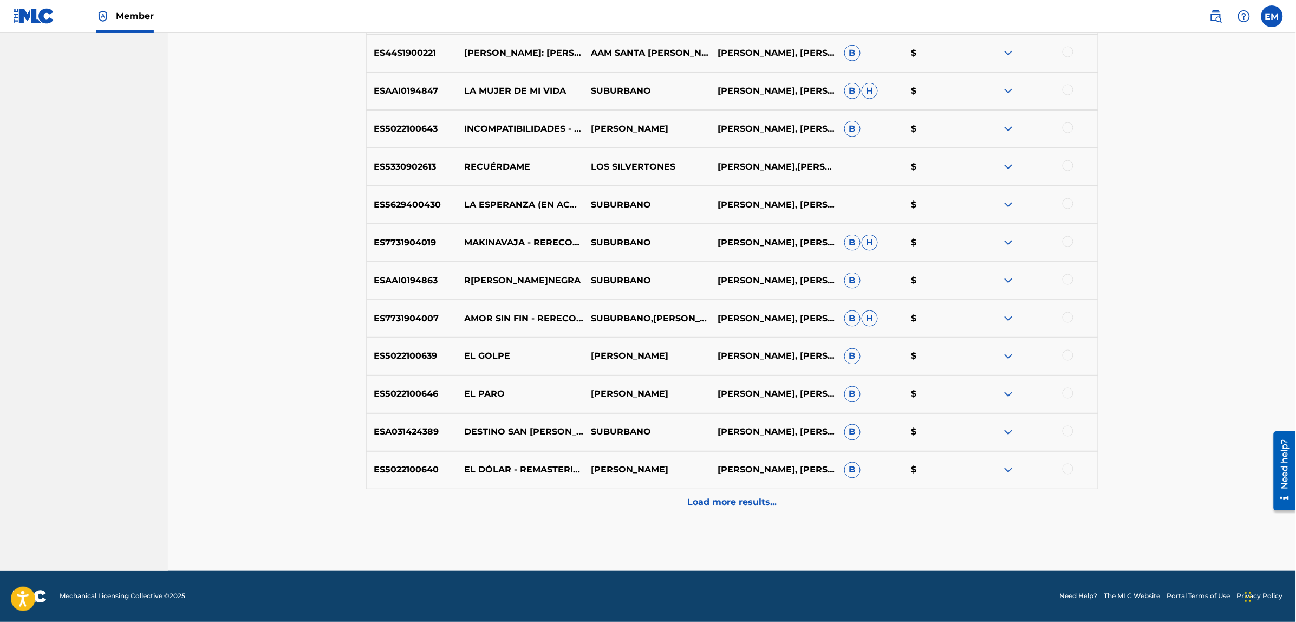
click at [704, 496] on p "Load more results..." at bounding box center [731, 502] width 89 height 13
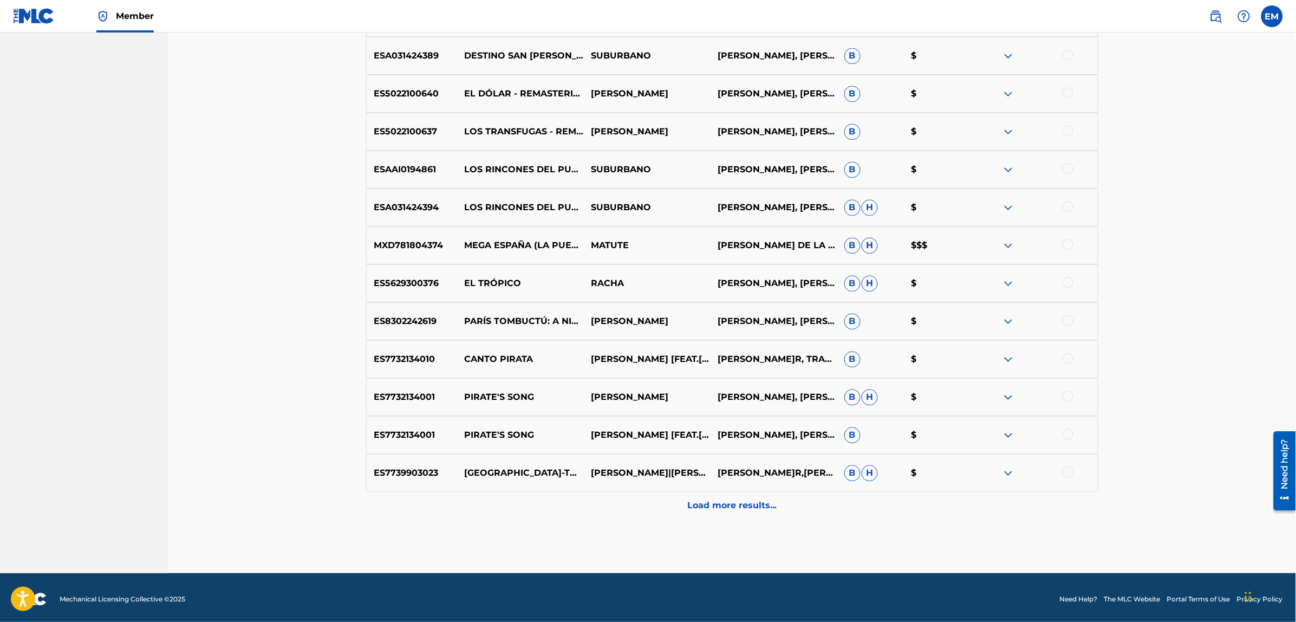
scroll to position [2648, 0]
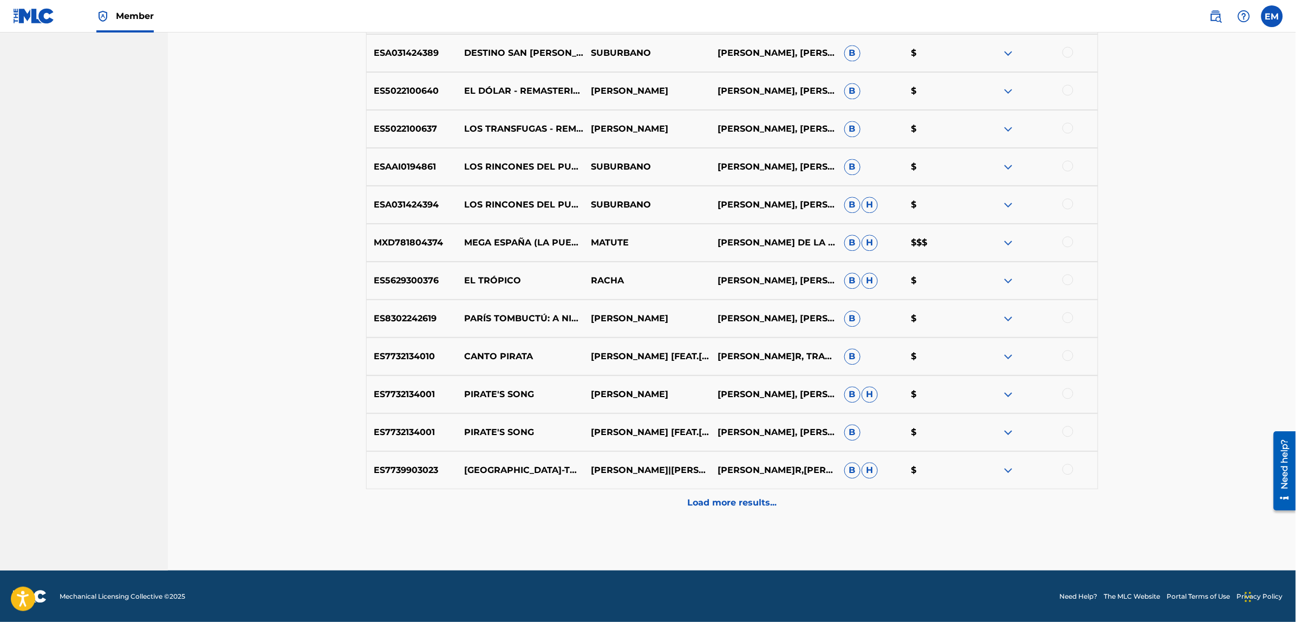
click at [710, 499] on p "Load more results..." at bounding box center [731, 502] width 89 height 13
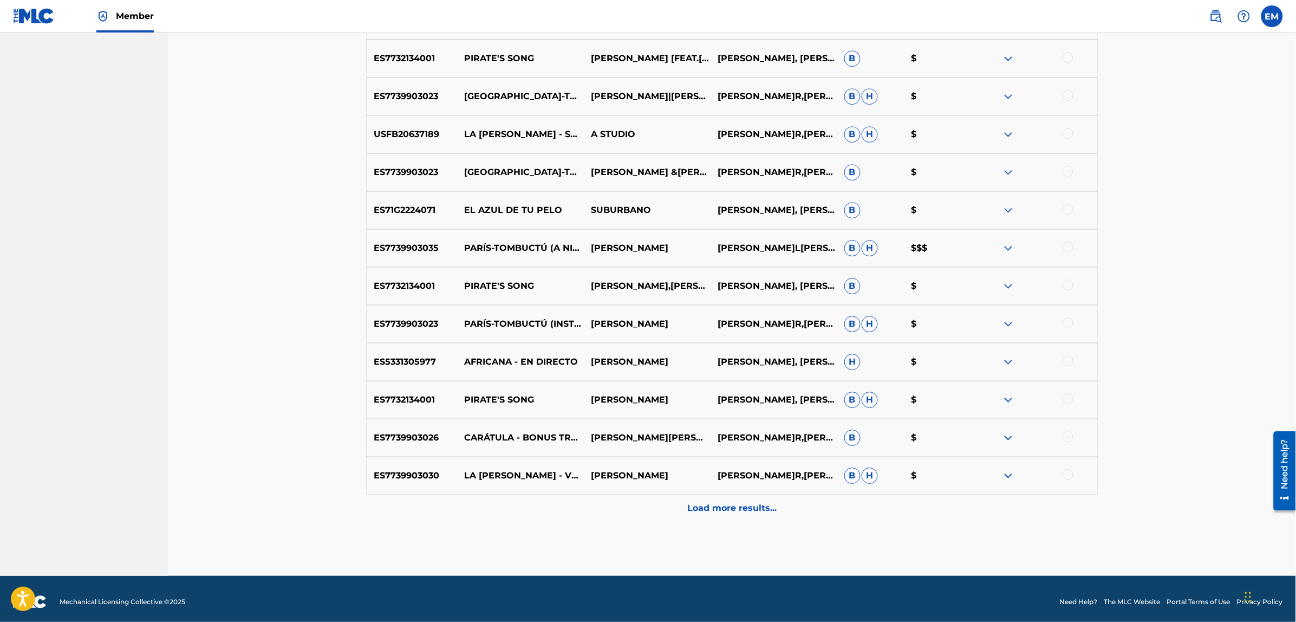
scroll to position [3027, 0]
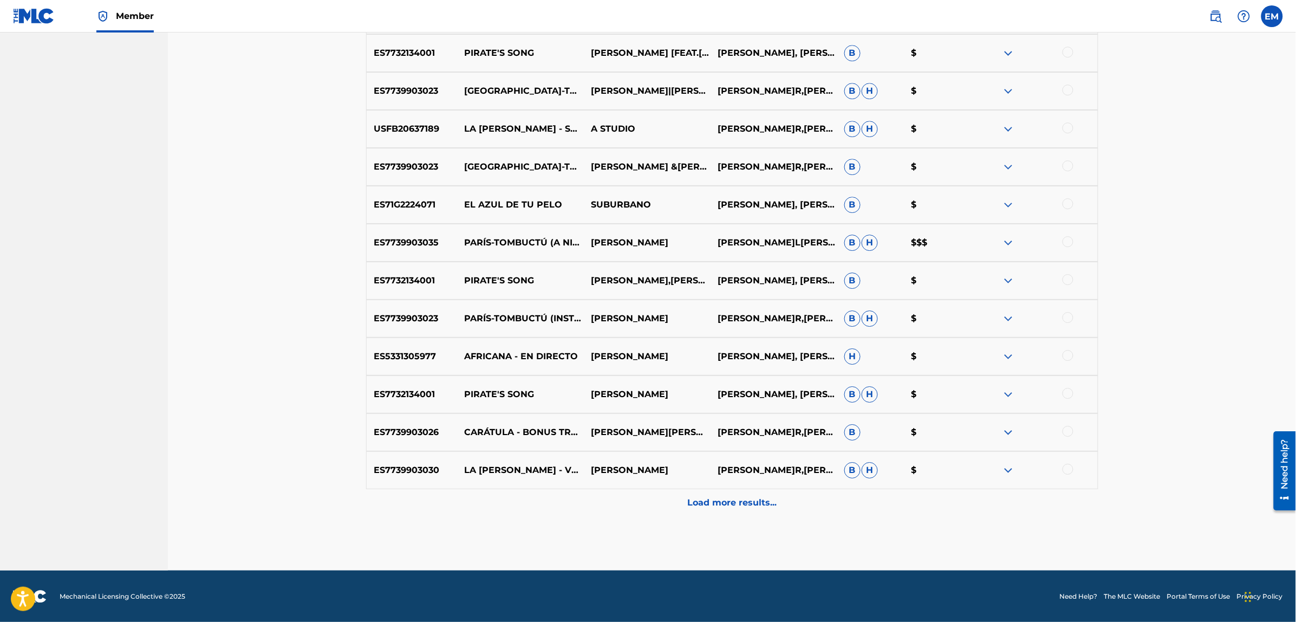
click at [731, 502] on p "Load more results..." at bounding box center [731, 502] width 89 height 13
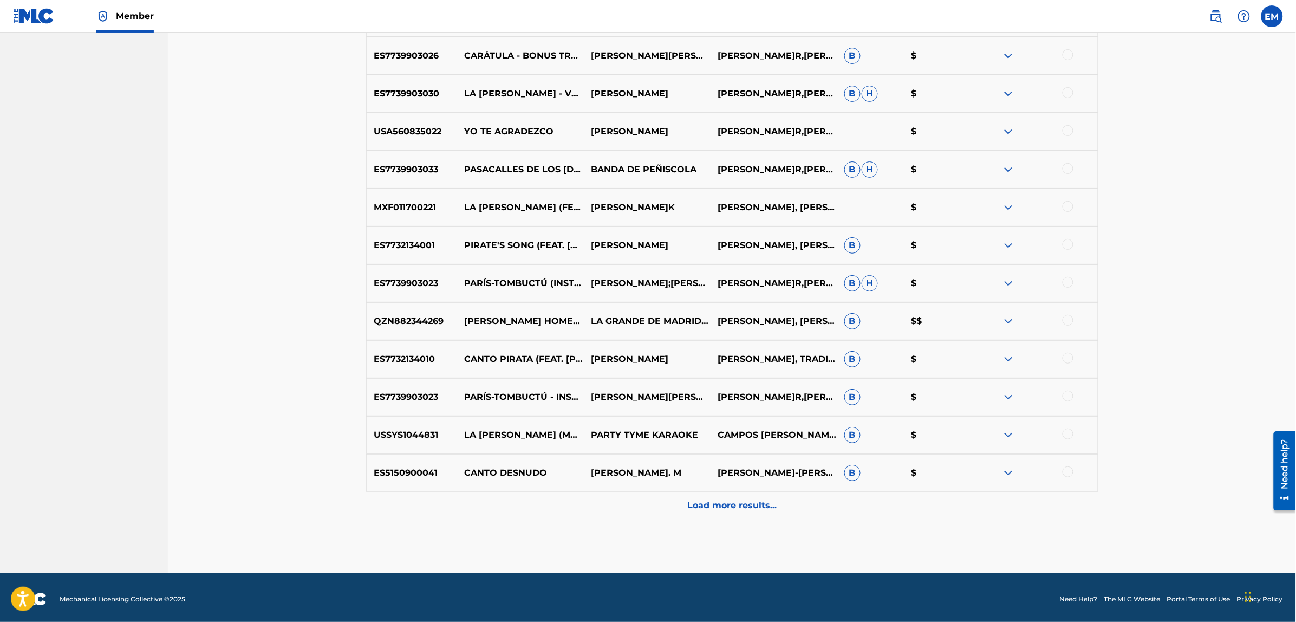
scroll to position [3406, 0]
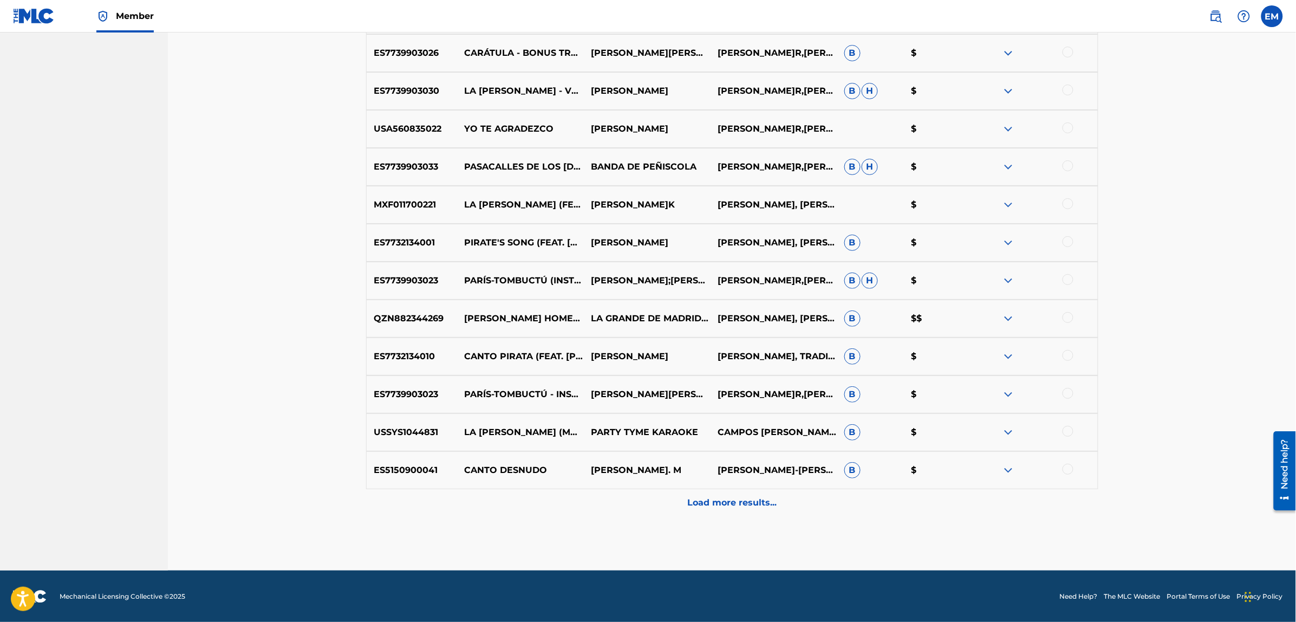
click at [698, 507] on p "Load more results..." at bounding box center [731, 502] width 89 height 13
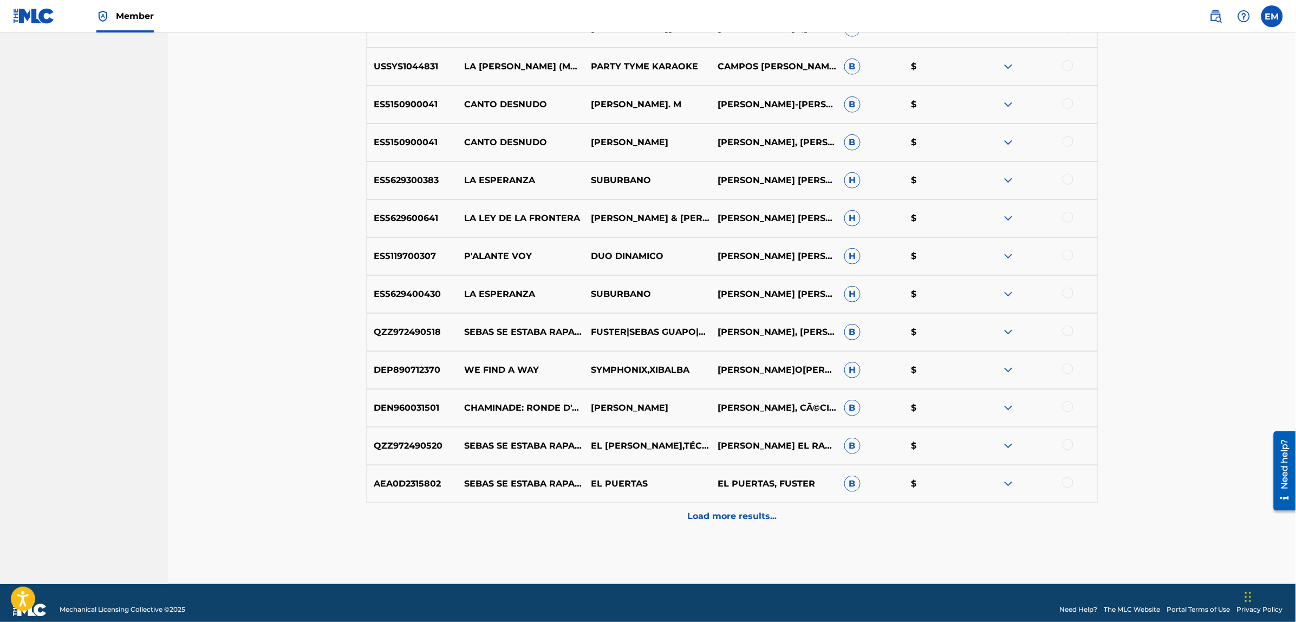
scroll to position [3785, 0]
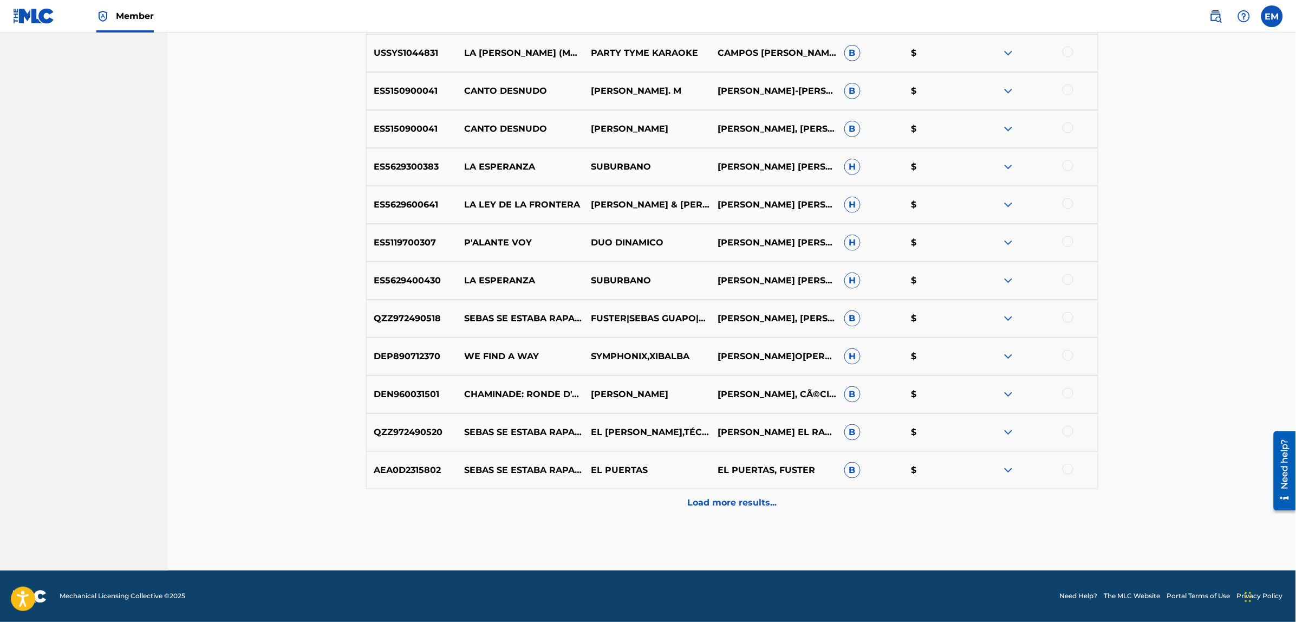
click at [716, 496] on p "Load more results..." at bounding box center [731, 502] width 89 height 13
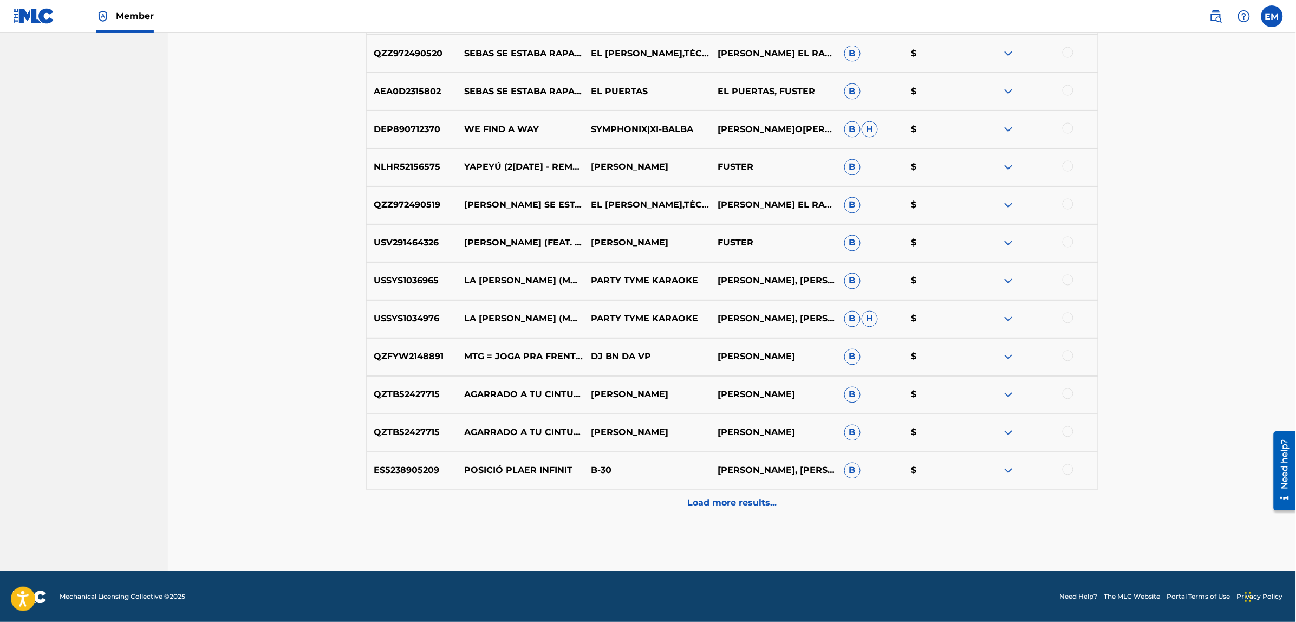
scroll to position [4164, 0]
click at [720, 505] on p "Load more results..." at bounding box center [731, 502] width 89 height 13
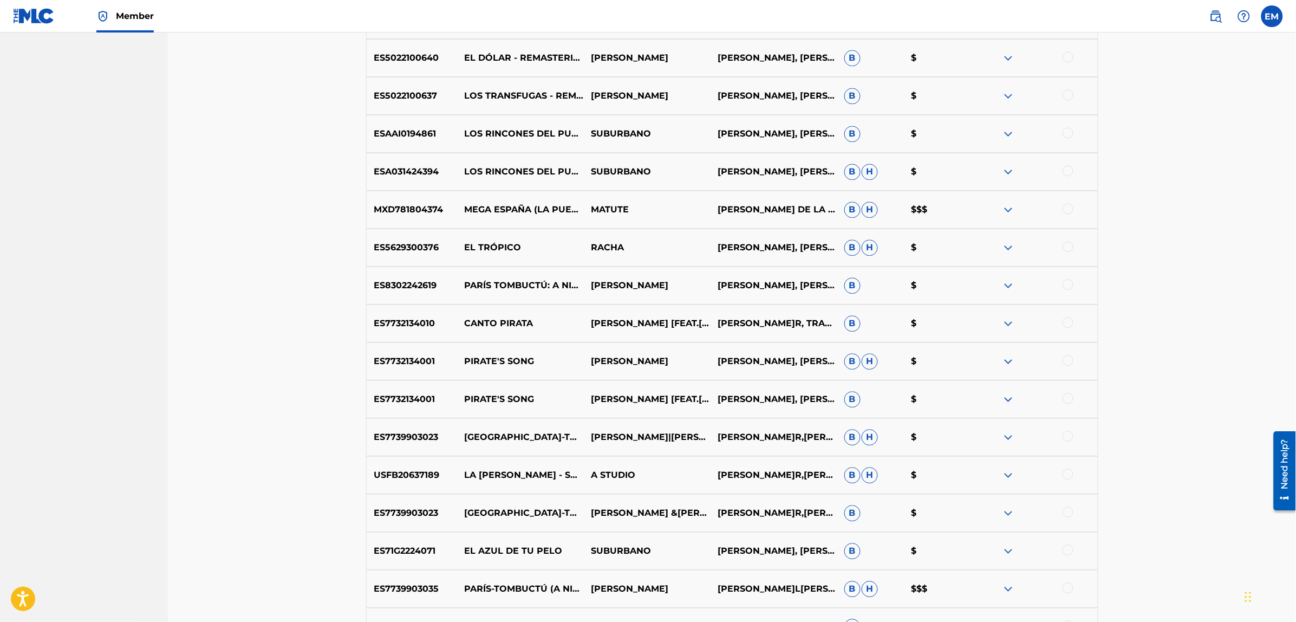
scroll to position [2472, 0]
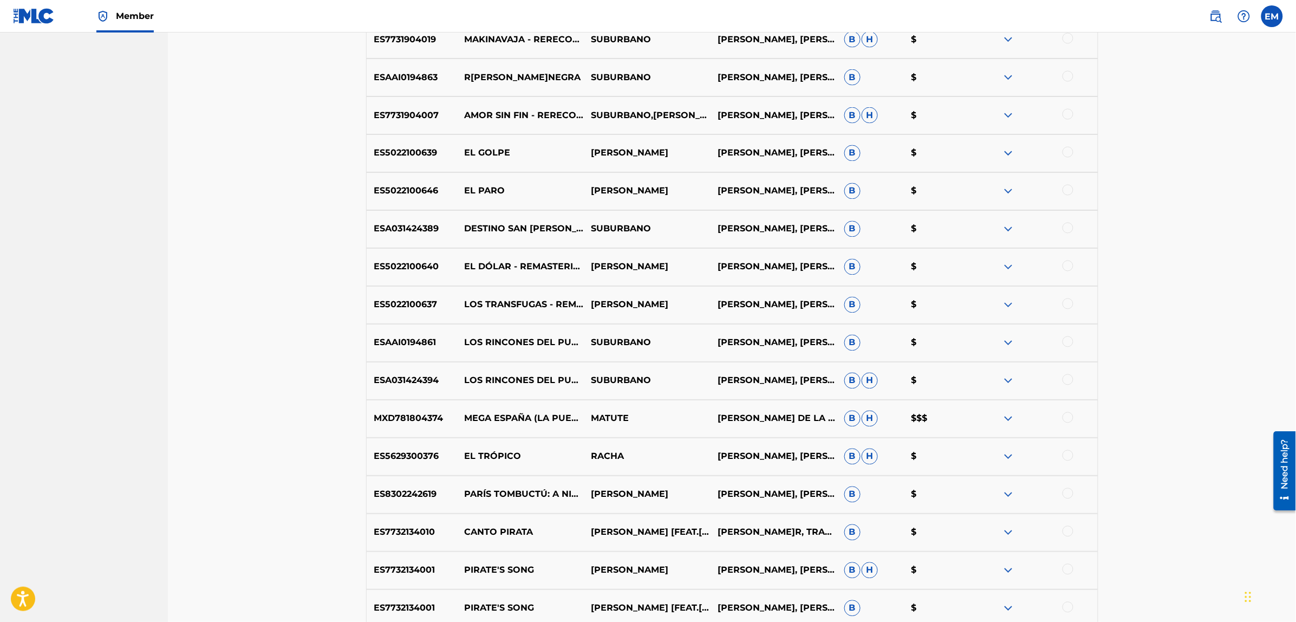
click at [1071, 226] on div at bounding box center [1067, 228] width 11 height 11
click at [745, 528] on button "Match 1 Group" at bounding box center [761, 533] width 120 height 27
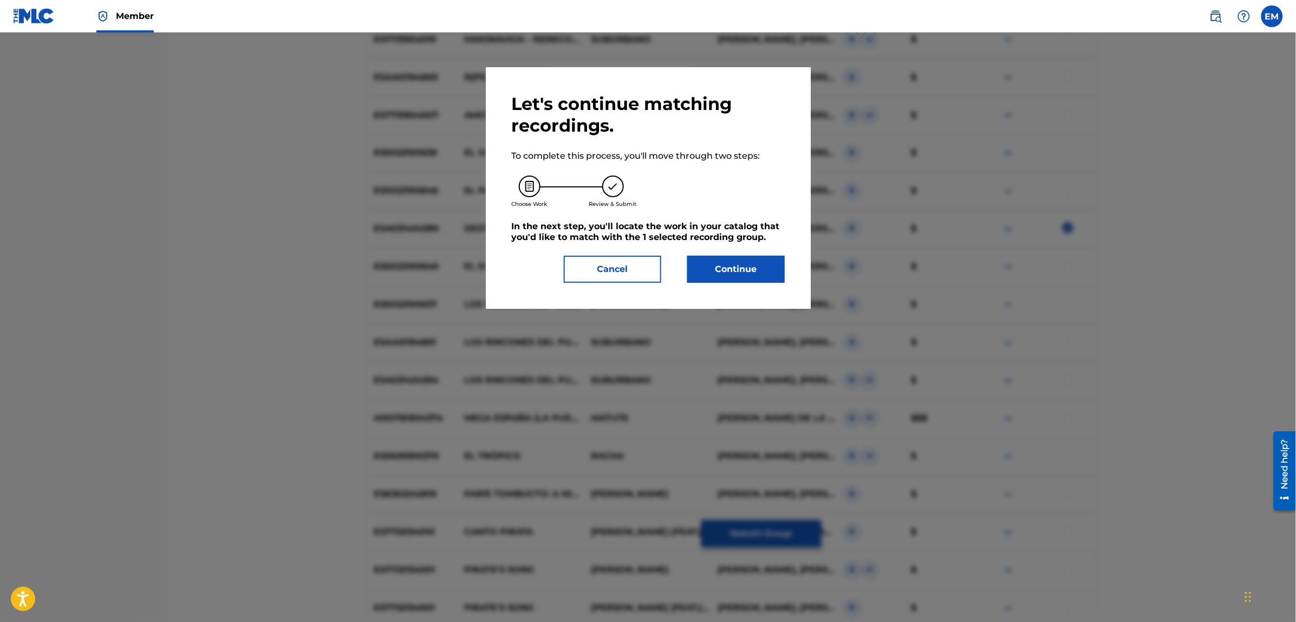
click at [723, 270] on button "Continue" at bounding box center [735, 269] width 97 height 27
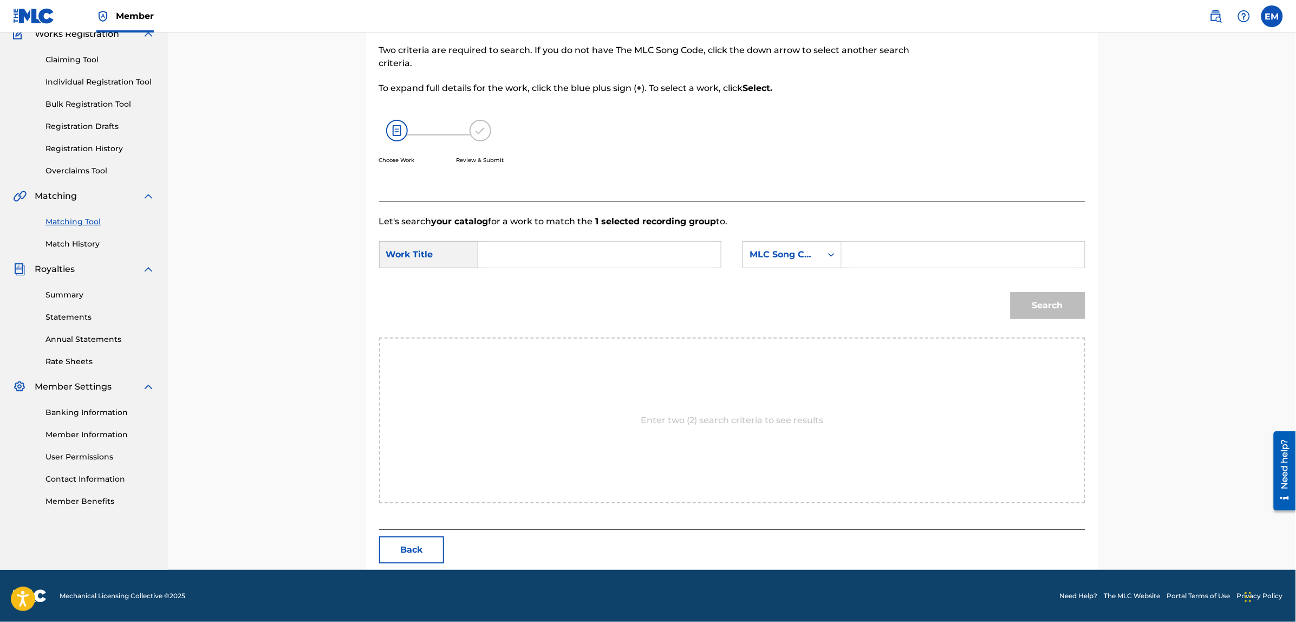
scroll to position [99, 0]
click at [591, 255] on input "Search Form" at bounding box center [599, 255] width 224 height 26
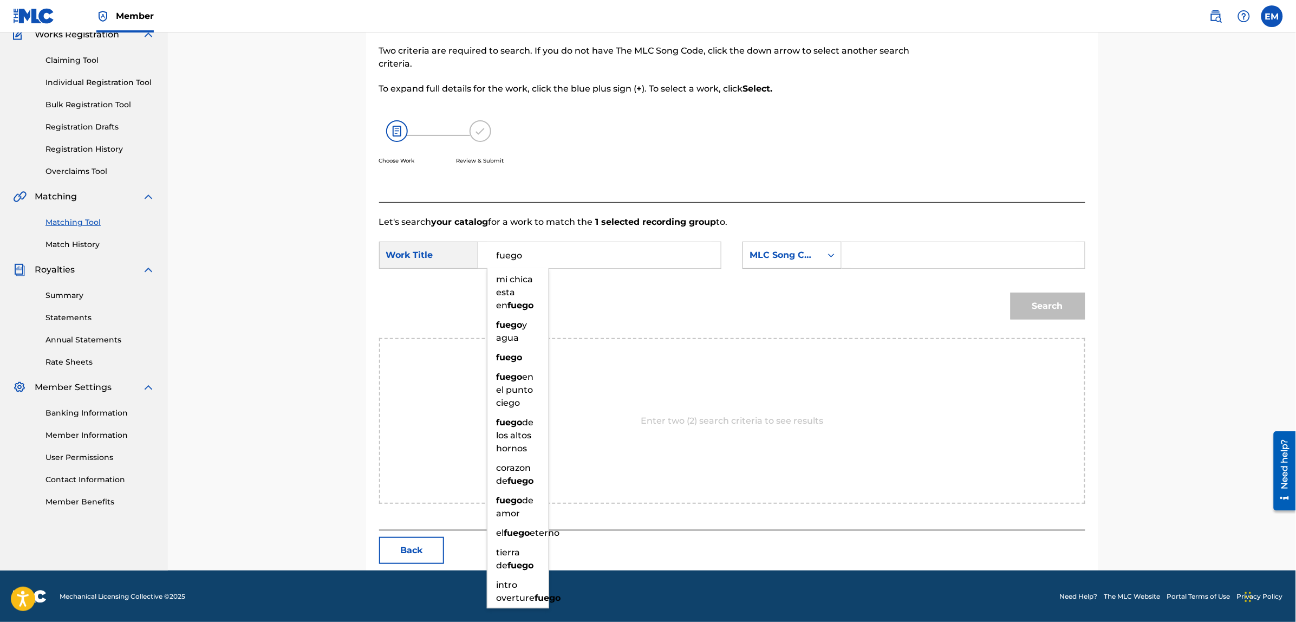
type input "fuego"
click at [813, 250] on div "MLC Song Code" at bounding box center [782, 255] width 66 height 13
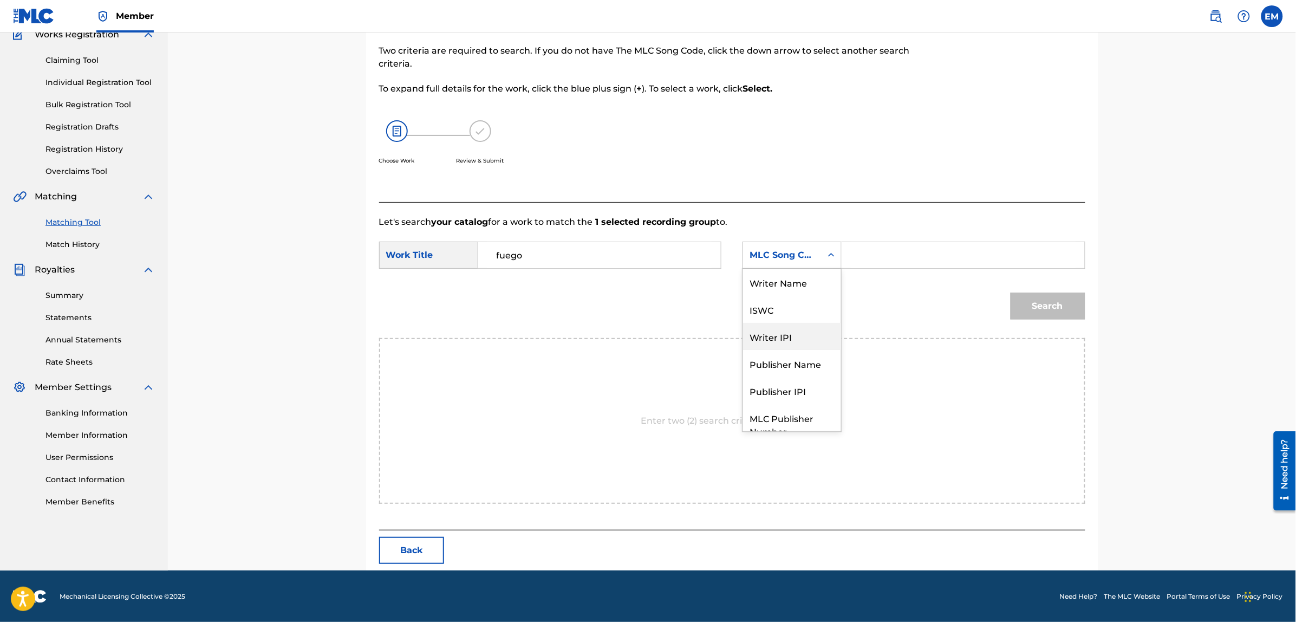
scroll to position [0, 0]
click at [777, 282] on div "Writer Name" at bounding box center [792, 282] width 98 height 27
click at [864, 253] on input "Search Form" at bounding box center [963, 255] width 224 height 26
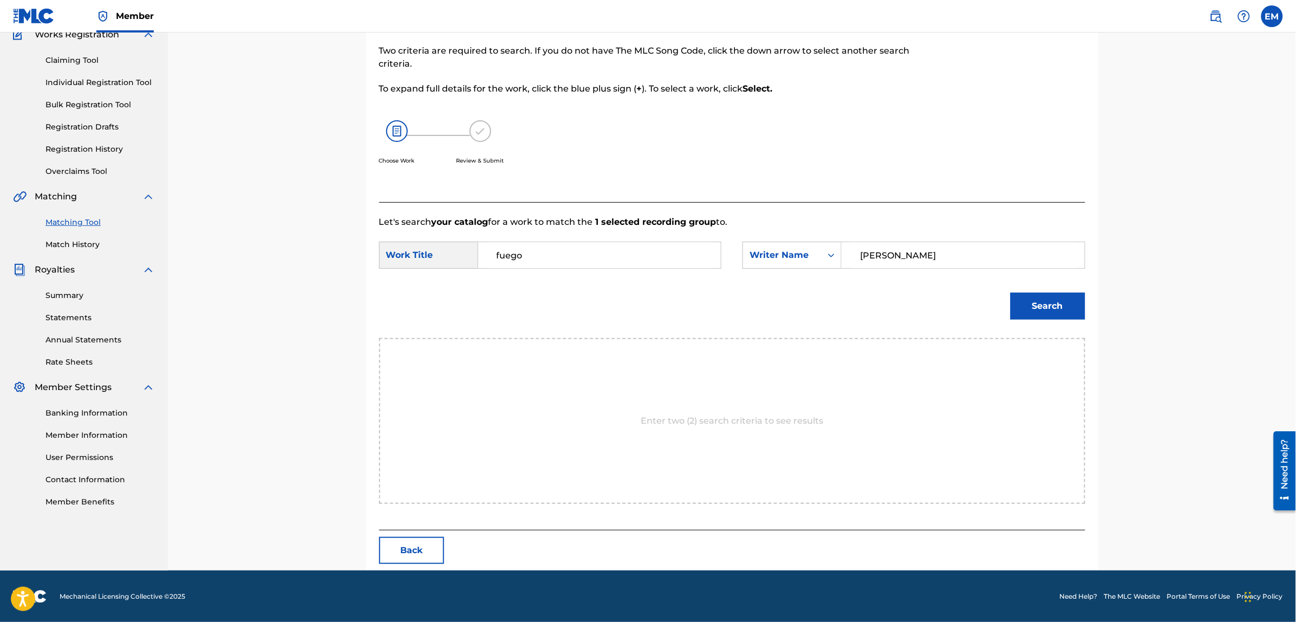
click at [864, 253] on input "[PERSON_NAME]" at bounding box center [963, 255] width 224 height 26
type input "[PERSON_NAME]"
click at [862, 300] on div "Search" at bounding box center [732, 310] width 706 height 56
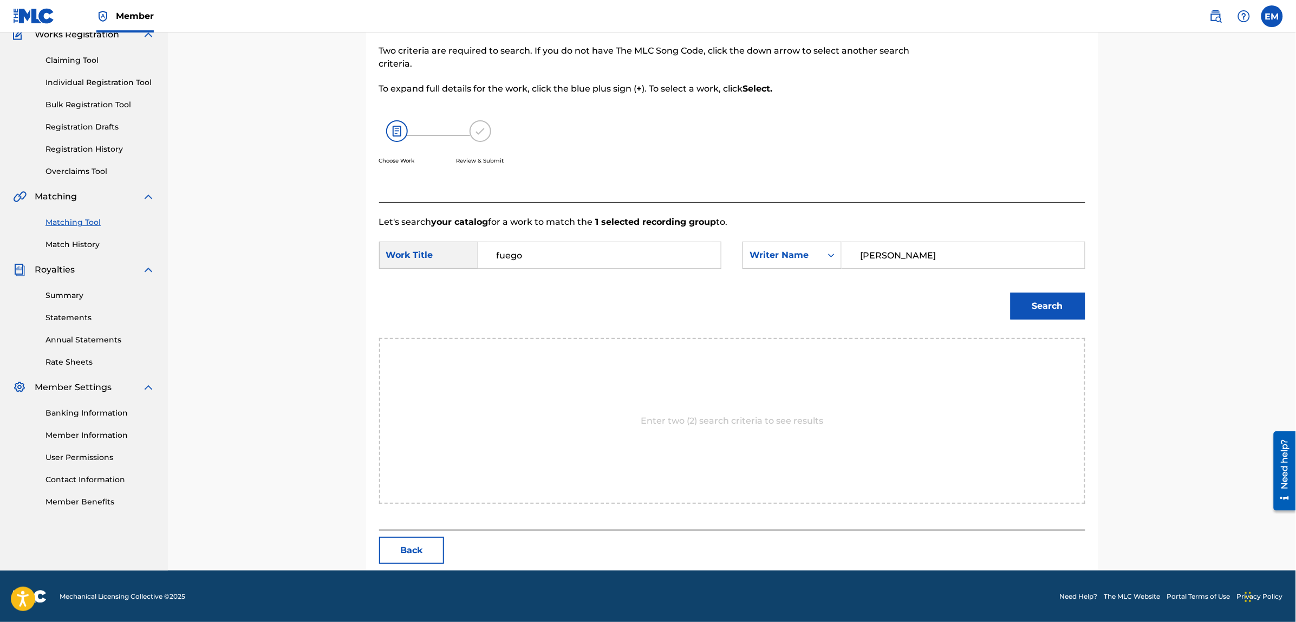
click at [1038, 300] on button "Search" at bounding box center [1047, 305] width 75 height 27
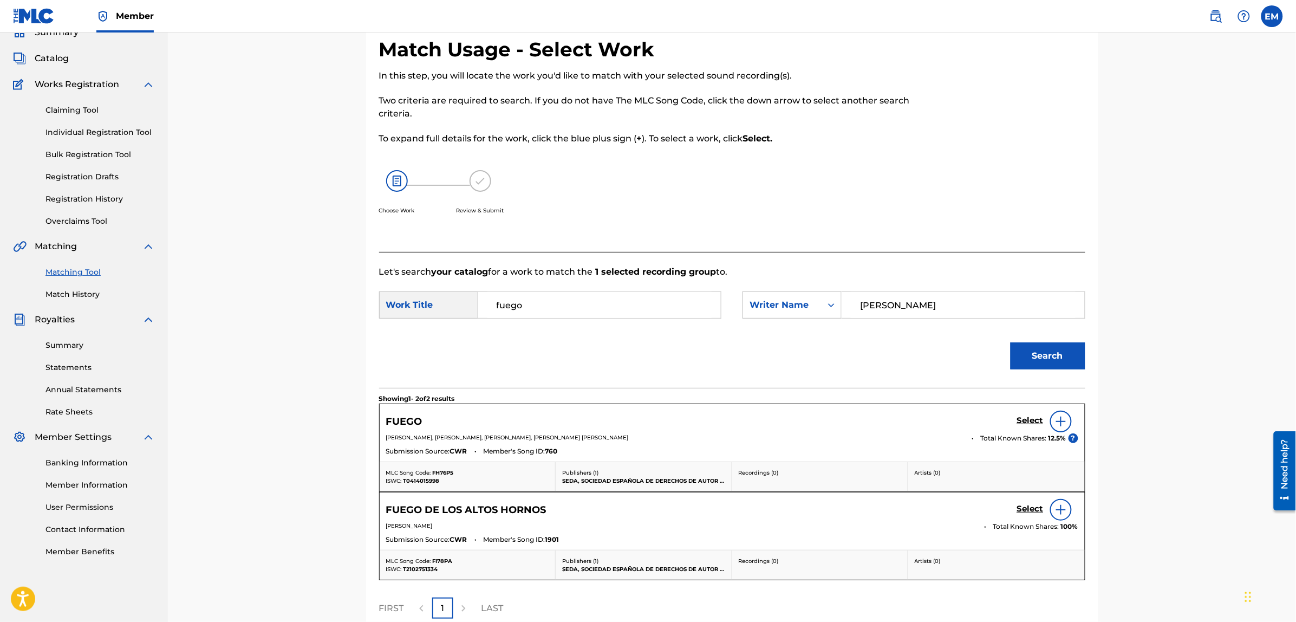
scroll to position [99, 0]
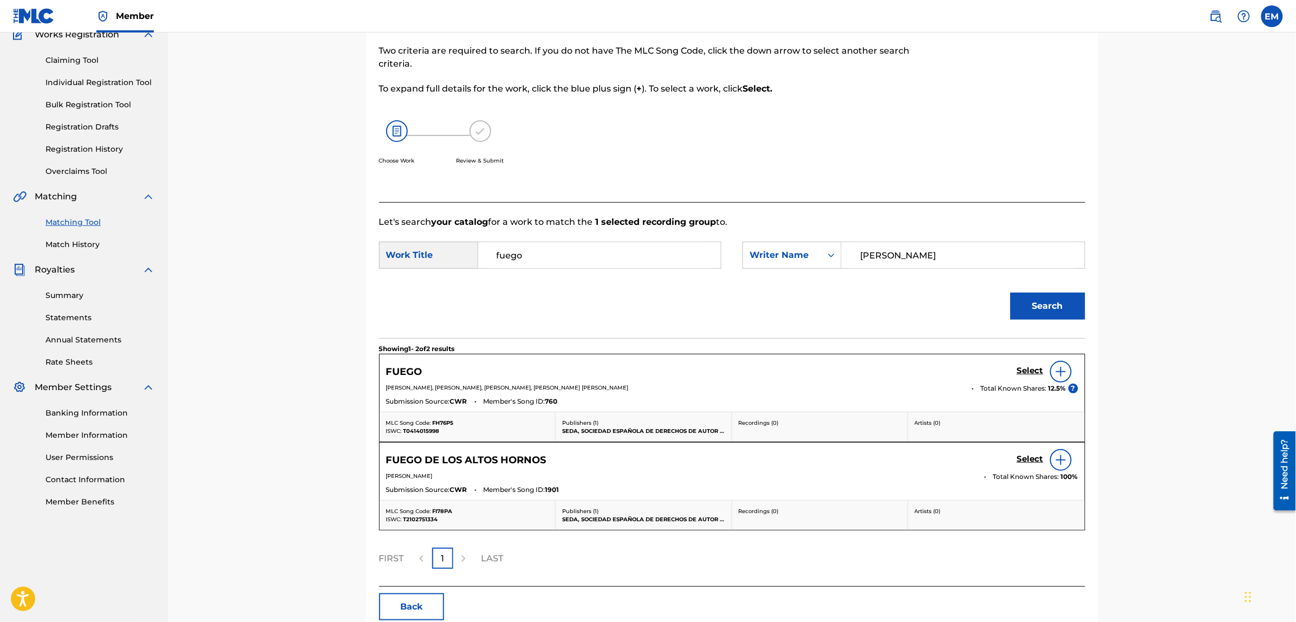
click at [1056, 370] on img at bounding box center [1060, 371] width 13 height 13
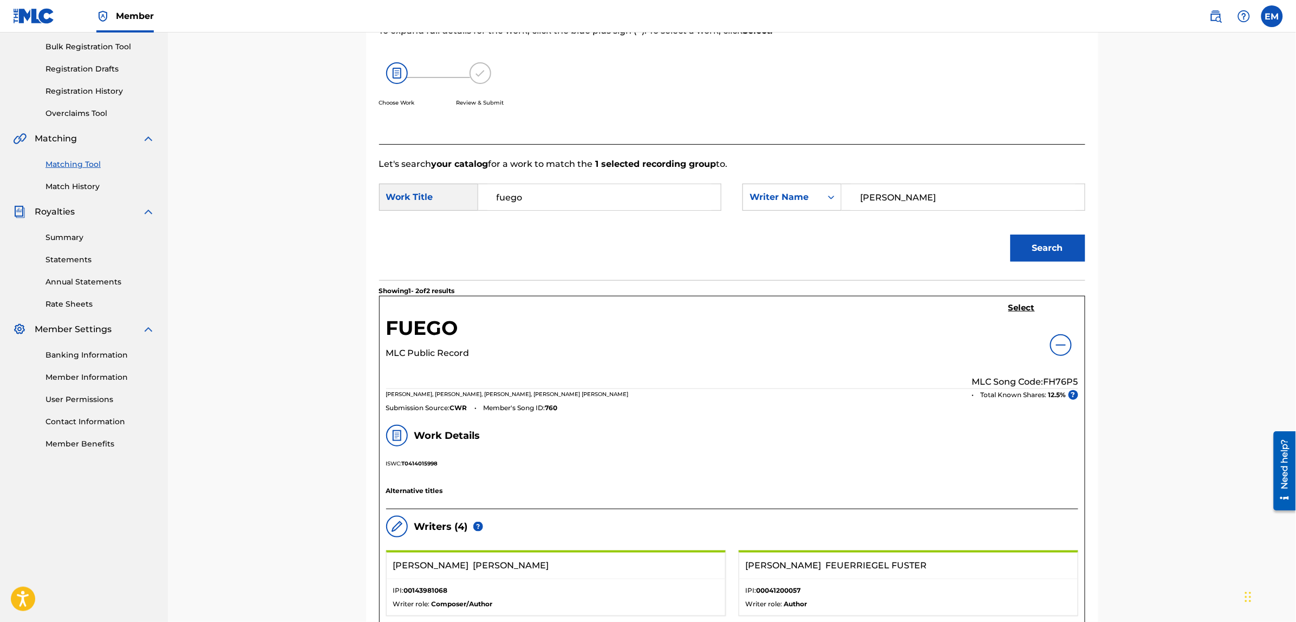
scroll to position [234, 0]
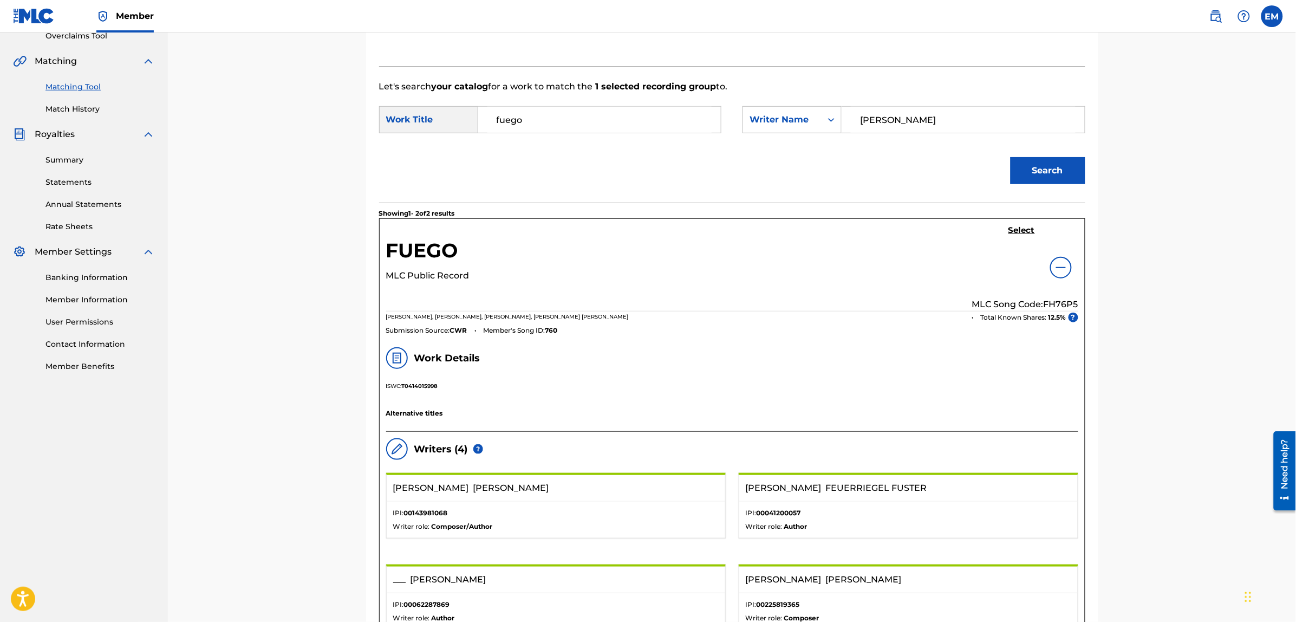
click at [1016, 226] on h5 "Select" at bounding box center [1021, 230] width 27 height 10
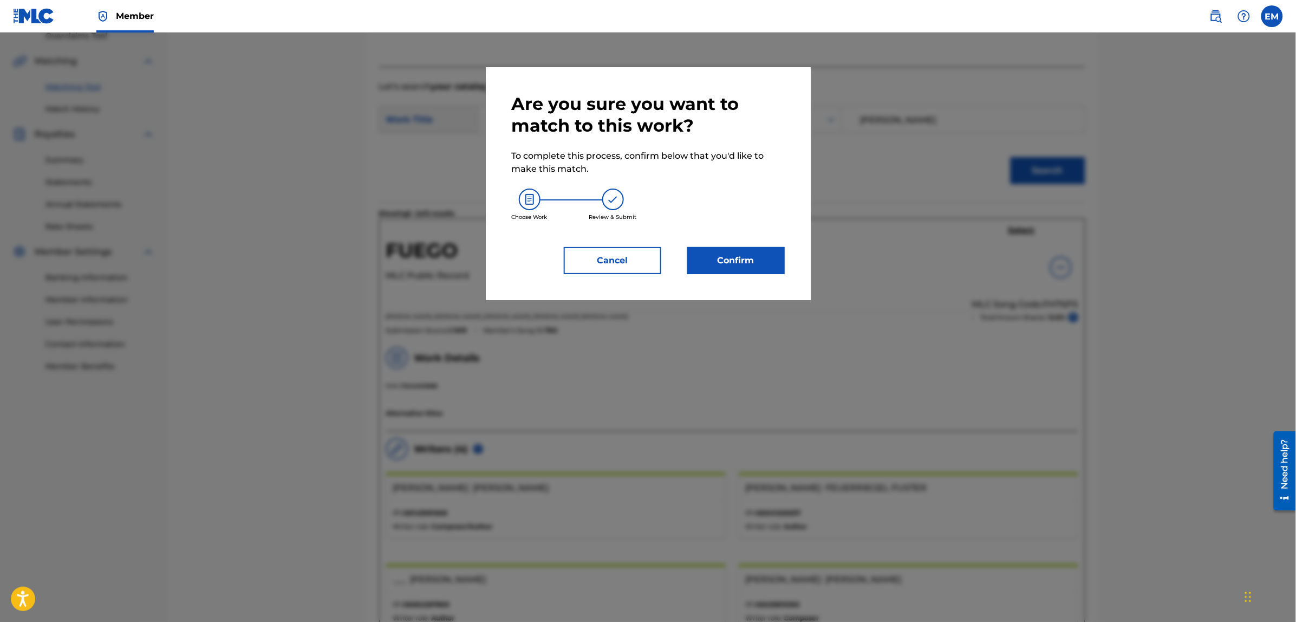
click at [750, 264] on button "Confirm" at bounding box center [735, 260] width 97 height 27
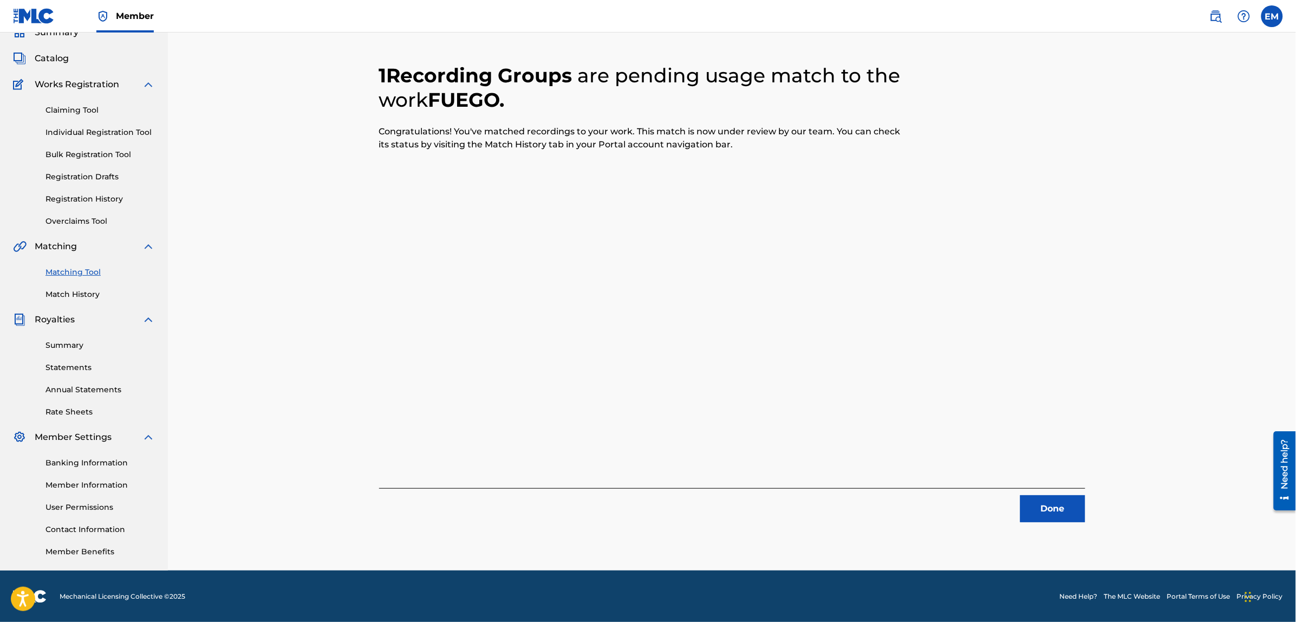
click at [1029, 509] on button "Done" at bounding box center [1052, 508] width 65 height 27
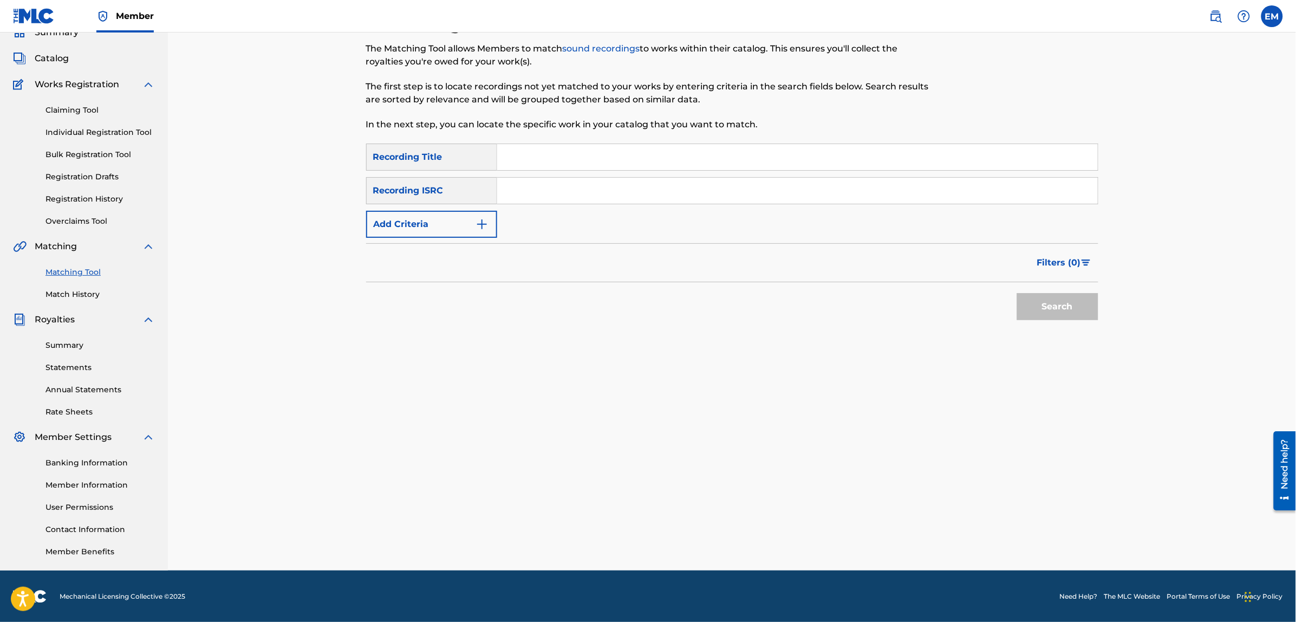
click at [522, 150] on input "Search Form" at bounding box center [797, 157] width 600 height 26
type input "por si volvieras"
click at [1017, 293] on button "Search" at bounding box center [1057, 306] width 81 height 27
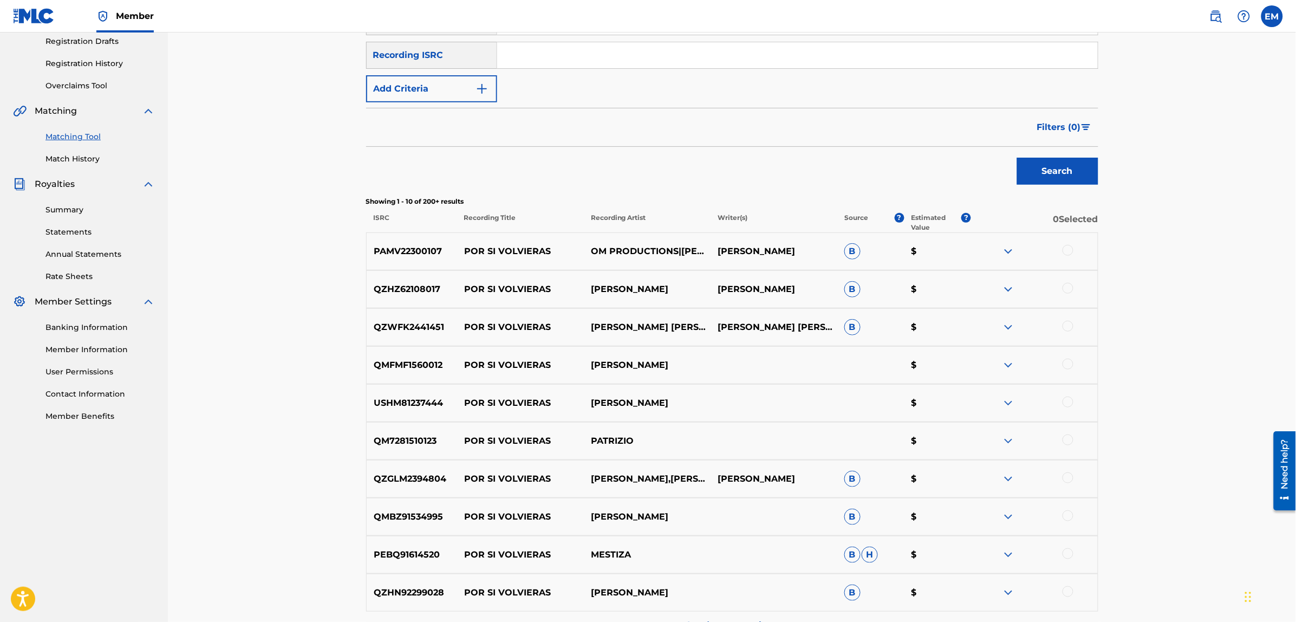
scroll to position [307, 0]
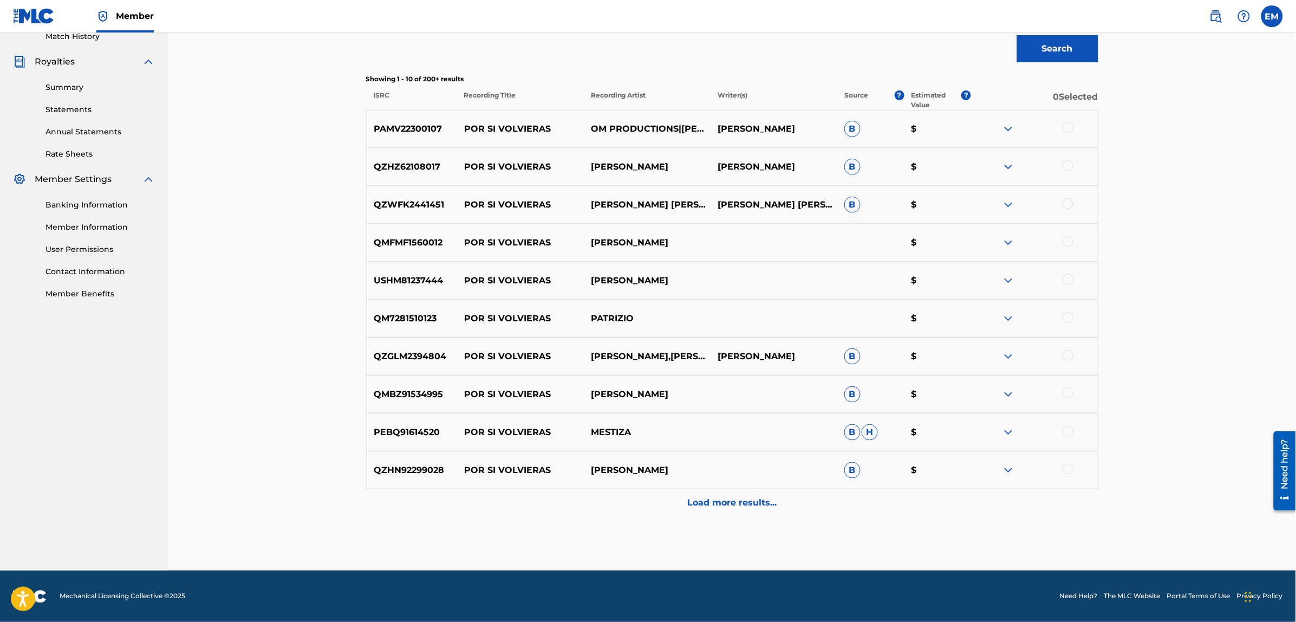
click at [698, 506] on p "Load more results..." at bounding box center [731, 502] width 89 height 13
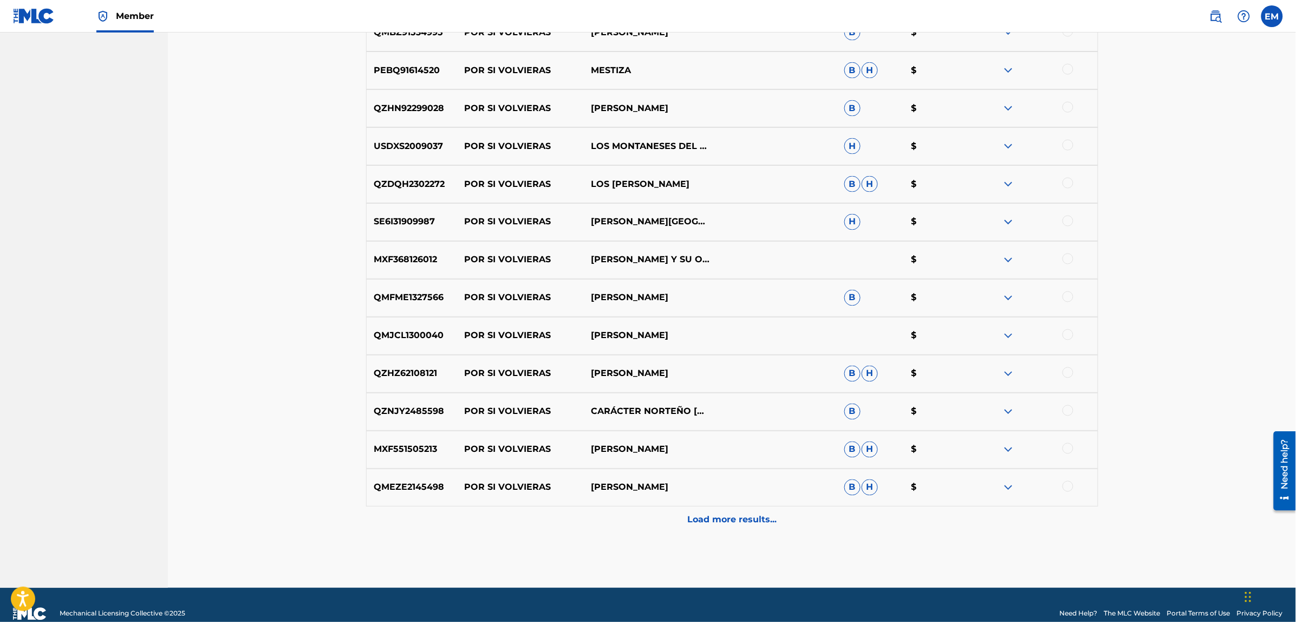
scroll to position [686, 0]
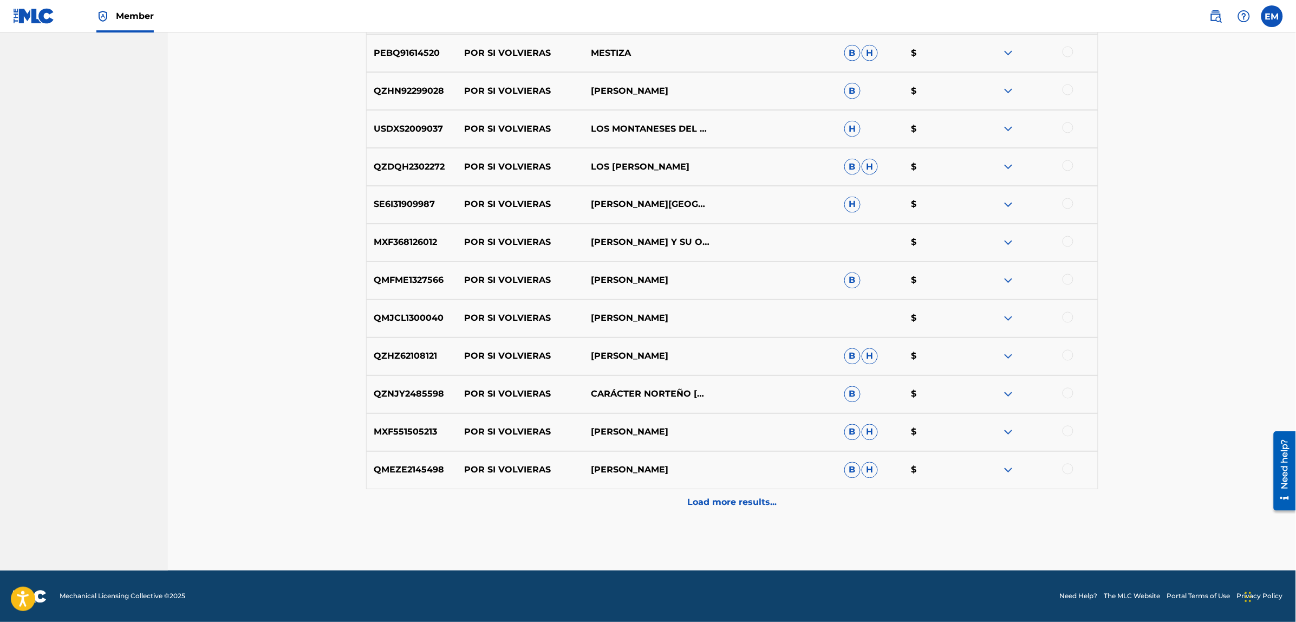
click at [695, 494] on div "Load more results..." at bounding box center [732, 502] width 732 height 27
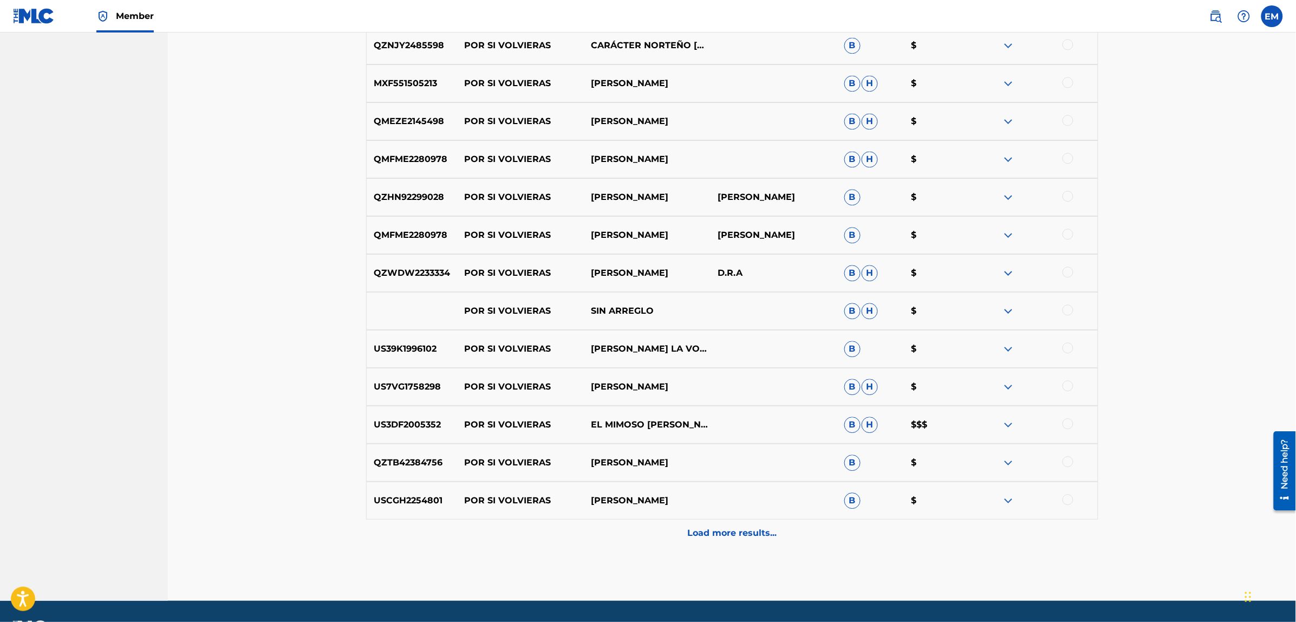
scroll to position [1065, 0]
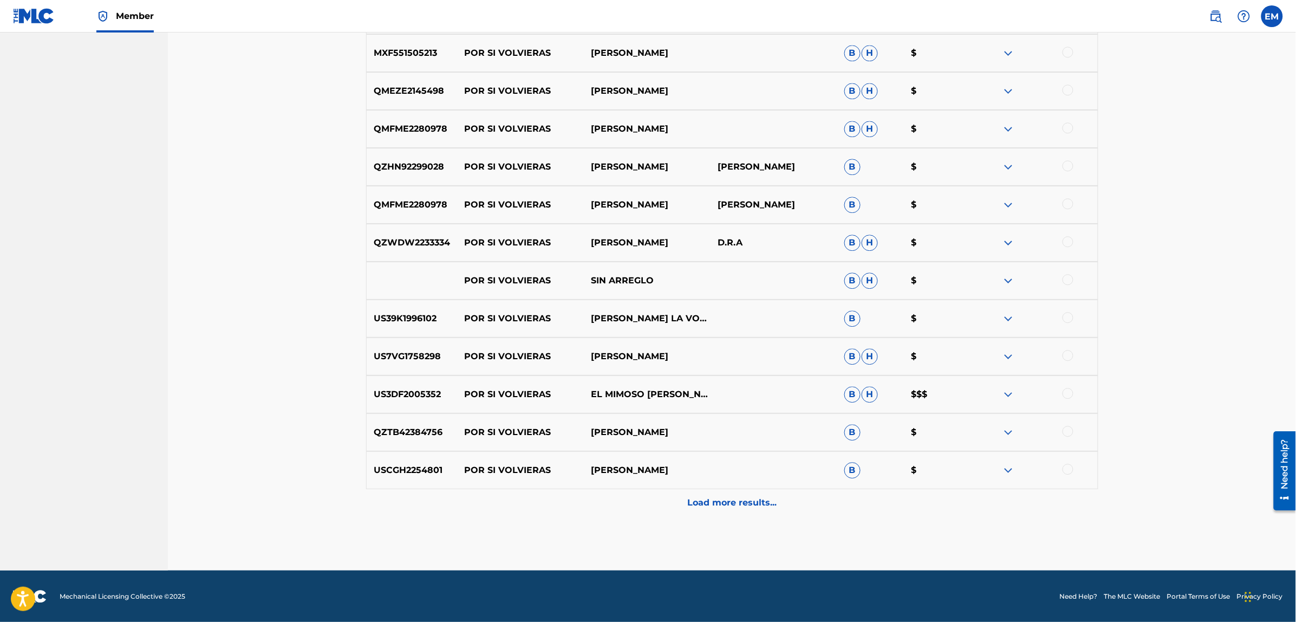
click at [718, 500] on p "Load more results..." at bounding box center [731, 502] width 89 height 13
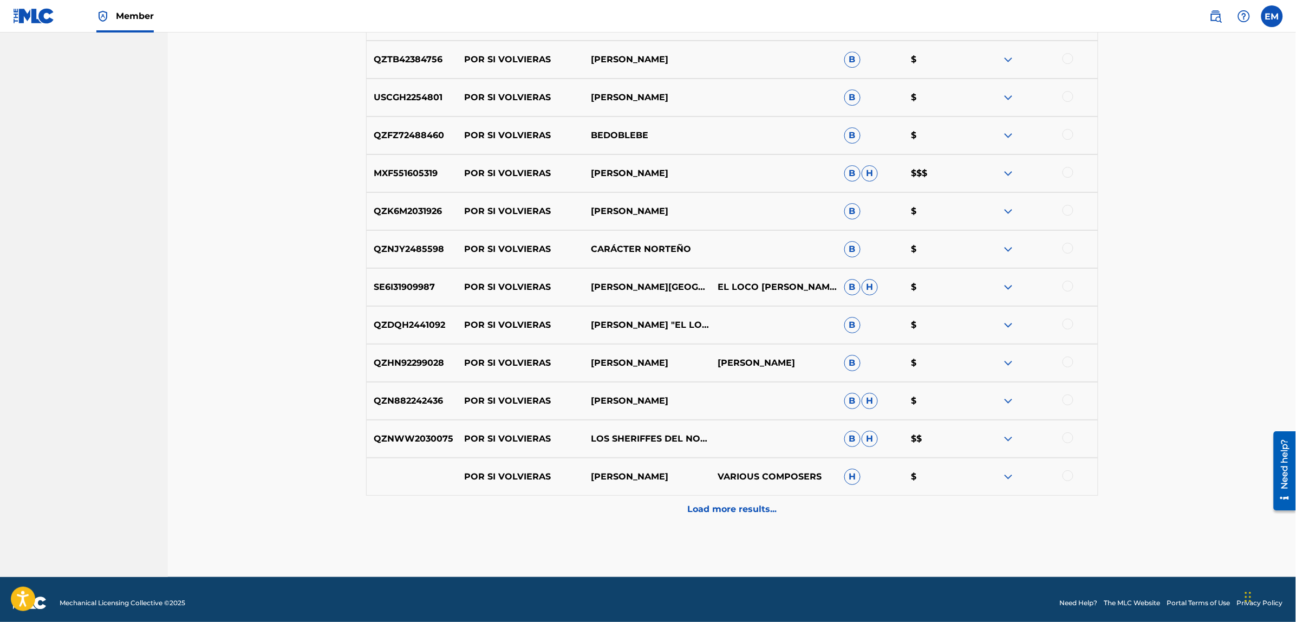
scroll to position [1444, 0]
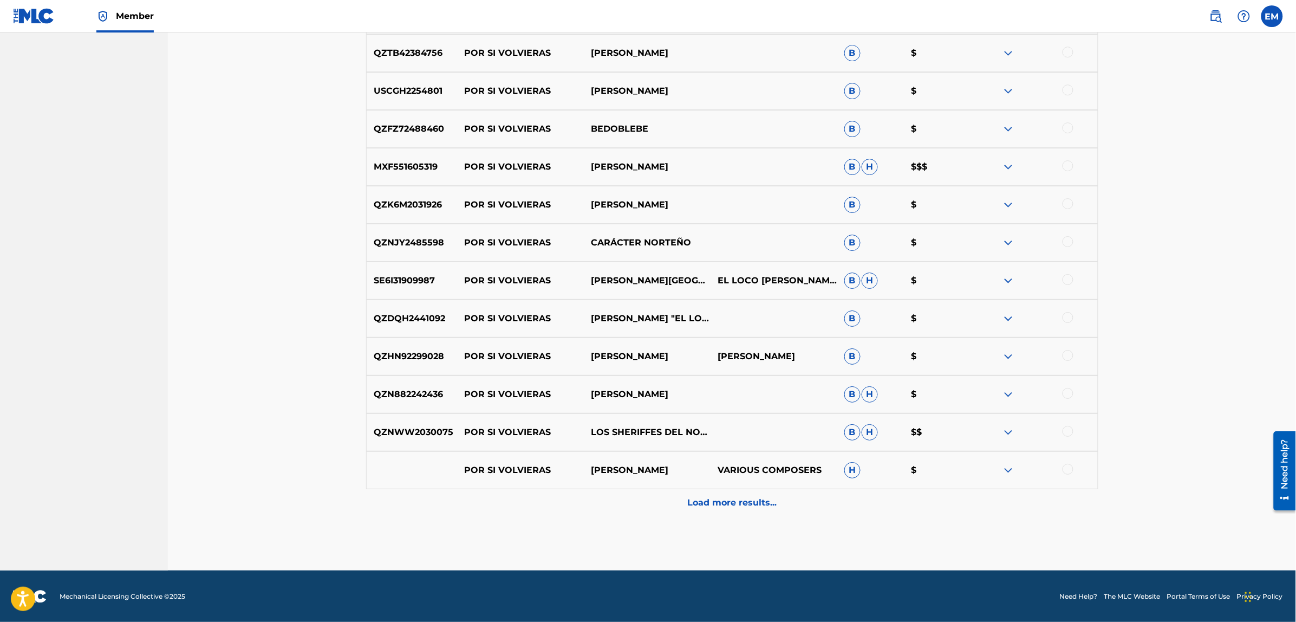
click at [712, 499] on p "Load more results..." at bounding box center [731, 502] width 89 height 13
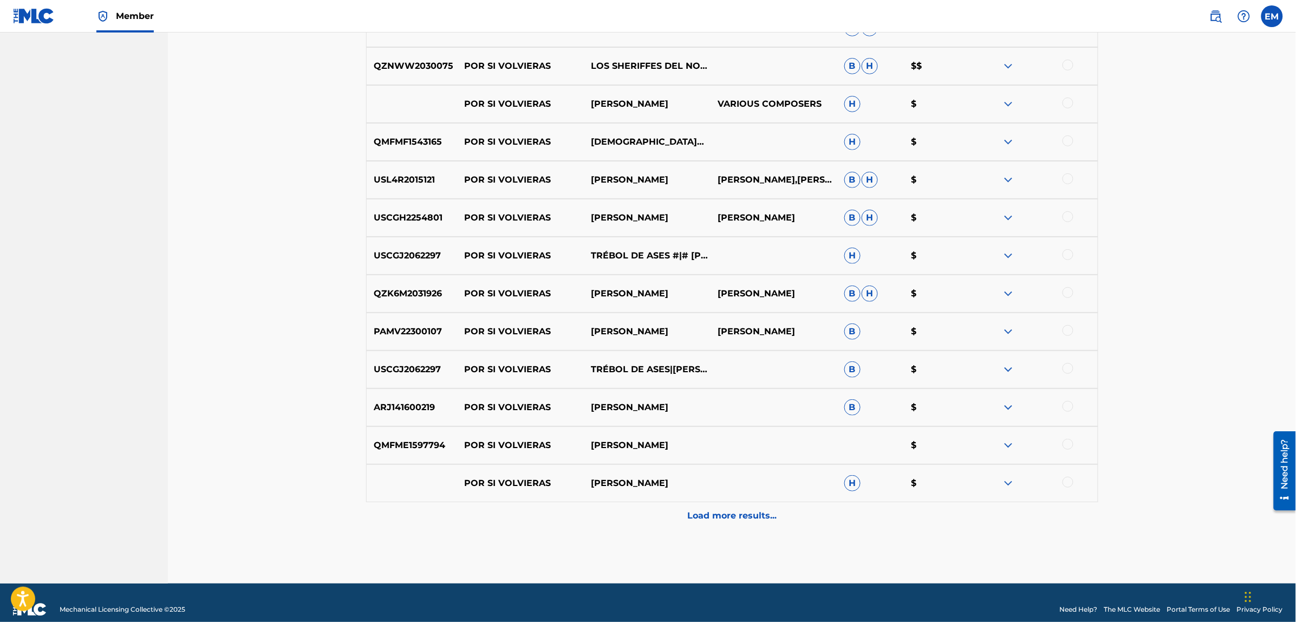
scroll to position [1823, 0]
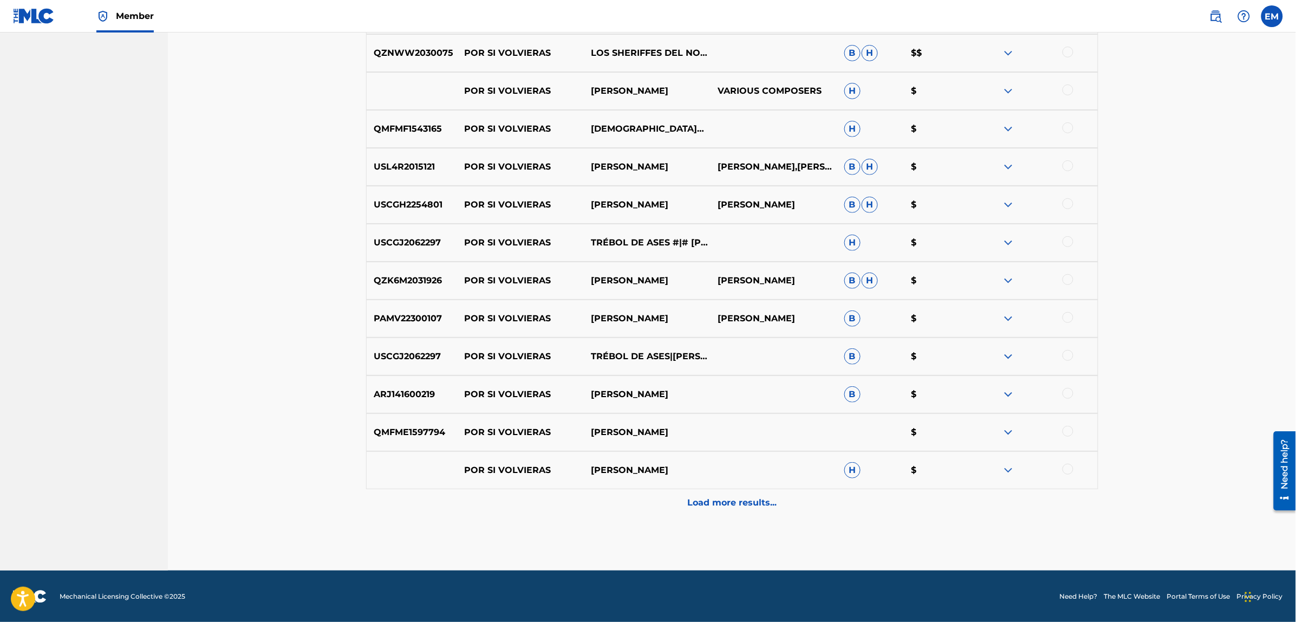
click at [725, 509] on div "Load more results..." at bounding box center [732, 502] width 732 height 27
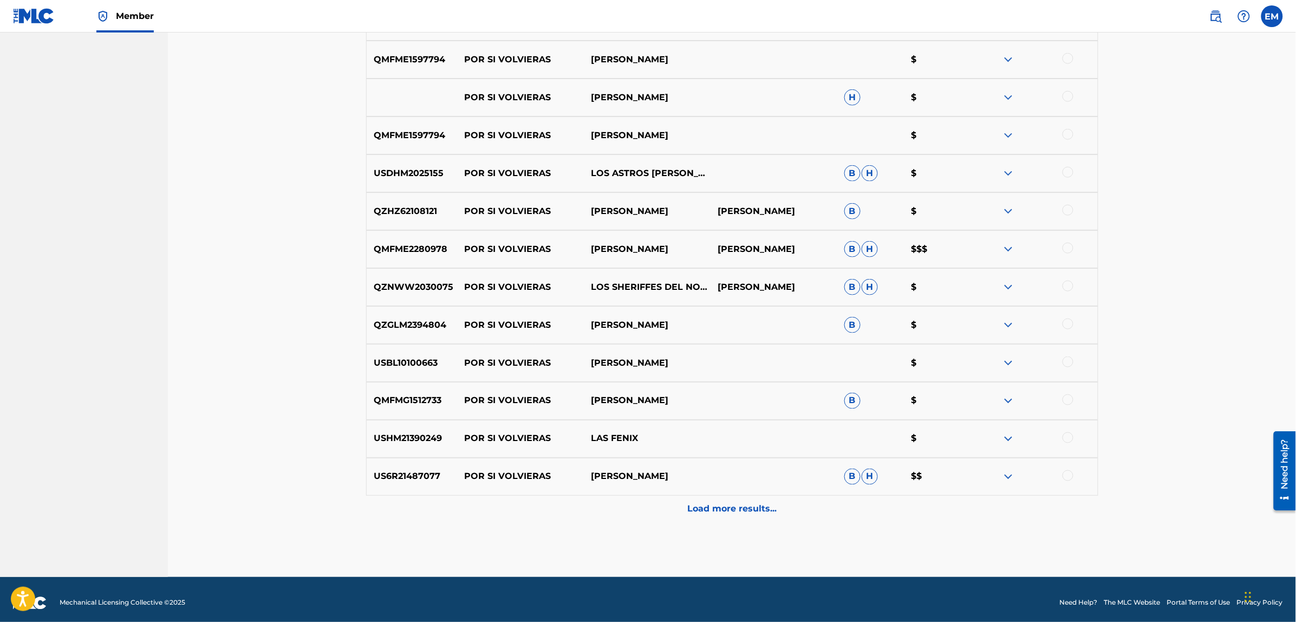
scroll to position [2202, 0]
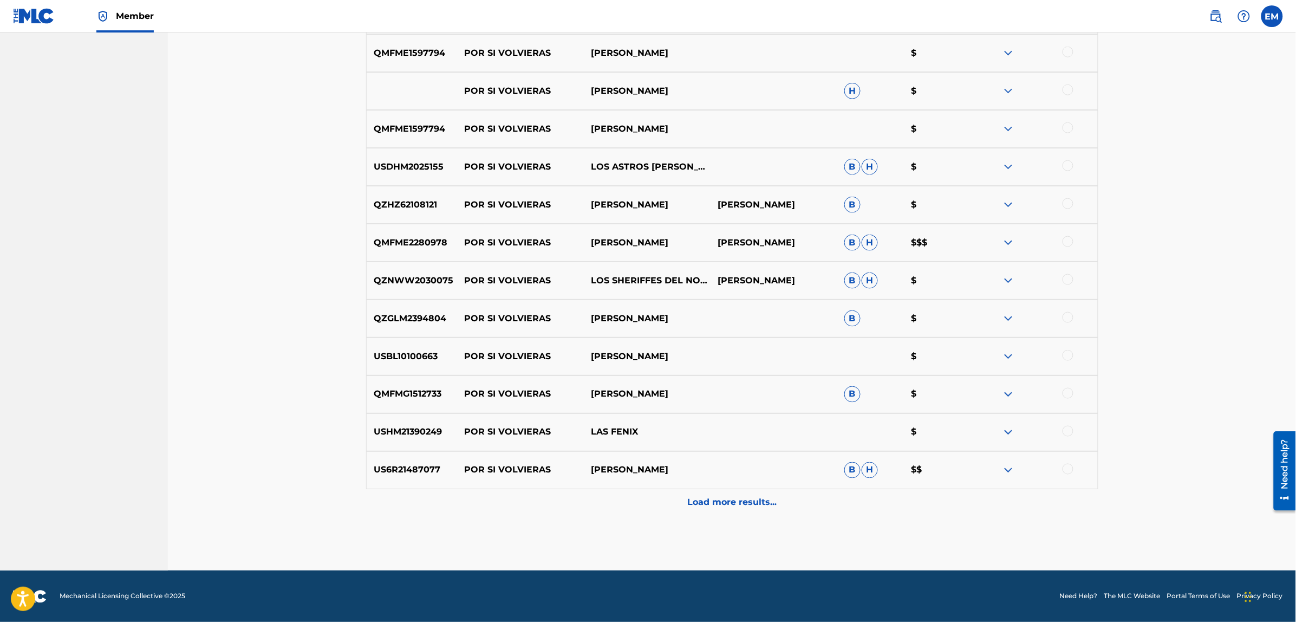
click at [744, 499] on p "Load more results..." at bounding box center [731, 502] width 89 height 13
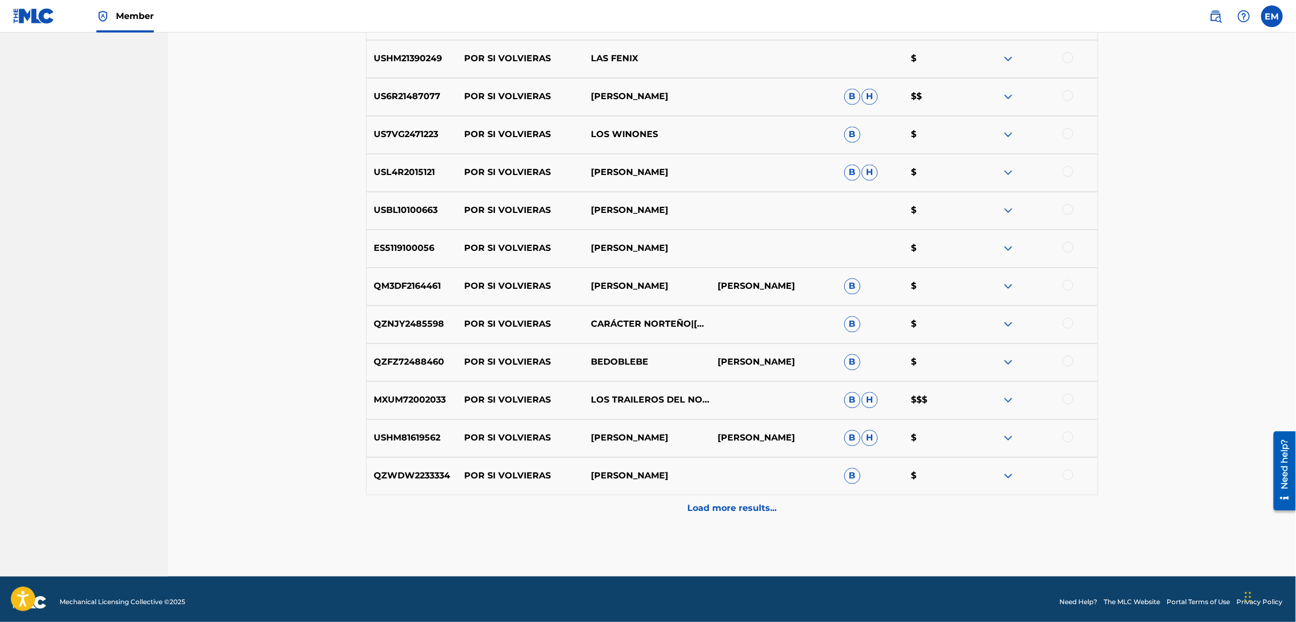
scroll to position [2581, 0]
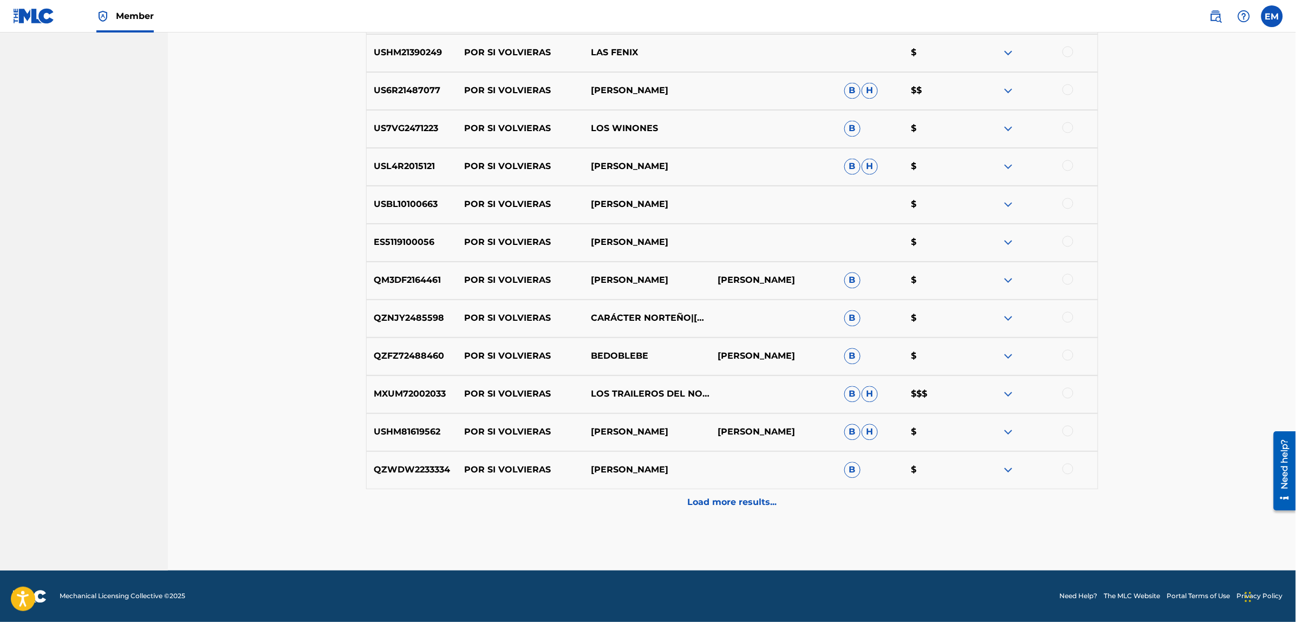
click at [712, 505] on p "Load more results..." at bounding box center [731, 502] width 89 height 13
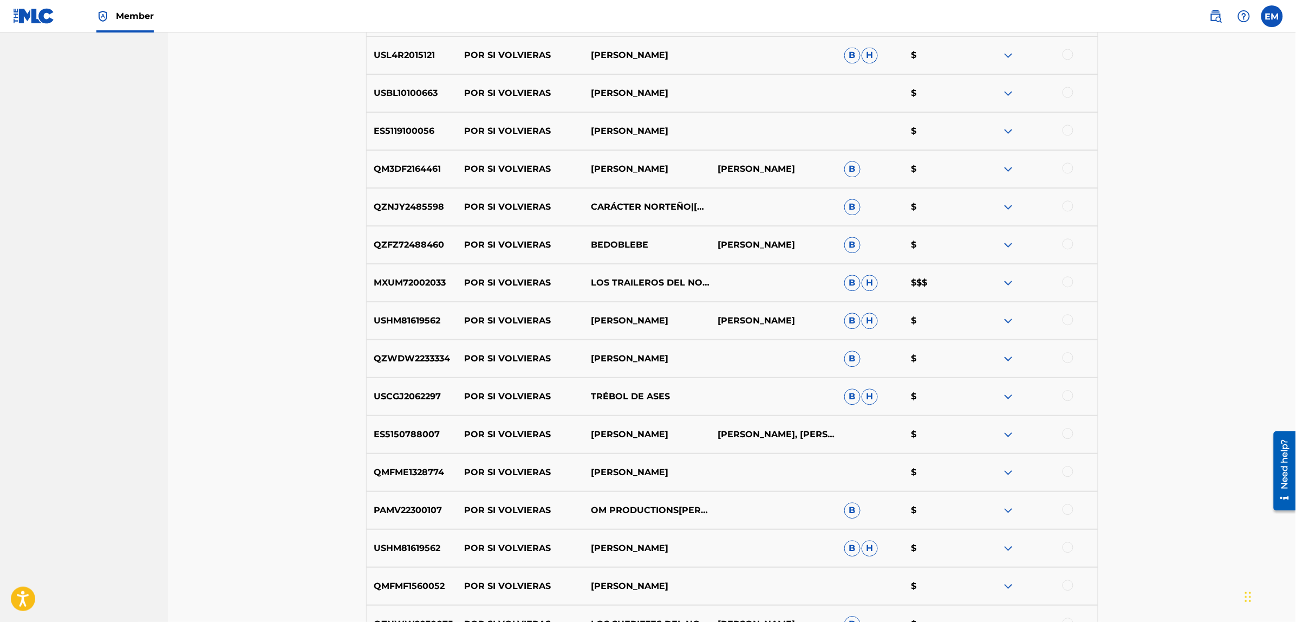
scroll to position [2784, 0]
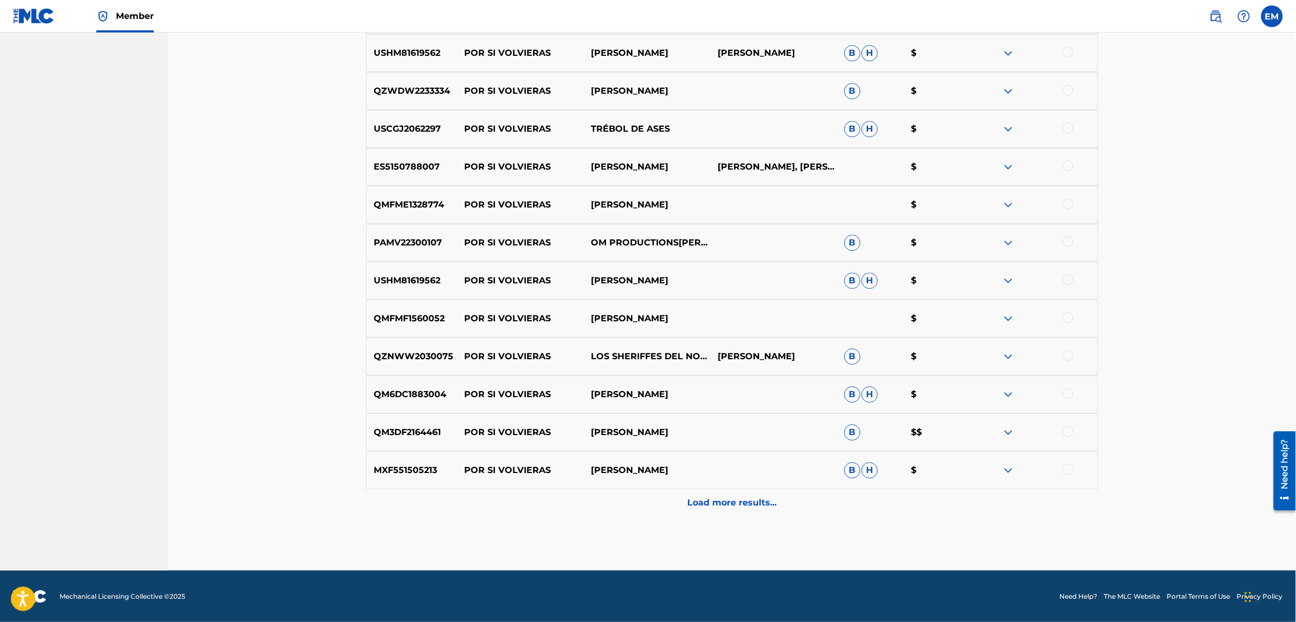
click at [731, 505] on p "Load more results..." at bounding box center [731, 502] width 89 height 13
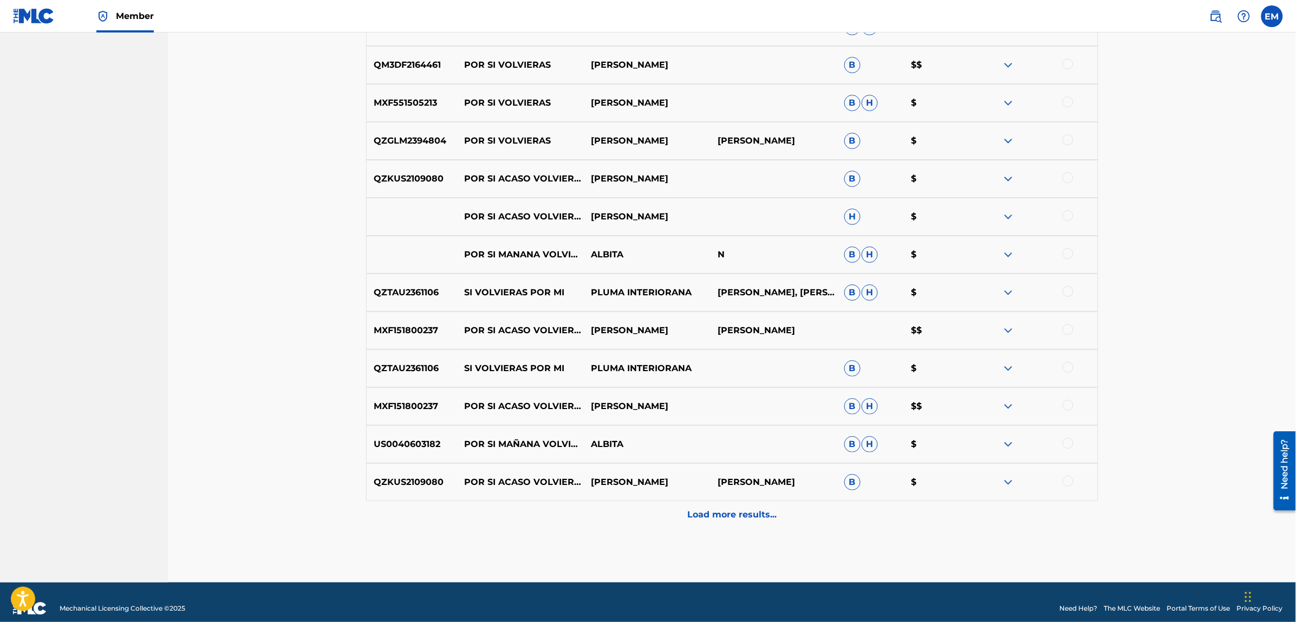
scroll to position [3339, 0]
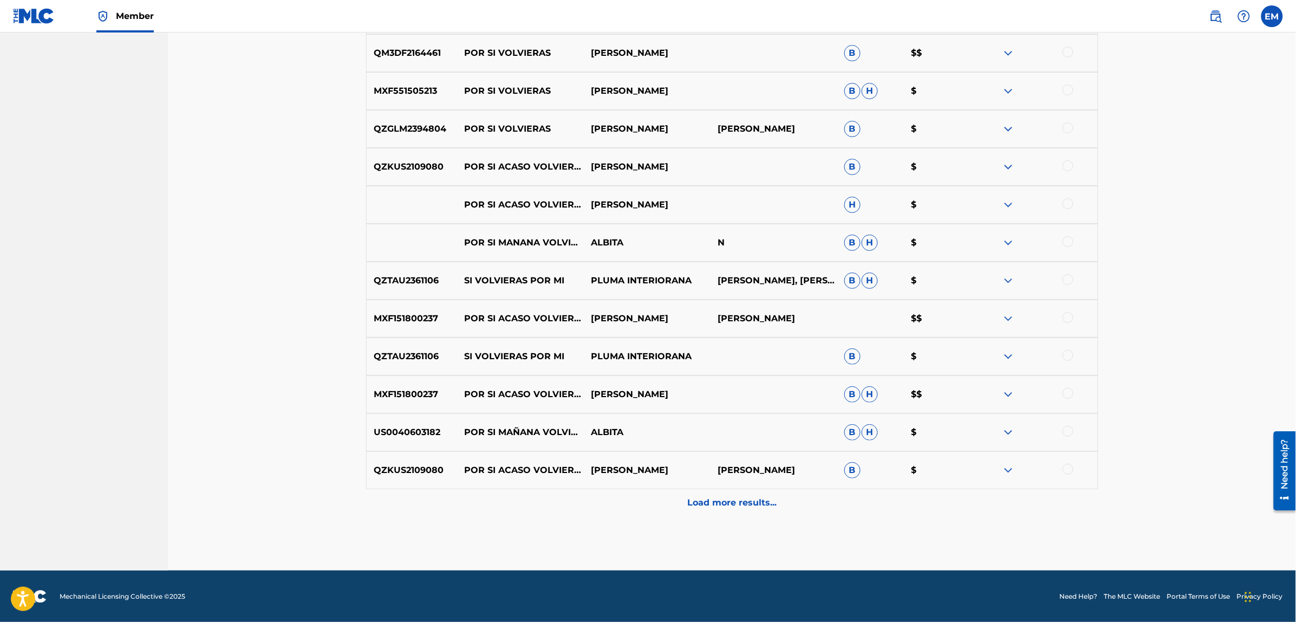
click at [735, 506] on p "Load more results..." at bounding box center [731, 502] width 89 height 13
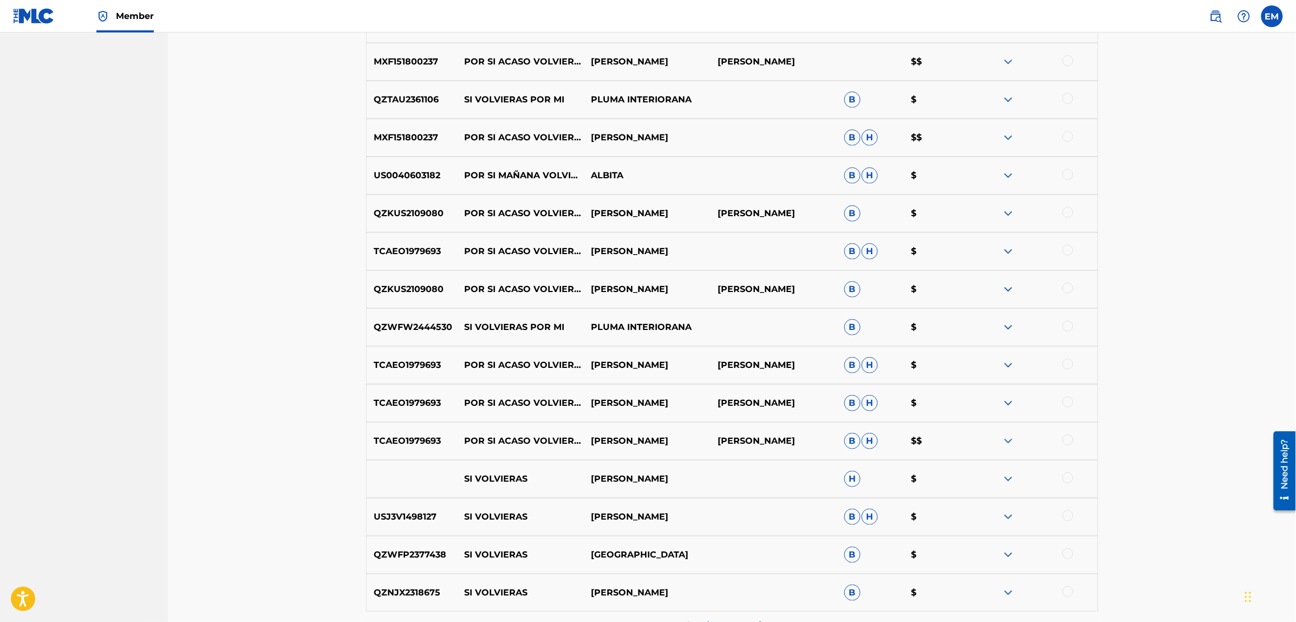
scroll to position [3677, 0]
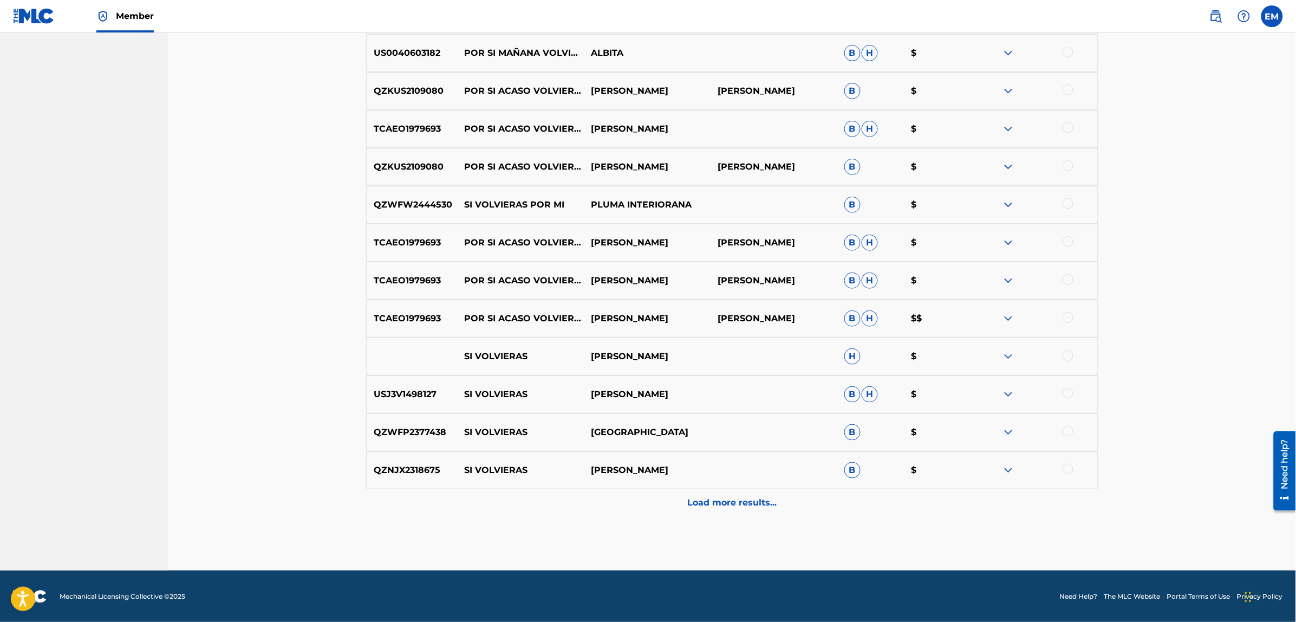
click at [724, 496] on p "Load more results..." at bounding box center [731, 502] width 89 height 13
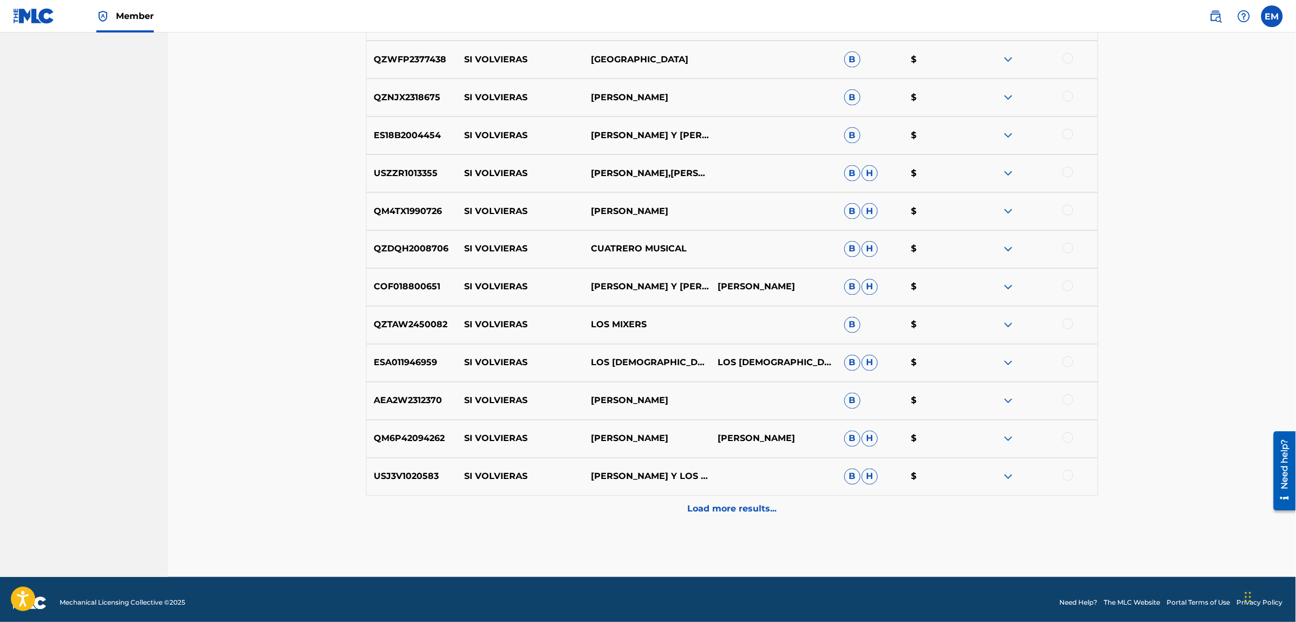
scroll to position [4097, 0]
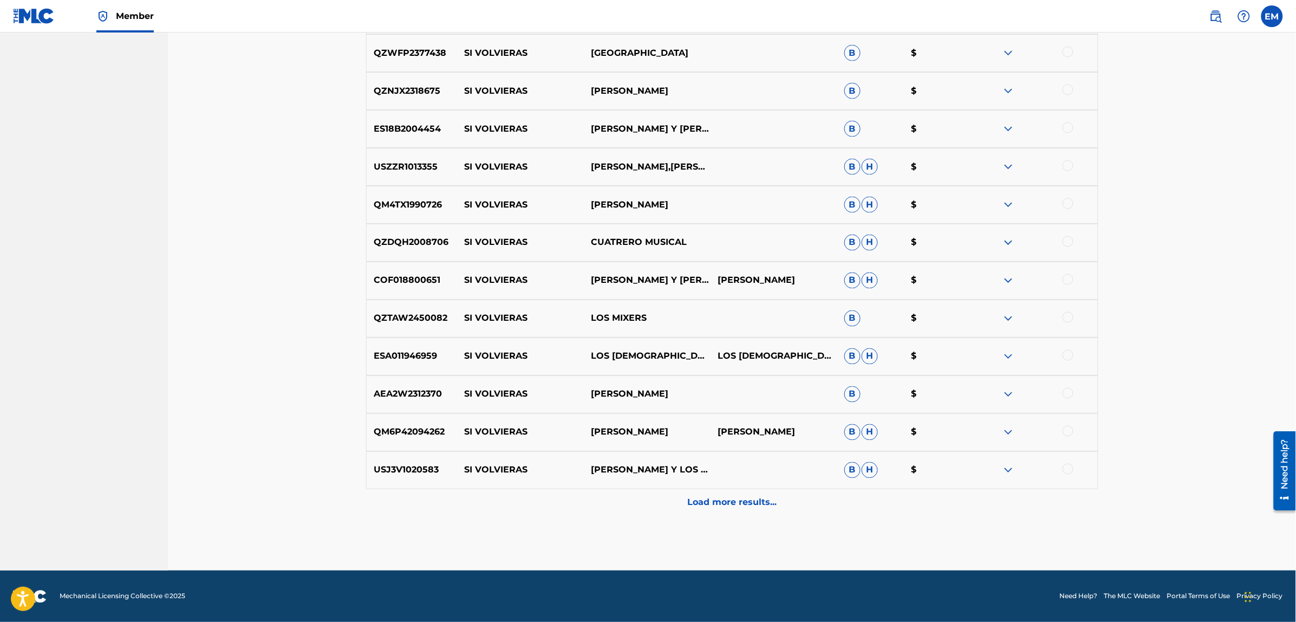
click at [719, 492] on div "Load more results..." at bounding box center [732, 502] width 732 height 27
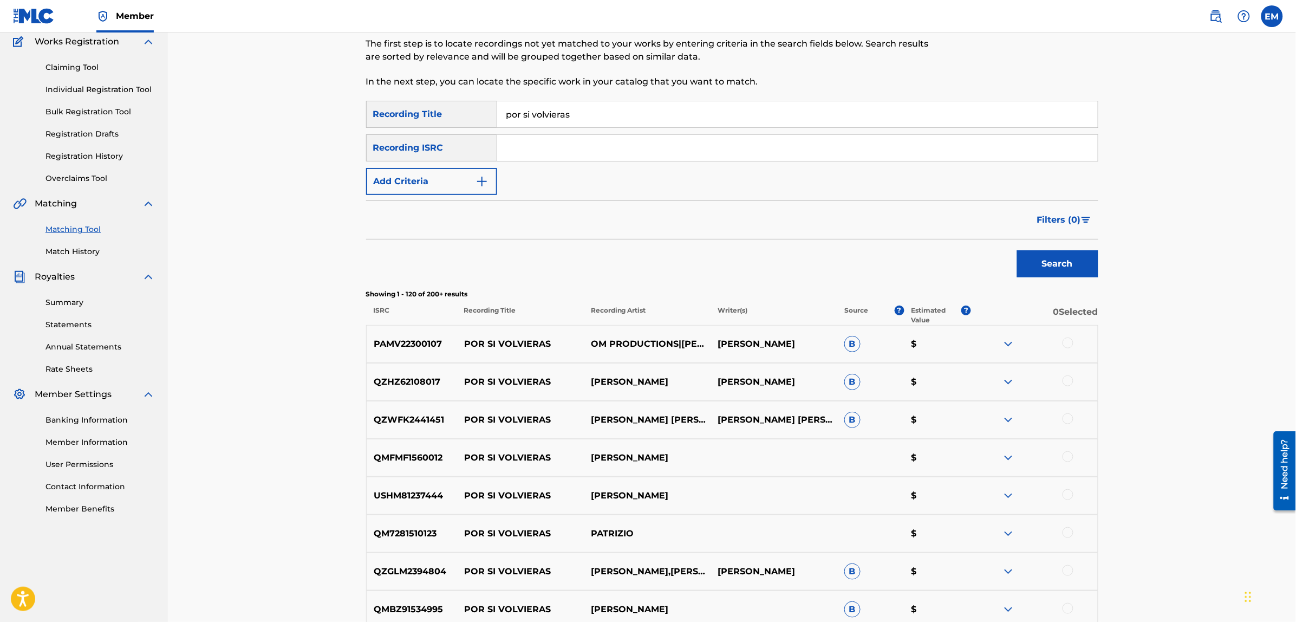
scroll to position [0, 0]
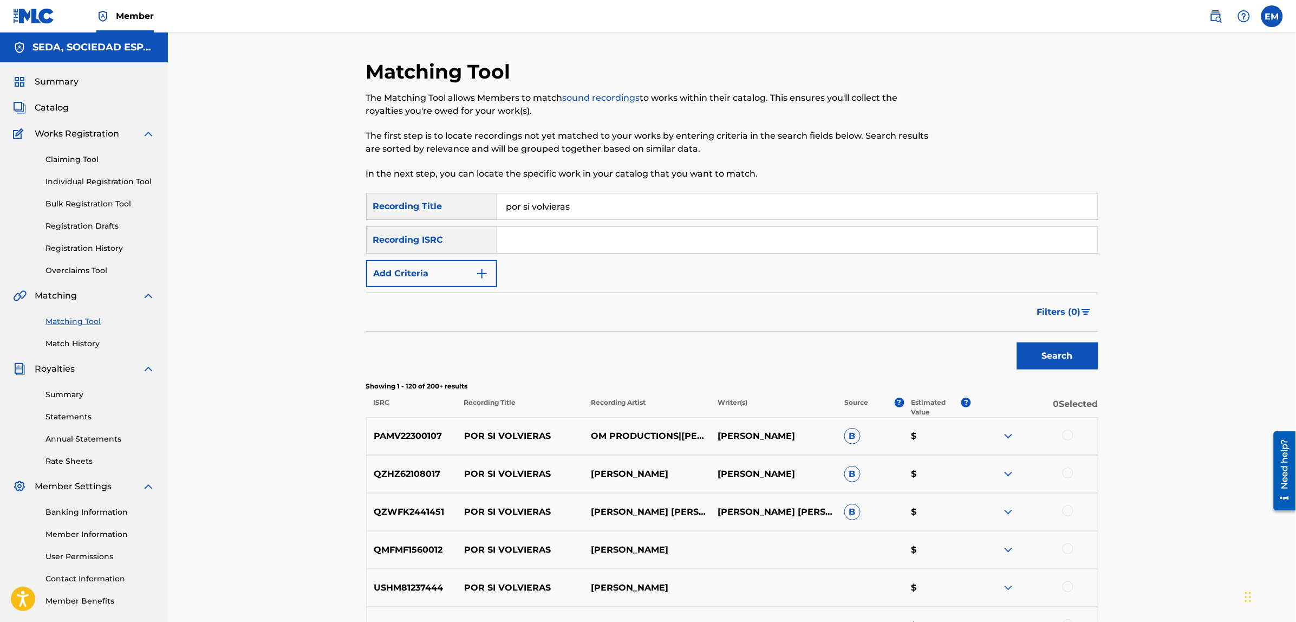
click at [467, 272] on button "Add Criteria" at bounding box center [431, 273] width 131 height 27
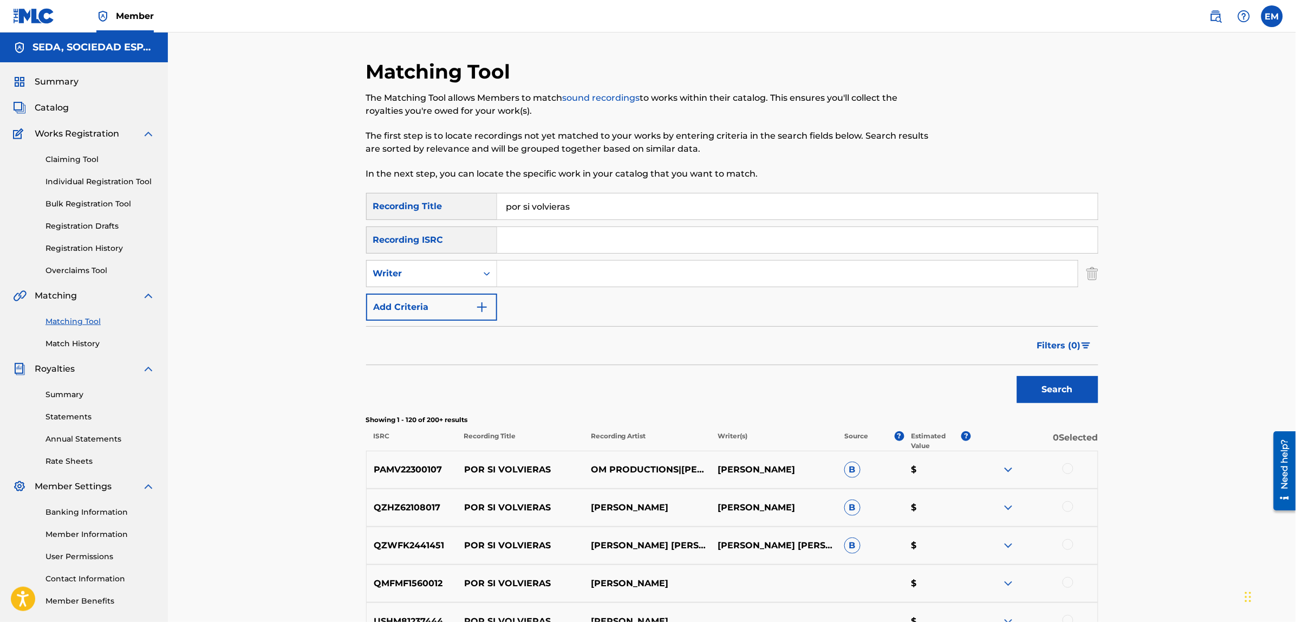
click at [553, 278] on input "Search Form" at bounding box center [787, 273] width 580 height 26
type input "[PERSON_NAME]"
click at [1017, 376] on button "Search" at bounding box center [1057, 389] width 81 height 27
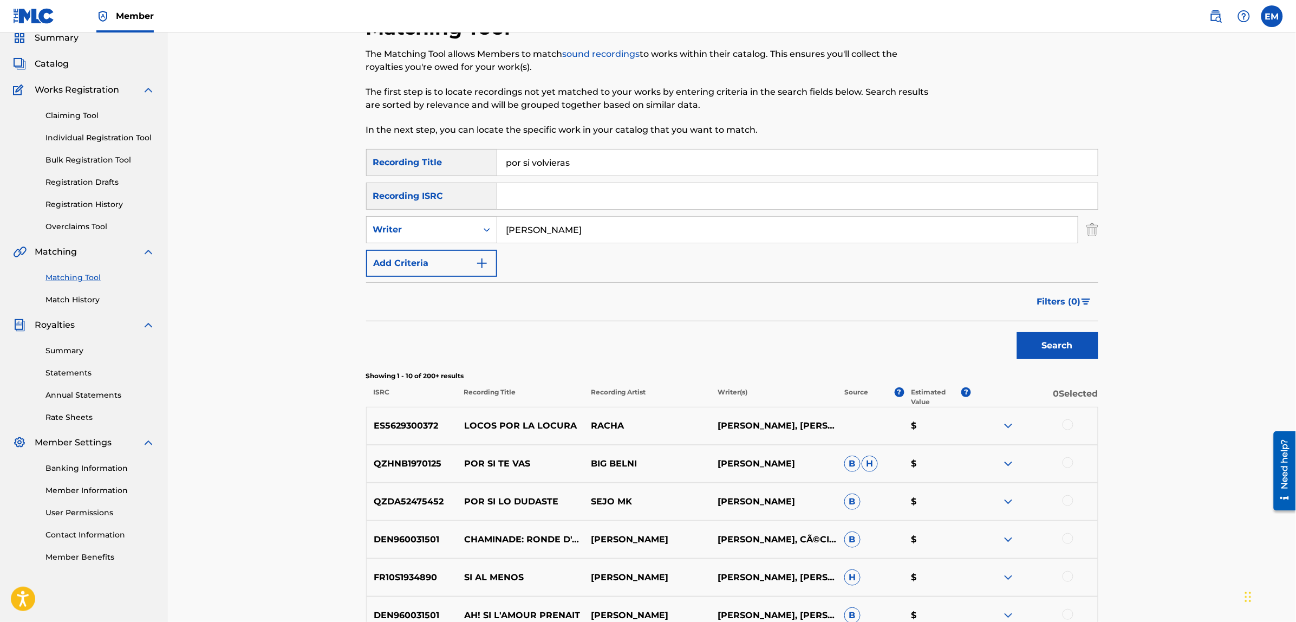
scroll to position [68, 0]
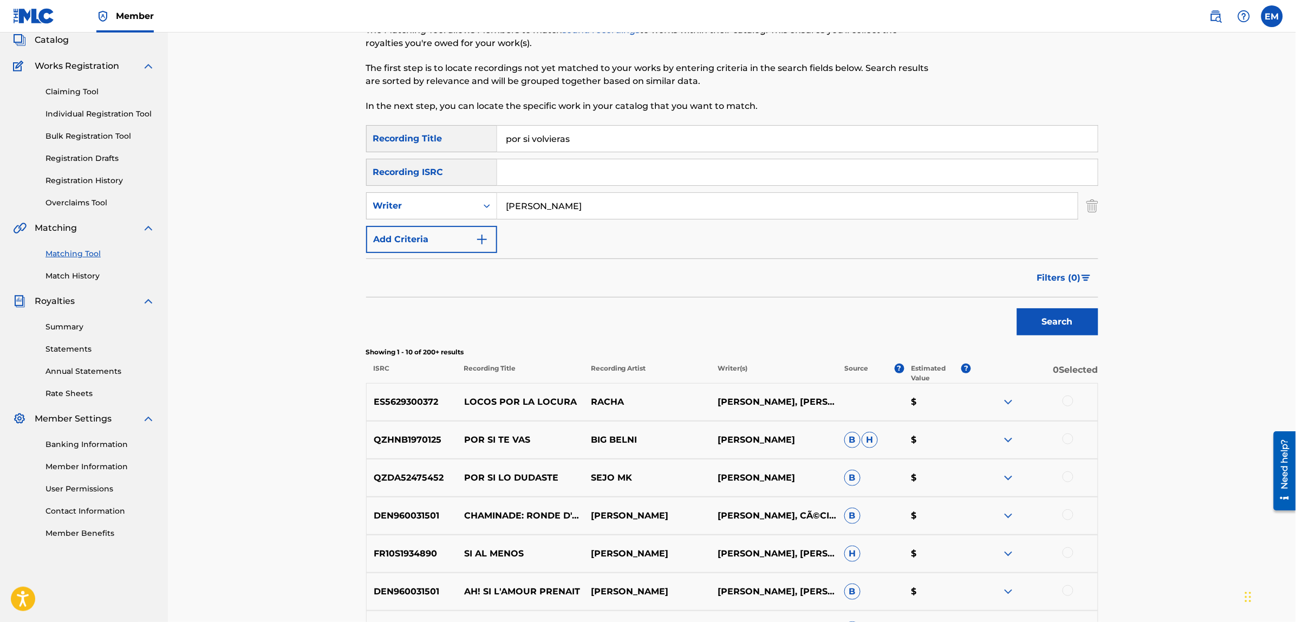
click at [1062, 398] on div at bounding box center [1067, 400] width 11 height 11
click at [800, 525] on button "Match 1 Group" at bounding box center [761, 533] width 120 height 27
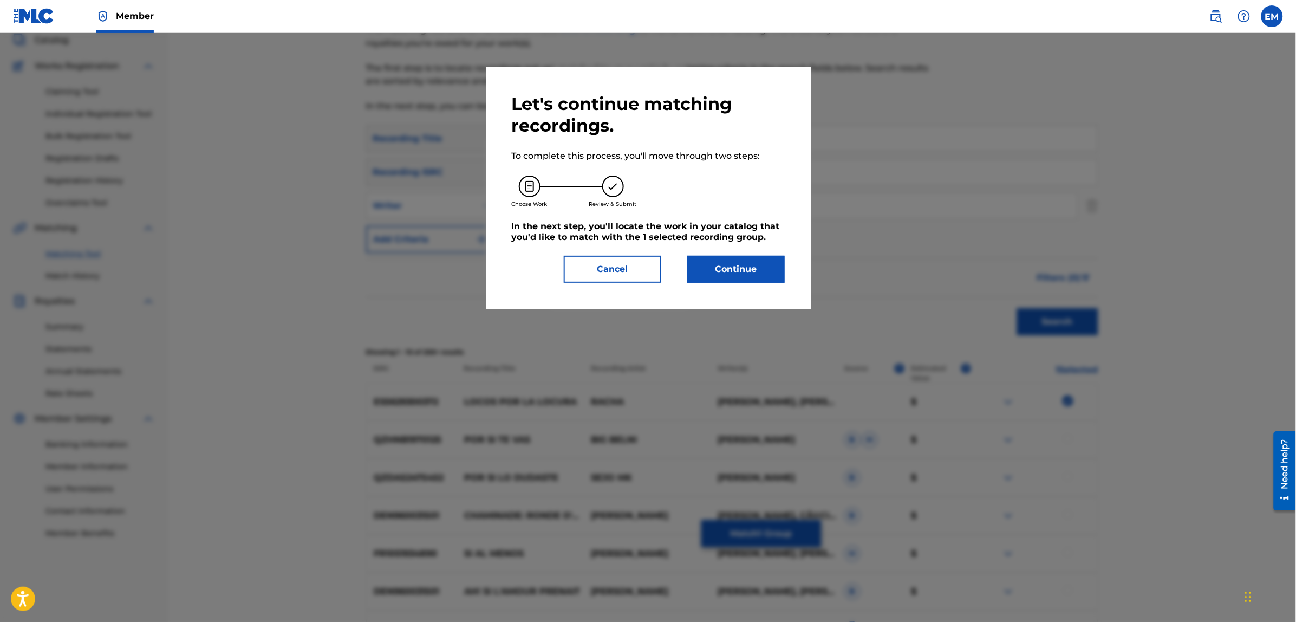
click at [775, 269] on button "Continue" at bounding box center [735, 269] width 97 height 27
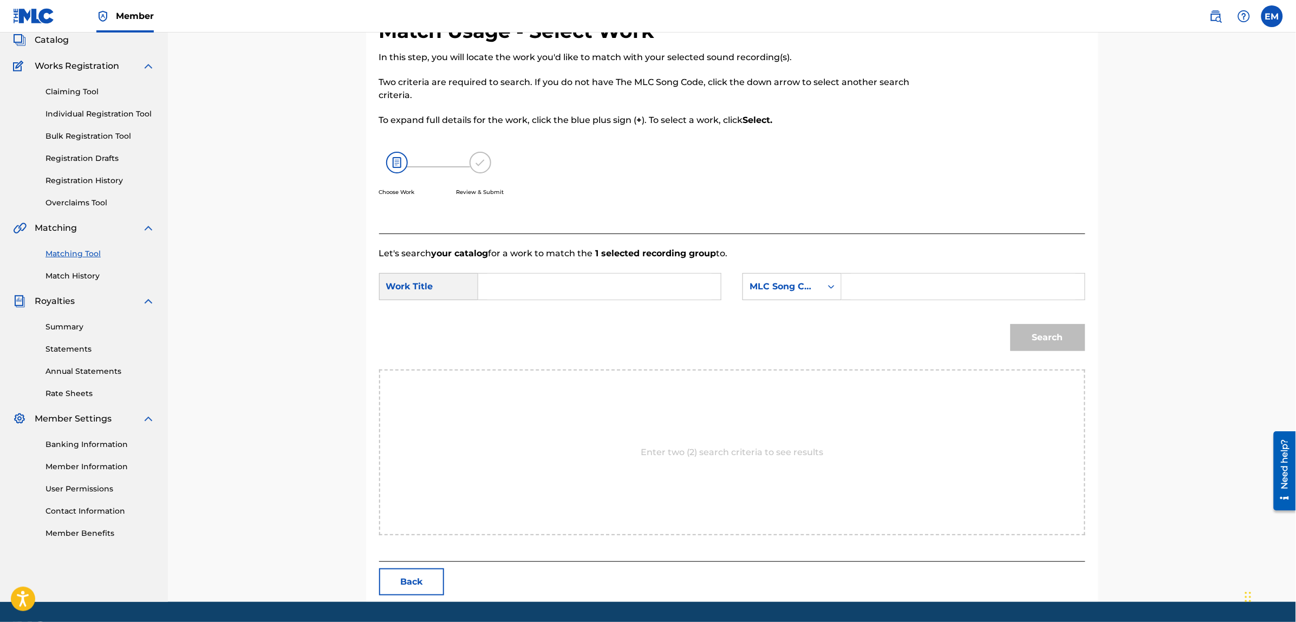
click at [593, 286] on input "Search Form" at bounding box center [599, 286] width 224 height 26
click at [522, 316] on div "por si vol vieras" at bounding box center [517, 317] width 61 height 32
type input "por si volvieras"
click at [764, 285] on div "MLC Song Code" at bounding box center [782, 286] width 66 height 13
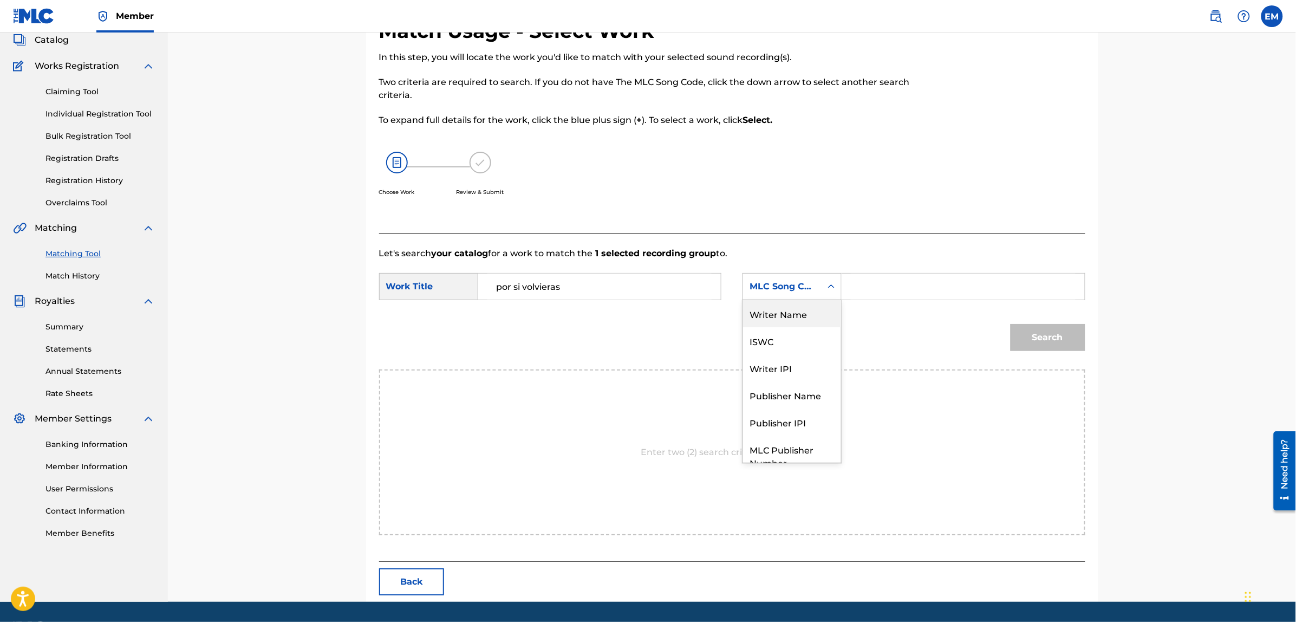
click at [788, 312] on div "Writer Name" at bounding box center [792, 313] width 98 height 27
click at [907, 285] on input "Search Form" at bounding box center [963, 286] width 224 height 26
paste input "[PERSON_NAME]"
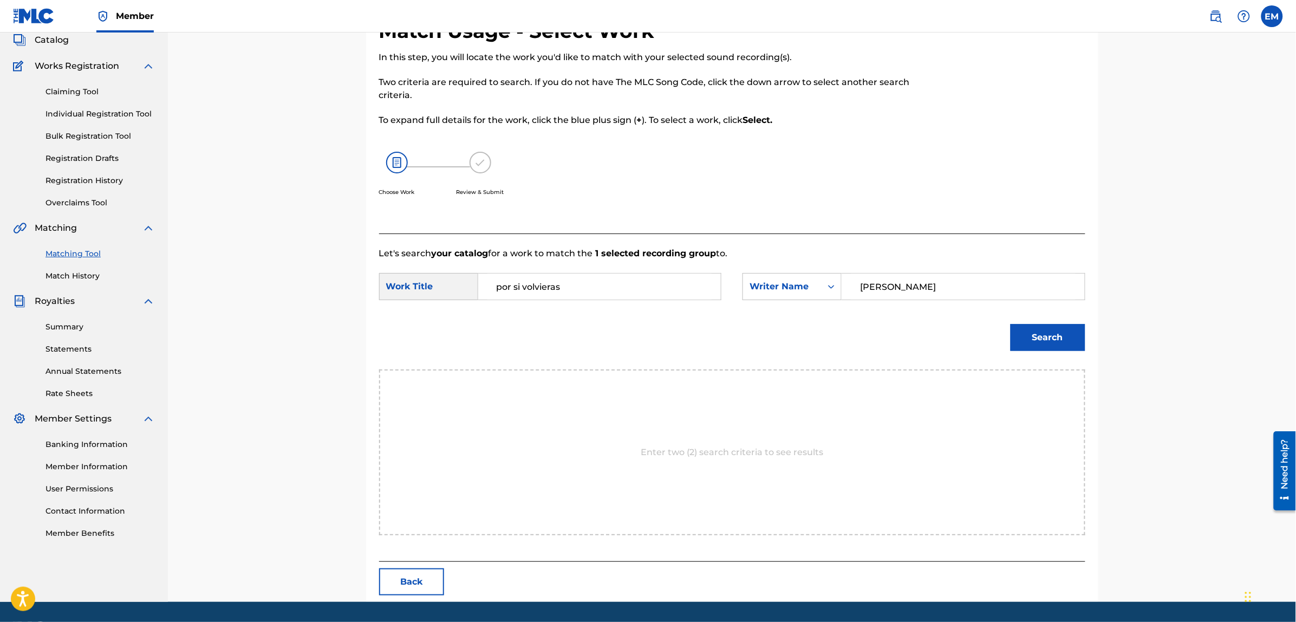
type input "[PERSON_NAME]"
click at [1010, 324] on button "Search" at bounding box center [1047, 337] width 75 height 27
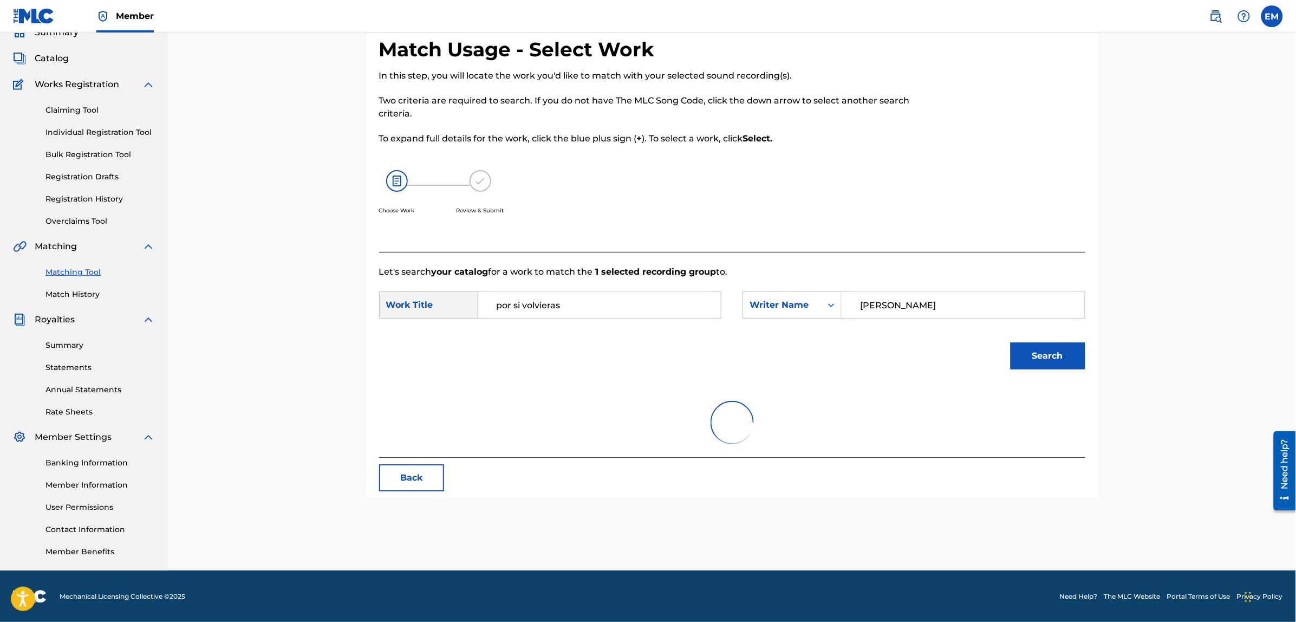
scroll to position [68, 0]
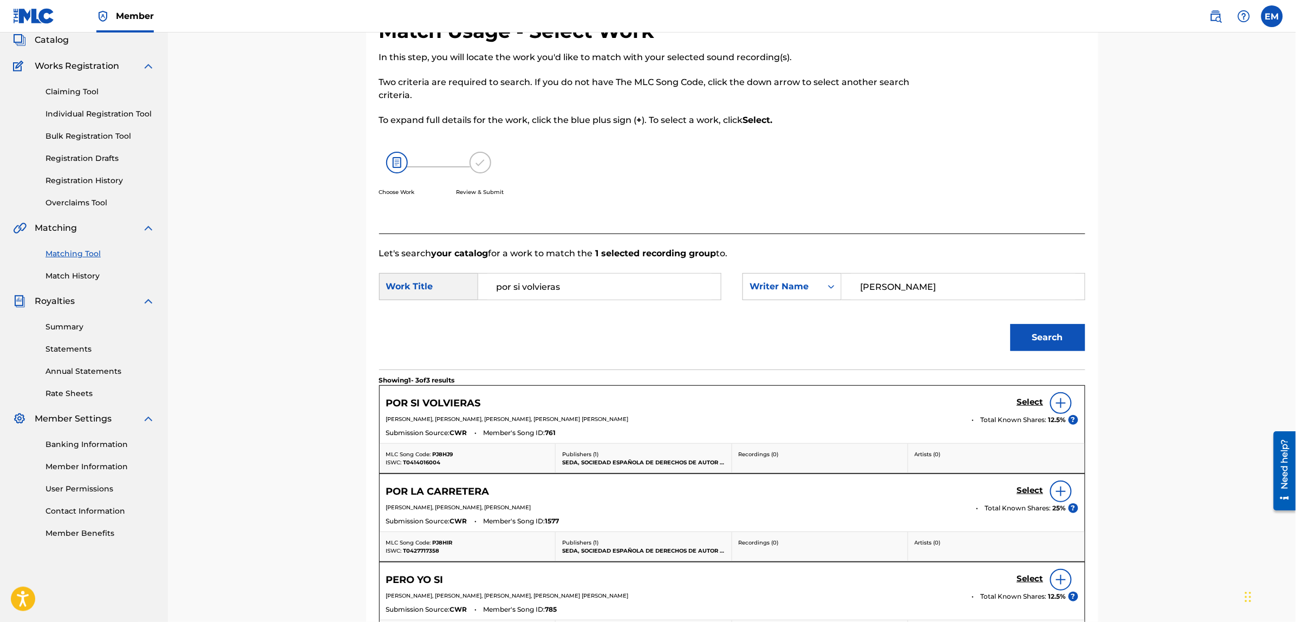
click at [1064, 410] on div at bounding box center [1061, 403] width 22 height 22
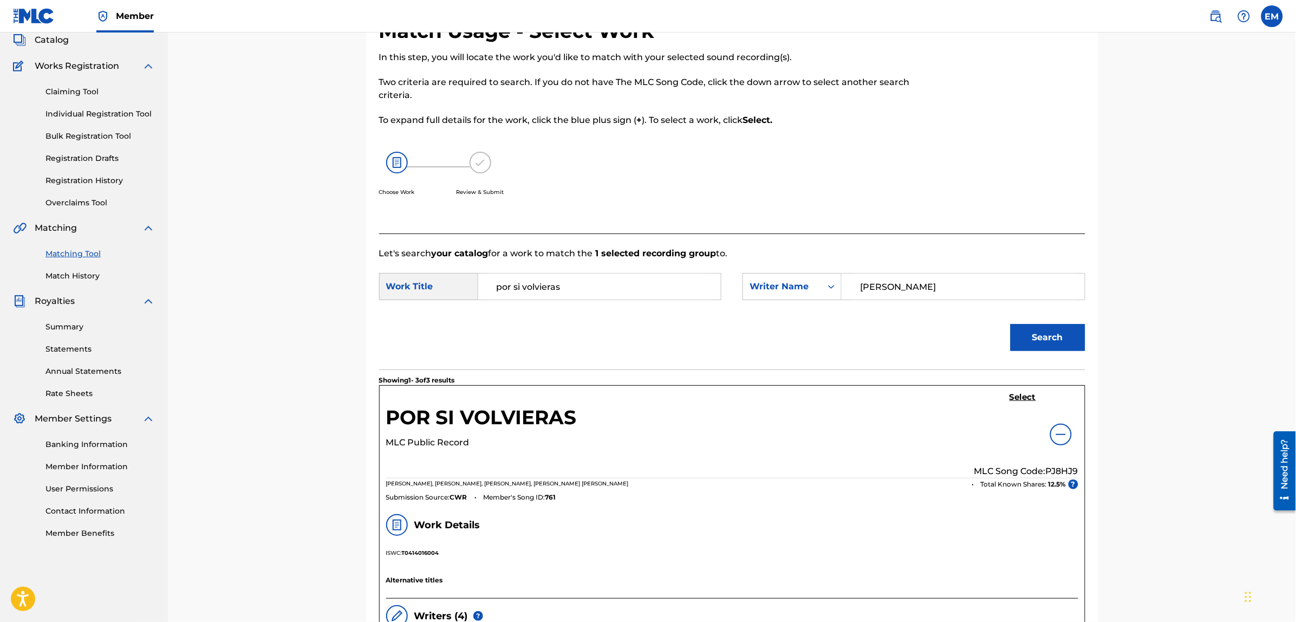
click at [1028, 397] on h5 "Select" at bounding box center [1022, 397] width 27 height 10
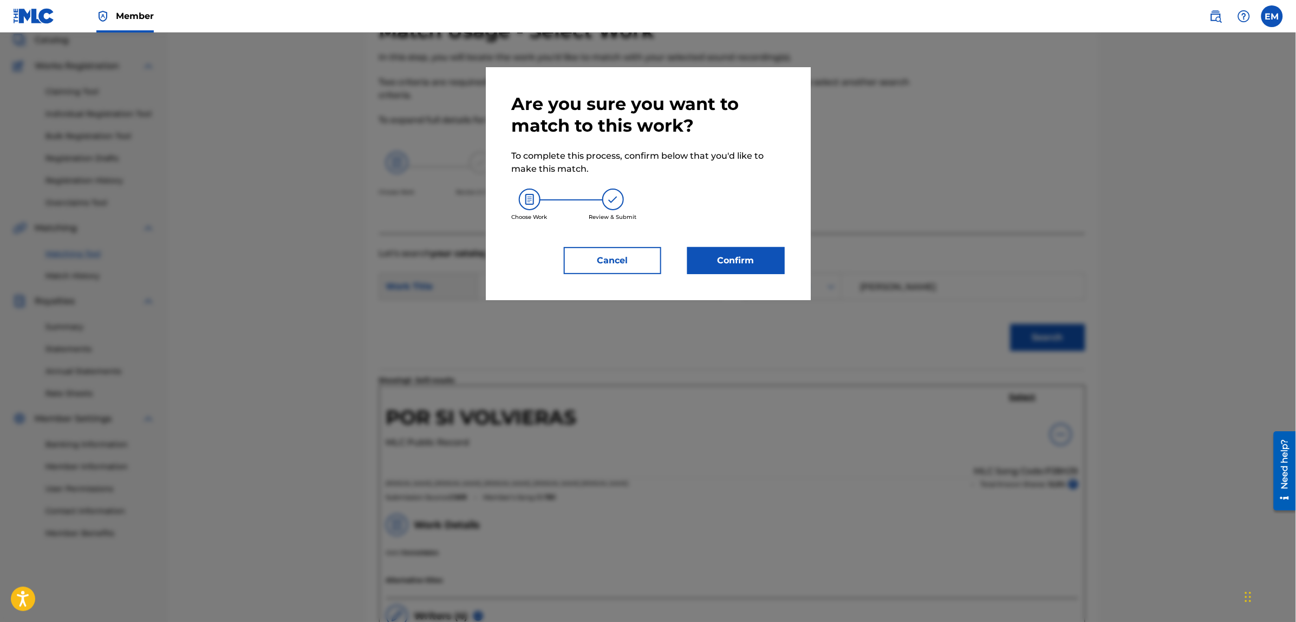
click at [757, 264] on button "Confirm" at bounding box center [735, 260] width 97 height 27
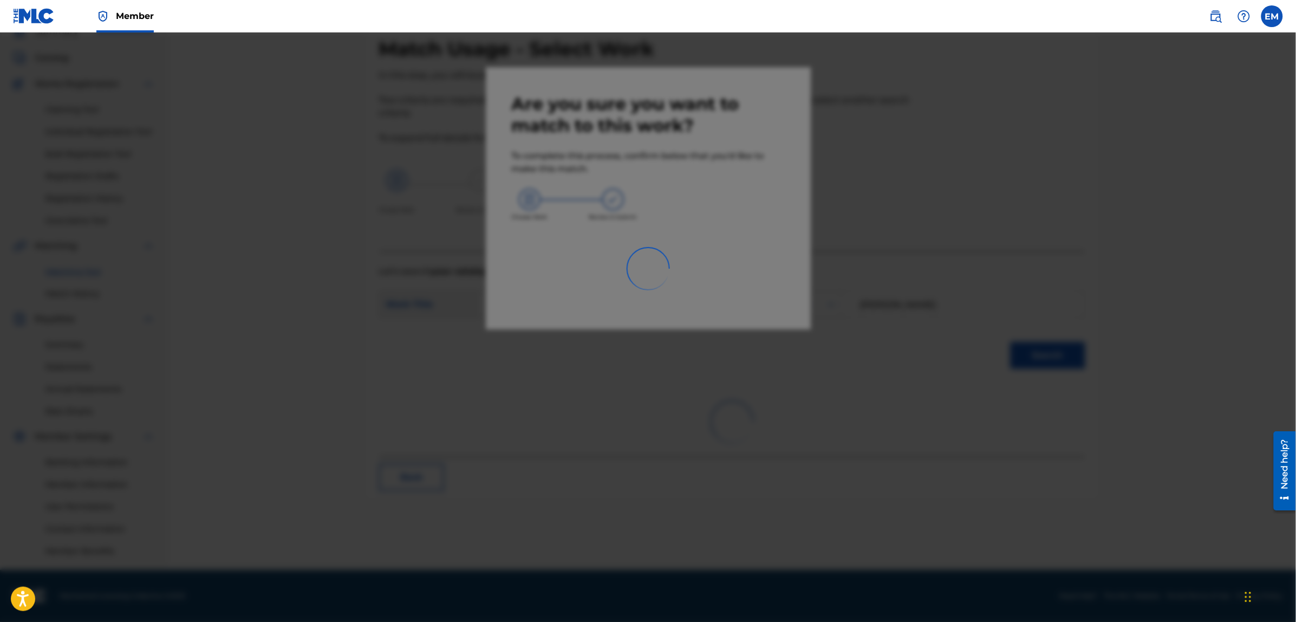
scroll to position [49, 0]
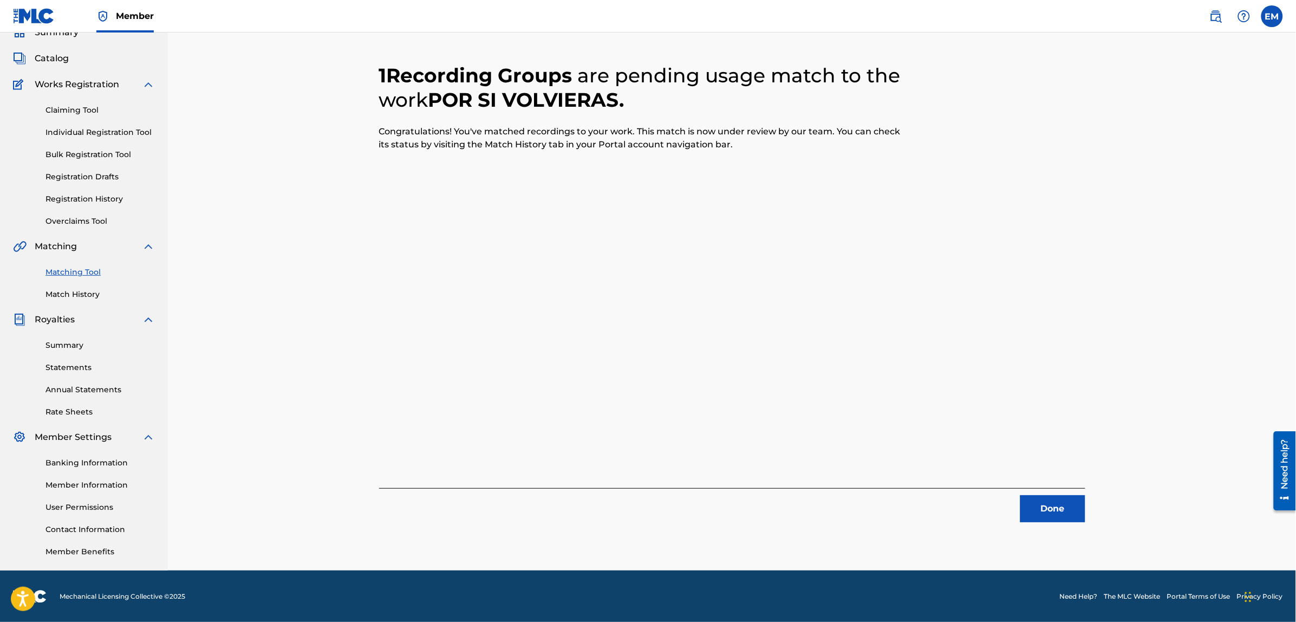
click at [1037, 509] on button "Done" at bounding box center [1052, 508] width 65 height 27
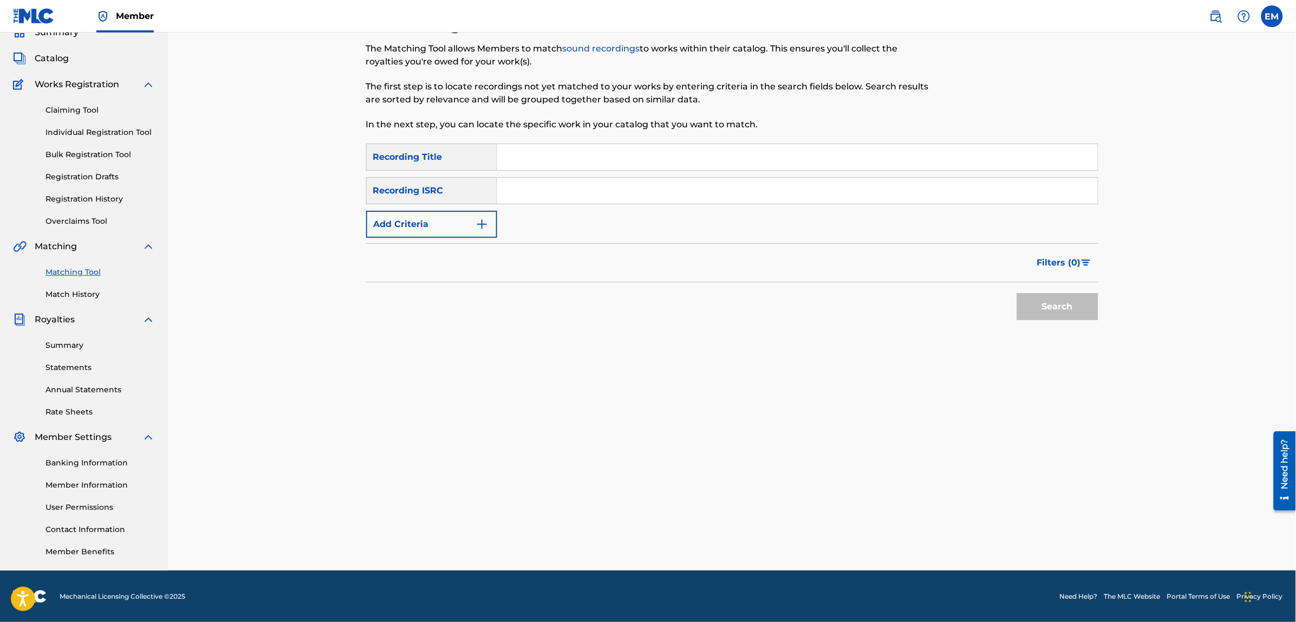
click at [514, 149] on input "Search Form" at bounding box center [797, 157] width 600 height 26
type input "solos"
click at [1017, 293] on button "Search" at bounding box center [1057, 306] width 81 height 27
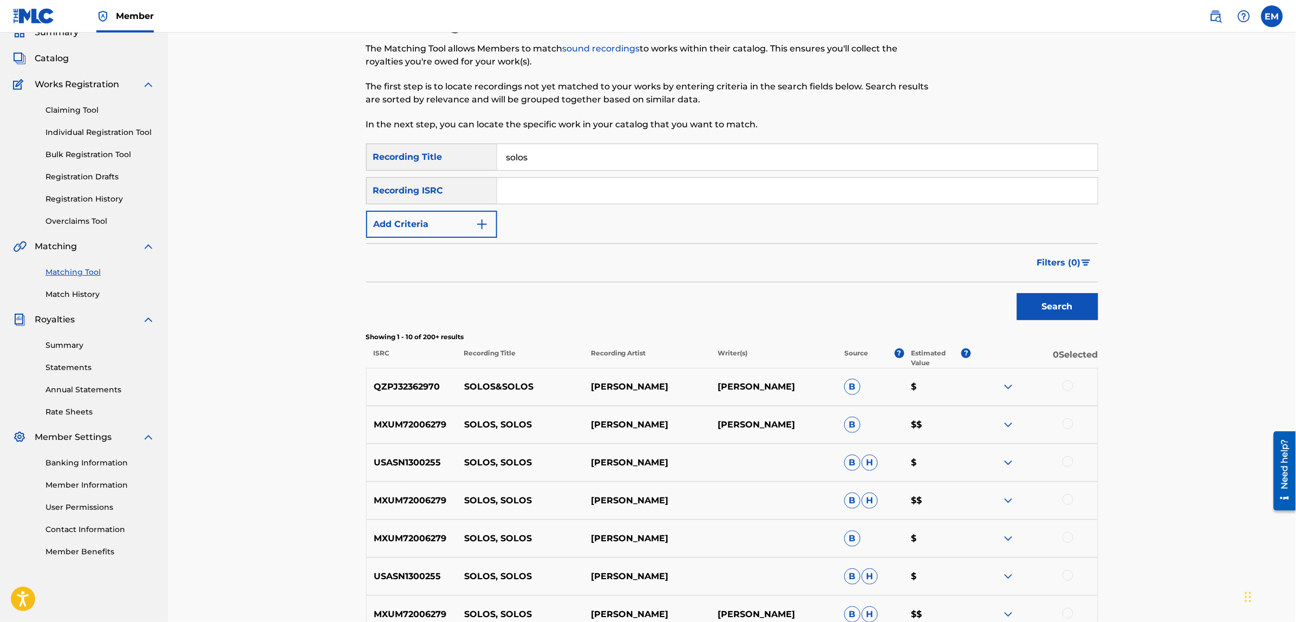
click at [449, 223] on button "Add Criteria" at bounding box center [431, 224] width 131 height 27
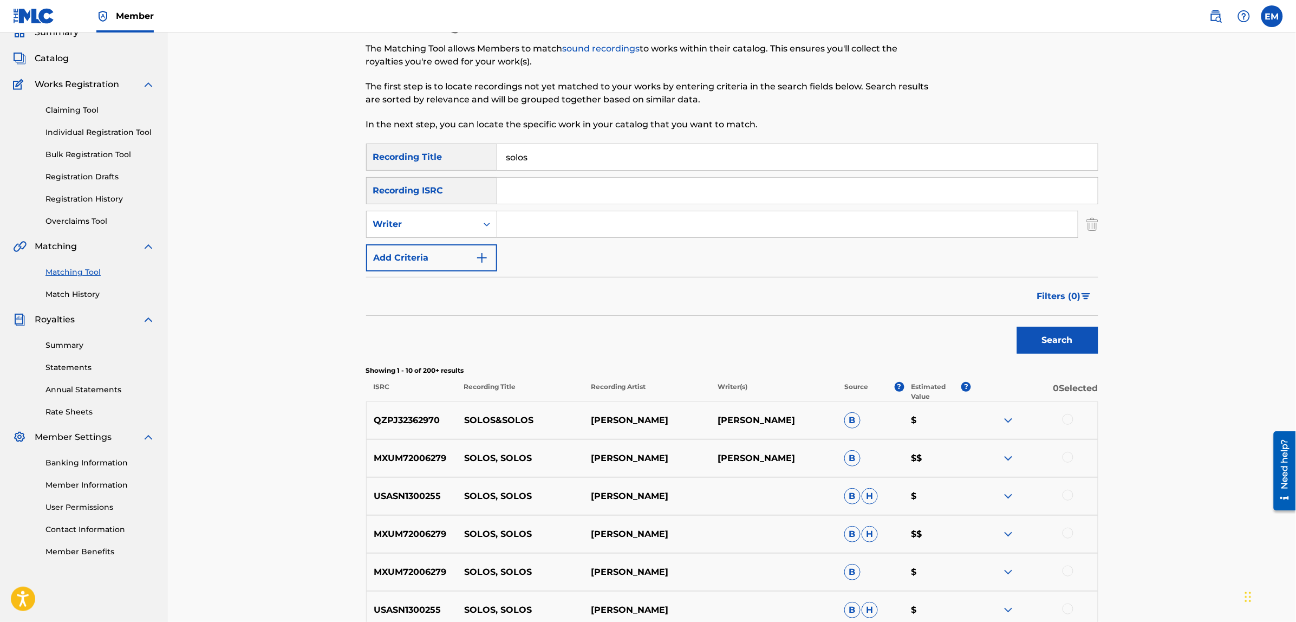
click at [527, 223] on input "Search Form" at bounding box center [787, 224] width 580 height 26
type input "[PERSON_NAME]"
click at [1017, 326] on button "Search" at bounding box center [1057, 339] width 81 height 27
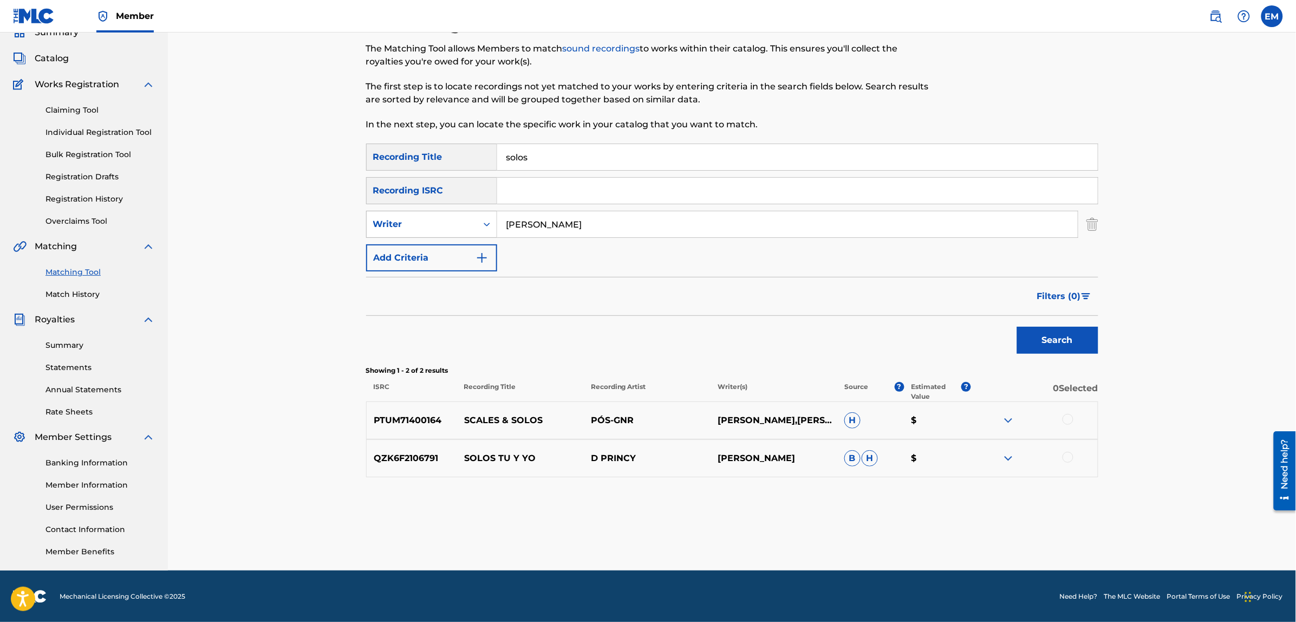
drag, startPoint x: 596, startPoint y: 220, endPoint x: 460, endPoint y: 223, distance: 135.9
click at [460, 223] on div "SearchWithCriteriaf46d2467-7dad-4df4-b4b7-e6d698cece0a Writer [PERSON_NAME]" at bounding box center [732, 224] width 732 height 27
click at [423, 247] on button "Add Criteria" at bounding box center [431, 257] width 131 height 27
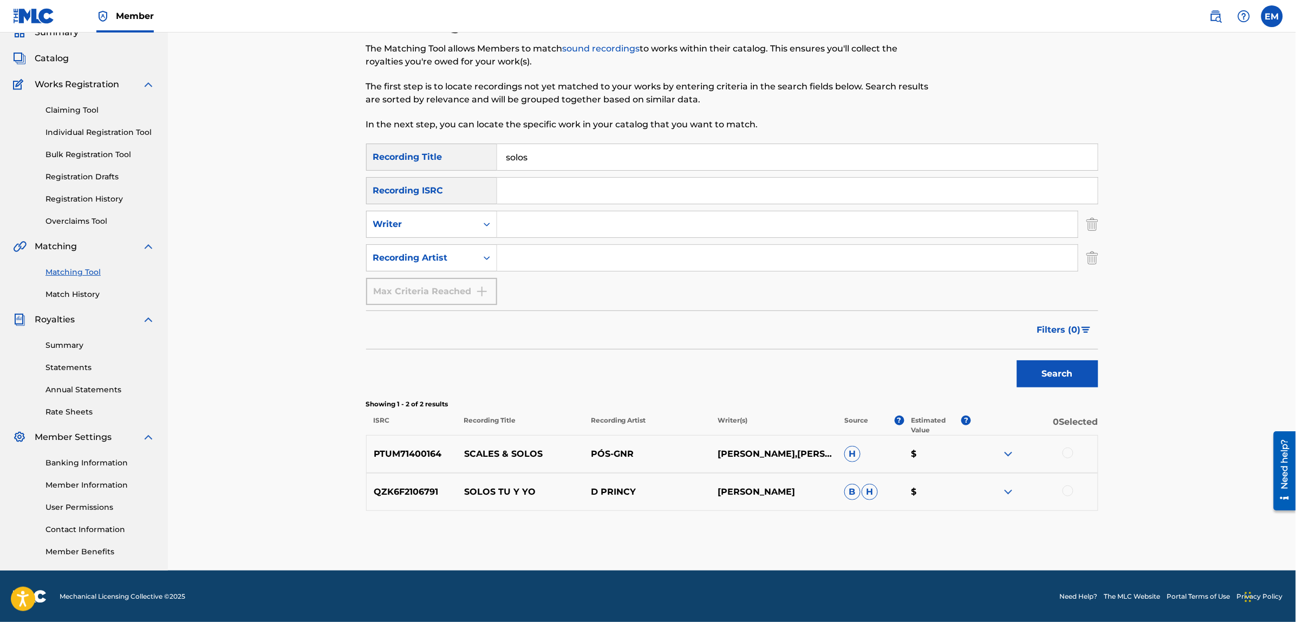
click at [505, 246] on input "Search Form" at bounding box center [787, 258] width 580 height 26
type input "suburbano"
click at [1017, 360] on button "Search" at bounding box center [1057, 373] width 81 height 27
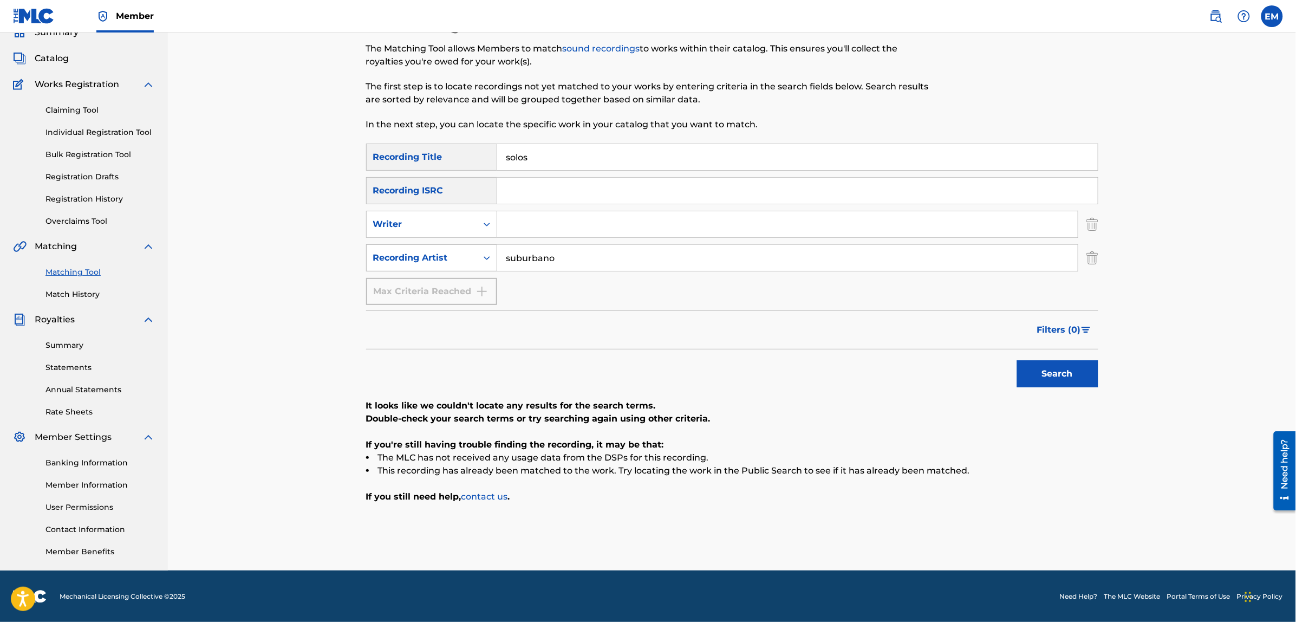
drag, startPoint x: 568, startPoint y: 252, endPoint x: 441, endPoint y: 258, distance: 127.3
click at [441, 258] on div "SearchWithCriteria9437b957-98ef-4d3d-b15f-ffa02e2389b9 Recording Artist suburba…" at bounding box center [732, 257] width 732 height 27
click at [1017, 360] on button "Search" at bounding box center [1057, 373] width 81 height 27
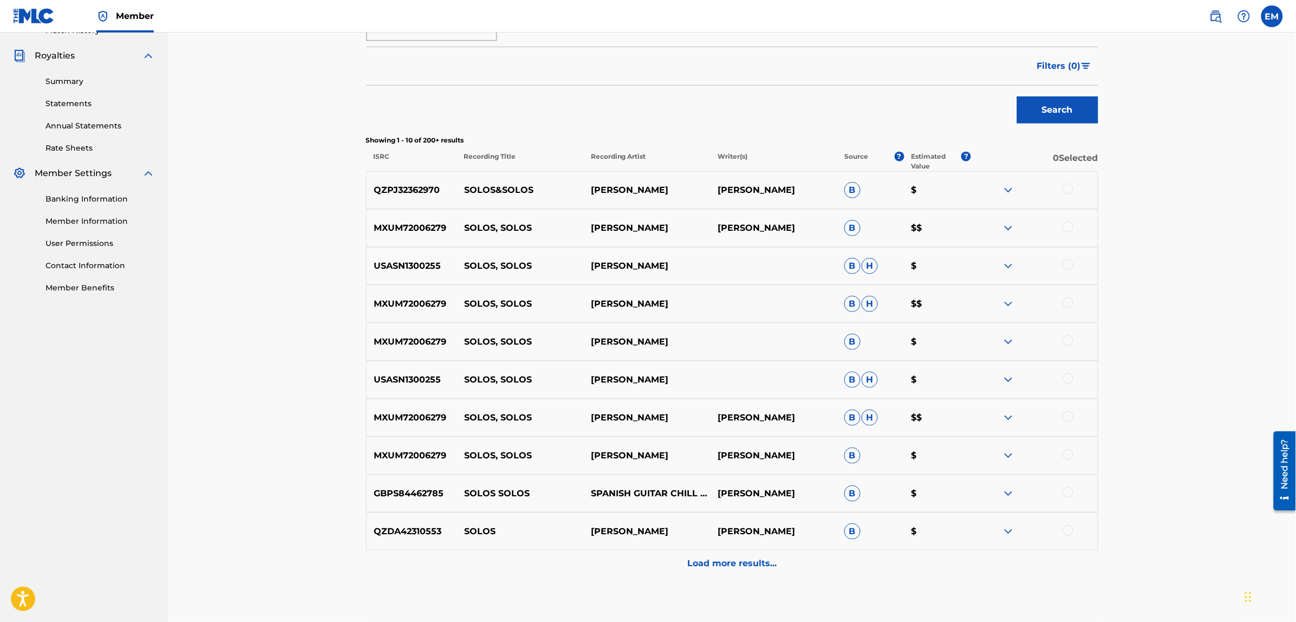
scroll to position [374, 0]
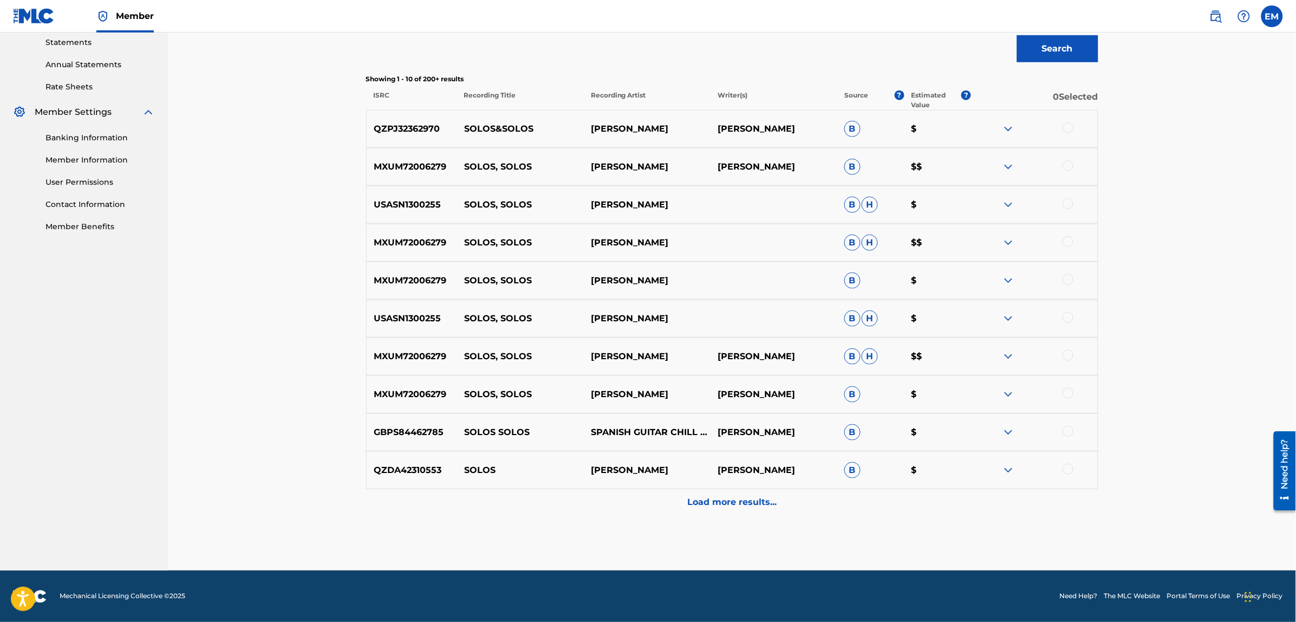
click at [734, 499] on p "Load more results..." at bounding box center [731, 502] width 89 height 13
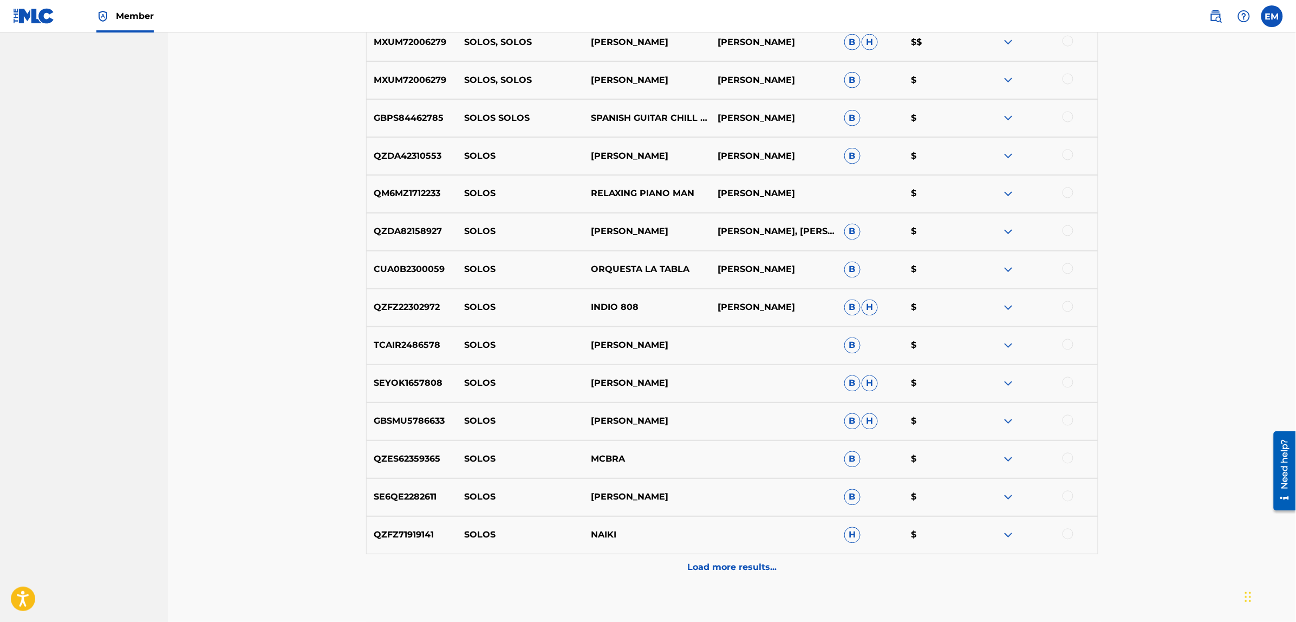
scroll to position [685, 0]
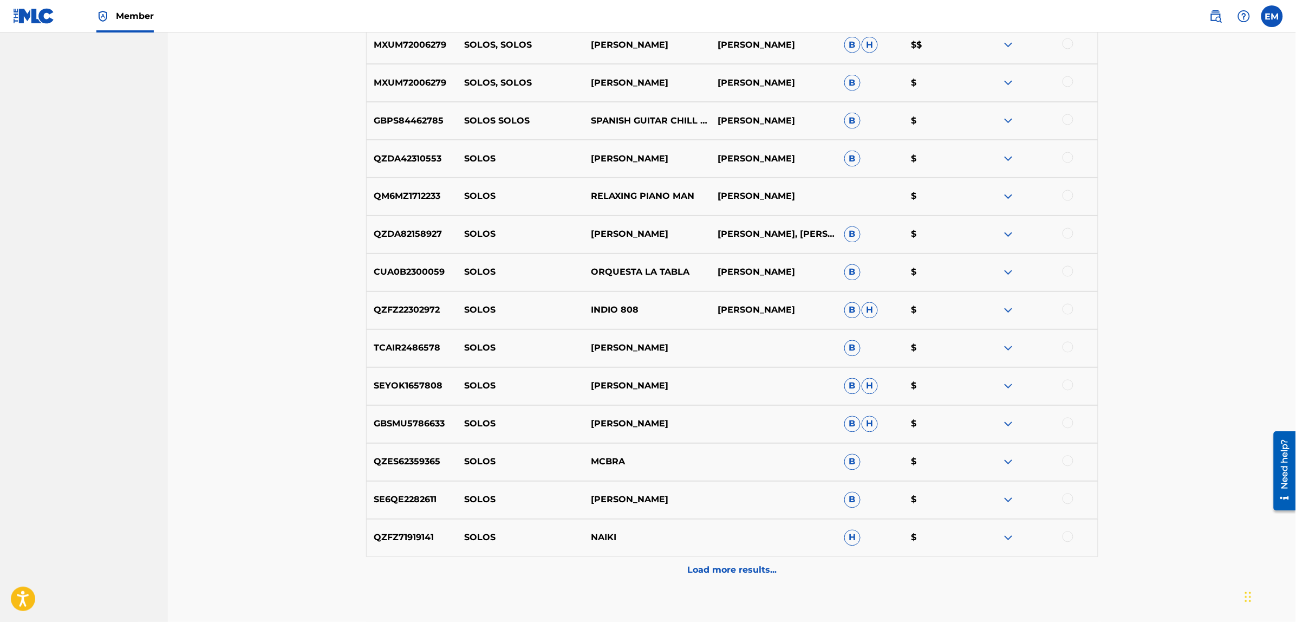
click at [743, 571] on p "Load more results..." at bounding box center [731, 570] width 89 height 13
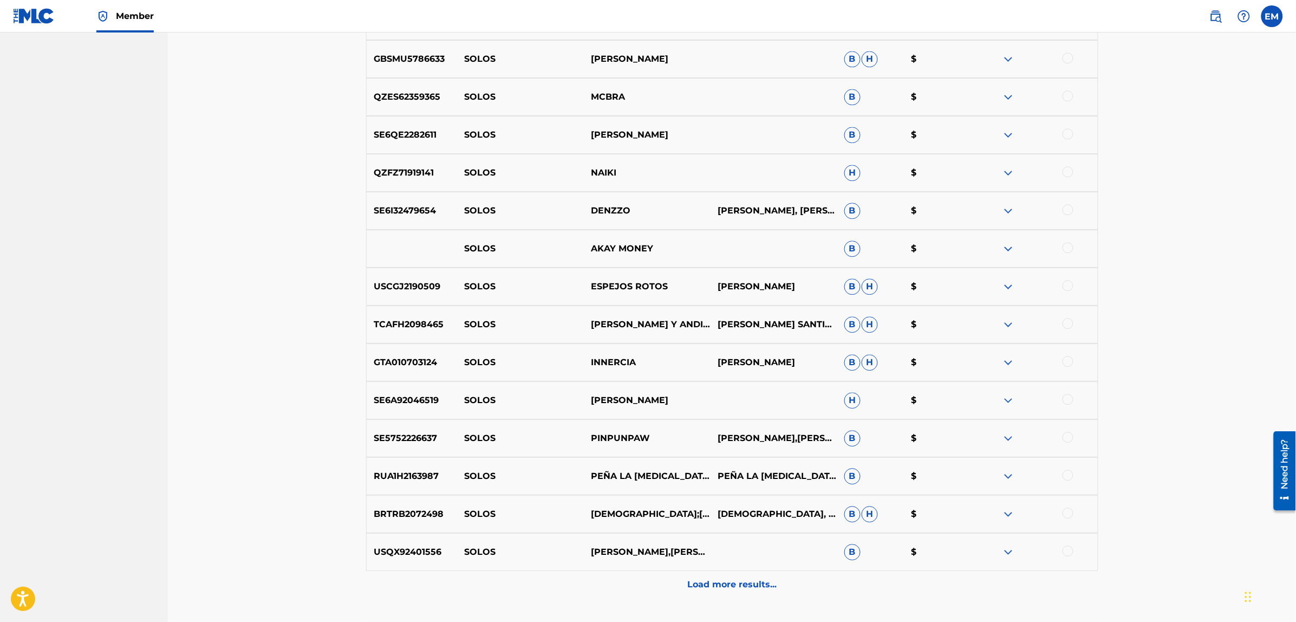
scroll to position [1091, 0]
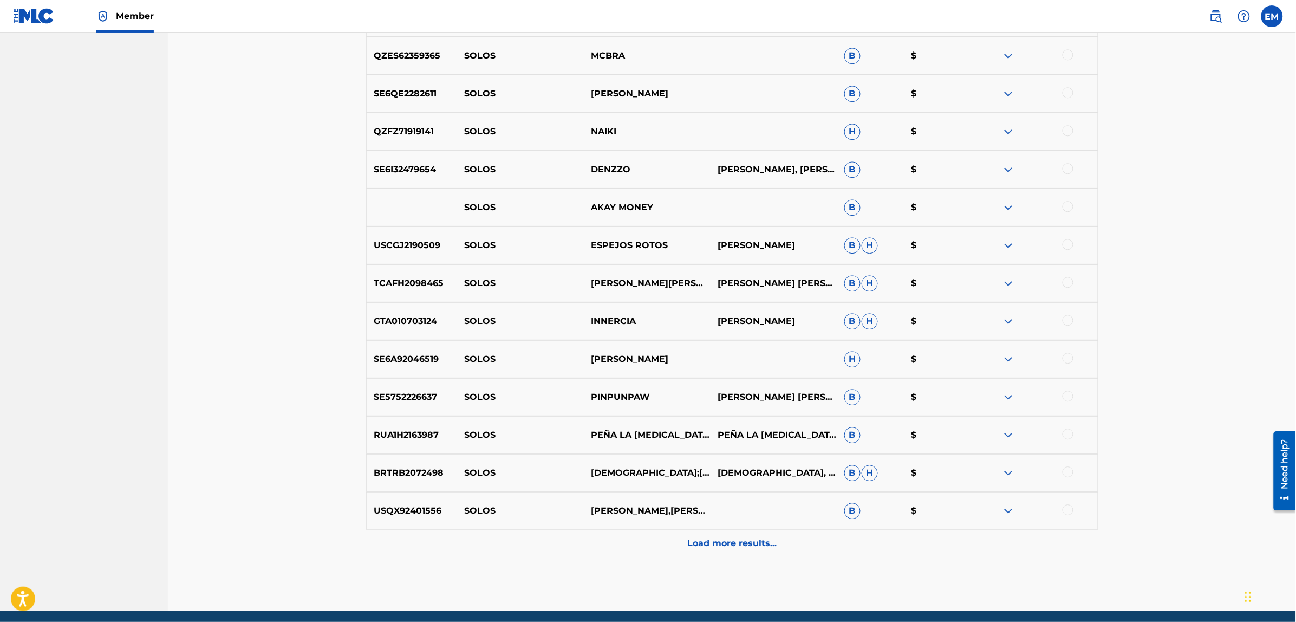
click at [726, 548] on p "Load more results..." at bounding box center [731, 543] width 89 height 13
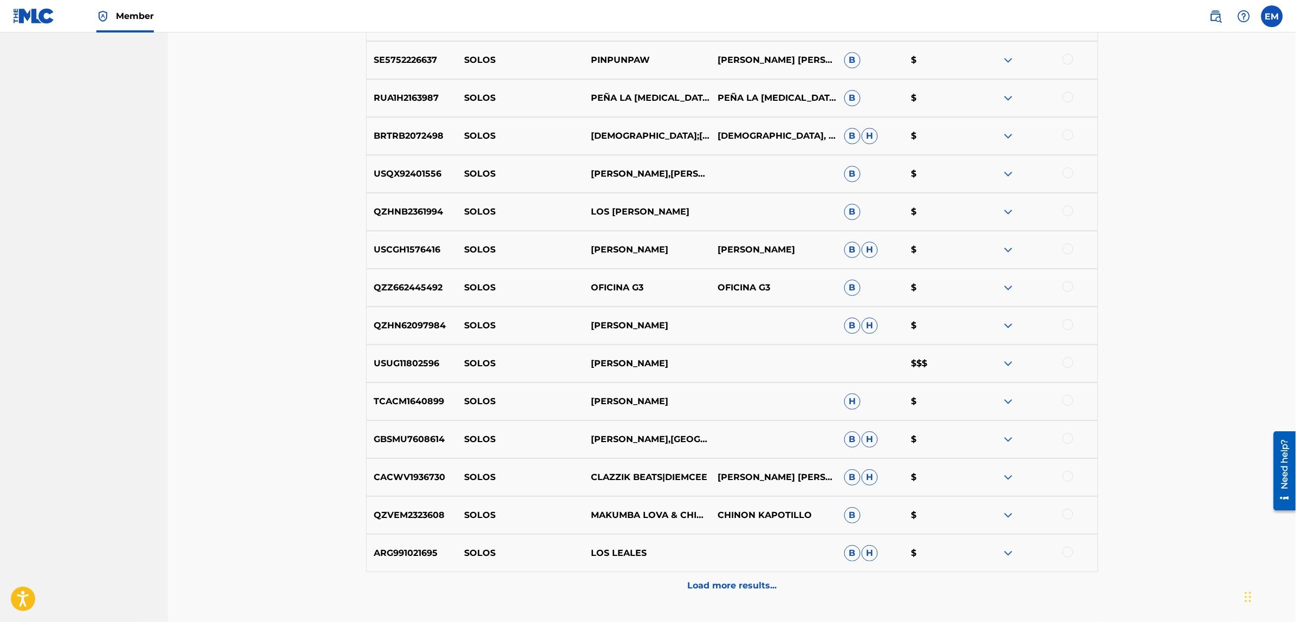
scroll to position [1430, 0]
click at [734, 581] on p "Load more results..." at bounding box center [731, 583] width 89 height 13
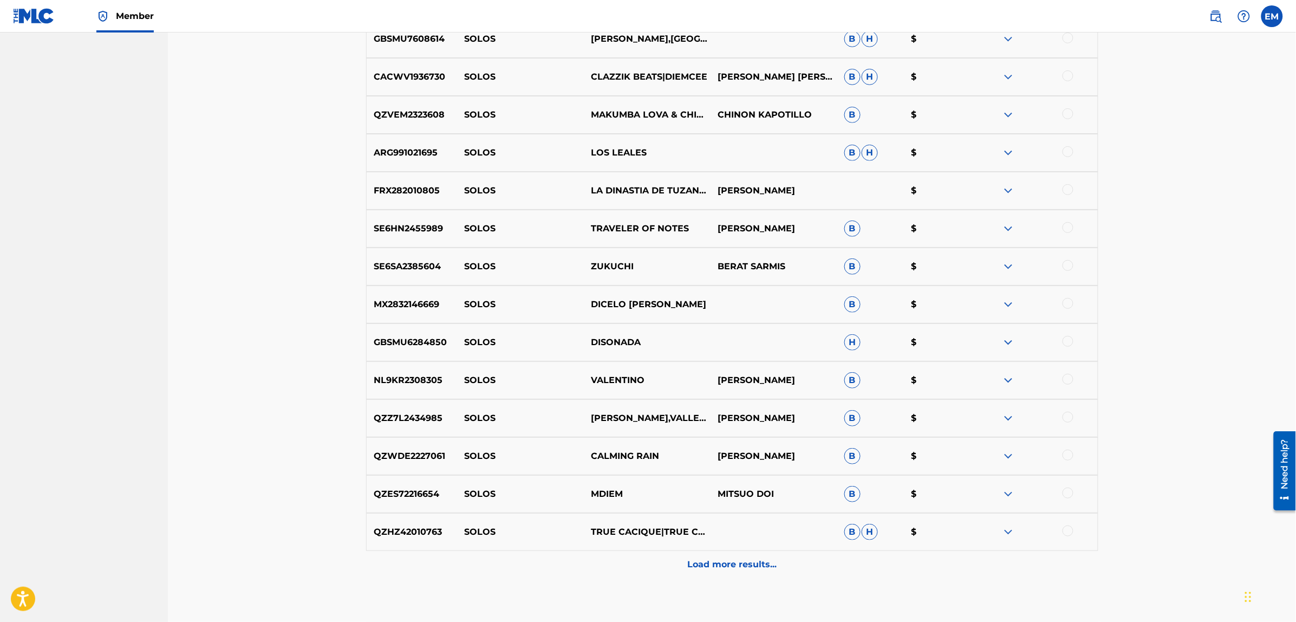
scroll to position [1836, 0]
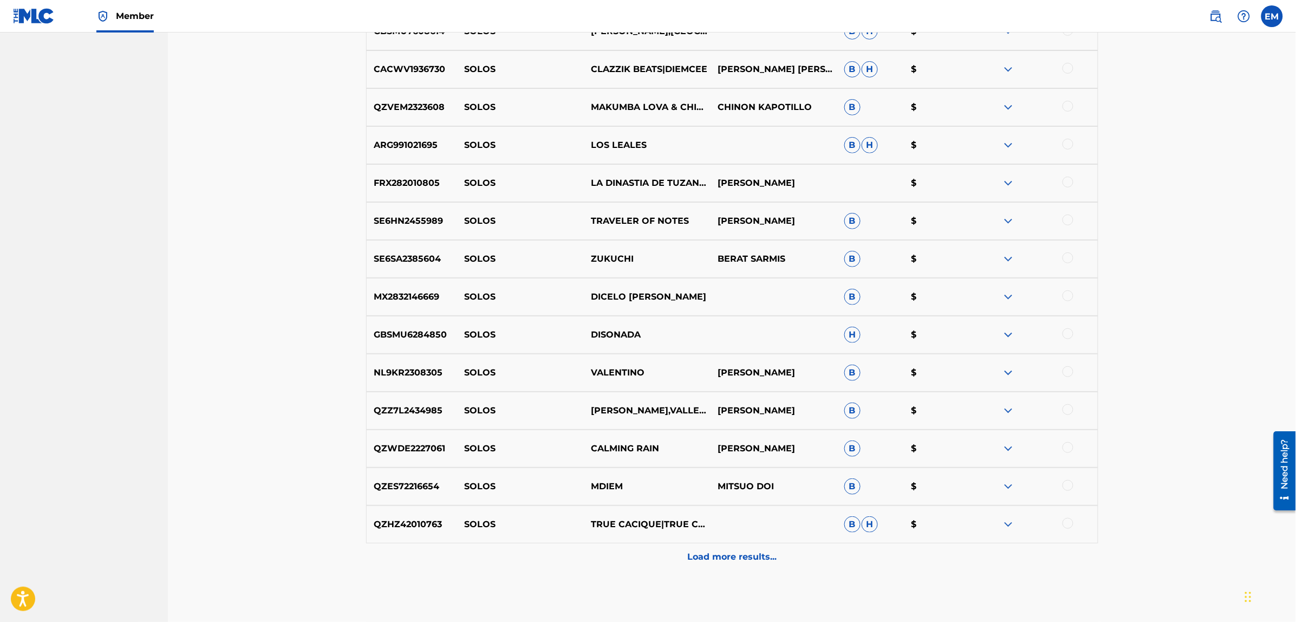
click at [716, 558] on p "Load more results..." at bounding box center [731, 556] width 89 height 13
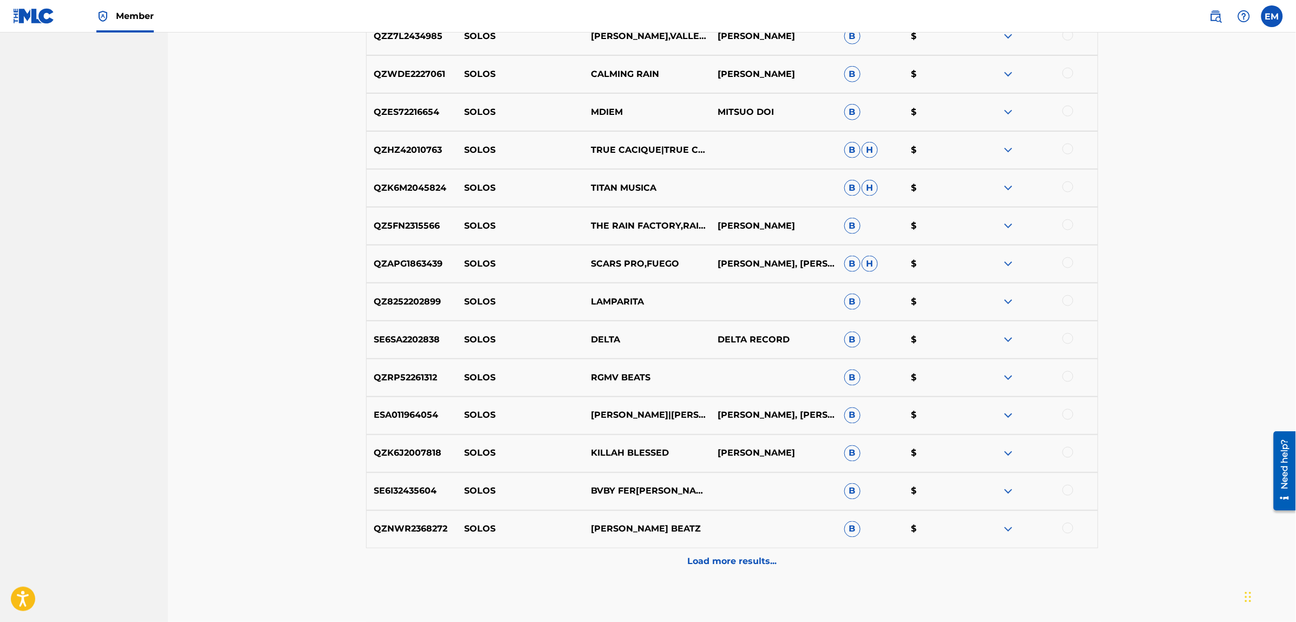
scroll to position [2242, 0]
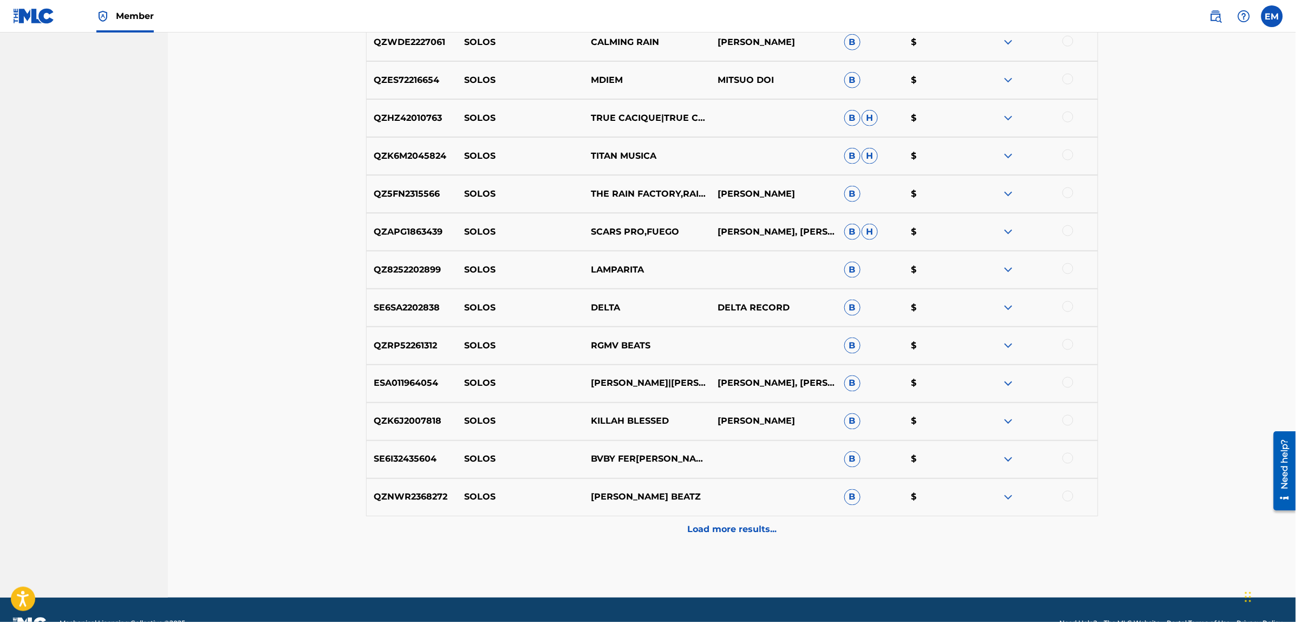
click at [692, 528] on p "Load more results..." at bounding box center [731, 529] width 89 height 13
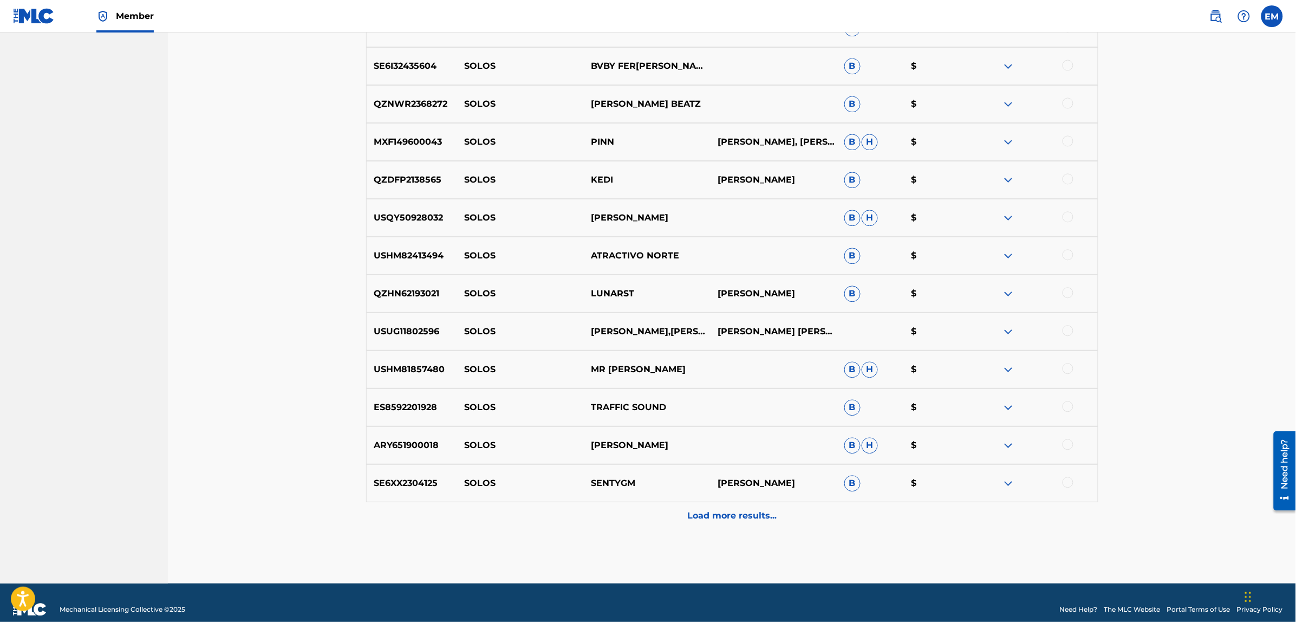
scroll to position [2648, 0]
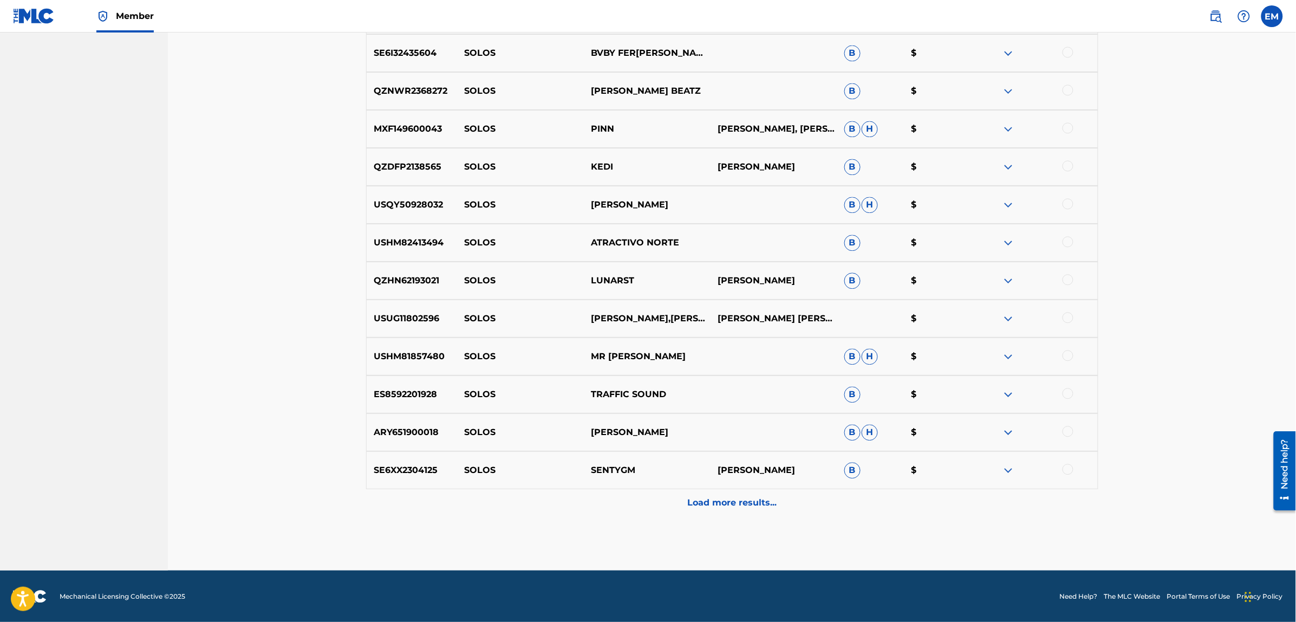
click at [714, 502] on p "Load more results..." at bounding box center [731, 502] width 89 height 13
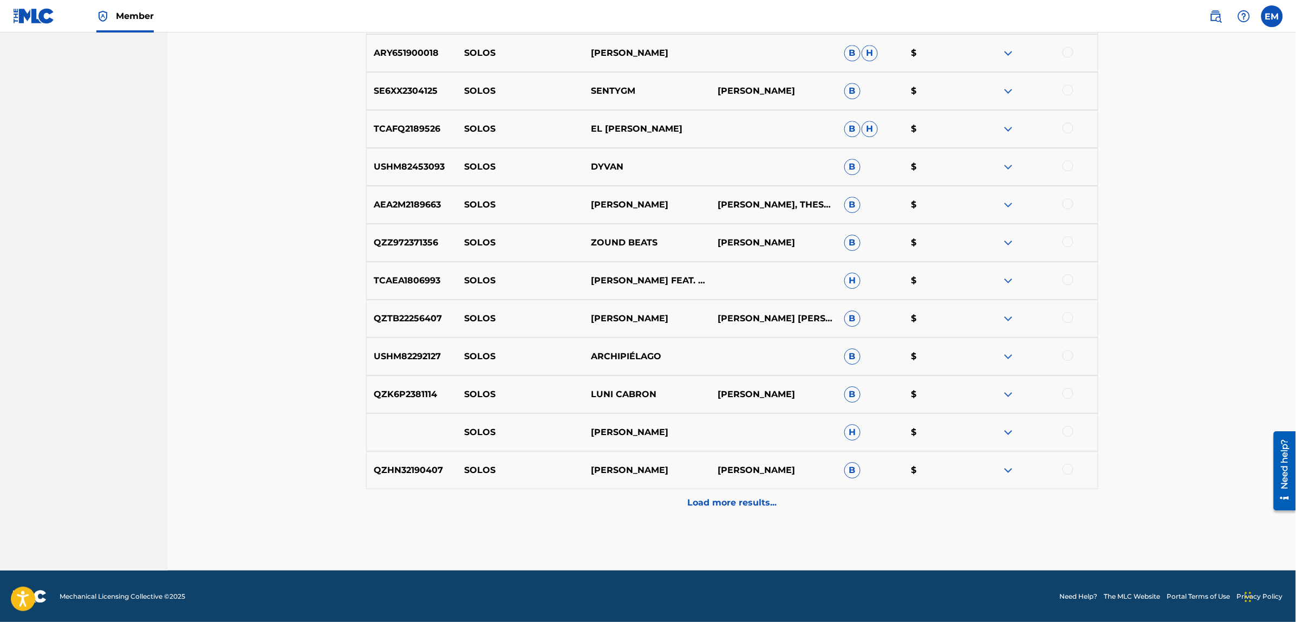
click at [705, 499] on p "Load more results..." at bounding box center [731, 502] width 89 height 13
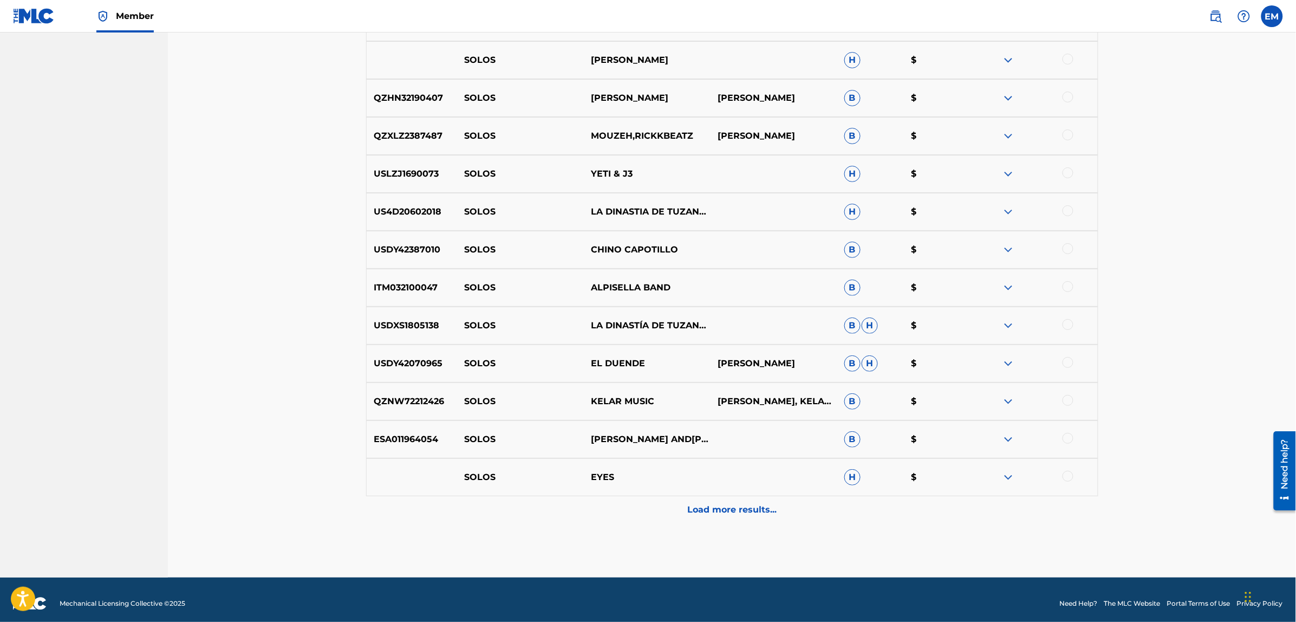
scroll to position [3406, 0]
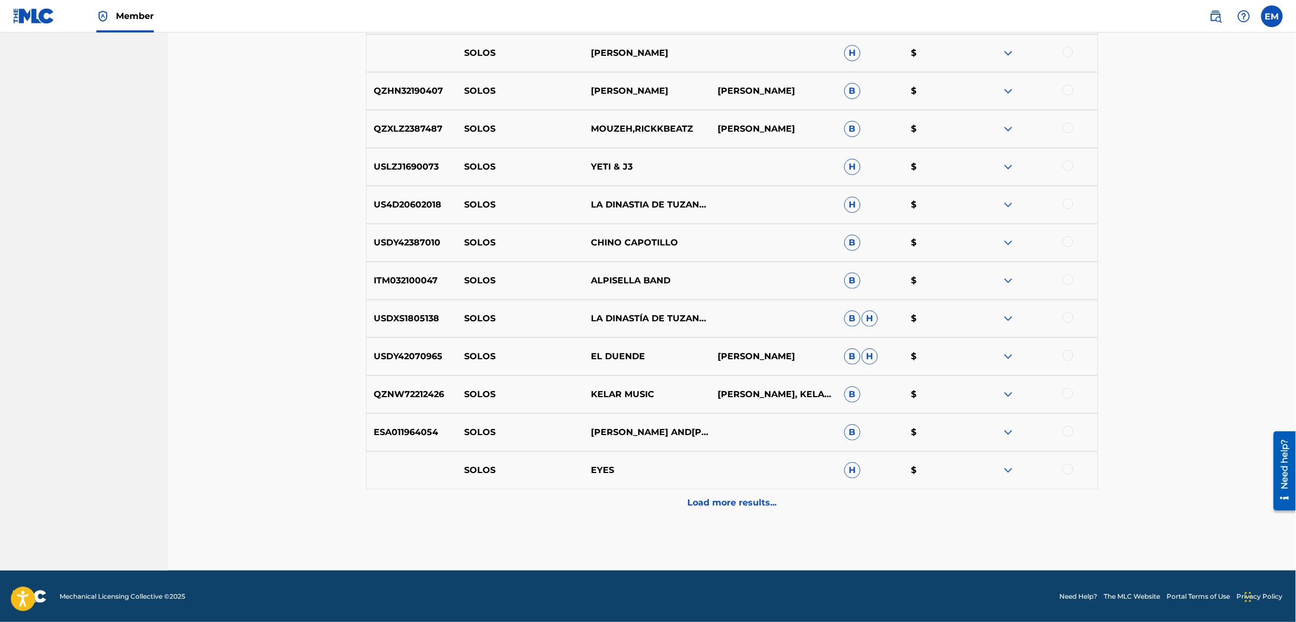
click at [707, 500] on p "Load more results..." at bounding box center [731, 502] width 89 height 13
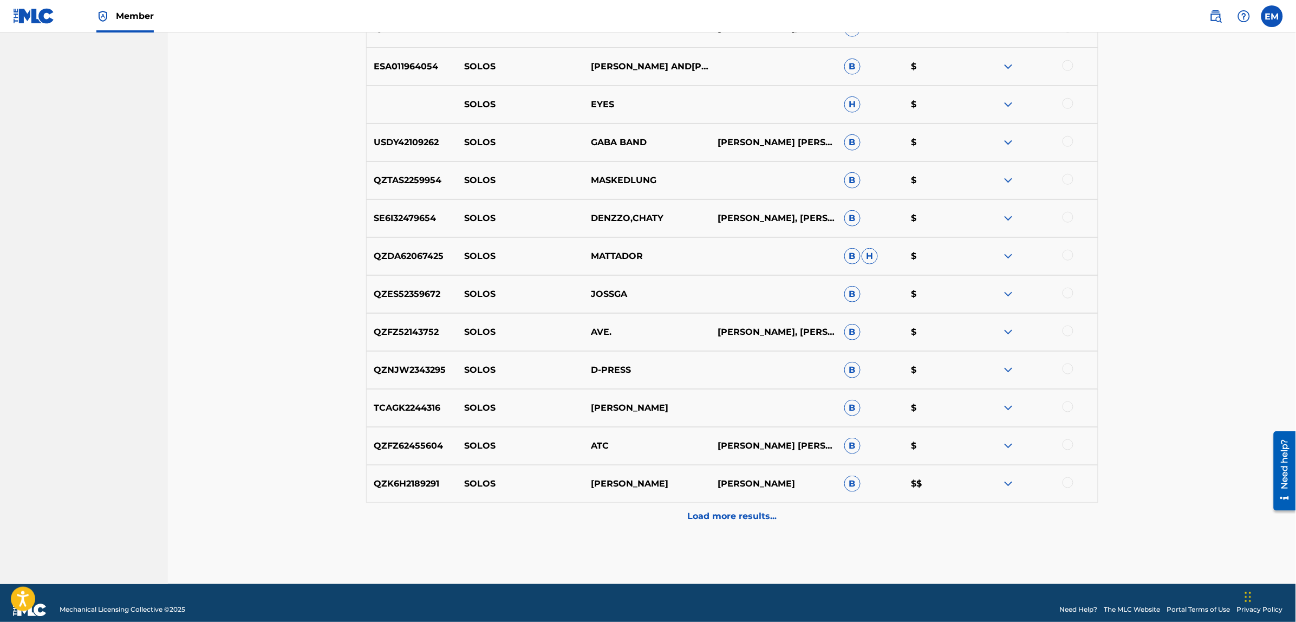
scroll to position [3785, 0]
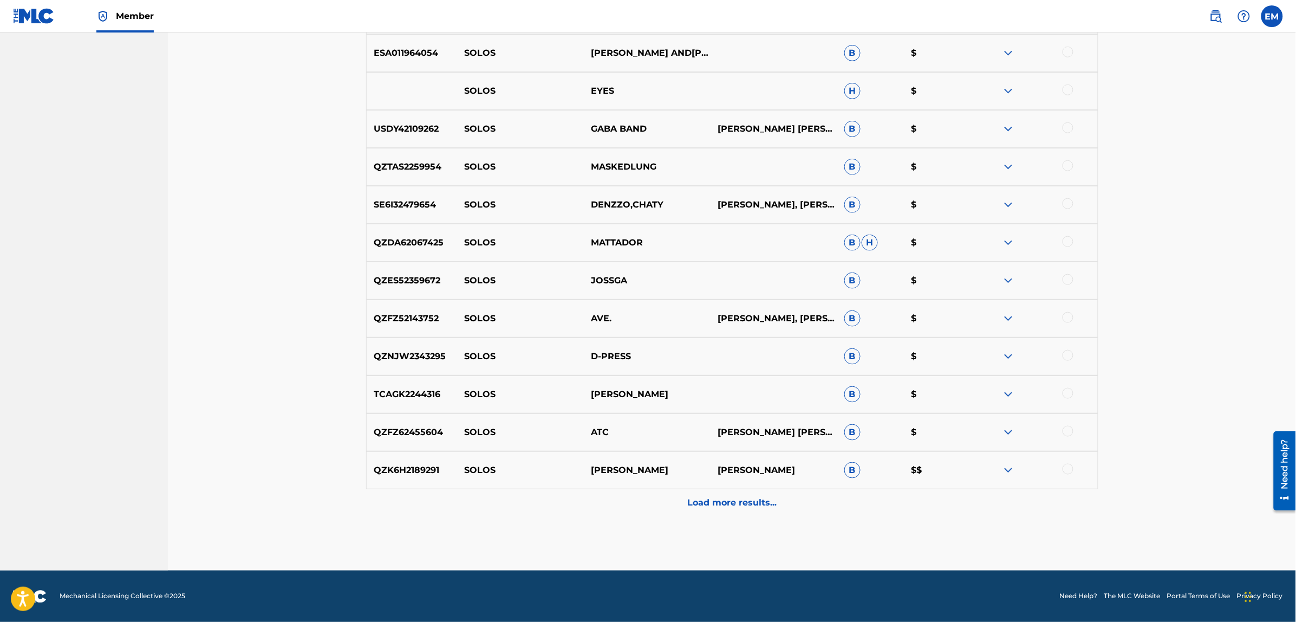
click at [729, 494] on div "Load more results..." at bounding box center [732, 502] width 732 height 27
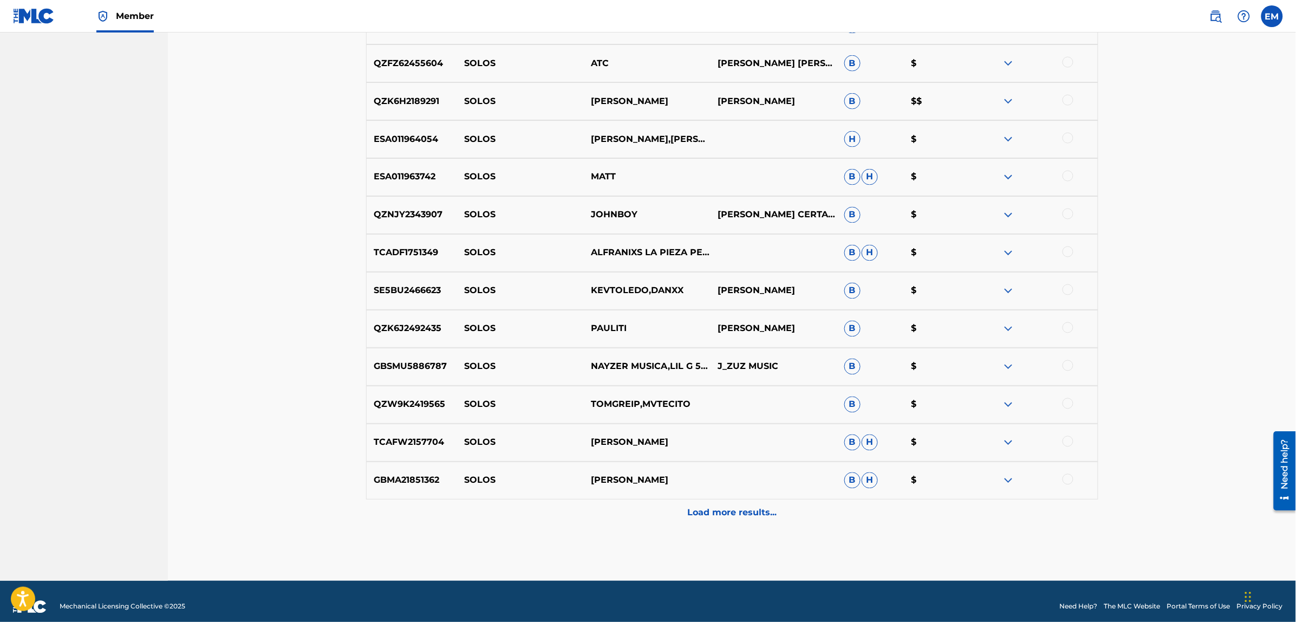
scroll to position [4164, 0]
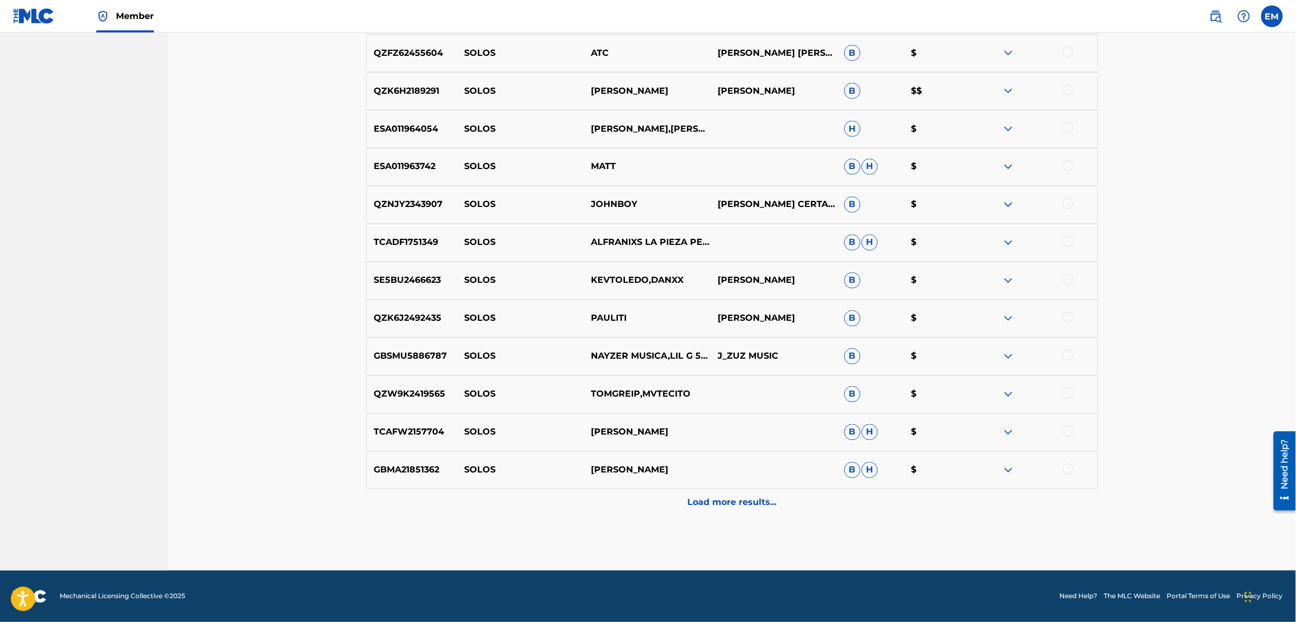
click at [673, 497] on div "Load more results..." at bounding box center [732, 502] width 732 height 27
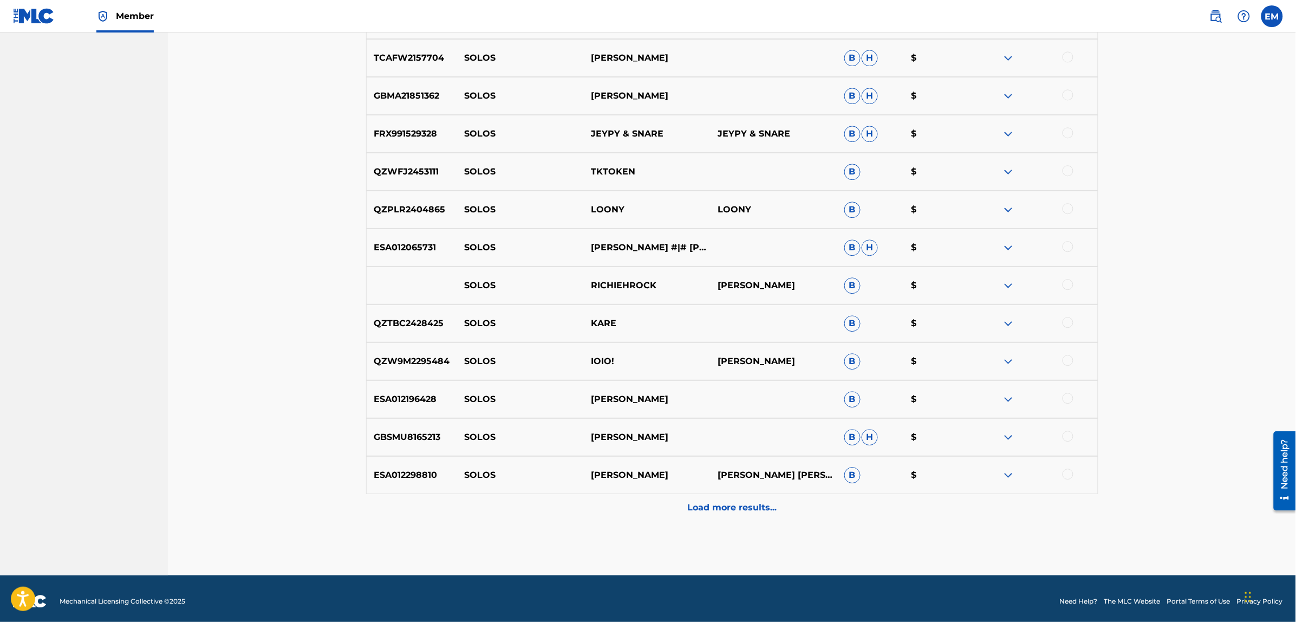
scroll to position [4543, 0]
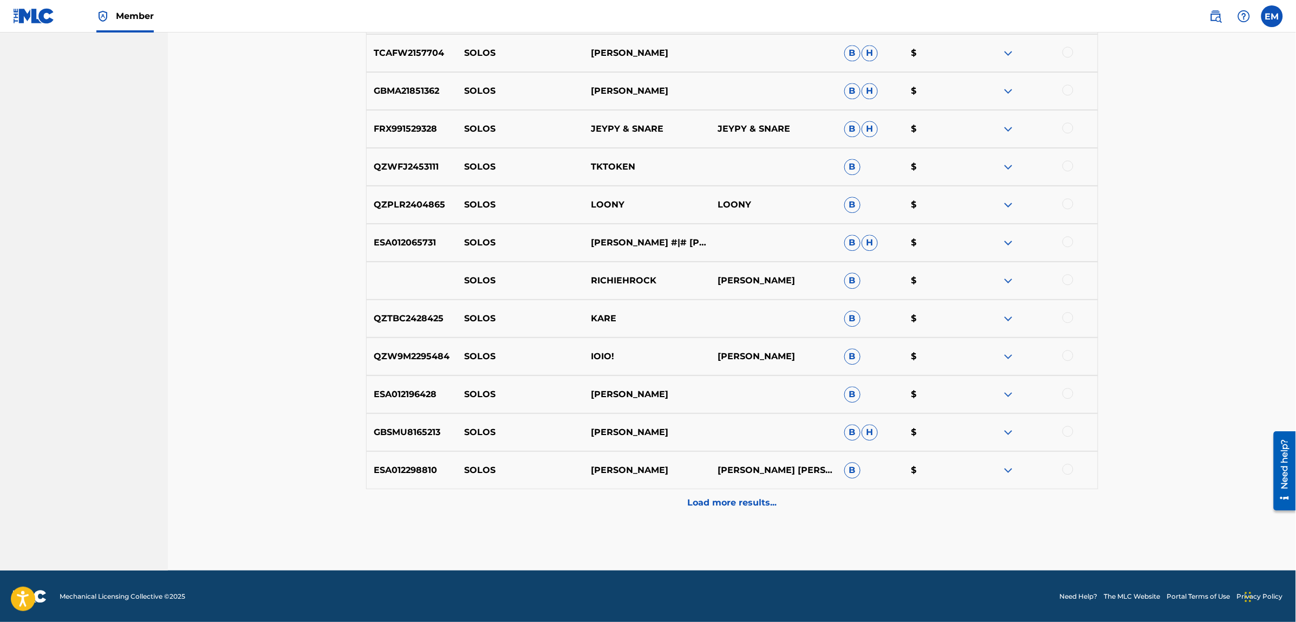
click at [742, 496] on p "Load more results..." at bounding box center [731, 502] width 89 height 13
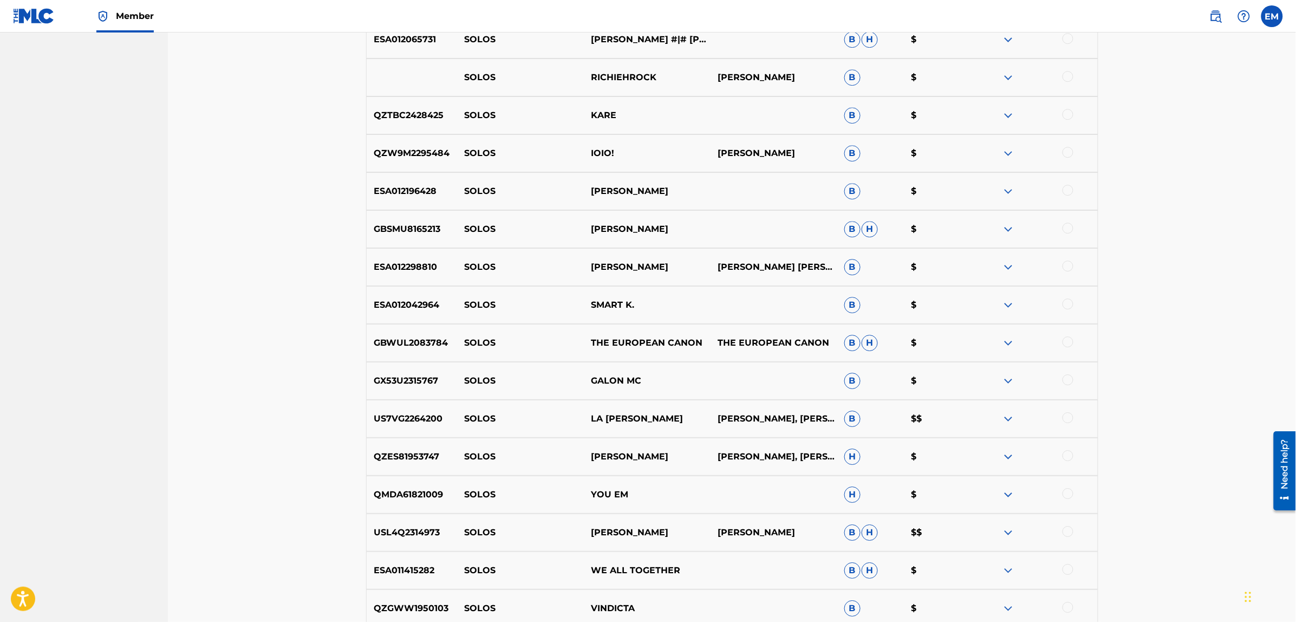
scroll to position [4922, 0]
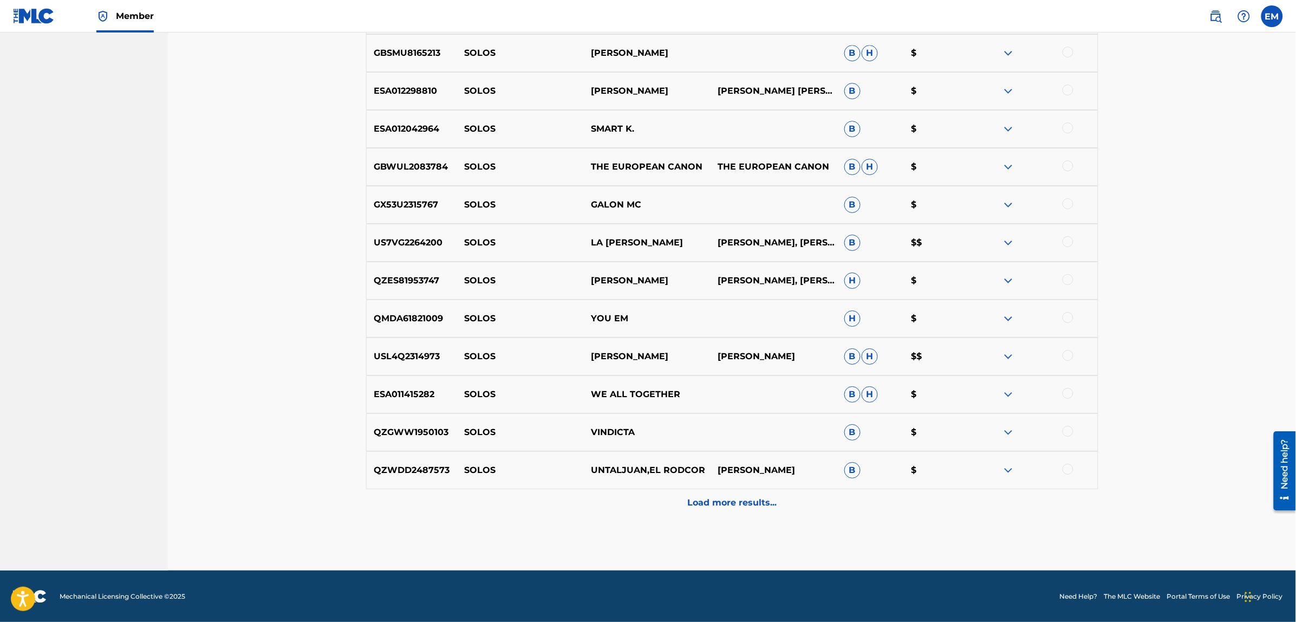
click at [725, 501] on p "Load more results..." at bounding box center [731, 502] width 89 height 13
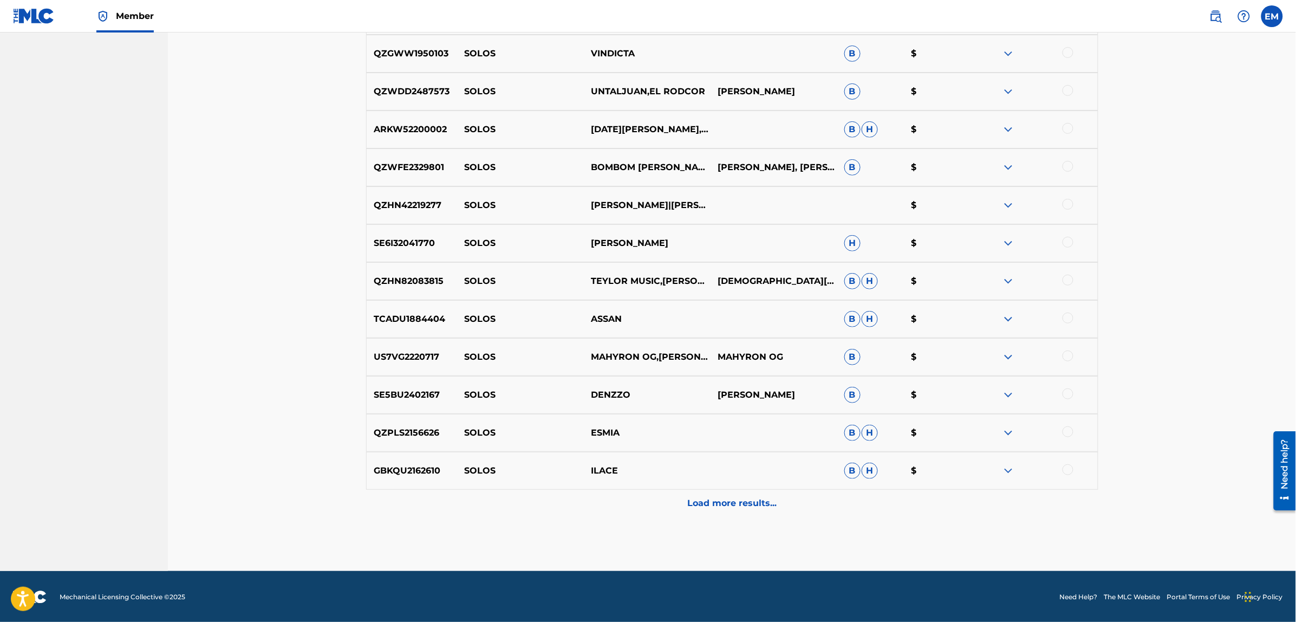
scroll to position [5301, 0]
click at [725, 501] on p "Load more results..." at bounding box center [731, 502] width 89 height 13
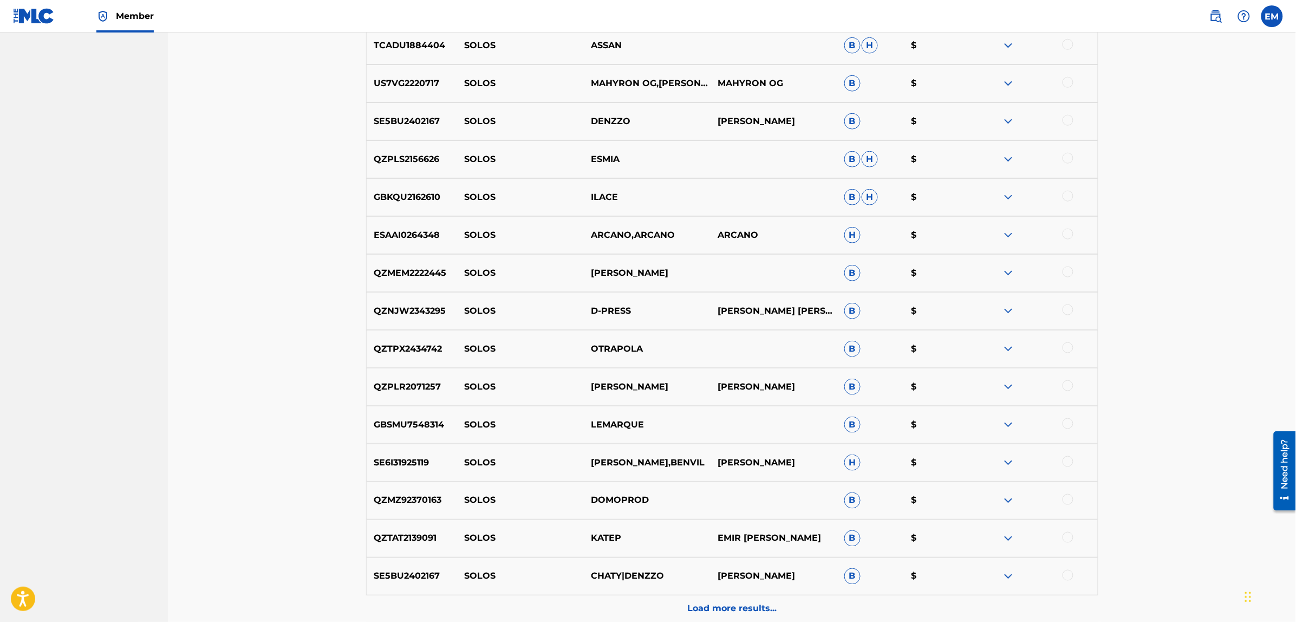
scroll to position [5680, 0]
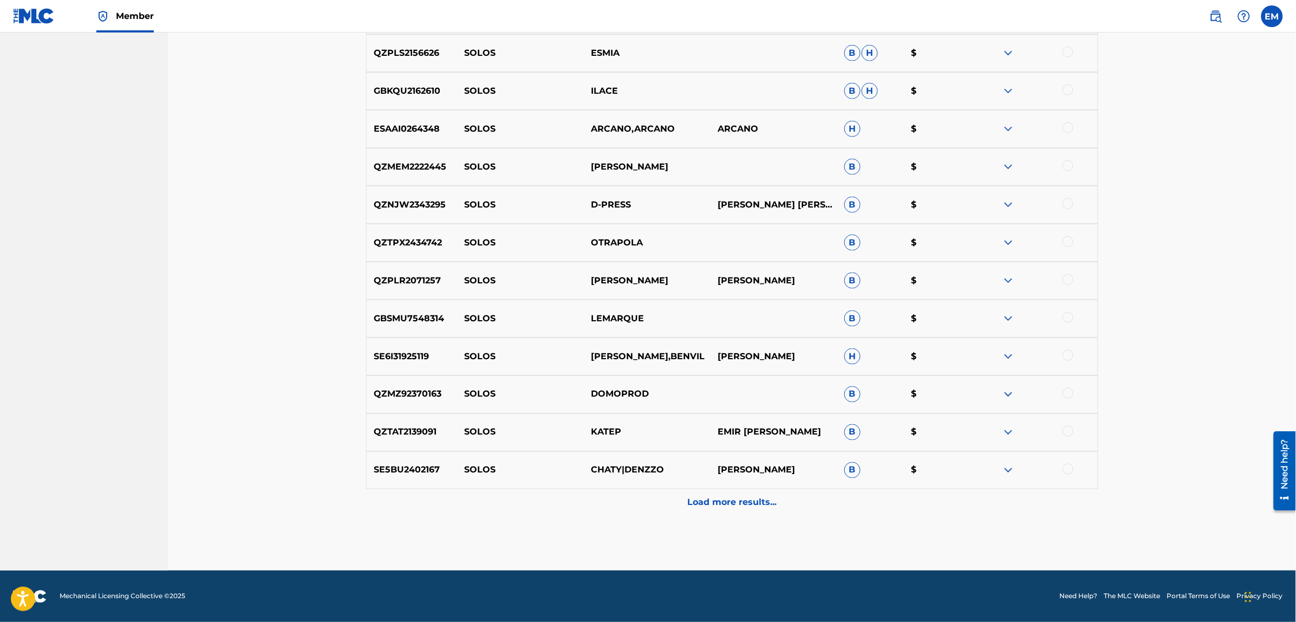
click at [725, 501] on p "Load more results..." at bounding box center [731, 502] width 89 height 13
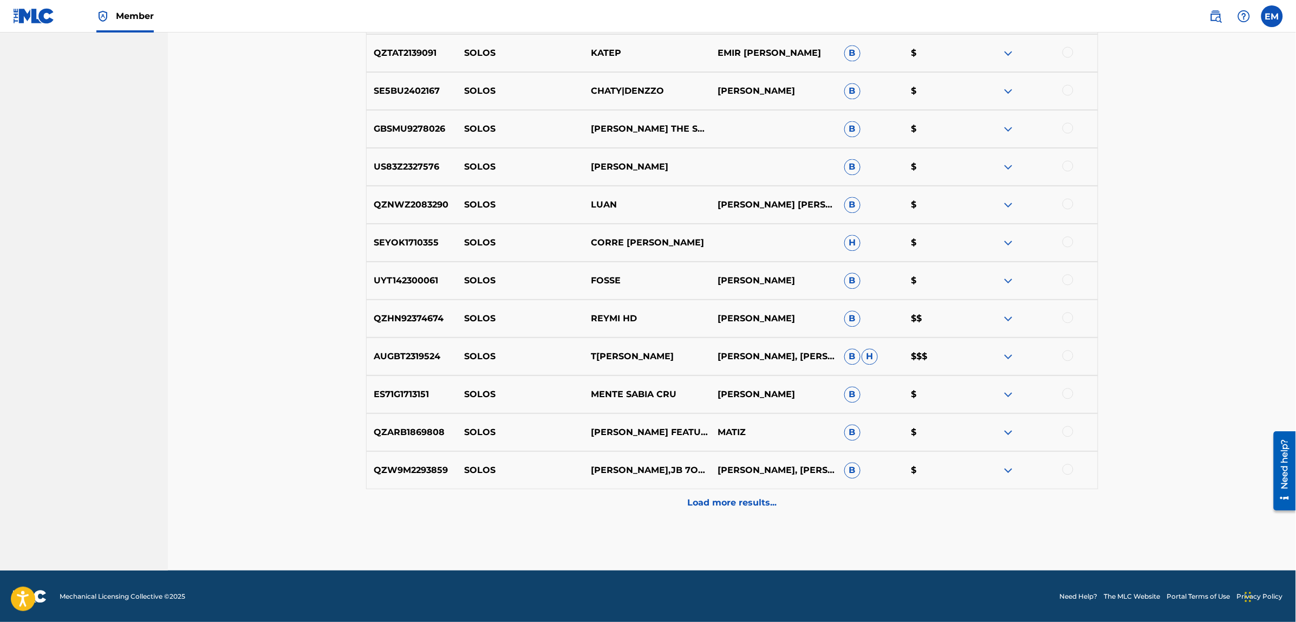
click at [725, 502] on p "Load more results..." at bounding box center [731, 502] width 89 height 13
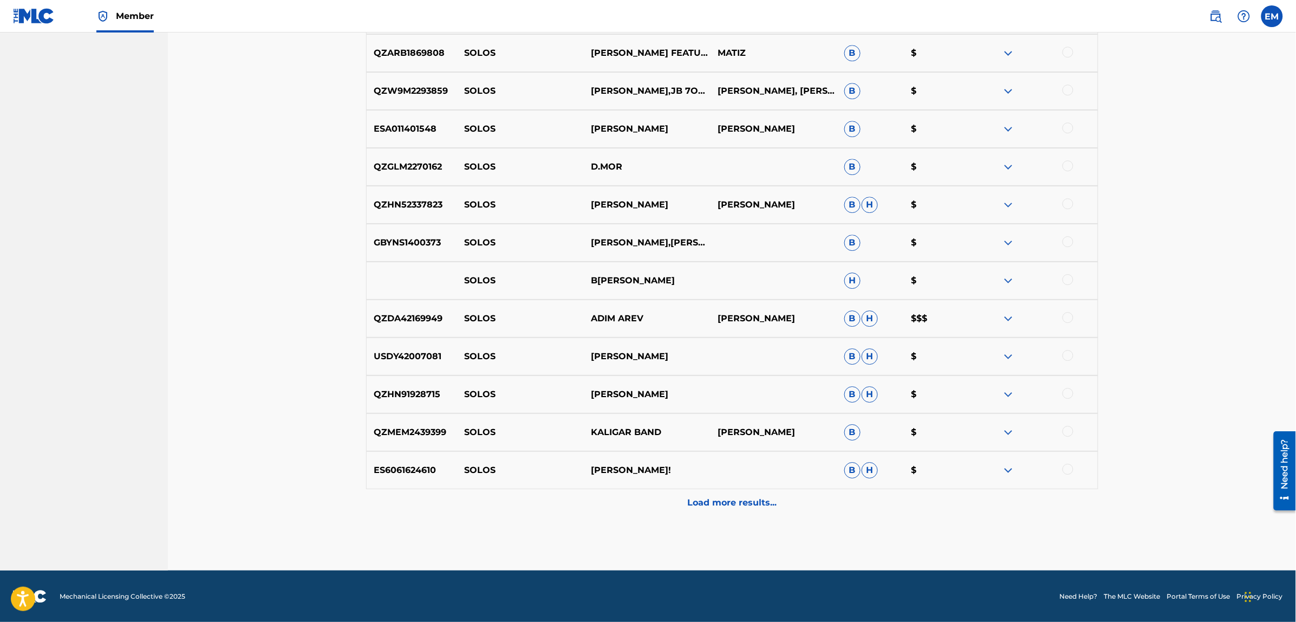
click at [725, 502] on p "Load more results..." at bounding box center [731, 502] width 89 height 13
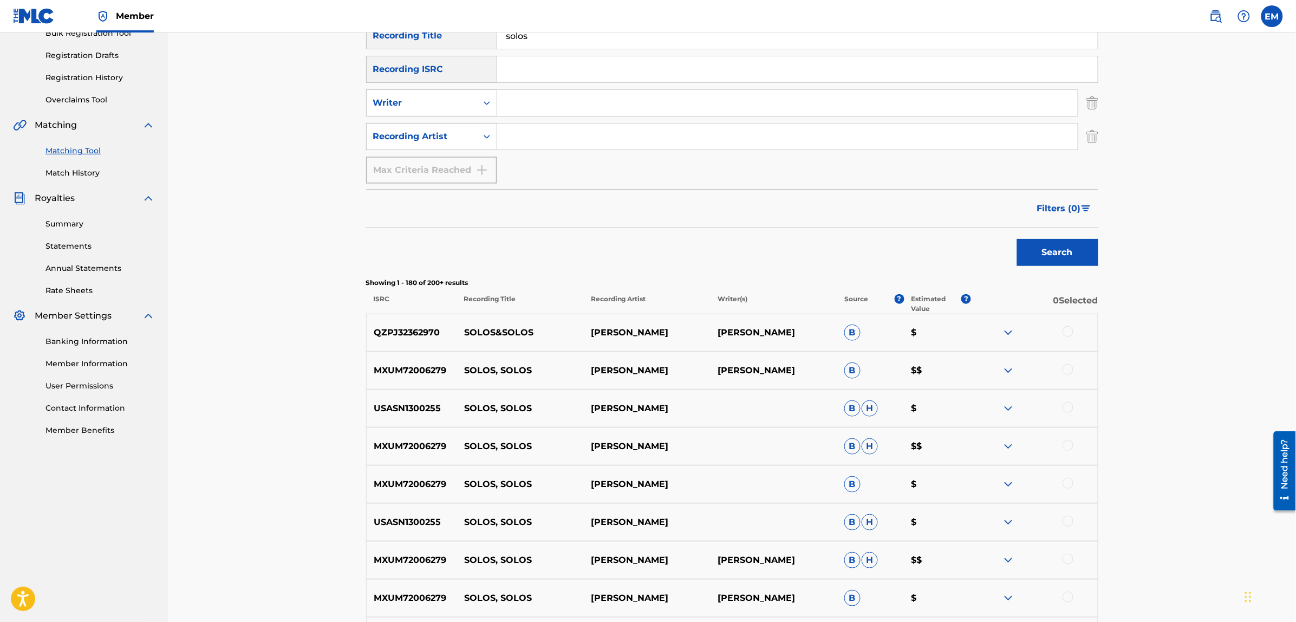
scroll to position [0, 0]
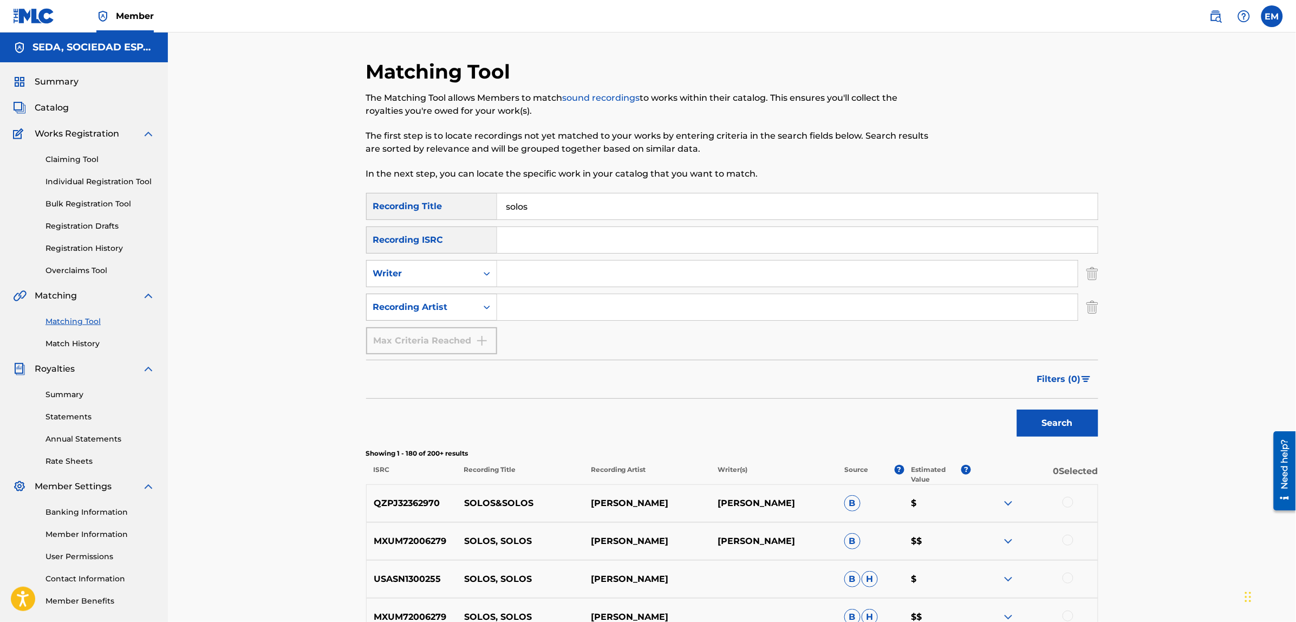
click at [444, 310] on div "Recording Artist" at bounding box center [421, 306] width 97 height 13
click at [559, 309] on input "Search Form" at bounding box center [787, 307] width 580 height 26
type input "[PERSON_NAME]"
click at [1017, 409] on button "Search" at bounding box center [1057, 422] width 81 height 27
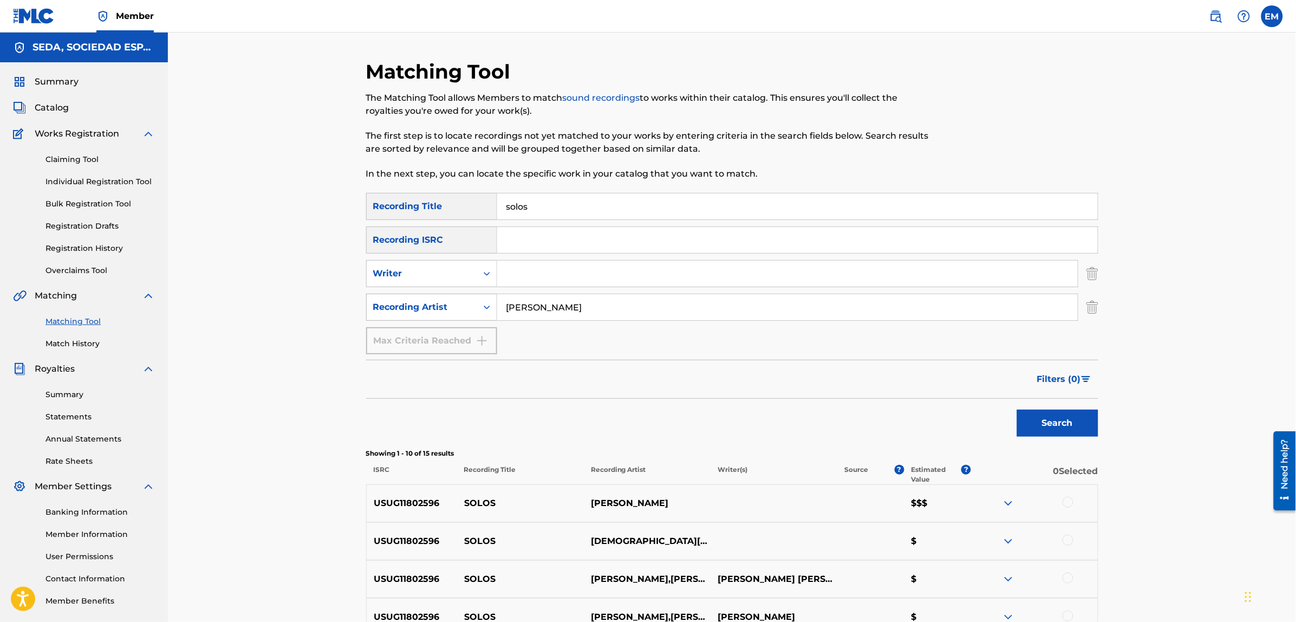
drag, startPoint x: 572, startPoint y: 296, endPoint x: 423, endPoint y: 298, distance: 148.4
click at [429, 298] on div "SearchWithCriteria9437b957-98ef-4d3d-b15f-ffa02e2389b9 Recording Artist [PERSON…" at bounding box center [732, 306] width 732 height 27
click at [510, 269] on input "Search Form" at bounding box center [787, 273] width 580 height 26
type input "[PERSON_NAME]"
click at [1017, 409] on button "Search" at bounding box center [1057, 422] width 81 height 27
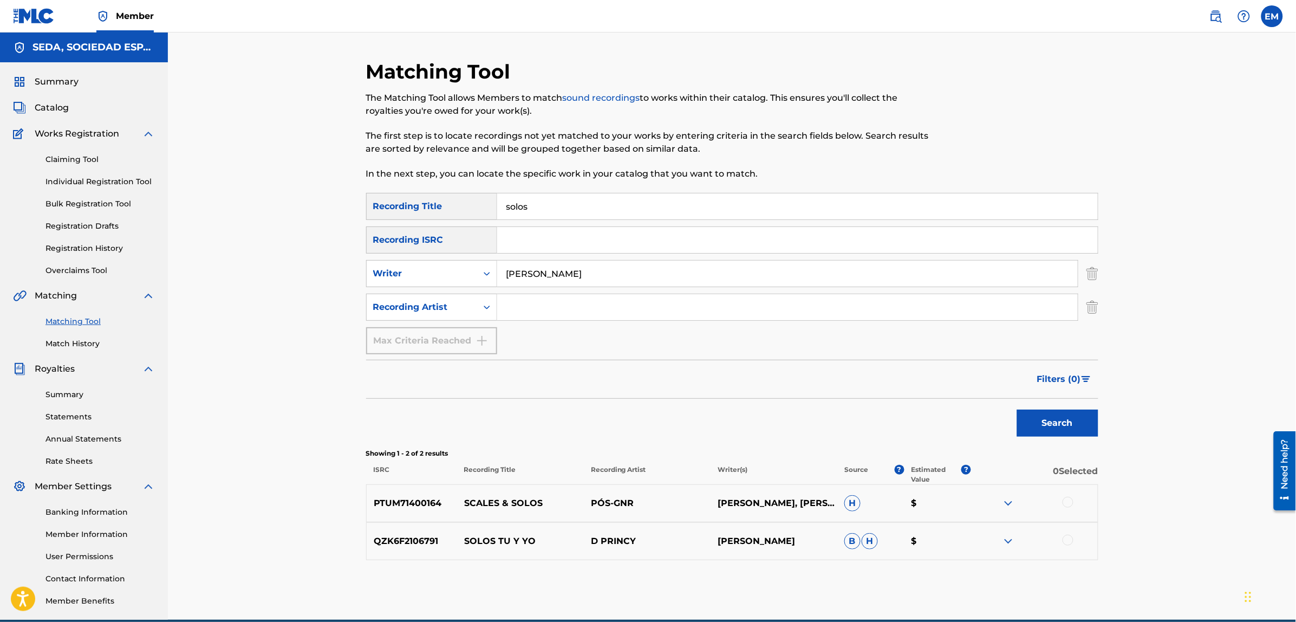
drag, startPoint x: 501, startPoint y: 200, endPoint x: 483, endPoint y: 200, distance: 17.3
click at [489, 200] on div "SearchWithCriteria4cb5dad6-b85f-4516-9888-0e568c27dd13 Recording Title solos" at bounding box center [732, 206] width 732 height 27
click at [1017, 409] on button "Search" at bounding box center [1057, 422] width 81 height 27
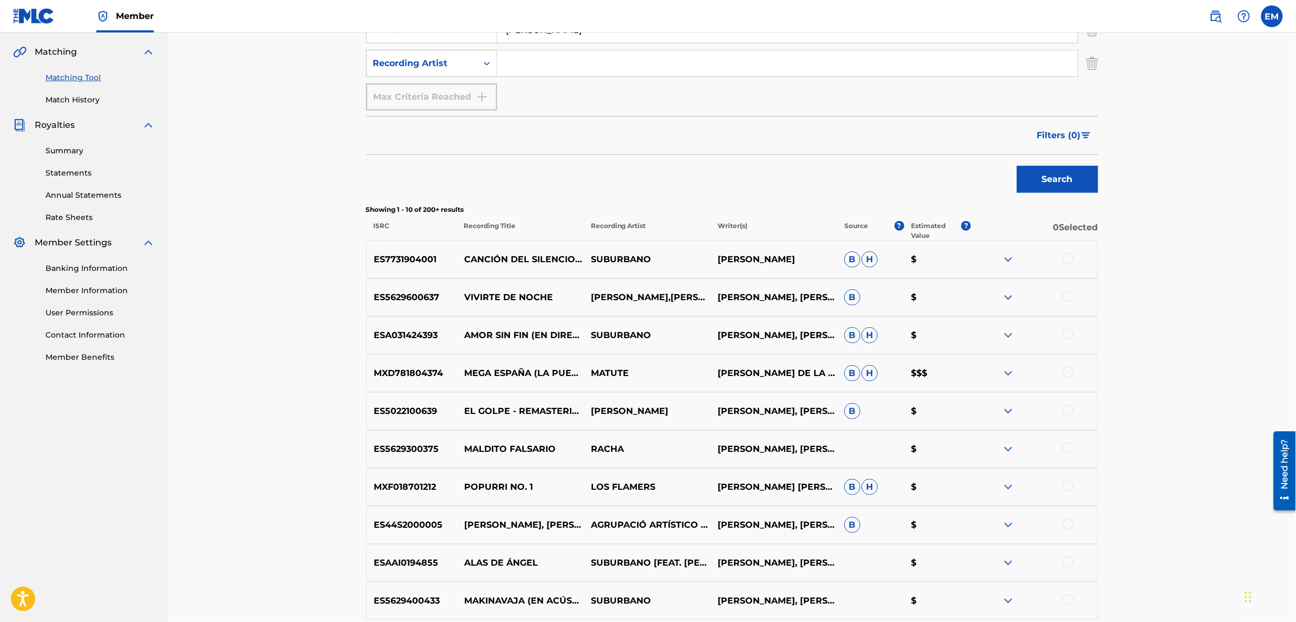
scroll to position [271, 0]
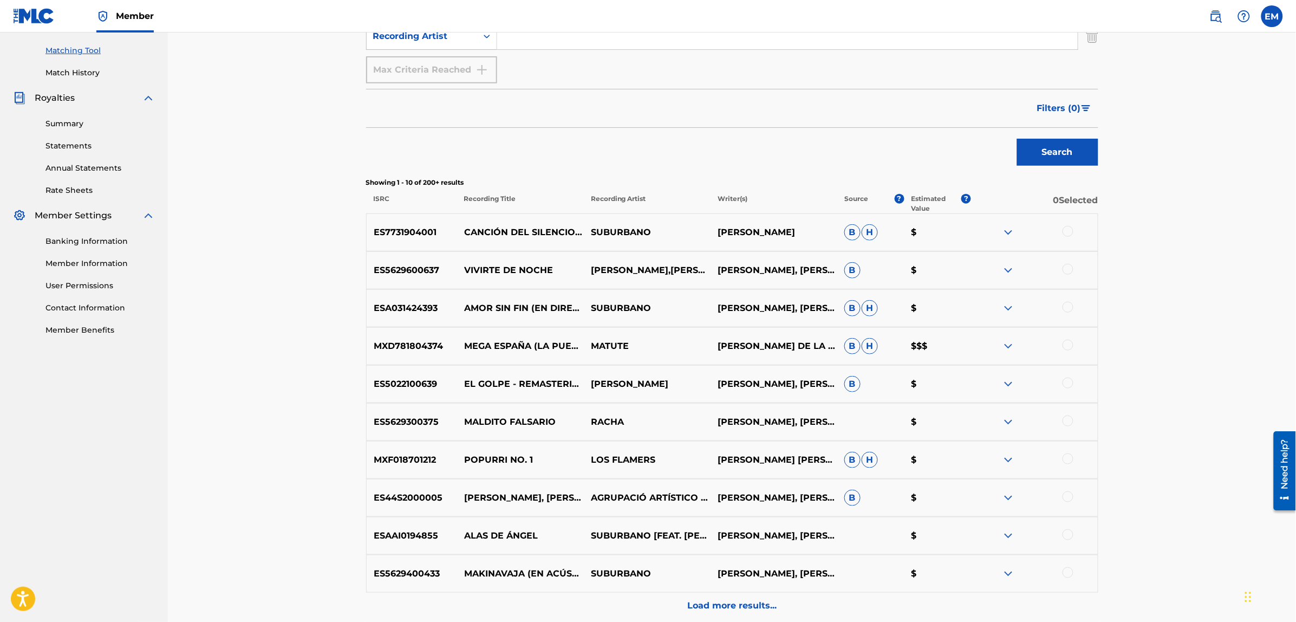
click at [1065, 382] on div at bounding box center [1067, 382] width 11 height 11
click at [783, 533] on button "Match 1 Group" at bounding box center [761, 533] width 120 height 27
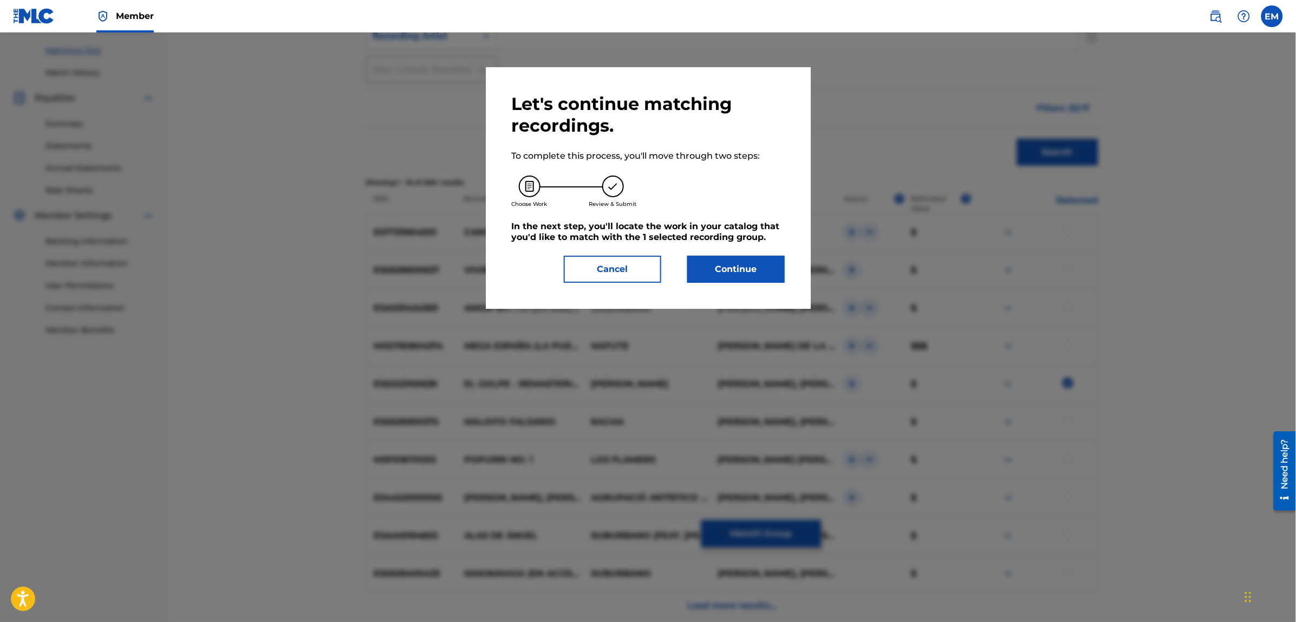
click at [746, 271] on button "Continue" at bounding box center [735, 269] width 97 height 27
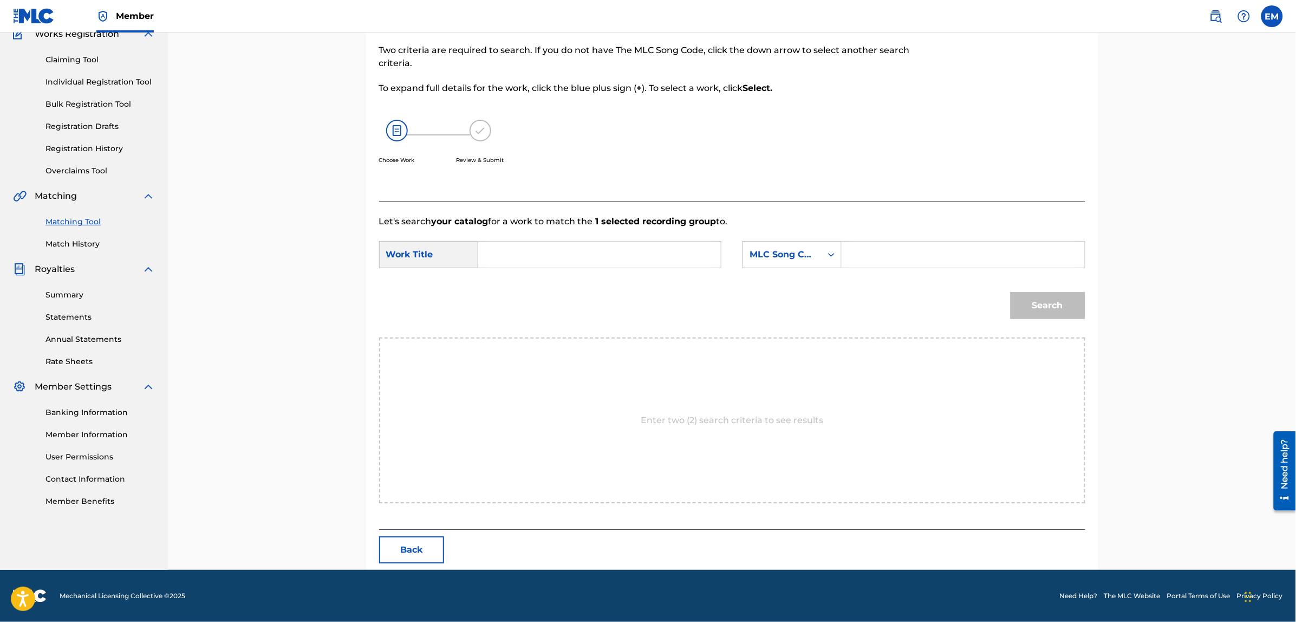
scroll to position [99, 0]
click at [585, 250] on input "Search Form" at bounding box center [599, 255] width 224 height 26
type input "solos"
click at [612, 310] on div "Search" at bounding box center [732, 310] width 706 height 56
click at [744, 263] on div "MLC Song Code" at bounding box center [782, 255] width 79 height 21
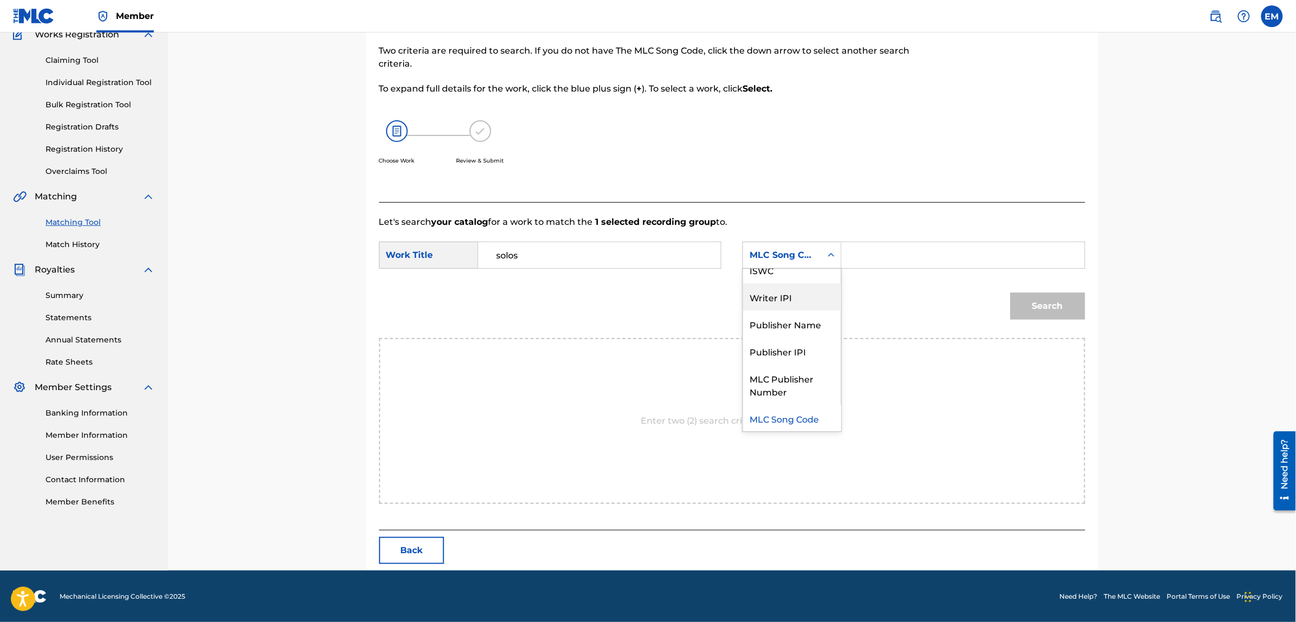
scroll to position [0, 0]
drag, startPoint x: 785, startPoint y: 288, endPoint x: 823, endPoint y: 269, distance: 42.6
click at [787, 287] on div "Writer Name" at bounding box center [792, 282] width 98 height 27
click at [864, 250] on input "Search Form" at bounding box center [963, 255] width 224 height 26
paste input "[PERSON_NAME]"
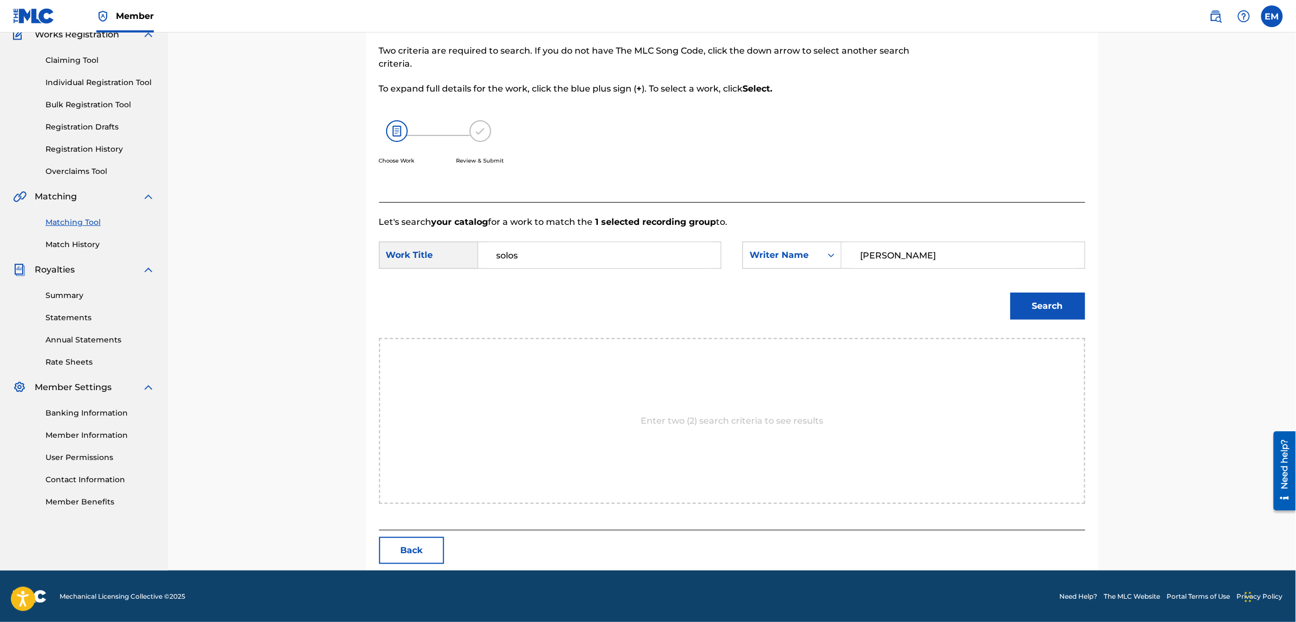
type input "[PERSON_NAME]"
click at [1010, 292] on button "Search" at bounding box center [1047, 305] width 75 height 27
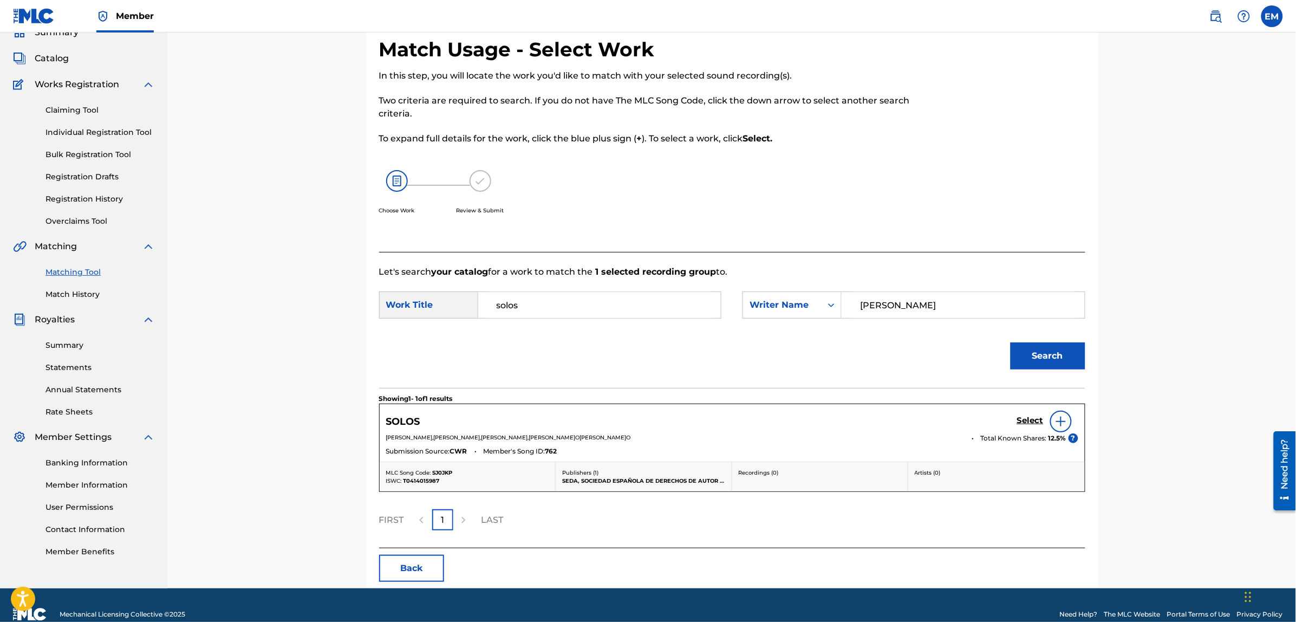
scroll to position [68, 0]
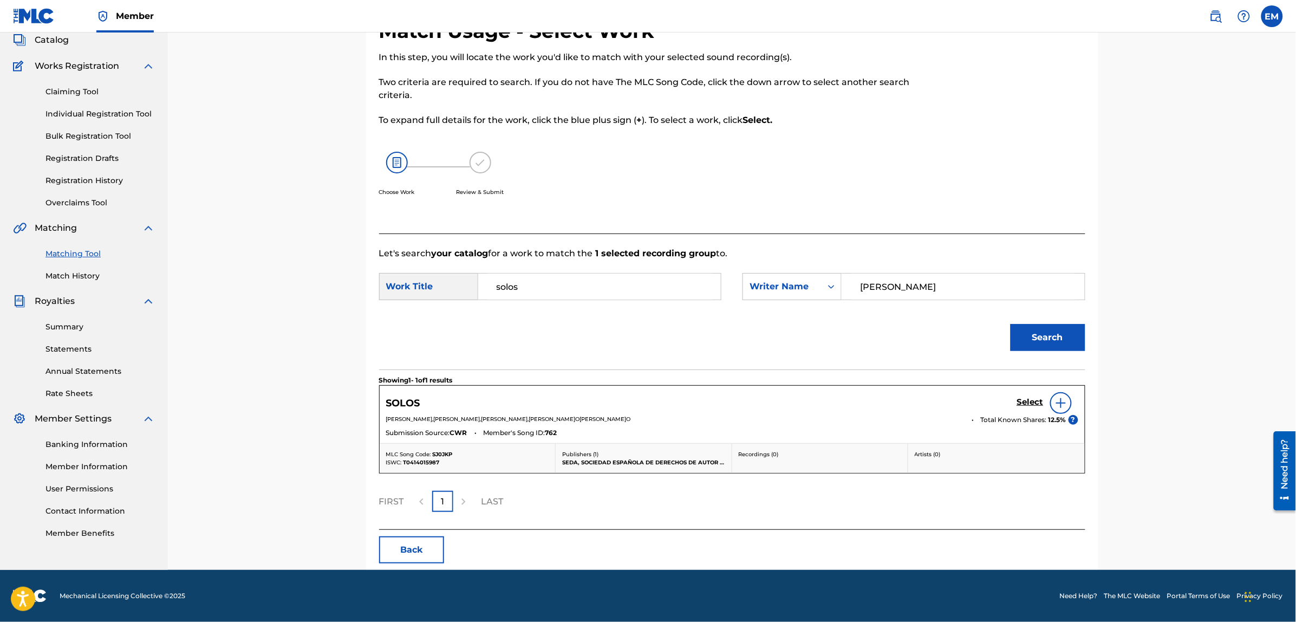
click at [1060, 401] on img at bounding box center [1060, 402] width 13 height 13
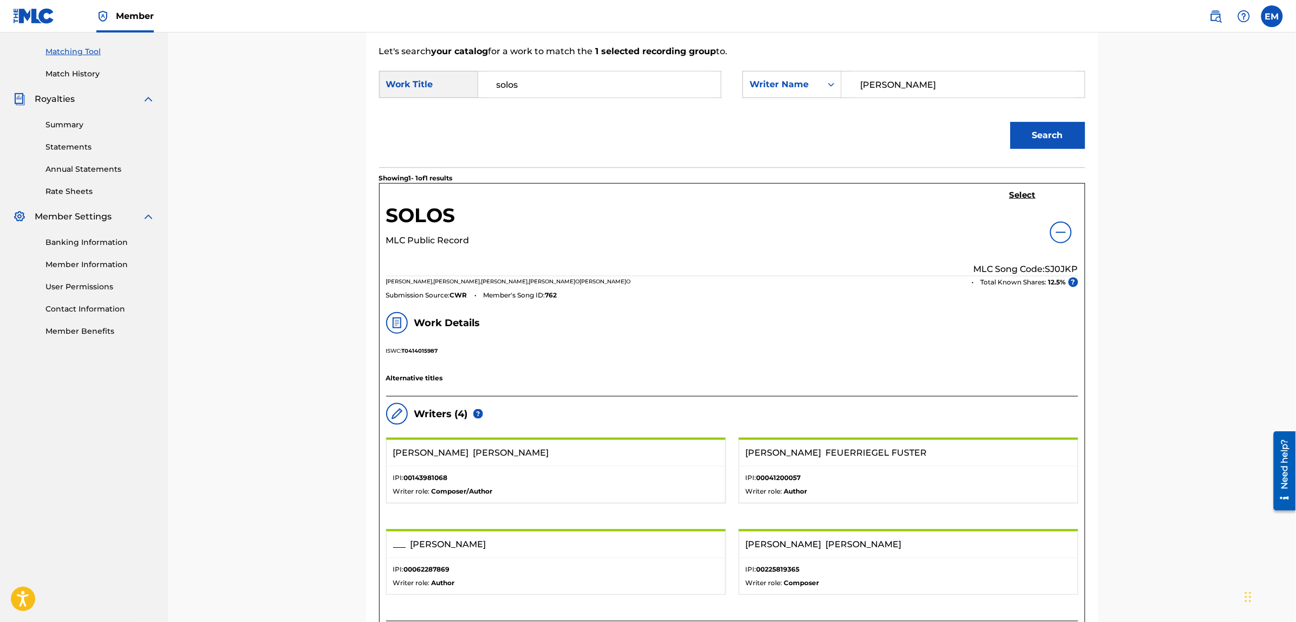
scroll to position [135, 0]
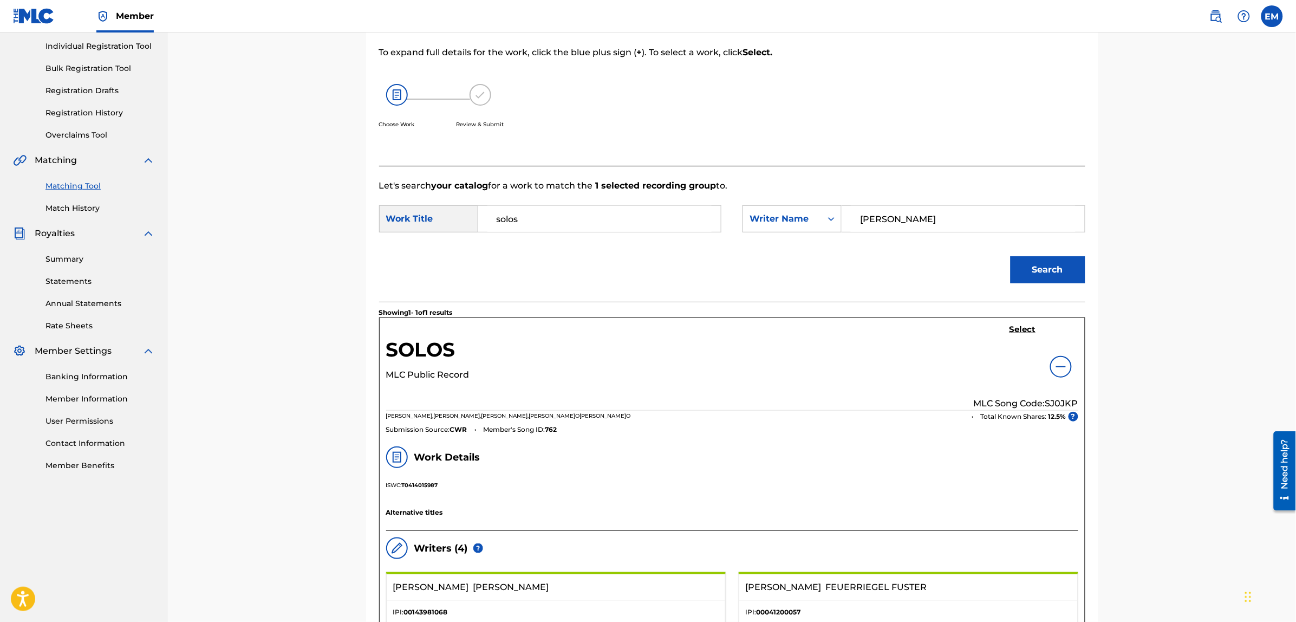
click at [1019, 334] on h5 "Select" at bounding box center [1022, 329] width 27 height 10
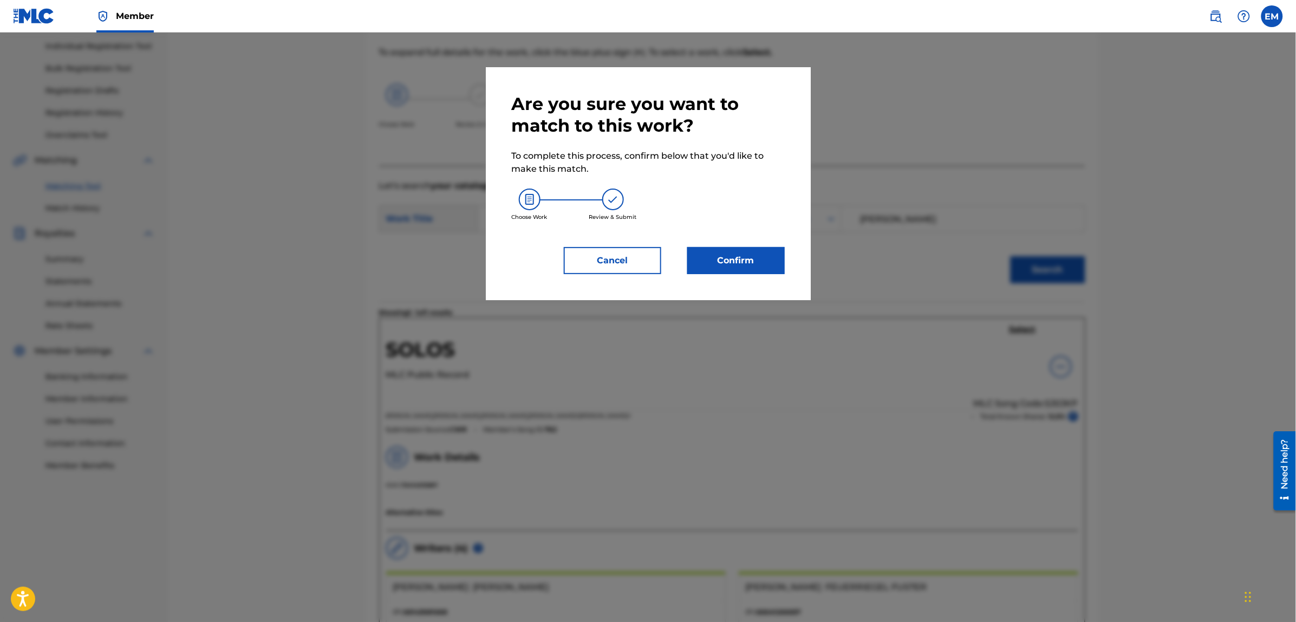
click at [761, 260] on button "Confirm" at bounding box center [735, 260] width 97 height 27
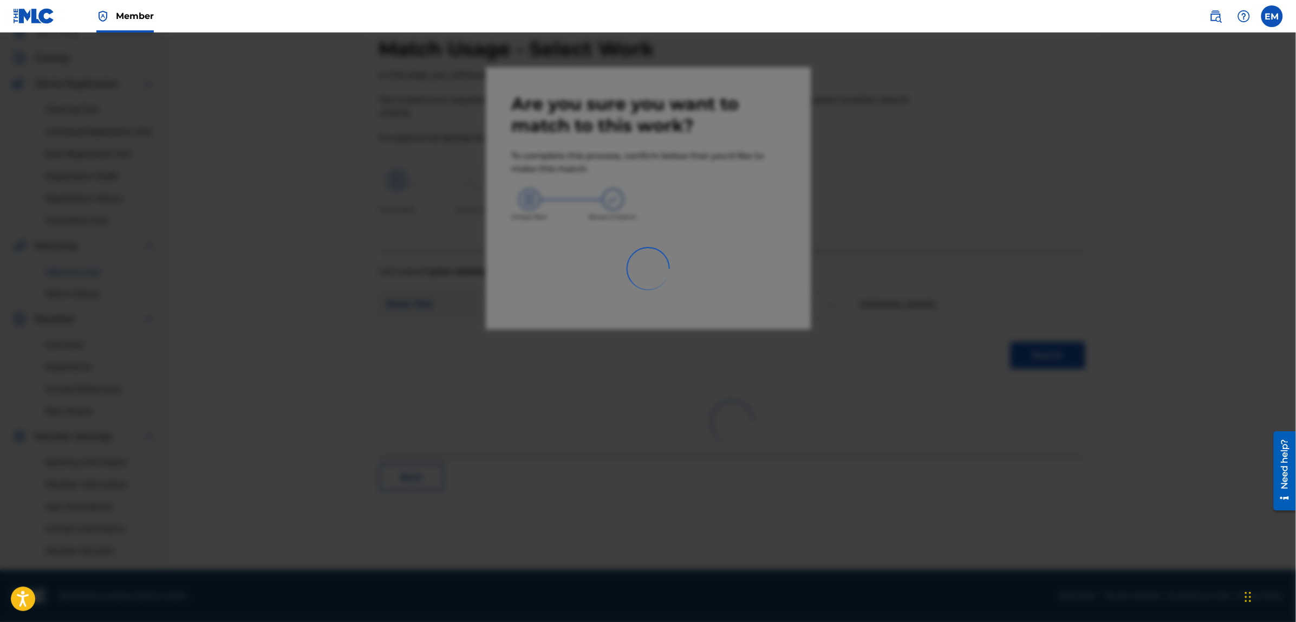
scroll to position [49, 0]
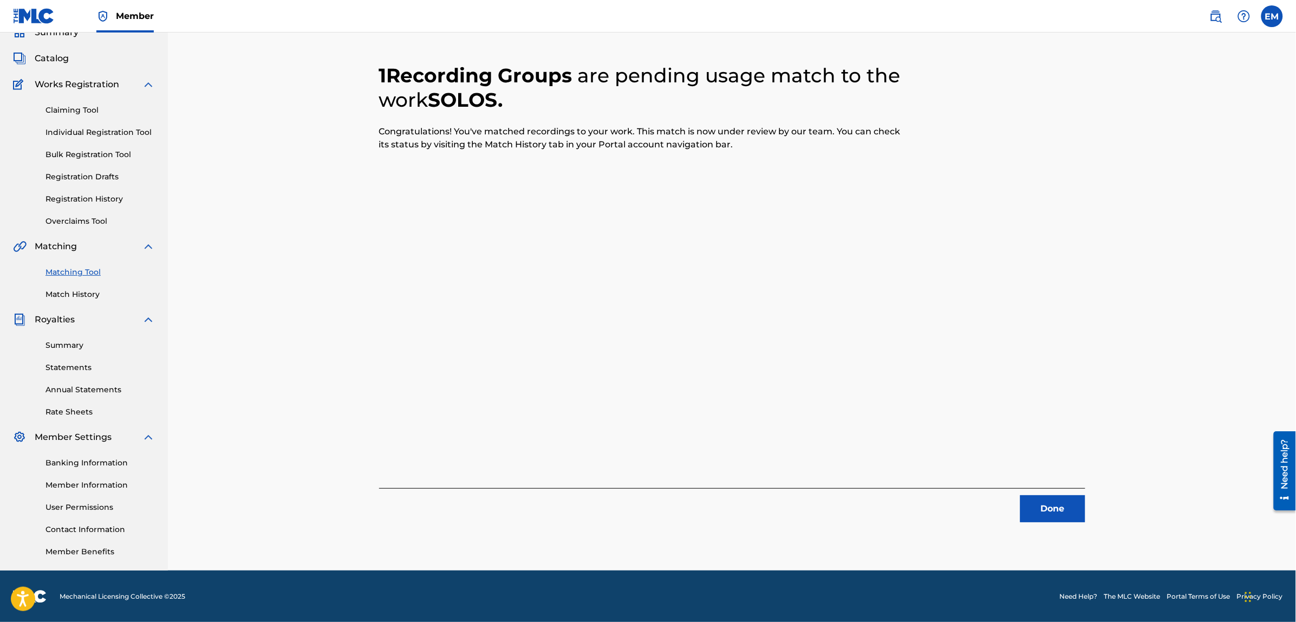
click at [1038, 506] on button "Done" at bounding box center [1052, 508] width 65 height 27
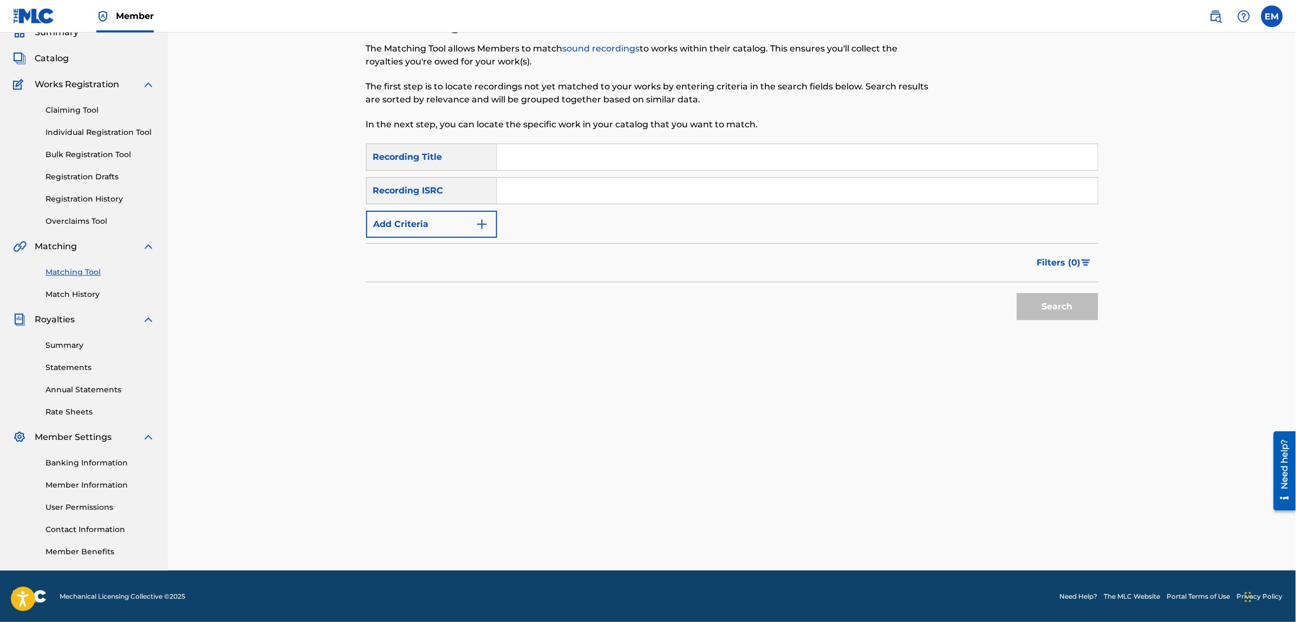
click at [597, 148] on input "Search Form" at bounding box center [797, 157] width 600 height 26
type input "mar d[PERSON_NAME]"
click at [1017, 293] on button "Search" at bounding box center [1057, 306] width 81 height 27
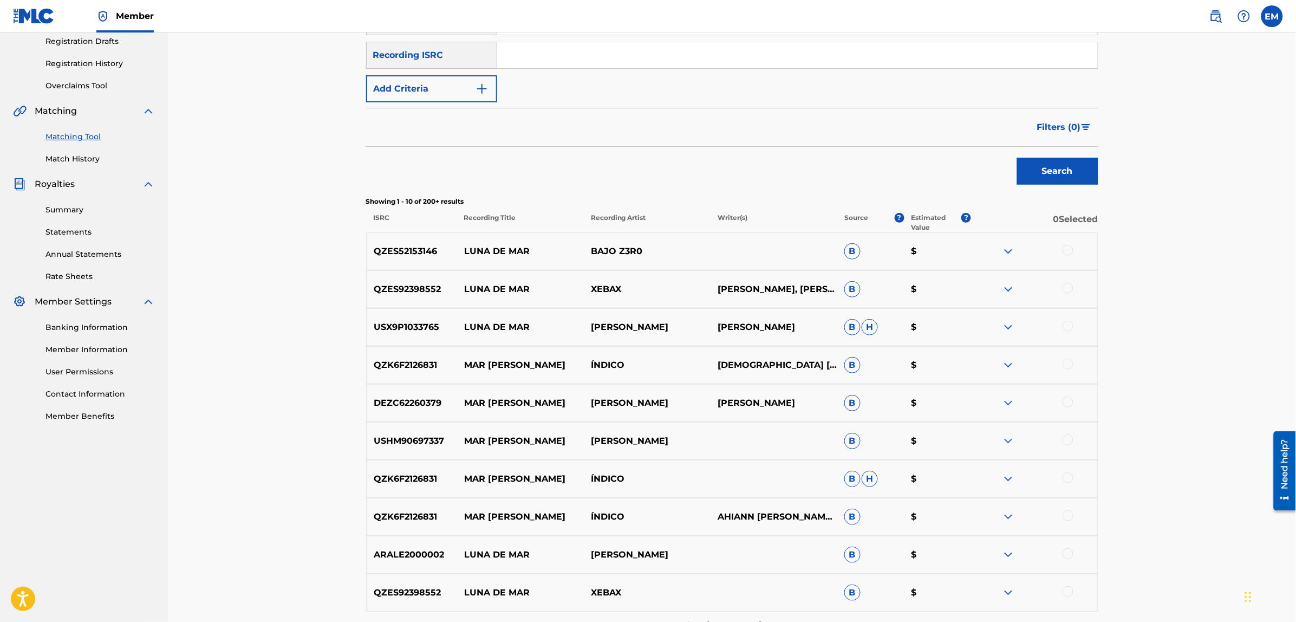
scroll to position [0, 0]
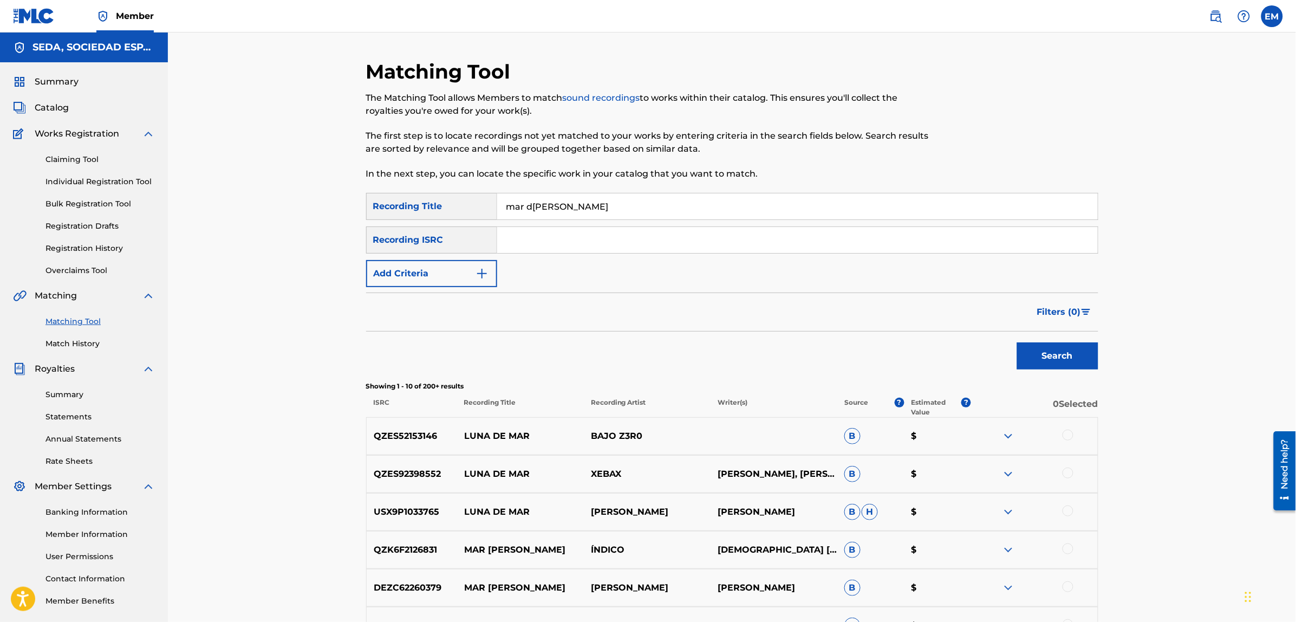
click at [471, 266] on button "Add Criteria" at bounding box center [431, 273] width 131 height 27
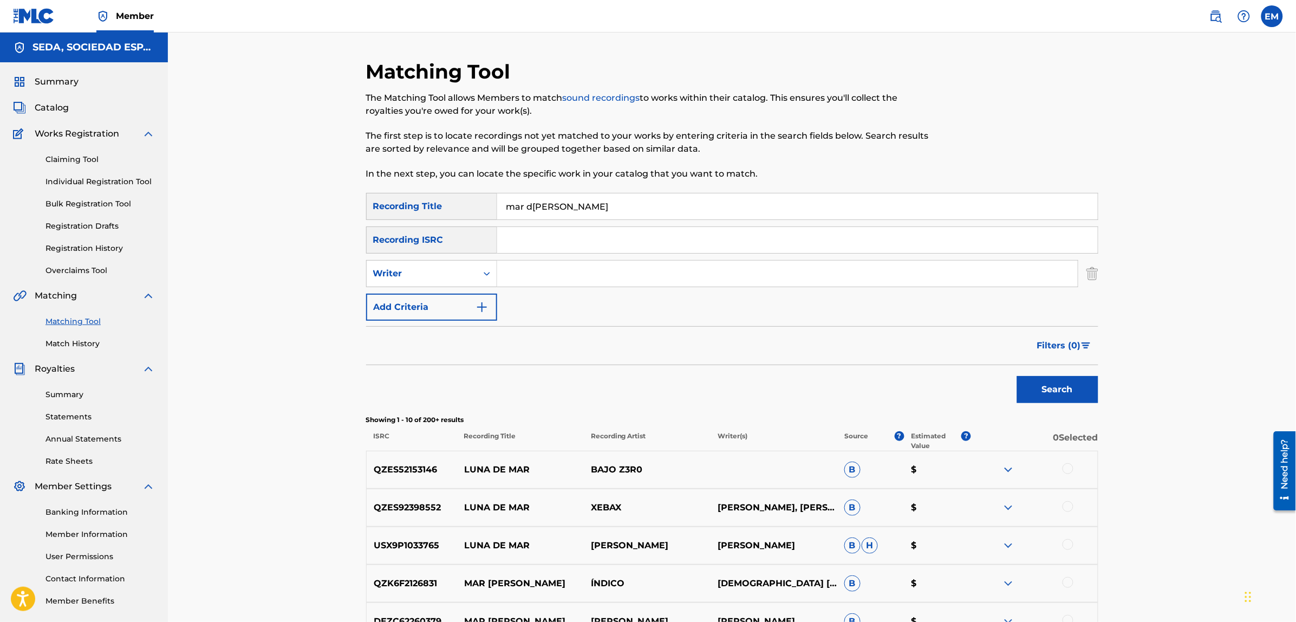
click at [537, 267] on input "Search Form" at bounding box center [787, 273] width 580 height 26
type input "[PERSON_NAME]"
click at [1017, 376] on button "Search" at bounding box center [1057, 389] width 81 height 27
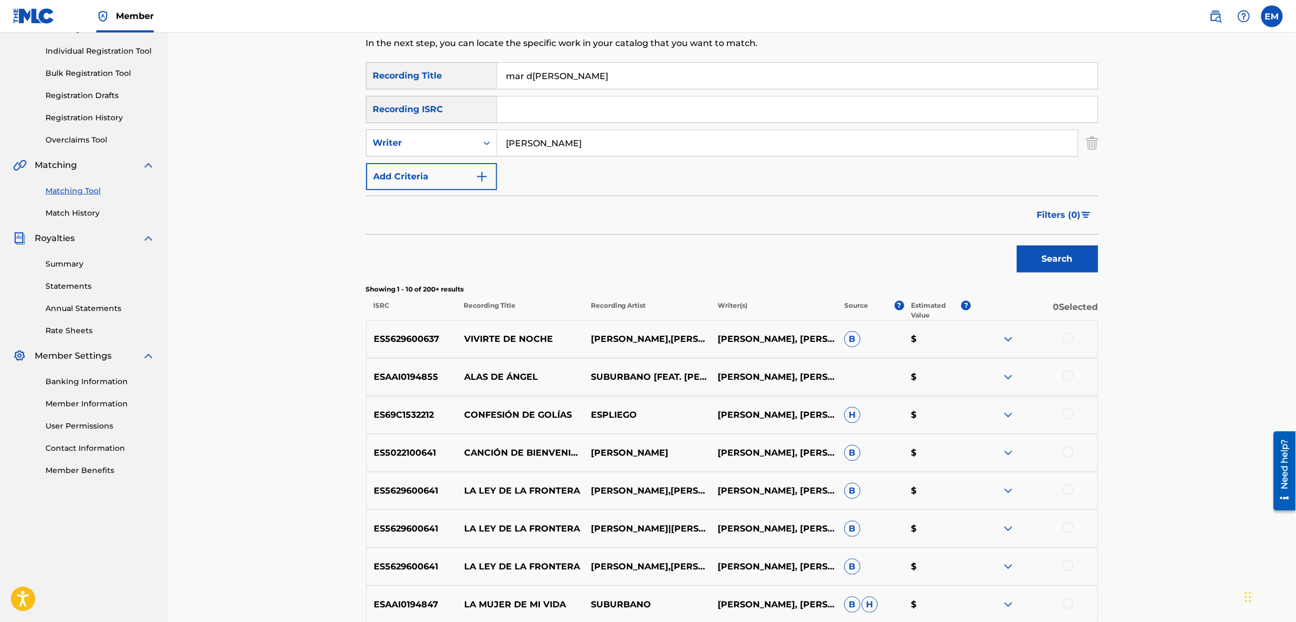
scroll to position [135, 0]
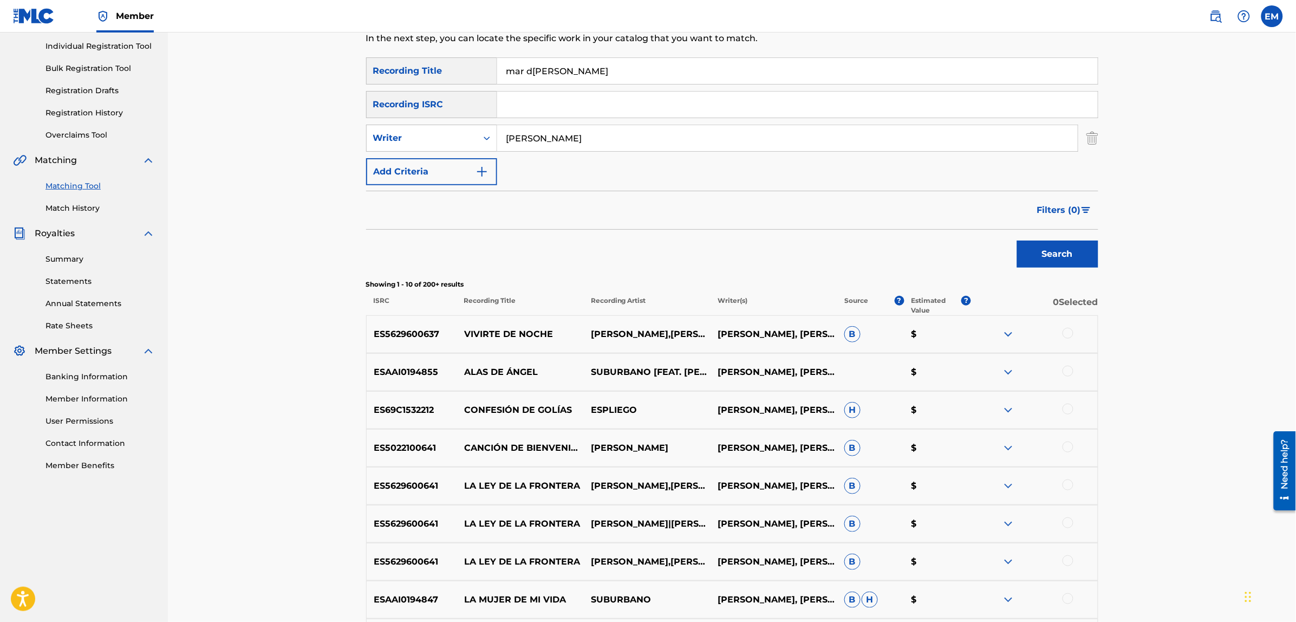
click at [448, 168] on button "Add Criteria" at bounding box center [431, 171] width 131 height 27
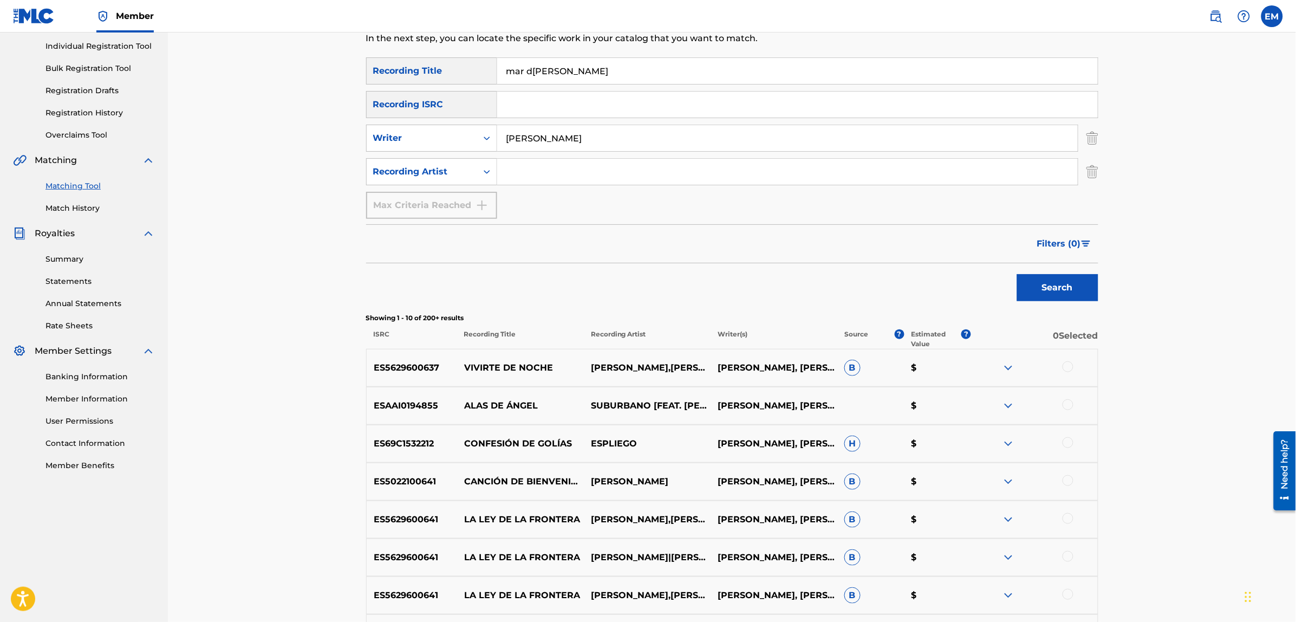
click at [520, 167] on input "Search Form" at bounding box center [787, 172] width 580 height 26
type input "suburbano"
click at [1017, 274] on button "Search" at bounding box center [1057, 287] width 81 height 27
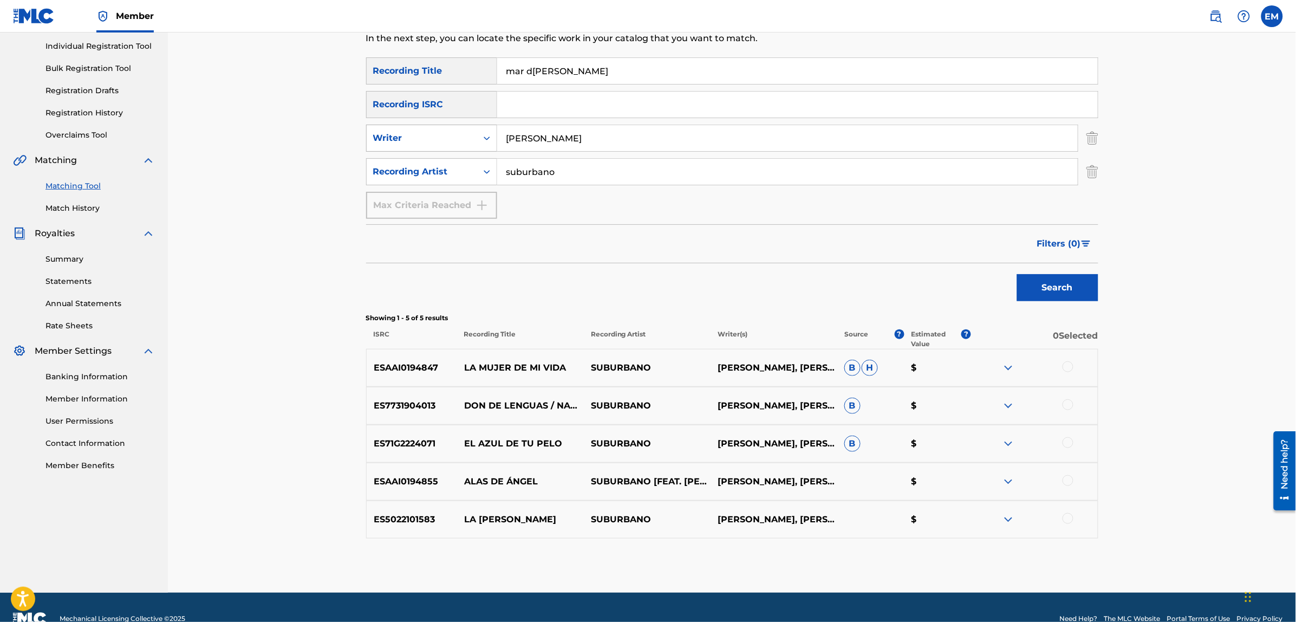
drag, startPoint x: 585, startPoint y: 139, endPoint x: 470, endPoint y: 138, distance: 114.8
click at [470, 138] on div "SearchWithCriteriaf46d2467-7dad-4df4-b4b7-e6d698cece0a Writer [PERSON_NAME]" at bounding box center [732, 138] width 732 height 27
drag, startPoint x: 573, startPoint y: 172, endPoint x: 474, endPoint y: 171, distance: 99.1
click at [474, 171] on div "SearchWithCriteria9437b957-98ef-4d3d-b15f-ffa02e2389b9 Recording Artist suburba…" at bounding box center [732, 171] width 732 height 27
click at [1017, 274] on button "Search" at bounding box center [1057, 287] width 81 height 27
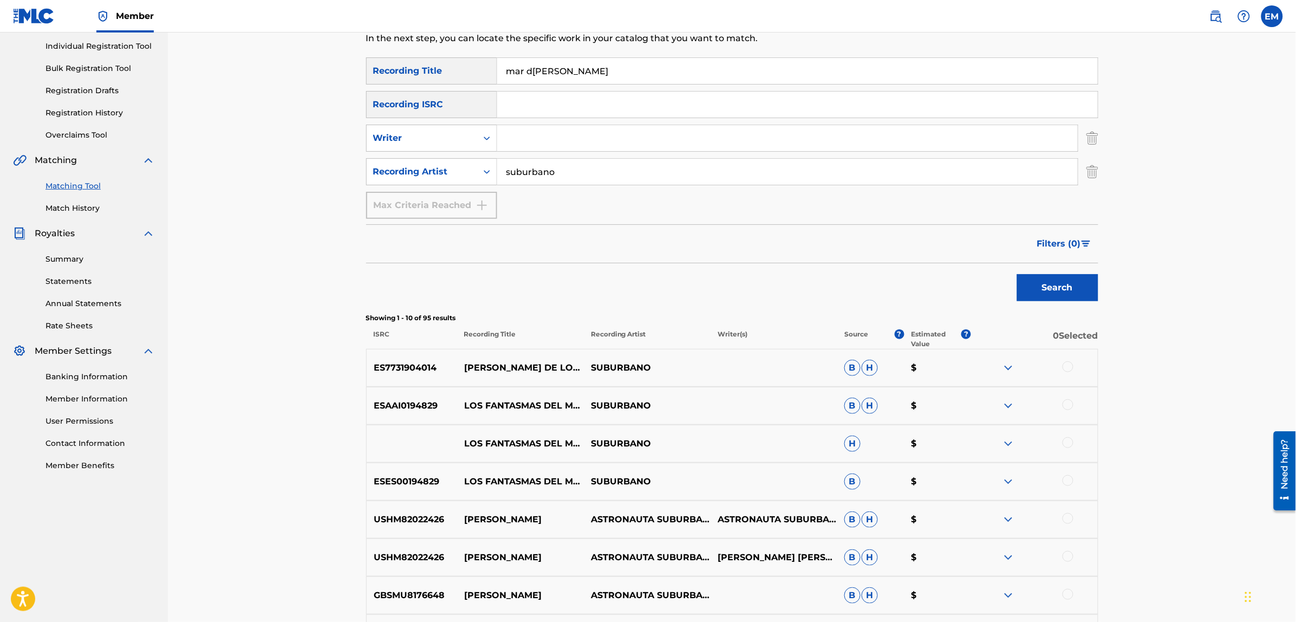
click at [1017, 274] on button "Search" at bounding box center [1057, 287] width 81 height 27
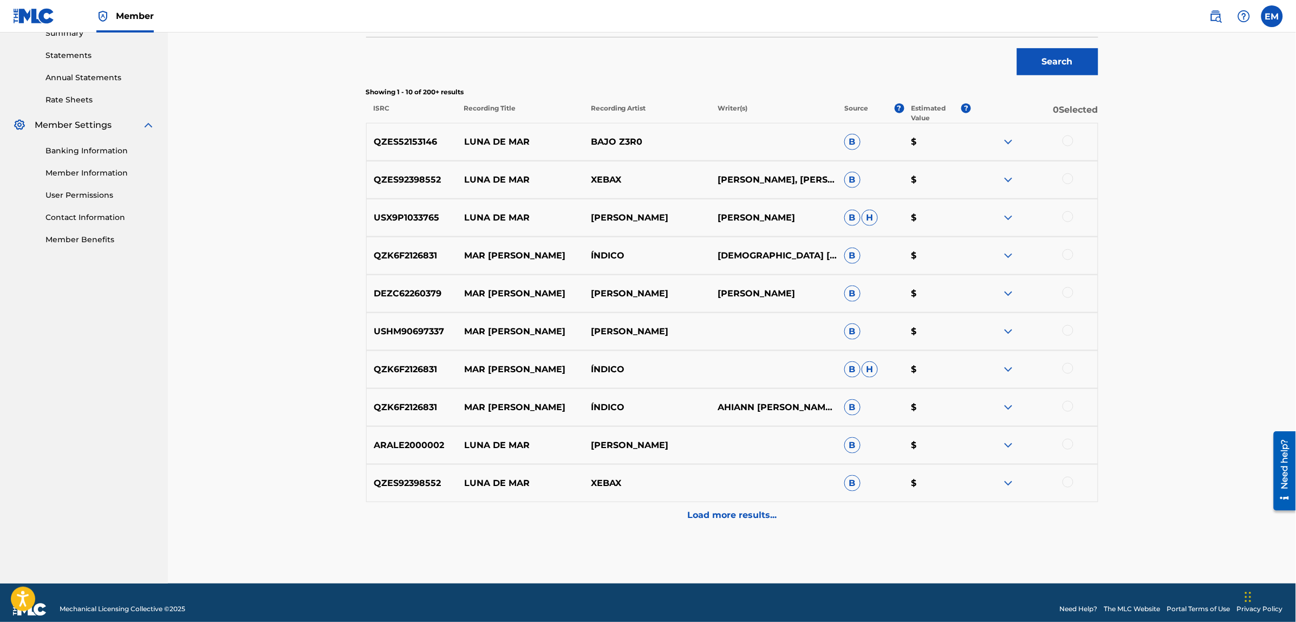
scroll to position [374, 0]
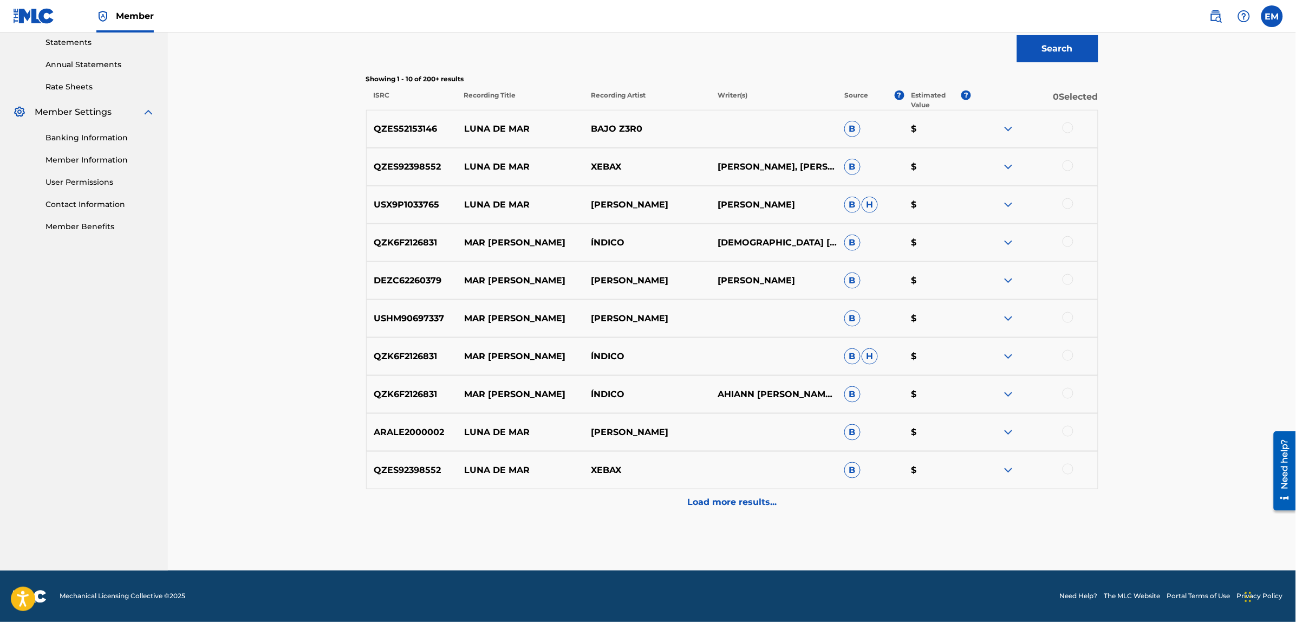
click at [731, 504] on p "Load more results..." at bounding box center [731, 502] width 89 height 13
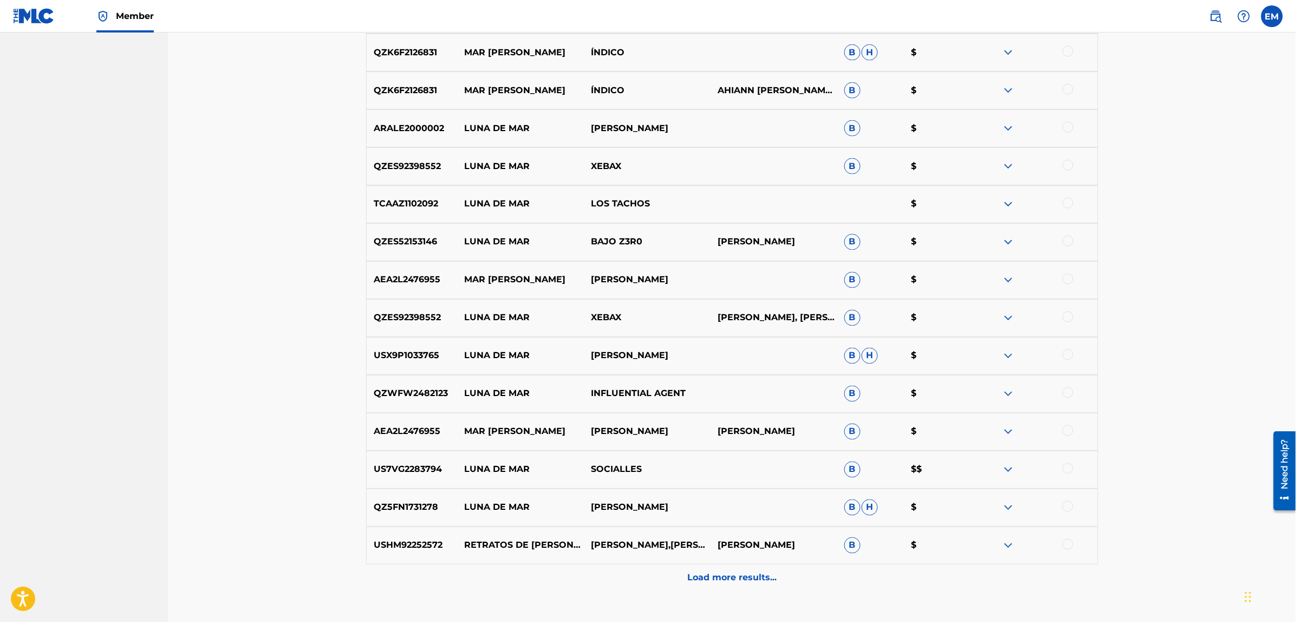
scroll to position [712, 0]
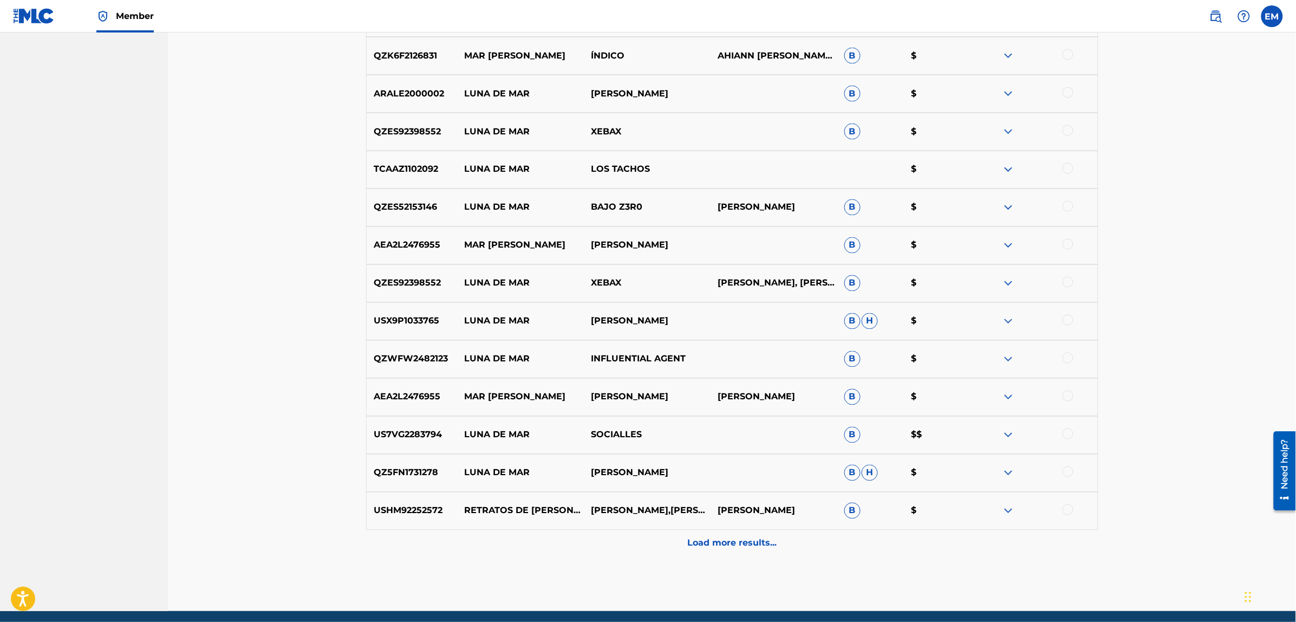
click at [712, 537] on p "Load more results..." at bounding box center [731, 543] width 89 height 13
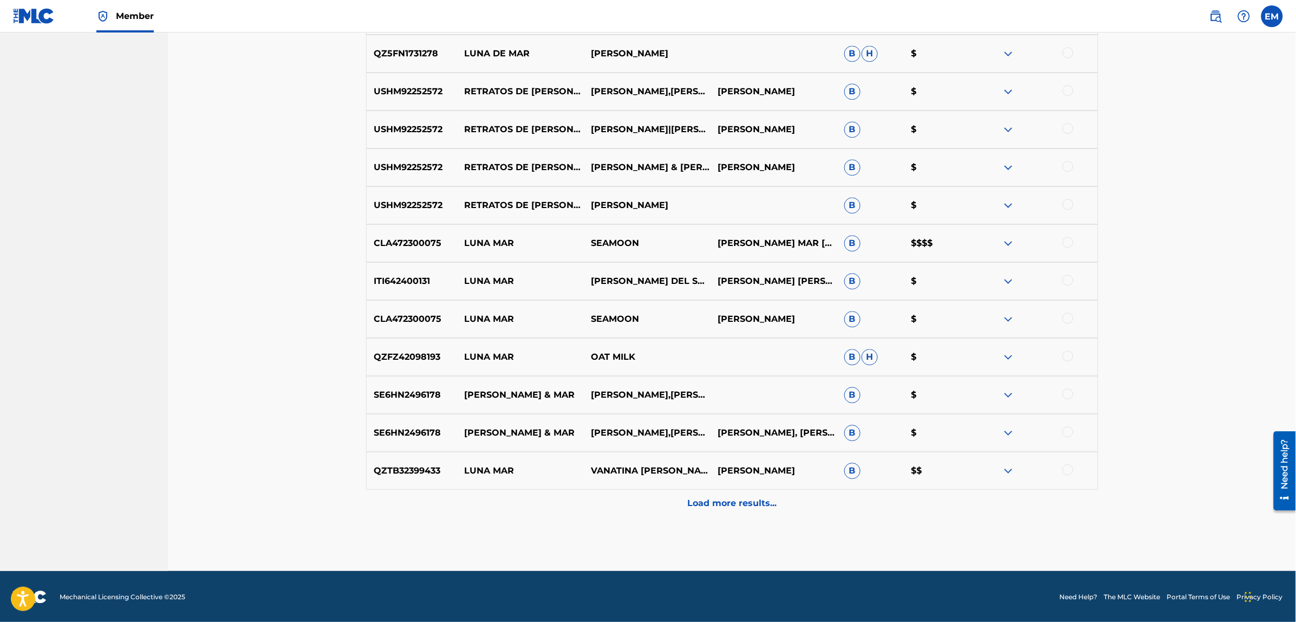
scroll to position [1132, 0]
click at [705, 497] on p "Load more results..." at bounding box center [731, 502] width 89 height 13
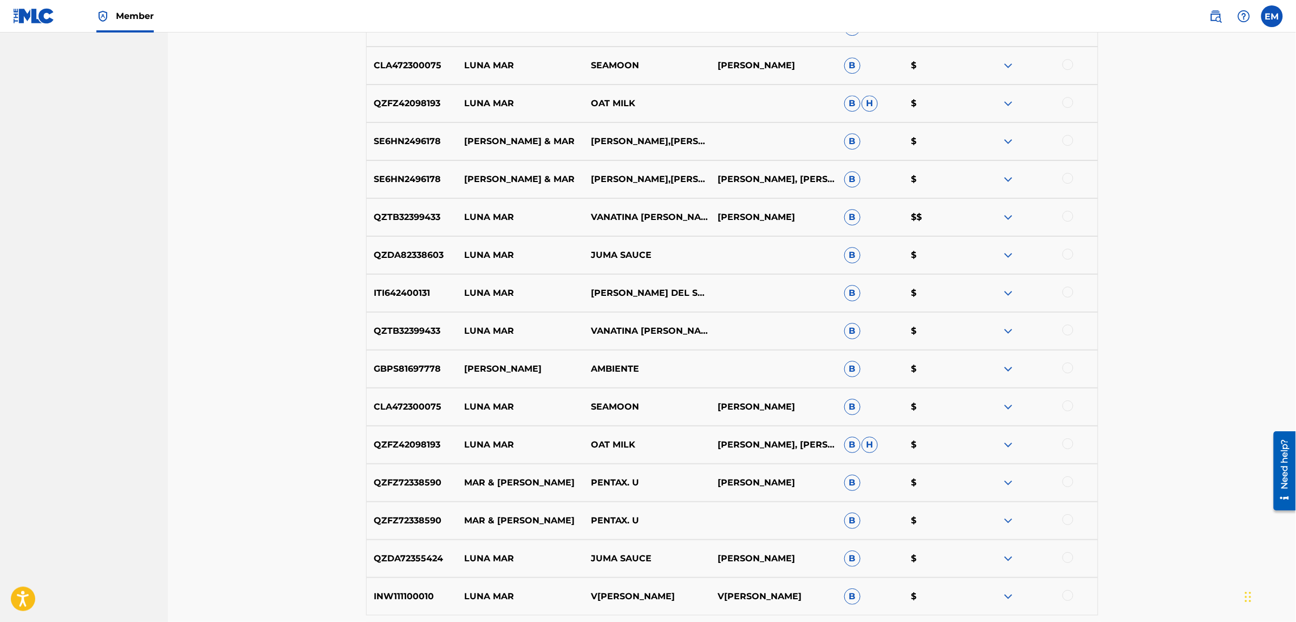
scroll to position [1403, 0]
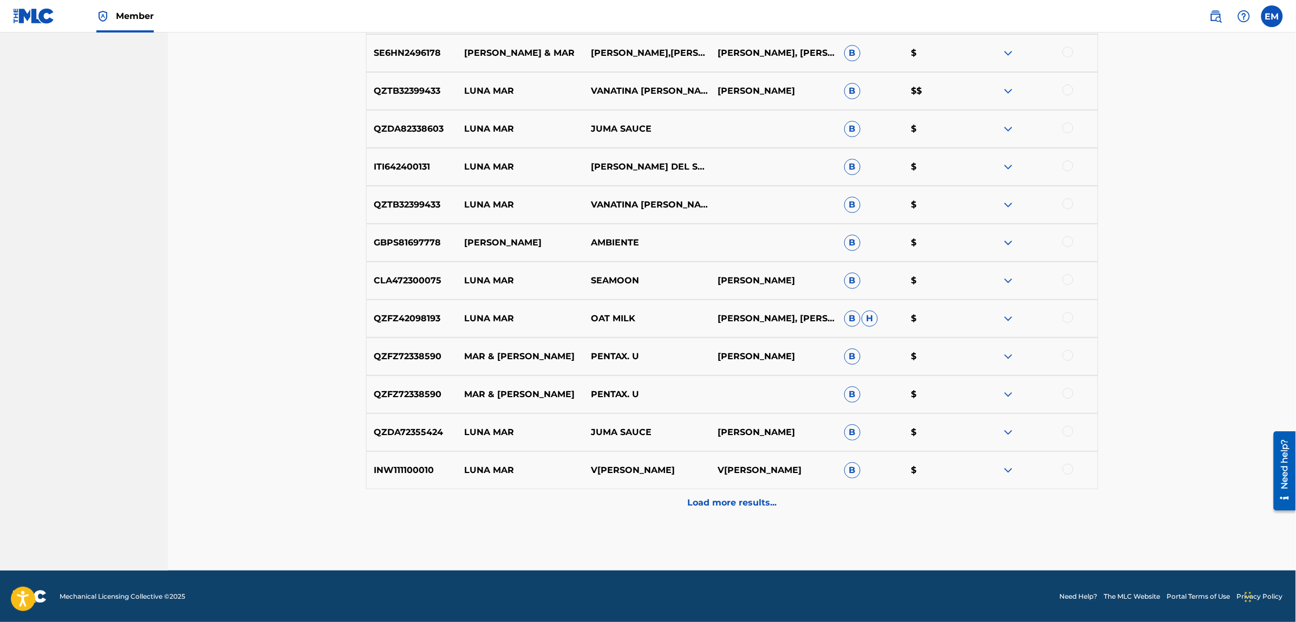
click at [705, 497] on p "Load more results..." at bounding box center [731, 502] width 89 height 13
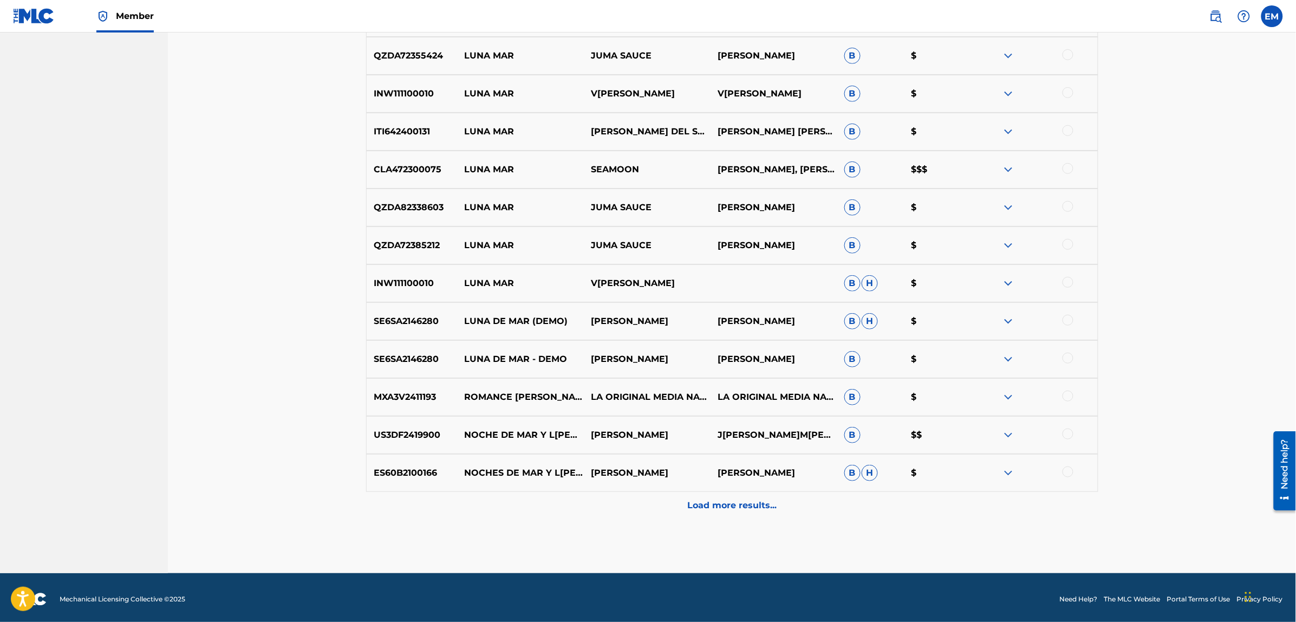
scroll to position [1890, 0]
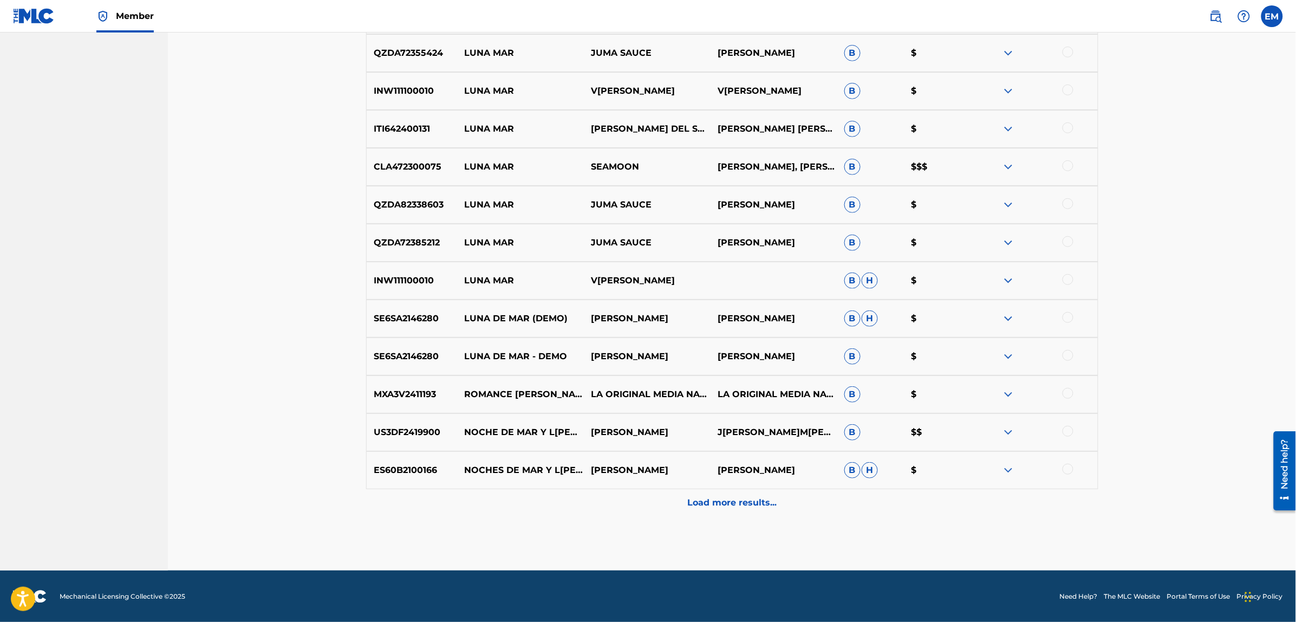
click at [735, 499] on p "Load more results..." at bounding box center [731, 502] width 89 height 13
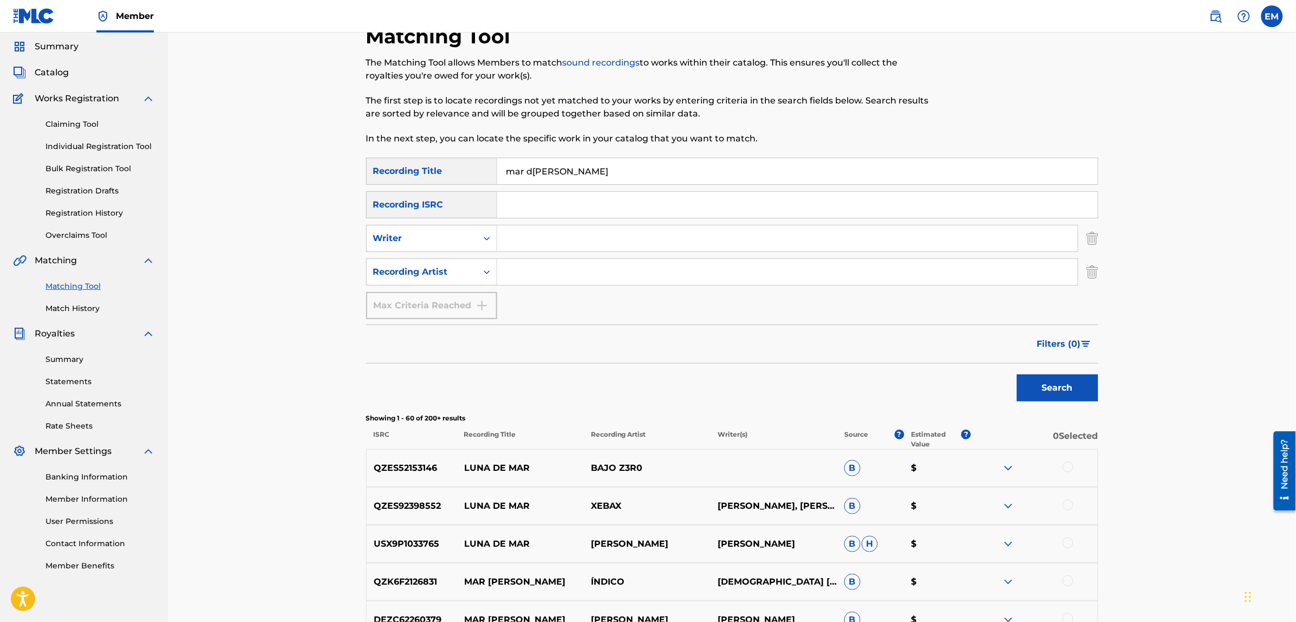
scroll to position [0, 0]
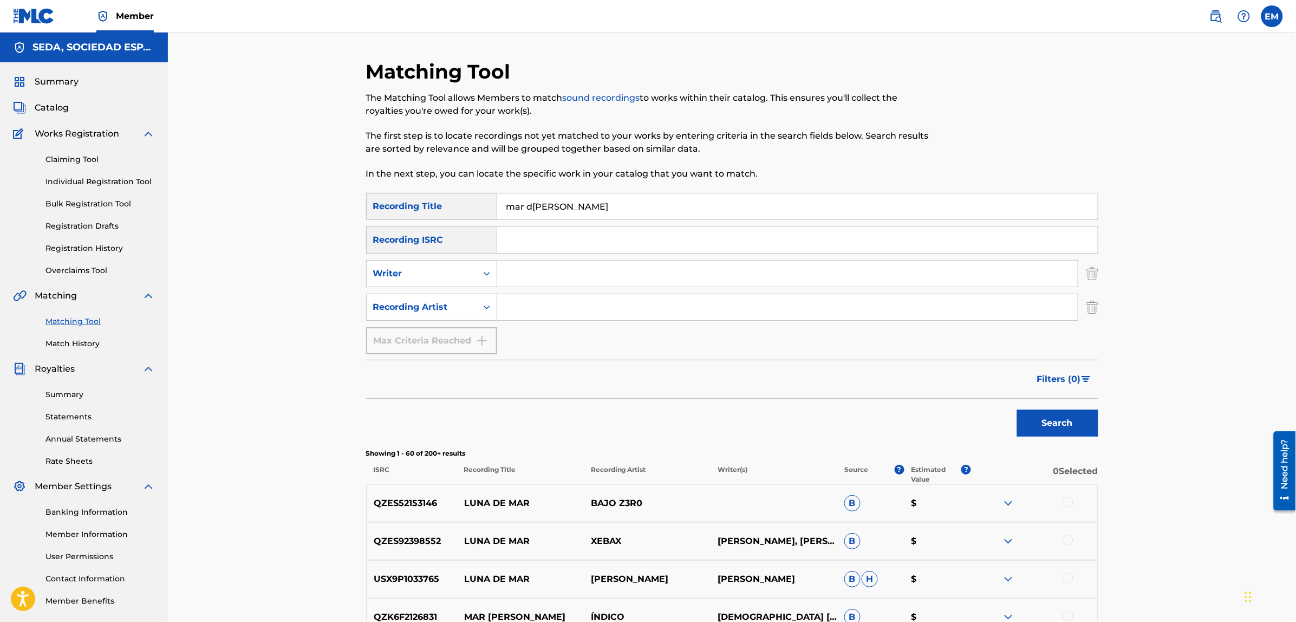
click at [539, 265] on input "Search Form" at bounding box center [787, 273] width 580 height 26
type input "[PERSON_NAME]"
click at [1017, 409] on button "Search" at bounding box center [1057, 422] width 81 height 27
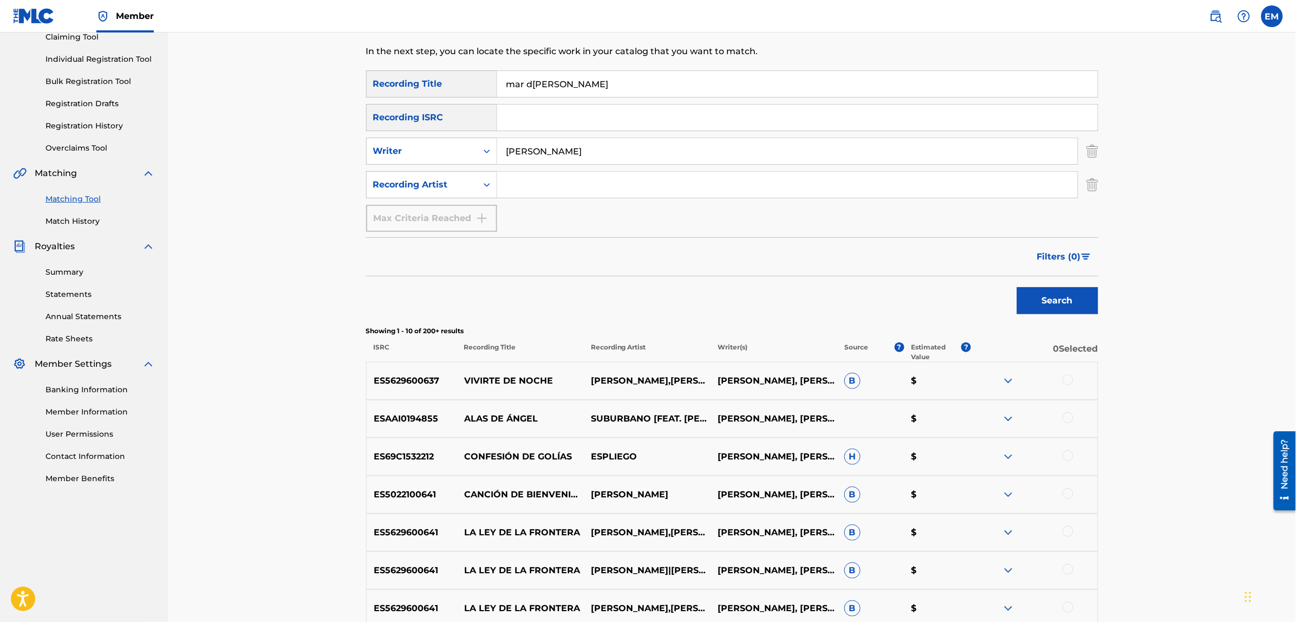
scroll to position [135, 0]
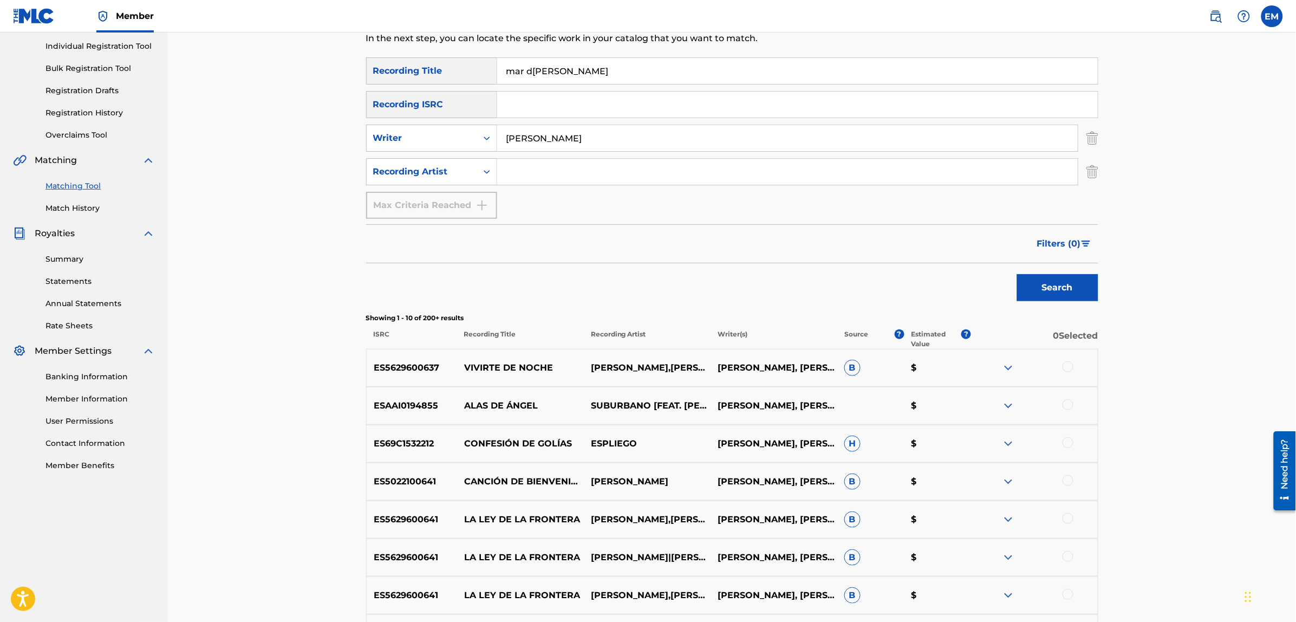
click at [1074, 363] on div at bounding box center [1034, 367] width 127 height 13
click at [1067, 370] on div at bounding box center [1067, 366] width 11 height 11
click at [742, 534] on button "Match 1 Group" at bounding box center [761, 533] width 120 height 27
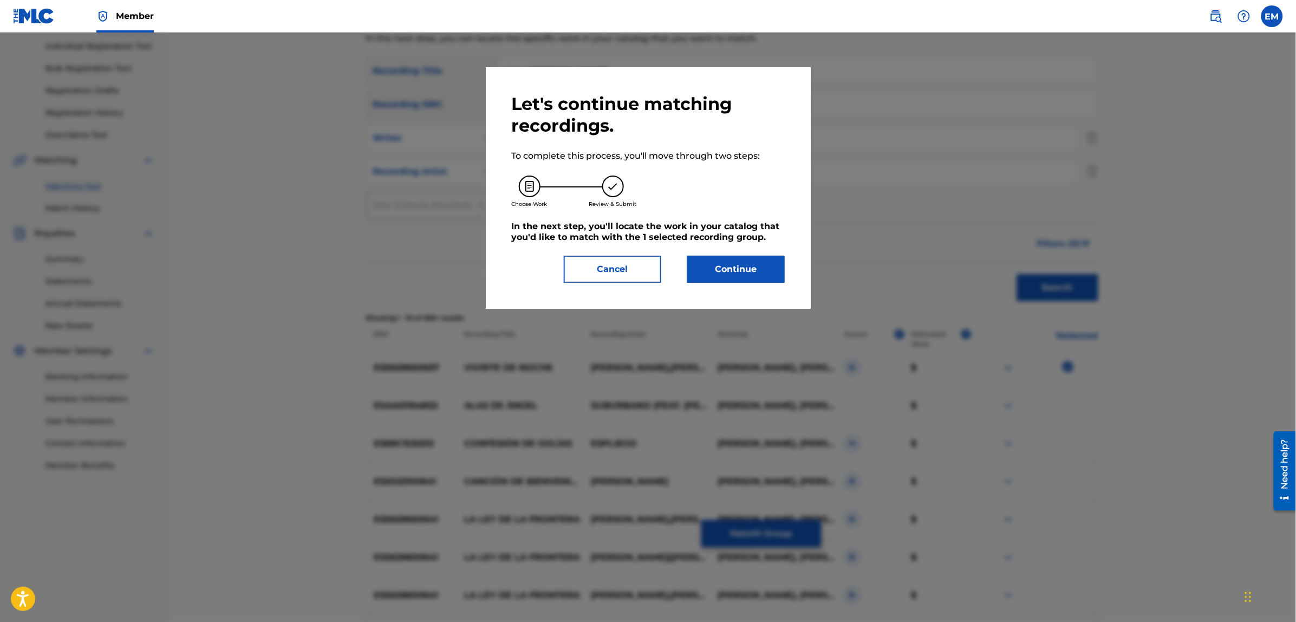
click at [732, 266] on button "Continue" at bounding box center [735, 269] width 97 height 27
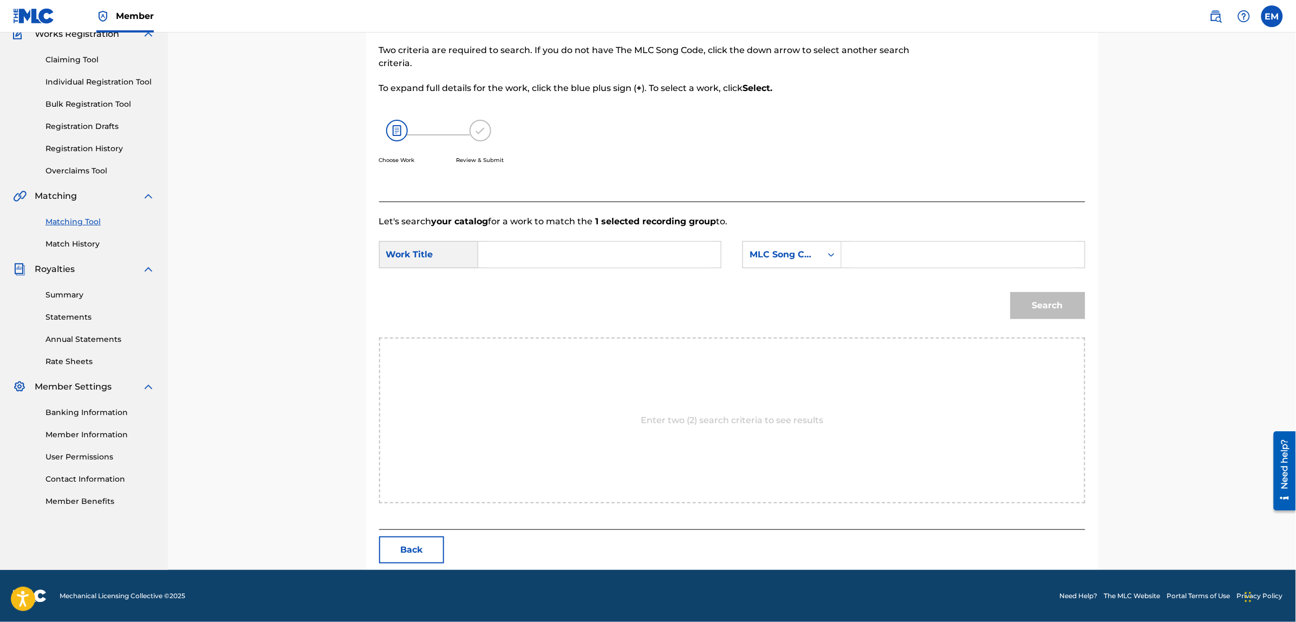
scroll to position [99, 0]
click at [631, 256] on input "Search Form" at bounding box center [599, 255] width 224 height 26
type input "a"
type input "mar d[PERSON_NAME]"
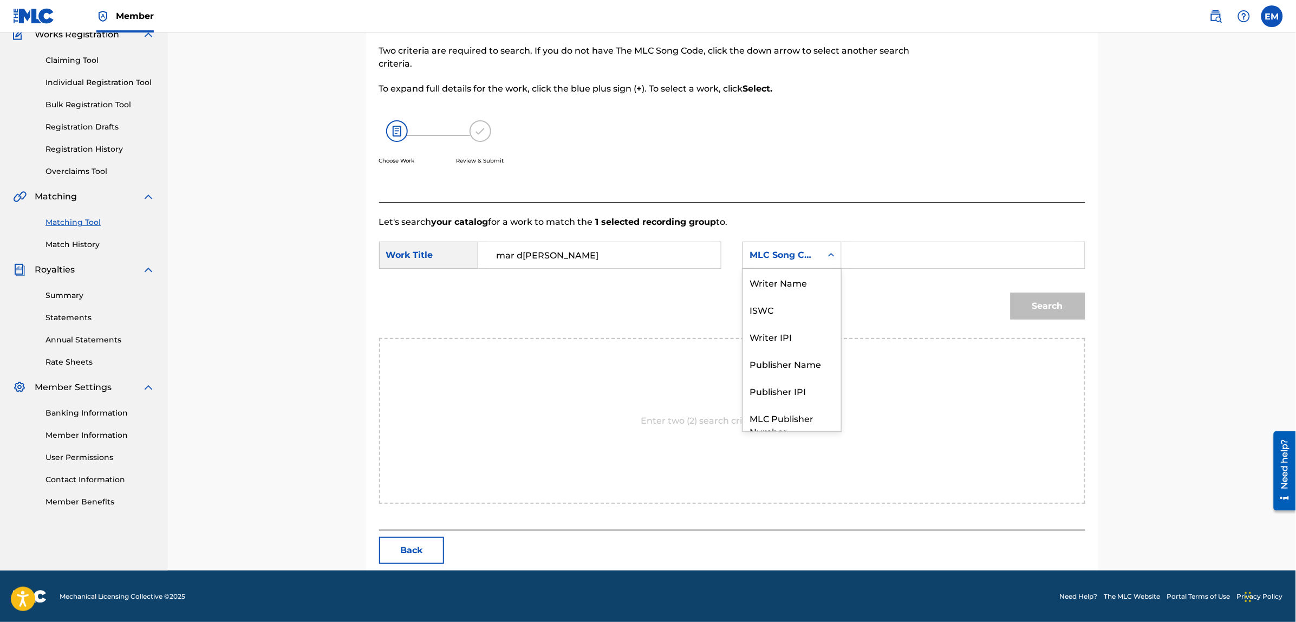
click at [787, 260] on div "MLC Song Code" at bounding box center [782, 255] width 66 height 13
click at [794, 276] on div "Writer Name" at bounding box center [792, 282] width 98 height 27
click at [861, 258] on input "Search Form" at bounding box center [963, 255] width 224 height 26
paste input "[PERSON_NAME]"
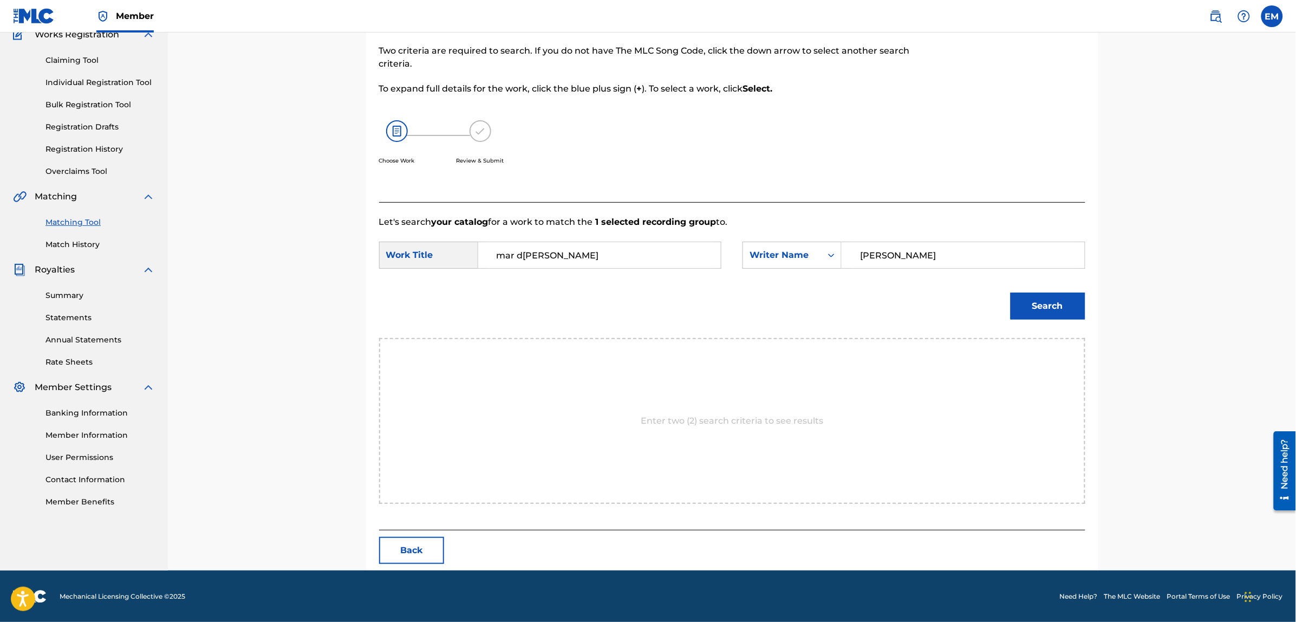
type input "[PERSON_NAME]"
click at [1010, 292] on button "Search" at bounding box center [1047, 305] width 75 height 27
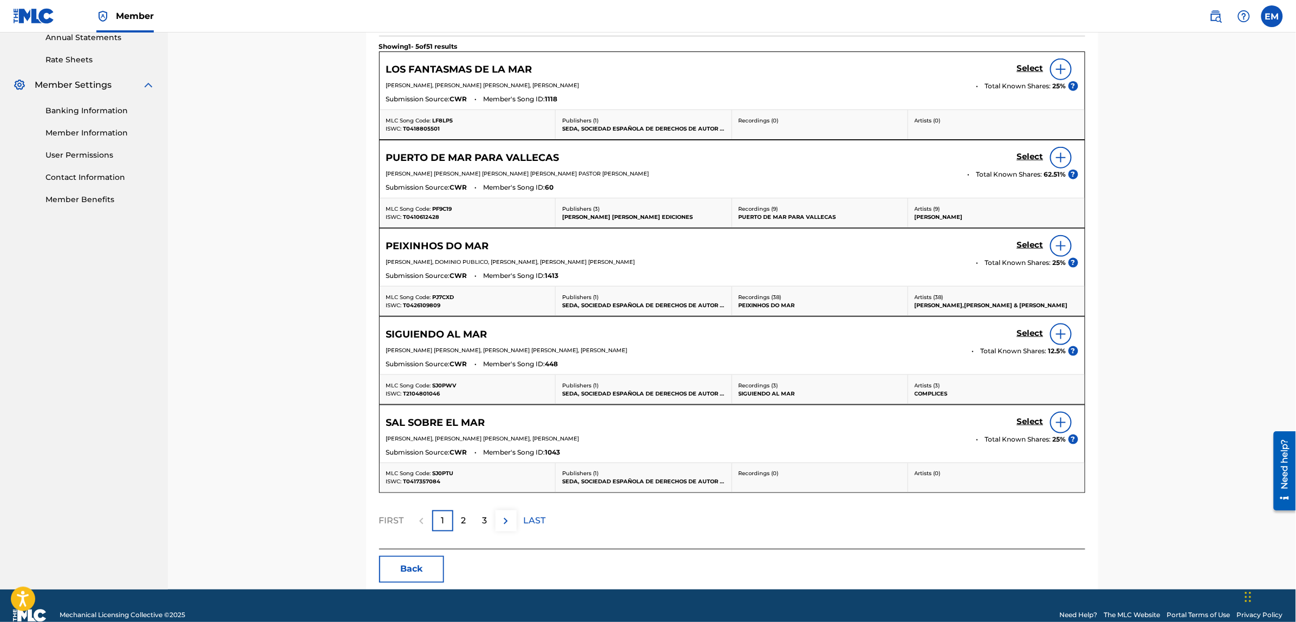
scroll to position [422, 0]
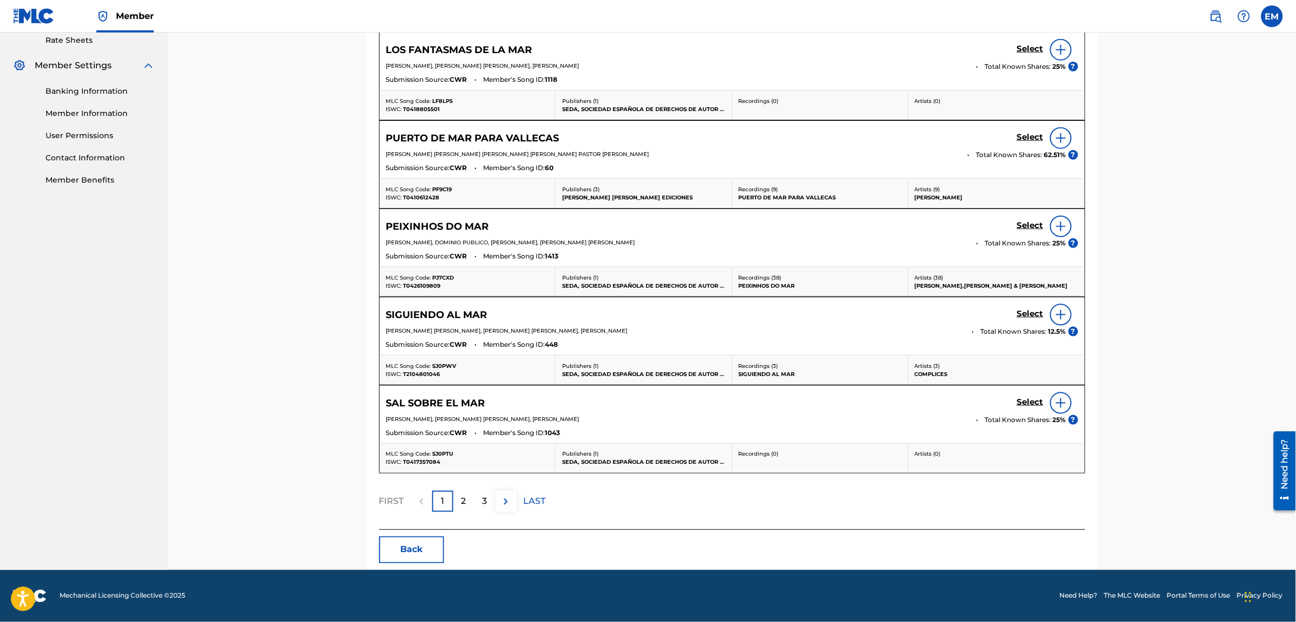
click at [417, 555] on button "Back" at bounding box center [411, 549] width 65 height 27
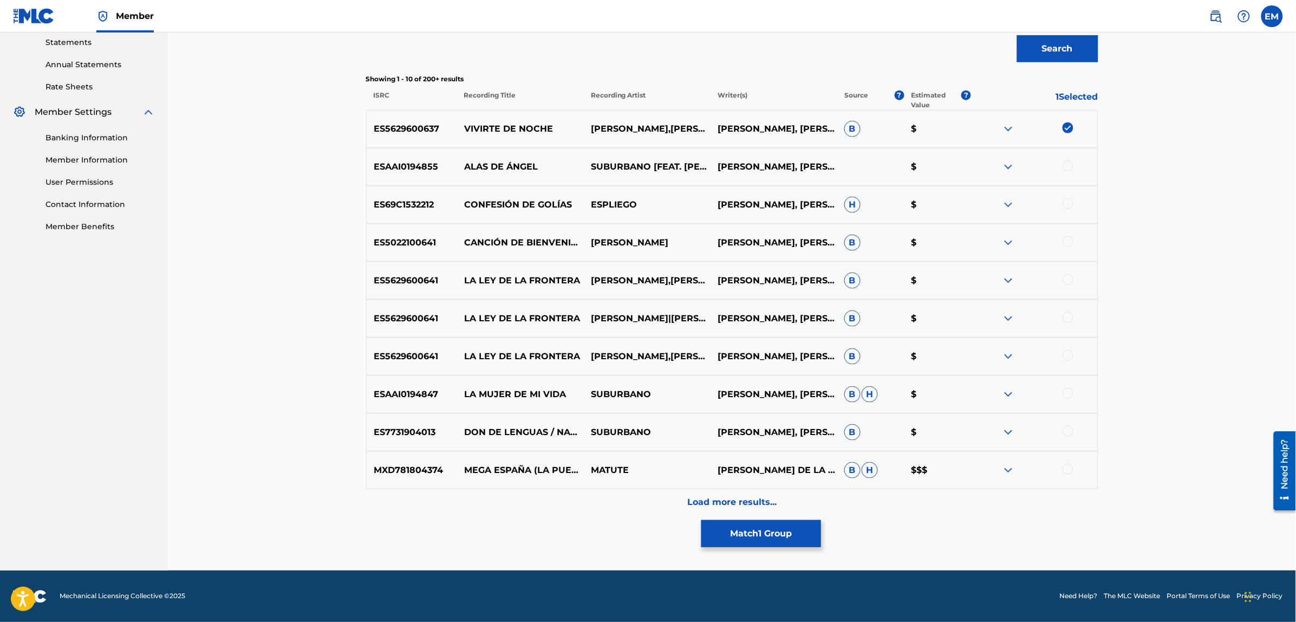
click at [1067, 122] on img at bounding box center [1067, 127] width 11 height 11
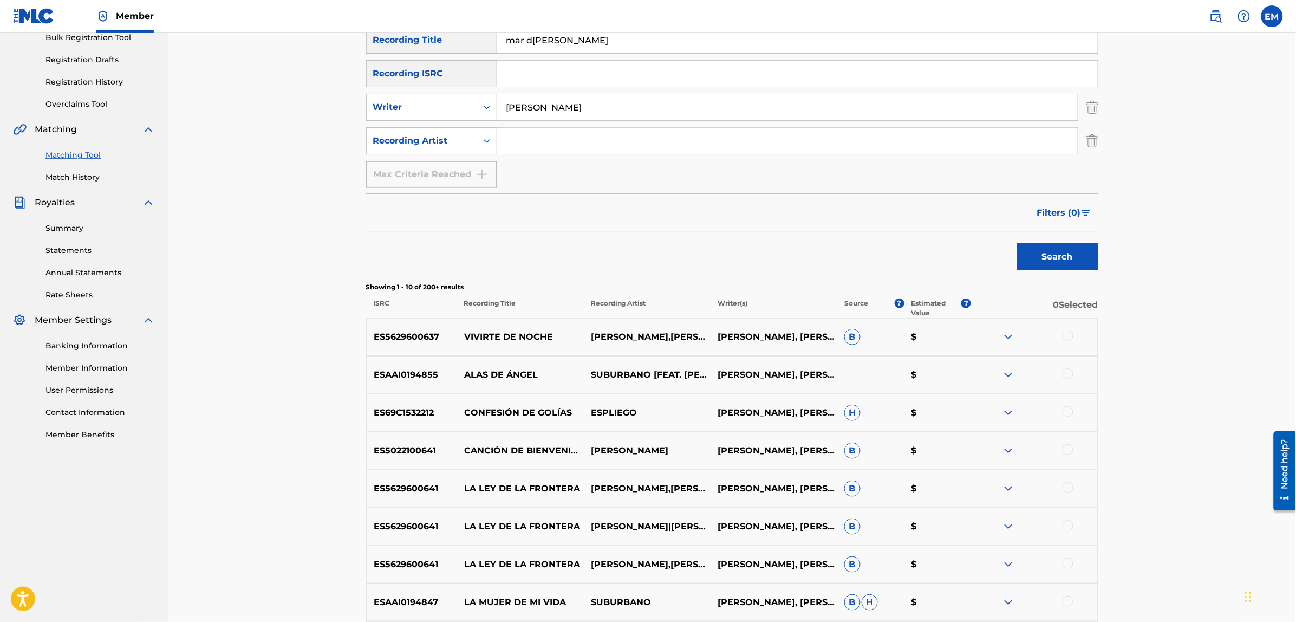
scroll to position [0, 0]
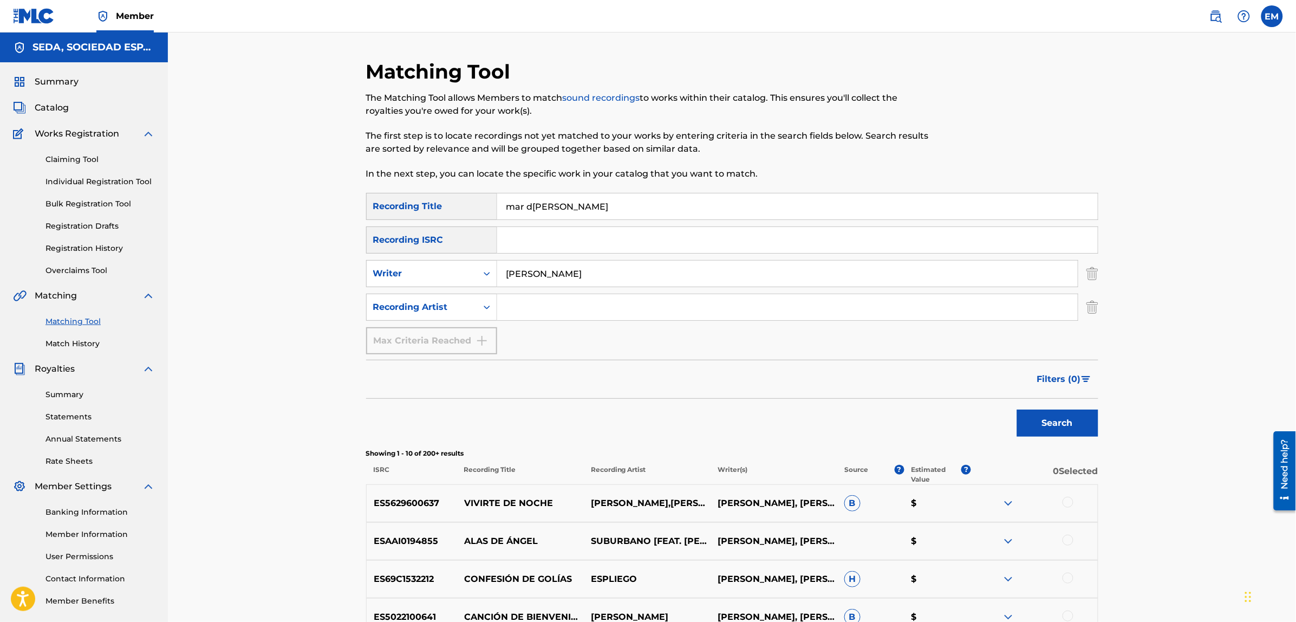
drag, startPoint x: 488, startPoint y: 193, endPoint x: 442, endPoint y: 202, distance: 47.5
click at [442, 202] on div "SearchWithCriteria4cb5dad6-b85f-4516-9888-0e568c27dd13 Recording Title mar [PER…" at bounding box center [732, 206] width 732 height 27
type input "pero yo si"
click at [1017, 409] on button "Search" at bounding box center [1057, 422] width 81 height 27
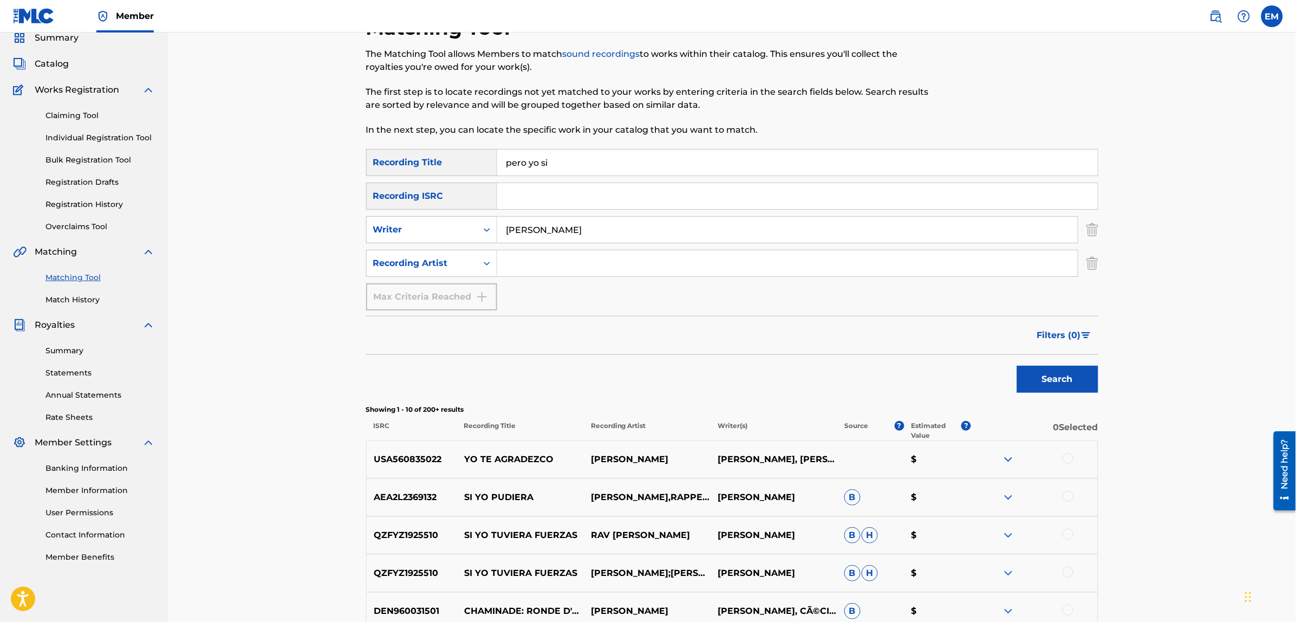
scroll to position [68, 0]
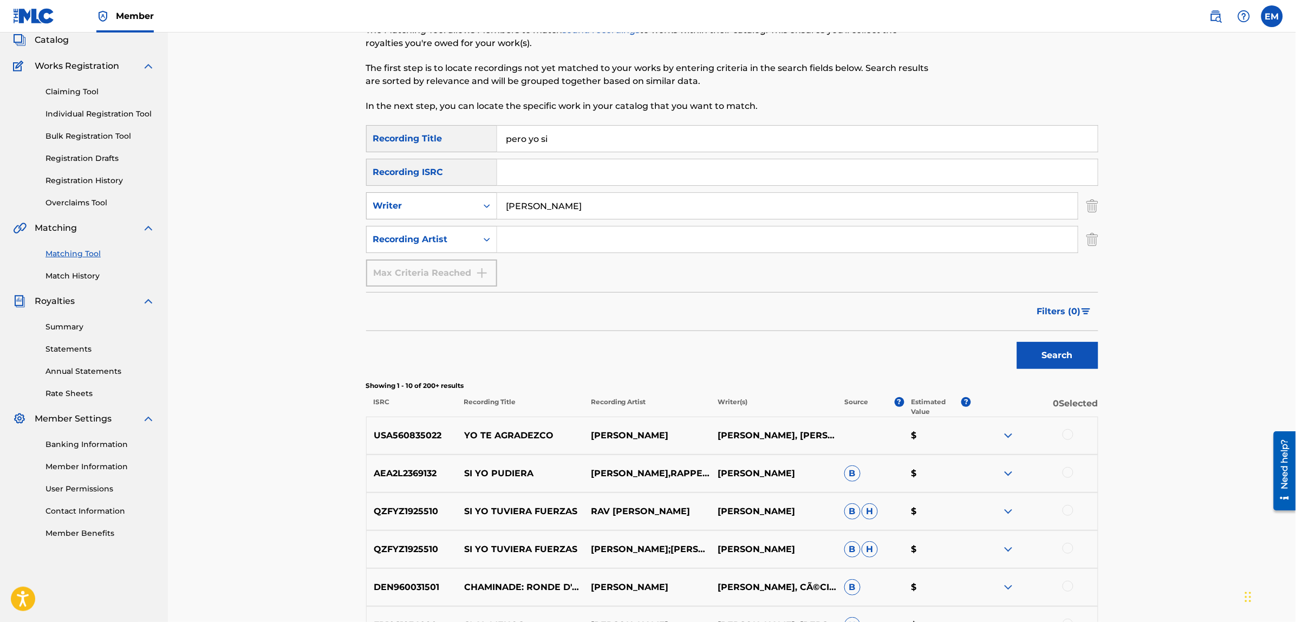
drag, startPoint x: 597, startPoint y: 204, endPoint x: 467, endPoint y: 201, distance: 130.0
click at [467, 201] on div "SearchWithCriteriaf46d2467-7dad-4df4-b4b7-e6d698cece0a Writer [PERSON_NAME]" at bounding box center [732, 205] width 732 height 27
click at [467, 244] on div "Recording Artist" at bounding box center [421, 239] width 97 height 13
click at [563, 238] on input "Search Form" at bounding box center [787, 239] width 580 height 26
type input "suburbano"
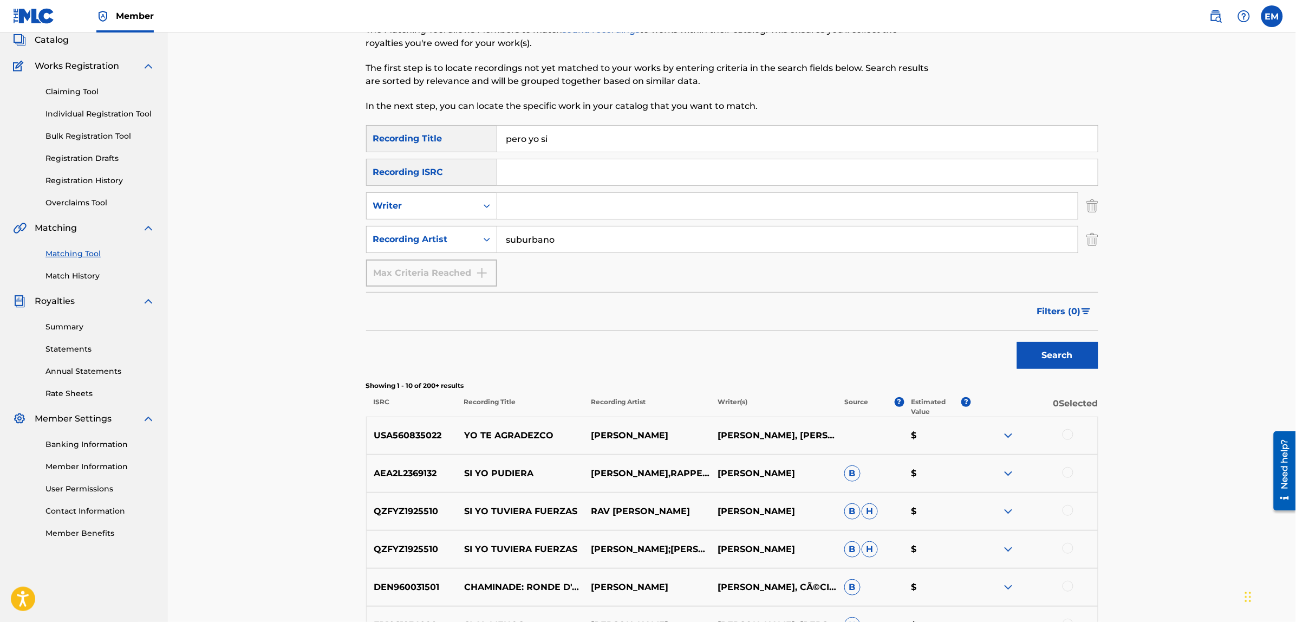
click at [1017, 342] on button "Search" at bounding box center [1057, 355] width 81 height 27
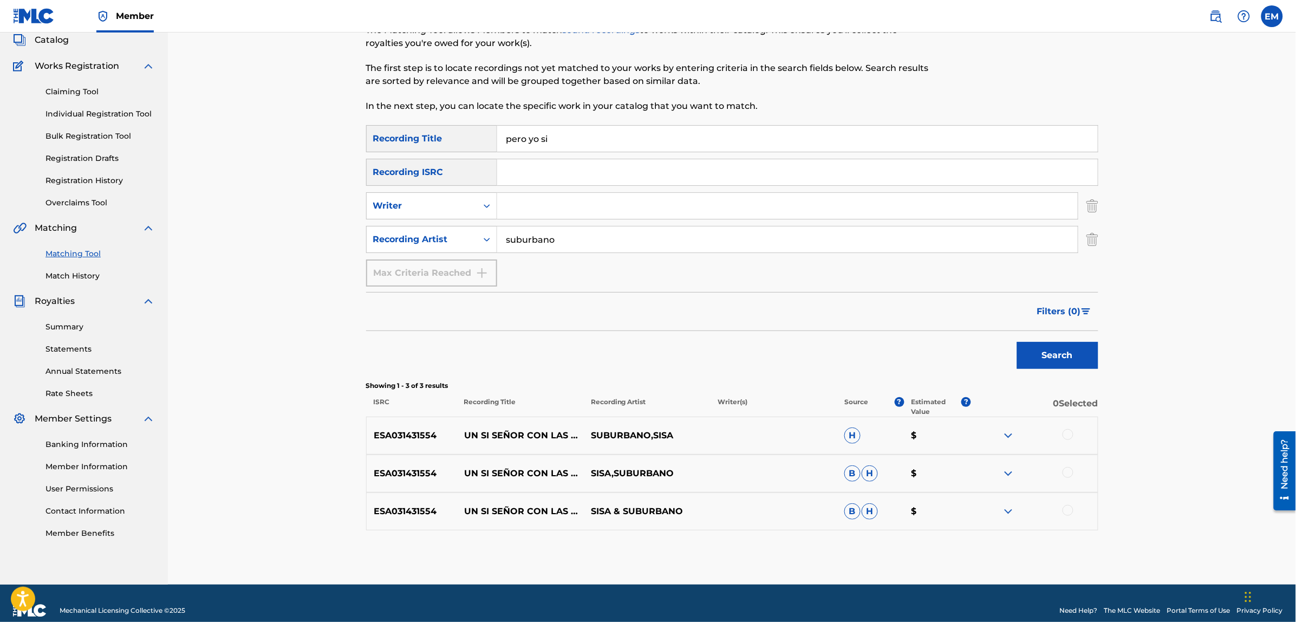
drag, startPoint x: 589, startPoint y: 244, endPoint x: 501, endPoint y: 237, distance: 88.5
click at [504, 237] on input "suburbano" at bounding box center [787, 239] width 580 height 26
click at [1017, 342] on button "Search" at bounding box center [1057, 355] width 81 height 27
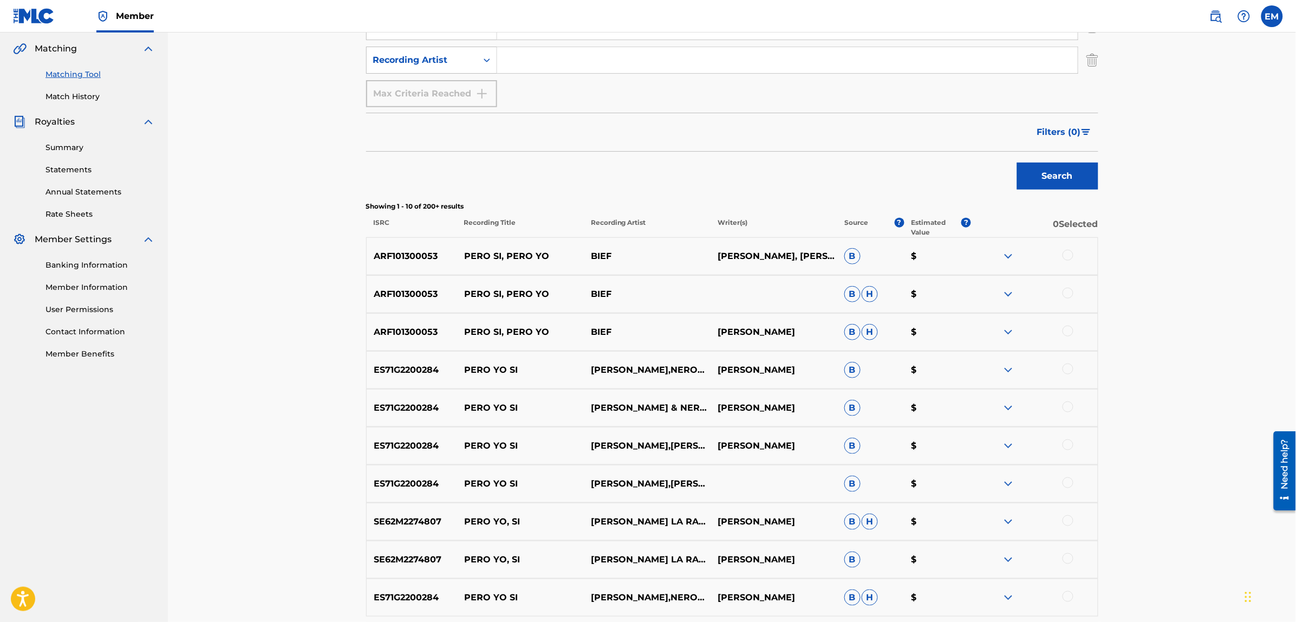
scroll to position [271, 0]
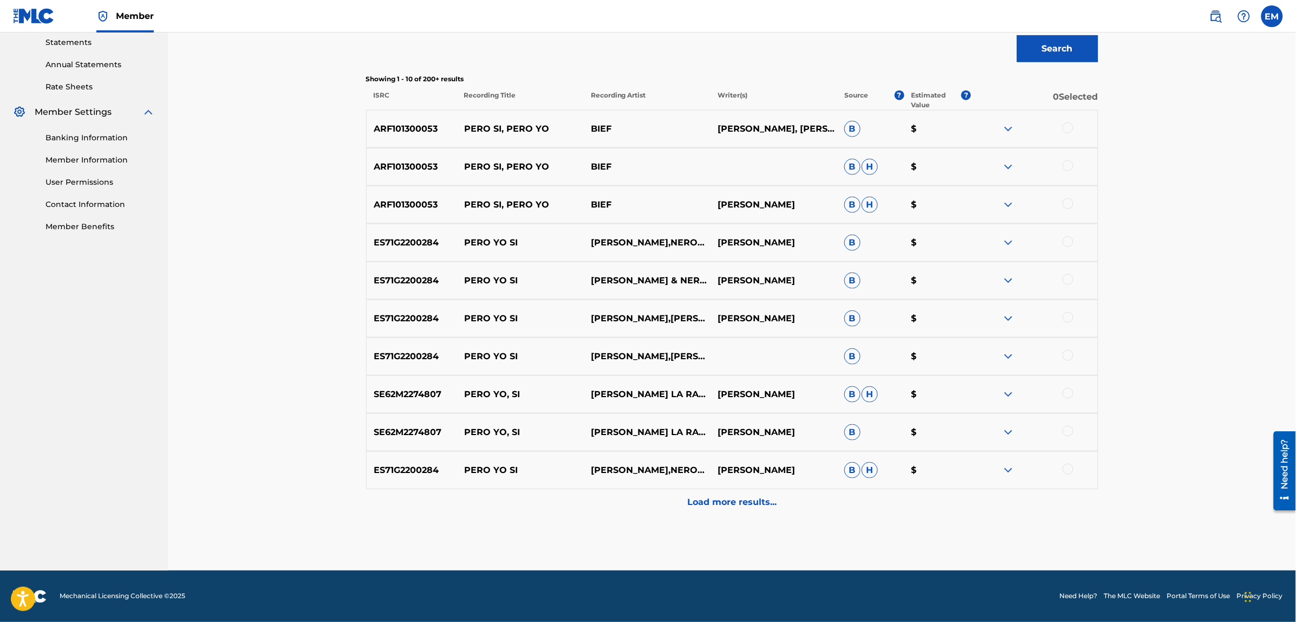
click at [743, 501] on p "Load more results..." at bounding box center [731, 502] width 89 height 13
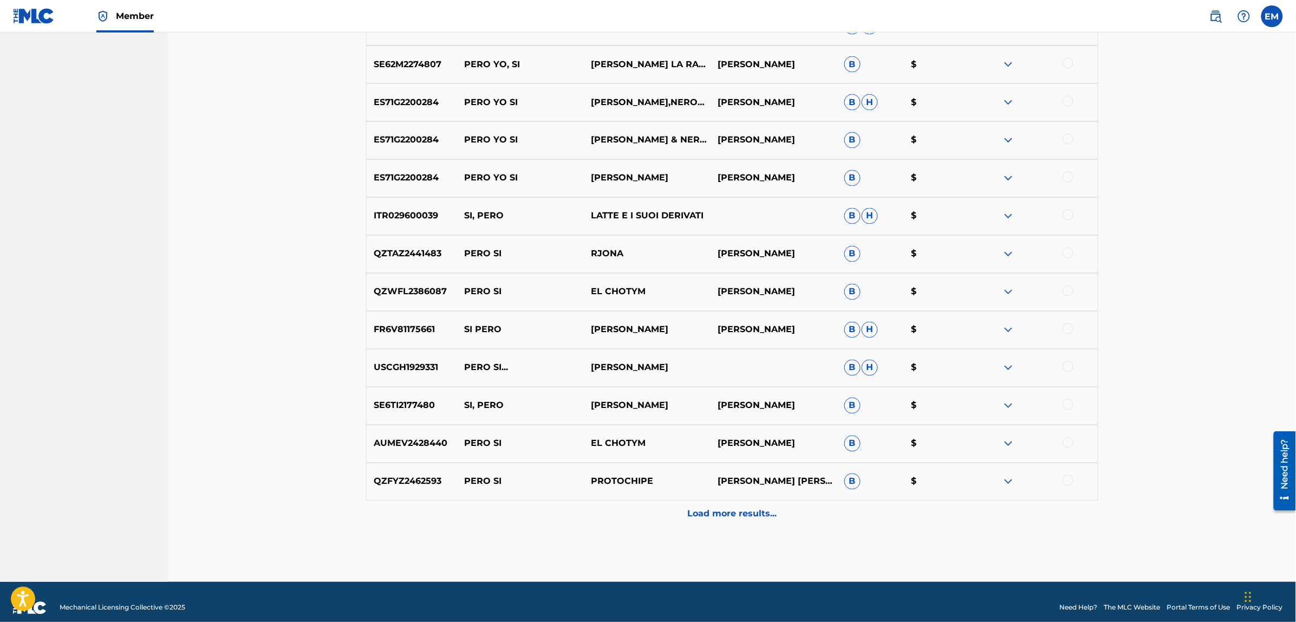
scroll to position [753, 0]
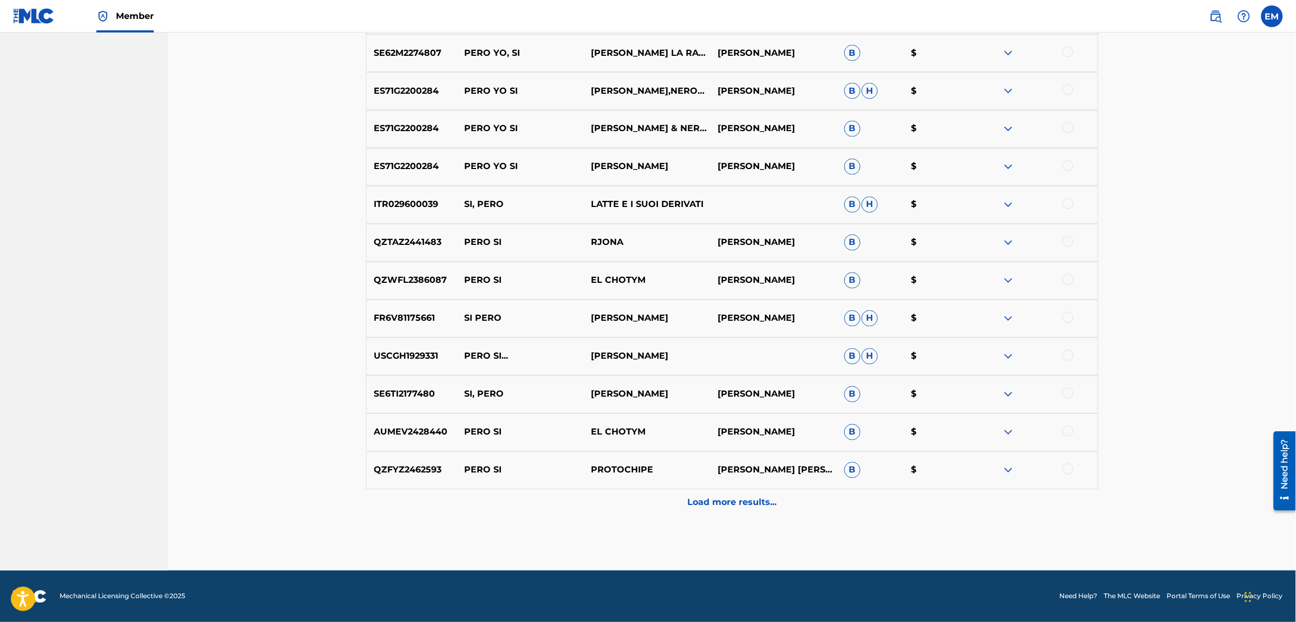
click at [708, 507] on p "Load more results..." at bounding box center [731, 502] width 89 height 13
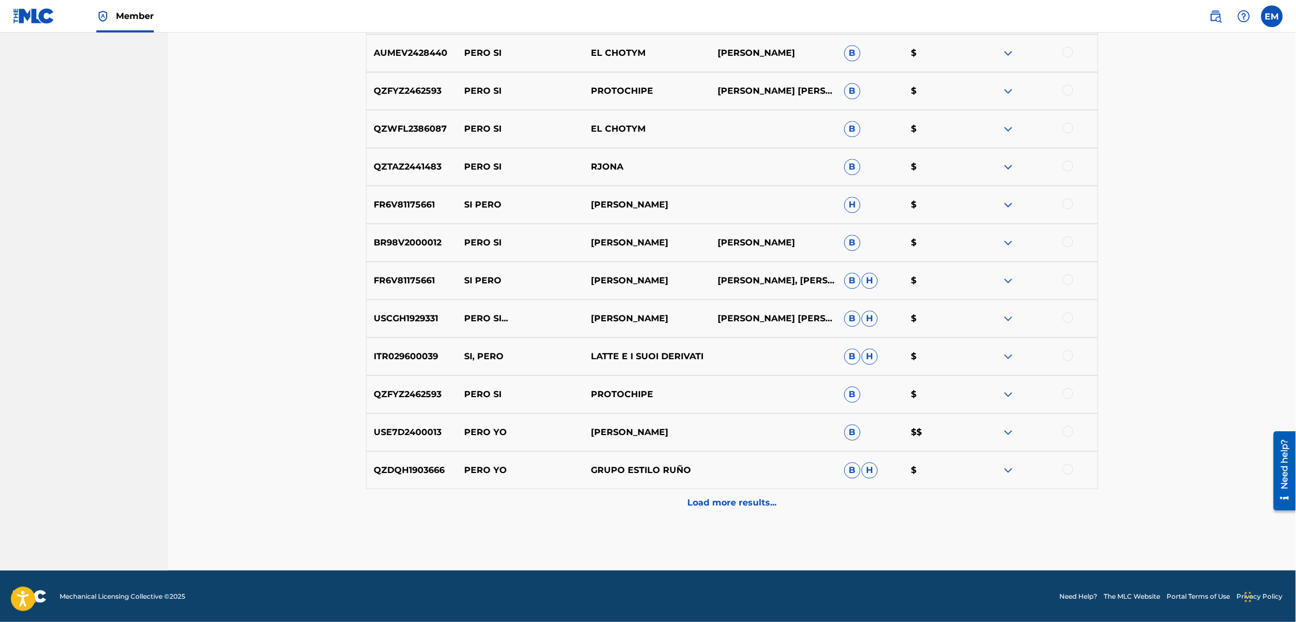
click at [716, 502] on p "Load more results..." at bounding box center [731, 502] width 89 height 13
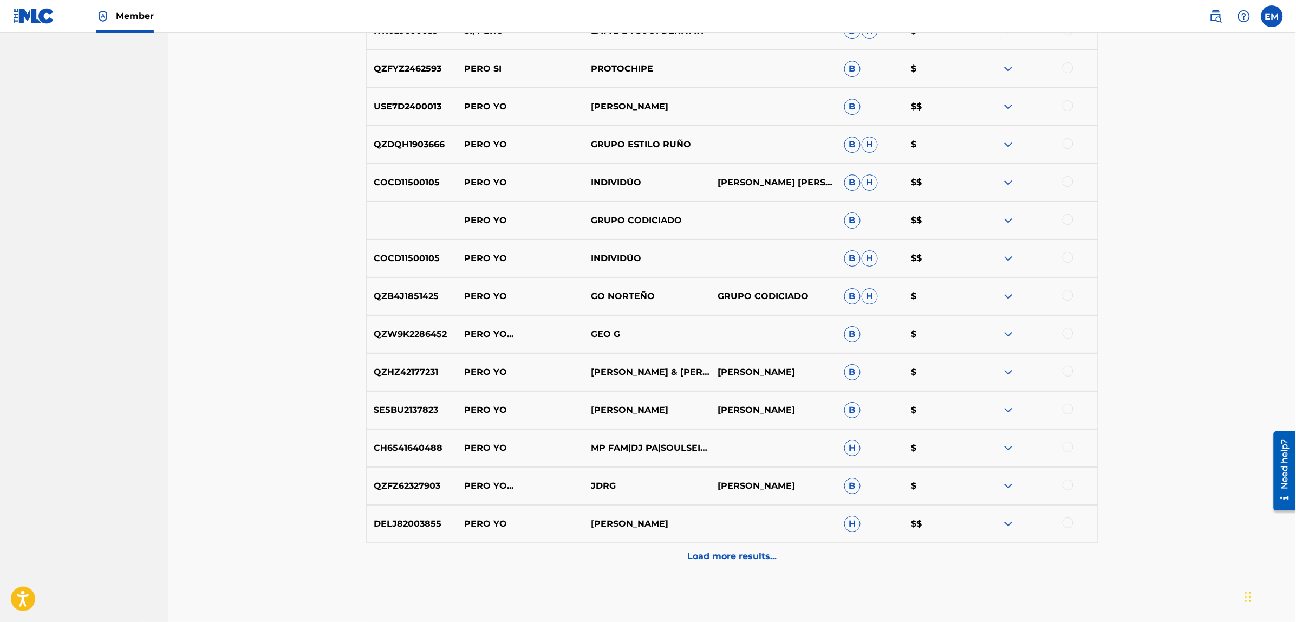
scroll to position [1470, 0]
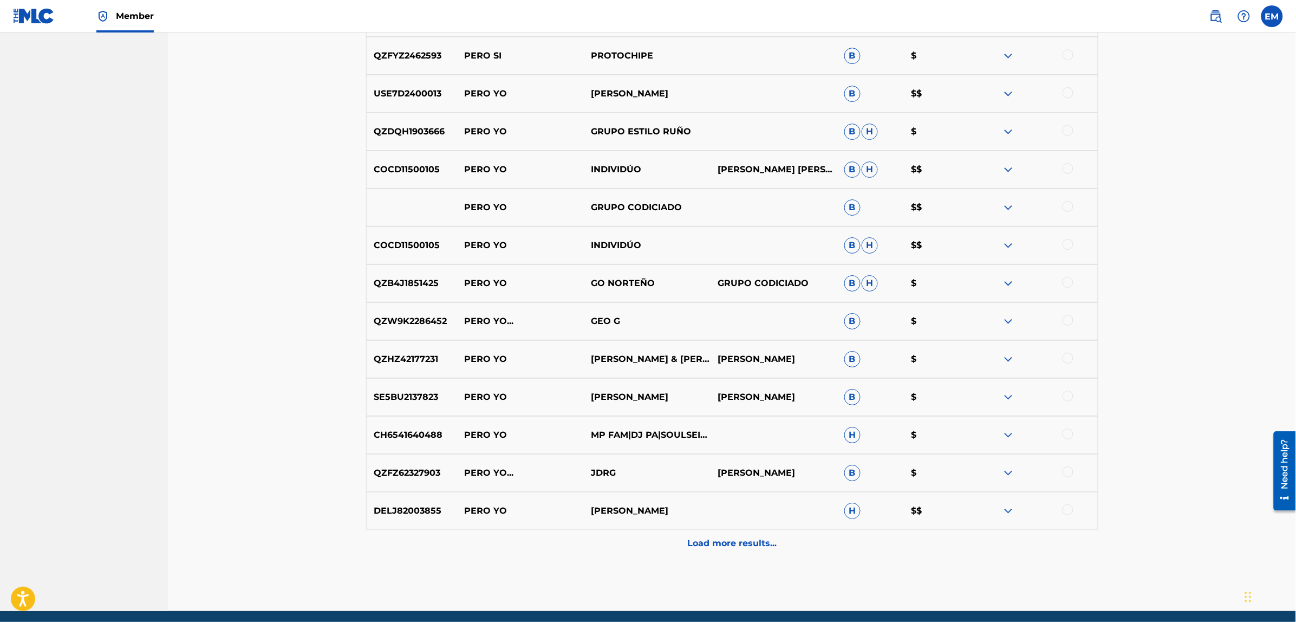
click at [746, 545] on p "Load more results..." at bounding box center [731, 543] width 89 height 13
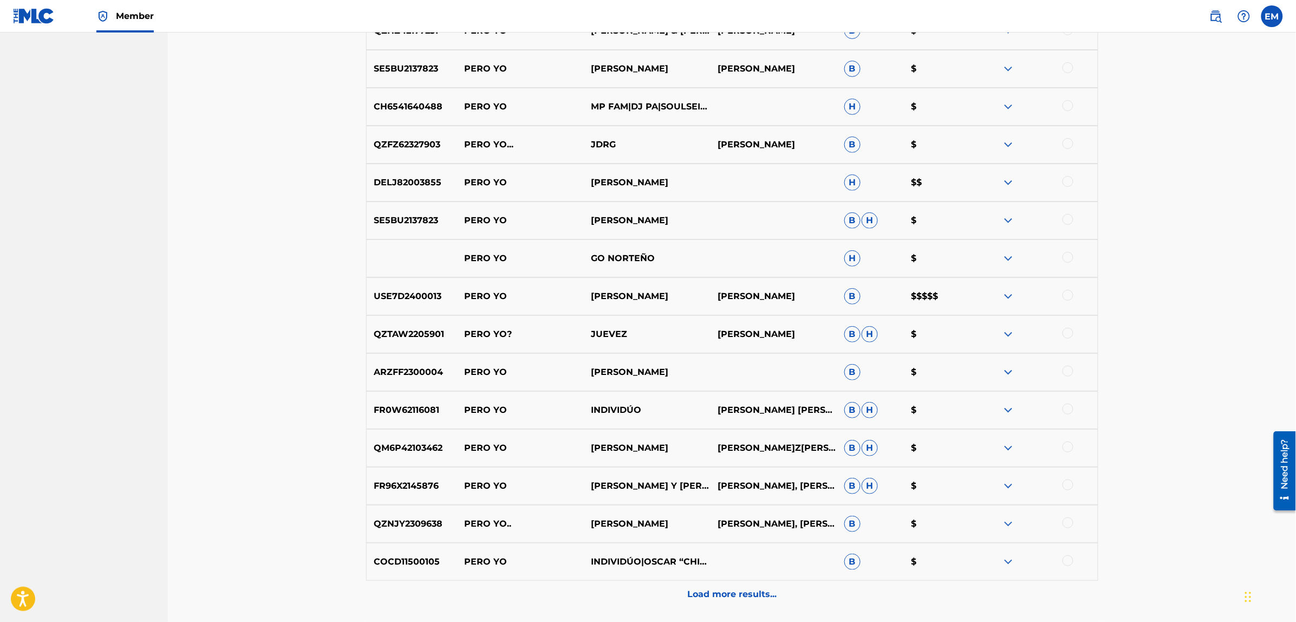
scroll to position [1890, 0]
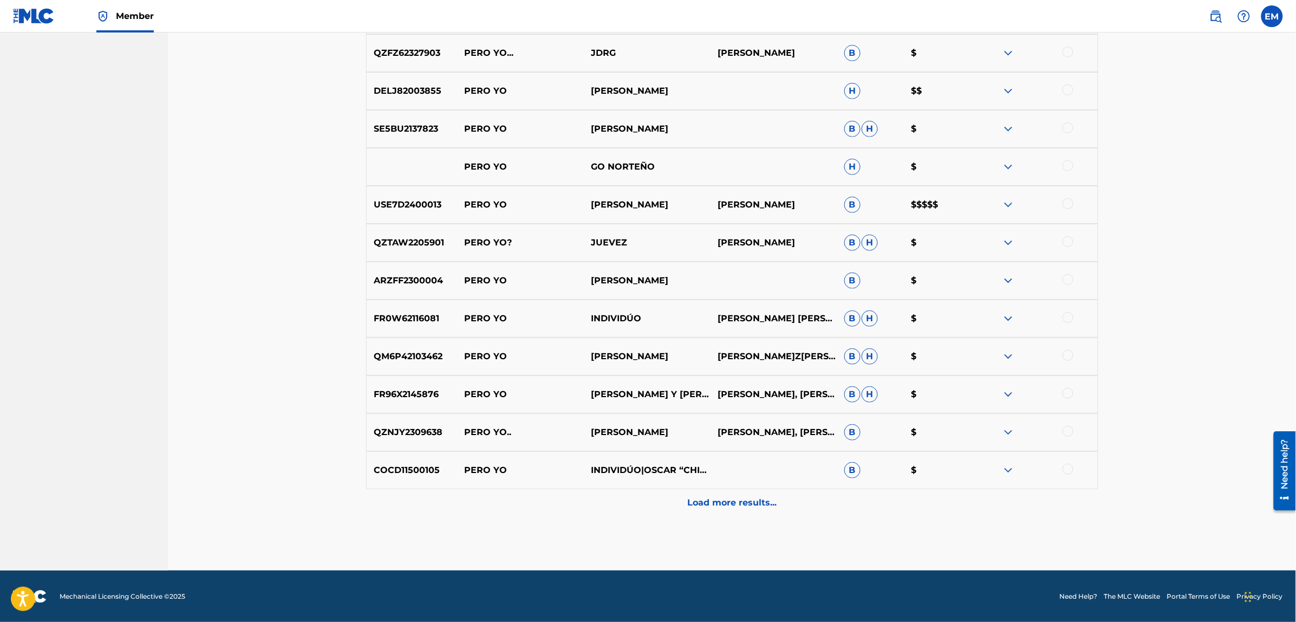
click at [759, 502] on p "Load more results..." at bounding box center [731, 502] width 89 height 13
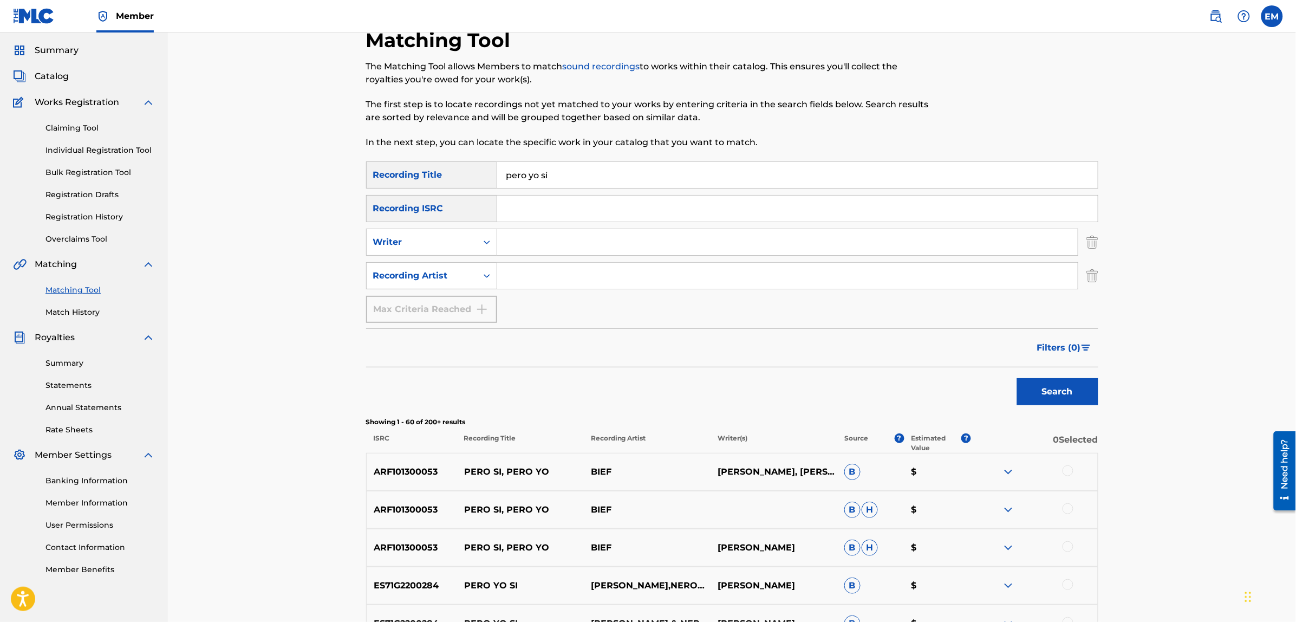
scroll to position [0, 0]
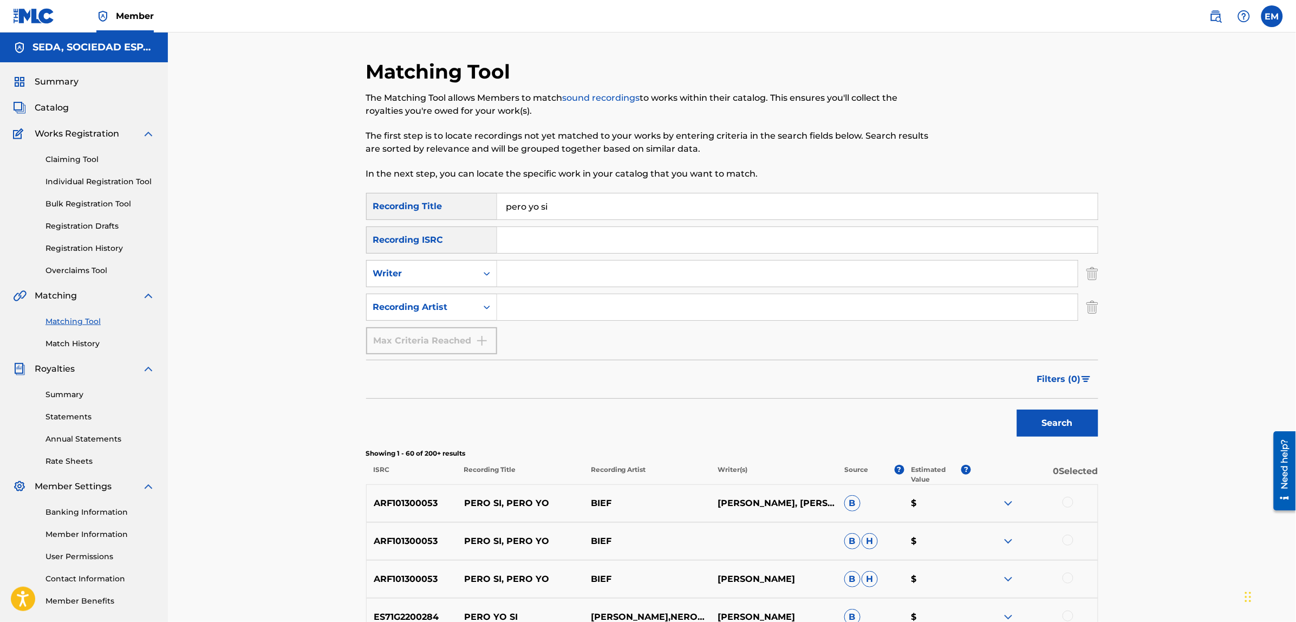
click at [548, 279] on input "Search Form" at bounding box center [787, 273] width 580 height 26
type input "[PERSON_NAME]"
click at [1017, 409] on button "Search" at bounding box center [1057, 422] width 81 height 27
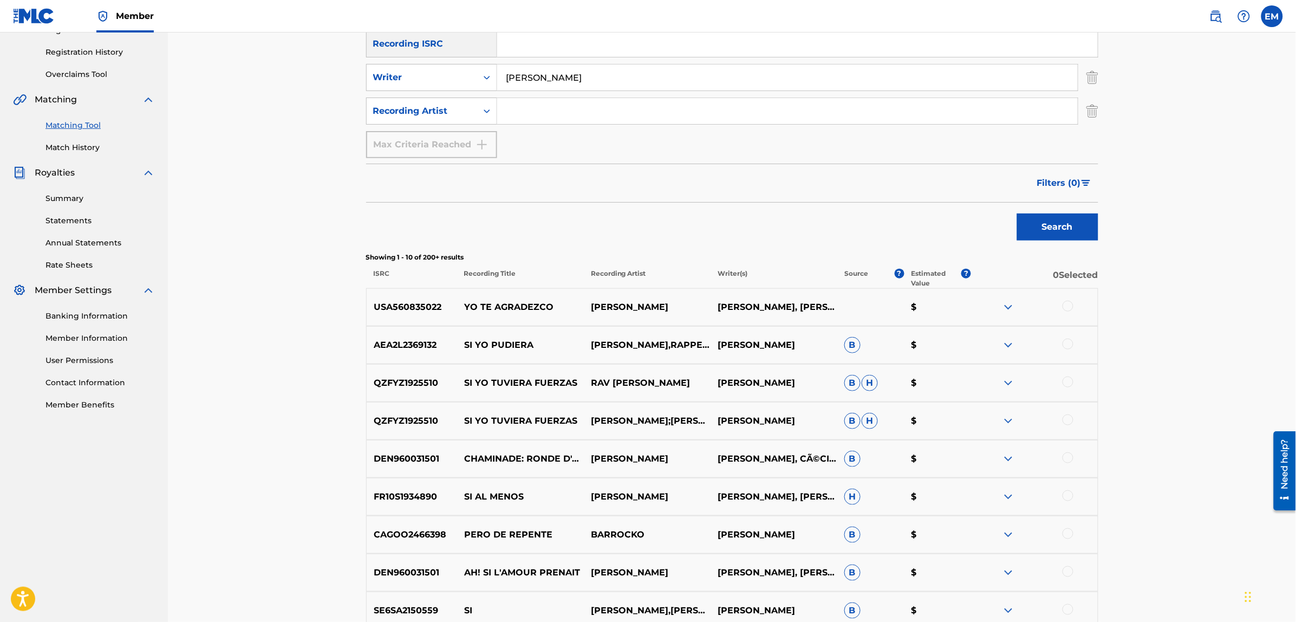
scroll to position [203, 0]
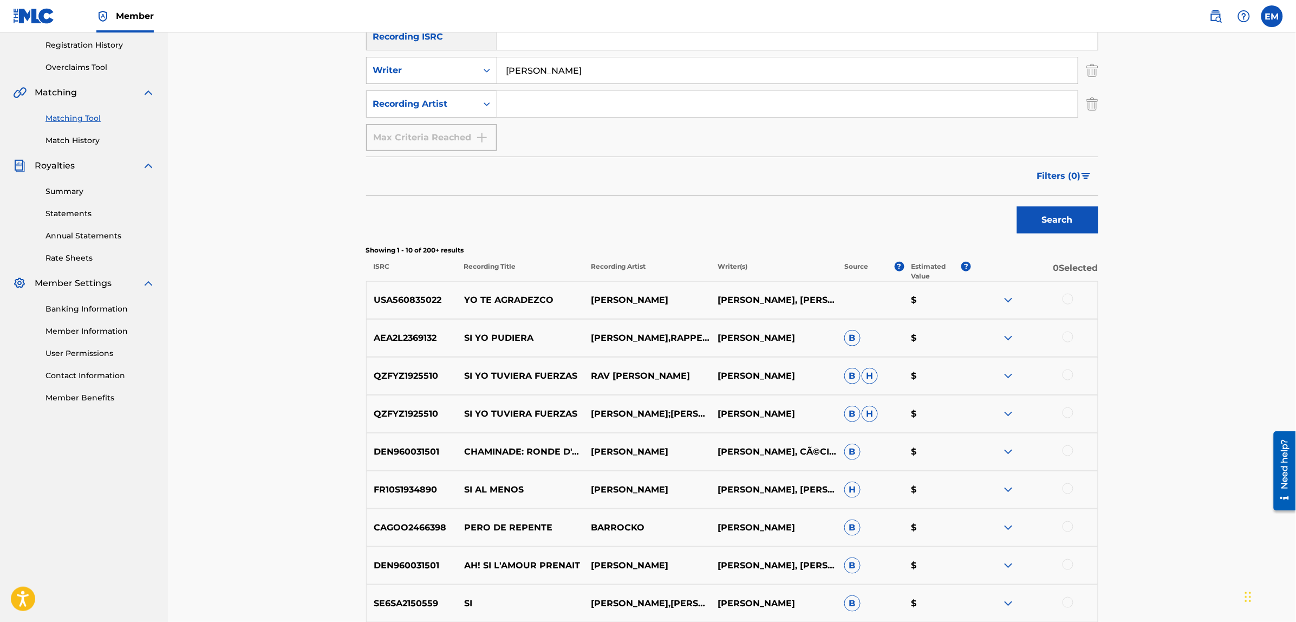
click at [1069, 488] on div at bounding box center [1067, 488] width 11 height 11
click at [783, 539] on button "Match 1 Group" at bounding box center [761, 533] width 120 height 27
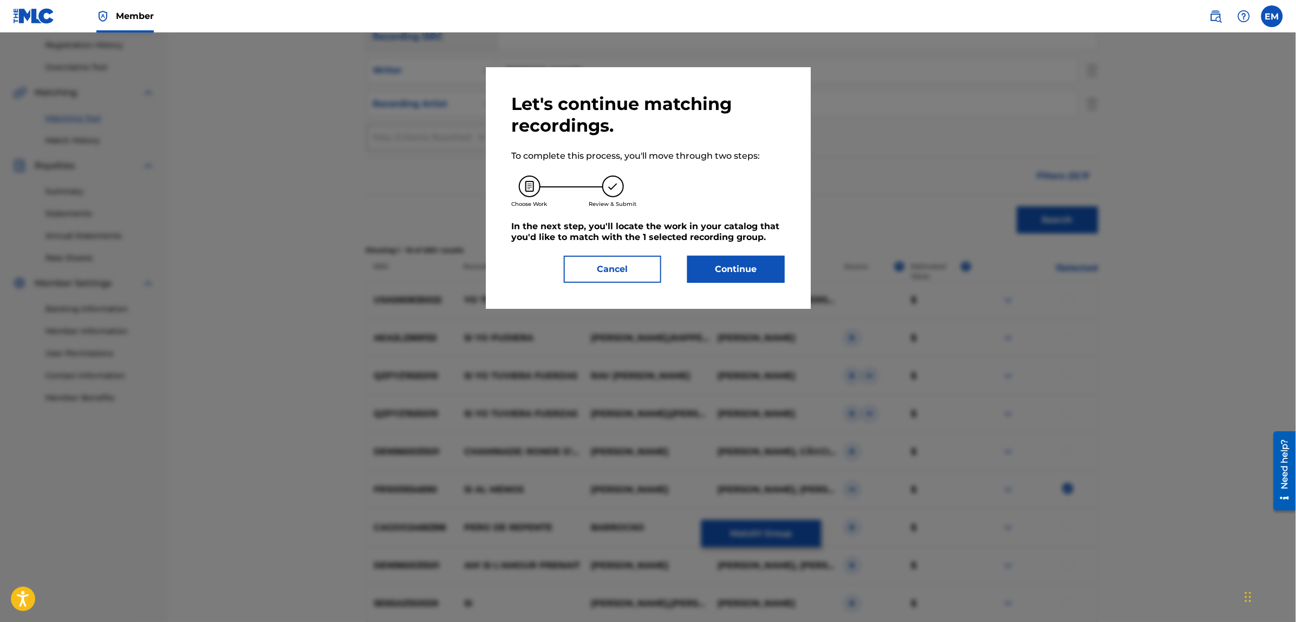
click at [751, 274] on button "Continue" at bounding box center [735, 269] width 97 height 27
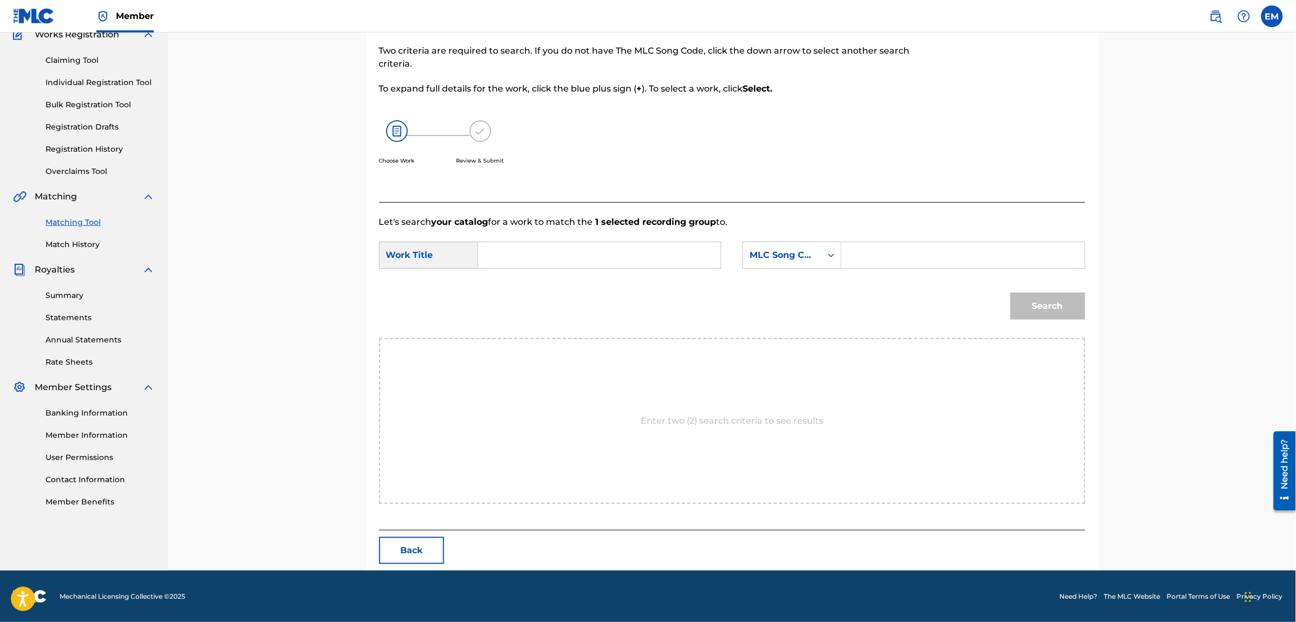
click at [661, 255] on input "Search Form" at bounding box center [599, 255] width 224 height 26
type input "pero yo si"
click at [478, 282] on div "Search" at bounding box center [732, 310] width 706 height 56
click at [766, 257] on div "MLC Song Code" at bounding box center [782, 255] width 66 height 13
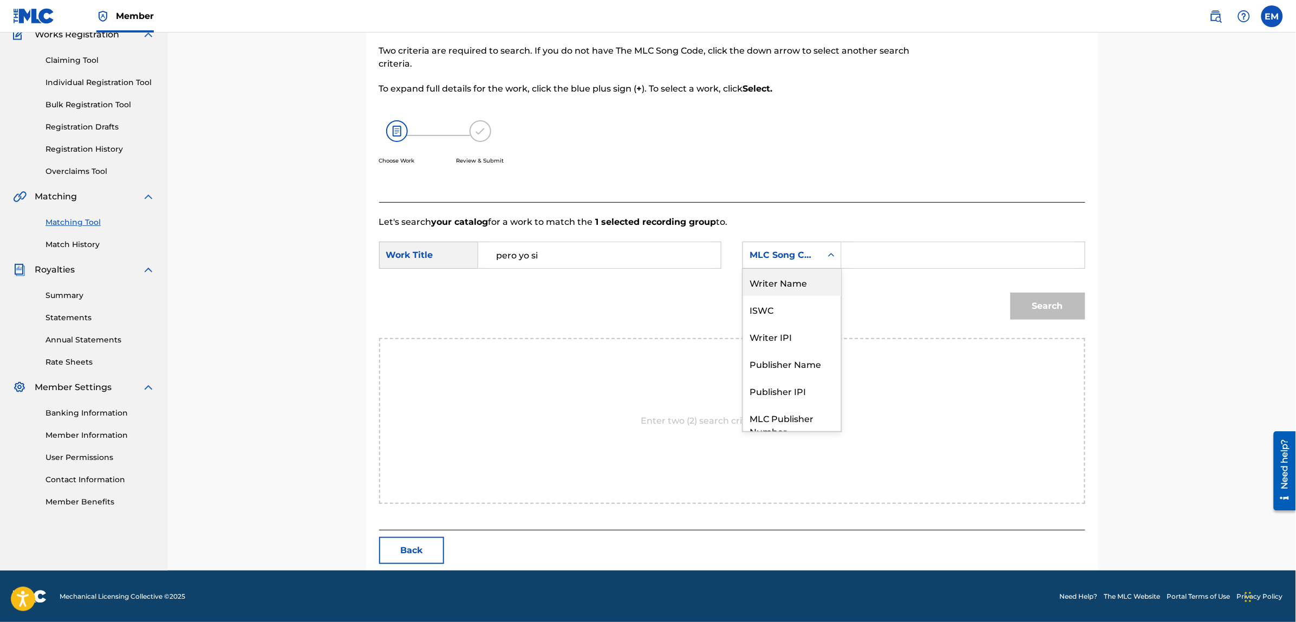
click at [783, 276] on div "Writer Name" at bounding box center [792, 282] width 98 height 27
click at [867, 256] on input "Search Form" at bounding box center [963, 255] width 224 height 26
paste input "[PERSON_NAME]"
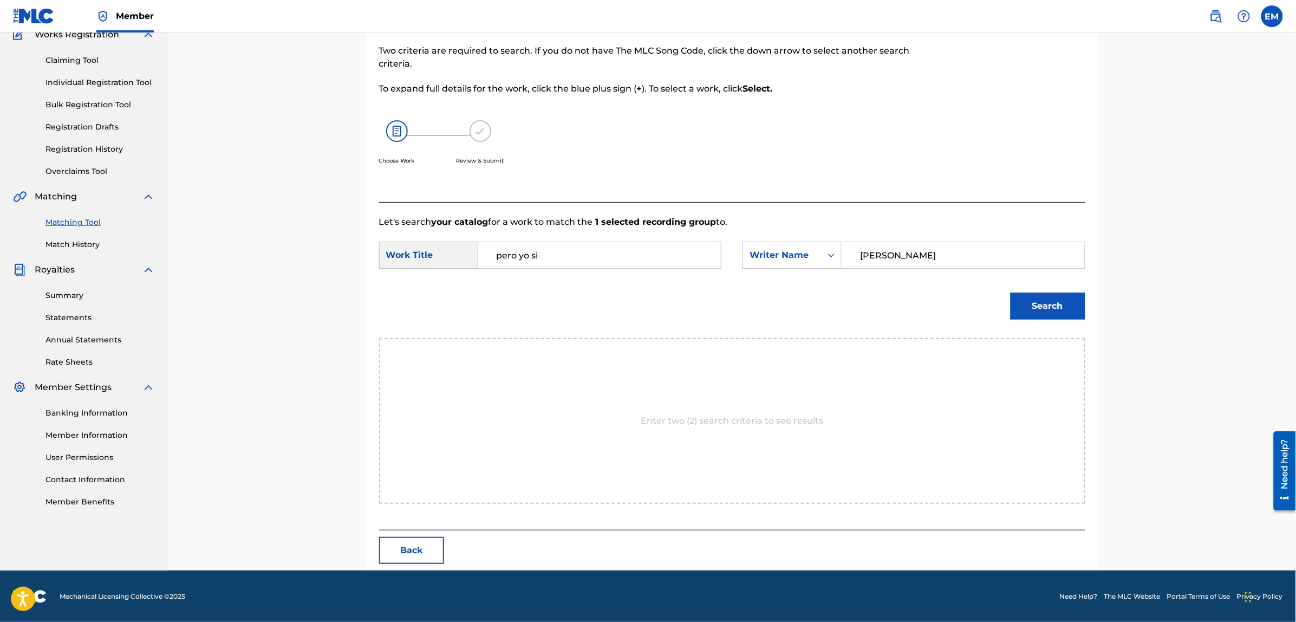
type input "[PERSON_NAME]"
click at [1010, 292] on button "Search" at bounding box center [1047, 305] width 75 height 27
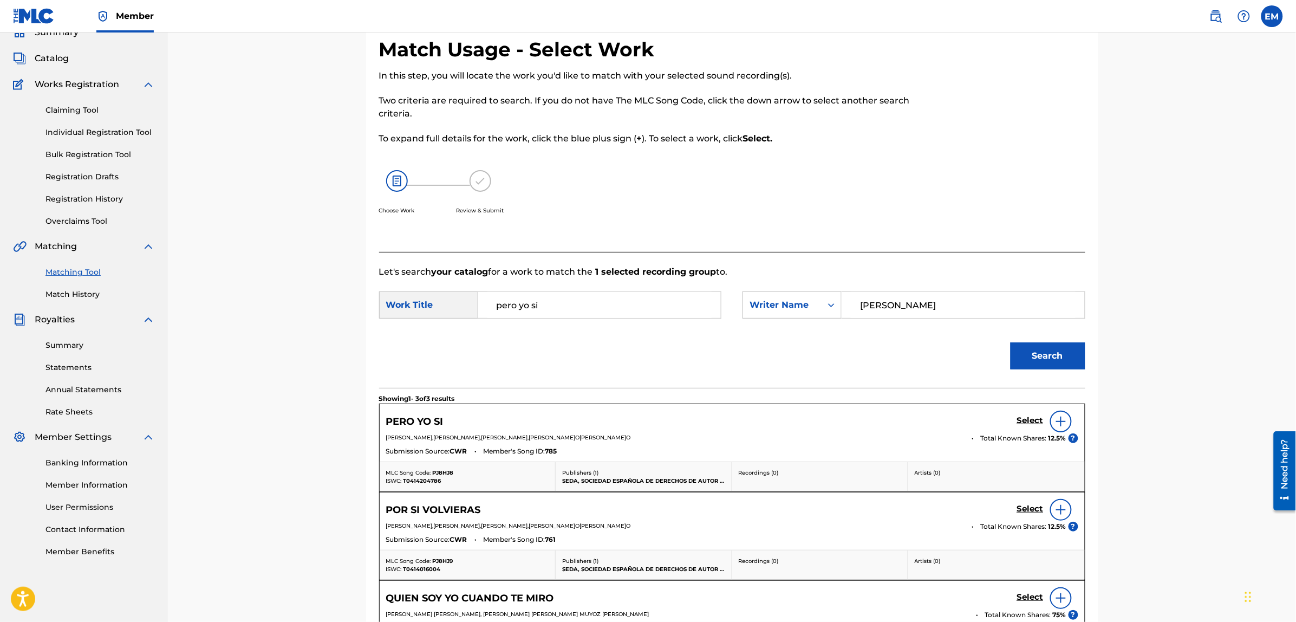
scroll to position [99, 0]
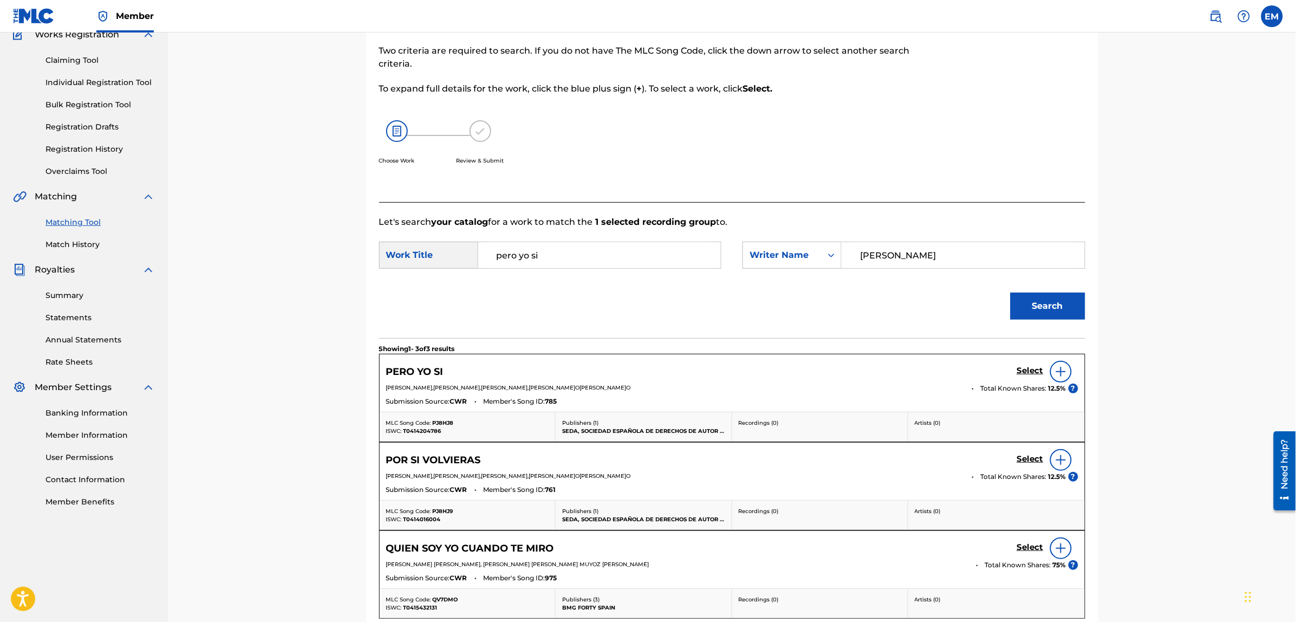
click at [1056, 374] on img at bounding box center [1060, 371] width 13 height 13
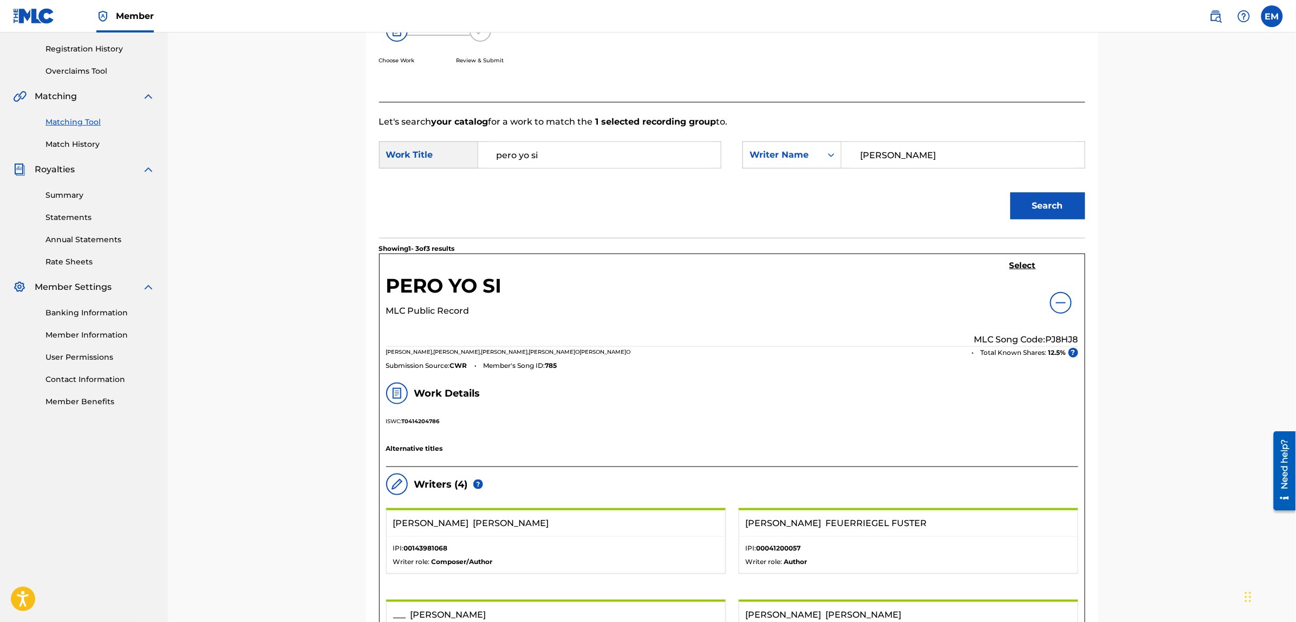
scroll to position [167, 0]
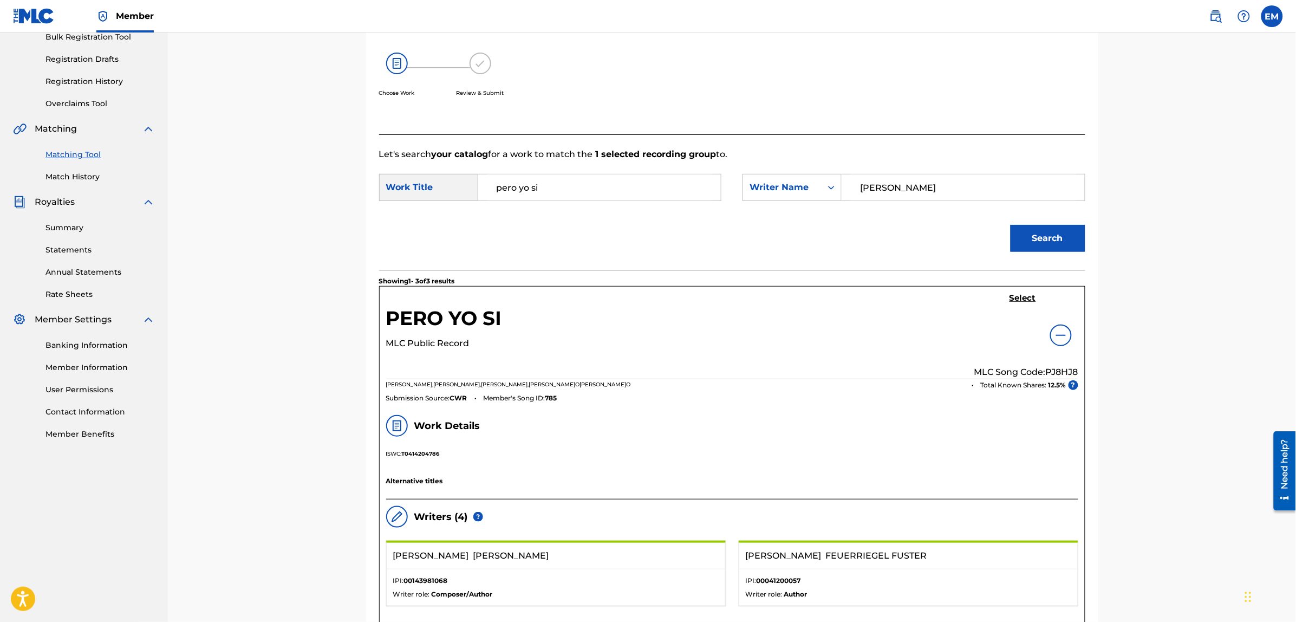
click at [1023, 298] on h5 "Select" at bounding box center [1022, 298] width 27 height 10
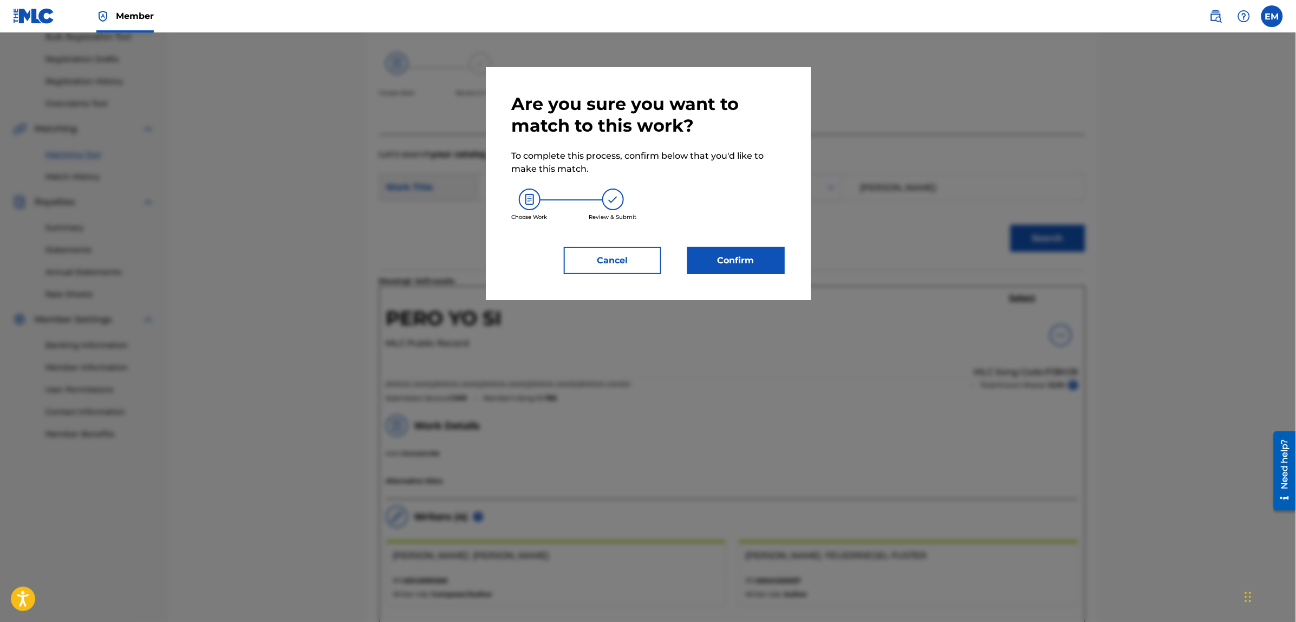
click at [784, 264] on button "Confirm" at bounding box center [735, 260] width 97 height 27
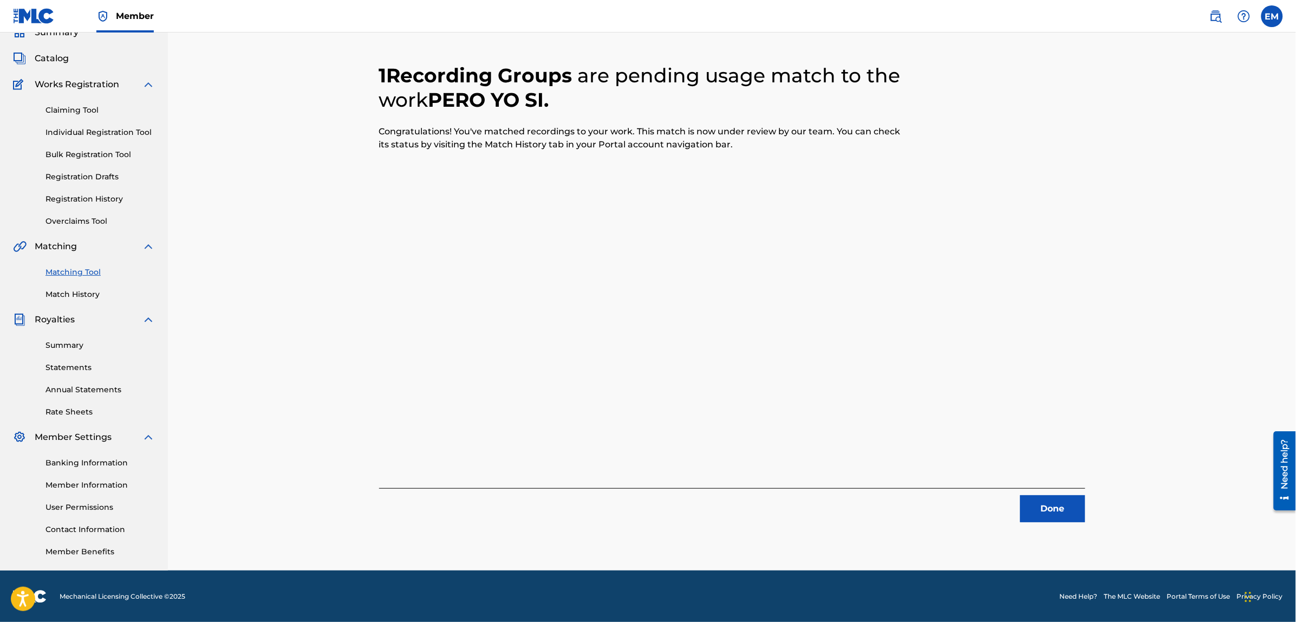
click at [1034, 509] on button "Done" at bounding box center [1052, 508] width 65 height 27
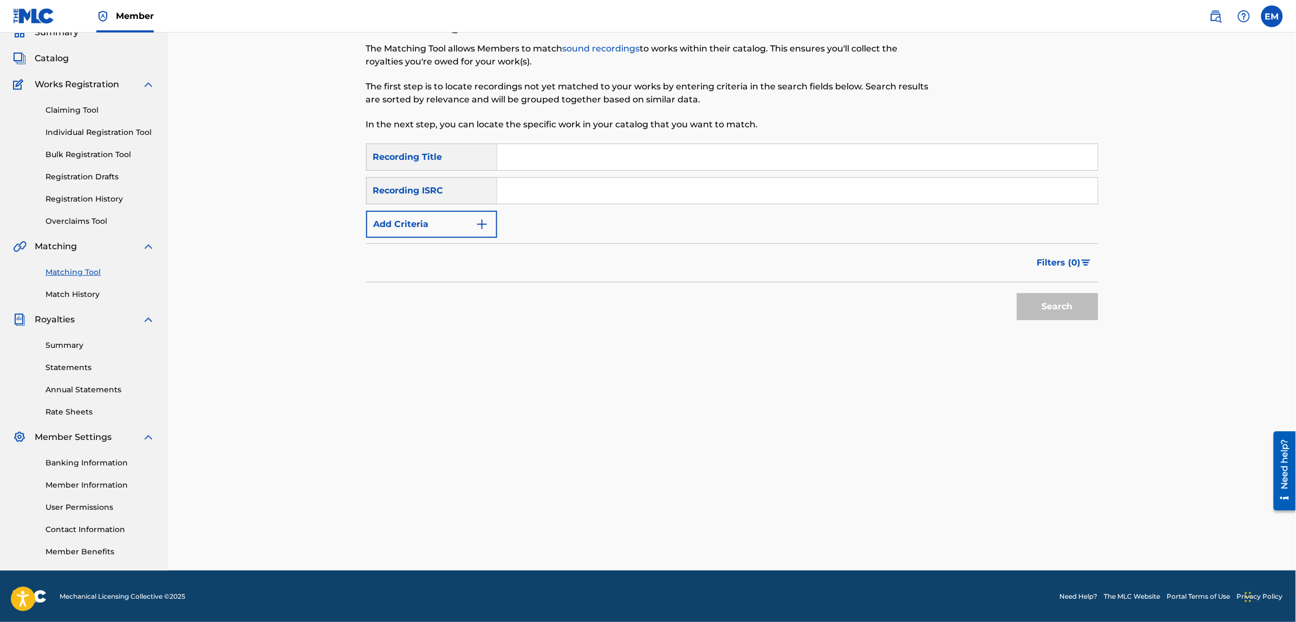
click at [620, 164] on input "Search Form" at bounding box center [797, 157] width 600 height 26
type input "ahora soy"
click at [1017, 293] on button "Search" at bounding box center [1057, 306] width 81 height 27
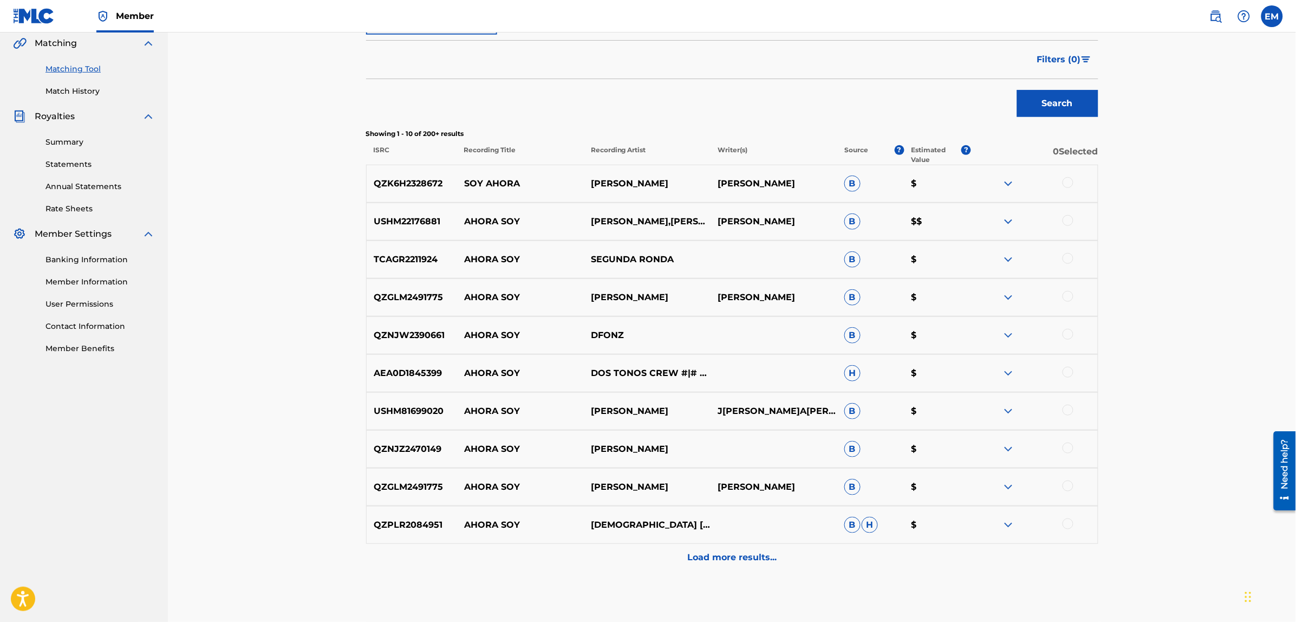
scroll to position [307, 0]
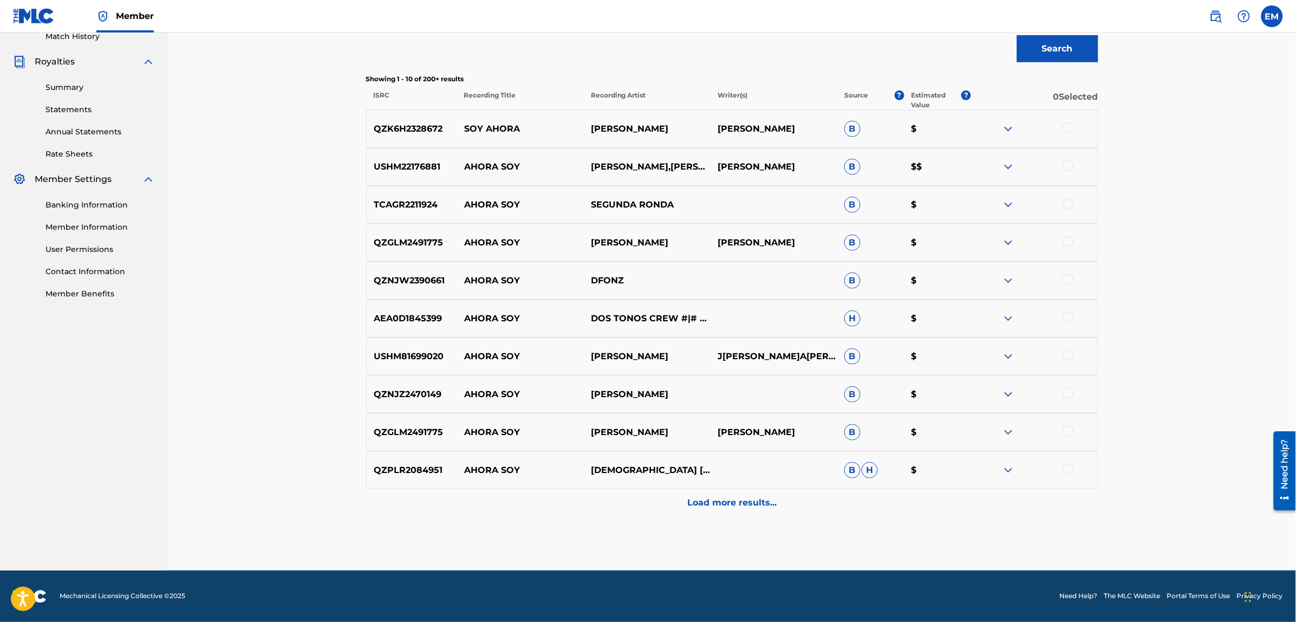
click at [731, 511] on div "Load more results..." at bounding box center [732, 502] width 732 height 27
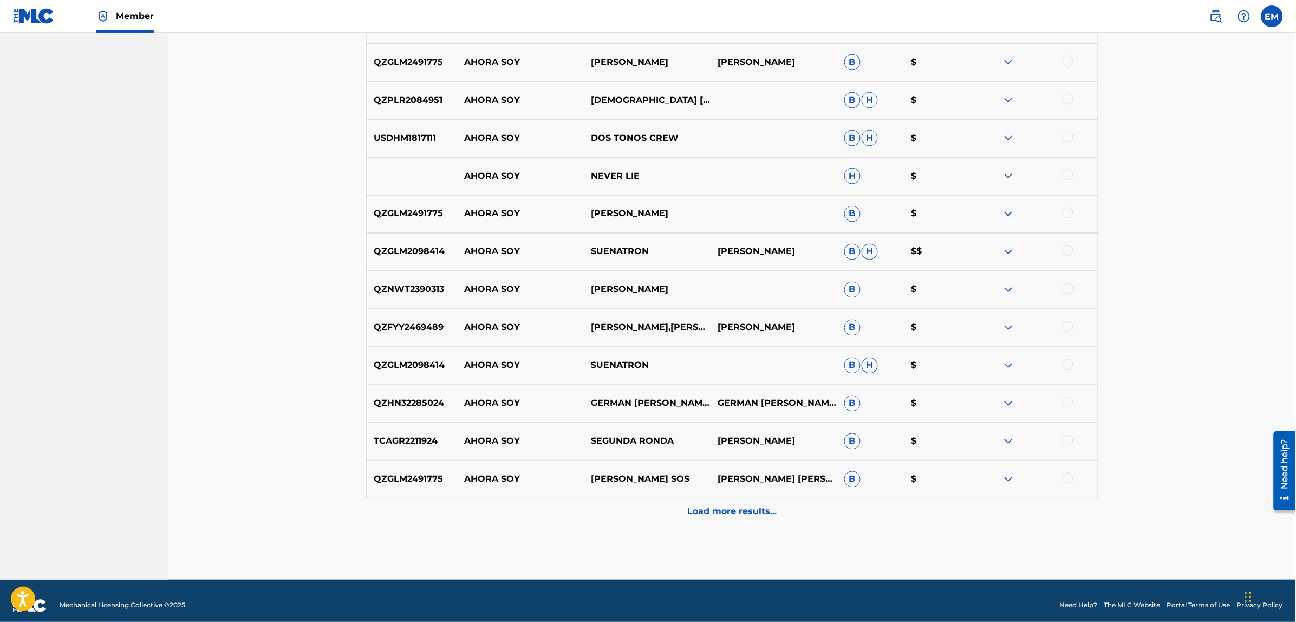
scroll to position [686, 0]
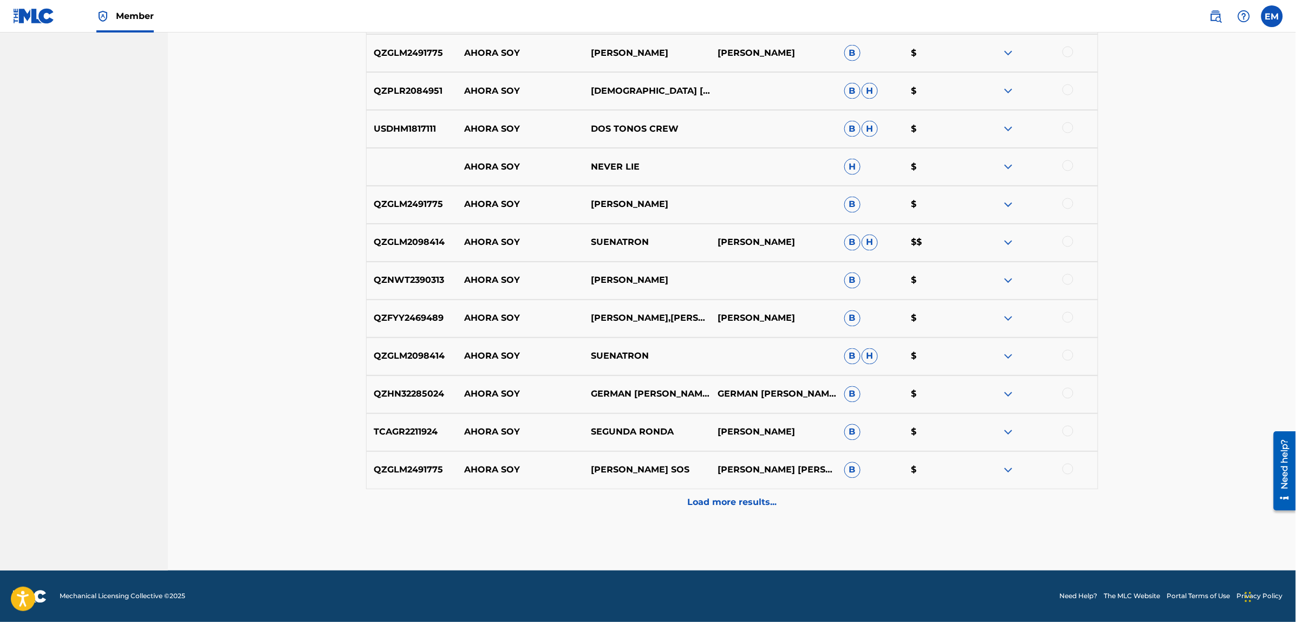
click at [697, 497] on p "Load more results..." at bounding box center [731, 502] width 89 height 13
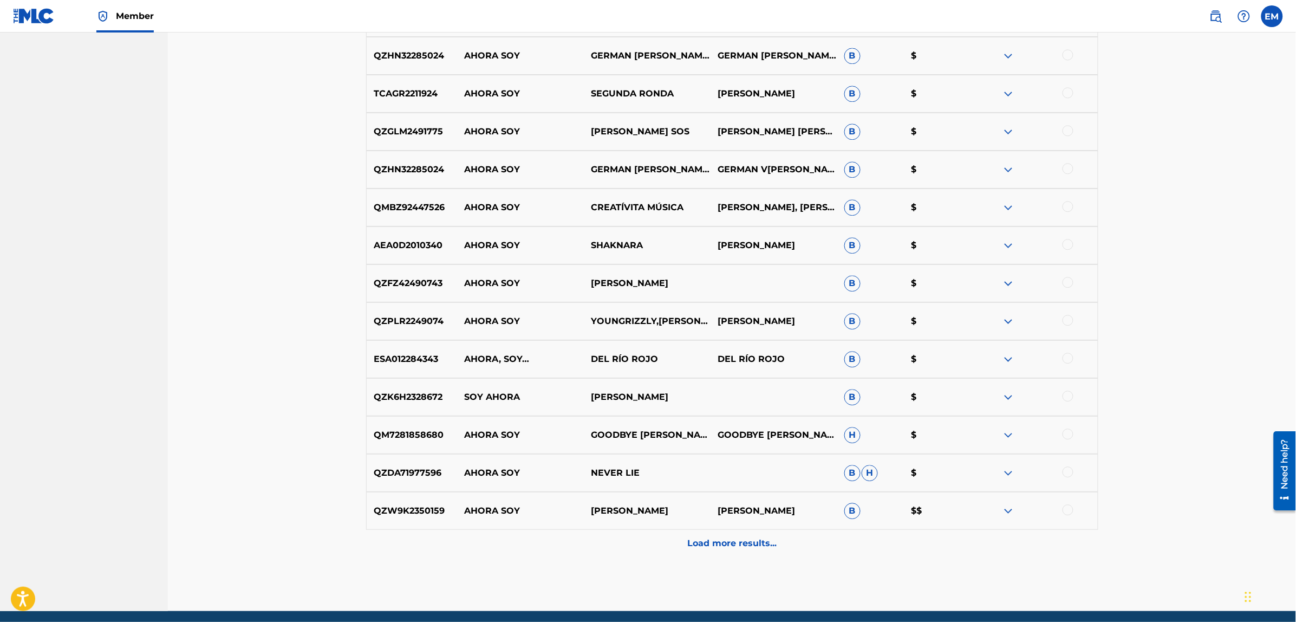
scroll to position [1065, 0]
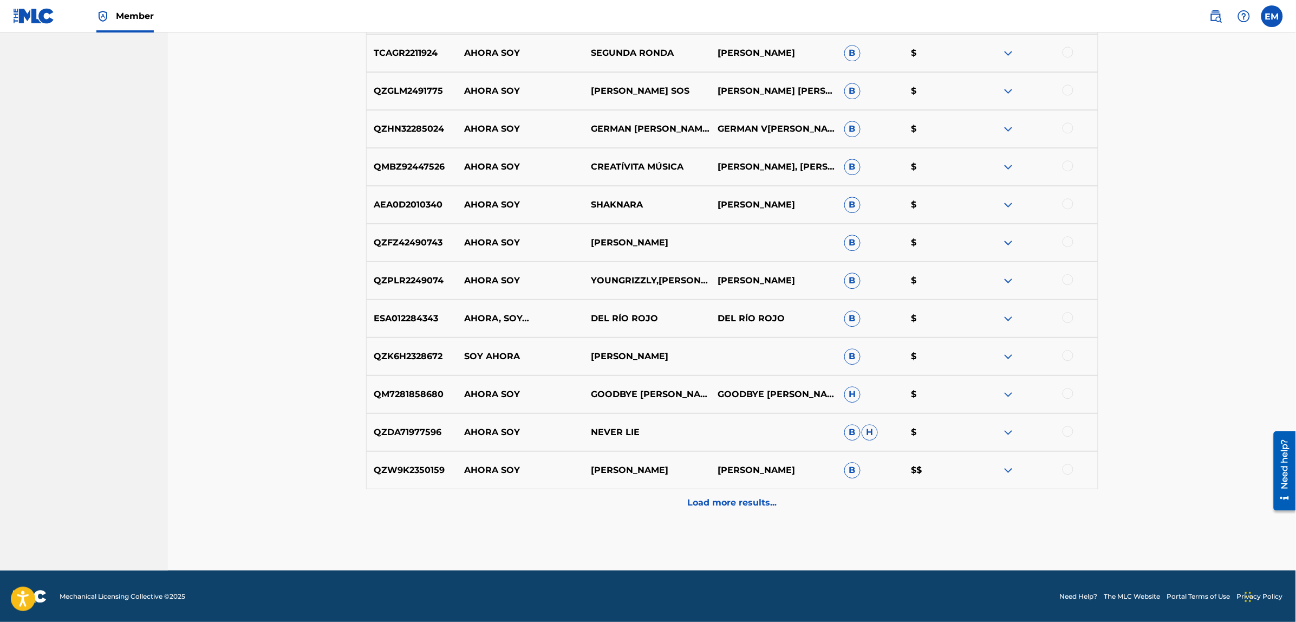
click at [714, 509] on div "Load more results..." at bounding box center [732, 502] width 732 height 27
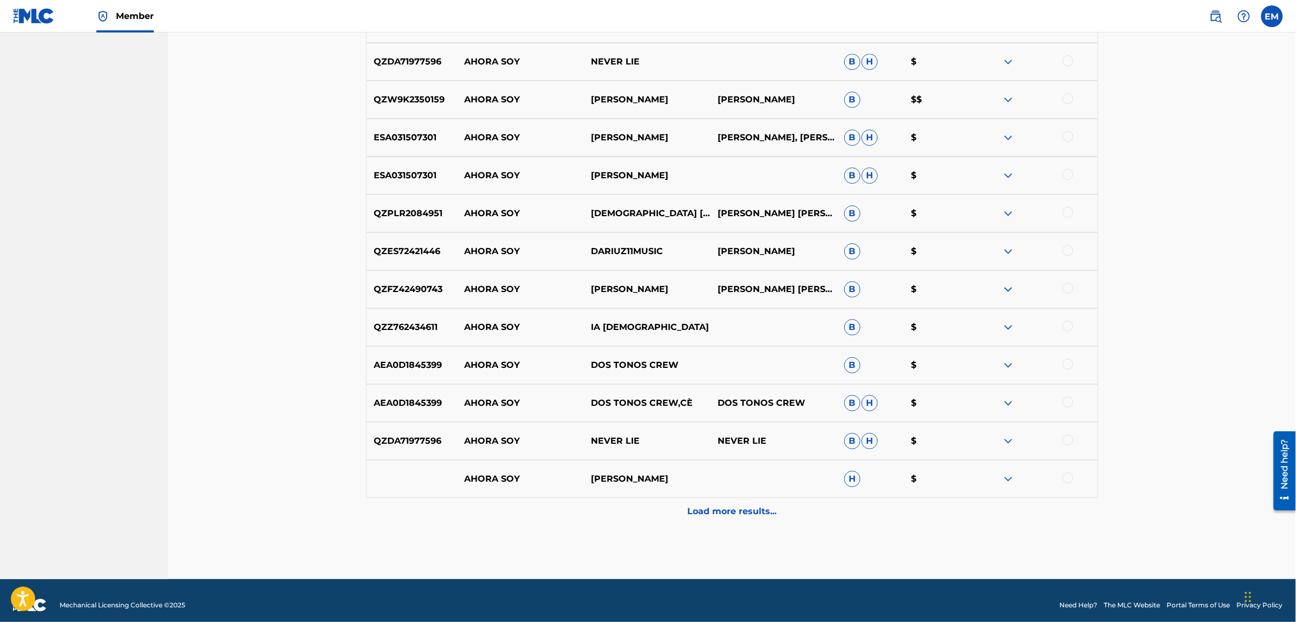
scroll to position [1444, 0]
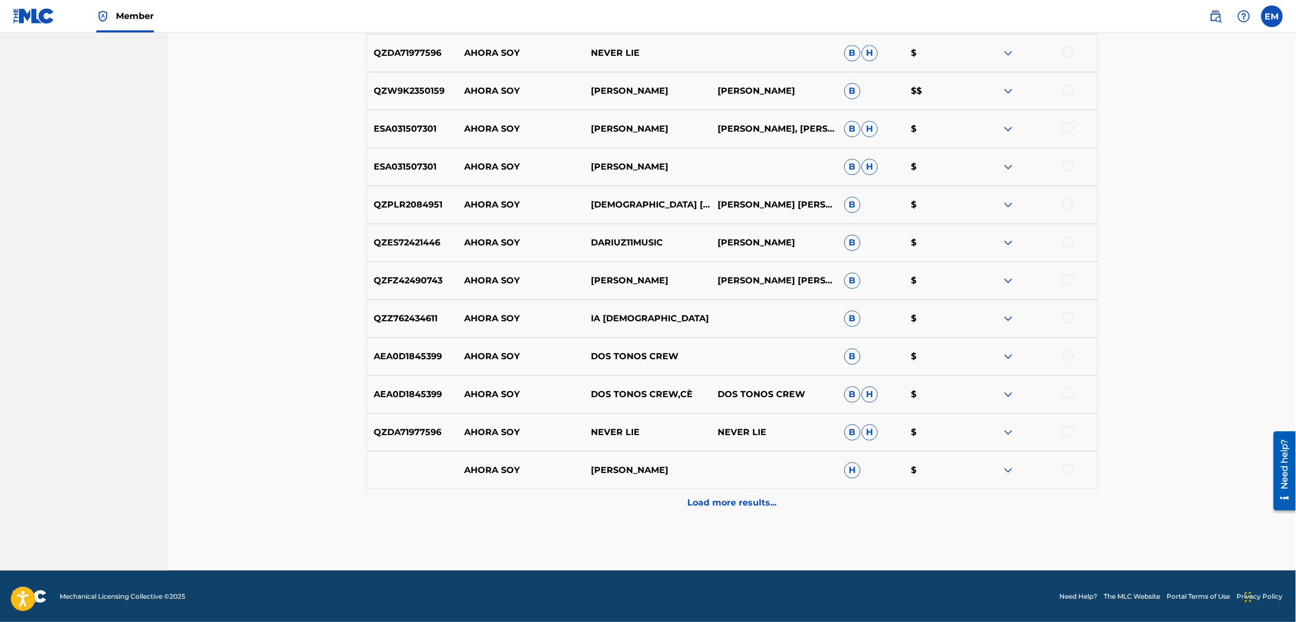
click at [726, 499] on p "Load more results..." at bounding box center [731, 502] width 89 height 13
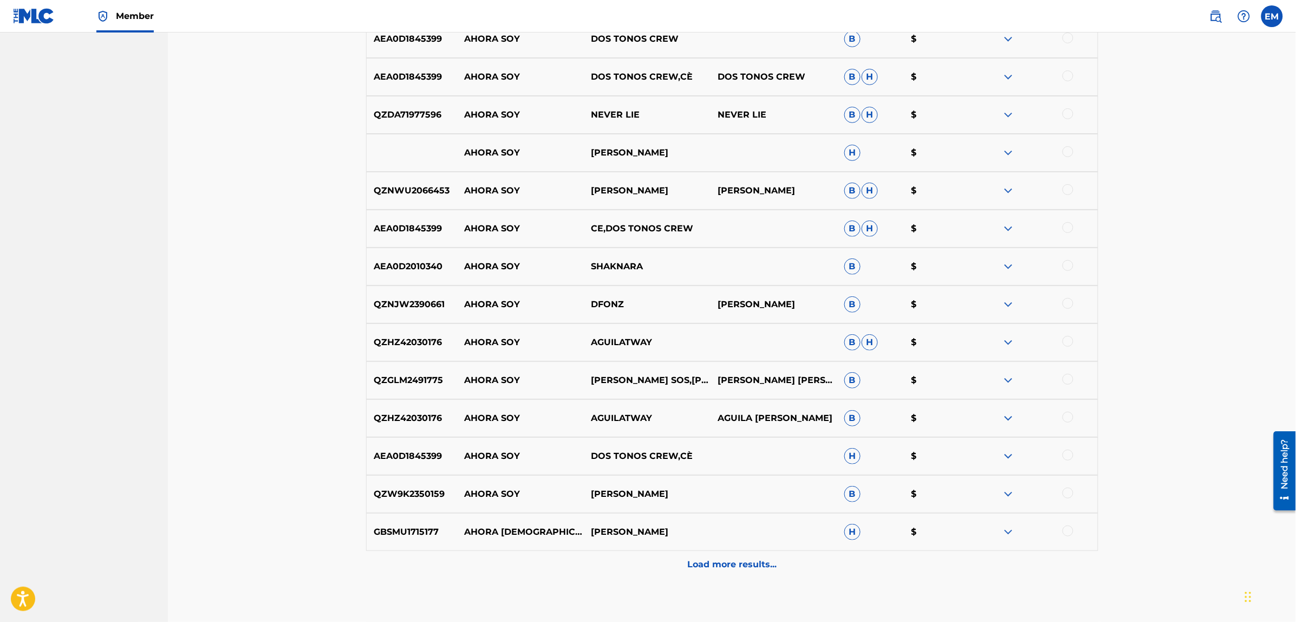
scroll to position [1782, 0]
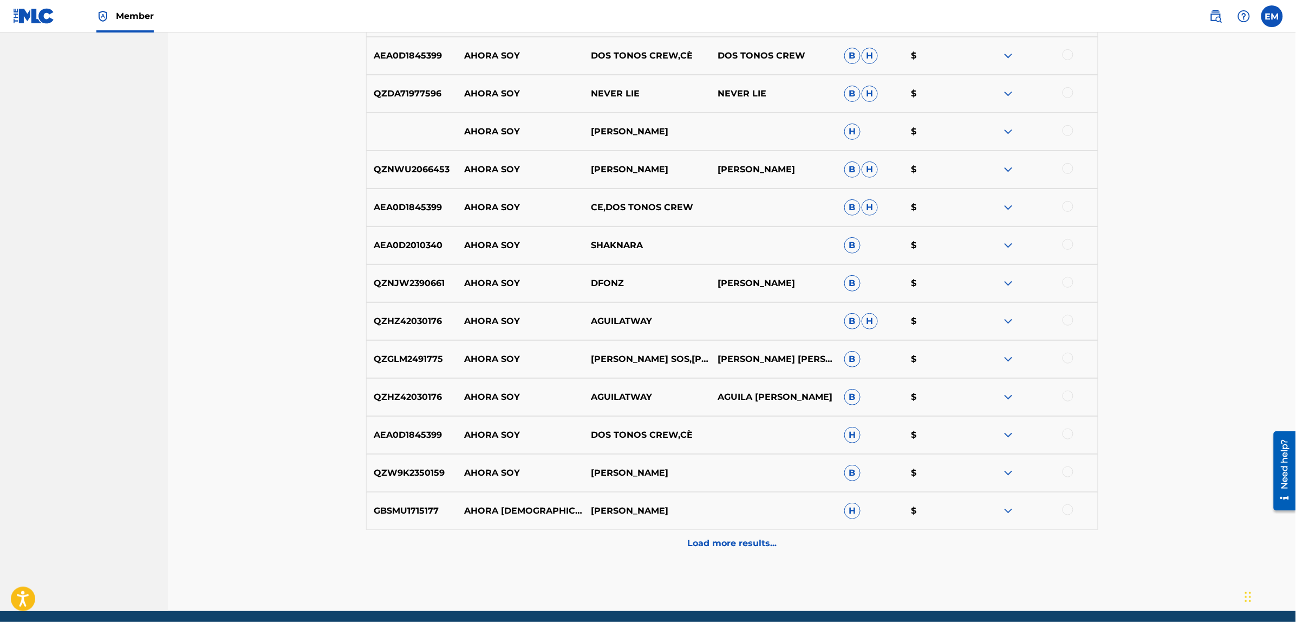
click at [727, 532] on div "Load more results..." at bounding box center [732, 542] width 732 height 27
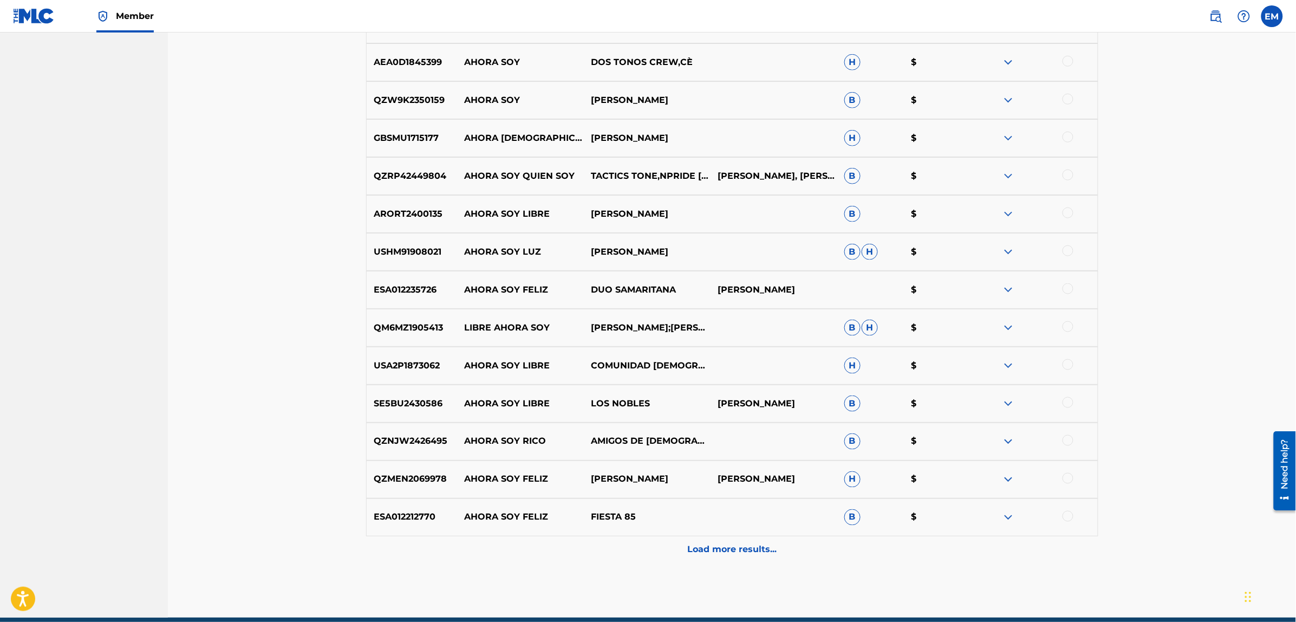
scroll to position [2188, 0]
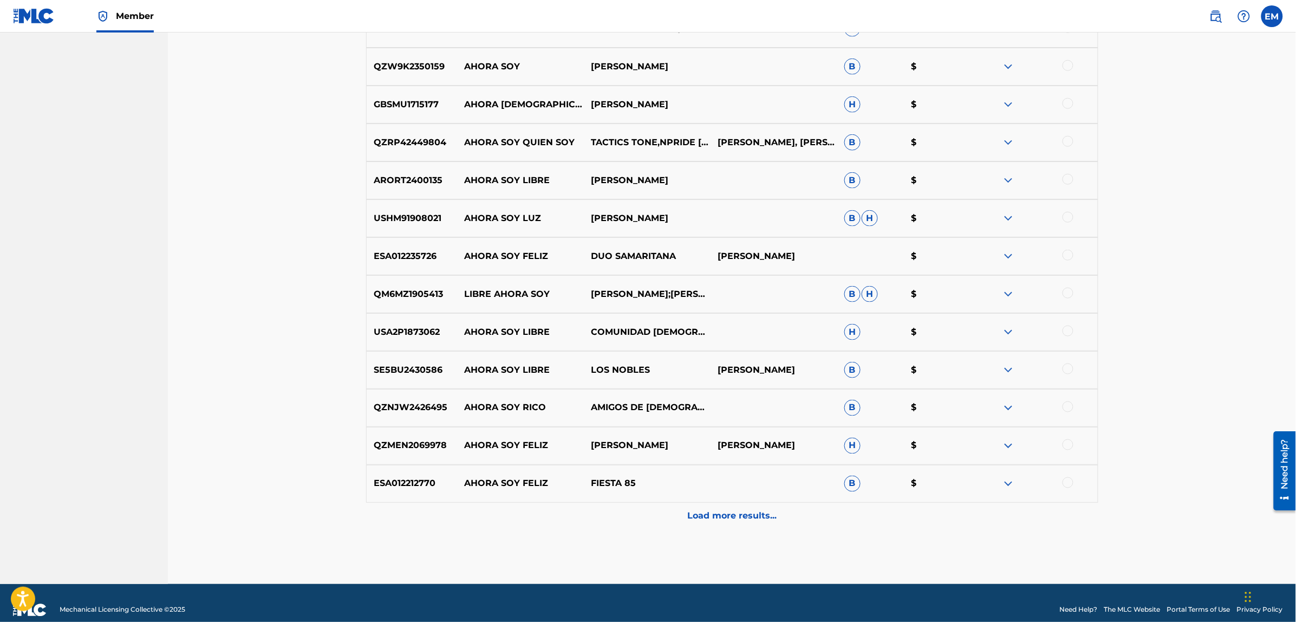
click at [738, 527] on div "Load more results..." at bounding box center [732, 515] width 732 height 27
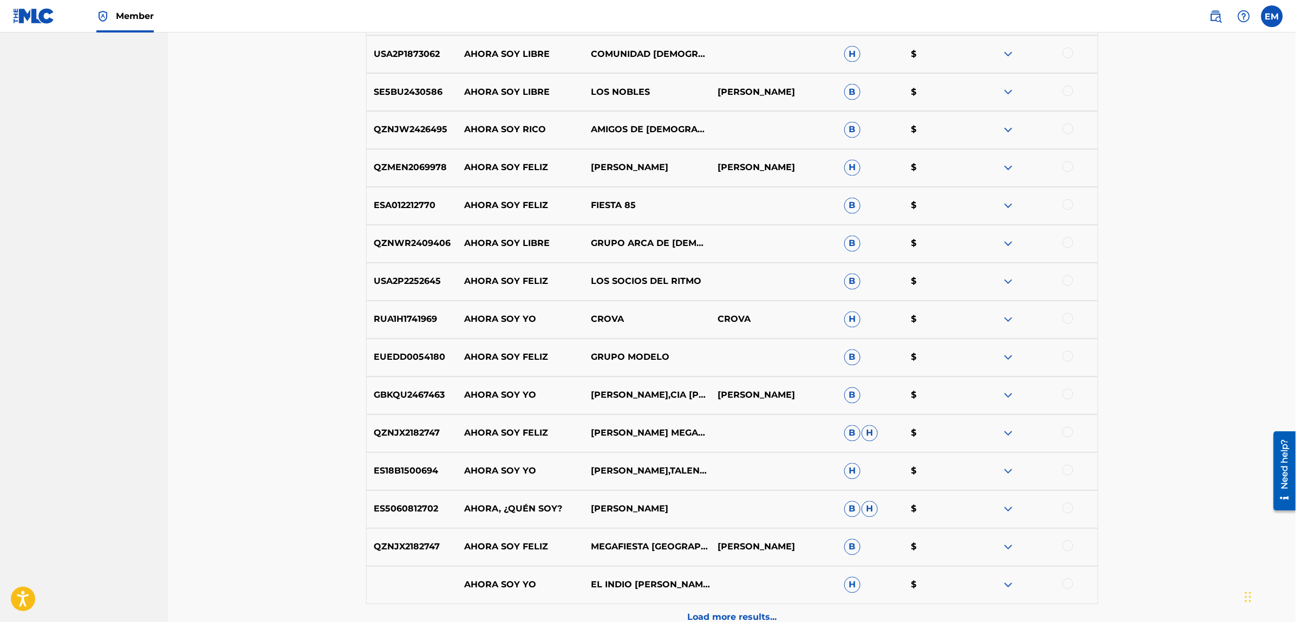
scroll to position [2581, 0]
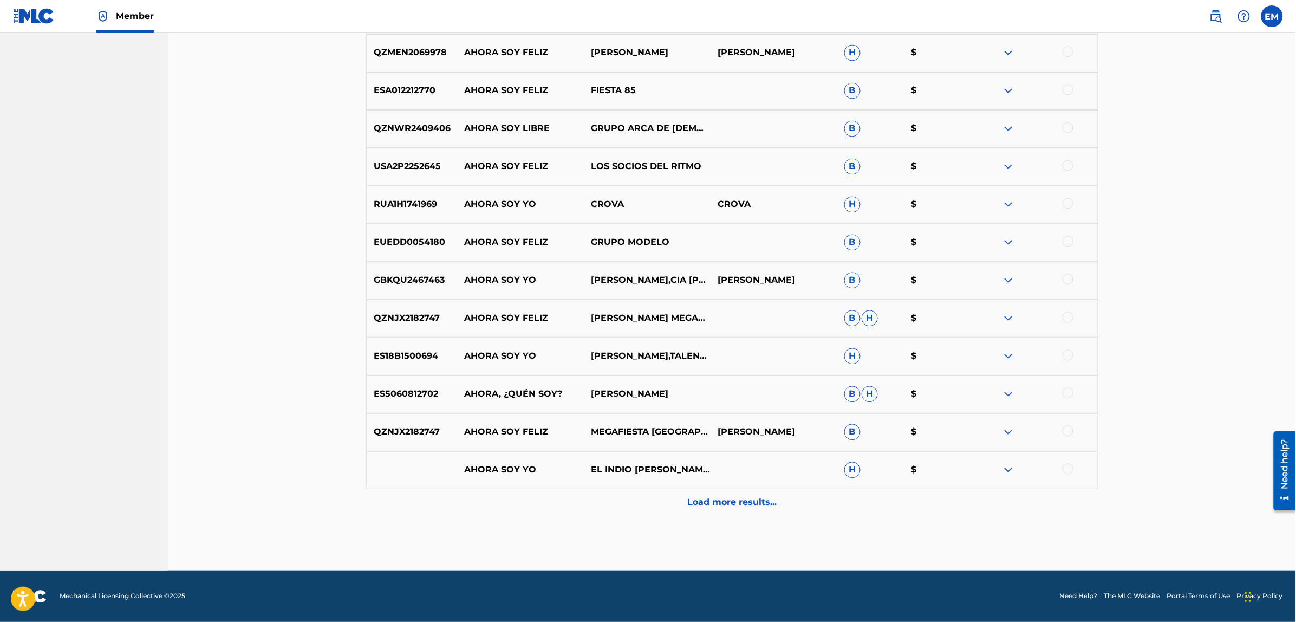
click at [729, 513] on div "Load more results..." at bounding box center [732, 502] width 732 height 27
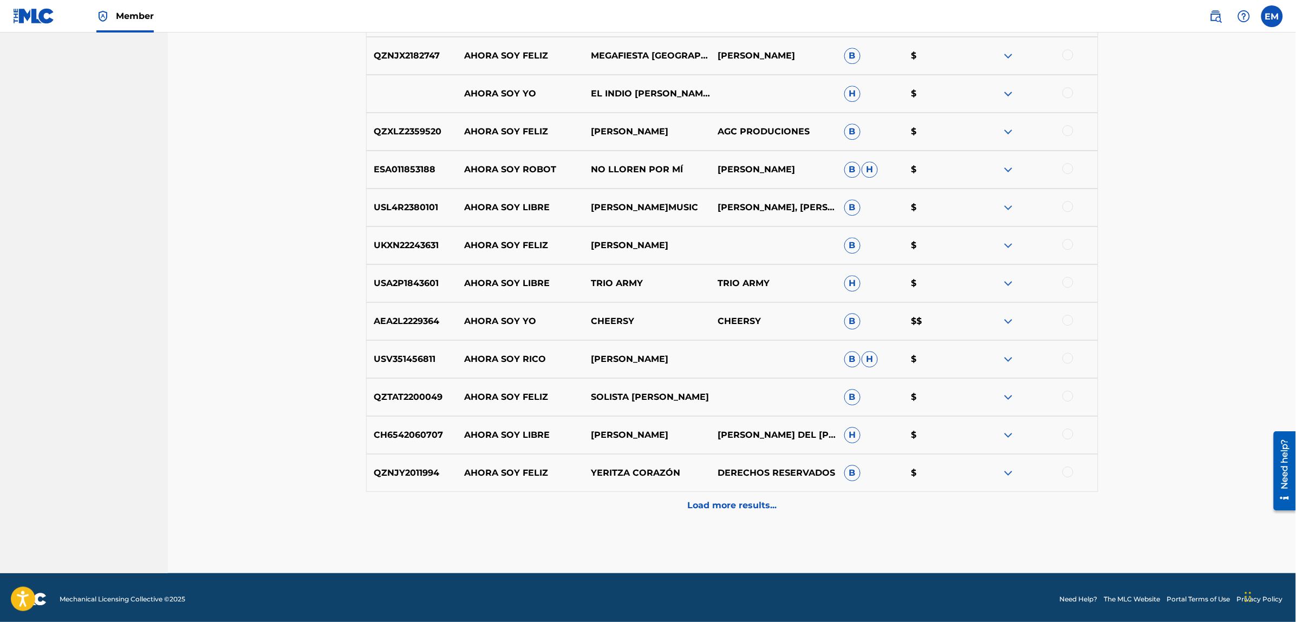
scroll to position [2960, 0]
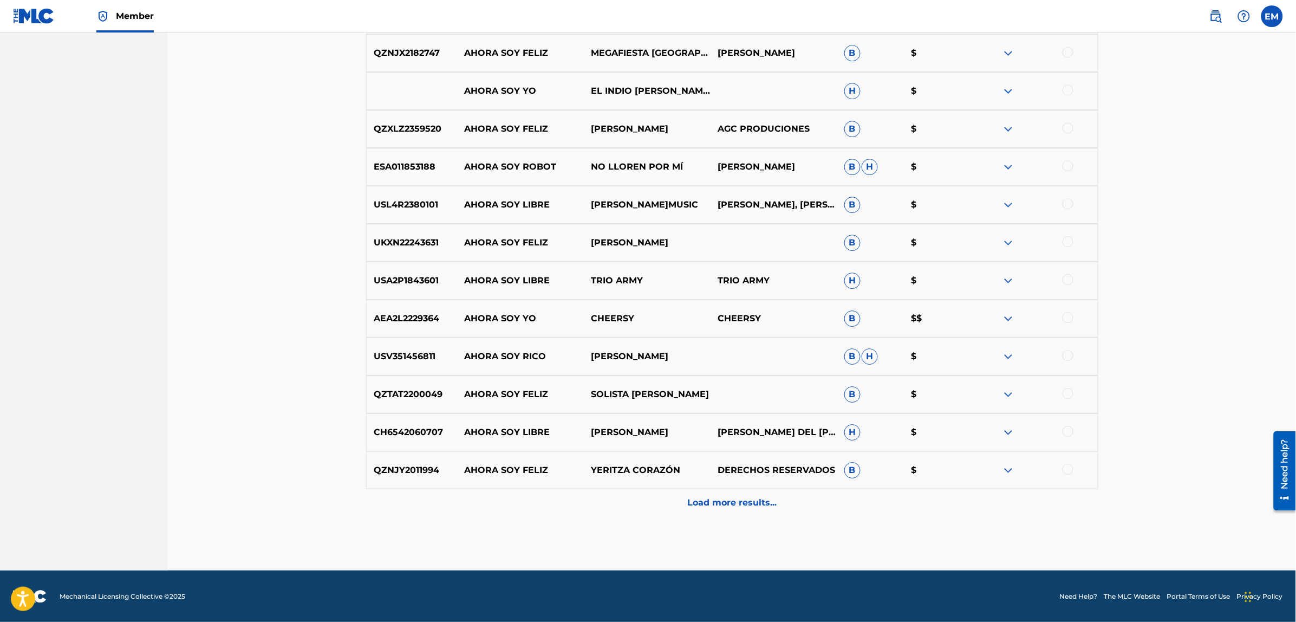
click at [708, 510] on div "Load more results..." at bounding box center [732, 502] width 732 height 27
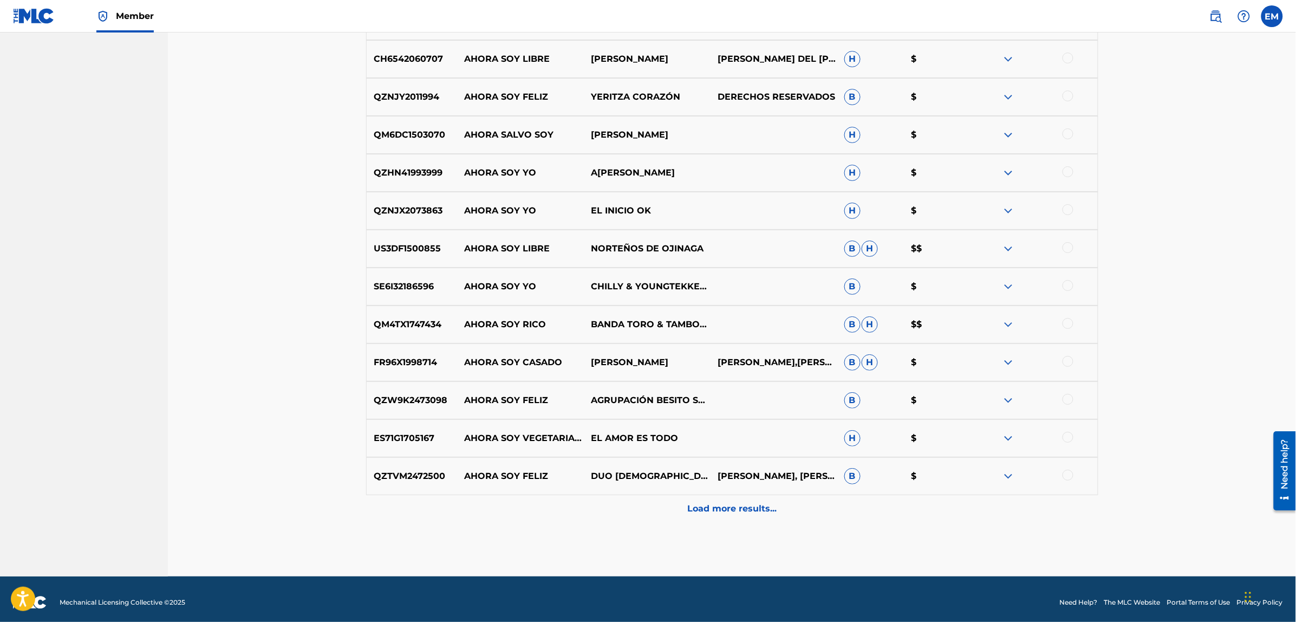
scroll to position [3339, 0]
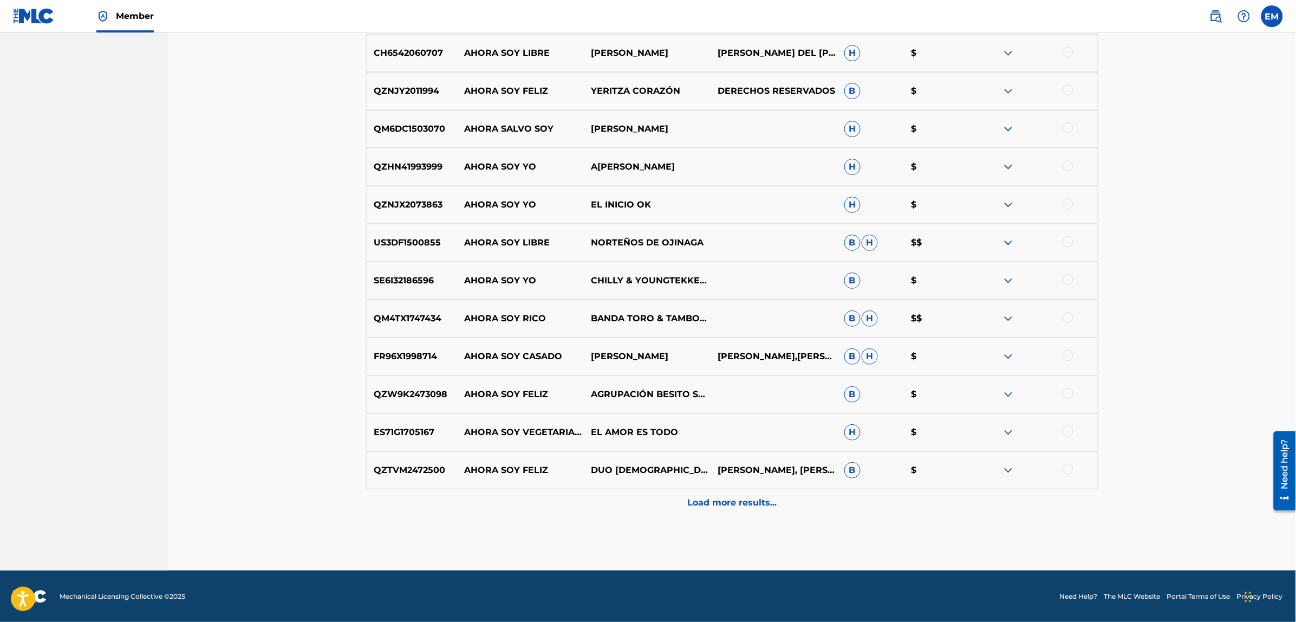
click at [709, 496] on p "Load more results..." at bounding box center [731, 502] width 89 height 13
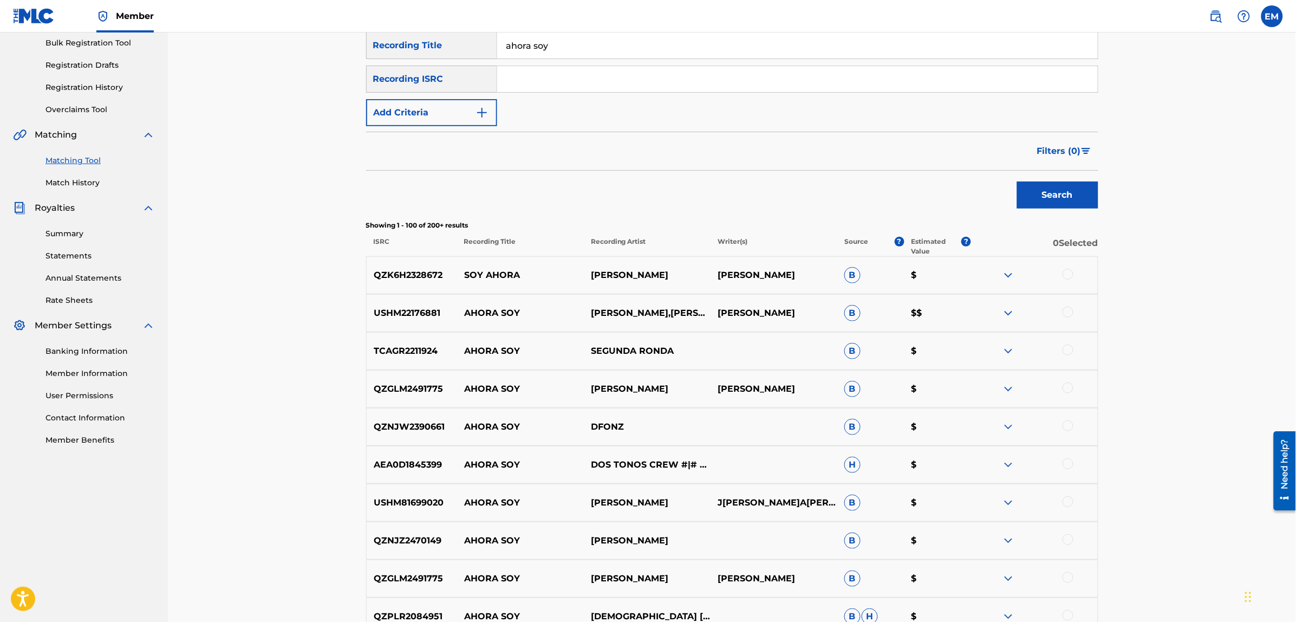
scroll to position [0, 0]
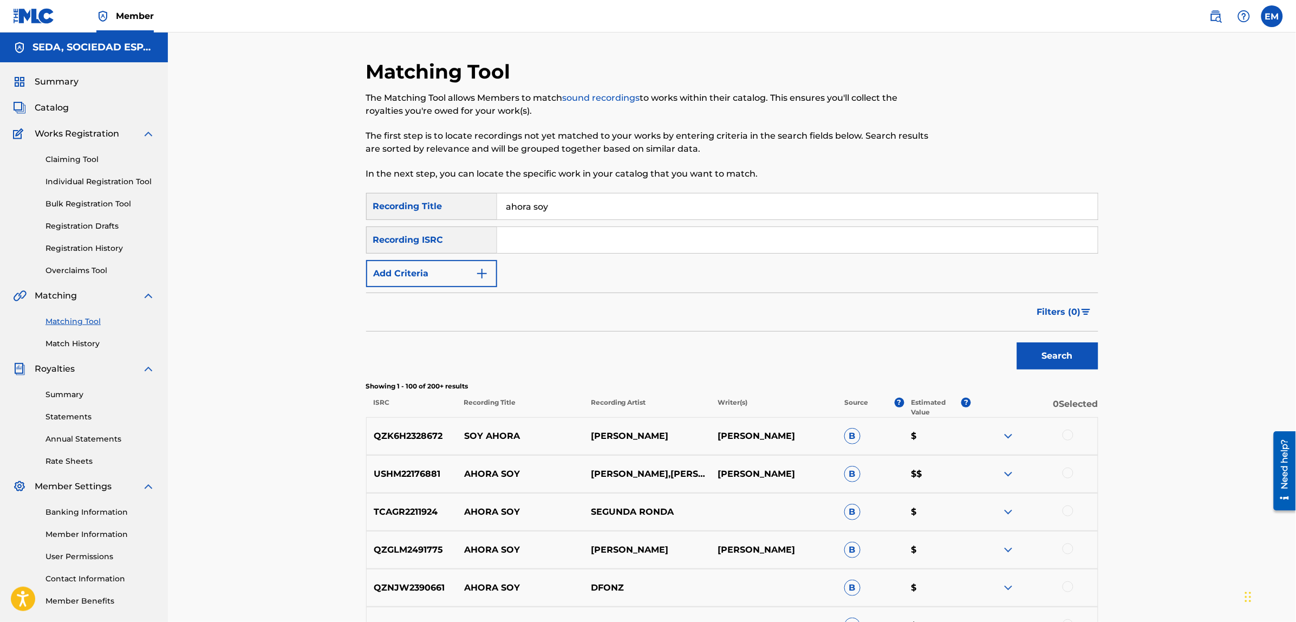
click at [414, 267] on button "Add Criteria" at bounding box center [431, 273] width 131 height 27
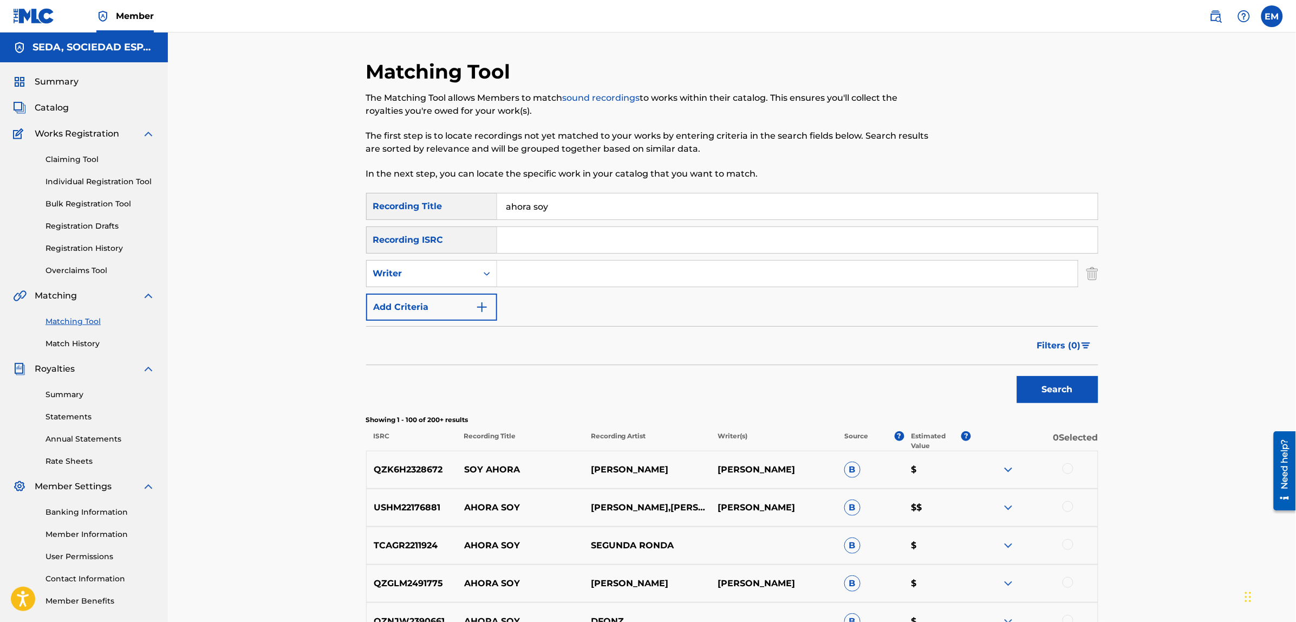
click at [507, 271] on input "Search Form" at bounding box center [787, 273] width 580 height 26
type input "[PERSON_NAME]"
click at [1017, 376] on button "Search" at bounding box center [1057, 389] width 81 height 27
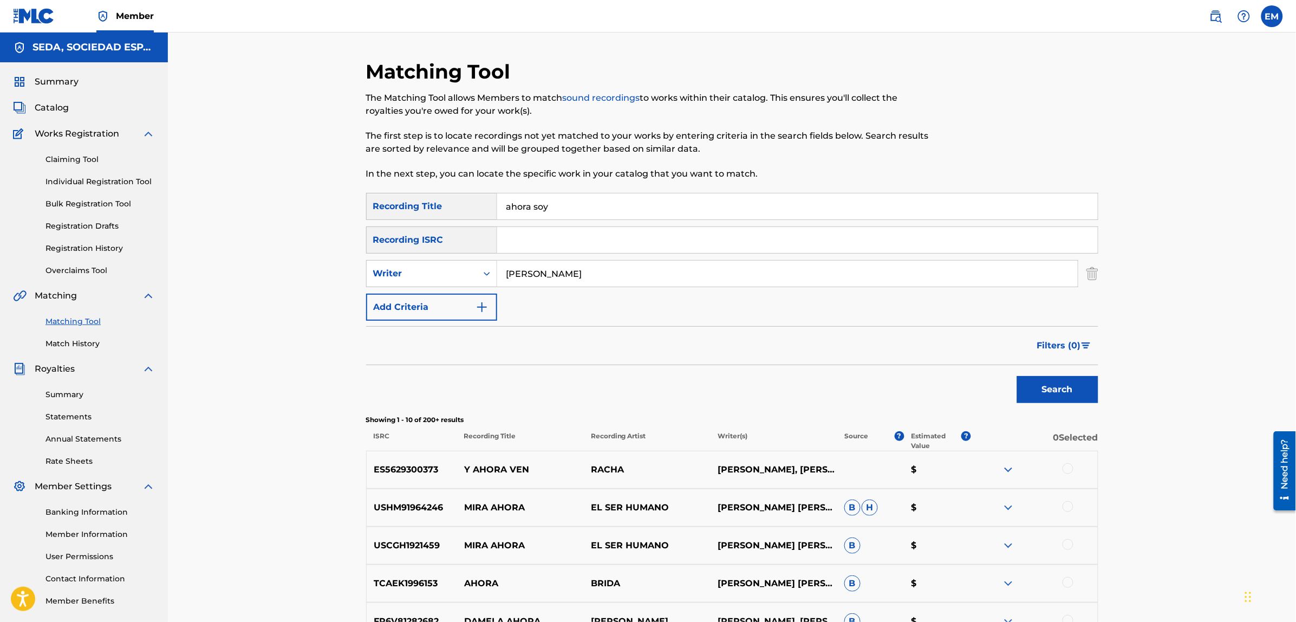
click at [458, 302] on button "Add Criteria" at bounding box center [431, 306] width 131 height 27
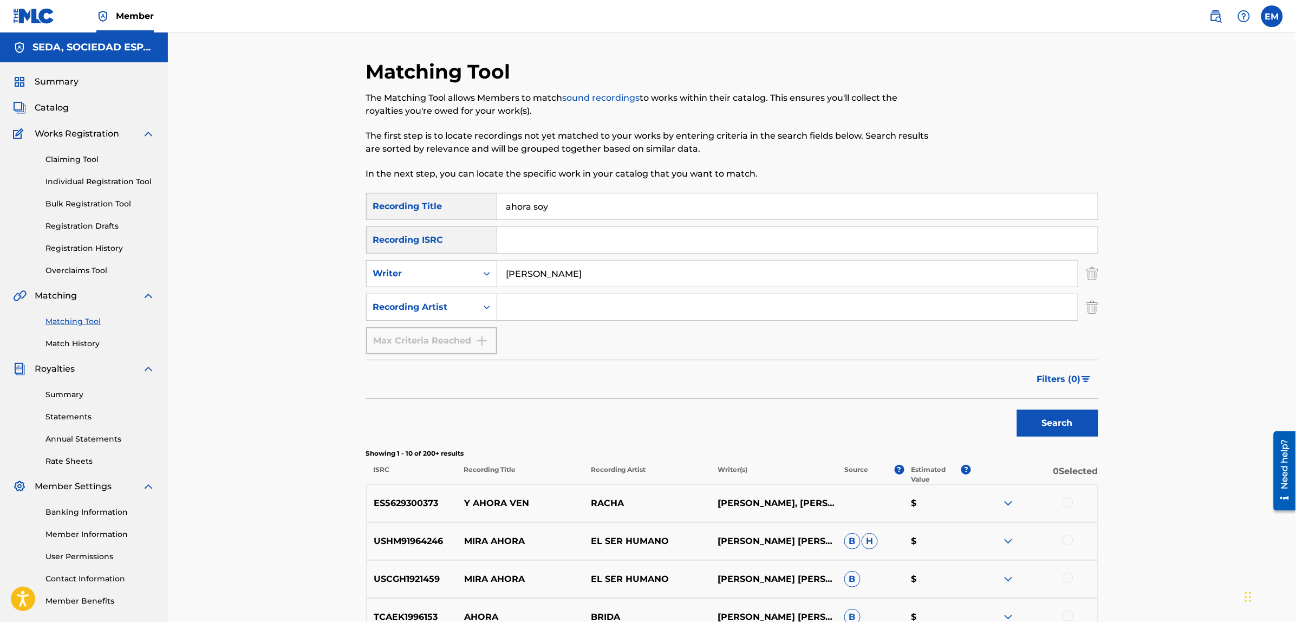
click at [524, 302] on input "Search Form" at bounding box center [787, 307] width 580 height 26
type input "suburbano"
click at [1017, 409] on button "Search" at bounding box center [1057, 422] width 81 height 27
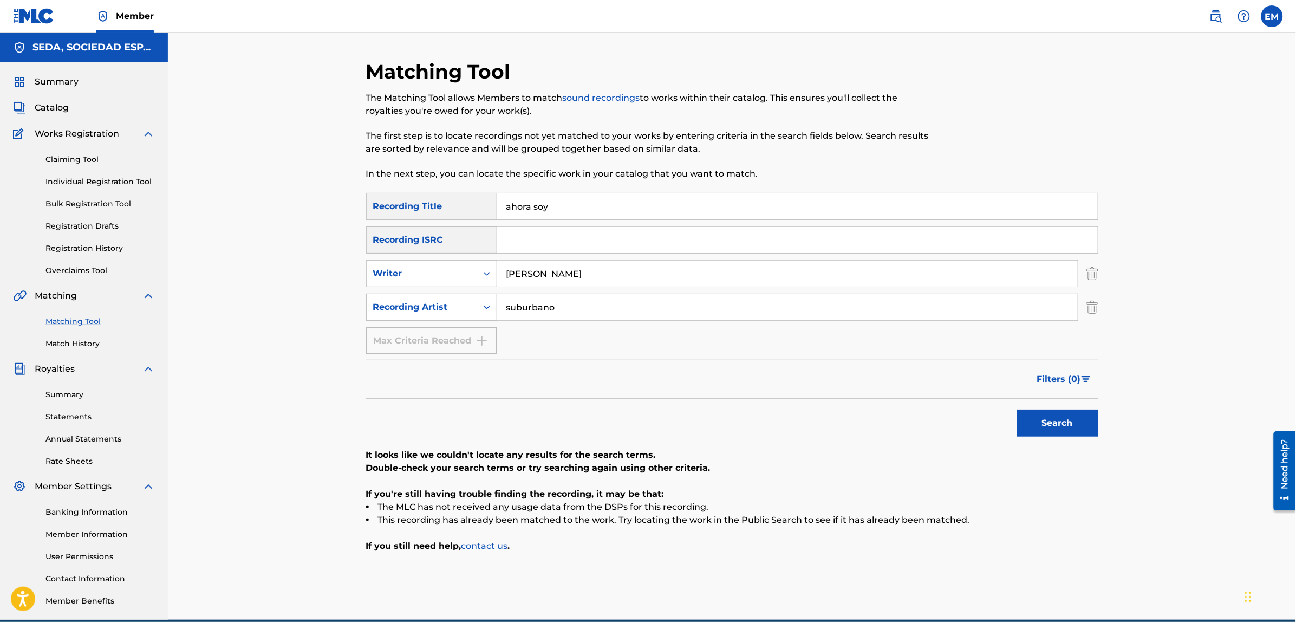
drag, startPoint x: 587, startPoint y: 309, endPoint x: 448, endPoint y: 302, distance: 139.3
click at [448, 302] on div "SearchWithCriteria9437b957-98ef-4d3d-b15f-ffa02e2389b9 Recording Artist suburba…" at bounding box center [732, 306] width 732 height 27
click at [1017, 409] on button "Search" at bounding box center [1057, 422] width 81 height 27
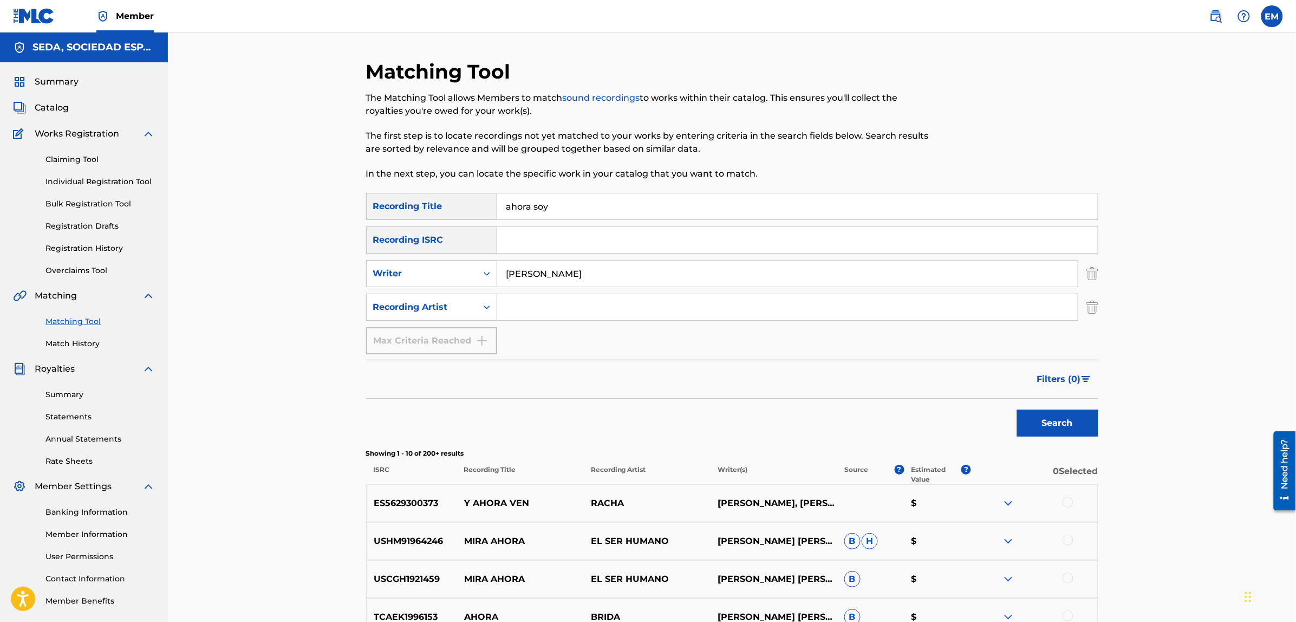
scroll to position [68, 0]
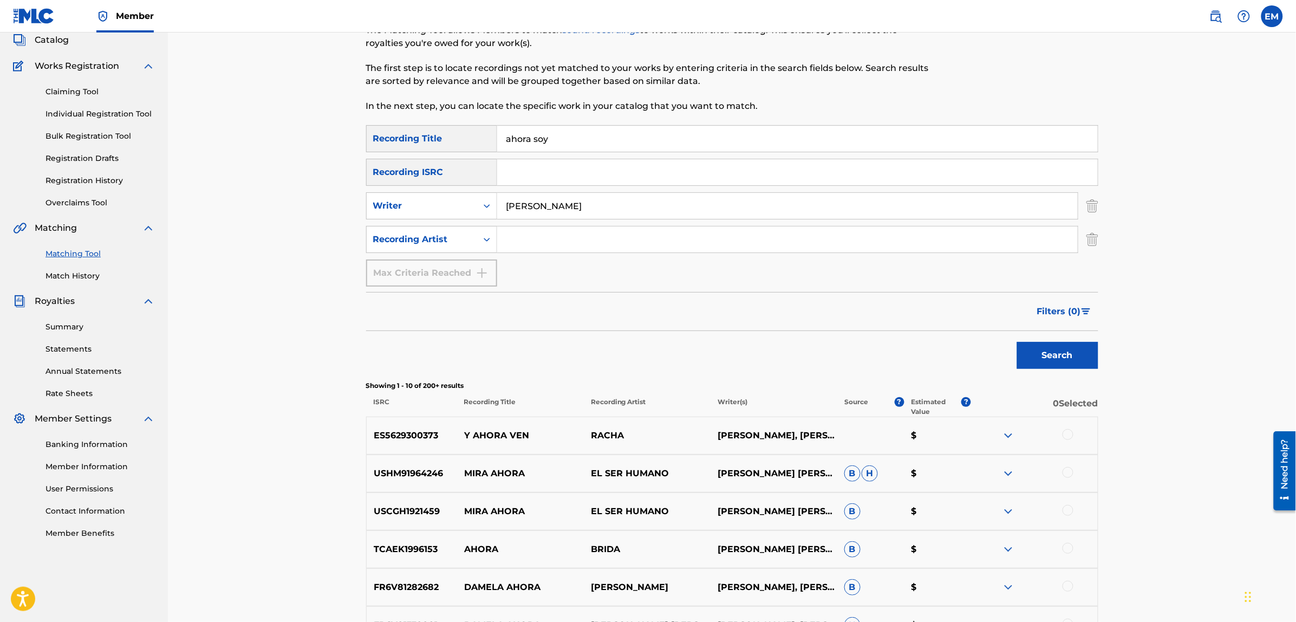
click at [1069, 437] on div at bounding box center [1067, 434] width 11 height 11
click at [770, 529] on button "Match 1 Group" at bounding box center [761, 533] width 120 height 27
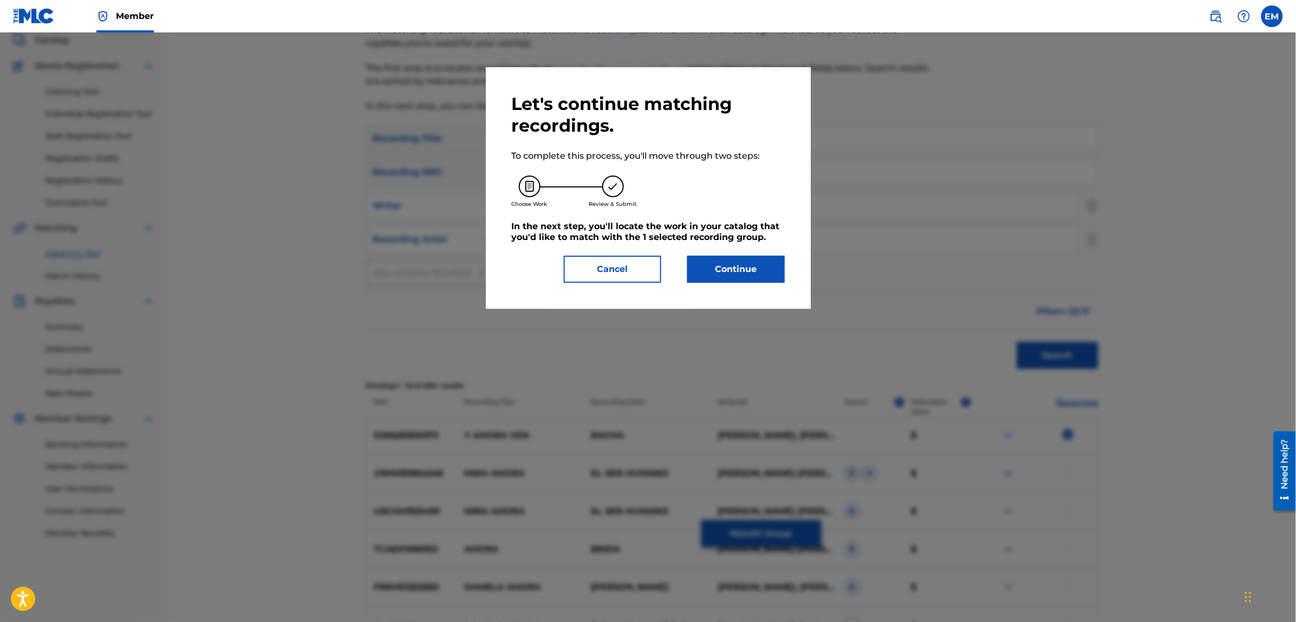
click at [753, 268] on button "Continue" at bounding box center [735, 269] width 97 height 27
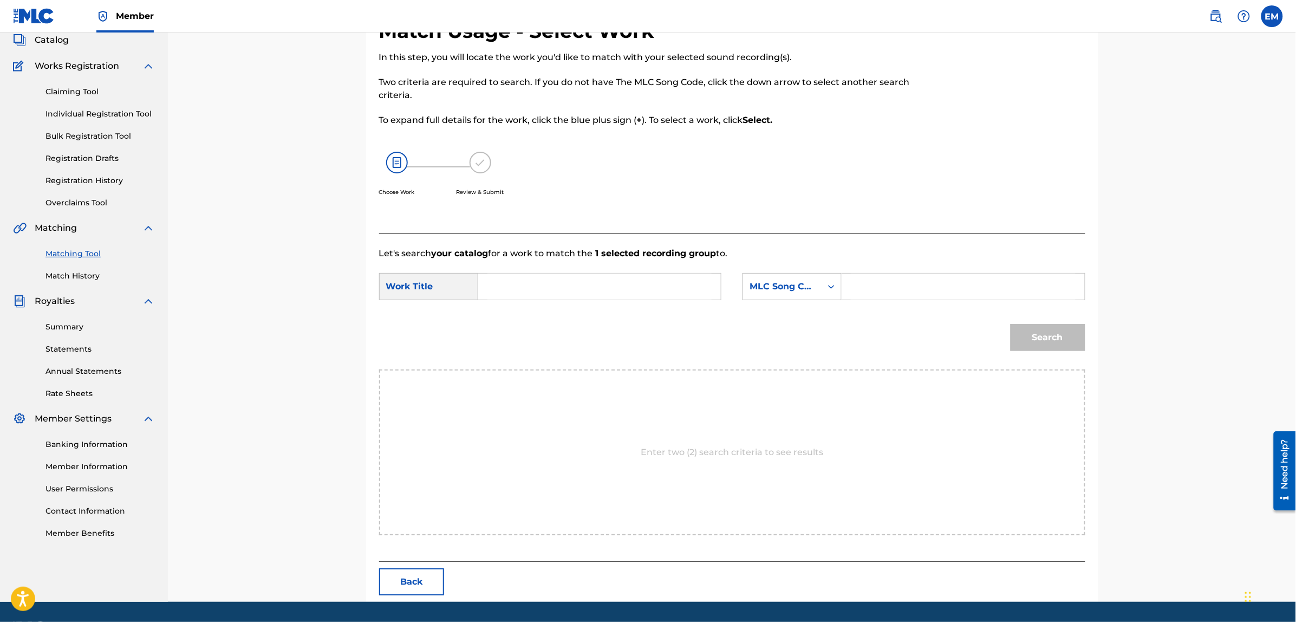
click at [633, 285] on input "Search Form" at bounding box center [599, 286] width 224 height 26
type input "ahora soy"
click at [642, 328] on div "Search" at bounding box center [732, 341] width 706 height 56
click at [784, 279] on div "MLC Song Code" at bounding box center [782, 286] width 79 height 21
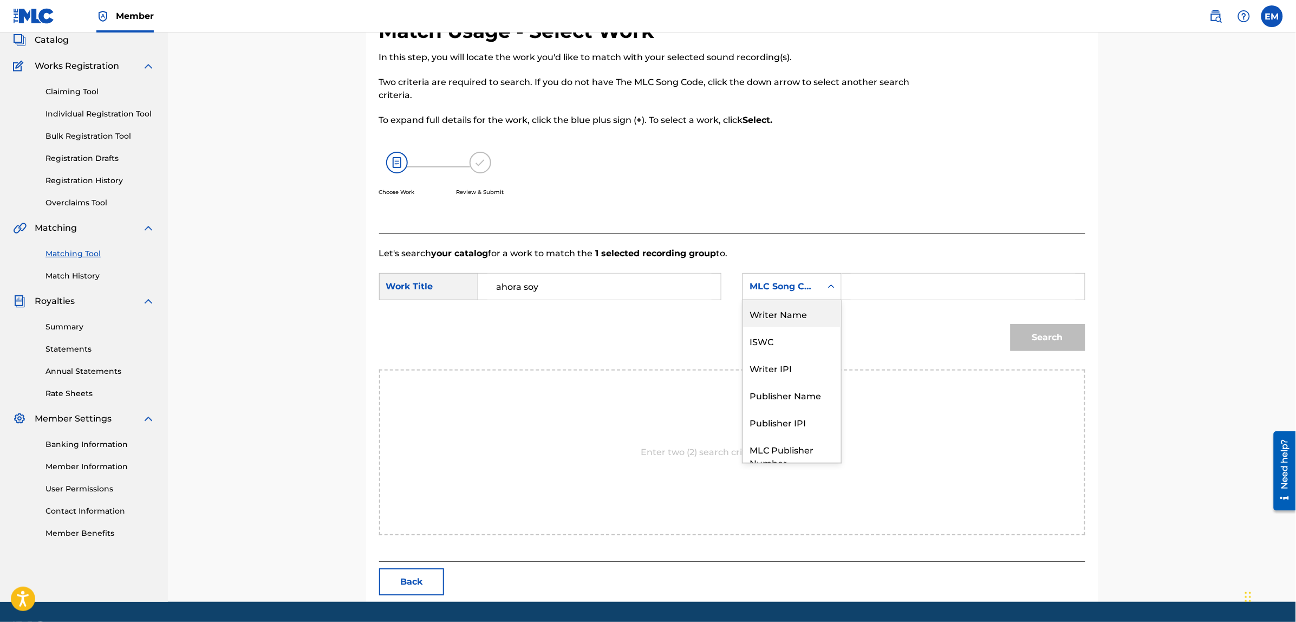
click at [783, 315] on div "Writer Name" at bounding box center [792, 313] width 98 height 27
click at [869, 286] on input "Search Form" at bounding box center [963, 286] width 224 height 26
paste input "[PERSON_NAME]"
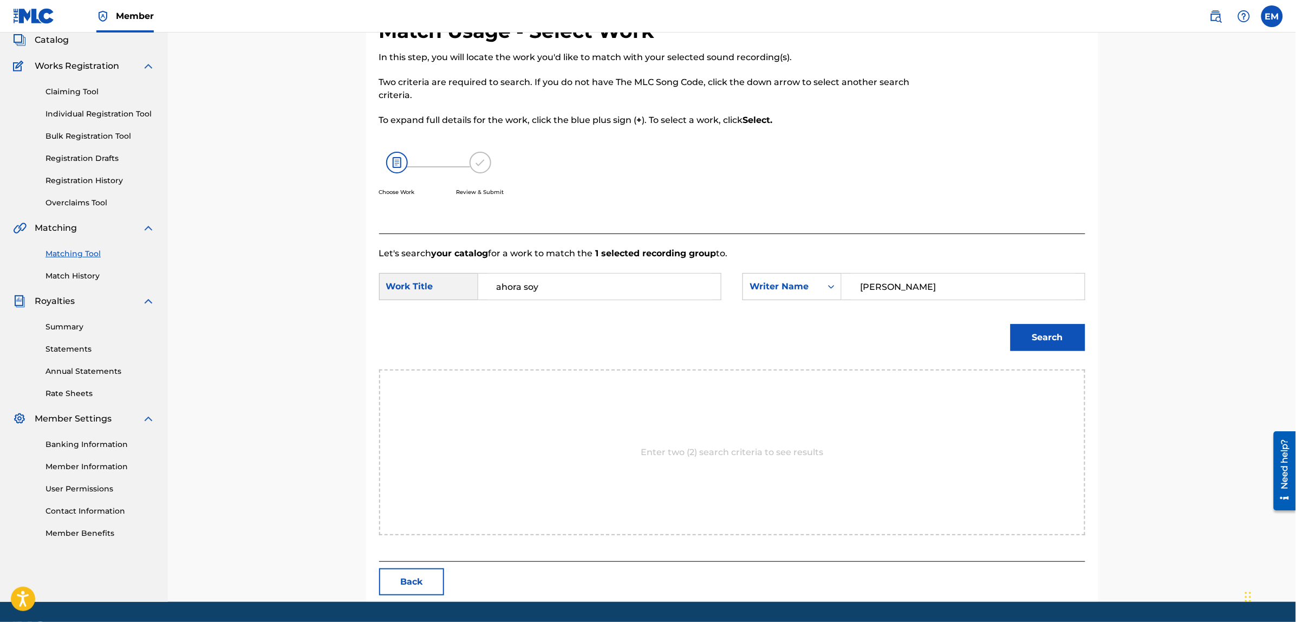
type input "[PERSON_NAME]"
click at [1010, 324] on button "Search" at bounding box center [1047, 337] width 75 height 27
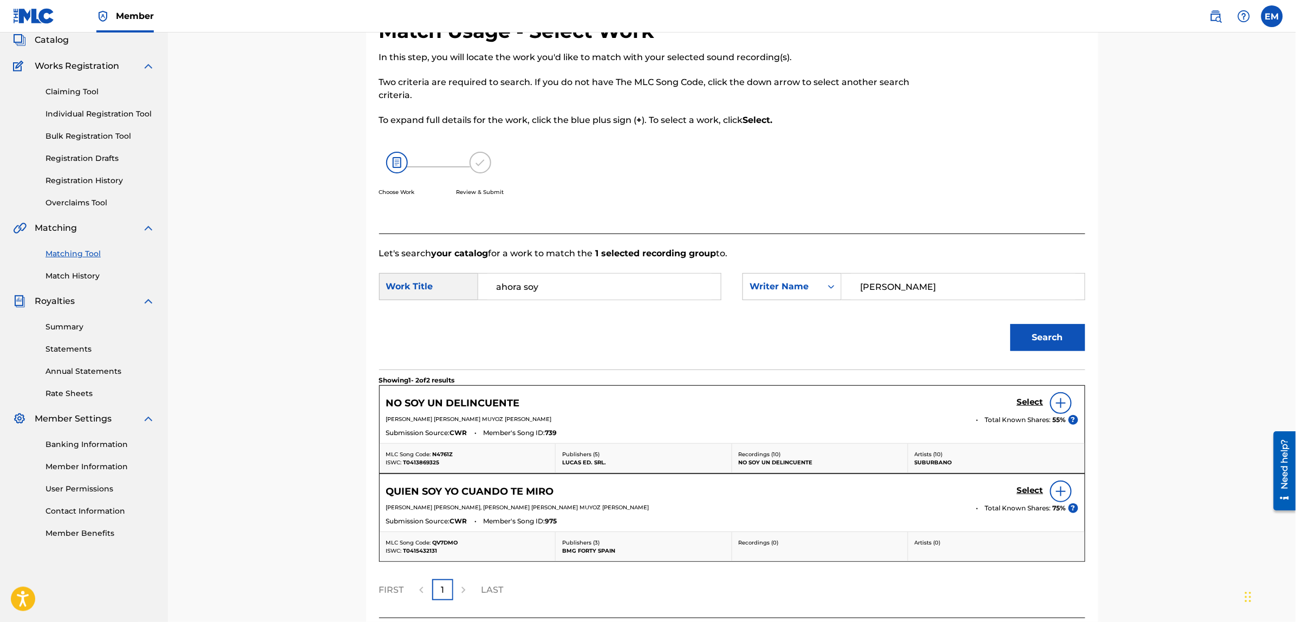
scroll to position [135, 0]
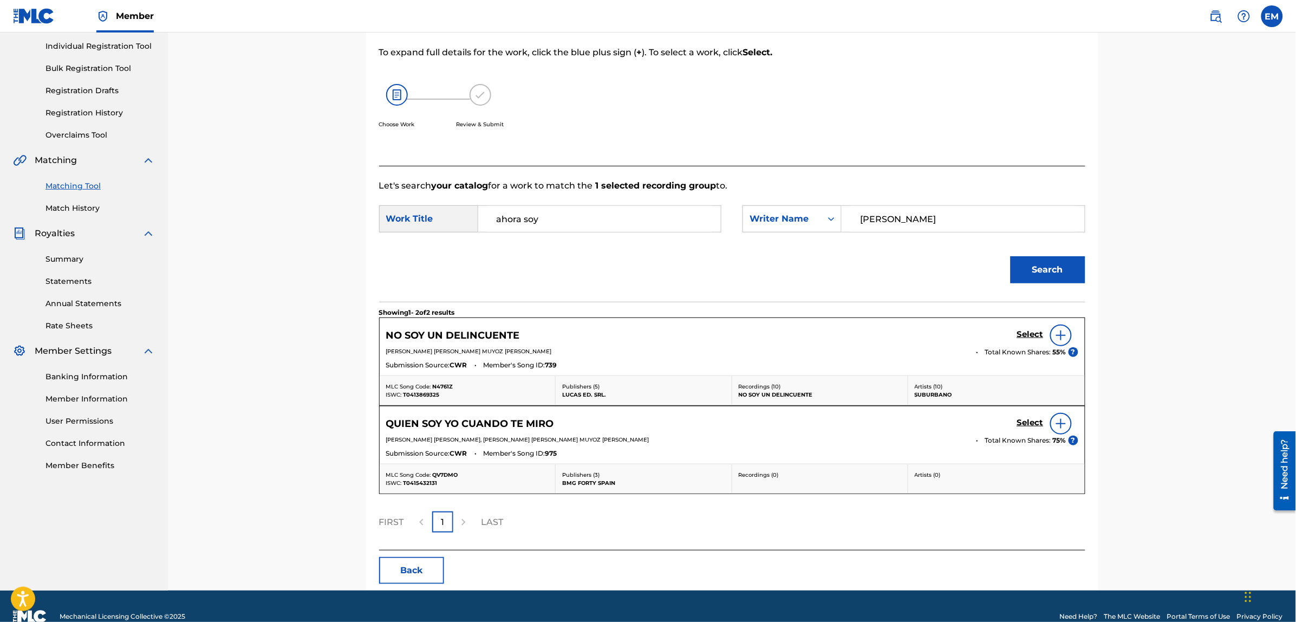
click at [423, 572] on button "Back" at bounding box center [411, 570] width 65 height 27
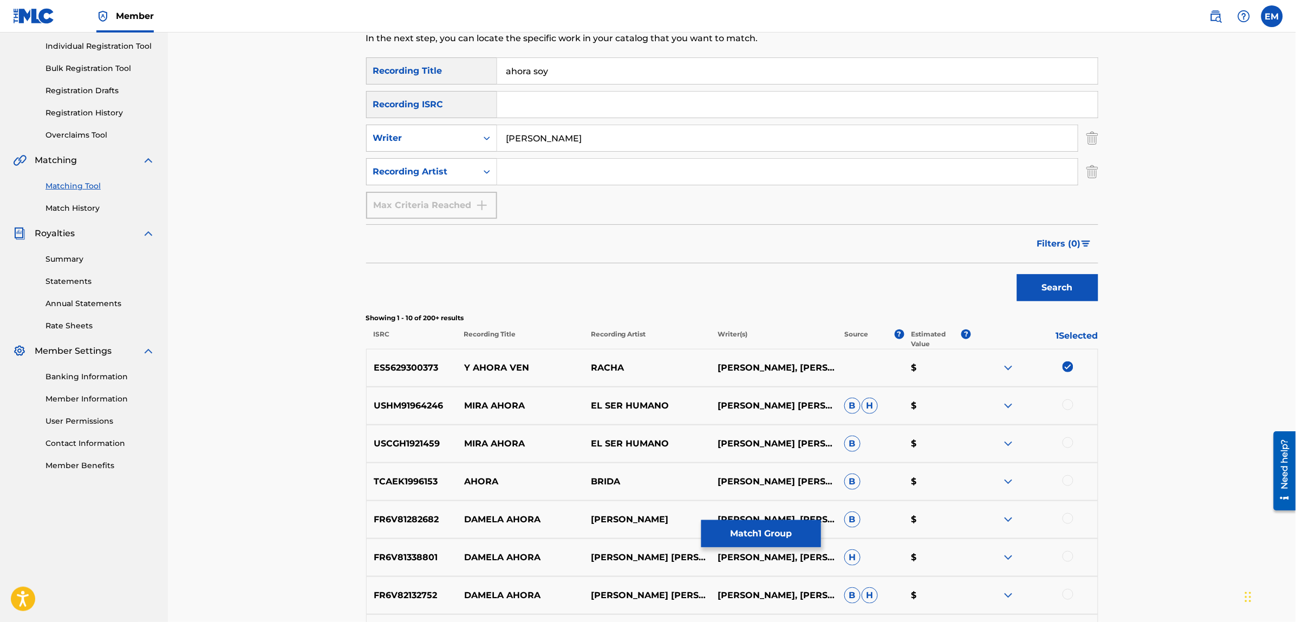
click at [1070, 369] on img at bounding box center [1067, 366] width 11 height 11
drag, startPoint x: 559, startPoint y: 70, endPoint x: 508, endPoint y: 64, distance: 51.8
click at [508, 64] on input "ahora soy" at bounding box center [797, 71] width 600 height 26
type input "muchacha"
click at [1017, 274] on button "Search" at bounding box center [1057, 287] width 81 height 27
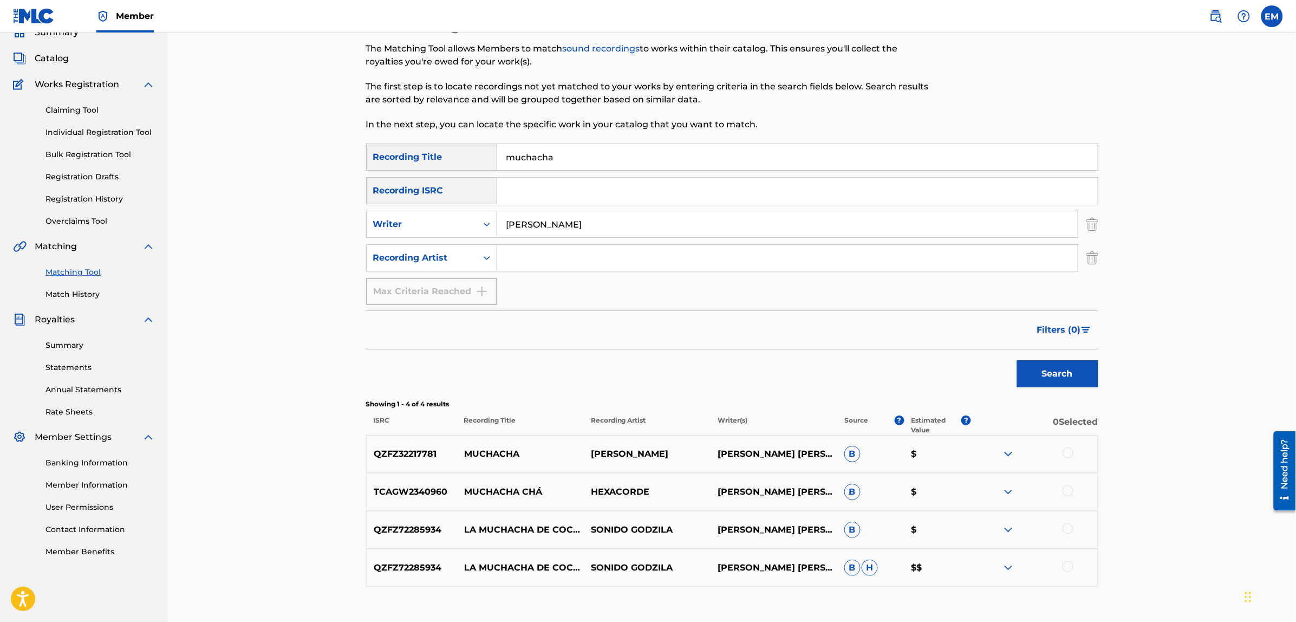
scroll to position [120, 0]
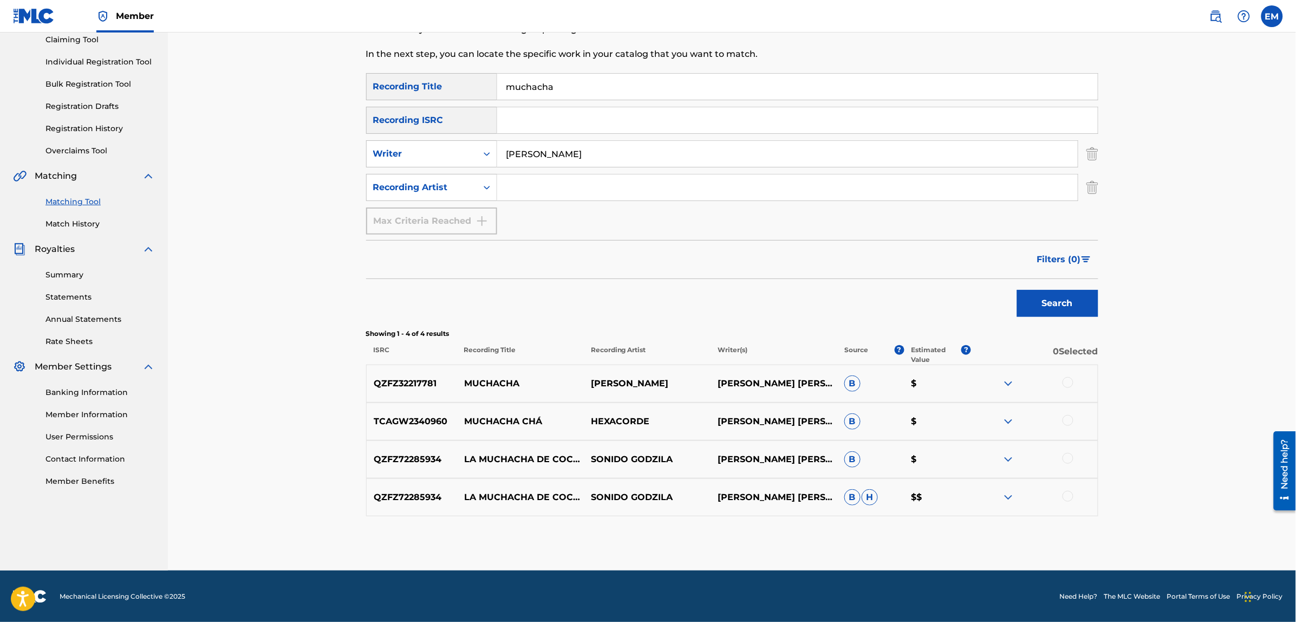
click at [744, 377] on p "[PERSON_NAME] [PERSON_NAME] [PERSON_NAME] [PERSON_NAME]" at bounding box center [773, 383] width 127 height 13
drag, startPoint x: 601, startPoint y: 149, endPoint x: 509, endPoint y: 164, distance: 92.7
click at [509, 164] on input "[PERSON_NAME]" at bounding box center [787, 154] width 580 height 26
click at [463, 188] on div "Recording Artist" at bounding box center [421, 187] width 97 height 13
click at [525, 192] on input "Search Form" at bounding box center [787, 187] width 580 height 26
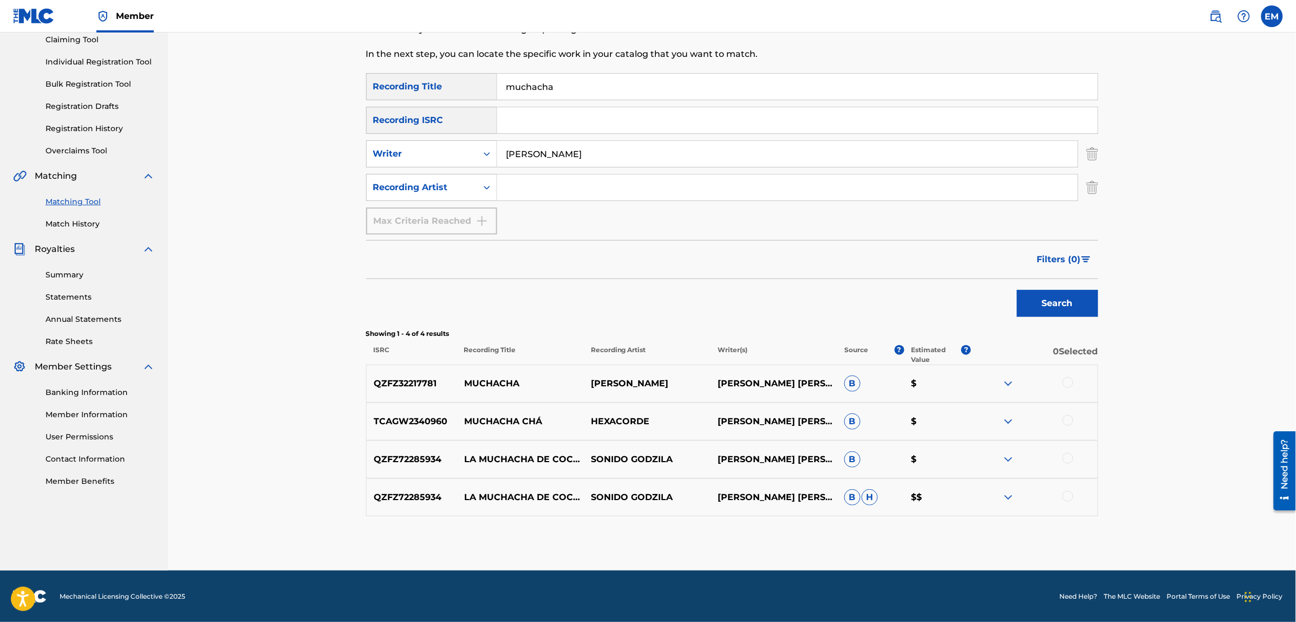
type input "suburbano"
click at [1017, 290] on button "Search" at bounding box center [1057, 303] width 81 height 27
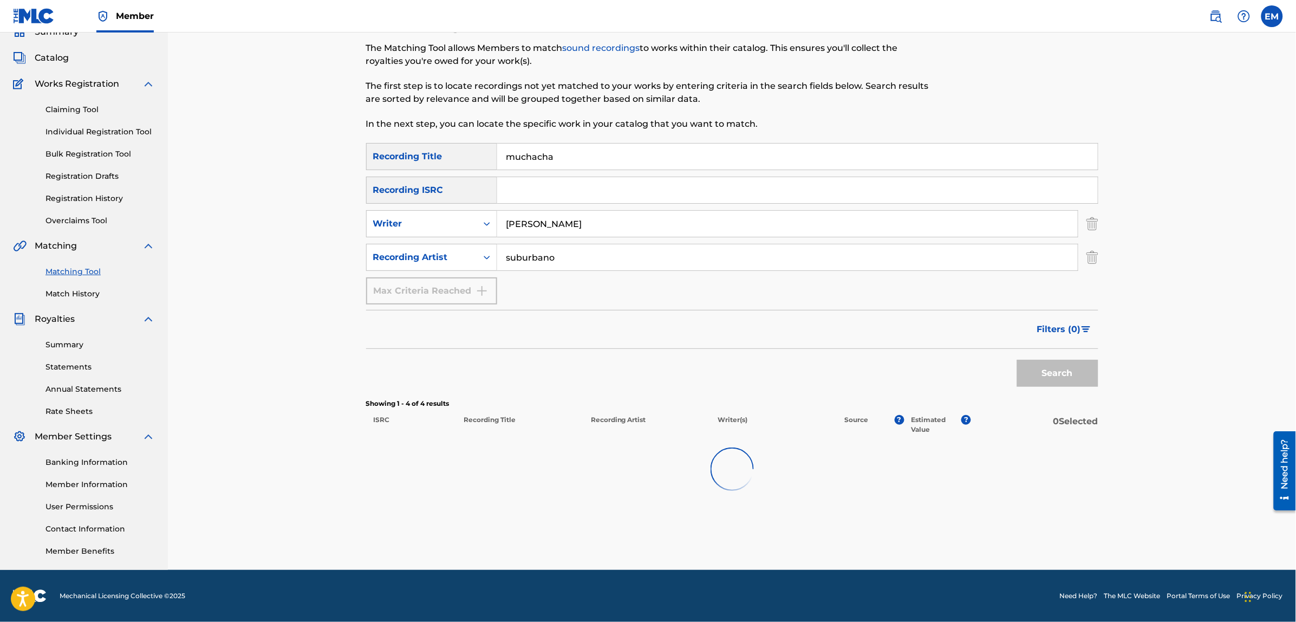
scroll to position [49, 0]
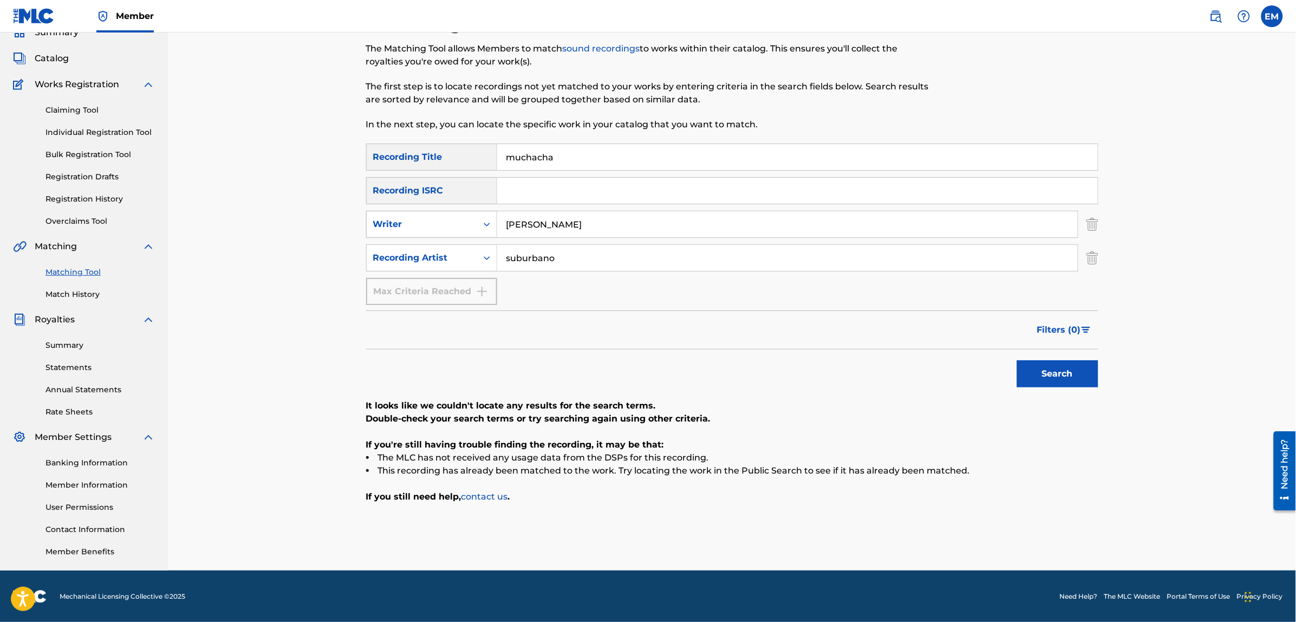
drag, startPoint x: 555, startPoint y: 215, endPoint x: 459, endPoint y: 210, distance: 96.0
click at [472, 211] on div "SearchWithCriteriaf46d2467-7dad-4df4-b4b7-e6d698cece0a Writer [PERSON_NAME]" at bounding box center [732, 224] width 732 height 27
click at [1017, 360] on button "Search" at bounding box center [1057, 373] width 81 height 27
drag, startPoint x: 542, startPoint y: 263, endPoint x: 450, endPoint y: 263, distance: 92.6
click at [450, 263] on div "SearchWithCriteria9437b957-98ef-4d3d-b15f-ffa02e2389b9 Recording Artist suburba…" at bounding box center [732, 257] width 732 height 27
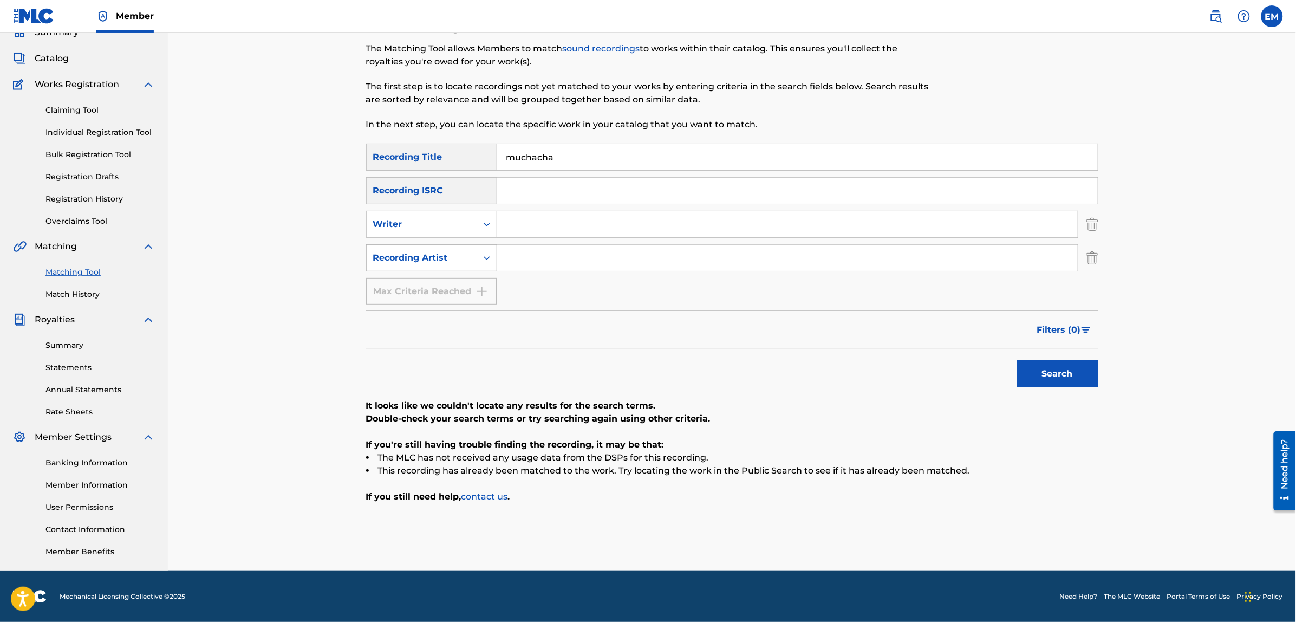
click at [1017, 360] on button "Search" at bounding box center [1057, 373] width 81 height 27
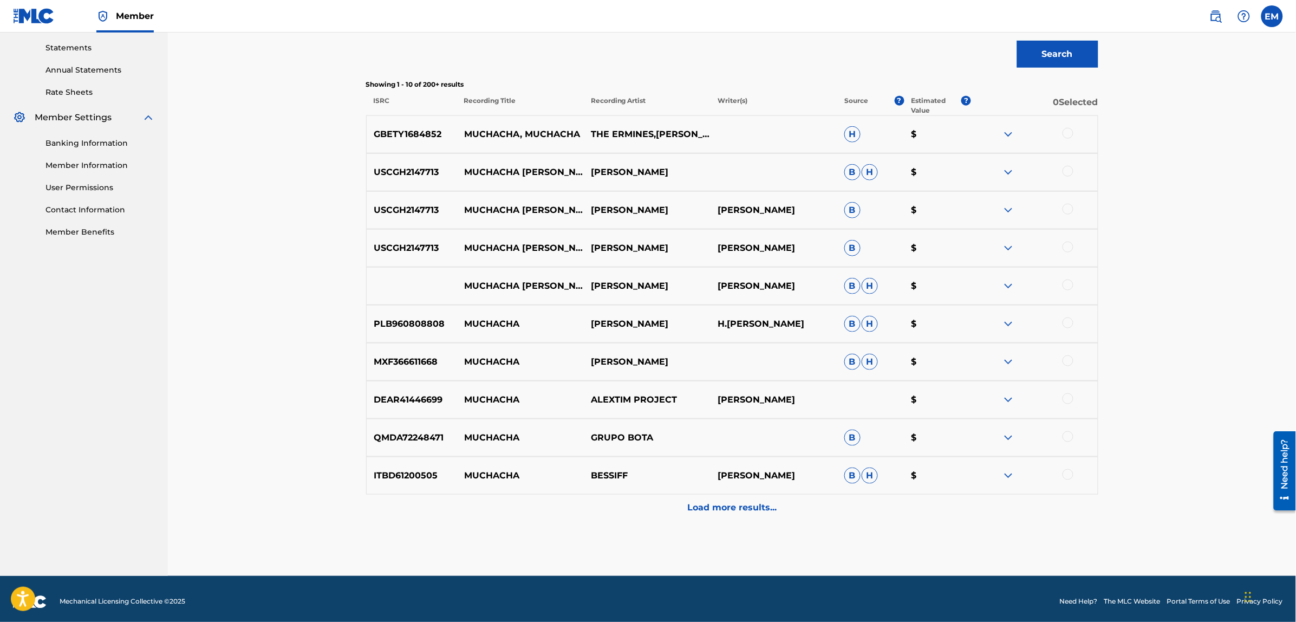
scroll to position [374, 0]
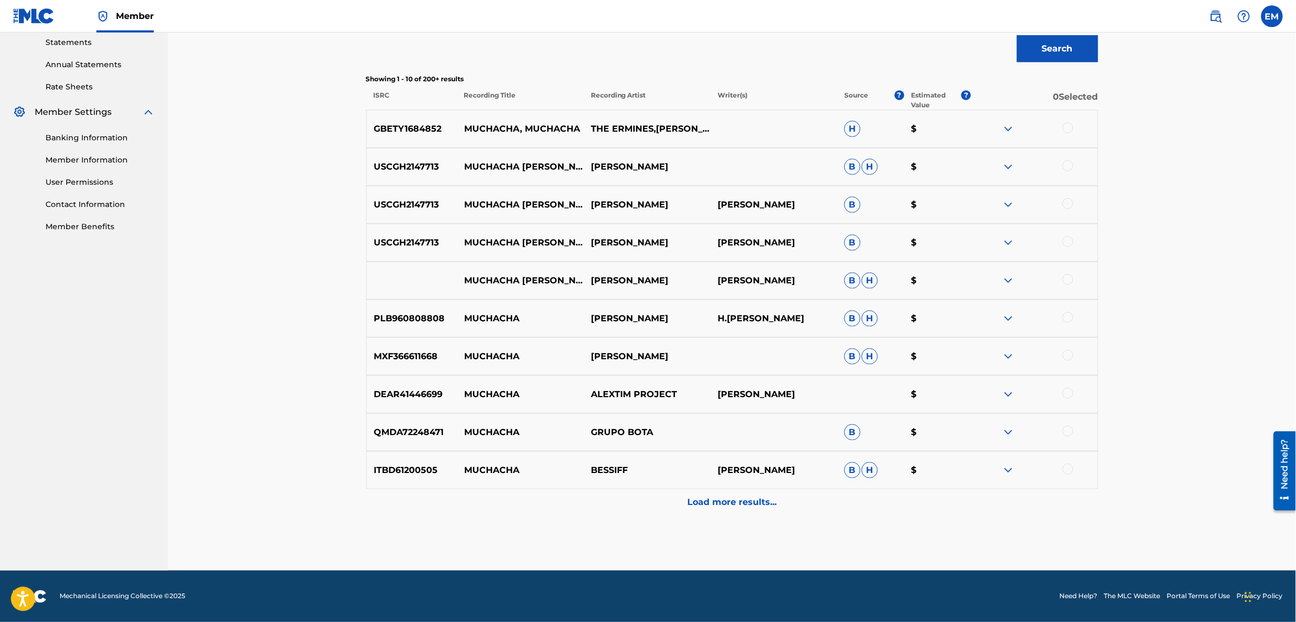
click at [729, 509] on div "Load more results..." at bounding box center [732, 502] width 732 height 27
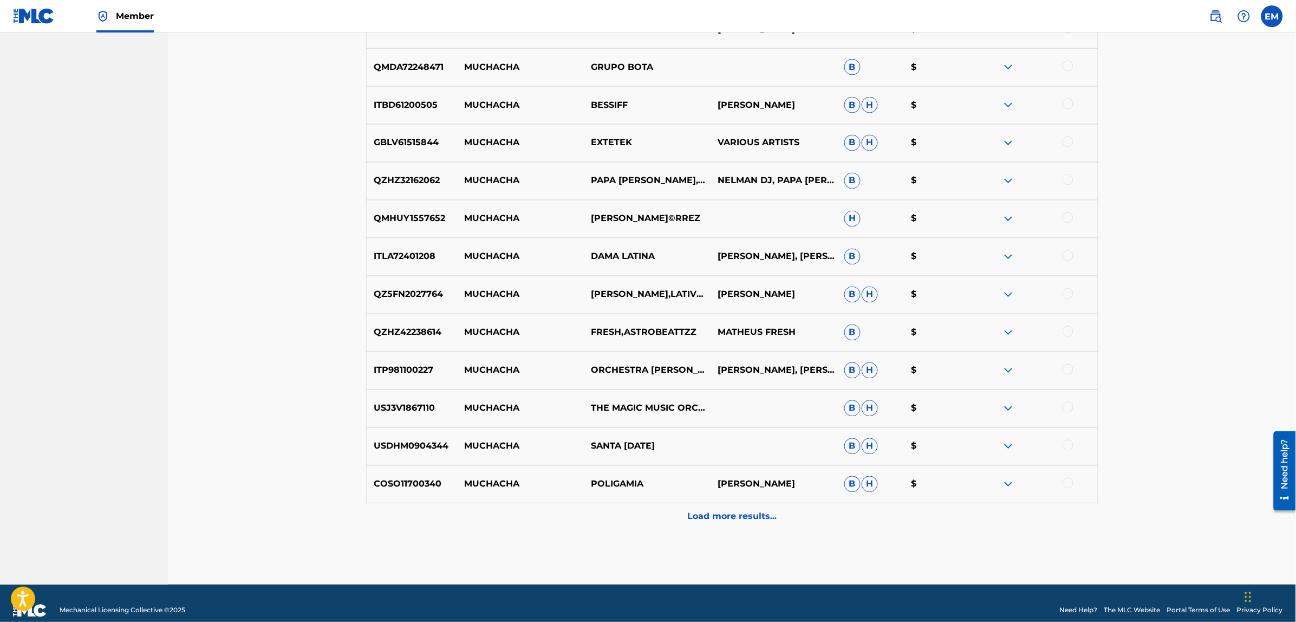
scroll to position [753, 0]
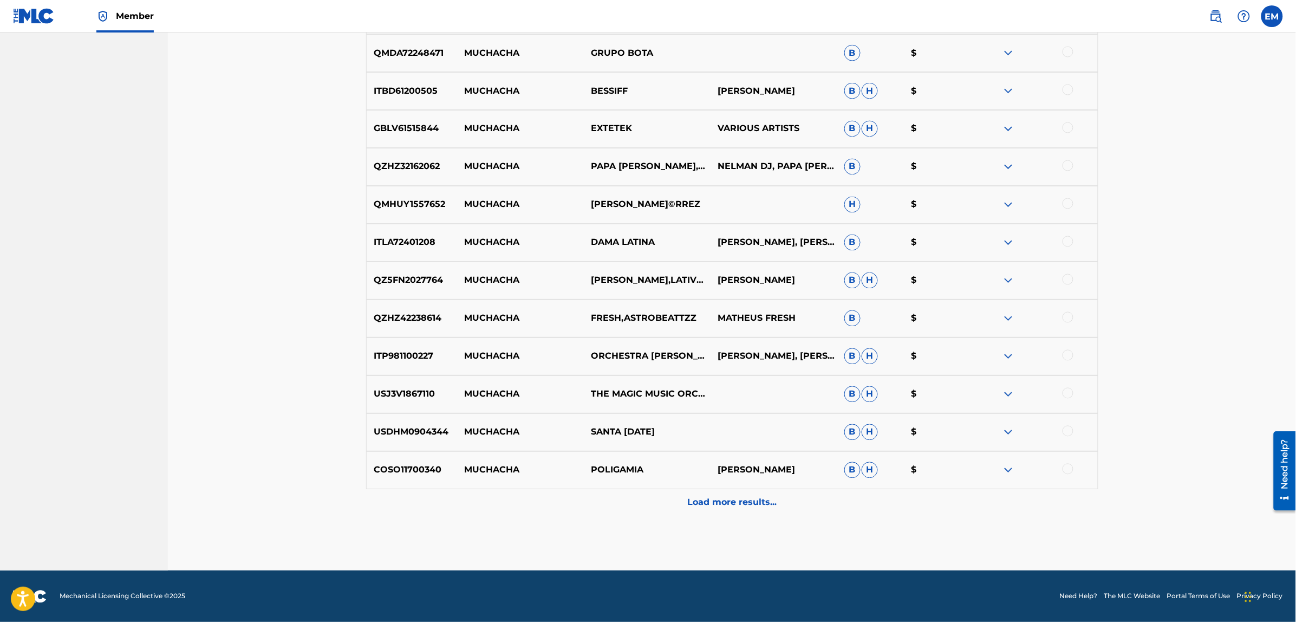
click at [694, 499] on p "Load more results..." at bounding box center [731, 502] width 89 height 13
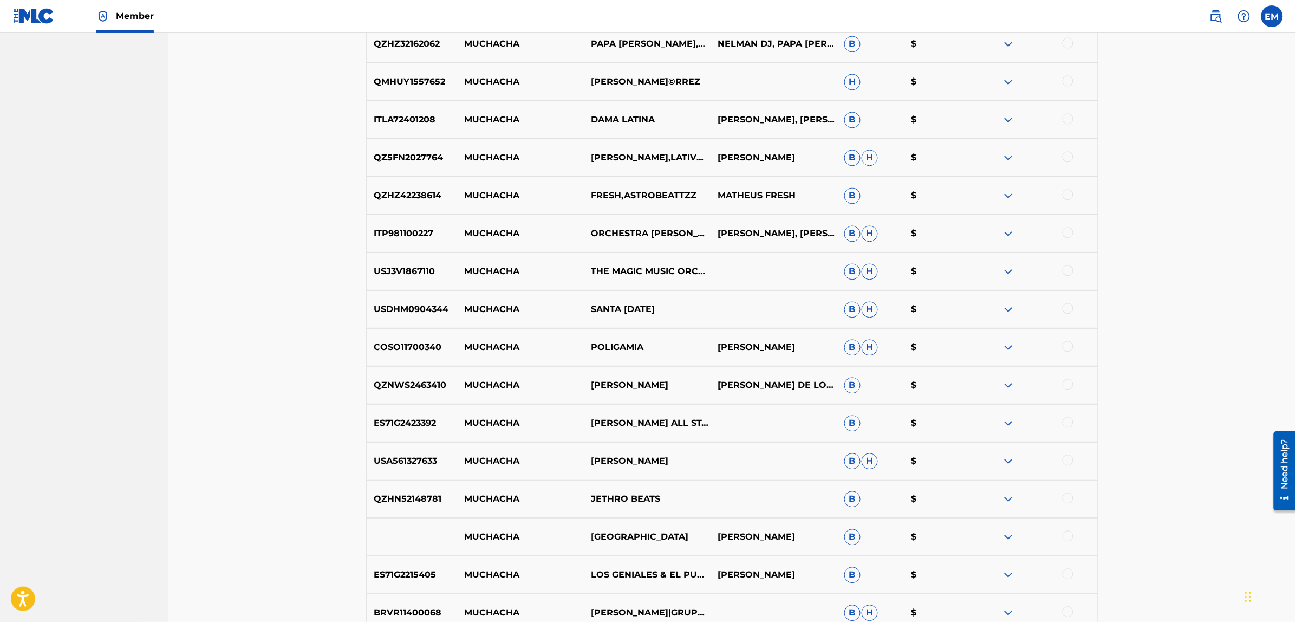
scroll to position [888, 0]
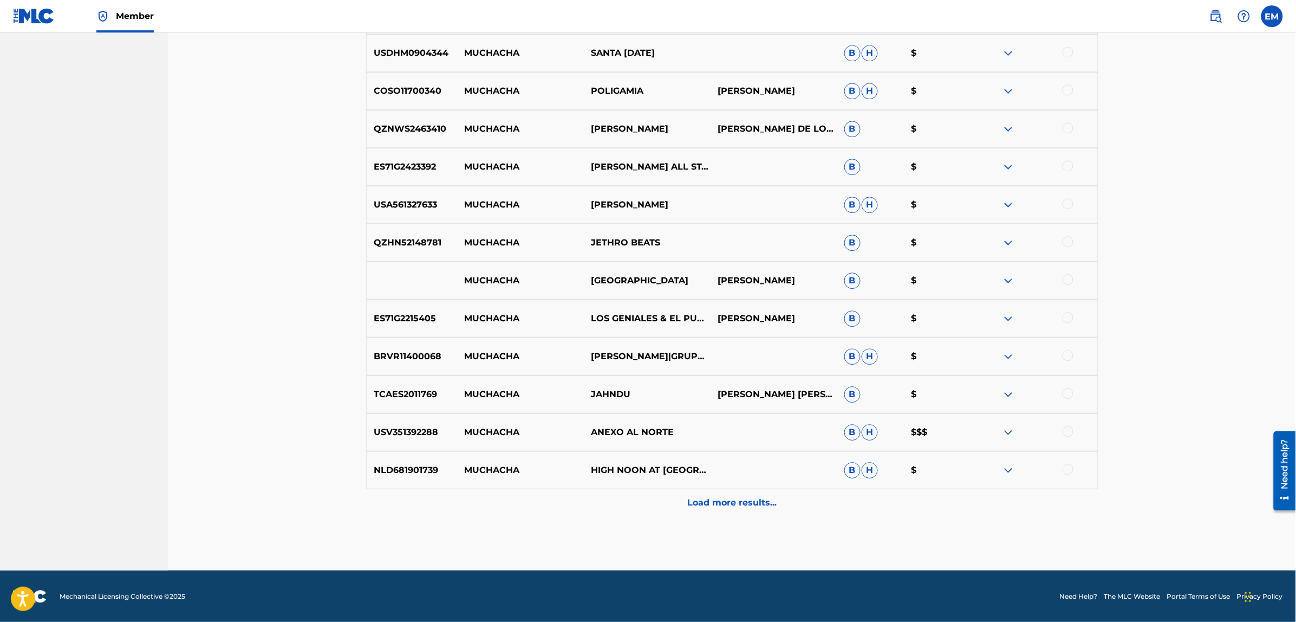
click at [704, 499] on p "Load more results..." at bounding box center [731, 502] width 89 height 13
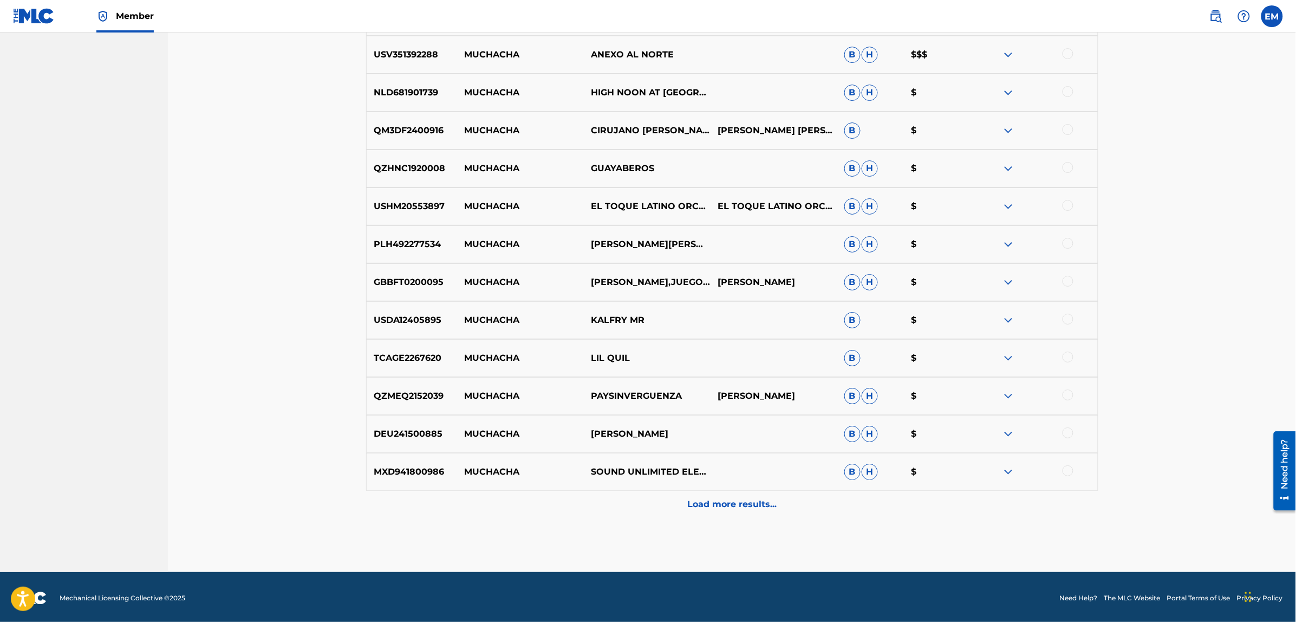
scroll to position [1511, 0]
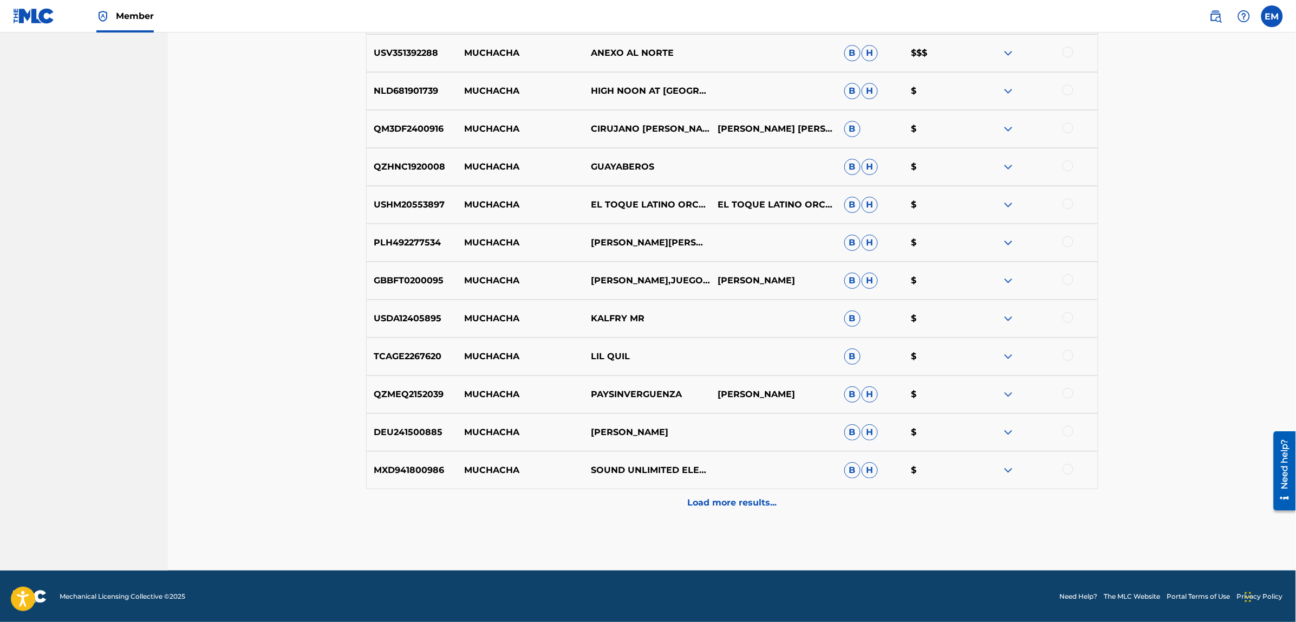
click at [713, 496] on p "Load more results..." at bounding box center [731, 502] width 89 height 13
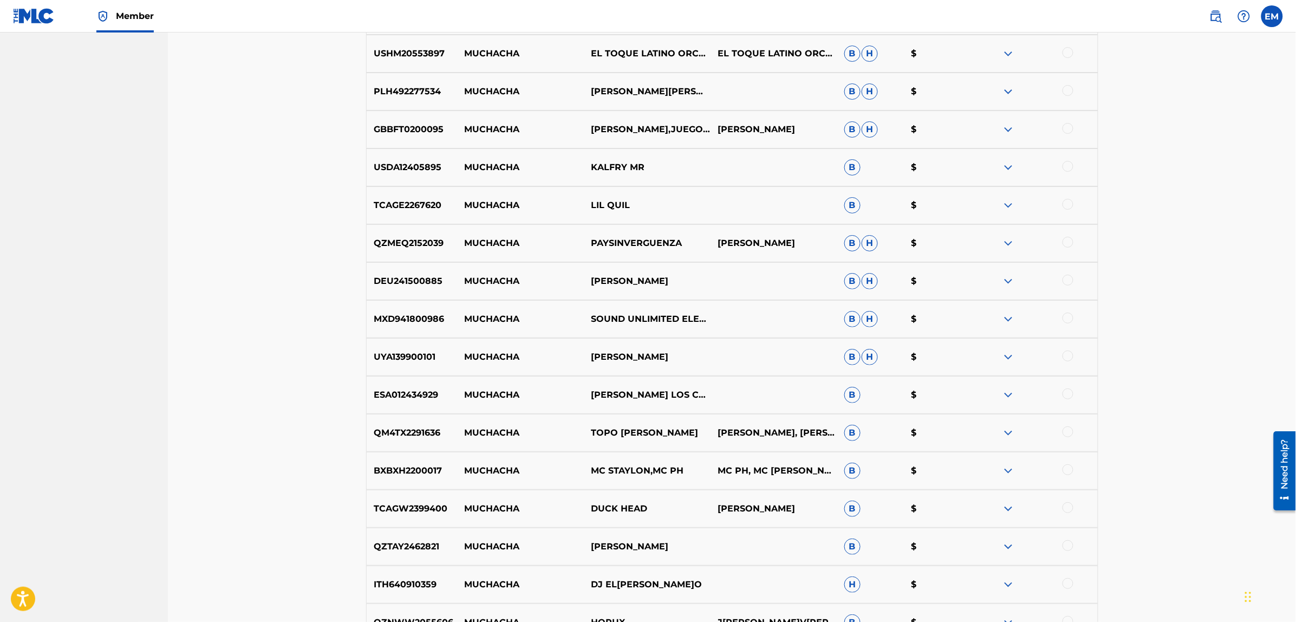
scroll to position [1714, 0]
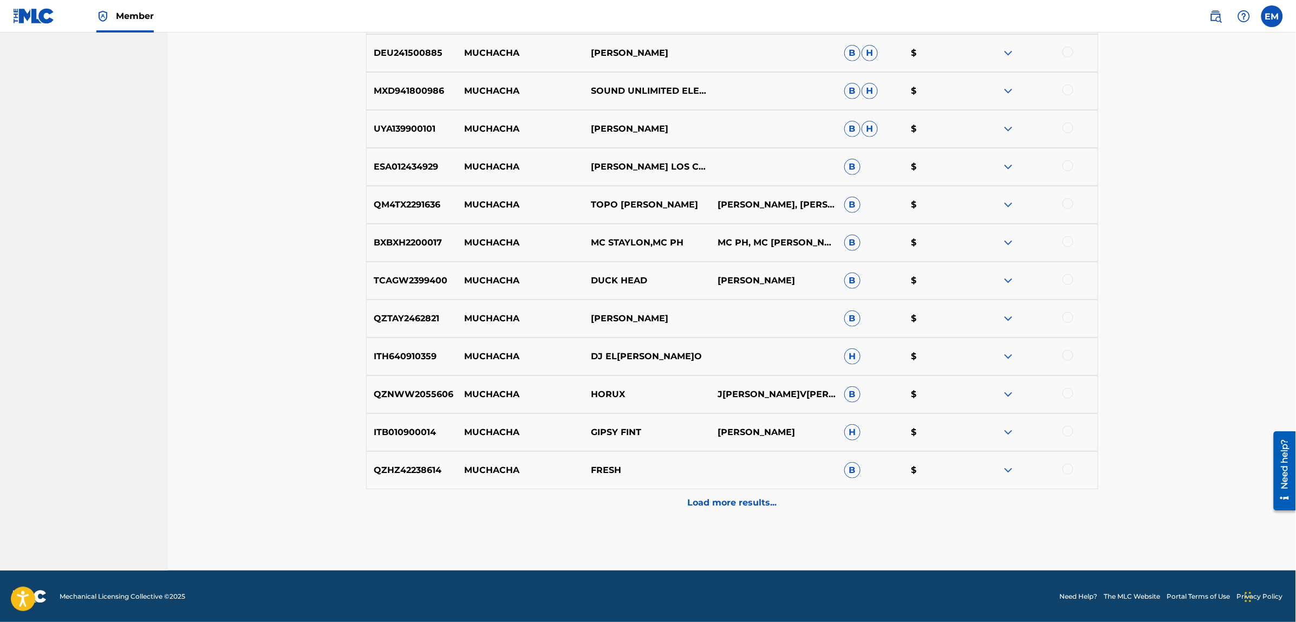
click at [725, 509] on div "Load more results..." at bounding box center [732, 502] width 732 height 27
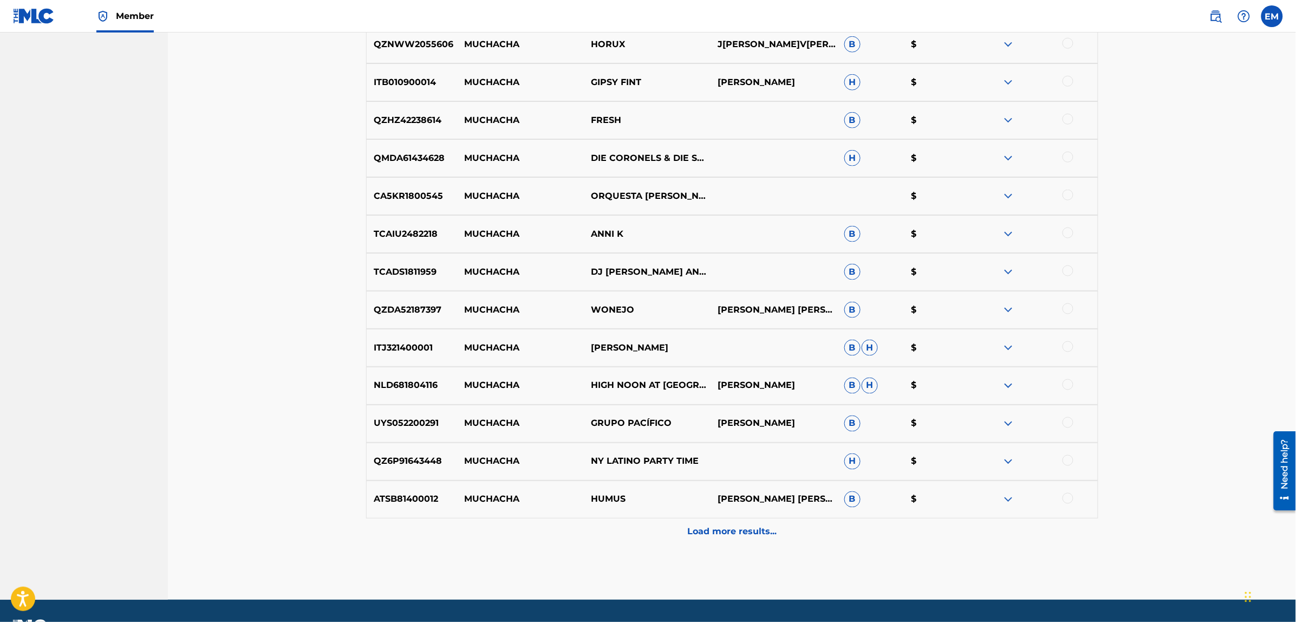
scroll to position [2269, 0]
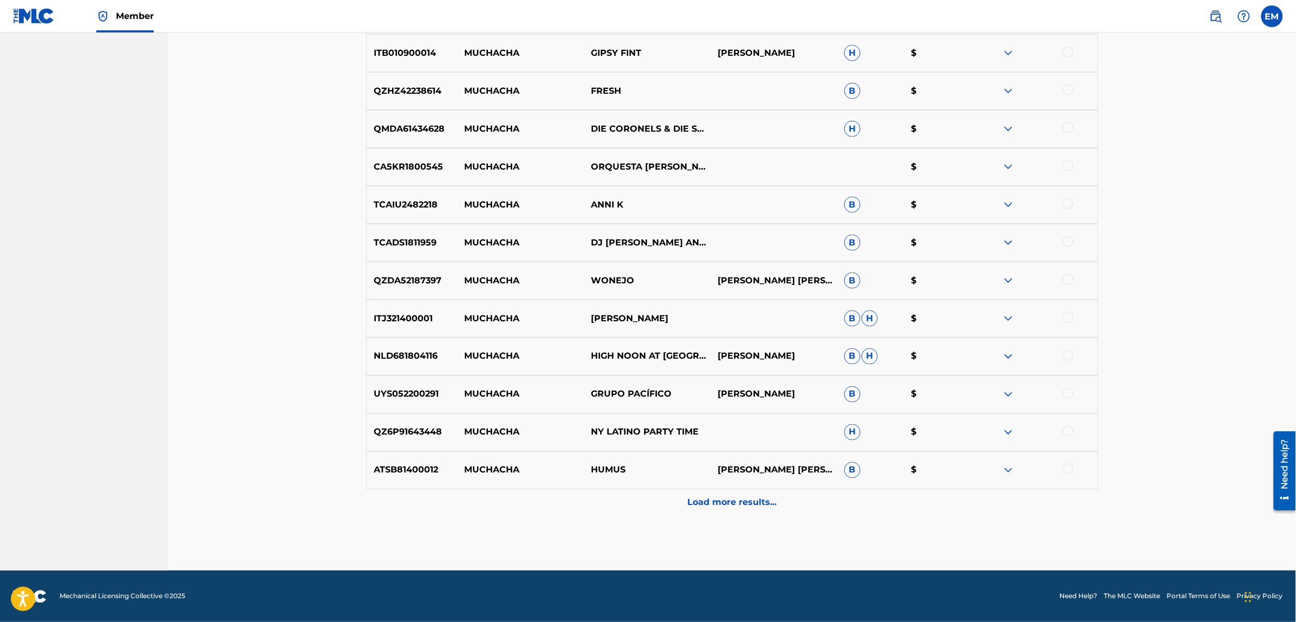
click at [724, 500] on p "Load more results..." at bounding box center [731, 502] width 89 height 13
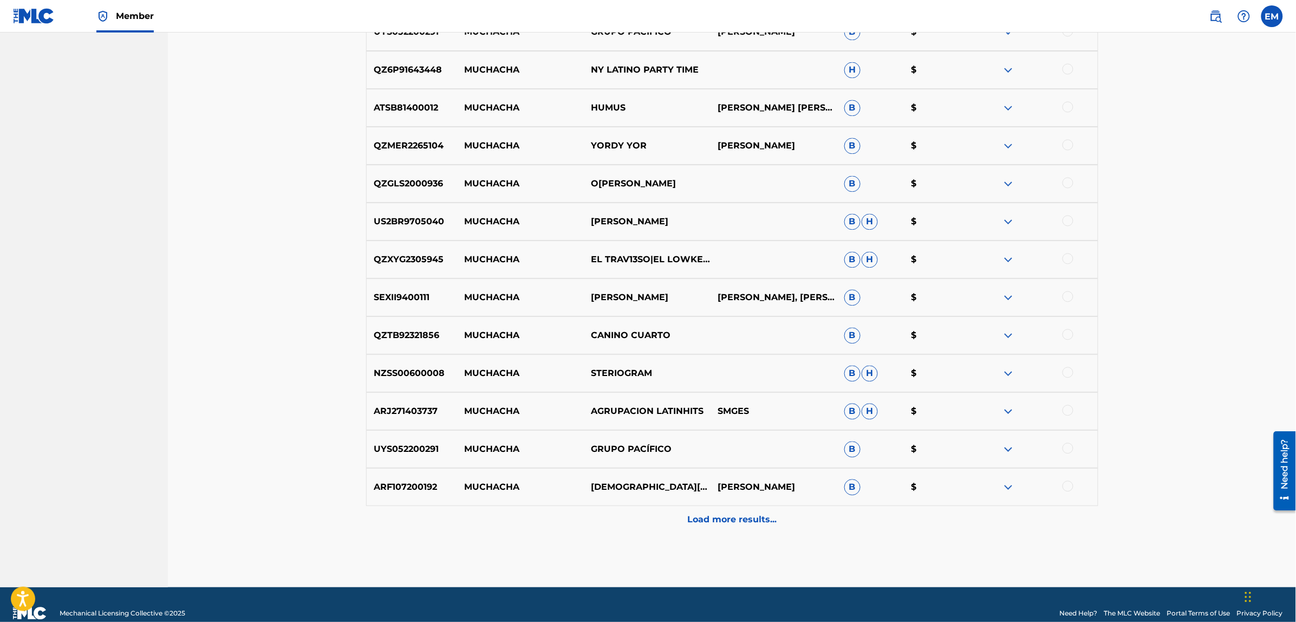
scroll to position [2648, 0]
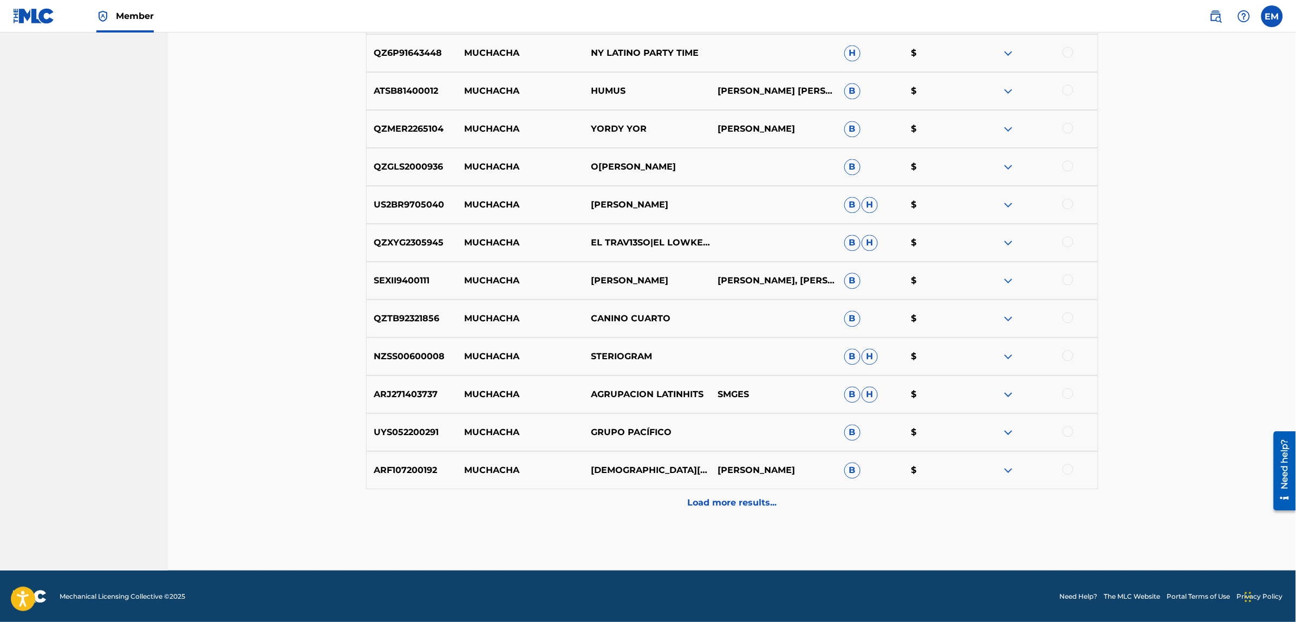
click at [703, 506] on p "Load more results..." at bounding box center [731, 502] width 89 height 13
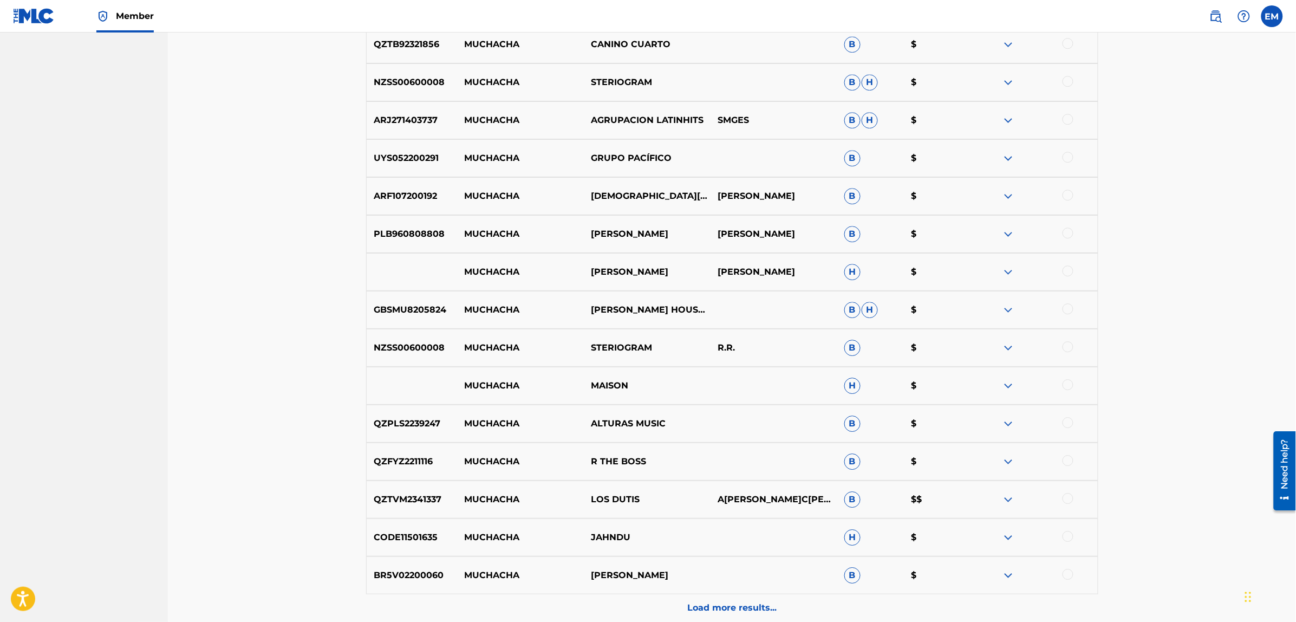
scroll to position [2986, 0]
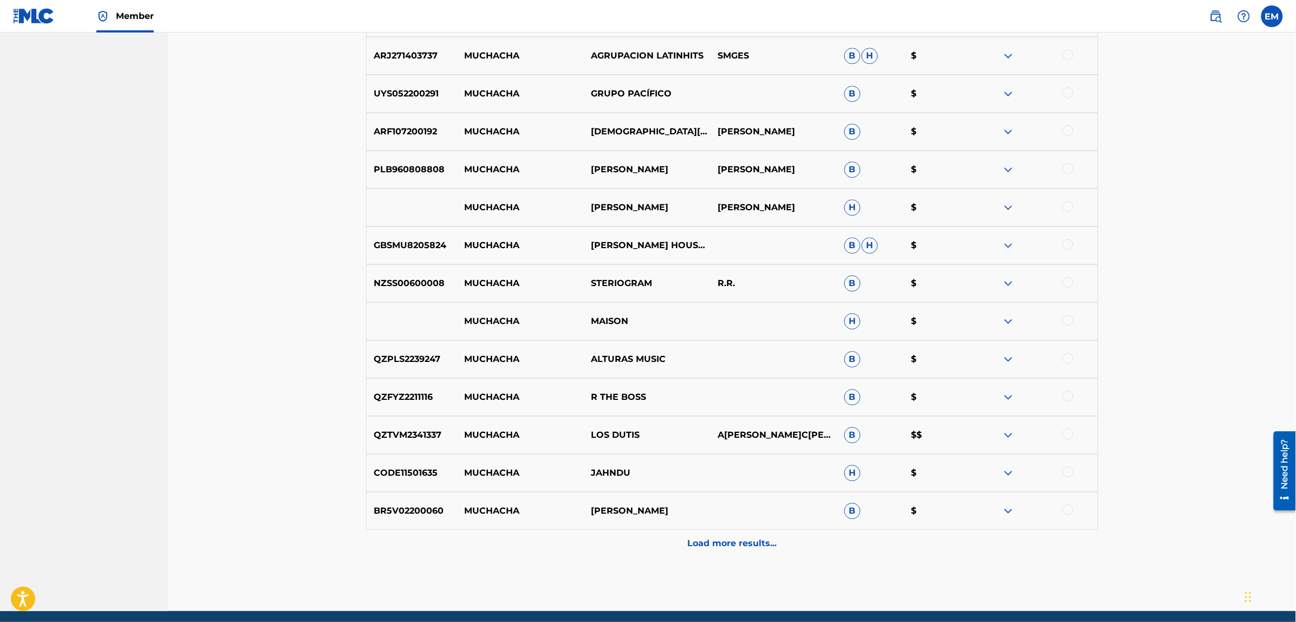
click at [734, 548] on p "Load more results..." at bounding box center [731, 543] width 89 height 13
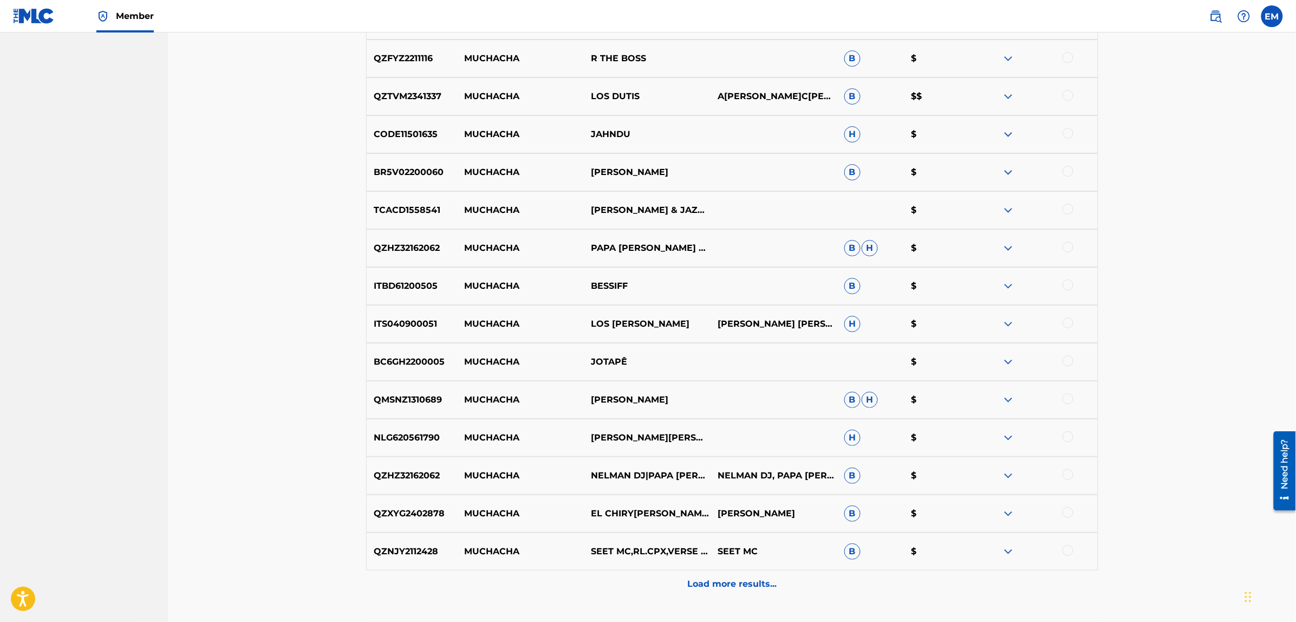
scroll to position [3392, 0]
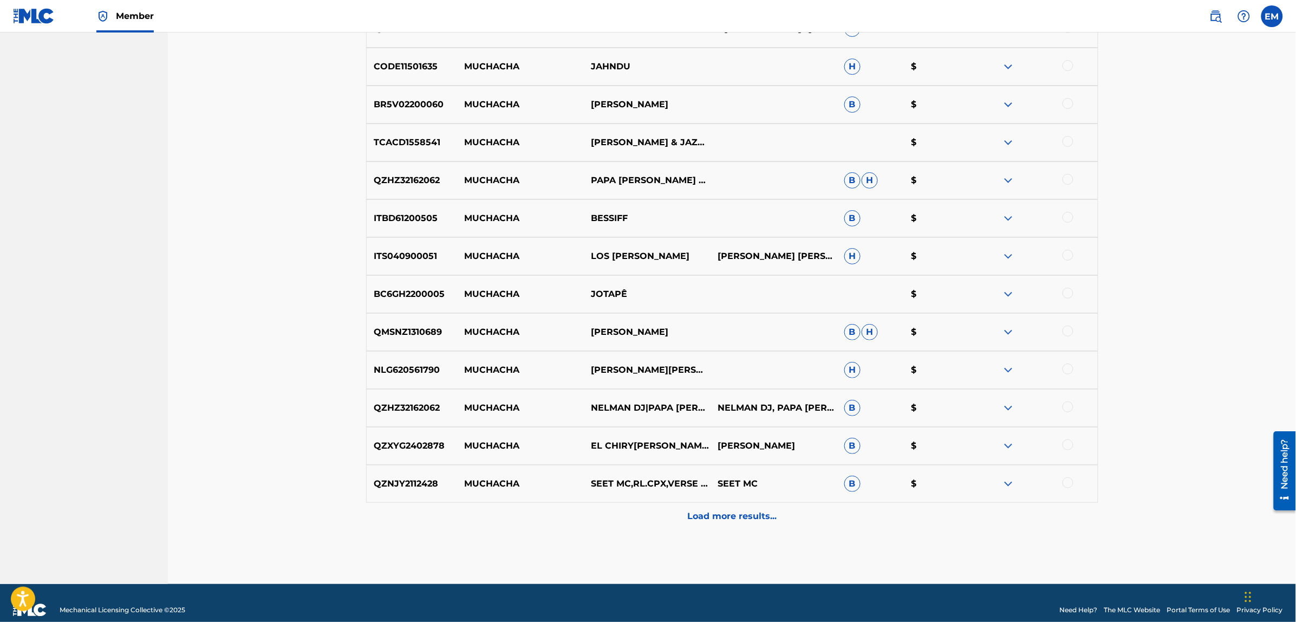
click at [697, 515] on p "Load more results..." at bounding box center [731, 515] width 89 height 13
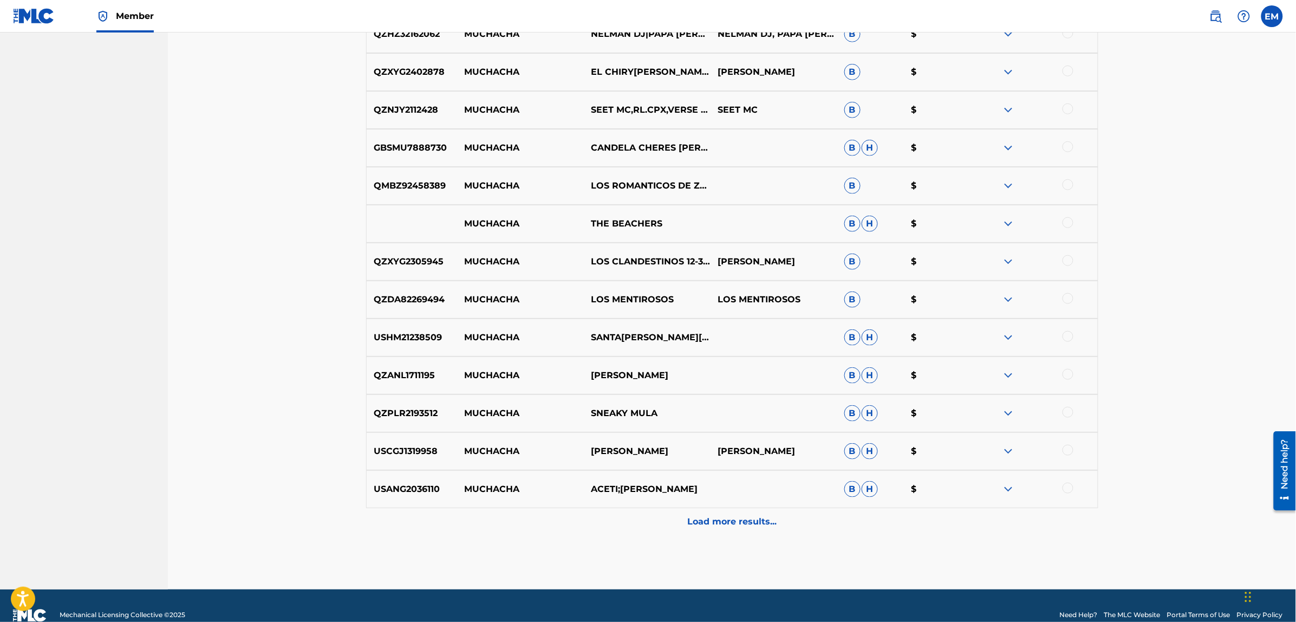
scroll to position [3785, 0]
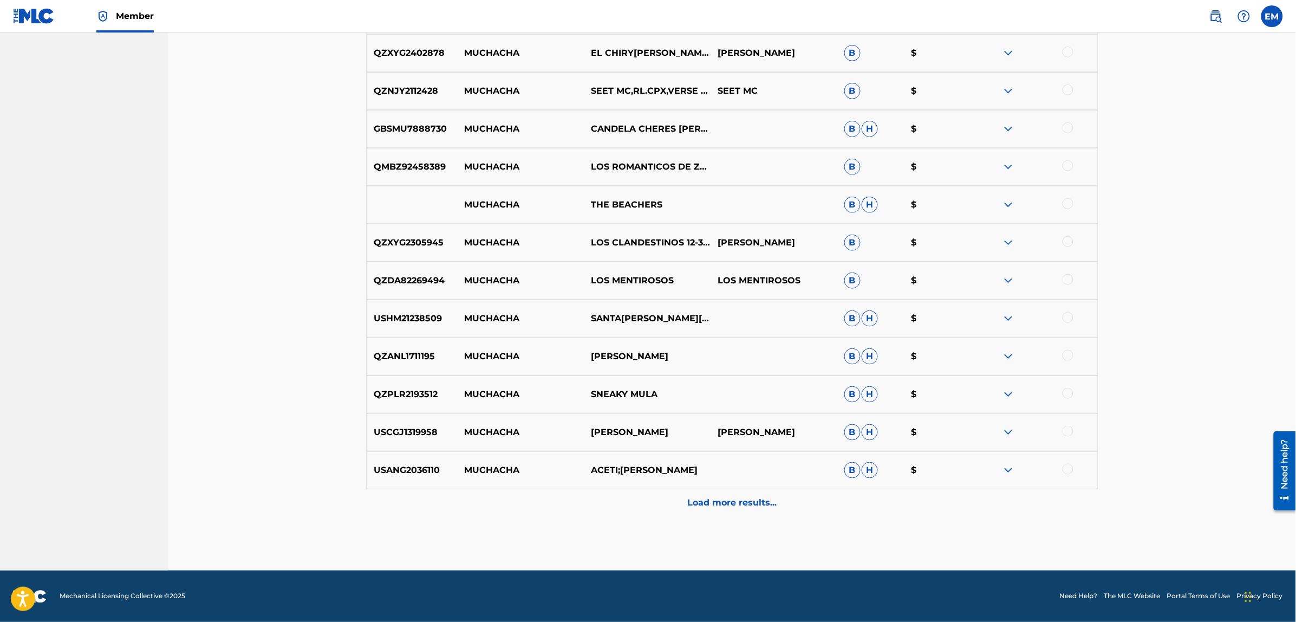
click at [698, 509] on div "Load more results..." at bounding box center [732, 502] width 732 height 27
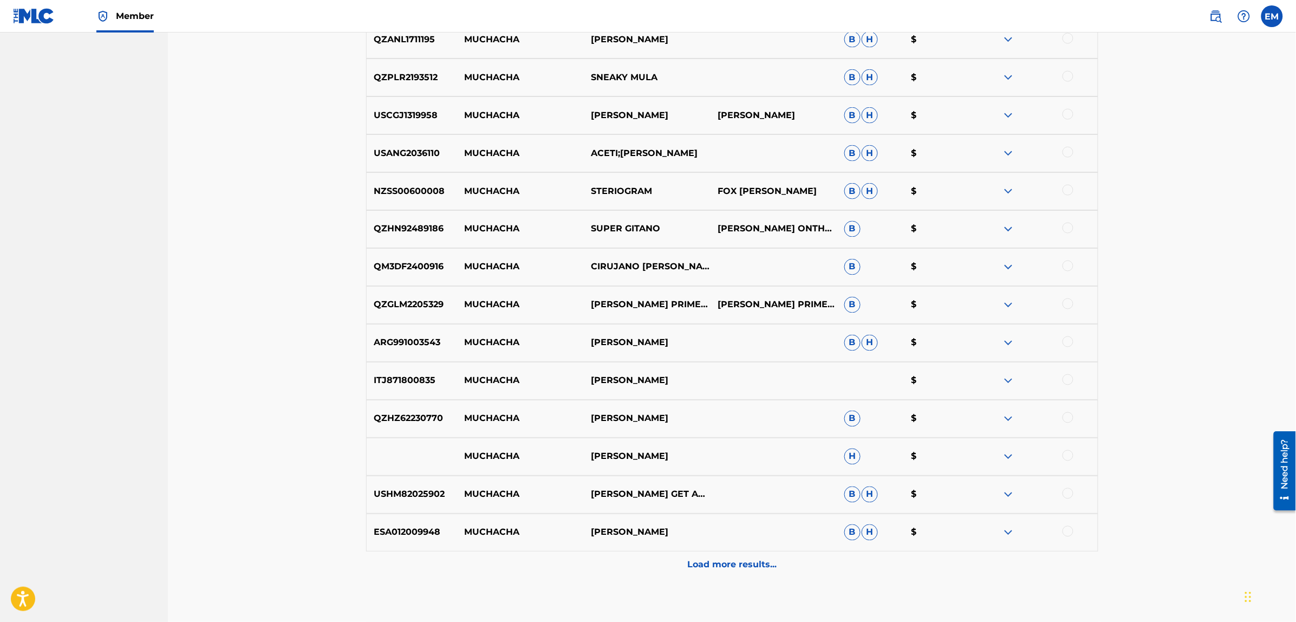
scroll to position [4123, 0]
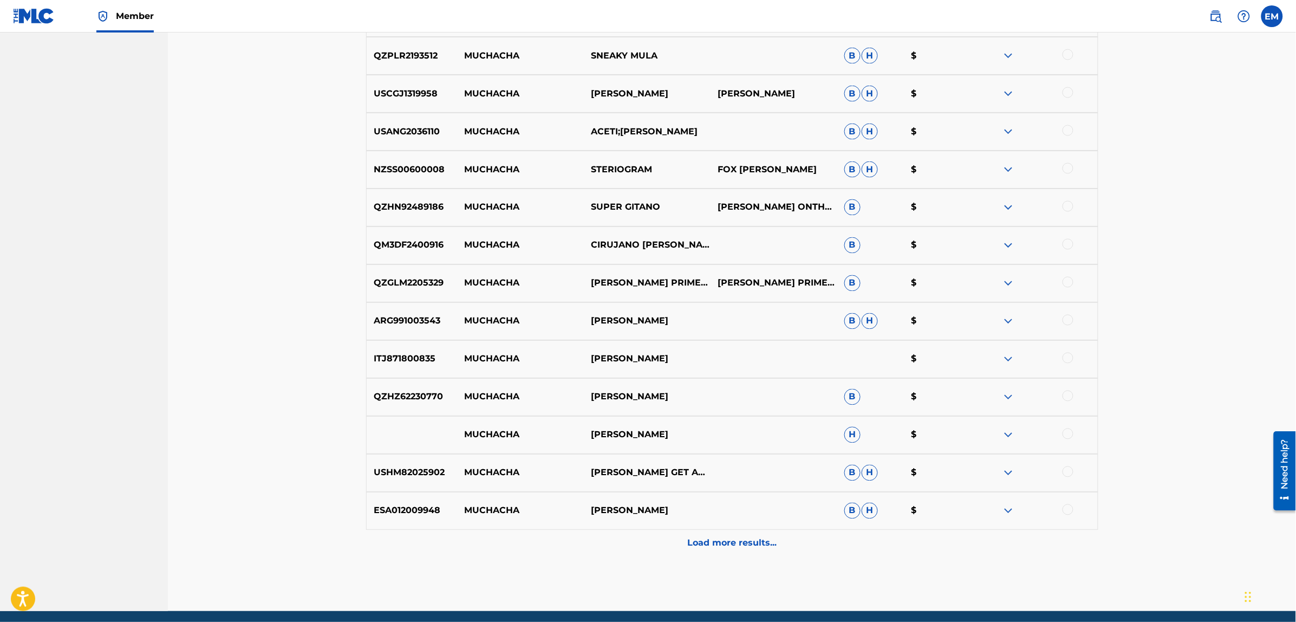
click at [726, 544] on p "Load more results..." at bounding box center [731, 543] width 89 height 13
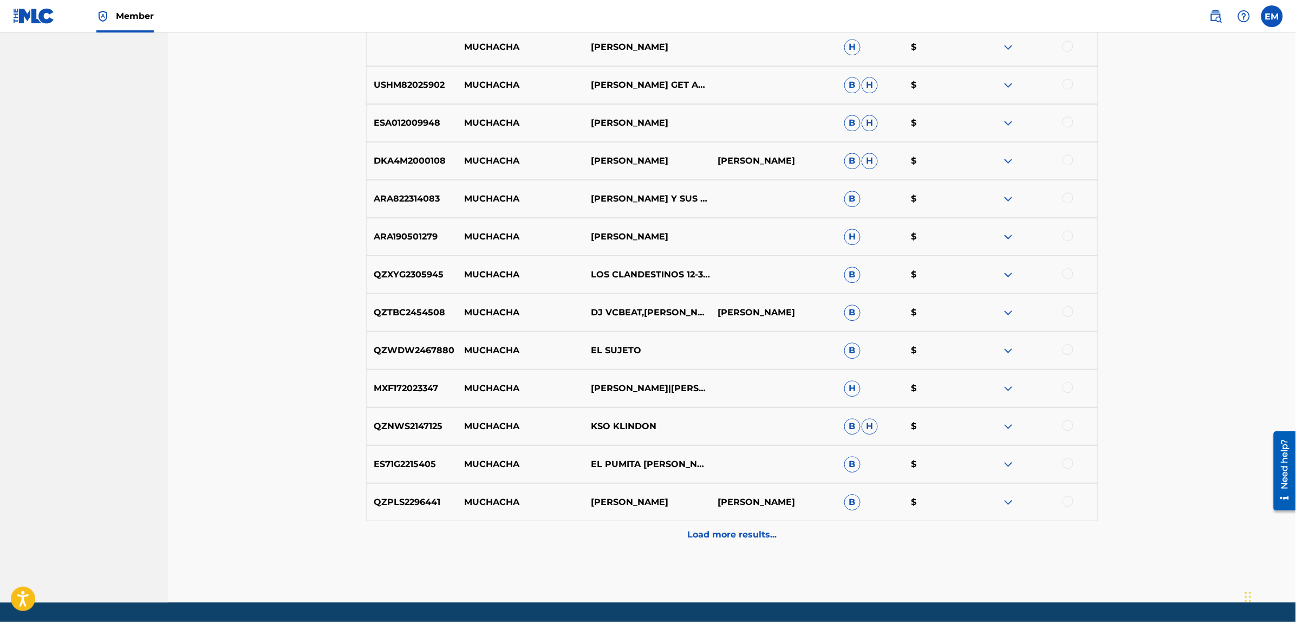
scroll to position [4529, 0]
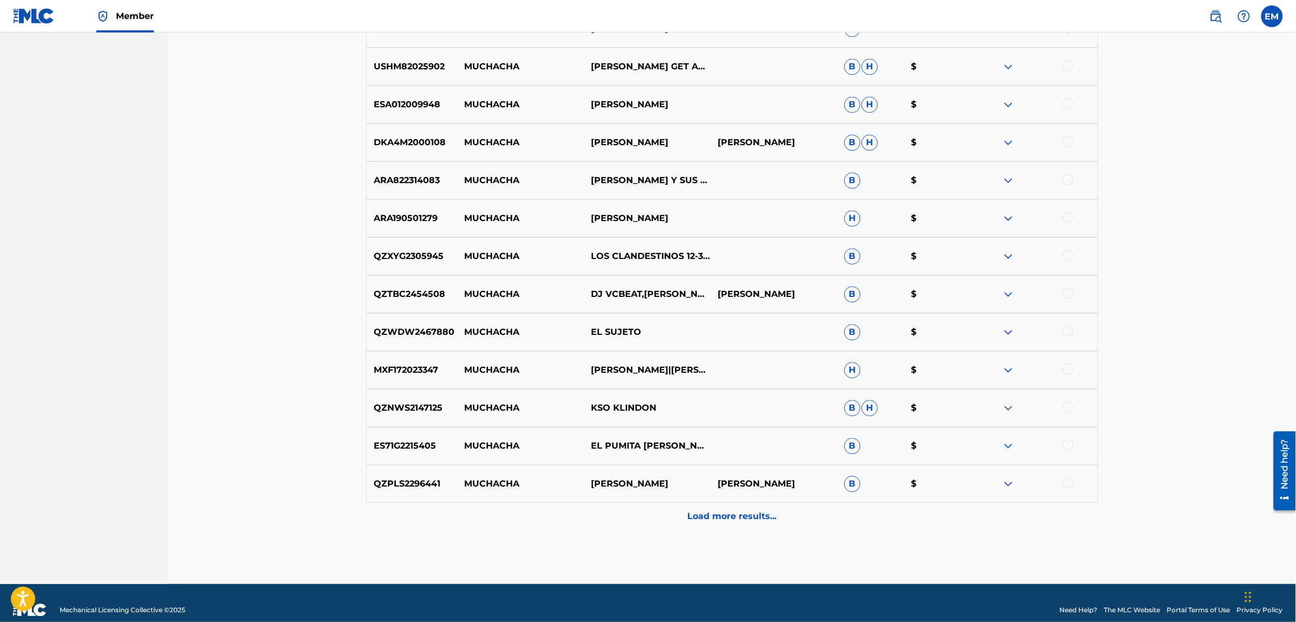
click at [727, 519] on p "Load more results..." at bounding box center [731, 515] width 89 height 13
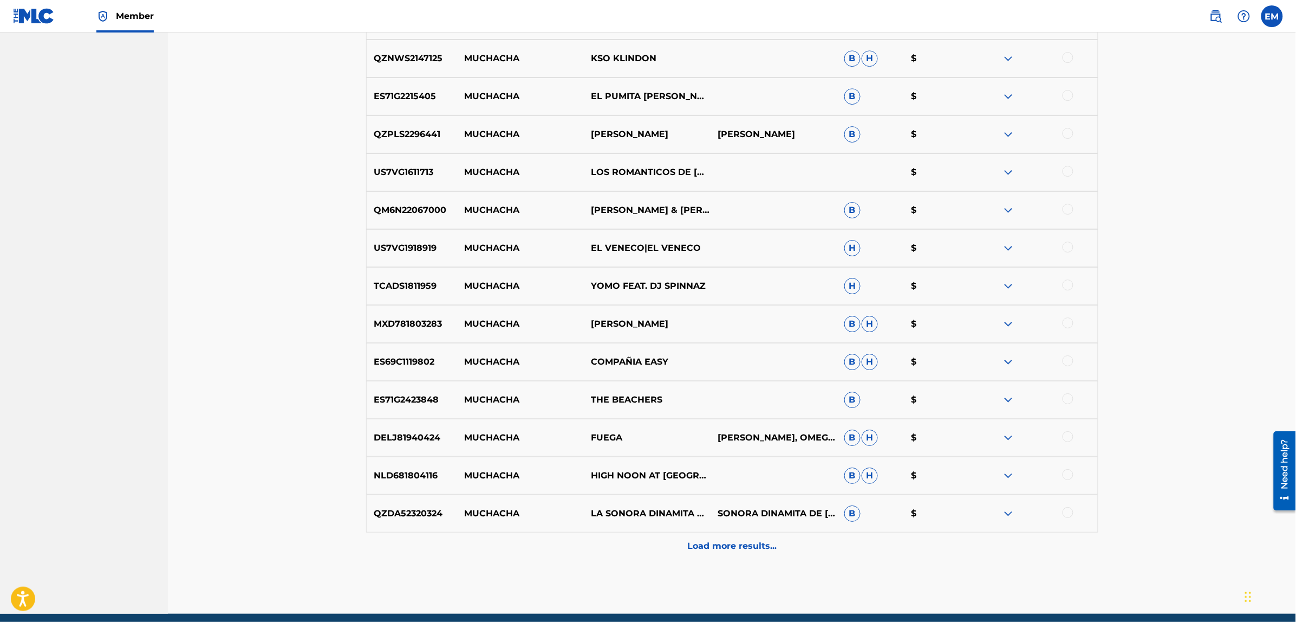
scroll to position [4922, 0]
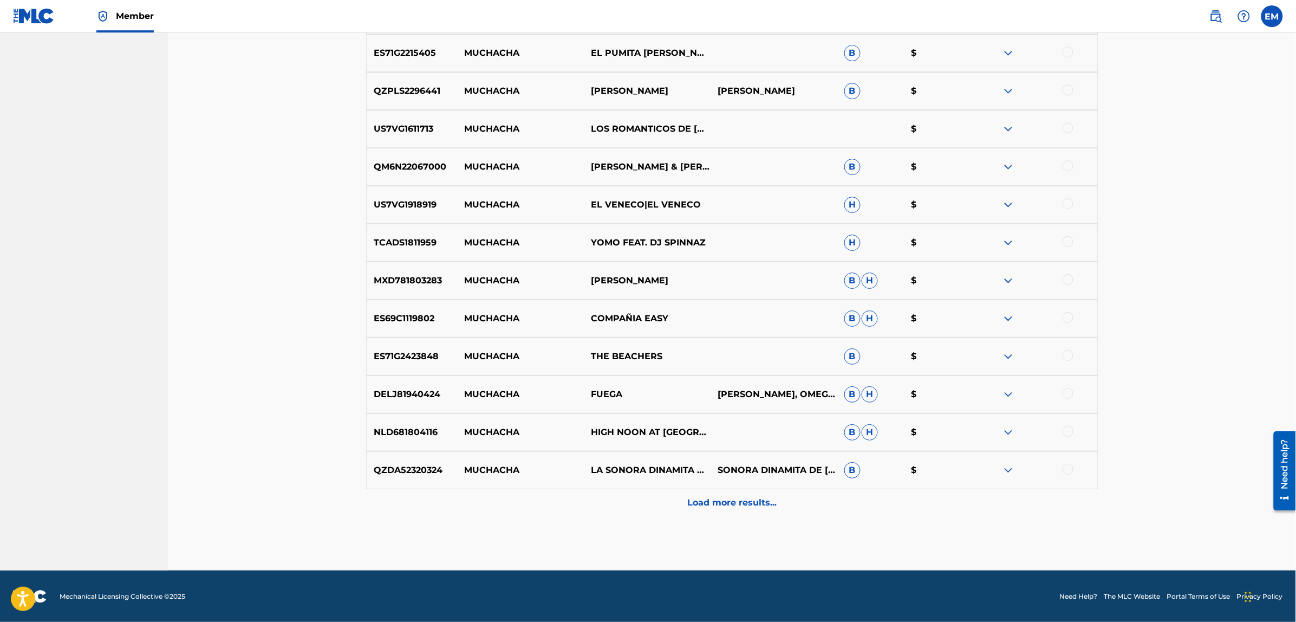
click at [729, 498] on p "Load more results..." at bounding box center [731, 502] width 89 height 13
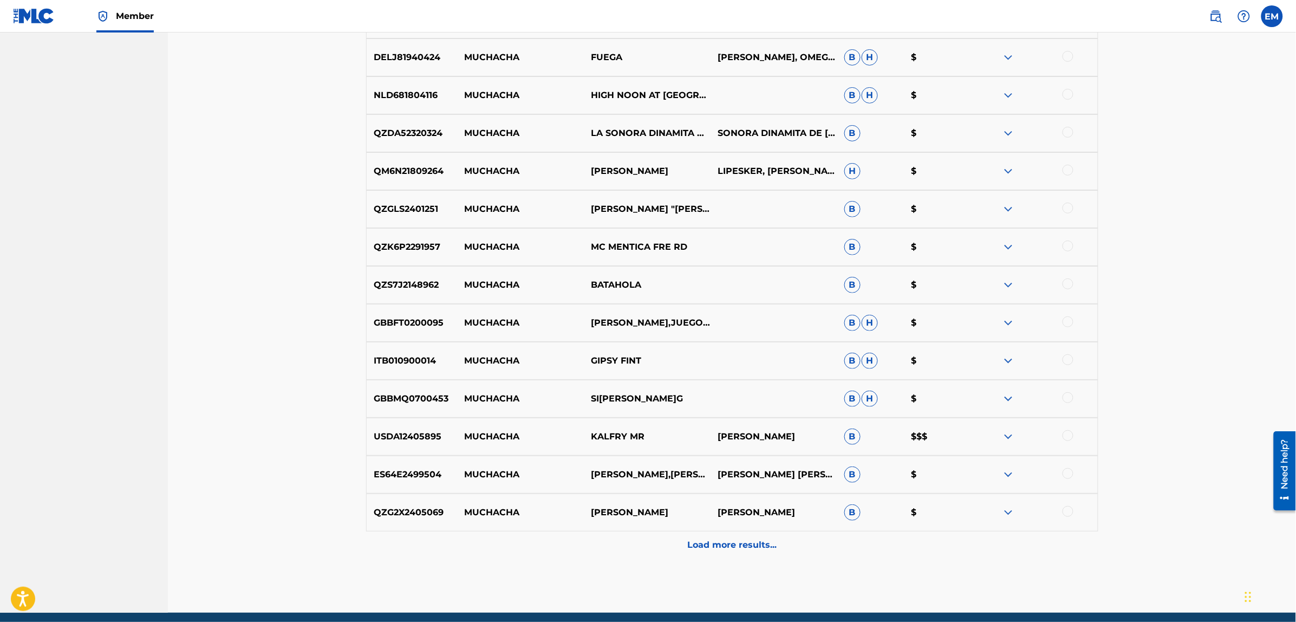
scroll to position [5260, 0]
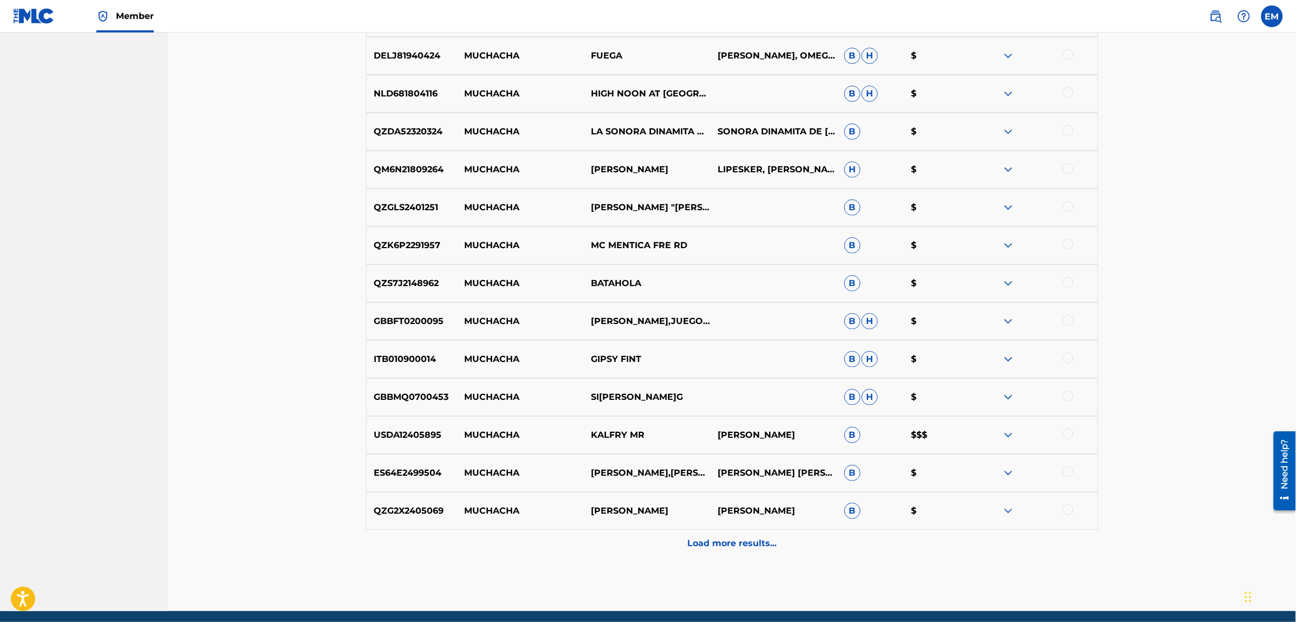
click at [737, 533] on div "Load more results..." at bounding box center [732, 542] width 732 height 27
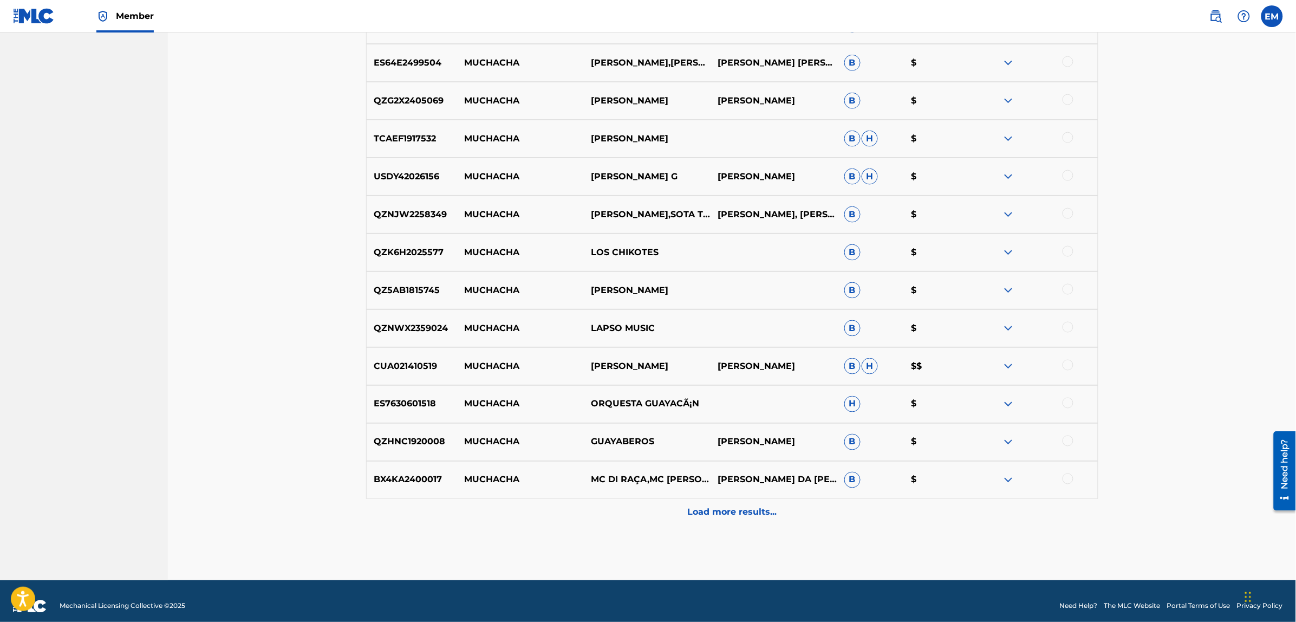
scroll to position [5680, 0]
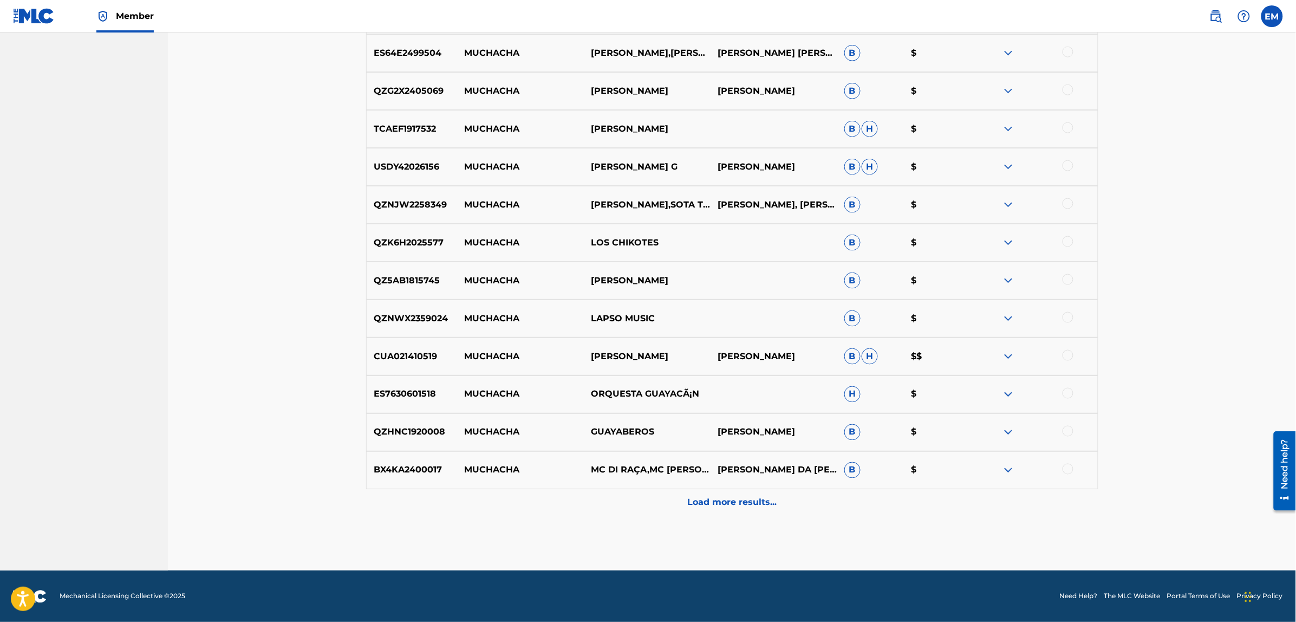
click at [740, 505] on p "Load more results..." at bounding box center [731, 502] width 89 height 13
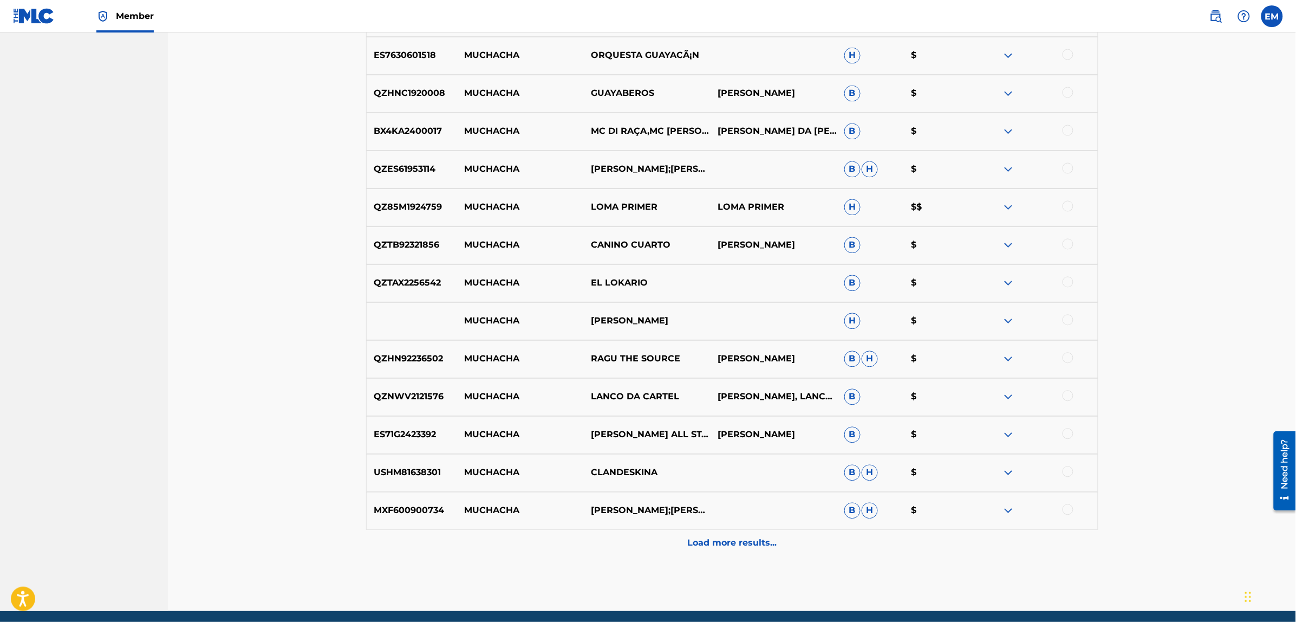
scroll to position [6059, 0]
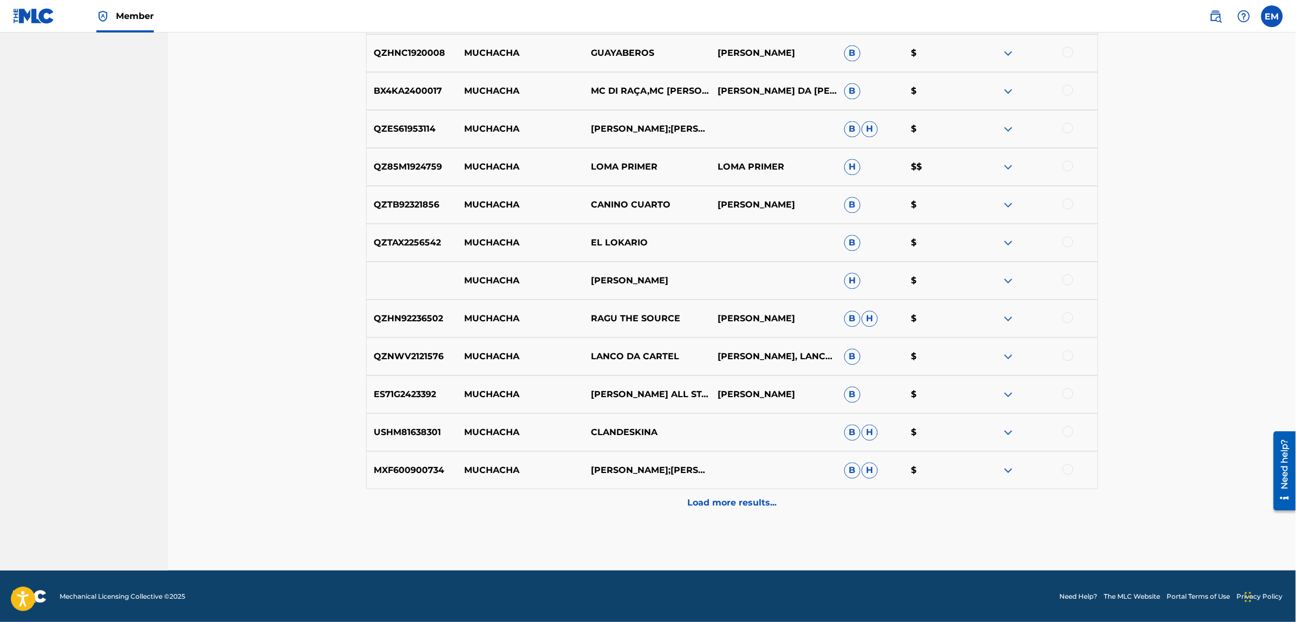
click at [740, 505] on p "Load more results..." at bounding box center [731, 502] width 89 height 13
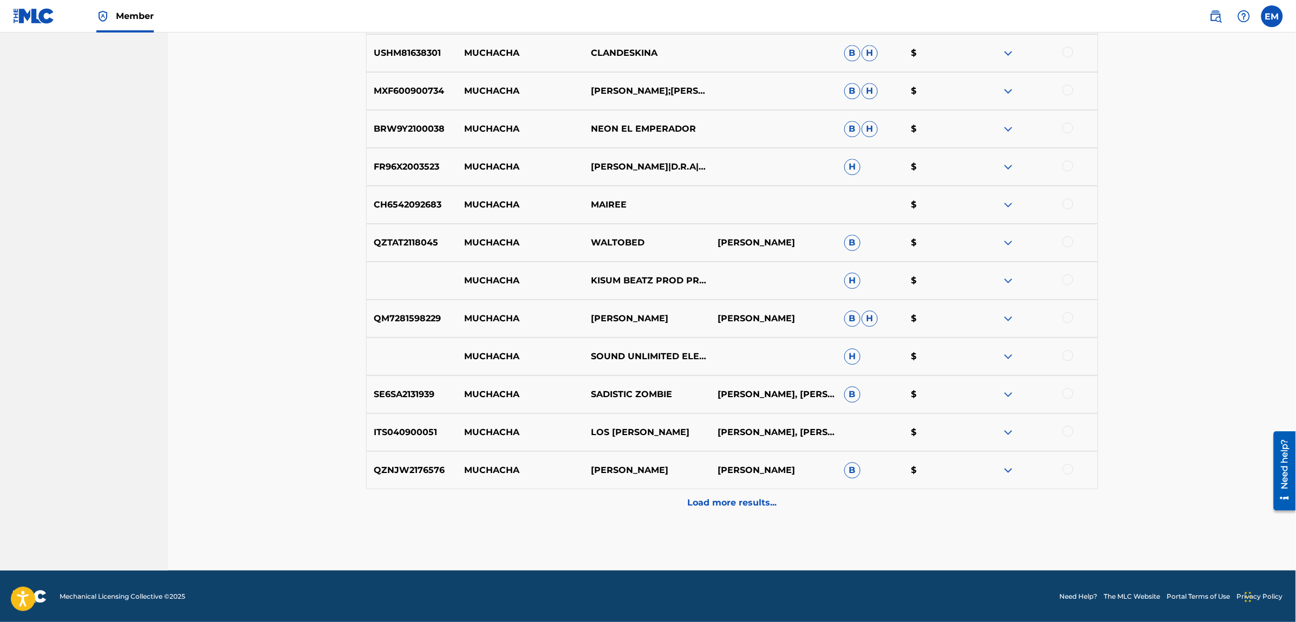
click at [740, 505] on p "Load more results..." at bounding box center [731, 502] width 89 height 13
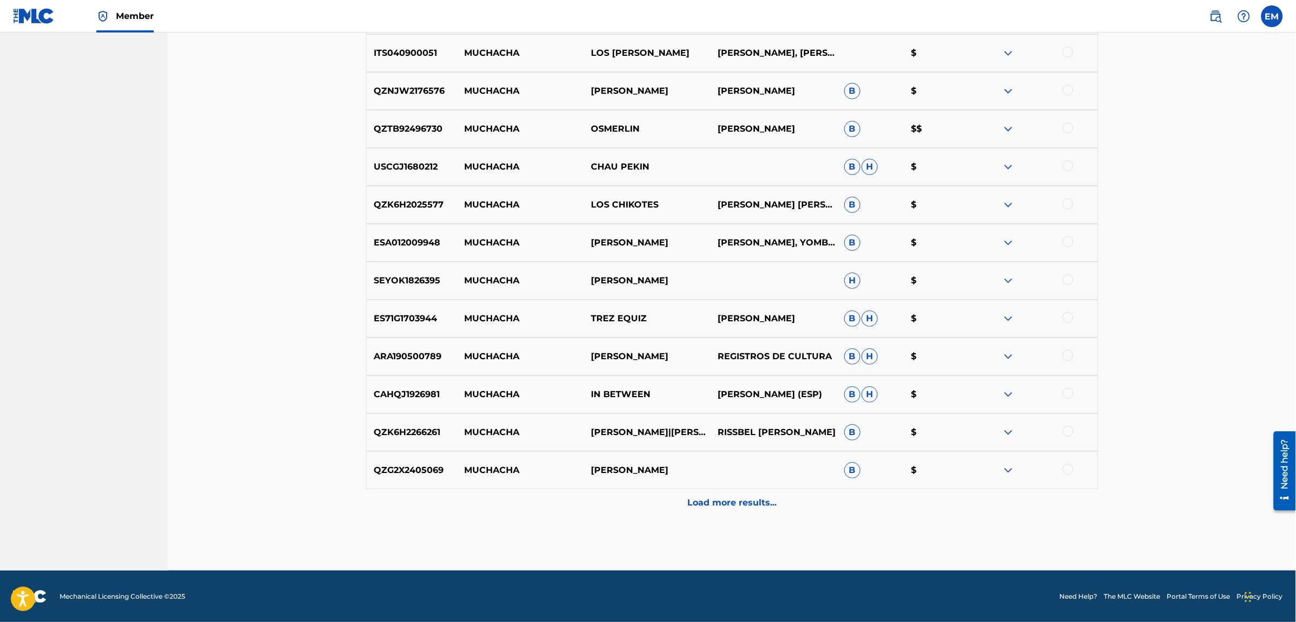
click at [740, 505] on p "Load more results..." at bounding box center [731, 502] width 89 height 13
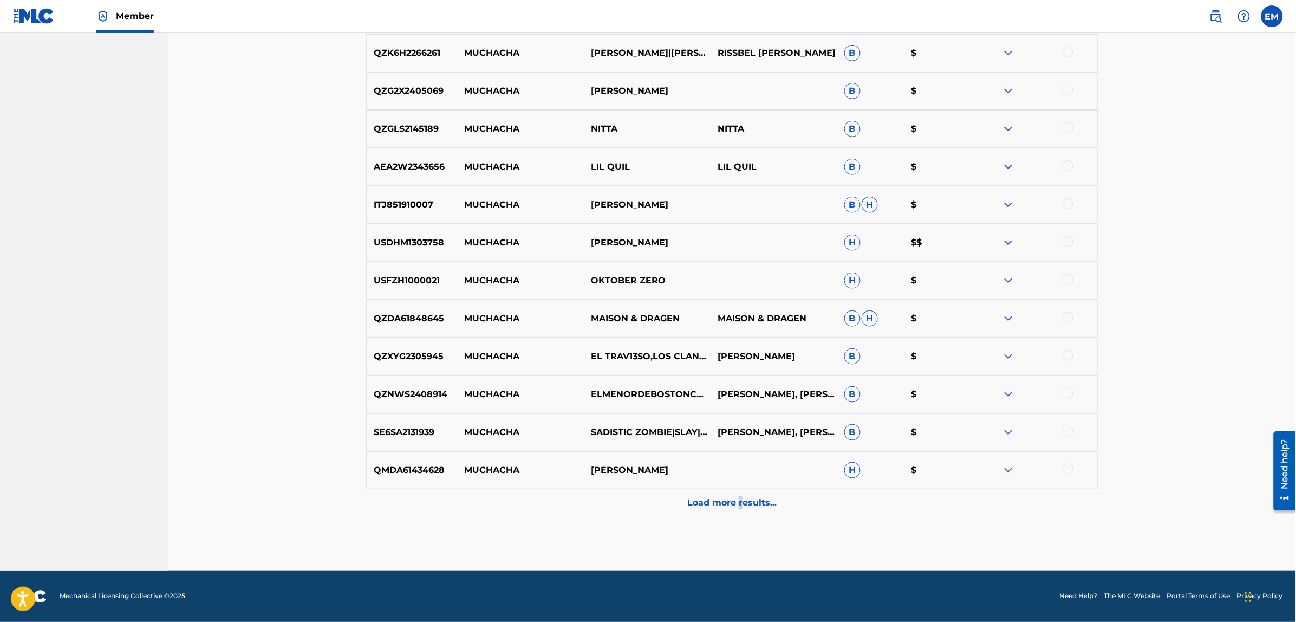
click at [741, 505] on p "Load more results..." at bounding box center [731, 502] width 89 height 13
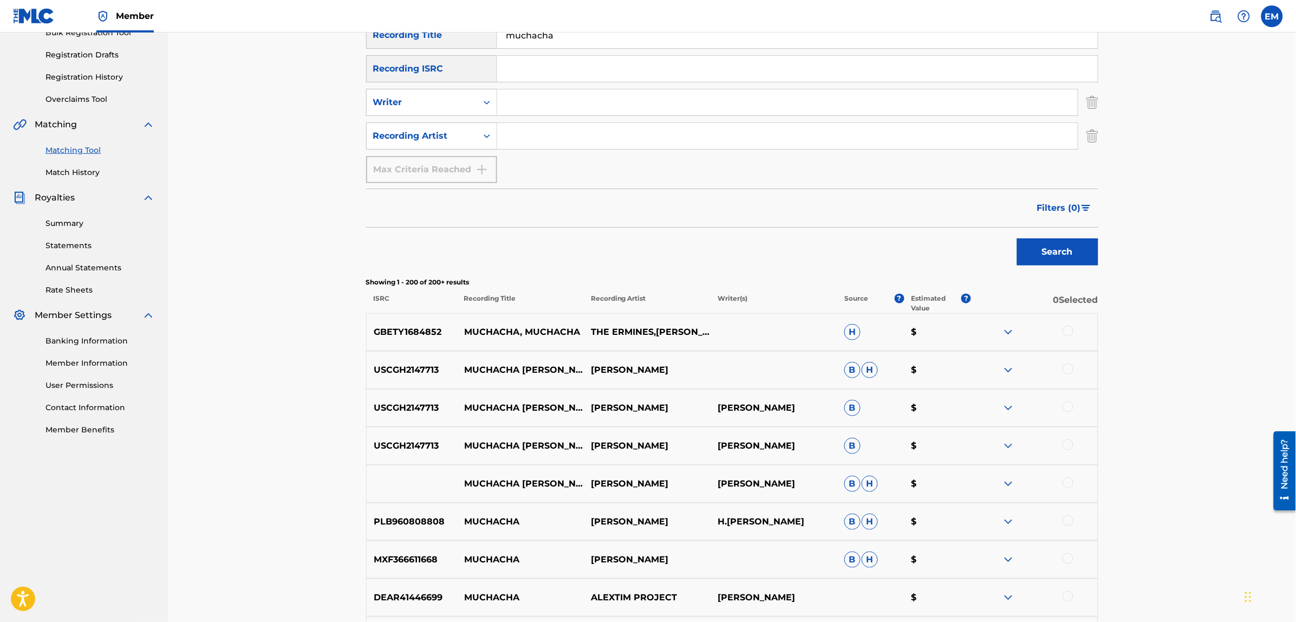
scroll to position [0, 0]
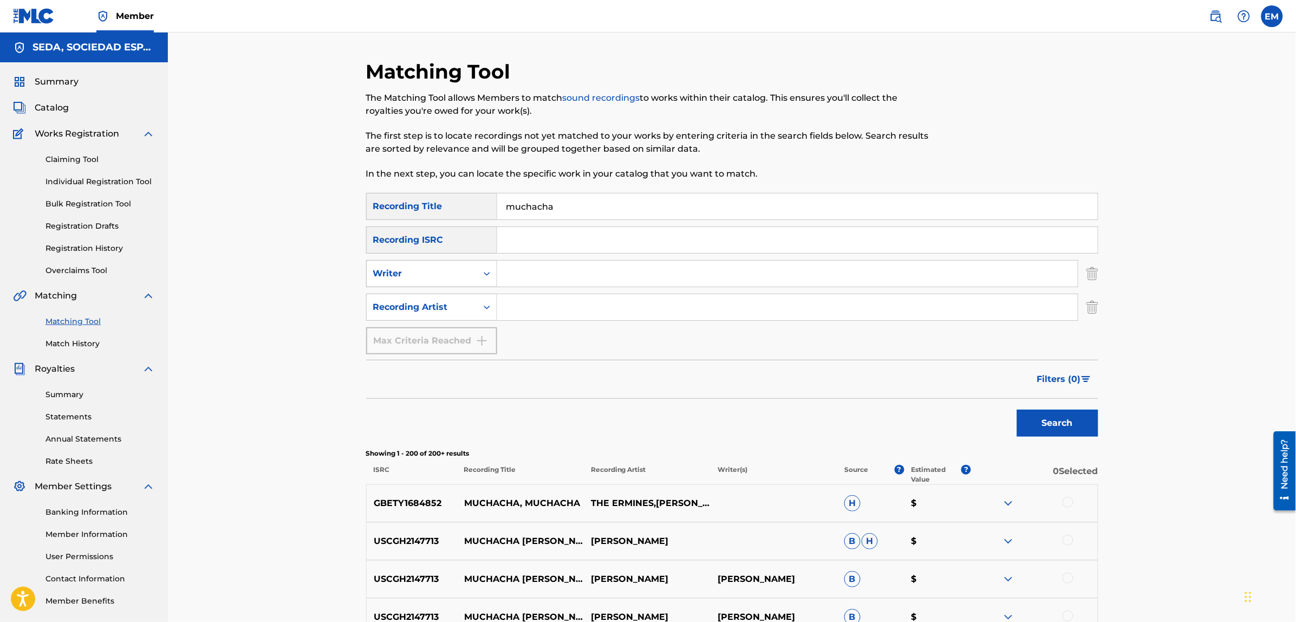
click at [419, 267] on div "Writer" at bounding box center [421, 273] width 97 height 13
click at [532, 280] on input "Search Form" at bounding box center [787, 273] width 580 height 26
type input "[PERSON_NAME]"
click at [1017, 409] on button "Search" at bounding box center [1057, 422] width 81 height 27
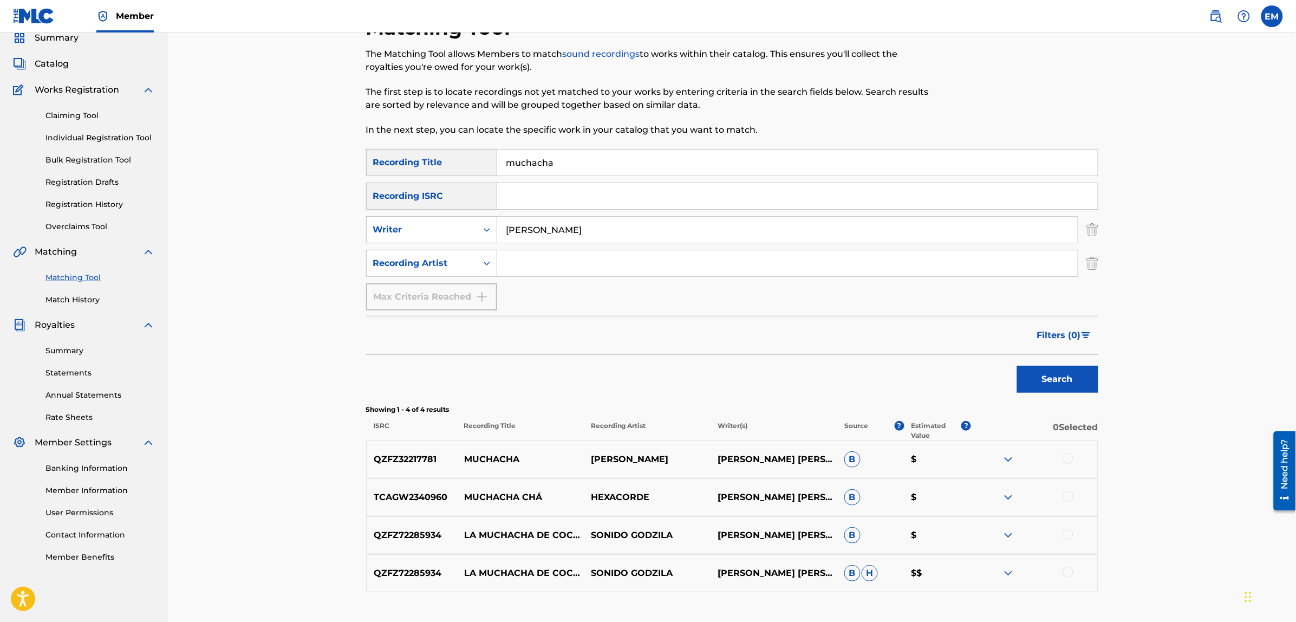
scroll to position [68, 0]
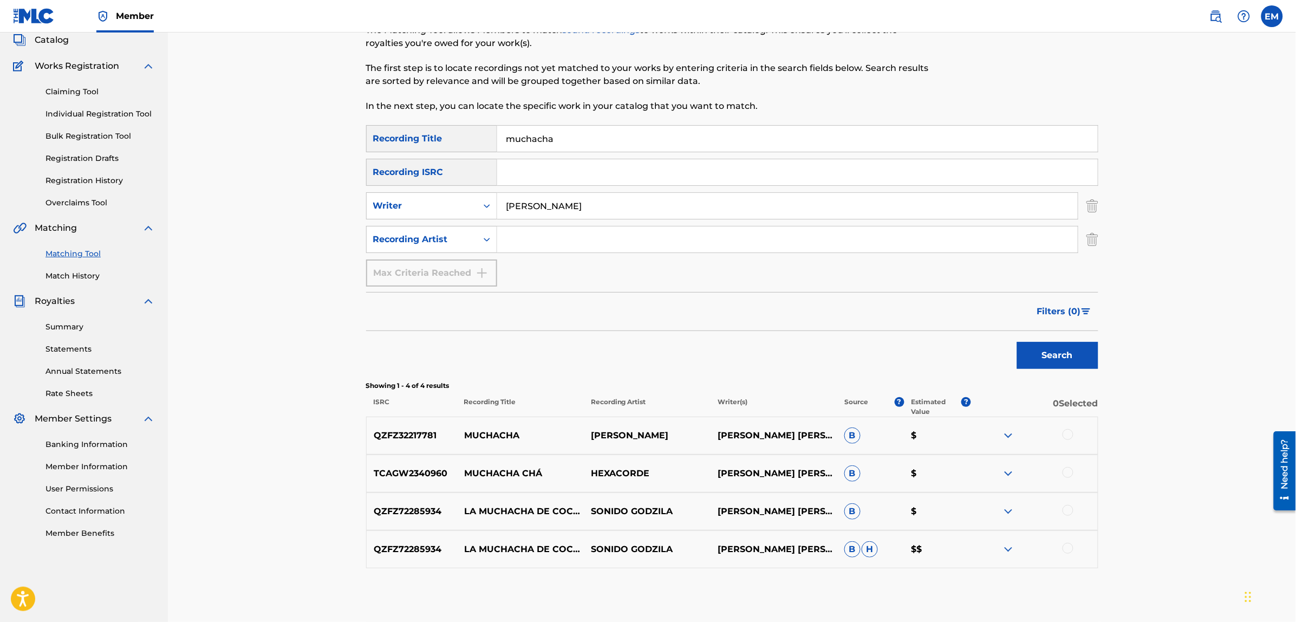
drag, startPoint x: 563, startPoint y: 142, endPoint x: 464, endPoint y: 119, distance: 101.8
click at [464, 119] on div "Matching Tool The Matching Tool allows Members to match sound recordings to wor…" at bounding box center [732, 307] width 732 height 630
click at [1017, 342] on button "Search" at bounding box center [1057, 355] width 81 height 27
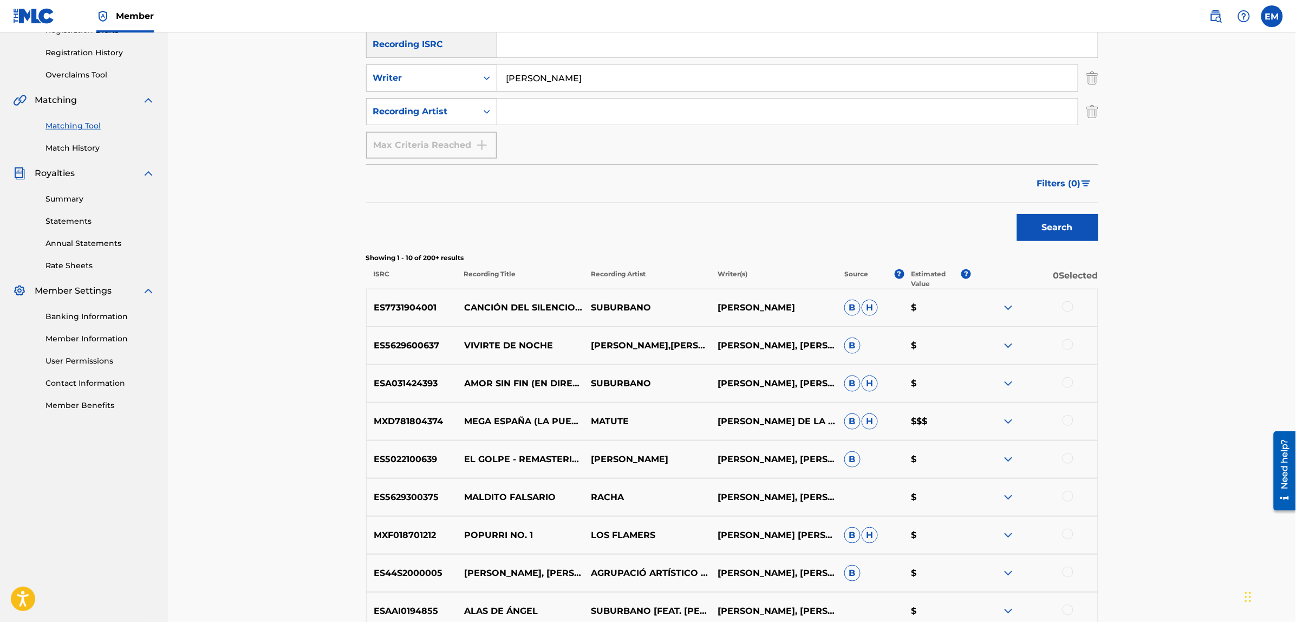
scroll to position [203, 0]
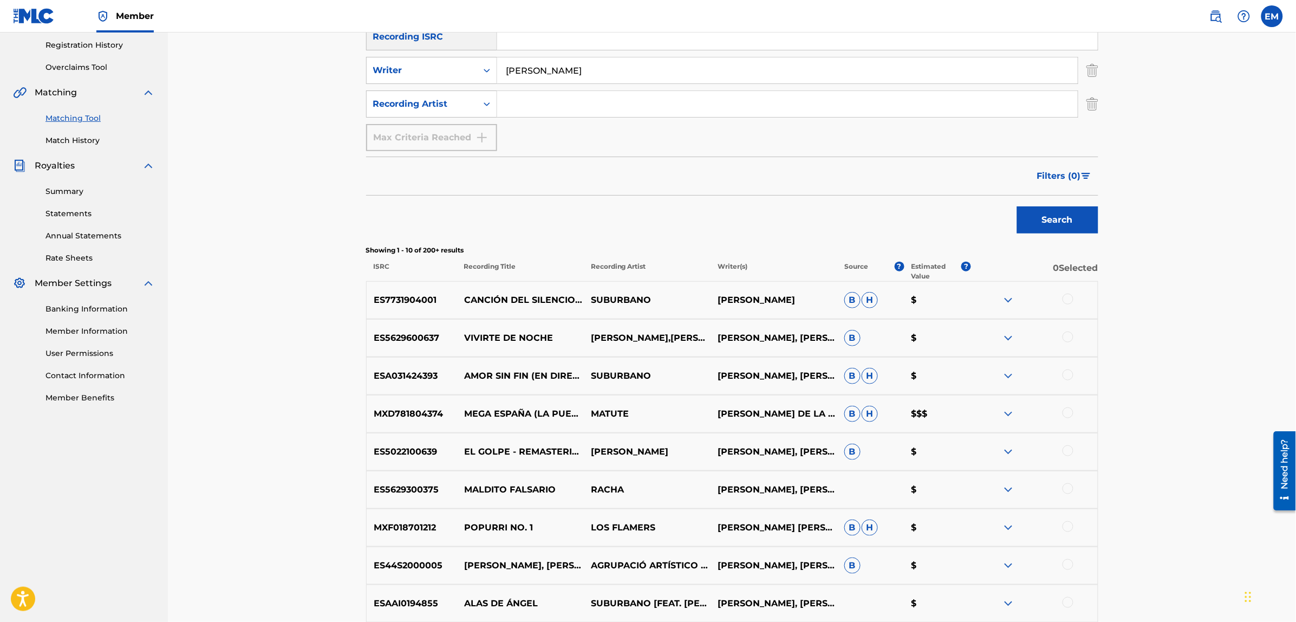
click at [1067, 411] on div at bounding box center [1067, 412] width 11 height 11
click at [725, 535] on button "Match 1 Group" at bounding box center [761, 533] width 120 height 27
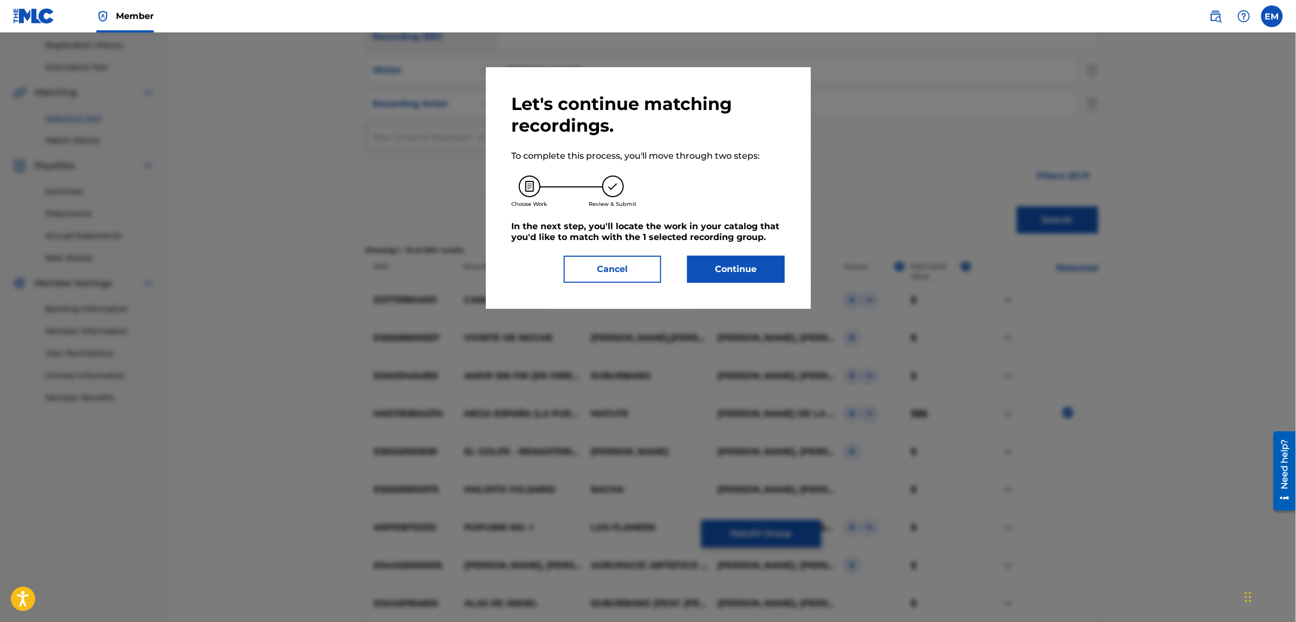
click at [736, 272] on button "Continue" at bounding box center [735, 269] width 97 height 27
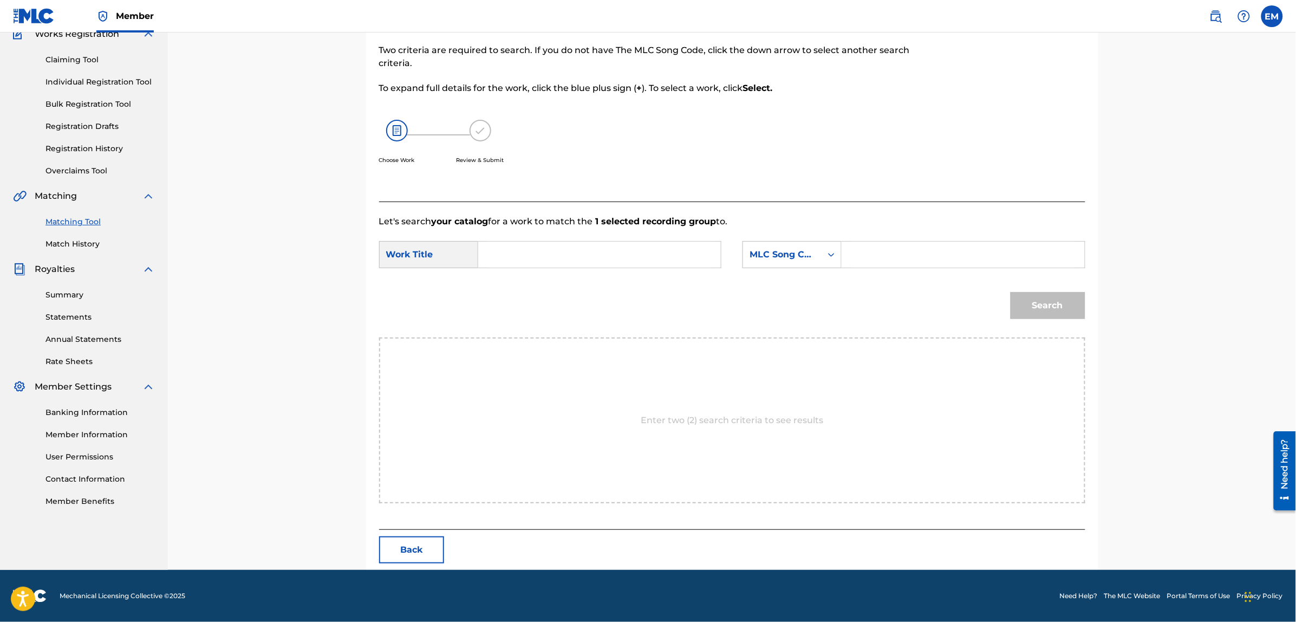
scroll to position [99, 0]
click at [606, 256] on input "Search Form" at bounding box center [599, 255] width 224 height 26
type input "muchacha"
click at [773, 253] on div "MLC Song Code" at bounding box center [782, 255] width 66 height 13
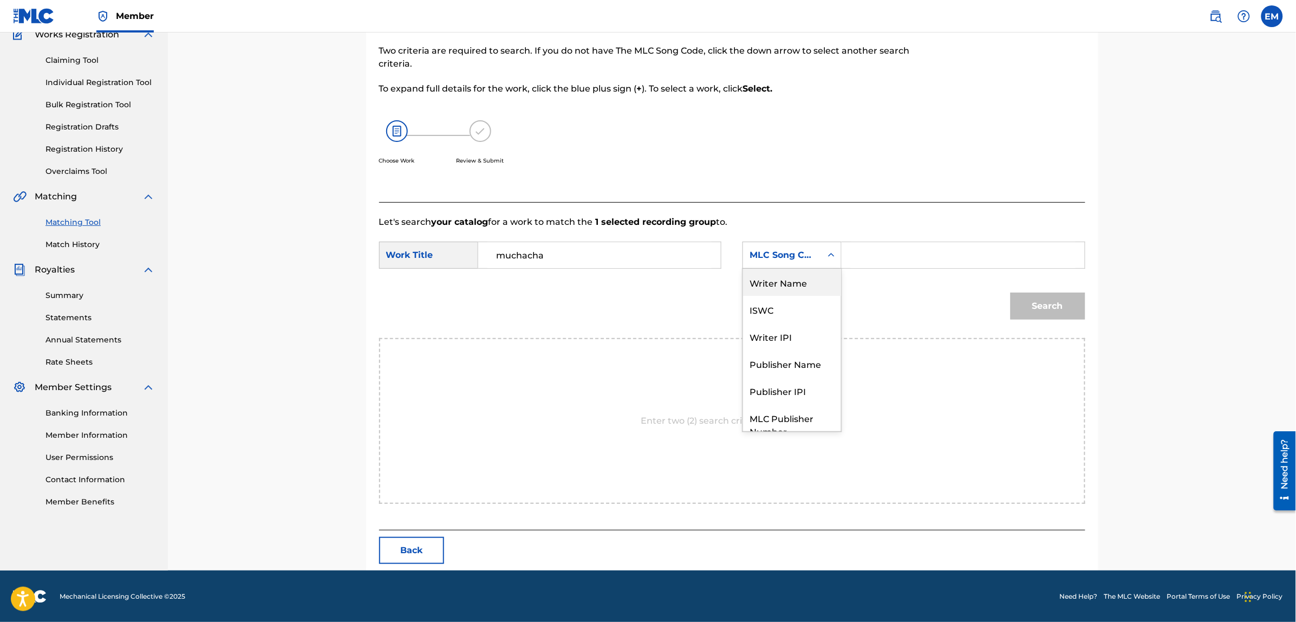
click at [772, 283] on div "Writer Name" at bounding box center [792, 282] width 98 height 27
click at [873, 258] on input "Search Form" at bounding box center [963, 255] width 224 height 26
paste input "[PERSON_NAME]"
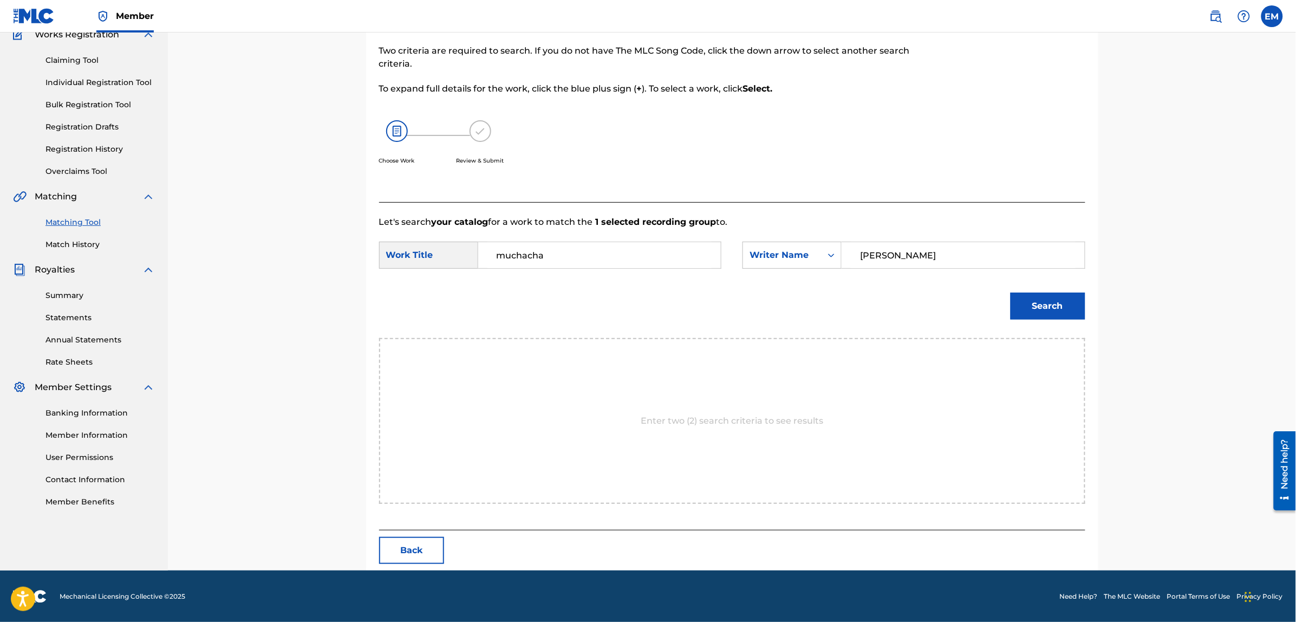
type input "[PERSON_NAME]"
click at [1010, 292] on button "Search" at bounding box center [1047, 305] width 75 height 27
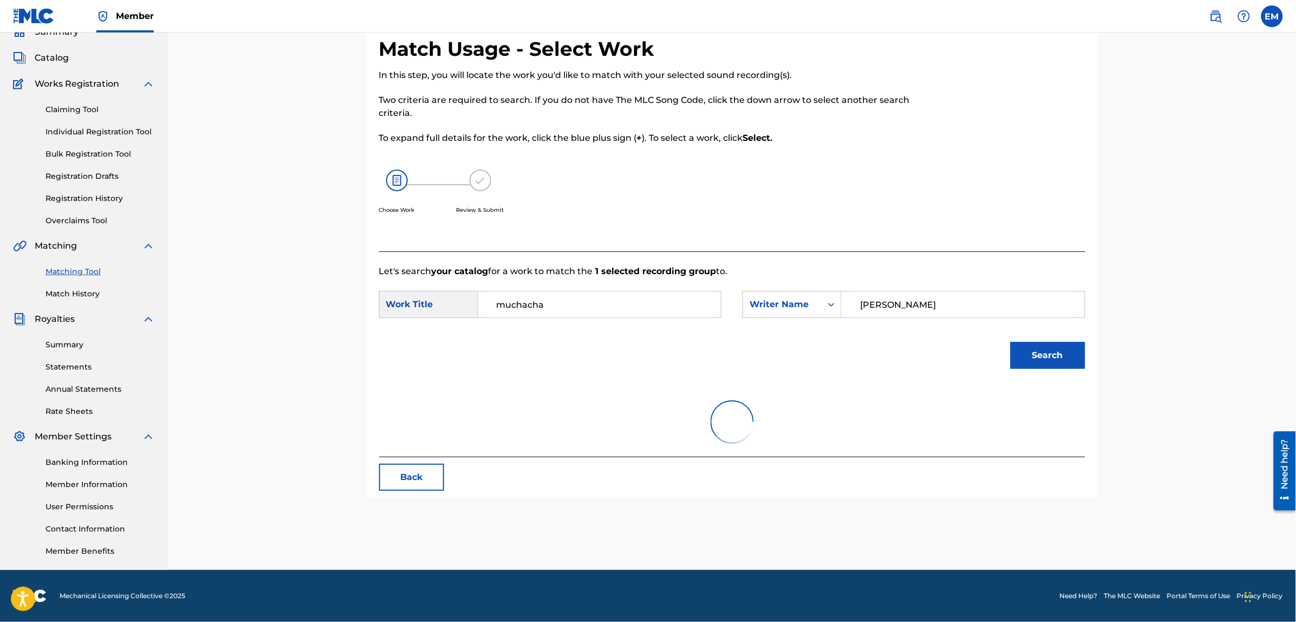
scroll to position [49, 0]
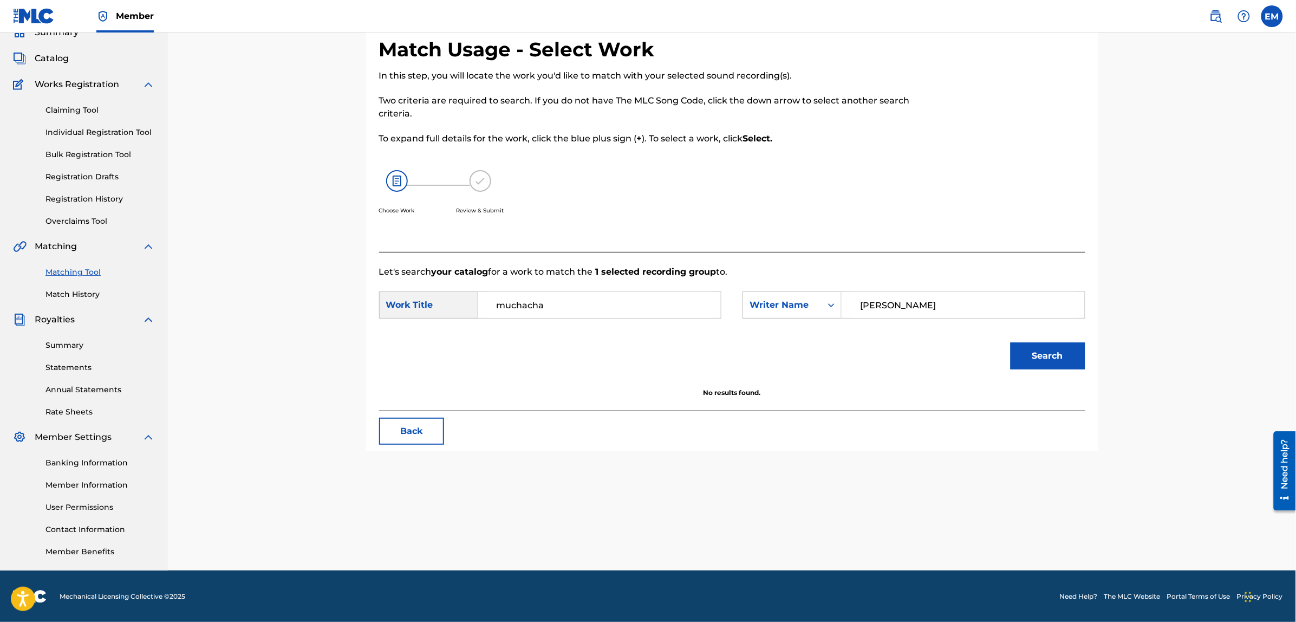
click at [1010, 342] on button "Search" at bounding box center [1047, 355] width 75 height 27
click at [407, 429] on button "Back" at bounding box center [411, 430] width 65 height 27
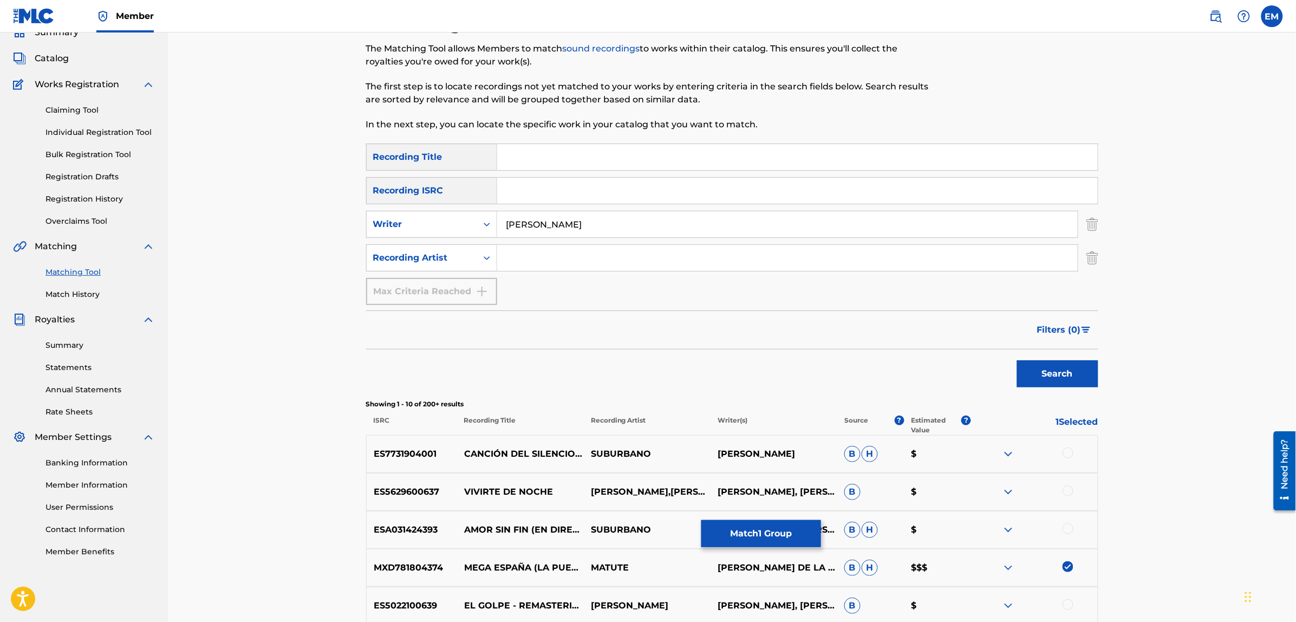
click at [1065, 564] on img at bounding box center [1067, 566] width 11 height 11
click at [672, 160] on input "Search Form" at bounding box center [797, 157] width 600 height 26
type input "no se que voy a hacer contigo"
click at [1017, 360] on button "Search" at bounding box center [1057, 373] width 81 height 27
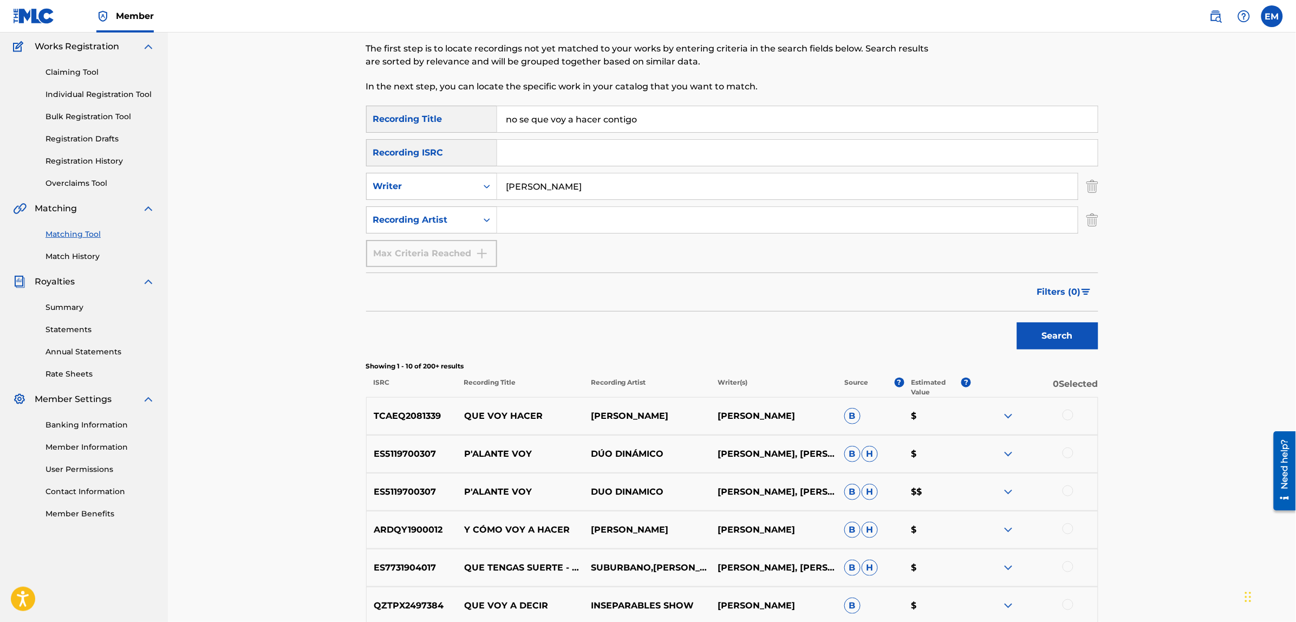
scroll to position [117, 0]
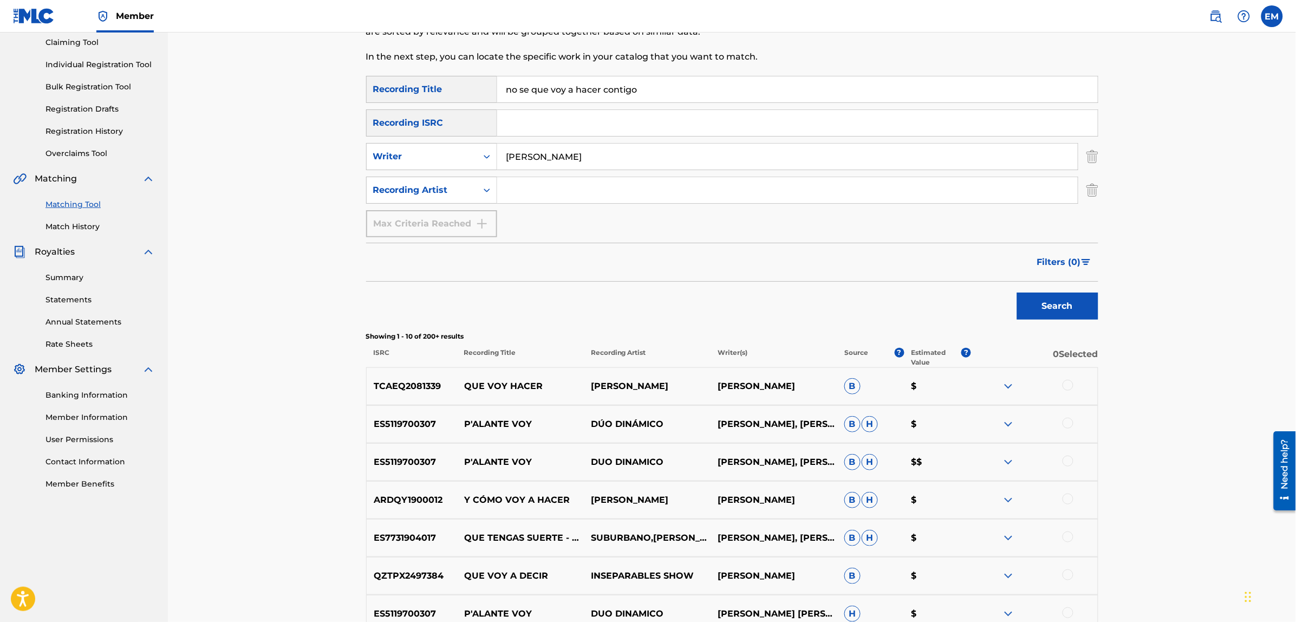
drag, startPoint x: 647, startPoint y: 150, endPoint x: 501, endPoint y: 151, distance: 146.2
click at [501, 151] on input "[PERSON_NAME]" at bounding box center [787, 156] width 580 height 26
click at [1017, 292] on button "Search" at bounding box center [1057, 305] width 81 height 27
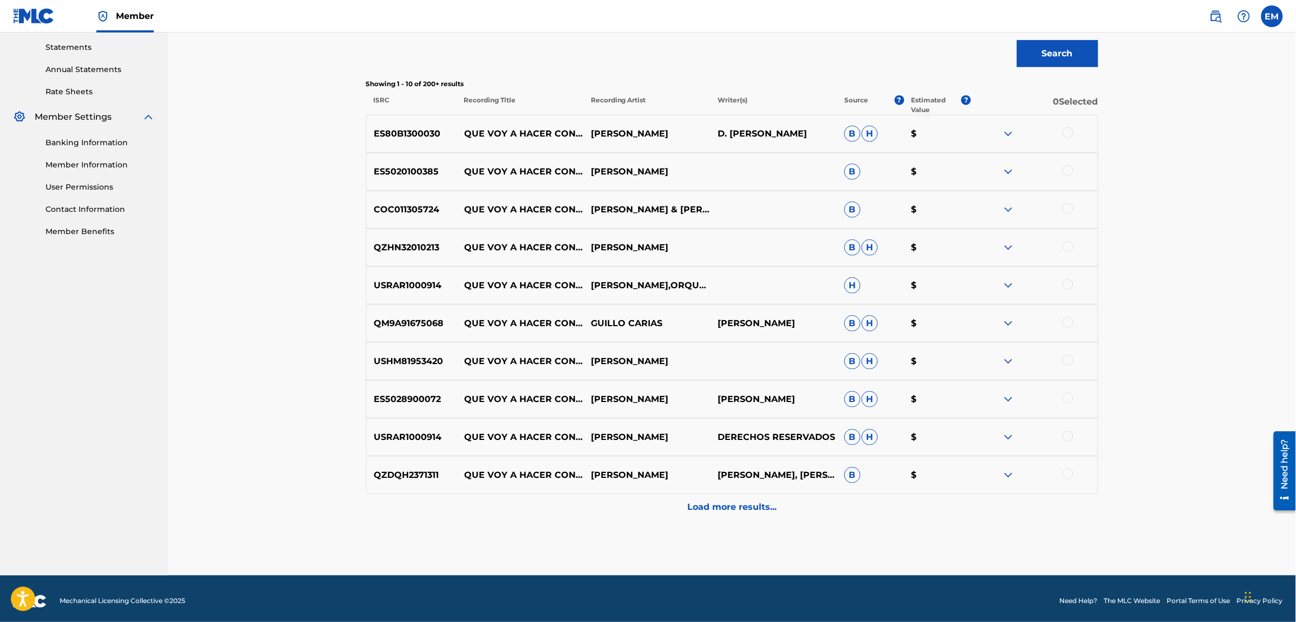
scroll to position [374, 0]
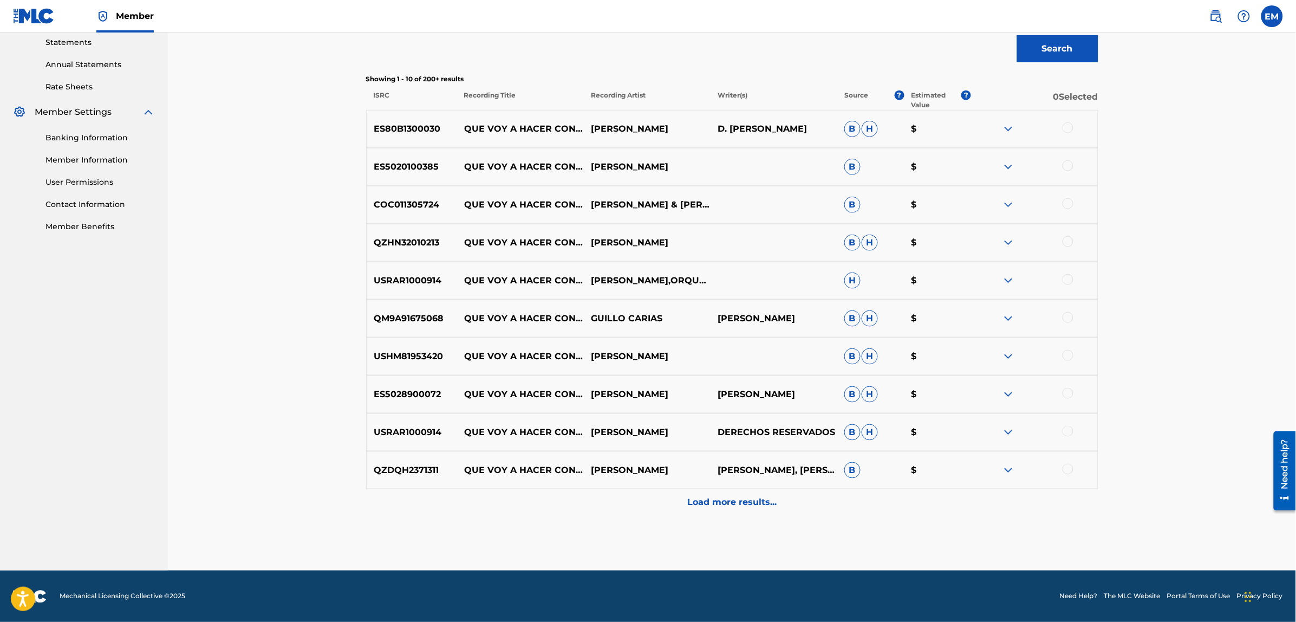
click at [705, 501] on p "Load more results..." at bounding box center [731, 502] width 89 height 13
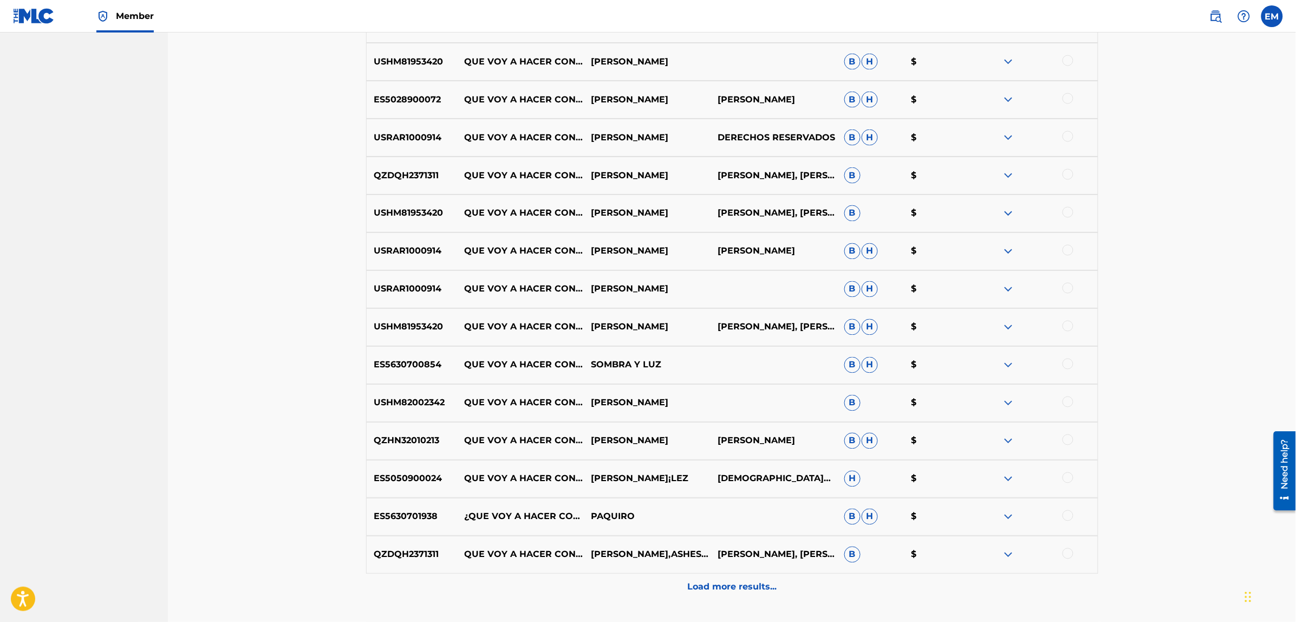
scroll to position [712, 0]
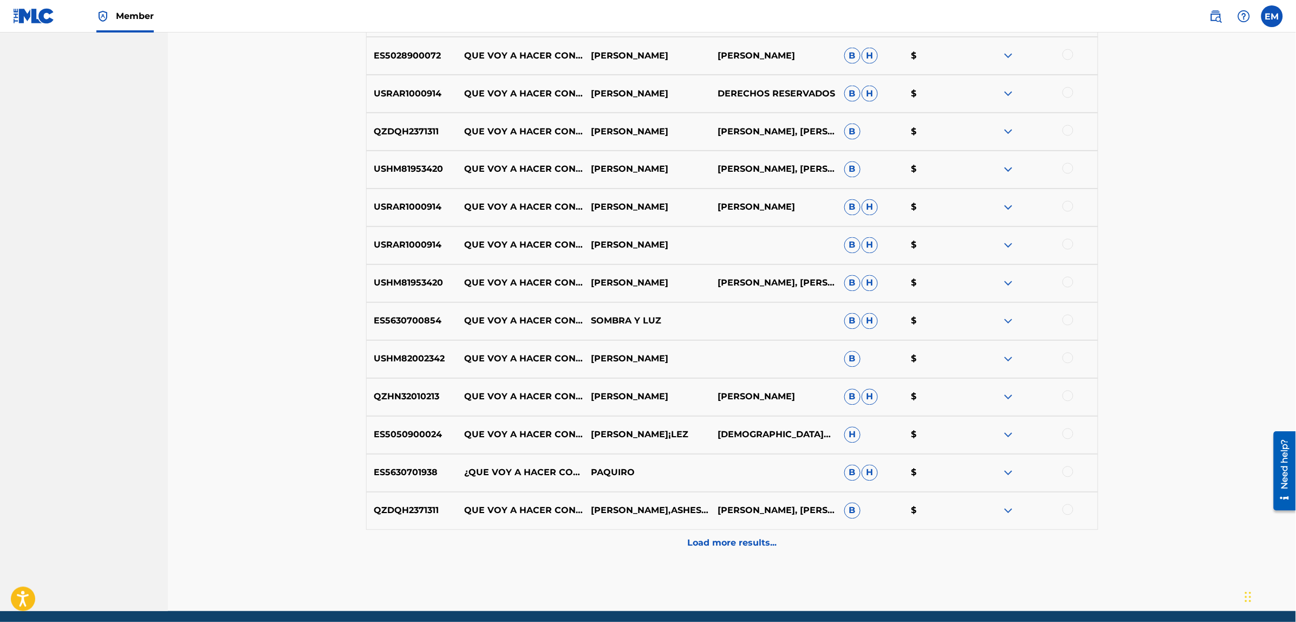
click at [727, 537] on p "Load more results..." at bounding box center [731, 543] width 89 height 13
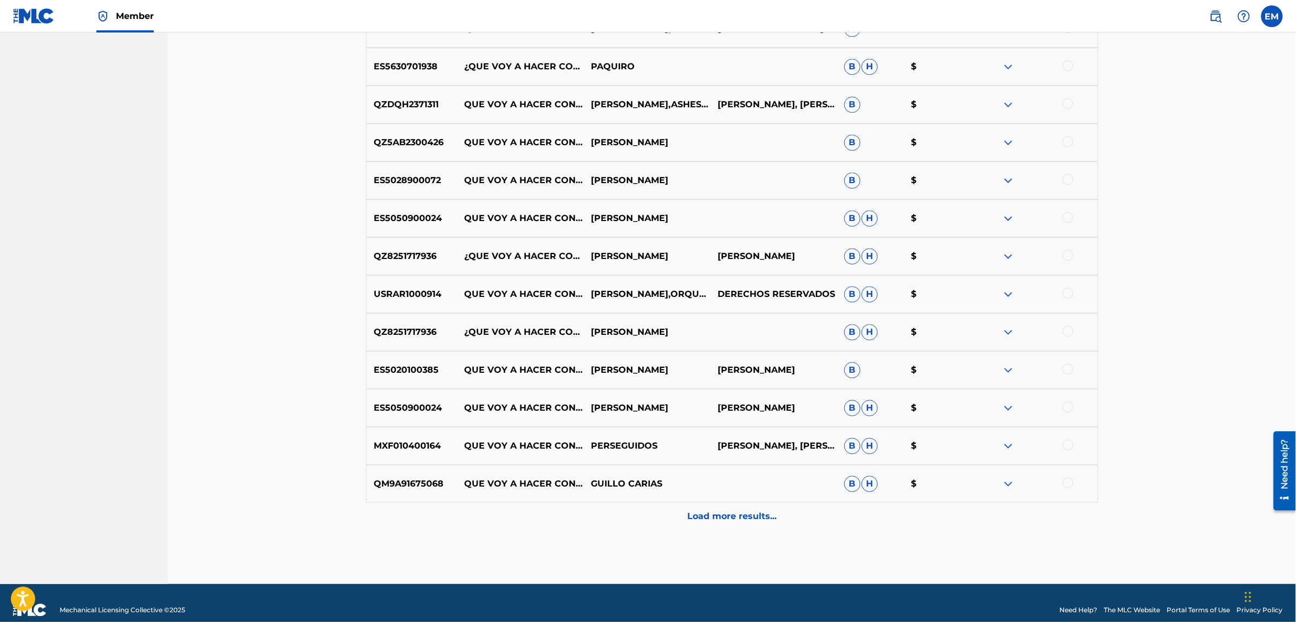
click at [775, 518] on p "Load more results..." at bounding box center [731, 515] width 89 height 13
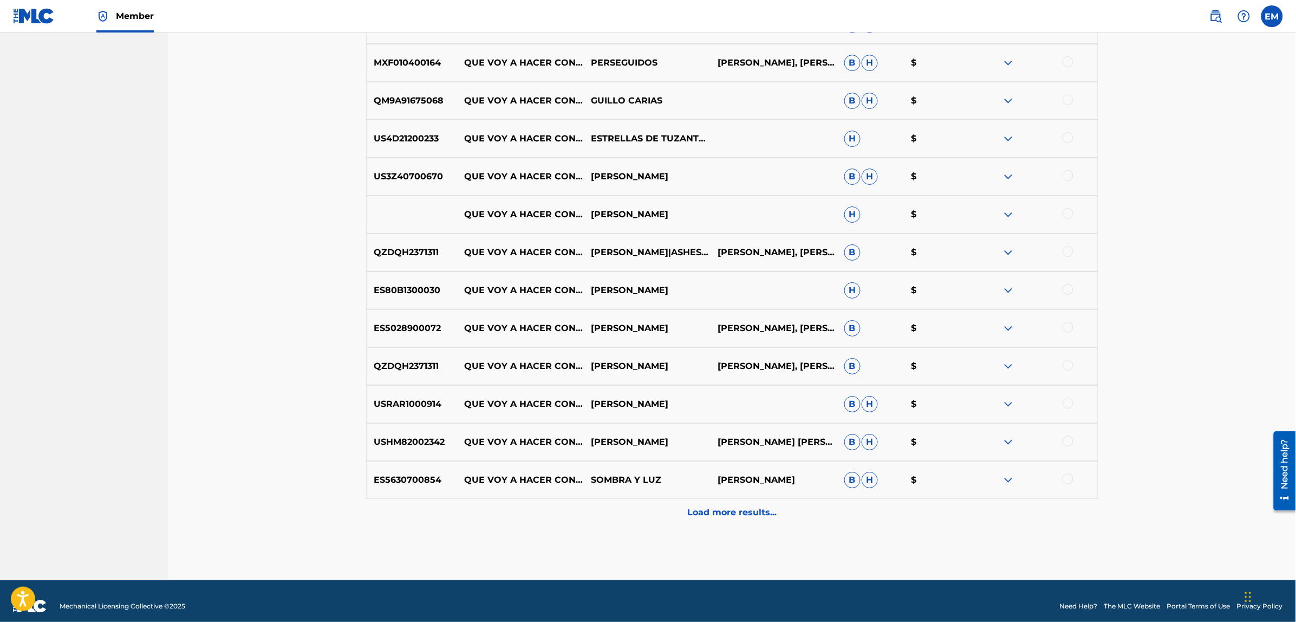
scroll to position [1511, 0]
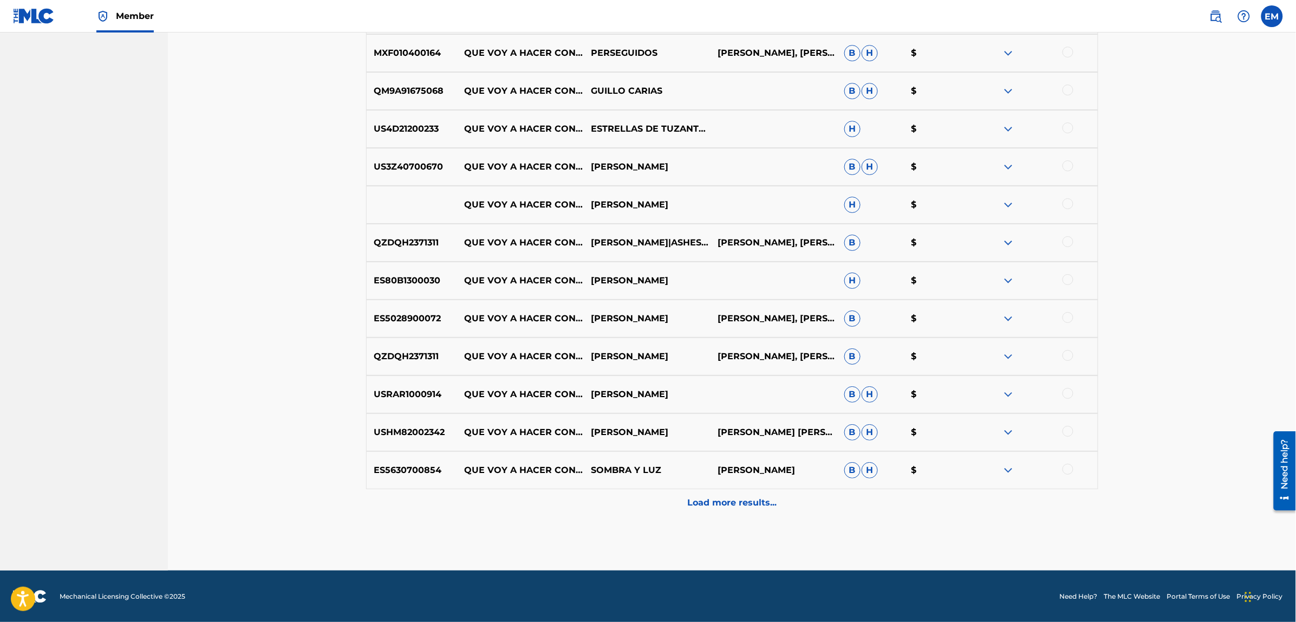
click at [769, 502] on p "Load more results..." at bounding box center [731, 502] width 89 height 13
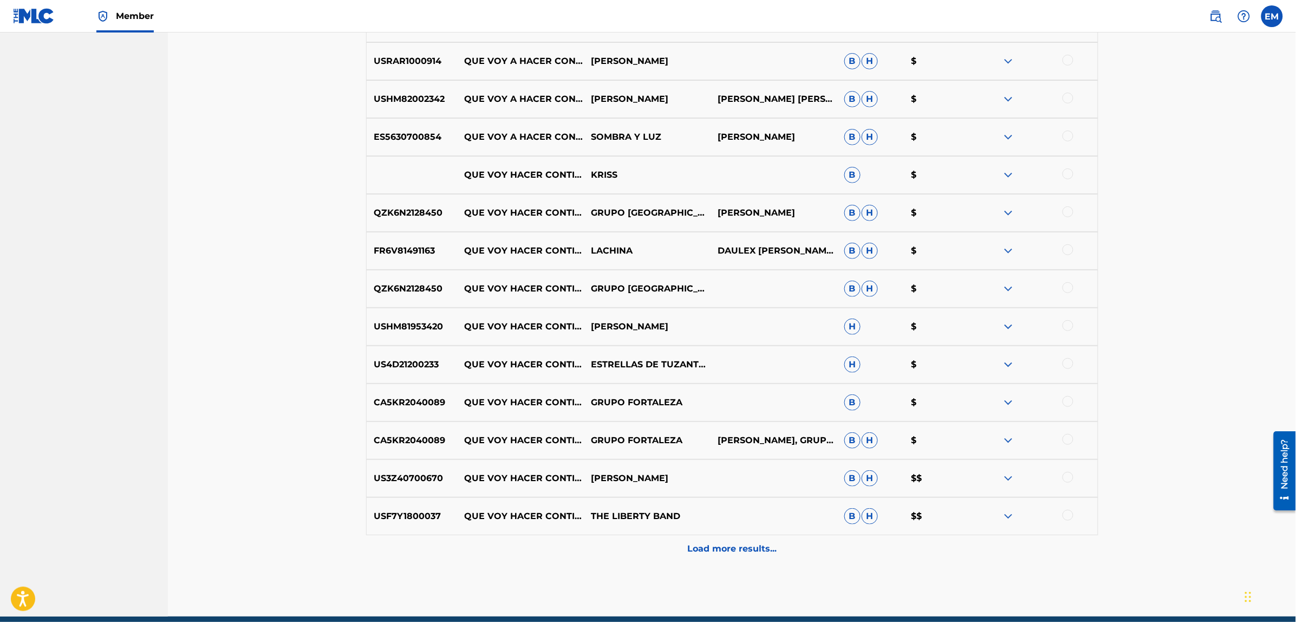
scroll to position [1890, 0]
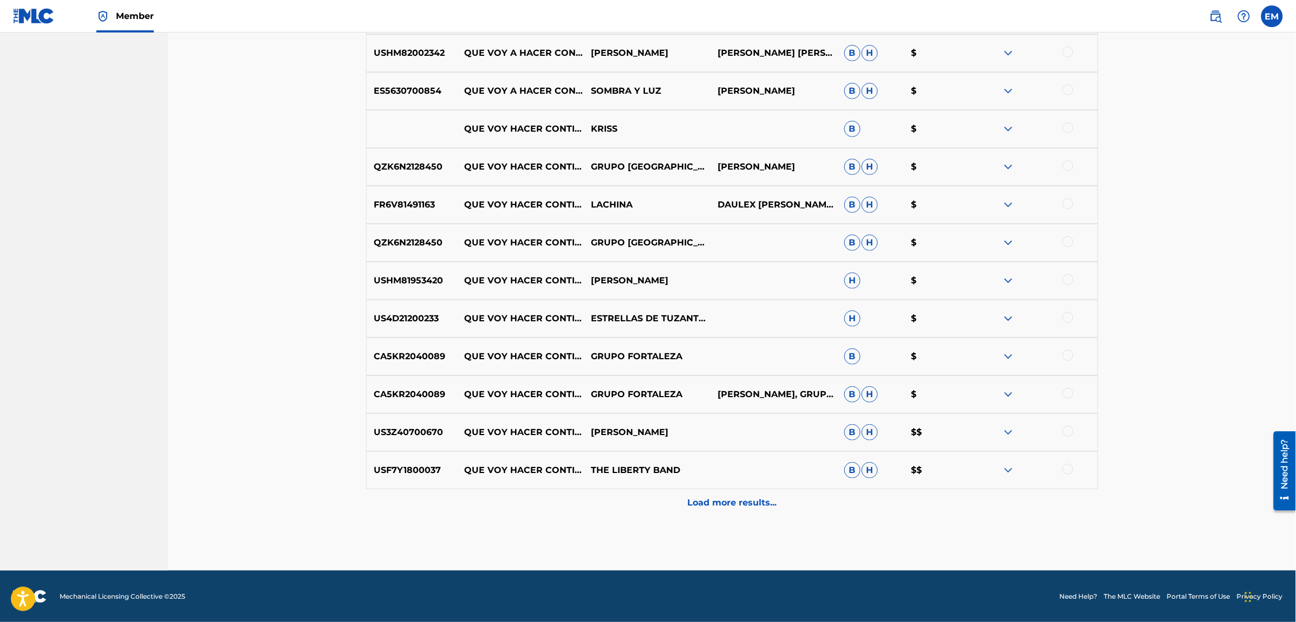
click at [732, 500] on p "Load more results..." at bounding box center [731, 502] width 89 height 13
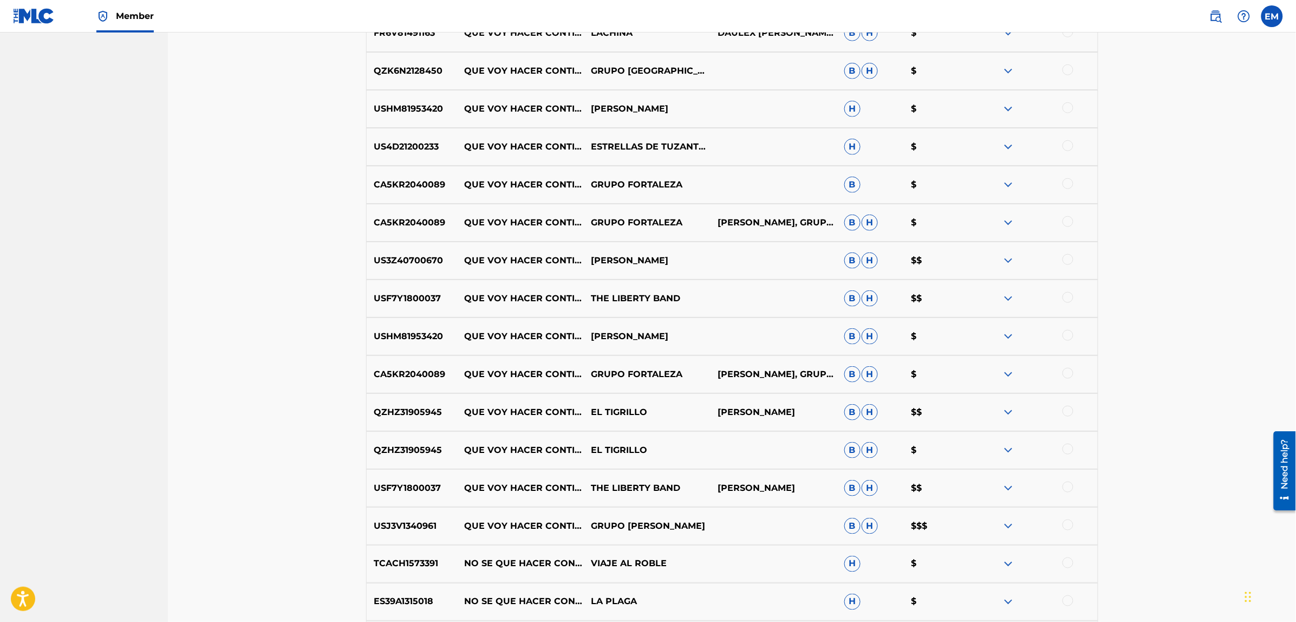
scroll to position [2269, 0]
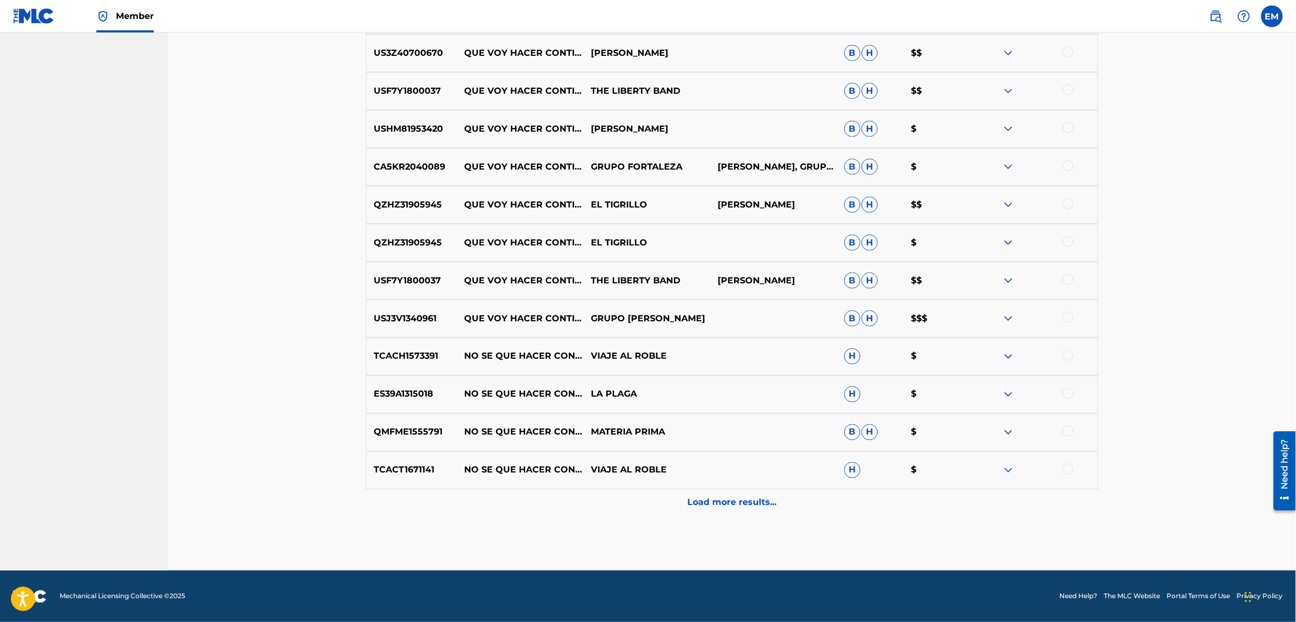
click at [726, 510] on div "Load more results..." at bounding box center [732, 502] width 732 height 27
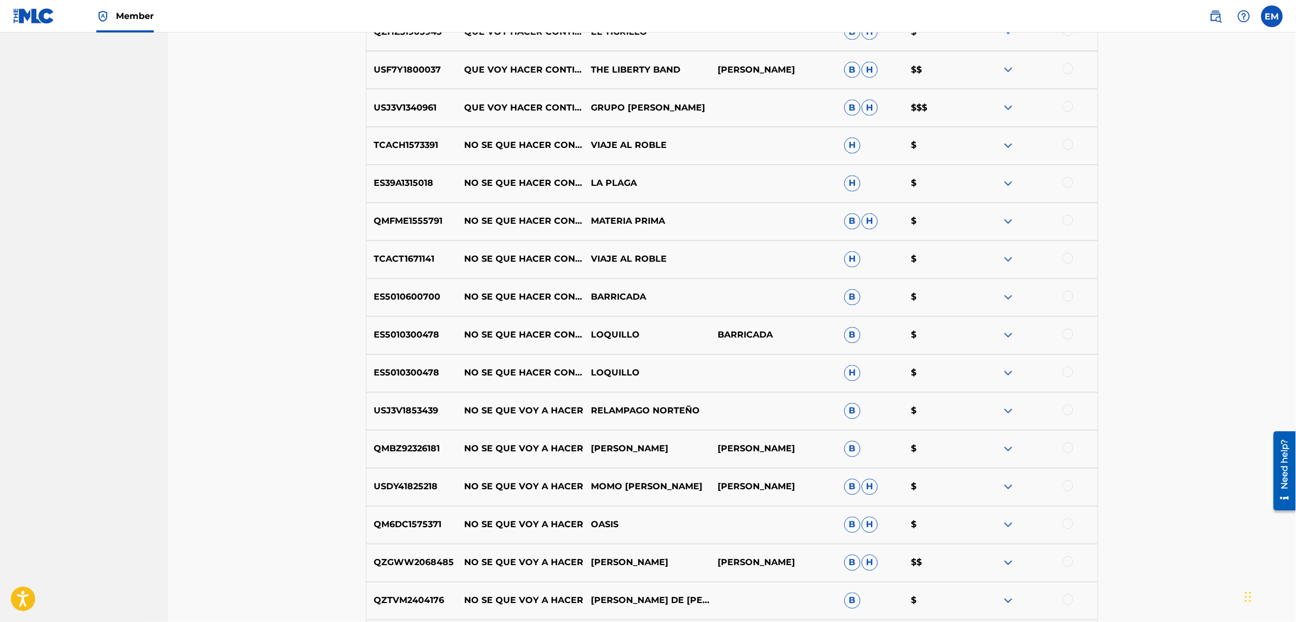
scroll to position [2540, 0]
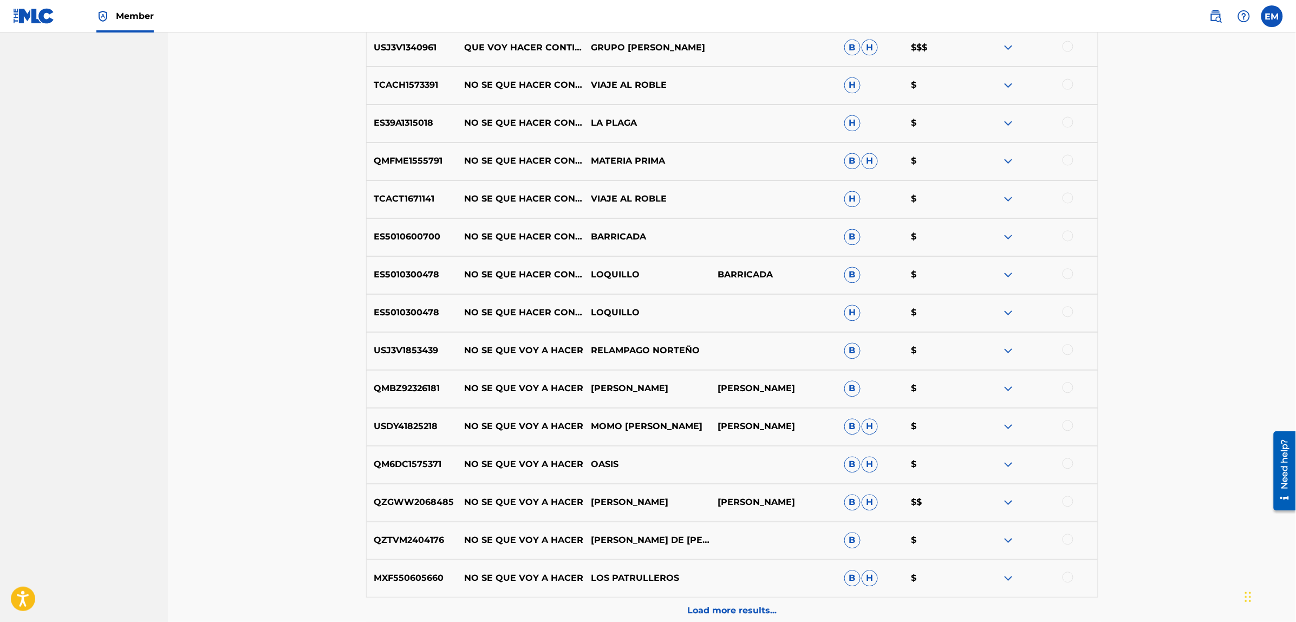
click at [724, 604] on p "Load more results..." at bounding box center [731, 610] width 89 height 13
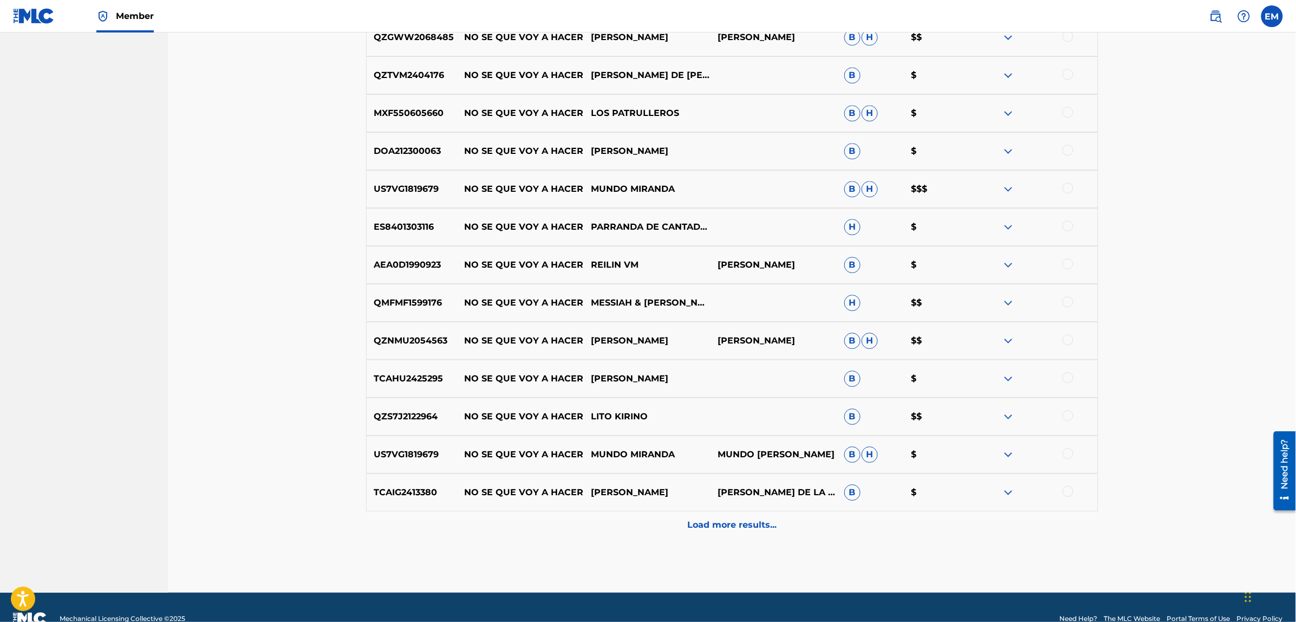
scroll to position [3013, 0]
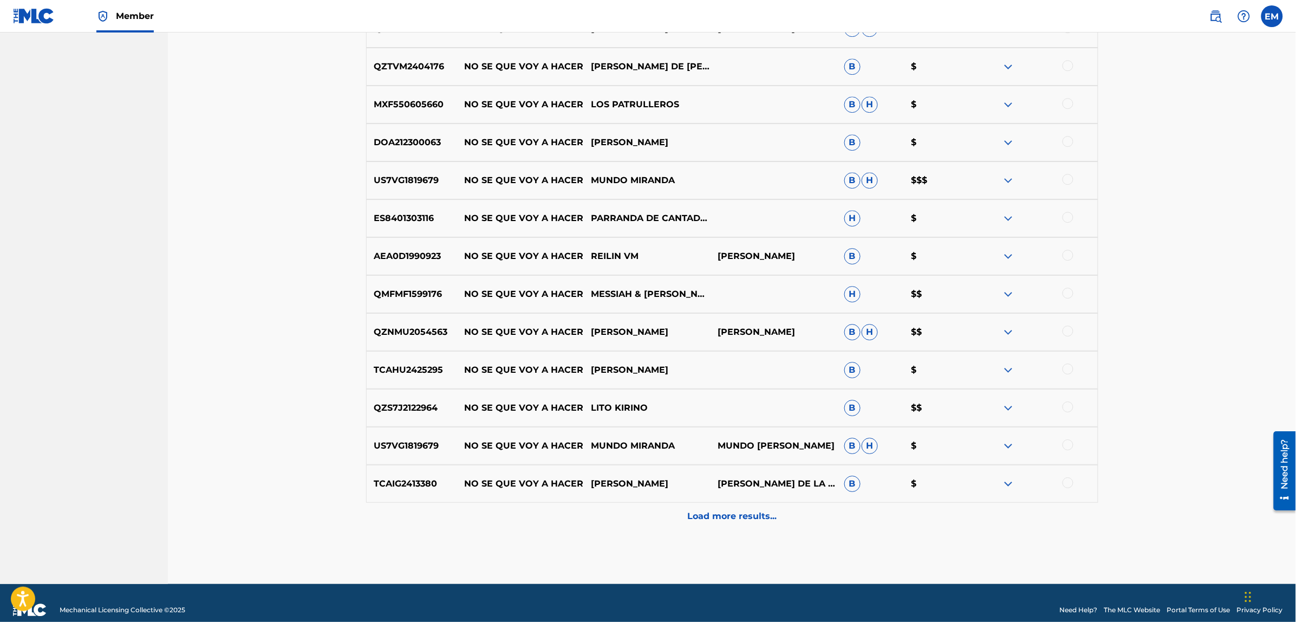
click at [708, 512] on p "Load more results..." at bounding box center [731, 515] width 89 height 13
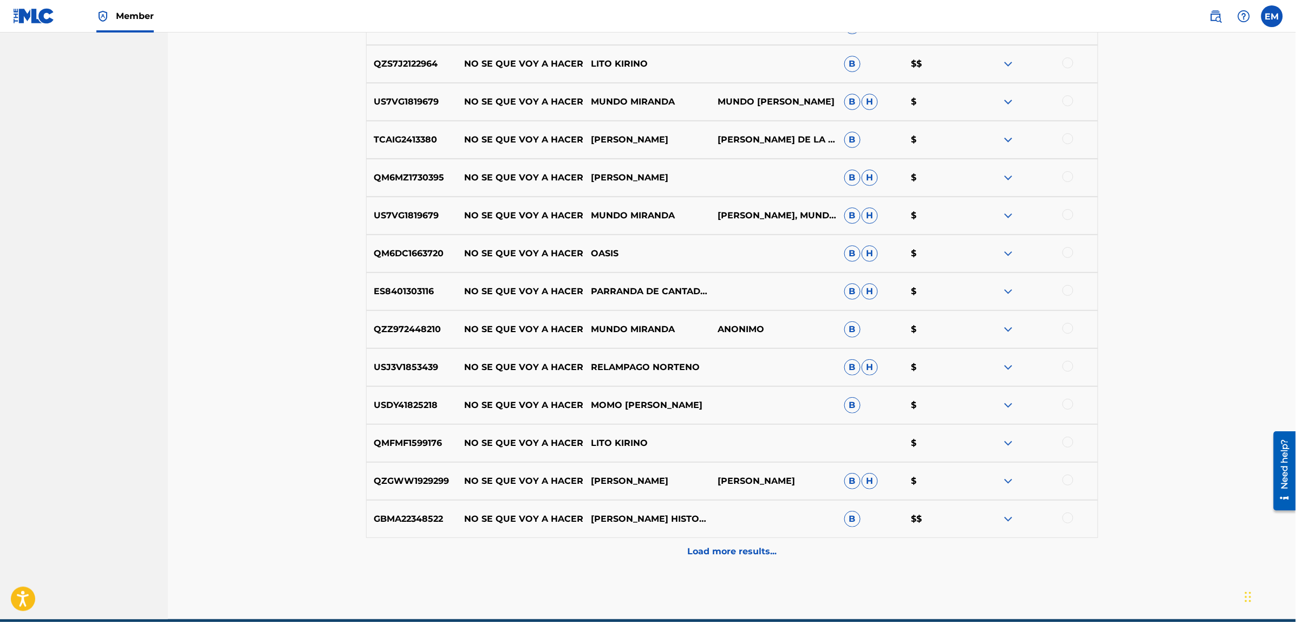
scroll to position [3406, 0]
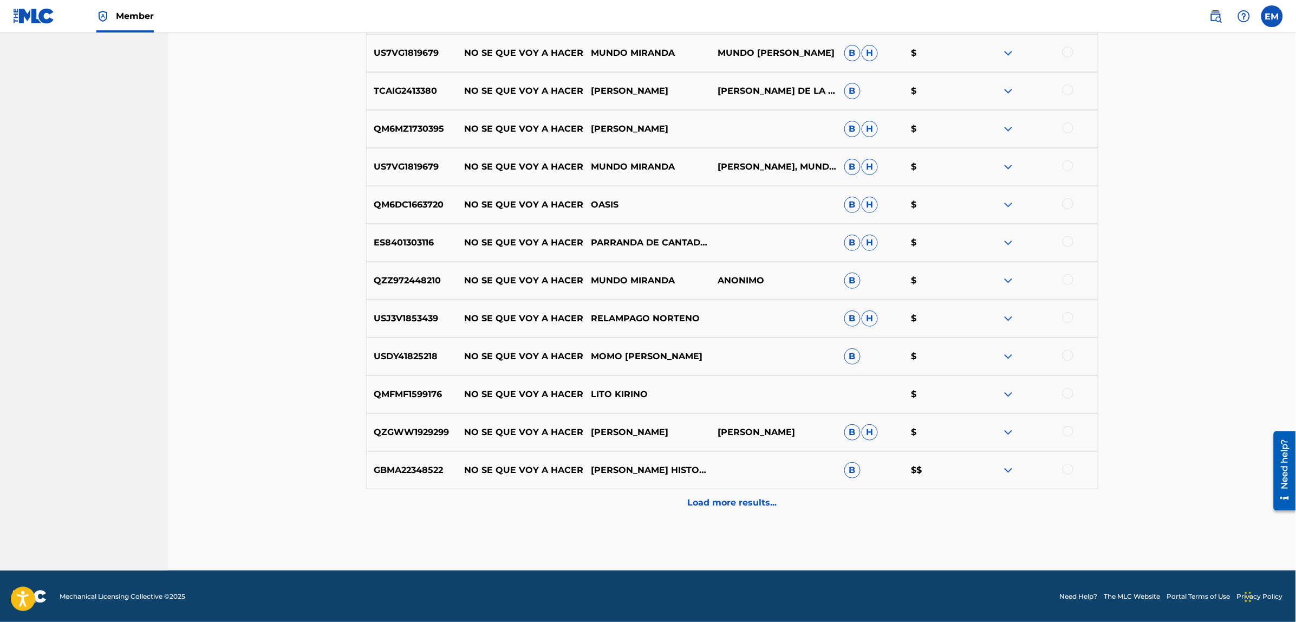
click at [718, 506] on p "Load more results..." at bounding box center [731, 502] width 89 height 13
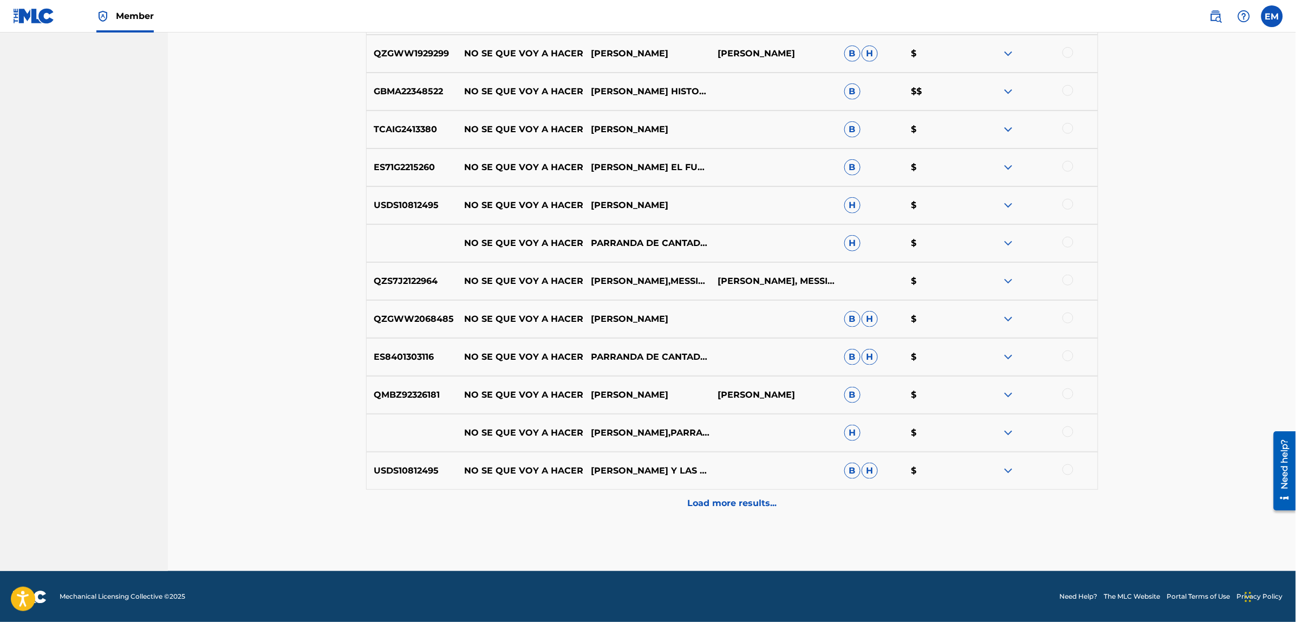
scroll to position [3785, 0]
click at [754, 499] on p "Load more results..." at bounding box center [731, 502] width 89 height 13
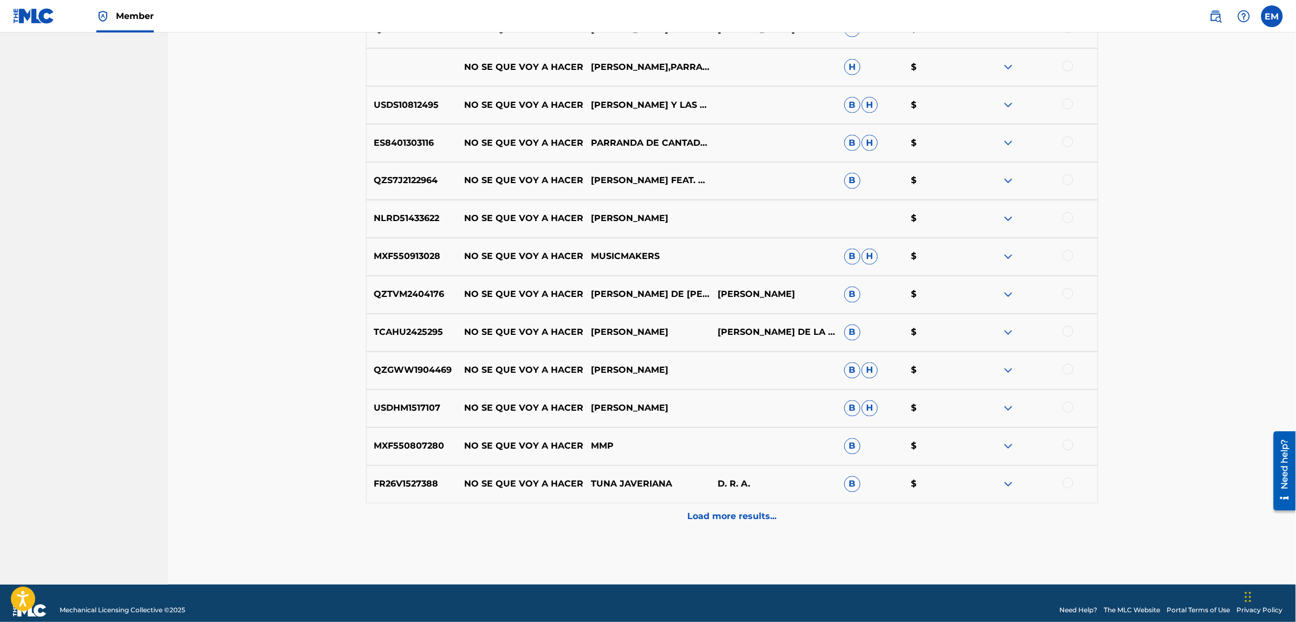
scroll to position [4164, 0]
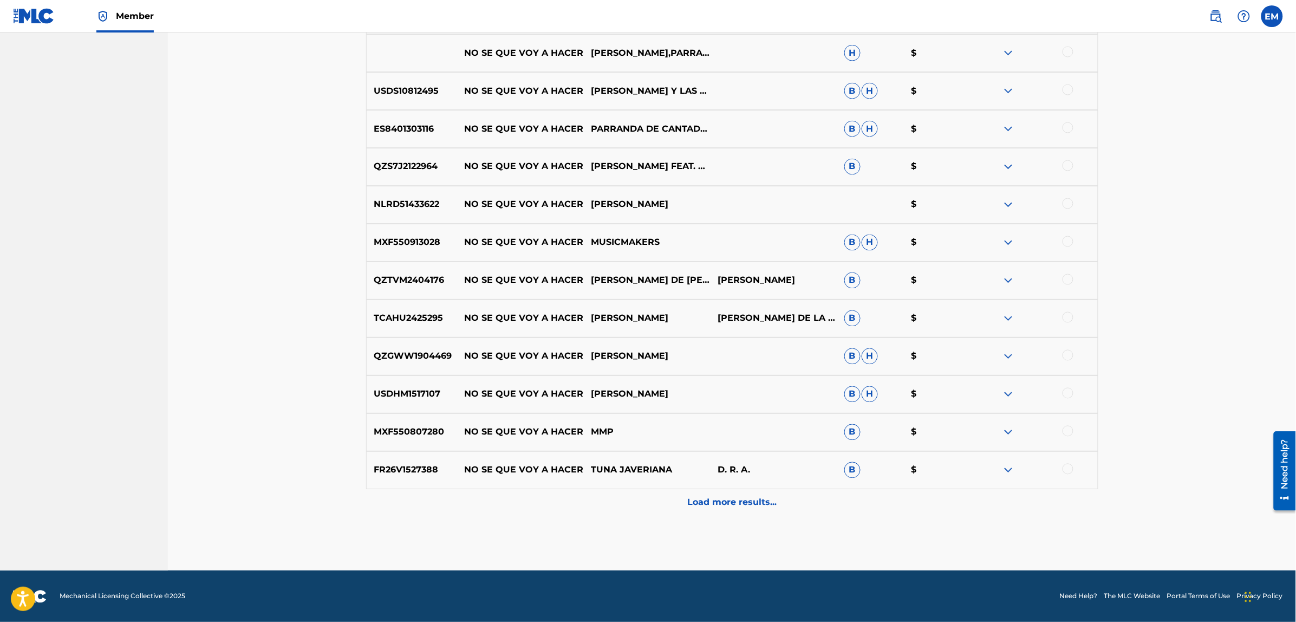
click at [724, 499] on p "Load more results..." at bounding box center [731, 502] width 89 height 13
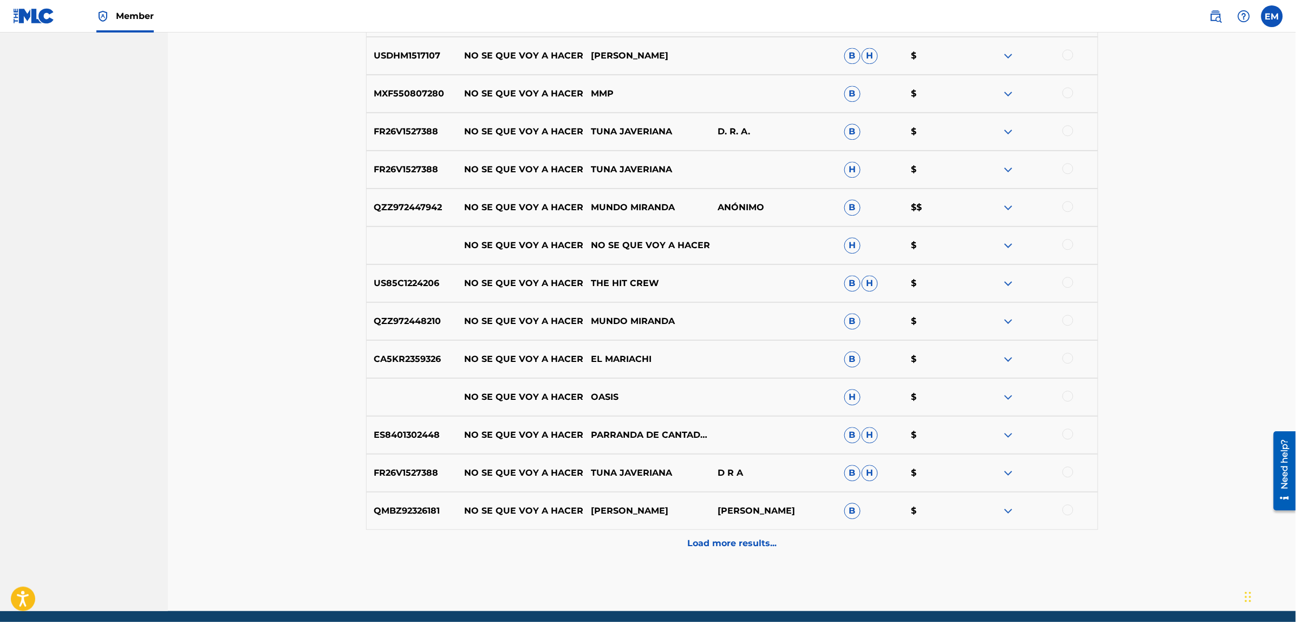
scroll to position [4543, 0]
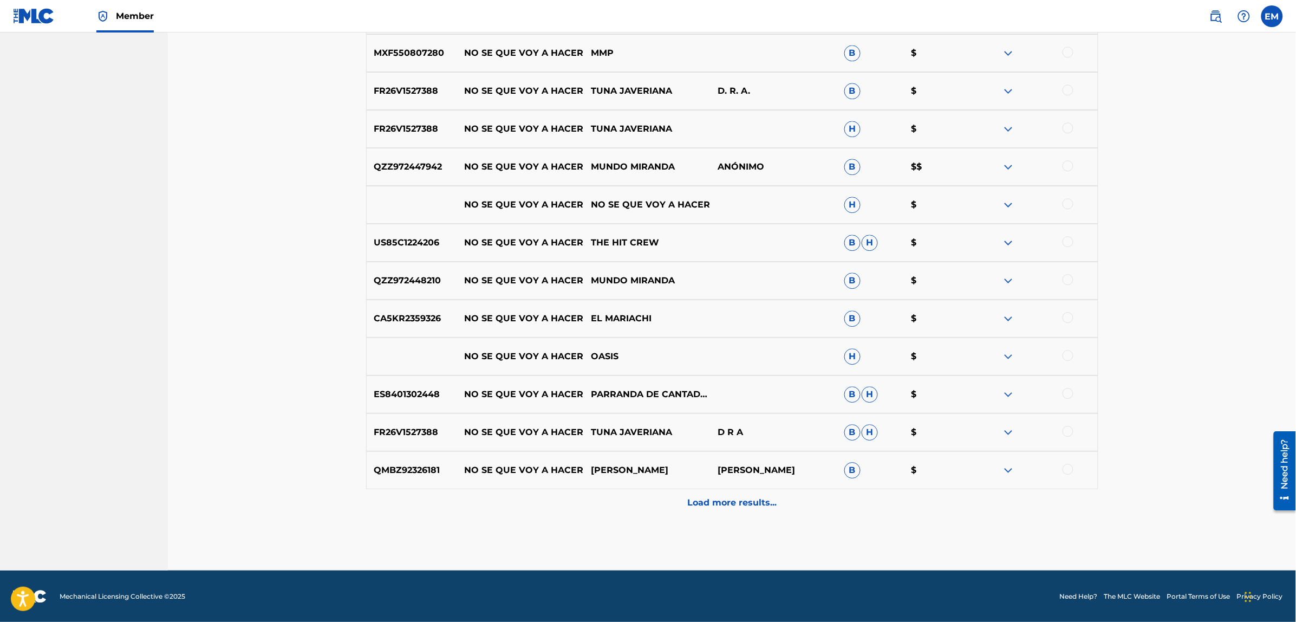
click at [724, 501] on p "Load more results..." at bounding box center [731, 502] width 89 height 13
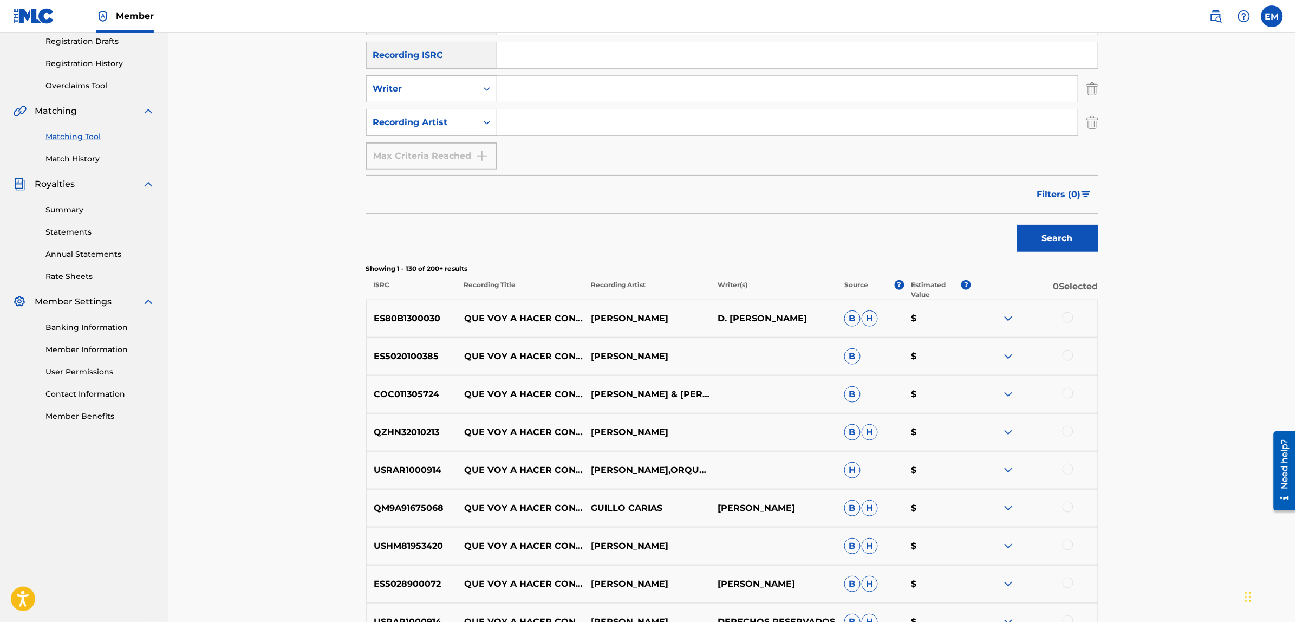
scroll to position [0, 0]
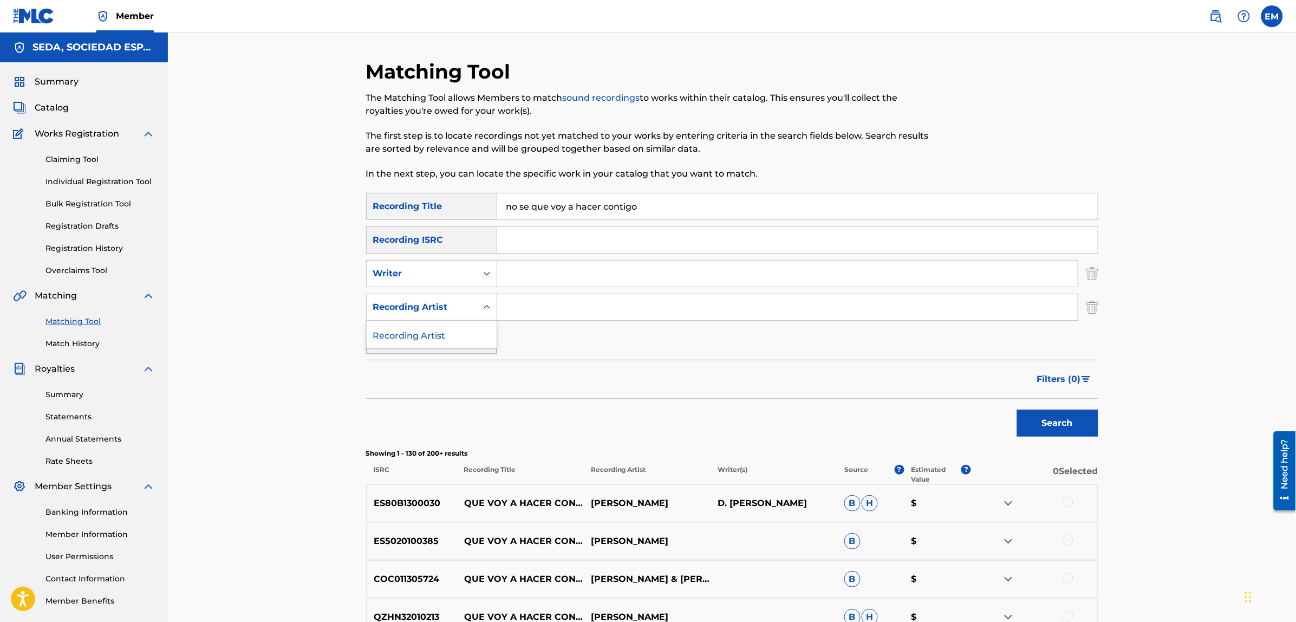
click at [453, 302] on div "Recording Artist" at bounding box center [421, 306] width 97 height 13
click at [588, 309] on input "Search Form" at bounding box center [787, 307] width 580 height 26
type input "[PERSON_NAME]"
click at [1017, 409] on button "Search" at bounding box center [1057, 422] width 81 height 27
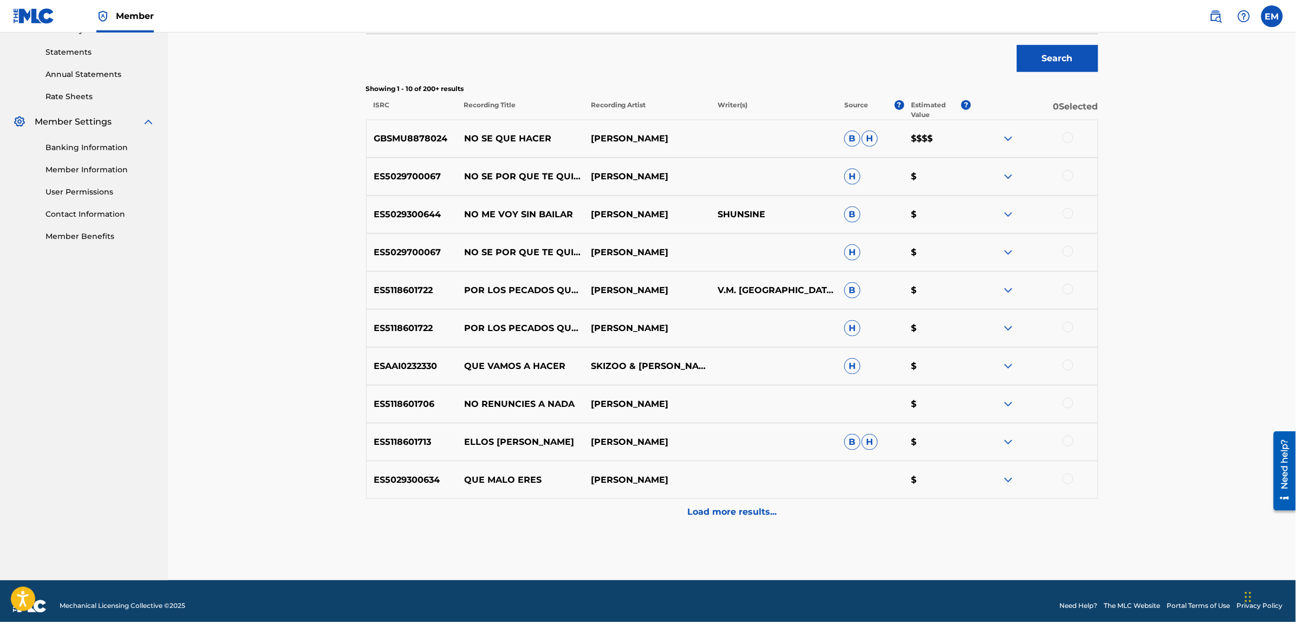
scroll to position [374, 0]
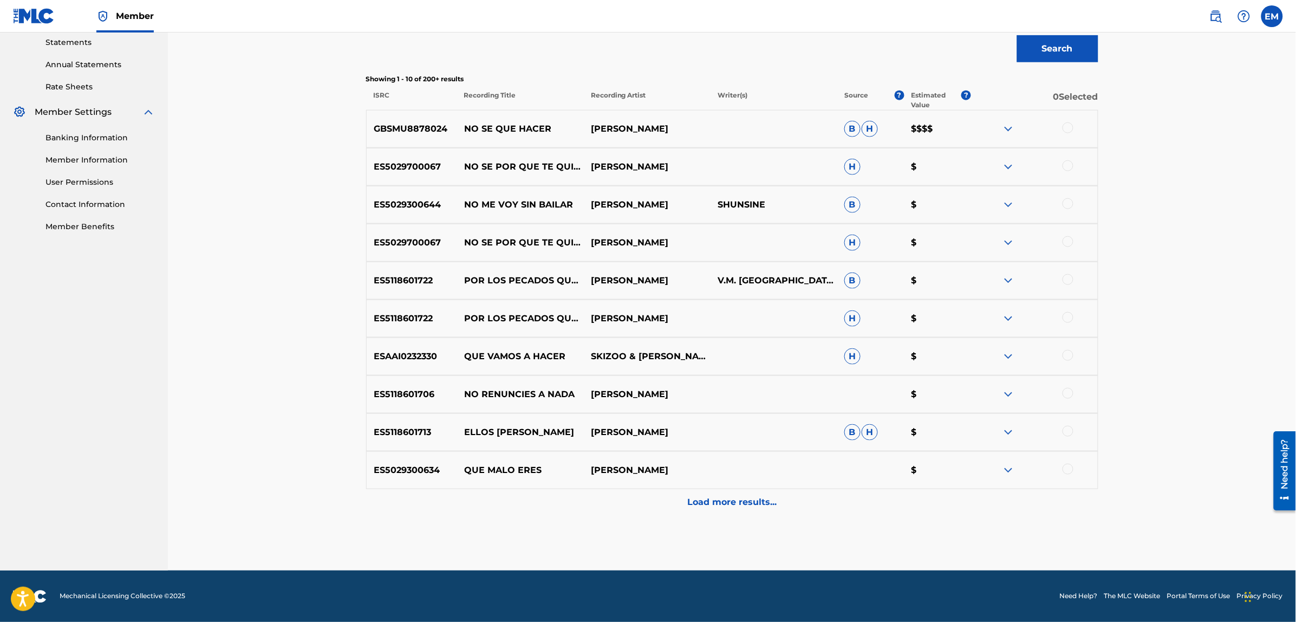
click at [704, 505] on p "Load more results..." at bounding box center [731, 502] width 89 height 13
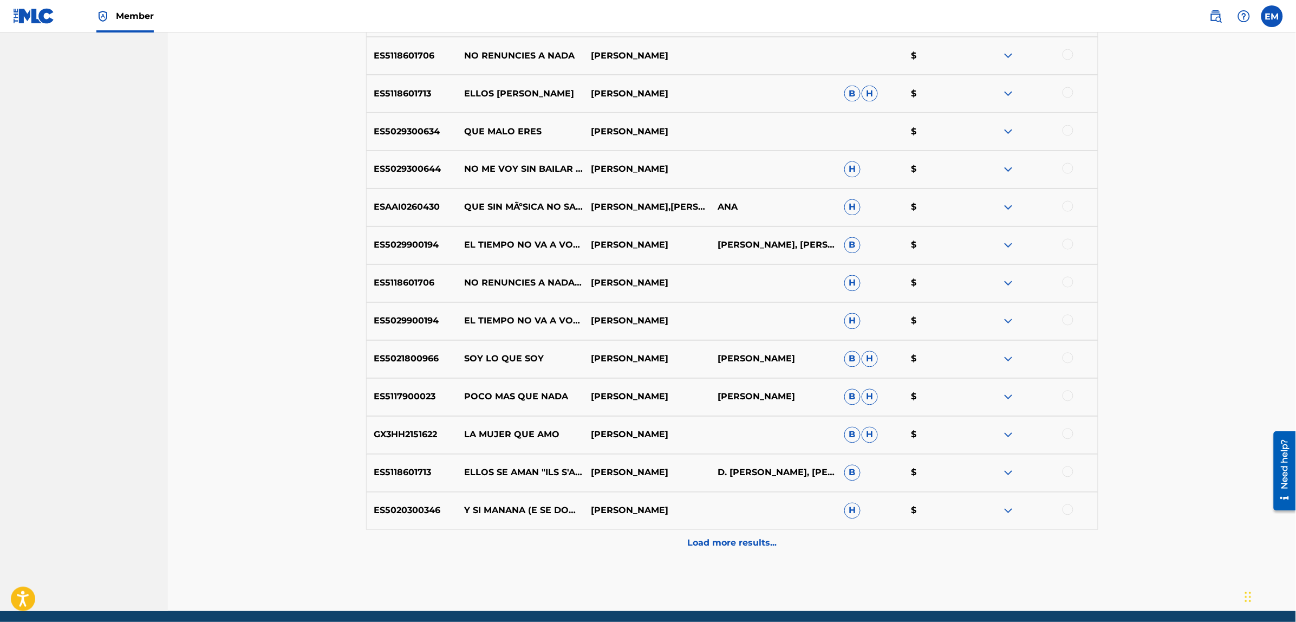
scroll to position [753, 0]
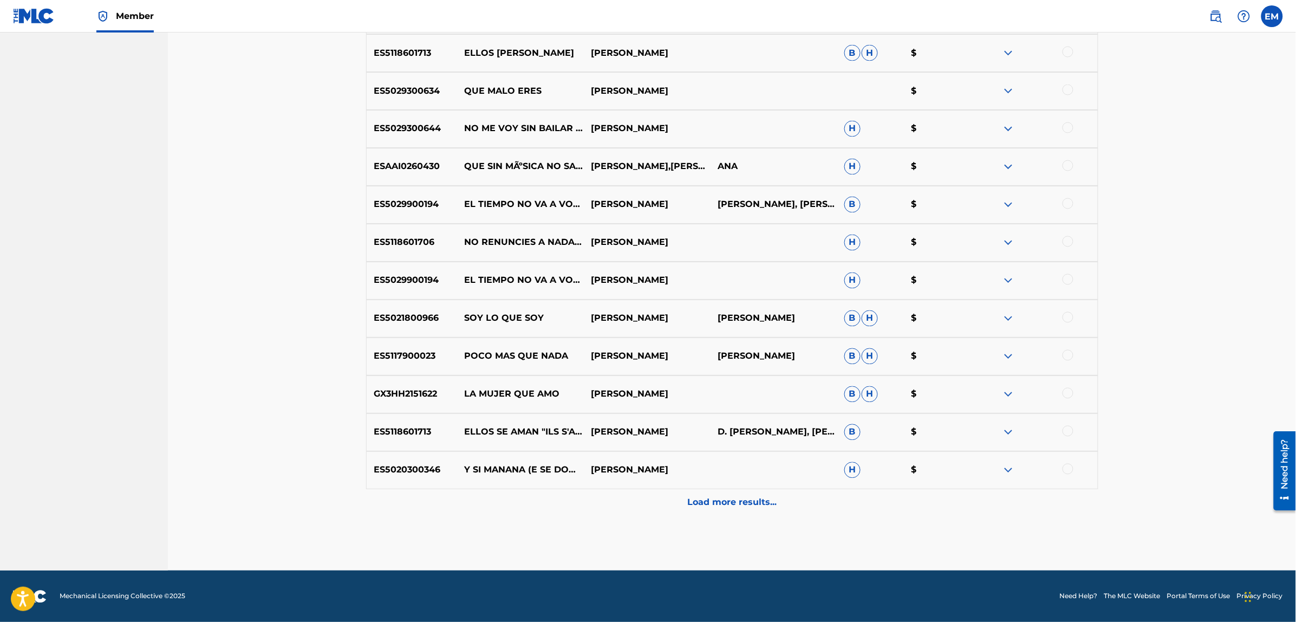
click at [702, 497] on p "Load more results..." at bounding box center [731, 502] width 89 height 13
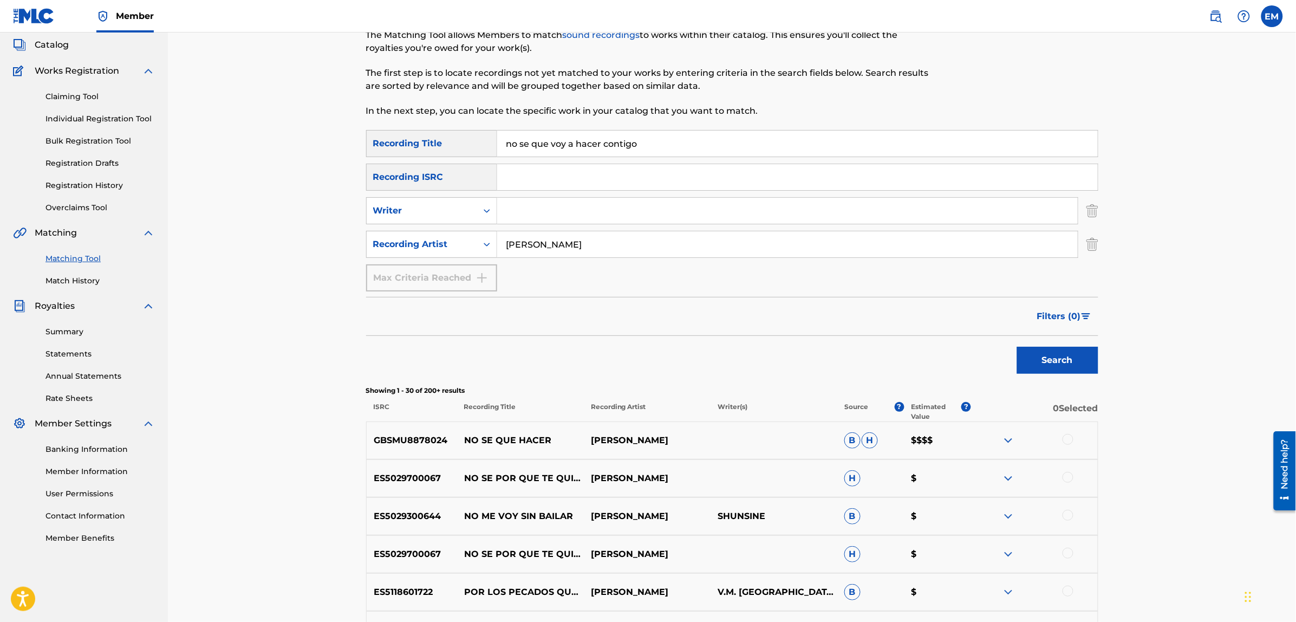
scroll to position [0, 0]
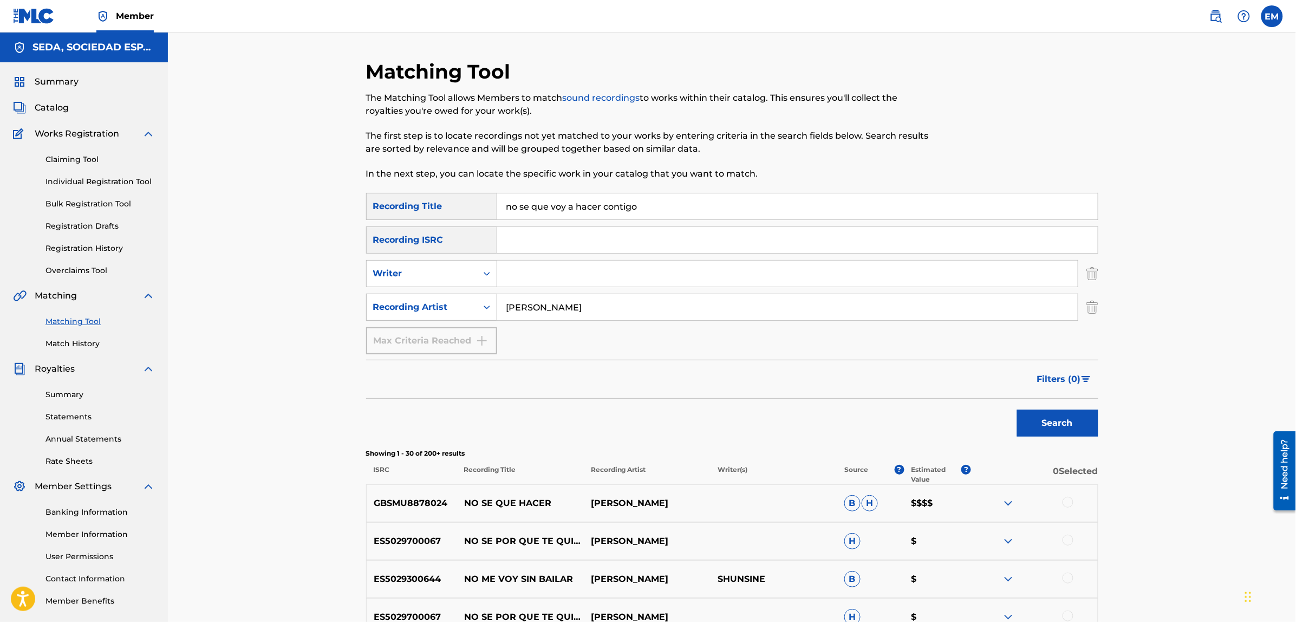
drag, startPoint x: 578, startPoint y: 302, endPoint x: 486, endPoint y: 302, distance: 92.0
click at [486, 302] on div "SearchWithCriteria9437b957-98ef-4d3d-b15f-ffa02e2389b9 Recording Artist [PERSON…" at bounding box center [732, 306] width 732 height 27
click at [437, 277] on div "Writer" at bounding box center [421, 273] width 97 height 13
click at [534, 279] on input "Search Form" at bounding box center [787, 273] width 580 height 26
type input "[PERSON_NAME]"
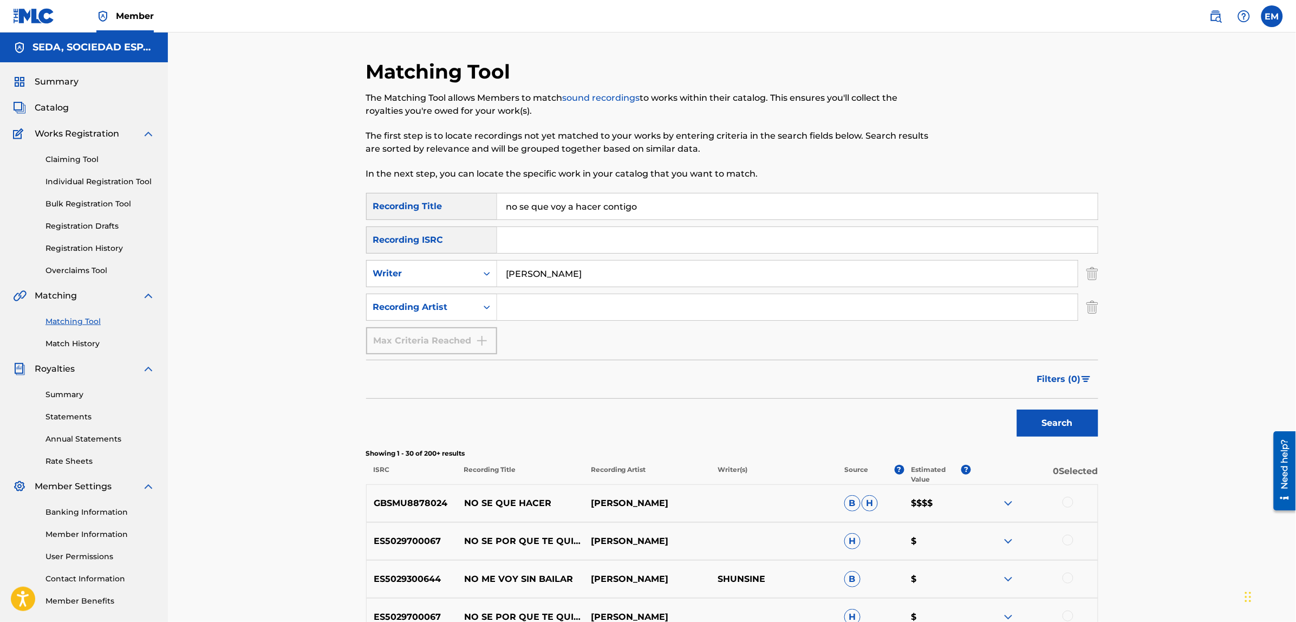
click at [1017, 409] on button "Search" at bounding box center [1057, 422] width 81 height 27
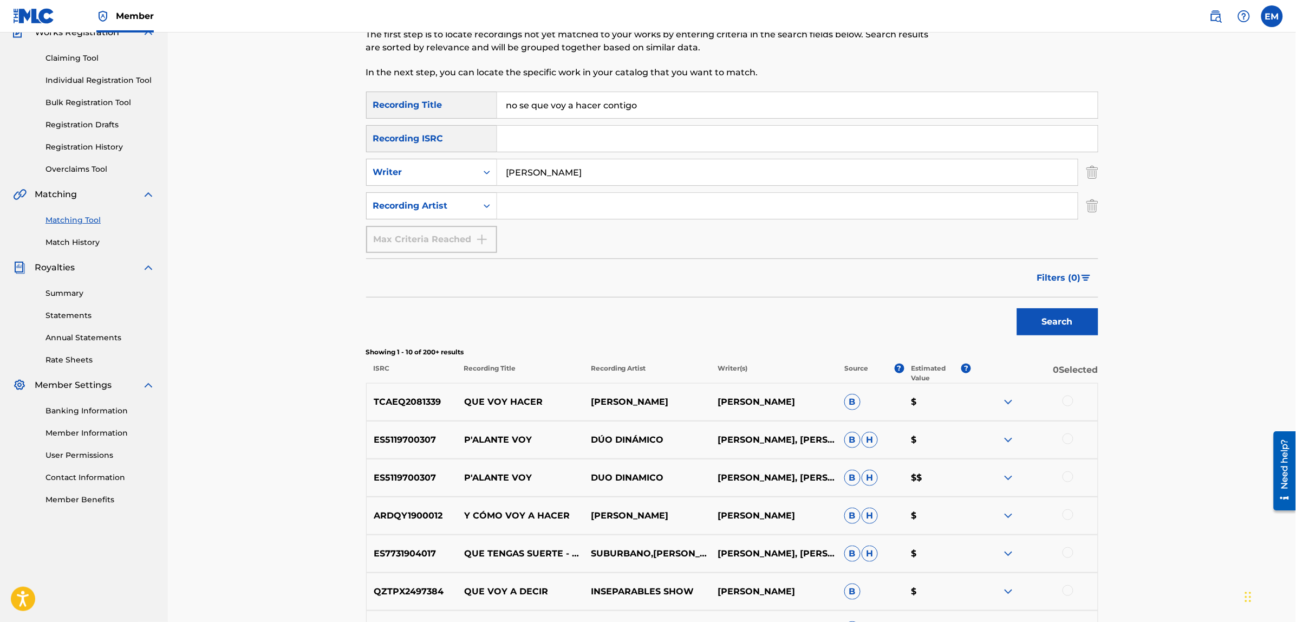
scroll to position [135, 0]
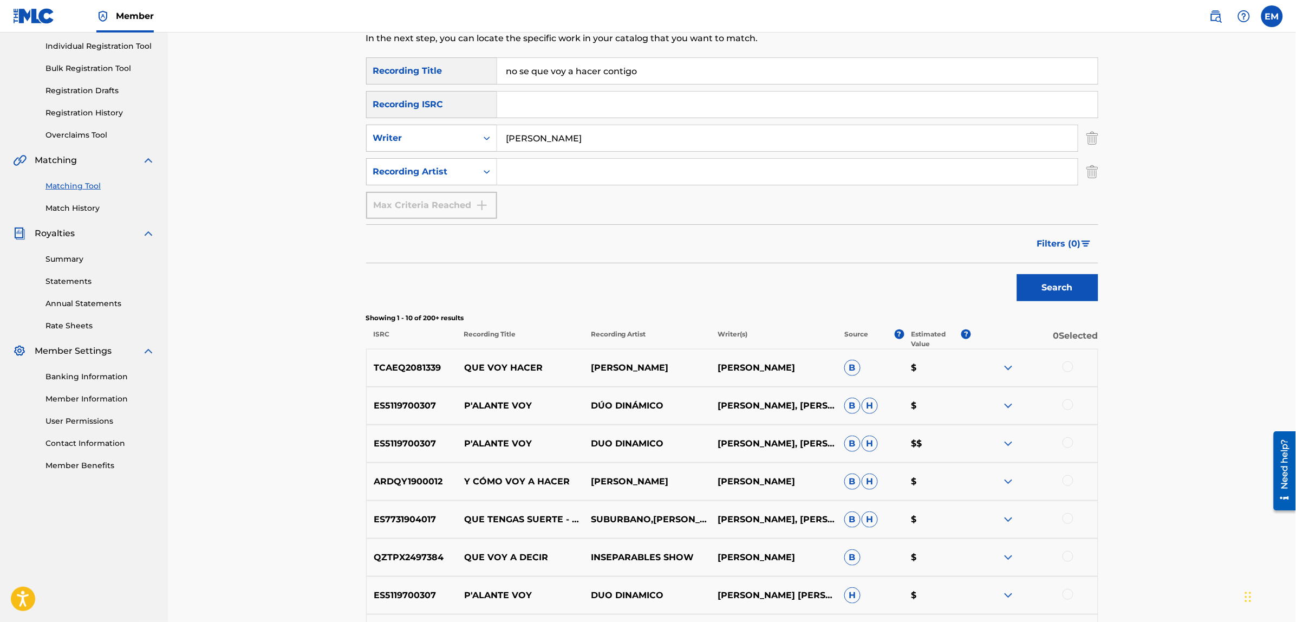
click at [1064, 437] on div at bounding box center [1034, 443] width 127 height 13
click at [1068, 441] on div at bounding box center [1067, 442] width 11 height 11
click at [738, 527] on button "Match 1 Group" at bounding box center [761, 533] width 120 height 27
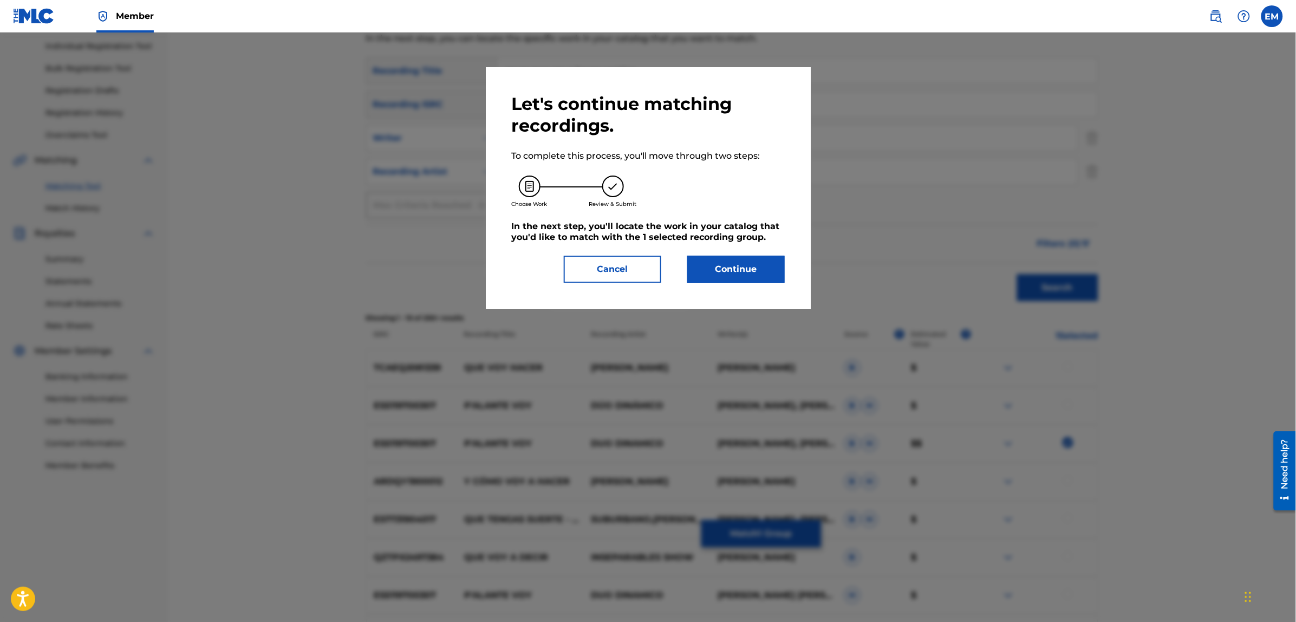
click at [734, 263] on button "Continue" at bounding box center [735, 269] width 97 height 27
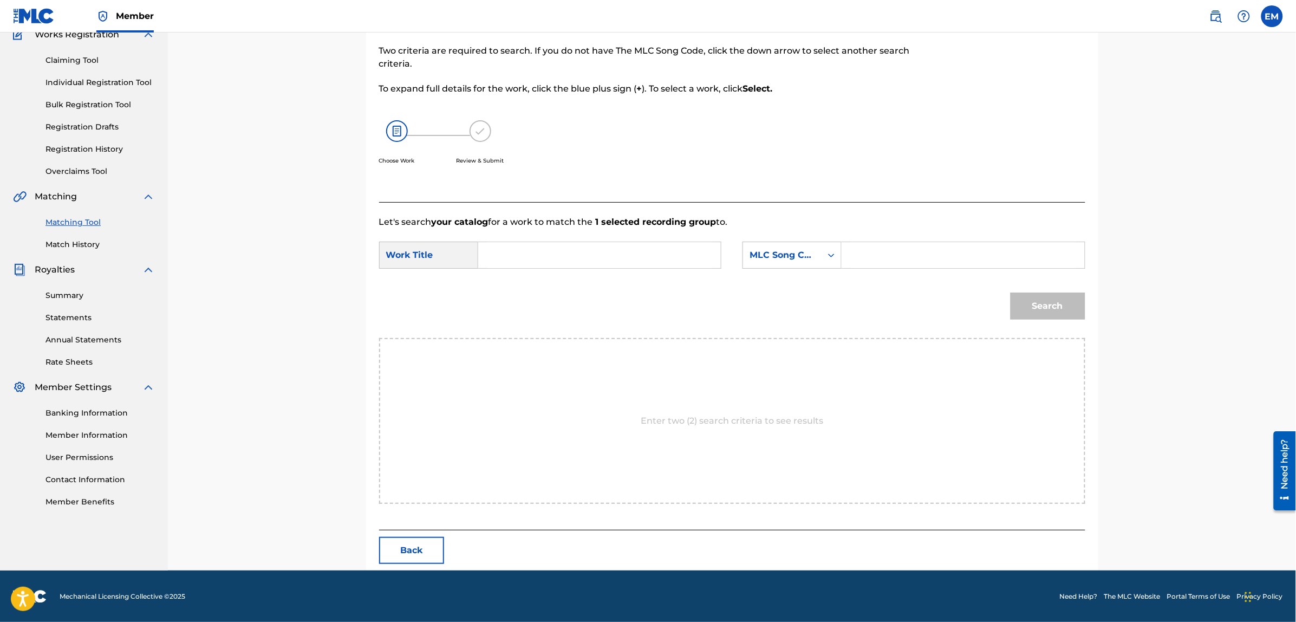
click at [661, 250] on input "Search Form" at bounding box center [599, 255] width 224 height 26
type input "no se que voy a hacer contigo"
click at [787, 258] on div "MLC Song Code" at bounding box center [782, 255] width 66 height 13
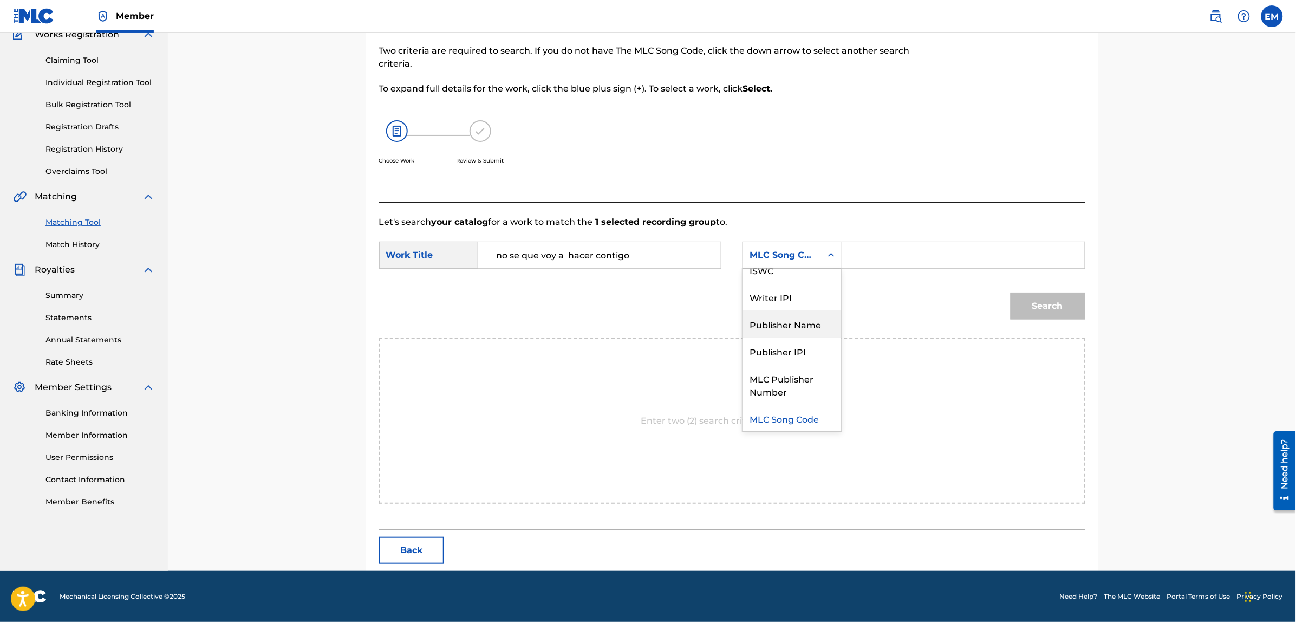
scroll to position [0, 0]
click at [783, 283] on div "Writer Name" at bounding box center [792, 282] width 98 height 27
click at [869, 257] on input "Search Form" at bounding box center [963, 255] width 224 height 26
paste input "[PERSON_NAME]"
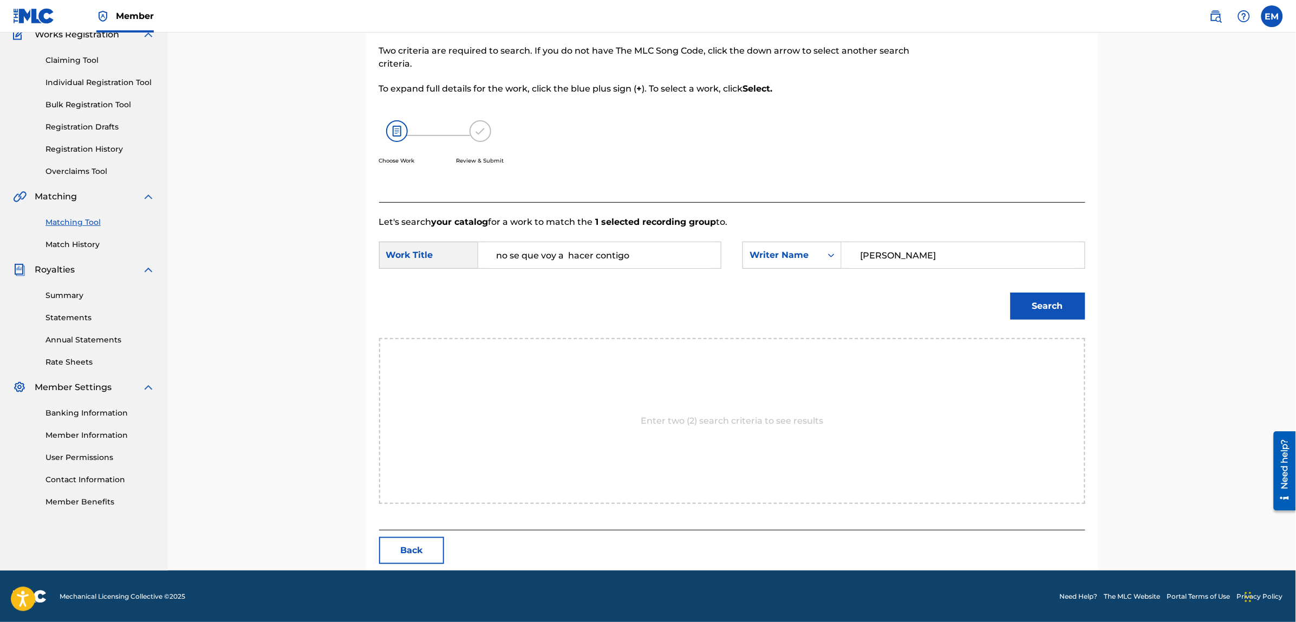
type input "[PERSON_NAME]"
click at [1010, 292] on button "Search" at bounding box center [1047, 305] width 75 height 27
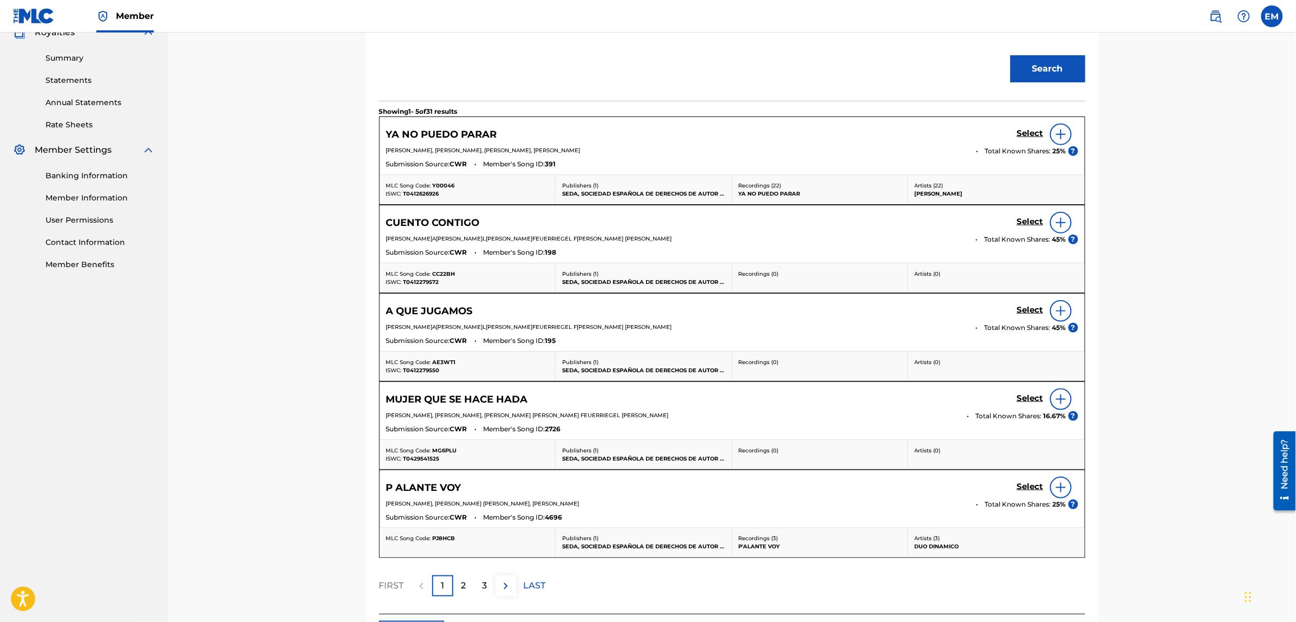
scroll to position [370, 0]
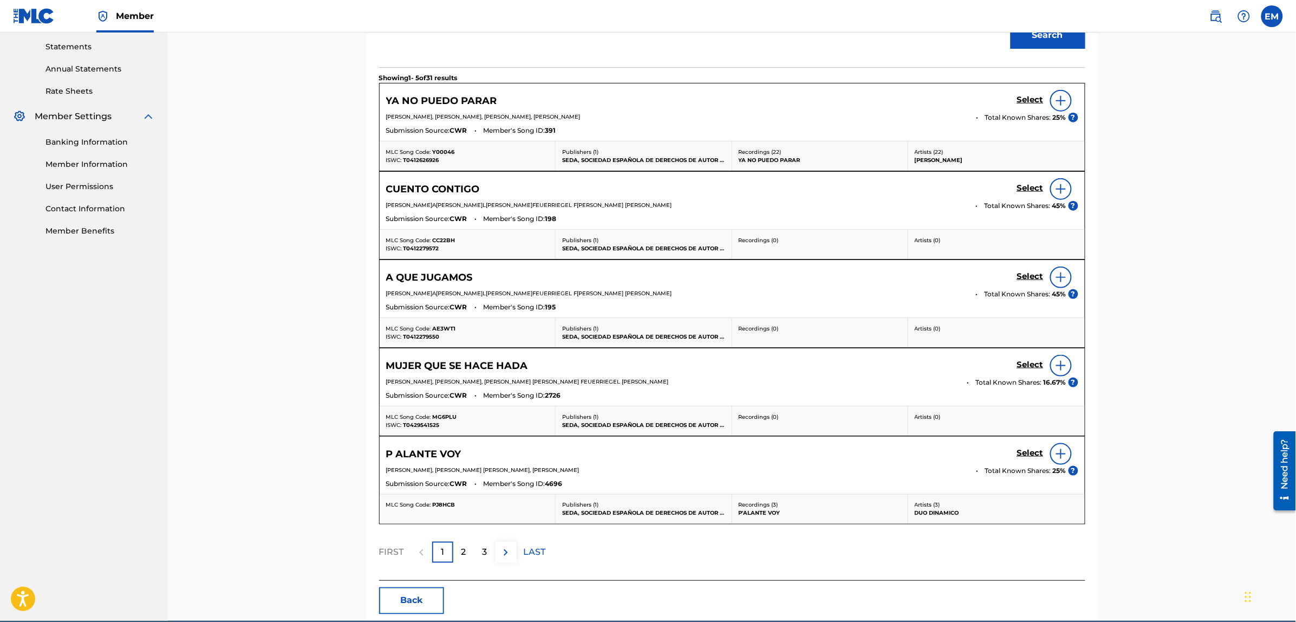
click at [402, 600] on button "Back" at bounding box center [411, 600] width 65 height 27
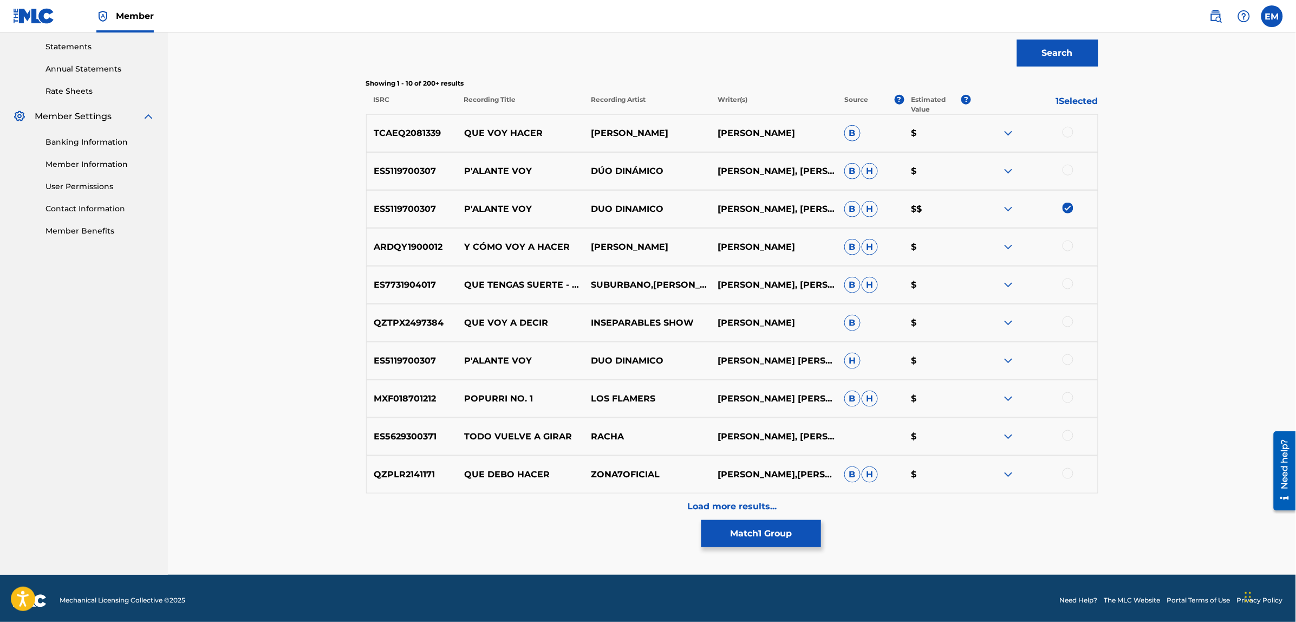
click at [1068, 206] on img at bounding box center [1067, 207] width 11 height 11
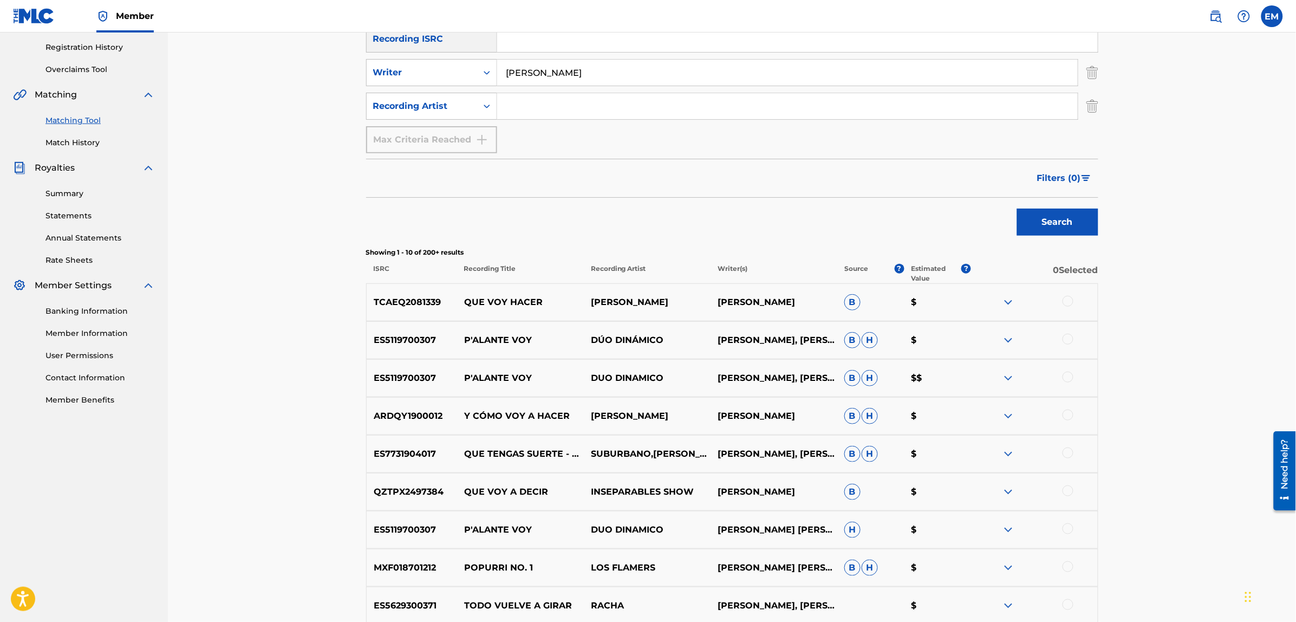
scroll to position [0, 0]
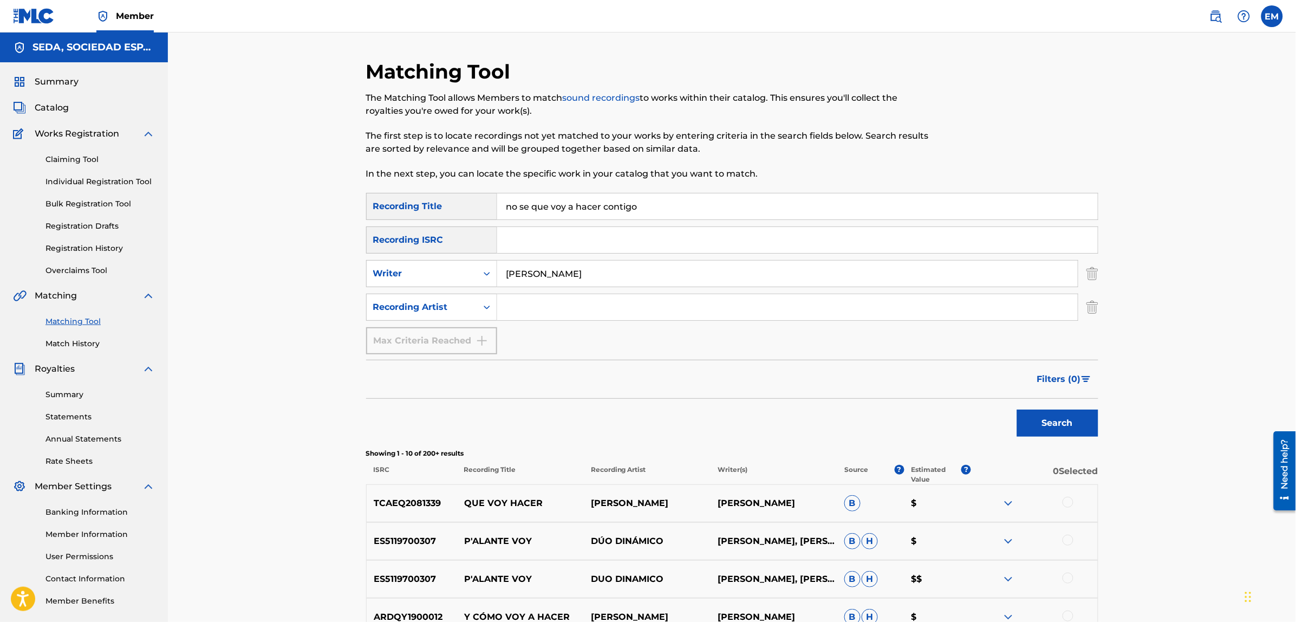
drag, startPoint x: 683, startPoint y: 211, endPoint x: 488, endPoint y: 214, distance: 194.9
click at [488, 213] on div "SearchWithCriteria4cb5dad6-b85f-4516-9888-0e568c27dd13 Recording Title no se qu…" at bounding box center [732, 206] width 732 height 27
type input "e"
type input "el sol se pone"
click at [1017, 409] on button "Search" at bounding box center [1057, 422] width 81 height 27
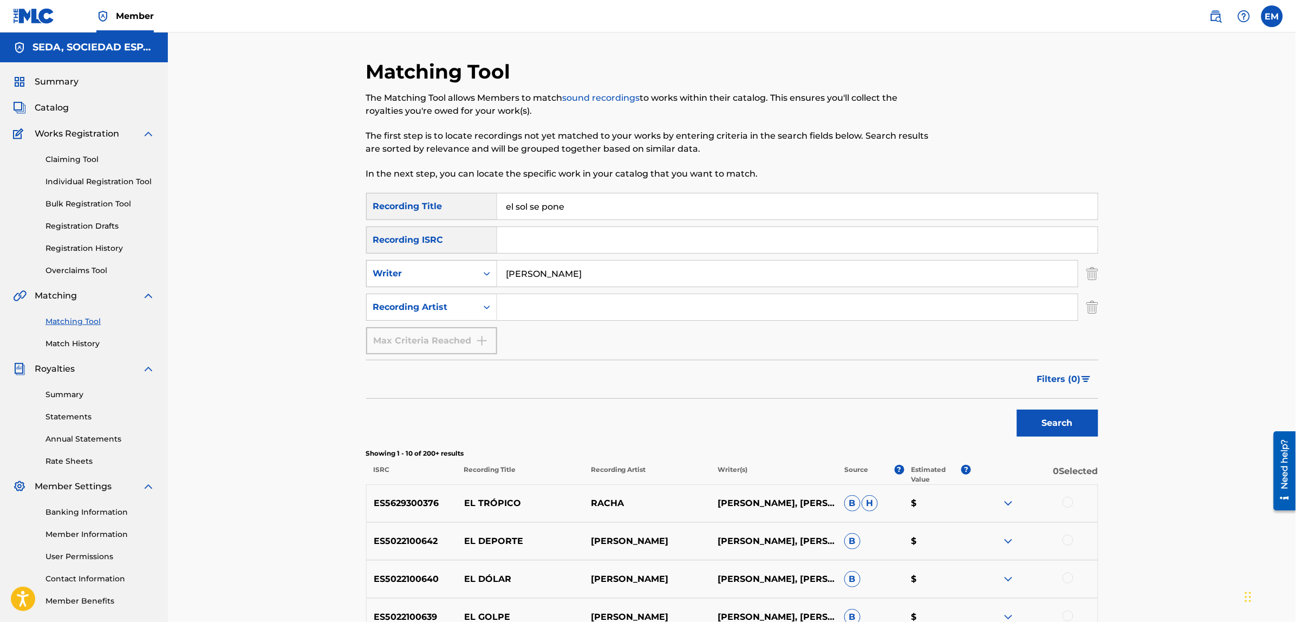
drag, startPoint x: 611, startPoint y: 271, endPoint x: 429, endPoint y: 287, distance: 182.1
click at [466, 279] on div "SearchWithCriteriaf46d2467-7dad-4df4-b4b7-e6d698cece0a Writer [PERSON_NAME]" at bounding box center [732, 273] width 732 height 27
click at [1017, 409] on button "Search" at bounding box center [1057, 422] width 81 height 27
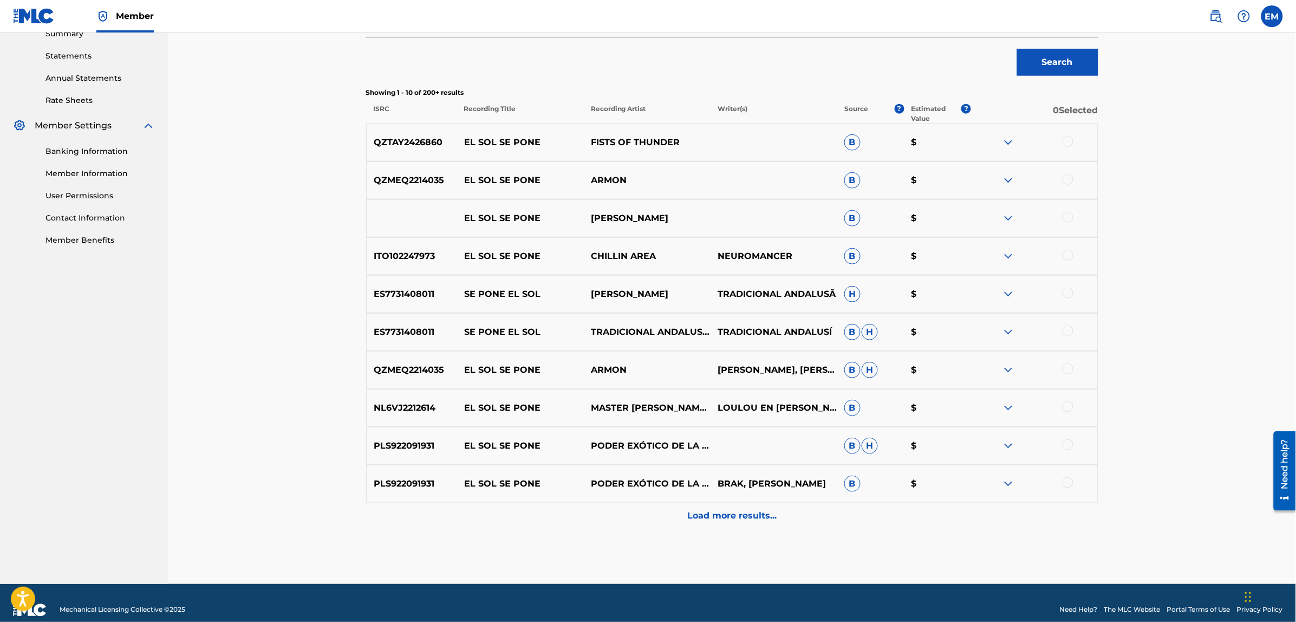
scroll to position [374, 0]
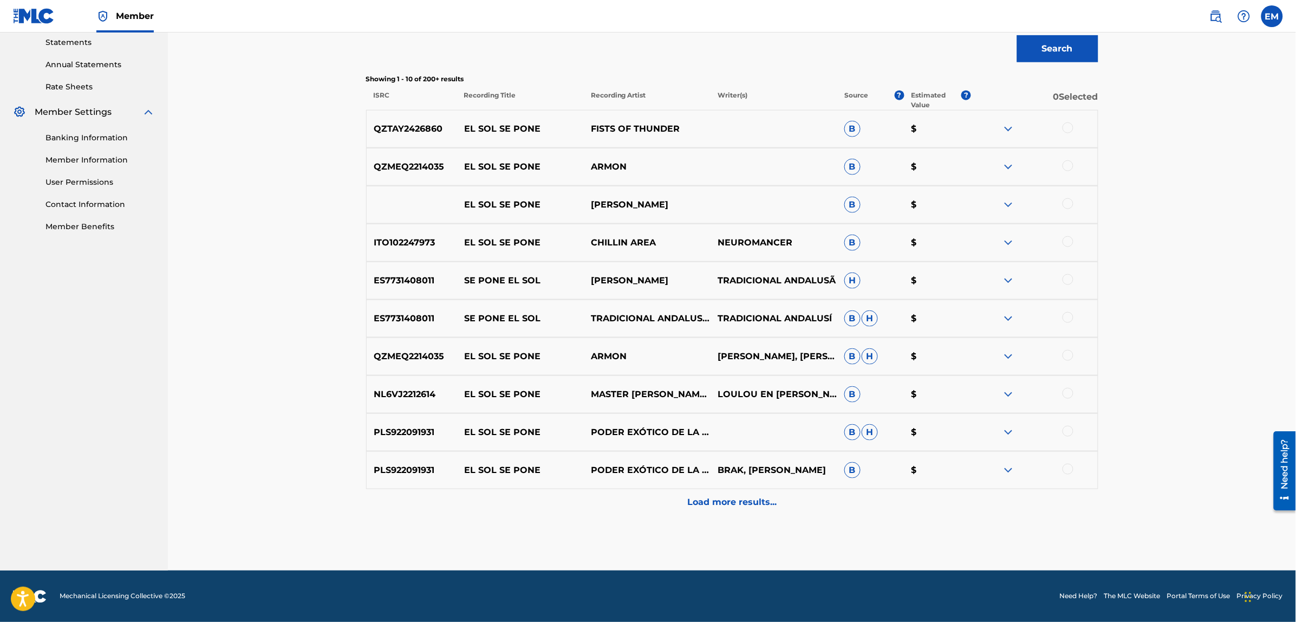
click at [708, 501] on p "Load more results..." at bounding box center [731, 502] width 89 height 13
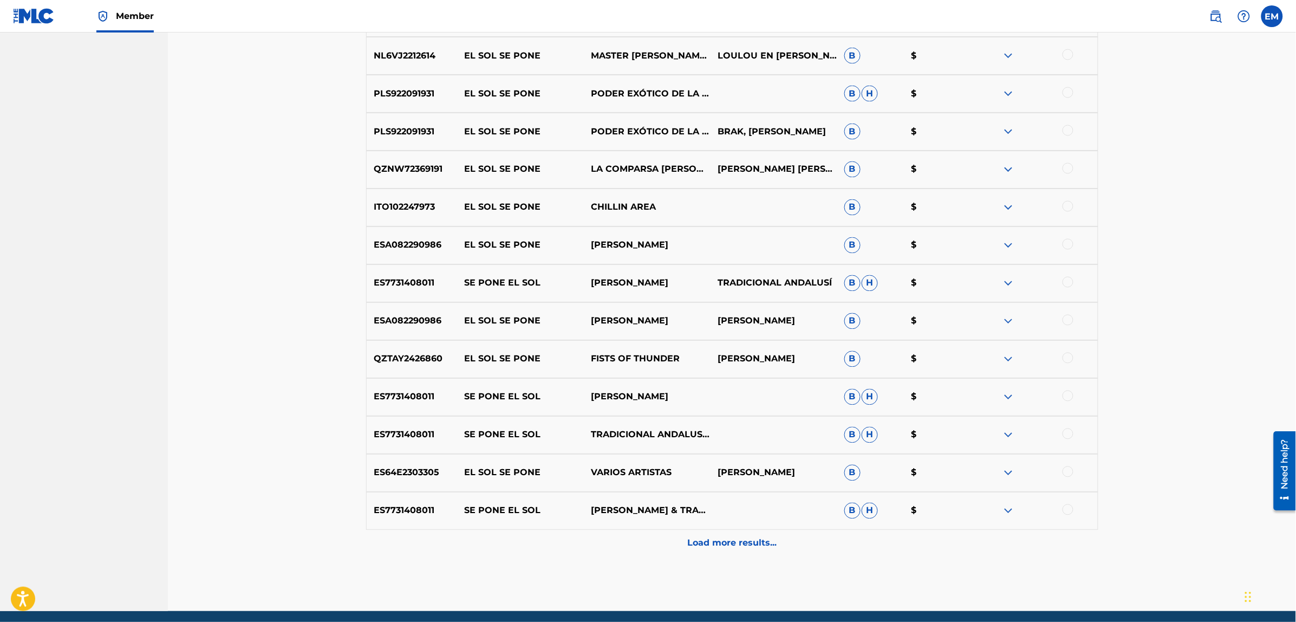
scroll to position [753, 0]
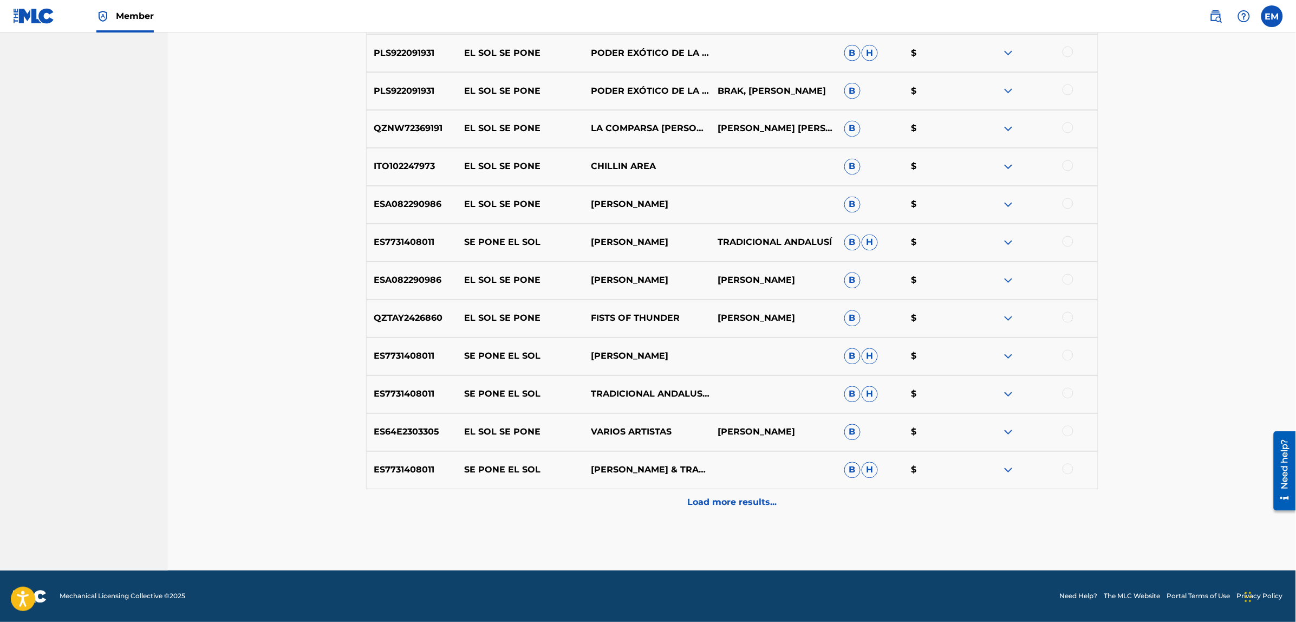
click at [727, 507] on p "Load more results..." at bounding box center [731, 502] width 89 height 13
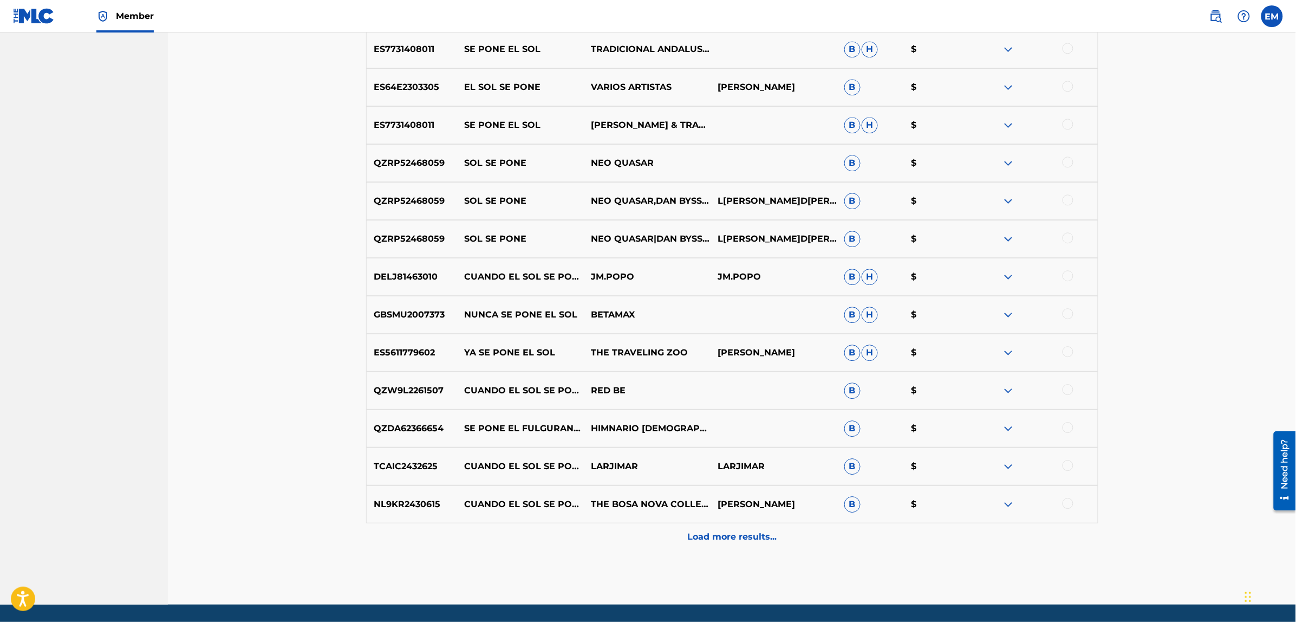
scroll to position [1132, 0]
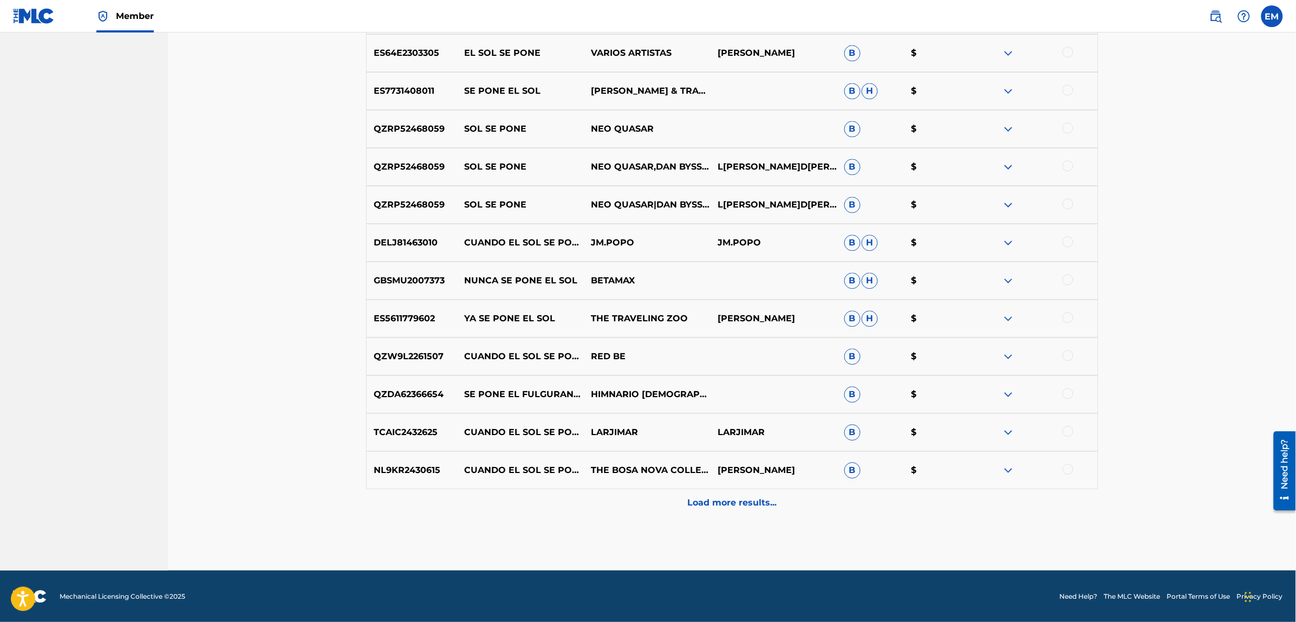
click at [707, 496] on p "Load more results..." at bounding box center [731, 502] width 89 height 13
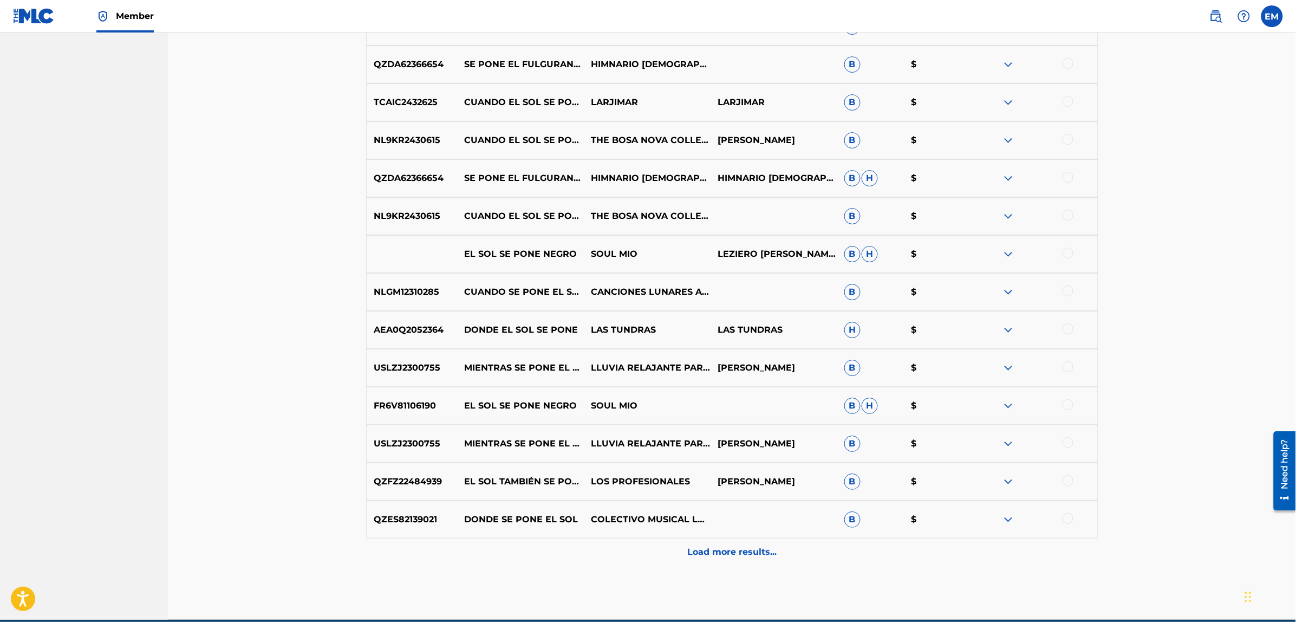
scroll to position [1470, 0]
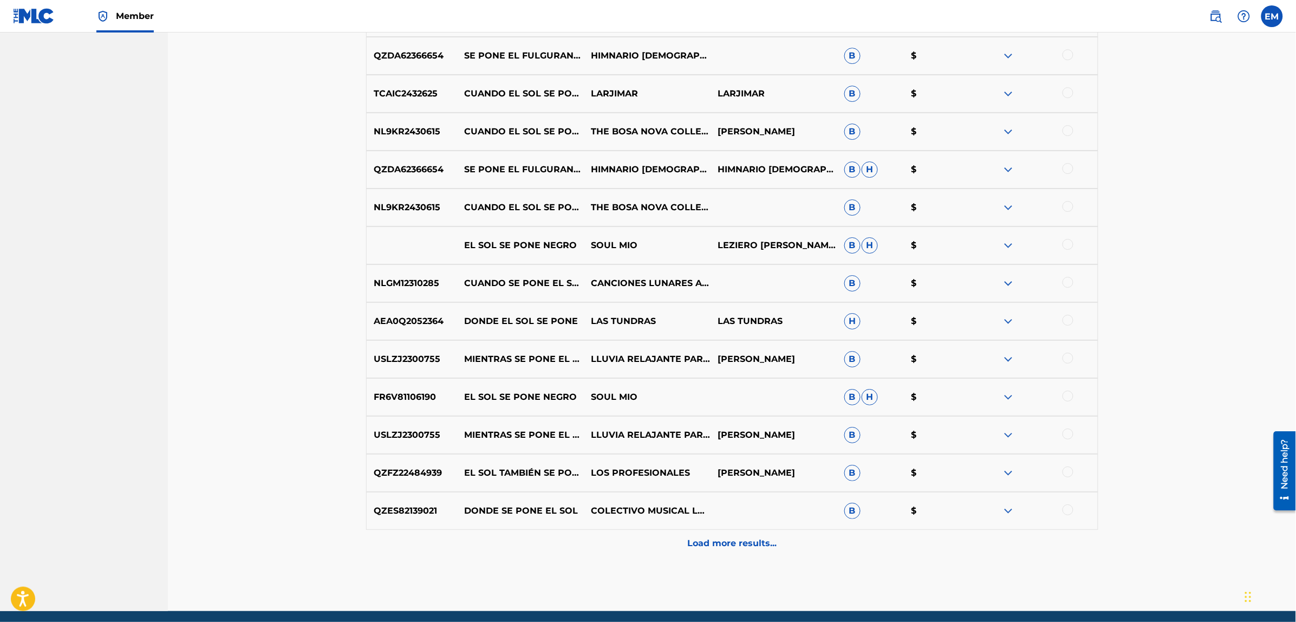
click at [723, 537] on p "Load more results..." at bounding box center [731, 543] width 89 height 13
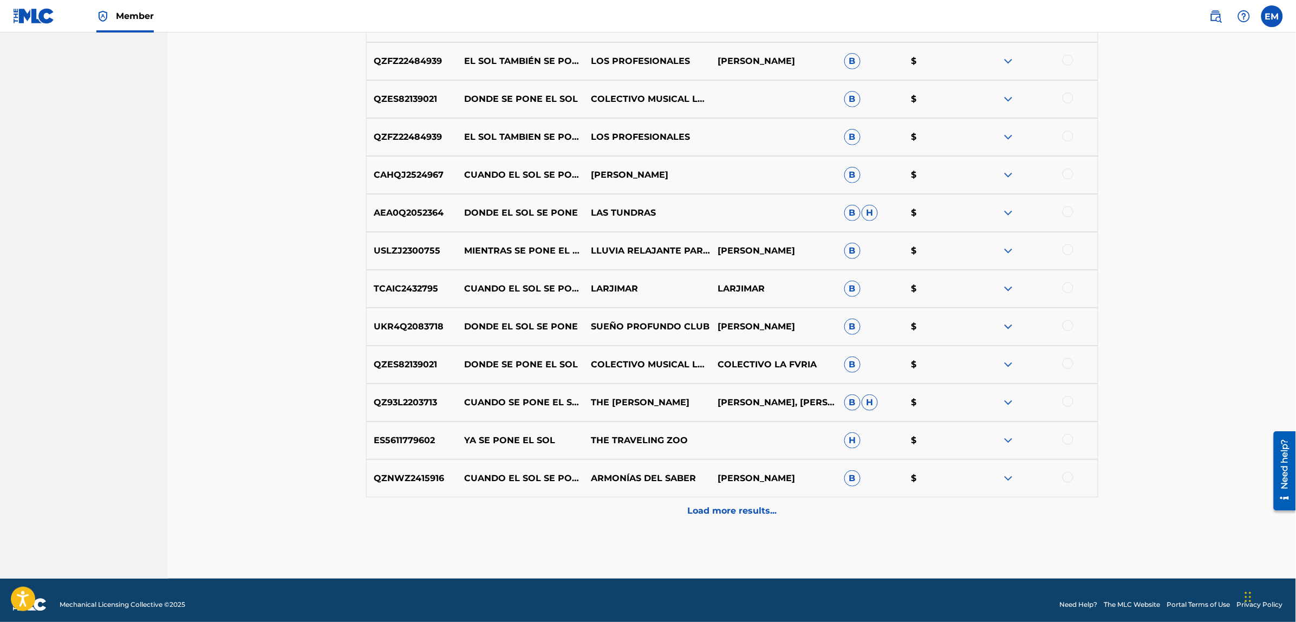
scroll to position [1890, 0]
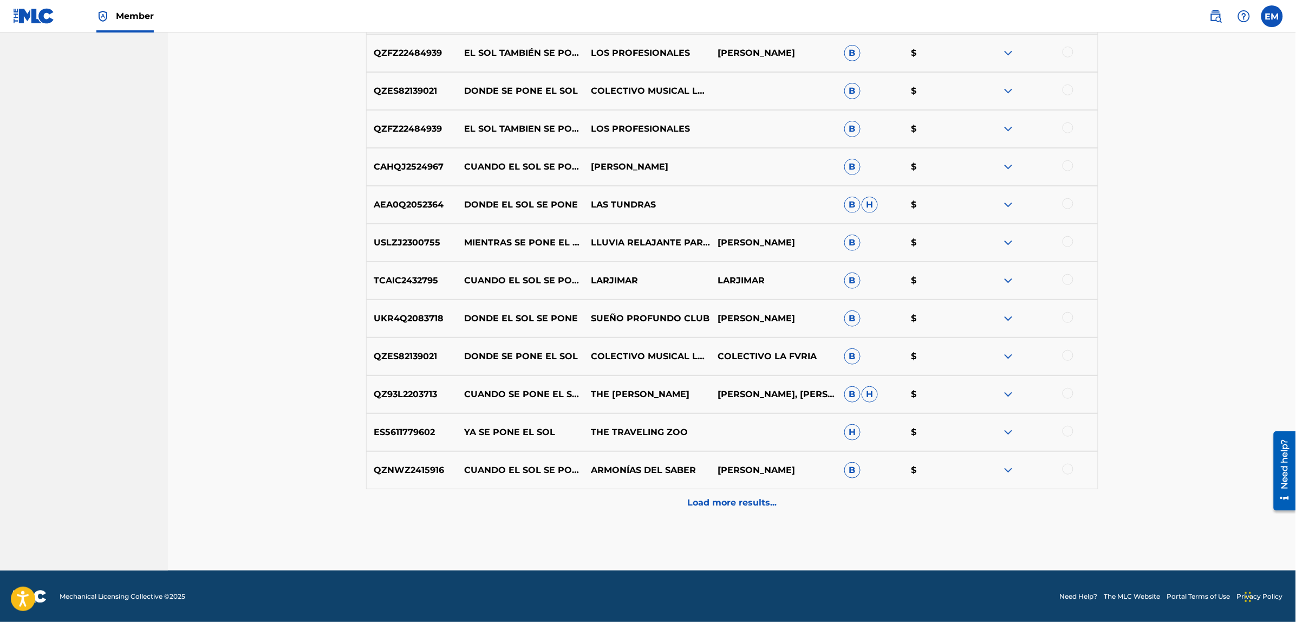
click at [722, 507] on p "Load more results..." at bounding box center [731, 502] width 89 height 13
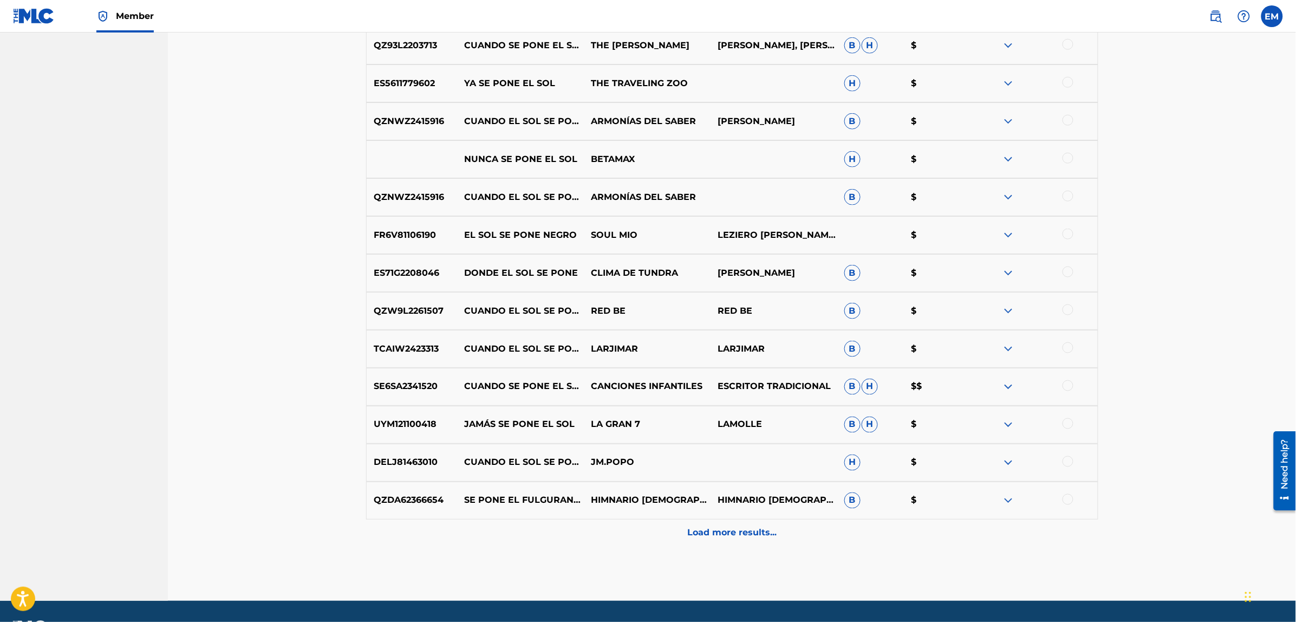
scroll to position [2269, 0]
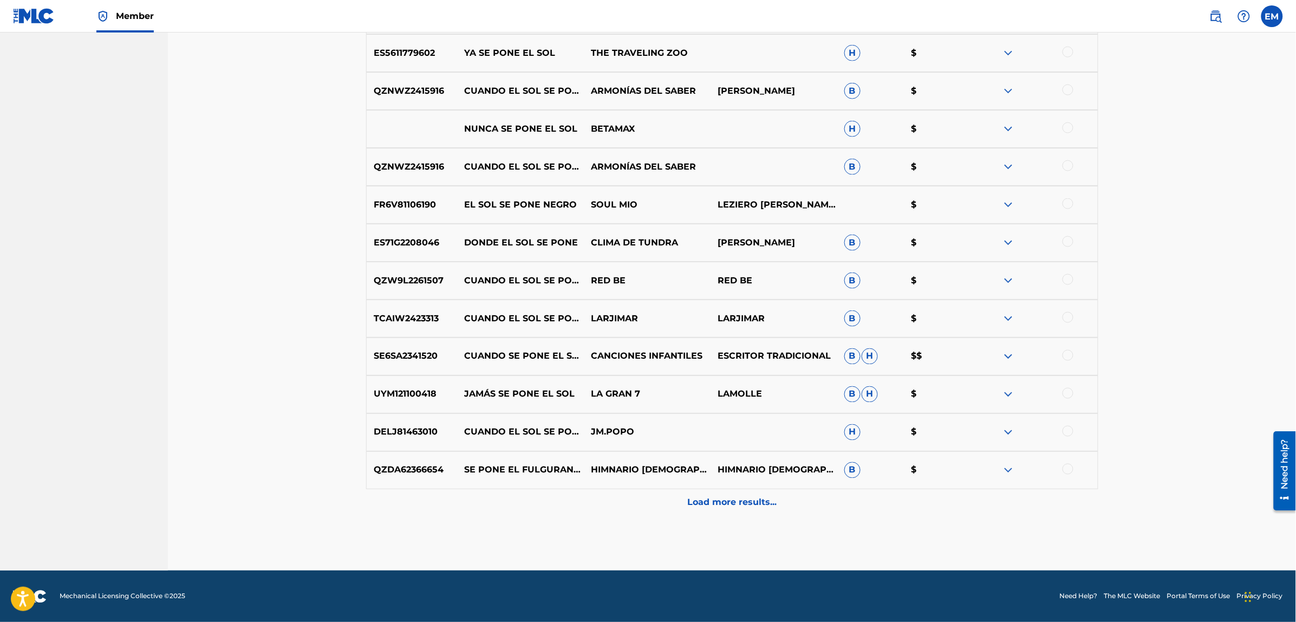
click at [705, 502] on p "Load more results..." at bounding box center [731, 502] width 89 height 13
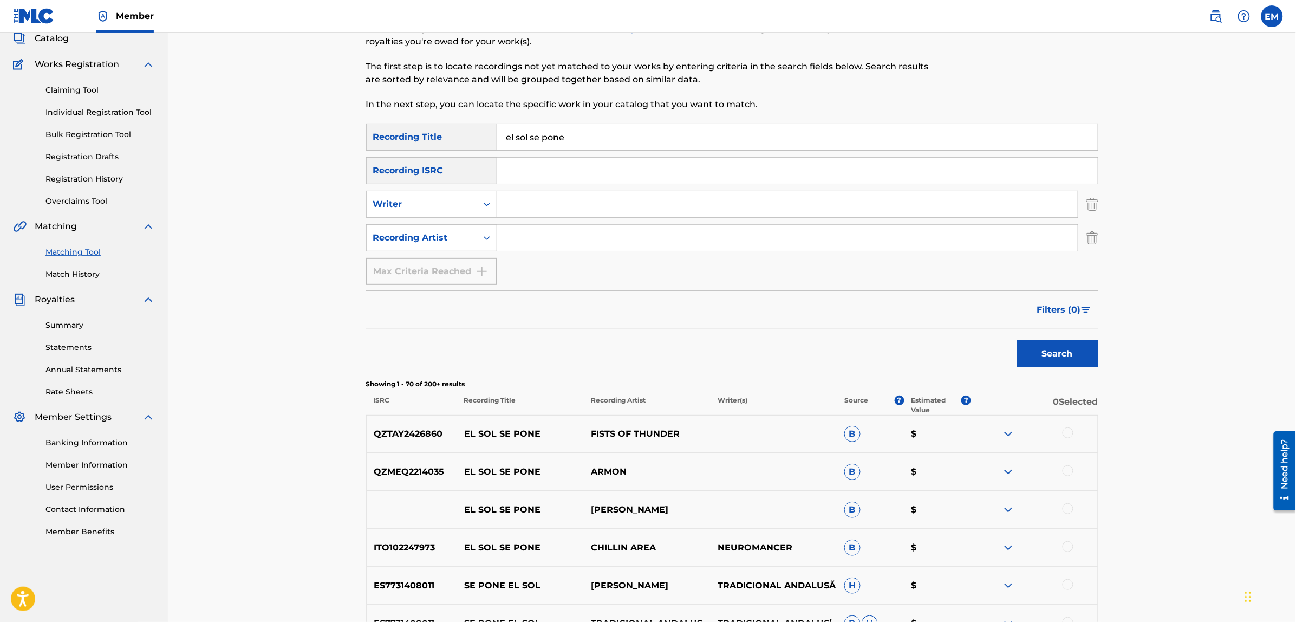
scroll to position [0, 0]
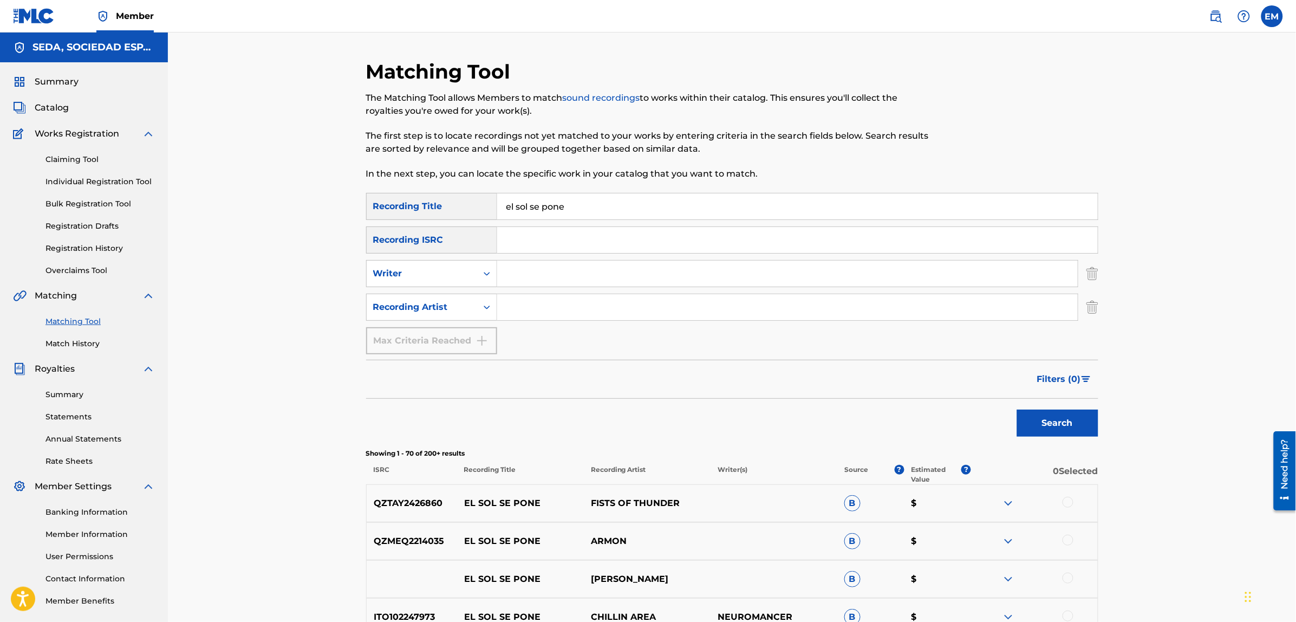
click at [518, 303] on input "Search Form" at bounding box center [787, 307] width 580 height 26
type input "suburbano"
click at [1017, 409] on button "Search" at bounding box center [1057, 422] width 81 height 27
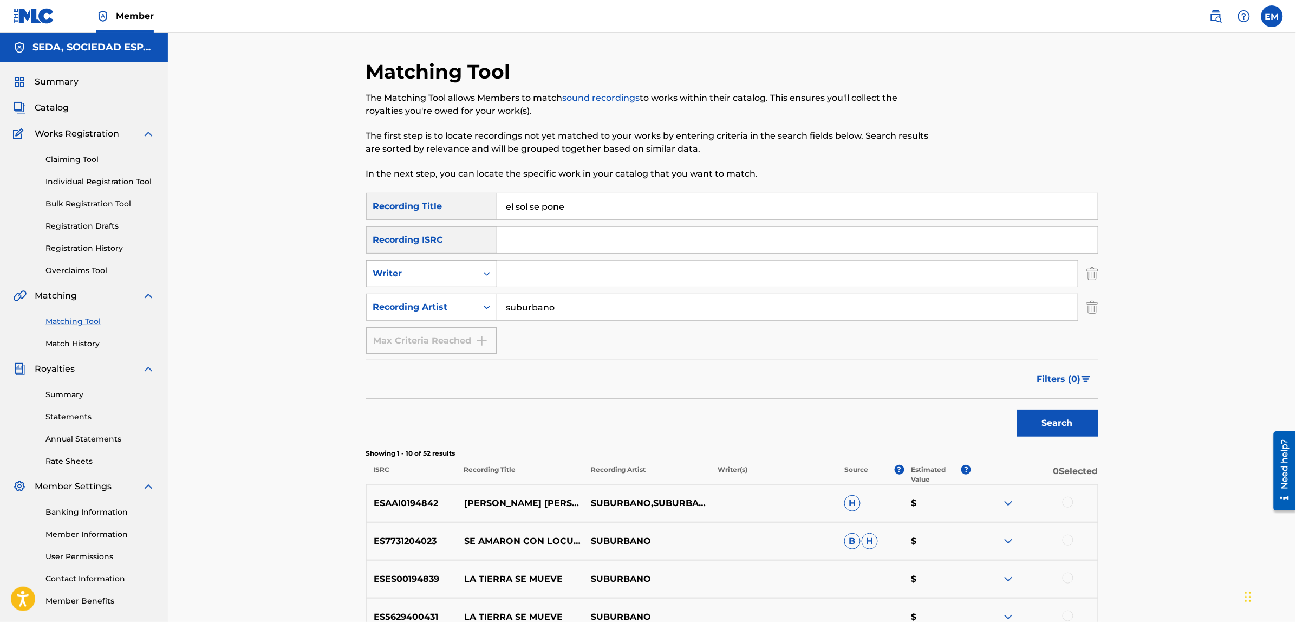
click at [453, 276] on div "Writer" at bounding box center [421, 273] width 97 height 13
click at [524, 271] on input "Search Form" at bounding box center [787, 273] width 580 height 26
type input "[PERSON_NAME]"
click at [1017, 409] on button "Search" at bounding box center [1057, 422] width 81 height 27
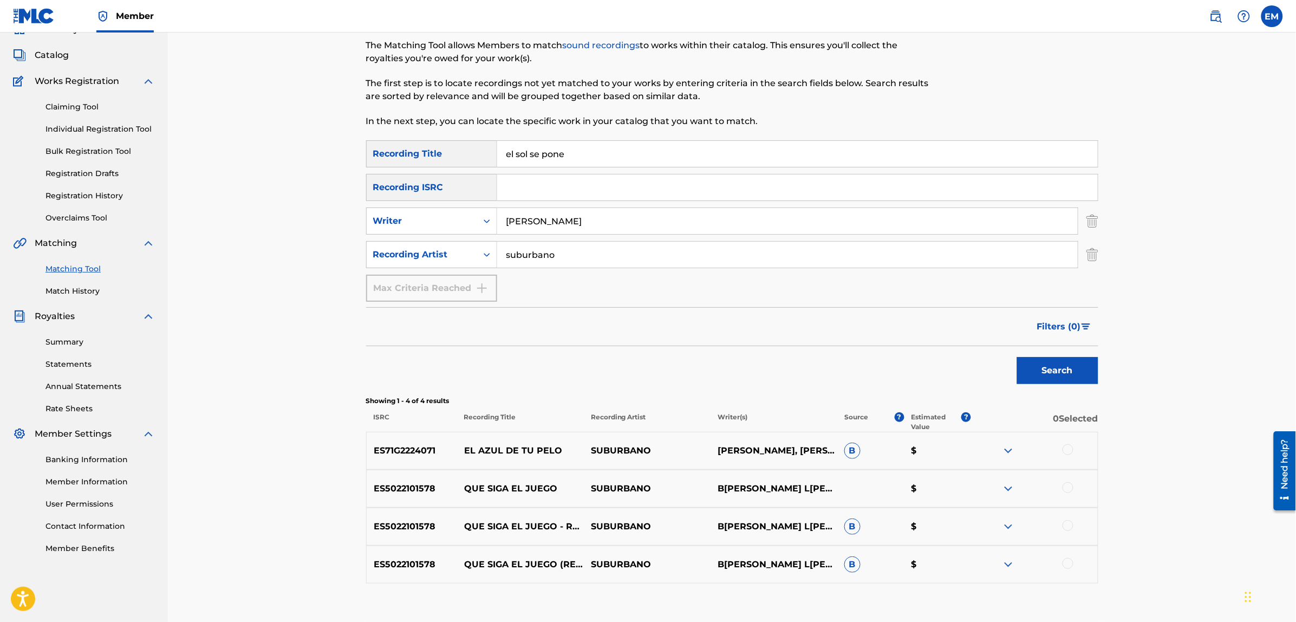
scroll to position [120, 0]
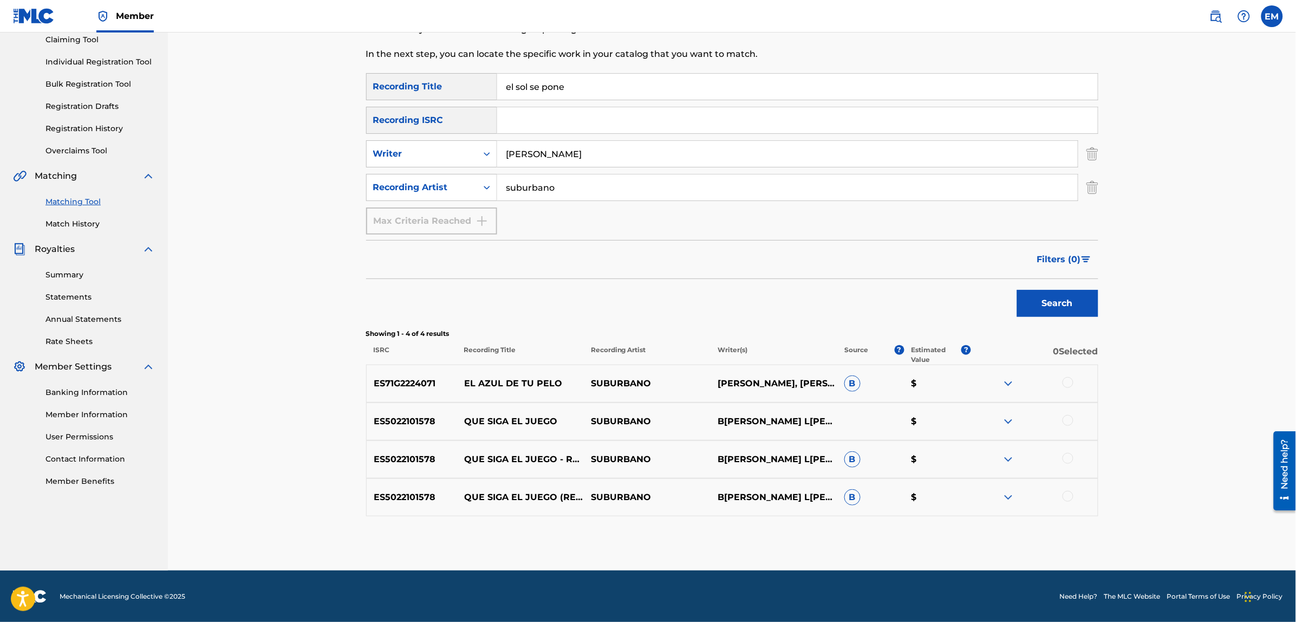
click at [1068, 420] on div at bounding box center [1067, 420] width 11 height 11
click at [762, 537] on button "Match 1 Group" at bounding box center [761, 533] width 120 height 27
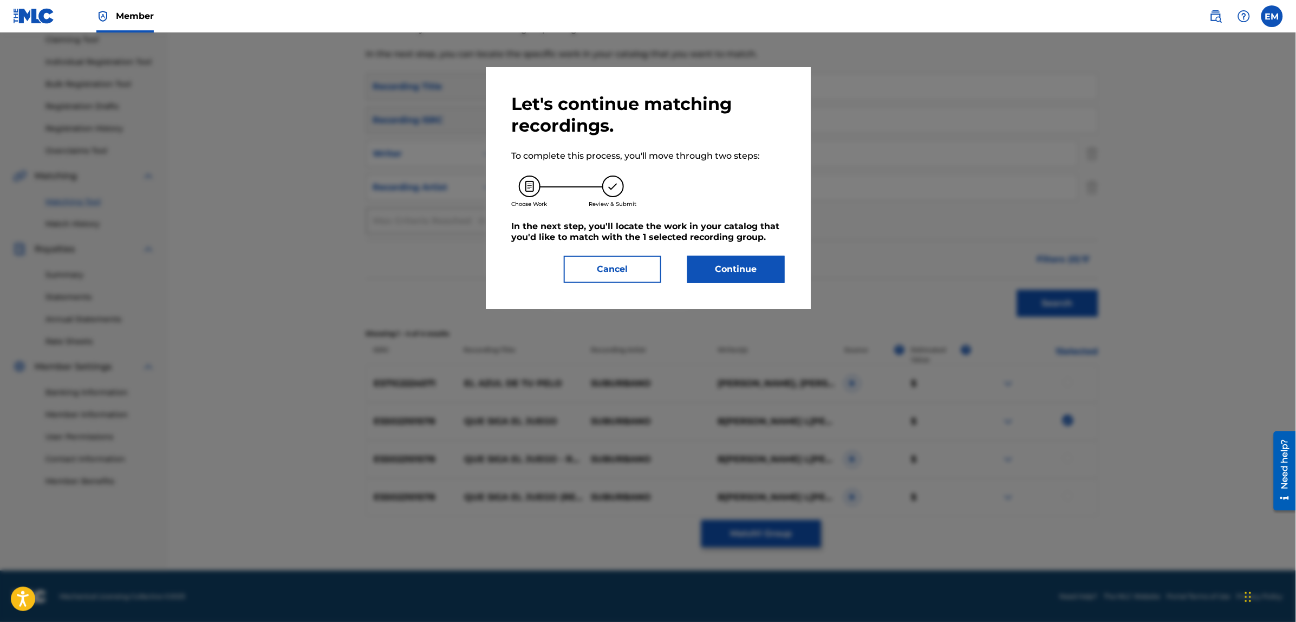
click at [734, 274] on button "Continue" at bounding box center [735, 269] width 97 height 27
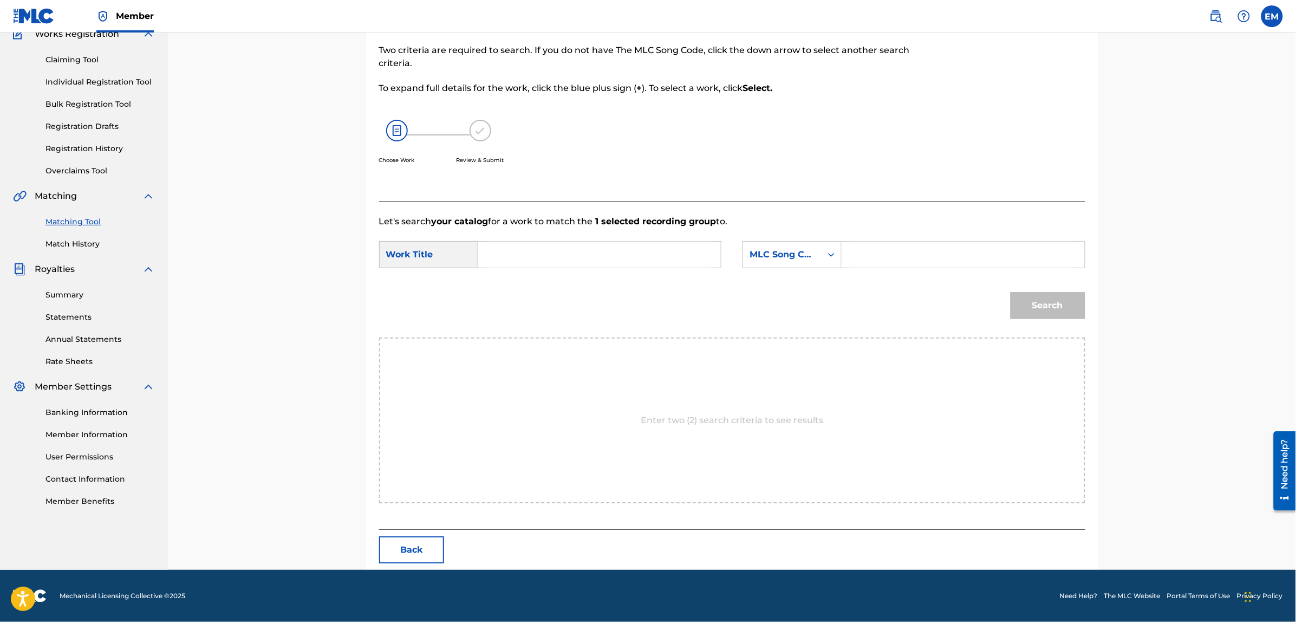
scroll to position [99, 0]
click at [601, 256] on input "Search Form" at bounding box center [599, 255] width 224 height 26
type input "el sol se pone"
click at [762, 255] on div "MLC Song Code" at bounding box center [782, 255] width 66 height 13
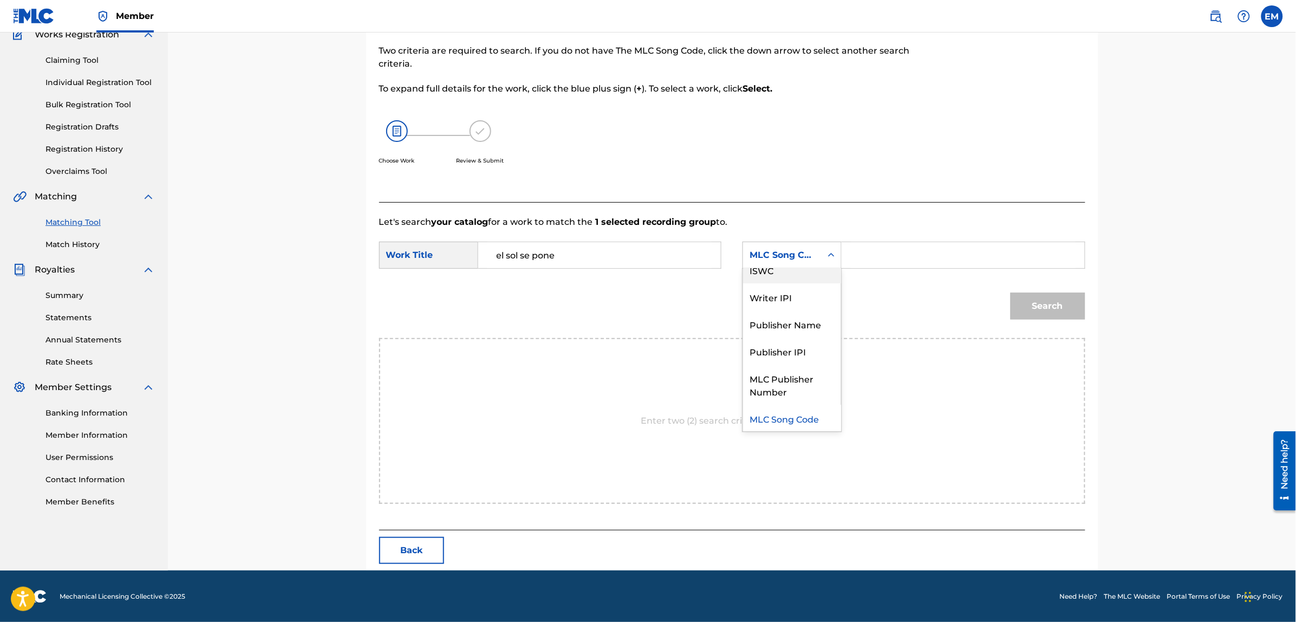
scroll to position [0, 0]
drag, startPoint x: 764, startPoint y: 291, endPoint x: 823, endPoint y: 269, distance: 63.0
click at [769, 287] on div "Writer Name" at bounding box center [792, 282] width 98 height 27
click at [868, 253] on input "Search Form" at bounding box center [963, 255] width 224 height 26
paste input "[PERSON_NAME]"
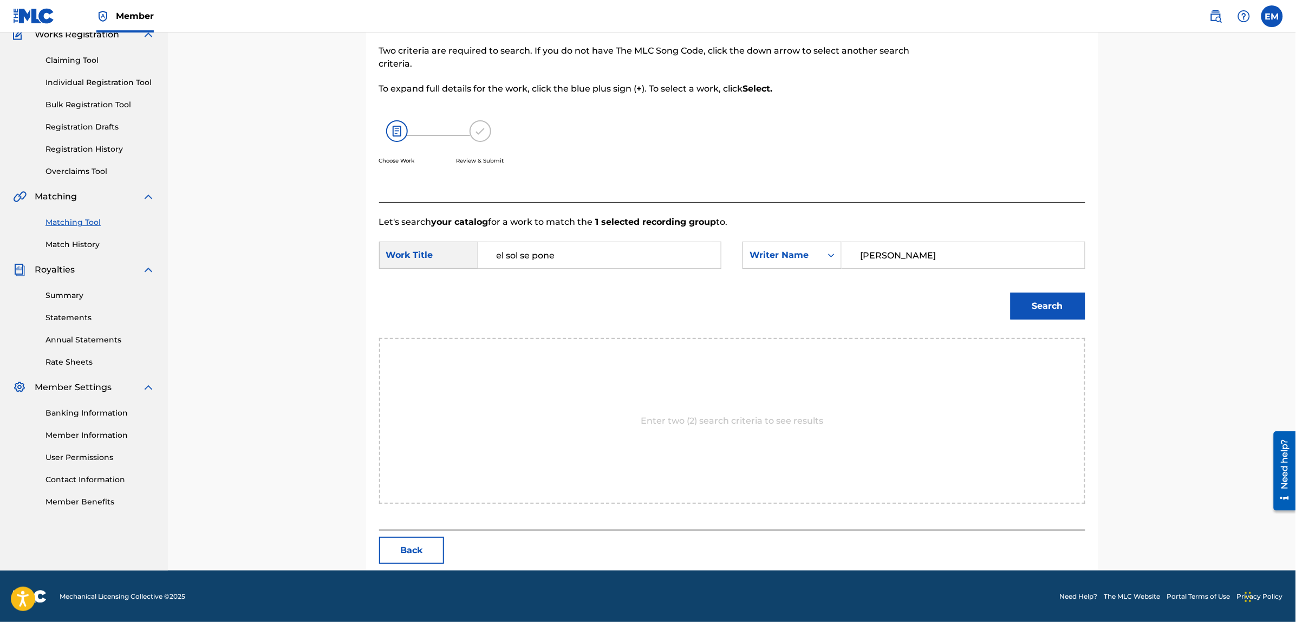
type input "[PERSON_NAME]"
click at [1010, 292] on button "Search" at bounding box center [1047, 305] width 75 height 27
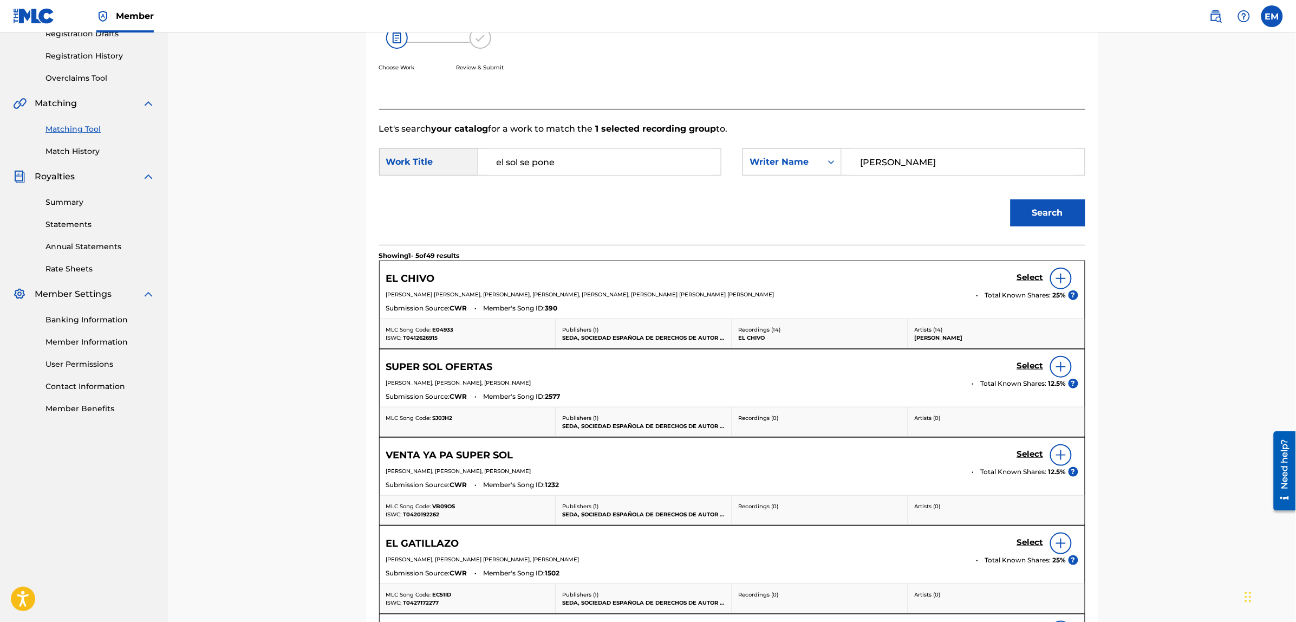
scroll to position [422, 0]
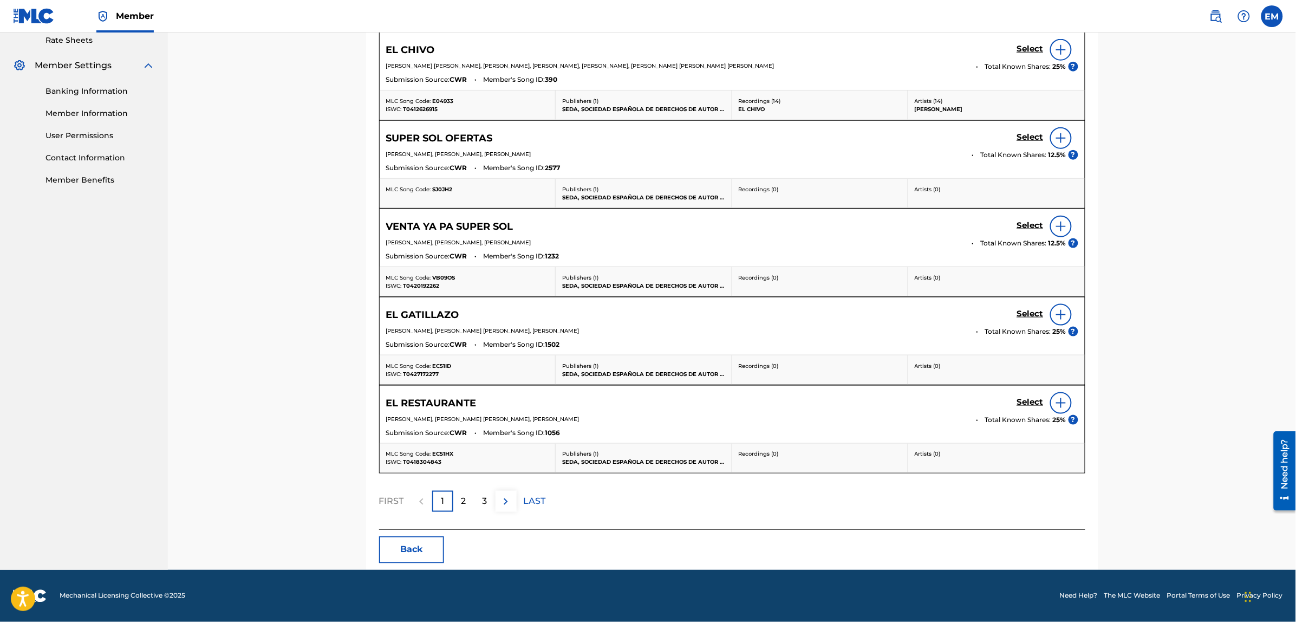
click at [432, 545] on button "Back" at bounding box center [411, 549] width 65 height 27
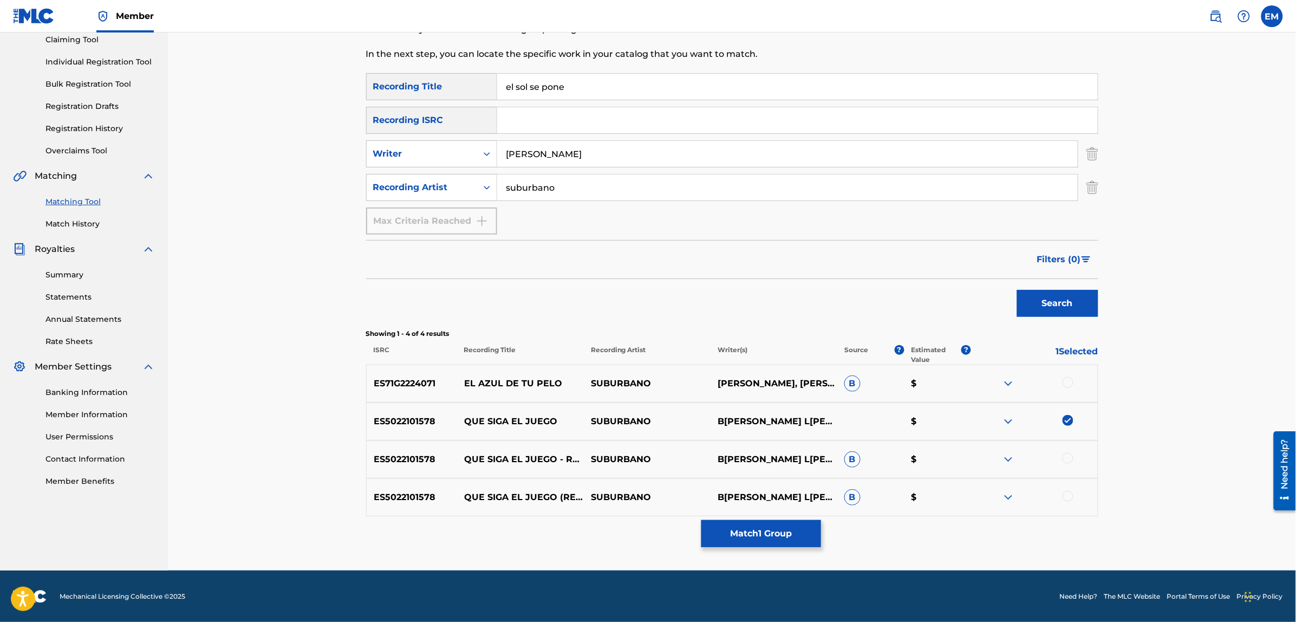
click at [1063, 425] on img at bounding box center [1067, 420] width 11 height 11
drag, startPoint x: 592, startPoint y: 91, endPoint x: 368, endPoint y: 69, distance: 224.7
click at [368, 69] on div "Matching Tool The Matching Tool allows Members to match sound recordings to wor…" at bounding box center [732, 255] width 732 height 630
type input "tiempo de la felicidad"
click at [1017, 290] on button "Search" at bounding box center [1057, 303] width 81 height 27
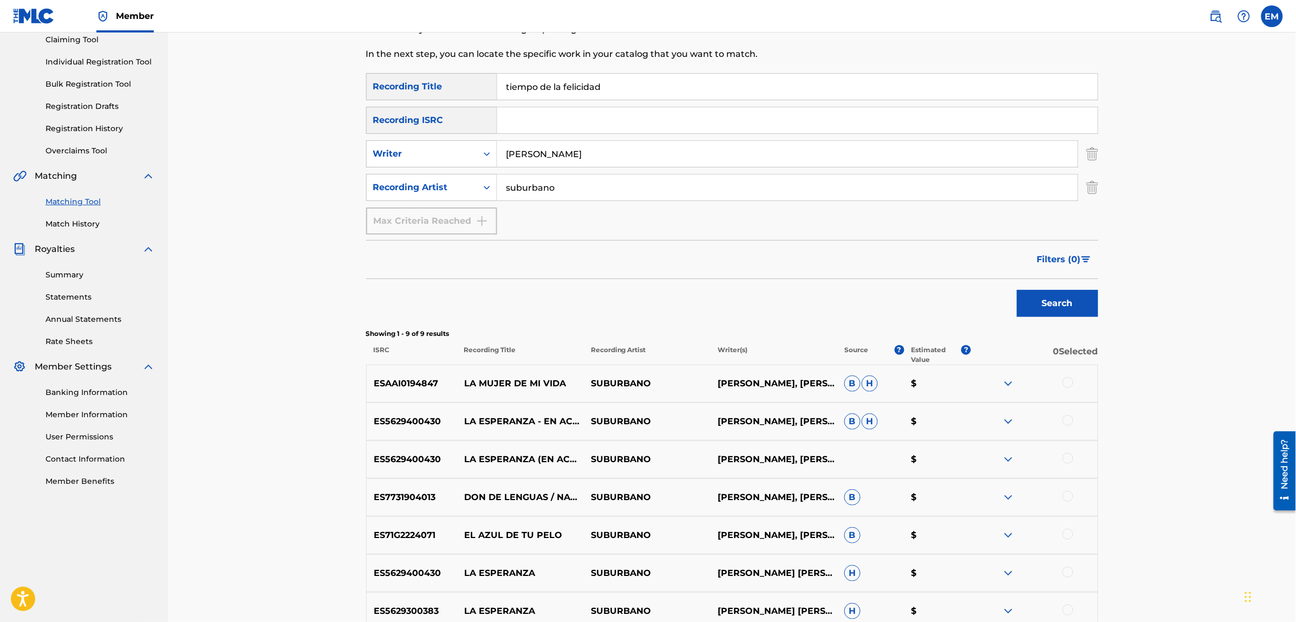
drag, startPoint x: 606, startPoint y: 183, endPoint x: 455, endPoint y: 211, distance: 154.2
click at [455, 211] on div "SearchWithCriteria4cb5dad6-b85f-4516-9888-0e568c27dd13 Recording Title tiempo d…" at bounding box center [732, 153] width 732 height 161
click at [1017, 290] on button "Search" at bounding box center [1057, 303] width 81 height 27
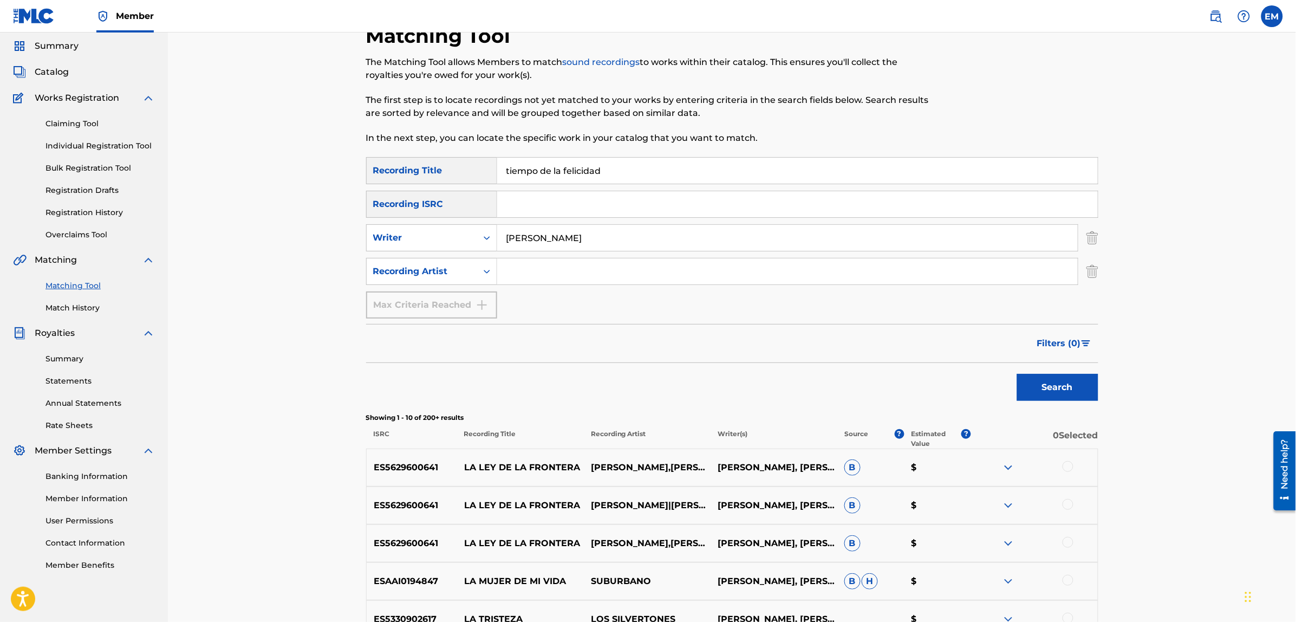
scroll to position [171, 0]
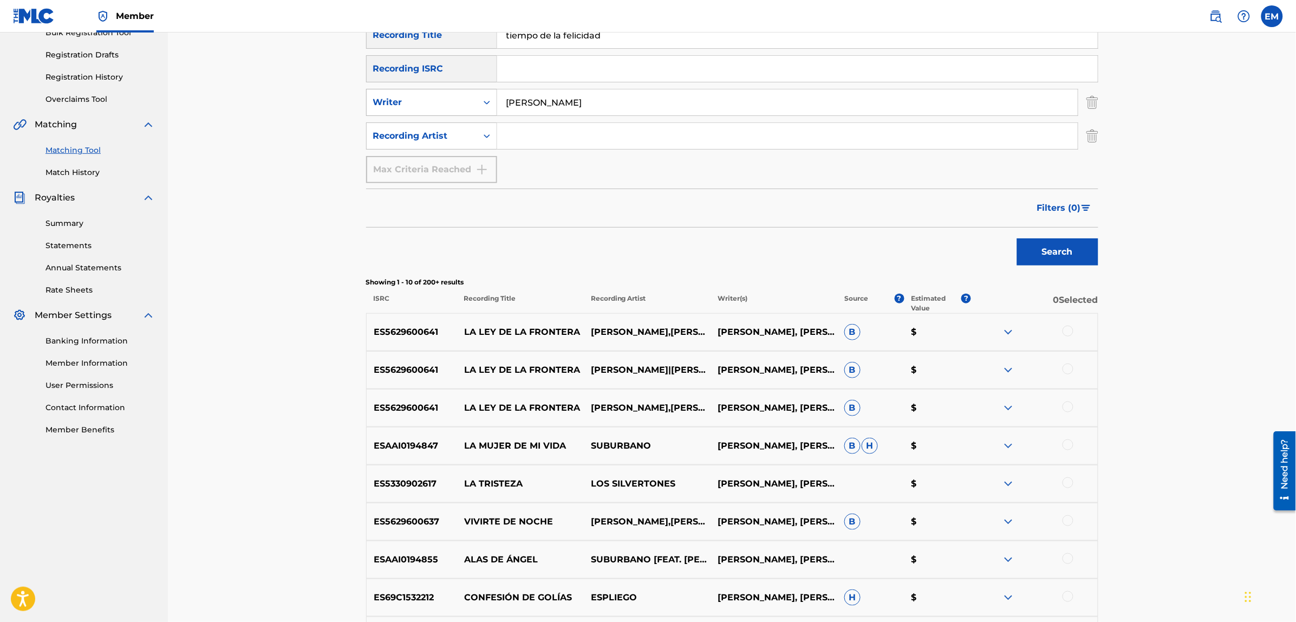
drag, startPoint x: 514, startPoint y: 98, endPoint x: 429, endPoint y: 106, distance: 85.3
click at [469, 104] on div "SearchWithCriteria4cb5dad6-b85f-4516-9888-0e568c27dd13 Recording Title tiempo d…" at bounding box center [732, 102] width 732 height 161
drag, startPoint x: 685, startPoint y: 108, endPoint x: 474, endPoint y: 91, distance: 212.4
click at [479, 89] on div "SearchWithCriteriaf46d2467-7dad-4df4-b4b7-e6d698cece0a Writer [PERSON_NAME]" at bounding box center [732, 102] width 732 height 27
click at [522, 126] on input "Search Form" at bounding box center [787, 136] width 580 height 26
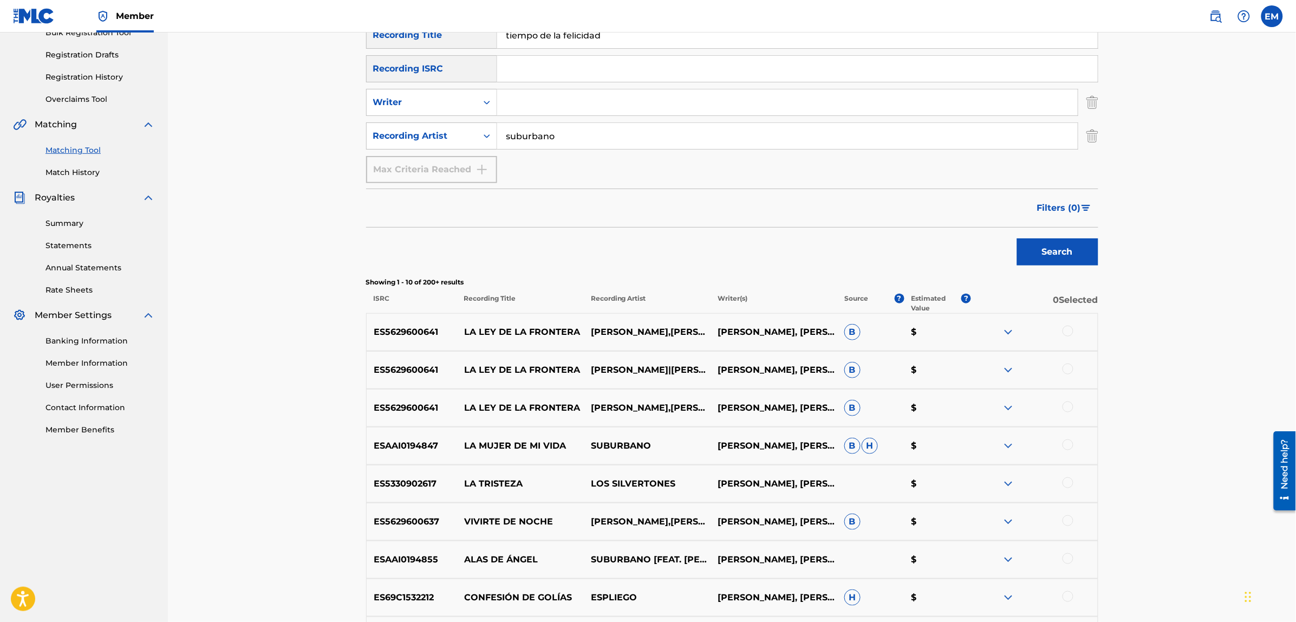
click at [1017, 238] on button "Search" at bounding box center [1057, 251] width 81 height 27
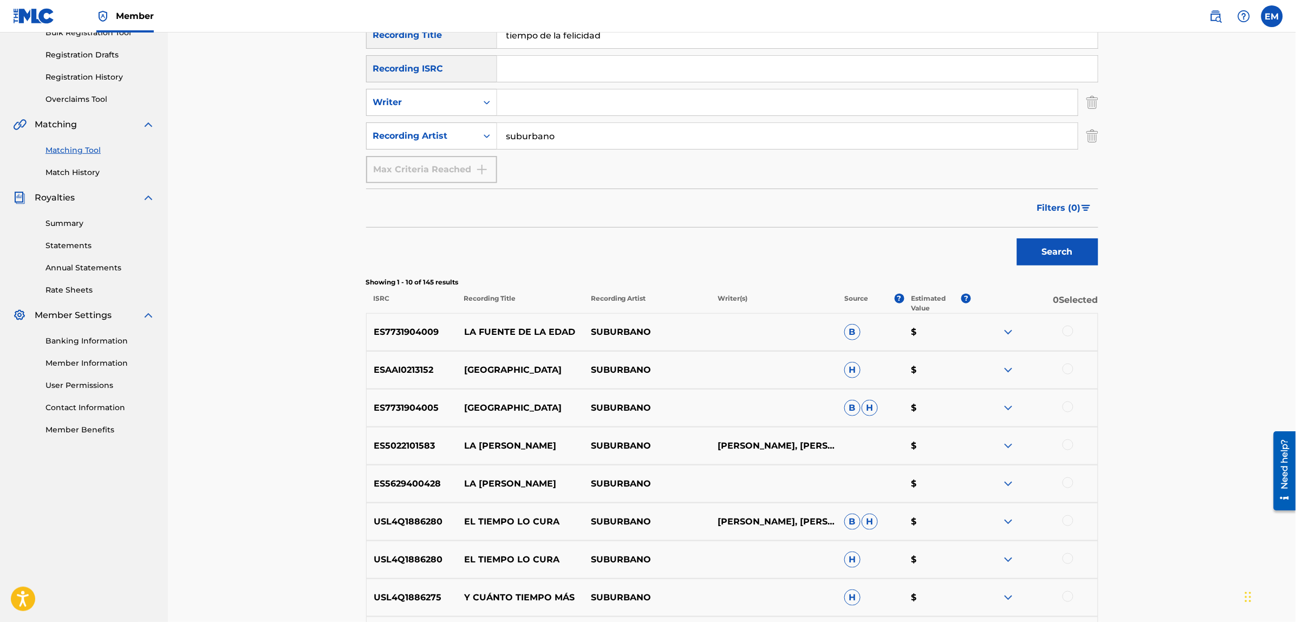
drag, startPoint x: 601, startPoint y: 140, endPoint x: 515, endPoint y: 126, distance: 86.6
click at [515, 126] on input "suburbano" at bounding box center [787, 136] width 580 height 26
type input "s"
click at [1017, 238] on button "Search" at bounding box center [1057, 251] width 81 height 27
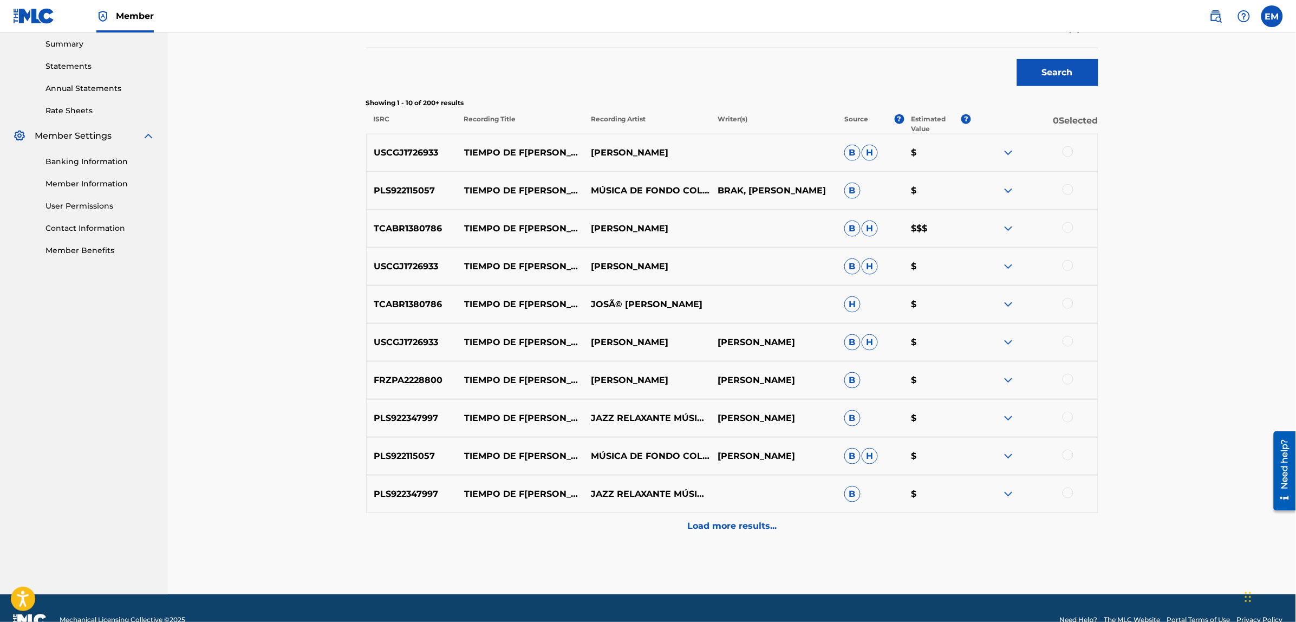
scroll to position [374, 0]
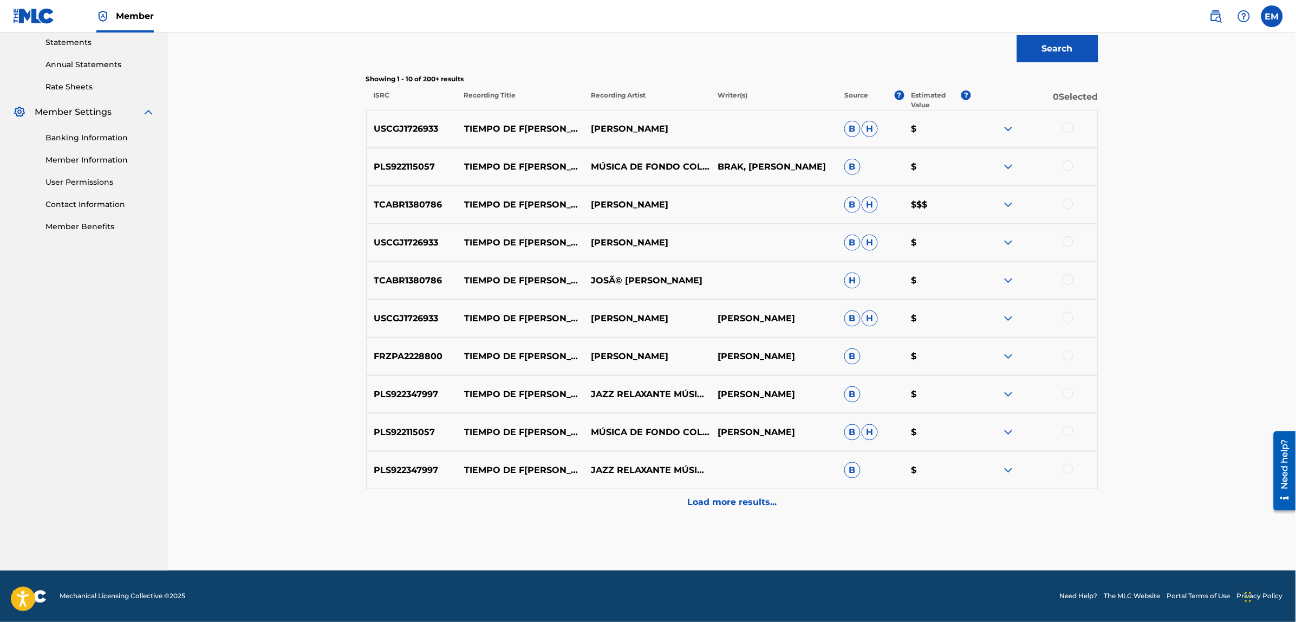
click at [724, 505] on p "Load more results..." at bounding box center [731, 502] width 89 height 13
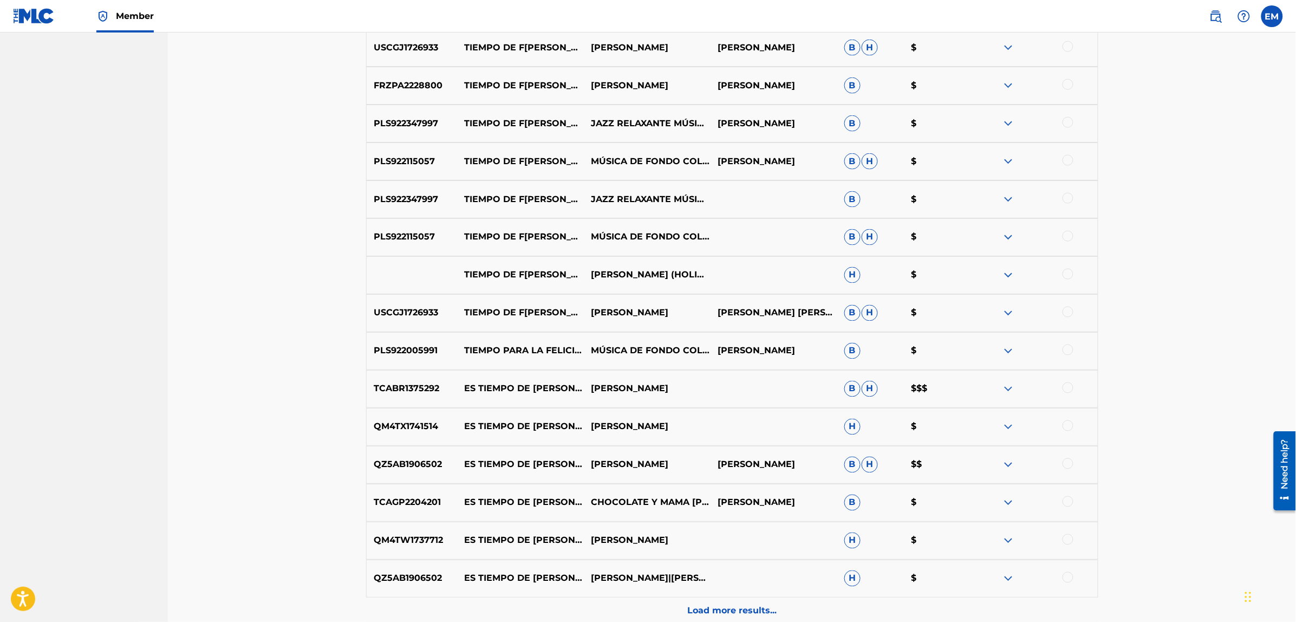
scroll to position [753, 0]
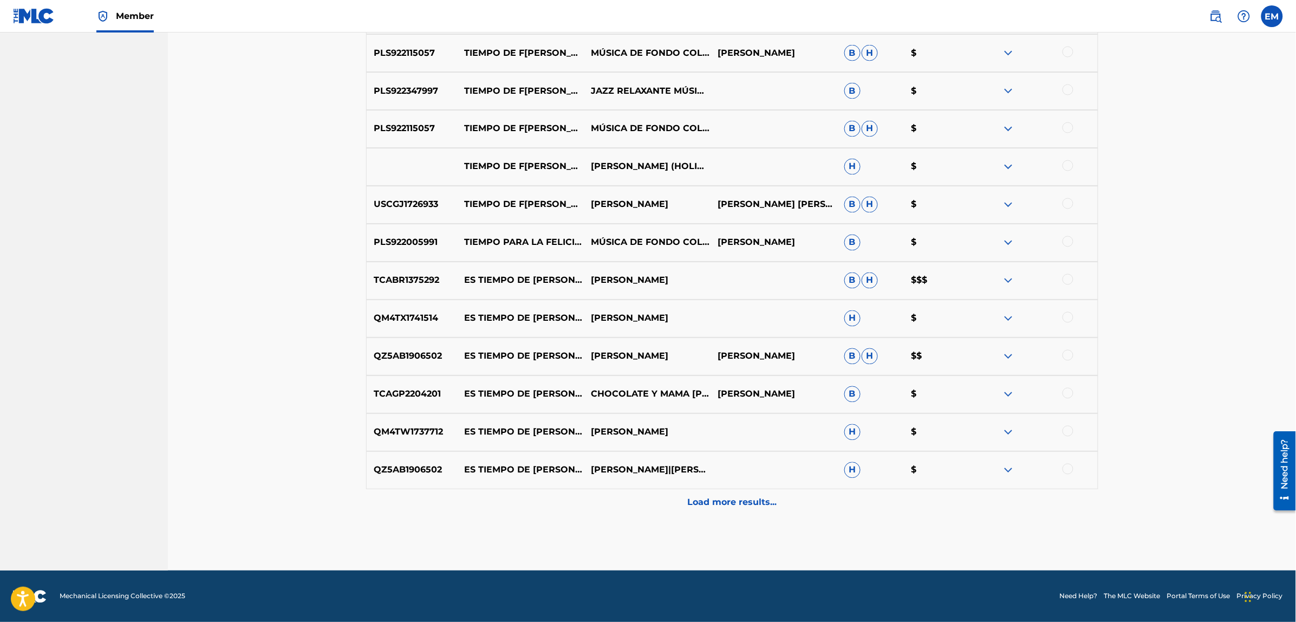
click at [718, 504] on p "Load more results..." at bounding box center [731, 502] width 89 height 13
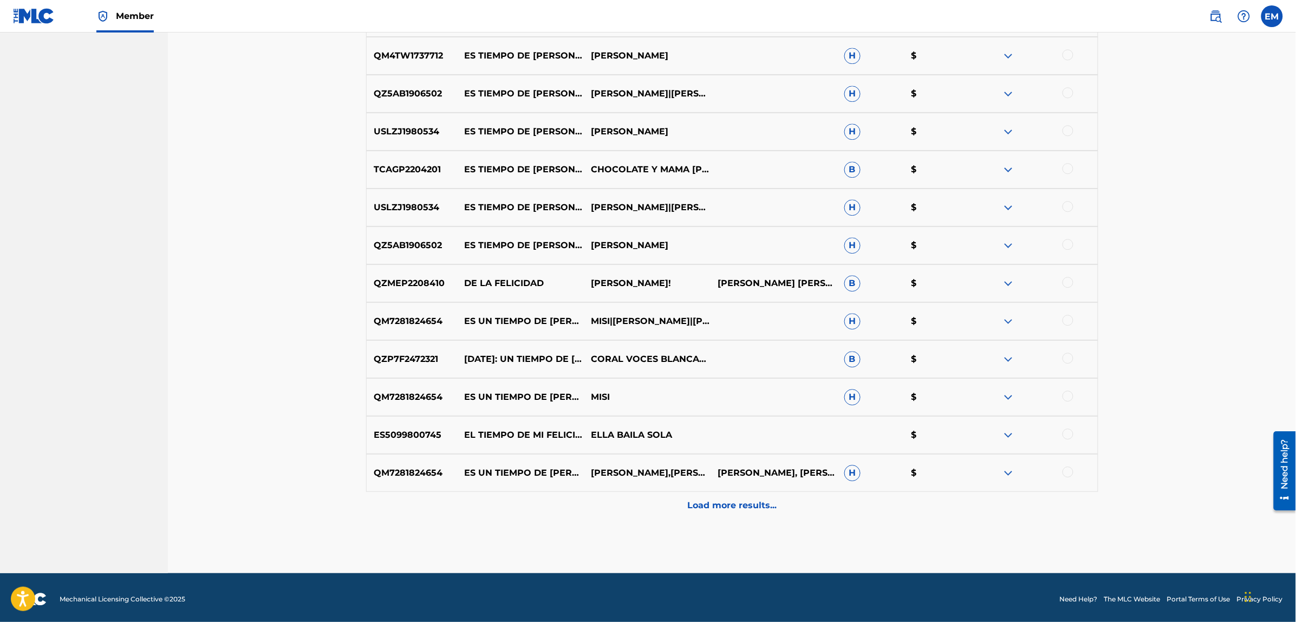
scroll to position [1132, 0]
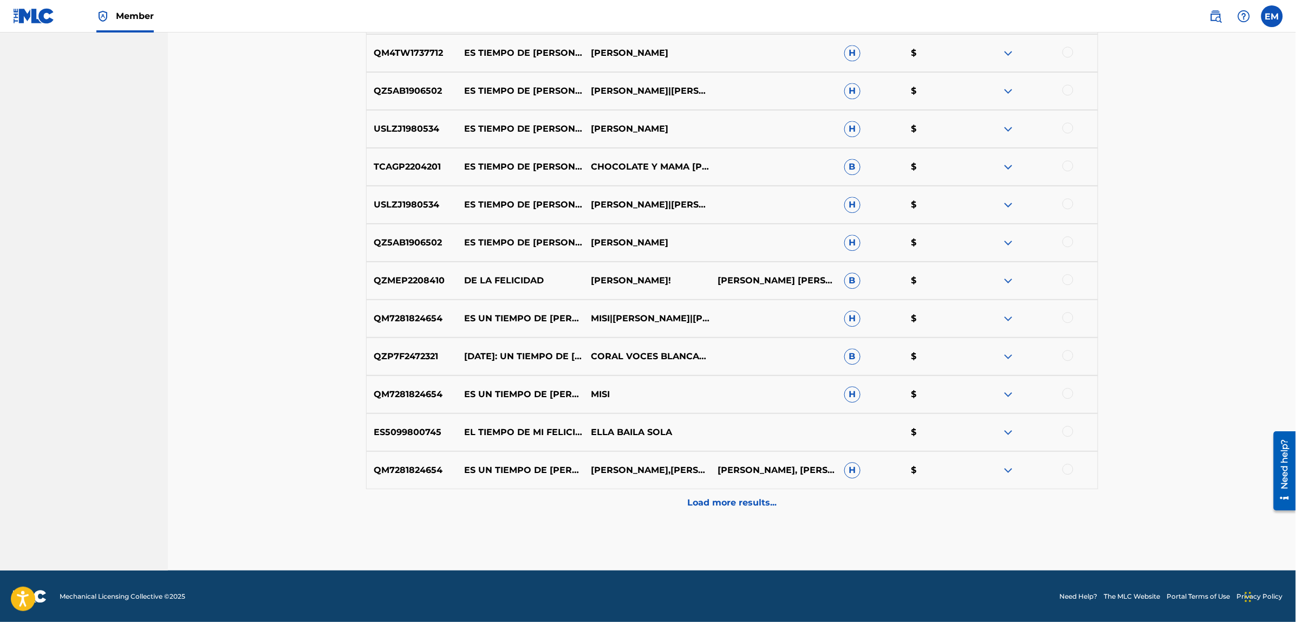
click at [740, 513] on div "Load more results..." at bounding box center [732, 502] width 732 height 27
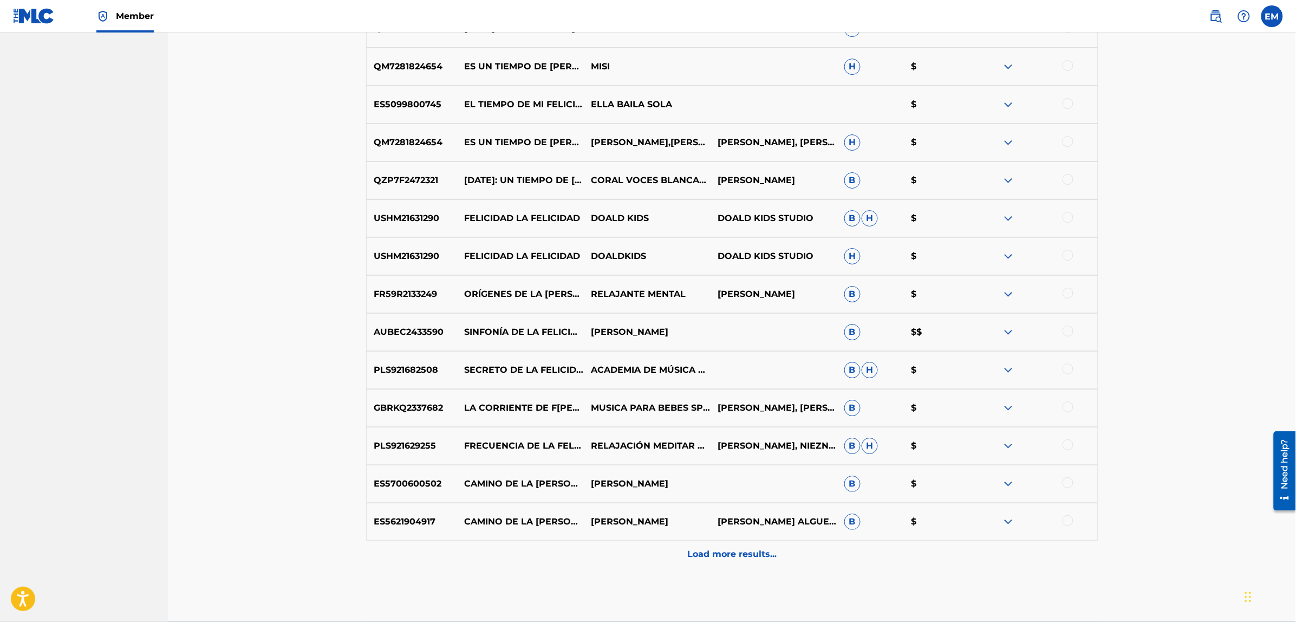
scroll to position [1511, 0]
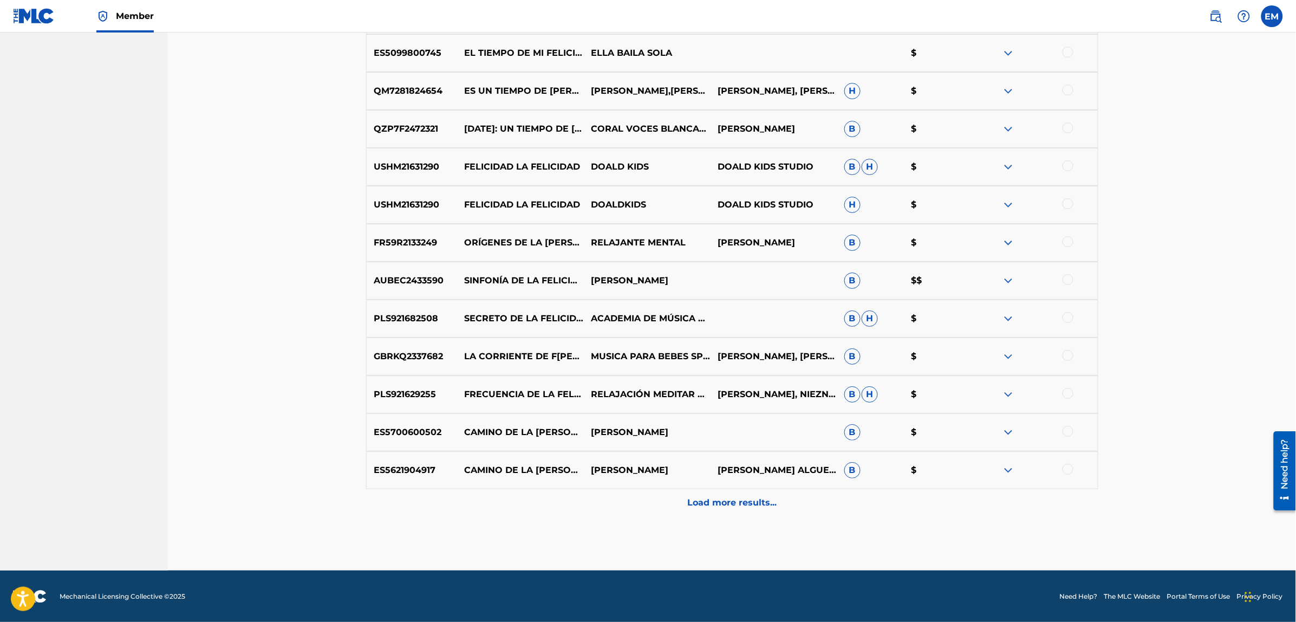
click at [737, 497] on p "Load more results..." at bounding box center [731, 502] width 89 height 13
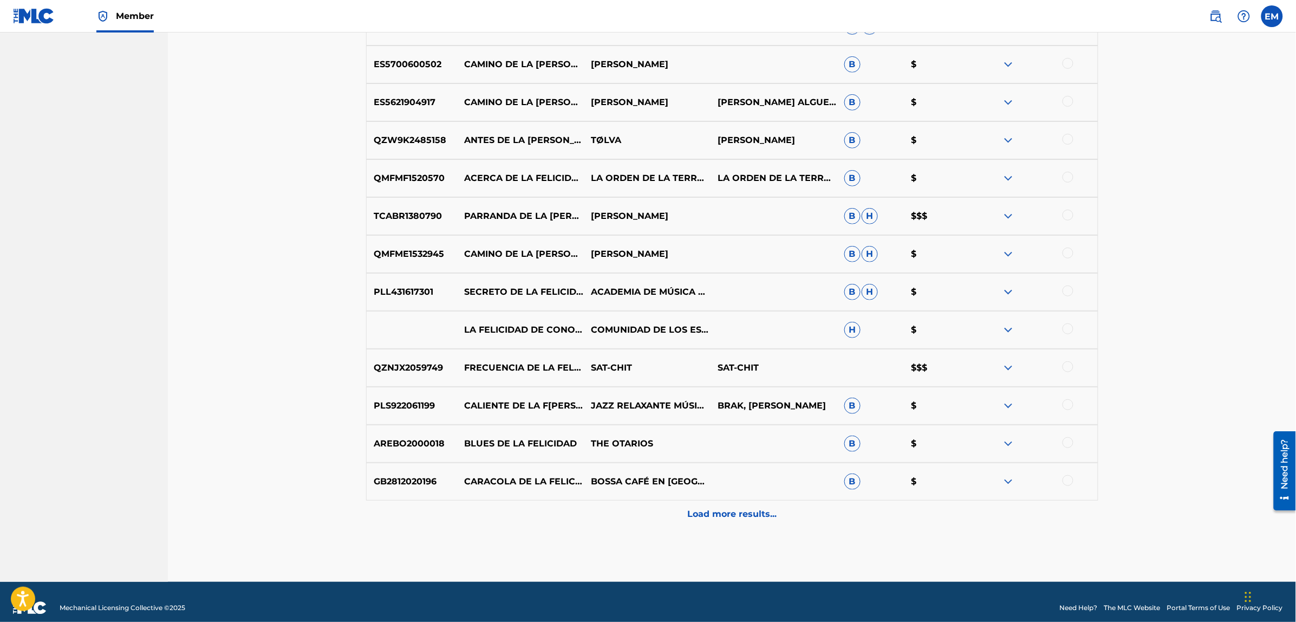
scroll to position [1890, 0]
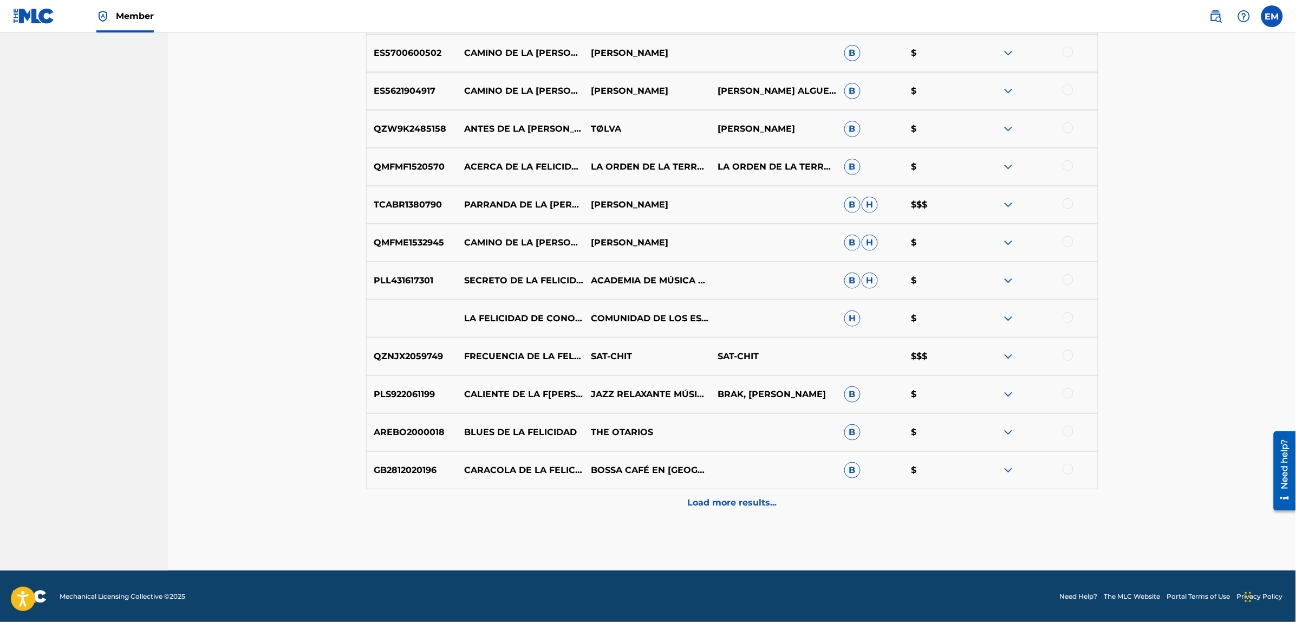
click at [717, 500] on p "Load more results..." at bounding box center [731, 502] width 89 height 13
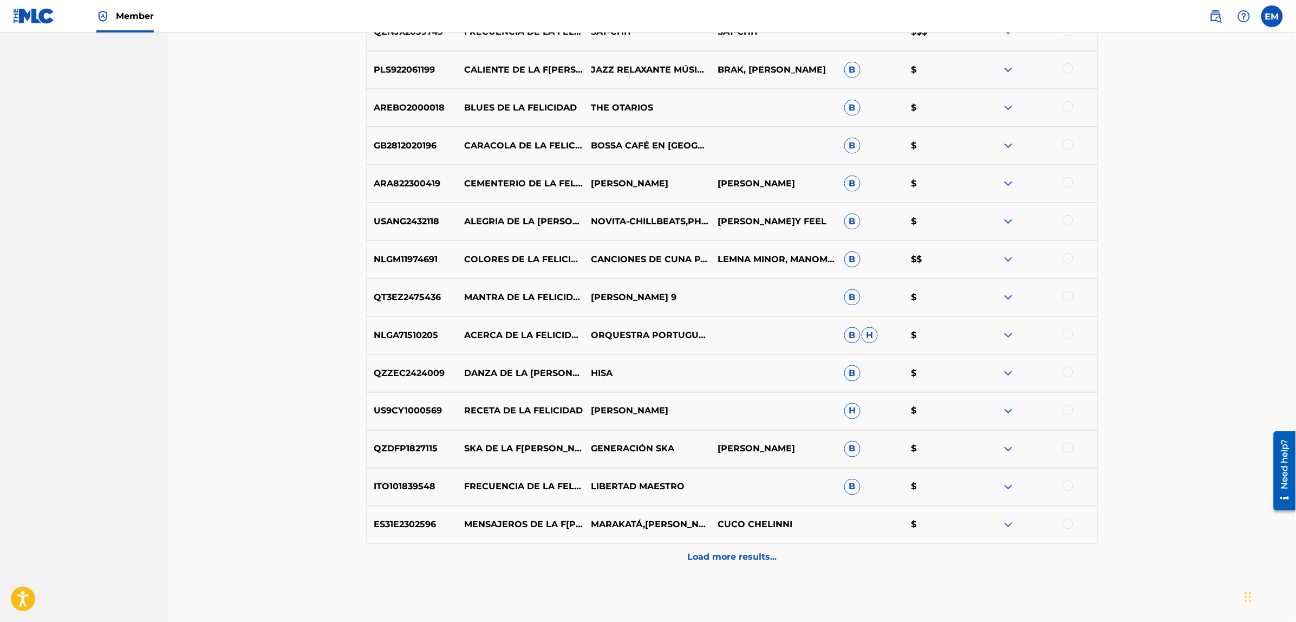
scroll to position [2269, 0]
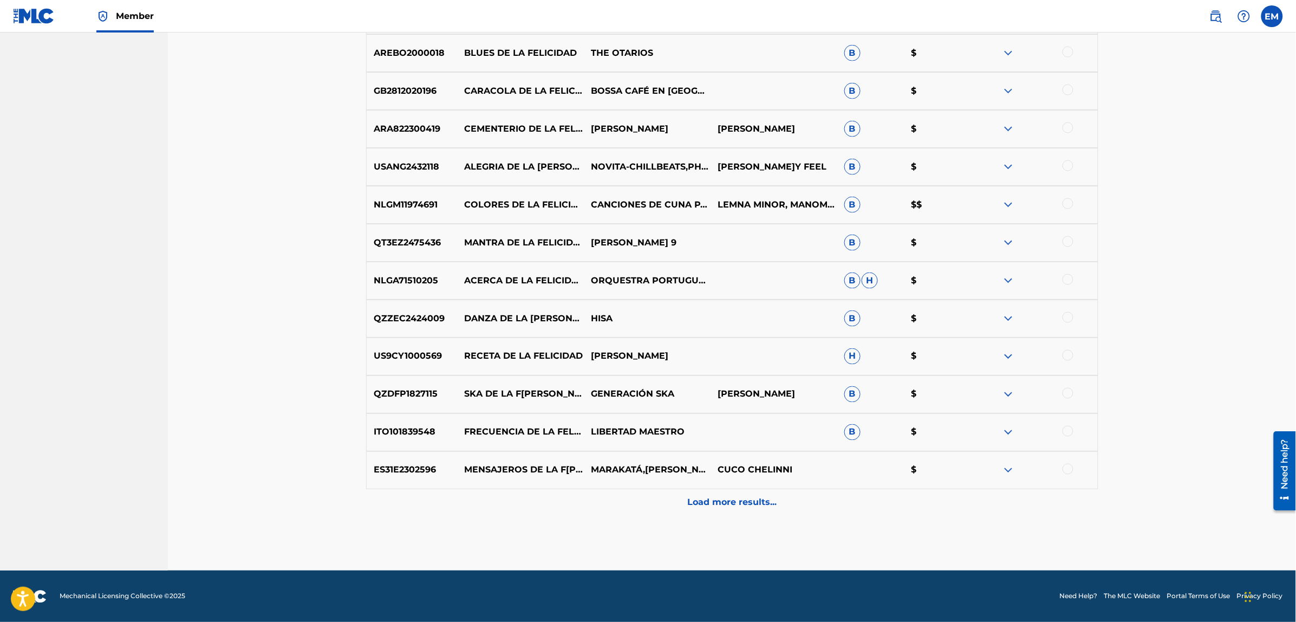
click at [743, 499] on p "Load more results..." at bounding box center [731, 502] width 89 height 13
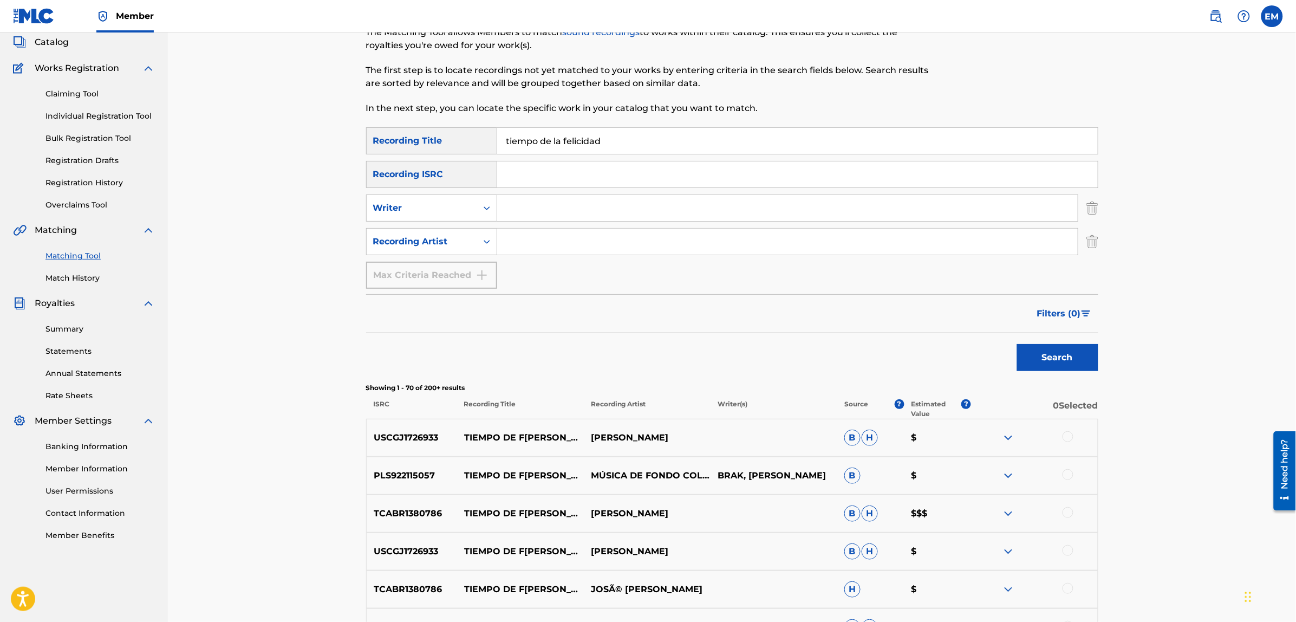
scroll to position [9, 0]
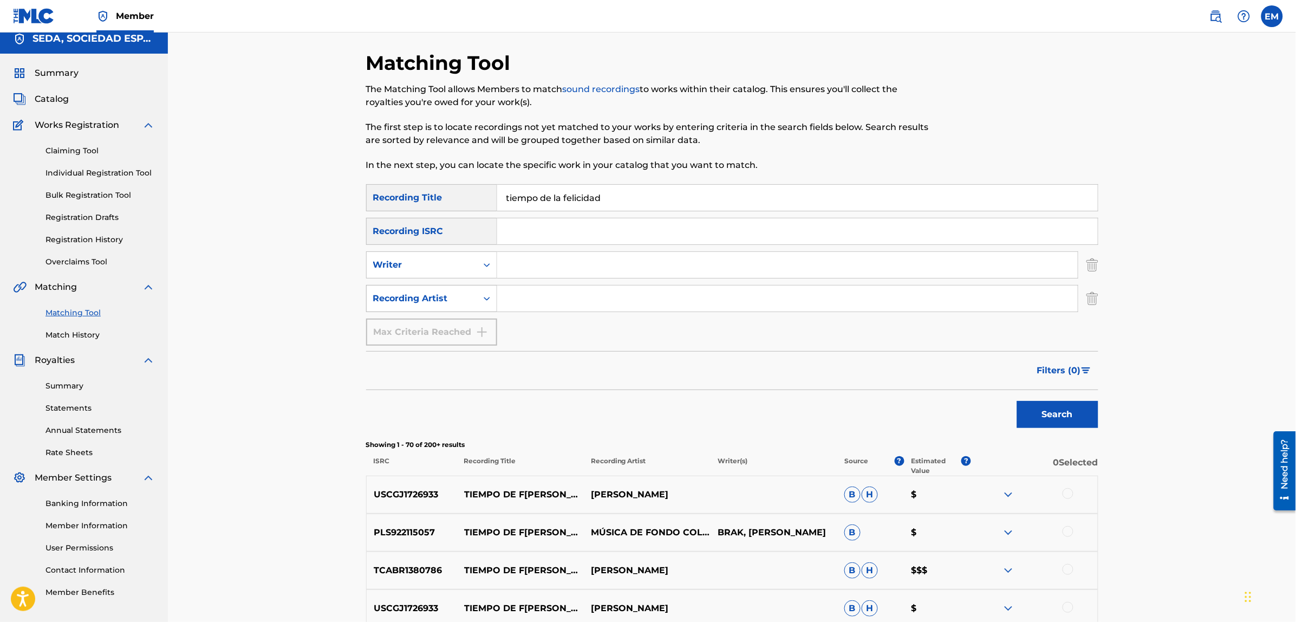
click at [454, 299] on div "Recording Artist" at bounding box center [421, 298] width 97 height 13
click at [532, 293] on input "Search Form" at bounding box center [787, 298] width 580 height 26
click at [1017, 401] on button "Search" at bounding box center [1057, 414] width 81 height 27
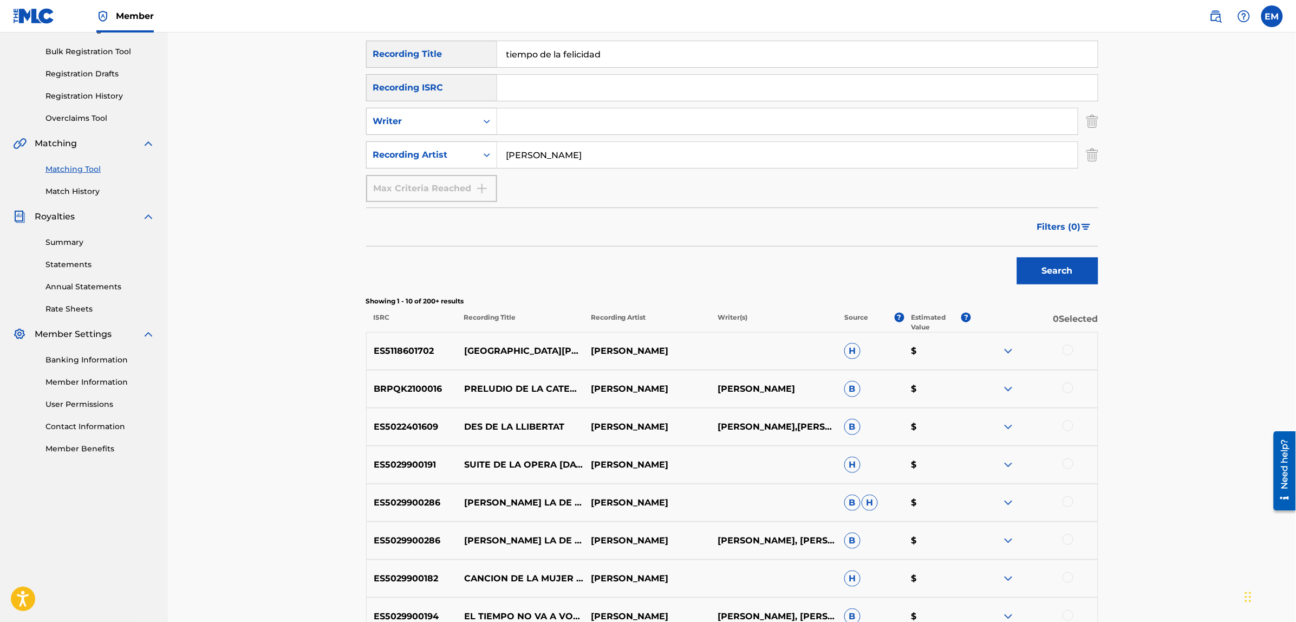
scroll to position [0, 0]
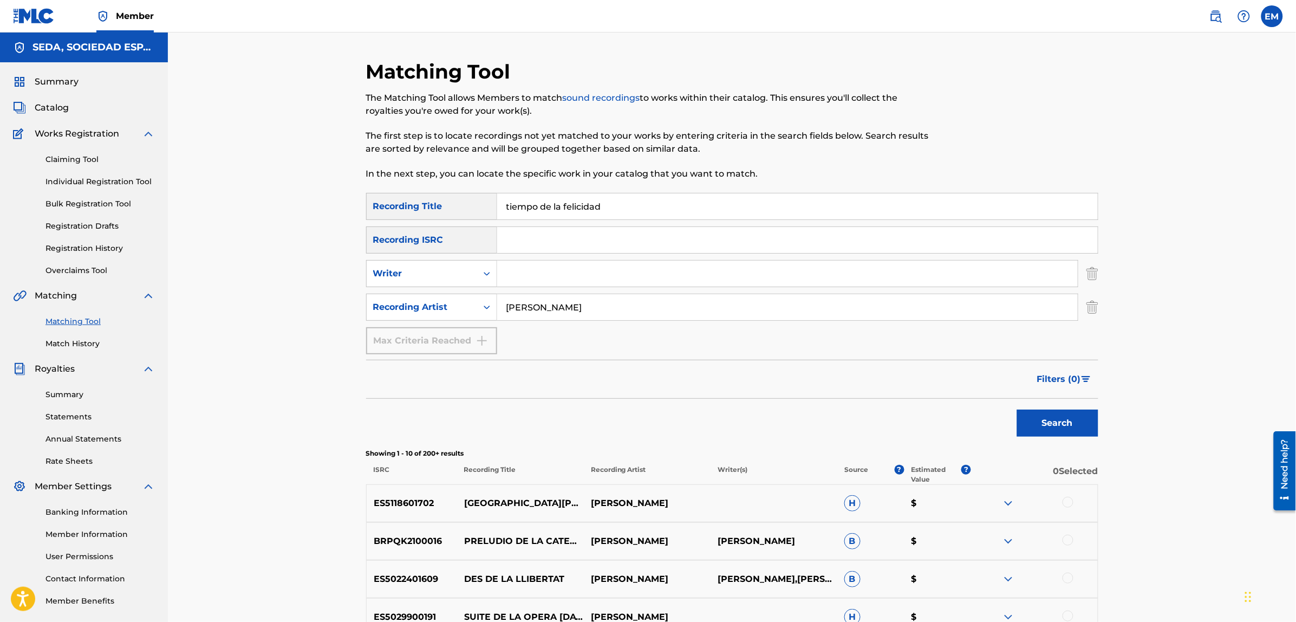
drag, startPoint x: 589, startPoint y: 300, endPoint x: 508, endPoint y: 304, distance: 80.7
click at [508, 304] on input "[PERSON_NAME]" at bounding box center [787, 307] width 580 height 26
type input "[PERSON_NAME]"
click at [1017, 409] on button "Search" at bounding box center [1057, 422] width 81 height 27
click at [558, 274] on input "Search Form" at bounding box center [787, 273] width 580 height 26
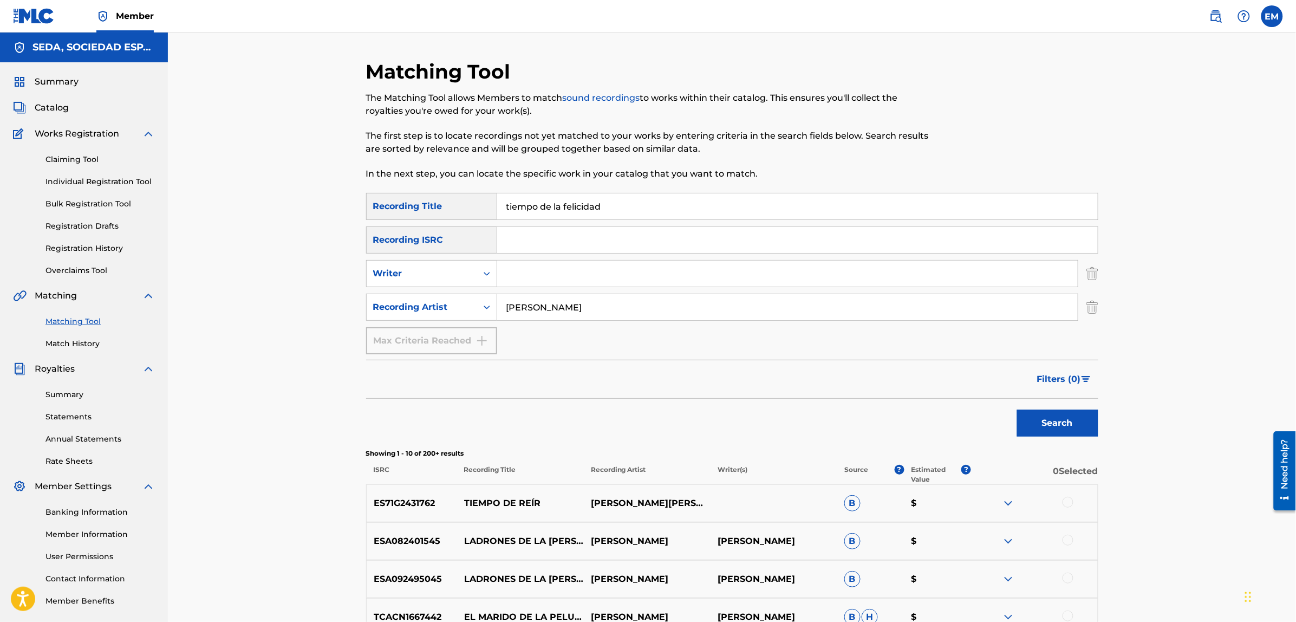
type input "[PERSON_NAME]"
click at [1017, 409] on button "Search" at bounding box center [1057, 422] width 81 height 27
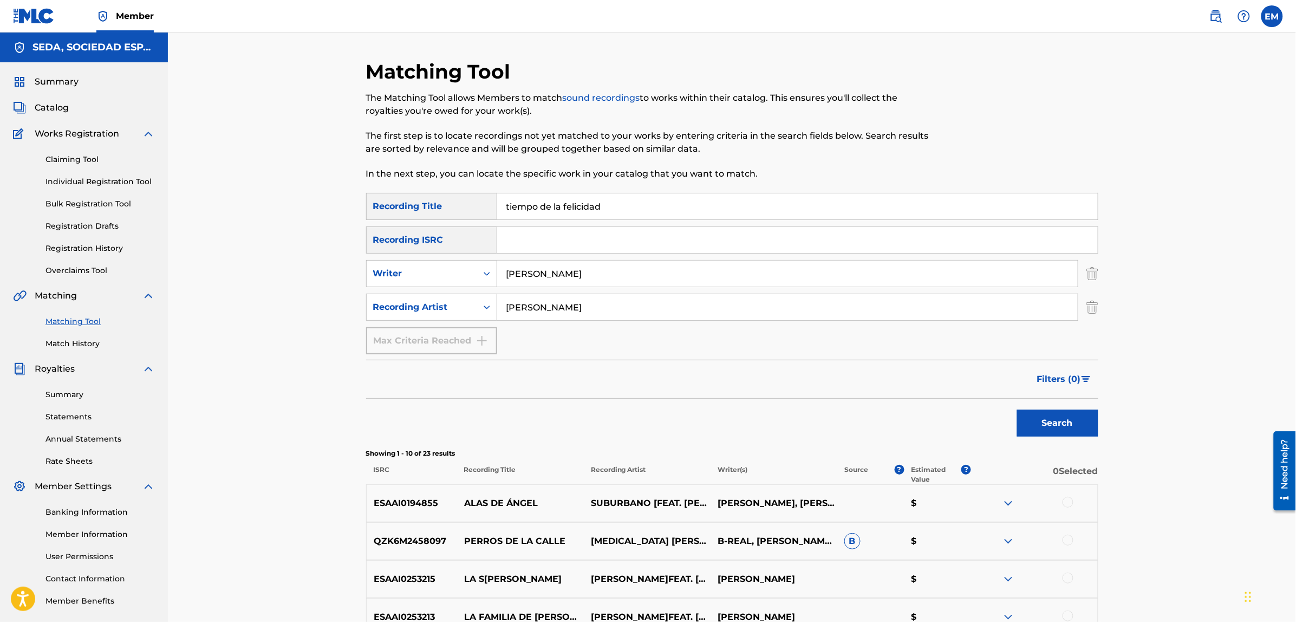
drag, startPoint x: 591, startPoint y: 307, endPoint x: 447, endPoint y: 291, distance: 144.9
click at [447, 291] on div "SearchWithCriteria4cb5dad6-b85f-4516-9888-0e568c27dd13 Recording Title tiempo d…" at bounding box center [732, 273] width 732 height 161
click at [1017, 409] on button "Search" at bounding box center [1057, 422] width 81 height 27
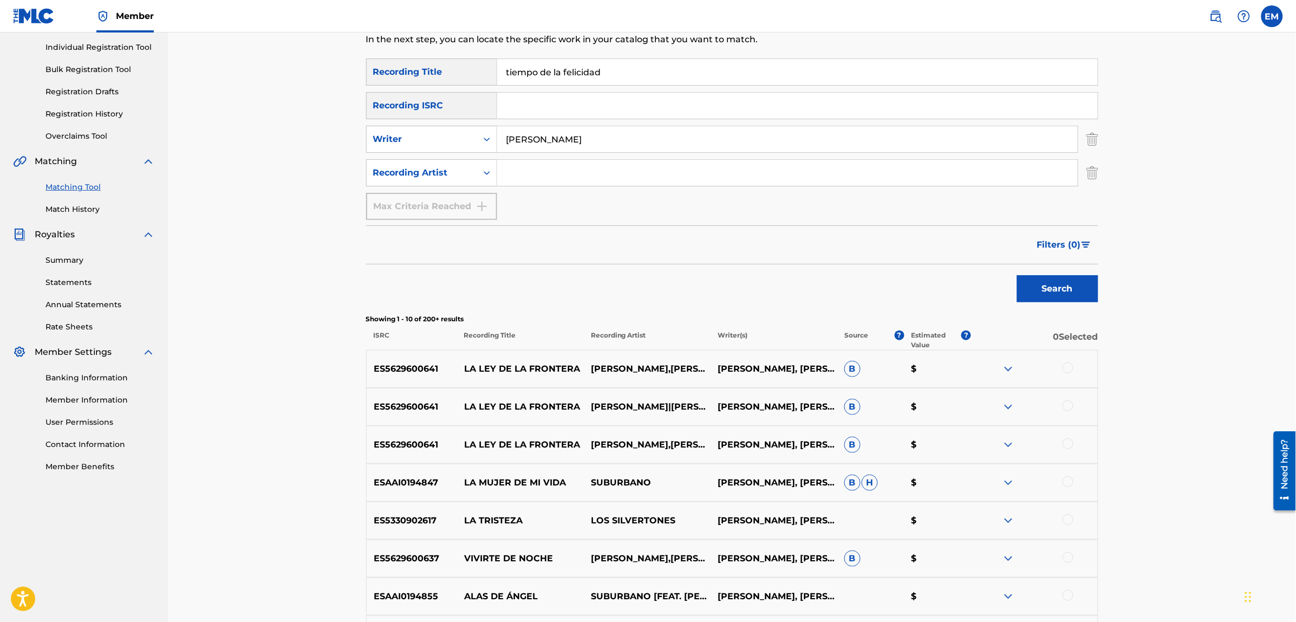
scroll to position [135, 0]
click at [1065, 367] on div at bounding box center [1067, 366] width 11 height 11
click at [735, 521] on button "Match 1 Group" at bounding box center [761, 533] width 120 height 27
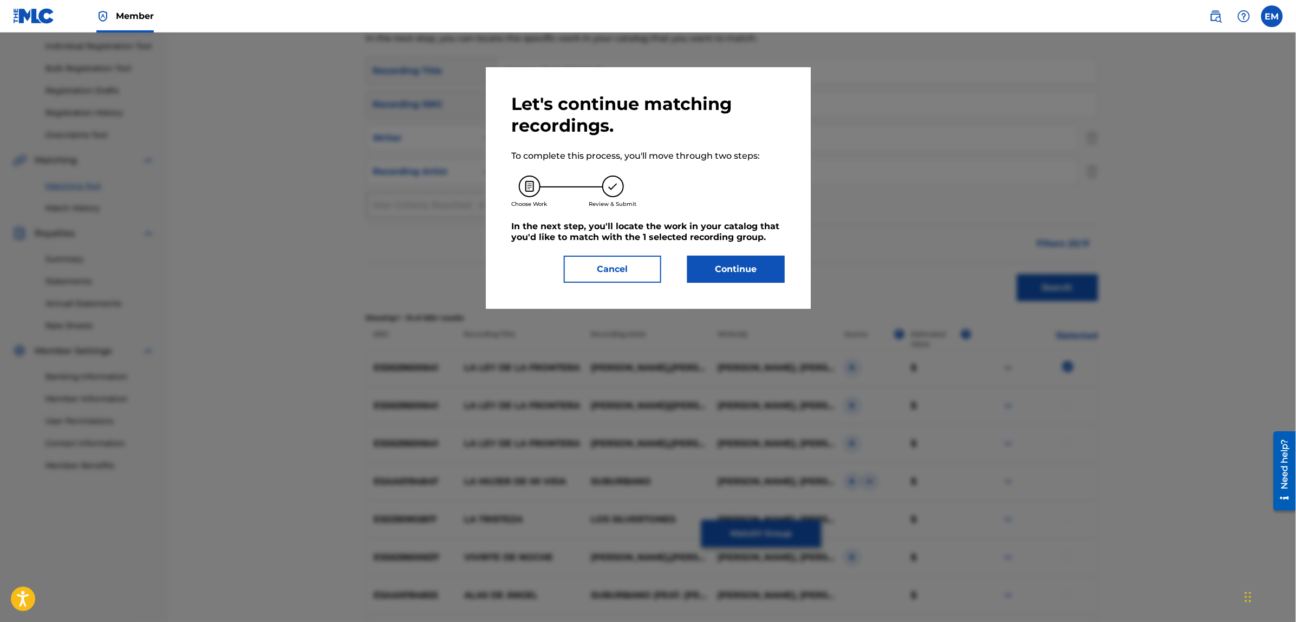
click at [700, 266] on button "Continue" at bounding box center [735, 269] width 97 height 27
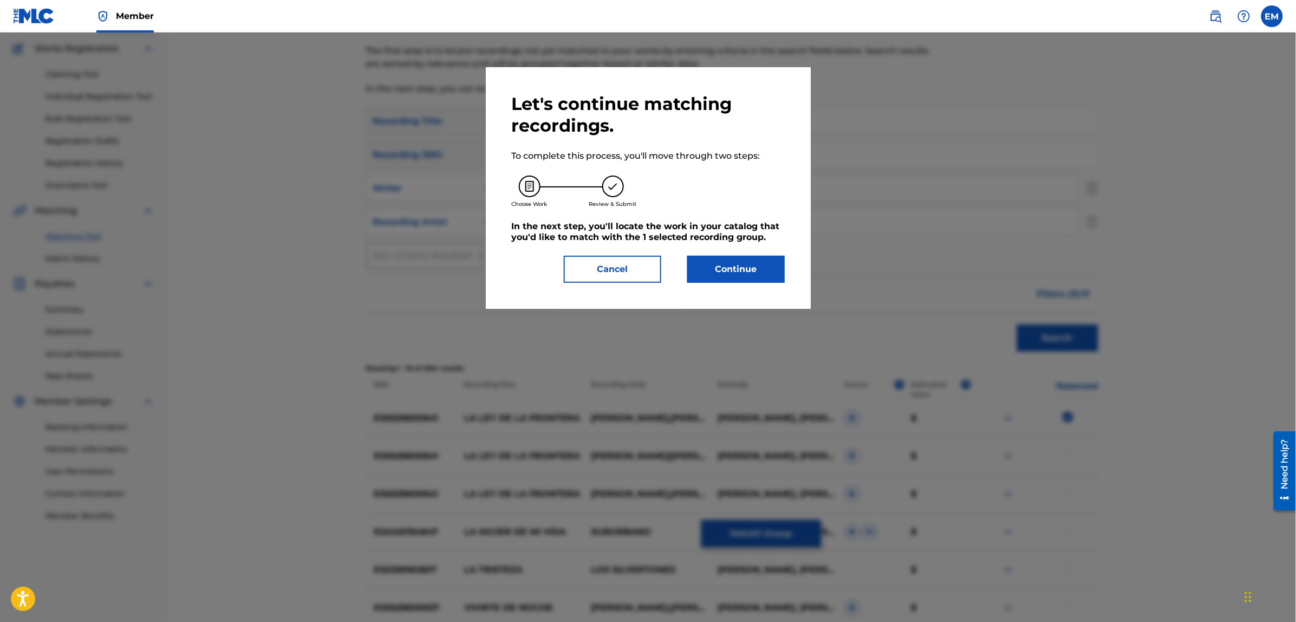
scroll to position [99, 0]
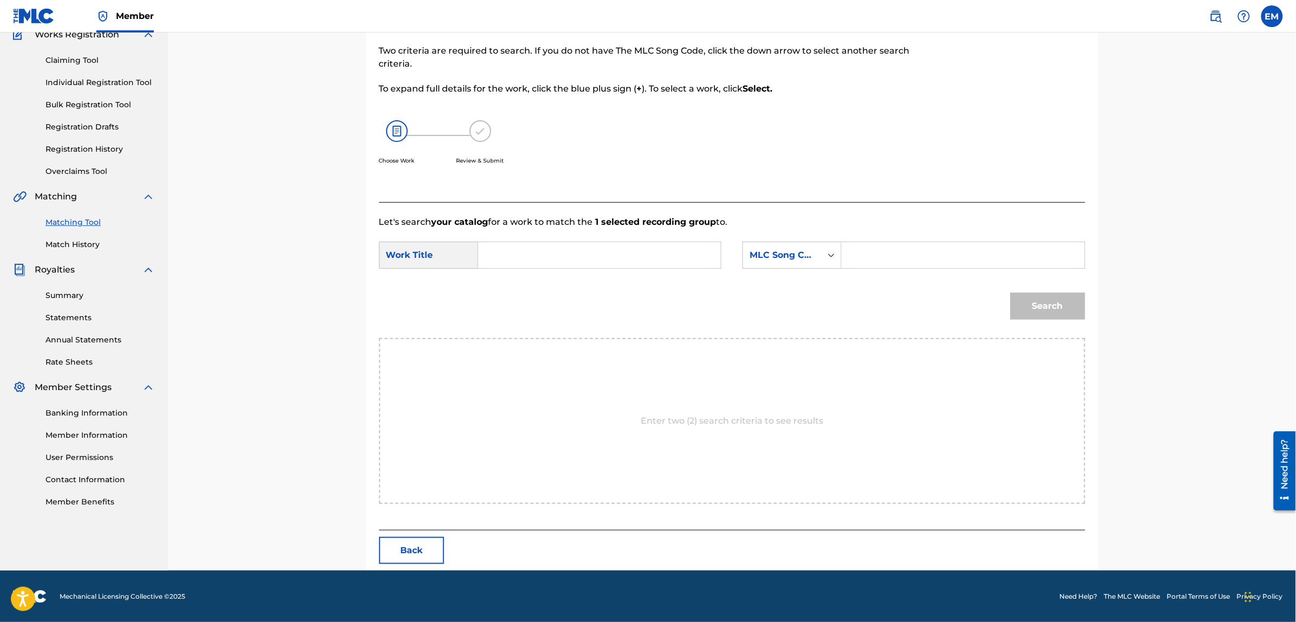
click at [505, 258] on input "Search Form" at bounding box center [599, 255] width 224 height 26
click at [766, 258] on div "MLC Song Code" at bounding box center [782, 255] width 66 height 13
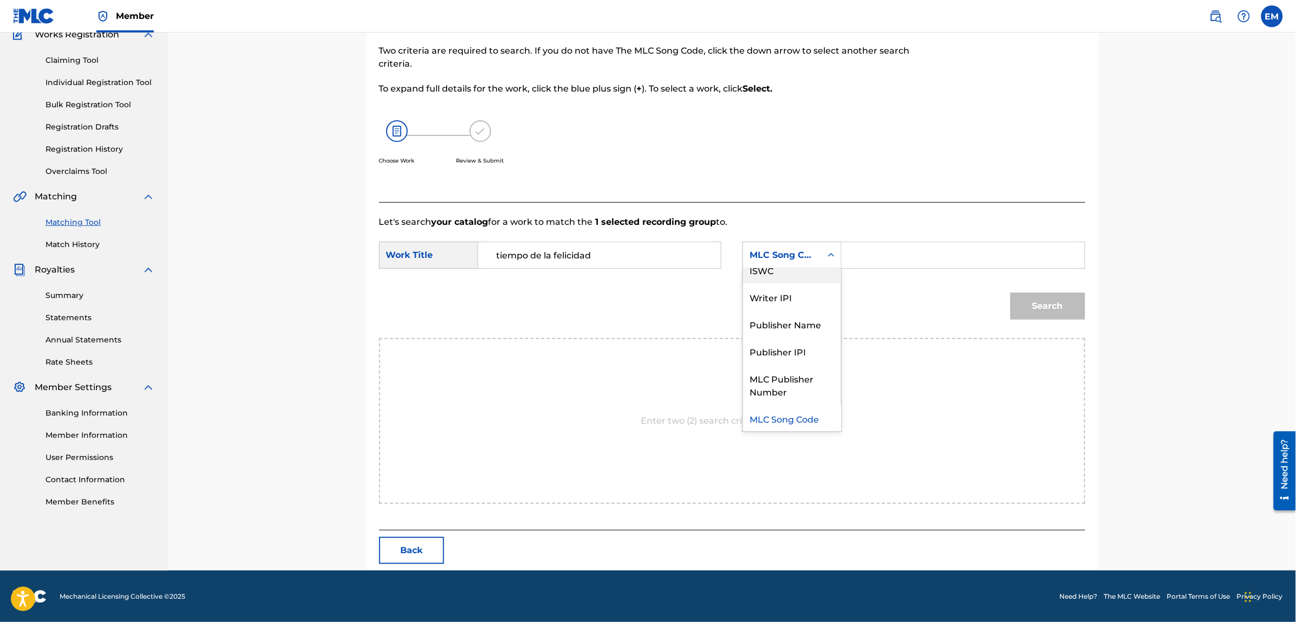
scroll to position [0, 0]
click at [779, 279] on div "Writer Name" at bounding box center [792, 282] width 98 height 27
click at [860, 249] on input "Search Form" at bounding box center [963, 255] width 224 height 26
paste input "[PERSON_NAME]"
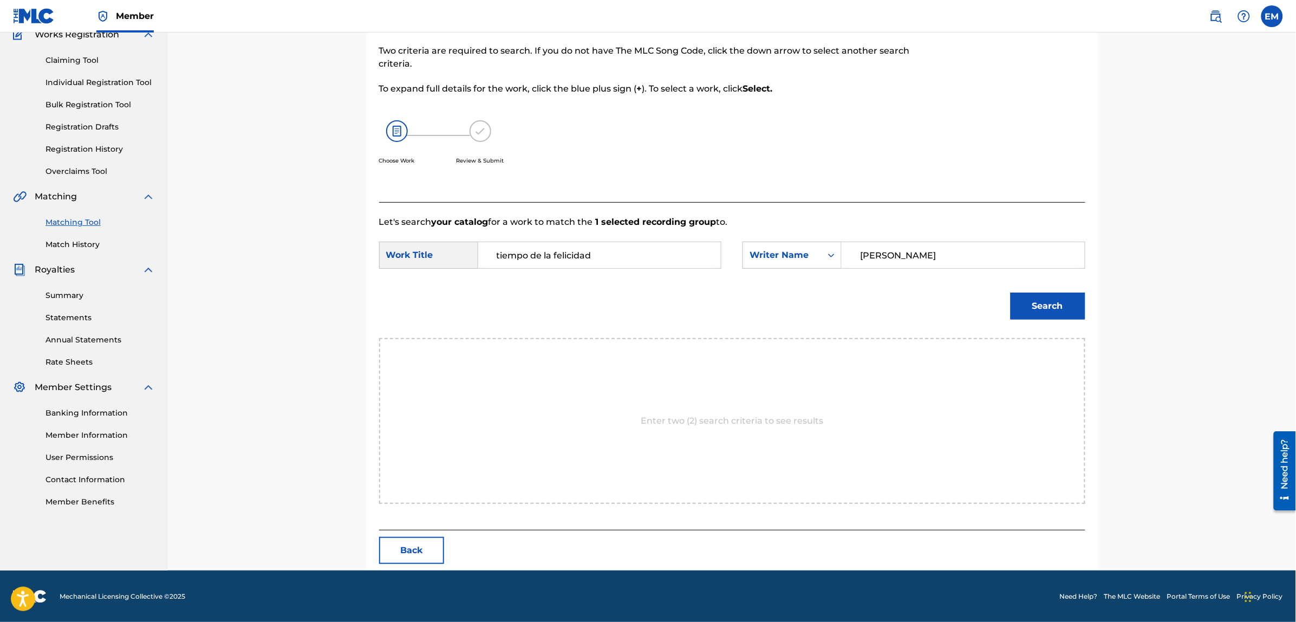
click at [1010, 292] on button "Search" at bounding box center [1047, 305] width 75 height 27
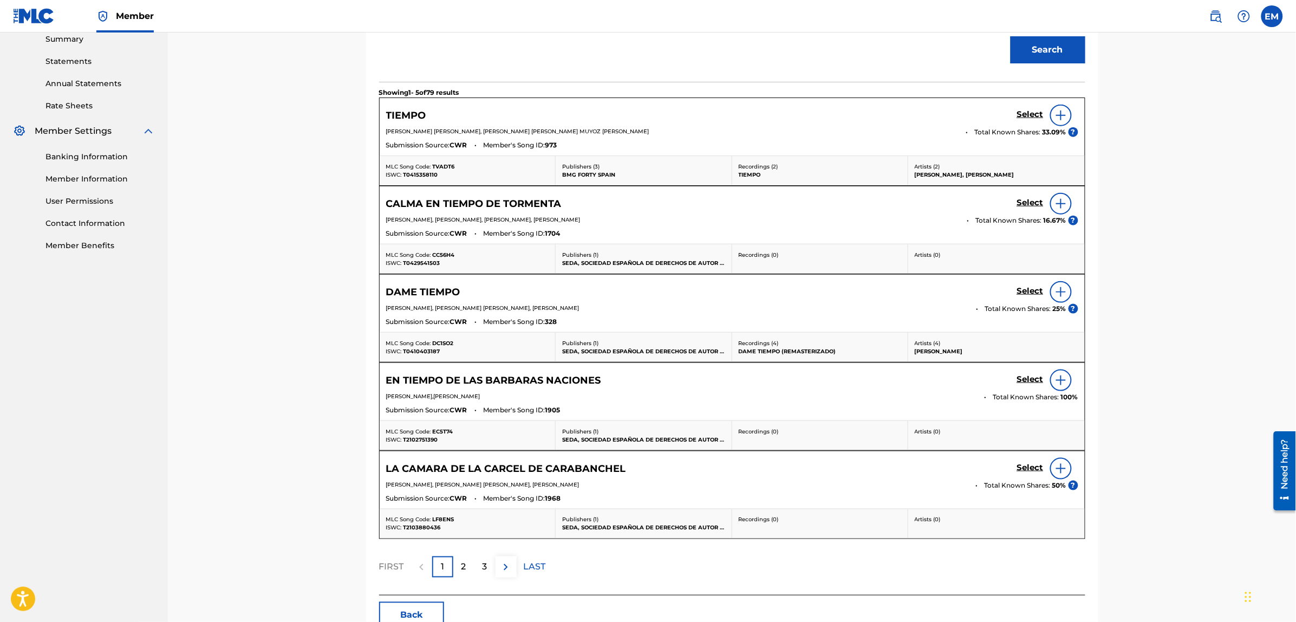
scroll to position [422, 0]
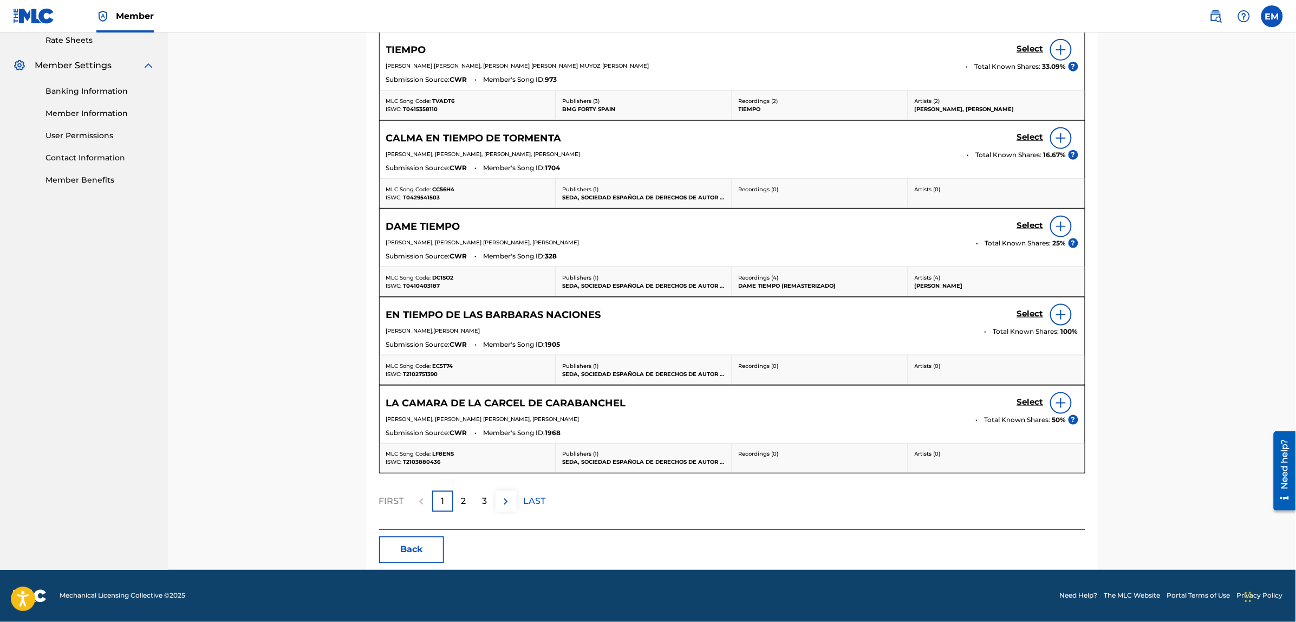
click at [396, 545] on button "Back" at bounding box center [411, 549] width 65 height 27
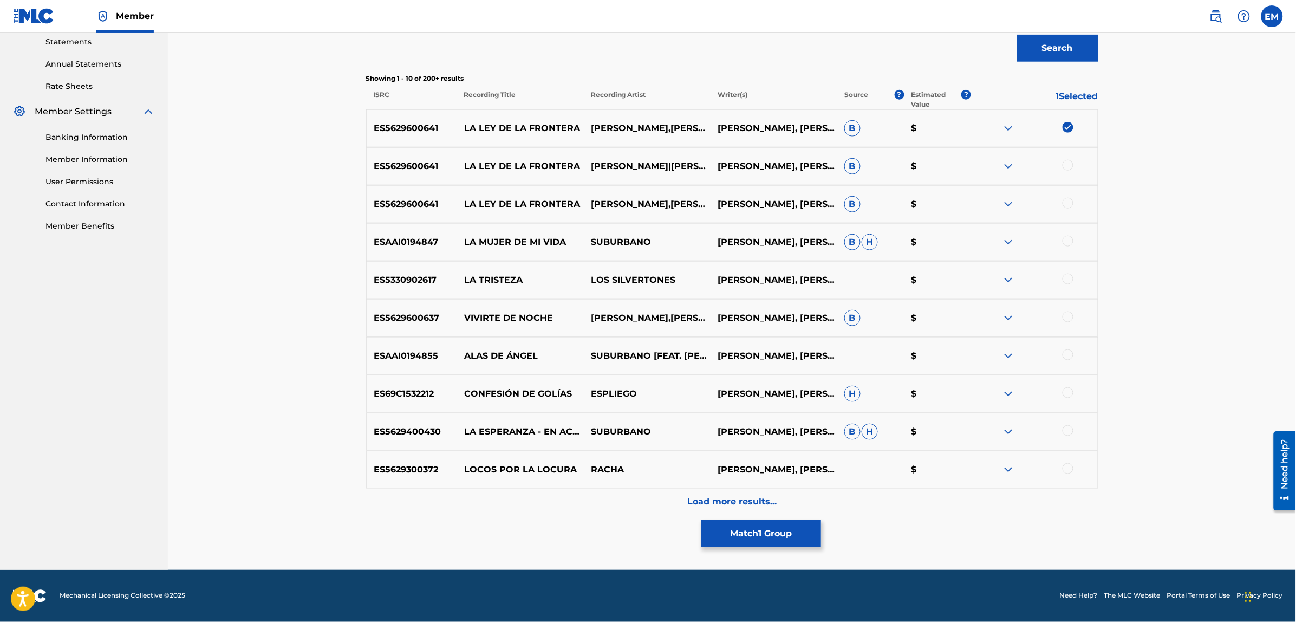
scroll to position [374, 0]
click at [1064, 130] on img at bounding box center [1067, 127] width 11 height 11
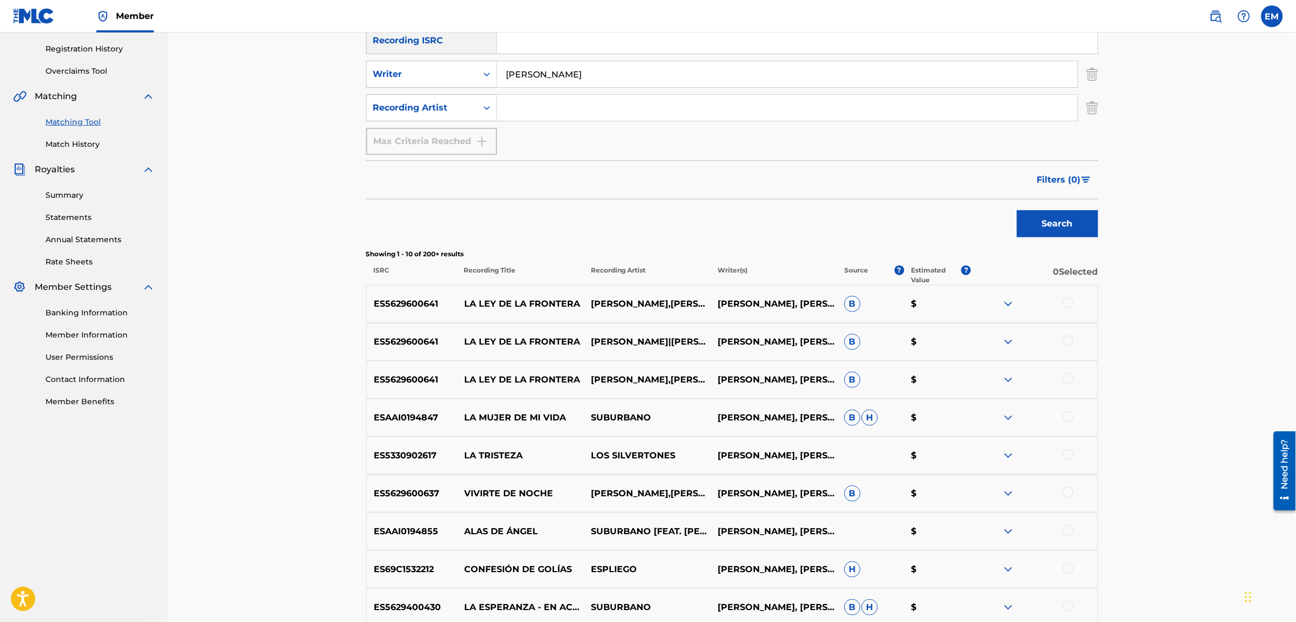
scroll to position [36, 0]
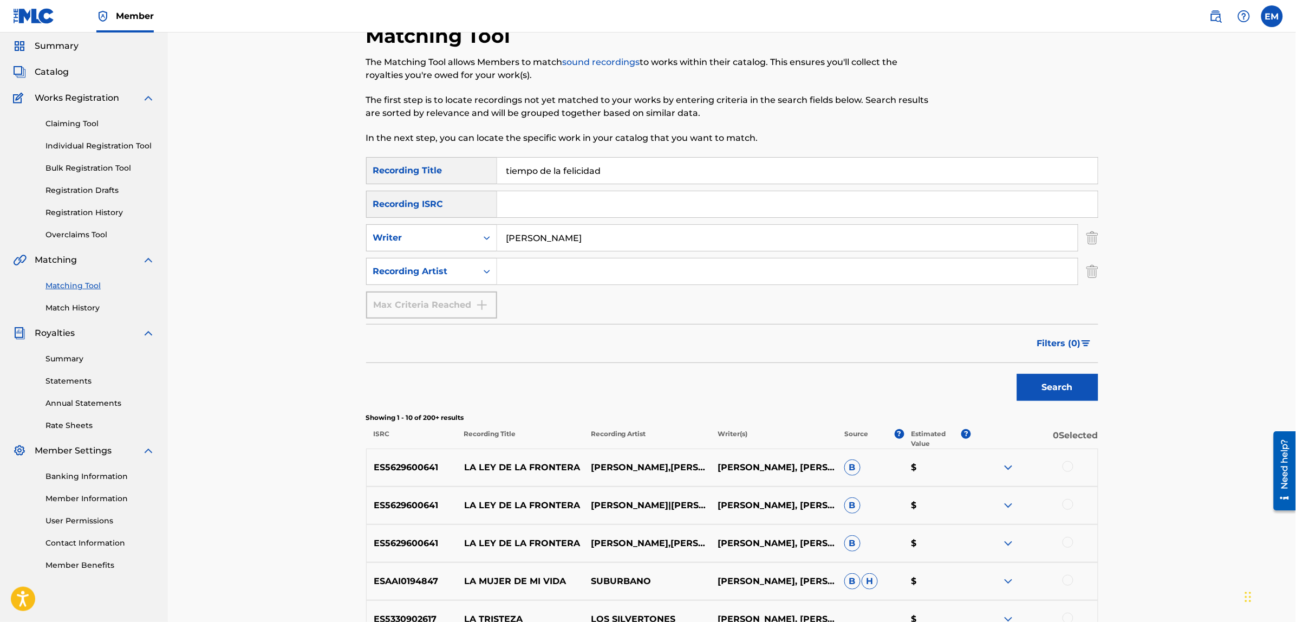
drag, startPoint x: 638, startPoint y: 166, endPoint x: 352, endPoint y: 148, distance: 286.5
click at [352, 148] on div "Matching Tool The Matching Tool allows Members to match sound recordings to wor…" at bounding box center [732, 453] width 1128 height 912
click at [1017, 374] on button "Search" at bounding box center [1057, 387] width 81 height 27
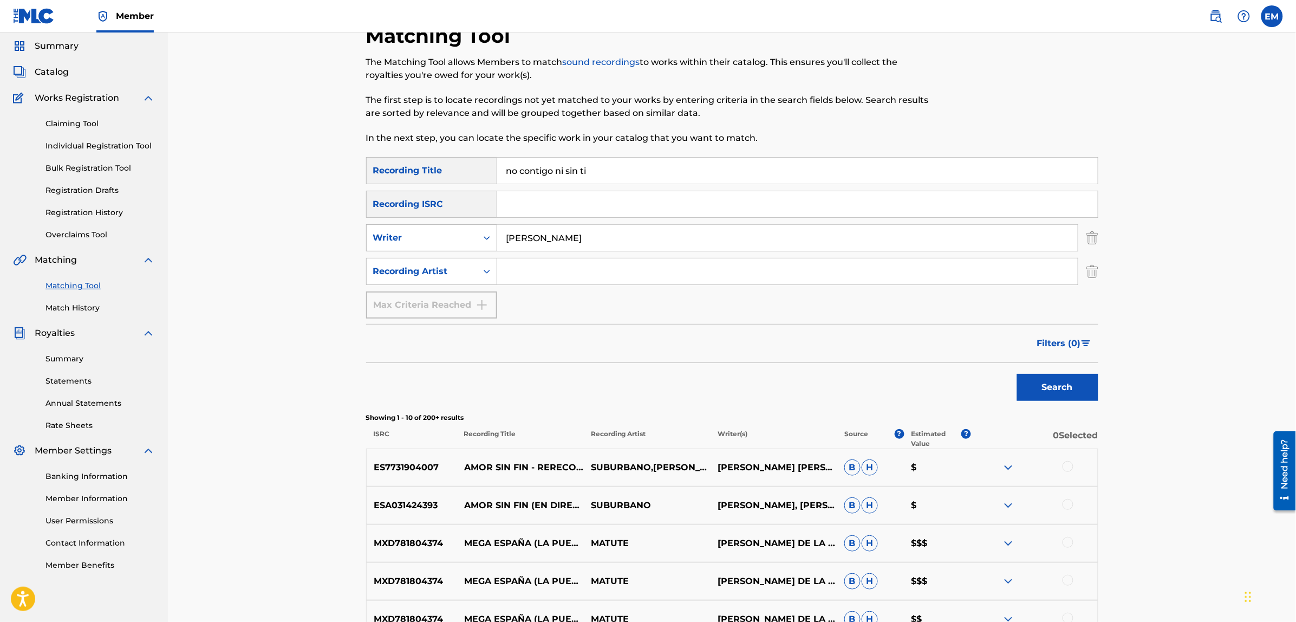
drag, startPoint x: 581, startPoint y: 228, endPoint x: 437, endPoint y: 227, distance: 143.5
click at [437, 227] on div "SearchWithCriteriaf46d2467-7dad-4df4-b4b7-e6d698cece0a Writer [PERSON_NAME]" at bounding box center [732, 237] width 732 height 27
click at [1017, 374] on button "Search" at bounding box center [1057, 387] width 81 height 27
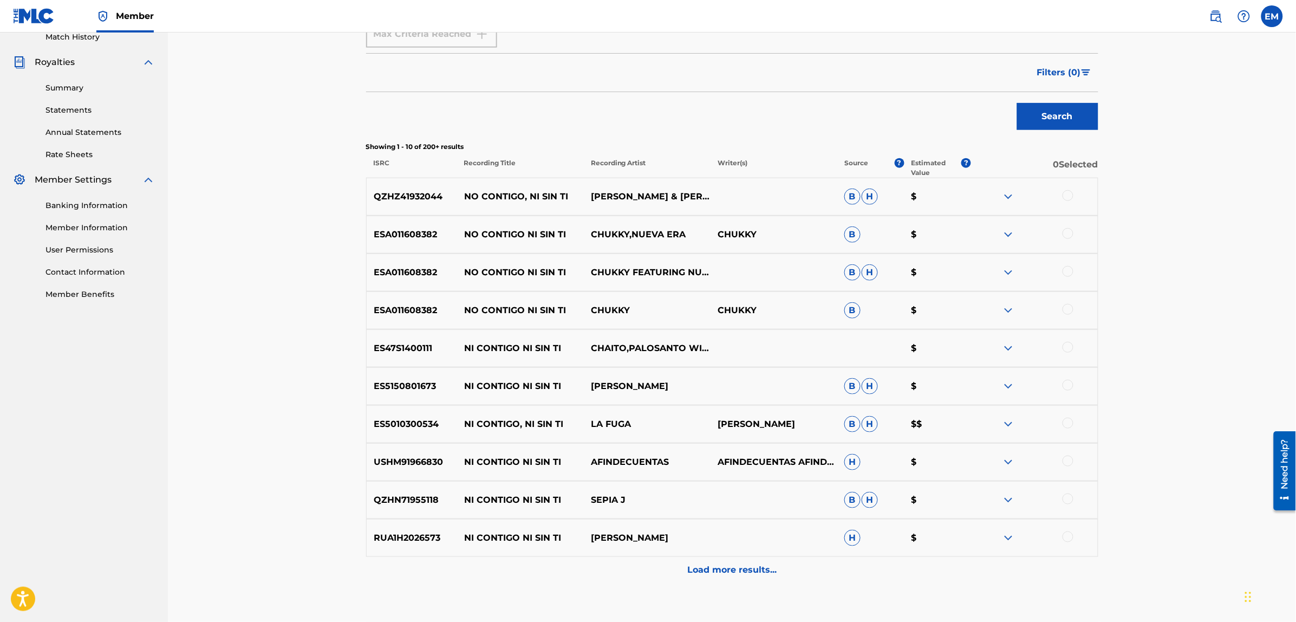
scroll to position [374, 0]
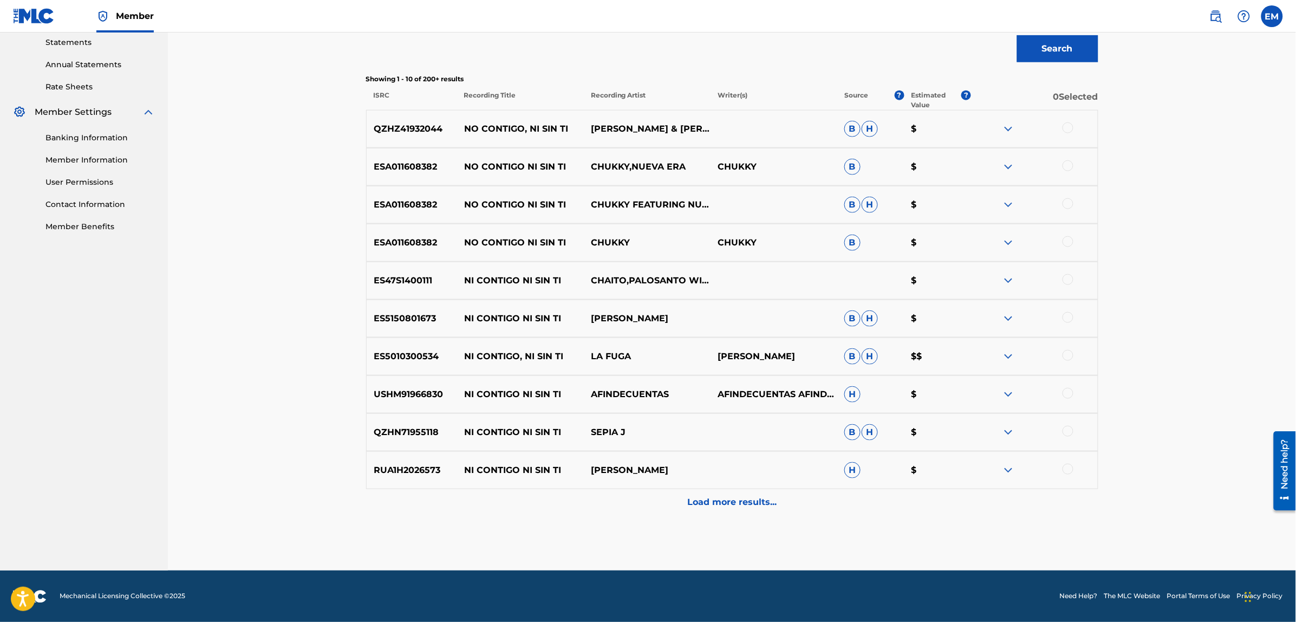
click at [721, 512] on div "Load more results..." at bounding box center [732, 502] width 732 height 27
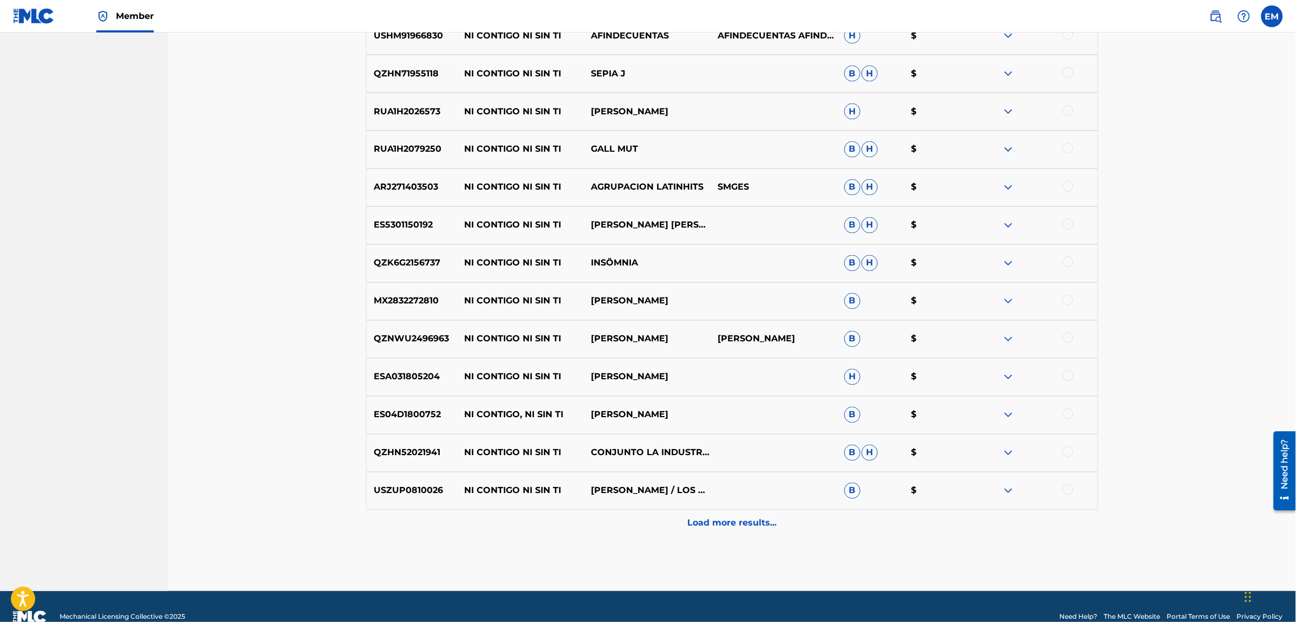
scroll to position [753, 0]
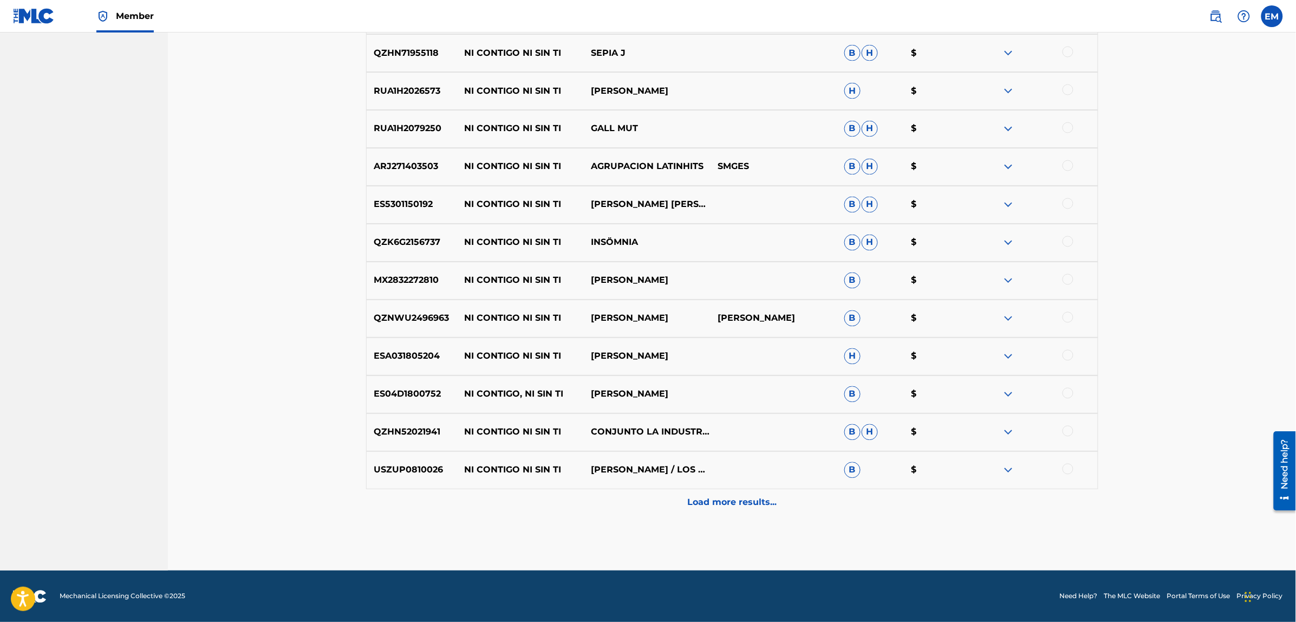
click at [723, 499] on p "Load more results..." at bounding box center [731, 502] width 89 height 13
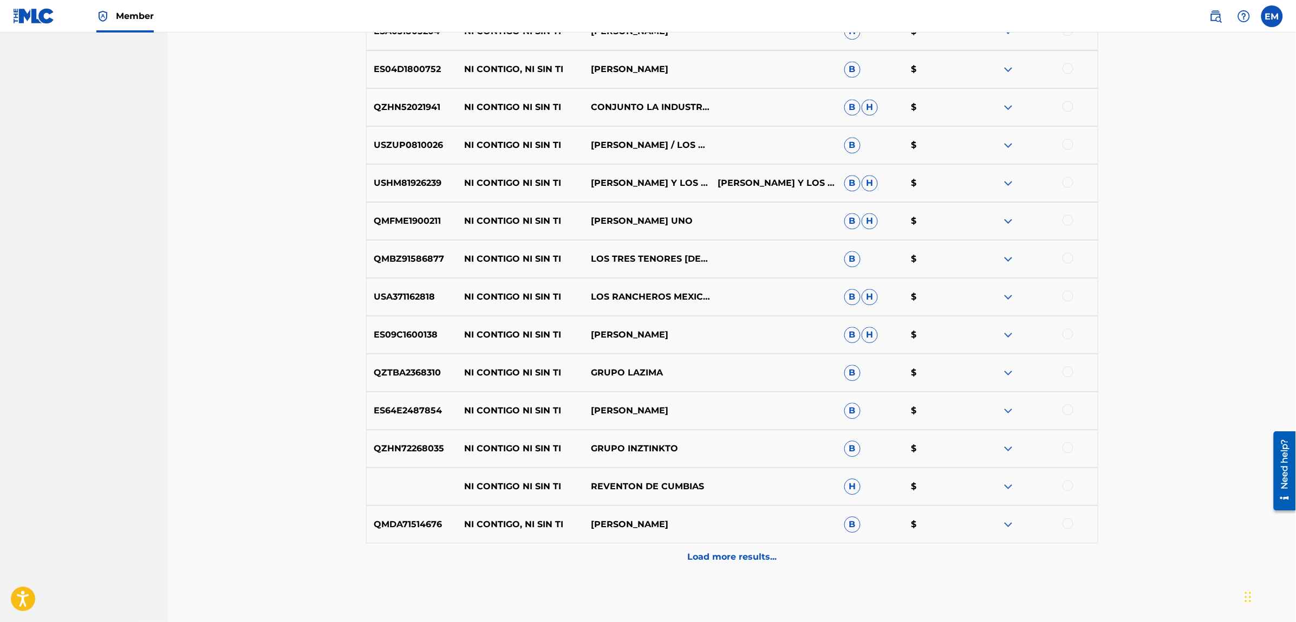
scroll to position [1132, 0]
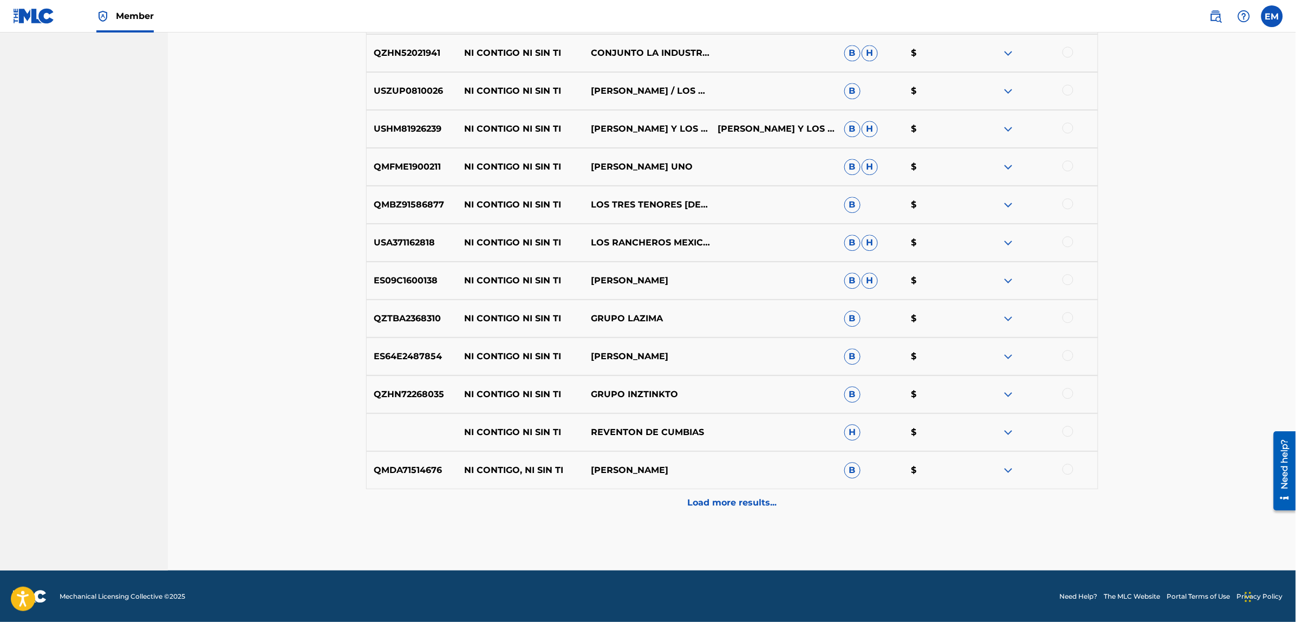
click at [715, 494] on div "Load more results..." at bounding box center [732, 502] width 732 height 27
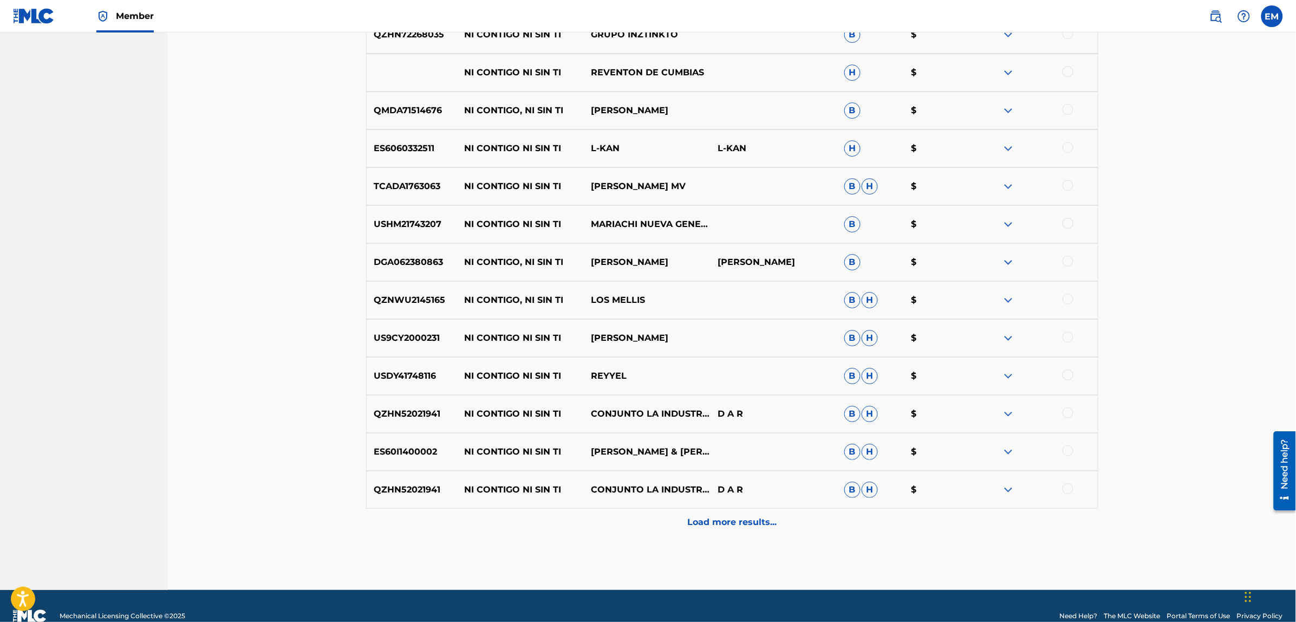
scroll to position [1511, 0]
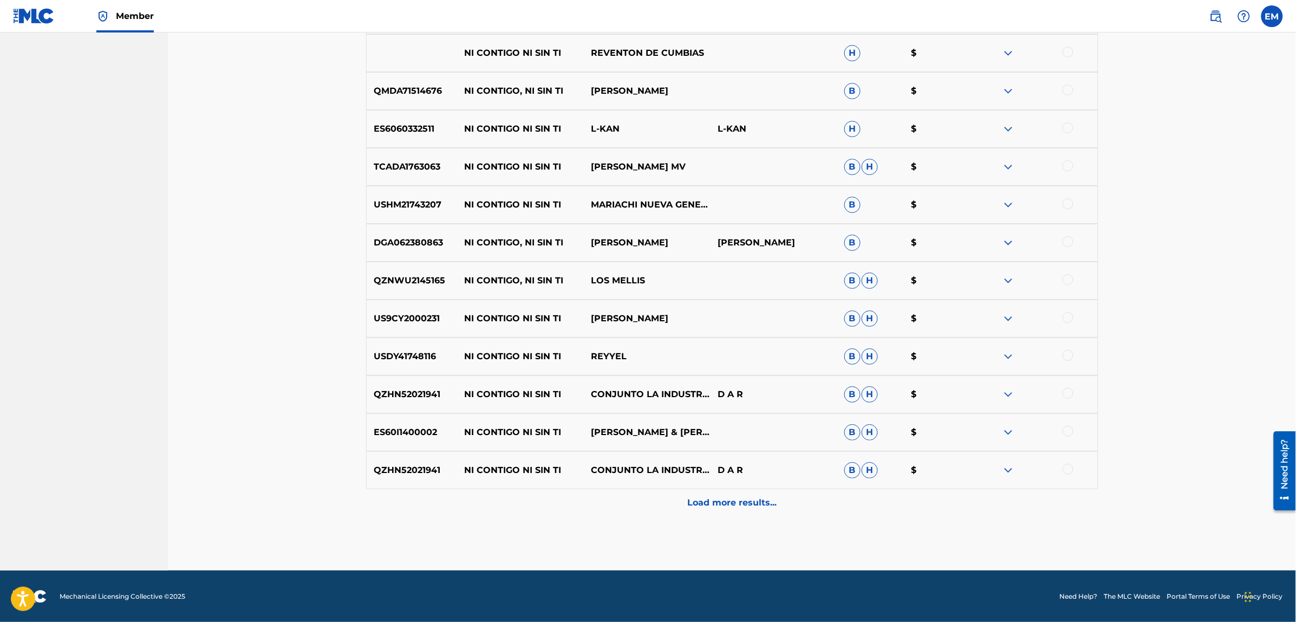
click at [721, 509] on p "Load more results..." at bounding box center [731, 502] width 89 height 13
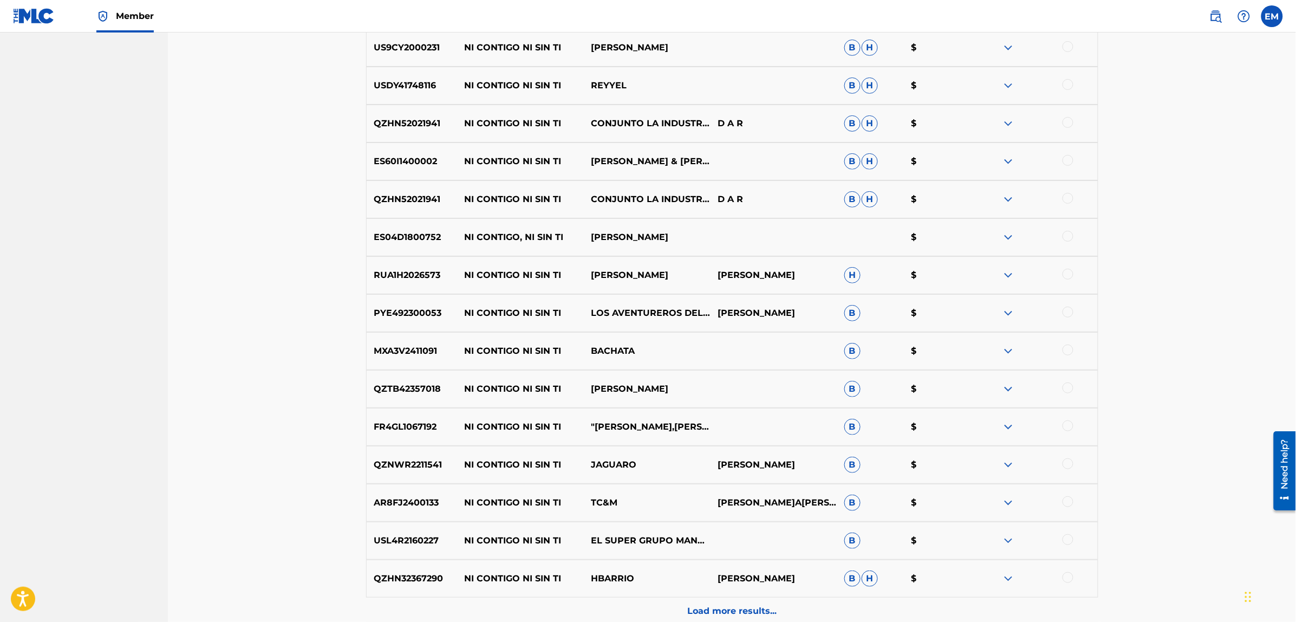
scroll to position [1890, 0]
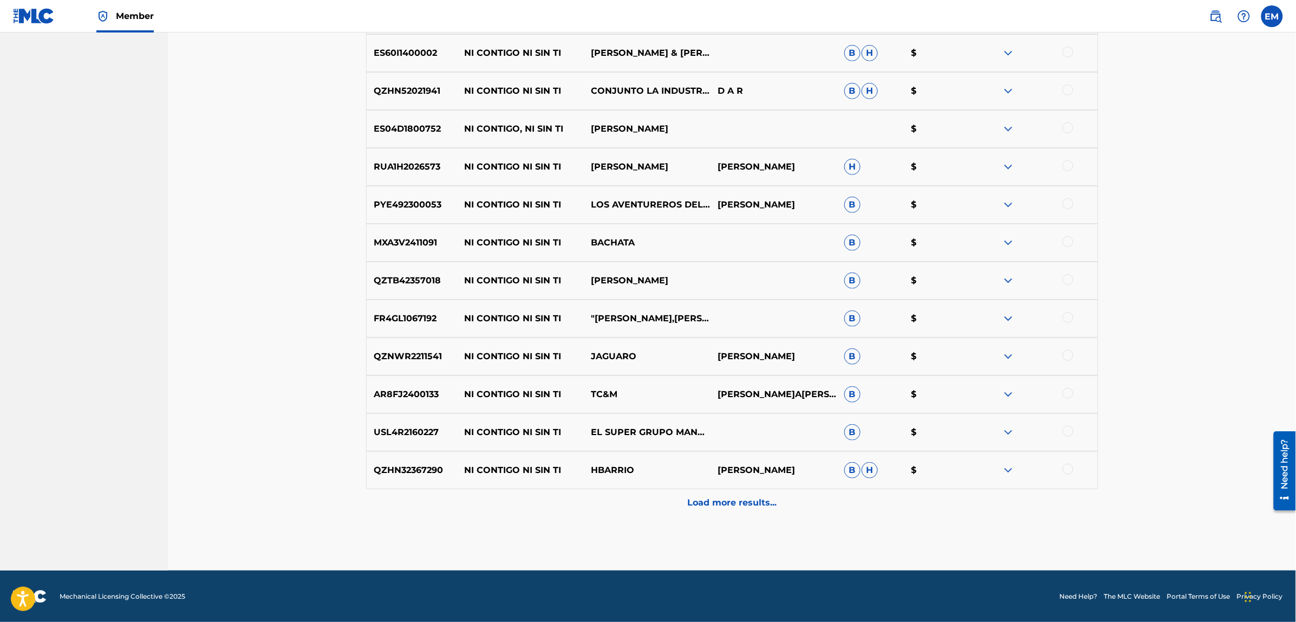
click at [710, 500] on p "Load more results..." at bounding box center [731, 502] width 89 height 13
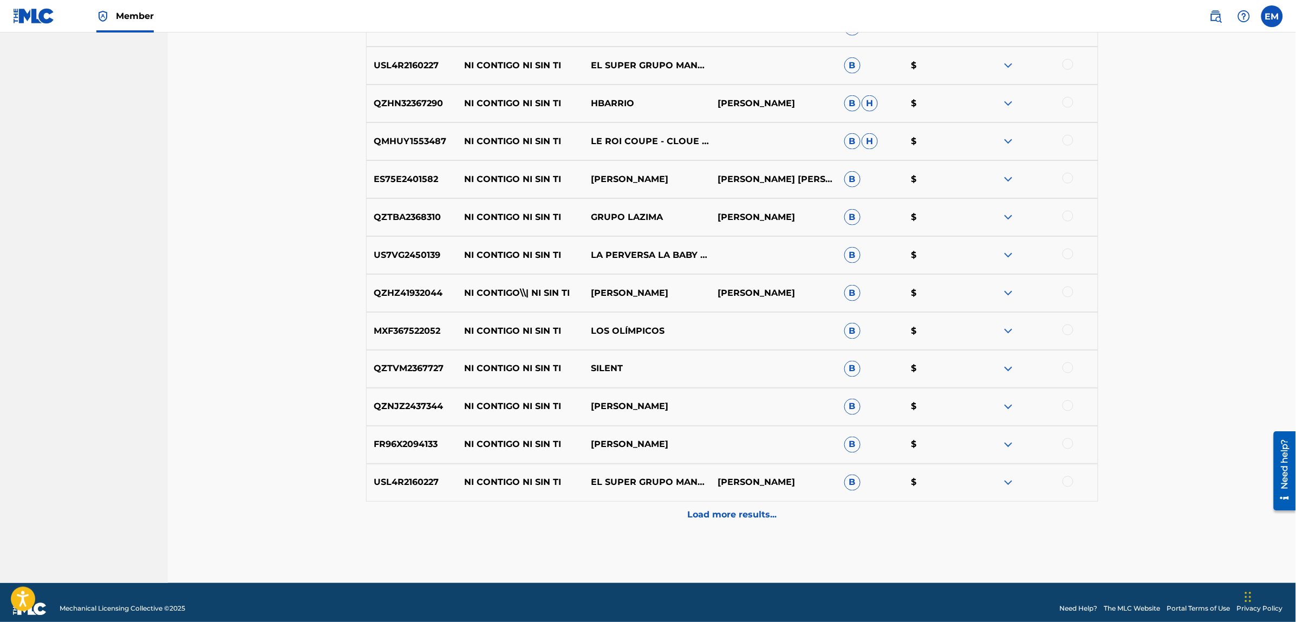
scroll to position [2269, 0]
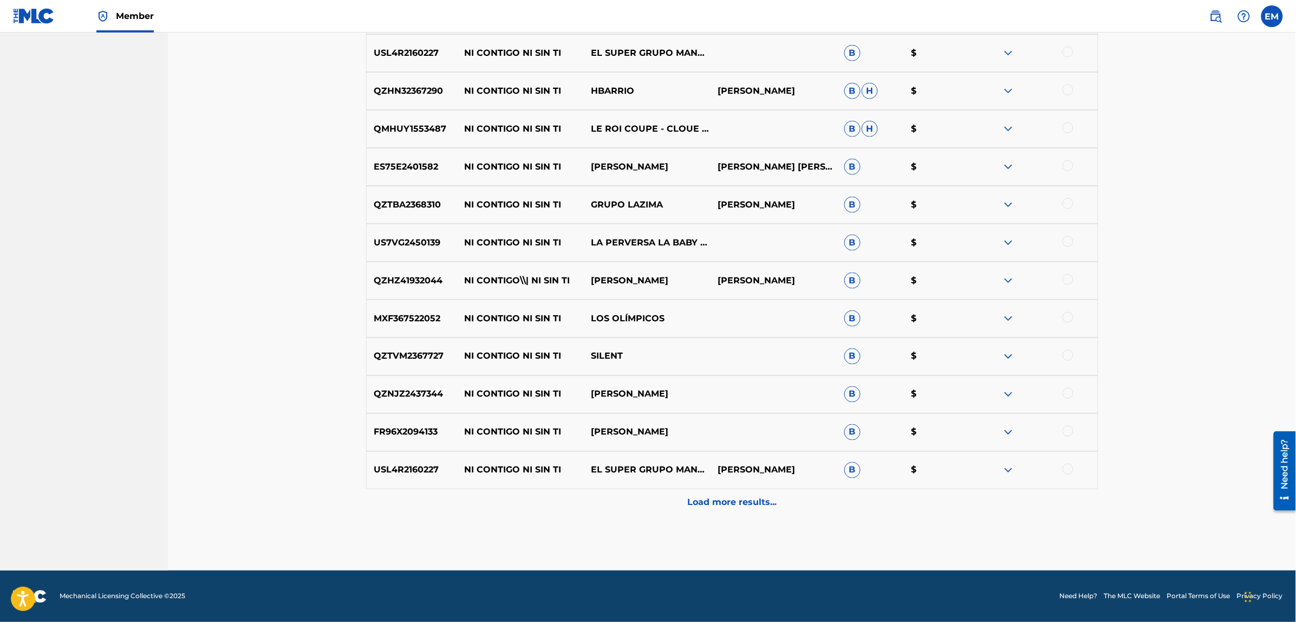
click at [742, 505] on p "Load more results..." at bounding box center [731, 502] width 89 height 13
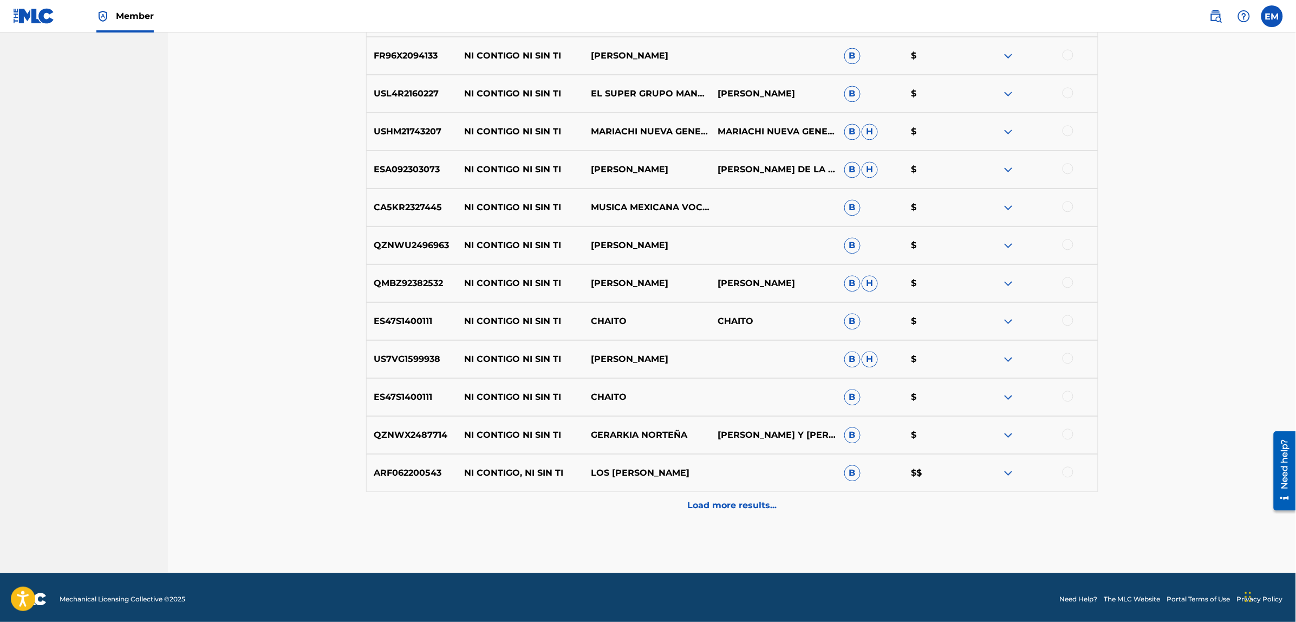
scroll to position [2648, 0]
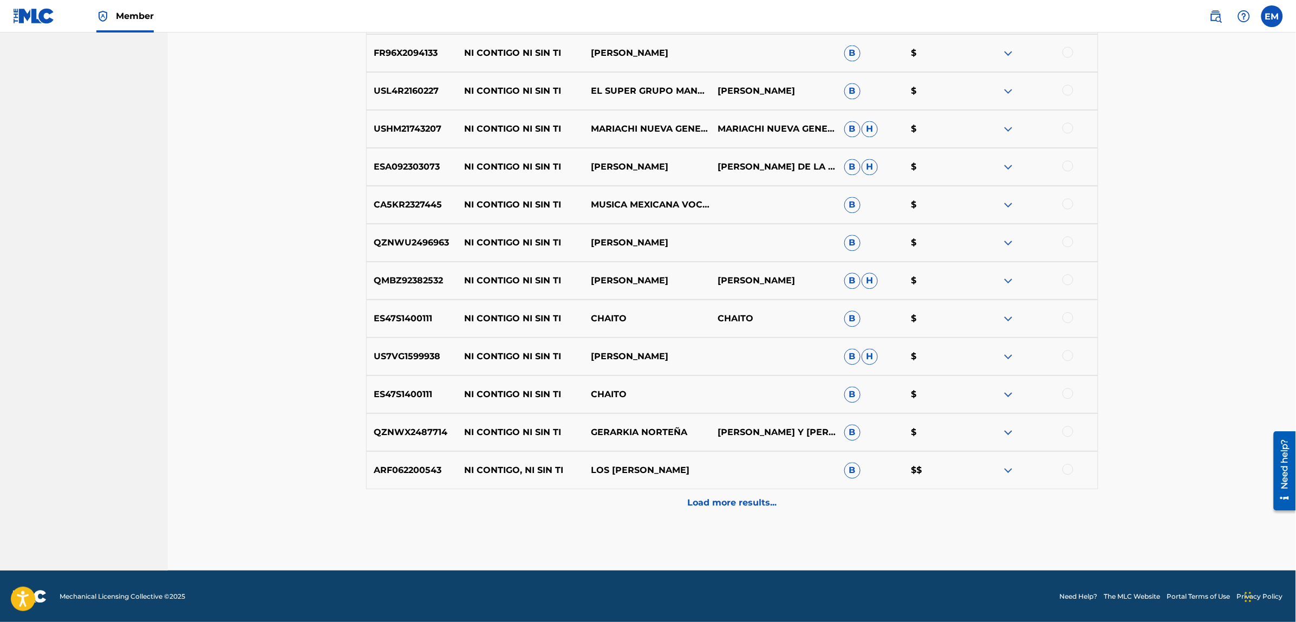
click at [732, 493] on div "Load more results..." at bounding box center [732, 502] width 732 height 27
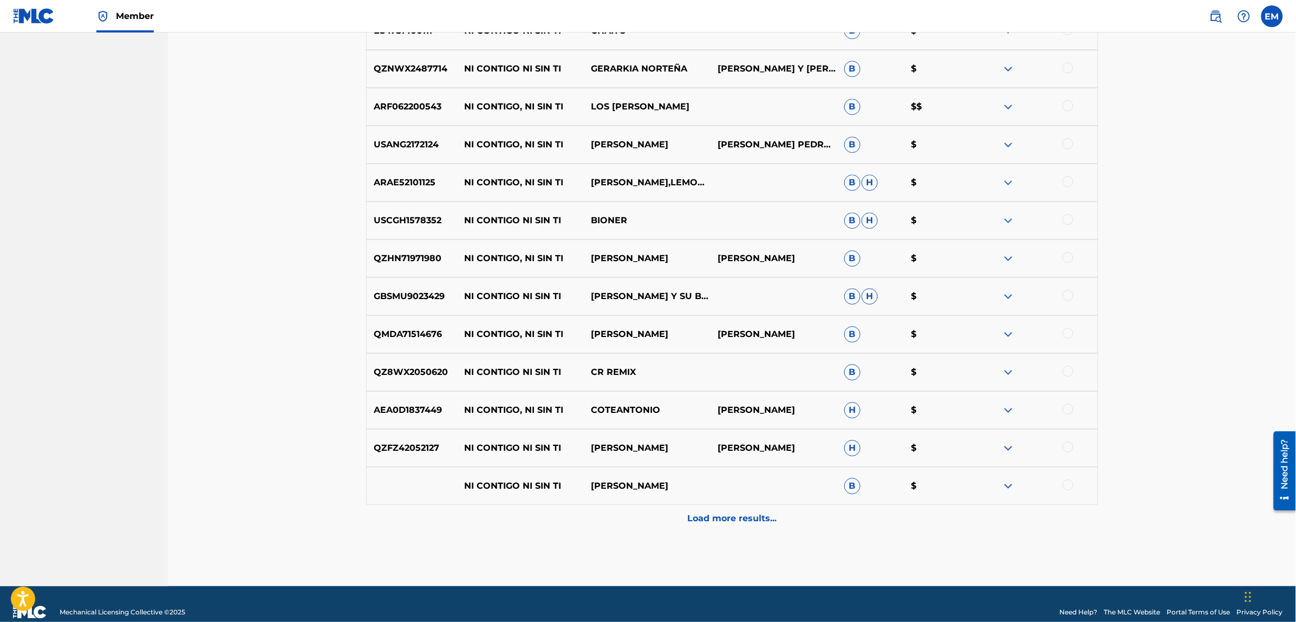
scroll to position [3027, 0]
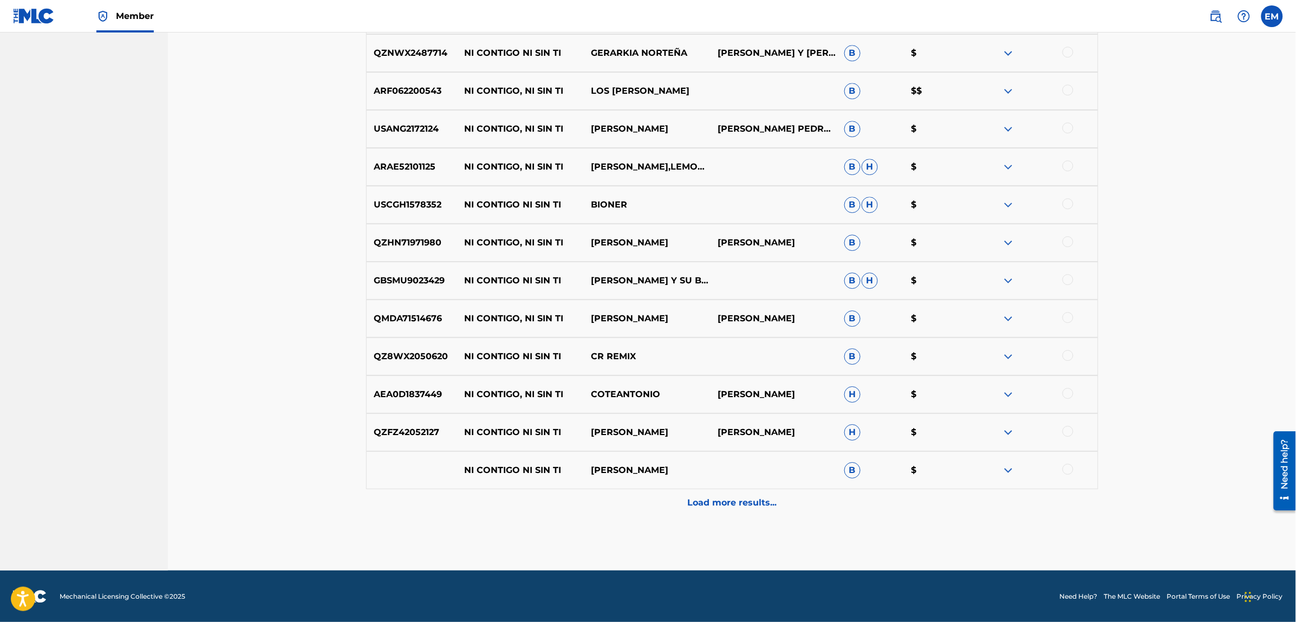
click at [731, 489] on div "Load more results..." at bounding box center [732, 502] width 732 height 27
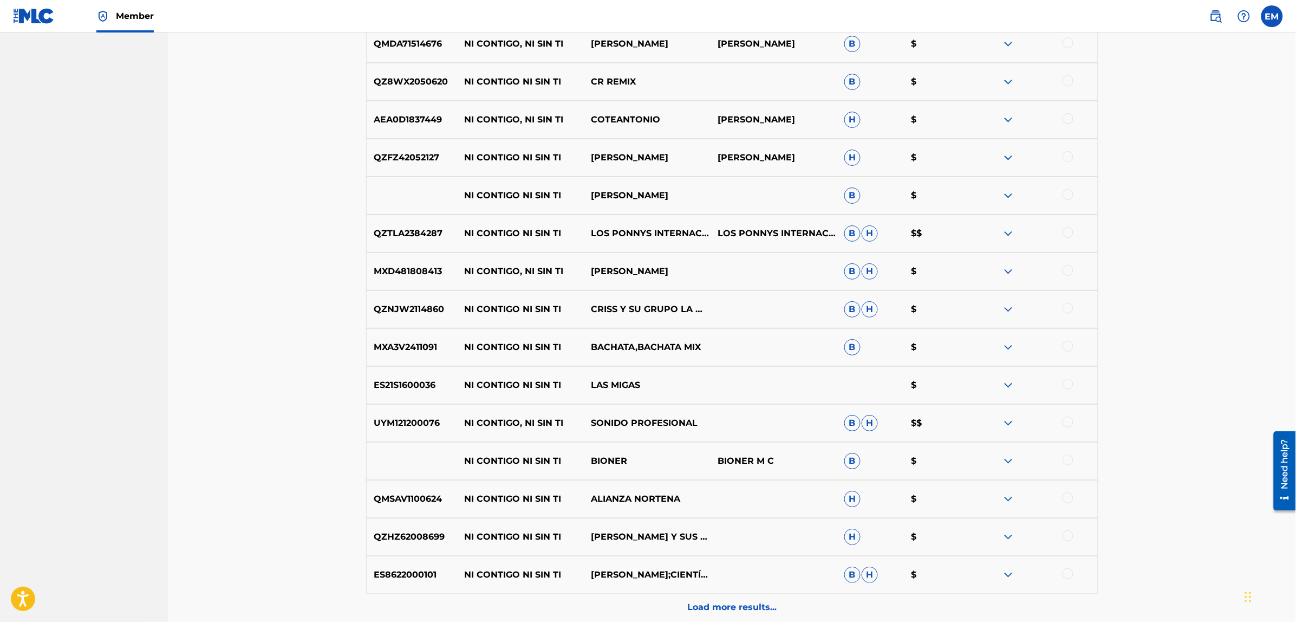
scroll to position [3406, 0]
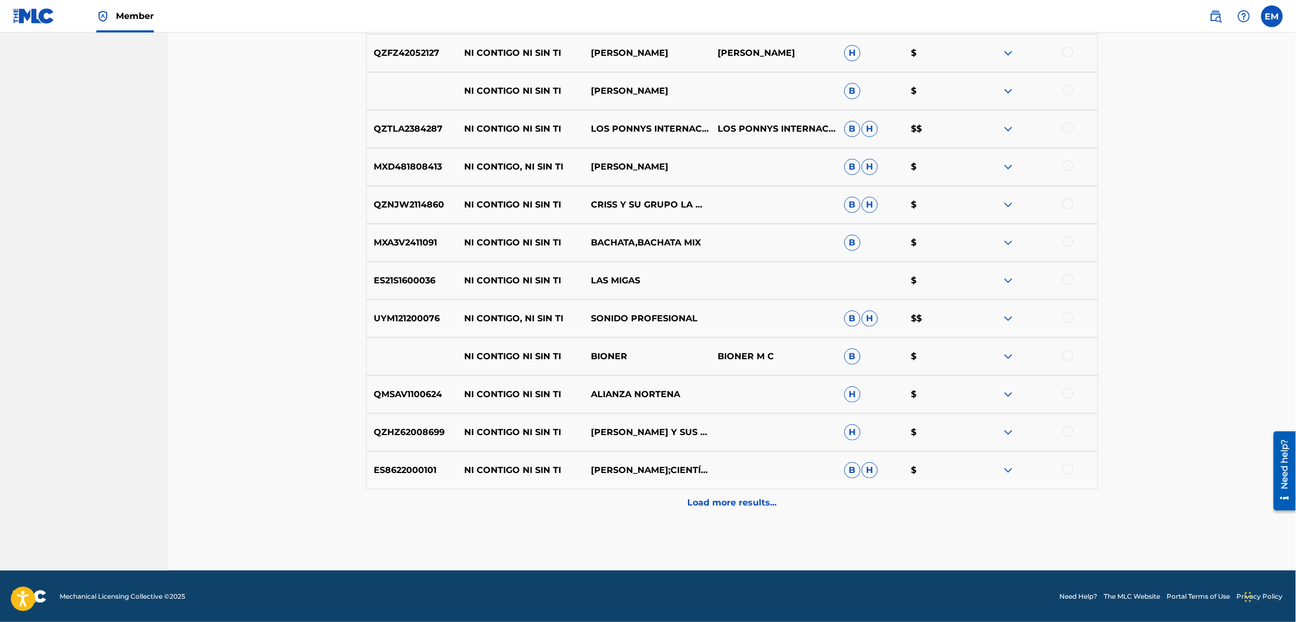
click at [731, 489] on div "Load more results..." at bounding box center [732, 502] width 732 height 27
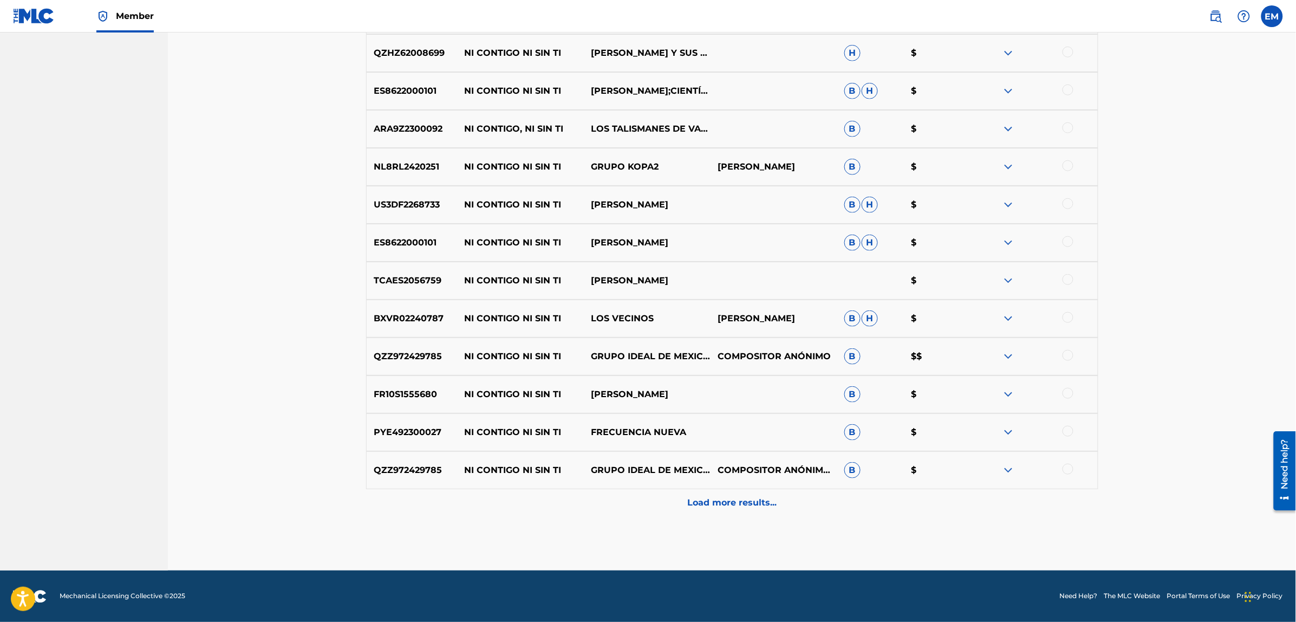
click at [731, 489] on div "Load more results..." at bounding box center [732, 502] width 732 height 27
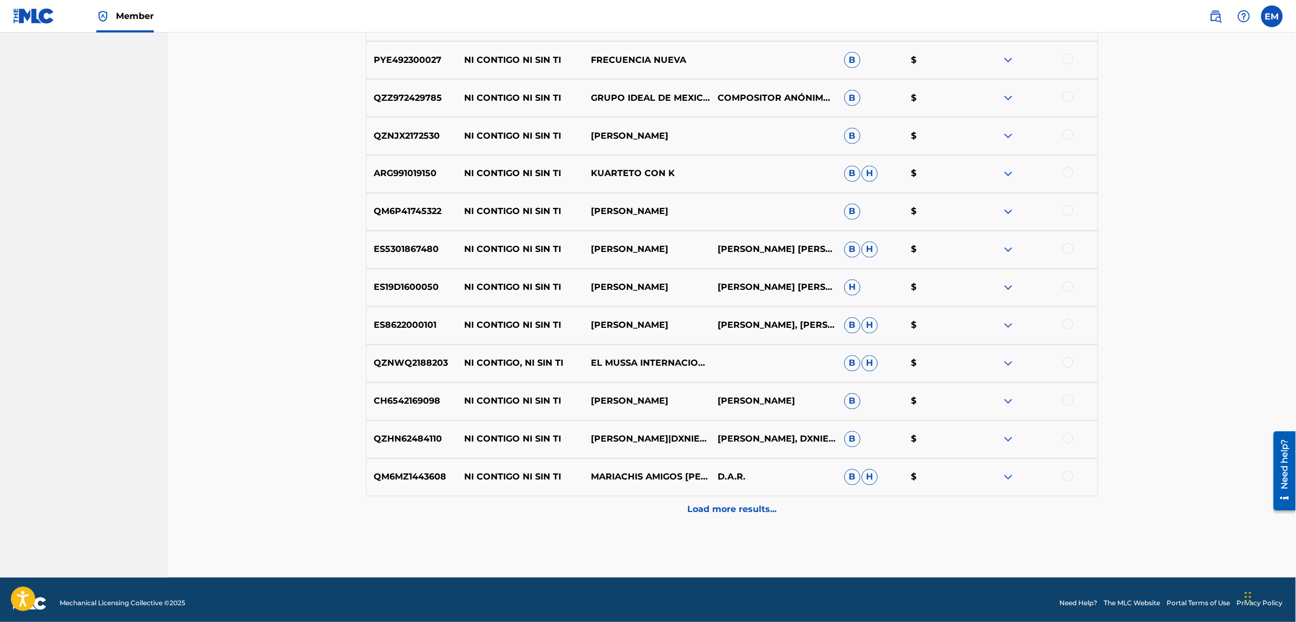
scroll to position [4164, 0]
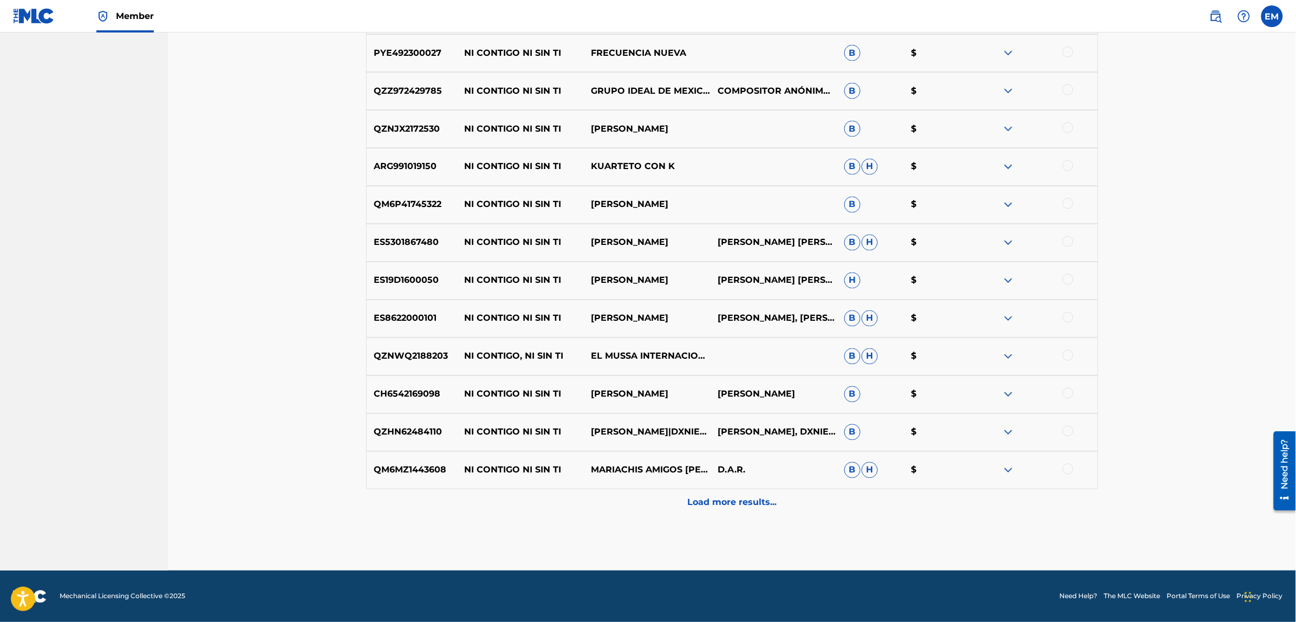
click at [746, 509] on div "Load more results..." at bounding box center [732, 502] width 732 height 27
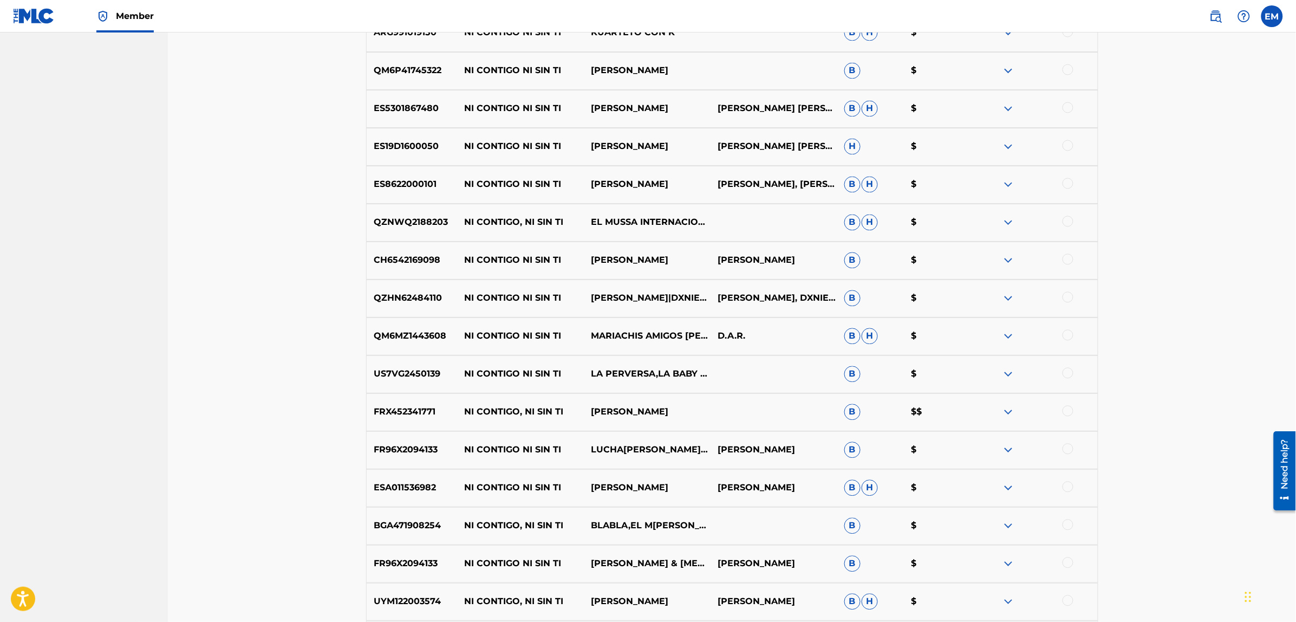
scroll to position [4299, 0]
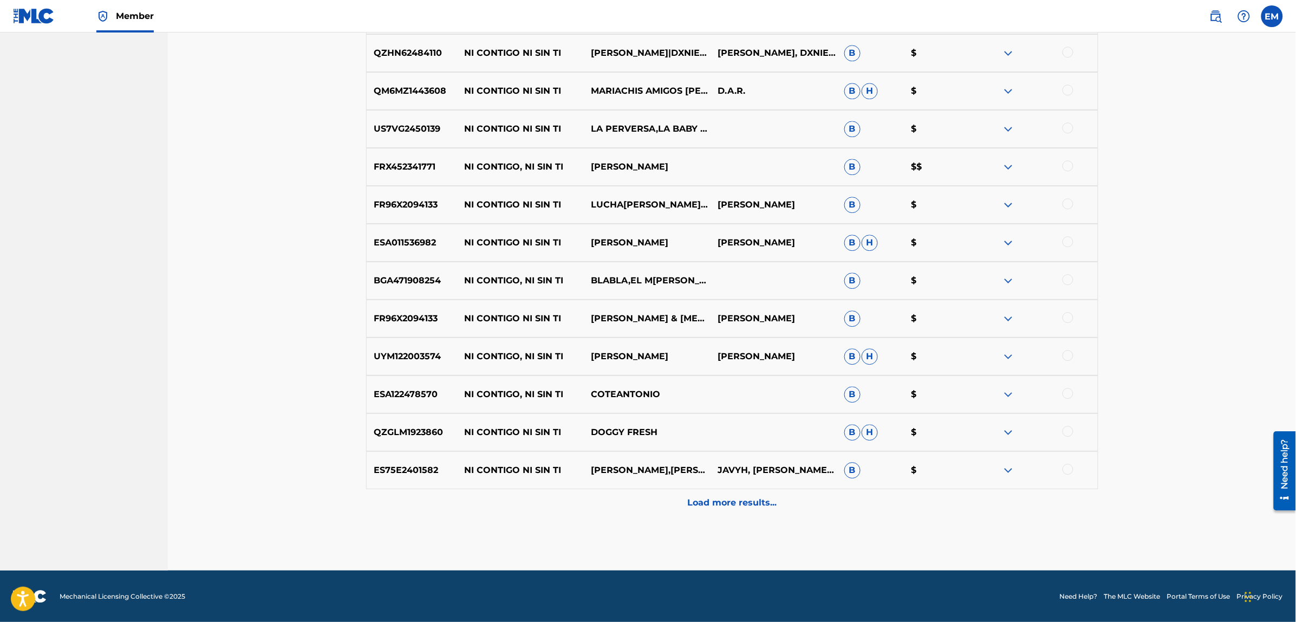
click at [746, 509] on div "Load more results..." at bounding box center [732, 502] width 732 height 27
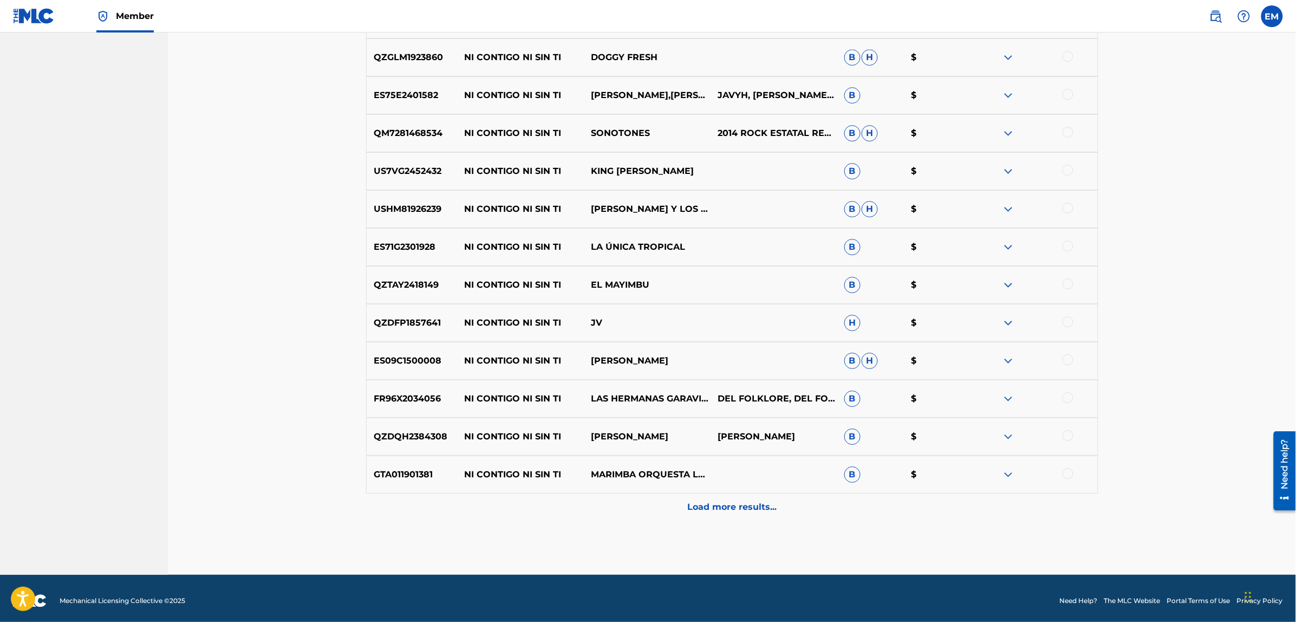
scroll to position [4922, 0]
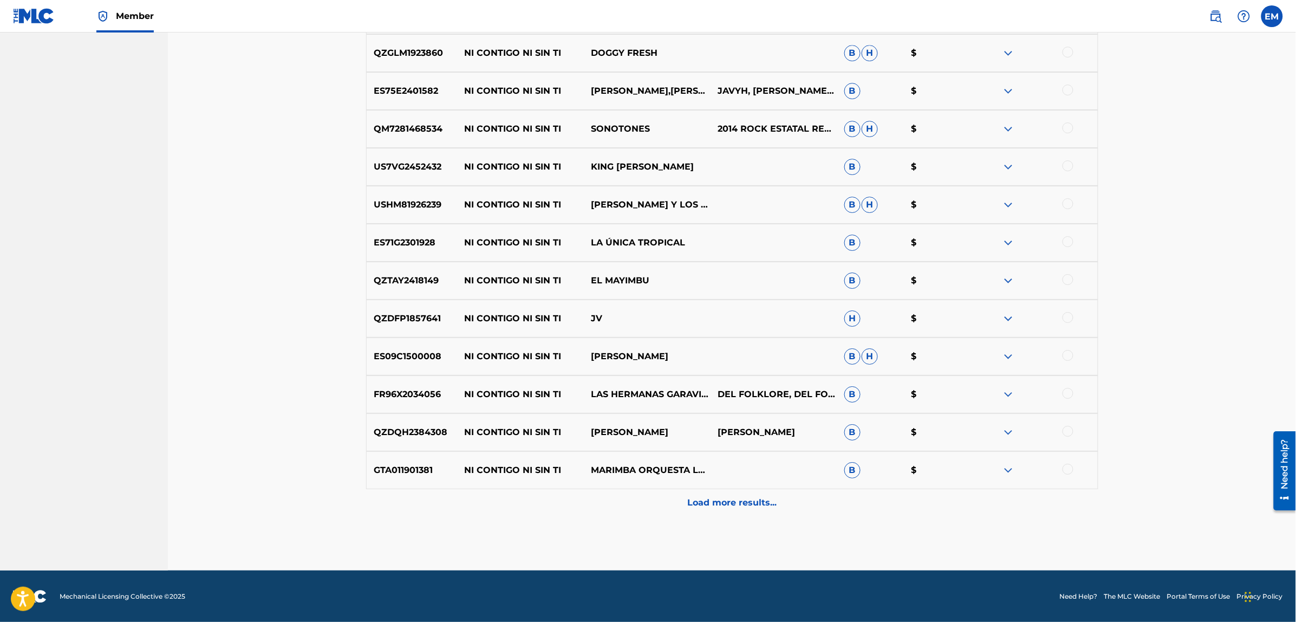
click at [753, 509] on div "Load more results..." at bounding box center [732, 502] width 732 height 27
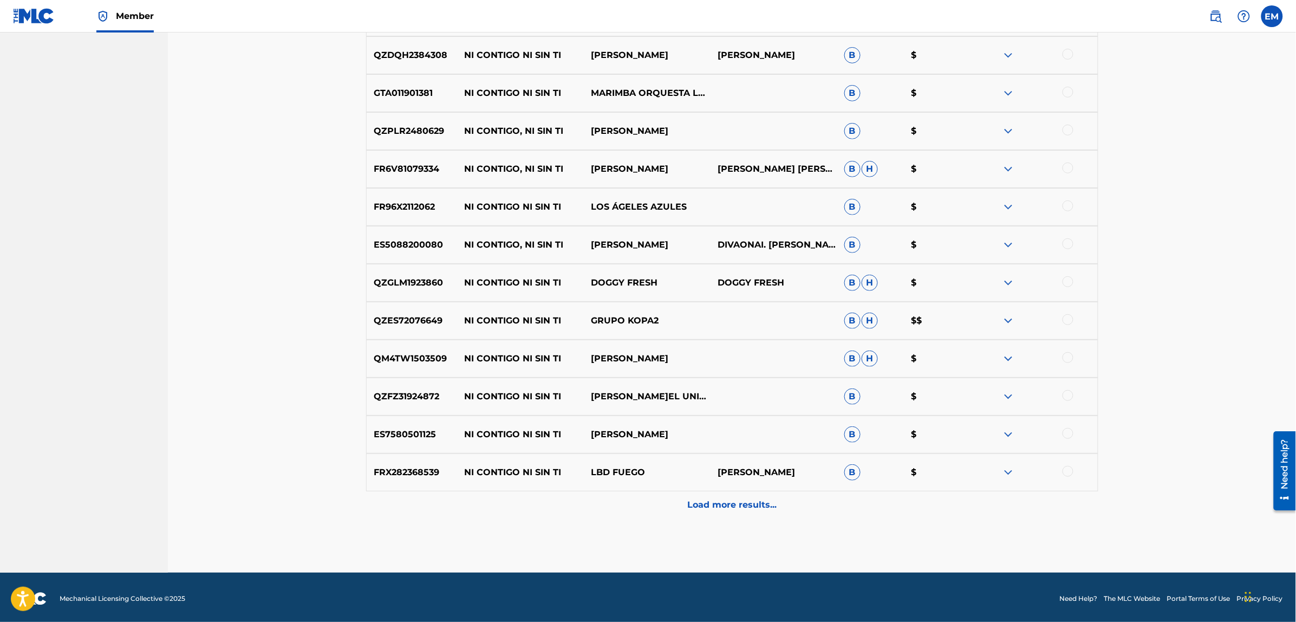
scroll to position [5301, 0]
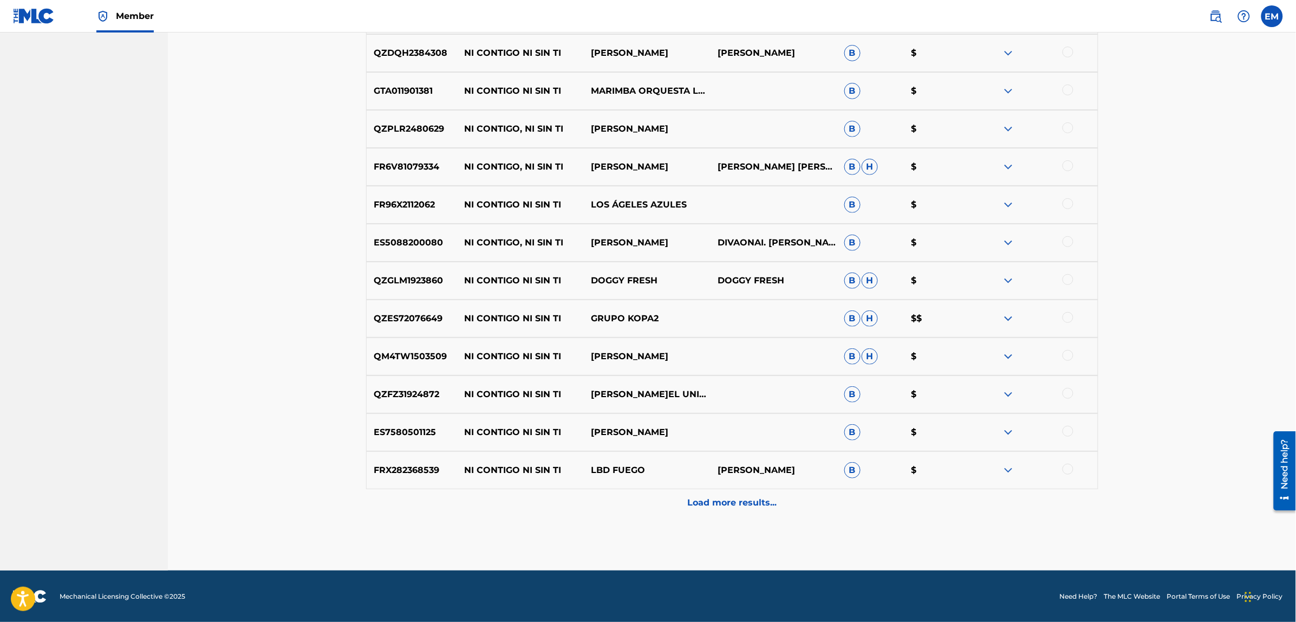
click at [753, 509] on div "Load more results..." at bounding box center [732, 502] width 732 height 27
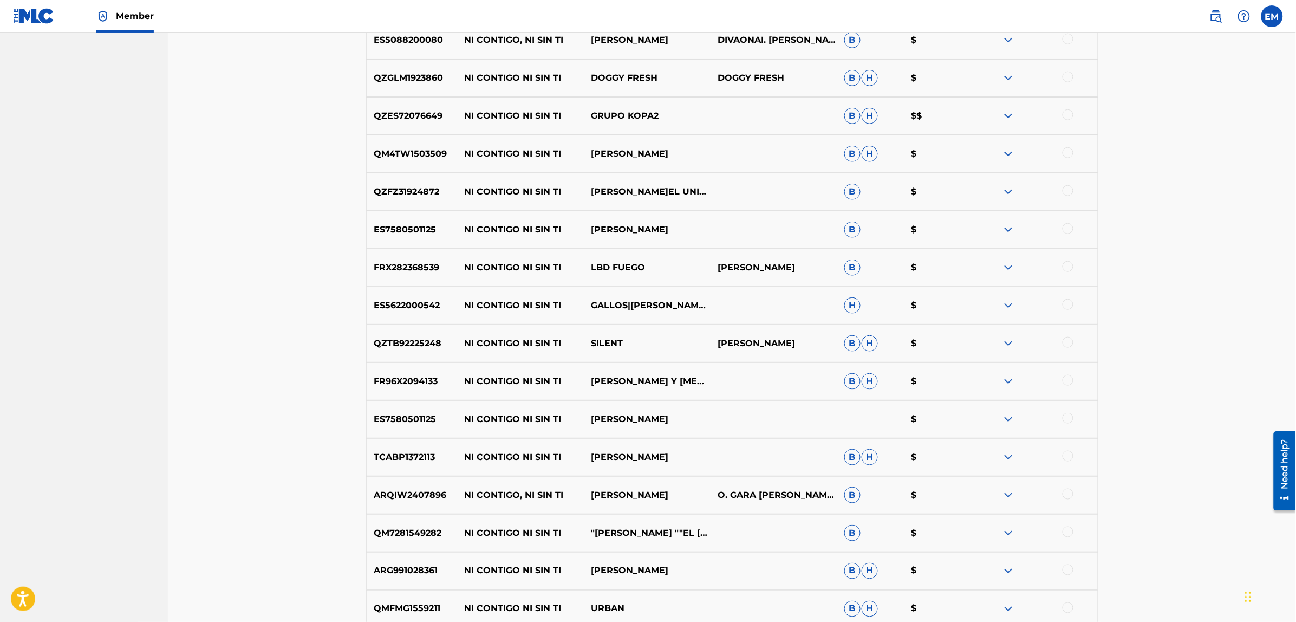
scroll to position [5504, 0]
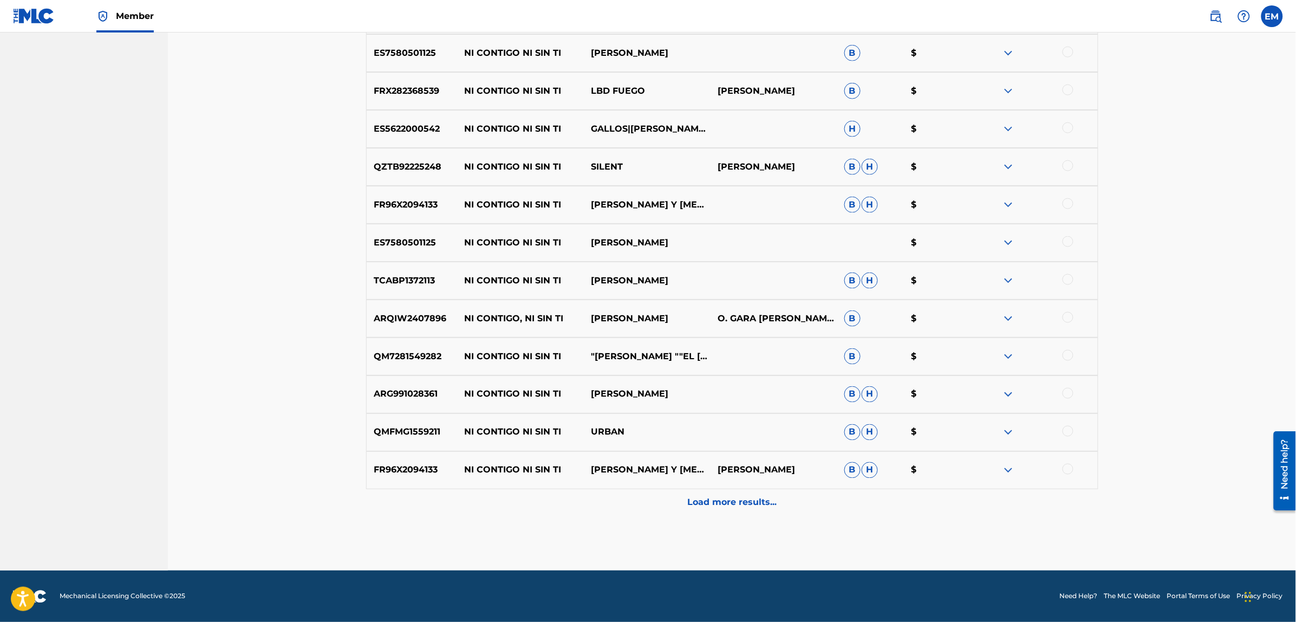
click at [753, 509] on div "Load more results..." at bounding box center [732, 502] width 732 height 27
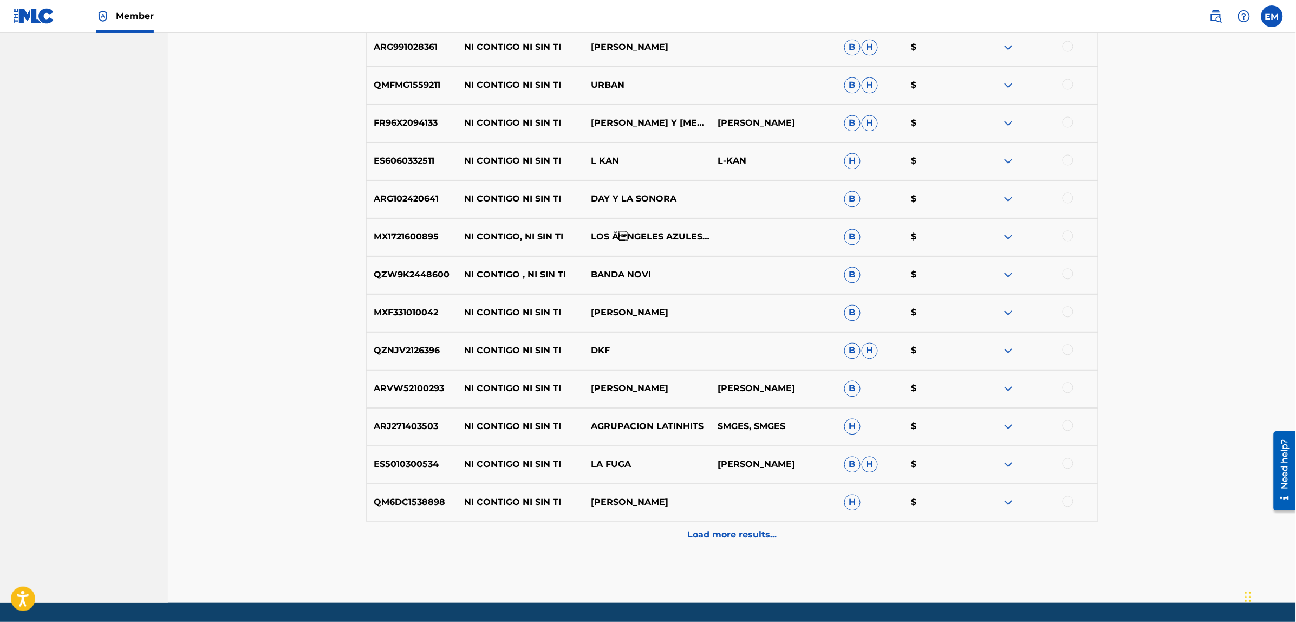
scroll to position [6059, 0]
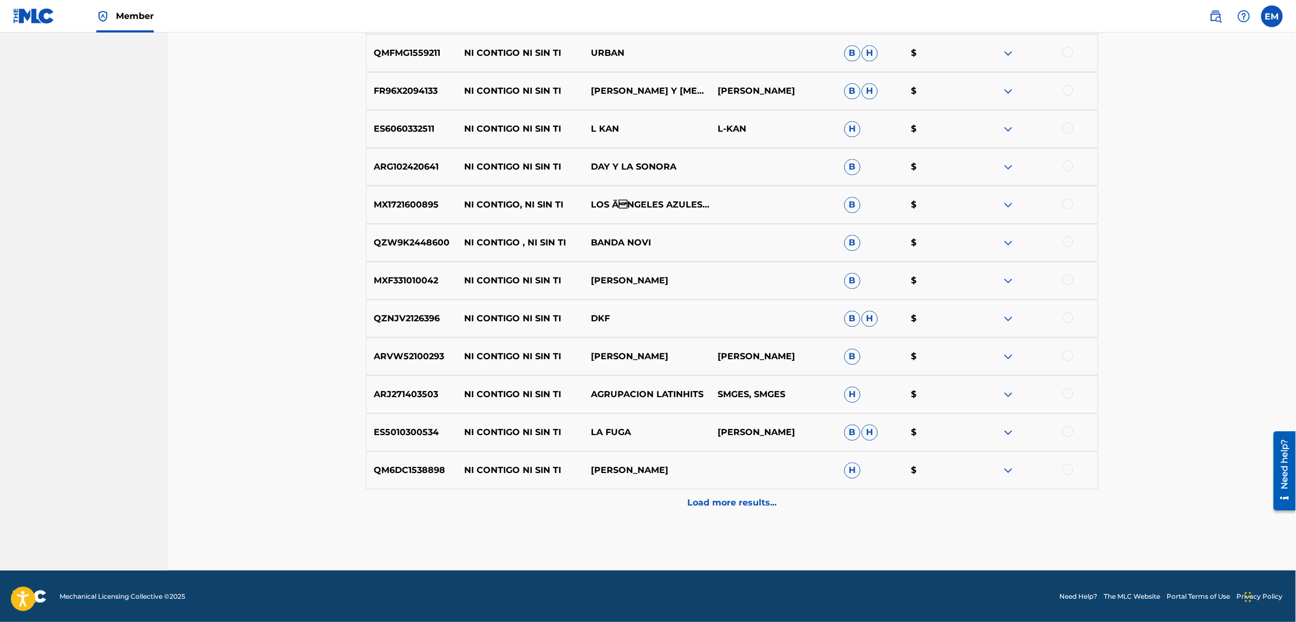
click at [753, 509] on div "Load more results..." at bounding box center [732, 502] width 732 height 27
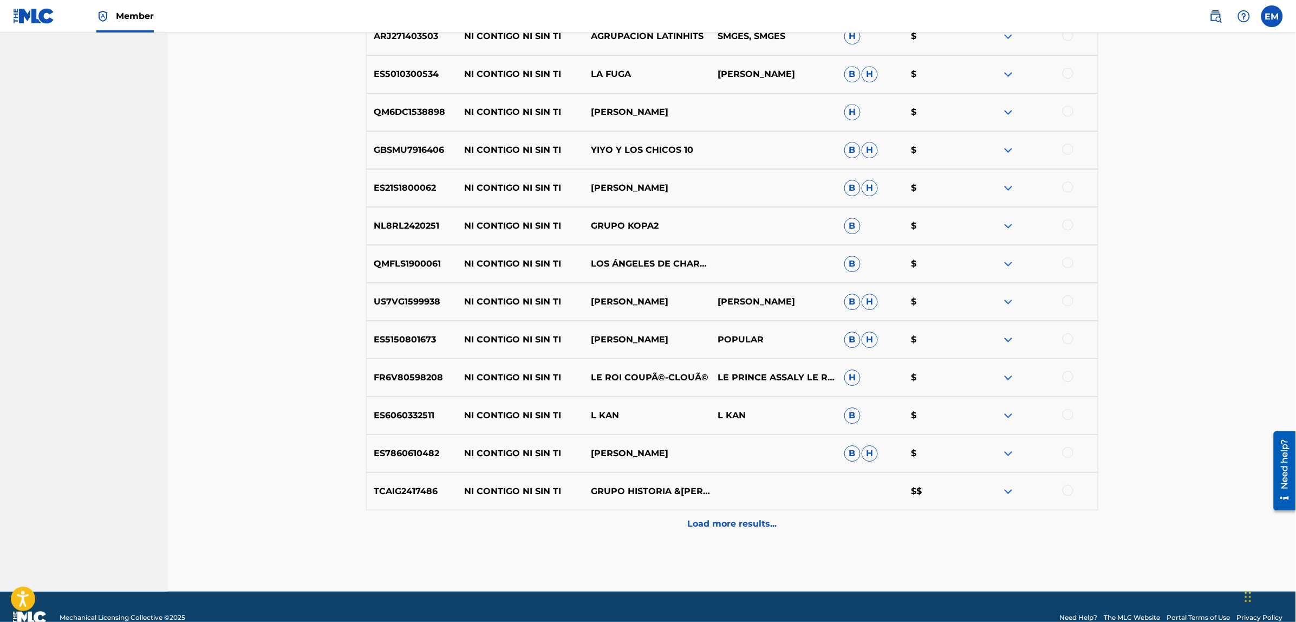
scroll to position [6438, 0]
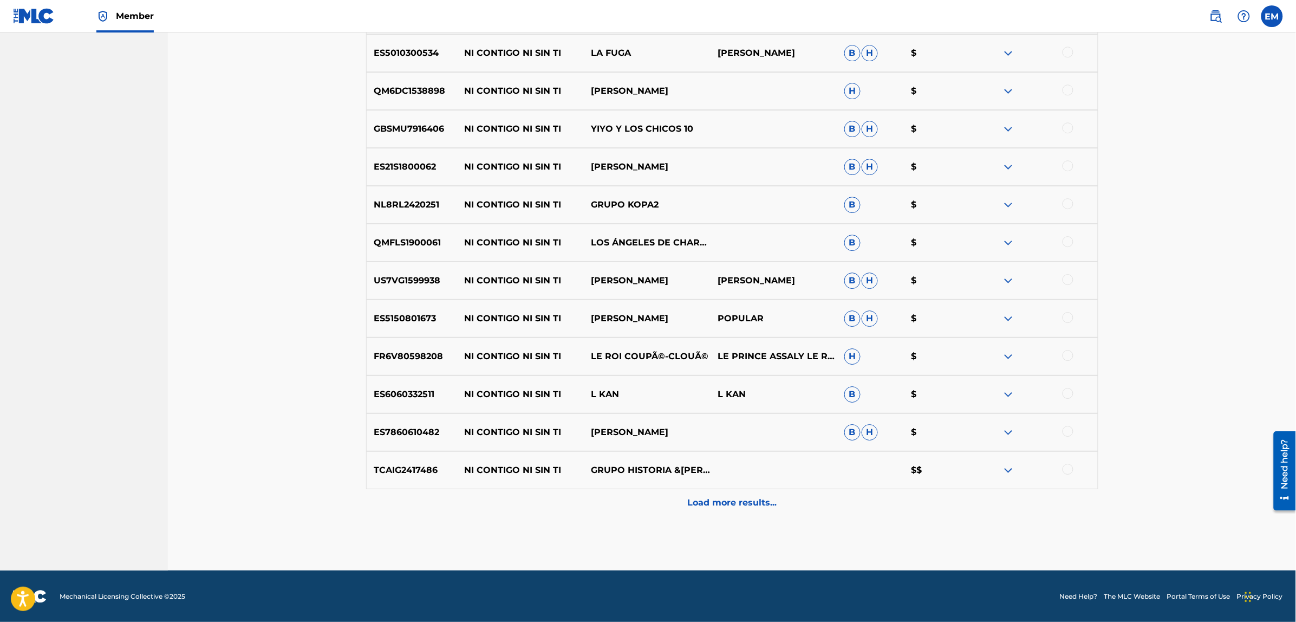
click at [730, 498] on p "Load more results..." at bounding box center [731, 502] width 89 height 13
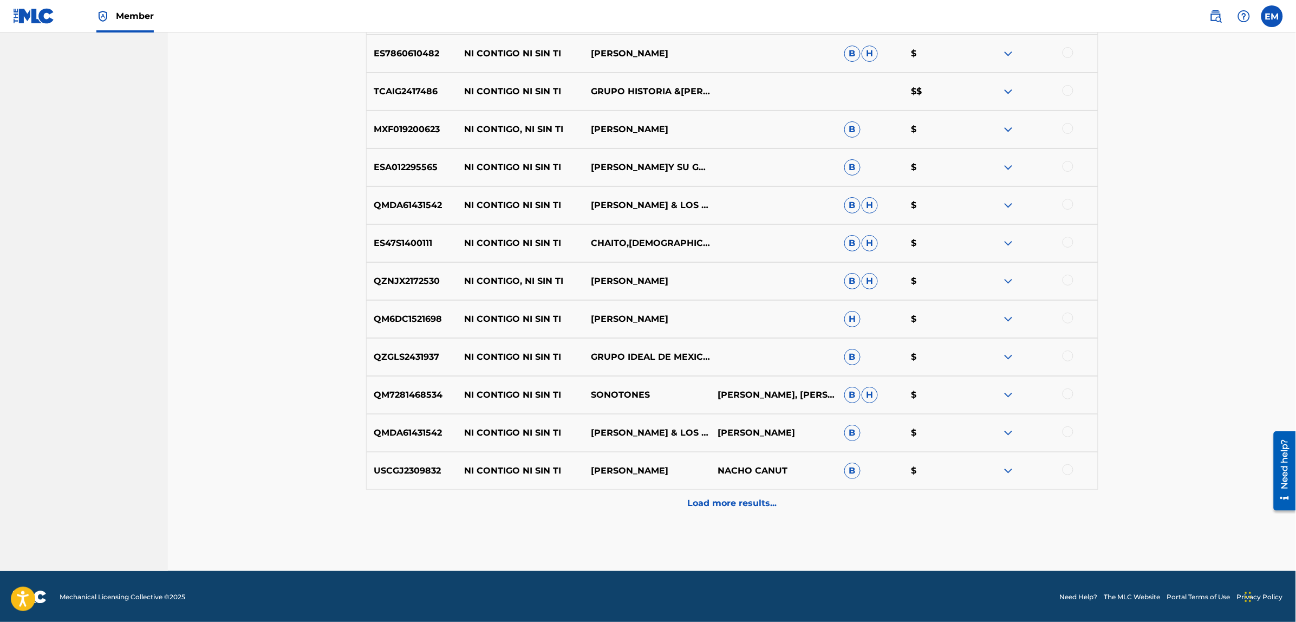
scroll to position [6817, 0]
click at [730, 498] on p "Load more results..." at bounding box center [731, 502] width 89 height 13
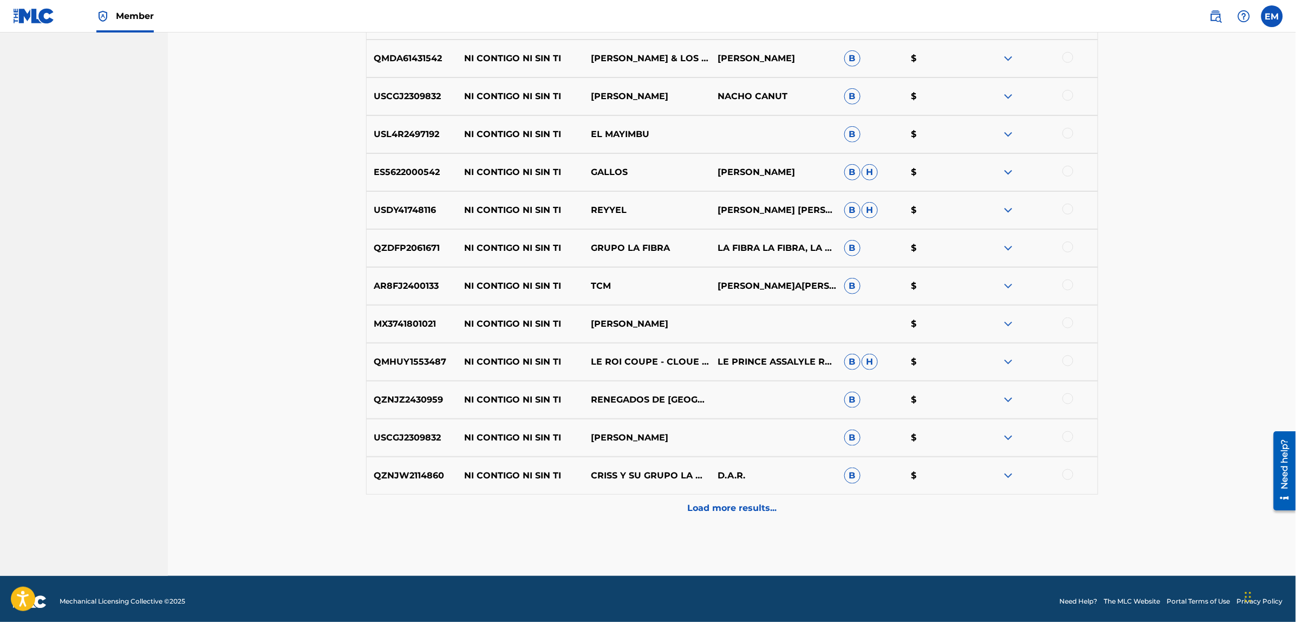
scroll to position [7196, 0]
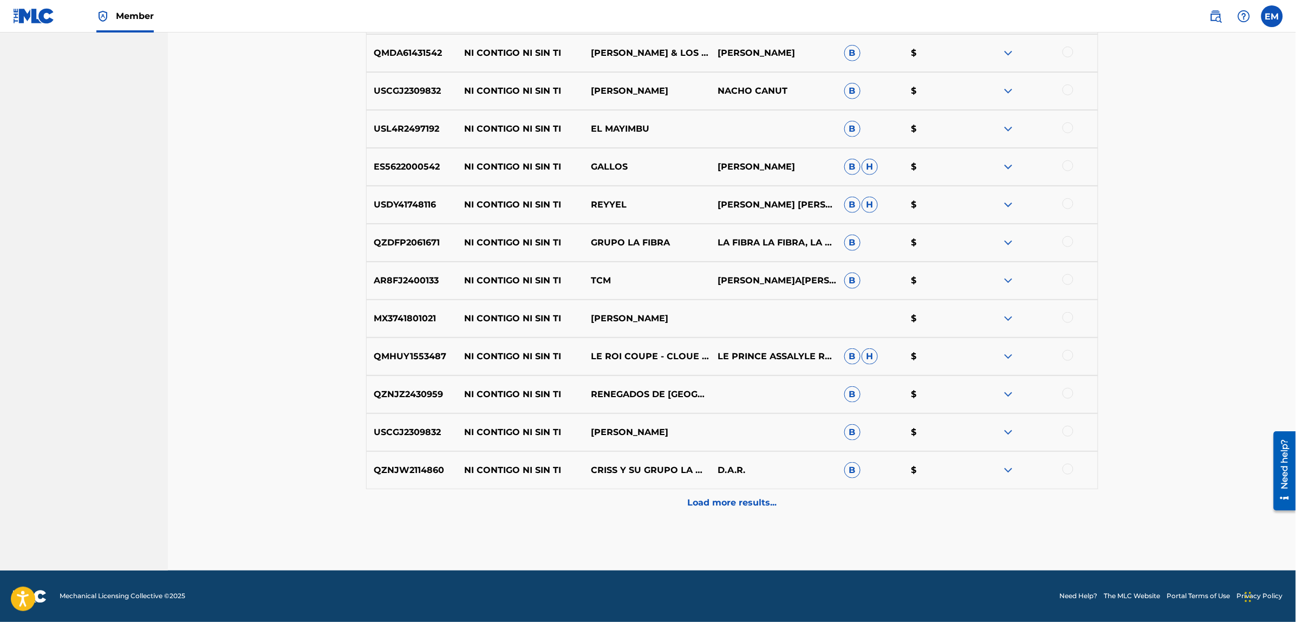
click at [731, 497] on p "Load more results..." at bounding box center [731, 502] width 89 height 13
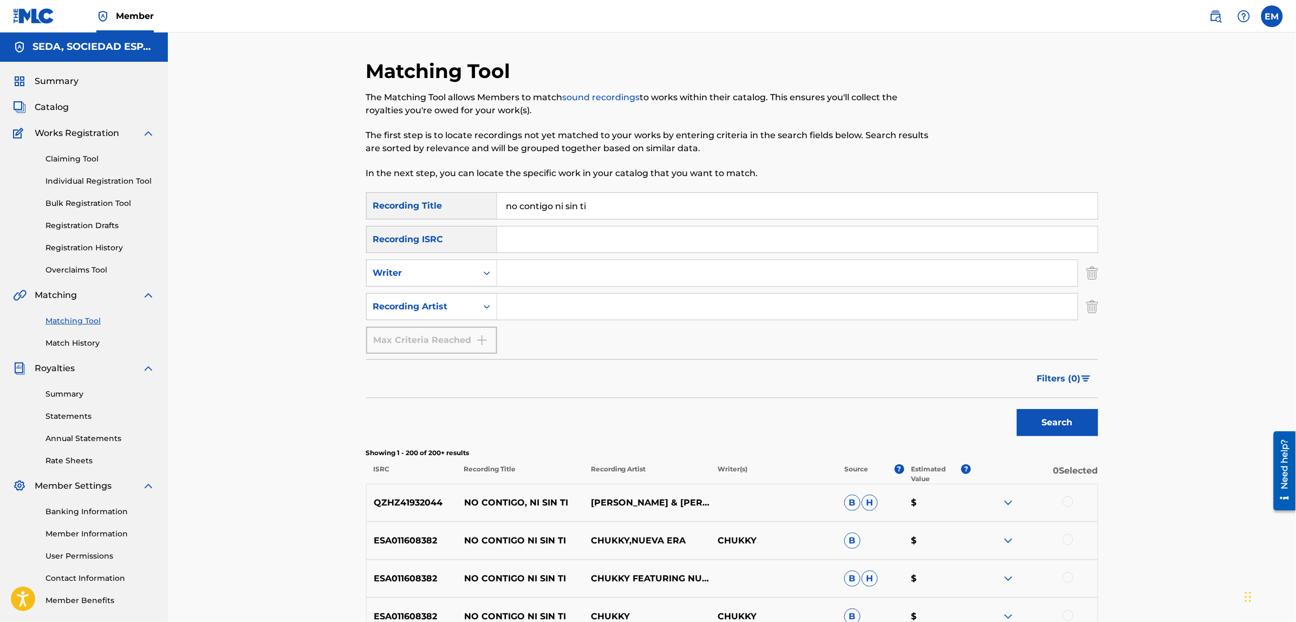
scroll to position [0, 0]
click at [580, 266] on input "Search Form" at bounding box center [787, 273] width 580 height 26
click at [1017, 409] on button "Search" at bounding box center [1057, 422] width 81 height 27
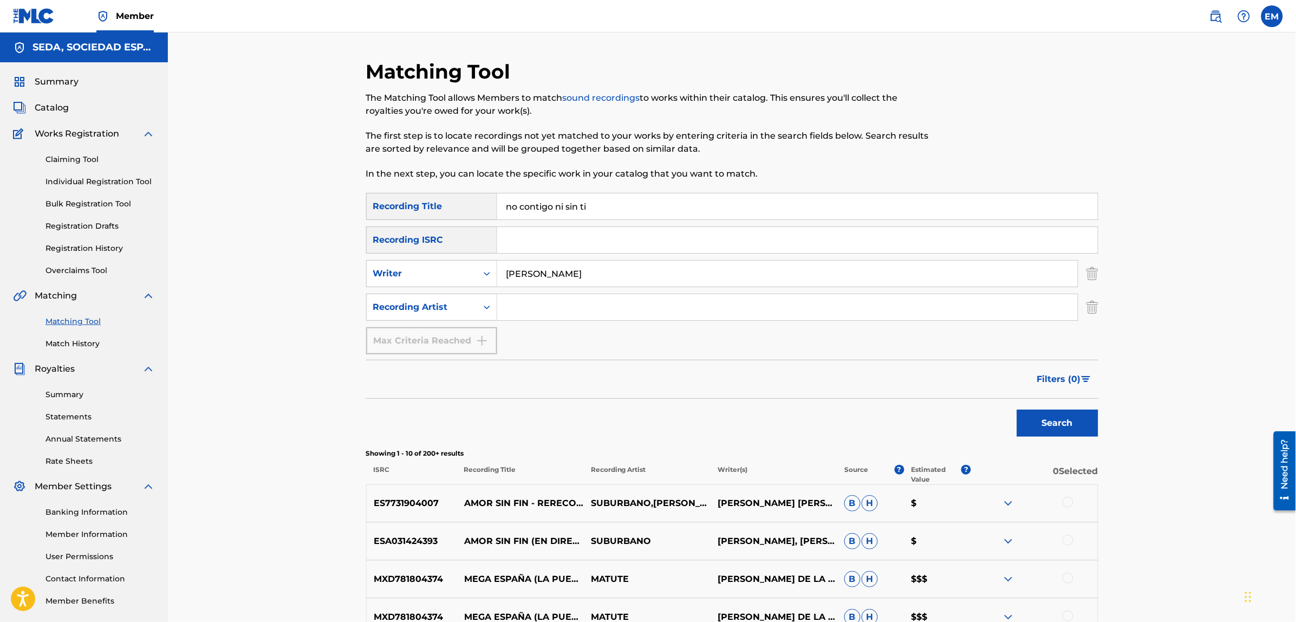
scroll to position [271, 0]
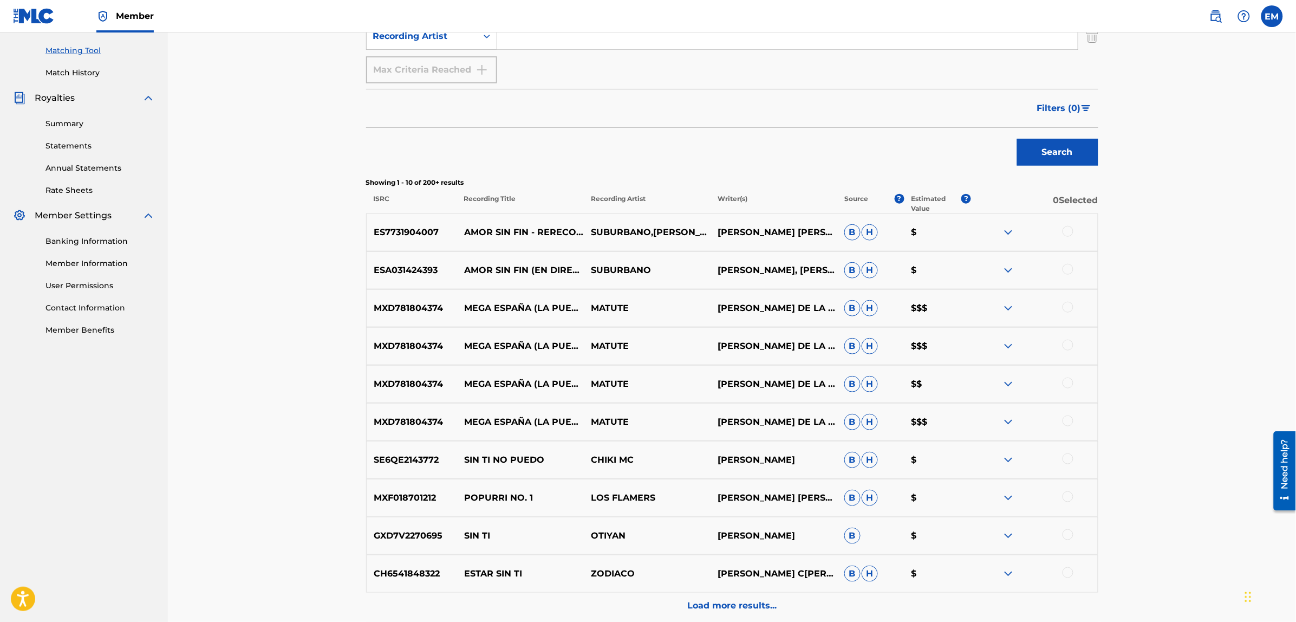
click at [1070, 268] on div at bounding box center [1067, 269] width 11 height 11
click at [732, 539] on button "Match 1 Group" at bounding box center [761, 533] width 120 height 27
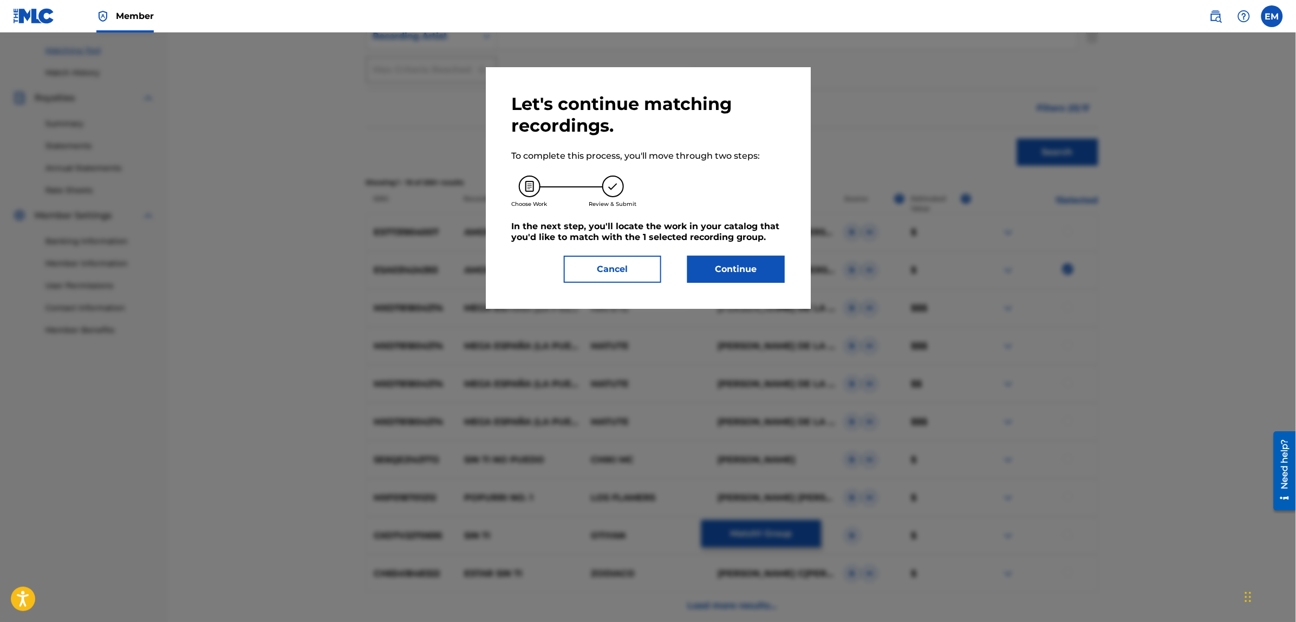
click at [712, 274] on button "Continue" at bounding box center [735, 269] width 97 height 27
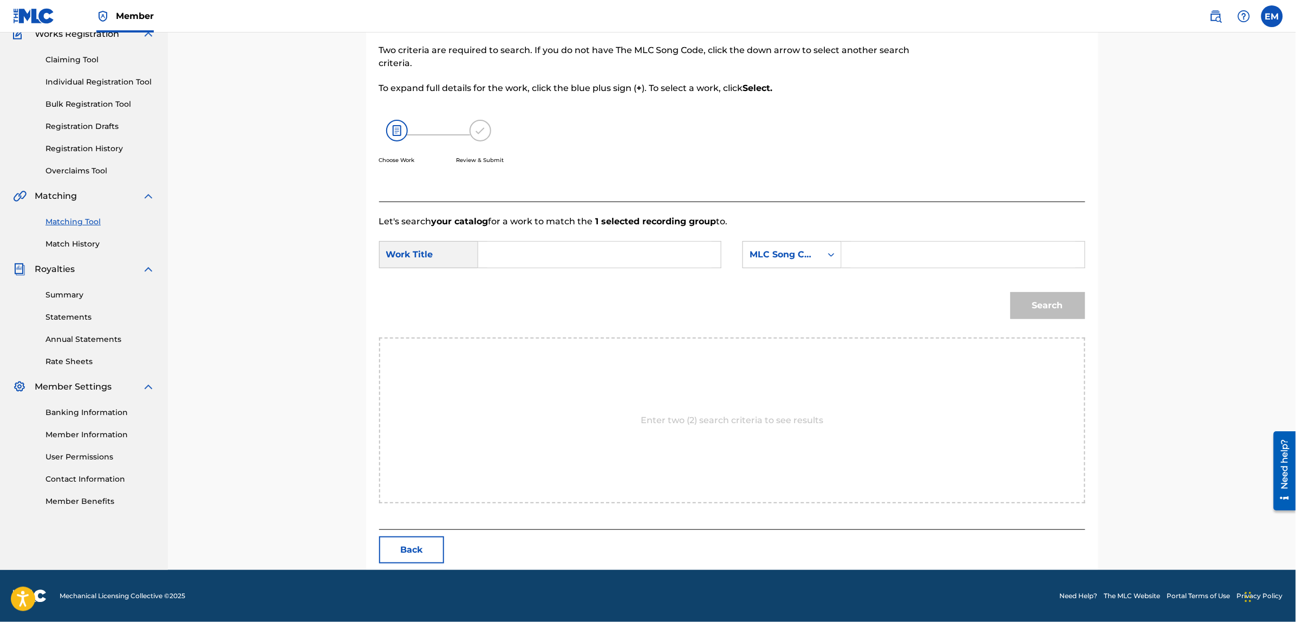
scroll to position [99, 0]
click at [508, 248] on input "Search Form" at bounding box center [599, 255] width 224 height 26
click at [507, 283] on div "ni contigo ni sin ti" at bounding box center [517, 292] width 61 height 45
click at [788, 259] on div "MLC Song Code" at bounding box center [782, 255] width 66 height 13
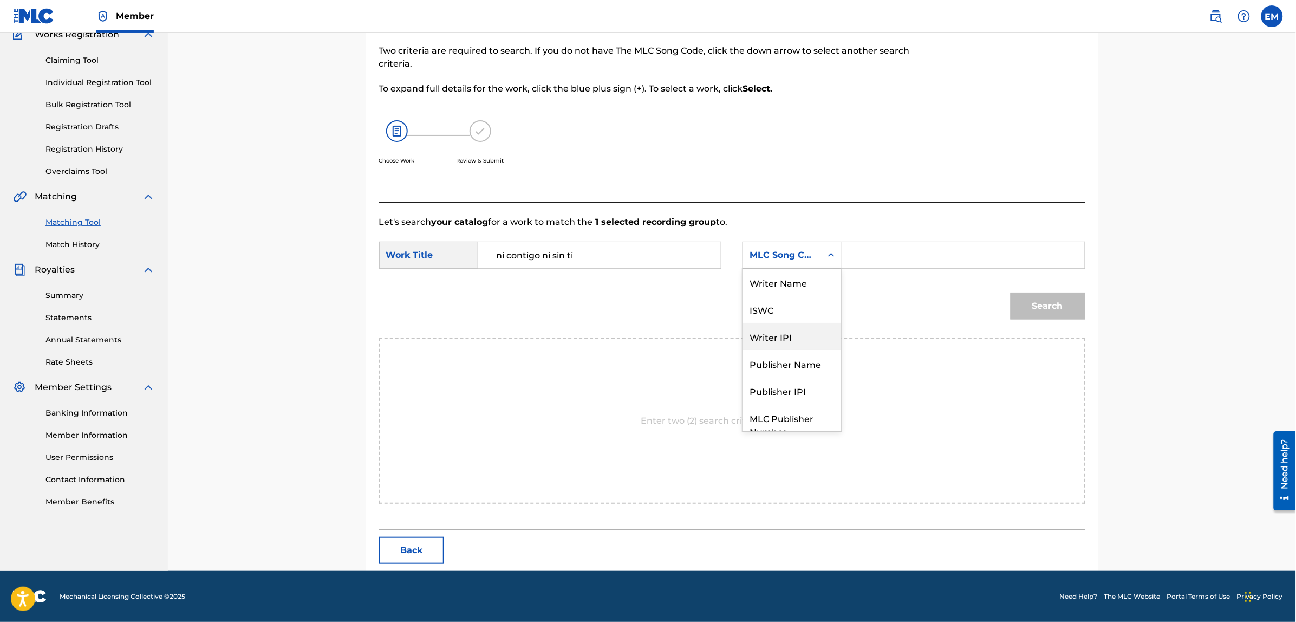
scroll to position [0, 0]
click at [776, 290] on div "Writer Name" at bounding box center [792, 282] width 98 height 27
click at [878, 248] on input "Search Form" at bounding box center [963, 255] width 224 height 26
paste input "[PERSON_NAME]"
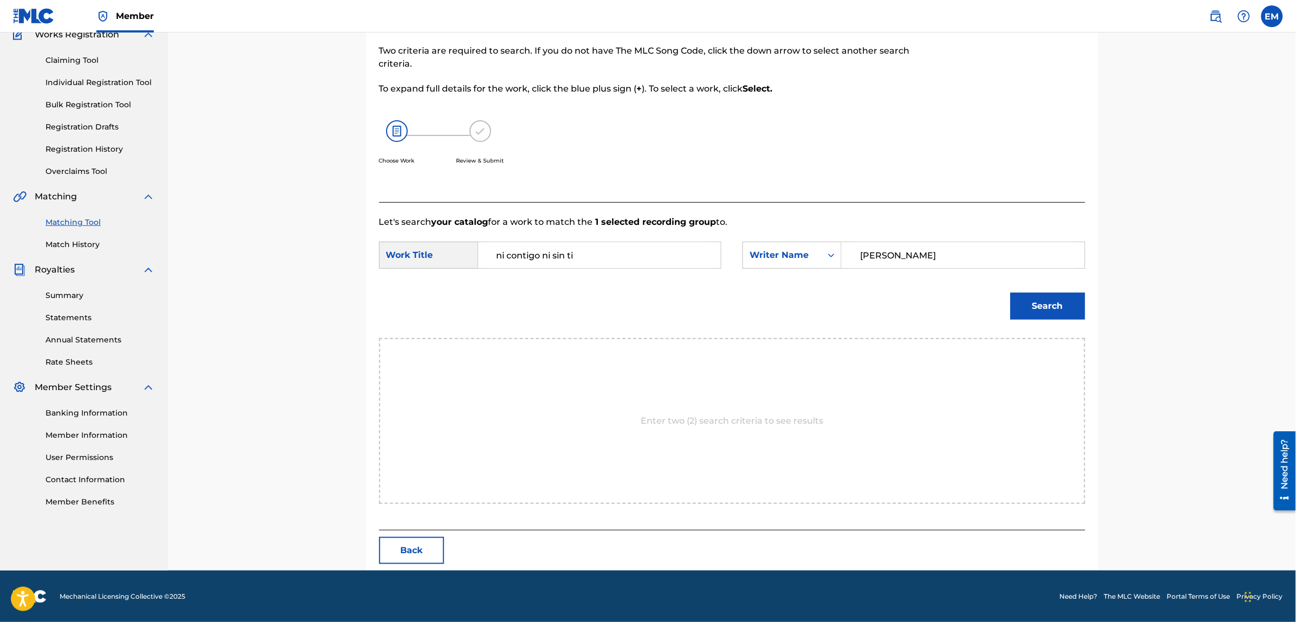
click at [1010, 292] on button "Search" at bounding box center [1047, 305] width 75 height 27
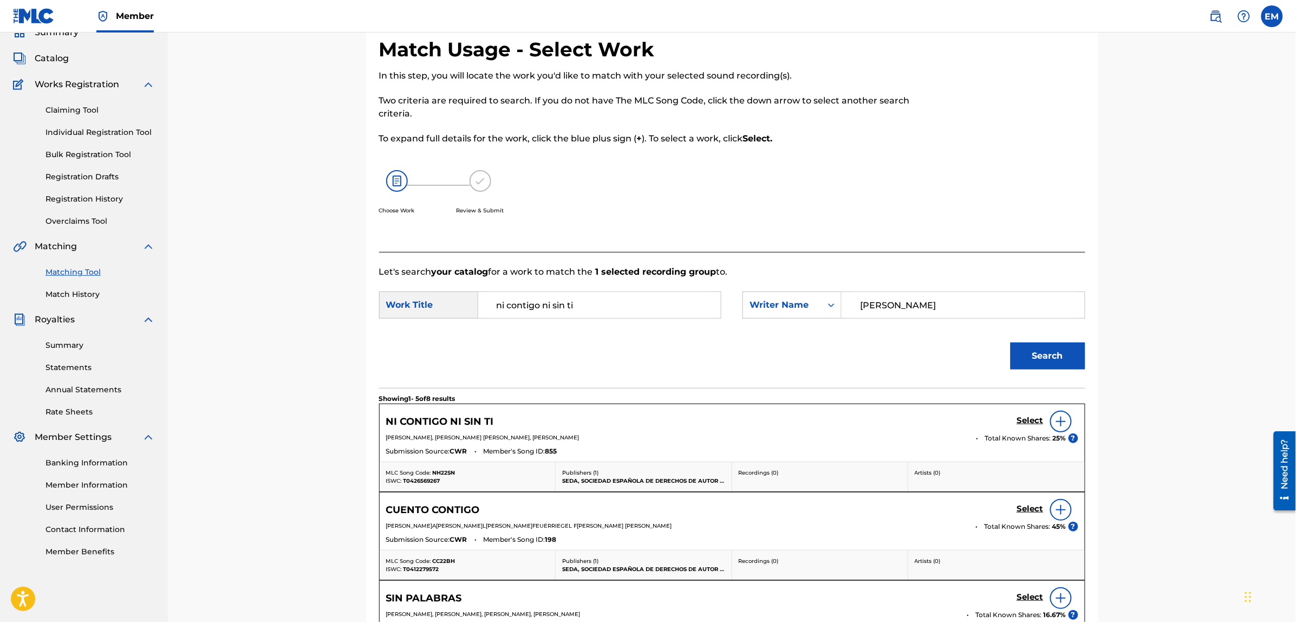
scroll to position [99, 0]
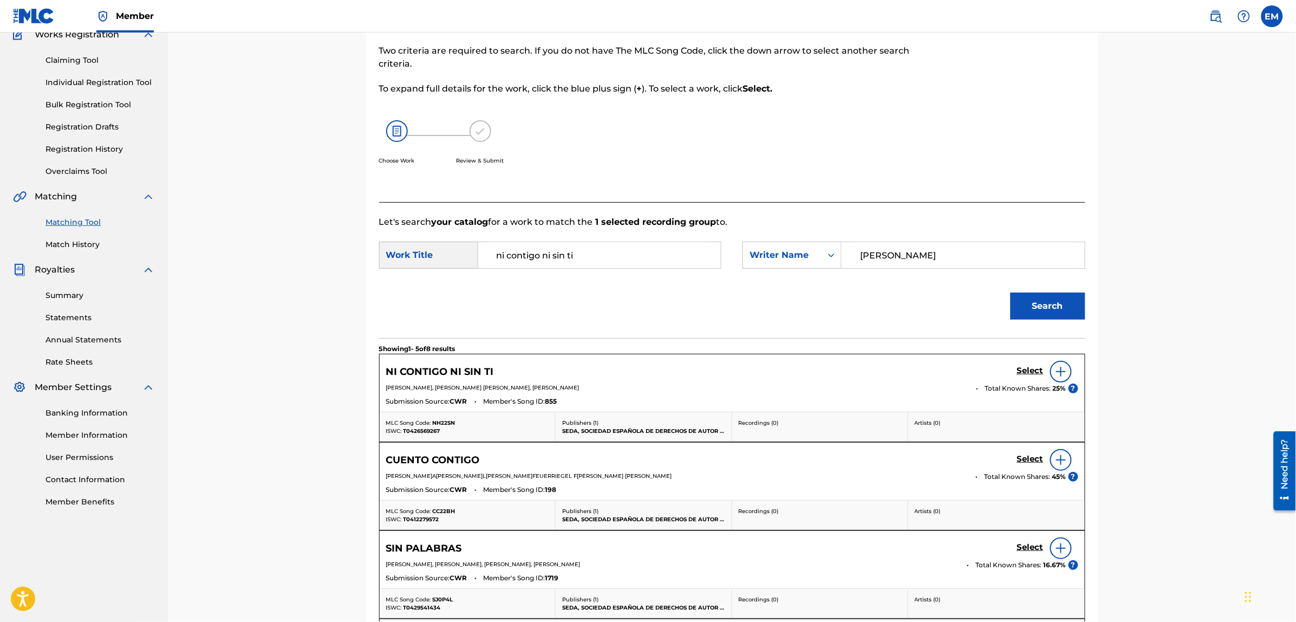
click at [1052, 377] on div at bounding box center [1061, 372] width 22 height 22
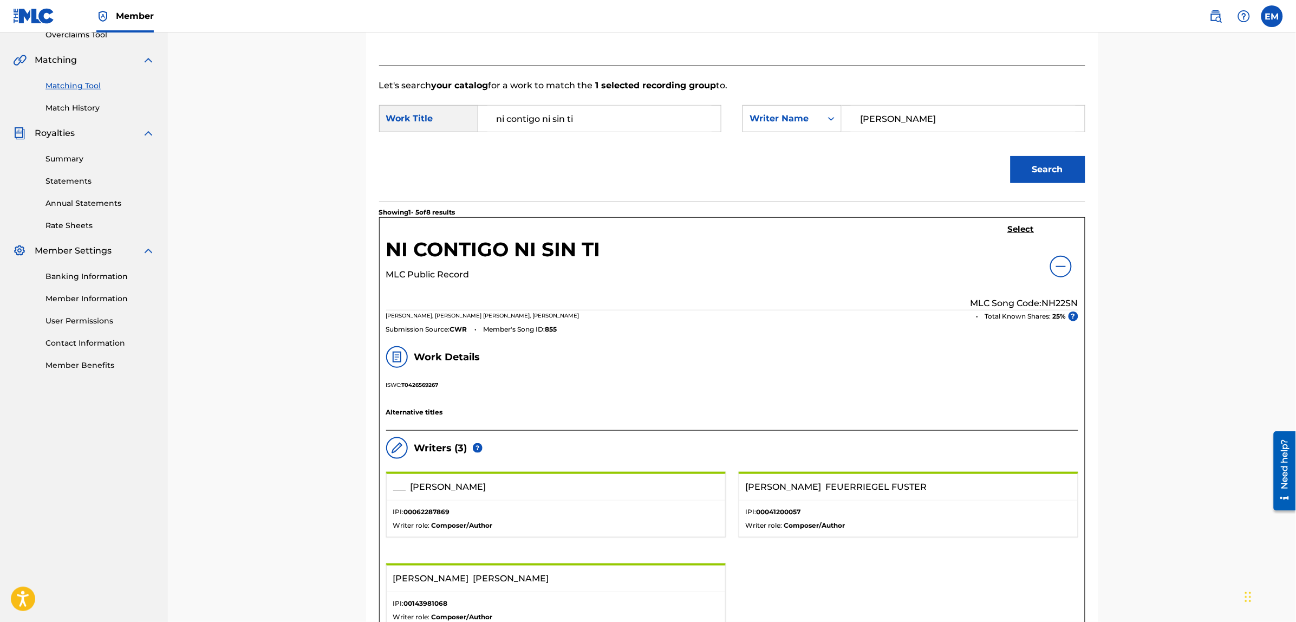
scroll to position [0, 0]
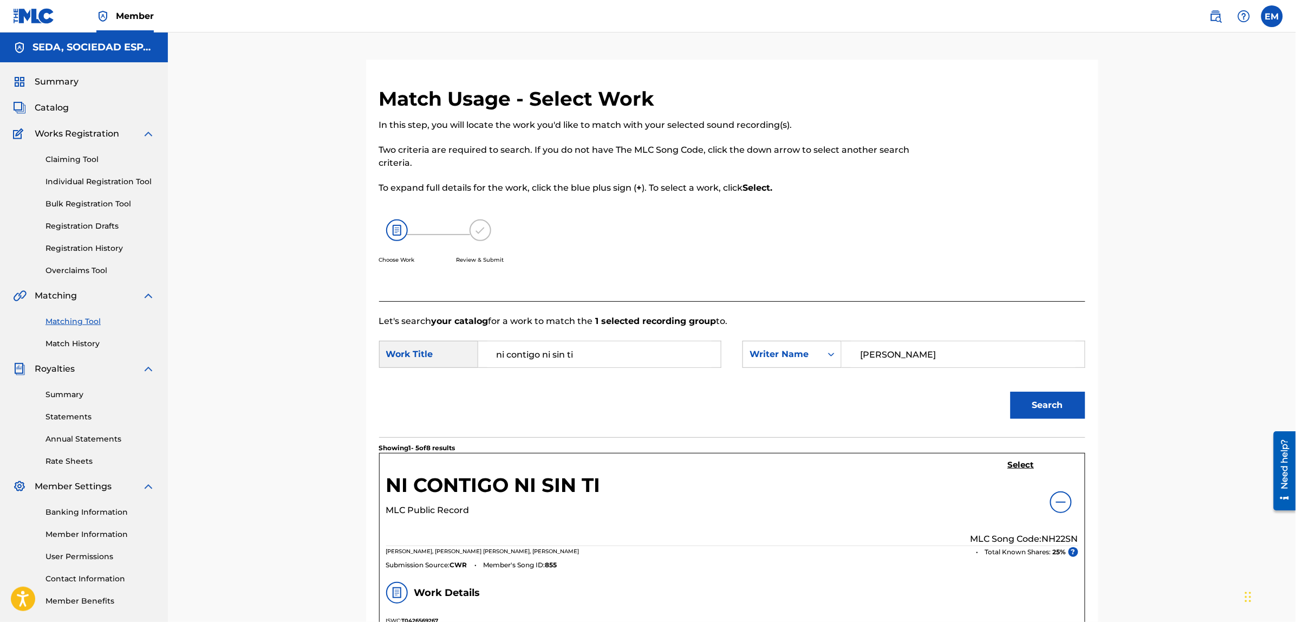
click at [1024, 463] on h5 "Select" at bounding box center [1021, 465] width 27 height 10
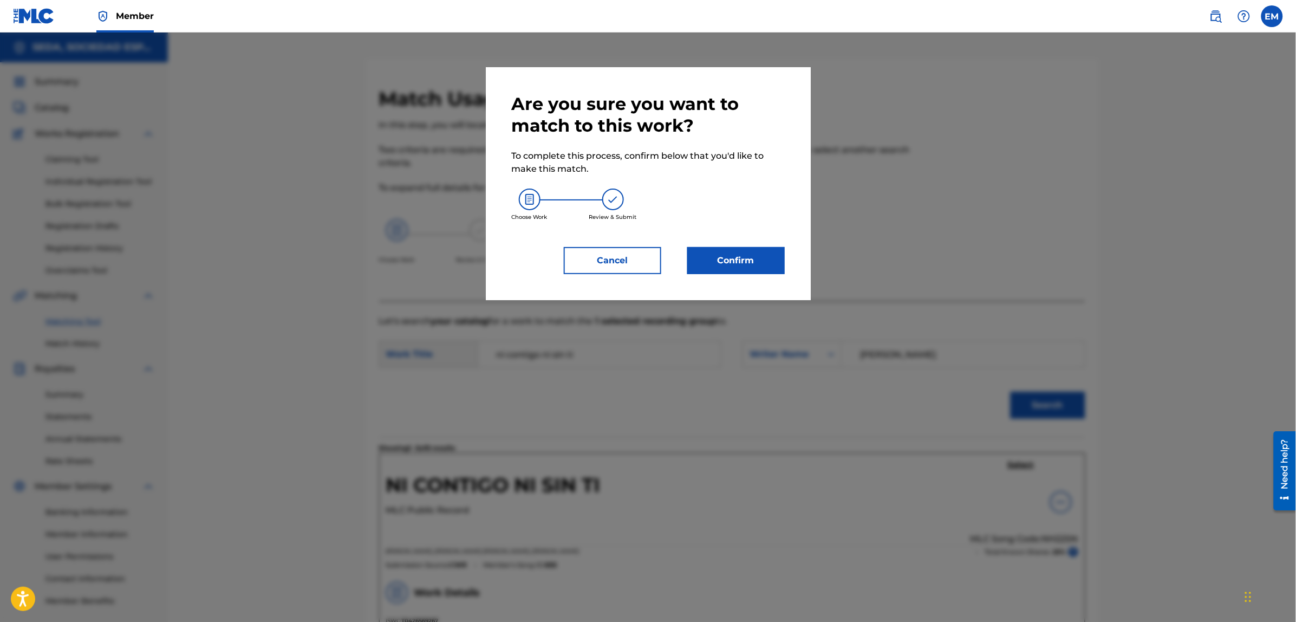
click at [720, 258] on button "Confirm" at bounding box center [735, 260] width 97 height 27
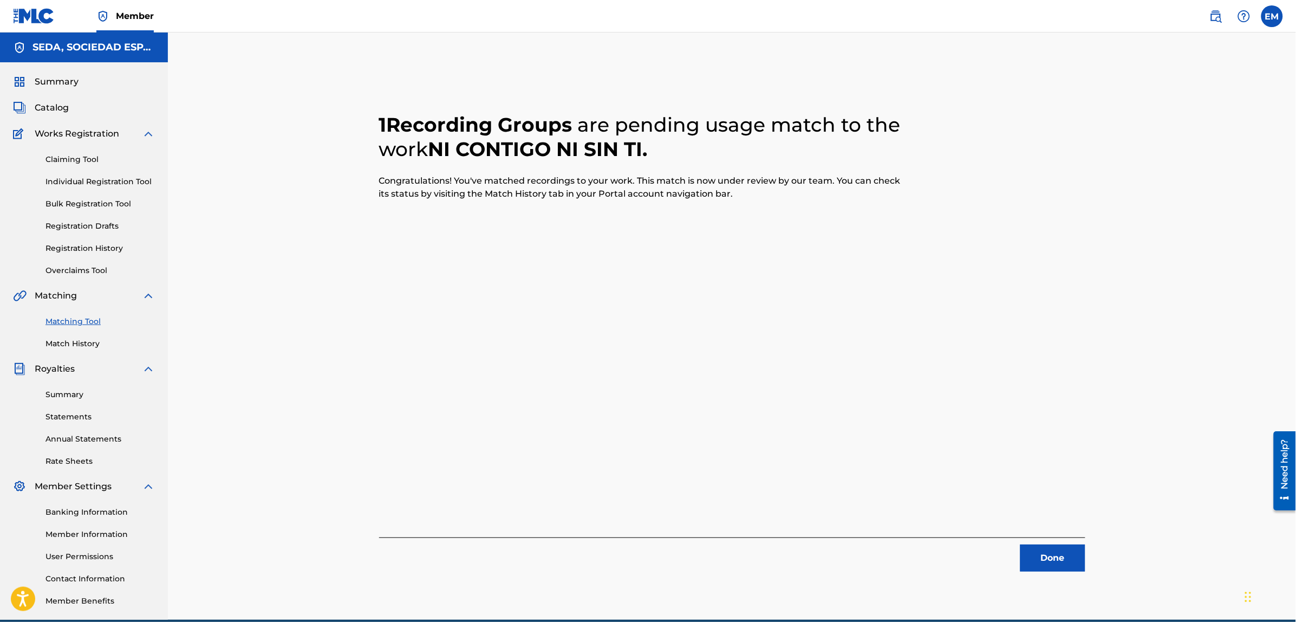
click at [1056, 566] on button "Done" at bounding box center [1052, 557] width 65 height 27
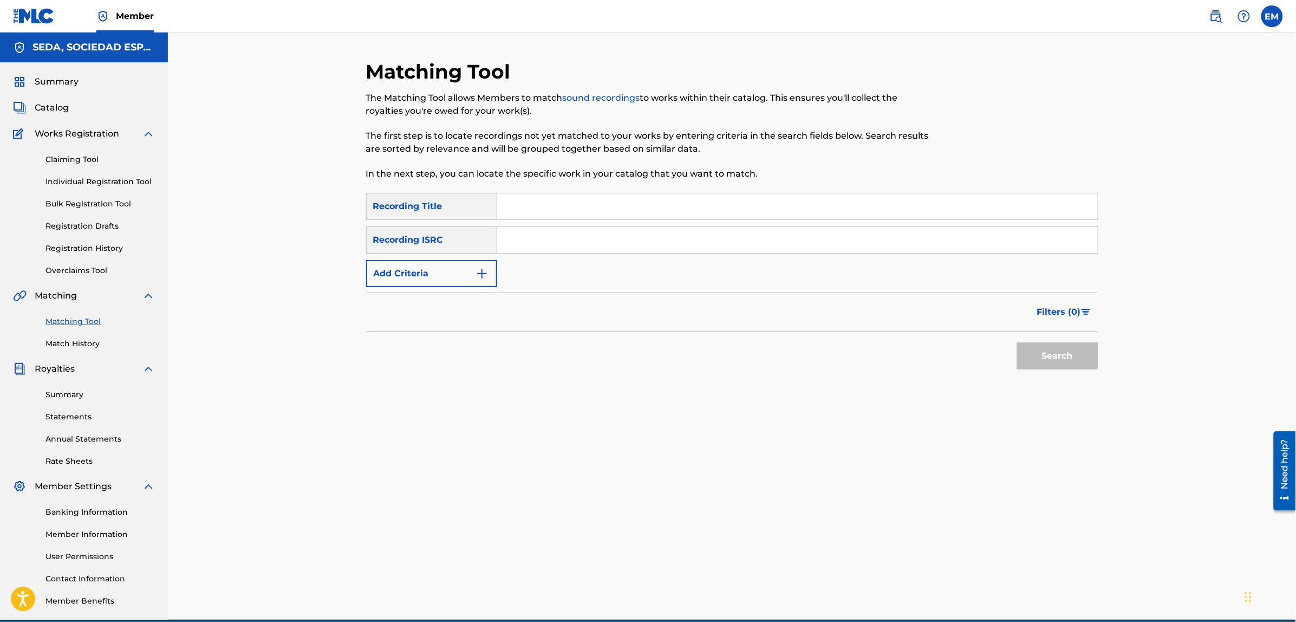
click at [596, 209] on input "Search Form" at bounding box center [797, 206] width 600 height 26
click at [1017, 342] on button "Search" at bounding box center [1057, 355] width 81 height 27
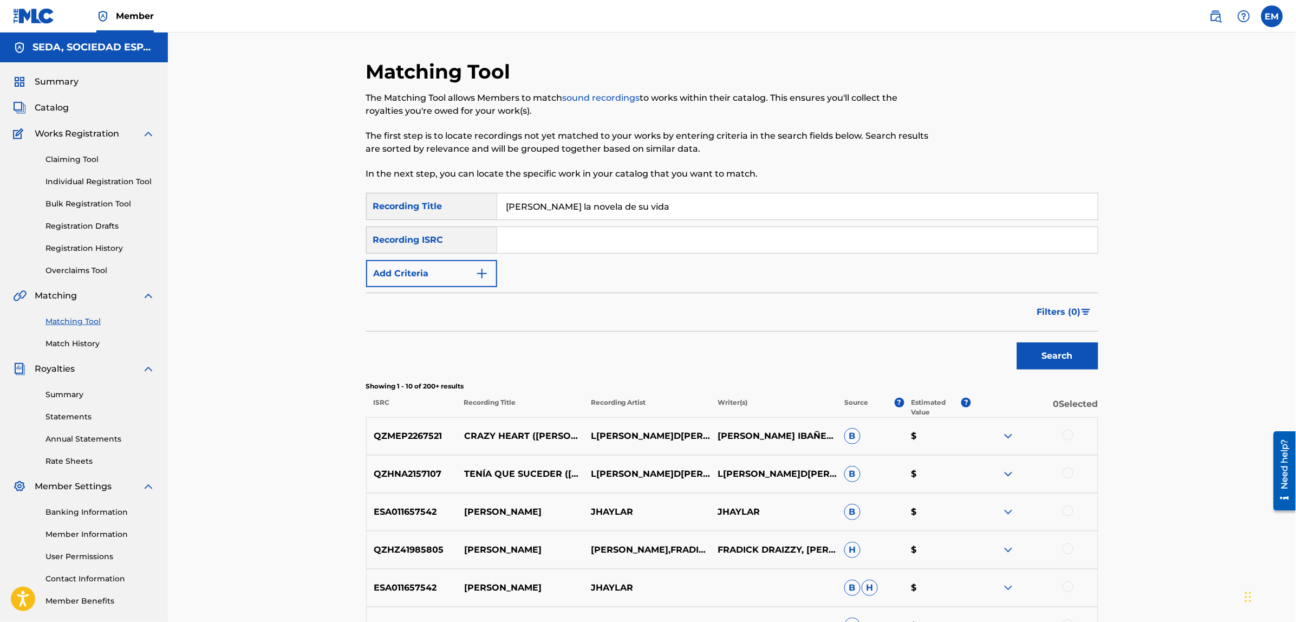
click at [463, 260] on button "Add Criteria" at bounding box center [431, 273] width 131 height 27
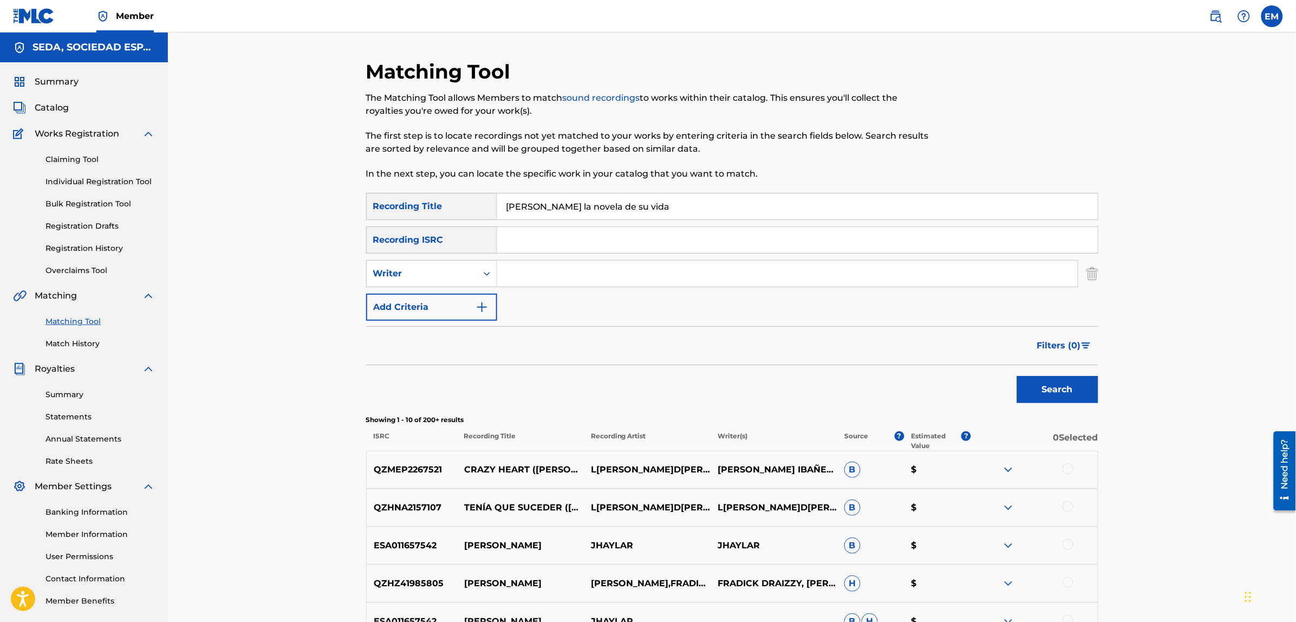
click at [507, 269] on input "Search Form" at bounding box center [787, 273] width 580 height 26
click at [1017, 376] on button "Search" at bounding box center [1057, 389] width 81 height 27
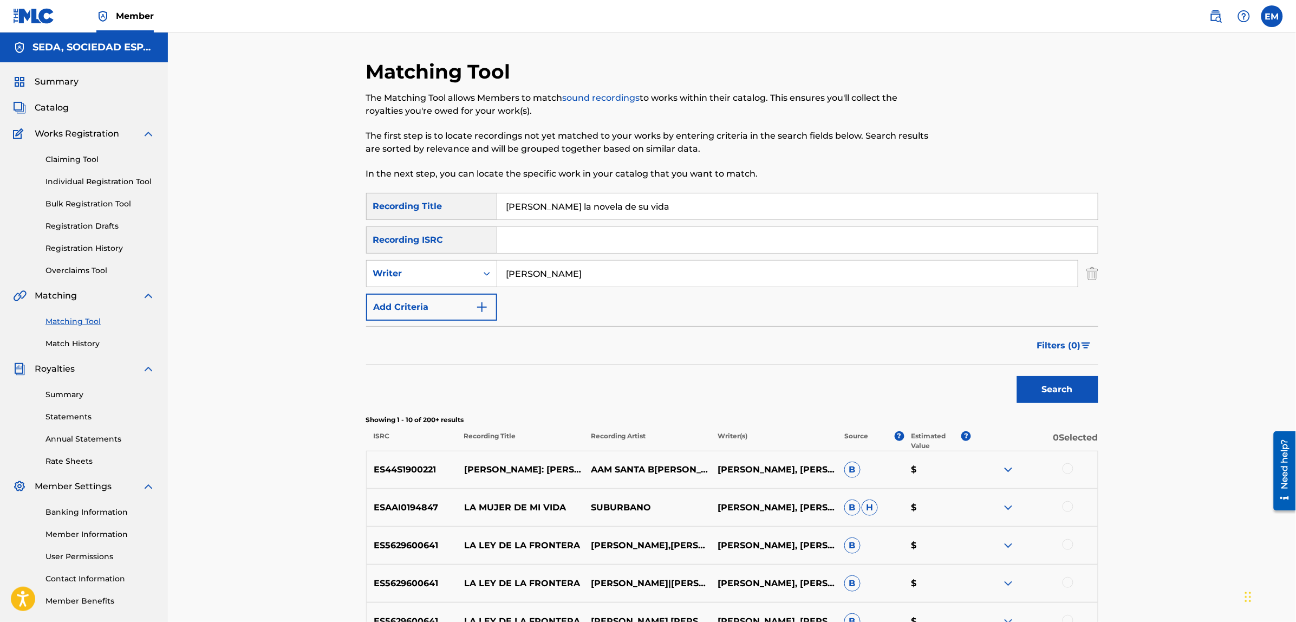
click at [1005, 467] on img at bounding box center [1008, 469] width 13 height 13
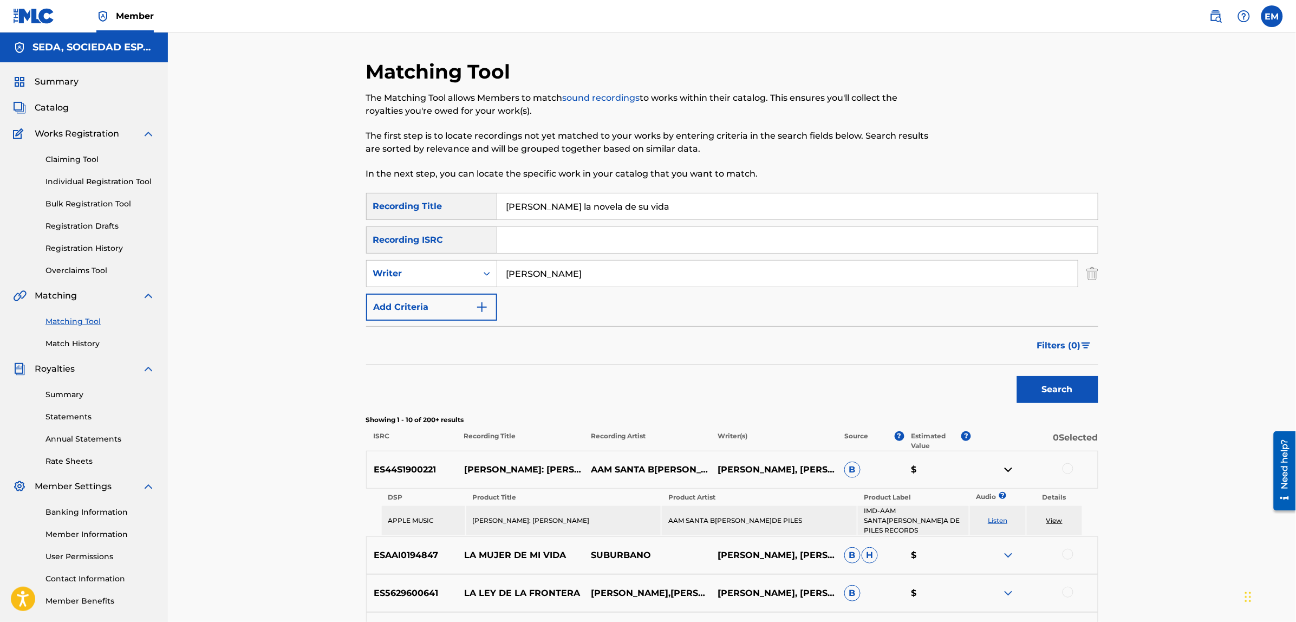
click at [997, 516] on link "Listen" at bounding box center [997, 520] width 19 height 8
click at [1003, 469] on img at bounding box center [1008, 469] width 13 height 13
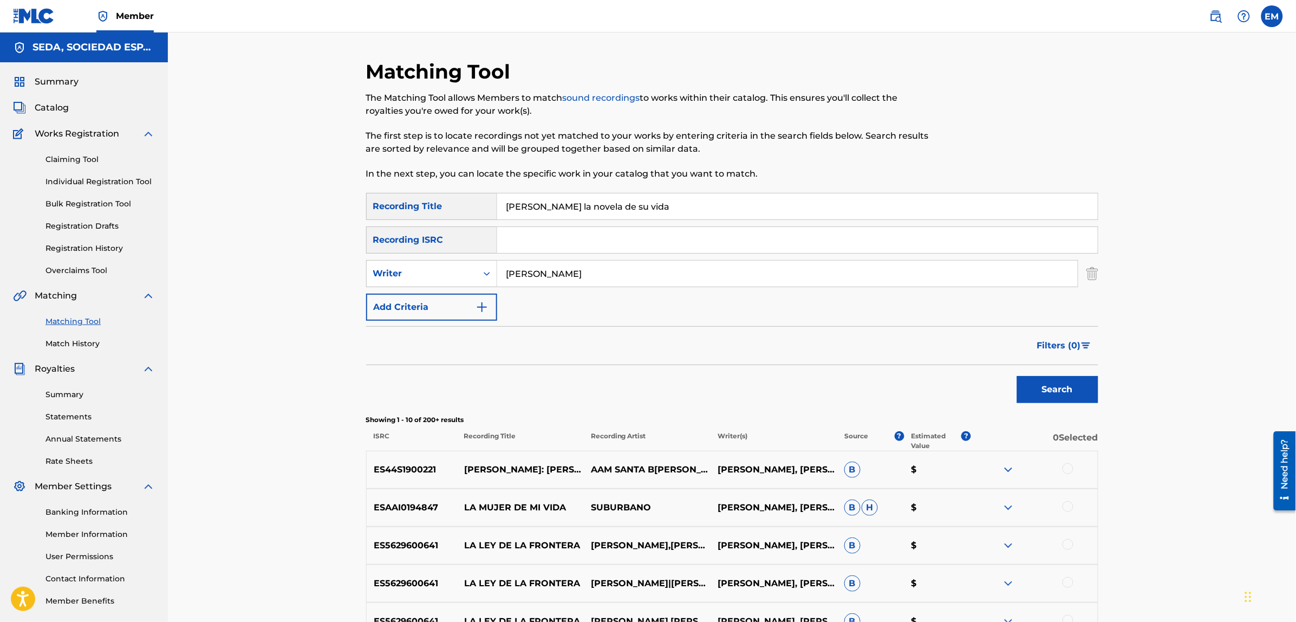
click at [1068, 470] on div at bounding box center [1067, 468] width 11 height 11
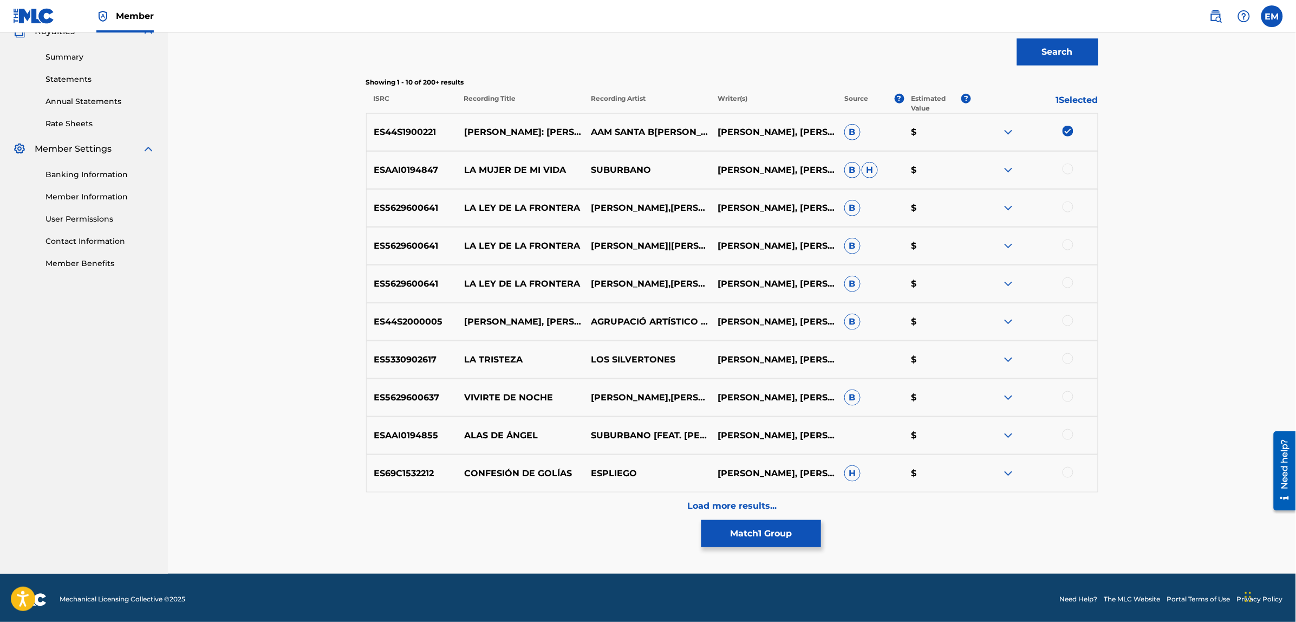
scroll to position [341, 0]
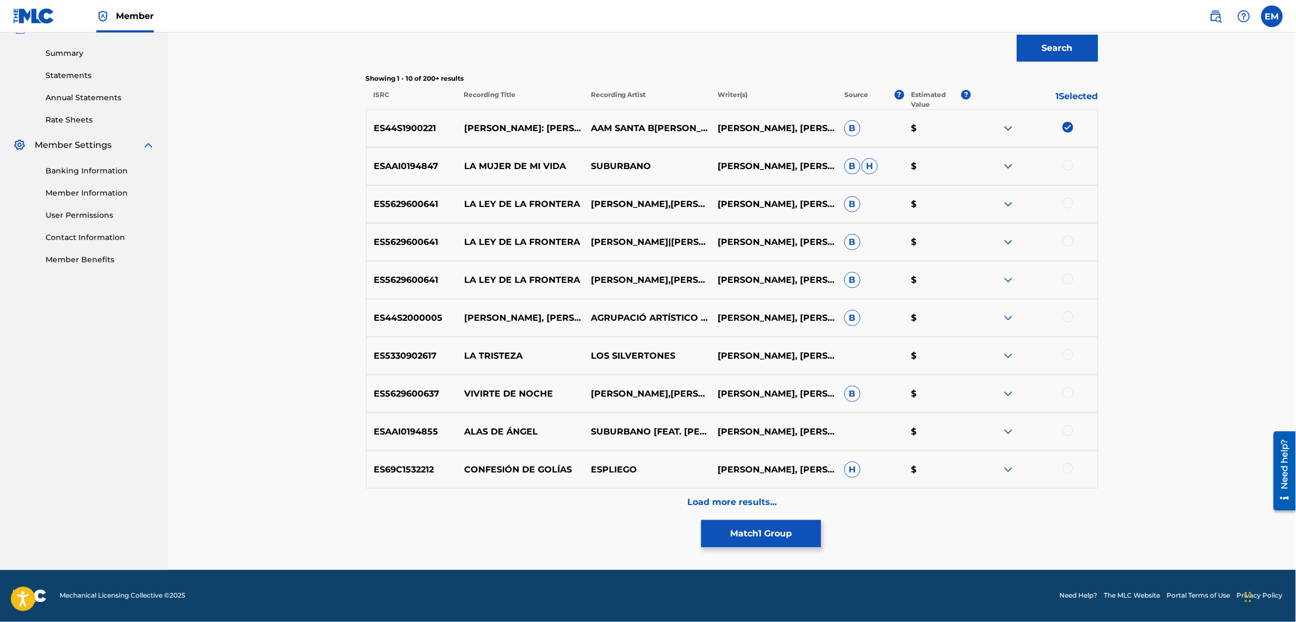
click at [750, 501] on p "Load more results..." at bounding box center [731, 501] width 89 height 13
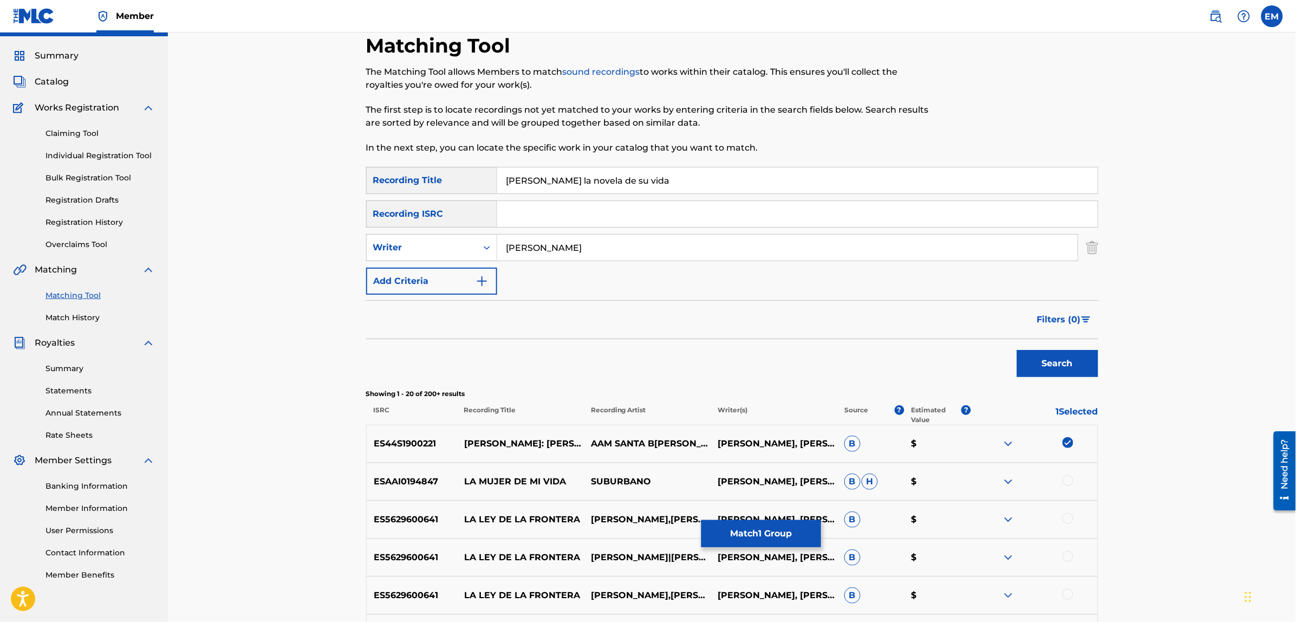
scroll to position [0, 0]
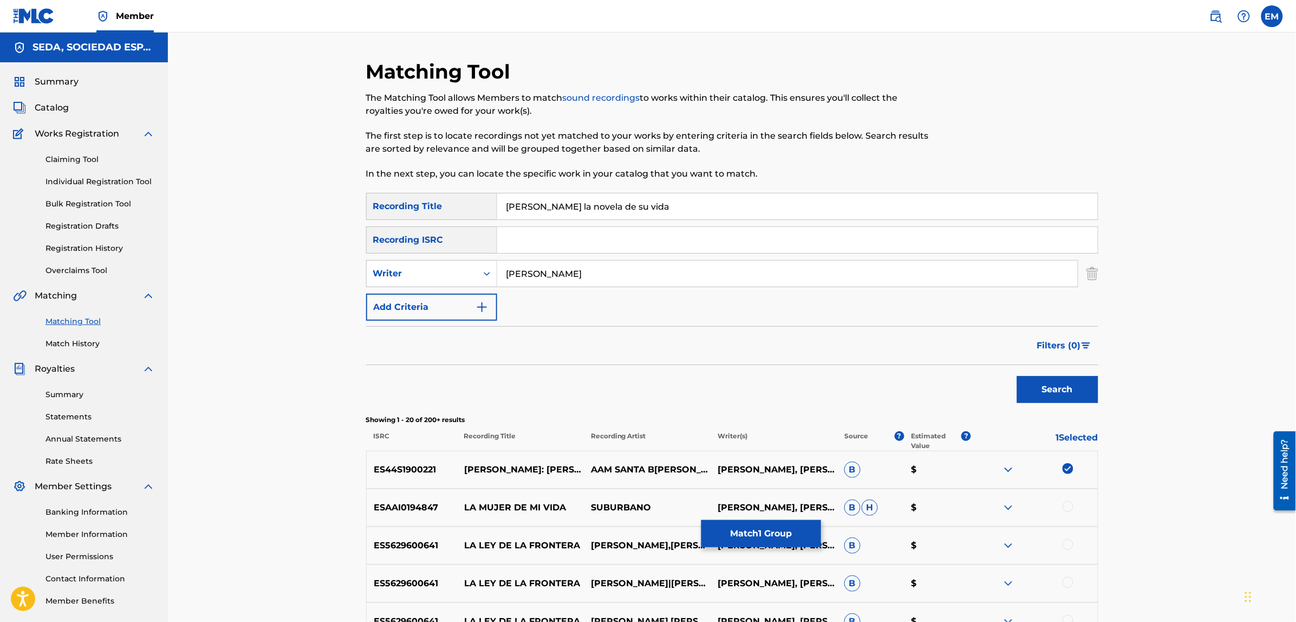
click at [590, 271] on input "[PERSON_NAME]" at bounding box center [787, 273] width 580 height 26
drag, startPoint x: 590, startPoint y: 271, endPoint x: 491, endPoint y: 261, distance: 100.1
click at [491, 261] on div "SearchWithCriteriaf46d2467-7dad-4df4-b4b7-e6d698cece0a Writer [PERSON_NAME]" at bounding box center [732, 273] width 732 height 27
click at [1017, 376] on button "Search" at bounding box center [1057, 389] width 81 height 27
click at [781, 527] on button "Match 1 Group" at bounding box center [761, 533] width 120 height 27
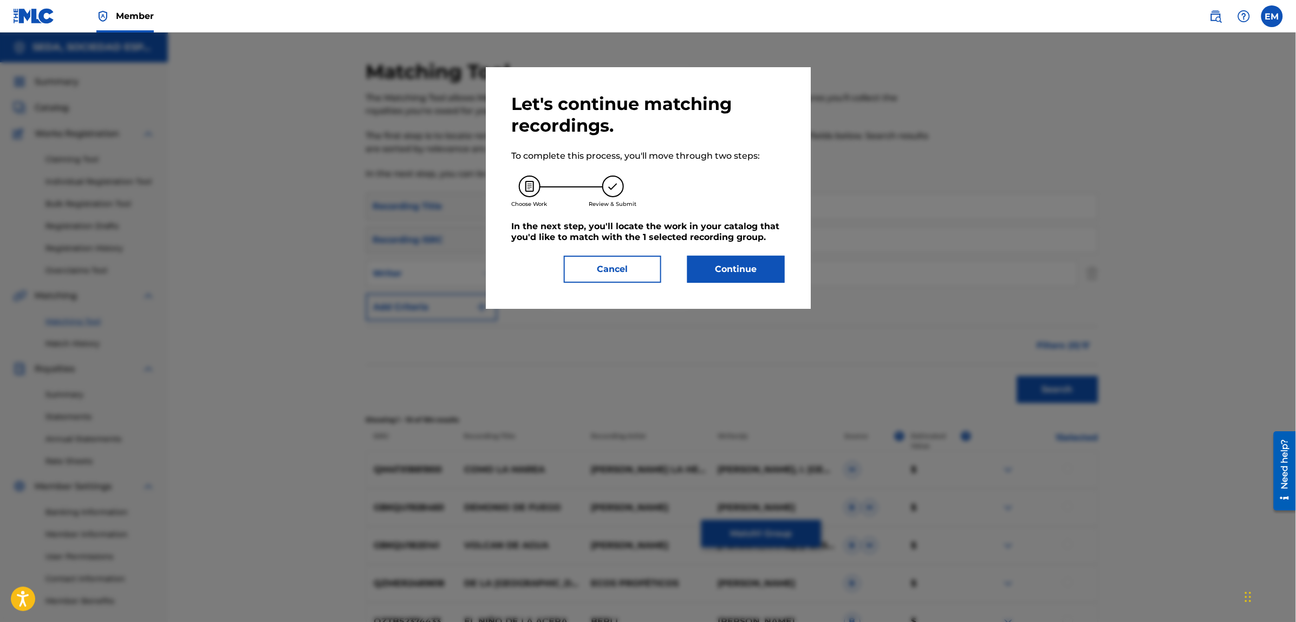
click at [741, 260] on button "Continue" at bounding box center [735, 269] width 97 height 27
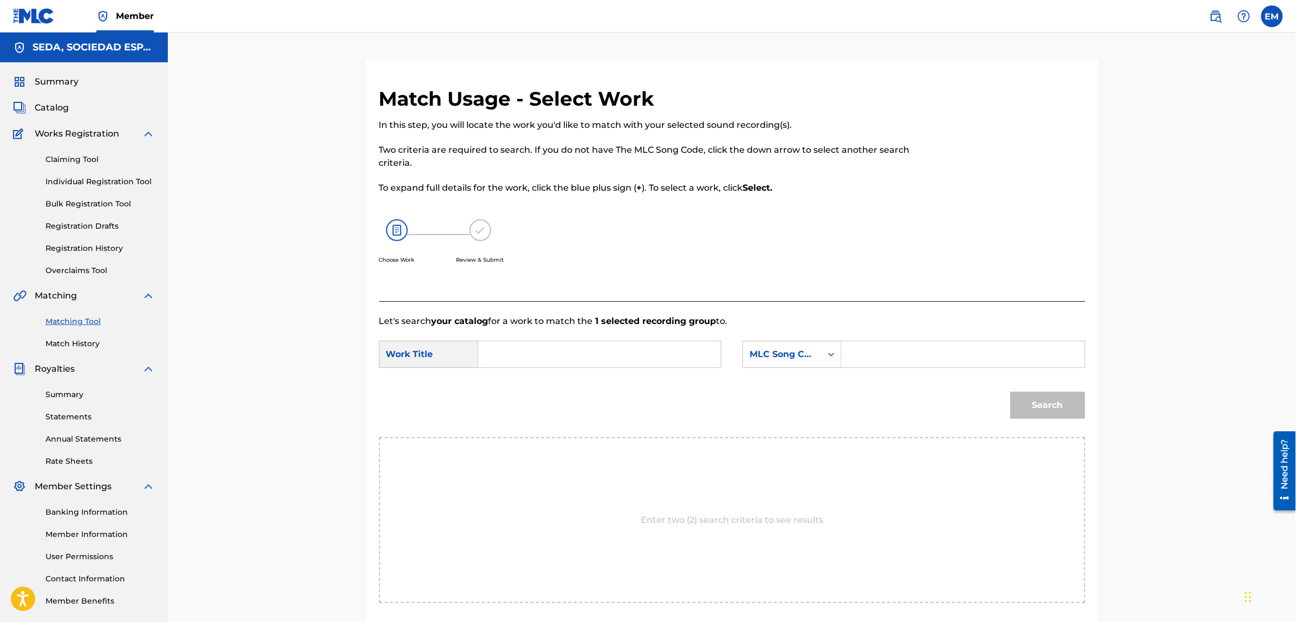
click at [643, 351] on input "Search Form" at bounding box center [599, 354] width 224 height 26
click at [807, 352] on div "MLC Song Code" at bounding box center [782, 354] width 66 height 13
click at [785, 377] on div "Writer Name" at bounding box center [792, 381] width 98 height 27
click at [879, 354] on input "Search Form" at bounding box center [963, 354] width 224 height 26
paste input "[PERSON_NAME]"
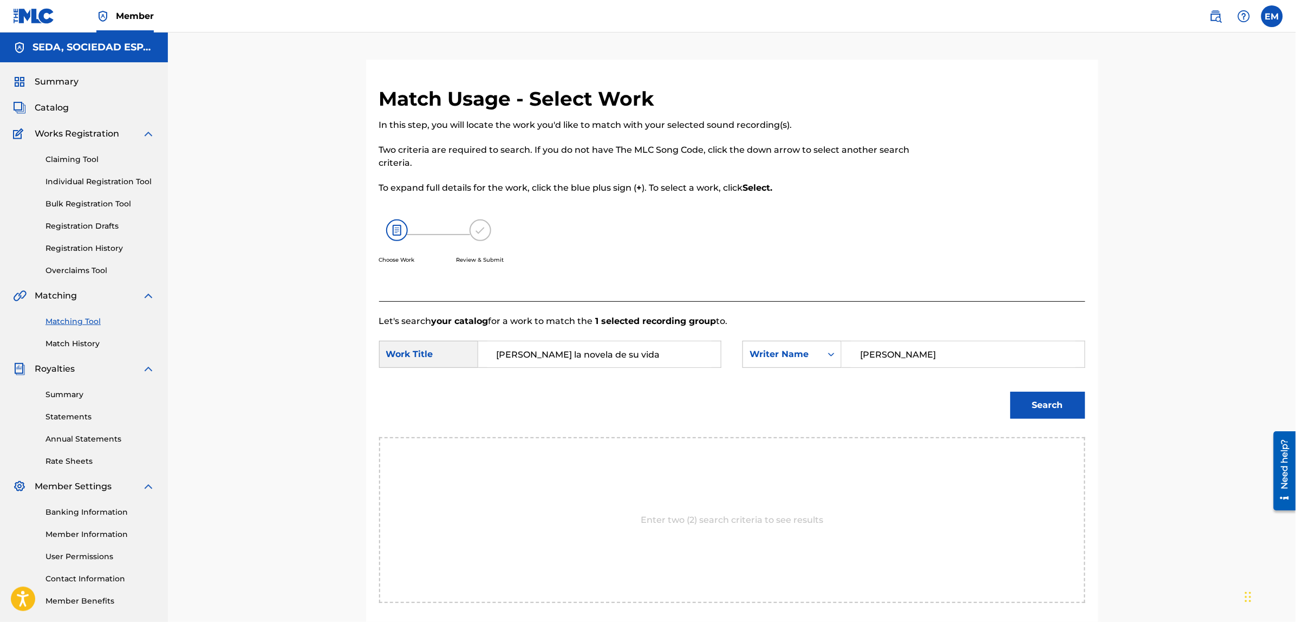
click at [1010, 391] on button "Search" at bounding box center [1047, 404] width 75 height 27
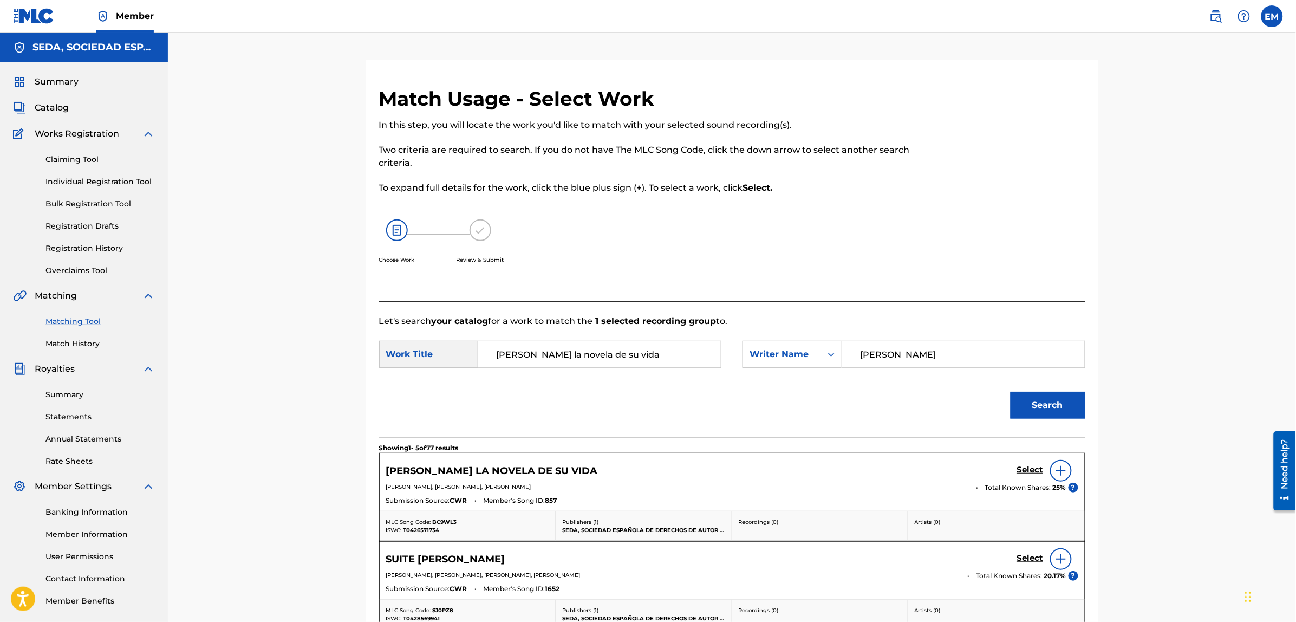
click at [1059, 471] on img at bounding box center [1060, 470] width 13 height 13
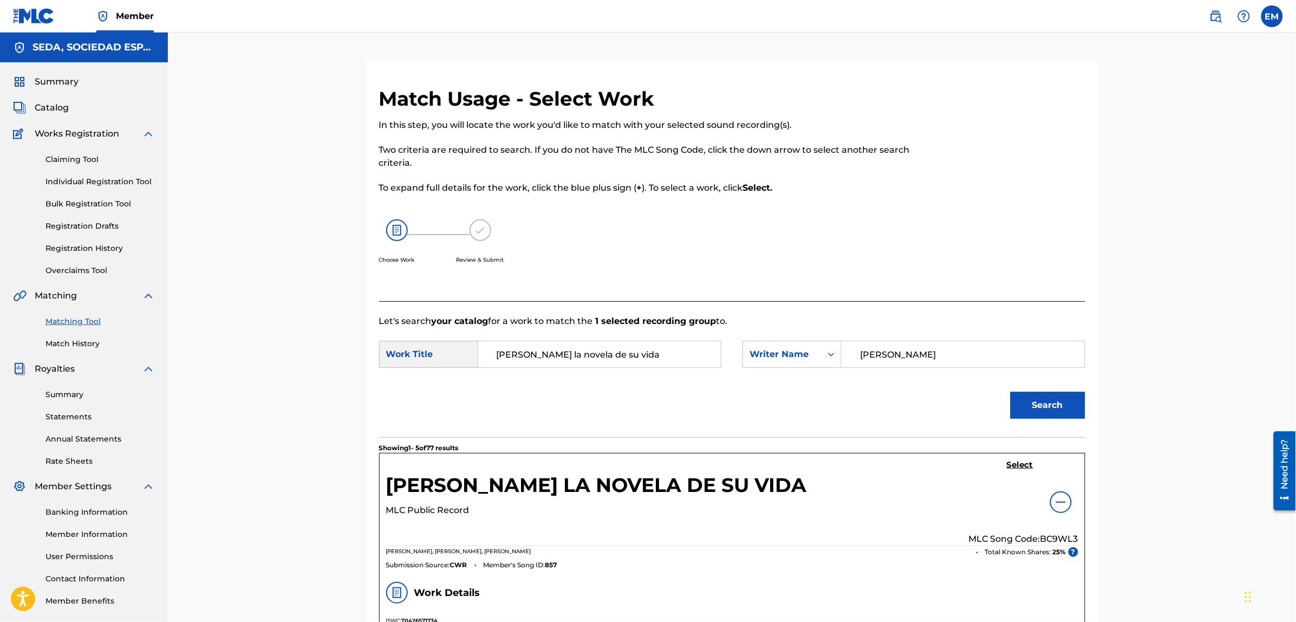
click at [1005, 466] on div "Select MLC Song Code: BC9WL3" at bounding box center [1023, 503] width 109 height 86
click at [1027, 463] on h5 "Select" at bounding box center [1019, 465] width 27 height 10
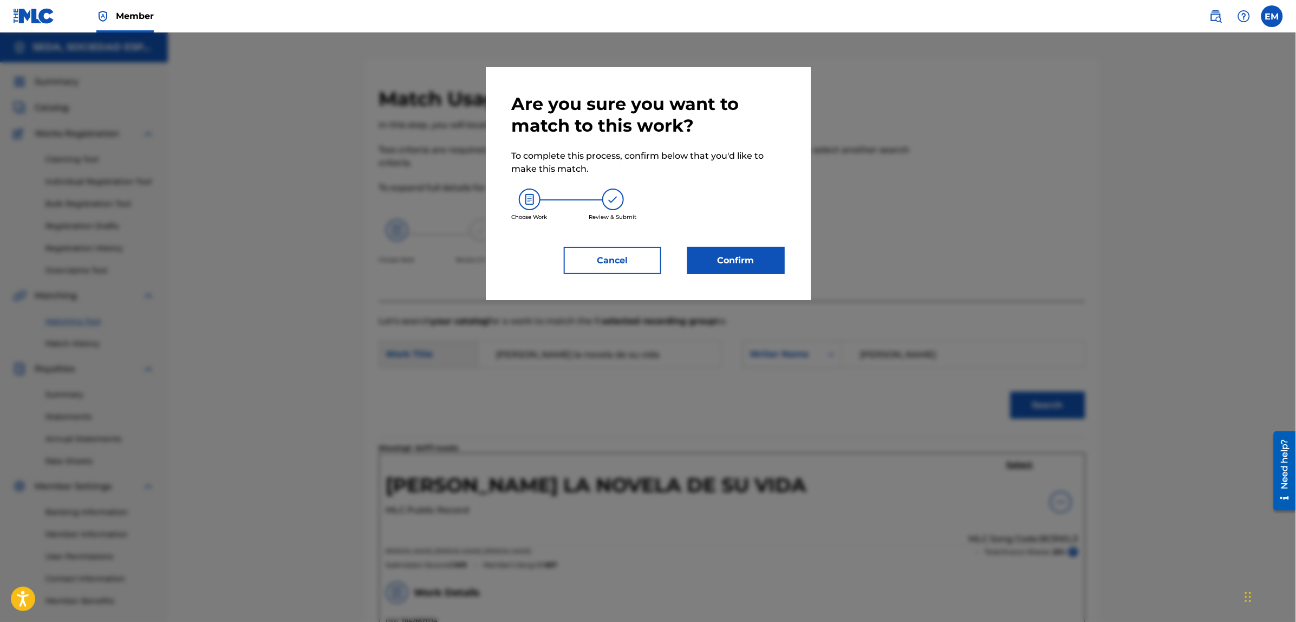
click at [761, 258] on button "Confirm" at bounding box center [735, 260] width 97 height 27
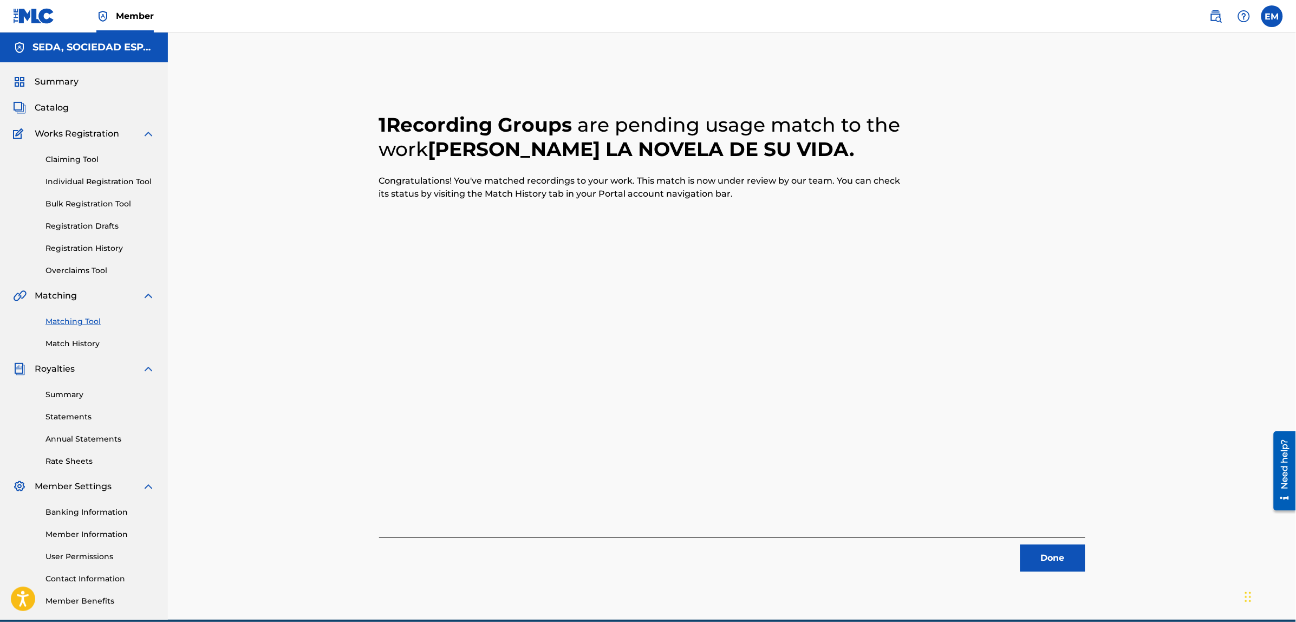
click at [1070, 559] on button "Done" at bounding box center [1052, 557] width 65 height 27
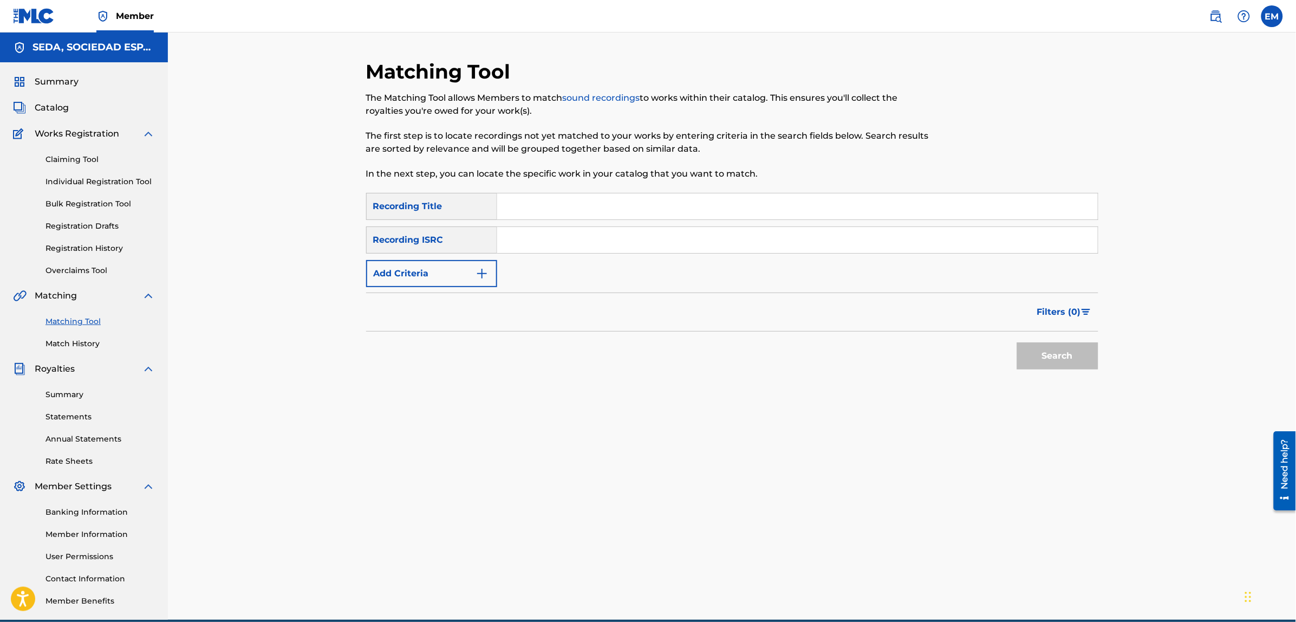
click at [506, 207] on input "Search Form" at bounding box center [797, 206] width 600 height 26
click at [1017, 342] on button "Search" at bounding box center [1057, 355] width 81 height 27
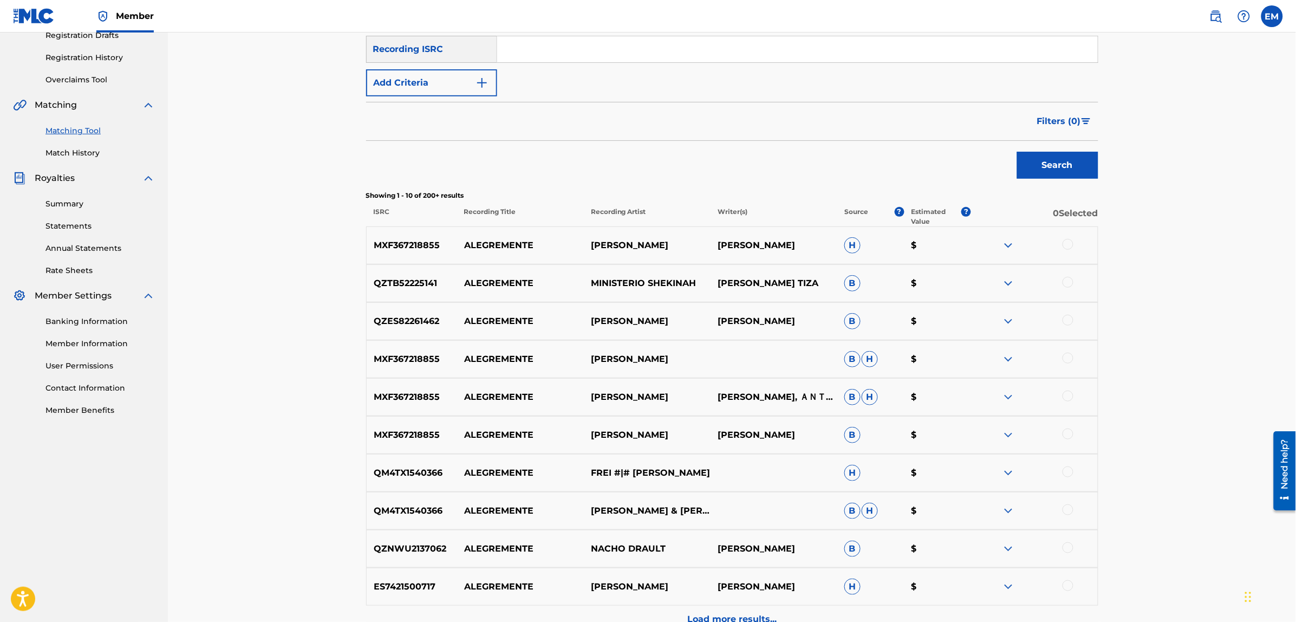
scroll to position [307, 0]
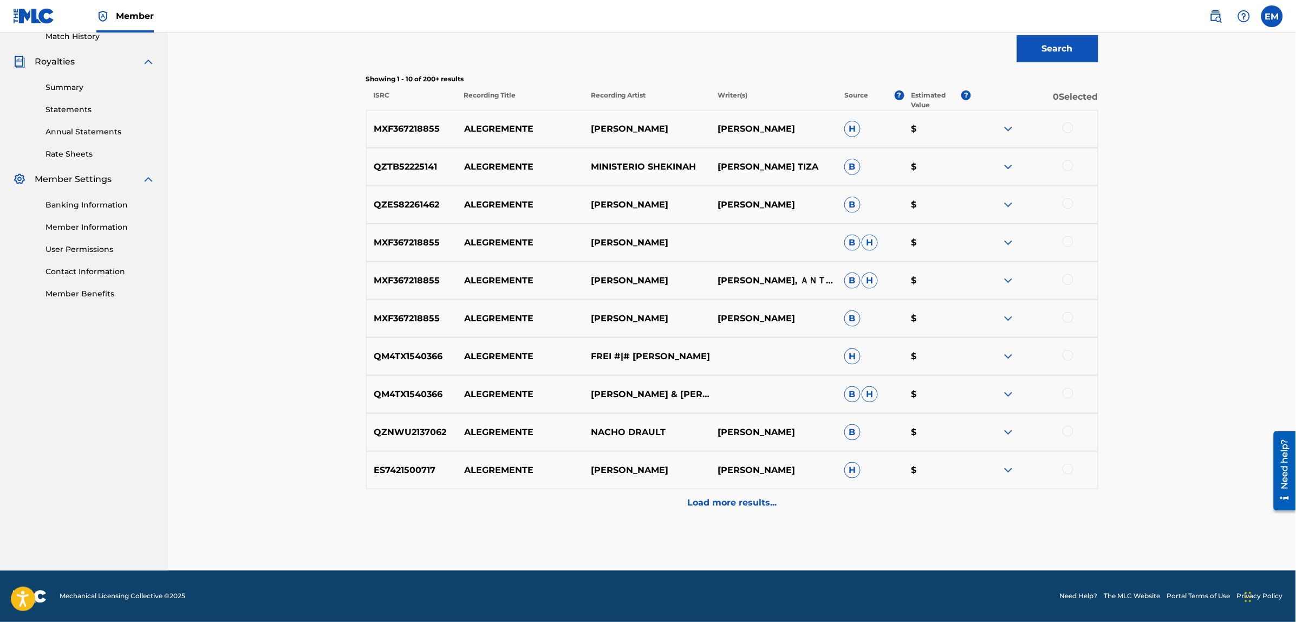
click at [737, 505] on p "Load more results..." at bounding box center [731, 502] width 89 height 13
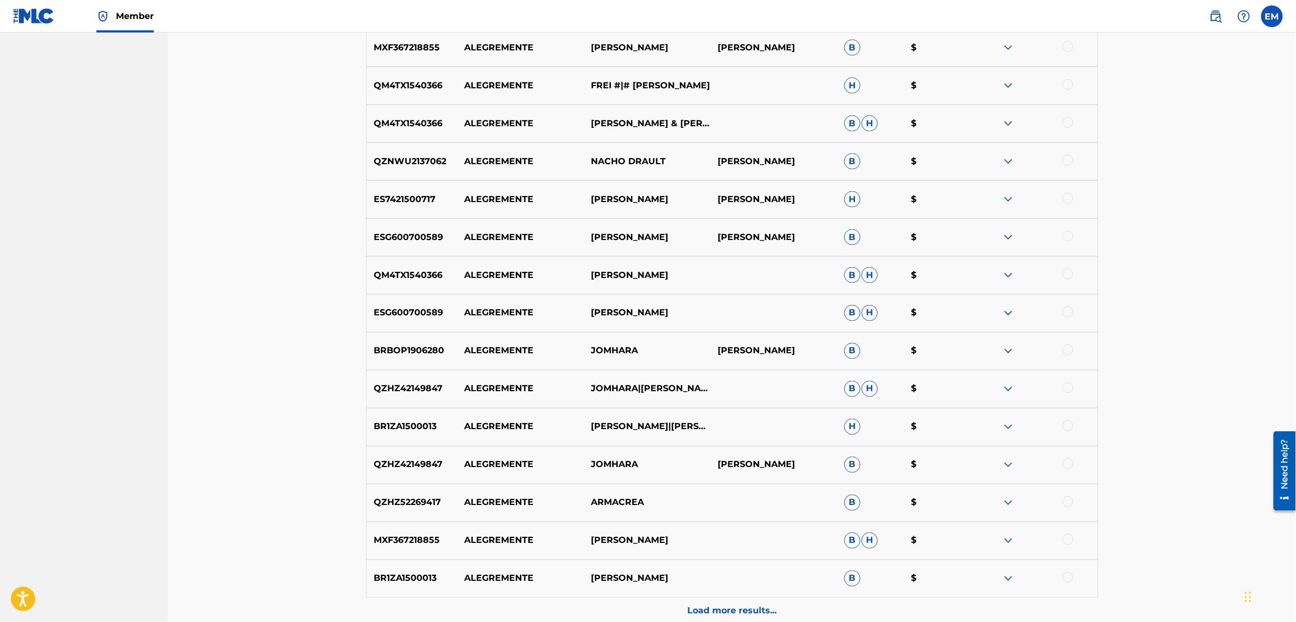
scroll to position [645, 0]
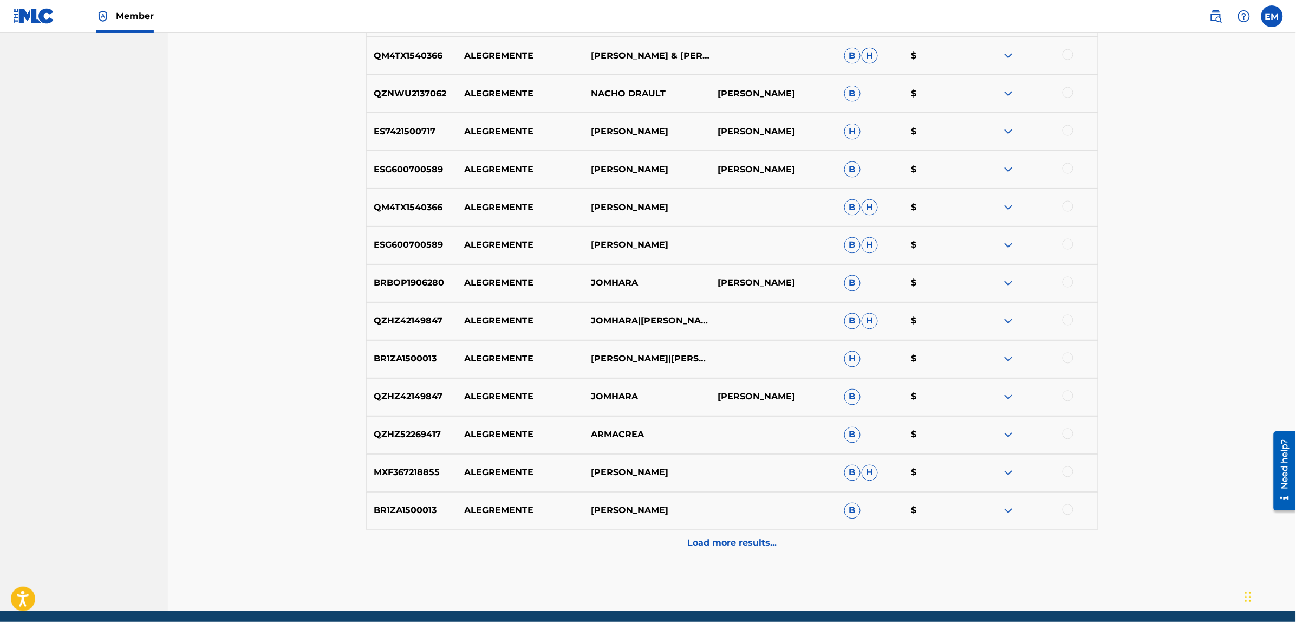
click at [713, 551] on div "Load more results..." at bounding box center [732, 542] width 732 height 27
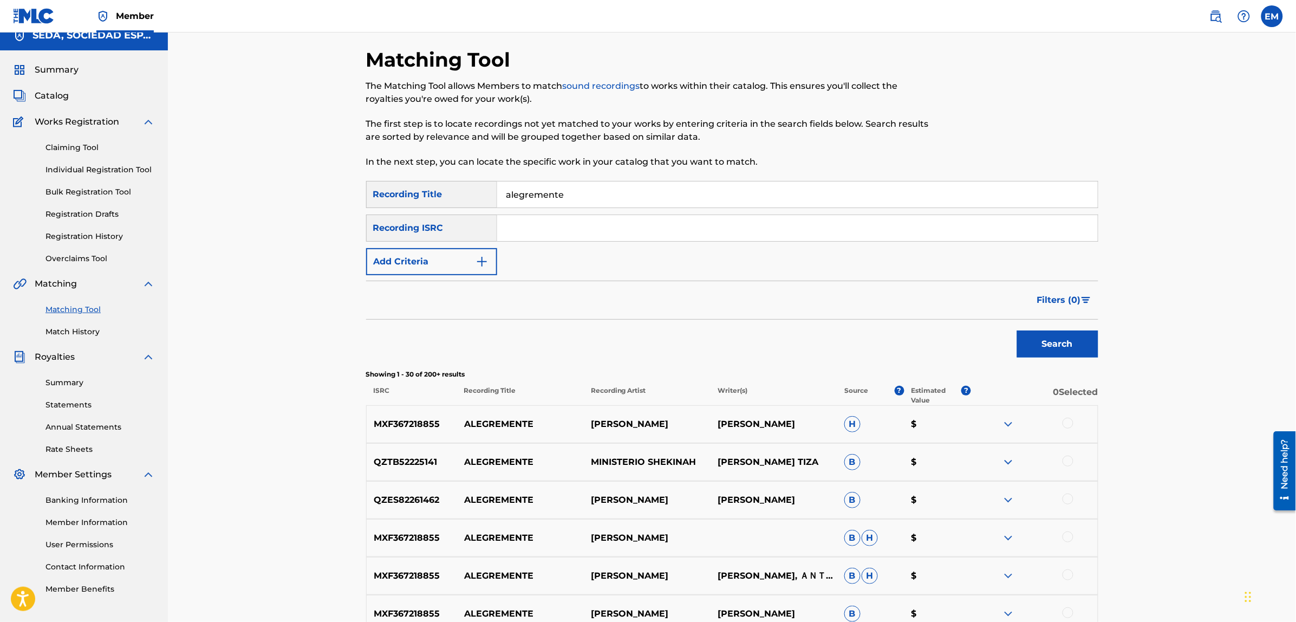
scroll to position [0, 0]
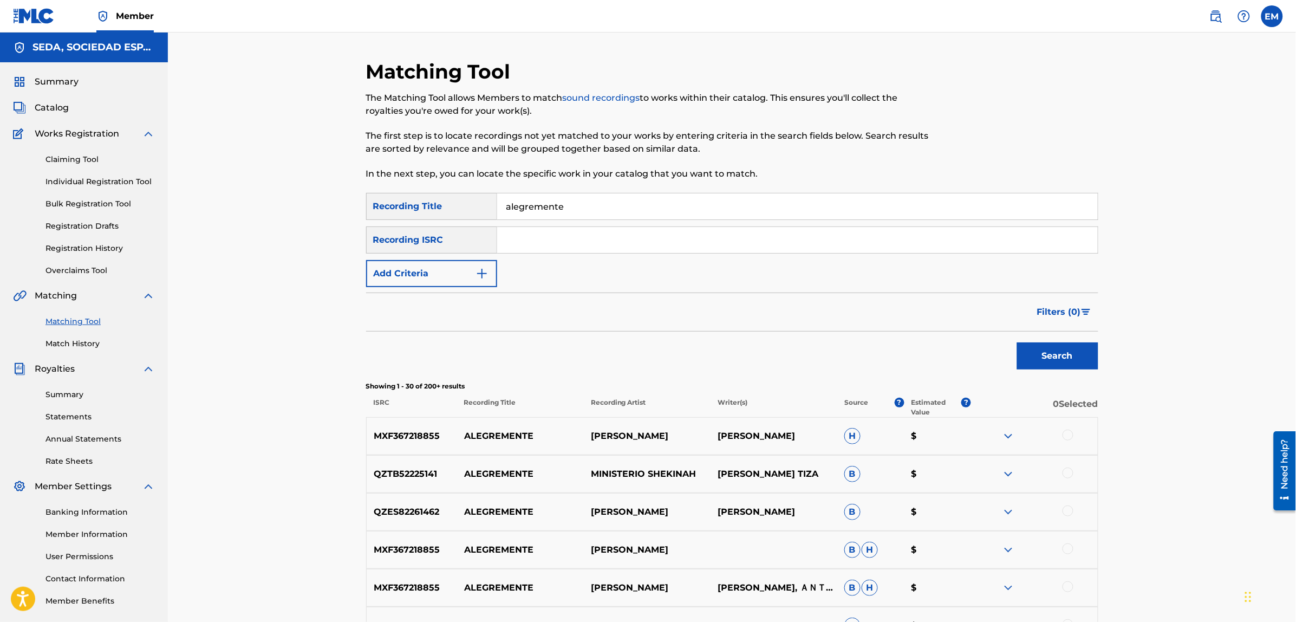
click at [450, 280] on button "Add Criteria" at bounding box center [431, 273] width 131 height 27
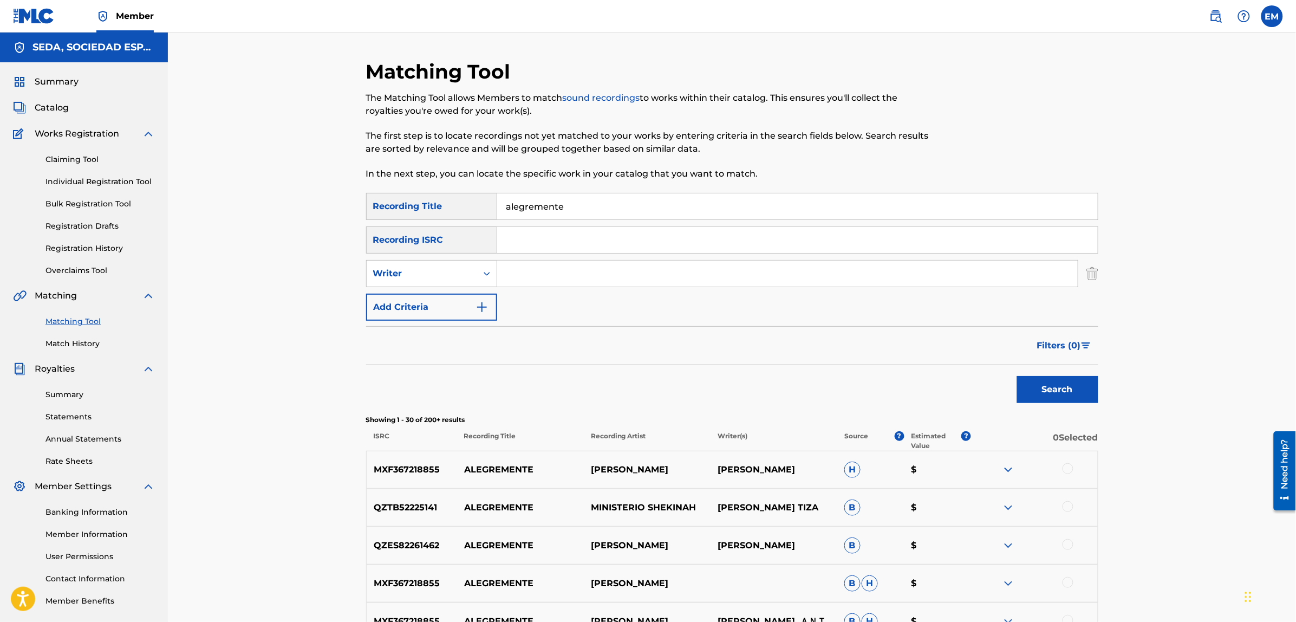
click at [509, 275] on input "Search Form" at bounding box center [787, 273] width 580 height 26
click at [1017, 376] on button "Search" at bounding box center [1057, 389] width 81 height 27
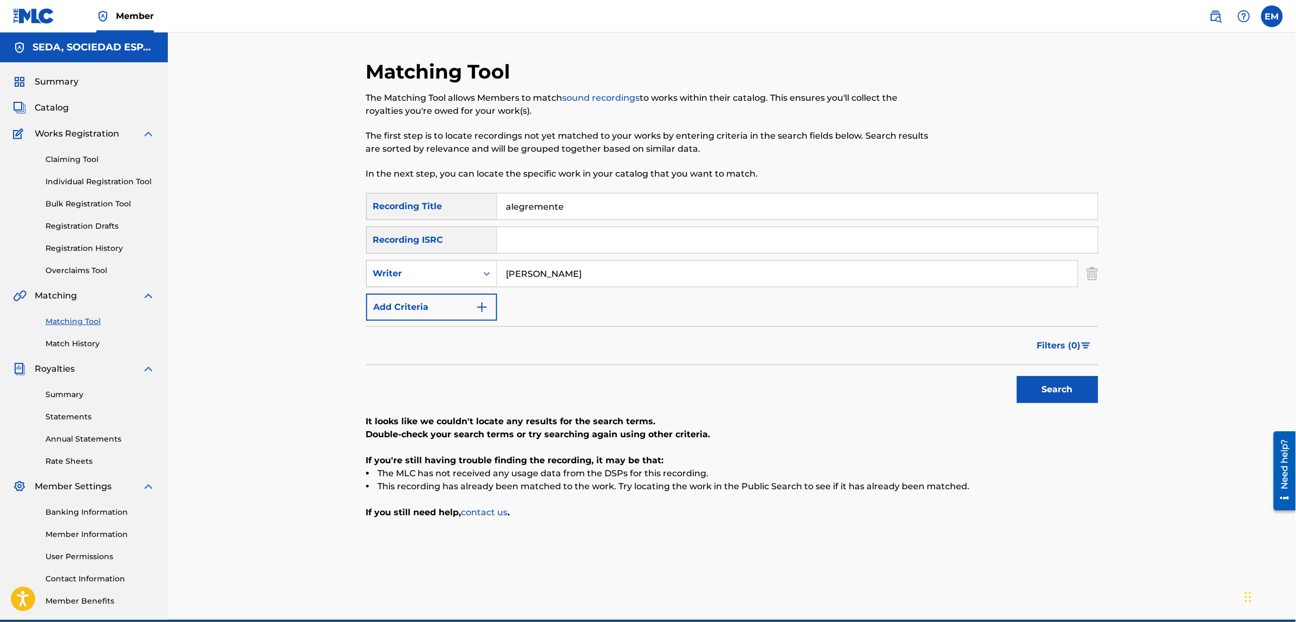
drag, startPoint x: 602, startPoint y: 265, endPoint x: 494, endPoint y: 263, distance: 108.3
click at [494, 263] on div "SearchWithCriteriaf46d2467-7dad-4df4-b4b7-e6d698cece0a Writer [PERSON_NAME]" at bounding box center [732, 273] width 732 height 27
click at [470, 306] on button "Add Criteria" at bounding box center [431, 306] width 131 height 27
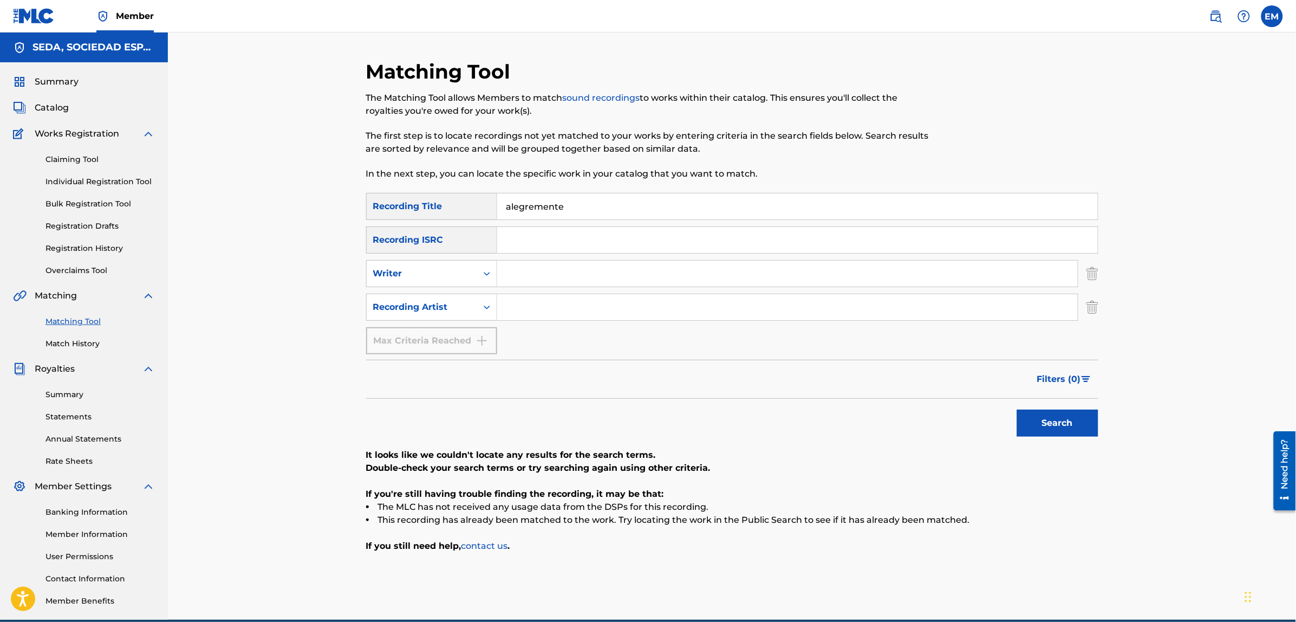
click at [502, 298] on input "Search Form" at bounding box center [787, 307] width 580 height 26
click at [1017, 409] on button "Search" at bounding box center [1057, 422] width 81 height 27
drag, startPoint x: 585, startPoint y: 305, endPoint x: 496, endPoint y: 297, distance: 89.2
click at [496, 297] on div "SearchWithCriteria9437b957-98ef-4d3d-b15f-ffa02e2389b9 Recording Artist suburba…" at bounding box center [732, 306] width 732 height 27
click at [1017, 409] on button "Search" at bounding box center [1057, 422] width 81 height 27
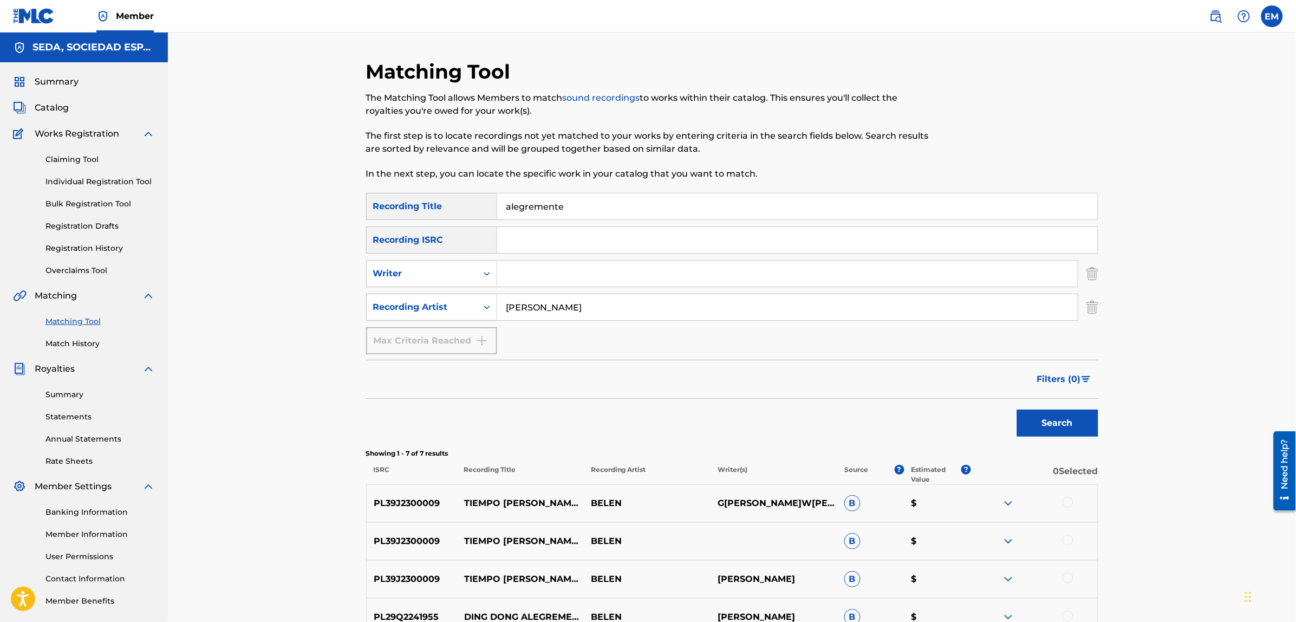
drag, startPoint x: 571, startPoint y: 308, endPoint x: 455, endPoint y: 307, distance: 116.4
click at [455, 307] on div "SearchWithCriteria9437b957-98ef-4d3d-b15f-ffa02e2389b9 Recording Artist [PERSON…" at bounding box center [732, 306] width 732 height 27
click at [1017, 409] on button "Search" at bounding box center [1057, 422] width 81 height 27
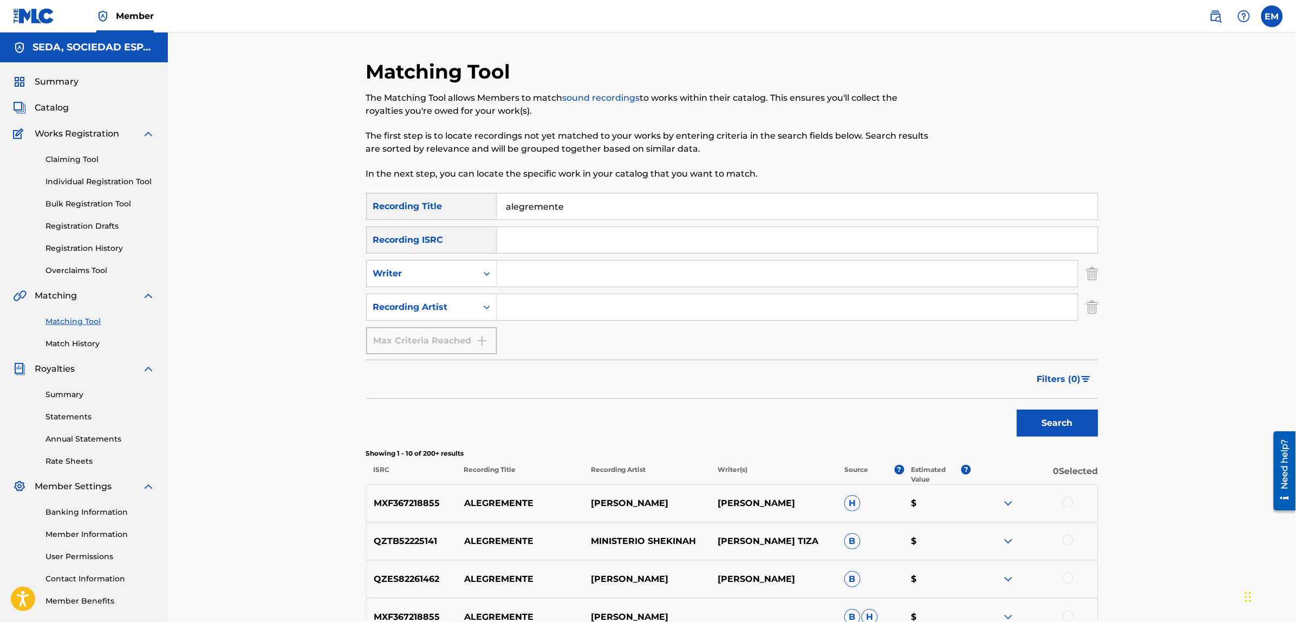
click at [515, 277] on input "Search Form" at bounding box center [787, 273] width 580 height 26
click at [1017, 409] on button "Search" at bounding box center [1057, 422] width 81 height 27
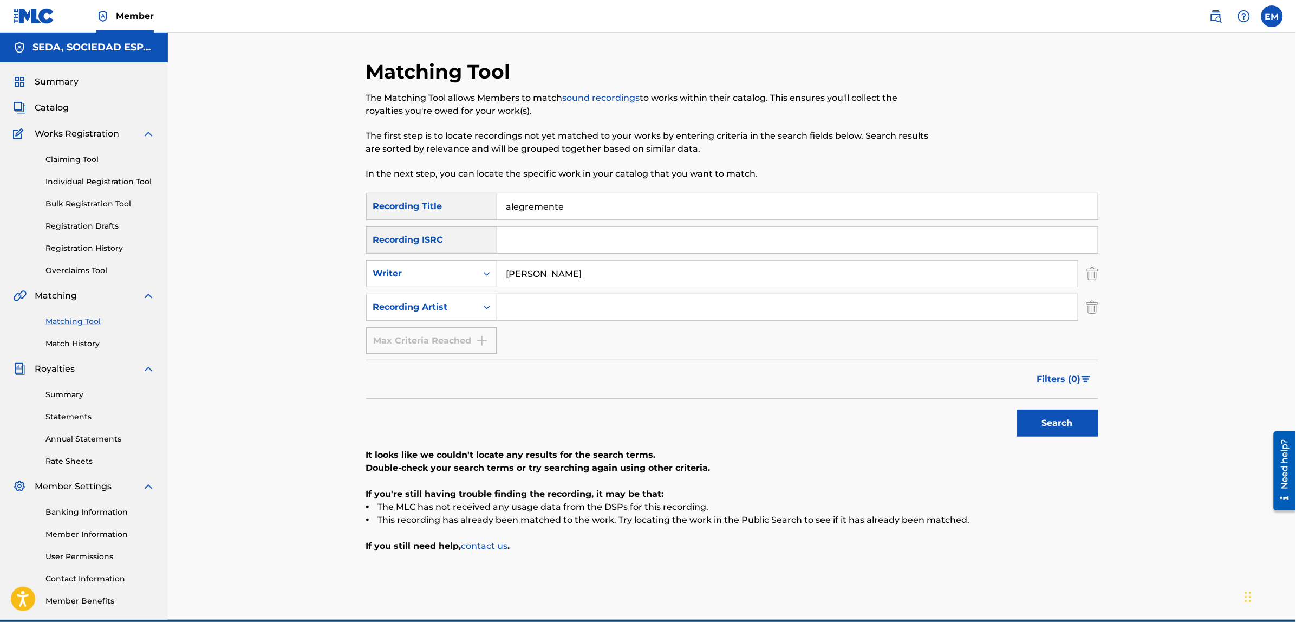
drag, startPoint x: 580, startPoint y: 202, endPoint x: 430, endPoint y: 222, distance: 151.3
click at [434, 219] on div "SearchWithCriteria4cb5dad6-b85f-4516-9888-0e568c27dd13 Recording Title alegreme…" at bounding box center [732, 206] width 732 height 27
click at [1017, 409] on button "Search" at bounding box center [1057, 422] width 81 height 27
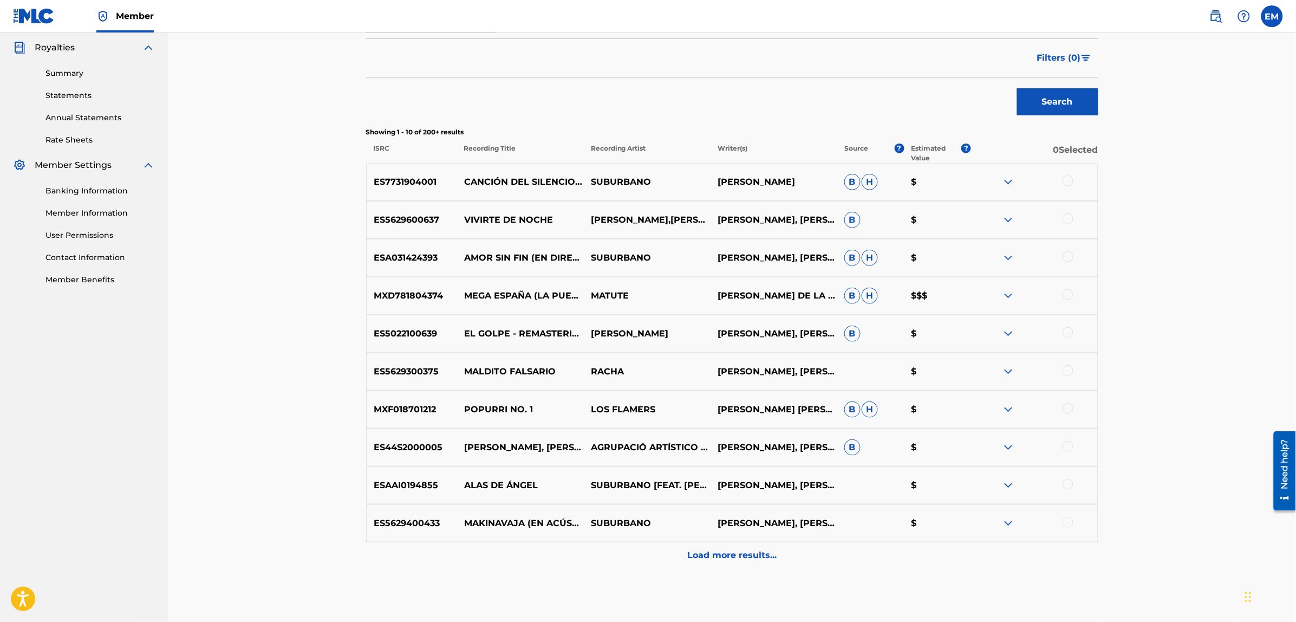
scroll to position [374, 0]
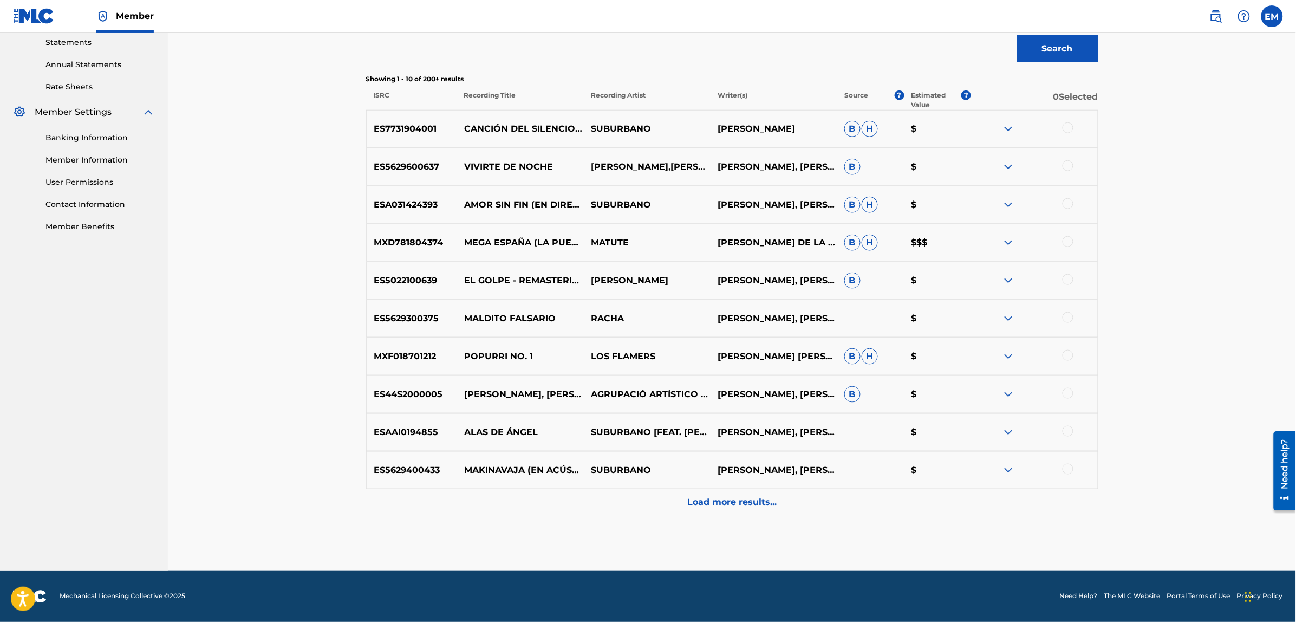
click at [746, 498] on p "Load more results..." at bounding box center [731, 502] width 89 height 13
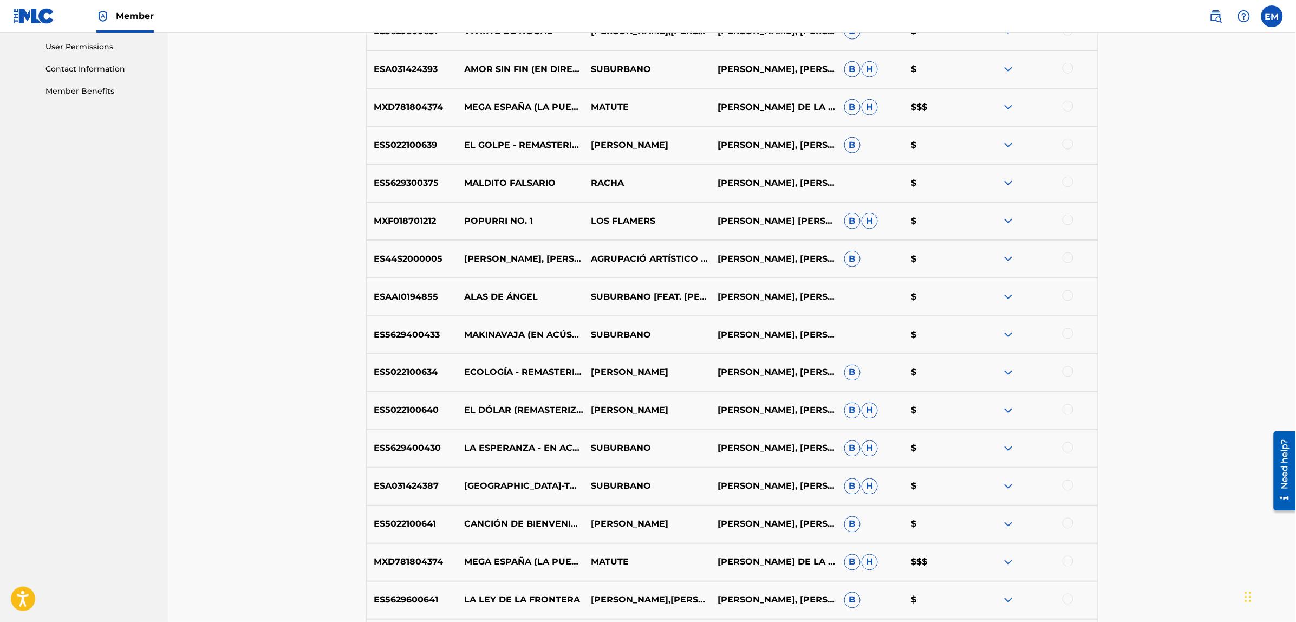
scroll to position [753, 0]
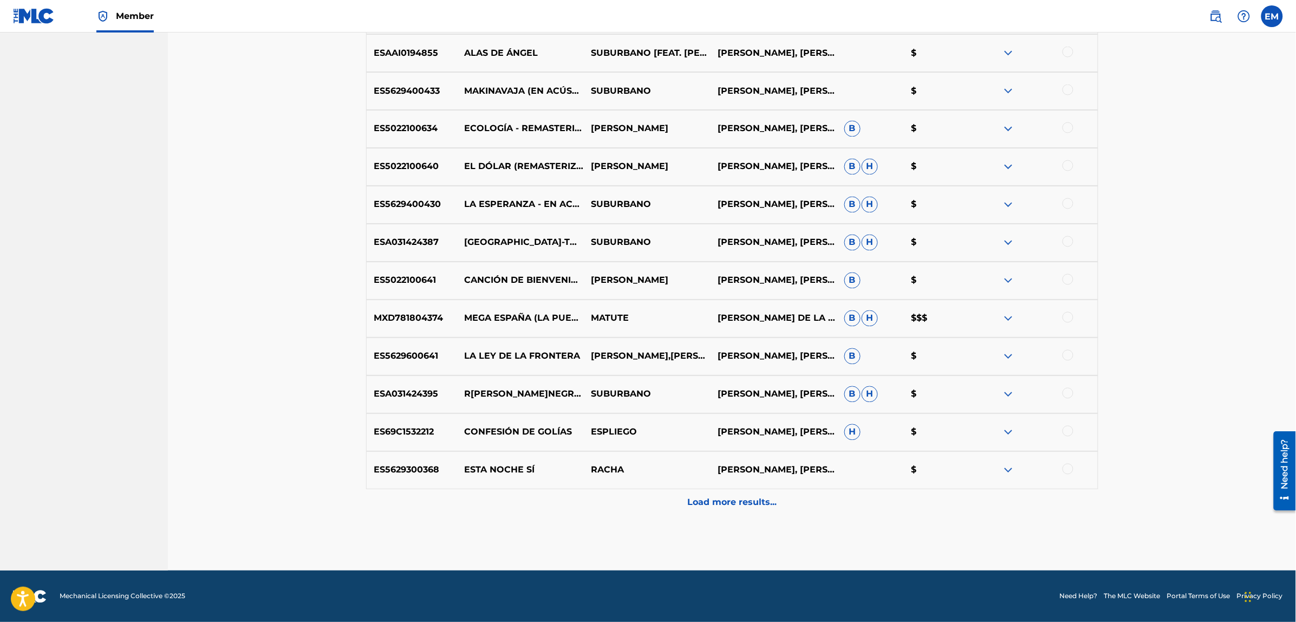
click at [1064, 430] on div at bounding box center [1067, 431] width 11 height 11
click at [743, 532] on button "Match 1 Group" at bounding box center [761, 533] width 120 height 27
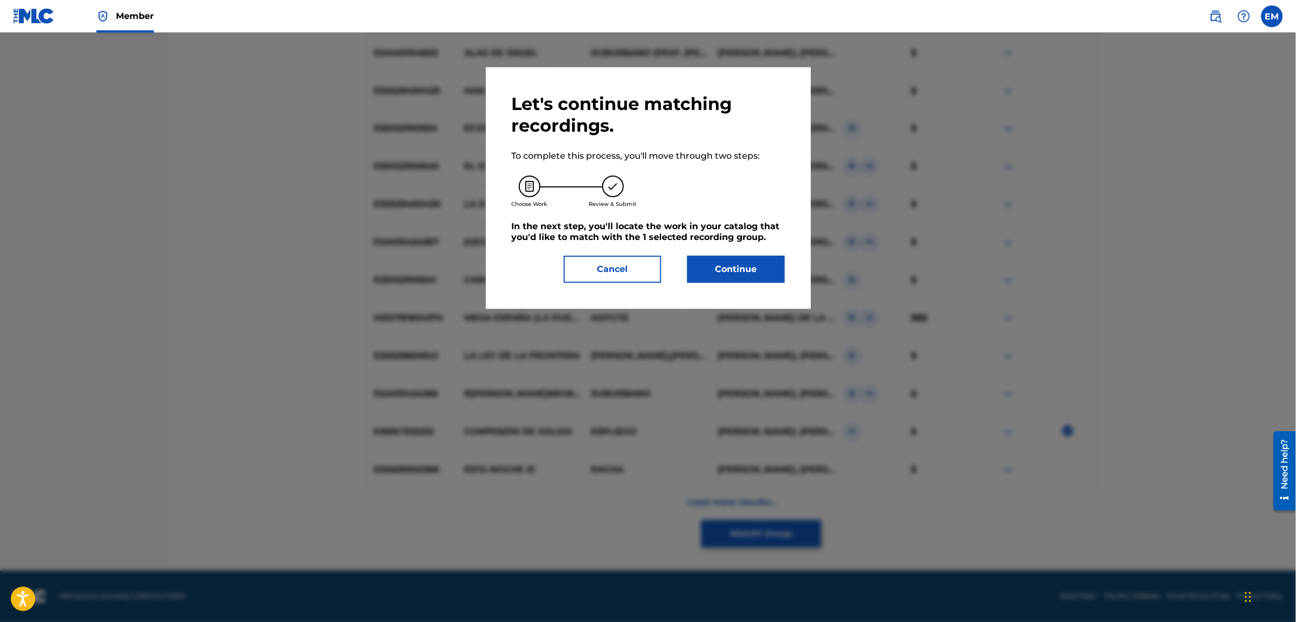
click at [715, 259] on button "Continue" at bounding box center [735, 269] width 97 height 27
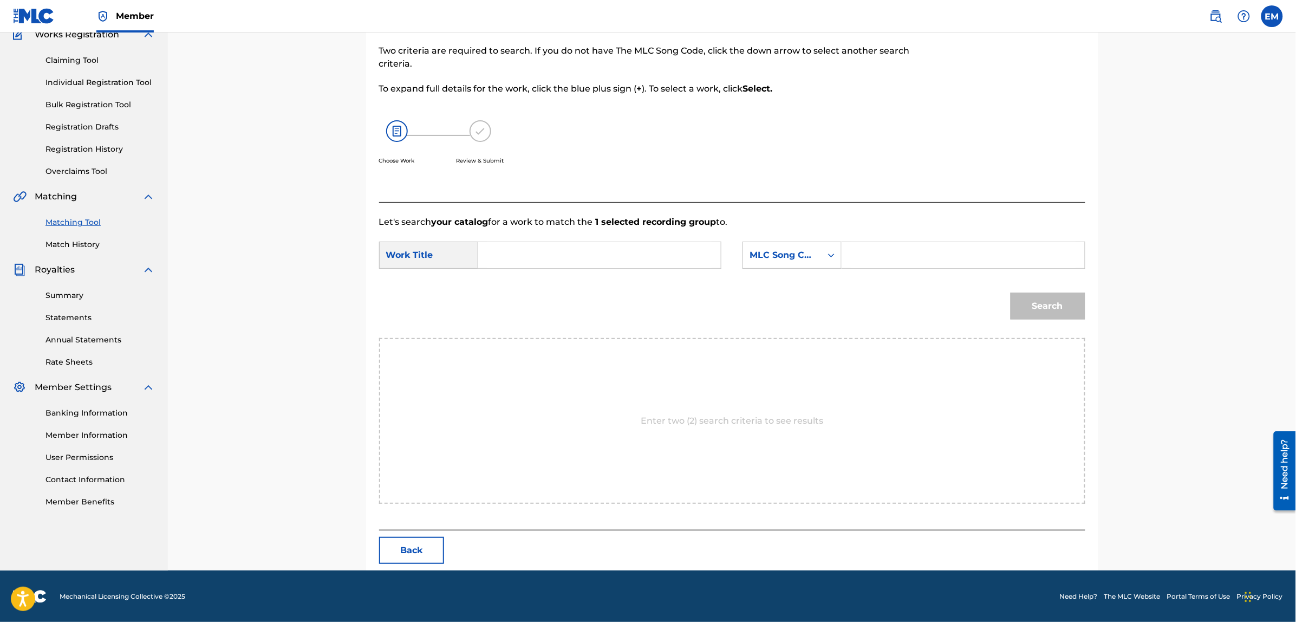
click at [482, 247] on div "Search Form" at bounding box center [599, 254] width 243 height 27
click at [501, 252] on input "Search Form" at bounding box center [599, 255] width 224 height 26
click at [782, 260] on div "MLC Song Code" at bounding box center [782, 255] width 66 height 13
drag, startPoint x: 765, startPoint y: 278, endPoint x: 818, endPoint y: 275, distance: 52.6
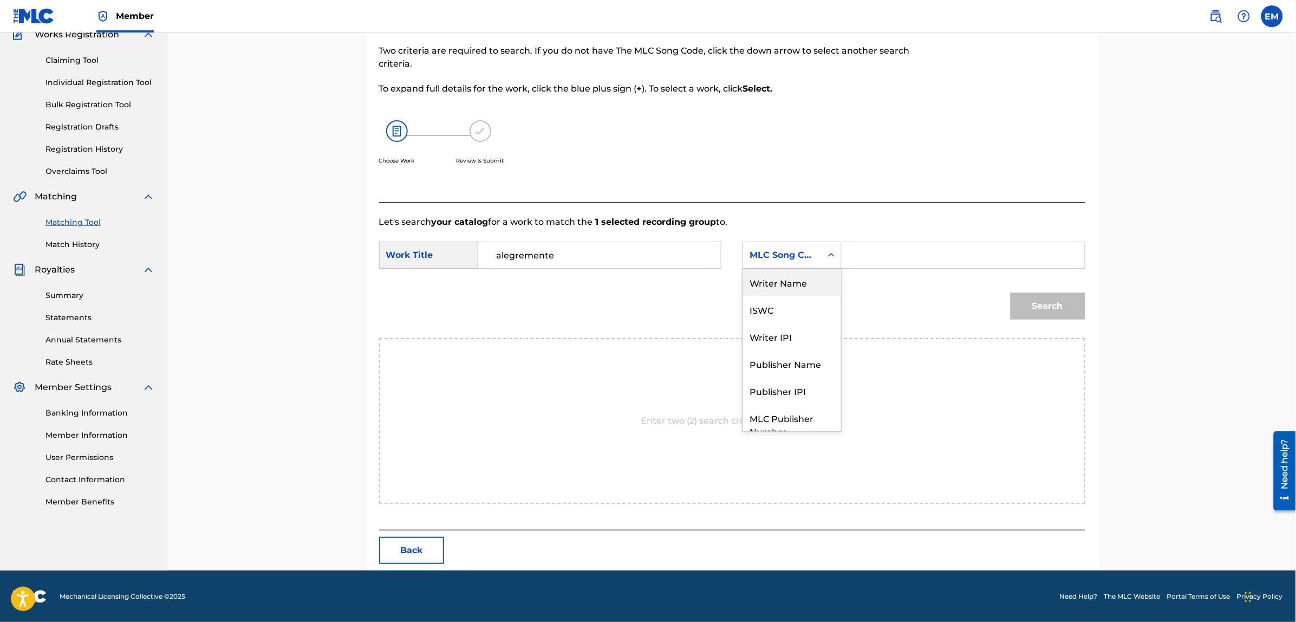
click at [766, 277] on div "Writer Name" at bounding box center [792, 282] width 98 height 27
click at [880, 247] on input "Search Form" at bounding box center [963, 255] width 224 height 26
paste input "[PERSON_NAME]"
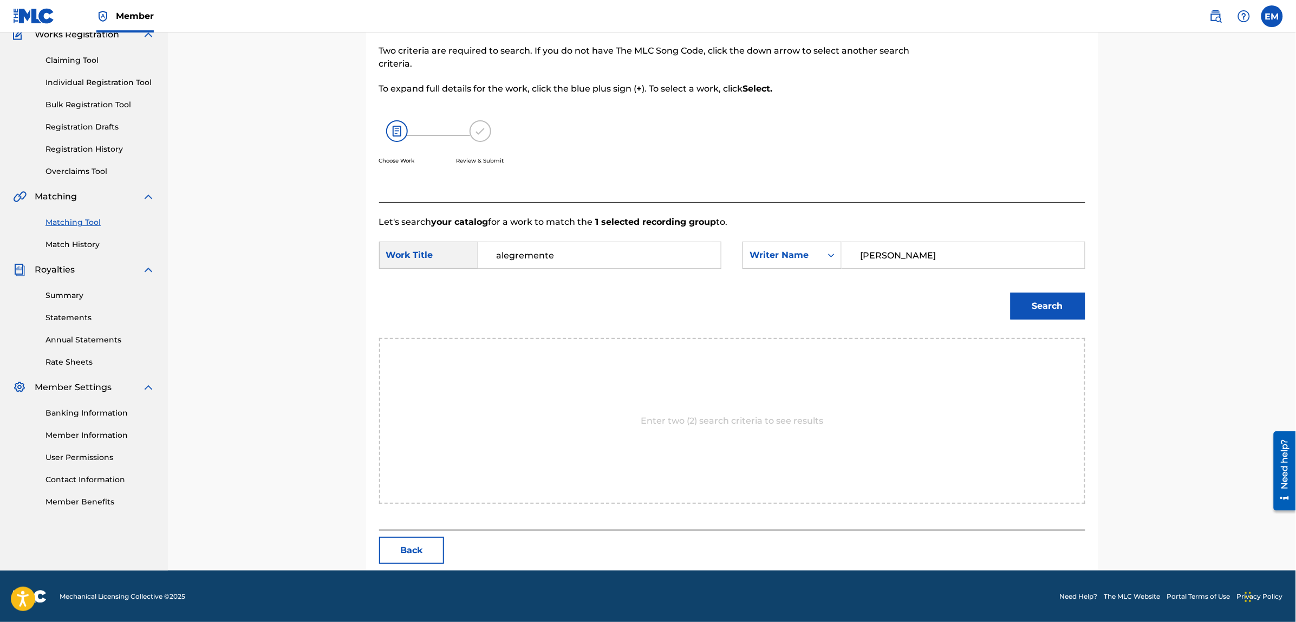
click at [1010, 292] on button "Search" at bounding box center [1047, 305] width 75 height 27
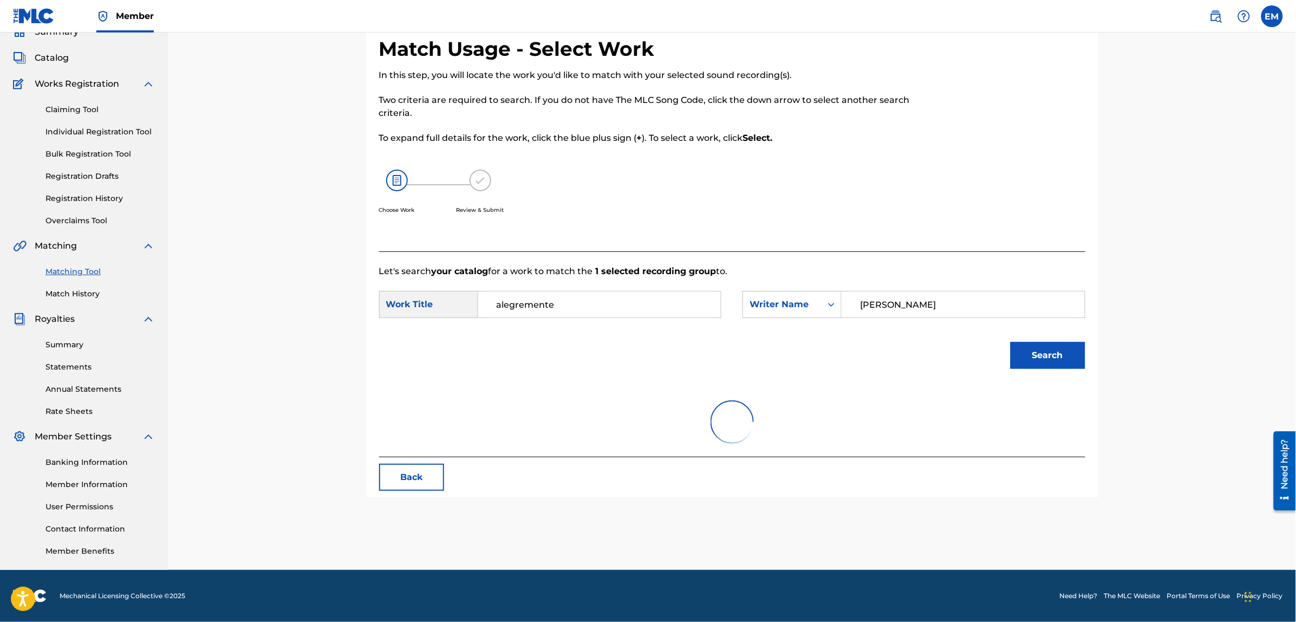
scroll to position [49, 0]
